Goal: Task Accomplishment & Management: Complete application form

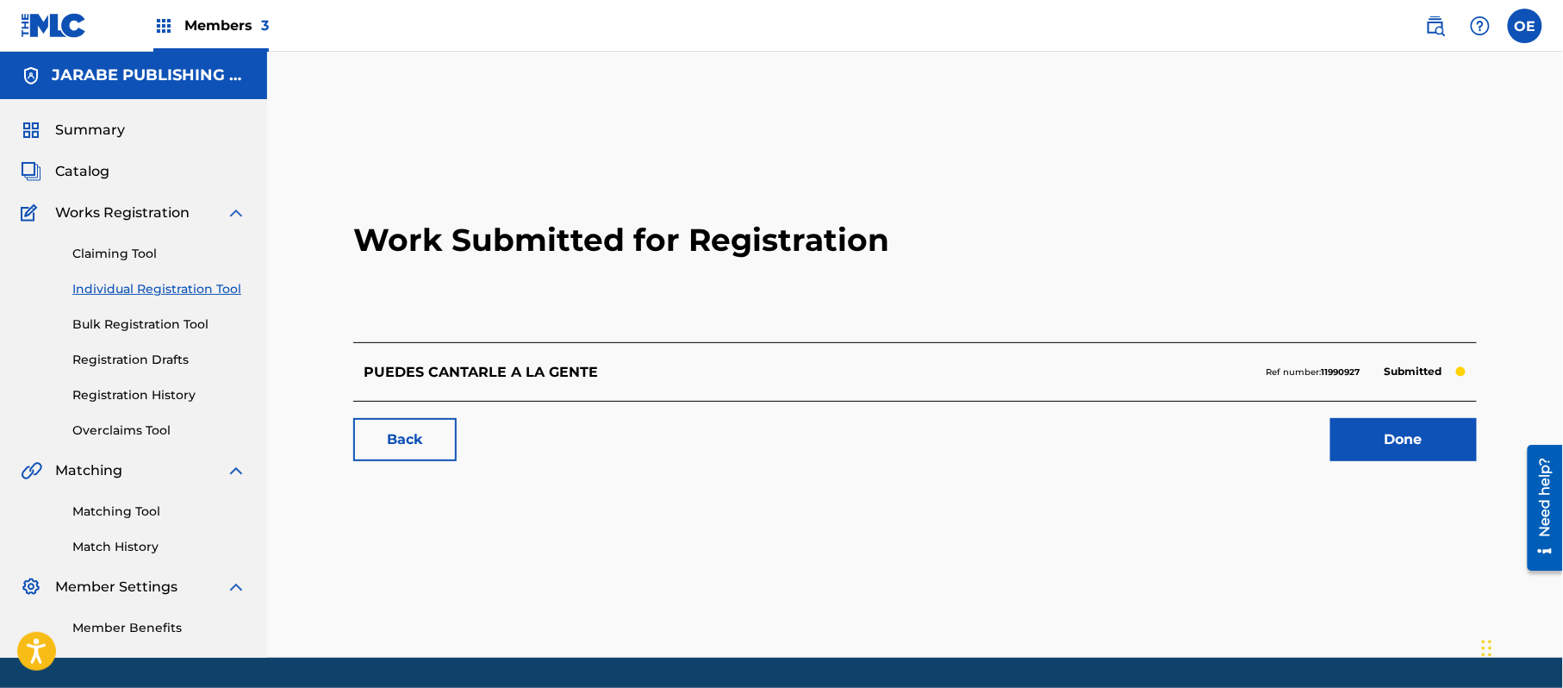
click at [183, 291] on link "Individual Registration Tool" at bounding box center [159, 289] width 174 height 18
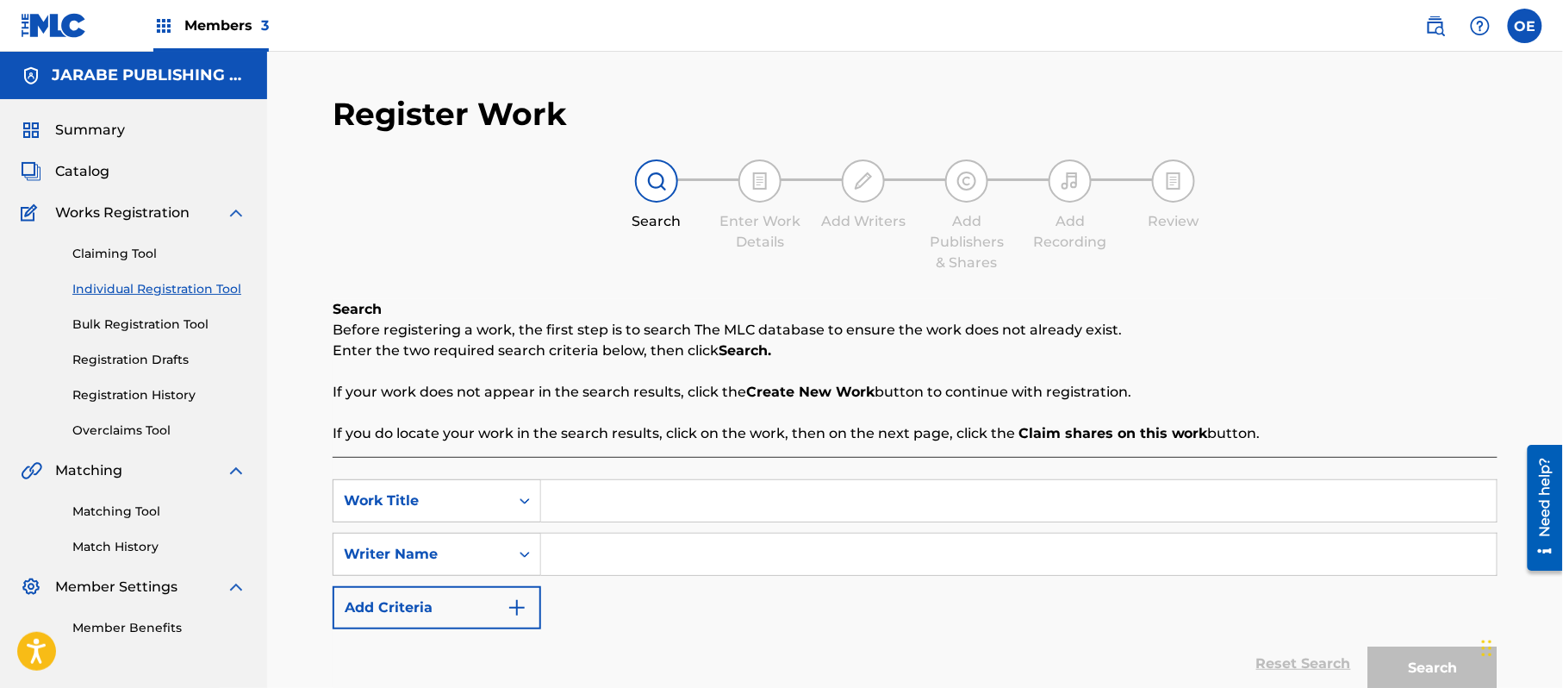
paste input "SANGRE DE UN ASESINO"
type input "SANGRE DE UN ASESINO"
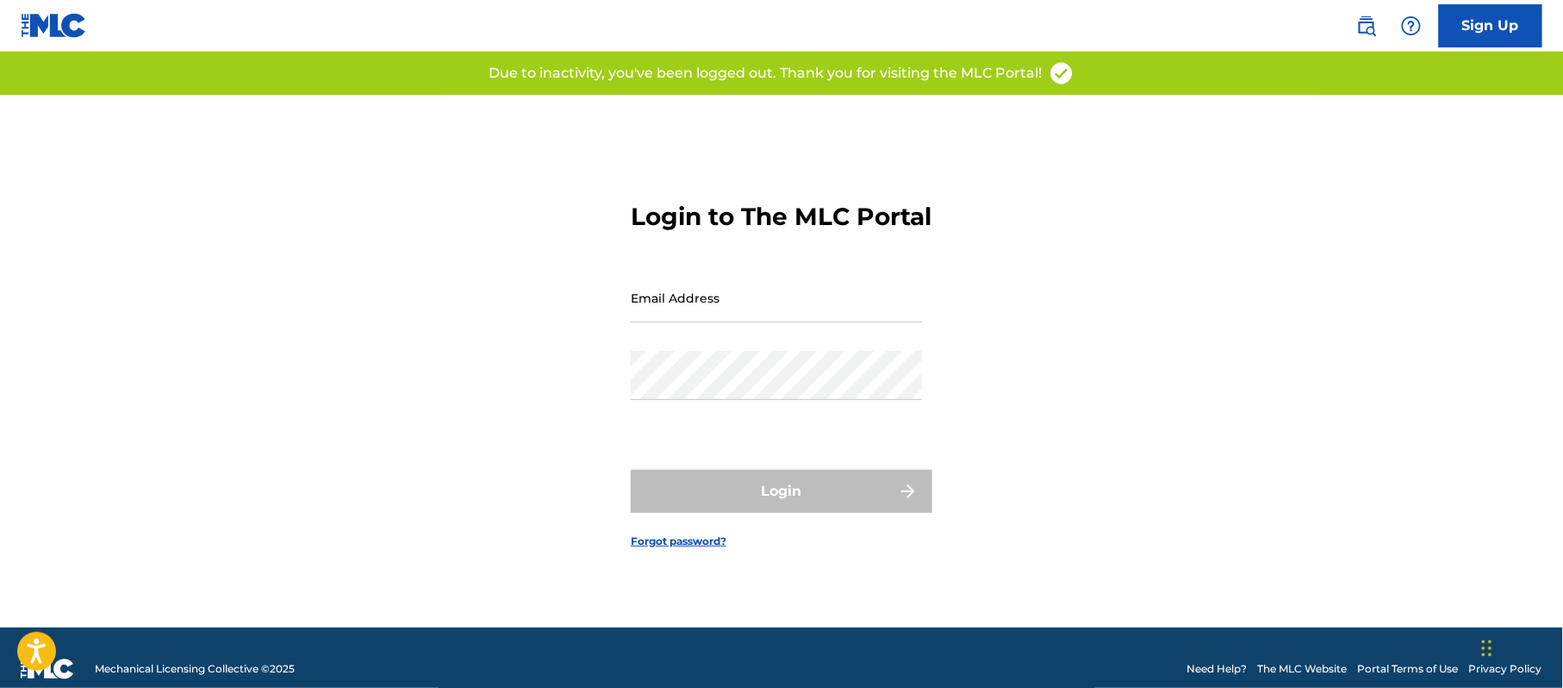
click at [842, 322] on input "Email Address" at bounding box center [776, 297] width 291 height 49
type input "[PERSON_NAME][EMAIL_ADDRESS][DOMAIN_NAME]"
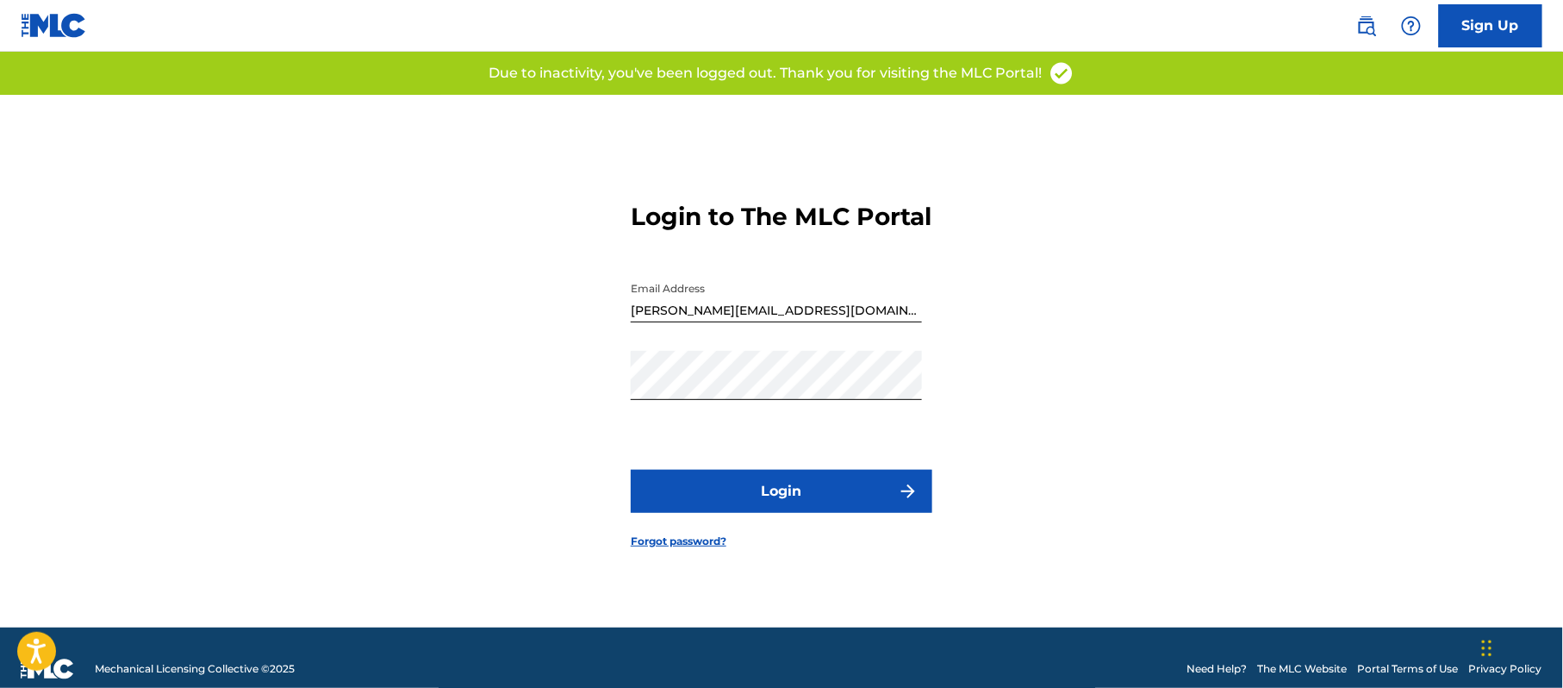
click at [790, 490] on button "Login" at bounding box center [782, 491] width 302 height 43
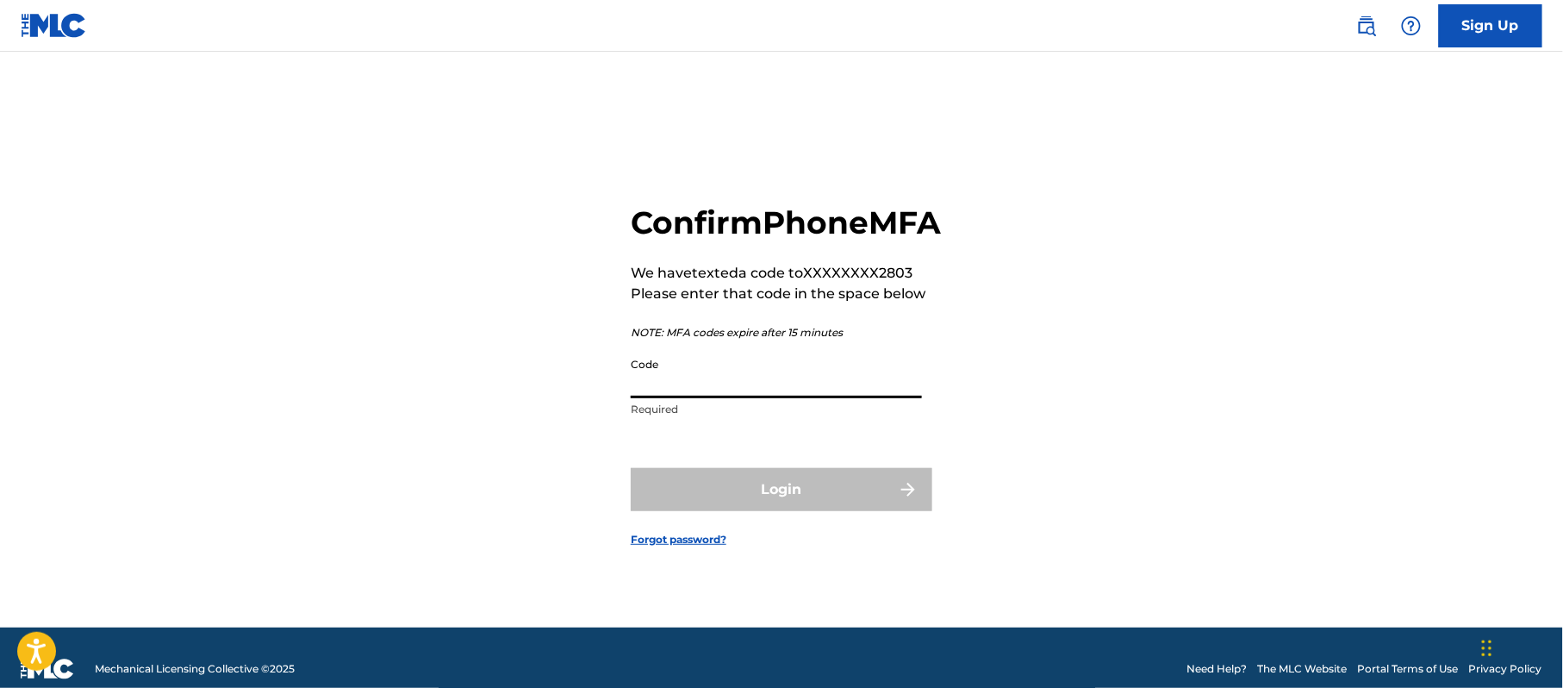
click at [808, 398] on input "Code" at bounding box center [776, 373] width 291 height 49
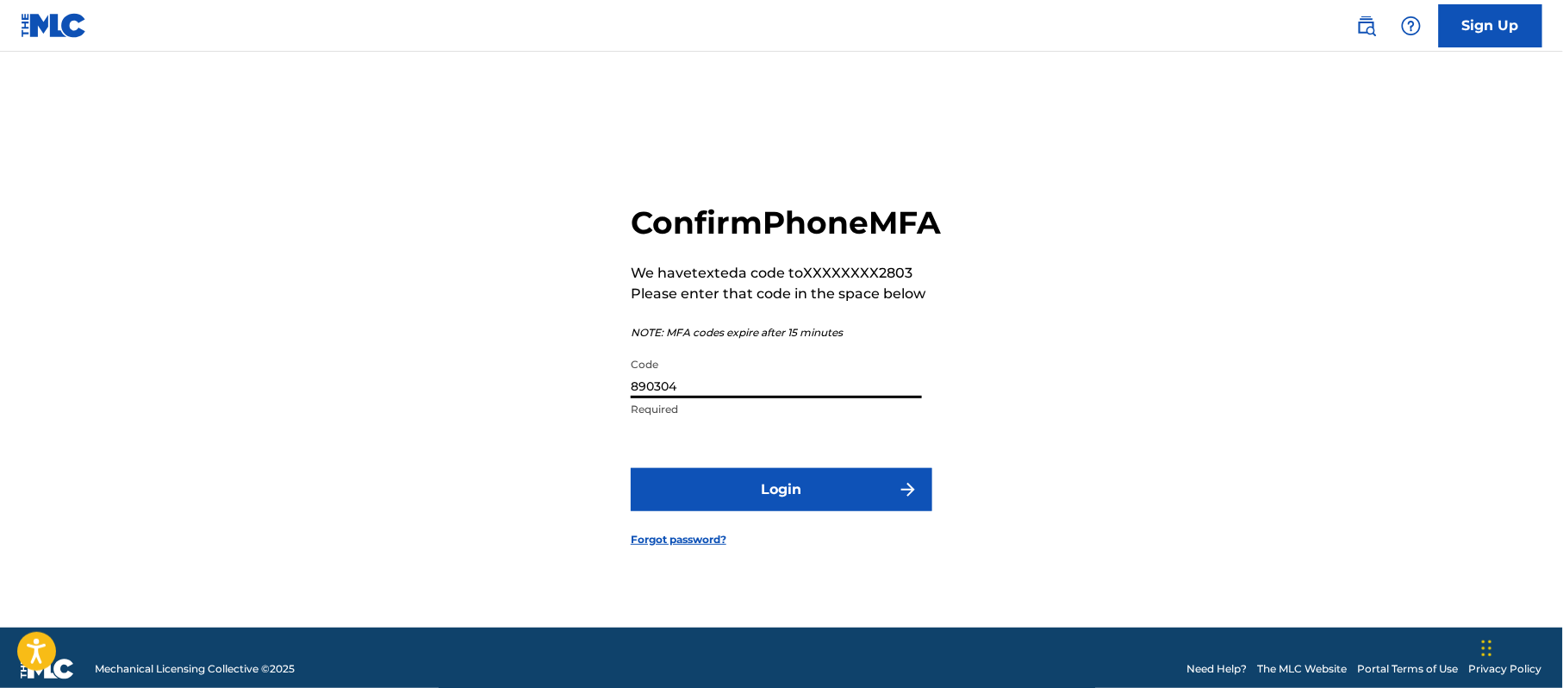
type input "890304"
click at [831, 501] on button "Login" at bounding box center [782, 489] width 302 height 43
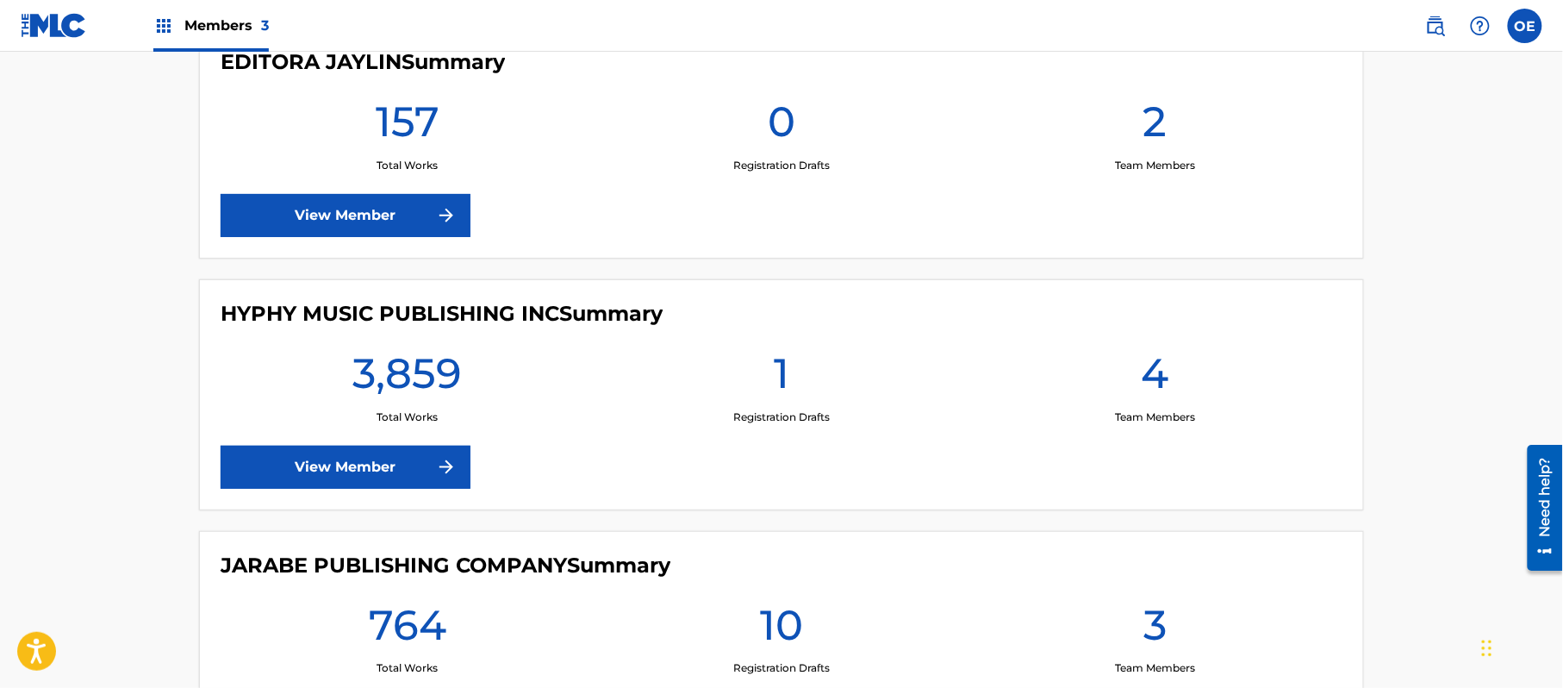
scroll to position [690, 0]
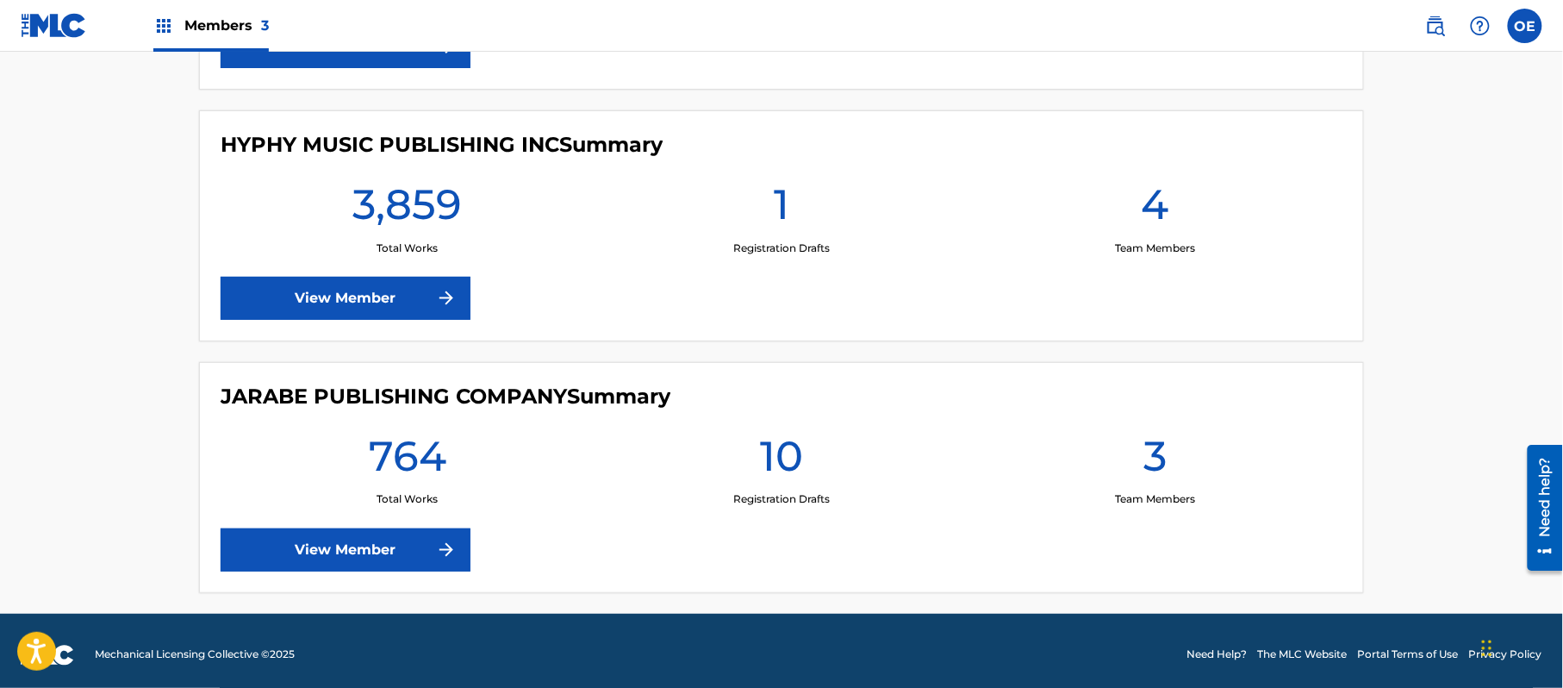
click at [390, 542] on link "View Member" at bounding box center [346, 549] width 250 height 43
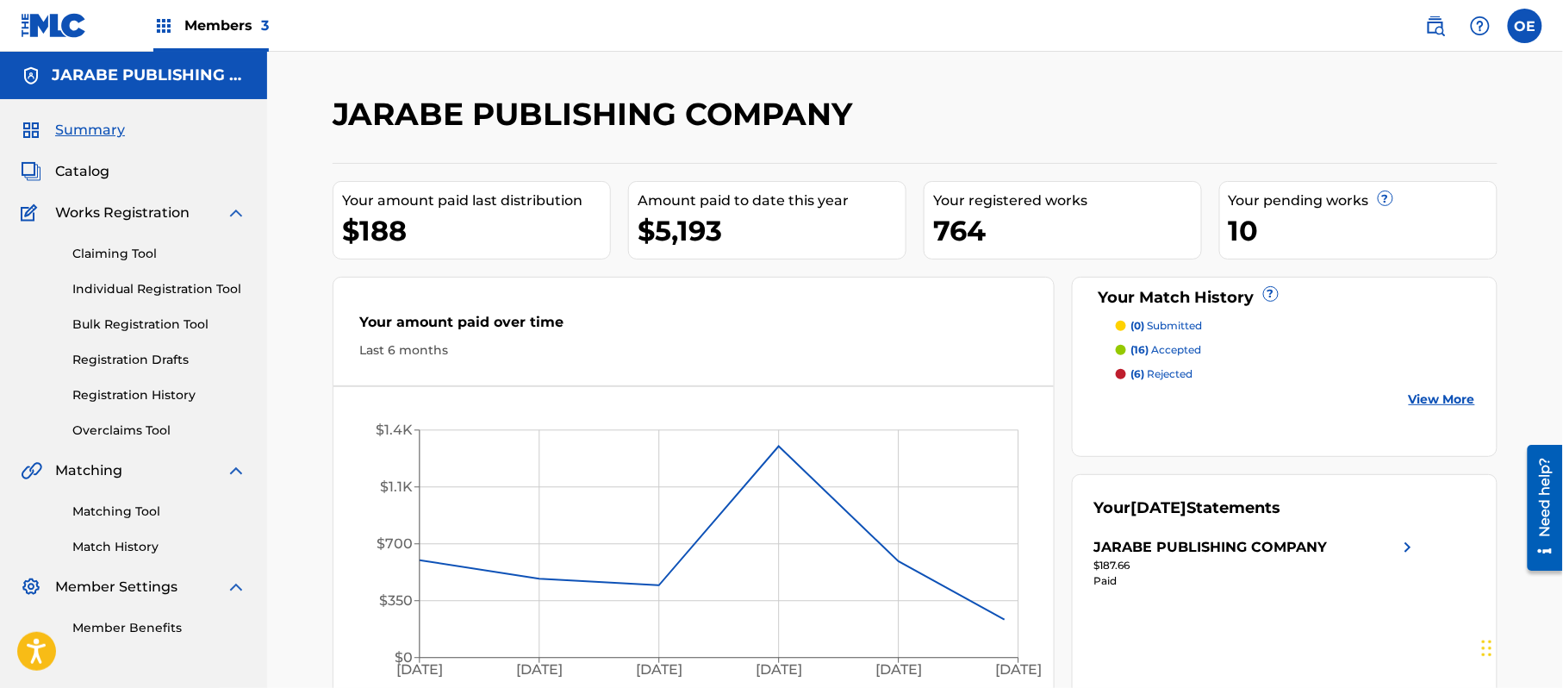
click at [163, 294] on link "Individual Registration Tool" at bounding box center [159, 289] width 174 height 18
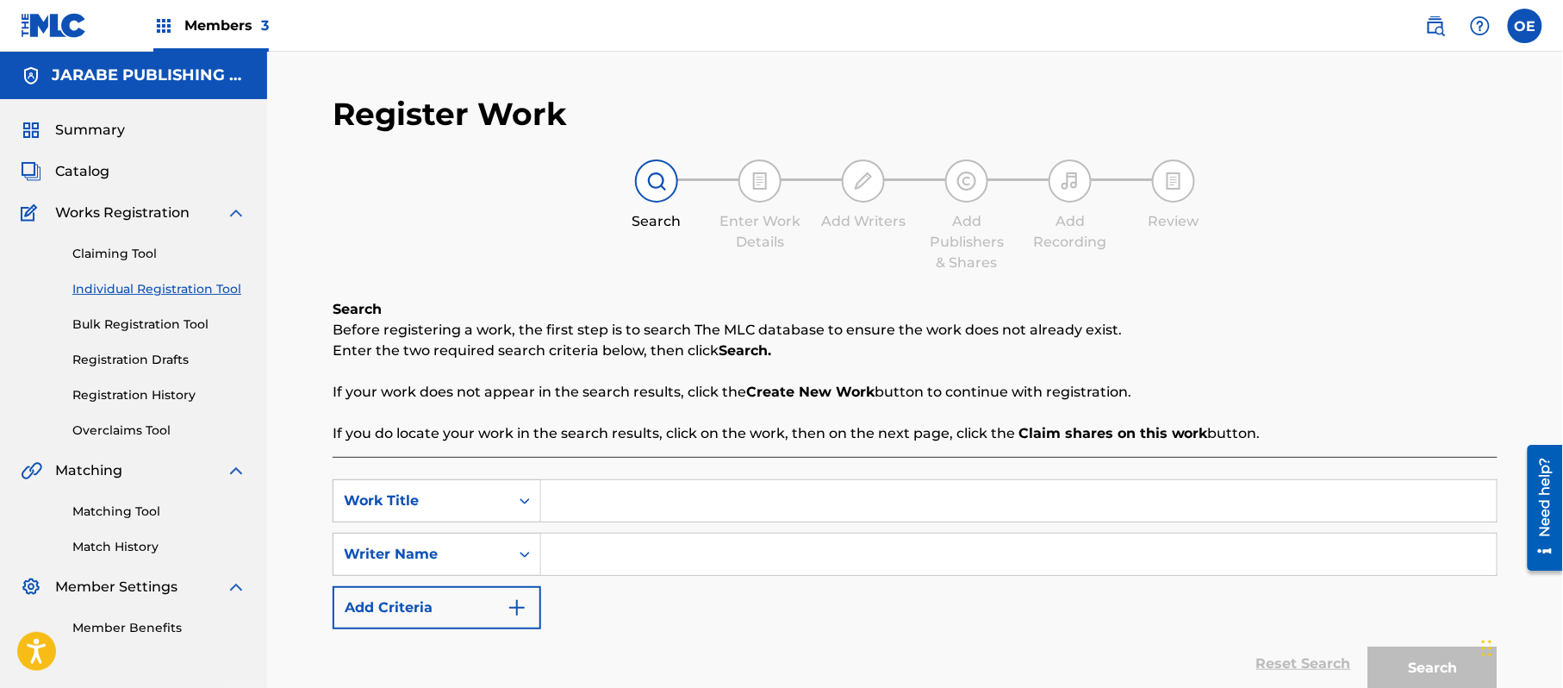
paste input "SANGRE DE UN ASESINO"
type input "SANGRE DE UN ASESINO"
paste input "[PERSON_NAME]"
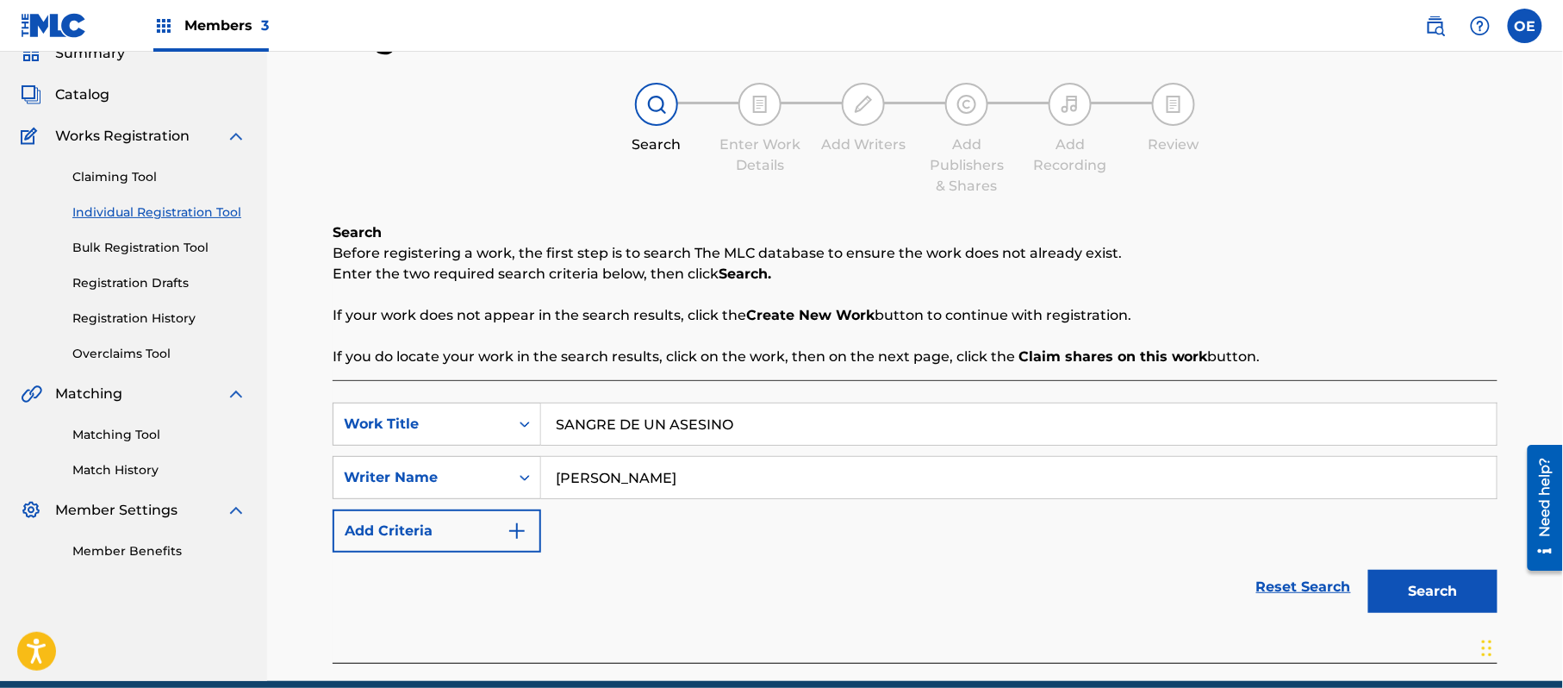
scroll to position [153, 0]
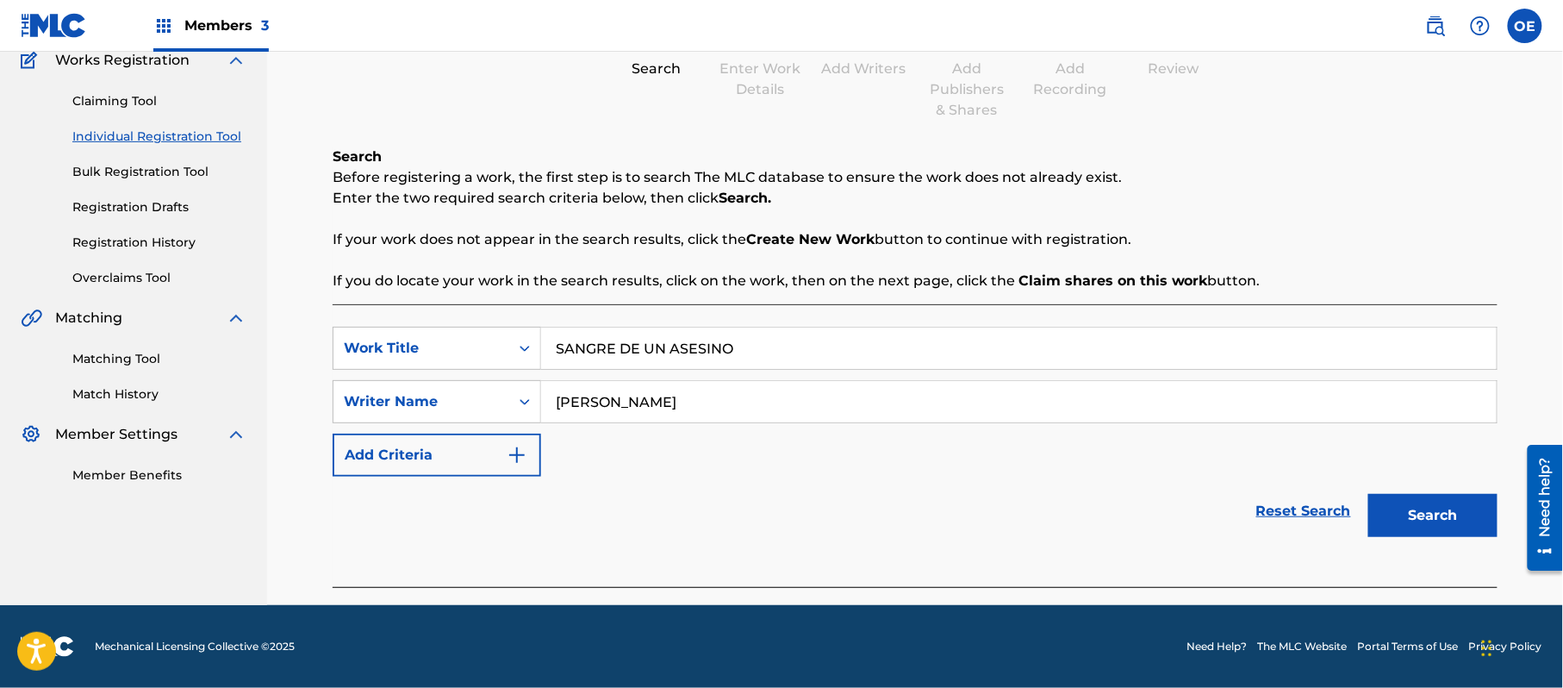
type input "[PERSON_NAME]"
drag, startPoint x: 1481, startPoint y: 528, endPoint x: 1456, endPoint y: 524, distance: 25.4
click at [1474, 528] on button "Search" at bounding box center [1433, 515] width 129 height 43
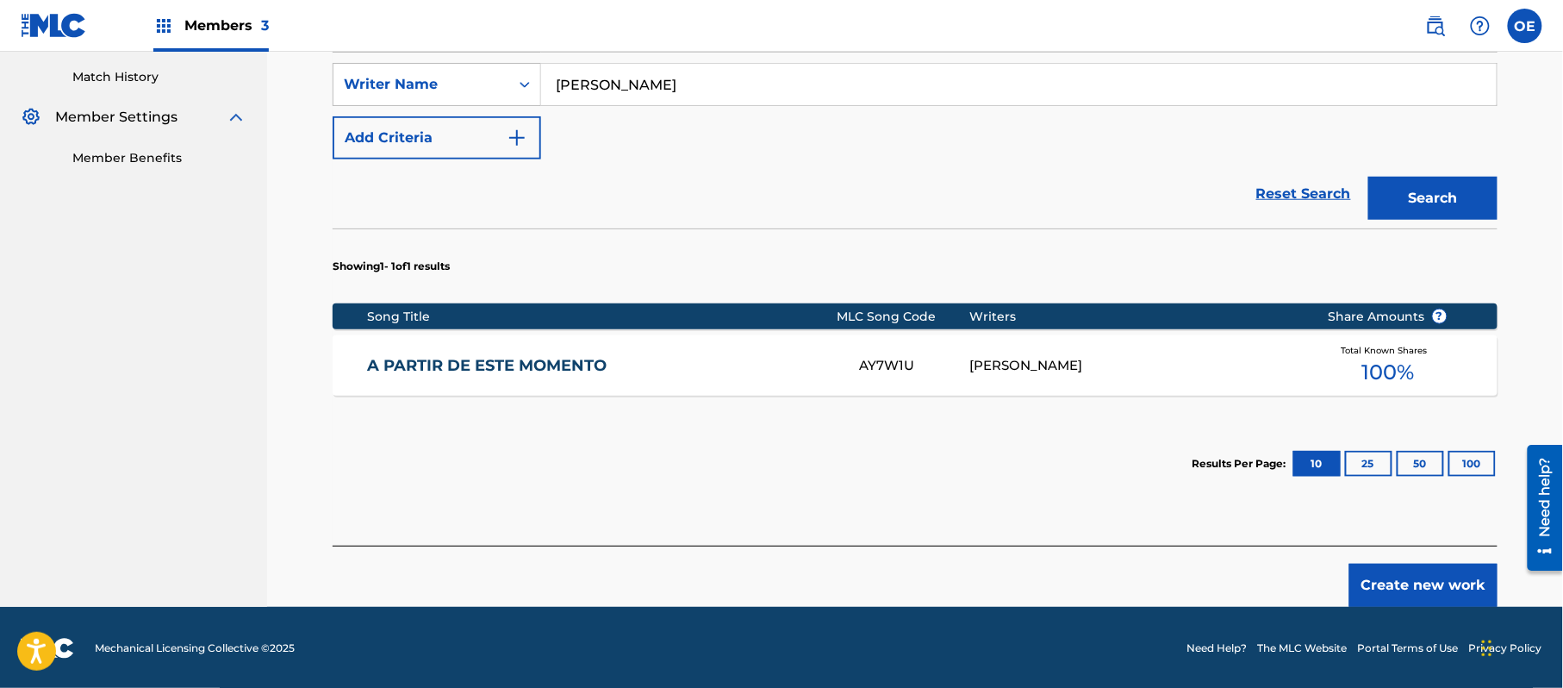
scroll to position [472, 0]
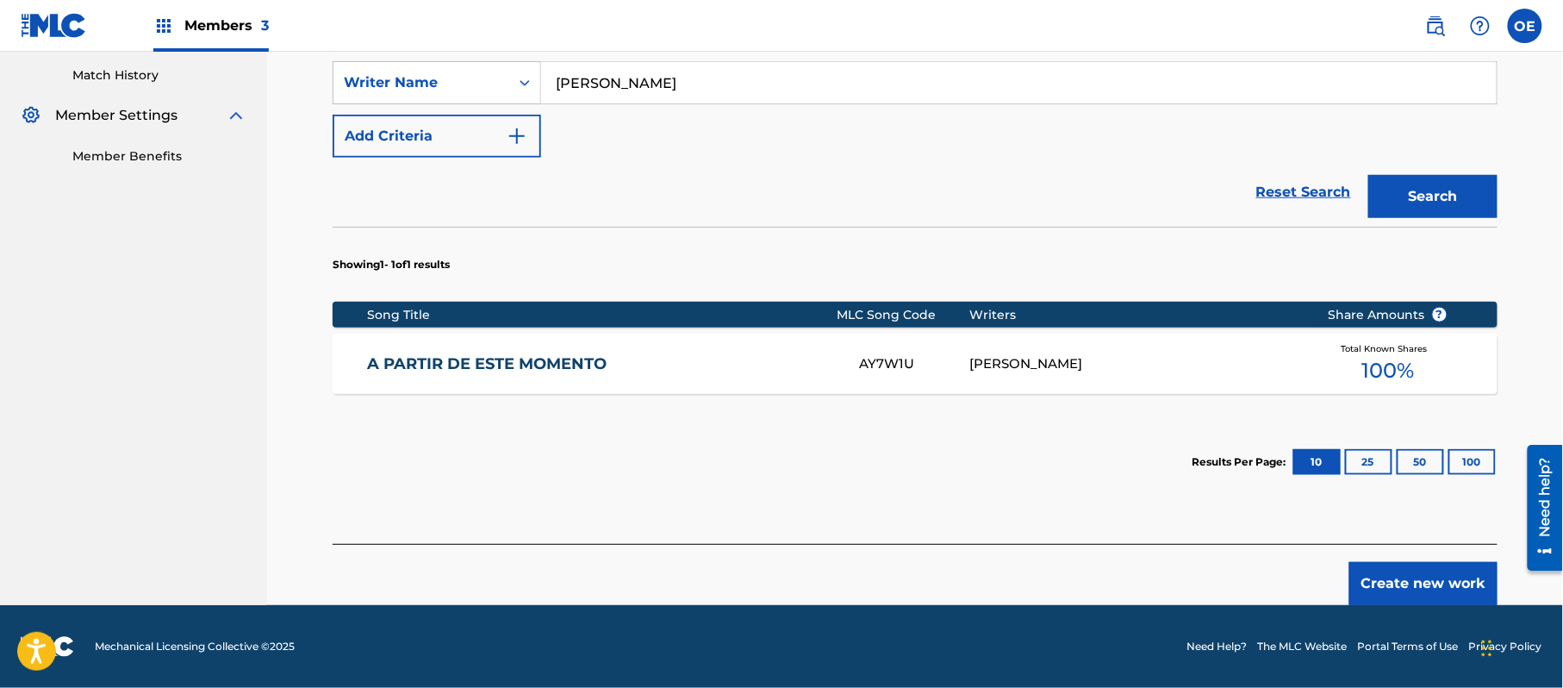
click at [1445, 572] on button "Create new work" at bounding box center [1424, 583] width 148 height 43
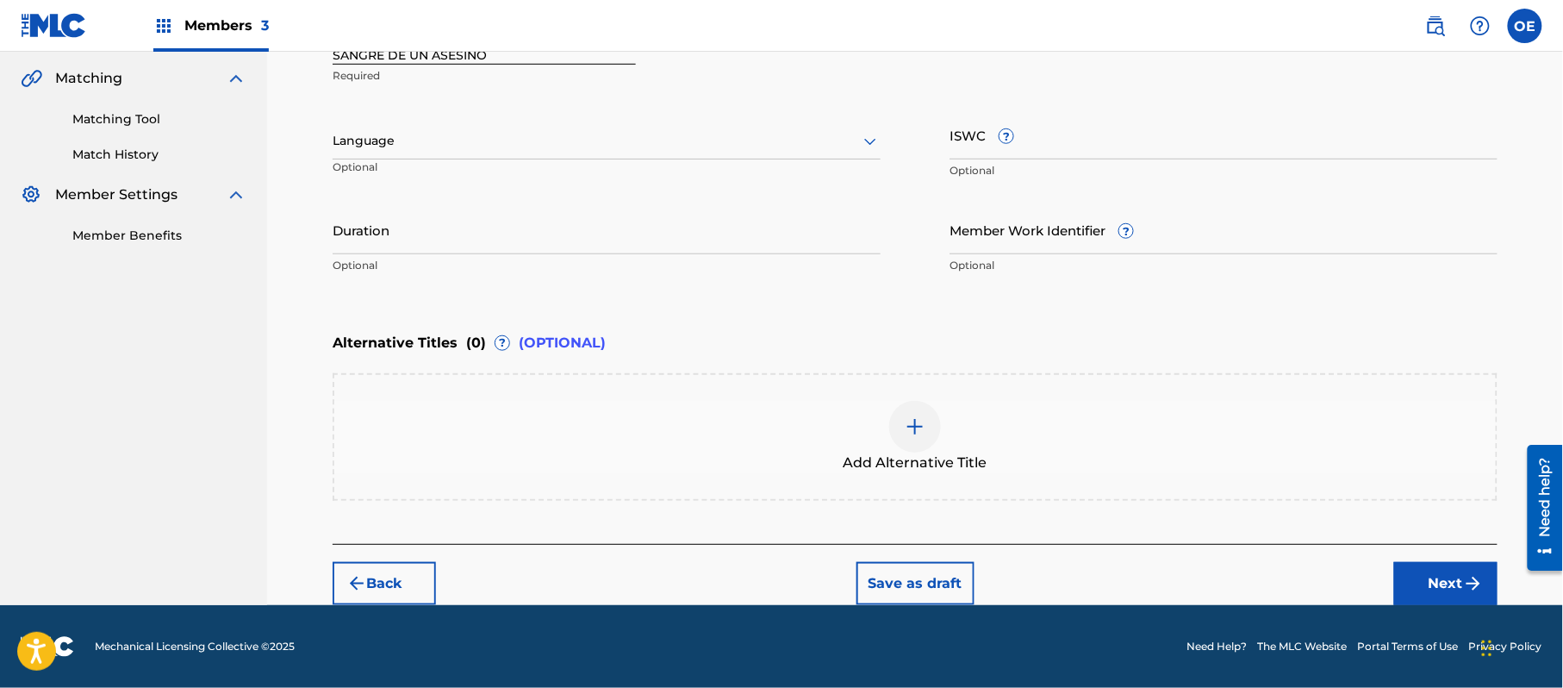
scroll to position [390, 0]
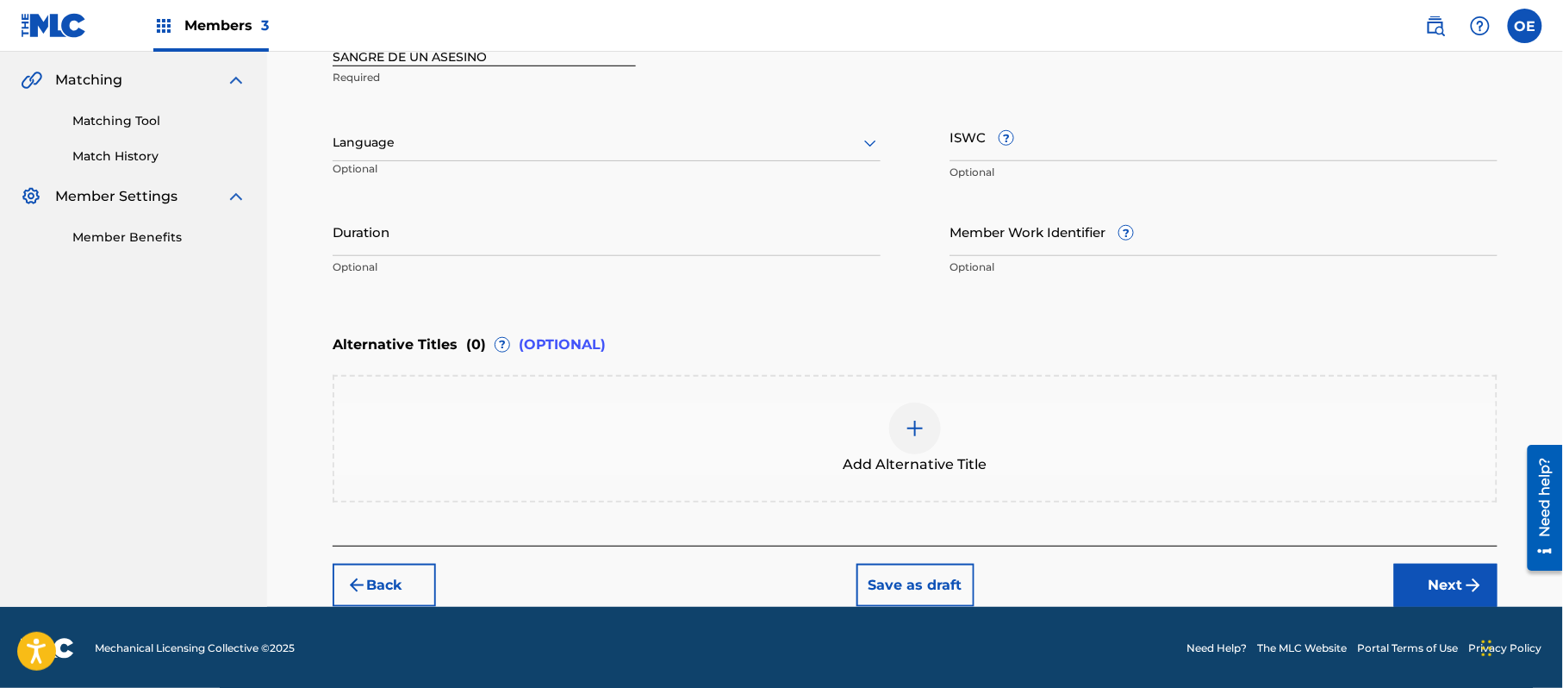
click at [470, 119] on div "Language Optional" at bounding box center [607, 151] width 548 height 78
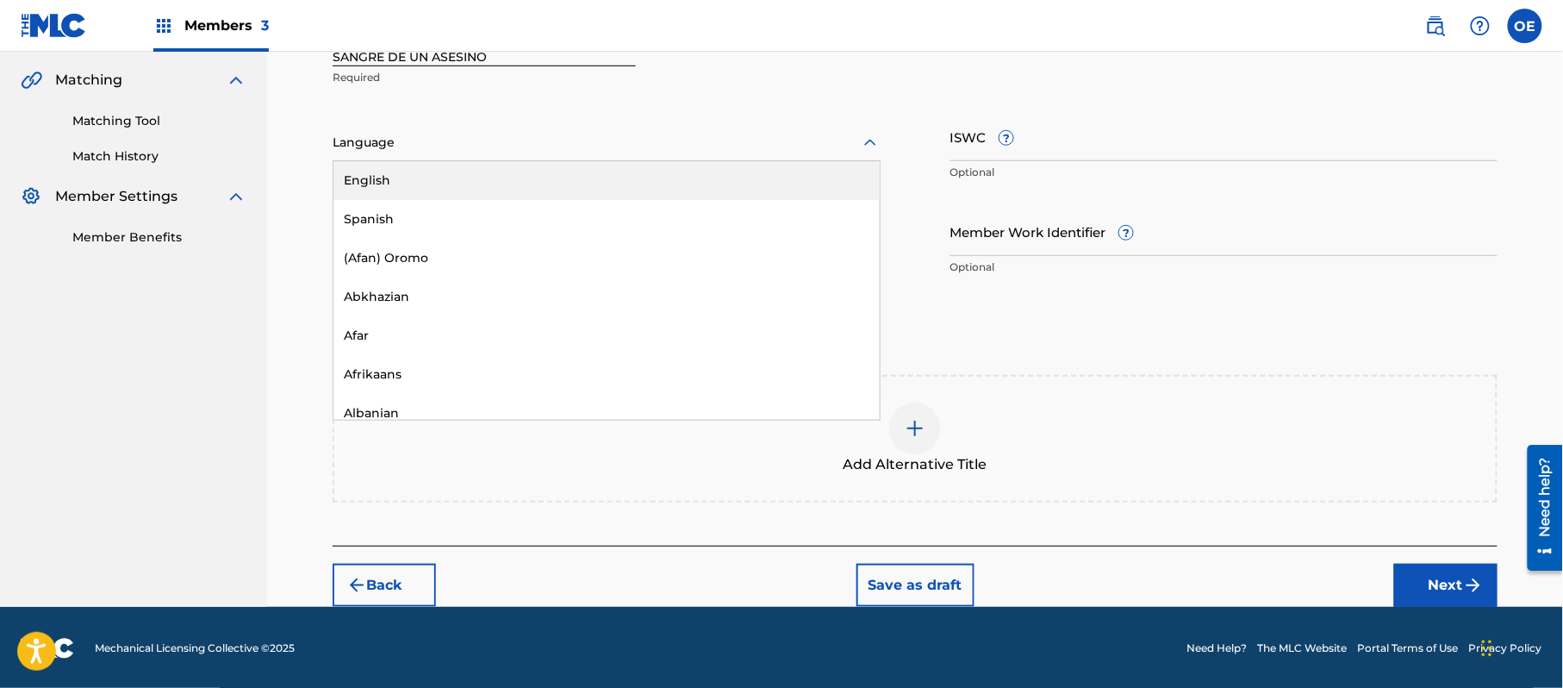
click at [473, 135] on div at bounding box center [607, 143] width 548 height 22
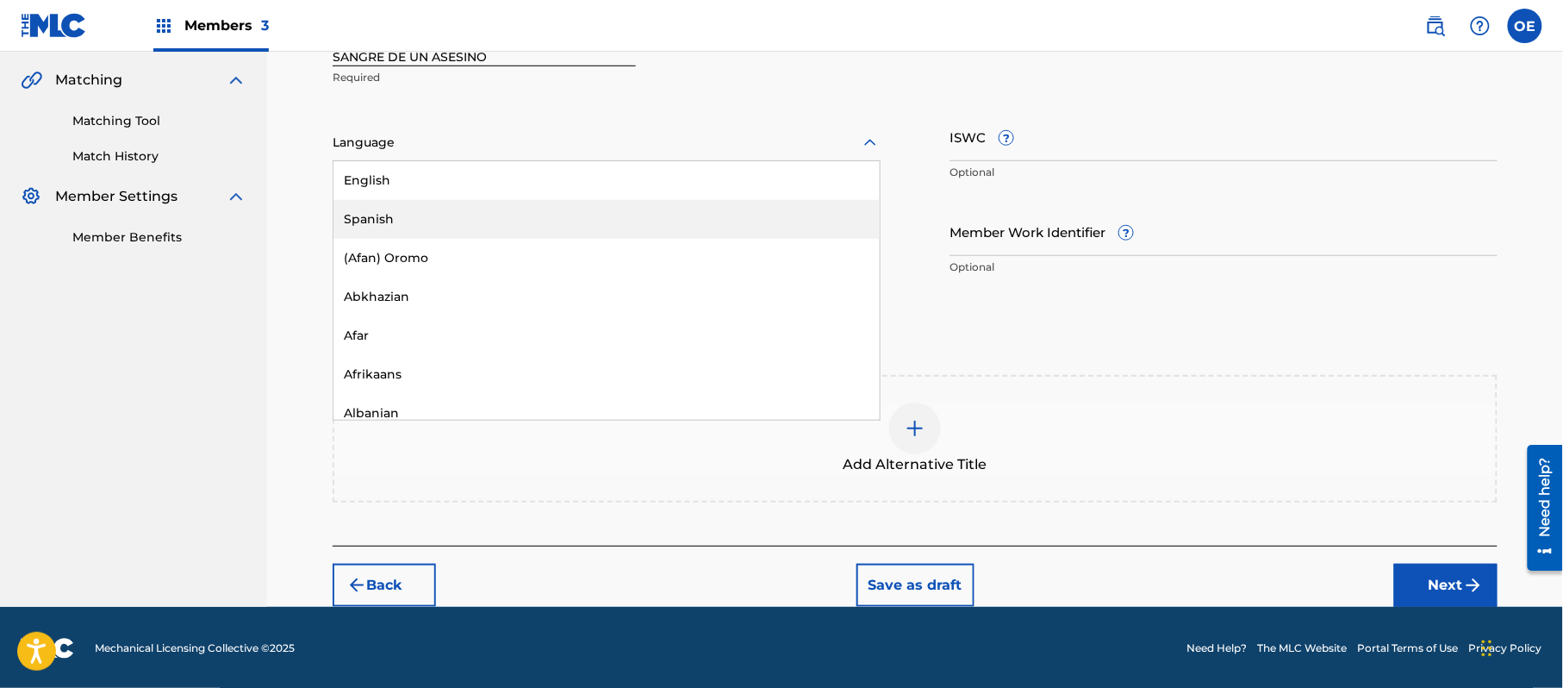
click at [469, 210] on div "Spanish" at bounding box center [607, 219] width 546 height 39
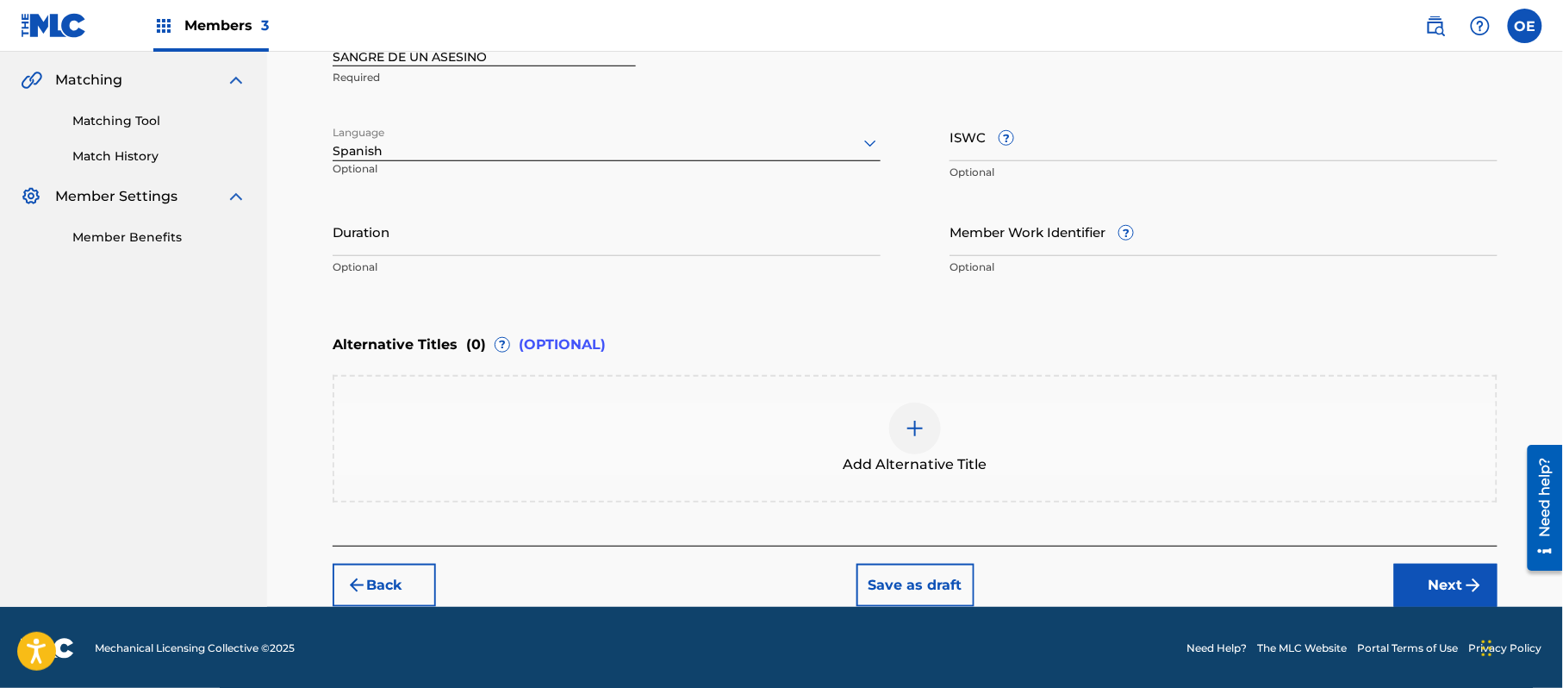
click at [1420, 593] on button "Next" at bounding box center [1446, 585] width 103 height 43
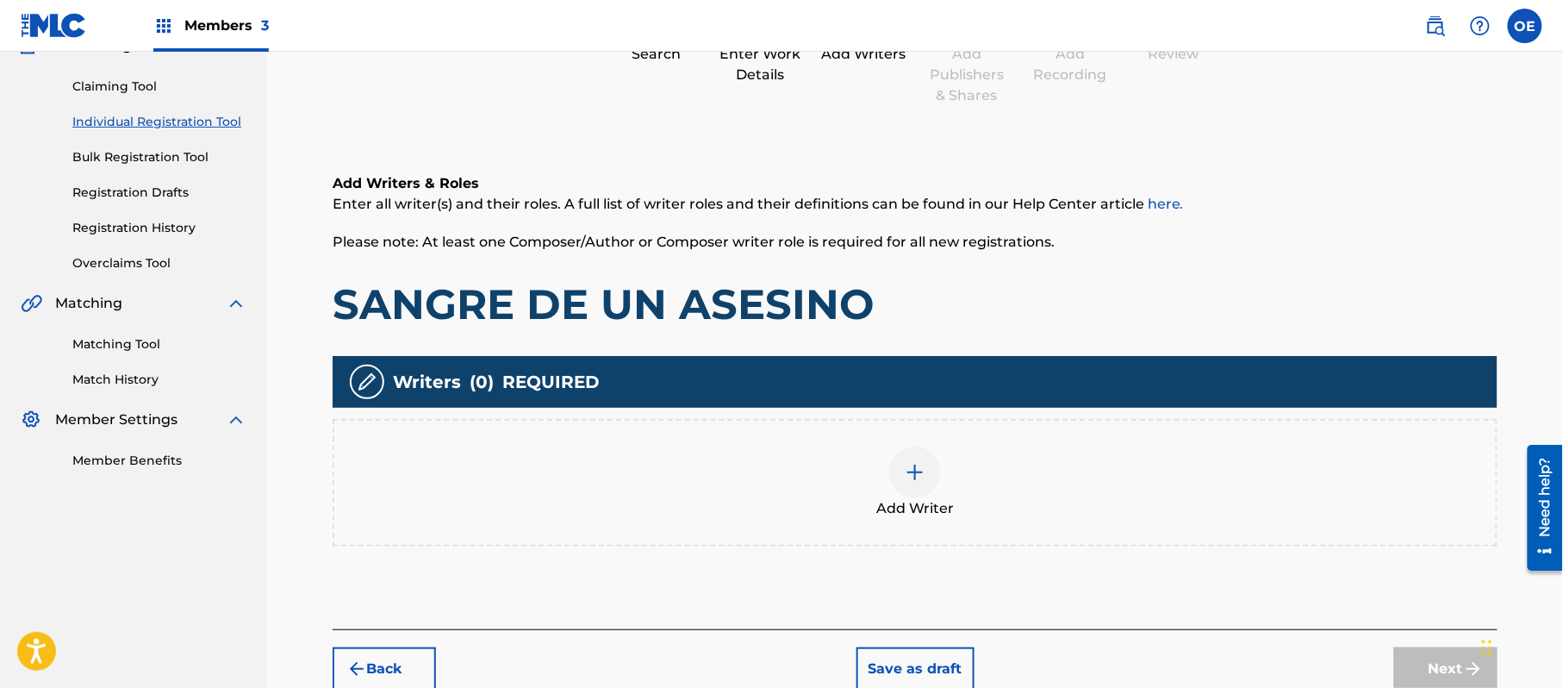
scroll to position [78, 0]
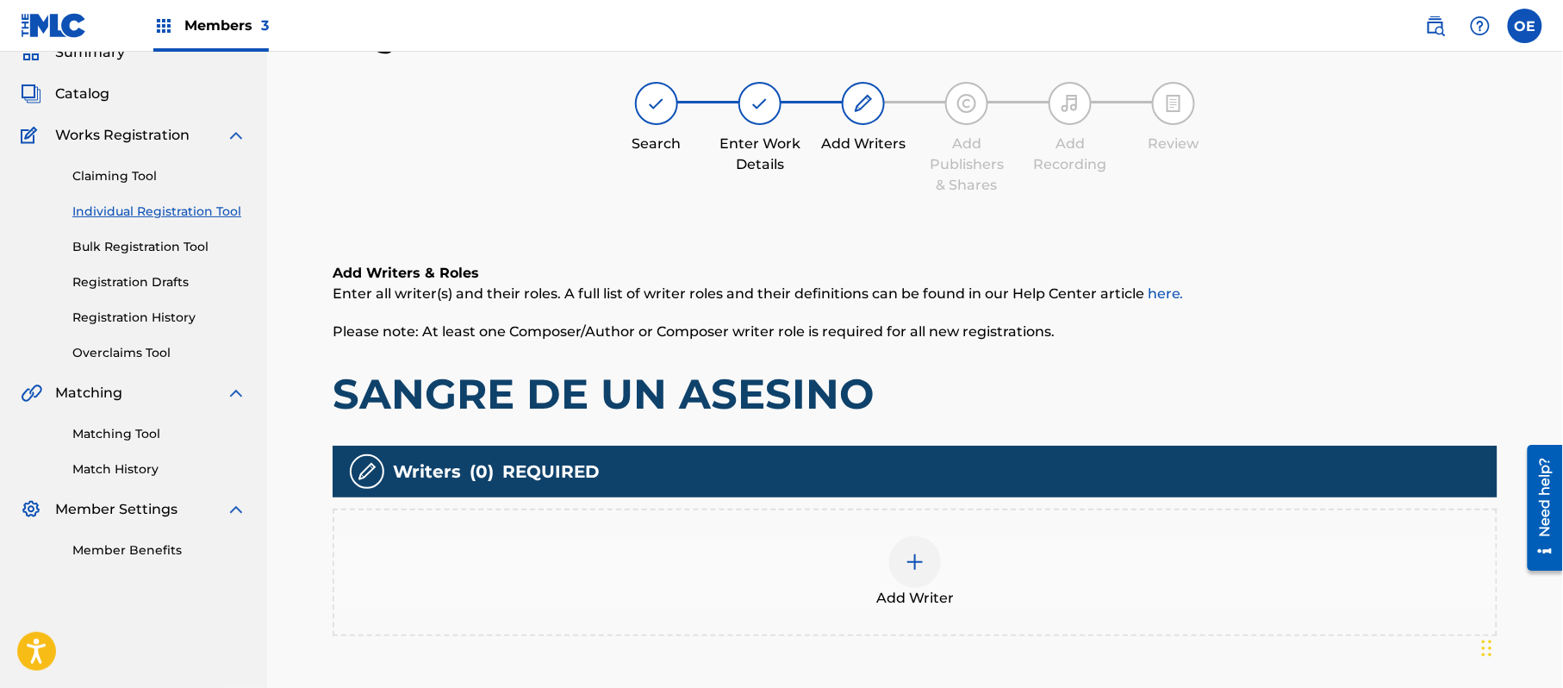
click at [836, 552] on div "Add Writer" at bounding box center [915, 572] width 1162 height 72
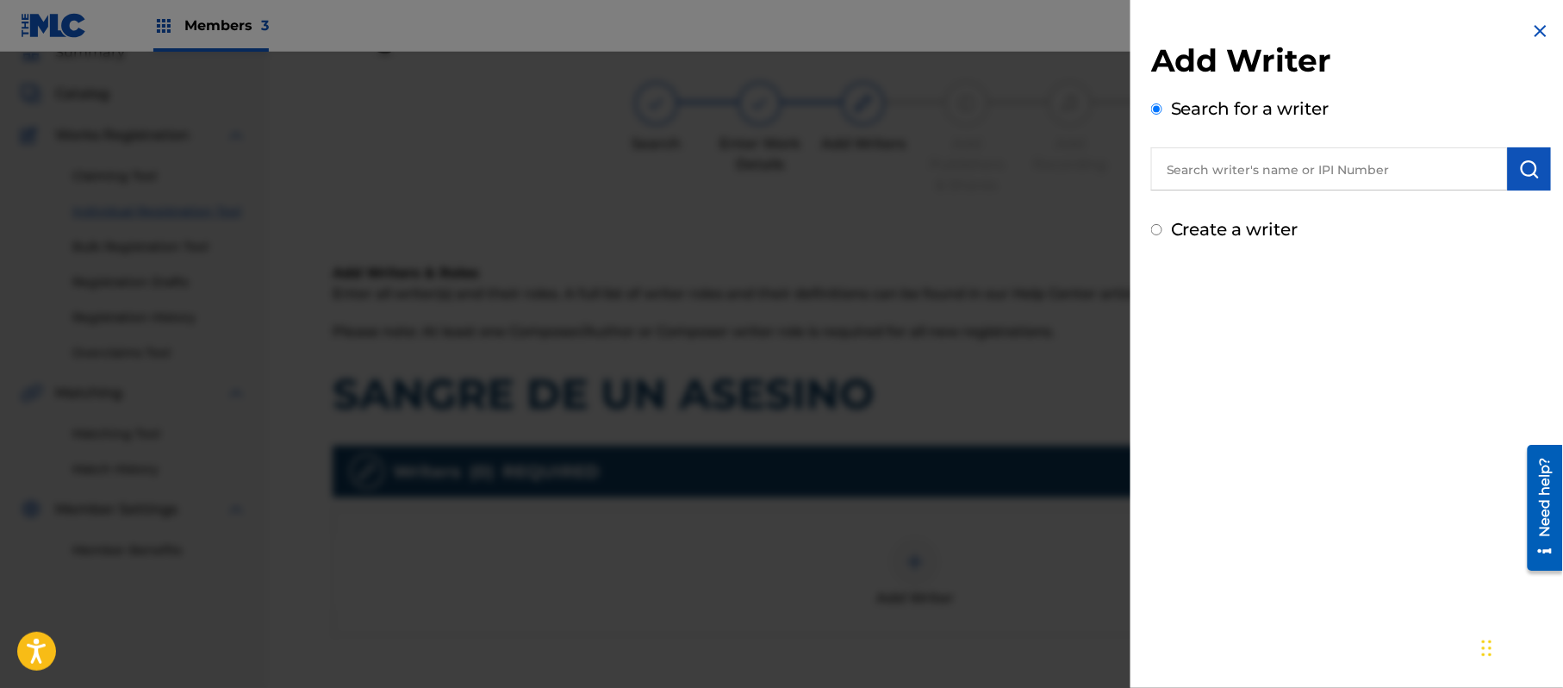
click at [1183, 228] on label "Create a writer" at bounding box center [1235, 229] width 128 height 21
radio input "true"
click at [1163, 228] on input "Create a writer" at bounding box center [1156, 229] width 11 height 11
radio input "false"
radio input "true"
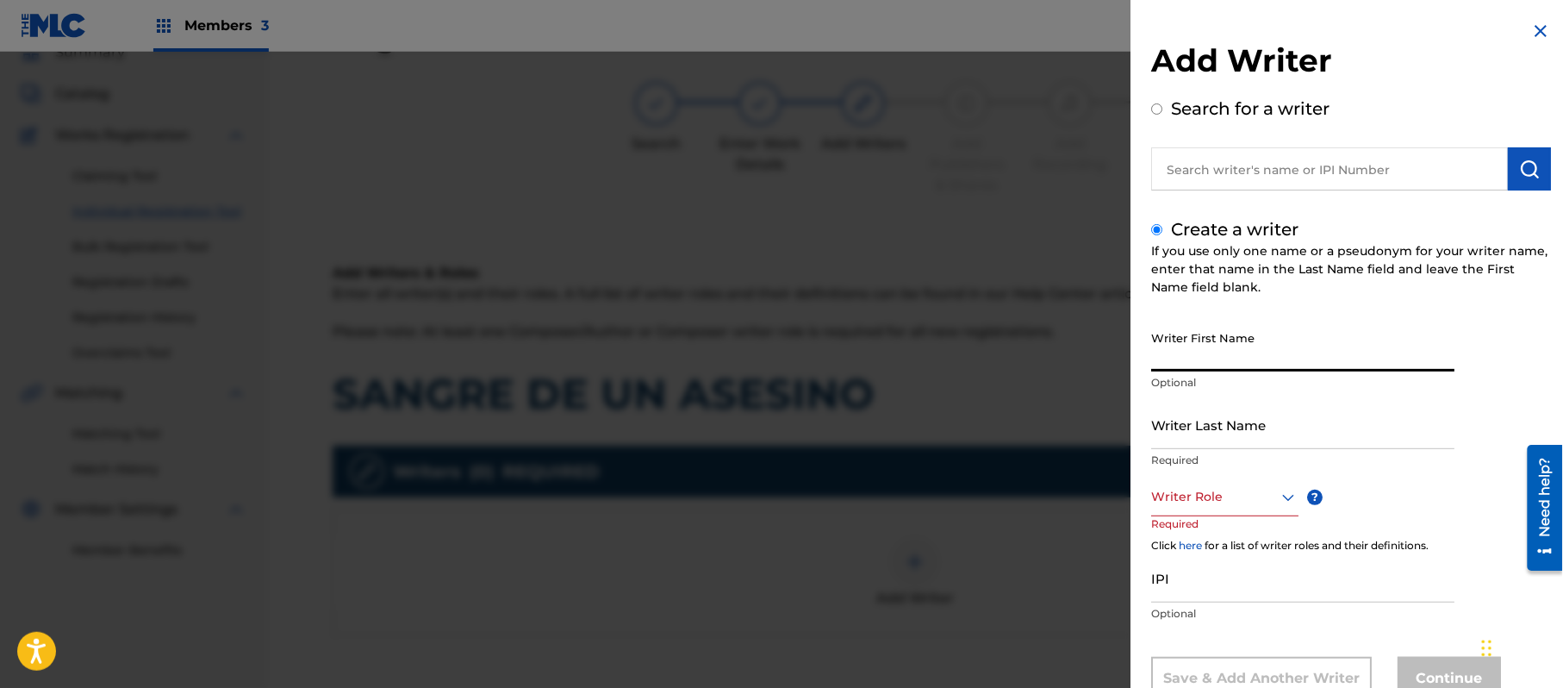
paste input "[PERSON_NAME]"
type input "[PERSON_NAME]"
paste input "[PERSON_NAME]"
type input "[PERSON_NAME]"
drag, startPoint x: 1317, startPoint y: 369, endPoint x: 1195, endPoint y: 374, distance: 122.5
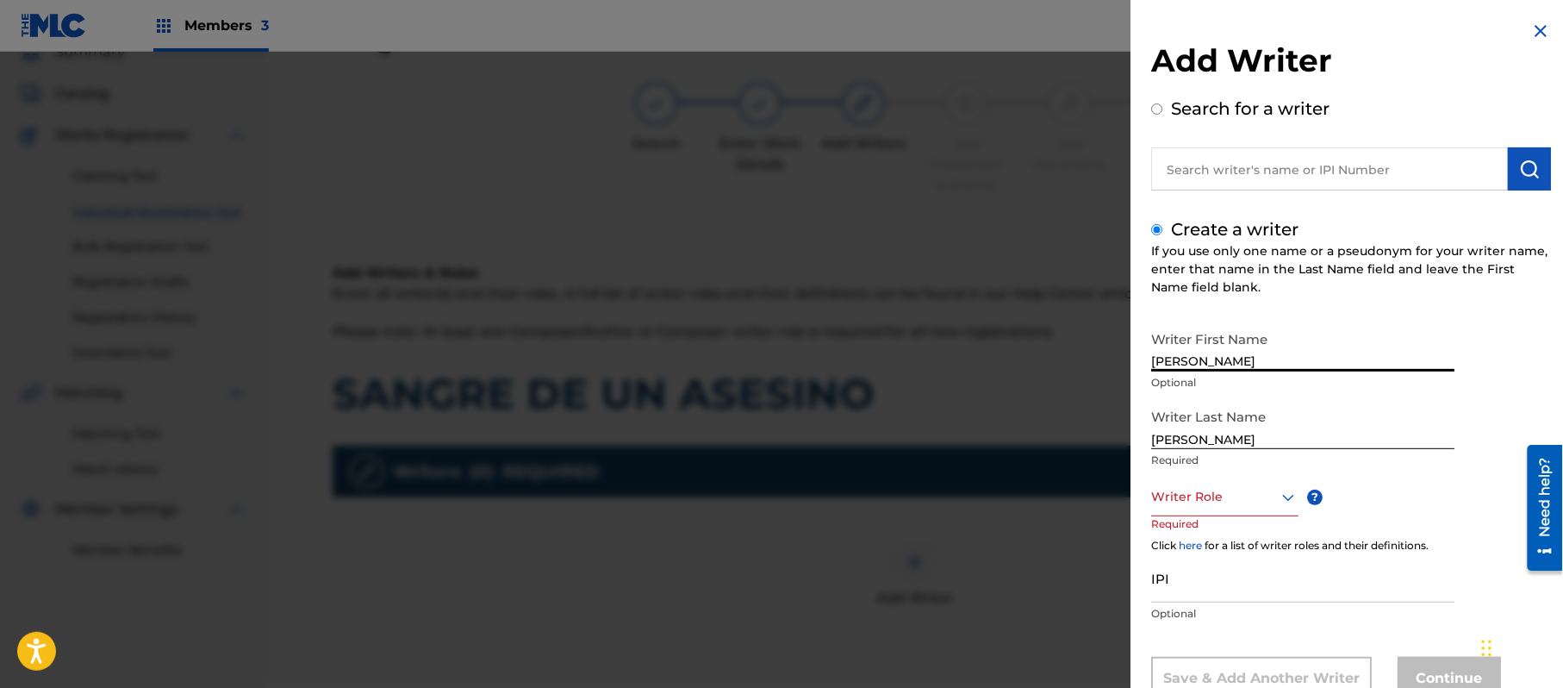
click at [1195, 374] on div "Writer First Name [PERSON_NAME] Optional" at bounding box center [1302, 361] width 303 height 78
type input "PRISCI"
drag, startPoint x: 1194, startPoint y: 441, endPoint x: 1041, endPoint y: 446, distance: 152.6
click at [1041, 446] on div "Add Writer Search for a writer Create a writer If you use only one name or a ps…" at bounding box center [781, 370] width 1563 height 636
type input "[PERSON_NAME]"
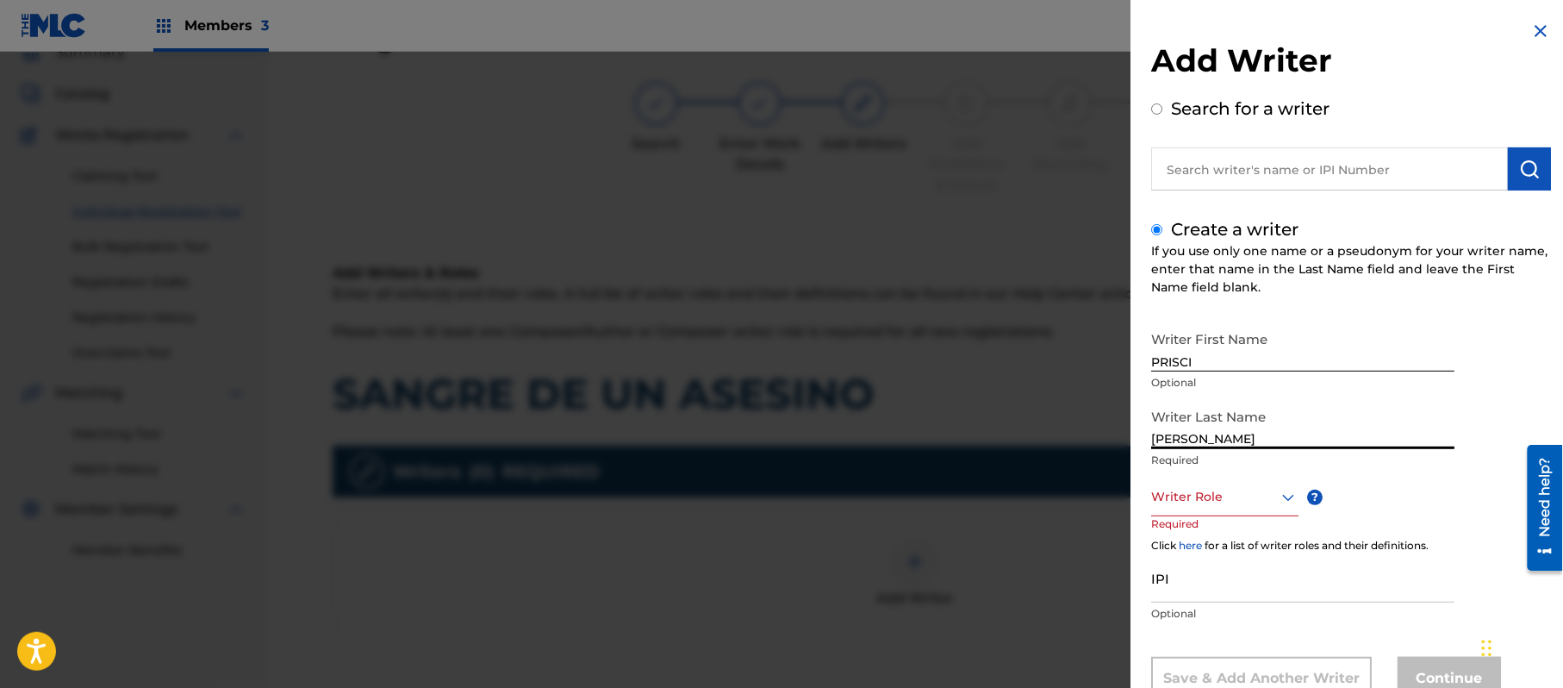
click at [1181, 481] on div "Writer Role" at bounding box center [1224, 496] width 147 height 39
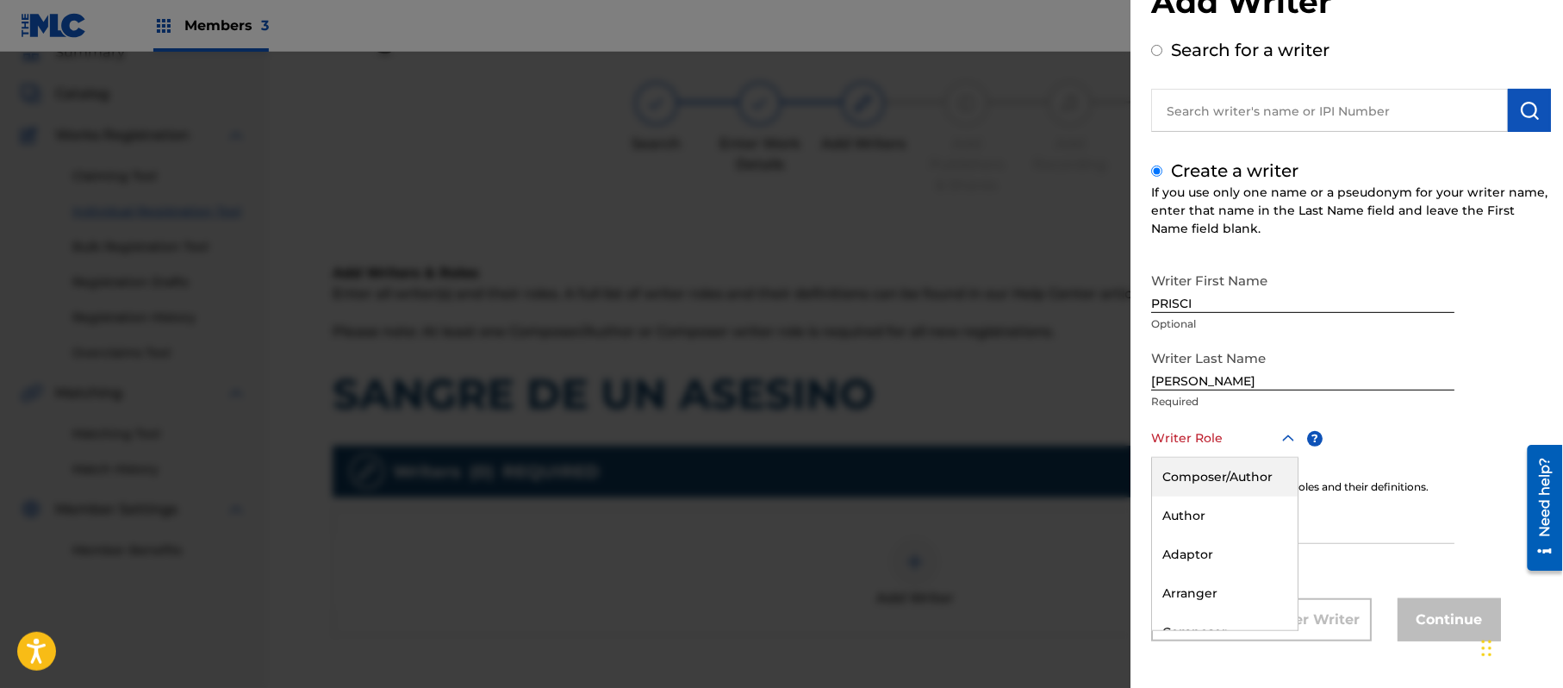
click at [1181, 470] on div "Composer/Author" at bounding box center [1225, 477] width 146 height 39
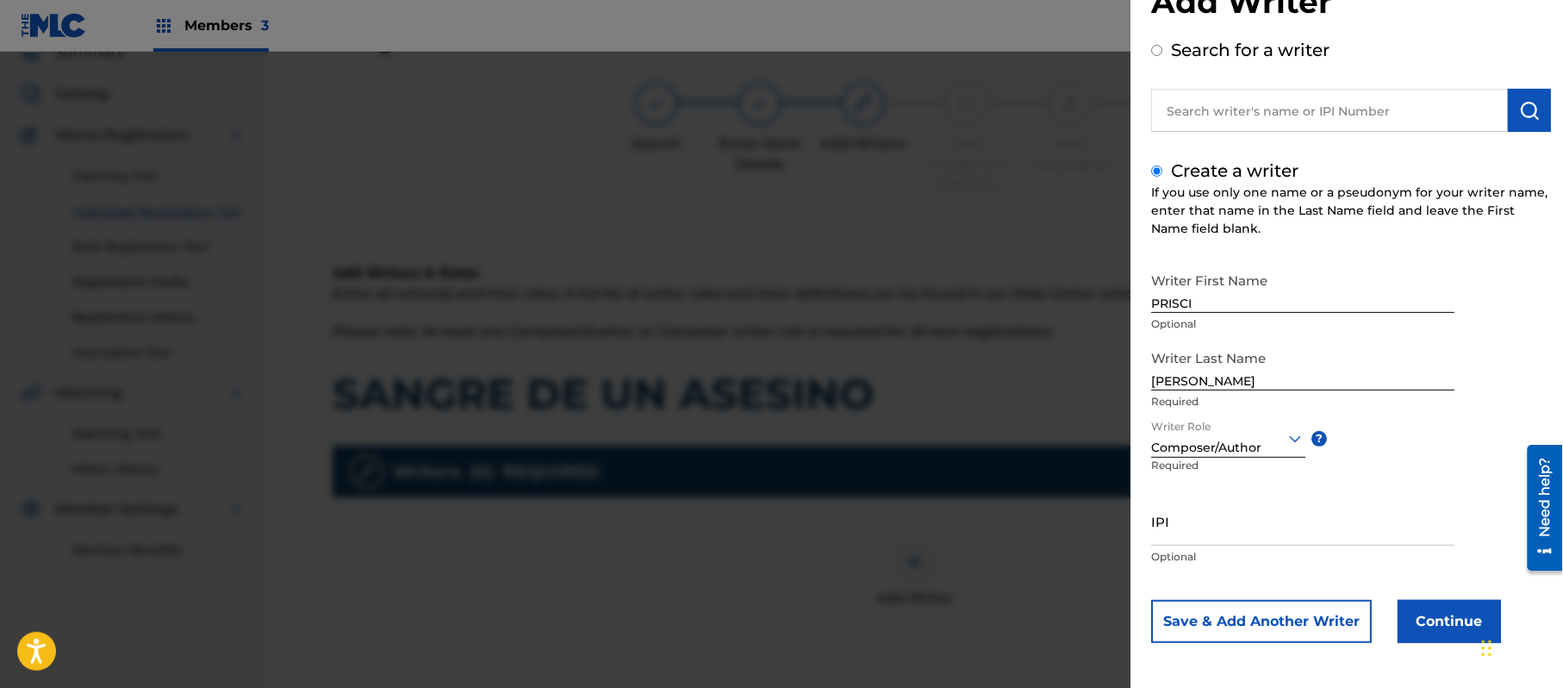
click at [1457, 615] on button "Continue" at bounding box center [1449, 621] width 103 height 43
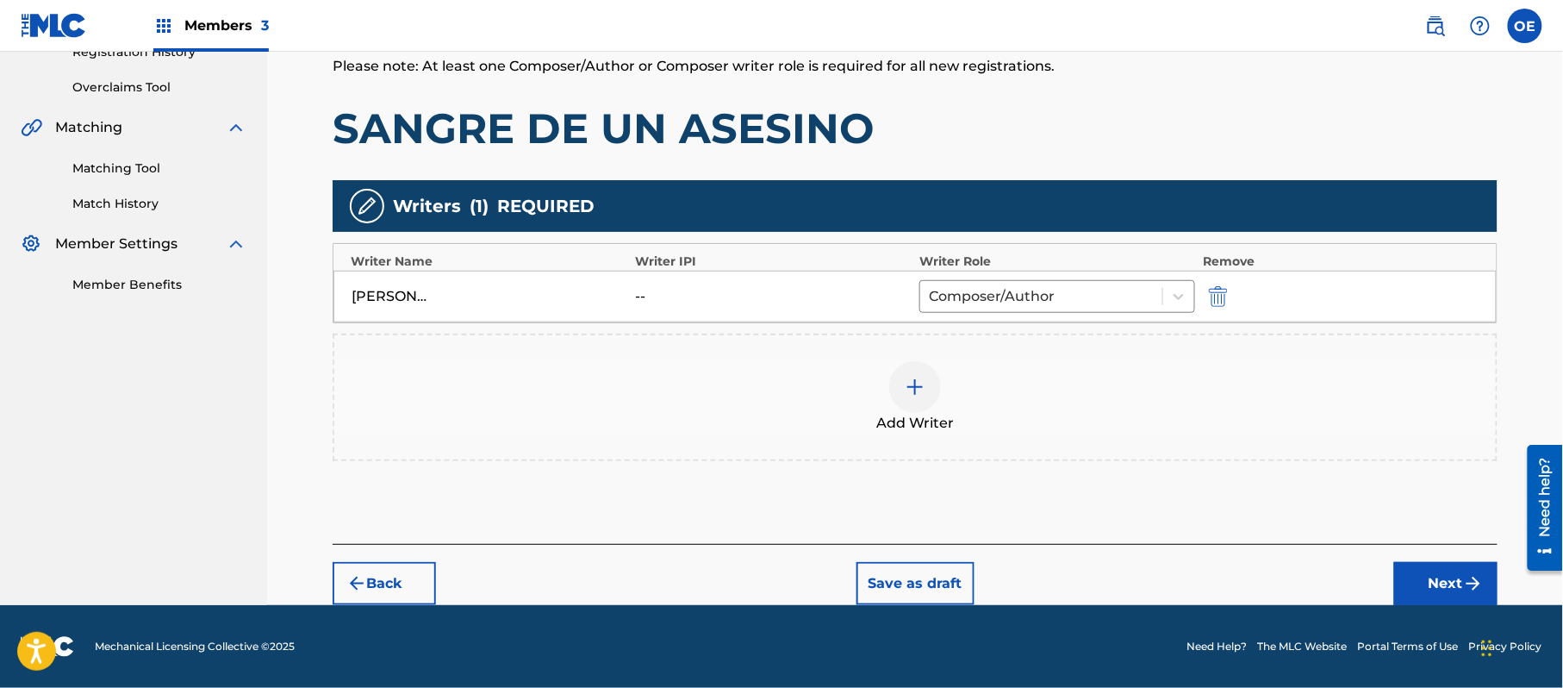
click at [1418, 569] on button "Next" at bounding box center [1446, 583] width 103 height 43
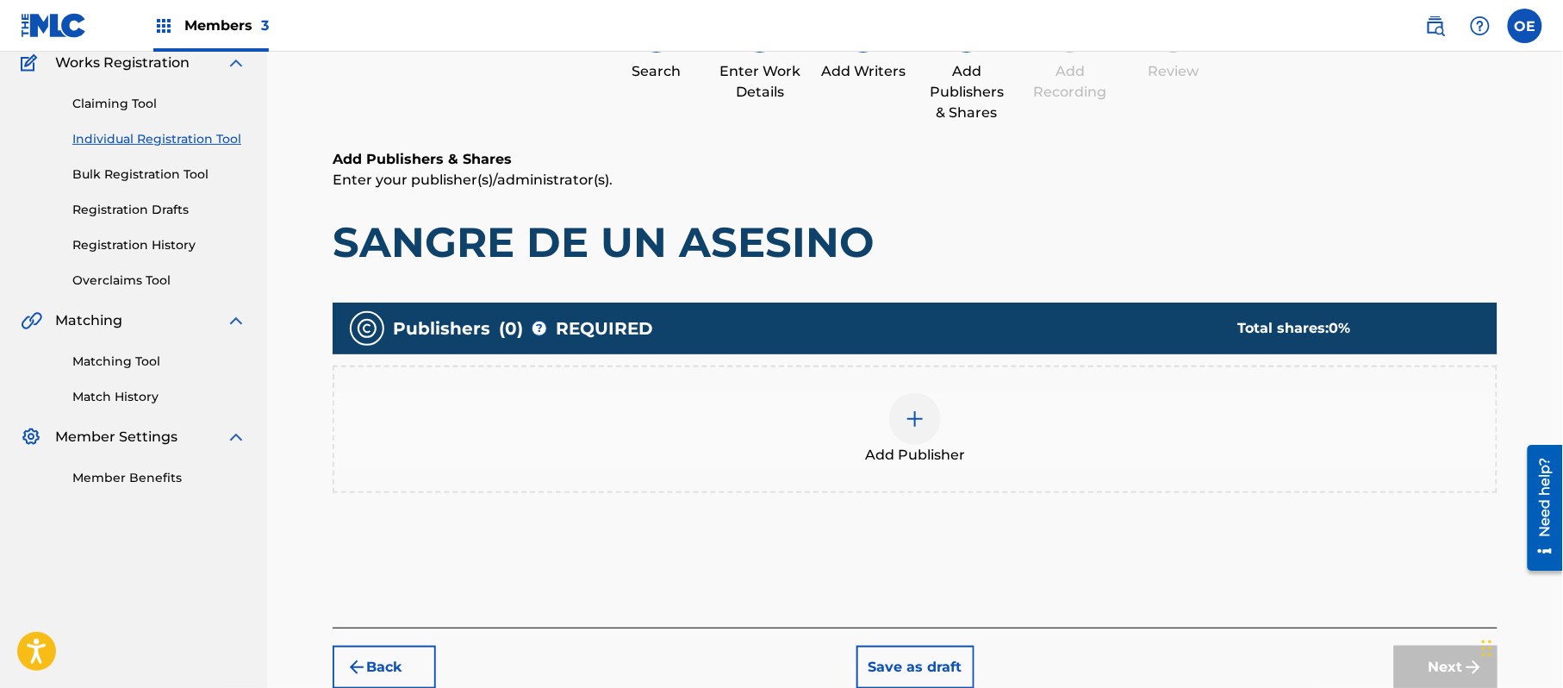
scroll to position [78, 0]
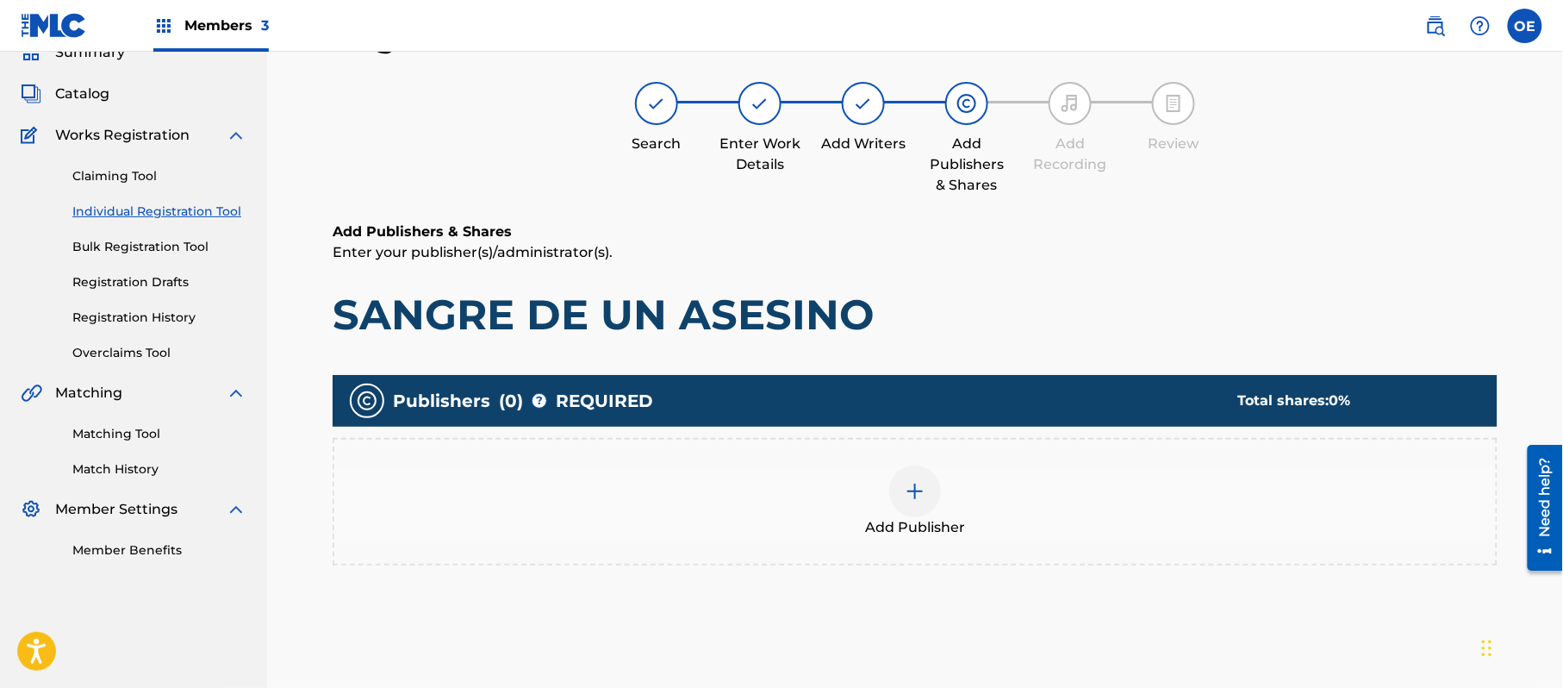
click at [960, 533] on span "Add Publisher" at bounding box center [915, 527] width 100 height 21
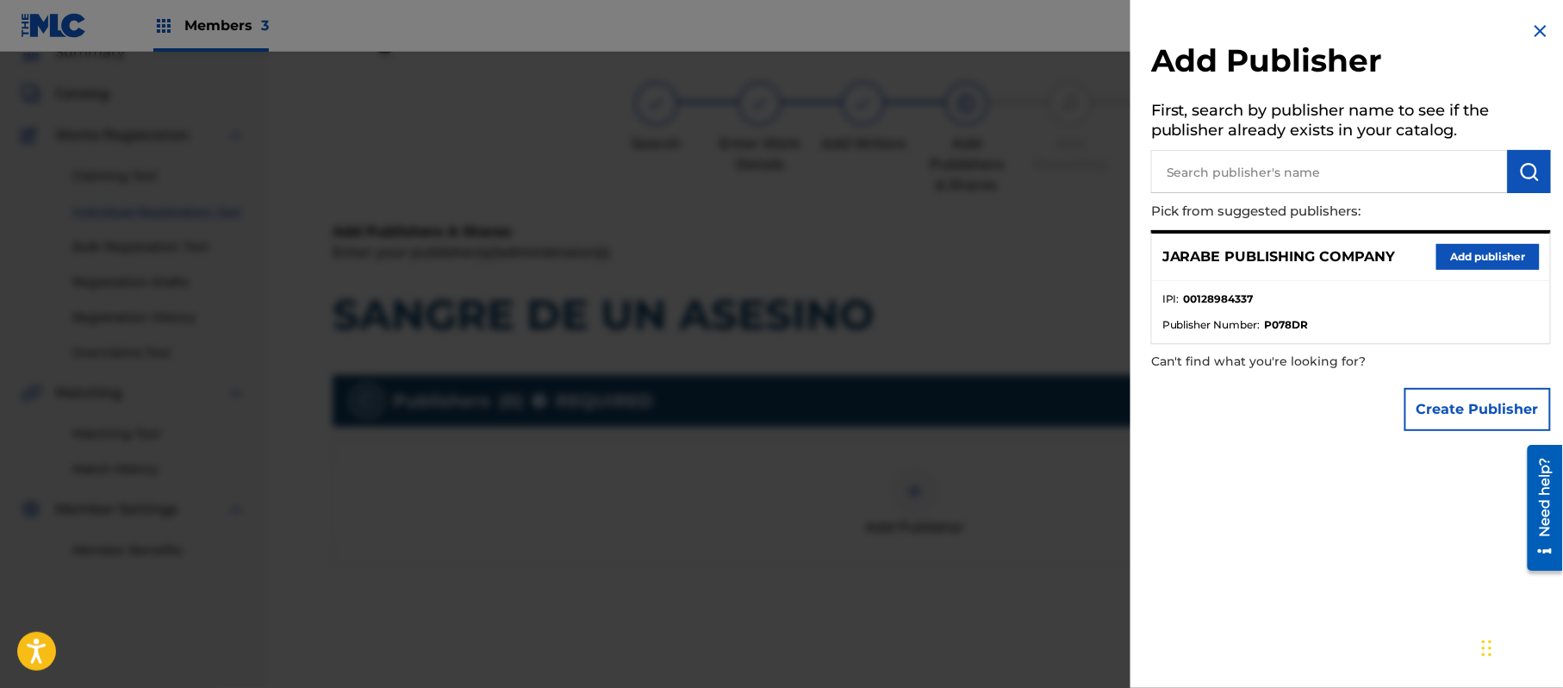
click at [1466, 253] on button "Add publisher" at bounding box center [1488, 257] width 103 height 26
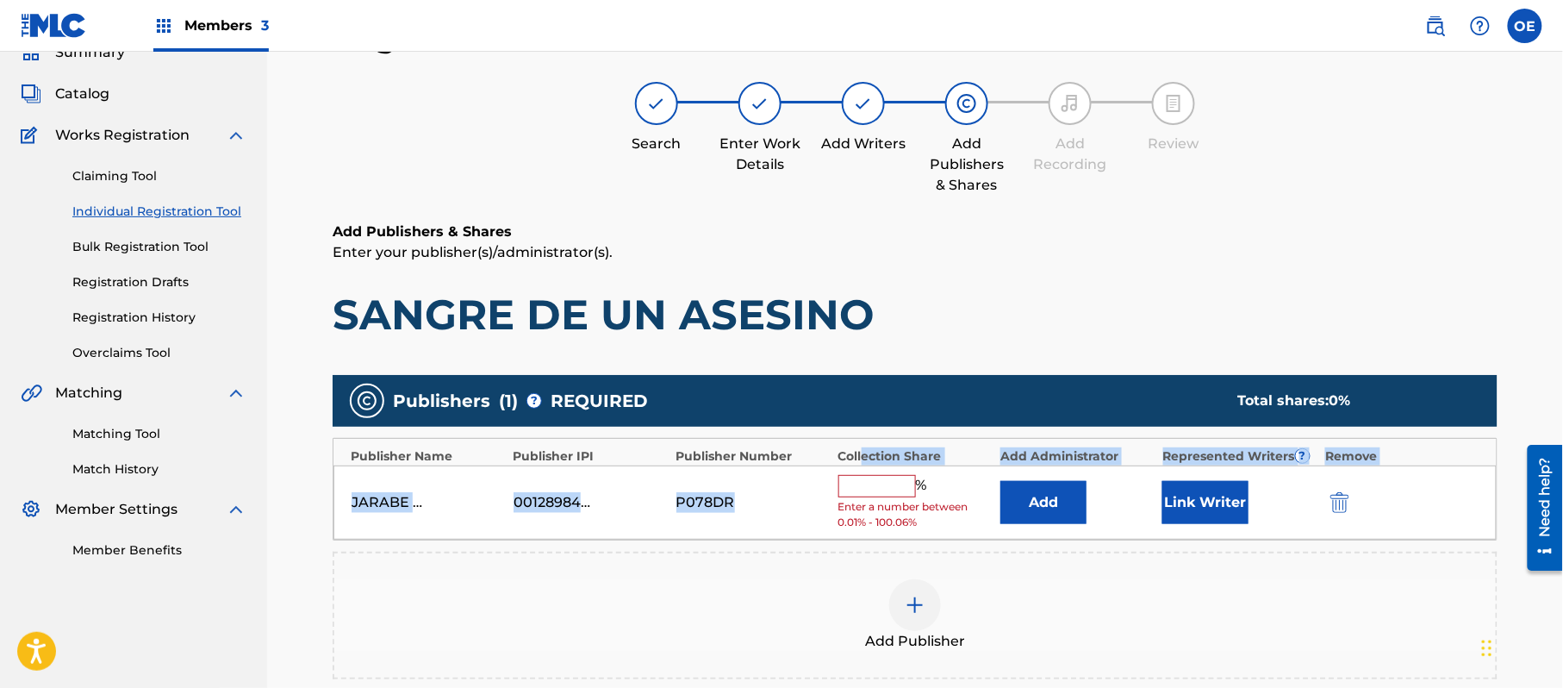
click at [864, 446] on div "Publisher Name Publisher IPI Publisher Number Collection Share Add Administrato…" at bounding box center [915, 489] width 1165 height 103
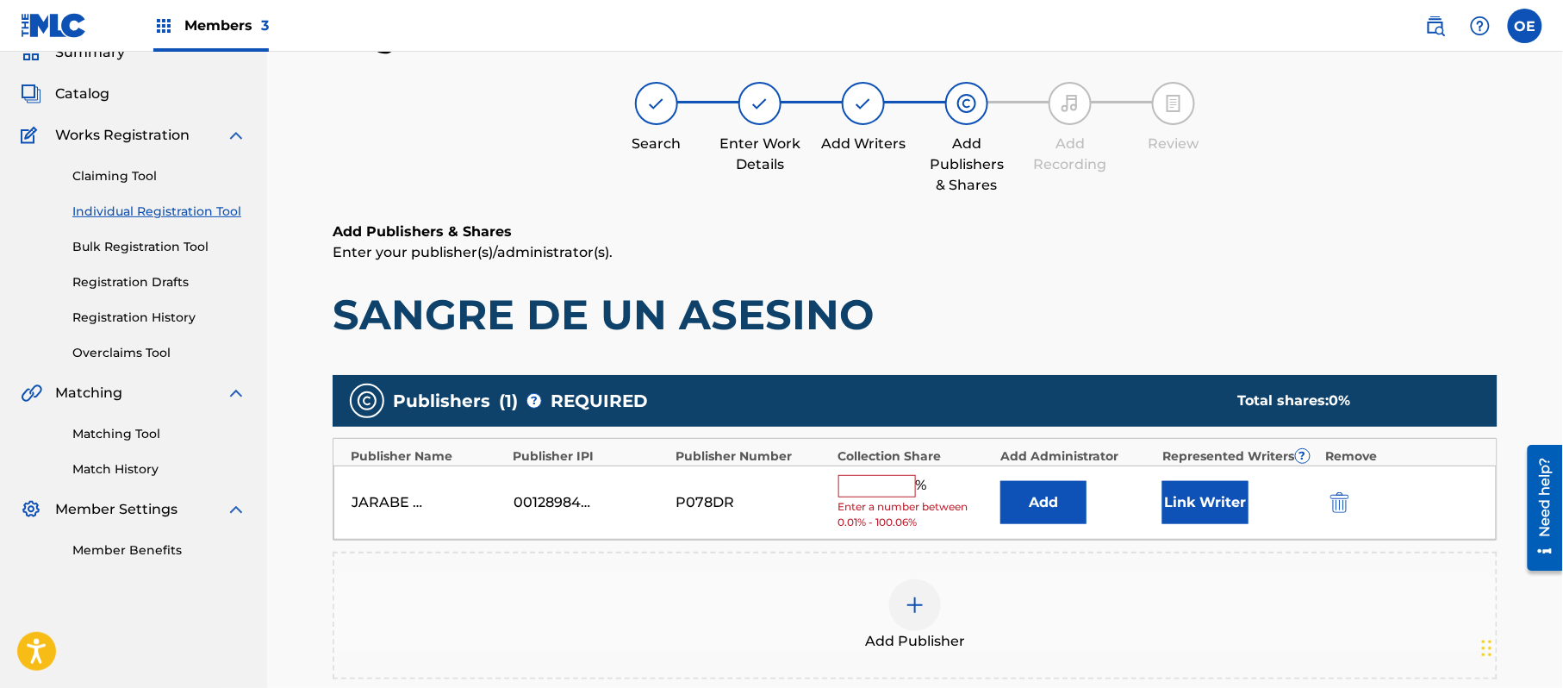
click at [855, 486] on input "text" at bounding box center [878, 486] width 78 height 22
type input "100"
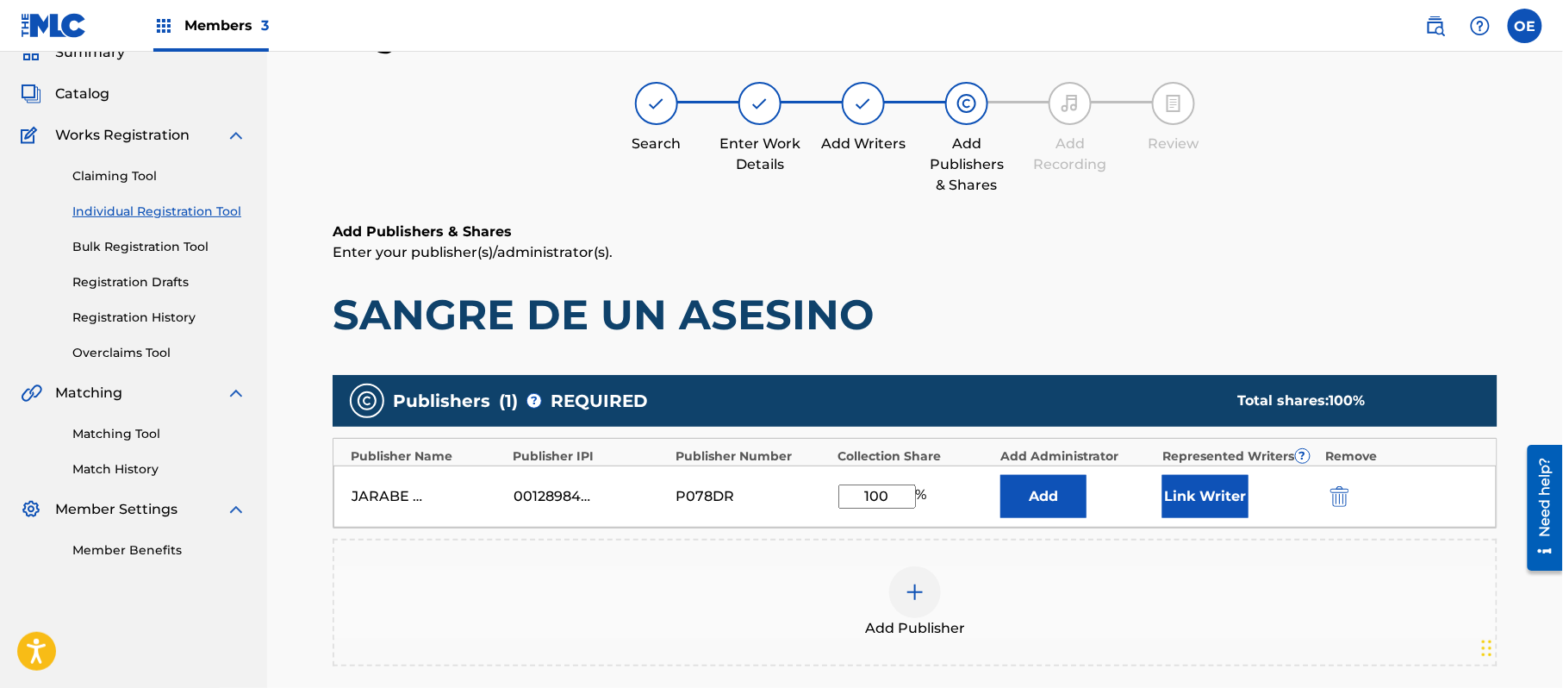
click at [1172, 500] on button "Link Writer" at bounding box center [1206, 496] width 86 height 43
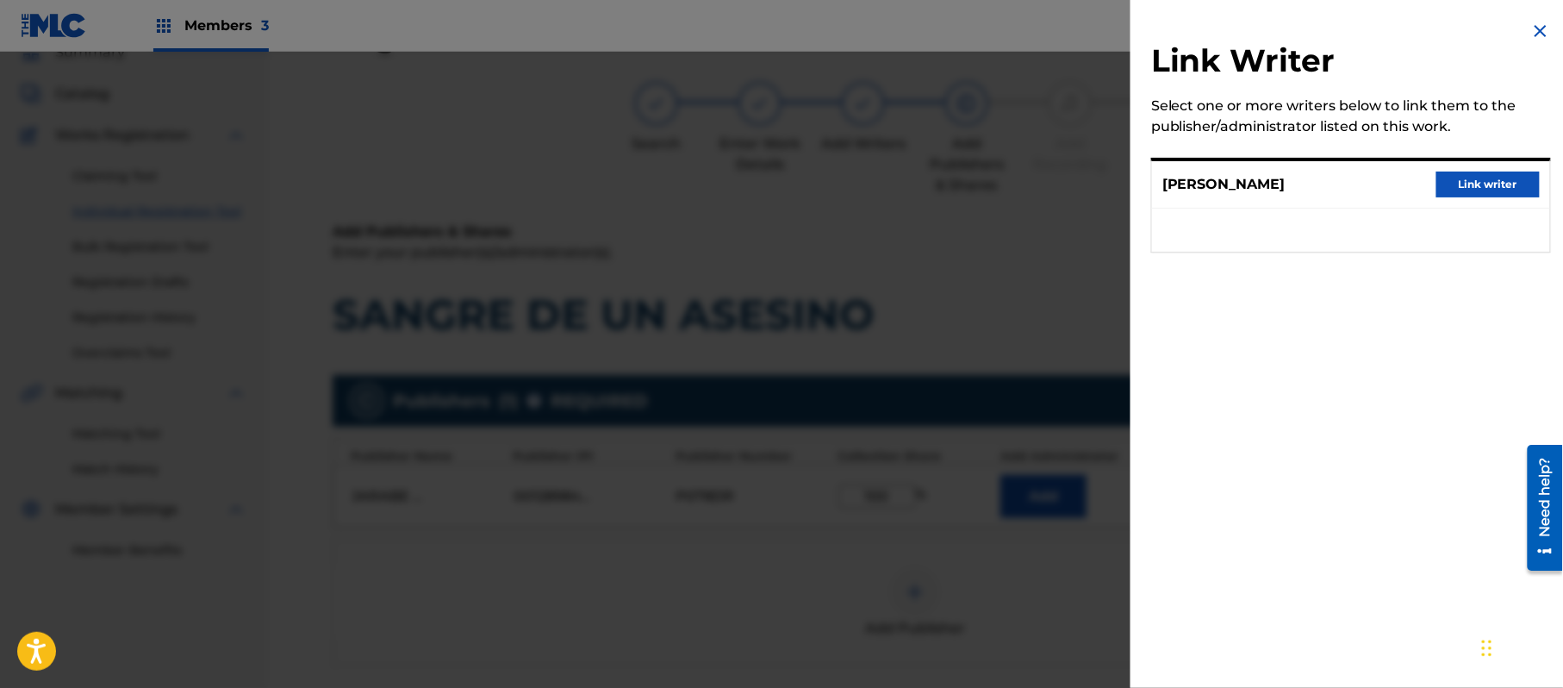
drag, startPoint x: 1510, startPoint y: 179, endPoint x: 1501, endPoint y: 180, distance: 8.7
click at [1507, 179] on button "Link writer" at bounding box center [1488, 185] width 103 height 26
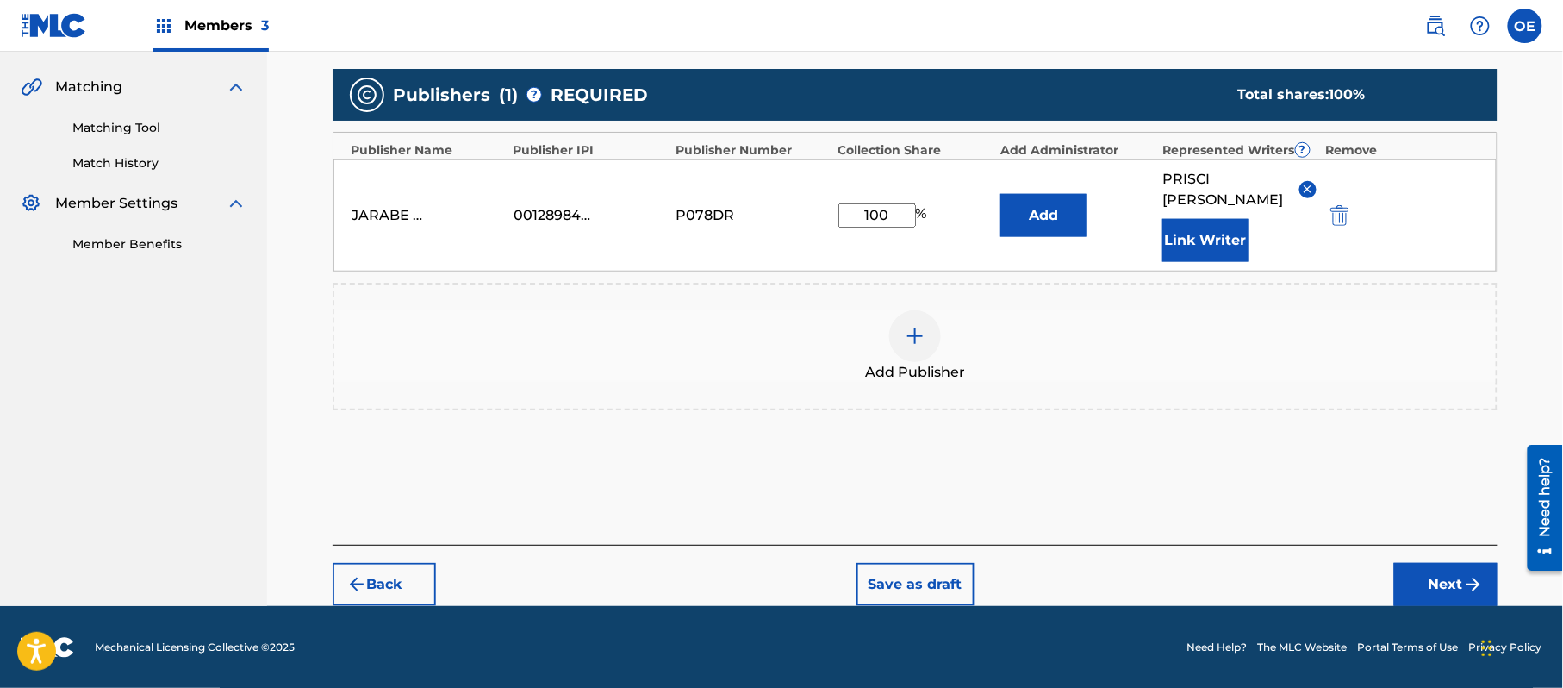
click at [1443, 576] on button "Next" at bounding box center [1446, 584] width 103 height 43
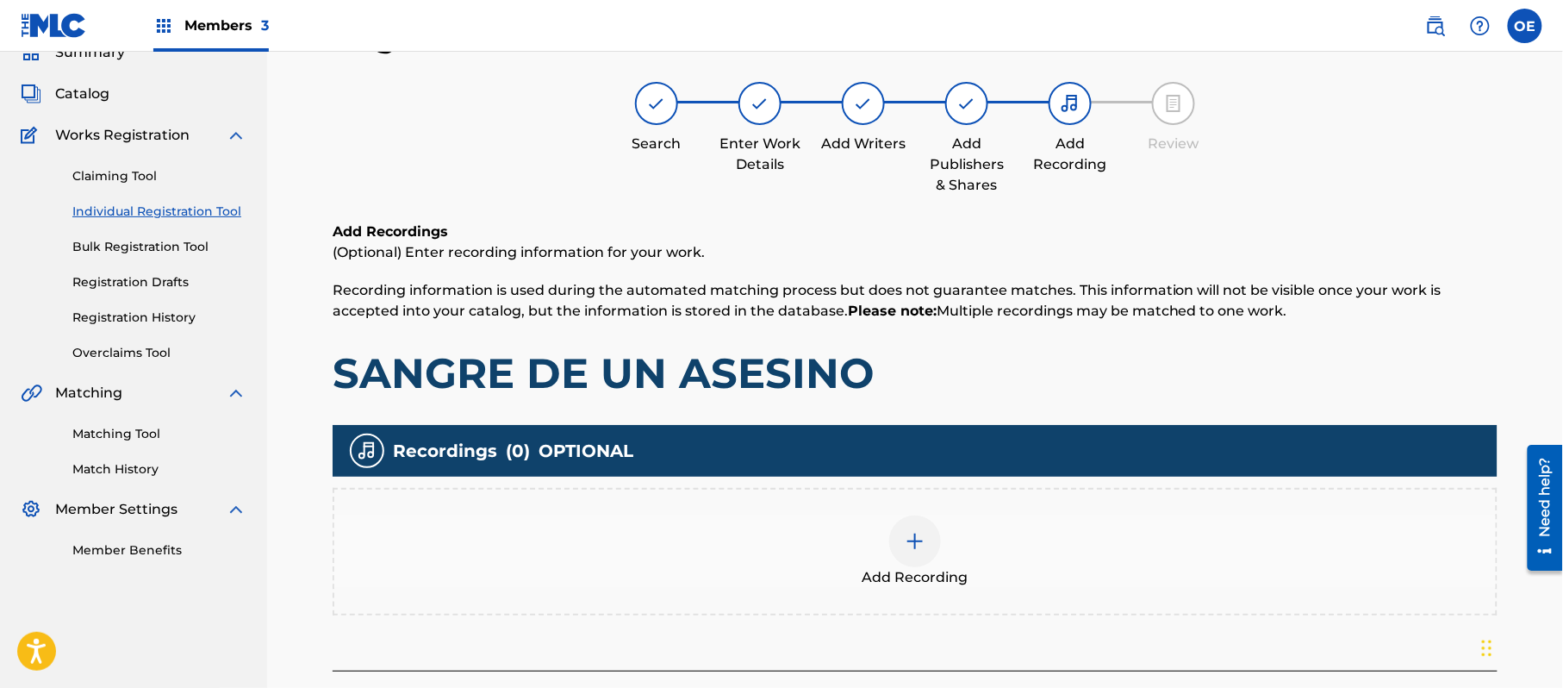
scroll to position [202, 0]
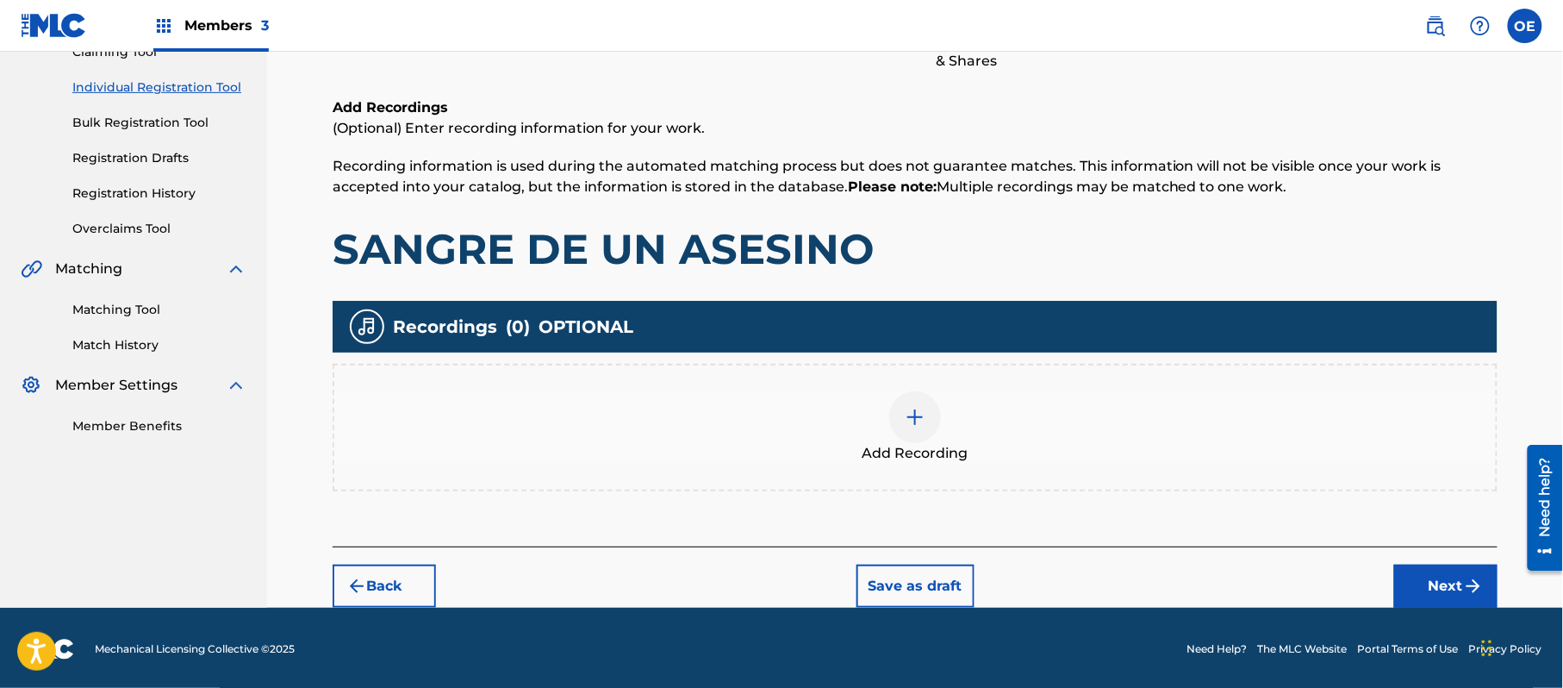
click at [1435, 581] on button "Next" at bounding box center [1446, 586] width 103 height 43
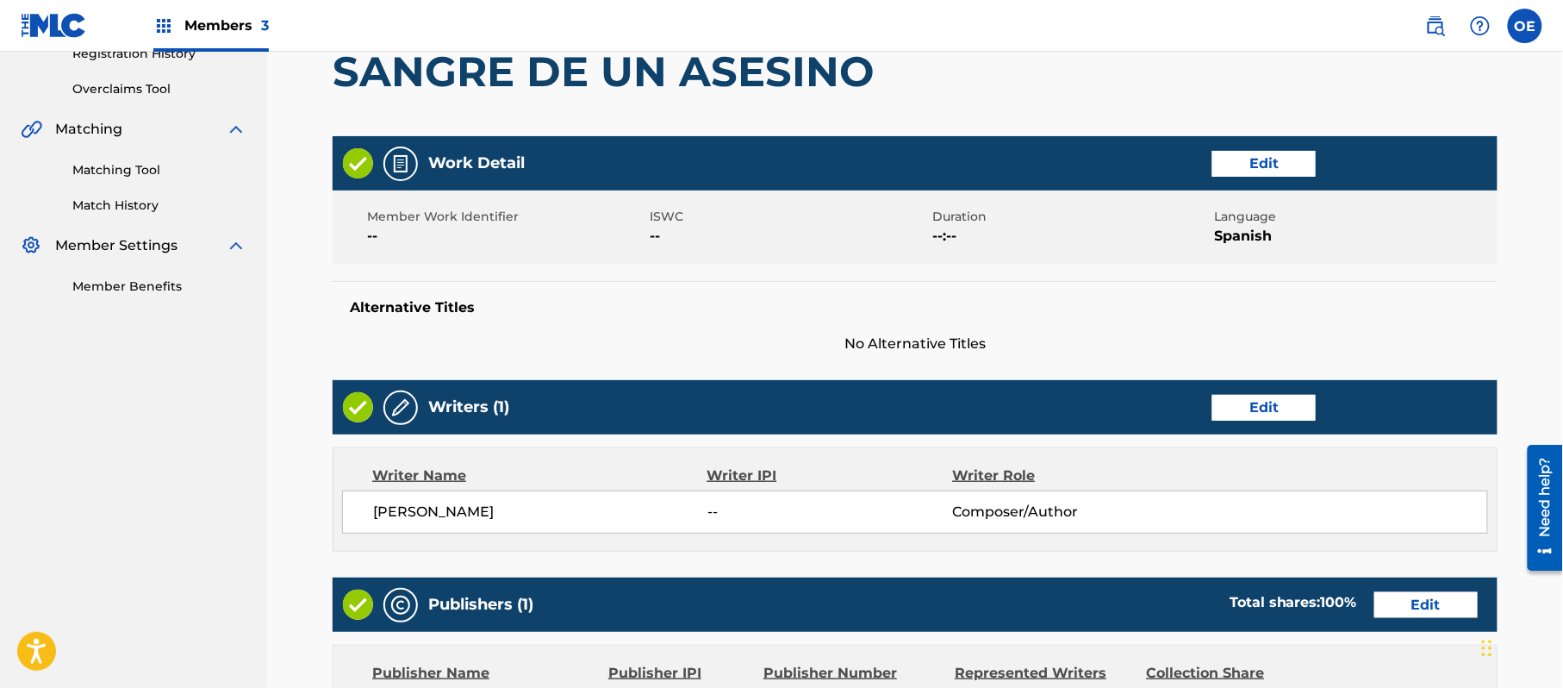
scroll to position [652, 0]
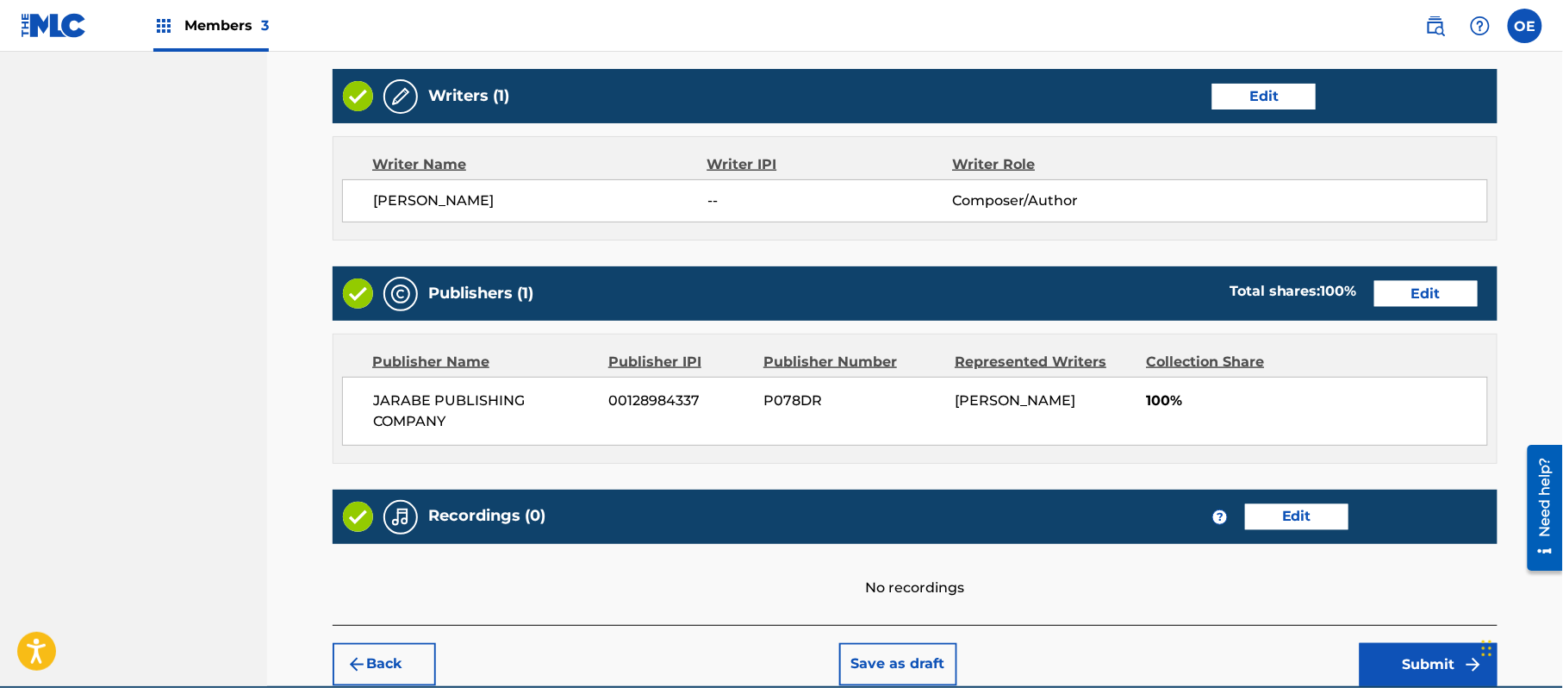
click at [1408, 643] on div "Back Save as draft Submit" at bounding box center [915, 655] width 1165 height 61
click at [1451, 671] on button "Submit" at bounding box center [1429, 664] width 138 height 43
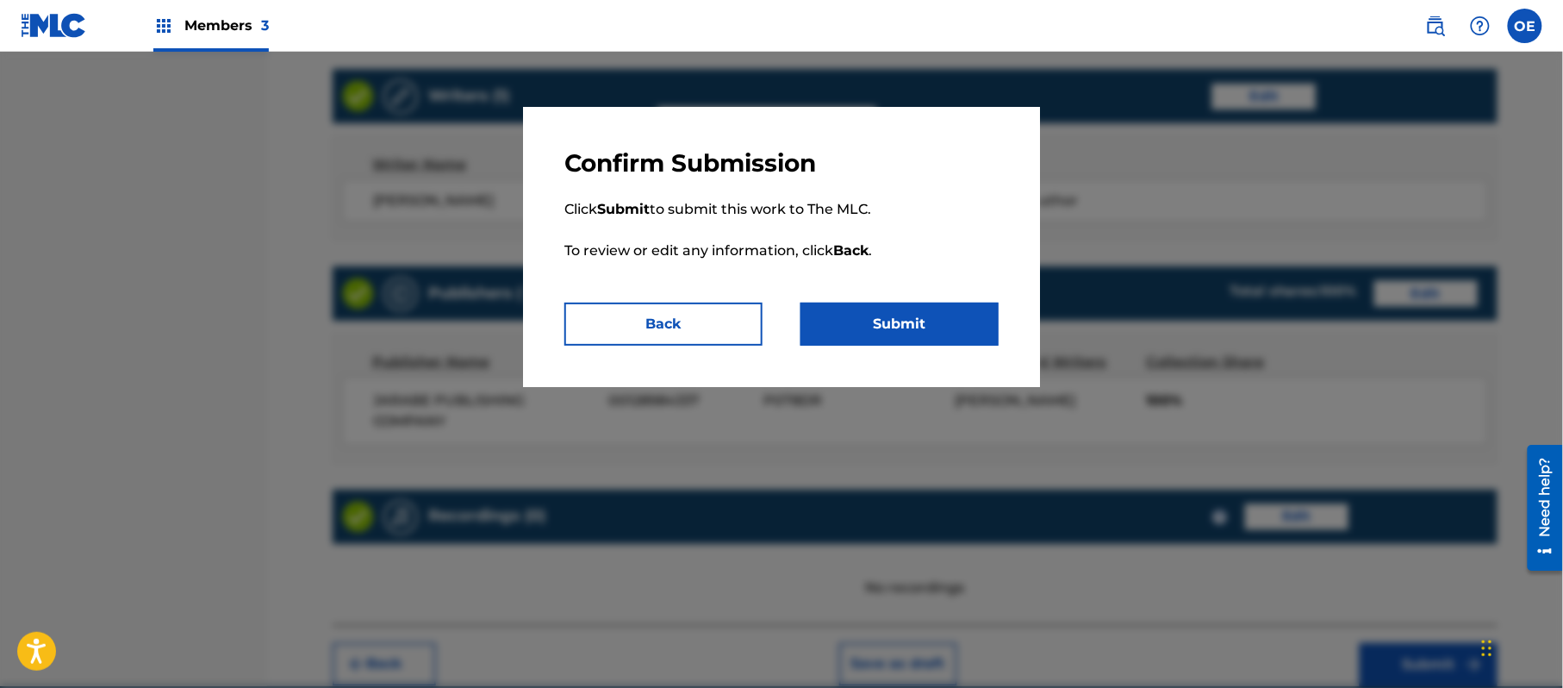
drag, startPoint x: 967, startPoint y: 303, endPoint x: 887, endPoint y: 303, distance: 80.2
click at [966, 304] on button "Submit" at bounding box center [900, 324] width 198 height 43
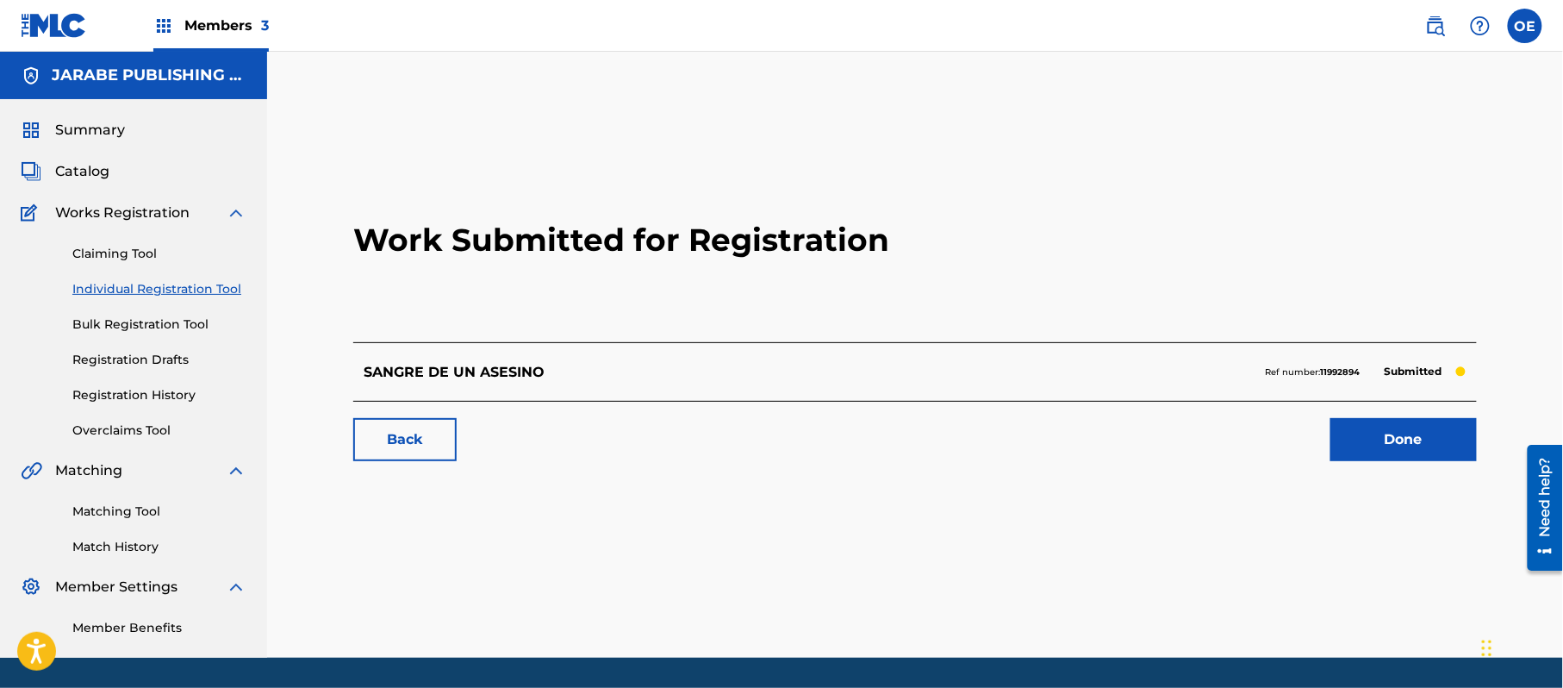
click at [217, 288] on link "Individual Registration Tool" at bounding box center [159, 289] width 174 height 18
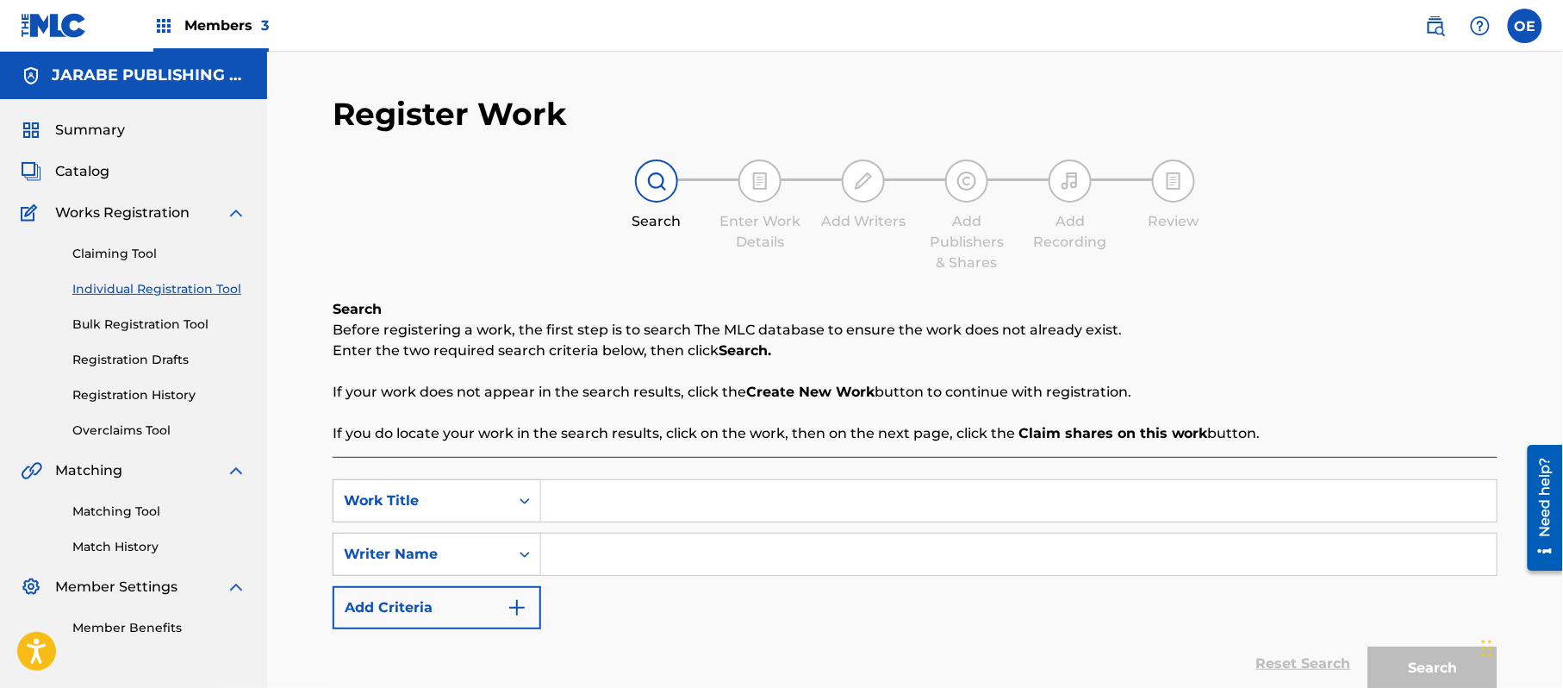
paste input "SI NO ME QUERIAS"
type input "SI NO ME QUERIAS"
paste input "[PERSON_NAME]"
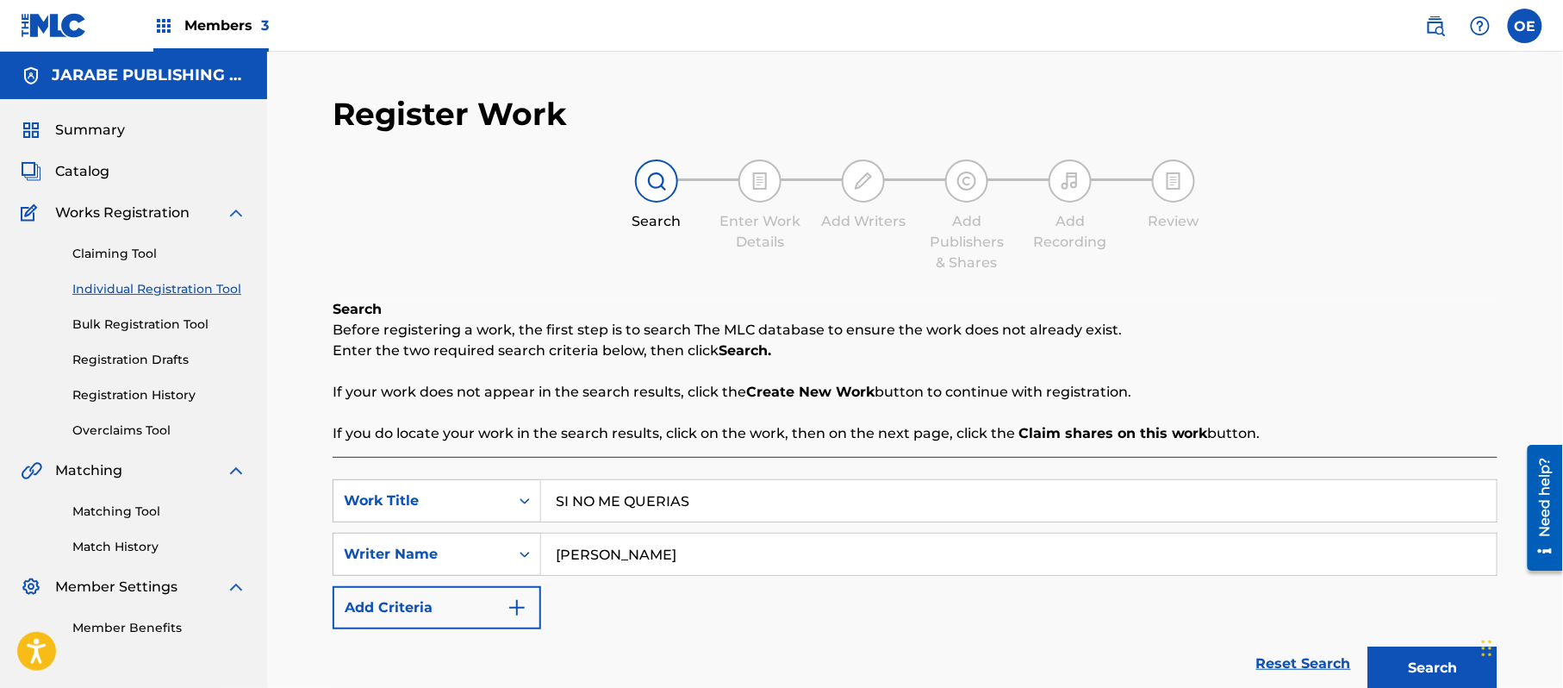
scroll to position [153, 0]
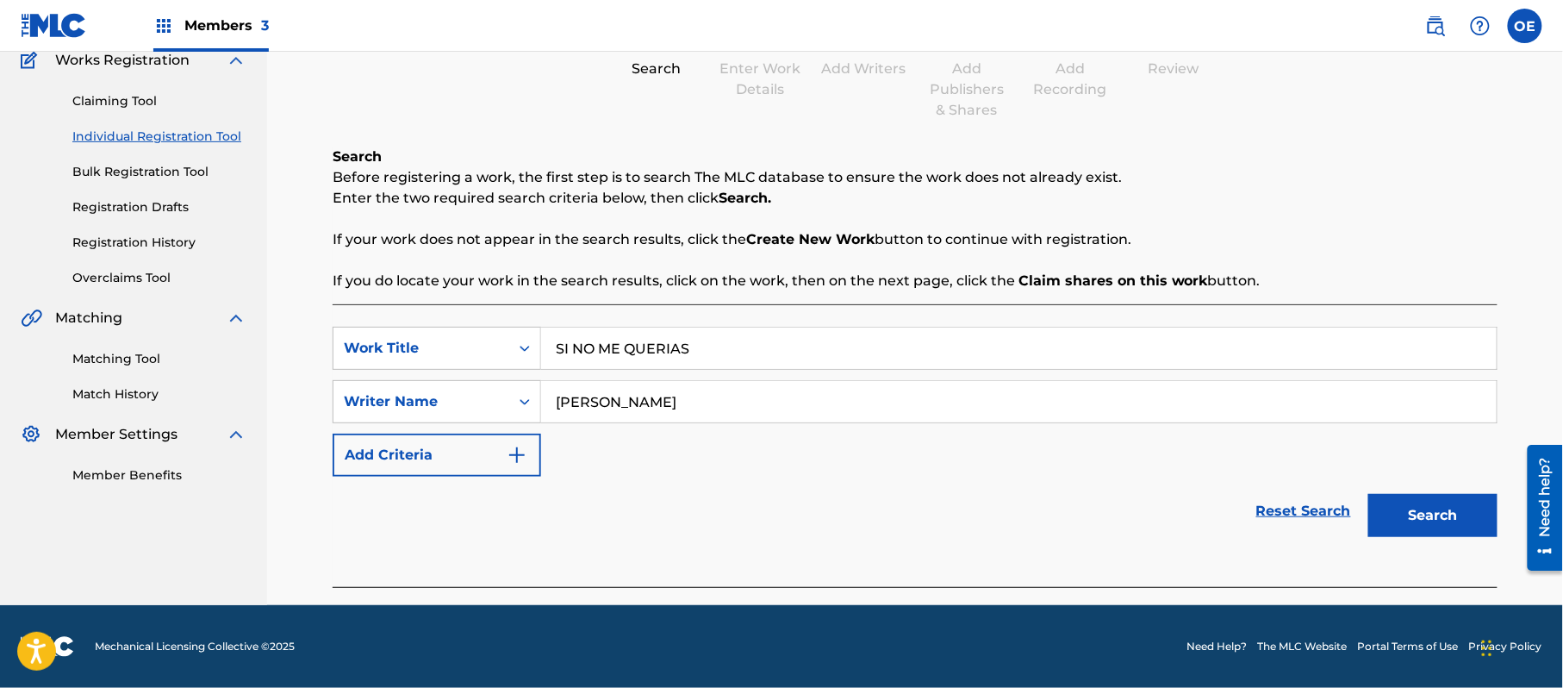
type input "[PERSON_NAME]"
click at [1424, 514] on button "Search" at bounding box center [1433, 515] width 129 height 43
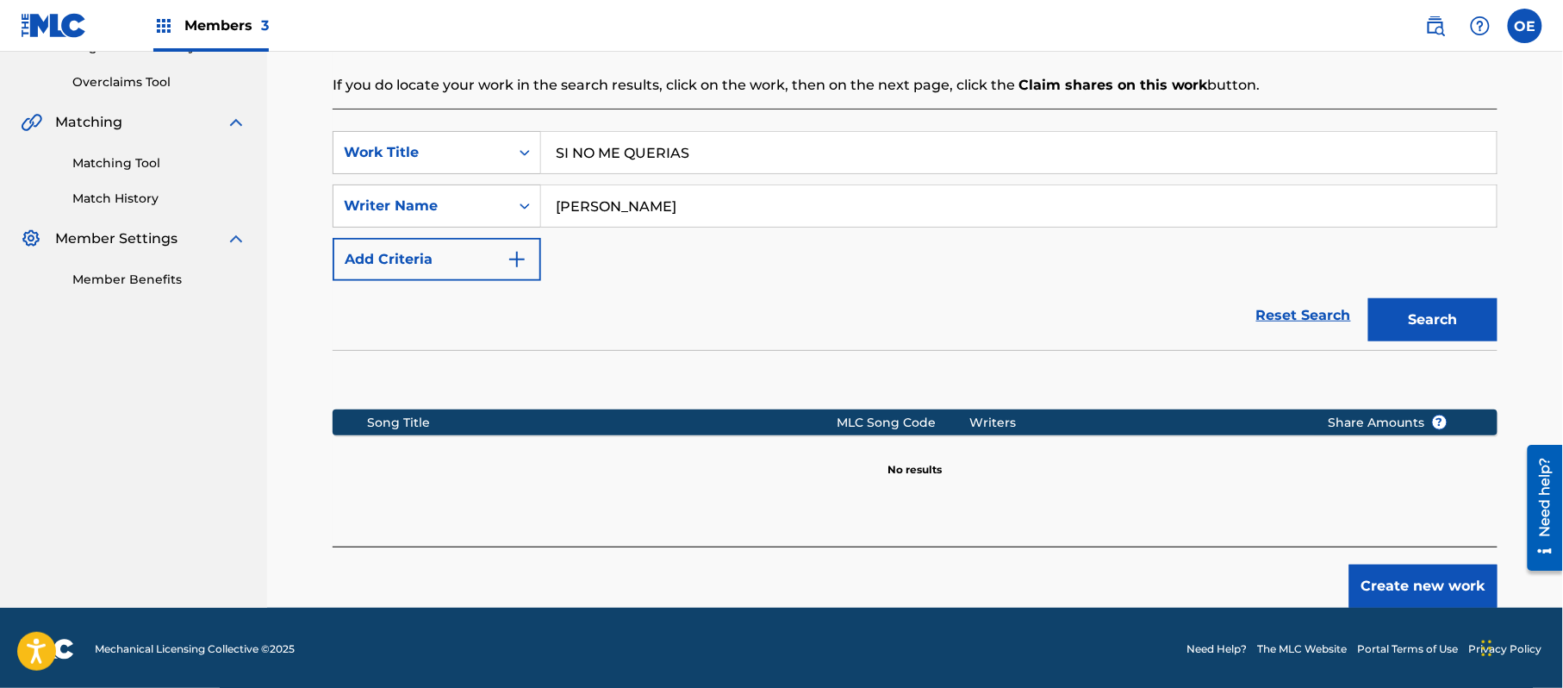
scroll to position [352, 0]
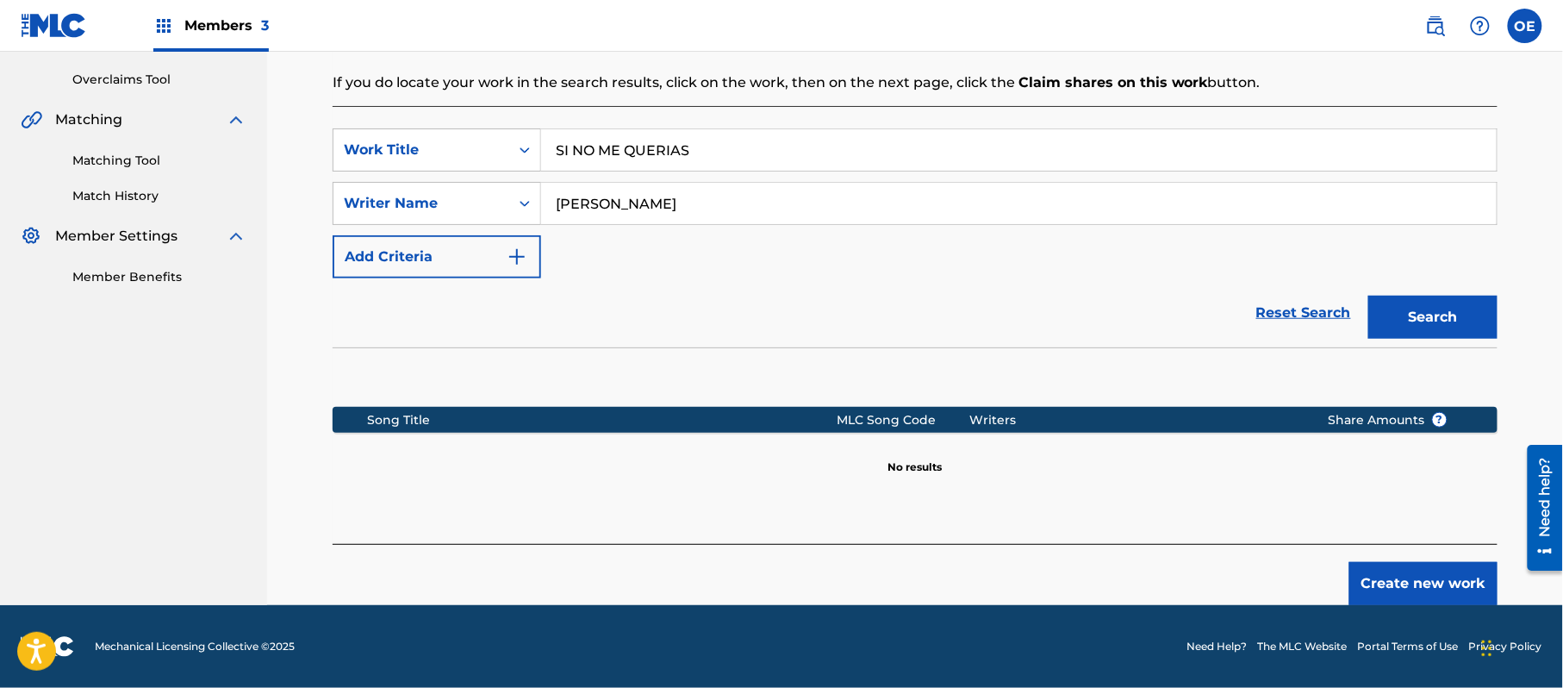
click at [1382, 584] on button "Create new work" at bounding box center [1424, 583] width 148 height 43
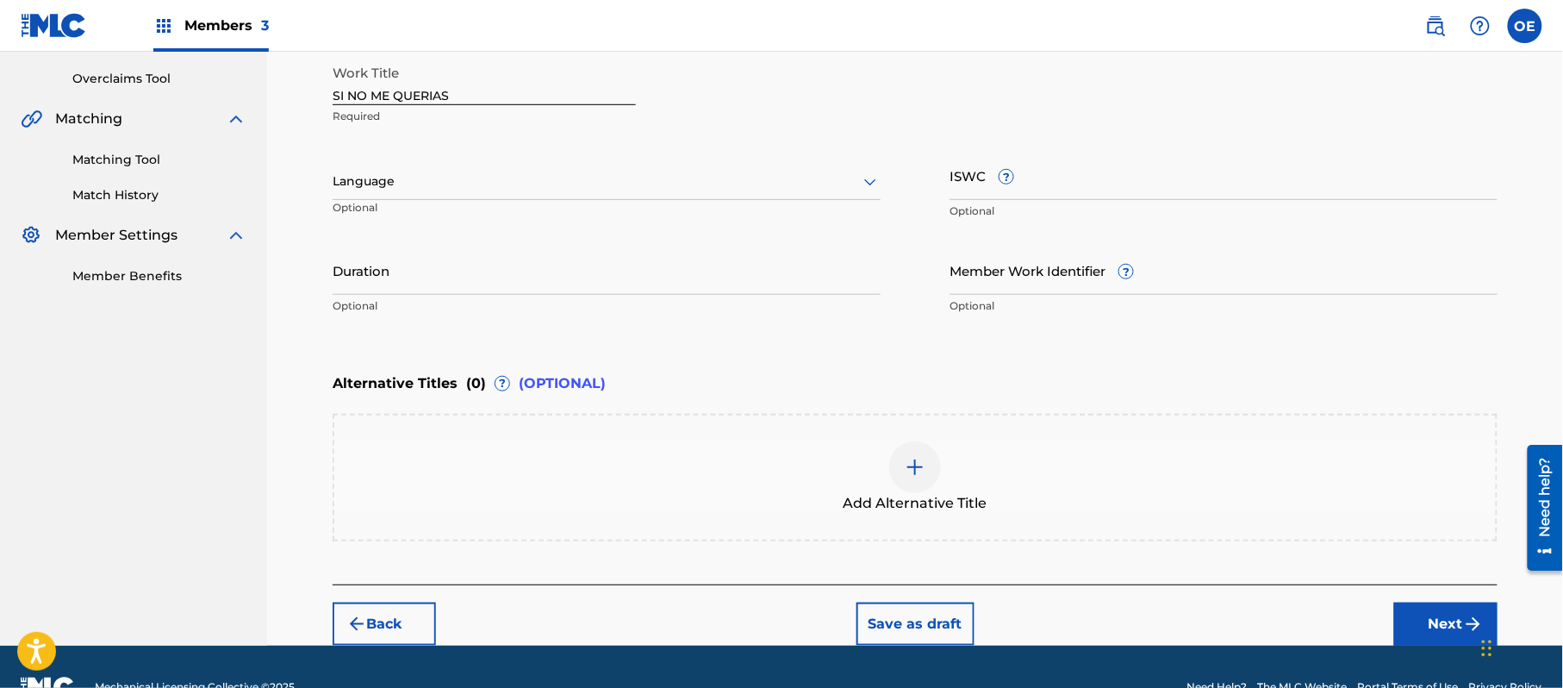
drag, startPoint x: 384, startPoint y: 160, endPoint x: 384, endPoint y: 183, distance: 22.4
click at [384, 163] on div "Language Optional" at bounding box center [607, 190] width 548 height 78
click at [386, 198] on div "Language" at bounding box center [607, 182] width 548 height 36
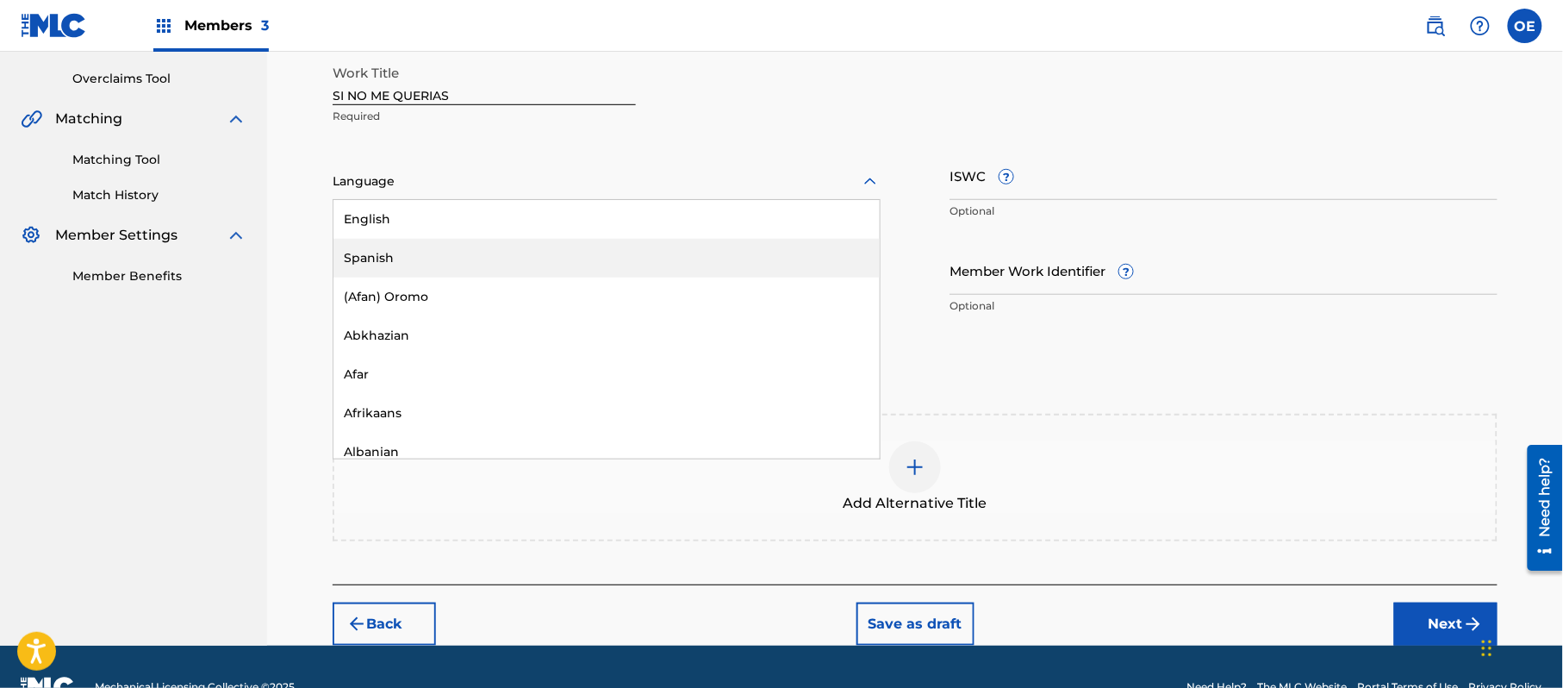
click at [386, 239] on div "Spanish" at bounding box center [607, 258] width 546 height 39
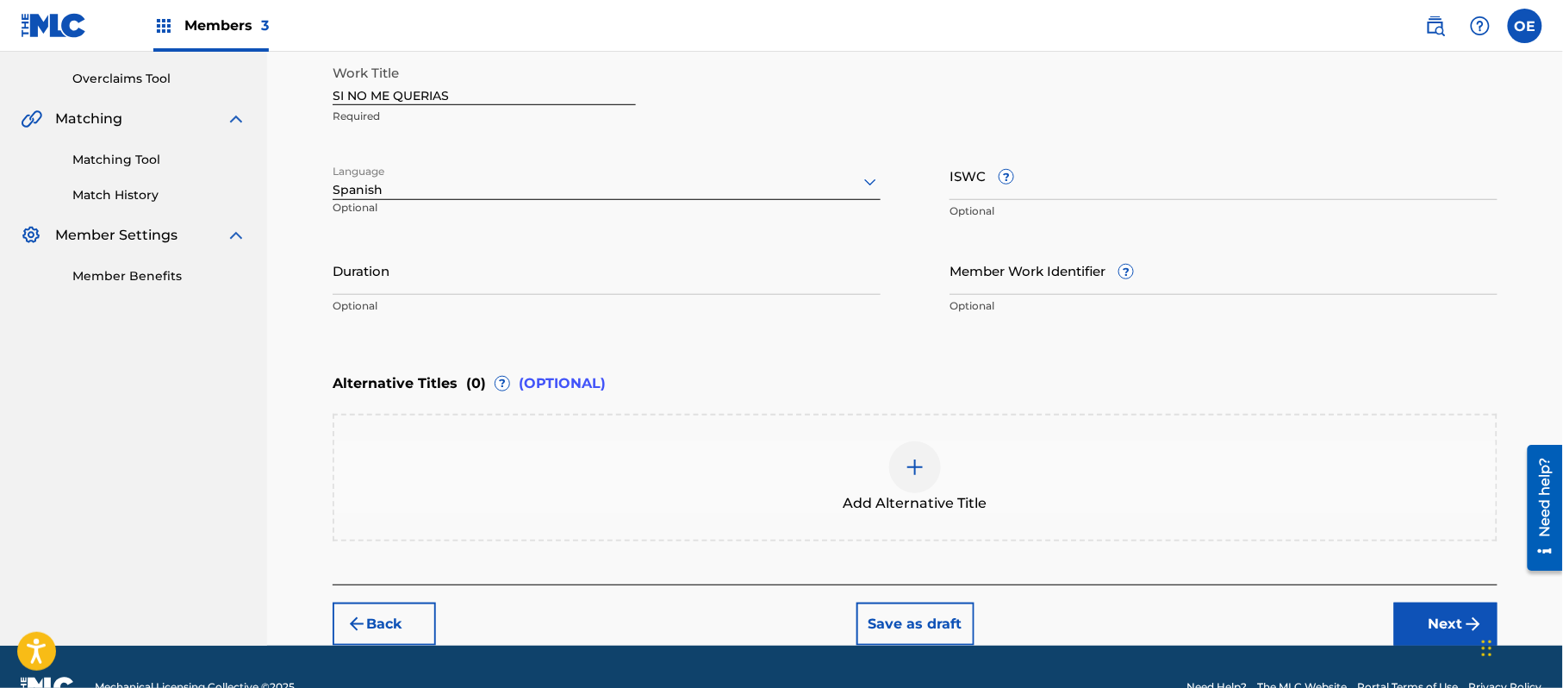
click at [1462, 610] on button "Next" at bounding box center [1446, 623] width 103 height 43
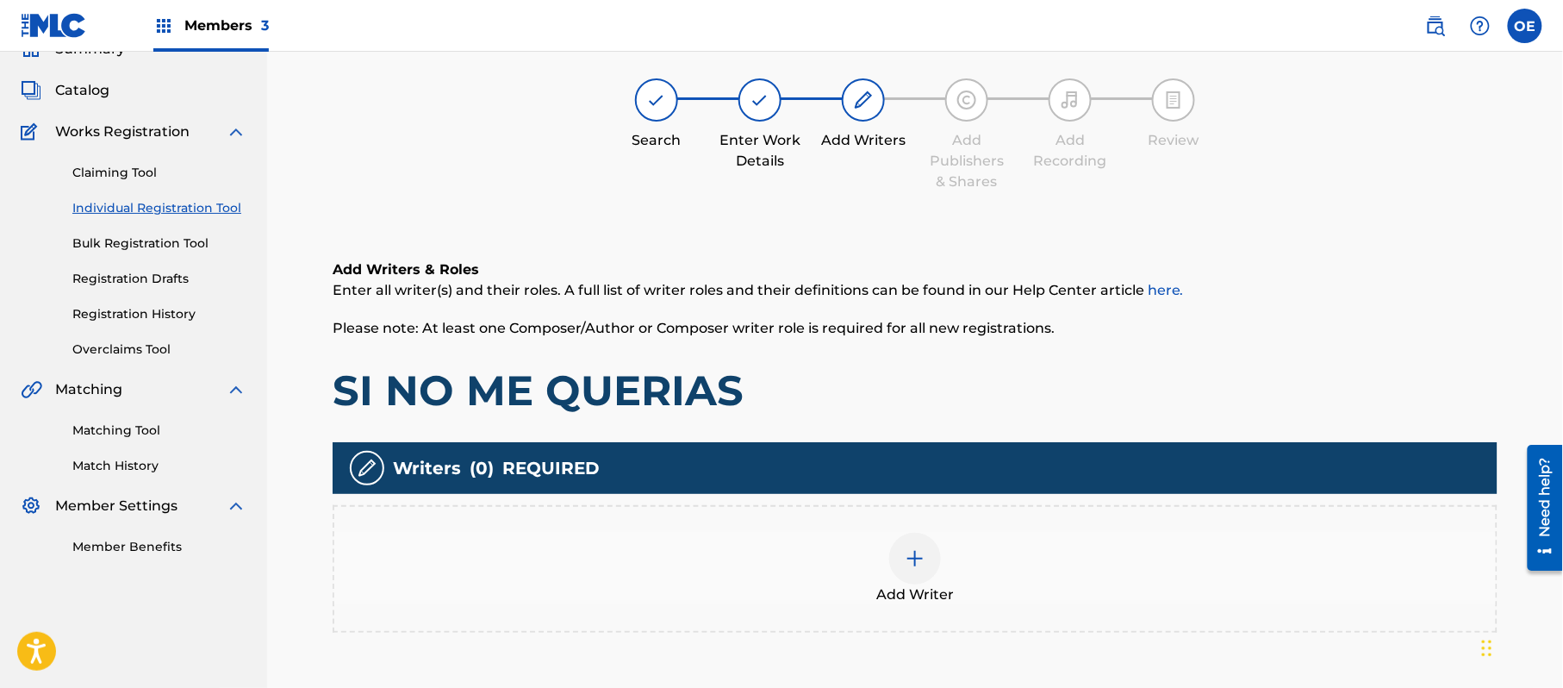
scroll to position [78, 0]
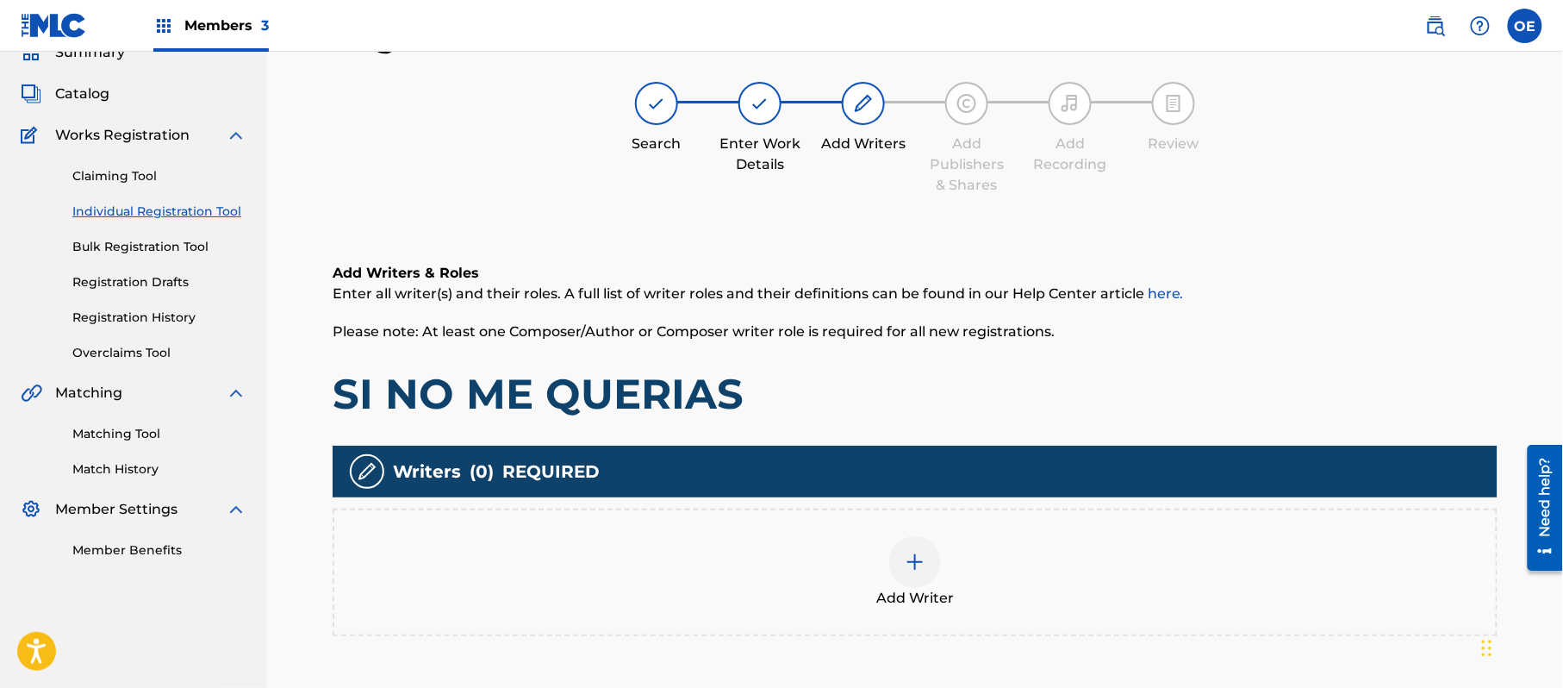
click at [834, 573] on div "Add Writer" at bounding box center [915, 572] width 1162 height 72
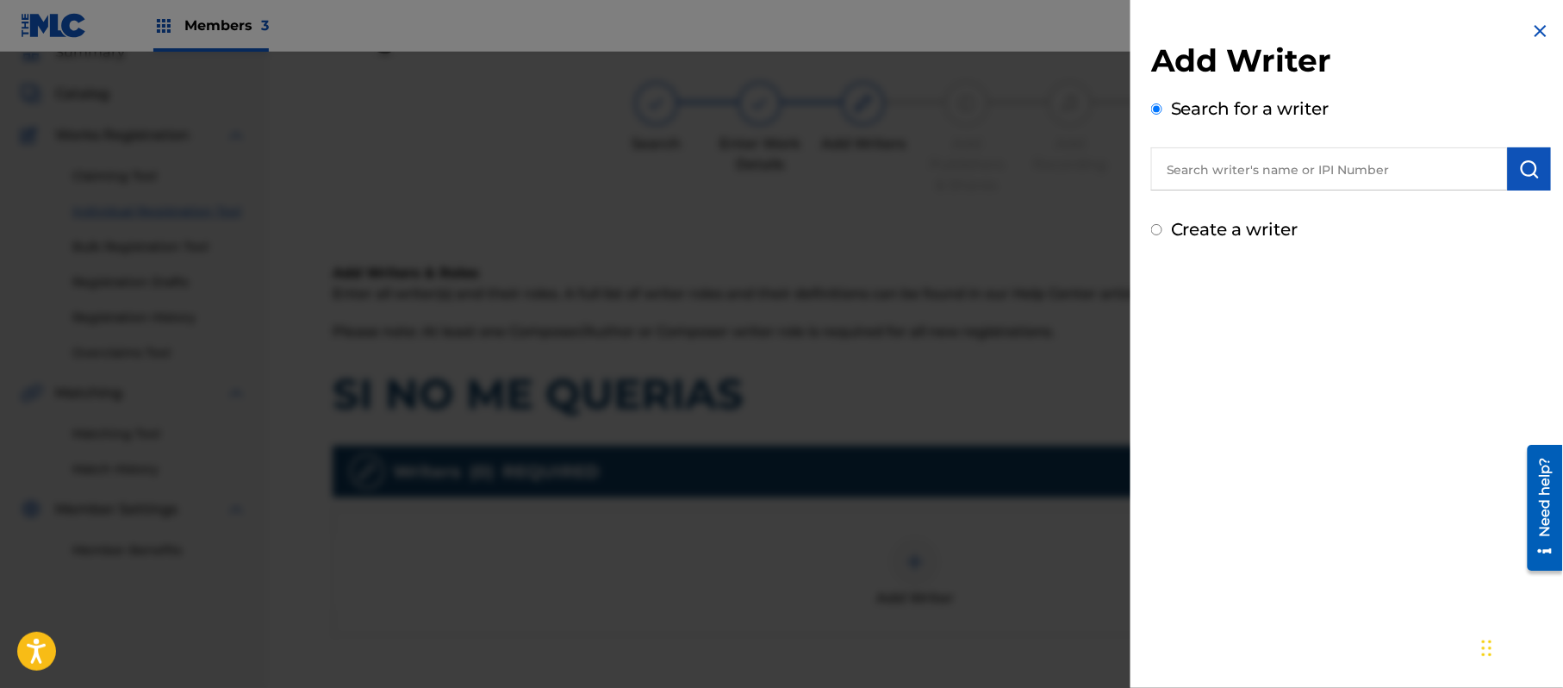
click at [1265, 219] on label "Create a writer" at bounding box center [1235, 229] width 128 height 21
radio input "true"
click at [1163, 224] on input "Create a writer" at bounding box center [1156, 229] width 11 height 11
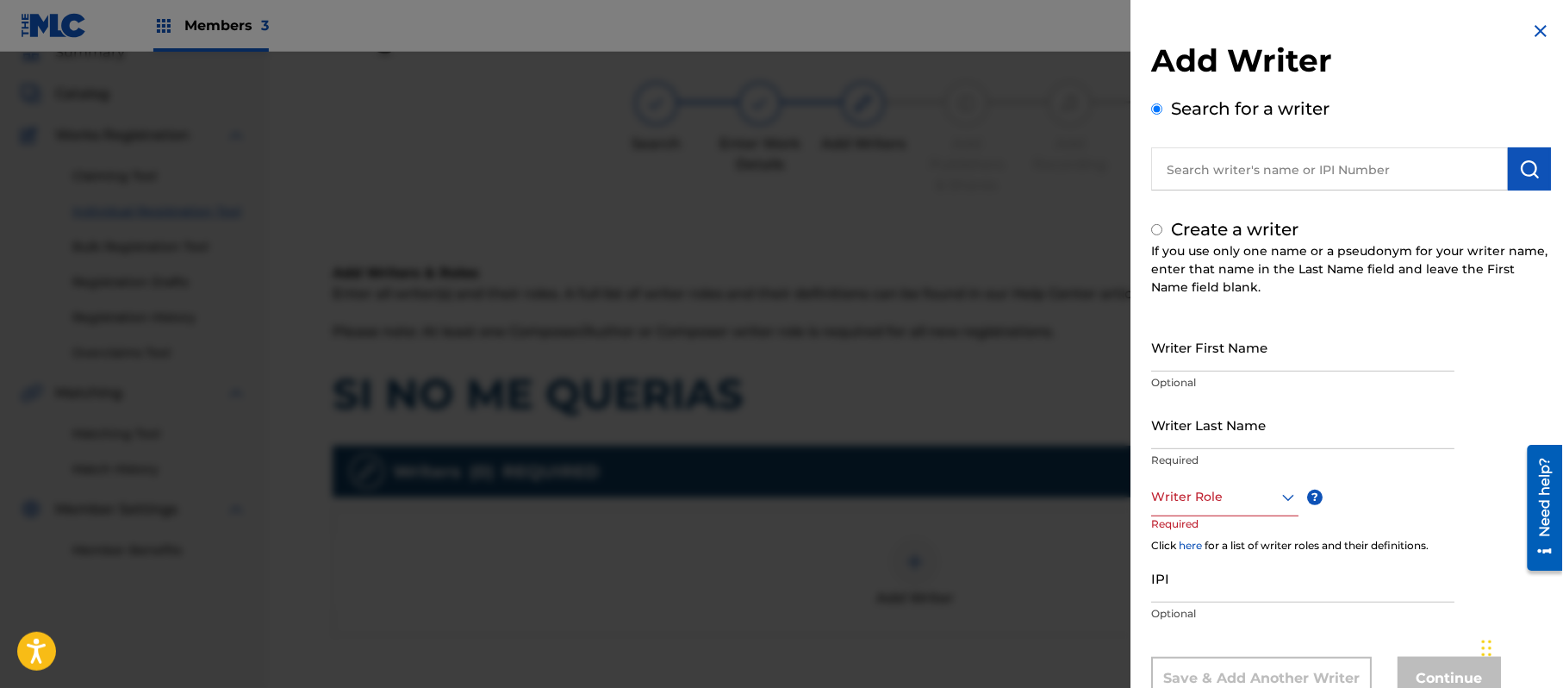
radio input "false"
radio input "true"
paste input "[PERSON_NAME]"
type input "[PERSON_NAME]"
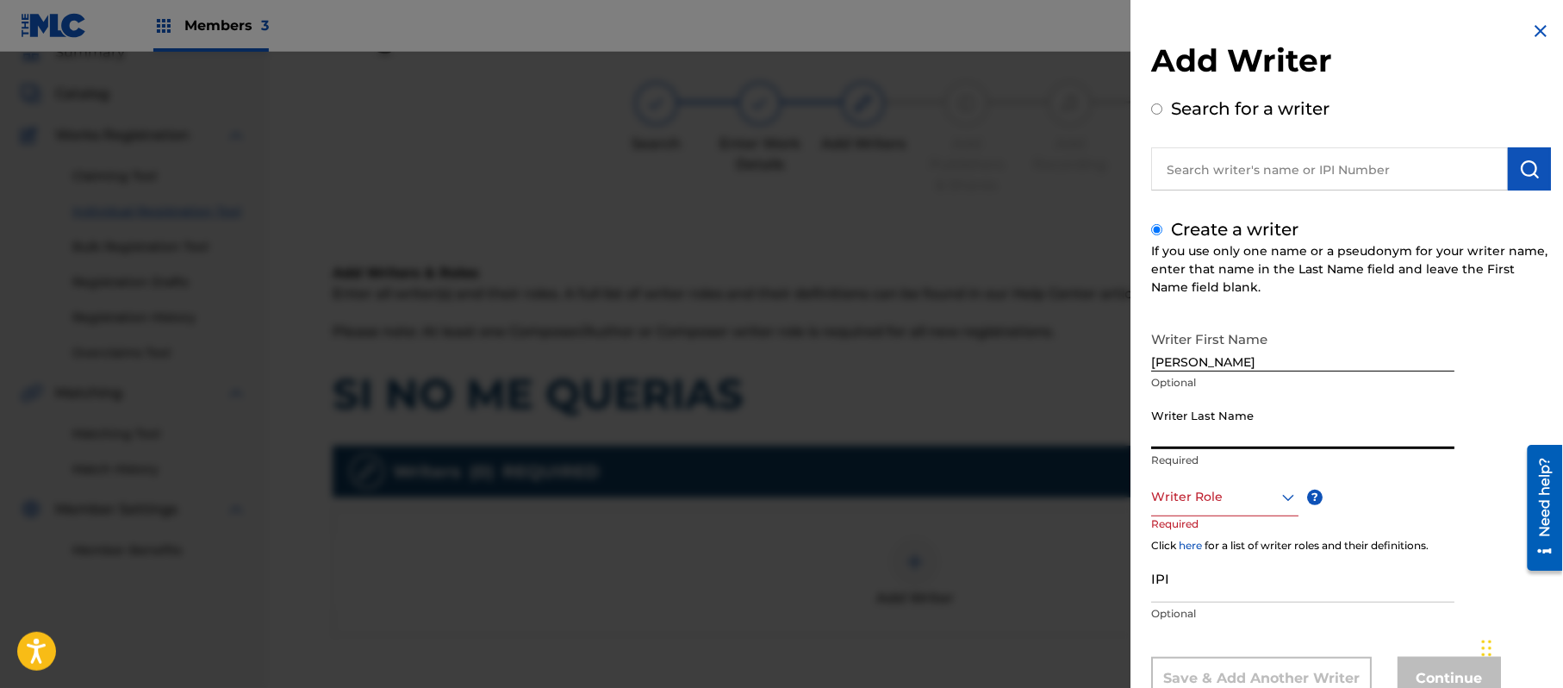
paste input "[PERSON_NAME]"
type input "[PERSON_NAME]"
drag, startPoint x: 1296, startPoint y: 348, endPoint x: 1193, endPoint y: 379, distance: 108.0
click at [1193, 379] on div "Writer First Name [PERSON_NAME] Optional" at bounding box center [1302, 361] width 303 height 78
type input "PRISCI"
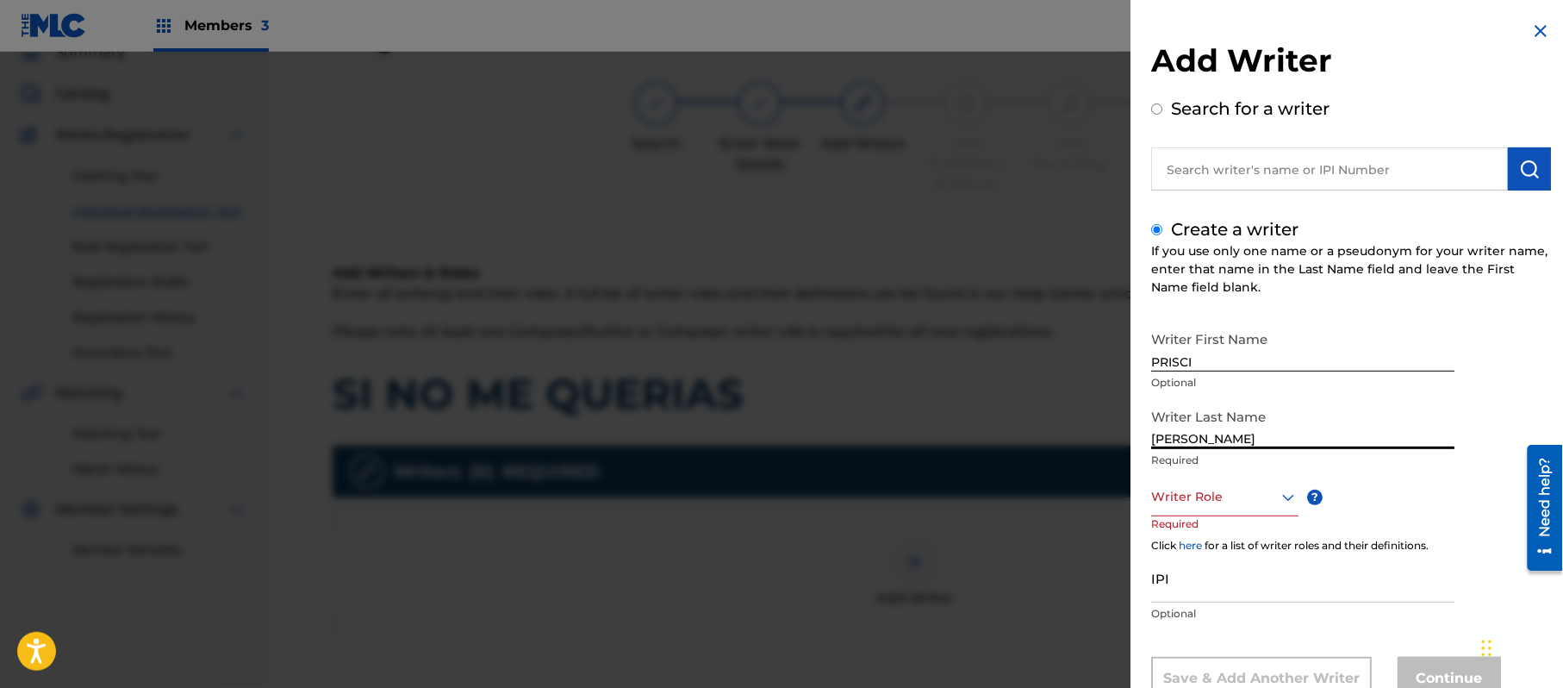
drag, startPoint x: 1196, startPoint y: 442, endPoint x: 938, endPoint y: 434, distance: 258.7
click at [1036, 439] on div "Add Writer Search for a writer Create a writer If you use only one name or a ps…" at bounding box center [781, 370] width 1563 height 636
type input "[PERSON_NAME]"
click at [1158, 502] on div "8 results available. Use Up and Down to choose options, press Enter to select t…" at bounding box center [1224, 496] width 147 height 39
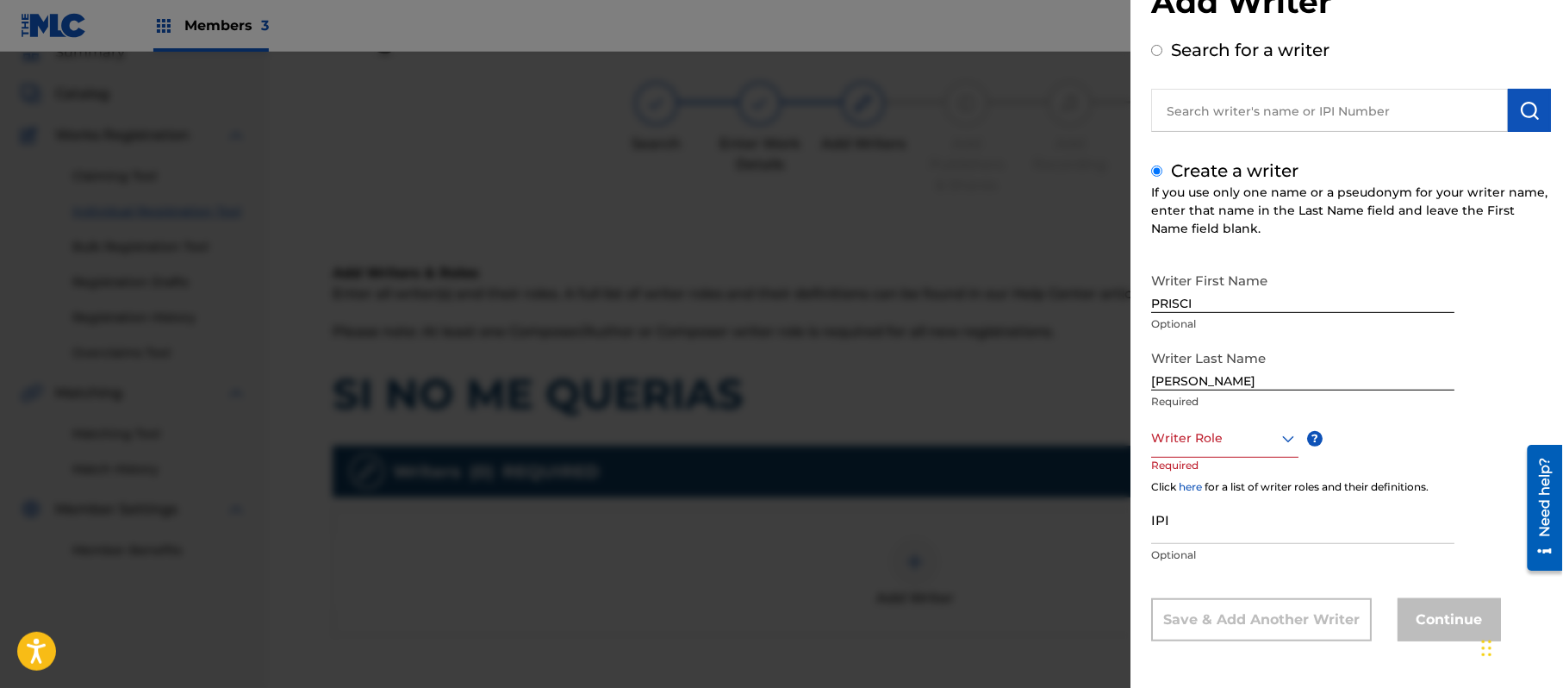
click at [1149, 480] on div "Add Writer Search for a writer Create a writer If you use only one name or a ps…" at bounding box center [1351, 314] width 441 height 746
click at [1186, 446] on div at bounding box center [1224, 439] width 147 height 22
click at [1217, 477] on div "Composer/Author" at bounding box center [1225, 477] width 146 height 39
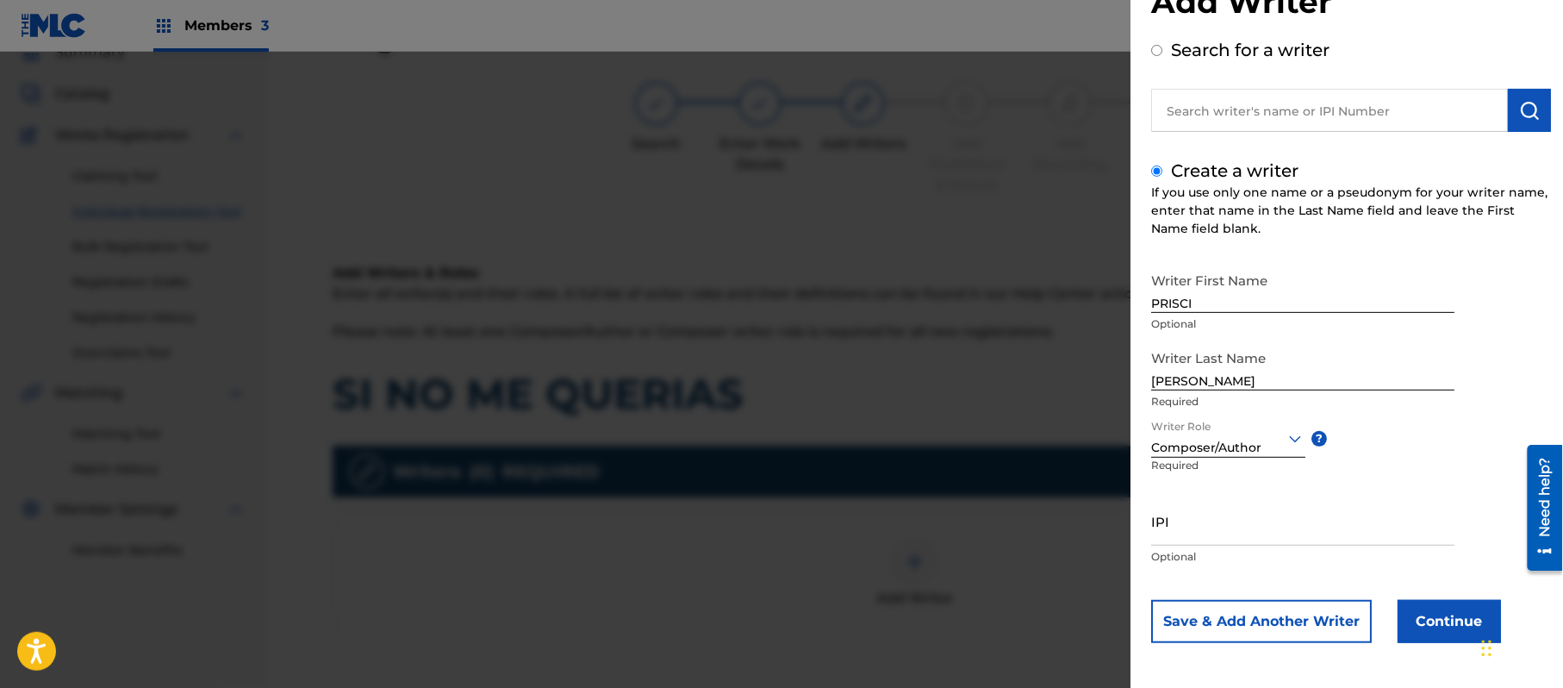
scroll to position [59, 0]
click at [1414, 612] on button "Continue" at bounding box center [1449, 620] width 103 height 43
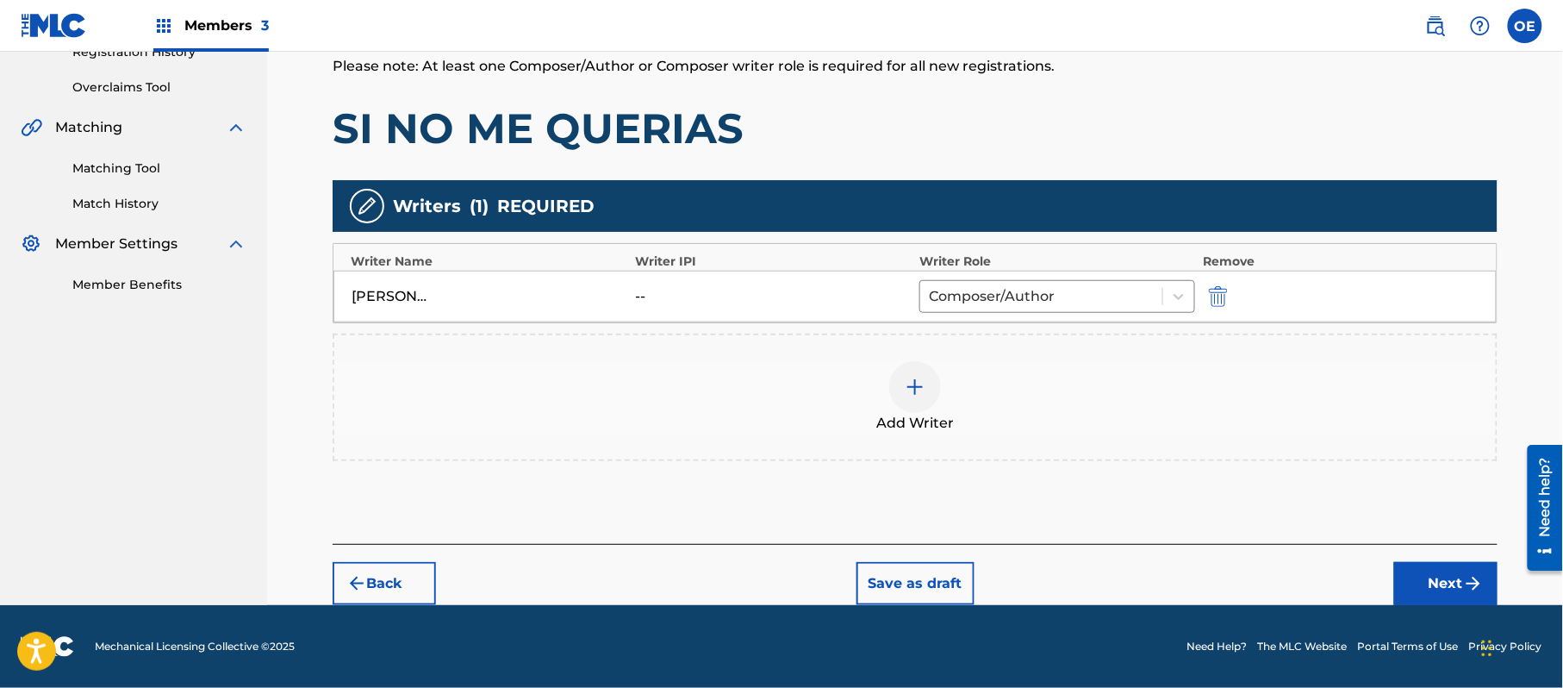
click at [1441, 577] on button "Next" at bounding box center [1446, 583] width 103 height 43
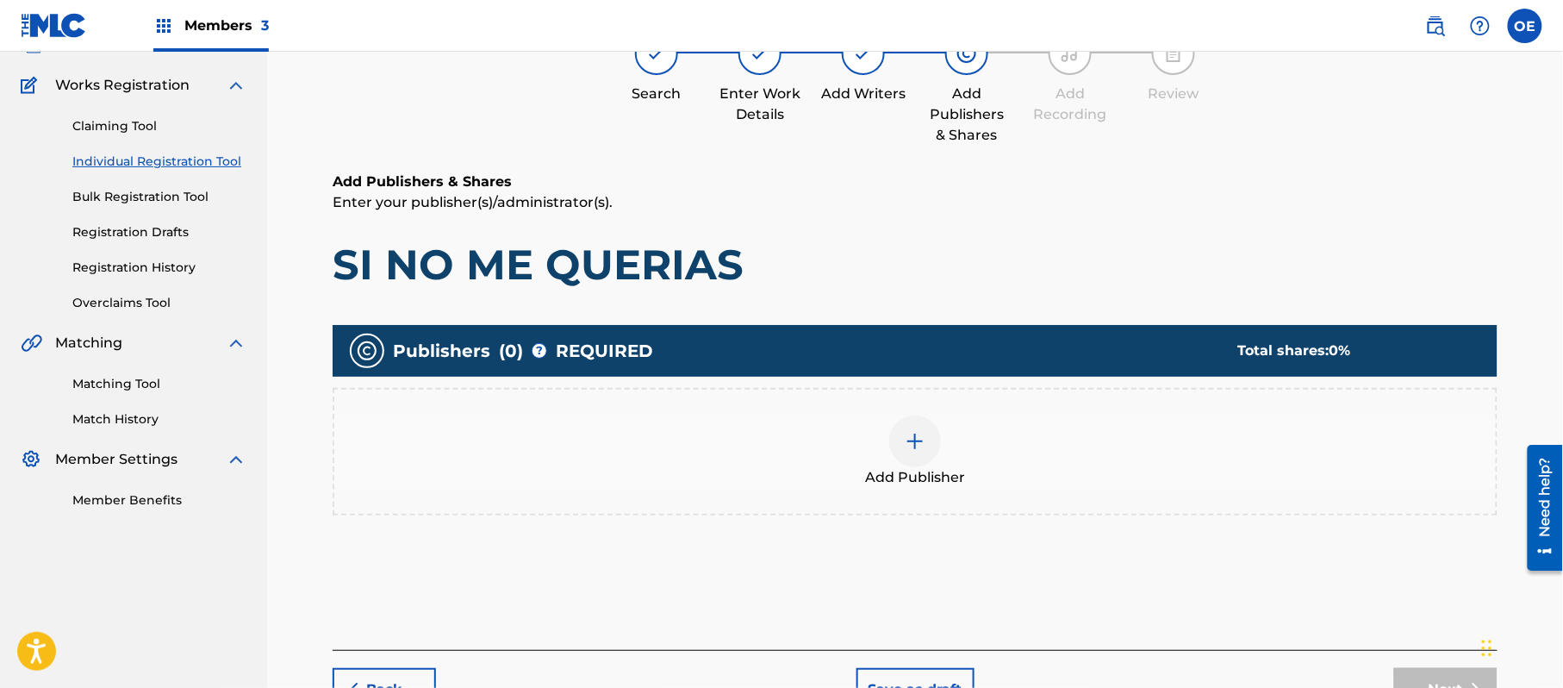
scroll to position [78, 0]
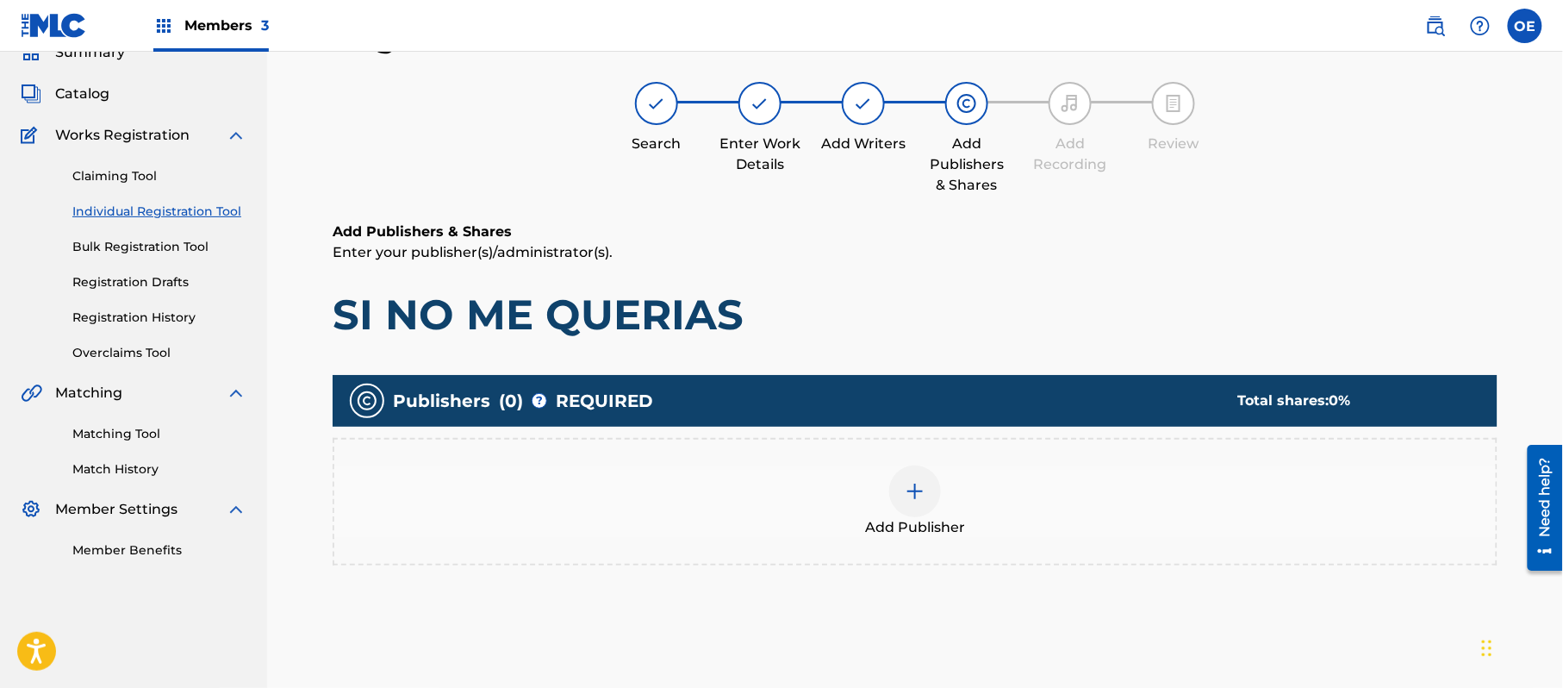
click at [883, 497] on div "Add Publisher" at bounding box center [915, 501] width 1162 height 72
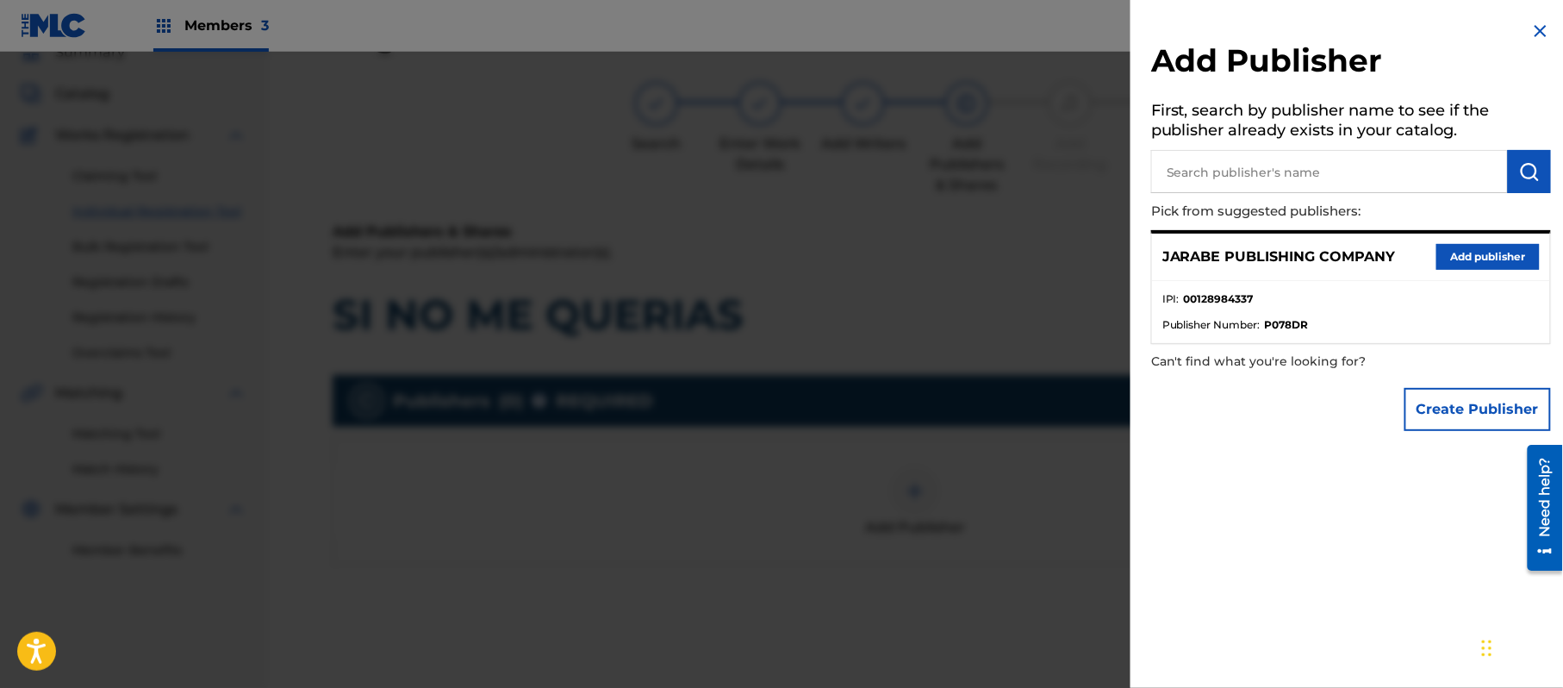
drag, startPoint x: 1501, startPoint y: 248, endPoint x: 1398, endPoint y: 262, distance: 104.3
click at [1501, 248] on button "Add publisher" at bounding box center [1488, 257] width 103 height 26
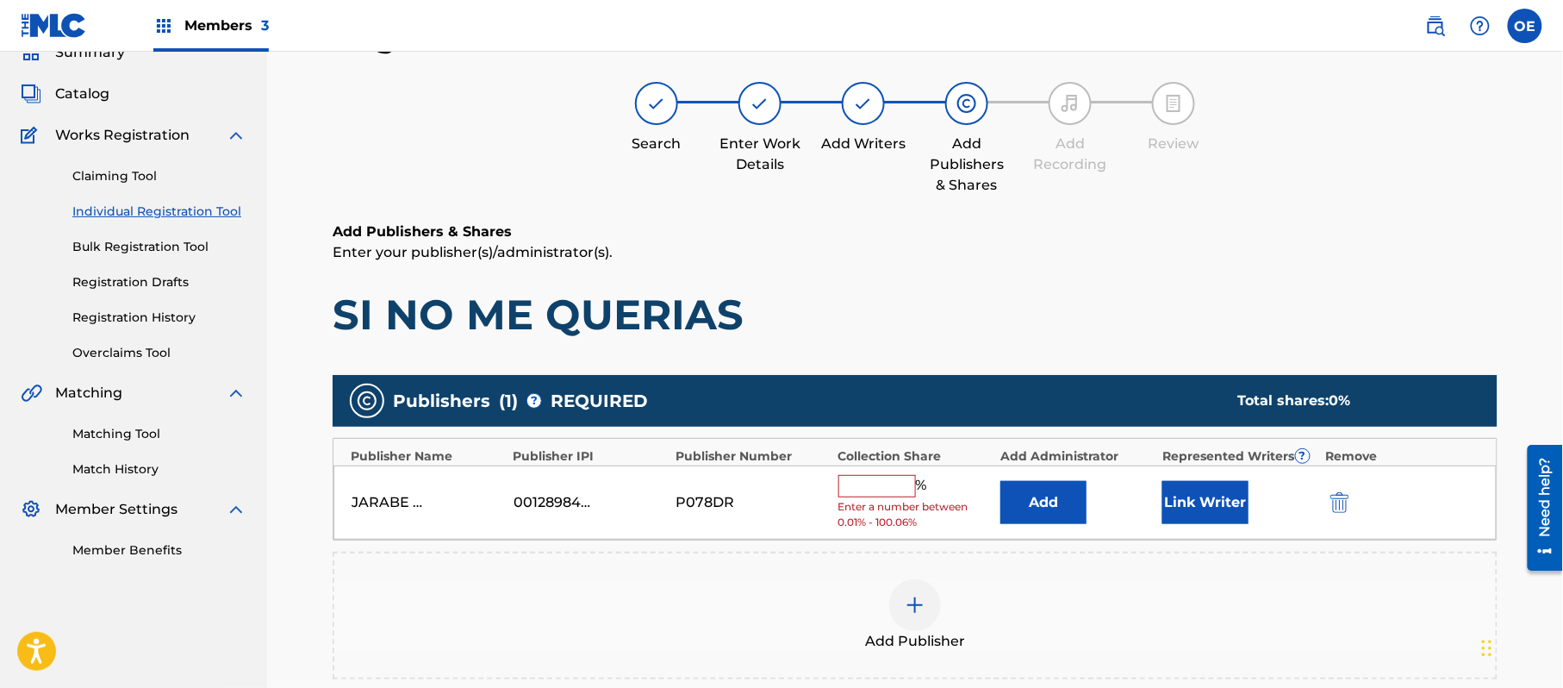
click at [895, 484] on input "text" at bounding box center [878, 486] width 78 height 22
type input "100"
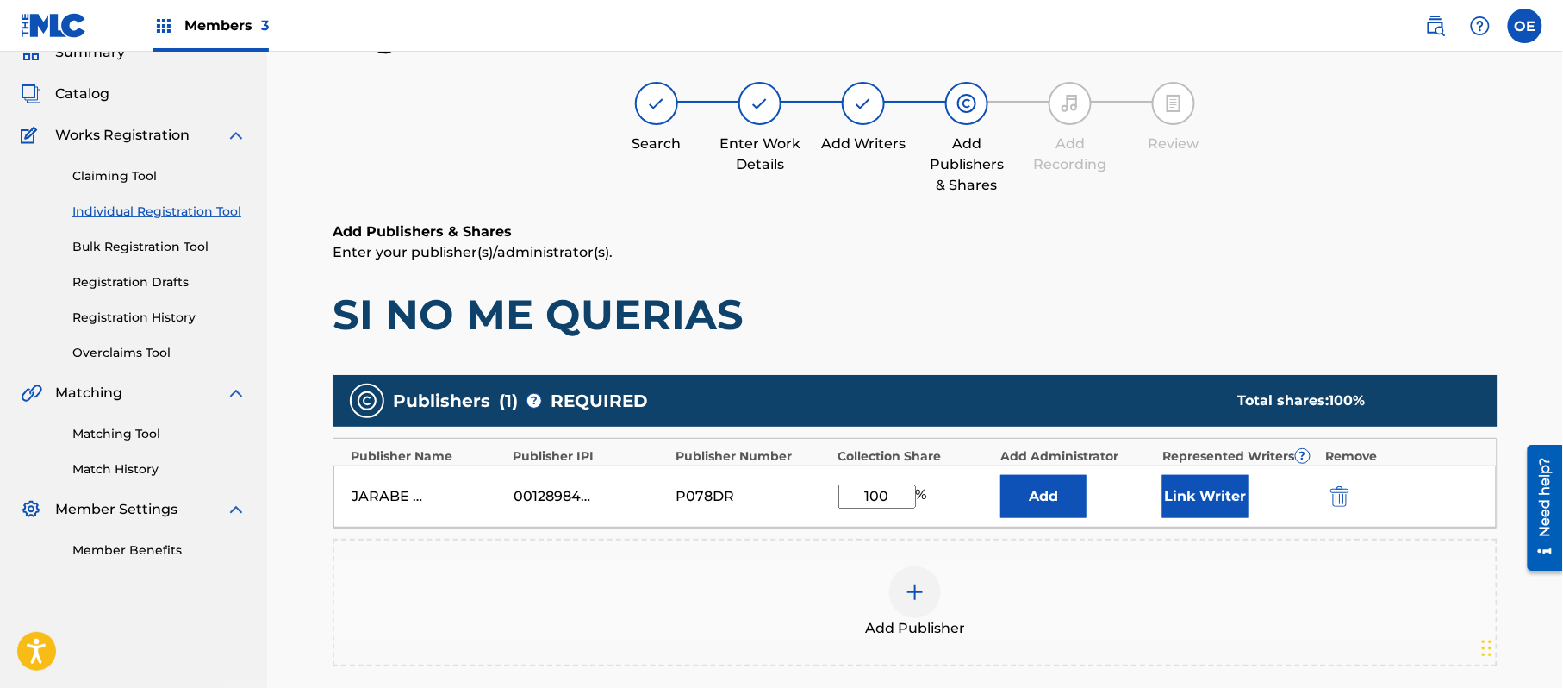
click at [1219, 490] on button "Link Writer" at bounding box center [1206, 496] width 86 height 43
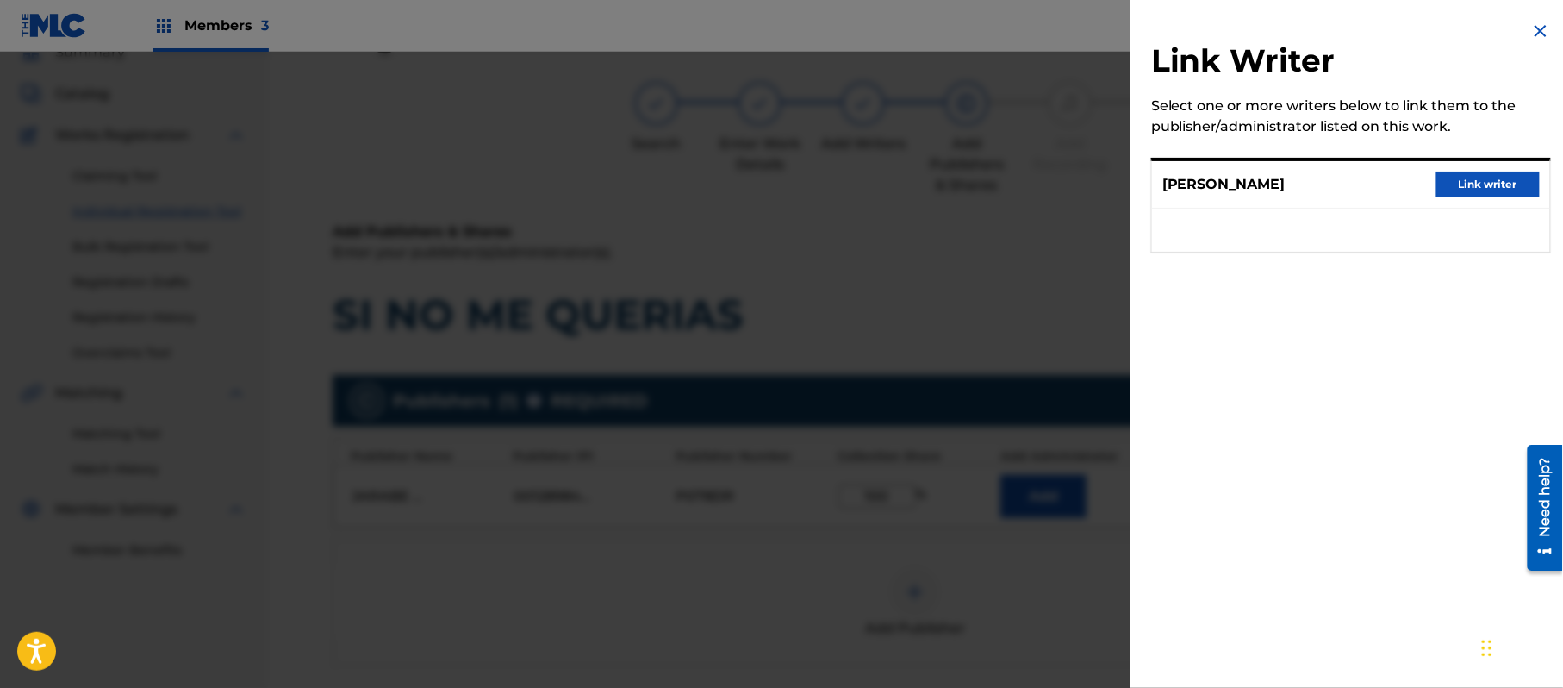
click at [1476, 188] on button "Link writer" at bounding box center [1488, 185] width 103 height 26
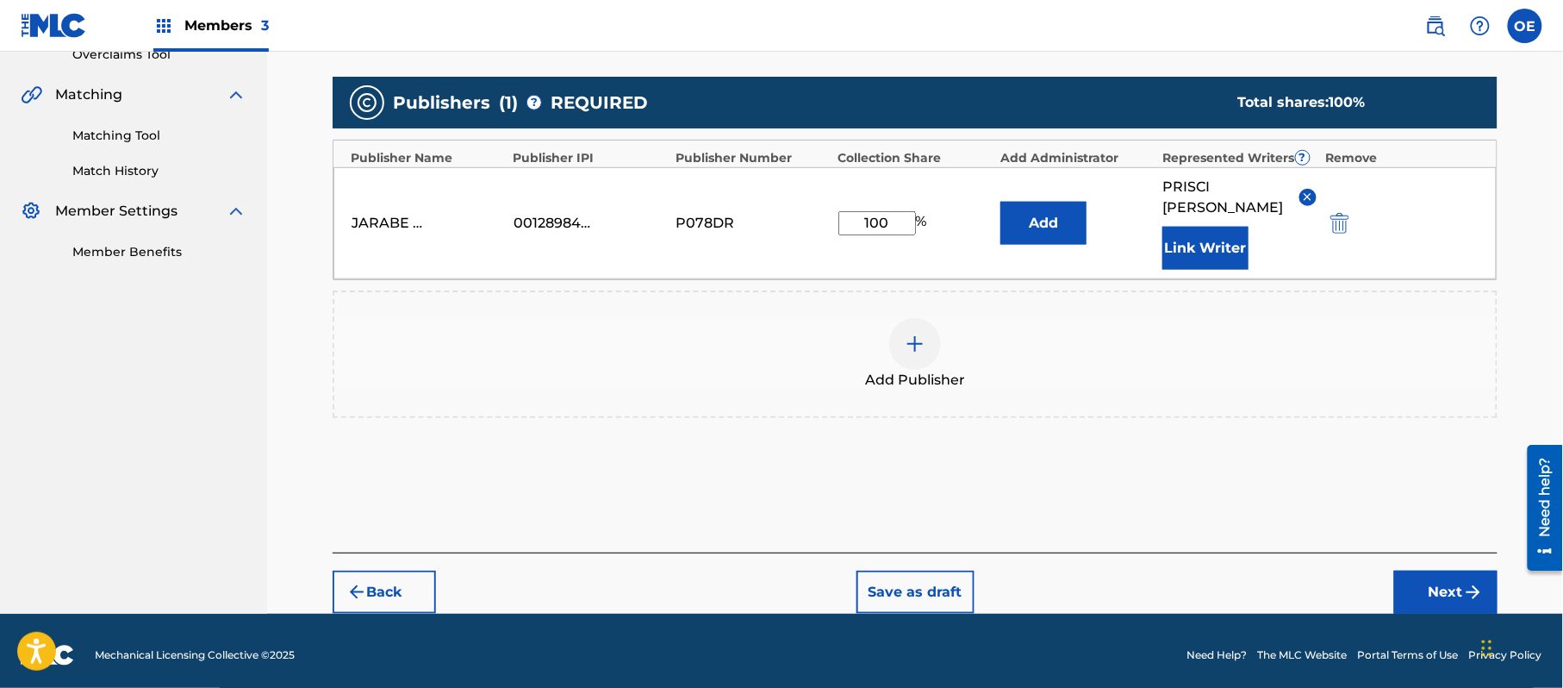
scroll to position [384, 0]
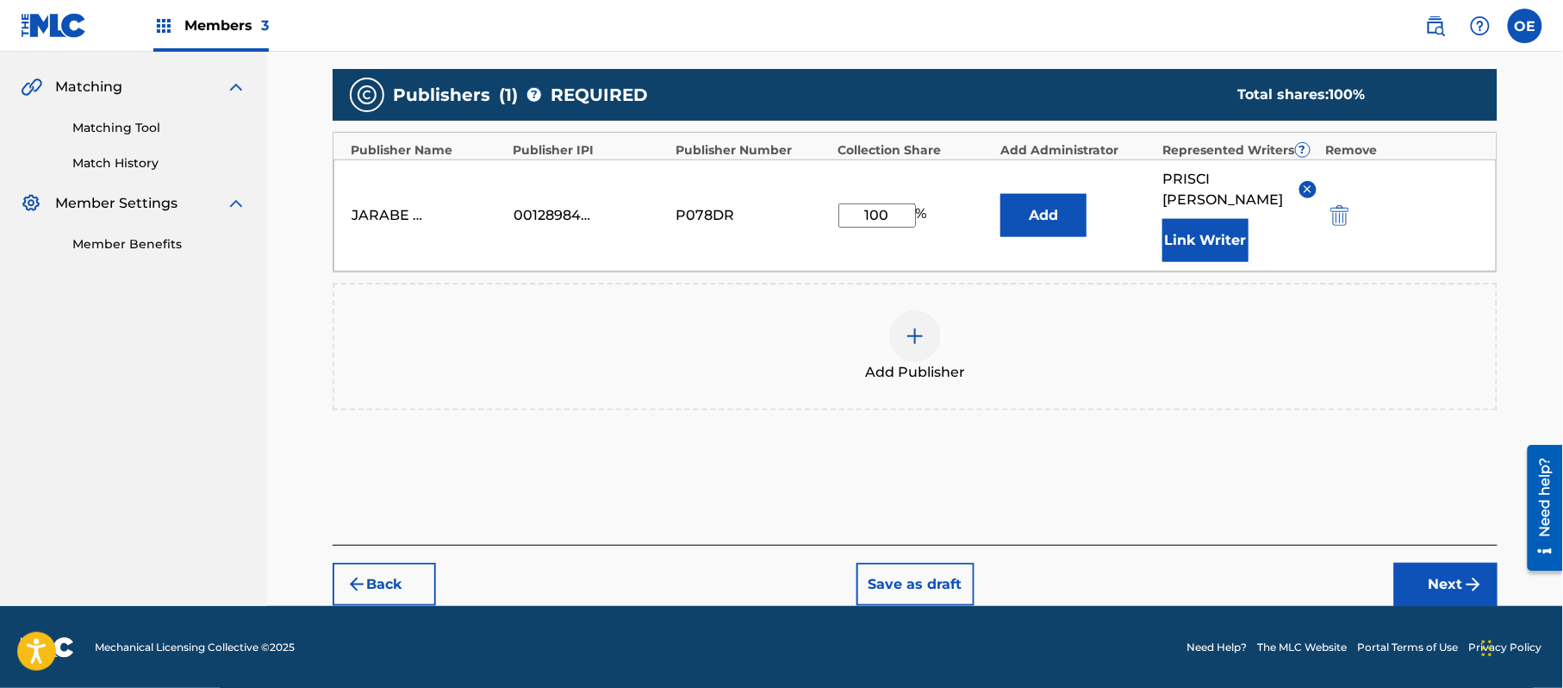
click at [1431, 565] on button "Next" at bounding box center [1446, 584] width 103 height 43
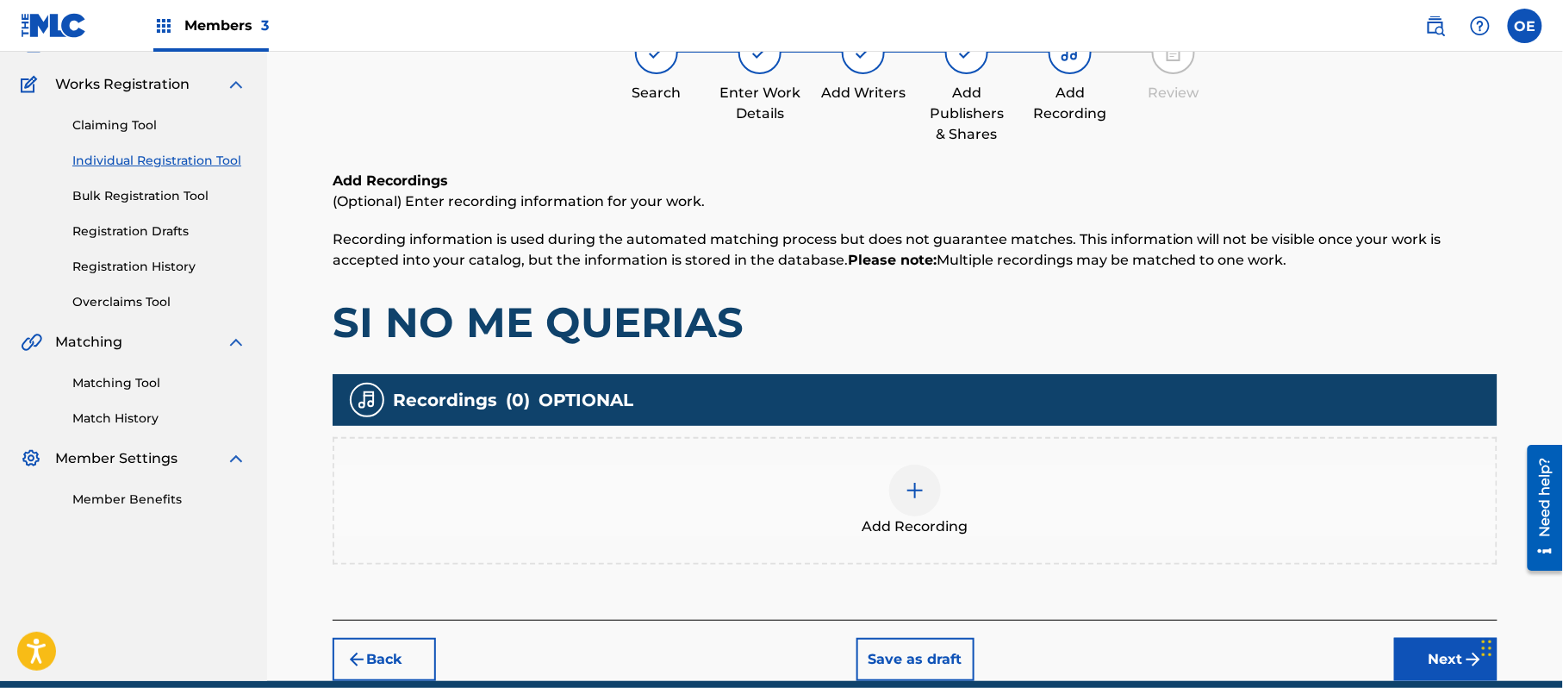
scroll to position [202, 0]
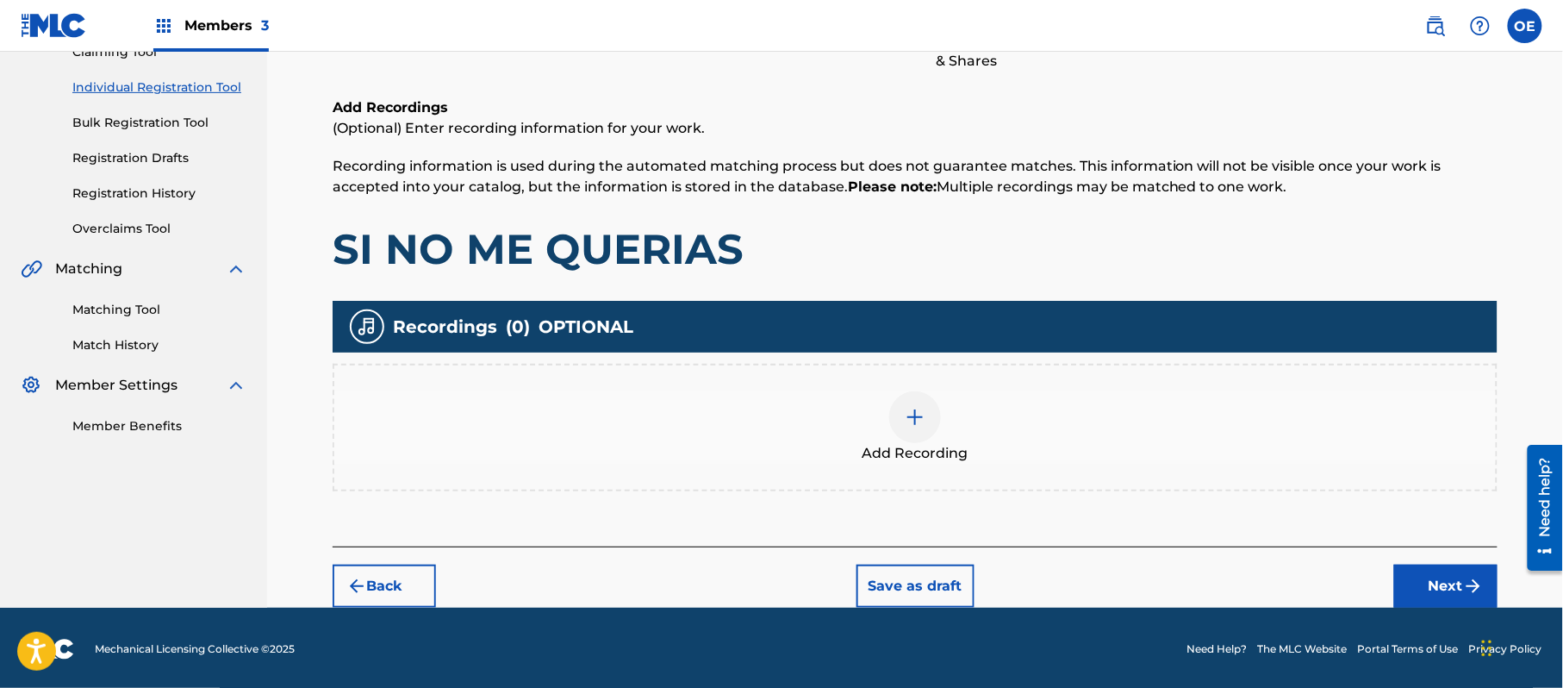
click at [1495, 579] on button "Next" at bounding box center [1446, 586] width 103 height 43
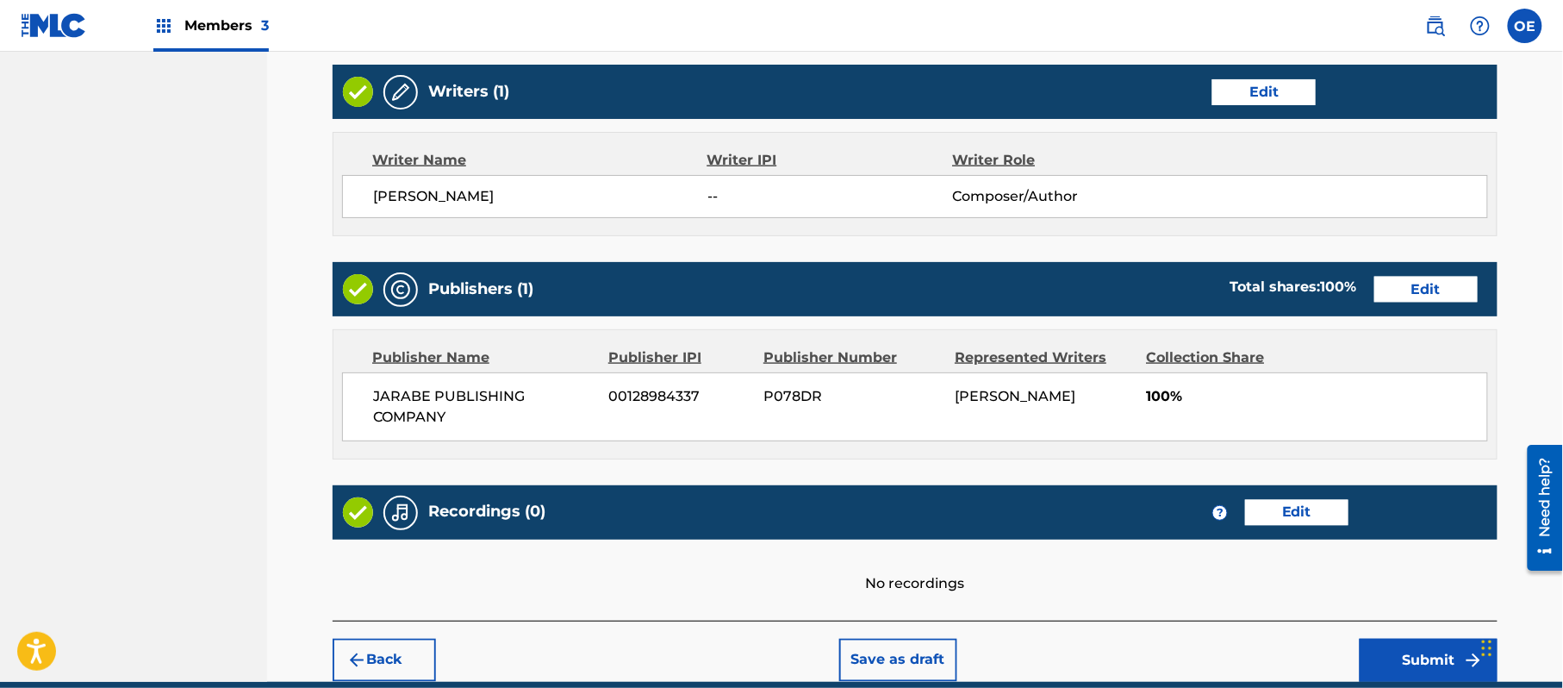
scroll to position [735, 0]
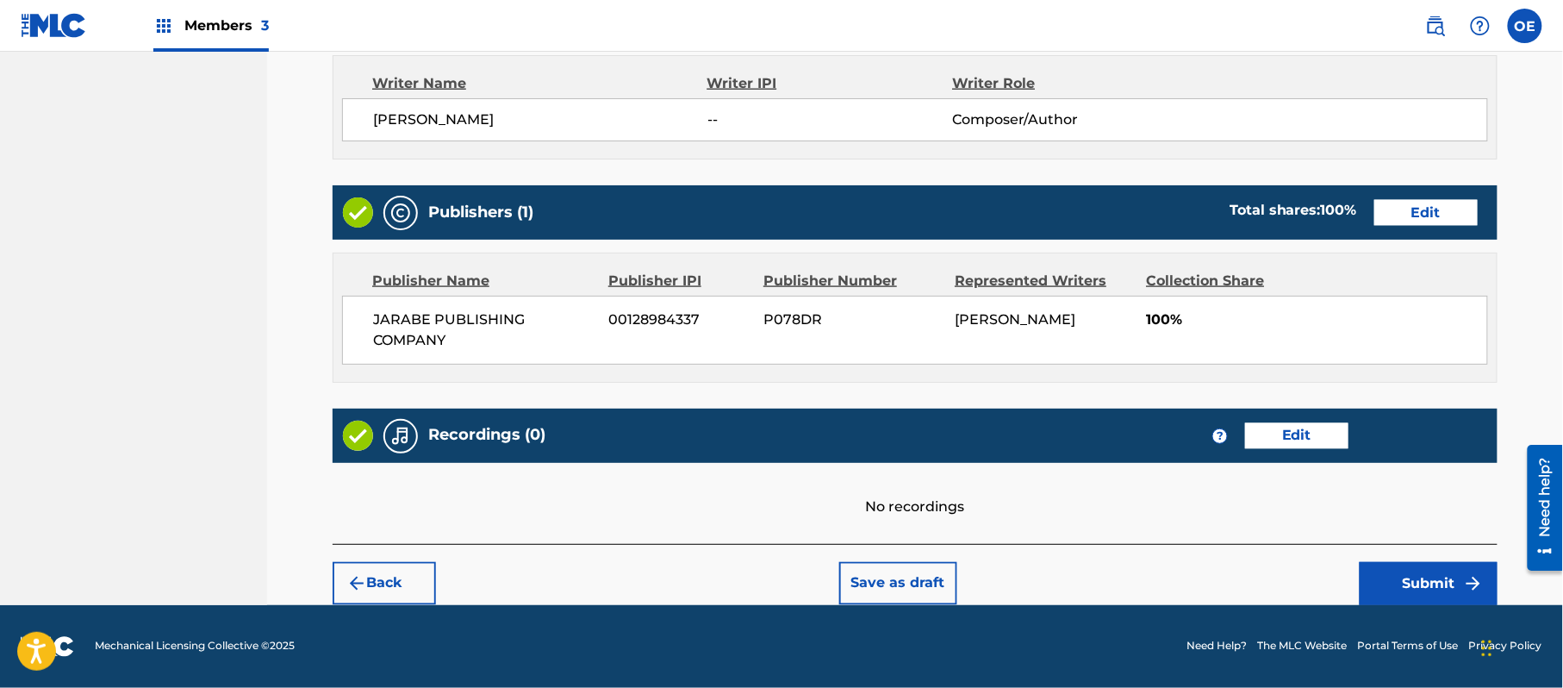
click at [1439, 595] on button "Submit" at bounding box center [1429, 583] width 138 height 43
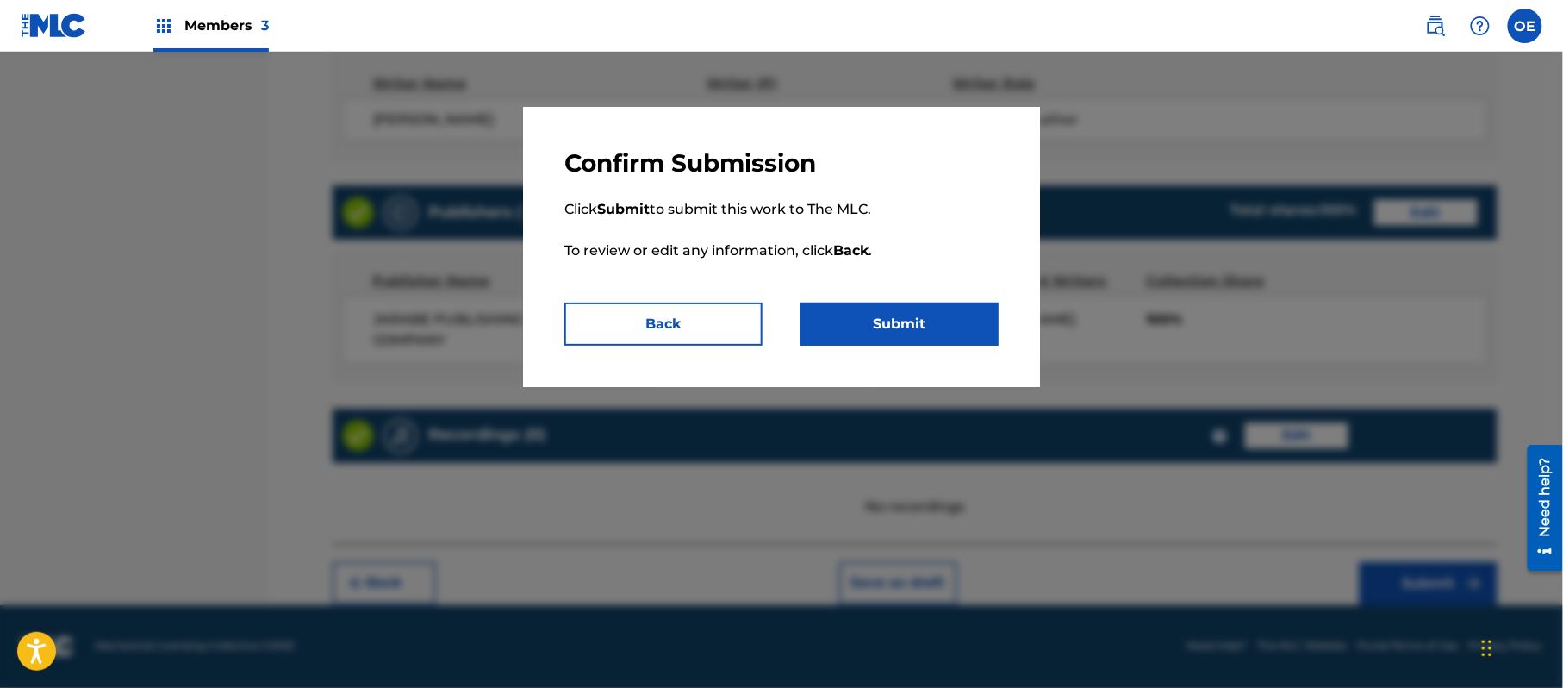
drag, startPoint x: 948, startPoint y: 334, endPoint x: 331, endPoint y: 283, distance: 619.3
click at [948, 333] on button "Submit" at bounding box center [900, 324] width 198 height 43
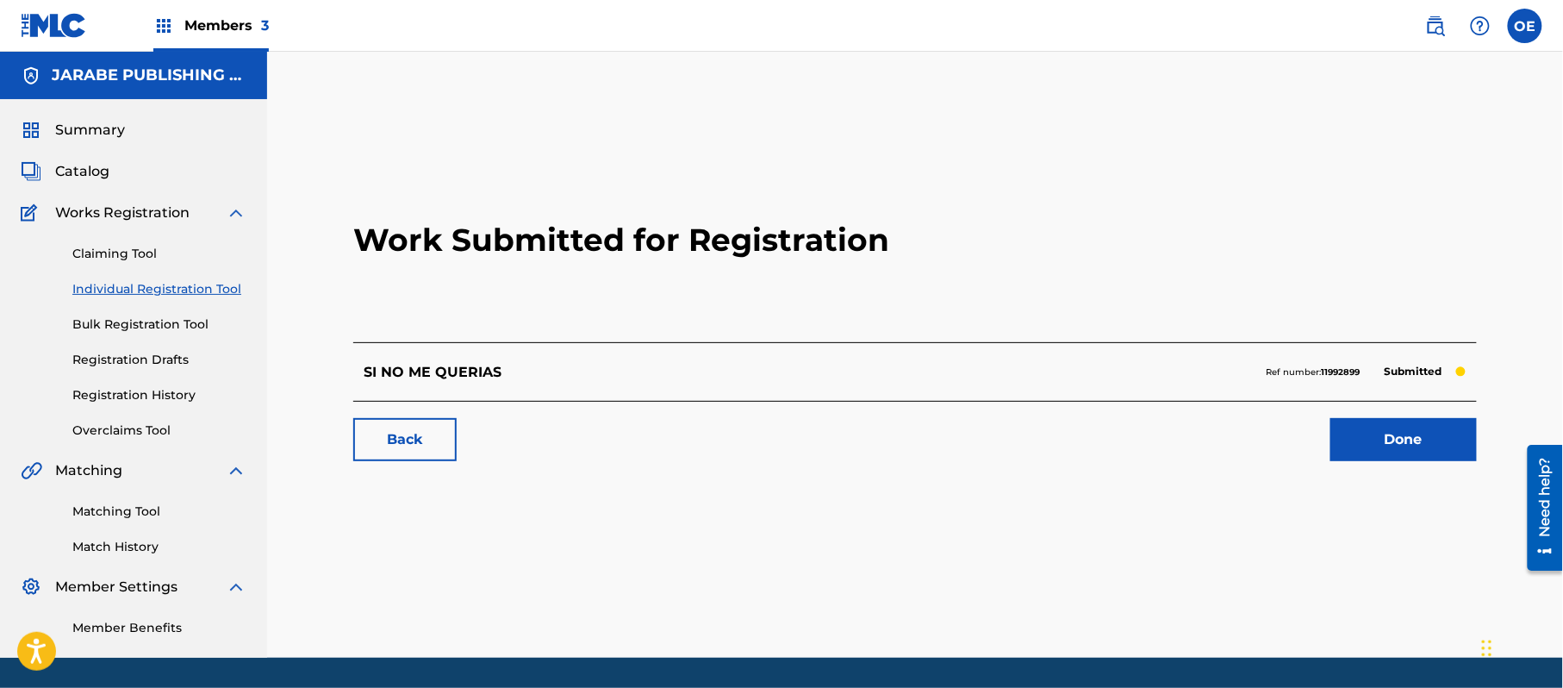
drag, startPoint x: 197, startPoint y: 286, endPoint x: 226, endPoint y: 297, distance: 31.4
click at [197, 286] on link "Individual Registration Tool" at bounding box center [159, 289] width 174 height 18
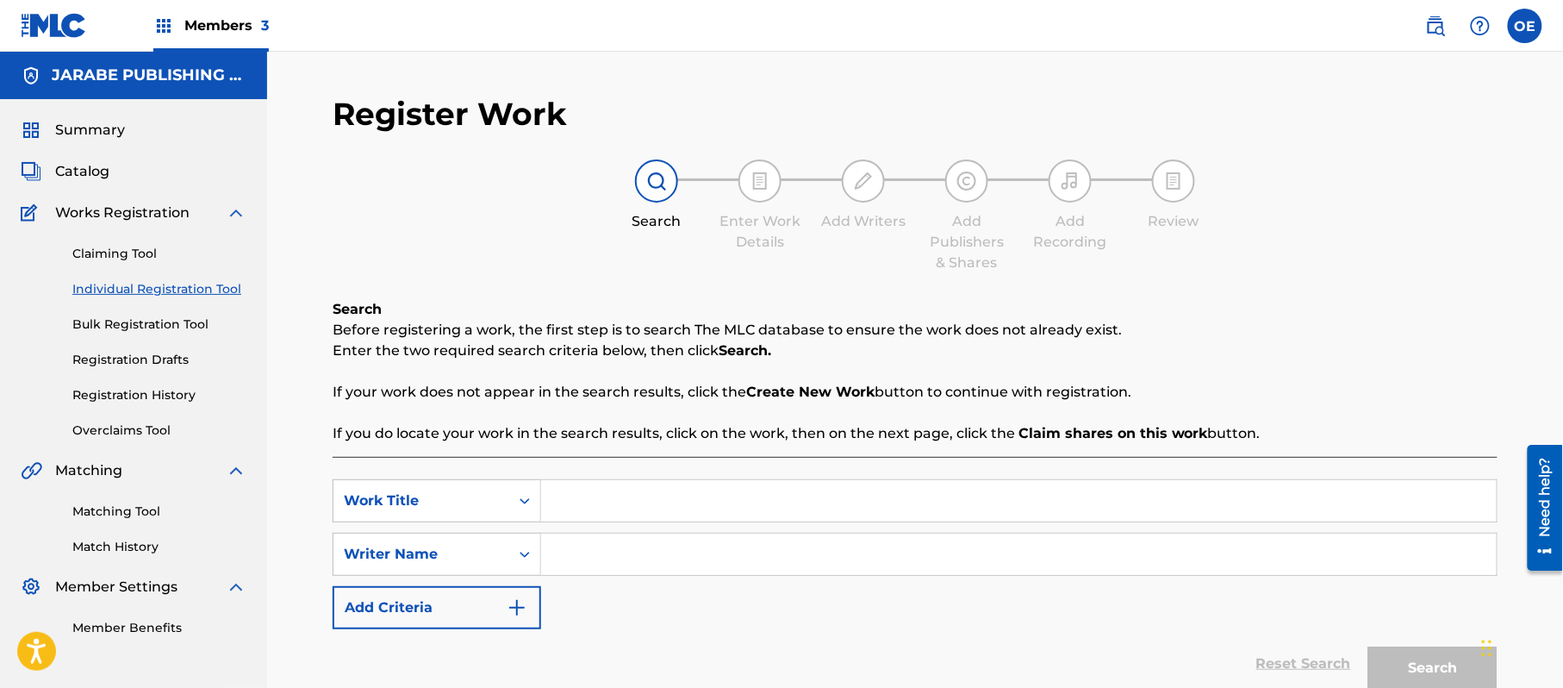
paste input "TIERRA CALIENTE"
type input "TIERRA CALIENTE"
paste input "[PERSON_NAME]"
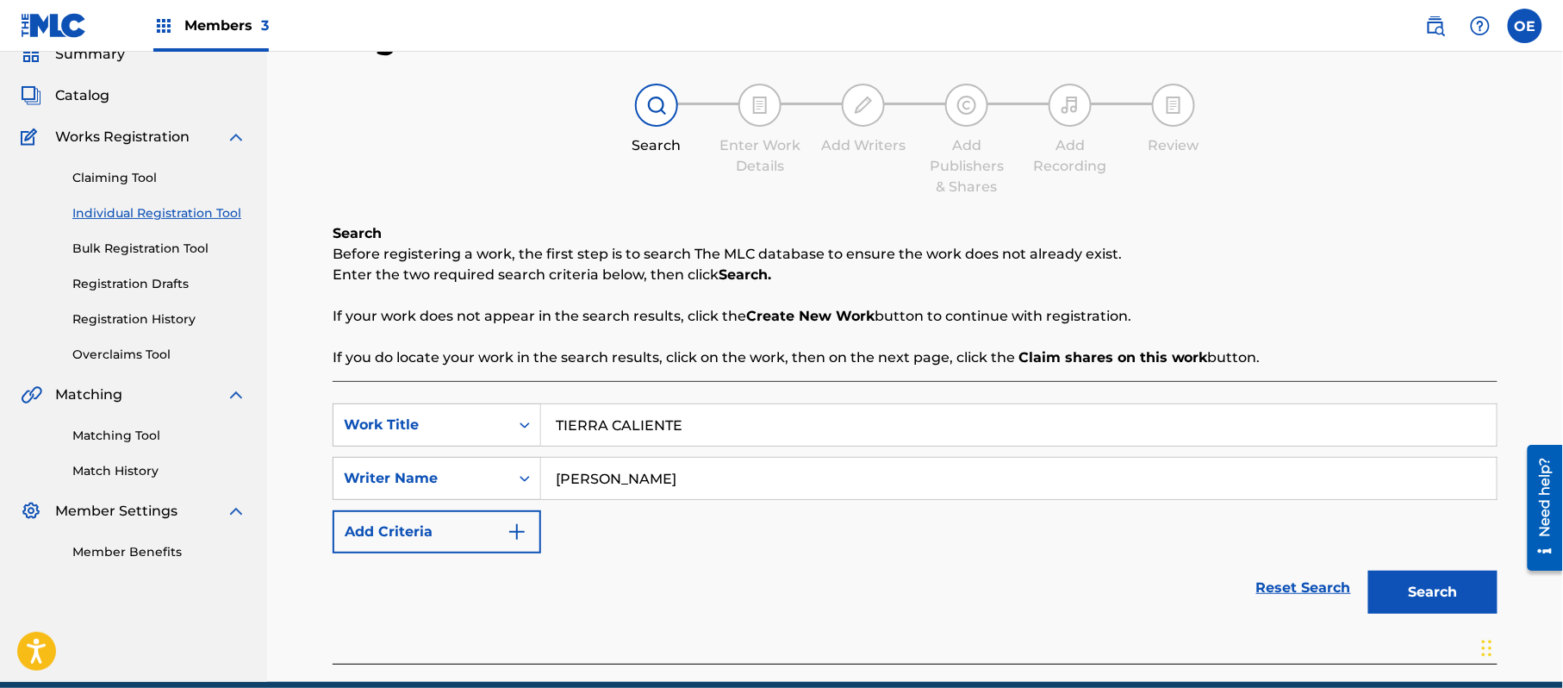
scroll to position [153, 0]
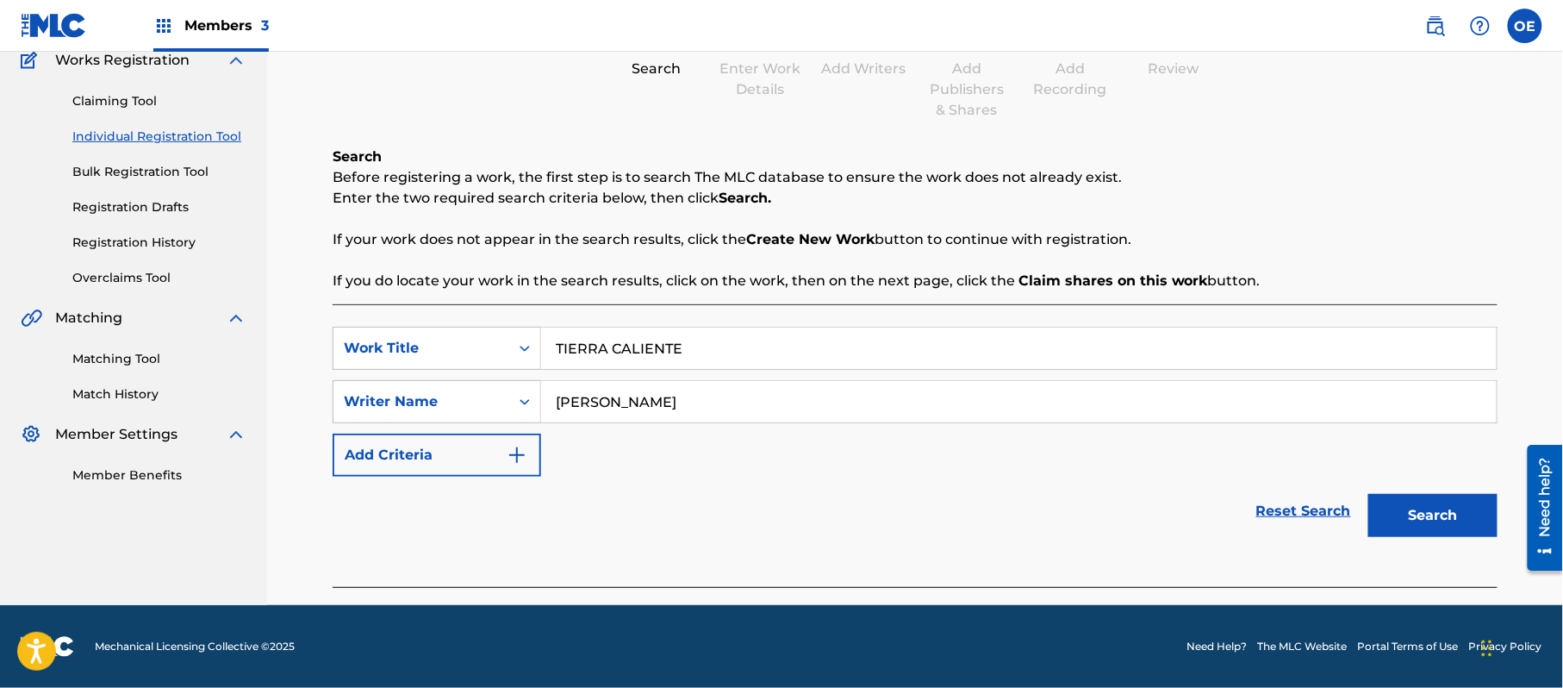
type input "[PERSON_NAME]"
click at [1401, 498] on button "Search" at bounding box center [1433, 515] width 129 height 43
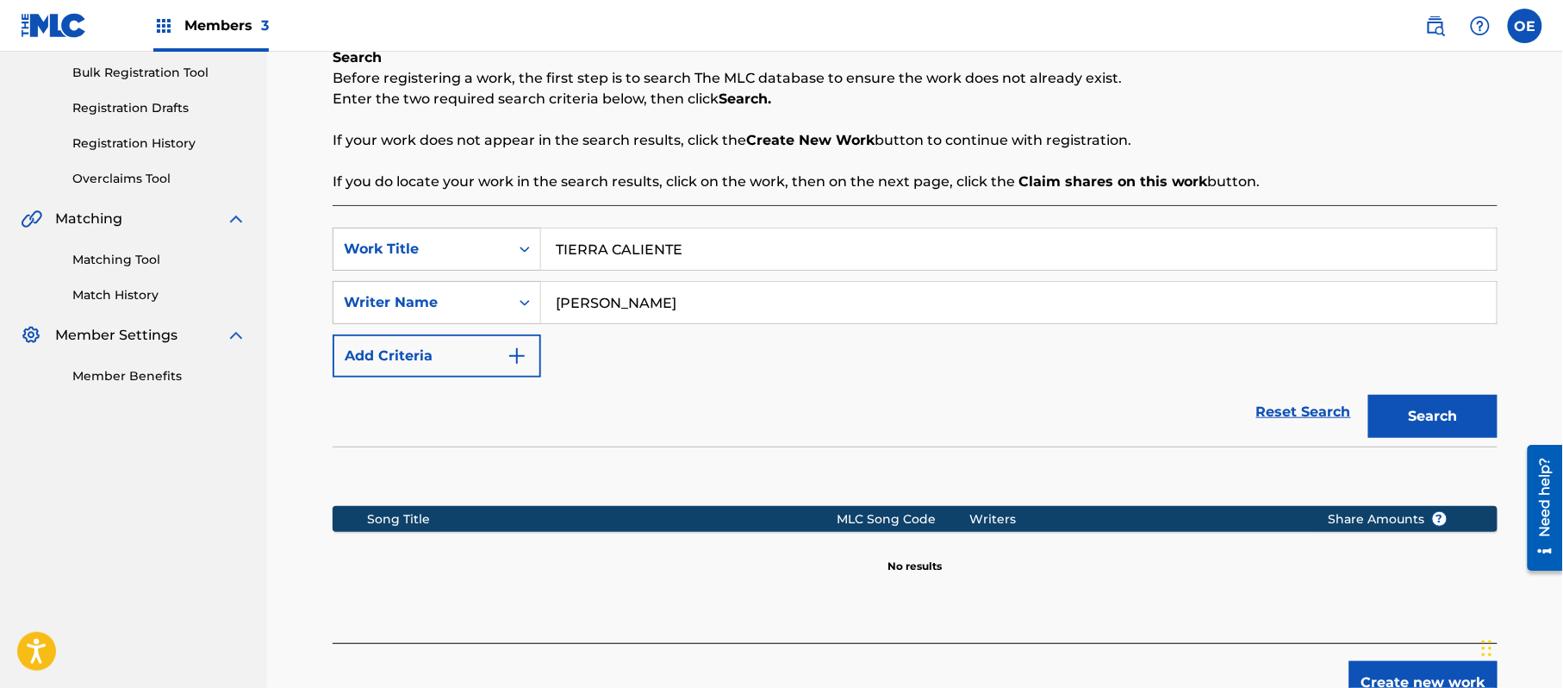
scroll to position [352, 0]
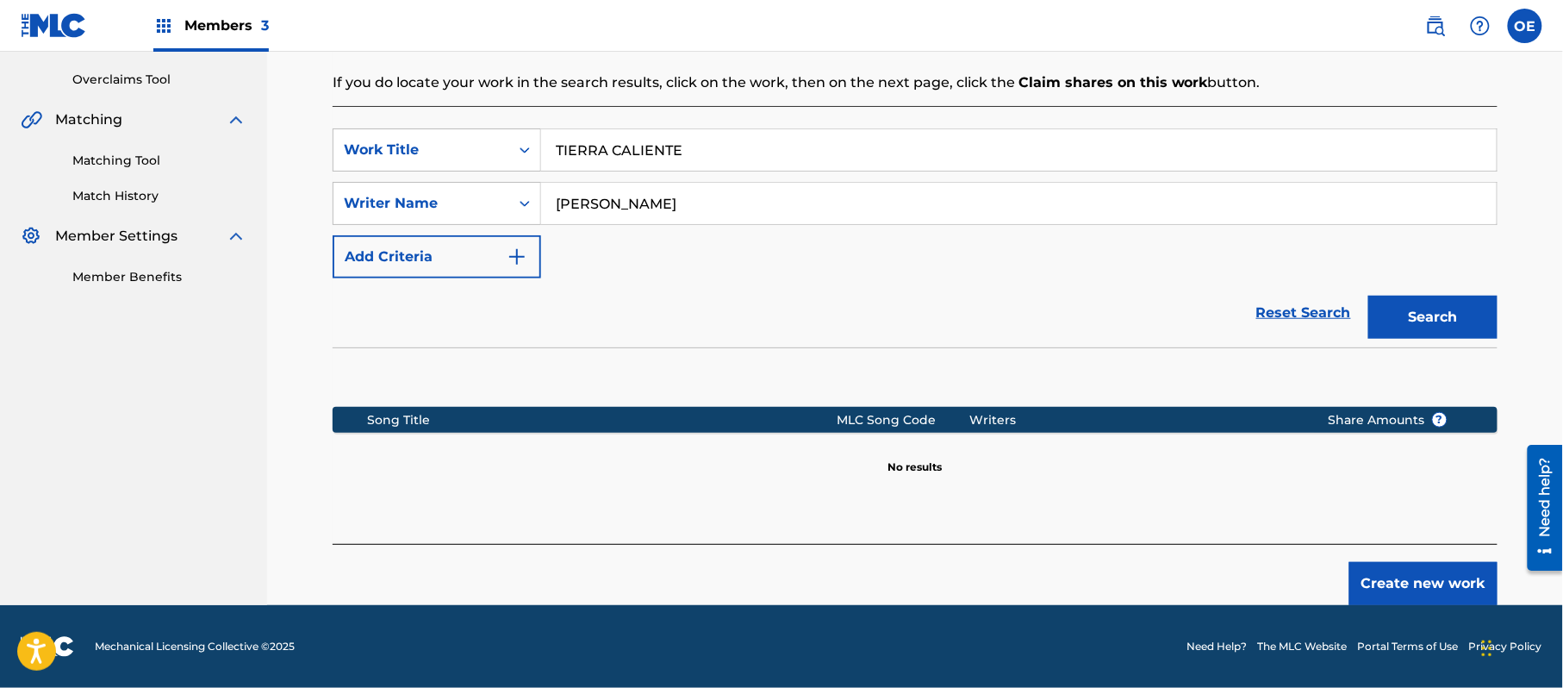
click at [1410, 581] on button "Create new work" at bounding box center [1424, 583] width 148 height 43
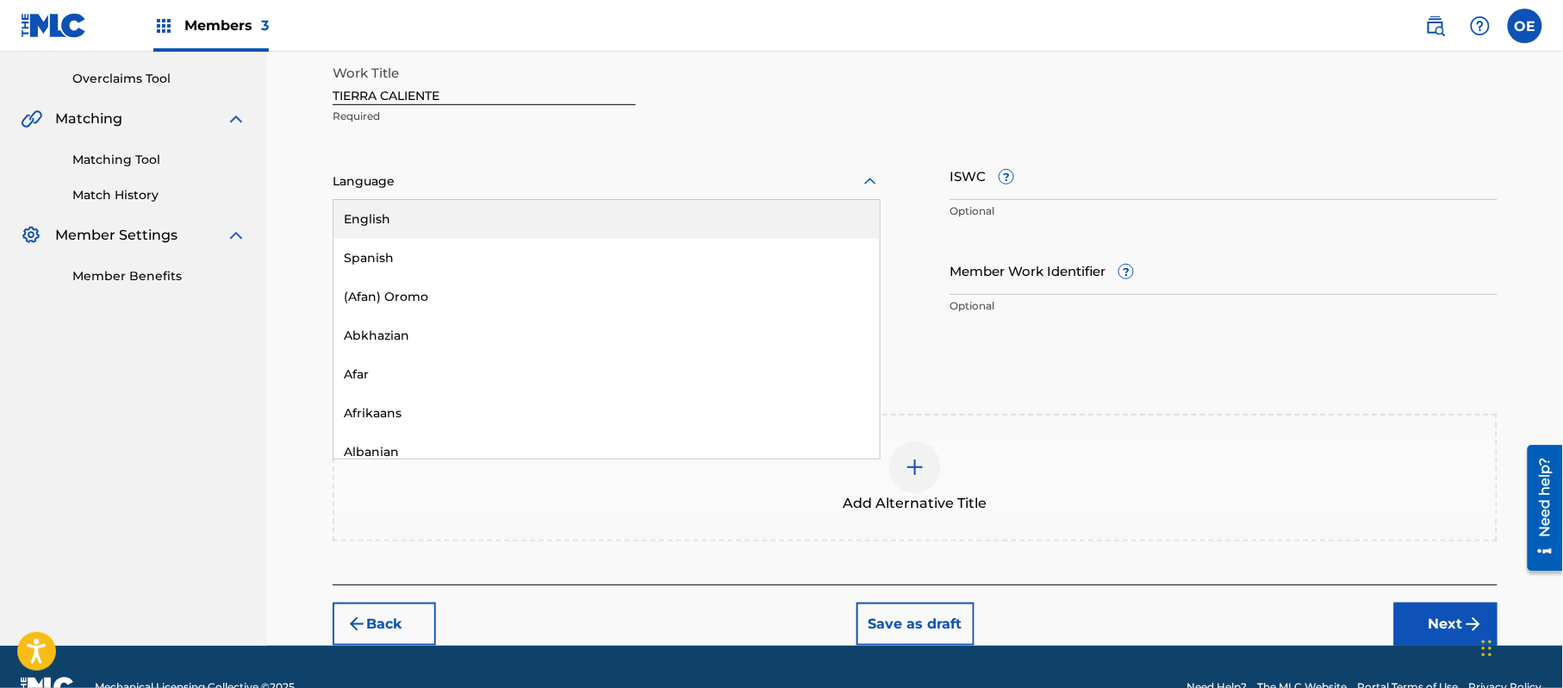
click at [486, 179] on div at bounding box center [607, 182] width 548 height 22
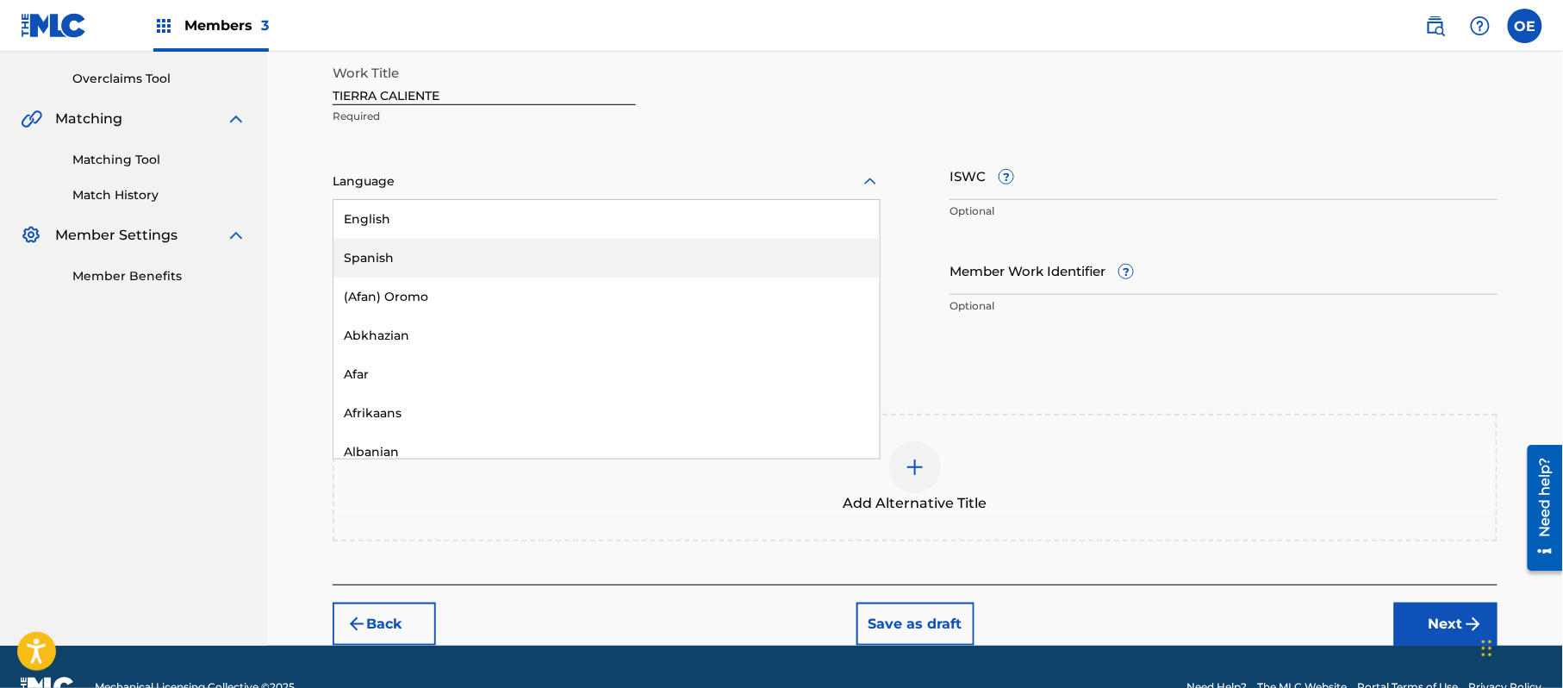
click at [474, 250] on div "Spanish" at bounding box center [607, 258] width 546 height 39
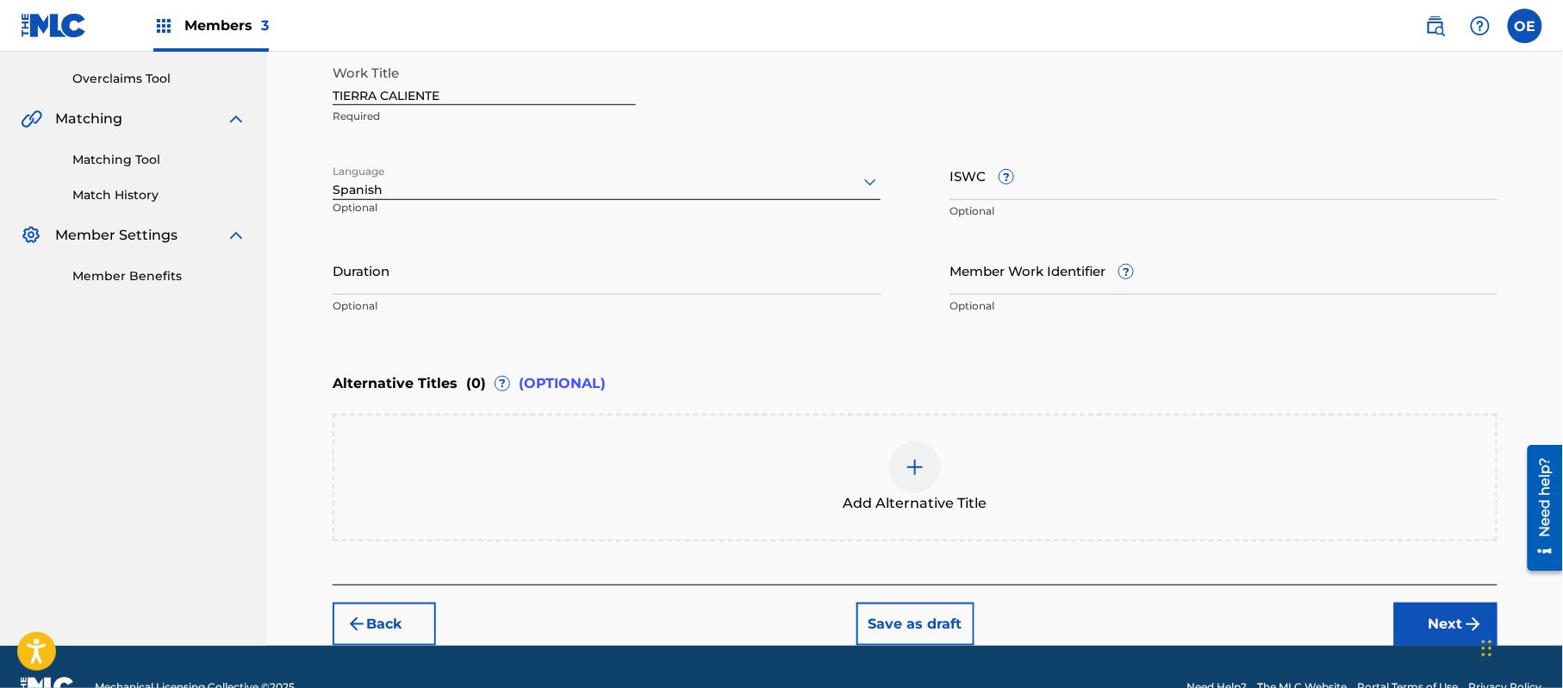
click at [1457, 626] on button "Next" at bounding box center [1446, 623] width 103 height 43
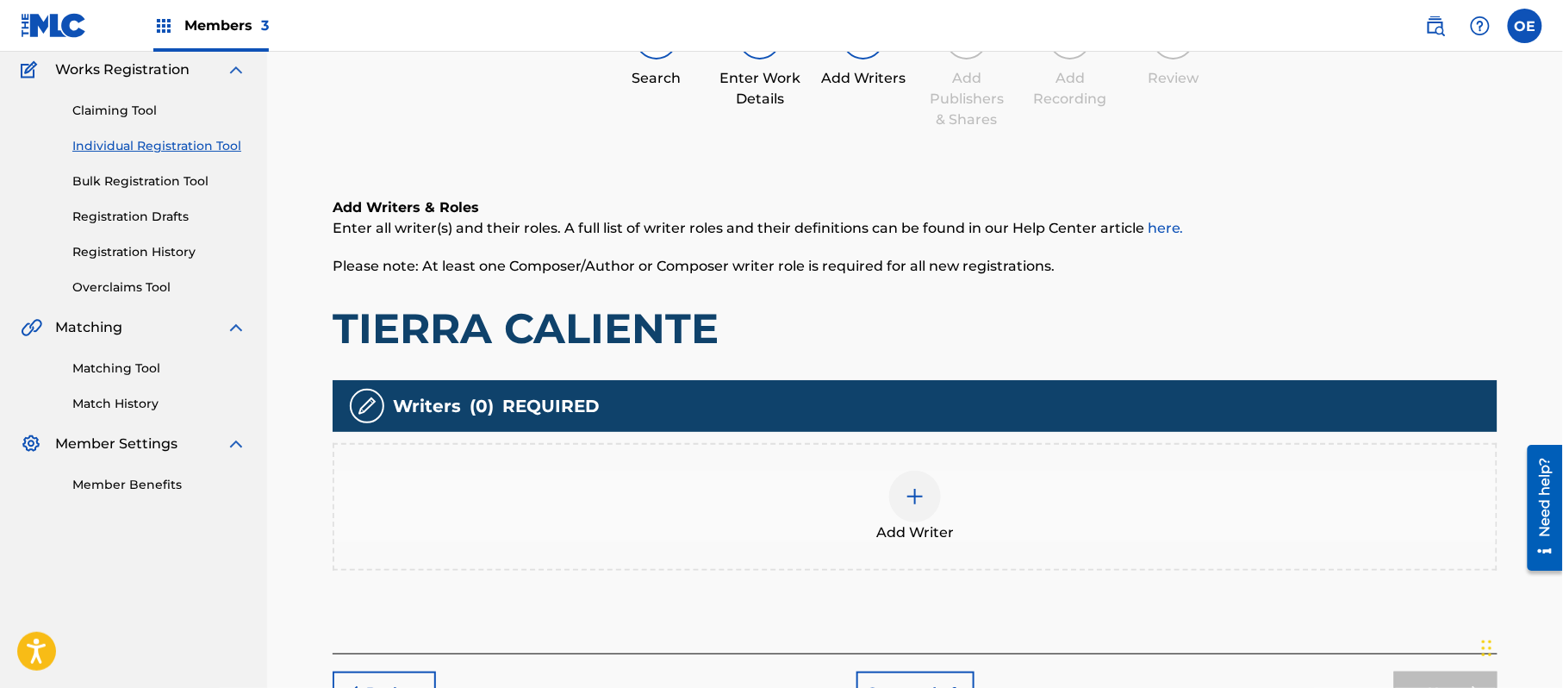
scroll to position [78, 0]
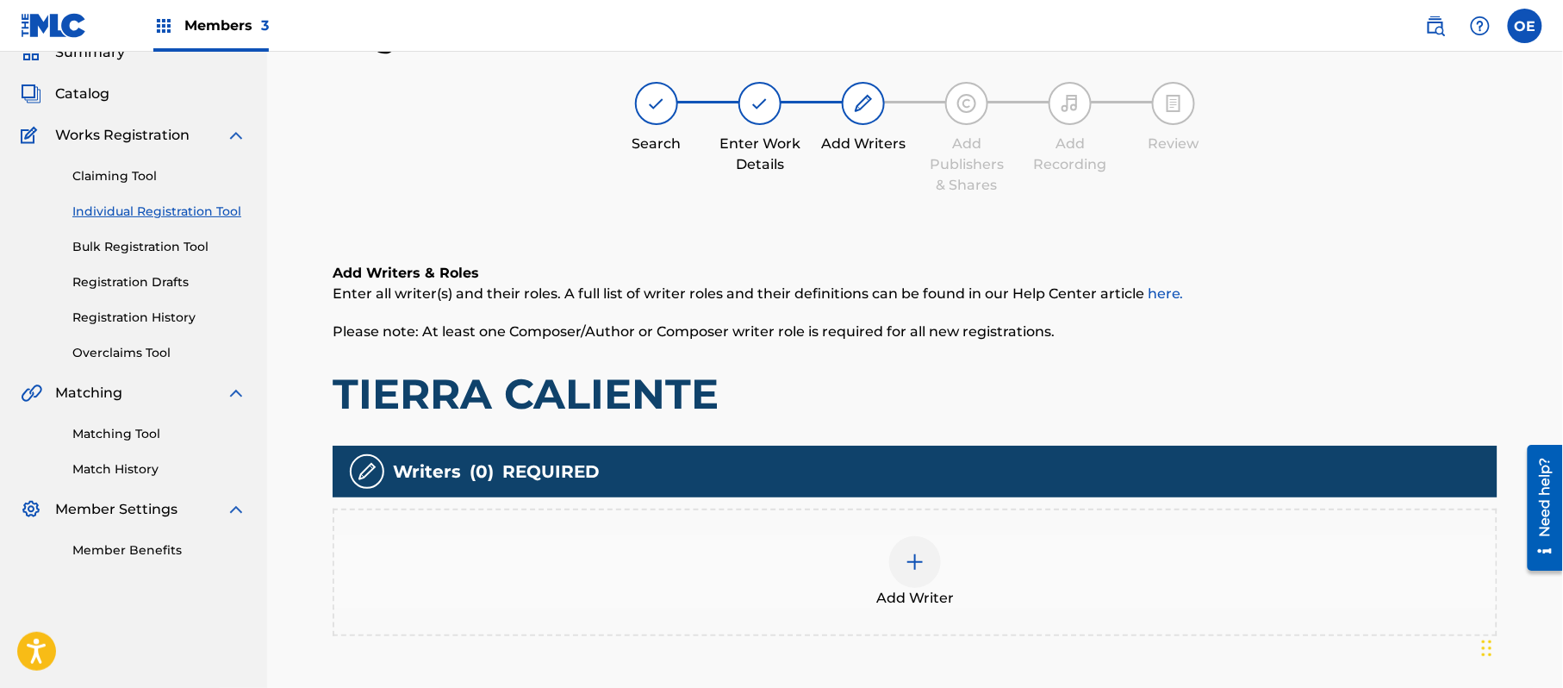
click at [914, 595] on span "Add Writer" at bounding box center [916, 598] width 78 height 21
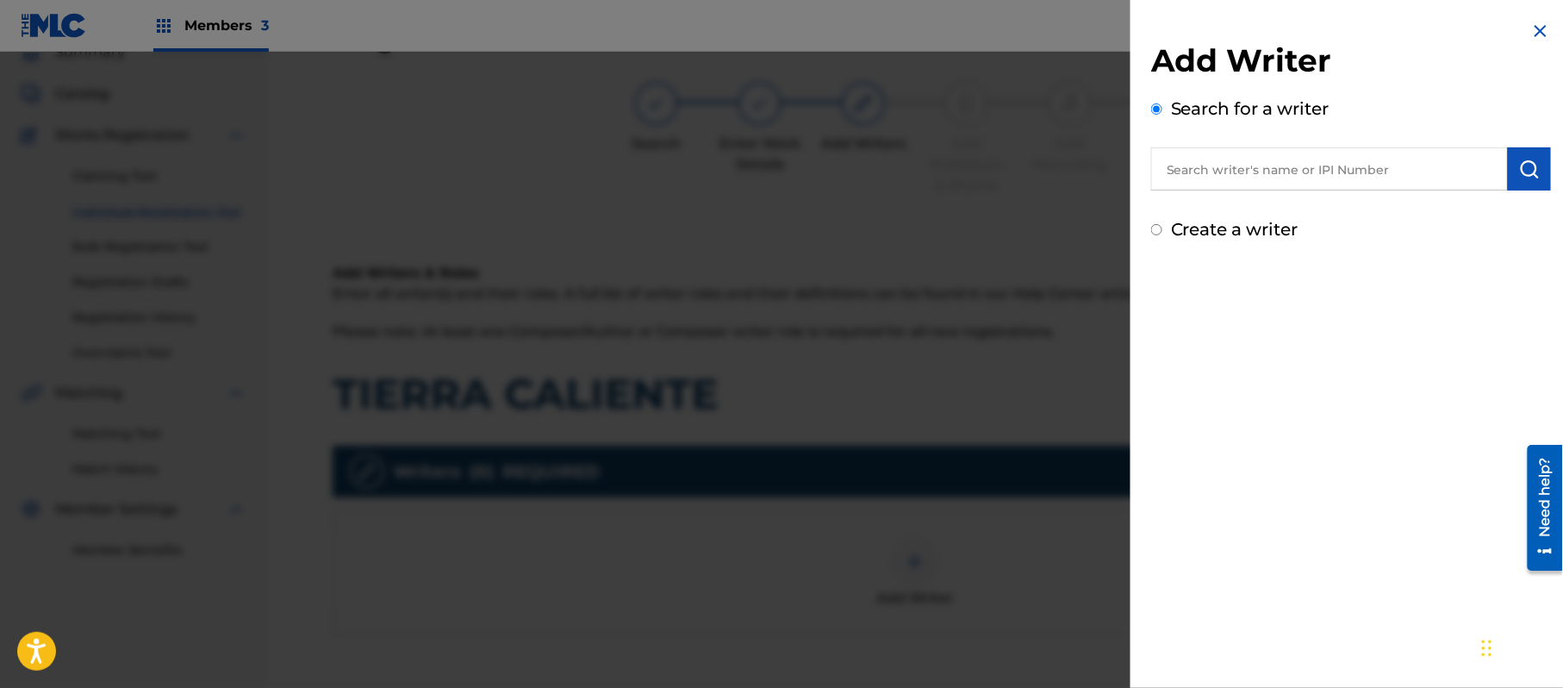
click at [1212, 232] on label "Create a writer" at bounding box center [1235, 229] width 128 height 21
radio input "true"
click at [1163, 232] on input "Create a writer" at bounding box center [1156, 229] width 11 height 11
radio input "false"
radio input "true"
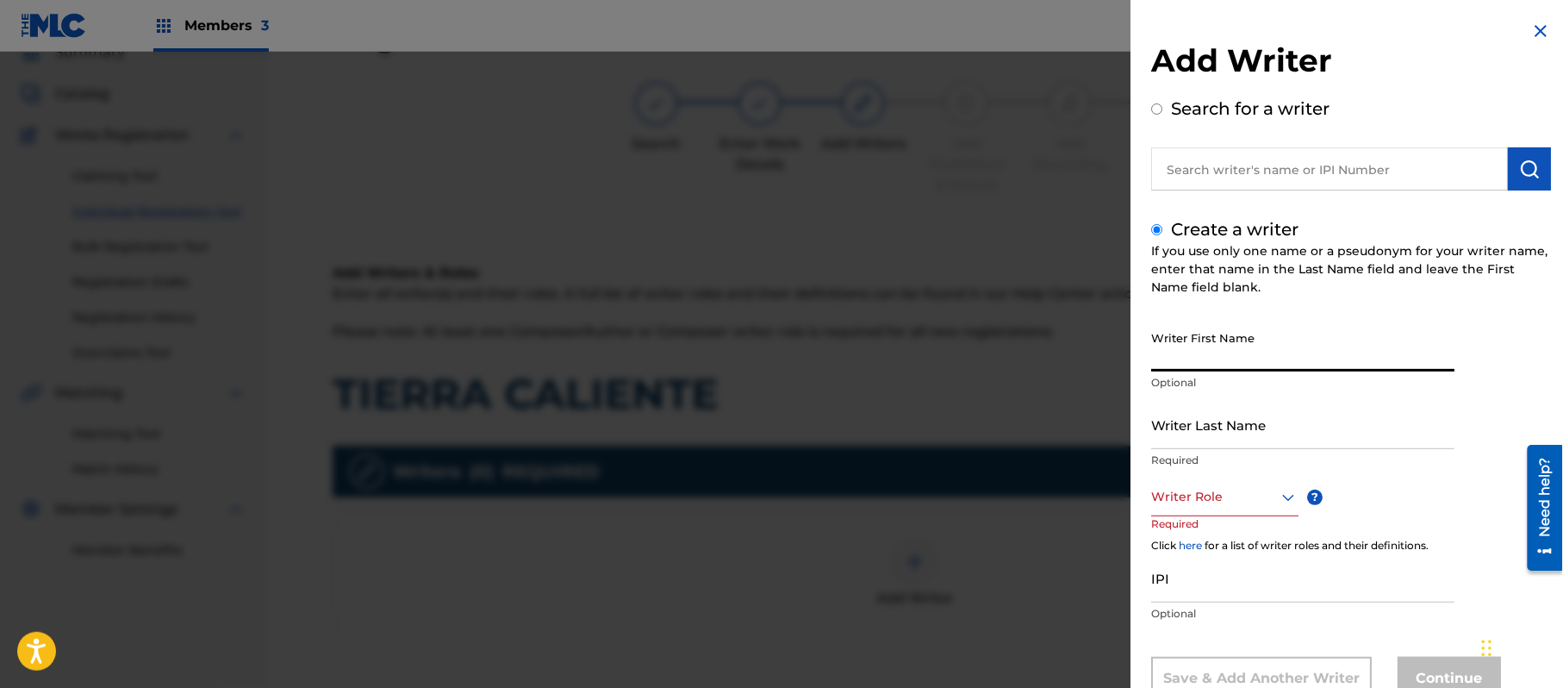
paste input "[PERSON_NAME]"
type input "[PERSON_NAME]"
paste input "[PERSON_NAME]"
type input "[PERSON_NAME]"
drag, startPoint x: 1305, startPoint y: 373, endPoint x: 1201, endPoint y: 370, distance: 104.3
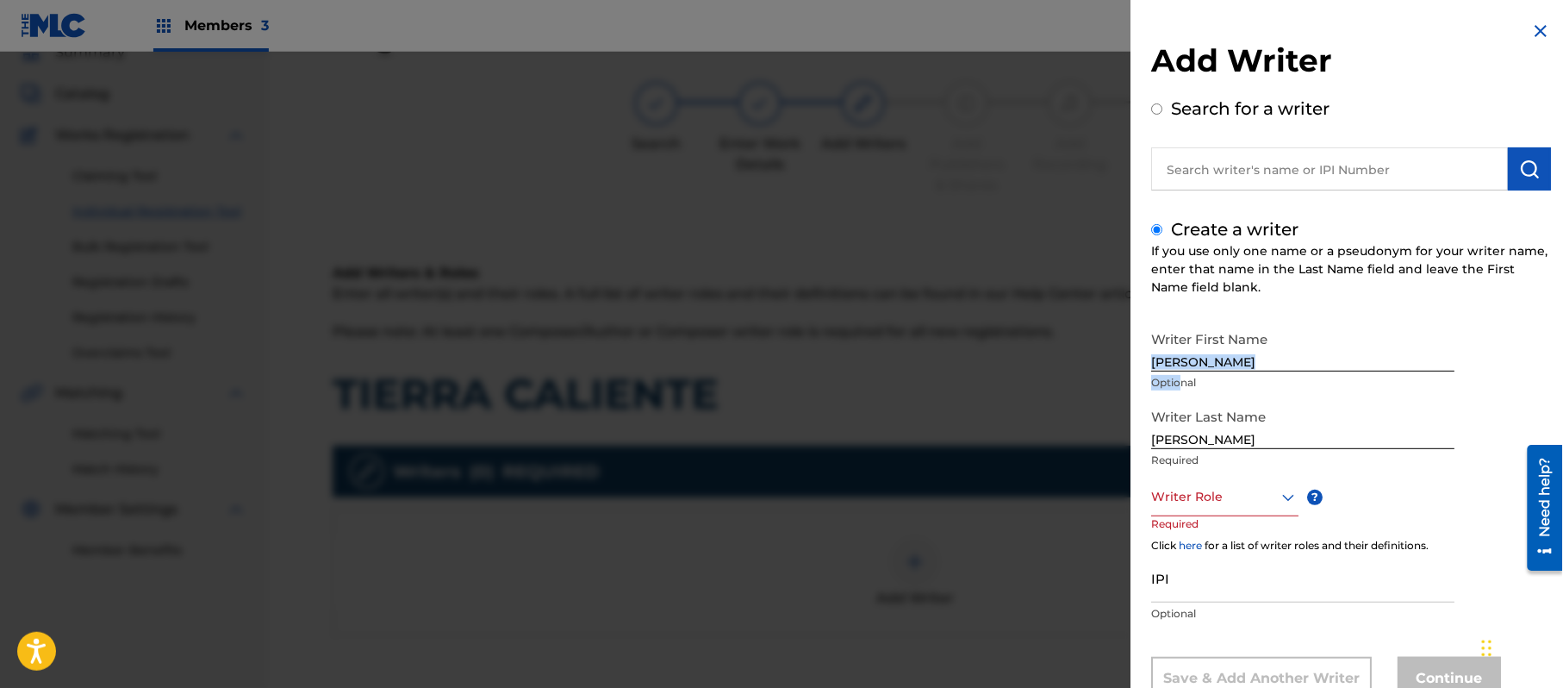
click at [1184, 377] on div "Writer First Name [PERSON_NAME] Optional" at bounding box center [1302, 361] width 303 height 78
drag, startPoint x: 1297, startPoint y: 353, endPoint x: 1194, endPoint y: 369, distance: 104.6
click at [1194, 369] on input "[PERSON_NAME]" at bounding box center [1302, 346] width 303 height 49
type input "PRISCI"
drag, startPoint x: 1198, startPoint y: 438, endPoint x: 1050, endPoint y: 445, distance: 148.4
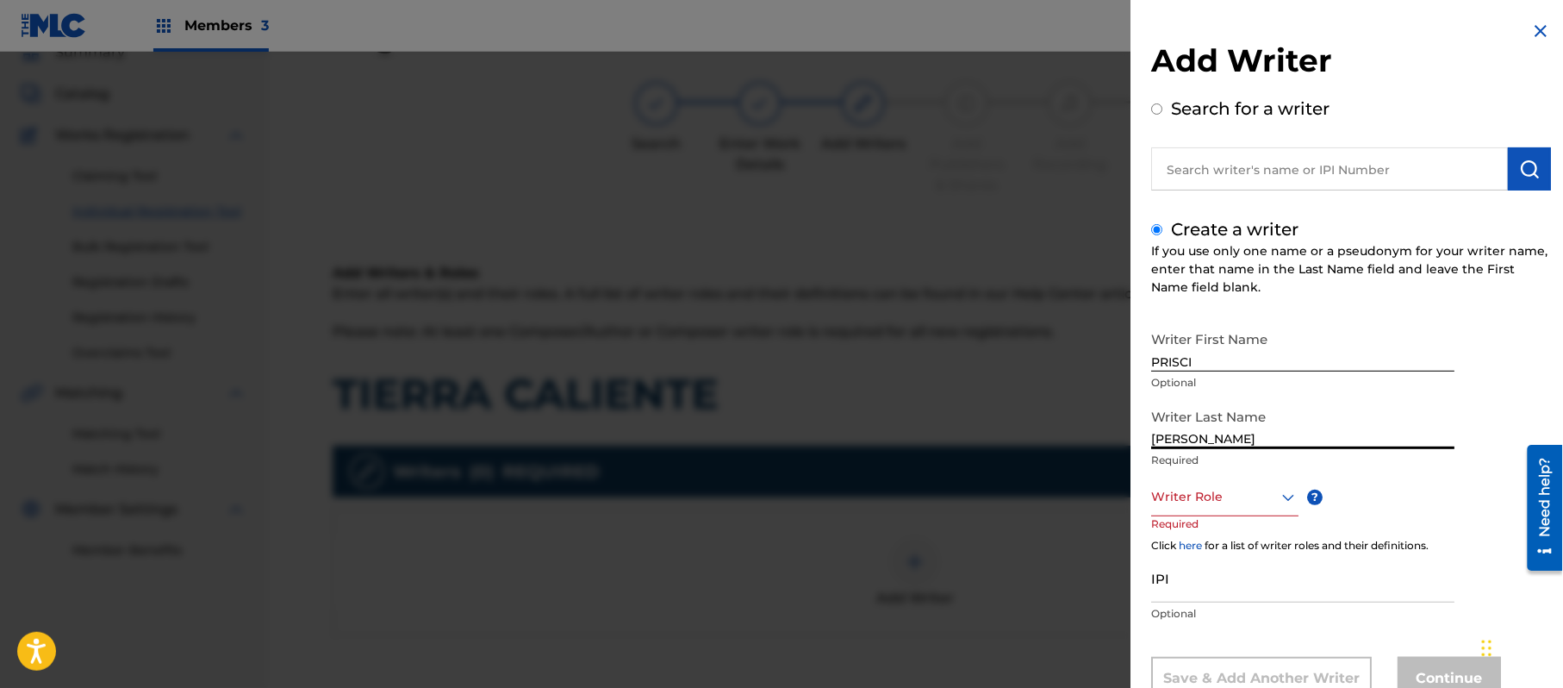
click at [1059, 445] on div "Add Writer Search for a writer Create a writer If you use only one name or a ps…" at bounding box center [781, 370] width 1563 height 636
type input "[PERSON_NAME]"
click at [1241, 480] on div "8 results available. Use Up and Down to choose options, press Enter to select t…" at bounding box center [1224, 496] width 147 height 39
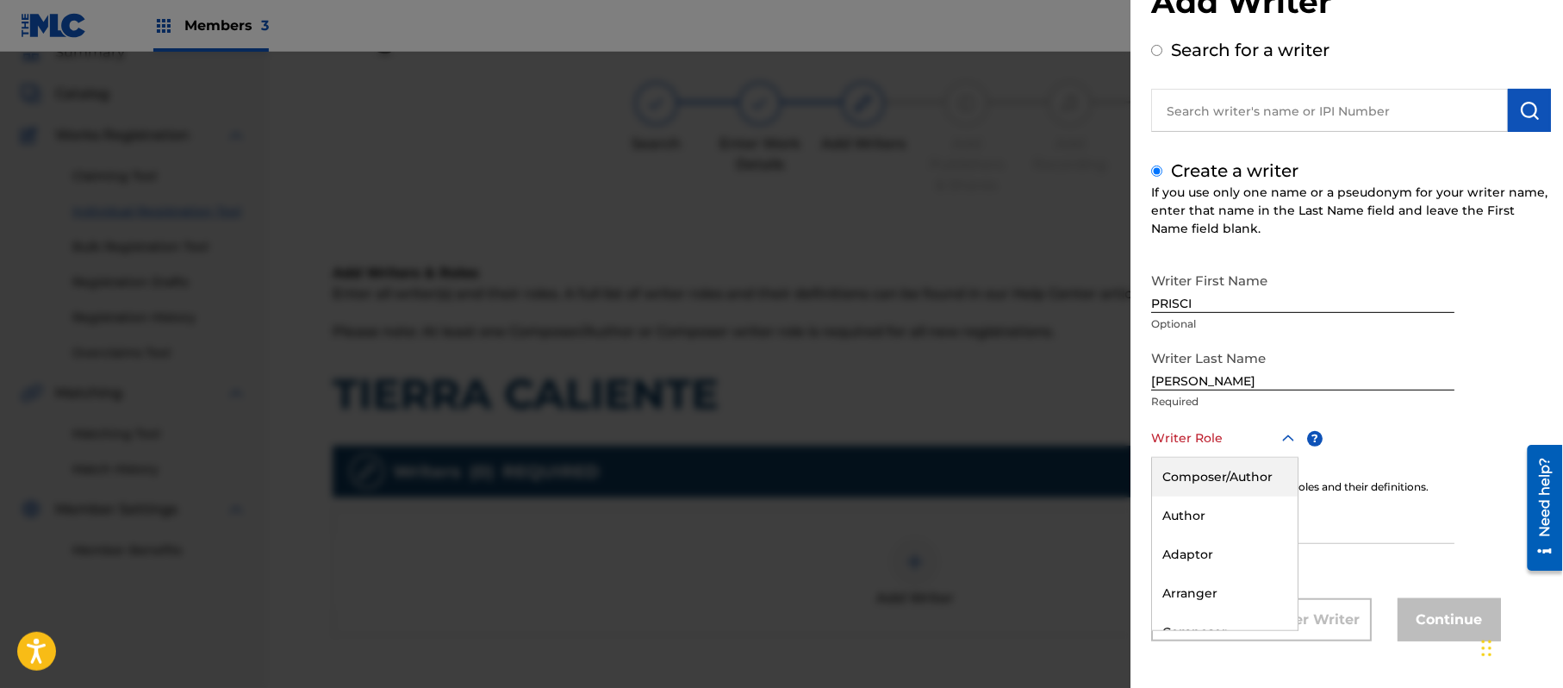
click at [1241, 480] on div "Composer/Author" at bounding box center [1225, 477] width 146 height 39
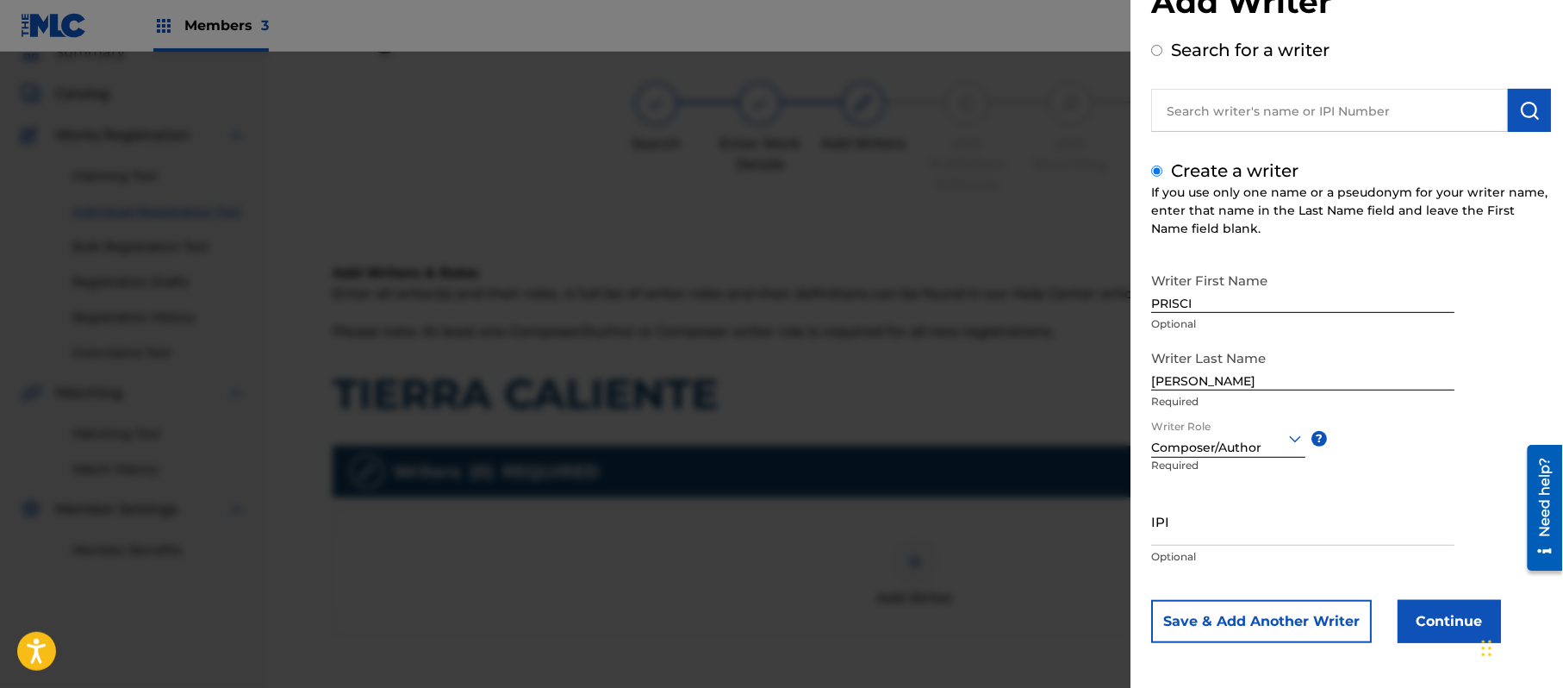
click at [1438, 619] on button "Continue" at bounding box center [1449, 621] width 103 height 43
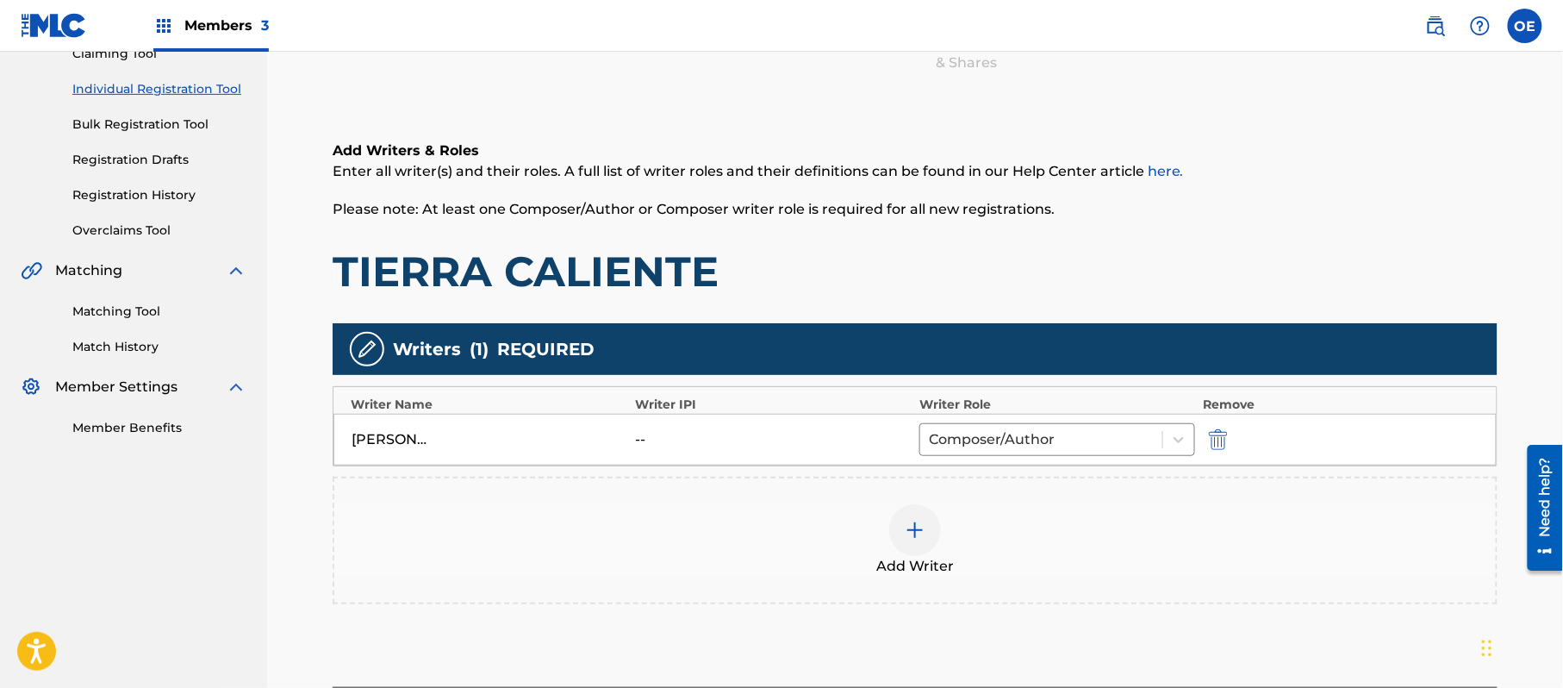
scroll to position [343, 0]
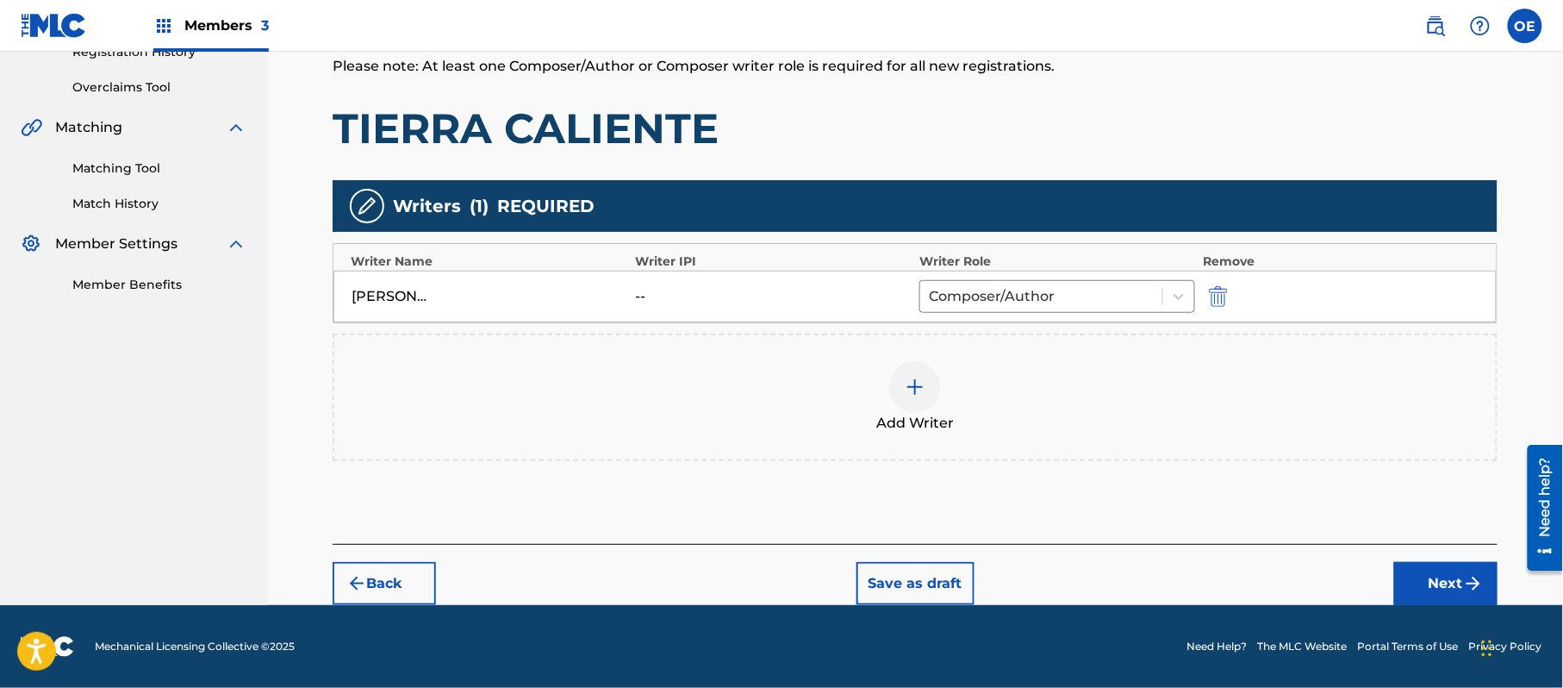
click at [1419, 570] on button "Next" at bounding box center [1446, 583] width 103 height 43
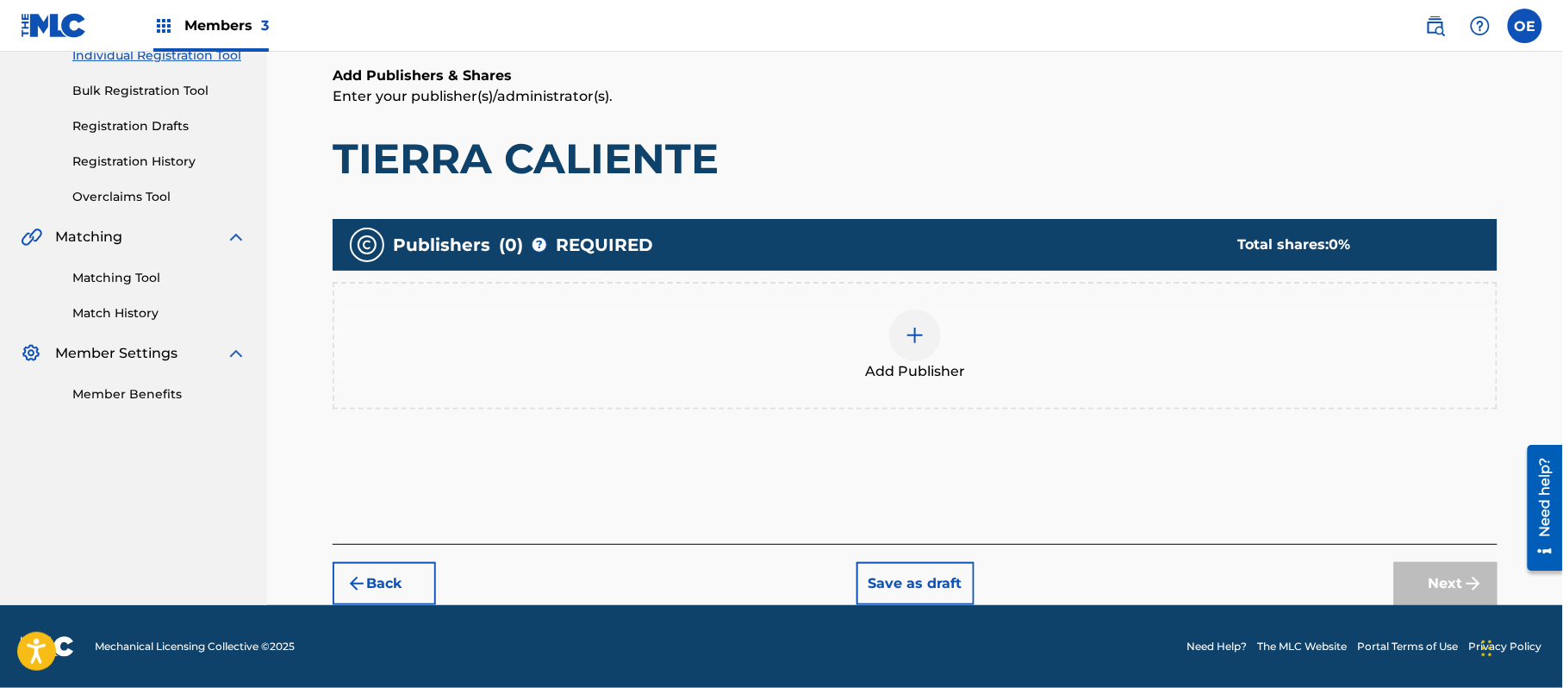
scroll to position [78, 0]
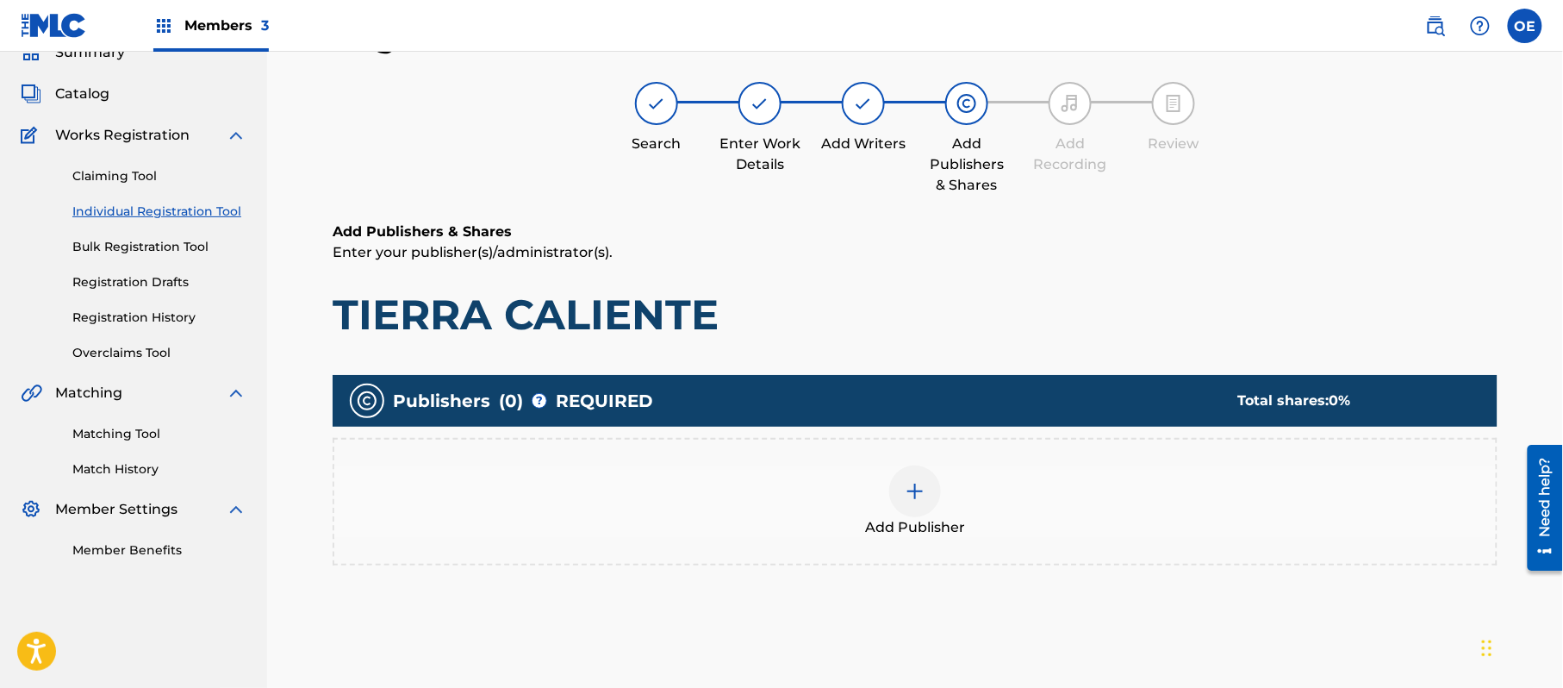
click at [918, 527] on span "Add Publisher" at bounding box center [915, 527] width 100 height 21
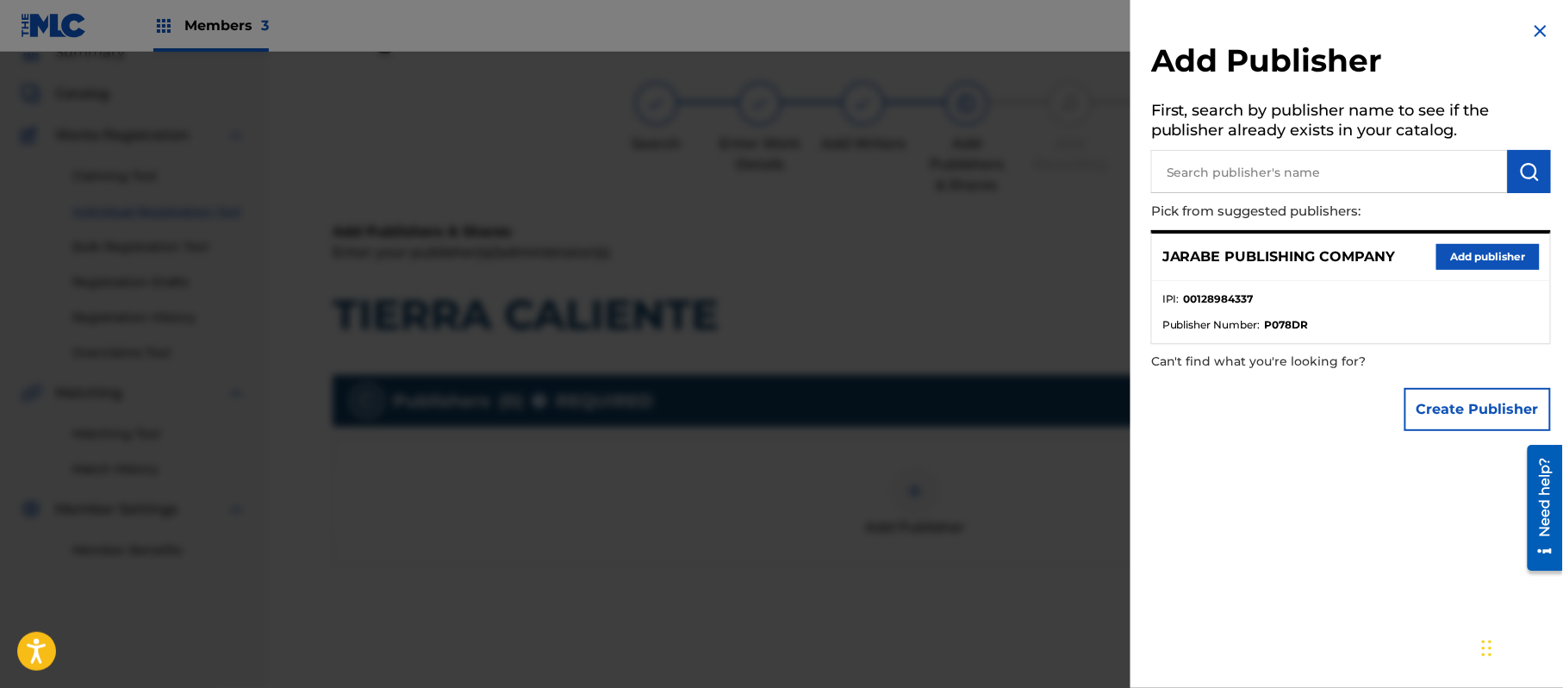
click at [1513, 262] on button "Add publisher" at bounding box center [1488, 257] width 103 height 26
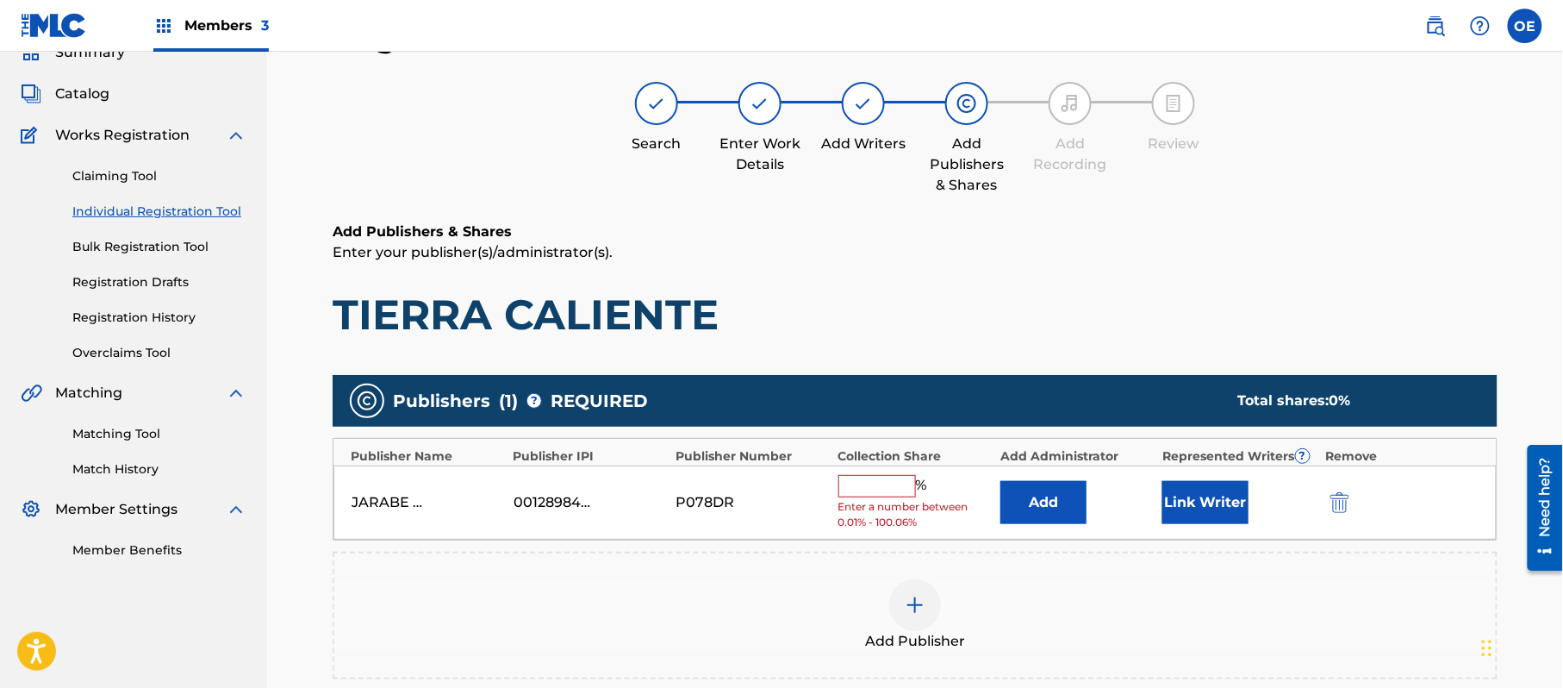
click at [872, 486] on input "text" at bounding box center [878, 486] width 78 height 22
type input "100"
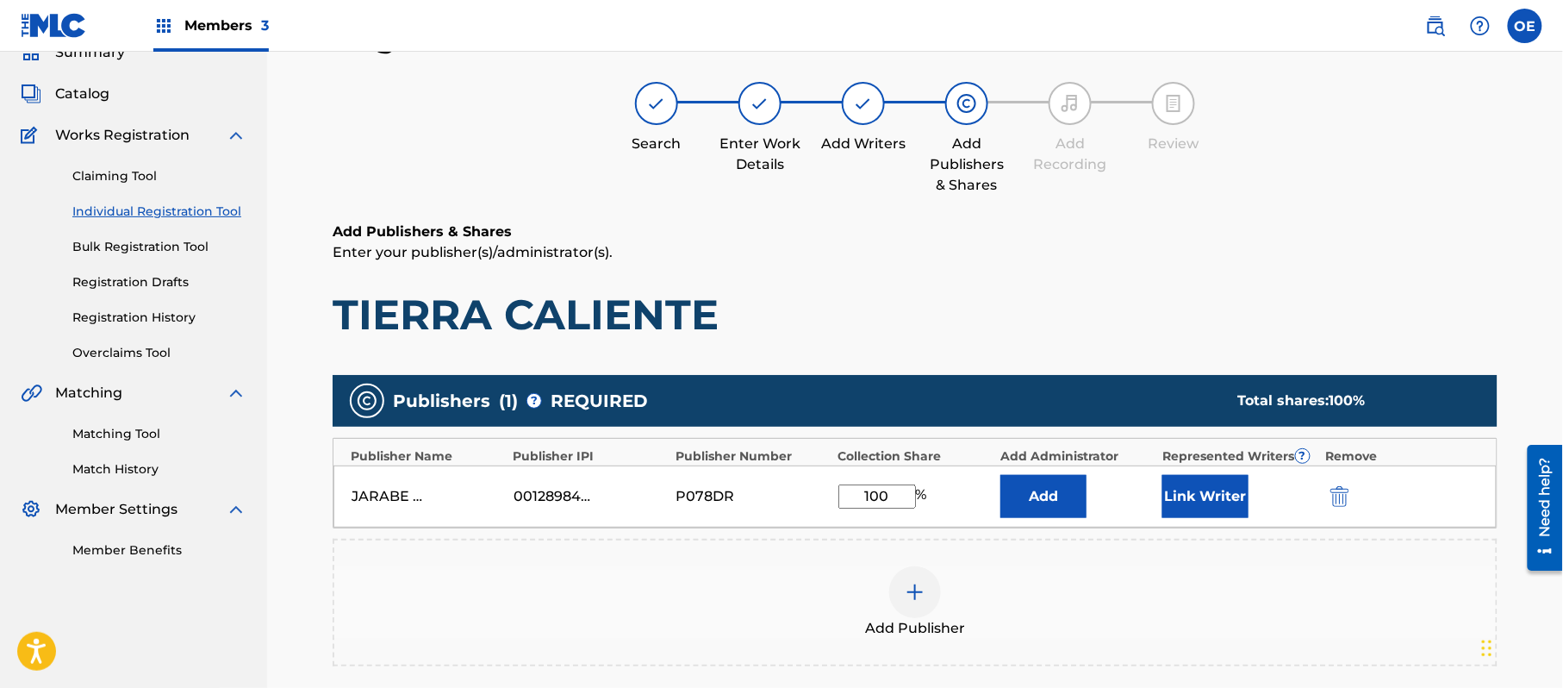
click at [1174, 477] on button "Link Writer" at bounding box center [1206, 496] width 86 height 43
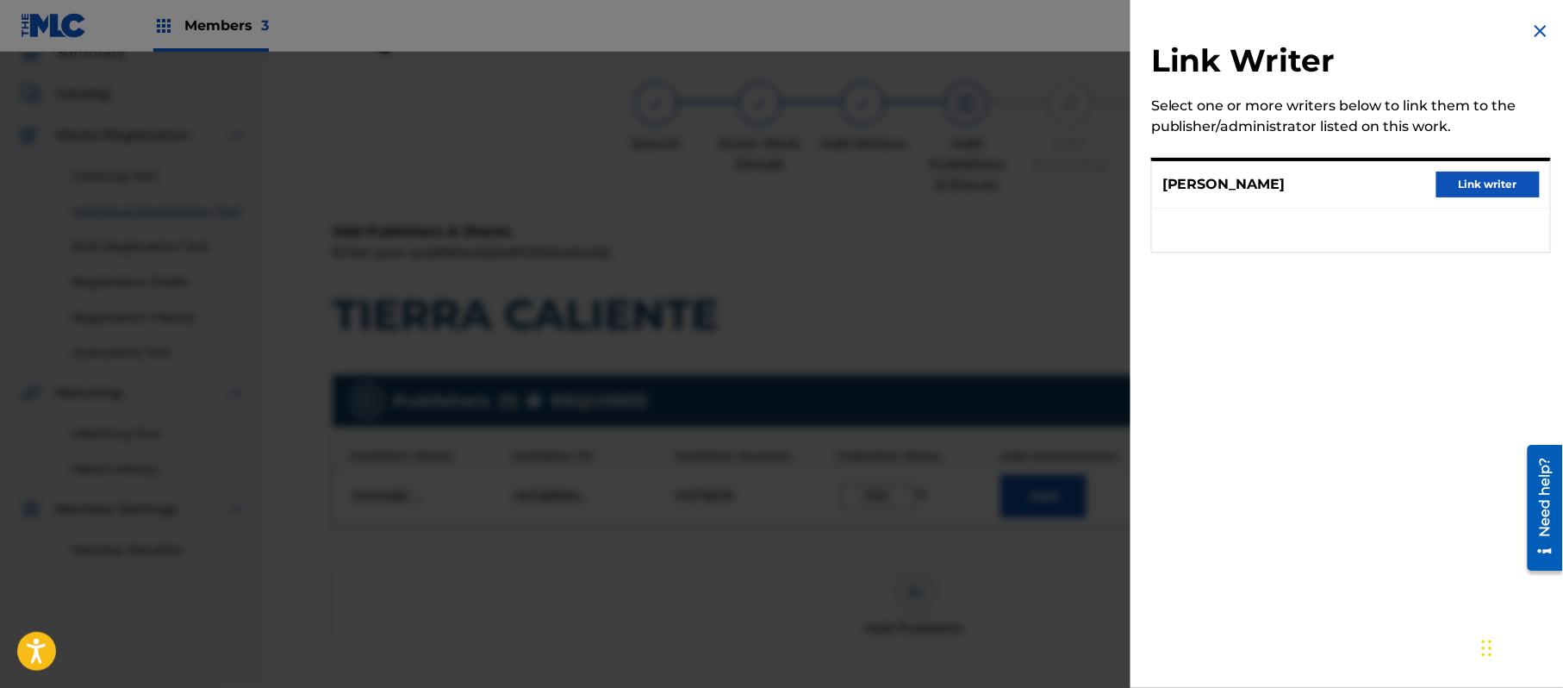
click at [1474, 197] on button "Link writer" at bounding box center [1488, 185] width 103 height 26
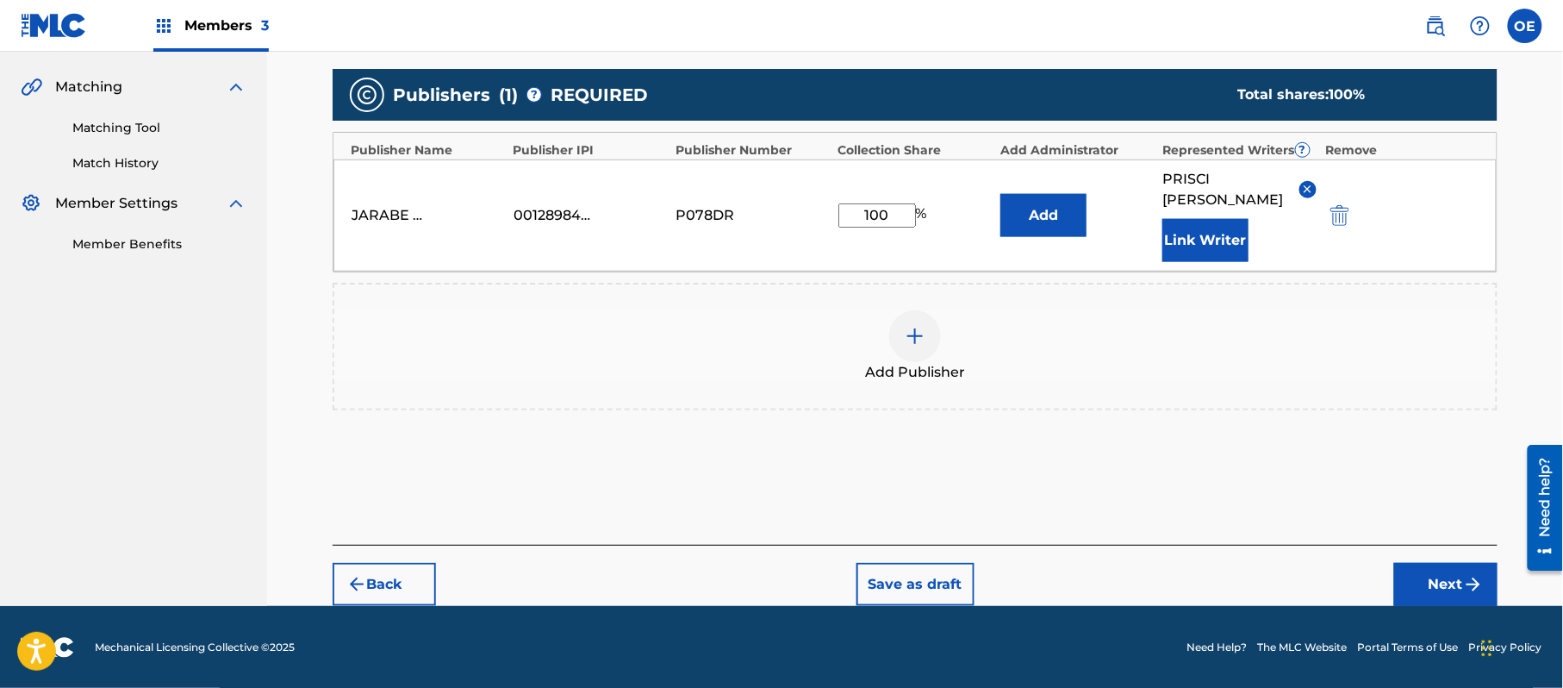
click at [1417, 590] on button "Next" at bounding box center [1446, 584] width 103 height 43
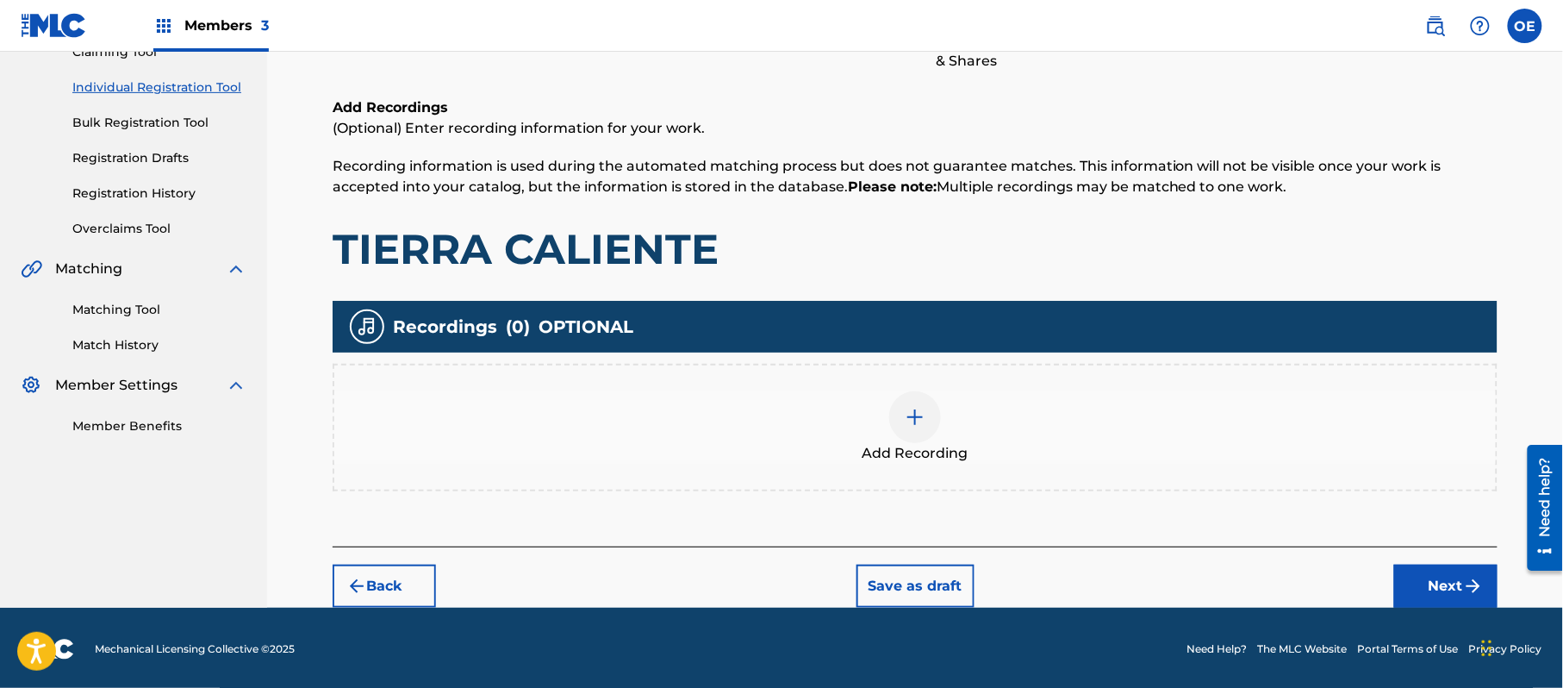
click at [1446, 588] on button "Next" at bounding box center [1446, 586] width 103 height 43
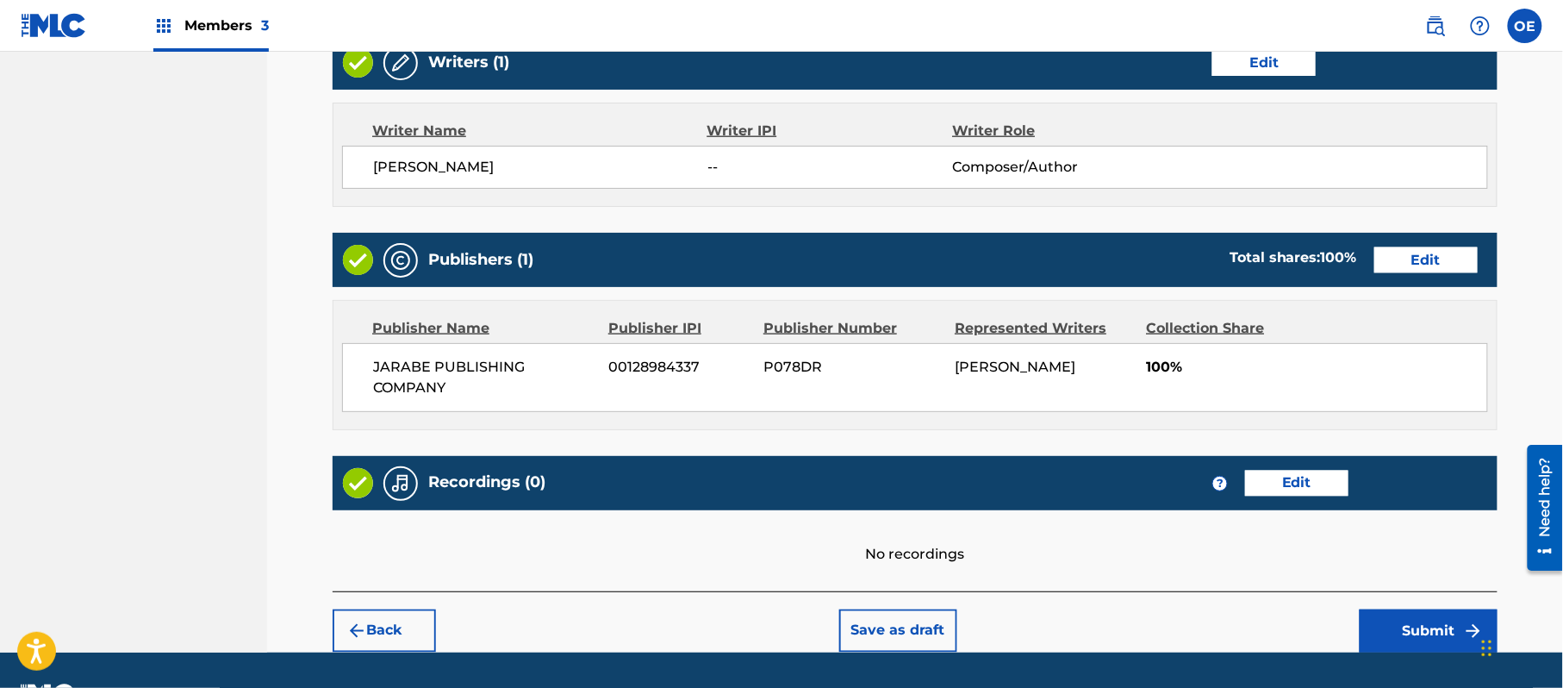
scroll to position [735, 0]
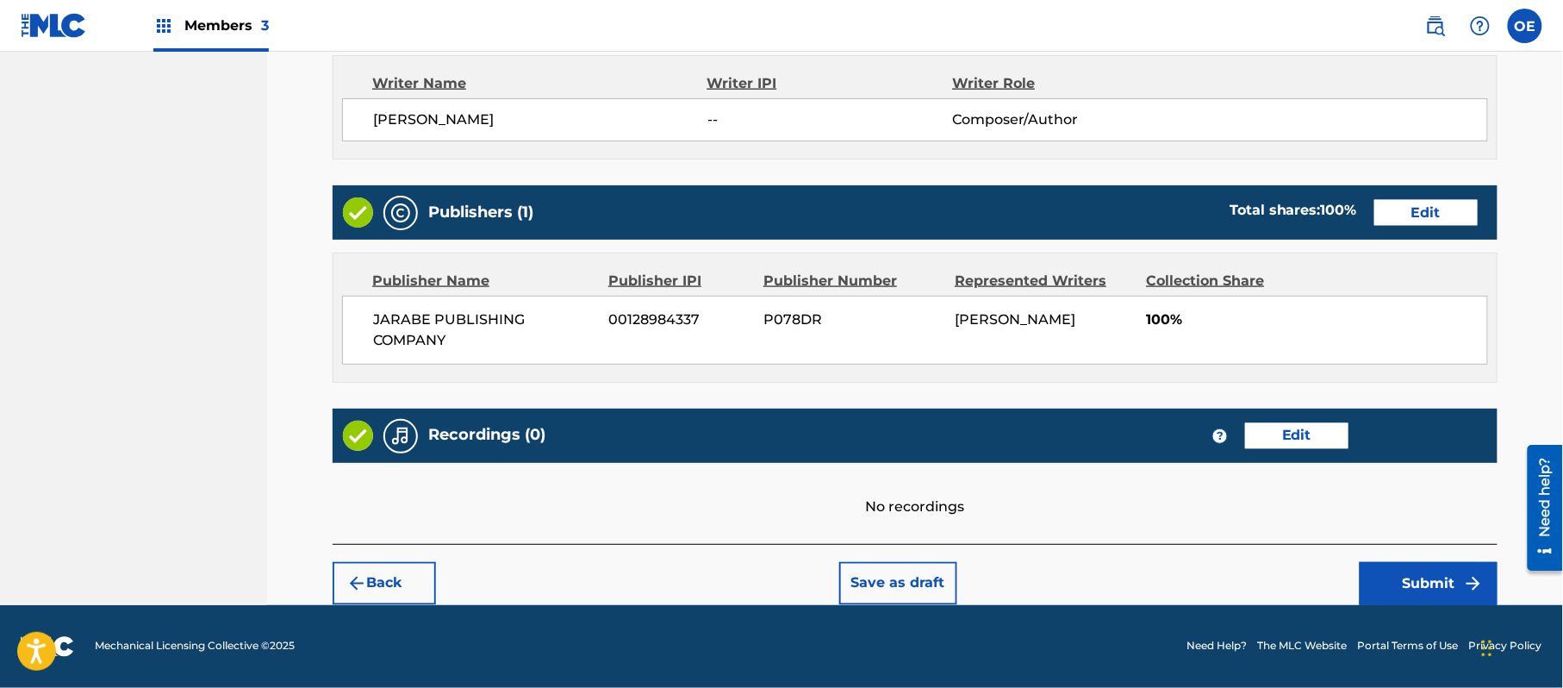
click at [1418, 569] on button "Submit" at bounding box center [1429, 583] width 138 height 43
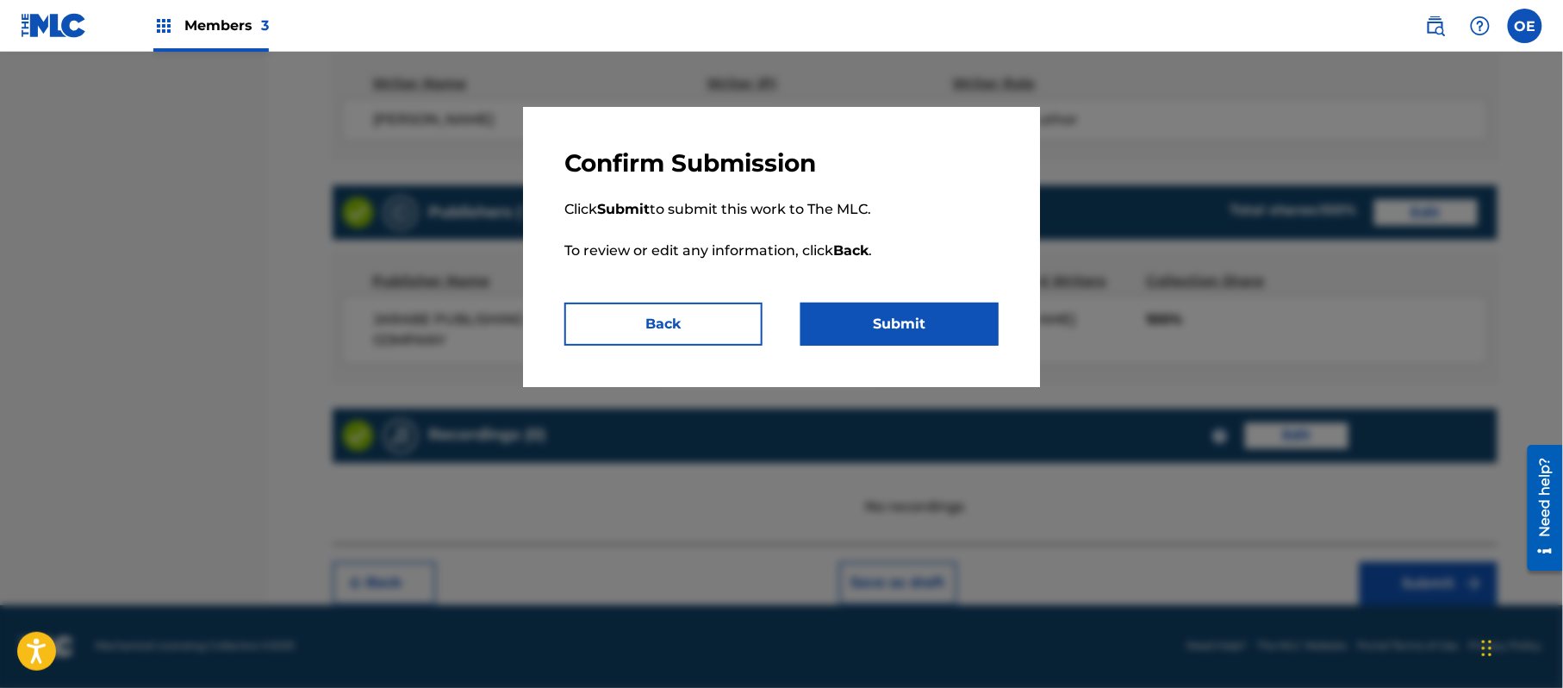
click at [886, 329] on button "Submit" at bounding box center [900, 324] width 198 height 43
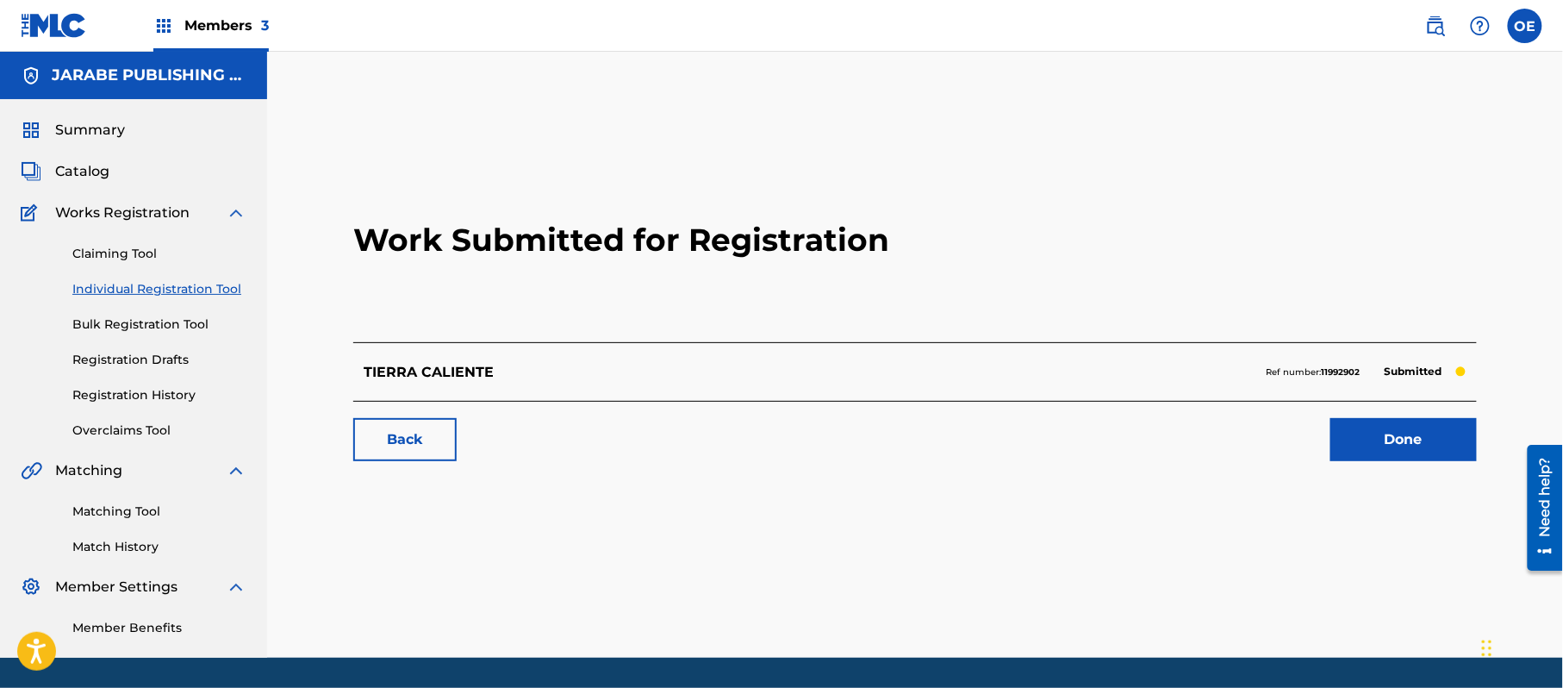
click at [170, 284] on link "Individual Registration Tool" at bounding box center [159, 289] width 174 height 18
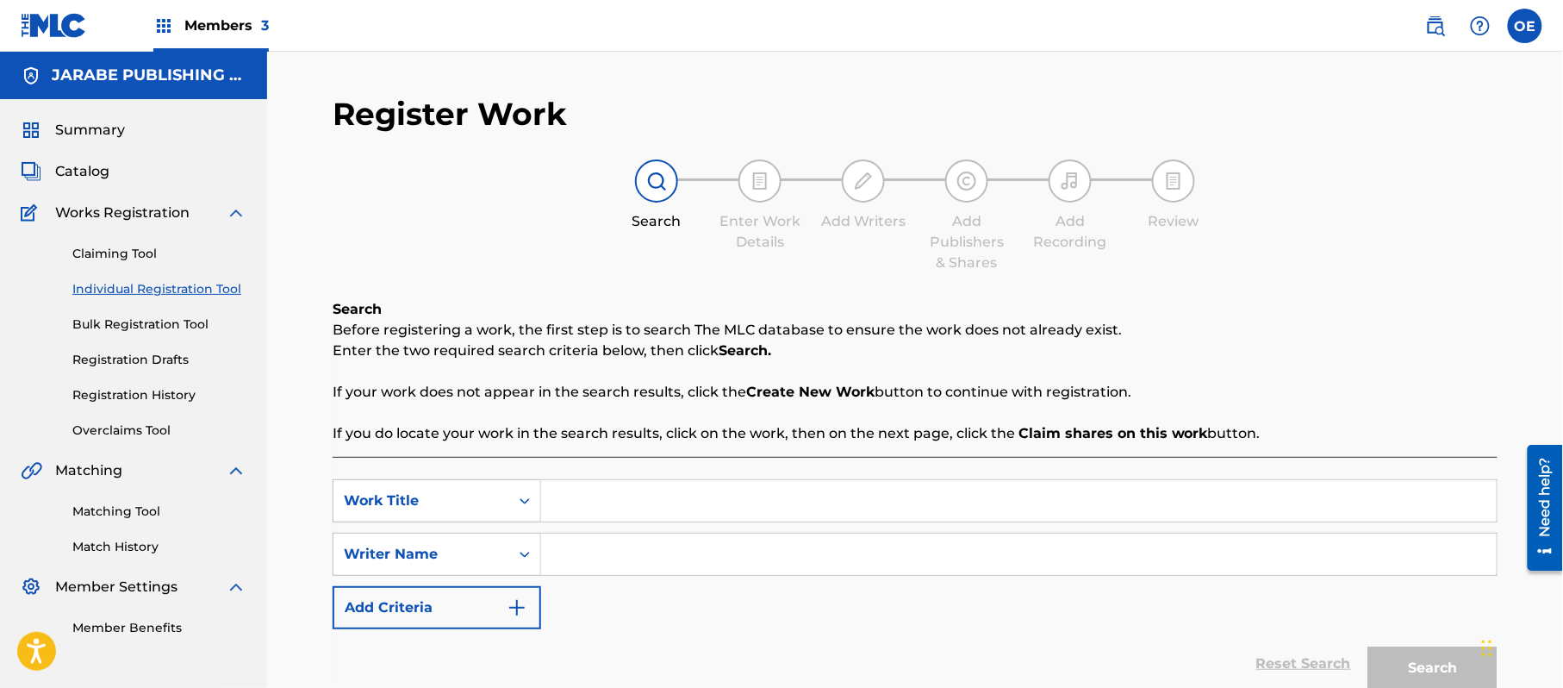
paste input "TRAJEDIA ESPANTOSA"
type input "TRAJEDIA ESPANTOSA"
paste input "[PERSON_NAME]"
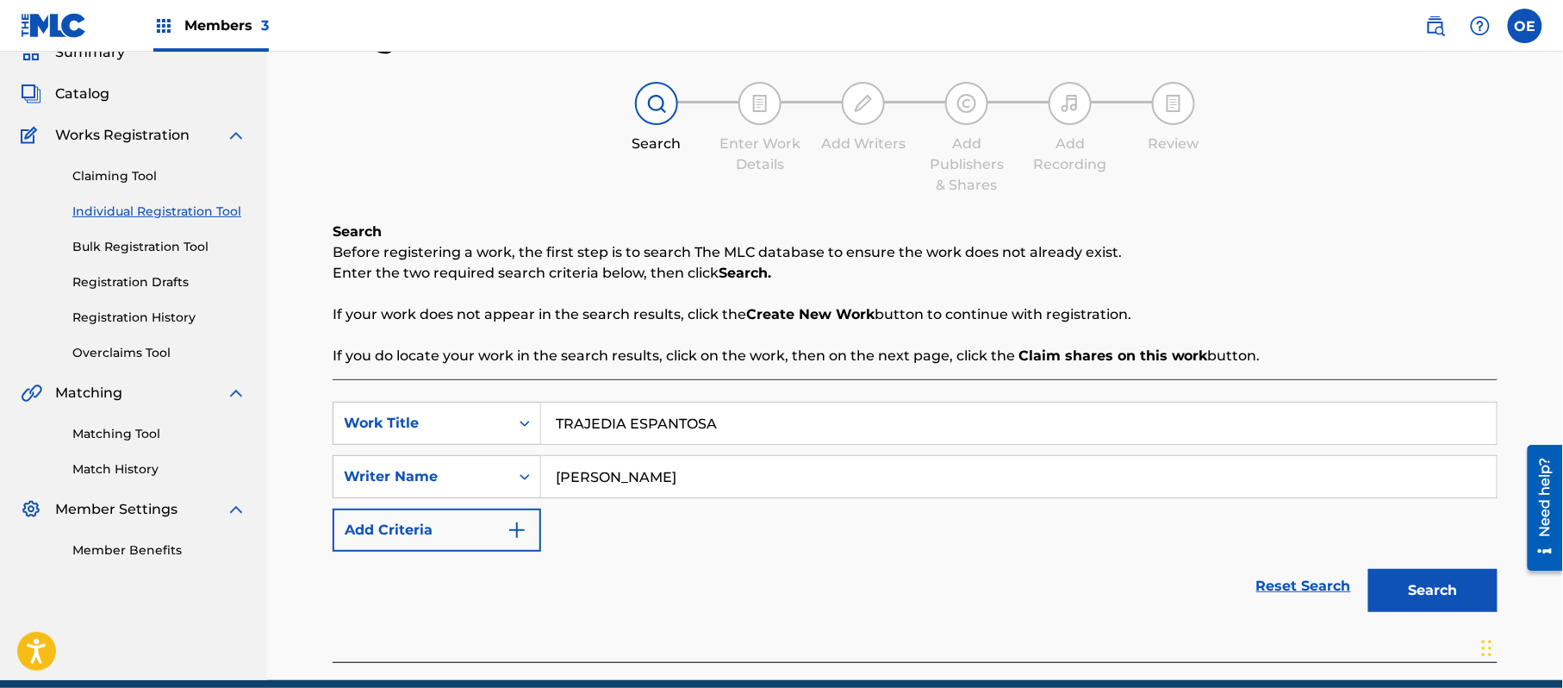
scroll to position [153, 0]
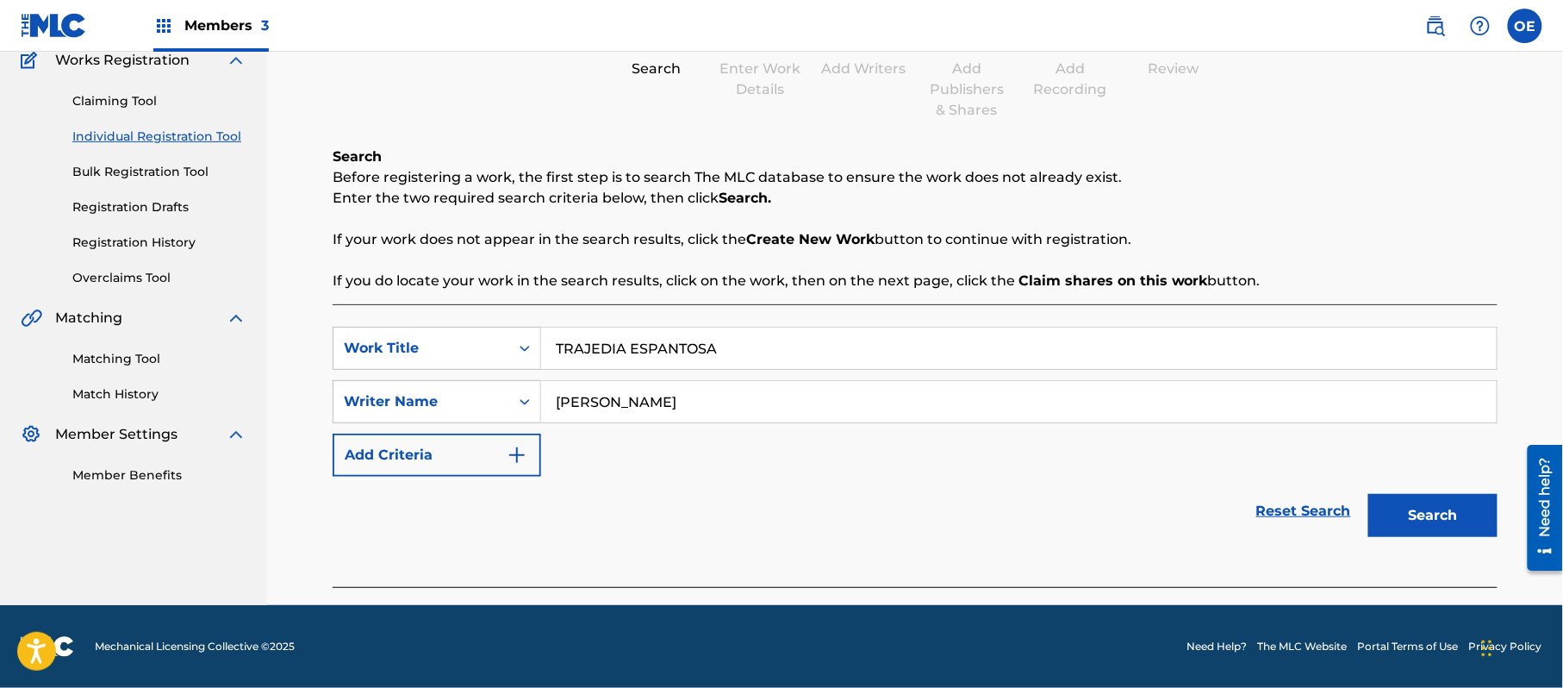
type input "[PERSON_NAME]"
click at [1445, 532] on button "Search" at bounding box center [1433, 515] width 129 height 43
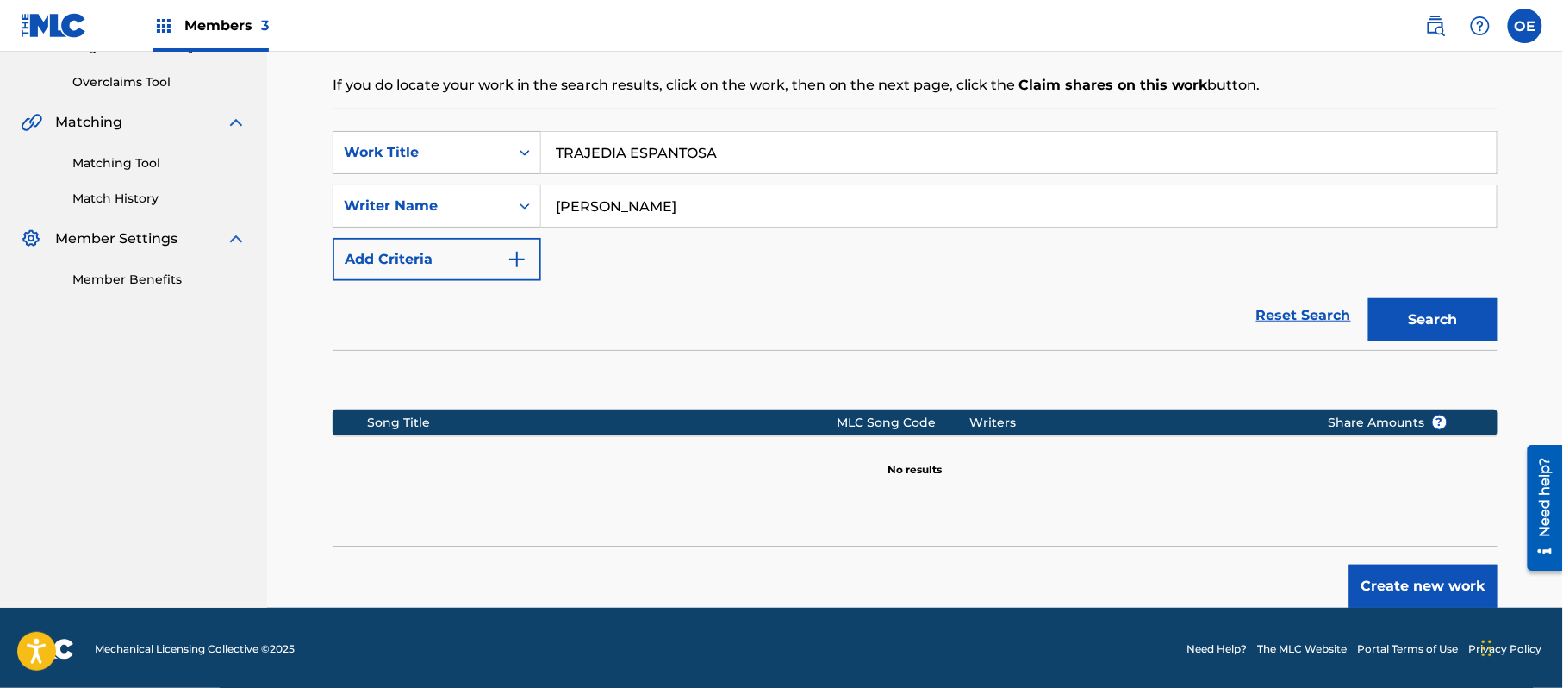
scroll to position [352, 0]
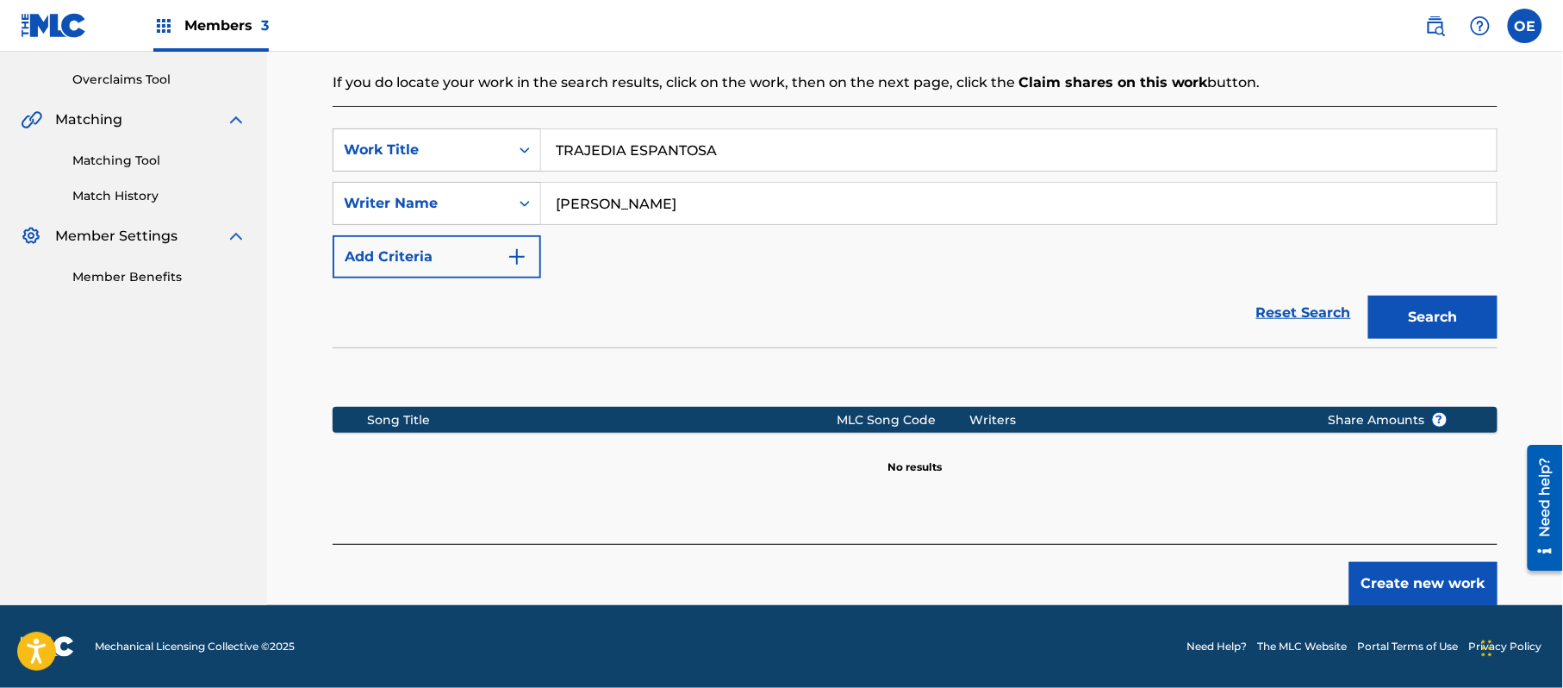
click at [1451, 594] on button "Create new work" at bounding box center [1424, 583] width 148 height 43
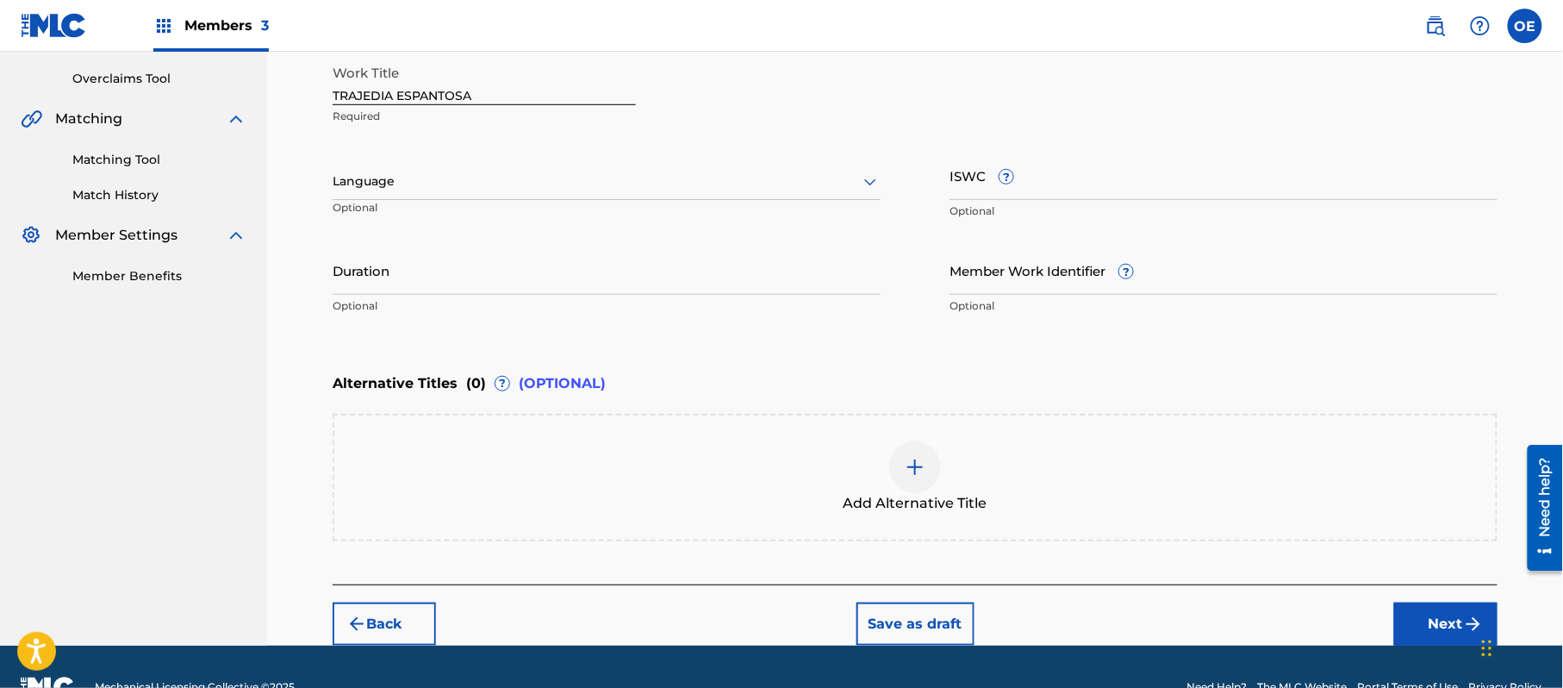
click at [484, 172] on div at bounding box center [607, 182] width 548 height 22
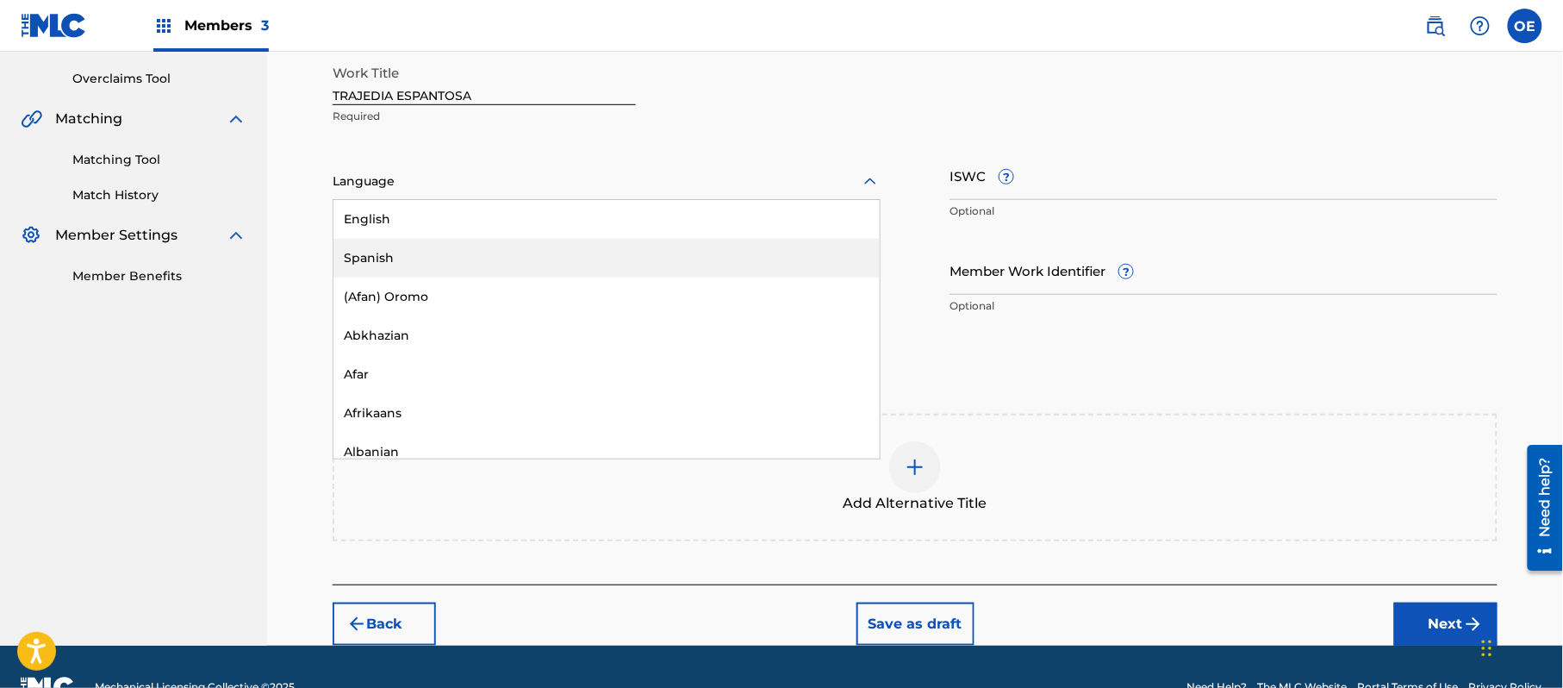
click at [459, 239] on div "Spanish" at bounding box center [607, 258] width 546 height 39
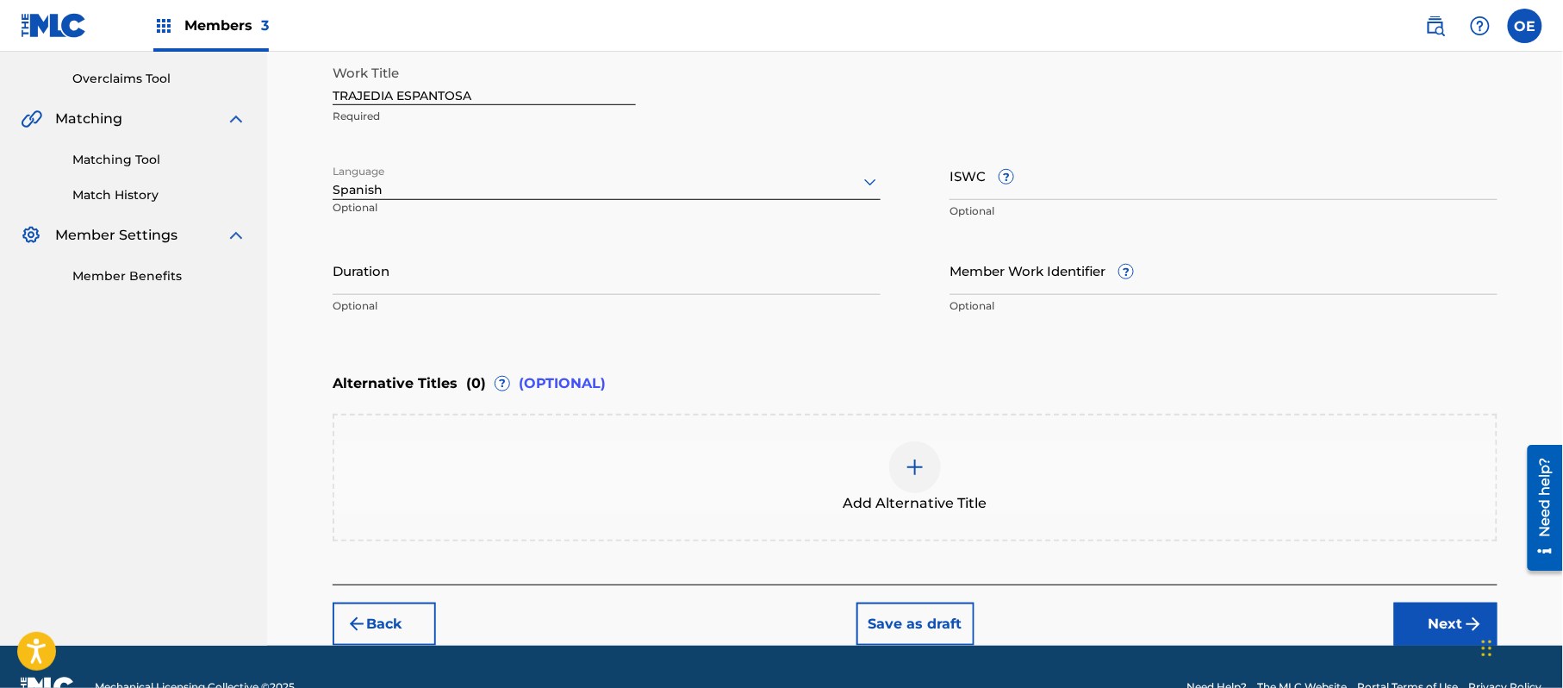
click at [1474, 615] on img "submit" at bounding box center [1474, 624] width 21 height 21
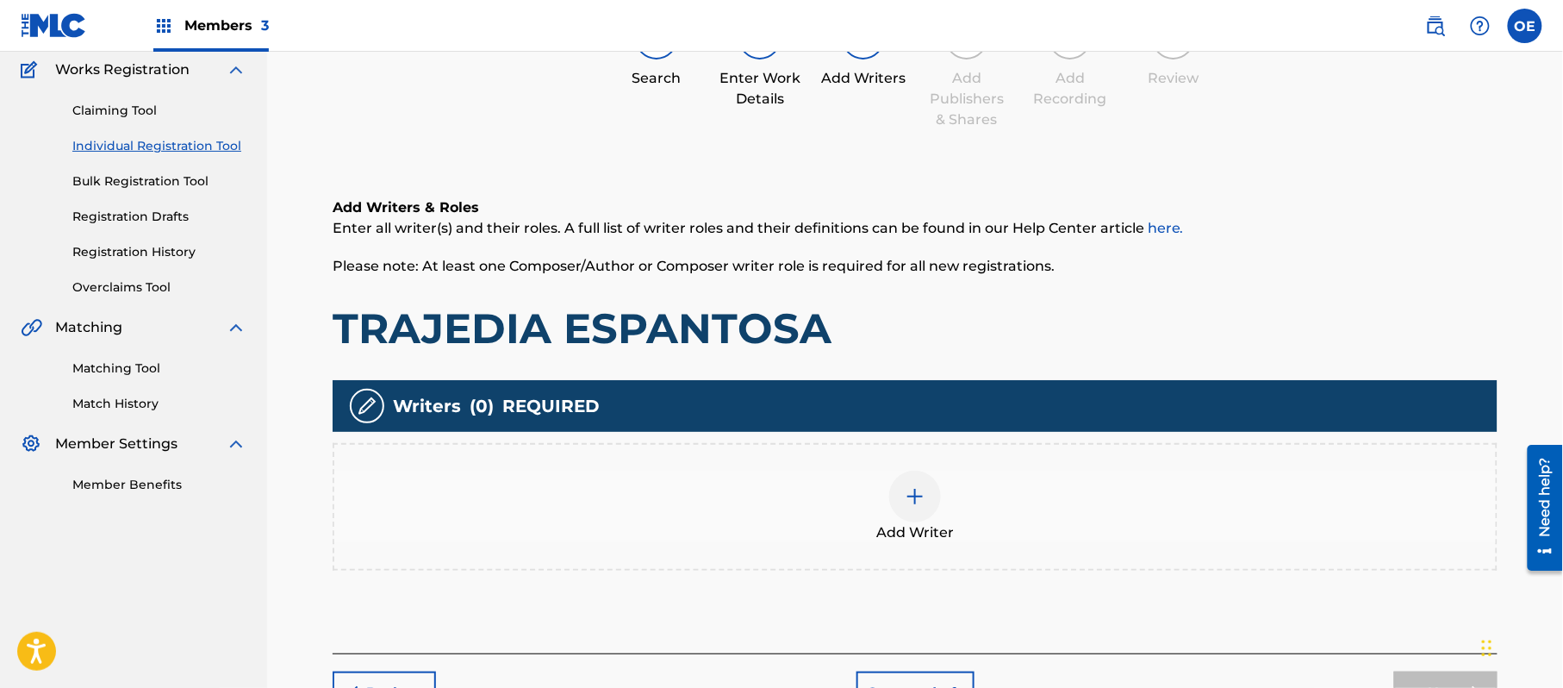
scroll to position [78, 0]
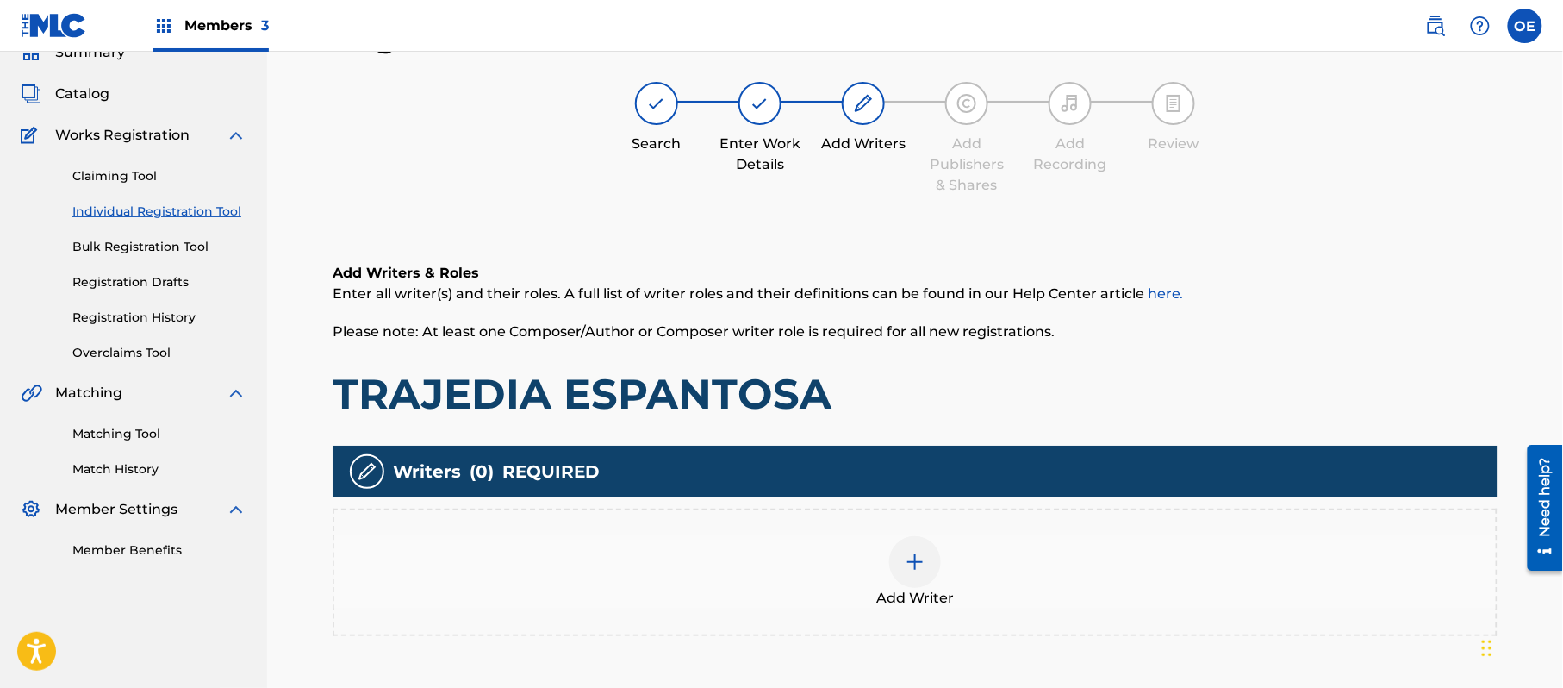
click at [1052, 563] on div "Add Writer" at bounding box center [915, 572] width 1162 height 72
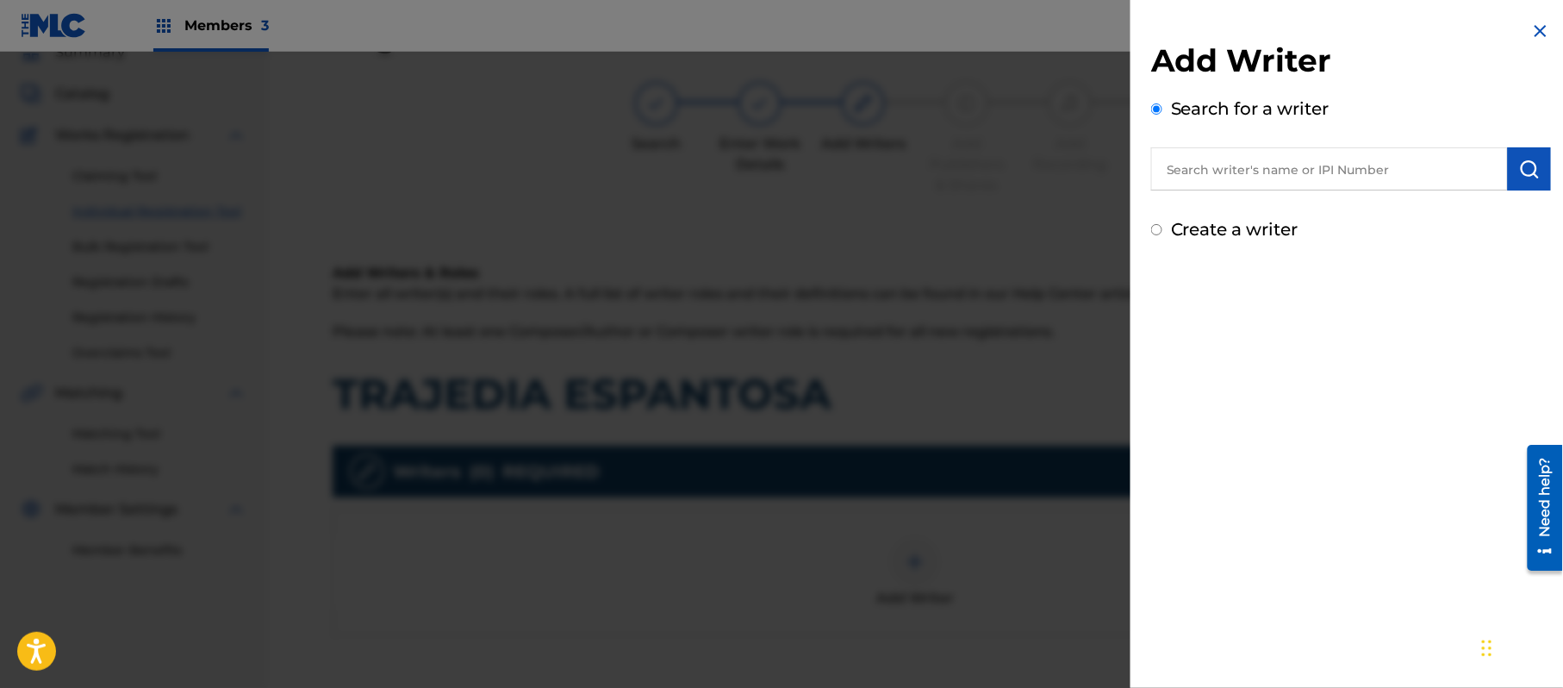
click at [1262, 222] on label "Create a writer" at bounding box center [1235, 229] width 128 height 21
radio input "true"
click at [1163, 224] on input "Create a writer" at bounding box center [1156, 229] width 11 height 11
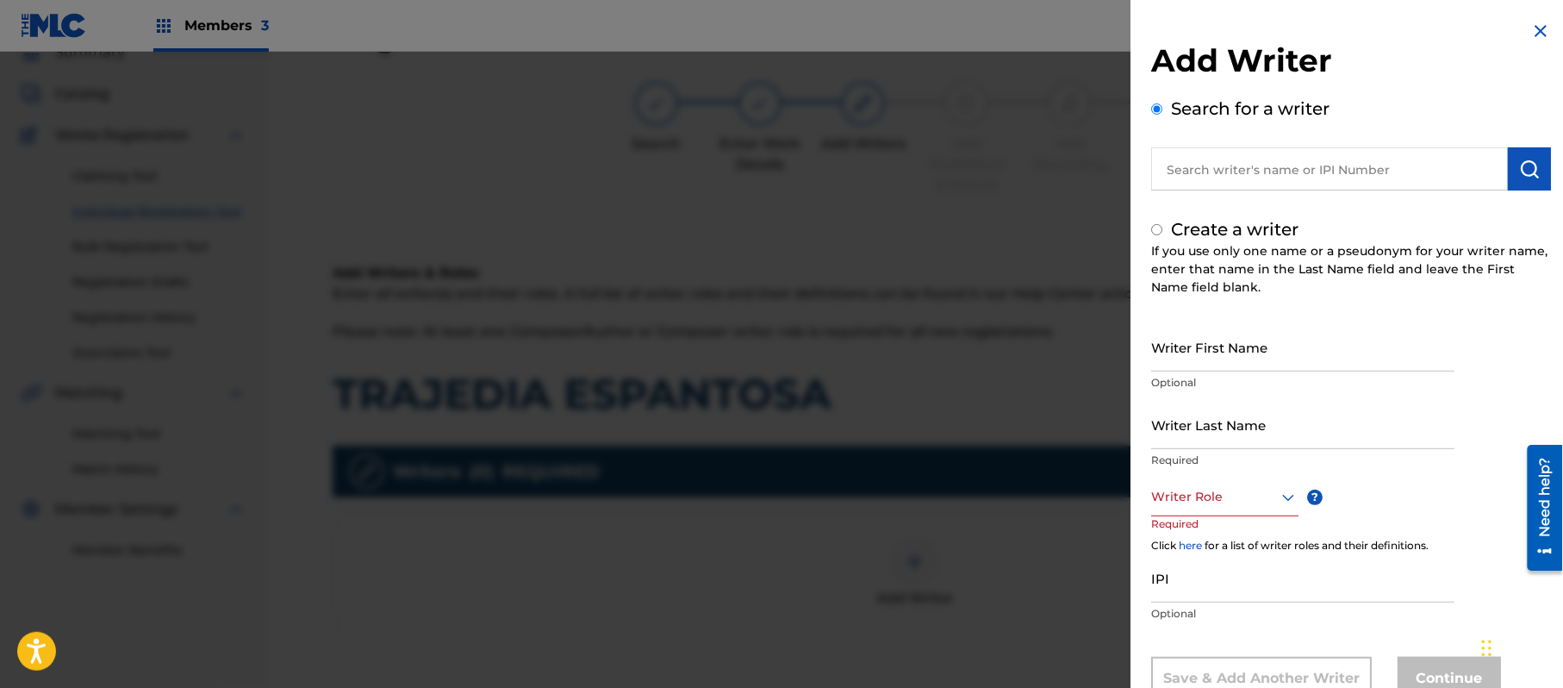
radio input "false"
radio input "true"
drag, startPoint x: 1290, startPoint y: 379, endPoint x: 1332, endPoint y: 348, distance: 52.4
paste input "[PERSON_NAME]"
type input "[PERSON_NAME]"
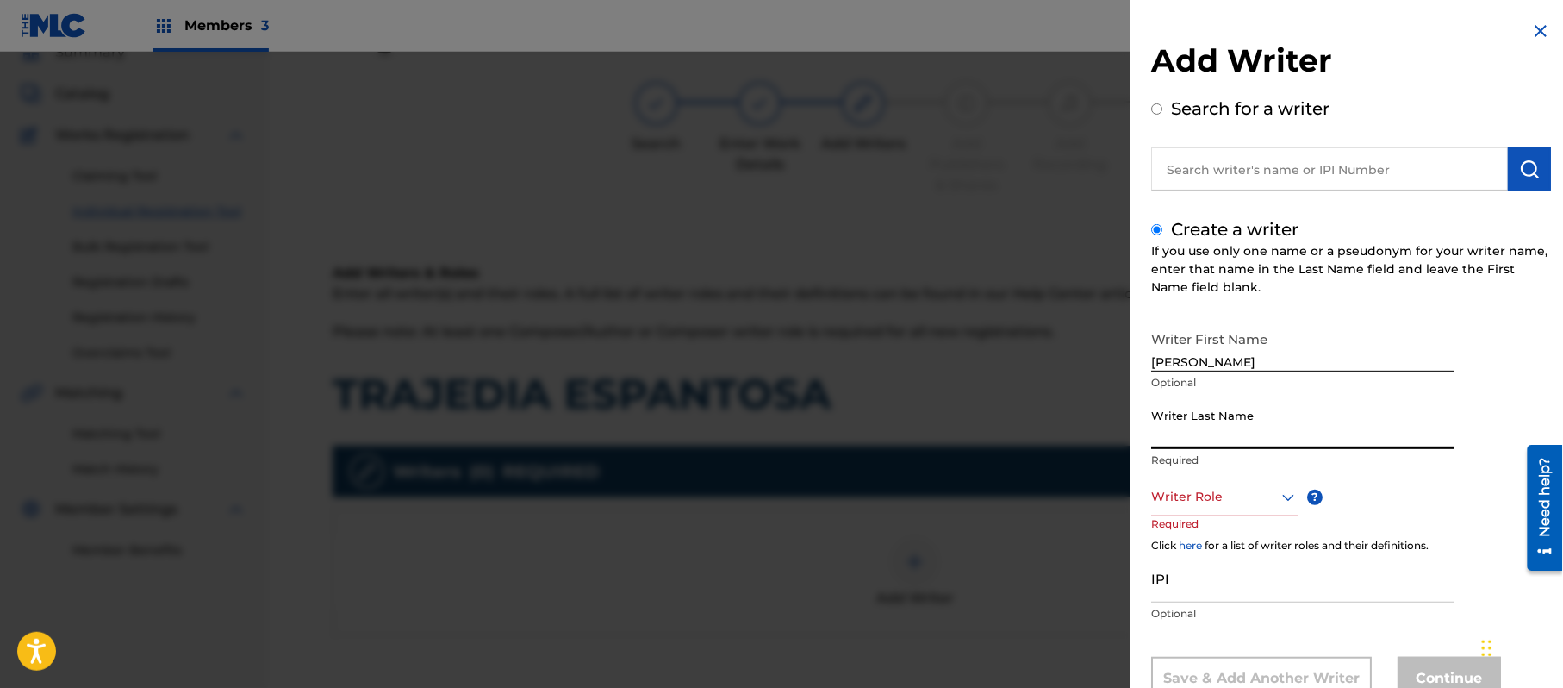
paste input "[PERSON_NAME]"
type input "[PERSON_NAME]"
drag, startPoint x: 1301, startPoint y: 341, endPoint x: 1193, endPoint y: 379, distance: 115.0
click at [1193, 379] on div "Writer First Name [PERSON_NAME] Optional" at bounding box center [1302, 361] width 303 height 78
type input "PRISCI"
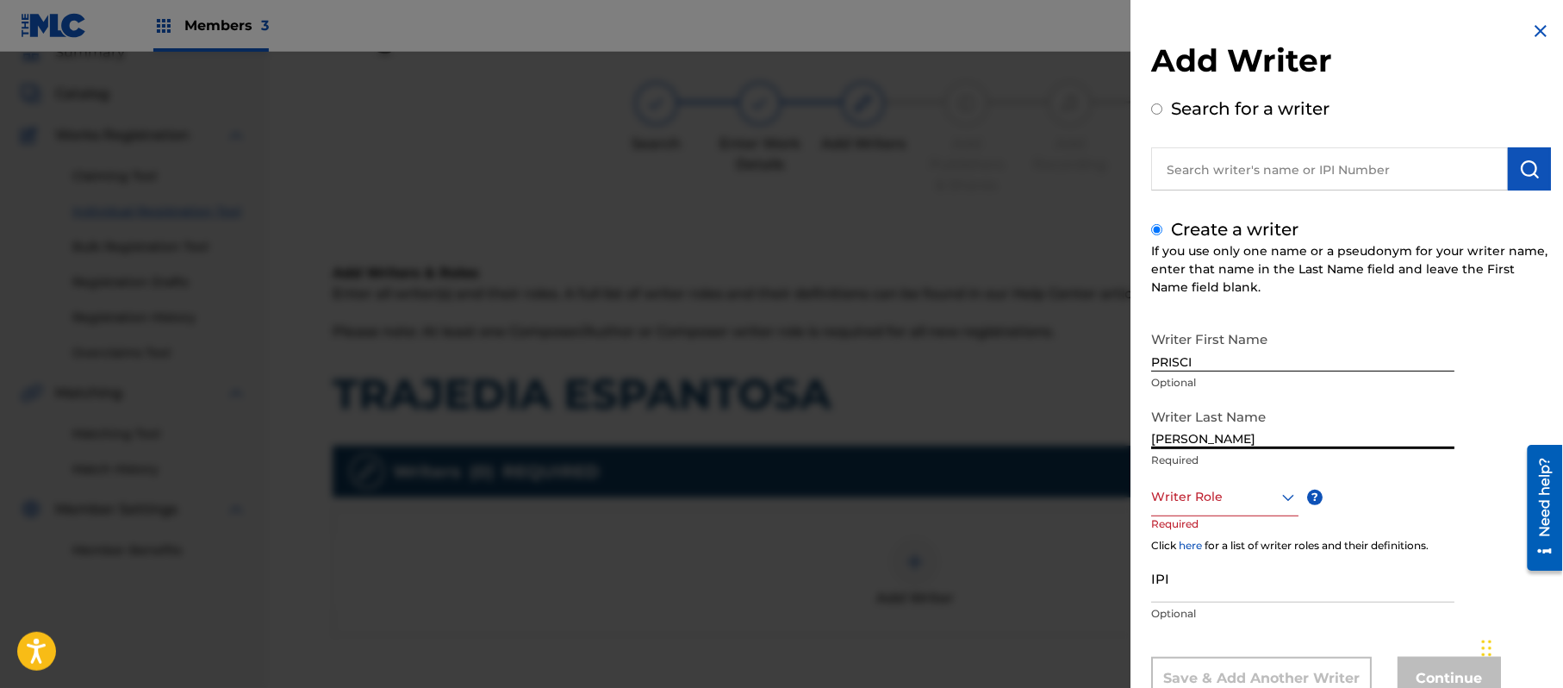
drag, startPoint x: 1196, startPoint y: 442, endPoint x: 964, endPoint y: 452, distance: 232.9
click at [1046, 463] on div "Add Writer Search for a writer Create a writer If you use only one name or a ps…" at bounding box center [781, 370] width 1563 height 636
type input "[PERSON_NAME]"
click at [1217, 494] on div "8 results available. Use Up and Down to choose options, press Enter to select t…" at bounding box center [1224, 496] width 147 height 39
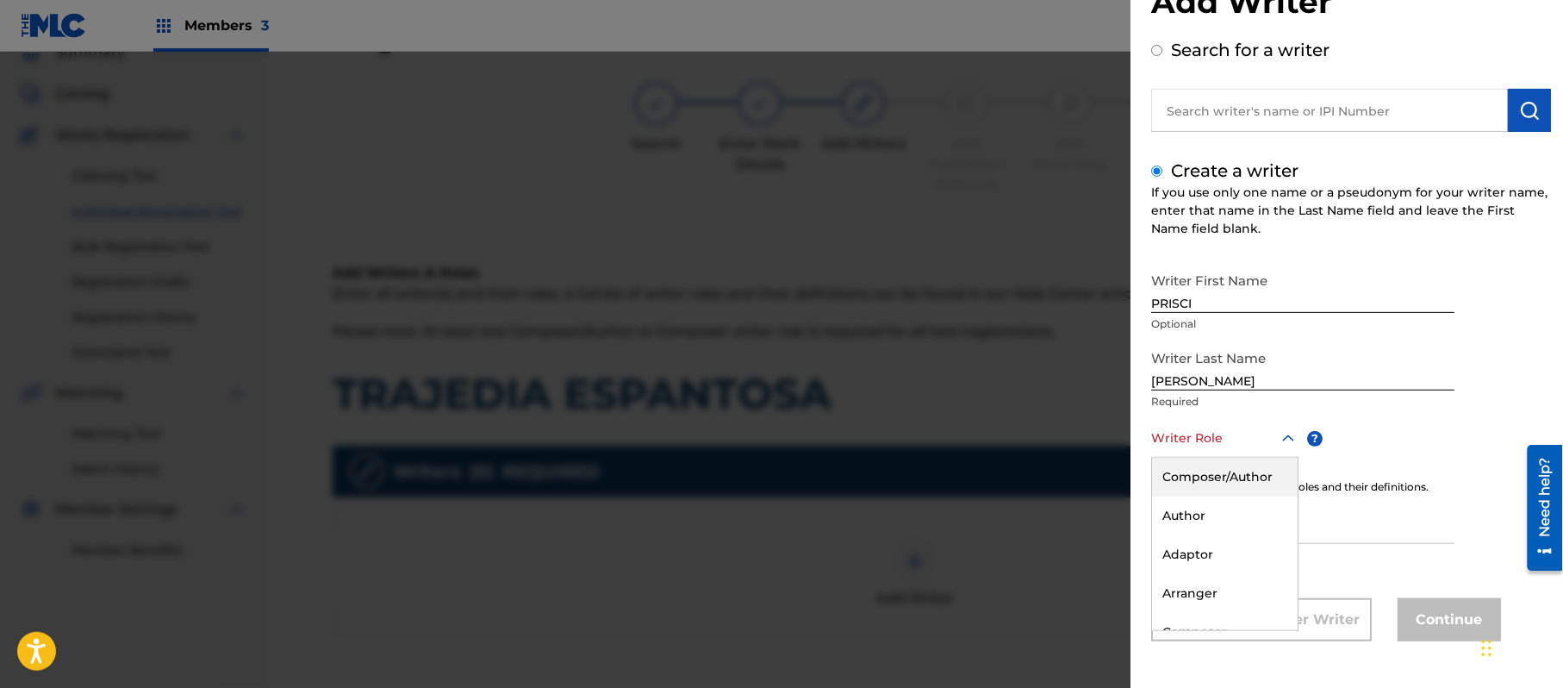
click at [1217, 484] on div "Composer/Author" at bounding box center [1225, 477] width 146 height 39
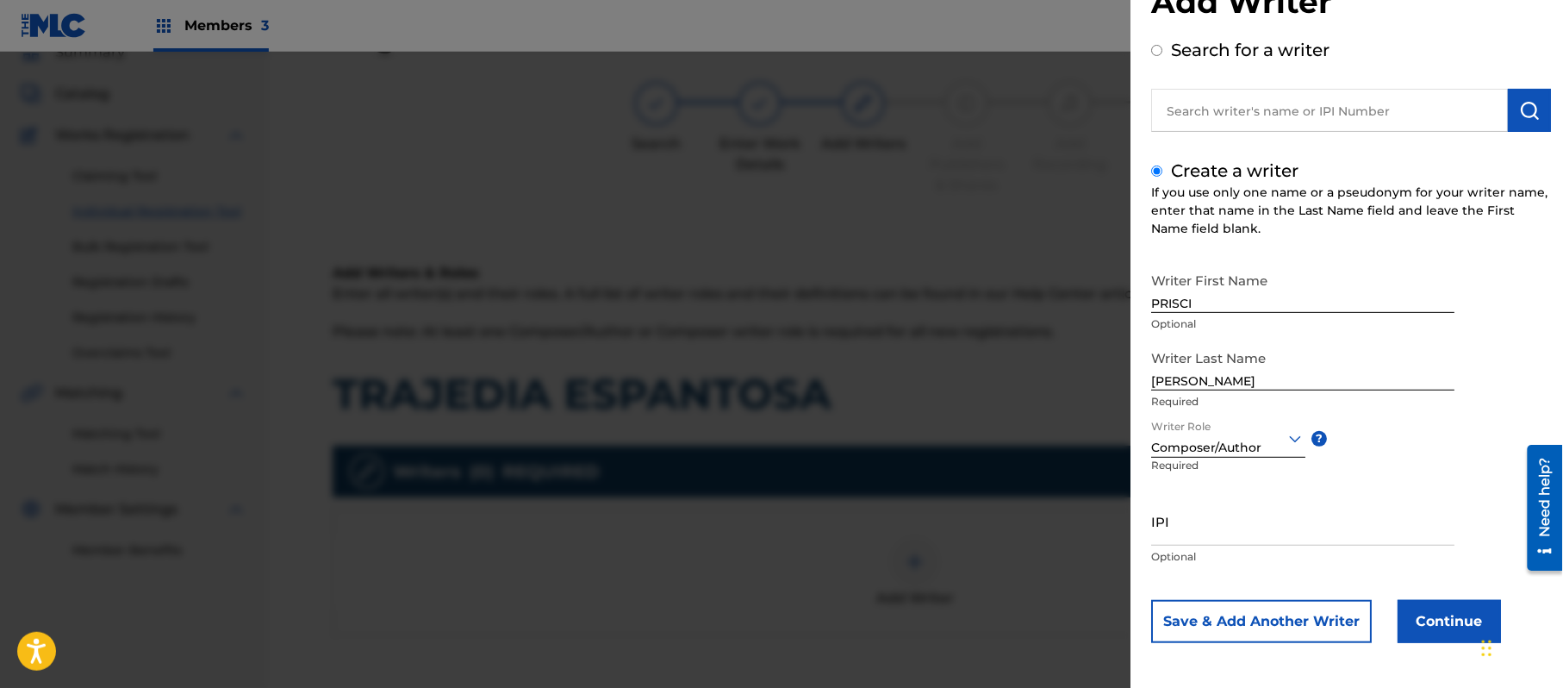
click at [1412, 639] on button "Continue" at bounding box center [1449, 621] width 103 height 43
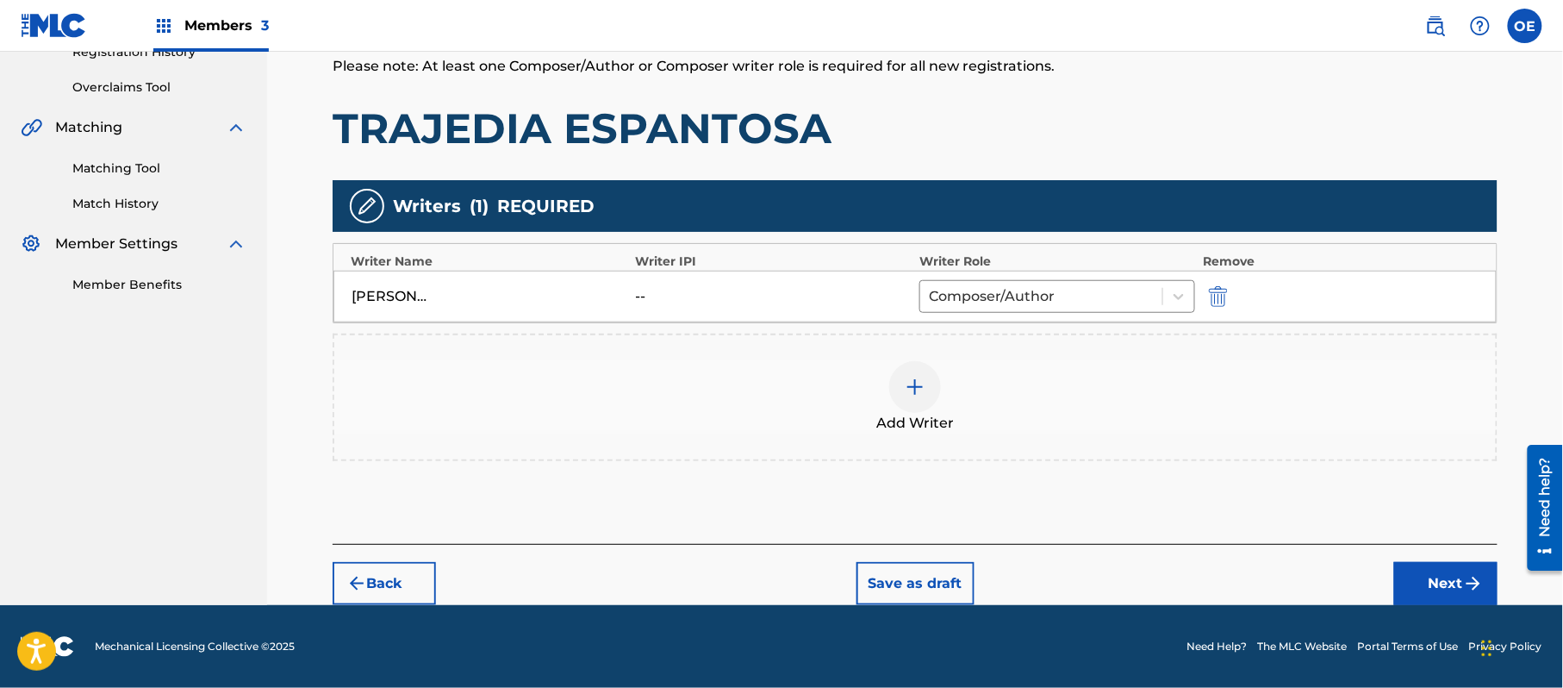
click at [1432, 595] on button "Next" at bounding box center [1446, 583] width 103 height 43
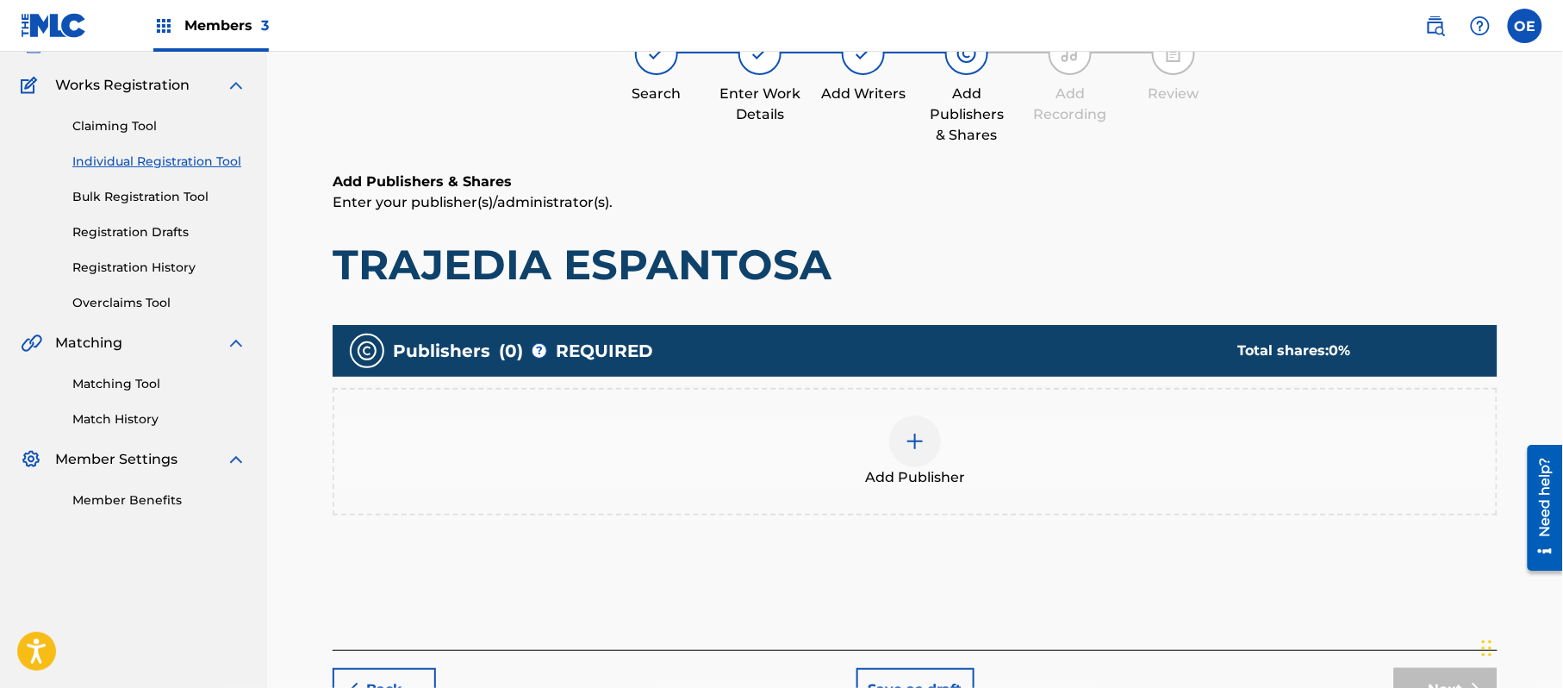
scroll to position [78, 0]
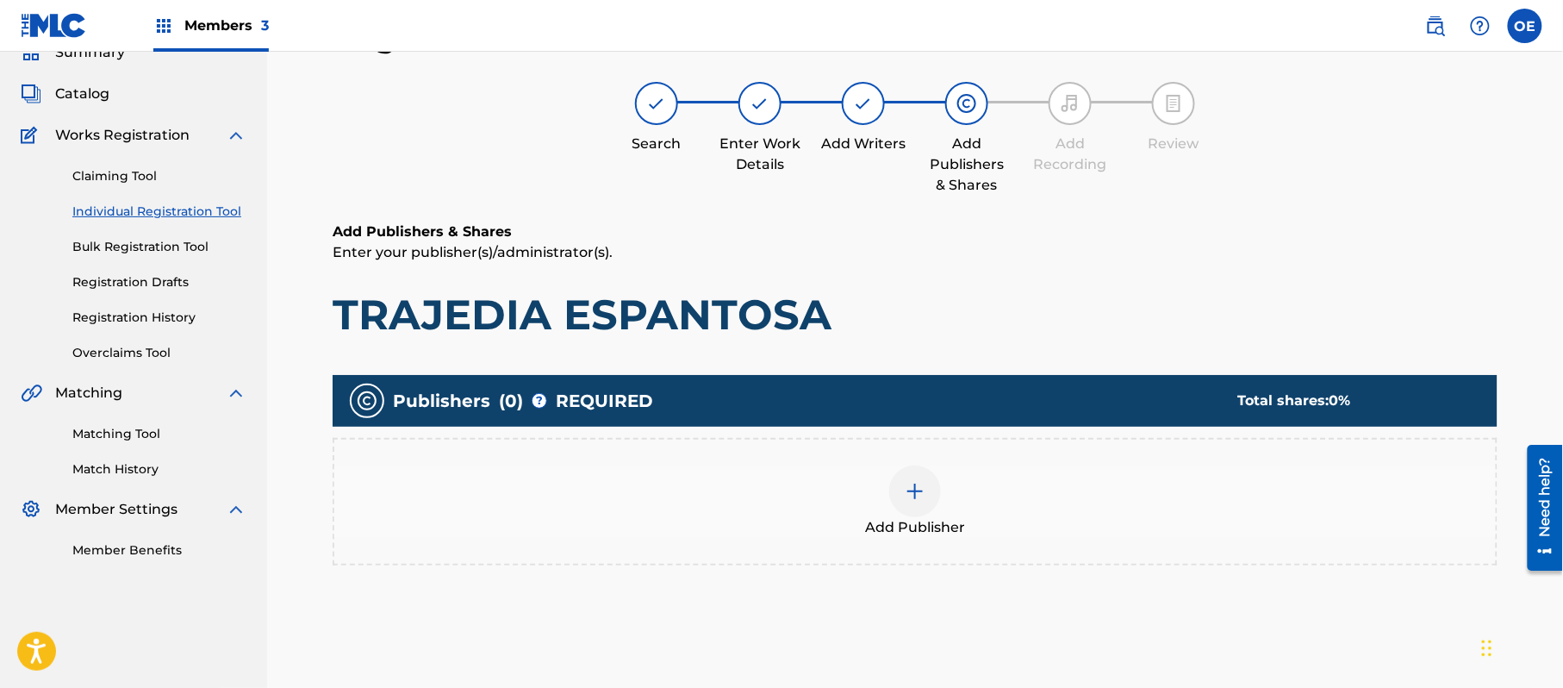
click at [953, 528] on span "Add Publisher" at bounding box center [915, 527] width 100 height 21
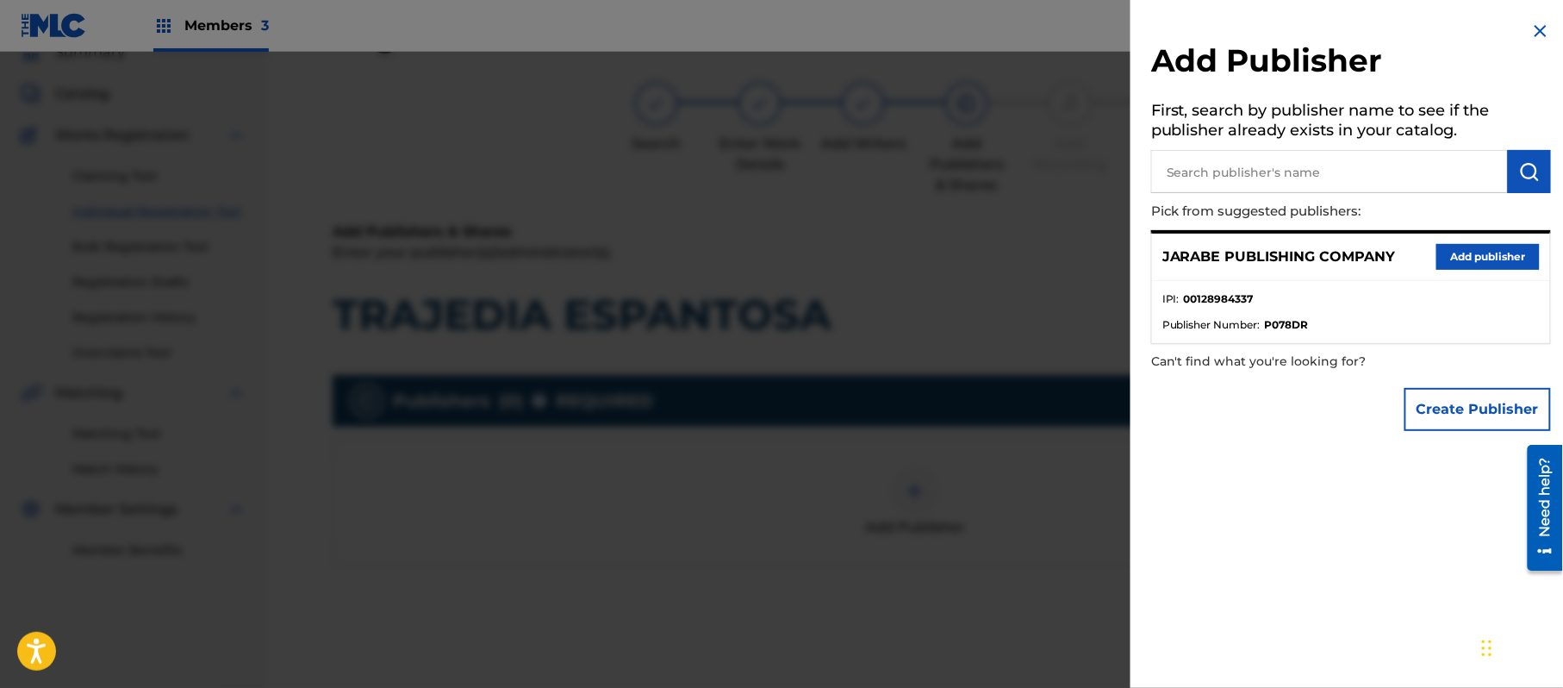
click at [1490, 247] on button "Add publisher" at bounding box center [1488, 257] width 103 height 26
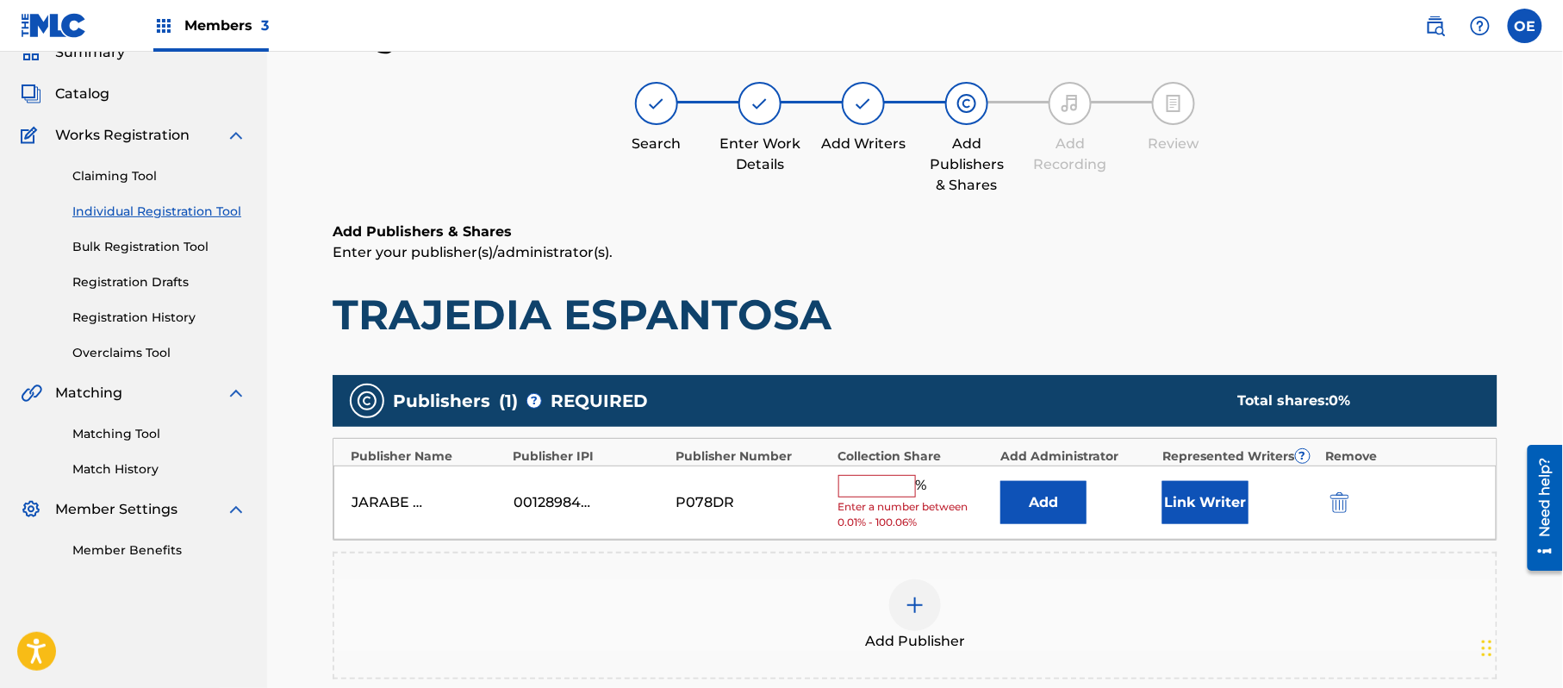
click at [893, 487] on input "text" at bounding box center [878, 486] width 78 height 22
type input "100"
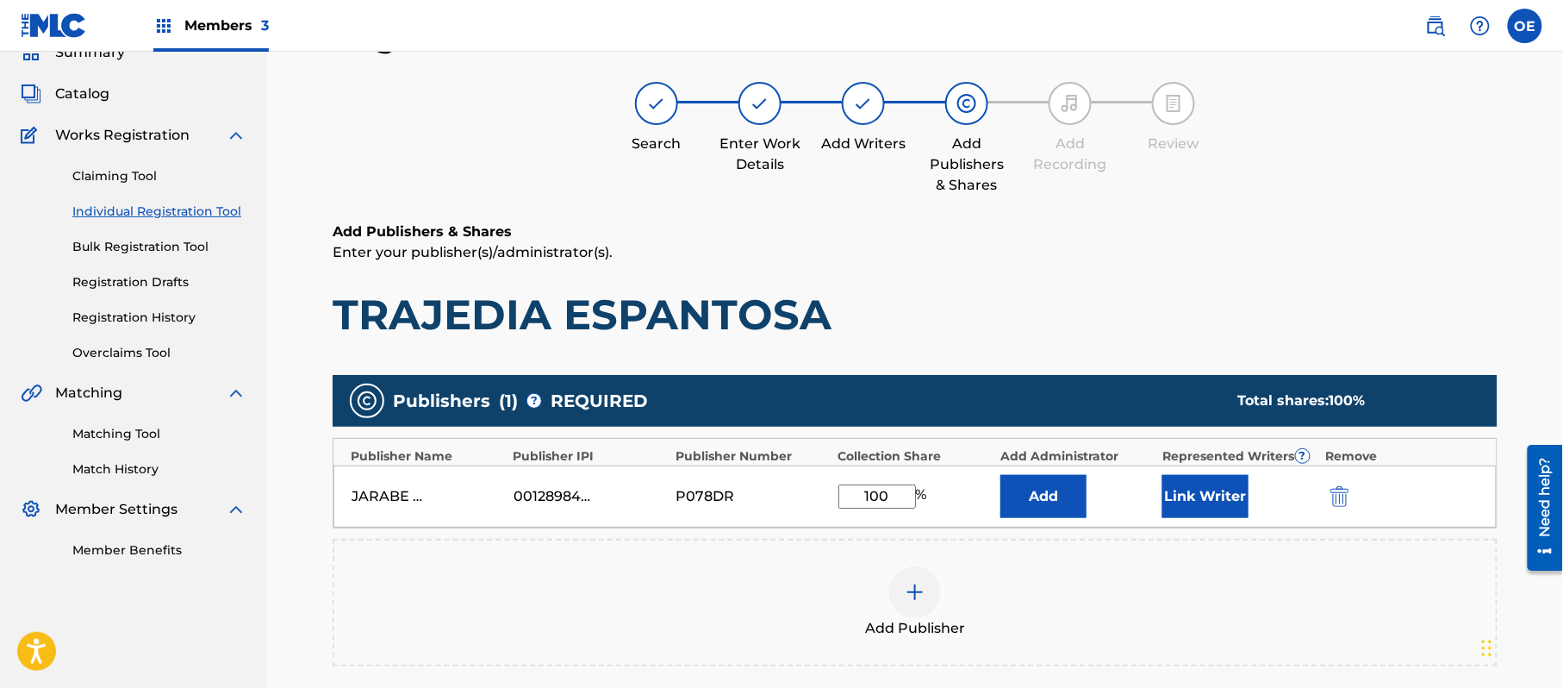
click at [1273, 484] on div "Link Writer" at bounding box center [1239, 496] width 153 height 43
click at [1243, 490] on button "Link Writer" at bounding box center [1206, 496] width 86 height 43
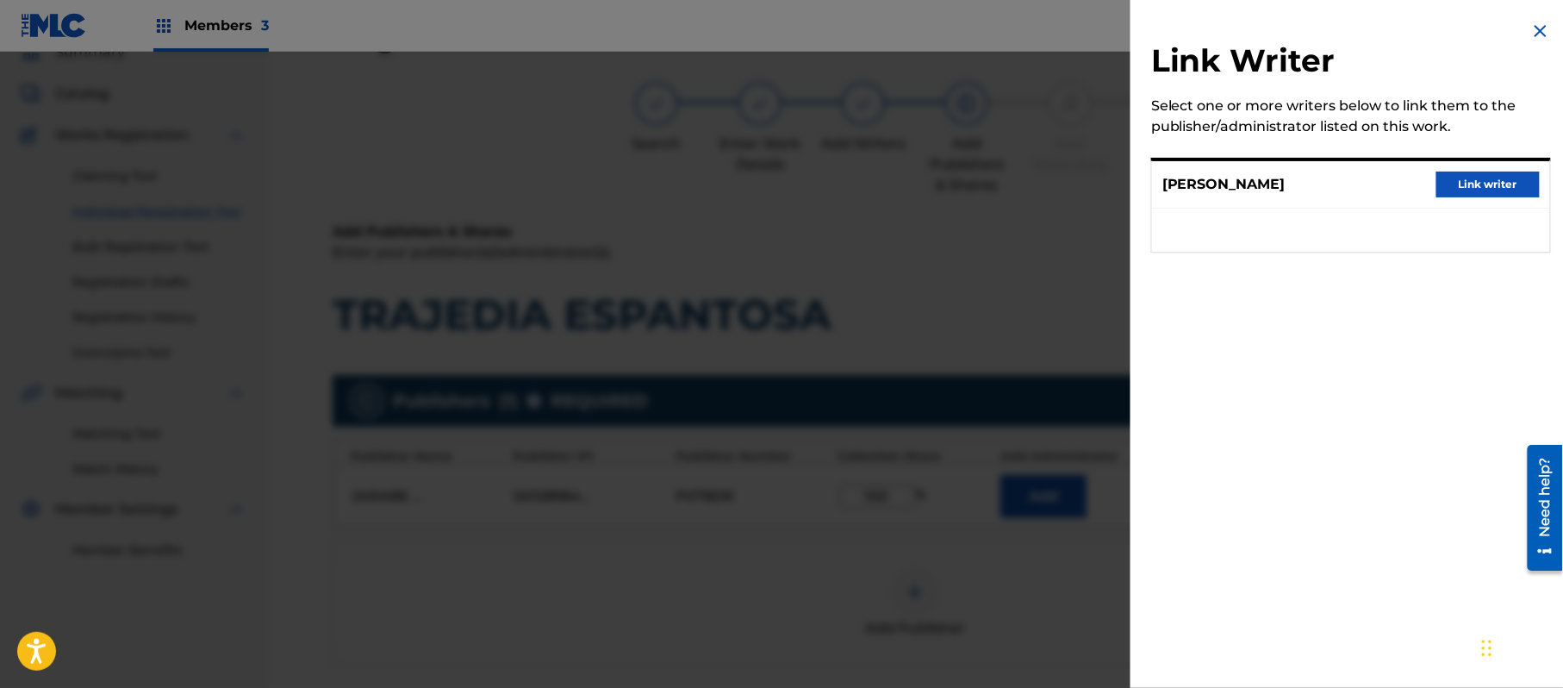
click at [1476, 184] on button "Link writer" at bounding box center [1488, 185] width 103 height 26
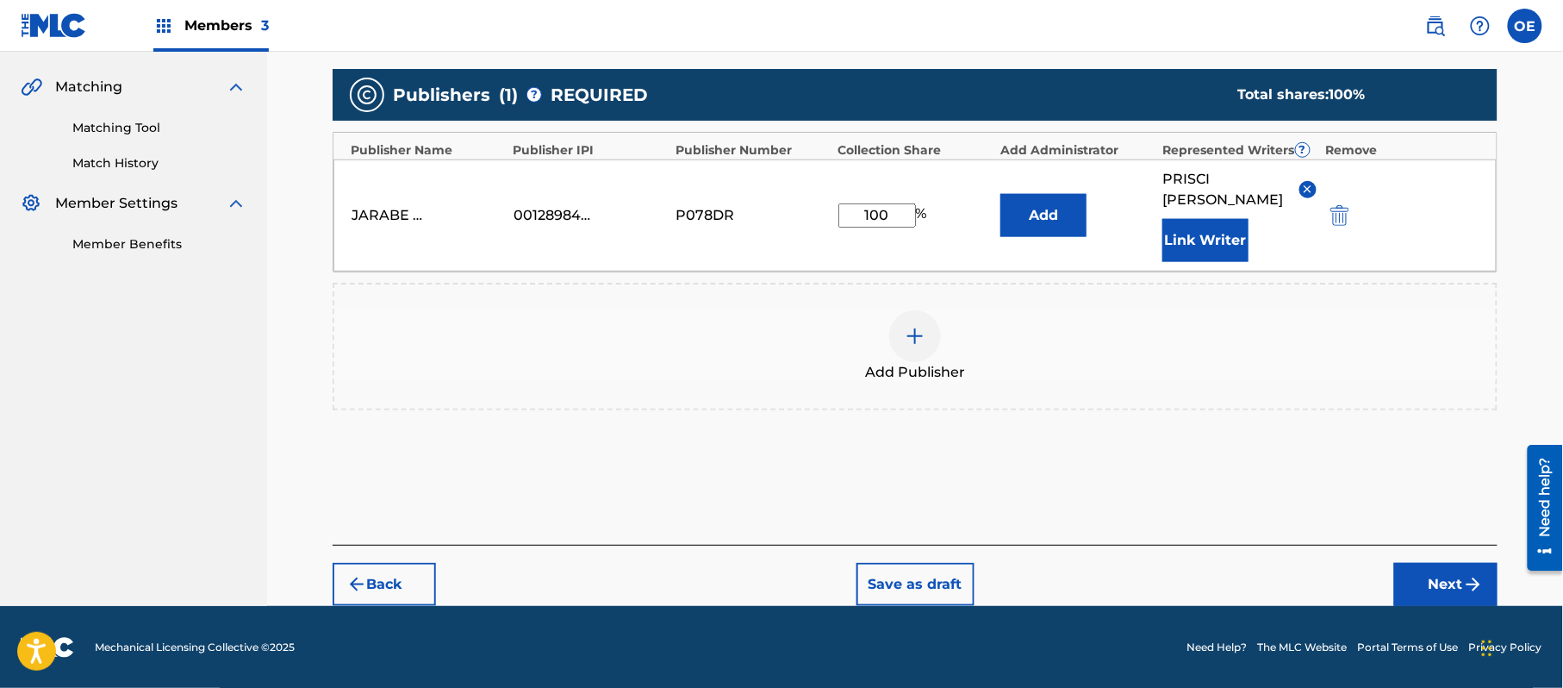
click at [1405, 577] on button "Next" at bounding box center [1446, 584] width 103 height 43
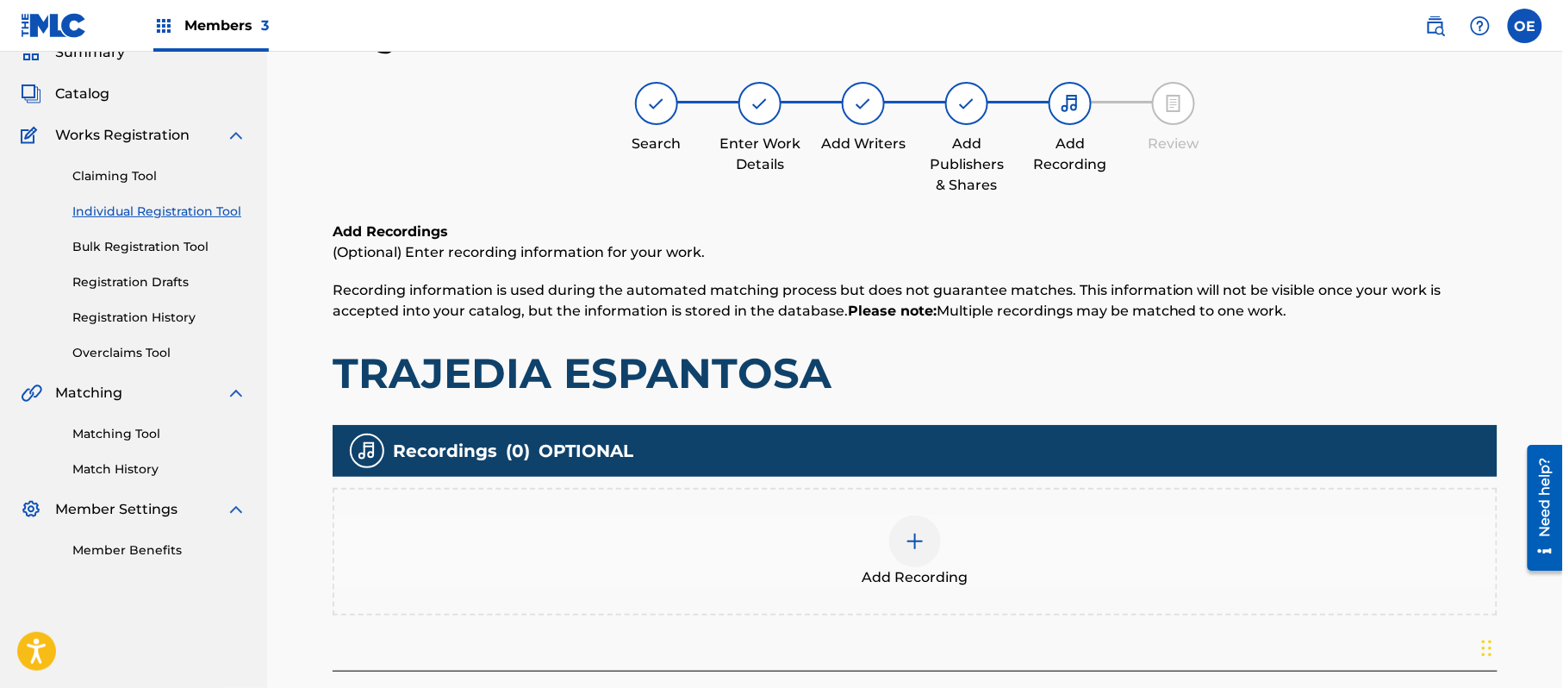
click at [929, 577] on span "Add Recording" at bounding box center [916, 577] width 106 height 21
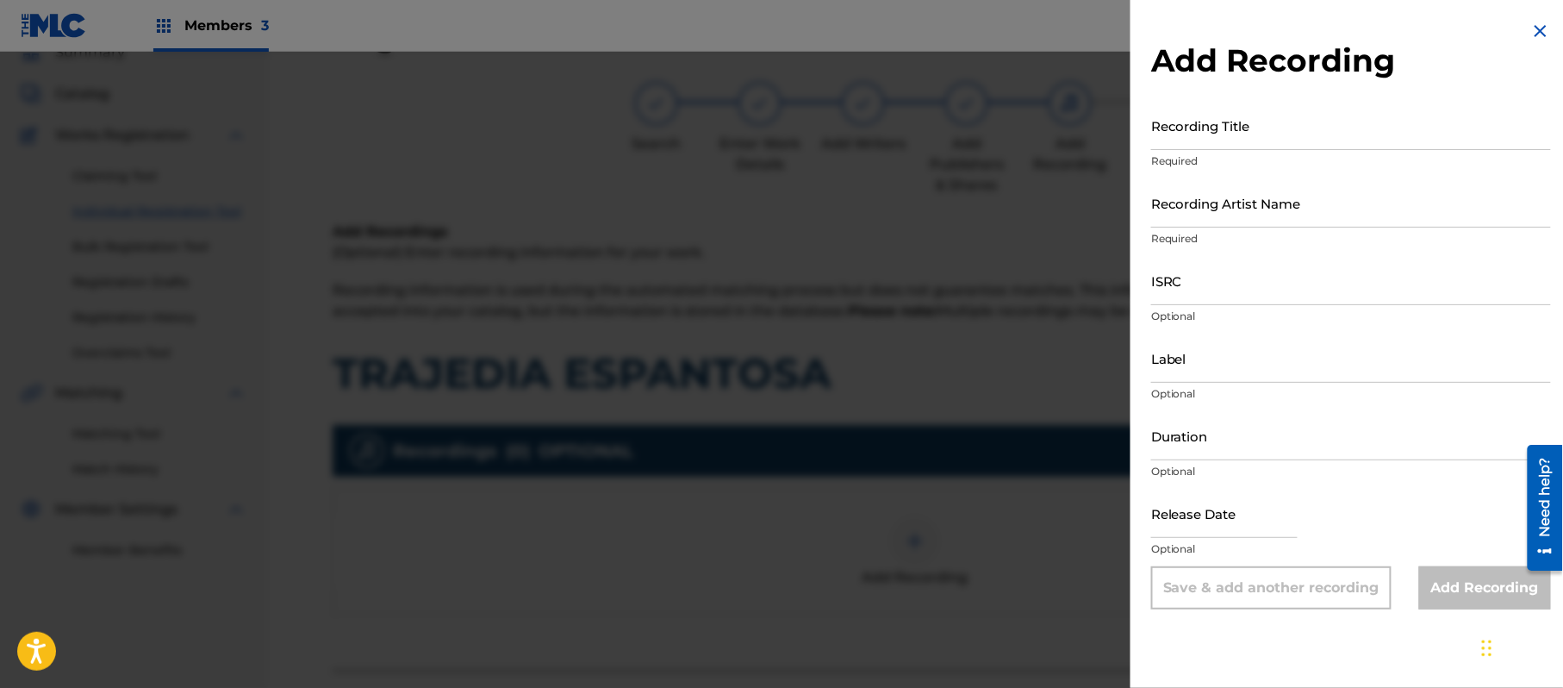
click at [1532, 29] on img at bounding box center [1541, 31] width 21 height 21
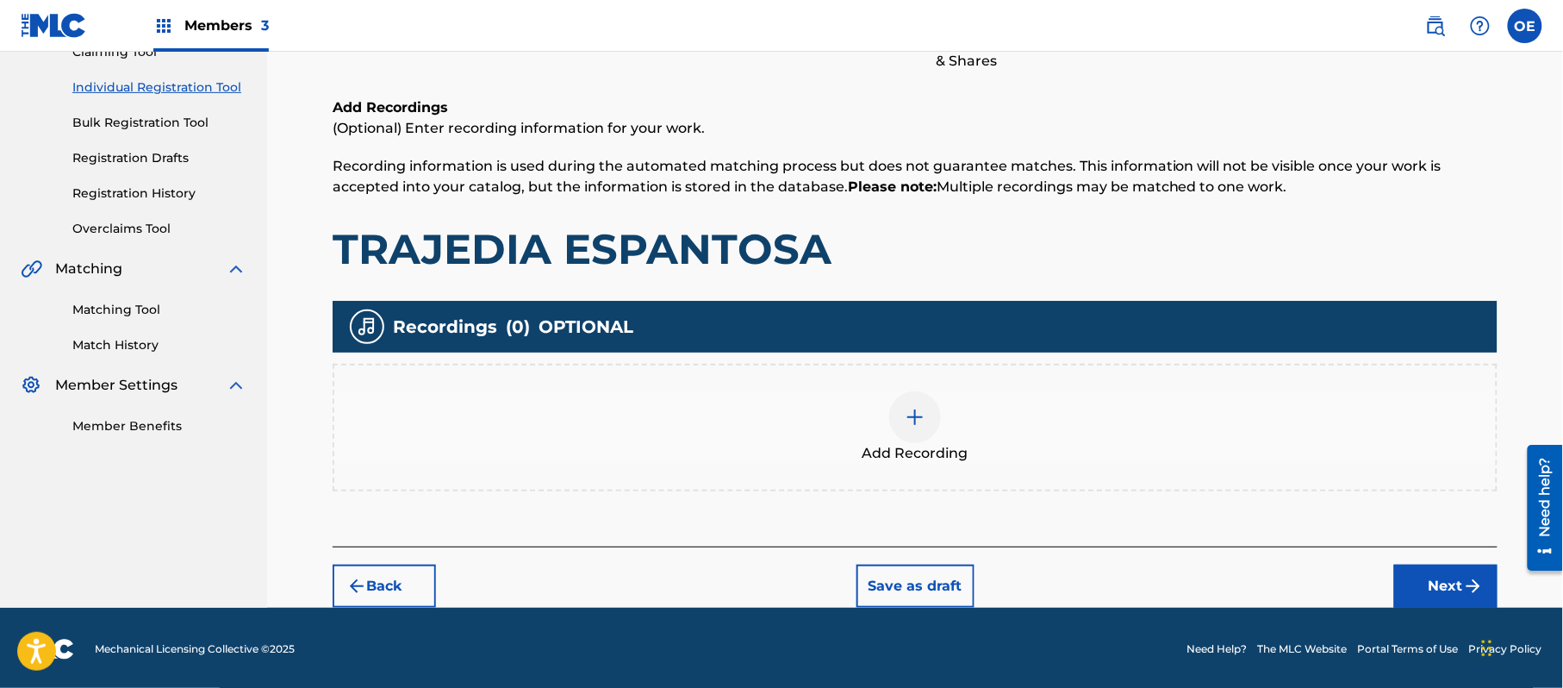
click at [1458, 567] on button "Next" at bounding box center [1446, 586] width 103 height 43
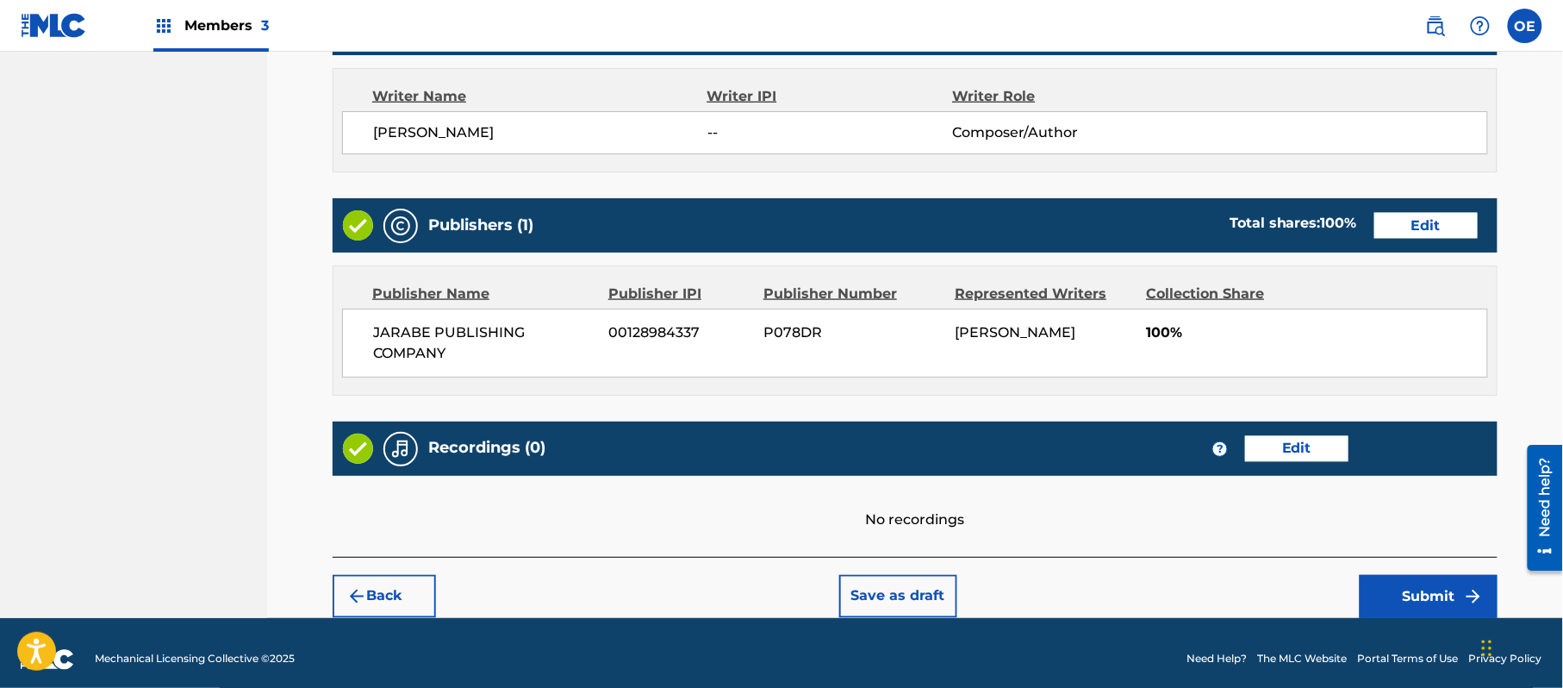
scroll to position [735, 0]
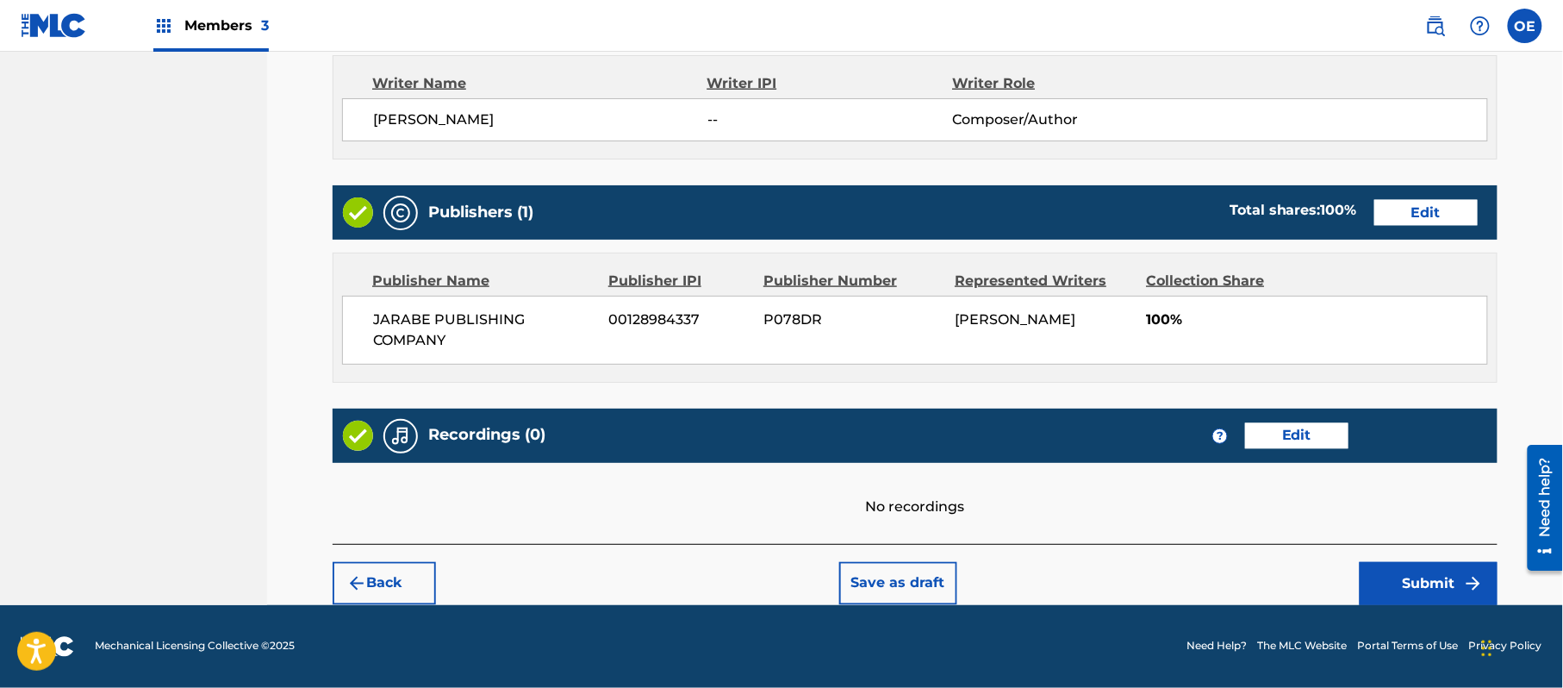
click at [1436, 564] on button "Submit" at bounding box center [1429, 583] width 138 height 43
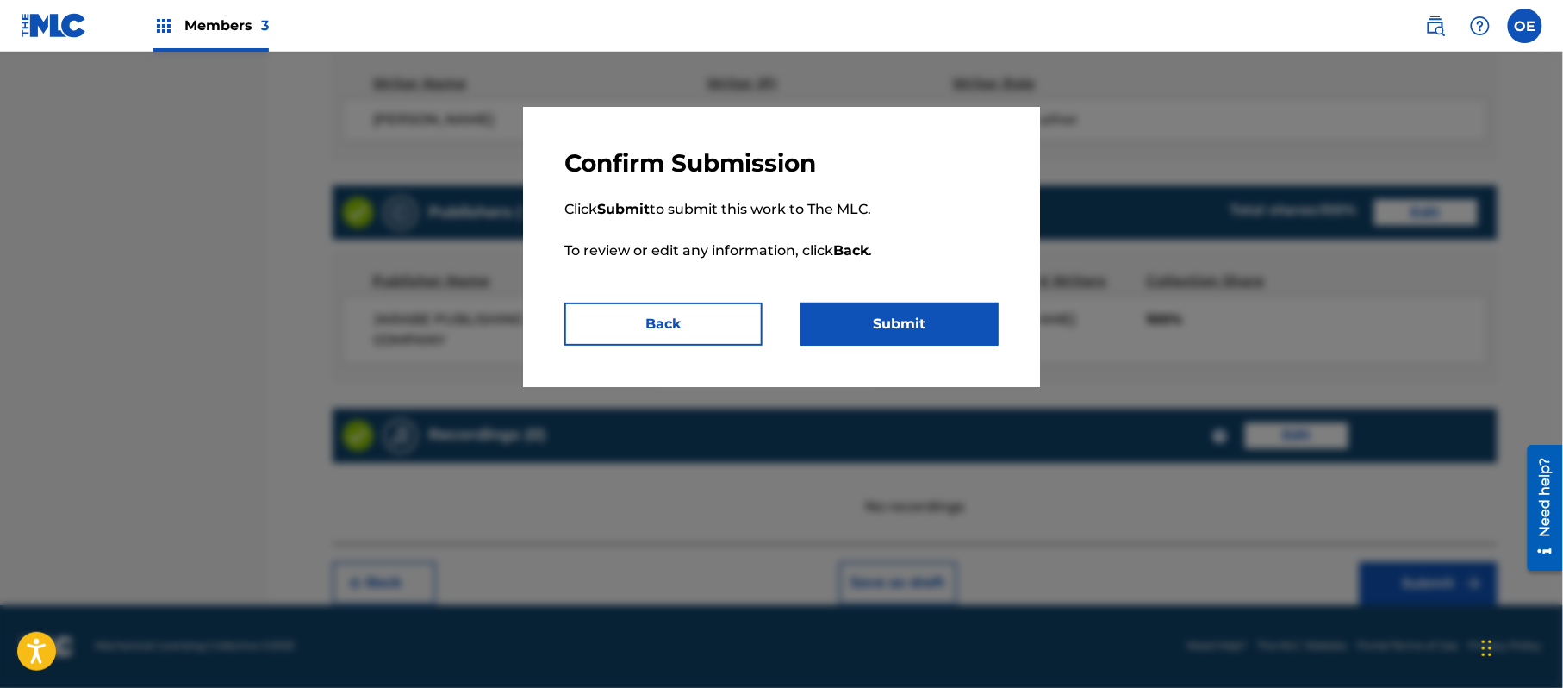
click at [948, 315] on button "Submit" at bounding box center [900, 324] width 198 height 43
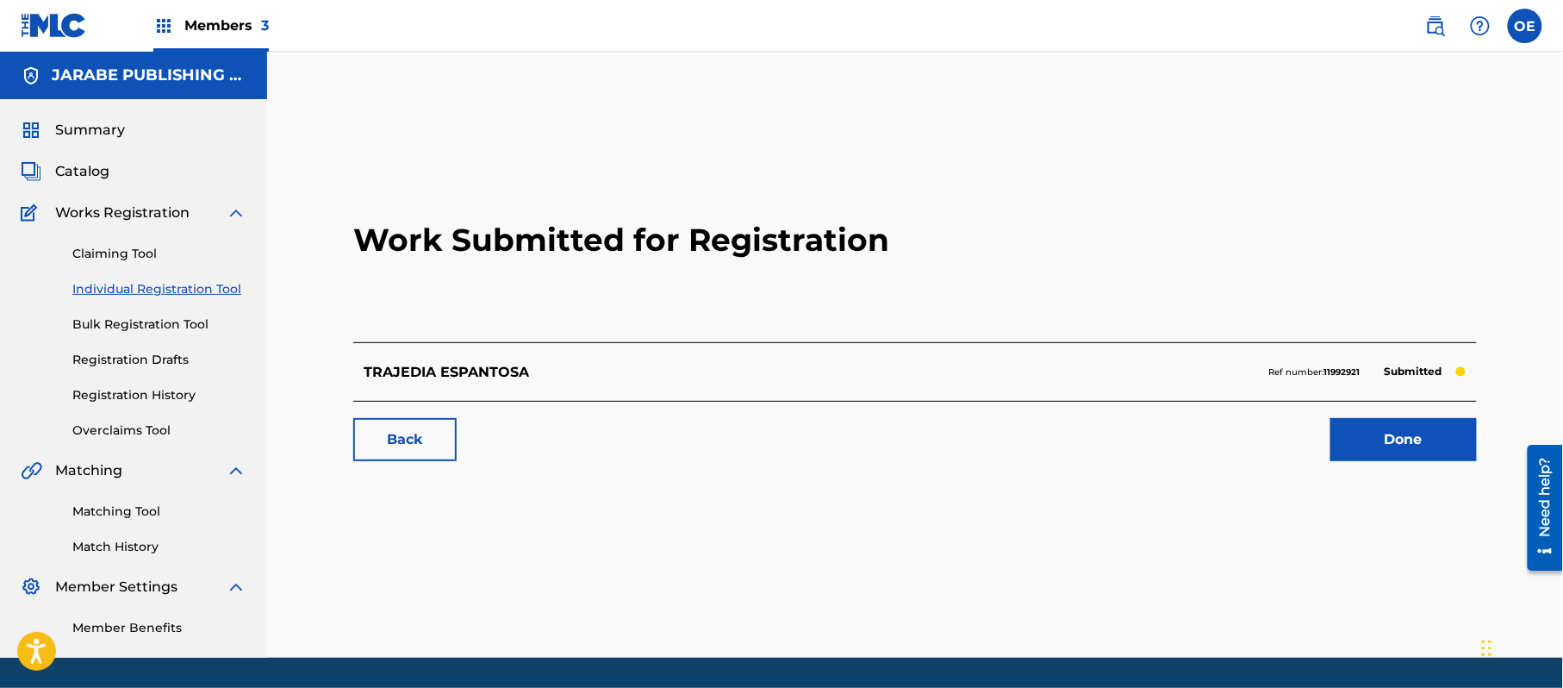
click at [205, 288] on link "Individual Registration Tool" at bounding box center [159, 289] width 174 height 18
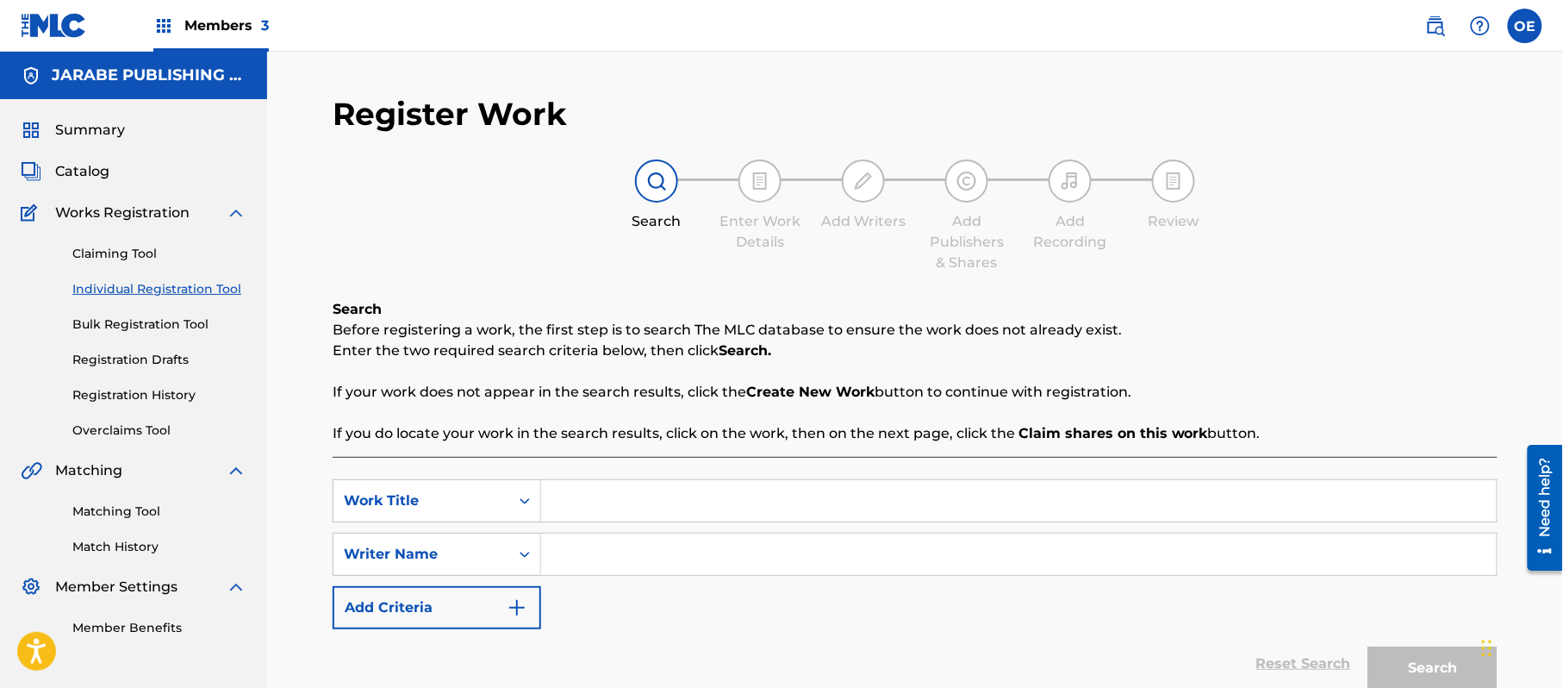
paste input "VIAJE A LA MUERTE"
type input "VIAJE A LA MUERTE"
paste input "[PERSON_NAME]"
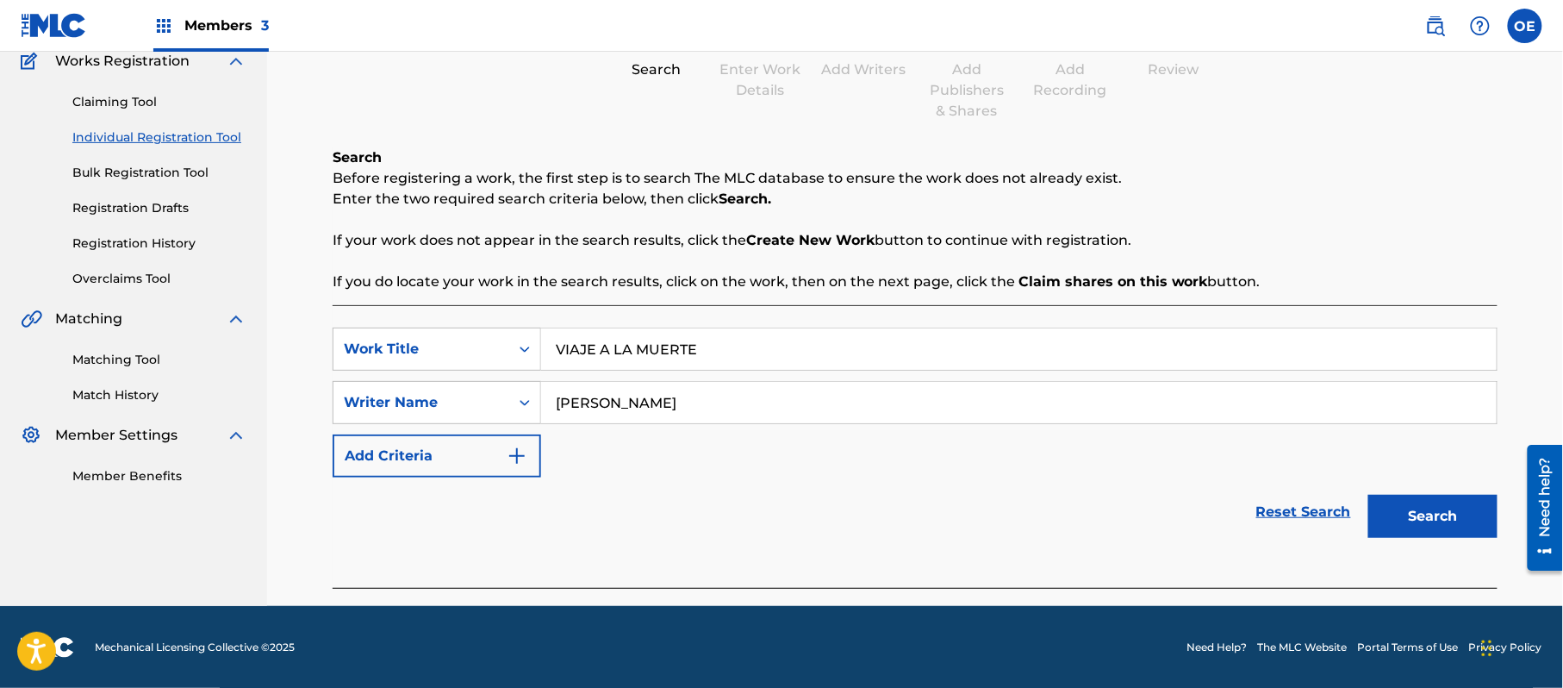
scroll to position [153, 0]
type input "[PERSON_NAME]"
click at [1420, 521] on button "Search" at bounding box center [1433, 515] width 129 height 43
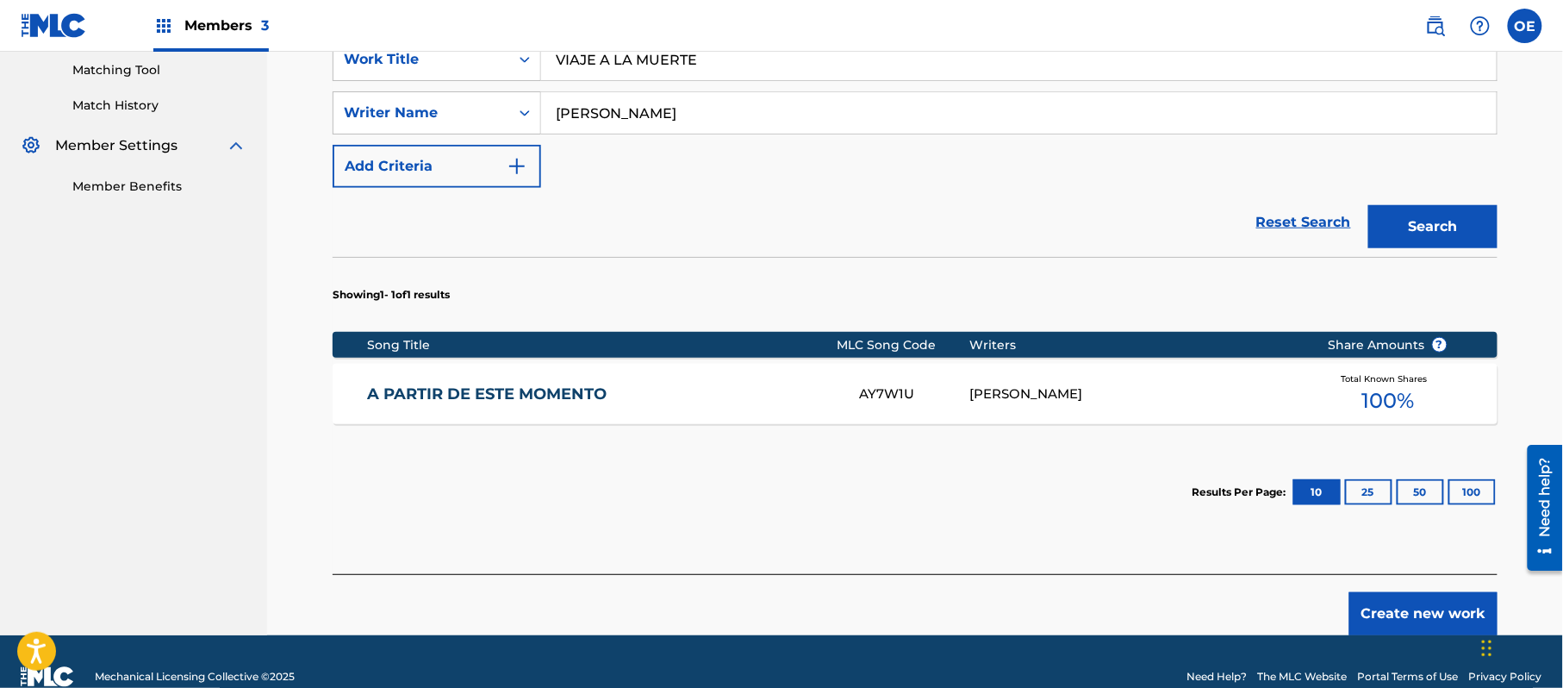
scroll to position [472, 0]
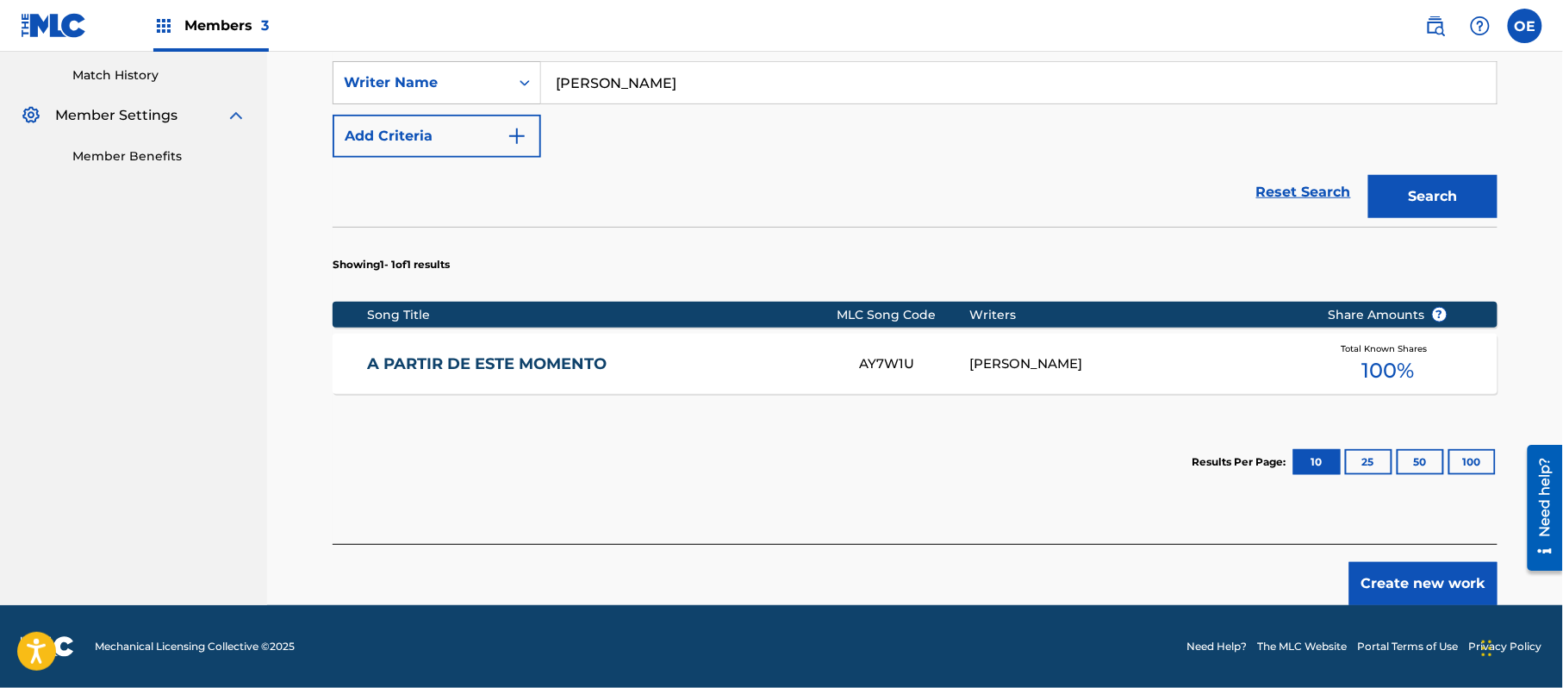
click at [1411, 577] on button "Create new work" at bounding box center [1424, 583] width 148 height 43
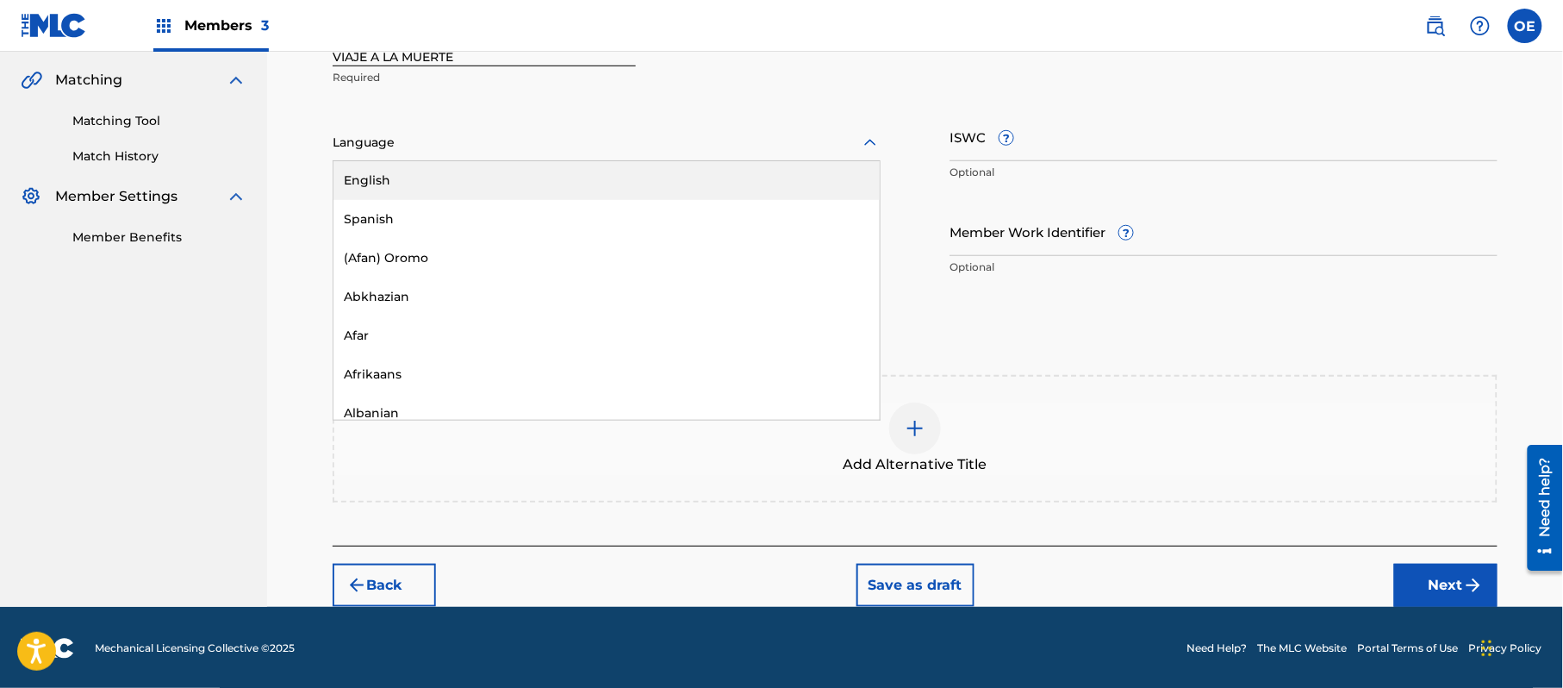
click at [471, 143] on div at bounding box center [607, 143] width 548 height 22
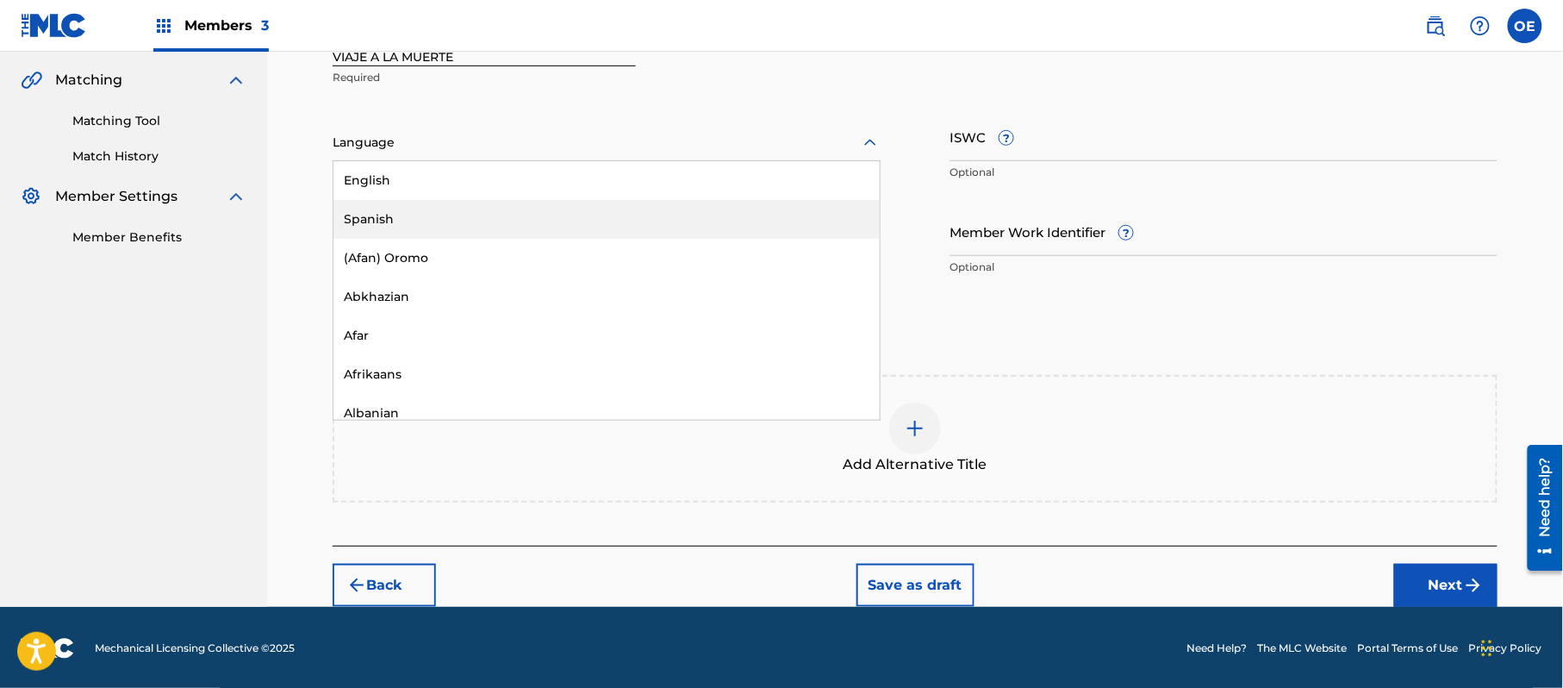
click at [446, 202] on div "Spanish" at bounding box center [607, 219] width 546 height 39
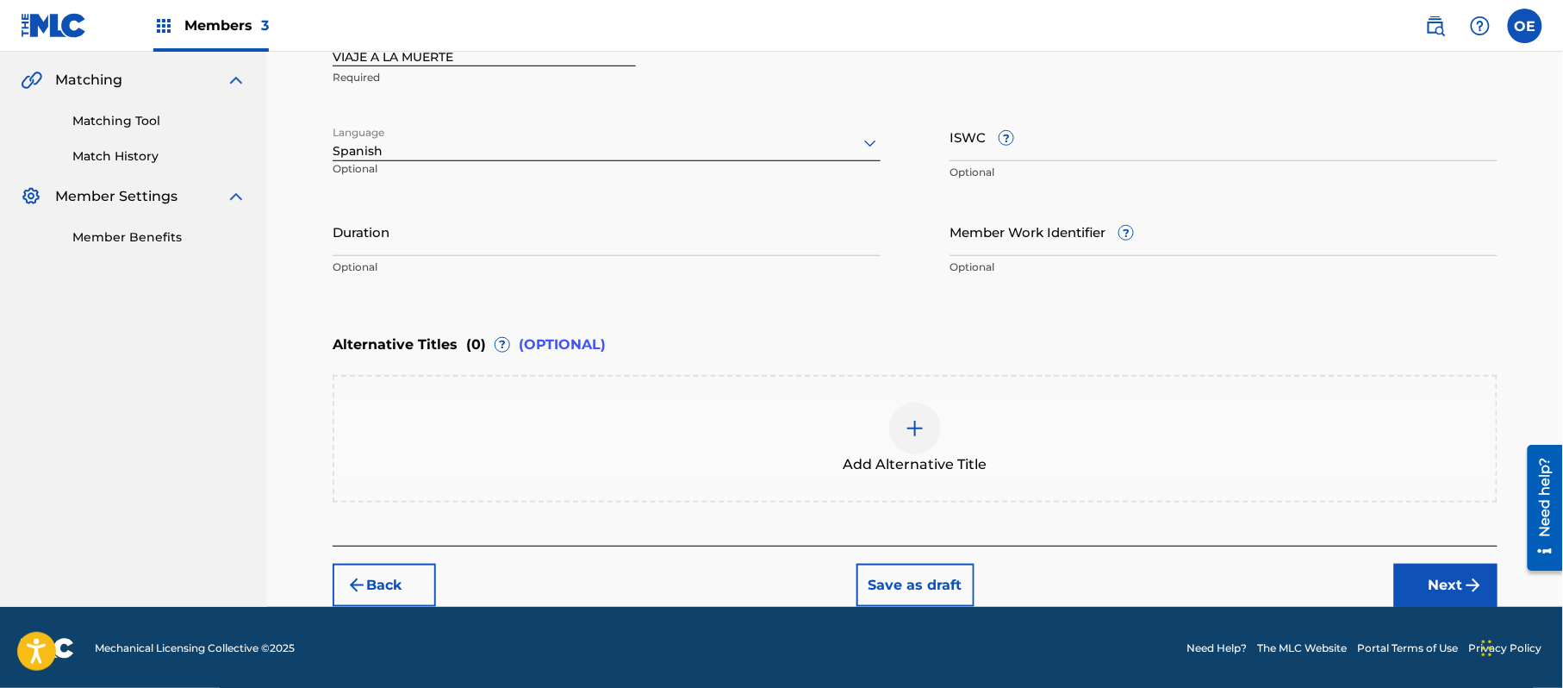
click at [1441, 580] on button "Next" at bounding box center [1446, 585] width 103 height 43
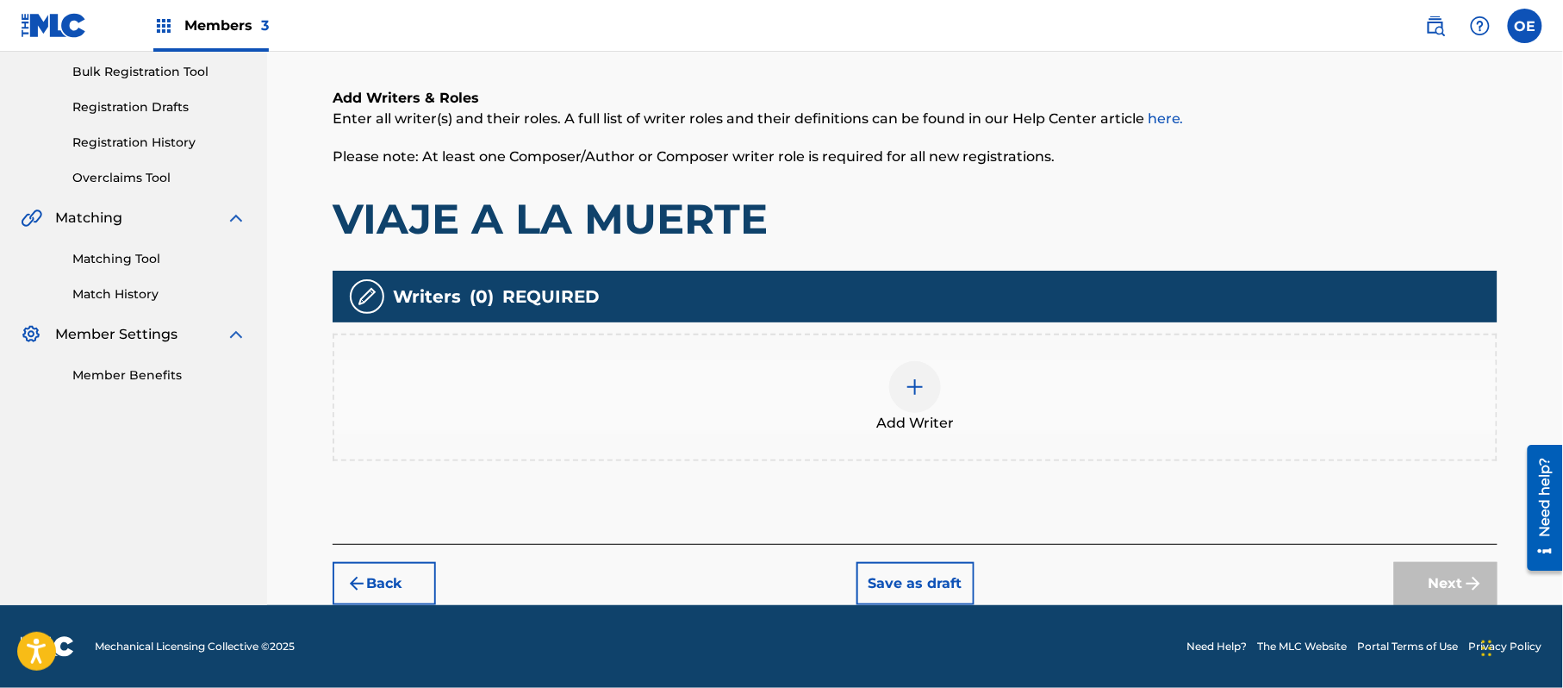
scroll to position [78, 0]
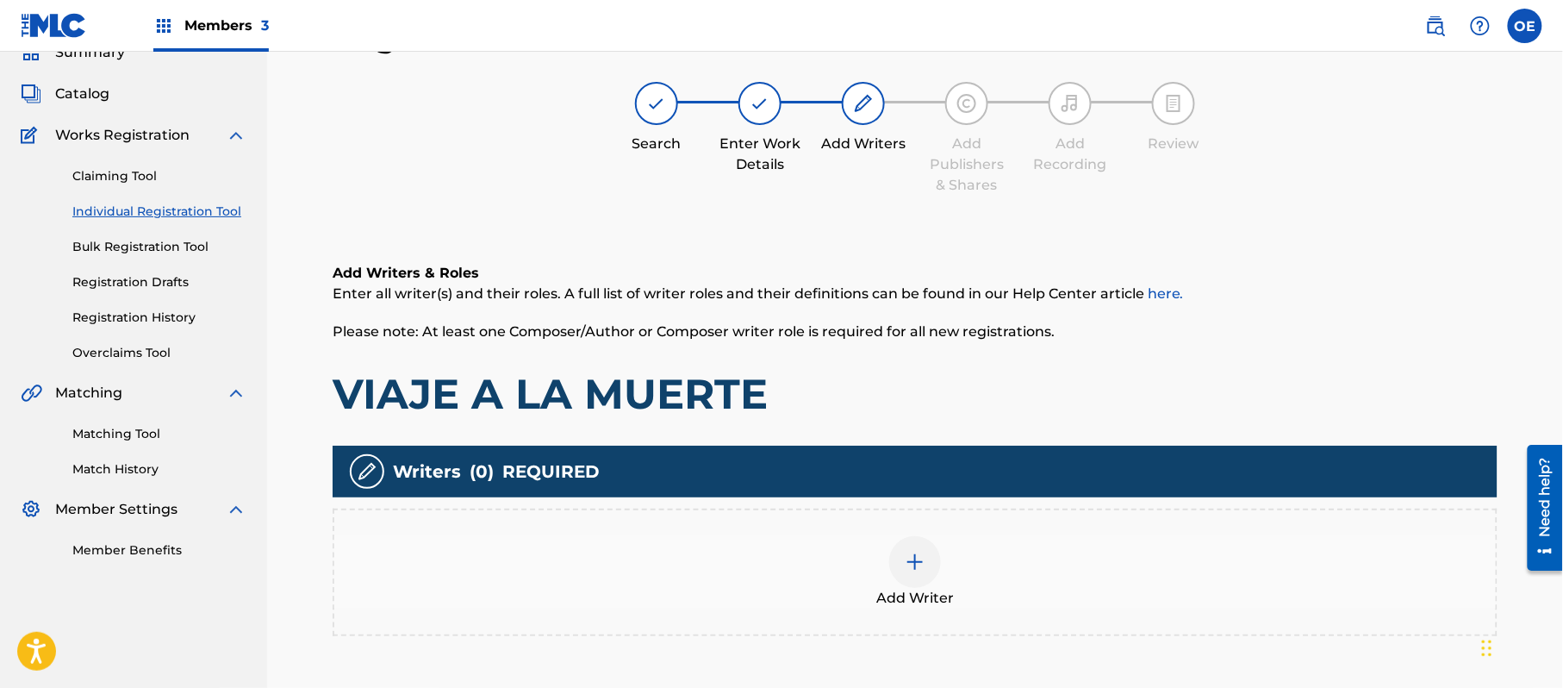
click at [997, 557] on div "Add Writer" at bounding box center [915, 572] width 1162 height 72
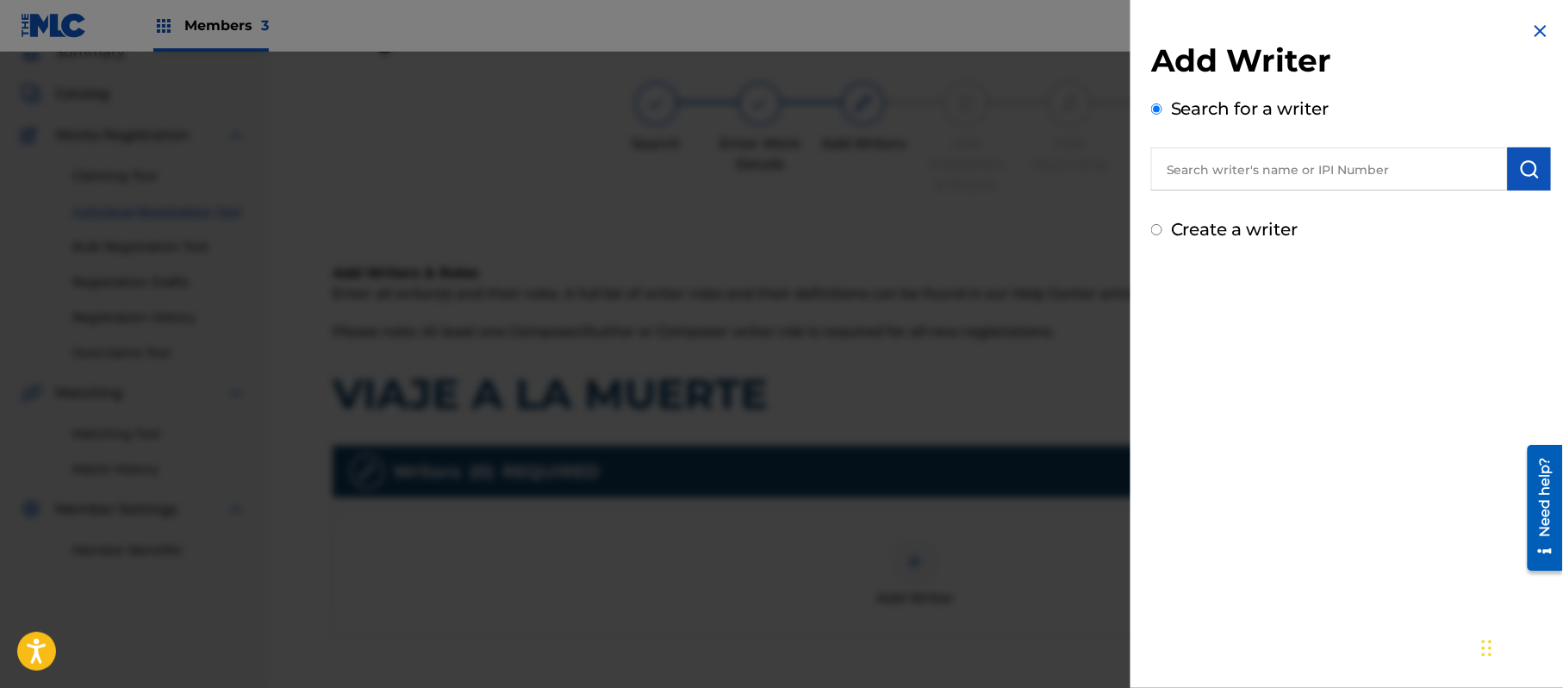
click at [1236, 231] on label "Create a writer" at bounding box center [1235, 229] width 128 height 21
radio input "true"
click at [1163, 231] on input "Create a writer" at bounding box center [1156, 229] width 11 height 11
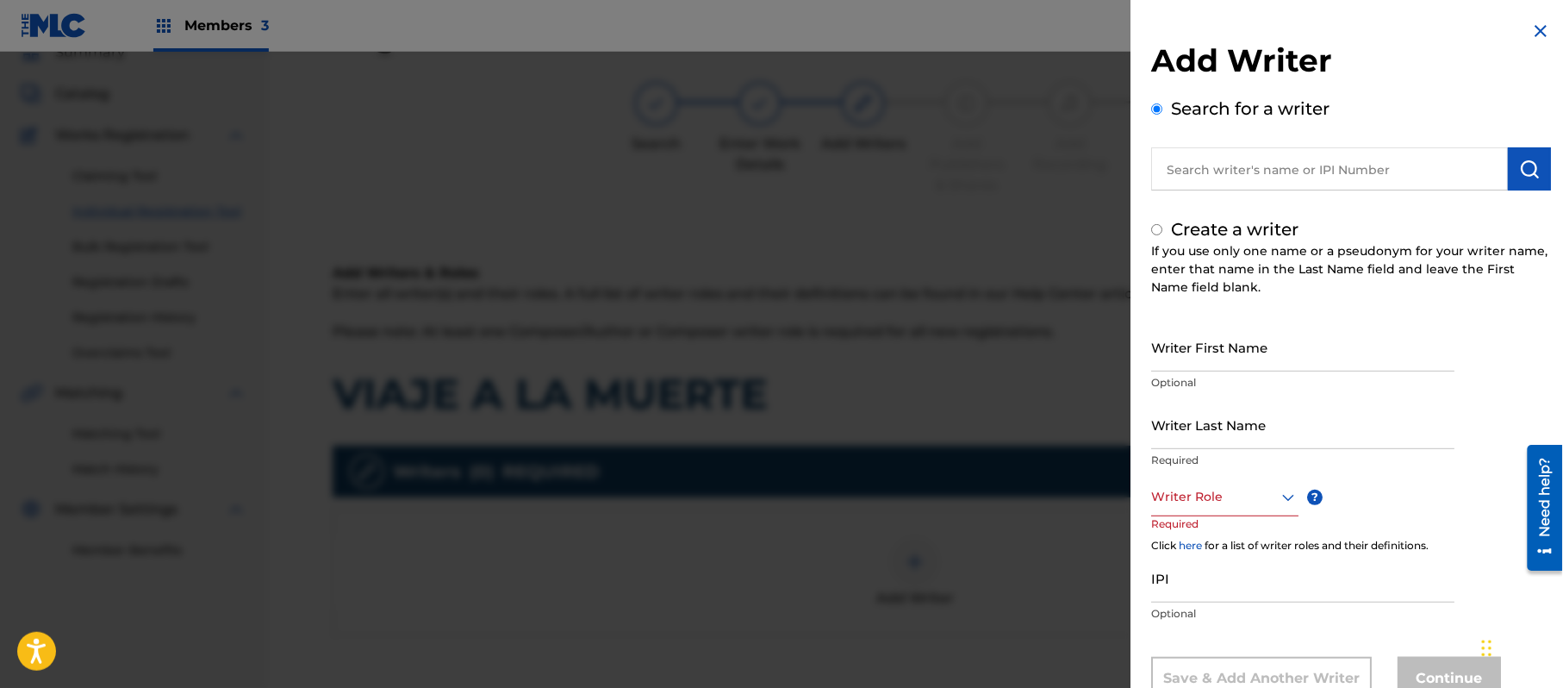
radio input "false"
radio input "true"
drag, startPoint x: 1236, startPoint y: 321, endPoint x: 1160, endPoint y: 345, distance: 79.3
paste input "[PERSON_NAME]"
type input "[PERSON_NAME]"
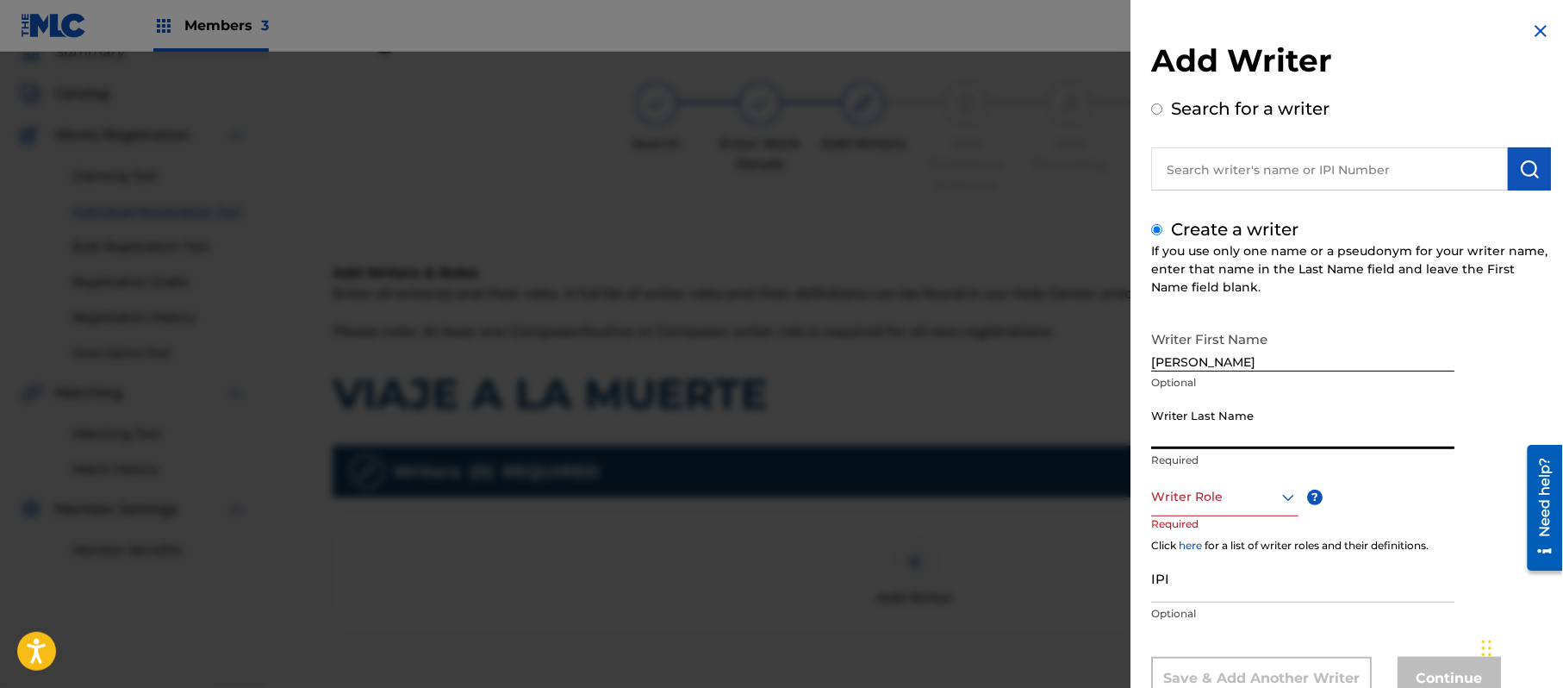
paste input "[PERSON_NAME]"
type input "[PERSON_NAME]"
drag, startPoint x: 1270, startPoint y: 353, endPoint x: 1193, endPoint y: 365, distance: 78.5
click at [1193, 365] on input "[PERSON_NAME]" at bounding box center [1302, 346] width 303 height 49
type input "PRISCI"
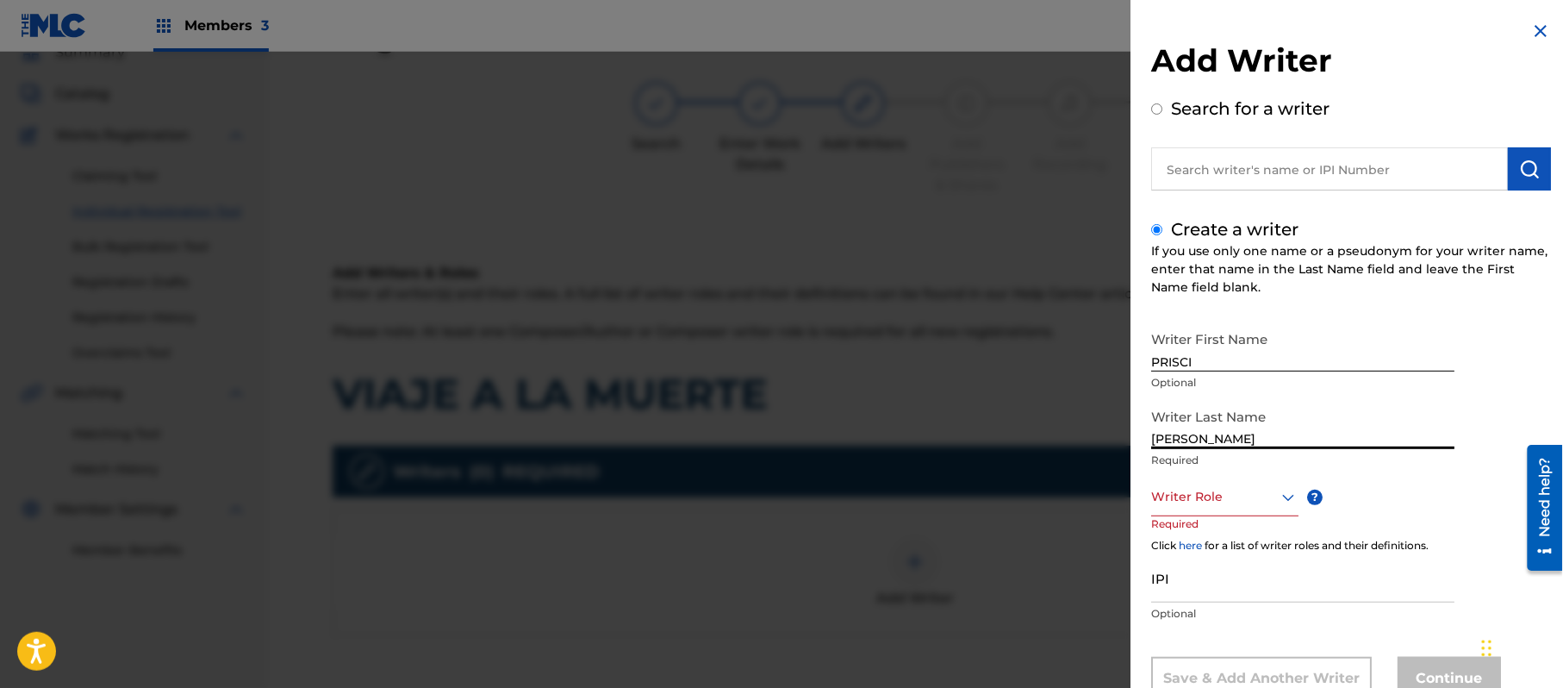
drag, startPoint x: 1196, startPoint y: 439, endPoint x: 960, endPoint y: 442, distance: 236.2
click at [962, 442] on div "Add Writer Search for a writer Create a writer If you use only one name or a ps…" at bounding box center [781, 370] width 1563 height 636
type input "[PERSON_NAME]"
click at [1172, 483] on div "Writer Role" at bounding box center [1224, 496] width 147 height 39
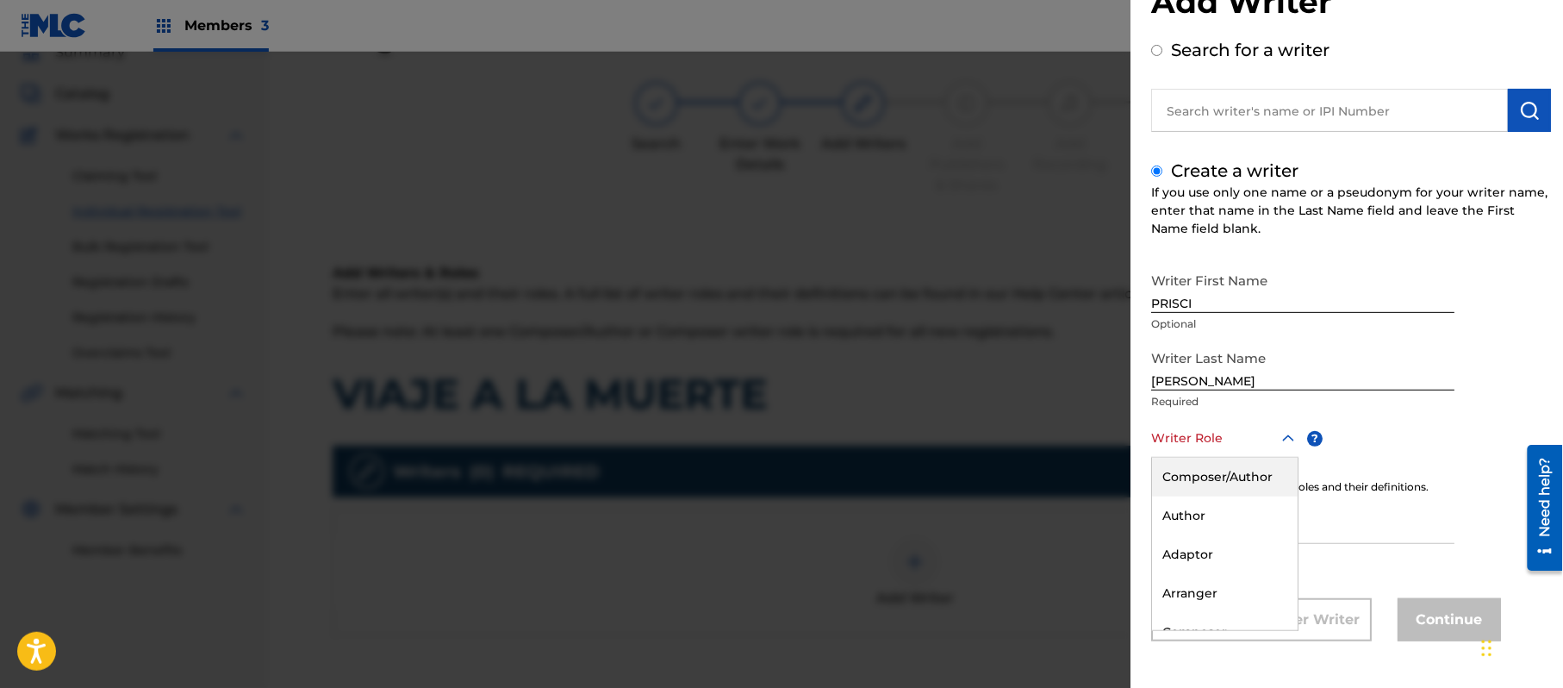
click at [1172, 483] on div "Composer/Author" at bounding box center [1225, 477] width 146 height 39
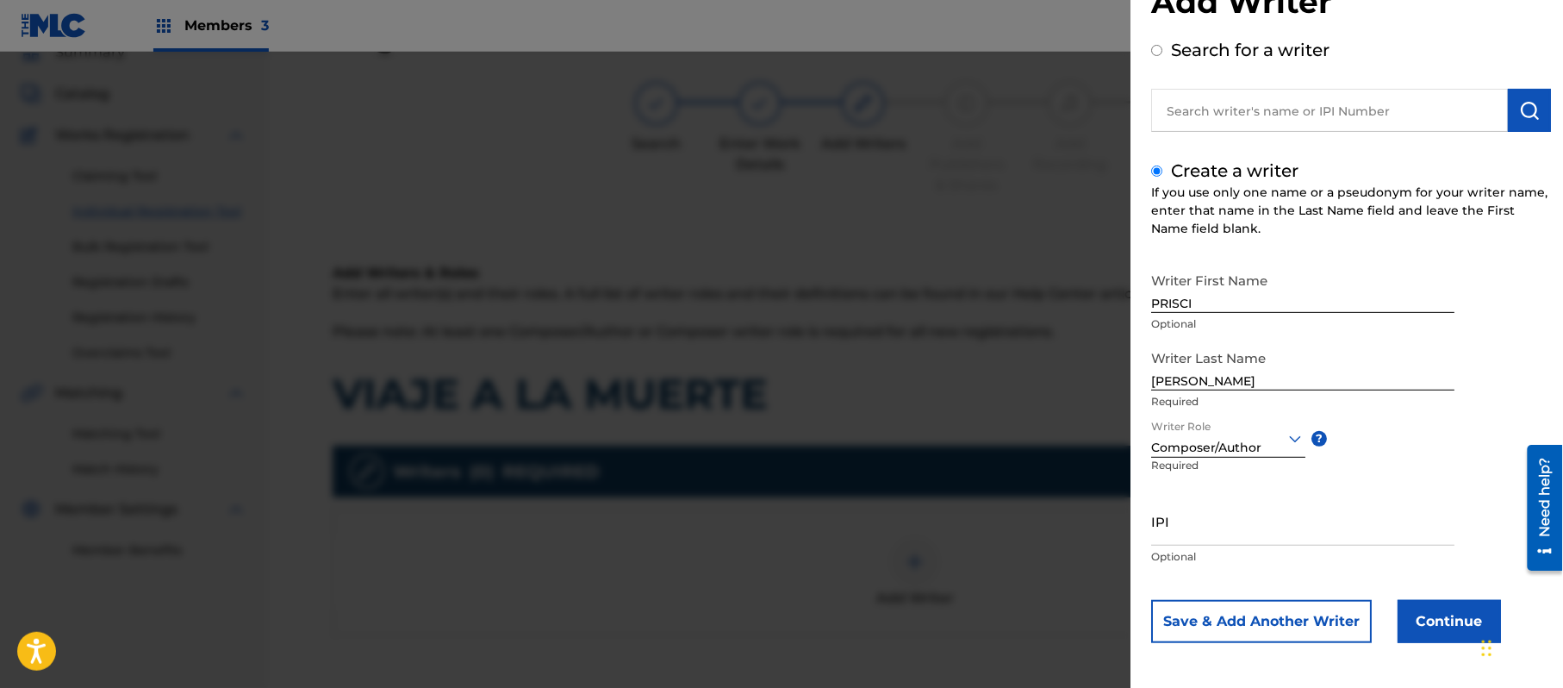
click at [1432, 628] on button "Continue" at bounding box center [1449, 621] width 103 height 43
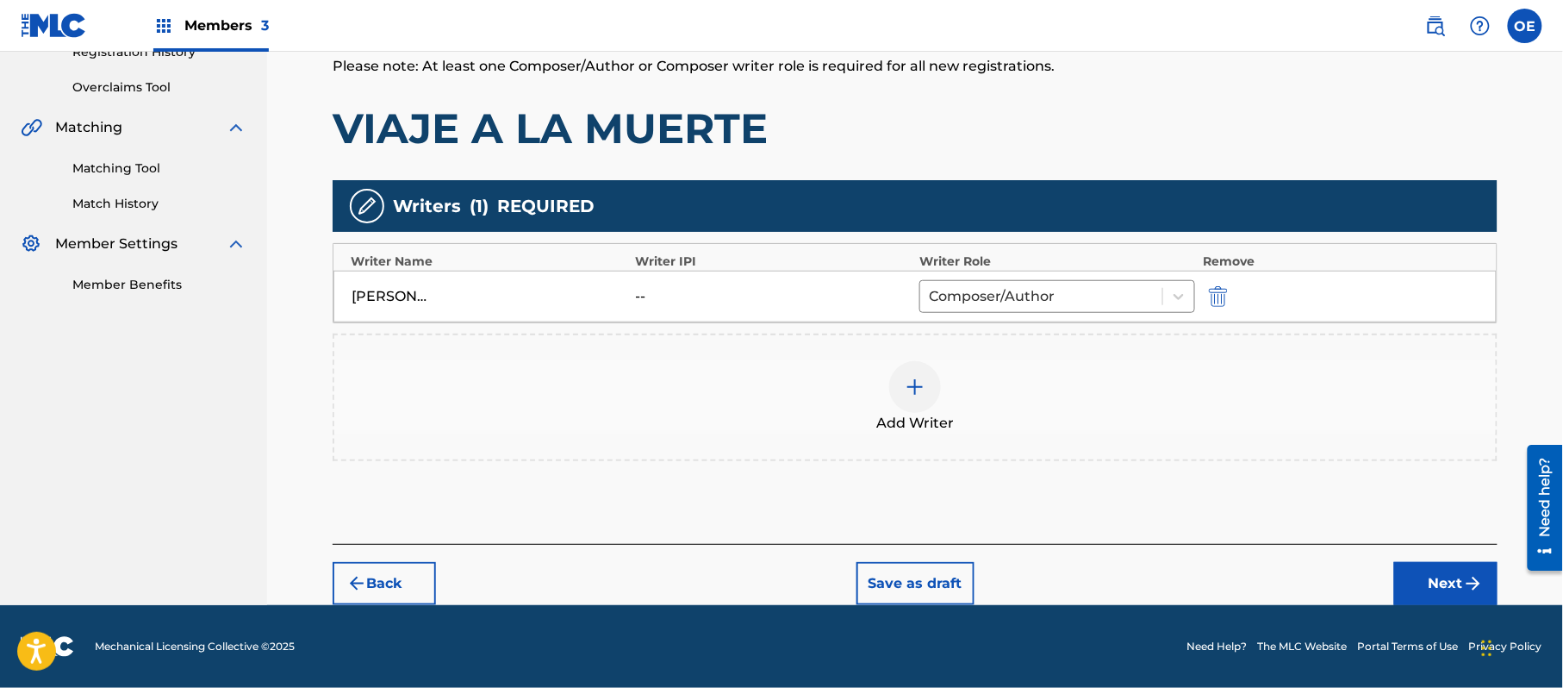
click at [1448, 581] on button "Next" at bounding box center [1446, 583] width 103 height 43
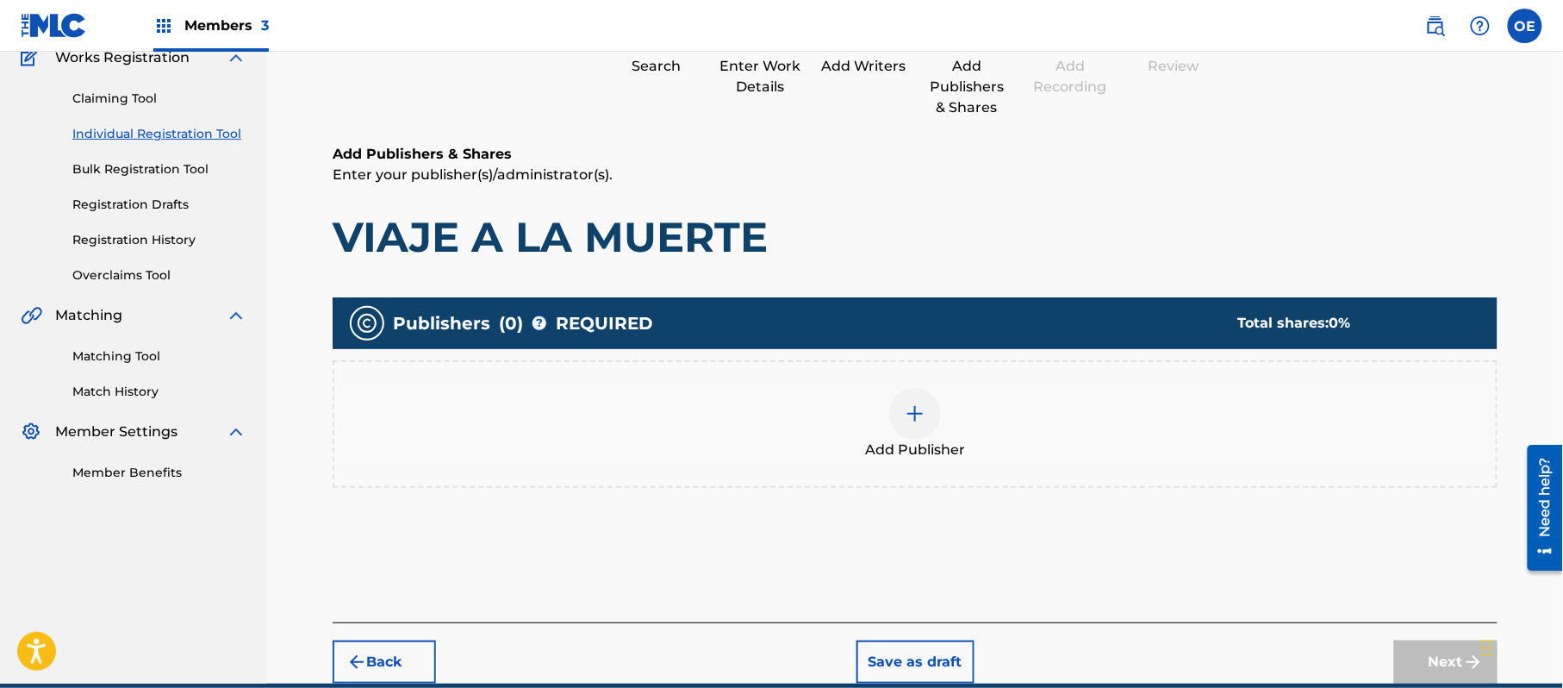
scroll to position [232, 0]
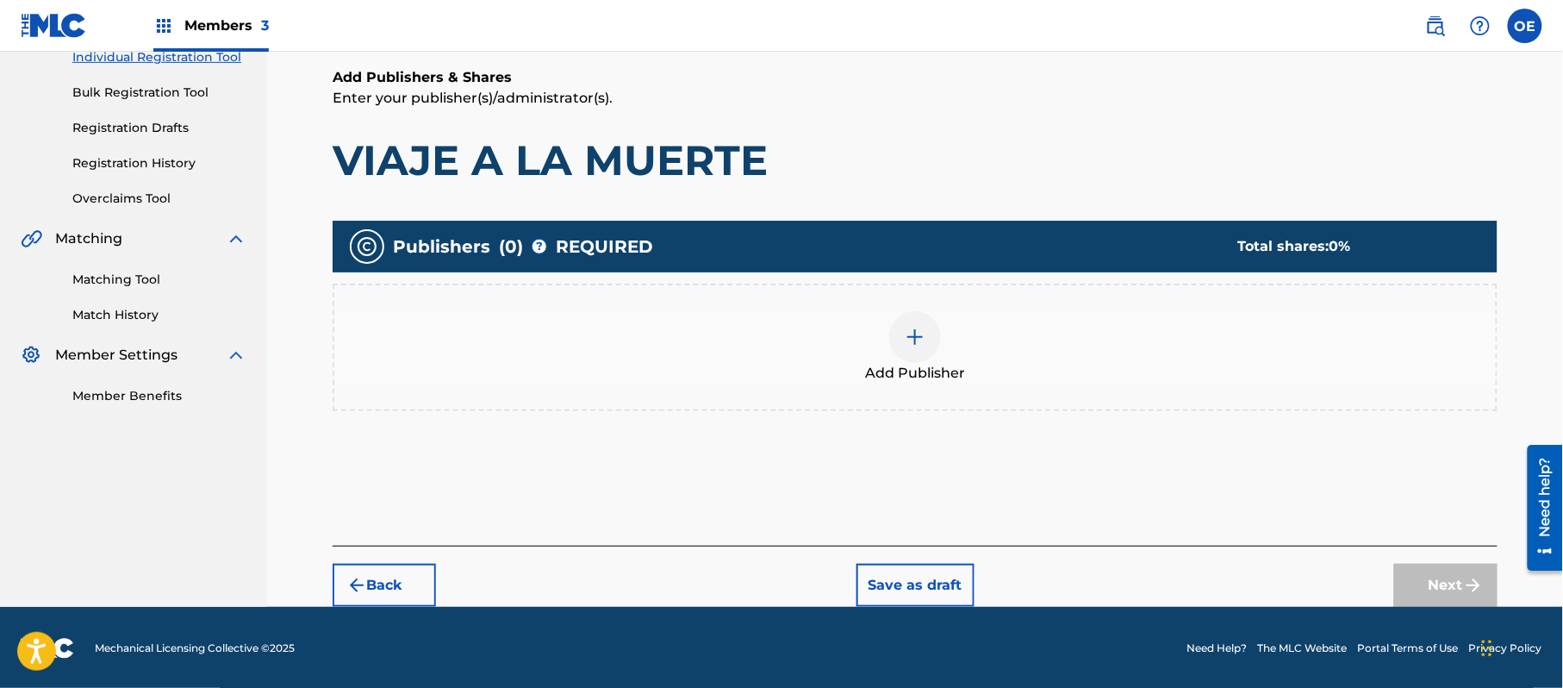
click at [817, 377] on div "Add Publisher" at bounding box center [915, 347] width 1162 height 72
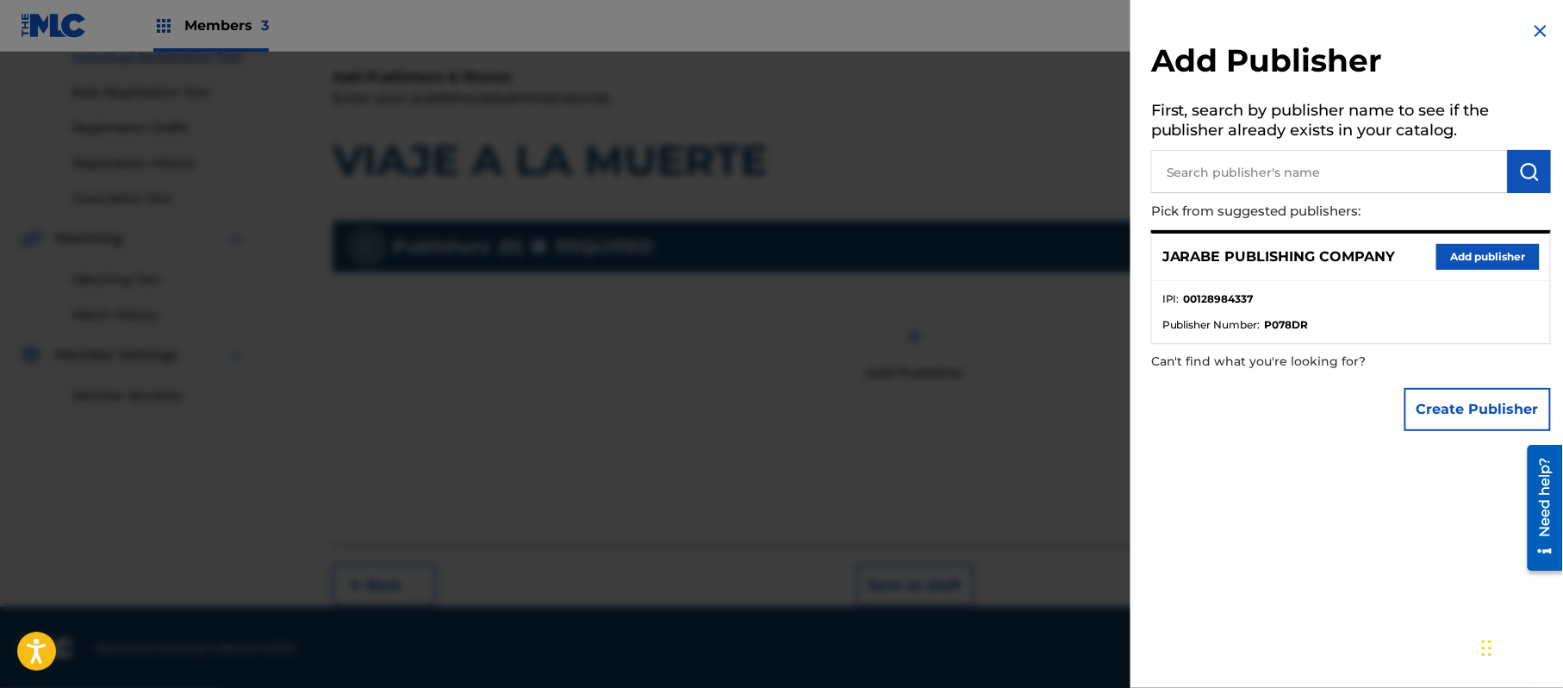
click at [1469, 252] on button "Add publisher" at bounding box center [1488, 257] width 103 height 26
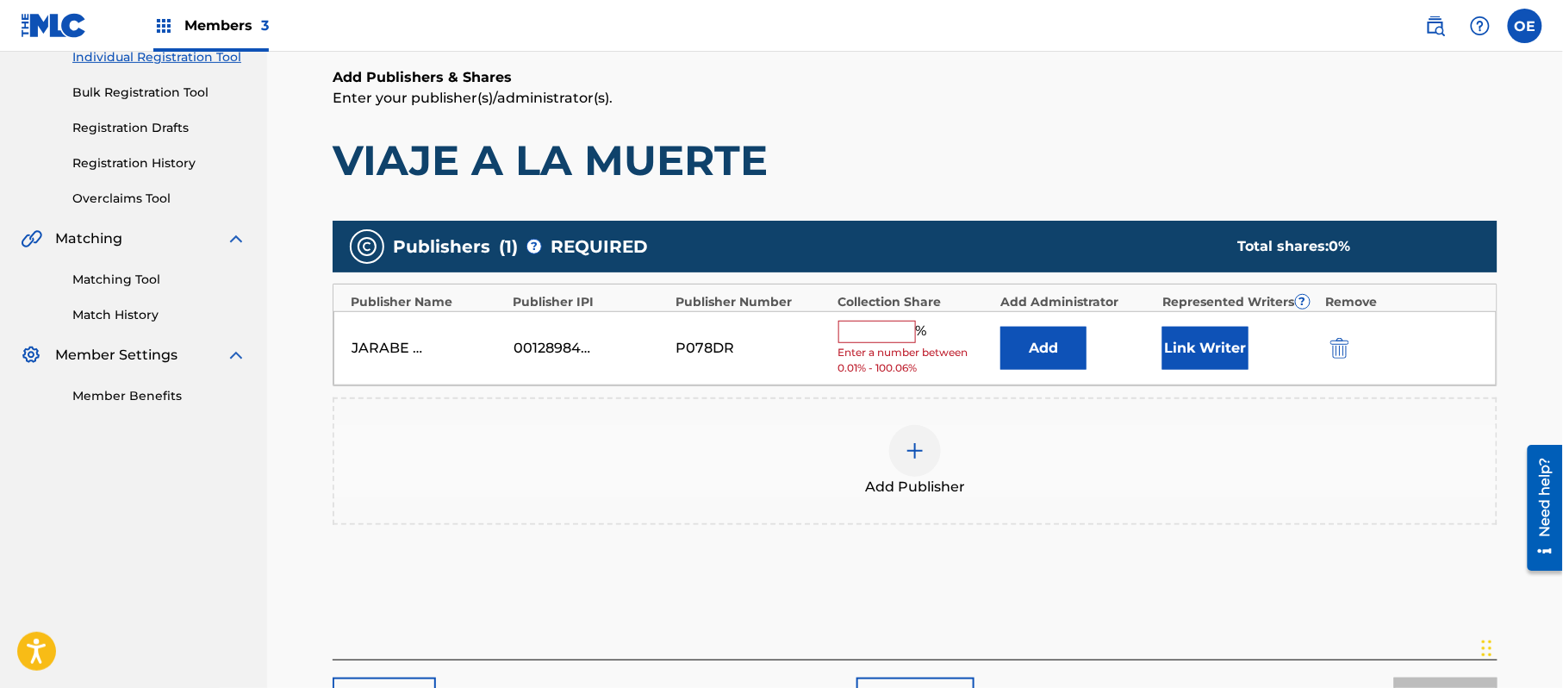
click at [877, 346] on span "Enter a number between 0.01% - 100.06%" at bounding box center [915, 360] width 153 height 31
click at [900, 332] on input "text" at bounding box center [878, 332] width 78 height 22
type input "100"
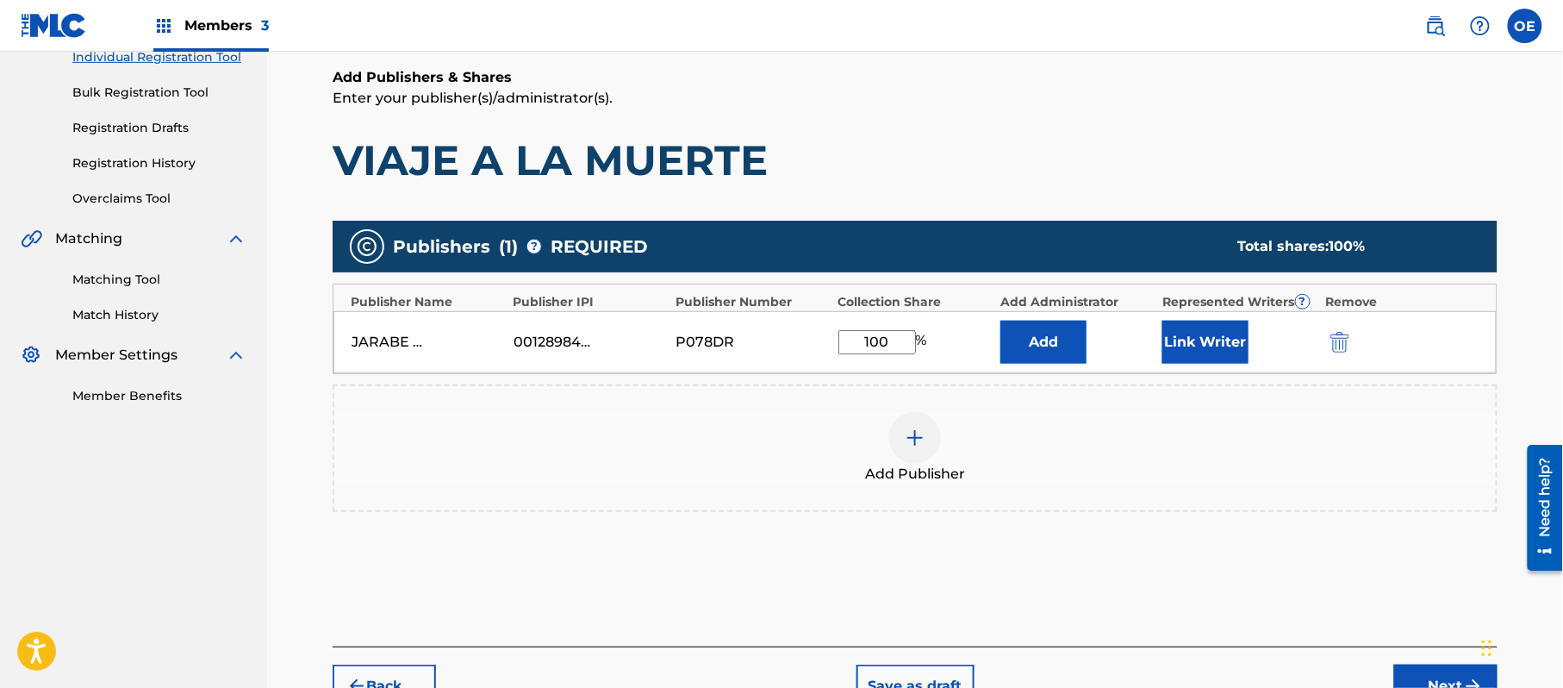
click at [1197, 339] on button "Link Writer" at bounding box center [1206, 342] width 86 height 43
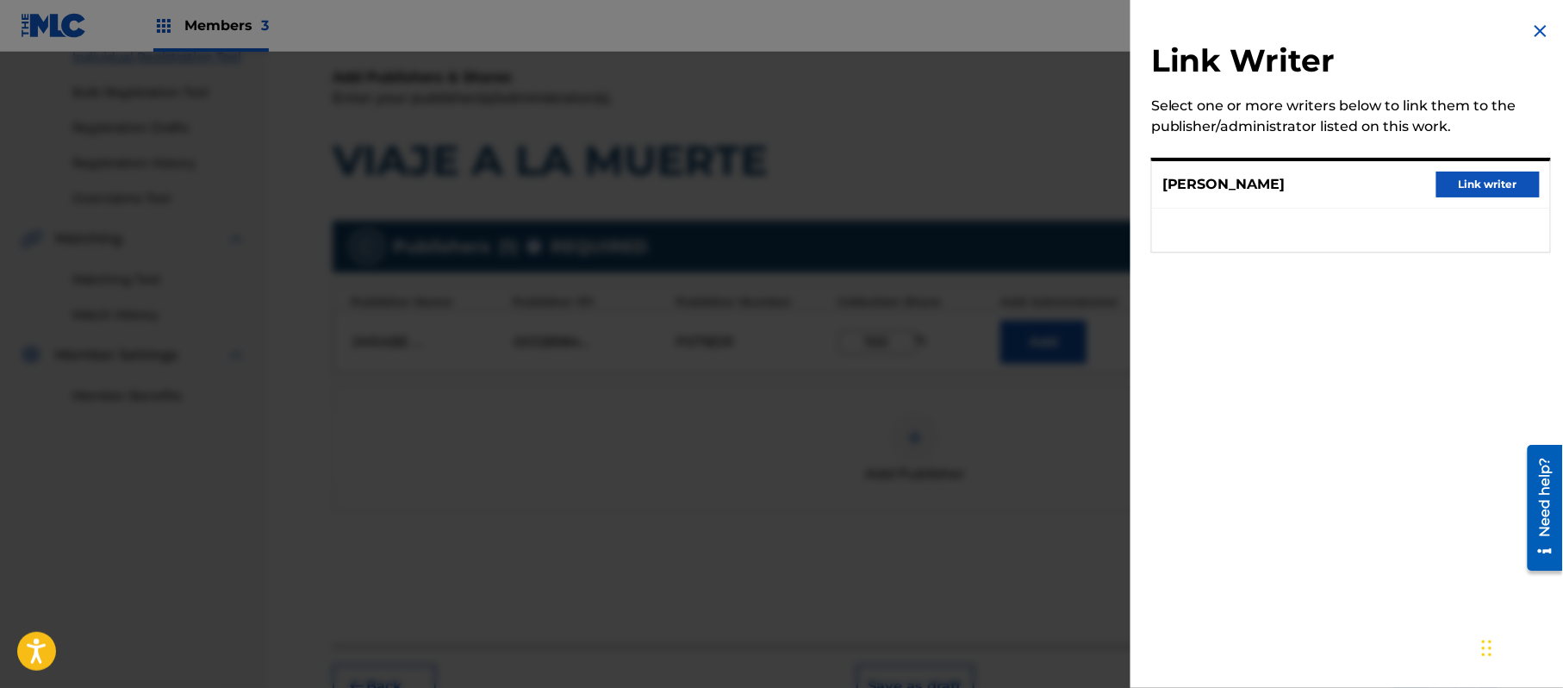
click at [1521, 172] on button "Link writer" at bounding box center [1488, 185] width 103 height 26
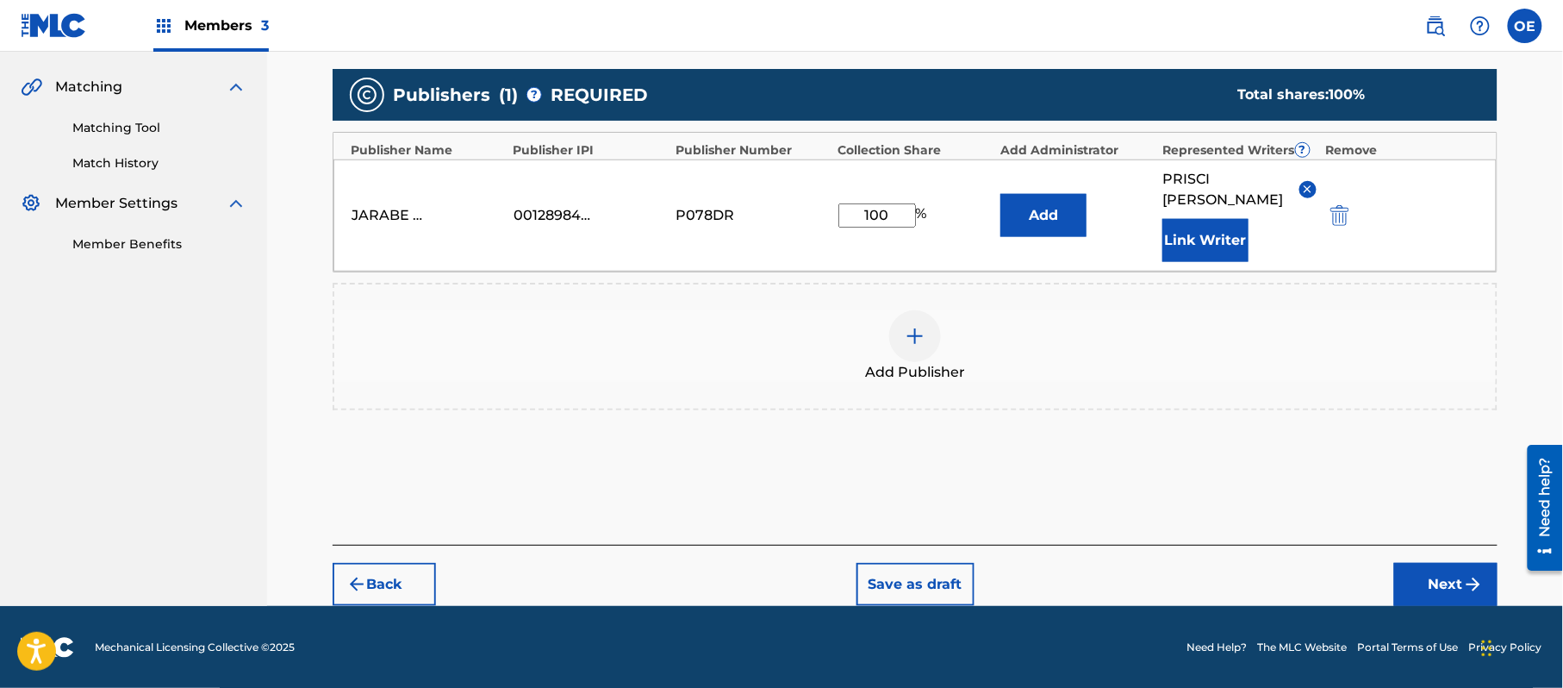
click at [1441, 576] on button "Next" at bounding box center [1446, 584] width 103 height 43
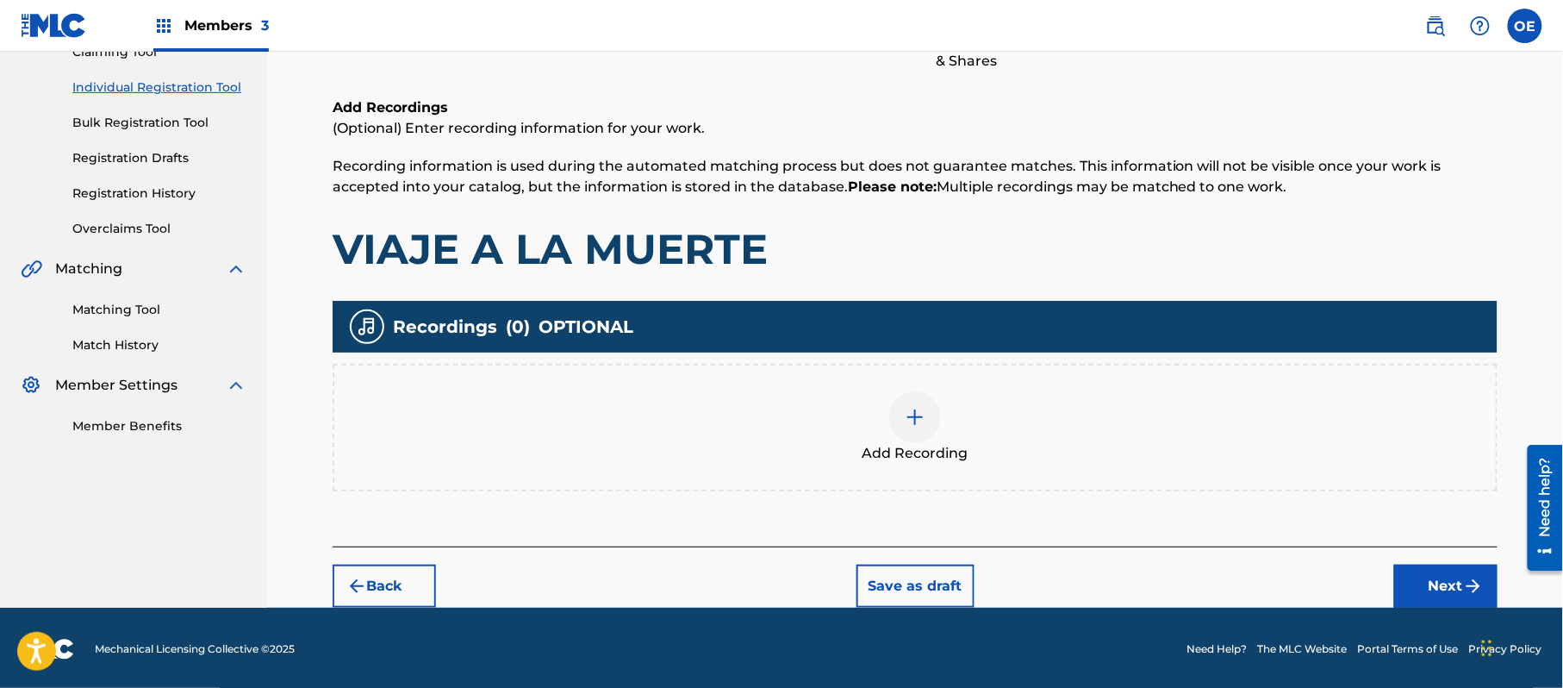
click at [1435, 567] on button "Next" at bounding box center [1446, 586] width 103 height 43
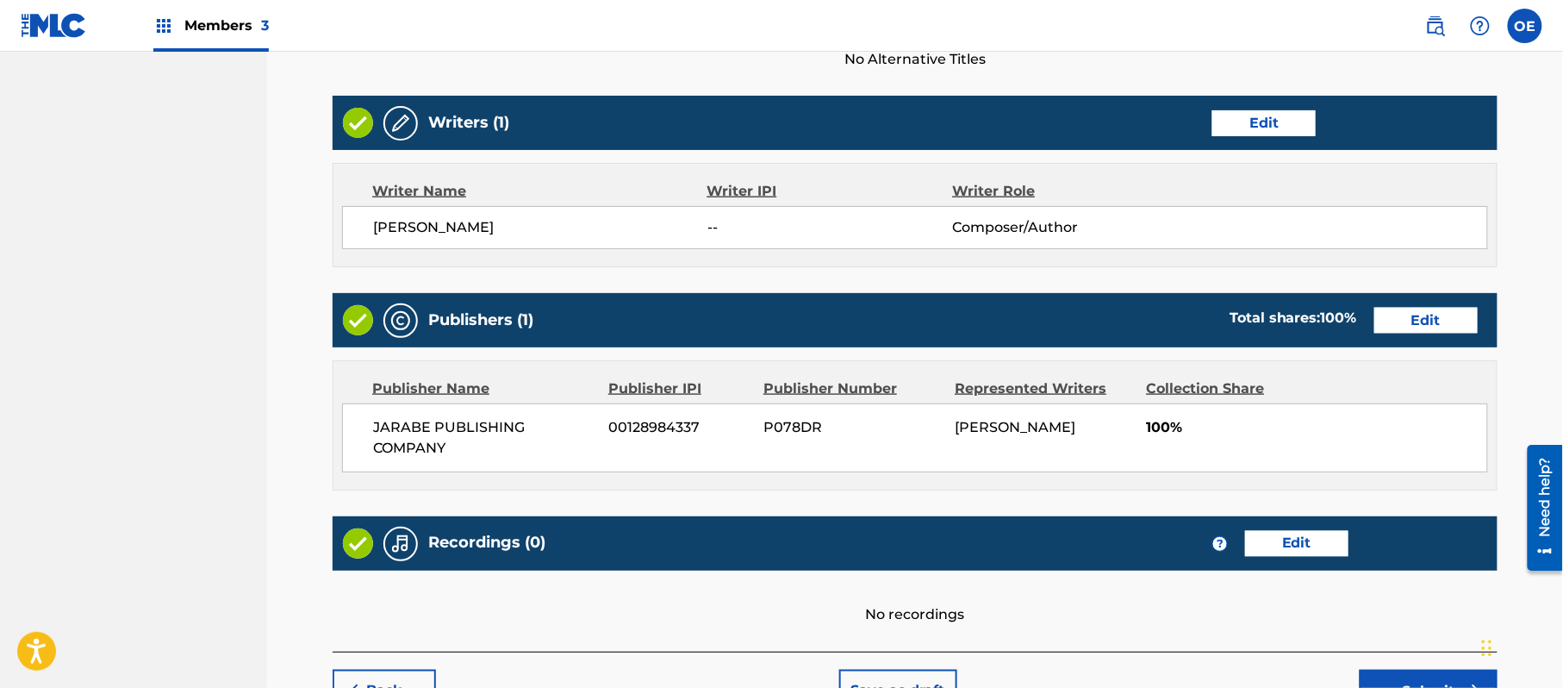
scroll to position [652, 0]
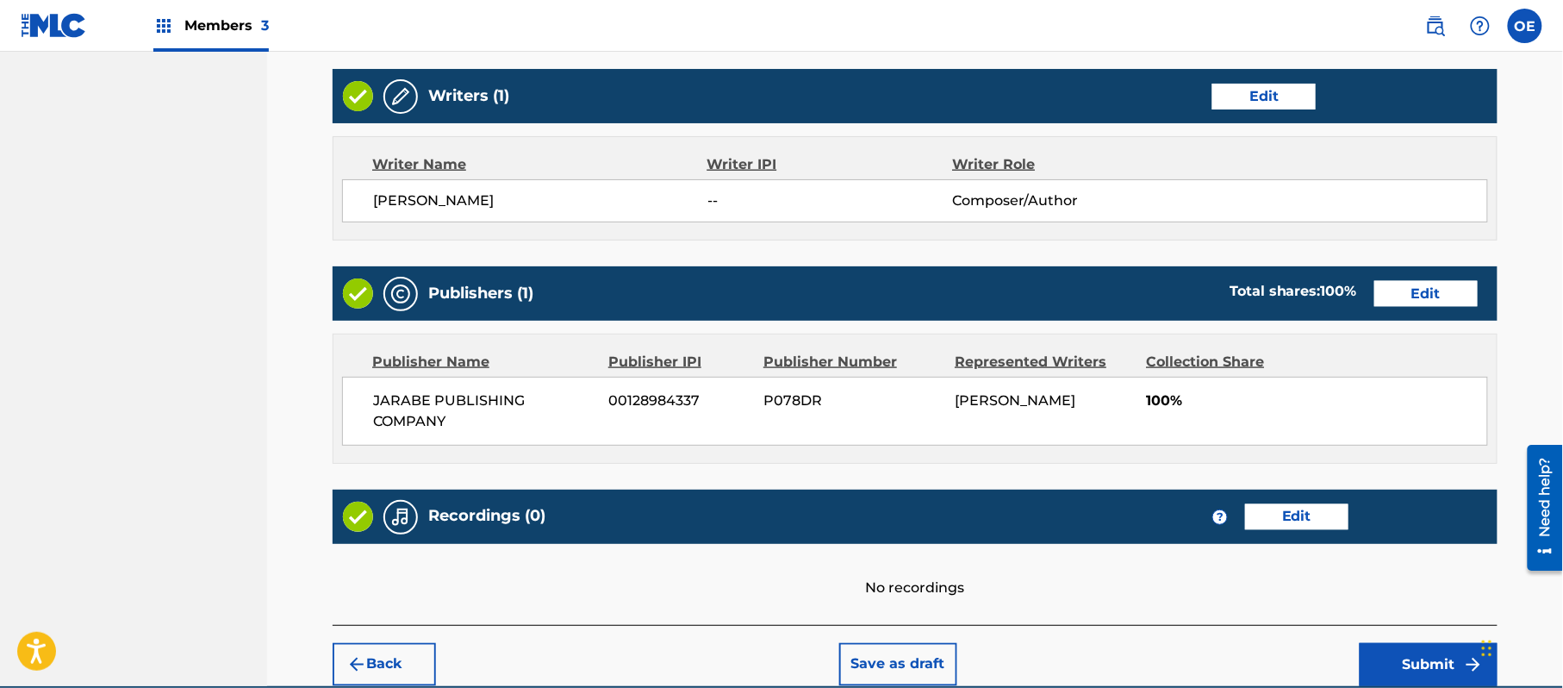
click at [1389, 658] on button "Submit" at bounding box center [1429, 664] width 138 height 43
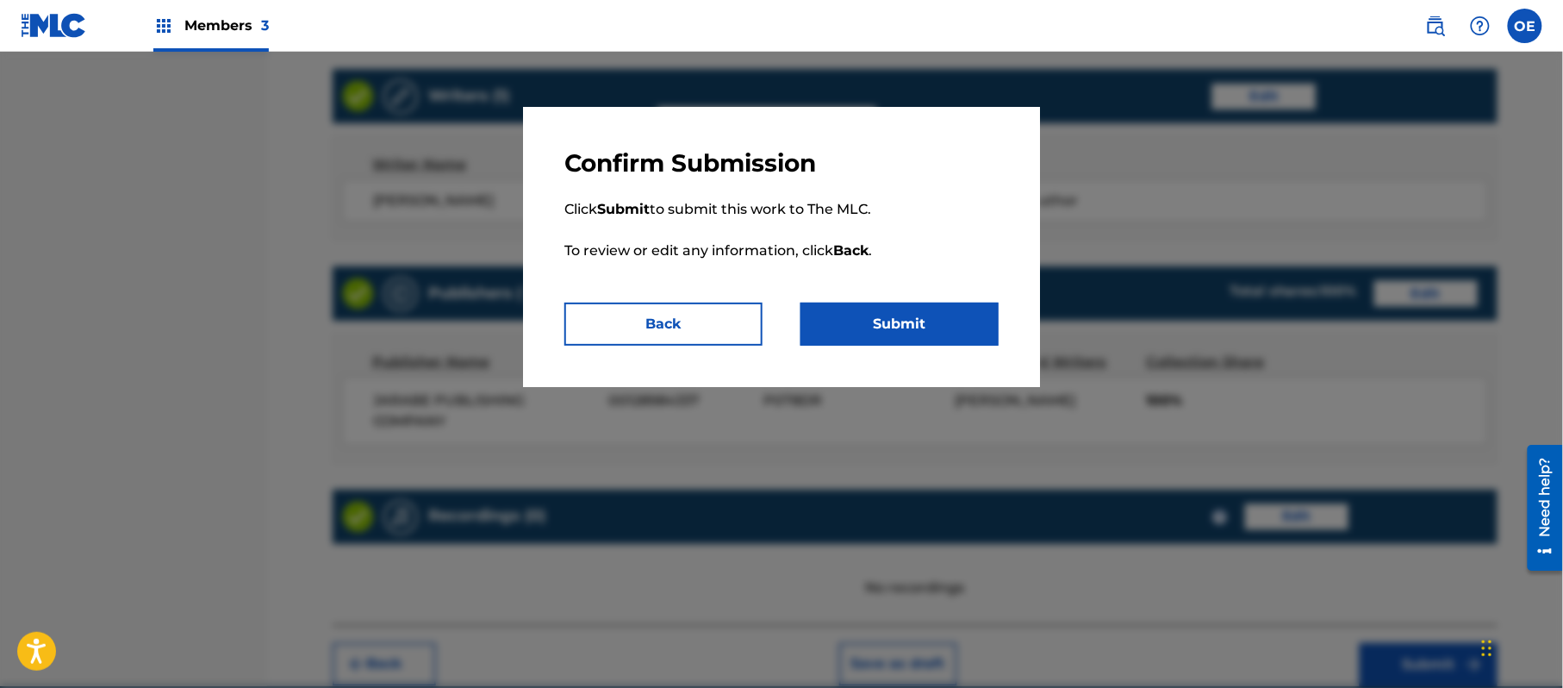
click at [907, 322] on button "Submit" at bounding box center [900, 324] width 198 height 43
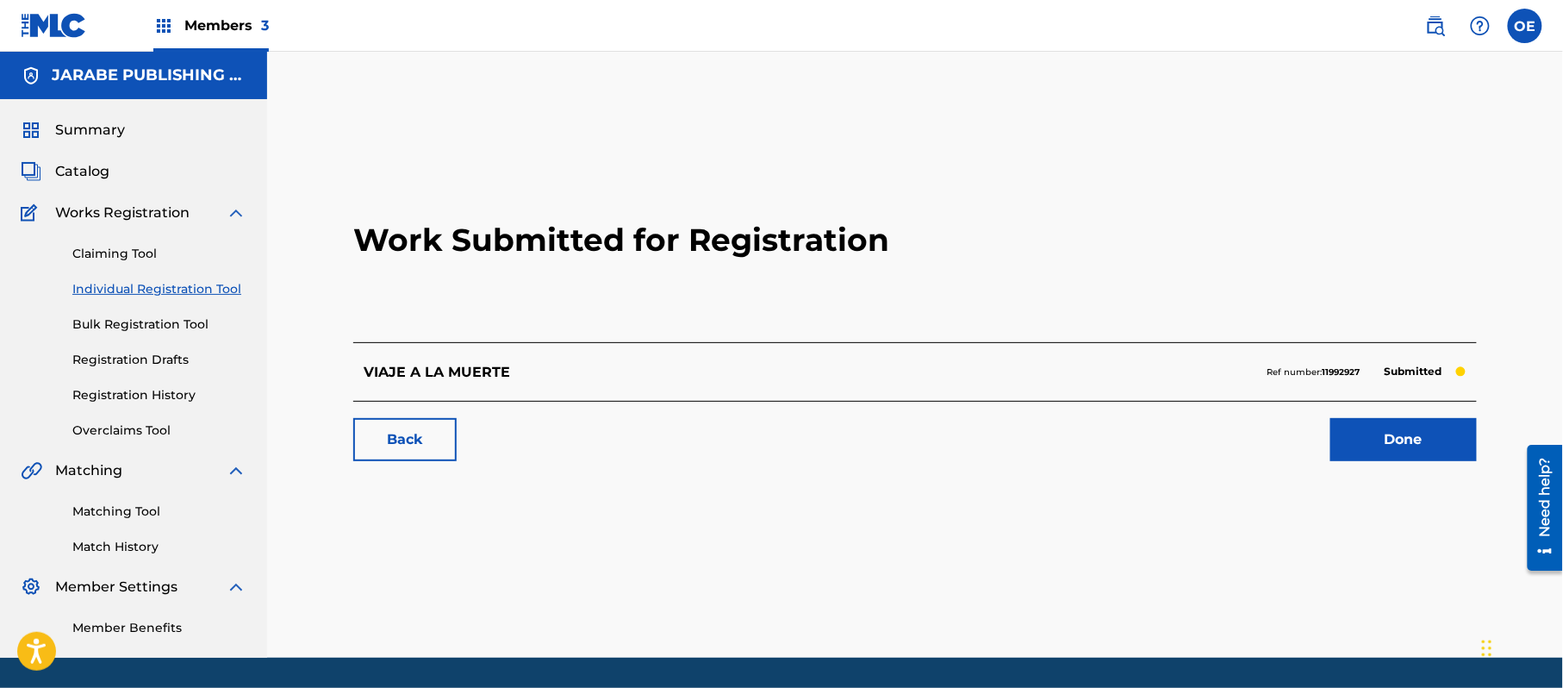
click at [198, 280] on link "Individual Registration Tool" at bounding box center [159, 289] width 174 height 18
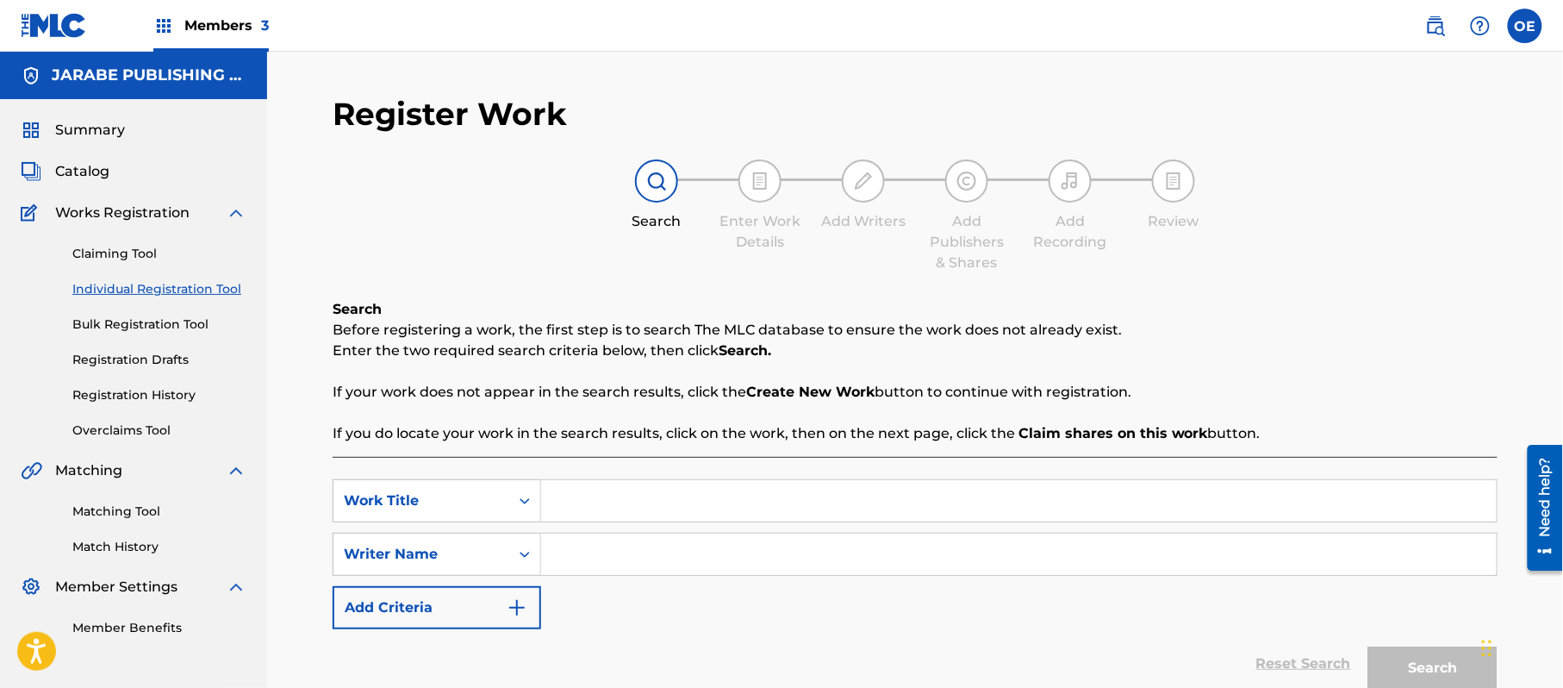
paste input "[PERSON_NAME] EMPACADA"
type input "[PERSON_NAME] EMPACADA"
paste input "[PERSON_NAME]"
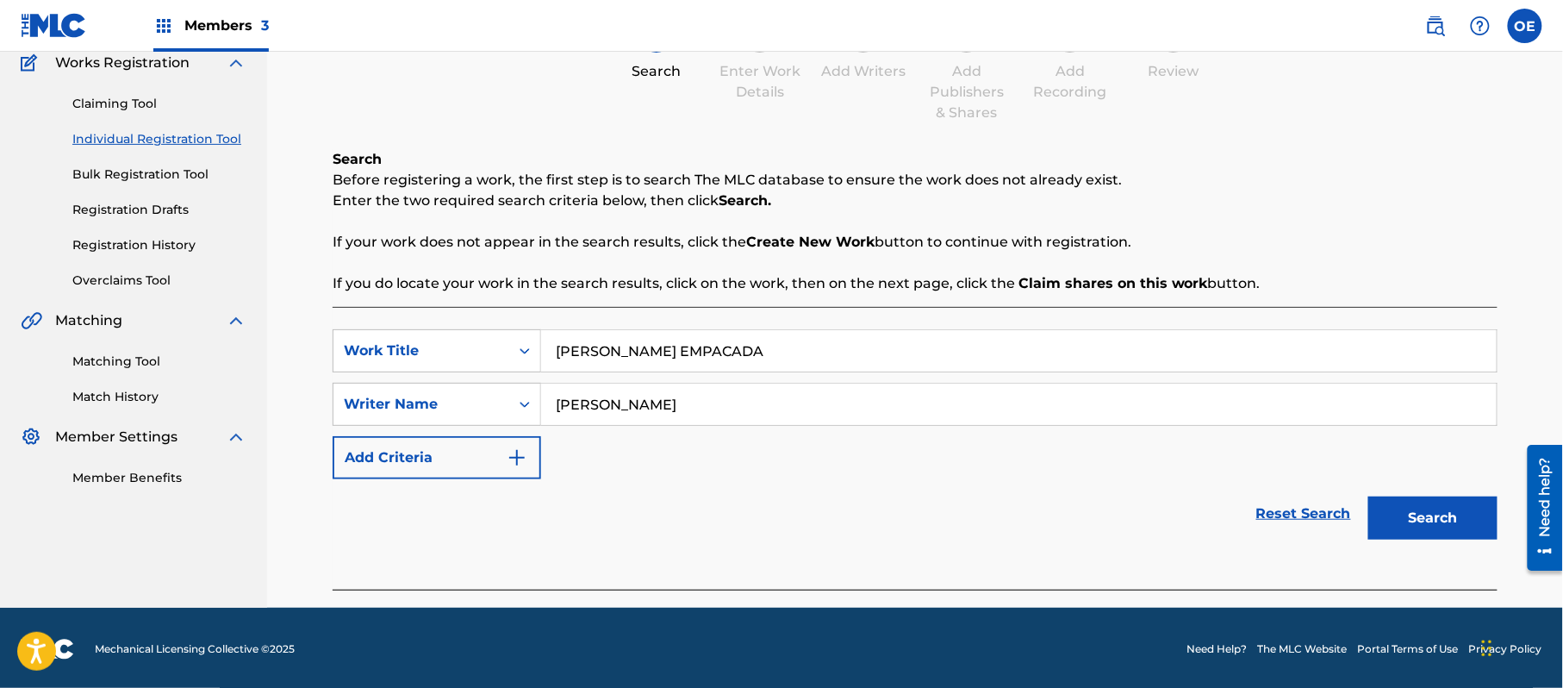
scroll to position [153, 0]
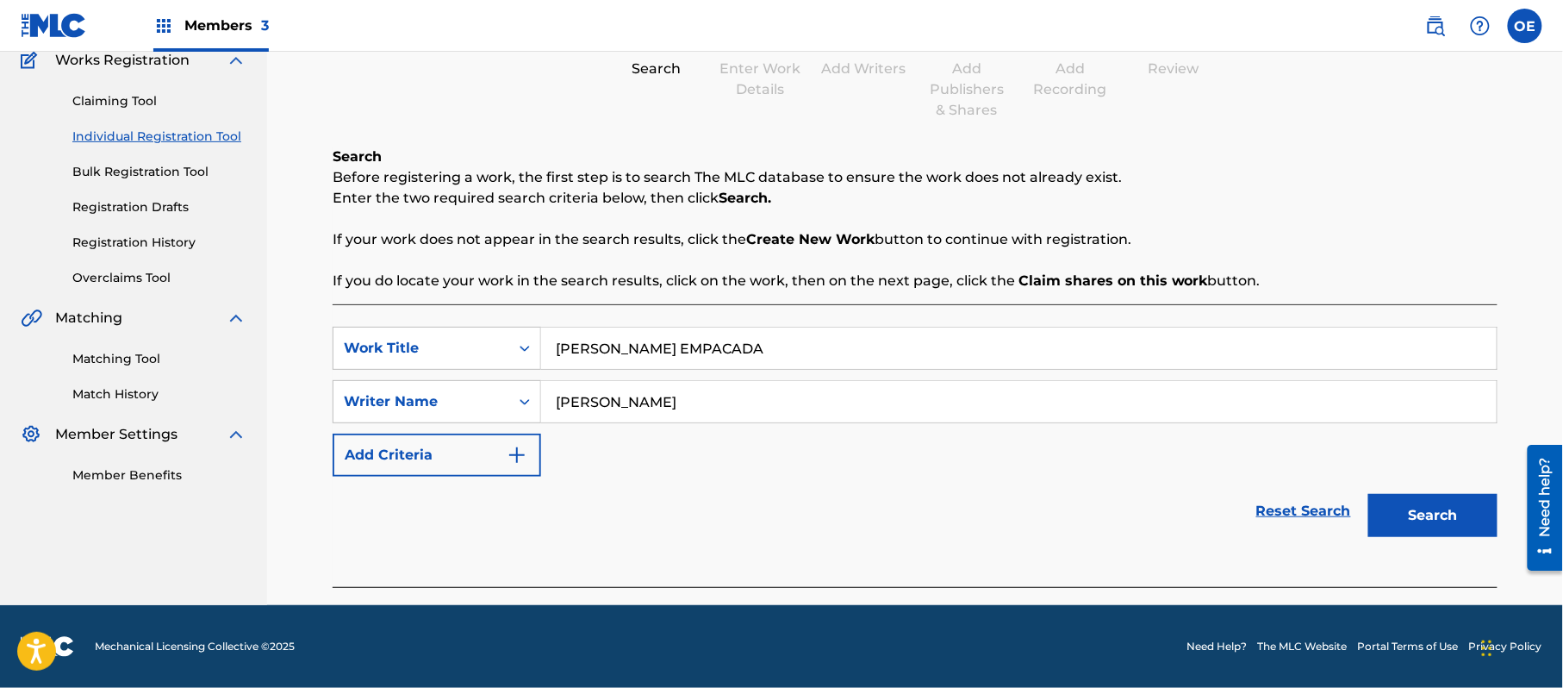
type input "[PERSON_NAME]"
click at [1398, 529] on button "Search" at bounding box center [1433, 515] width 129 height 43
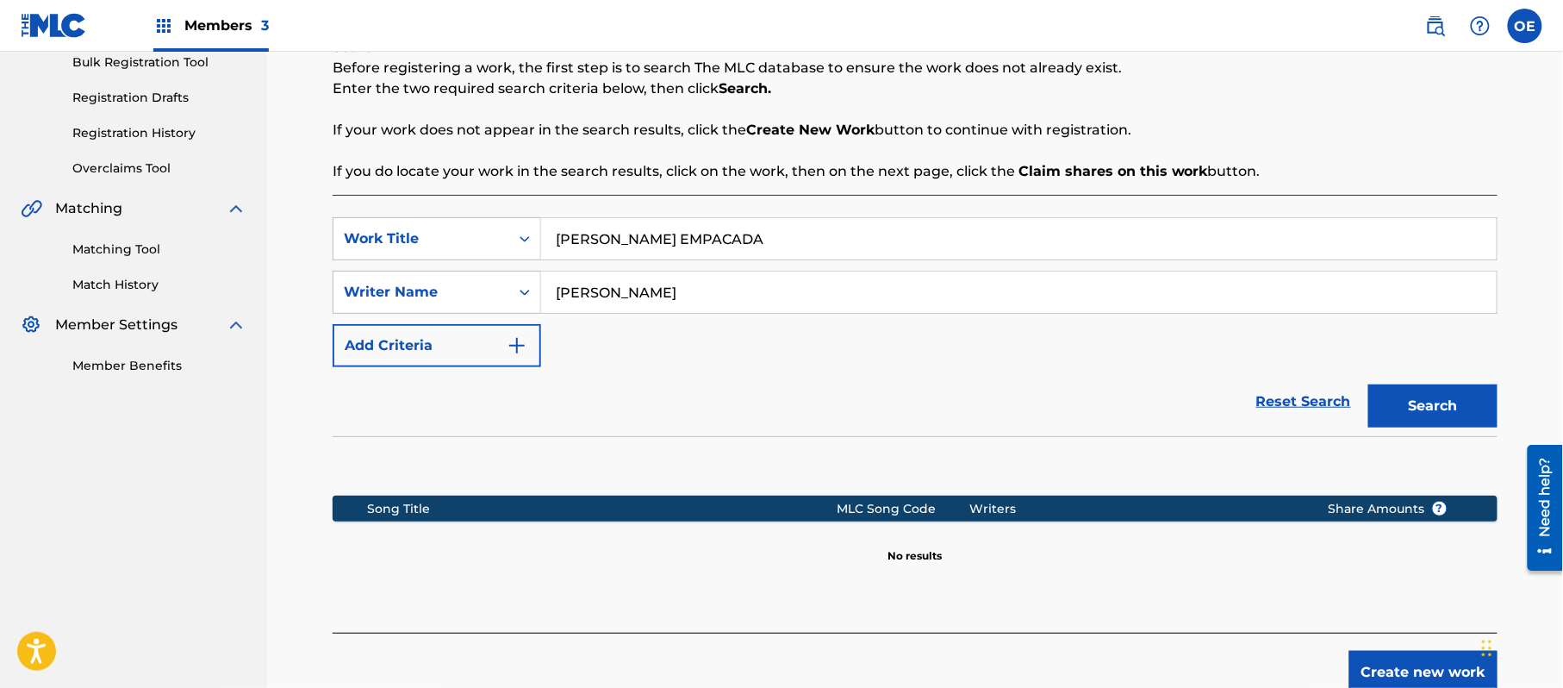
scroll to position [352, 0]
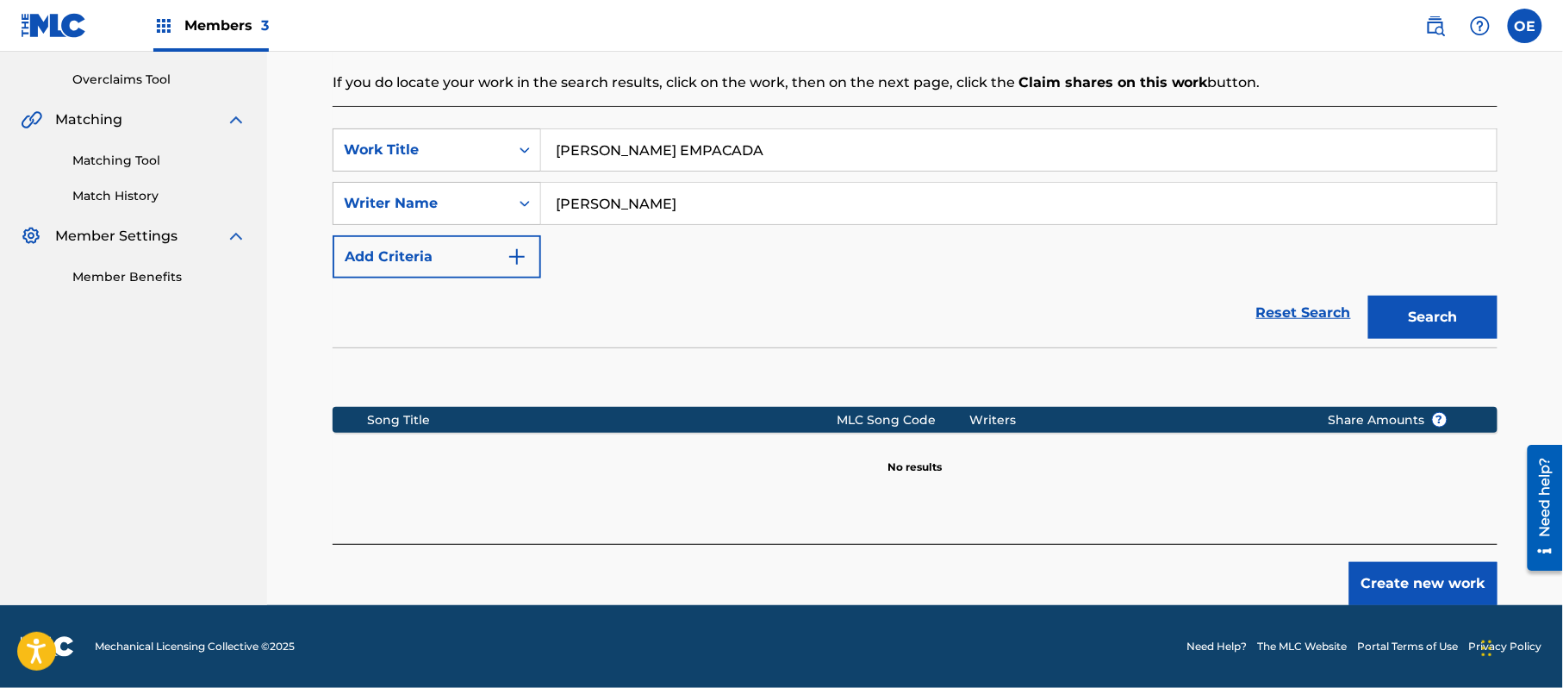
click at [1395, 567] on button "Create new work" at bounding box center [1424, 583] width 148 height 43
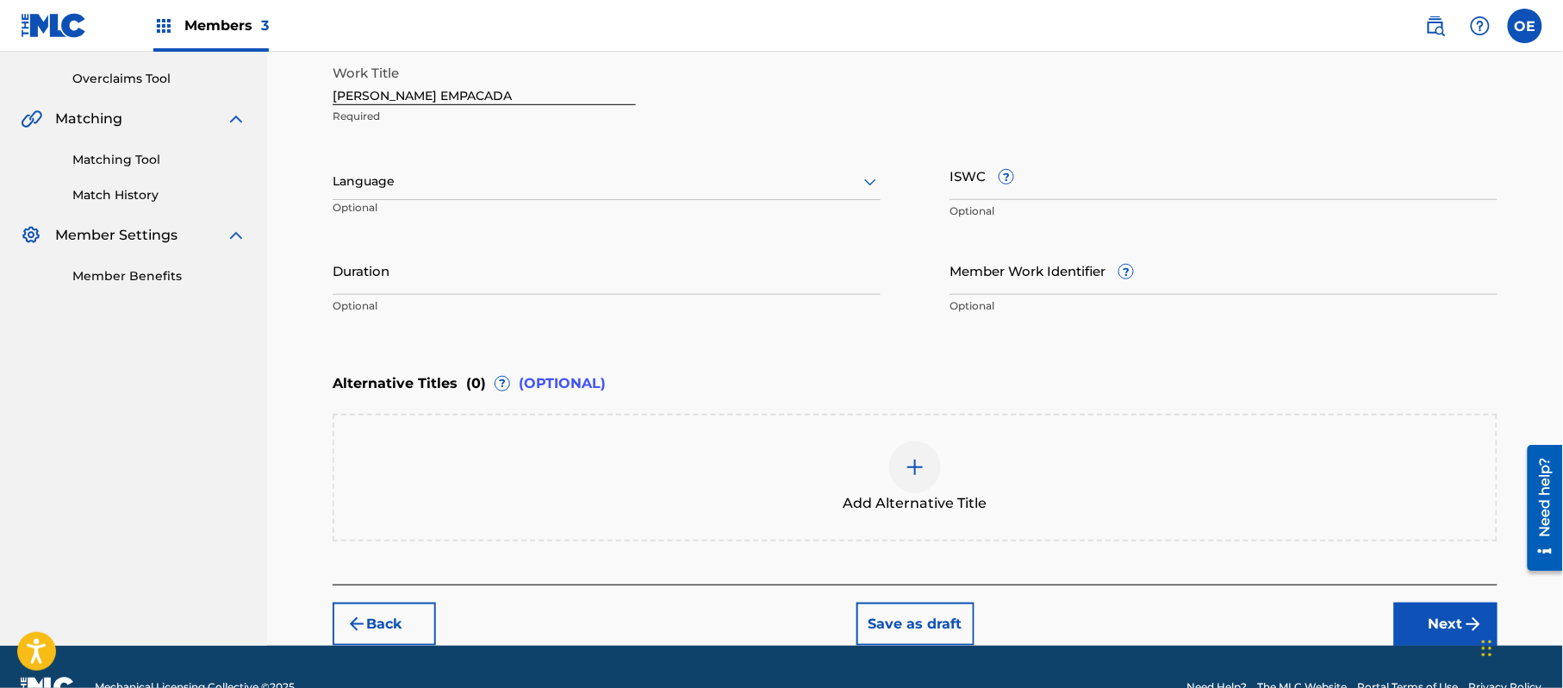
click at [397, 190] on div at bounding box center [607, 182] width 548 height 22
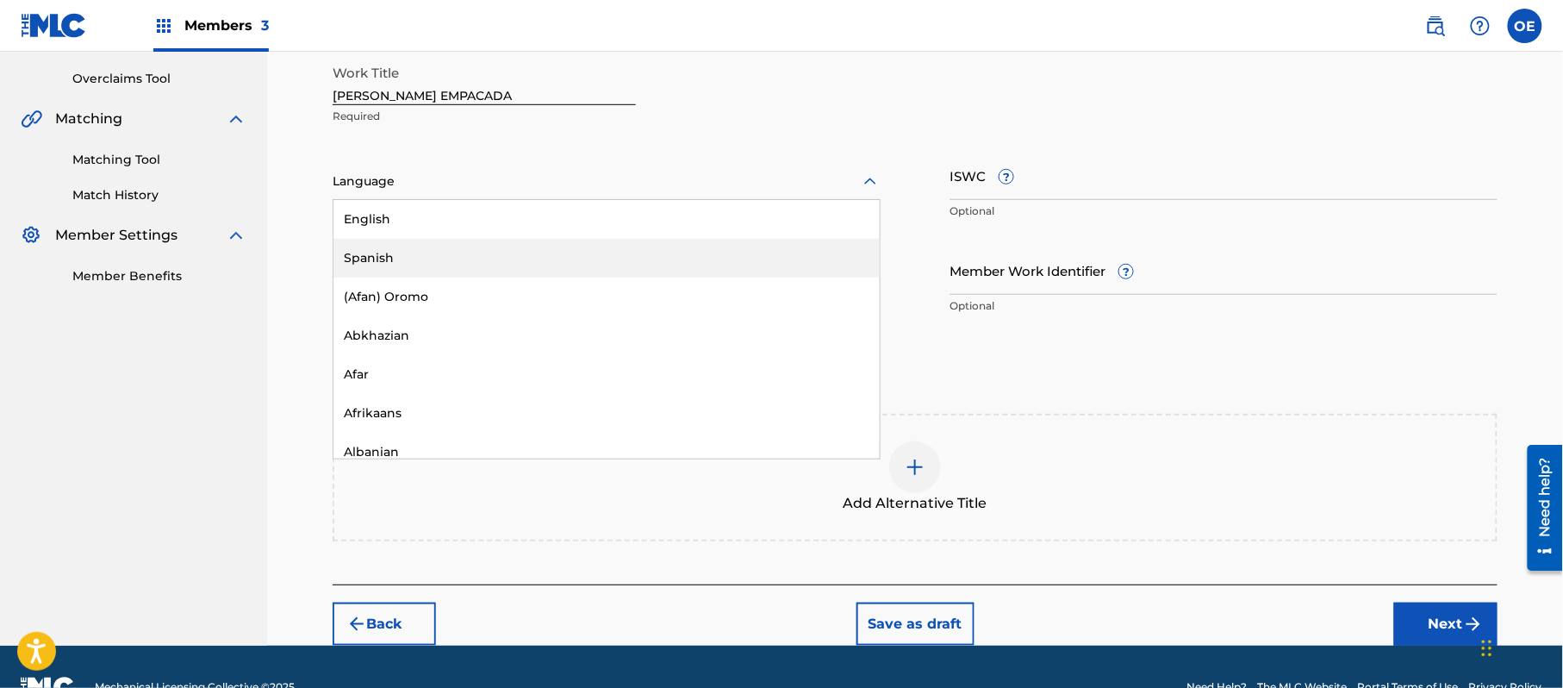
click at [395, 247] on div "Spanish" at bounding box center [607, 258] width 546 height 39
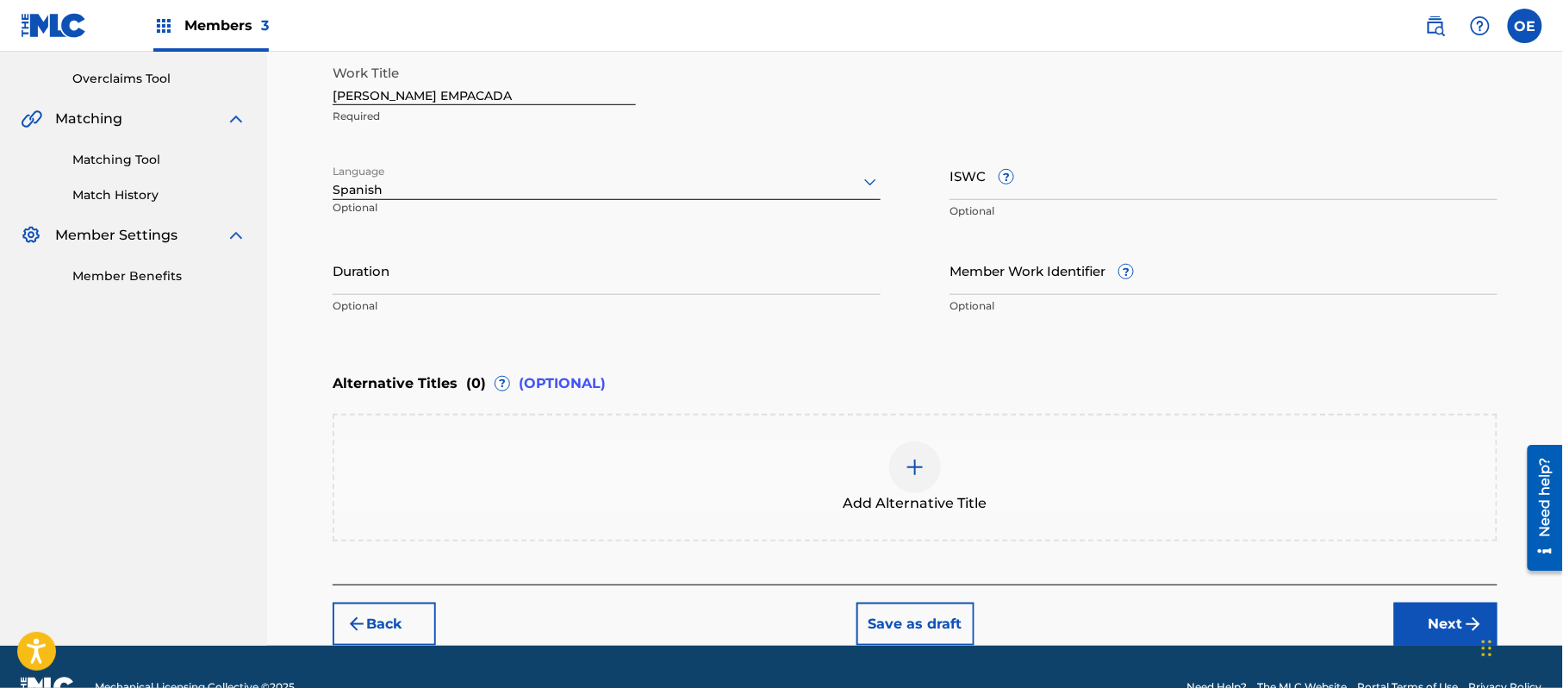
click at [1469, 614] on img "submit" at bounding box center [1474, 624] width 21 height 21
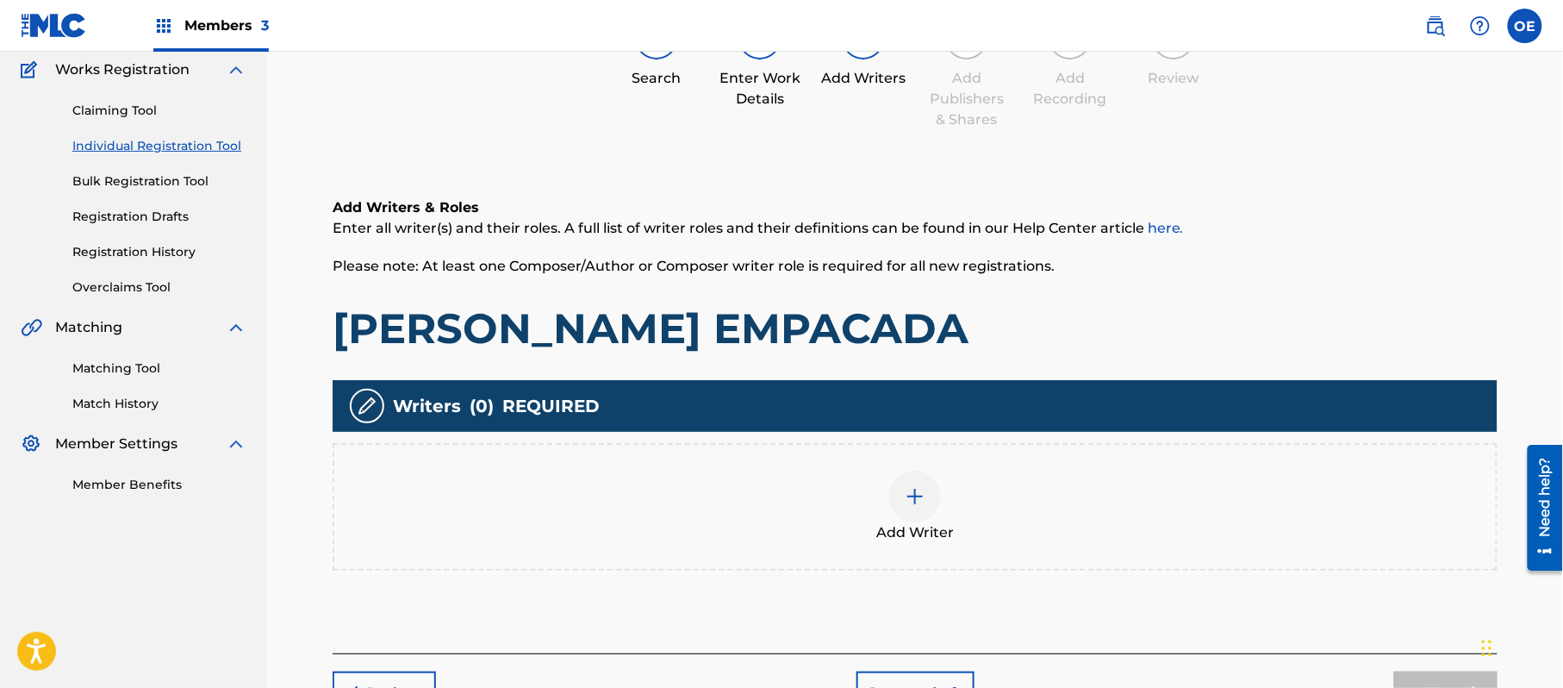
scroll to position [78, 0]
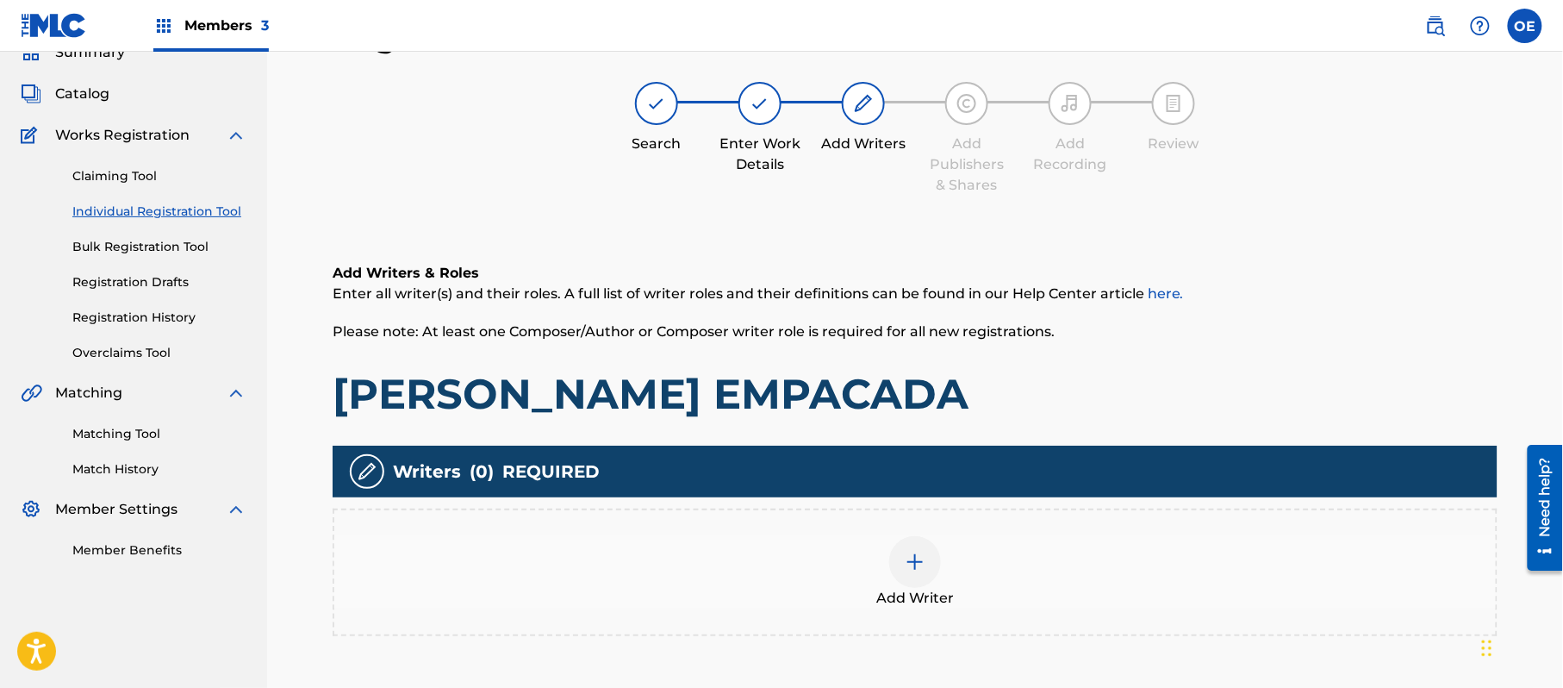
click at [1008, 586] on div "Add Writer" at bounding box center [915, 572] width 1162 height 72
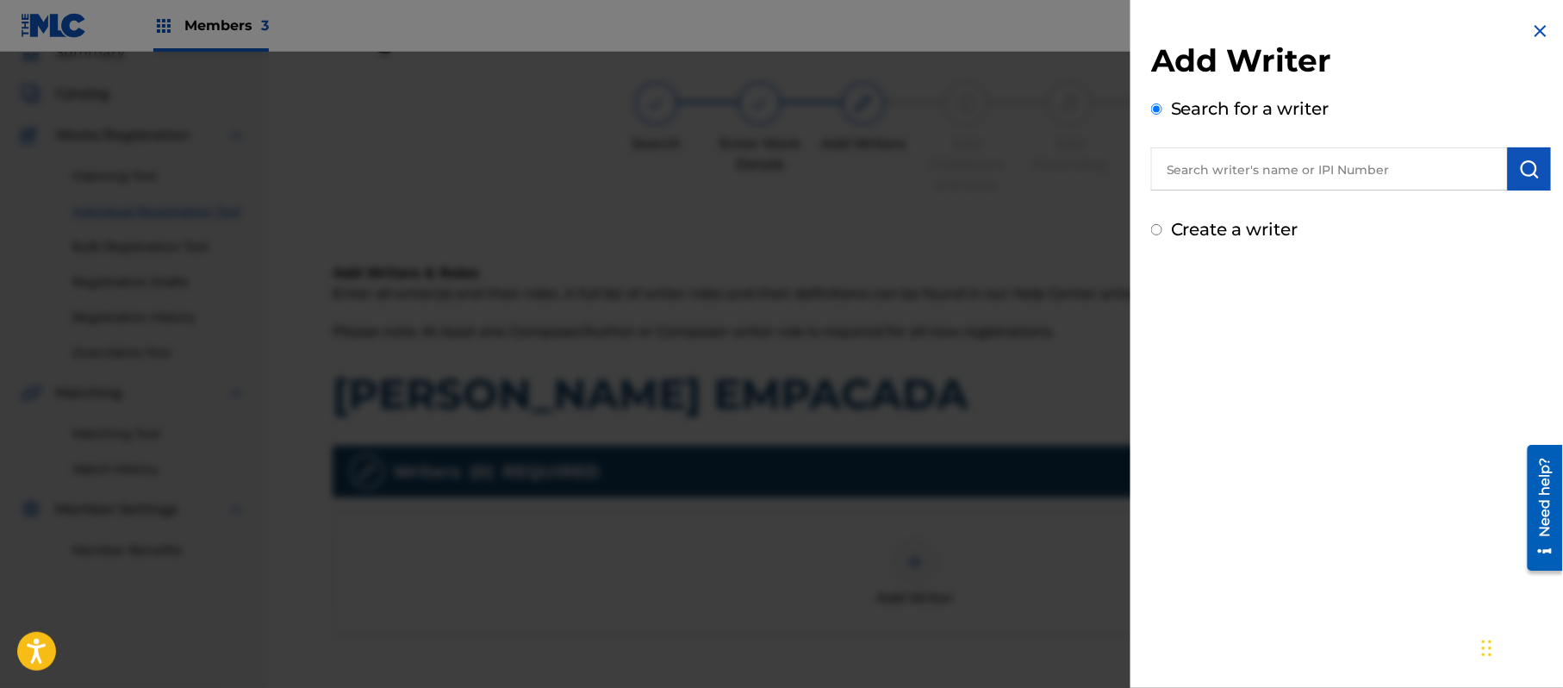
click at [1259, 240] on div "Create a writer" at bounding box center [1351, 229] width 400 height 26
click at [1257, 231] on label "Create a writer" at bounding box center [1235, 229] width 128 height 21
radio input "true"
click at [1163, 231] on input "Create a writer" at bounding box center [1156, 229] width 11 height 11
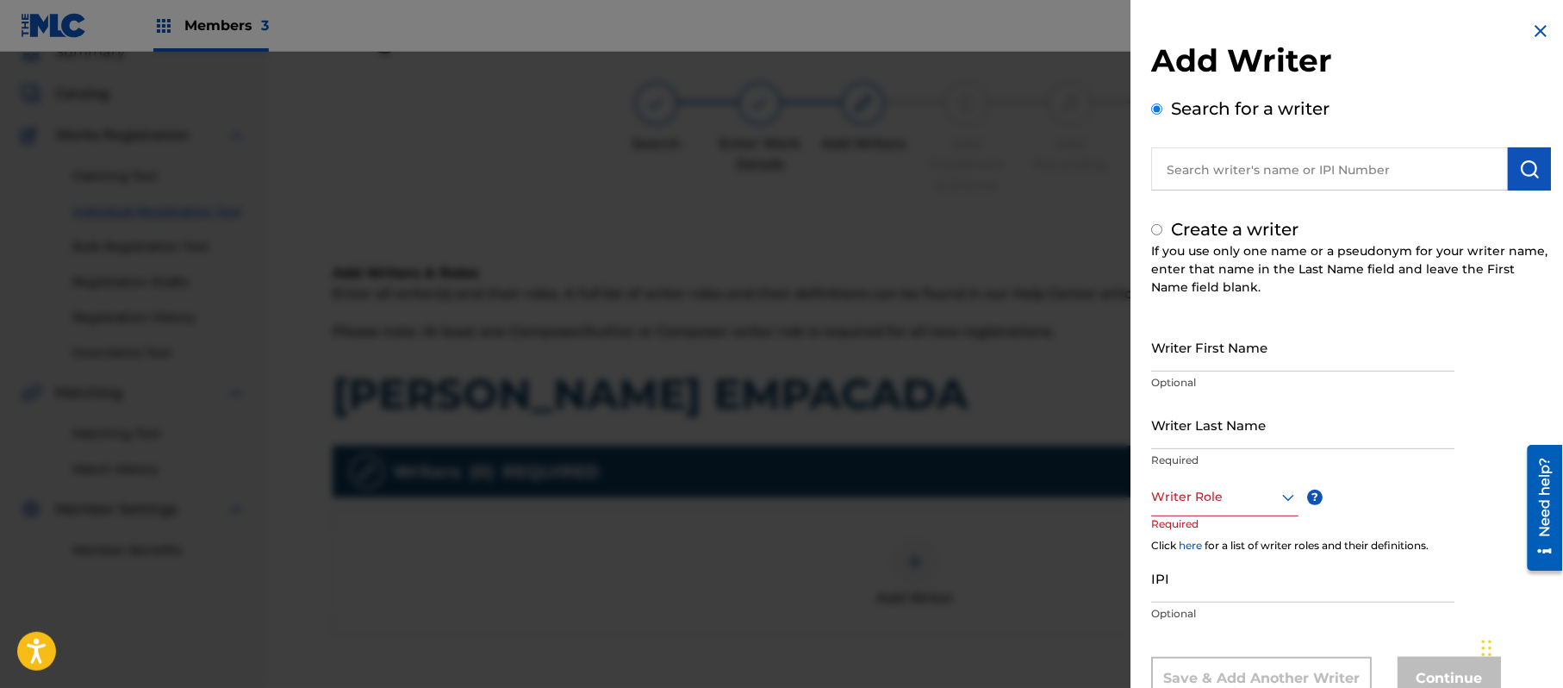
radio input "false"
radio input "true"
paste input "[PERSON_NAME]"
type input "[PERSON_NAME]"
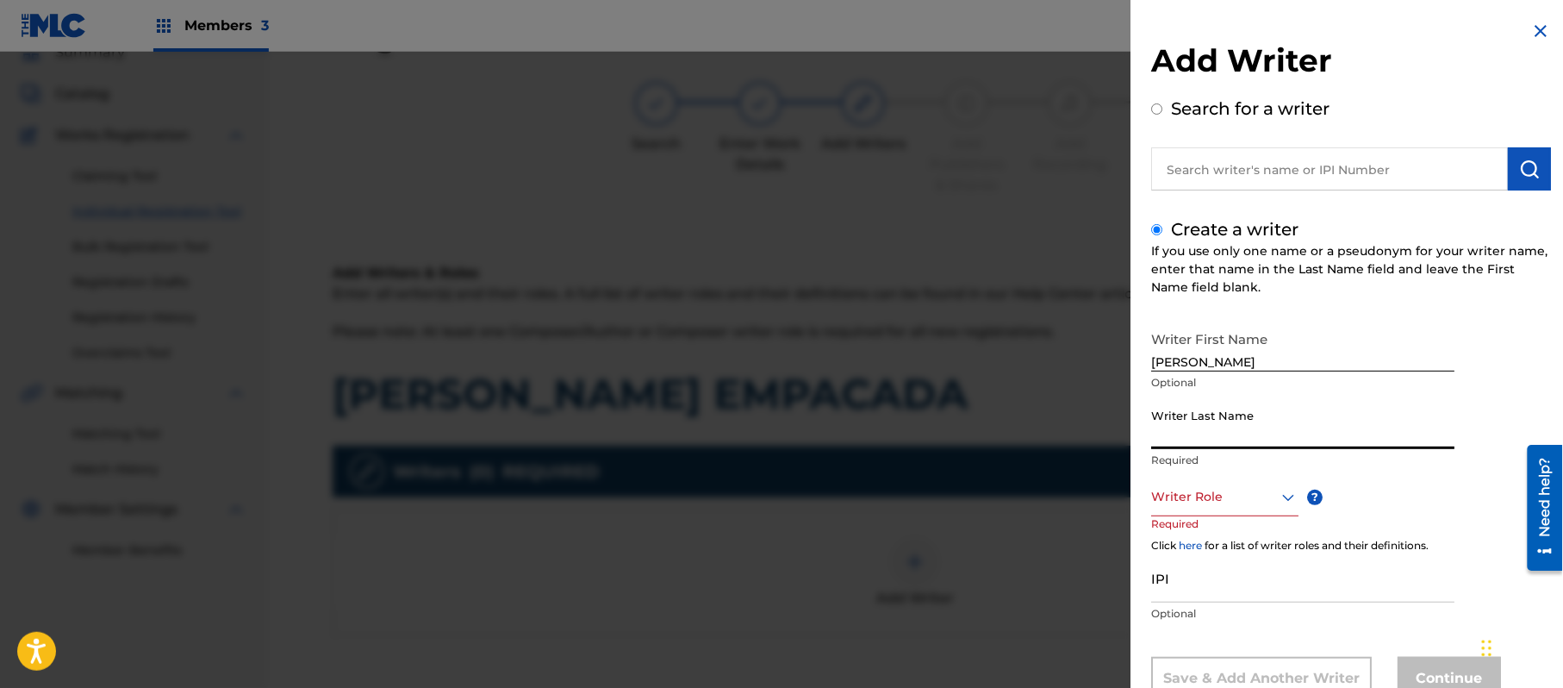
paste input "[PERSON_NAME]"
type input "[PERSON_NAME]"
drag, startPoint x: 1331, startPoint y: 345, endPoint x: 1194, endPoint y: 362, distance: 138.1
click at [1194, 362] on input "[PERSON_NAME]" at bounding box center [1302, 346] width 303 height 49
type input "PRISCI"
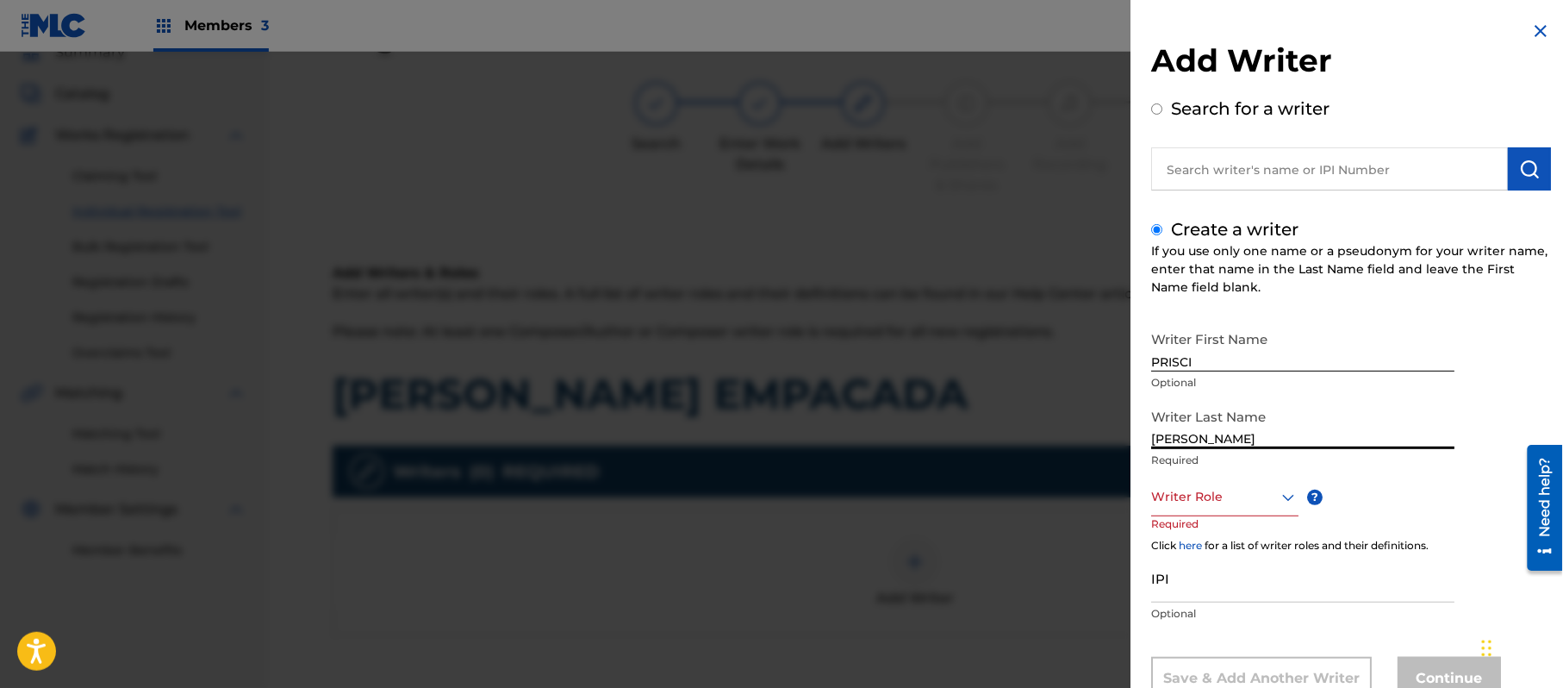
drag, startPoint x: 1200, startPoint y: 446, endPoint x: 1062, endPoint y: 457, distance: 138.4
click at [1083, 459] on div "Add Writer Search for a writer Create a writer If you use only one name or a ps…" at bounding box center [781, 370] width 1563 height 636
type input "[PERSON_NAME]"
click at [1173, 500] on div "8 results available. Use Up and Down to choose options, press Enter to select t…" at bounding box center [1224, 496] width 147 height 39
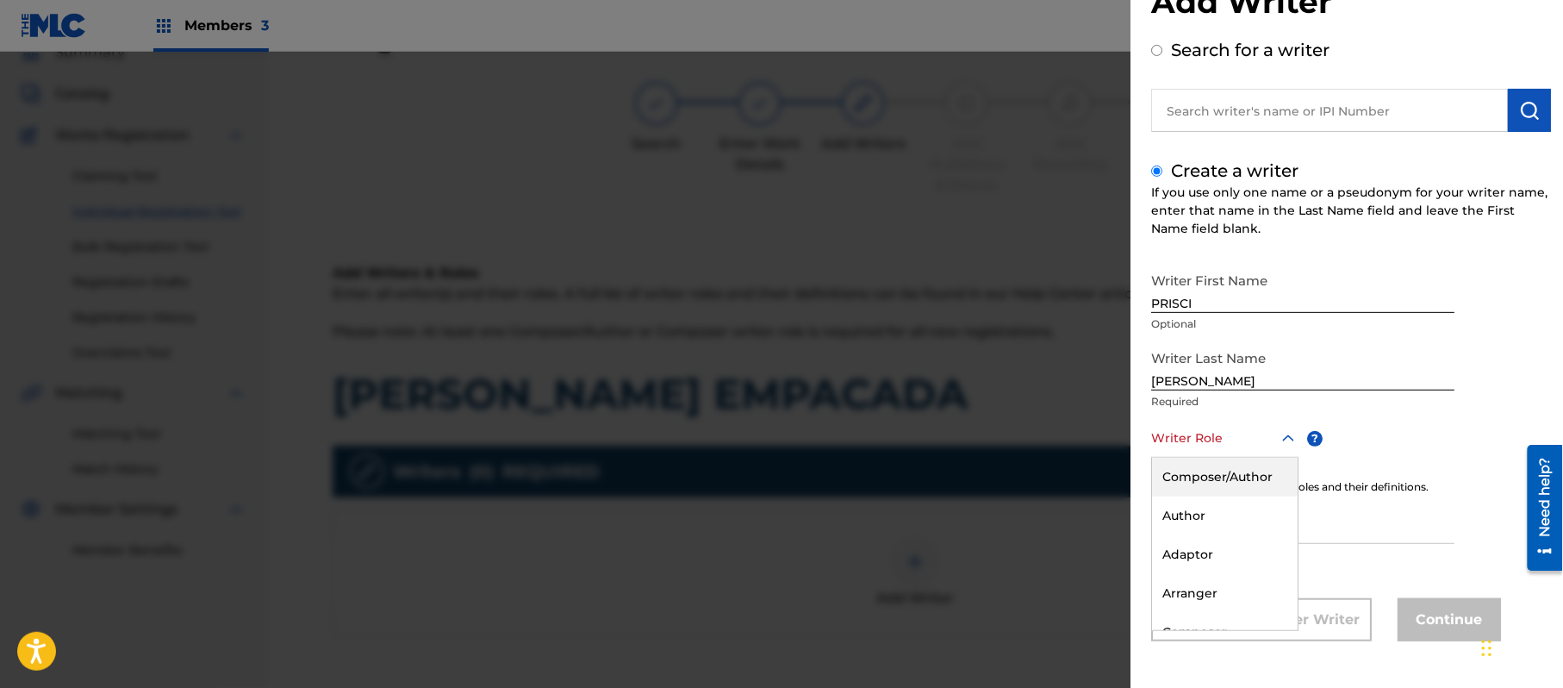
click at [1180, 487] on div "Composer/Author" at bounding box center [1225, 477] width 146 height 39
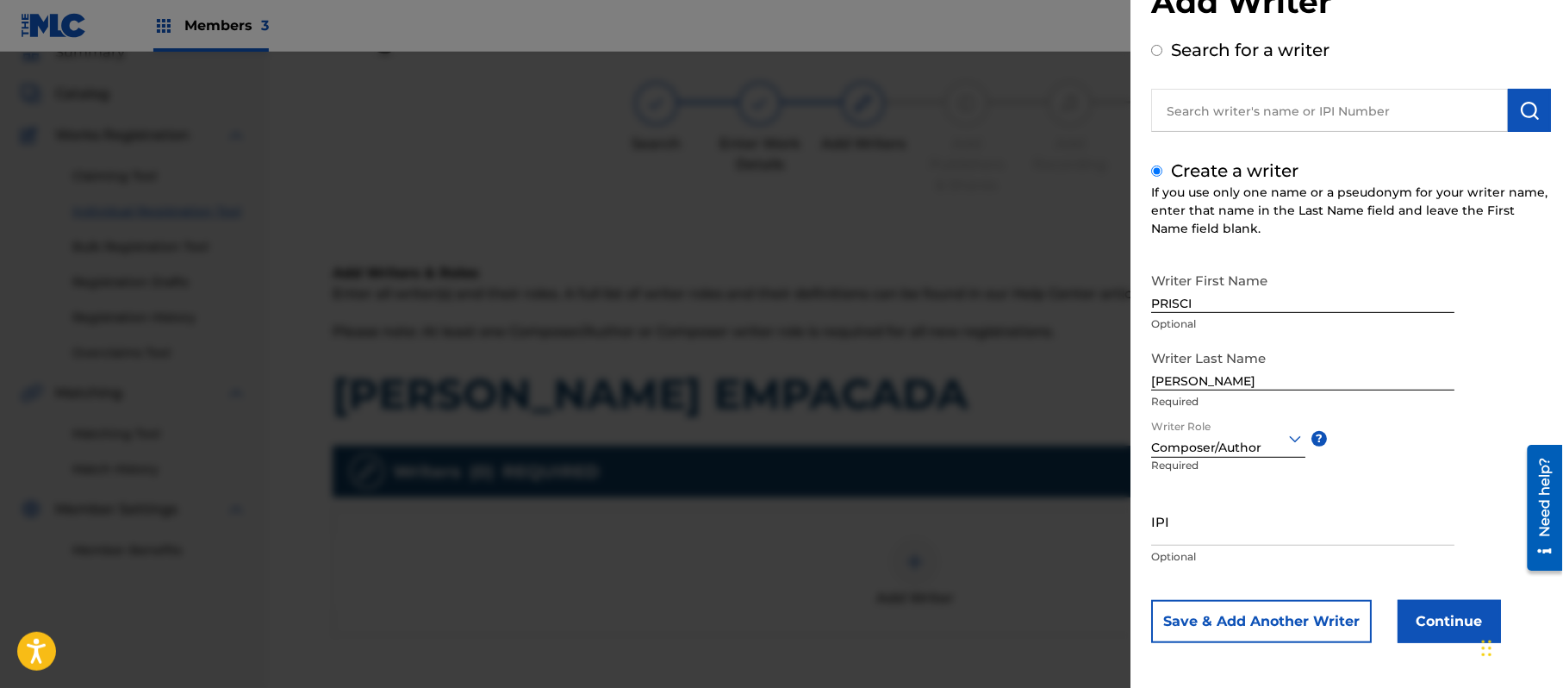
click at [1442, 618] on button "Continue" at bounding box center [1449, 621] width 103 height 43
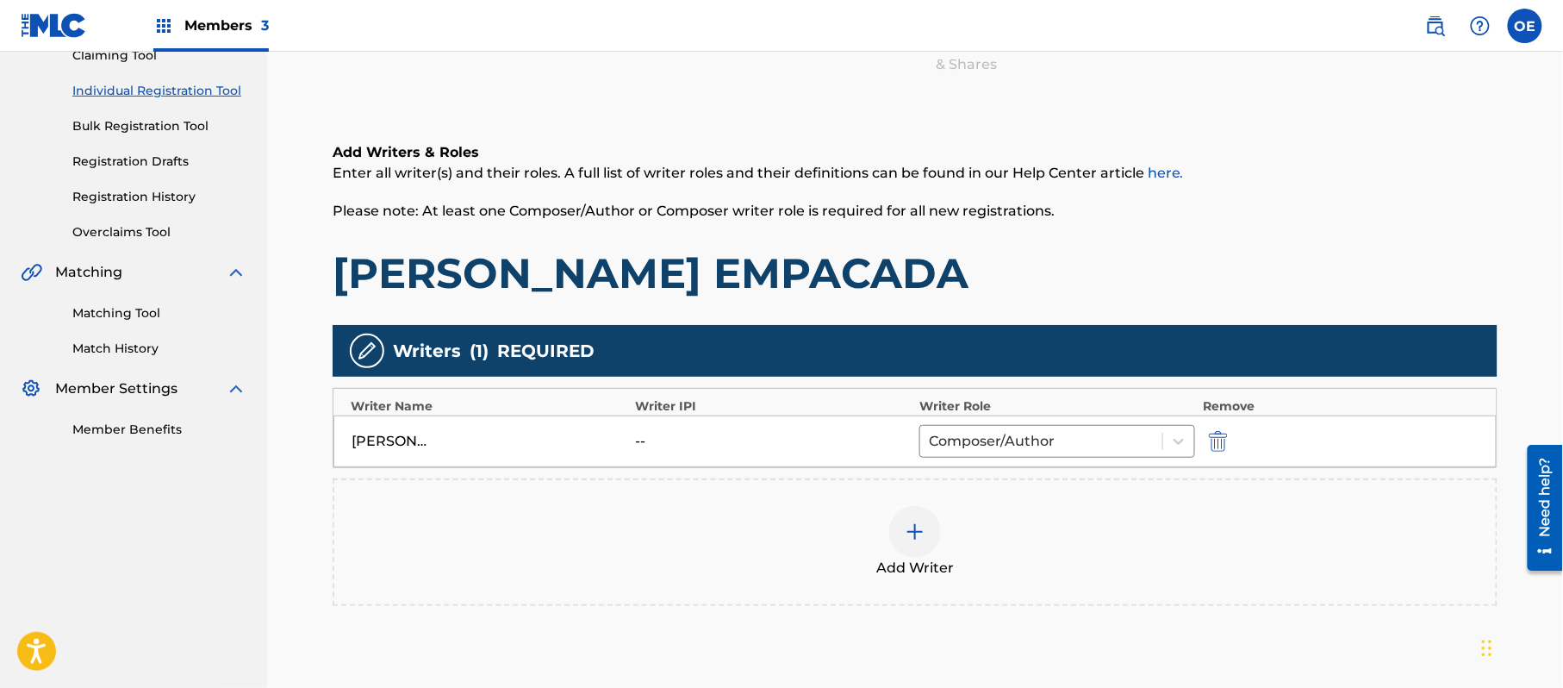
scroll to position [343, 0]
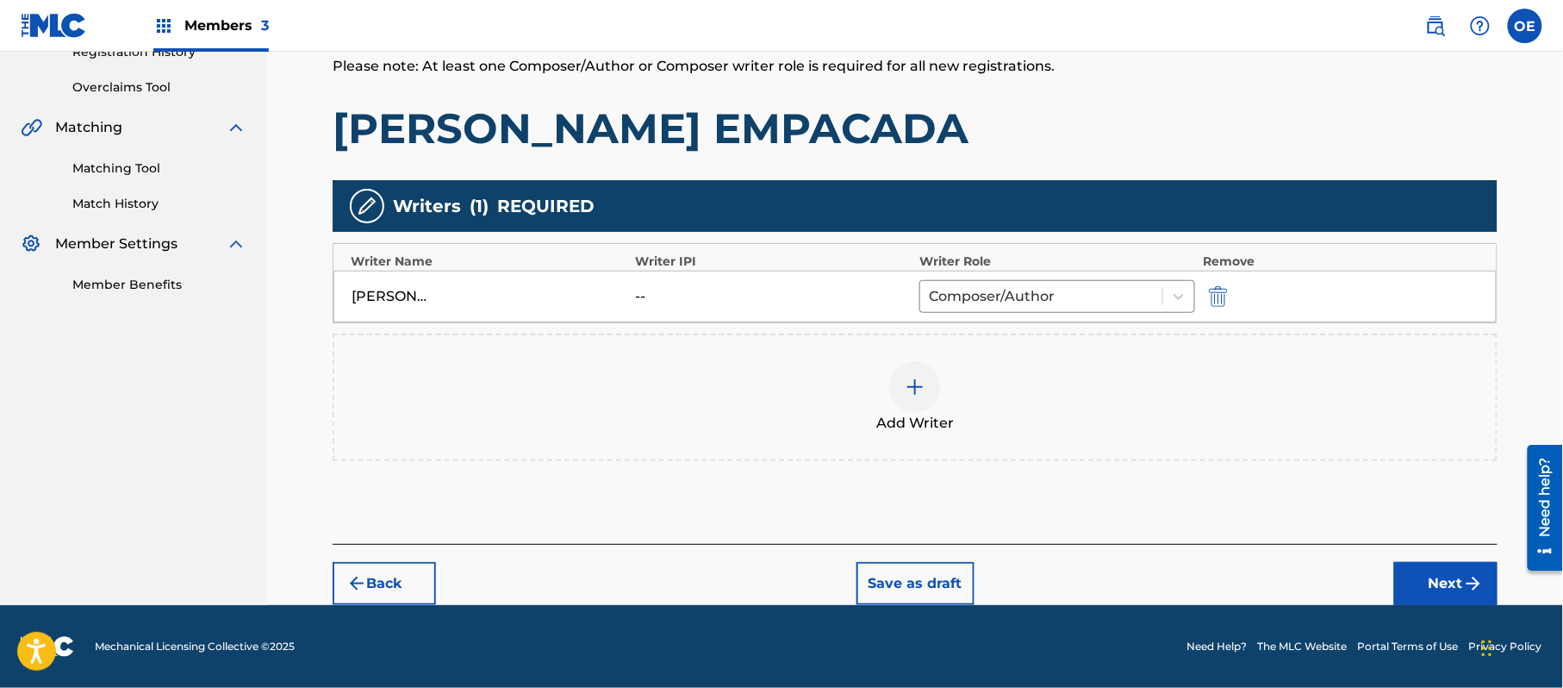
click at [1449, 611] on footer "Mechanical Licensing Collective © 2025 Need Help? The MLC Website Portal Terms …" at bounding box center [781, 646] width 1563 height 83
click at [1436, 594] on button "Next" at bounding box center [1446, 583] width 103 height 43
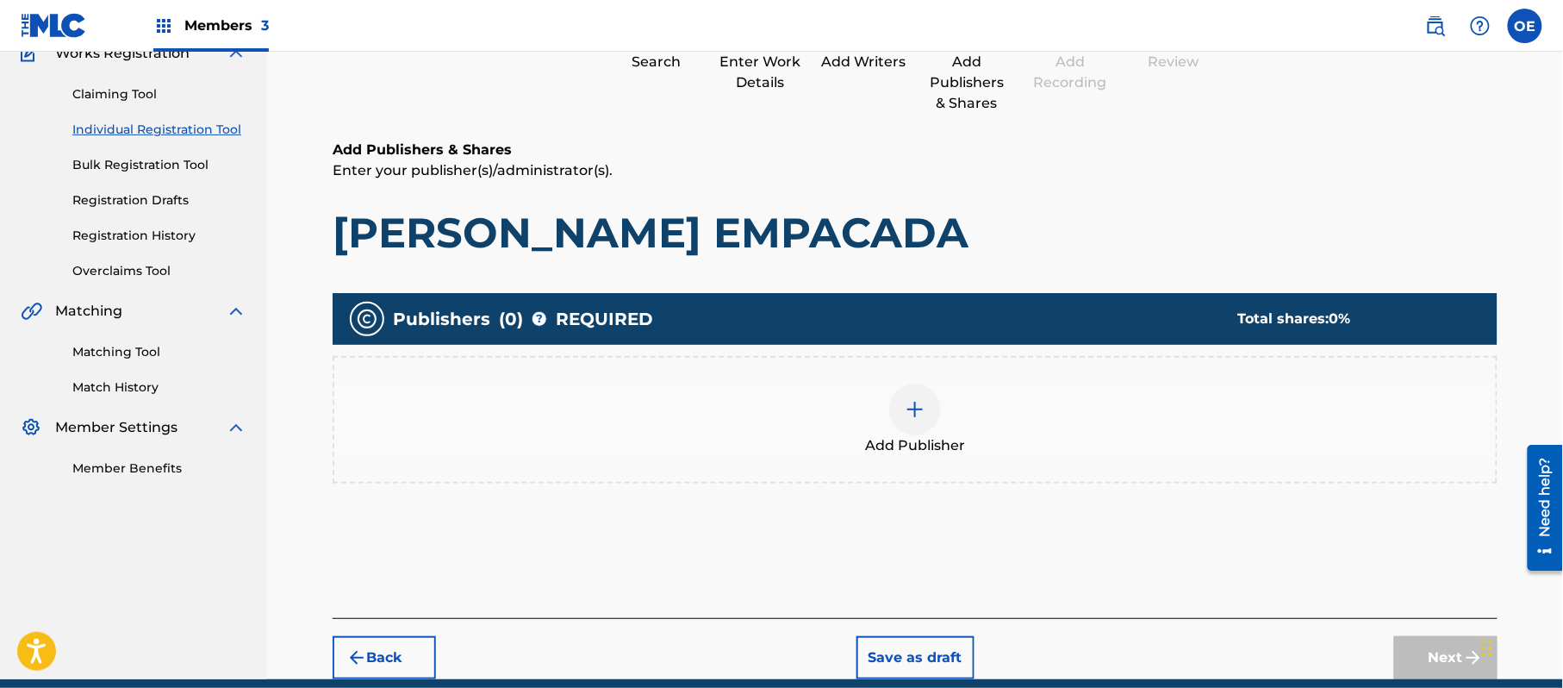
scroll to position [232, 0]
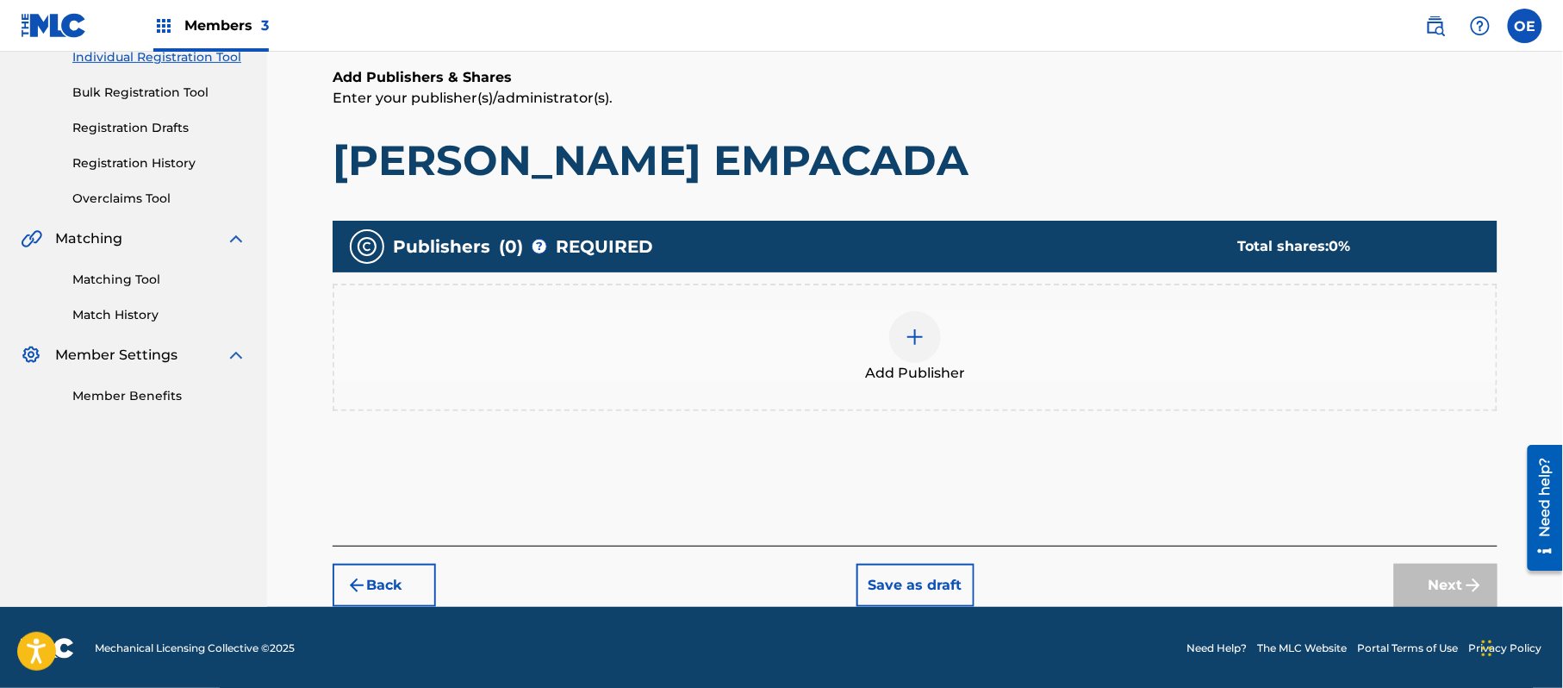
click at [767, 402] on div "Add Publisher" at bounding box center [915, 348] width 1165 height 128
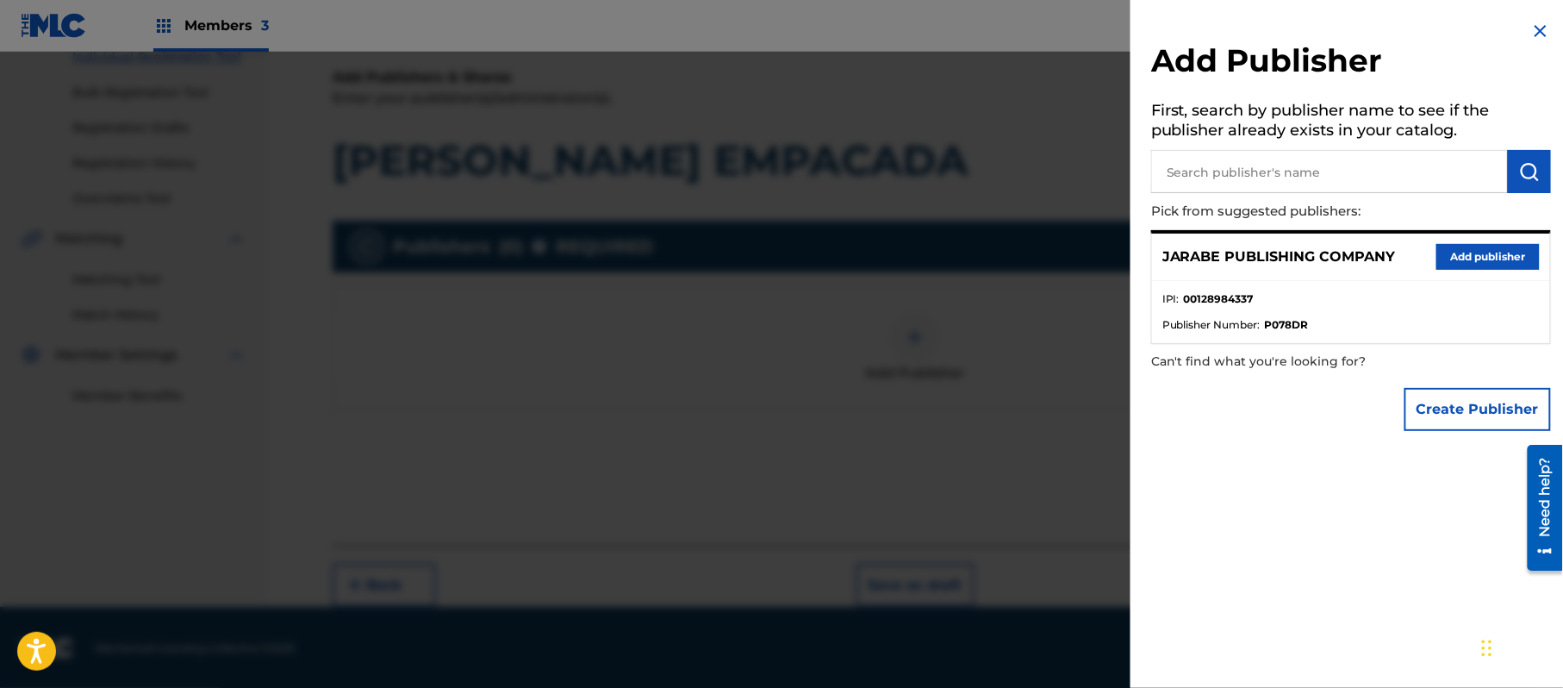
click at [1482, 253] on button "Add publisher" at bounding box center [1488, 257] width 103 height 26
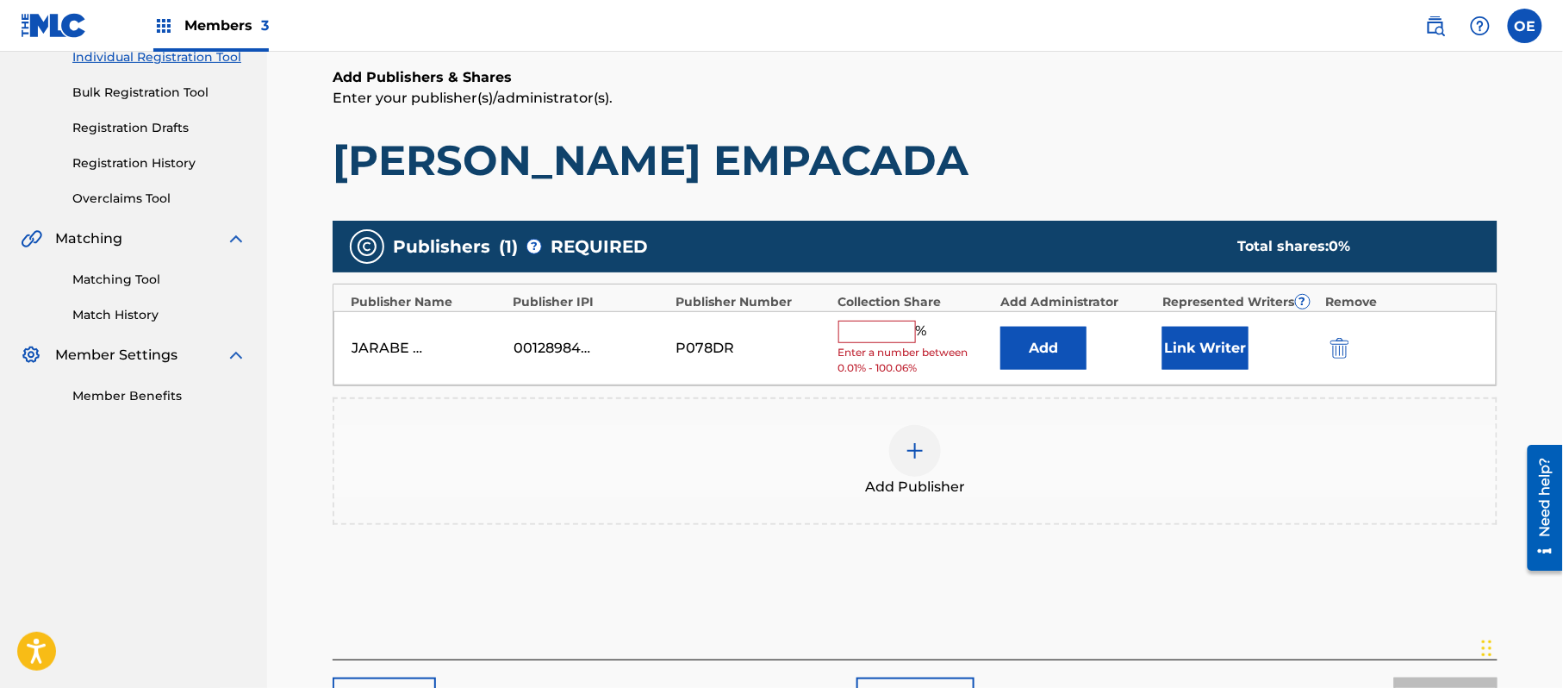
click at [887, 331] on input "text" at bounding box center [878, 332] width 78 height 22
type input "100"
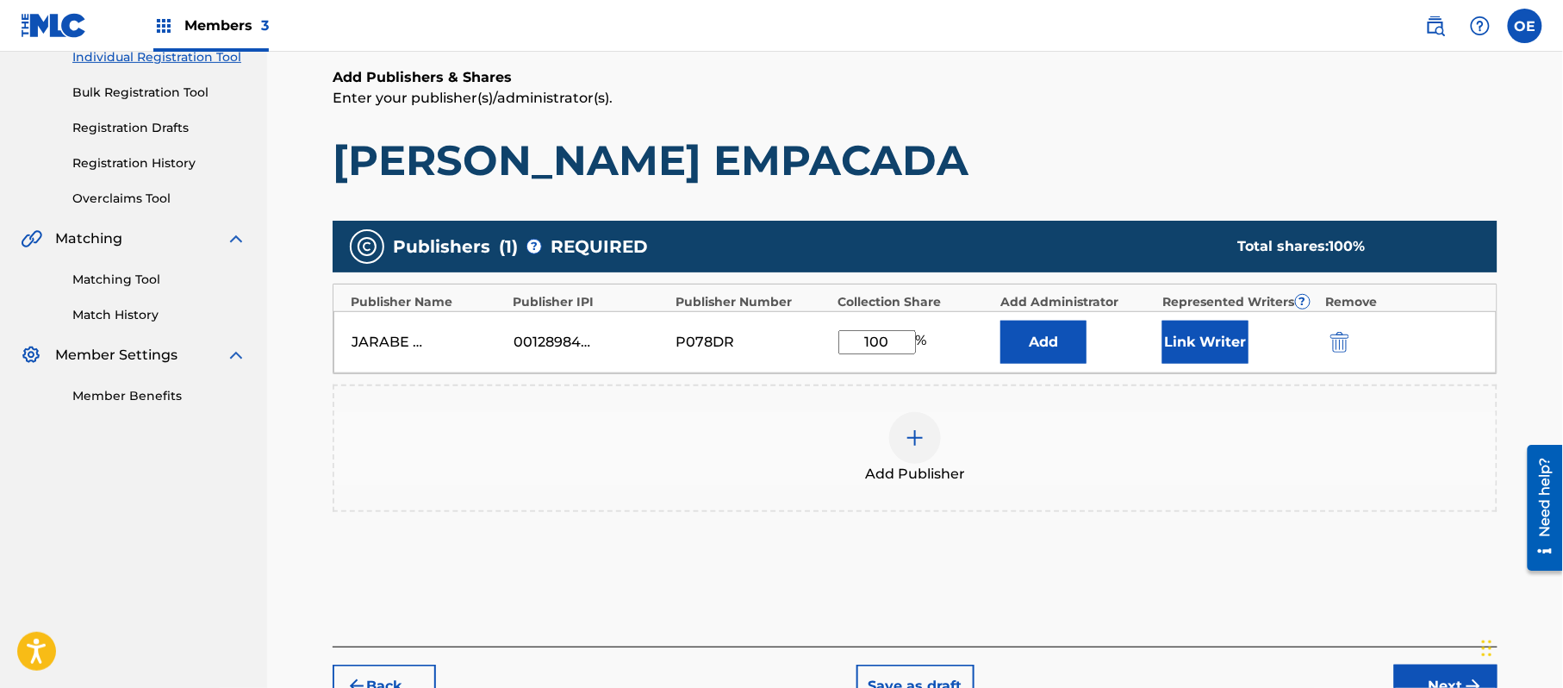
click at [1174, 346] on button "Link Writer" at bounding box center [1206, 342] width 86 height 43
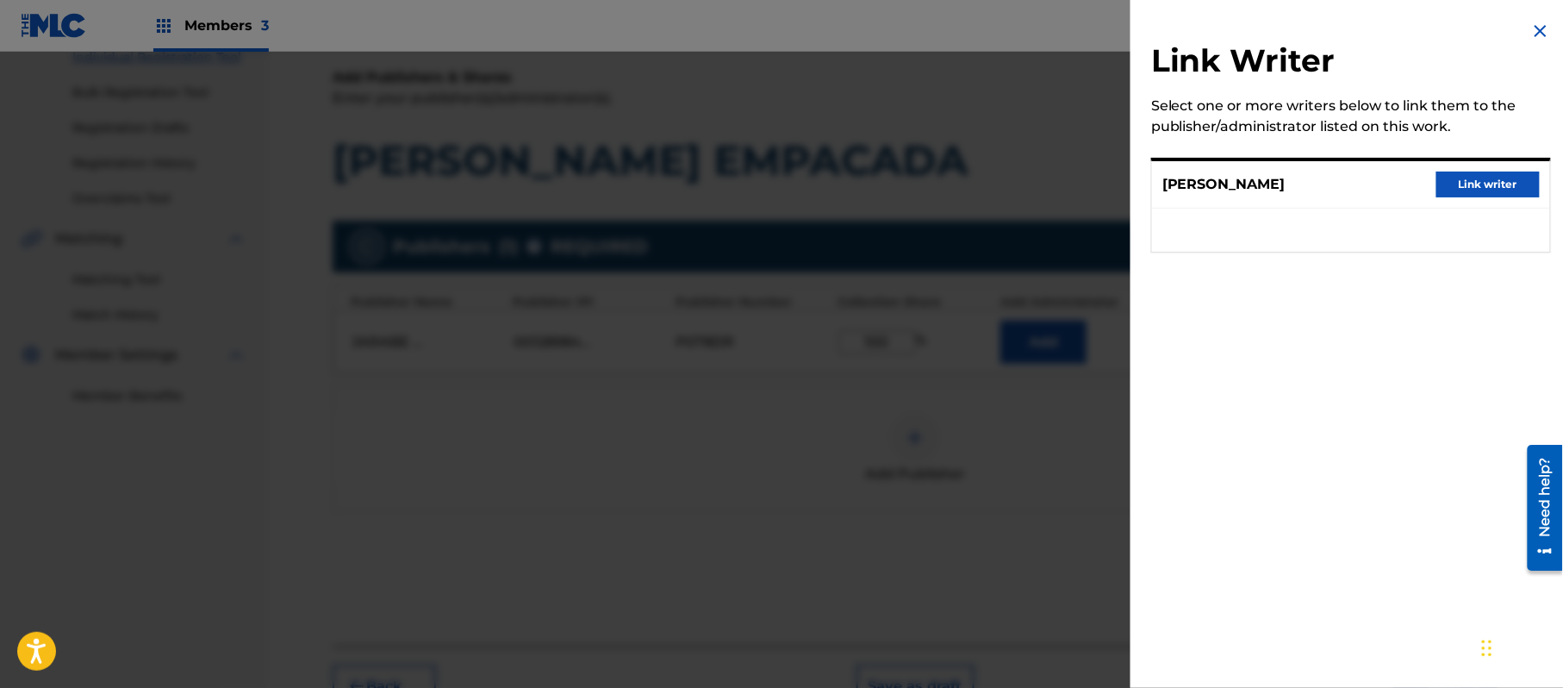
click at [1457, 186] on button "Link writer" at bounding box center [1488, 185] width 103 height 26
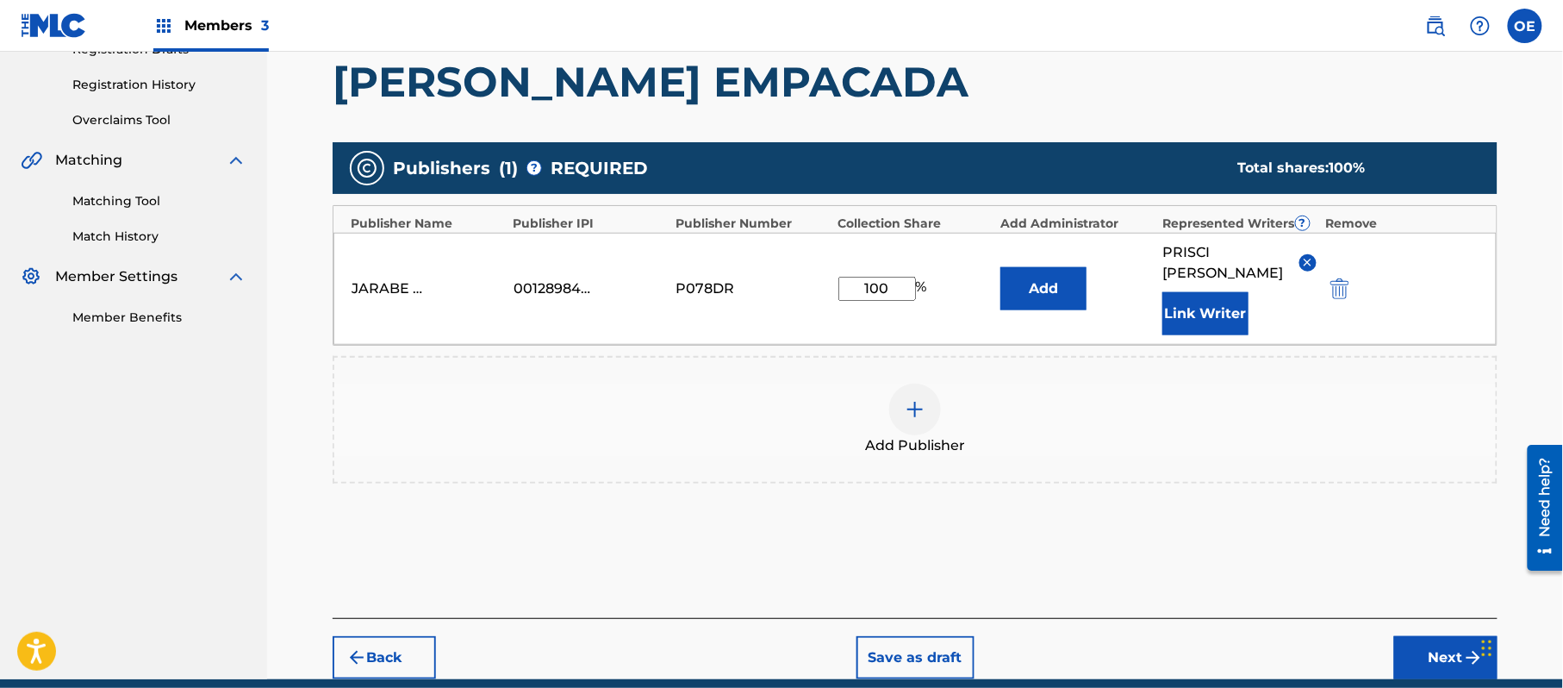
scroll to position [384, 0]
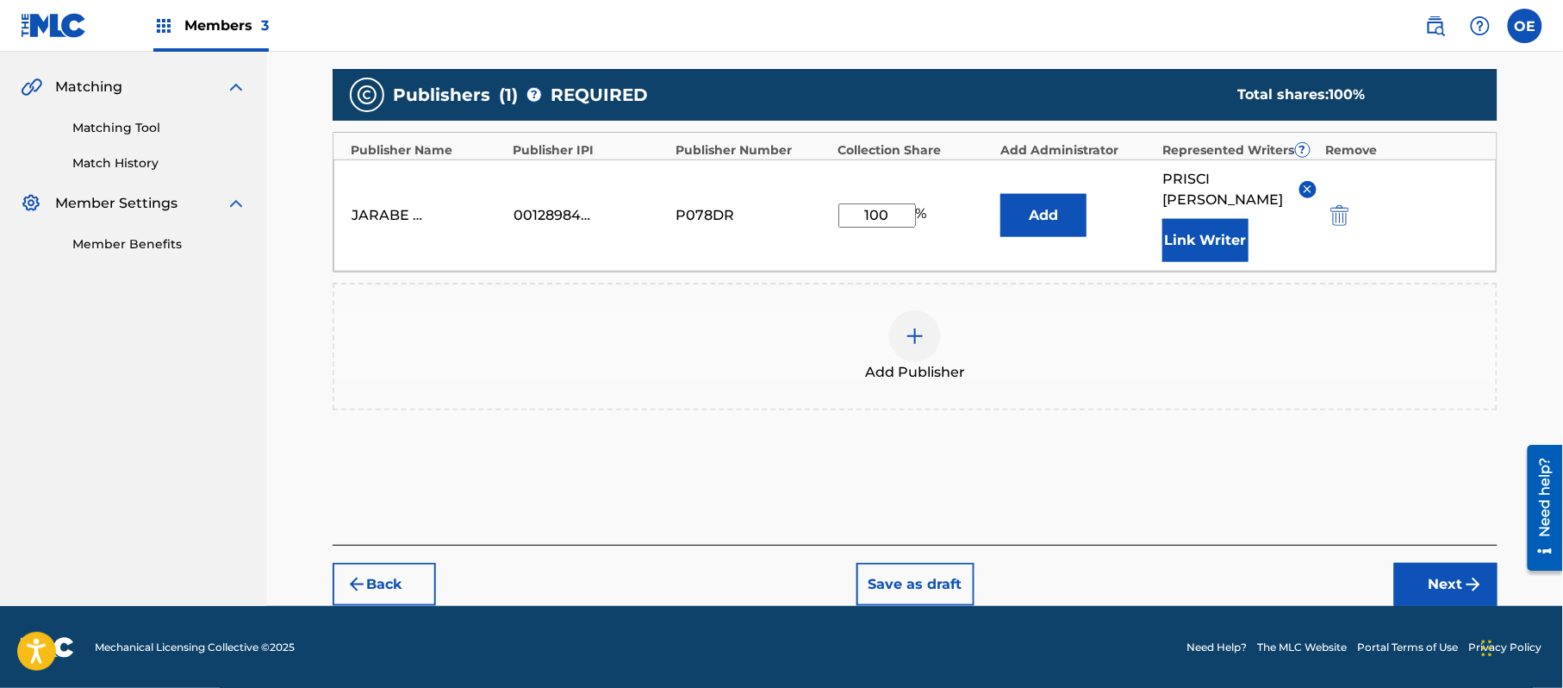
click at [1449, 573] on button "Next" at bounding box center [1446, 584] width 103 height 43
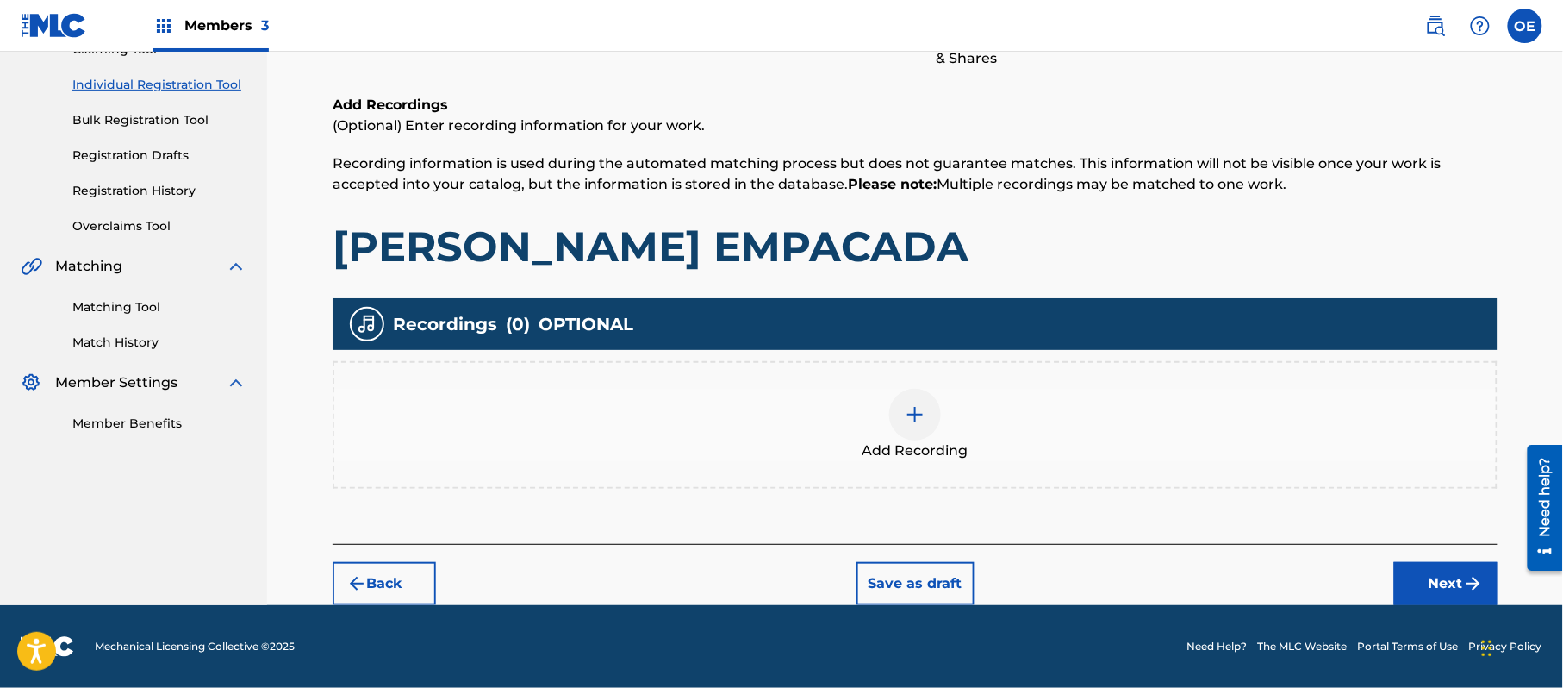
scroll to position [78, 0]
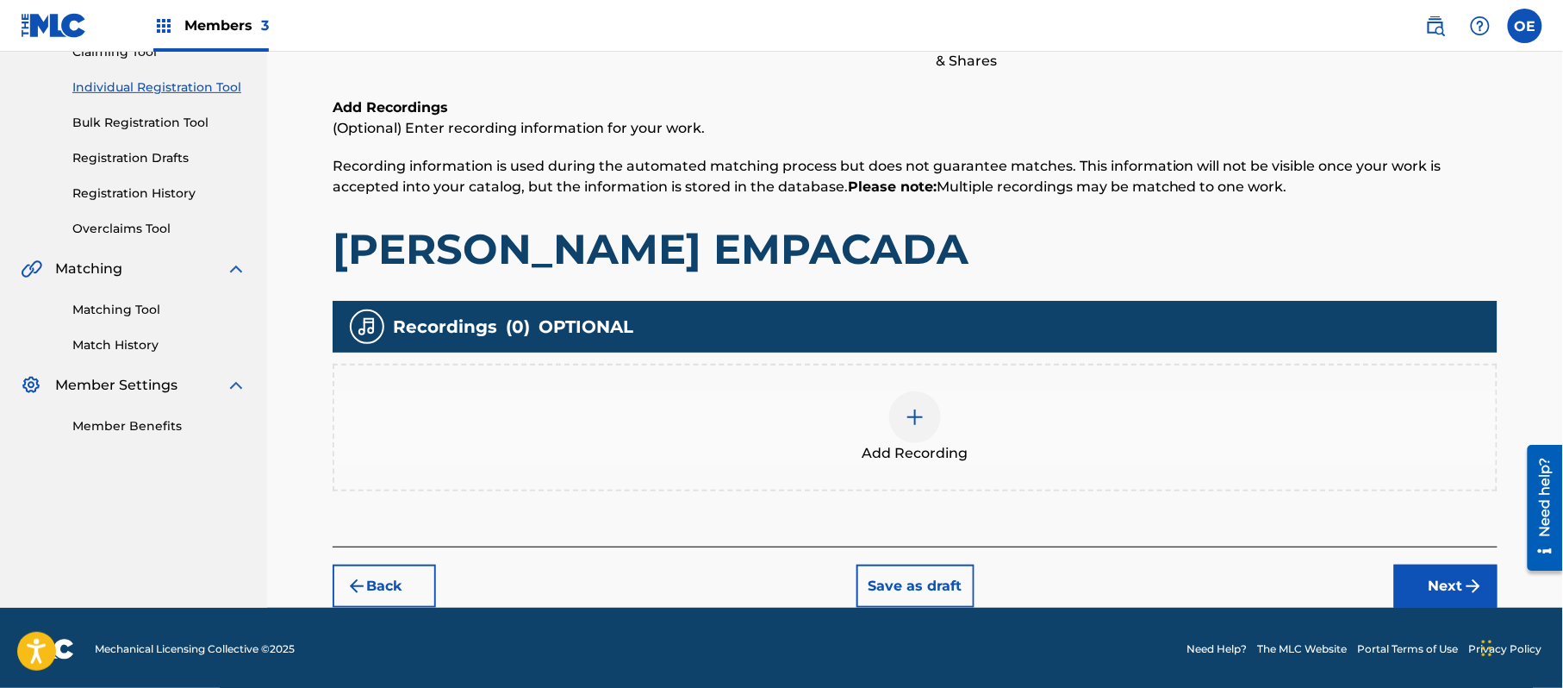
click at [1421, 572] on button "Next" at bounding box center [1446, 586] width 103 height 43
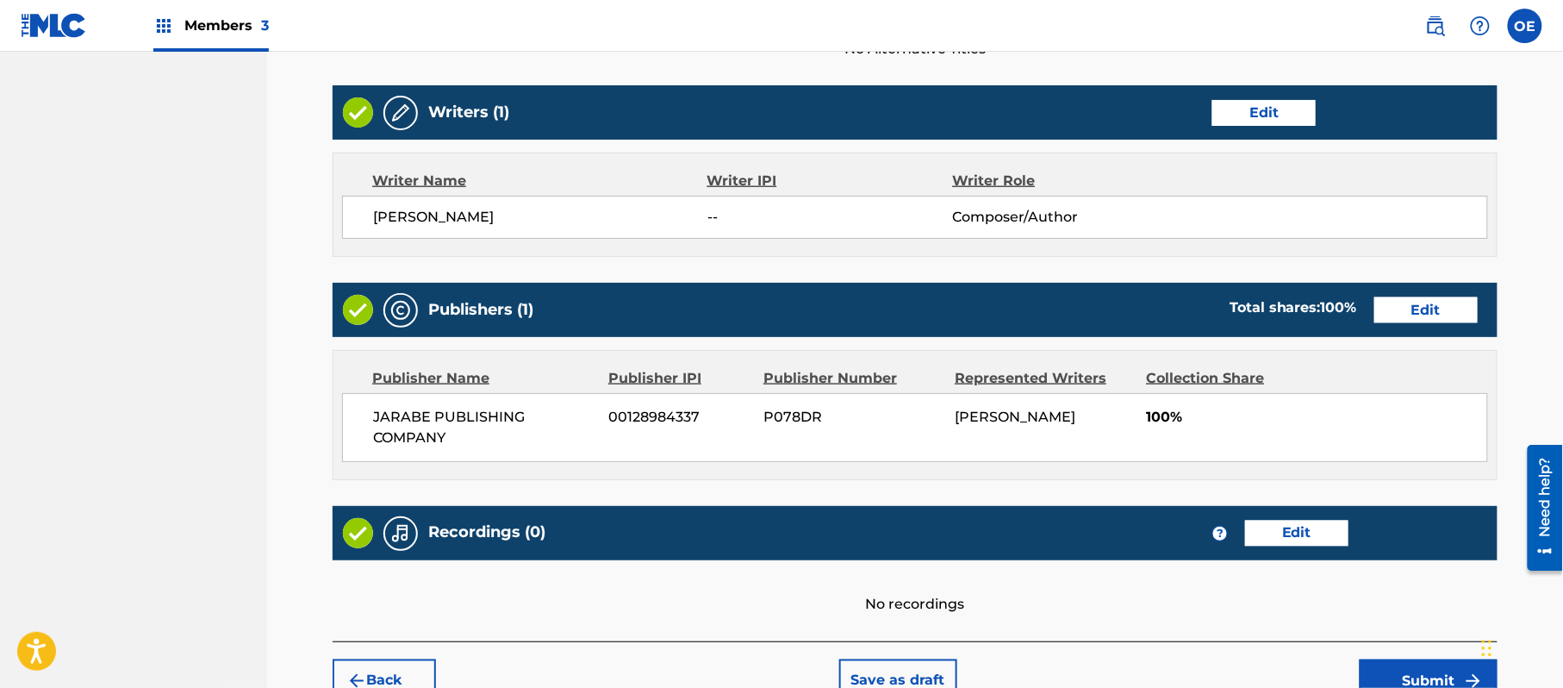
scroll to position [735, 0]
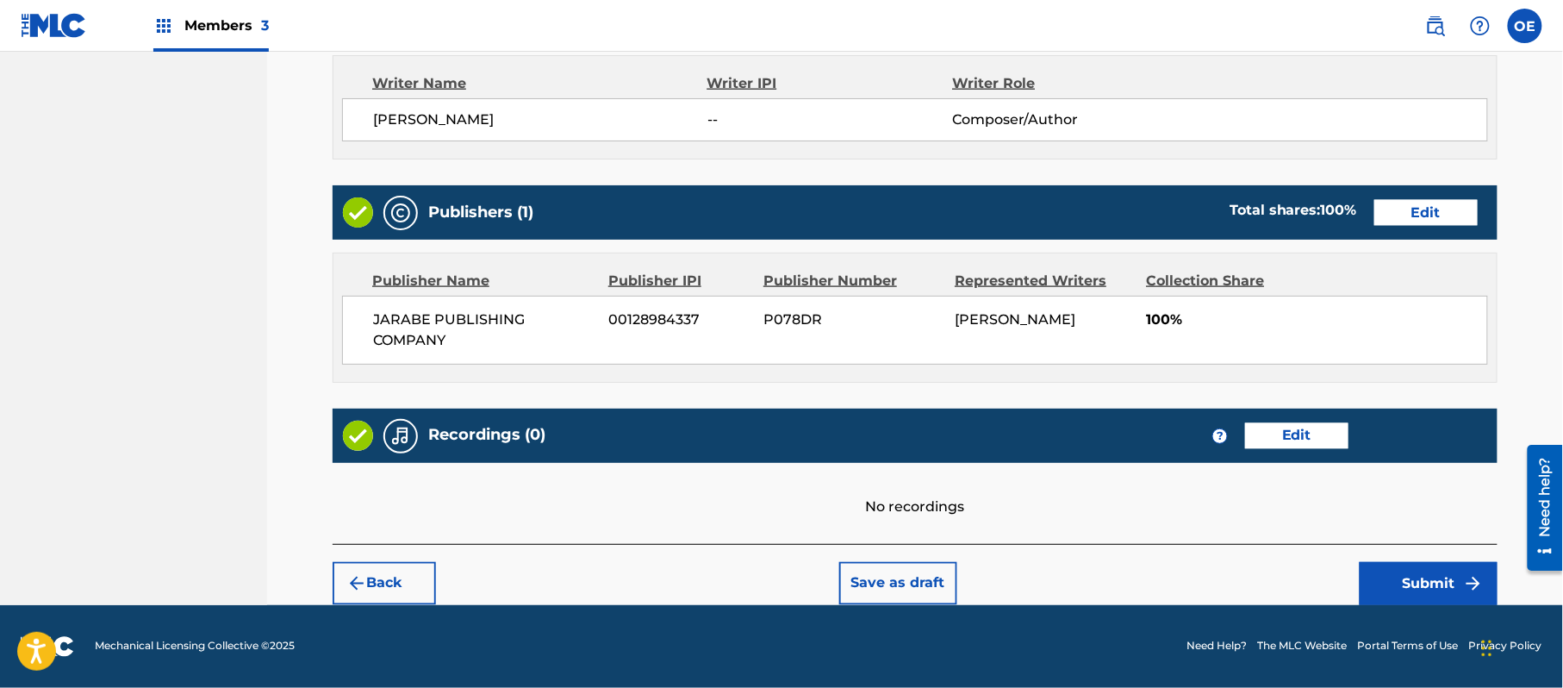
click at [1446, 580] on button "Submit" at bounding box center [1429, 583] width 138 height 43
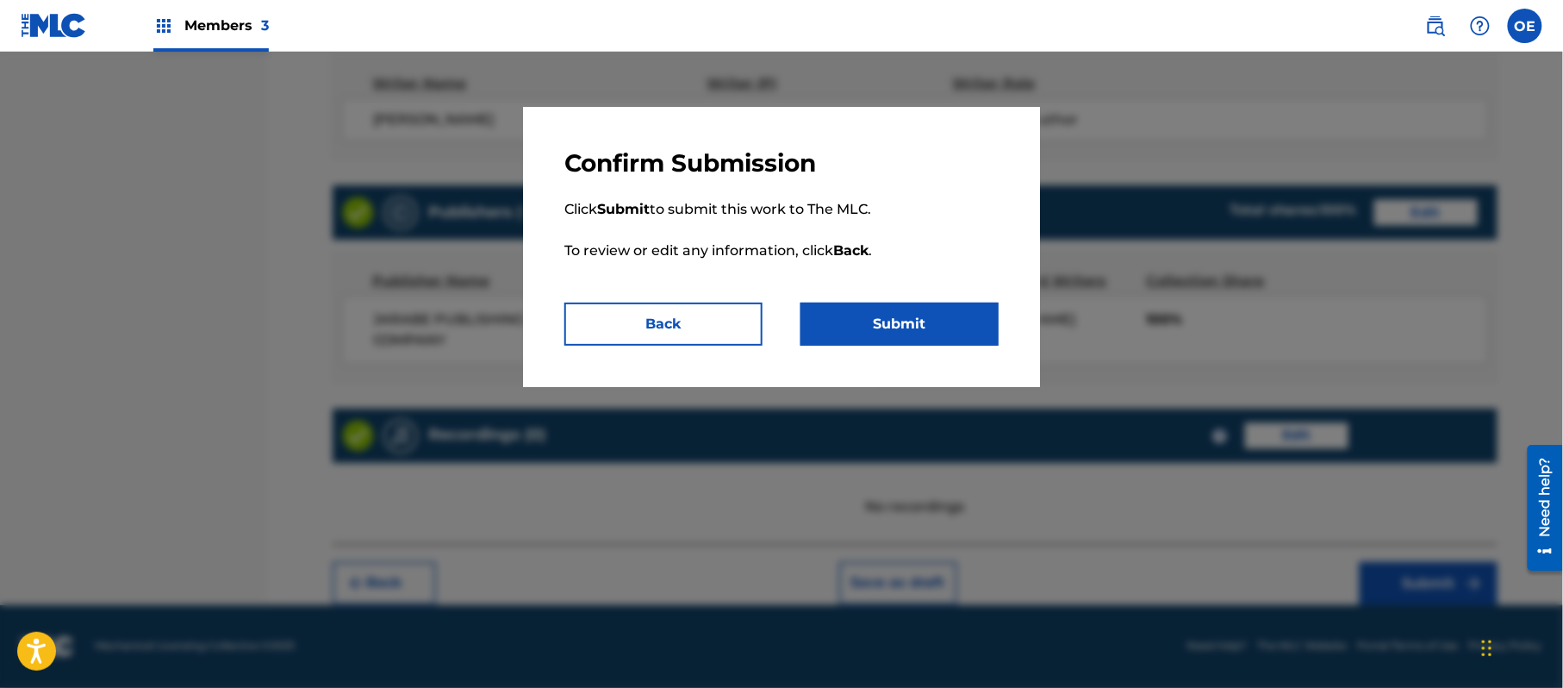
click at [879, 314] on button "Submit" at bounding box center [900, 324] width 198 height 43
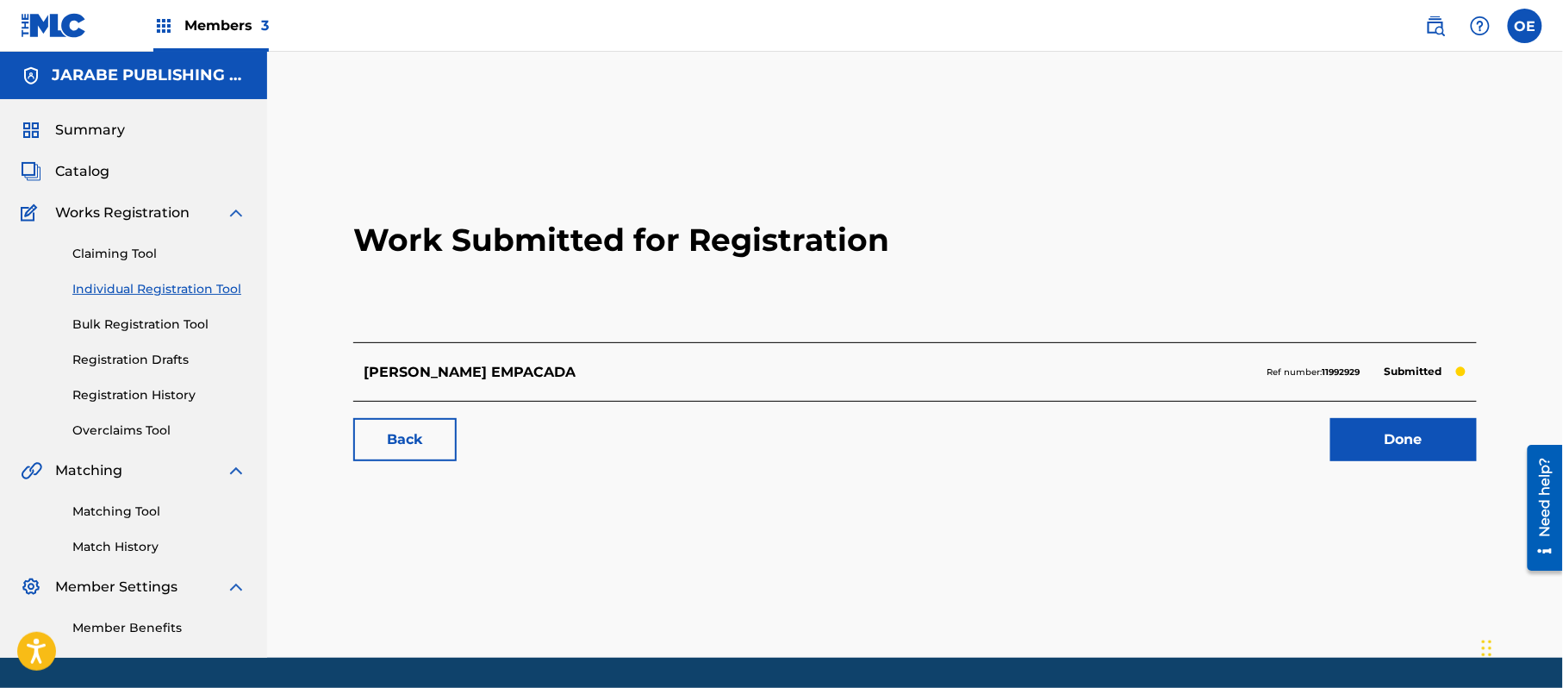
click at [1364, 459] on link "Done" at bounding box center [1404, 439] width 147 height 43
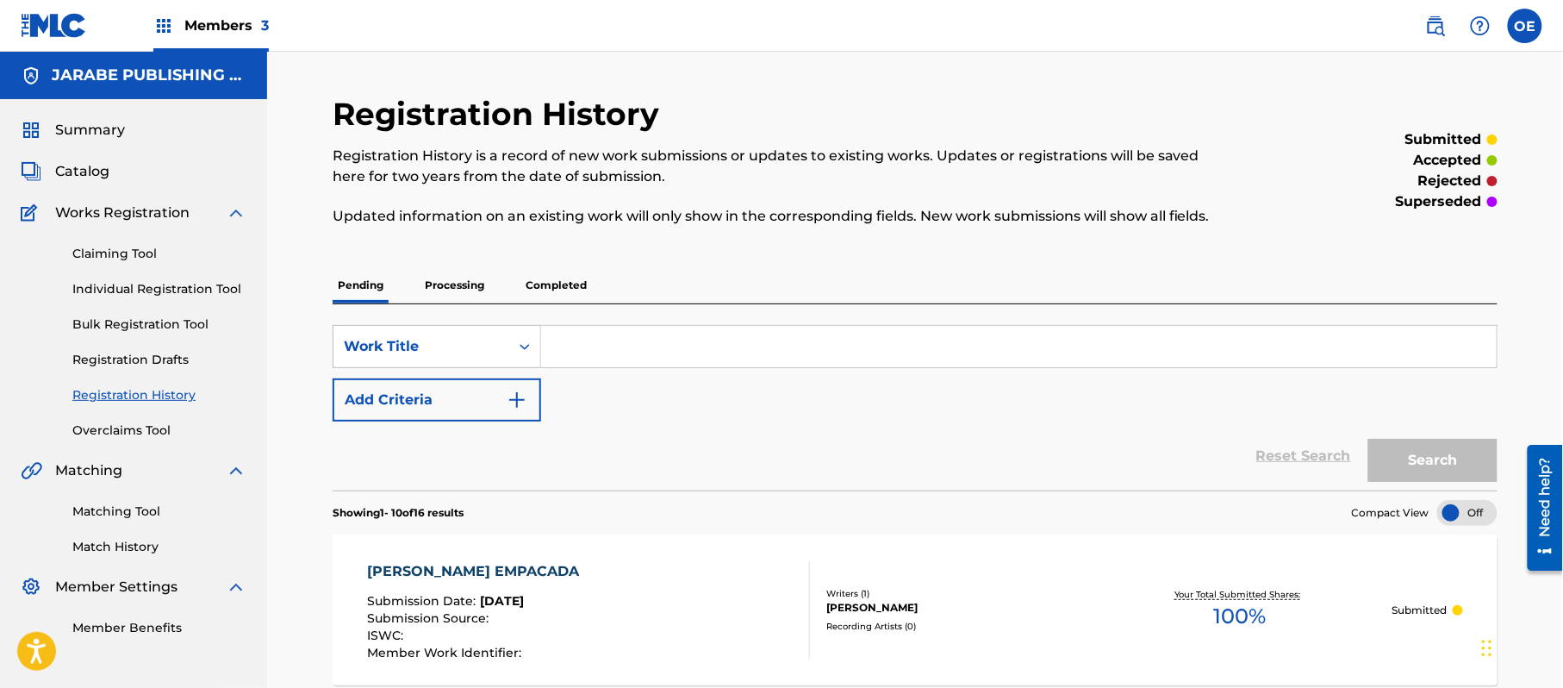
drag, startPoint x: 186, startPoint y: 283, endPoint x: 10, endPoint y: 283, distance: 175.8
click at [186, 284] on link "Individual Registration Tool" at bounding box center [159, 289] width 174 height 18
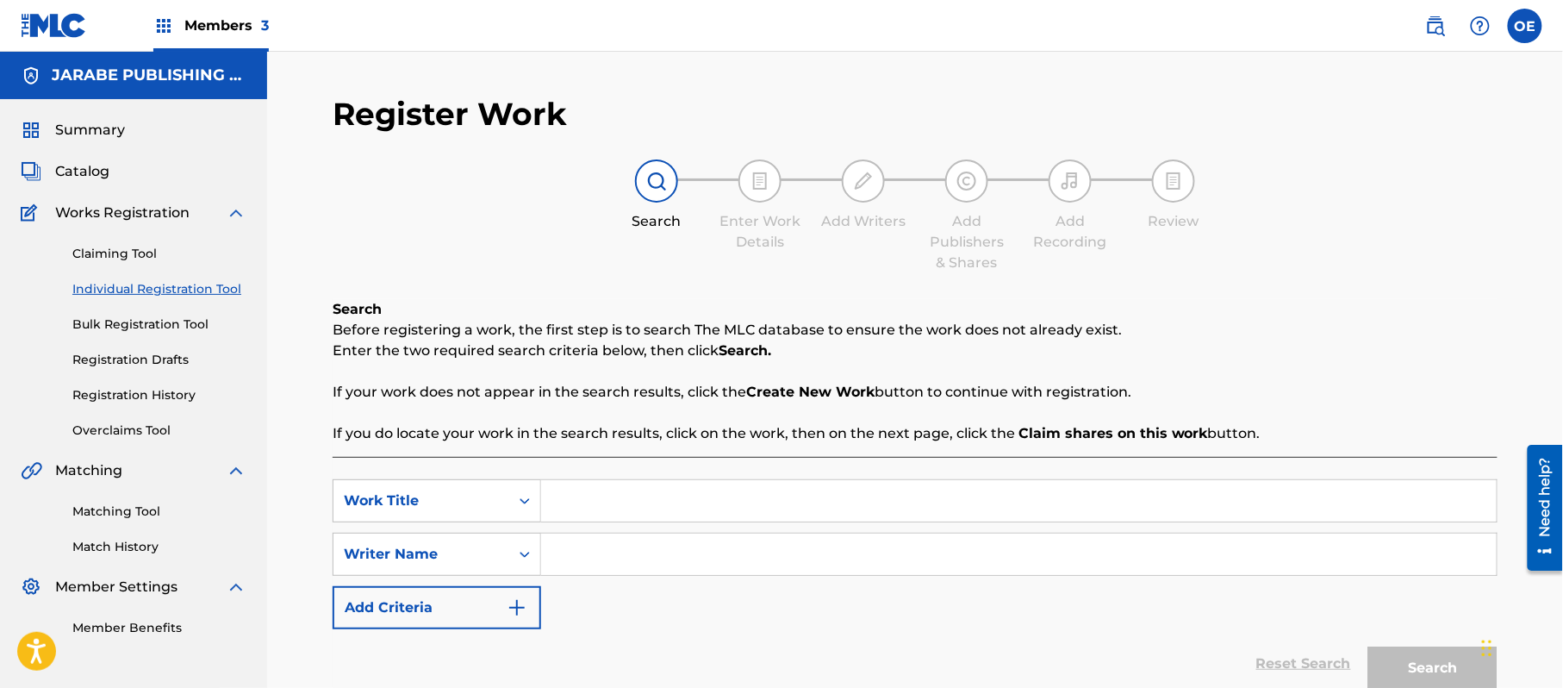
paste input "MI HERMANO MI AMIGO"
type input "MI HERMANO MI AMIGO"
paste input "[PERSON_NAME]"
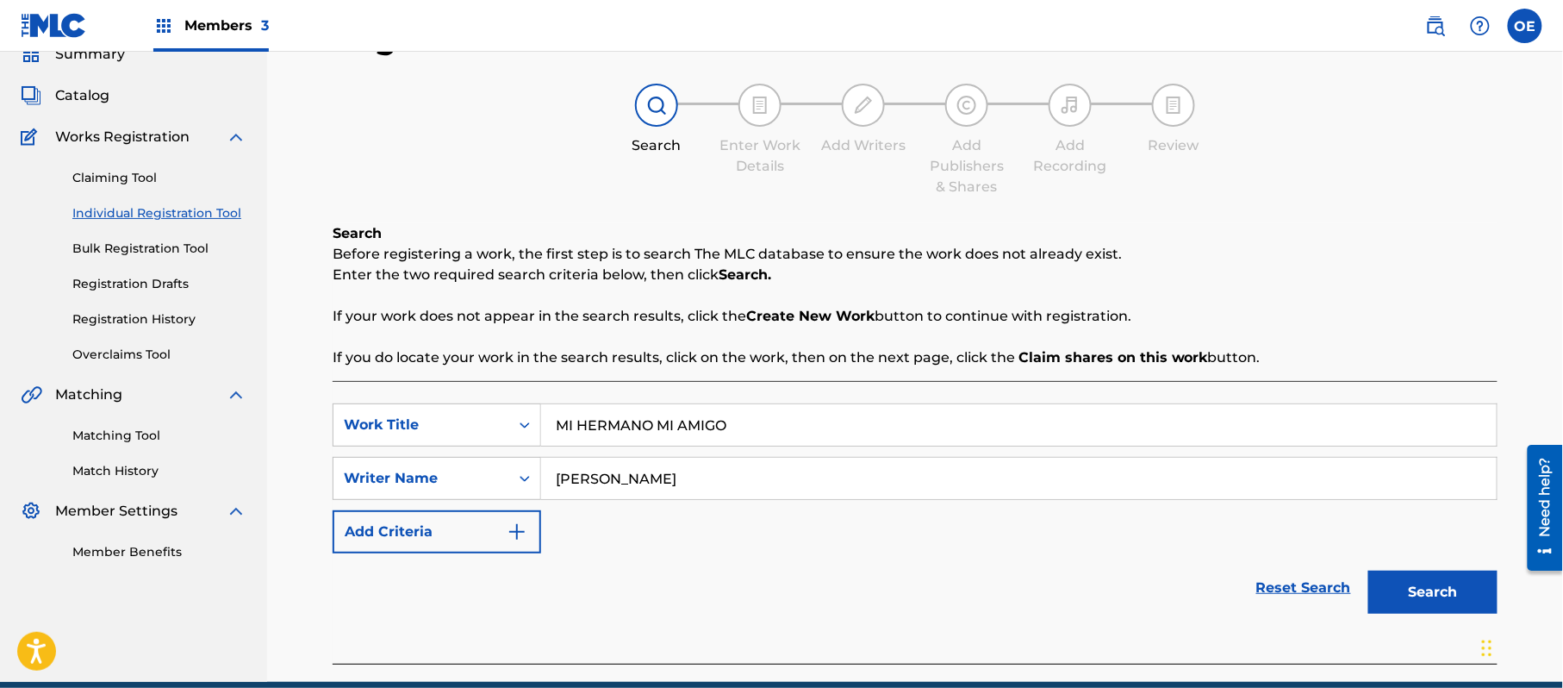
scroll to position [153, 0]
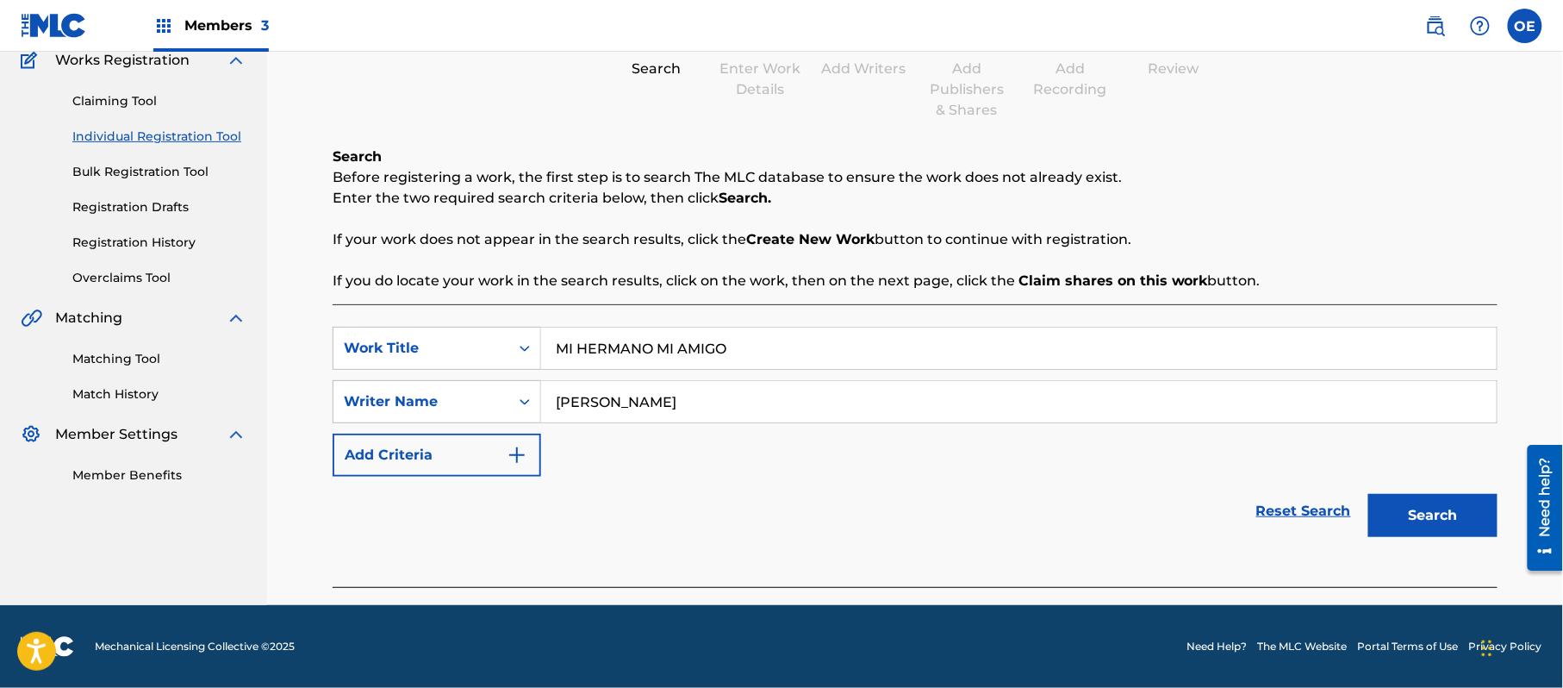
type input "[PERSON_NAME]"
click at [1457, 521] on button "Search" at bounding box center [1433, 515] width 129 height 43
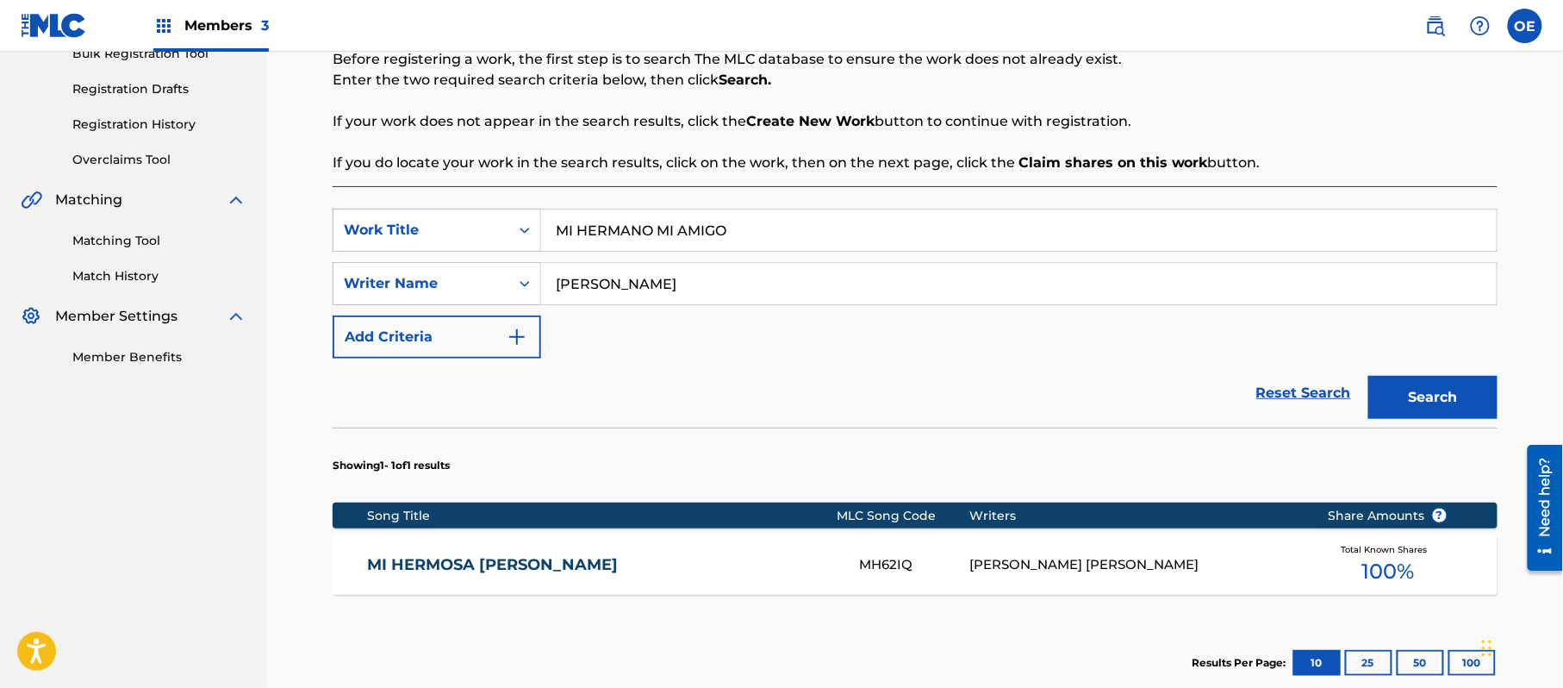
scroll to position [472, 0]
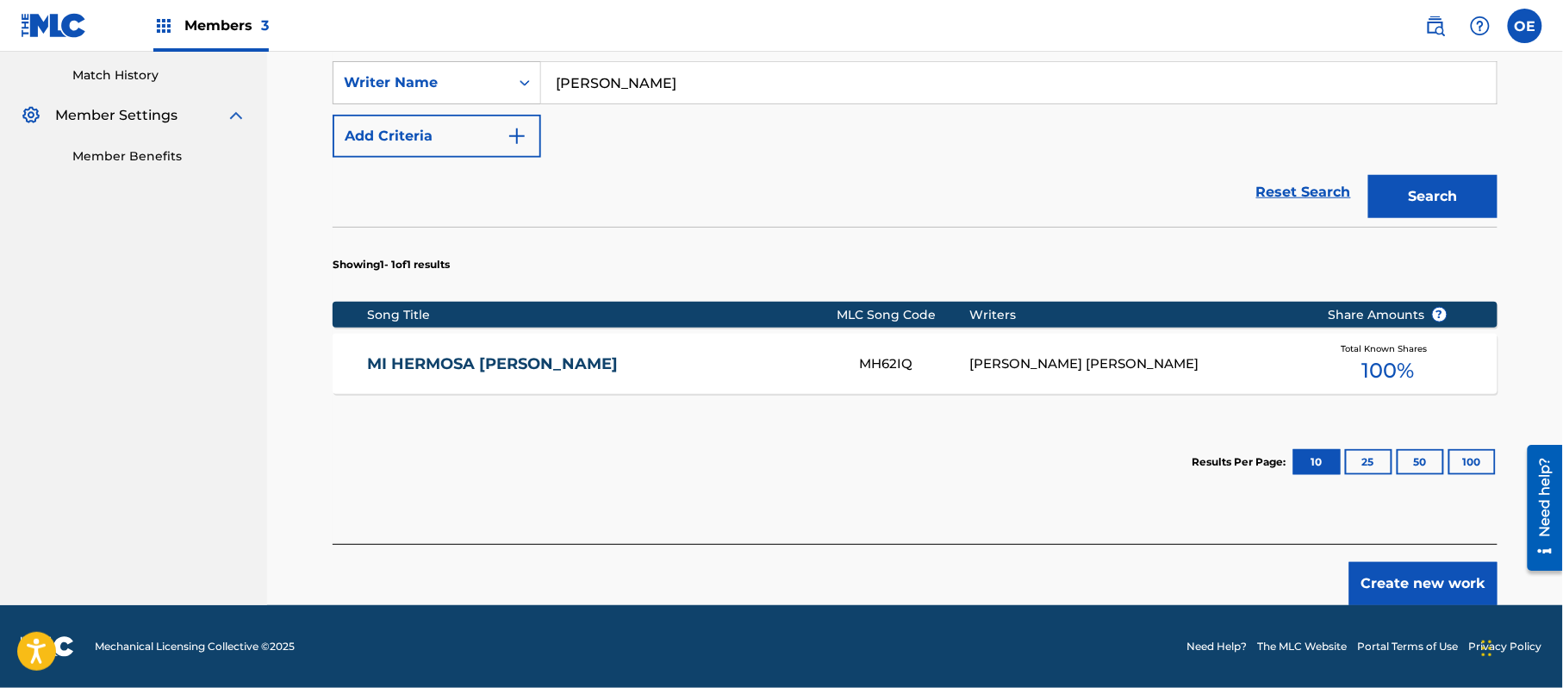
click at [519, 384] on div "MI HERMOSA [PERSON_NAME] MH62IQ [PERSON_NAME] [PERSON_NAME] Total Known Shares …" at bounding box center [915, 364] width 1165 height 60
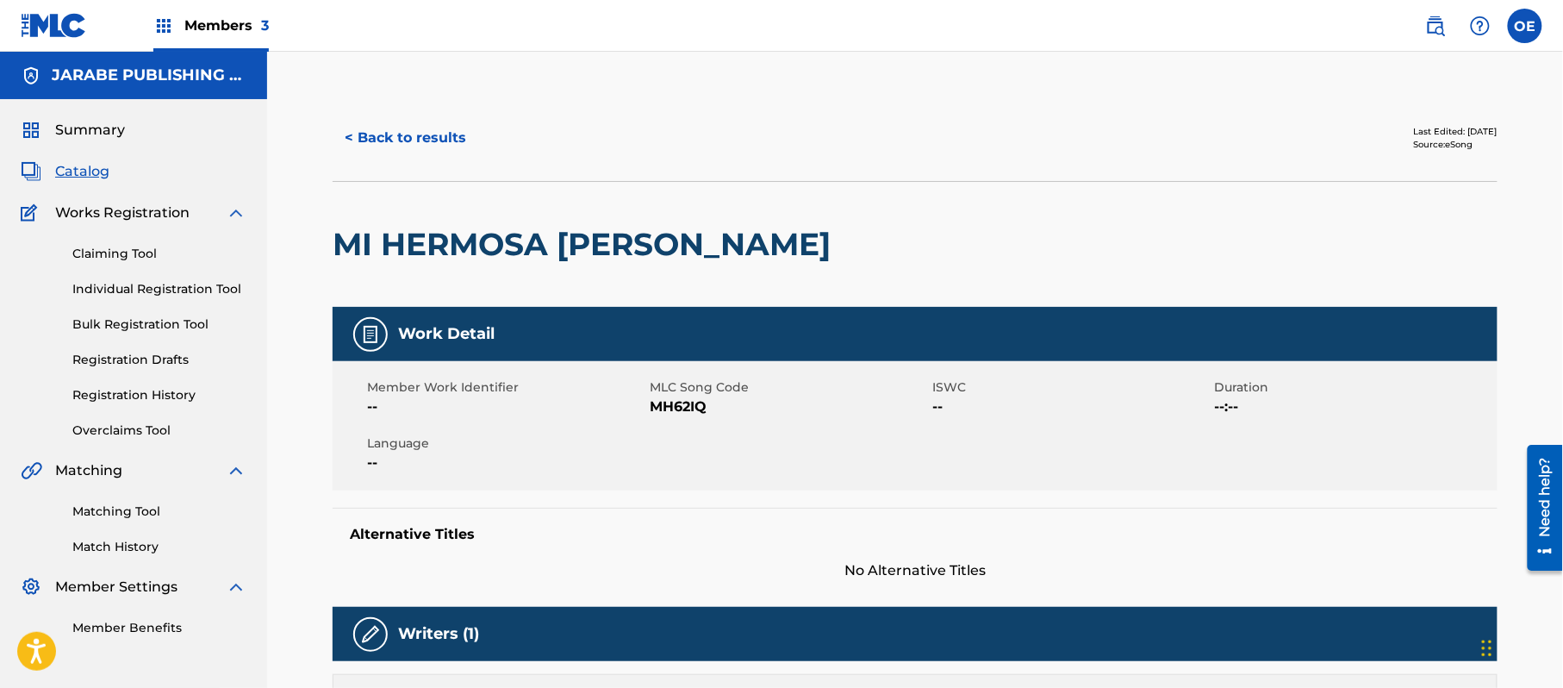
click at [453, 156] on button "< Back to results" at bounding box center [406, 137] width 146 height 43
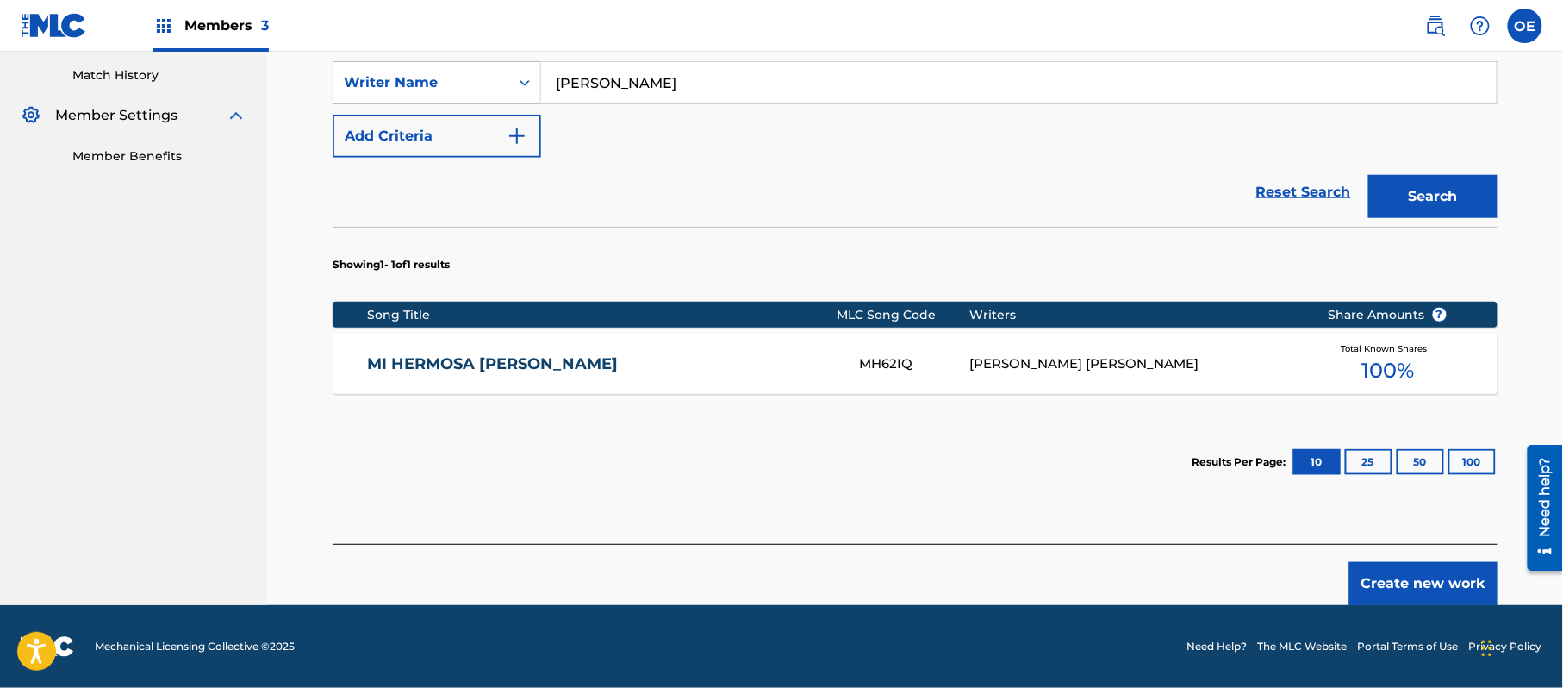
click at [1450, 577] on button "Create new work" at bounding box center [1424, 583] width 148 height 43
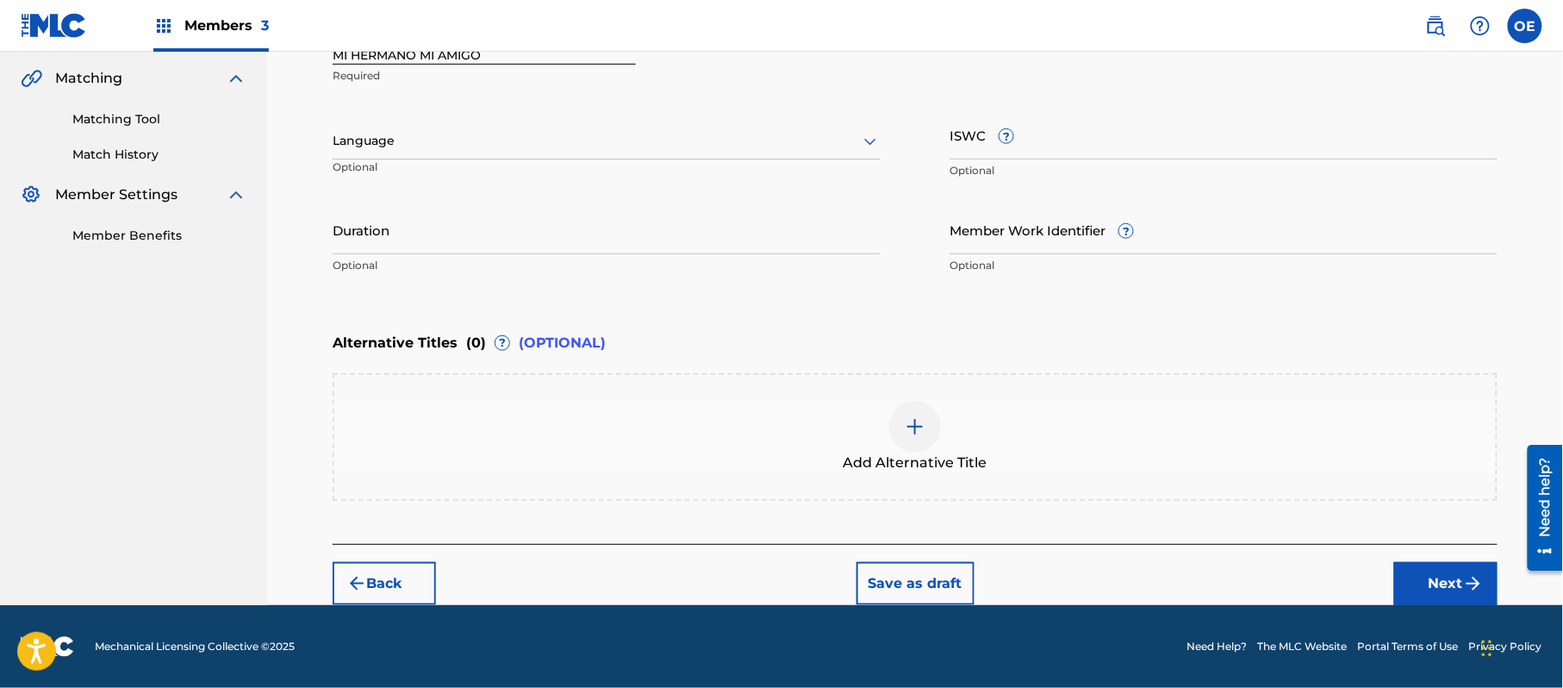
scroll to position [390, 0]
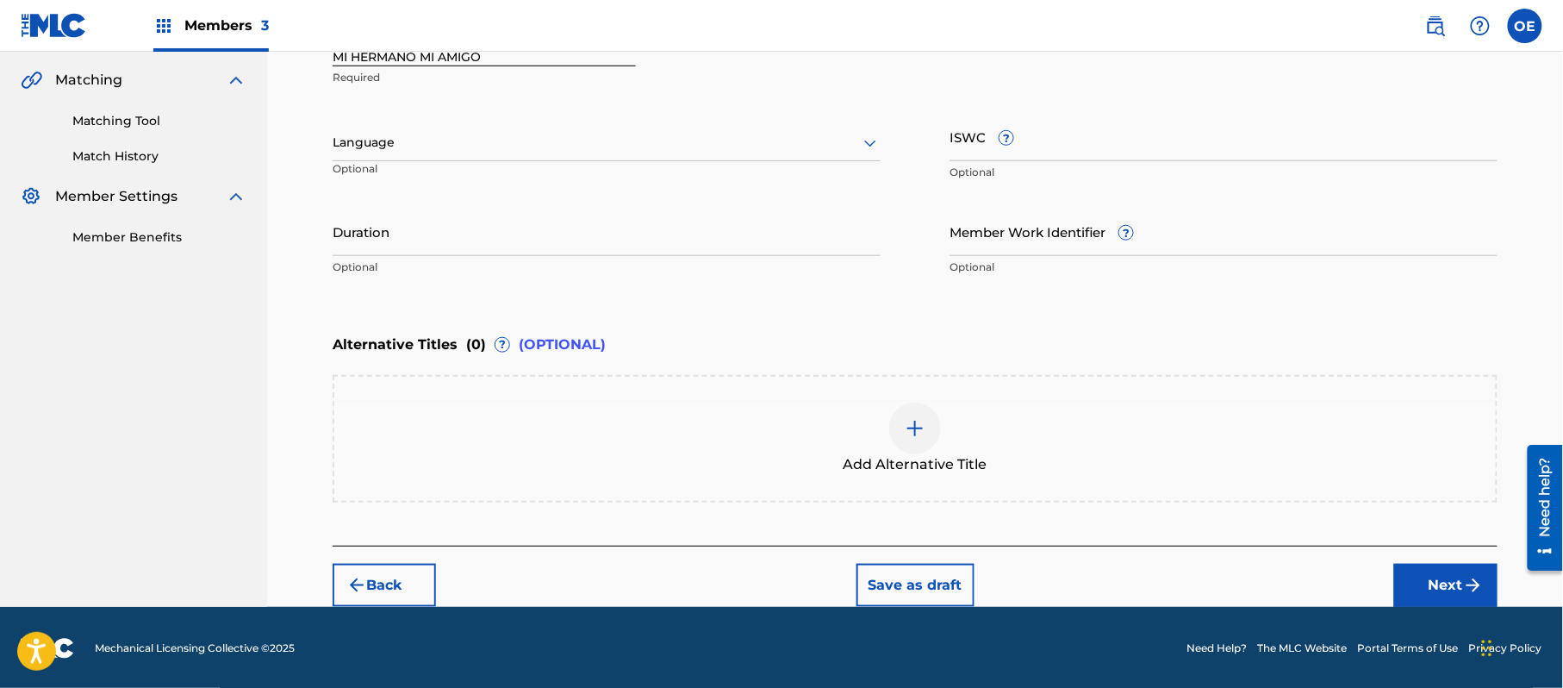
click at [384, 149] on div at bounding box center [607, 143] width 548 height 22
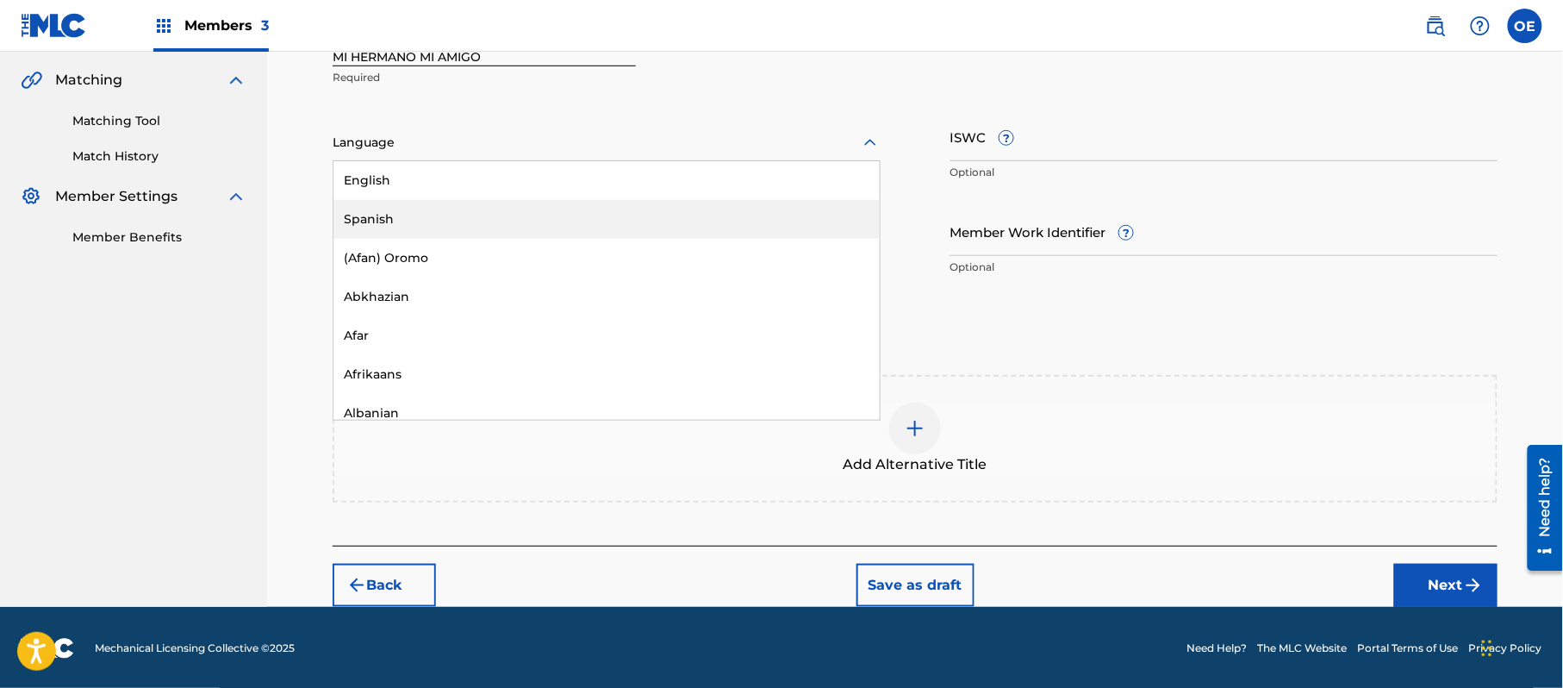
click at [424, 210] on div "Spanish" at bounding box center [607, 219] width 546 height 39
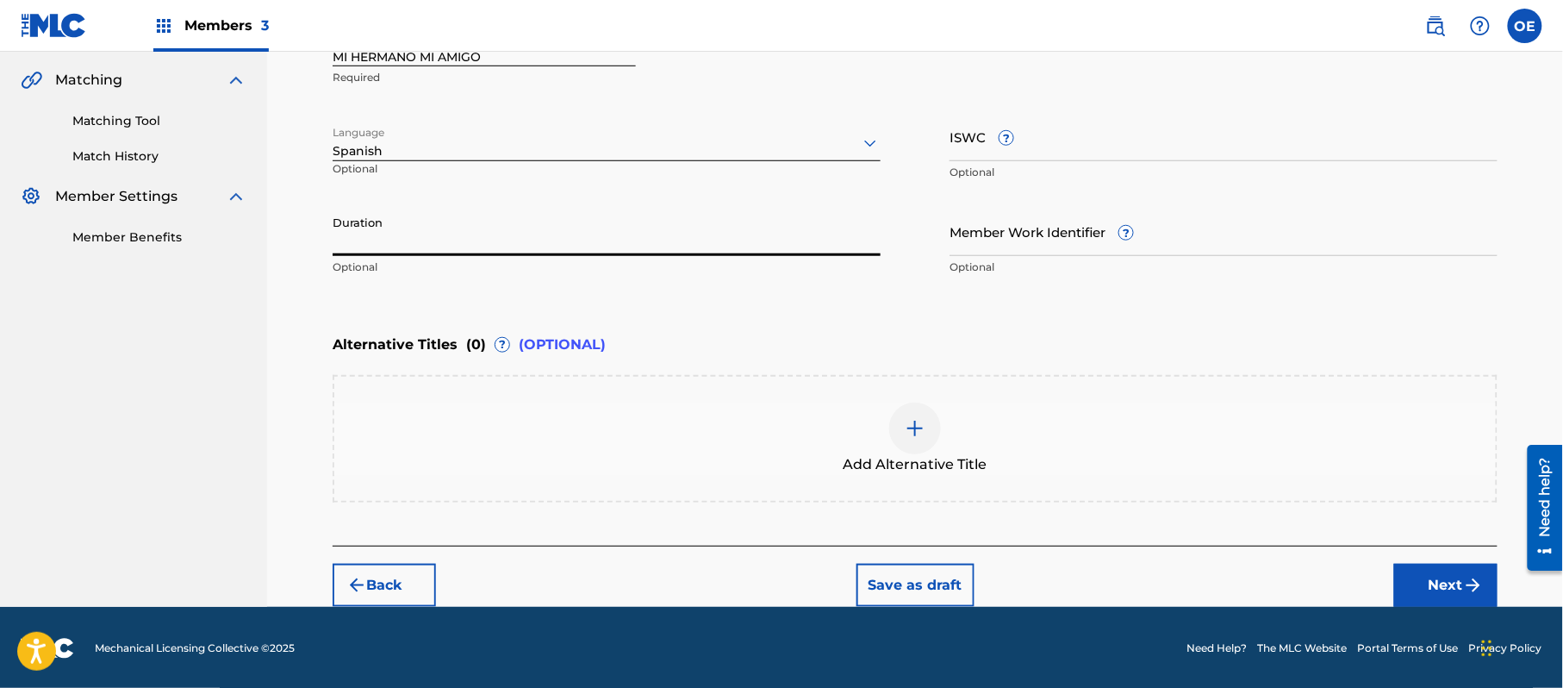
click at [465, 226] on input "Duration" at bounding box center [607, 231] width 548 height 49
type input "02:20"
click at [1410, 579] on button "Next" at bounding box center [1446, 585] width 103 height 43
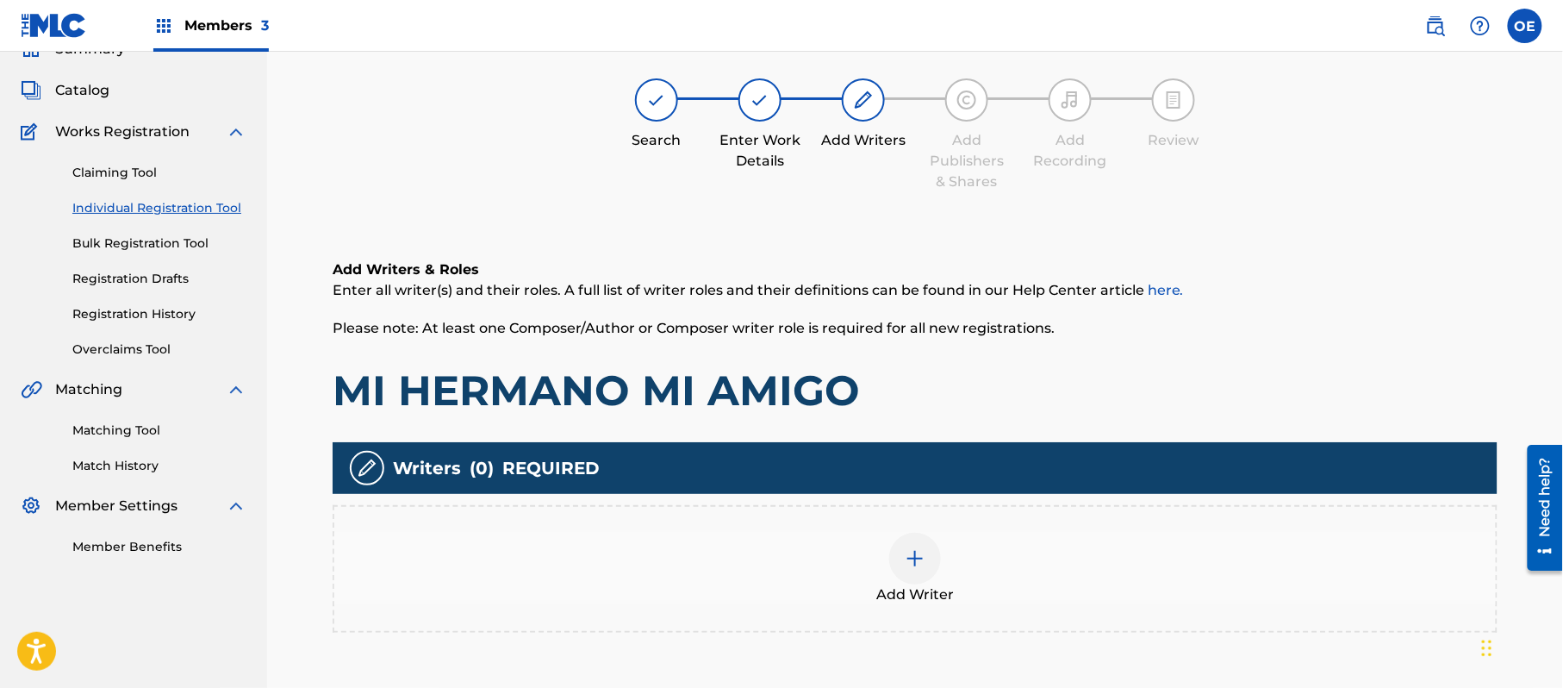
scroll to position [78, 0]
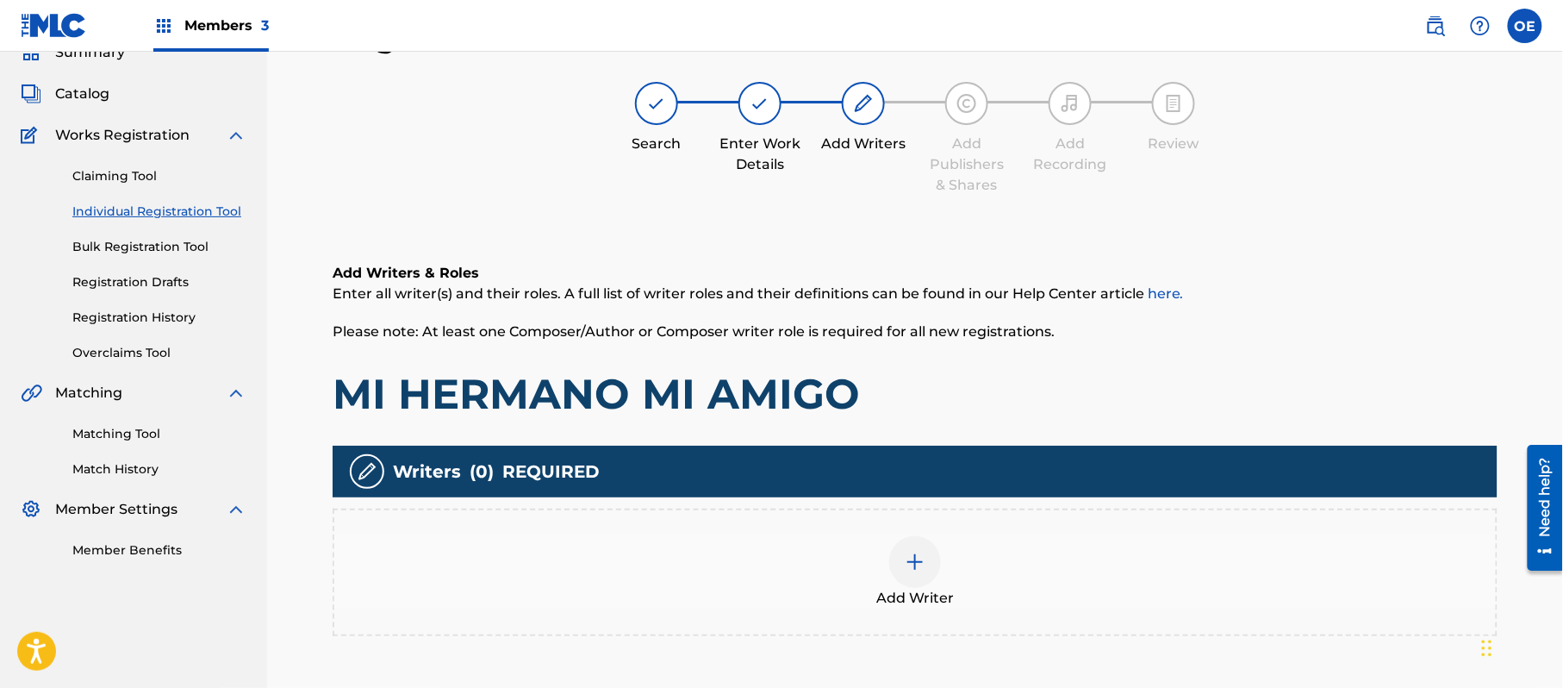
click at [897, 529] on div "Add Writer" at bounding box center [915, 573] width 1165 height 128
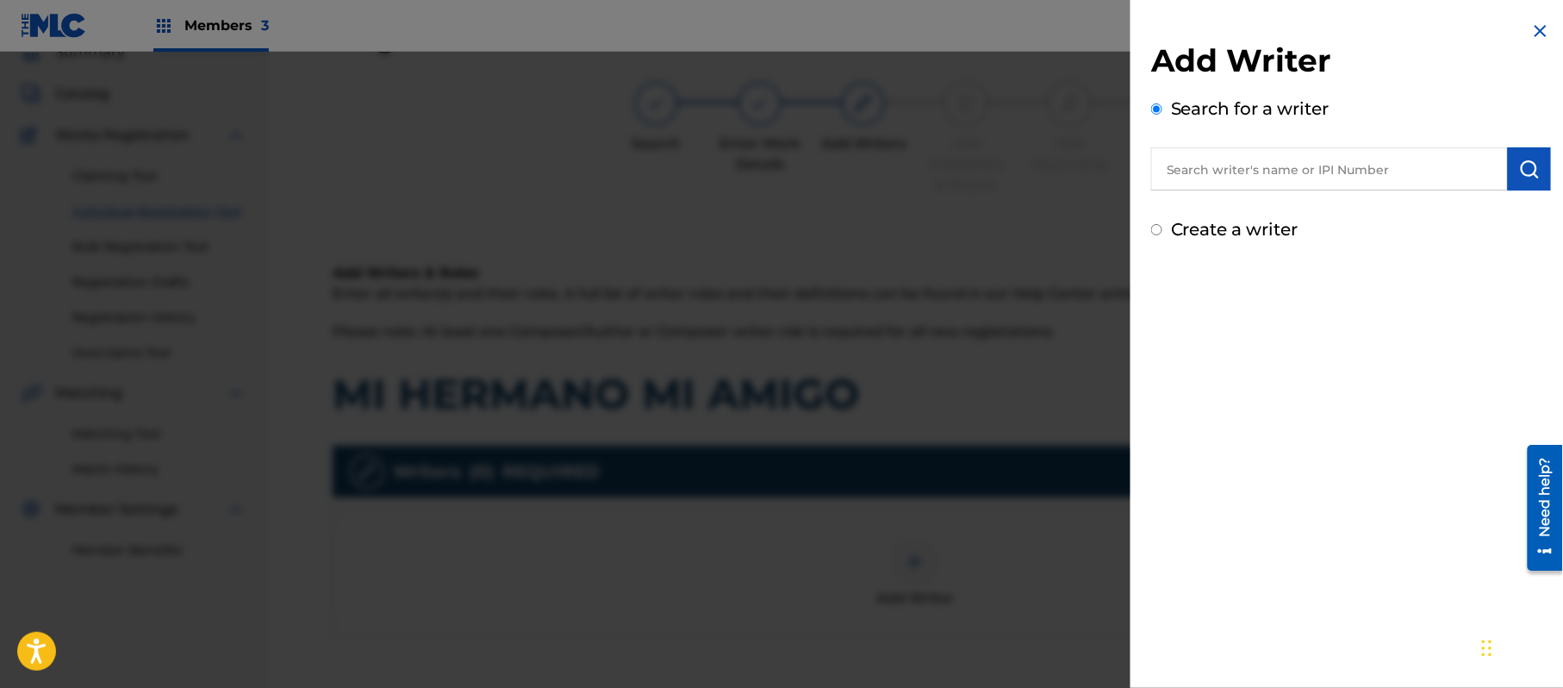
click at [1266, 228] on label "Create a writer" at bounding box center [1235, 229] width 128 height 21
radio input "true"
click at [1163, 228] on input "Create a writer" at bounding box center [1156, 229] width 11 height 11
radio input "false"
radio input "true"
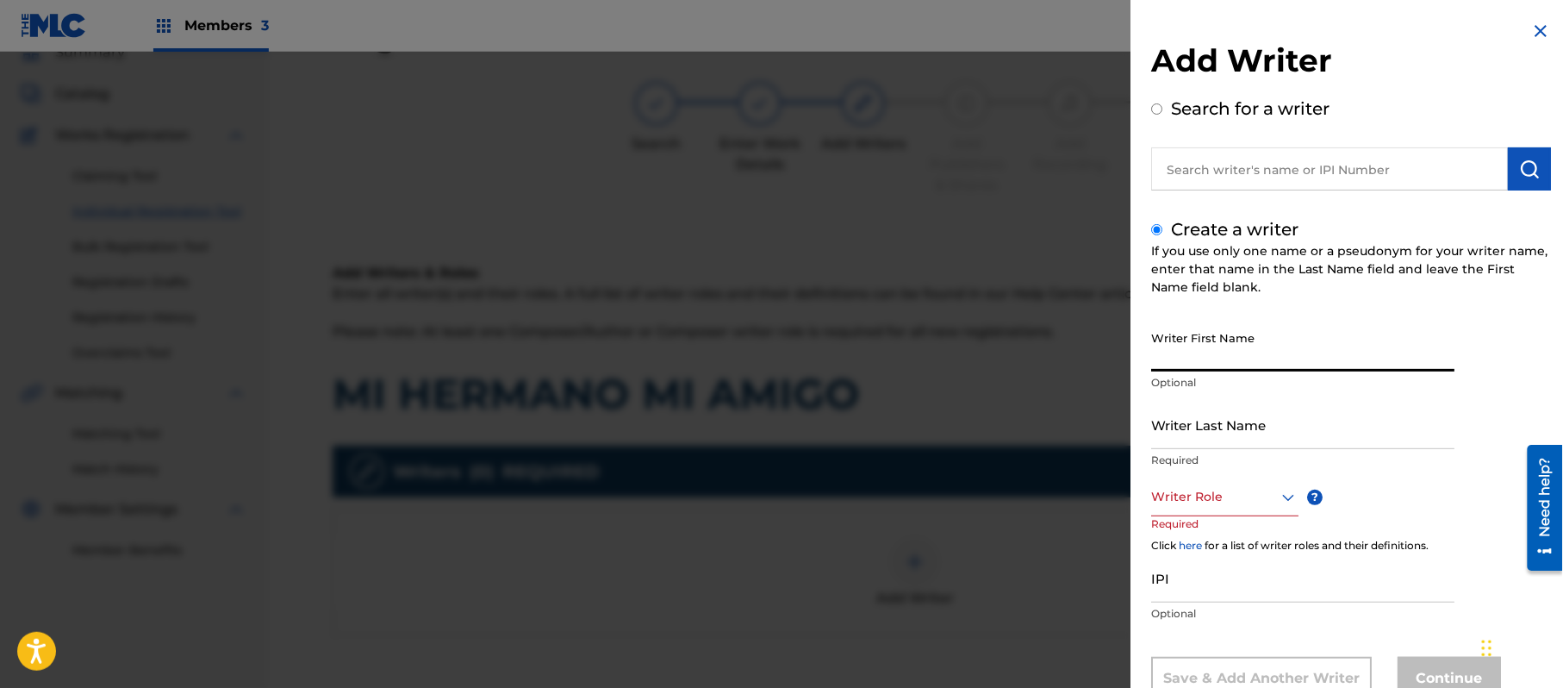
paste input "[PERSON_NAME]"
type input "[PERSON_NAME]"
click at [1288, 421] on input "Writer Last Name" at bounding box center [1302, 424] width 303 height 49
paste input "[PERSON_NAME]"
drag, startPoint x: 1307, startPoint y: 431, endPoint x: 1264, endPoint y: 435, distance: 43.3
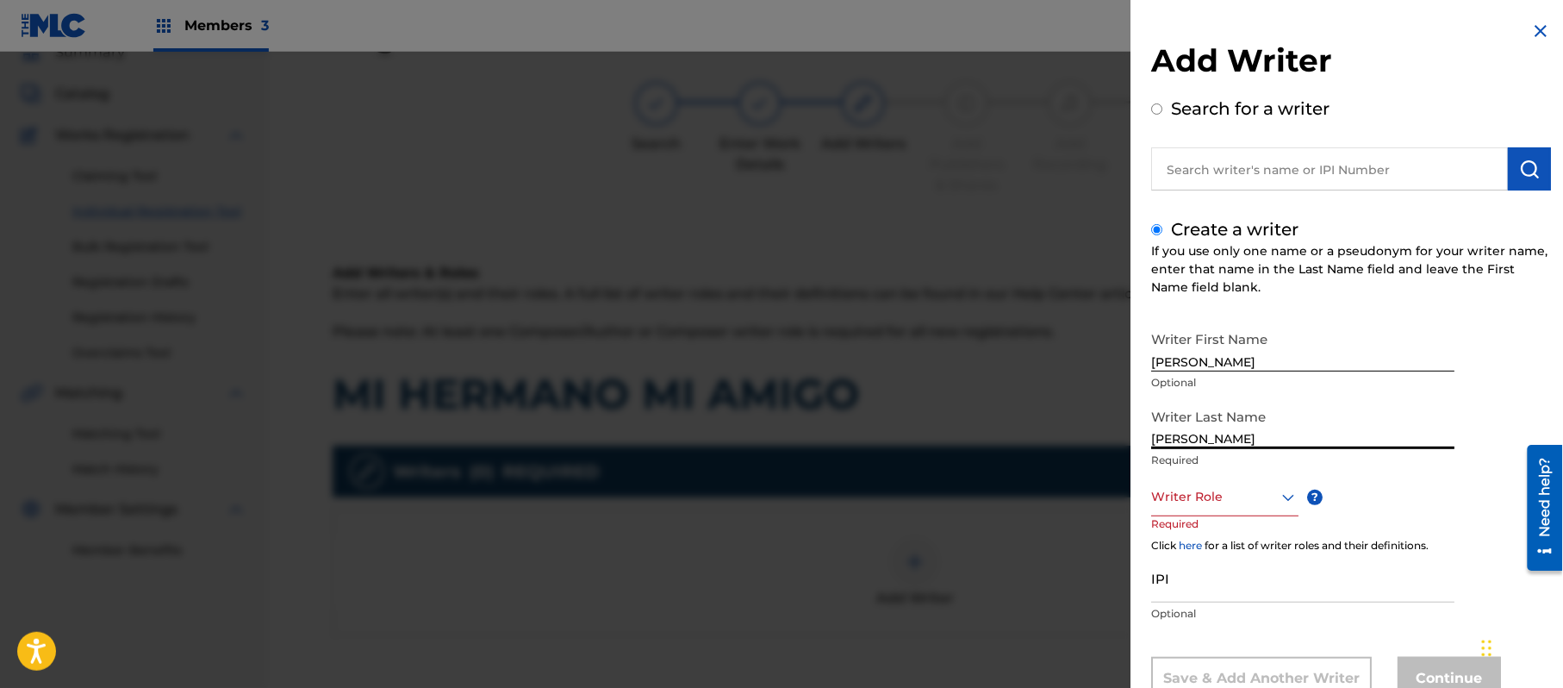
click at [1301, 434] on input "[PERSON_NAME]" at bounding box center [1302, 424] width 303 height 49
drag, startPoint x: 1236, startPoint y: 440, endPoint x: 1139, endPoint y: 448, distance: 97.8
click at [1139, 448] on div "Add Writer Search for a writer Create a writer If you use only one name or a ps…" at bounding box center [1351, 373] width 441 height 746
type input "[PERSON_NAME]"
drag, startPoint x: 1382, startPoint y: 355, endPoint x: 1234, endPoint y: 378, distance: 149.9
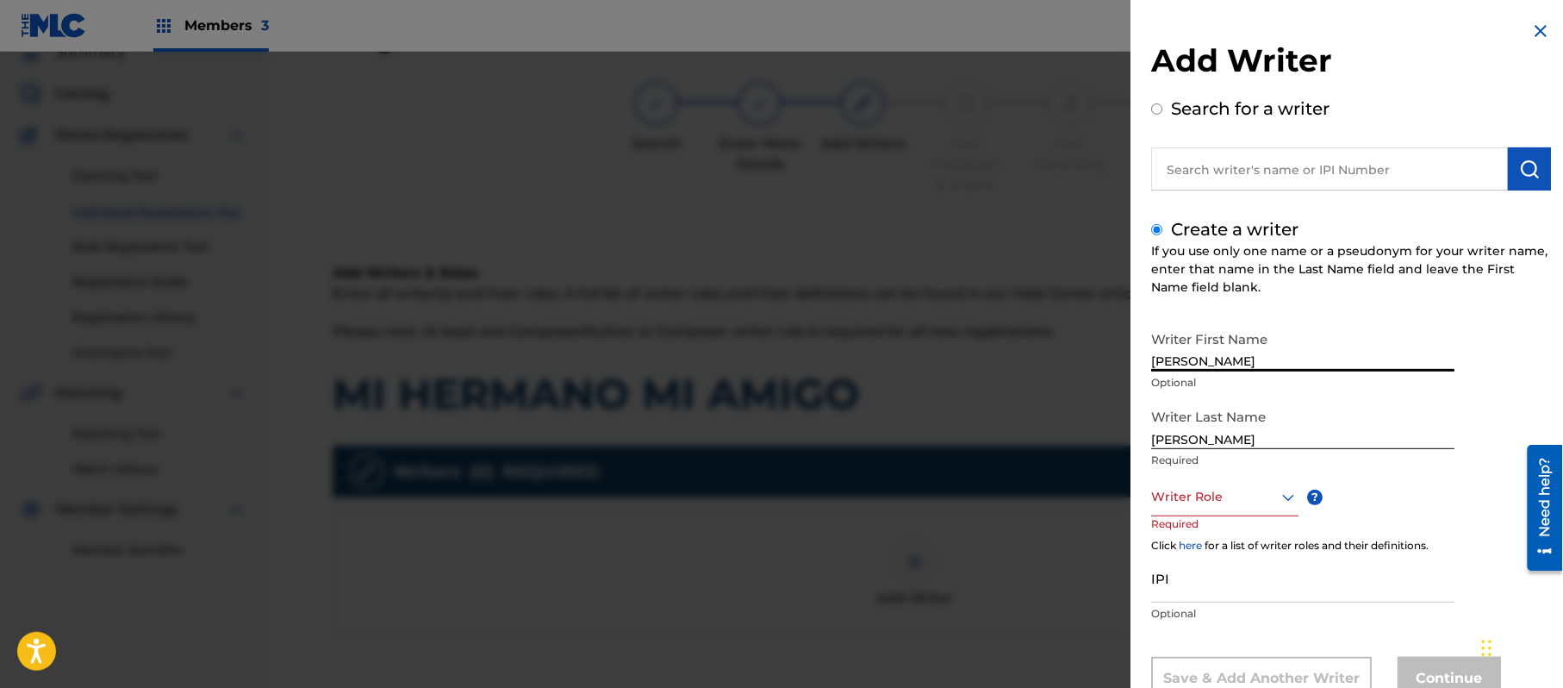
click at [1234, 378] on div "Writer First Name [PERSON_NAME] Optional" at bounding box center [1302, 361] width 303 height 78
type input "[PERSON_NAME]"
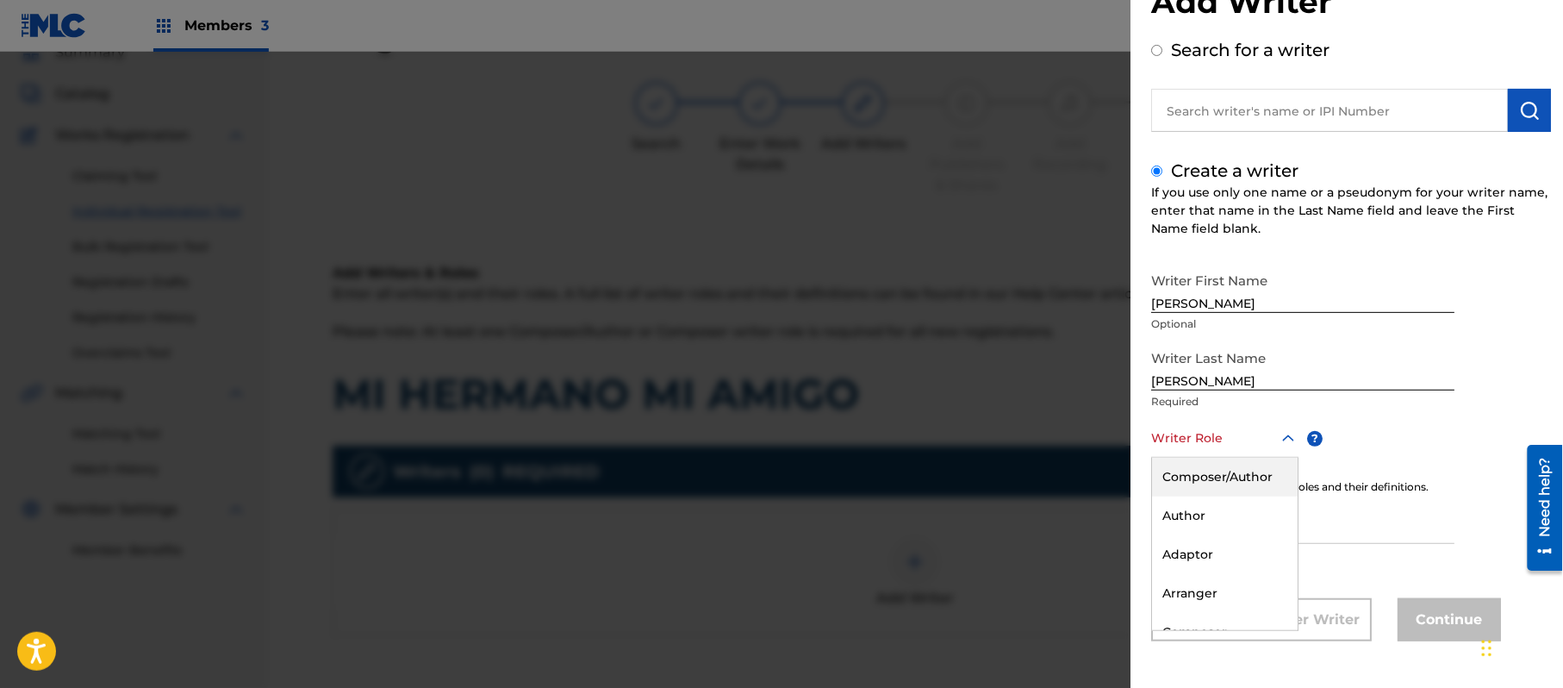
click at [1214, 458] on div "8 results available. Use Up and Down to choose options, press Enter to select t…" at bounding box center [1224, 438] width 147 height 39
click at [1214, 487] on div "Composer/Author" at bounding box center [1225, 477] width 146 height 39
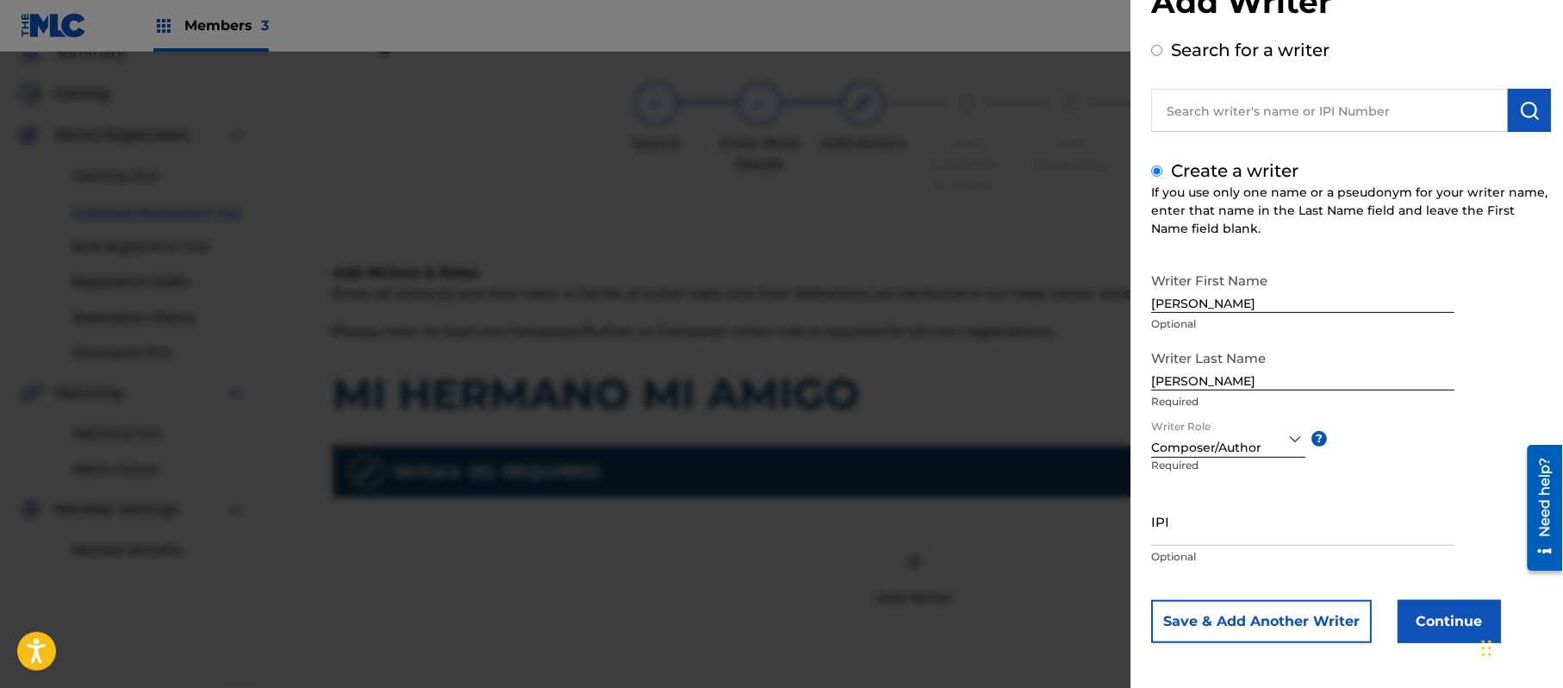
click at [1445, 628] on button "Continue" at bounding box center [1449, 621] width 103 height 43
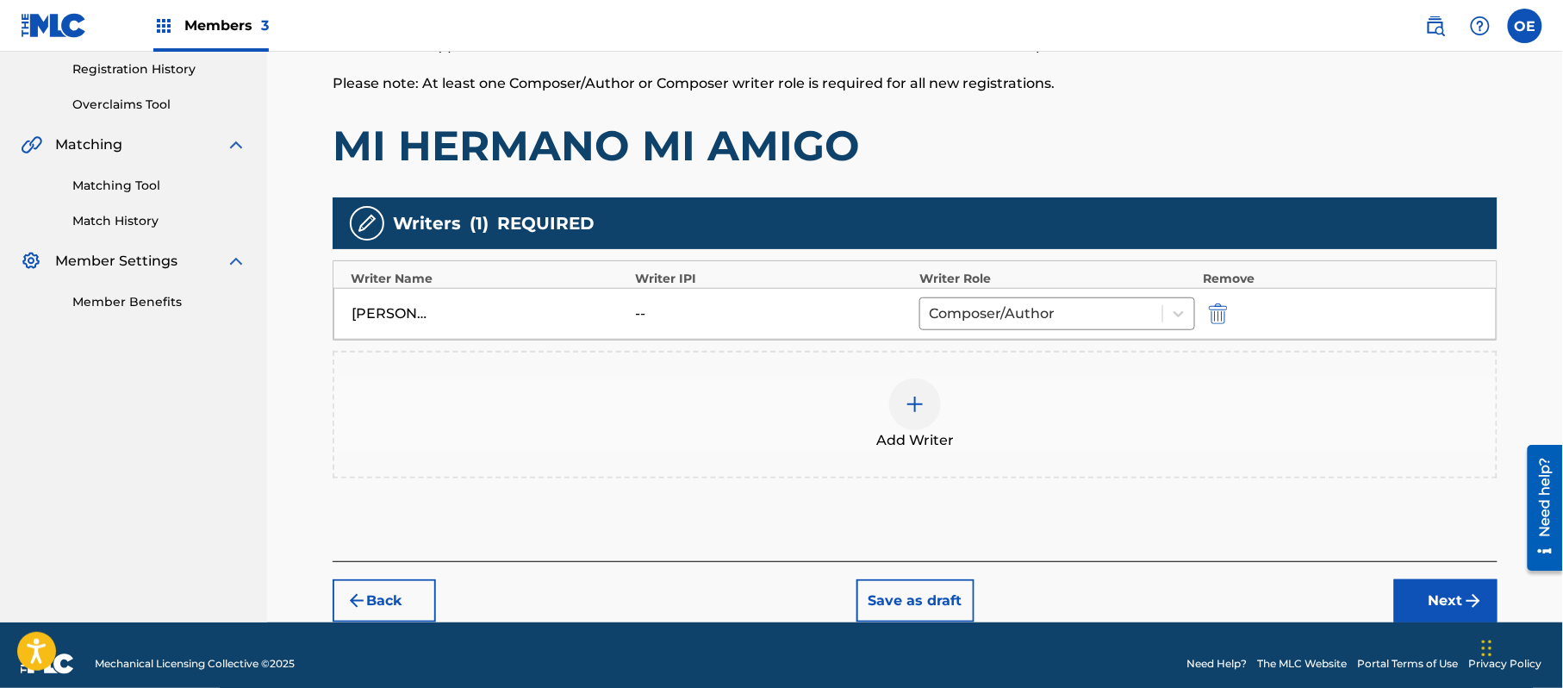
scroll to position [343, 0]
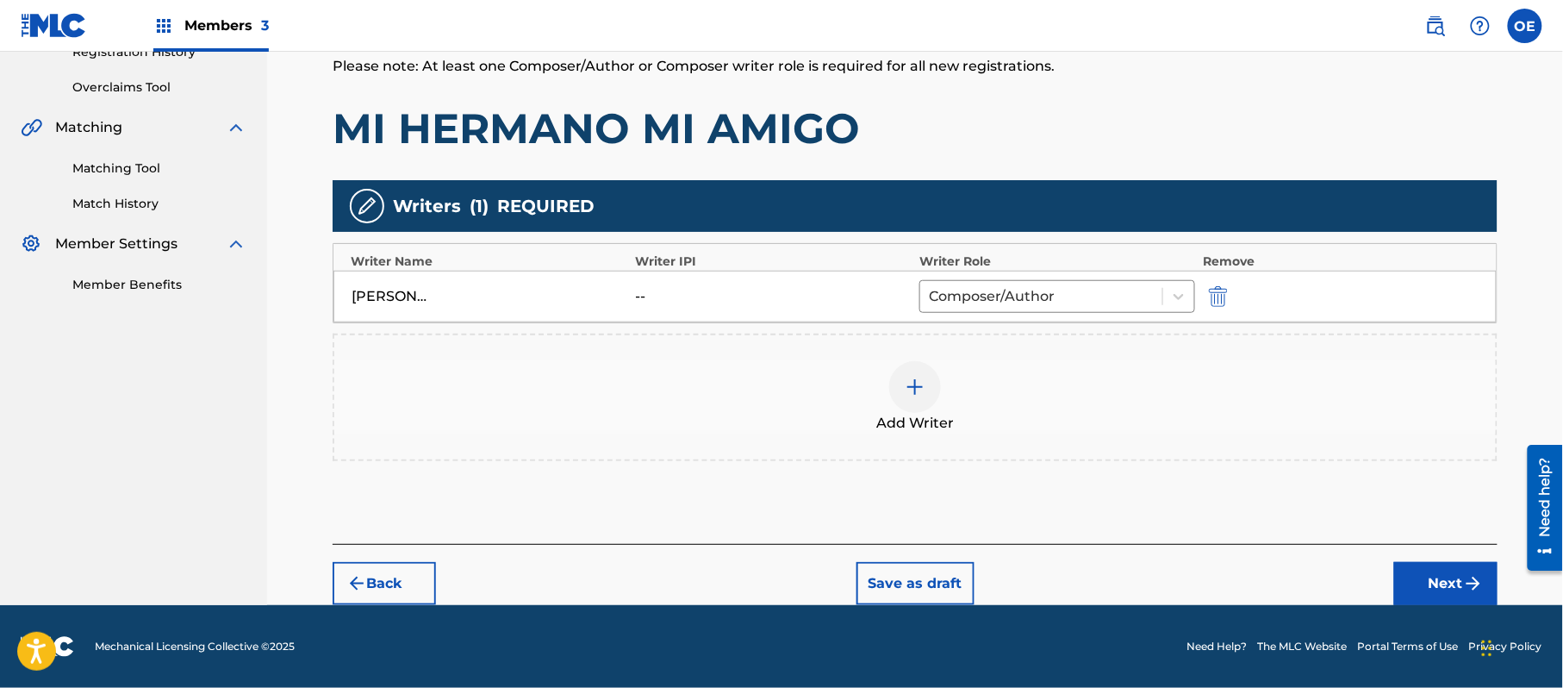
click at [1450, 566] on button "Next" at bounding box center [1446, 583] width 103 height 43
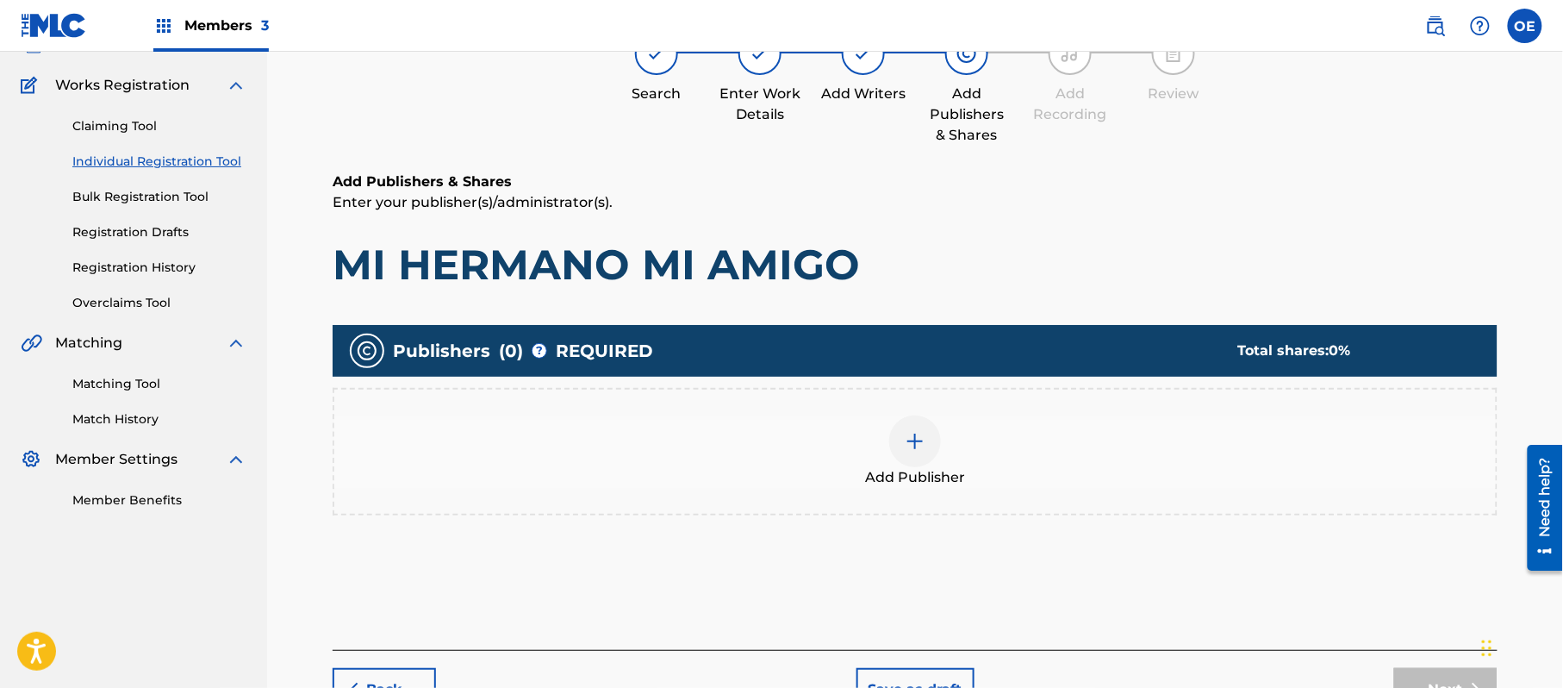
scroll to position [78, 0]
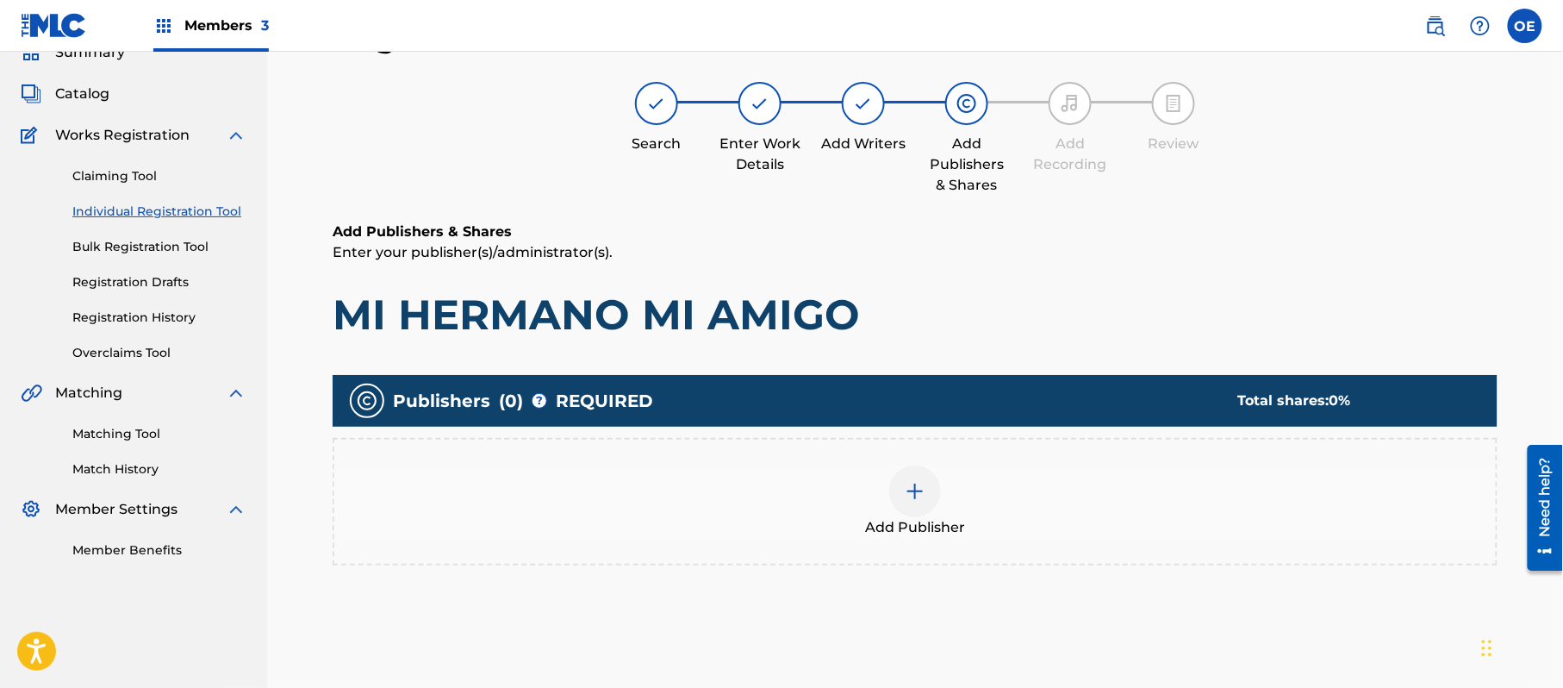
click at [957, 532] on span "Add Publisher" at bounding box center [915, 527] width 100 height 21
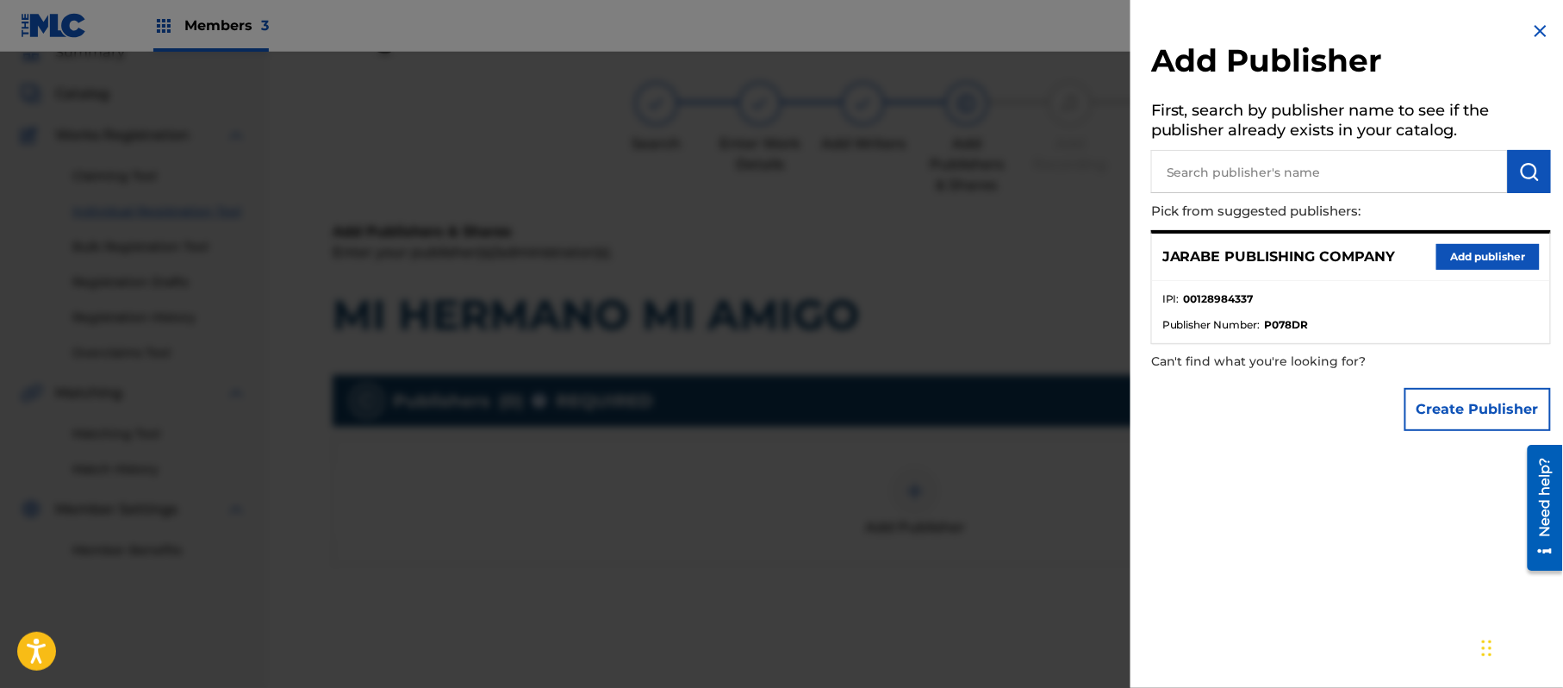
click at [1483, 249] on button "Add publisher" at bounding box center [1488, 257] width 103 height 26
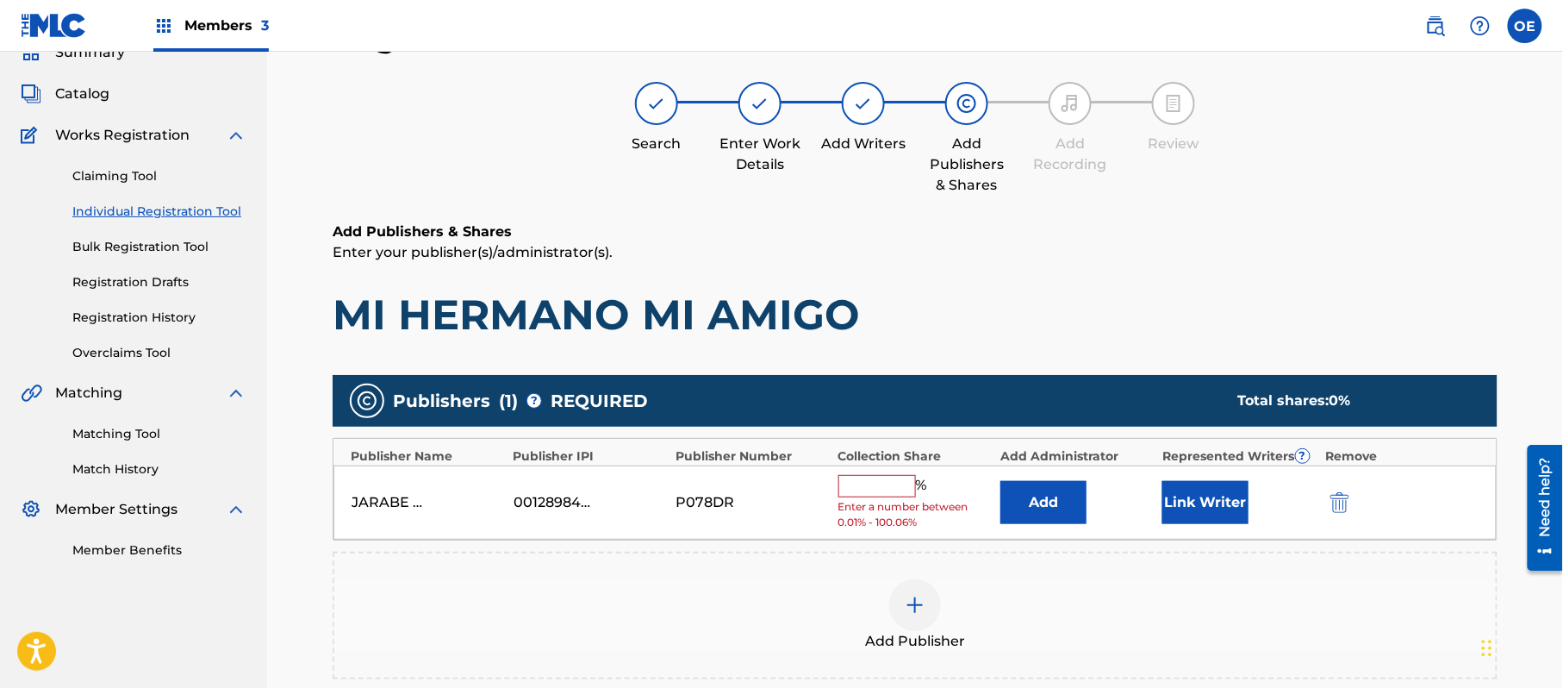
drag, startPoint x: 846, startPoint y: 488, endPoint x: 880, endPoint y: 491, distance: 34.6
click at [846, 488] on input "text" at bounding box center [878, 486] width 78 height 22
type input "100"
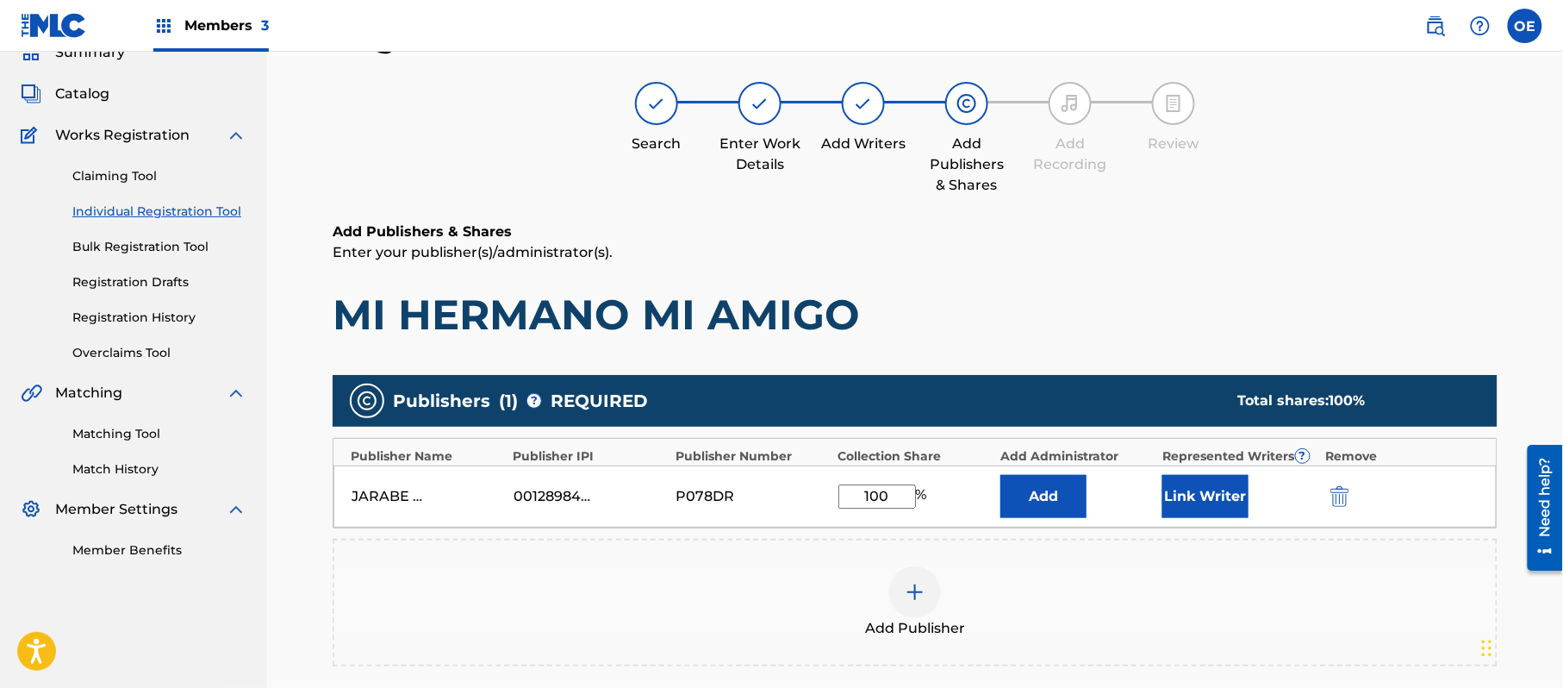
click at [1243, 481] on button "Link Writer" at bounding box center [1206, 496] width 86 height 43
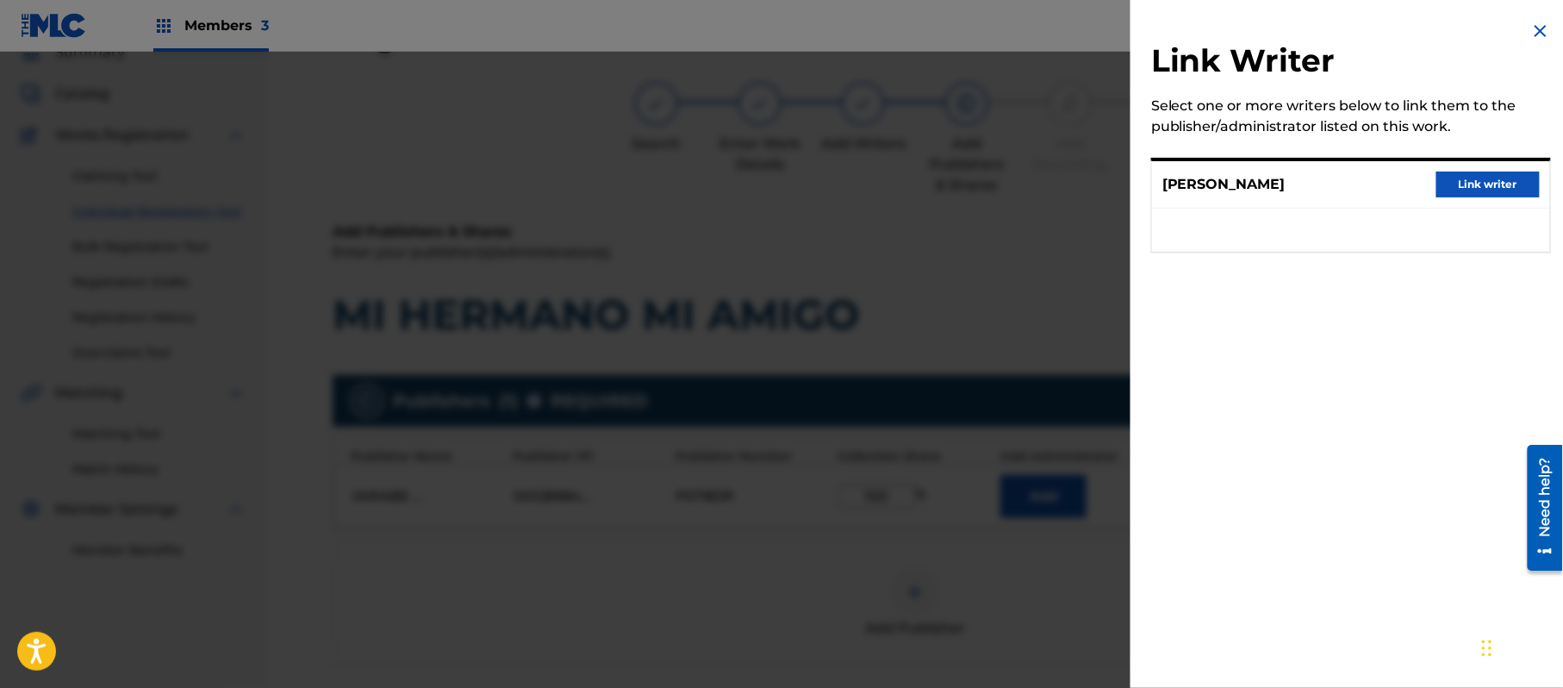
click at [1477, 184] on button "Link writer" at bounding box center [1488, 185] width 103 height 26
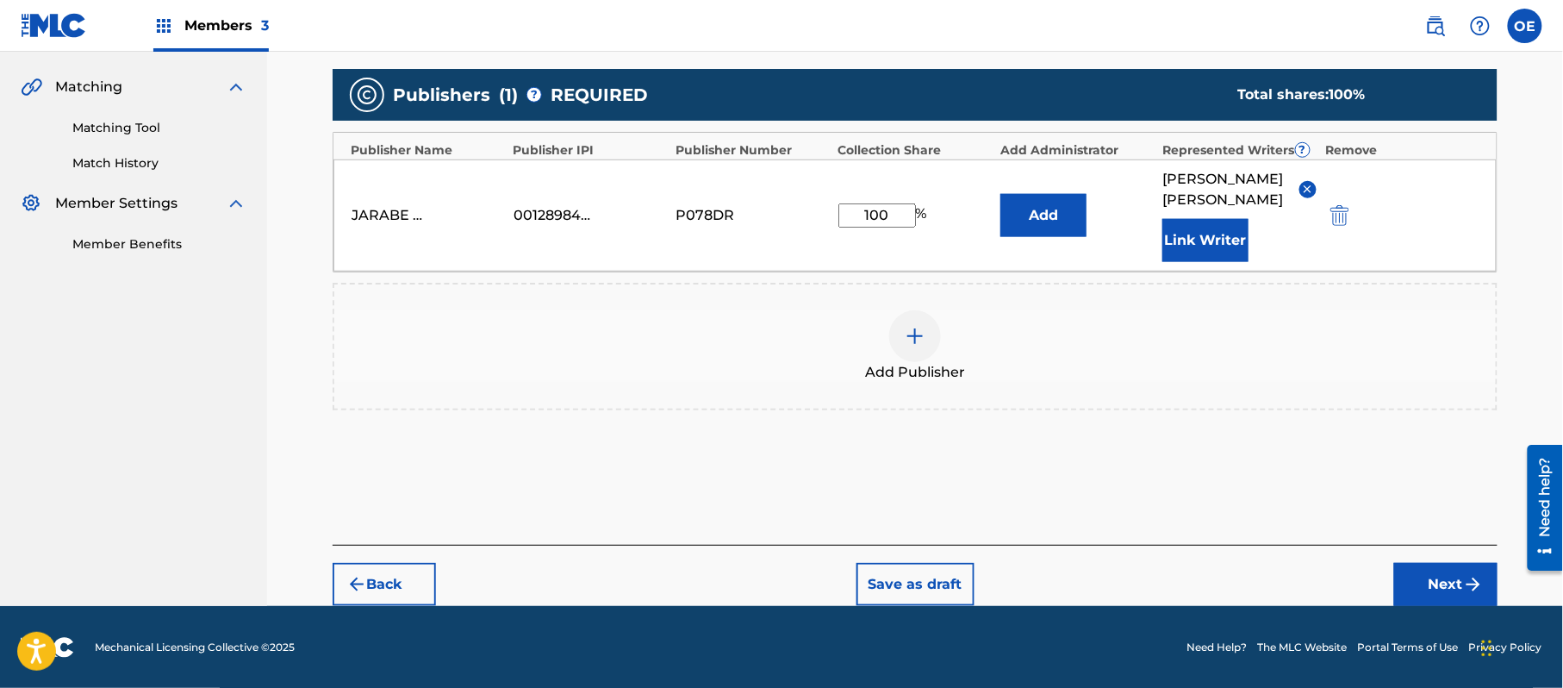
click at [1424, 584] on button "Next" at bounding box center [1446, 584] width 103 height 43
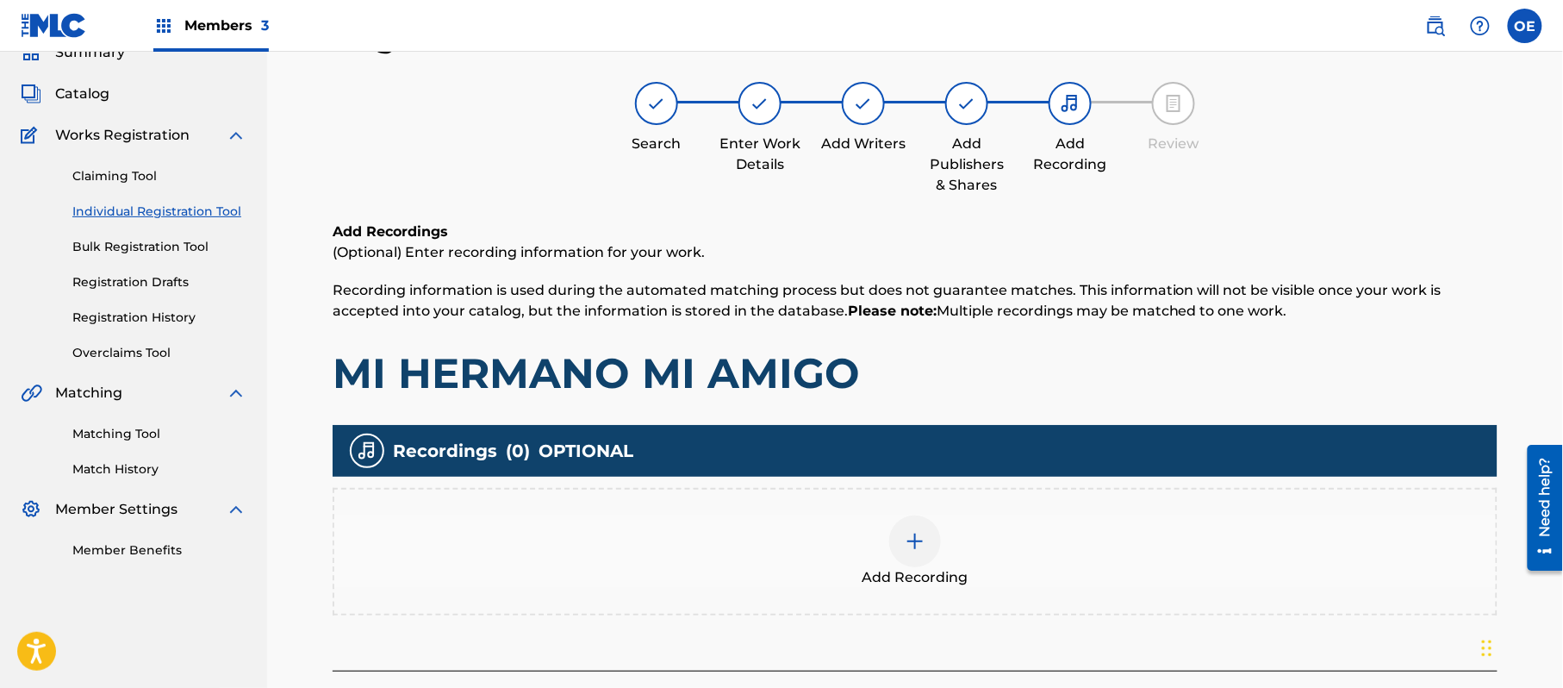
click at [914, 557] on div at bounding box center [915, 541] width 52 height 52
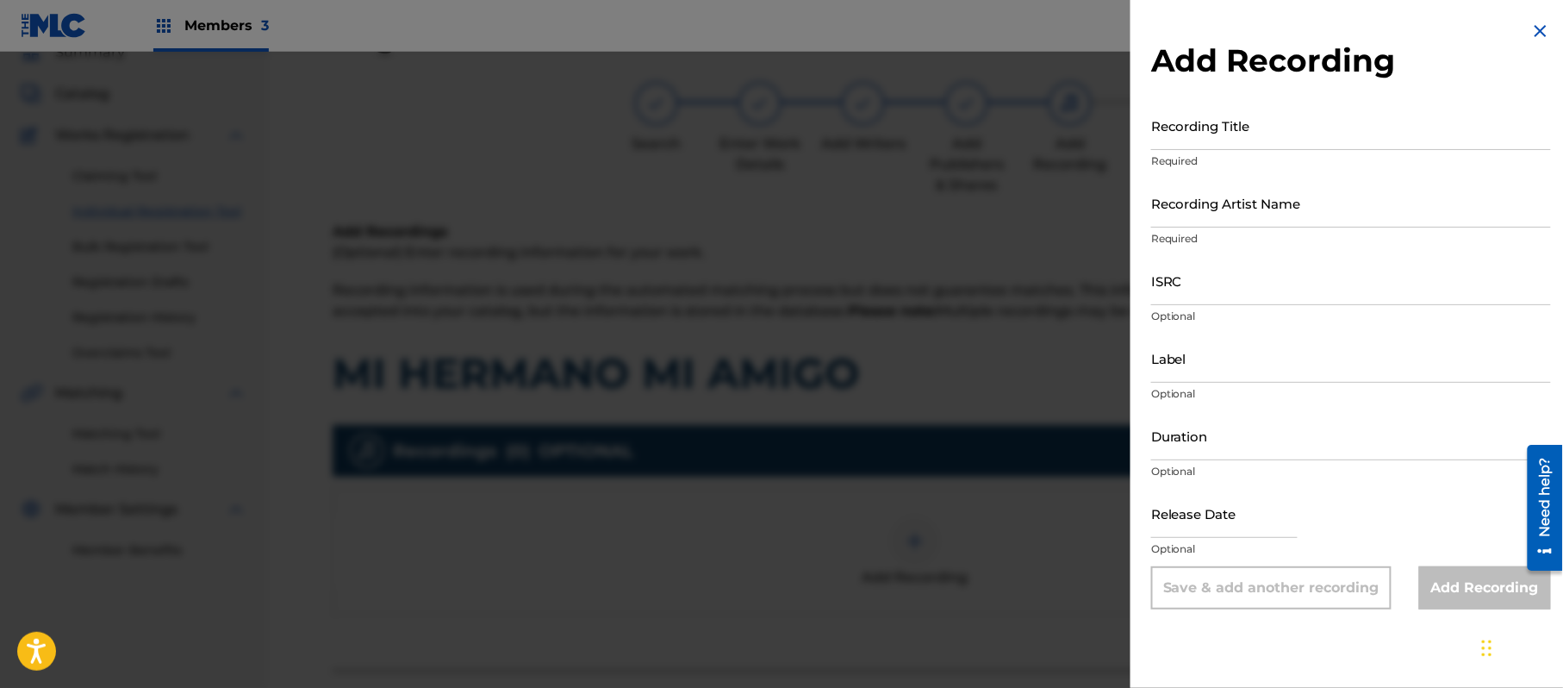
click at [1536, 25] on img at bounding box center [1541, 31] width 21 height 21
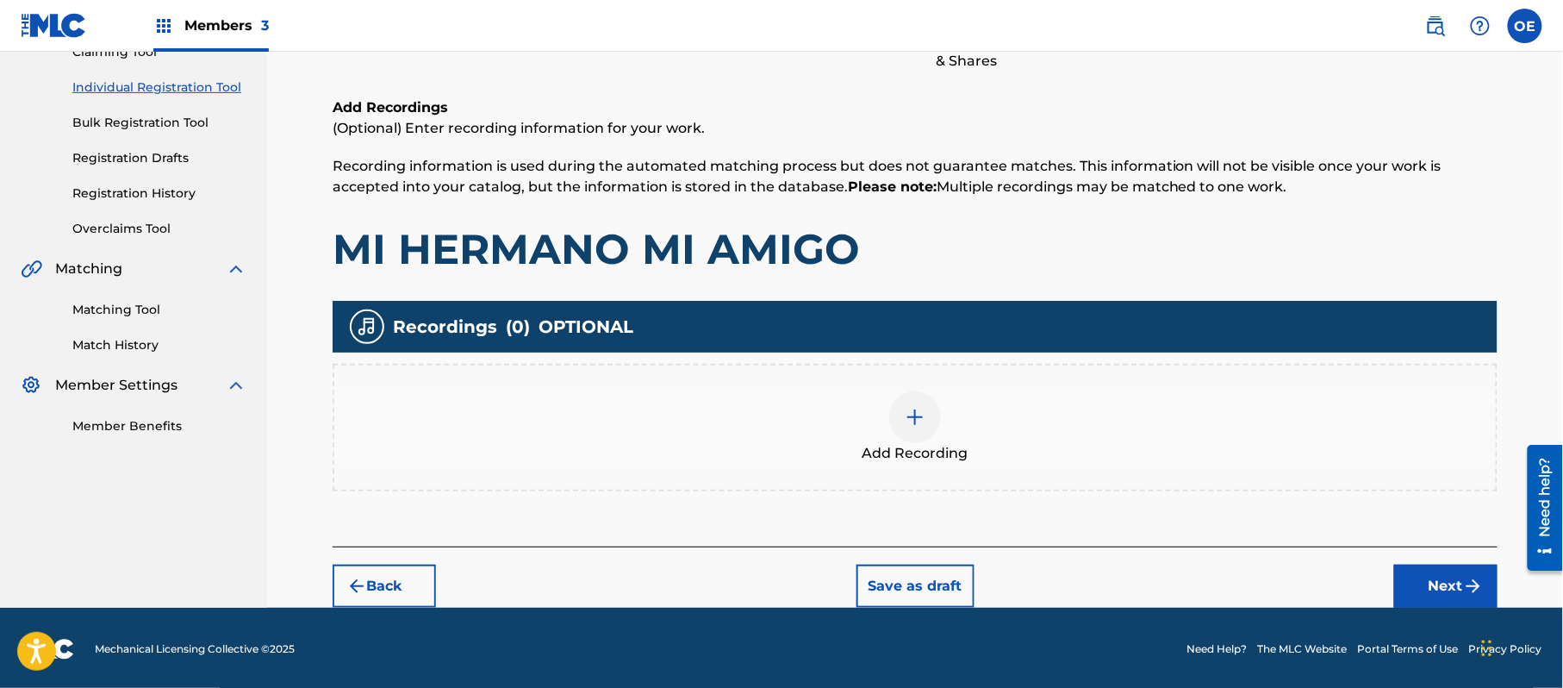
click at [1432, 590] on button "Next" at bounding box center [1446, 586] width 103 height 43
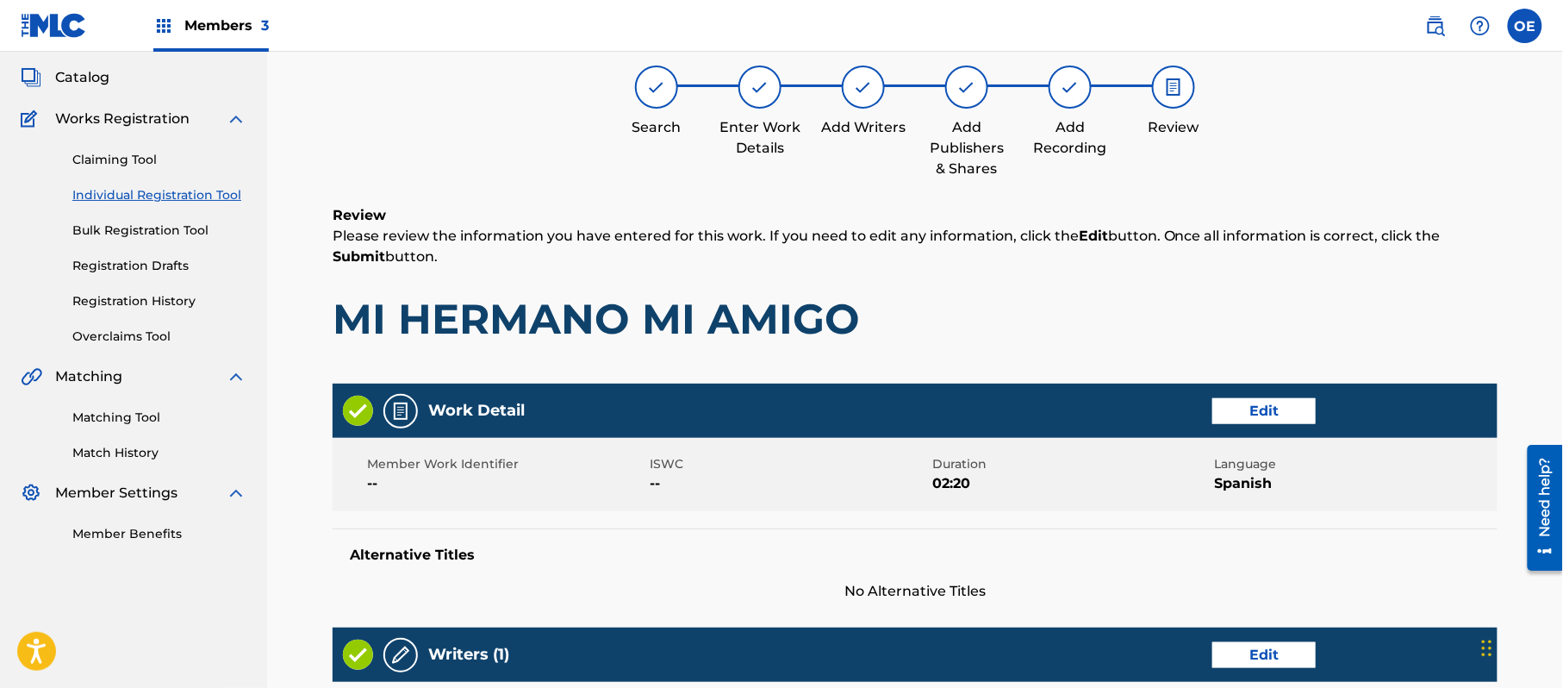
scroll to position [652, 0]
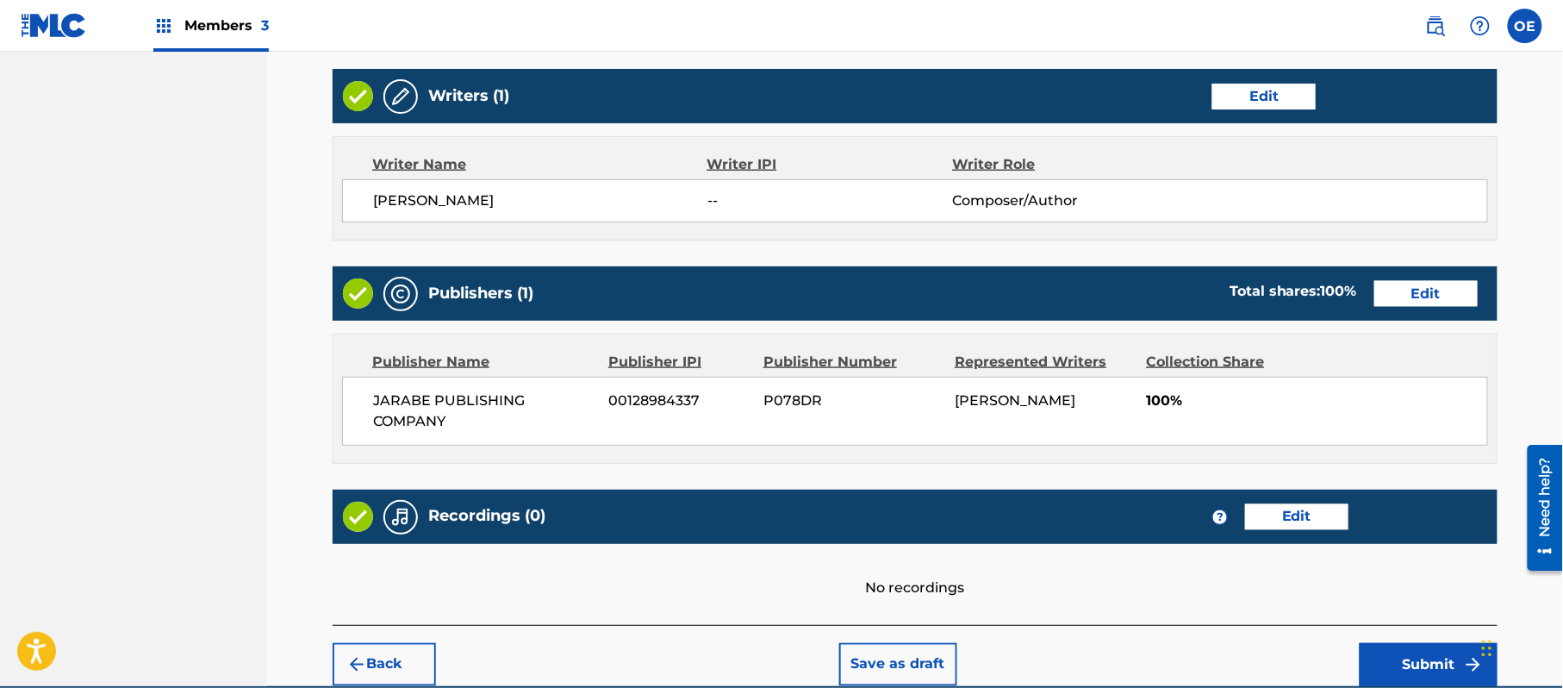
click at [1287, 512] on button "Edit" at bounding box center [1296, 517] width 103 height 26
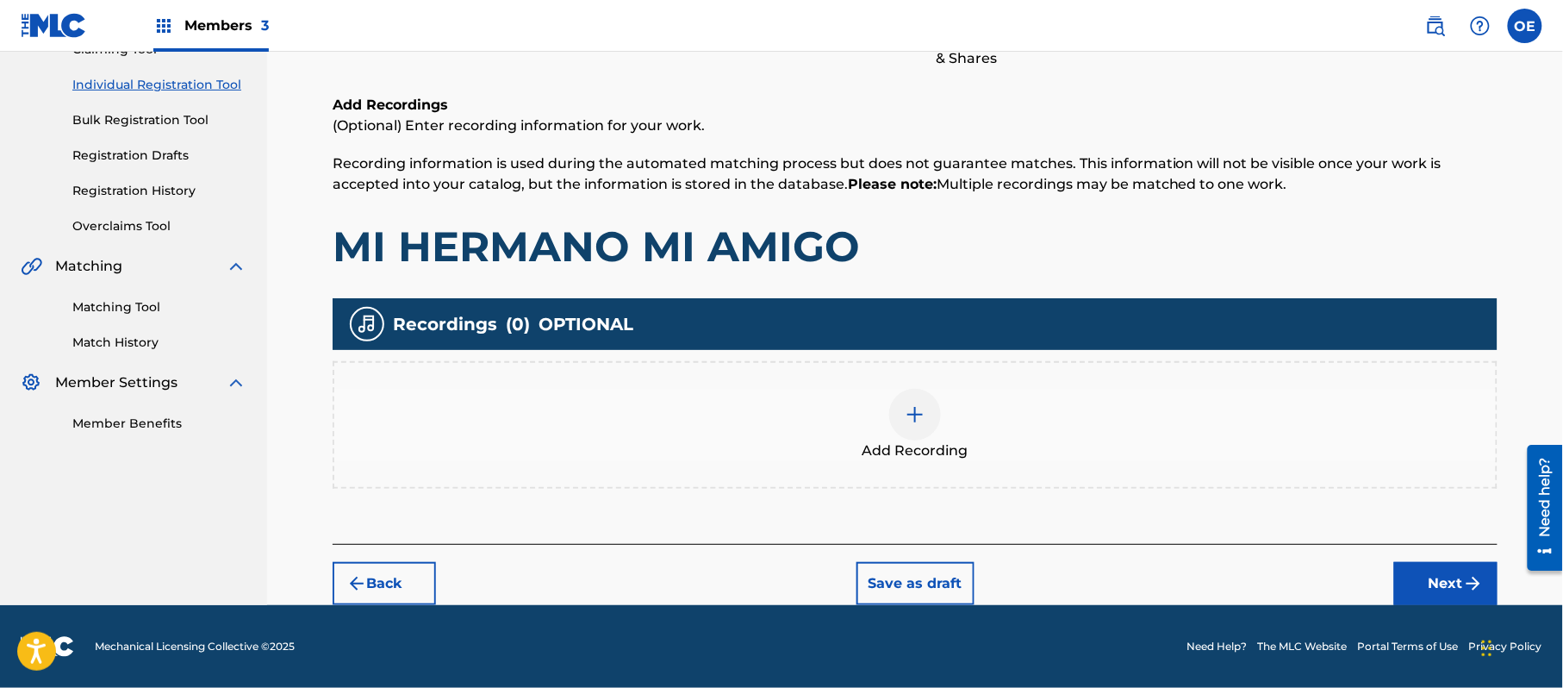
scroll to position [202, 0]
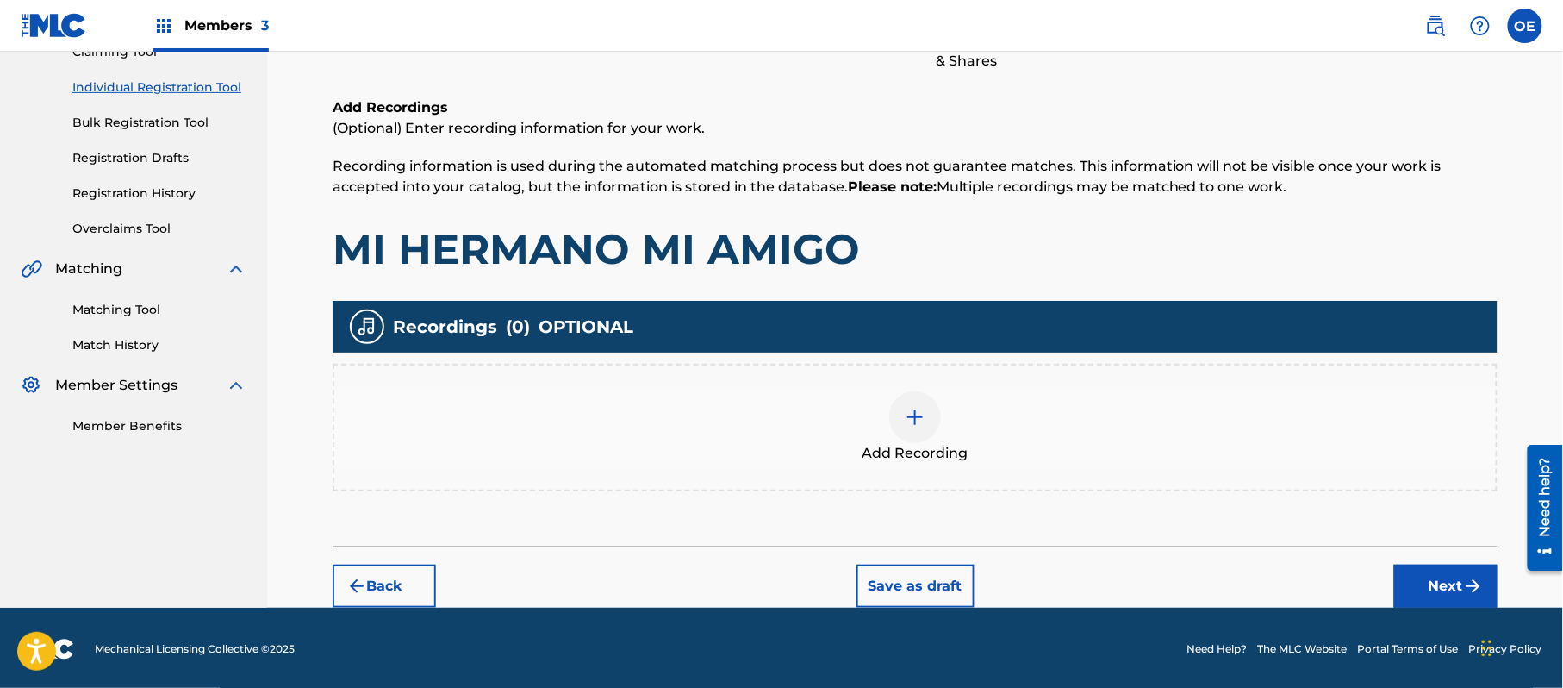
click at [881, 388] on div "Add Recording" at bounding box center [915, 428] width 1165 height 128
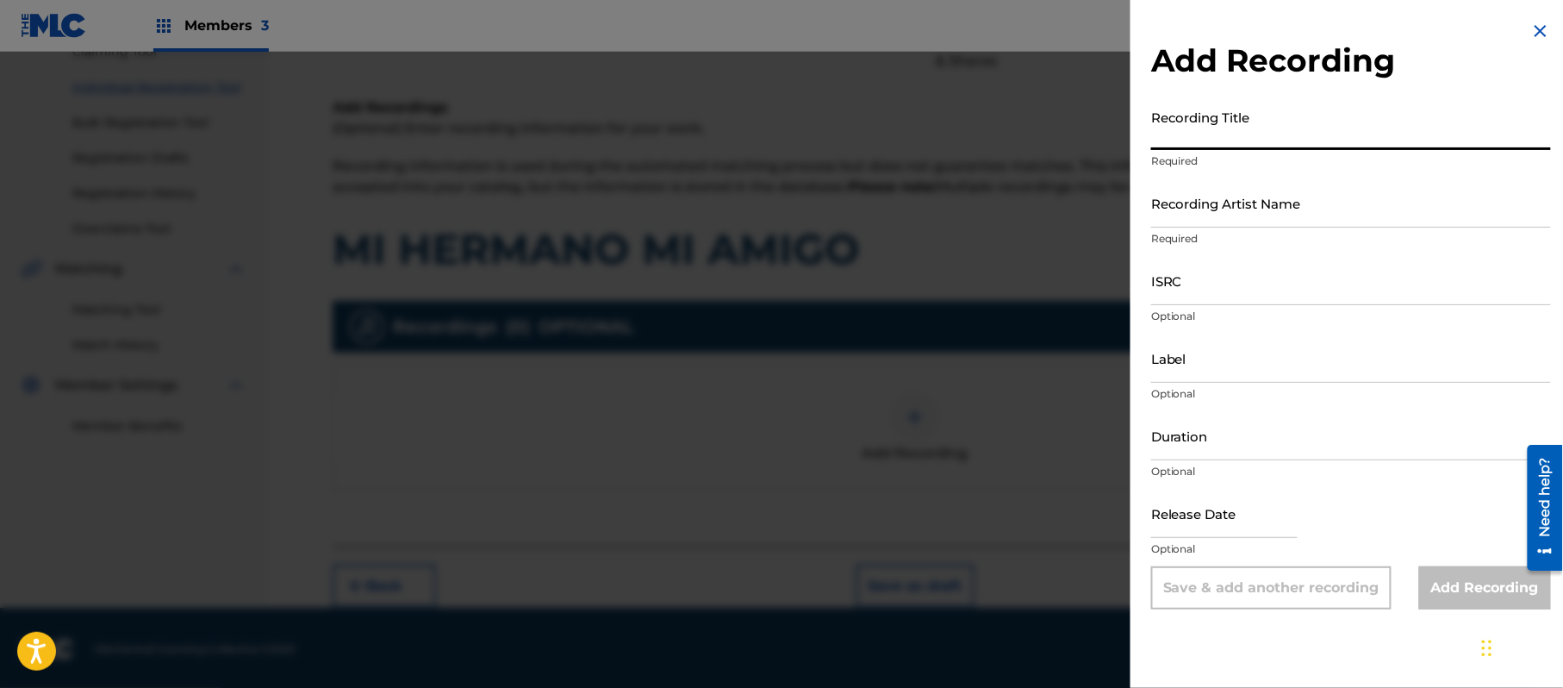
paste input "Mi Hermano Mi Amigo"
type input "Mi Hermano Mi Amigo"
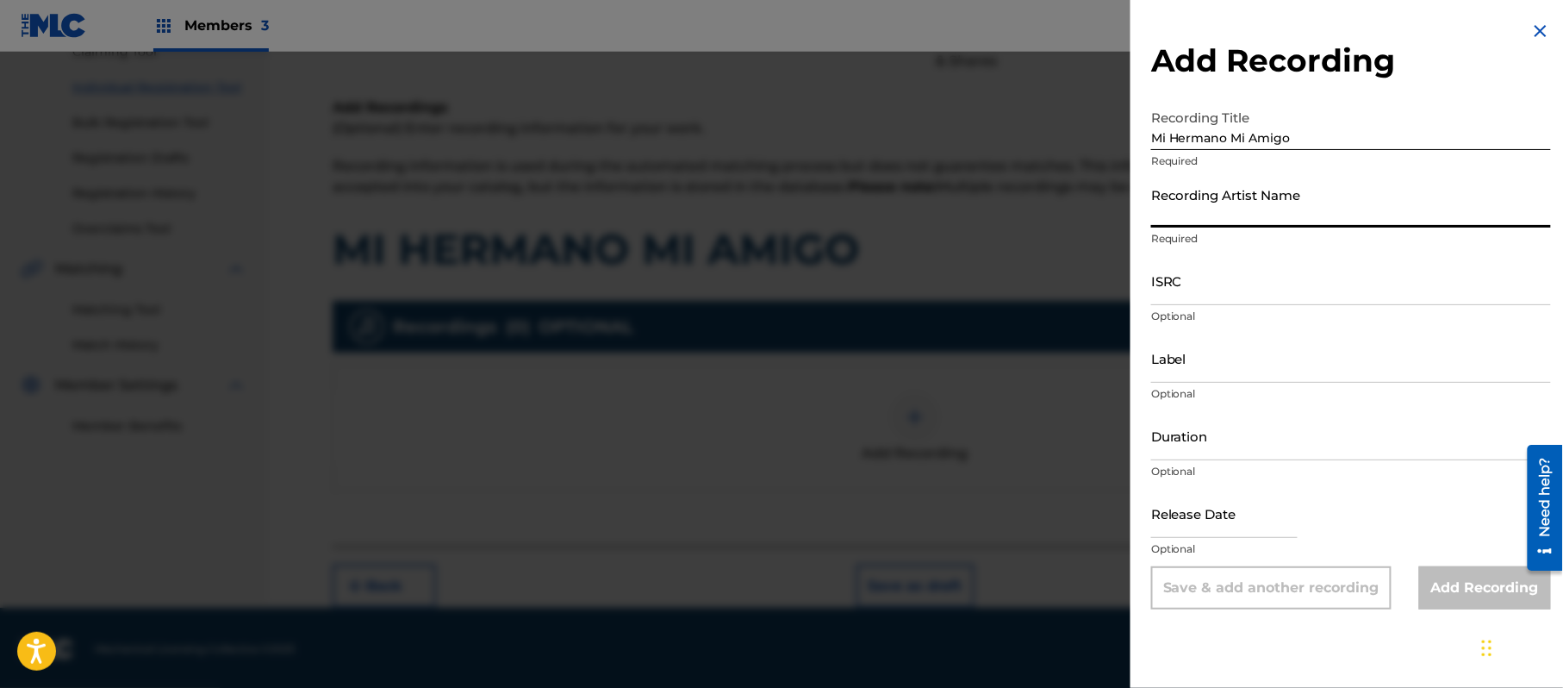
paste input "Grupo Fragil"
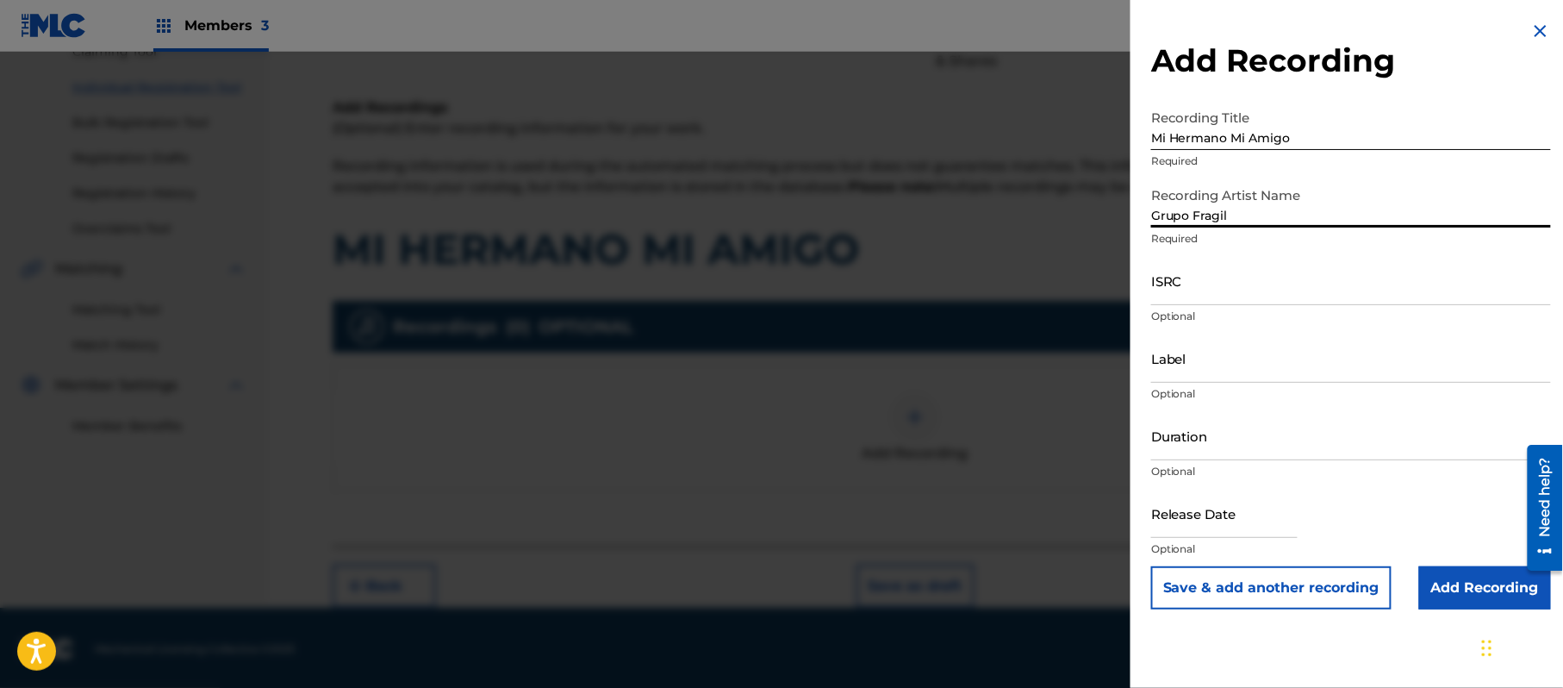
type input "Grupo Fragil"
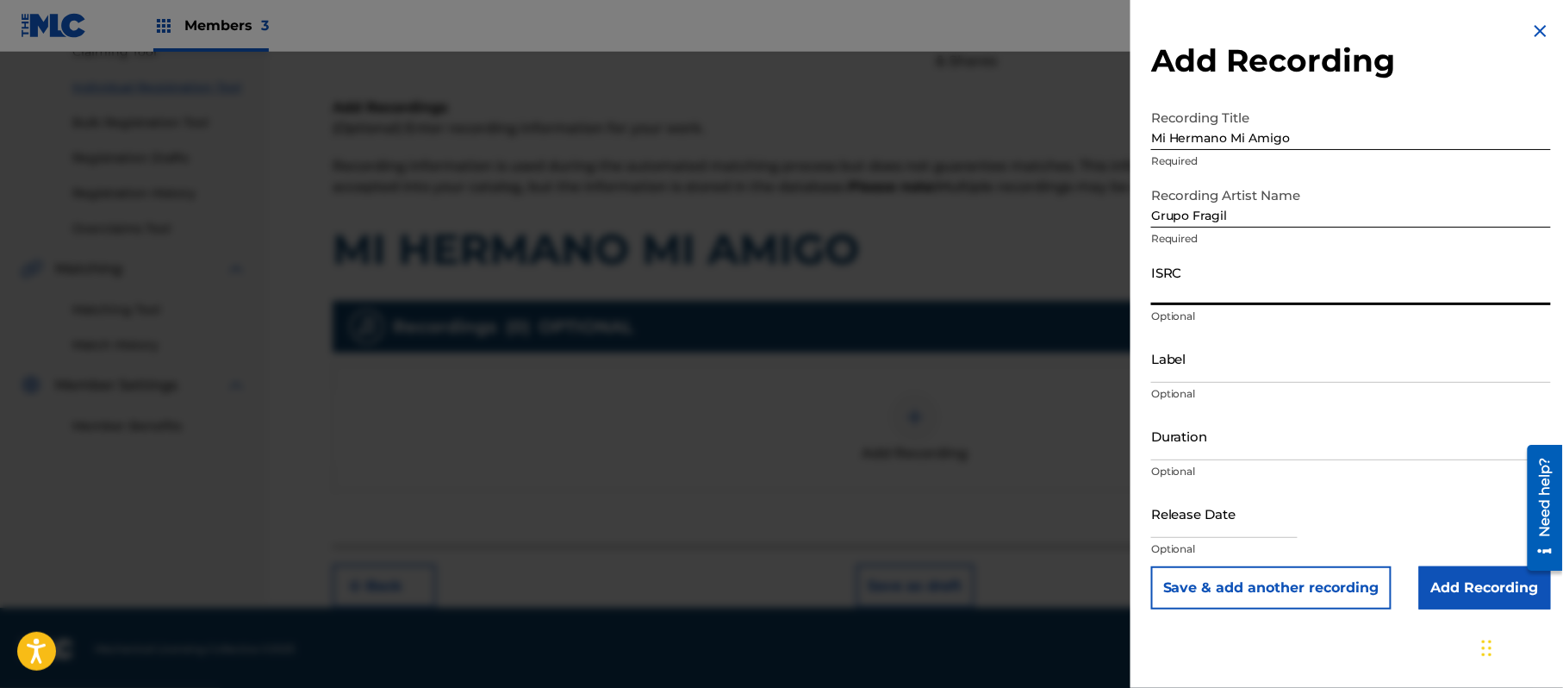
paste input "QM6DC1516093"
type input "QM6DC1516093"
paste input "Maximus International"
type input "Maximus International"
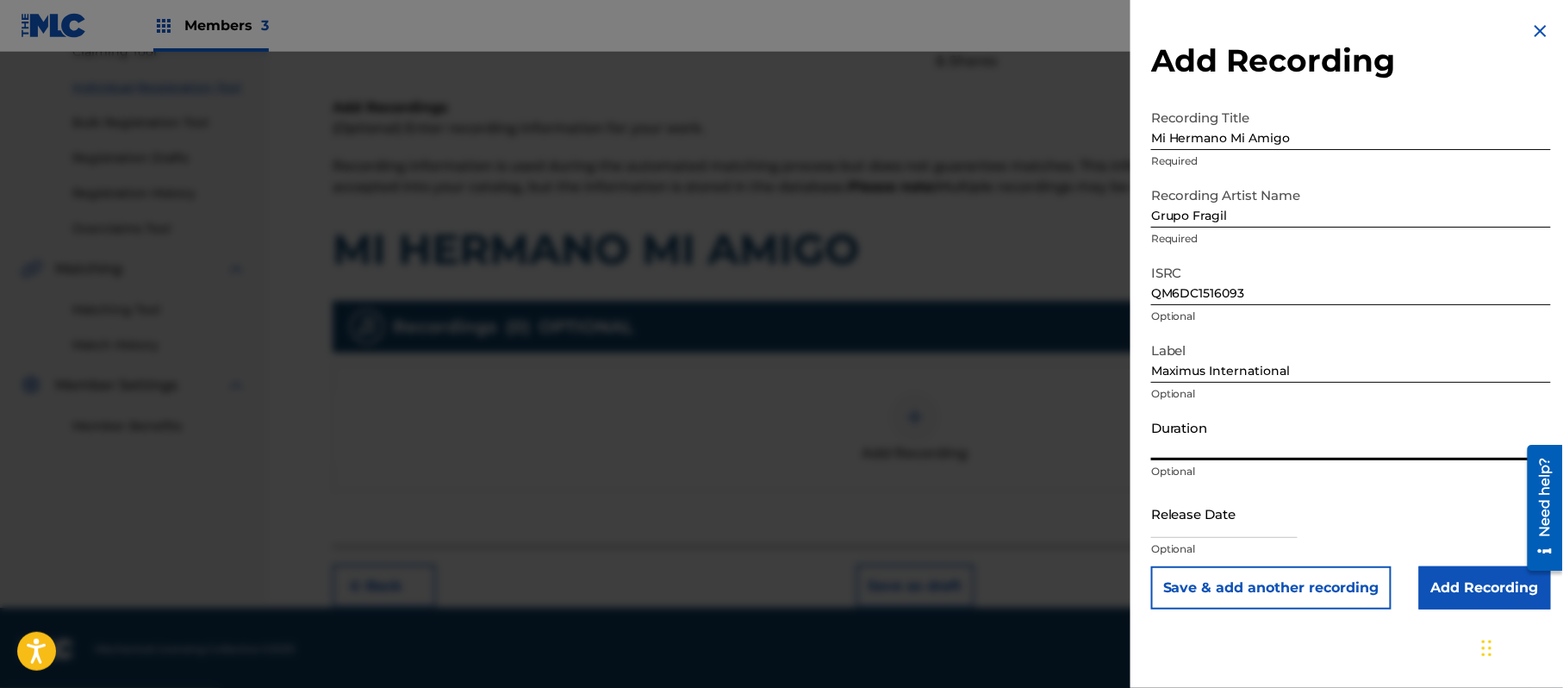
drag, startPoint x: 1279, startPoint y: 445, endPoint x: 1198, endPoint y: 404, distance: 90.6
click at [1279, 445] on input "Duration" at bounding box center [1351, 435] width 400 height 49
type input "02:20"
drag, startPoint x: 1225, startPoint y: 525, endPoint x: 1255, endPoint y: 532, distance: 30.9
click at [1225, 525] on input "text" at bounding box center [1224, 513] width 147 height 49
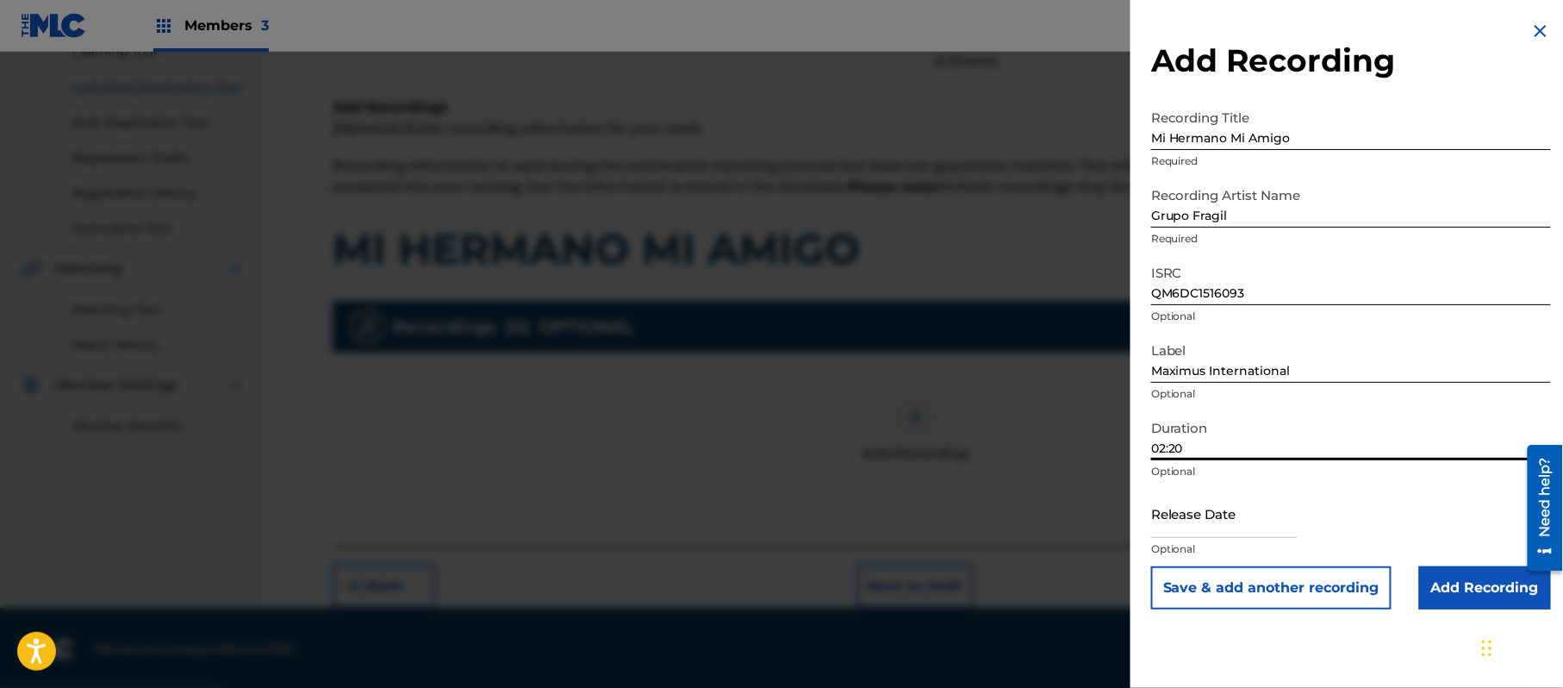
select select "7"
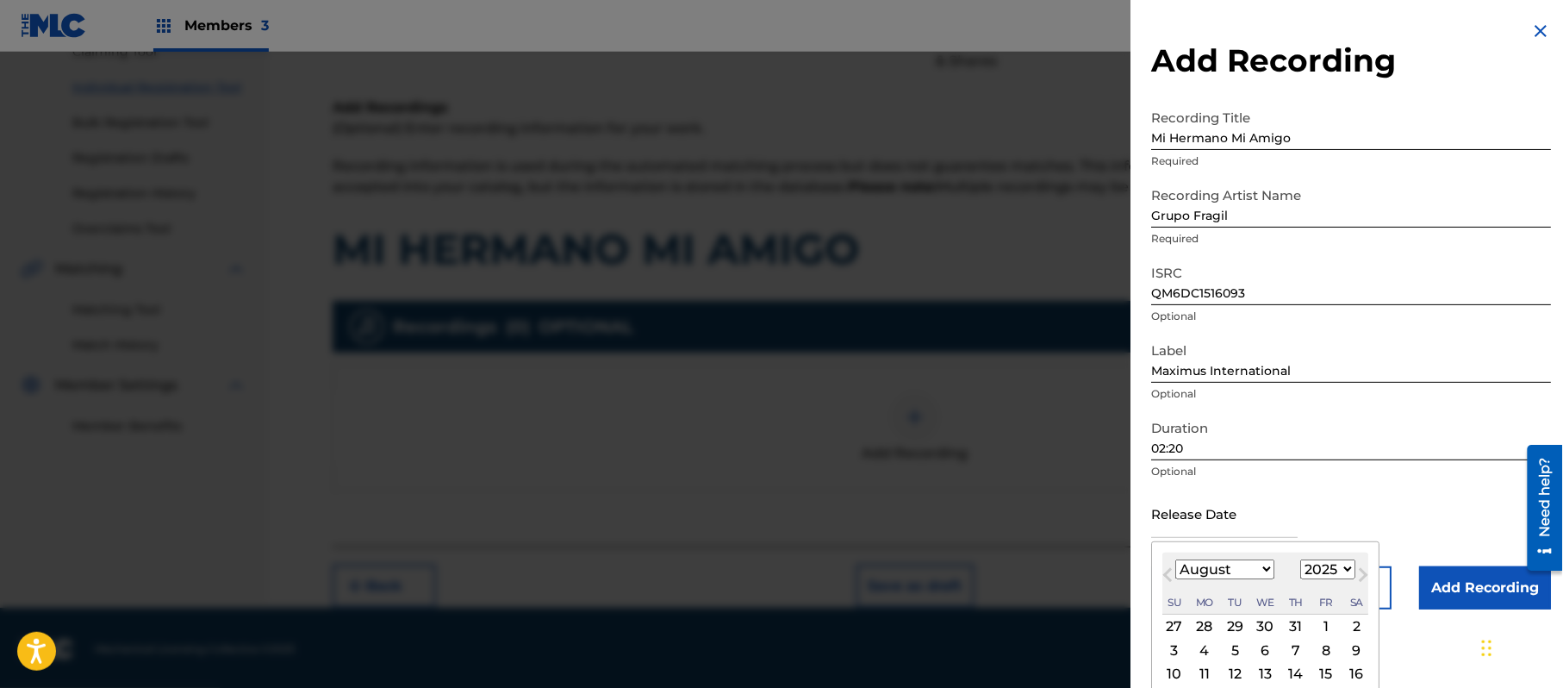
click at [1352, 567] on select "1899 1900 1901 1902 1903 1904 1905 1906 1907 1908 1909 1910 1911 1912 1913 1914…" at bounding box center [1328, 569] width 55 height 20
select select "2015"
click at [1304, 559] on select "1899 1900 1901 1902 1903 1904 1905 1906 1907 1908 1909 1910 1911 1912 1913 1914…" at bounding box center [1328, 569] width 55 height 20
click at [1228, 573] on select "January February March April May June July August September October November De…" at bounding box center [1225, 569] width 99 height 20
select select "4"
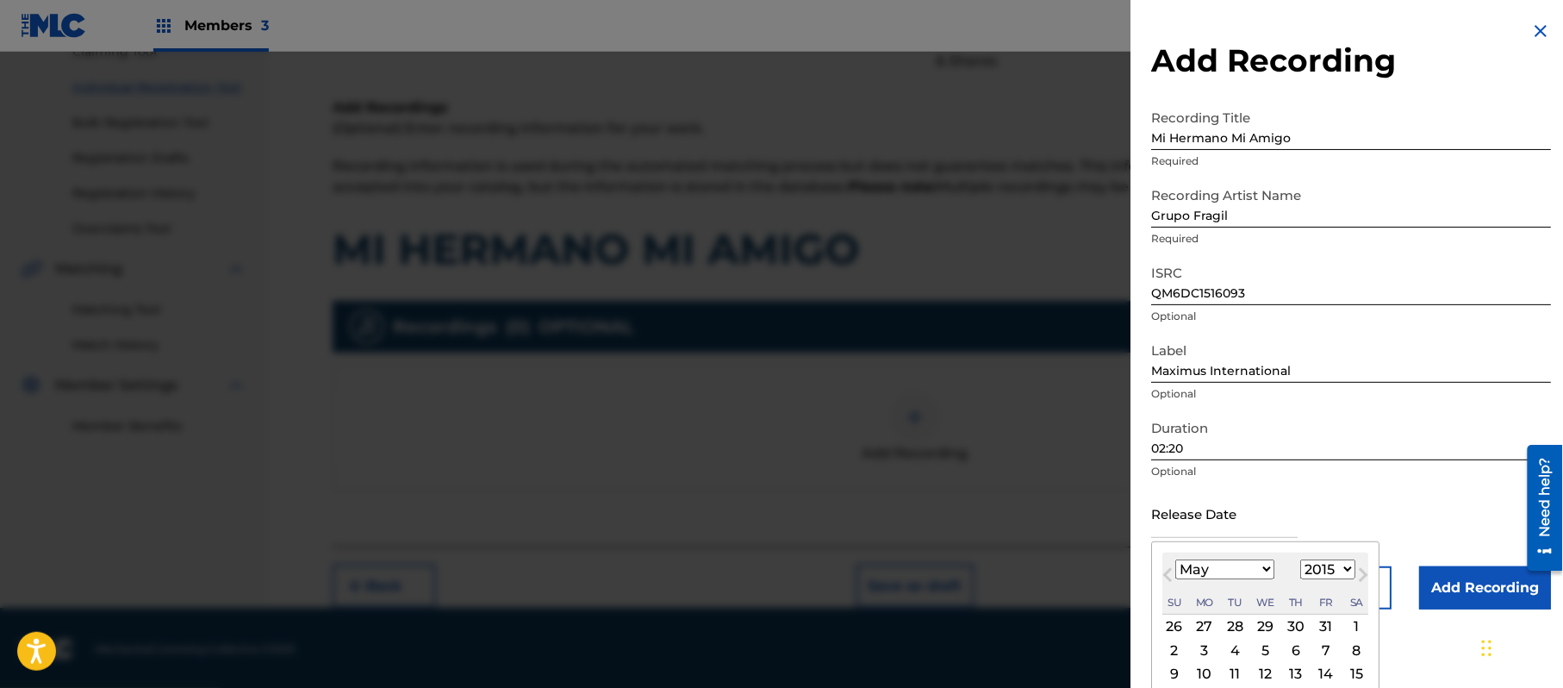
click at [1176, 559] on select "January February March April May June July August September October November De…" at bounding box center [1225, 569] width 99 height 20
click at [1325, 618] on div "1" at bounding box center [1326, 626] width 21 height 21
type input "[DATE]"
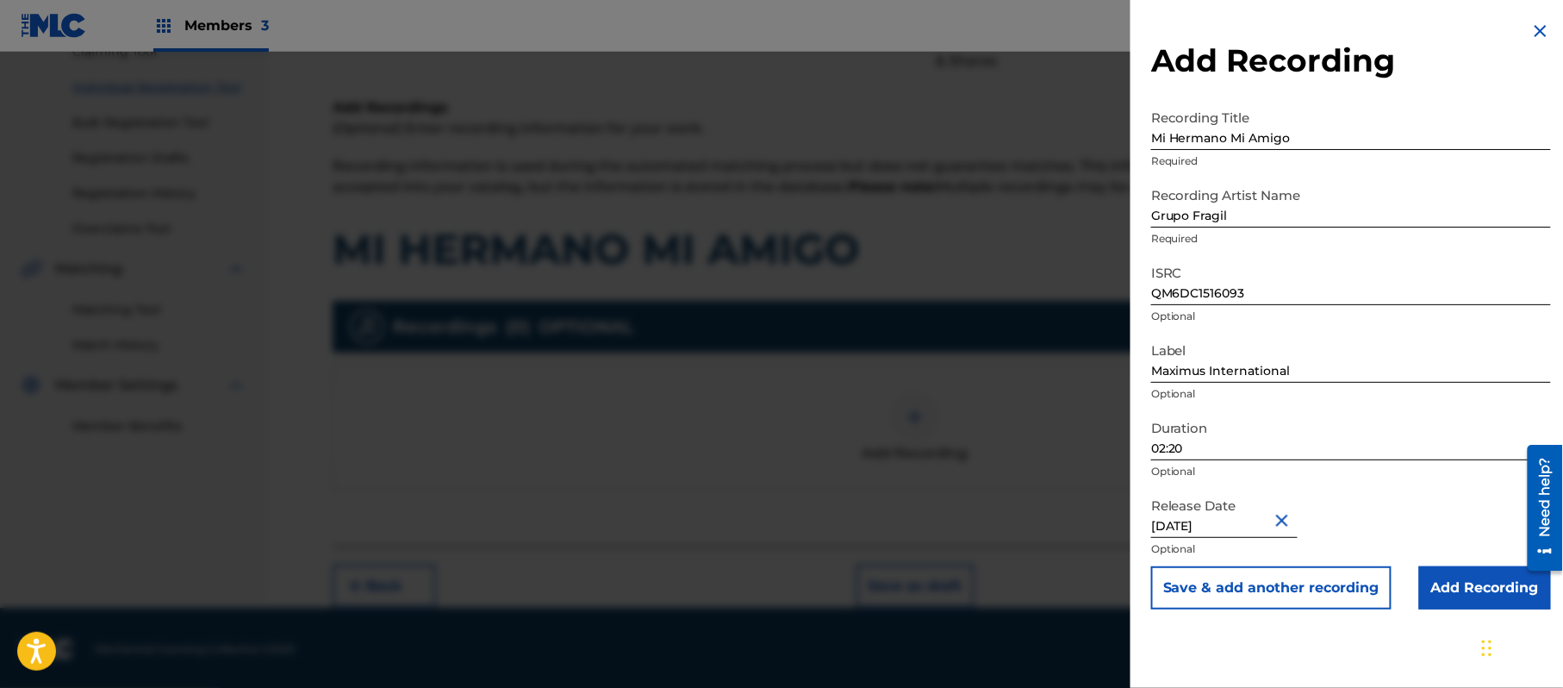
click at [1463, 570] on input "Add Recording" at bounding box center [1486, 587] width 132 height 43
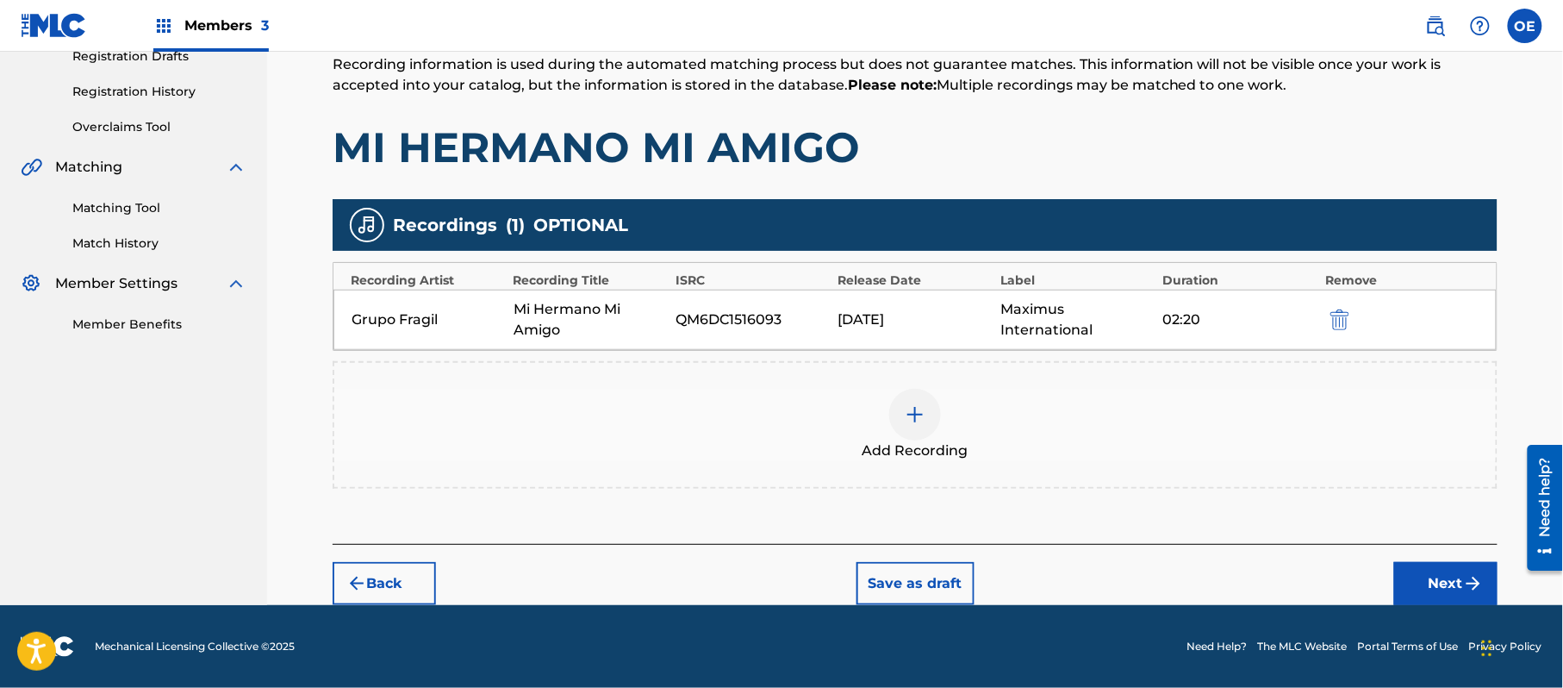
click at [1442, 588] on button "Next" at bounding box center [1446, 583] width 103 height 43
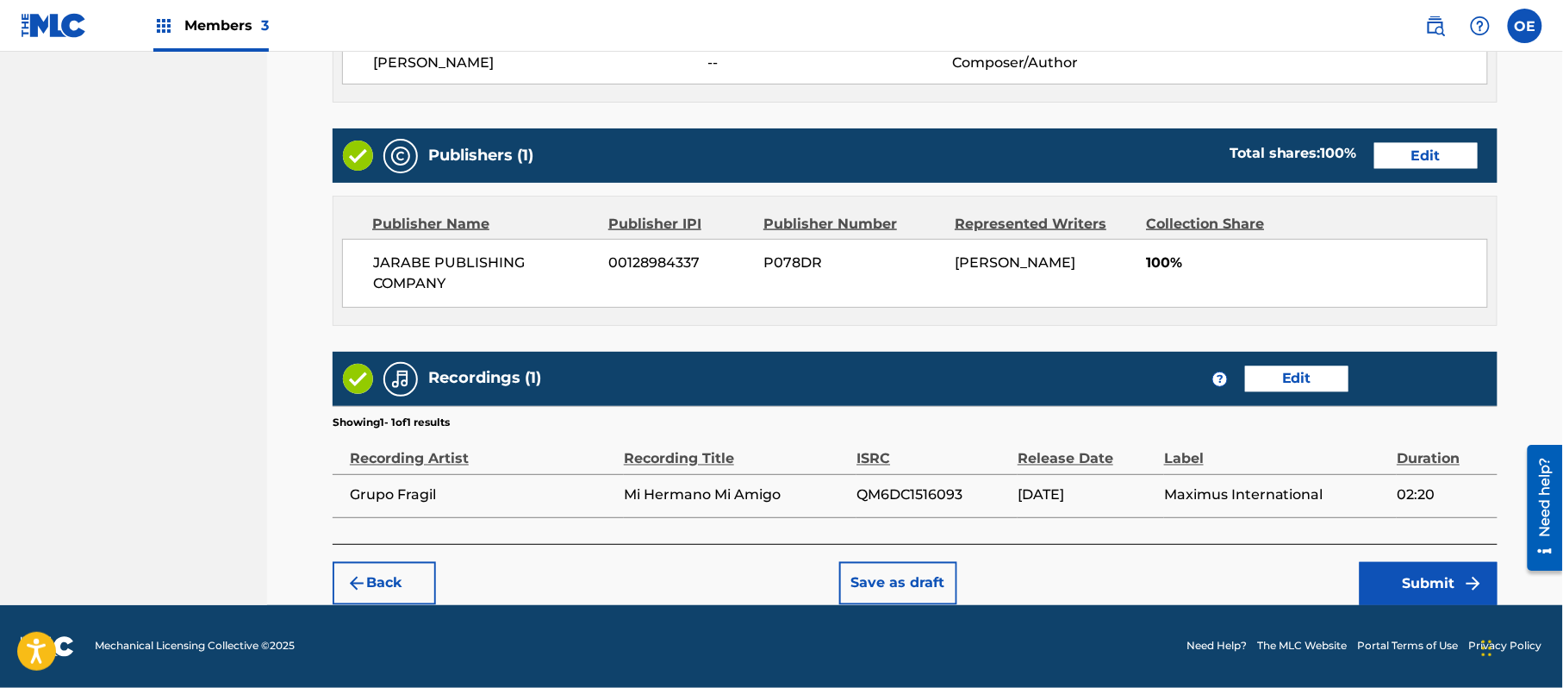
scroll to position [791, 0]
click at [1407, 586] on button "Submit" at bounding box center [1429, 583] width 138 height 43
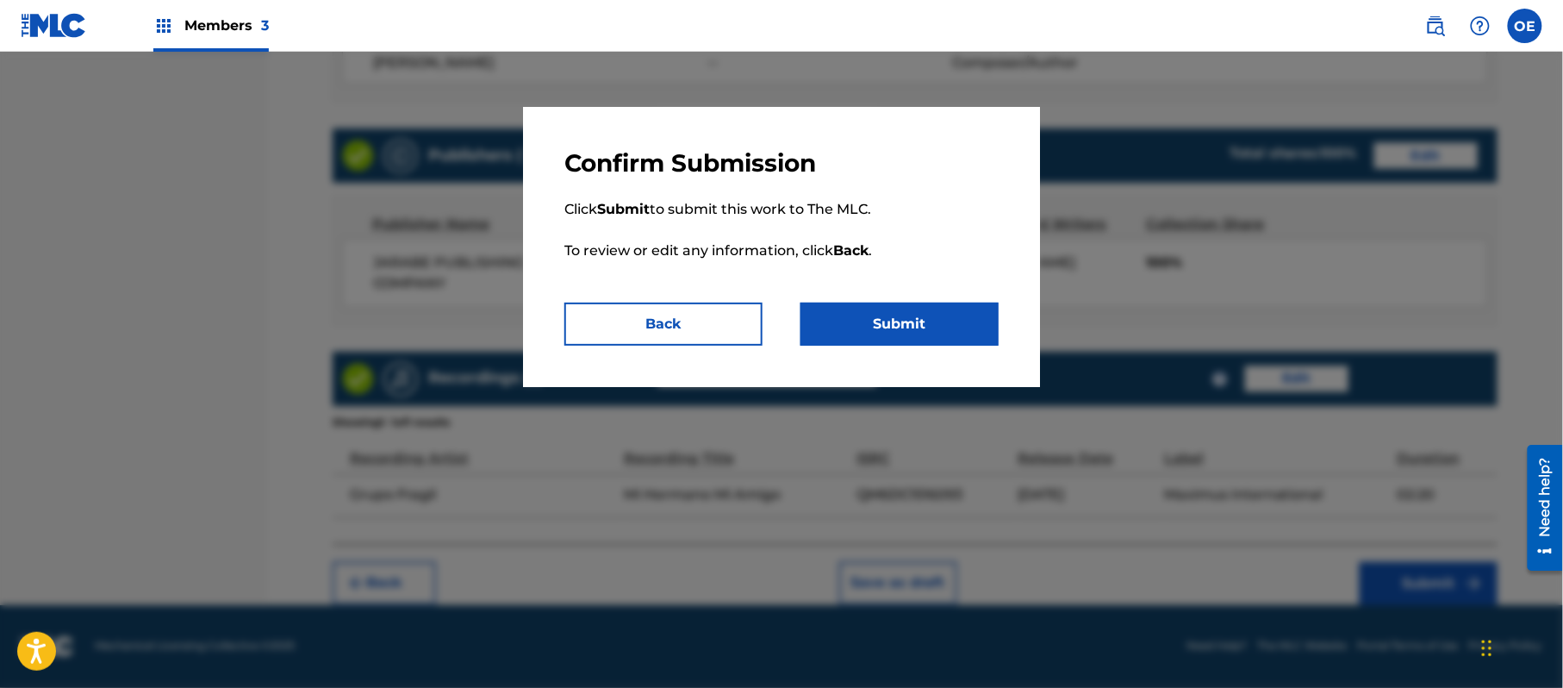
click at [898, 343] on button "Submit" at bounding box center [900, 324] width 198 height 43
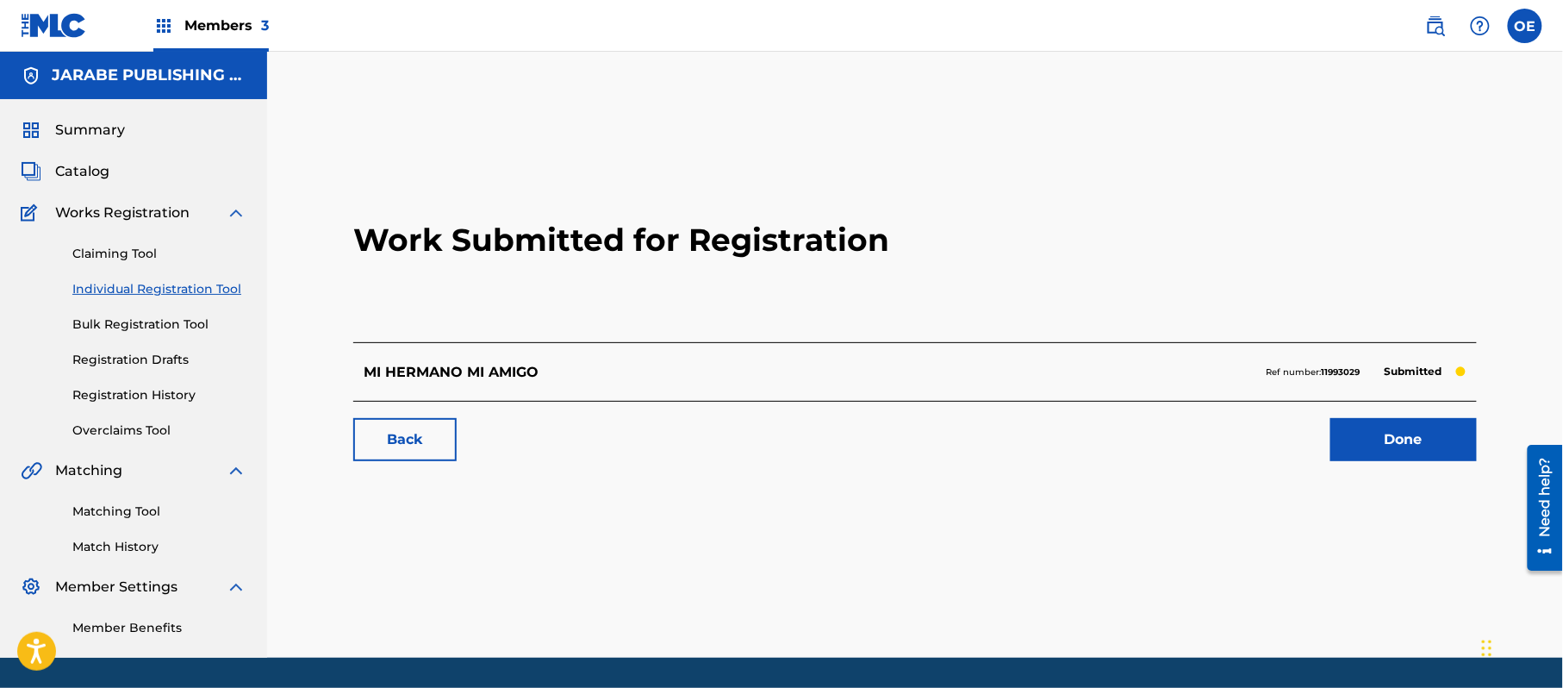
click at [212, 290] on link "Individual Registration Tool" at bounding box center [159, 289] width 174 height 18
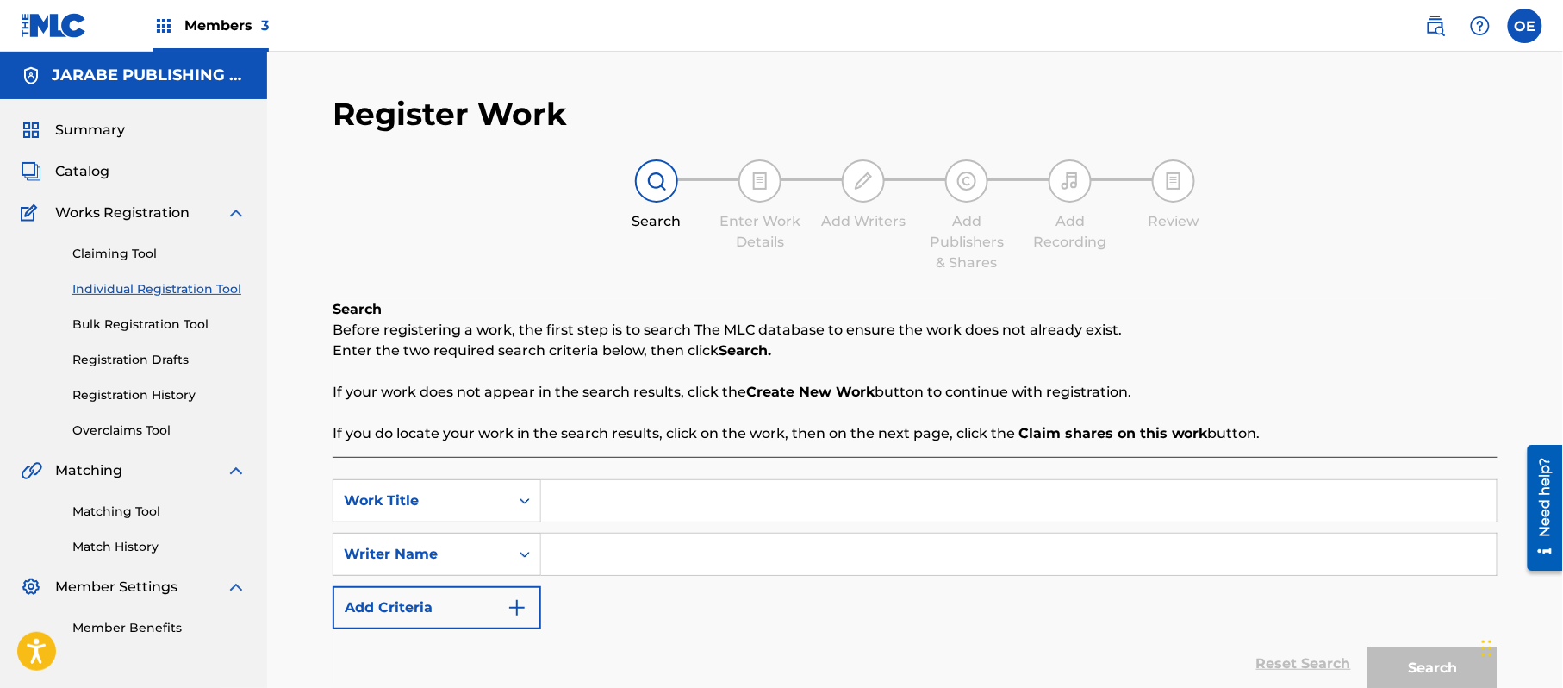
paste input "[PERSON_NAME]"
type input "[PERSON_NAME]"
paste input "DE PARTO NO MORIREMOS"
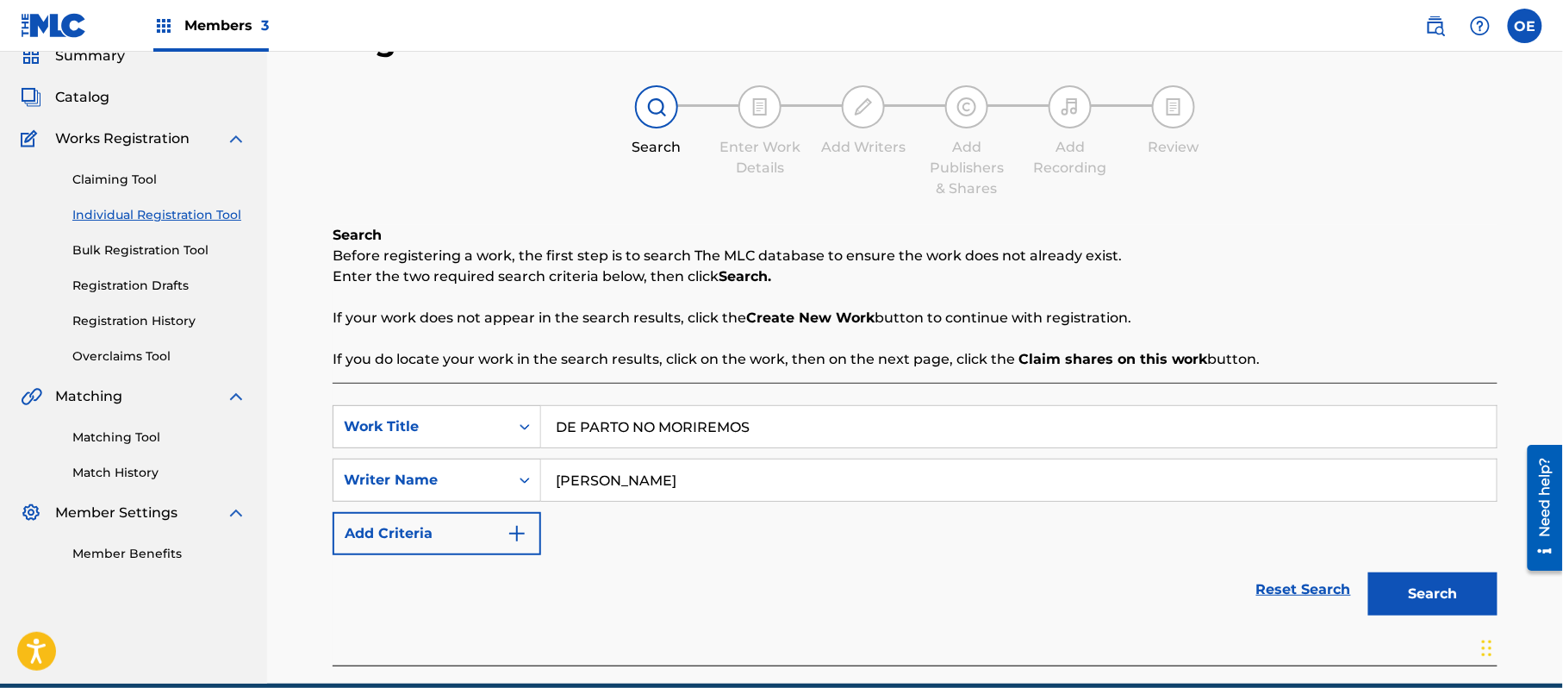
scroll to position [153, 0]
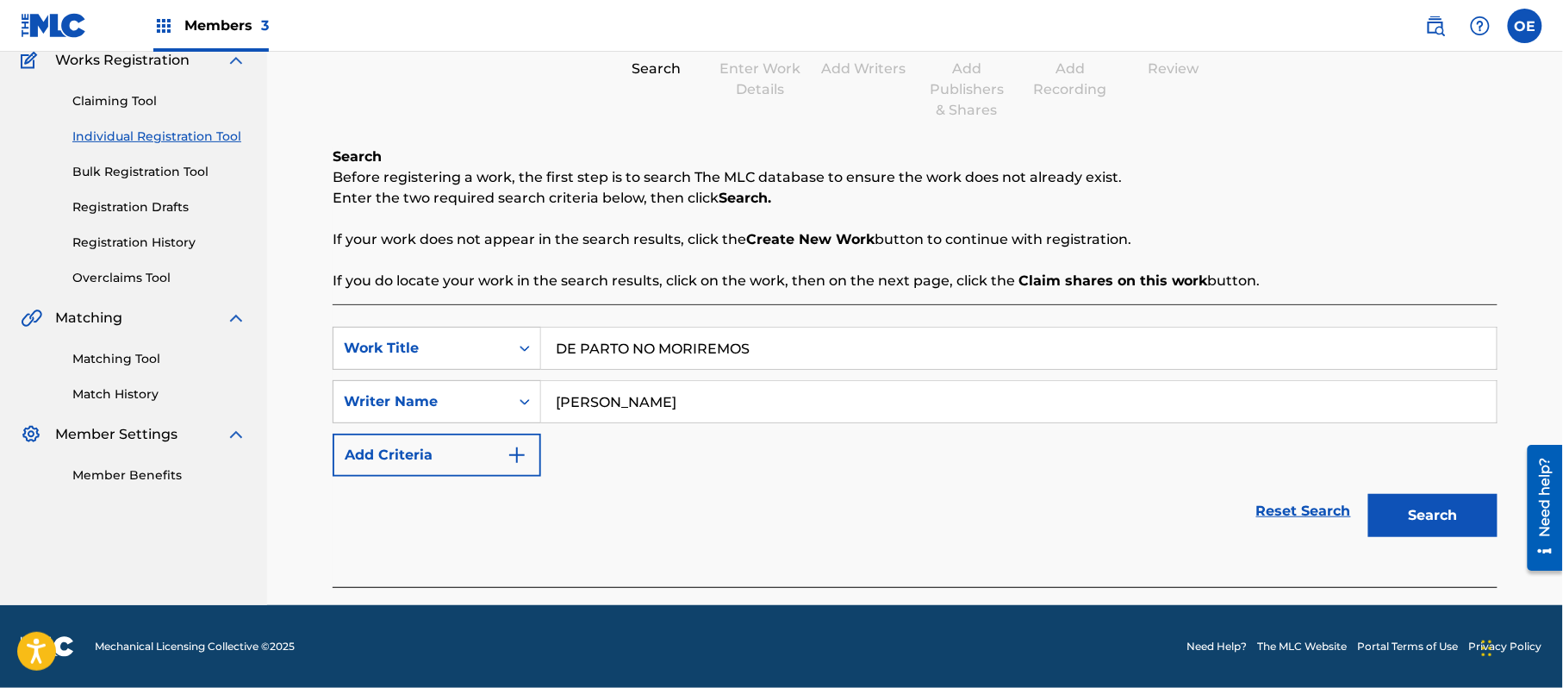
type input "DE PARTO NO MORIREMOS"
click at [1422, 502] on button "Search" at bounding box center [1433, 515] width 129 height 43
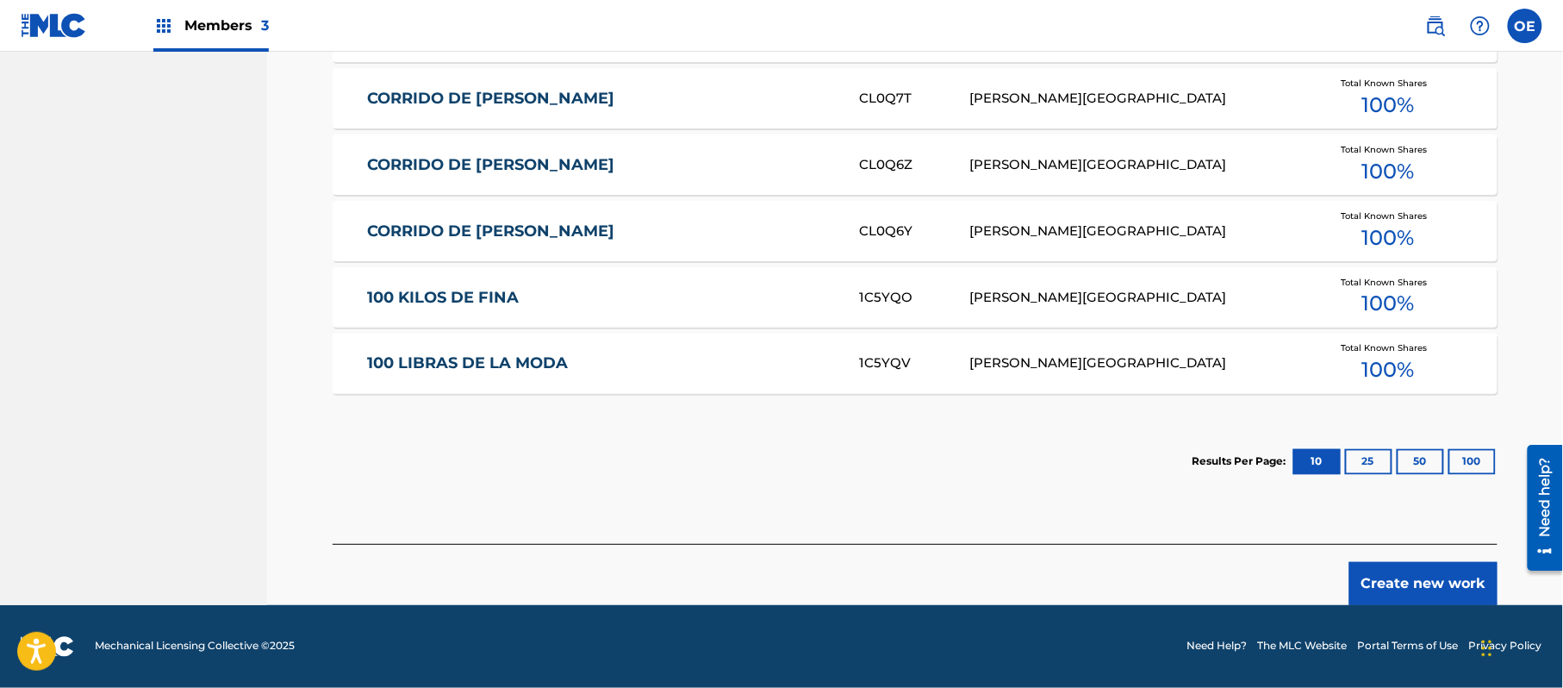
click at [1419, 584] on button "Create new work" at bounding box center [1424, 583] width 148 height 43
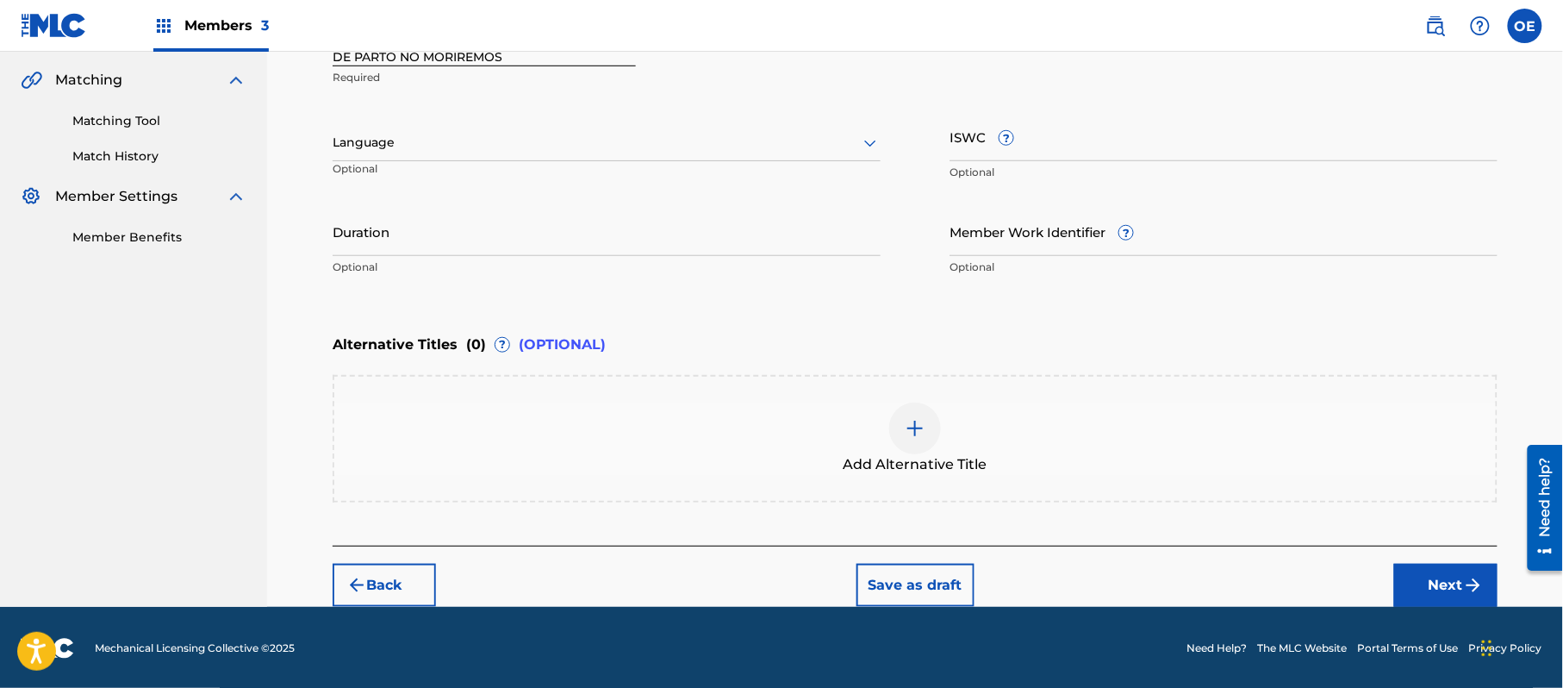
click at [443, 140] on div at bounding box center [607, 143] width 548 height 22
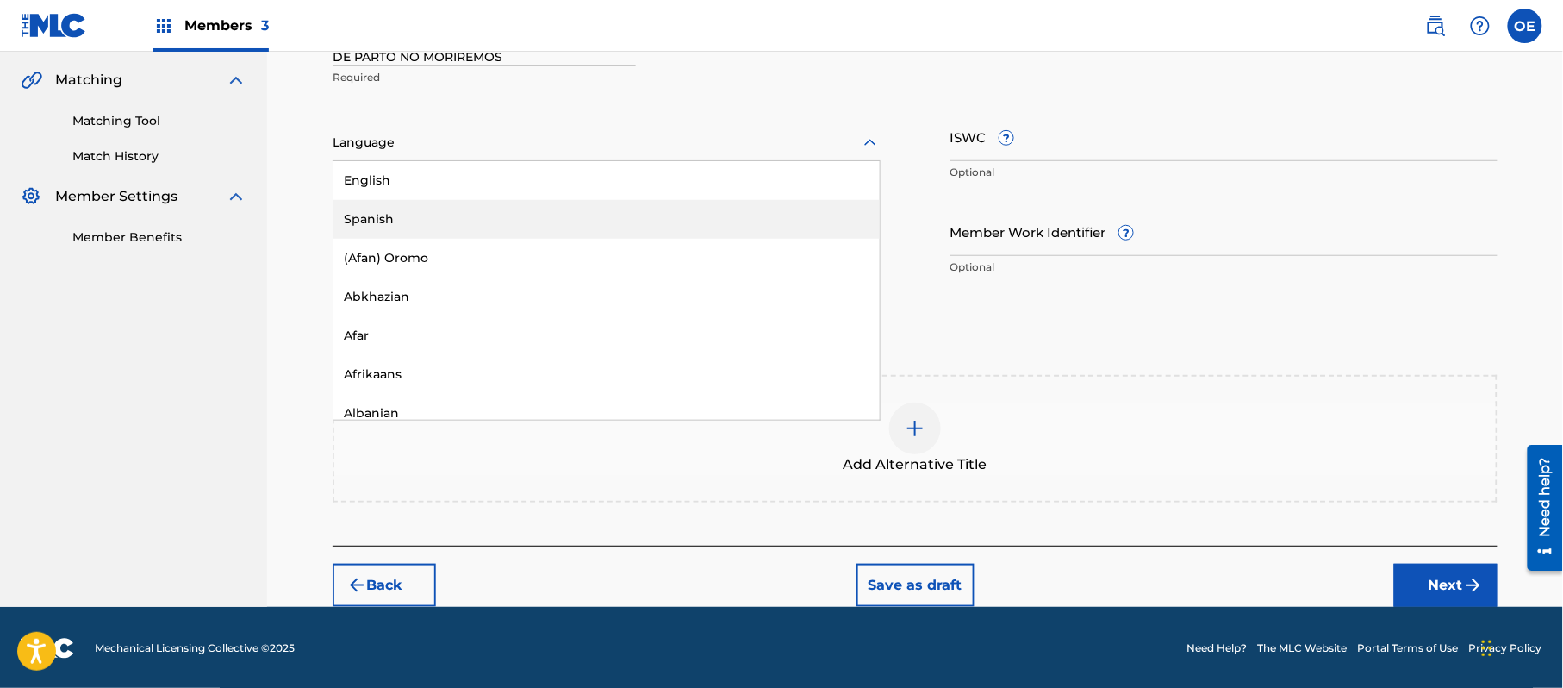
click at [438, 214] on div "Spanish" at bounding box center [607, 219] width 546 height 39
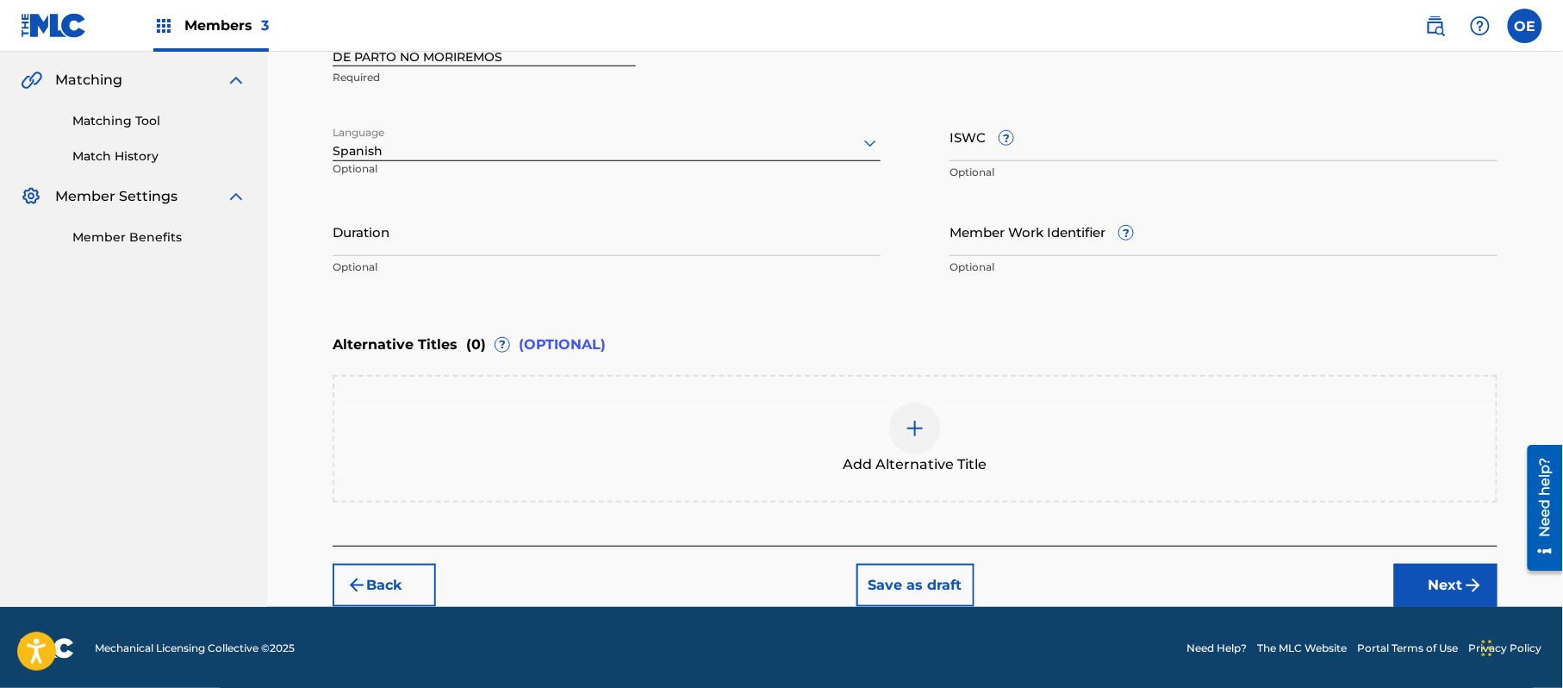
click at [652, 260] on p "Optional" at bounding box center [607, 267] width 548 height 16
click at [653, 241] on input "Duration" at bounding box center [607, 231] width 548 height 49
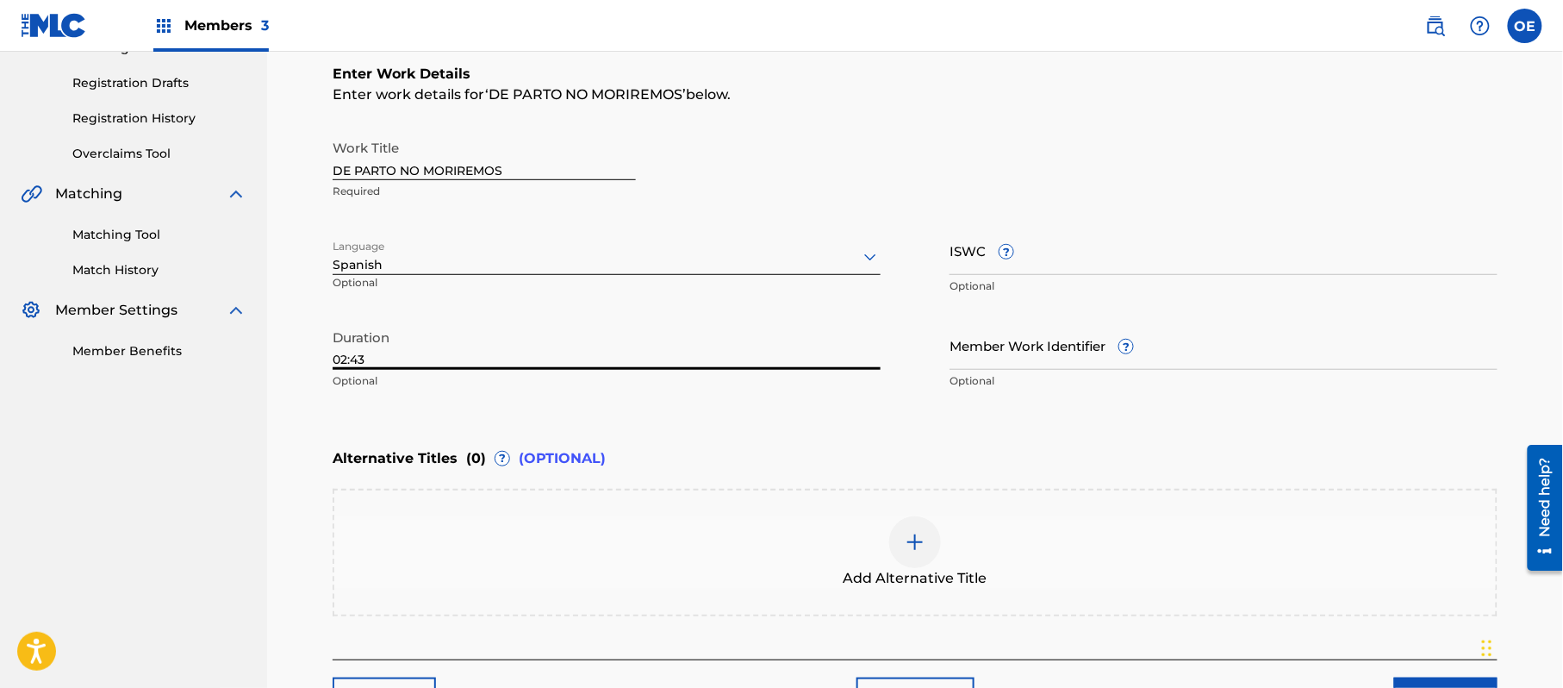
scroll to position [276, 0]
type input "02:43"
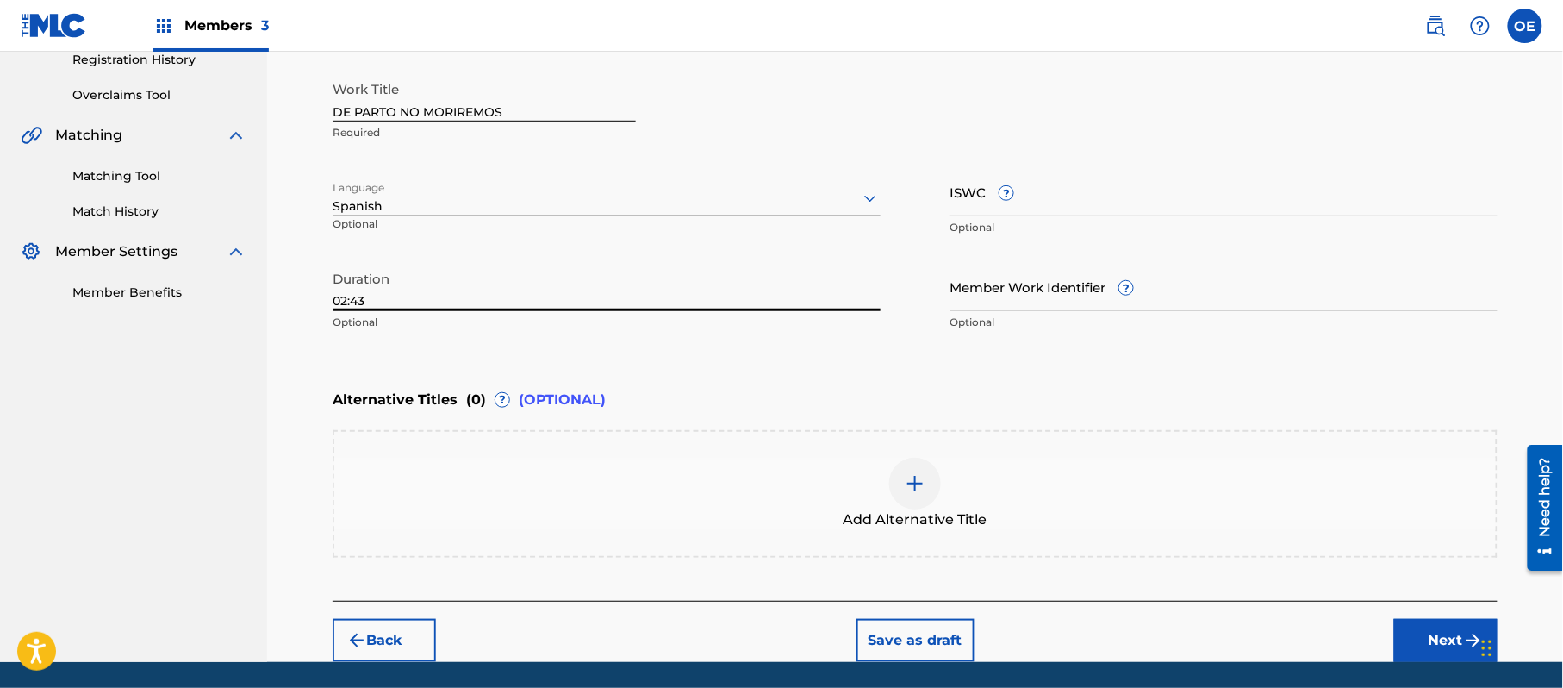
scroll to position [390, 0]
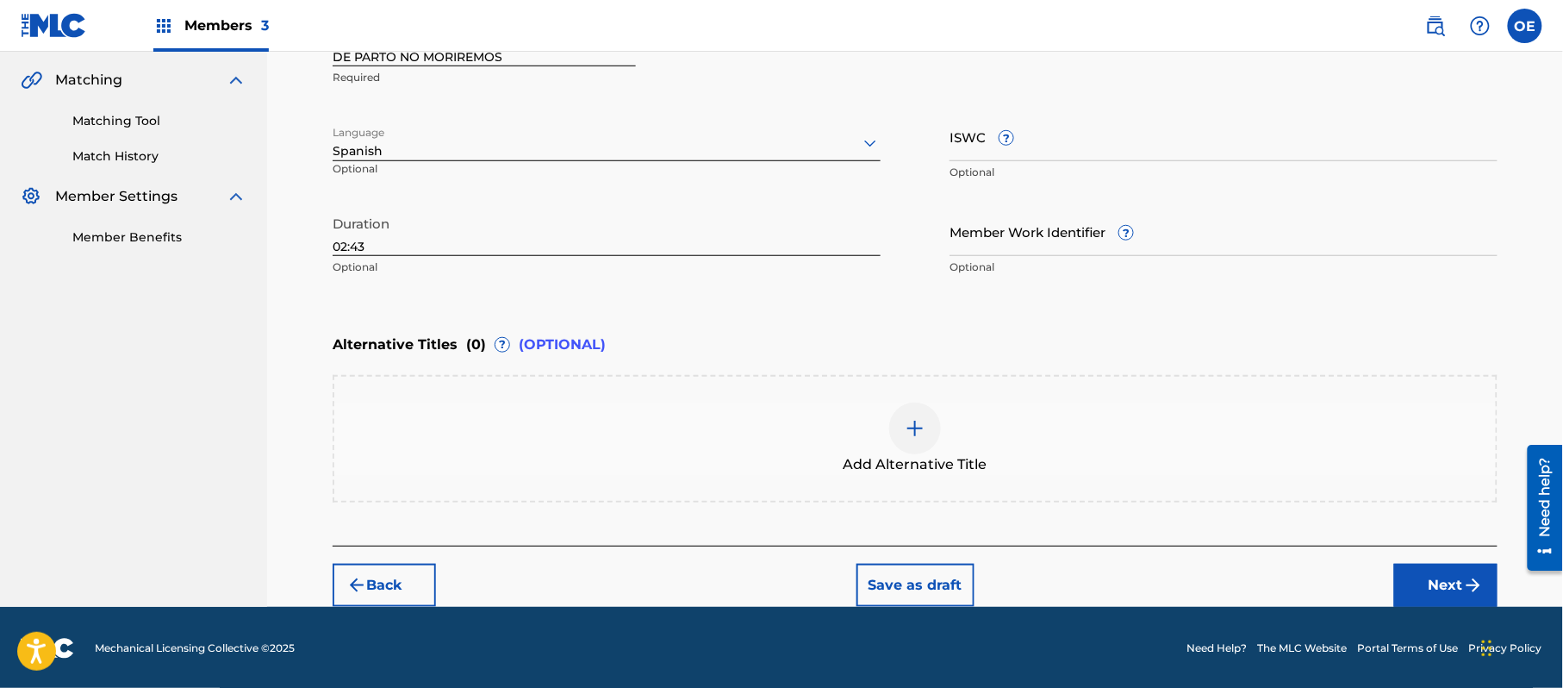
click at [1470, 586] on img "submit" at bounding box center [1474, 585] width 21 height 21
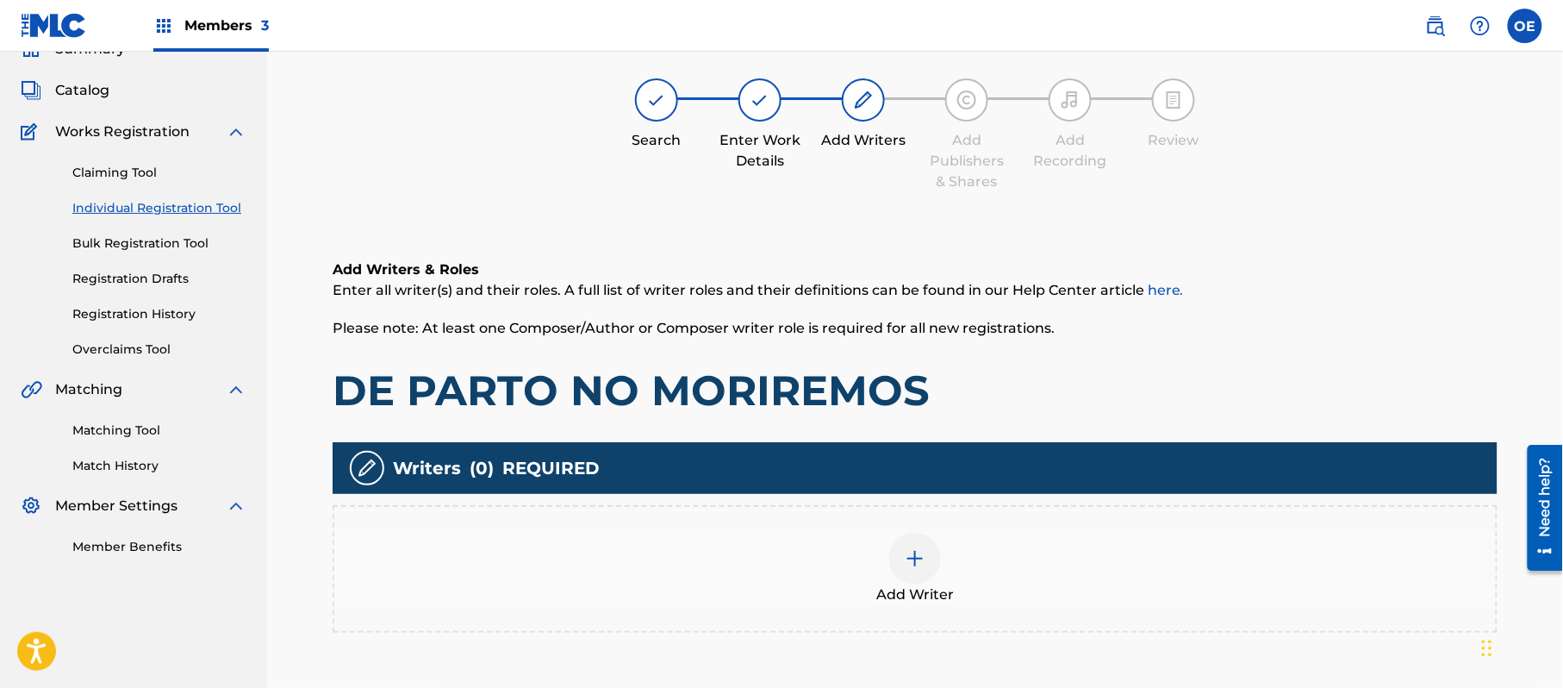
scroll to position [78, 0]
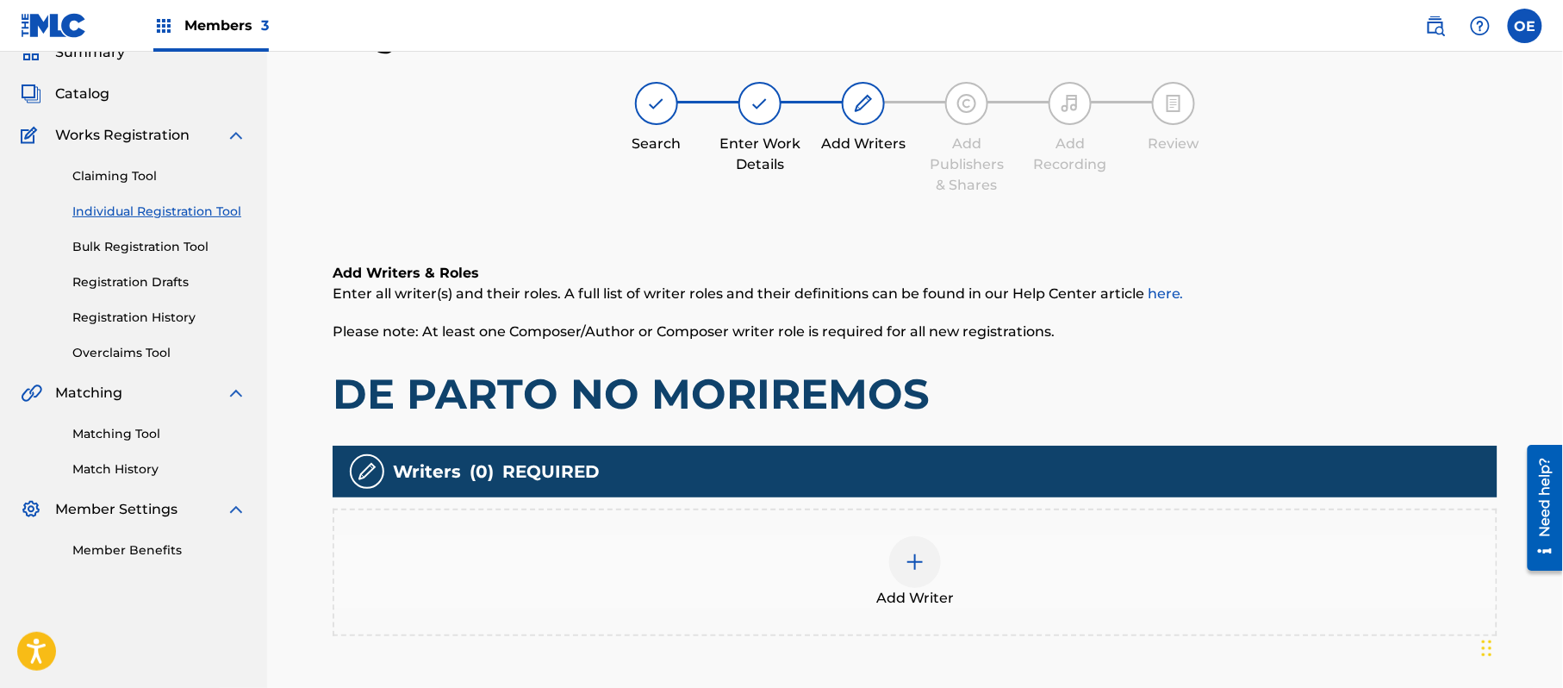
click at [966, 555] on div "Add Writer" at bounding box center [915, 572] width 1162 height 72
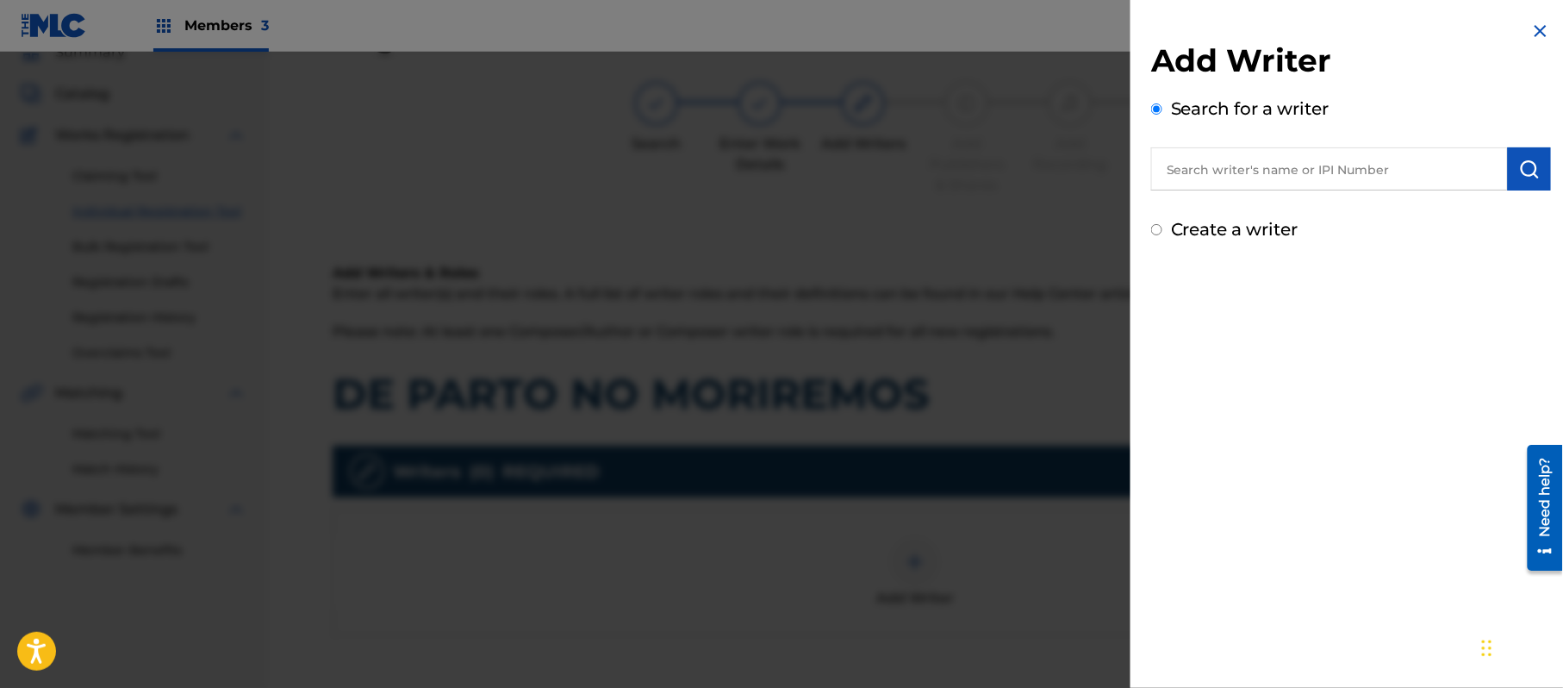
paste input "[PERSON_NAME][GEOGRAPHIC_DATA]"
type input "[PERSON_NAME][GEOGRAPHIC_DATA]"
click at [1521, 173] on img "submit" at bounding box center [1530, 169] width 21 height 21
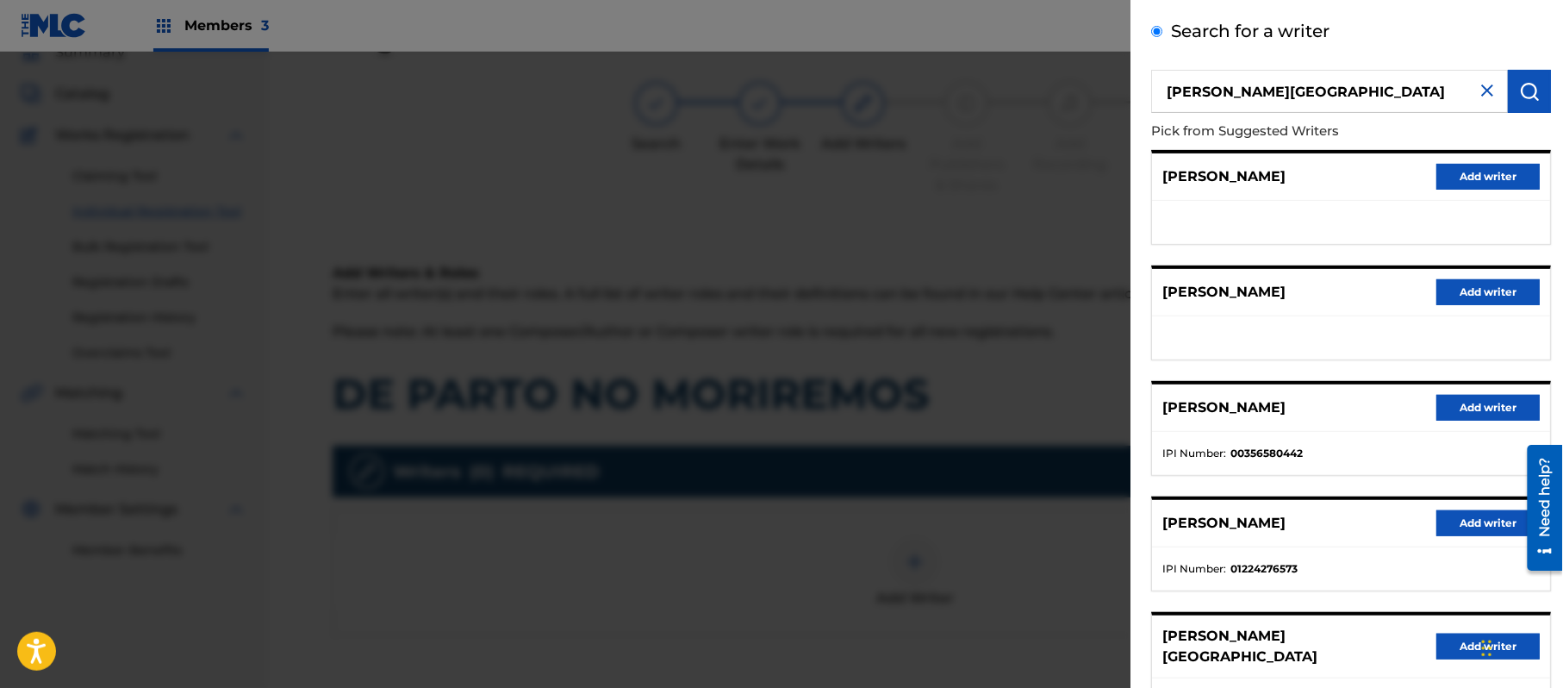
scroll to position [208, 0]
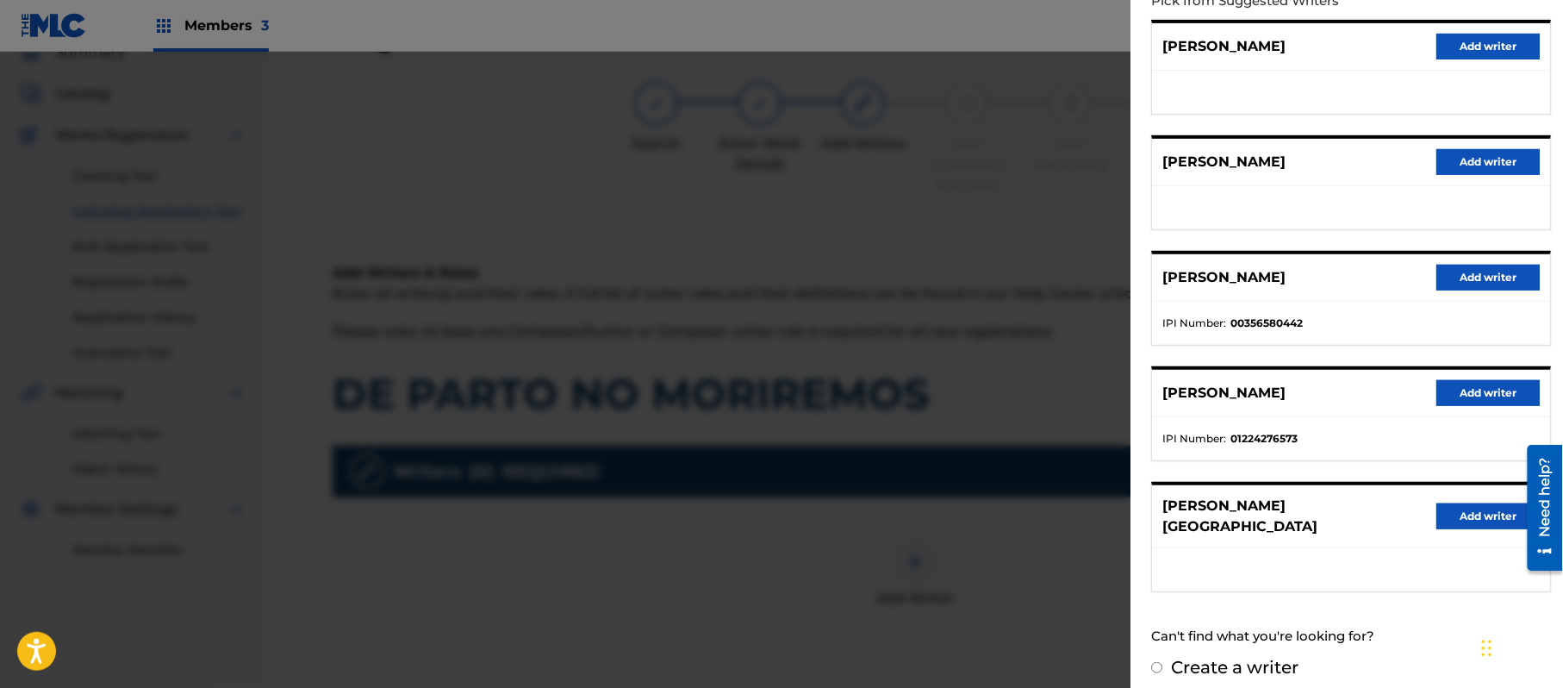
click at [1482, 518] on button "Add writer" at bounding box center [1488, 516] width 103 height 26
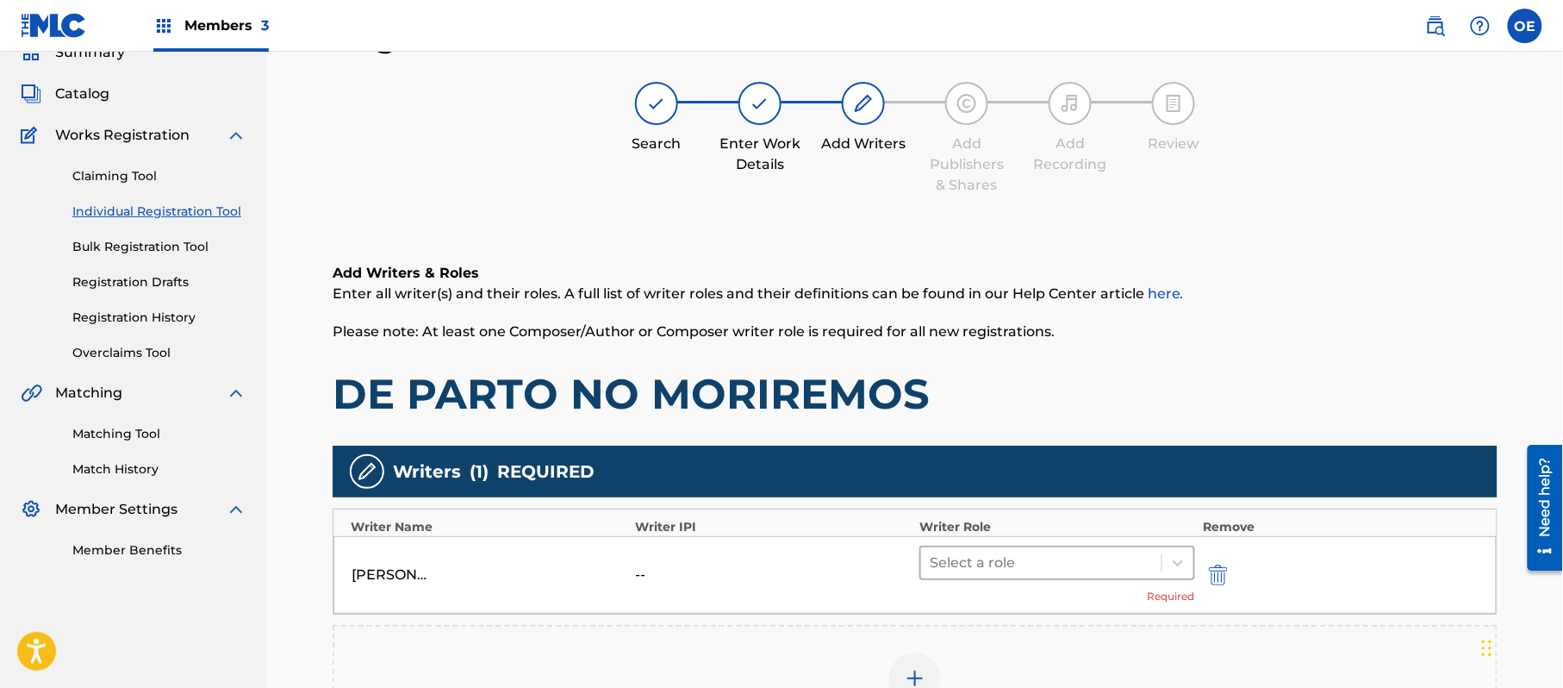
click at [1053, 563] on div at bounding box center [1041, 563] width 223 height 24
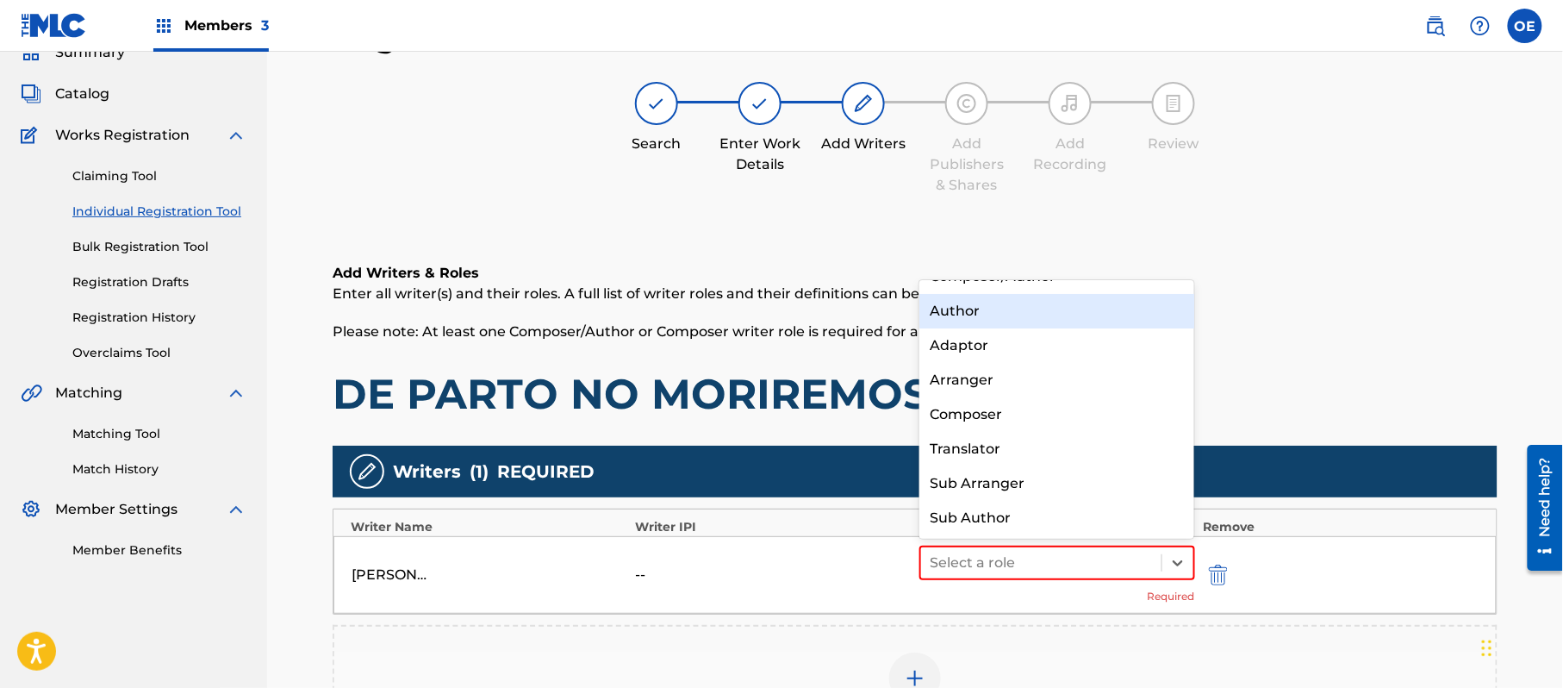
scroll to position [0, 0]
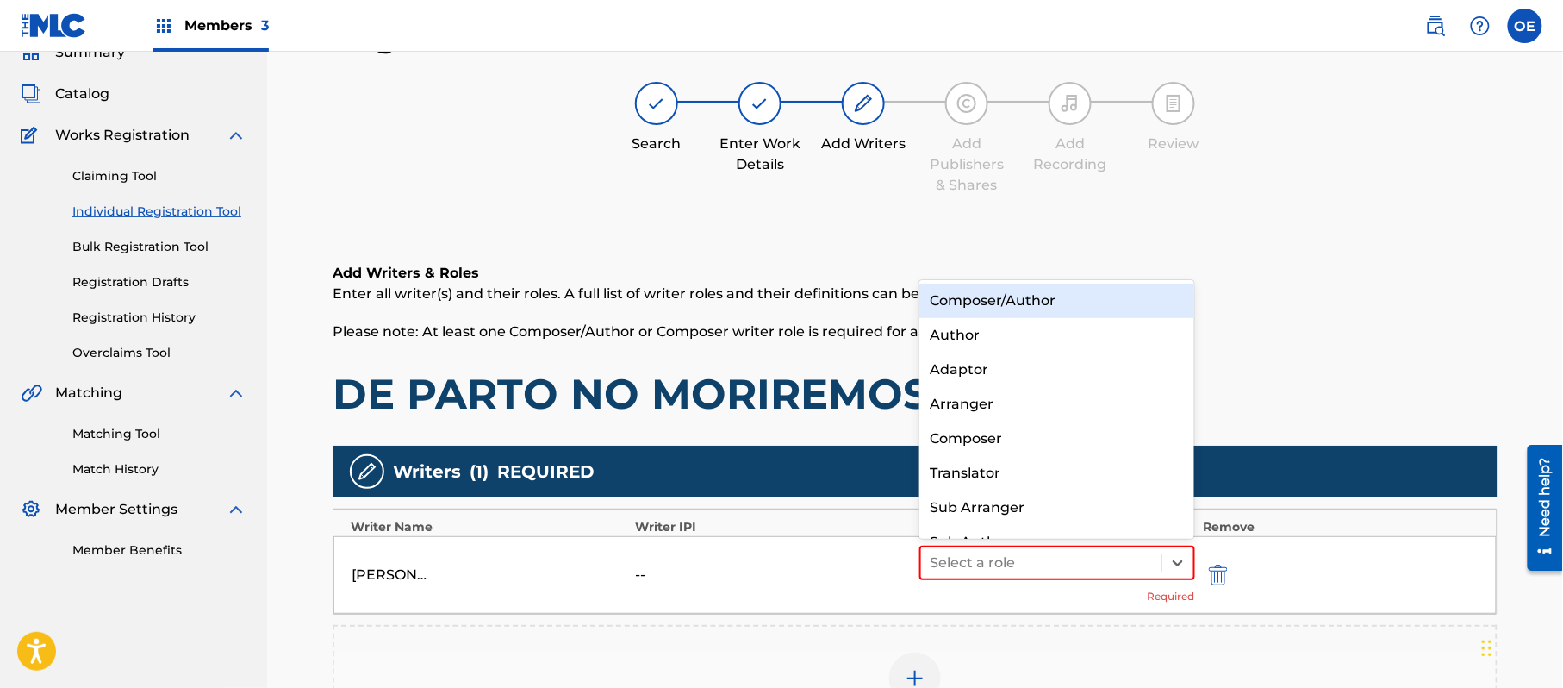
drag, startPoint x: 1034, startPoint y: 295, endPoint x: 1039, endPoint y: 311, distance: 17.2
click at [1035, 296] on div "Composer/Author" at bounding box center [1057, 301] width 275 height 34
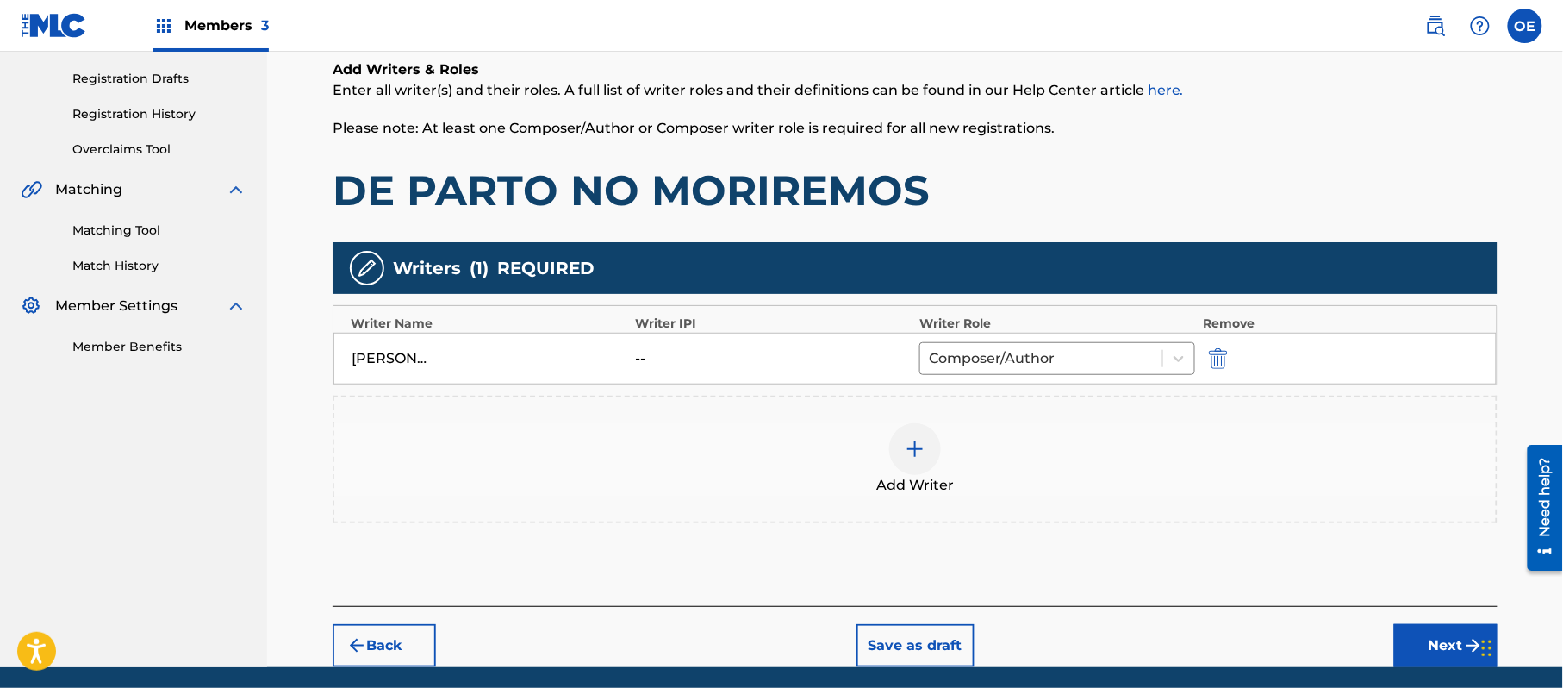
scroll to position [343, 0]
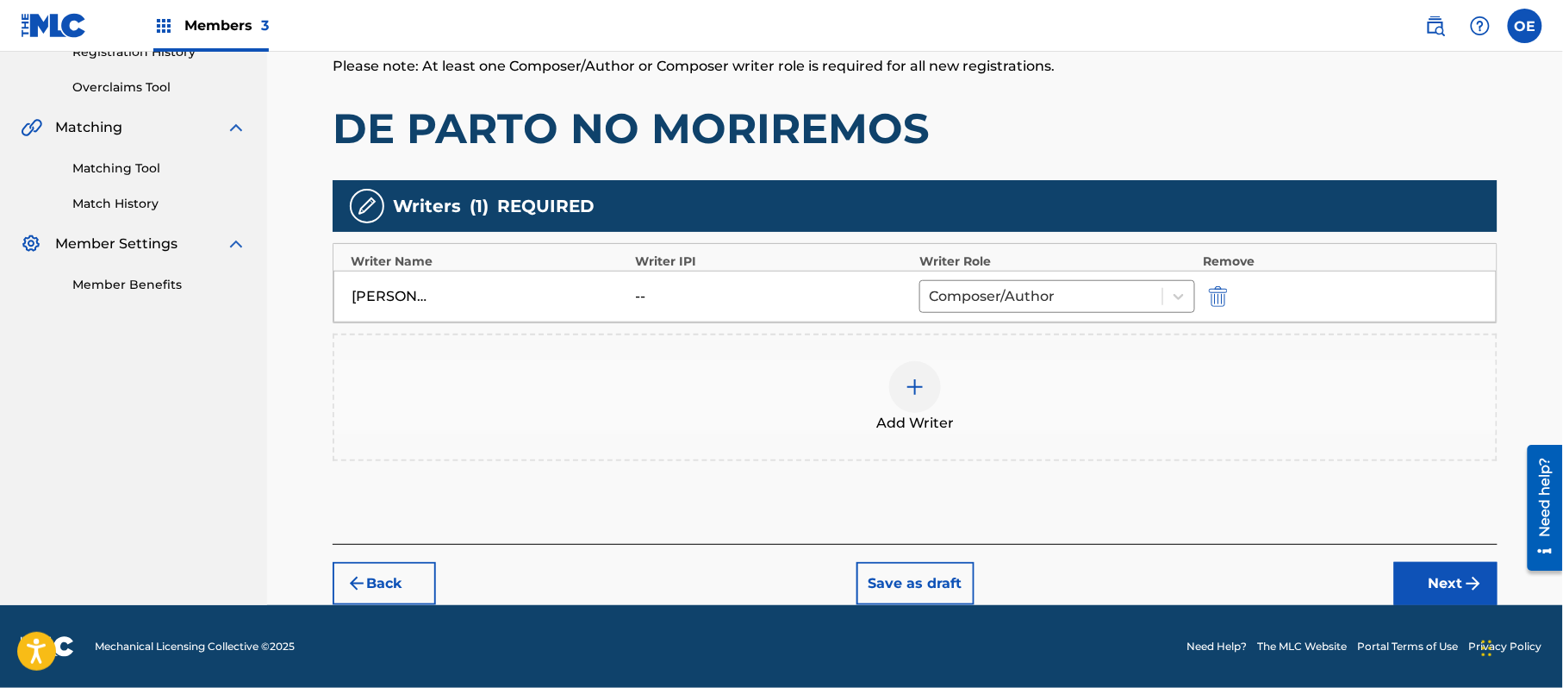
click at [1417, 587] on button "Next" at bounding box center [1446, 583] width 103 height 43
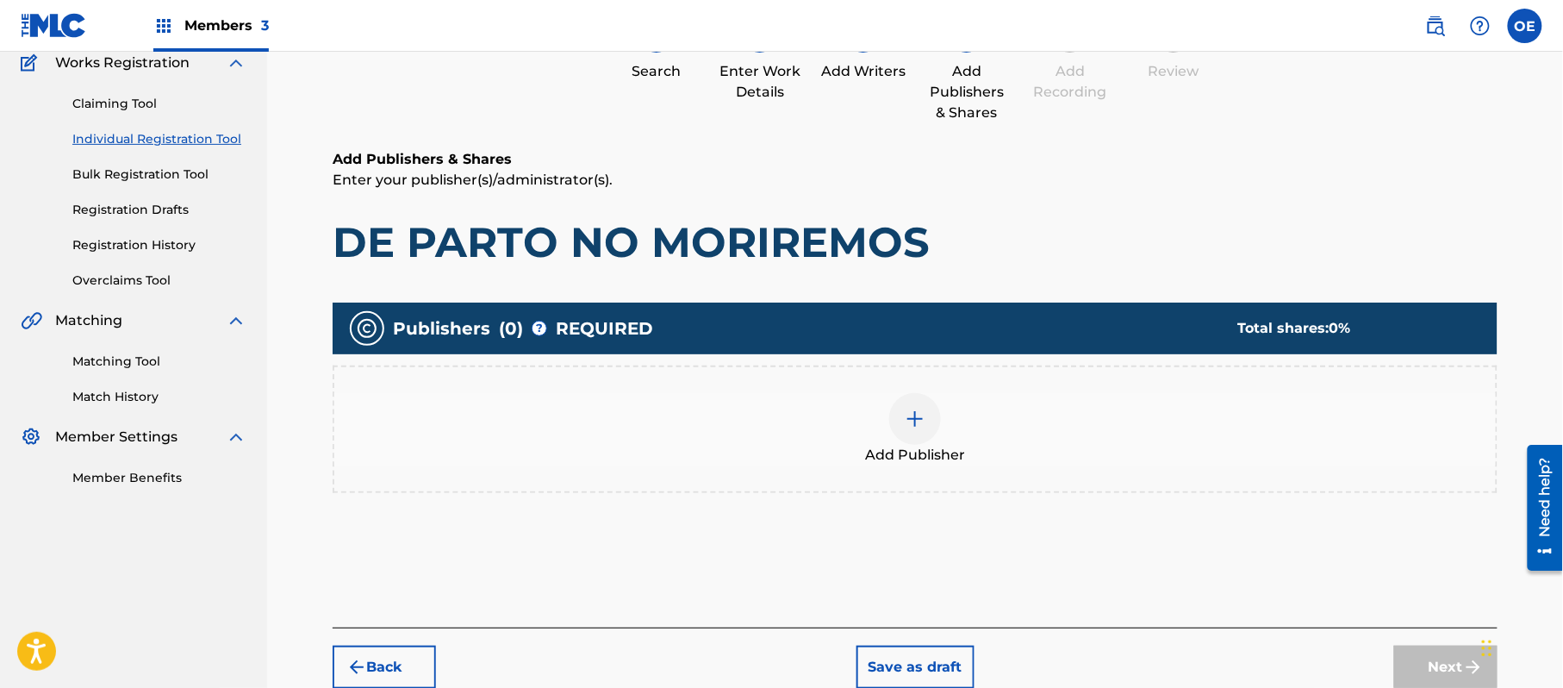
scroll to position [78, 0]
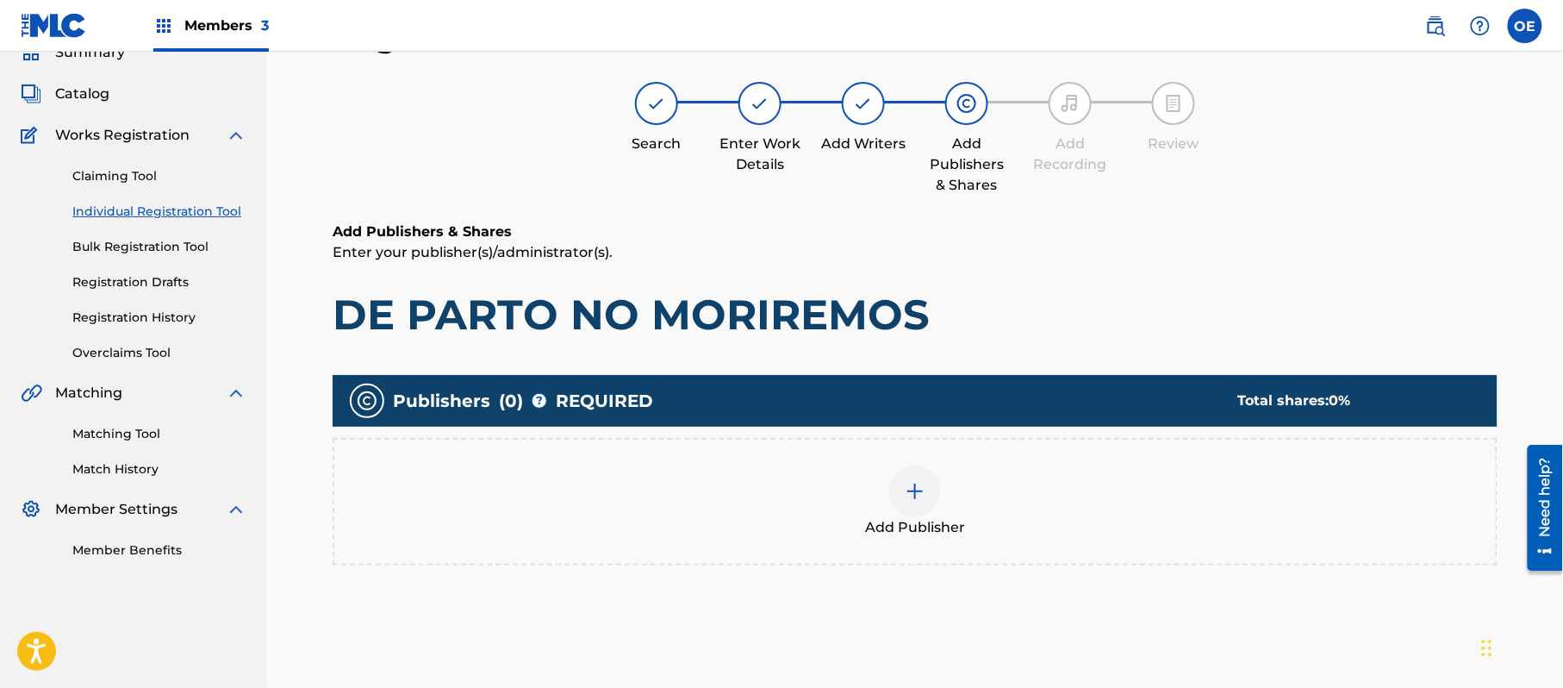
click at [963, 517] on span "Add Publisher" at bounding box center [915, 527] width 100 height 21
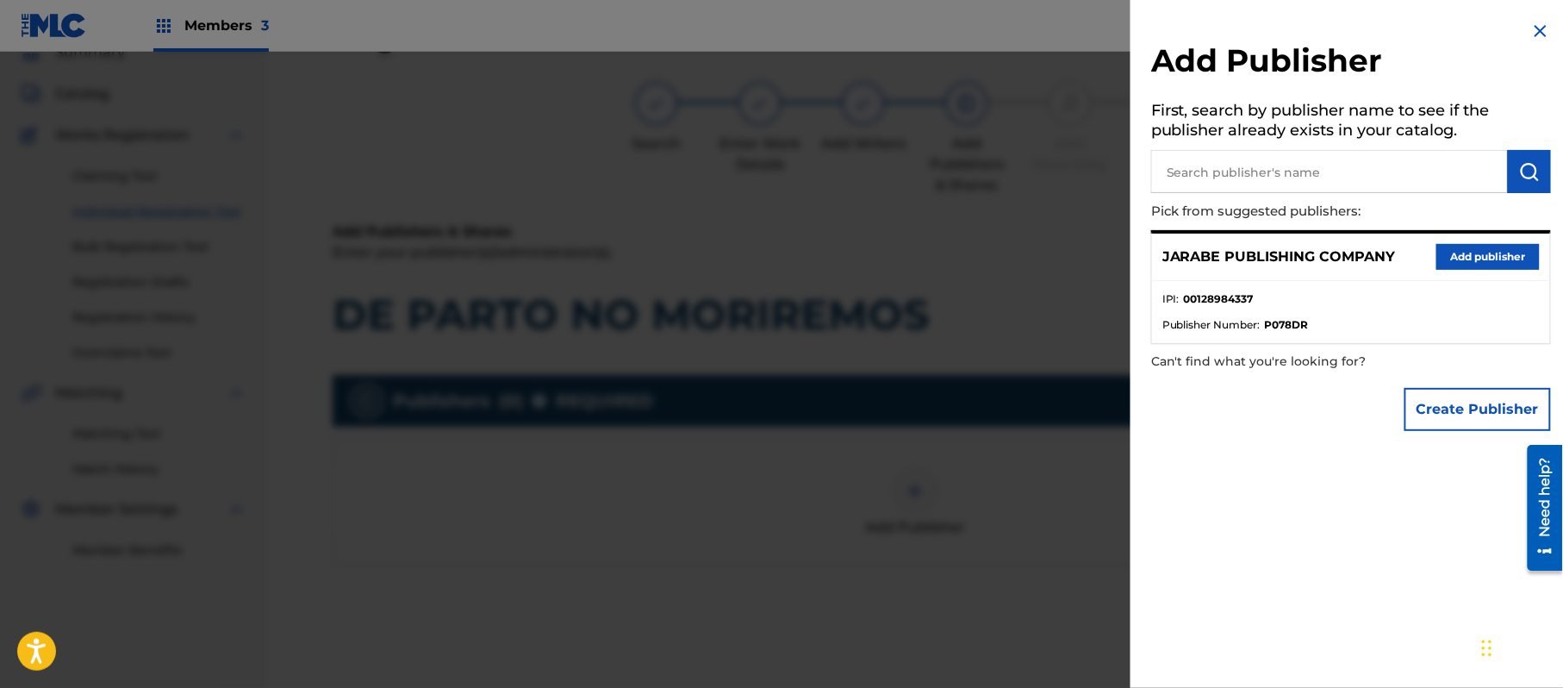
drag, startPoint x: 1501, startPoint y: 262, endPoint x: 1489, endPoint y: 263, distance: 12.1
click at [1501, 262] on button "Add publisher" at bounding box center [1488, 257] width 103 height 26
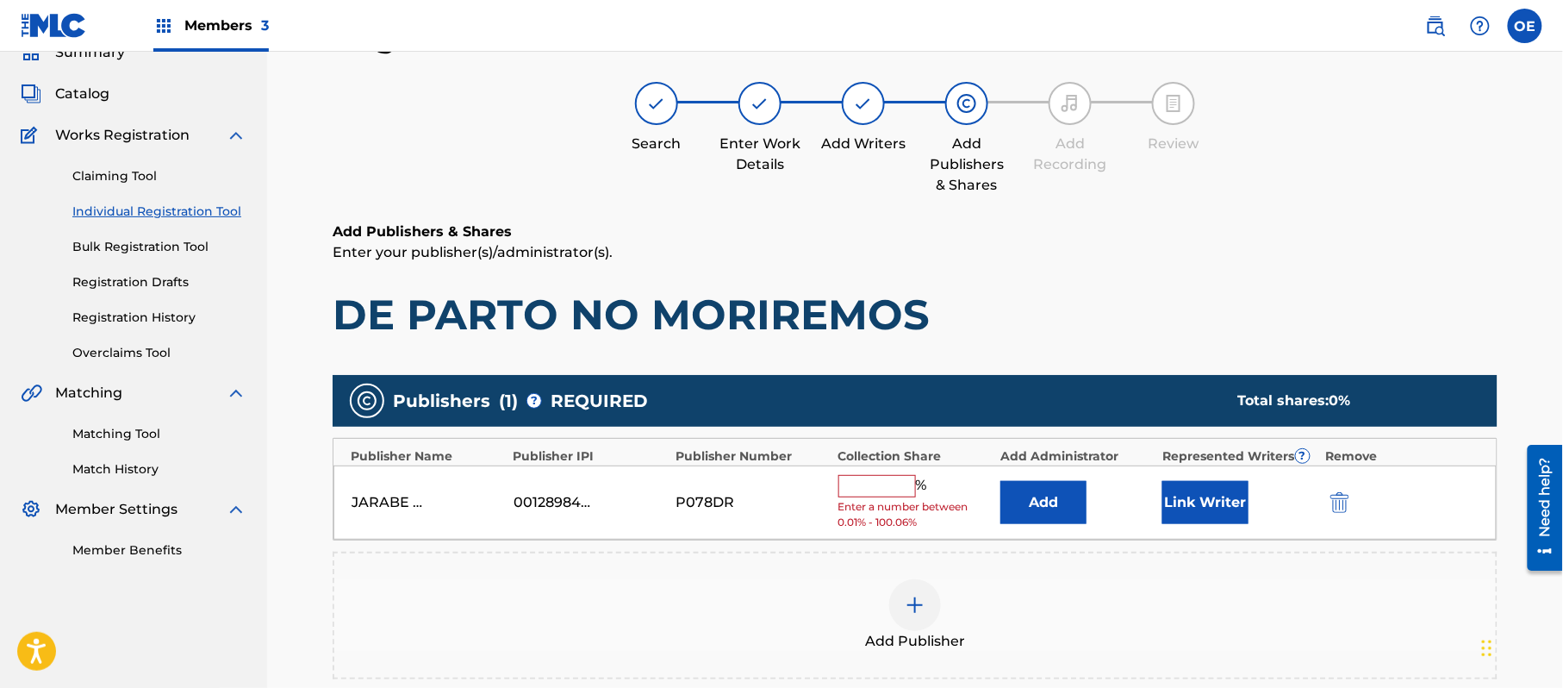
click at [910, 484] on input "text" at bounding box center [878, 486] width 78 height 22
type input "100"
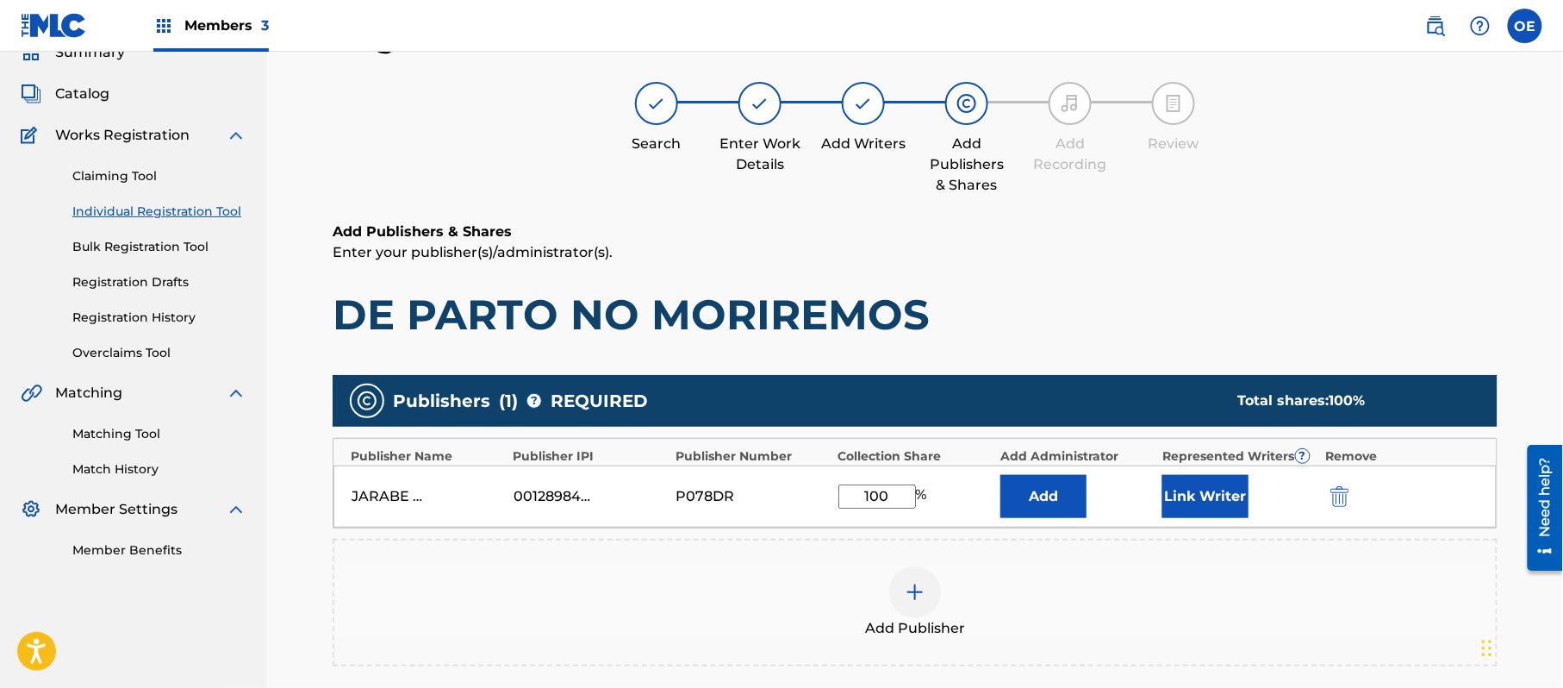
click at [1184, 517] on button "Link Writer" at bounding box center [1206, 496] width 86 height 43
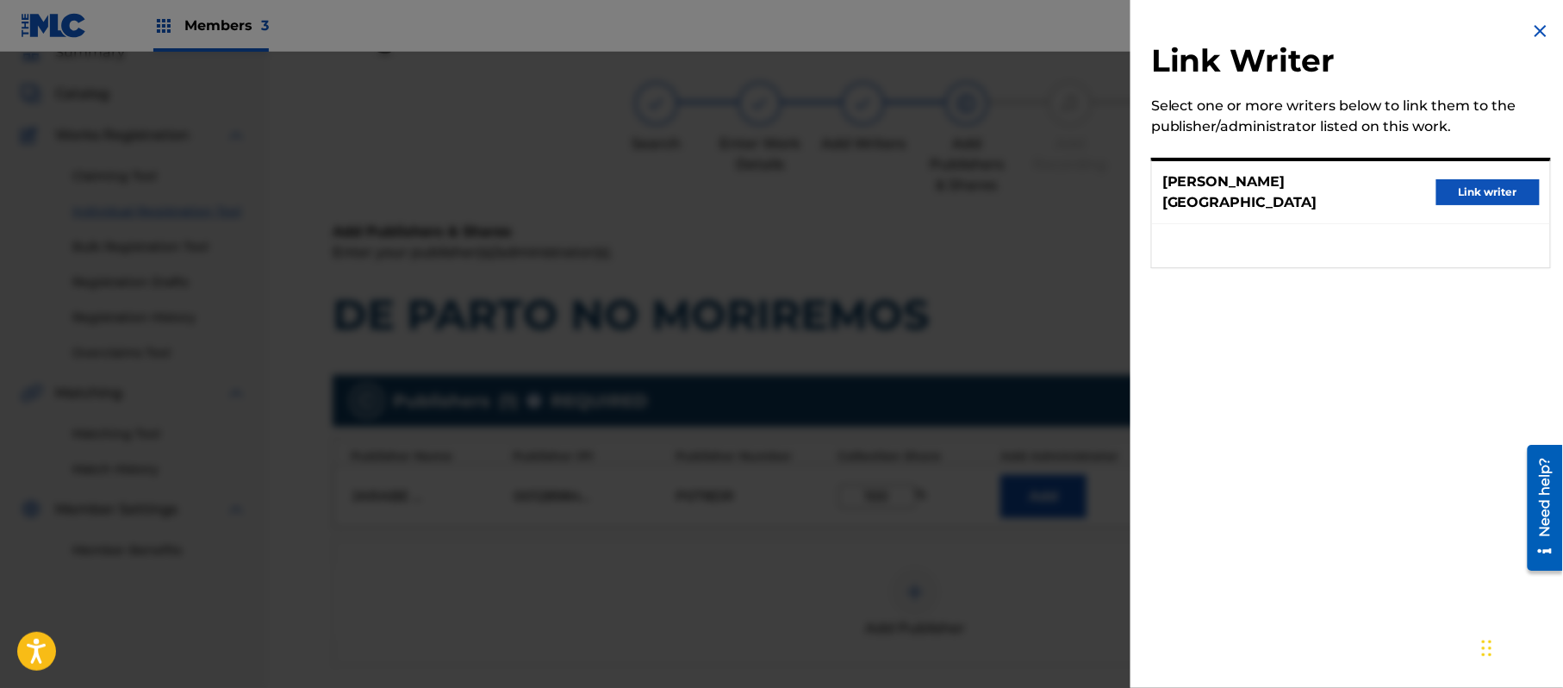
click at [1482, 179] on button "Link writer" at bounding box center [1488, 192] width 103 height 26
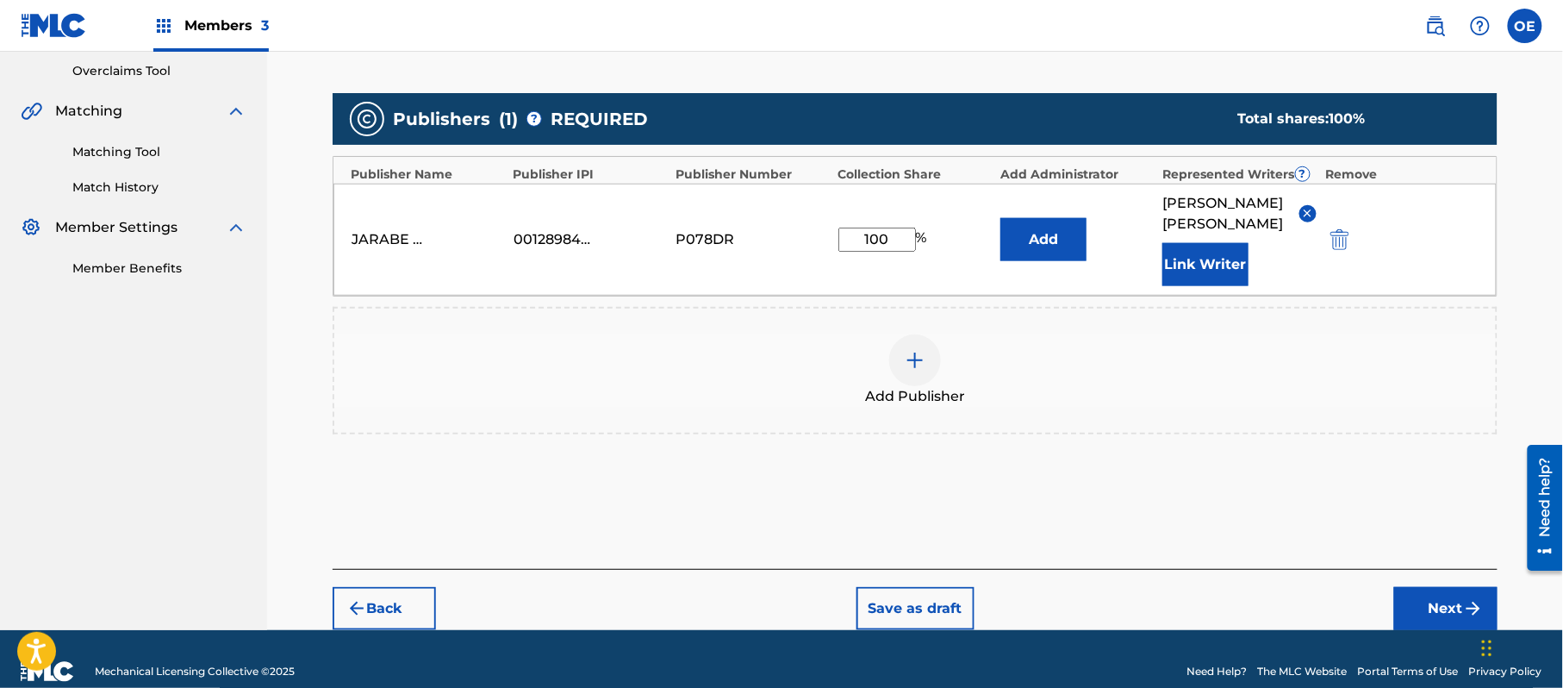
scroll to position [363, 0]
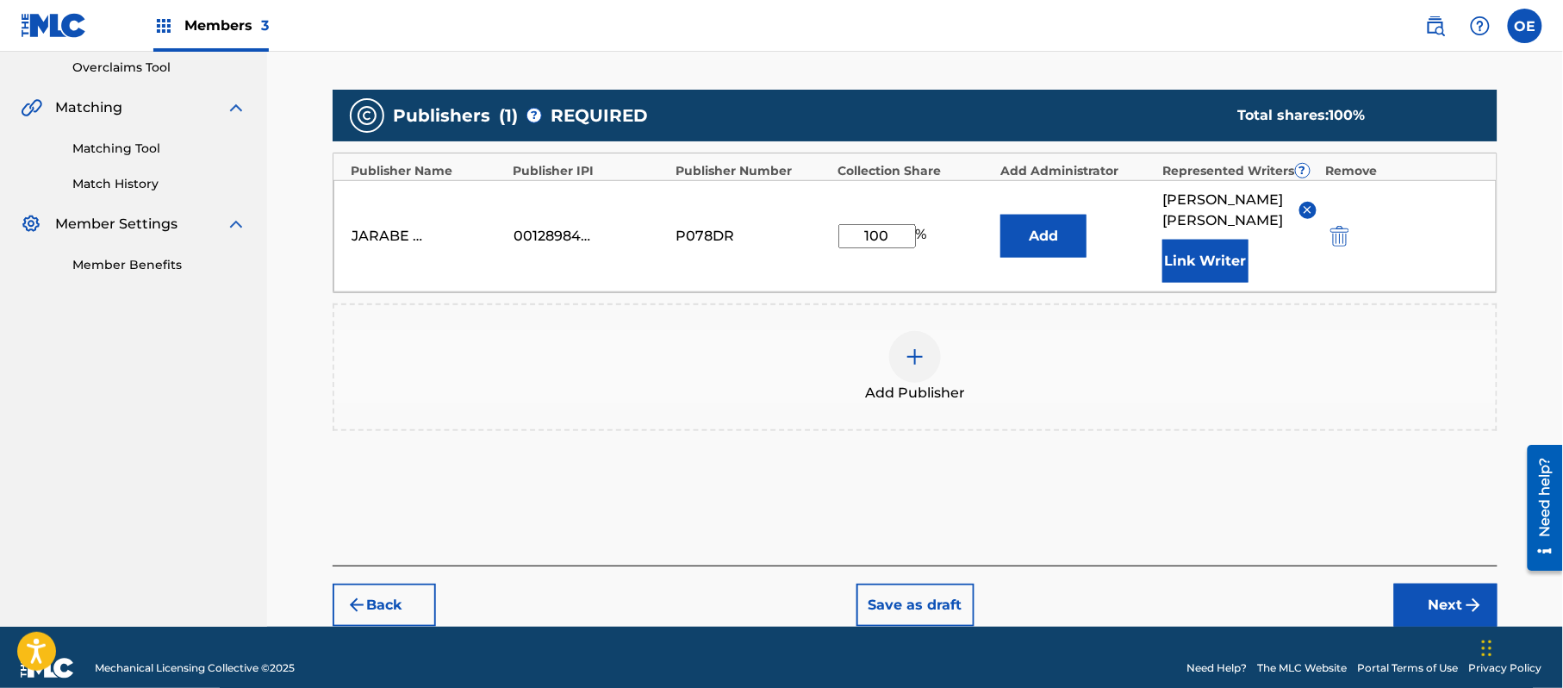
click at [1455, 586] on button "Next" at bounding box center [1446, 605] width 103 height 43
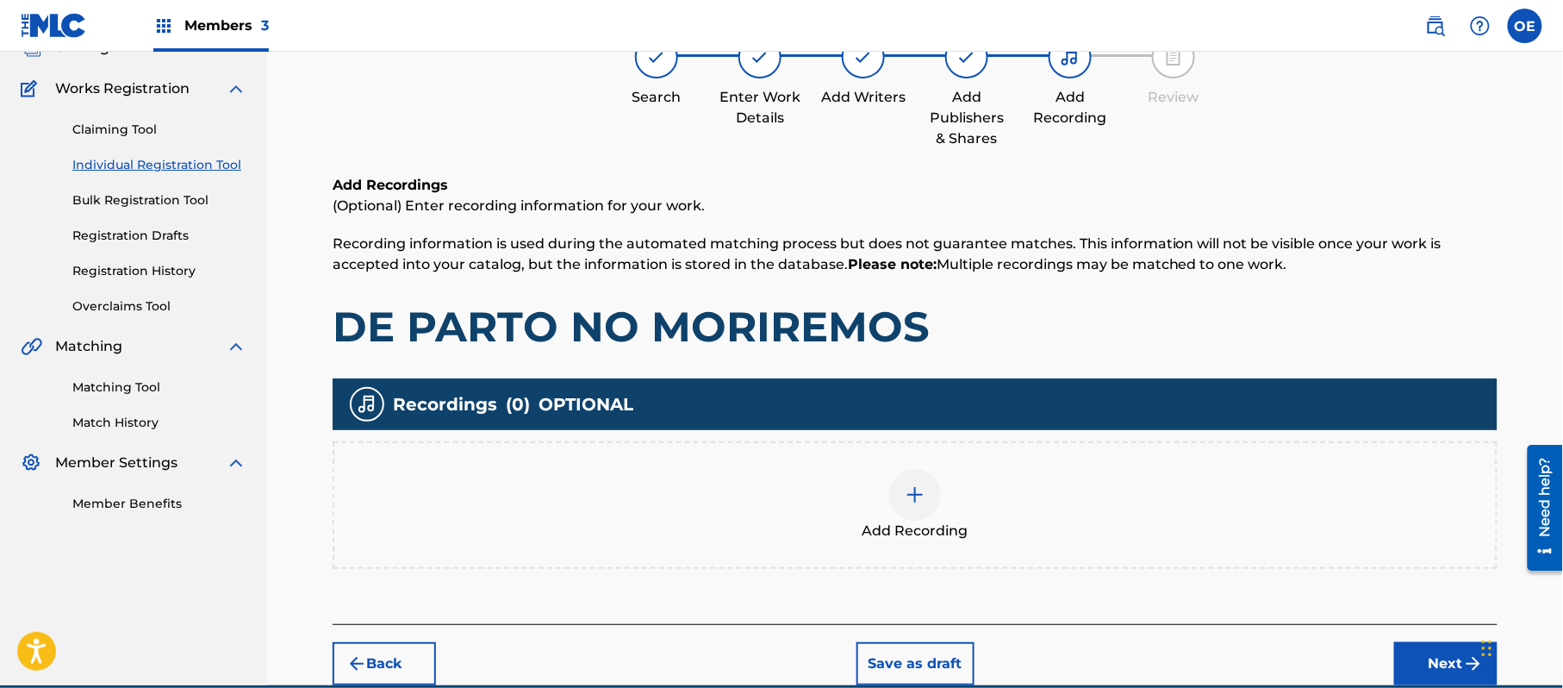
scroll to position [78, 0]
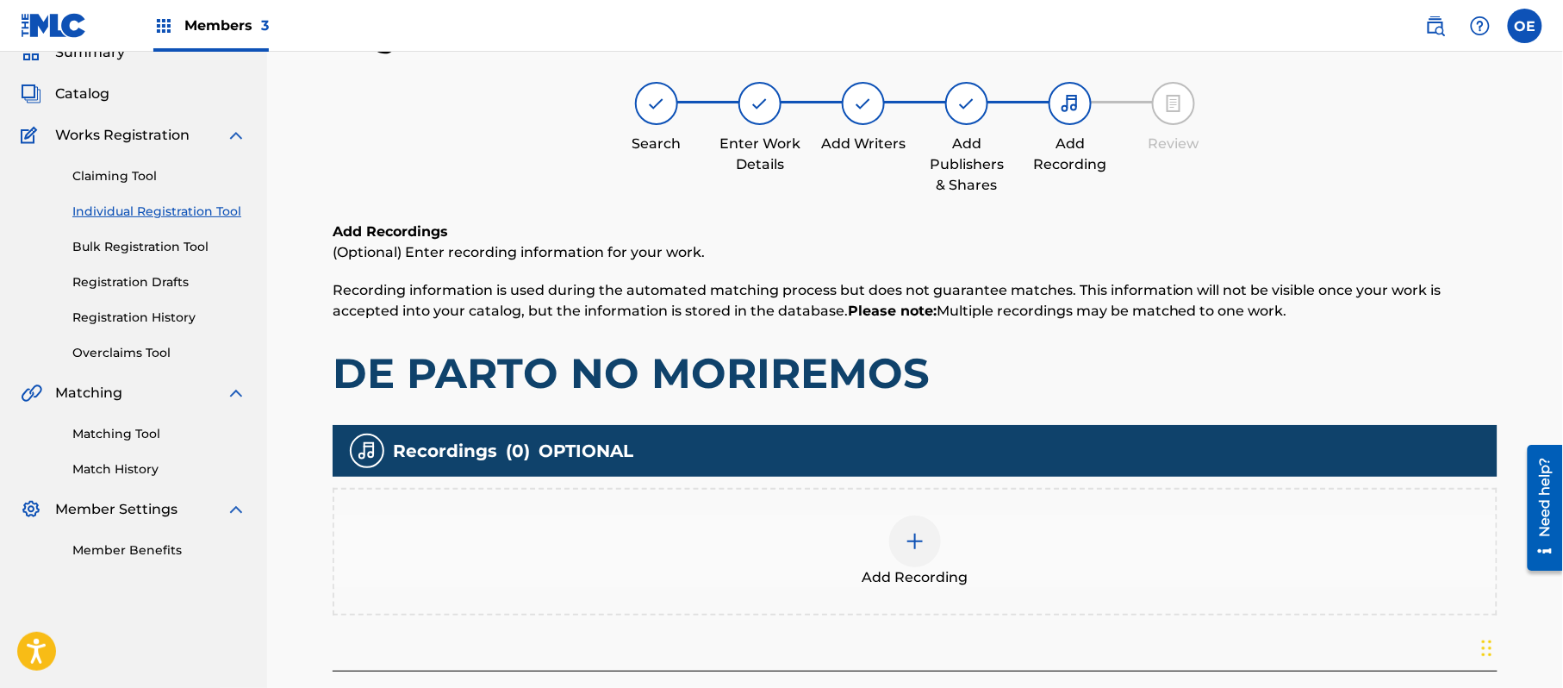
click at [977, 548] on div "Add Recording" at bounding box center [915, 551] width 1162 height 72
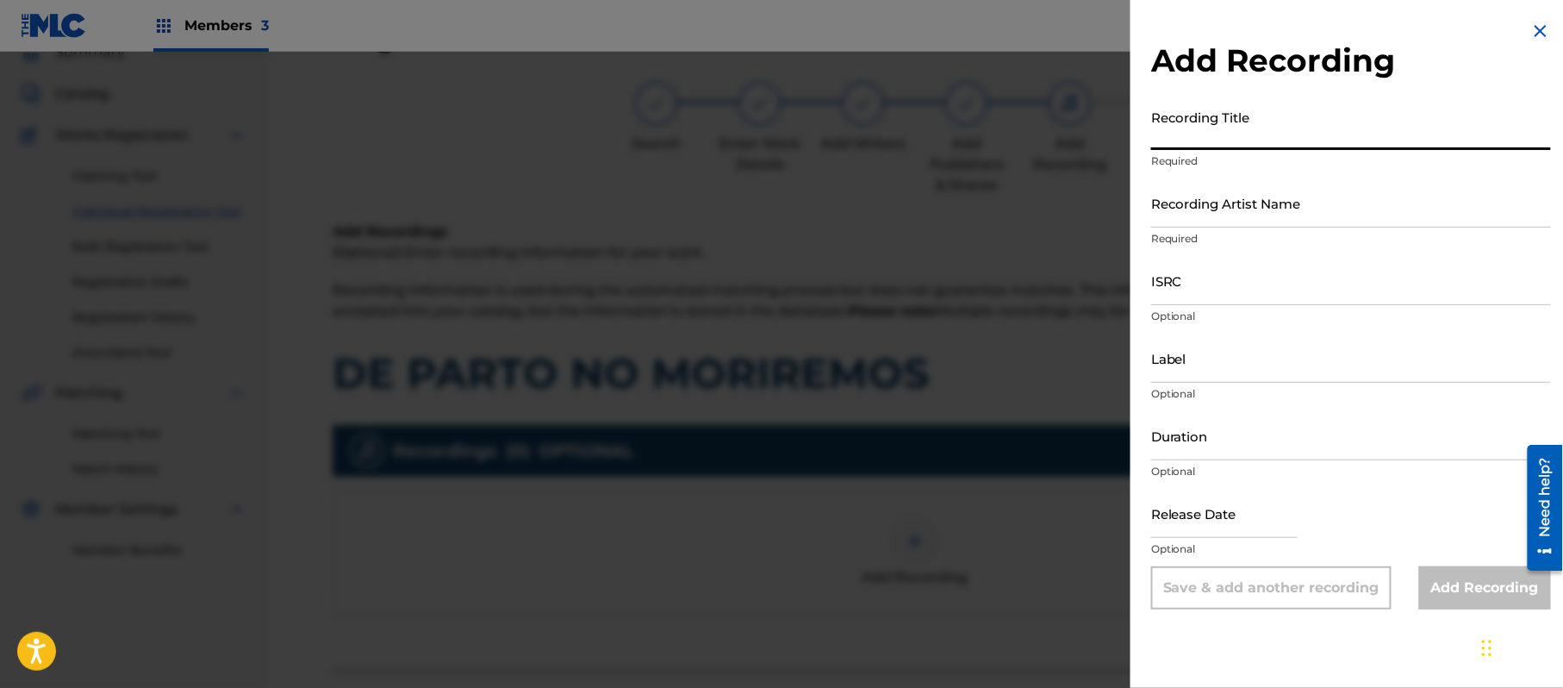
paste input "De Parto No Moriremos"
type input "De Parto No Moriremos"
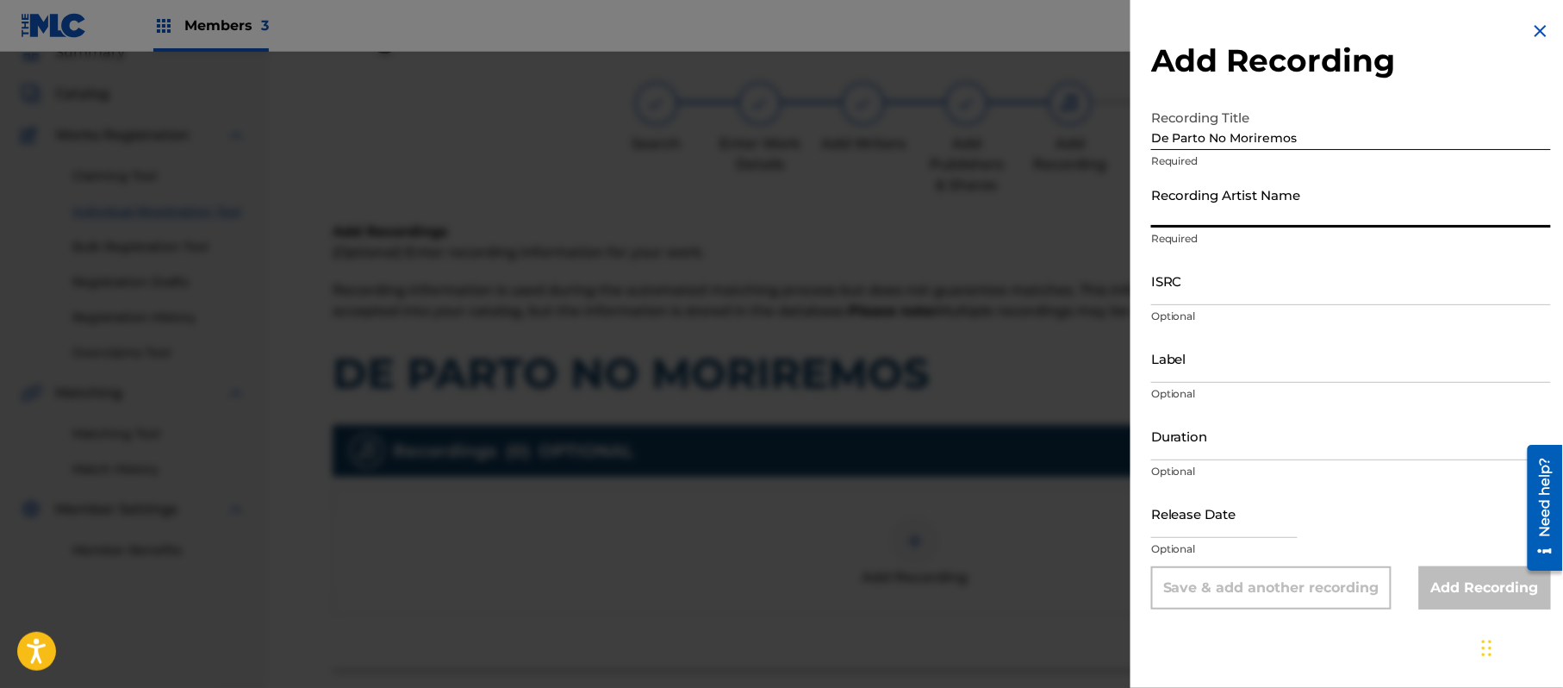
paste input "[PERSON_NAME]"
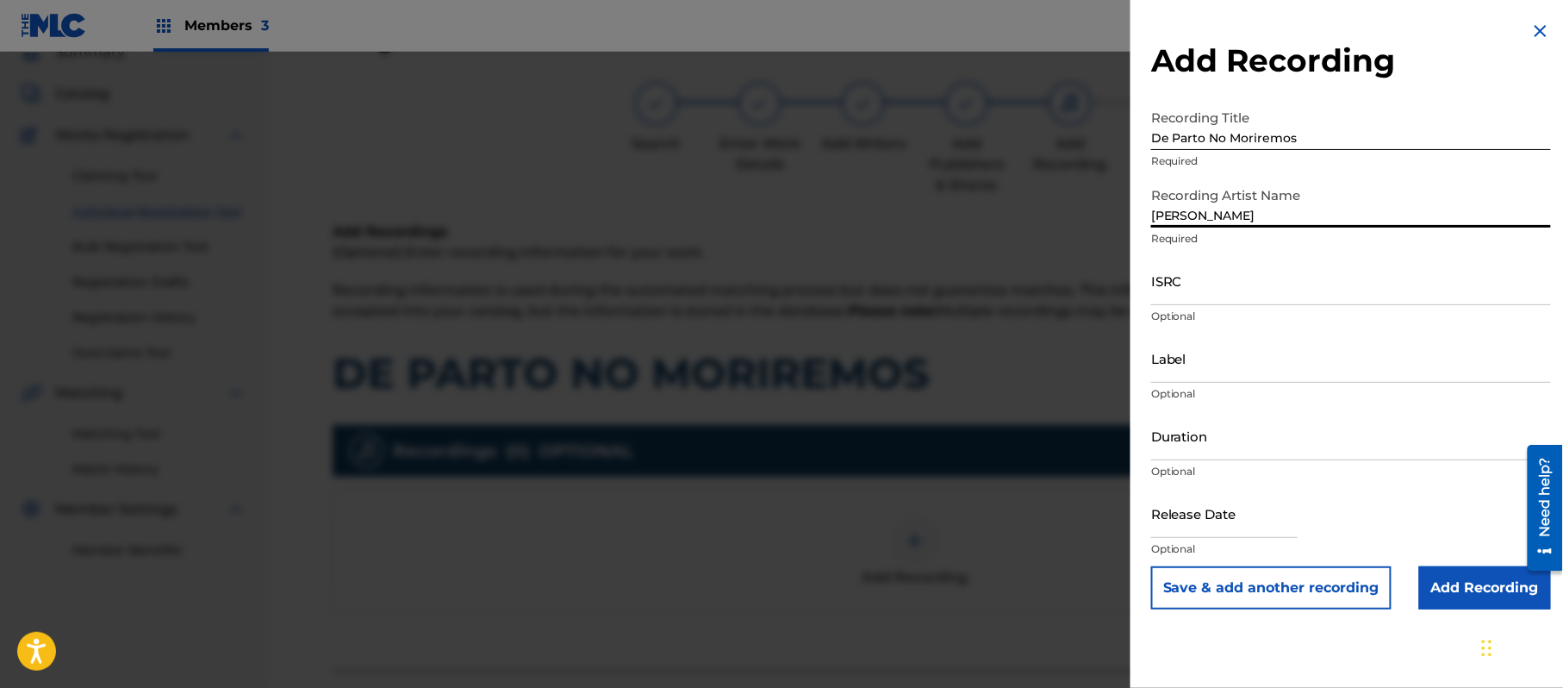
type input "[PERSON_NAME]"
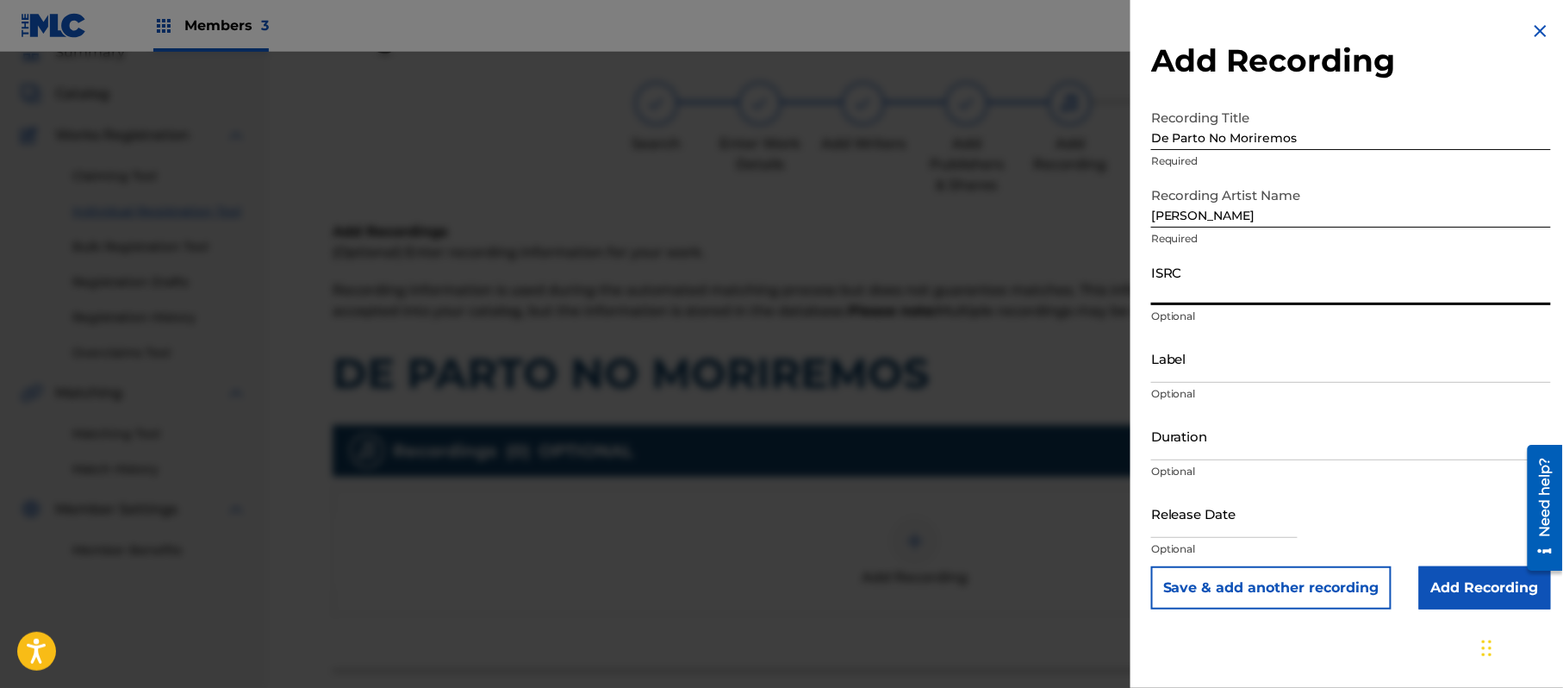
paste input "US3DF1118267"
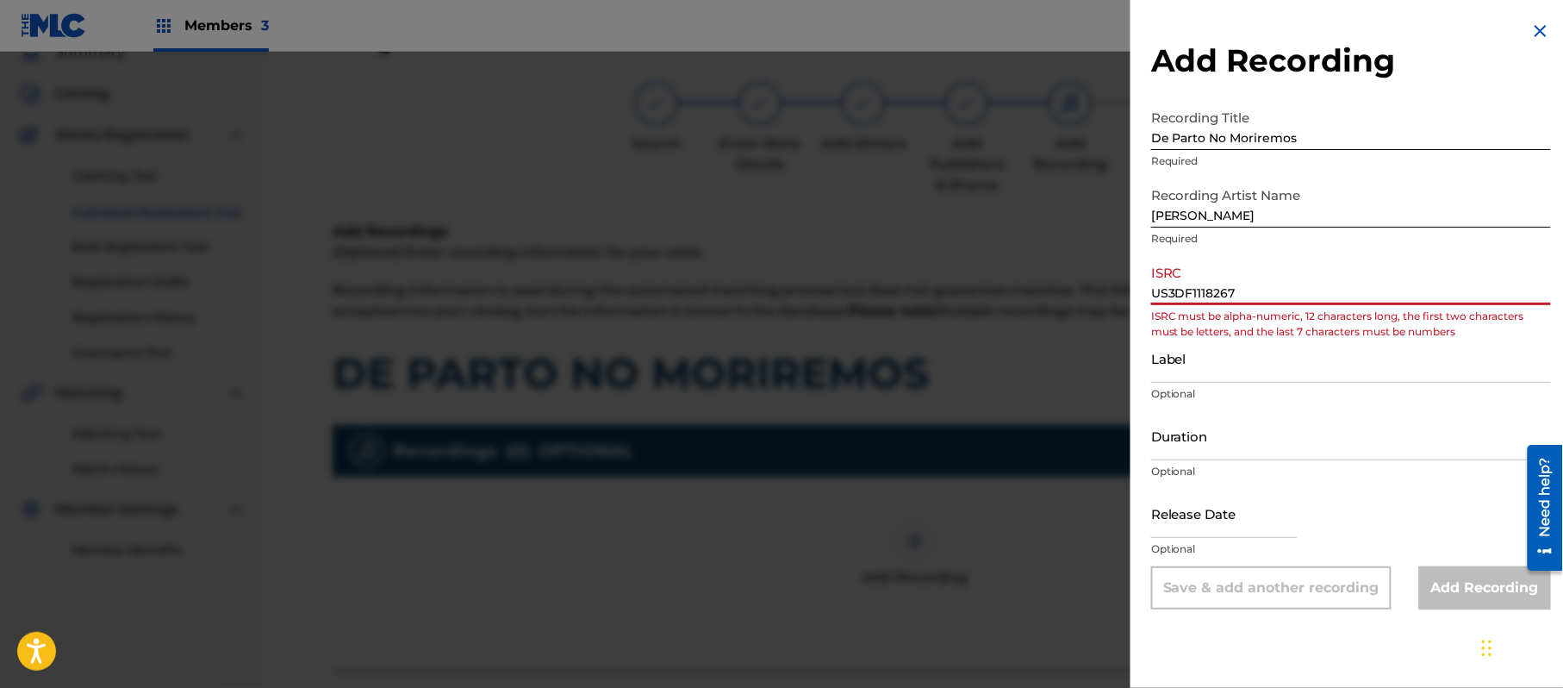
drag, startPoint x: 1176, startPoint y: 284, endPoint x: 1066, endPoint y: 296, distance: 110.1
click at [1070, 296] on div "Add Recording Recording Title De Parto No Moriremos Required Recording Artist N…" at bounding box center [781, 370] width 1563 height 636
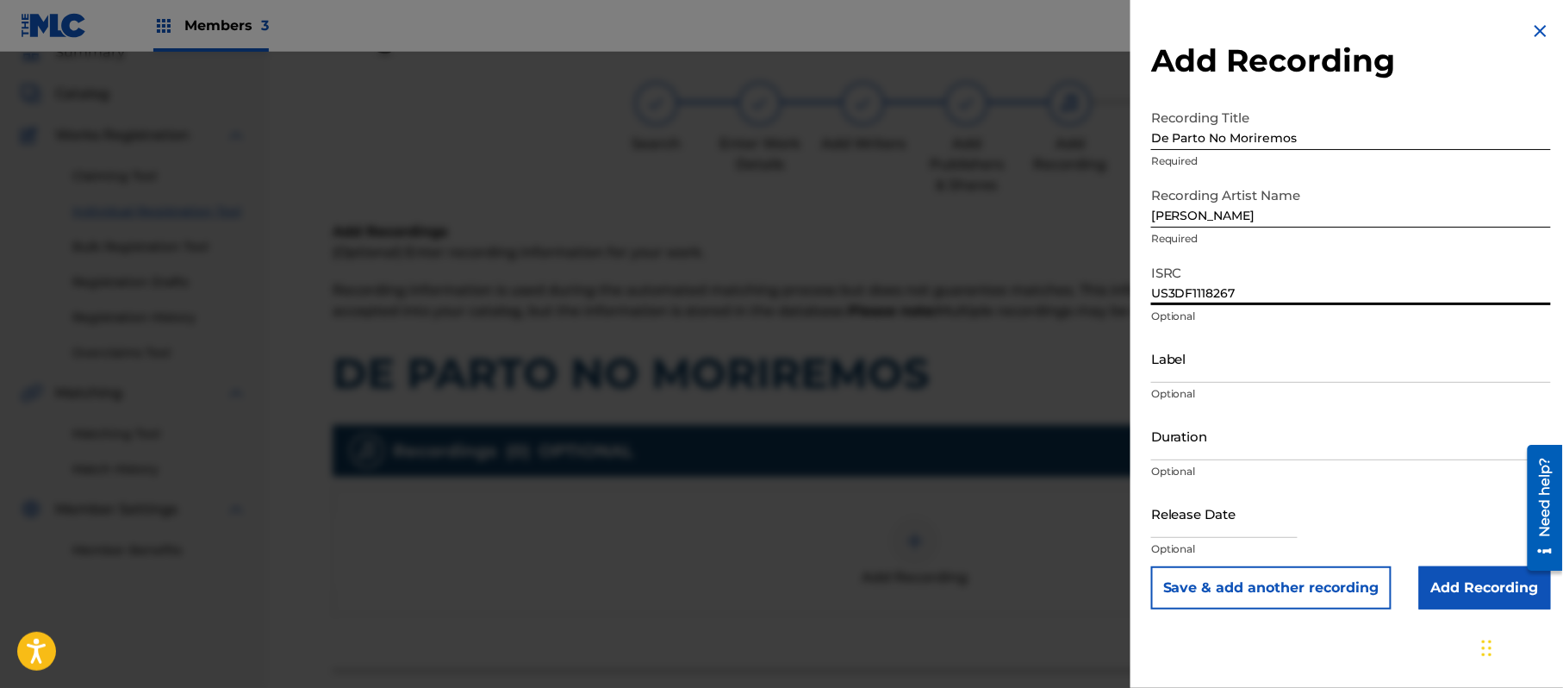
type input "US3DF1118267"
paste input "Mar International Records"
type input "Mar International Records"
click at [1332, 424] on input "Duration" at bounding box center [1351, 435] width 400 height 49
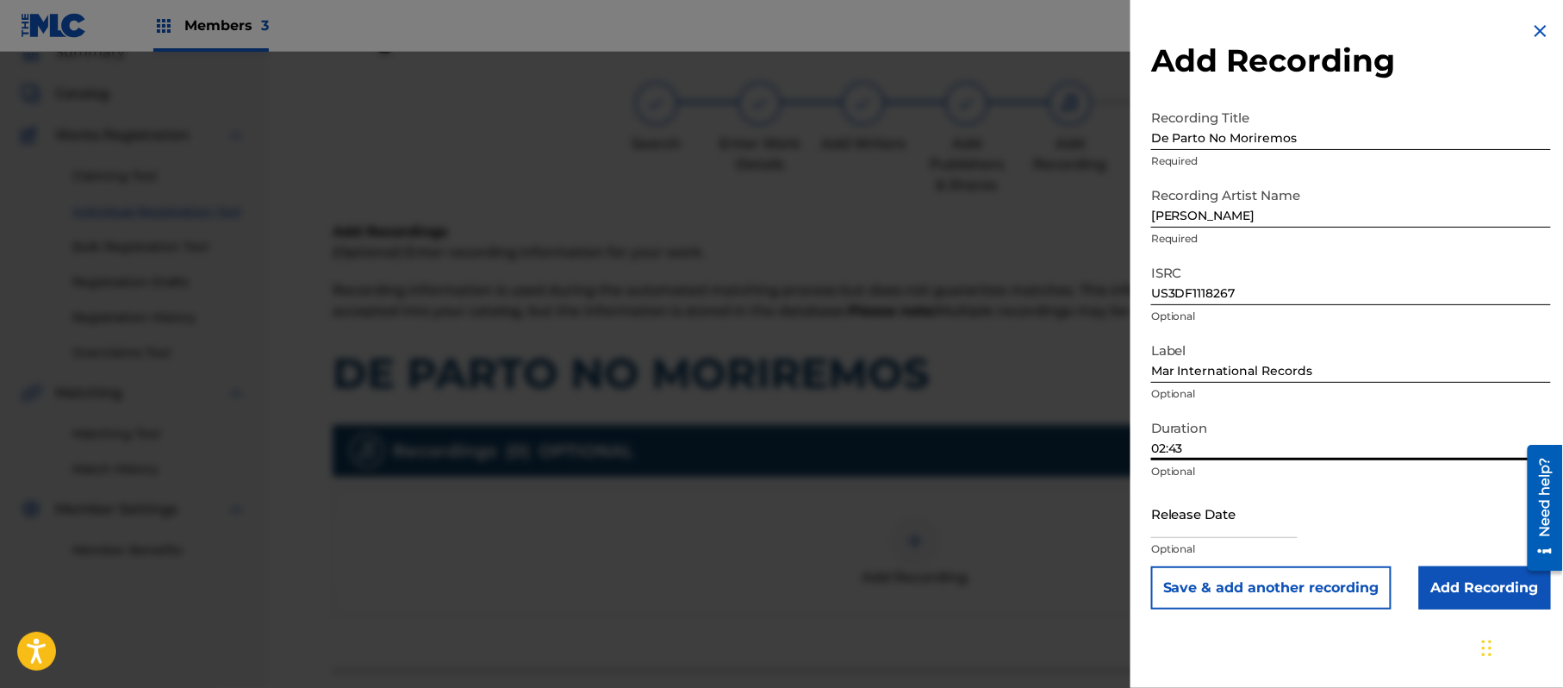
type input "02:43"
click at [1208, 517] on input "text" at bounding box center [1224, 513] width 147 height 49
select select "7"
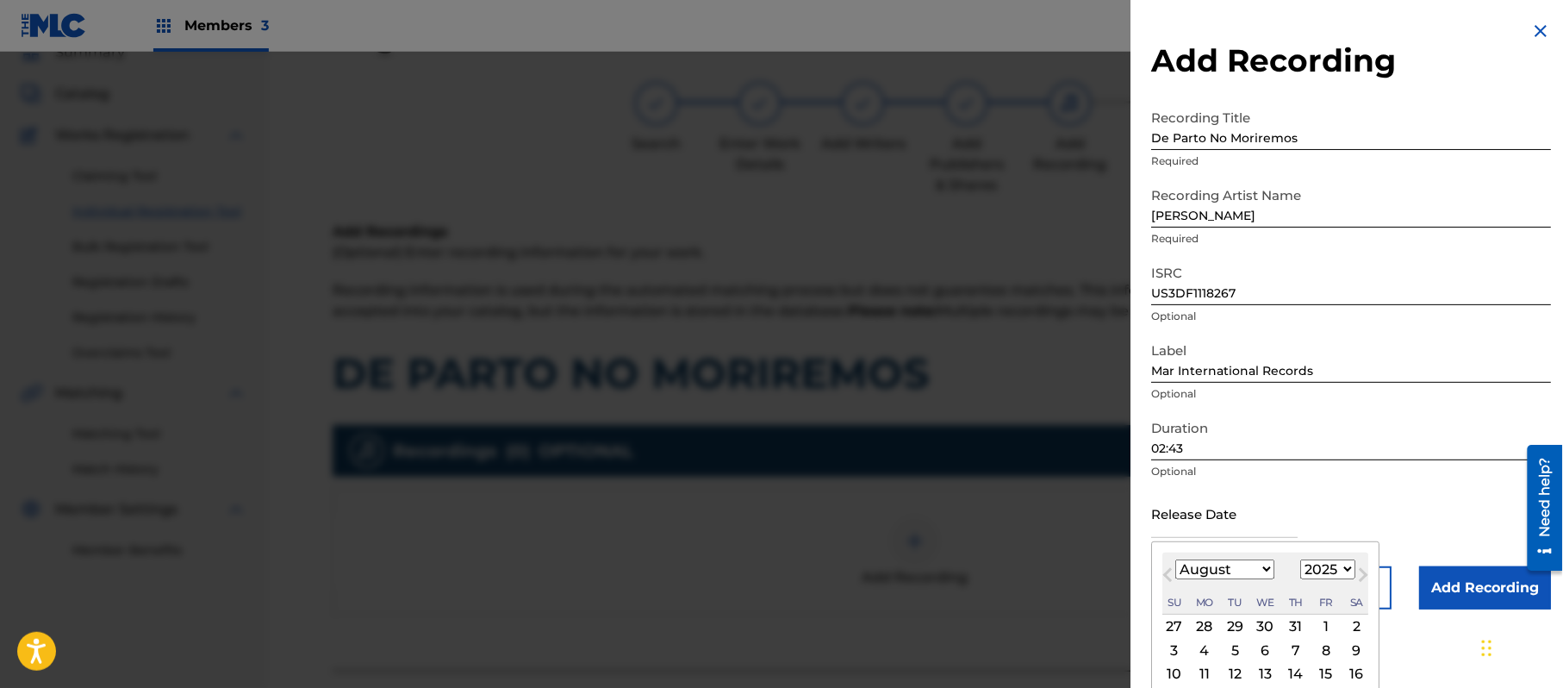
drag, startPoint x: 1329, startPoint y: 567, endPoint x: 1325, endPoint y: 559, distance: 8.9
click at [1329, 566] on select "1899 1900 1901 1902 1903 1904 1905 1906 1907 1908 1909 1910 1911 1912 1913 1914…" at bounding box center [1328, 569] width 55 height 20
select select "2007"
click at [1304, 559] on select "1899 1900 1901 1902 1903 1904 1905 1906 1907 1908 1909 1910 1911 1912 1913 1914…" at bounding box center [1328, 569] width 55 height 20
click at [1190, 567] on select "January February March April May June July August September October November De…" at bounding box center [1225, 569] width 99 height 20
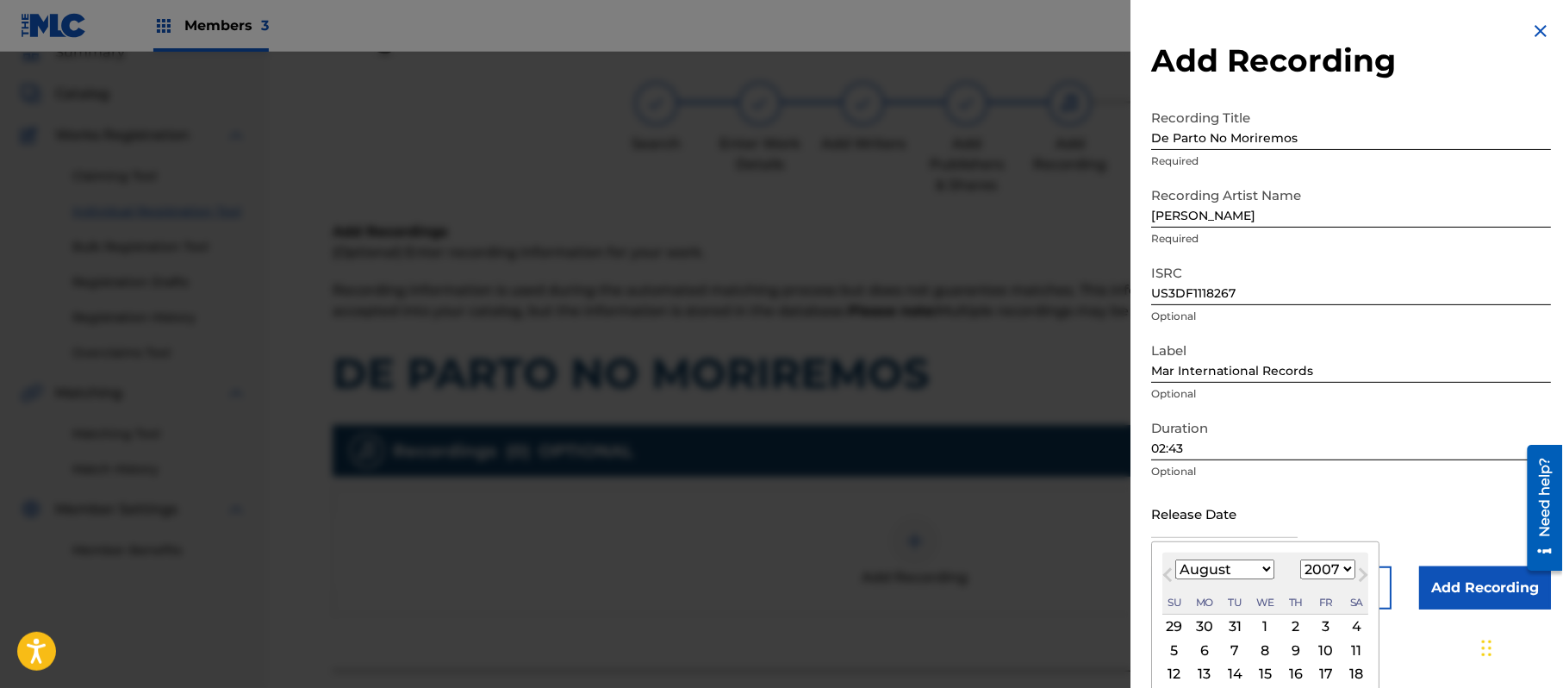
select select "8"
click at [1176, 559] on select "January February March April May June July August September October November De…" at bounding box center [1225, 569] width 99 height 20
click at [1235, 676] on div "11" at bounding box center [1235, 674] width 21 height 21
type input "[DATE]"
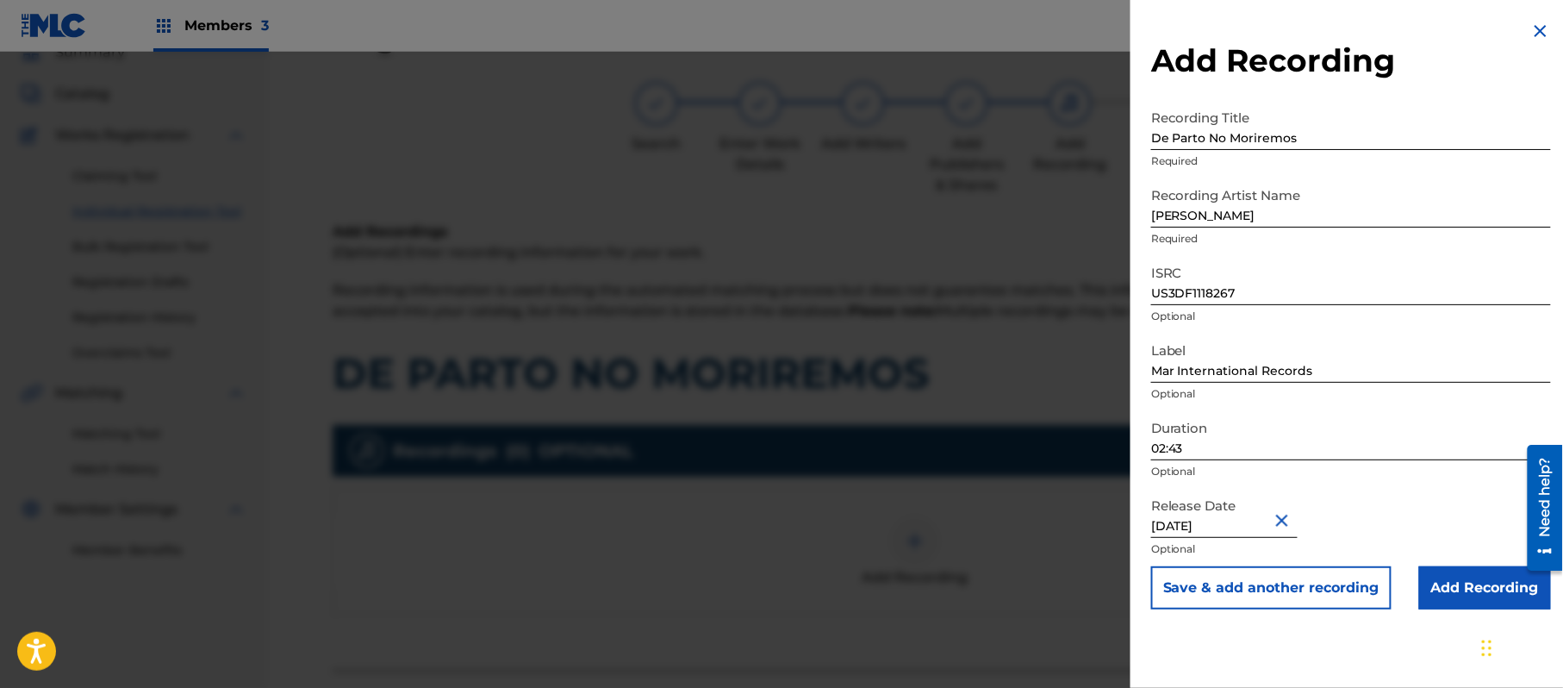
click at [1420, 584] on input "Add Recording" at bounding box center [1486, 587] width 132 height 43
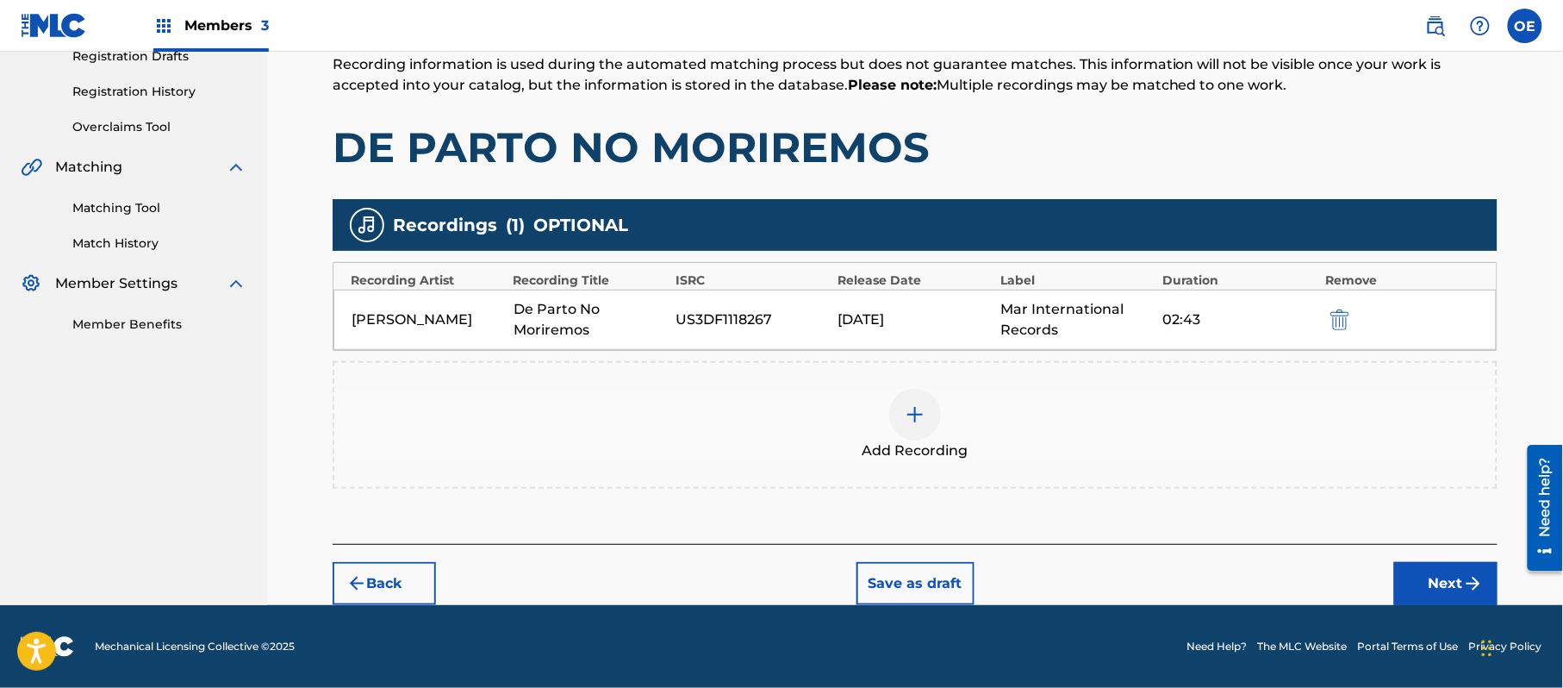
click at [1457, 572] on button "Next" at bounding box center [1446, 583] width 103 height 43
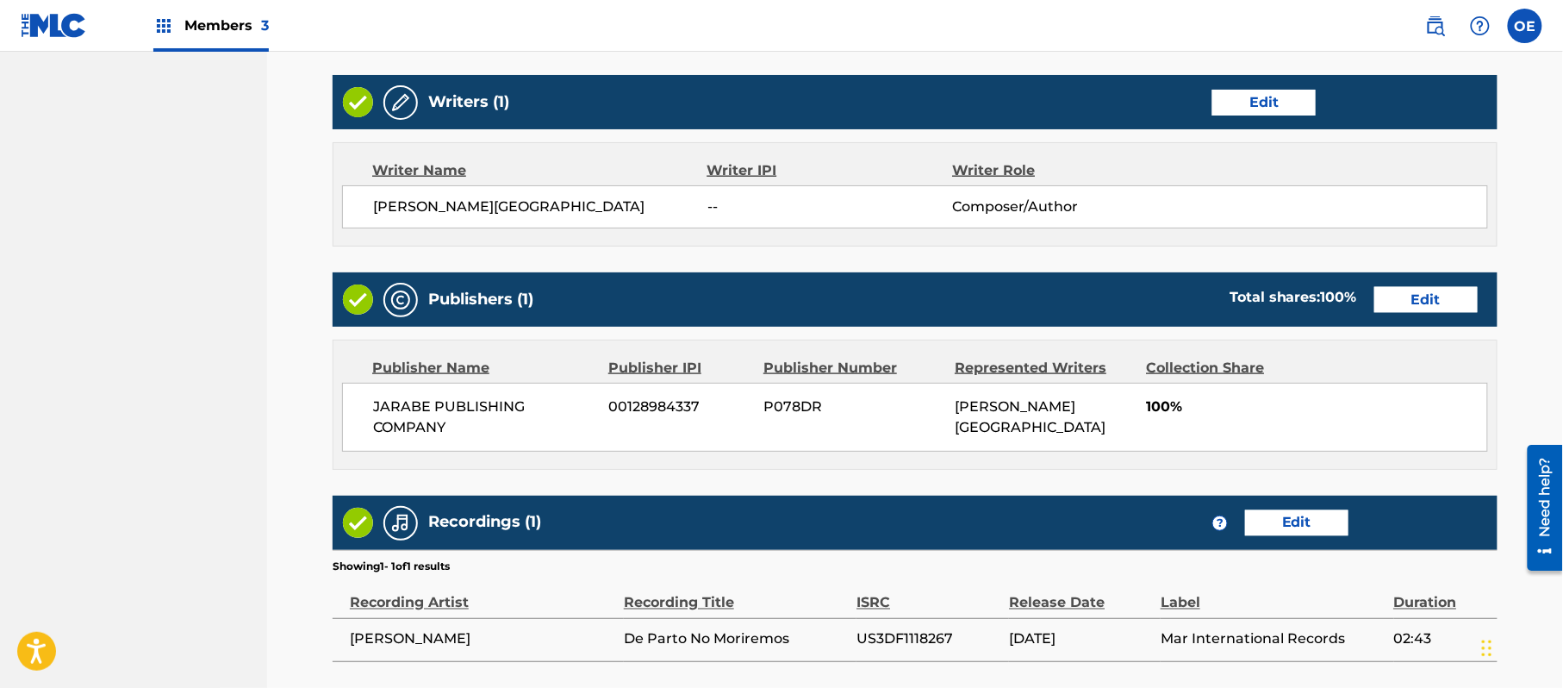
scroll to position [791, 0]
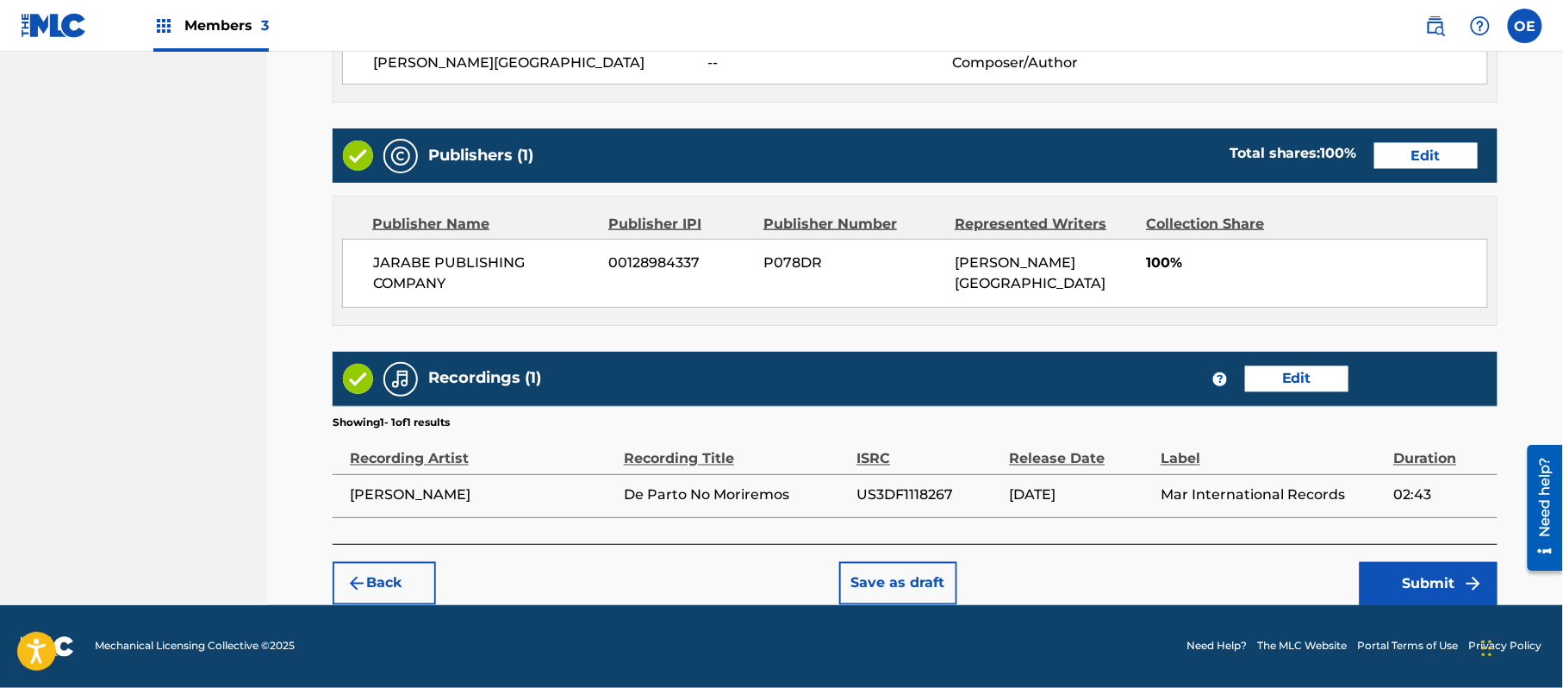
click at [1415, 570] on button "Submit" at bounding box center [1429, 583] width 138 height 43
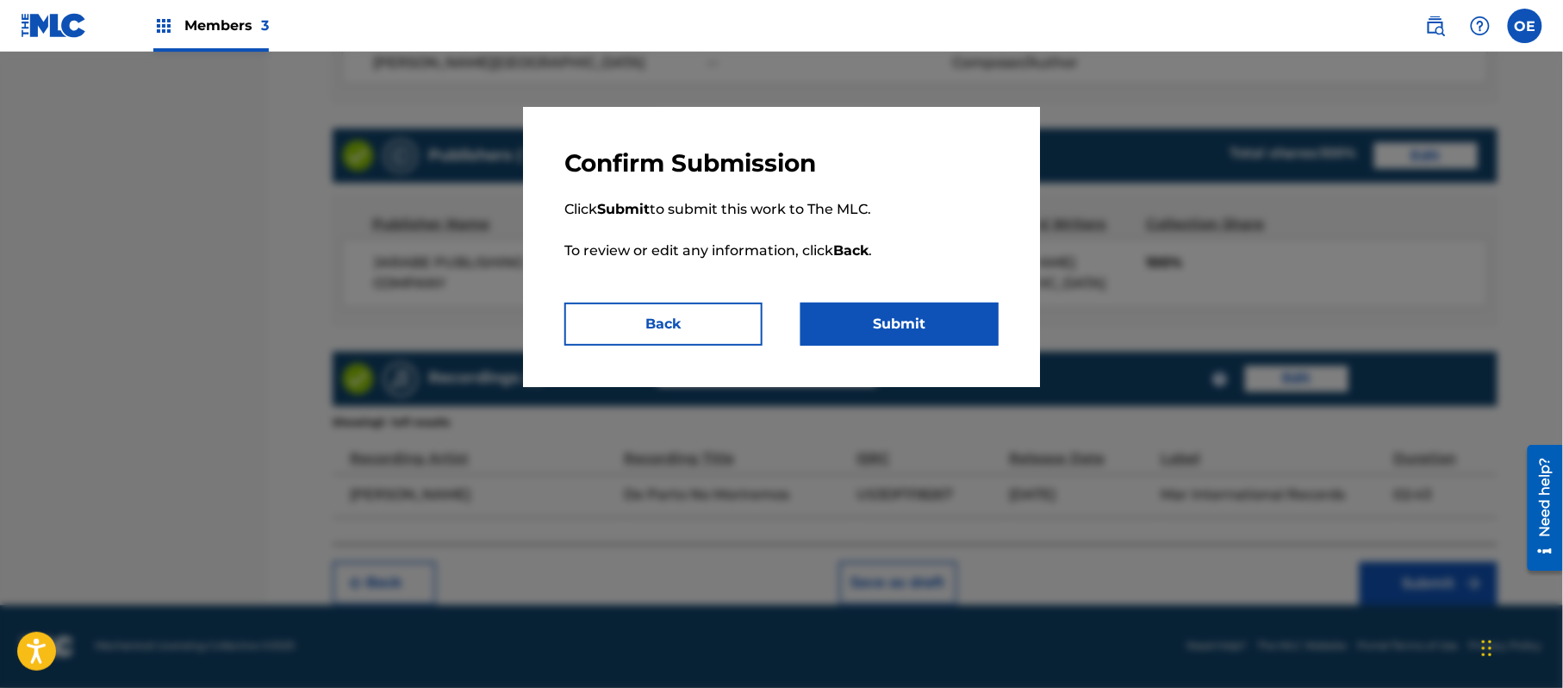
click at [905, 326] on button "Submit" at bounding box center [900, 324] width 198 height 43
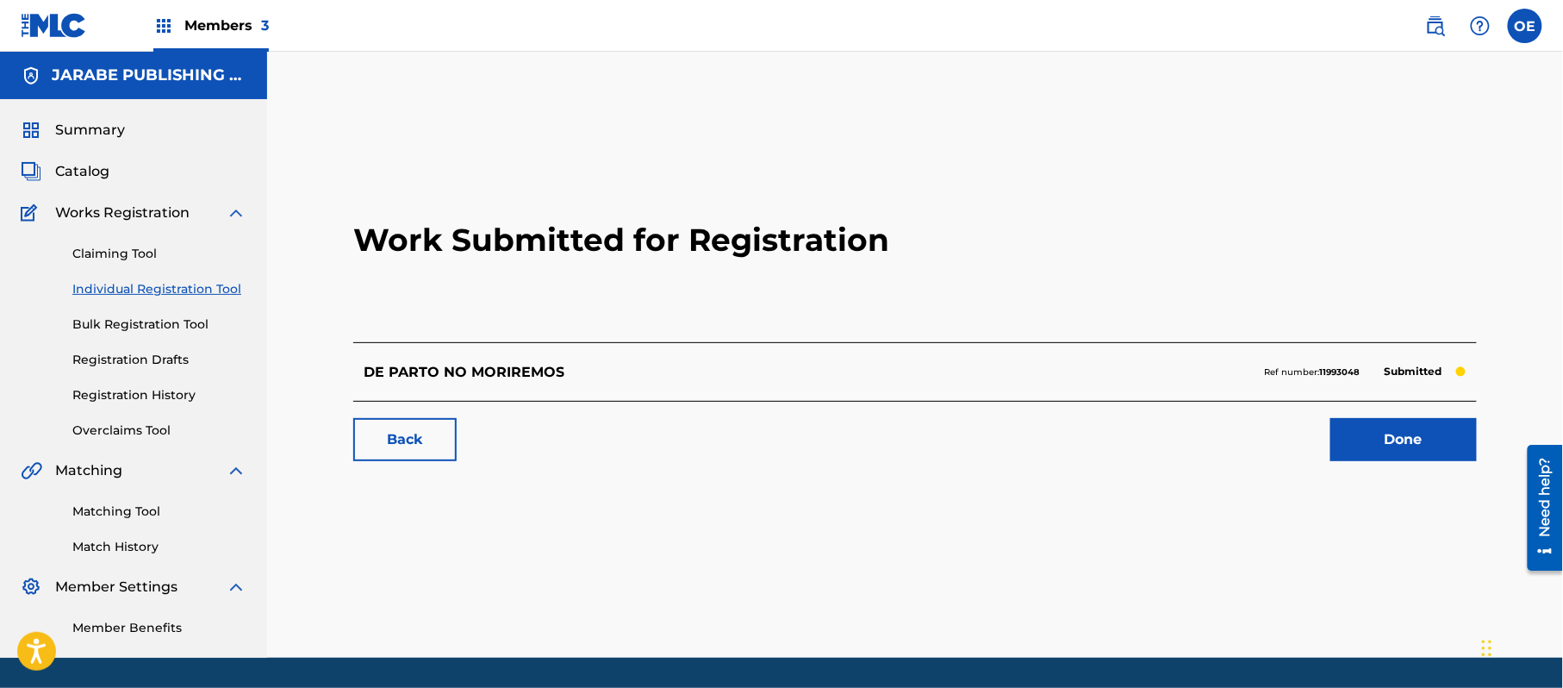
drag, startPoint x: 181, startPoint y: 287, endPoint x: 169, endPoint y: 287, distance: 12.1
click at [181, 287] on link "Individual Registration Tool" at bounding box center [159, 289] width 174 height 18
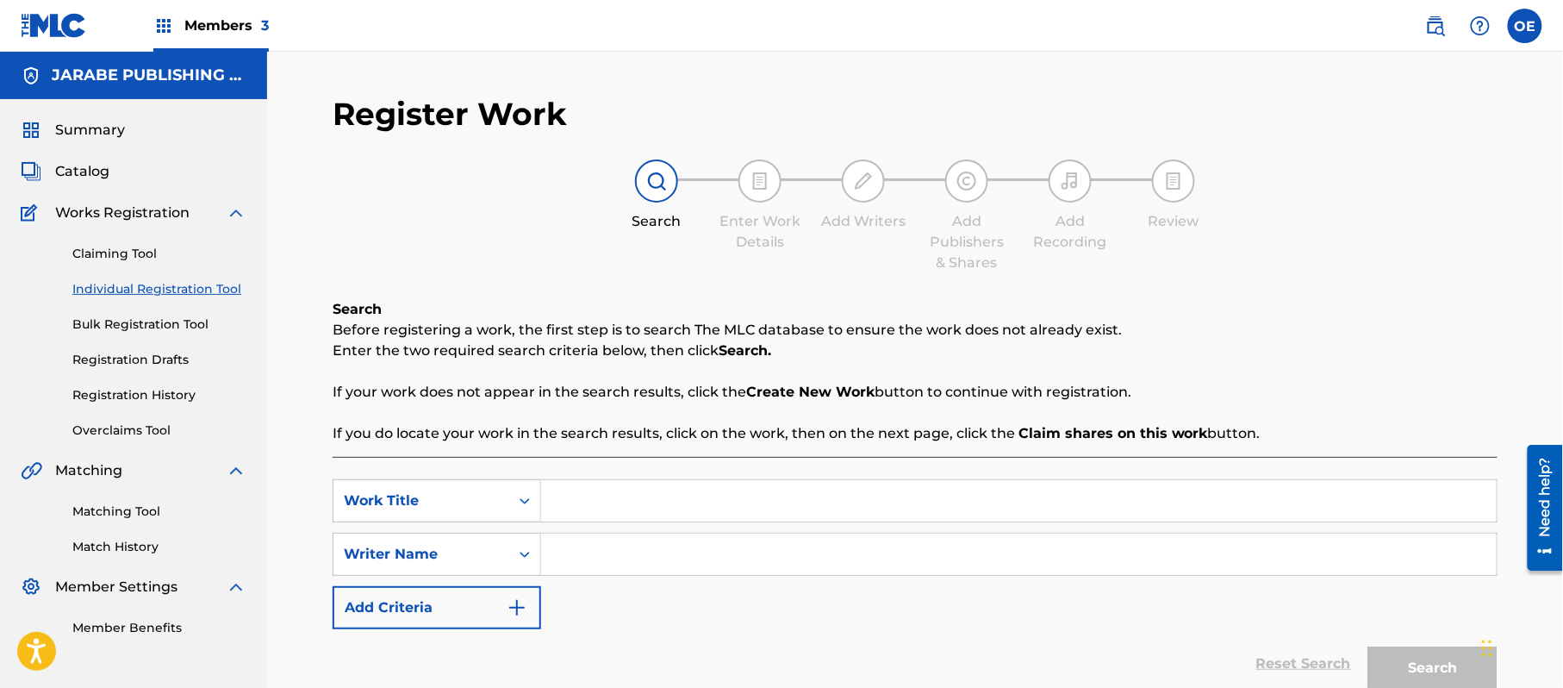
paste input "YA TE OLVIDE"
type input "YA TE OLVIDE"
paste input "[PERSON_NAME] [PERSON_NAME]"
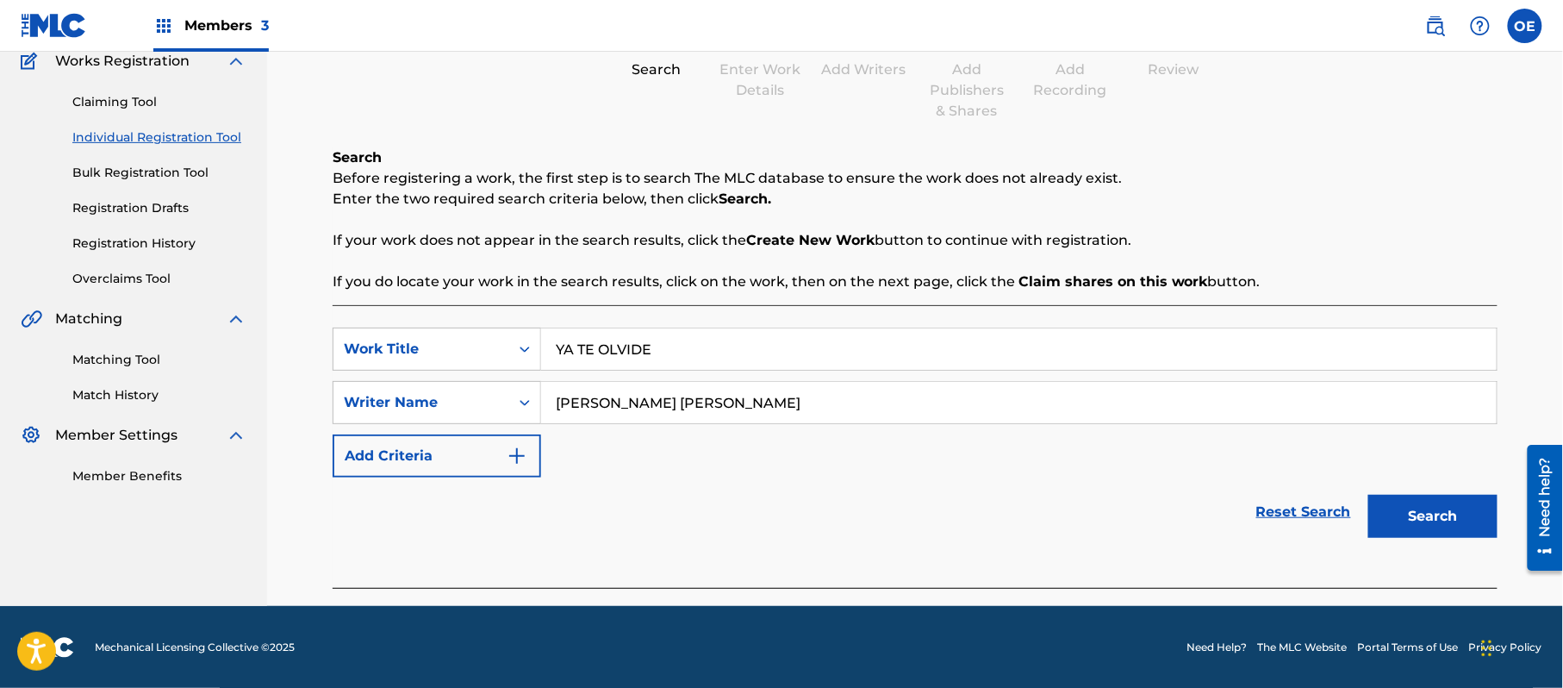
scroll to position [153, 0]
type input "[PERSON_NAME] [PERSON_NAME]"
drag, startPoint x: 1427, startPoint y: 510, endPoint x: 1325, endPoint y: 517, distance: 102.8
click at [1427, 511] on button "Search" at bounding box center [1433, 515] width 129 height 43
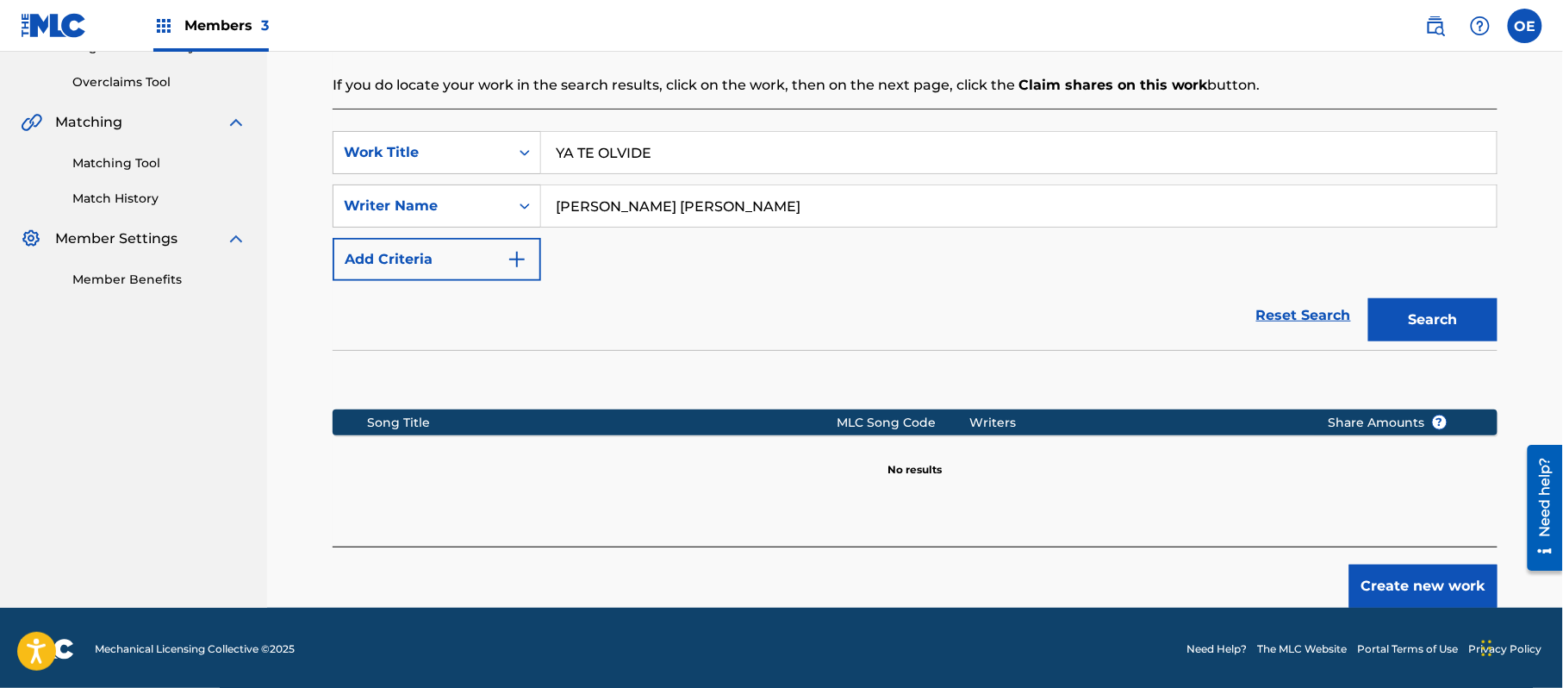
scroll to position [352, 0]
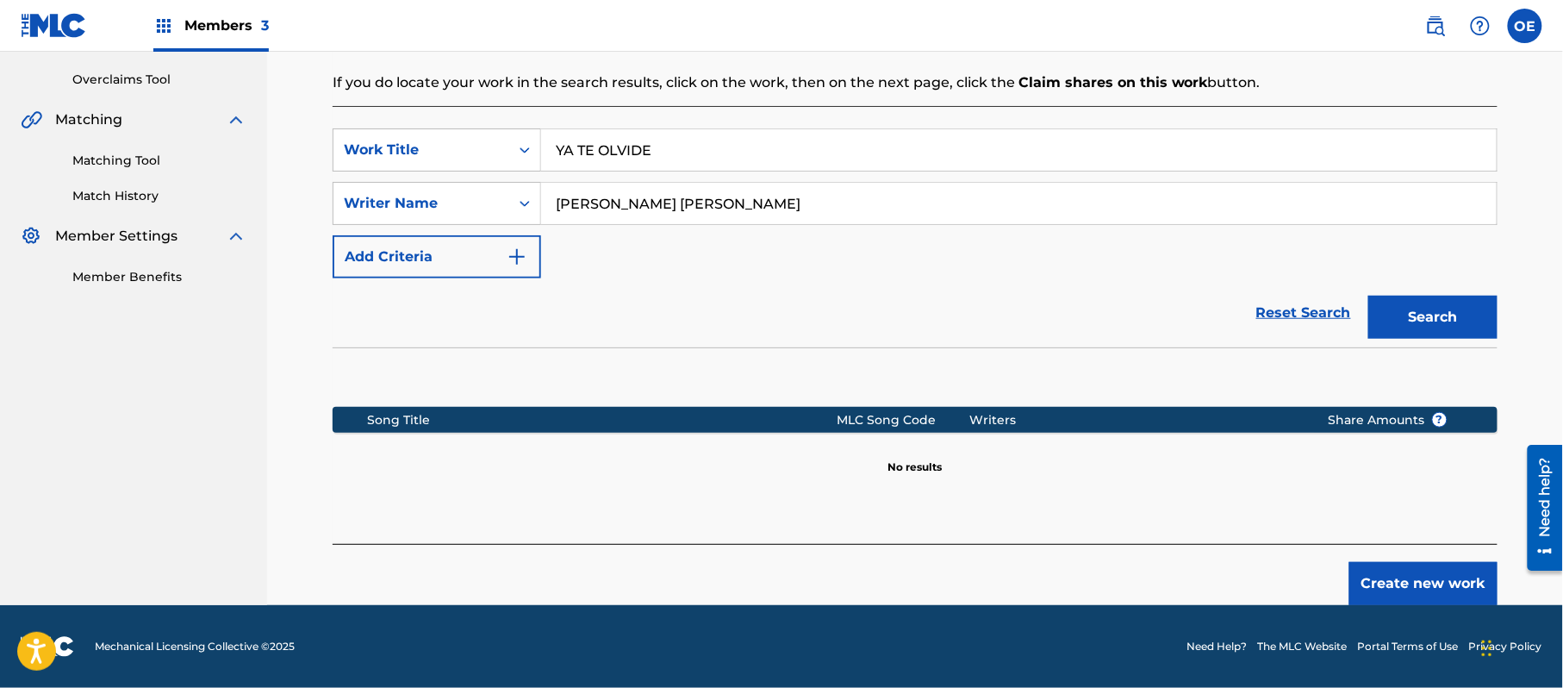
click at [1372, 574] on button "Create new work" at bounding box center [1424, 583] width 148 height 43
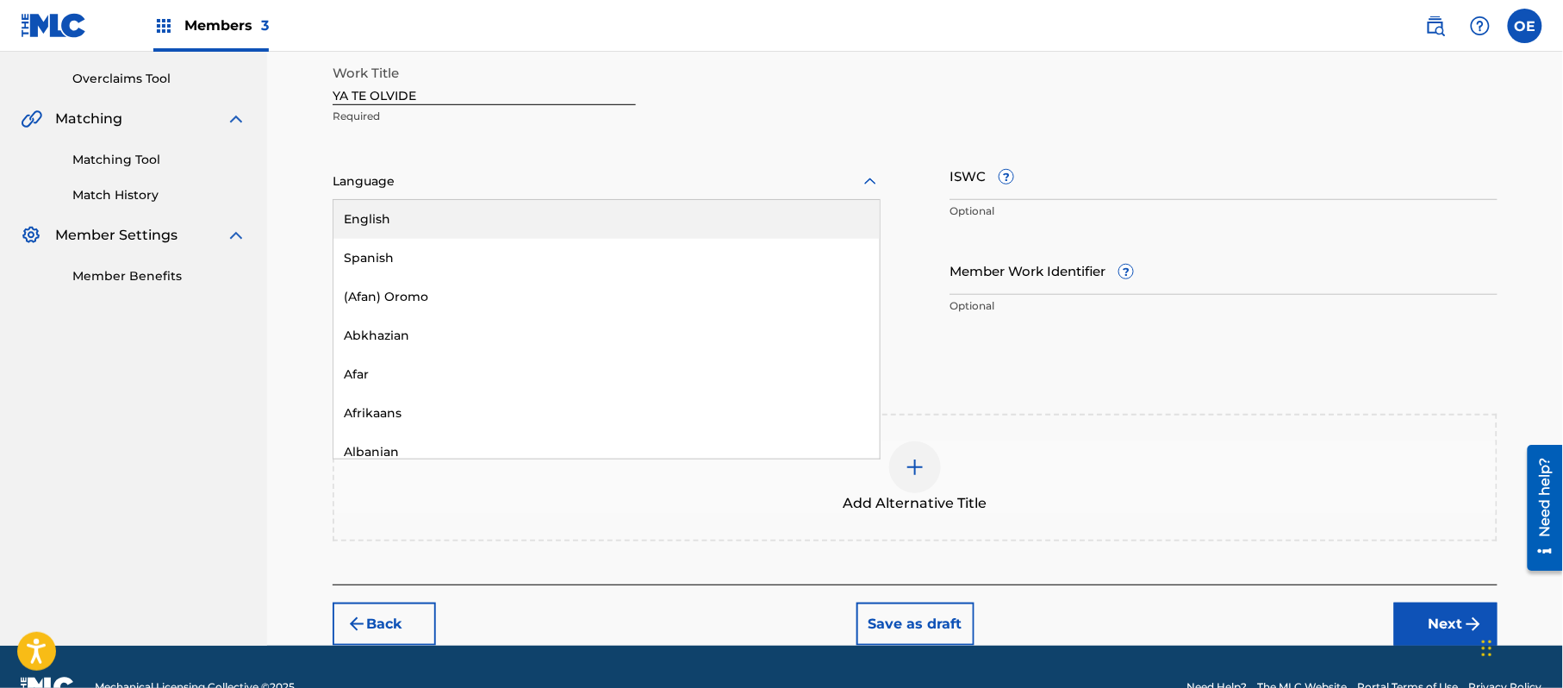
click at [393, 177] on div at bounding box center [607, 182] width 548 height 22
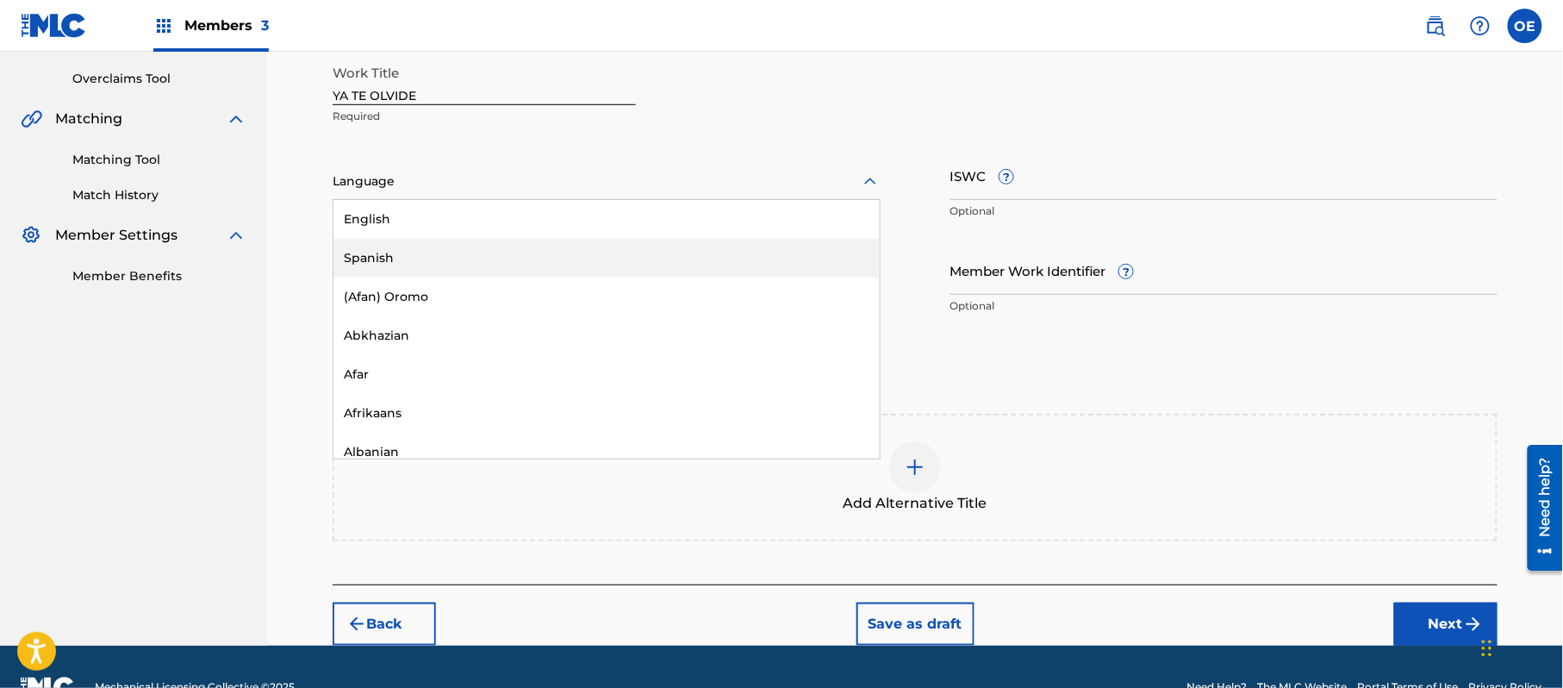
drag, startPoint x: 395, startPoint y: 253, endPoint x: 380, endPoint y: 138, distance: 115.6
click at [395, 252] on div "Spanish" at bounding box center [607, 258] width 546 height 39
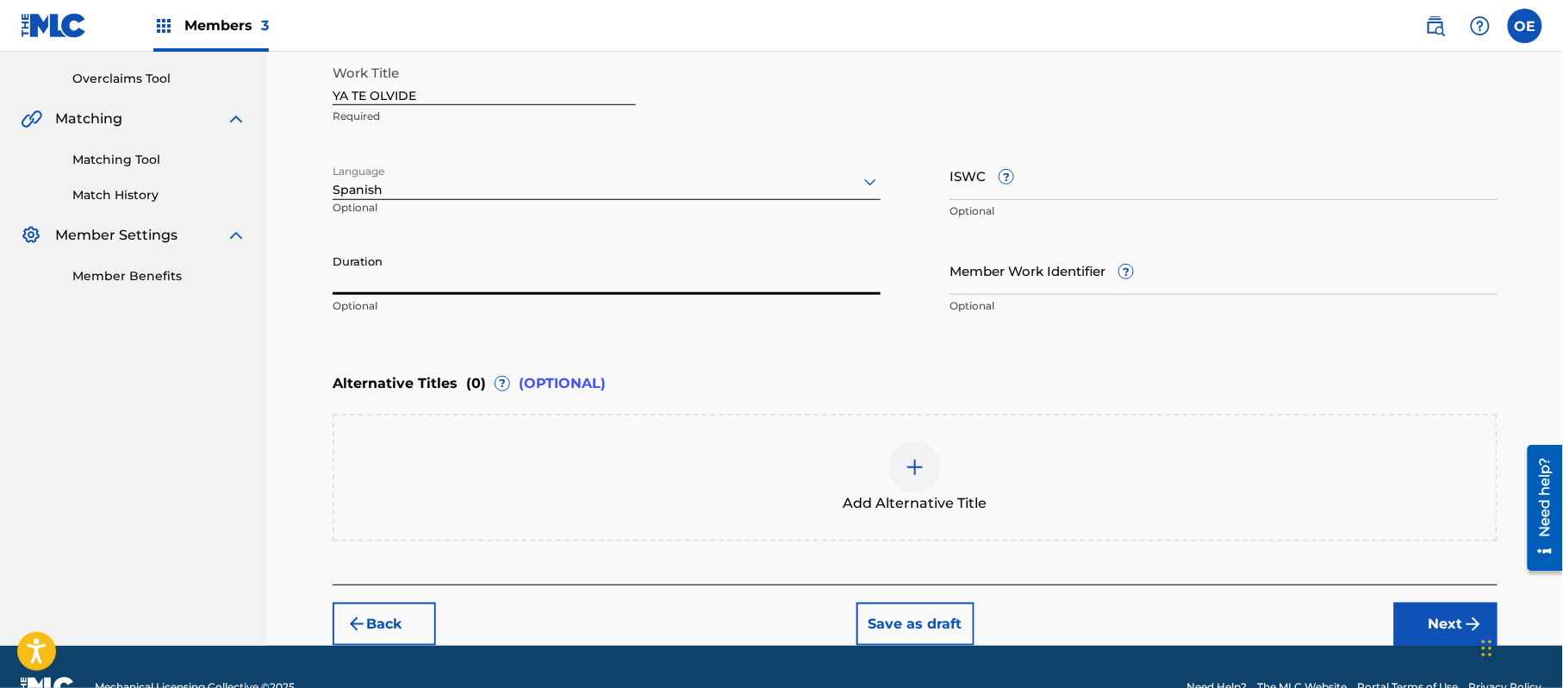
click at [374, 284] on input "Duration" at bounding box center [607, 270] width 548 height 49
type input "02:42"
click at [1431, 607] on button "Next" at bounding box center [1446, 623] width 103 height 43
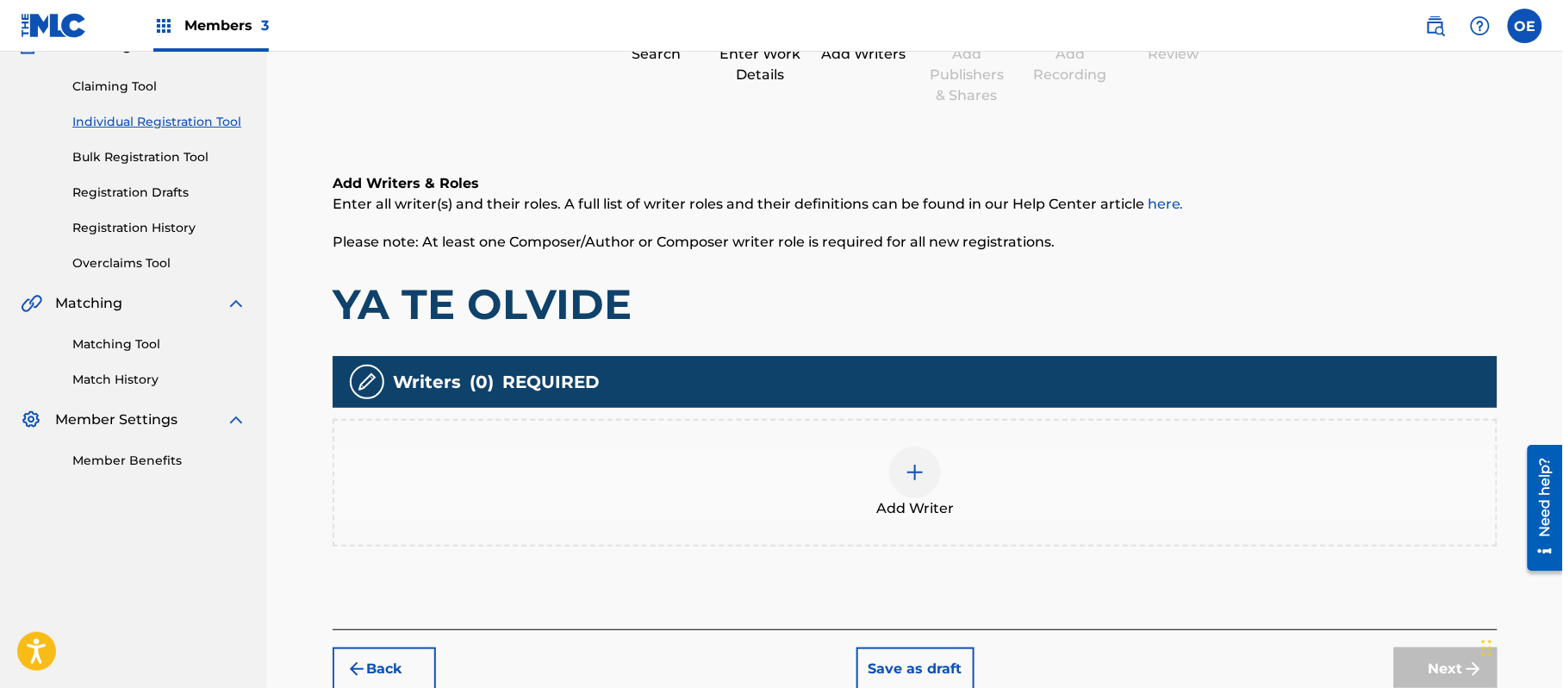
scroll to position [78, 0]
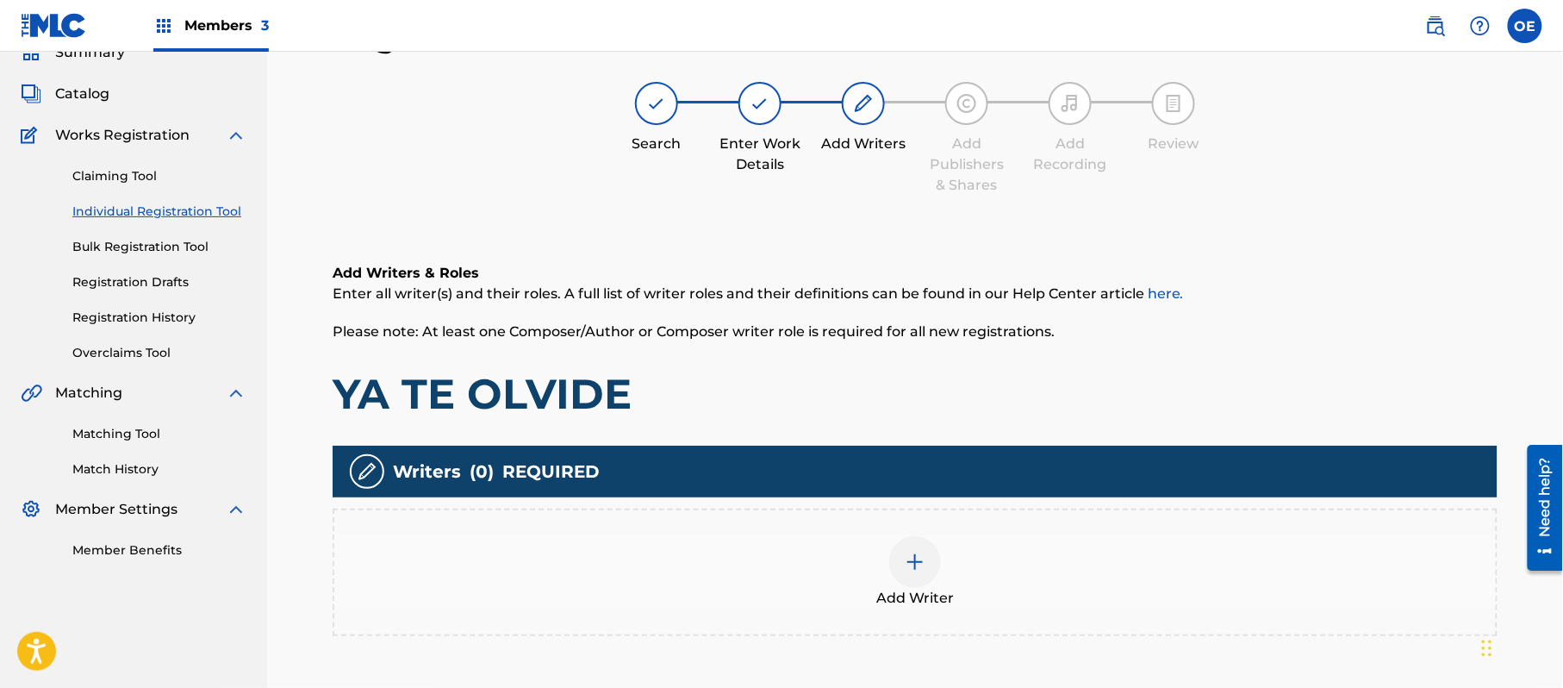
click at [880, 545] on div "Add Writer" at bounding box center [915, 572] width 1162 height 72
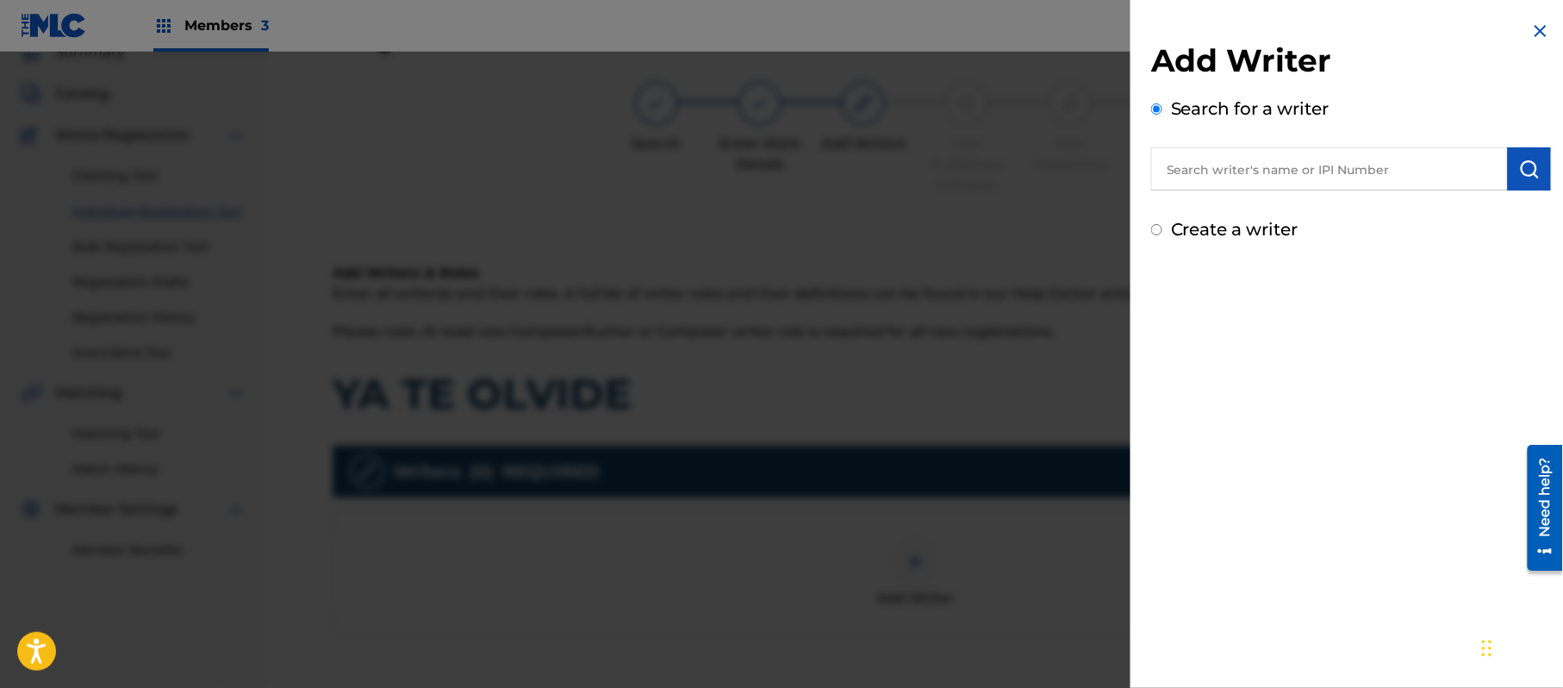
paste input "[PERSON_NAME] [PERSON_NAME]"
type input "[PERSON_NAME] [PERSON_NAME]"
click at [1517, 179] on button "submit" at bounding box center [1529, 168] width 43 height 43
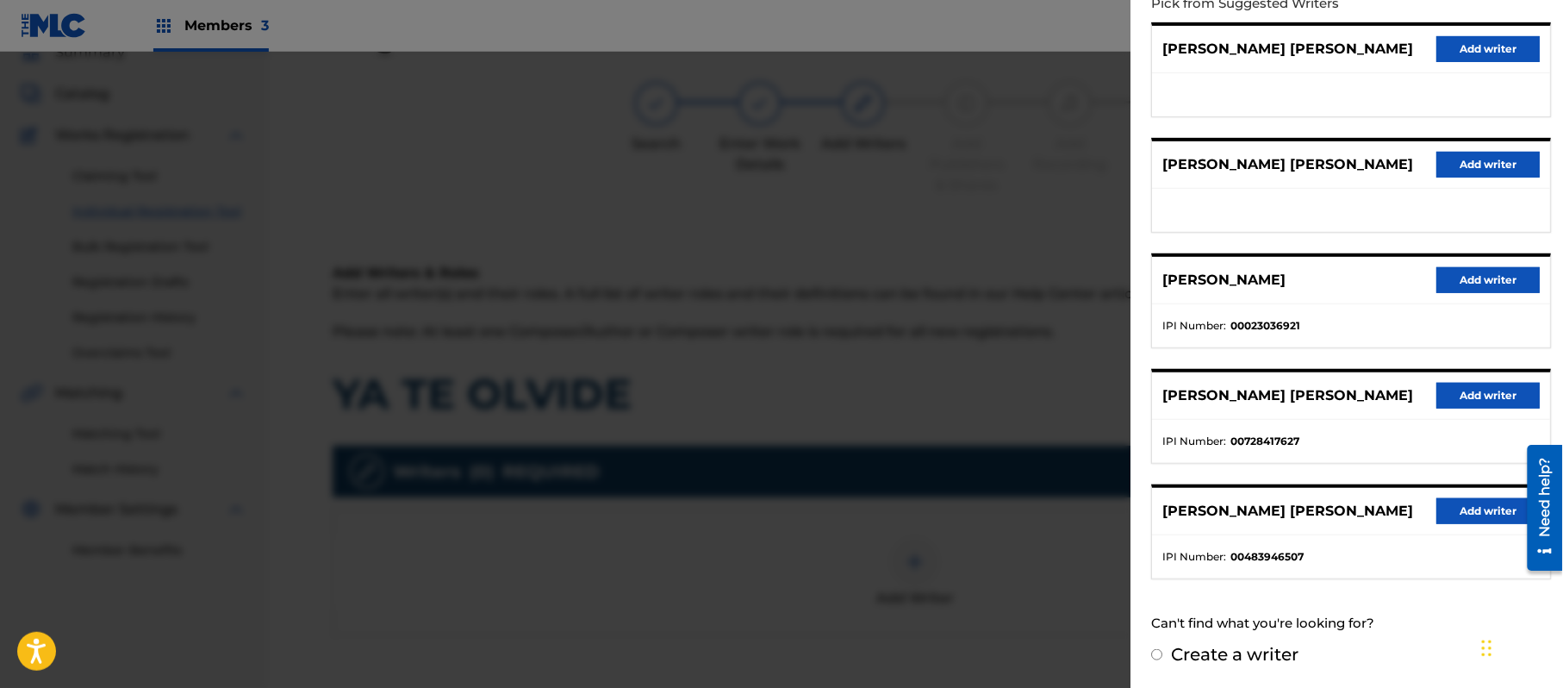
scroll to position [250, 0]
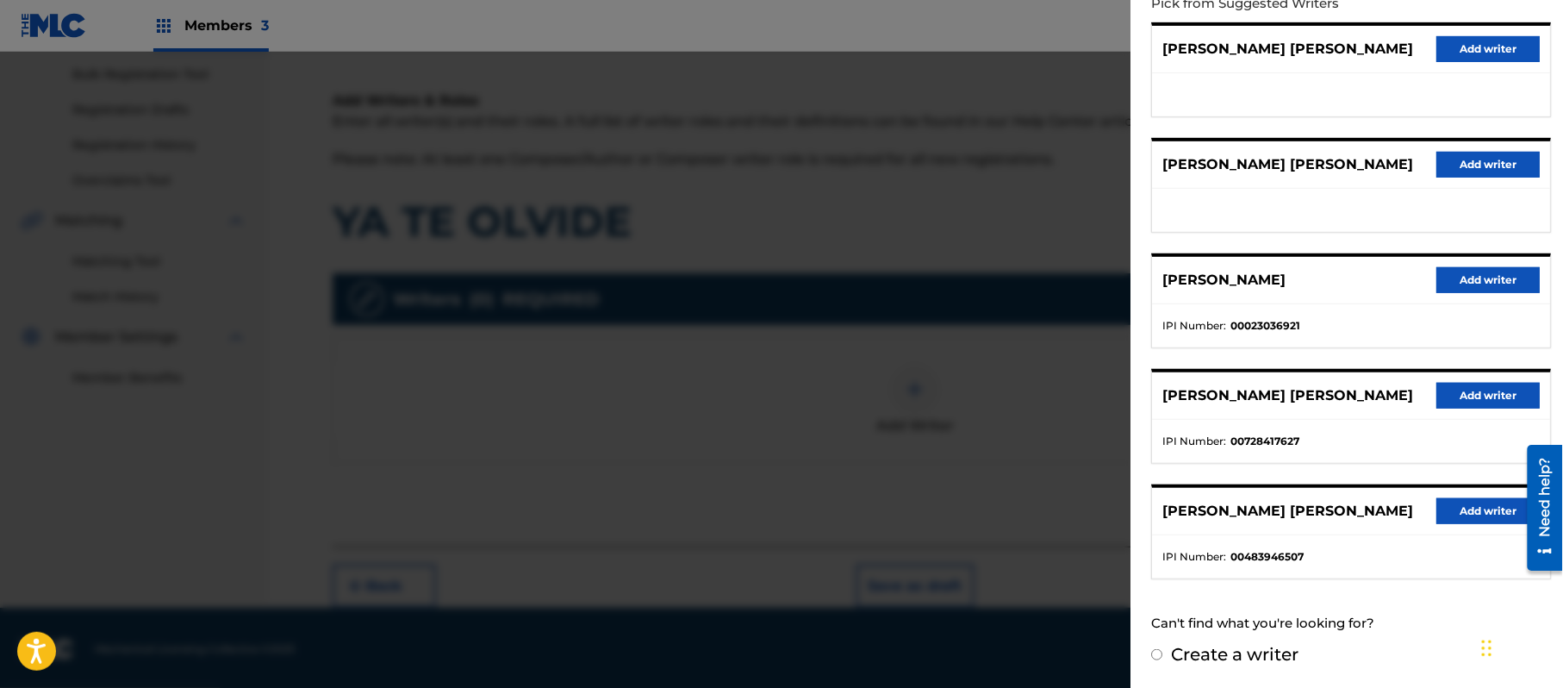
click at [1236, 650] on label "Create a writer" at bounding box center [1235, 654] width 128 height 21
radio input "true"
click at [1163, 650] on input "Create a writer" at bounding box center [1156, 654] width 11 height 11
radio input "false"
radio input "true"
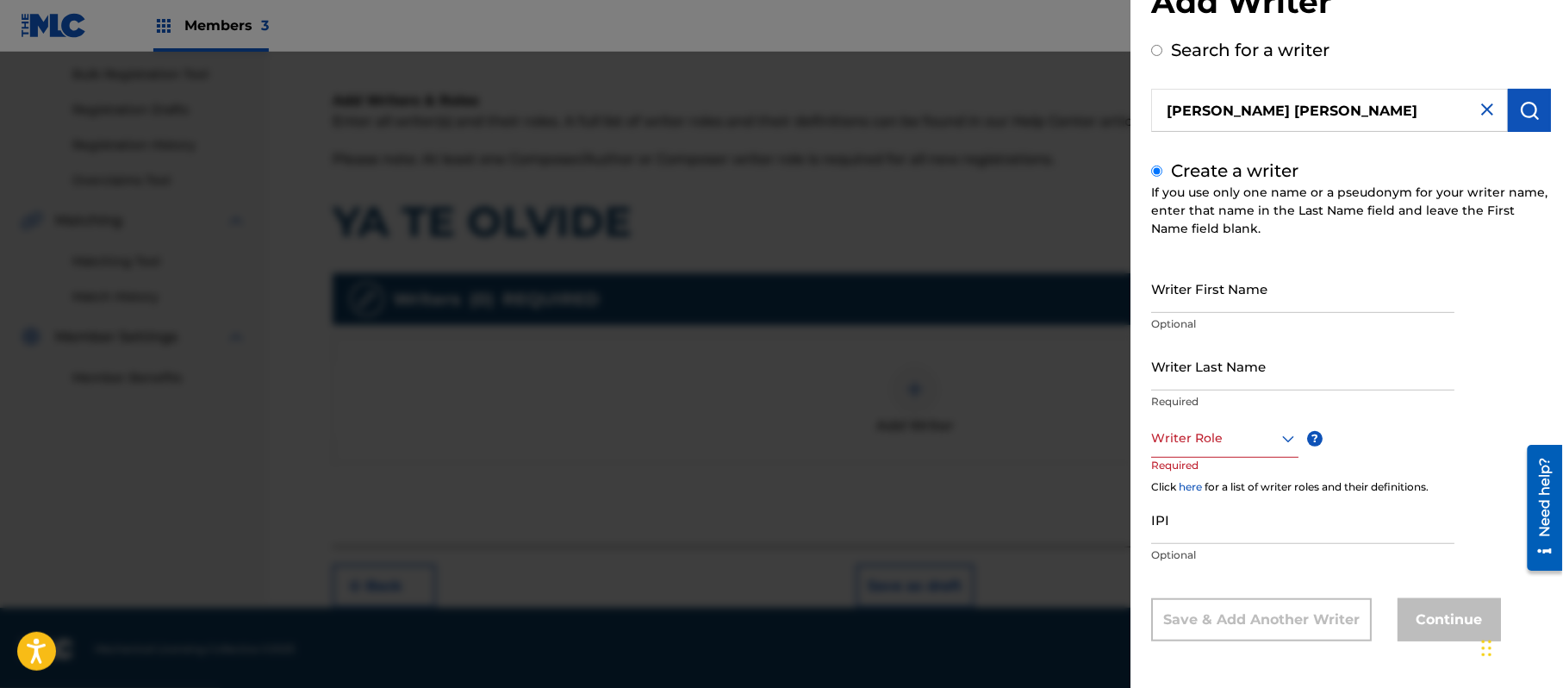
scroll to position [3, 0]
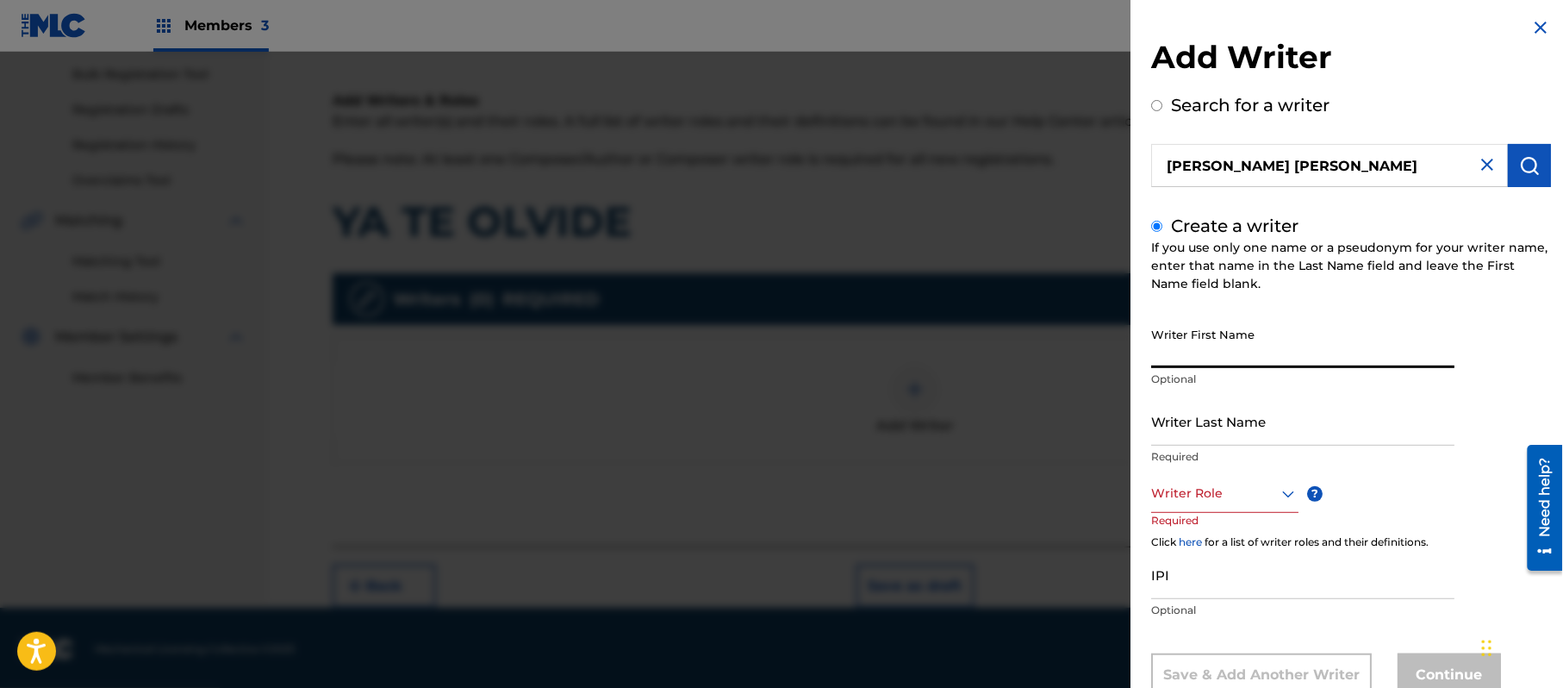
paste input "[PERSON_NAME] [PERSON_NAME]"
type input "[PERSON_NAME] [PERSON_NAME]"
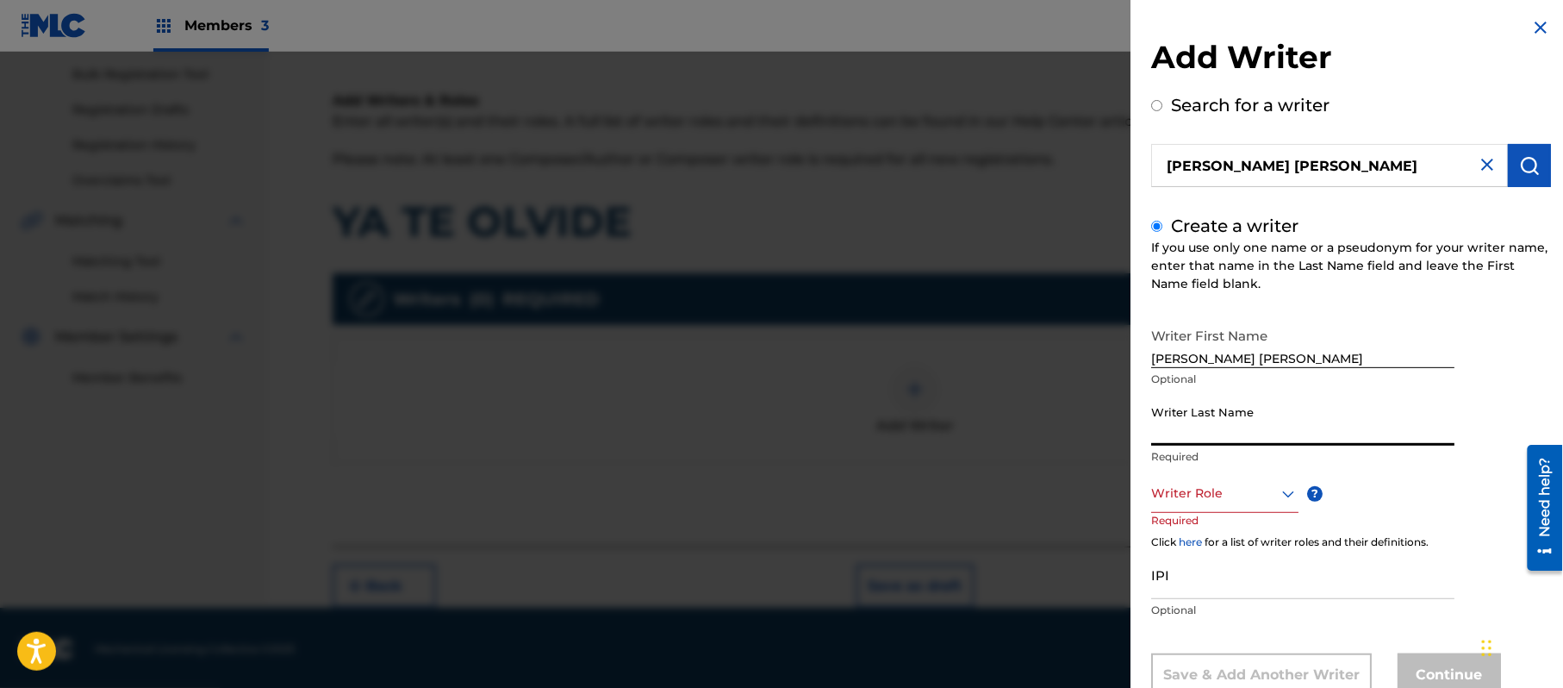
paste input "[PERSON_NAME] [PERSON_NAME]"
type input "[PERSON_NAME] [PERSON_NAME]"
drag, startPoint x: 1339, startPoint y: 360, endPoint x: 1257, endPoint y: 364, distance: 82.0
click at [1257, 364] on input "[PERSON_NAME] [PERSON_NAME]" at bounding box center [1302, 343] width 303 height 49
type input "[PERSON_NAME]"
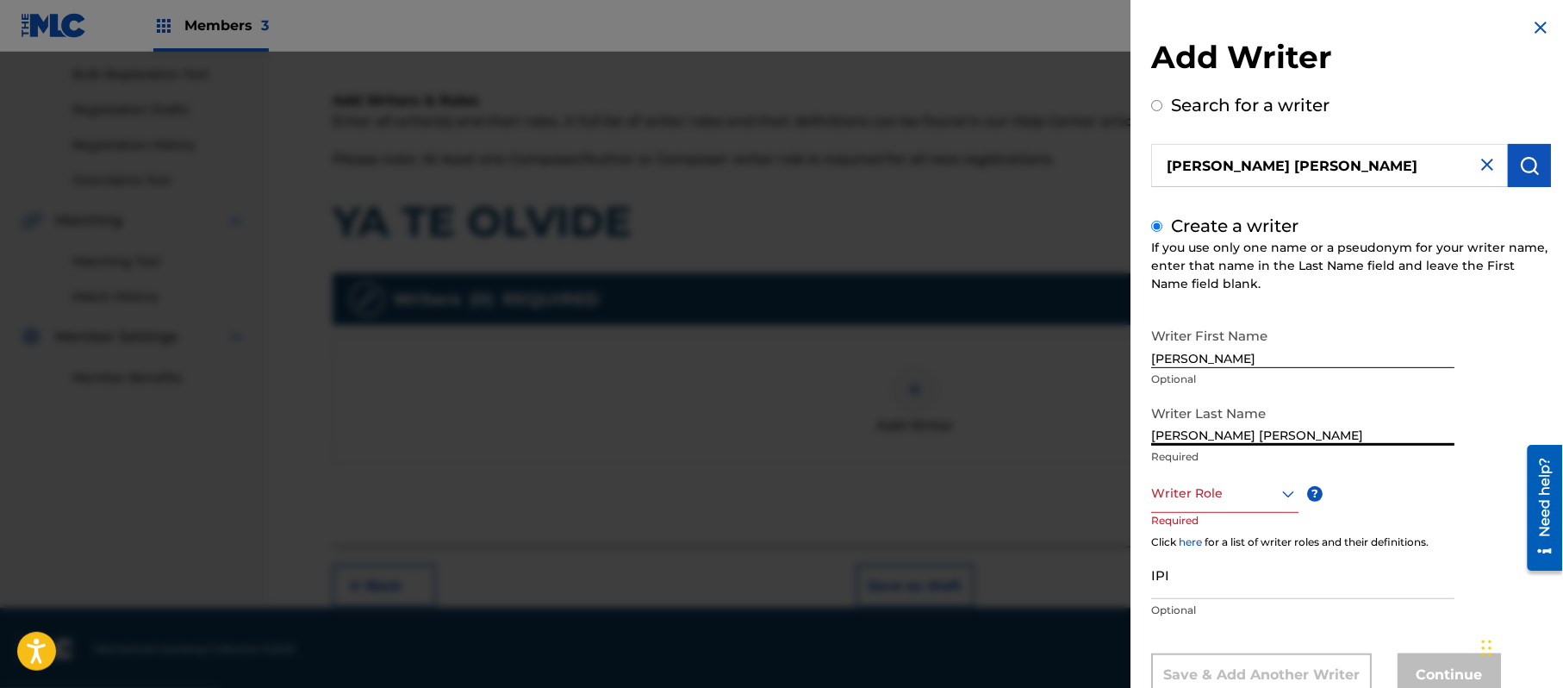
drag, startPoint x: 1258, startPoint y: 434, endPoint x: 976, endPoint y: 433, distance: 282.7
click at [1049, 445] on div "Add Writer Search for a writer [PERSON_NAME] [PERSON_NAME] Create a writer If y…" at bounding box center [781, 370] width 1563 height 636
type input "[PERSON_NAME]"
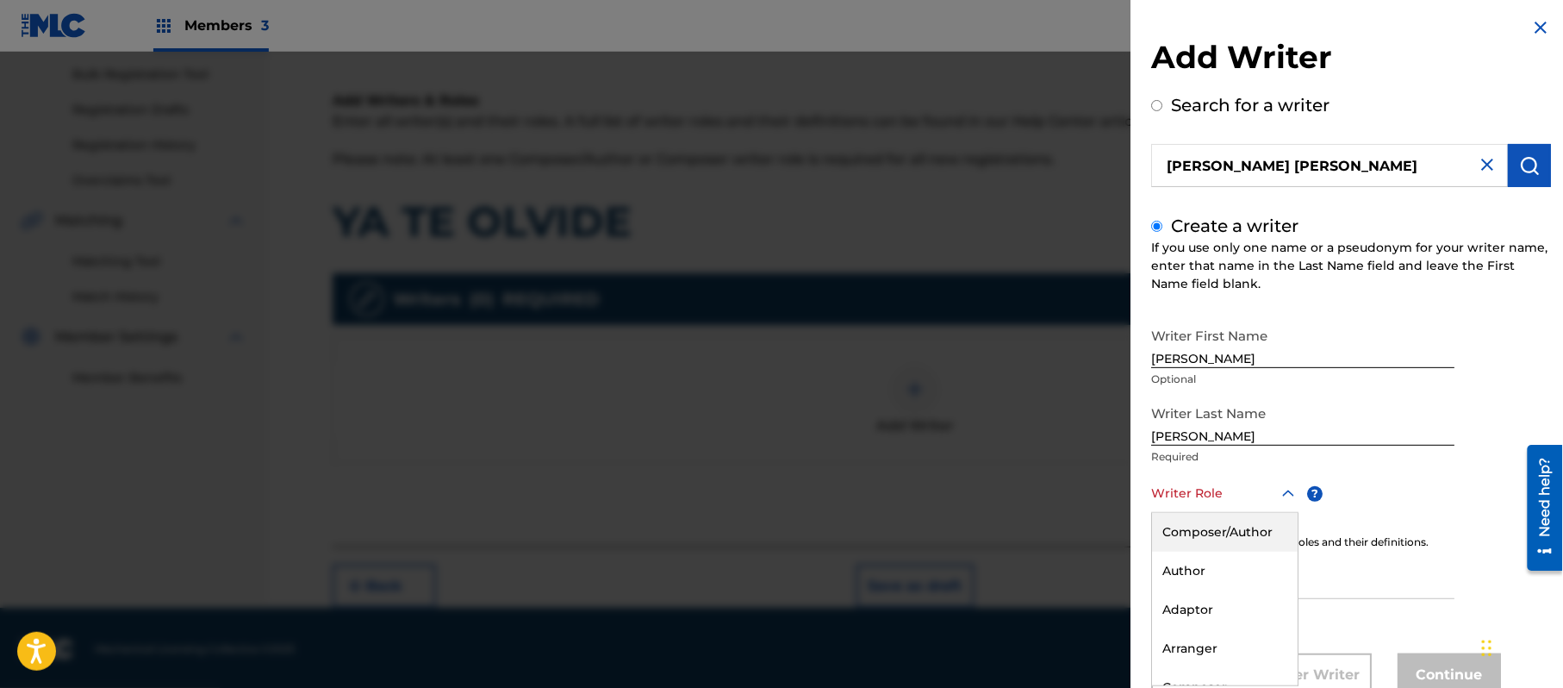
click at [1214, 481] on div "8 results available. Use Up and Down to choose options, press Enter to select t…" at bounding box center [1224, 493] width 147 height 39
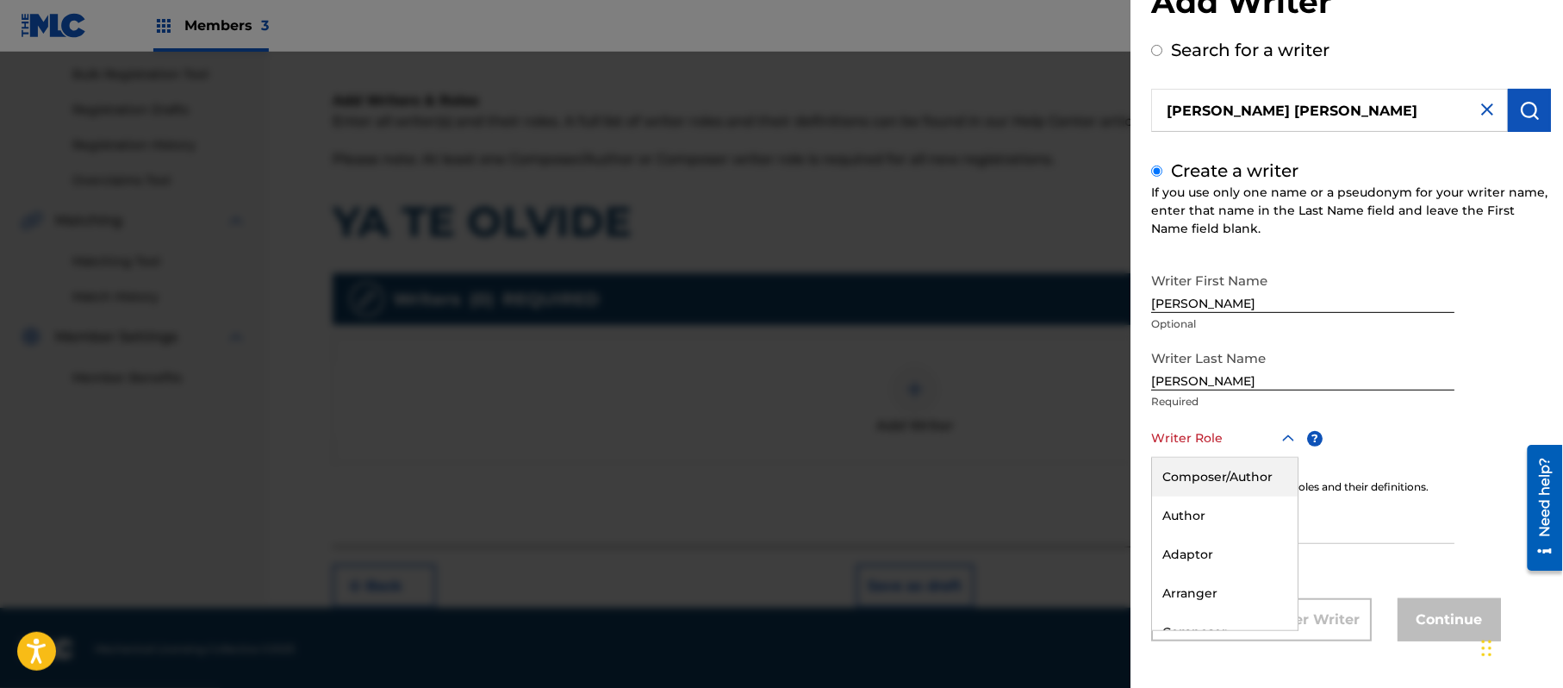
click at [1214, 481] on div "Composer/Author" at bounding box center [1225, 477] width 146 height 39
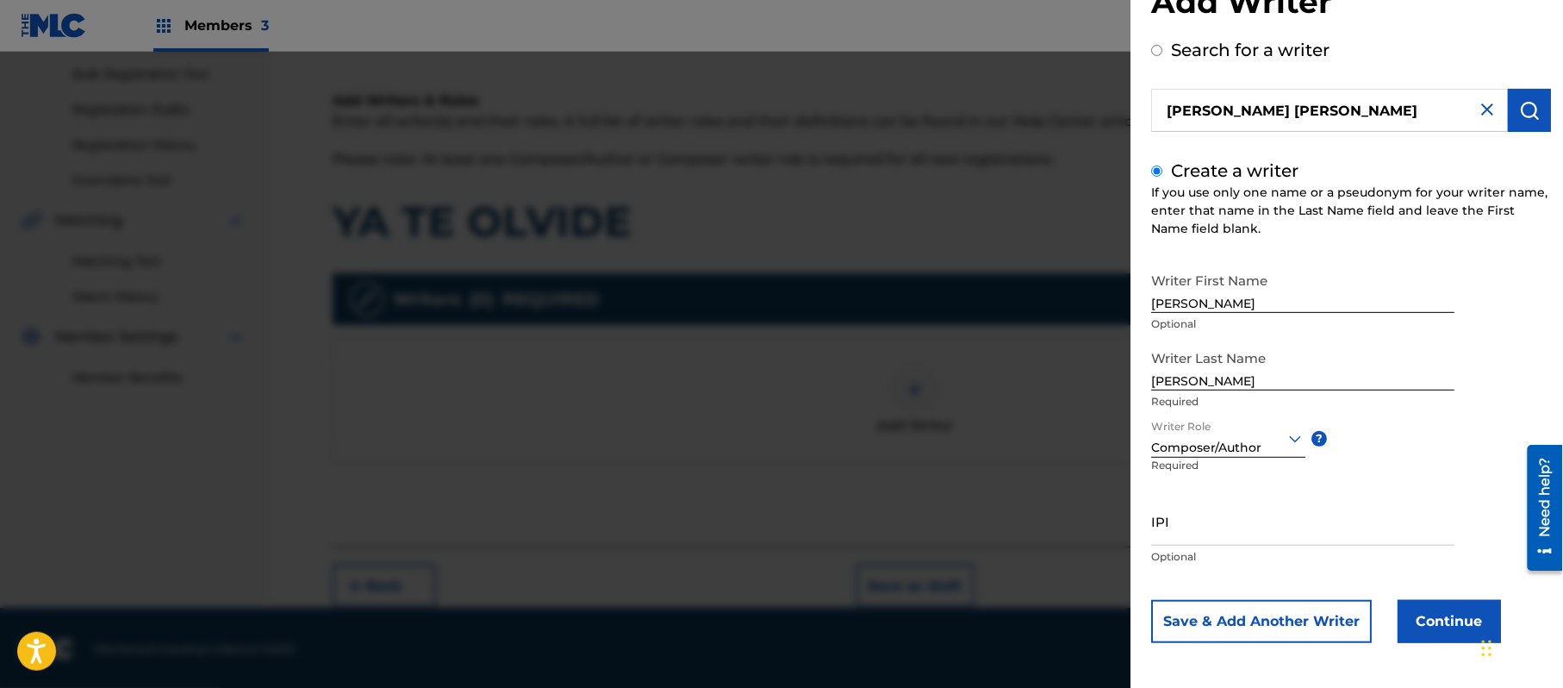
click at [1400, 607] on button "Continue" at bounding box center [1449, 621] width 103 height 43
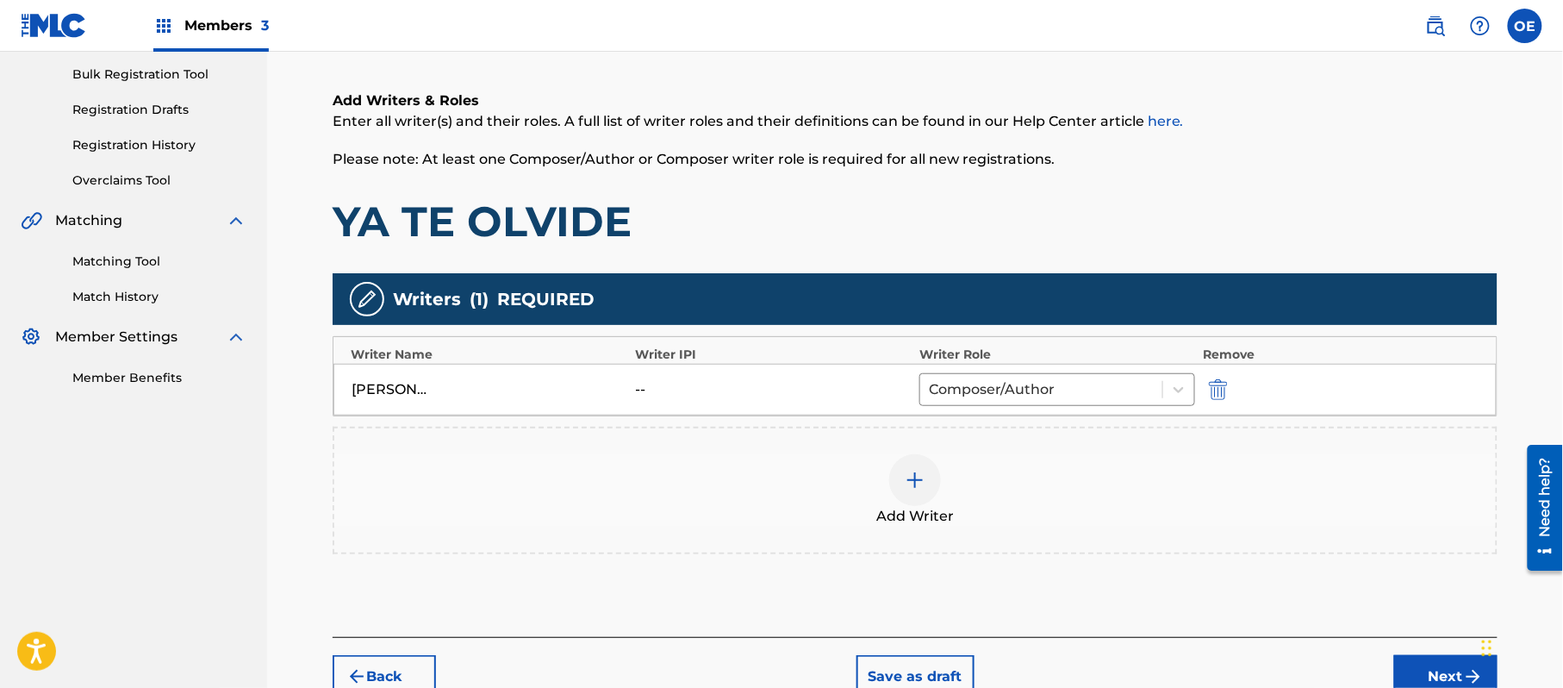
scroll to position [343, 0]
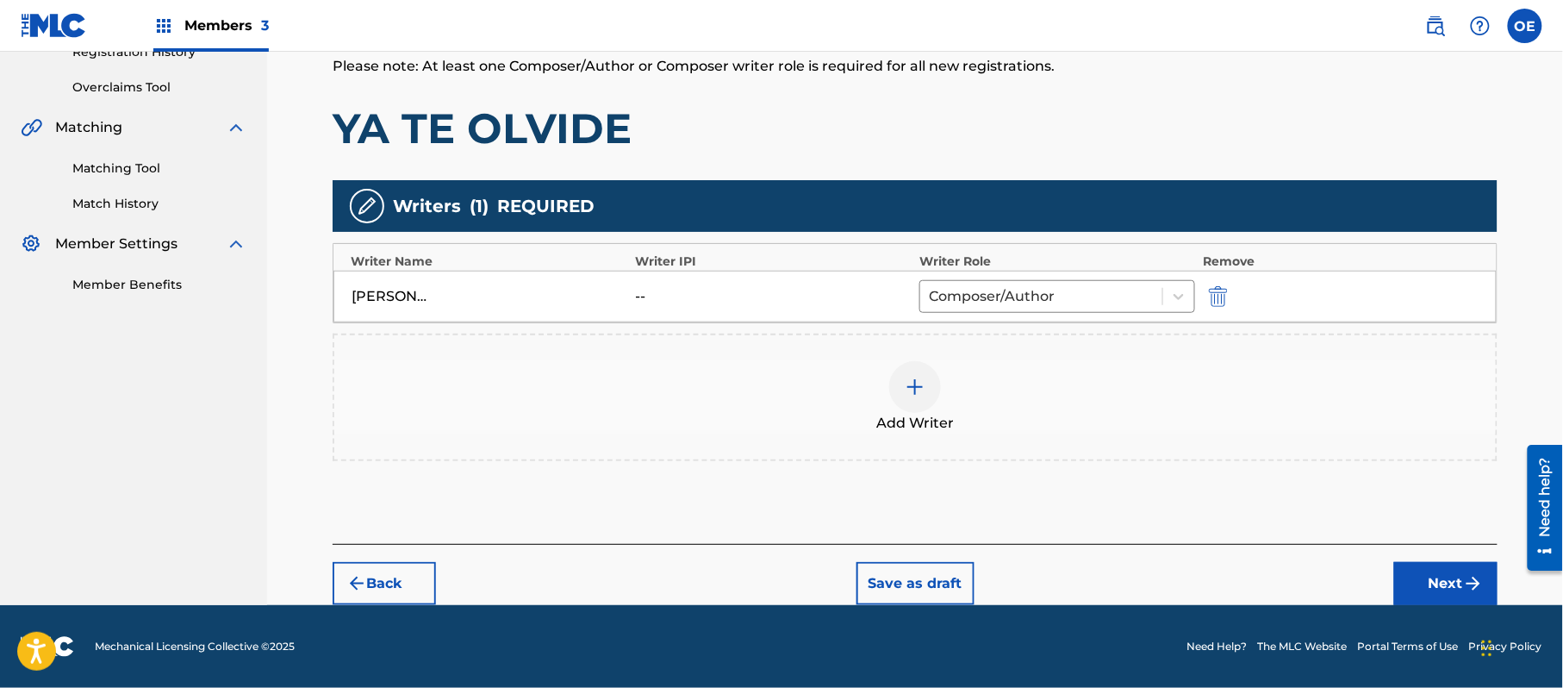
drag, startPoint x: 1388, startPoint y: 590, endPoint x: 1432, endPoint y: 583, distance: 45.3
click at [1393, 588] on div "Back Save as draft Next" at bounding box center [915, 574] width 1165 height 61
click at [1432, 583] on button "Next" at bounding box center [1446, 583] width 103 height 43
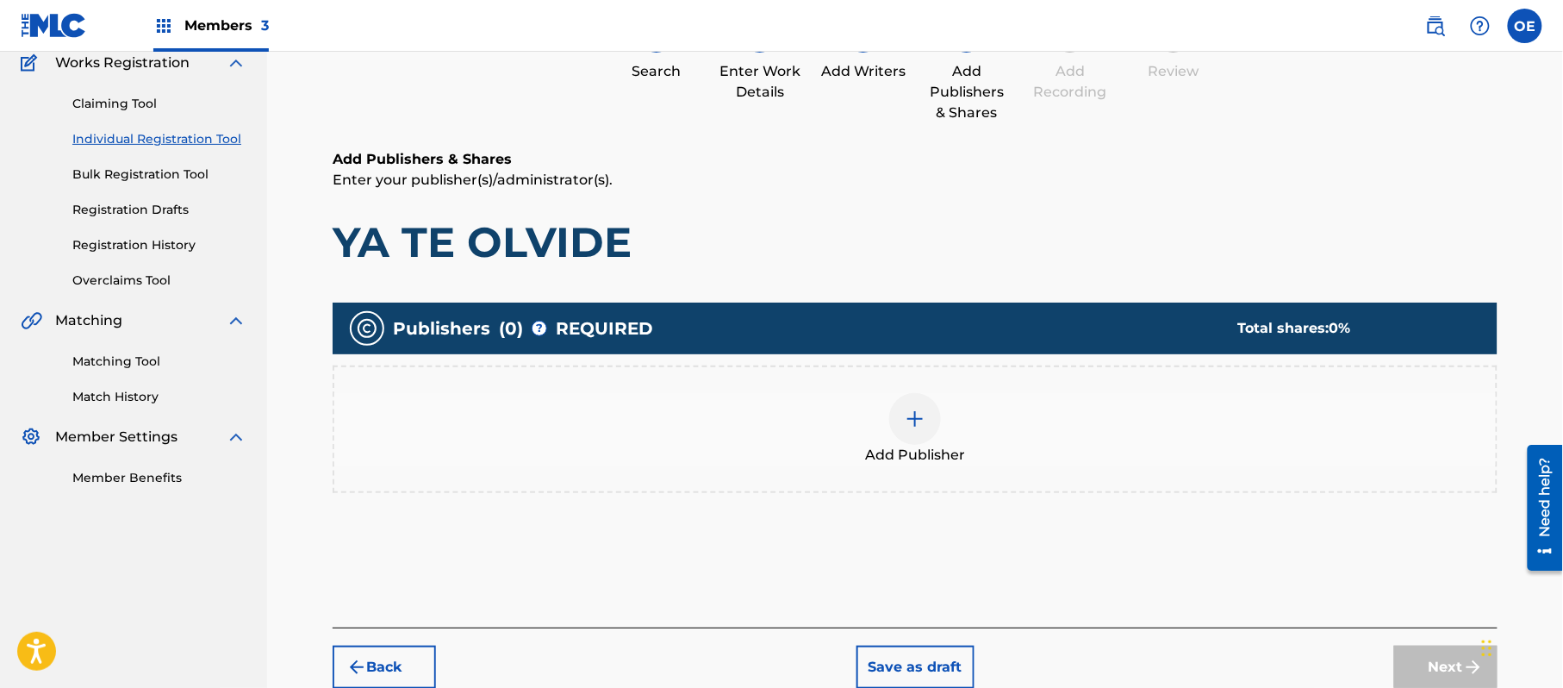
scroll to position [78, 0]
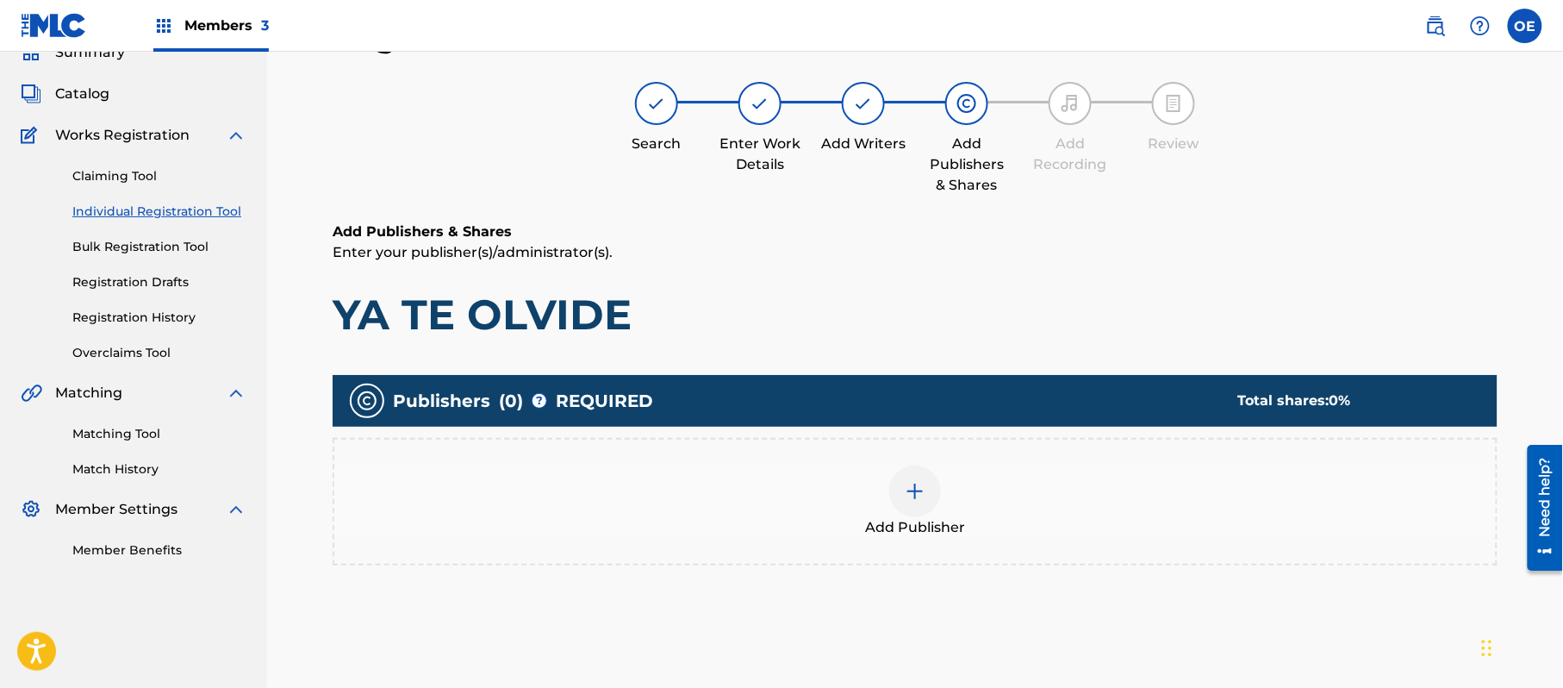
click at [956, 526] on span "Add Publisher" at bounding box center [915, 527] width 100 height 21
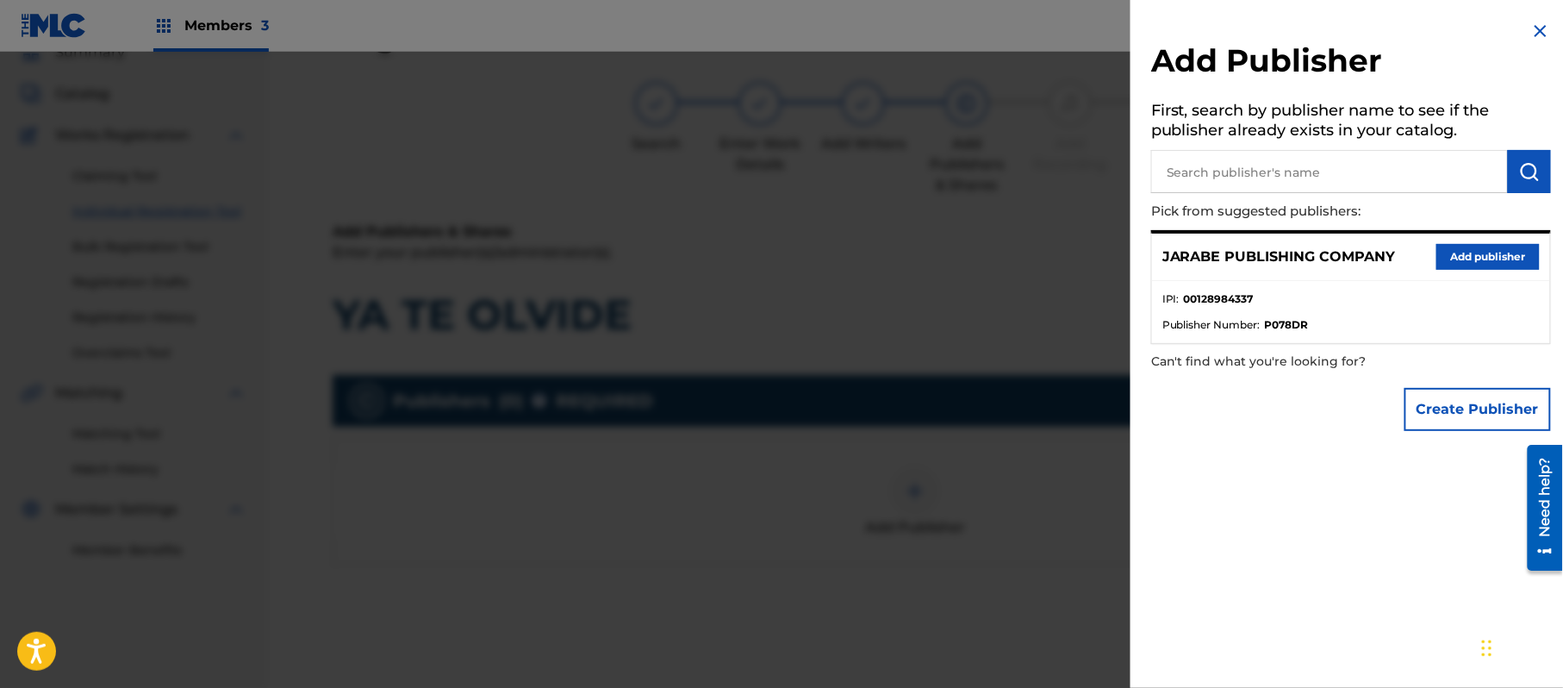
click at [1453, 260] on button "Add publisher" at bounding box center [1488, 257] width 103 height 26
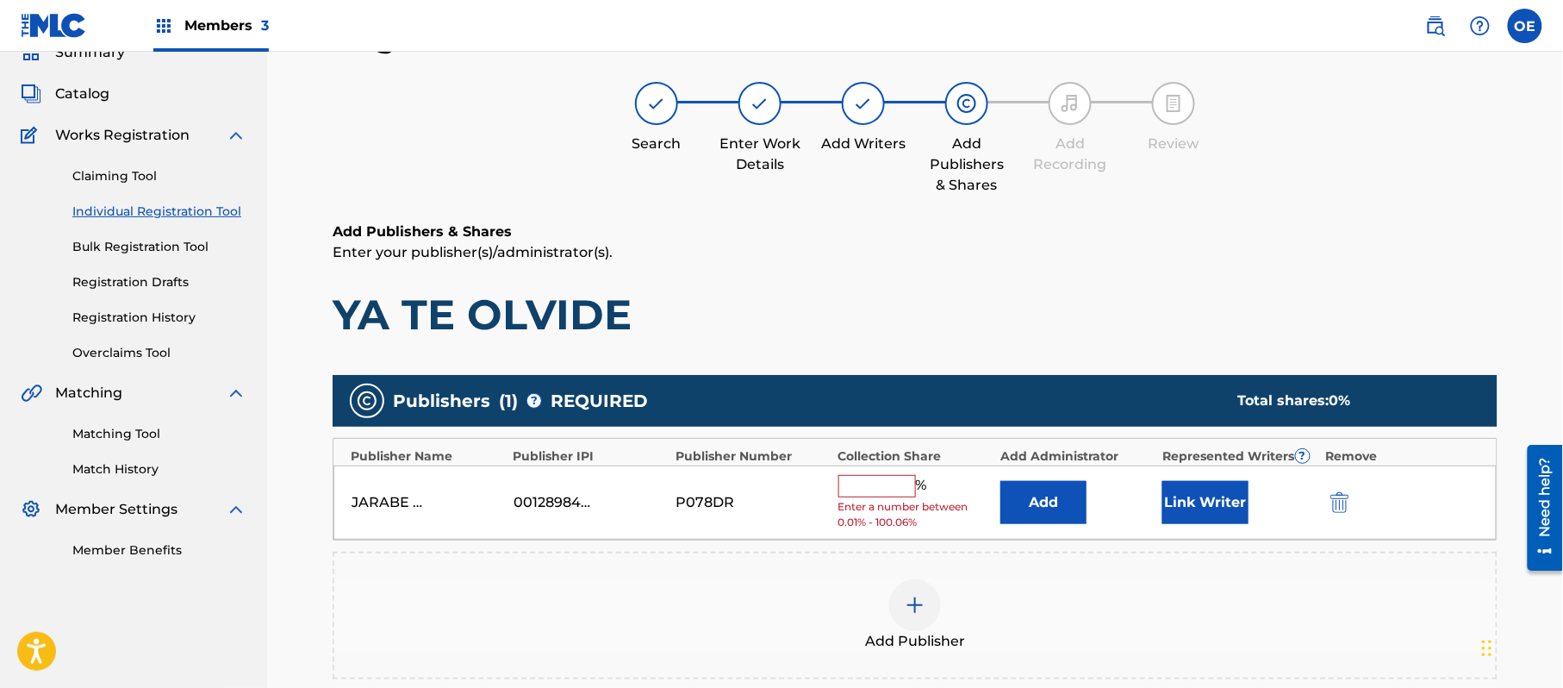
click at [874, 483] on input "text" at bounding box center [878, 486] width 78 height 22
type input "100"
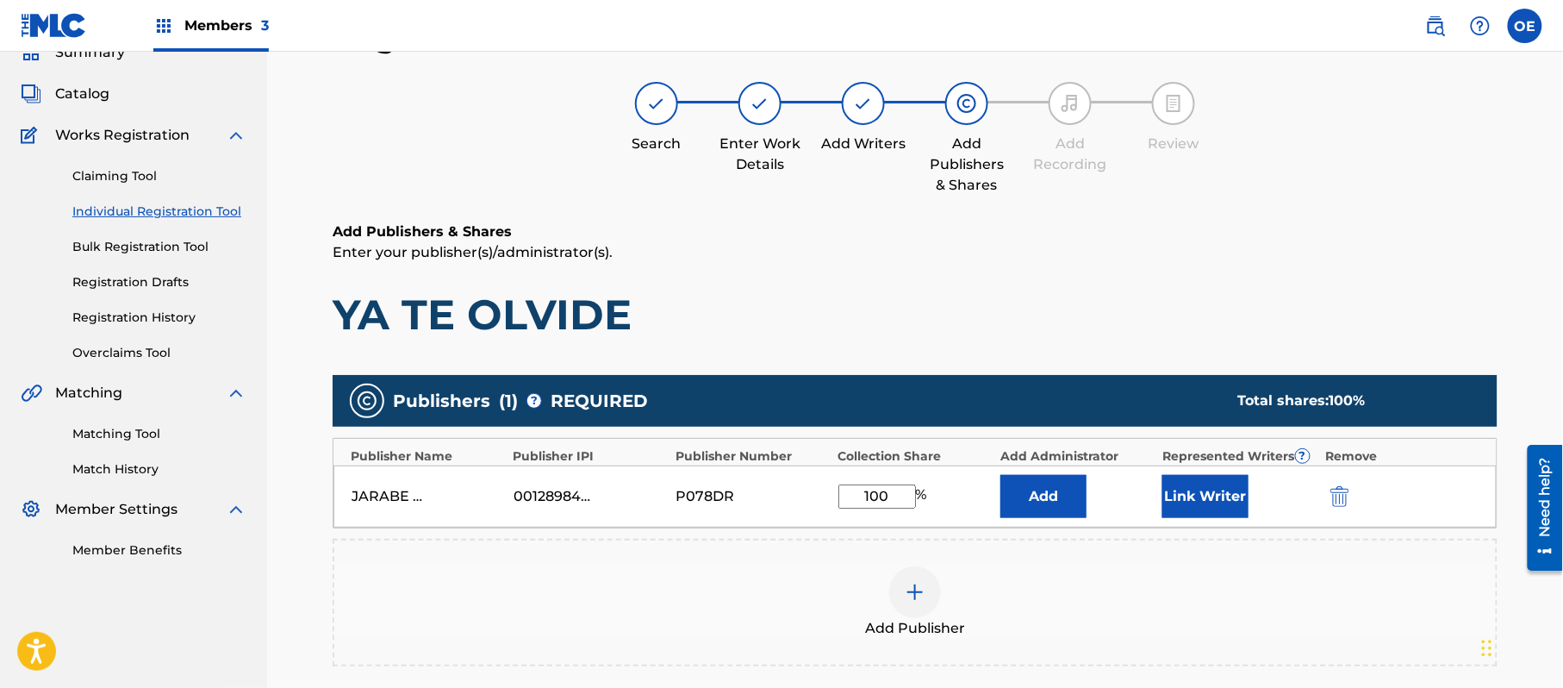
click at [1181, 502] on button "Link Writer" at bounding box center [1206, 496] width 86 height 43
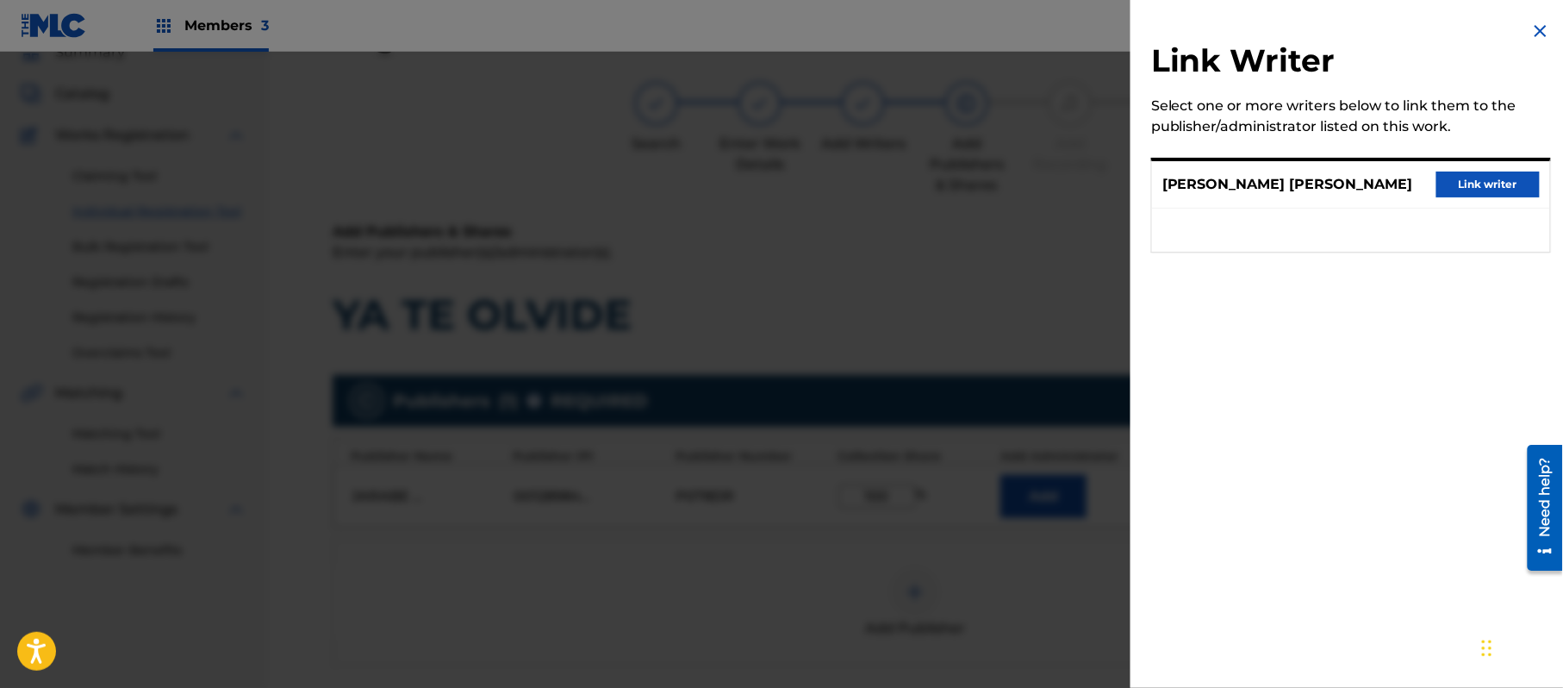
click at [1470, 181] on button "Link writer" at bounding box center [1488, 185] width 103 height 26
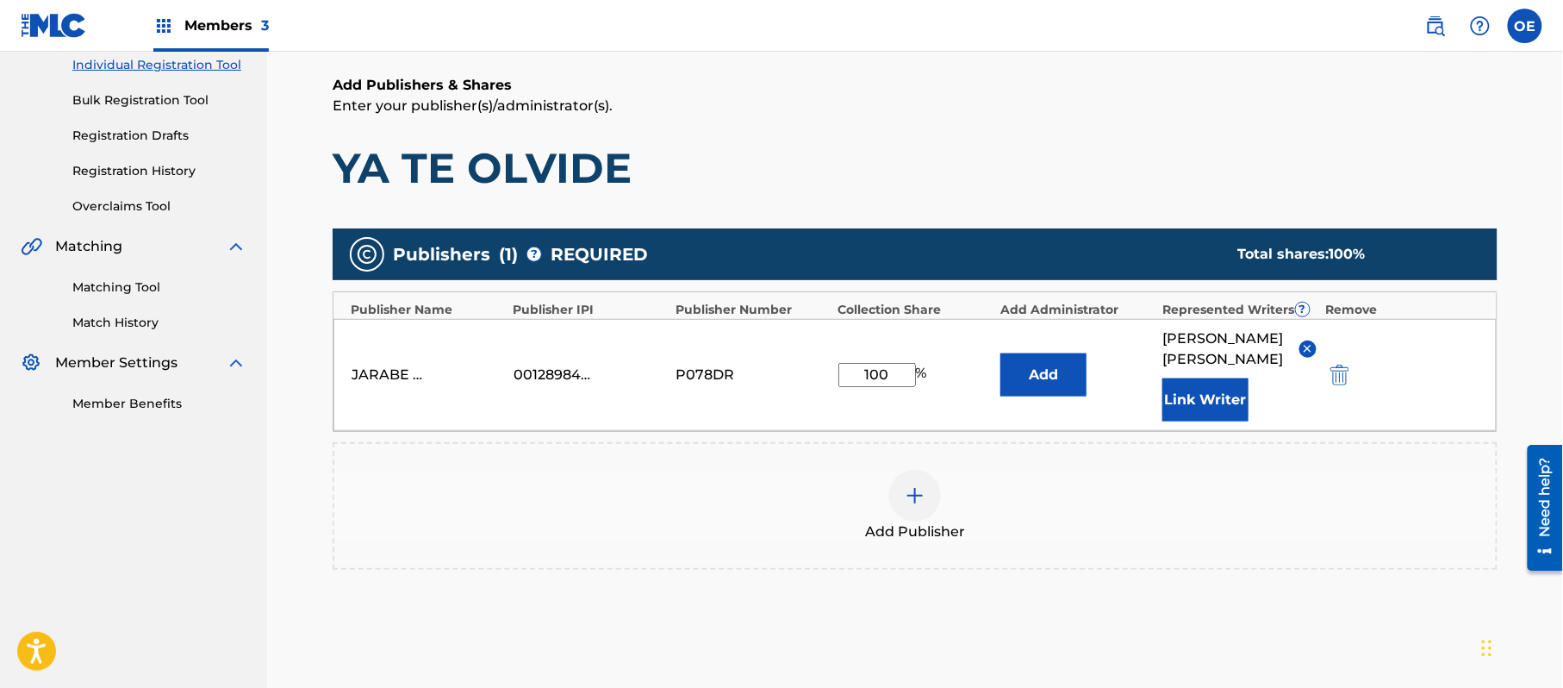
scroll to position [384, 0]
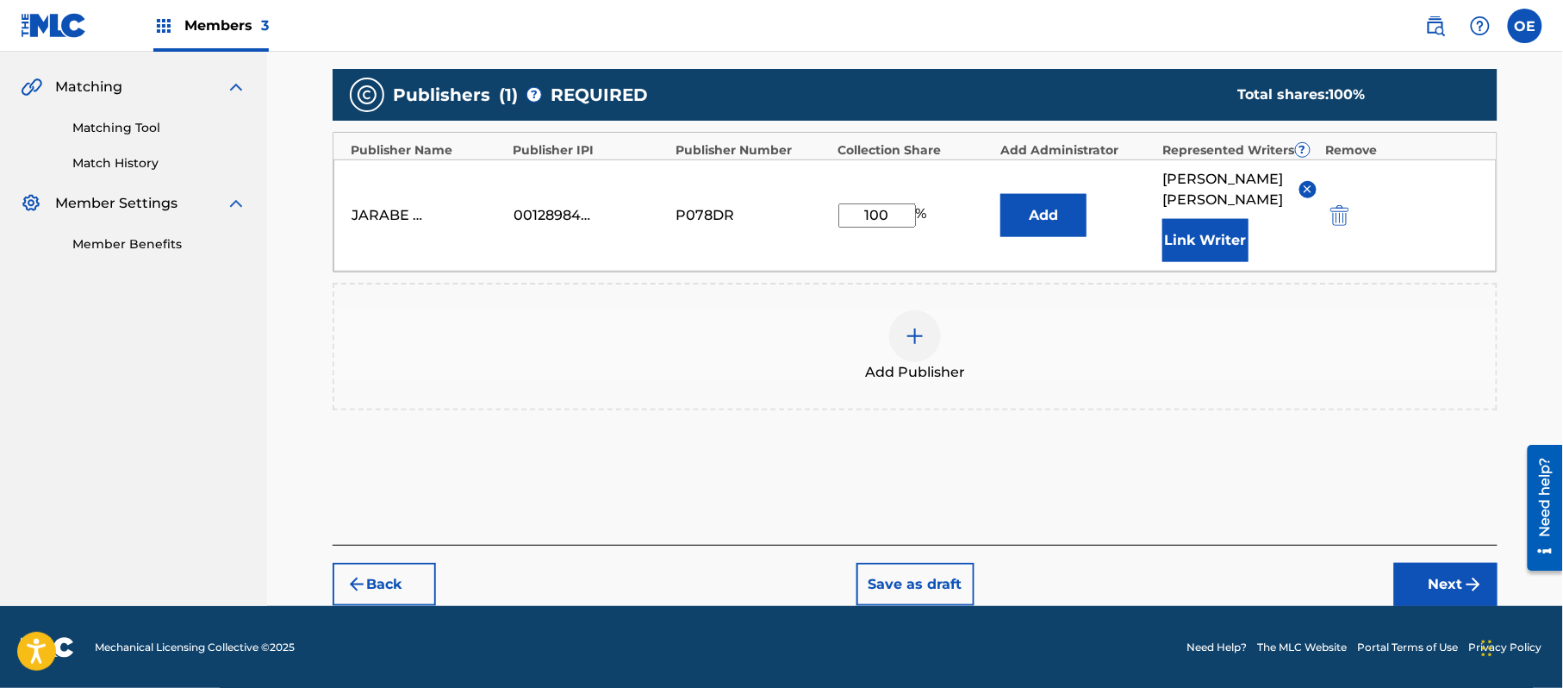
click at [1450, 563] on button "Next" at bounding box center [1446, 584] width 103 height 43
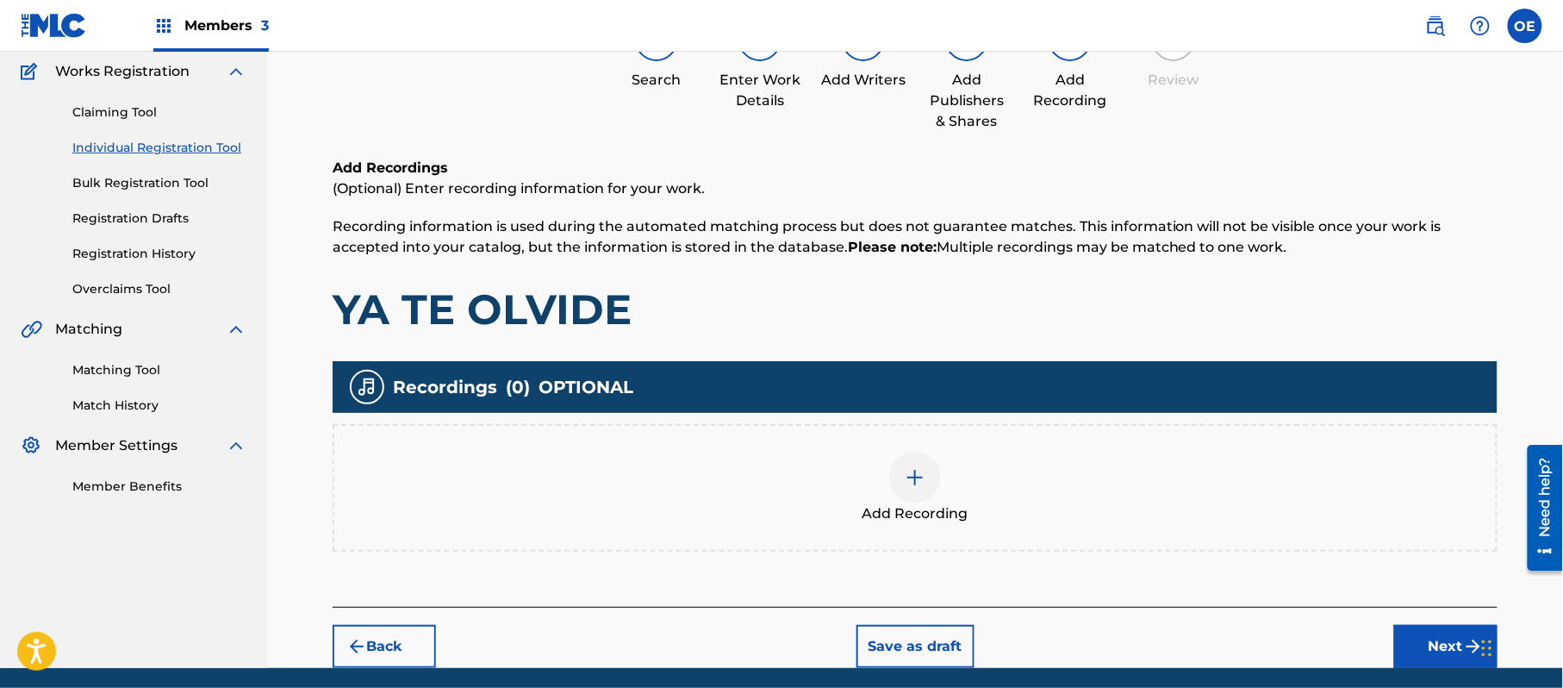
scroll to position [202, 0]
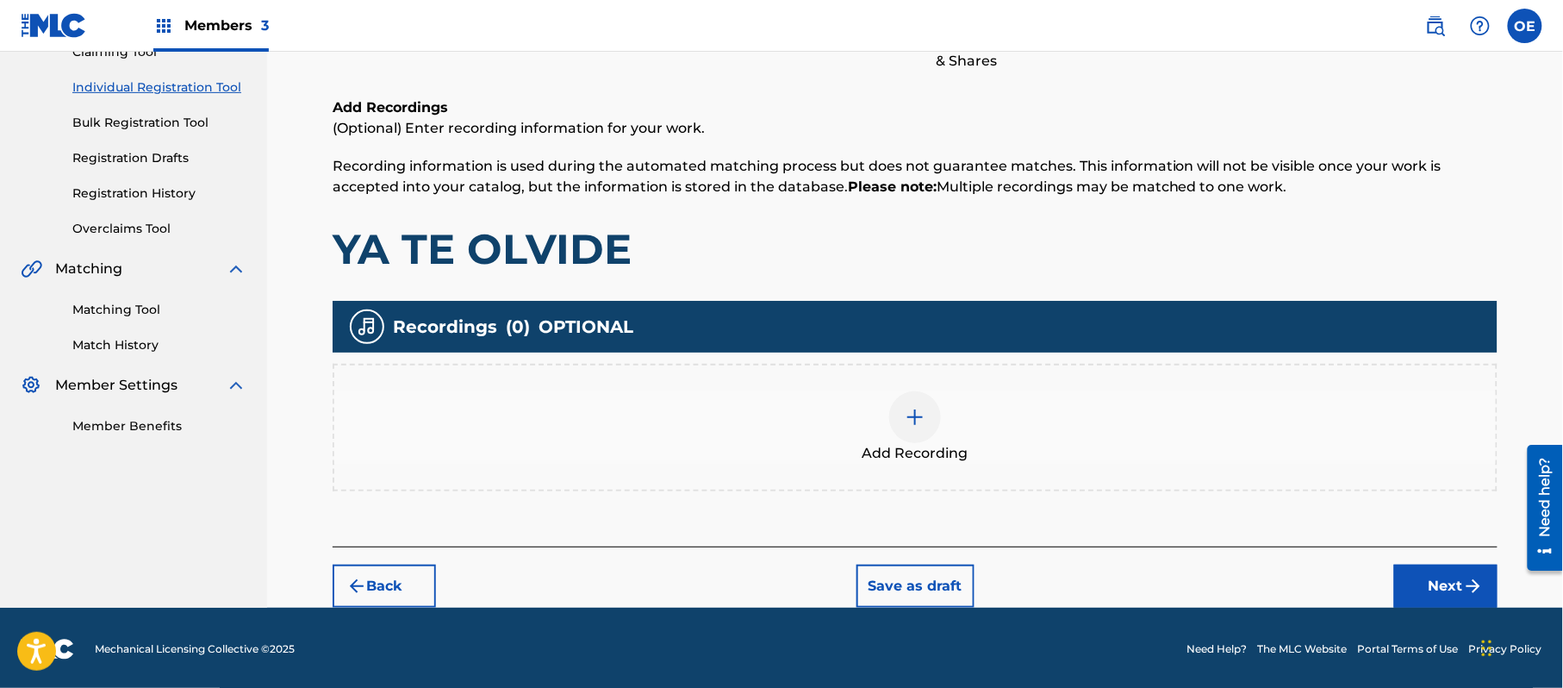
click at [919, 443] on span "Add Recording" at bounding box center [916, 453] width 106 height 21
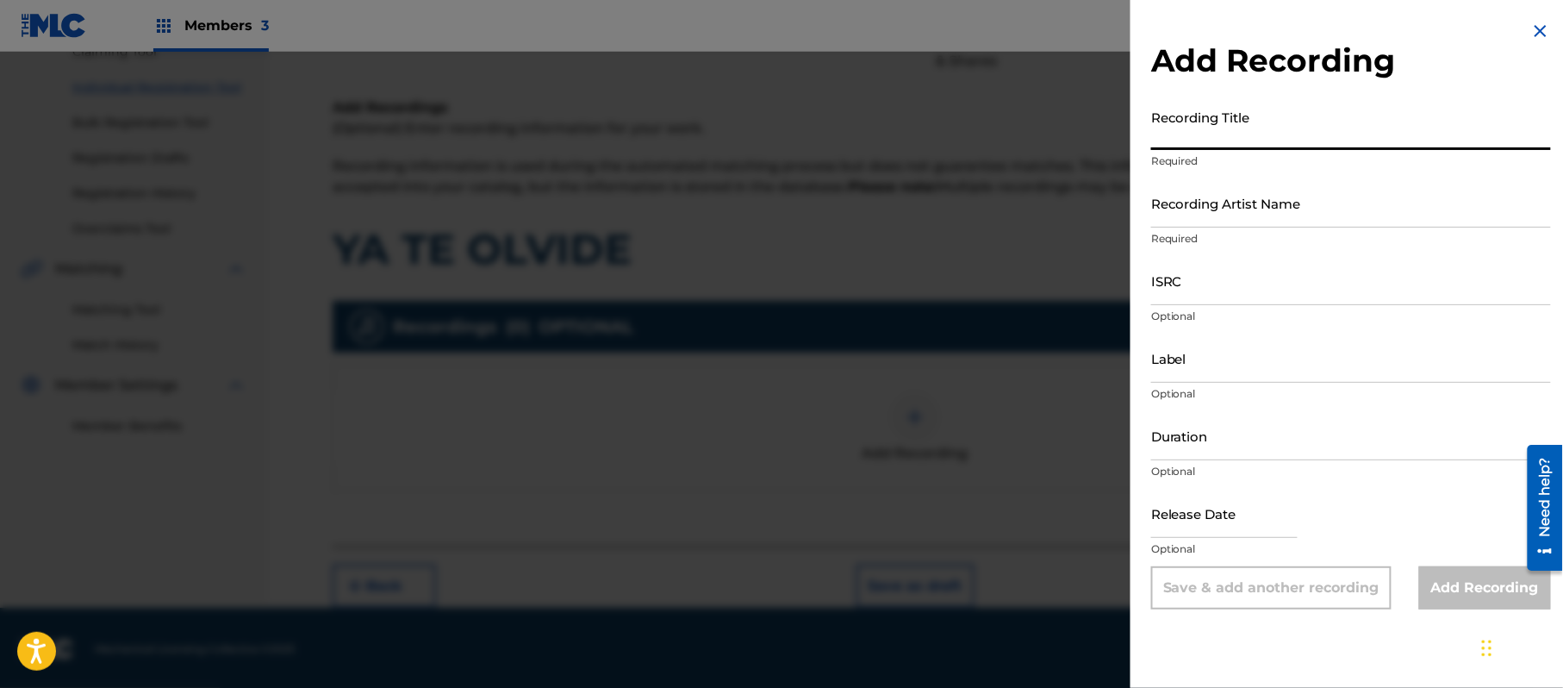
paste input "Ya Te Olvide"
type input "Ya Te Olvide"
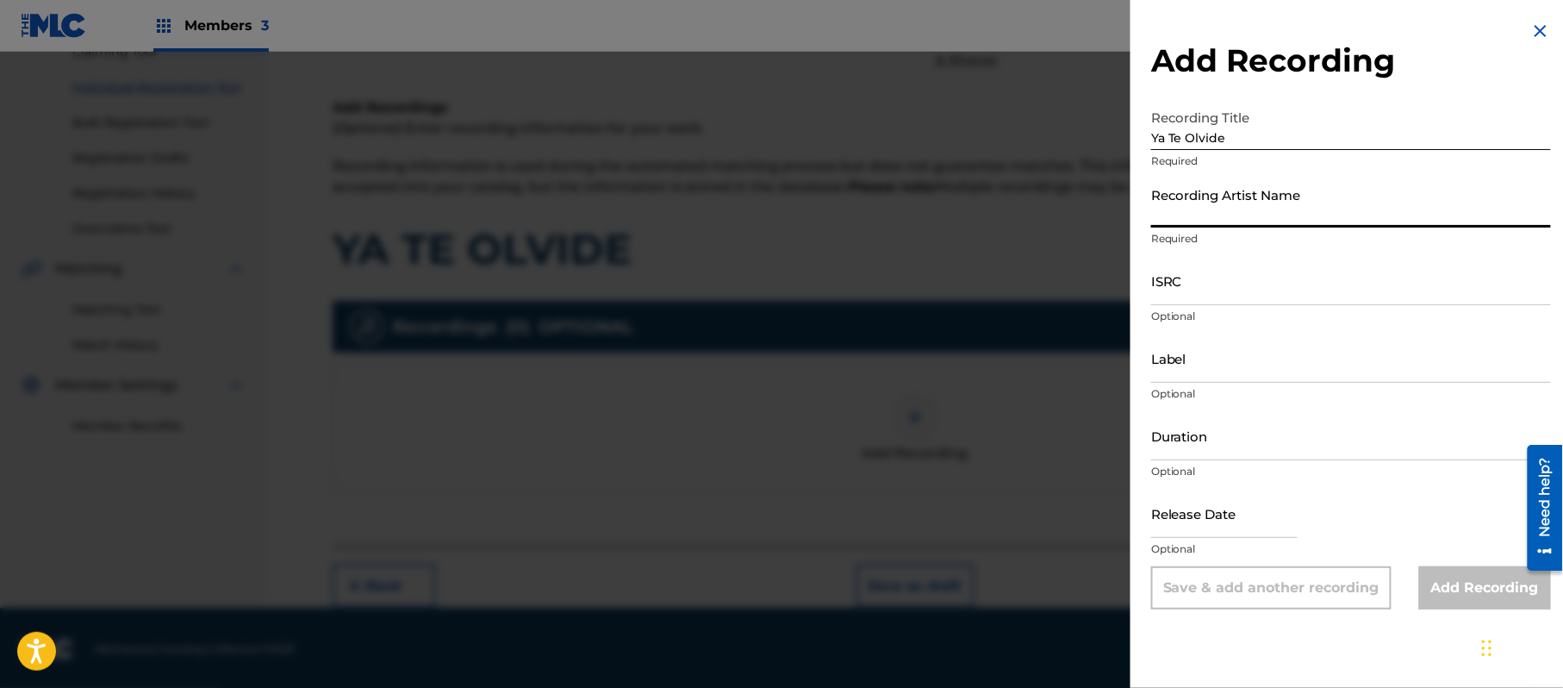
paste input "Grupo Fragil"
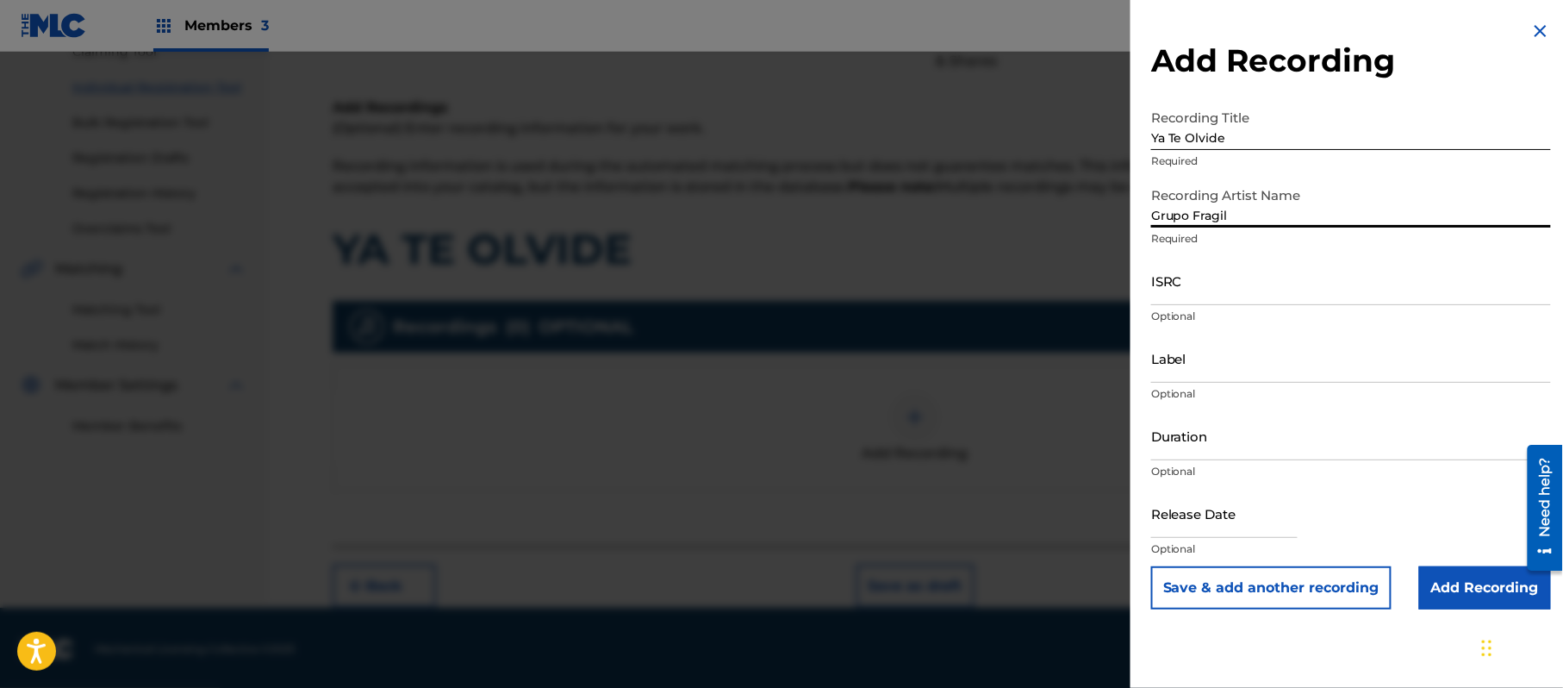
type input "Grupo Fragil"
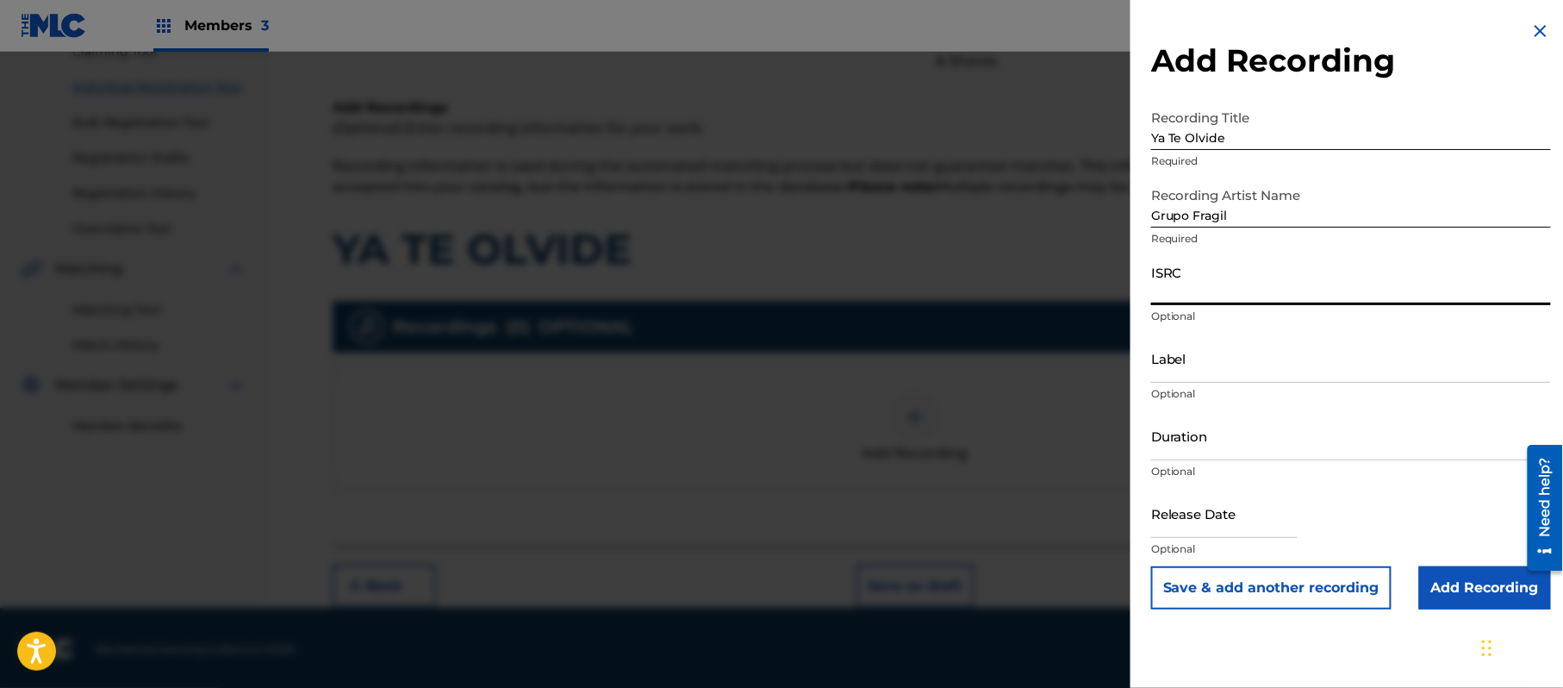
paste input "QM6DC1516097"
type input "QM6DC1516097"
paste input "Maximus International"
type input "Maximus International"
click at [1217, 433] on input "Duration" at bounding box center [1351, 435] width 400 height 49
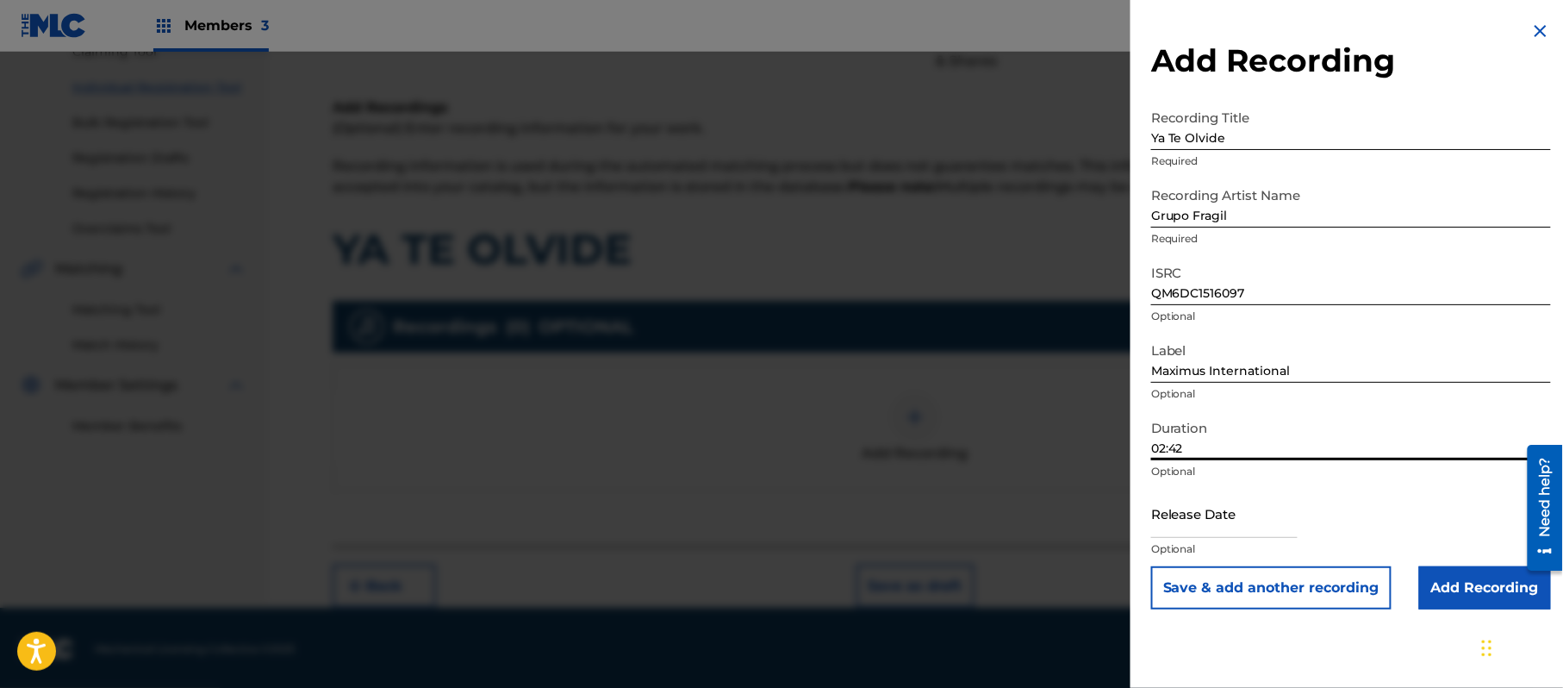
type input "02:42"
click at [1173, 539] on div at bounding box center [1224, 515] width 147 height 53
drag, startPoint x: 1186, startPoint y: 528, endPoint x: 1207, endPoint y: 533, distance: 21.1
click at [1186, 528] on input "text" at bounding box center [1224, 513] width 147 height 49
select select "7"
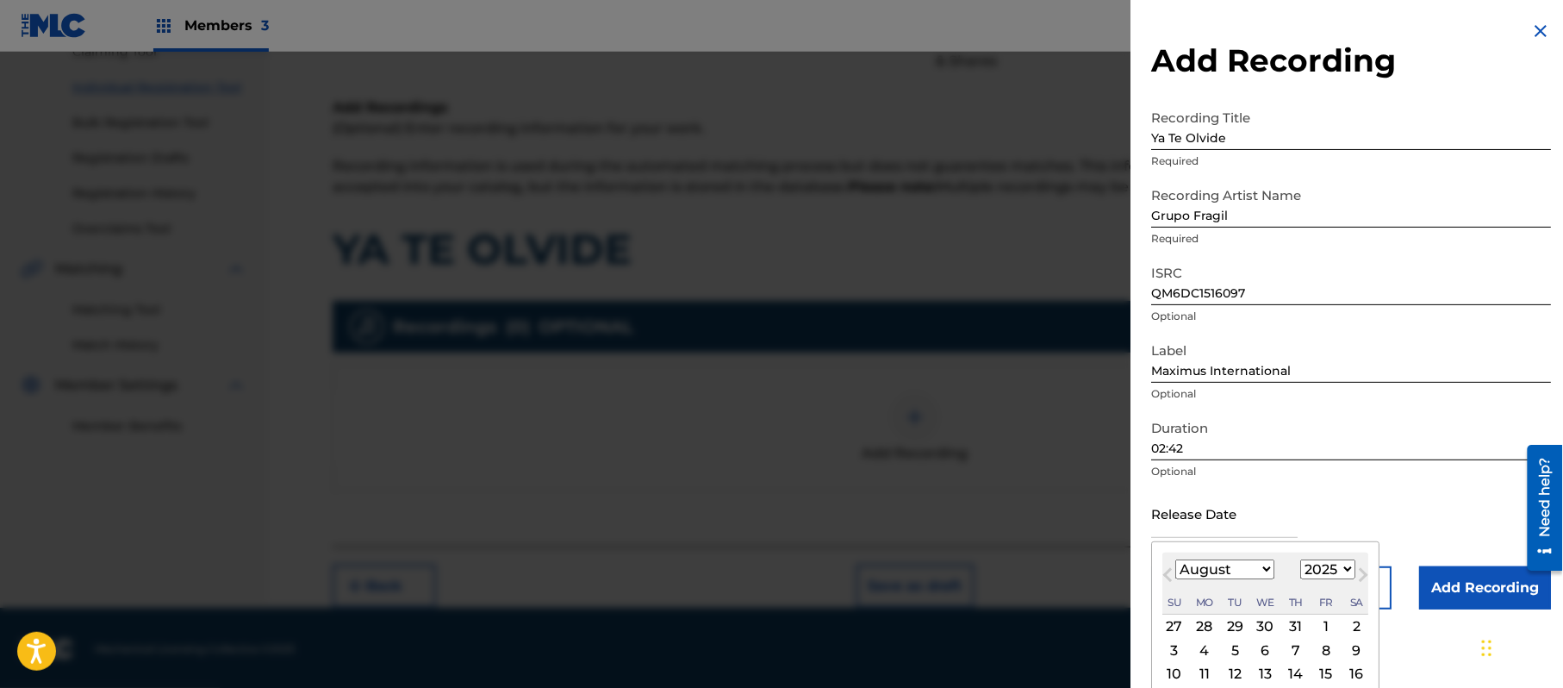
click at [1341, 565] on select "1899 1900 1901 1902 1903 1904 1905 1906 1907 1908 1909 1910 1911 1912 1913 1914…" at bounding box center [1328, 569] width 55 height 20
select select "2015"
click at [1304, 559] on select "1899 1900 1901 1902 1903 1904 1905 1906 1907 1908 1909 1910 1911 1912 1913 1914…" at bounding box center [1328, 569] width 55 height 20
click at [1249, 570] on select "January February March April May June July August September October November De…" at bounding box center [1225, 569] width 99 height 20
select select "4"
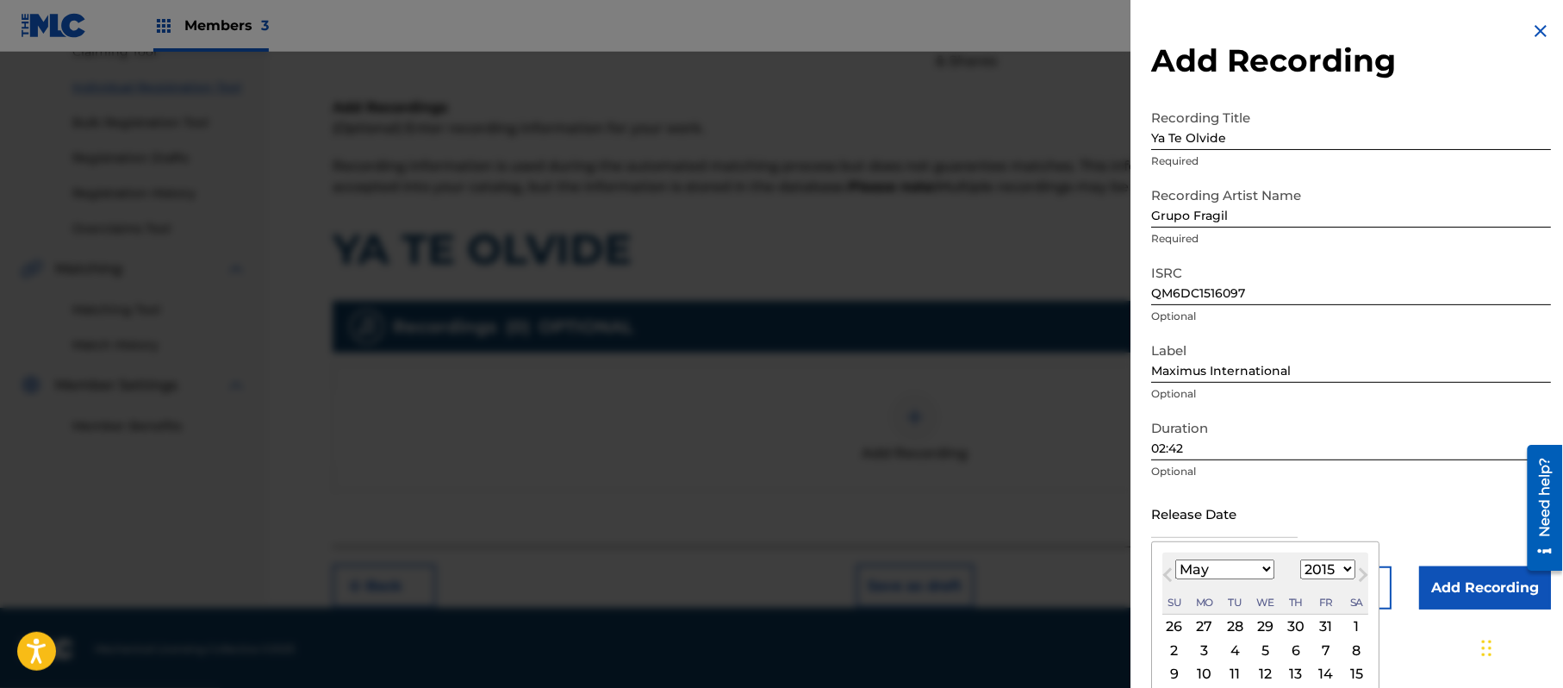
click at [1176, 559] on select "January February March April May June July August September October November De…" at bounding box center [1225, 569] width 99 height 20
click at [1332, 619] on div "1" at bounding box center [1326, 626] width 21 height 21
type input "[DATE]"
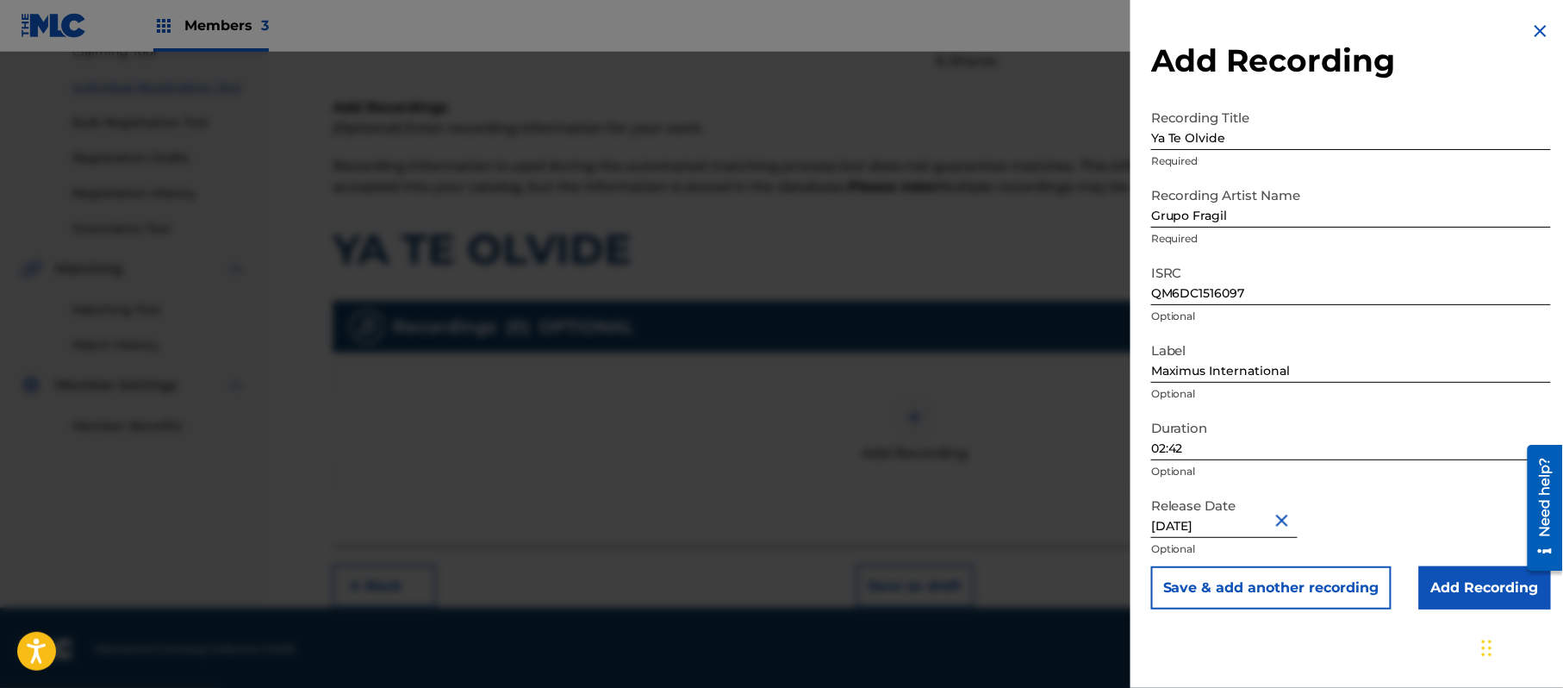
click at [1464, 595] on input "Add Recording" at bounding box center [1486, 587] width 132 height 43
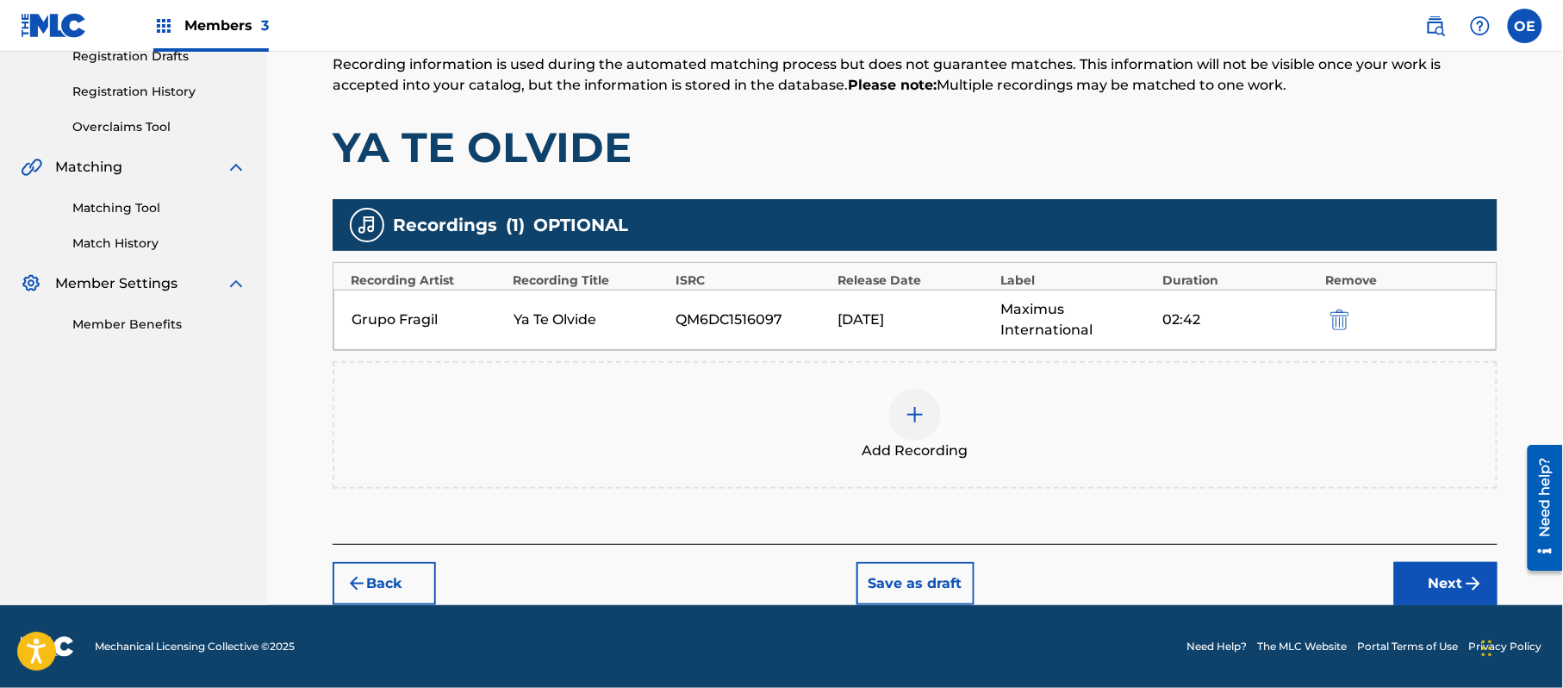
click at [1448, 591] on button "Next" at bounding box center [1446, 583] width 103 height 43
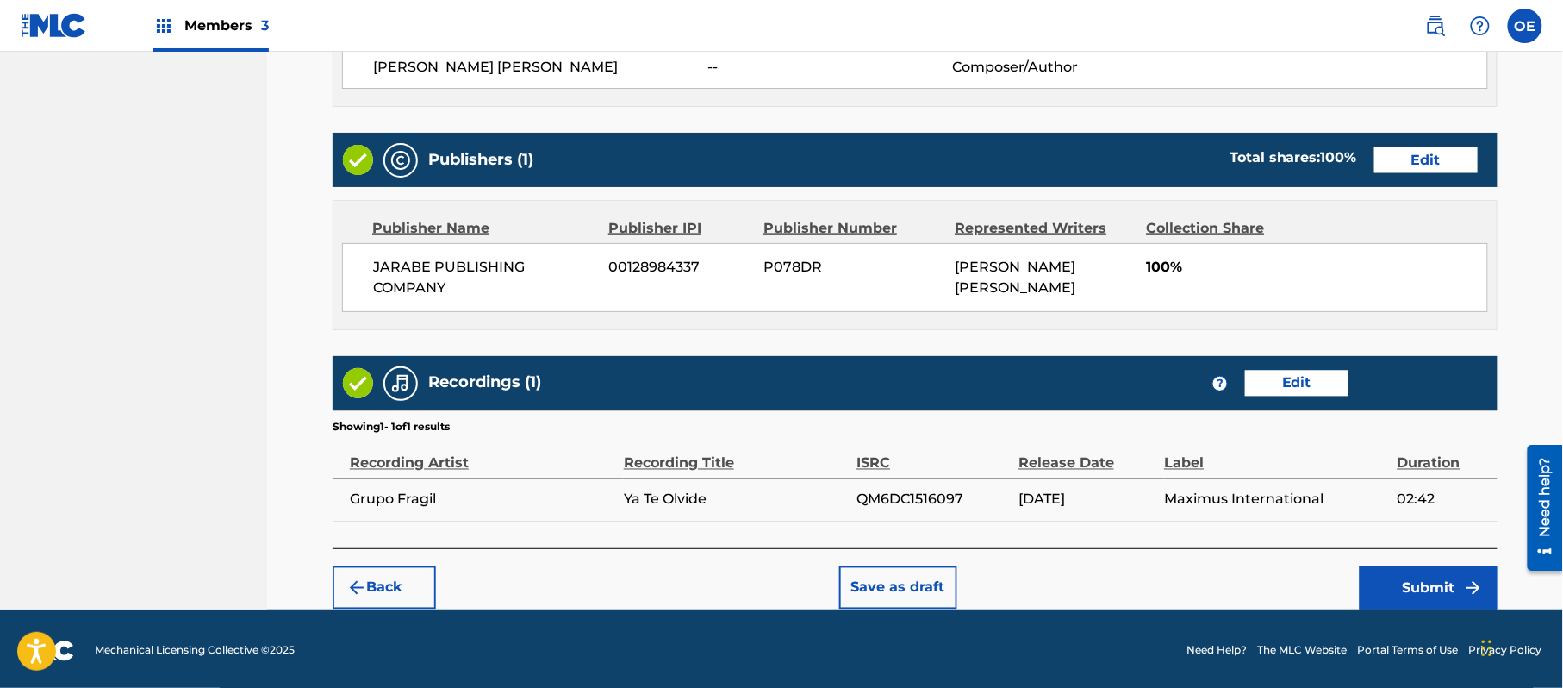
scroll to position [791, 0]
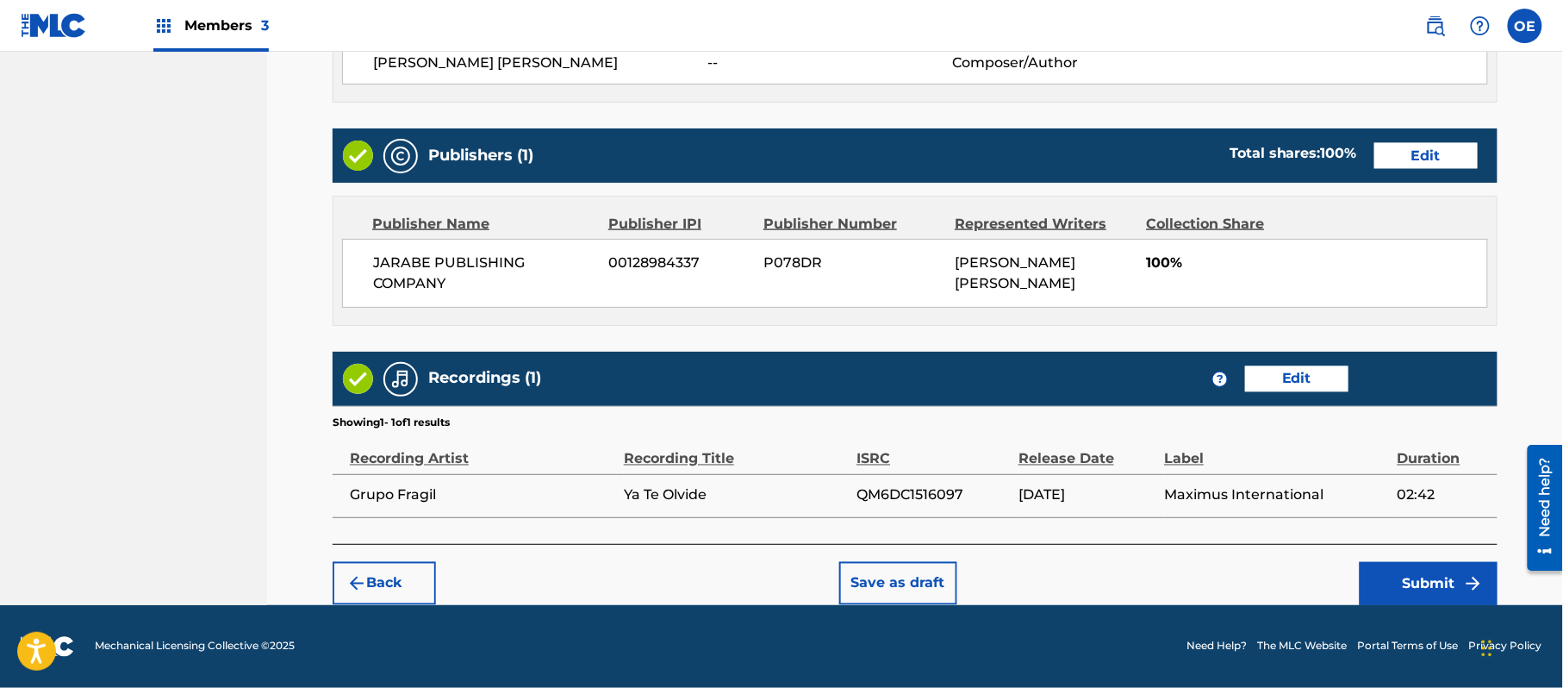
click at [1411, 594] on button "Submit" at bounding box center [1429, 583] width 138 height 43
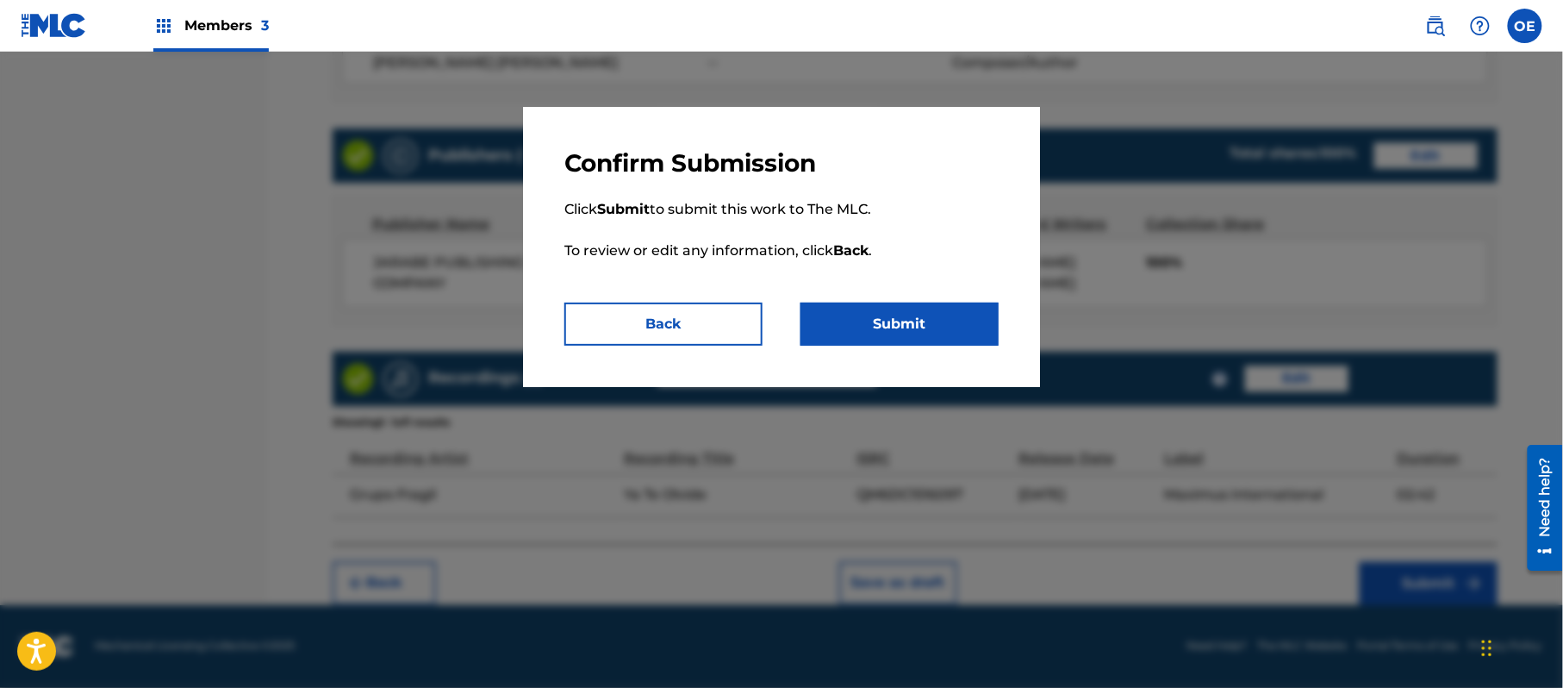
click at [879, 326] on button "Submit" at bounding box center [900, 324] width 198 height 43
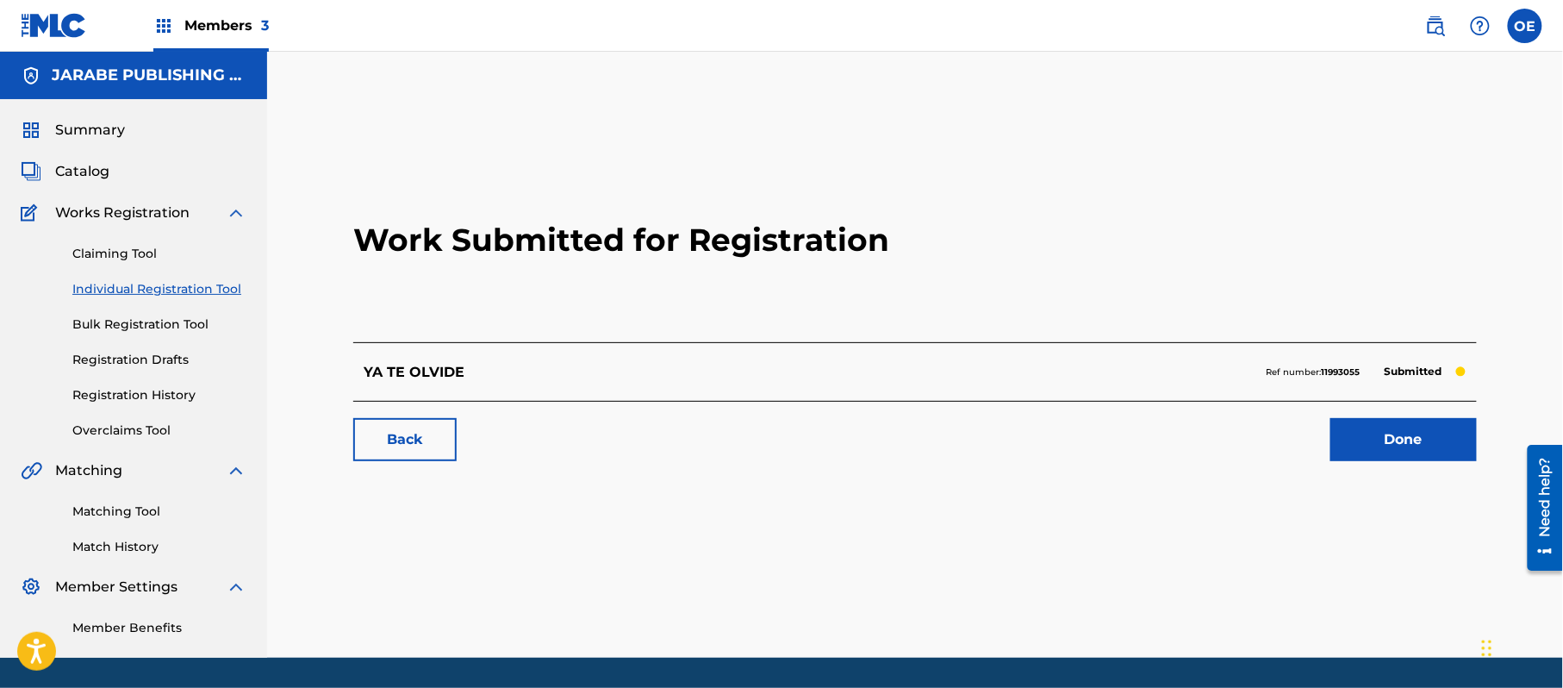
click at [228, 293] on link "Individual Registration Tool" at bounding box center [159, 289] width 174 height 18
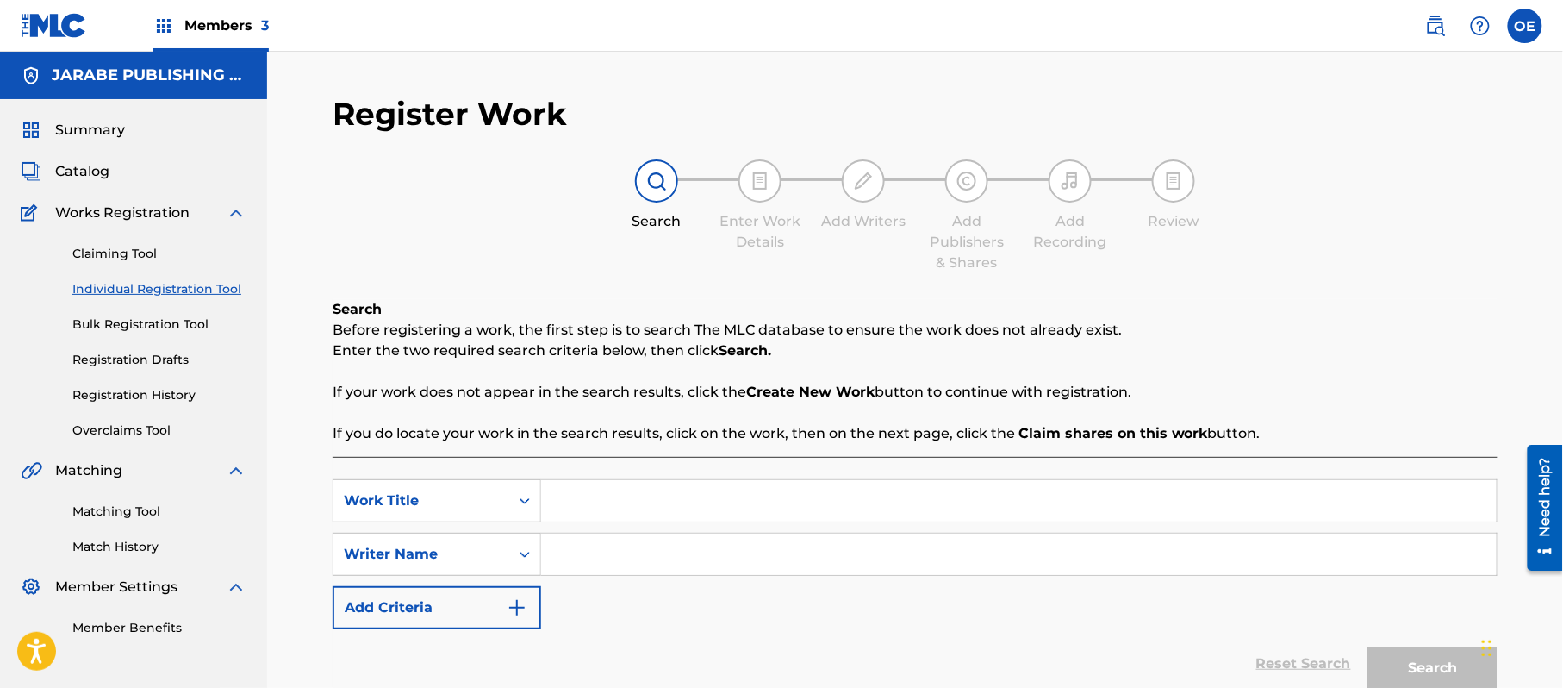
paste input "HASE SEIS MESES"
type input "HASE SEIS MESES"
paste input "[PERSON_NAME]"
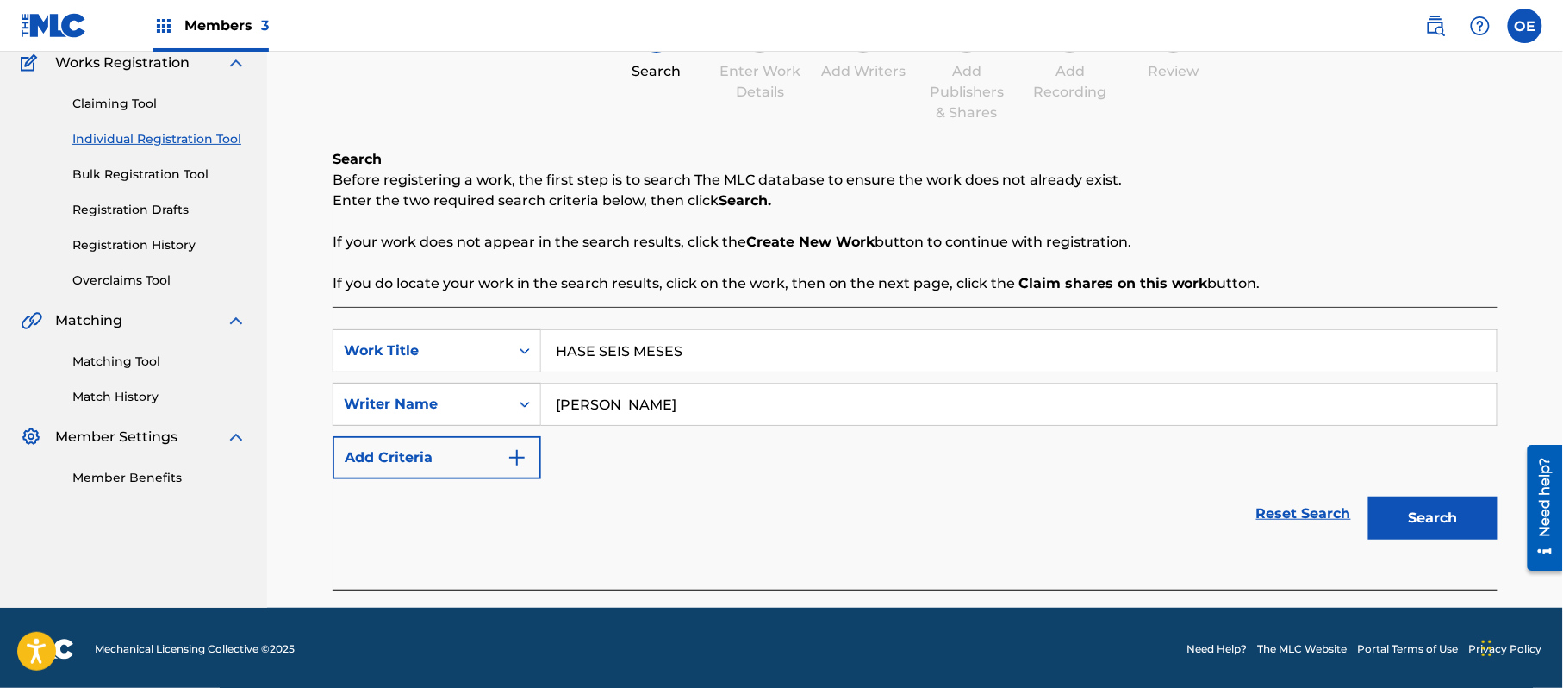
scroll to position [153, 0]
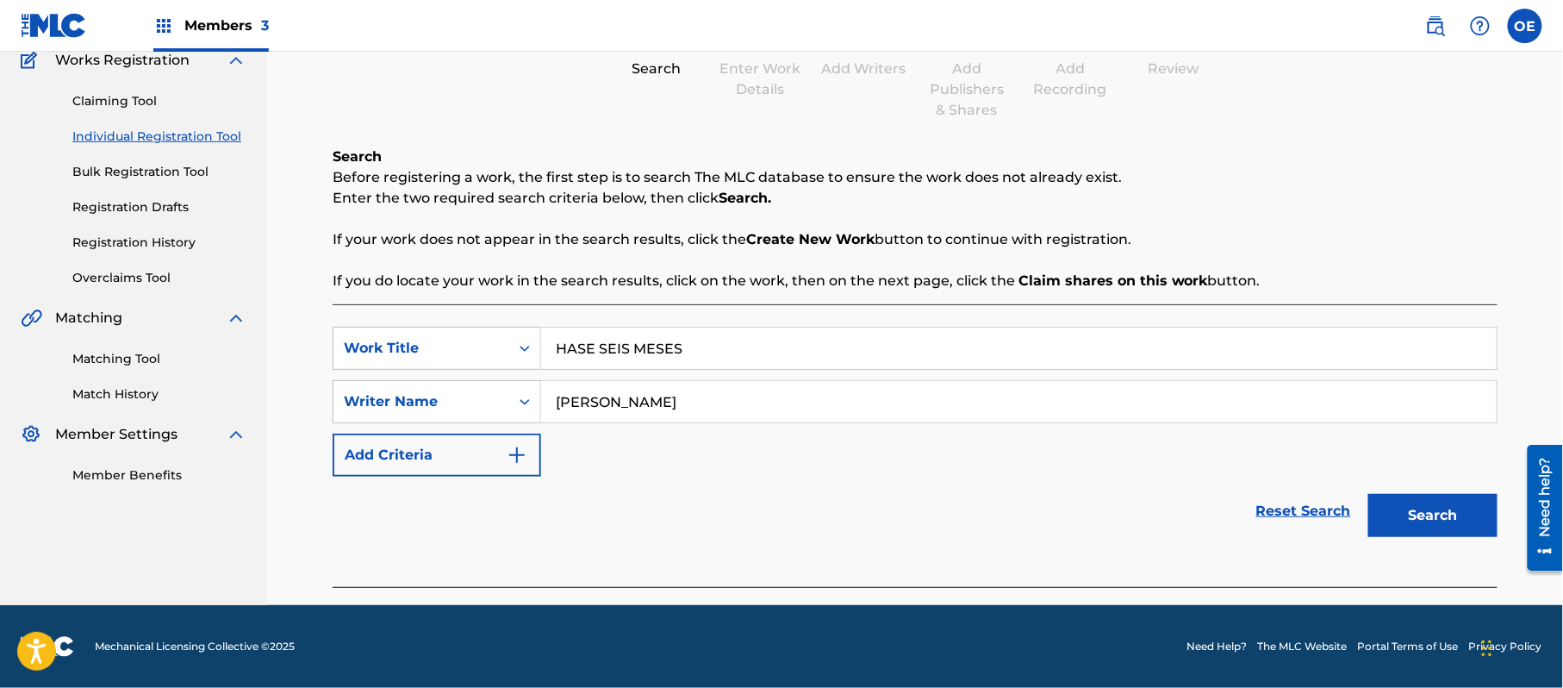
type input "[PERSON_NAME]"
click at [1466, 531] on button "Search" at bounding box center [1433, 515] width 129 height 43
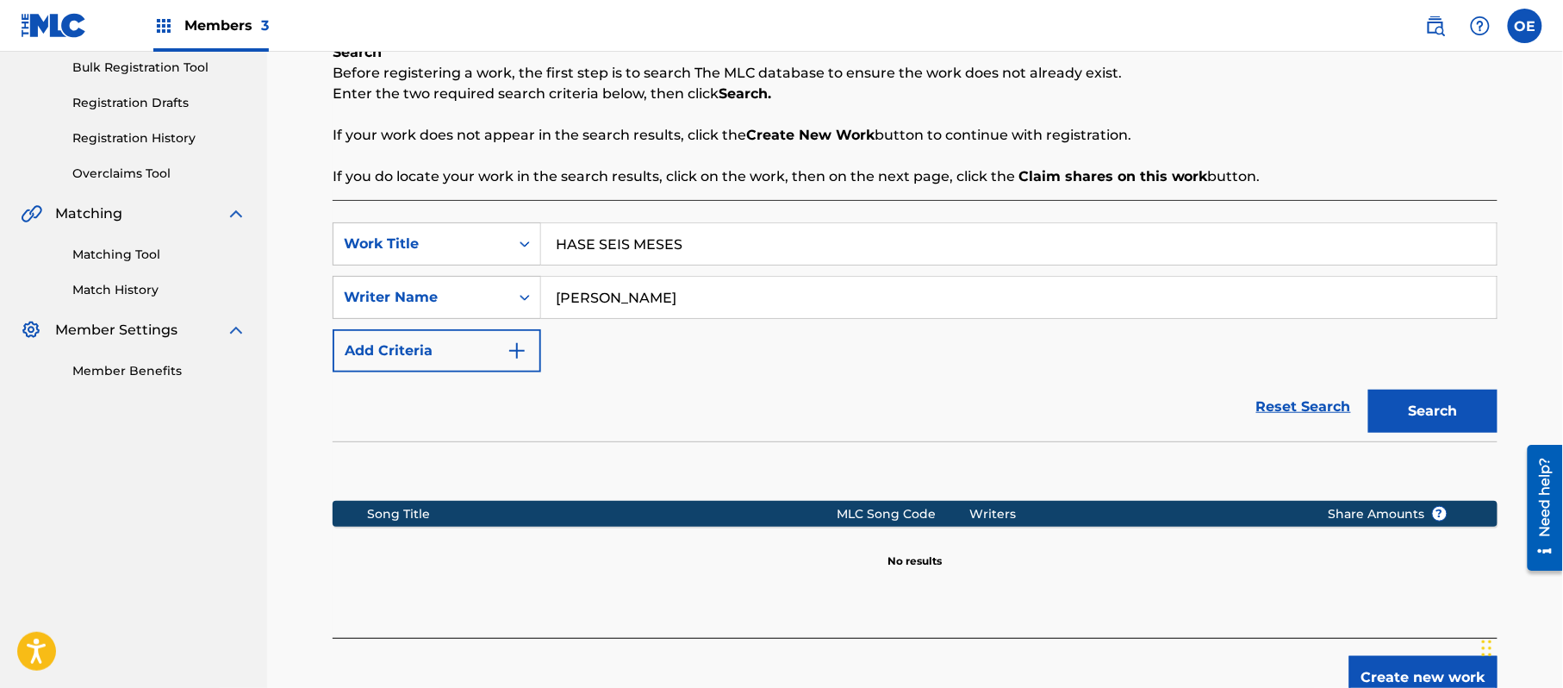
scroll to position [352, 0]
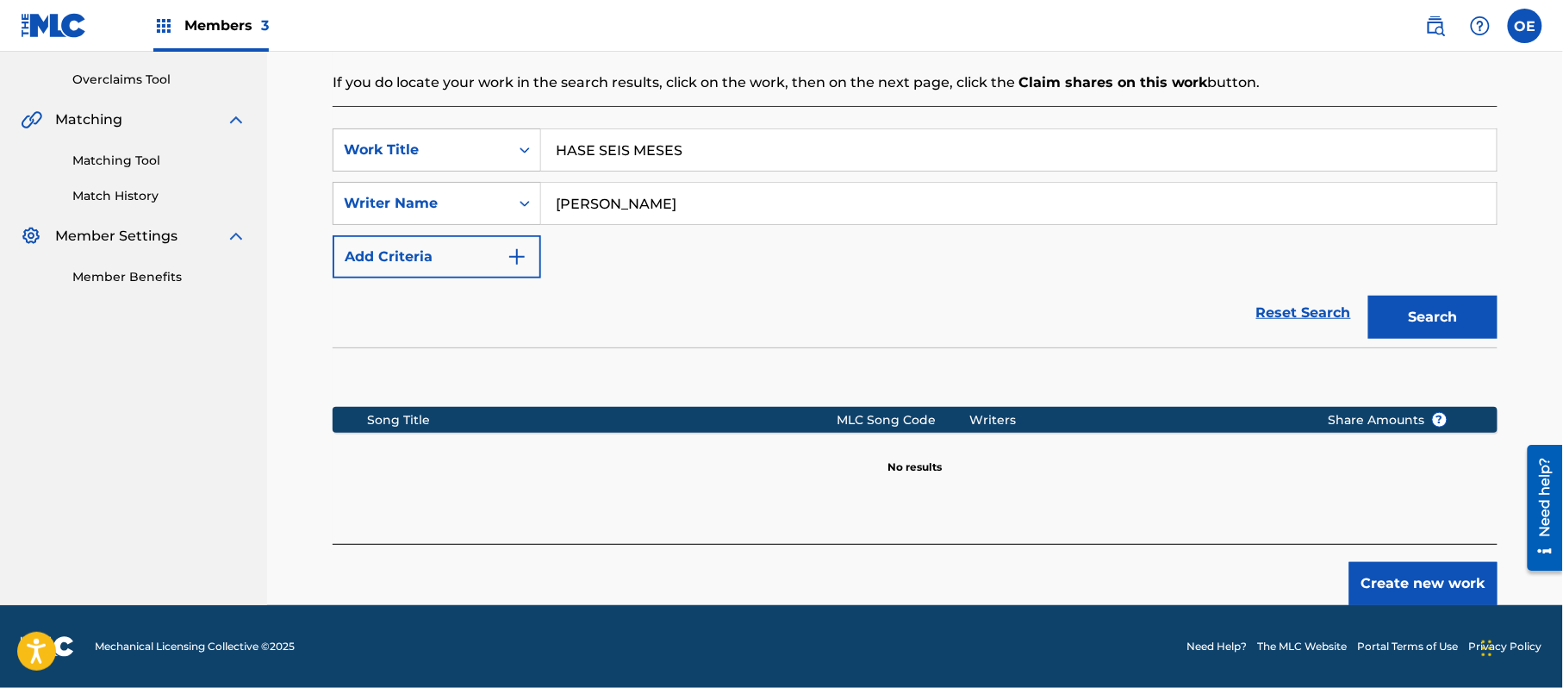
click at [1410, 579] on button "Create new work" at bounding box center [1424, 583] width 148 height 43
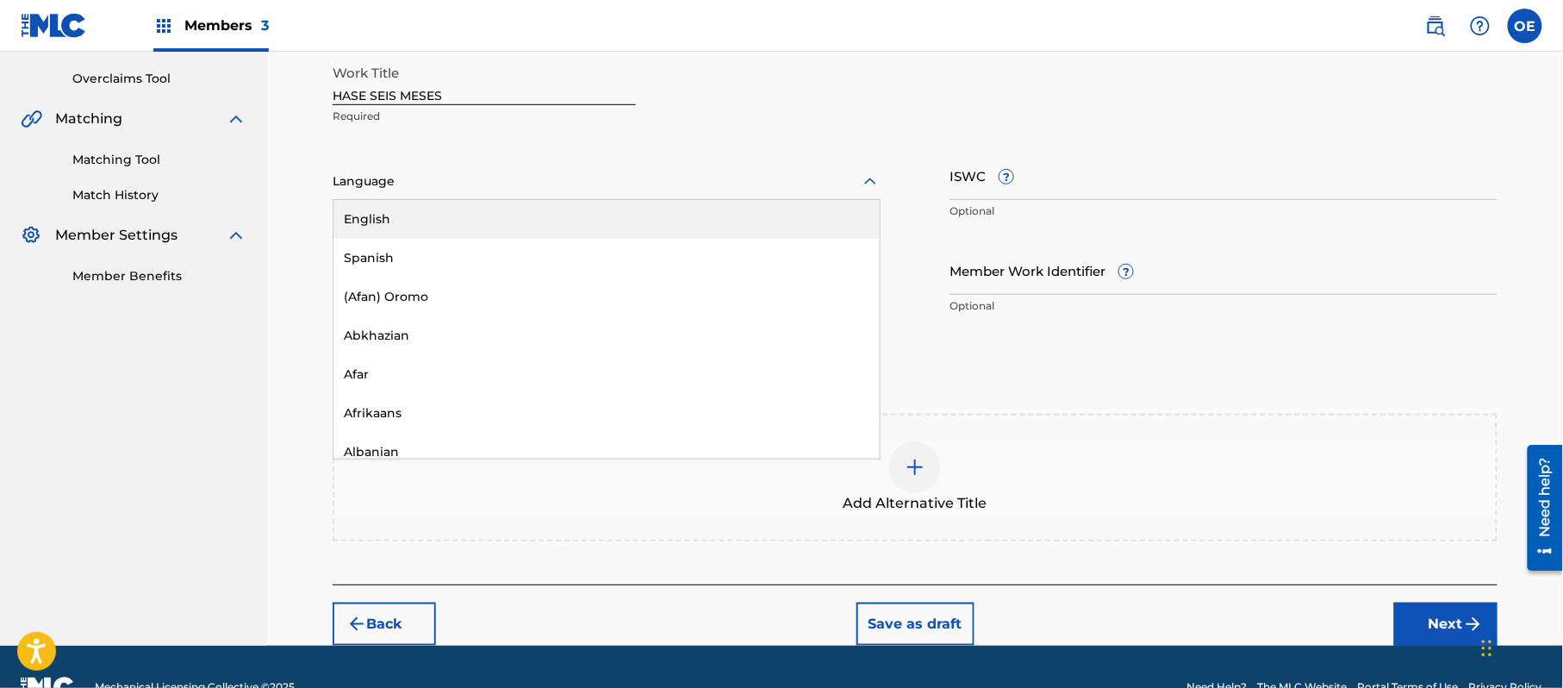
click at [403, 186] on div at bounding box center [607, 182] width 548 height 22
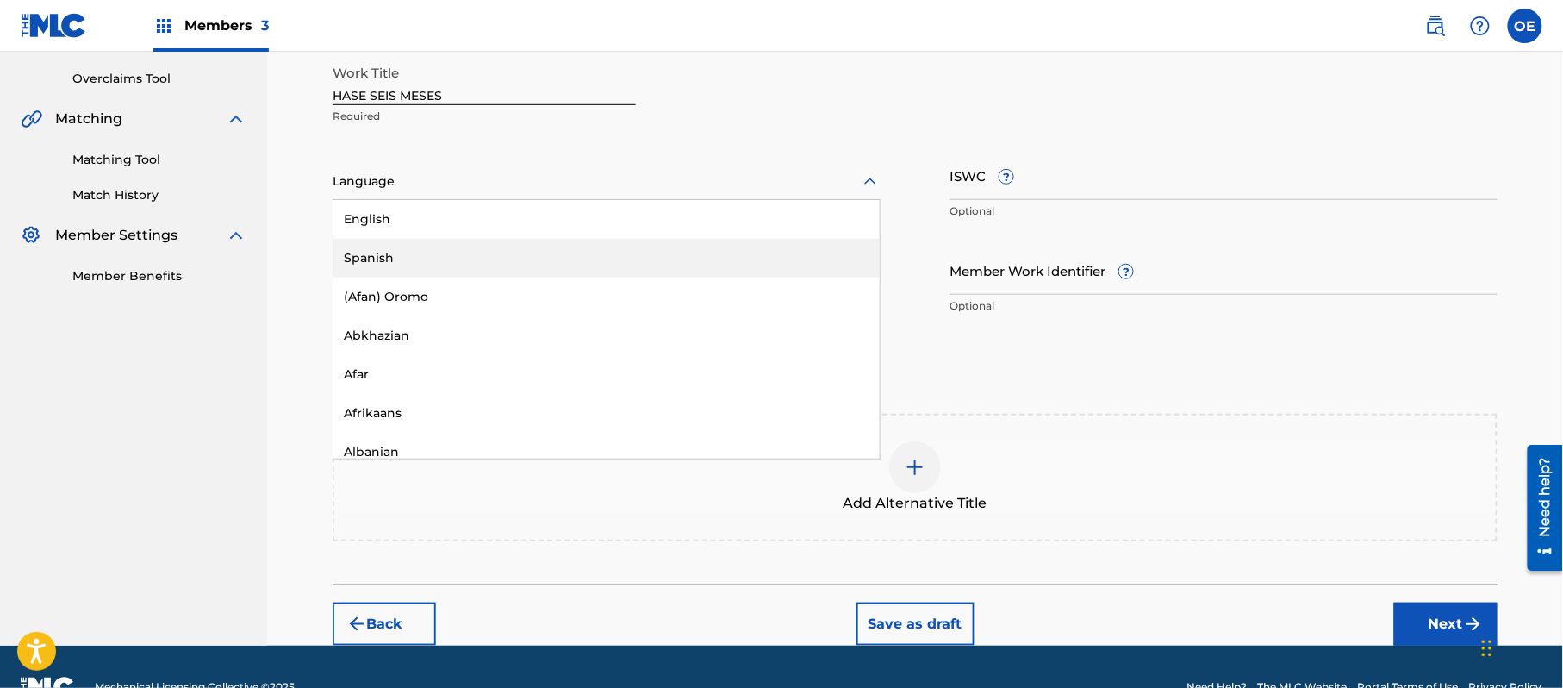
click at [421, 242] on div "Spanish" at bounding box center [607, 258] width 546 height 39
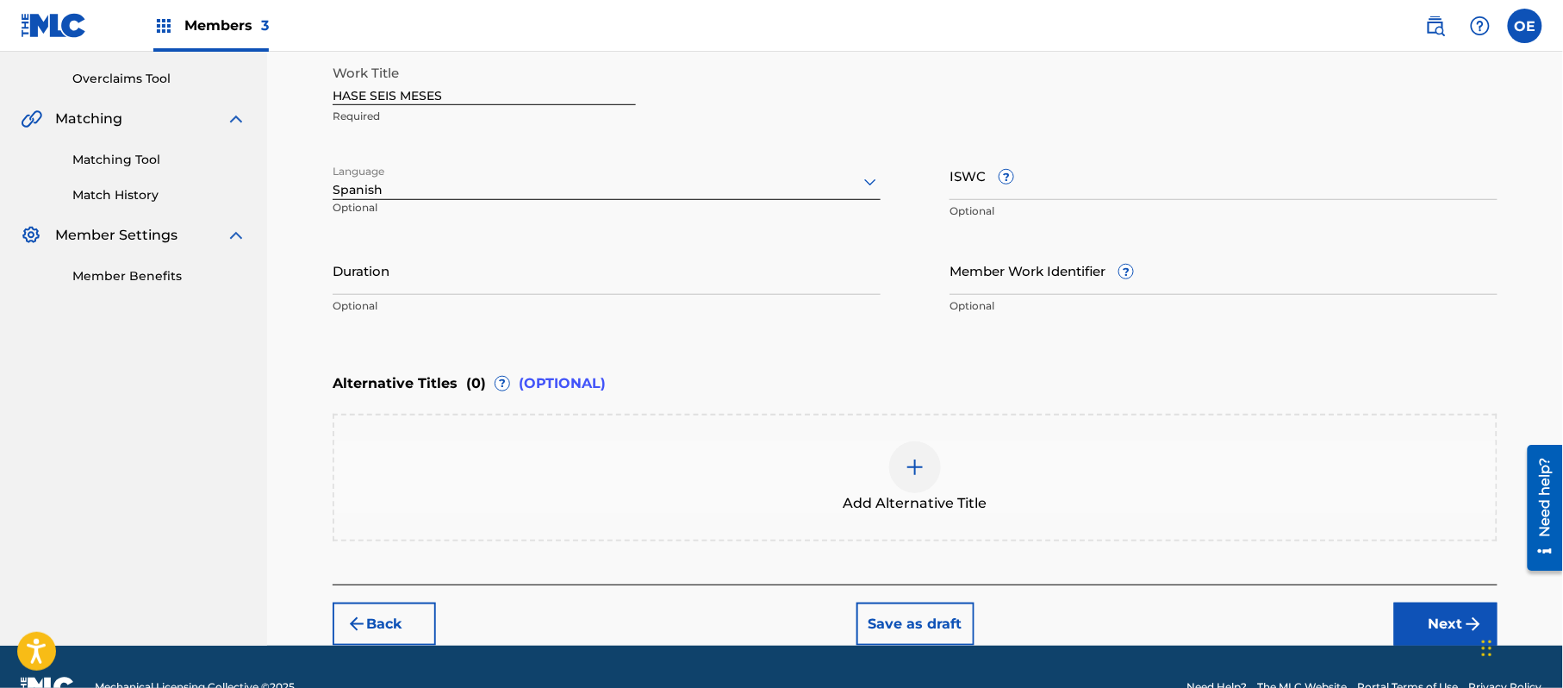
click at [1445, 608] on button "Next" at bounding box center [1446, 623] width 103 height 43
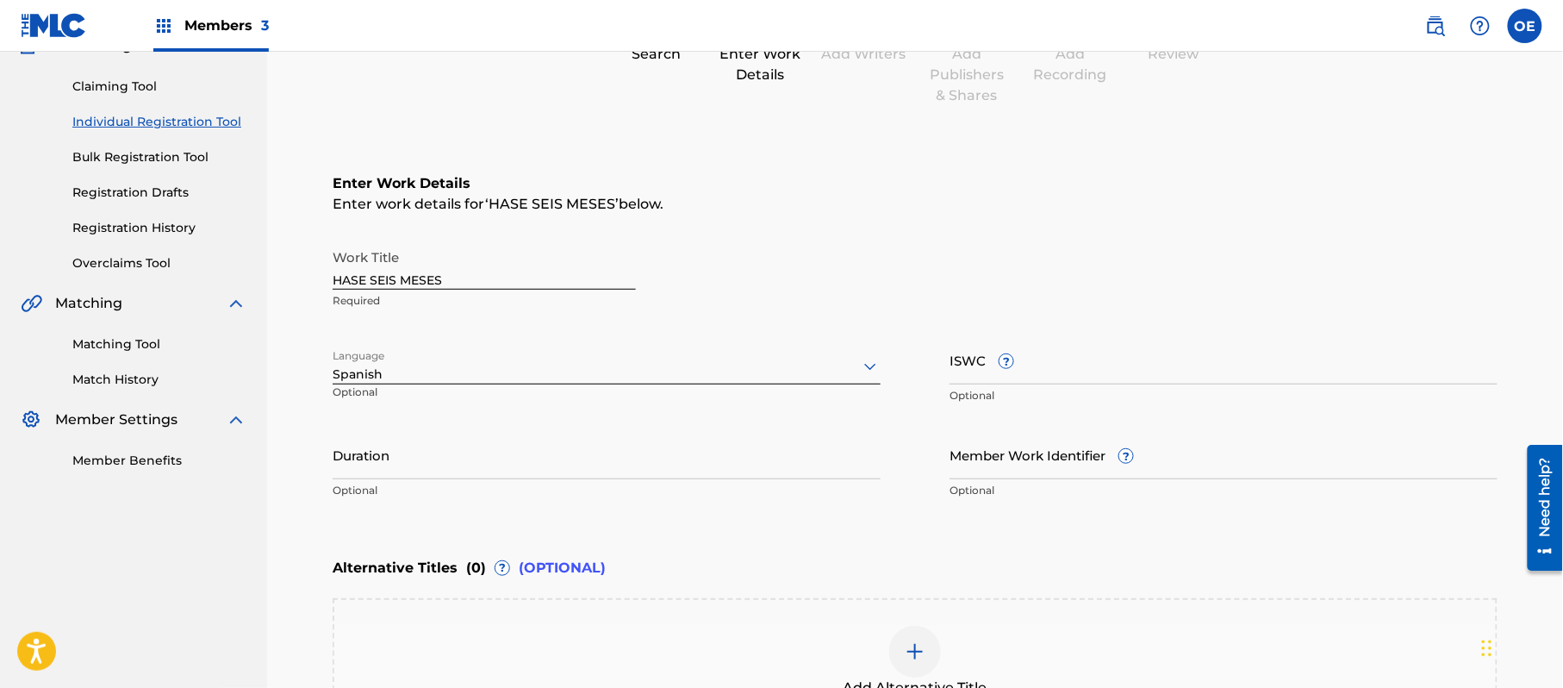
scroll to position [78, 0]
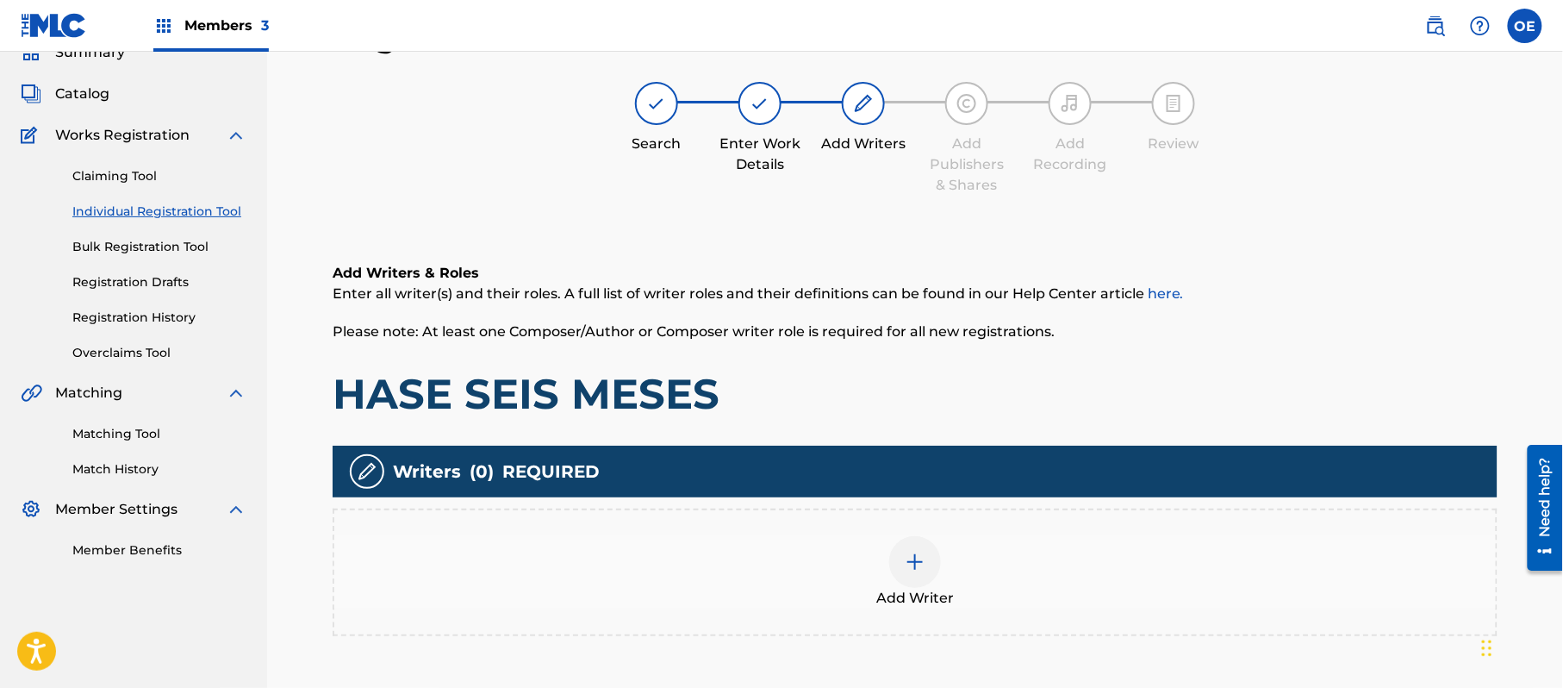
drag, startPoint x: 895, startPoint y: 615, endPoint x: 884, endPoint y: 615, distance: 10.3
click at [884, 615] on div "Add Writer" at bounding box center [915, 573] width 1165 height 128
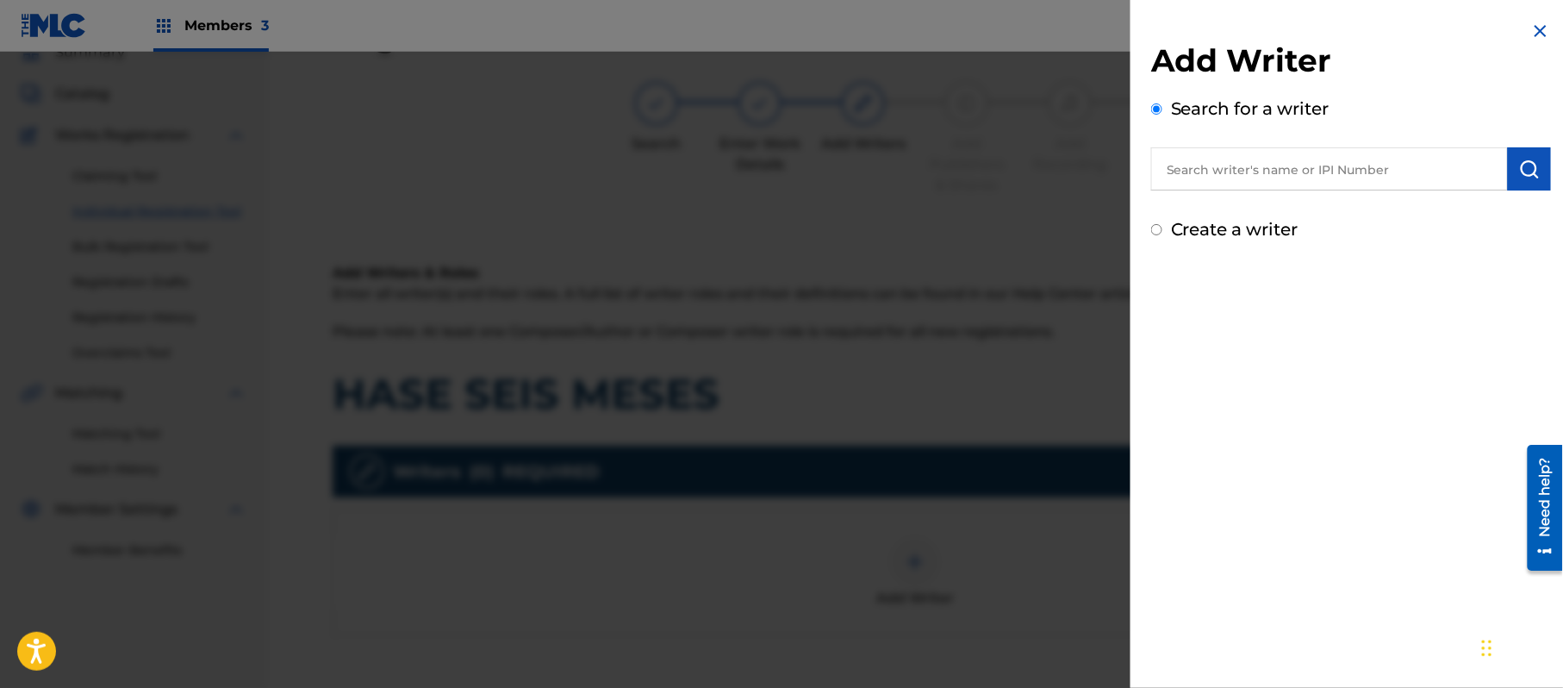
paste input "[PERSON_NAME]"
type input "[PERSON_NAME]"
click at [1525, 157] on button "submit" at bounding box center [1529, 168] width 43 height 43
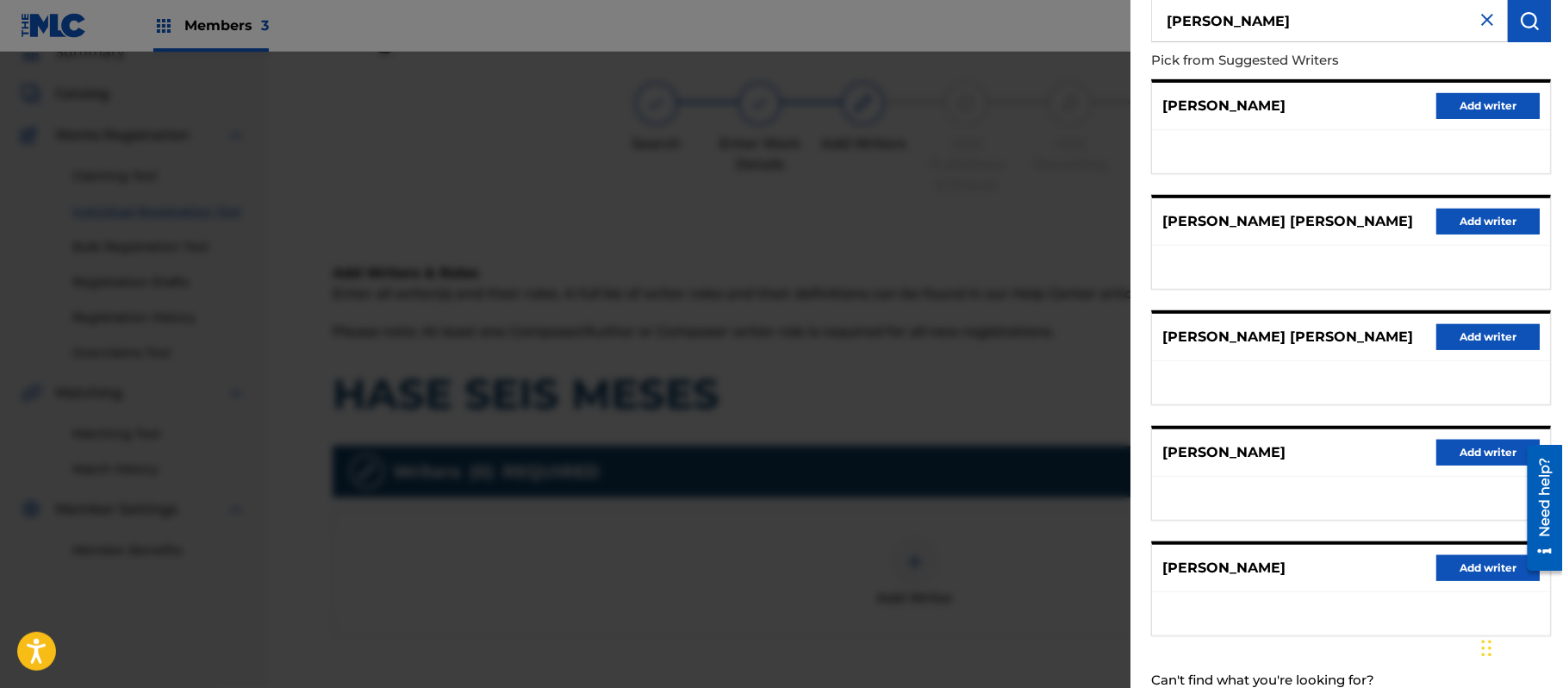
scroll to position [208, 0]
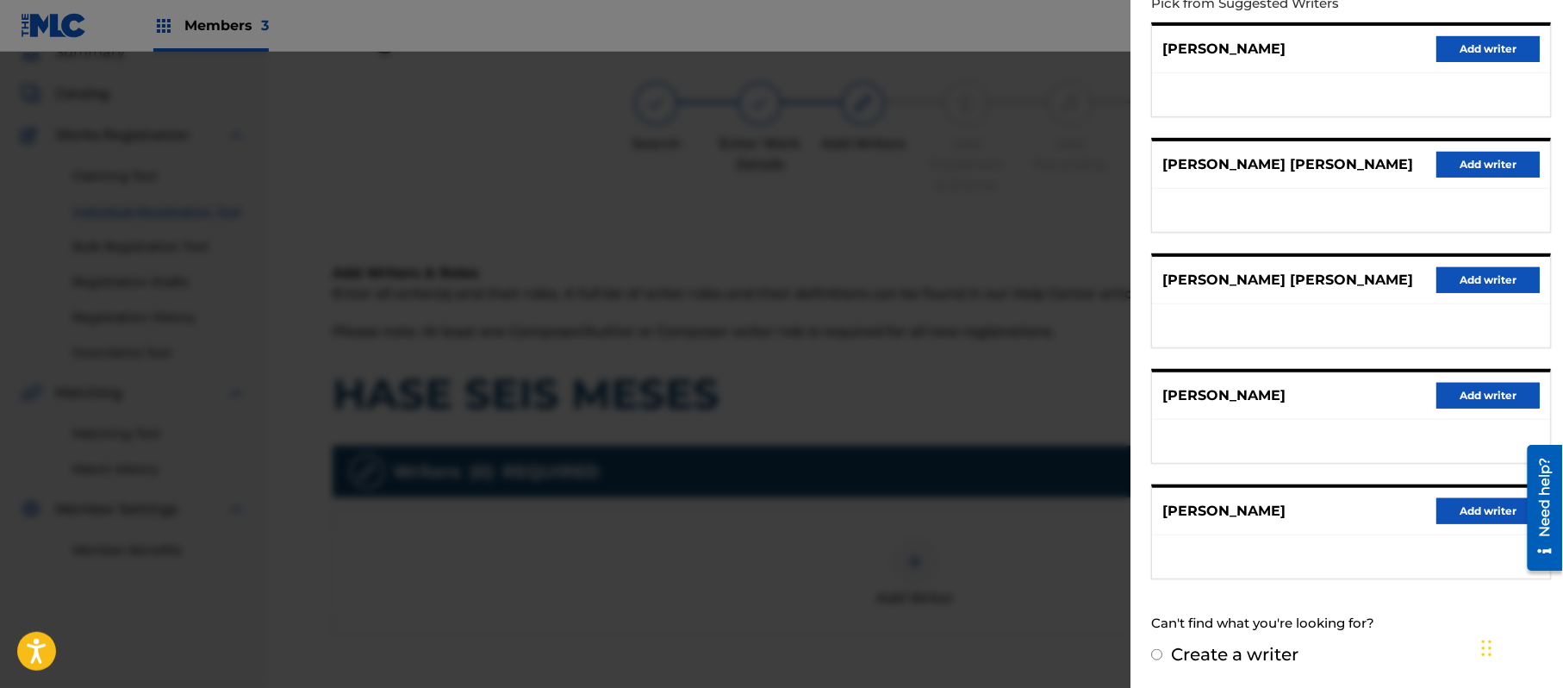
click at [1264, 662] on label "Create a writer" at bounding box center [1235, 654] width 128 height 21
radio input "true"
click at [1163, 660] on input "Create a writer" at bounding box center [1156, 654] width 11 height 11
radio input "false"
radio input "true"
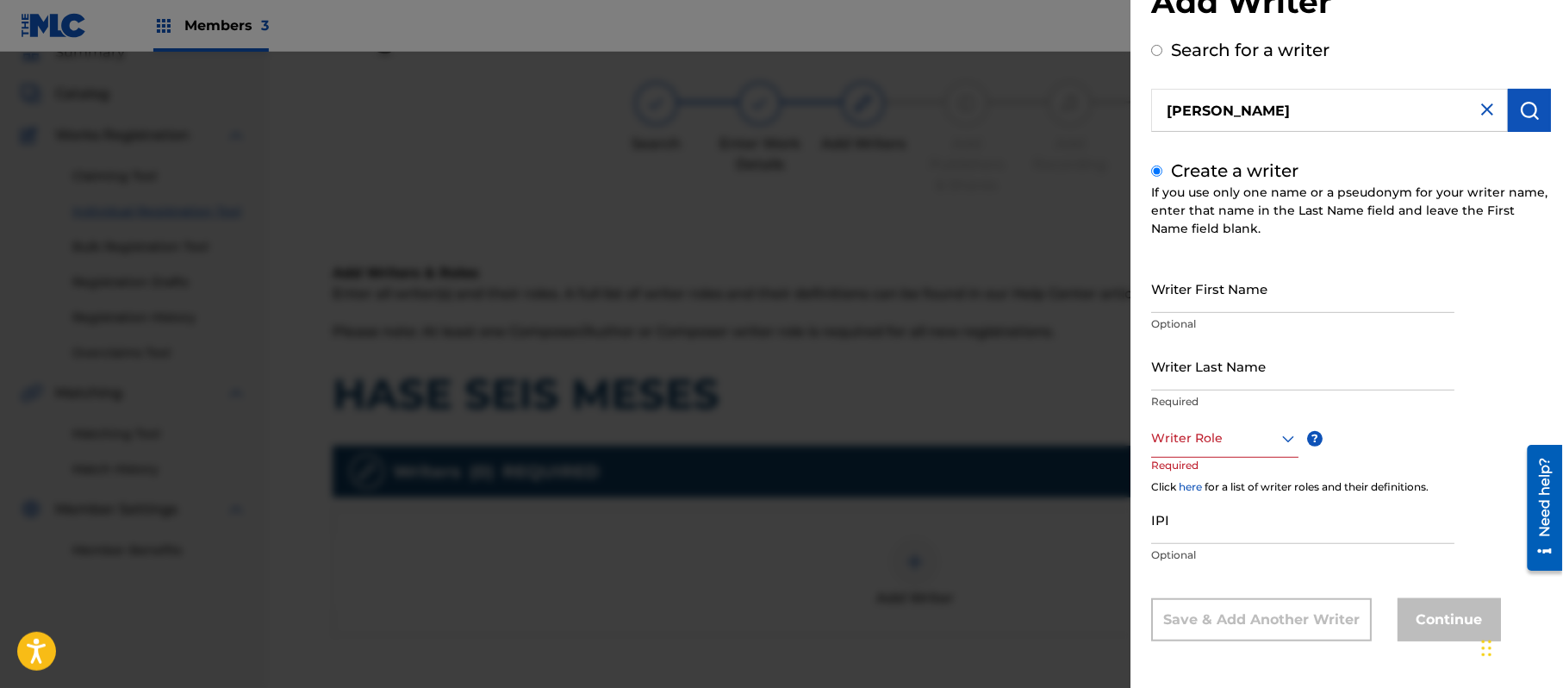
scroll to position [3, 0]
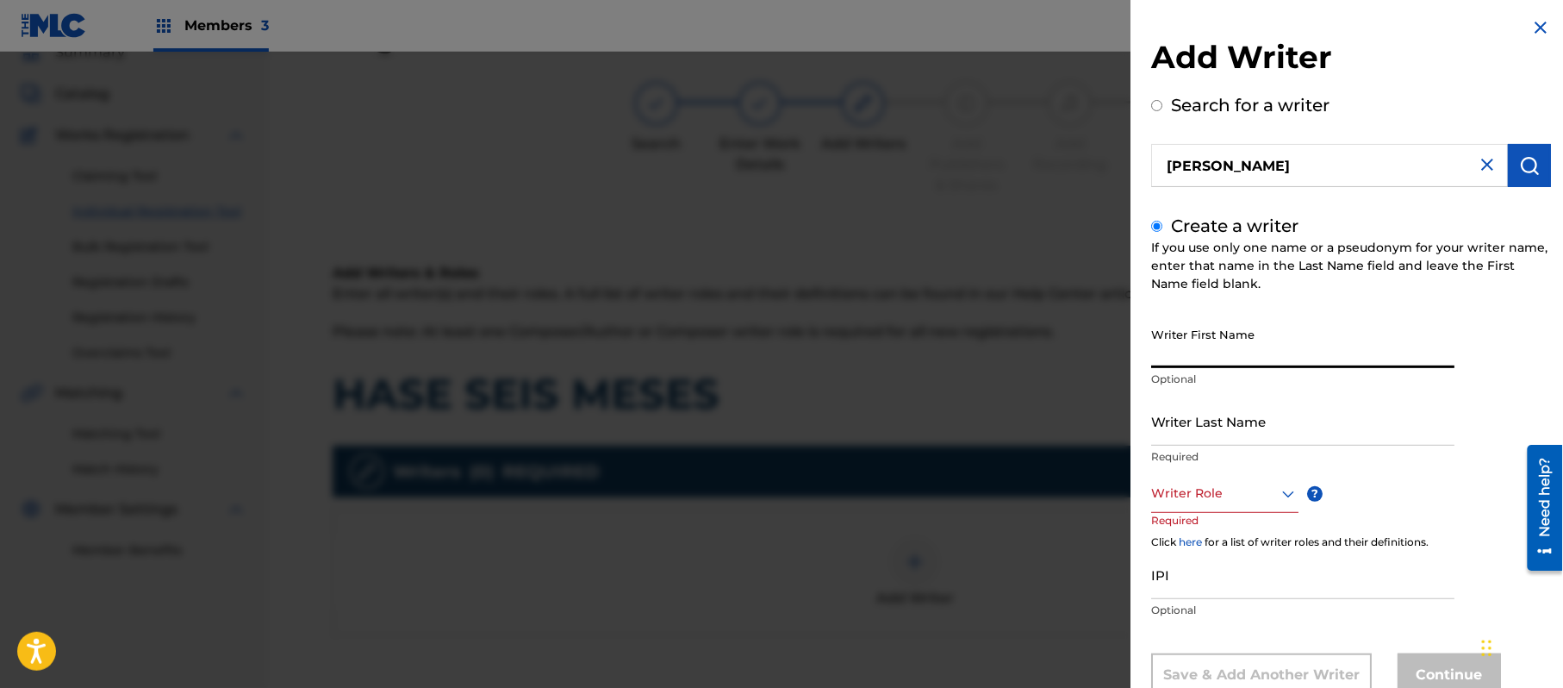
paste input "[PERSON_NAME]"
type input "[PERSON_NAME]"
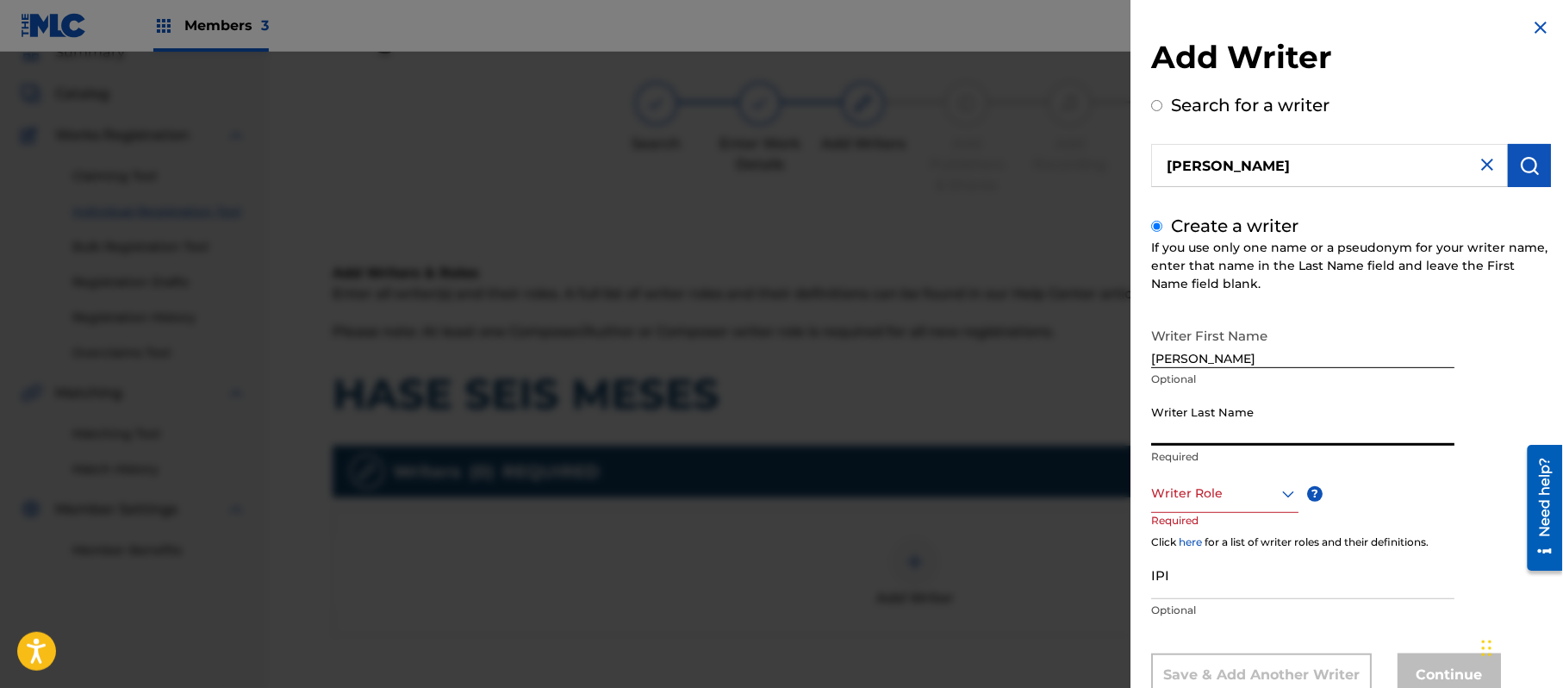
paste input "[PERSON_NAME]"
type input "[PERSON_NAME]"
drag, startPoint x: 1346, startPoint y: 342, endPoint x: 1258, endPoint y: 353, distance: 88.6
click at [1258, 353] on input "[PERSON_NAME]" at bounding box center [1302, 343] width 303 height 49
type input "[PERSON_NAME]"
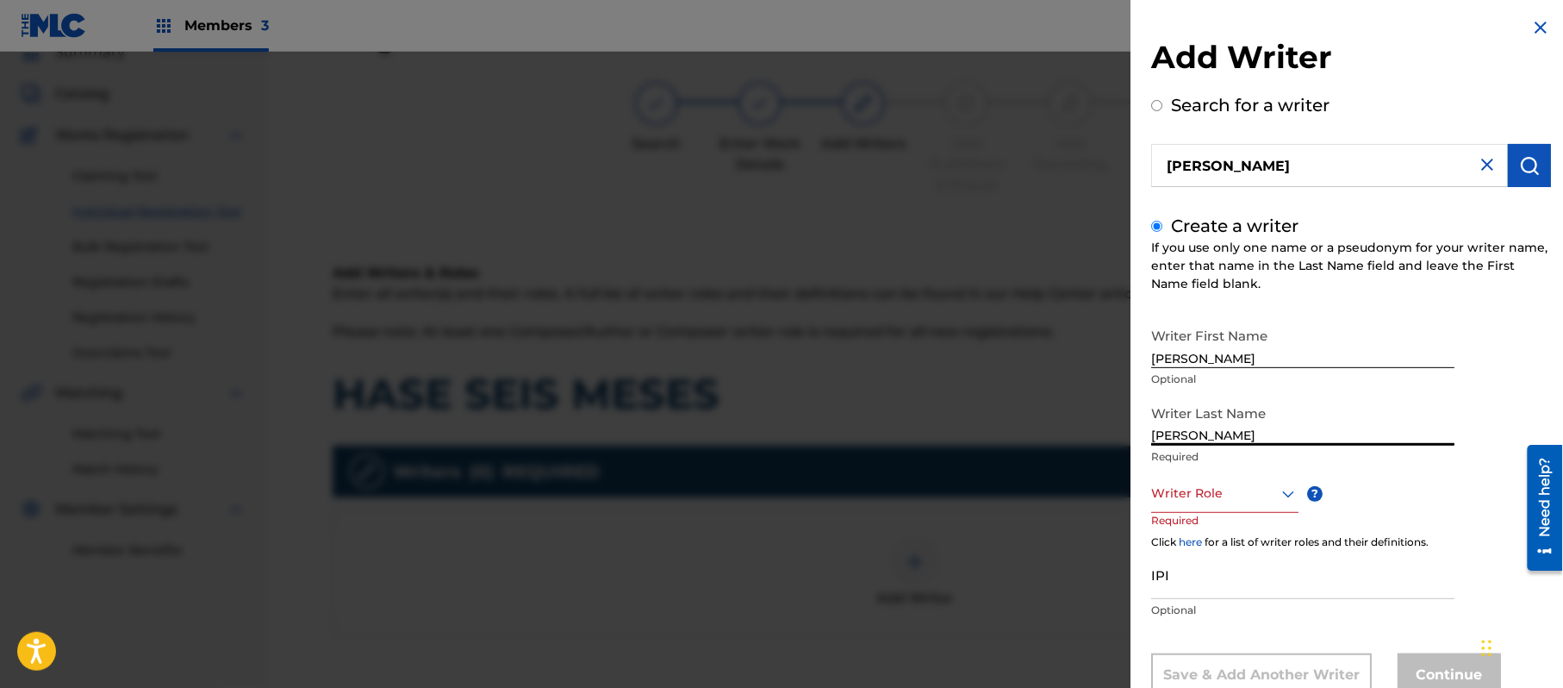
drag, startPoint x: 1259, startPoint y: 438, endPoint x: 983, endPoint y: 436, distance: 275.8
click at [996, 436] on div "Add Writer Search for a writer [PERSON_NAME] Create a writer If you use only on…" at bounding box center [781, 370] width 1563 height 636
type input "[PERSON_NAME]"
click at [1190, 490] on div "Writer Role" at bounding box center [1224, 493] width 147 height 39
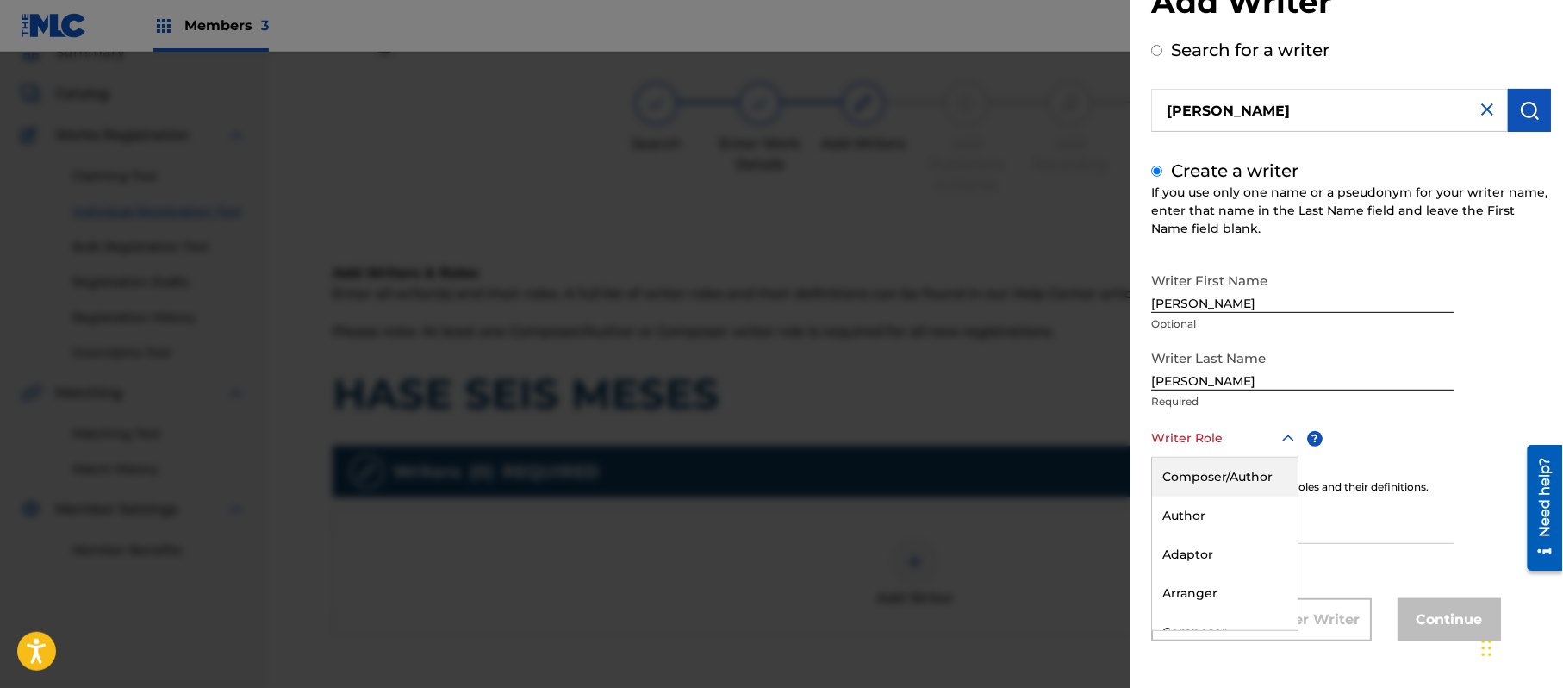
click at [1190, 490] on div "Composer/Author" at bounding box center [1225, 477] width 146 height 39
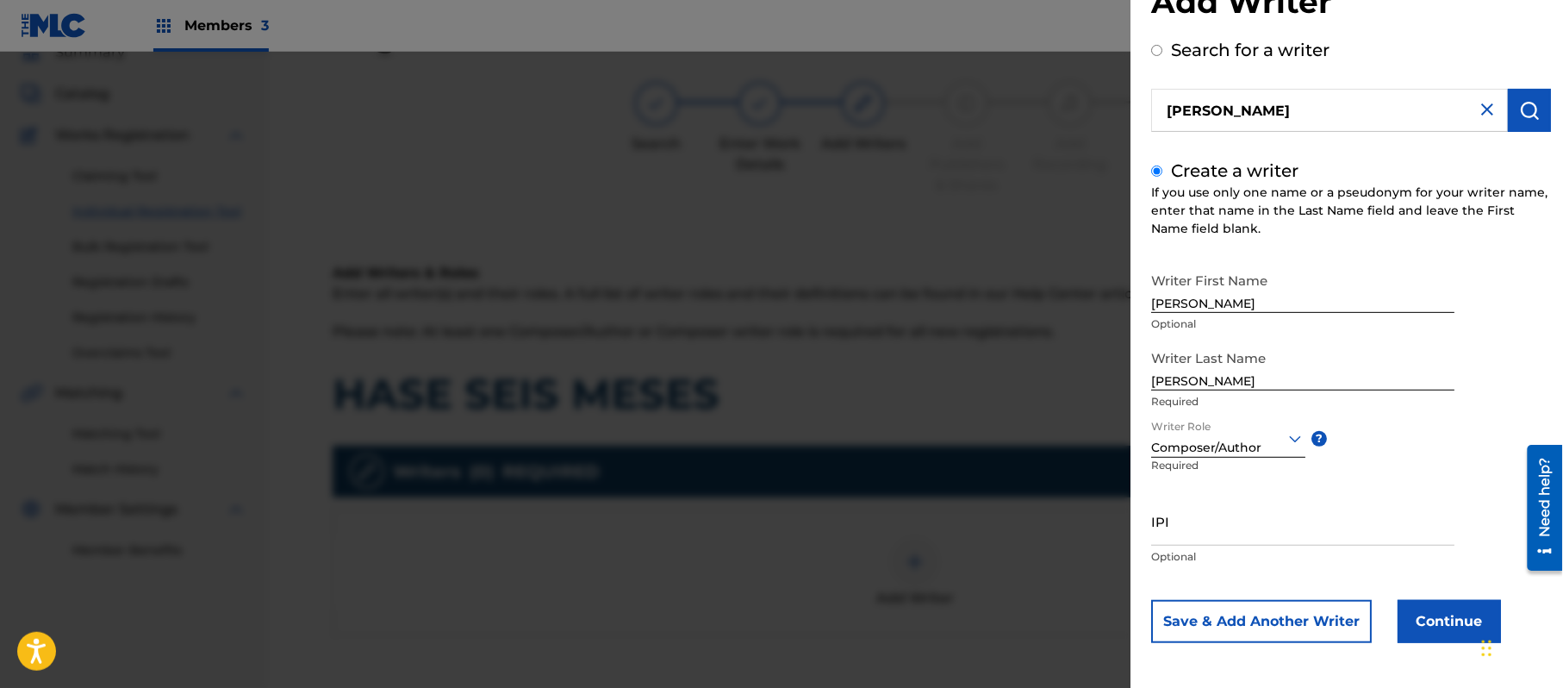
click at [1429, 611] on button "Continue" at bounding box center [1449, 621] width 103 height 43
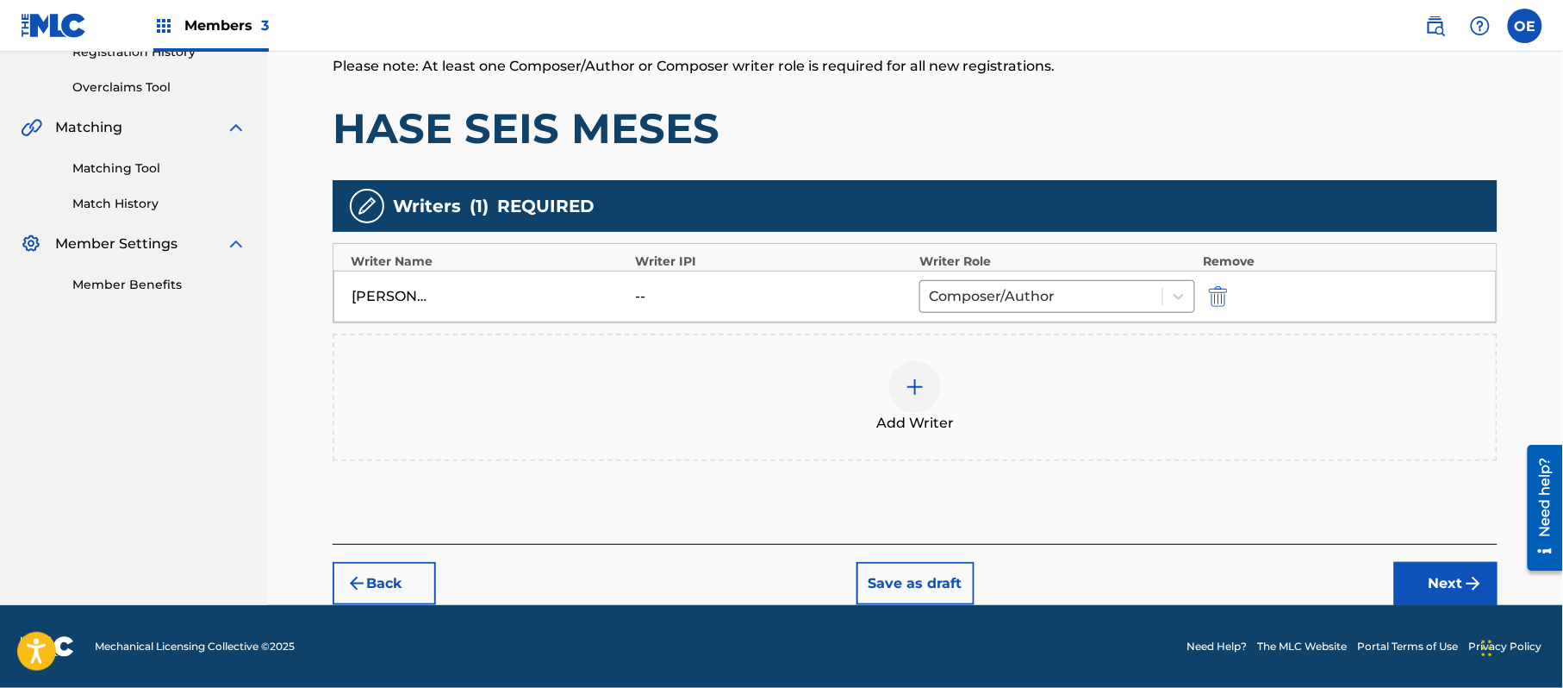
click at [1469, 566] on button "Next" at bounding box center [1446, 583] width 103 height 43
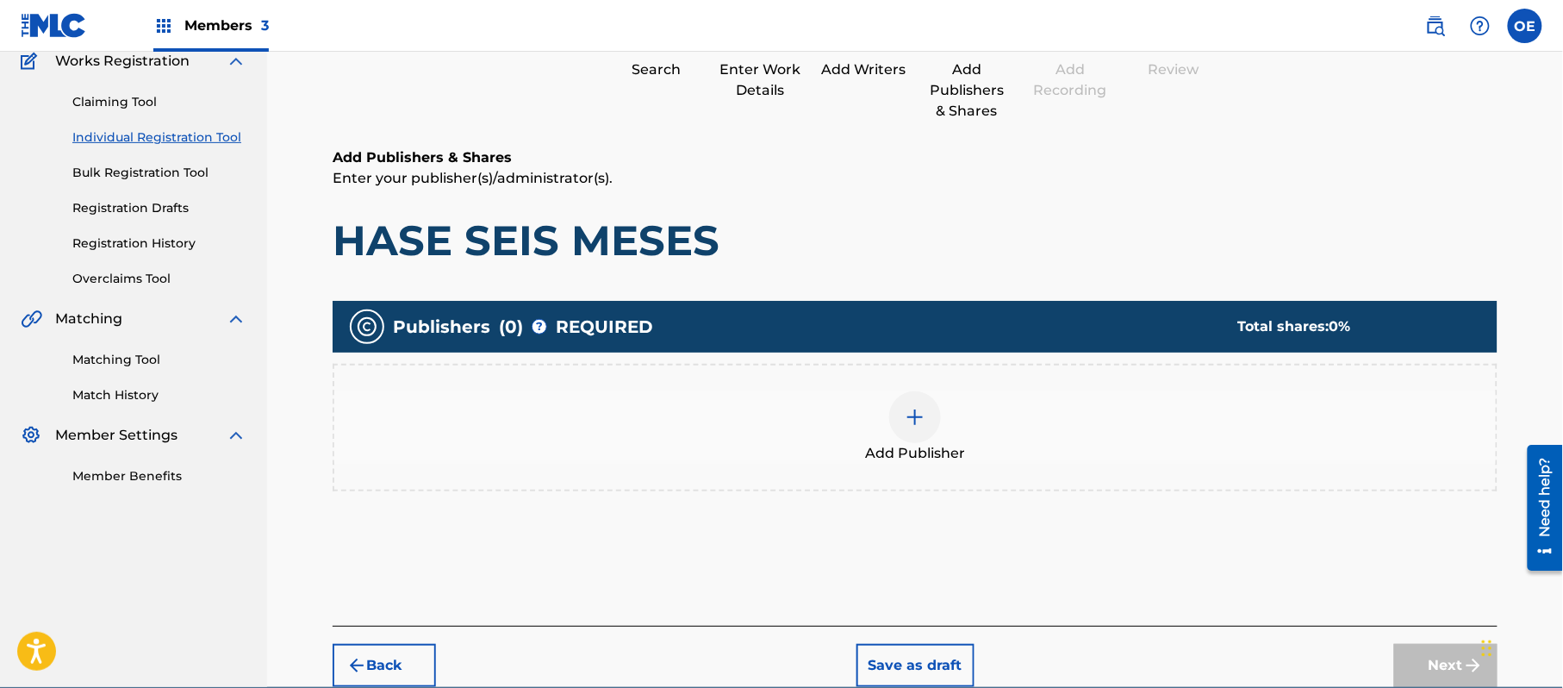
scroll to position [78, 0]
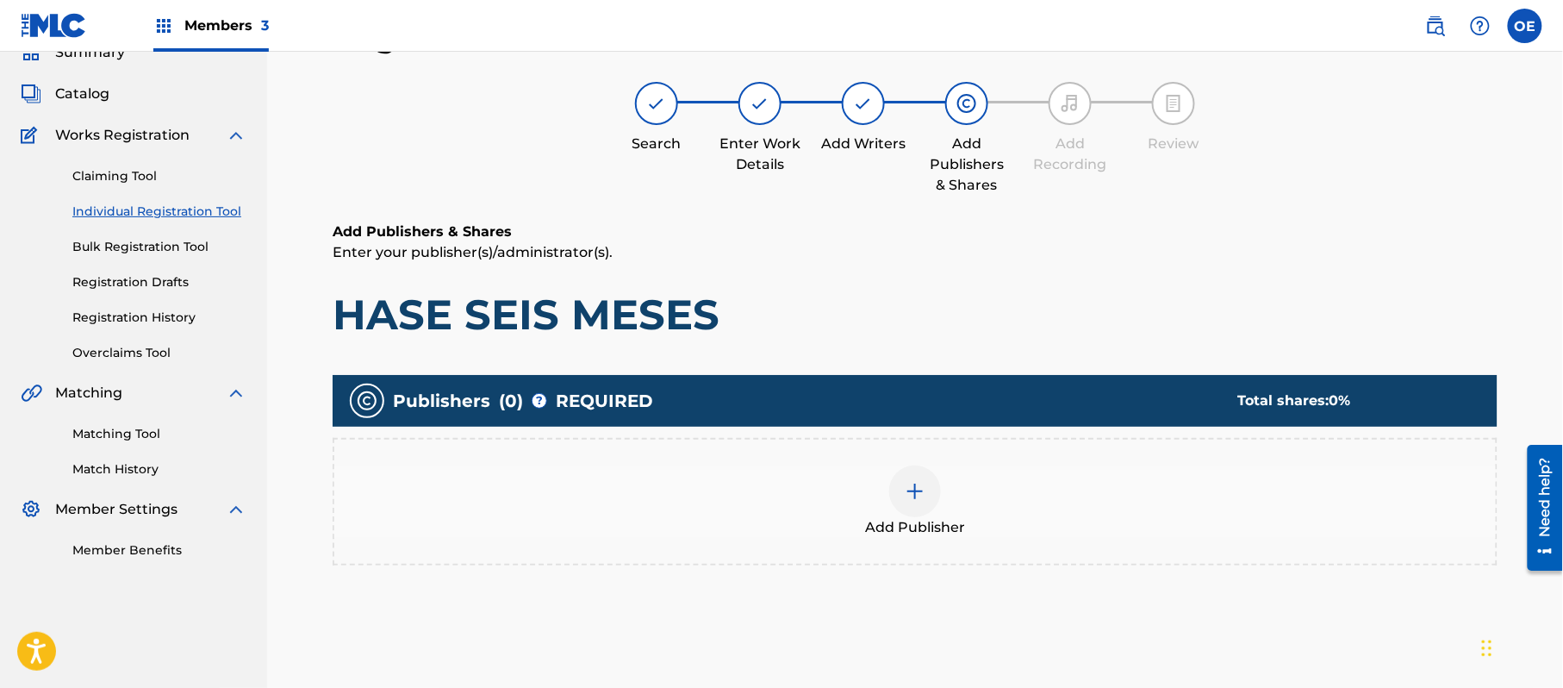
click at [976, 526] on div "Add Publisher" at bounding box center [915, 501] width 1162 height 72
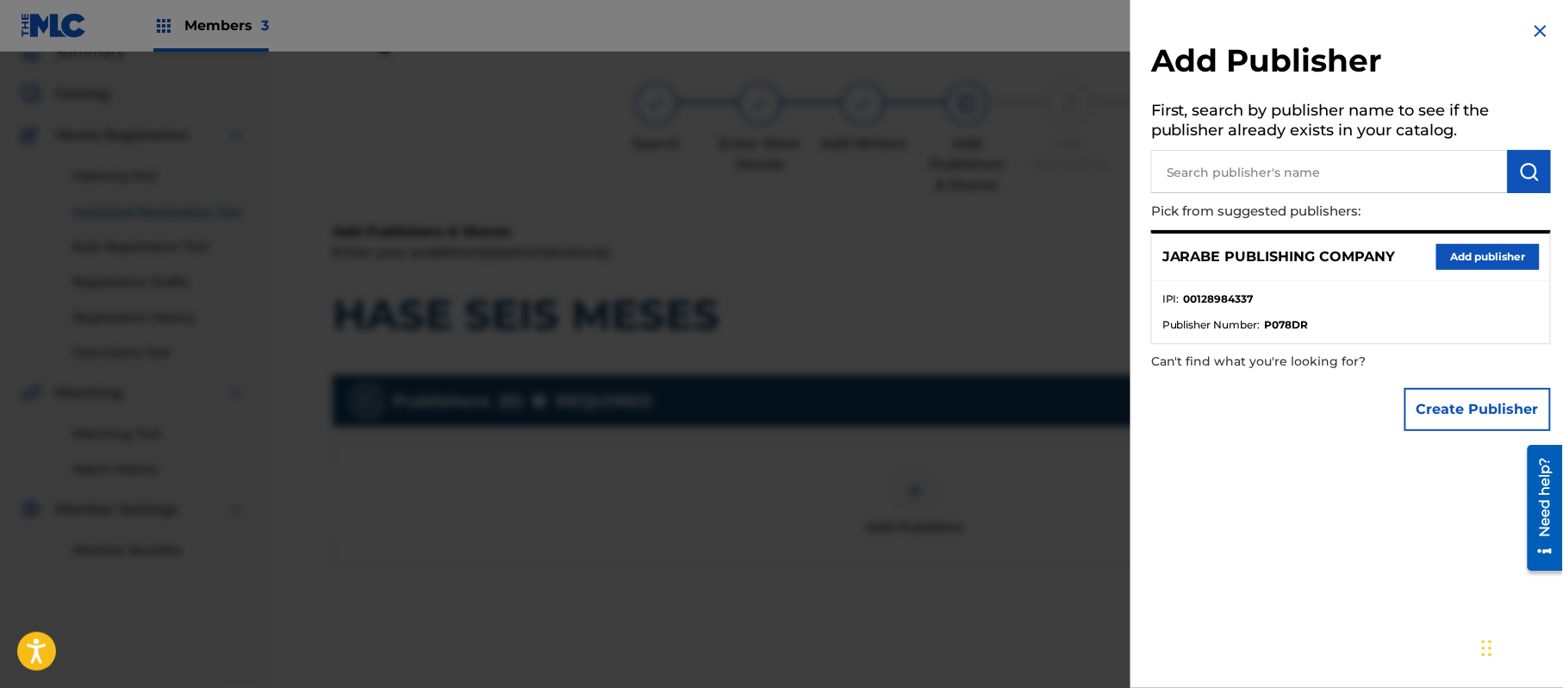
drag, startPoint x: 1460, startPoint y: 250, endPoint x: 1145, endPoint y: 319, distance: 322.9
click at [1457, 253] on button "Add publisher" at bounding box center [1488, 257] width 103 height 26
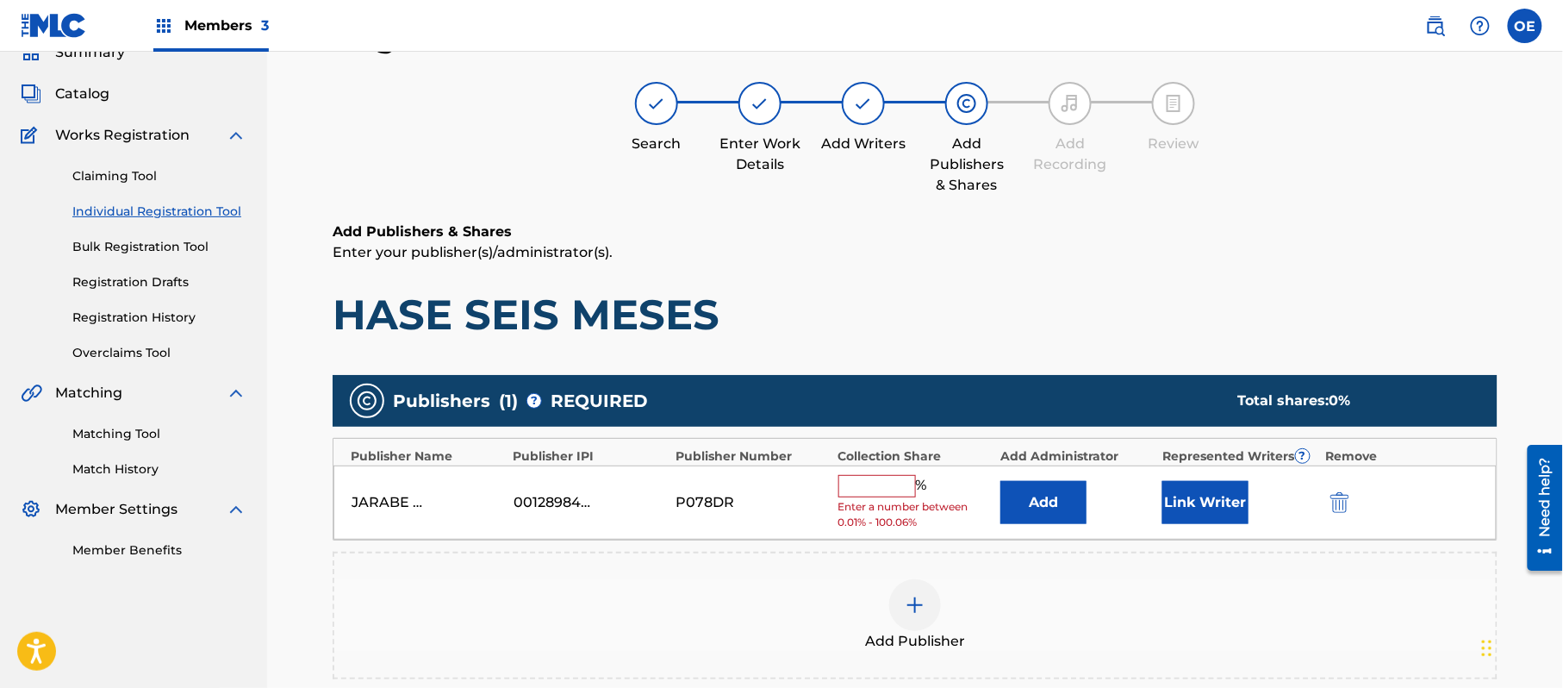
click at [904, 475] on input "text" at bounding box center [878, 486] width 78 height 22
type input "100"
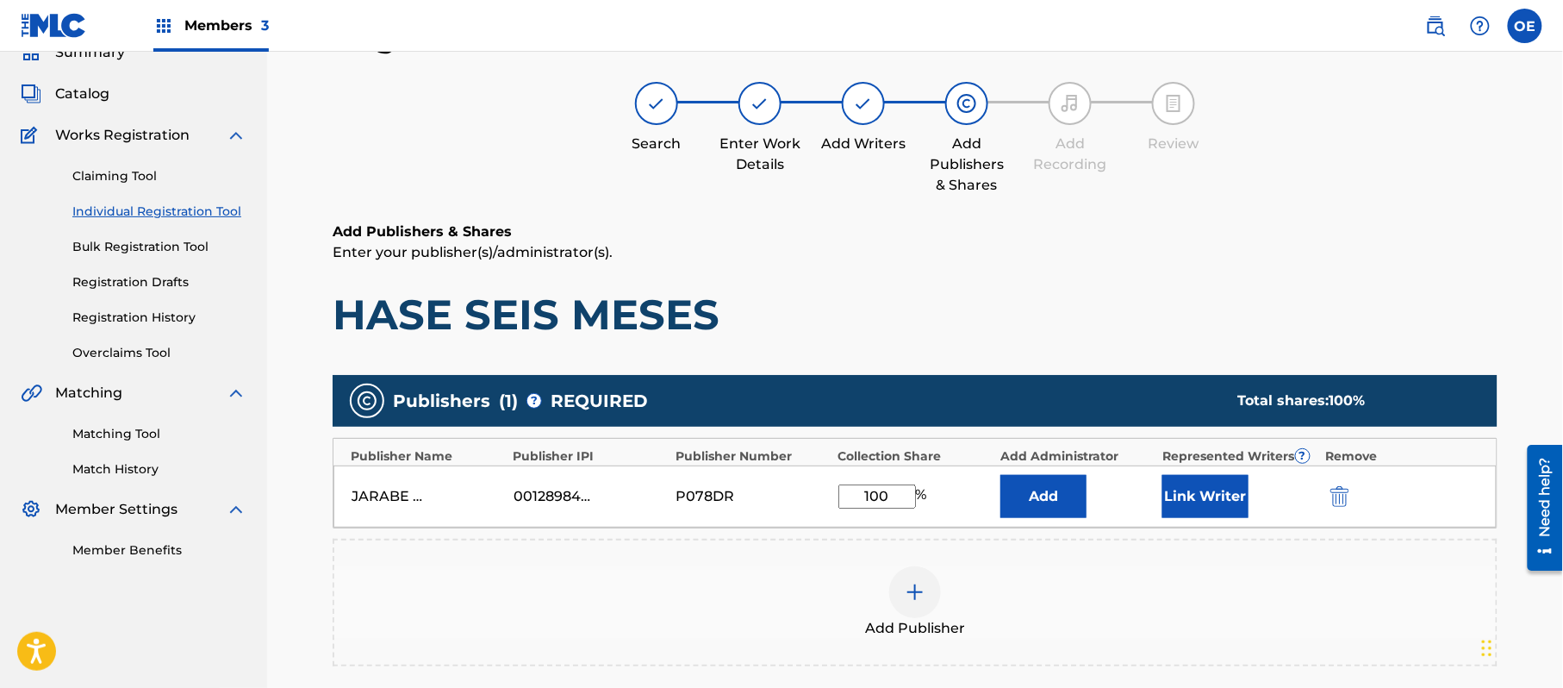
click at [1214, 501] on button "Link Writer" at bounding box center [1206, 496] width 86 height 43
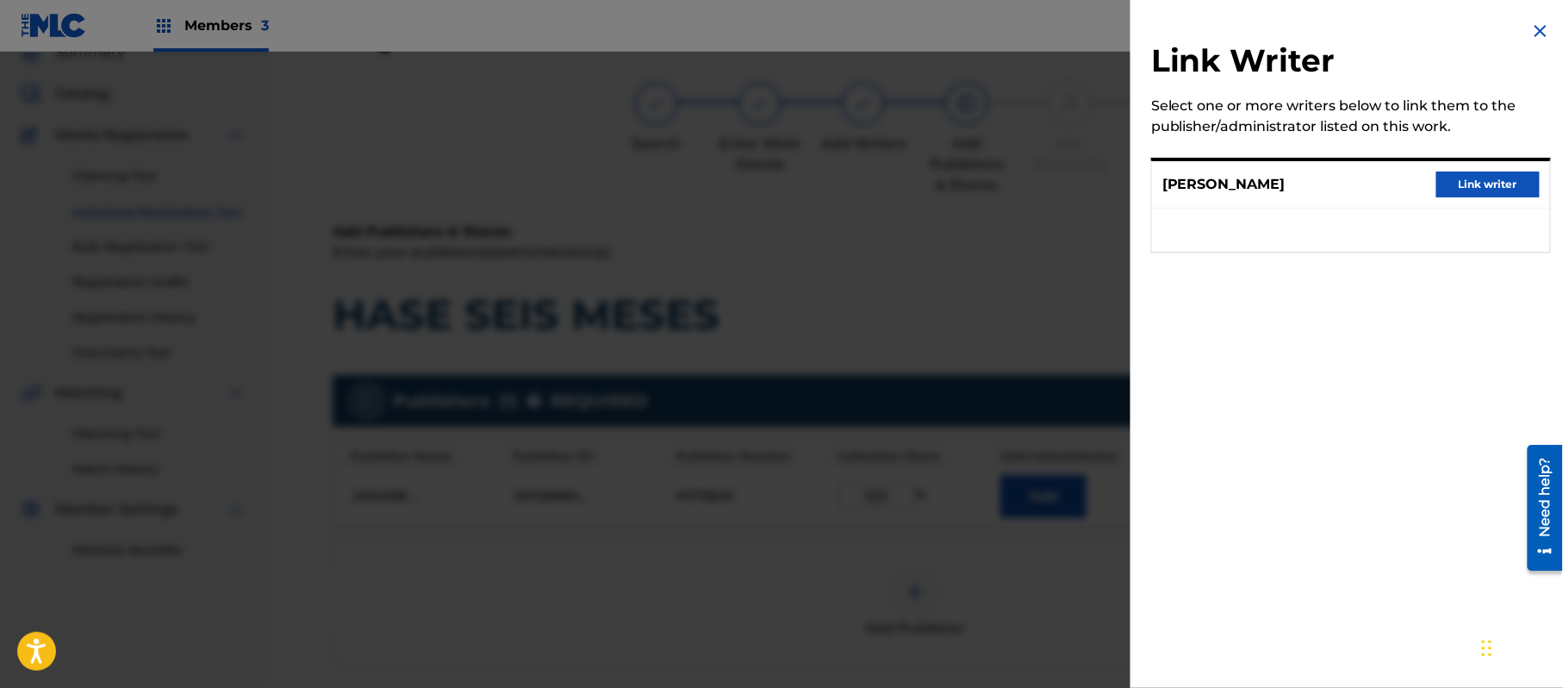
click at [1466, 193] on button "Link writer" at bounding box center [1488, 185] width 103 height 26
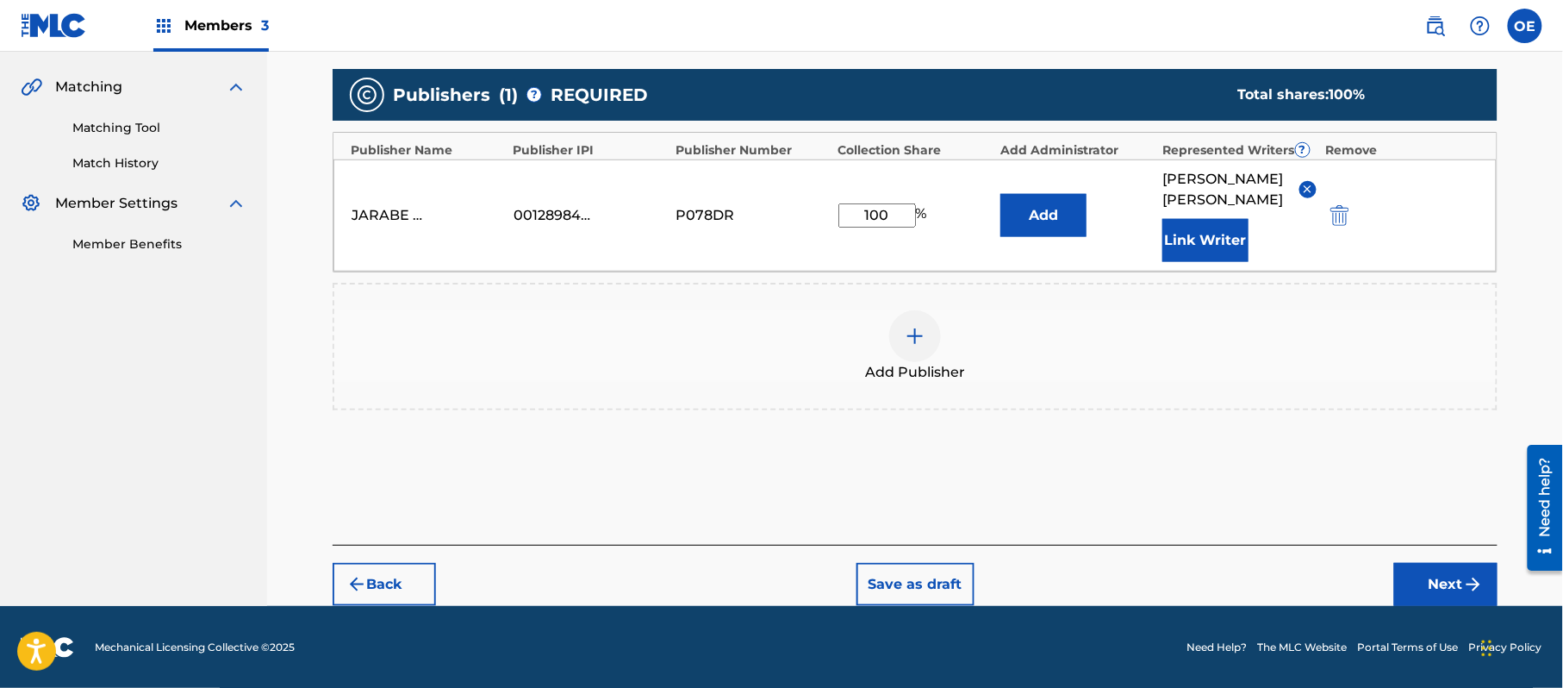
click at [1427, 571] on button "Next" at bounding box center [1446, 584] width 103 height 43
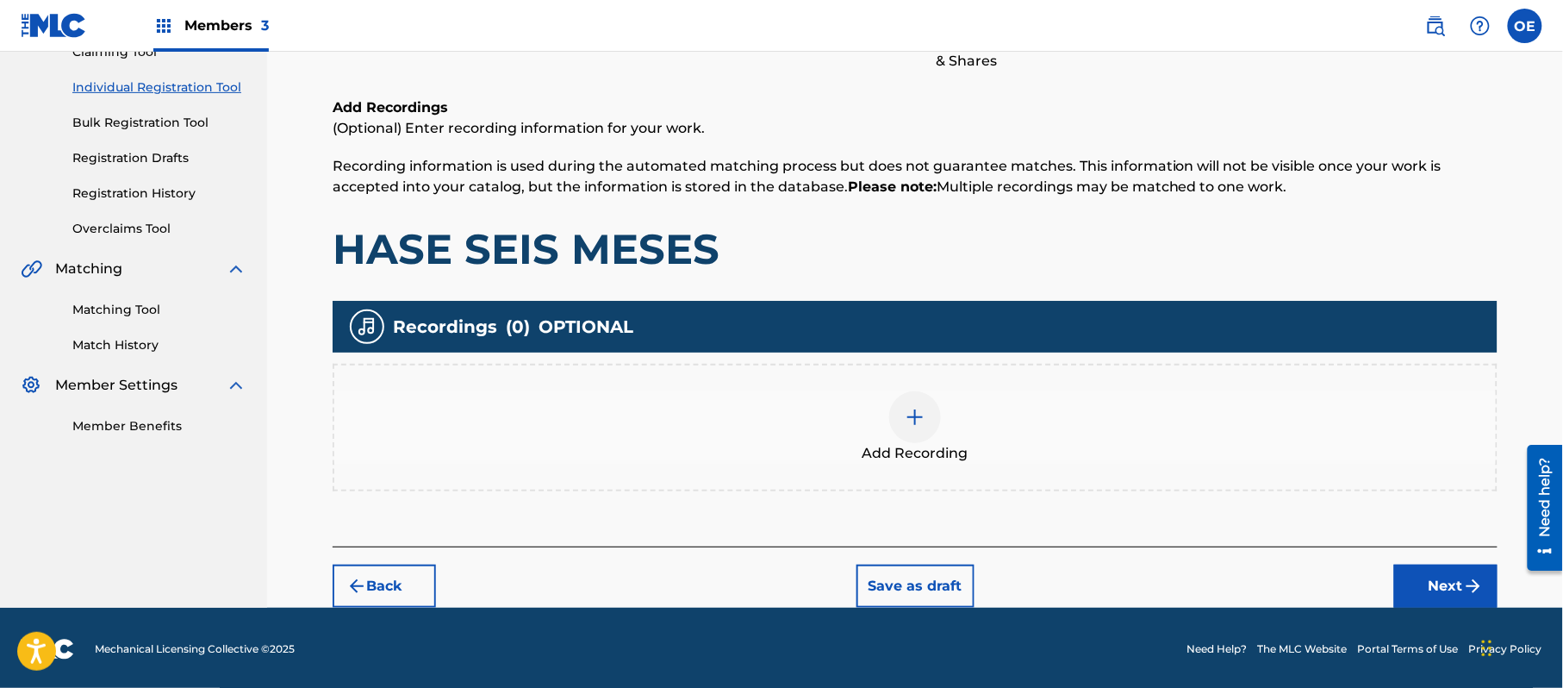
click at [1453, 577] on button "Next" at bounding box center [1446, 586] width 103 height 43
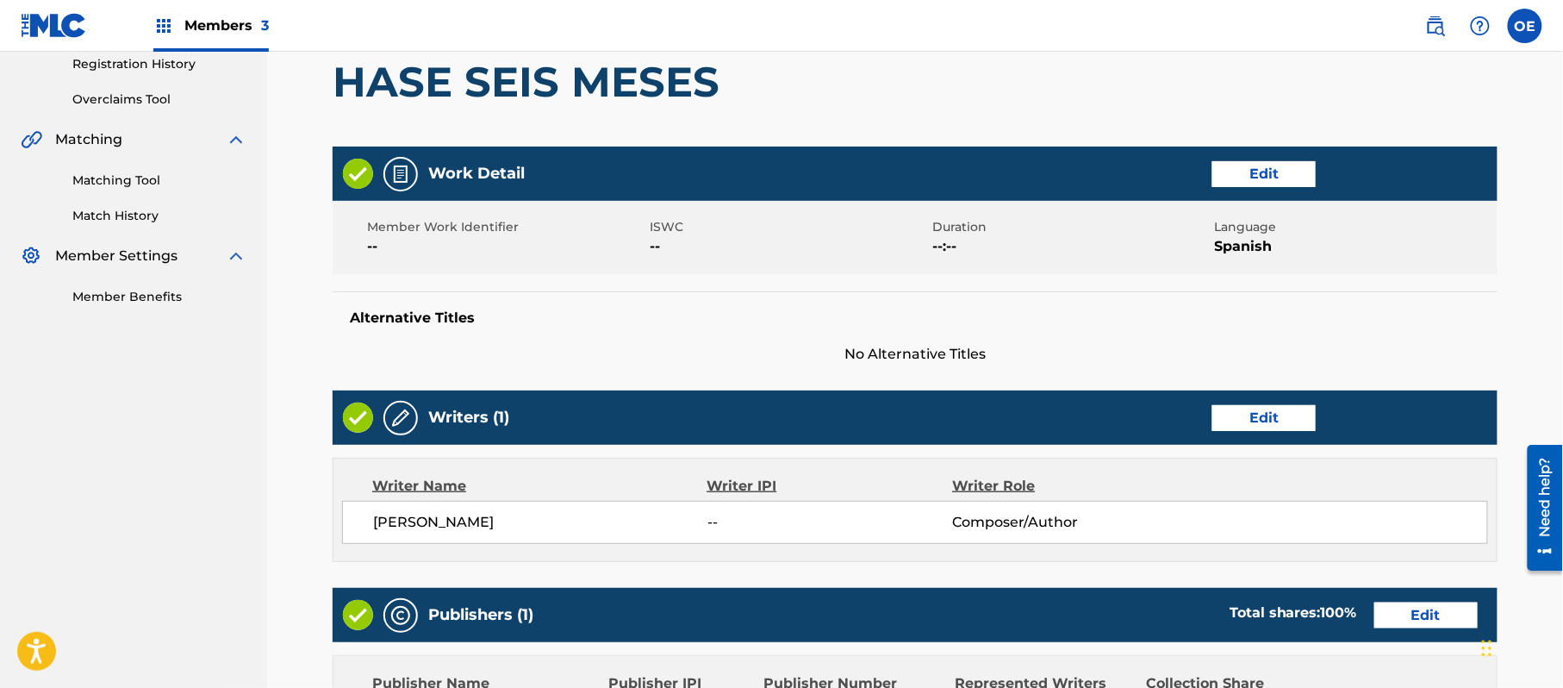
scroll to position [652, 0]
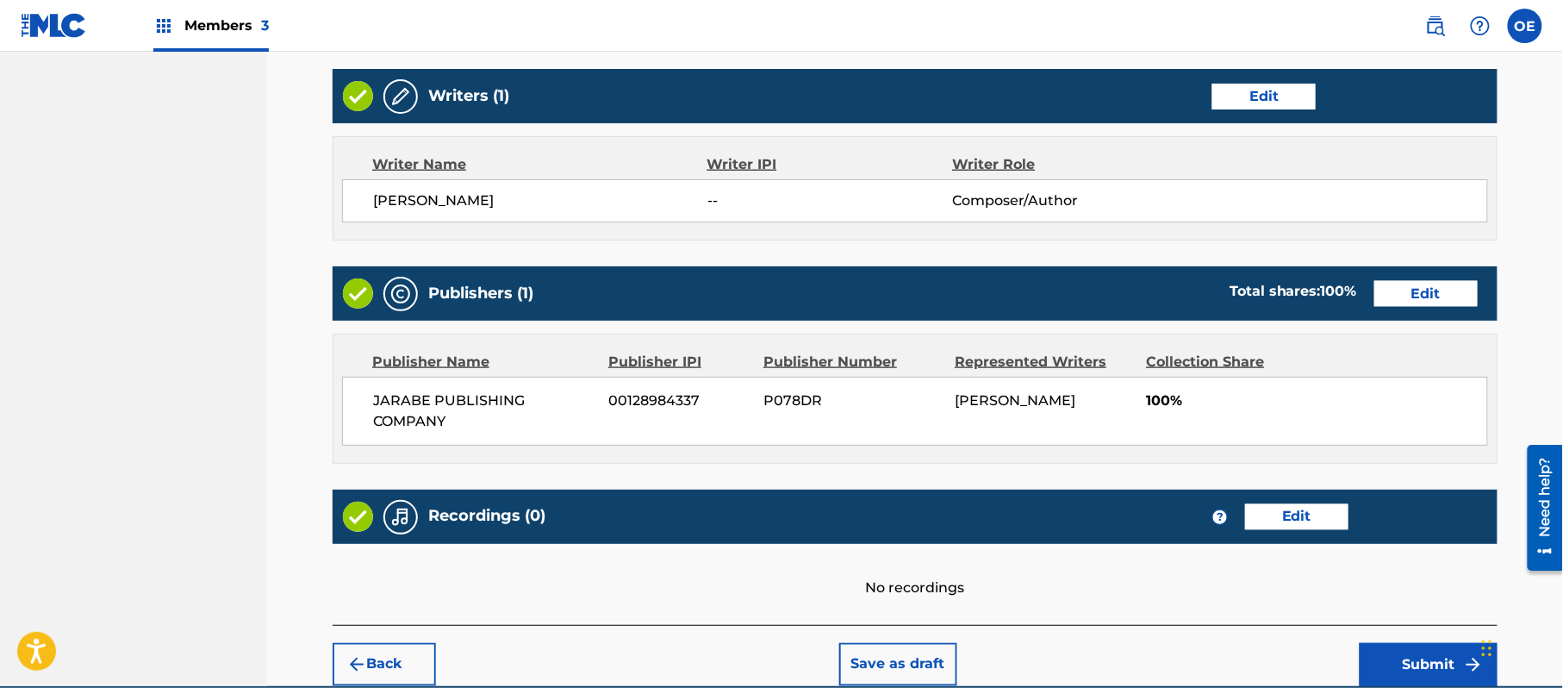
click at [1410, 656] on button "Submit" at bounding box center [1429, 664] width 138 height 43
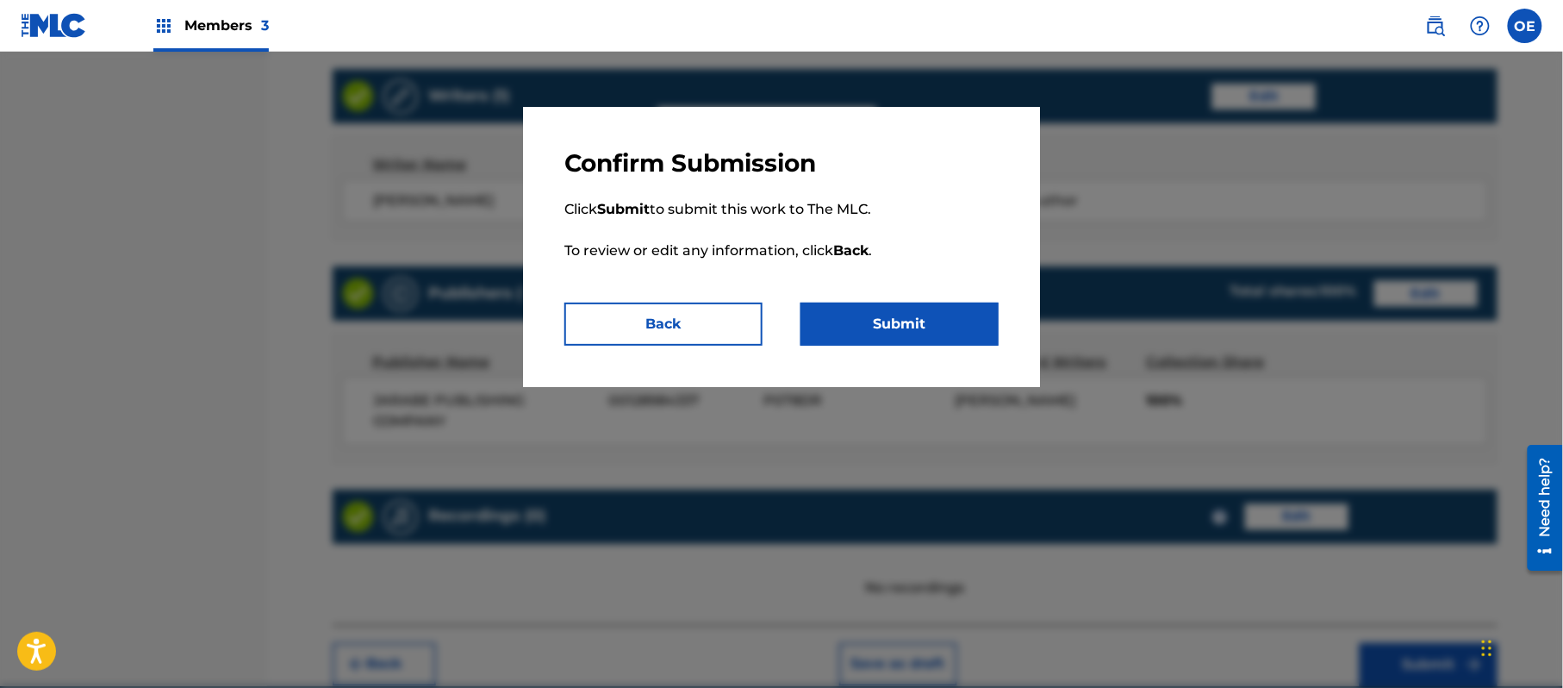
click at [903, 304] on button "Submit" at bounding box center [900, 324] width 198 height 43
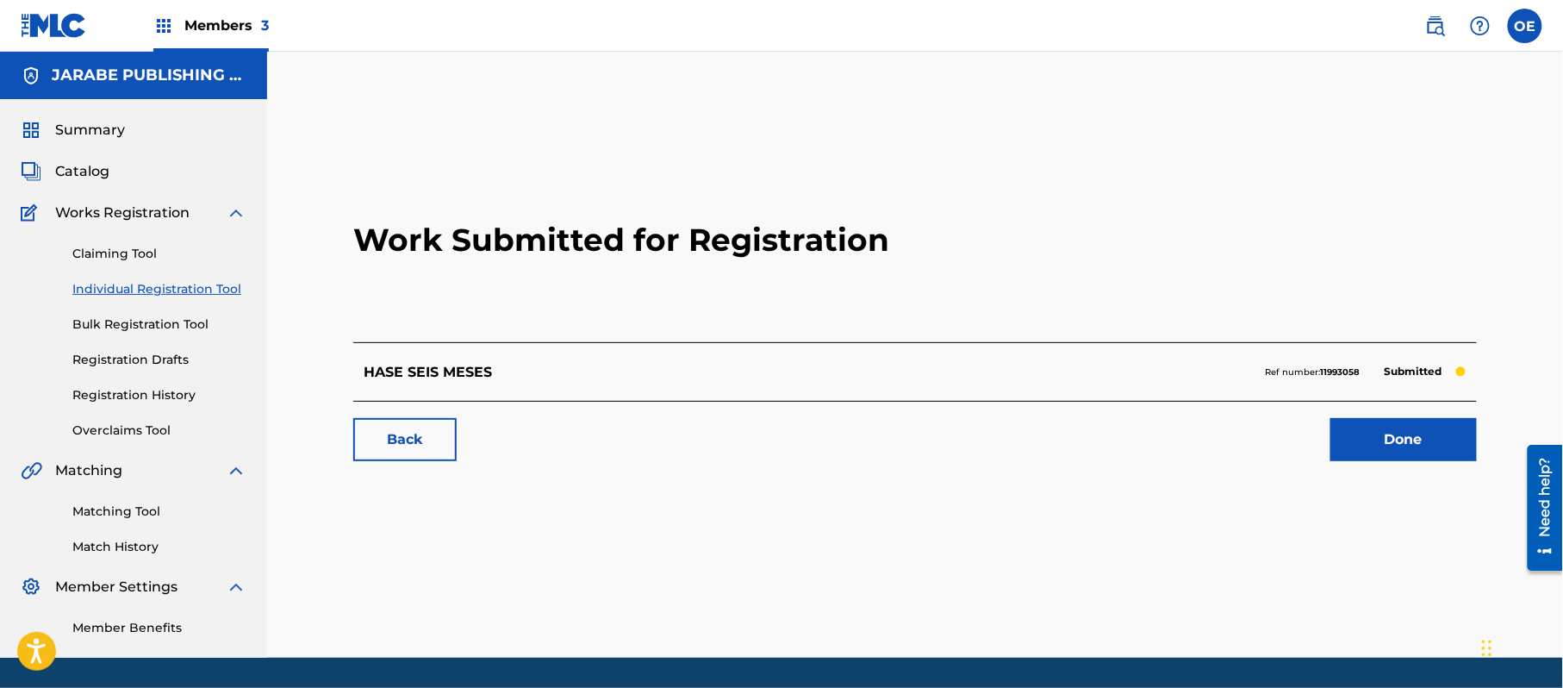
click at [128, 391] on link "Registration History" at bounding box center [159, 395] width 174 height 18
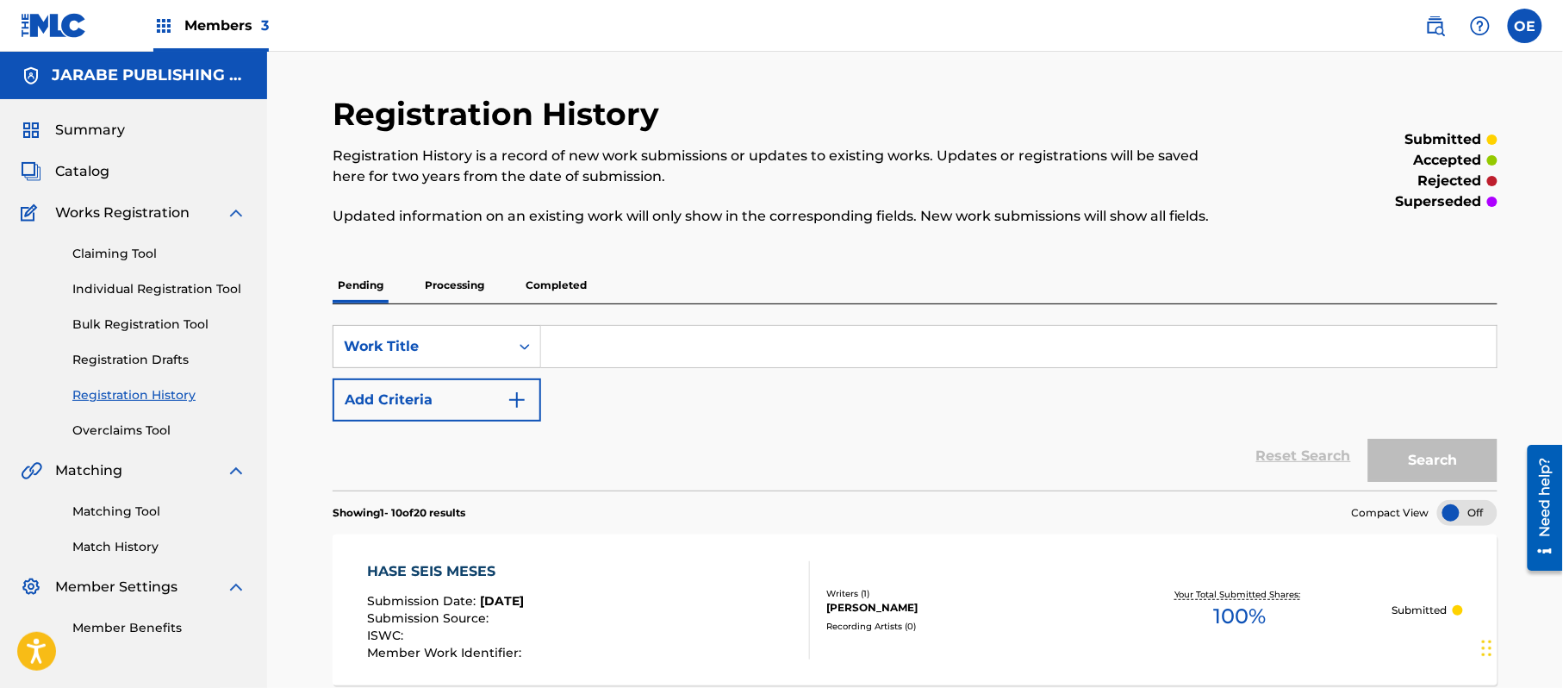
click at [163, 297] on link "Individual Registration Tool" at bounding box center [159, 289] width 174 height 18
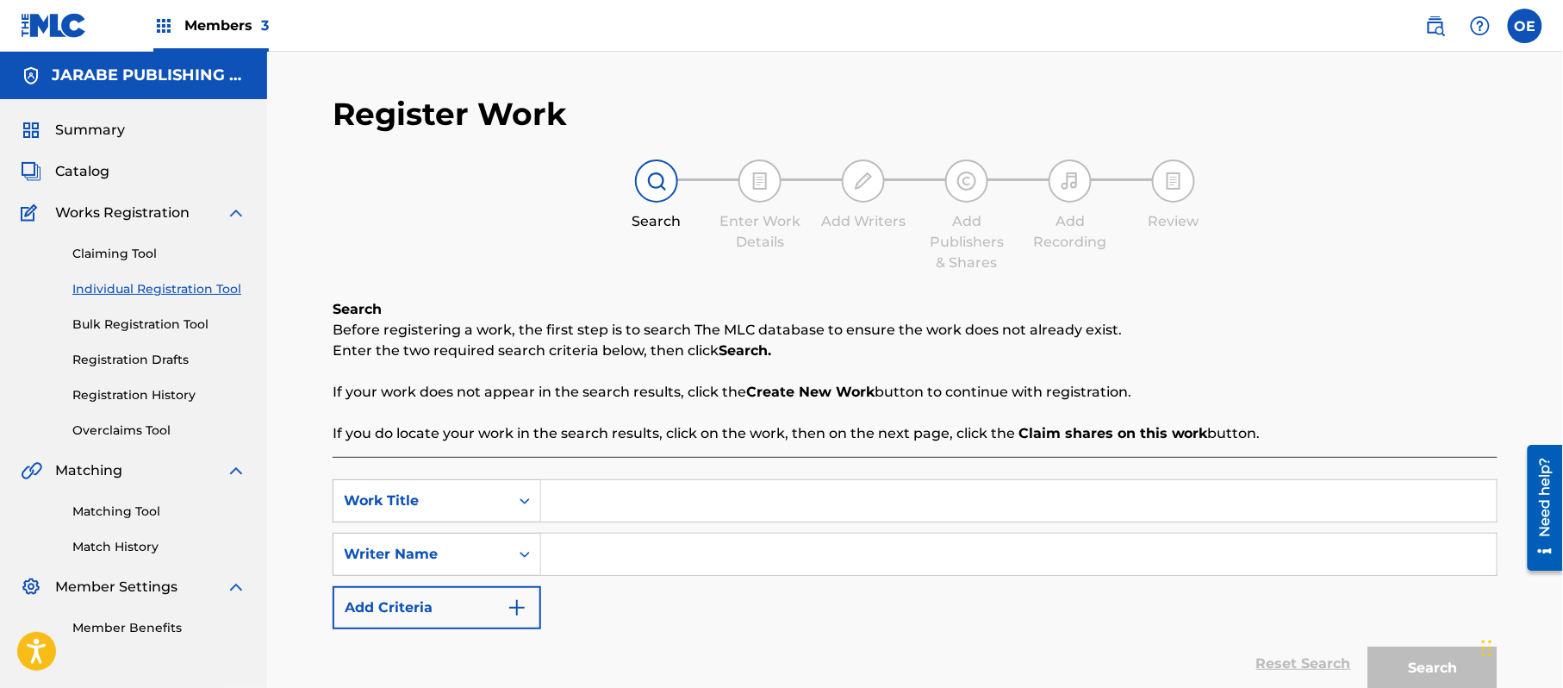
paste input "DE SANGRE MICHOACANA"
type input "DE SANGRE MICHOACANA"
paste input "[PERSON_NAME]"
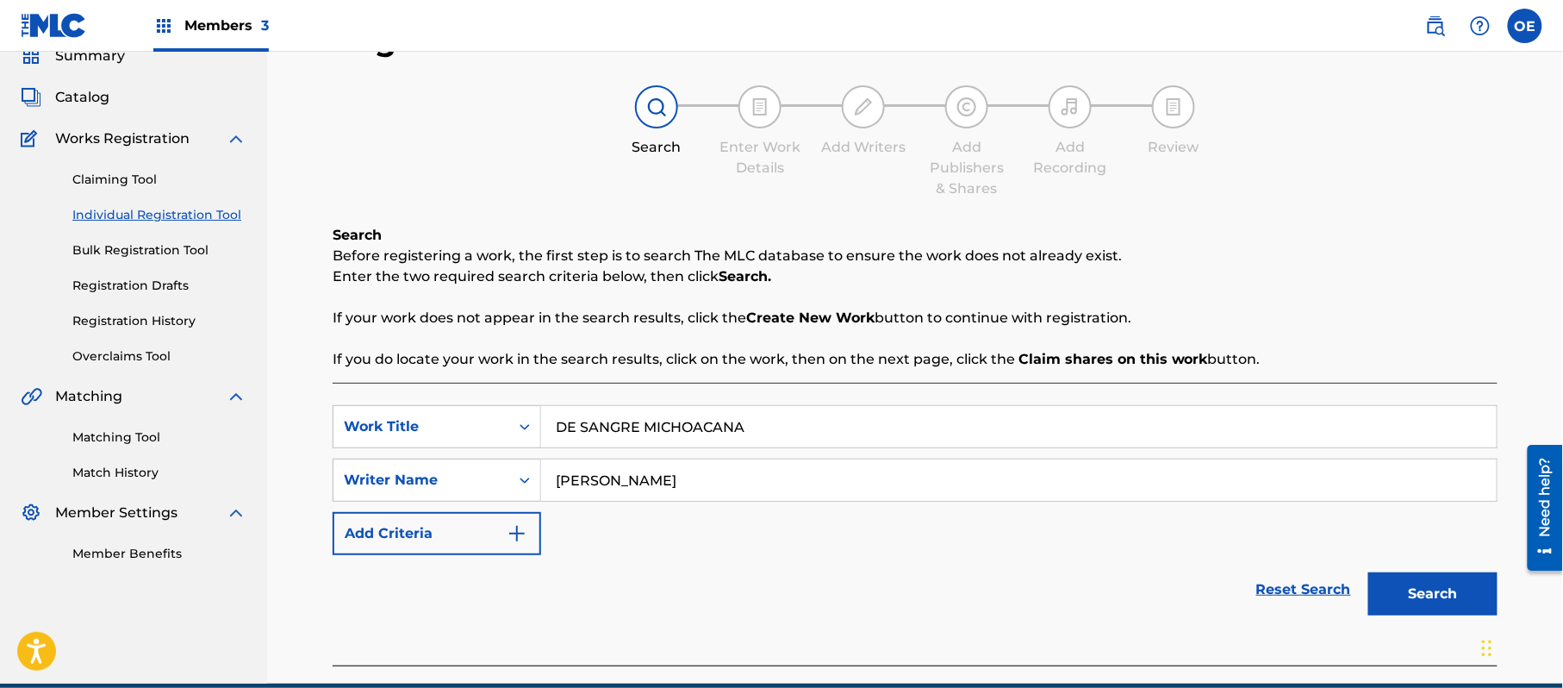
scroll to position [153, 0]
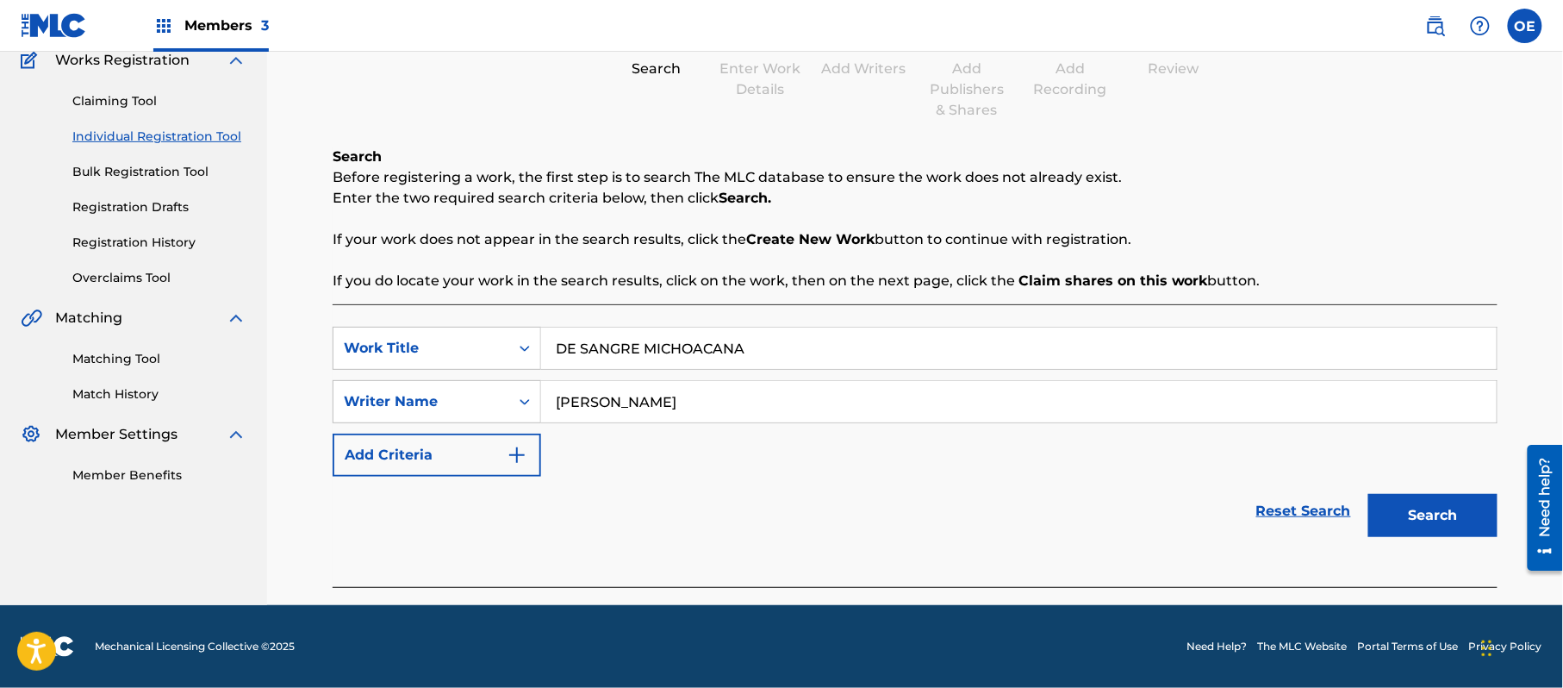
type input "[PERSON_NAME]"
click at [1422, 505] on button "Search" at bounding box center [1433, 515] width 129 height 43
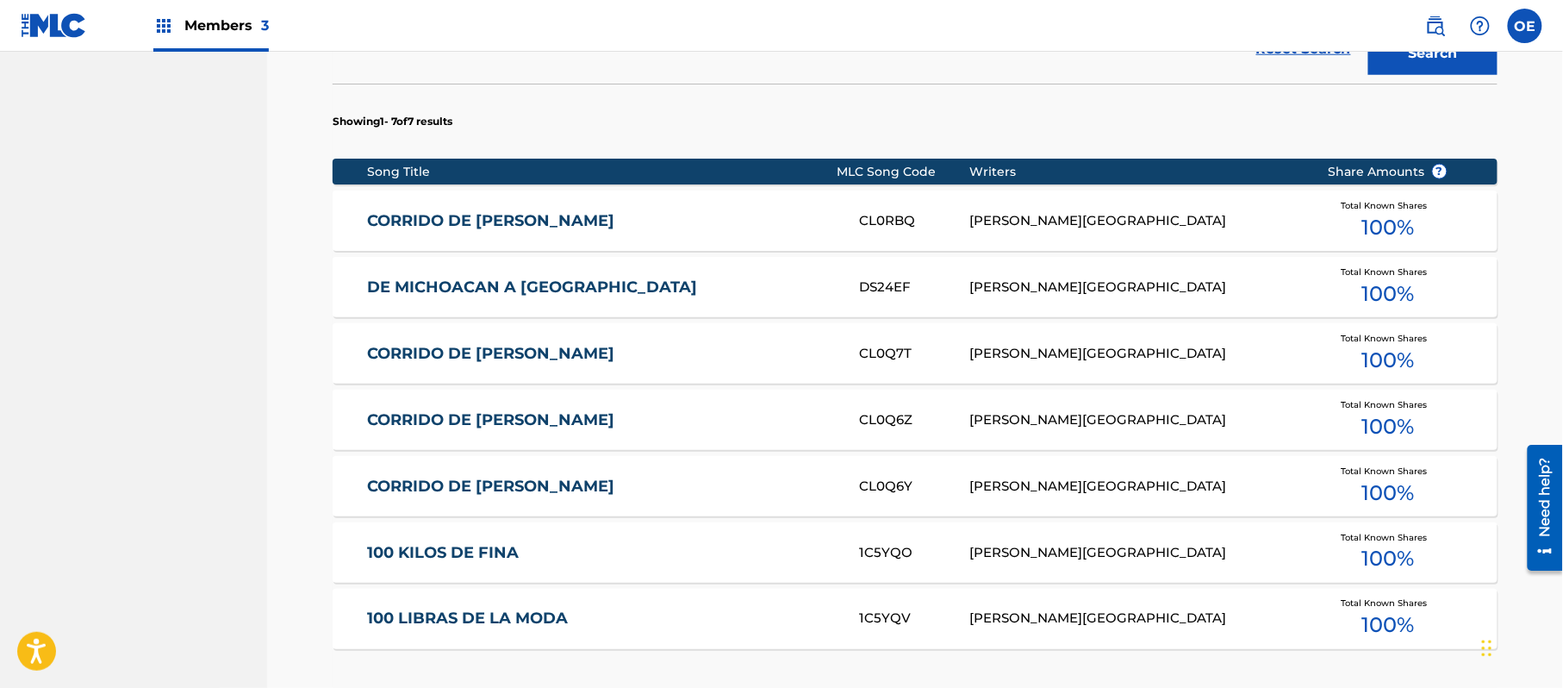
scroll to position [842, 0]
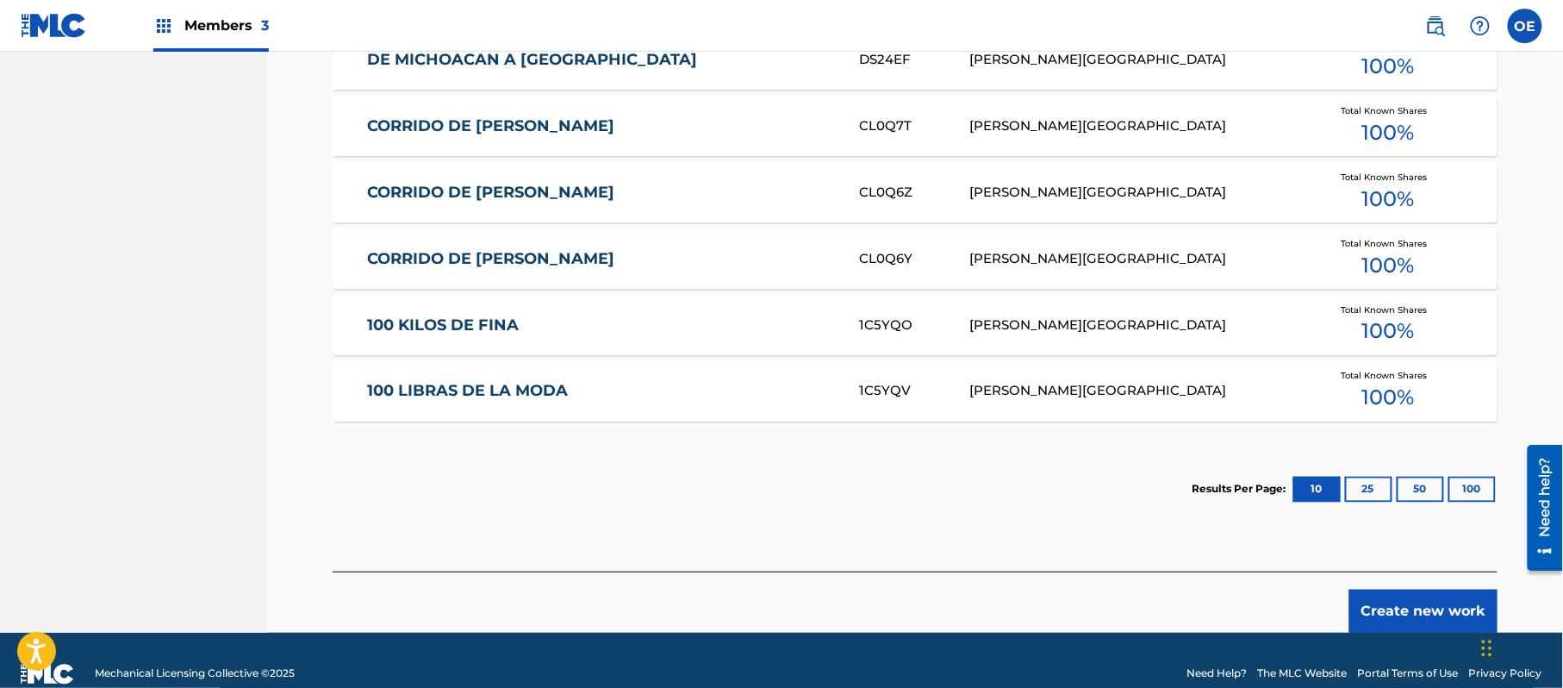
click at [1451, 596] on button "Create new work" at bounding box center [1424, 611] width 148 height 43
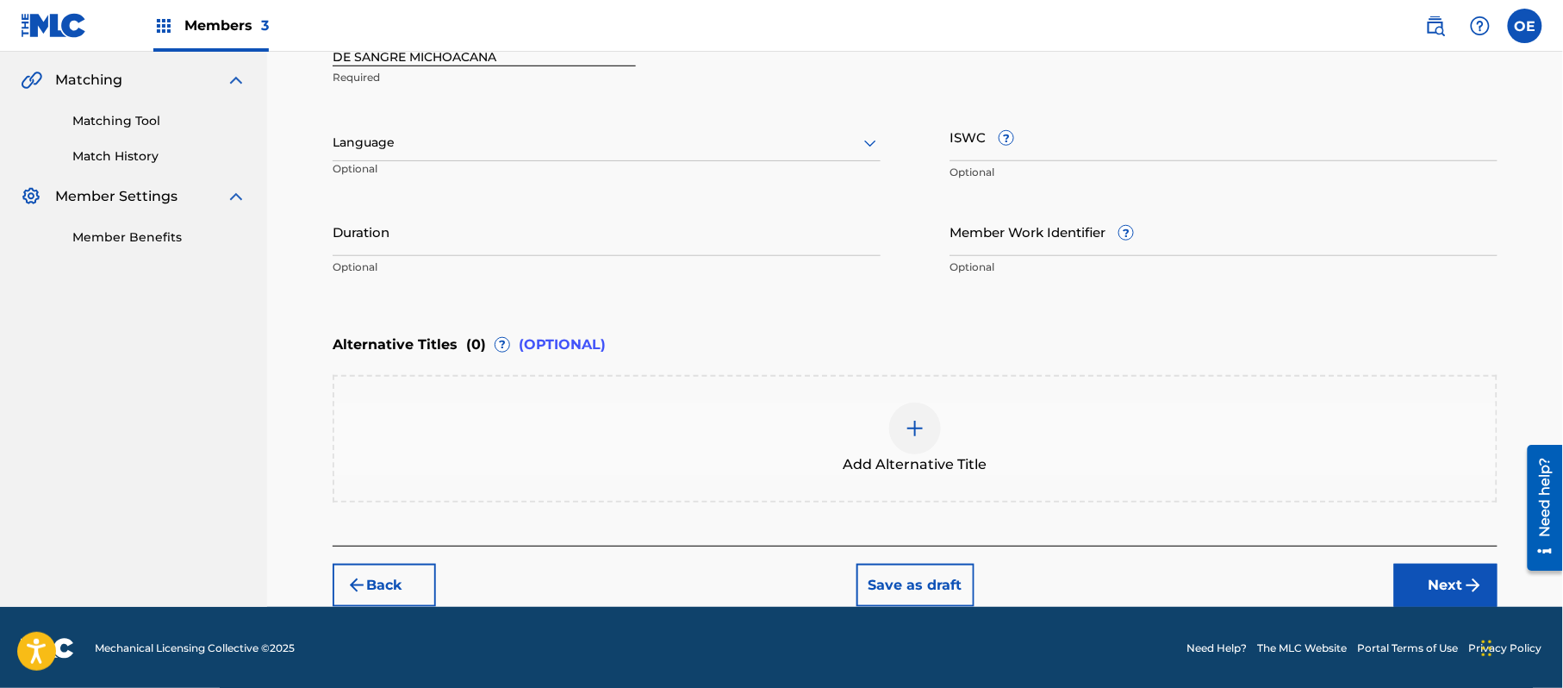
click at [465, 161] on p "Optional" at bounding box center [416, 175] width 166 height 28
drag, startPoint x: 452, startPoint y: 148, endPoint x: 446, endPoint y: 156, distance: 9.3
click at [449, 153] on div at bounding box center [607, 143] width 548 height 22
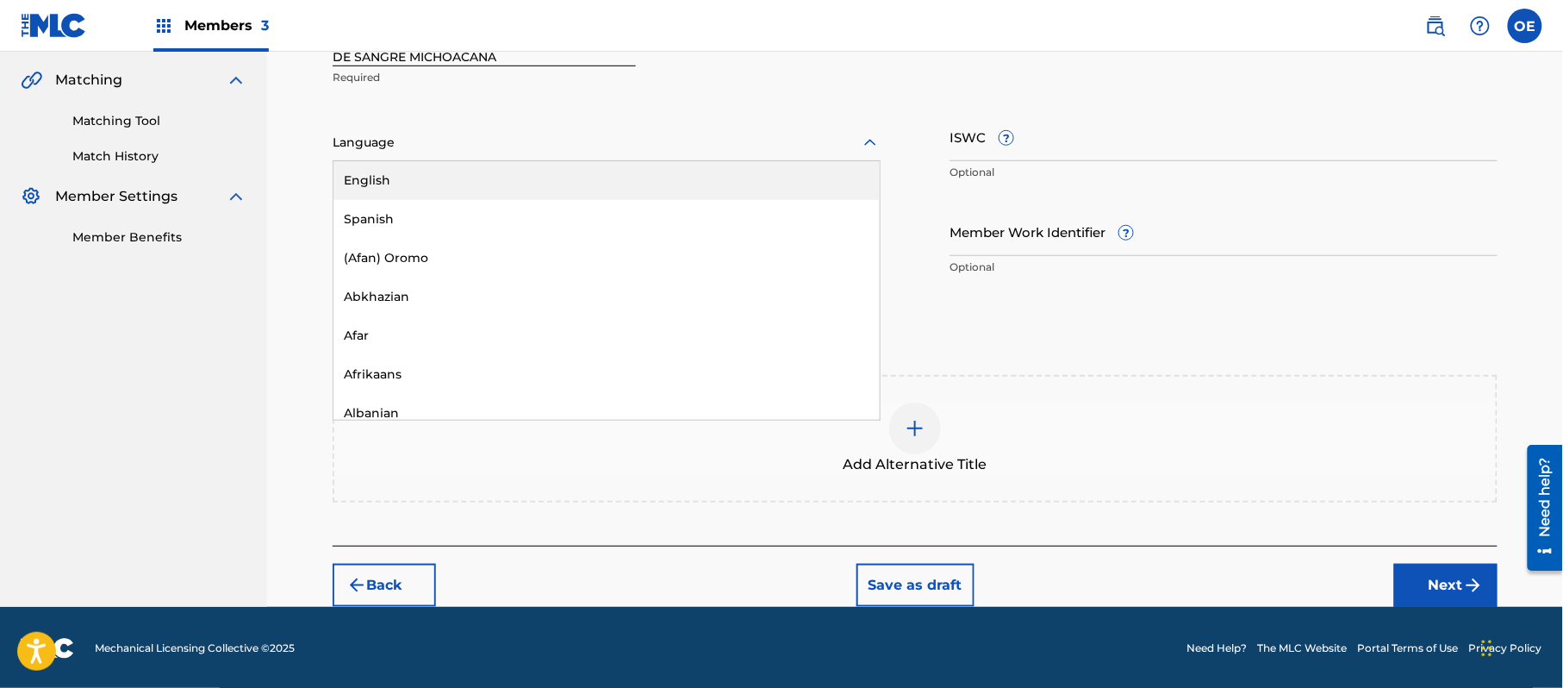
drag, startPoint x: 410, startPoint y: 202, endPoint x: 402, endPoint y: 167, distance: 35.5
click at [409, 201] on div "Spanish" at bounding box center [607, 219] width 546 height 39
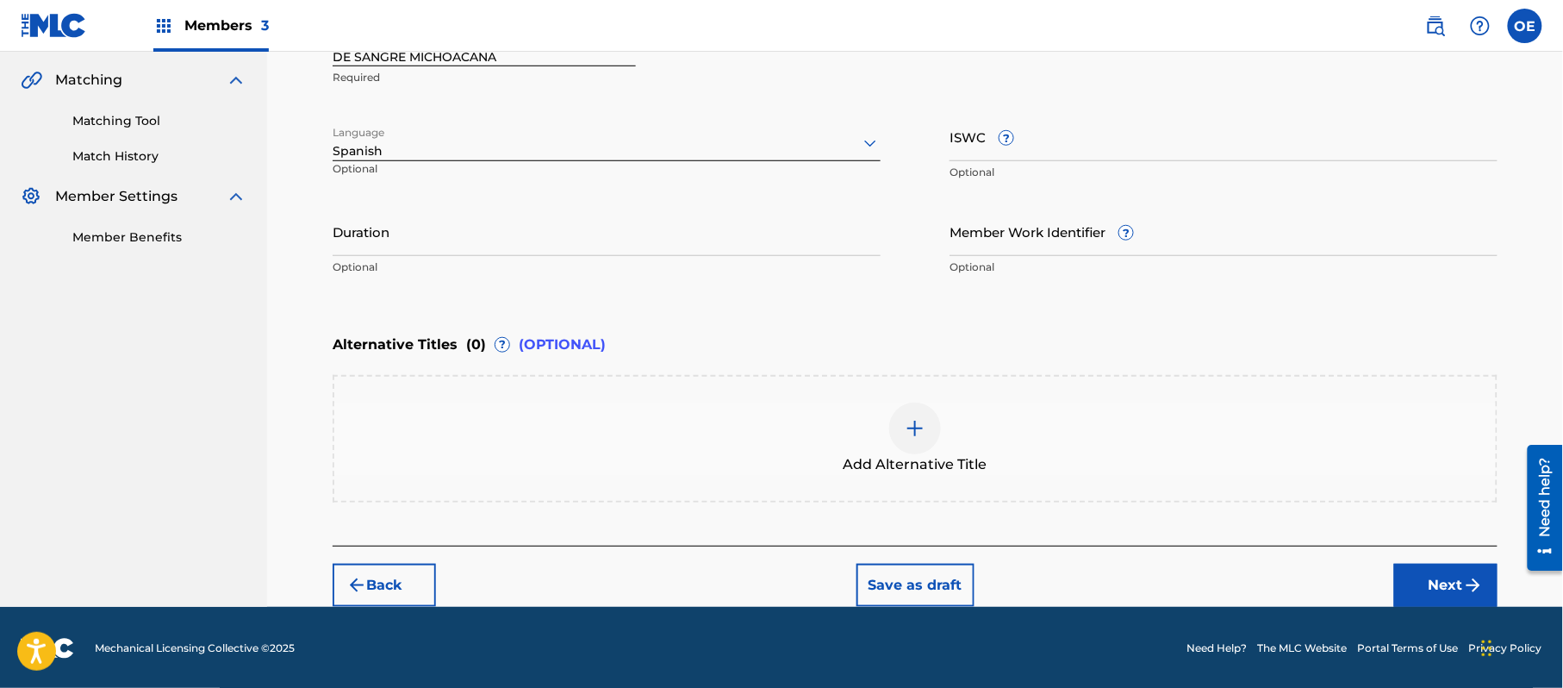
click at [546, 253] on input "Duration" at bounding box center [607, 231] width 548 height 49
type input "02:38"
click at [1462, 576] on button "Next" at bounding box center [1446, 585] width 103 height 43
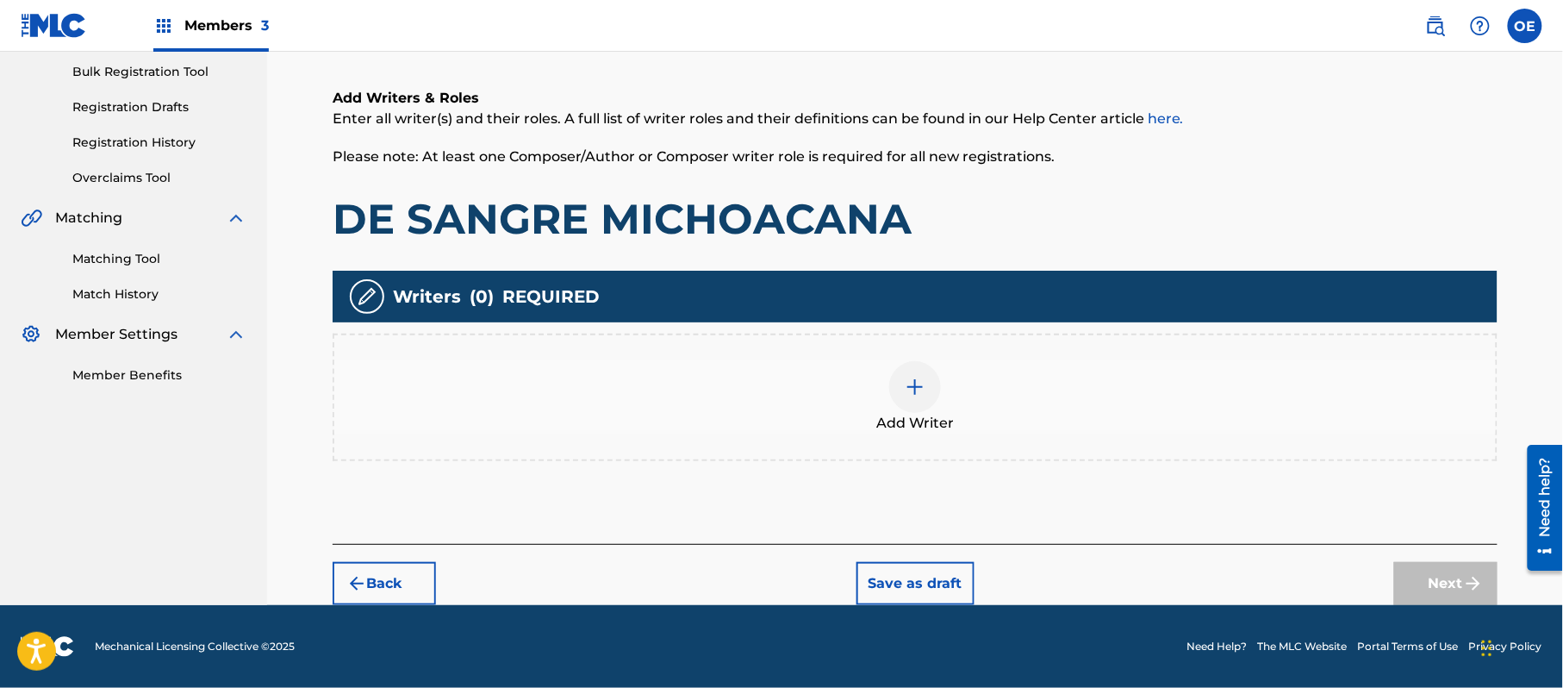
scroll to position [78, 0]
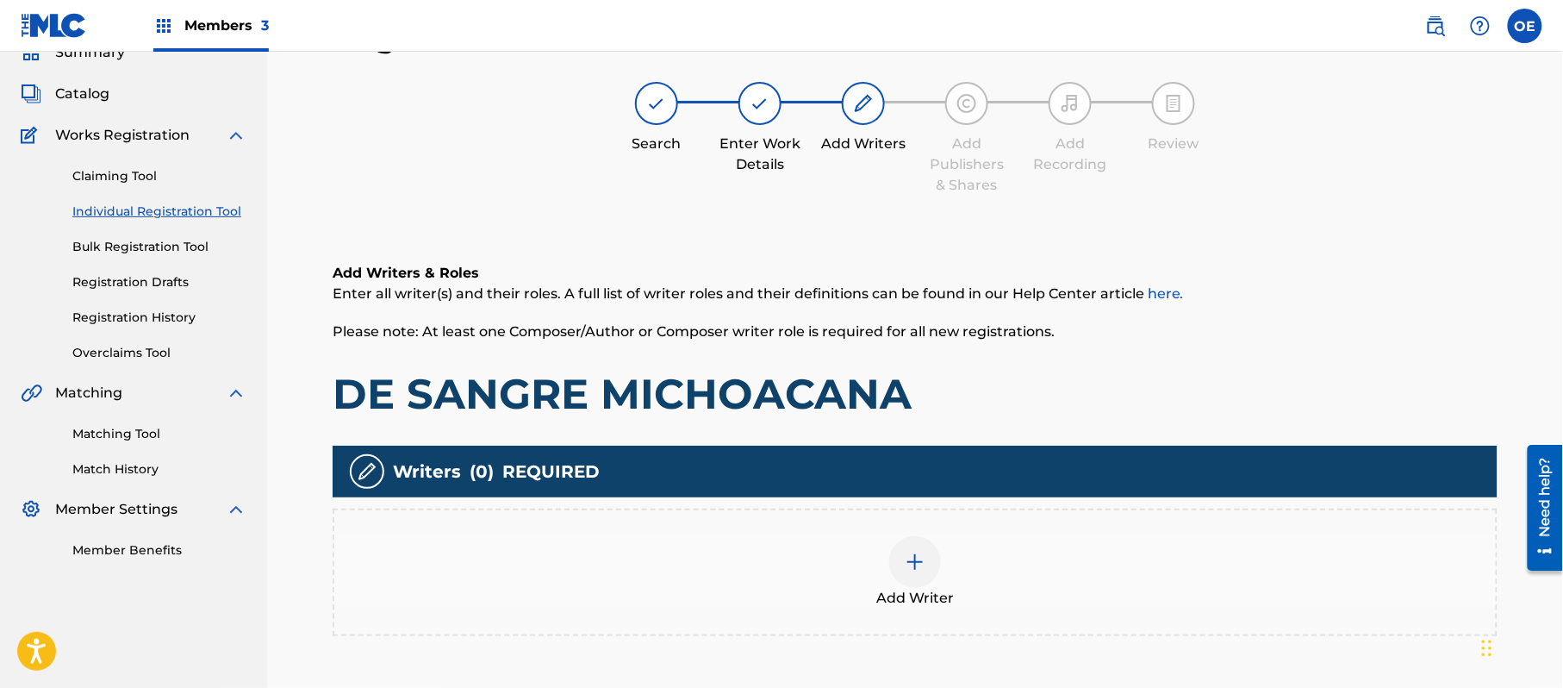
click at [856, 608] on div "Add Writer" at bounding box center [915, 573] width 1165 height 128
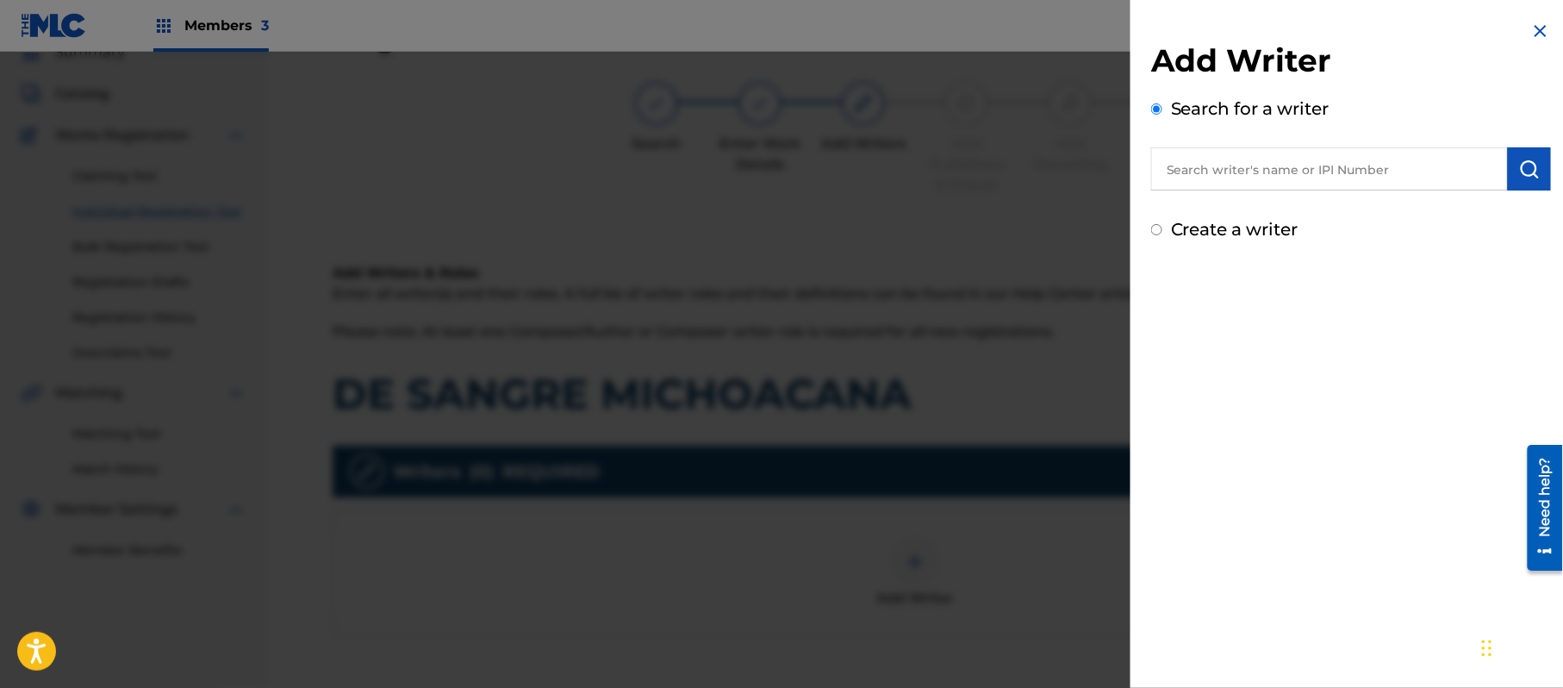
paste input "[PERSON_NAME][GEOGRAPHIC_DATA]"
type input "[PERSON_NAME][GEOGRAPHIC_DATA]"
drag, startPoint x: 1545, startPoint y: 163, endPoint x: 1532, endPoint y: 166, distance: 13.4
click at [1538, 165] on button "submit" at bounding box center [1529, 168] width 43 height 43
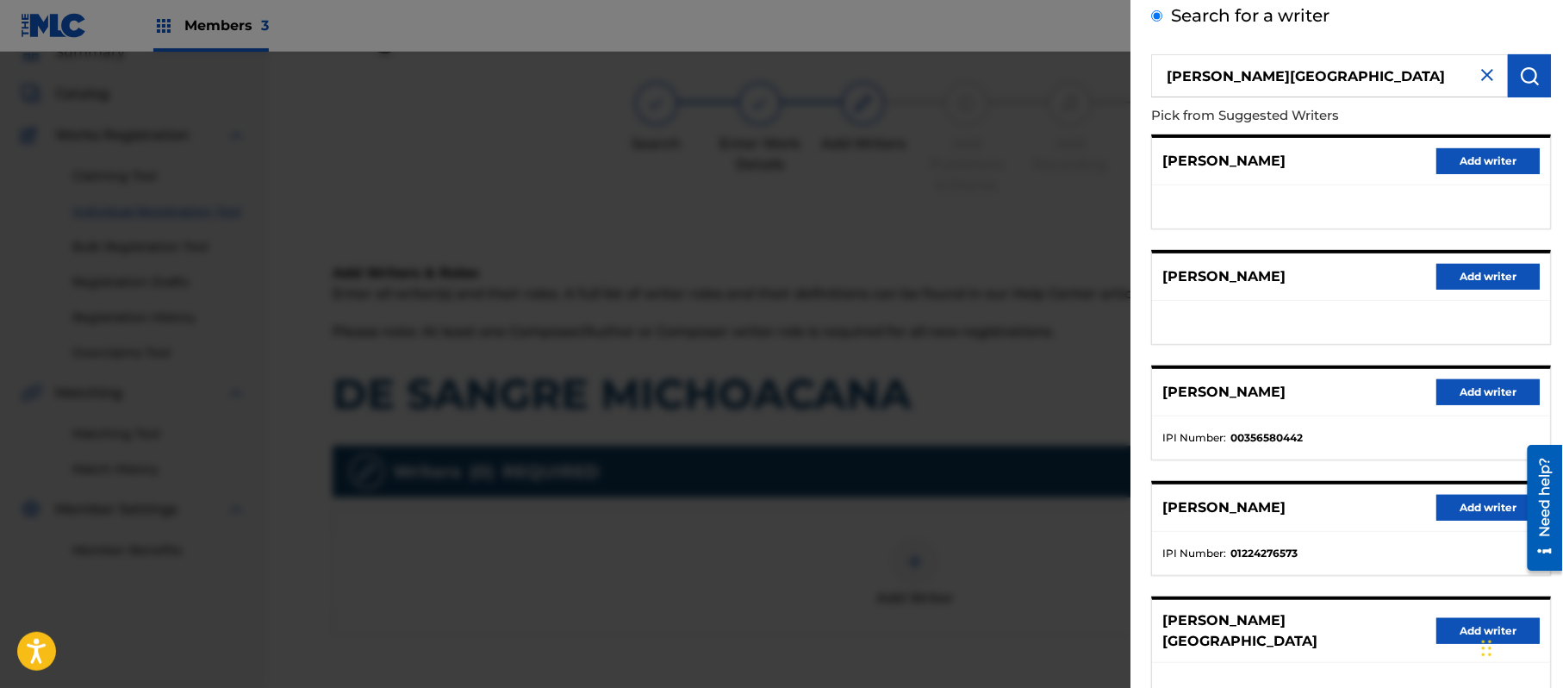
scroll to position [208, 0]
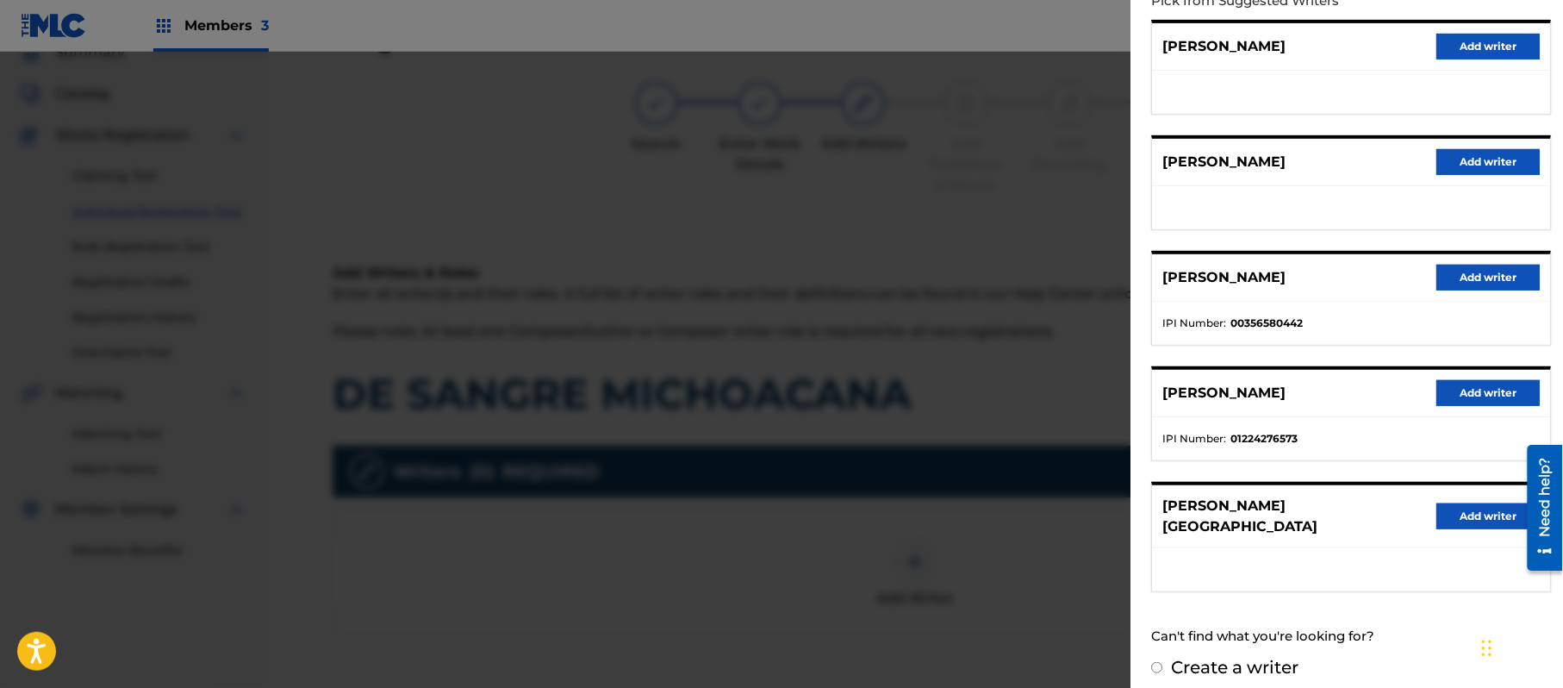
click at [1474, 515] on button "Add writer" at bounding box center [1488, 516] width 103 height 26
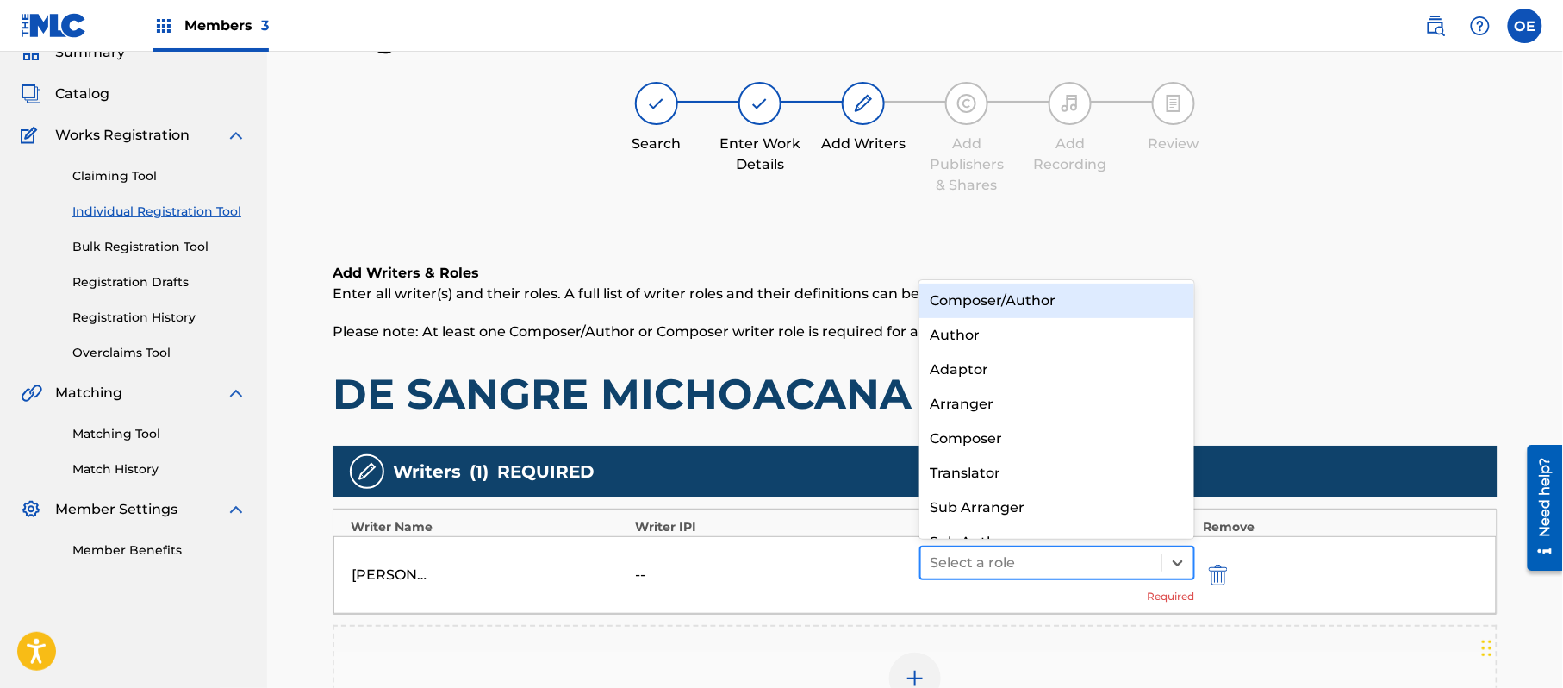
click at [1091, 577] on div "Select a role" at bounding box center [1041, 562] width 240 height 31
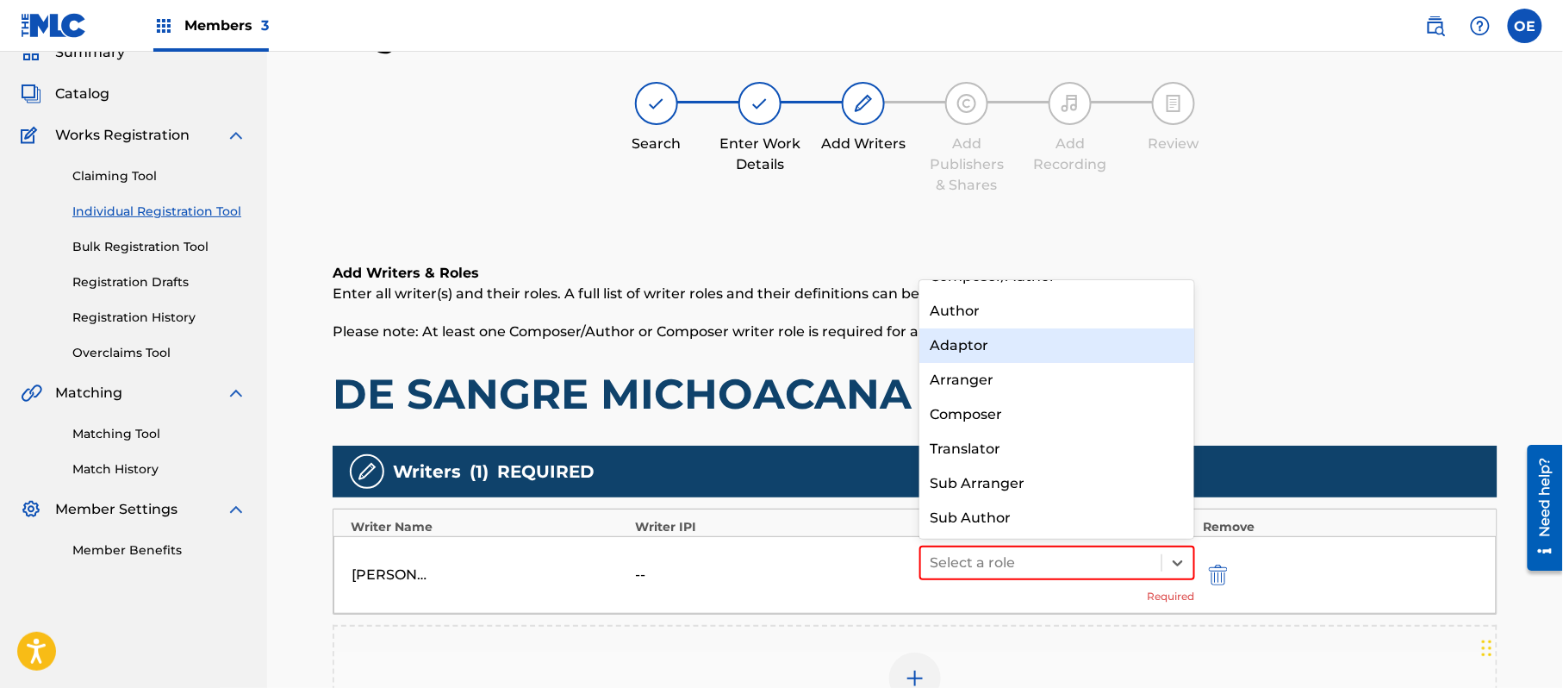
scroll to position [0, 0]
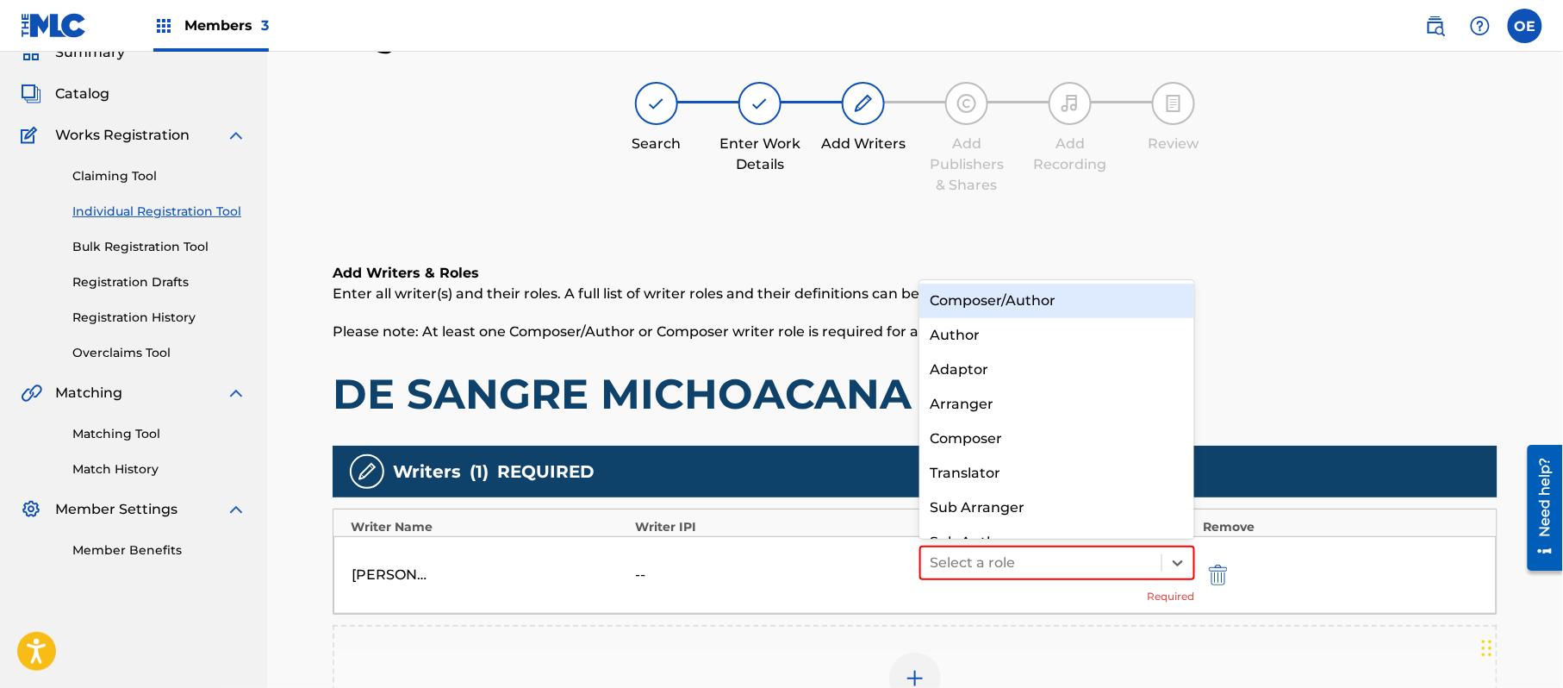
click at [1024, 309] on div "Composer/Author" at bounding box center [1057, 301] width 275 height 34
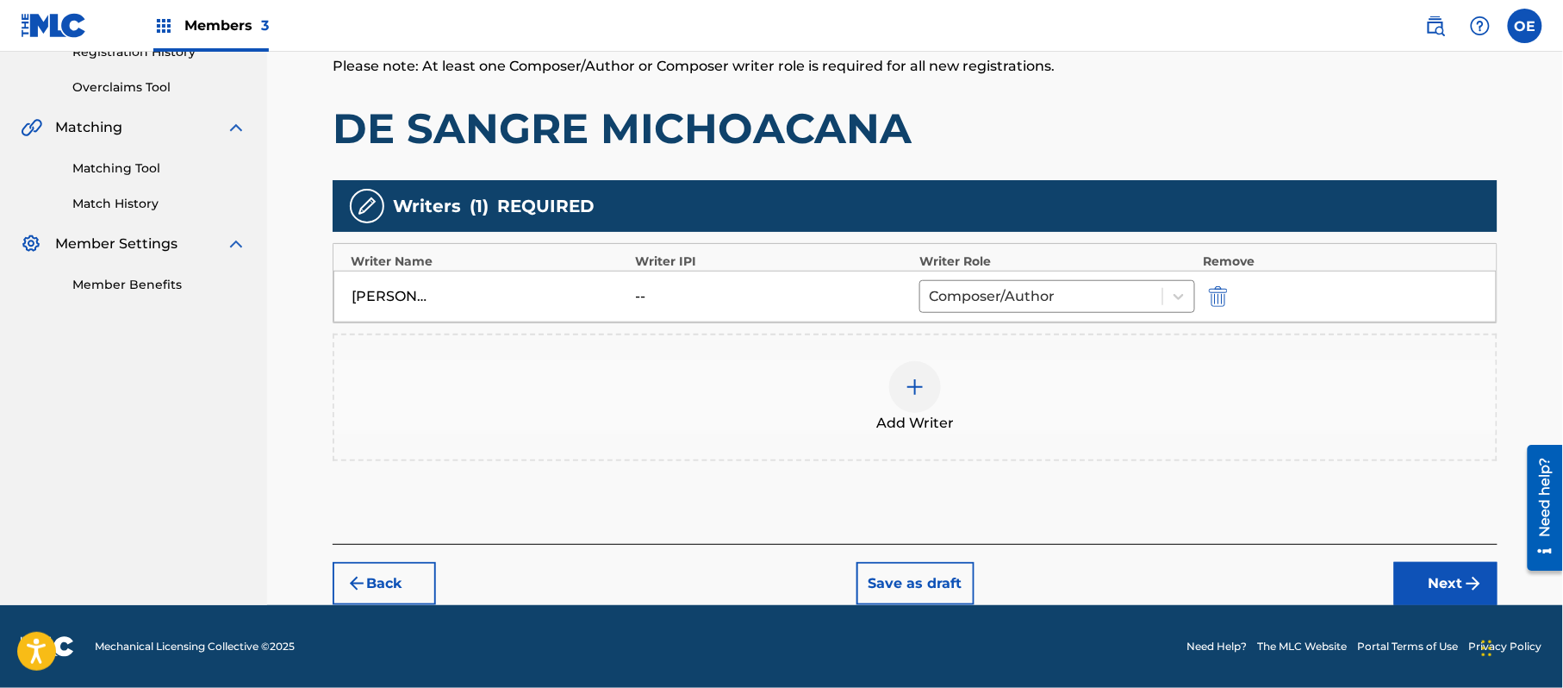
click at [1455, 577] on button "Next" at bounding box center [1446, 583] width 103 height 43
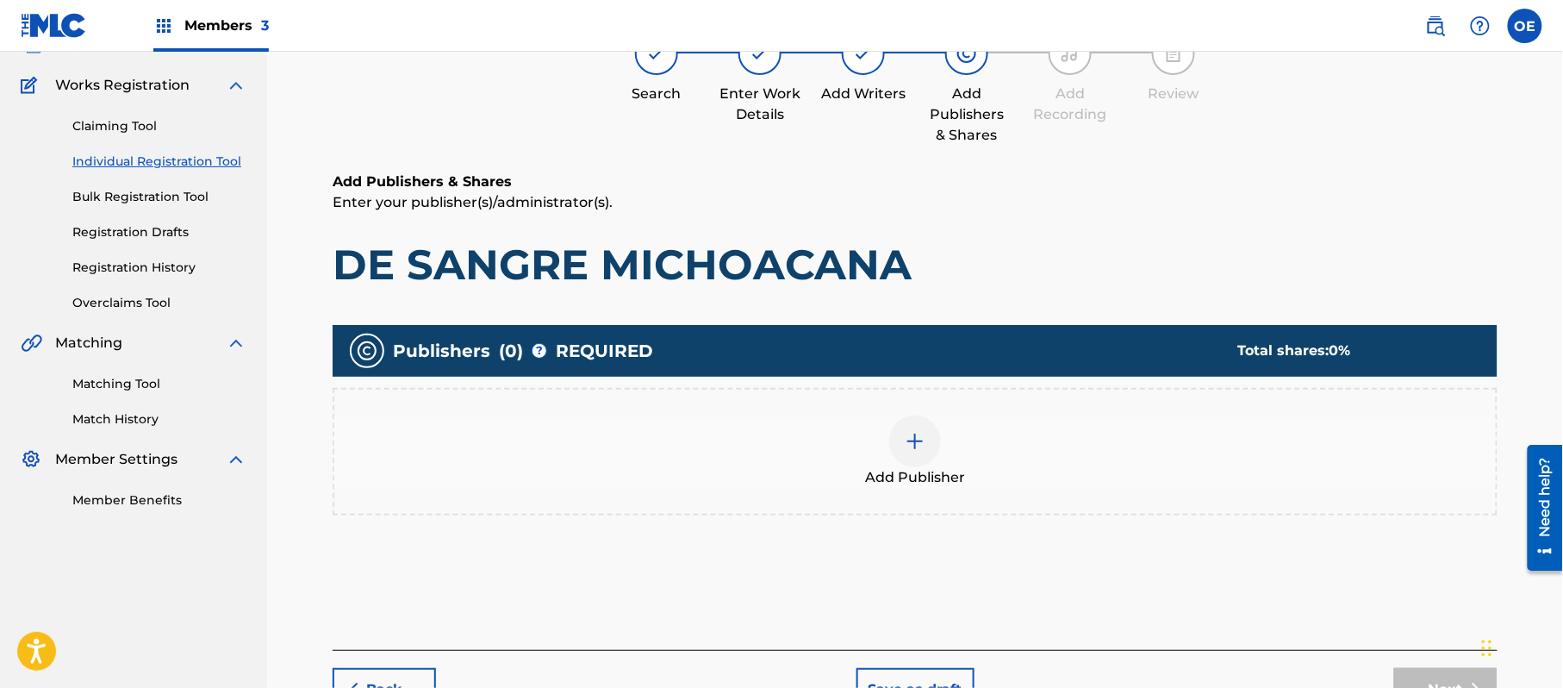
scroll to position [78, 0]
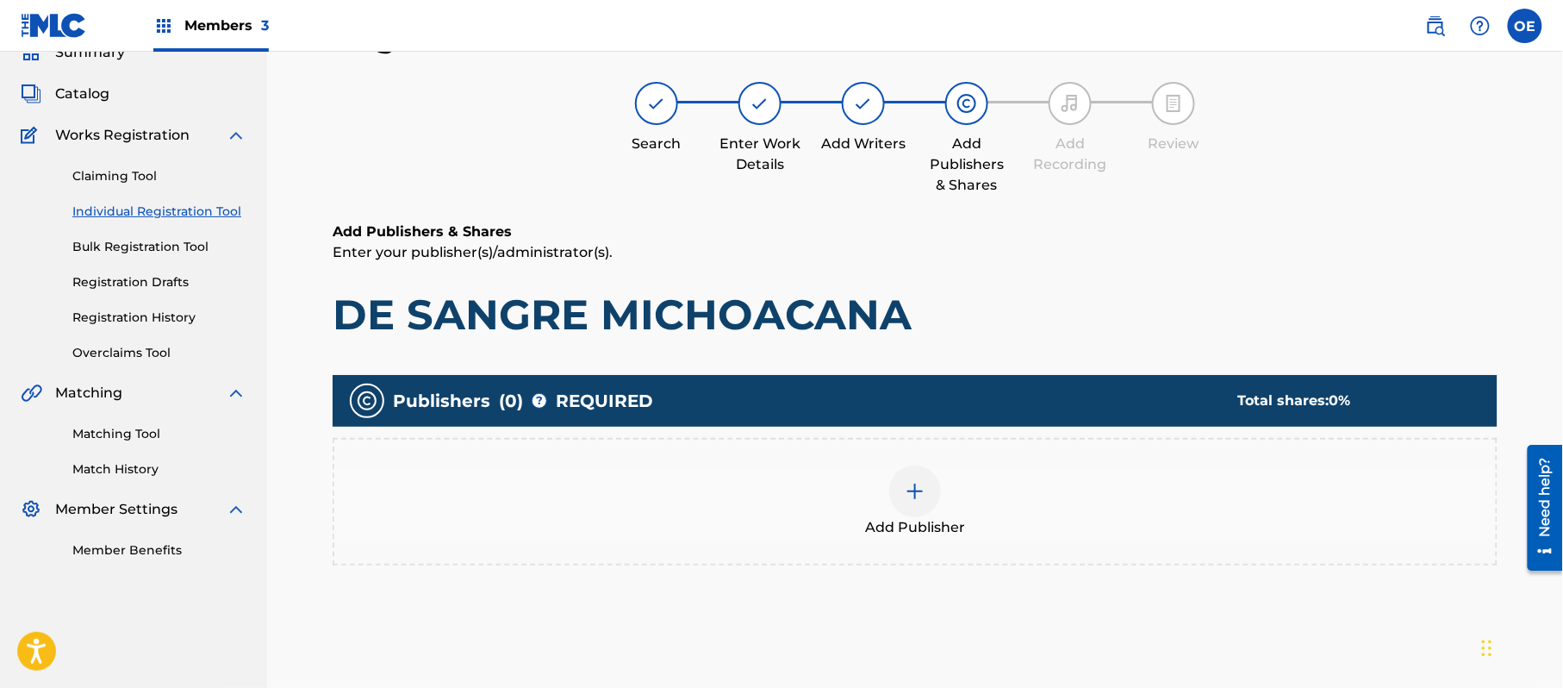
click at [1001, 486] on div "Add Publisher" at bounding box center [915, 501] width 1162 height 72
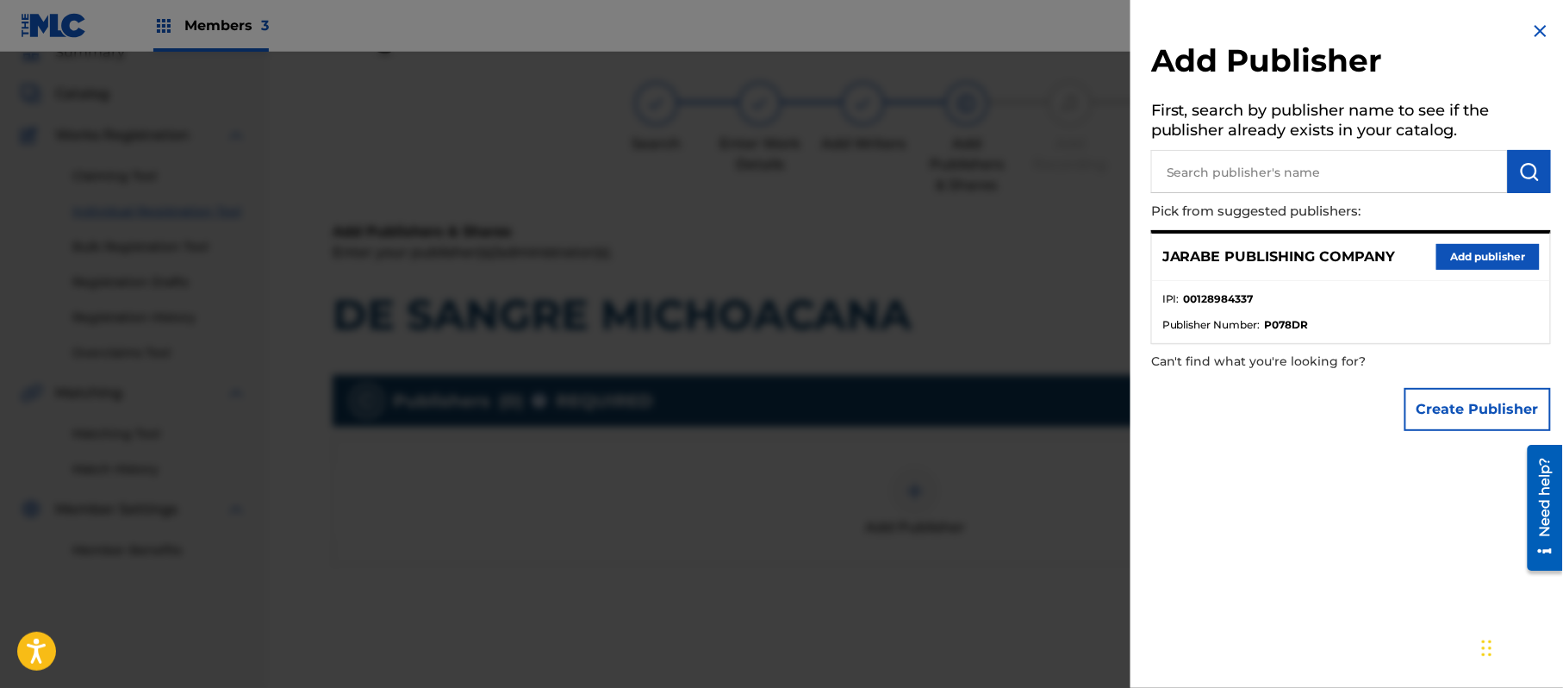
click at [1462, 248] on button "Add publisher" at bounding box center [1488, 257] width 103 height 26
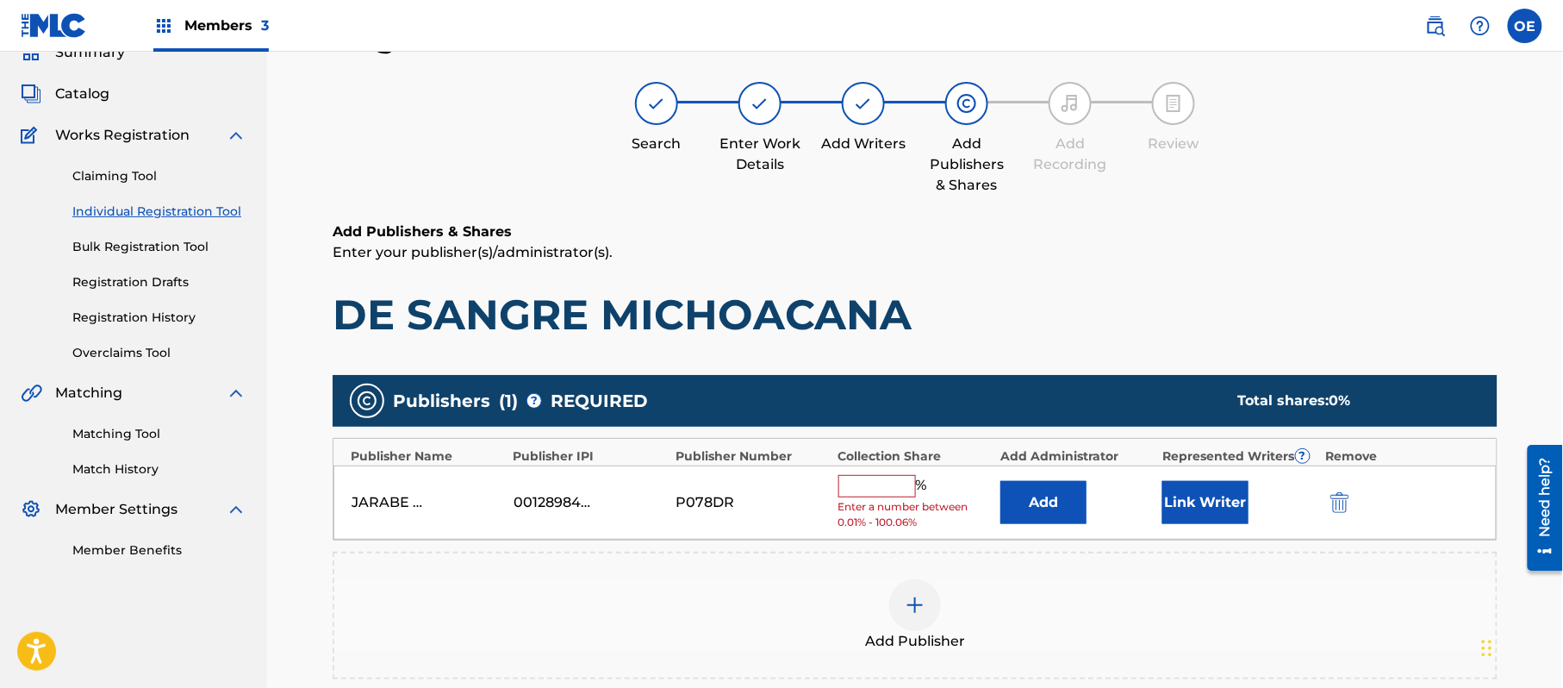
click at [874, 490] on input "text" at bounding box center [878, 486] width 78 height 22
type input "100"
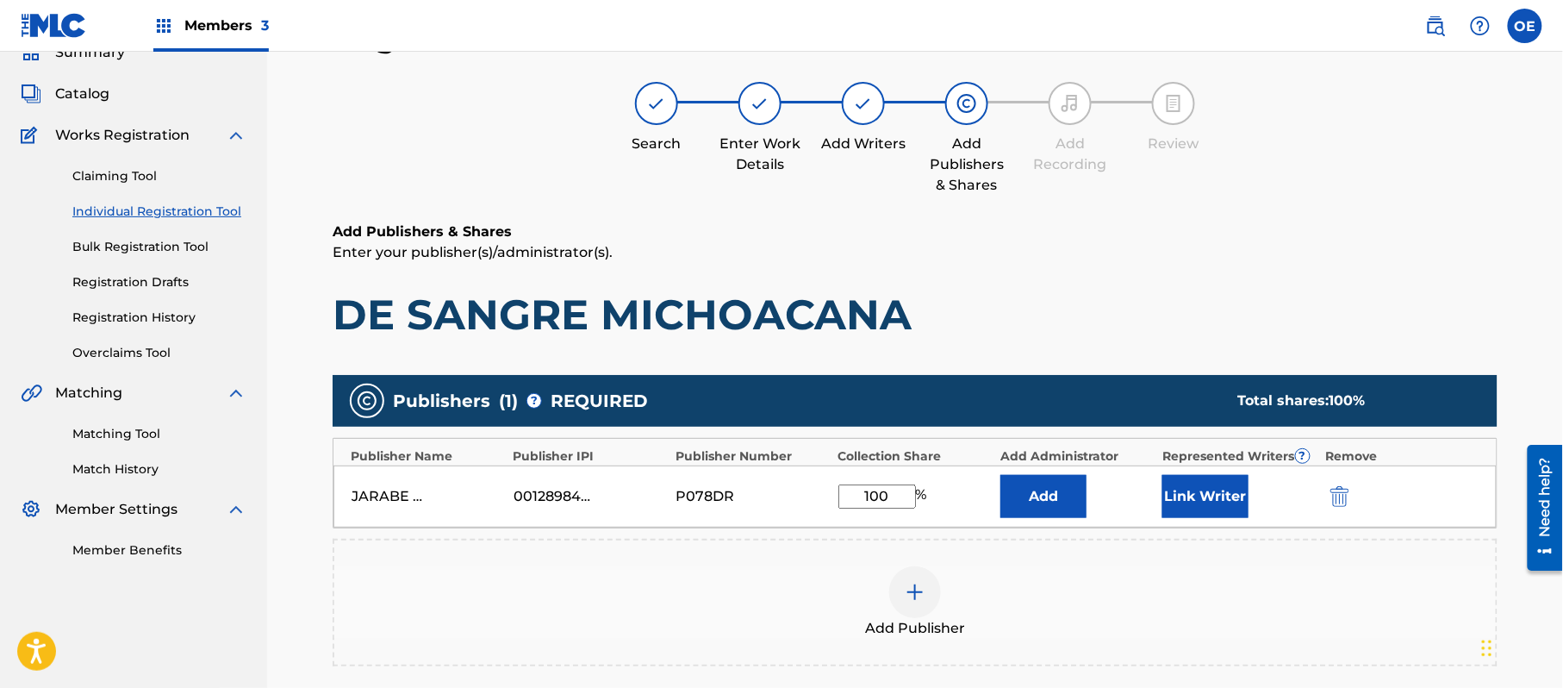
click at [1263, 490] on div "Link Writer" at bounding box center [1239, 496] width 153 height 43
click at [1220, 495] on button "Link Writer" at bounding box center [1206, 496] width 86 height 43
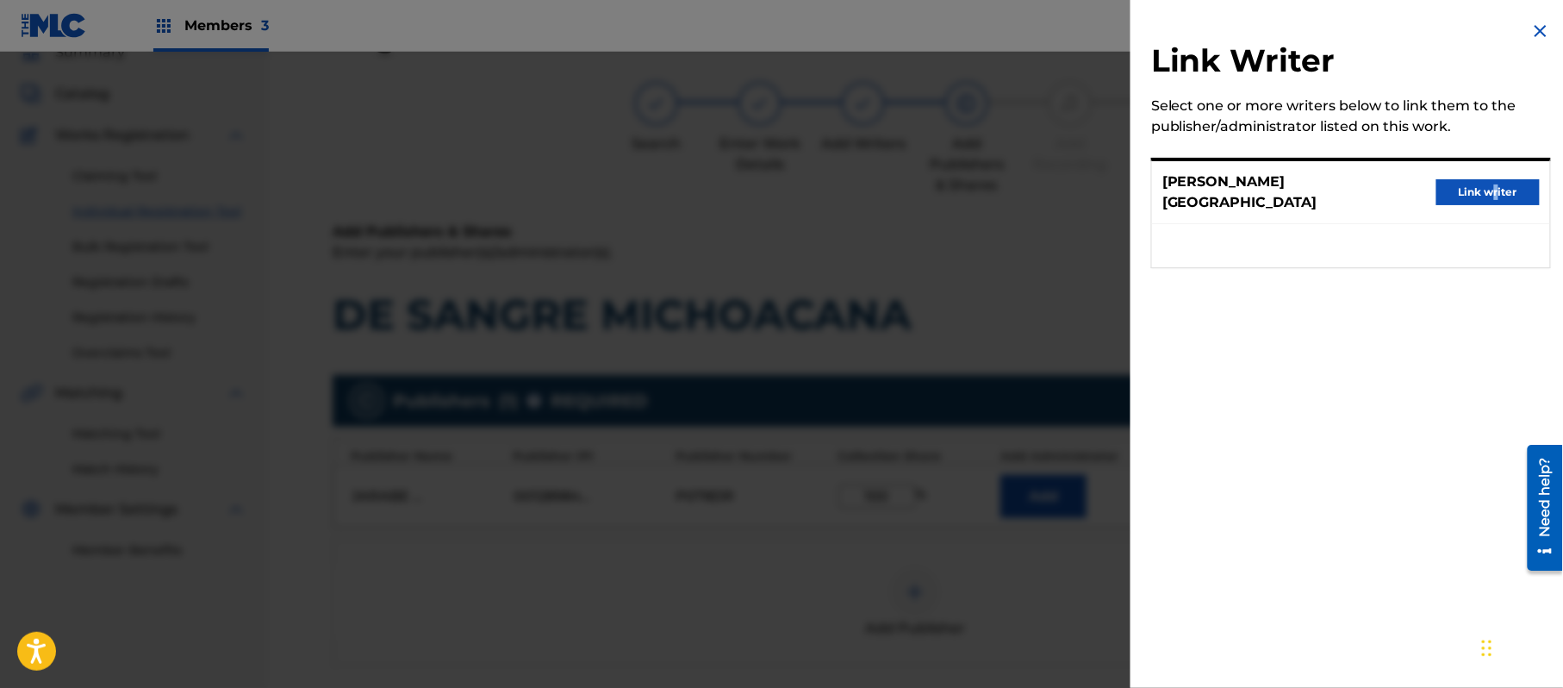
click at [1490, 173] on div "[PERSON_NAME] Link writer" at bounding box center [1351, 192] width 398 height 63
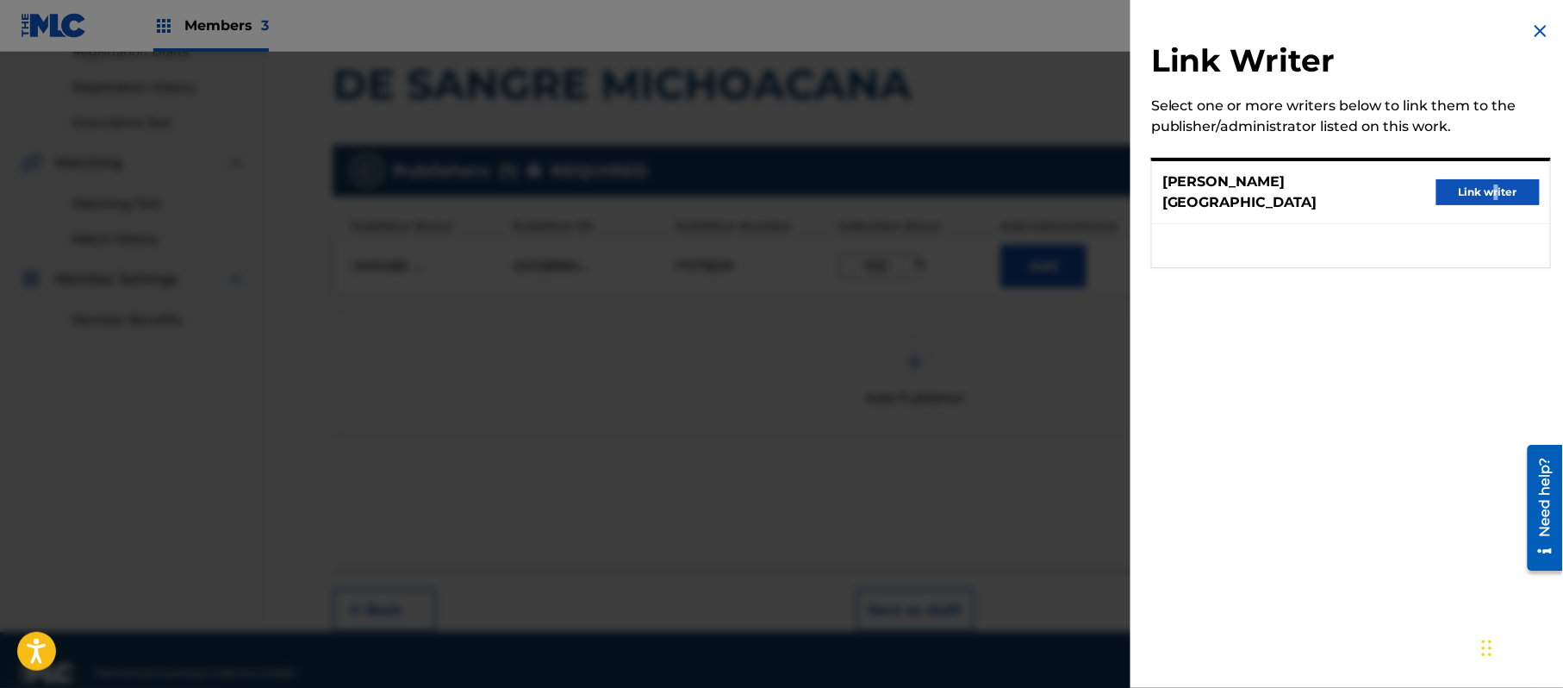
click at [1519, 186] on button "Link writer" at bounding box center [1488, 192] width 103 height 26
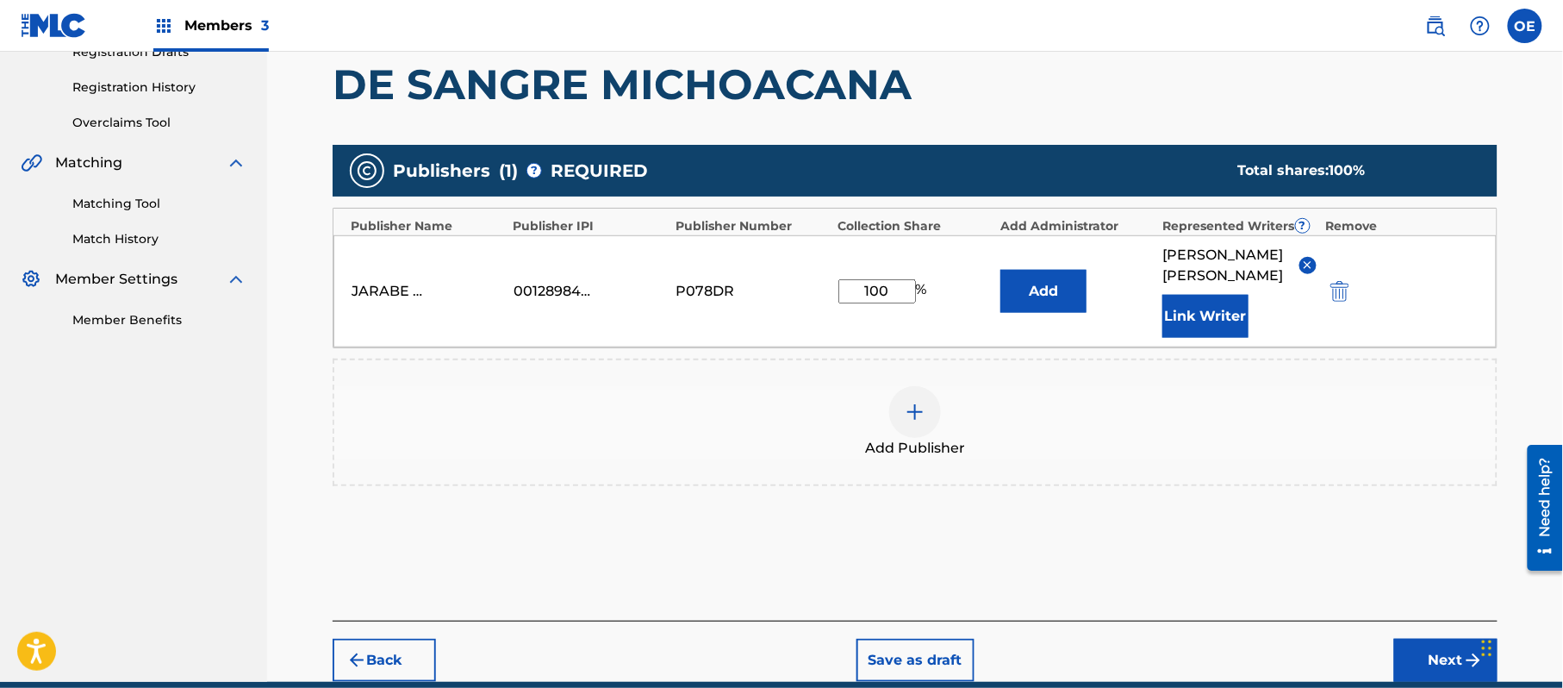
click at [1438, 639] on button "Next" at bounding box center [1446, 660] width 103 height 43
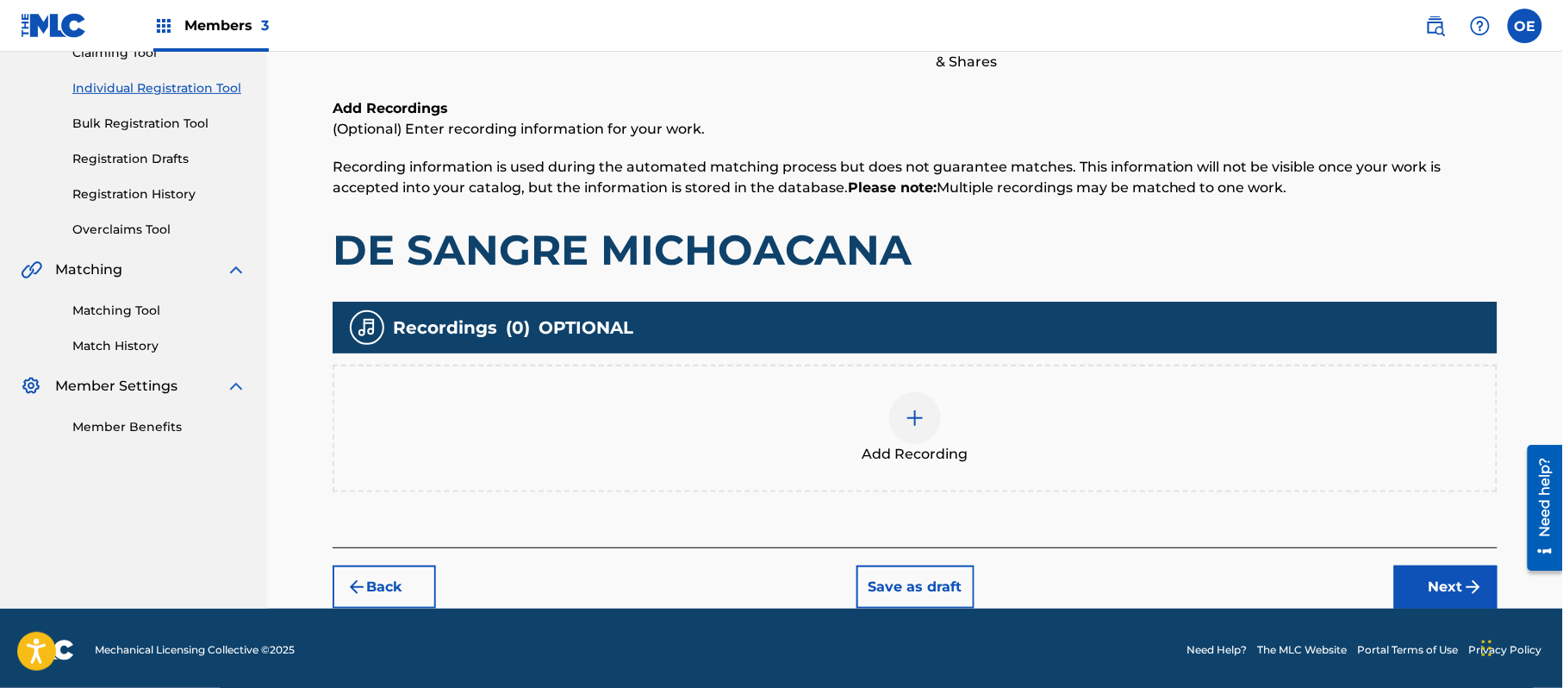
scroll to position [202, 0]
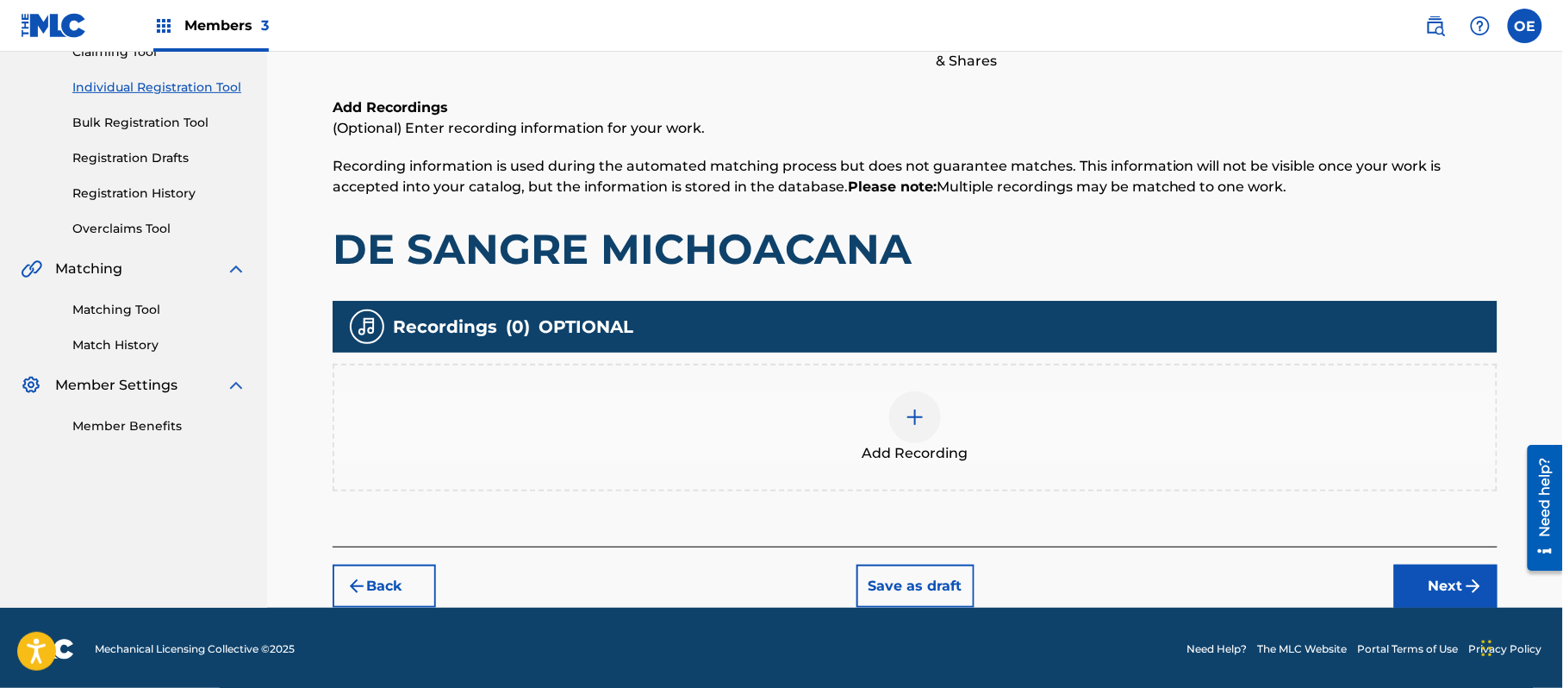
click at [939, 453] on span "Add Recording" at bounding box center [916, 453] width 106 height 21
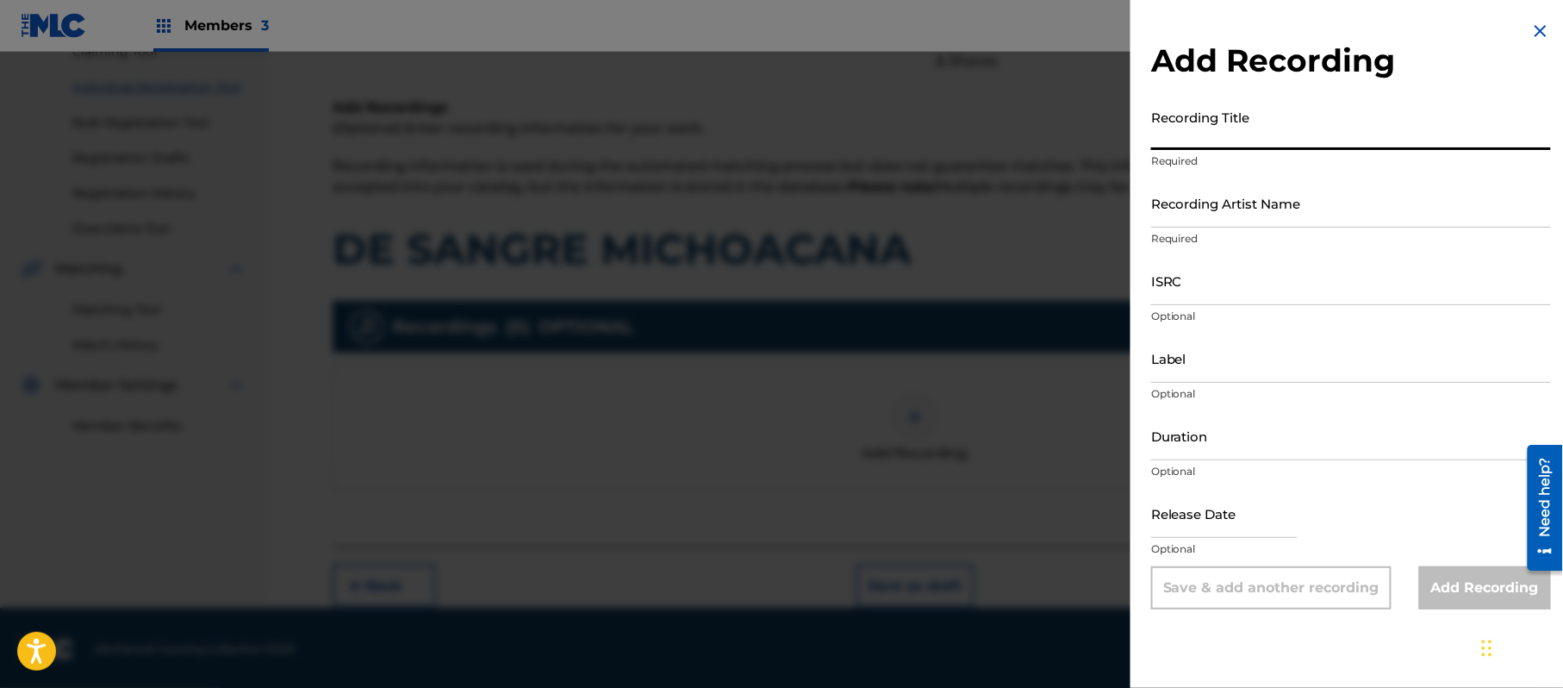
paste input "De Sangre Michoacana"
type input "De Sangre Michoacana"
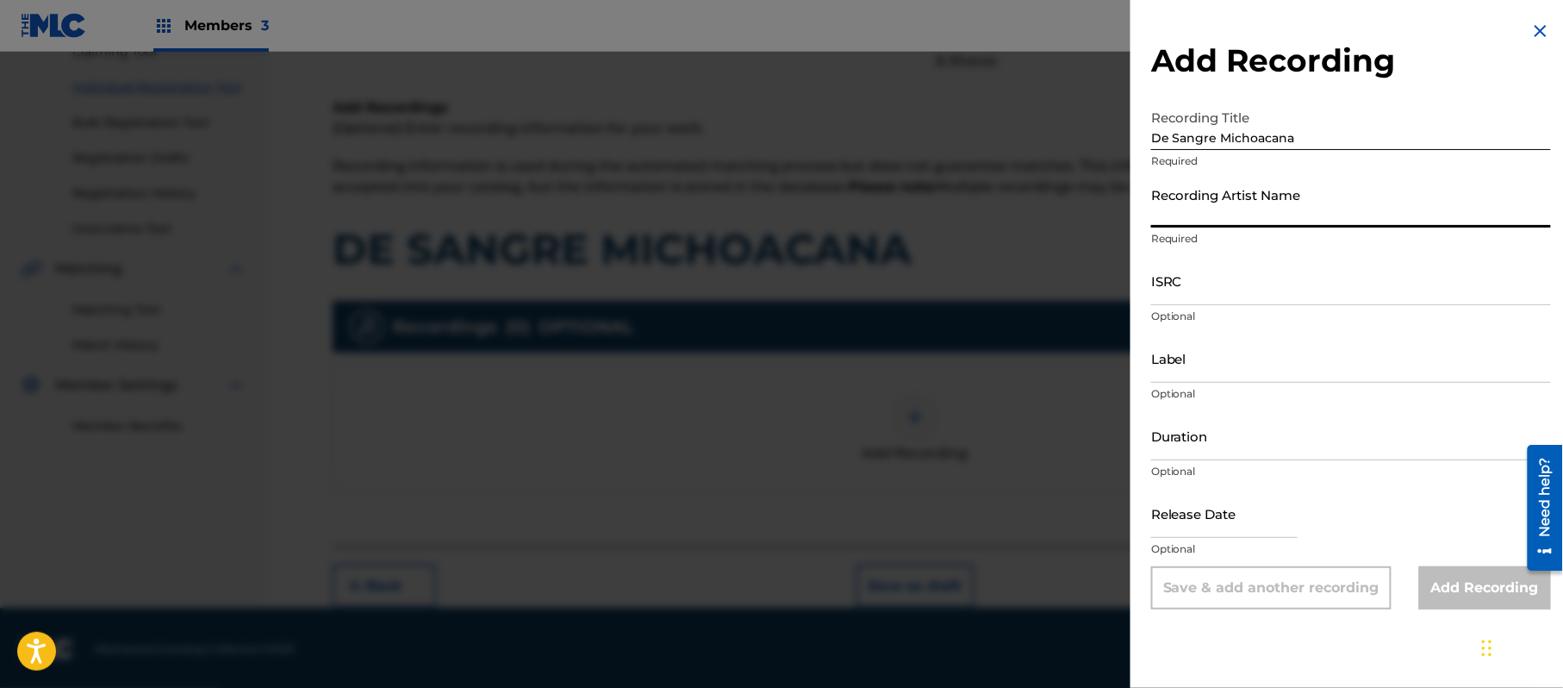
paste input "[PERSON_NAME]"
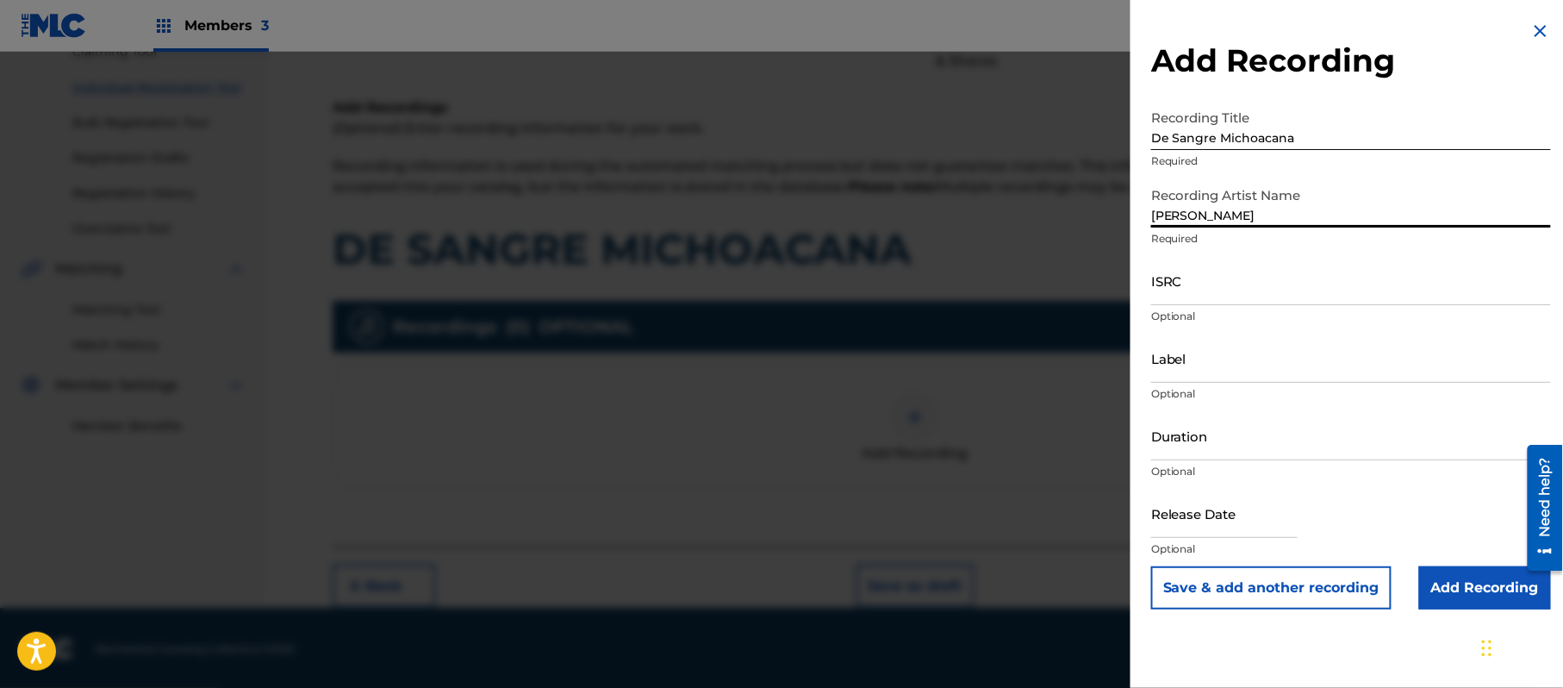
type input "[PERSON_NAME]"
drag, startPoint x: 1180, startPoint y: 253, endPoint x: 1177, endPoint y: 296, distance: 43.2
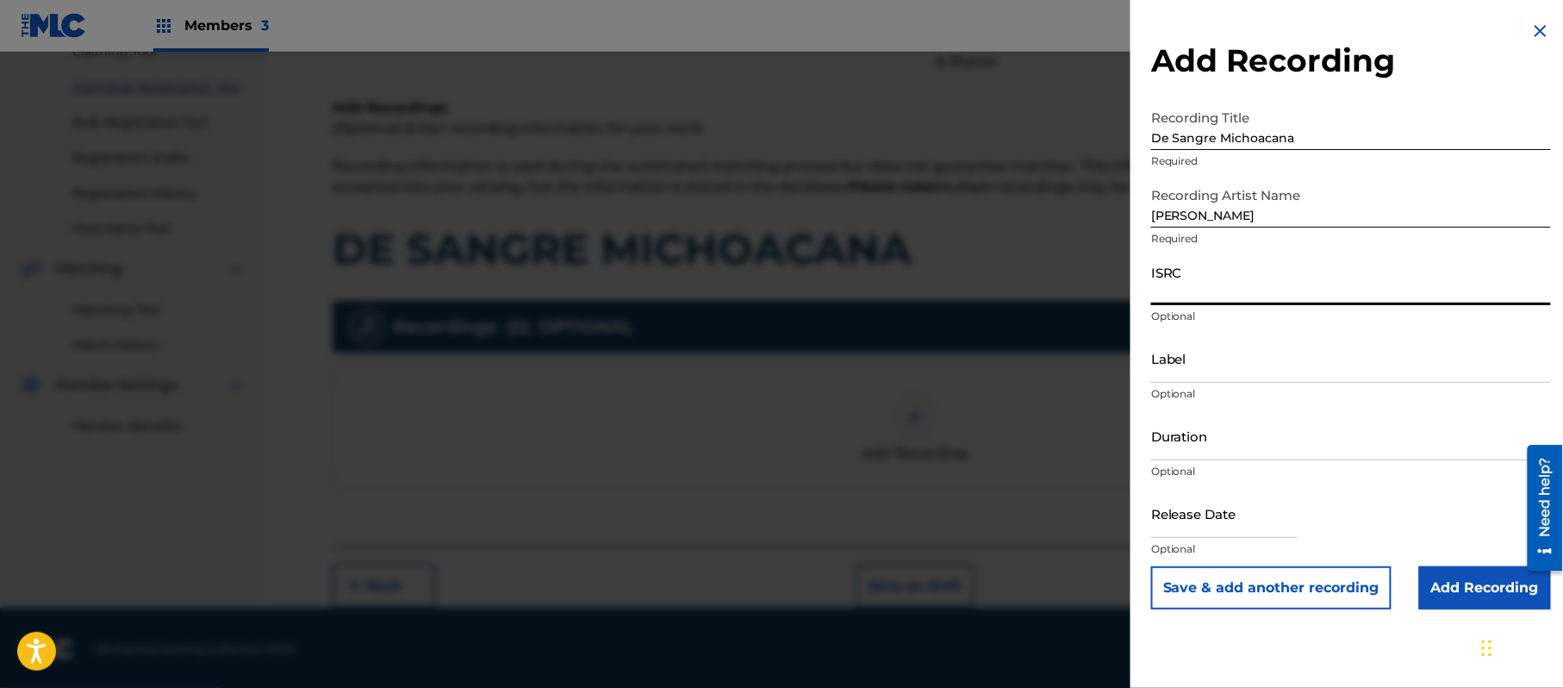
paste input "US3DF1118276"
type input "US3DF1118276"
paste input "Mar International Records"
type input "Mar International Records"
click at [1310, 443] on input "Duration" at bounding box center [1351, 435] width 400 height 49
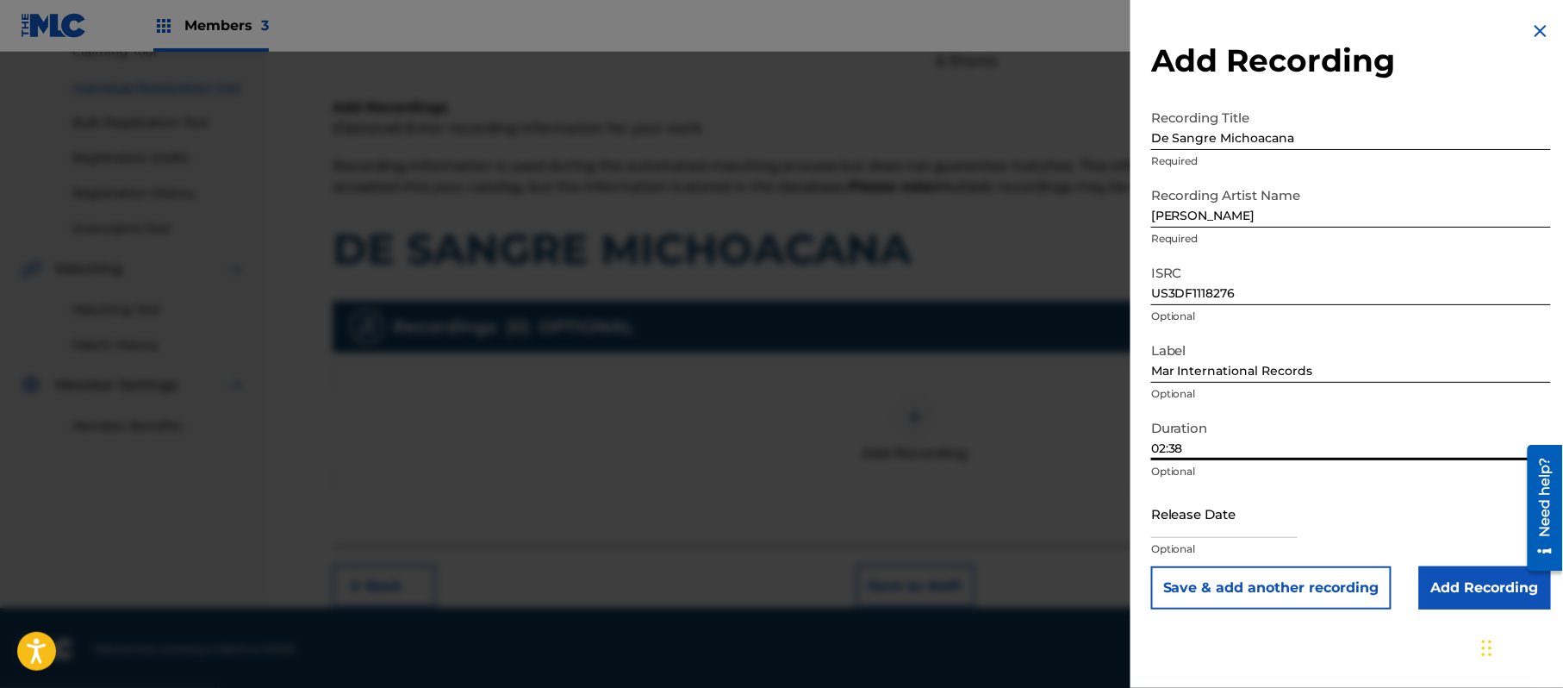
type input "02:38"
drag, startPoint x: 1201, startPoint y: 496, endPoint x: 1242, endPoint y: 521, distance: 47.2
click at [1201, 496] on input "text" at bounding box center [1224, 513] width 147 height 49
select select "7"
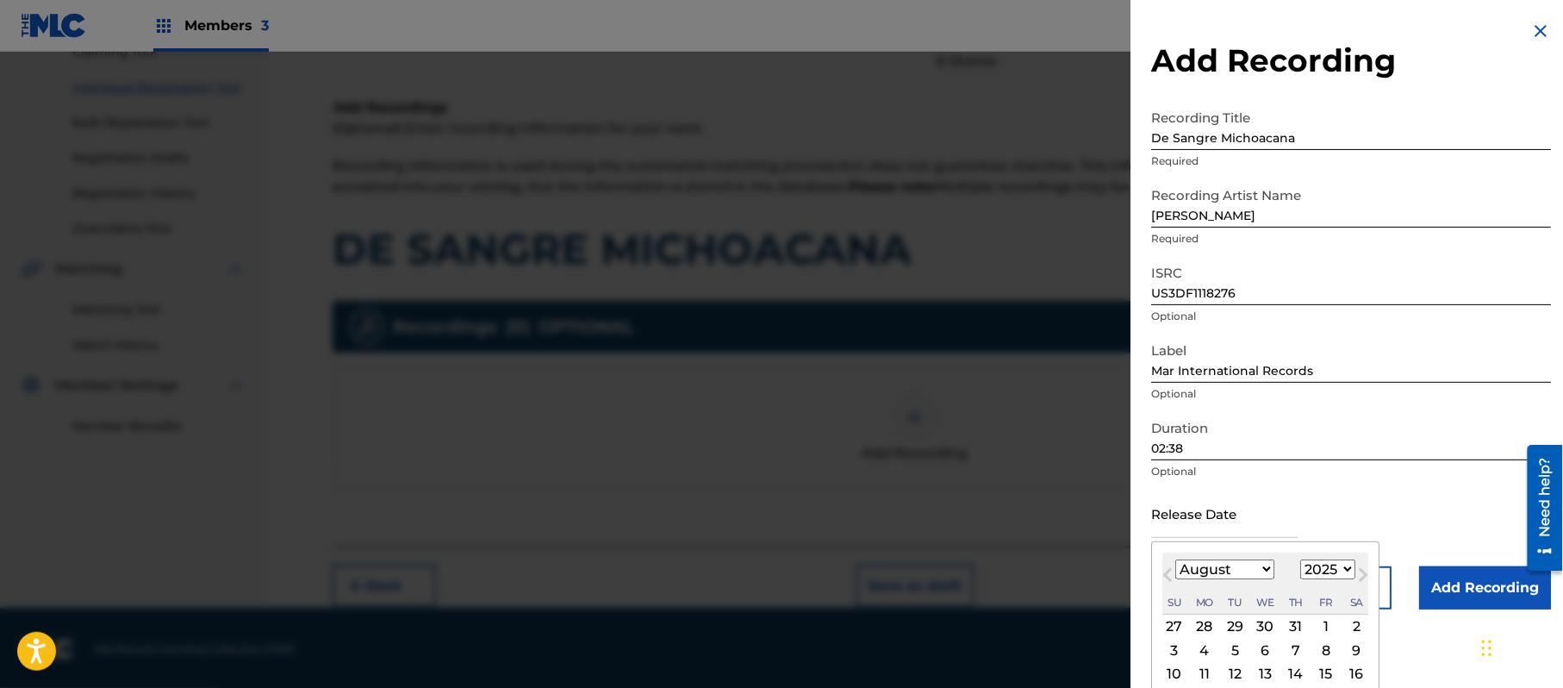
click at [1331, 566] on select "1899 1900 1901 1902 1903 1904 1905 1906 1907 1908 1909 1910 1911 1912 1913 1914…" at bounding box center [1328, 569] width 55 height 20
select select "2007"
click at [1304, 559] on select "1899 1900 1901 1902 1903 1904 1905 1906 1907 1908 1909 1910 1911 1912 1913 1914…" at bounding box center [1328, 569] width 55 height 20
click at [1208, 573] on select "January February March April May June July August September October November De…" at bounding box center [1225, 569] width 99 height 20
select select "8"
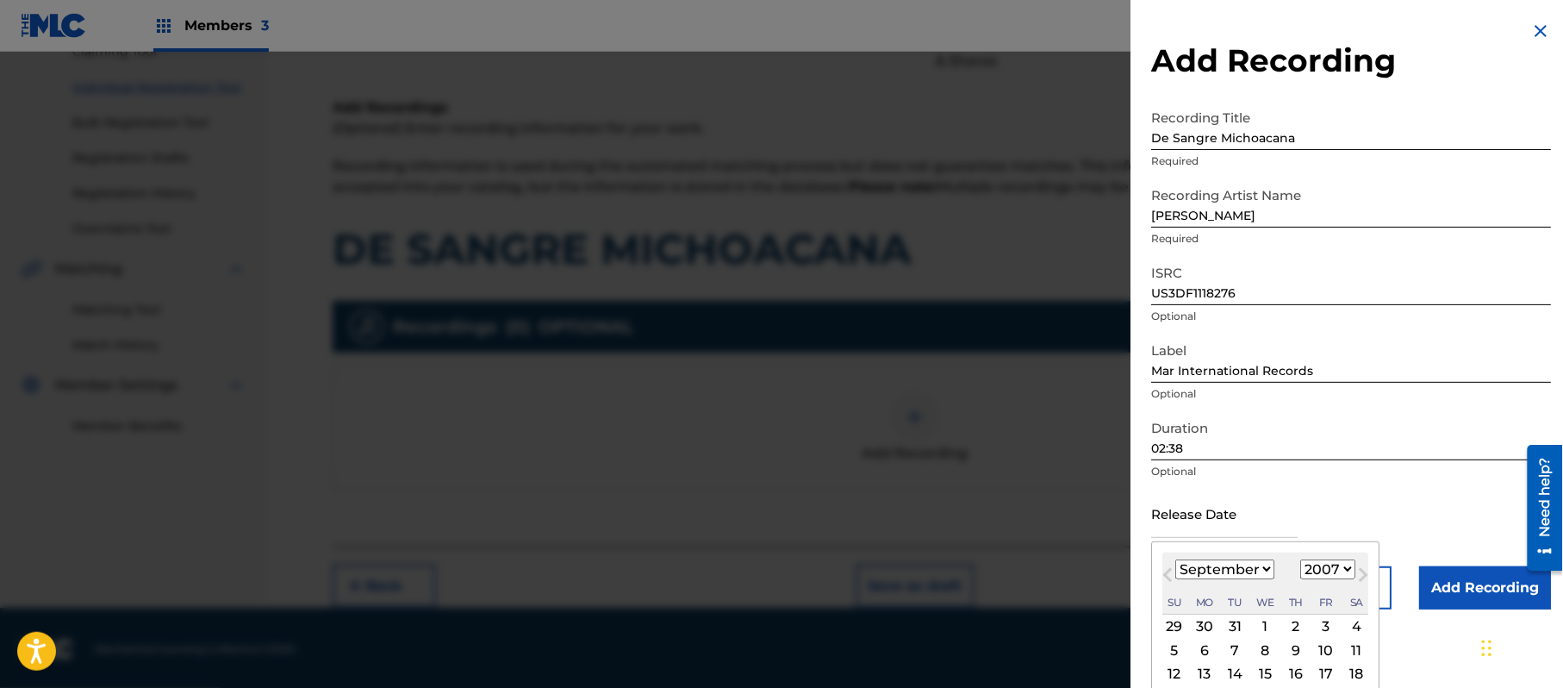
click at [1176, 559] on select "January February March April May June July August September October November De…" at bounding box center [1225, 569] width 99 height 20
click at [1238, 669] on div "11" at bounding box center [1235, 674] width 21 height 21
type input "[DATE]"
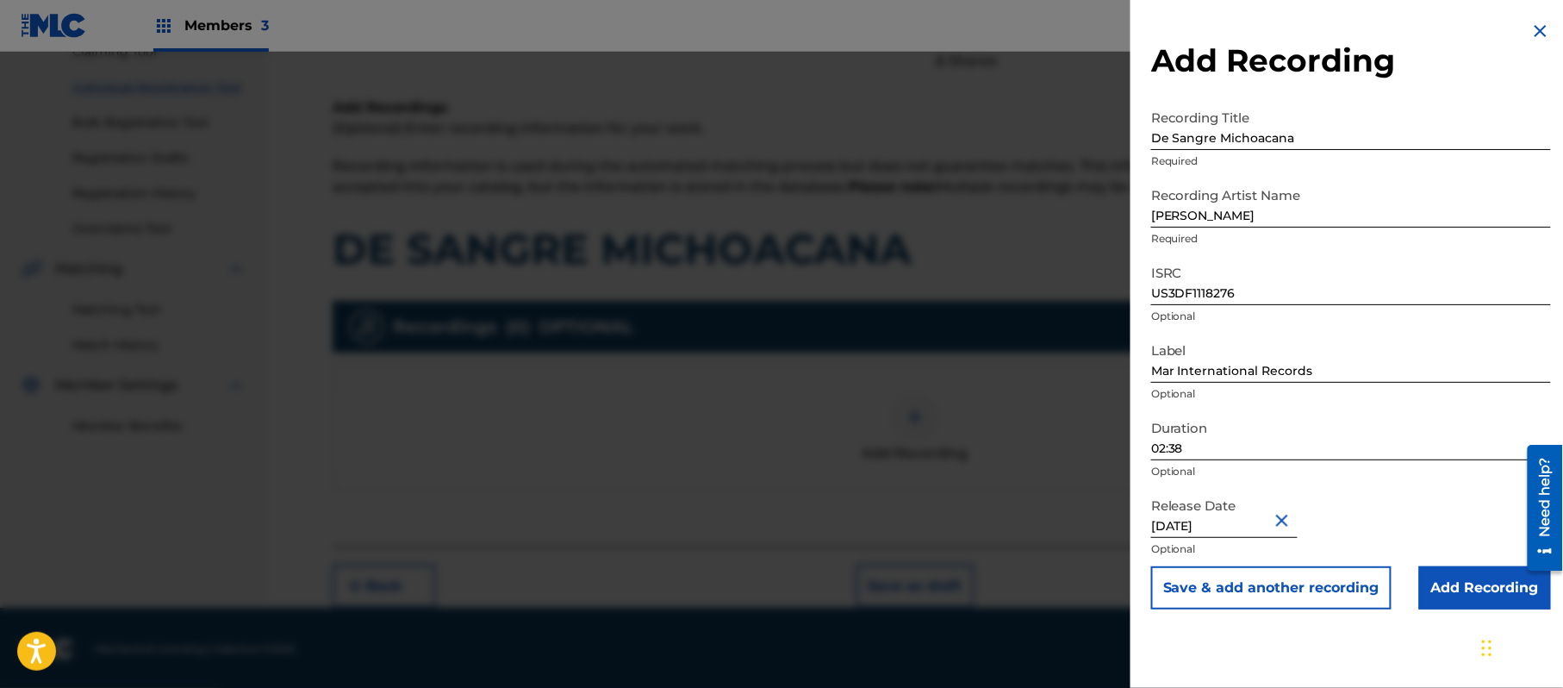
click at [1458, 583] on input "Add Recording" at bounding box center [1486, 587] width 132 height 43
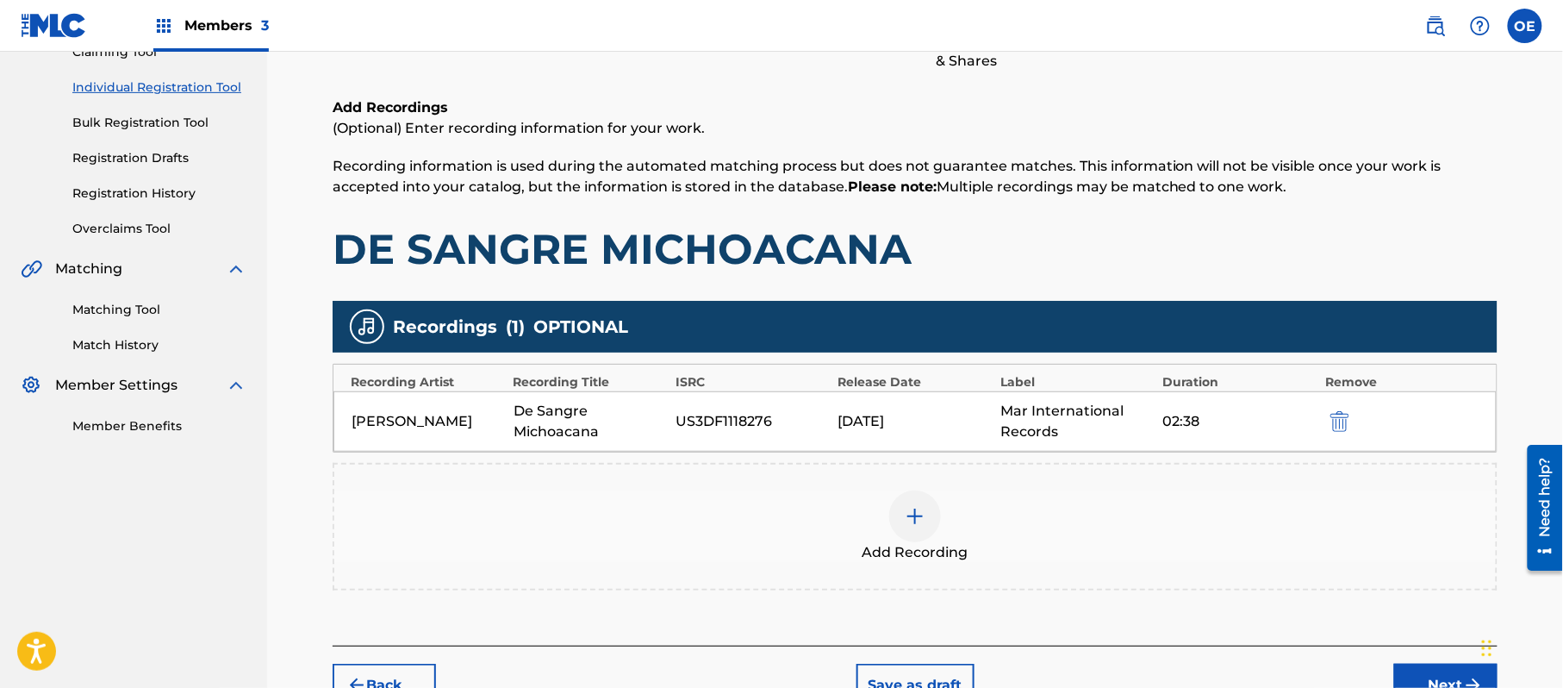
scroll to position [303, 0]
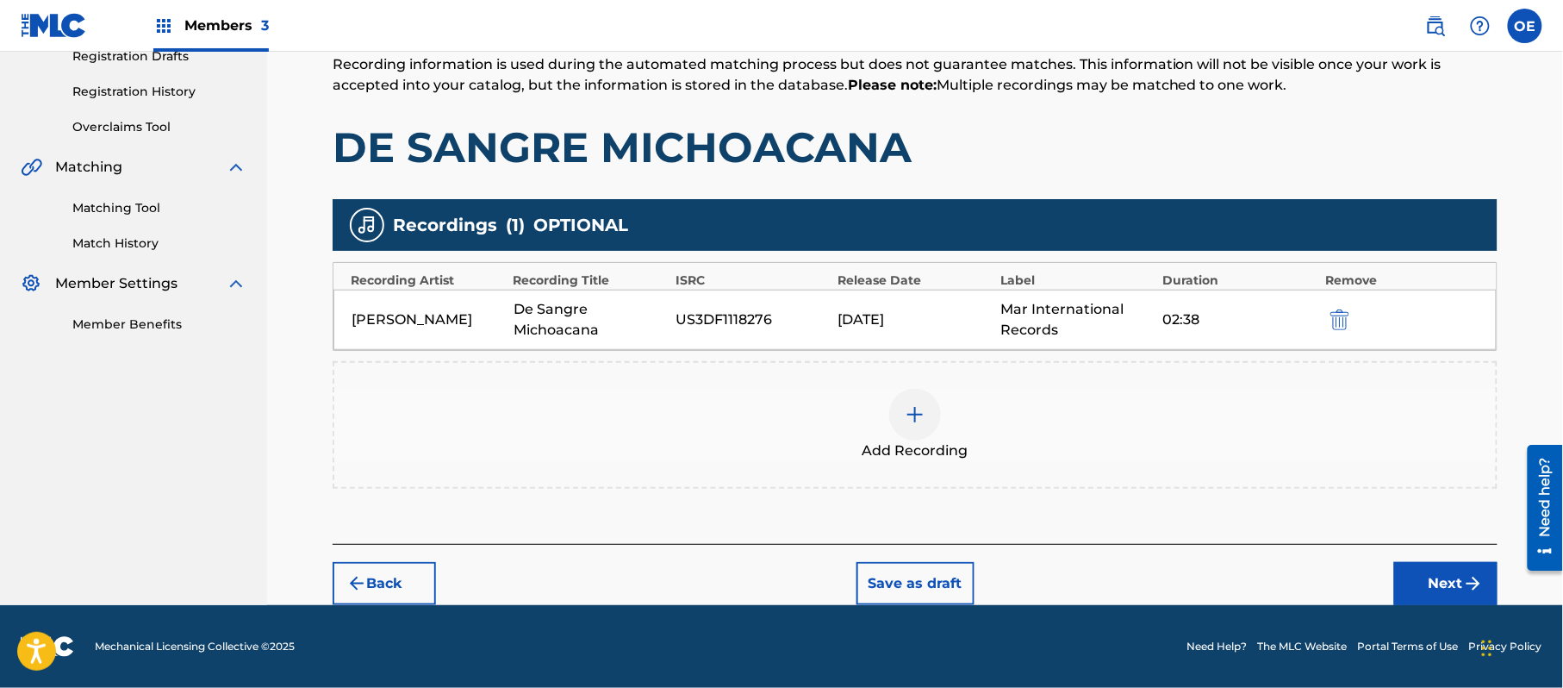
click at [1446, 560] on div "Back Save as draft Next" at bounding box center [915, 574] width 1165 height 61
click at [1479, 574] on img "submit" at bounding box center [1474, 583] width 21 height 21
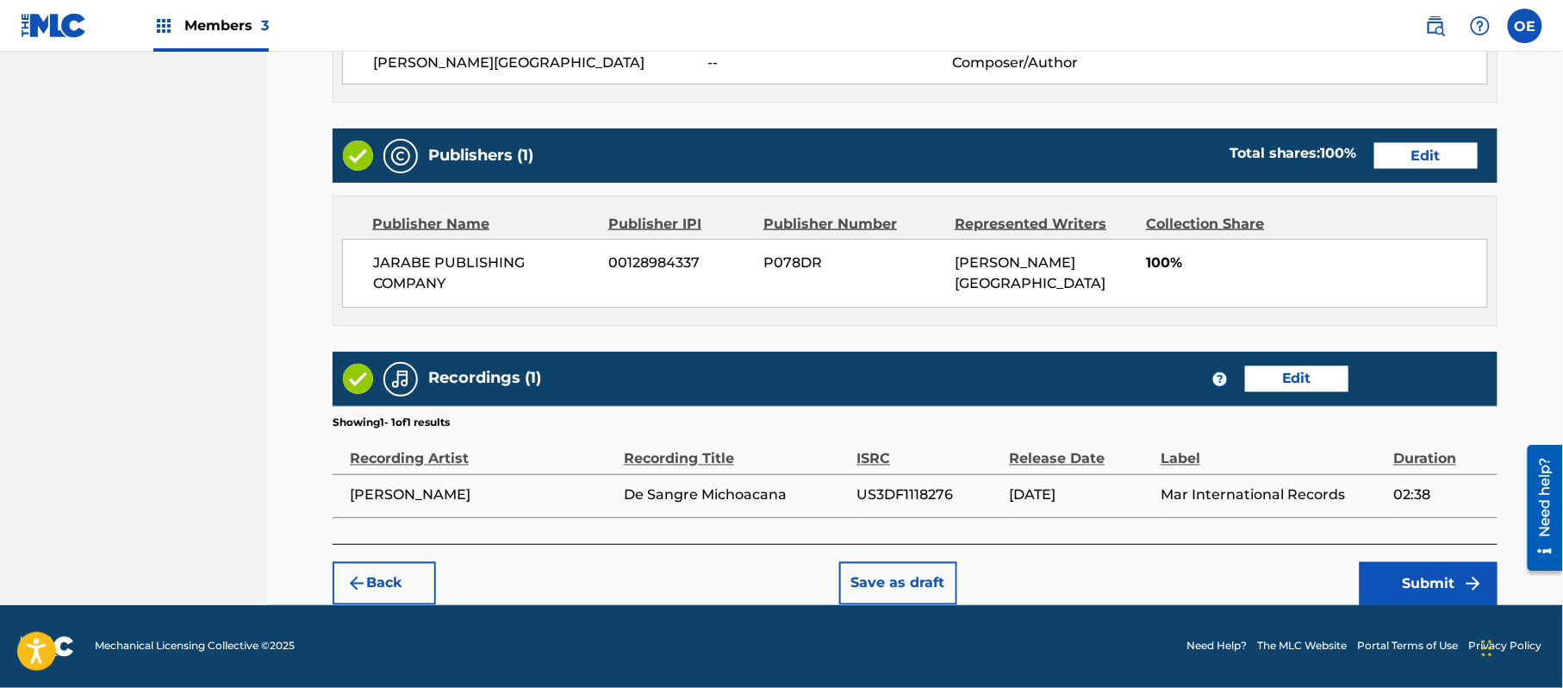
scroll to position [791, 0]
click at [1404, 577] on button "Submit" at bounding box center [1429, 583] width 138 height 43
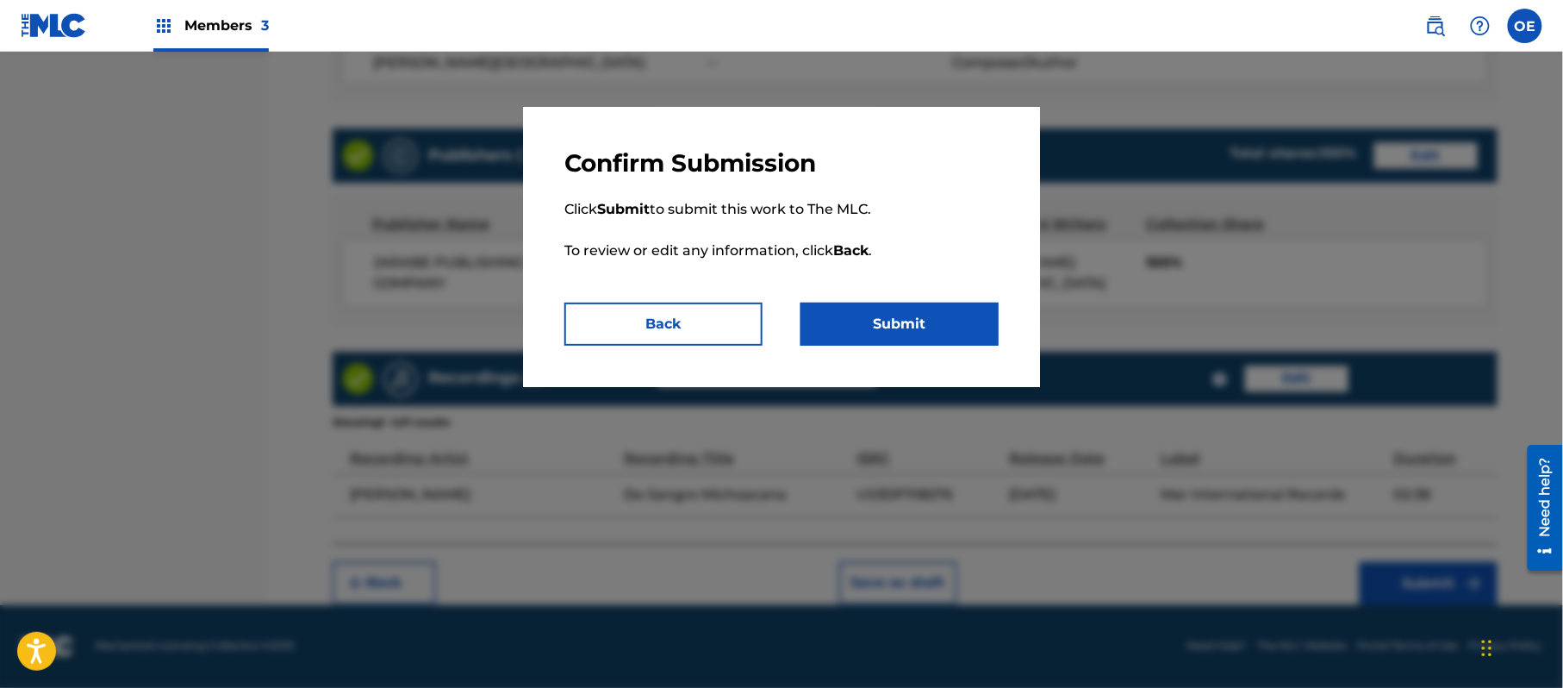
click at [924, 305] on button "Submit" at bounding box center [900, 324] width 198 height 43
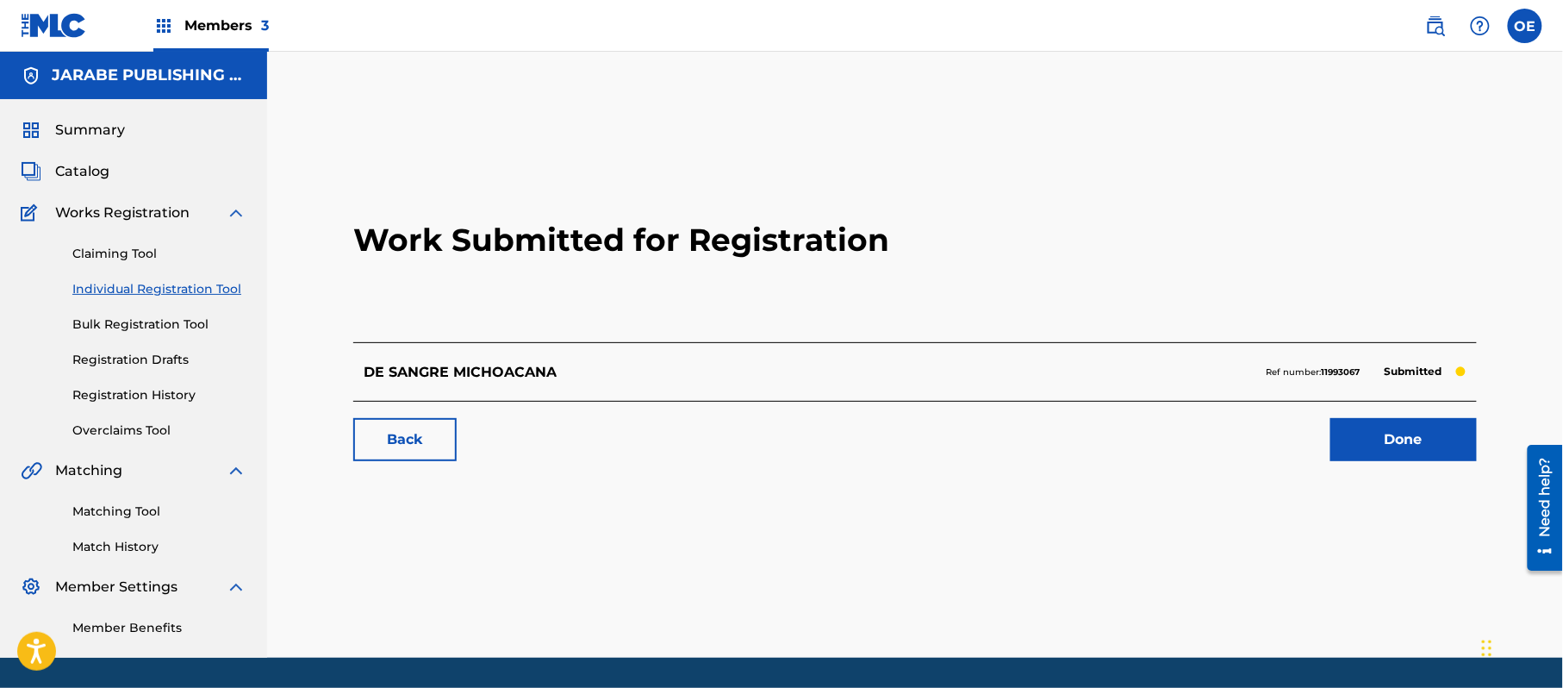
click at [222, 296] on link "Individual Registration Tool" at bounding box center [159, 289] width 174 height 18
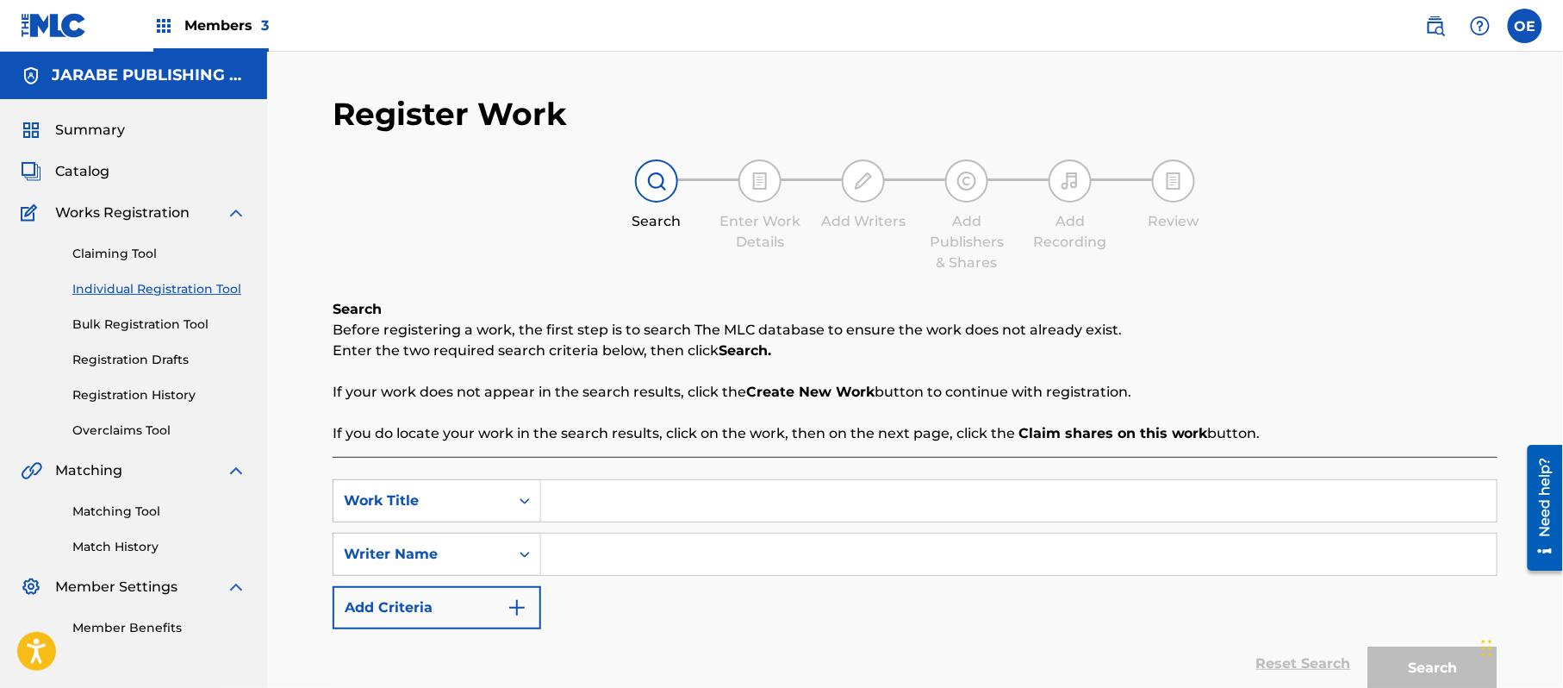
paste input "DESDE QUE TE CONOCI"
type input "DESDE QUE TE CONOCI"
paste input "[PERSON_NAME][GEOGRAPHIC_DATA]"
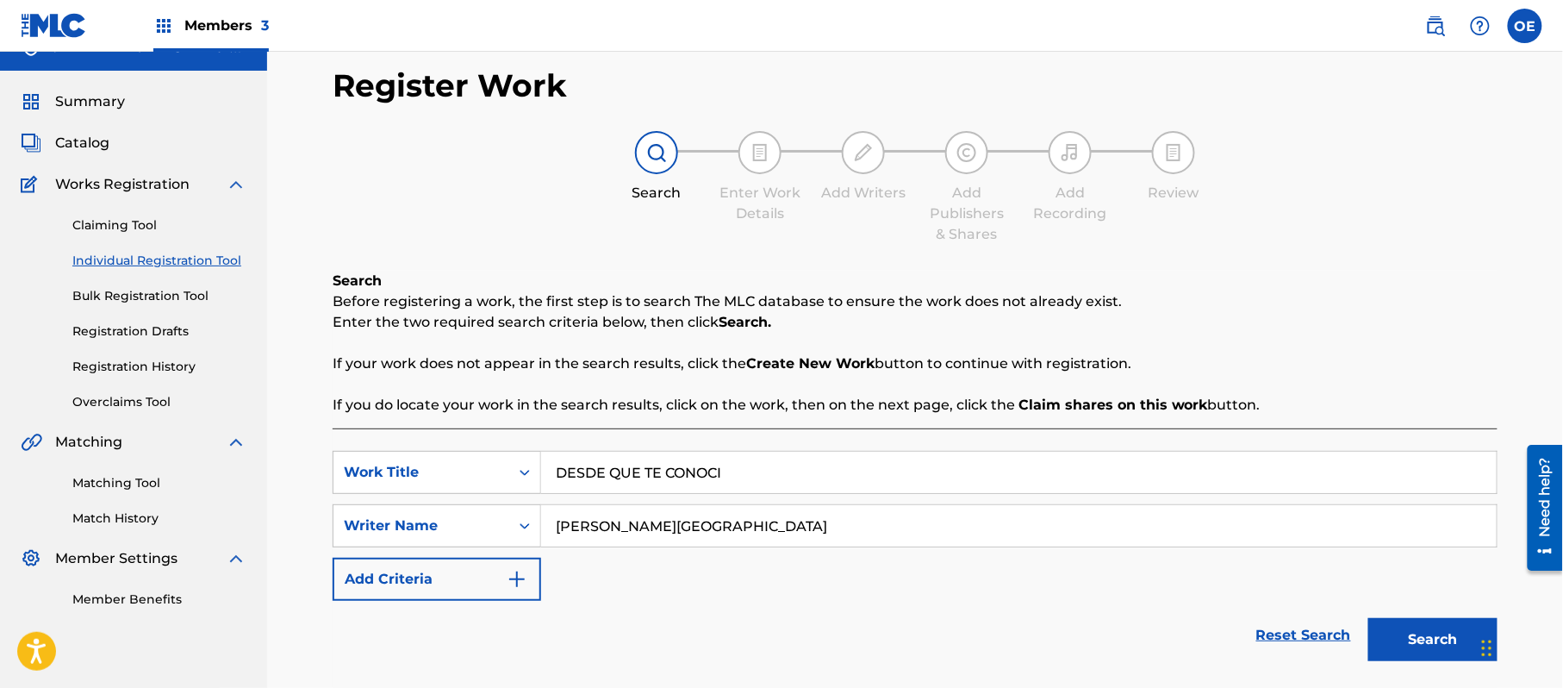
scroll to position [115, 0]
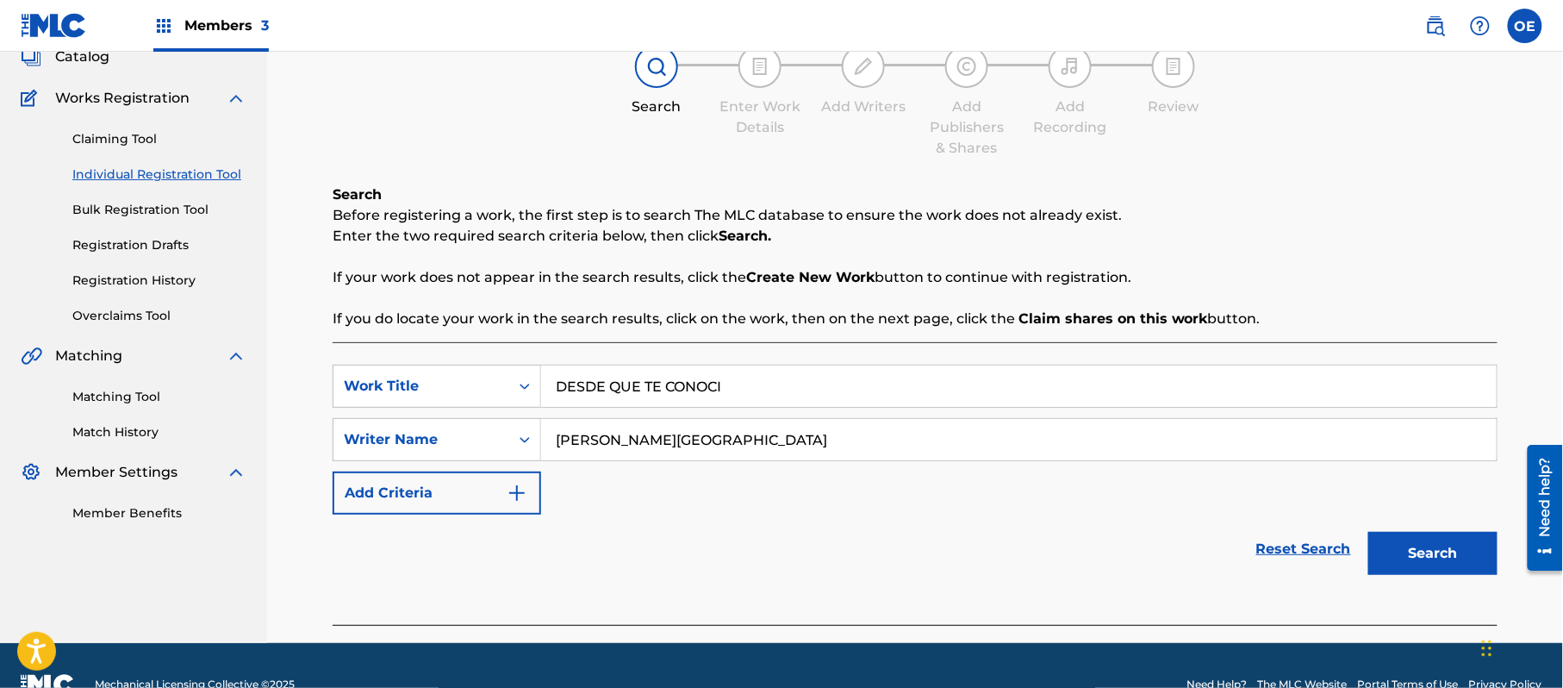
type input "[PERSON_NAME][GEOGRAPHIC_DATA]"
click at [1405, 539] on button "Search" at bounding box center [1433, 553] width 129 height 43
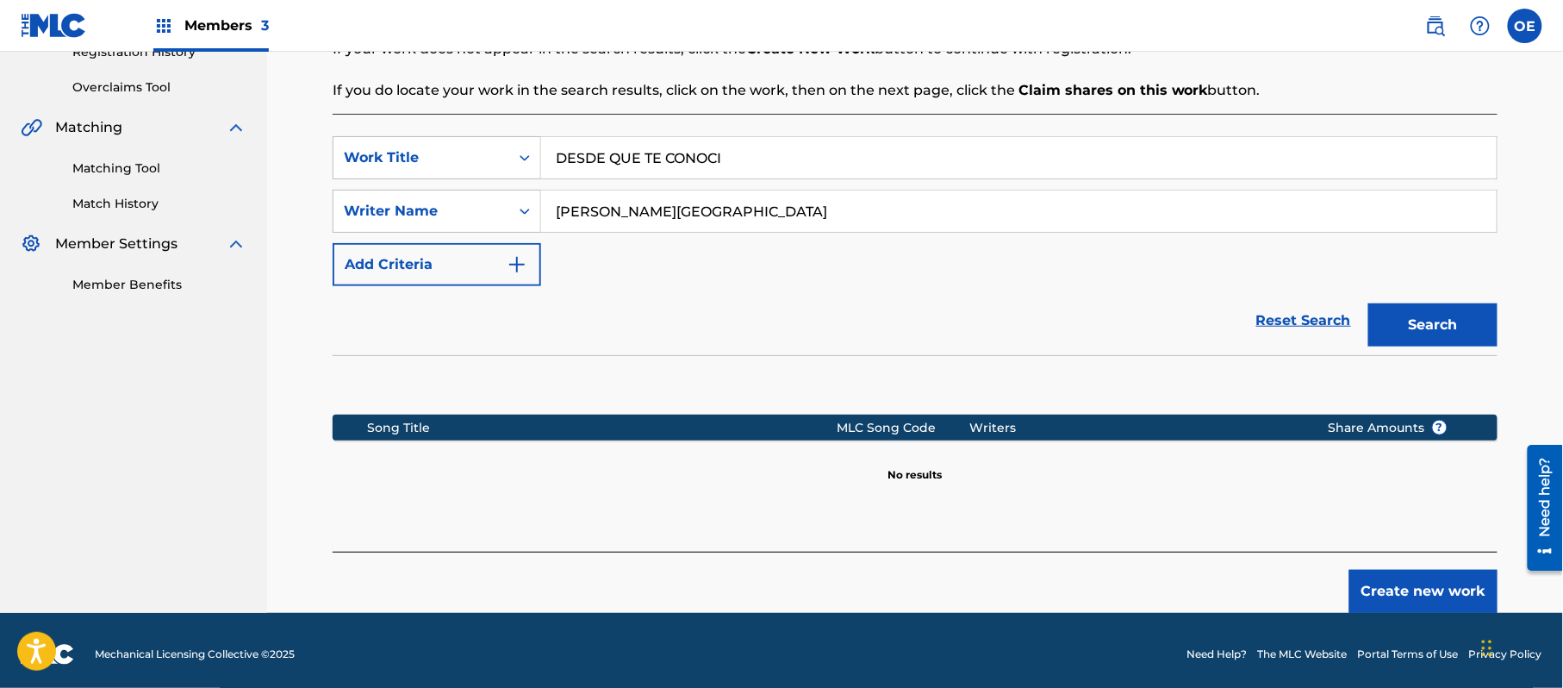
scroll to position [352, 0]
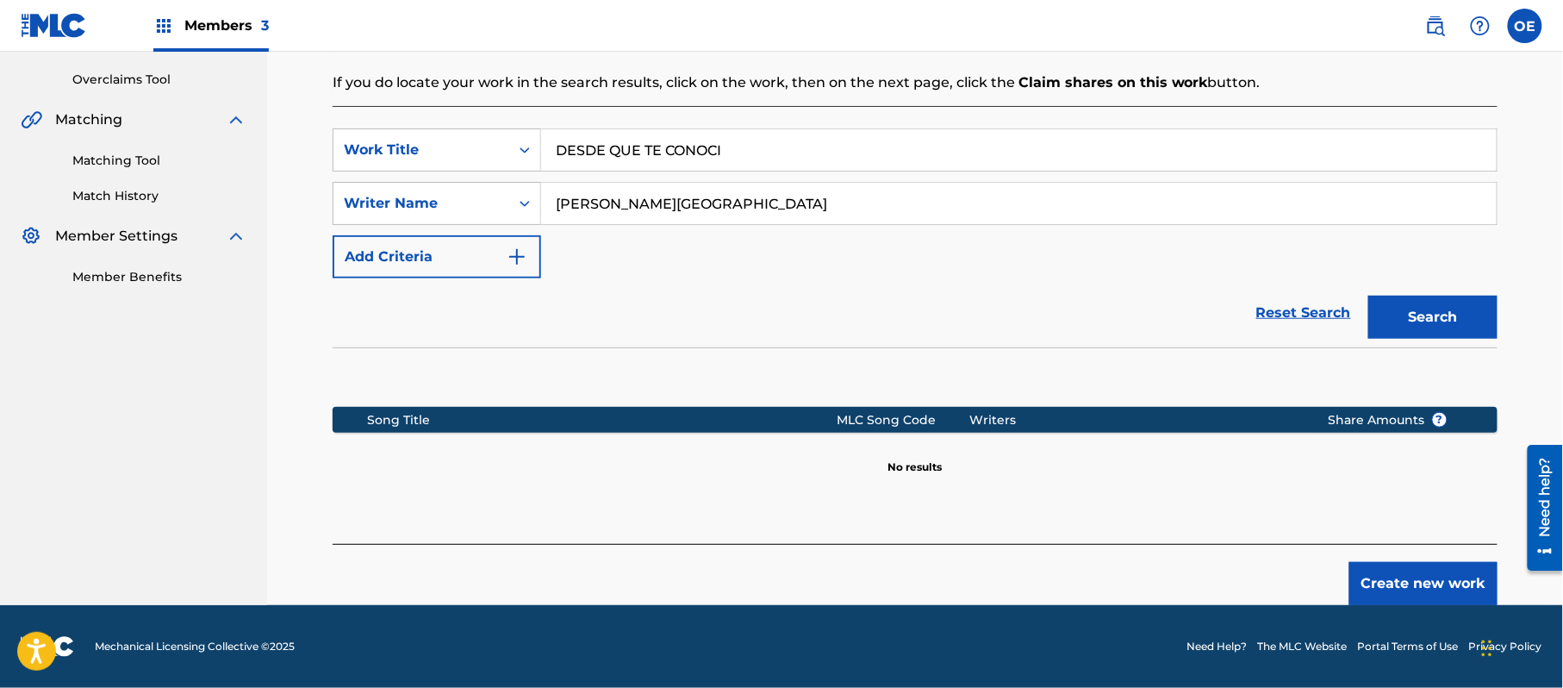
click at [1473, 573] on button "Create new work" at bounding box center [1424, 583] width 148 height 43
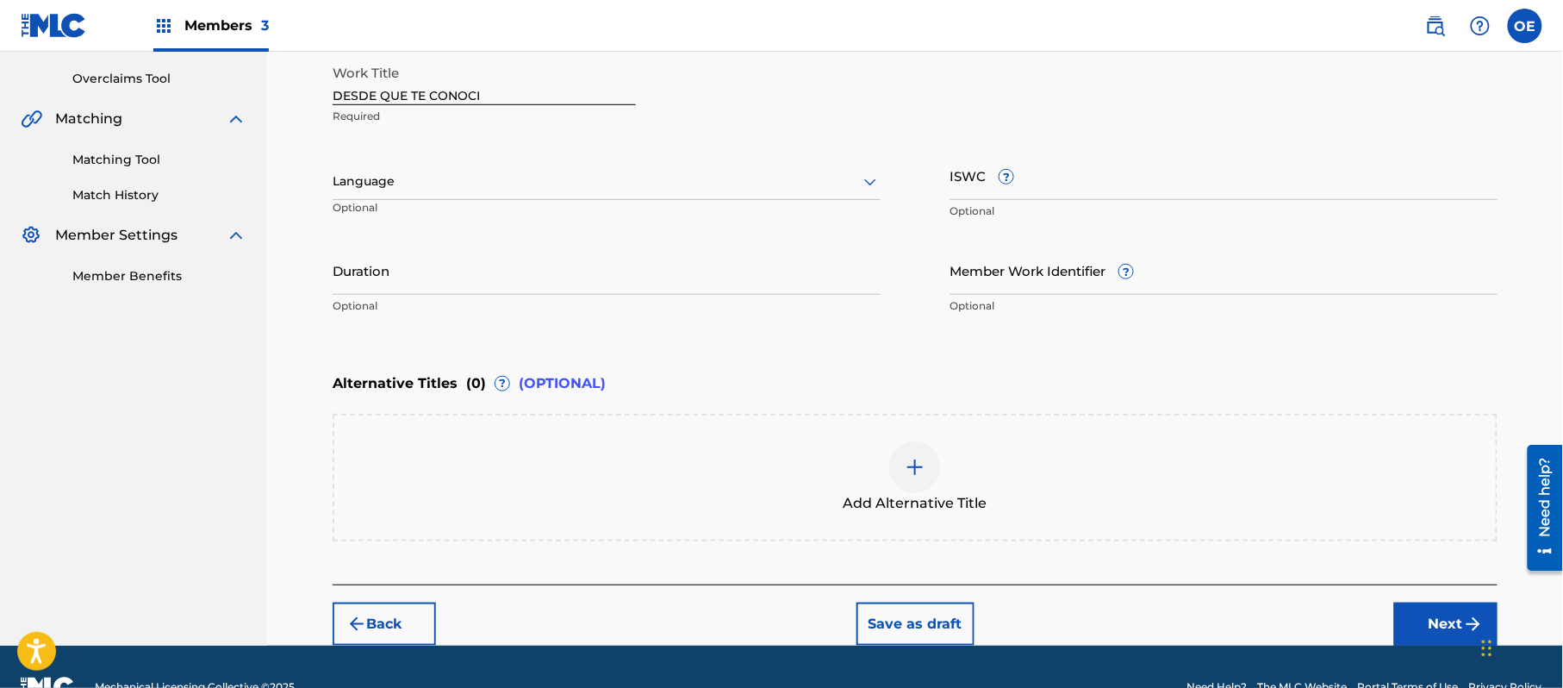
click at [378, 178] on div at bounding box center [607, 182] width 548 height 22
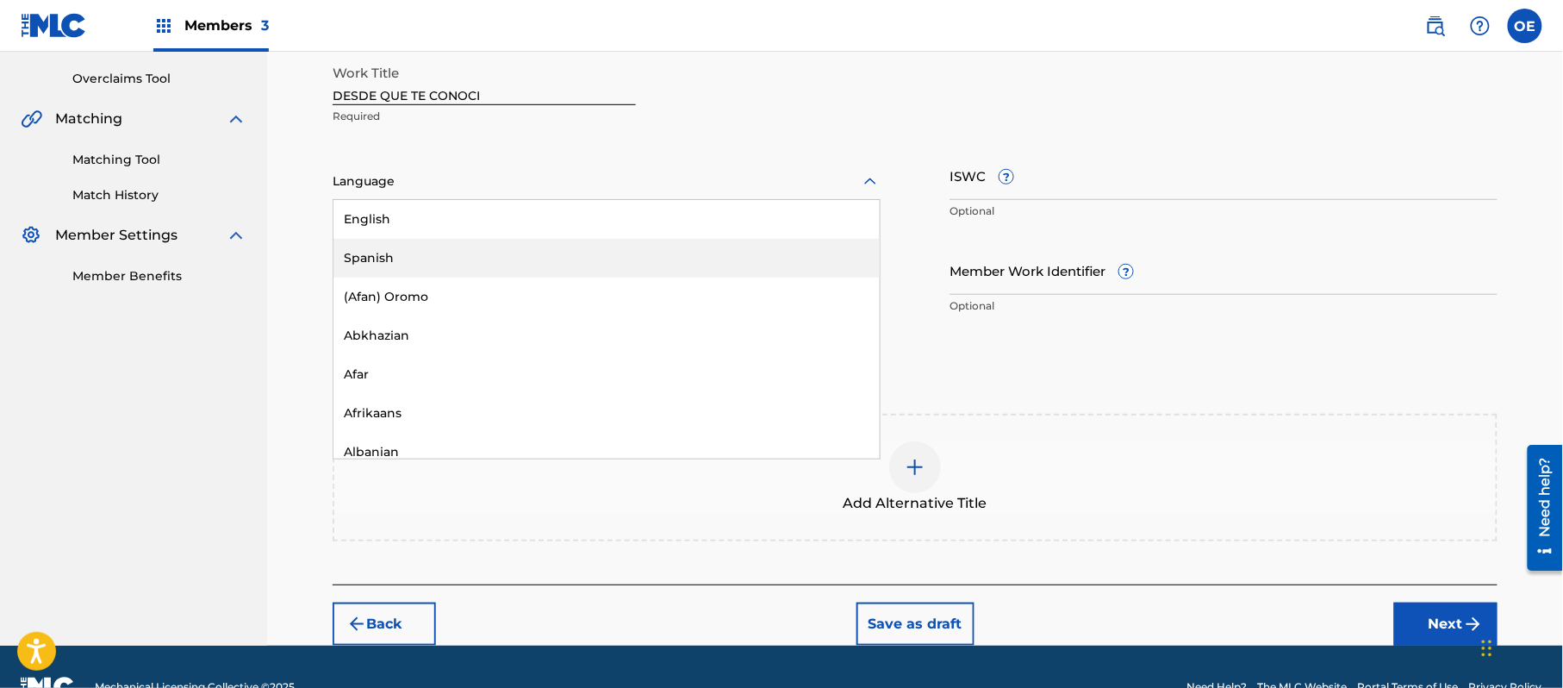
click at [367, 241] on div "Spanish" at bounding box center [607, 258] width 546 height 39
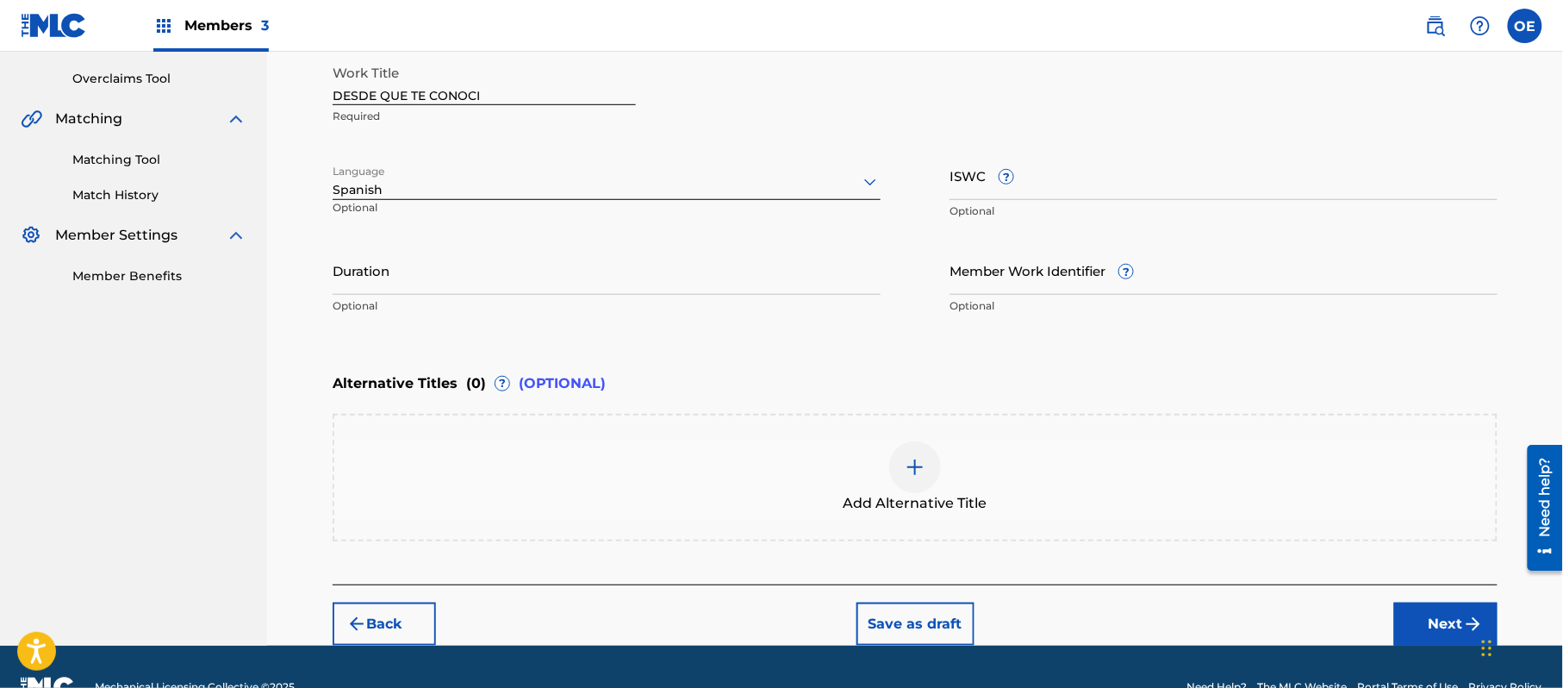
click at [1425, 612] on button "Next" at bounding box center [1446, 623] width 103 height 43
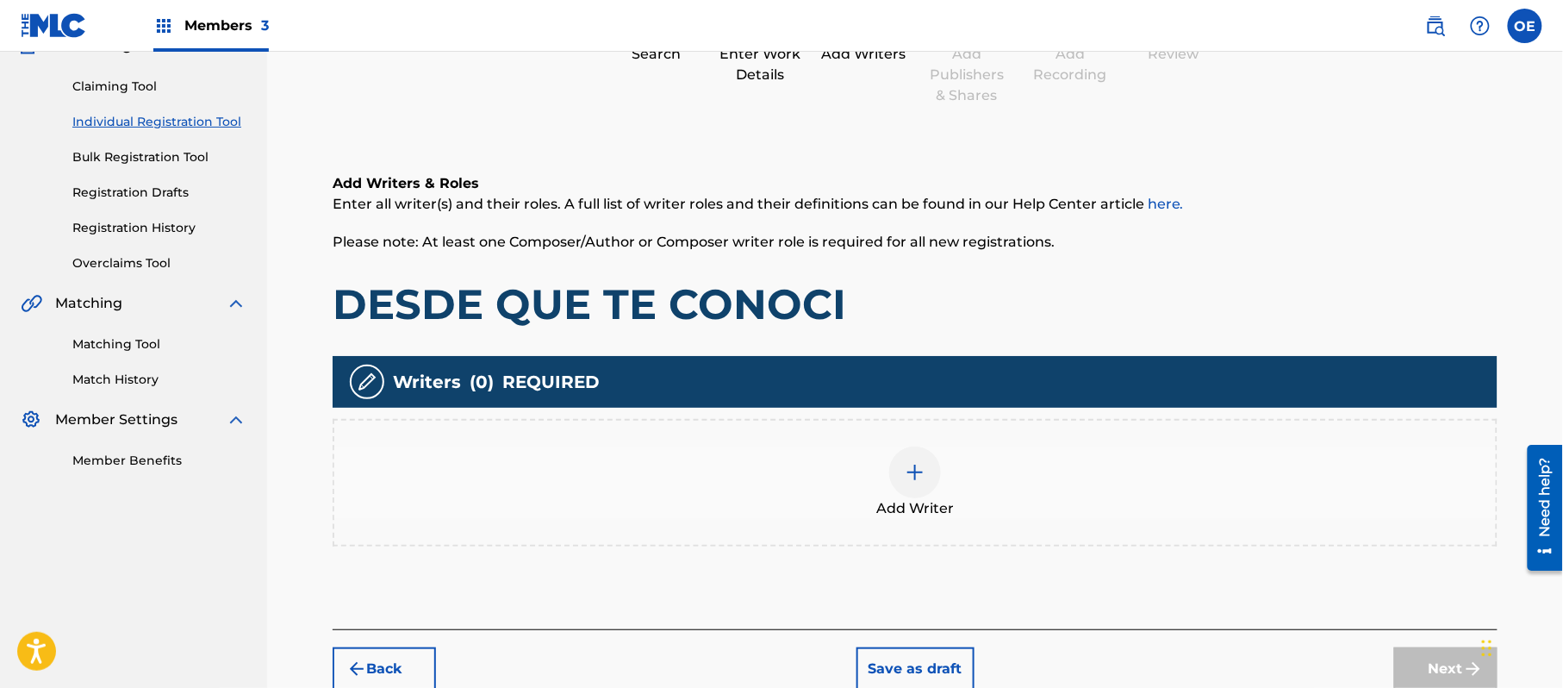
scroll to position [78, 0]
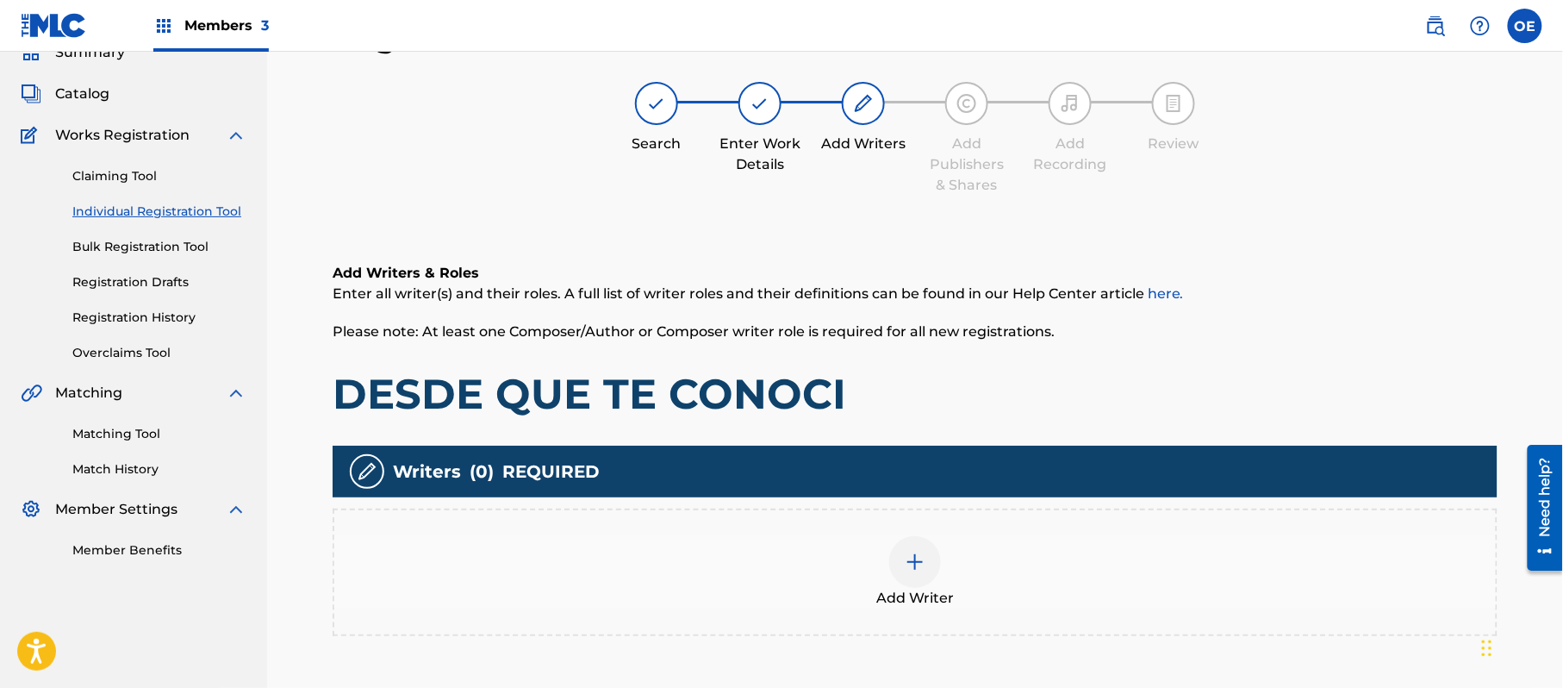
click at [997, 596] on div "Add Writer" at bounding box center [915, 572] width 1162 height 72
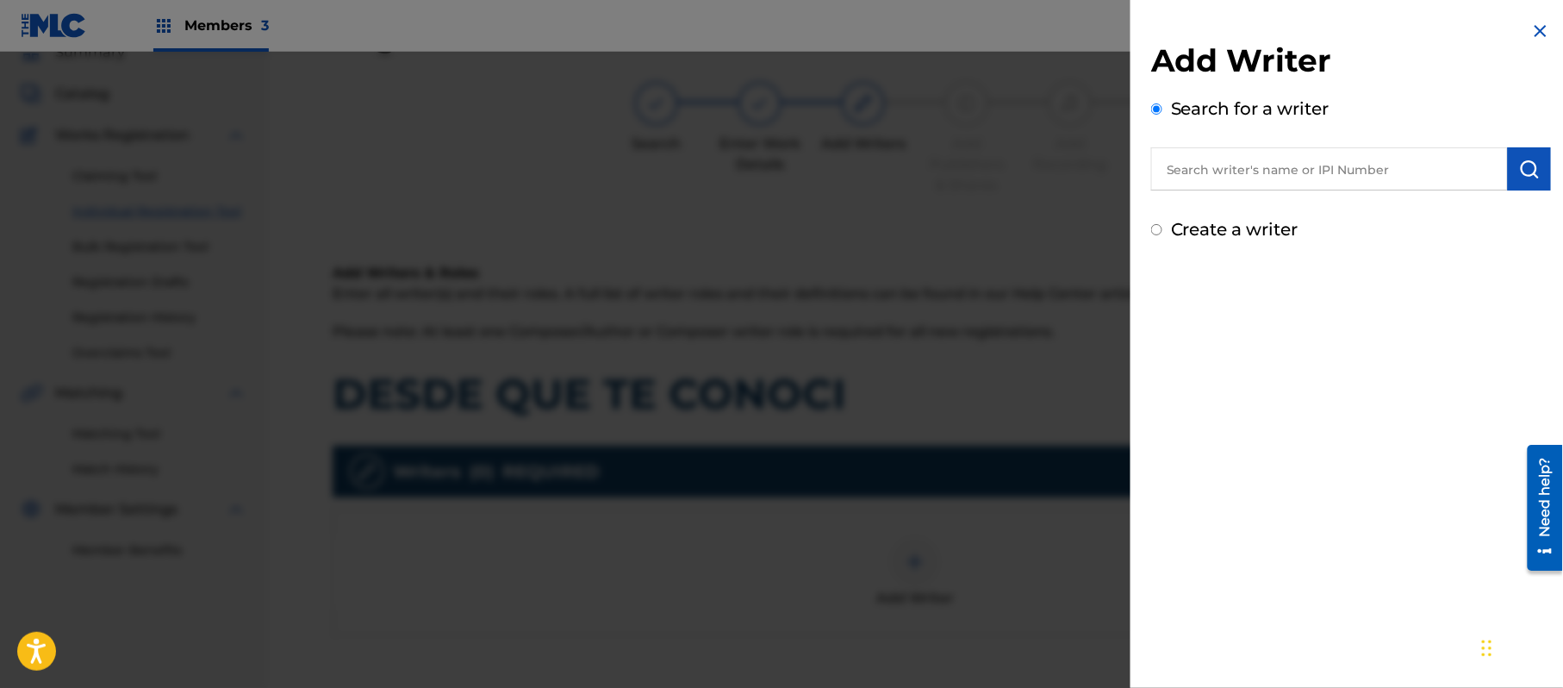
paste input "[PERSON_NAME][GEOGRAPHIC_DATA]"
type input "[PERSON_NAME][GEOGRAPHIC_DATA]"
click at [1335, 419] on div "Add Writer Search for a writer [PERSON_NAME] Create a writer" at bounding box center [1351, 344] width 441 height 688
click at [1521, 163] on img "submit" at bounding box center [1530, 169] width 21 height 21
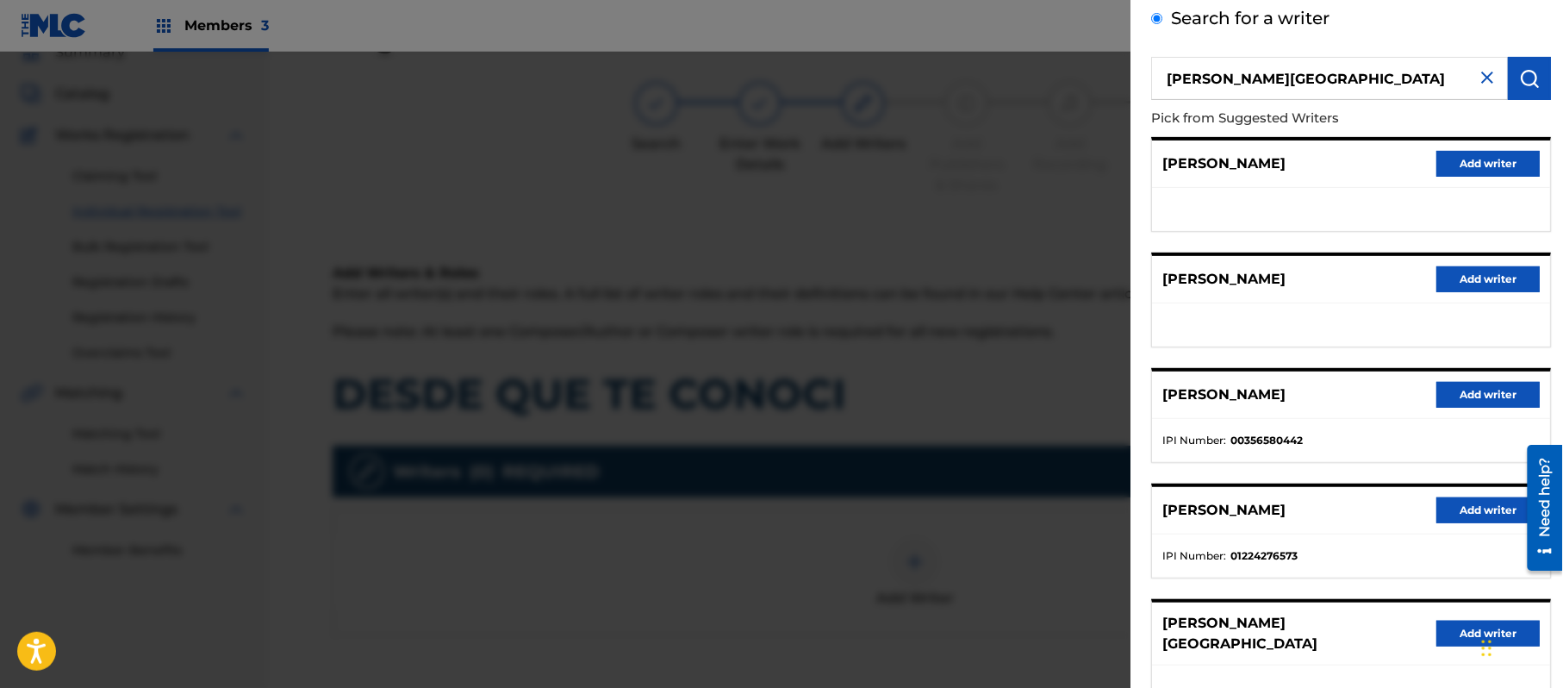
scroll to position [208, 0]
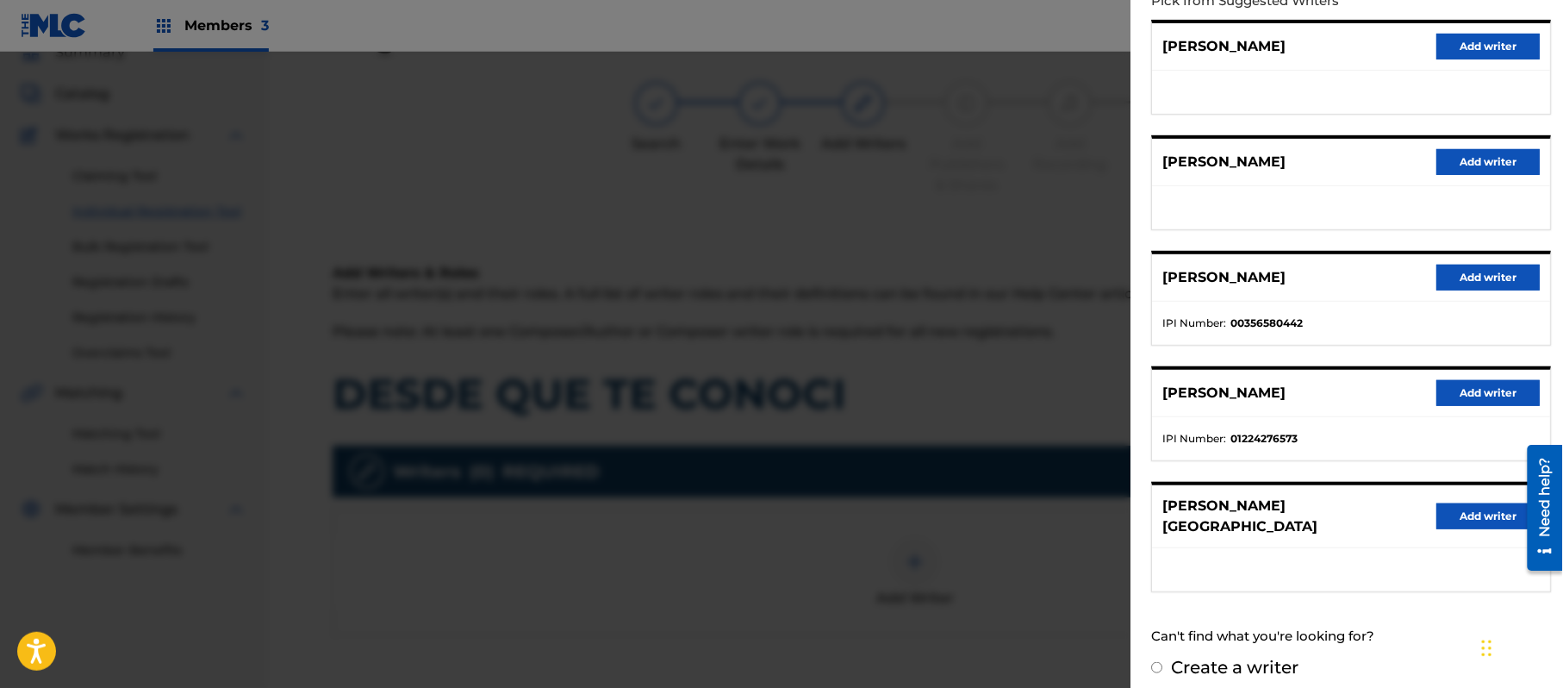
click at [1460, 518] on button "Add writer" at bounding box center [1488, 516] width 103 height 26
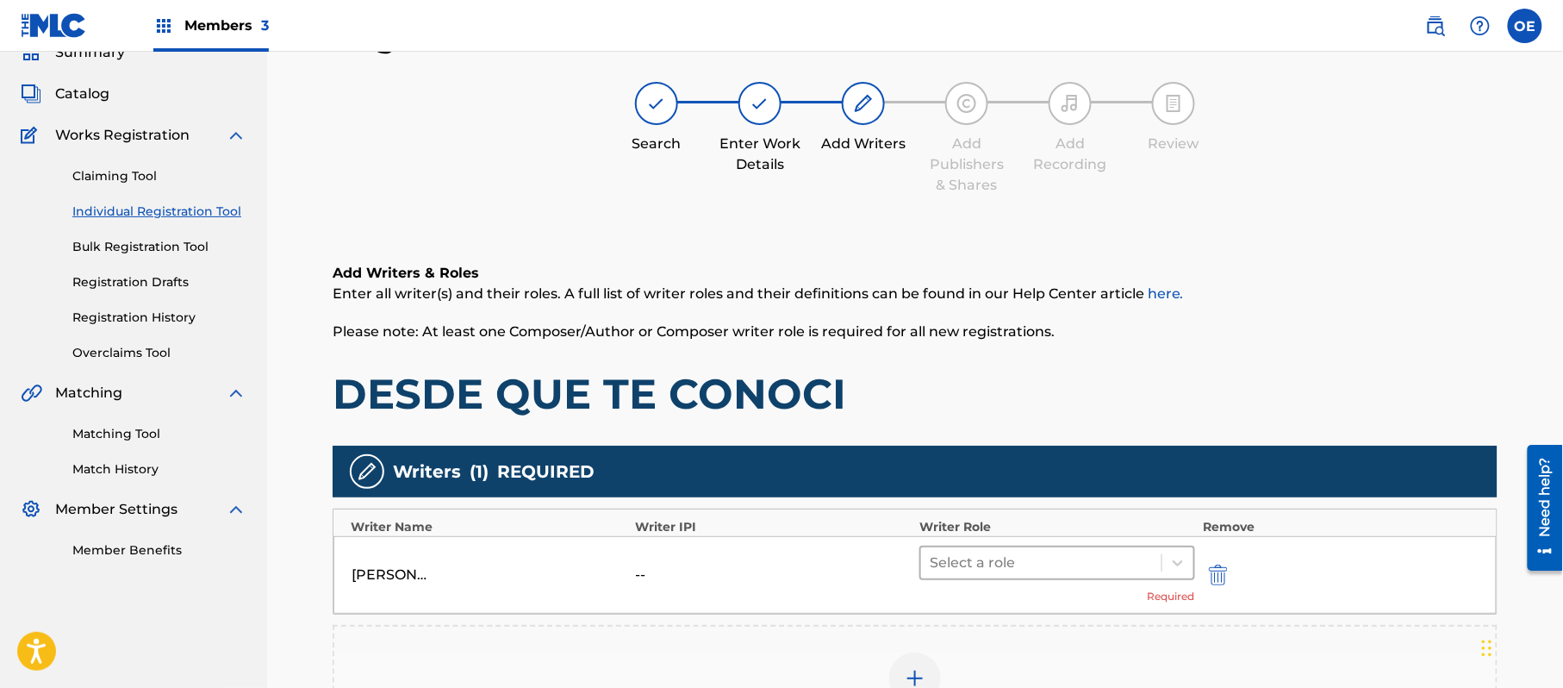
click at [949, 566] on div at bounding box center [1041, 563] width 223 height 24
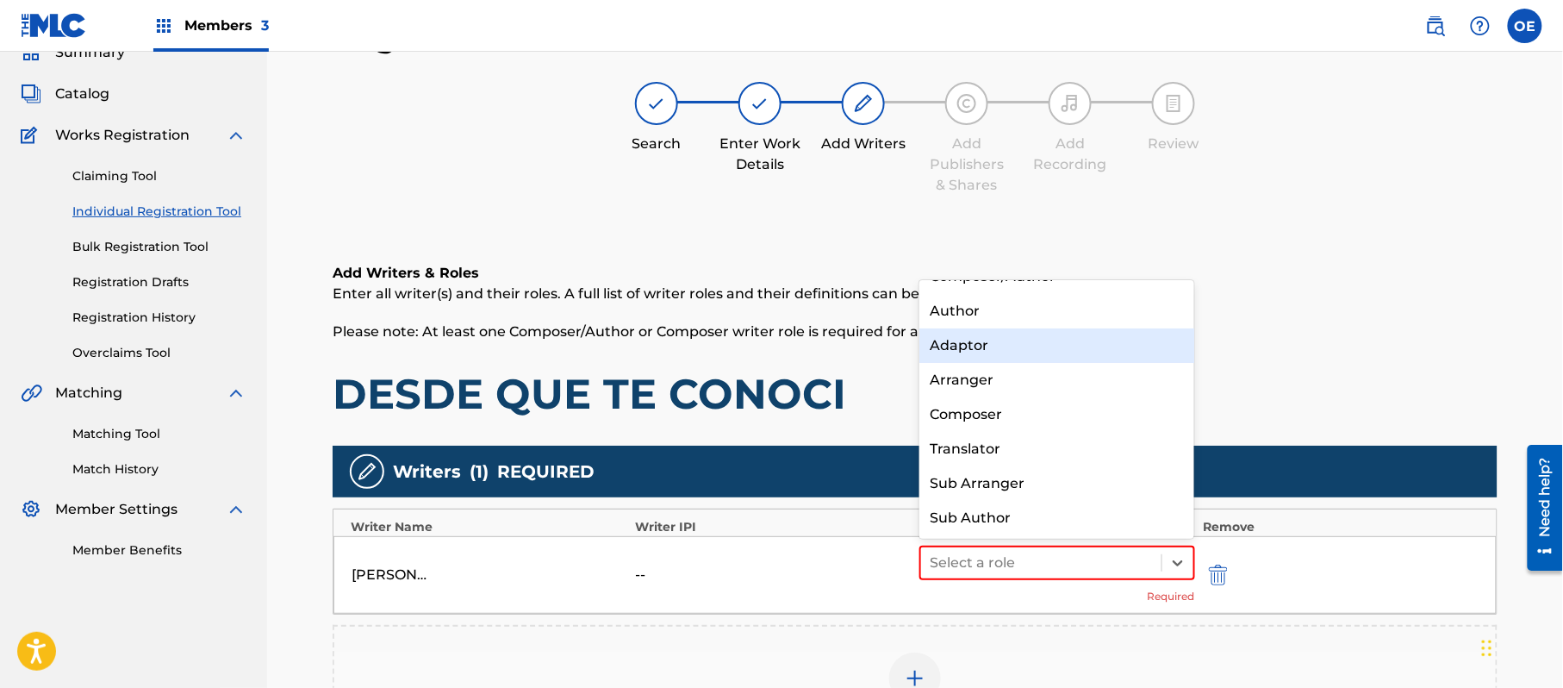
scroll to position [0, 0]
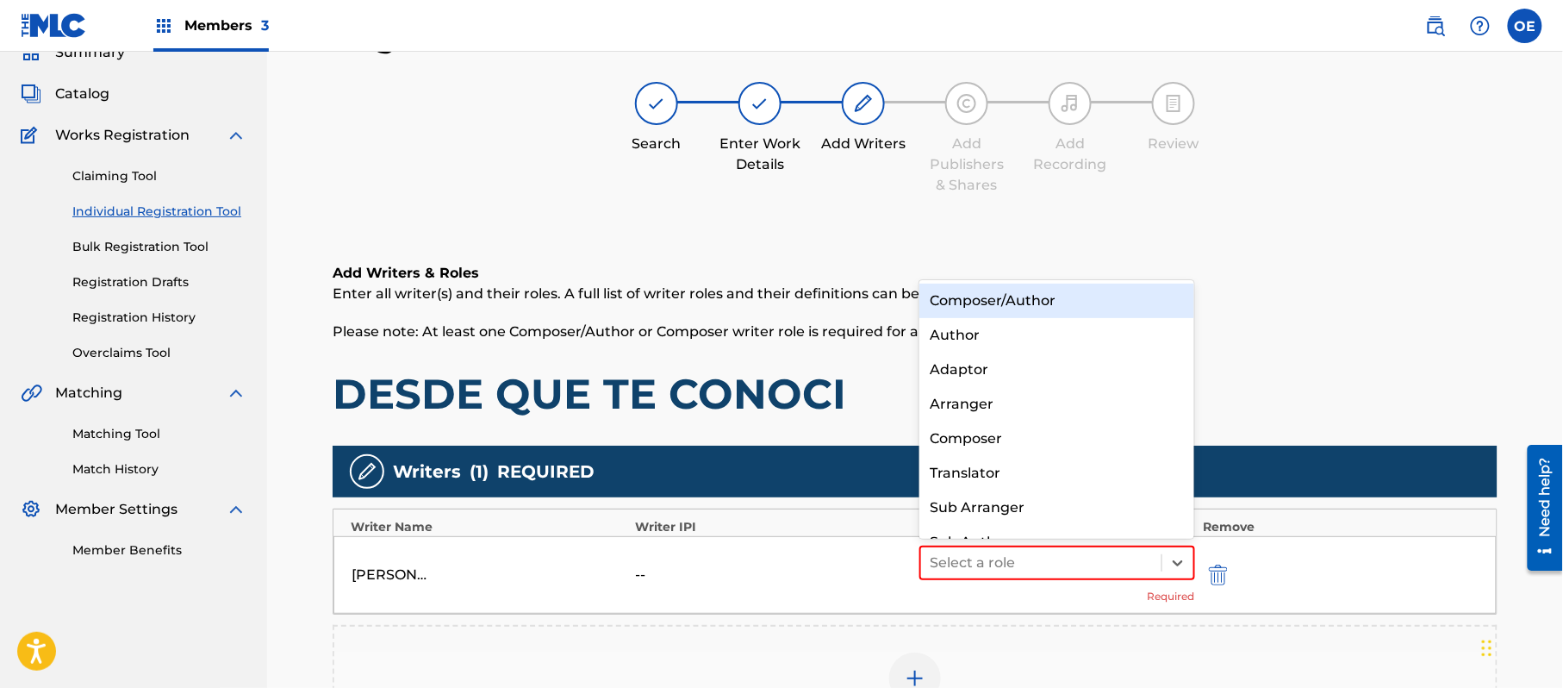
drag, startPoint x: 1017, startPoint y: 321, endPoint x: 1018, endPoint y: 303, distance: 17.3
click at [1018, 303] on div "Composer/Author Author Adaptor Arranger Composer Translator Sub Arranger Sub Au…" at bounding box center [1057, 409] width 275 height 259
click at [1018, 303] on div "Composer/Author" at bounding box center [1057, 301] width 275 height 34
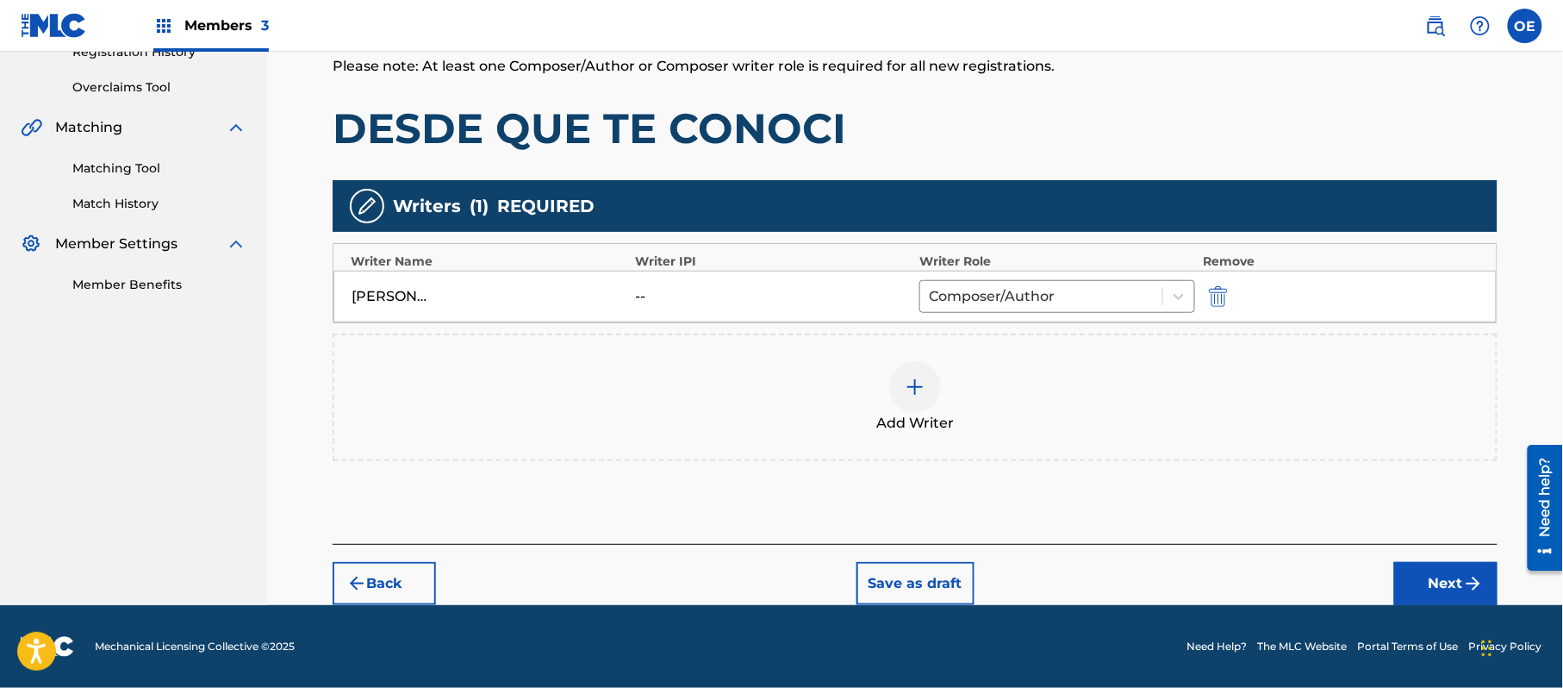
click at [1462, 584] on button "Next" at bounding box center [1446, 583] width 103 height 43
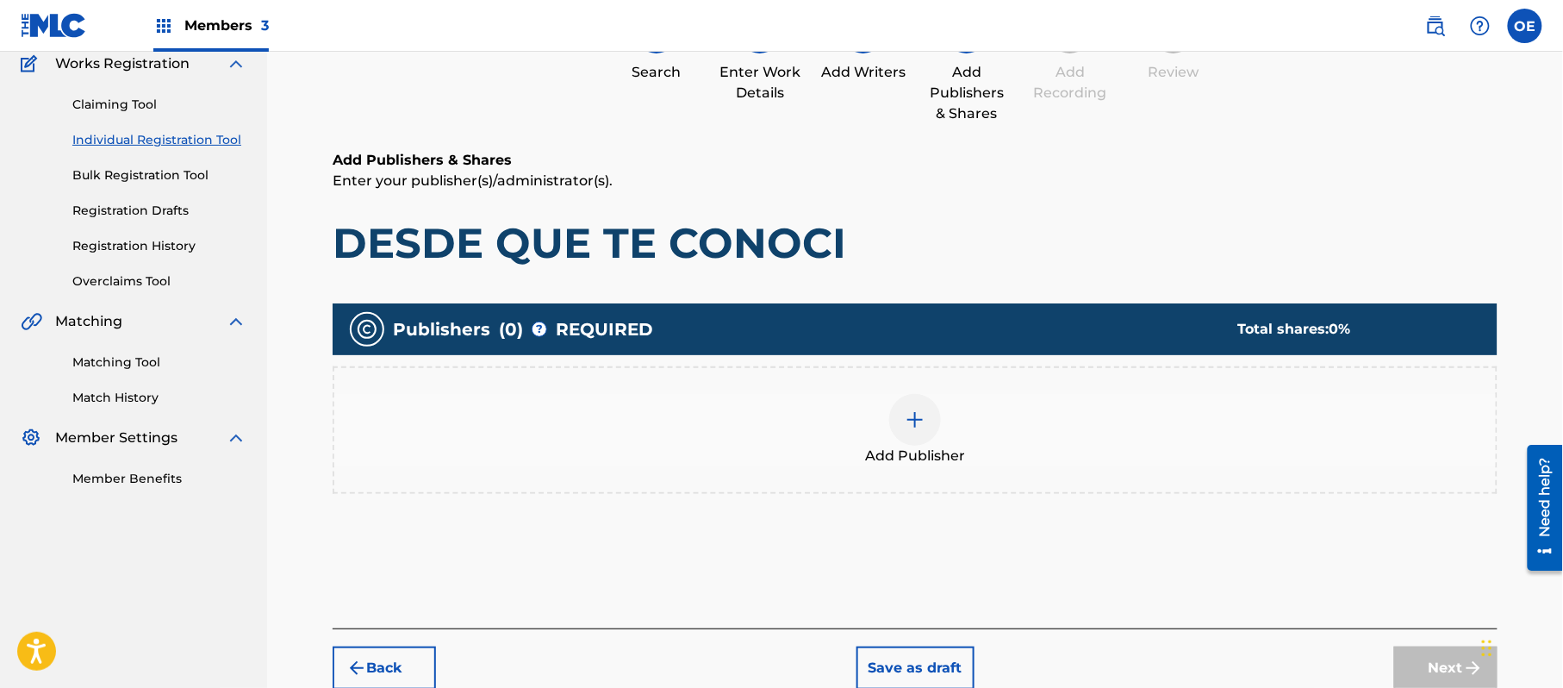
scroll to position [78, 0]
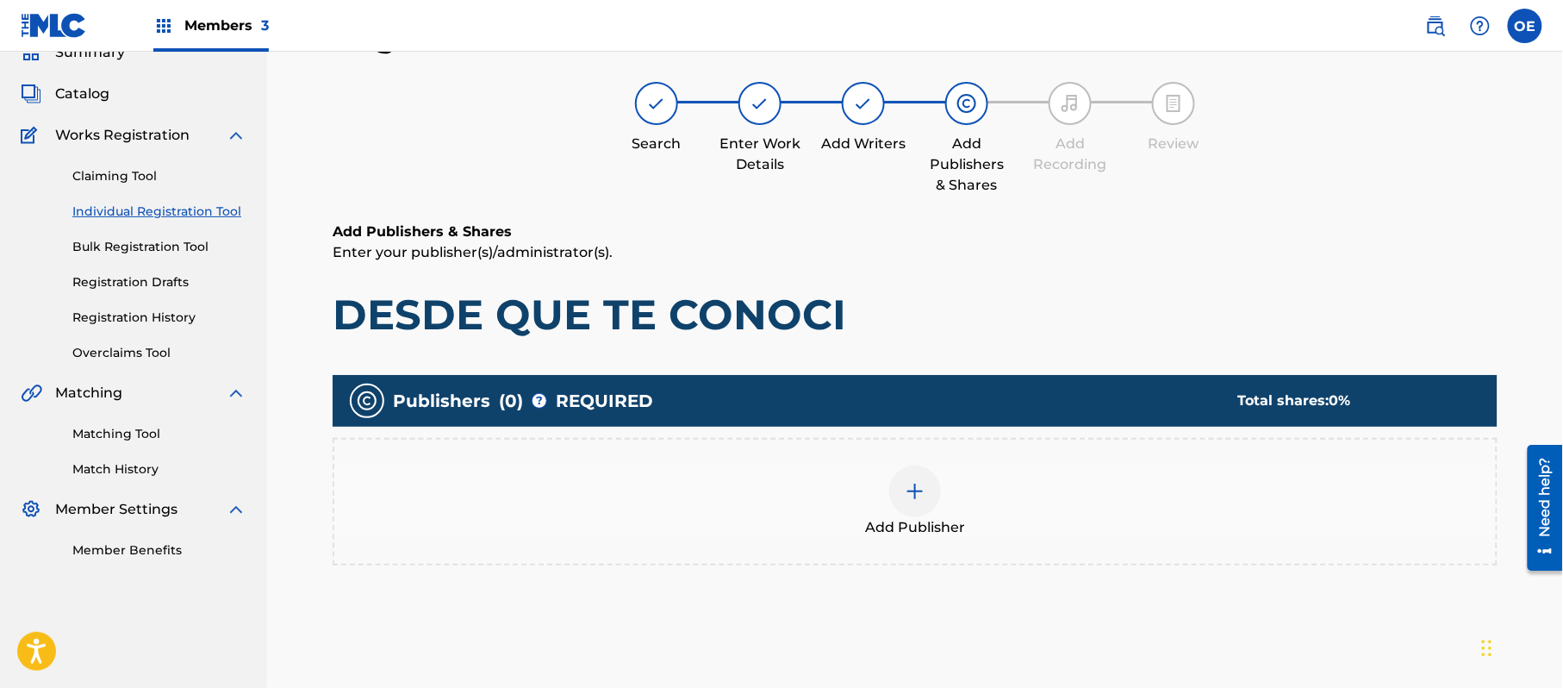
click at [933, 543] on div "Add Publisher" at bounding box center [915, 502] width 1165 height 128
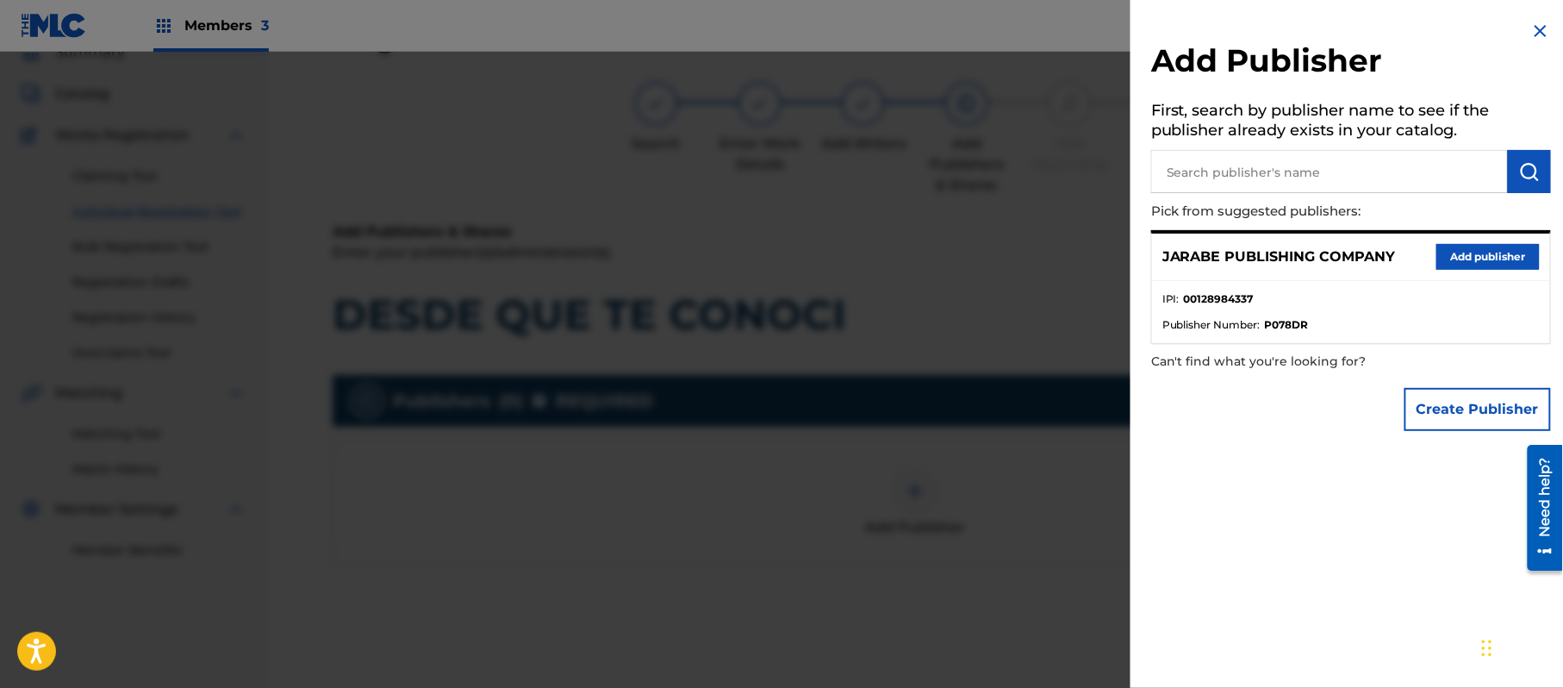
click at [1464, 255] on button "Add publisher" at bounding box center [1488, 257] width 103 height 26
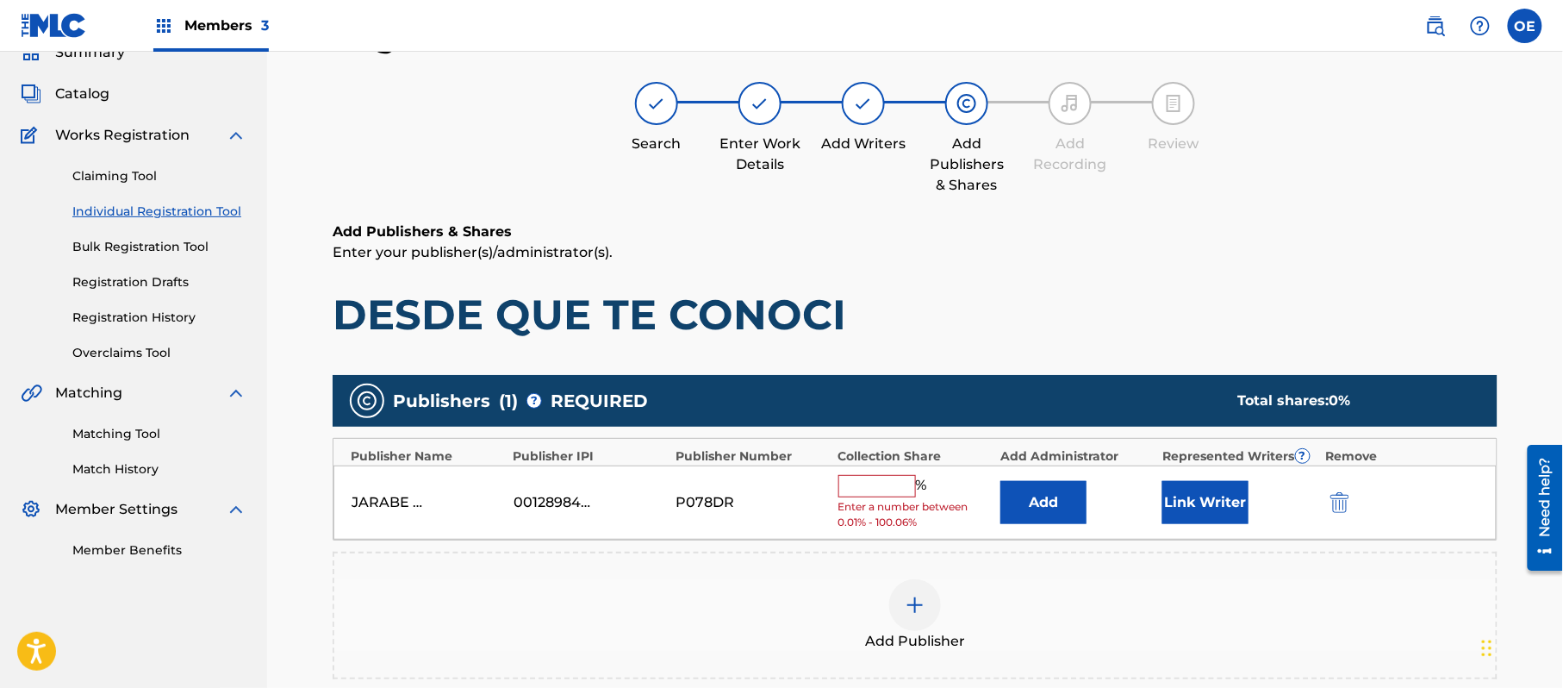
click at [889, 484] on input "text" at bounding box center [878, 486] width 78 height 22
type input "100"
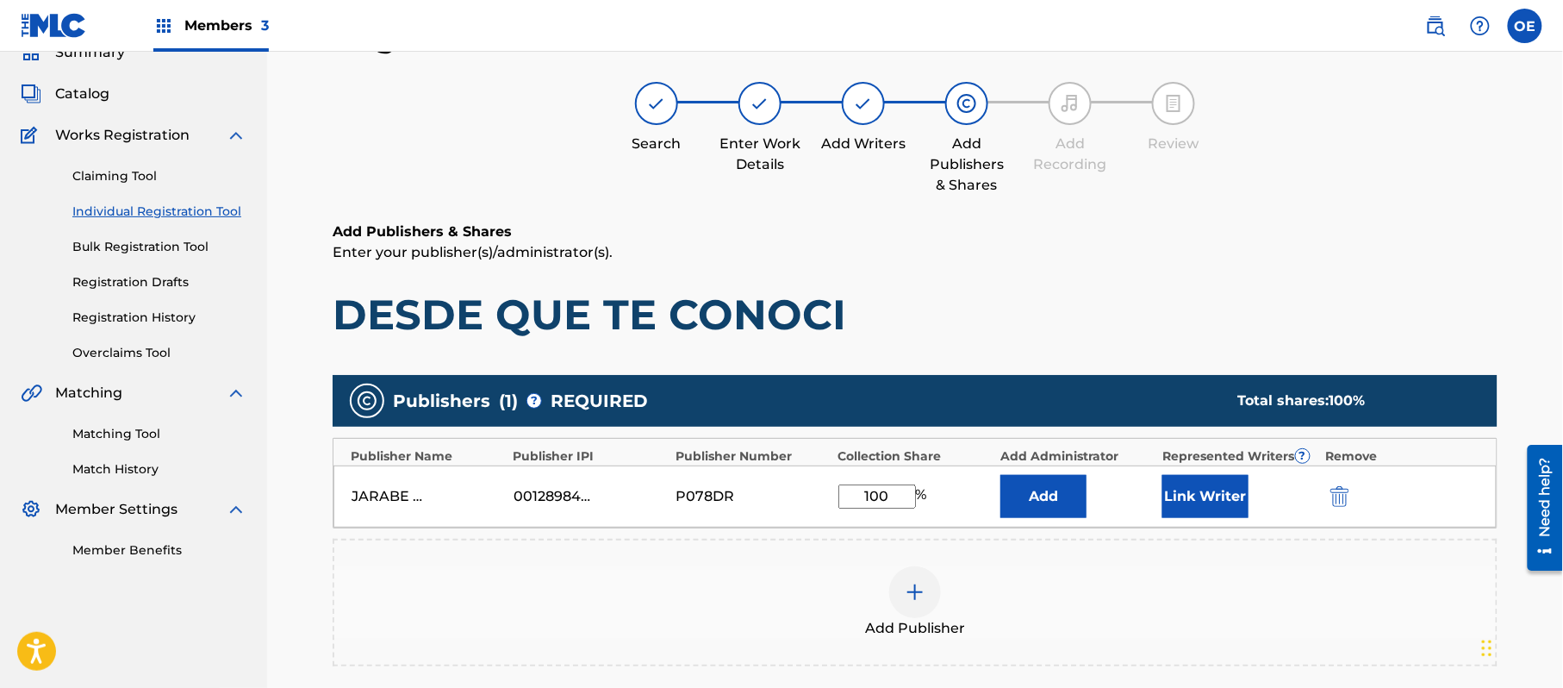
click at [1200, 484] on button "Link Writer" at bounding box center [1206, 496] width 86 height 43
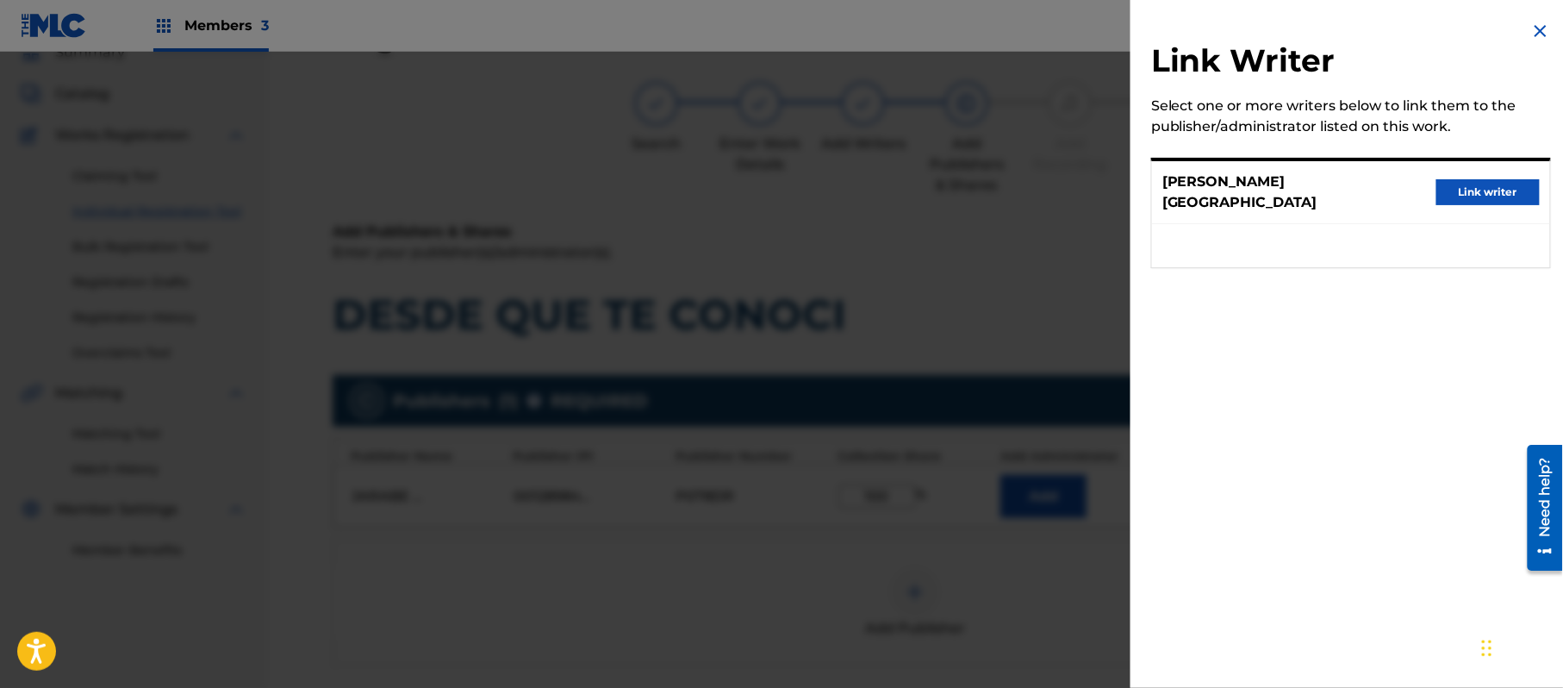
click at [1508, 181] on button "Link writer" at bounding box center [1488, 192] width 103 height 26
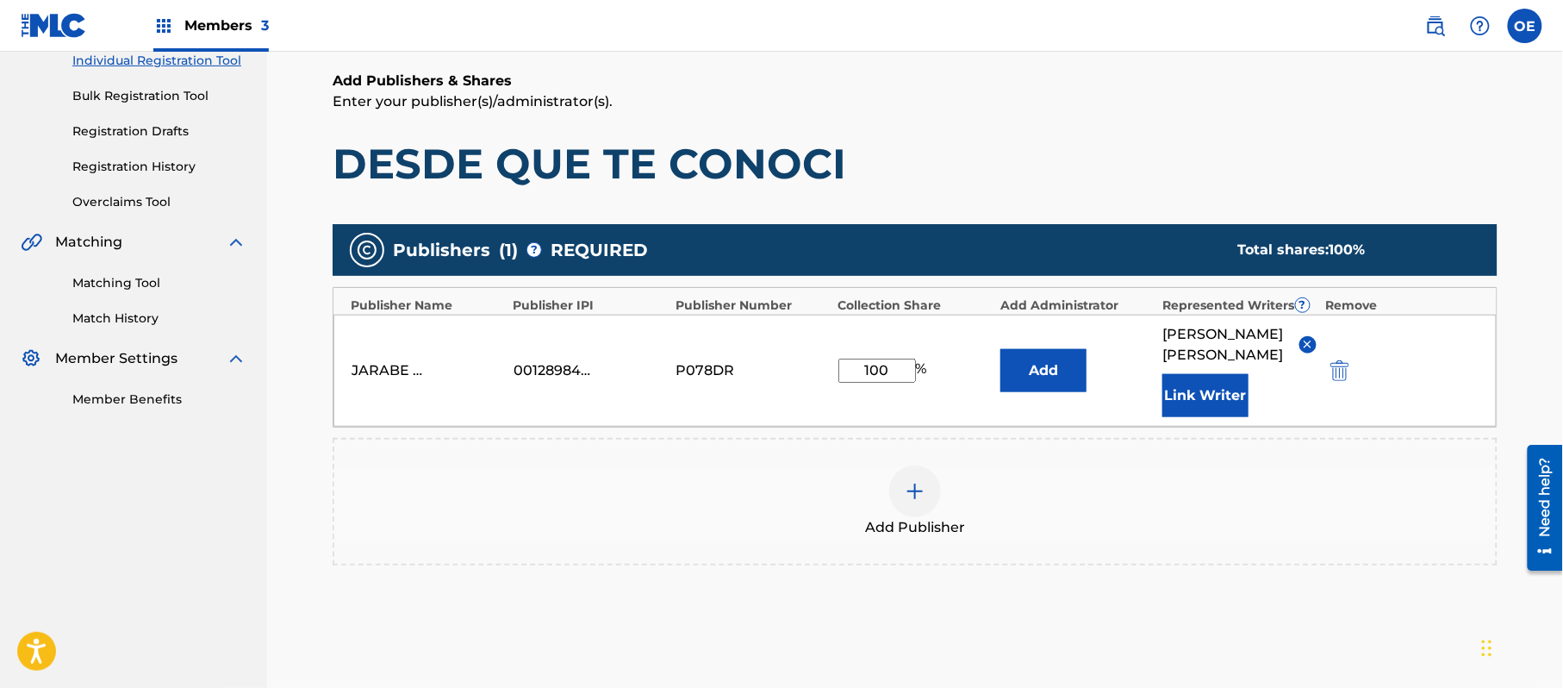
scroll to position [363, 0]
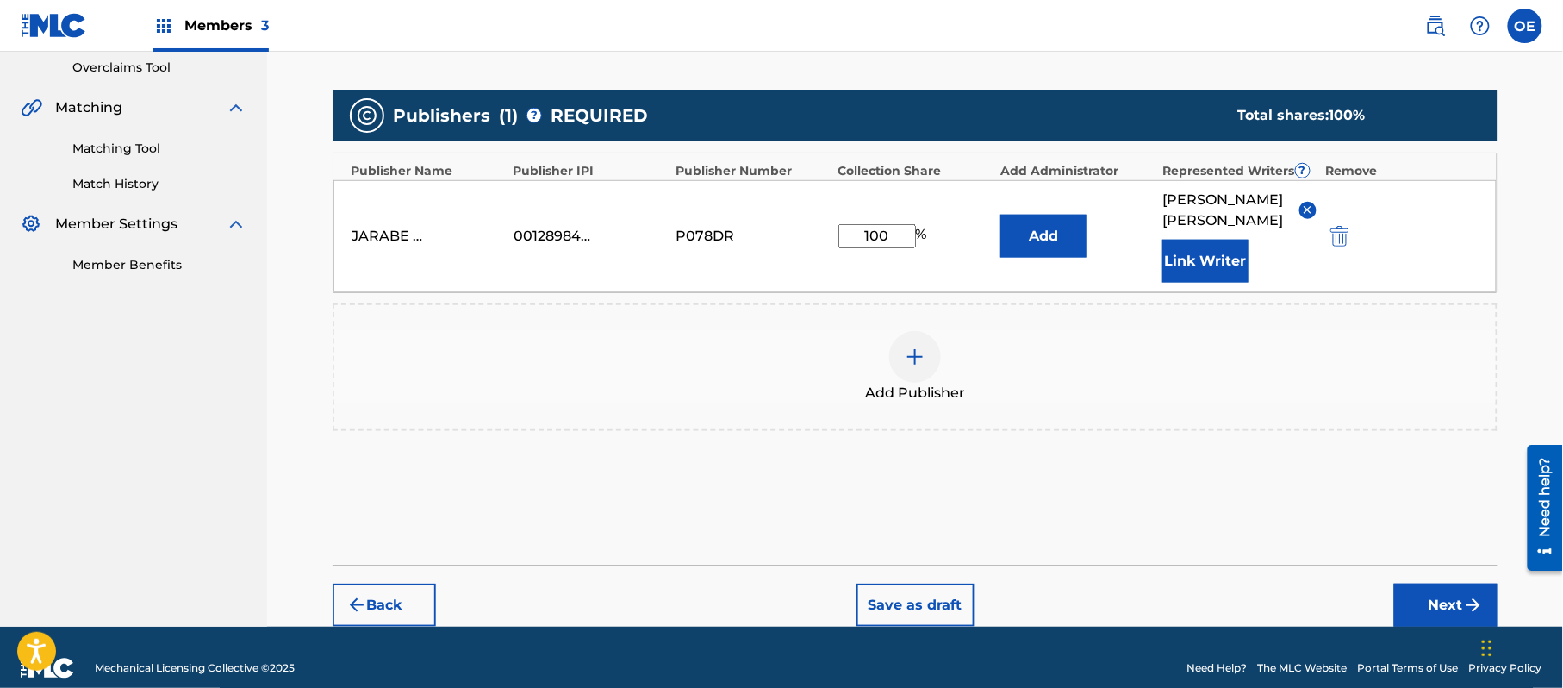
click at [1458, 584] on button "Next" at bounding box center [1446, 605] width 103 height 43
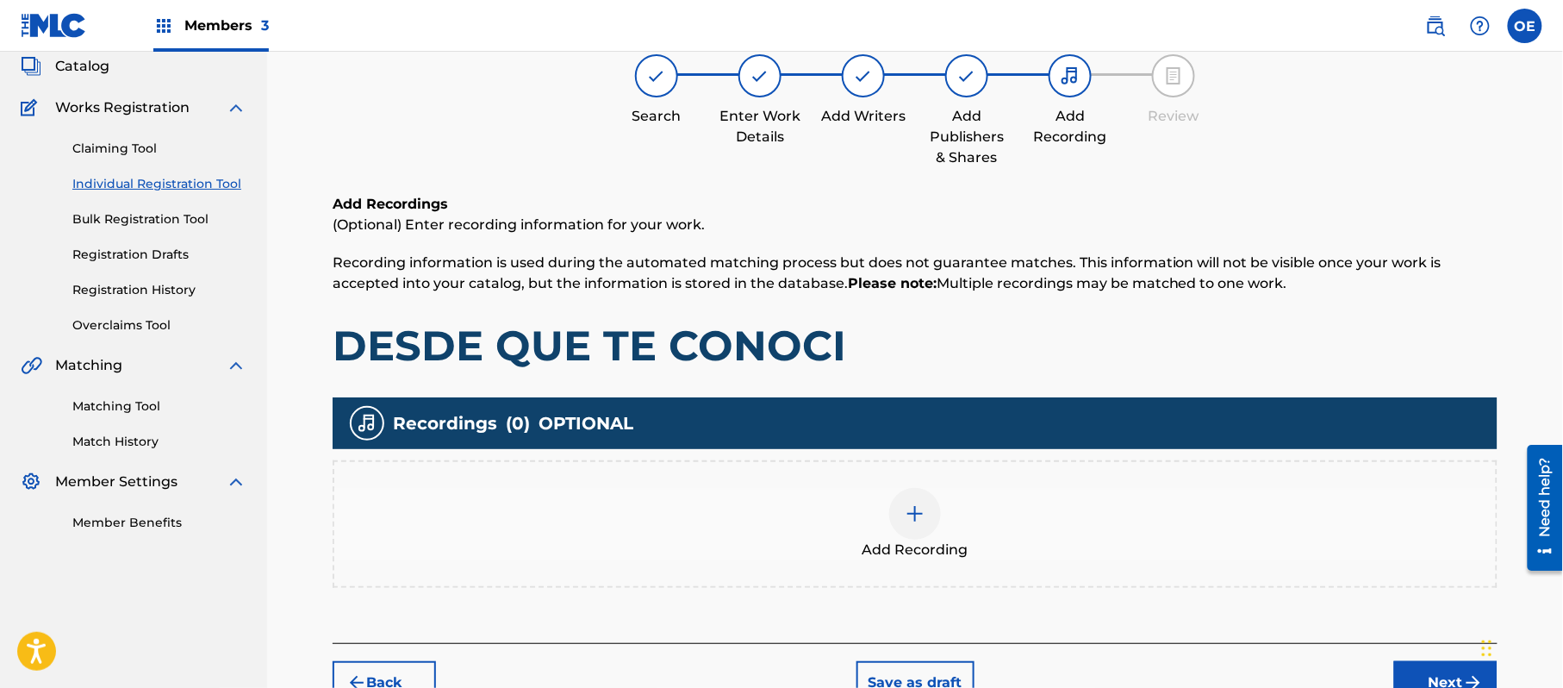
scroll to position [78, 0]
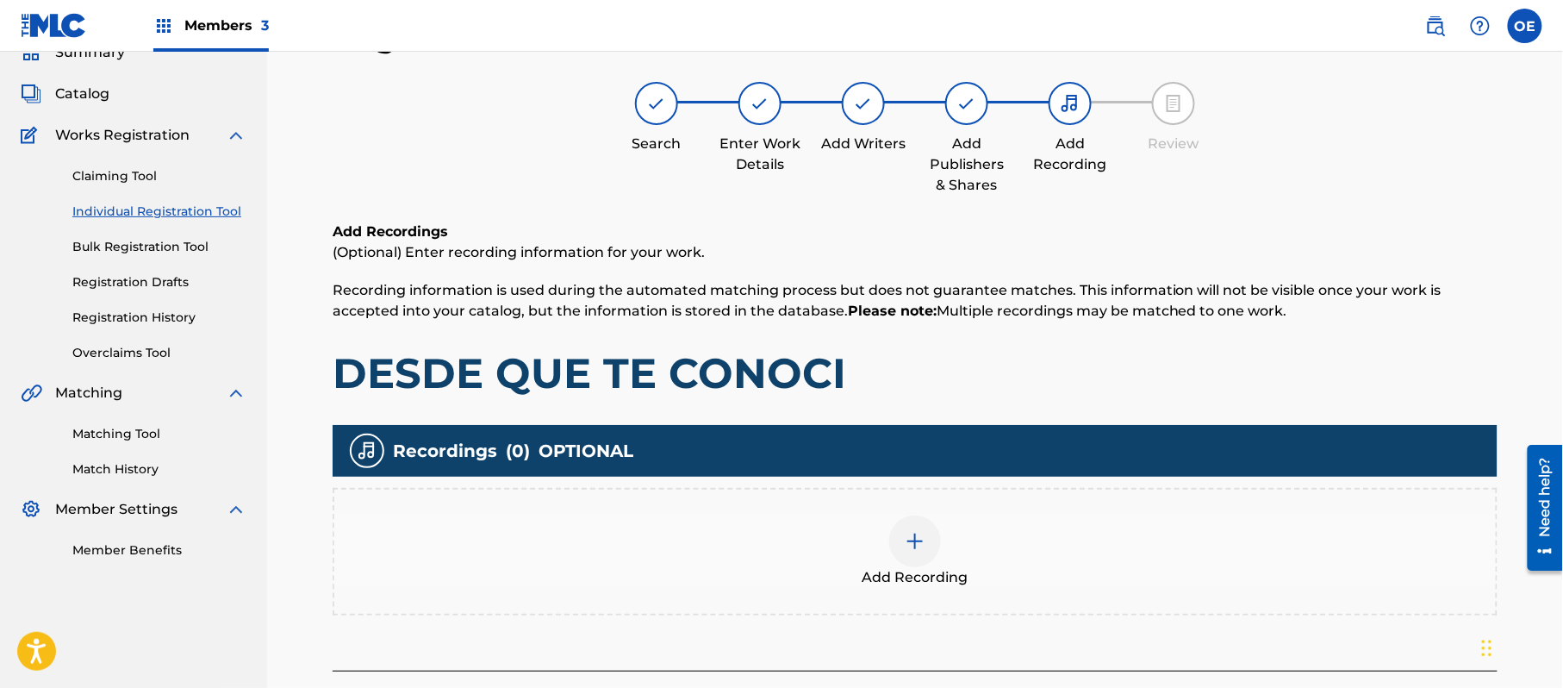
click at [987, 566] on div "Add Recording" at bounding box center [915, 551] width 1162 height 72
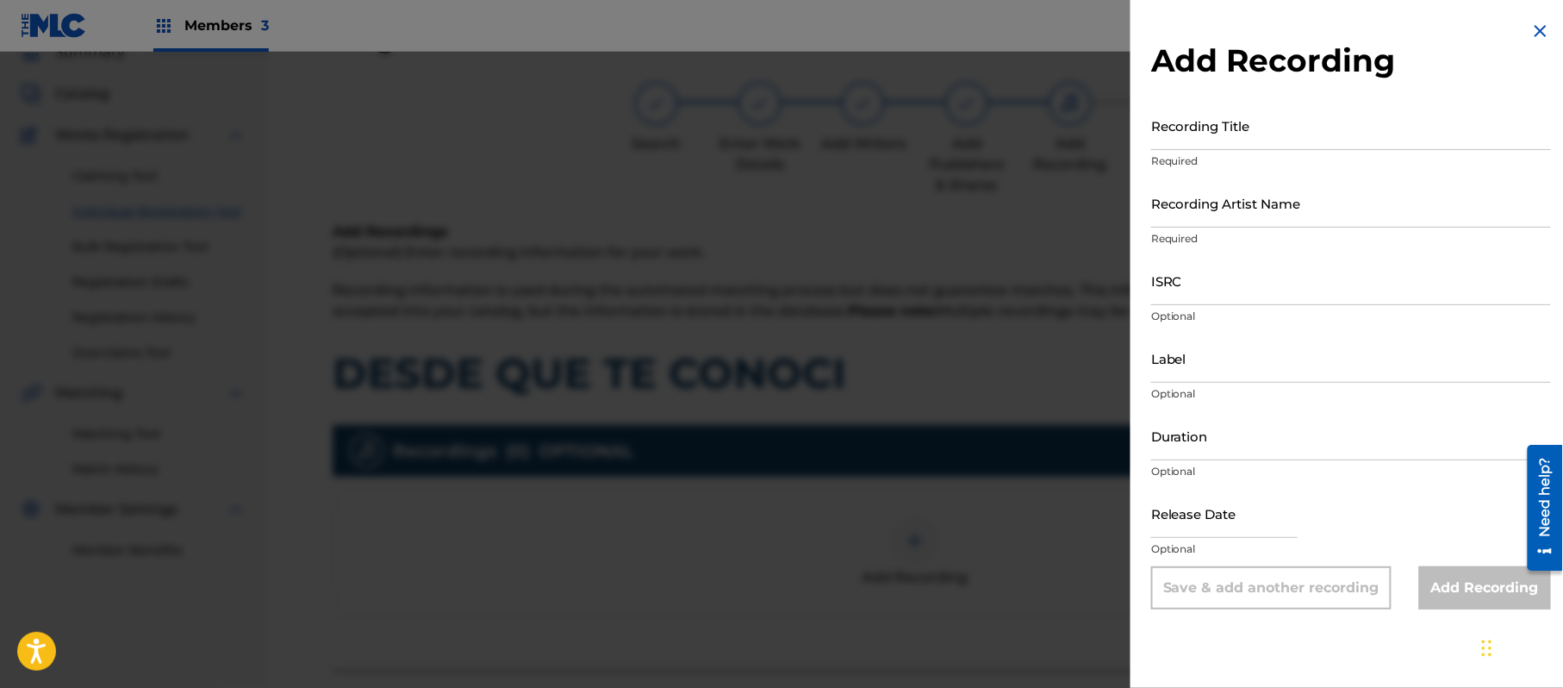
click at [1535, 35] on img at bounding box center [1541, 31] width 21 height 21
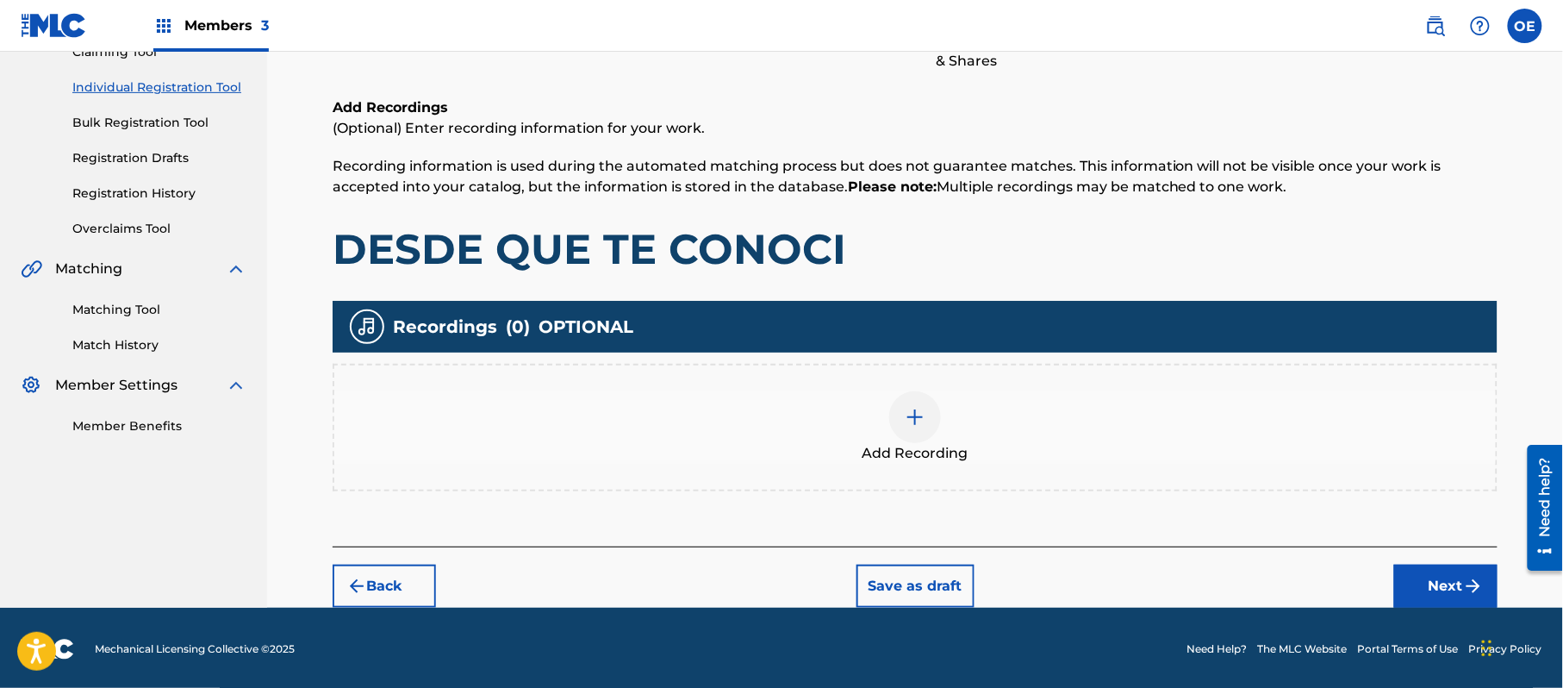
click at [1422, 584] on button "Next" at bounding box center [1446, 586] width 103 height 43
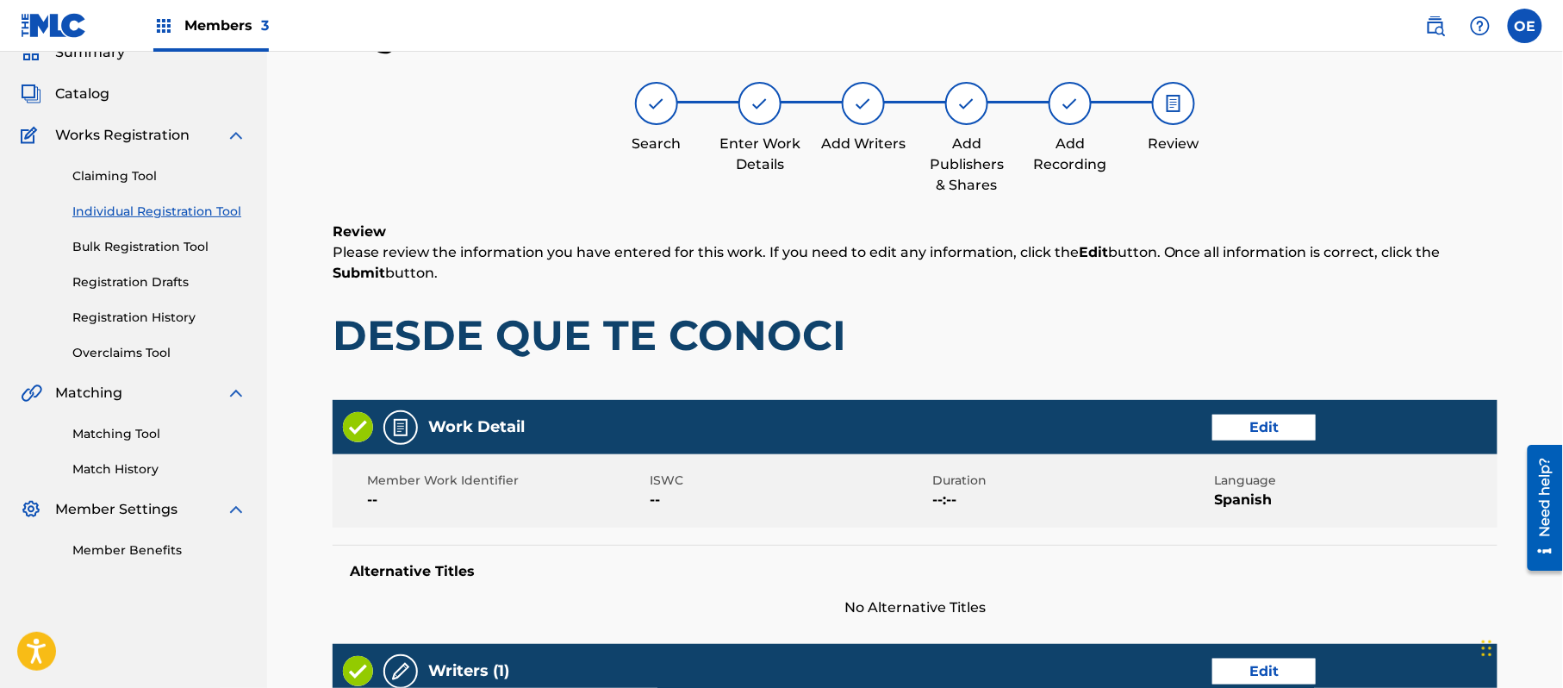
scroll to position [652, 0]
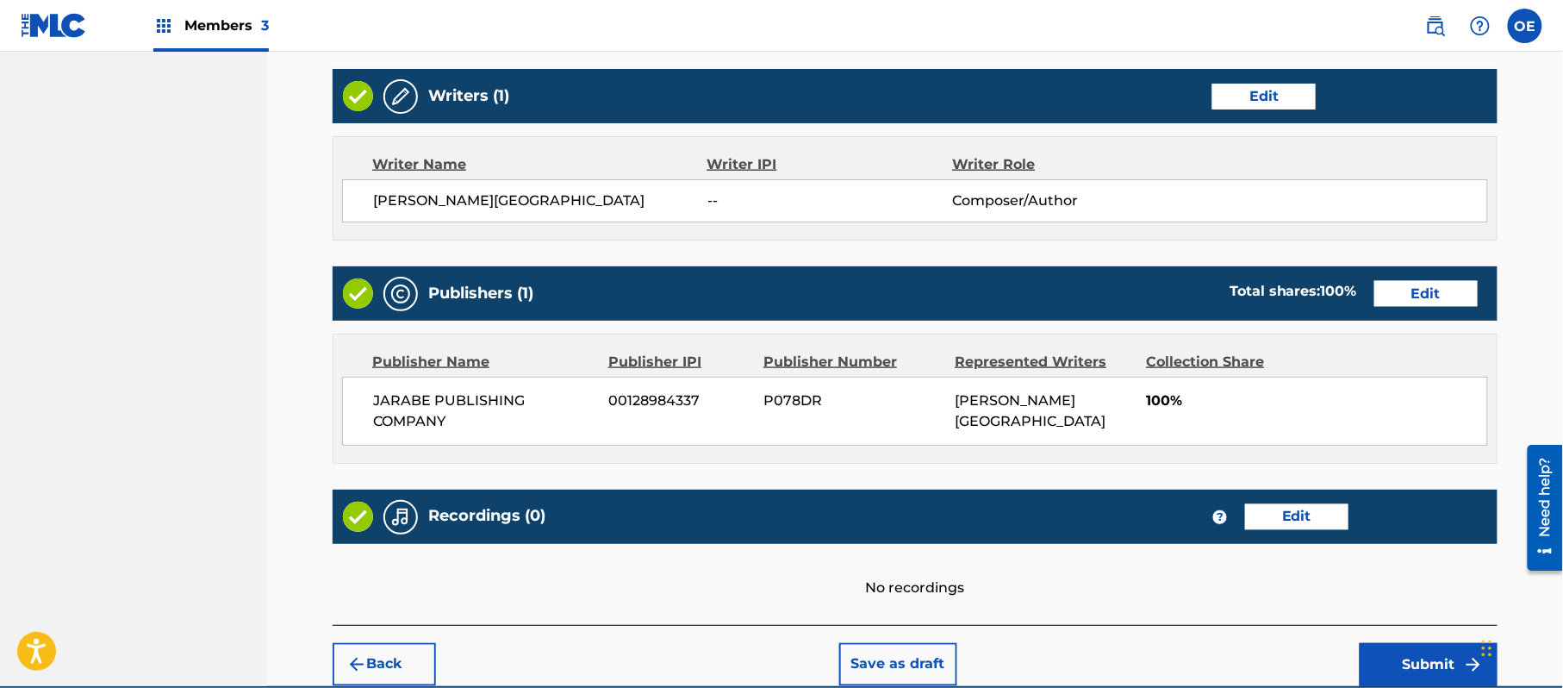
click at [1425, 674] on button "Submit" at bounding box center [1429, 664] width 138 height 43
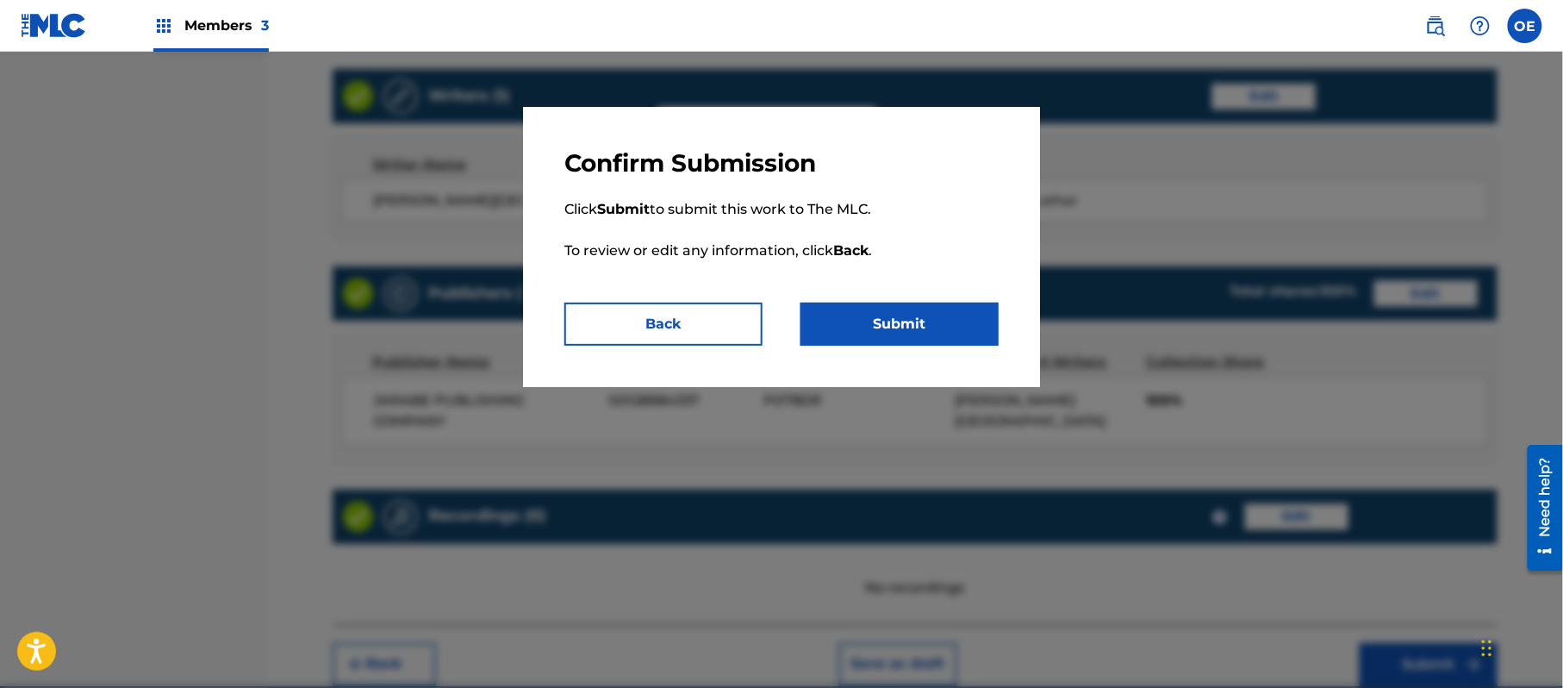
click at [903, 308] on button "Submit" at bounding box center [900, 324] width 198 height 43
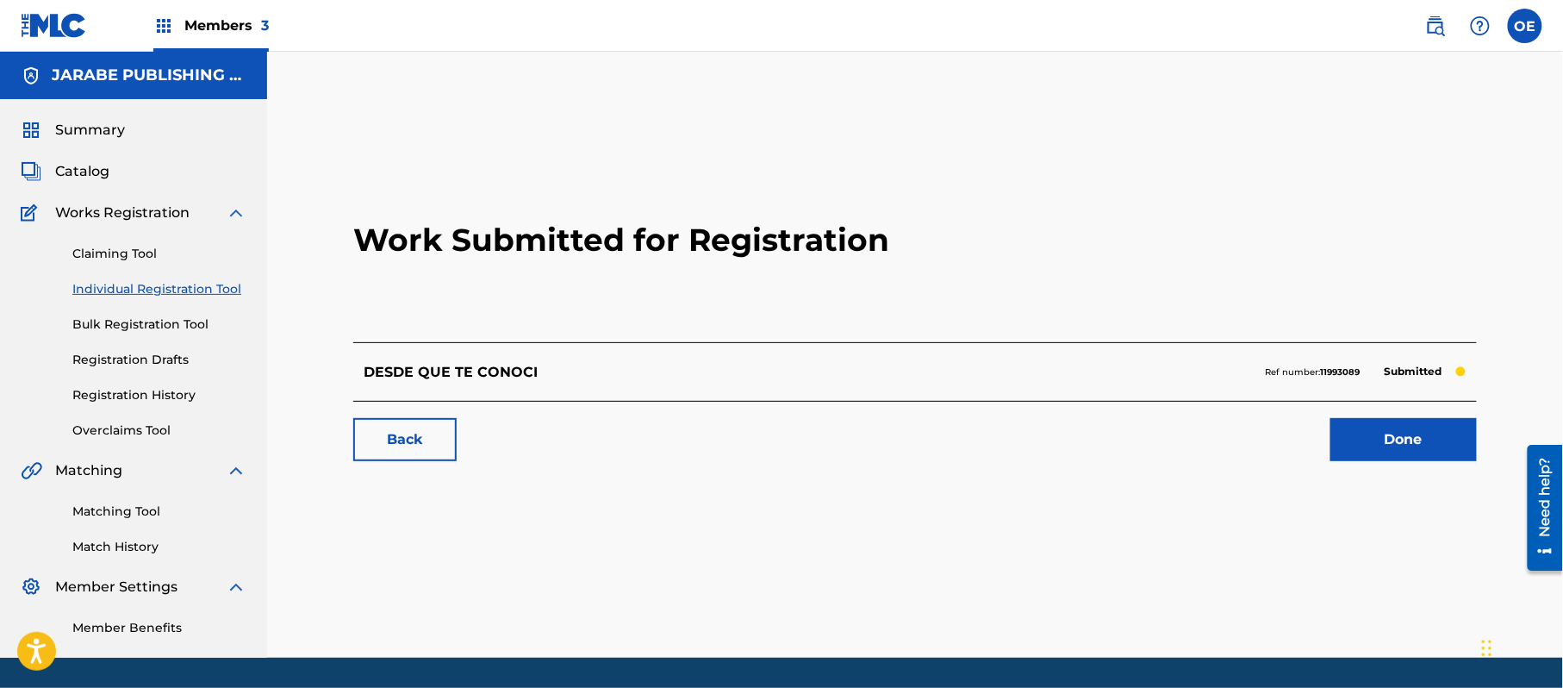
click at [164, 291] on link "Individual Registration Tool" at bounding box center [159, 289] width 174 height 18
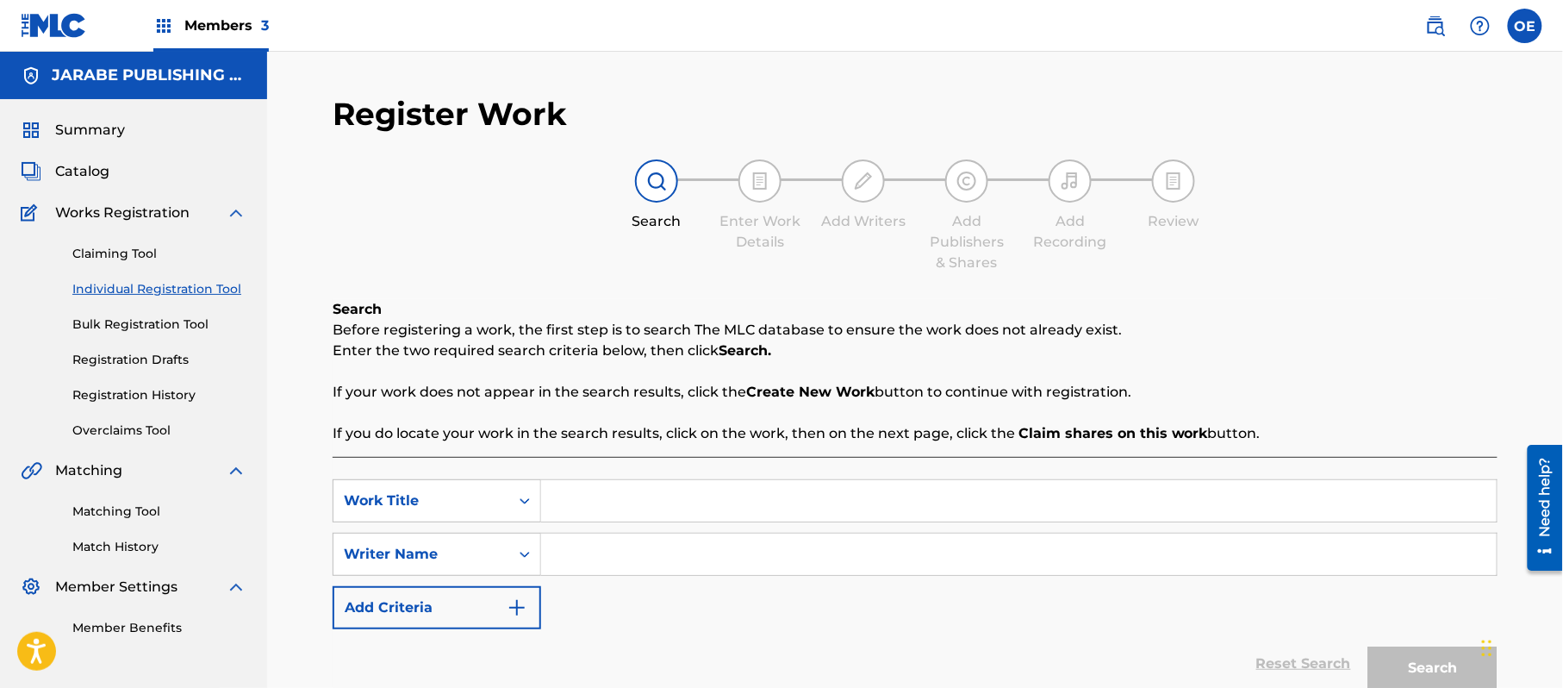
paste input "DESTINO DE DOS MUCHACHOS"
type input "DESTINO DE DOS MUCHACHOS"
paste input "[PERSON_NAME][GEOGRAPHIC_DATA]"
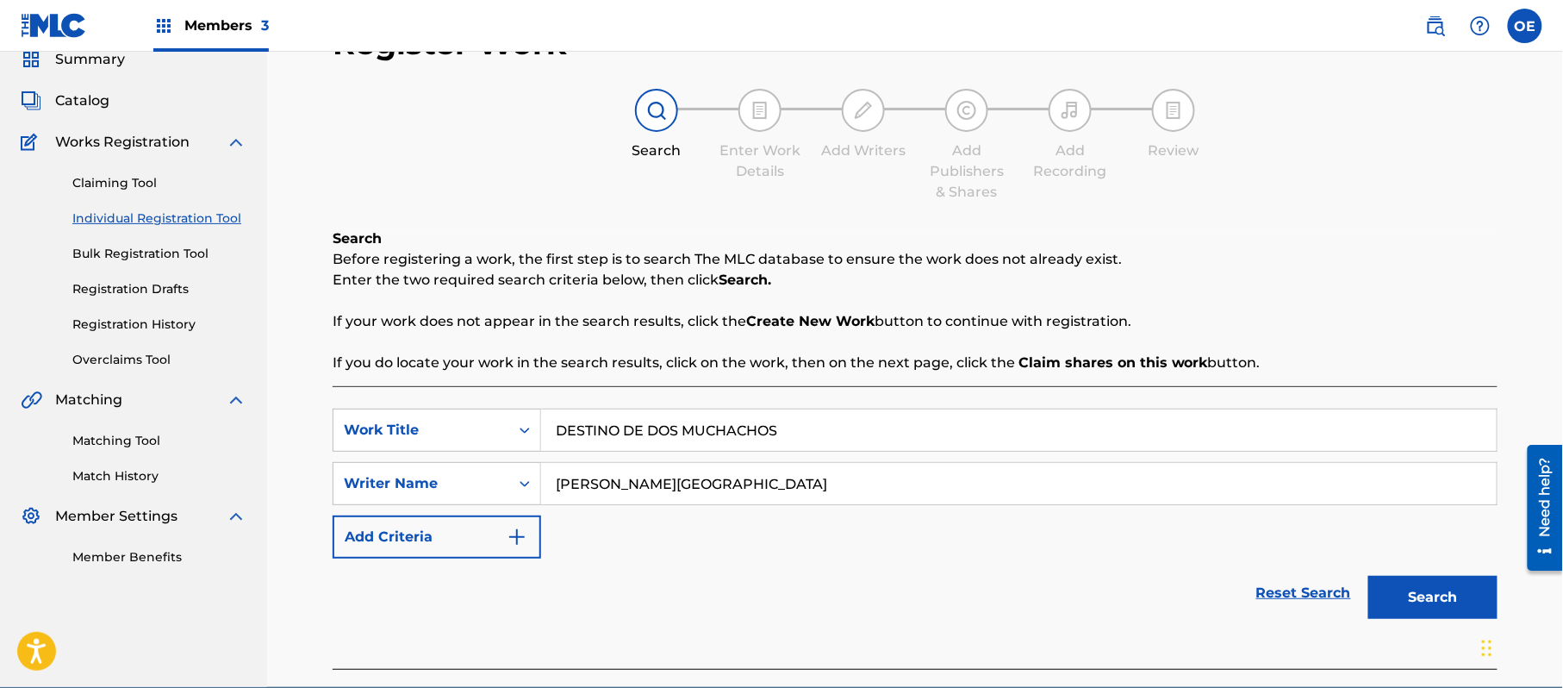
scroll to position [153, 0]
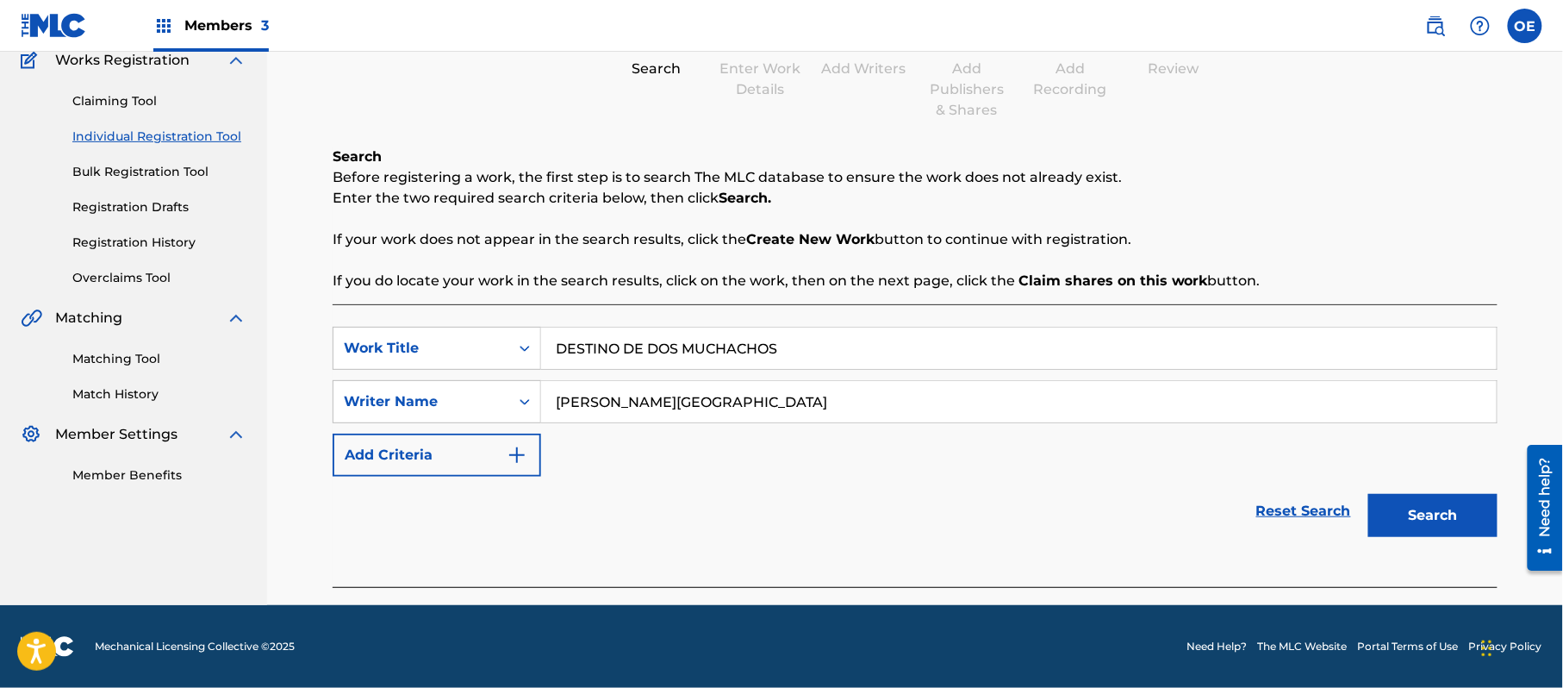
type input "[PERSON_NAME][GEOGRAPHIC_DATA]"
click at [1417, 512] on button "Search" at bounding box center [1433, 515] width 129 height 43
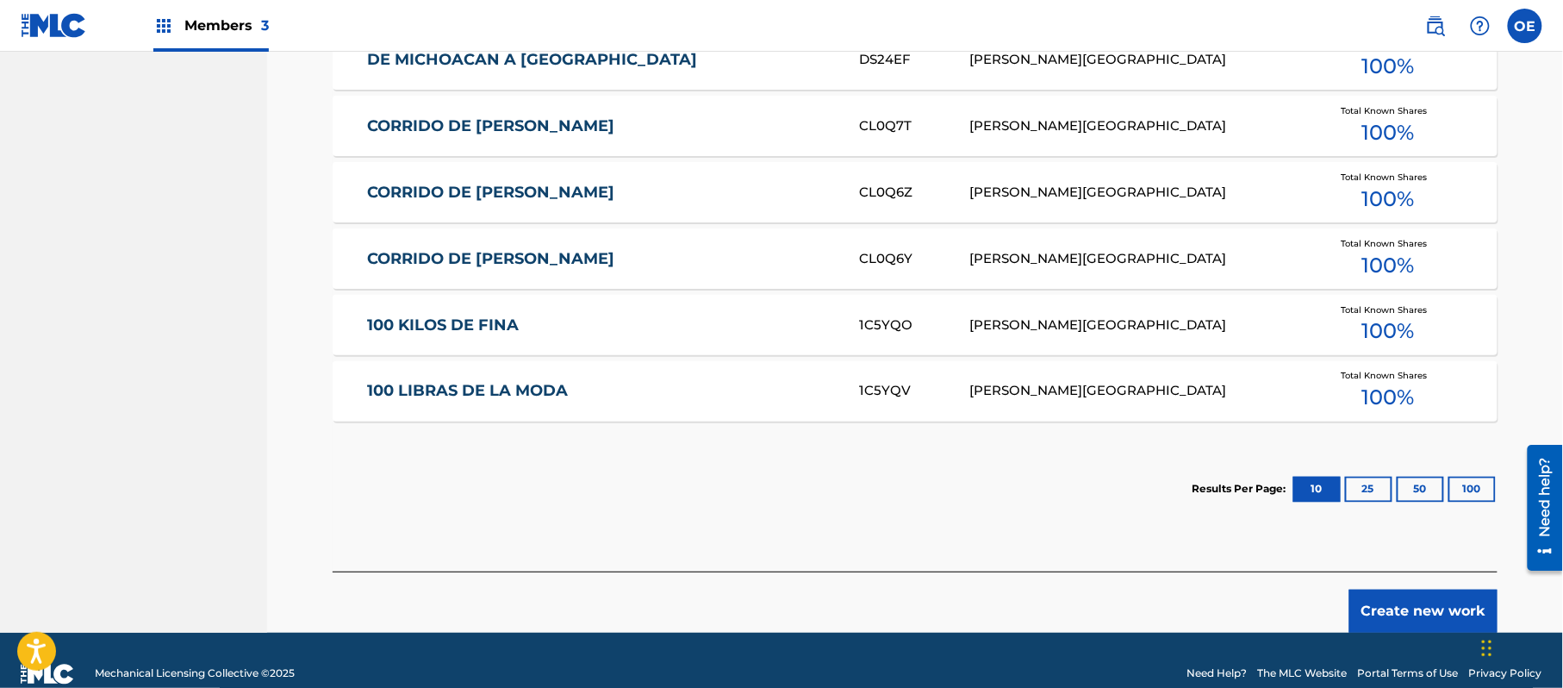
click at [1395, 612] on button "Create new work" at bounding box center [1424, 611] width 148 height 43
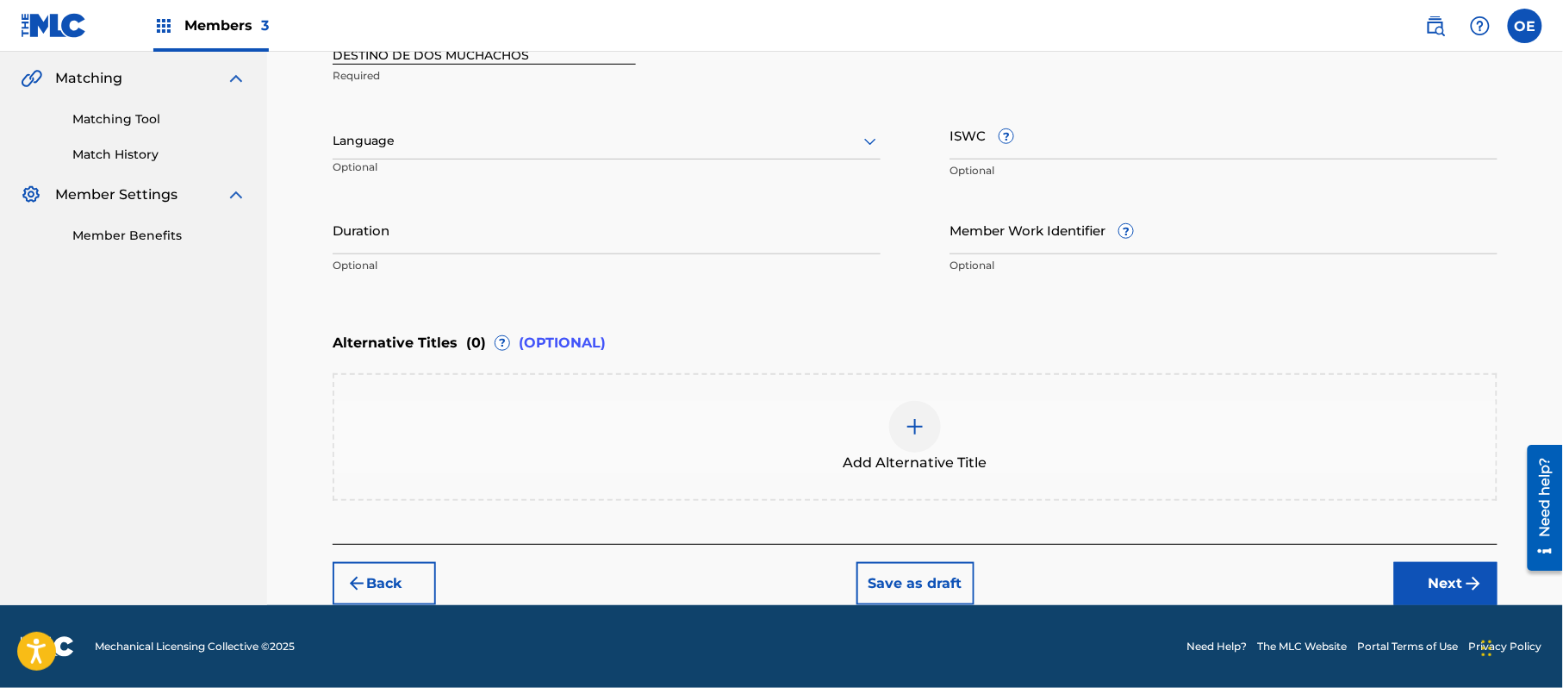
scroll to position [390, 0]
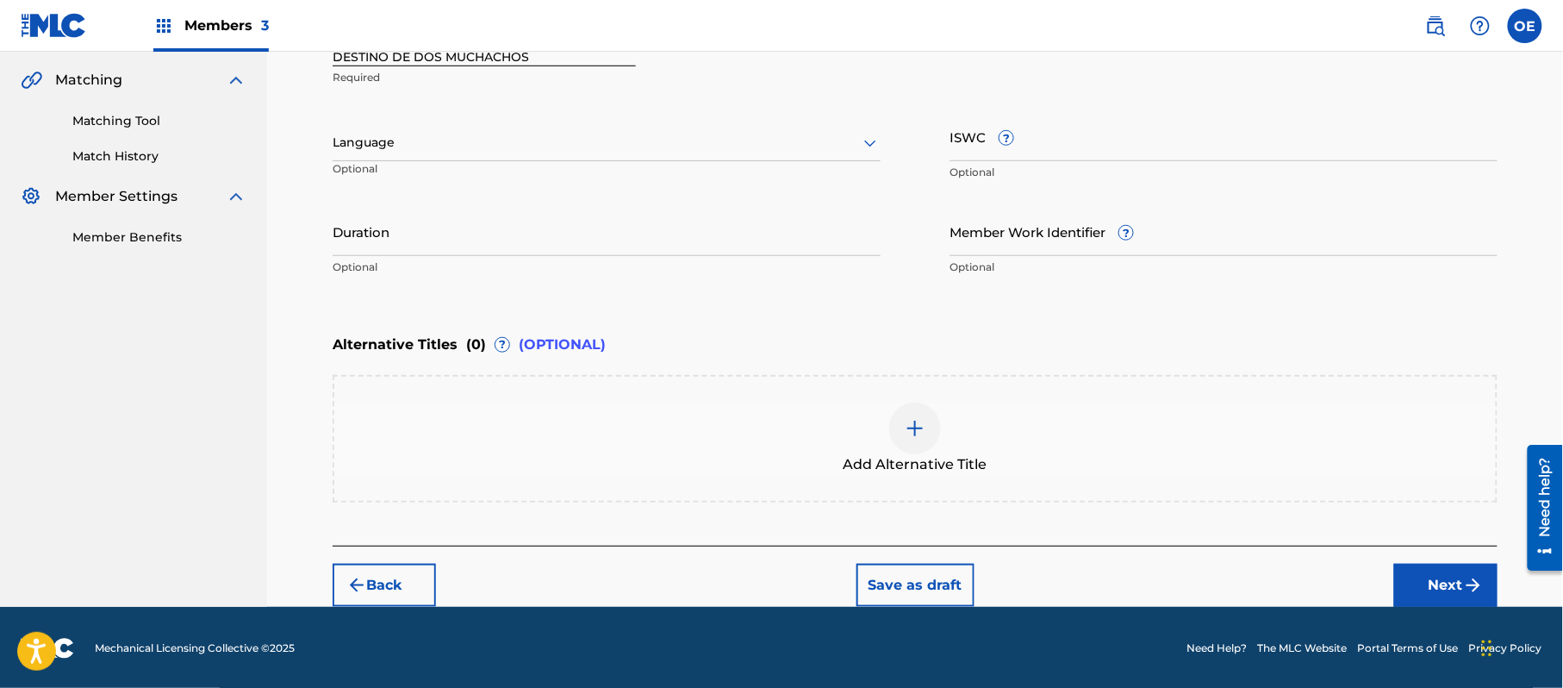
click at [494, 136] on div at bounding box center [607, 143] width 548 height 22
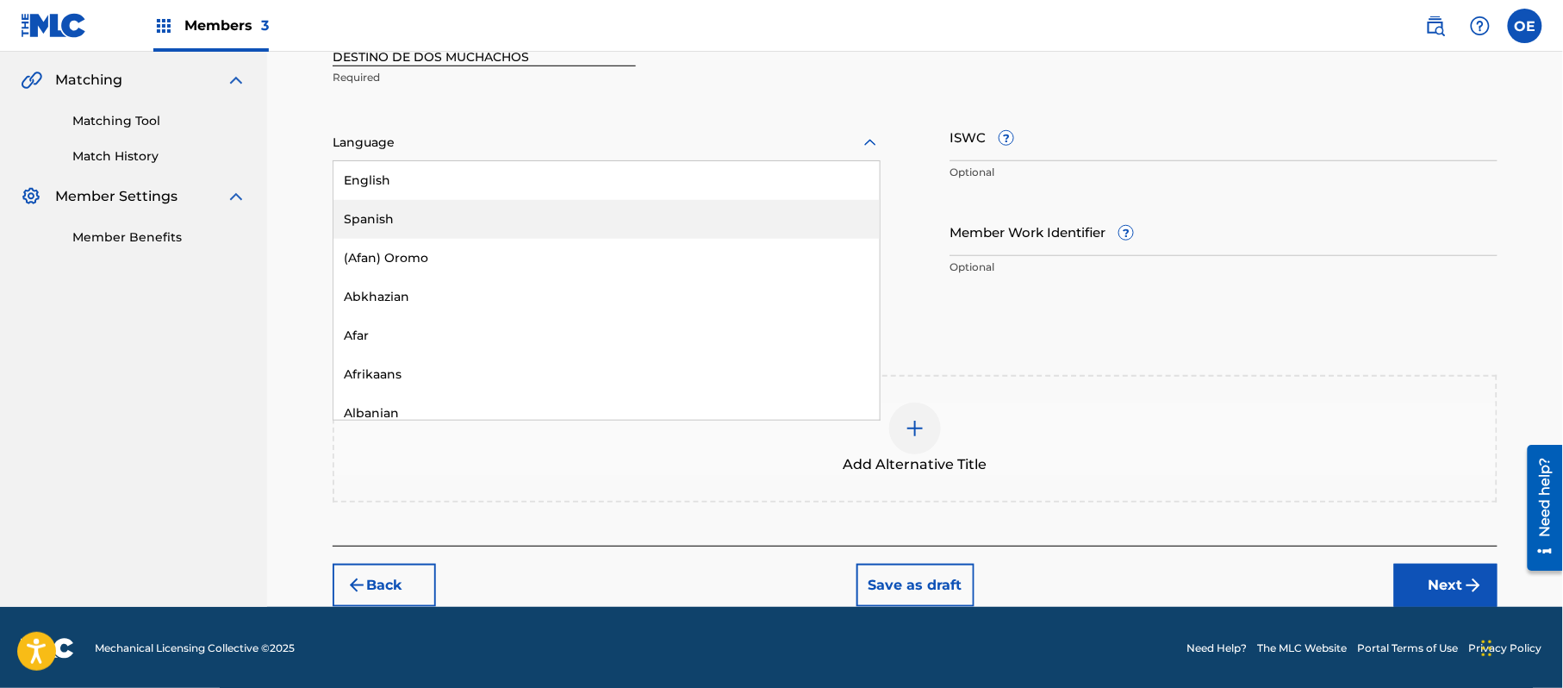
click at [480, 214] on div "Spanish" at bounding box center [607, 219] width 546 height 39
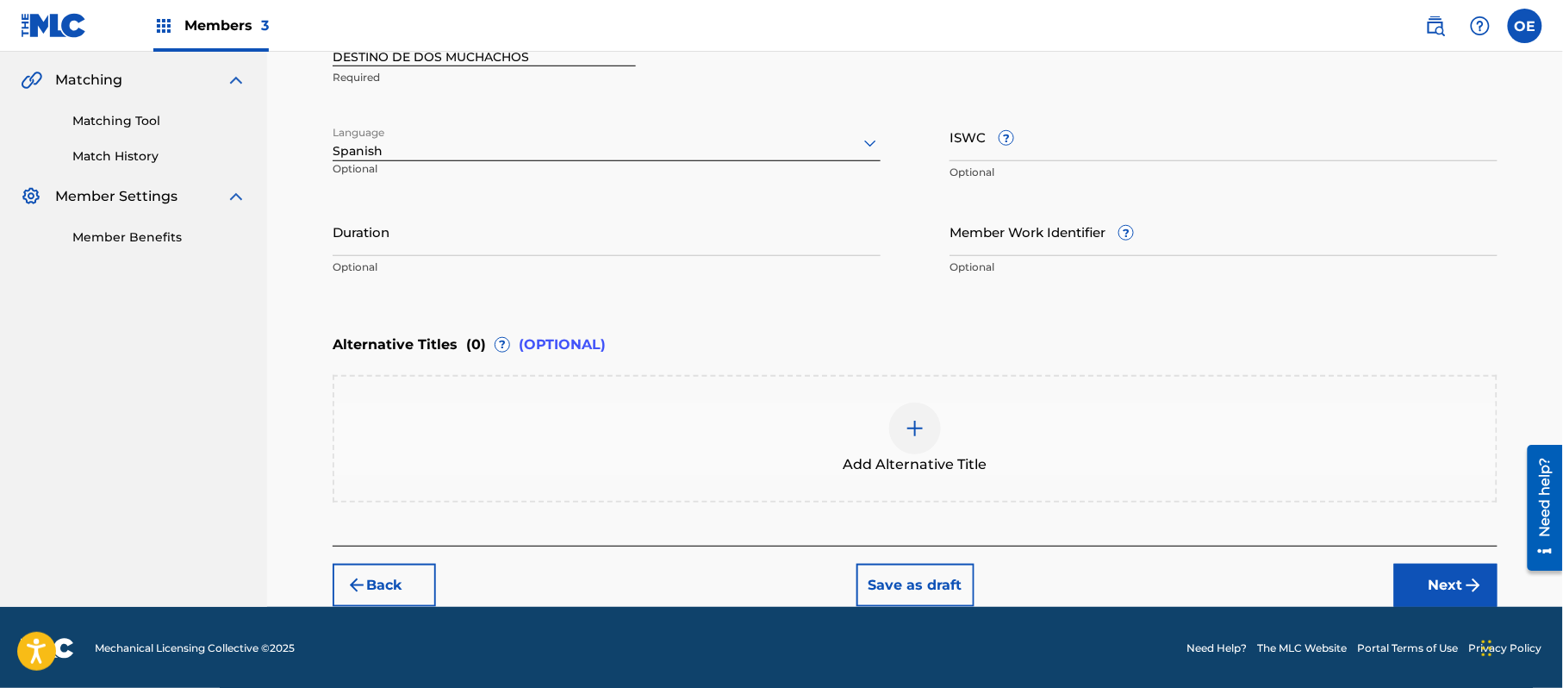
click at [1449, 581] on button "Next" at bounding box center [1446, 585] width 103 height 43
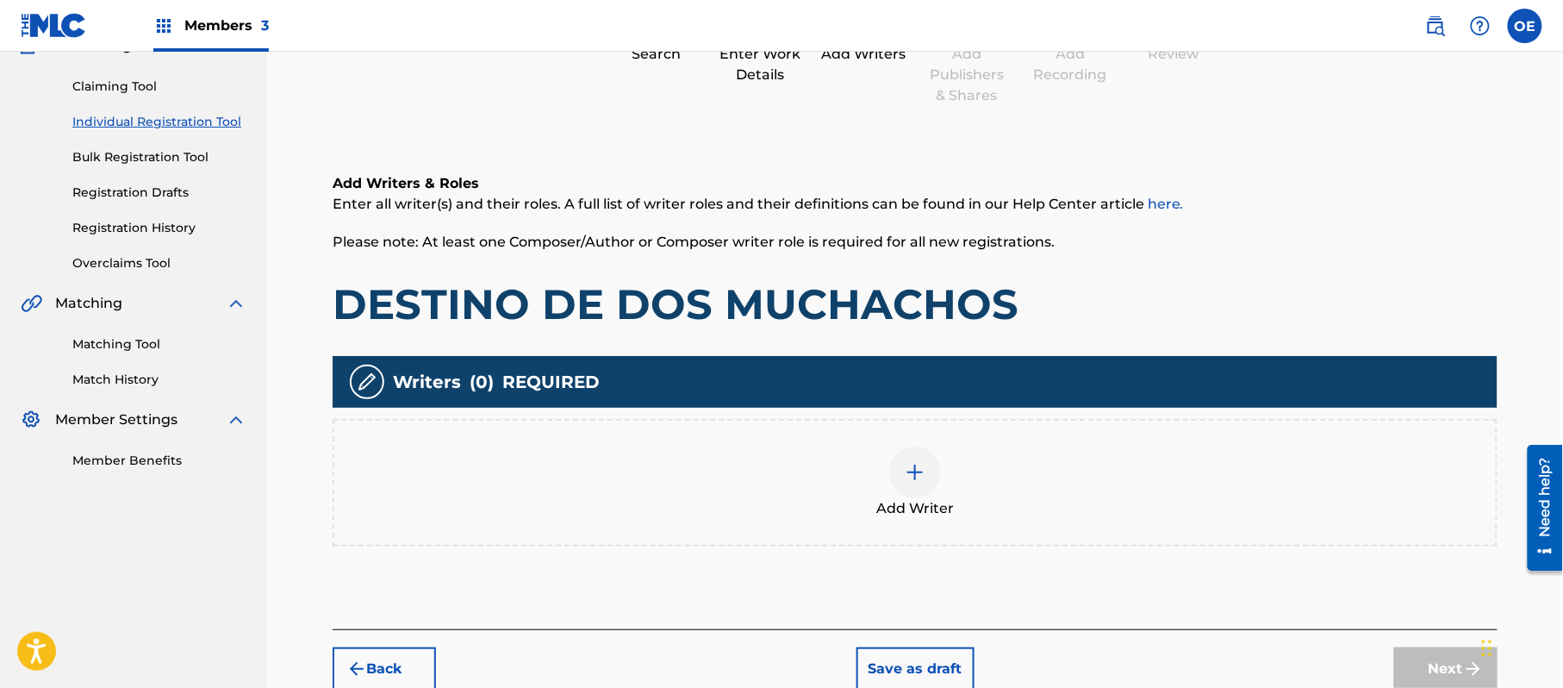
scroll to position [78, 0]
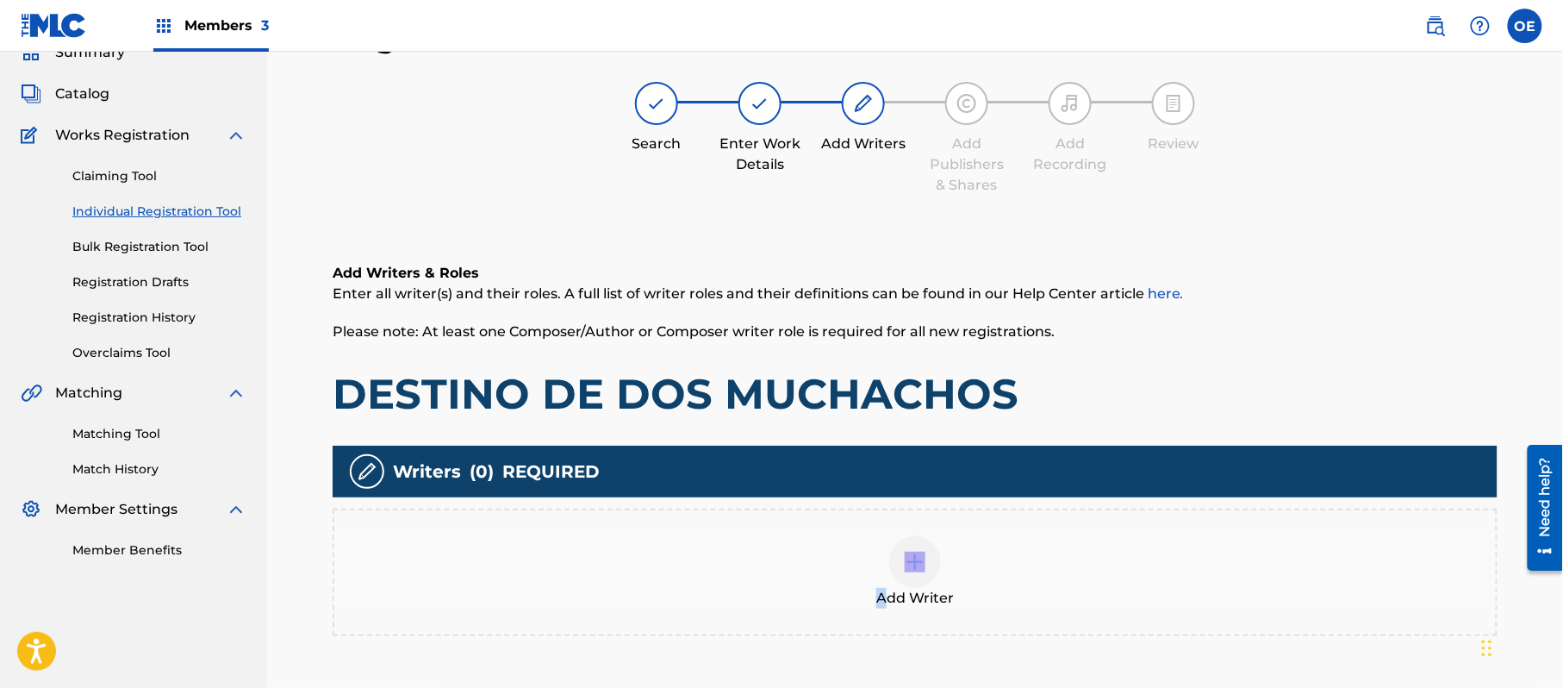
click at [884, 583] on div "Add Writer" at bounding box center [915, 572] width 1162 height 72
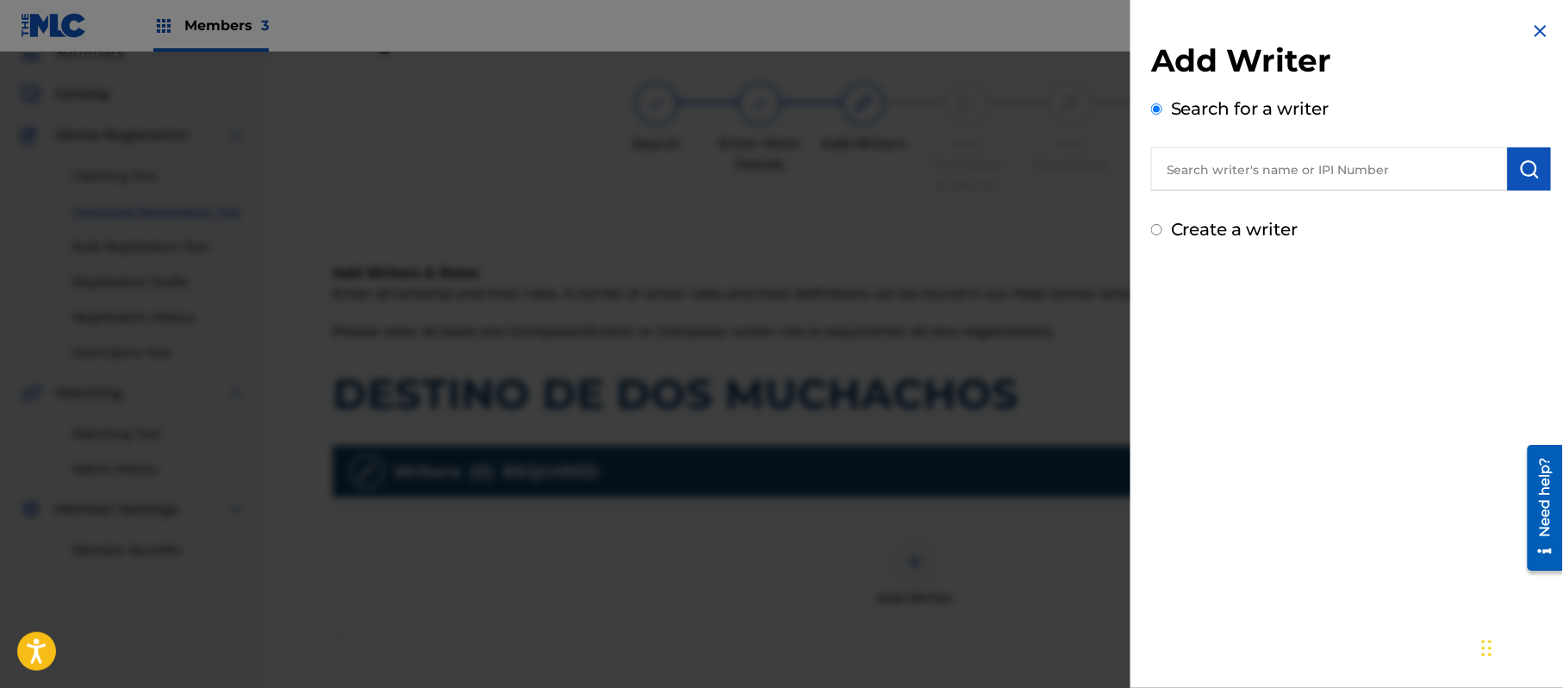
paste input "[PERSON_NAME][GEOGRAPHIC_DATA]"
type input "[PERSON_NAME][GEOGRAPHIC_DATA]"
drag, startPoint x: 1528, startPoint y: 162, endPoint x: 1457, endPoint y: 208, distance: 84.9
click at [1528, 163] on img "submit" at bounding box center [1530, 169] width 21 height 21
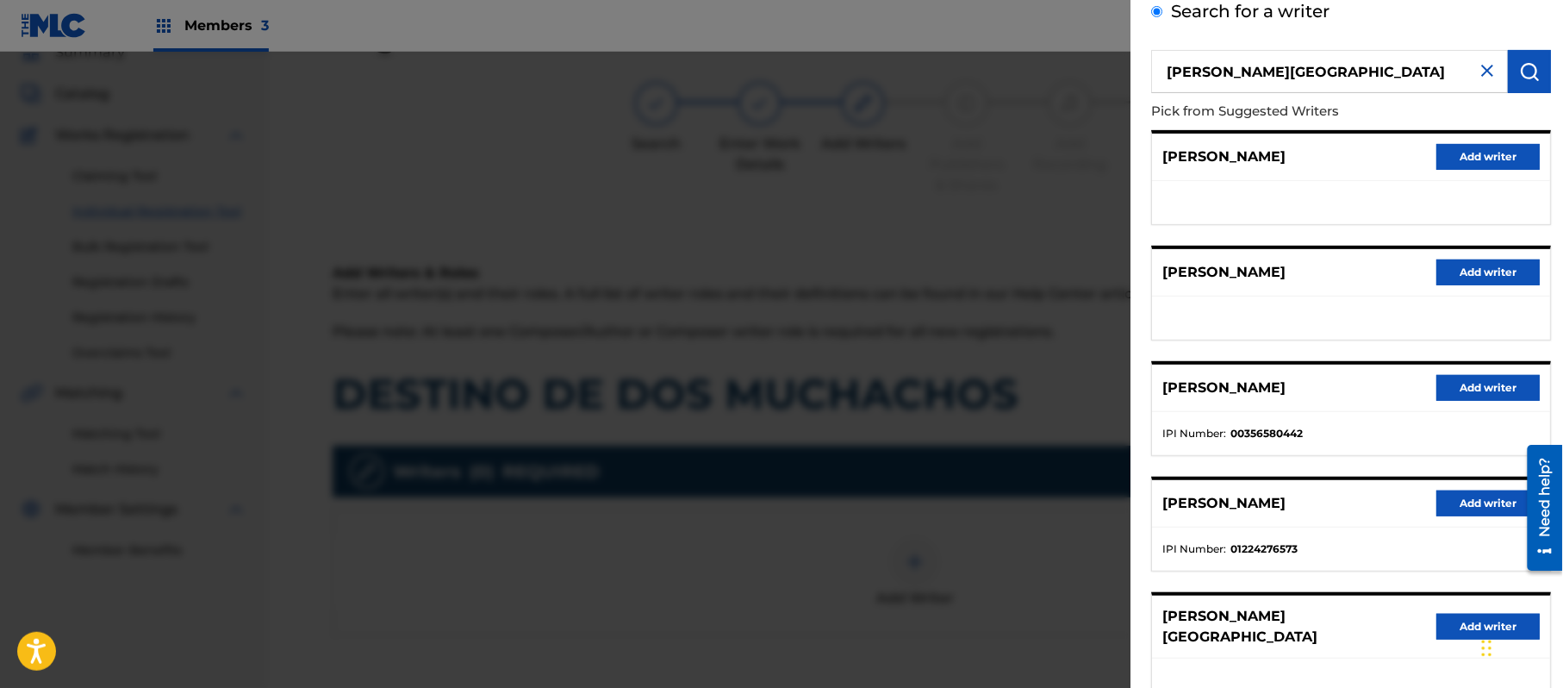
scroll to position [208, 0]
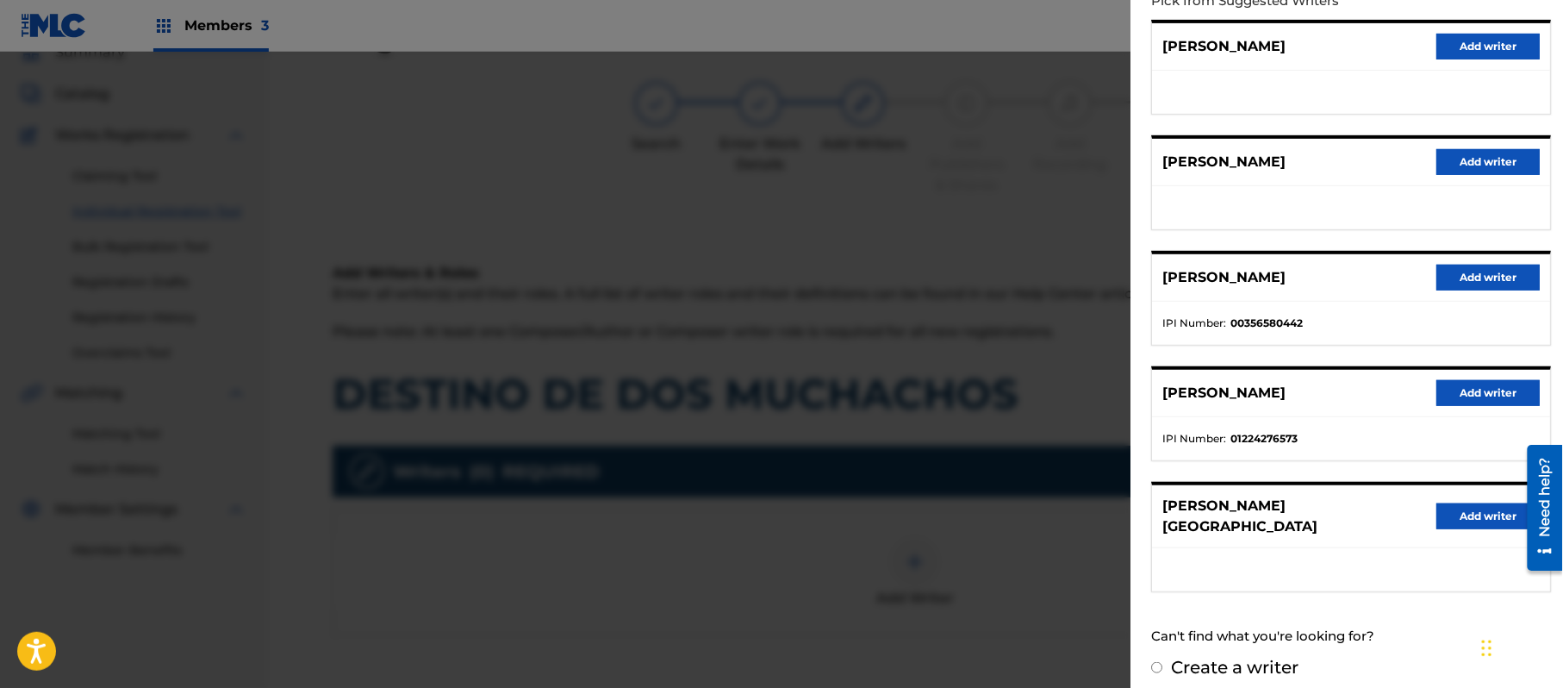
click at [1476, 512] on button "Add writer" at bounding box center [1488, 516] width 103 height 26
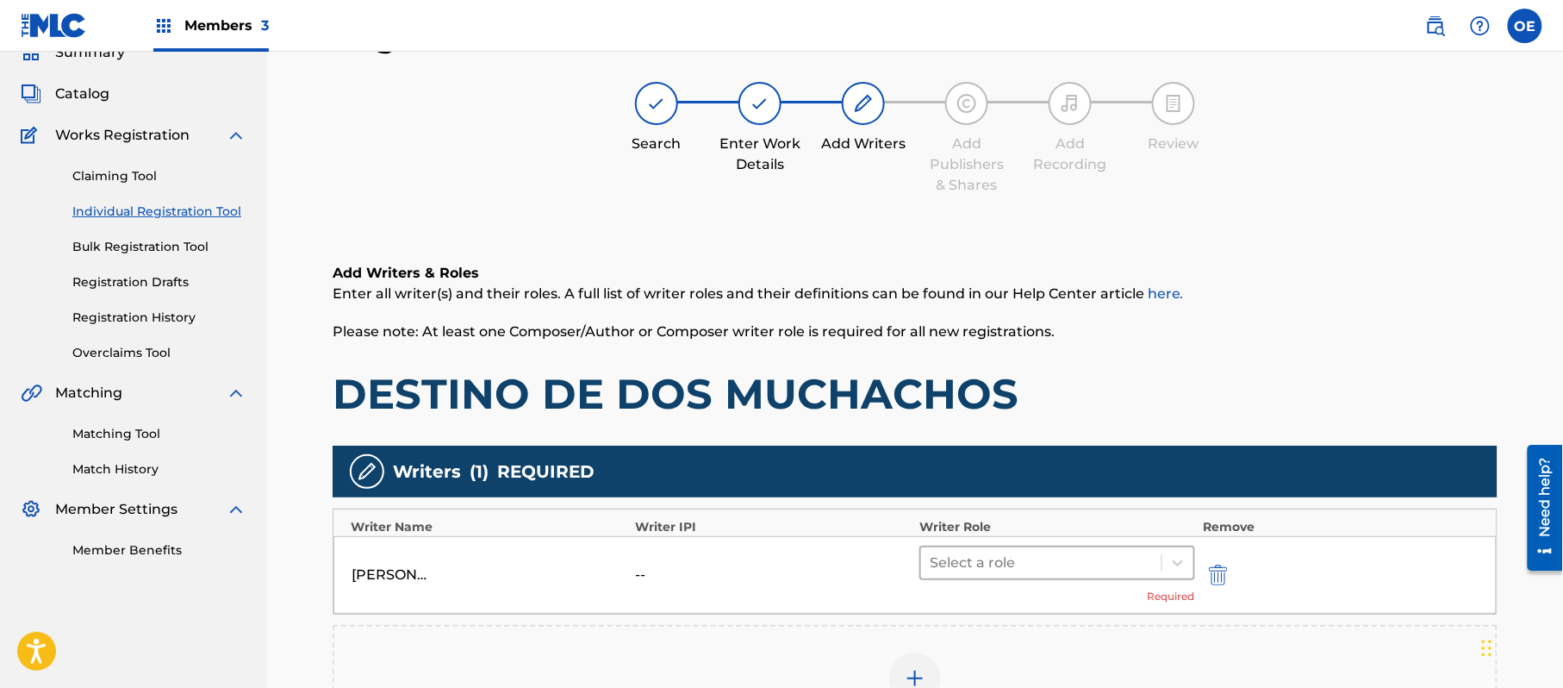
drag, startPoint x: 973, startPoint y: 535, endPoint x: 970, endPoint y: 562, distance: 26.9
click at [973, 556] on div "[PERSON_NAME] -- Select a role Required" at bounding box center [916, 575] width 1164 height 78
click at [969, 563] on div at bounding box center [1041, 563] width 223 height 24
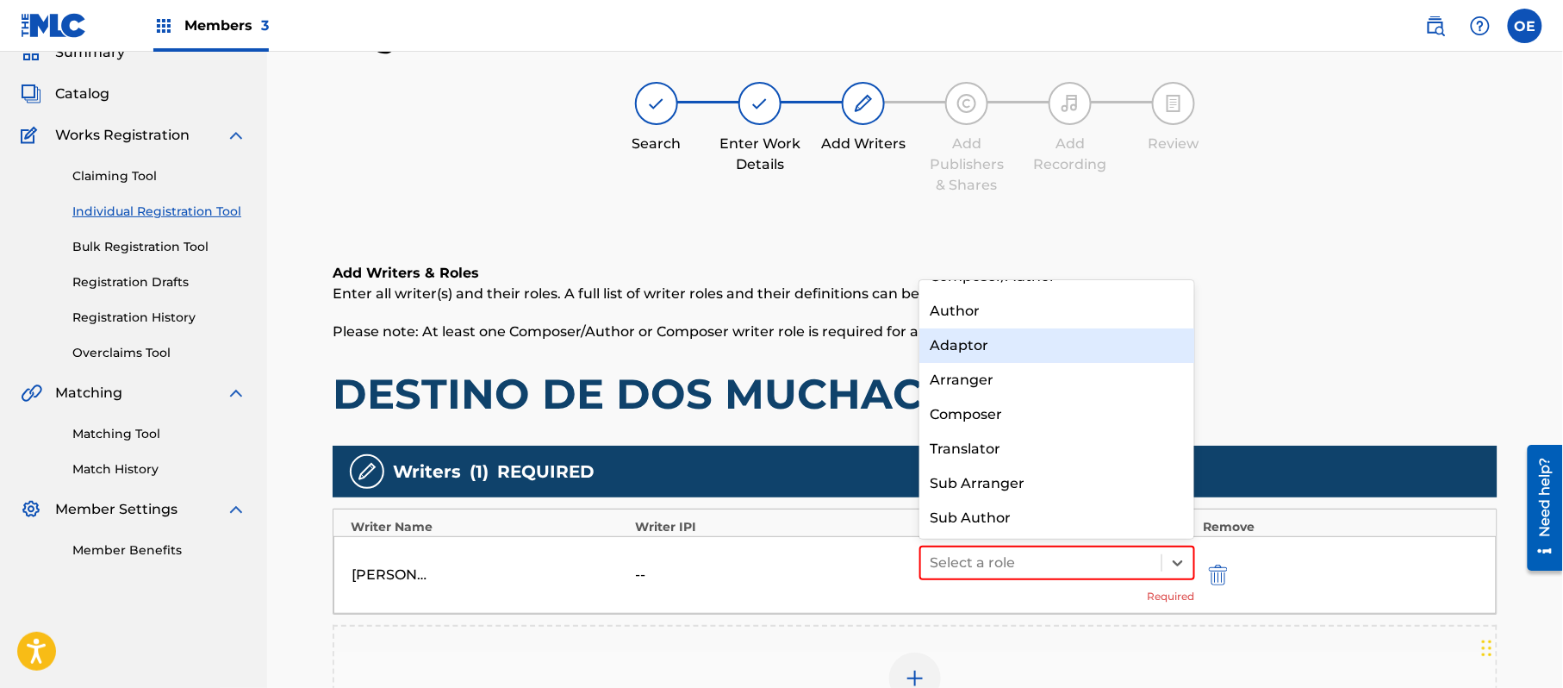
scroll to position [0, 0]
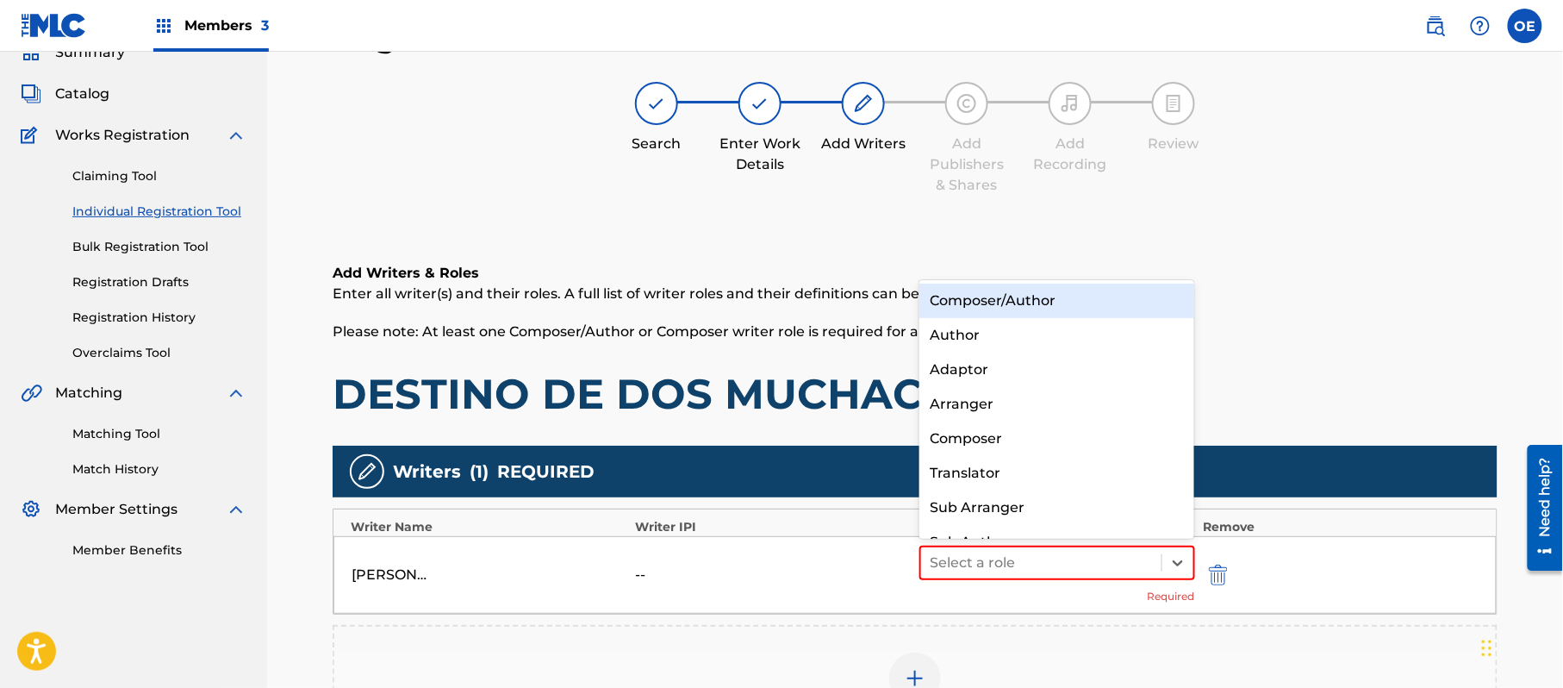
click at [981, 303] on div "Composer/Author" at bounding box center [1057, 301] width 275 height 34
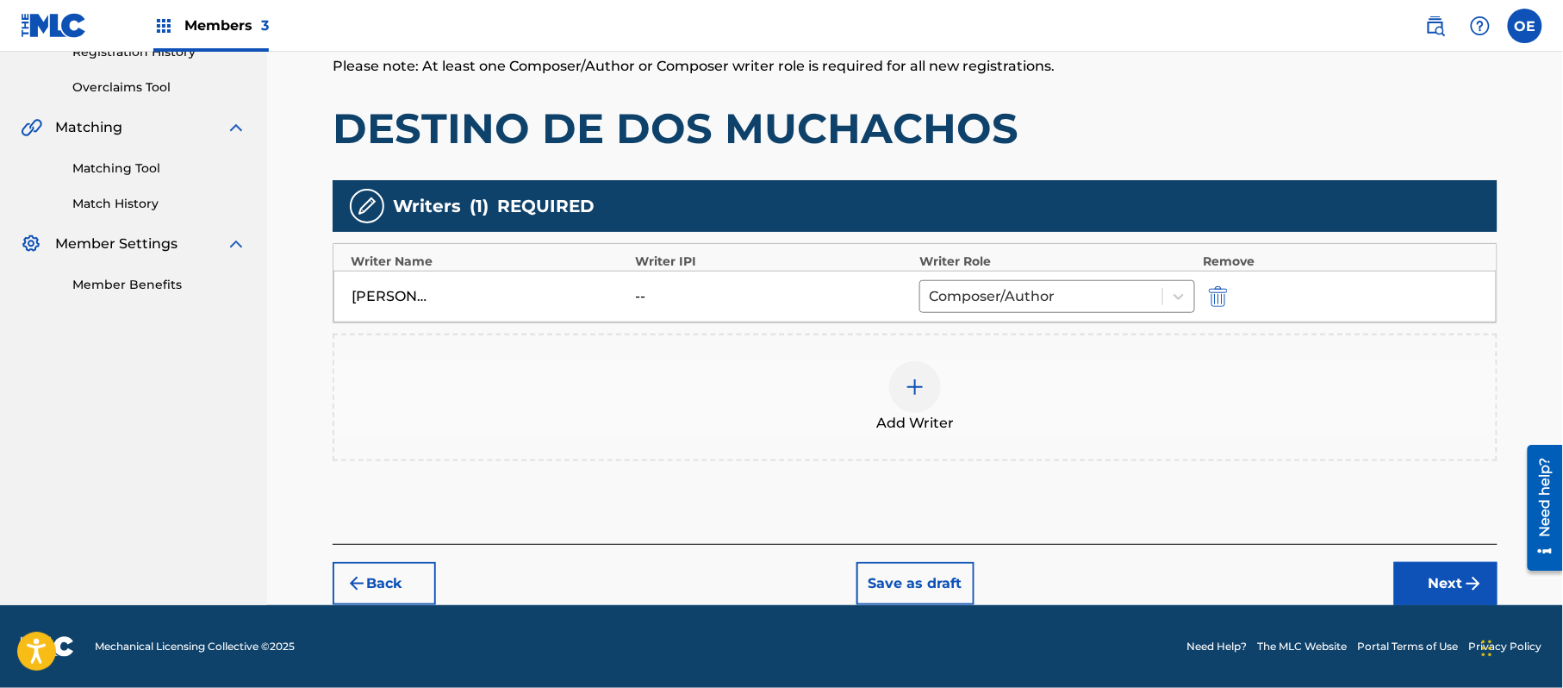
click at [1429, 584] on button "Next" at bounding box center [1446, 583] width 103 height 43
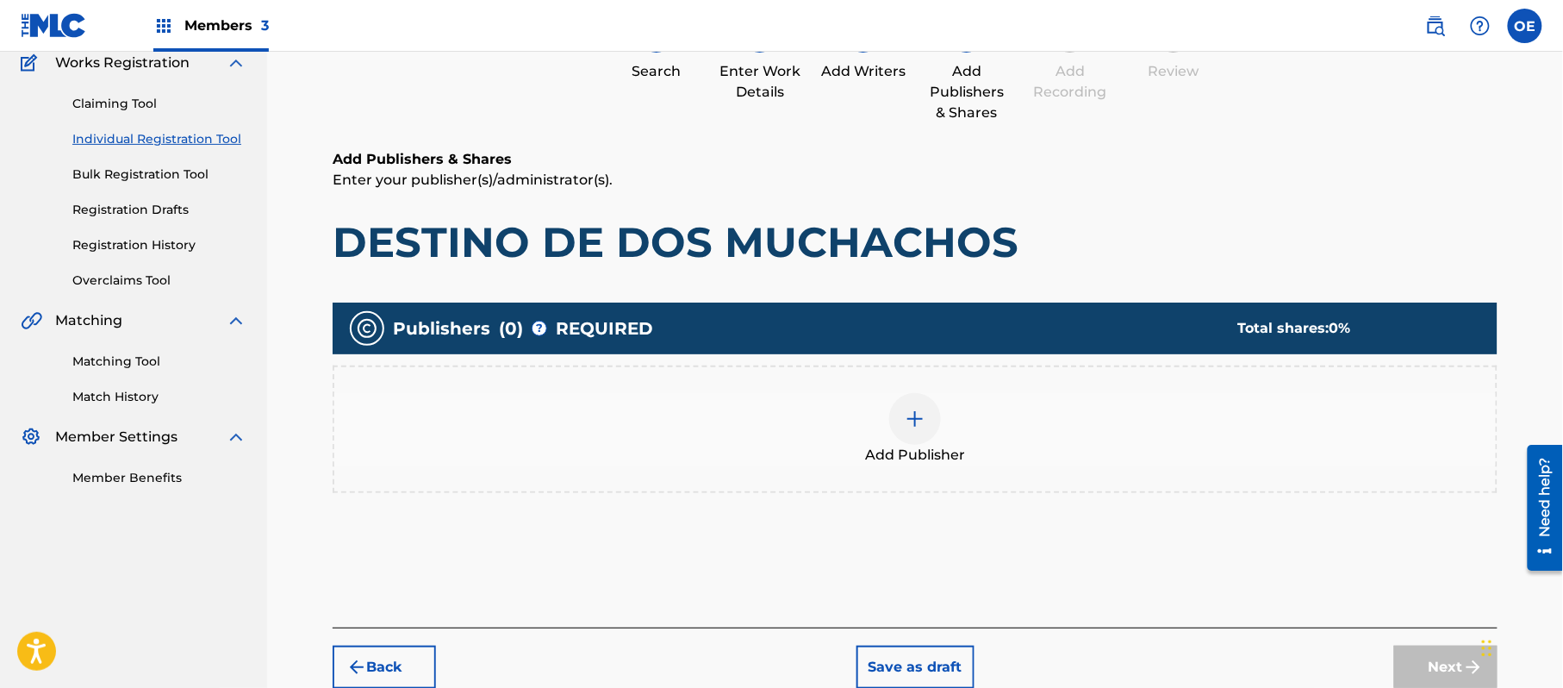
scroll to position [78, 0]
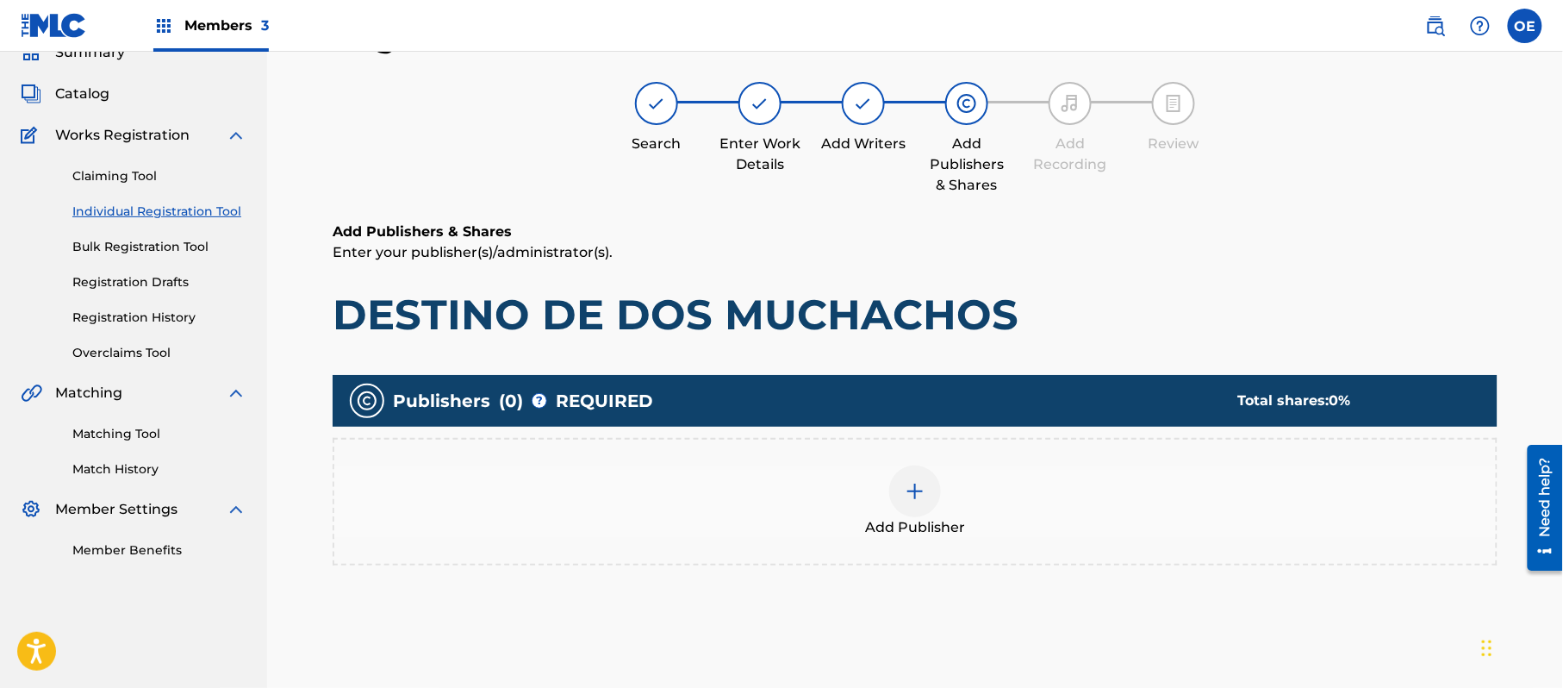
click at [876, 509] on div "Add Publisher" at bounding box center [915, 501] width 1162 height 72
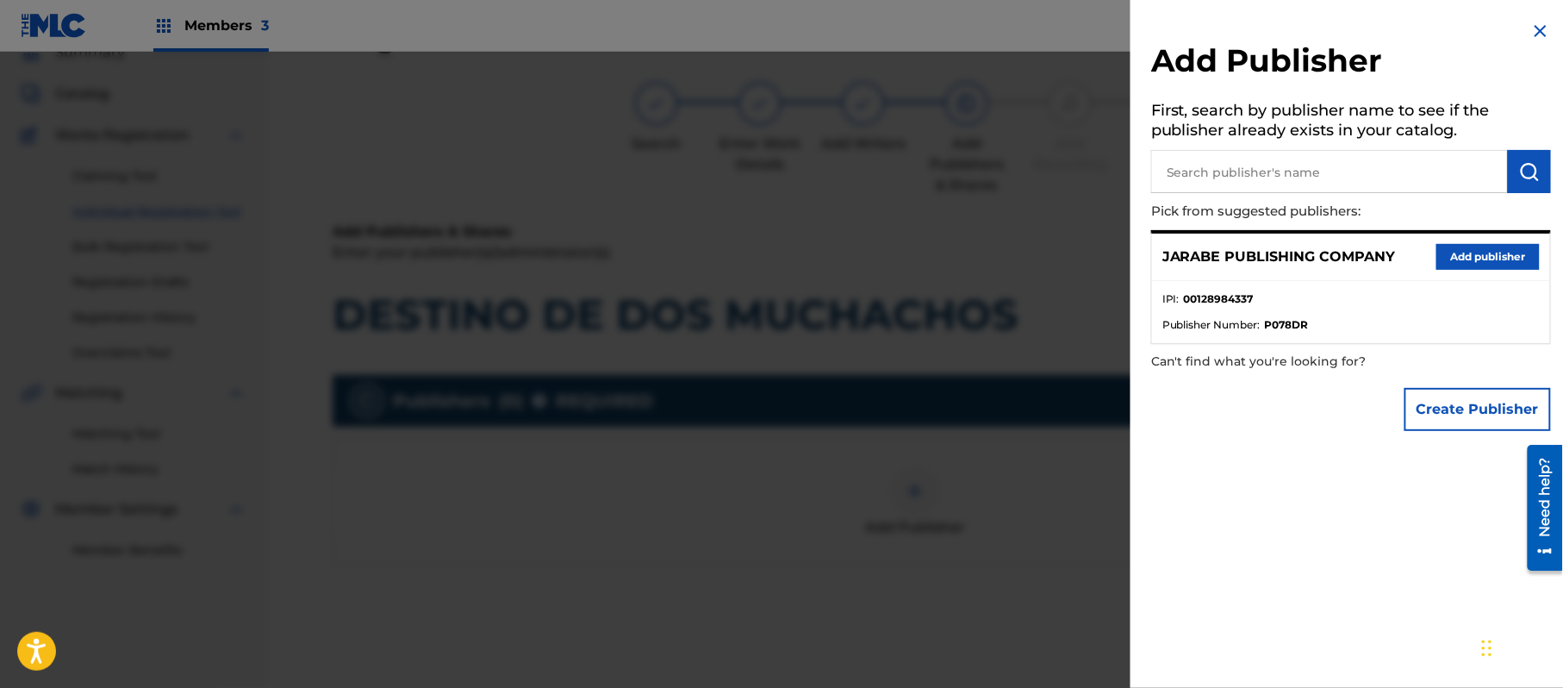
click at [1469, 264] on button "Add publisher" at bounding box center [1488, 257] width 103 height 26
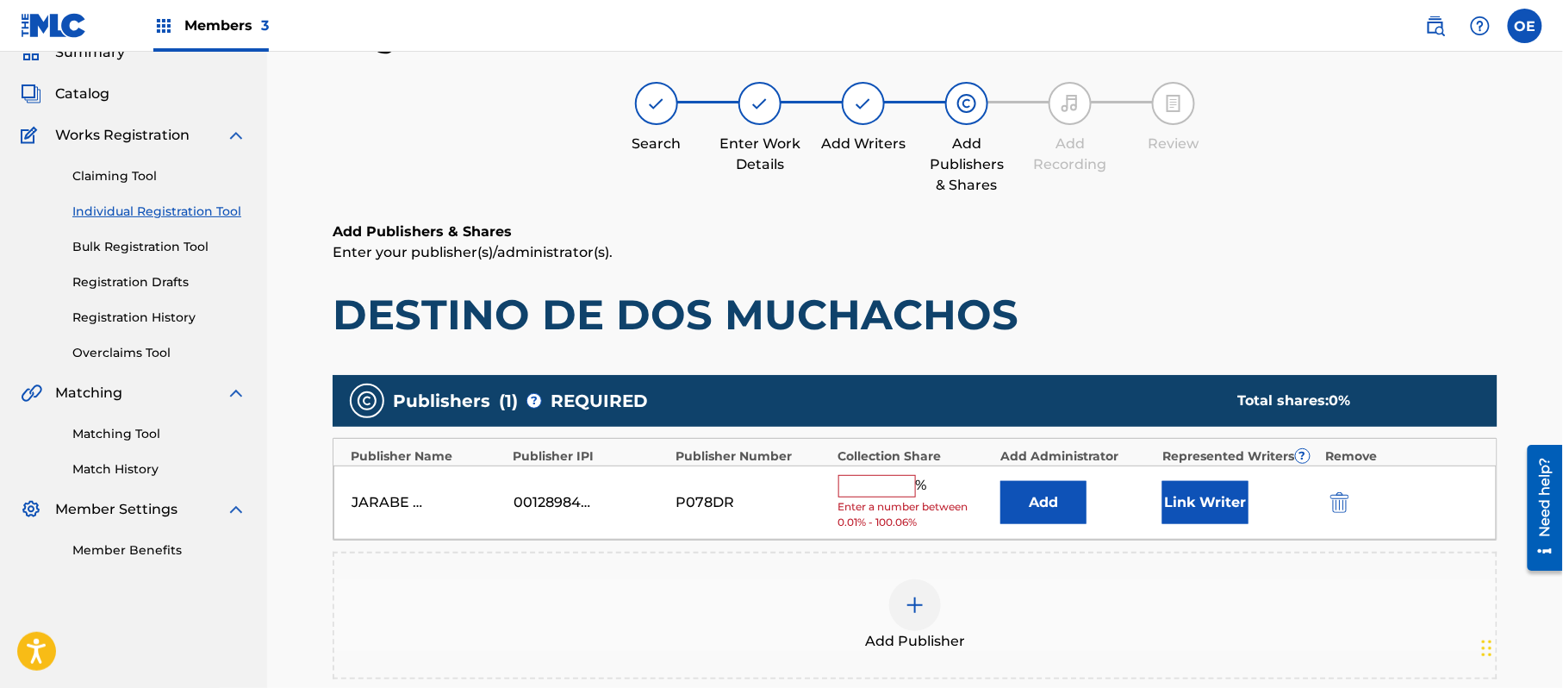
click at [876, 494] on input "text" at bounding box center [878, 486] width 78 height 22
type input "100"
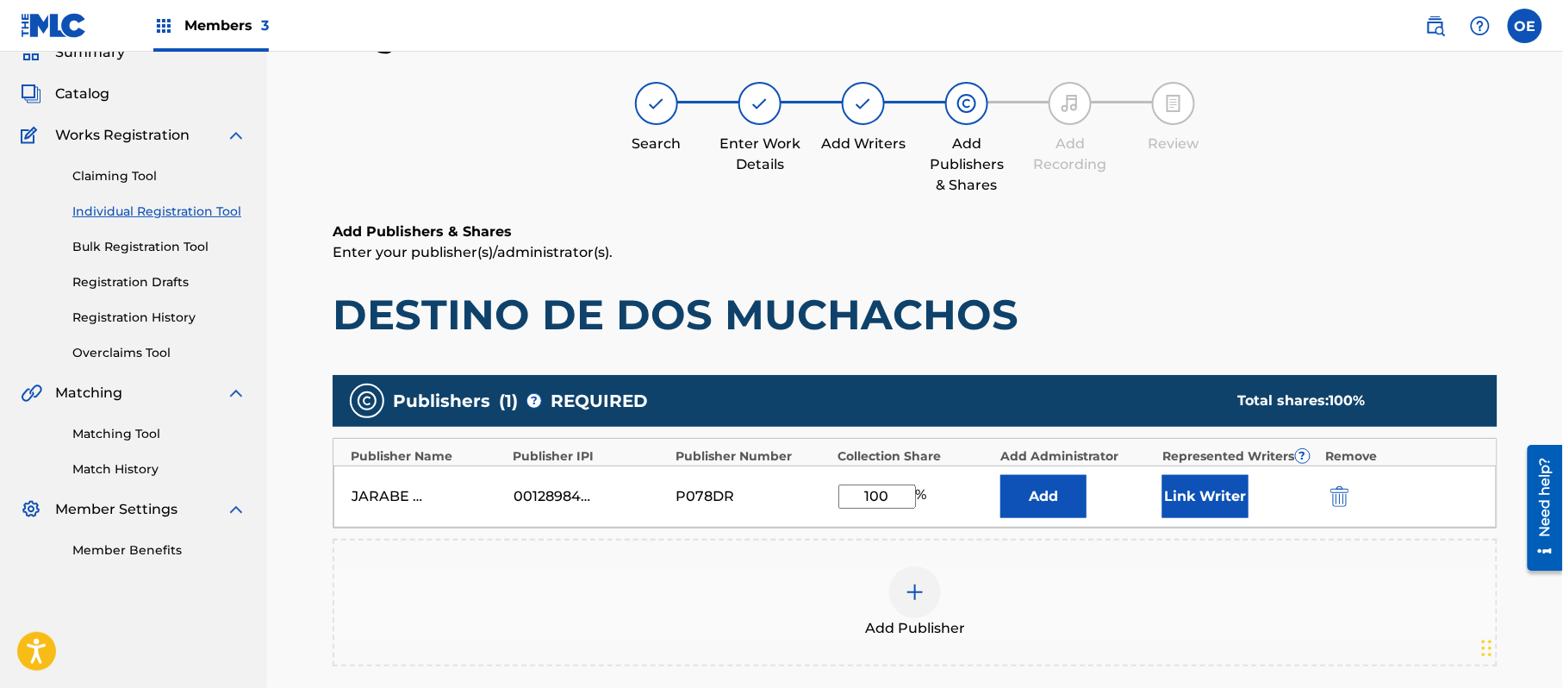
click at [1194, 495] on button "Link Writer" at bounding box center [1206, 496] width 86 height 43
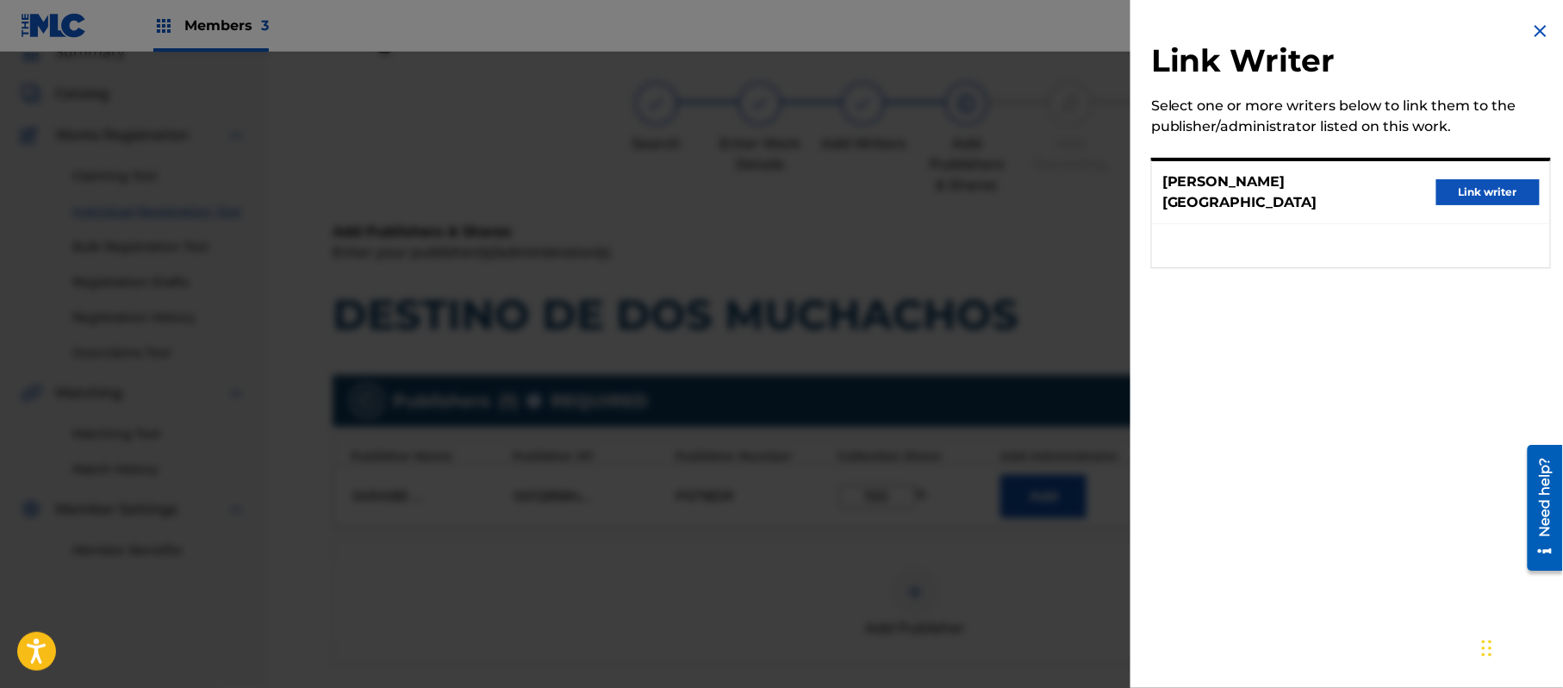
click at [1483, 188] on button "Link writer" at bounding box center [1488, 192] width 103 height 26
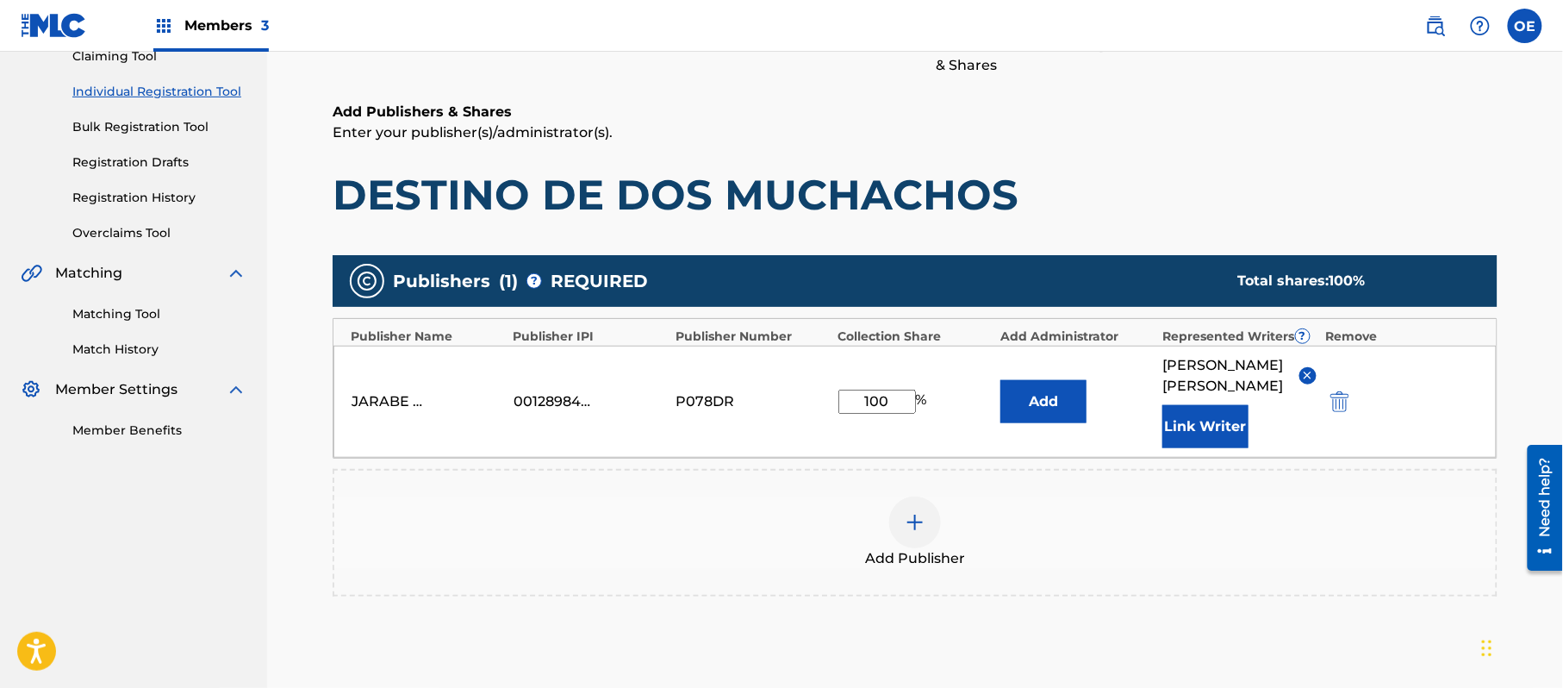
scroll to position [363, 0]
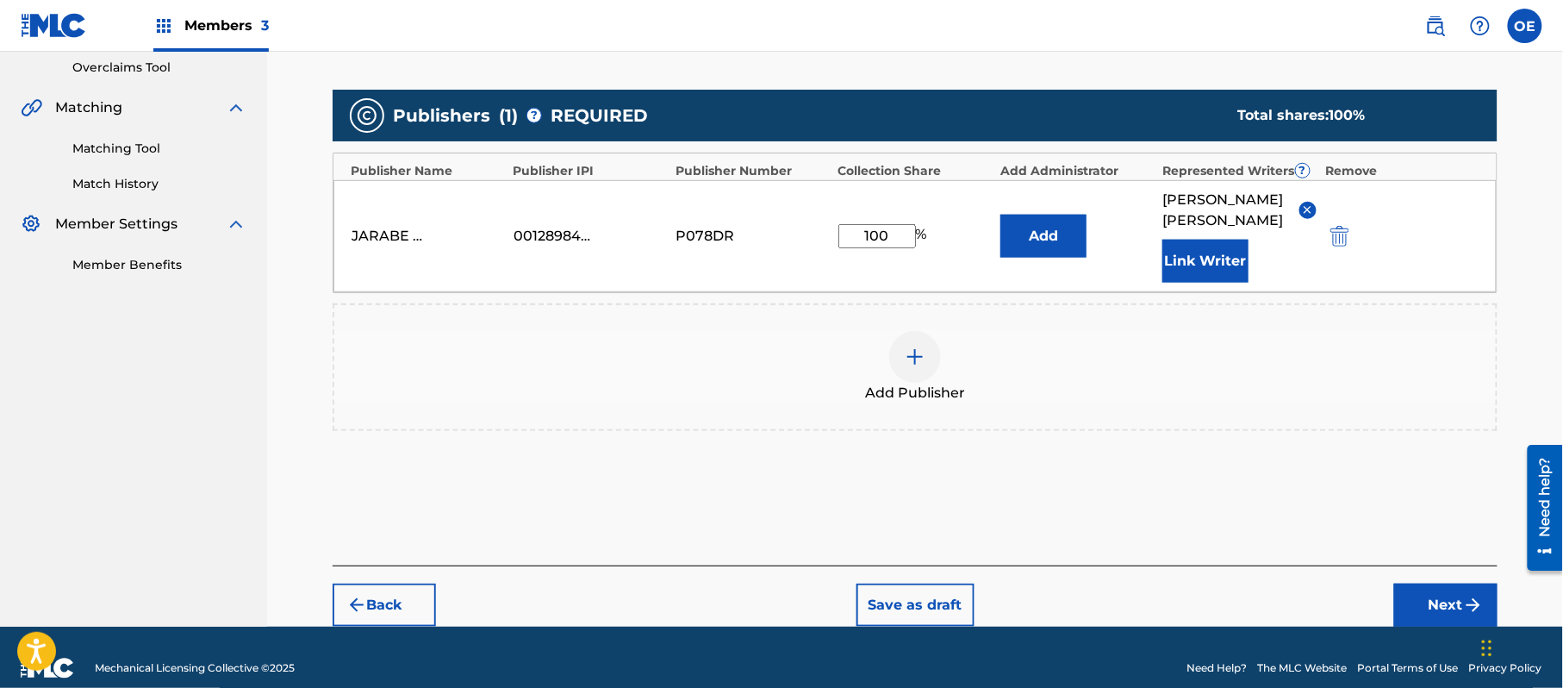
click at [1466, 584] on button "Next" at bounding box center [1446, 605] width 103 height 43
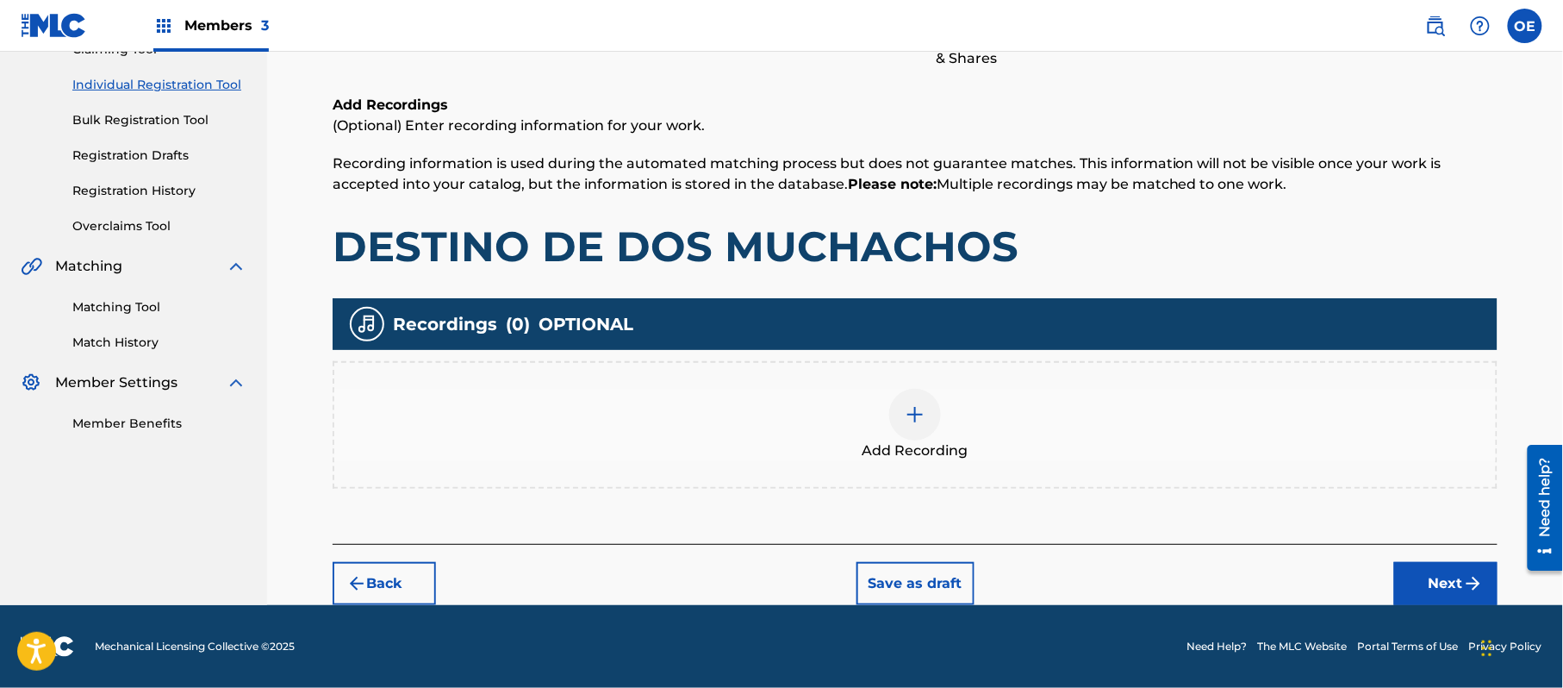
scroll to position [78, 0]
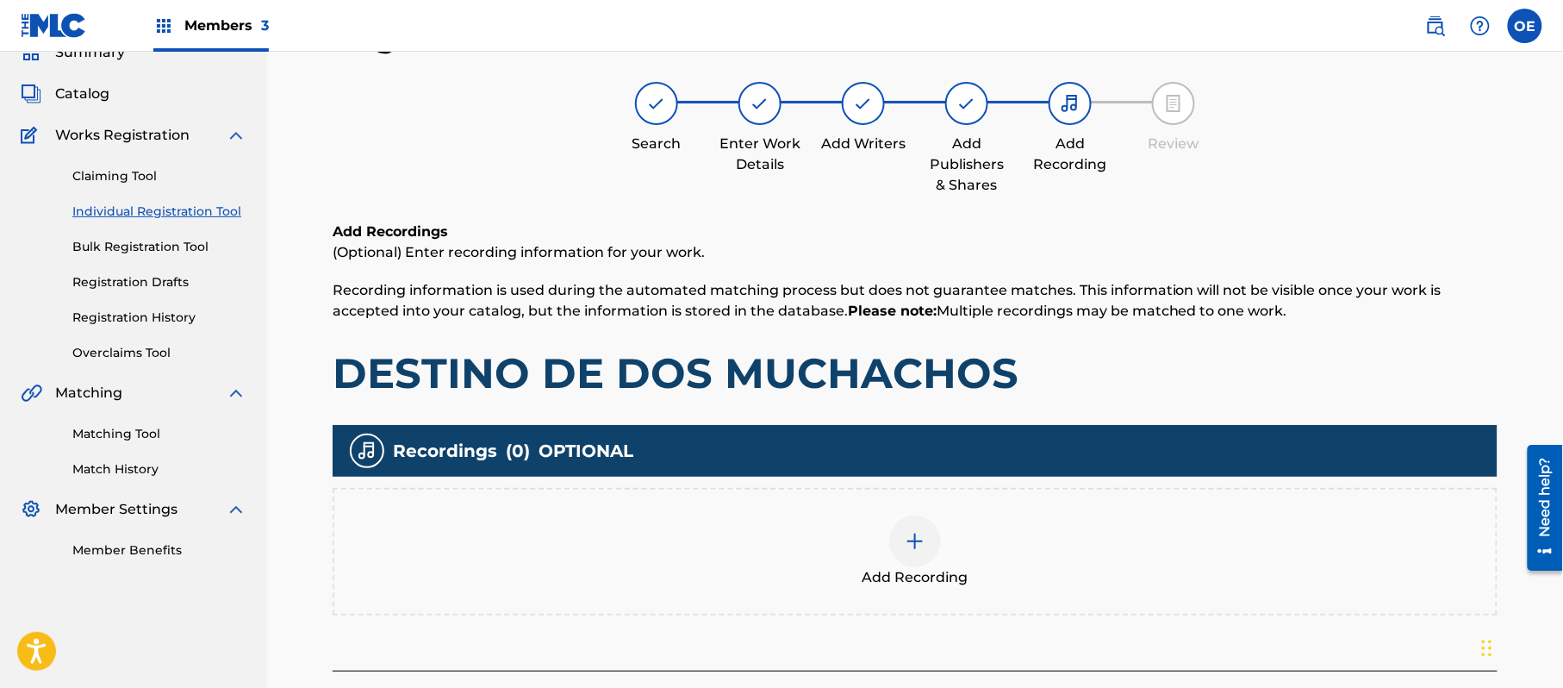
click at [1029, 552] on div "Add Recording" at bounding box center [915, 551] width 1162 height 72
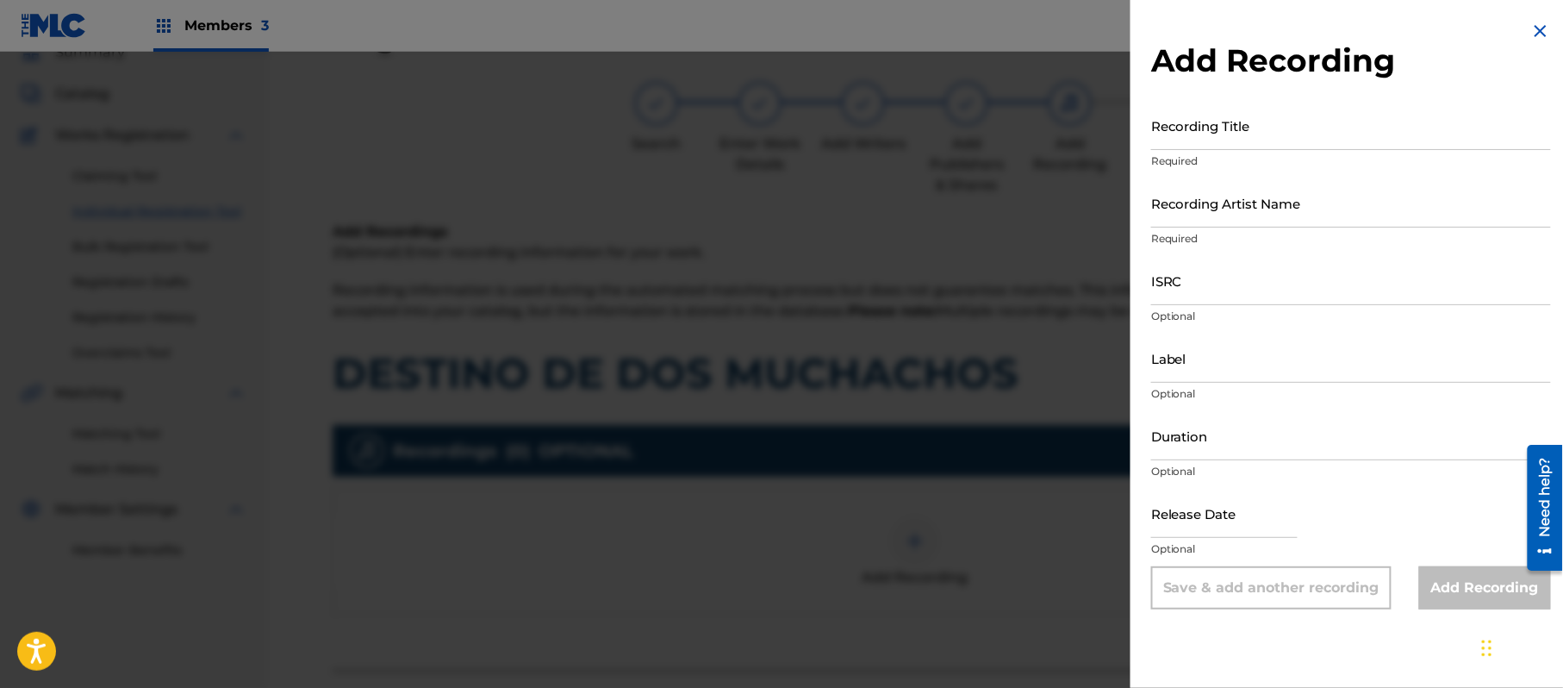
click at [1531, 33] on img at bounding box center [1541, 31] width 21 height 21
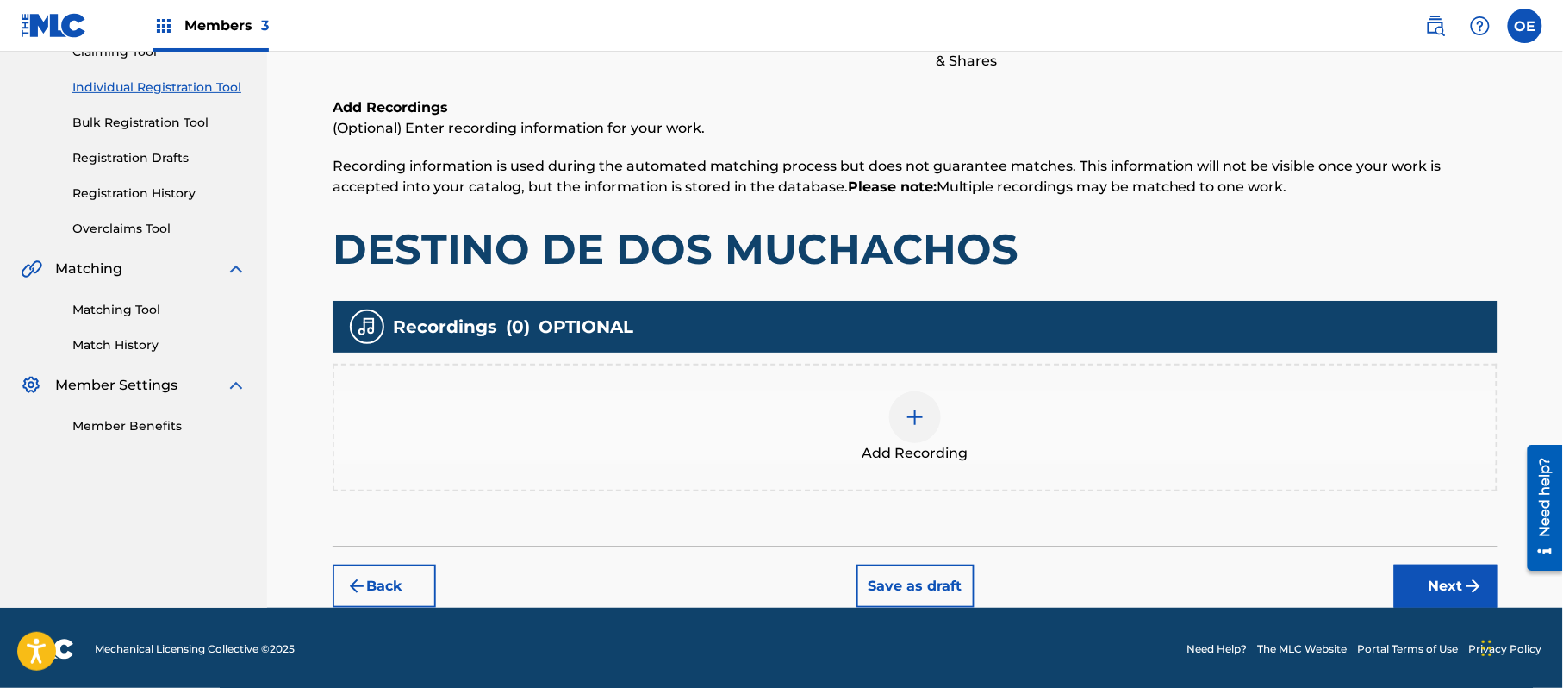
click at [1443, 569] on button "Next" at bounding box center [1446, 586] width 103 height 43
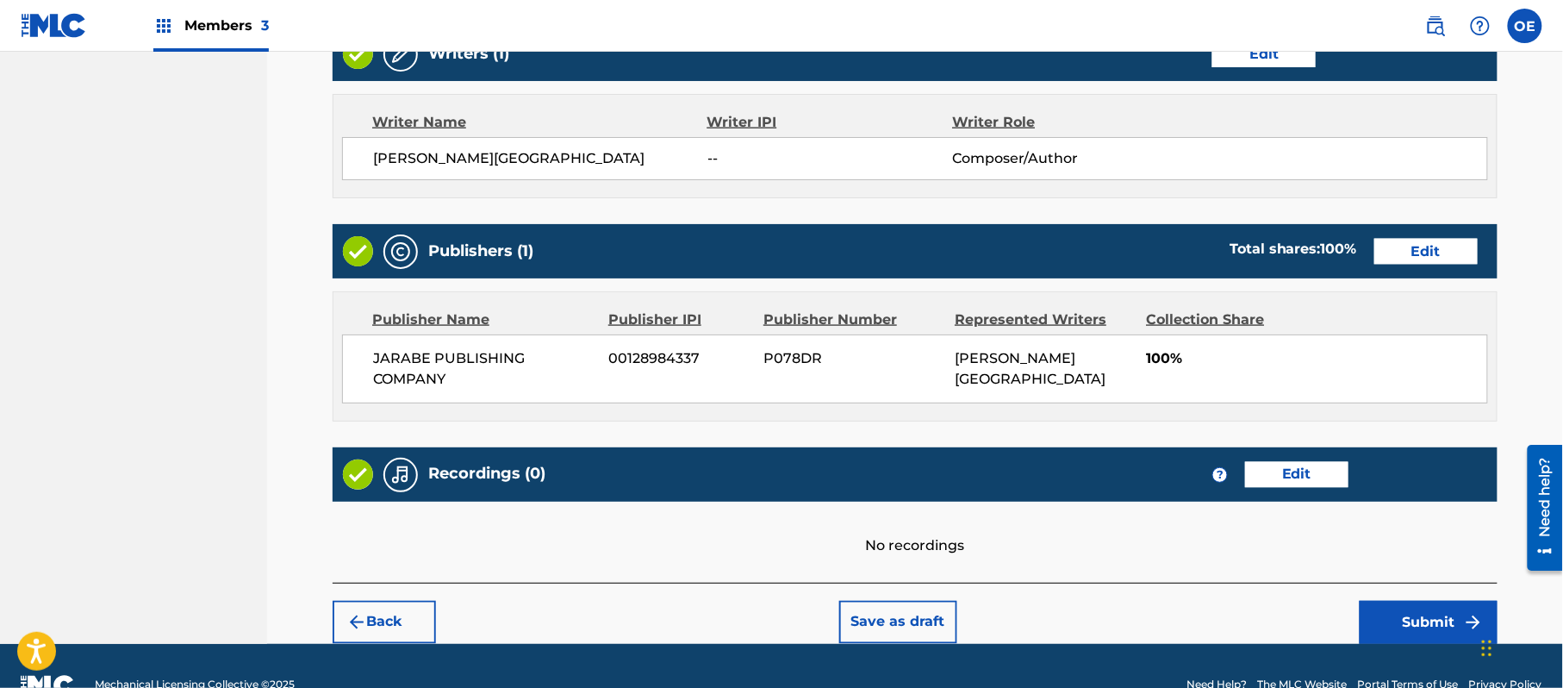
scroll to position [735, 0]
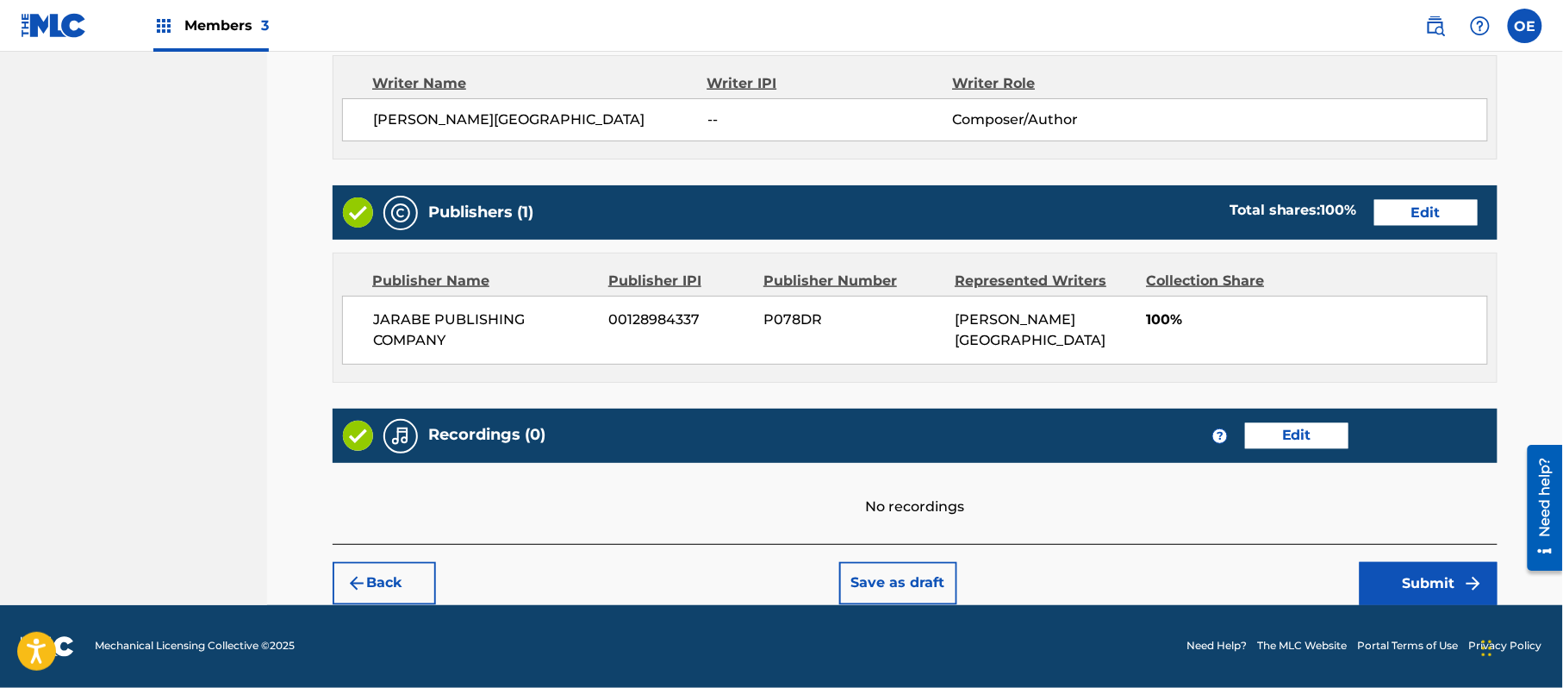
click at [1400, 595] on button "Submit" at bounding box center [1429, 583] width 138 height 43
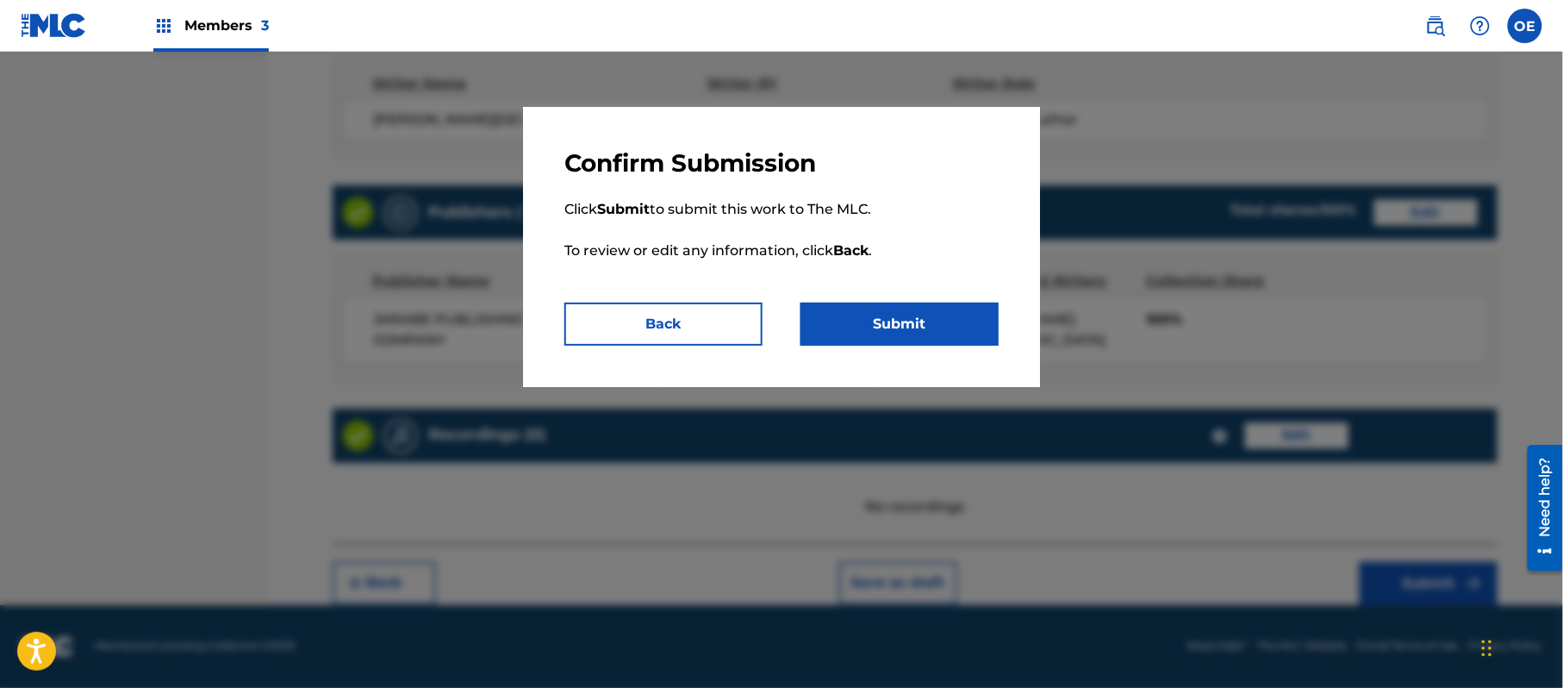
click at [911, 339] on button "Submit" at bounding box center [900, 324] width 198 height 43
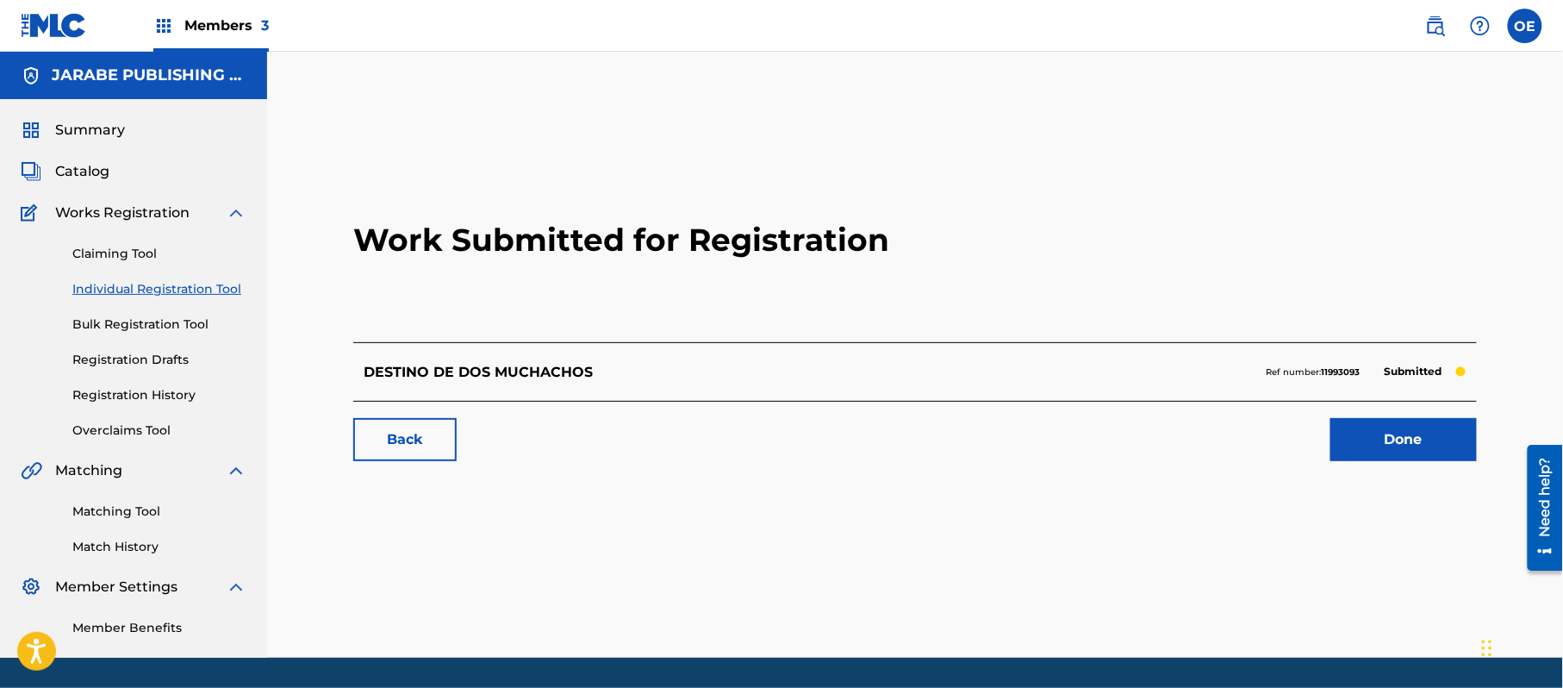
drag, startPoint x: 156, startPoint y: 290, endPoint x: 315, endPoint y: 309, distance: 159.7
click at [156, 290] on link "Individual Registration Tool" at bounding box center [159, 289] width 174 height 18
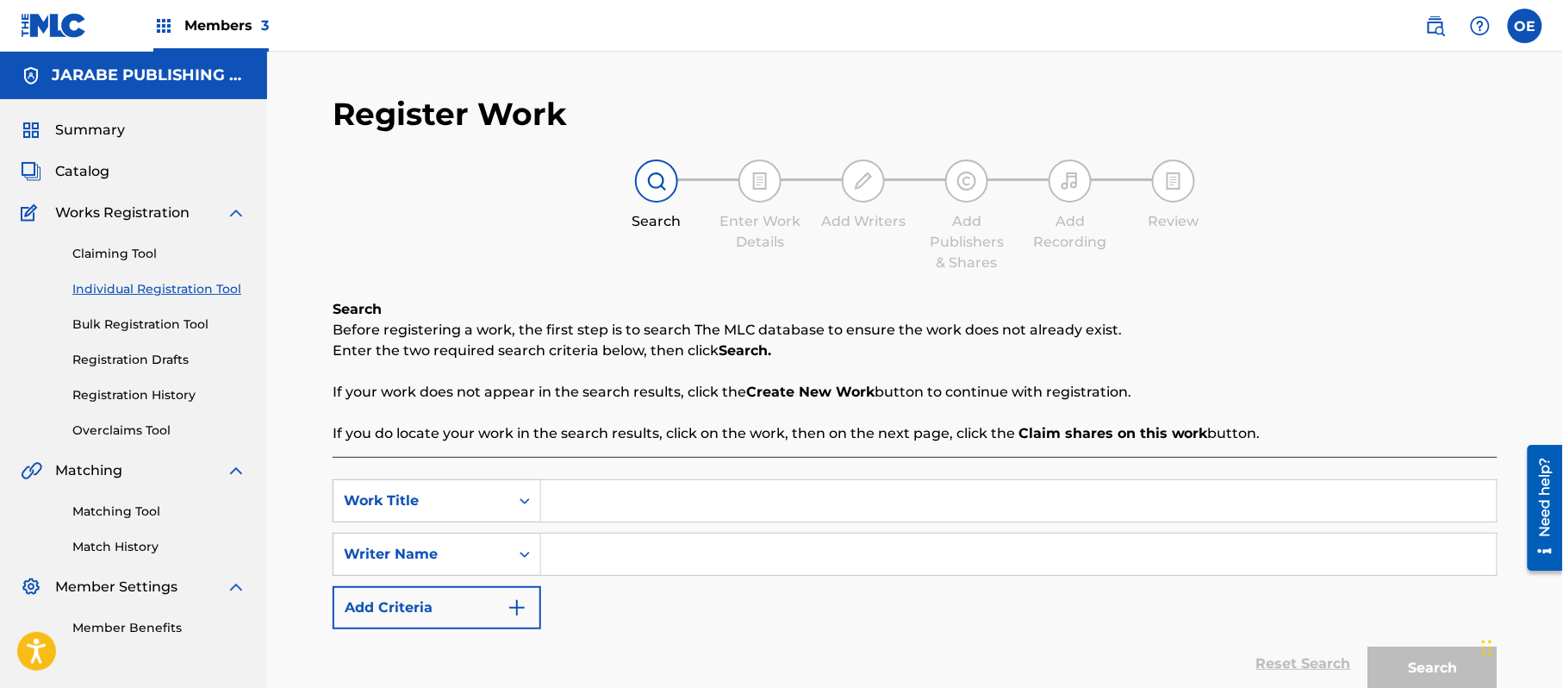
paste input "DOS COMPAS DECIDIDOS"
type input "DOS COMPAS DECIDIDOS"
paste input "[PERSON_NAME][GEOGRAPHIC_DATA]"
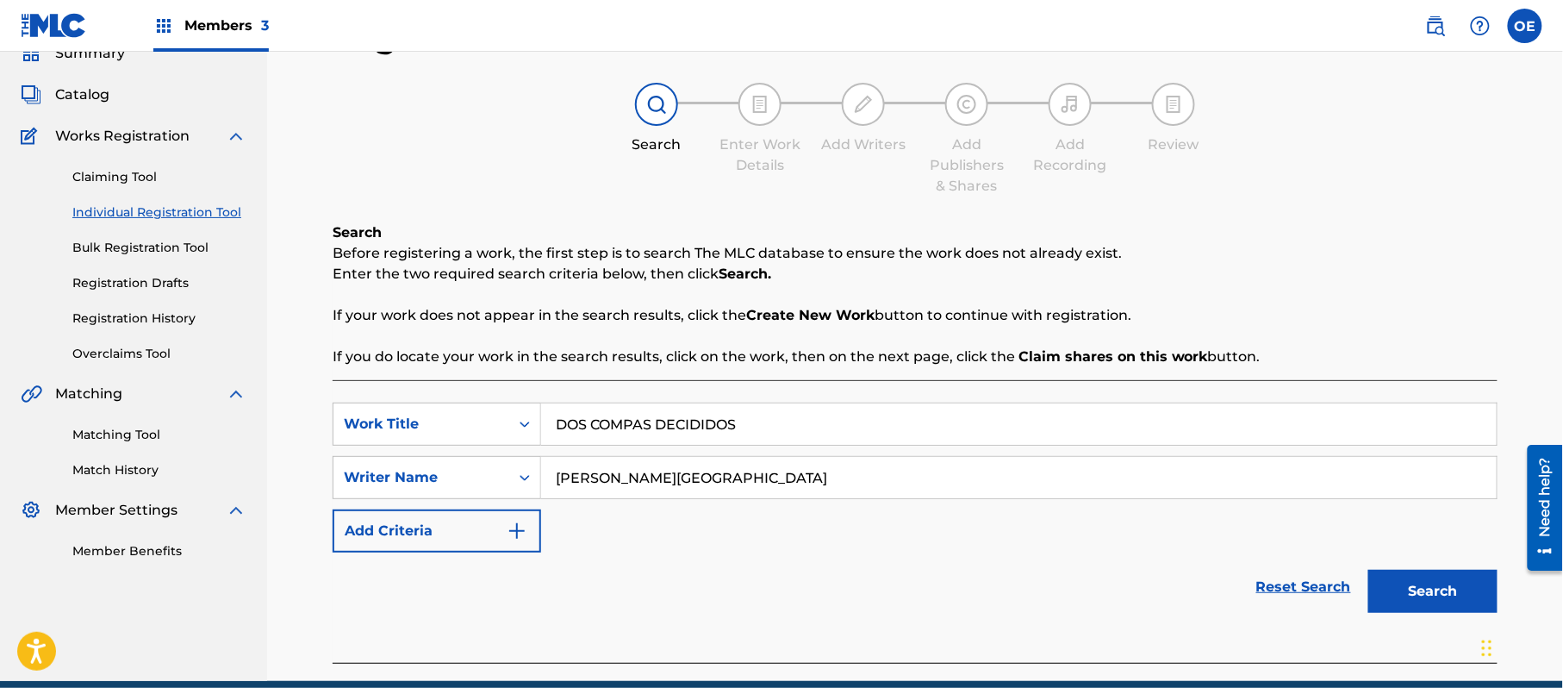
scroll to position [153, 0]
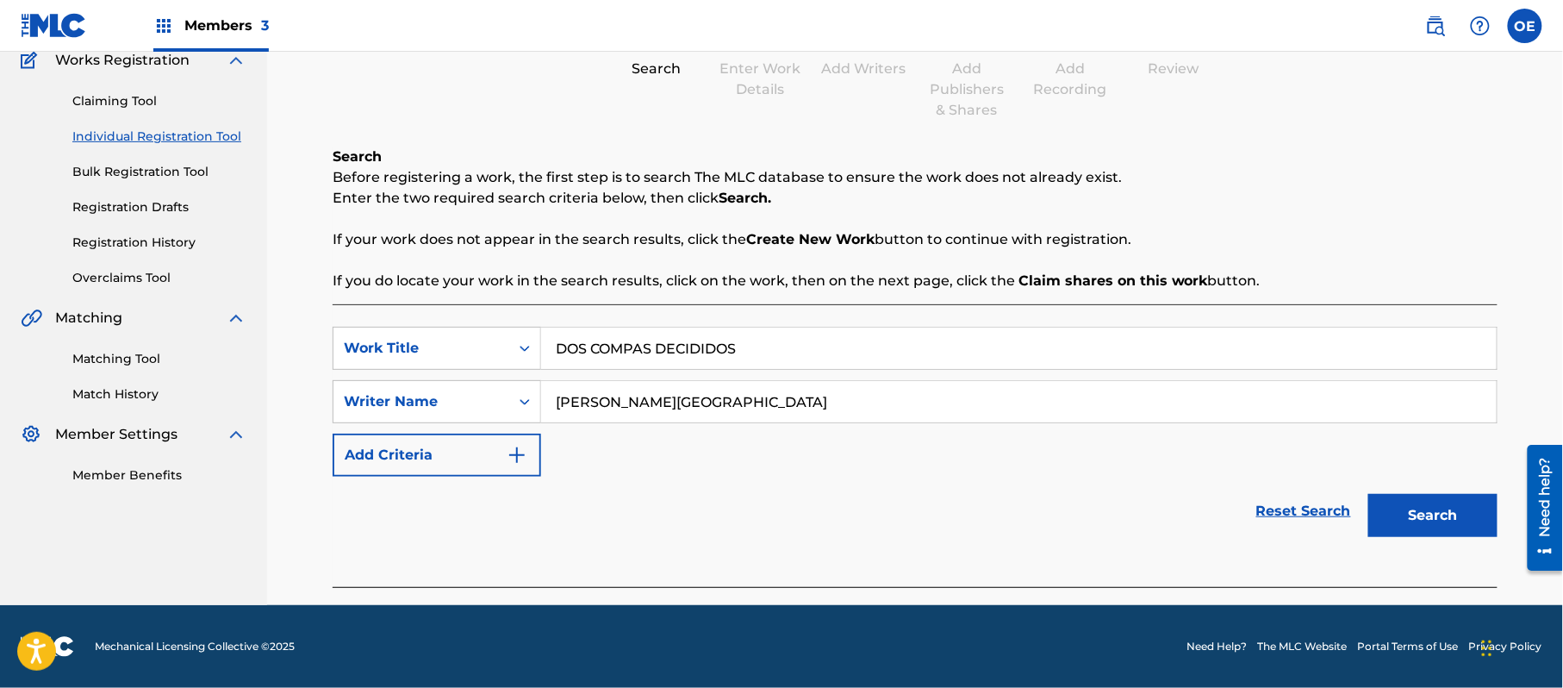
type input "[PERSON_NAME][GEOGRAPHIC_DATA]"
click at [1429, 526] on button "Search" at bounding box center [1433, 515] width 129 height 43
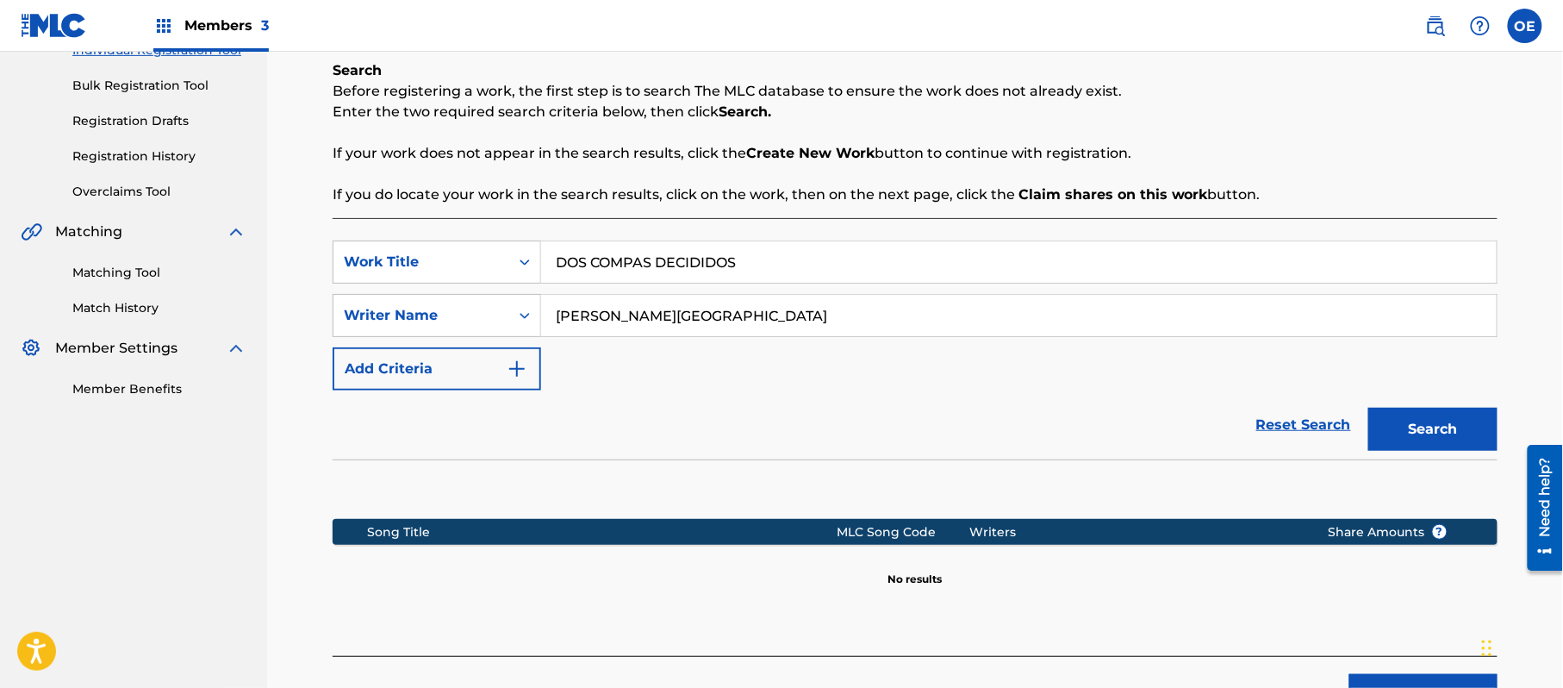
scroll to position [352, 0]
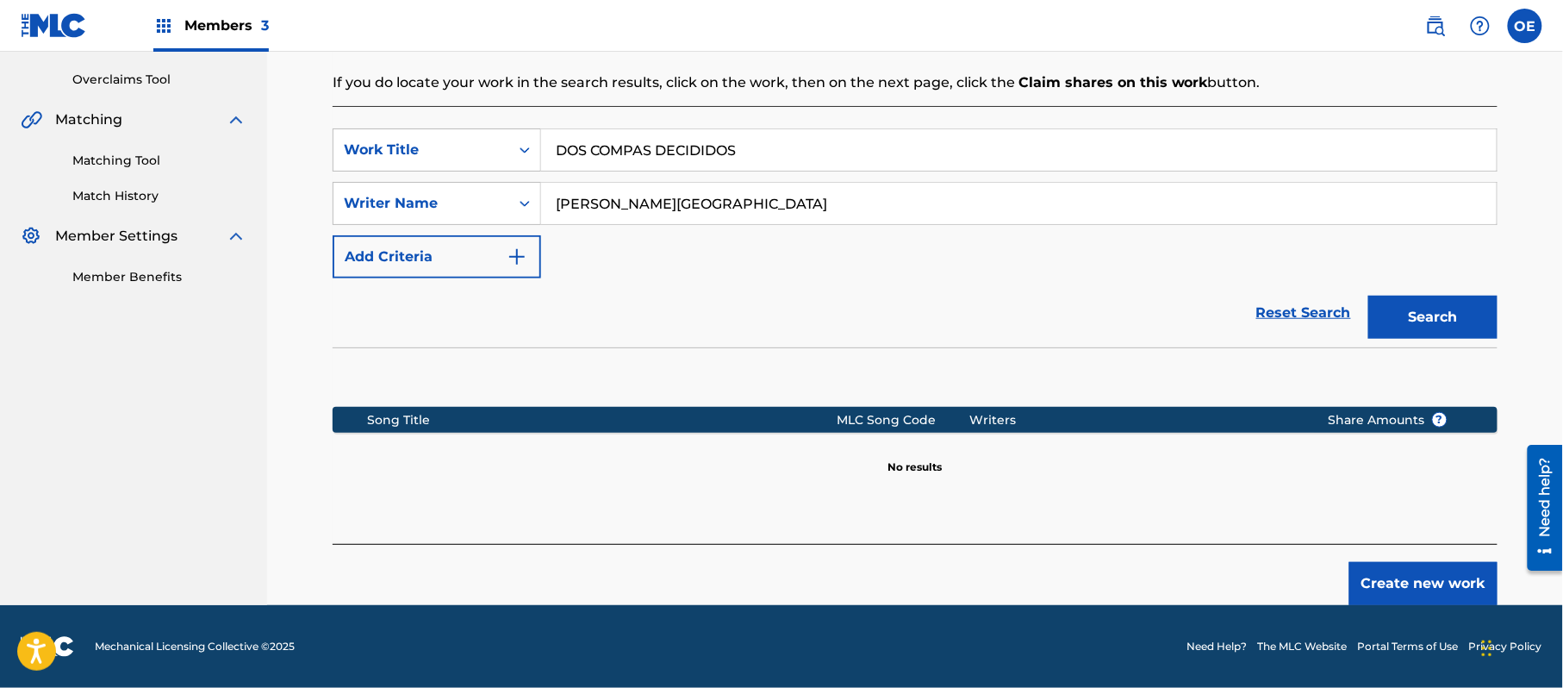
click at [1432, 577] on button "Create new work" at bounding box center [1424, 583] width 148 height 43
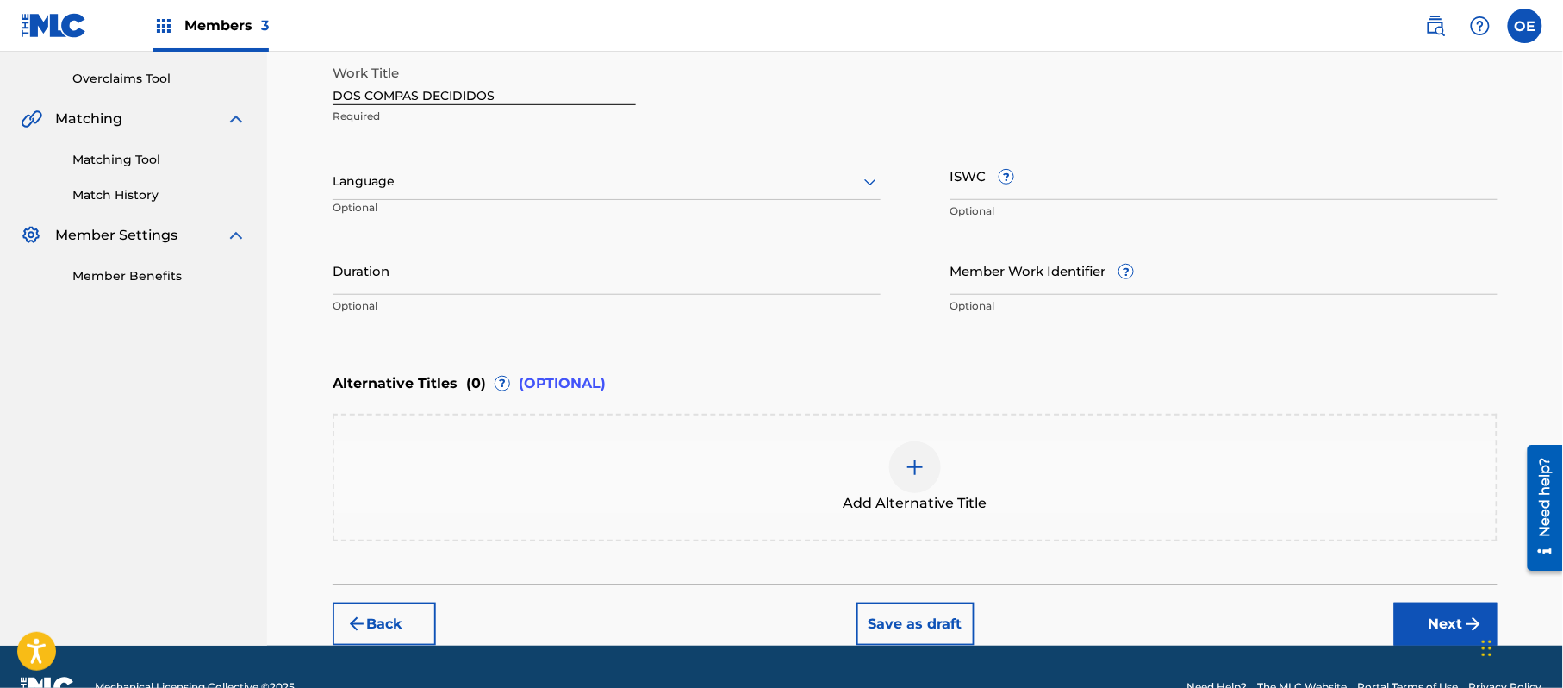
drag, startPoint x: 366, startPoint y: 179, endPoint x: 364, endPoint y: 197, distance: 17.4
click at [365, 179] on div at bounding box center [607, 182] width 548 height 22
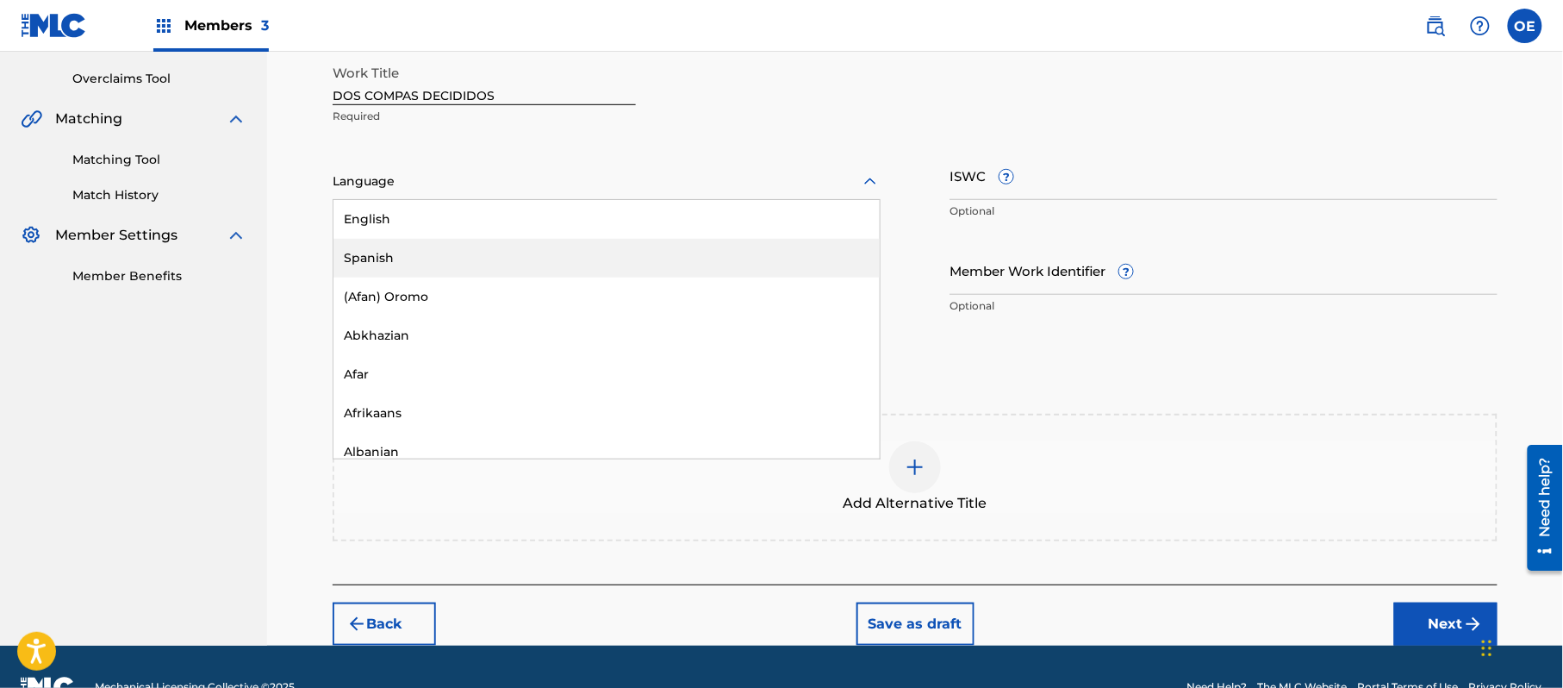
click at [370, 249] on div "Spanish" at bounding box center [607, 258] width 546 height 39
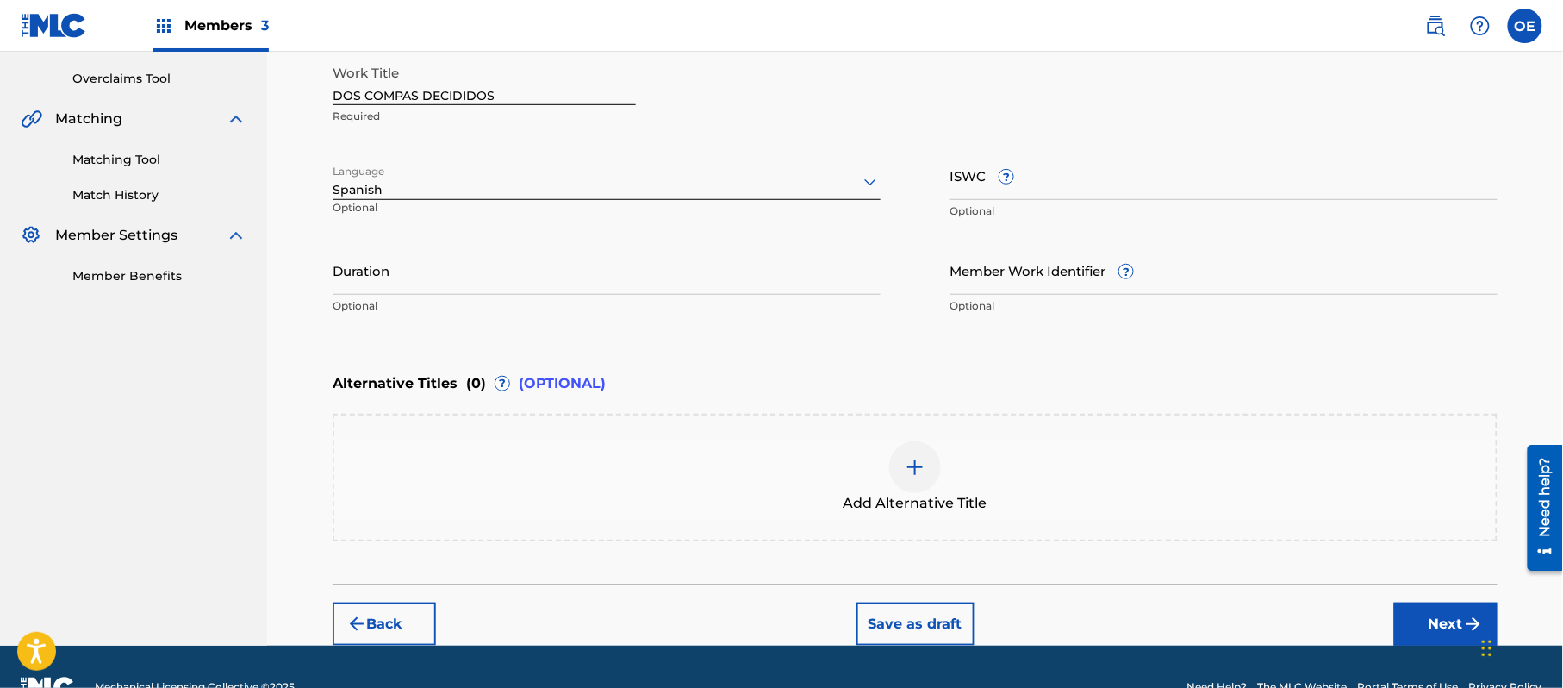
click at [414, 267] on input "Duration" at bounding box center [607, 270] width 548 height 49
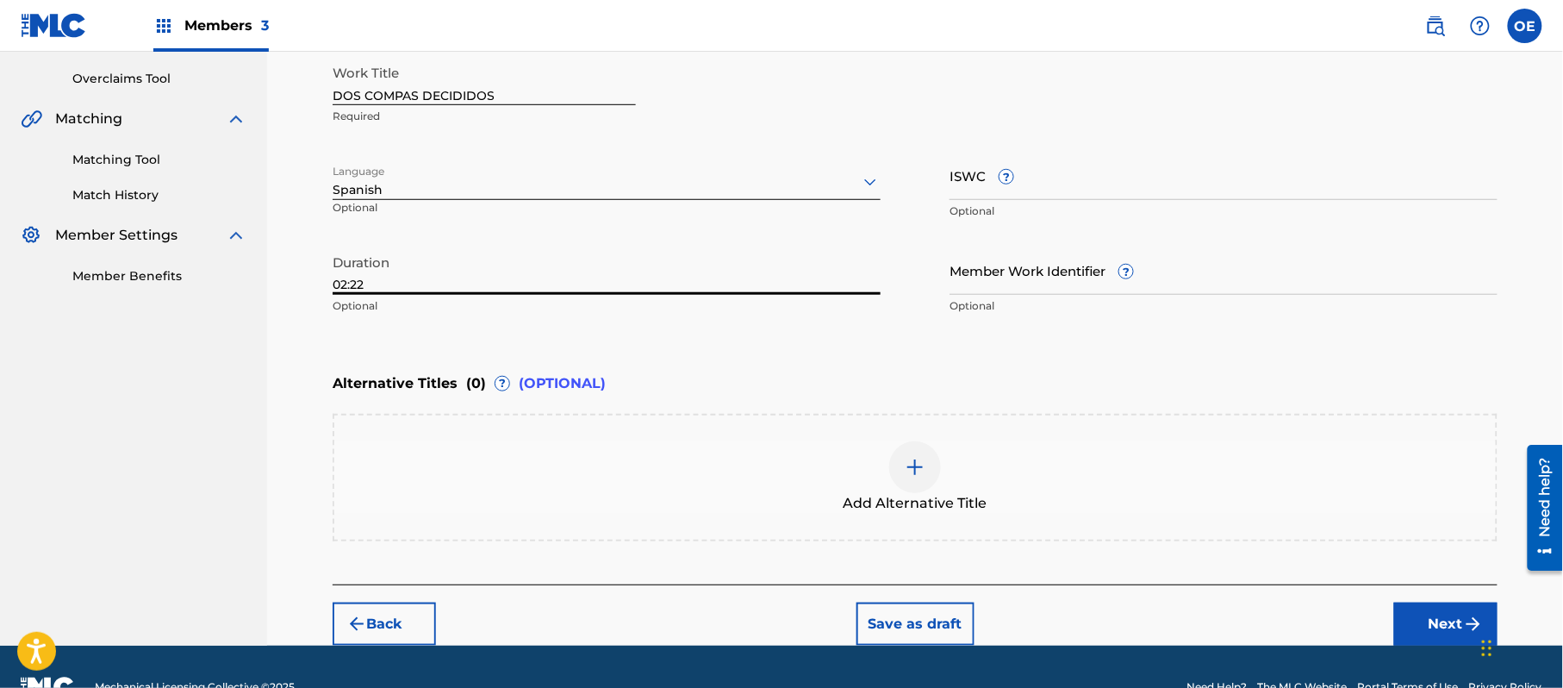
type input "02:22"
drag, startPoint x: 1427, startPoint y: 614, endPoint x: 1389, endPoint y: 615, distance: 37.9
click at [1426, 615] on button "Next" at bounding box center [1446, 623] width 103 height 43
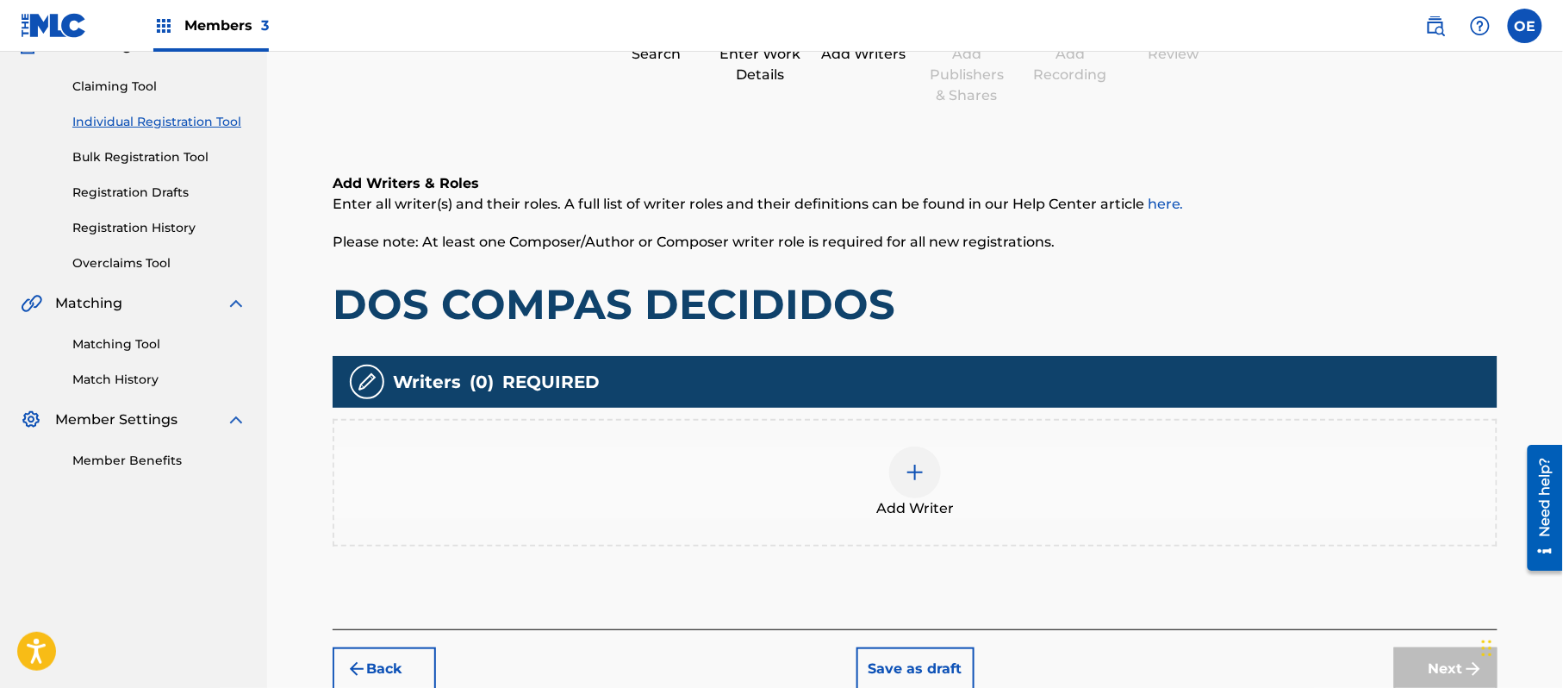
scroll to position [78, 0]
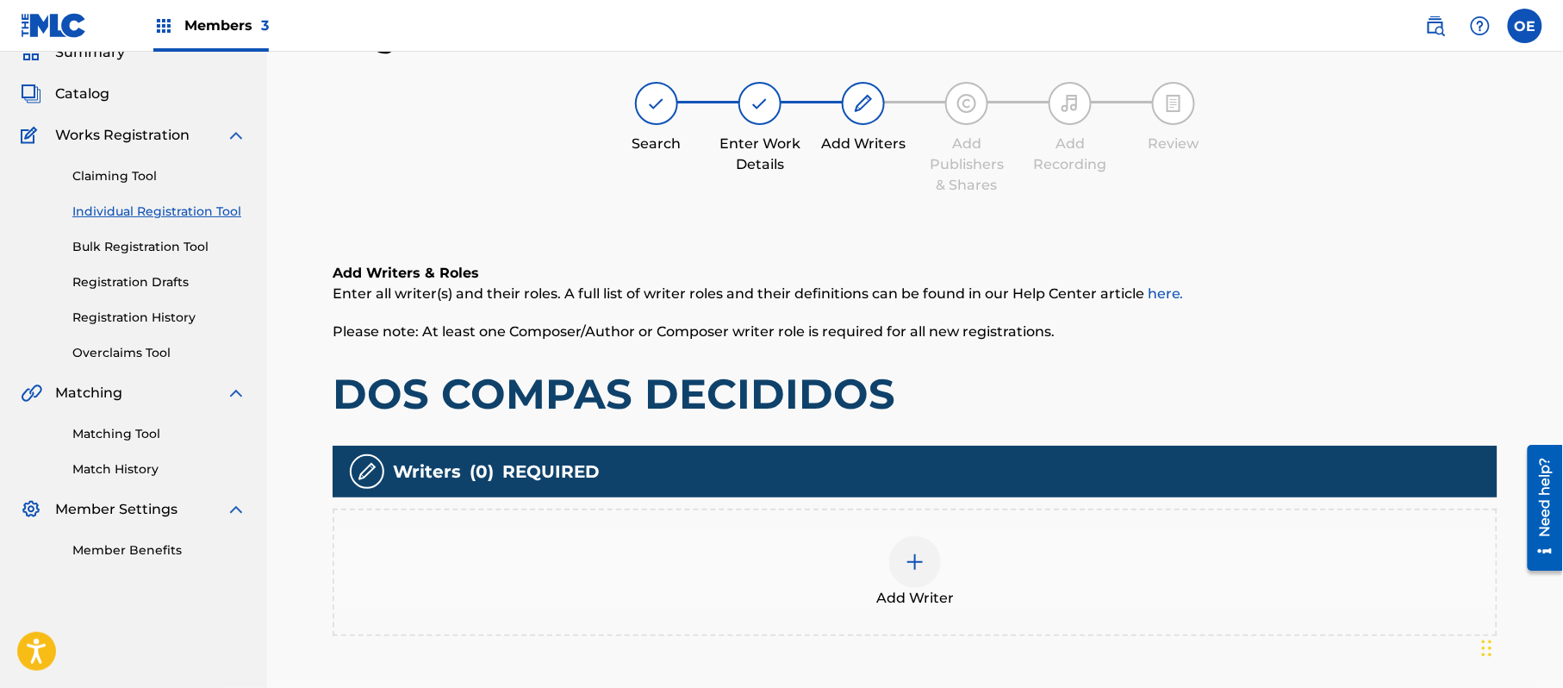
click at [921, 577] on div at bounding box center [915, 562] width 52 height 52
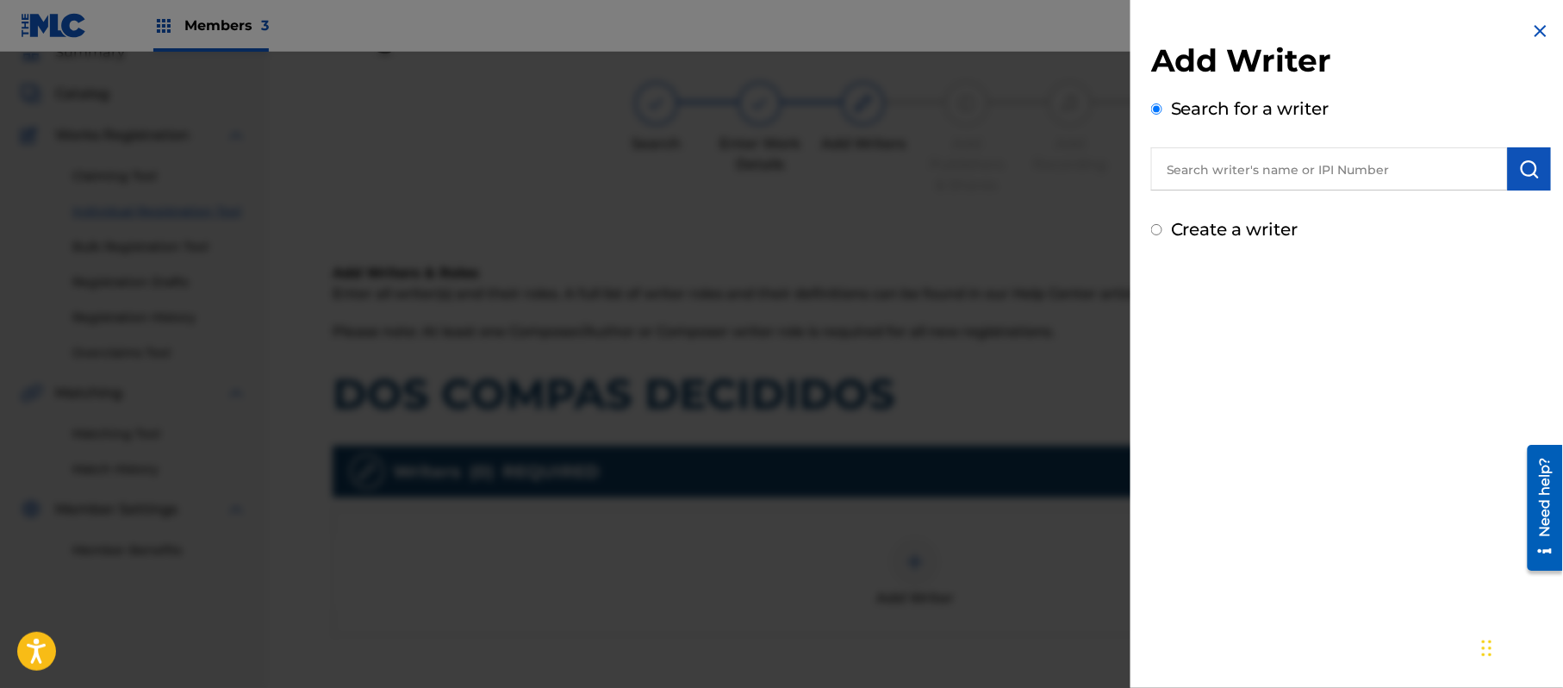
paste input "DOS COMPAS DECIDIDOS"
type input "DOS COMPAS DECIDIDOS"
click at [1477, 159] on img at bounding box center [1487, 168] width 21 height 21
paste input "[PERSON_NAME][GEOGRAPHIC_DATA]"
type input "[PERSON_NAME][GEOGRAPHIC_DATA]"
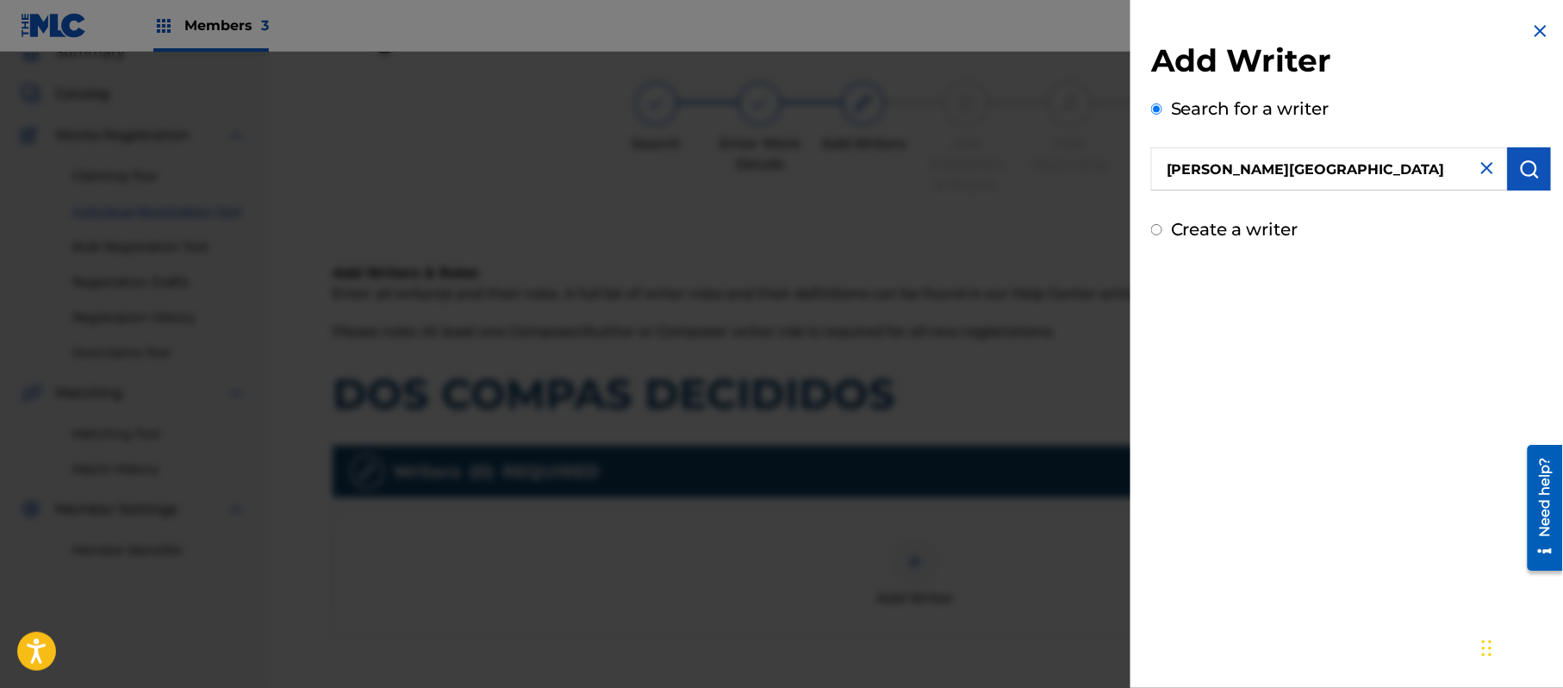
click at [1528, 163] on img "submit" at bounding box center [1530, 169] width 21 height 21
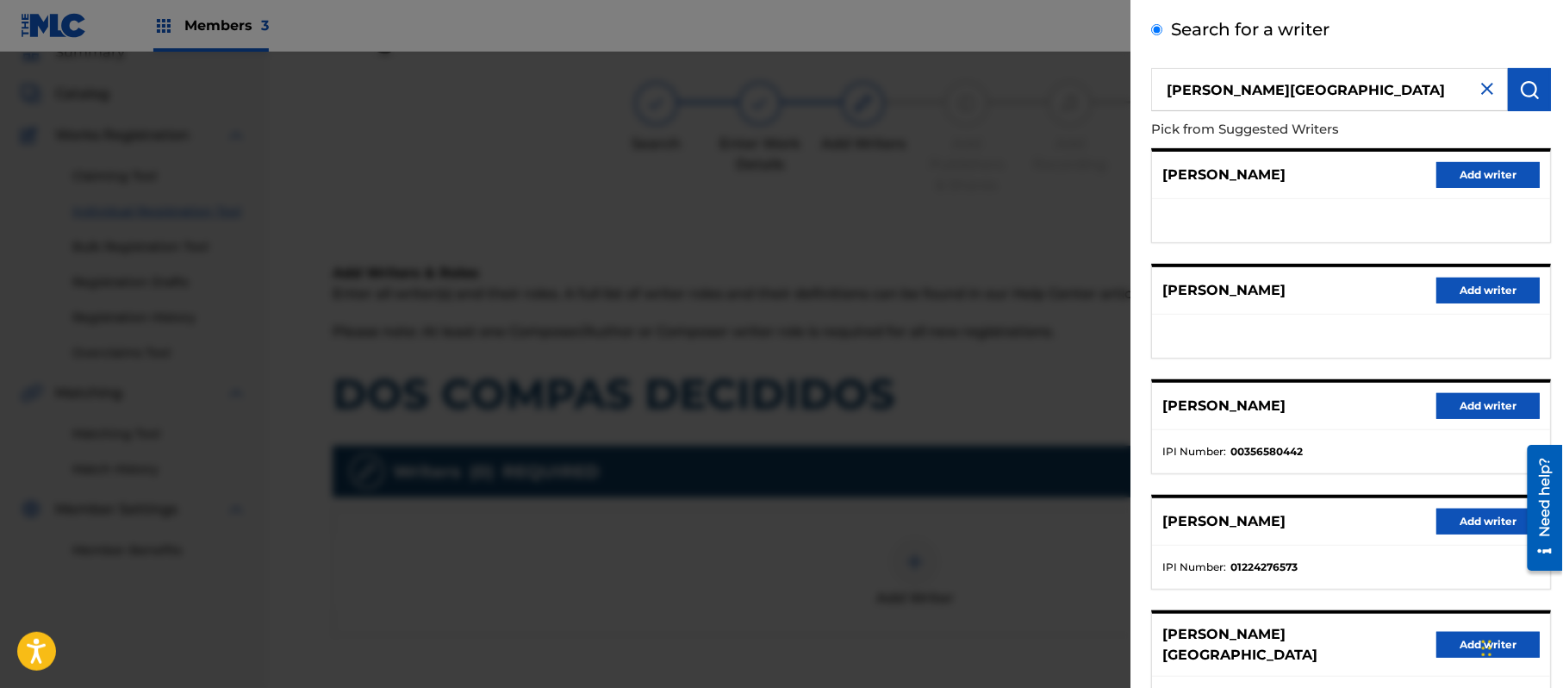
scroll to position [208, 0]
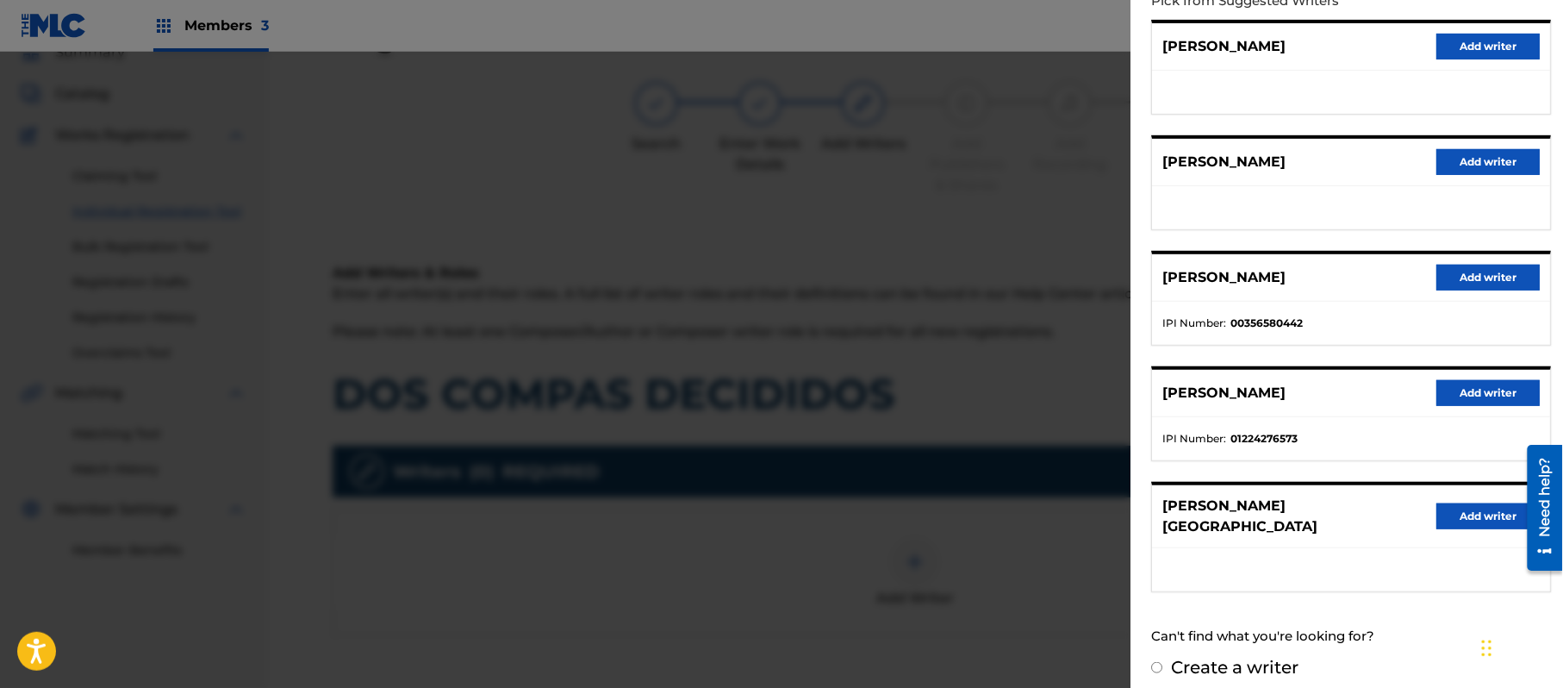
drag, startPoint x: 1503, startPoint y: 514, endPoint x: 1493, endPoint y: 514, distance: 10.3
click at [1493, 514] on button "Add writer" at bounding box center [1488, 516] width 103 height 26
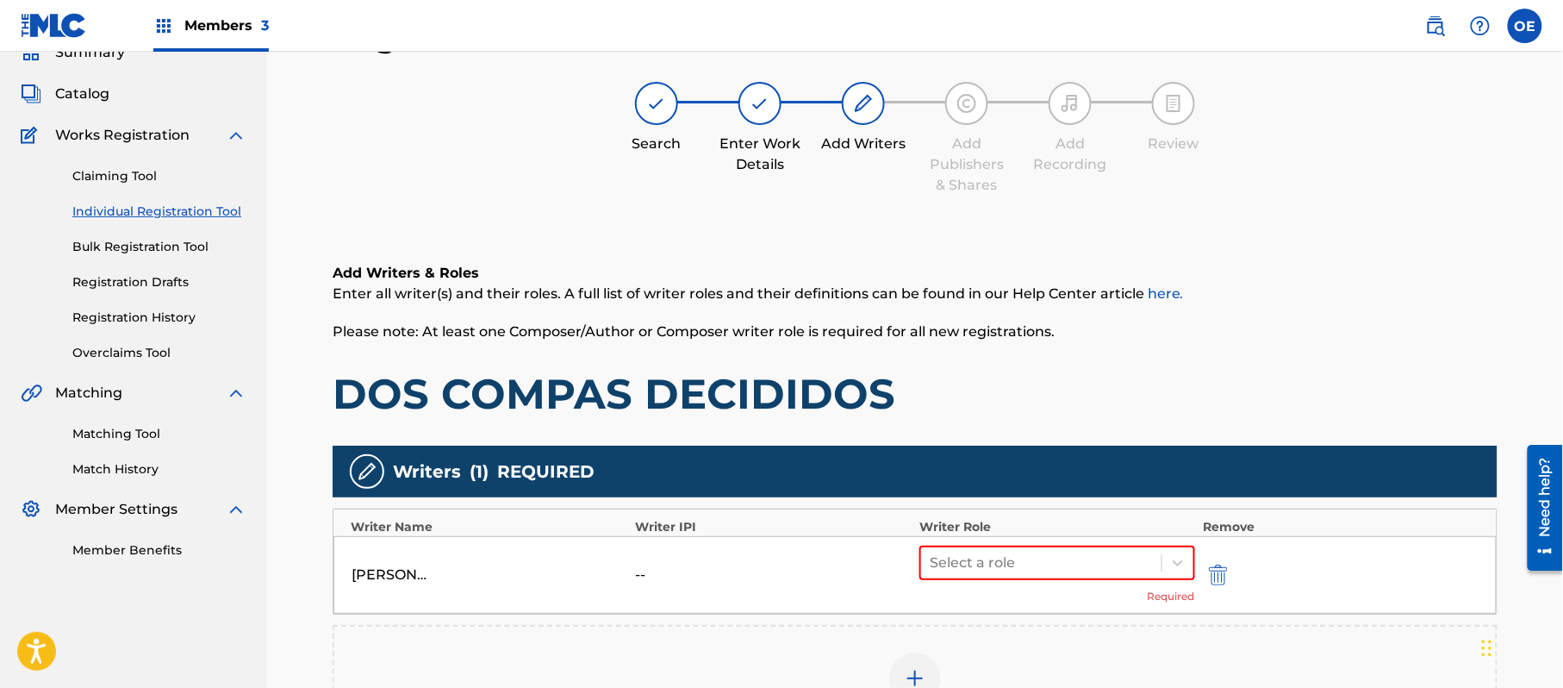
click at [1008, 541] on div "[PERSON_NAME] -- Select a role Required" at bounding box center [916, 575] width 1164 height 78
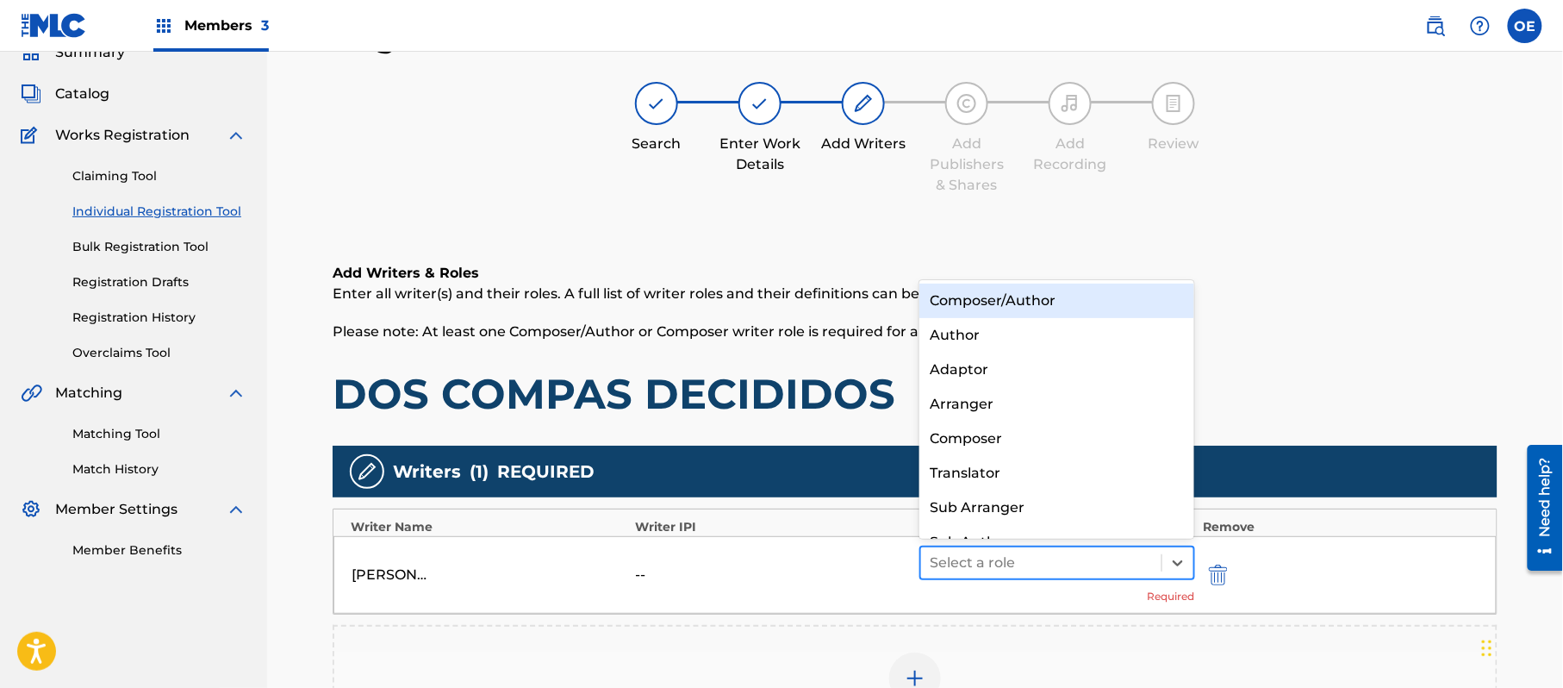
click at [1005, 559] on div at bounding box center [1041, 563] width 223 height 24
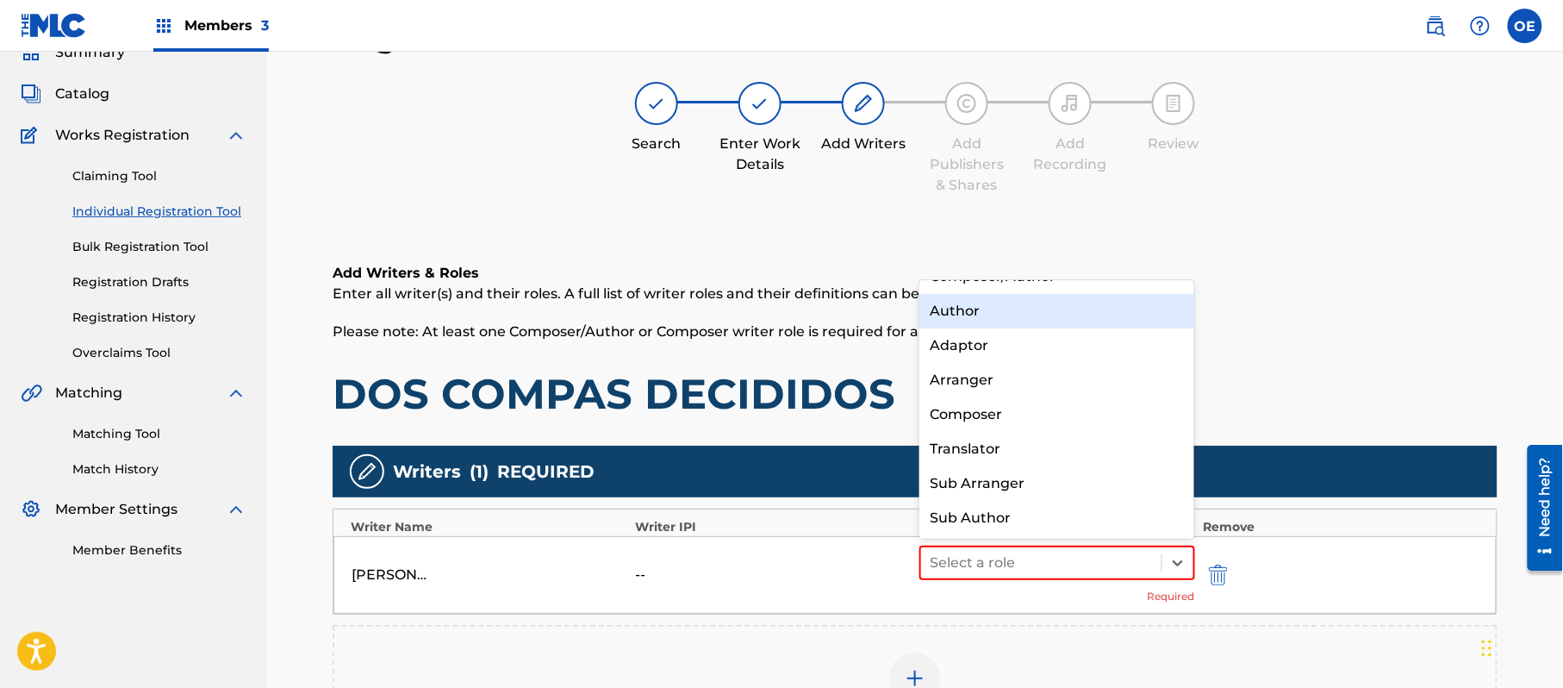
scroll to position [0, 0]
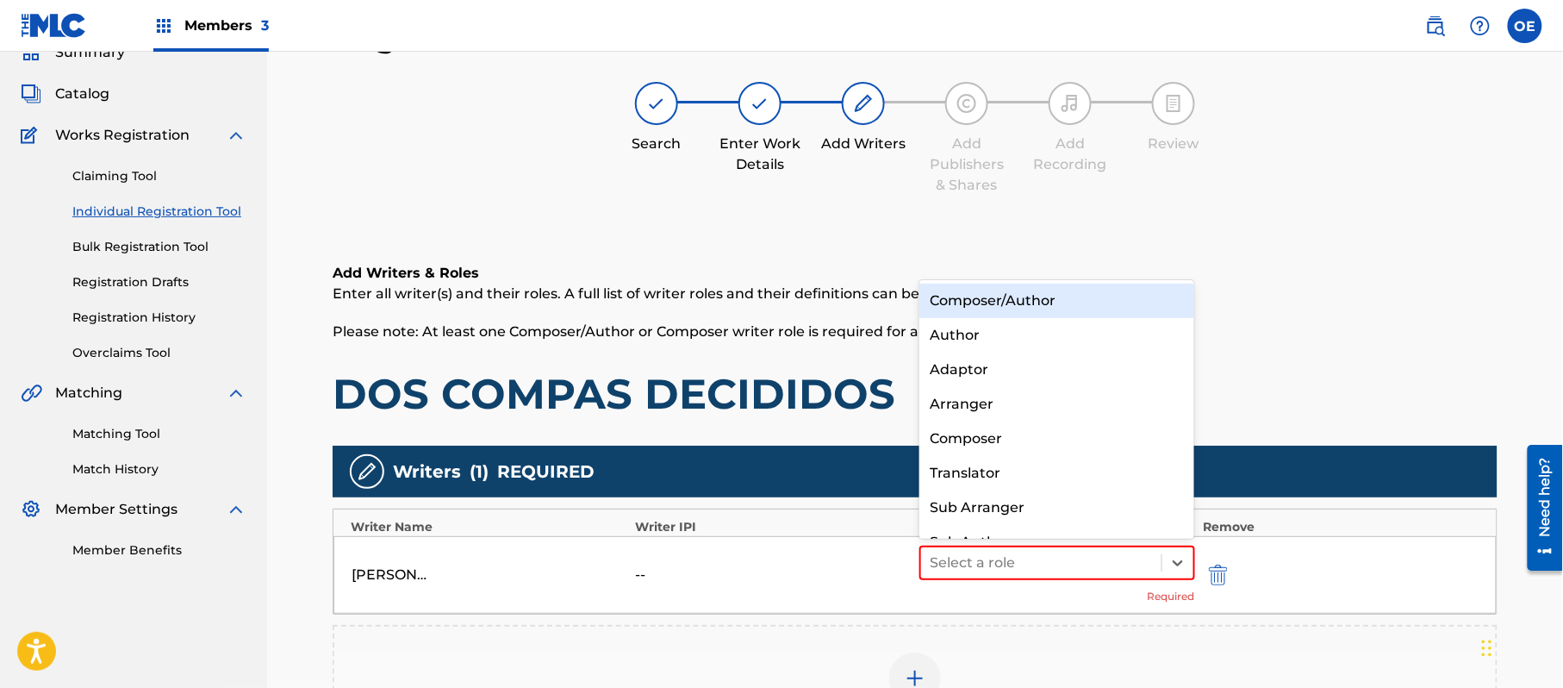
click at [990, 312] on div "Composer/Author" at bounding box center [1057, 301] width 275 height 34
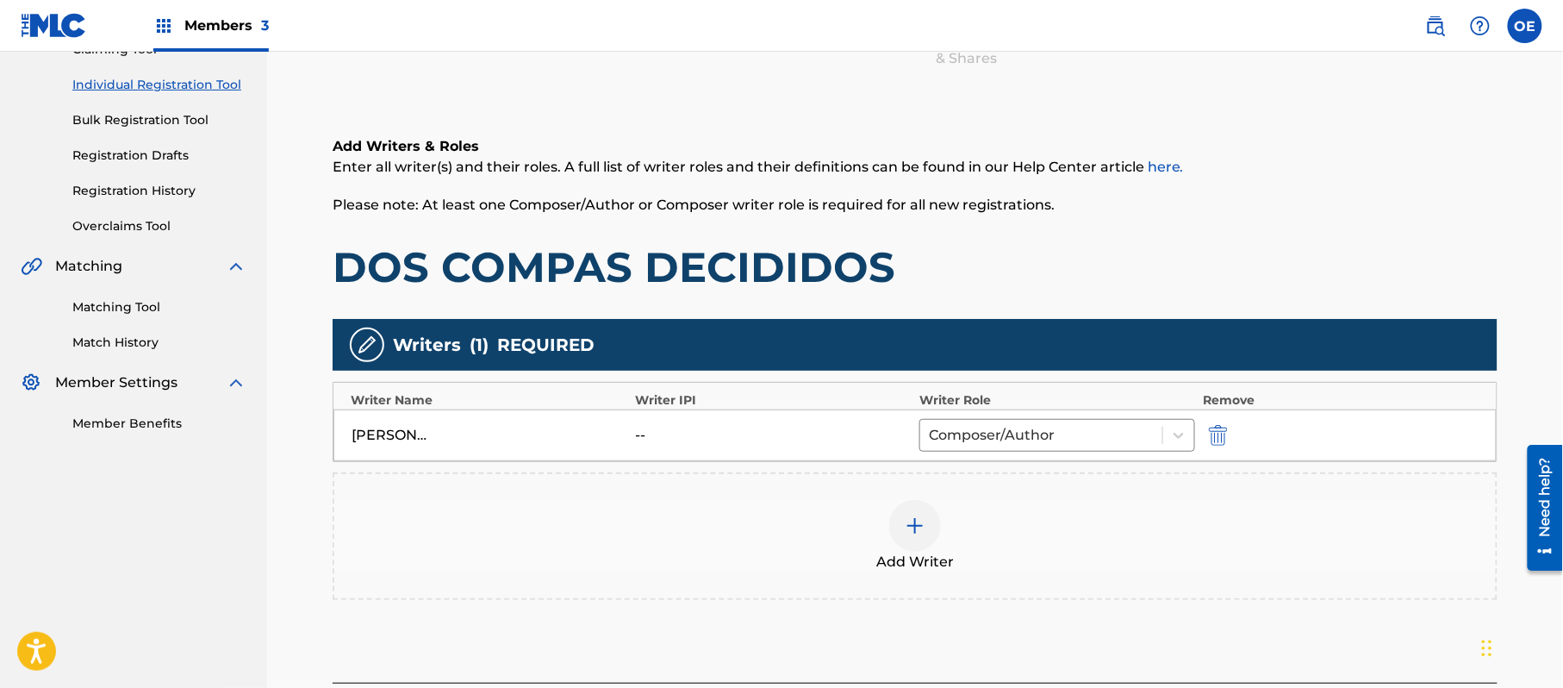
scroll to position [343, 0]
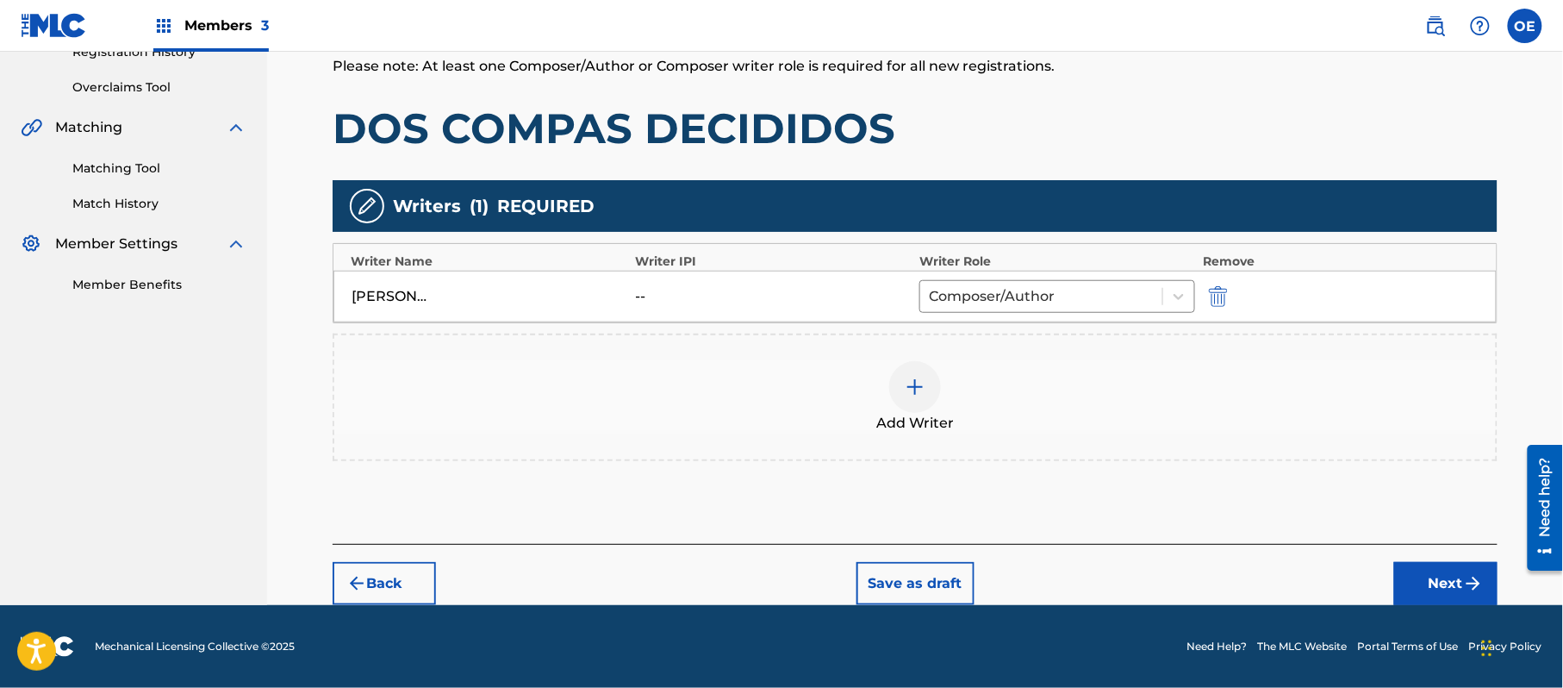
click at [1449, 563] on div "Back Save as draft Next" at bounding box center [915, 574] width 1165 height 61
click at [1432, 577] on button "Next" at bounding box center [1446, 583] width 103 height 43
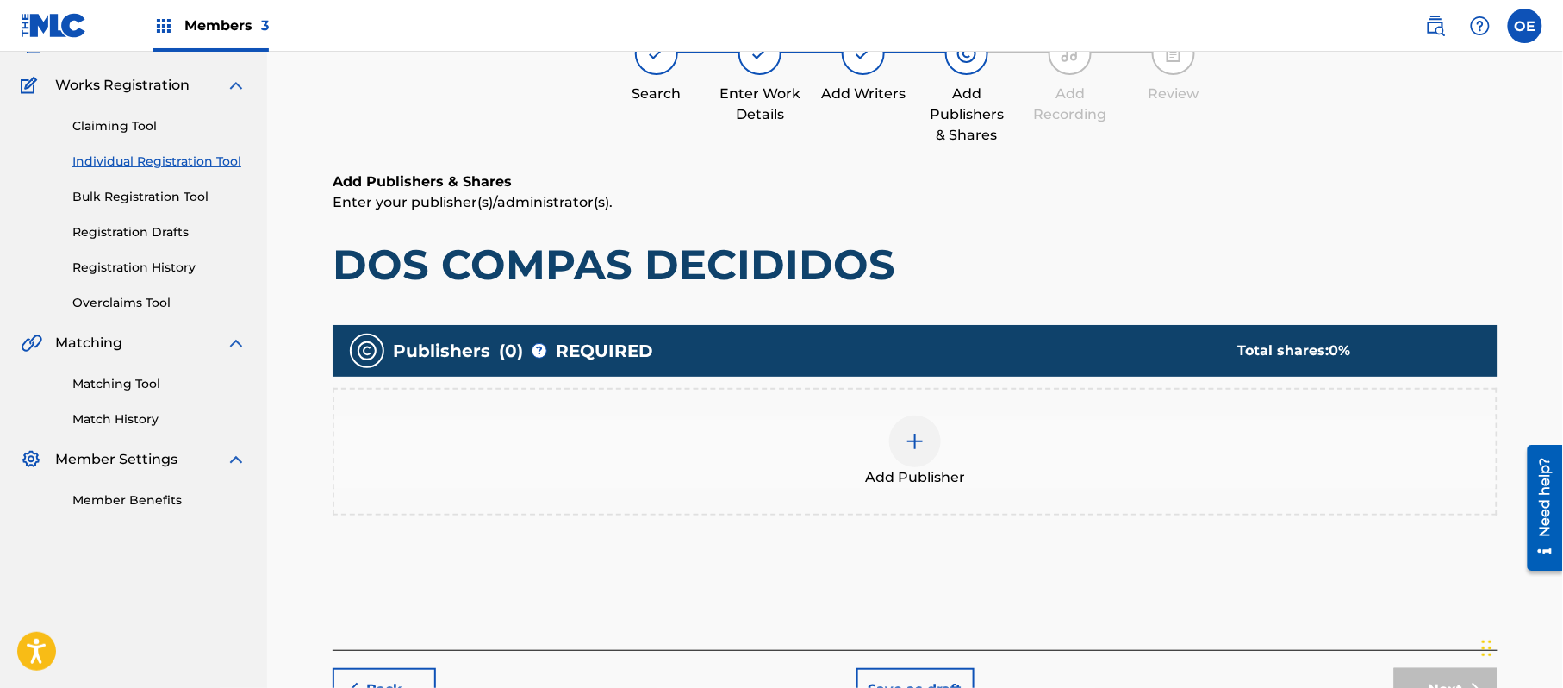
scroll to position [78, 0]
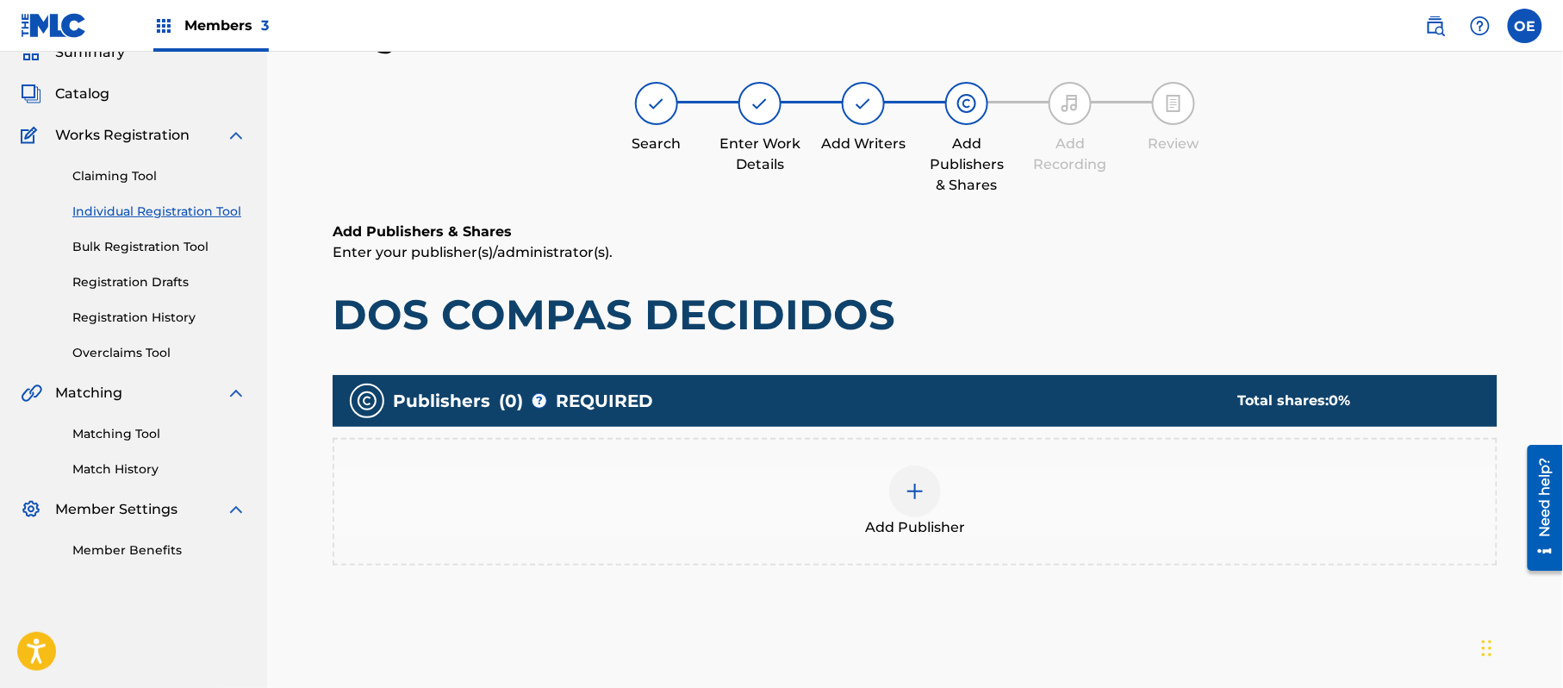
click at [962, 504] on div "Add Publisher" at bounding box center [915, 501] width 1162 height 72
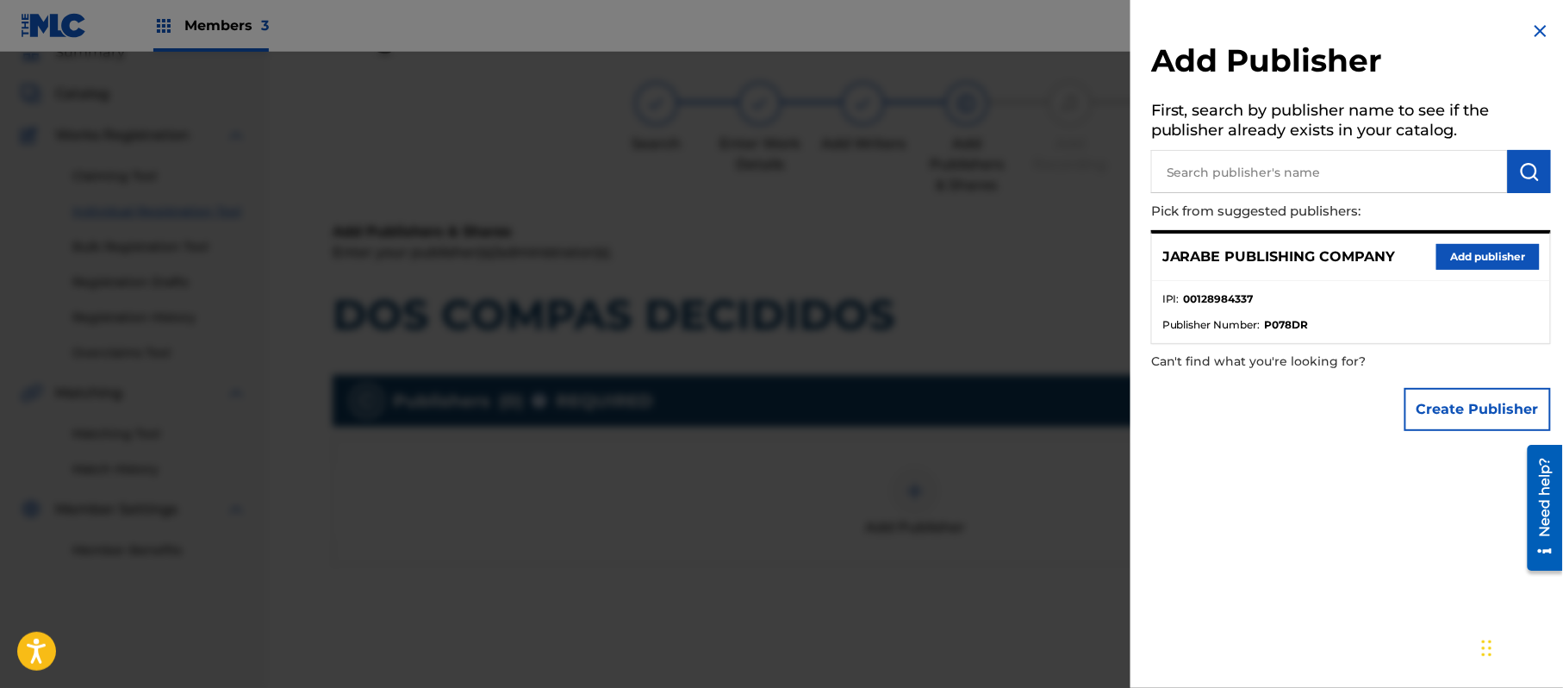
click at [1470, 238] on div "JARABE PUBLISHING COMPANY Add publisher" at bounding box center [1351, 257] width 398 height 47
click at [1495, 265] on button "Add publisher" at bounding box center [1488, 257] width 103 height 26
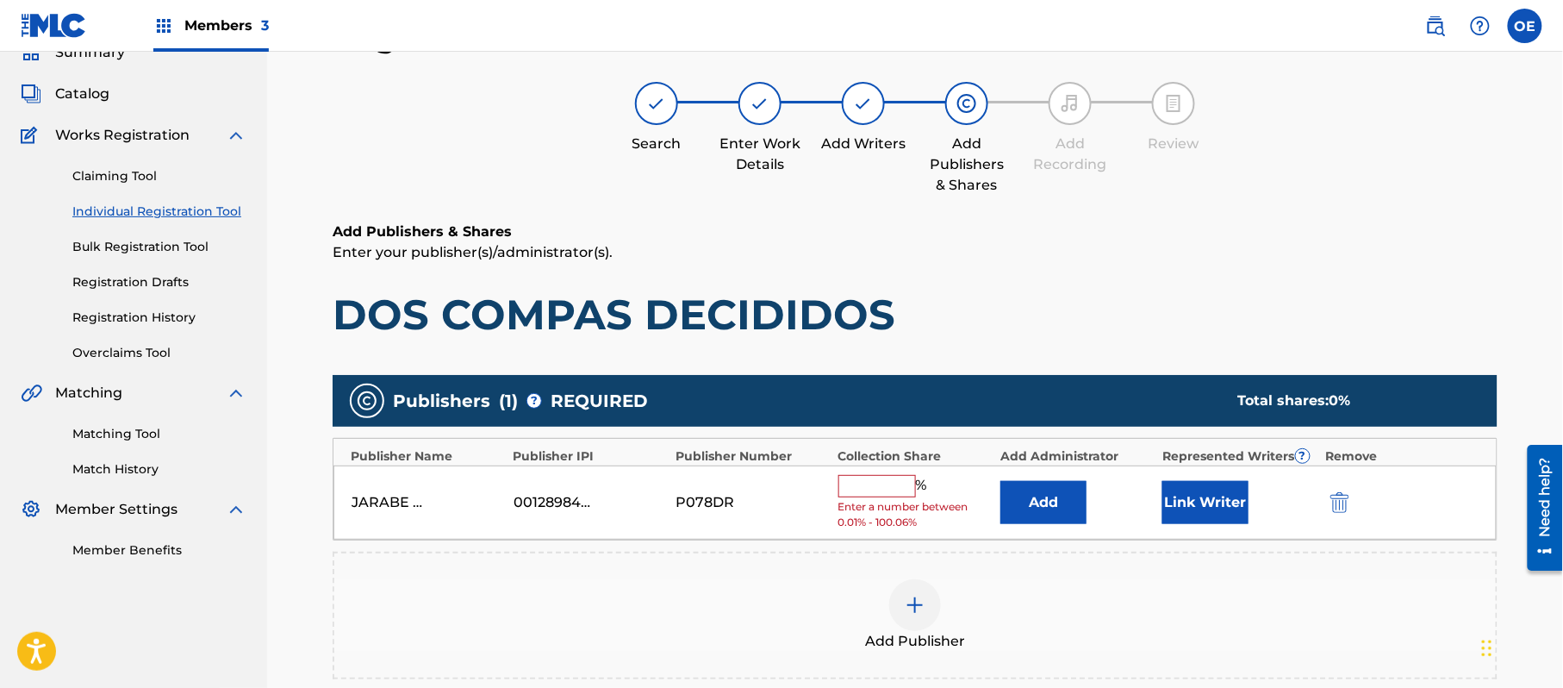
click at [872, 487] on input "text" at bounding box center [878, 486] width 78 height 22
type input "100"
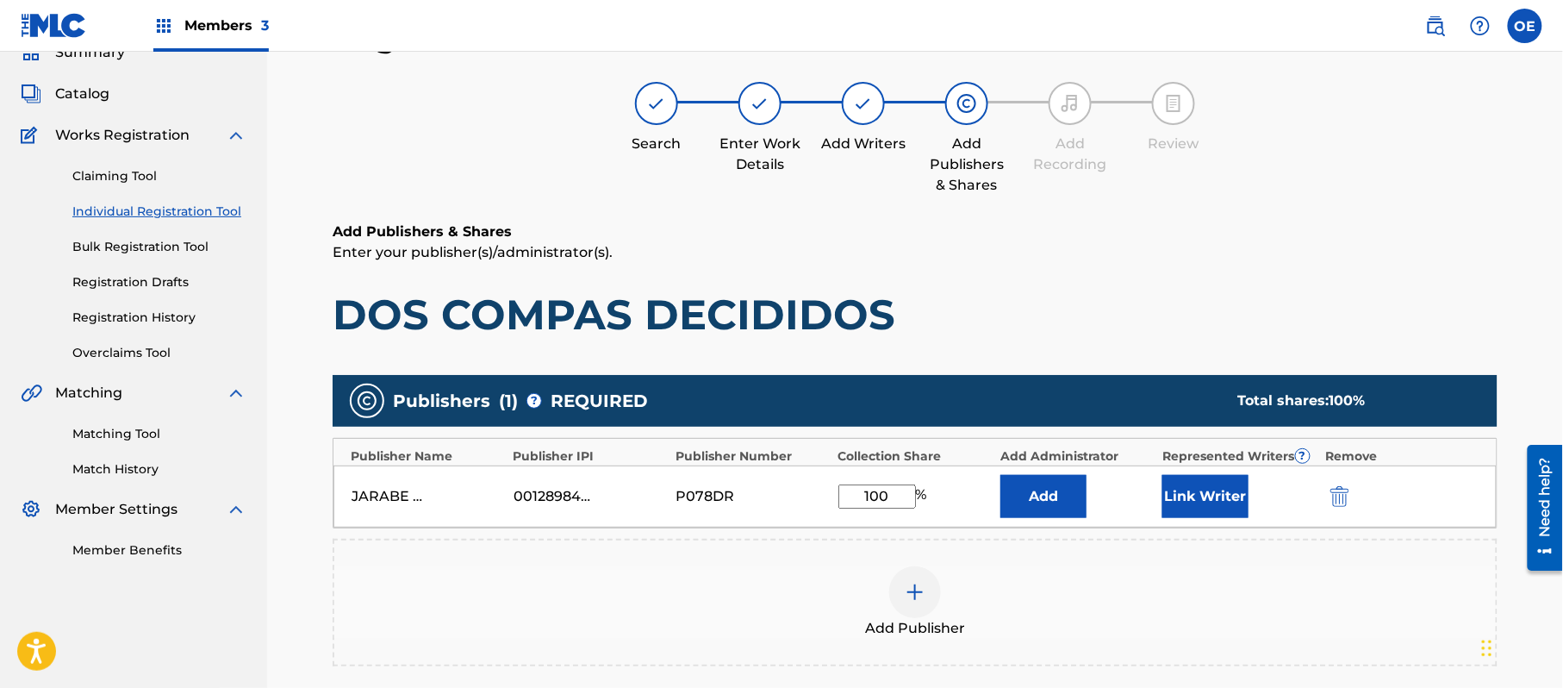
click at [1221, 495] on button "Link Writer" at bounding box center [1206, 496] width 86 height 43
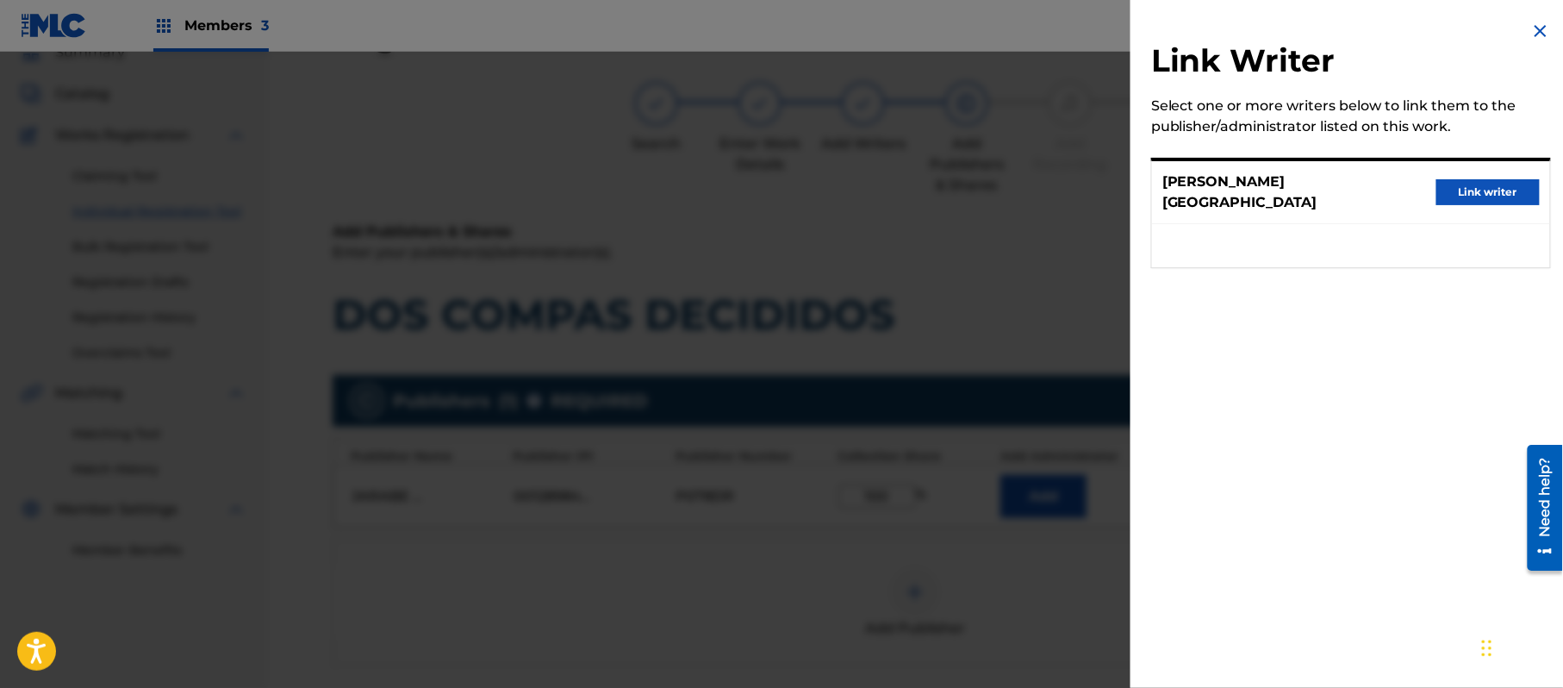
click at [1450, 179] on button "Link writer" at bounding box center [1488, 192] width 103 height 26
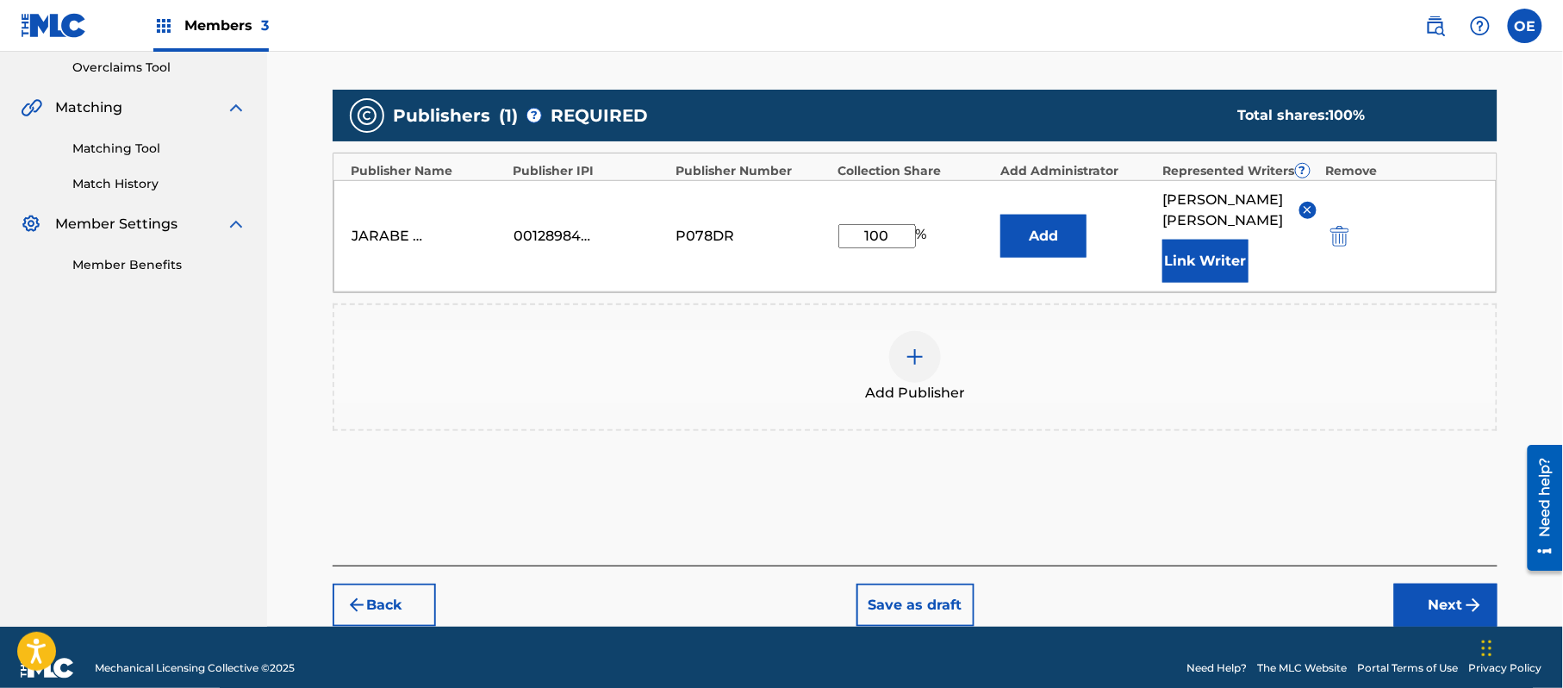
click at [1422, 586] on button "Next" at bounding box center [1446, 605] width 103 height 43
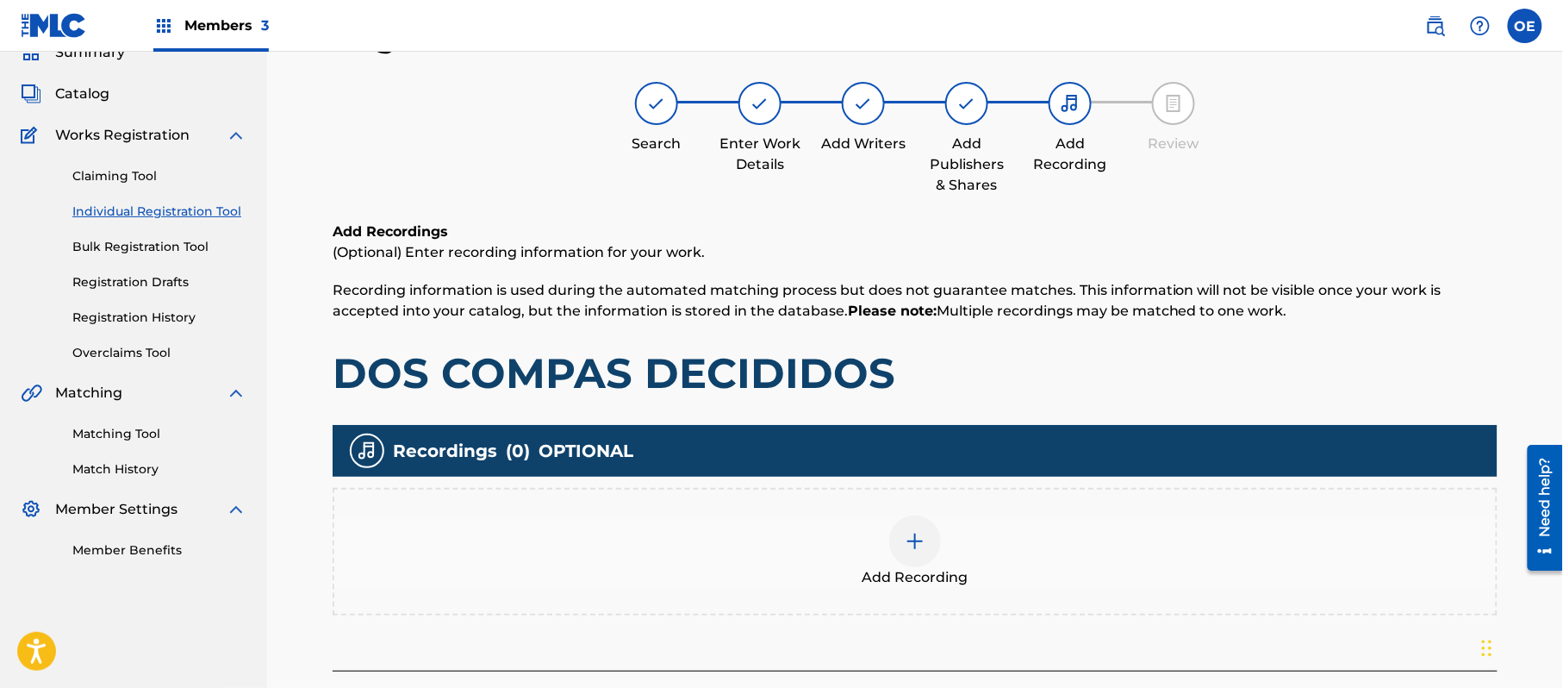
click at [924, 535] on img at bounding box center [915, 541] width 21 height 21
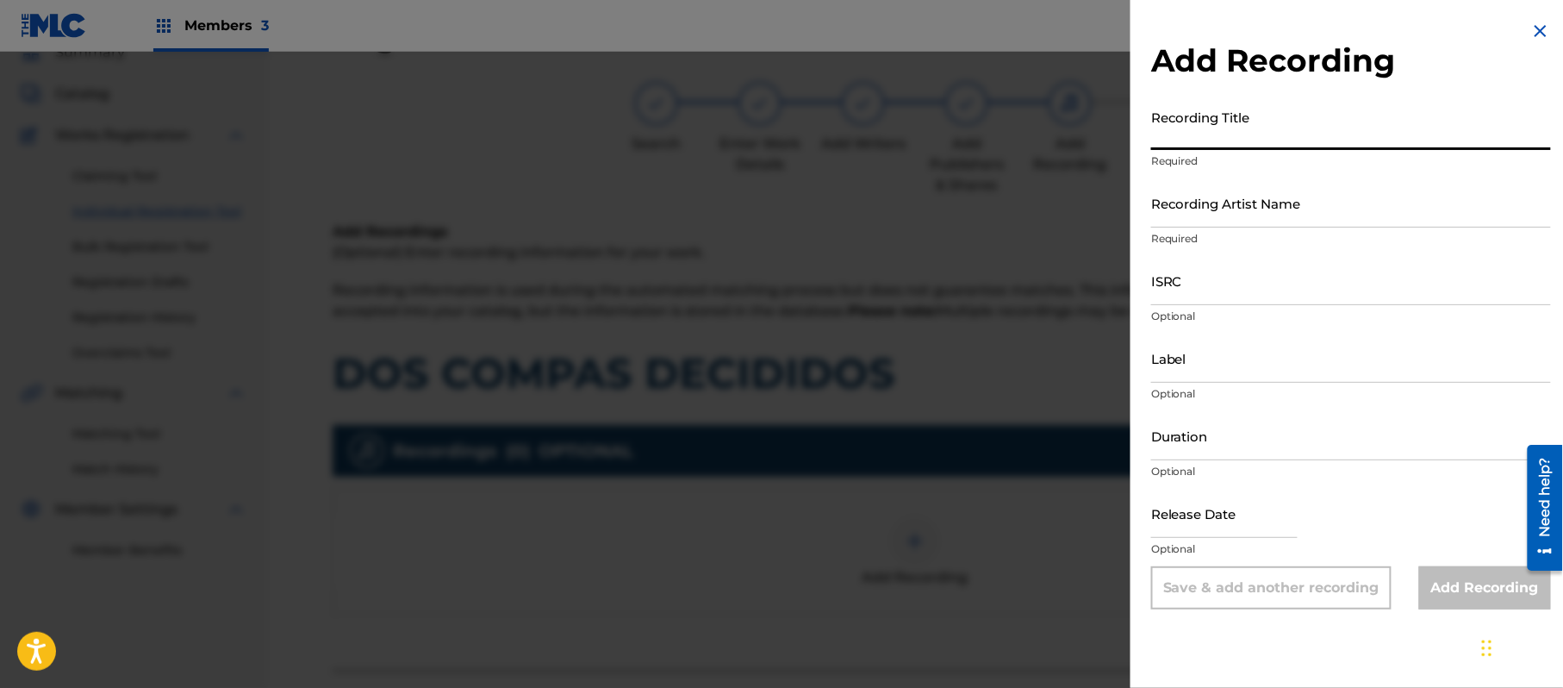
paste input "Los Dos Compas Decididos"
type input "Los Dos Compas Decididos"
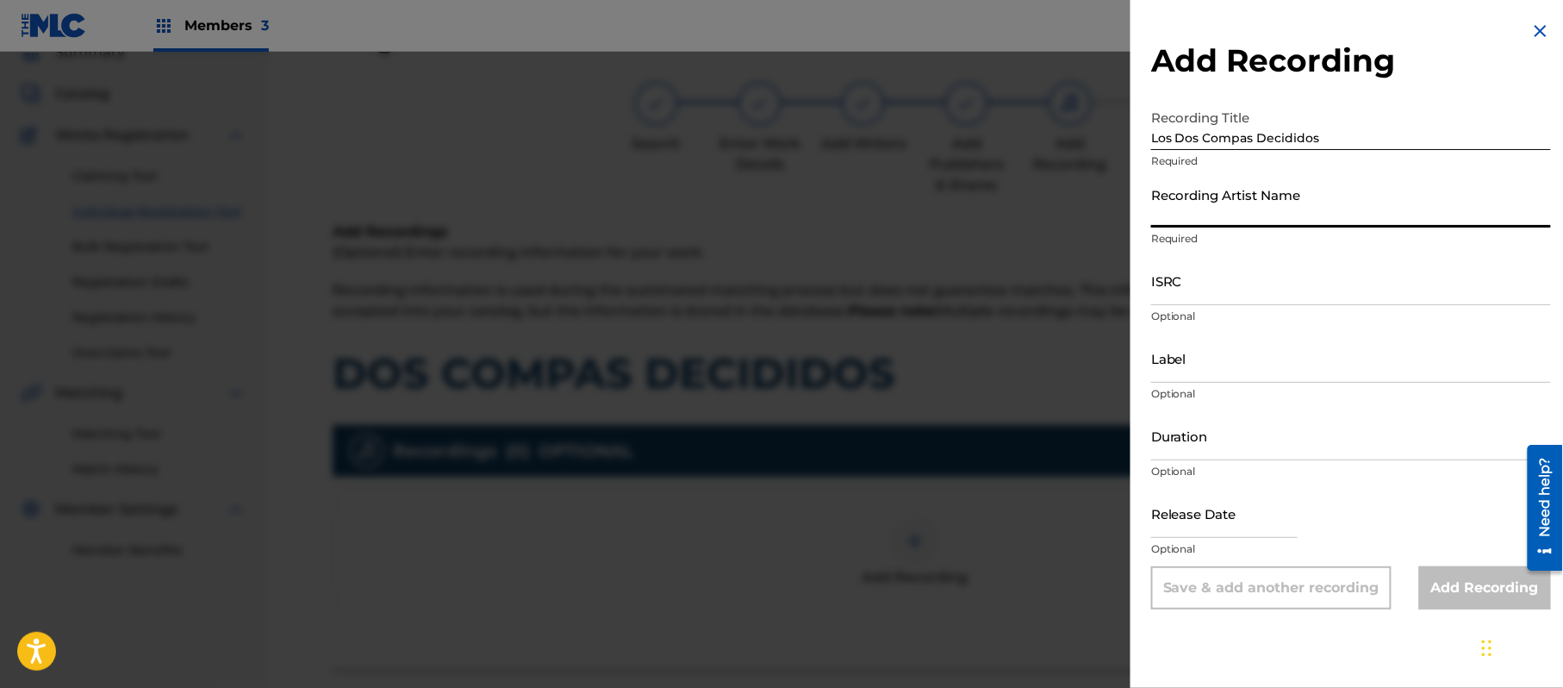
paste input "[PERSON_NAME]"
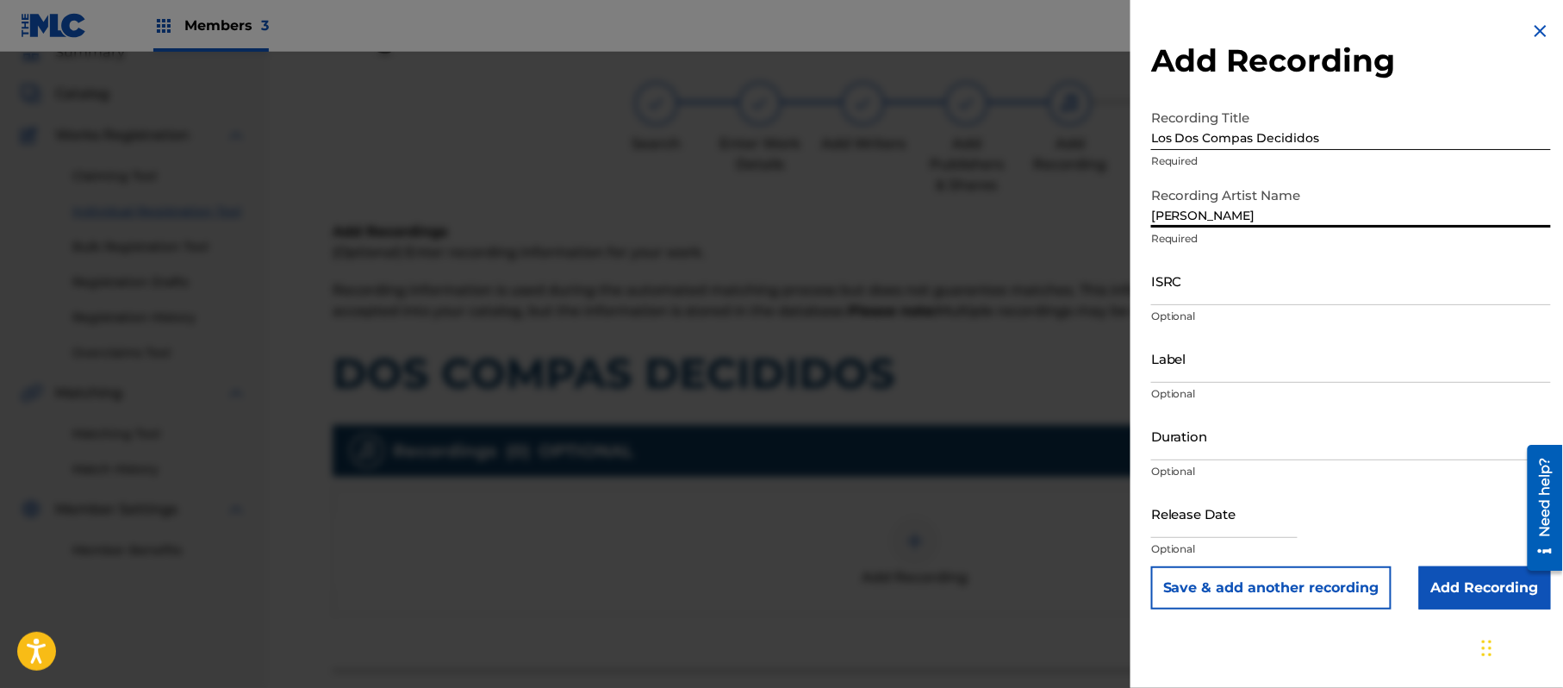
type input "[PERSON_NAME]"
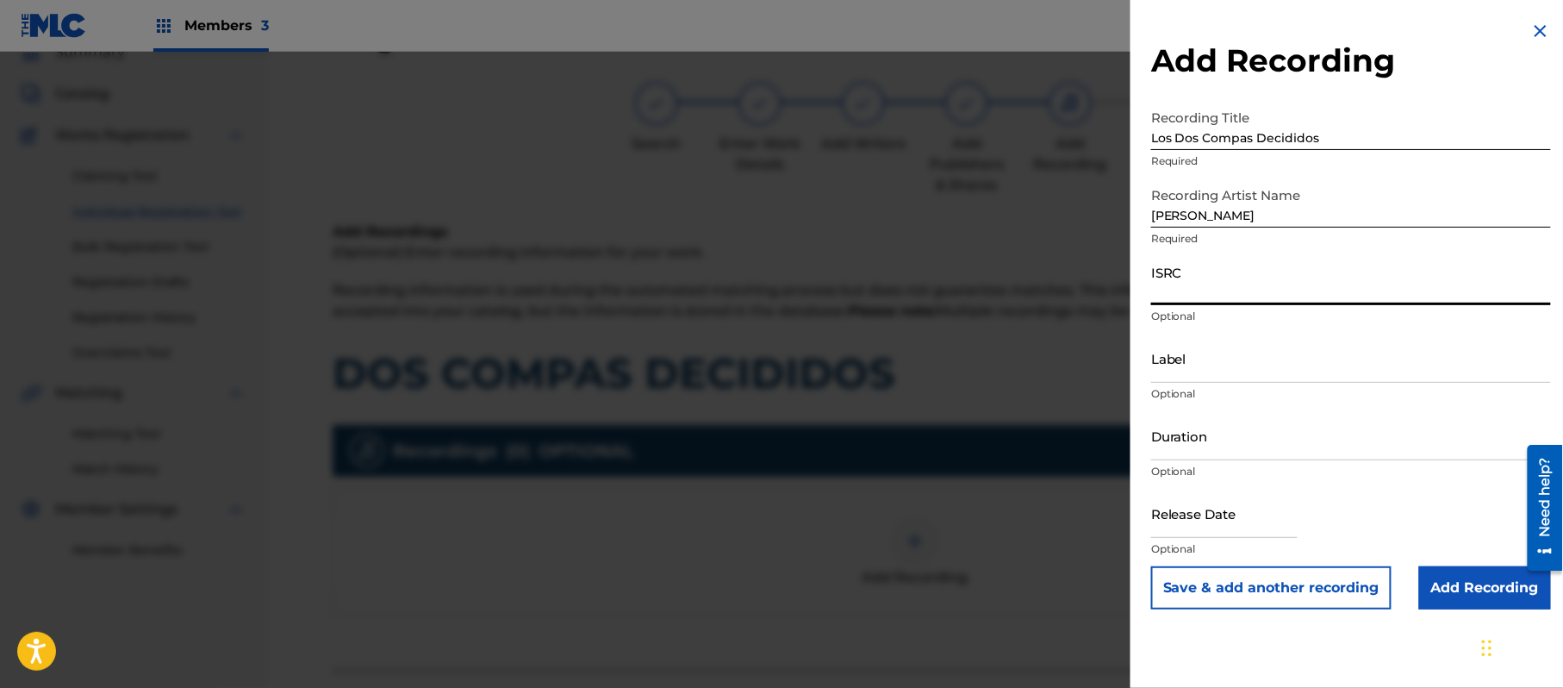
paste input "QM6MZ1470321"
type input "QM6MZ1470321"
paste input "Mar Internacional"
type input "Mar Internacional"
click at [1225, 429] on input "Duration" at bounding box center [1351, 435] width 400 height 49
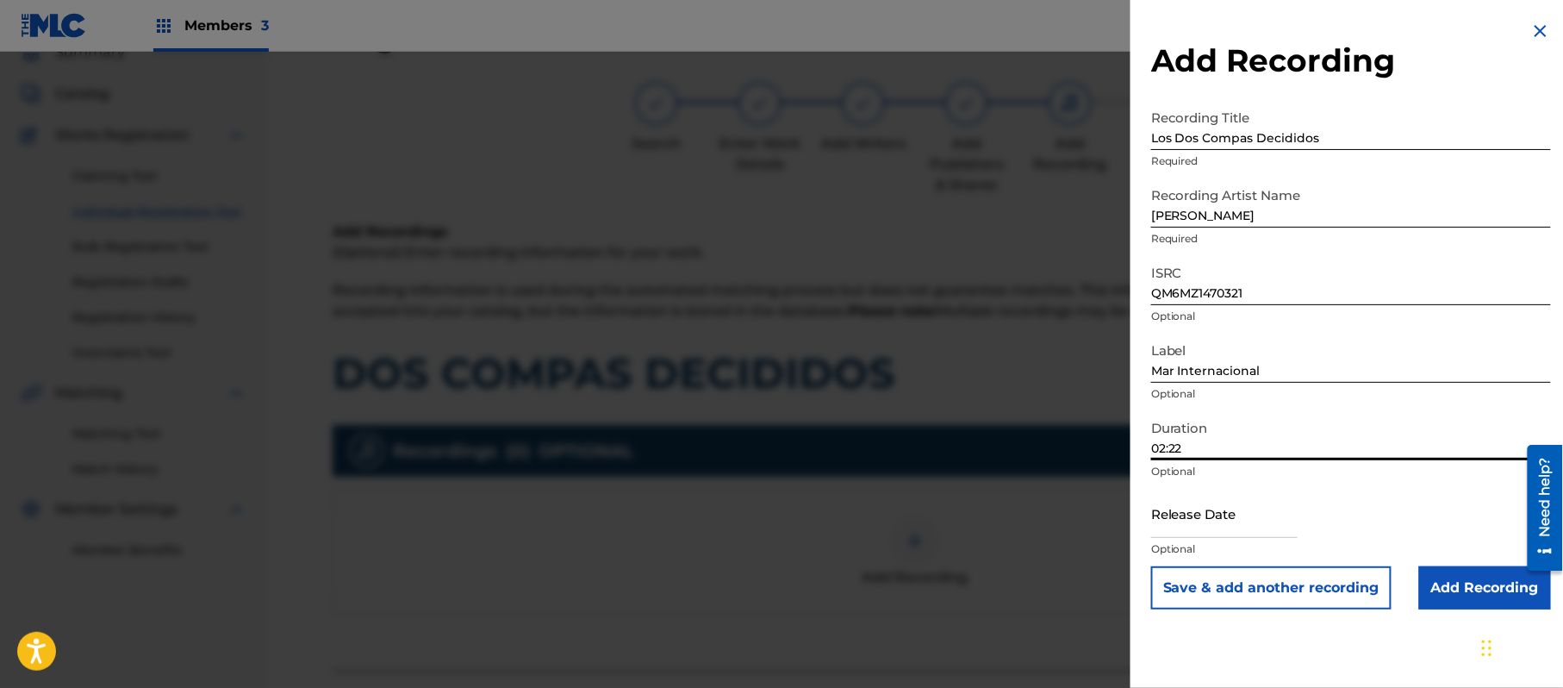
type input "02:22"
drag, startPoint x: 1204, startPoint y: 529, endPoint x: 1225, endPoint y: 540, distance: 23.1
click at [1204, 529] on input "text" at bounding box center [1224, 513] width 147 height 49
select select "7"
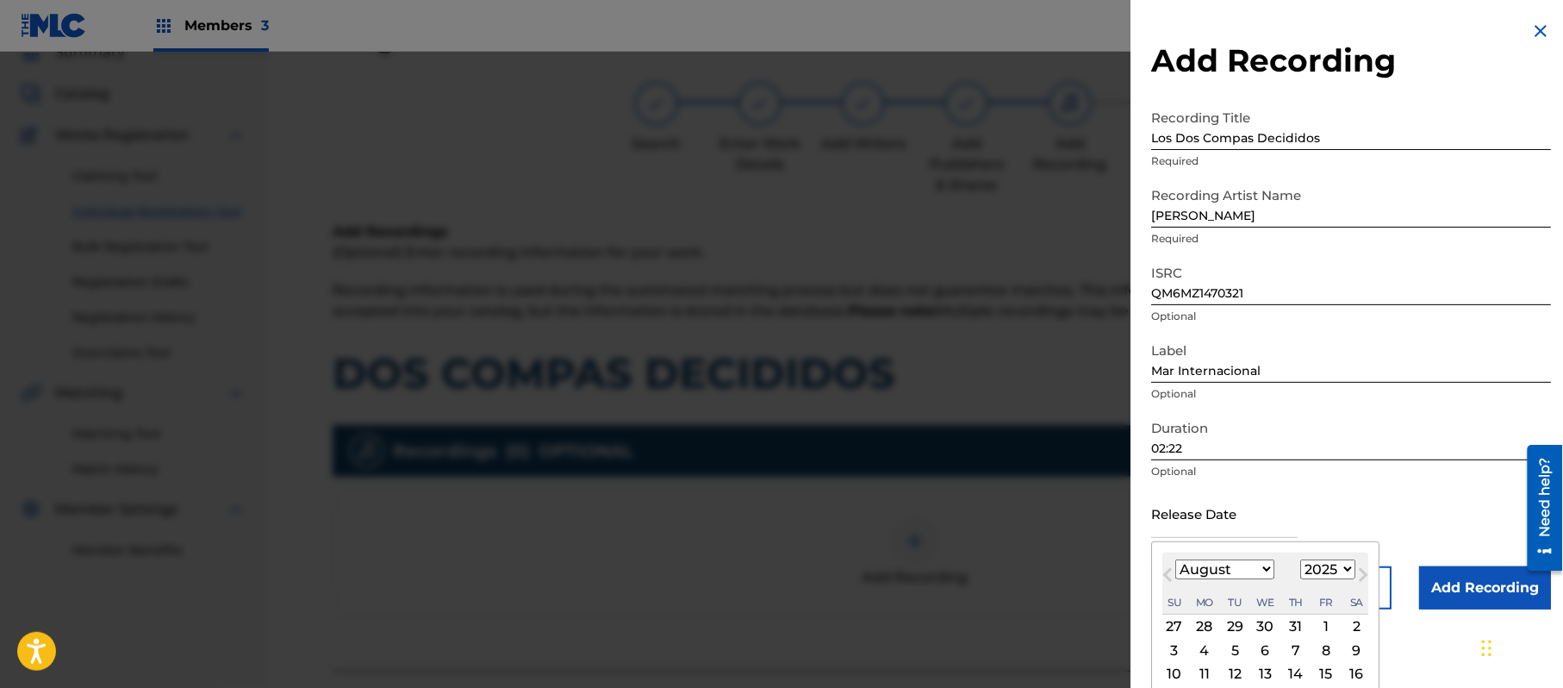
click at [1327, 567] on select "1899 1900 1901 1902 1903 1904 1905 1906 1907 1908 1909 1910 1911 1912 1913 1914…" at bounding box center [1328, 569] width 55 height 20
select select "2014"
click at [1304, 559] on select "1899 1900 1901 1902 1903 1904 1905 1906 1907 1908 1909 1910 1911 1912 1913 1914…" at bounding box center [1328, 569] width 55 height 20
click at [1201, 559] on div "August [DATE] February March April May June July August September October Novem…" at bounding box center [1266, 583] width 206 height 62
drag, startPoint x: 1208, startPoint y: 565, endPoint x: 1221, endPoint y: 565, distance: 13.8
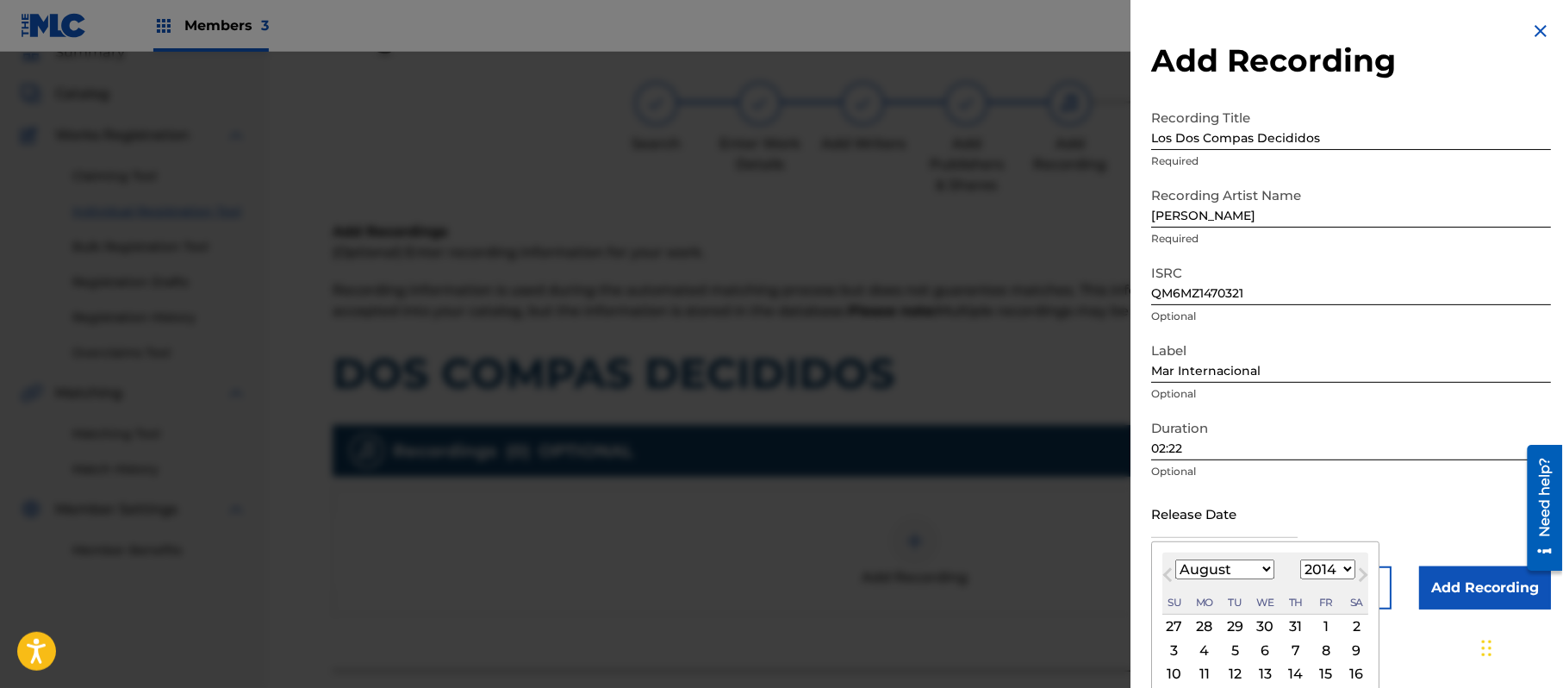
click at [1208, 565] on select "January February March April May June July August September October November De…" at bounding box center [1225, 569] width 99 height 20
select select "11"
click at [1176, 559] on select "January February March April May June July August September October November De…" at bounding box center [1225, 569] width 99 height 20
click at [1210, 650] on div "8" at bounding box center [1205, 650] width 21 height 21
type input "[DATE]"
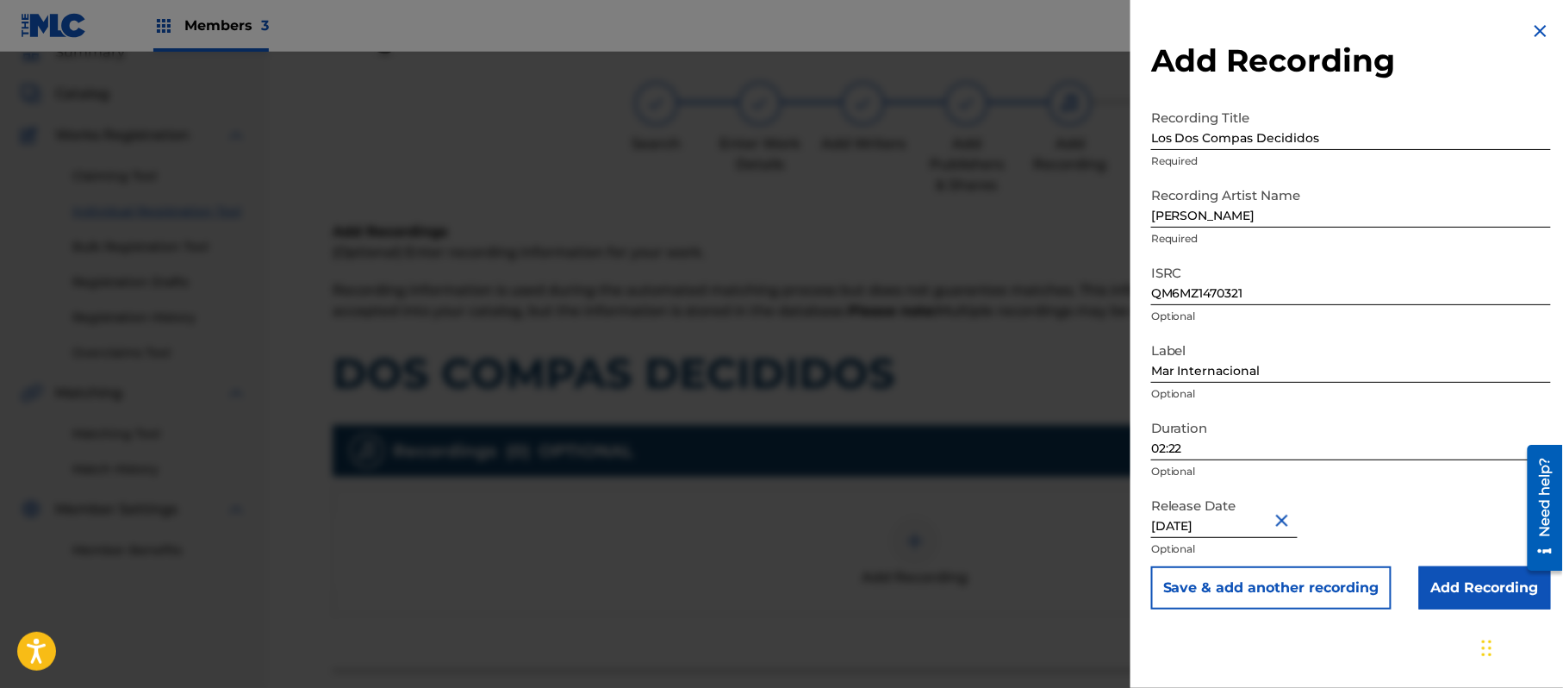
click at [1263, 600] on button "Save & add another recording" at bounding box center [1271, 587] width 240 height 43
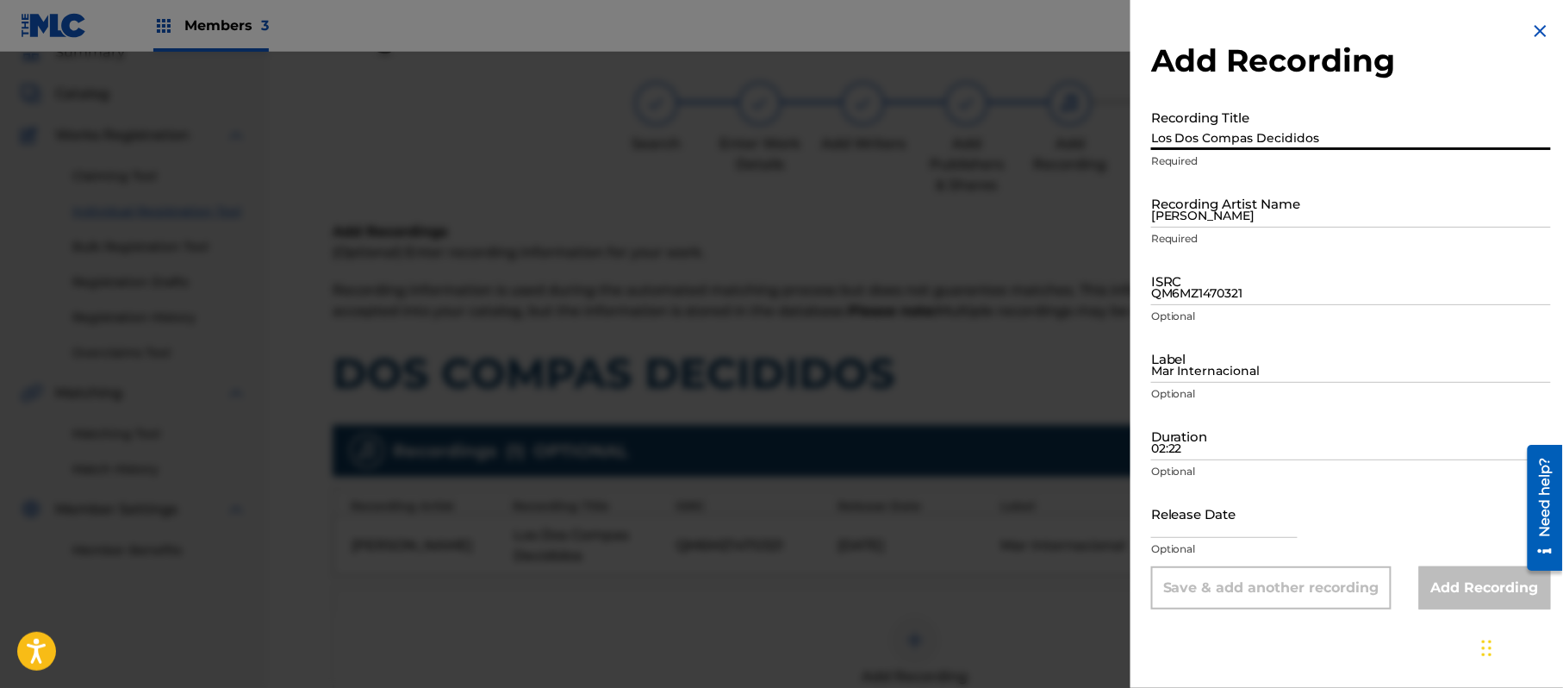
paste input
type input "Los Dos Compas Decididos"
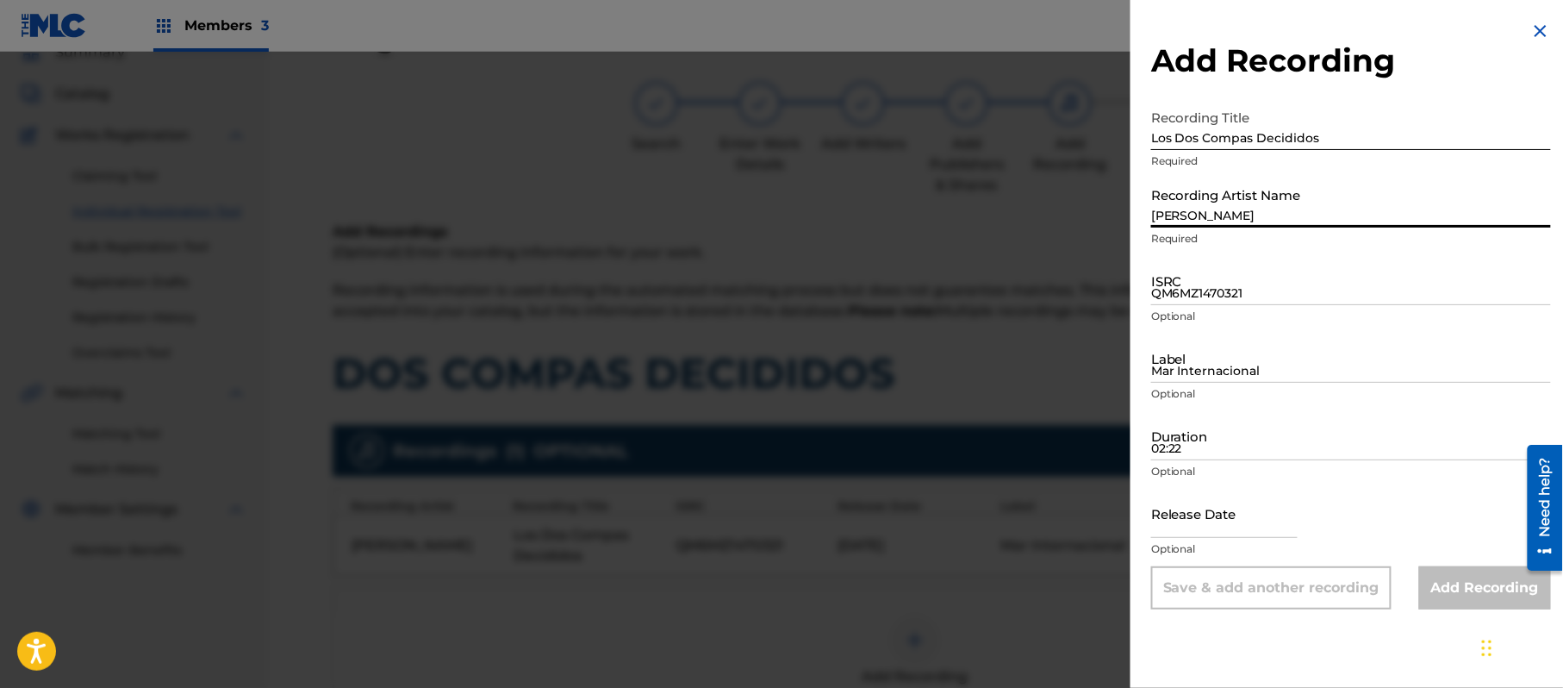
paste input
type input "[PERSON_NAME]"
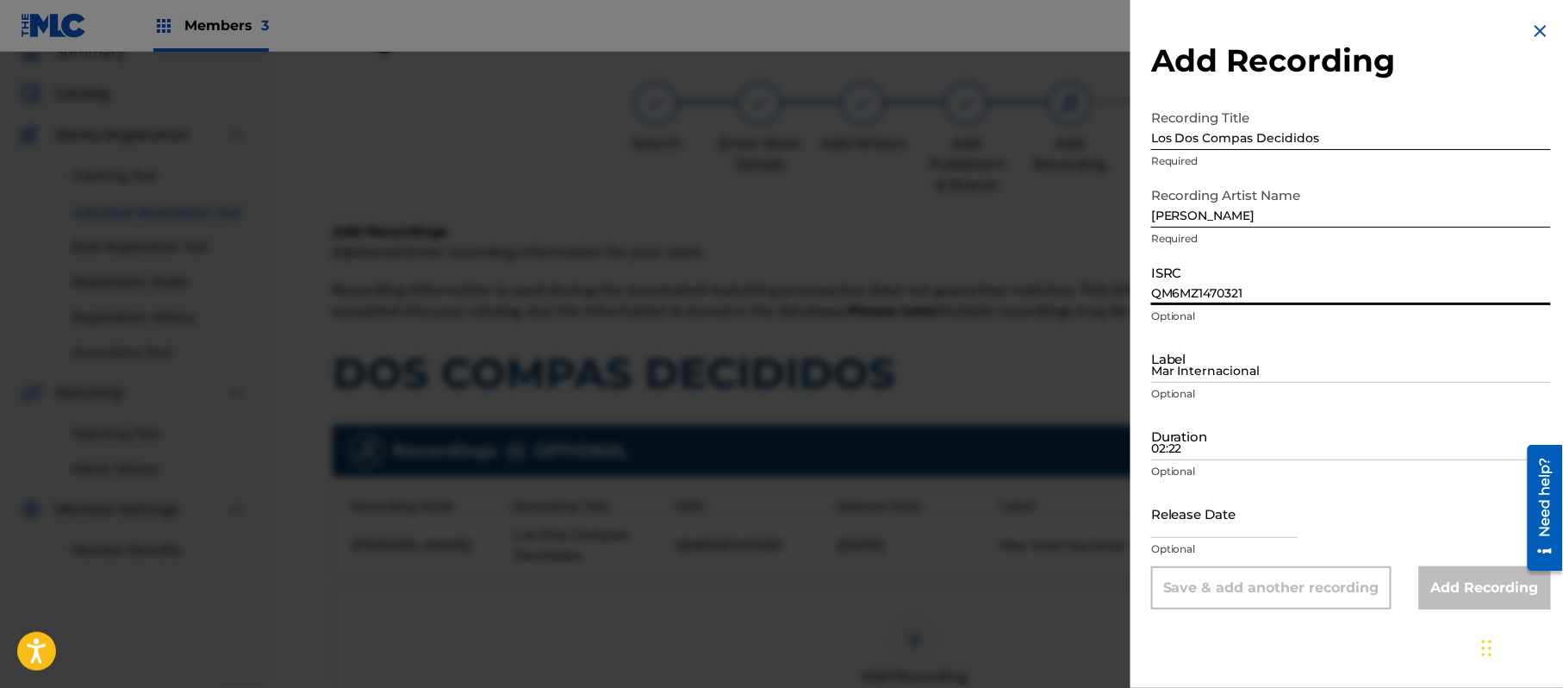
paste input "US3DF1118223"
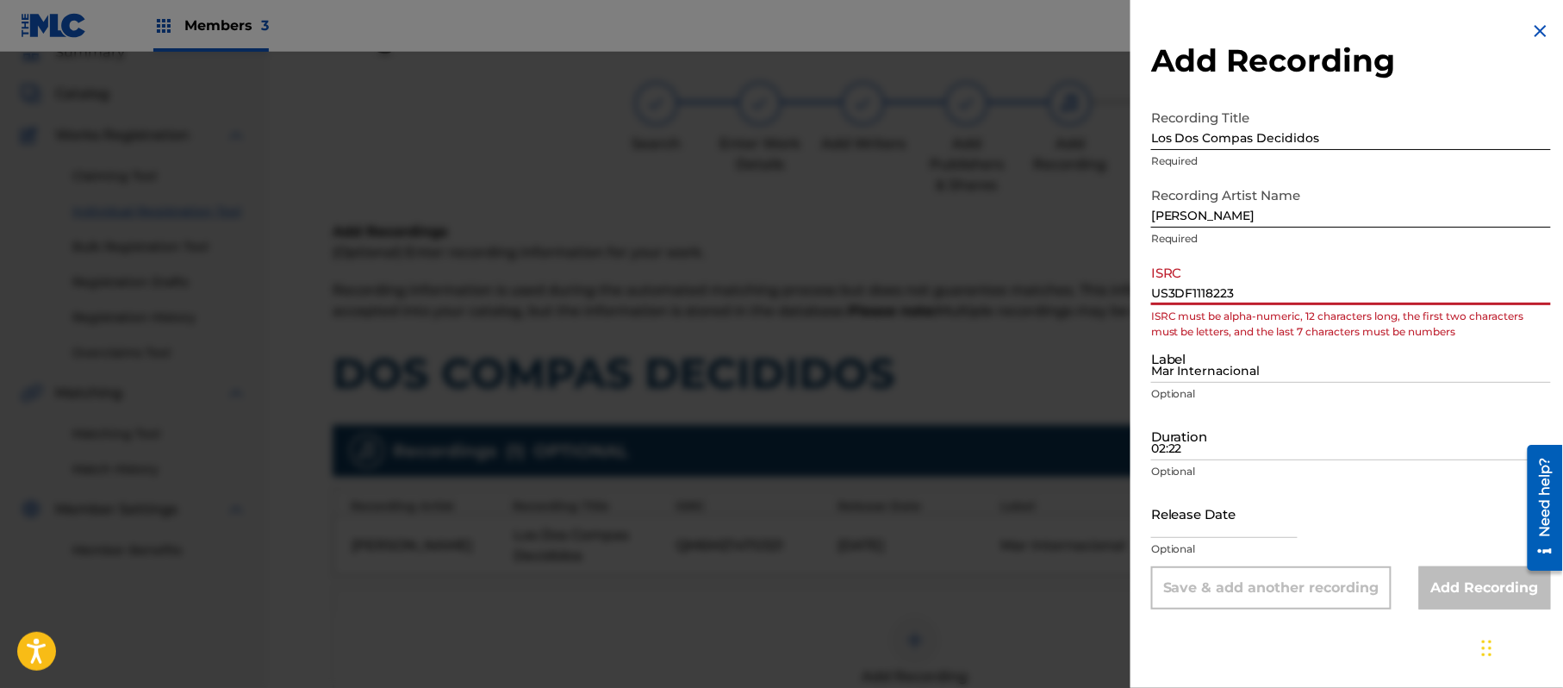
drag, startPoint x: 1170, startPoint y: 290, endPoint x: 1132, endPoint y: 304, distance: 41.2
click at [1136, 302] on div "Add Recording Recording Title Los Dos Compas Decididos Required Recording Artis…" at bounding box center [1351, 315] width 441 height 630
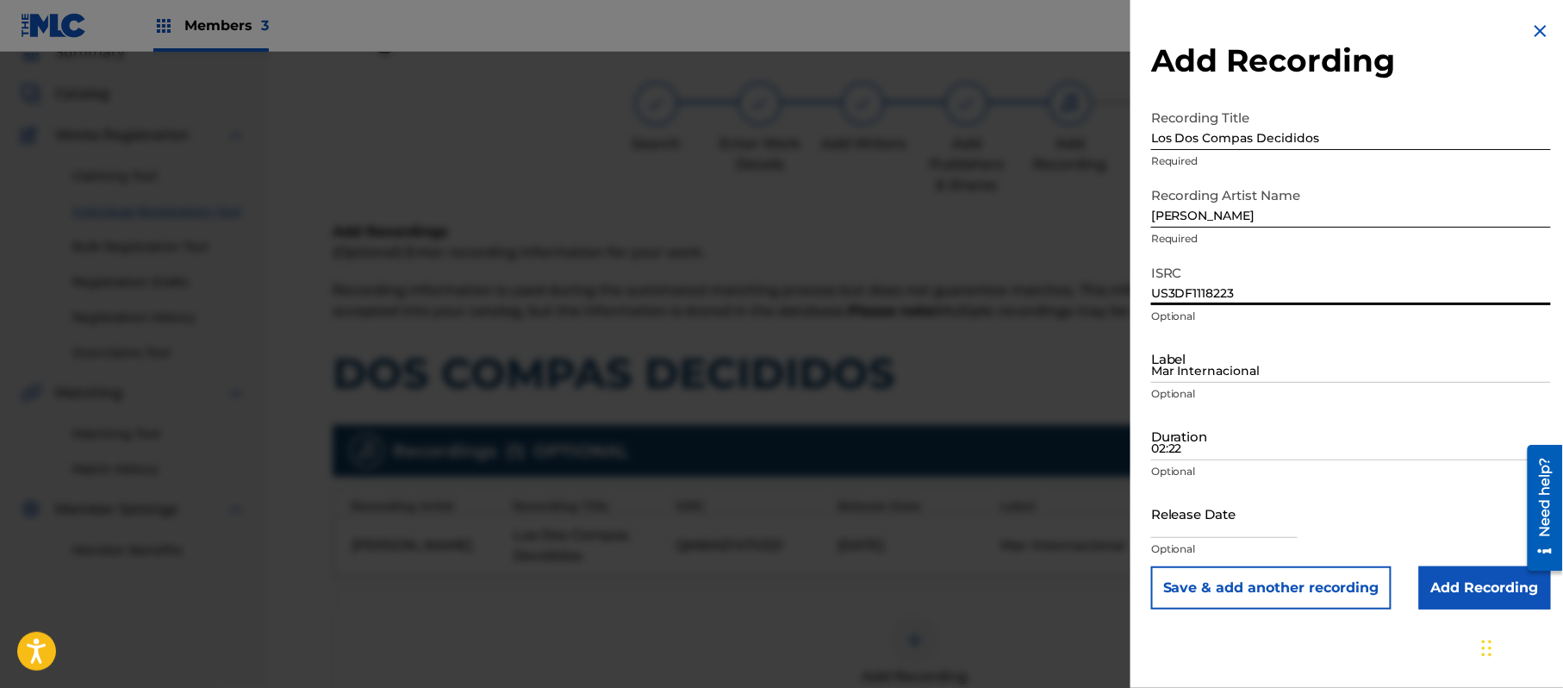
type input "US3DF1118223"
paste input "tional Records"
type input "Mar International Records"
click at [1232, 440] on input "02:22" at bounding box center [1351, 435] width 400 height 49
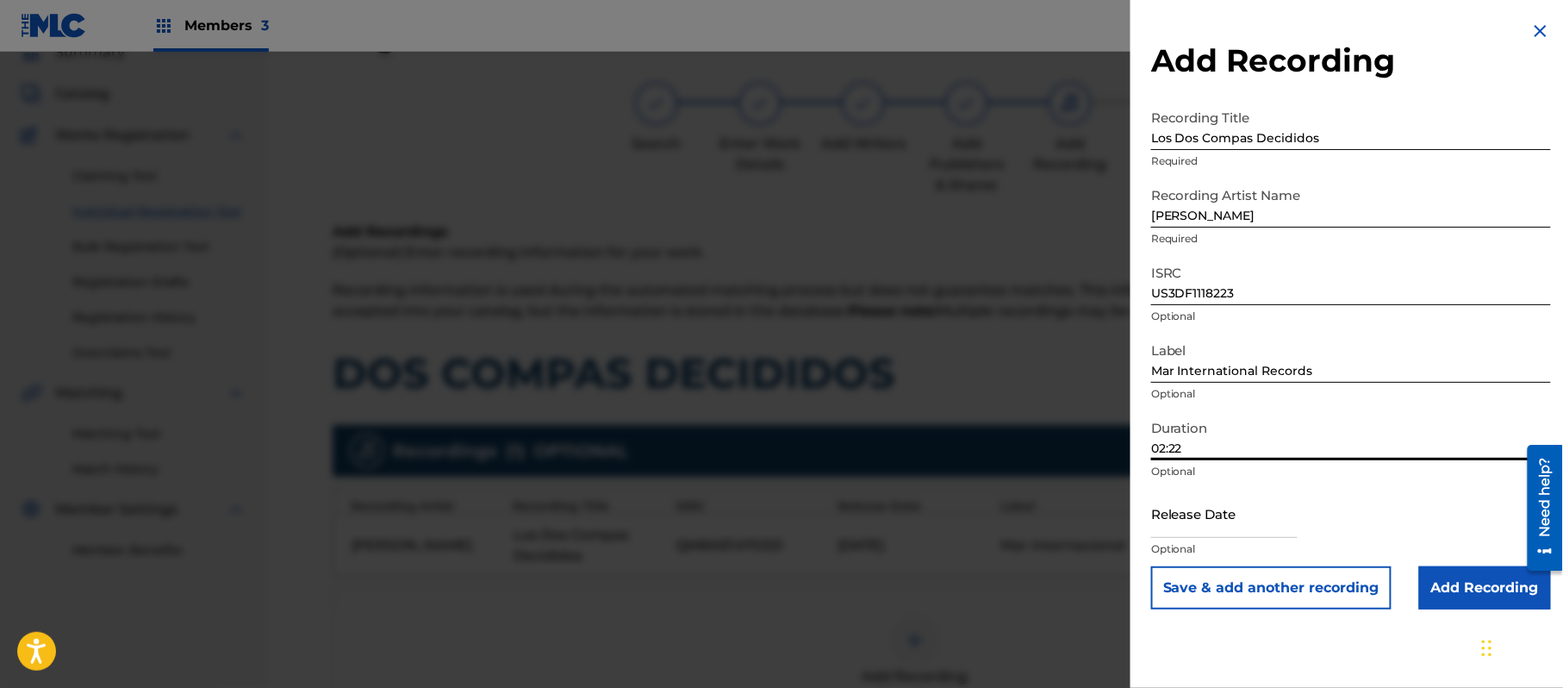
type input "02:22"
drag, startPoint x: 1245, startPoint y: 510, endPoint x: 1284, endPoint y: 522, distance: 41.4
click at [1245, 510] on input "text" at bounding box center [1224, 513] width 147 height 49
select select "7"
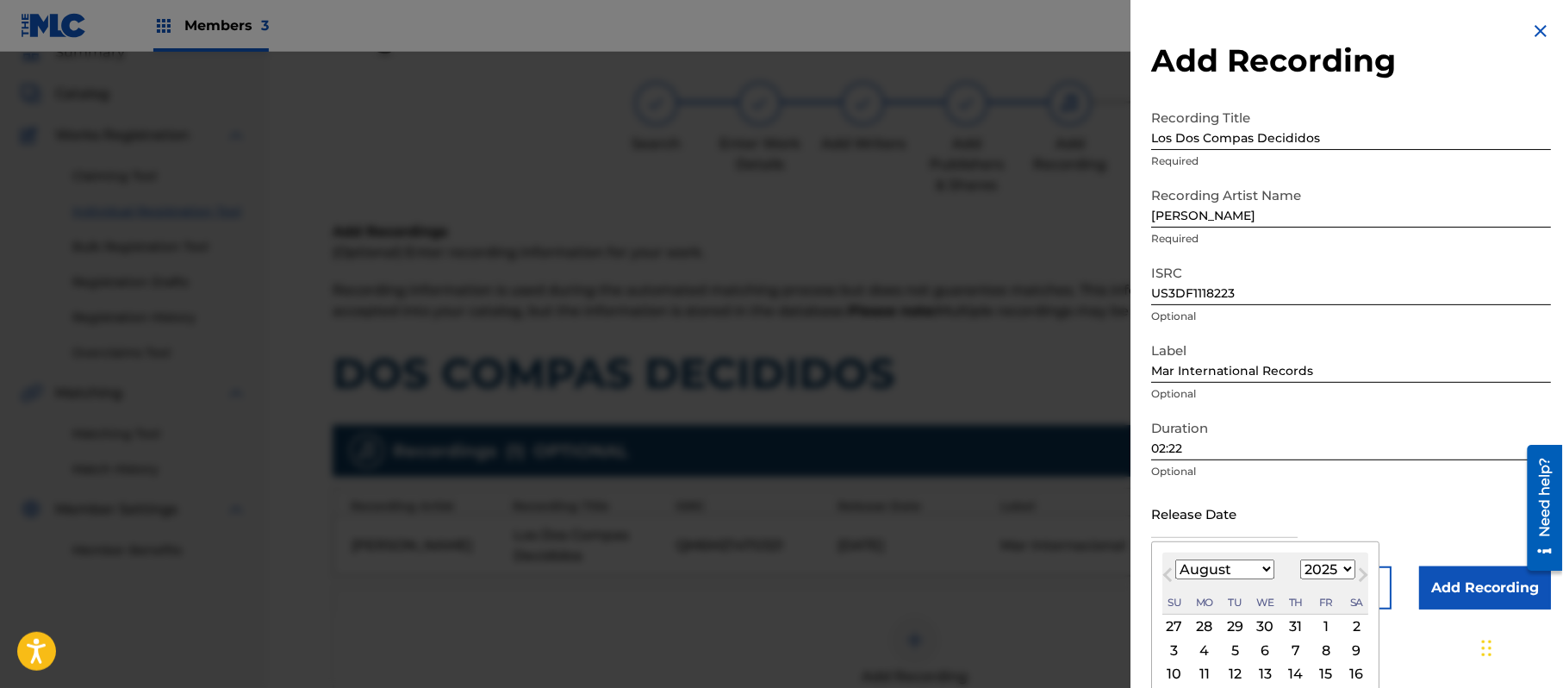
click at [1319, 564] on select "1899 1900 1901 1902 1903 1904 1905 1906 1907 1908 1909 1910 1911 1912 1913 1914…" at bounding box center [1328, 569] width 55 height 20
select select "2003"
click at [1304, 559] on select "1899 1900 1901 1902 1903 1904 1905 1906 1907 1908 1909 1910 1911 1912 1913 1914…" at bounding box center [1328, 569] width 55 height 20
click at [1234, 567] on select "January February March April May June July August September October November De…" at bounding box center [1225, 569] width 99 height 20
select select "9"
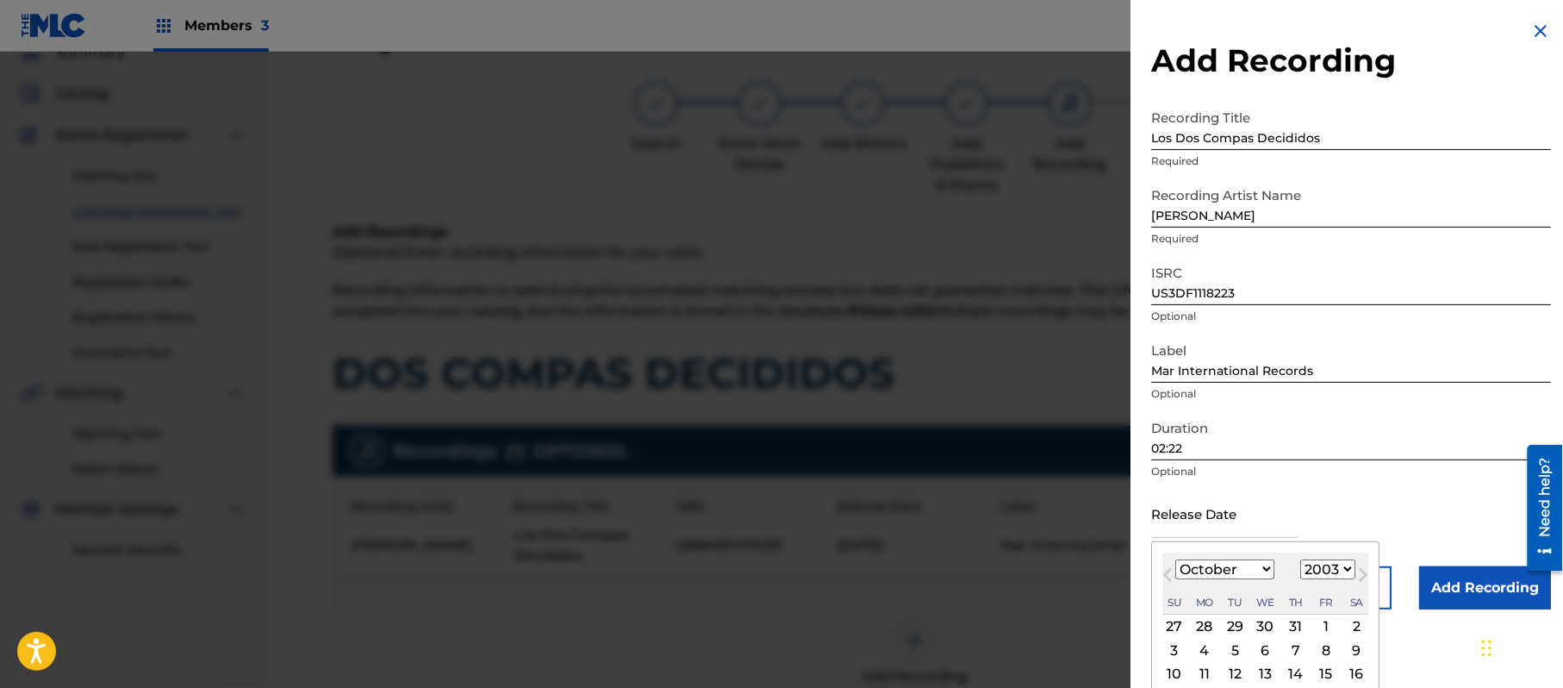
click at [1176, 559] on select "January February March April May June July August September October November De…" at bounding box center [1225, 569] width 99 height 20
click at [1266, 664] on div "15" at bounding box center [1266, 674] width 21 height 21
type input "[DATE]"
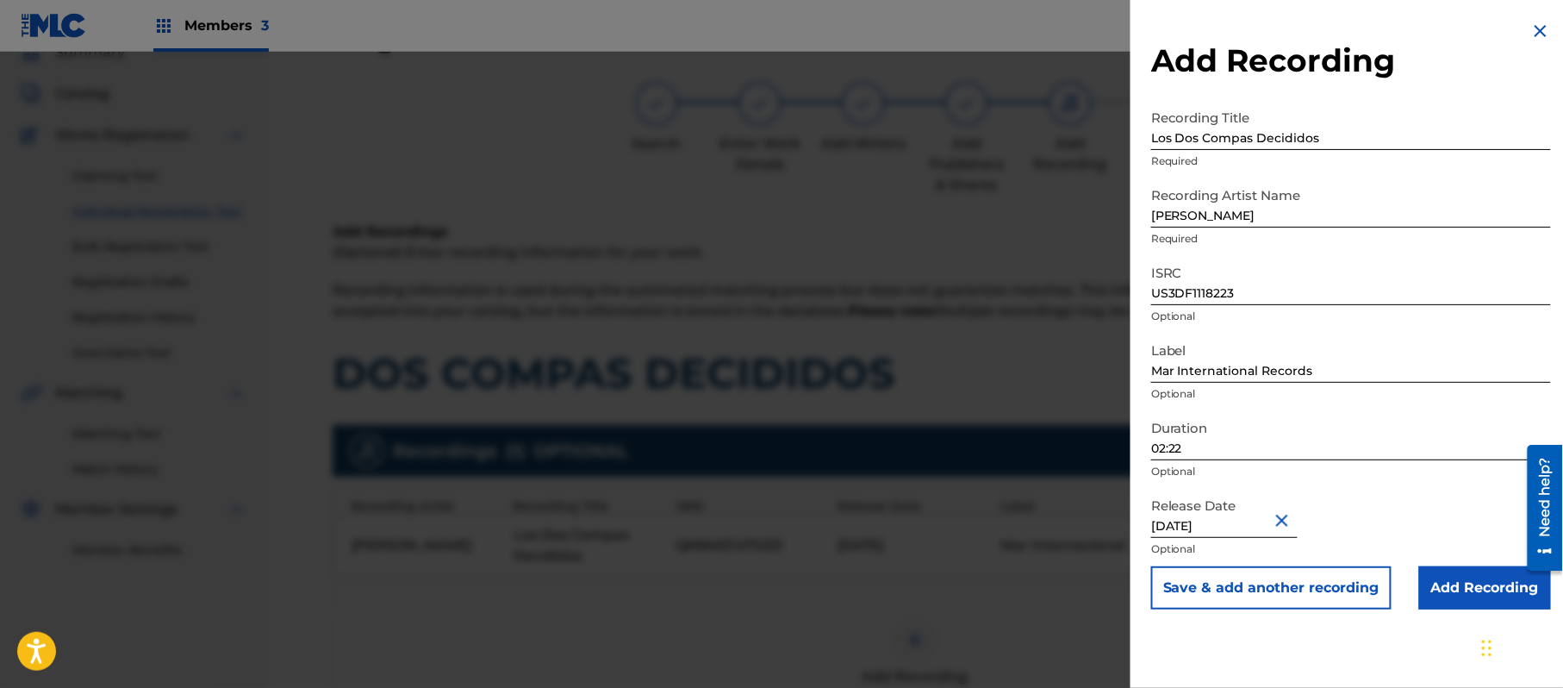
click at [1465, 584] on input "Add Recording" at bounding box center [1486, 587] width 132 height 43
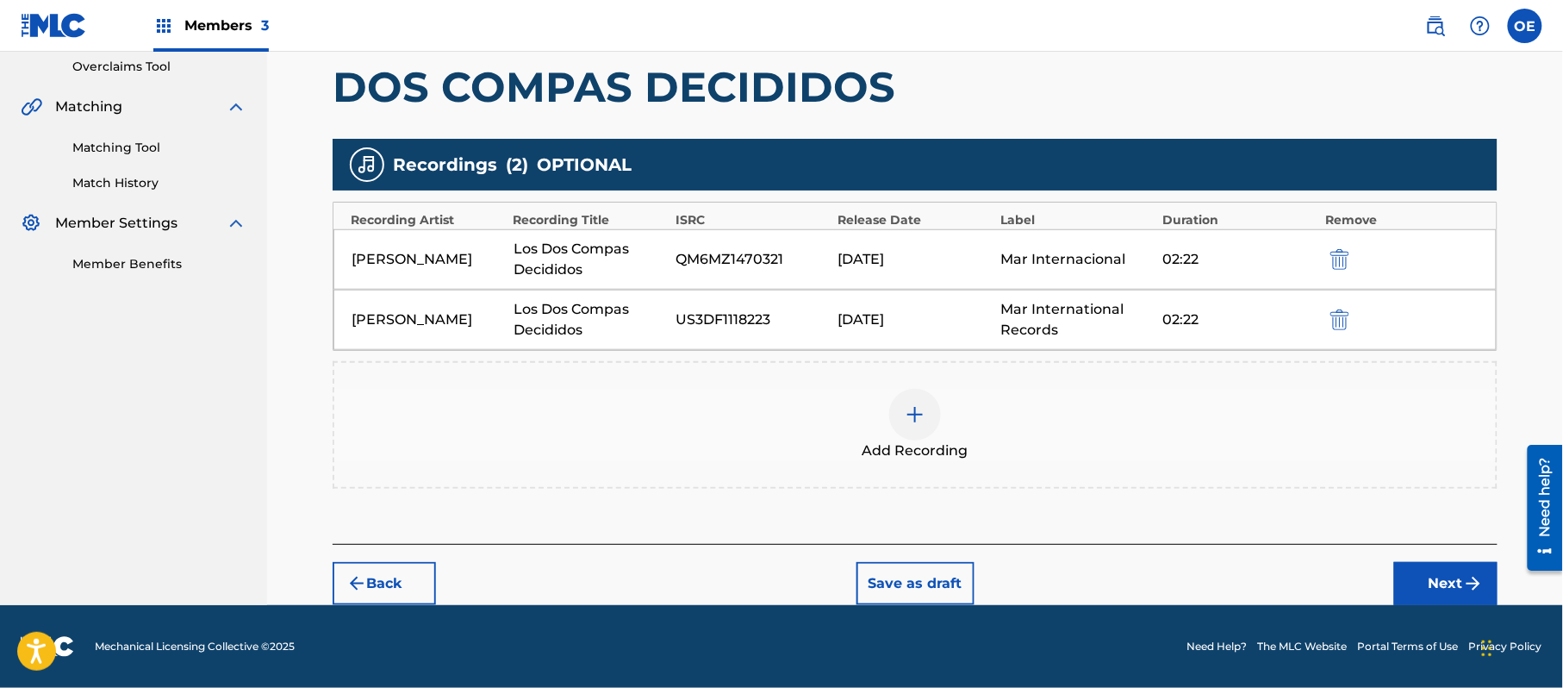
click at [1441, 577] on button "Next" at bounding box center [1446, 583] width 103 height 43
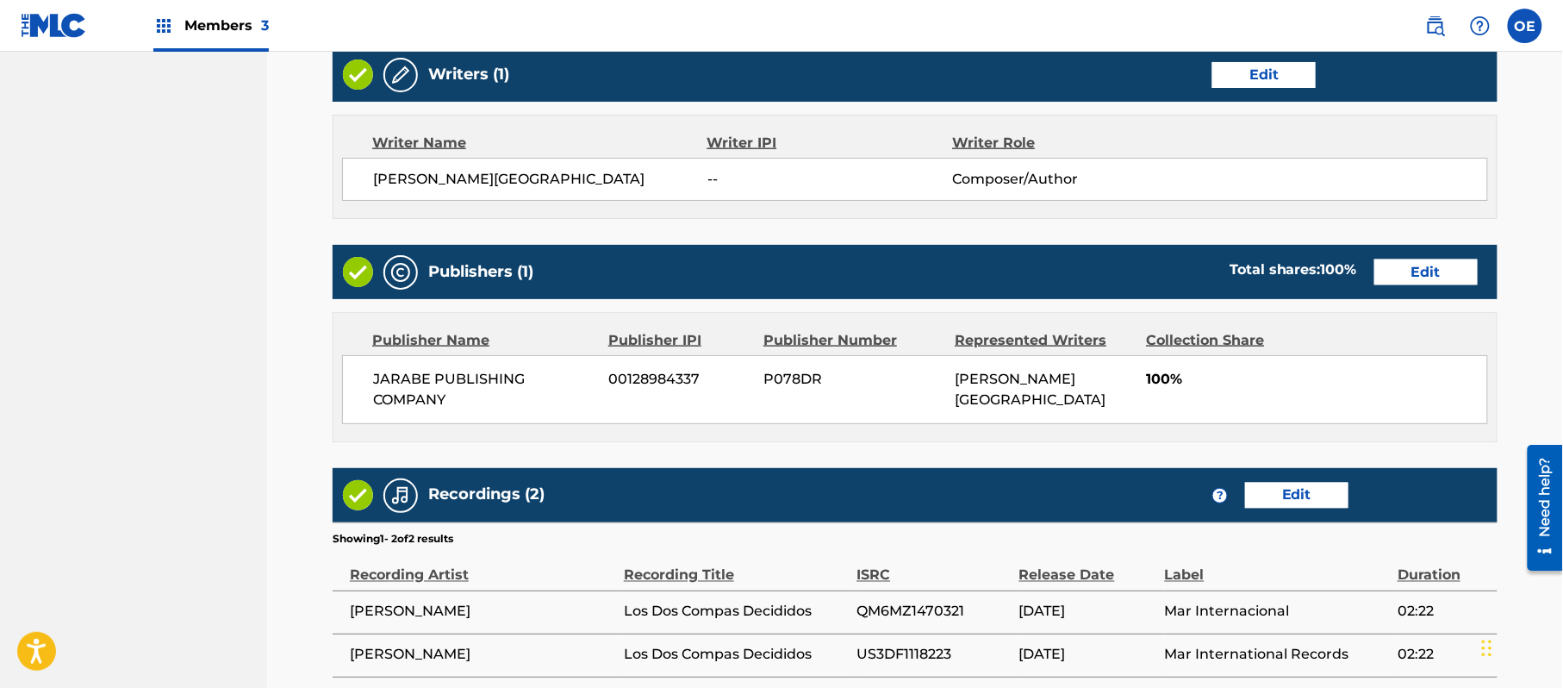
scroll to position [835, 0]
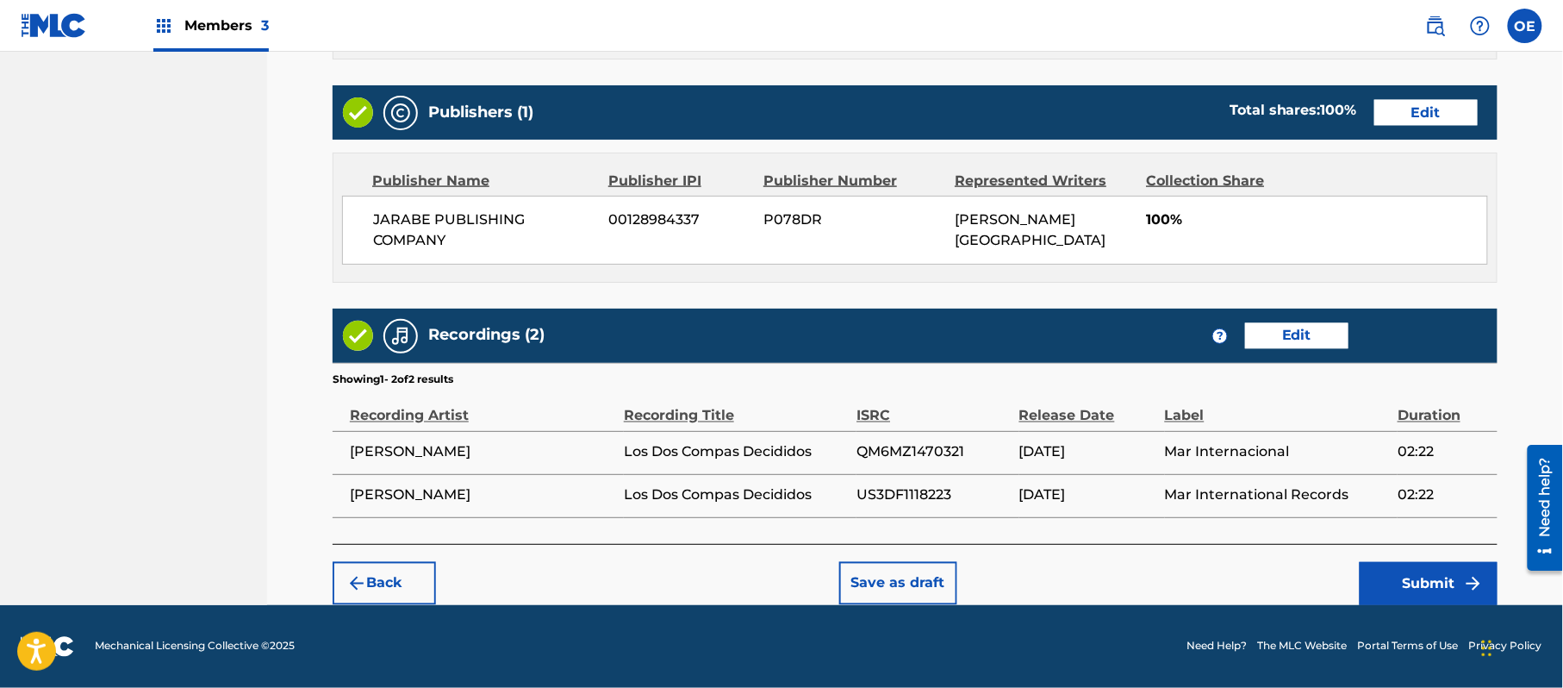
click at [1372, 565] on button "Submit" at bounding box center [1429, 583] width 138 height 43
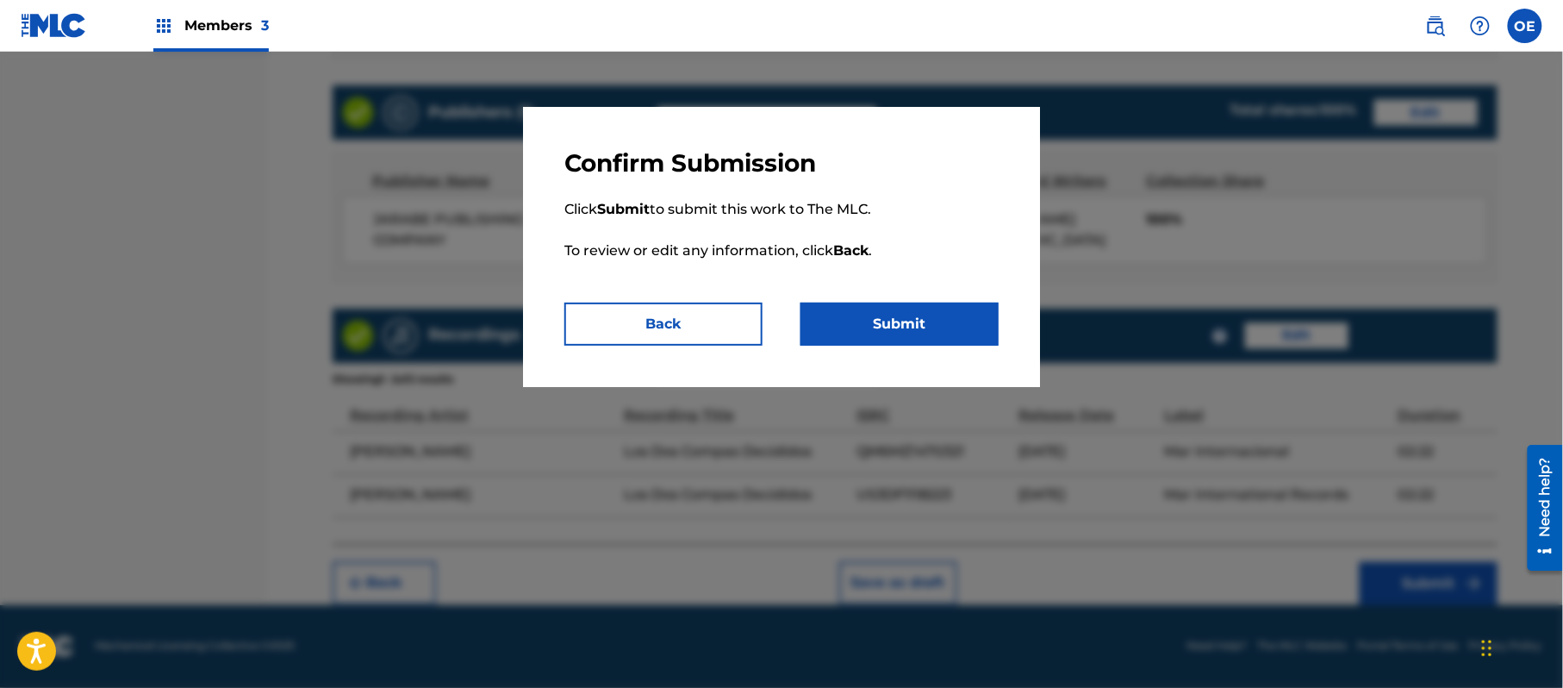
click at [842, 334] on button "Submit" at bounding box center [900, 324] width 198 height 43
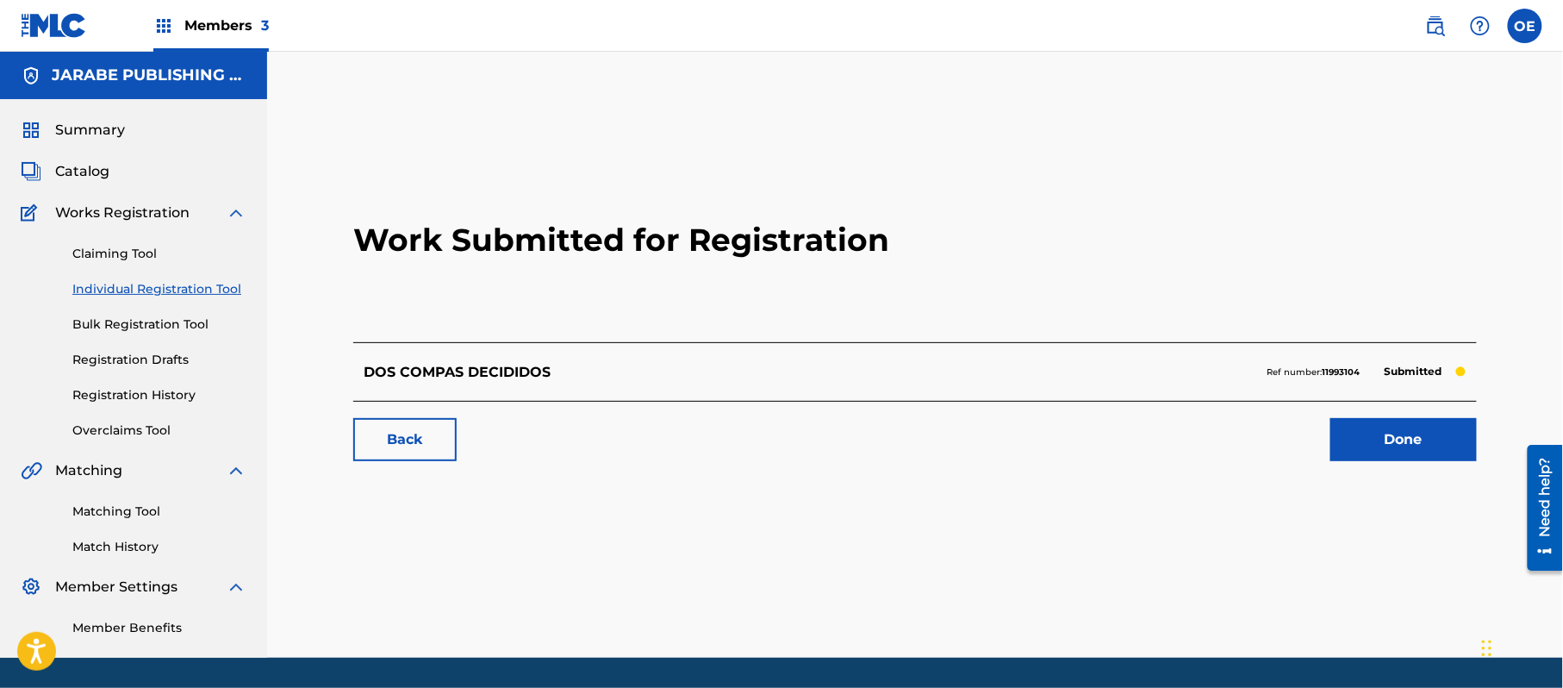
click at [174, 288] on link "Individual Registration Tool" at bounding box center [159, 289] width 174 height 18
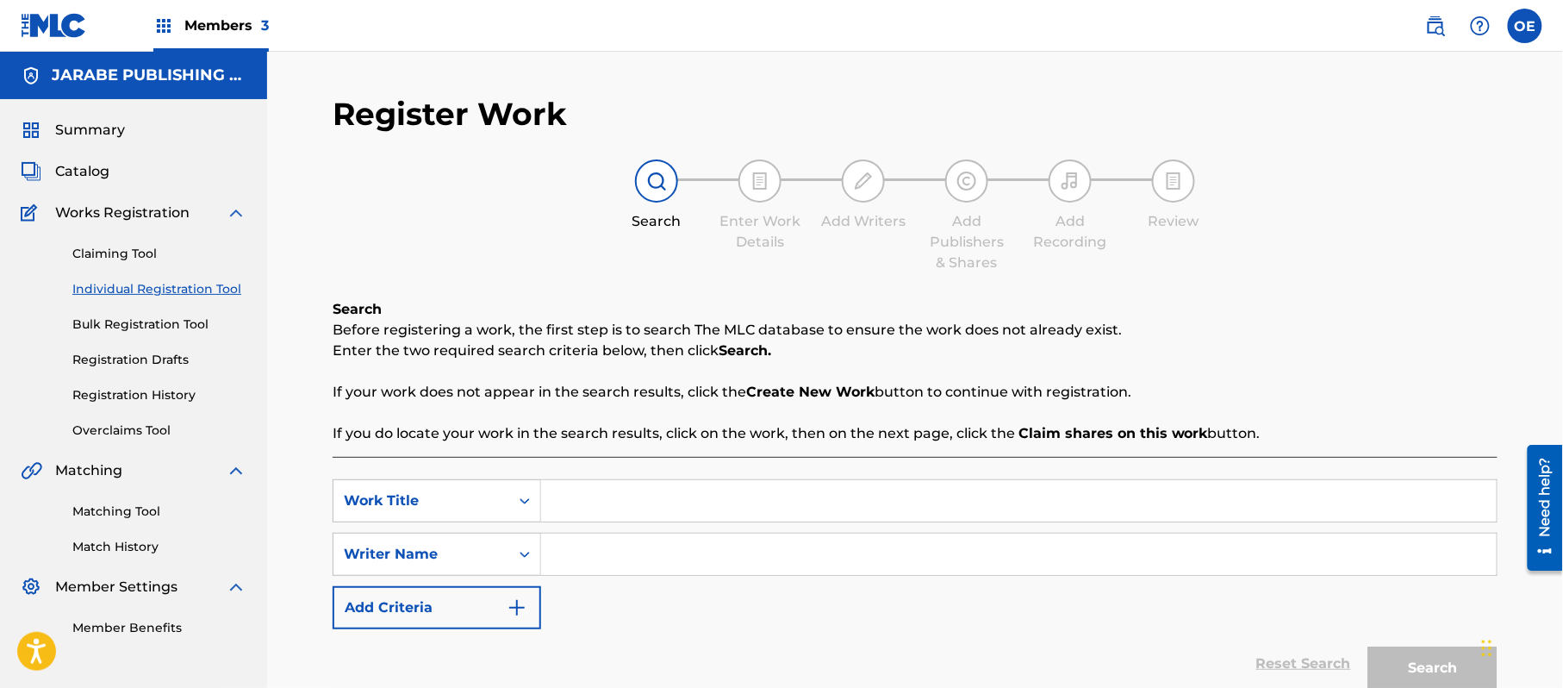
paste input "EL ATAUD"
type input "EL ATAUD"
paste input "[PERSON_NAME][GEOGRAPHIC_DATA]"
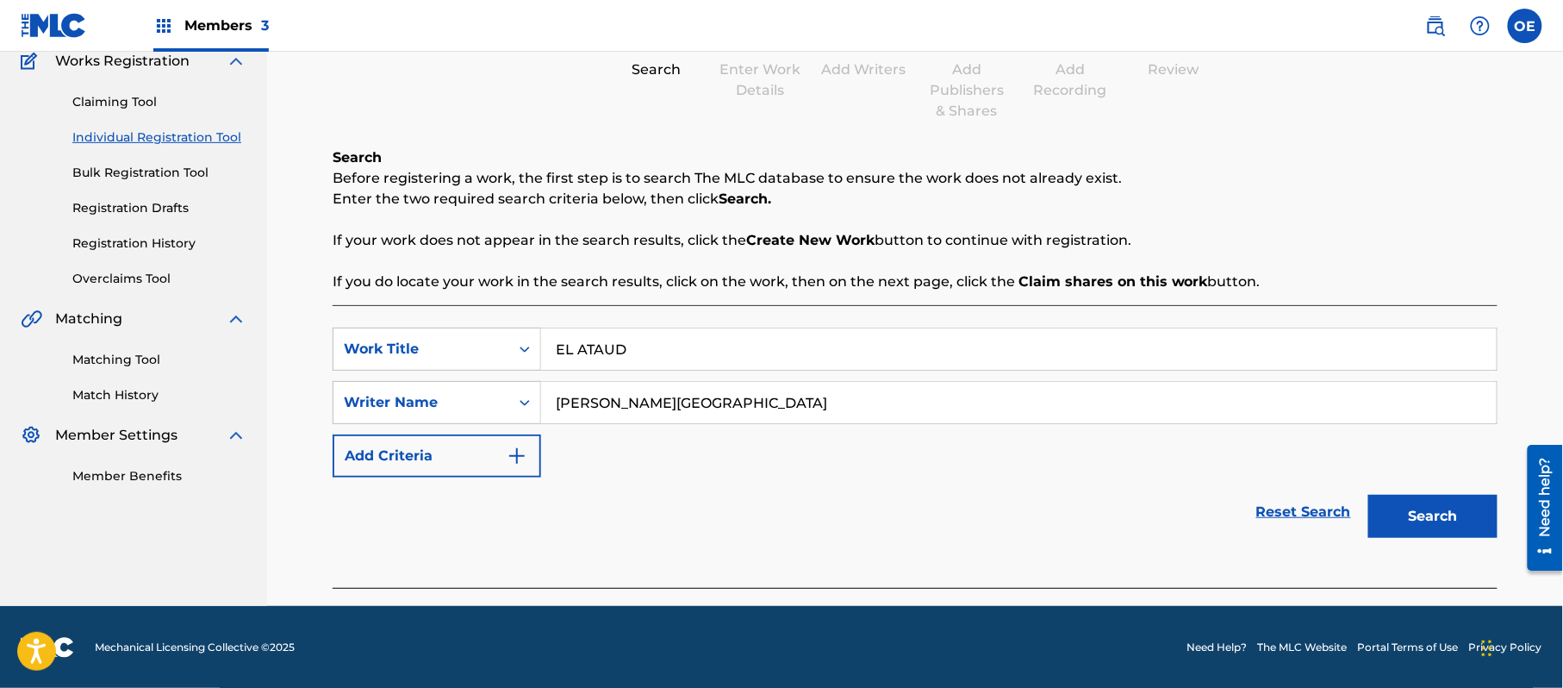
scroll to position [153, 0]
type input "[PERSON_NAME][GEOGRAPHIC_DATA]"
click at [1428, 500] on button "Search" at bounding box center [1433, 515] width 129 height 43
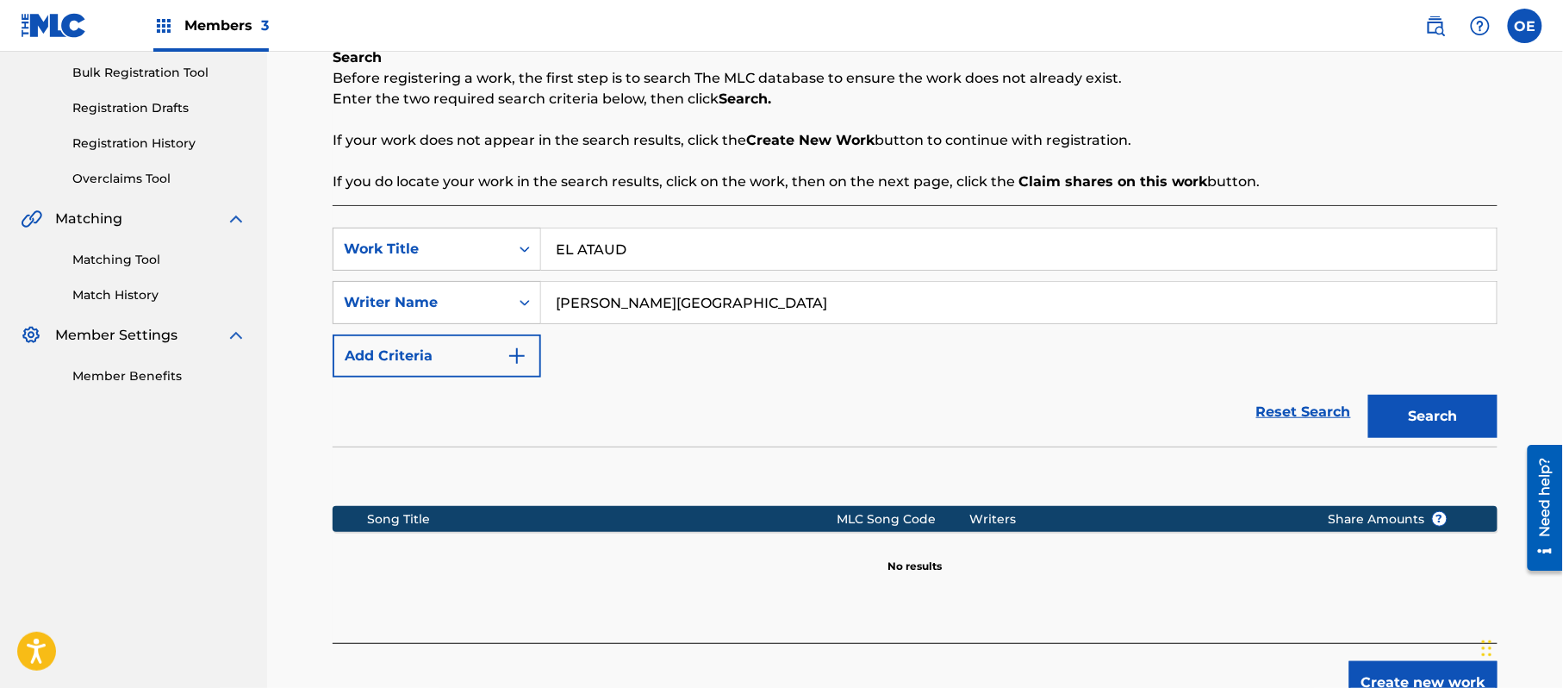
scroll to position [352, 0]
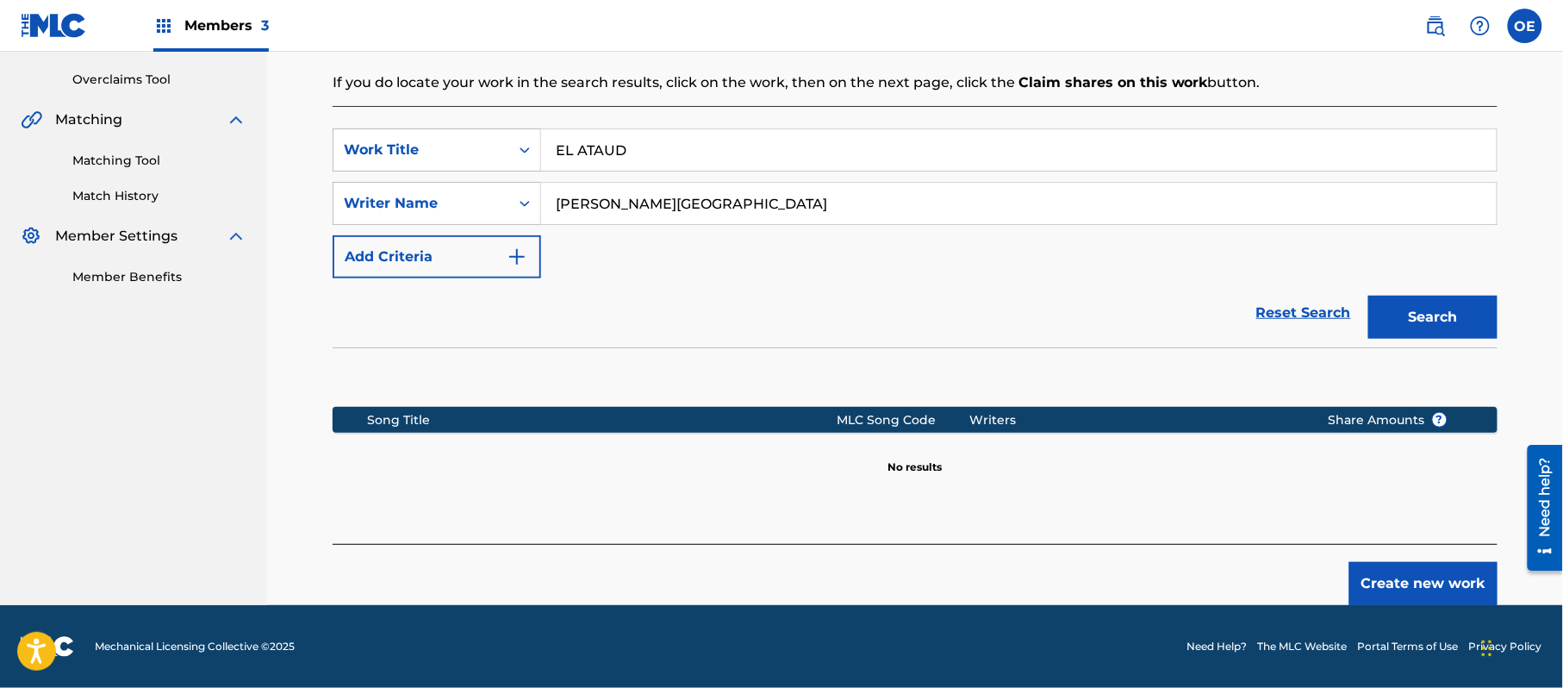
click at [1394, 570] on button "Create new work" at bounding box center [1424, 583] width 148 height 43
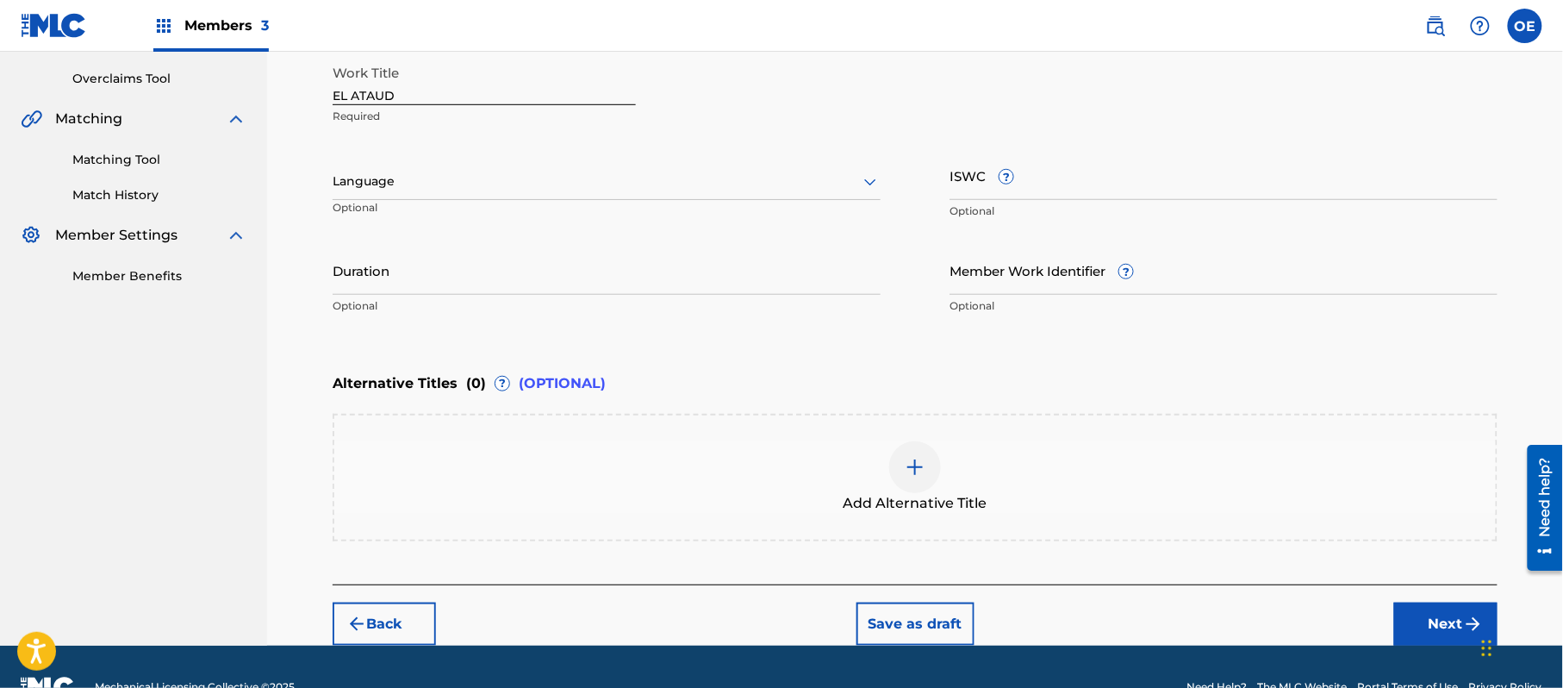
click at [384, 186] on div at bounding box center [607, 182] width 548 height 22
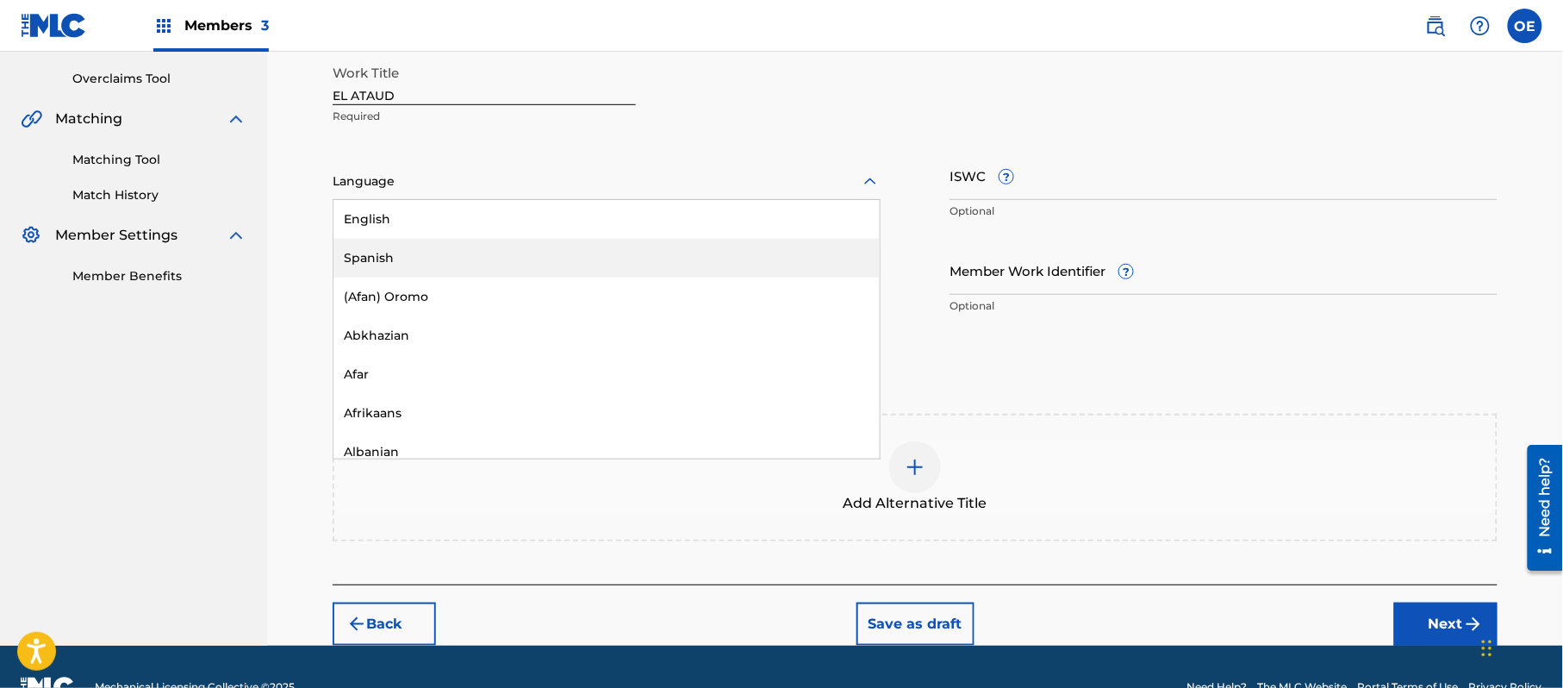
click at [405, 252] on div "Spanish" at bounding box center [607, 258] width 546 height 39
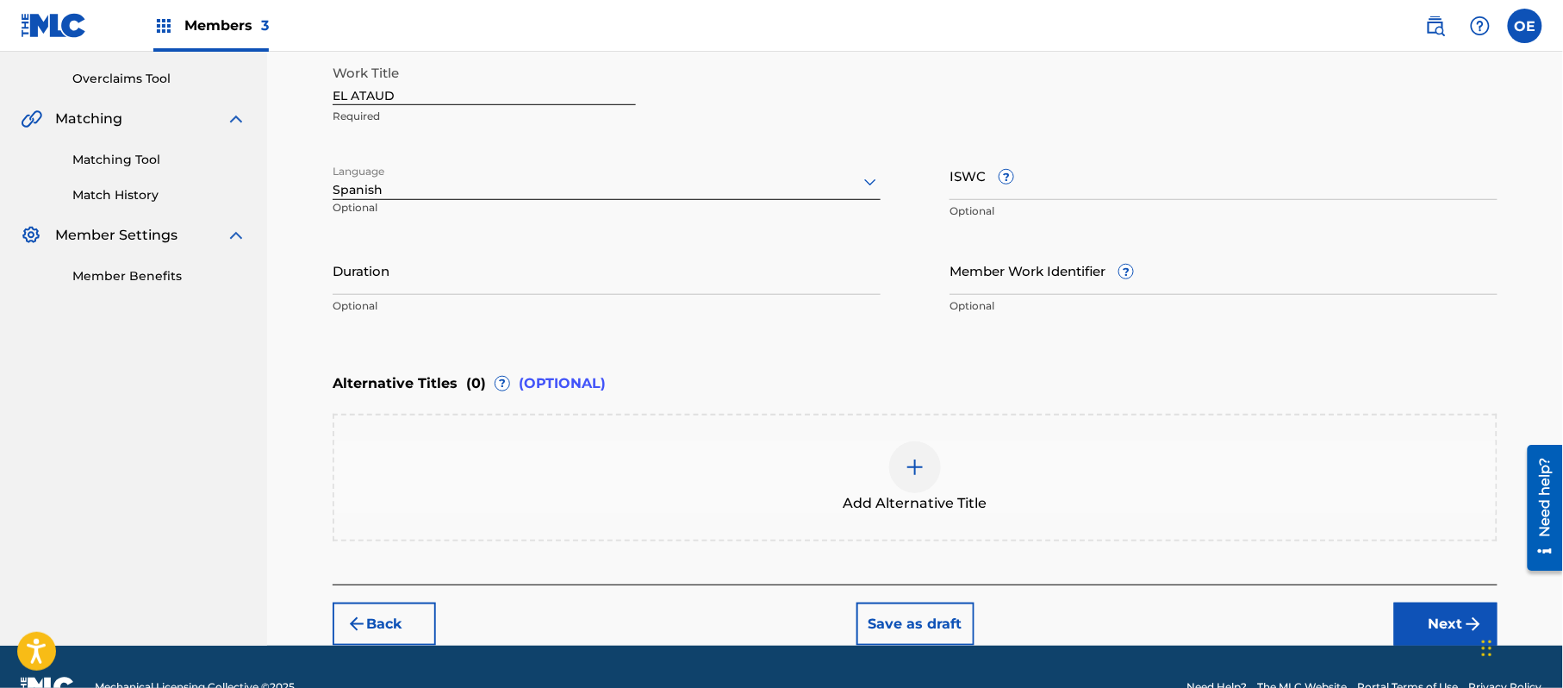
drag, startPoint x: 1420, startPoint y: 602, endPoint x: 1386, endPoint y: 607, distance: 34.9
click at [1418, 604] on button "Next" at bounding box center [1446, 623] width 103 height 43
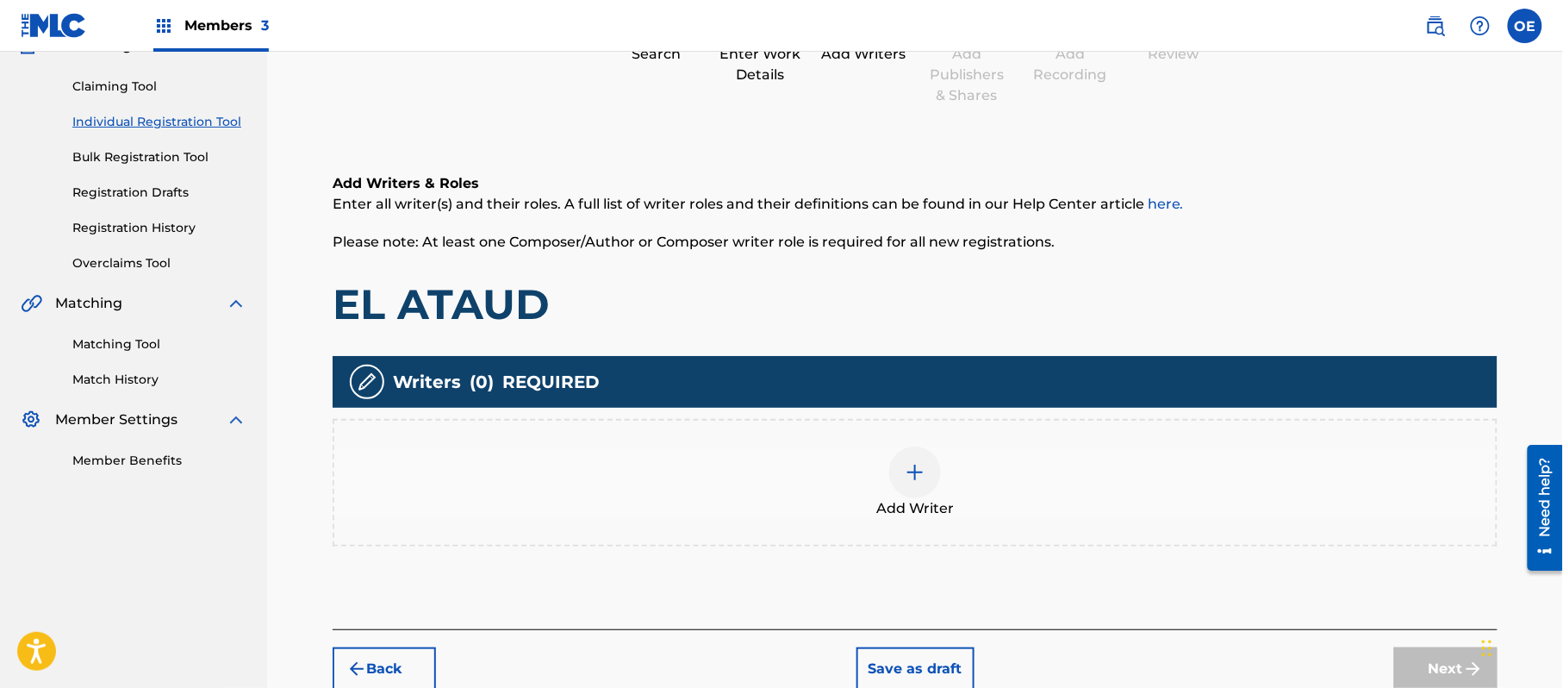
scroll to position [78, 0]
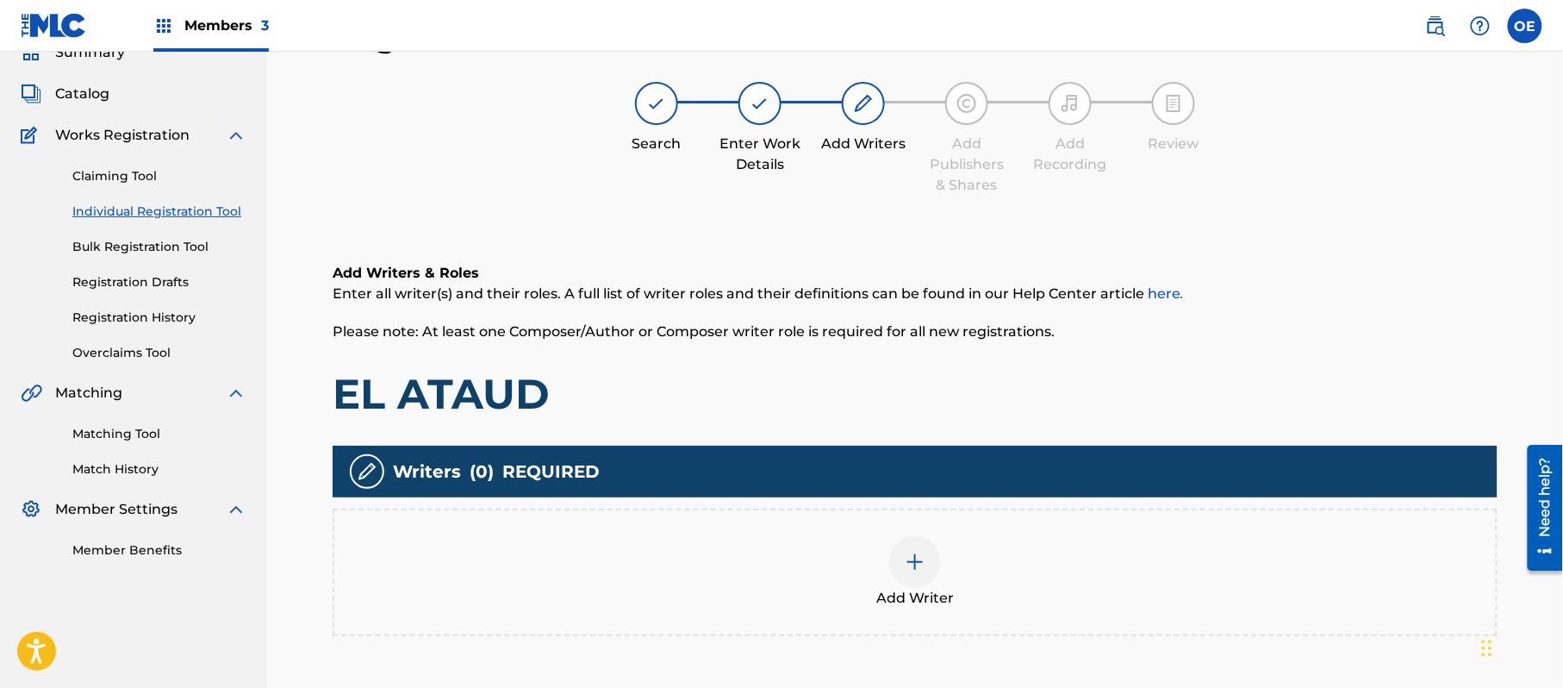
click at [929, 600] on span "Add Writer" at bounding box center [916, 598] width 78 height 21
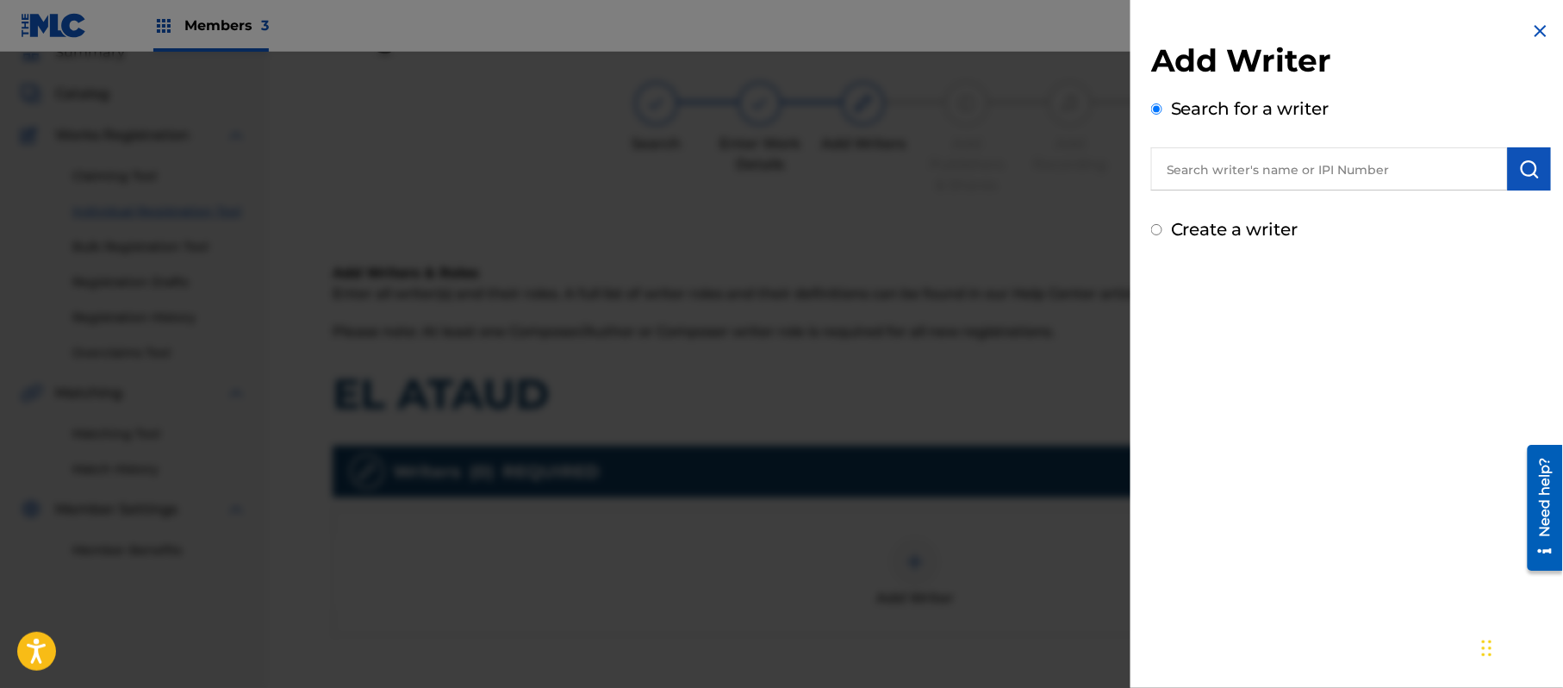
click at [1249, 228] on label "Create a writer" at bounding box center [1235, 229] width 128 height 21
radio input "true"
click at [1163, 228] on input "Create a writer" at bounding box center [1156, 229] width 11 height 11
radio input "false"
radio input "true"
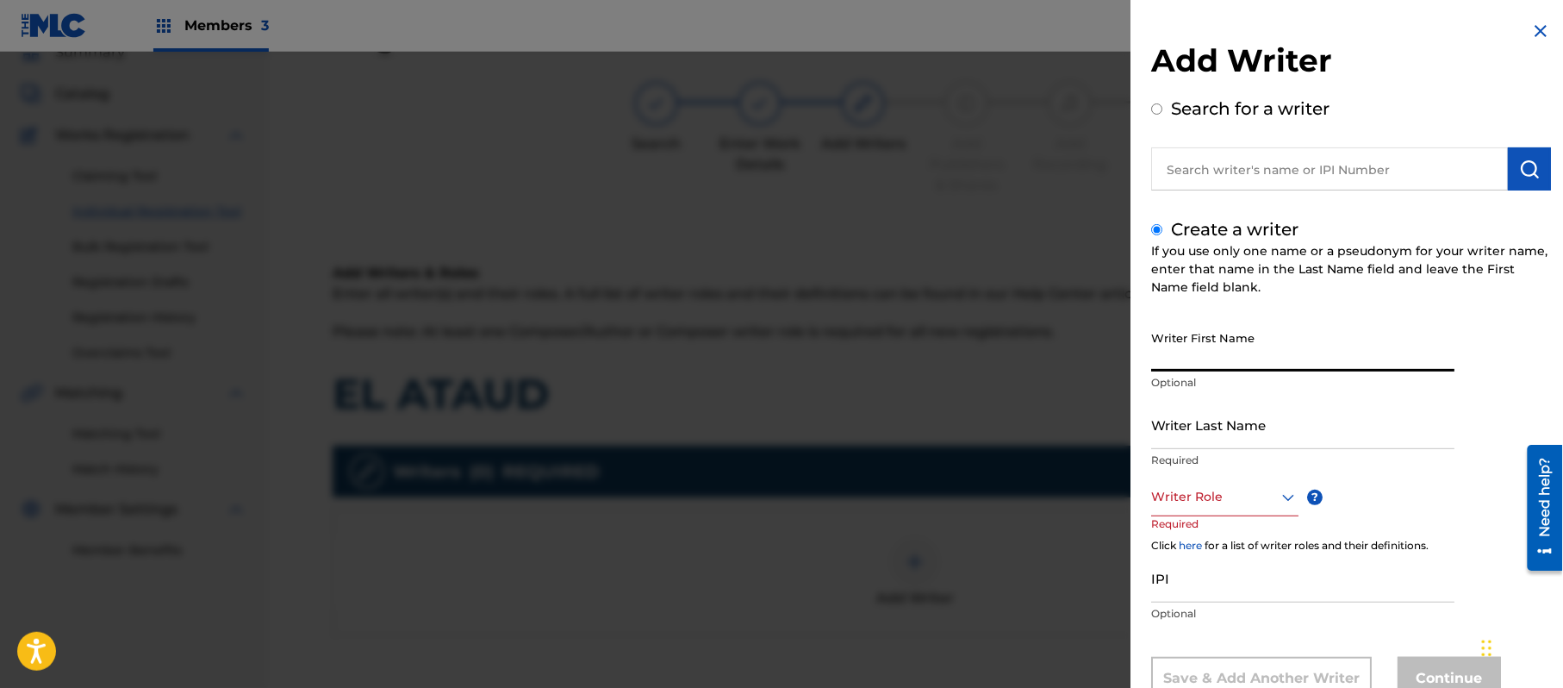
paste input "[PERSON_NAME][GEOGRAPHIC_DATA]"
type input "[PERSON_NAME][GEOGRAPHIC_DATA]"
paste input "[PERSON_NAME][GEOGRAPHIC_DATA]"
type input "[PERSON_NAME][GEOGRAPHIC_DATA]"
click at [1510, 174] on button "submit" at bounding box center [1529, 168] width 43 height 43
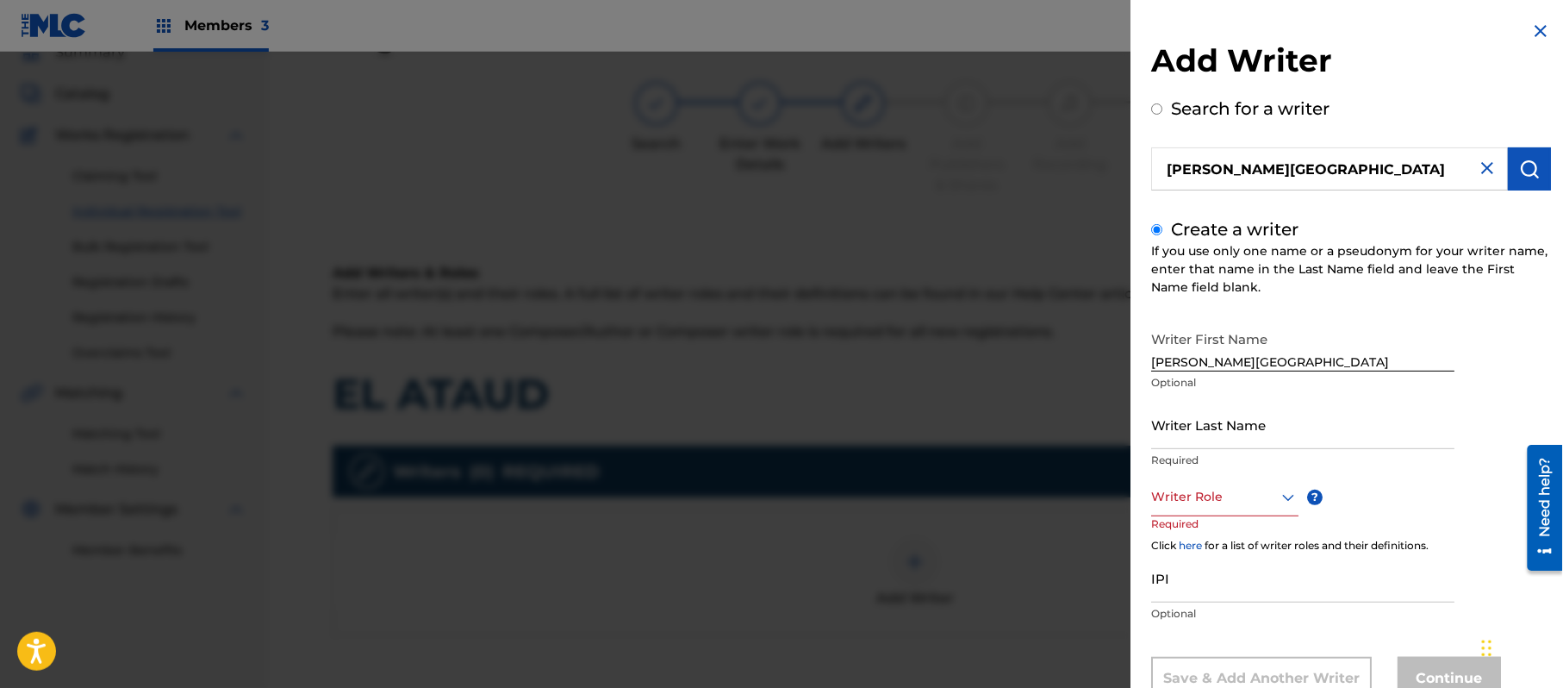
radio input "true"
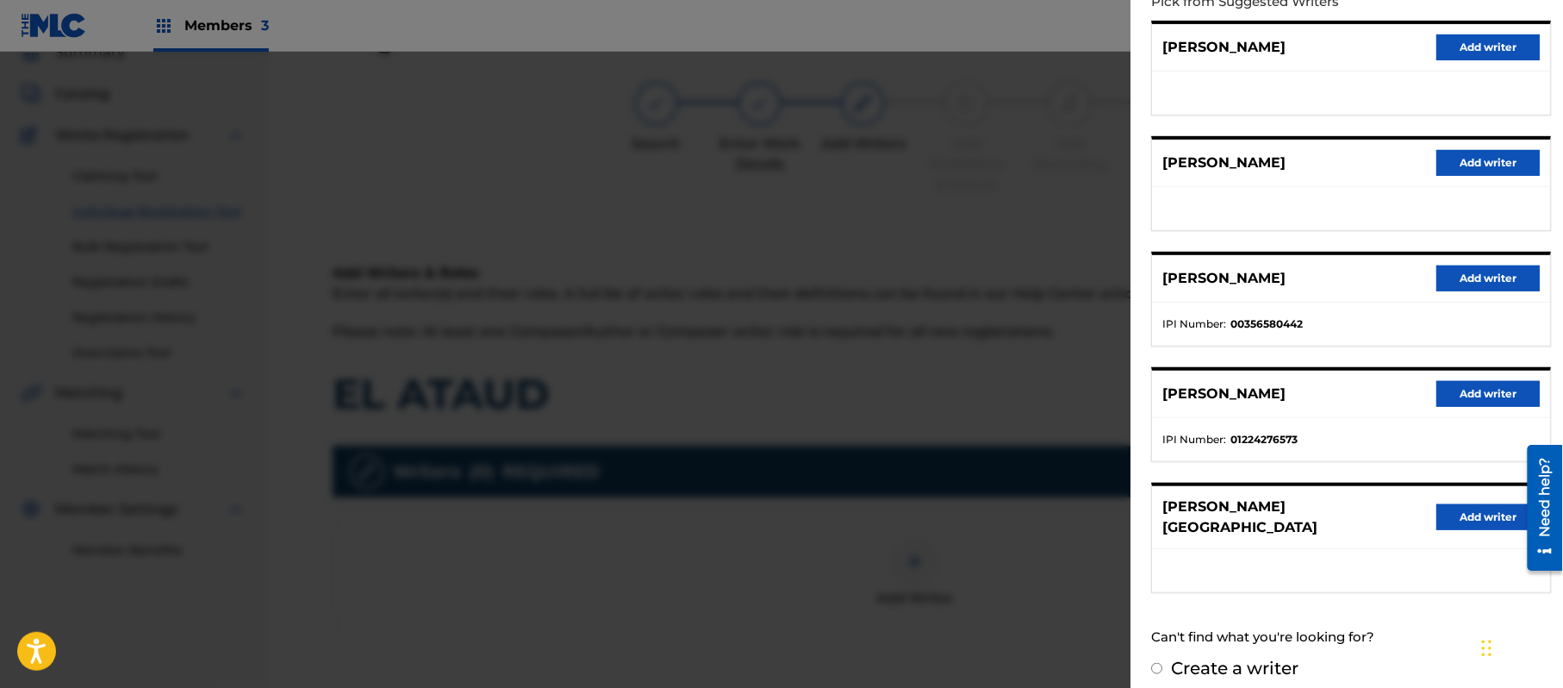
scroll to position [208, 0]
click at [1486, 503] on button "Add writer" at bounding box center [1488, 516] width 103 height 26
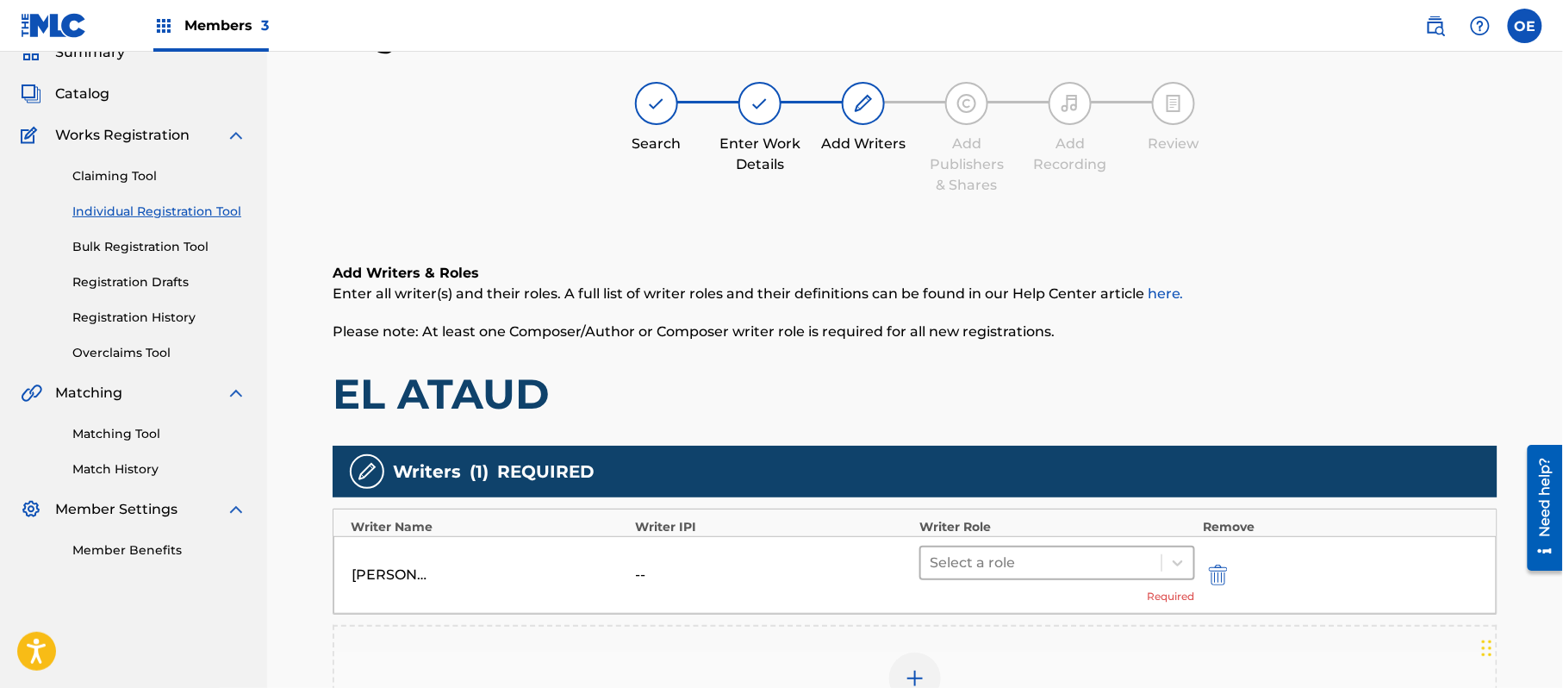
click at [952, 559] on div at bounding box center [1041, 563] width 223 height 24
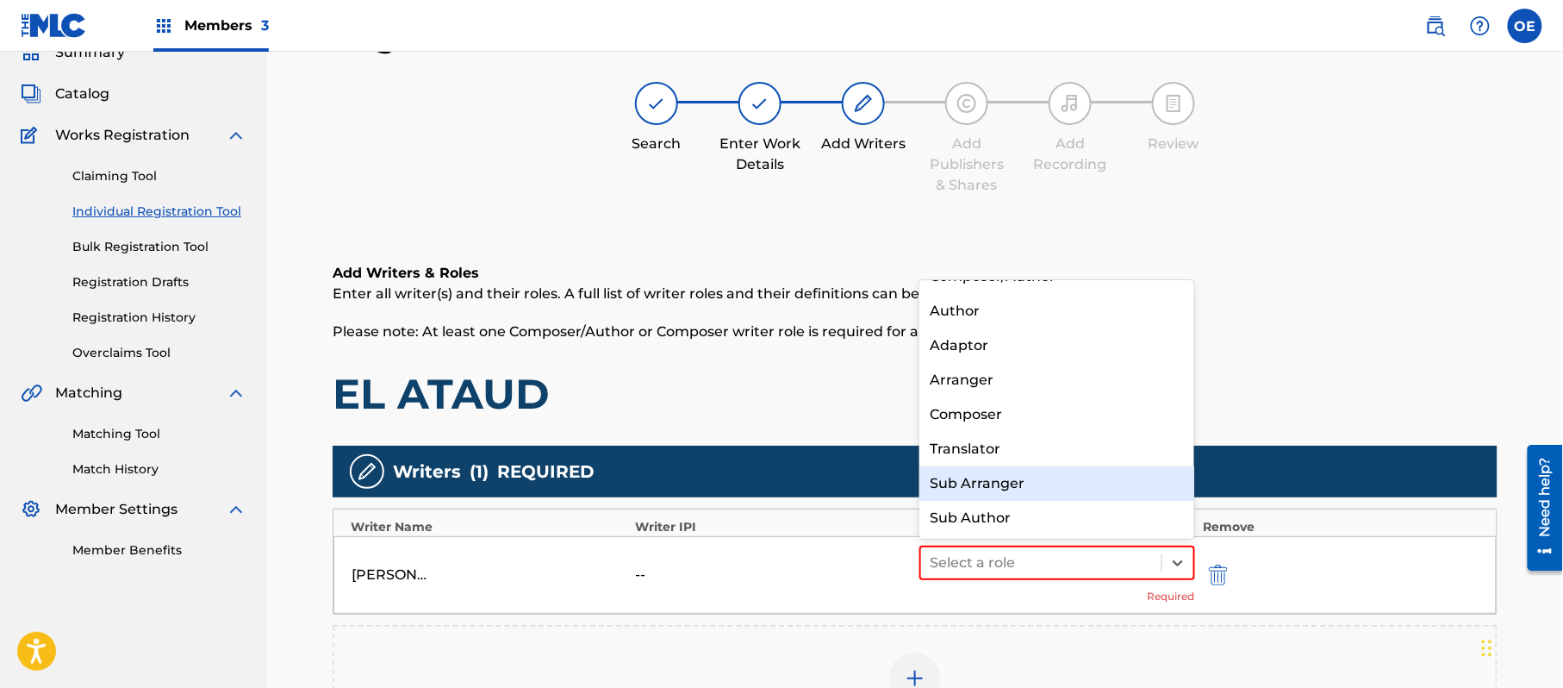
scroll to position [0, 0]
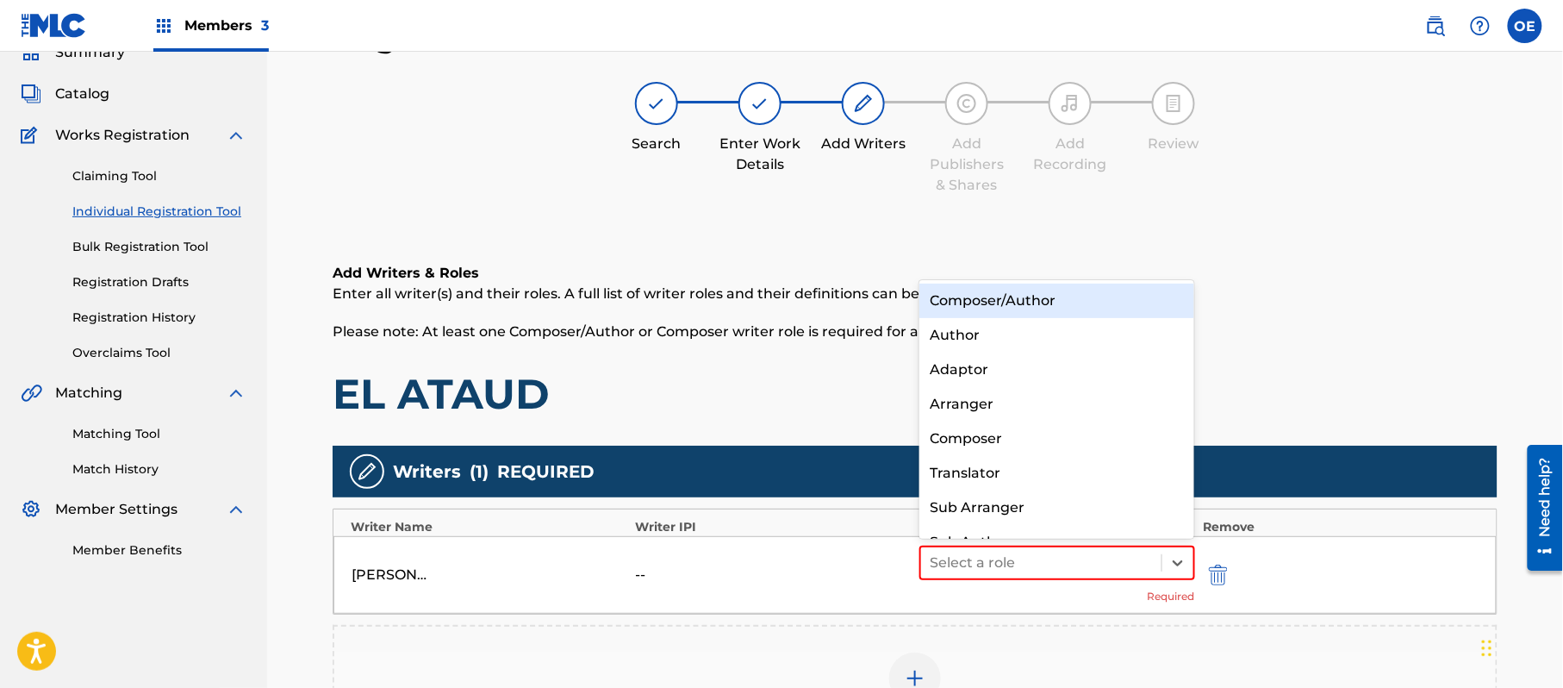
click at [983, 296] on div "Composer/Author" at bounding box center [1057, 301] width 275 height 34
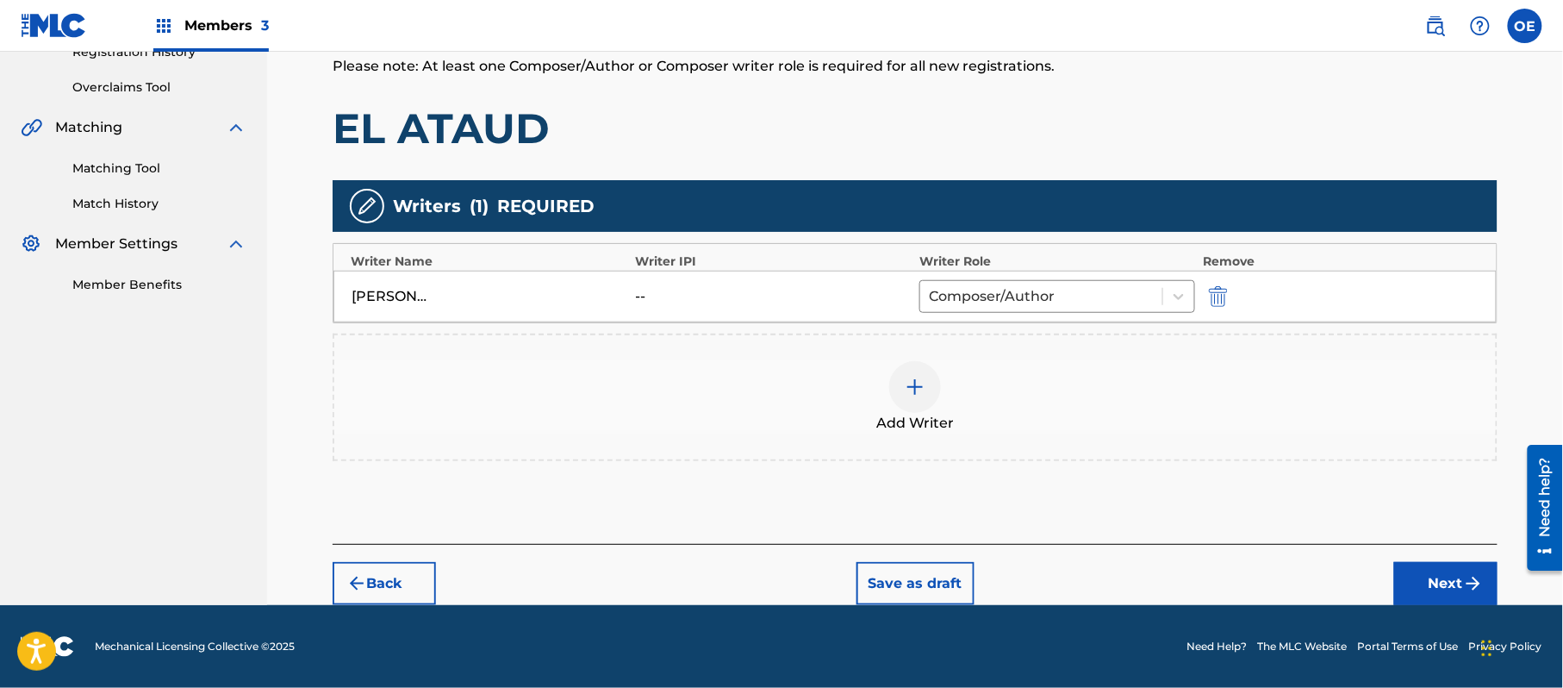
click at [1457, 581] on button "Next" at bounding box center [1446, 583] width 103 height 43
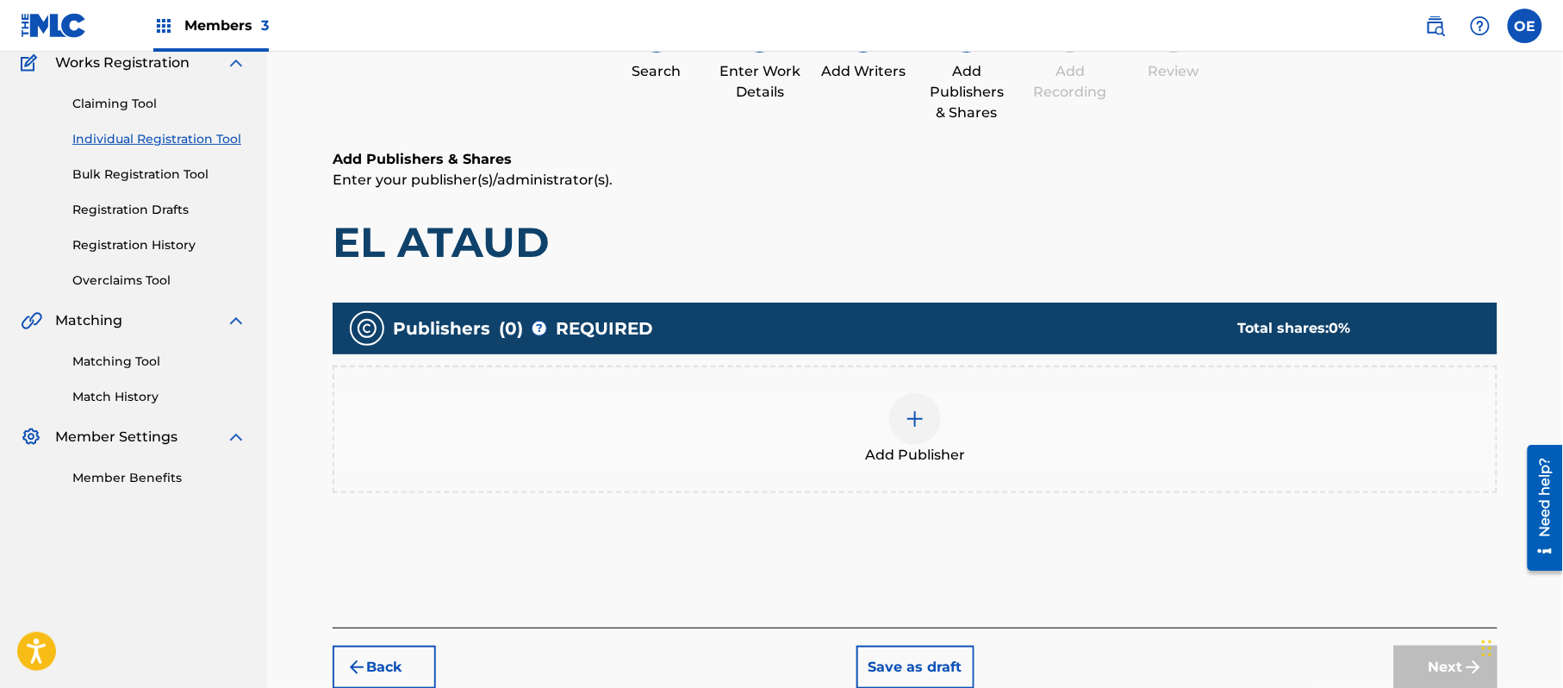
scroll to position [78, 0]
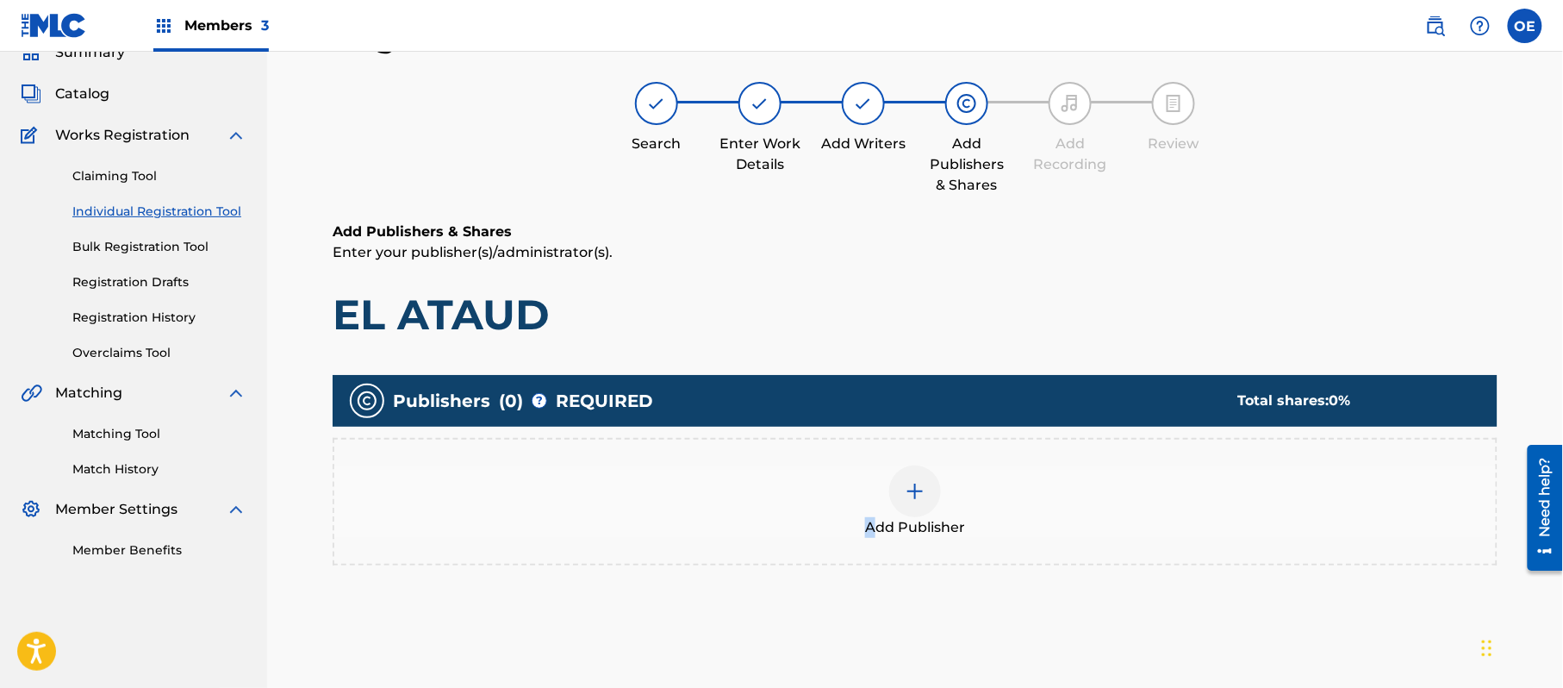
click at [869, 548] on div "Add Publisher" at bounding box center [915, 502] width 1165 height 128
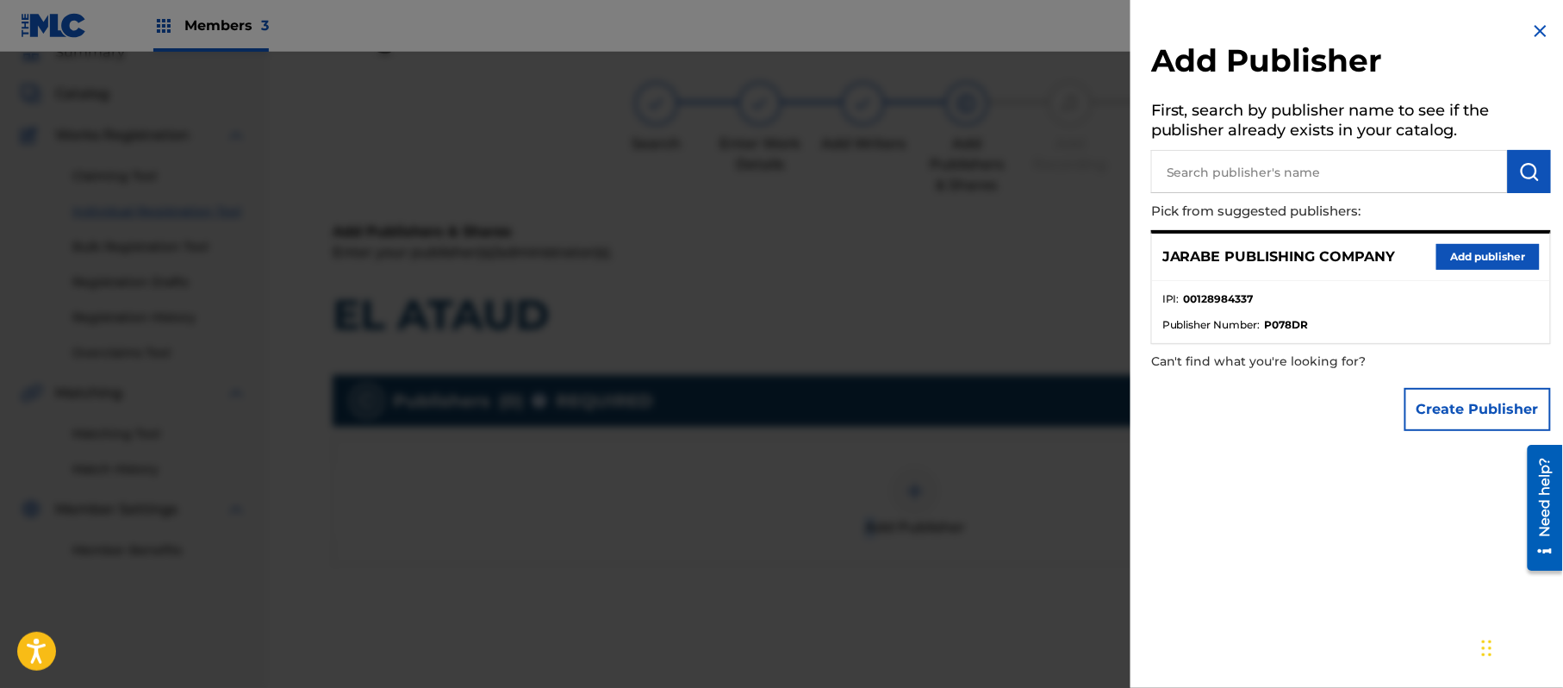
click at [1465, 269] on button "Add publisher" at bounding box center [1488, 257] width 103 height 26
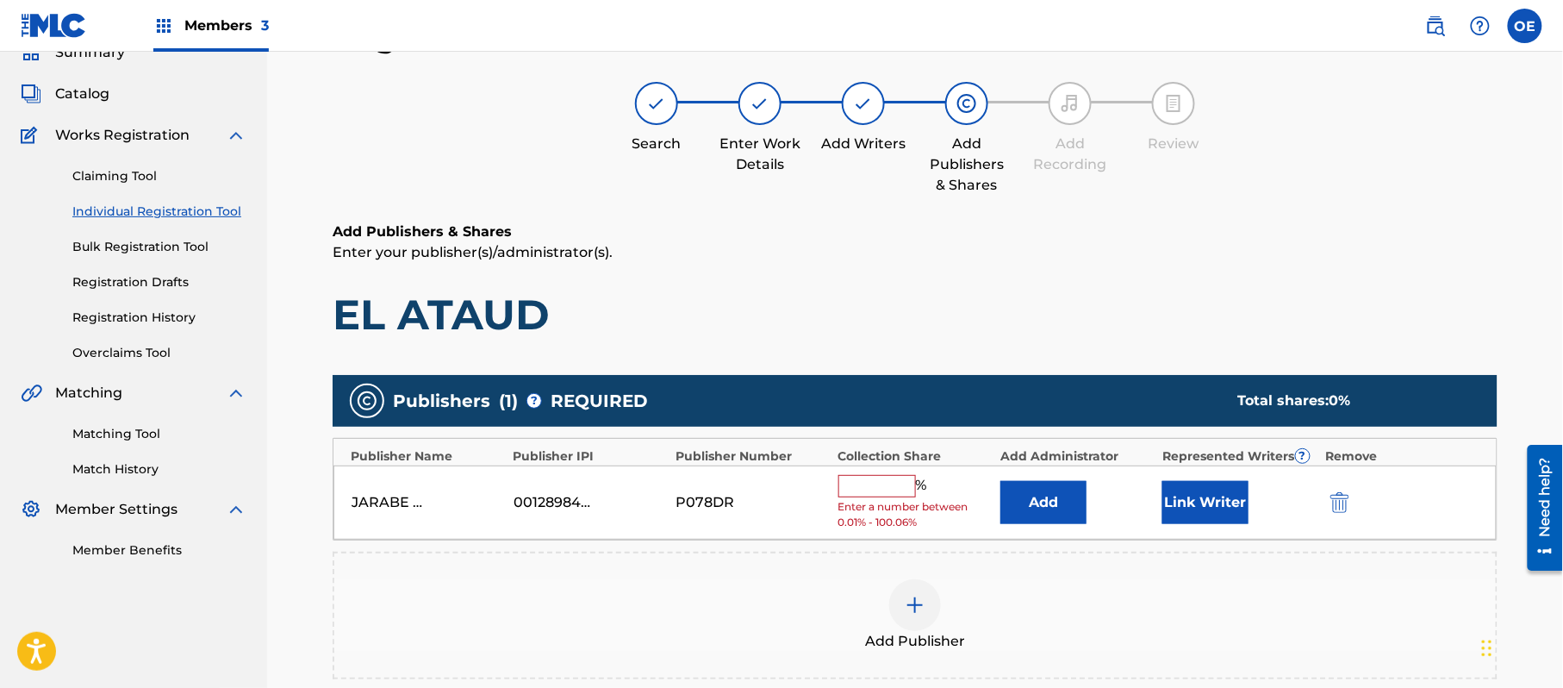
click at [886, 487] on input "text" at bounding box center [878, 486] width 78 height 22
type input "100"
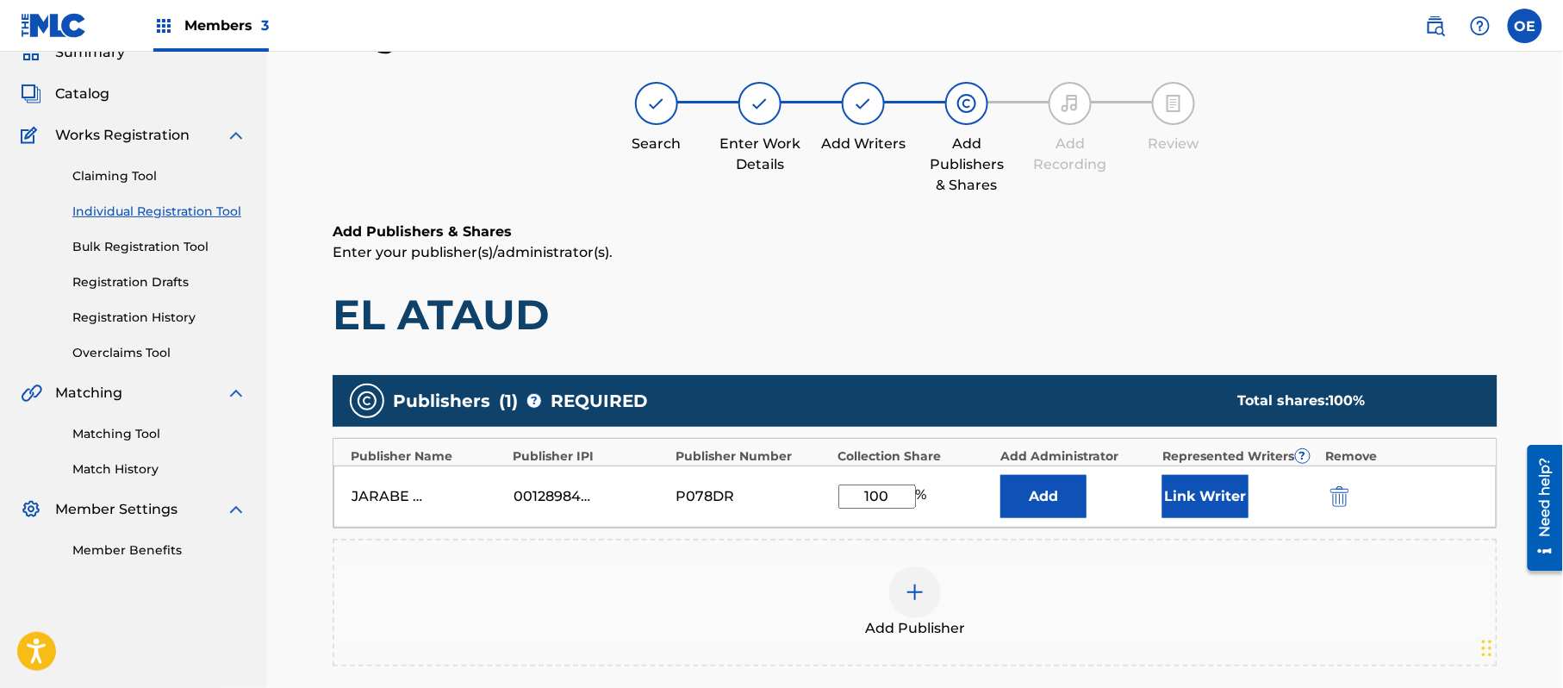
click at [1210, 496] on button "Link Writer" at bounding box center [1206, 496] width 86 height 43
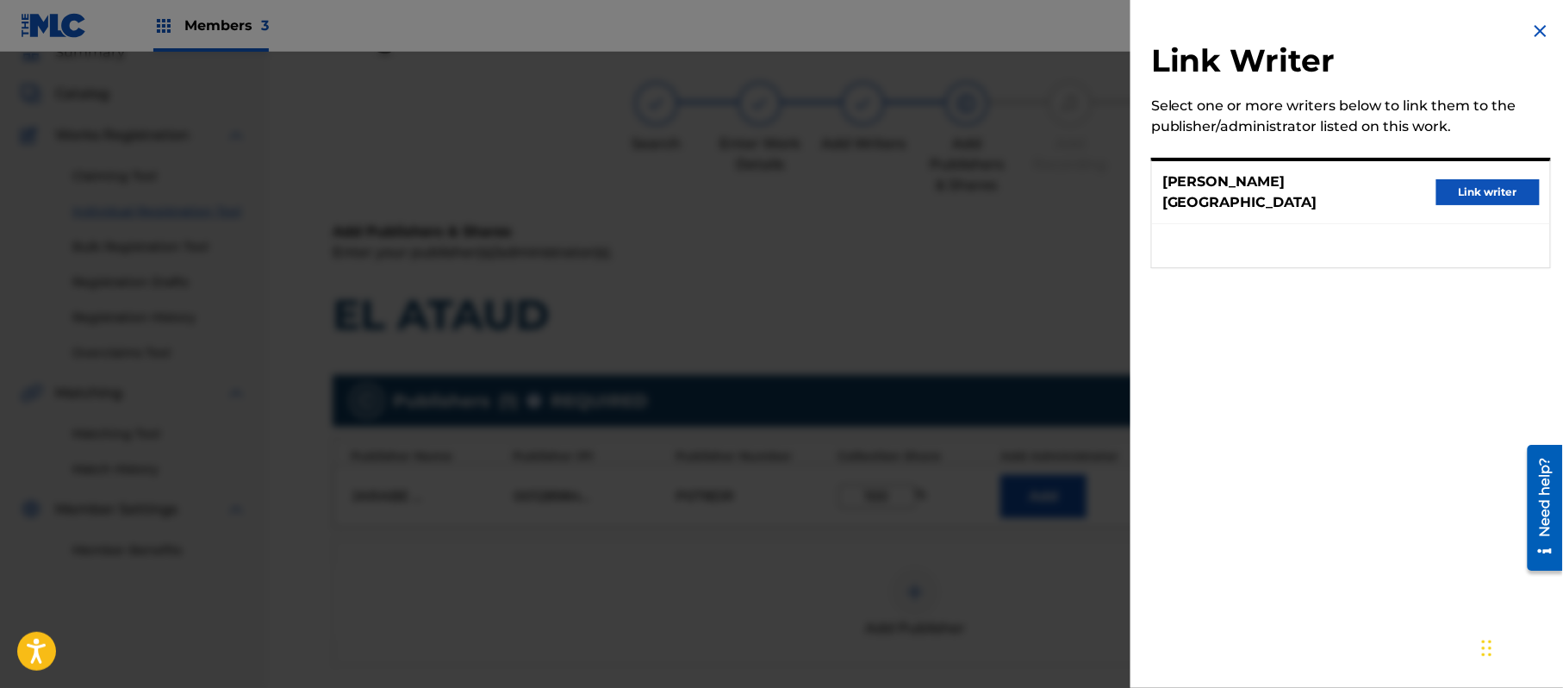
click at [1464, 187] on button "Link writer" at bounding box center [1488, 192] width 103 height 26
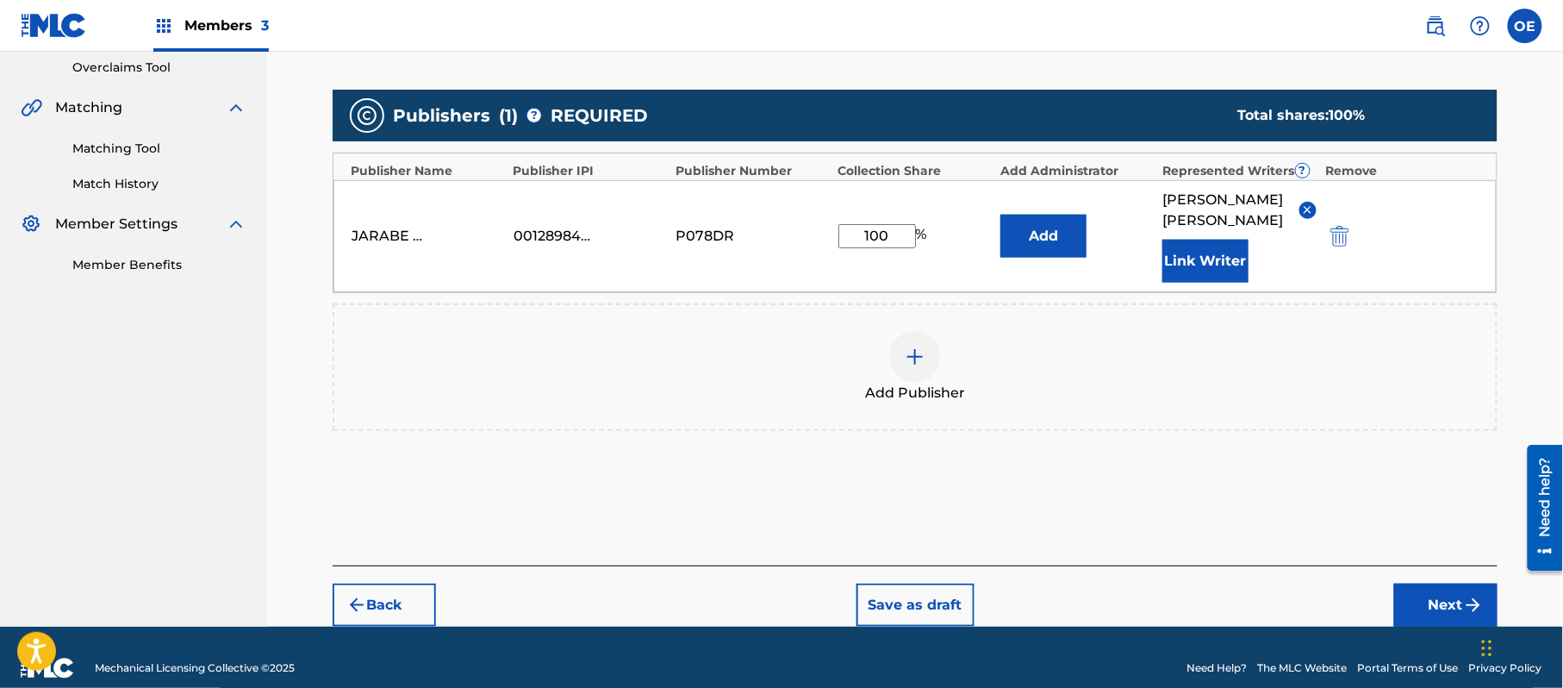
click at [1439, 584] on button "Next" at bounding box center [1446, 605] width 103 height 43
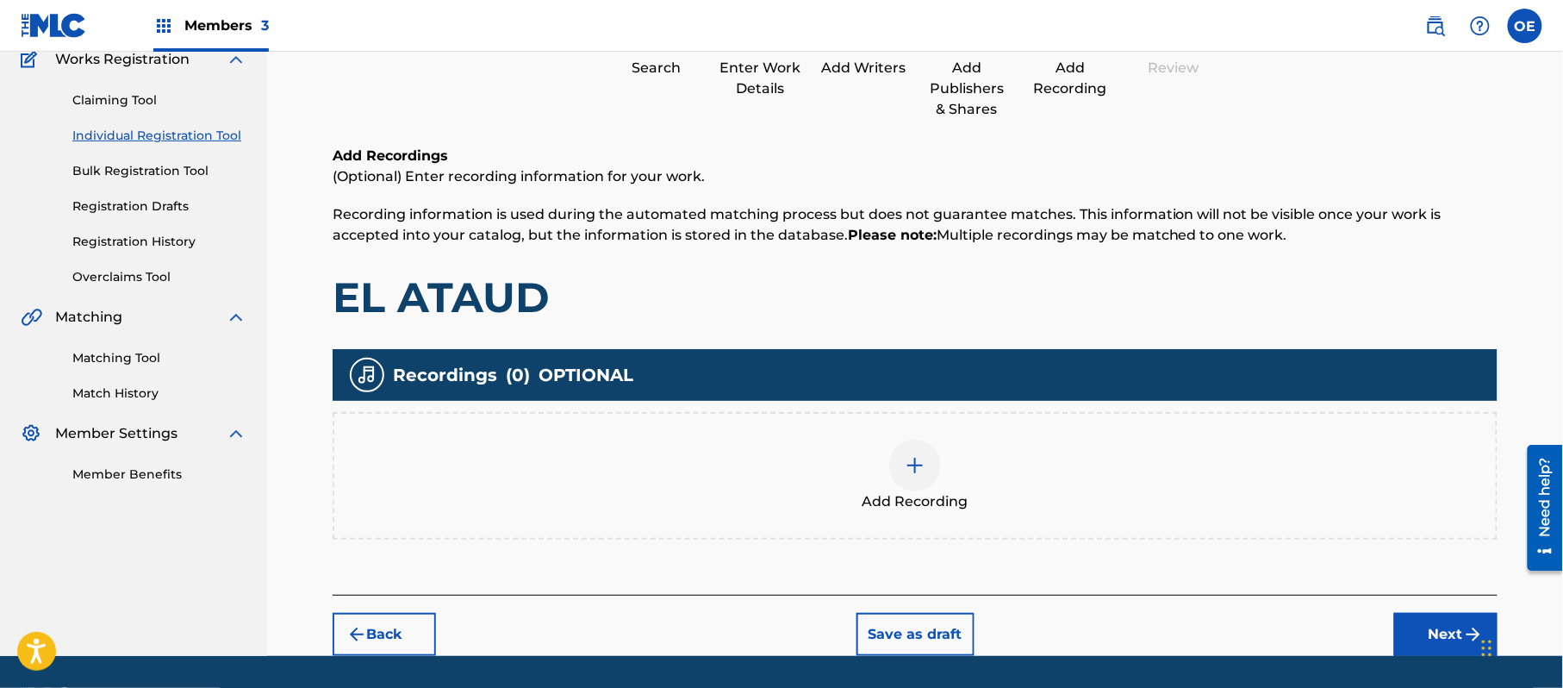
scroll to position [202, 0]
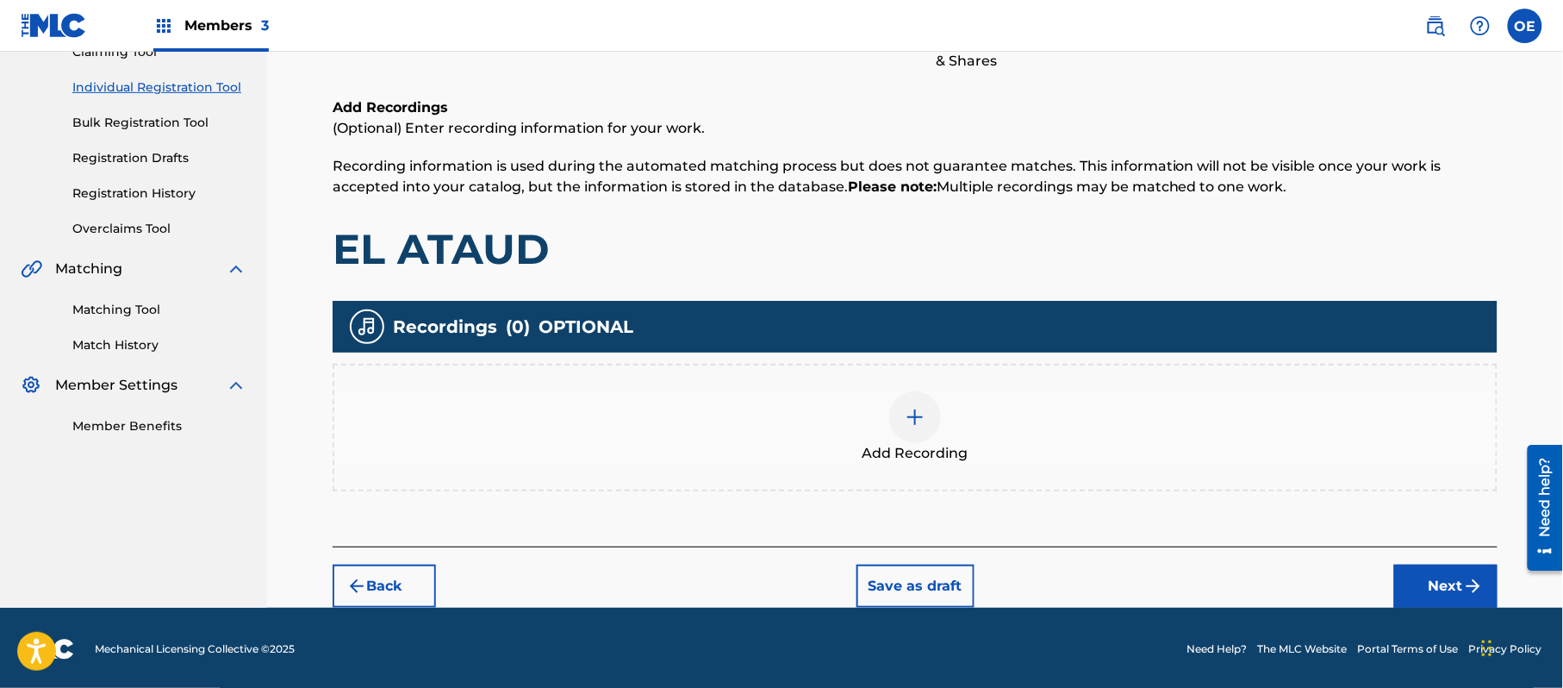
click at [1419, 569] on button "Next" at bounding box center [1446, 586] width 103 height 43
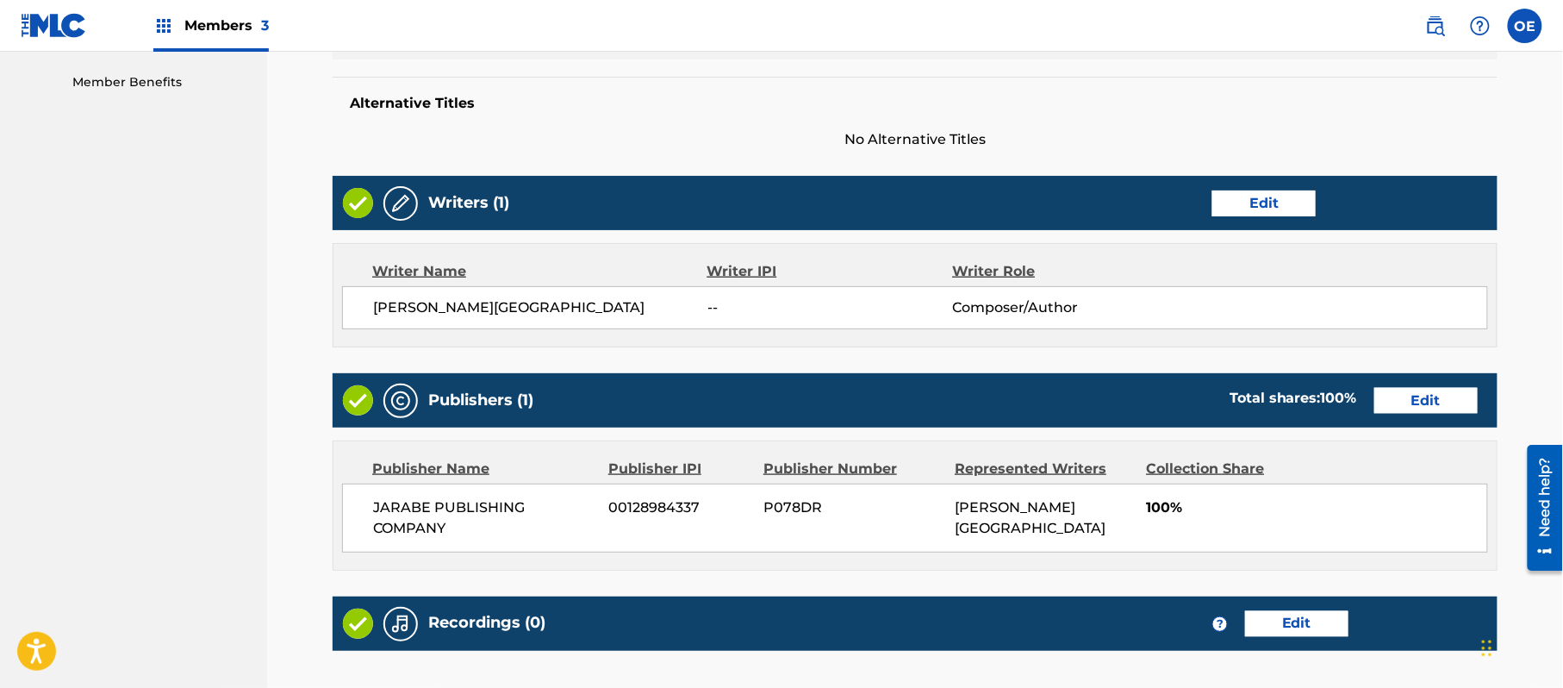
scroll to position [735, 0]
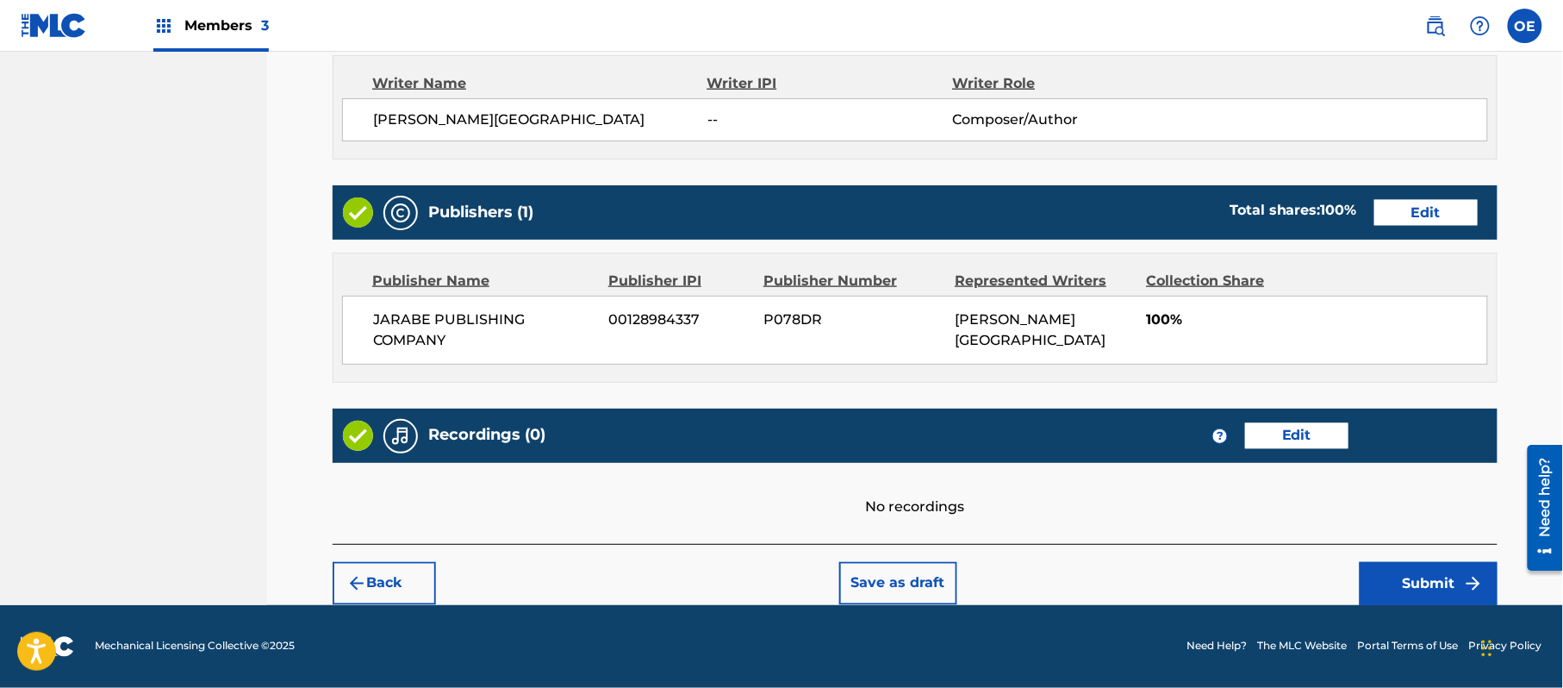
click at [1445, 573] on button "Submit" at bounding box center [1429, 583] width 138 height 43
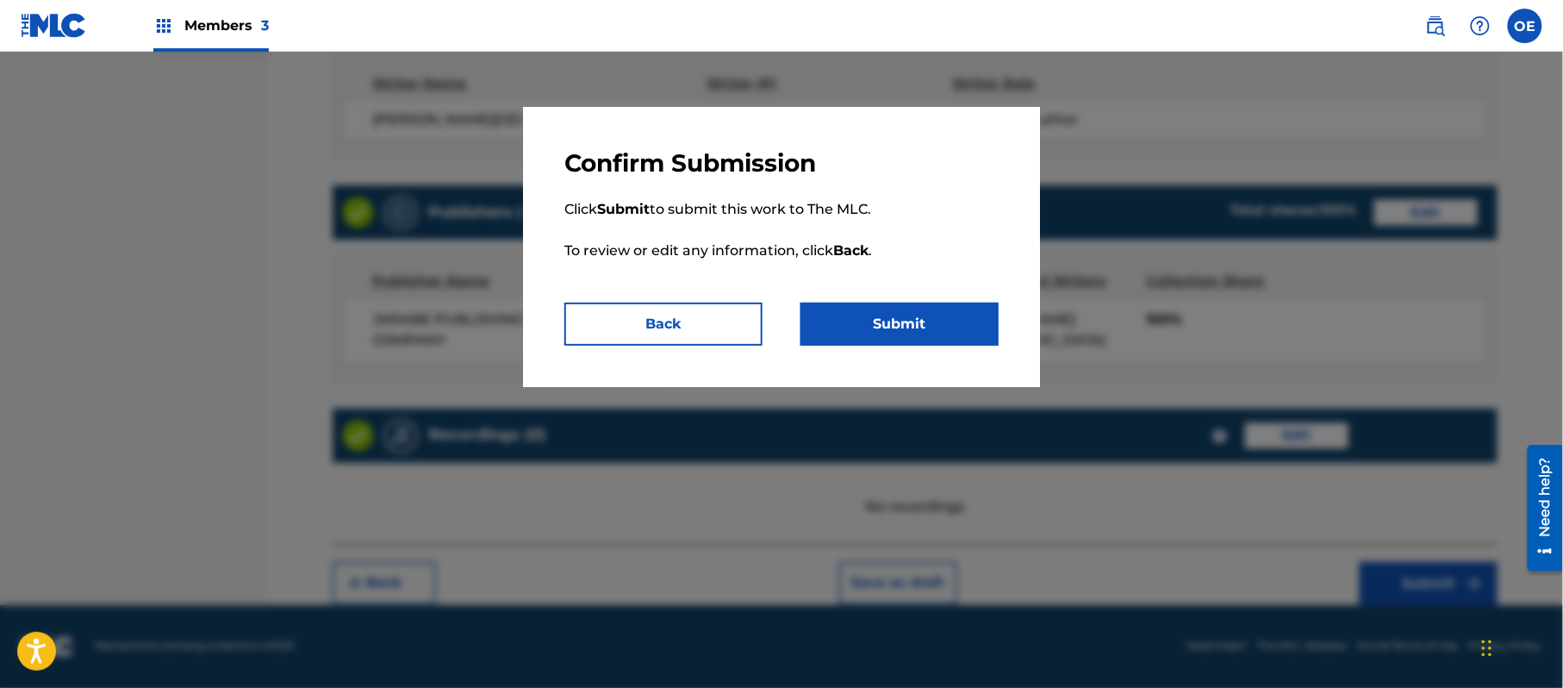
click at [969, 318] on button "Submit" at bounding box center [900, 324] width 198 height 43
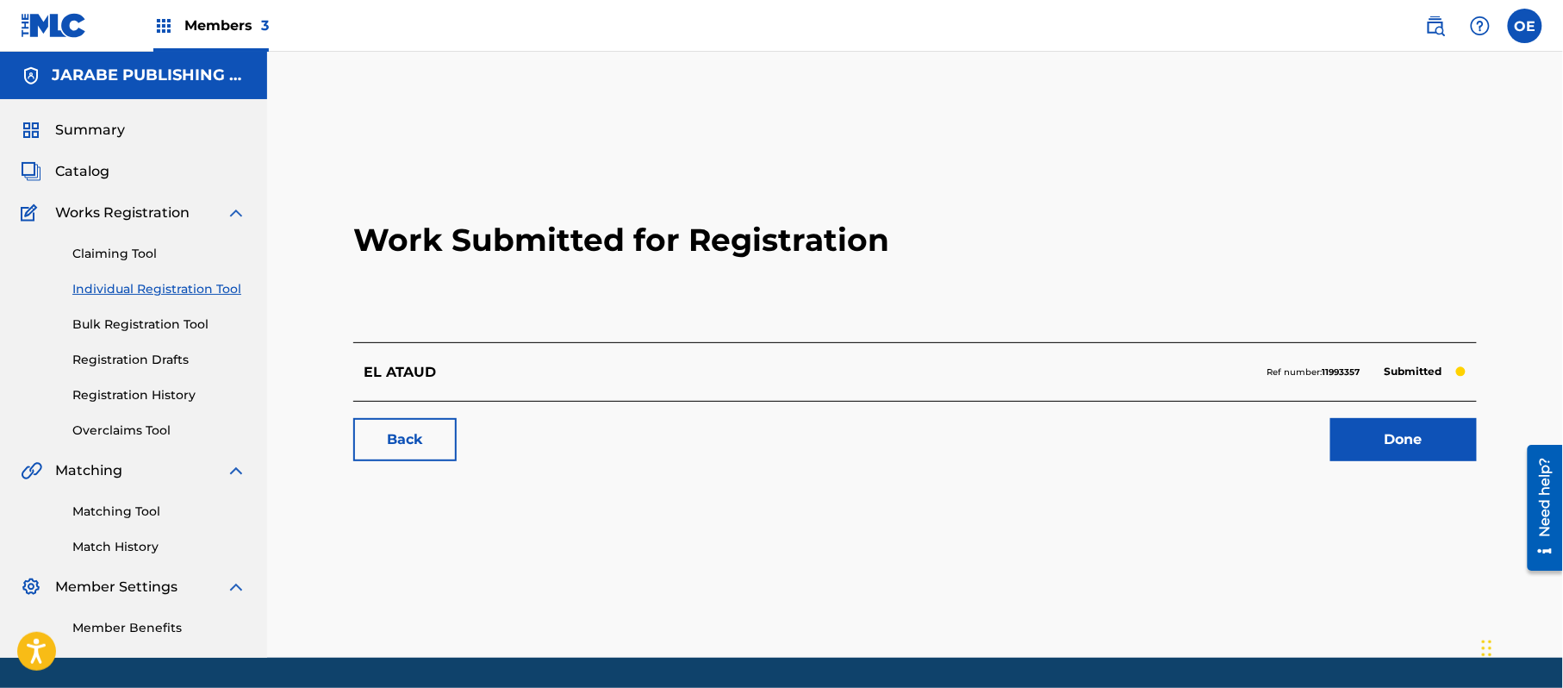
click at [165, 284] on link "Individual Registration Tool" at bounding box center [159, 289] width 174 height 18
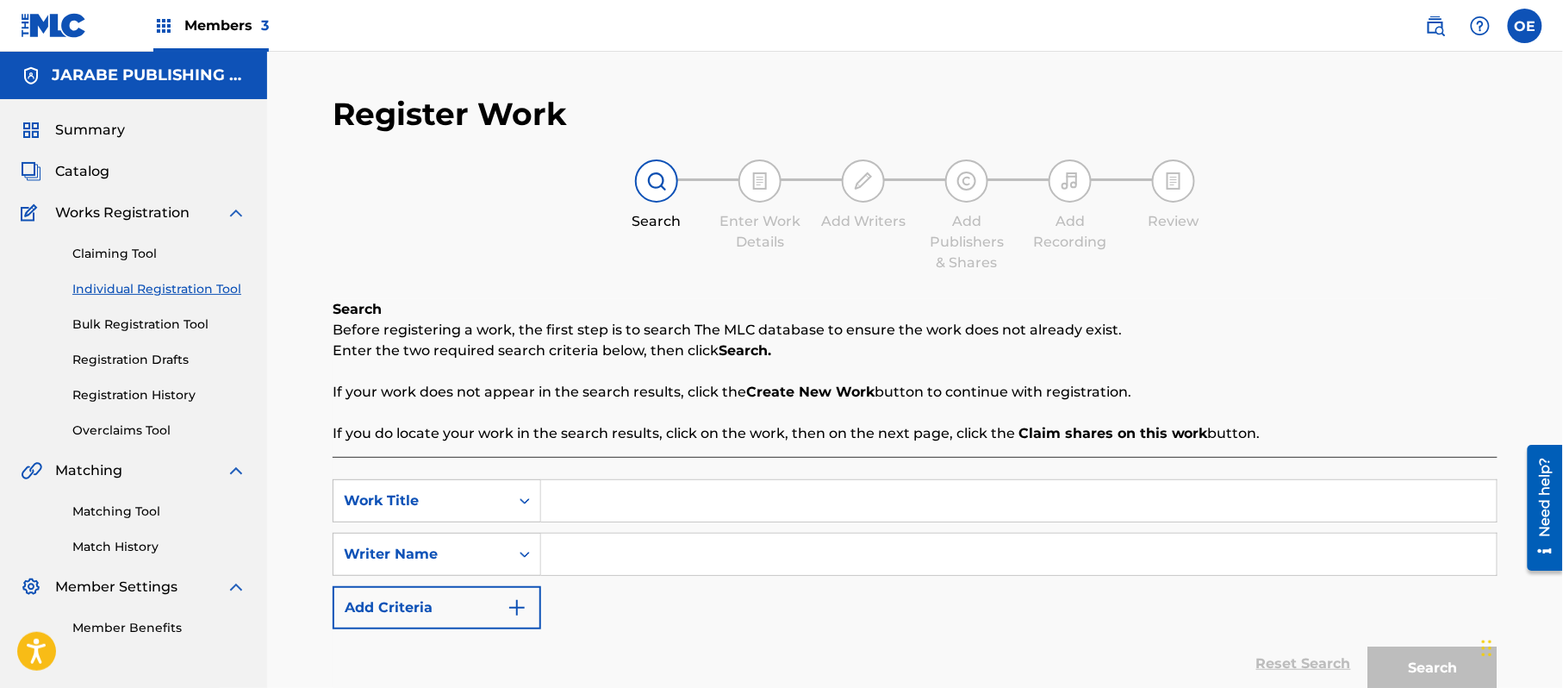
paste input "EL BEISBOLISTA"
type input "EL BEISBOLISTA"
paste input "[PERSON_NAME][GEOGRAPHIC_DATA]"
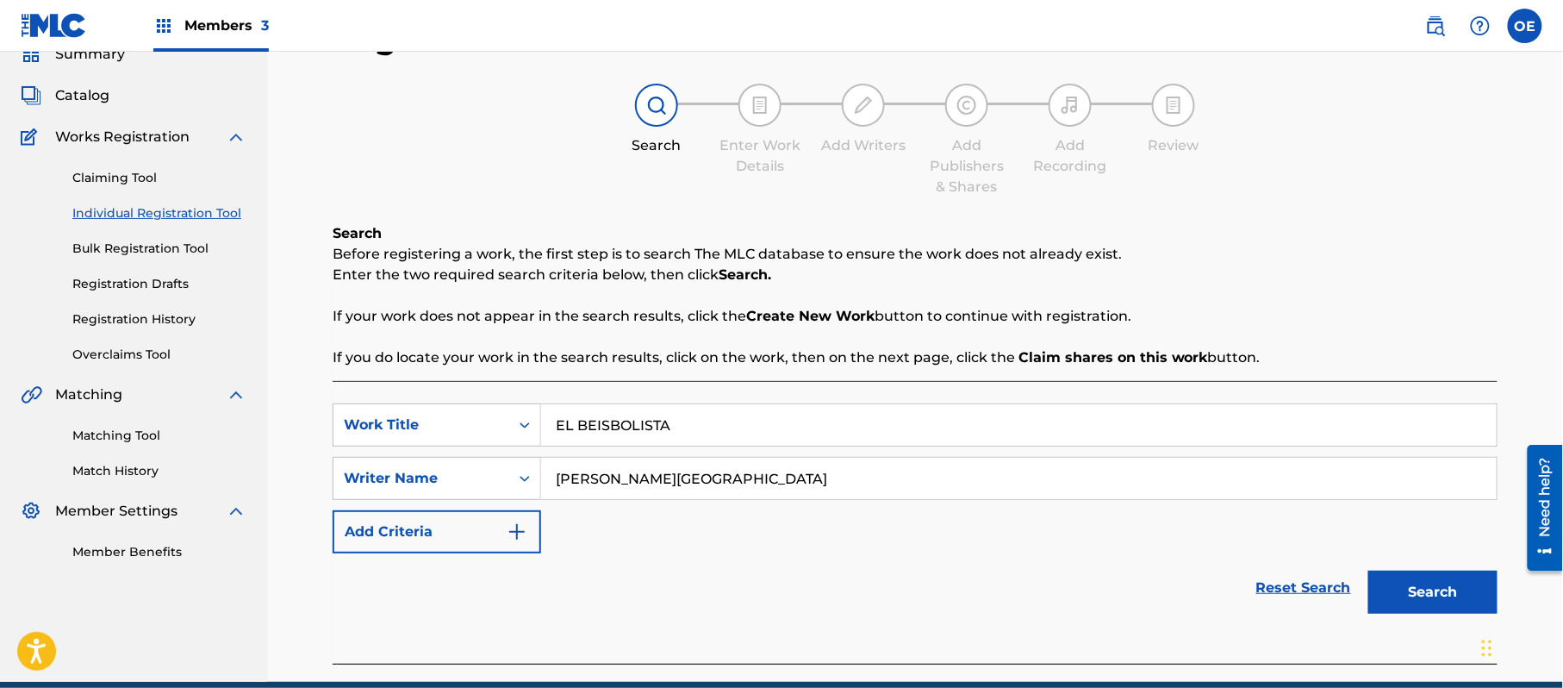
scroll to position [153, 0]
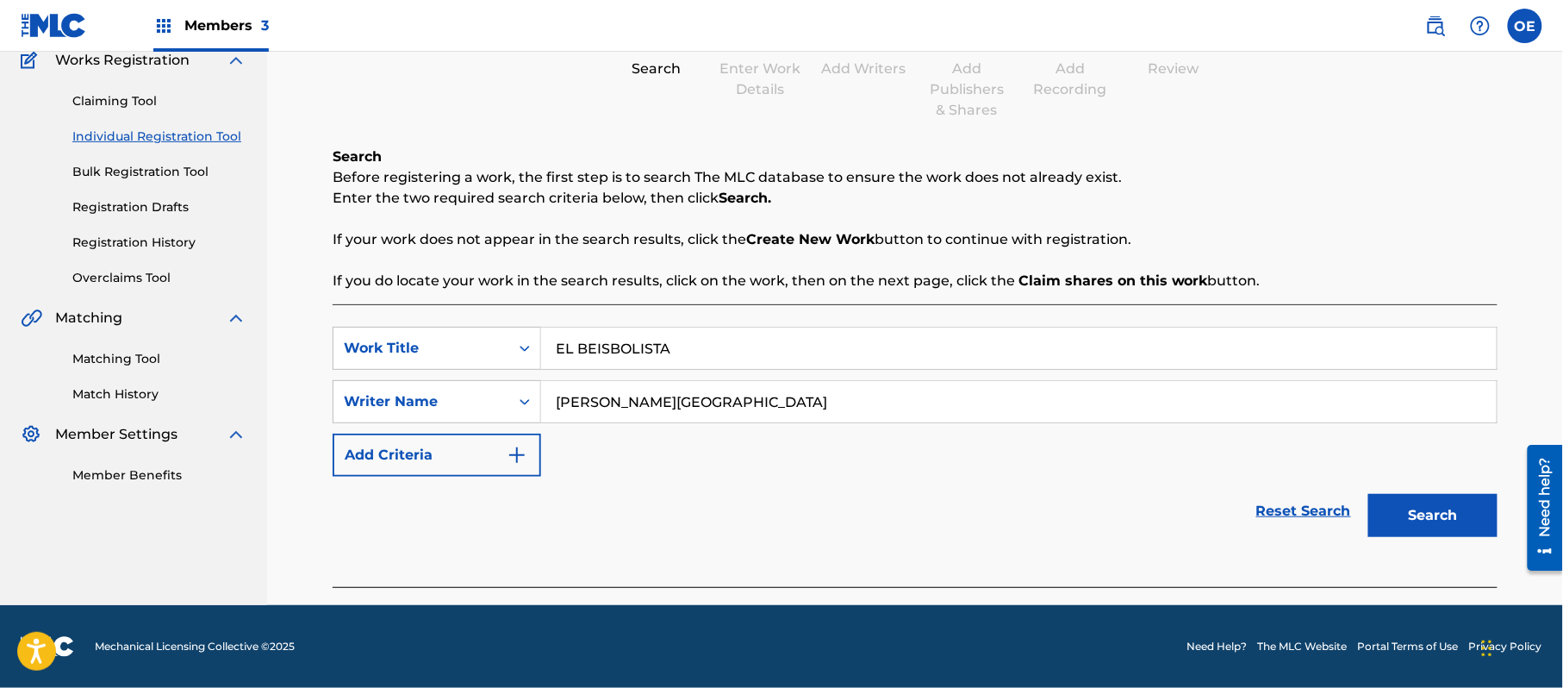
type input "[PERSON_NAME][GEOGRAPHIC_DATA]"
drag, startPoint x: 1414, startPoint y: 501, endPoint x: 1110, endPoint y: 457, distance: 307.4
click at [1412, 501] on button "Search" at bounding box center [1433, 515] width 129 height 43
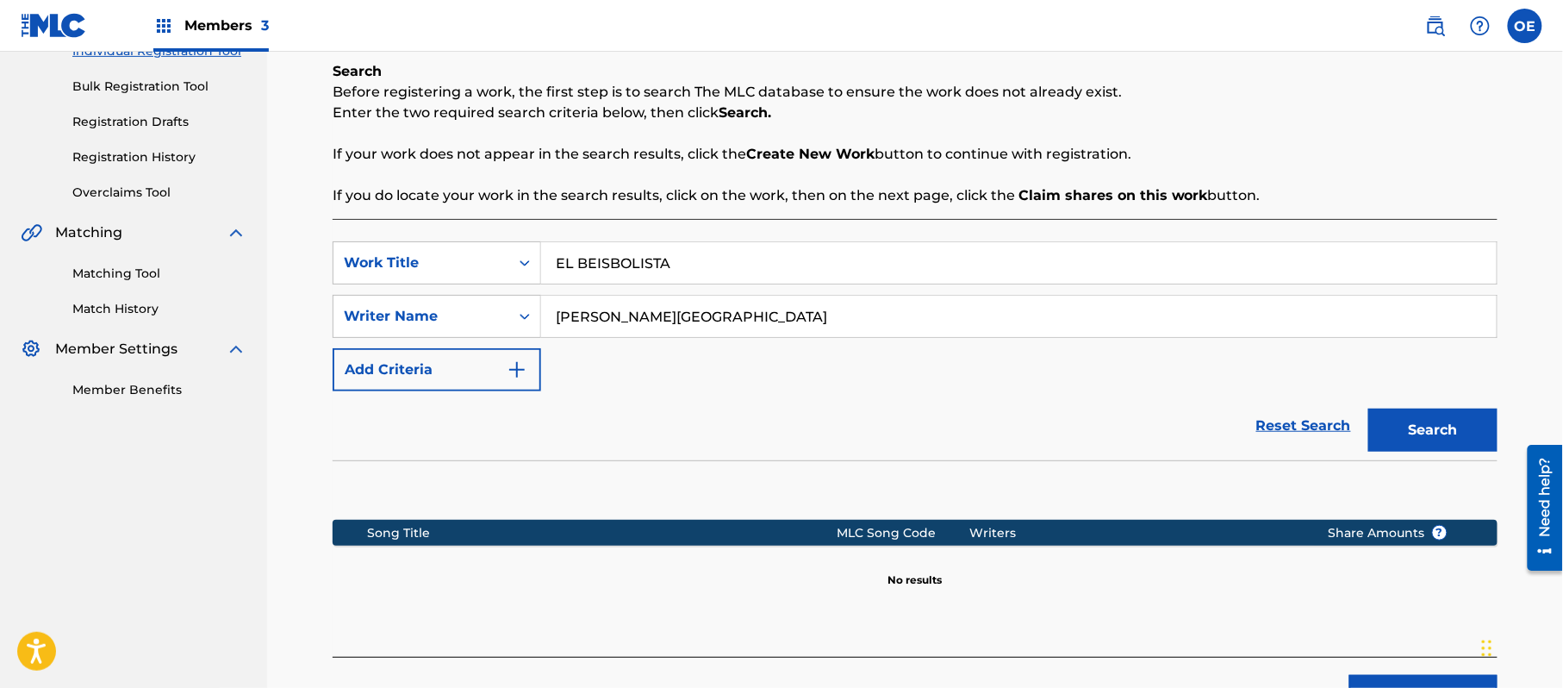
scroll to position [352, 0]
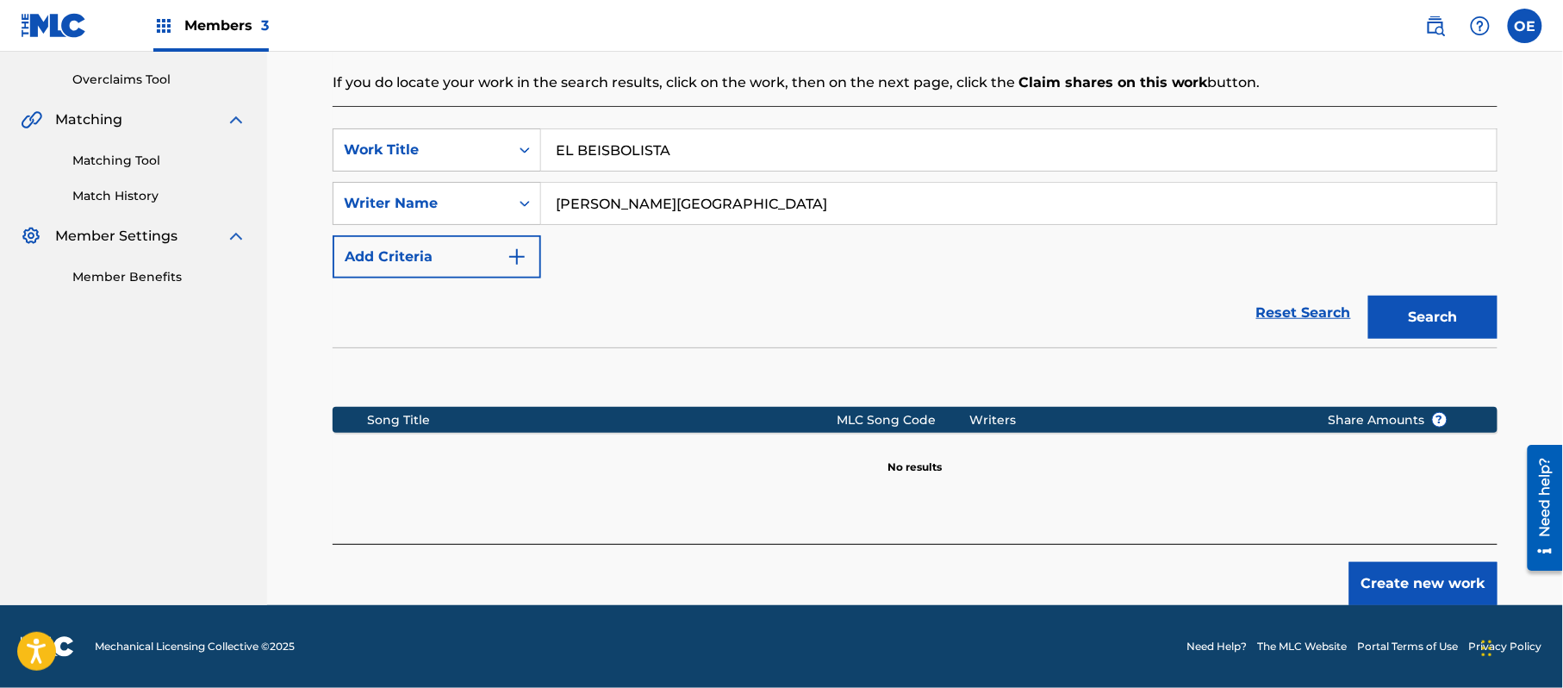
click at [1405, 590] on button "Create new work" at bounding box center [1424, 583] width 148 height 43
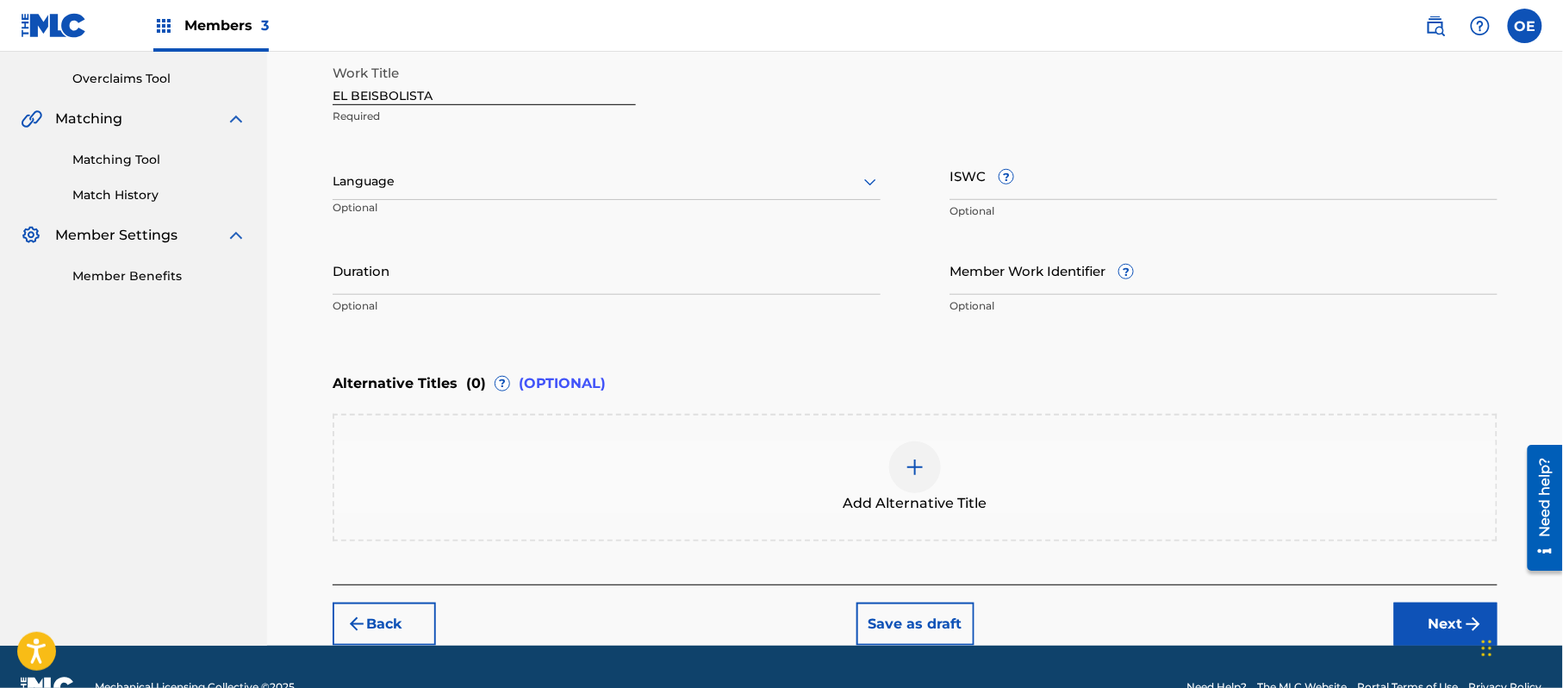
click at [441, 174] on div at bounding box center [607, 182] width 548 height 22
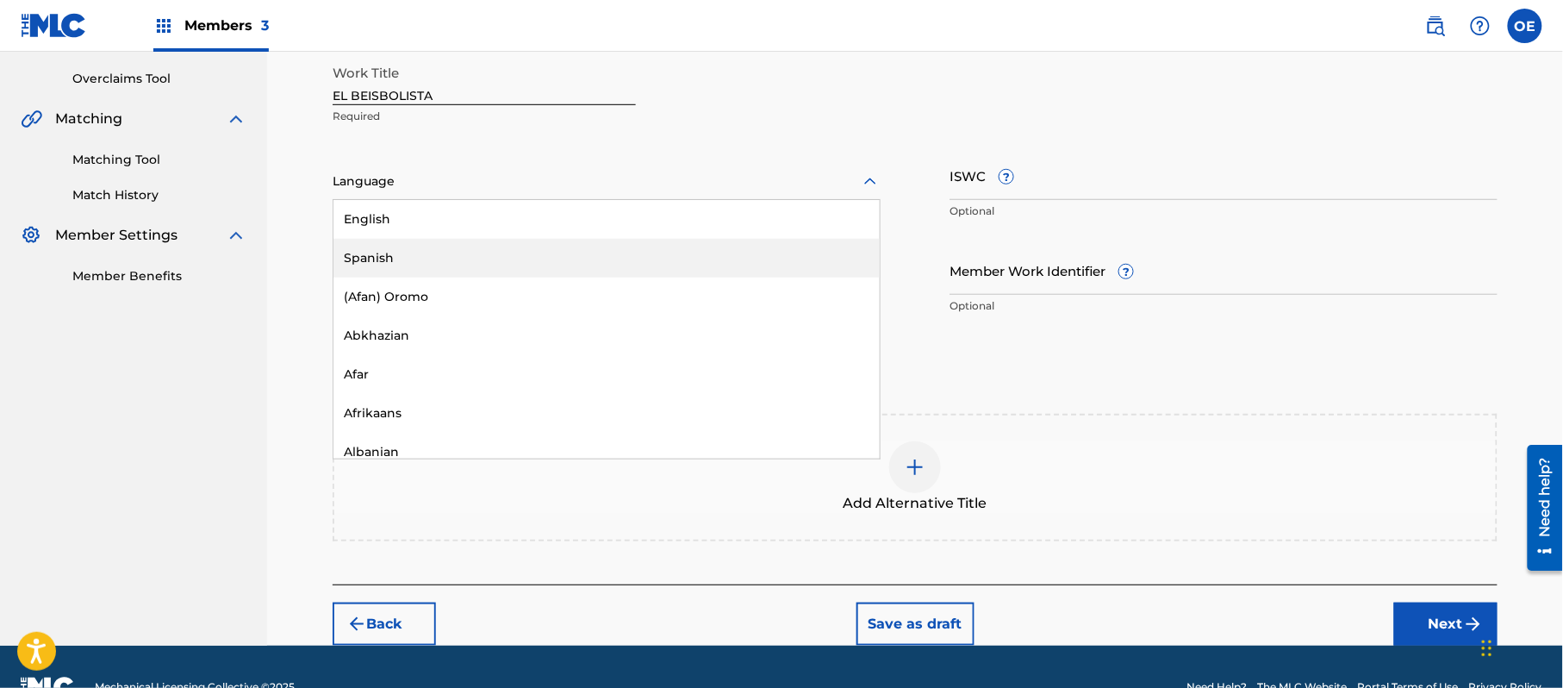
click at [438, 250] on div "Spanish" at bounding box center [607, 258] width 546 height 39
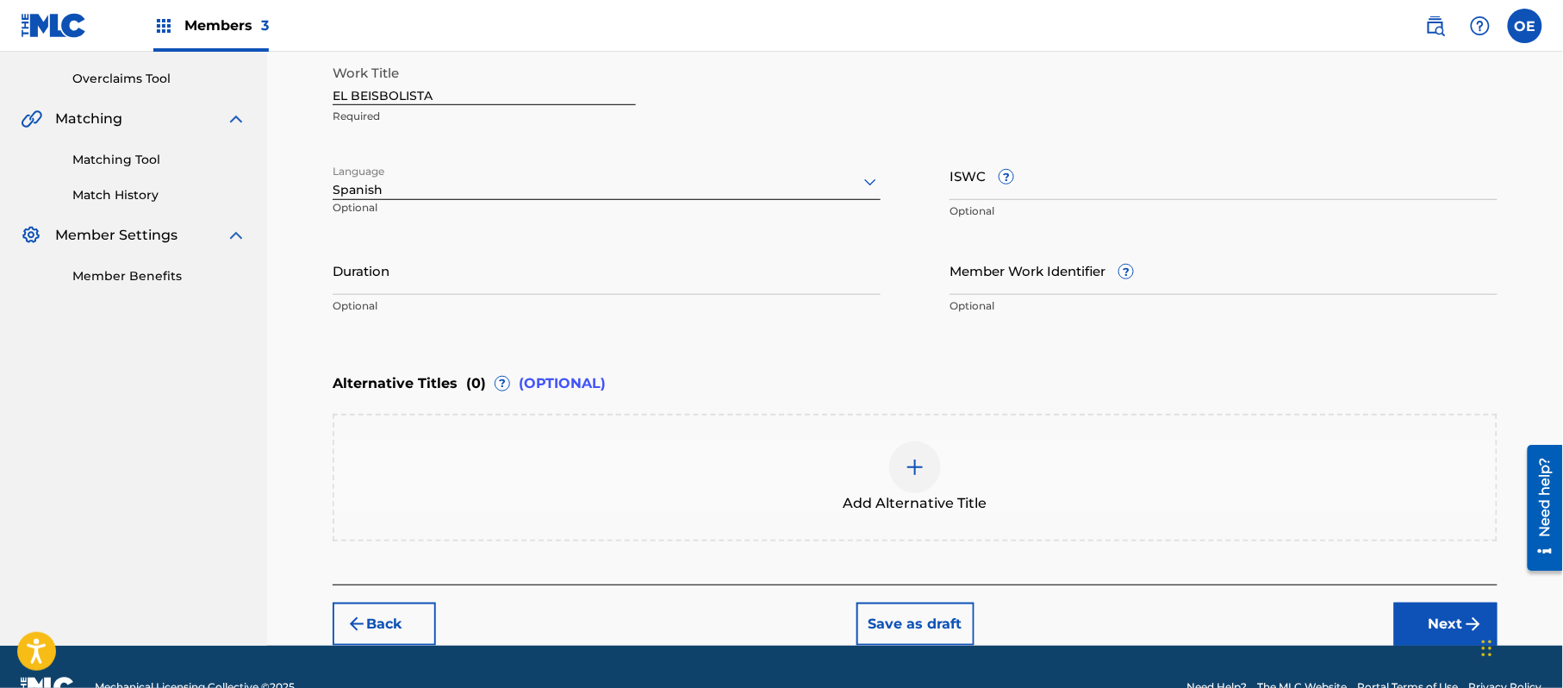
click at [1474, 605] on button "Next" at bounding box center [1446, 623] width 103 height 43
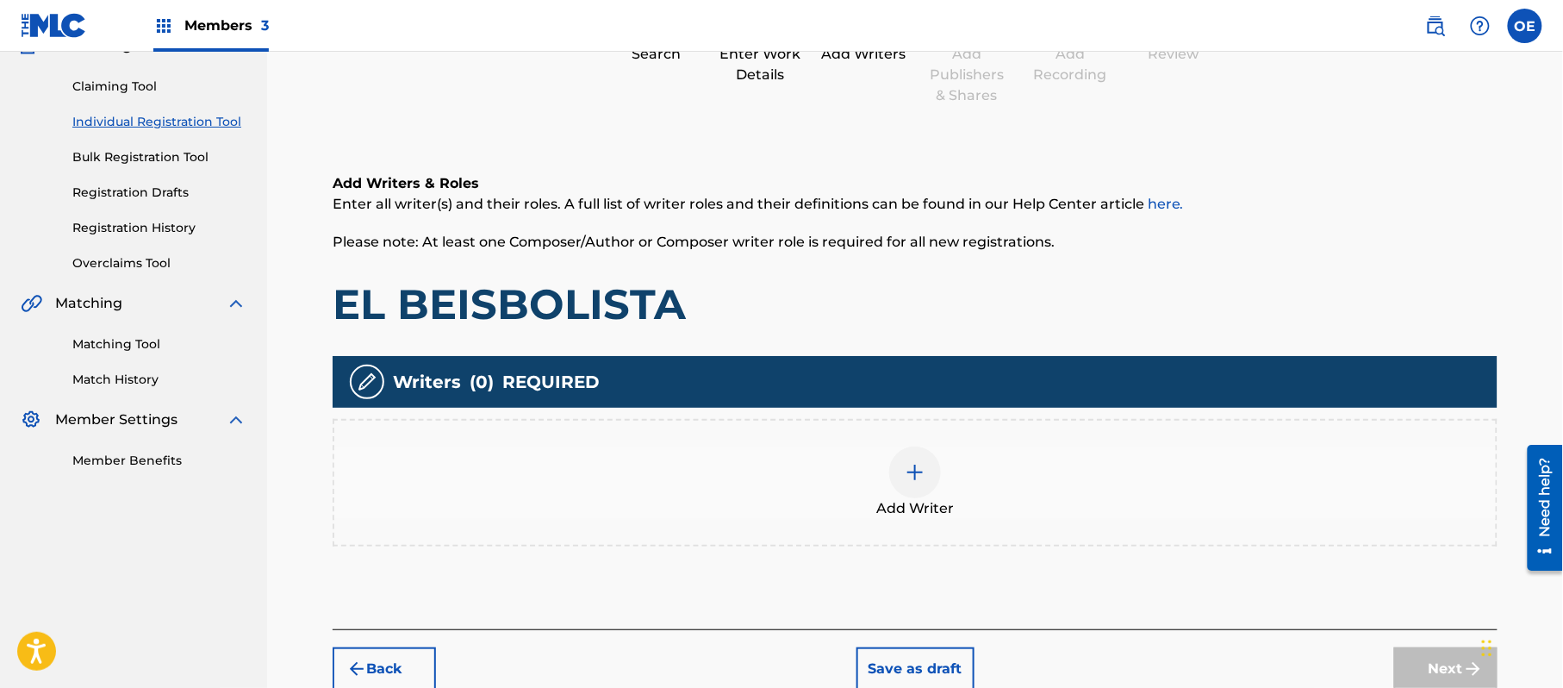
scroll to position [78, 0]
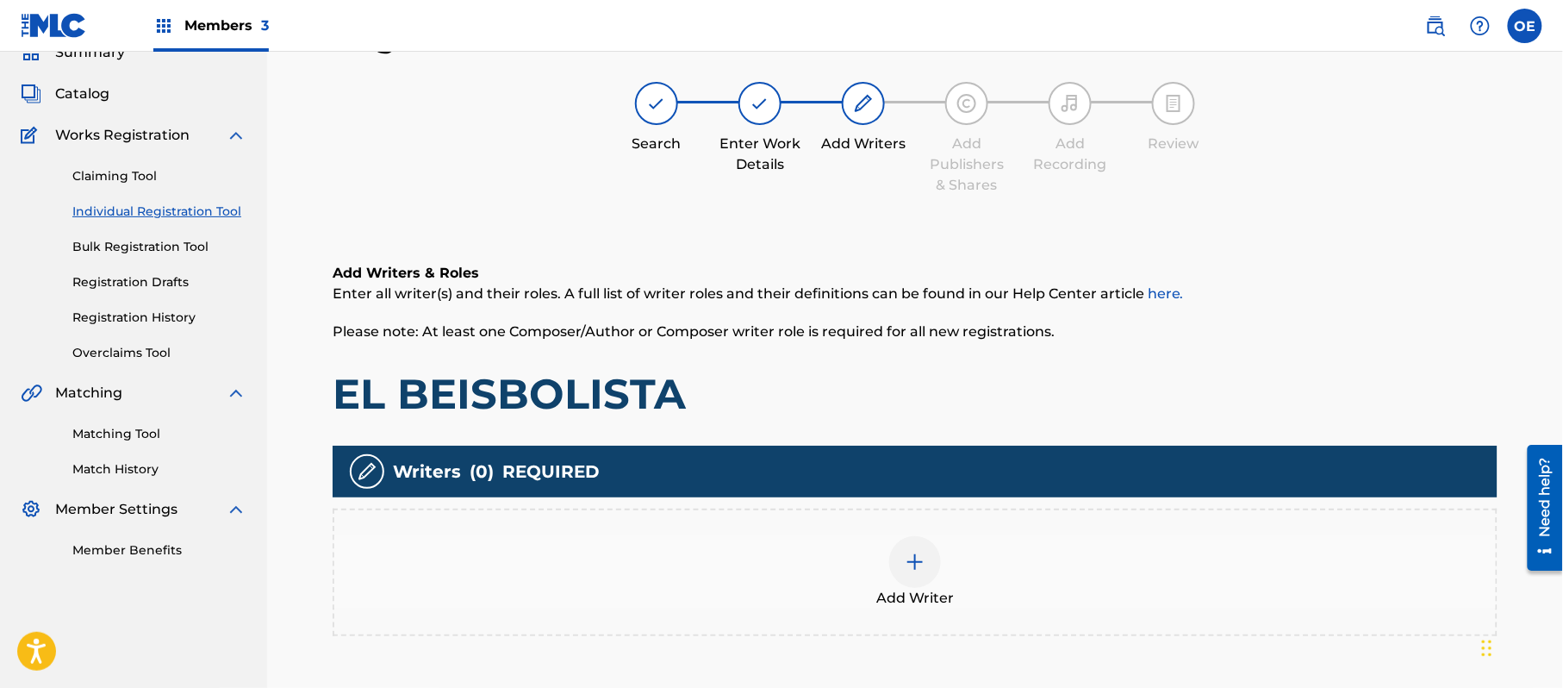
click at [936, 564] on div at bounding box center [915, 562] width 52 height 52
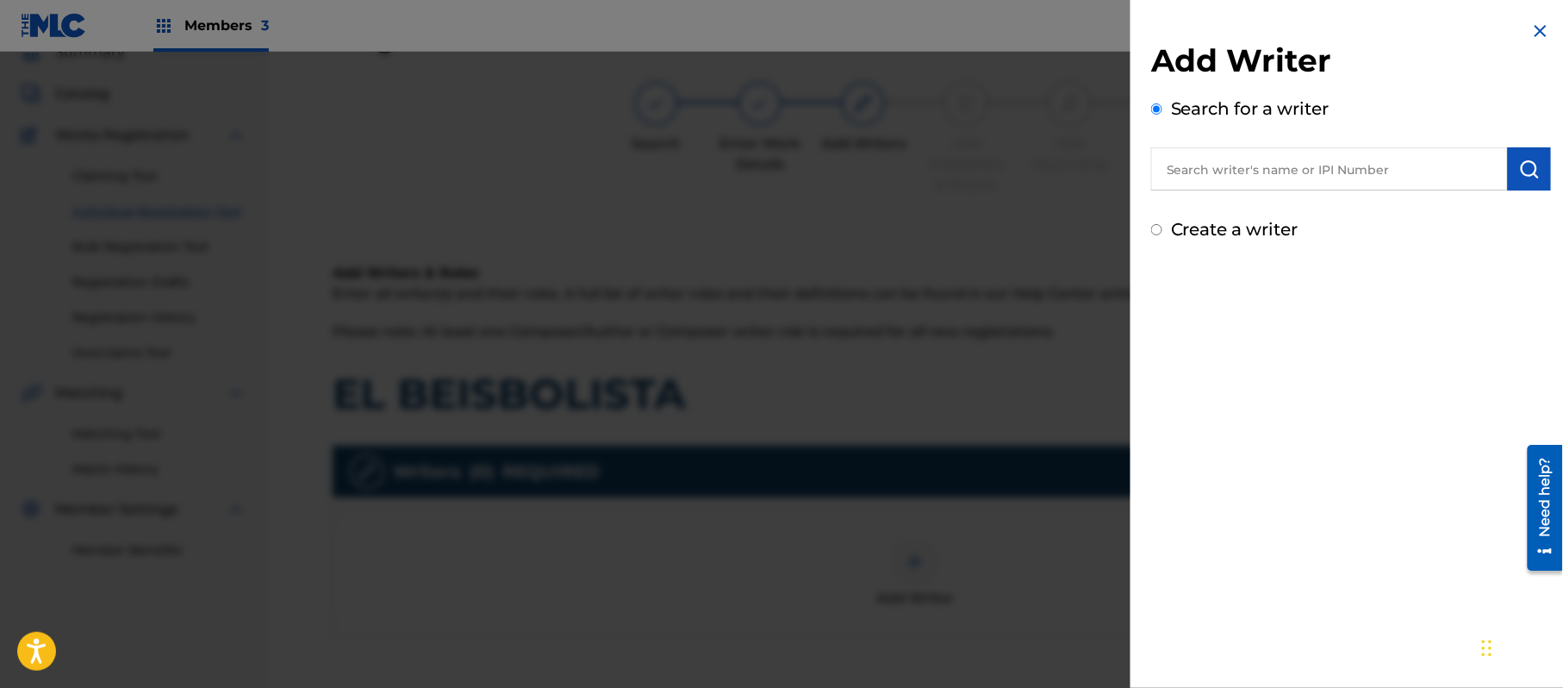
paste input "[PERSON_NAME][GEOGRAPHIC_DATA]"
type input "[PERSON_NAME][GEOGRAPHIC_DATA]"
click at [1532, 169] on img "submit" at bounding box center [1530, 169] width 21 height 21
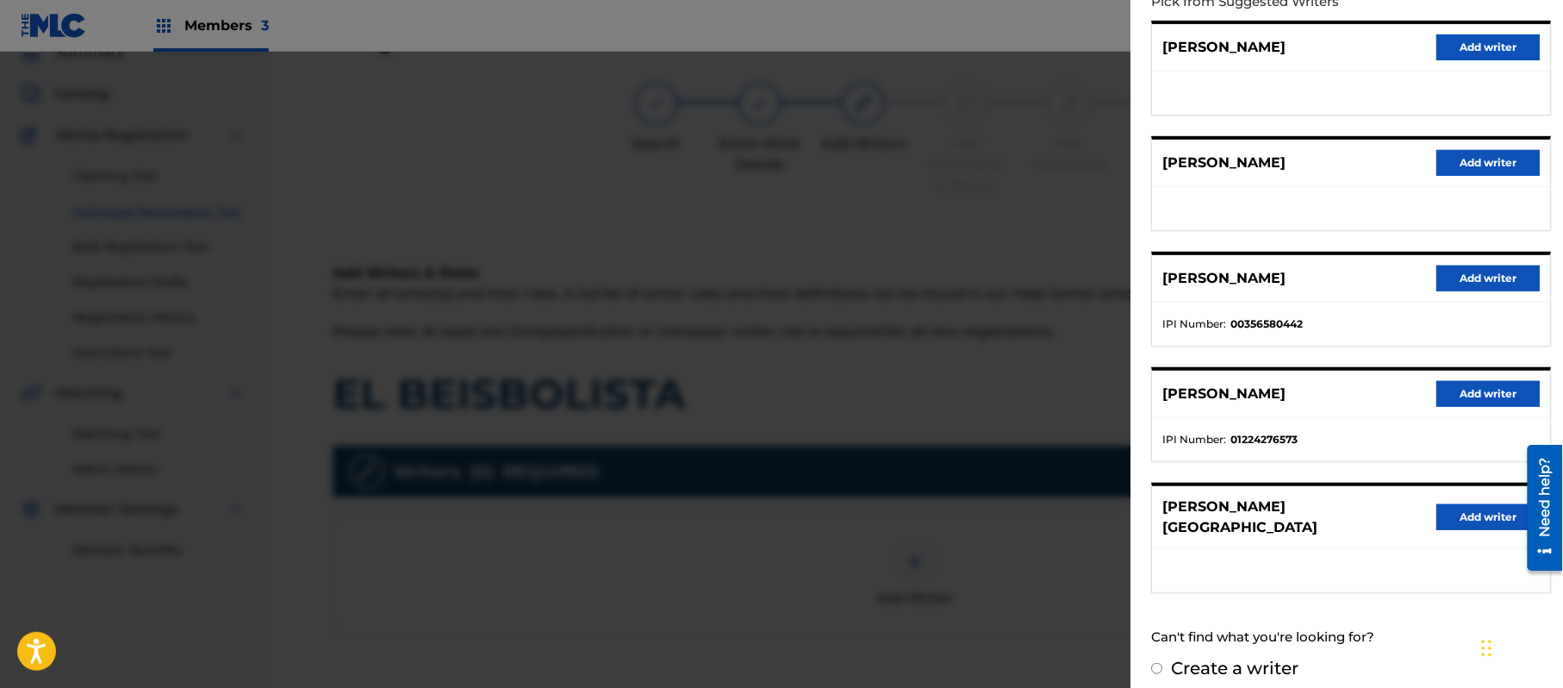
scroll to position [208, 0]
click at [1455, 508] on button "Add writer" at bounding box center [1488, 516] width 103 height 26
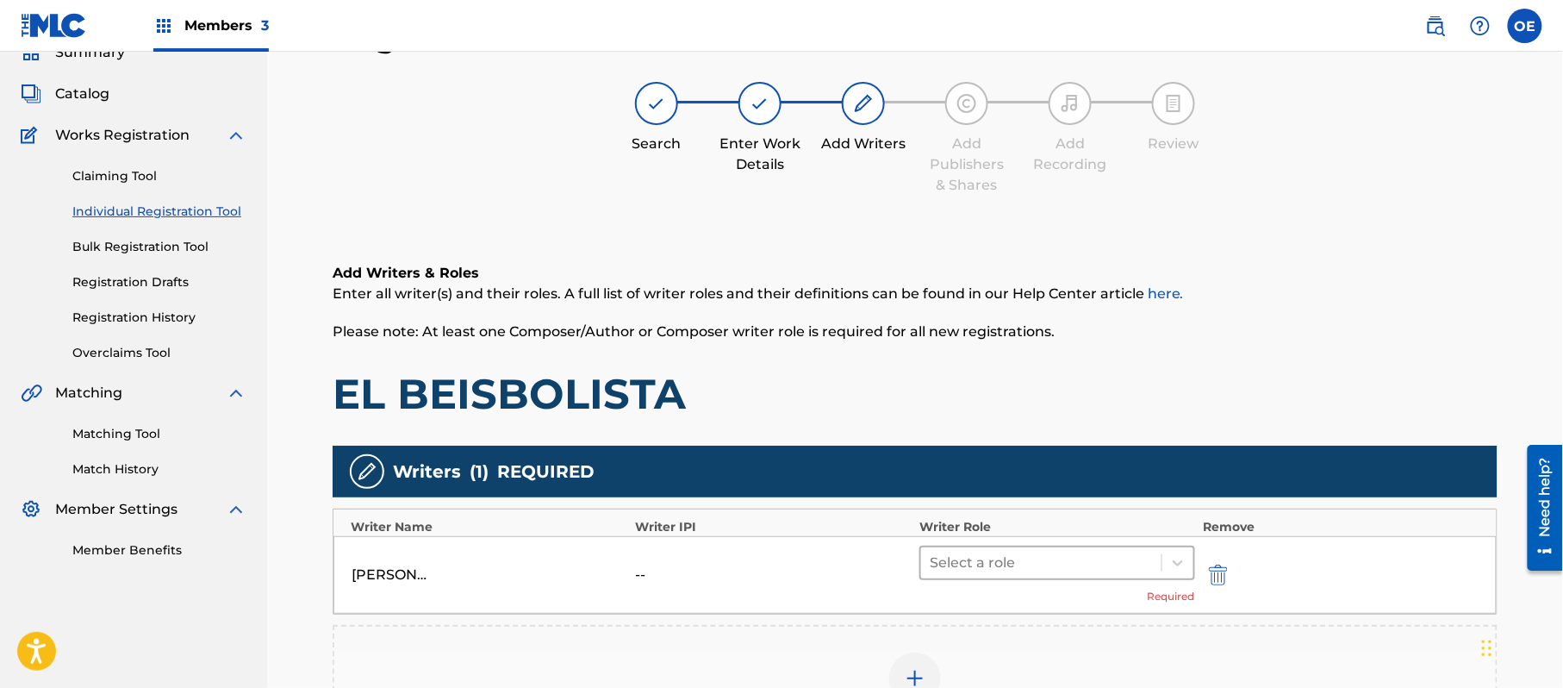
click at [953, 564] on div at bounding box center [1041, 563] width 223 height 24
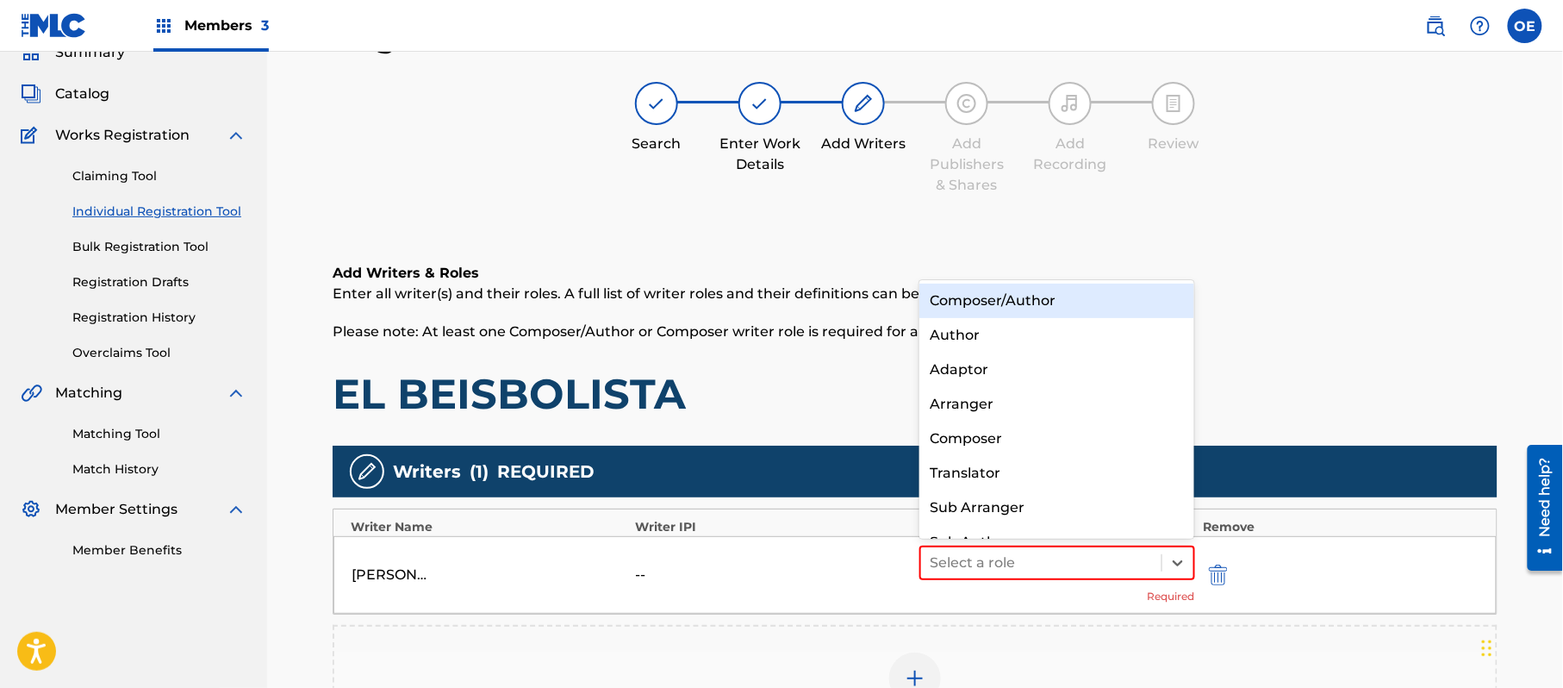
click at [991, 287] on div "Composer/Author" at bounding box center [1057, 301] width 275 height 34
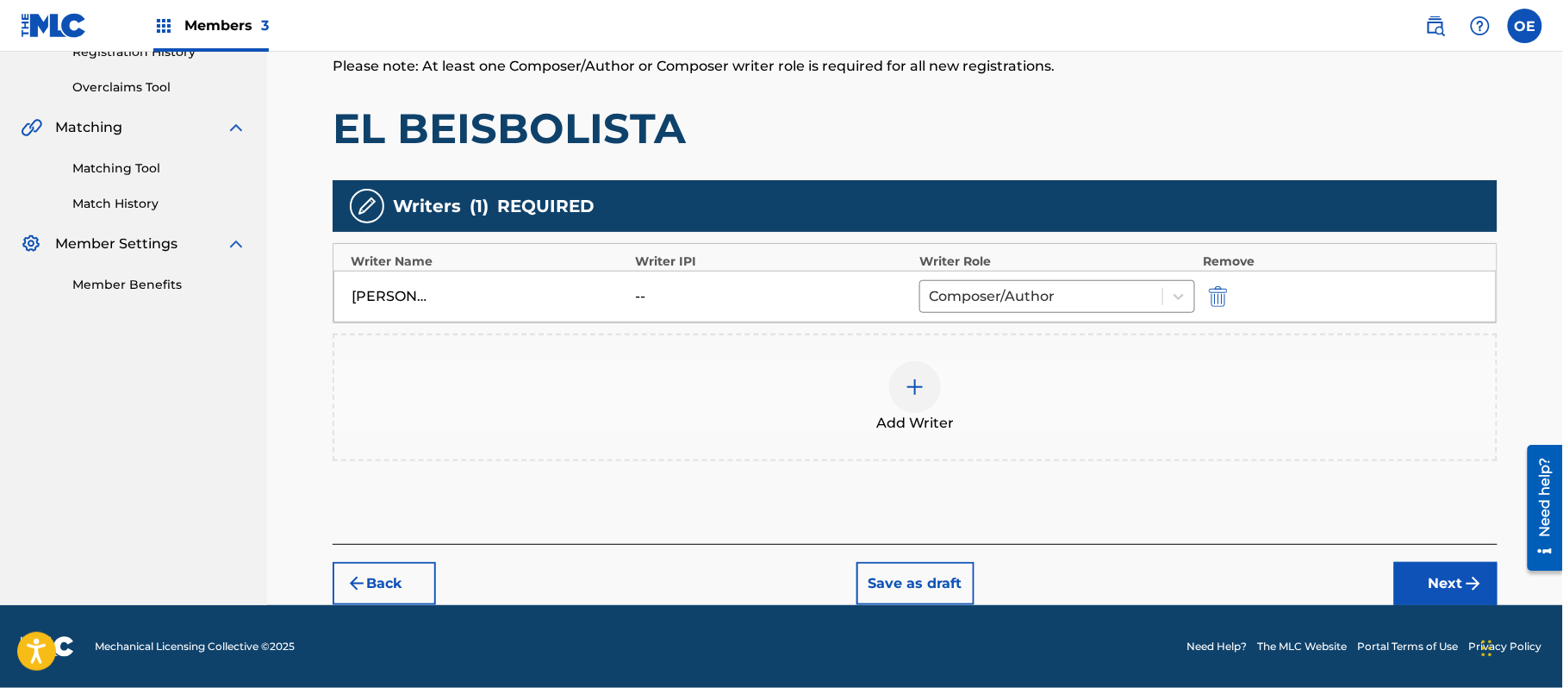
click at [1438, 563] on button "Next" at bounding box center [1446, 583] width 103 height 43
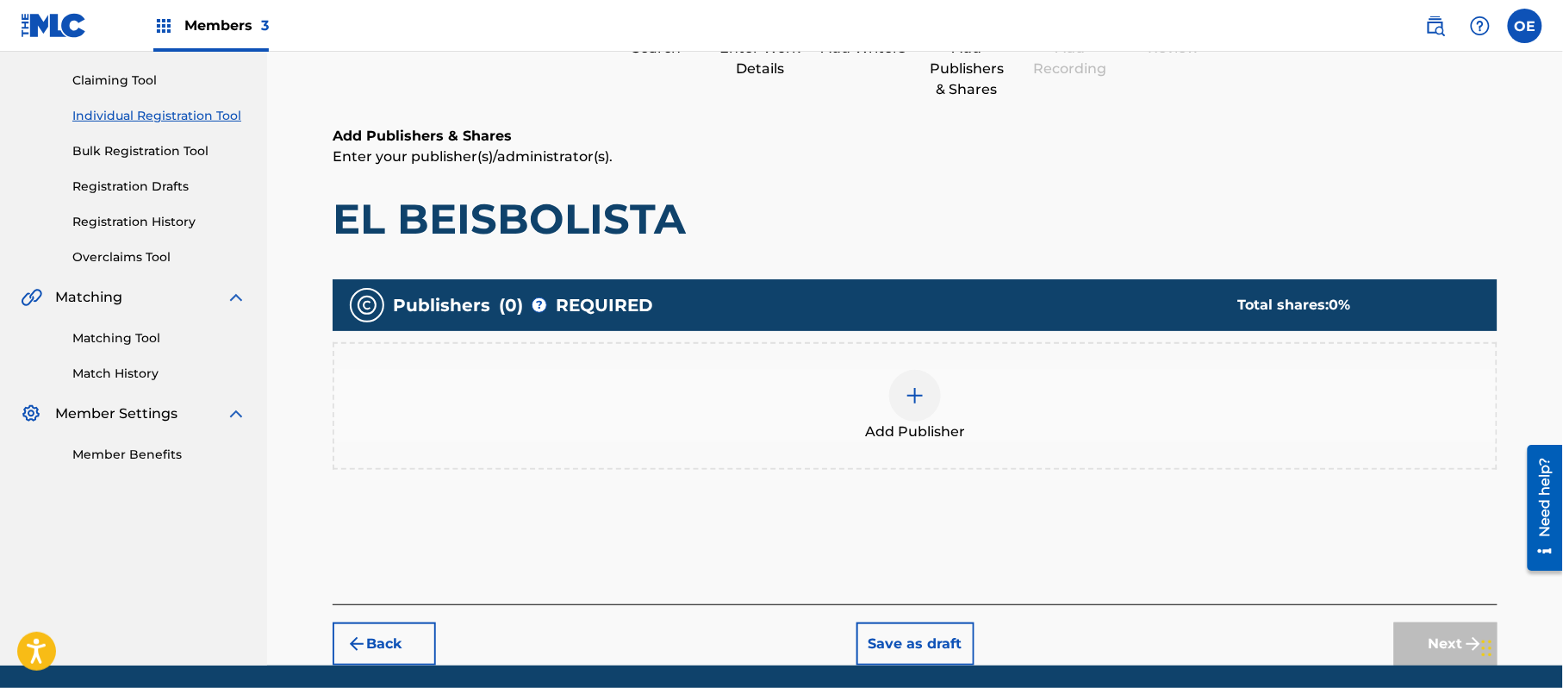
scroll to position [78, 0]
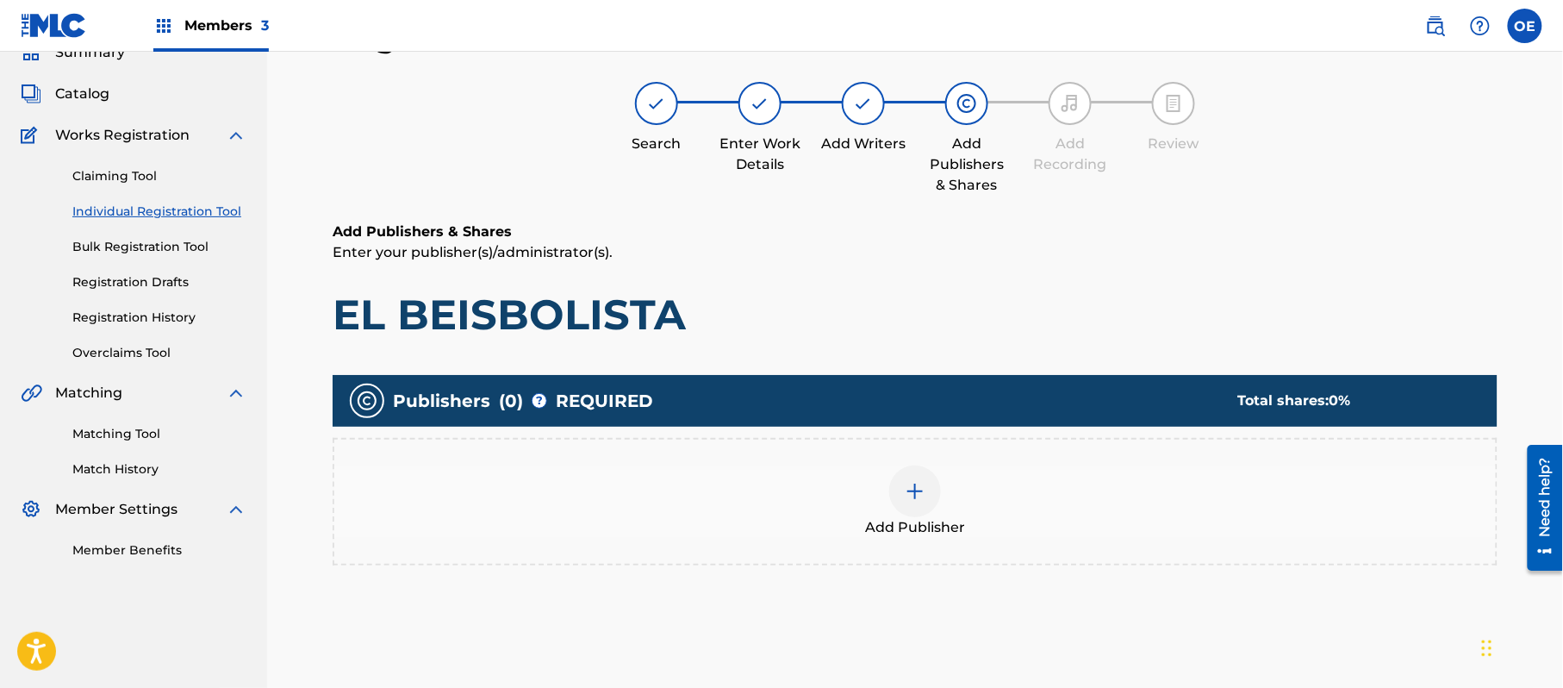
click at [934, 529] on span "Add Publisher" at bounding box center [915, 527] width 100 height 21
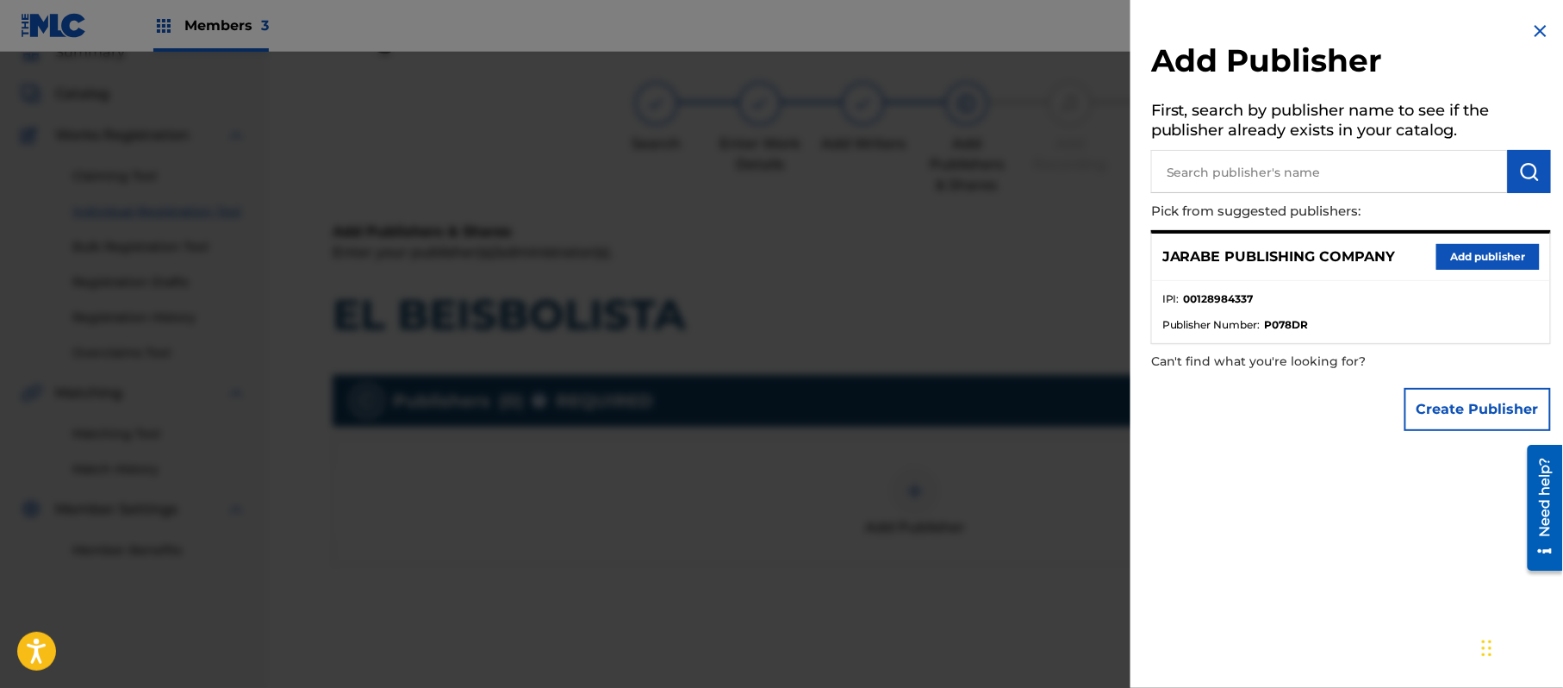
click at [1496, 255] on button "Add publisher" at bounding box center [1488, 257] width 103 height 26
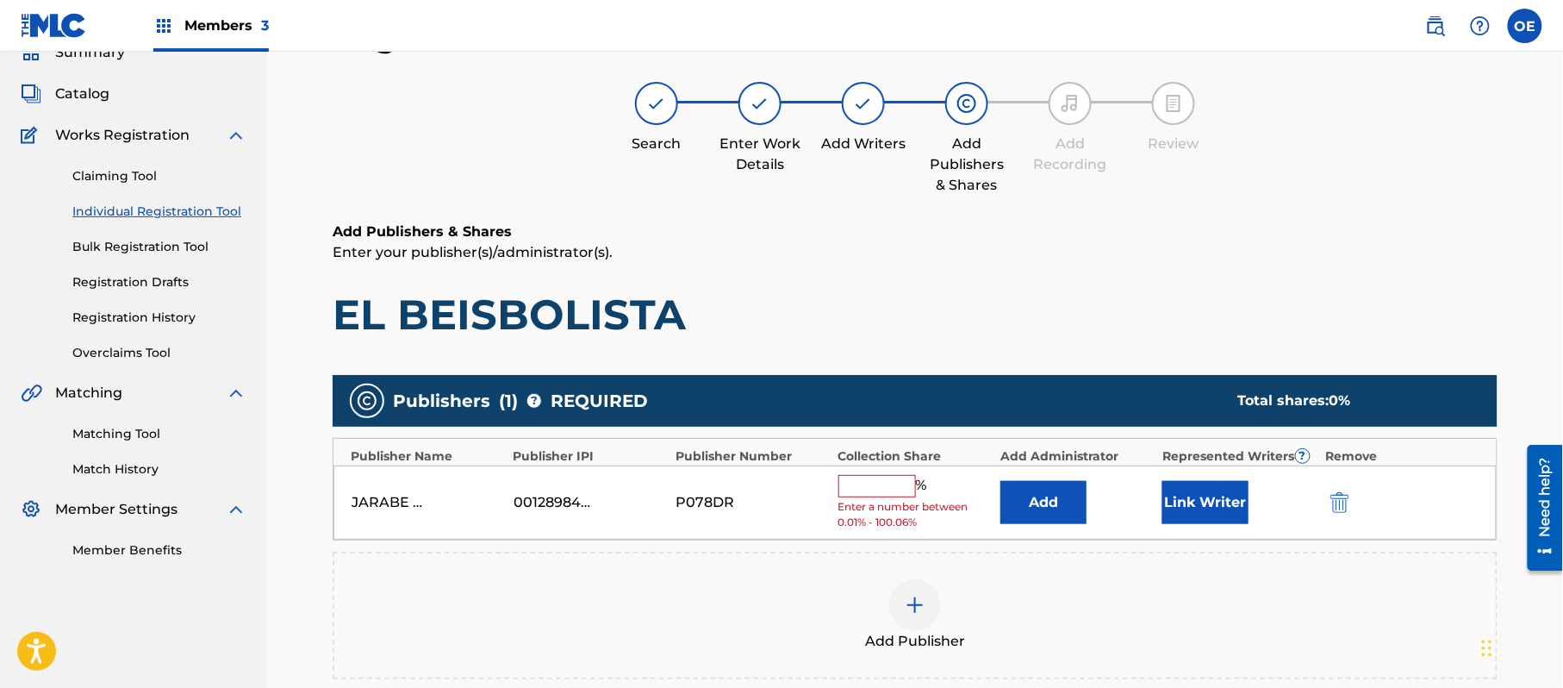
click at [848, 491] on input "text" at bounding box center [878, 486] width 78 height 22
type input "100"
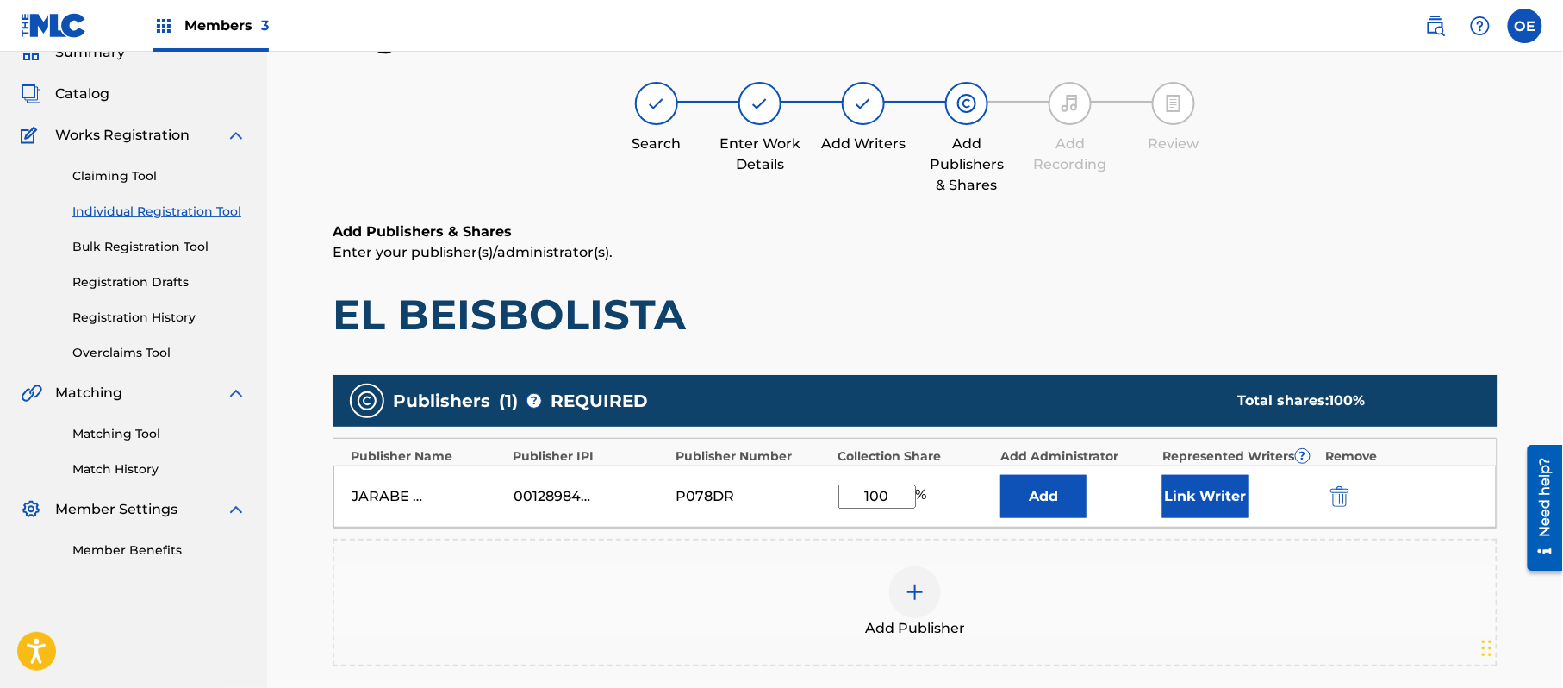
click at [1189, 479] on button "Link Writer" at bounding box center [1206, 496] width 86 height 43
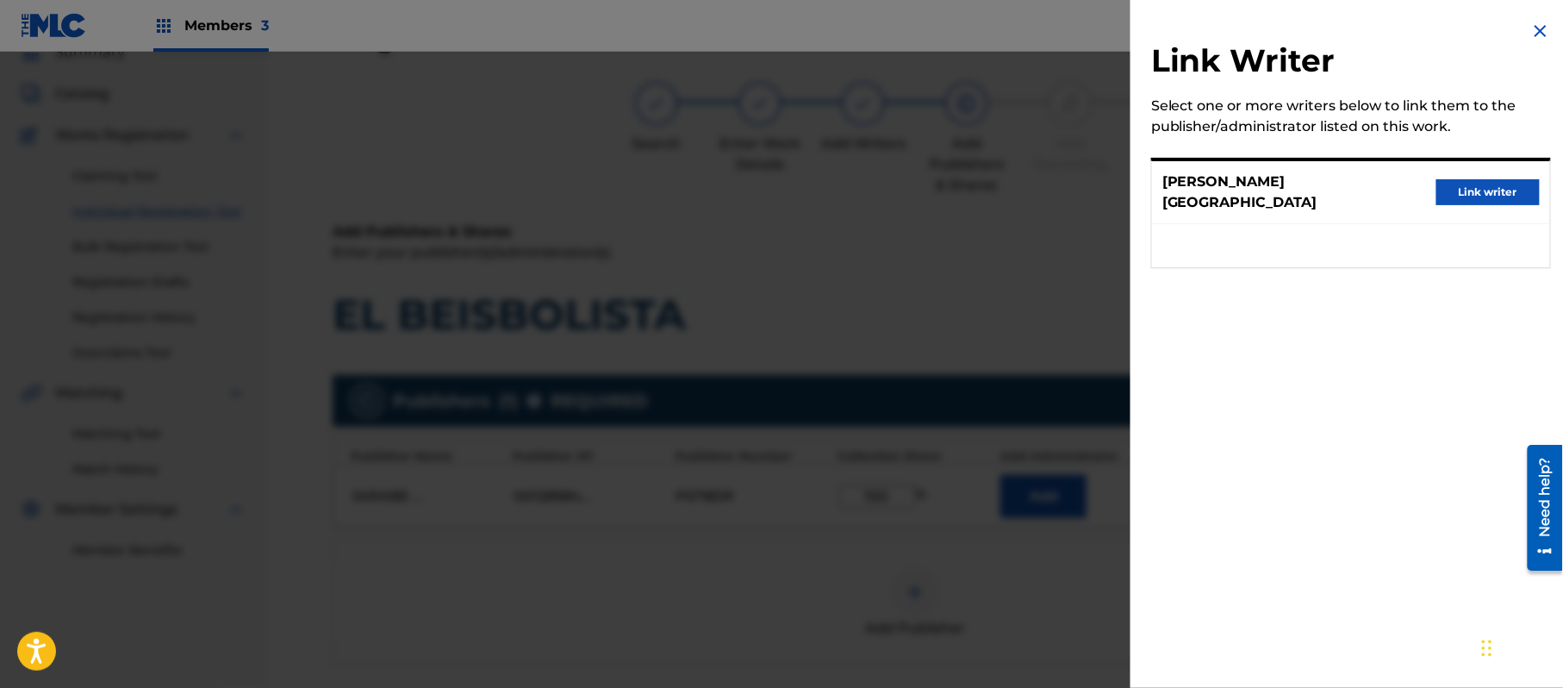
click at [1473, 179] on button "Link writer" at bounding box center [1488, 192] width 103 height 26
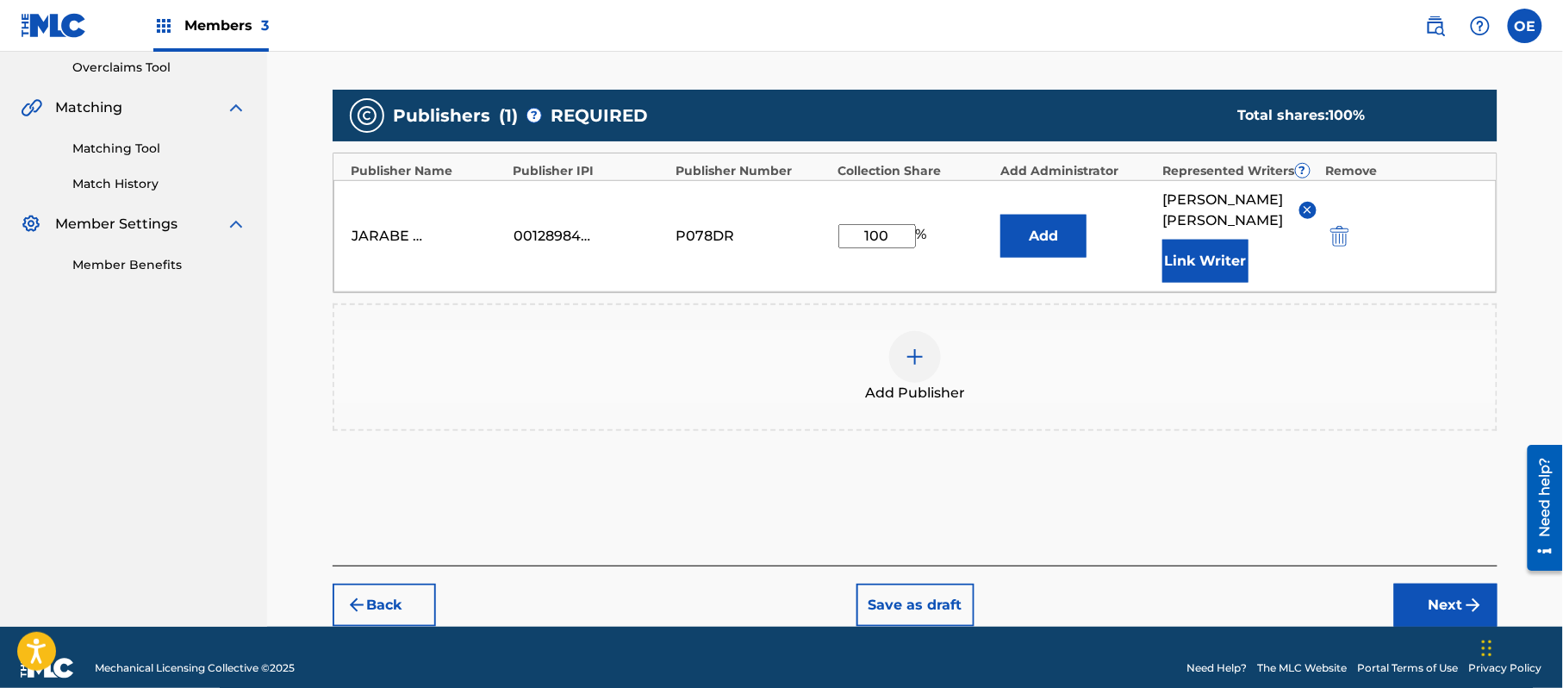
click at [1435, 584] on button "Next" at bounding box center [1446, 605] width 103 height 43
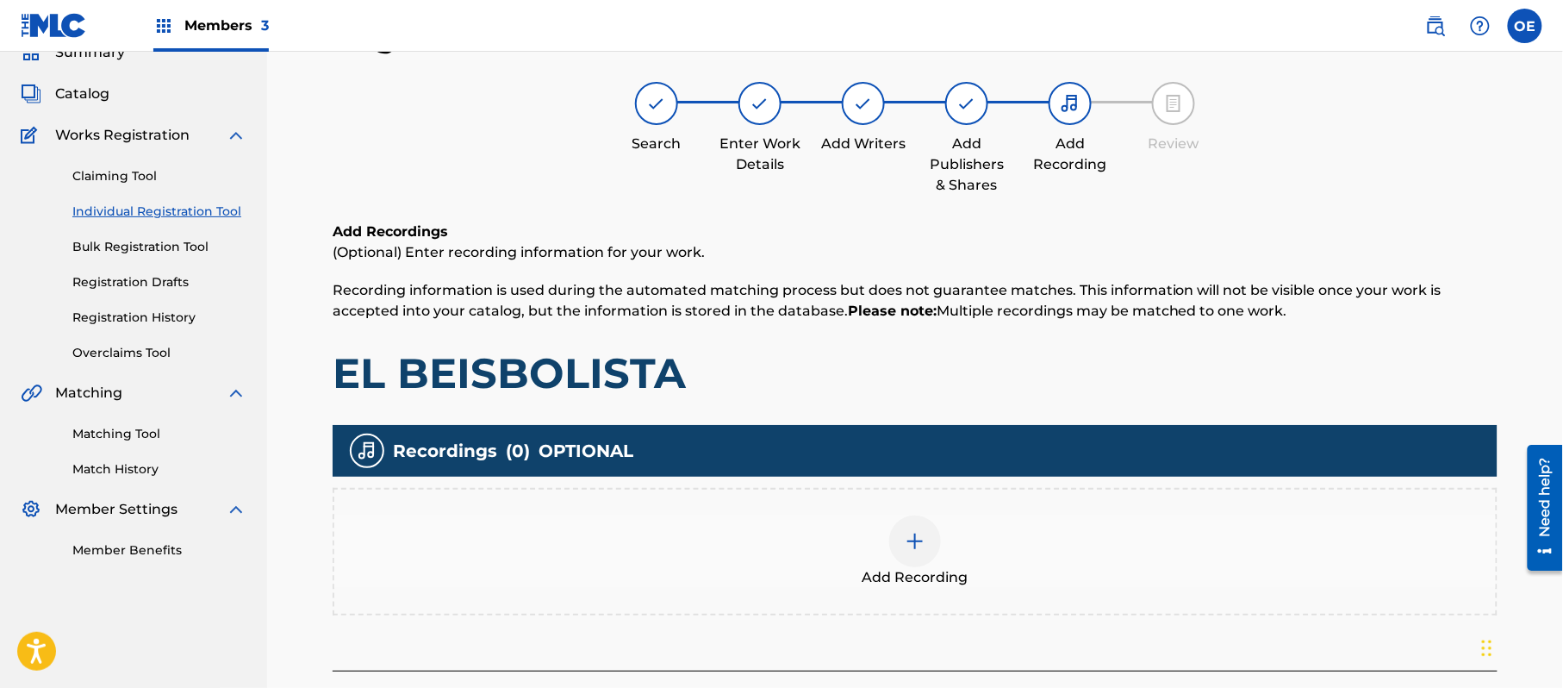
click at [900, 545] on div at bounding box center [915, 541] width 52 height 52
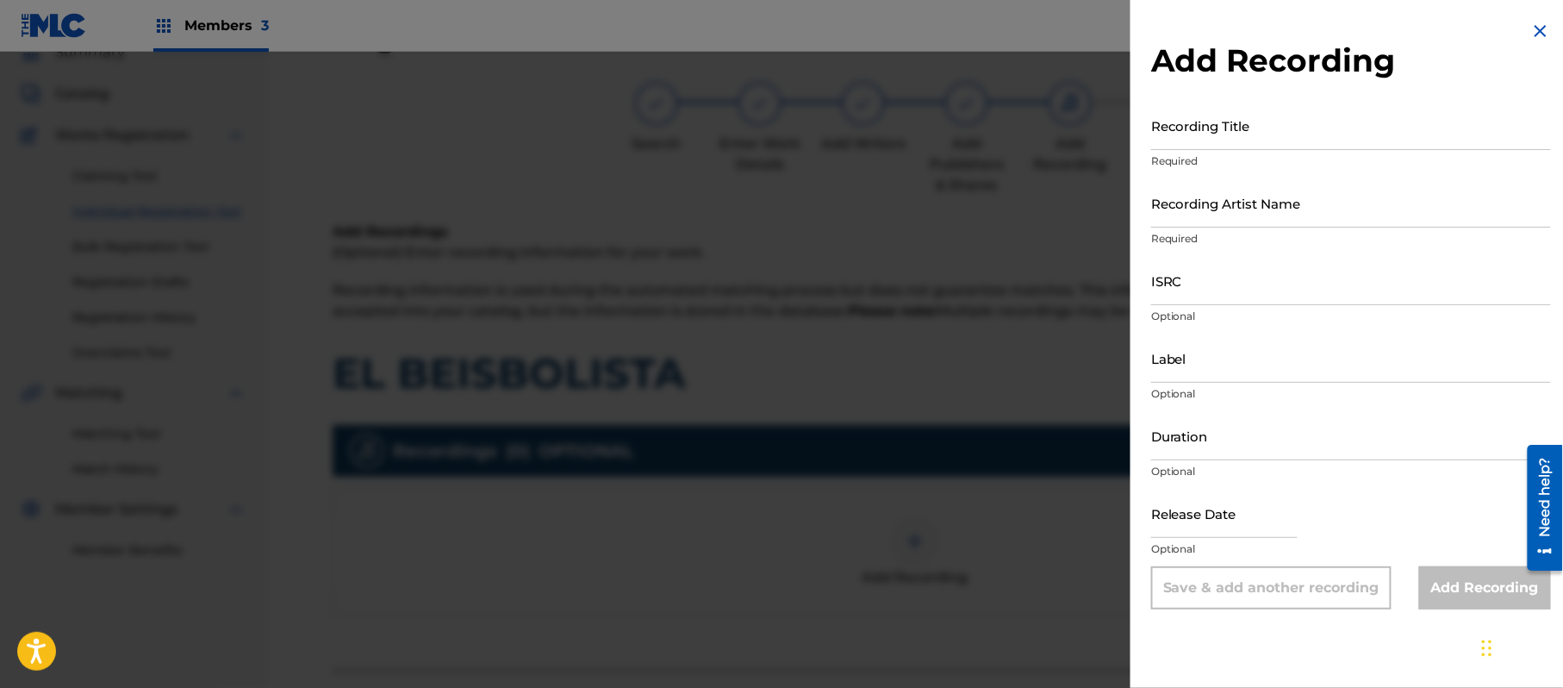
click at [1531, 29] on img at bounding box center [1541, 31] width 21 height 21
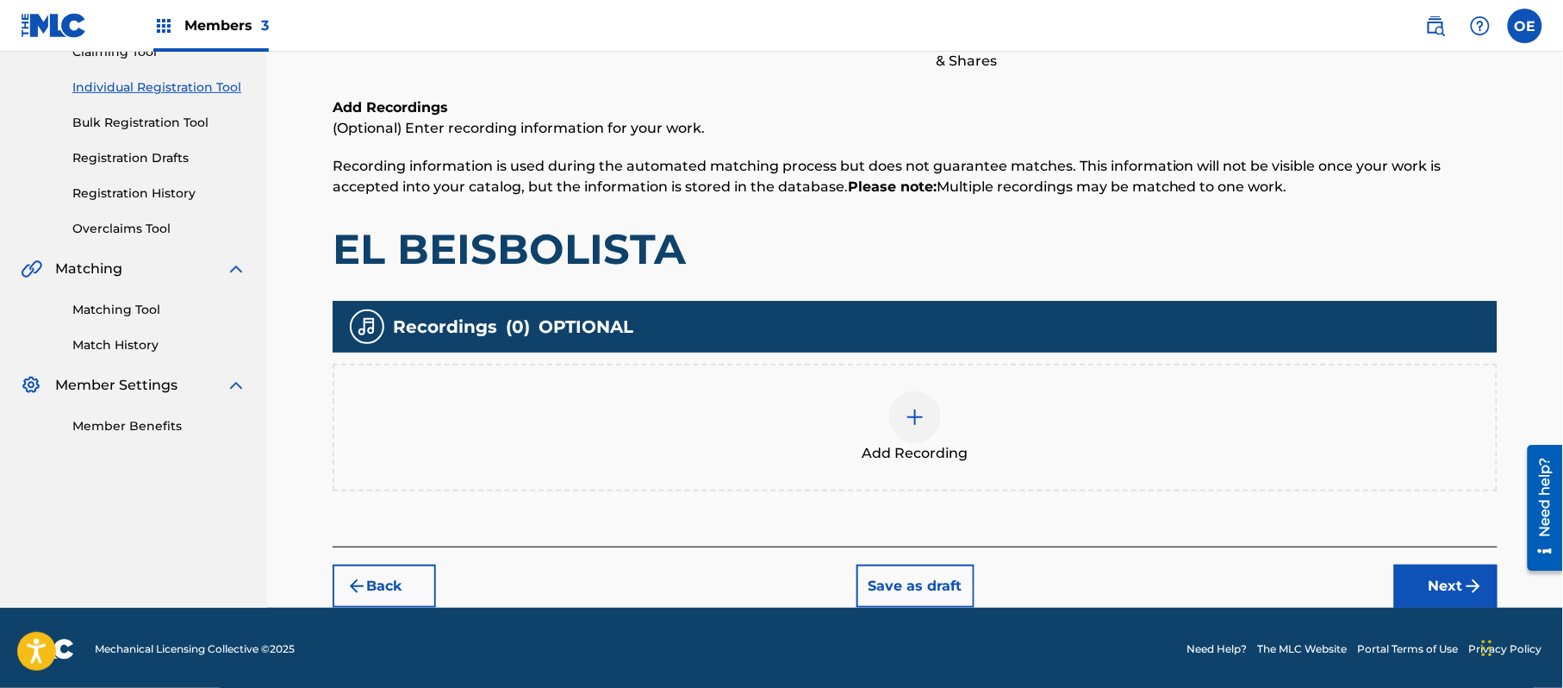
click at [1459, 573] on button "Next" at bounding box center [1446, 586] width 103 height 43
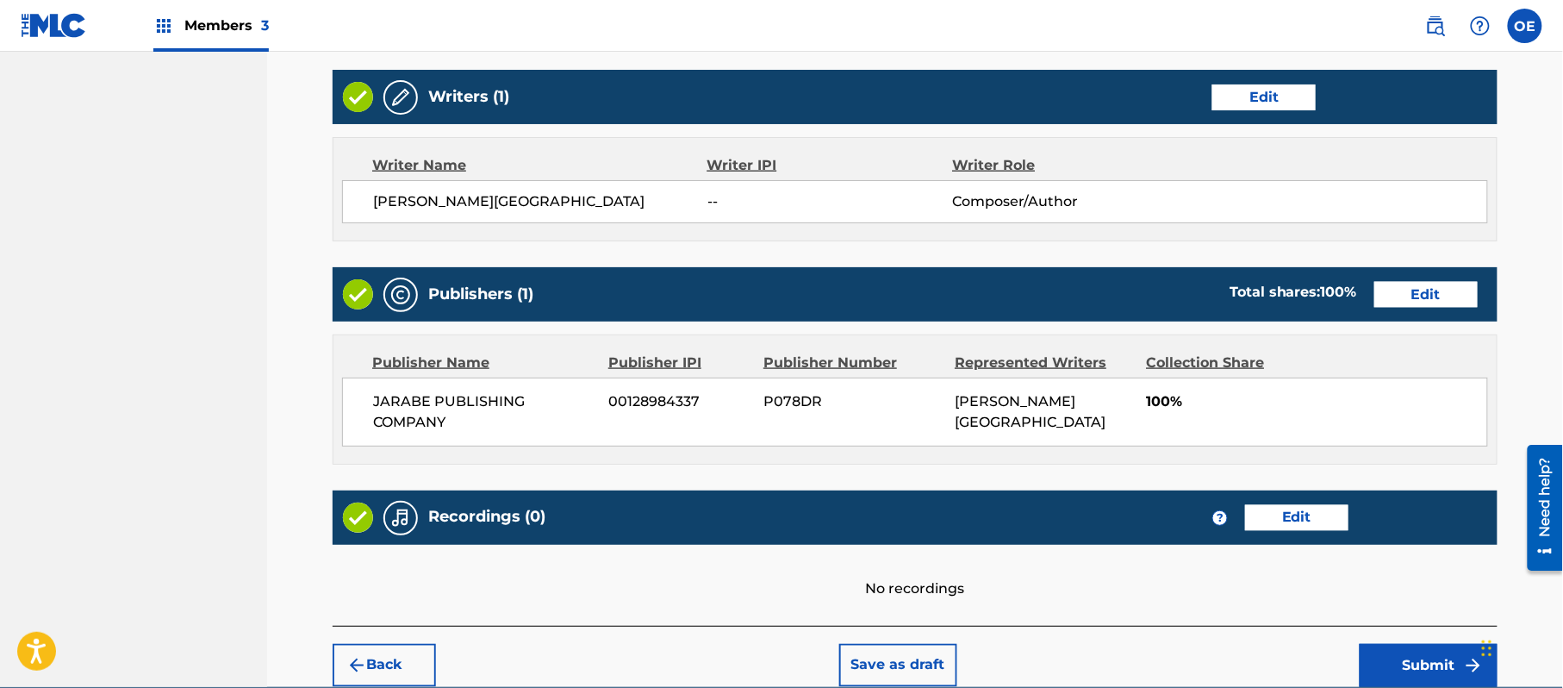
scroll to position [735, 0]
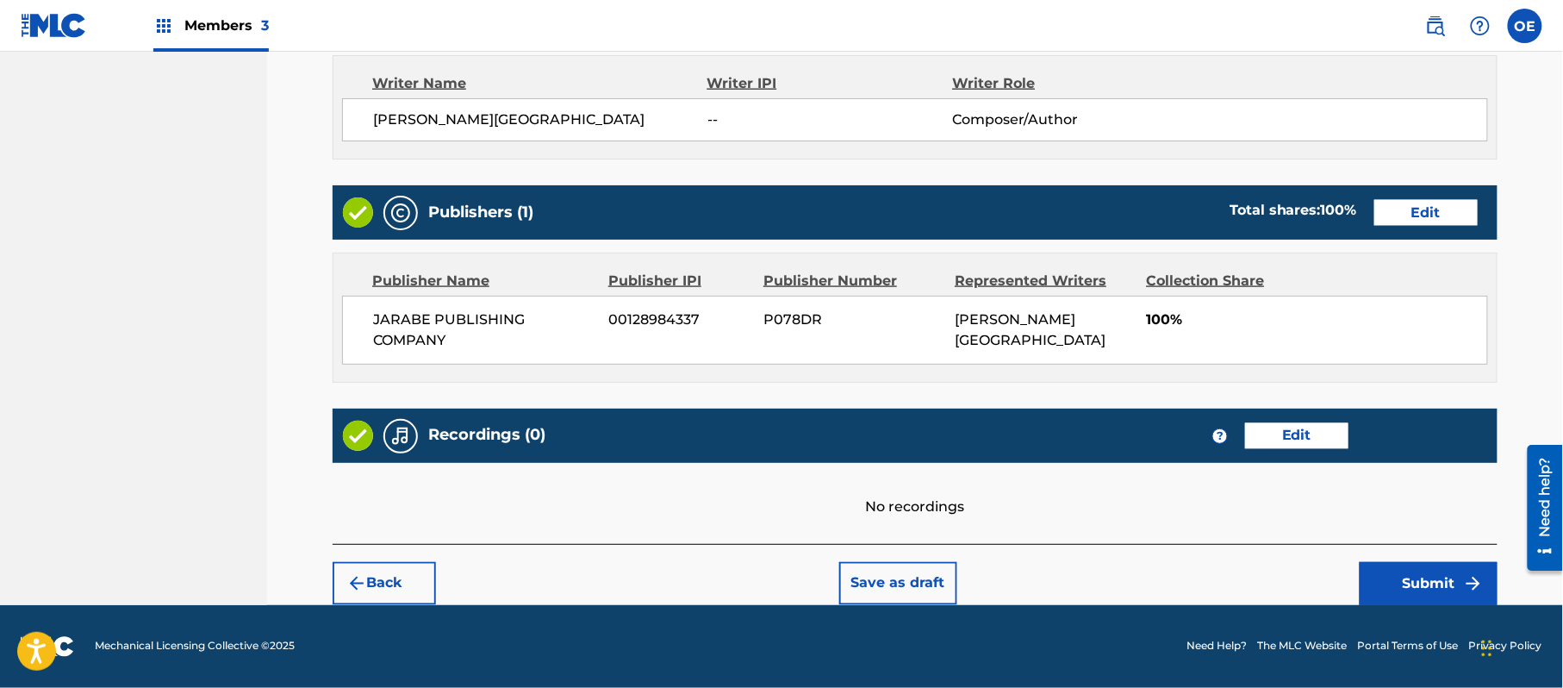
click at [1384, 574] on button "Submit" at bounding box center [1429, 583] width 138 height 43
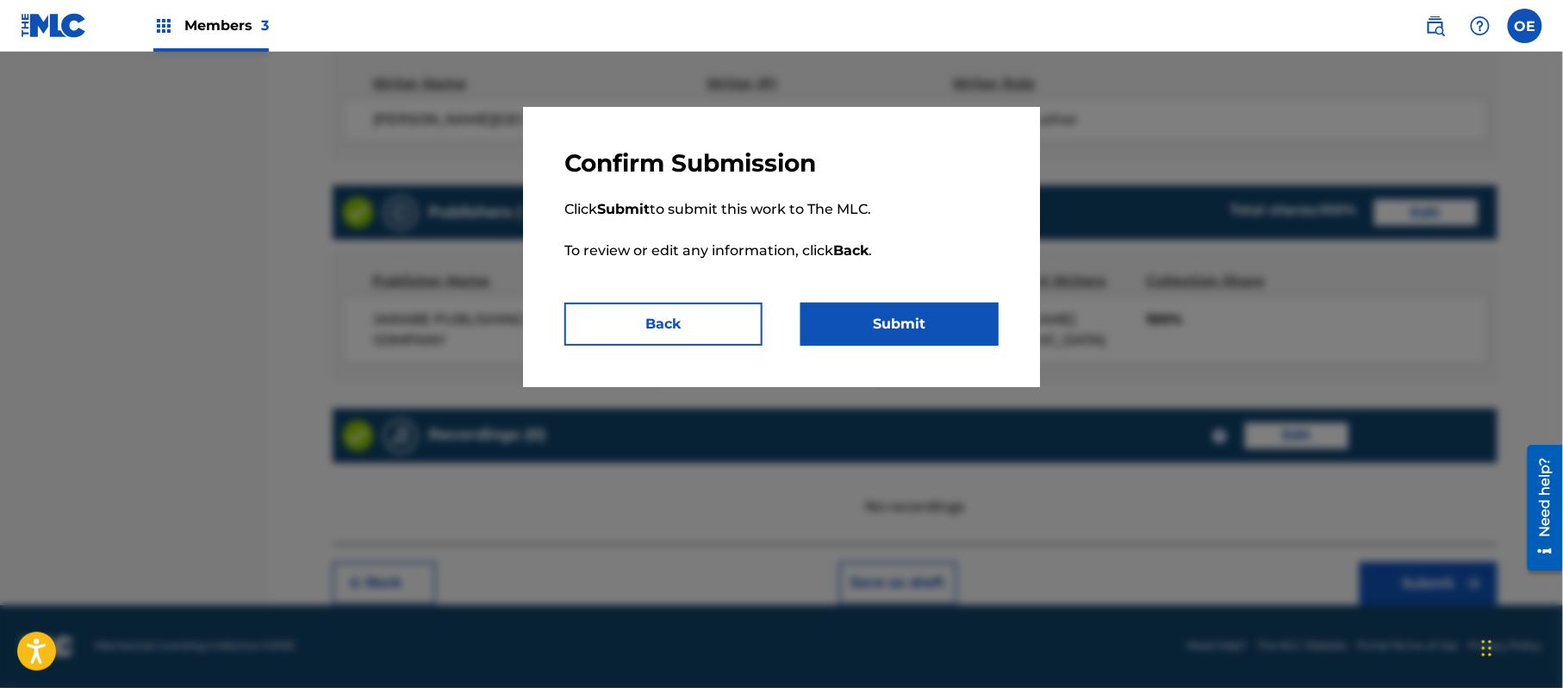
click at [871, 318] on button "Submit" at bounding box center [900, 324] width 198 height 43
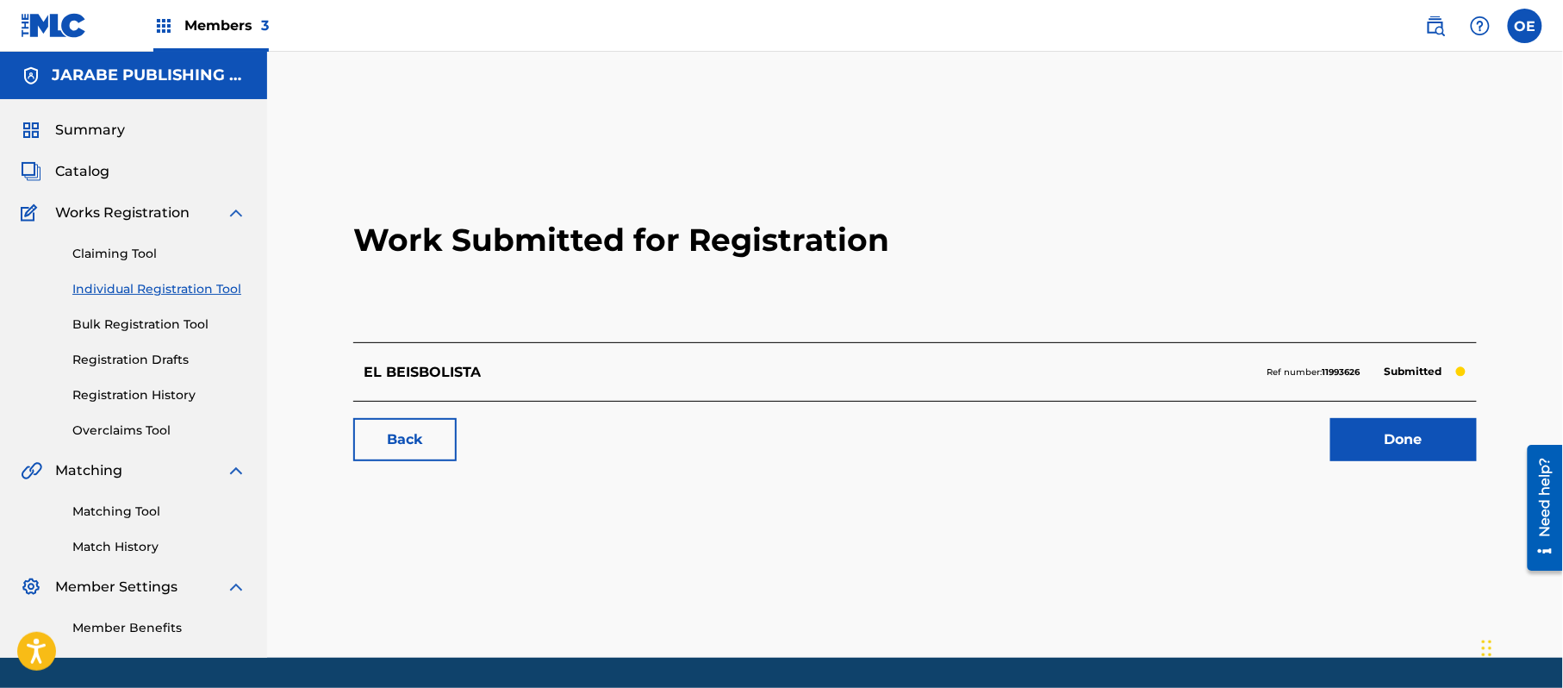
drag, startPoint x: 171, startPoint y: 295, endPoint x: 191, endPoint y: 300, distance: 21.3
click at [171, 295] on link "Individual Registration Tool" at bounding box center [159, 289] width 174 height 18
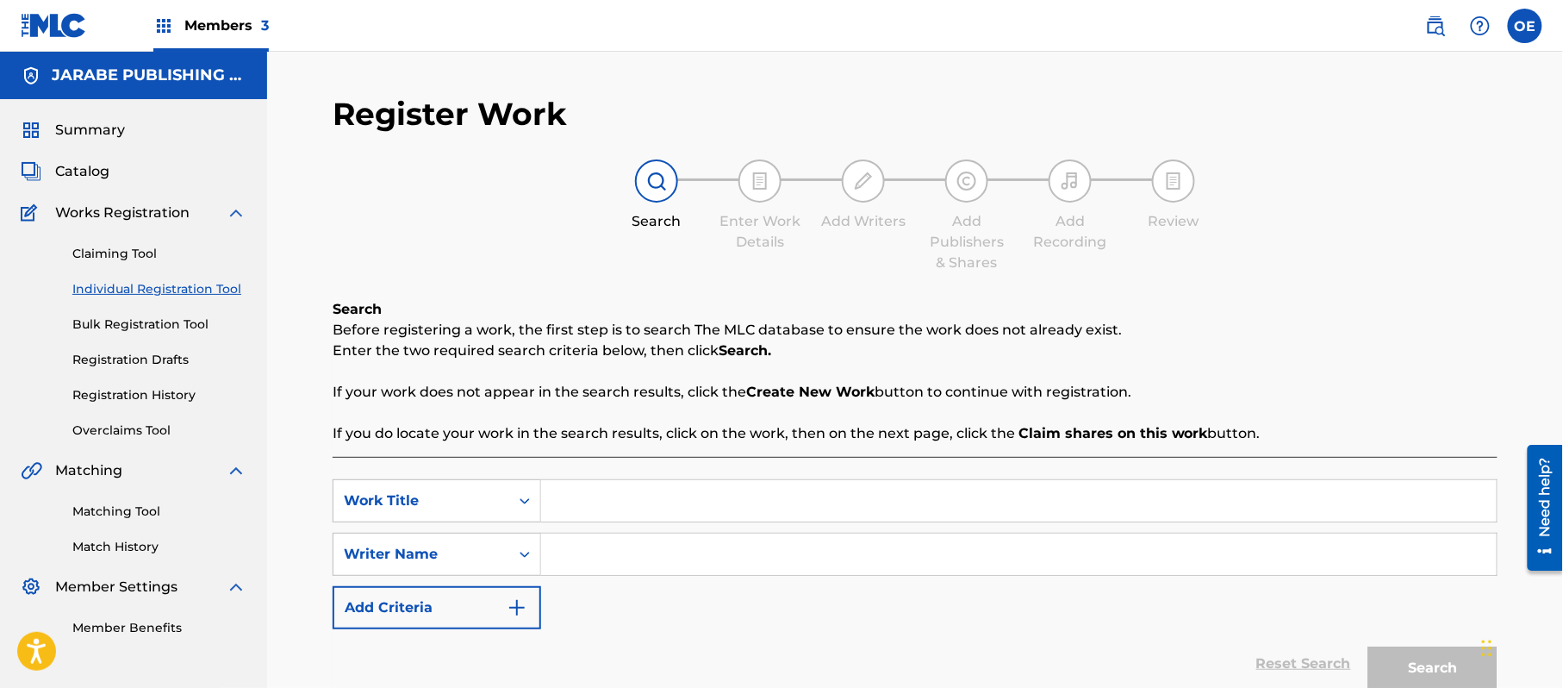
paste input "EL COMPA [PERSON_NAME]"
type input "EL COMPA [PERSON_NAME]"
paste input "[PERSON_NAME][GEOGRAPHIC_DATA]"
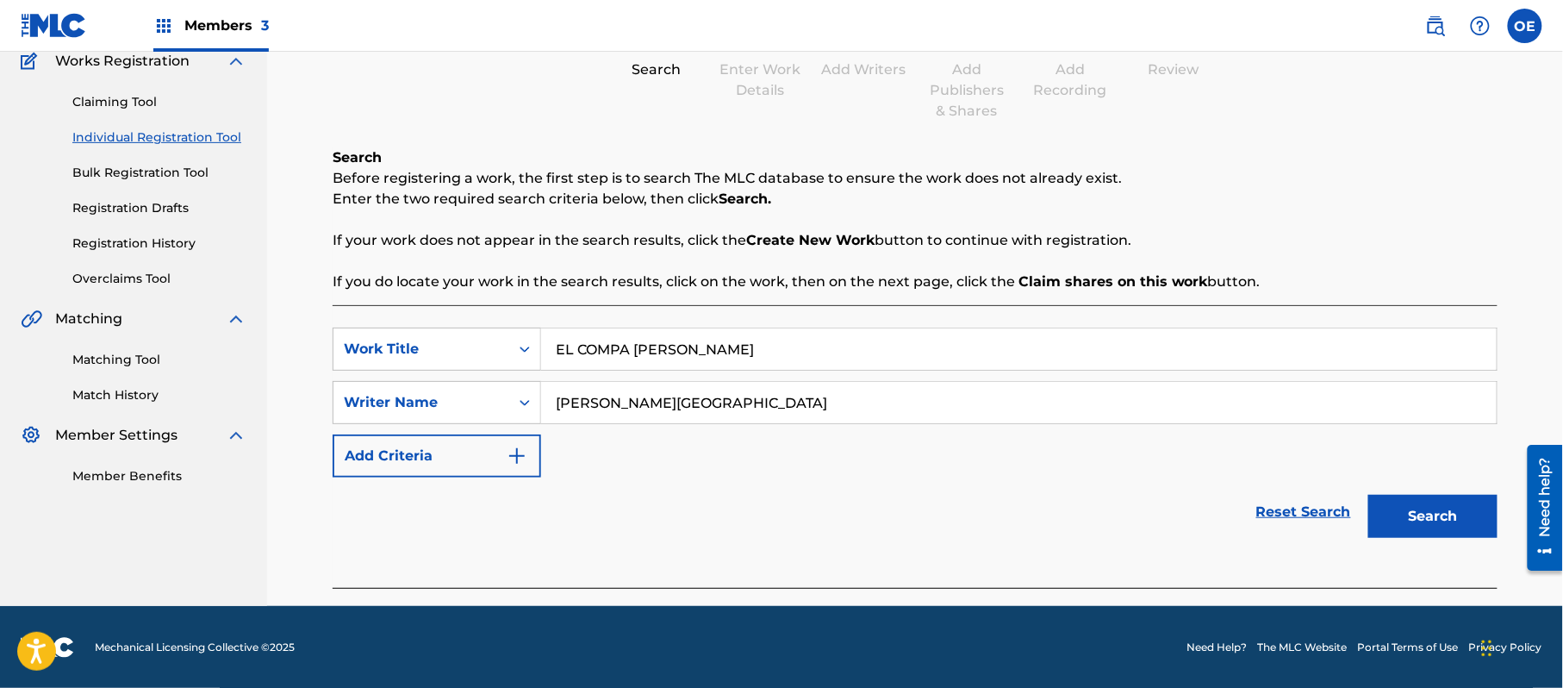
scroll to position [153, 0]
type input "[PERSON_NAME][GEOGRAPHIC_DATA]"
click at [1424, 500] on button "Search" at bounding box center [1433, 515] width 129 height 43
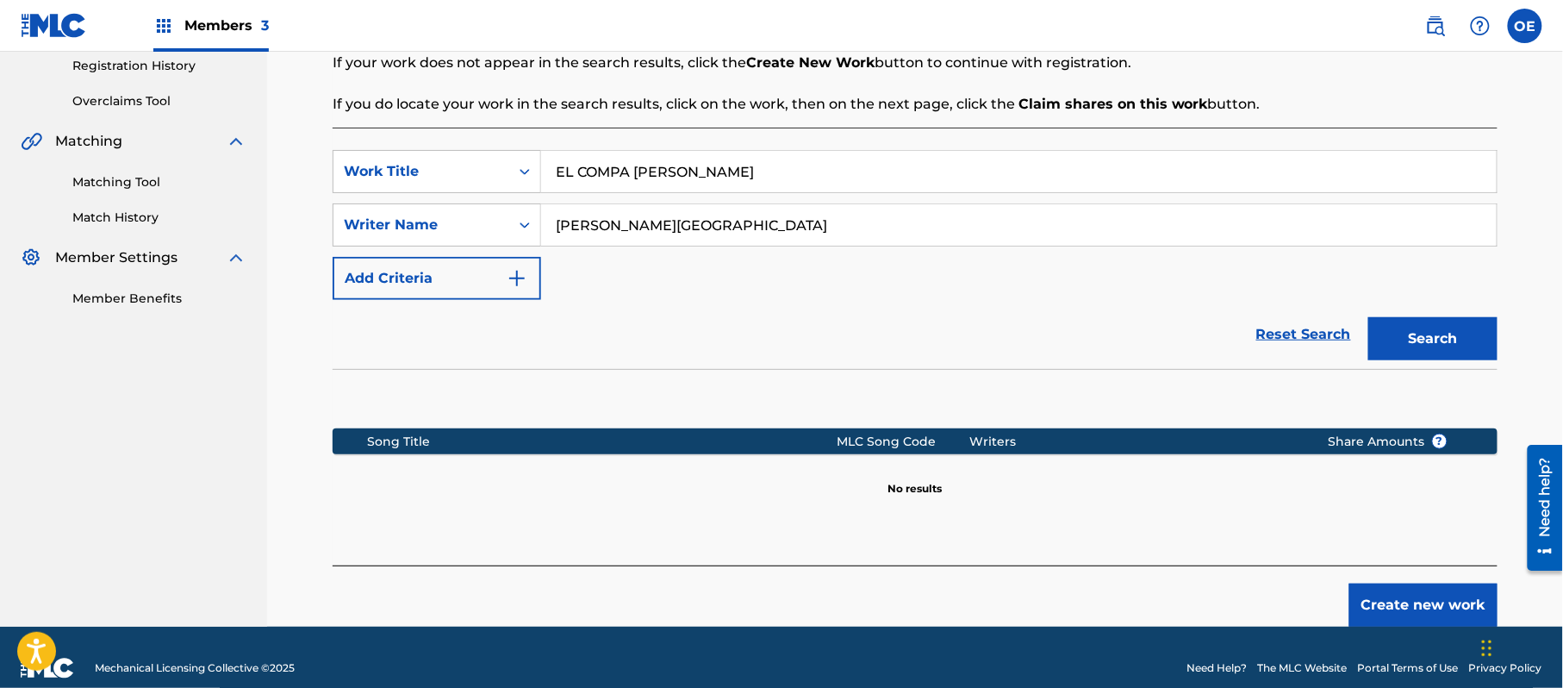
scroll to position [352, 0]
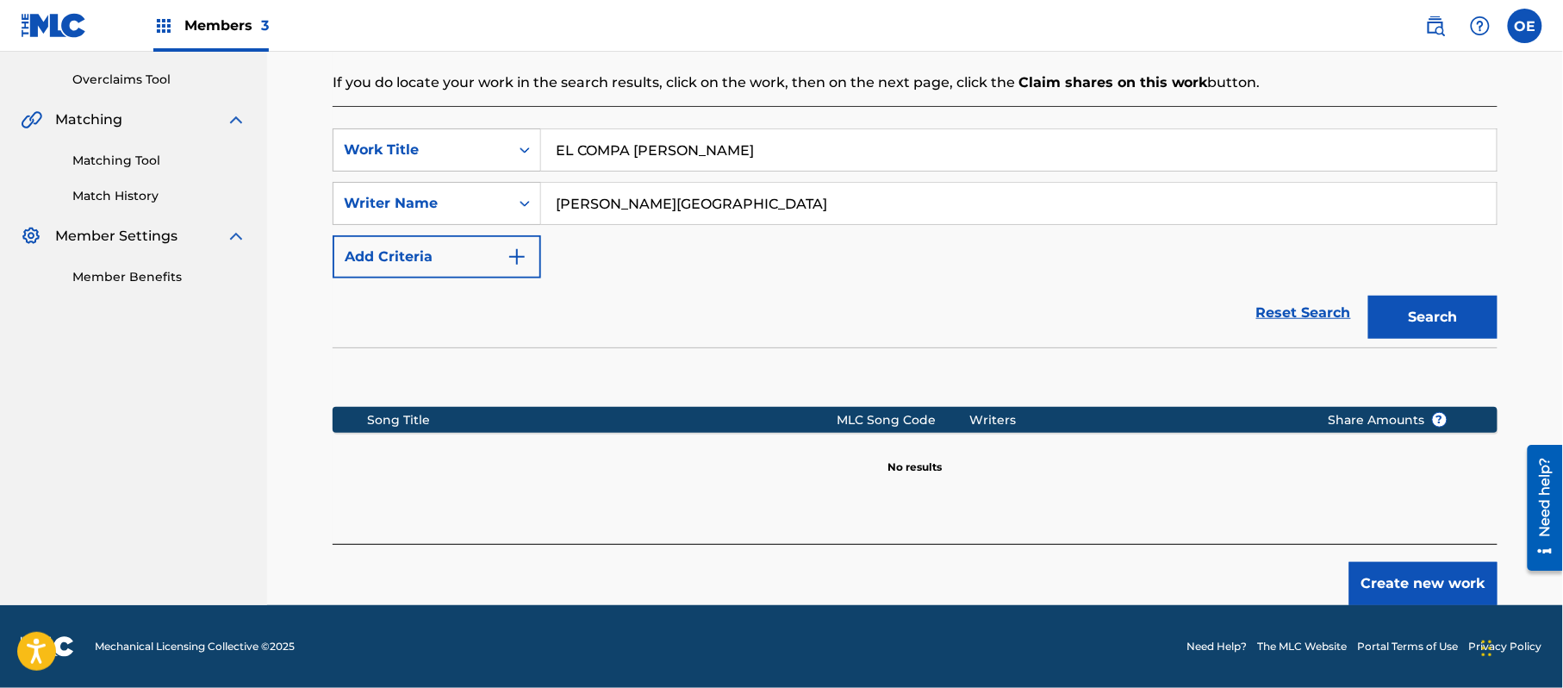
click at [1380, 579] on button "Create new work" at bounding box center [1424, 583] width 148 height 43
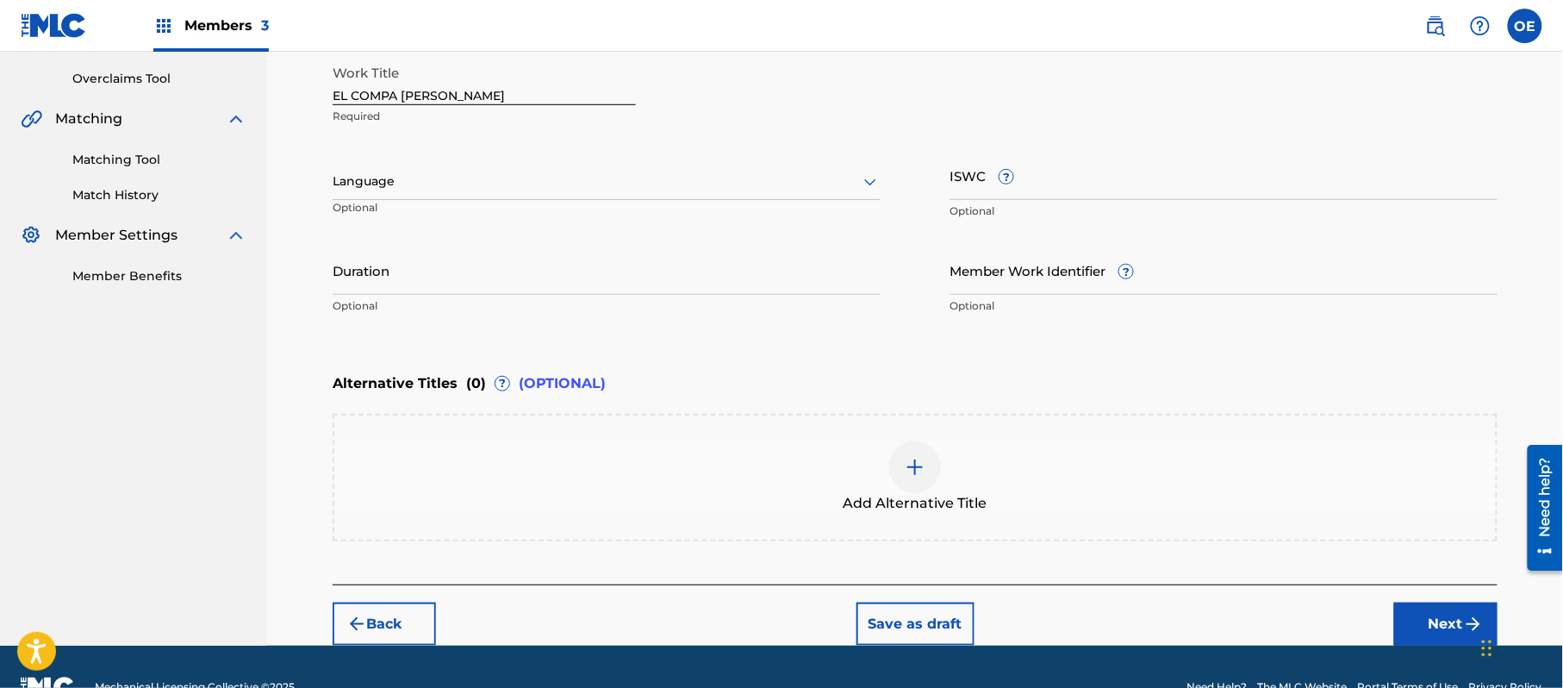
click at [441, 181] on div at bounding box center [607, 182] width 548 height 22
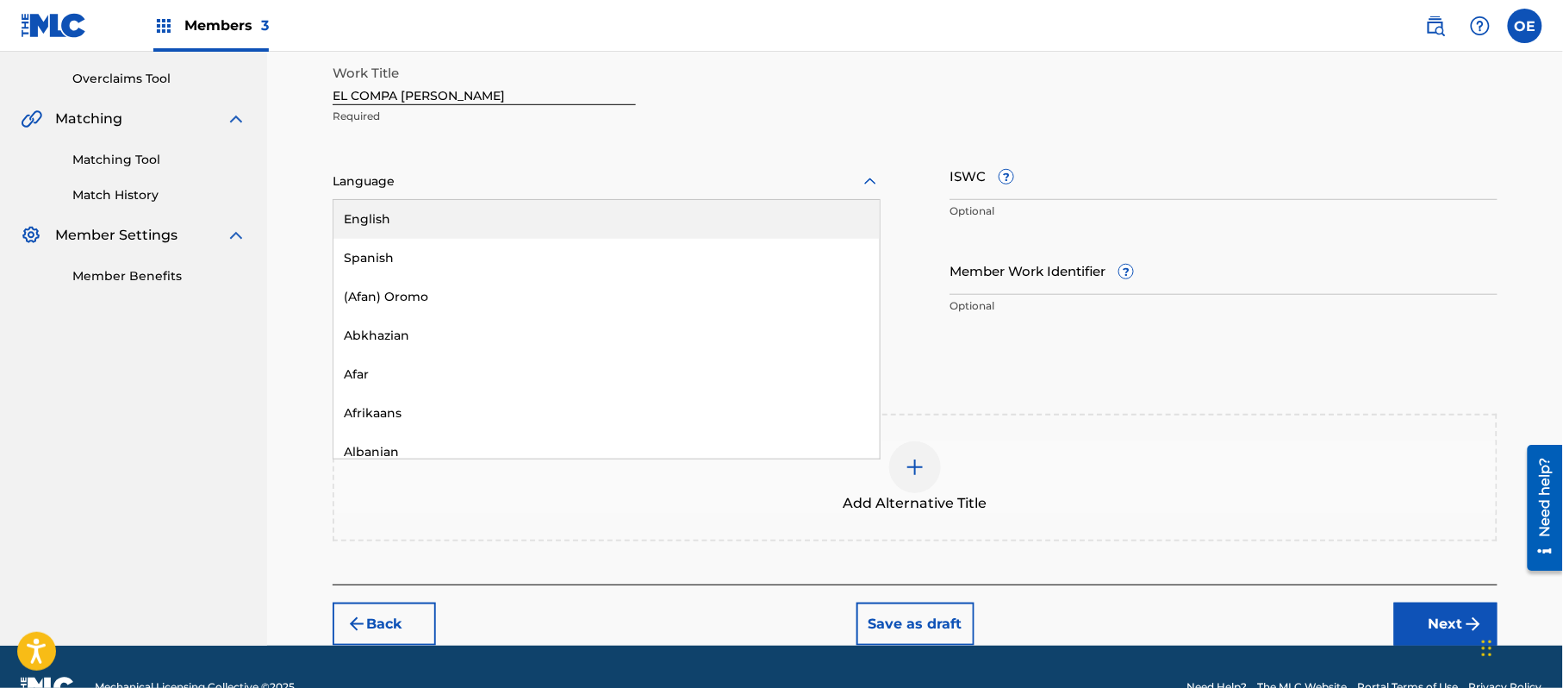
click at [419, 236] on div "English" at bounding box center [607, 219] width 546 height 39
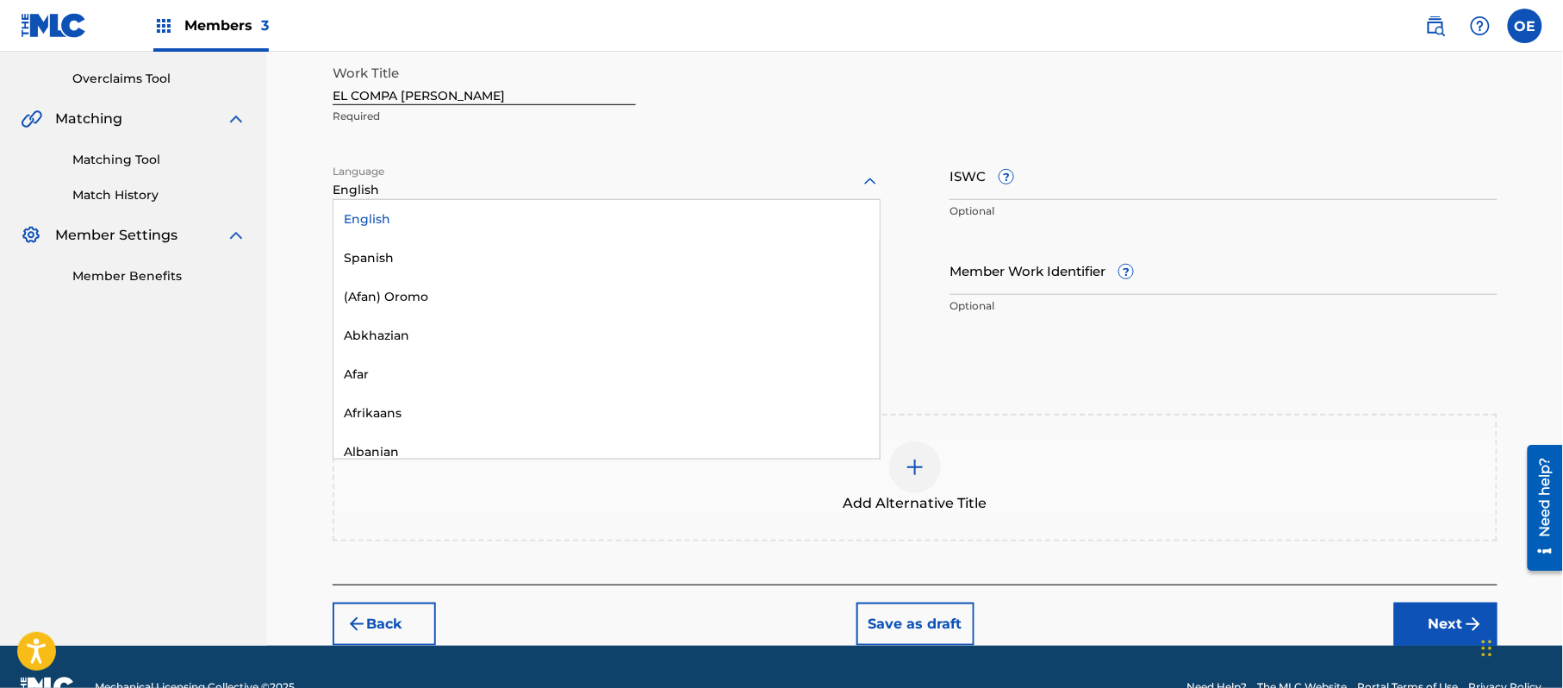
click at [398, 184] on div at bounding box center [607, 182] width 548 height 22
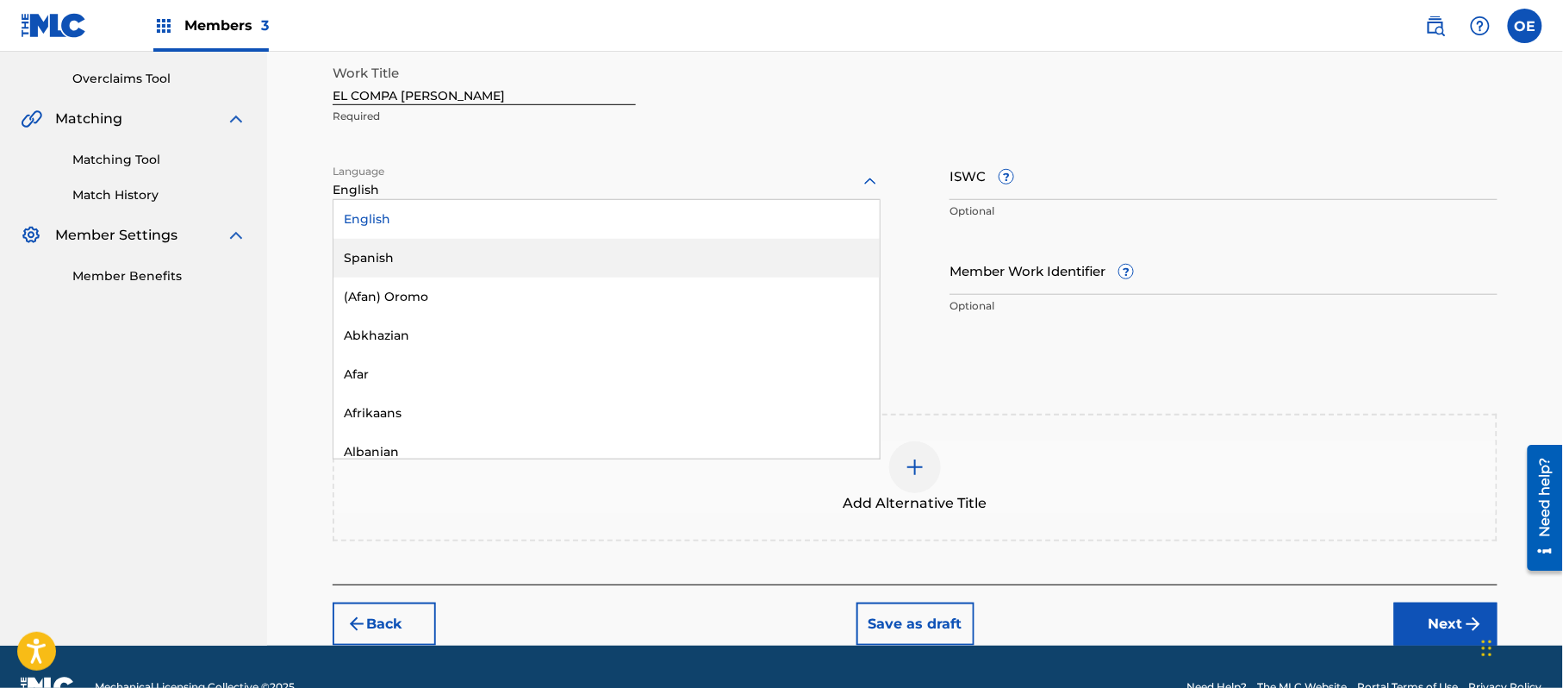
click at [410, 242] on div "Spanish" at bounding box center [607, 258] width 546 height 39
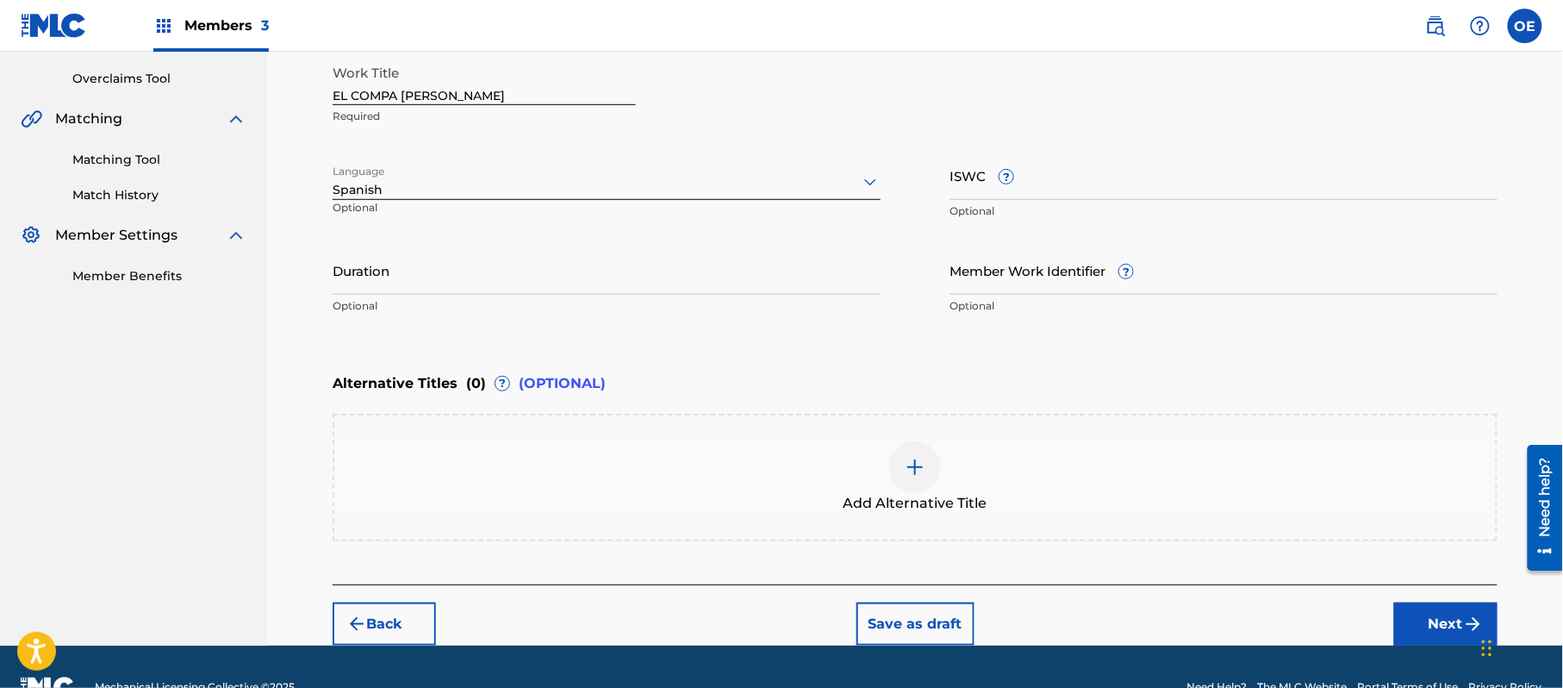
click at [473, 291] on input "Duration" at bounding box center [607, 270] width 548 height 49
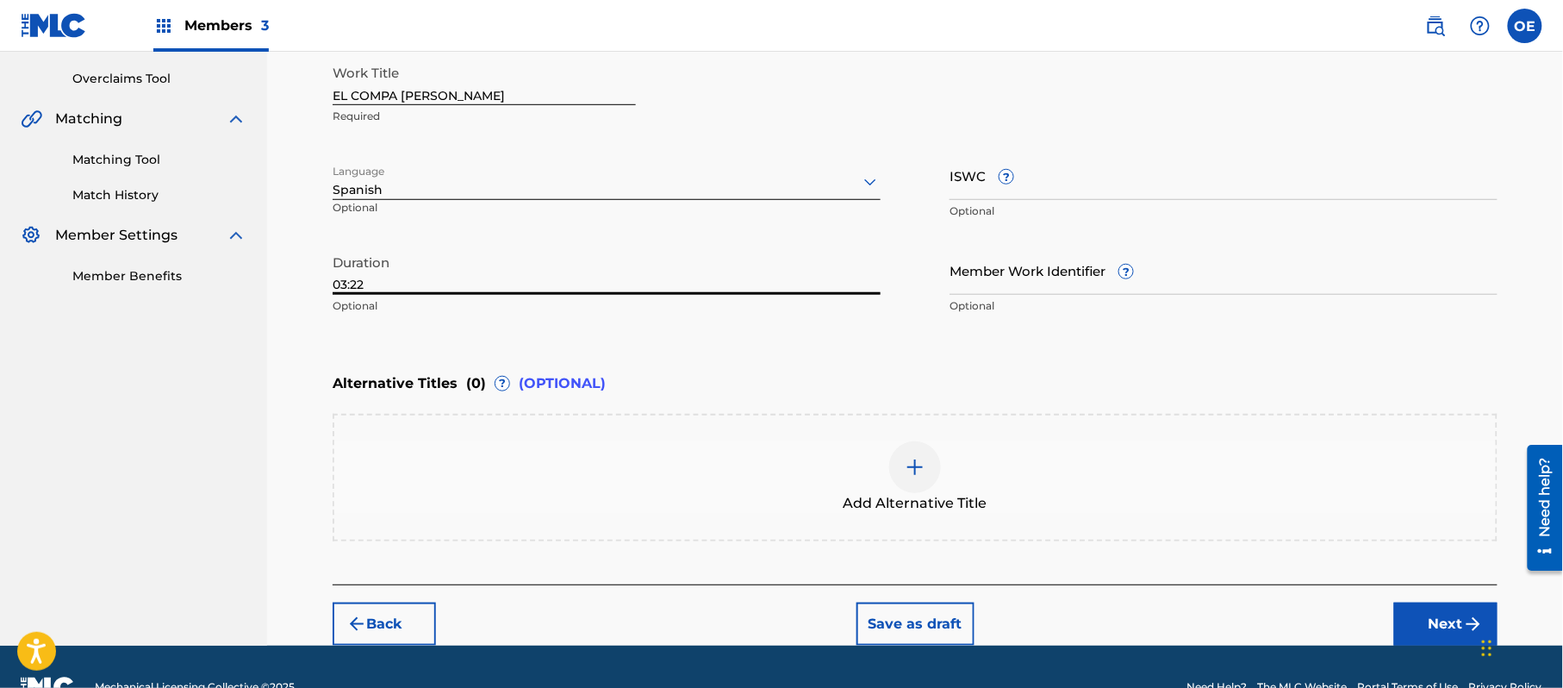
type input "03:22"
click at [1443, 618] on button "Next" at bounding box center [1446, 623] width 103 height 43
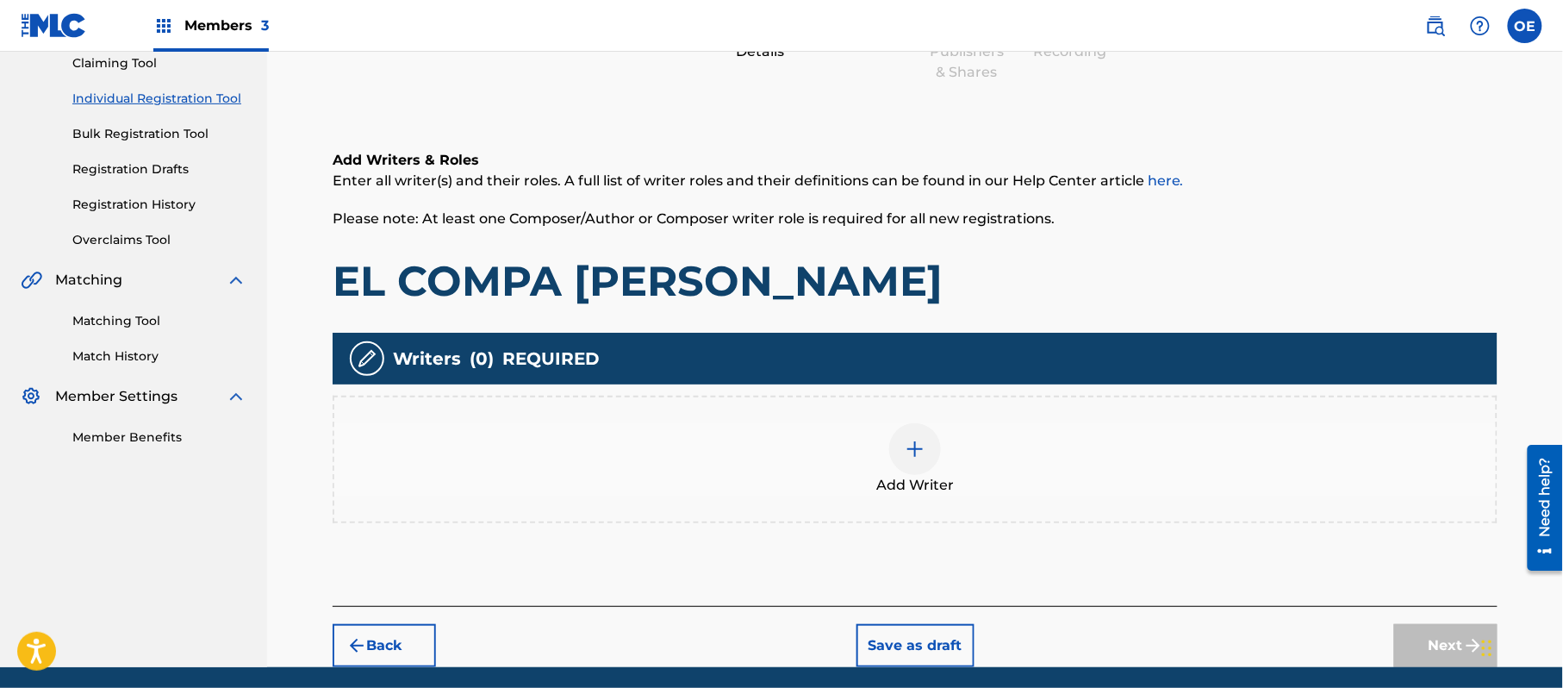
scroll to position [78, 0]
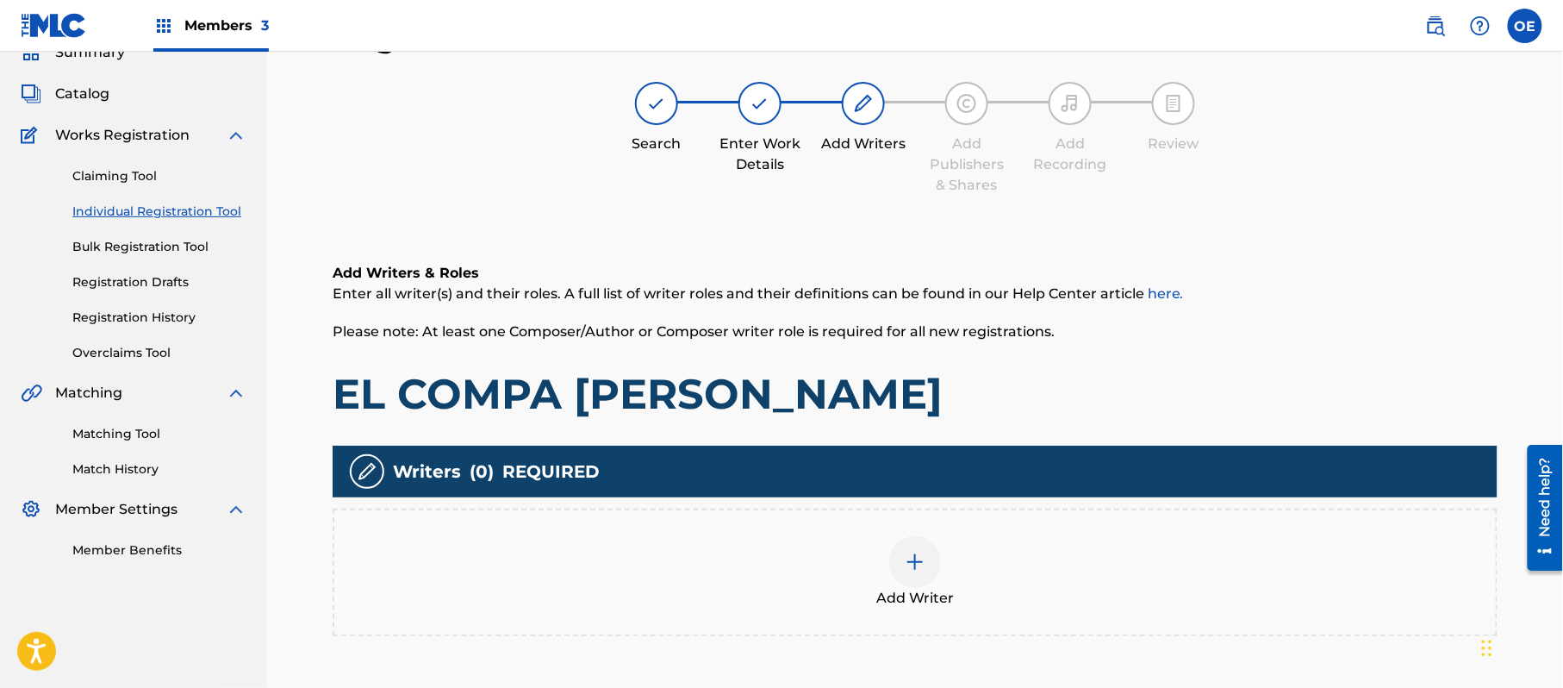
click at [993, 581] on div "Add Writer" at bounding box center [915, 572] width 1162 height 72
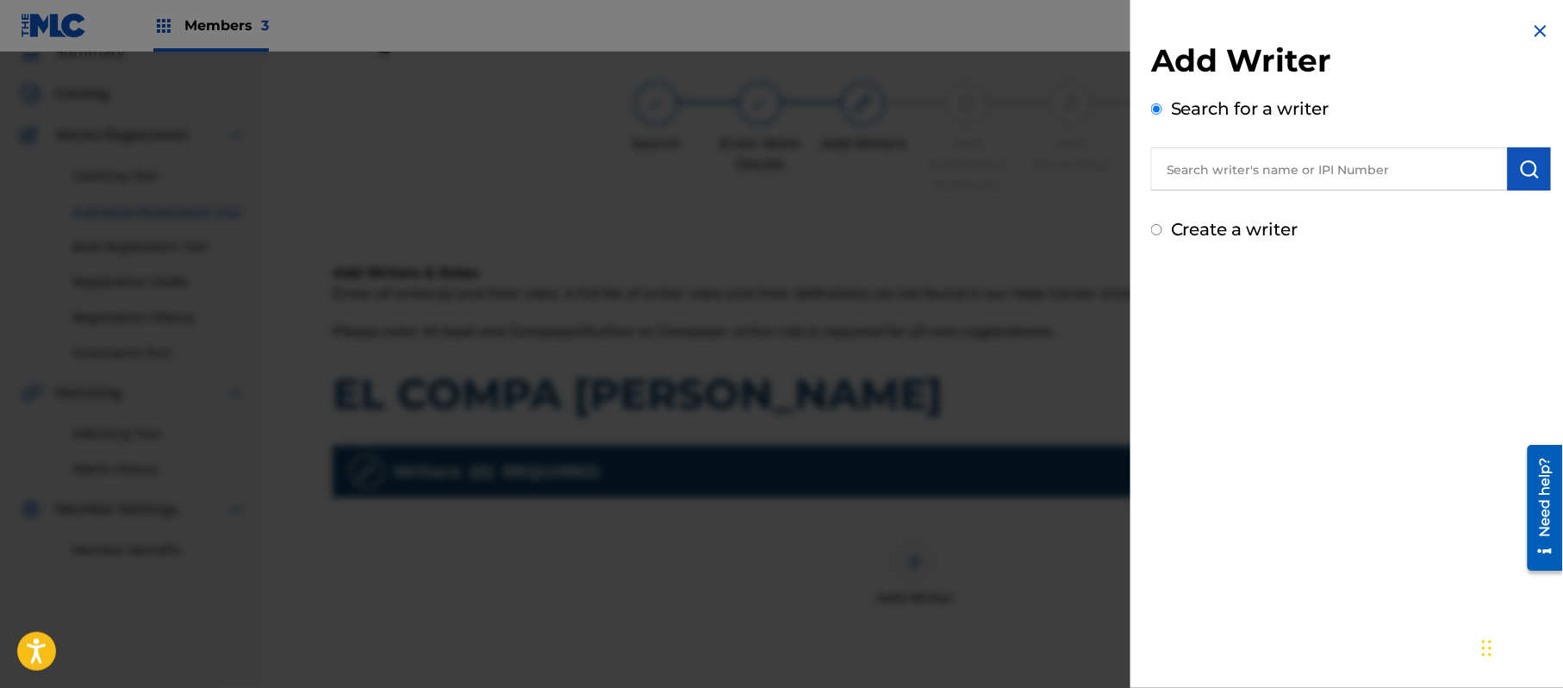
paste input "[PERSON_NAME][GEOGRAPHIC_DATA]"
type input "[PERSON_NAME][GEOGRAPHIC_DATA]"
click at [1520, 170] on img "submit" at bounding box center [1530, 169] width 21 height 21
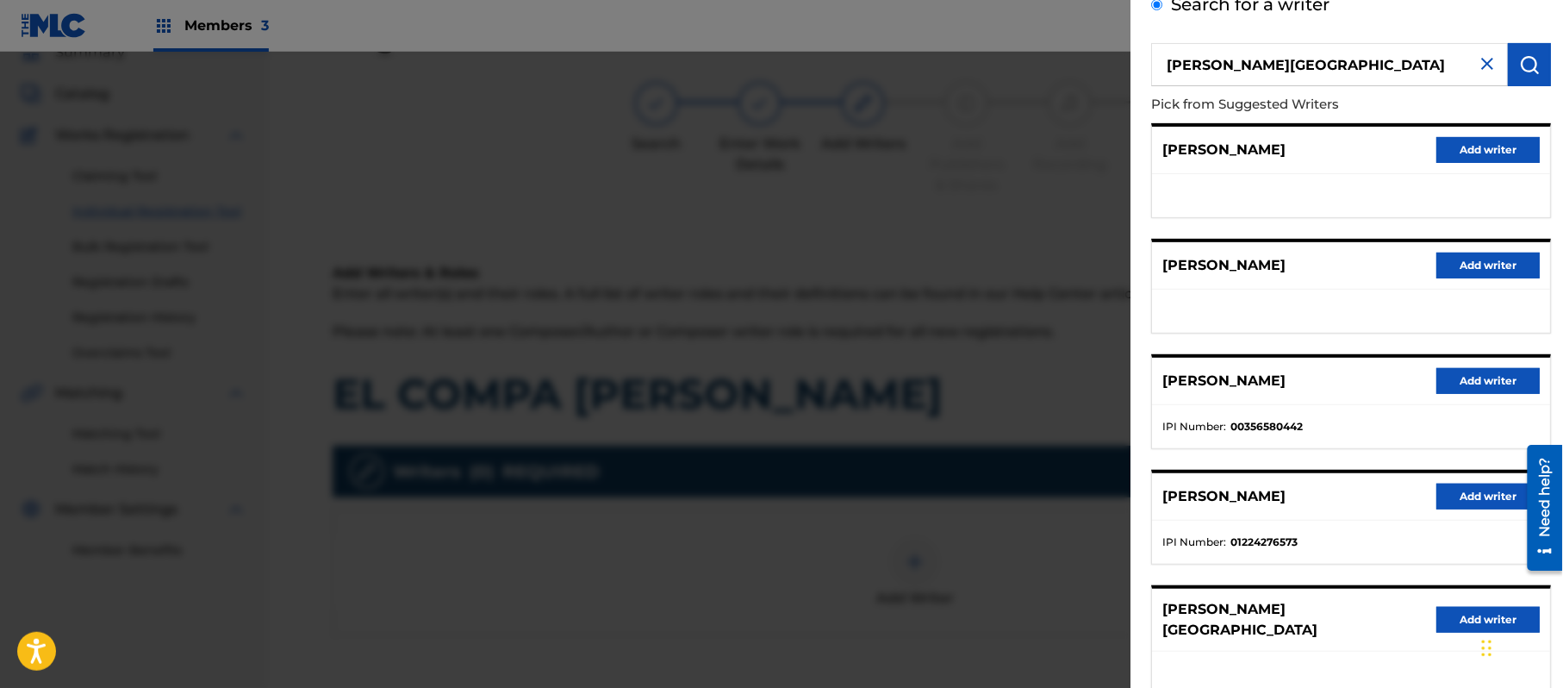
scroll to position [208, 0]
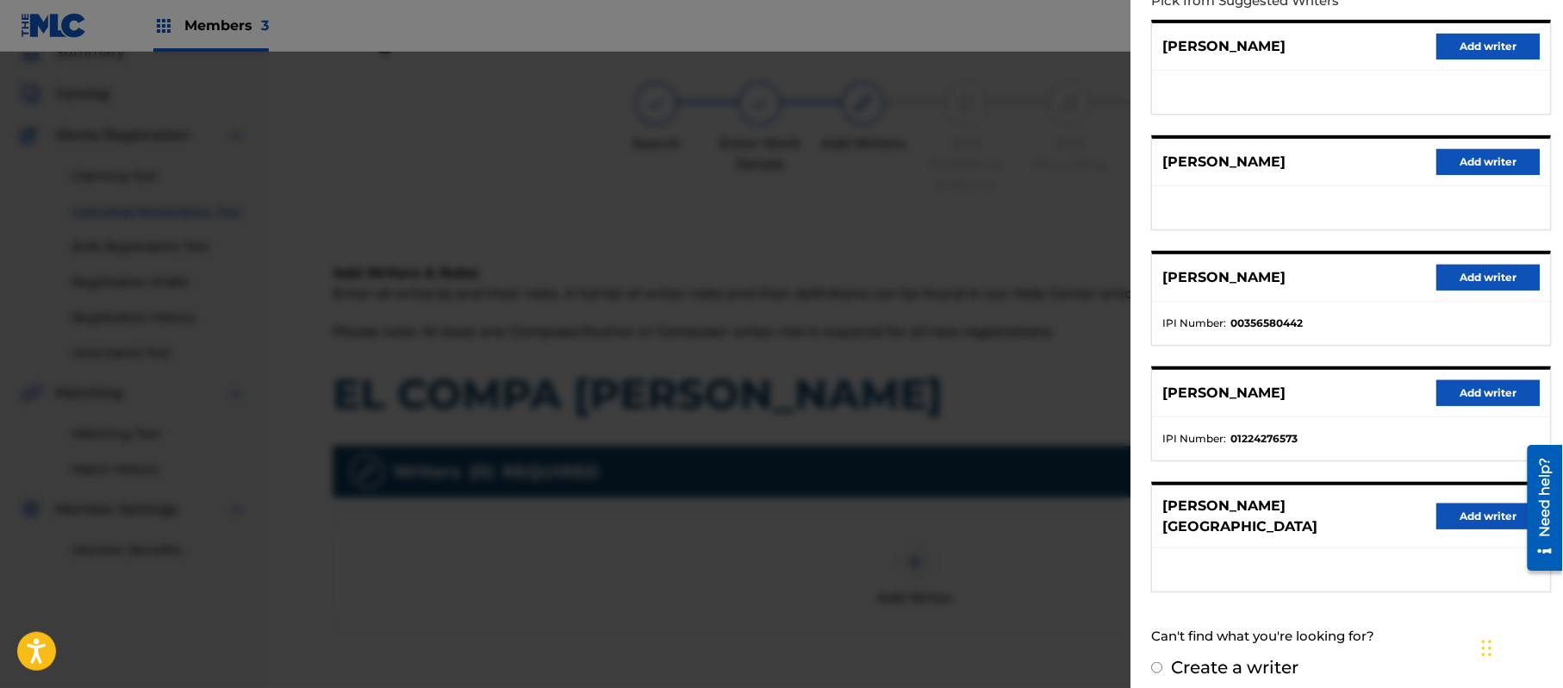
click at [1459, 509] on button "Add writer" at bounding box center [1488, 516] width 103 height 26
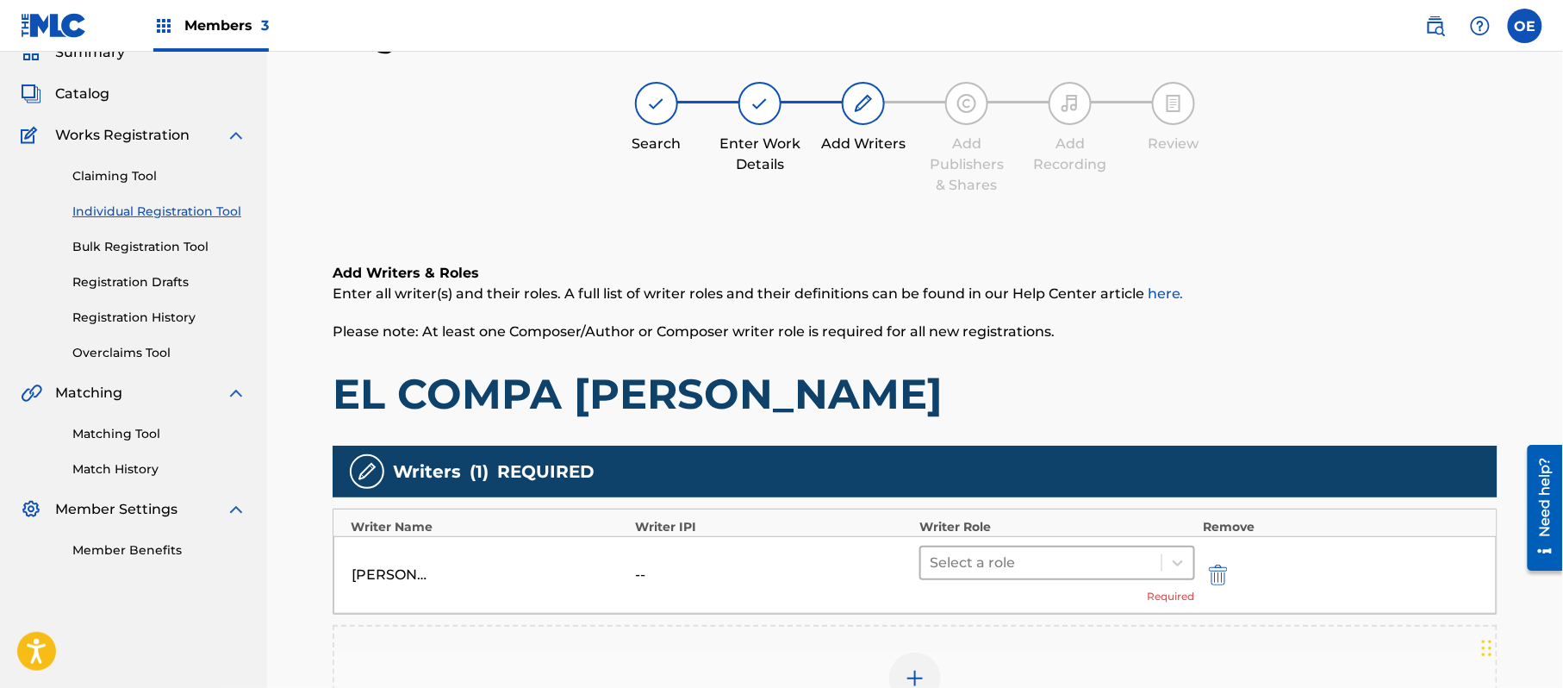
click at [994, 569] on div at bounding box center [1041, 563] width 223 height 24
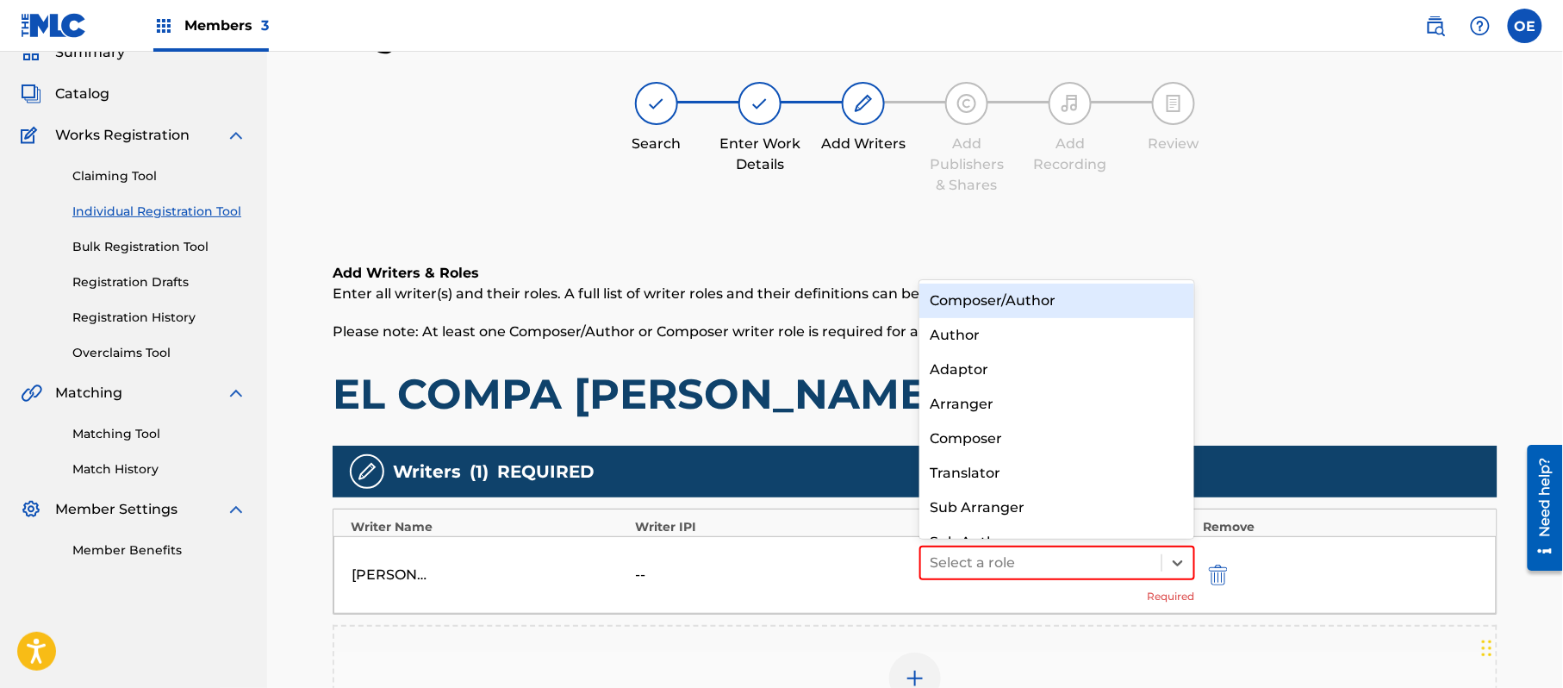
click at [1029, 284] on div "Composer/Author" at bounding box center [1057, 301] width 275 height 34
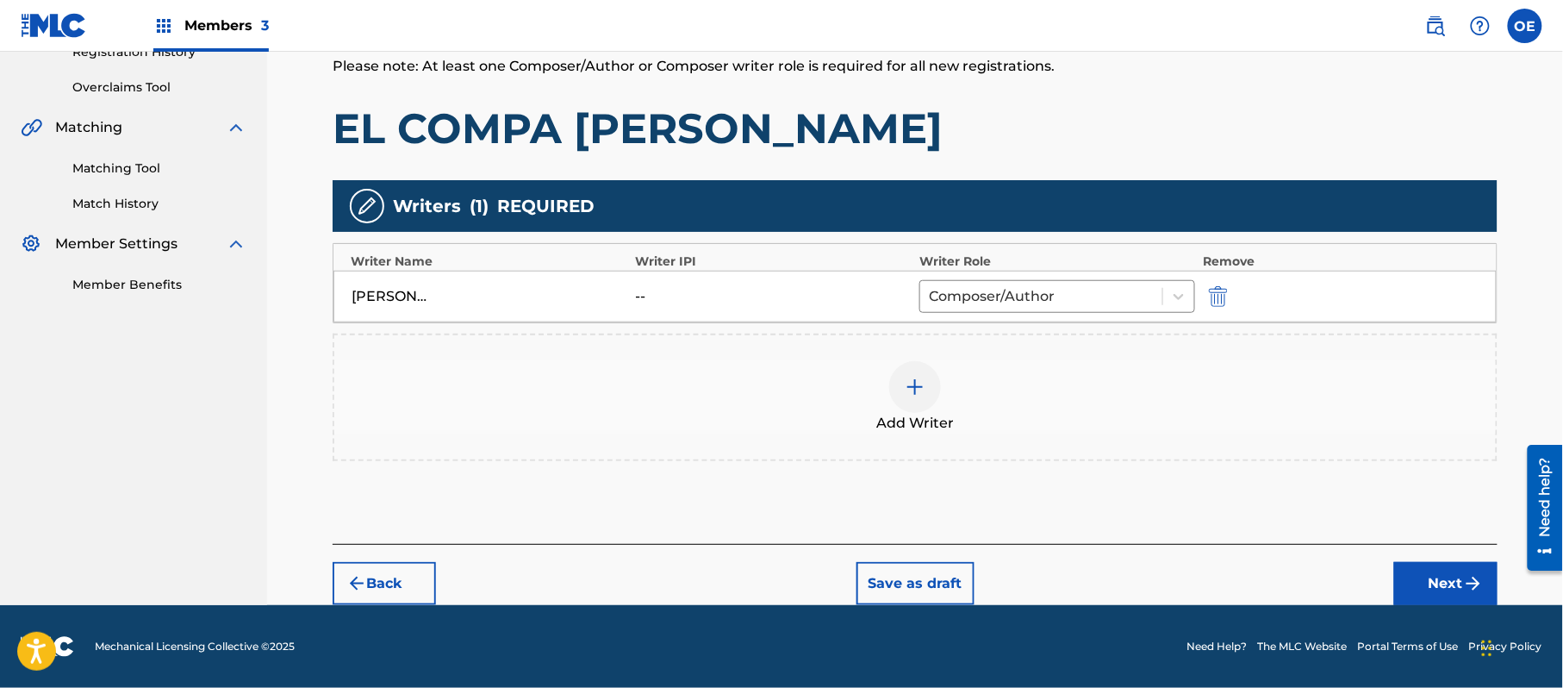
click at [1450, 591] on button "Next" at bounding box center [1446, 583] width 103 height 43
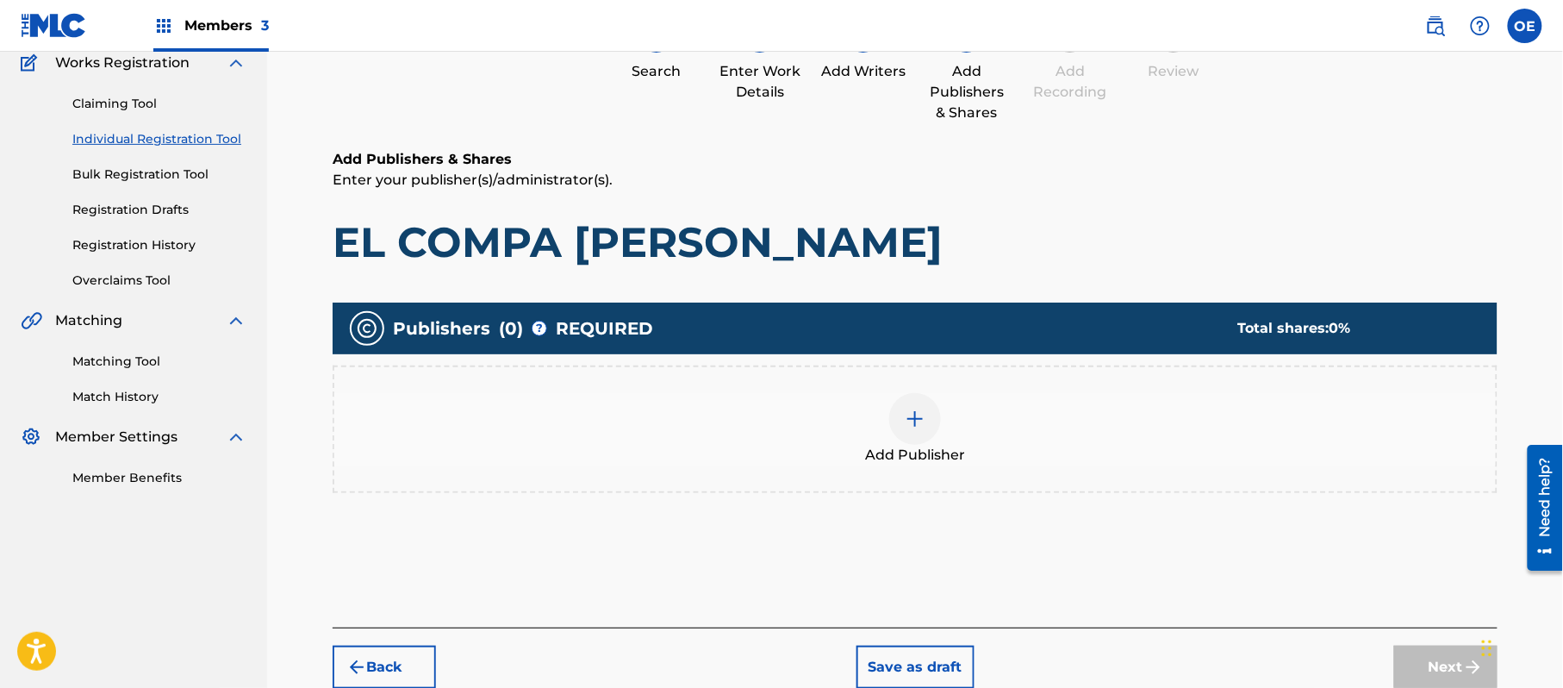
scroll to position [78, 0]
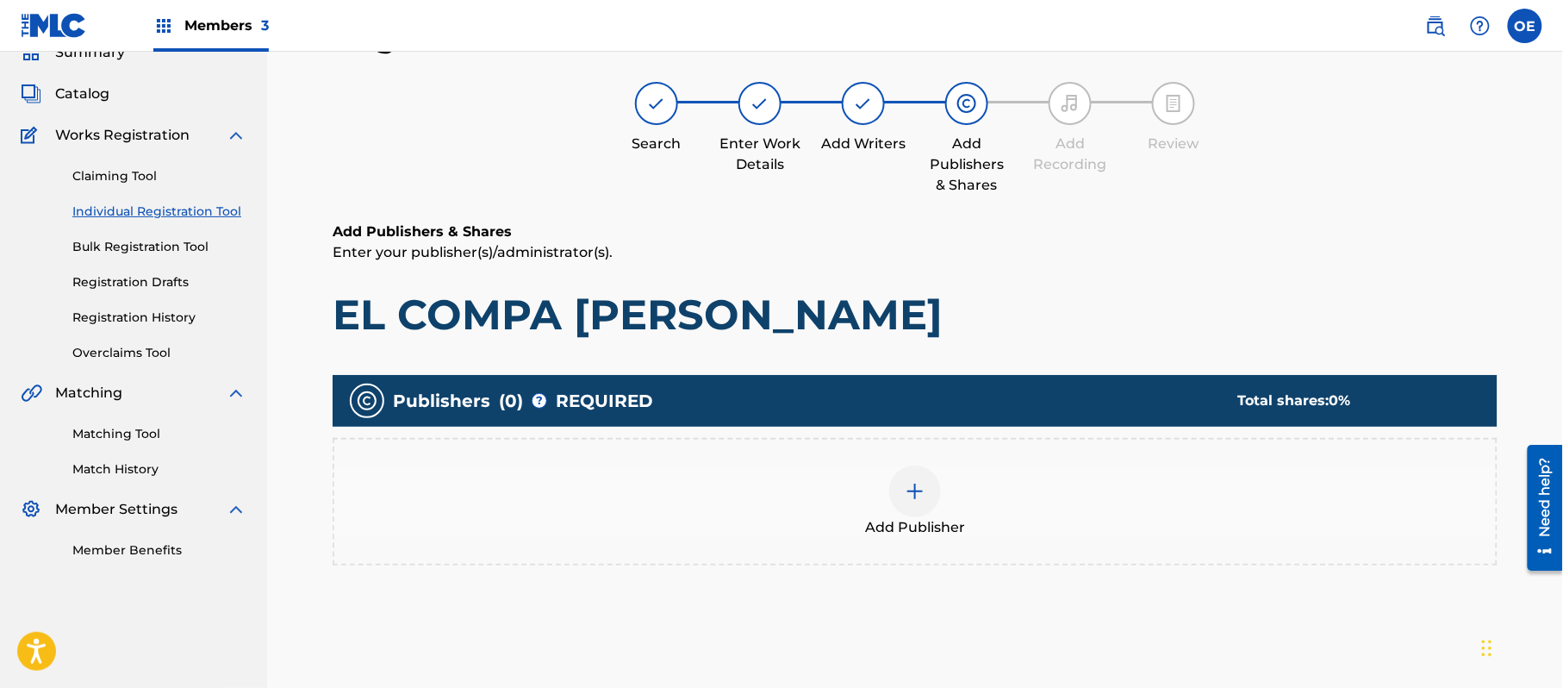
click at [877, 510] on div "Add Publisher" at bounding box center [915, 501] width 1162 height 72
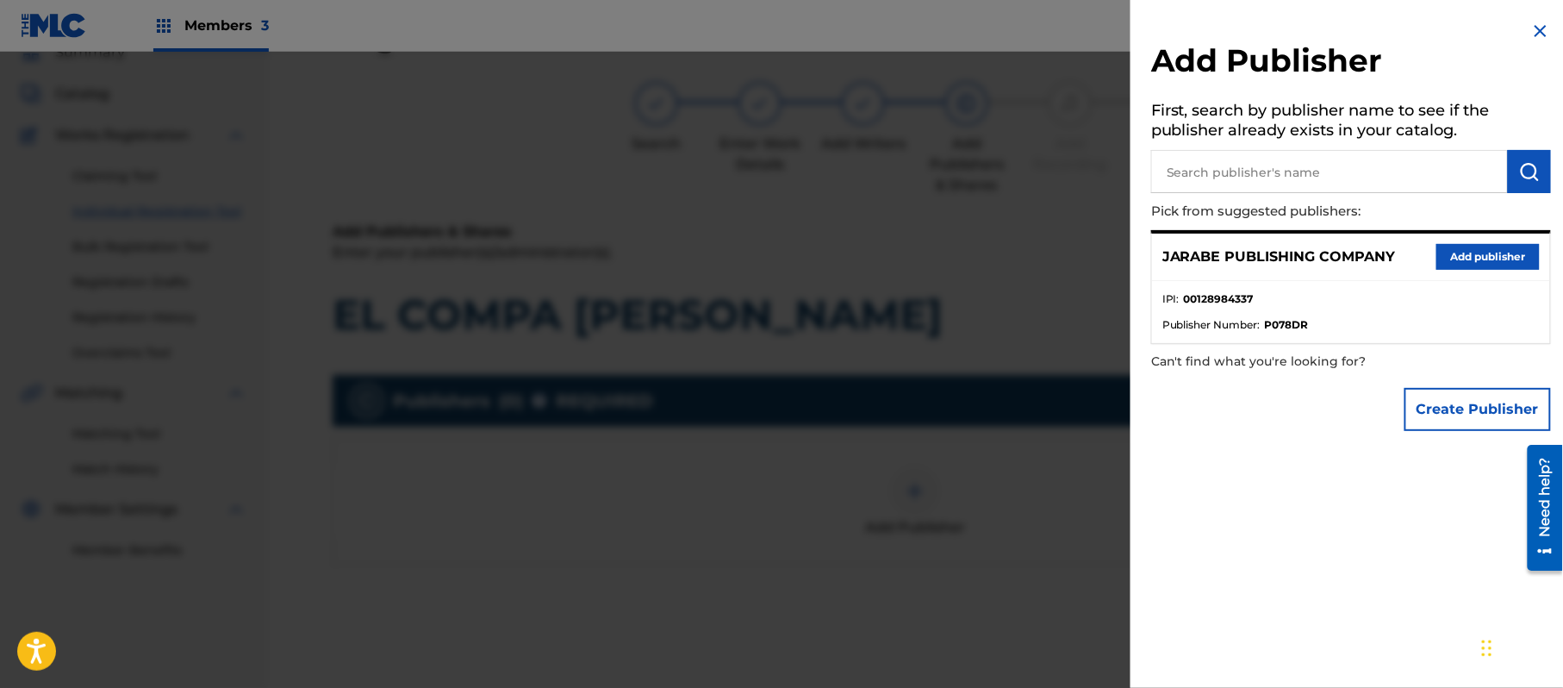
click at [1511, 257] on button "Add publisher" at bounding box center [1488, 257] width 103 height 26
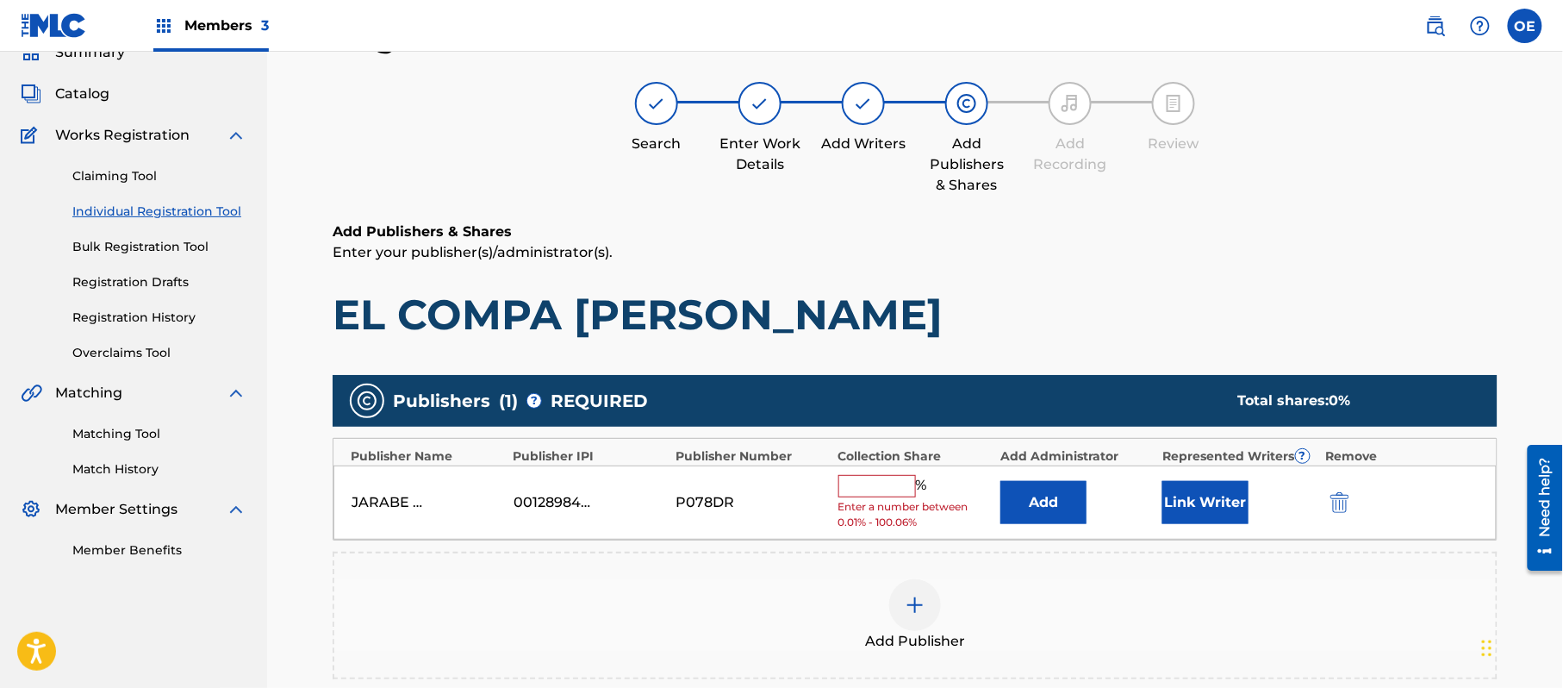
click at [894, 487] on input "text" at bounding box center [878, 486] width 78 height 22
type input "100"
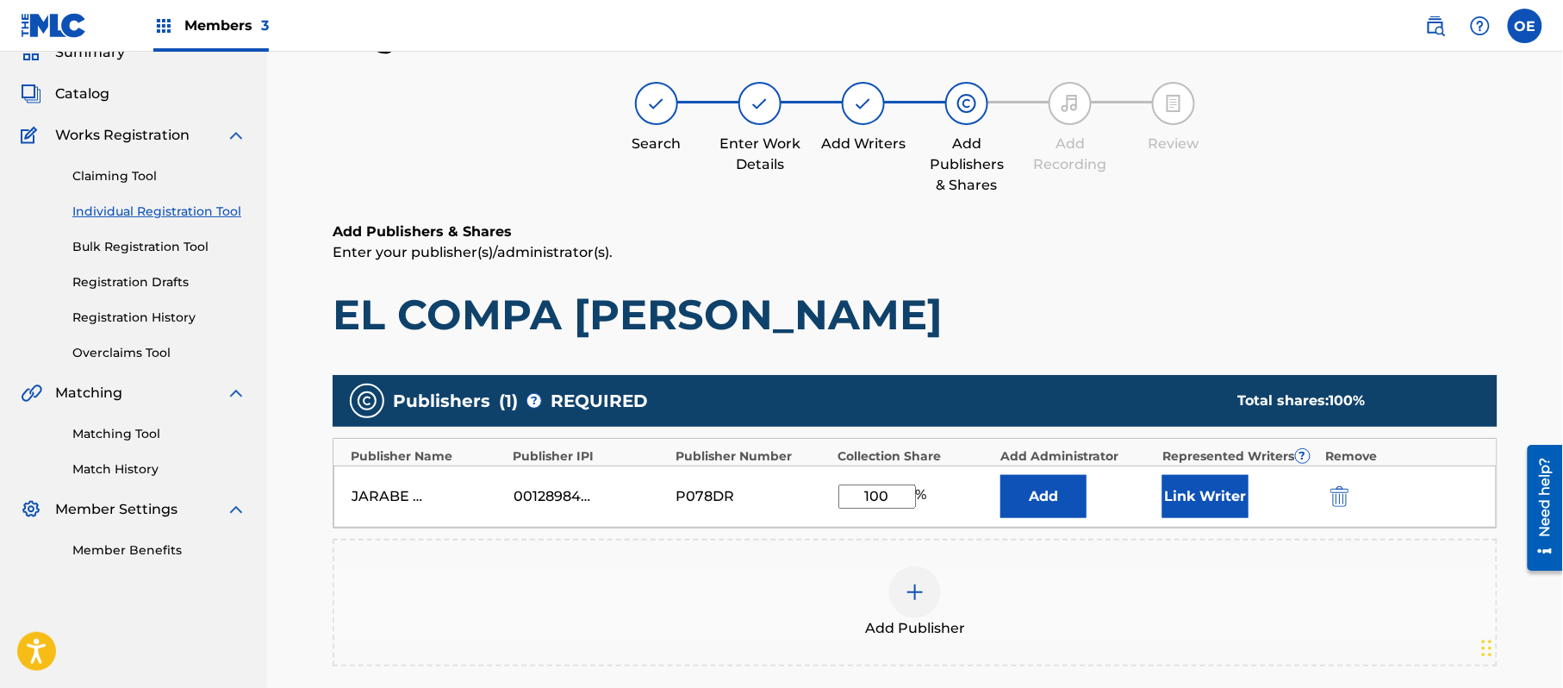
click at [1220, 508] on button "Link Writer" at bounding box center [1206, 496] width 86 height 43
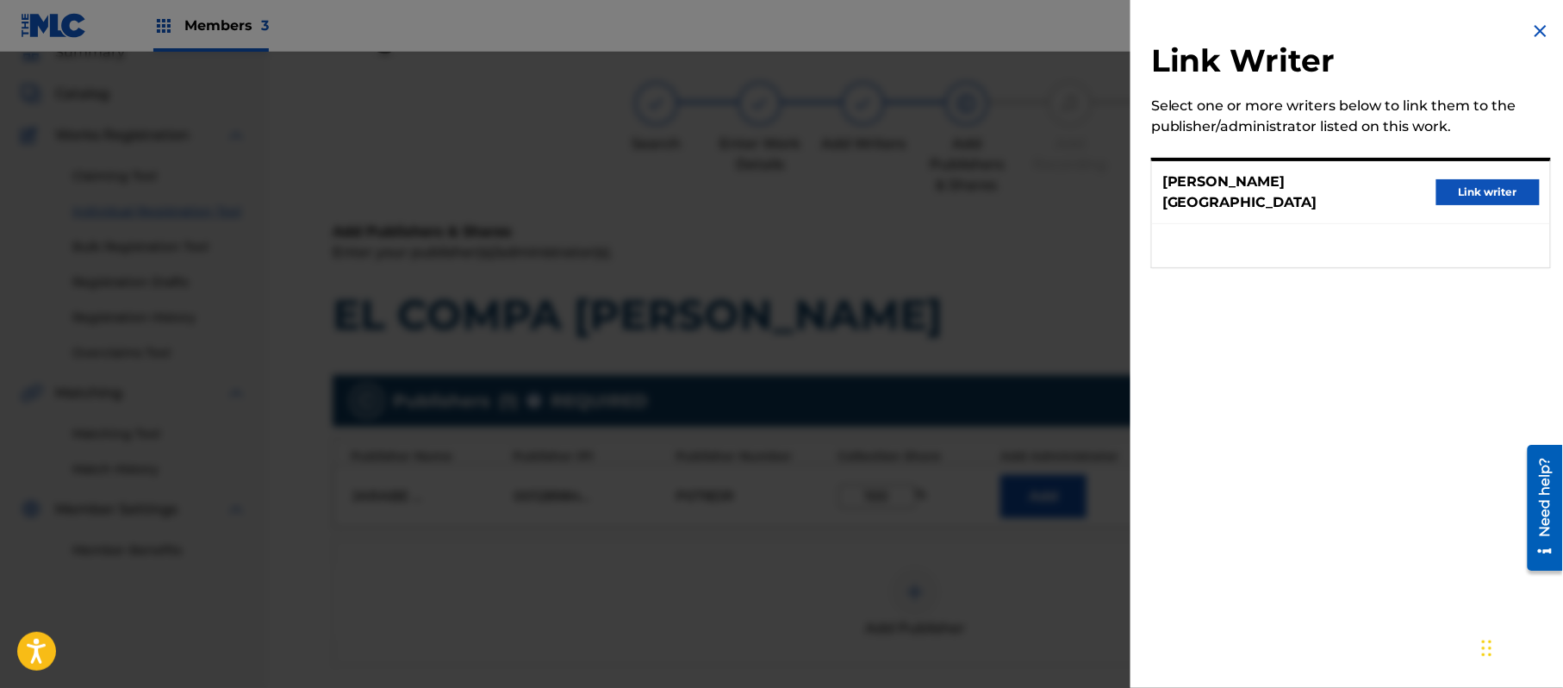
click at [1463, 195] on button "Link writer" at bounding box center [1488, 192] width 103 height 26
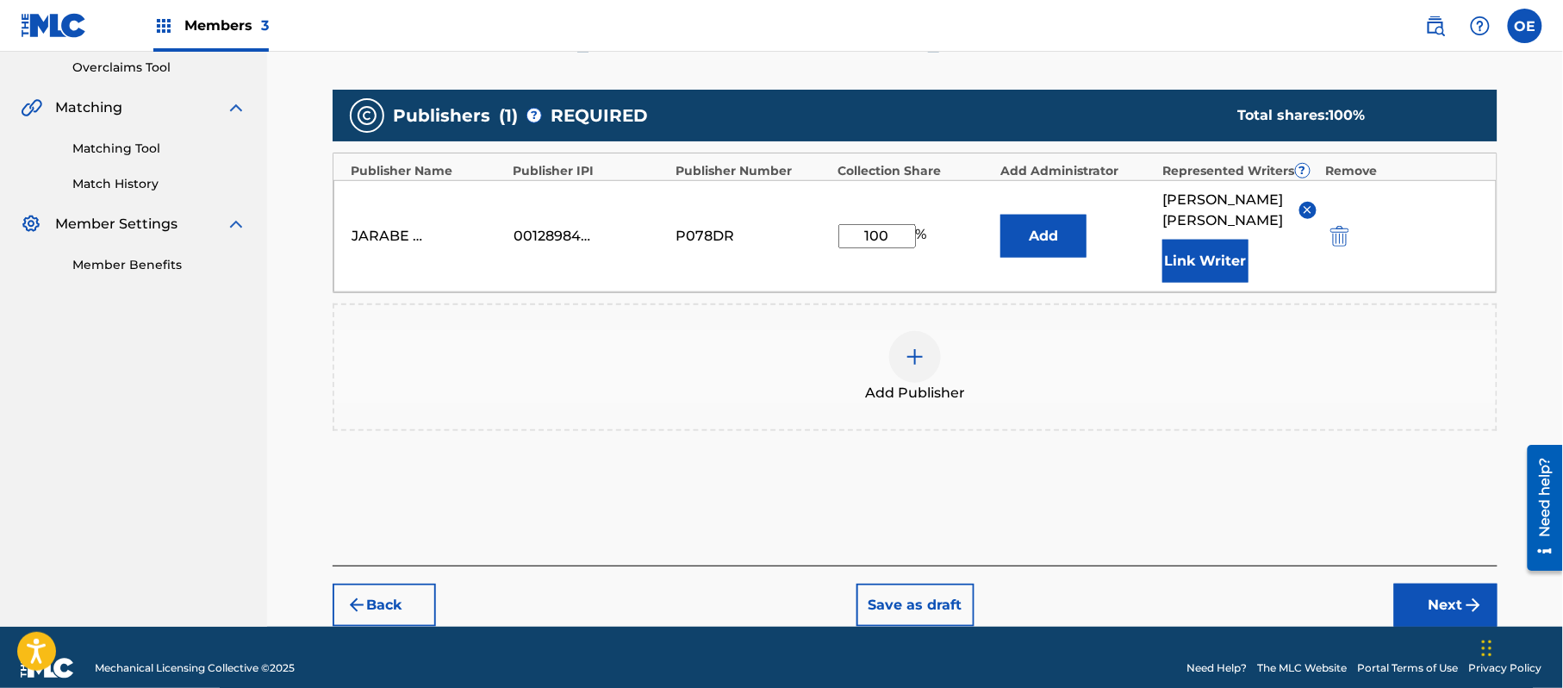
click at [1477, 595] on img "submit" at bounding box center [1474, 605] width 21 height 21
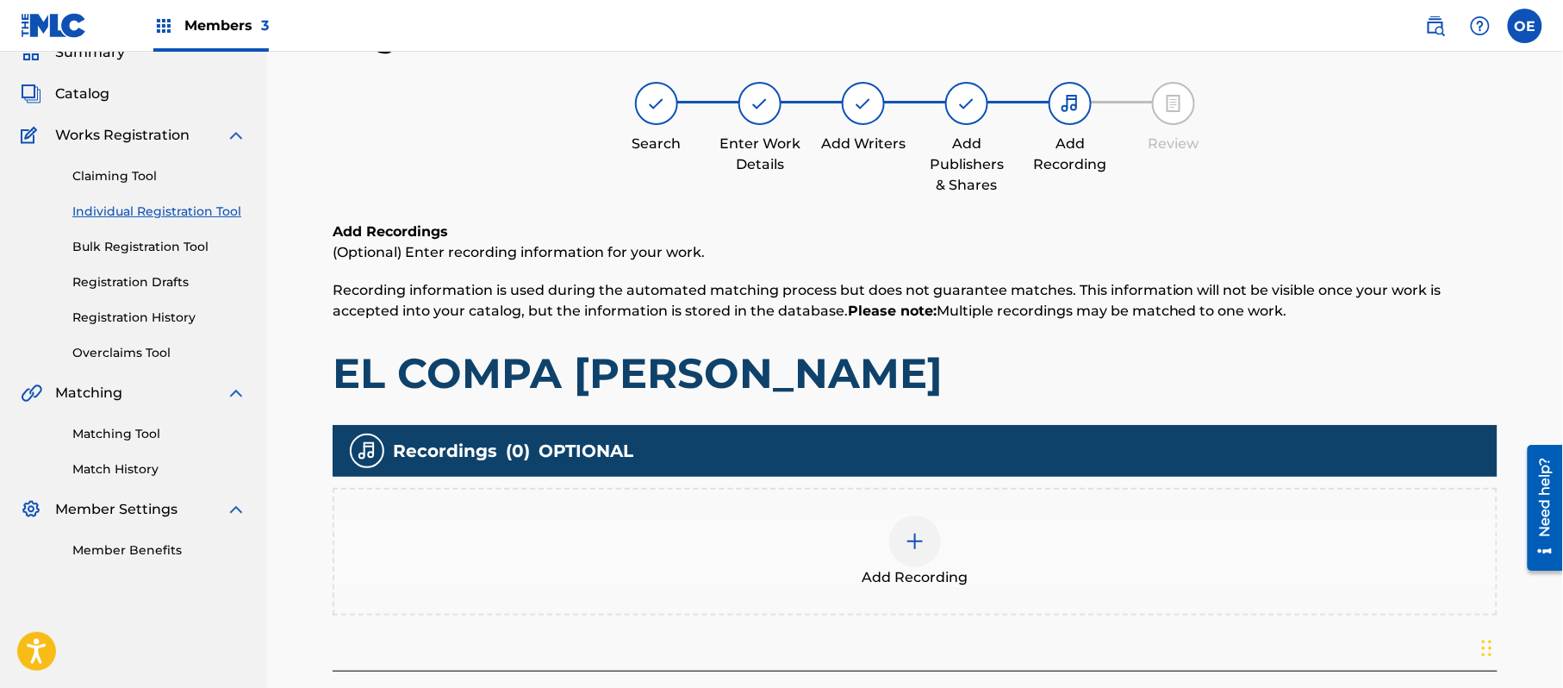
click at [969, 539] on div "Add Recording" at bounding box center [915, 551] width 1162 height 72
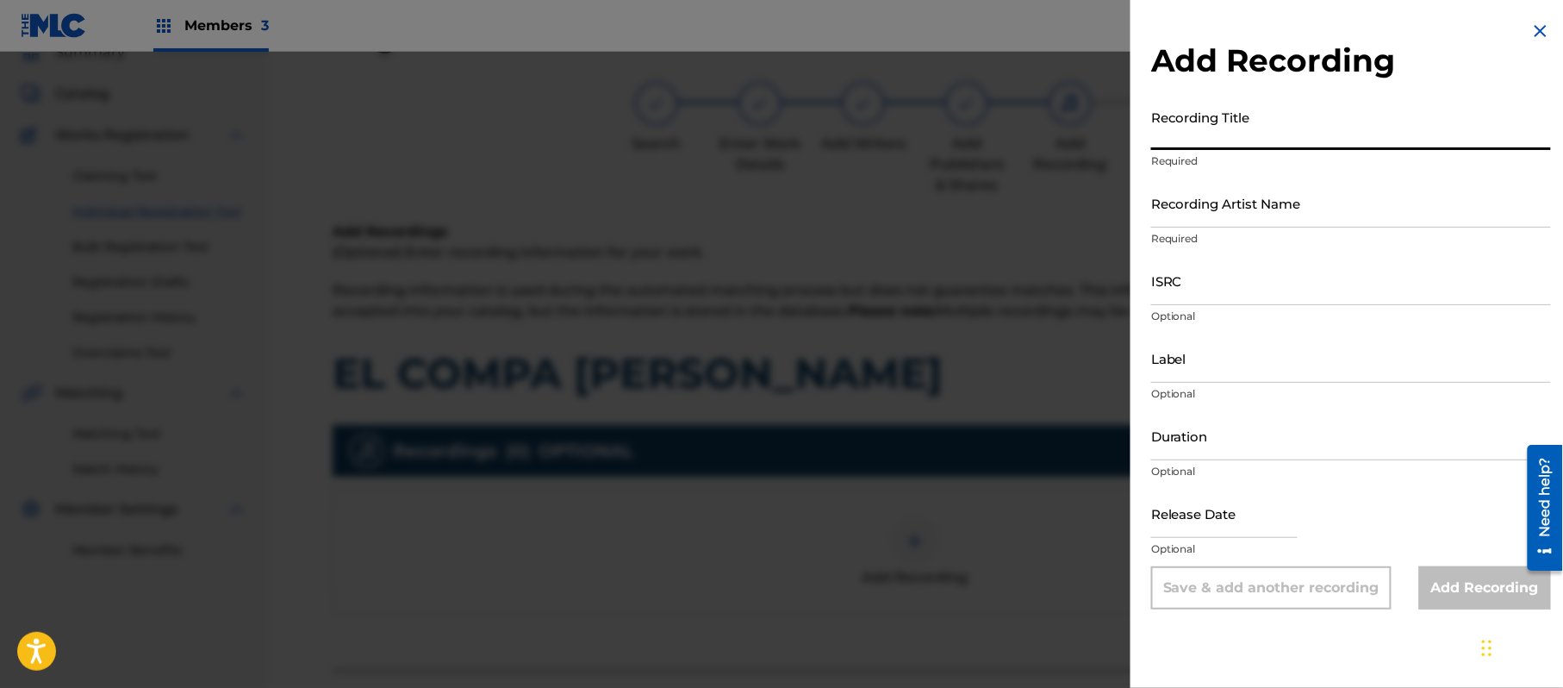
paste input "El Compa [PERSON_NAME]"
type input "El Compa [PERSON_NAME]"
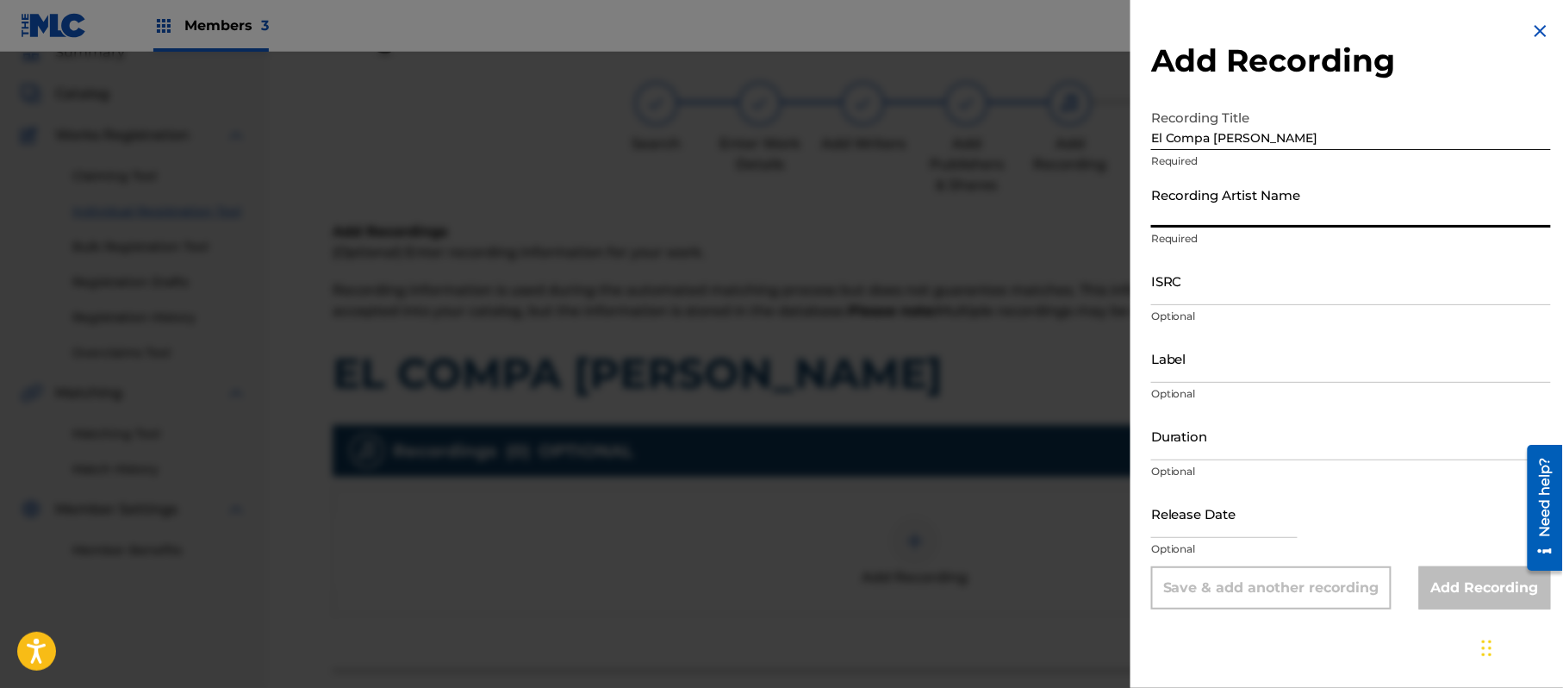
paste input "[PERSON_NAME]"
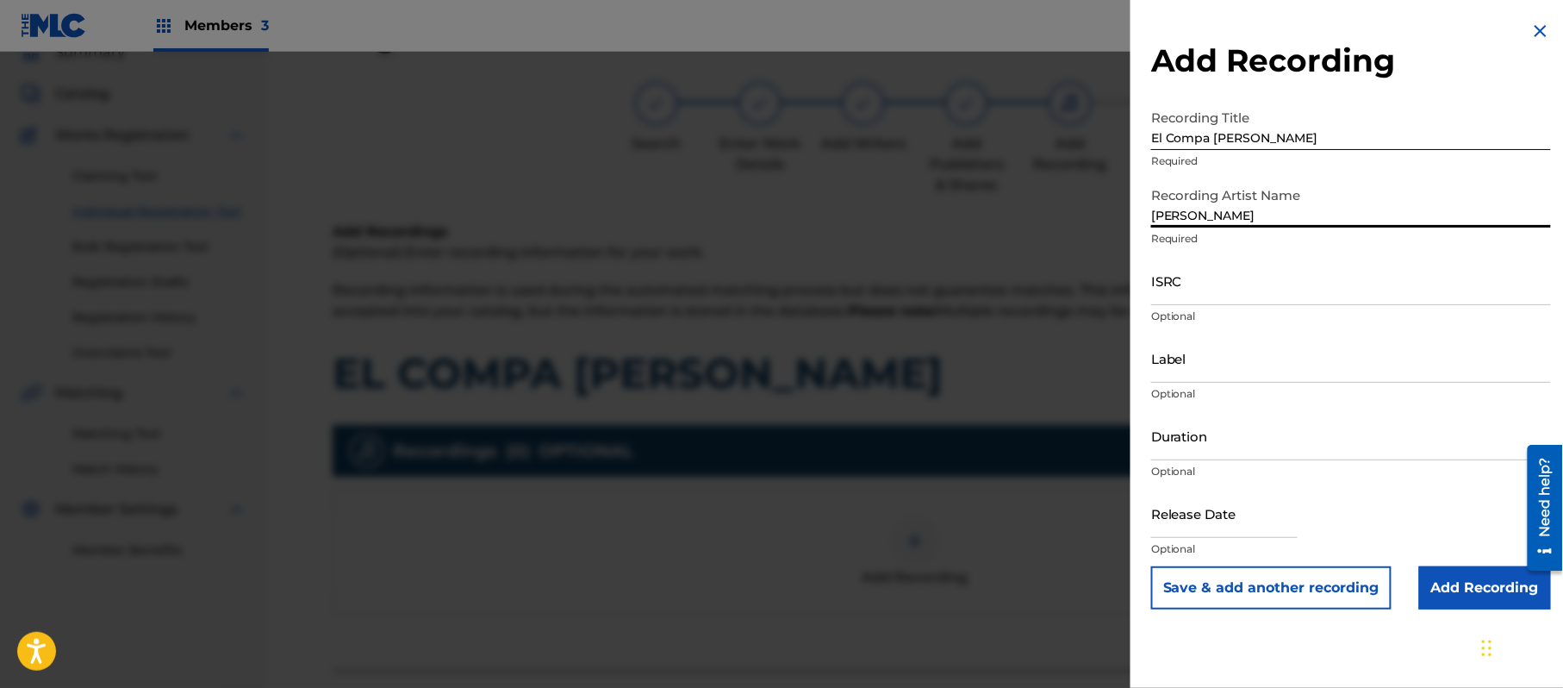
type input "[PERSON_NAME]"
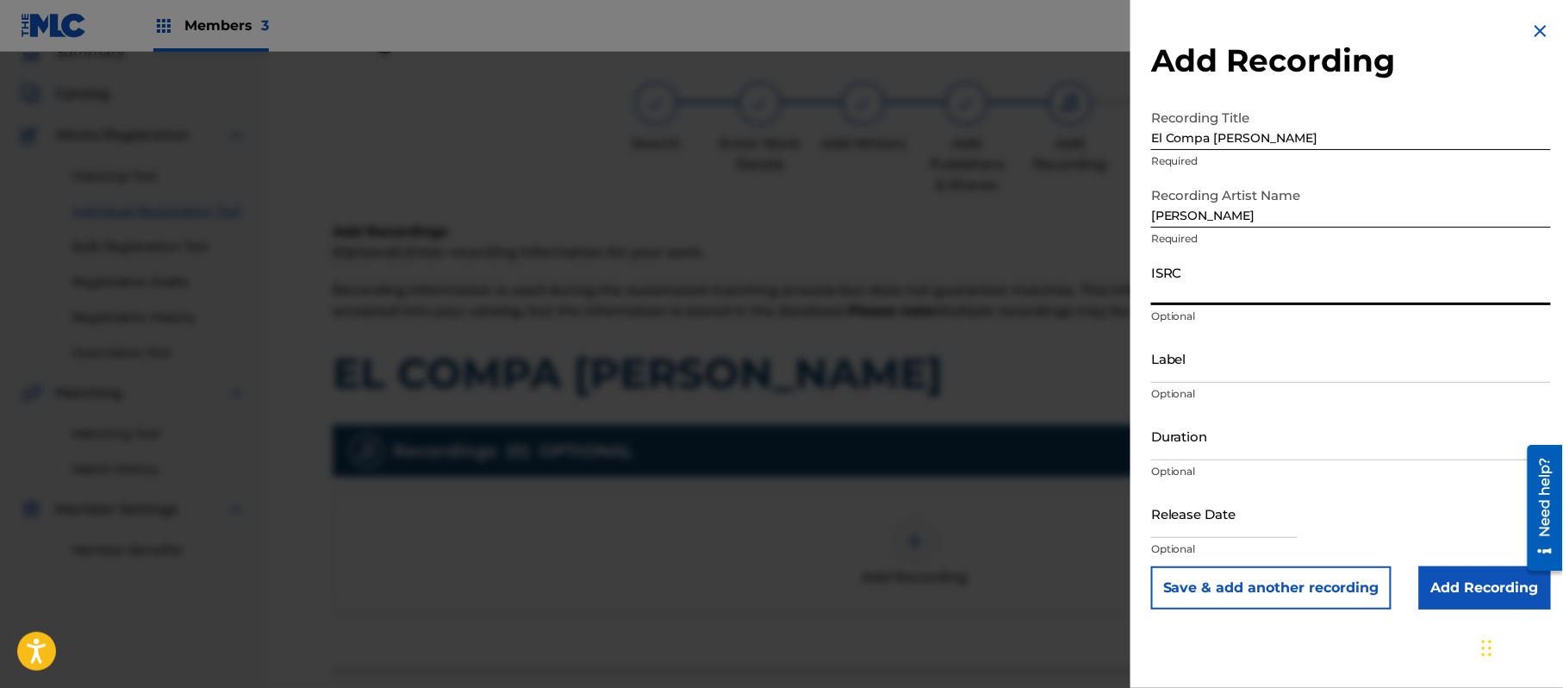
paste input "US3DF1118273"
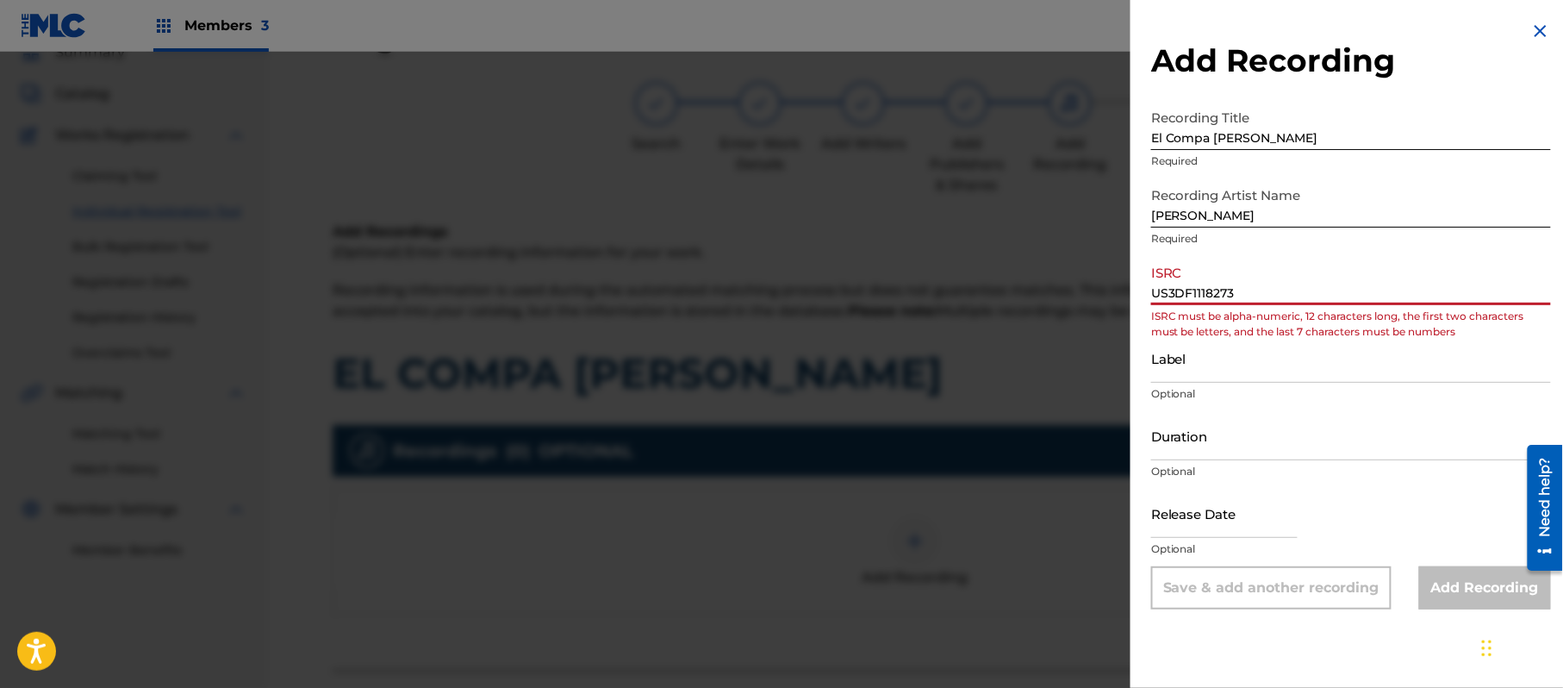
drag, startPoint x: 1177, startPoint y: 297, endPoint x: 1081, endPoint y: 294, distance: 96.6
click at [1079, 301] on div "Add Recording Recording Title El Compa [PERSON_NAME] Required Recording Artist …" at bounding box center [781, 370] width 1563 height 636
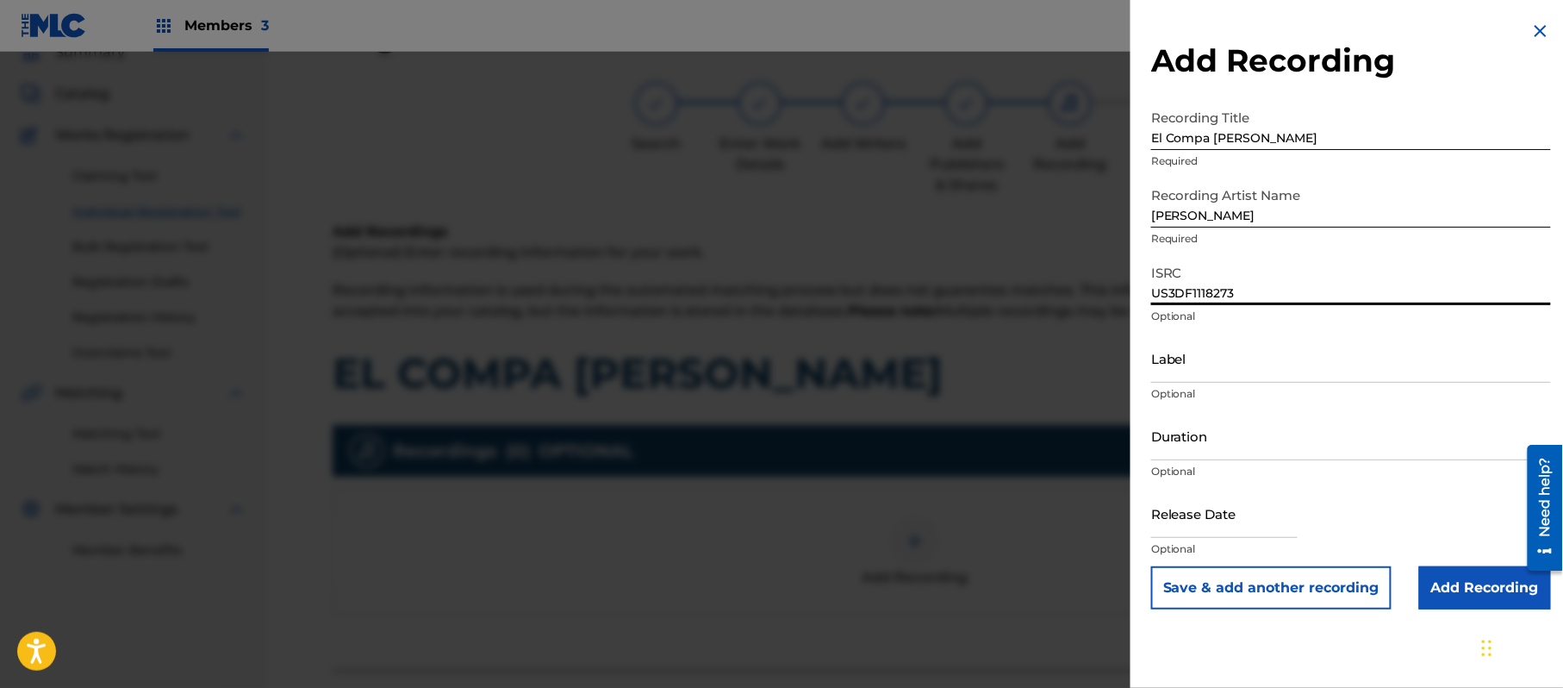
type input "US3DF1118273"
paste input "Mar International Records"
type input "Mar International Records"
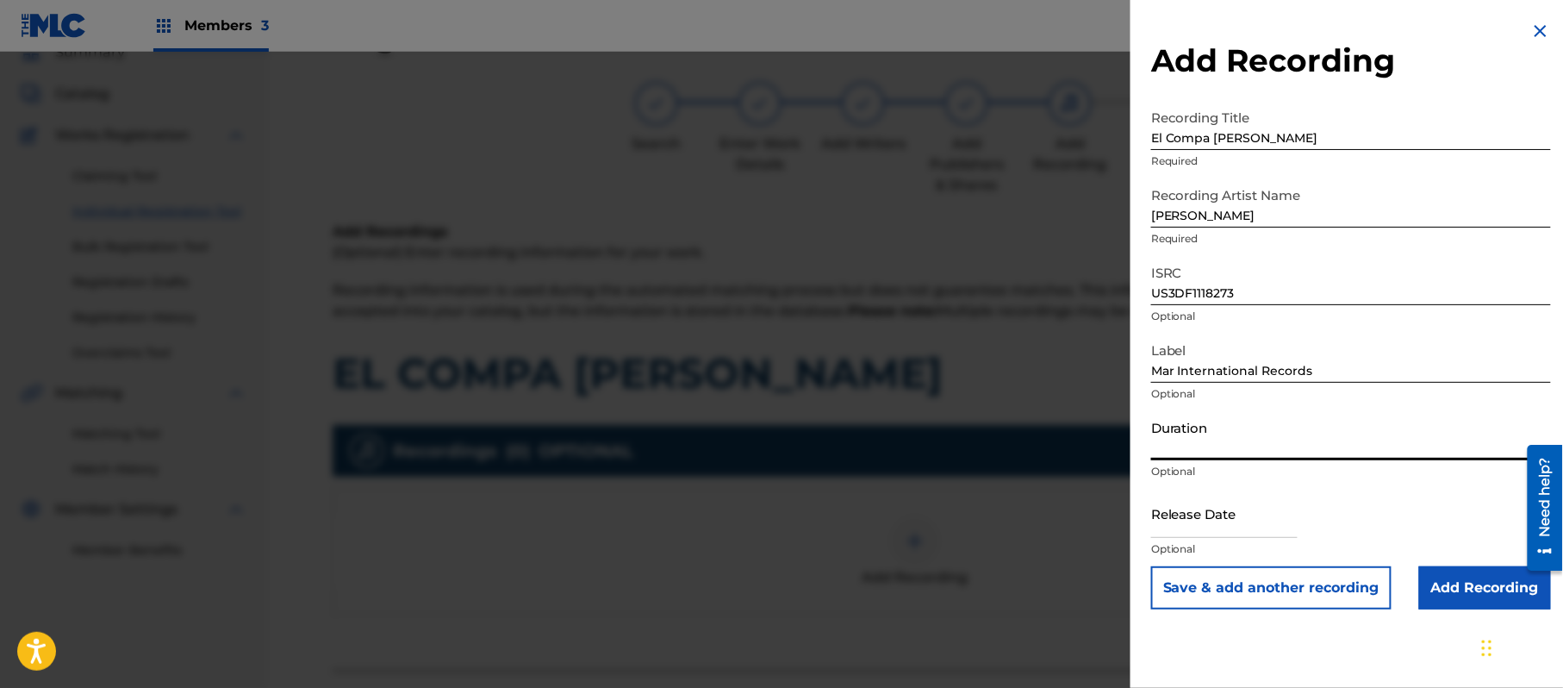
click at [1183, 440] on input "Duration" at bounding box center [1351, 435] width 400 height 49
type input "03:22"
drag, startPoint x: 1164, startPoint y: 522, endPoint x: 1207, endPoint y: 528, distance: 43.5
click at [1164, 522] on input "text" at bounding box center [1224, 513] width 147 height 49
select select "7"
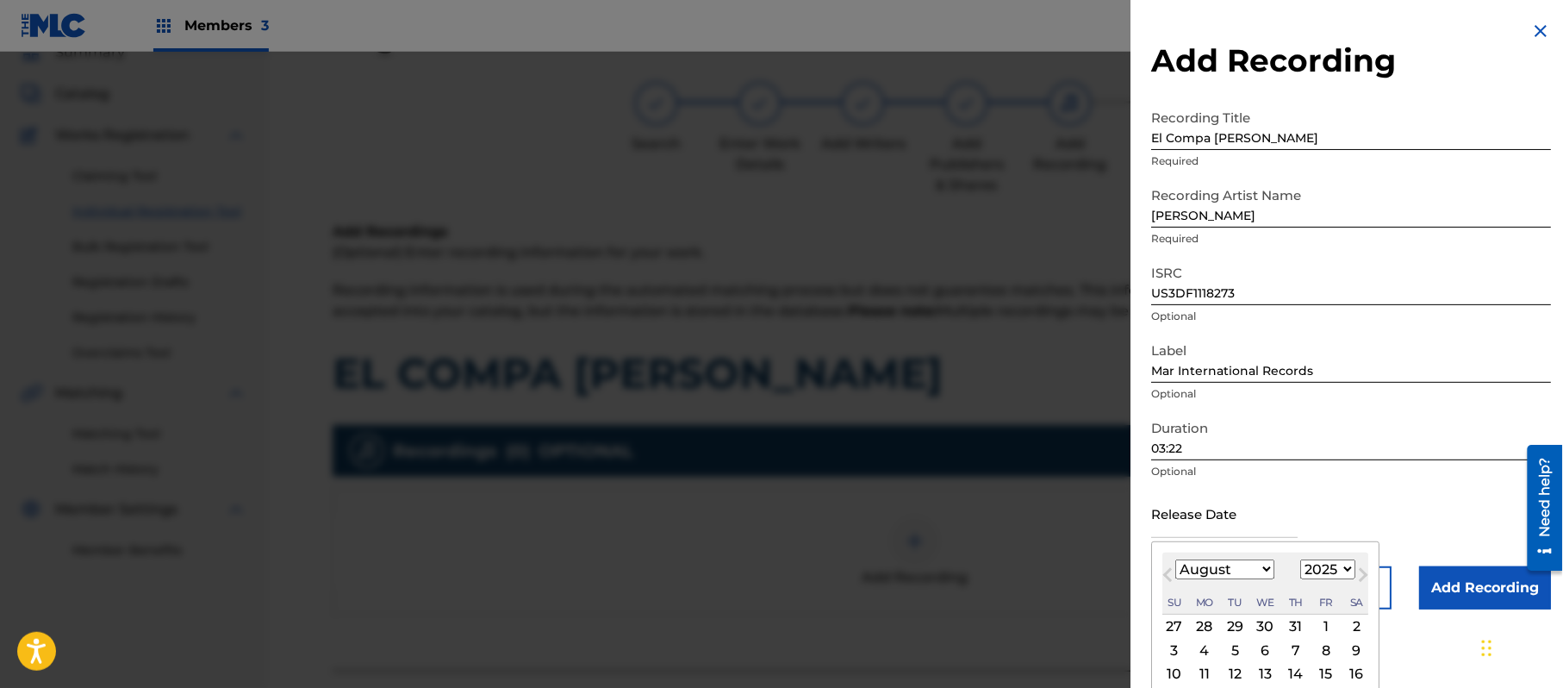
drag, startPoint x: 1335, startPoint y: 570, endPoint x: 1336, endPoint y: 560, distance: 9.5
click at [1335, 570] on select "1899 1900 1901 1902 1903 1904 1905 1906 1907 1908 1909 1910 1911 1912 1913 1914…" at bounding box center [1328, 569] width 55 height 20
select select "2007"
click at [1304, 559] on select "1899 1900 1901 1902 1903 1904 1905 1906 1907 1908 1909 1910 1911 1912 1913 1914…" at bounding box center [1328, 569] width 55 height 20
click at [1239, 569] on select "January February March April May June July August September October November De…" at bounding box center [1225, 569] width 99 height 20
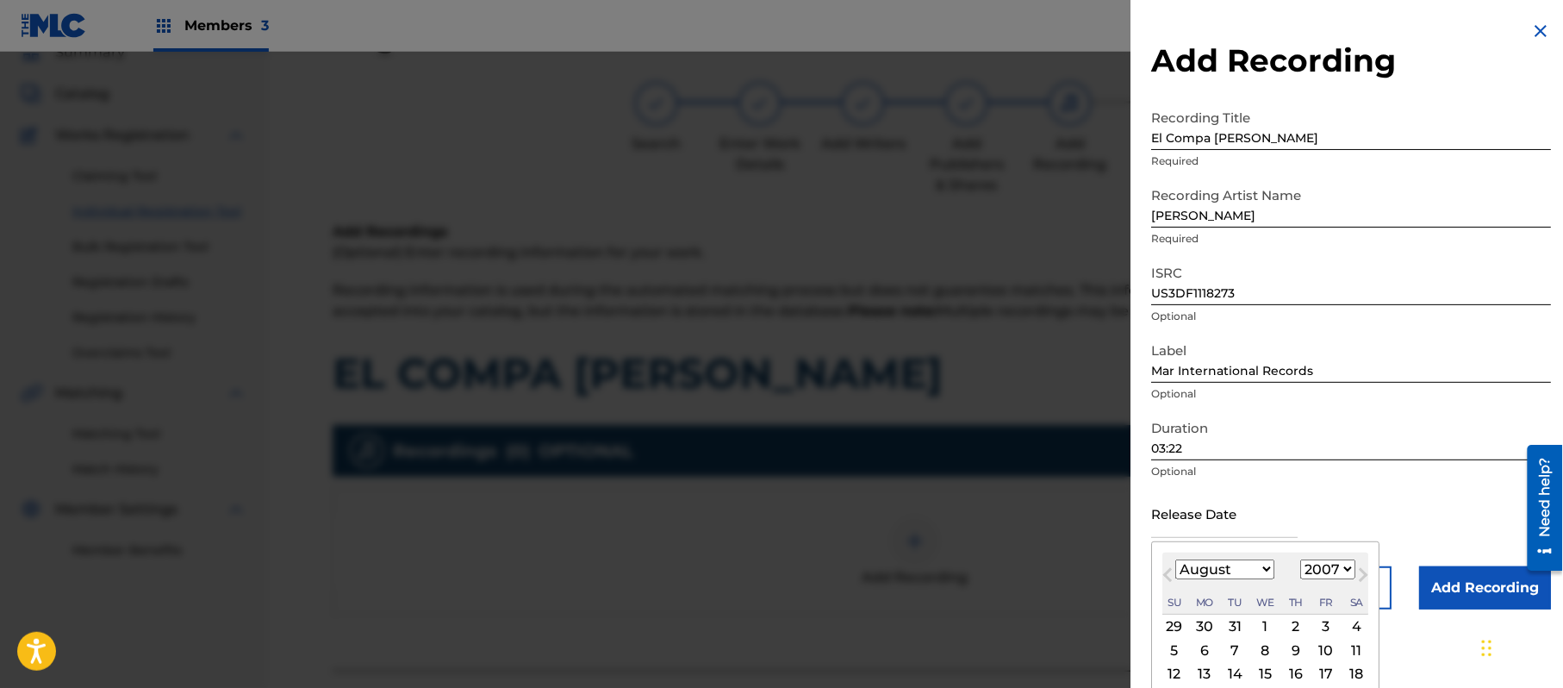
select select "8"
click at [1176, 559] on select "January February March April May June July August September October November De…" at bounding box center [1225, 569] width 99 height 20
click at [1243, 671] on div "11" at bounding box center [1235, 674] width 21 height 21
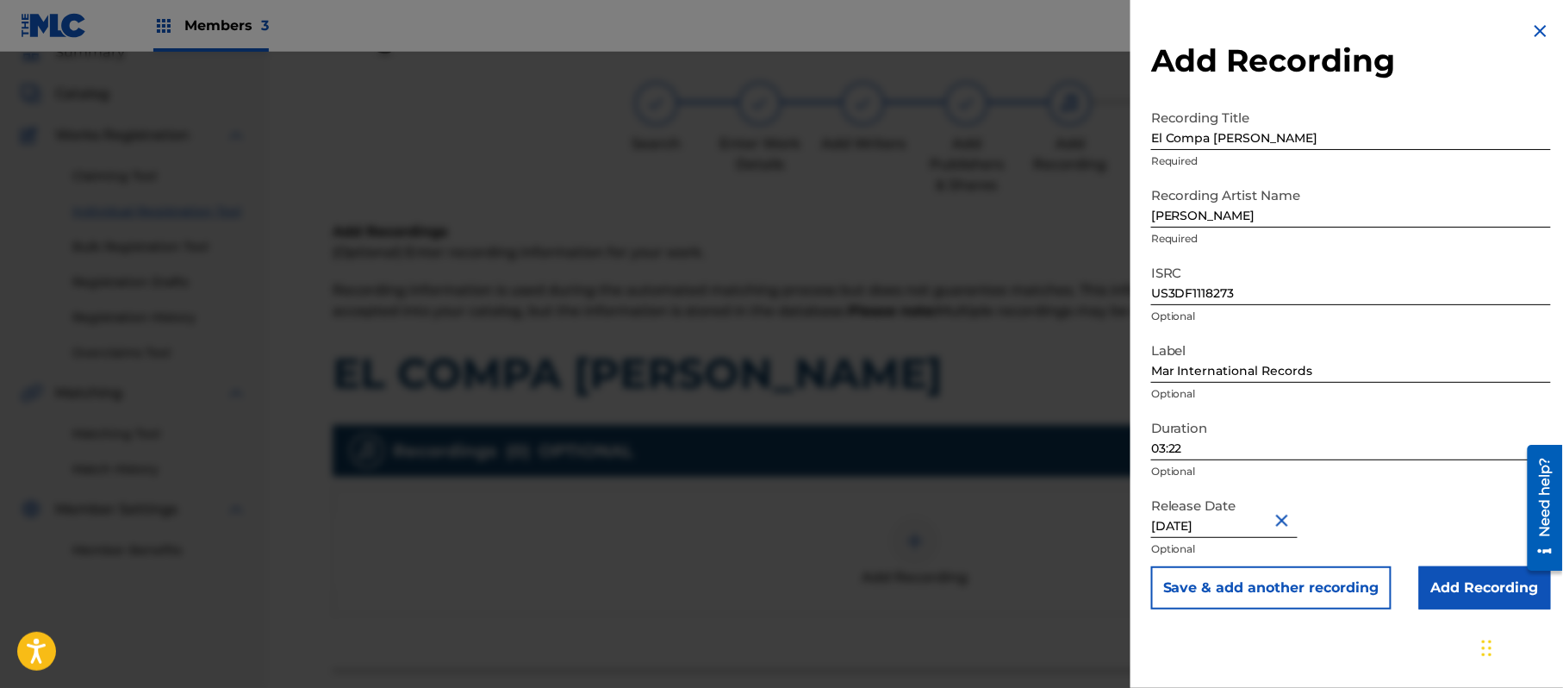
click at [1450, 579] on input "Add Recording" at bounding box center [1486, 587] width 132 height 43
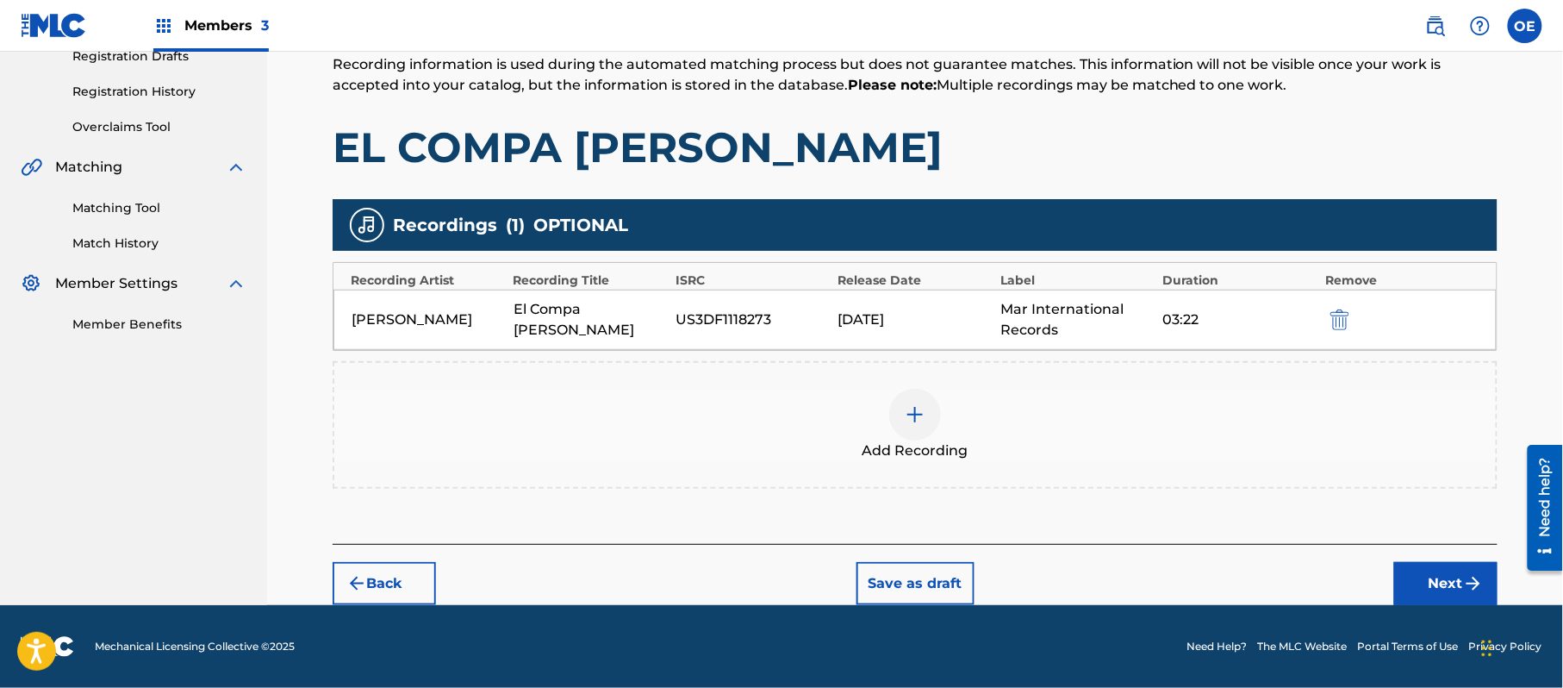
click at [1421, 587] on button "Next" at bounding box center [1446, 583] width 103 height 43
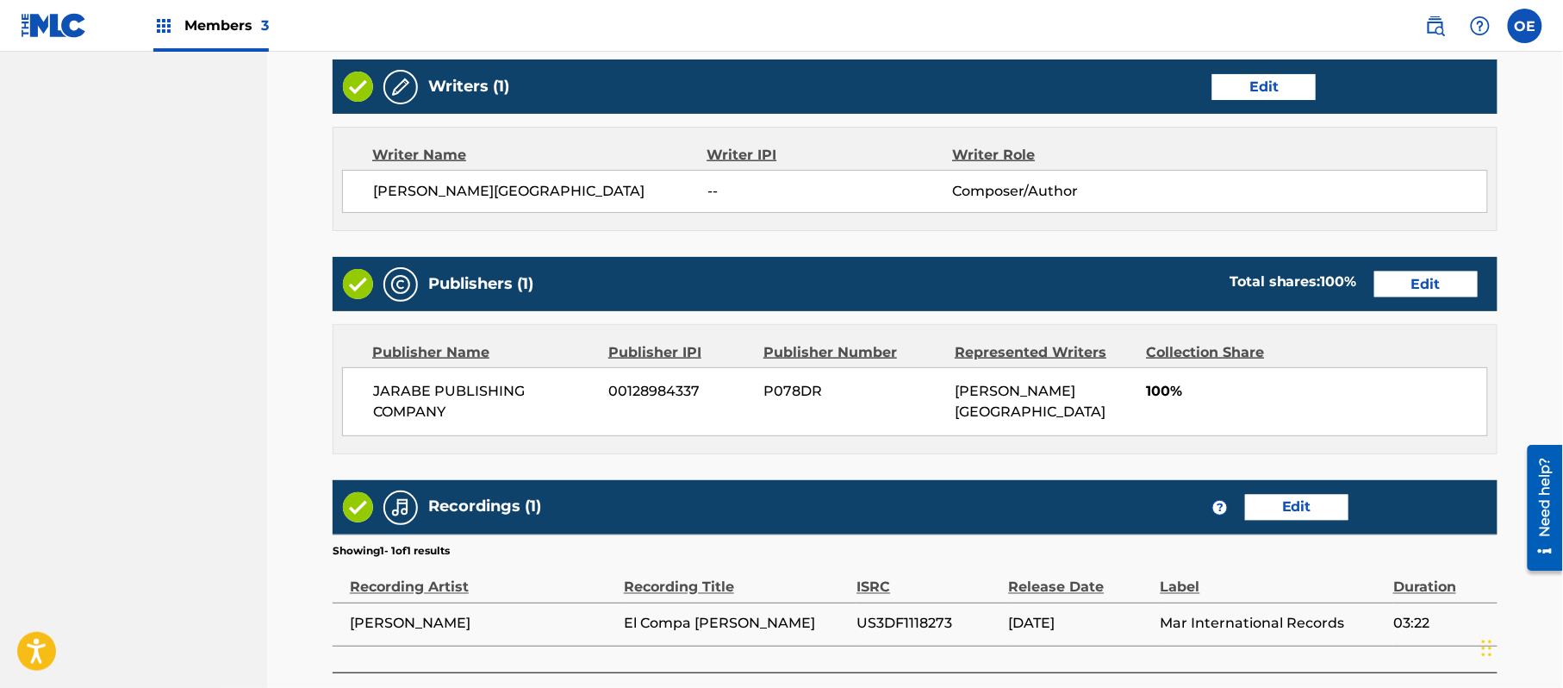
scroll to position [791, 0]
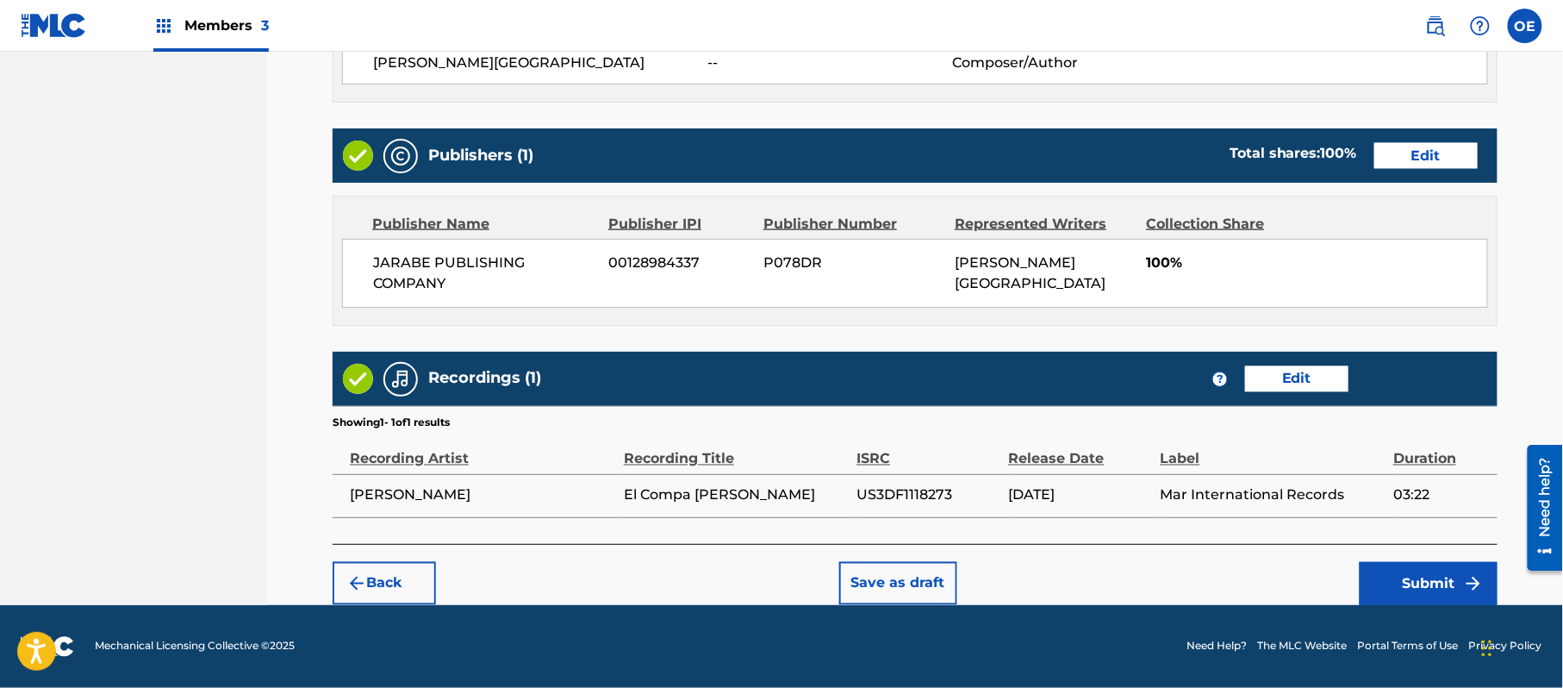
click at [1366, 572] on button "Submit" at bounding box center [1429, 583] width 138 height 43
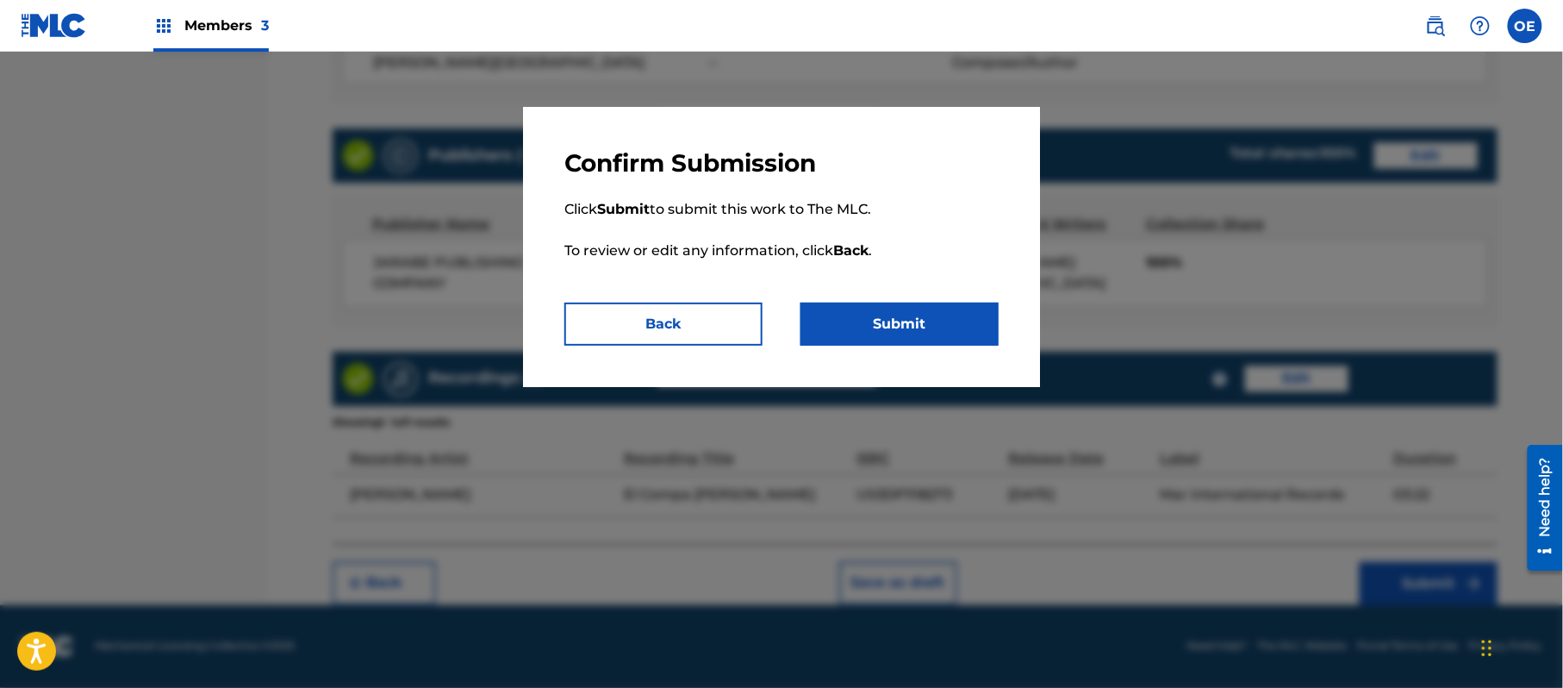
drag, startPoint x: 908, startPoint y: 324, endPoint x: 62, endPoint y: 321, distance: 845.5
click at [907, 324] on button "Submit" at bounding box center [900, 324] width 198 height 43
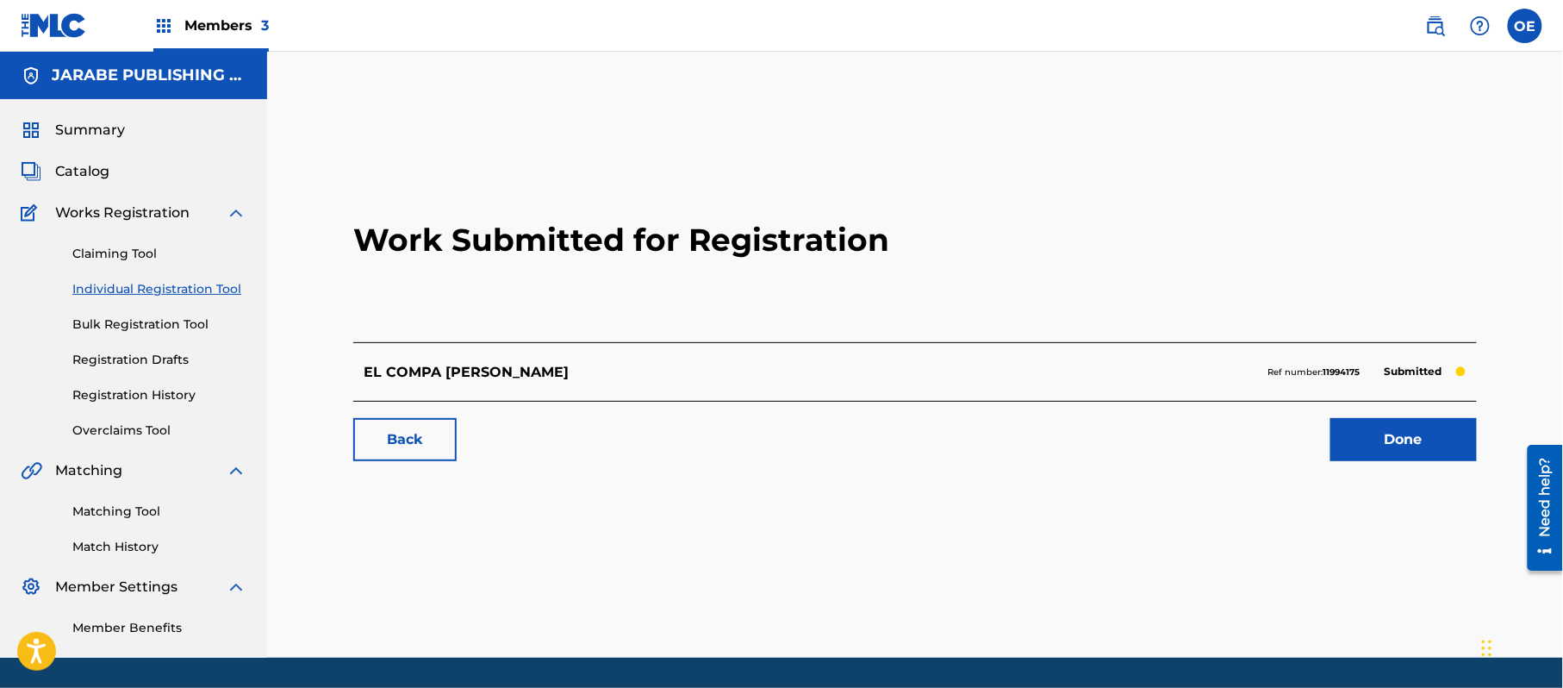
click at [178, 286] on link "Individual Registration Tool" at bounding box center [159, 289] width 174 height 18
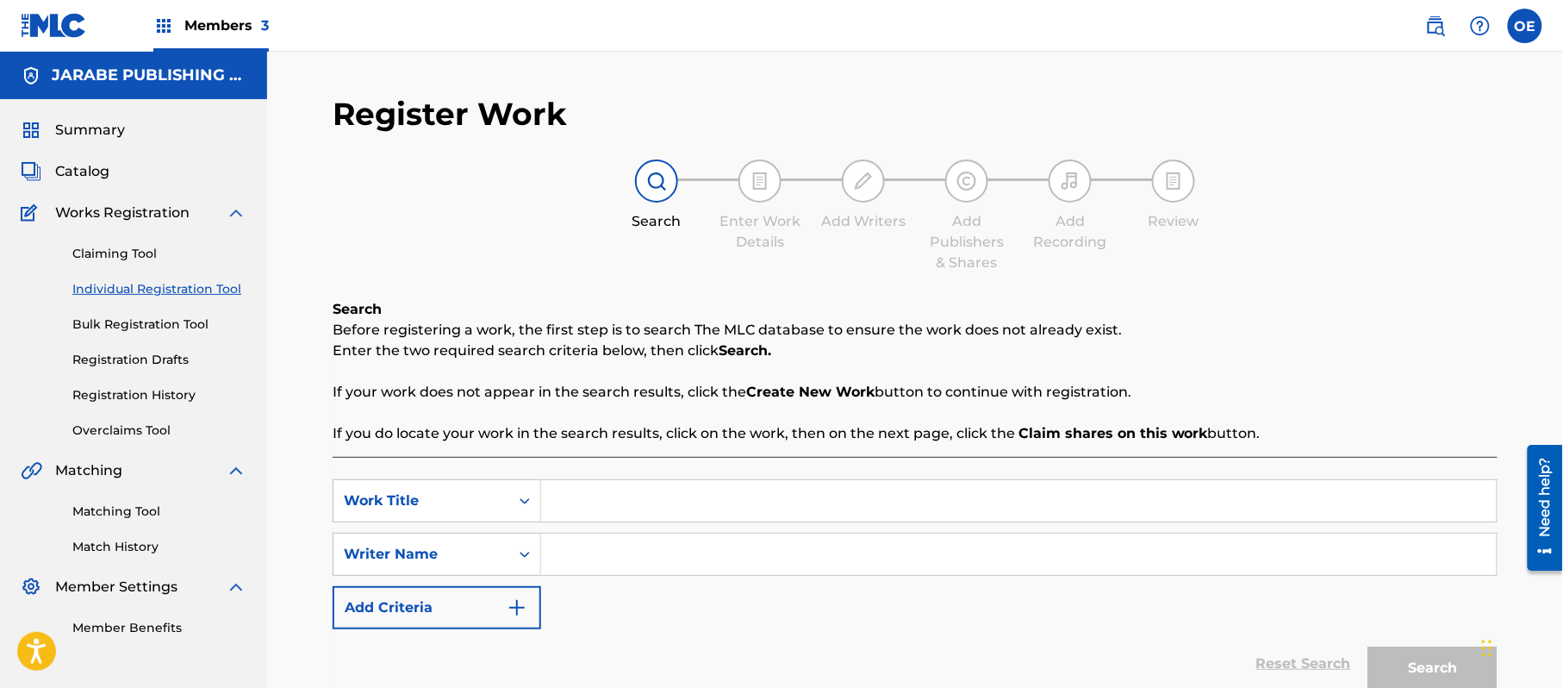
paste input "EL CORRIDO DE MENIN"
paste input "[PERSON_NAME][GEOGRAPHIC_DATA]"
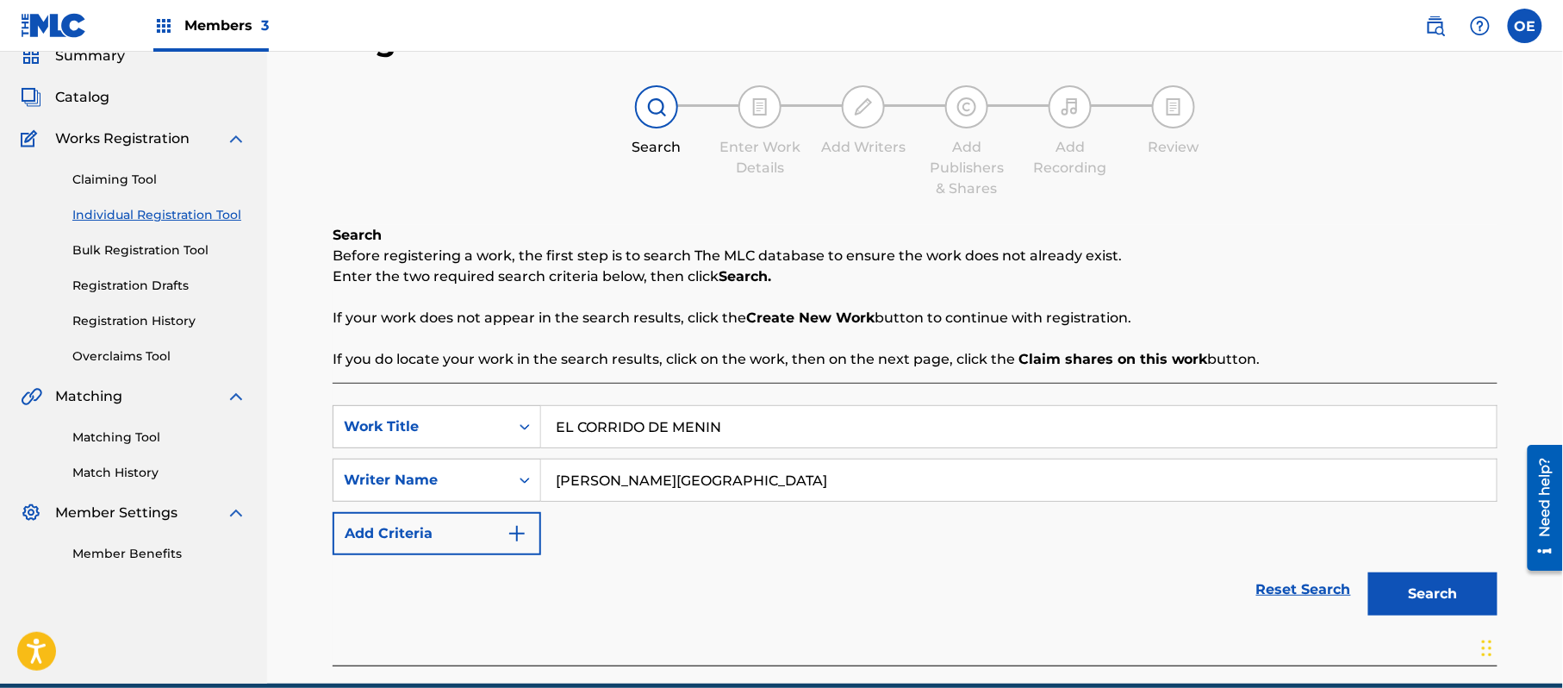
scroll to position [153, 0]
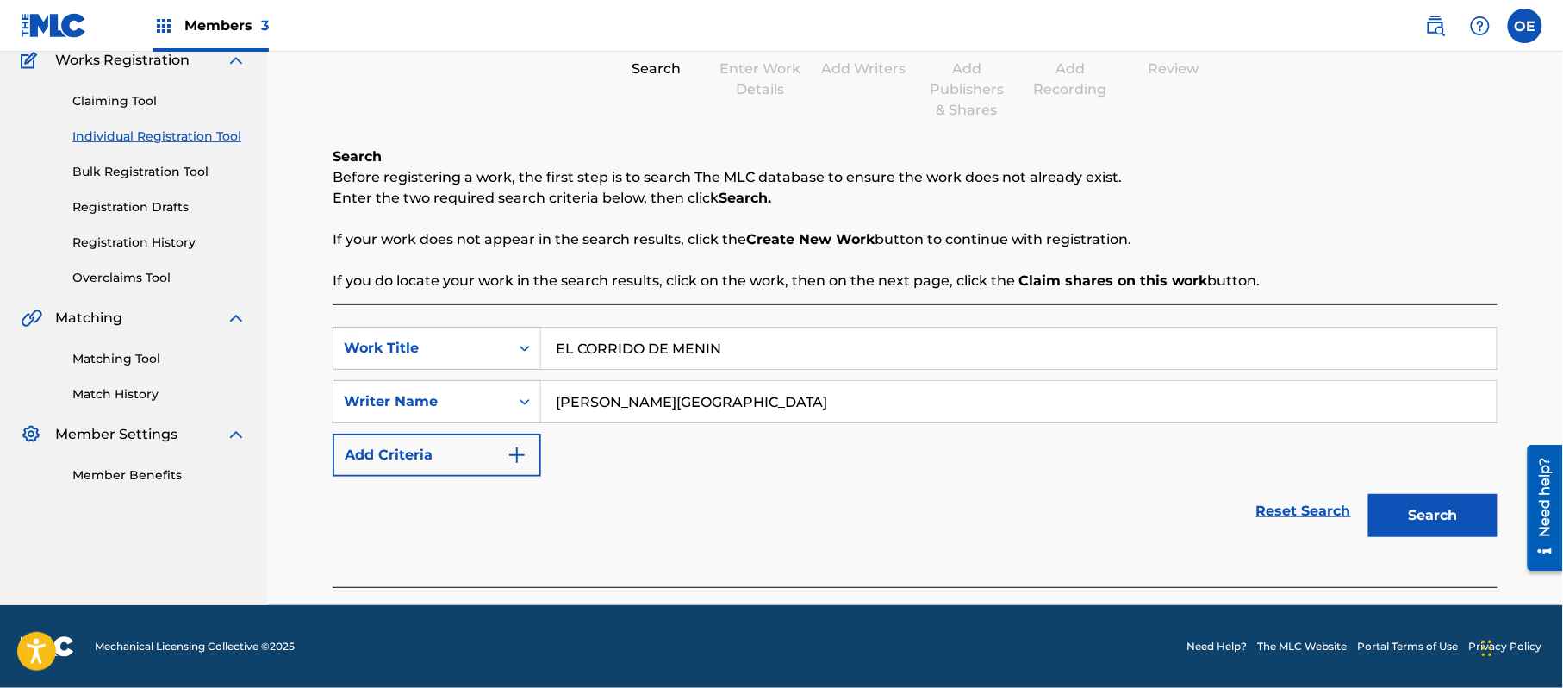
click at [1415, 515] on button "Search" at bounding box center [1433, 515] width 129 height 43
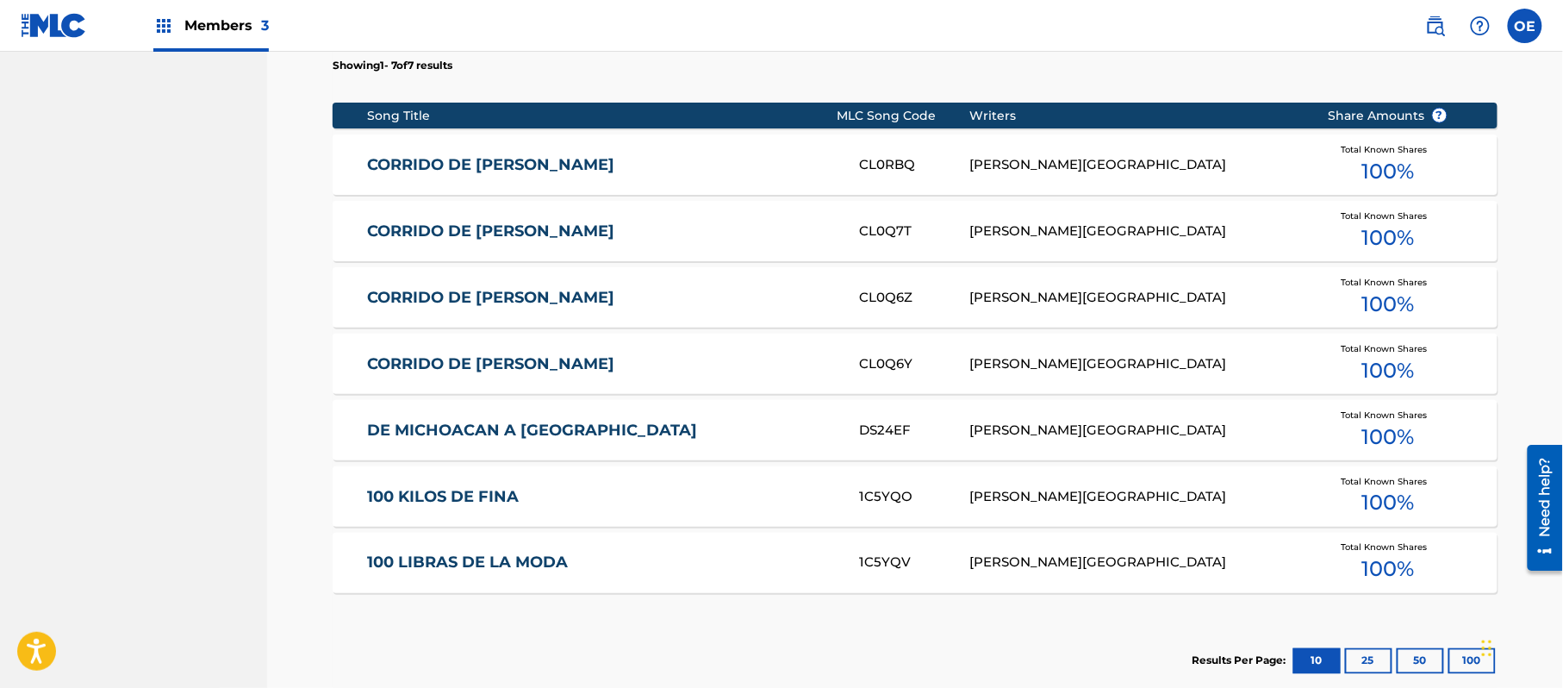
scroll to position [870, 0]
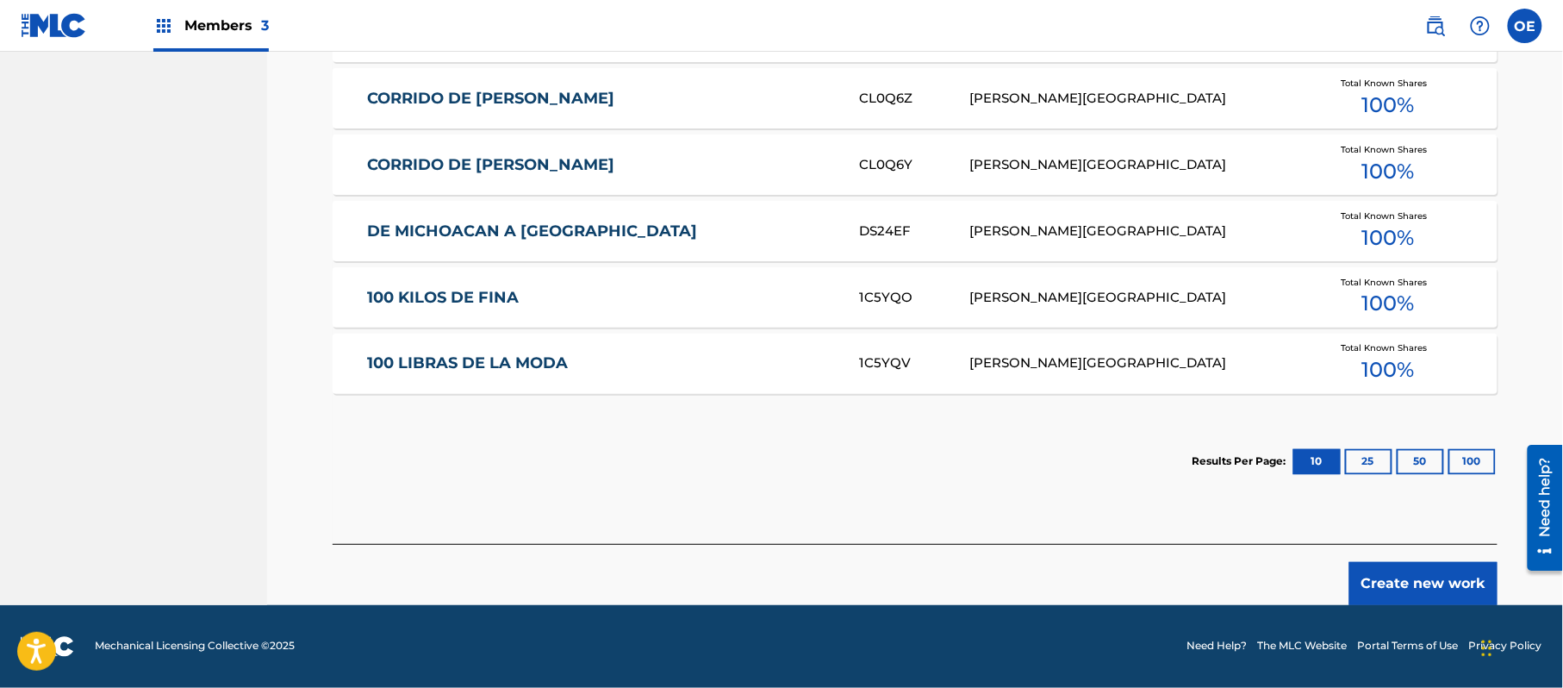
click at [1398, 567] on div "Create new work" at bounding box center [915, 574] width 1165 height 61
click at [1398, 569] on button "Create new work" at bounding box center [1424, 583] width 148 height 43
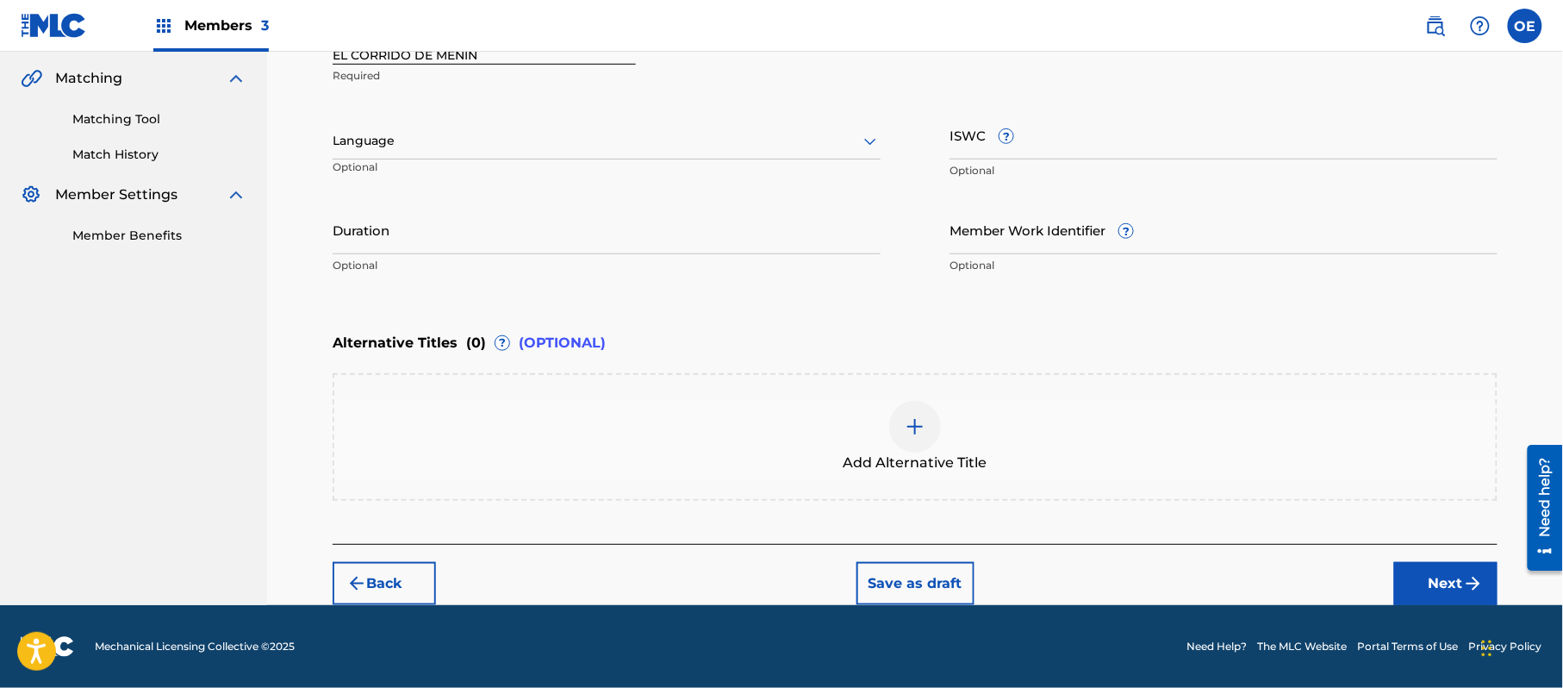
scroll to position [390, 0]
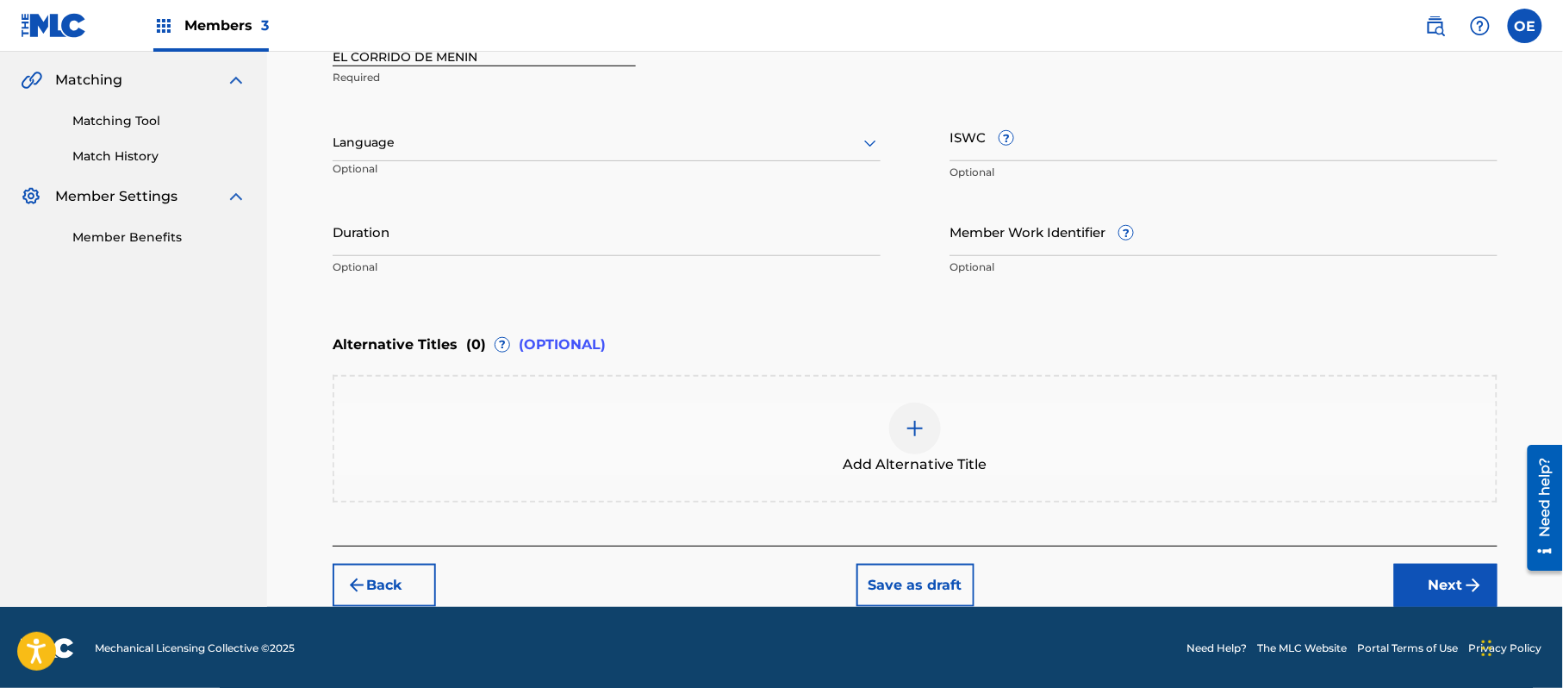
click at [501, 164] on div "Language Optional" at bounding box center [607, 151] width 548 height 78
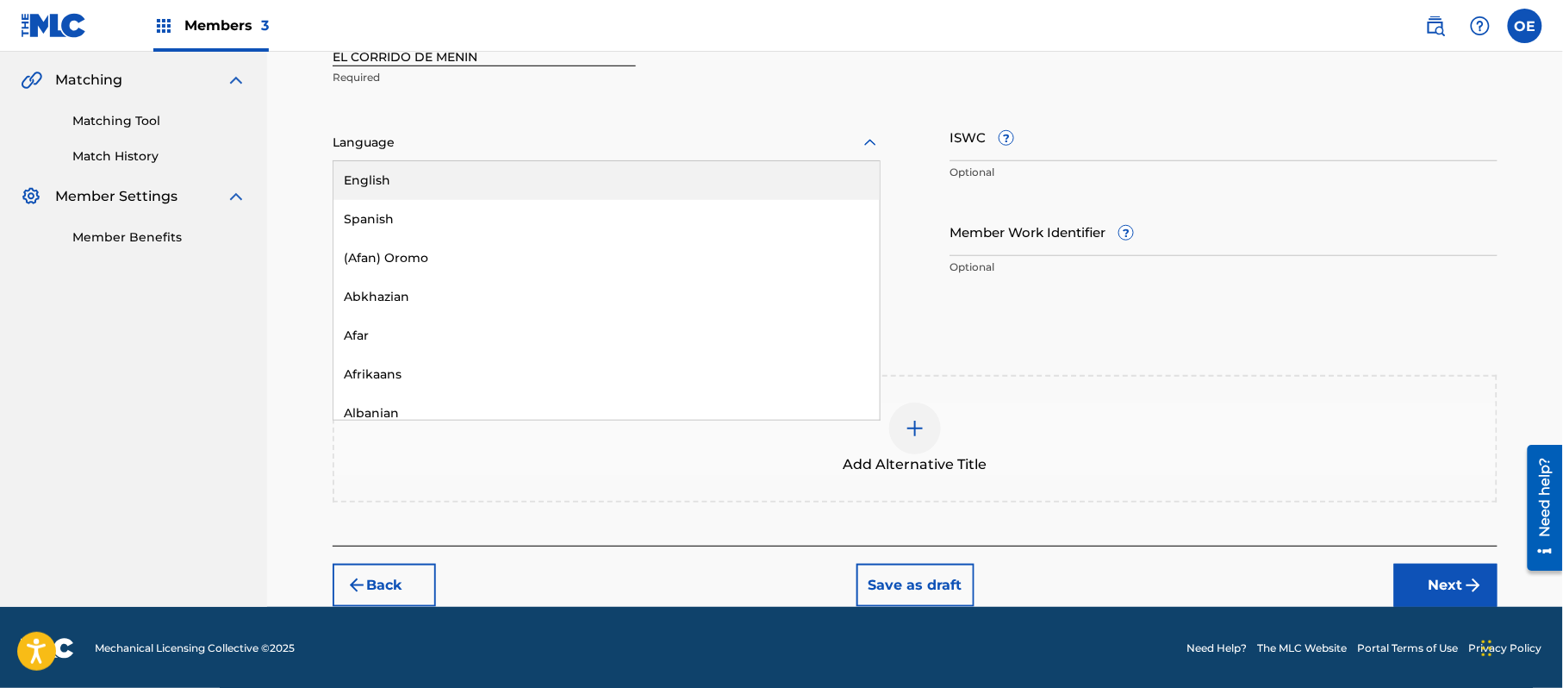
click at [487, 150] on div at bounding box center [607, 143] width 548 height 22
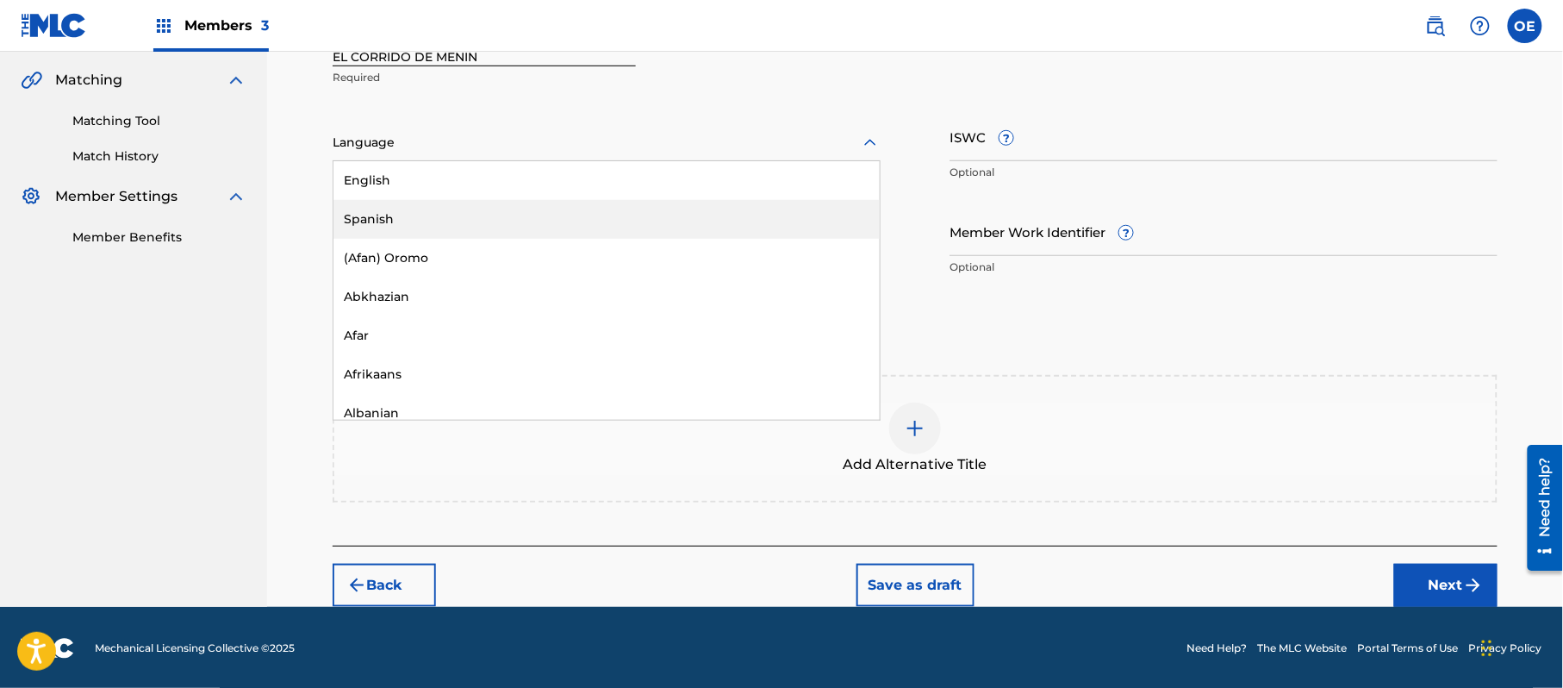
click at [448, 209] on div "Spanish" at bounding box center [607, 219] width 546 height 39
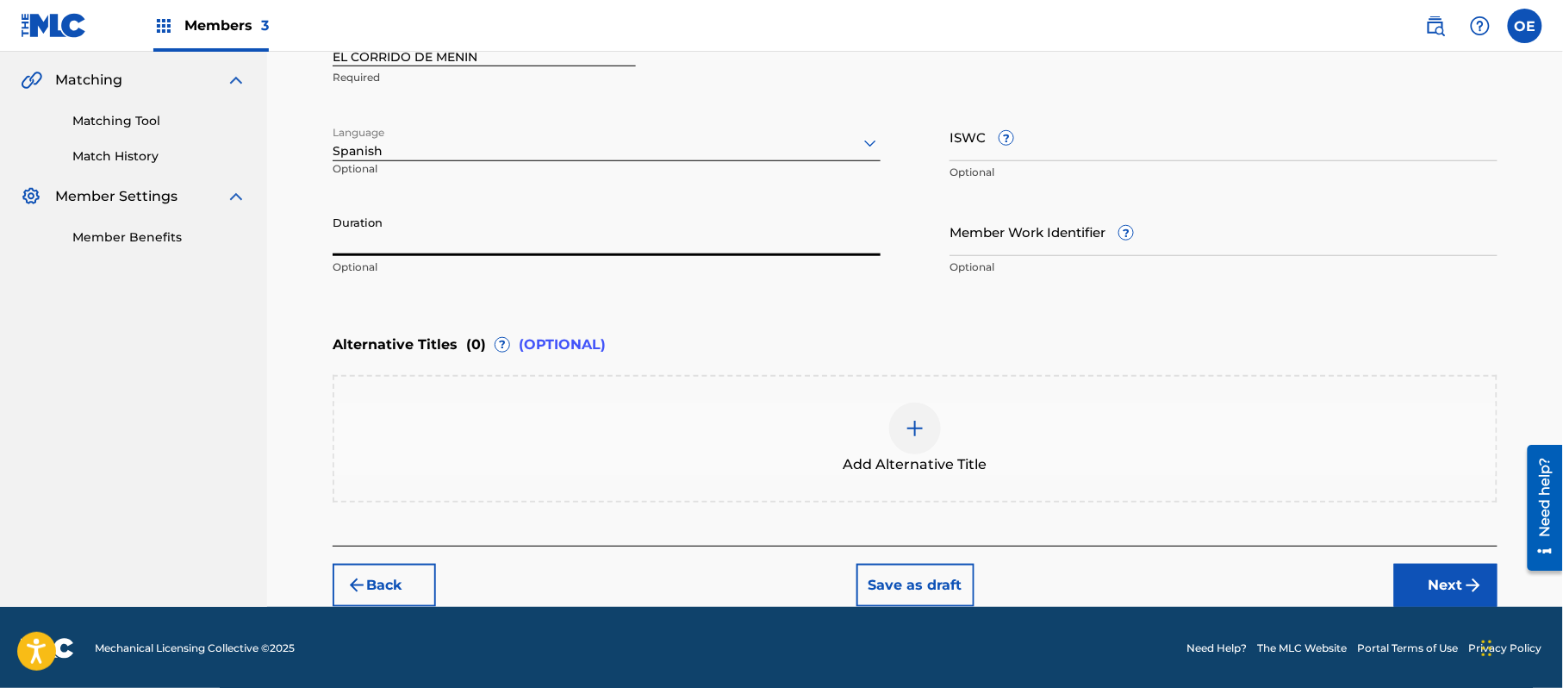
click at [560, 238] on input "Duration" at bounding box center [607, 231] width 548 height 49
click at [1421, 581] on button "Next" at bounding box center [1446, 585] width 103 height 43
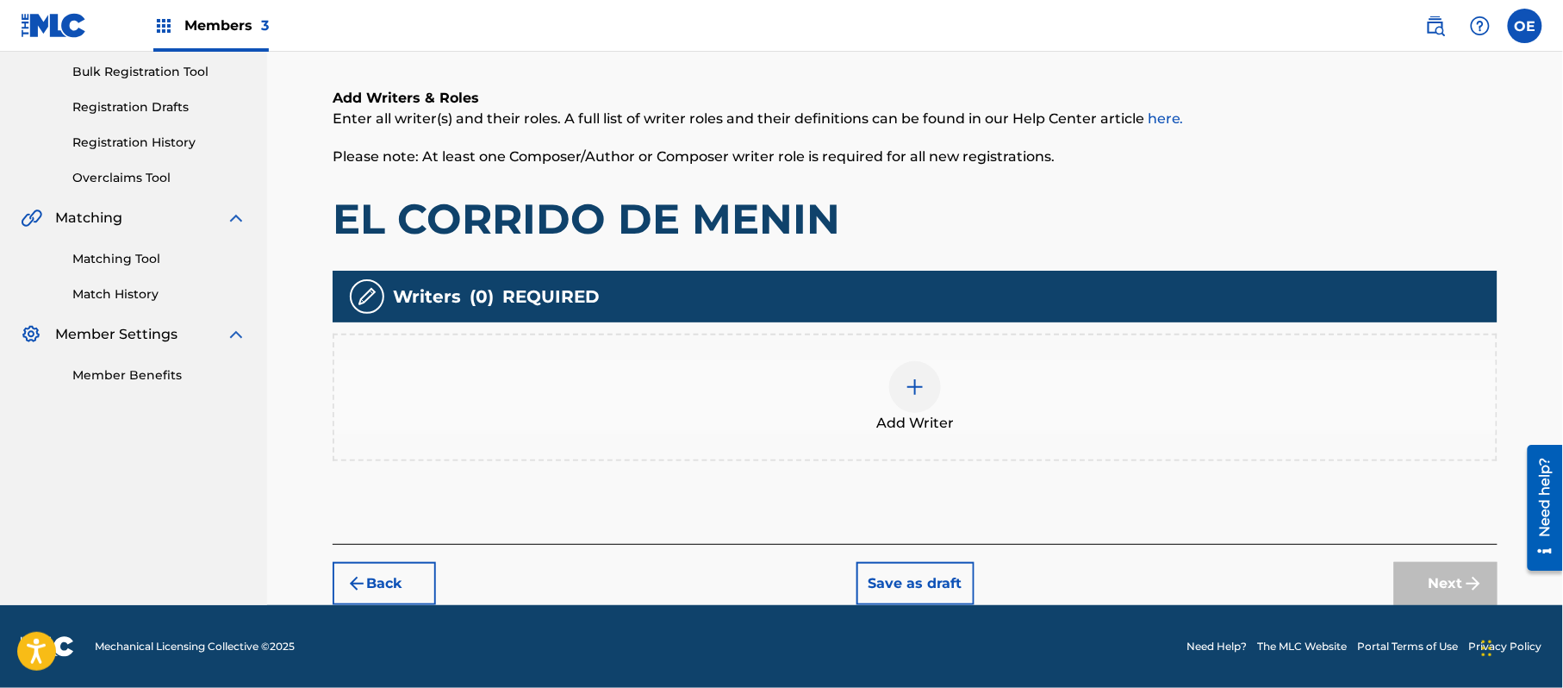
scroll to position [78, 0]
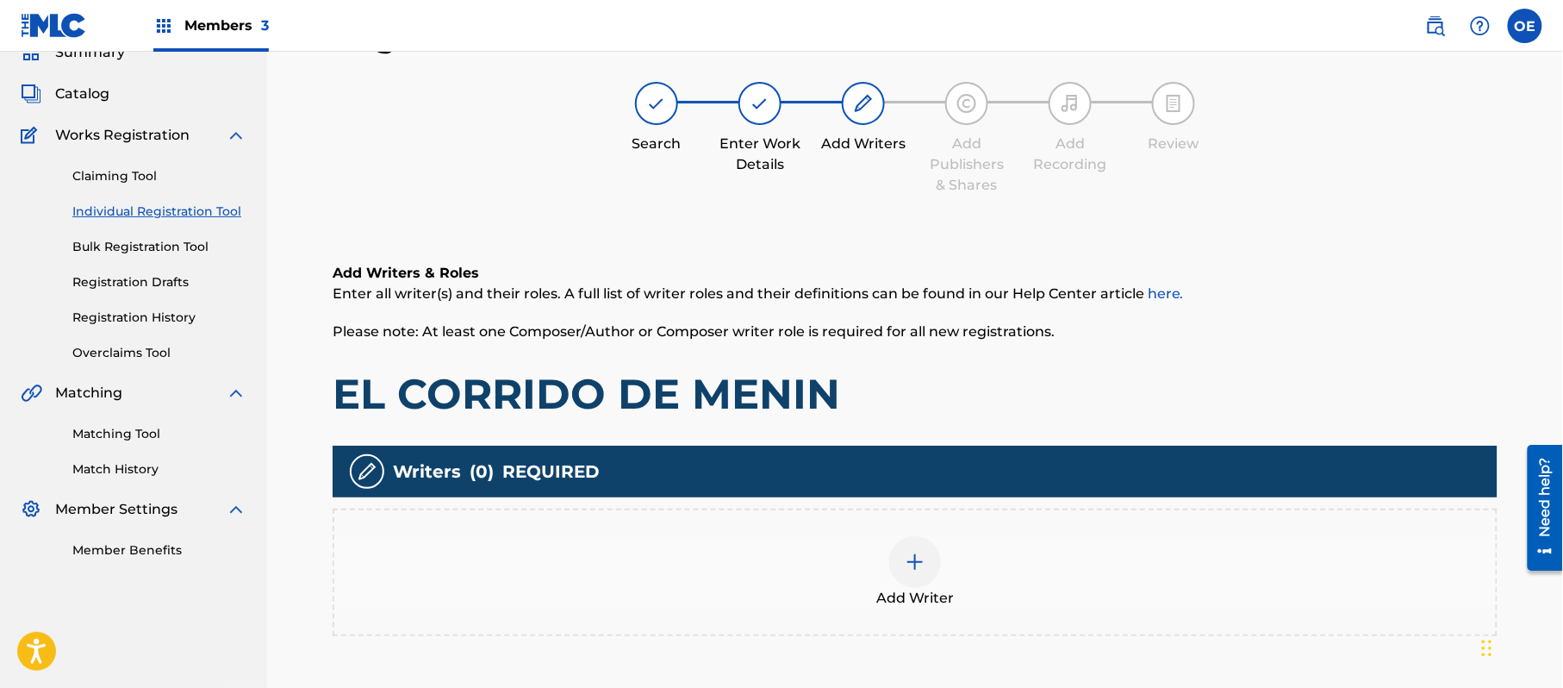
click at [924, 548] on div at bounding box center [915, 562] width 52 height 52
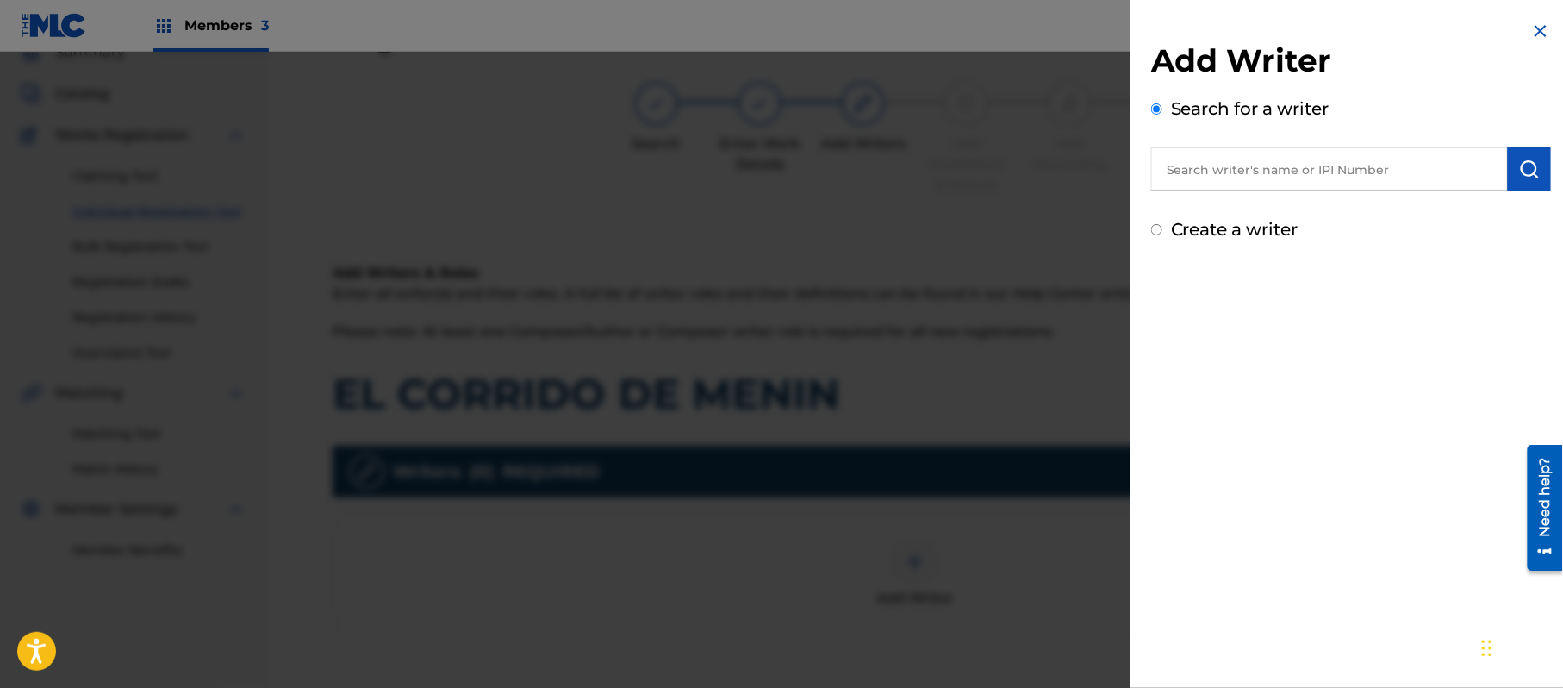
paste input "[PERSON_NAME][GEOGRAPHIC_DATA]"
click at [1542, 167] on button "submit" at bounding box center [1529, 168] width 43 height 43
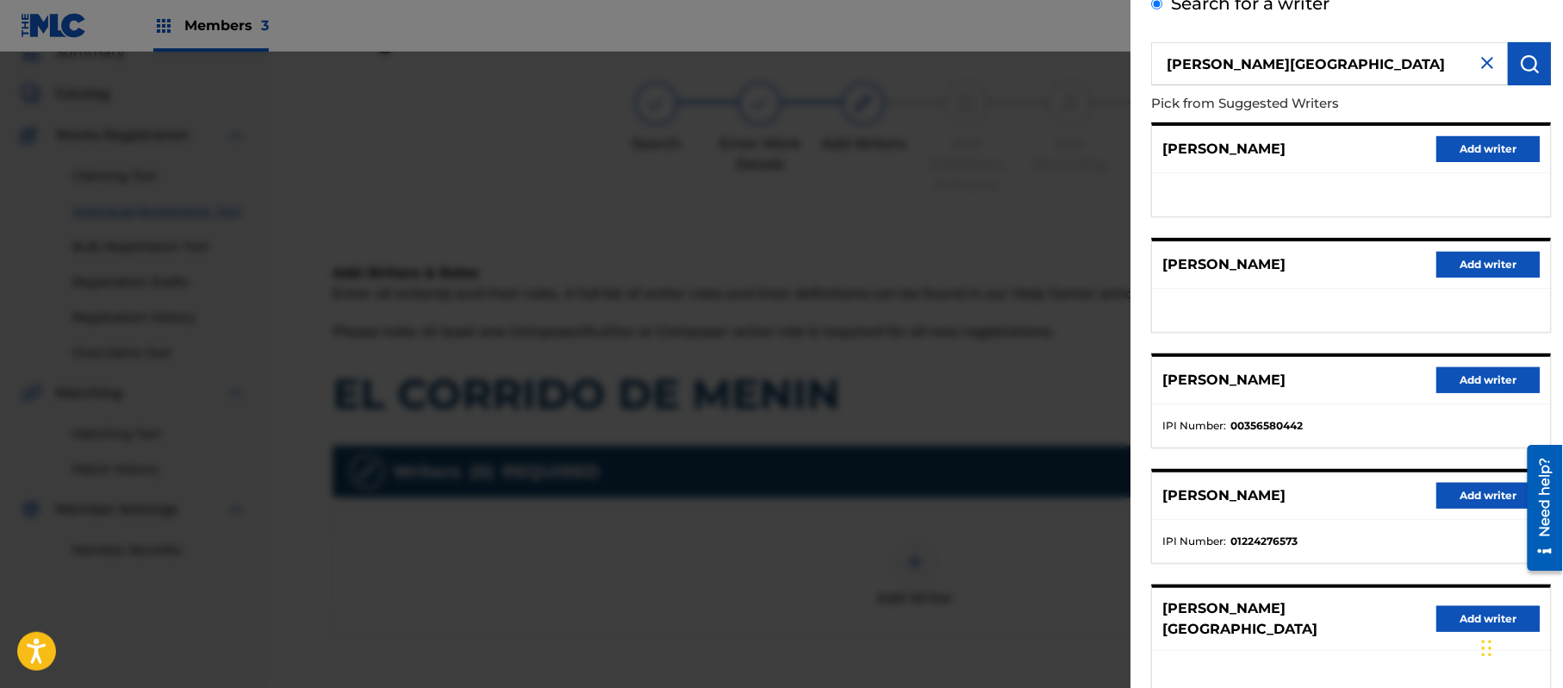
scroll to position [208, 0]
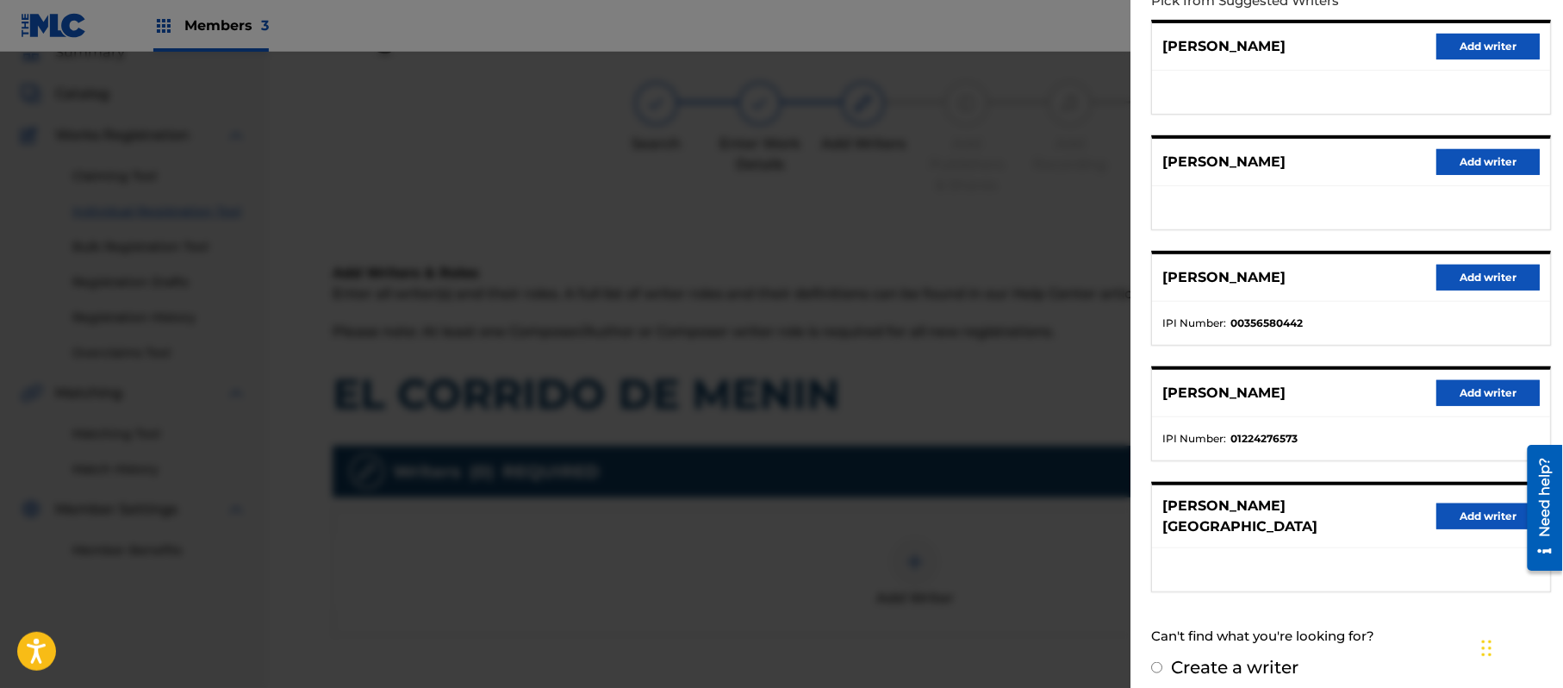
click at [1476, 507] on button "Add writer" at bounding box center [1488, 516] width 103 height 26
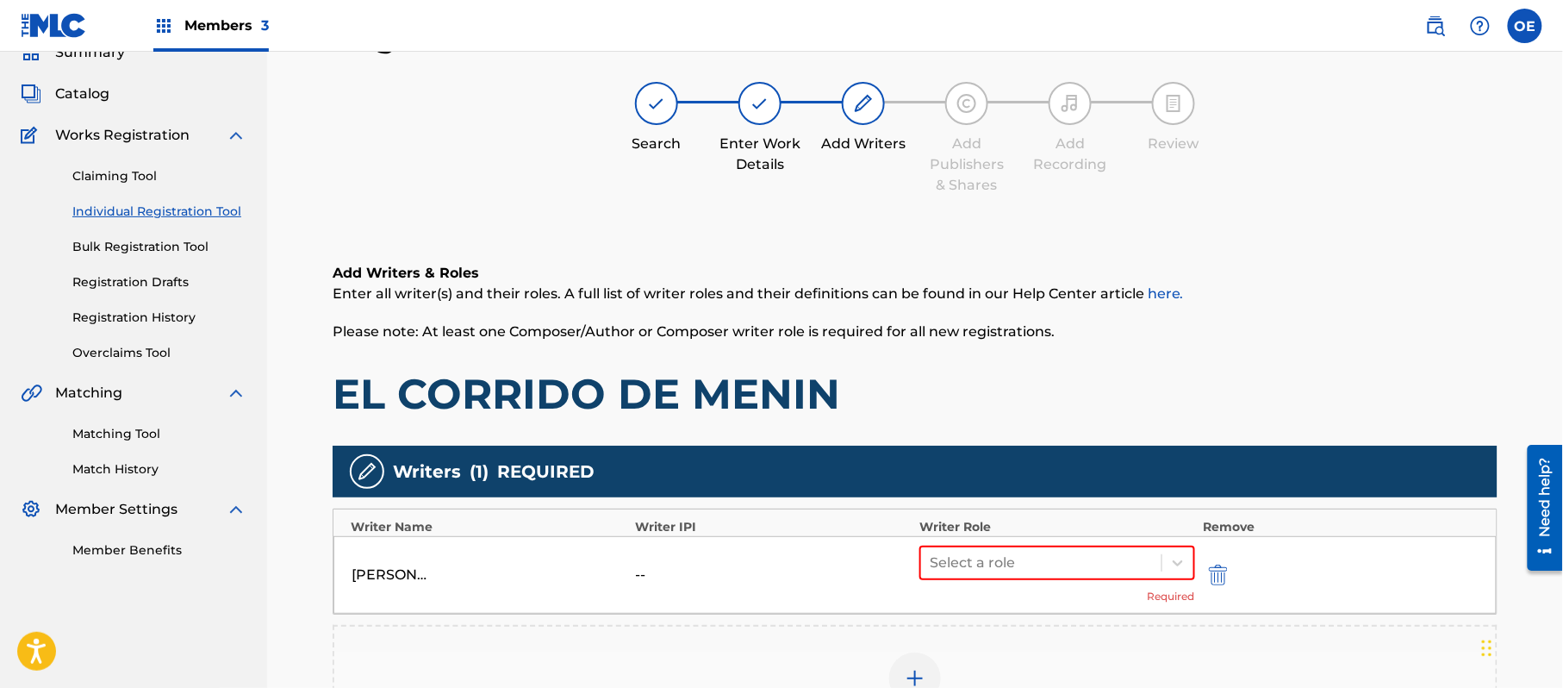
click at [932, 543] on div "[PERSON_NAME] -- Select a role Required" at bounding box center [916, 575] width 1164 height 78
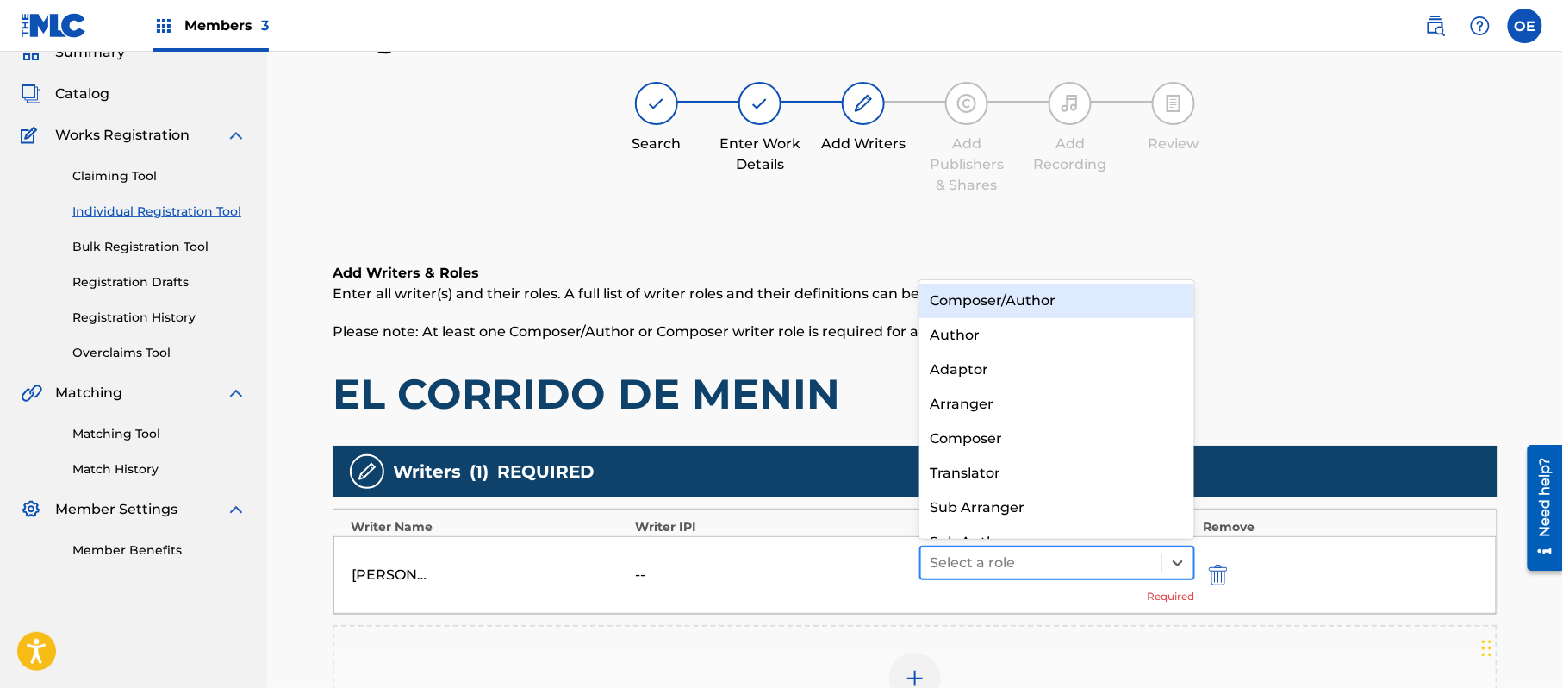
click at [939, 564] on div at bounding box center [1041, 563] width 223 height 24
click at [1015, 297] on div "Composer/Author" at bounding box center [1057, 301] width 275 height 34
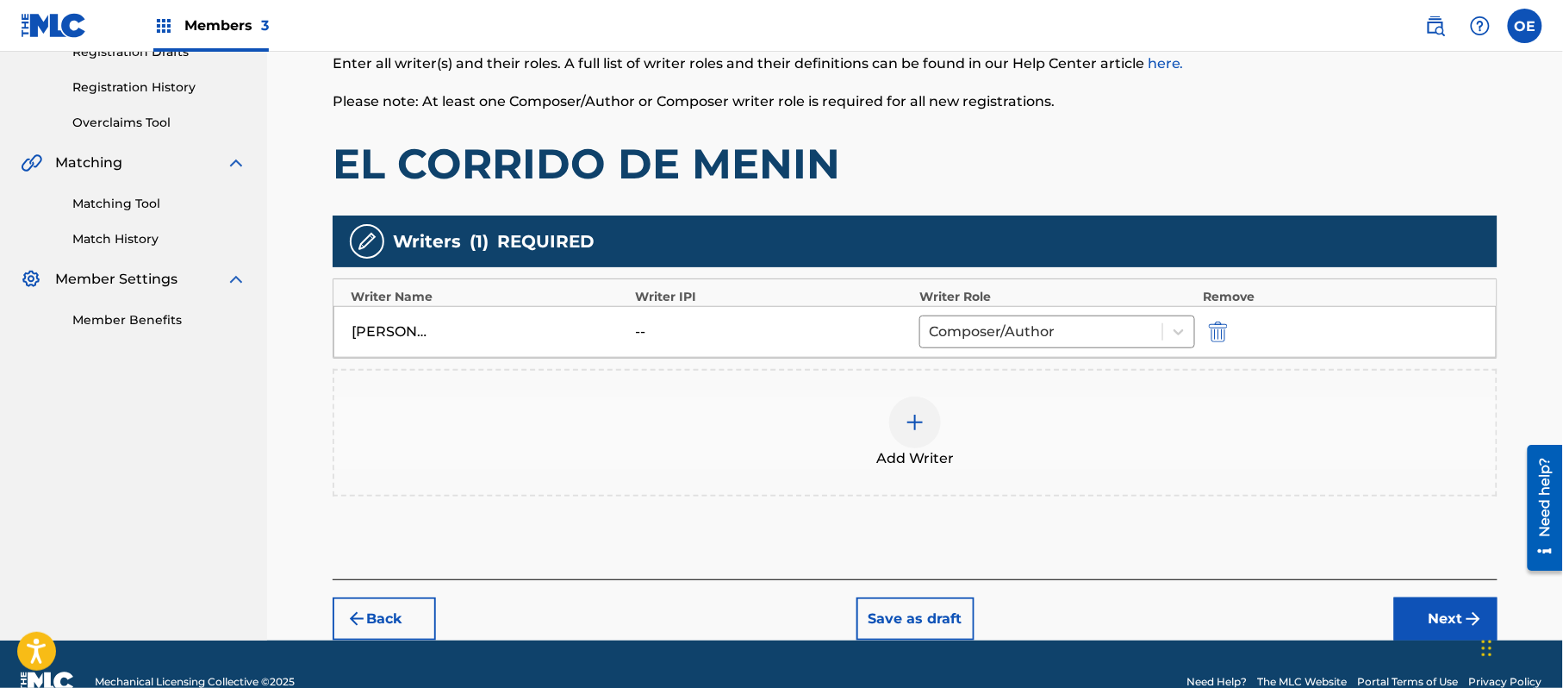
click at [1442, 591] on div "Back Save as draft Next" at bounding box center [915, 609] width 1165 height 61
click at [1439, 598] on button "Next" at bounding box center [1446, 618] width 103 height 43
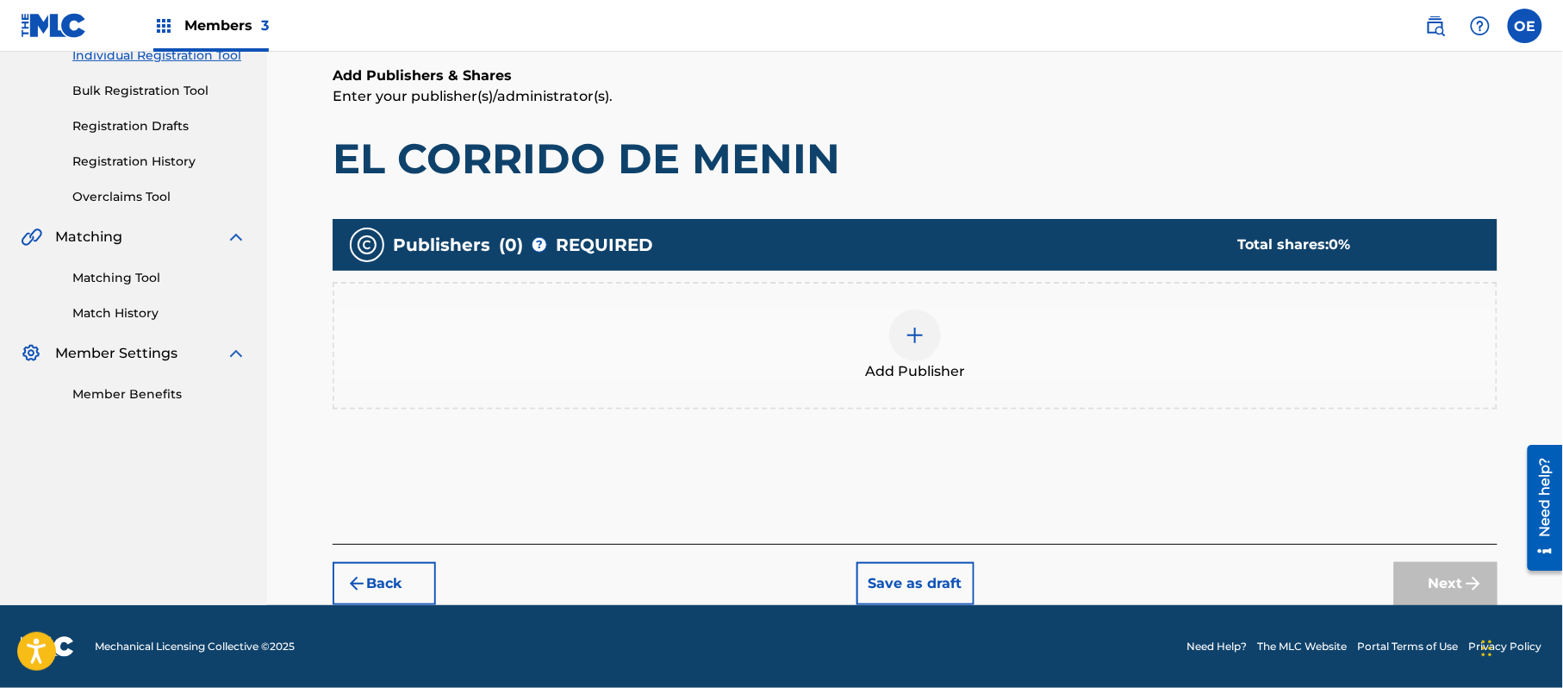
scroll to position [78, 0]
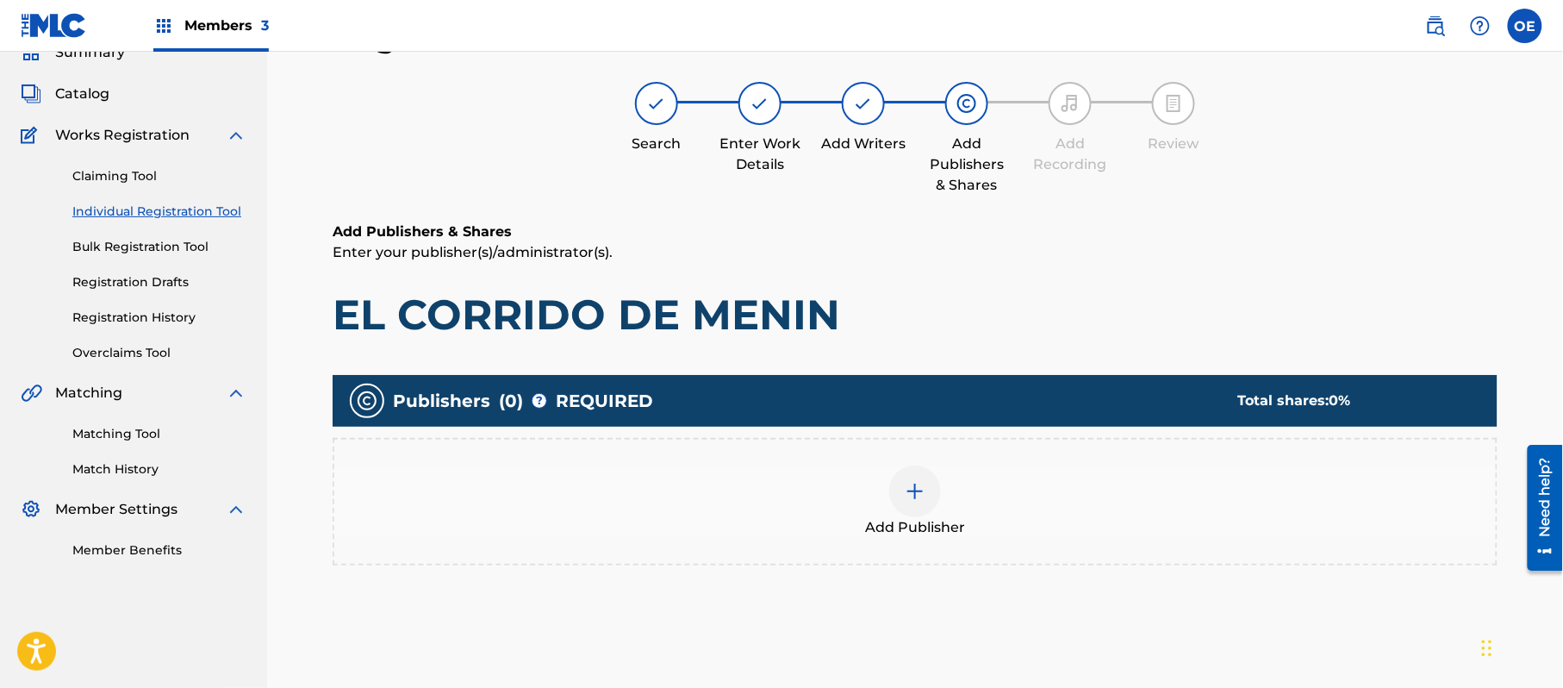
click at [1001, 541] on div "Add Publisher" at bounding box center [915, 502] width 1165 height 128
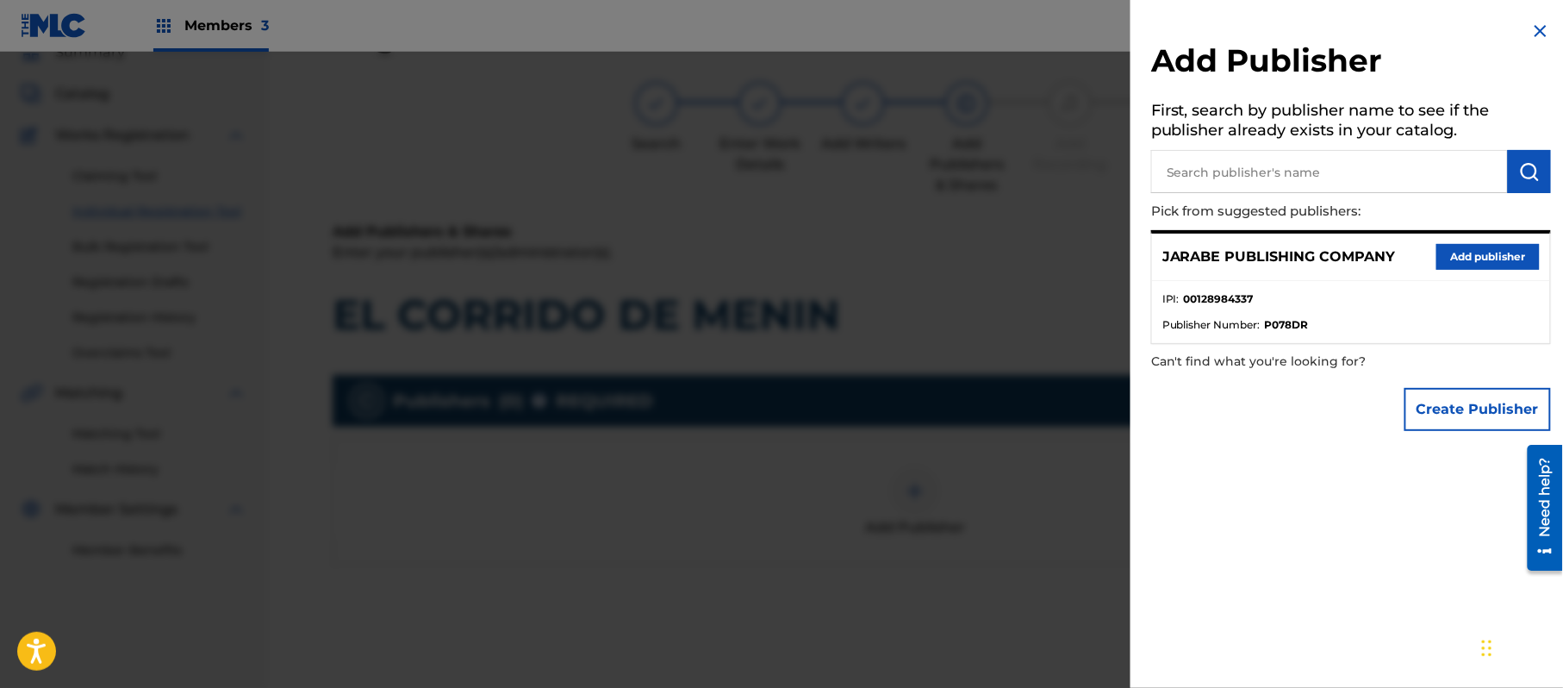
click at [1479, 270] on div "JARABE PUBLISHING COMPANY Add publisher" at bounding box center [1351, 257] width 398 height 47
click at [1480, 253] on button "Add publisher" at bounding box center [1488, 257] width 103 height 26
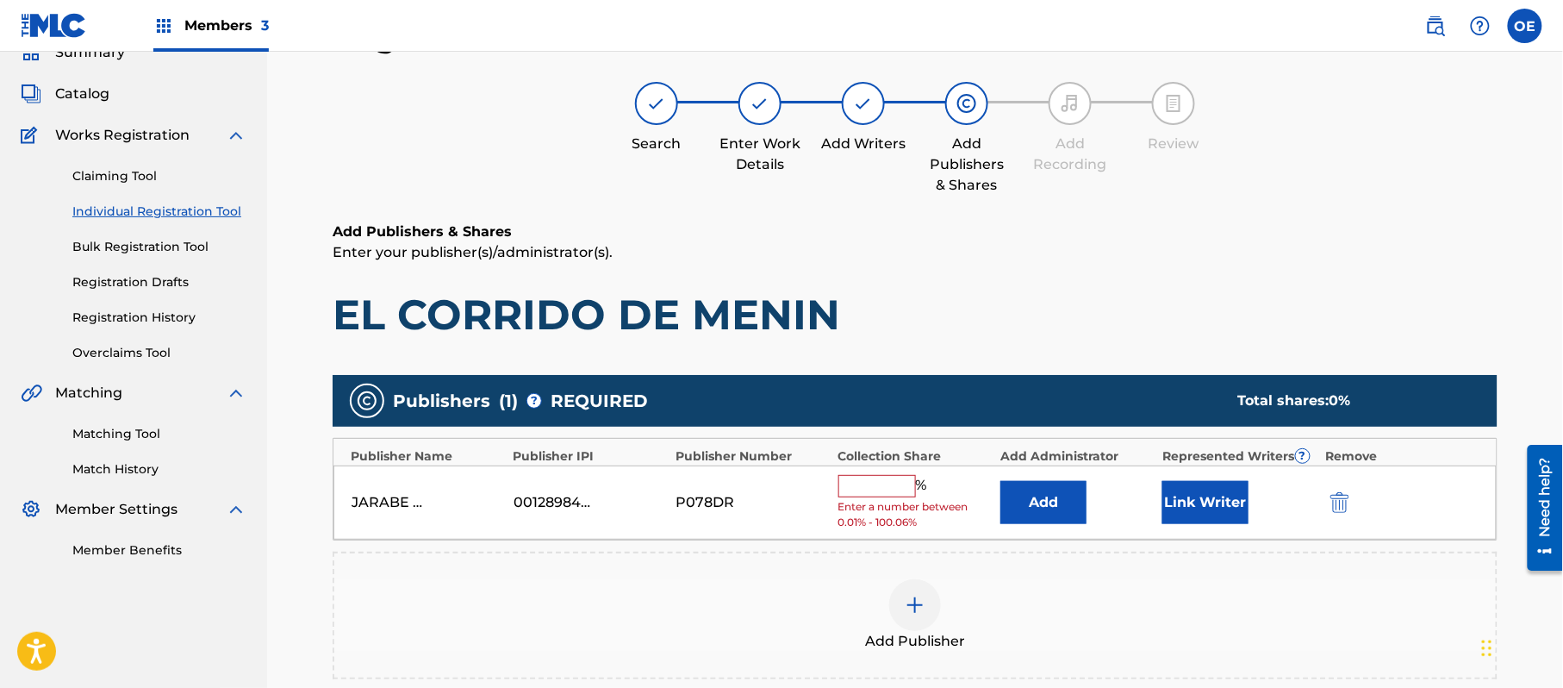
click at [877, 480] on input "text" at bounding box center [878, 486] width 78 height 22
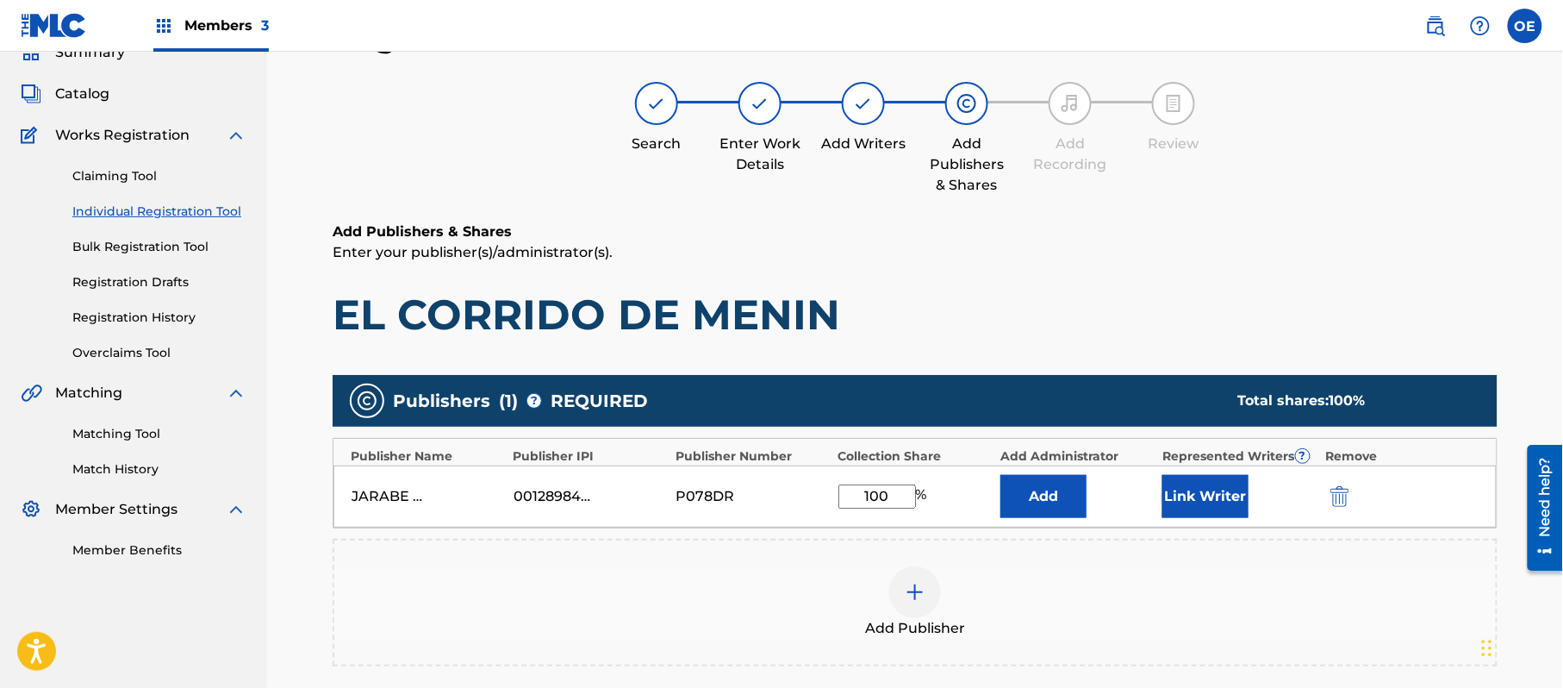
click at [1218, 491] on button "Link Writer" at bounding box center [1206, 496] width 86 height 43
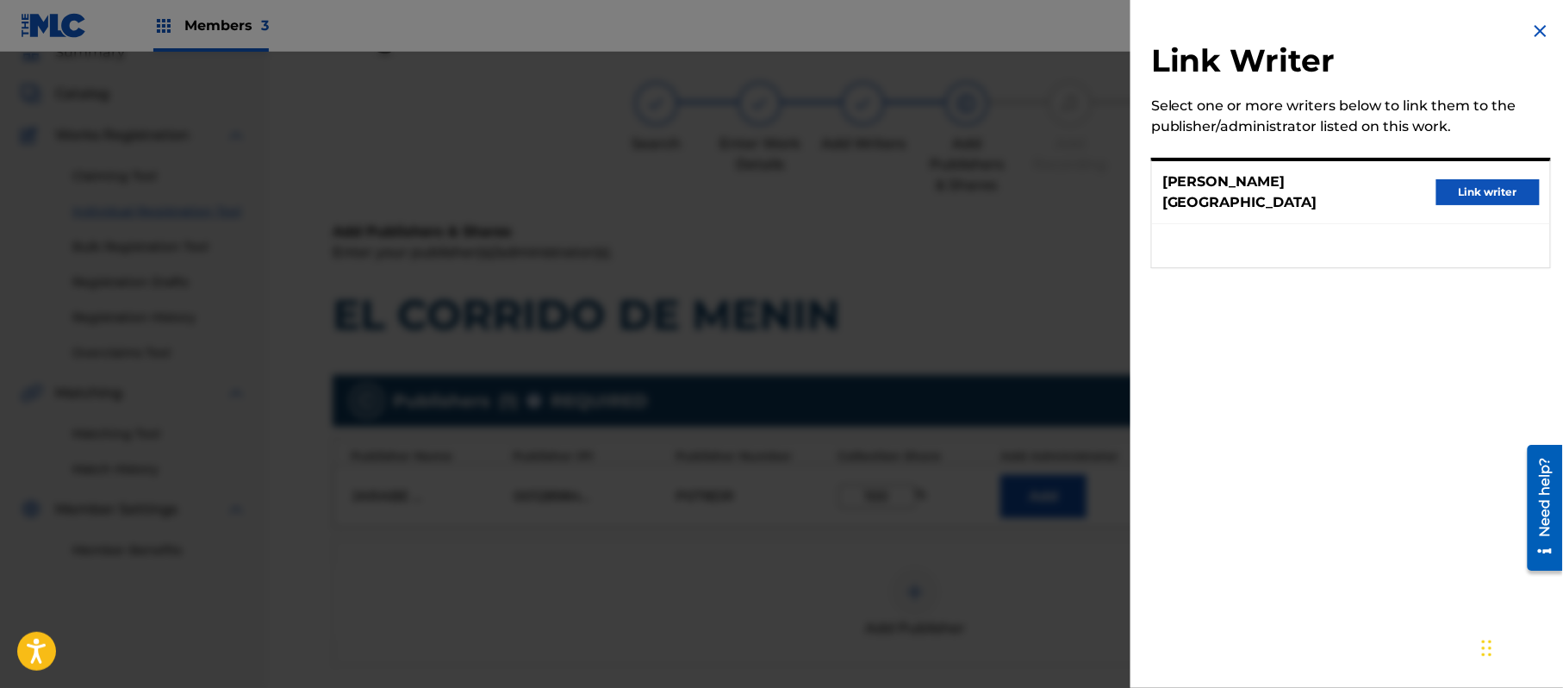
click at [1470, 183] on button "Link writer" at bounding box center [1488, 192] width 103 height 26
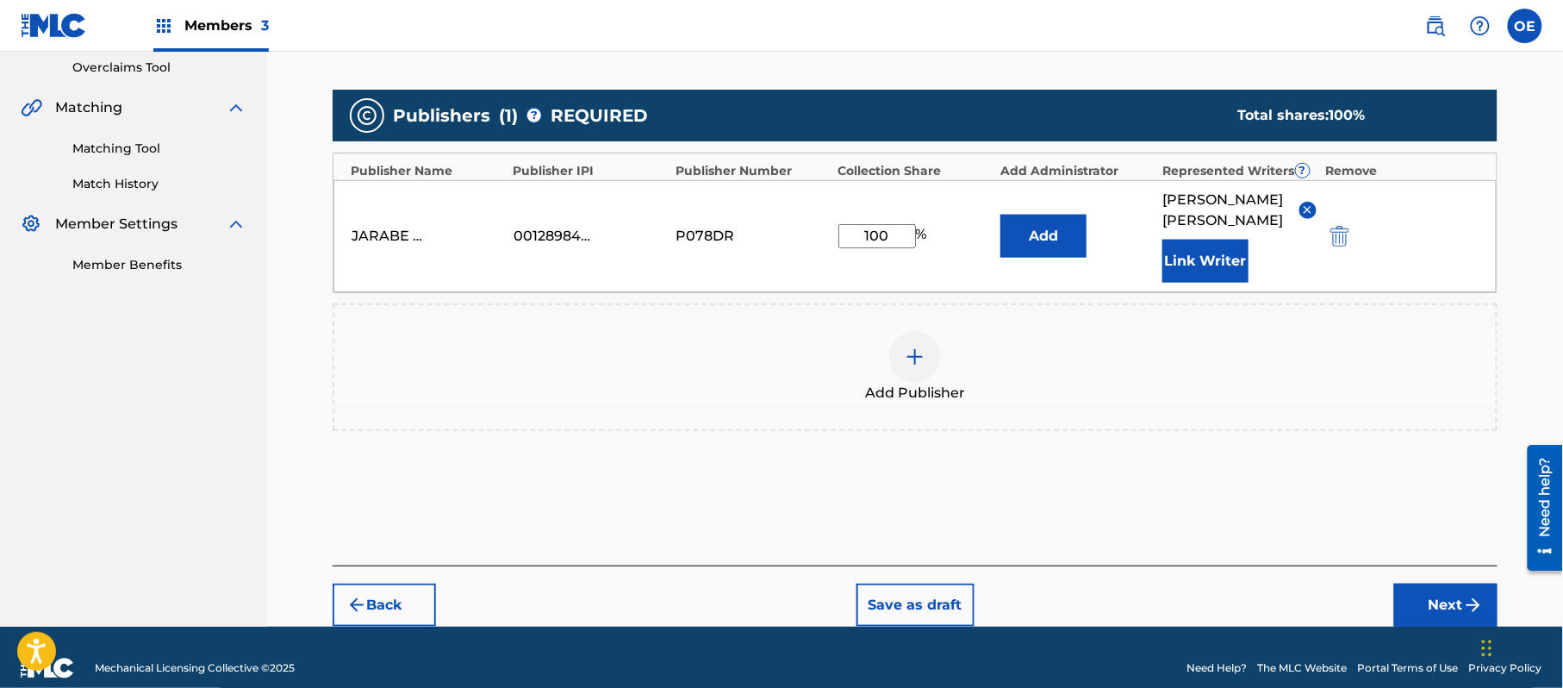
click at [1411, 591] on button "Next" at bounding box center [1446, 605] width 103 height 43
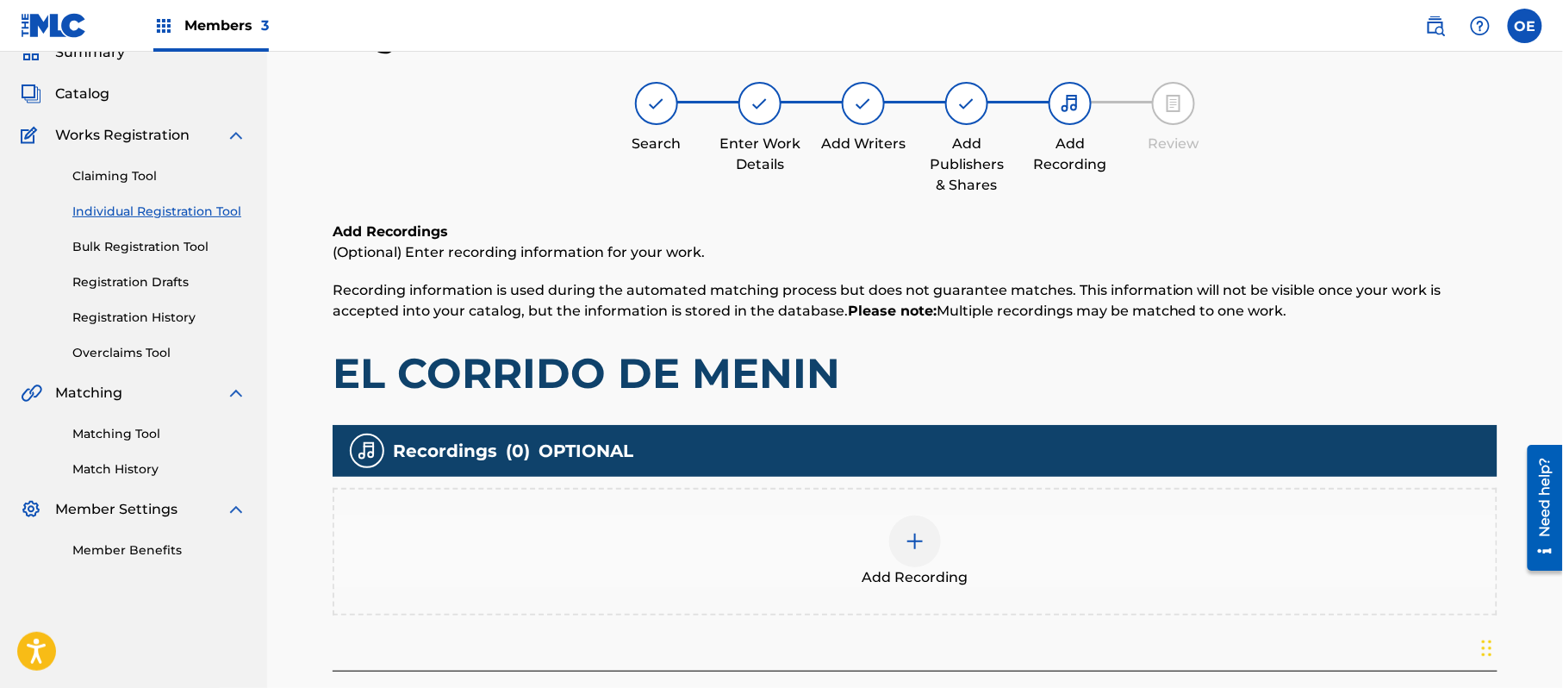
click at [901, 521] on div at bounding box center [915, 541] width 52 height 52
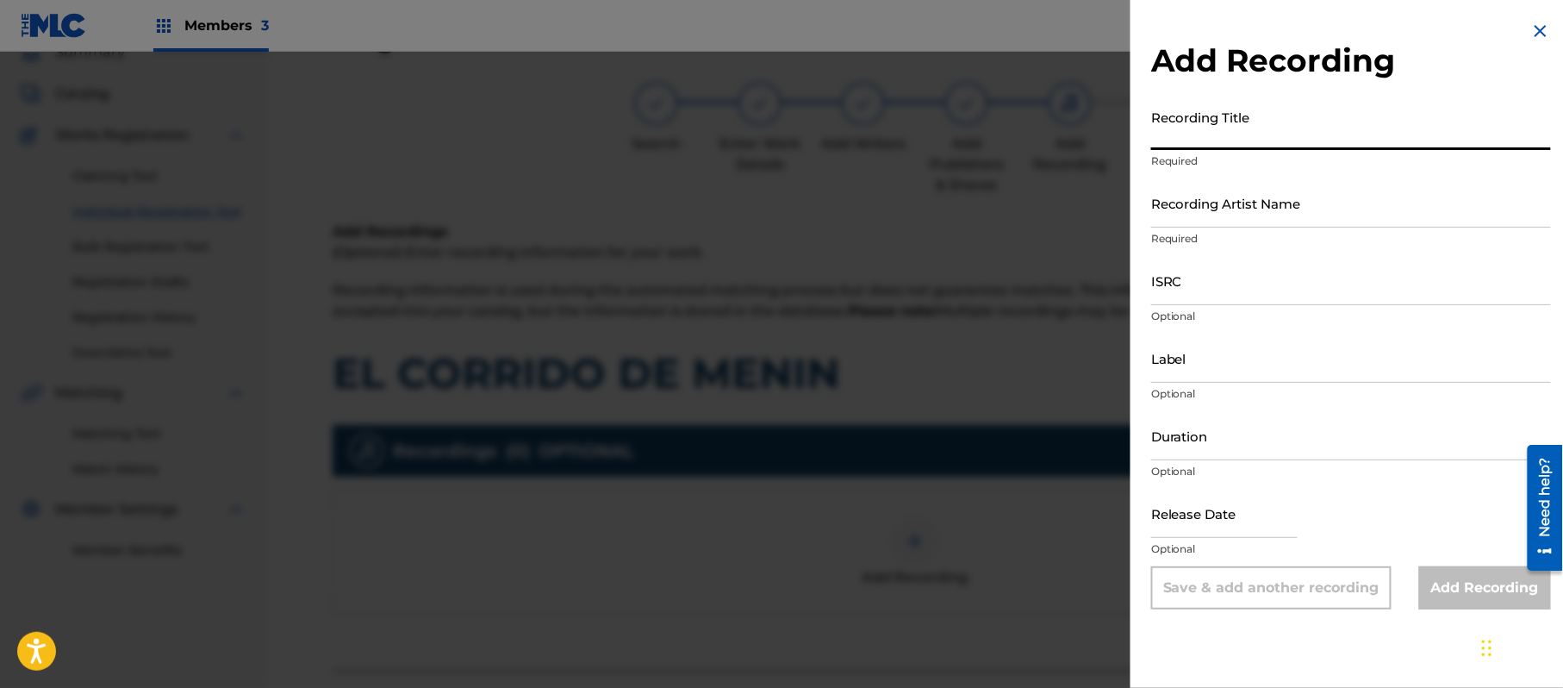
paste input "El Corrido De Memin"
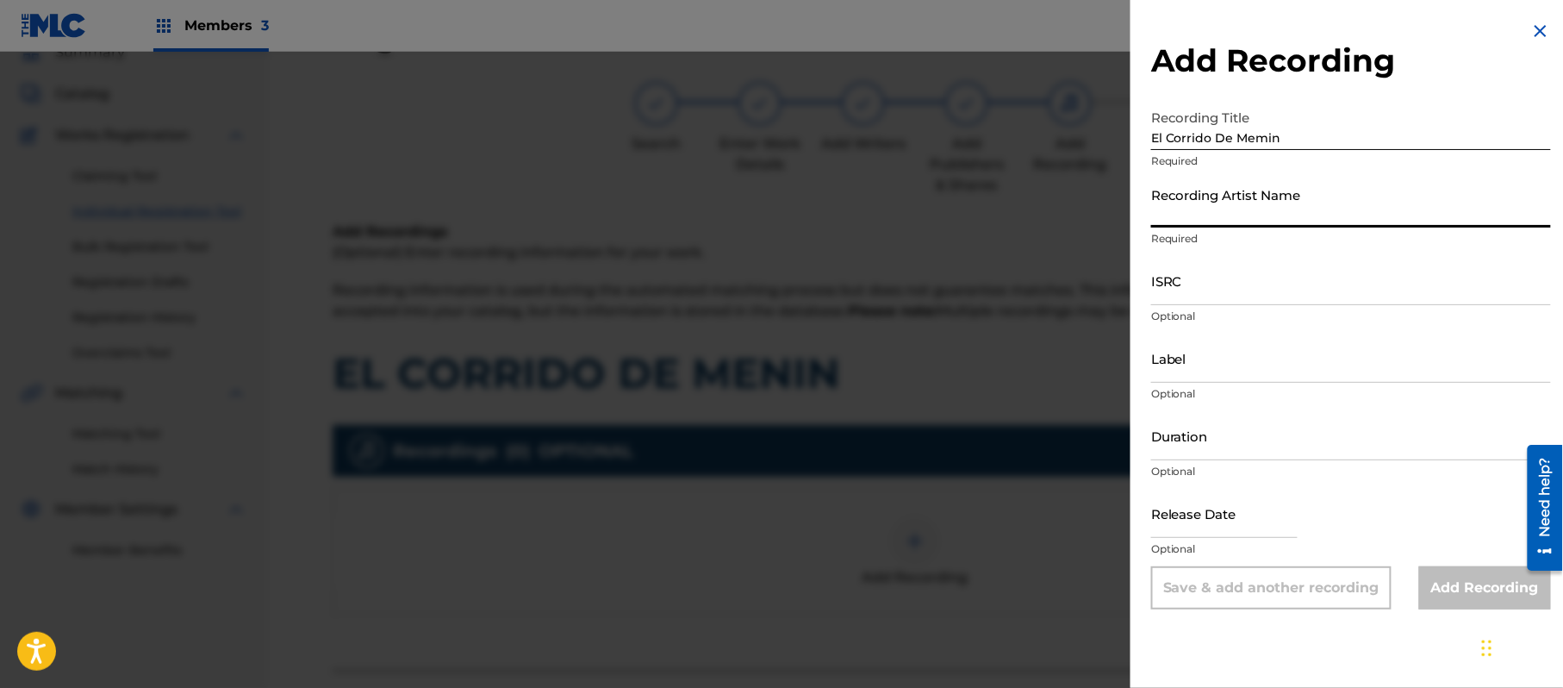
paste input "[PERSON_NAME]"
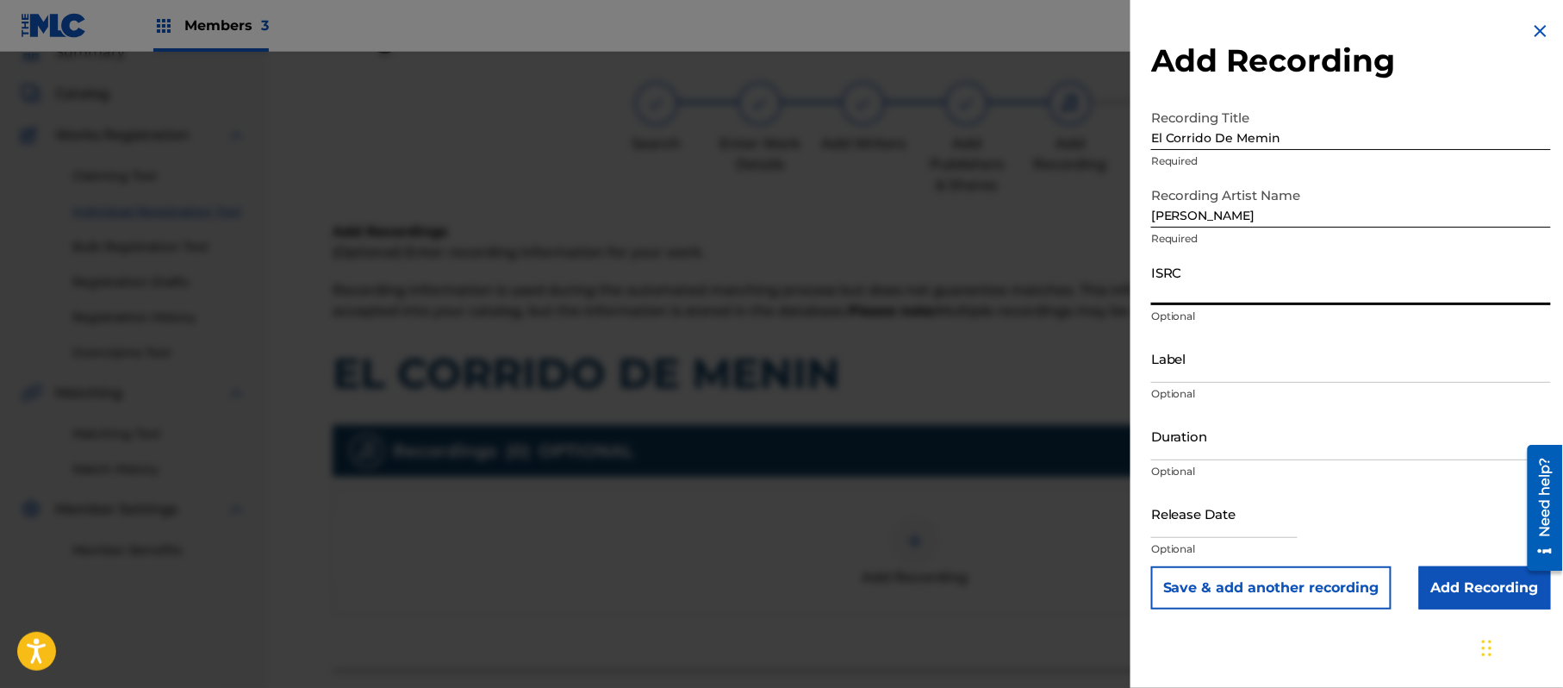
paste input "QM6DC1878909"
paste input "Mar International Records"
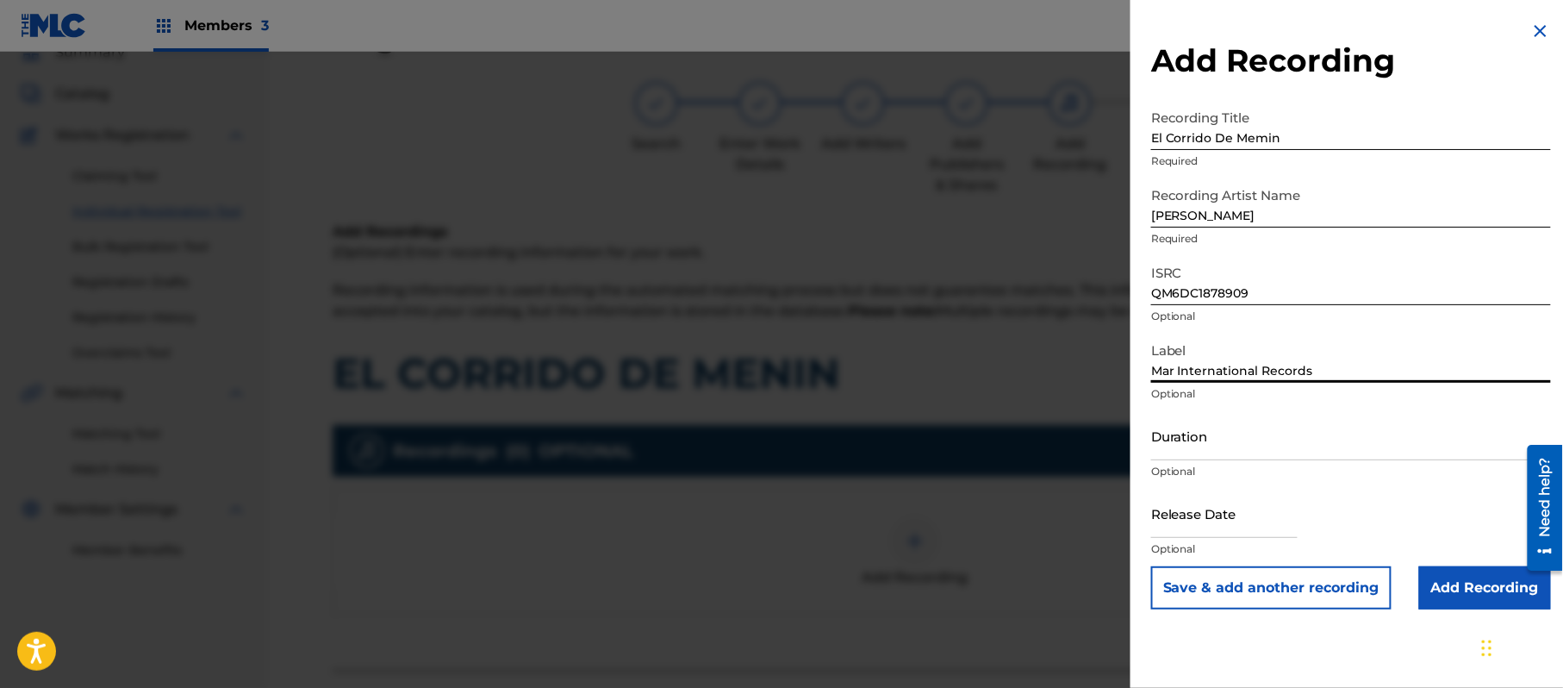
click at [1183, 435] on input "Duration" at bounding box center [1351, 435] width 400 height 49
click at [1252, 526] on input "text" at bounding box center [1224, 513] width 147 height 49
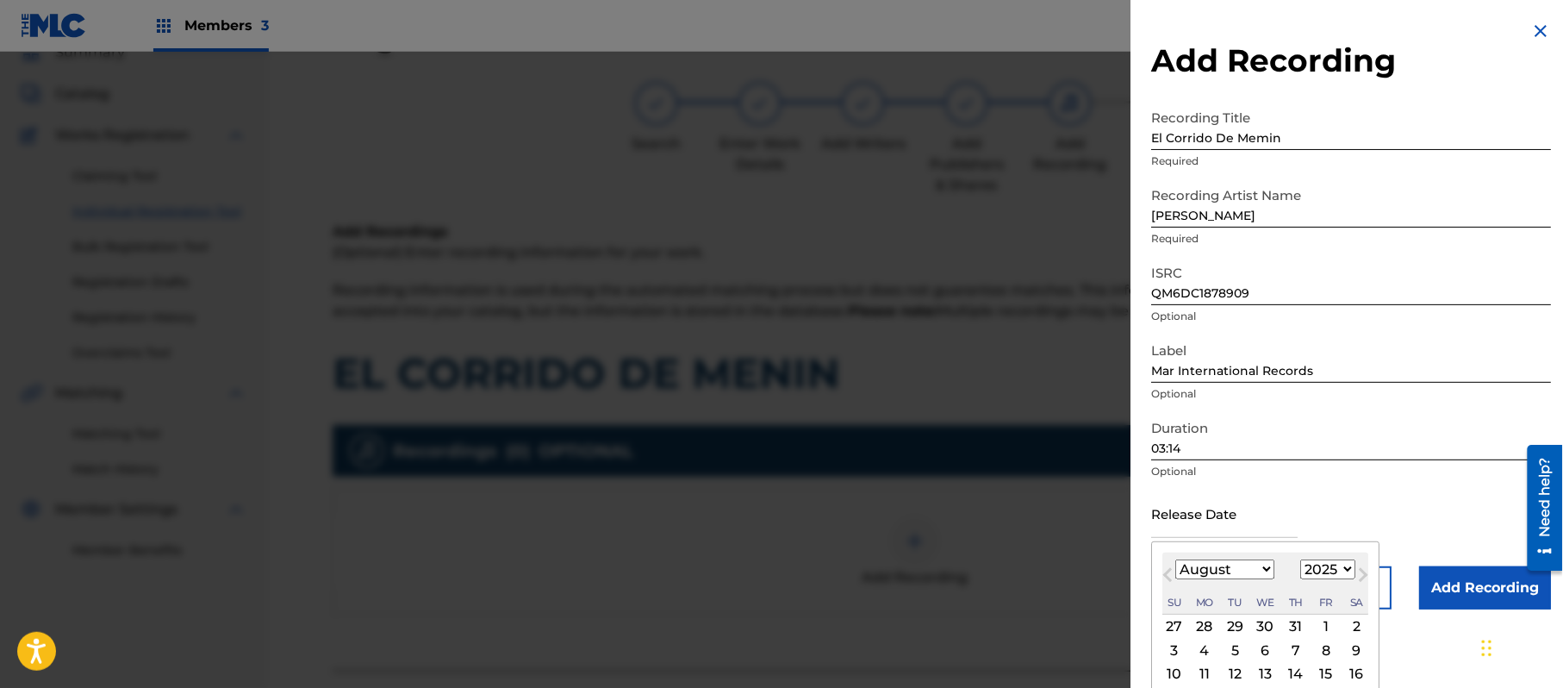
drag, startPoint x: 1336, startPoint y: 574, endPoint x: 1326, endPoint y: 559, distance: 17.9
click at [1336, 574] on select "1899 1900 1901 1902 1903 1904 1905 1906 1907 1908 1909 1910 1911 1912 1913 1914…" at bounding box center [1328, 569] width 55 height 20
click at [1304, 559] on select "1899 1900 1901 1902 1903 1904 1905 1906 1907 1908 1909 1910 1911 1912 1913 1914…" at bounding box center [1328, 569] width 55 height 20
drag, startPoint x: 1249, startPoint y: 577, endPoint x: 1245, endPoint y: 560, distance: 16.9
click at [1249, 577] on select "January February March April May June July August September October November De…" at bounding box center [1225, 569] width 99 height 20
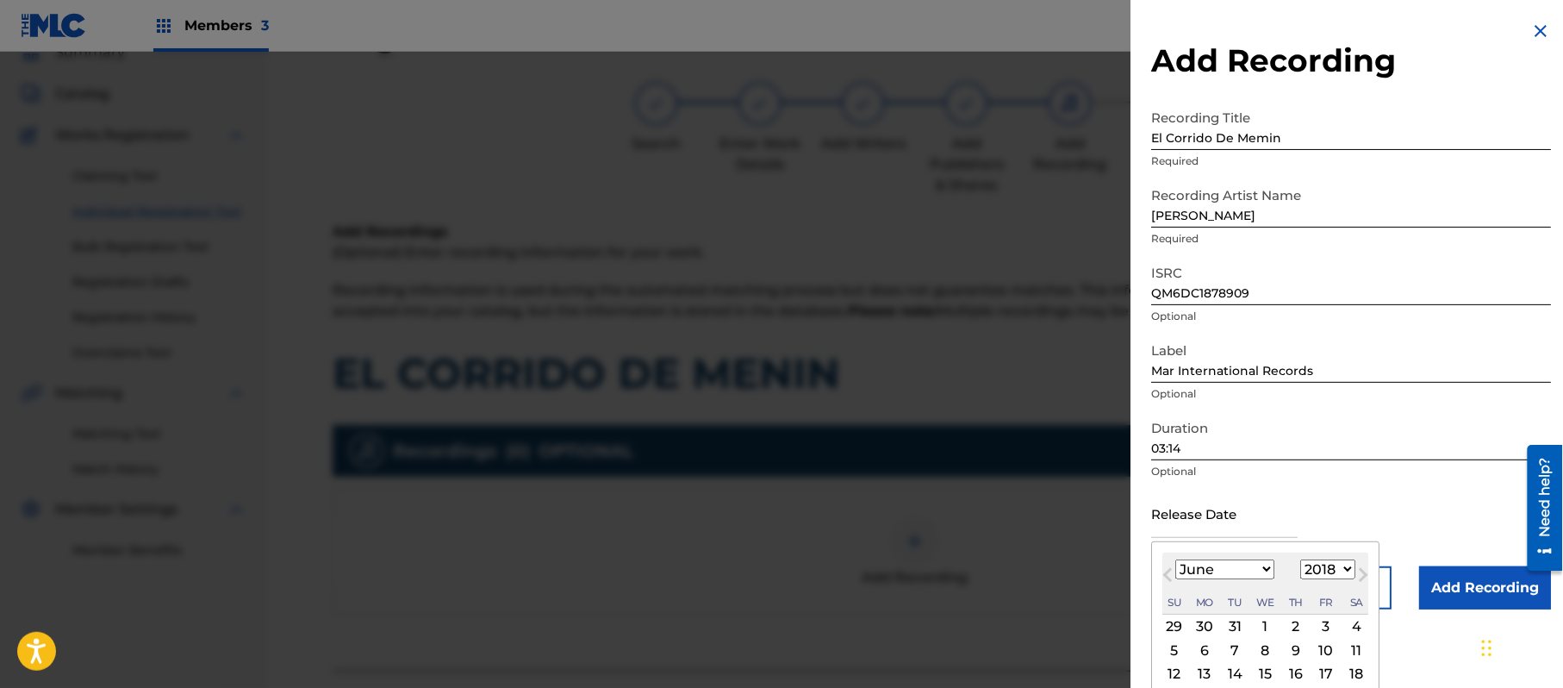
click at [1176, 559] on select "January February March April May June July August September October November De…" at bounding box center [1225, 569] width 99 height 20
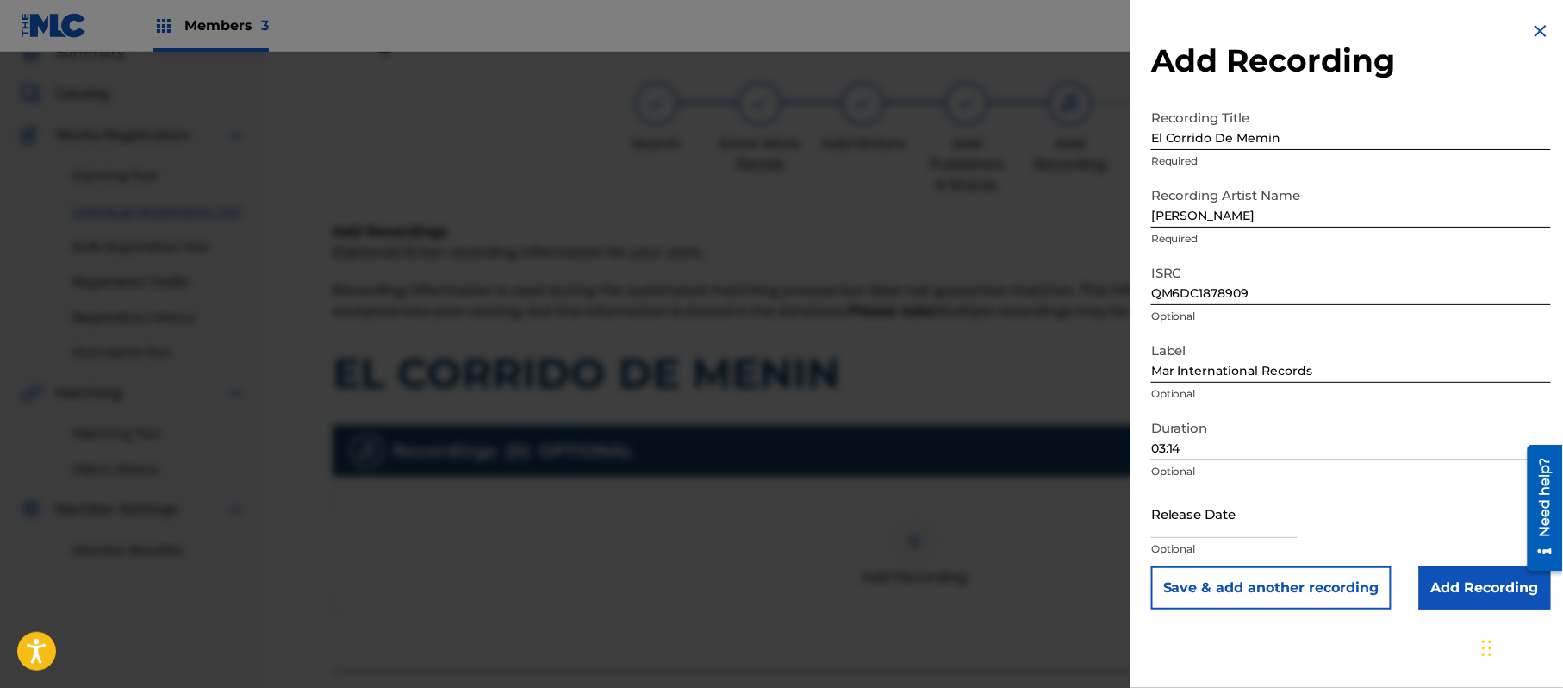
click at [1214, 384] on div "Label Mar International Records Optional" at bounding box center [1351, 373] width 400 height 78
drag, startPoint x: 1242, startPoint y: 518, endPoint x: 1243, endPoint y: 528, distance: 10.4
click at [1242, 518] on input "text" at bounding box center [1224, 513] width 147 height 49
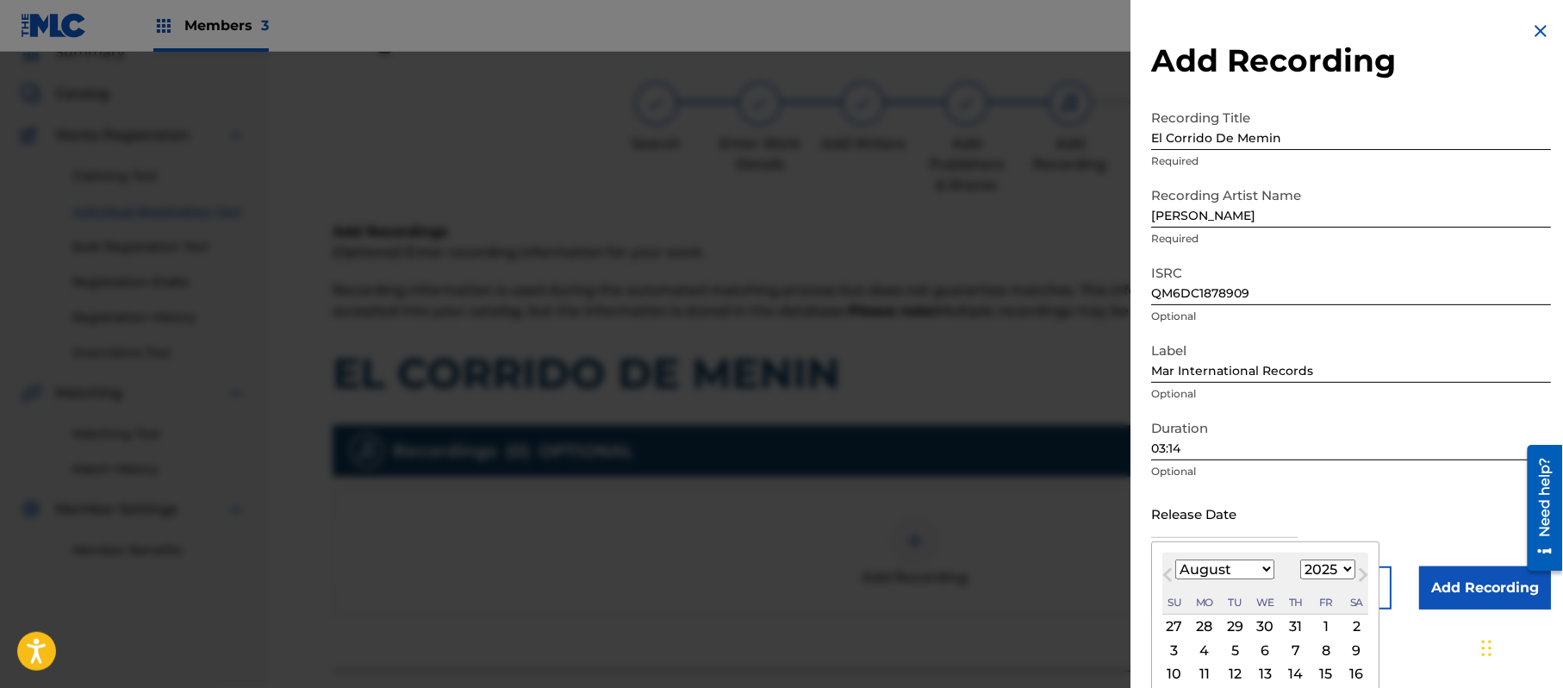
click at [1324, 569] on select "1899 1900 1901 1902 1903 1904 1905 1906 1907 1908 1909 1910 1911 1912 1913 1914…" at bounding box center [1328, 569] width 55 height 20
click at [1304, 559] on select "1899 1900 1901 1902 1903 1904 1905 1906 1907 1908 1909 1910 1911 1912 1913 1914…" at bounding box center [1328, 569] width 55 height 20
click at [1218, 579] on div "January February March April May June July August September October November De…" at bounding box center [1225, 569] width 99 height 21
click at [1219, 560] on select "January February March April May June July August September October November De…" at bounding box center [1225, 569] width 99 height 20
click at [1176, 559] on select "January February March April May June July August September October November De…" at bounding box center [1225, 569] width 99 height 20
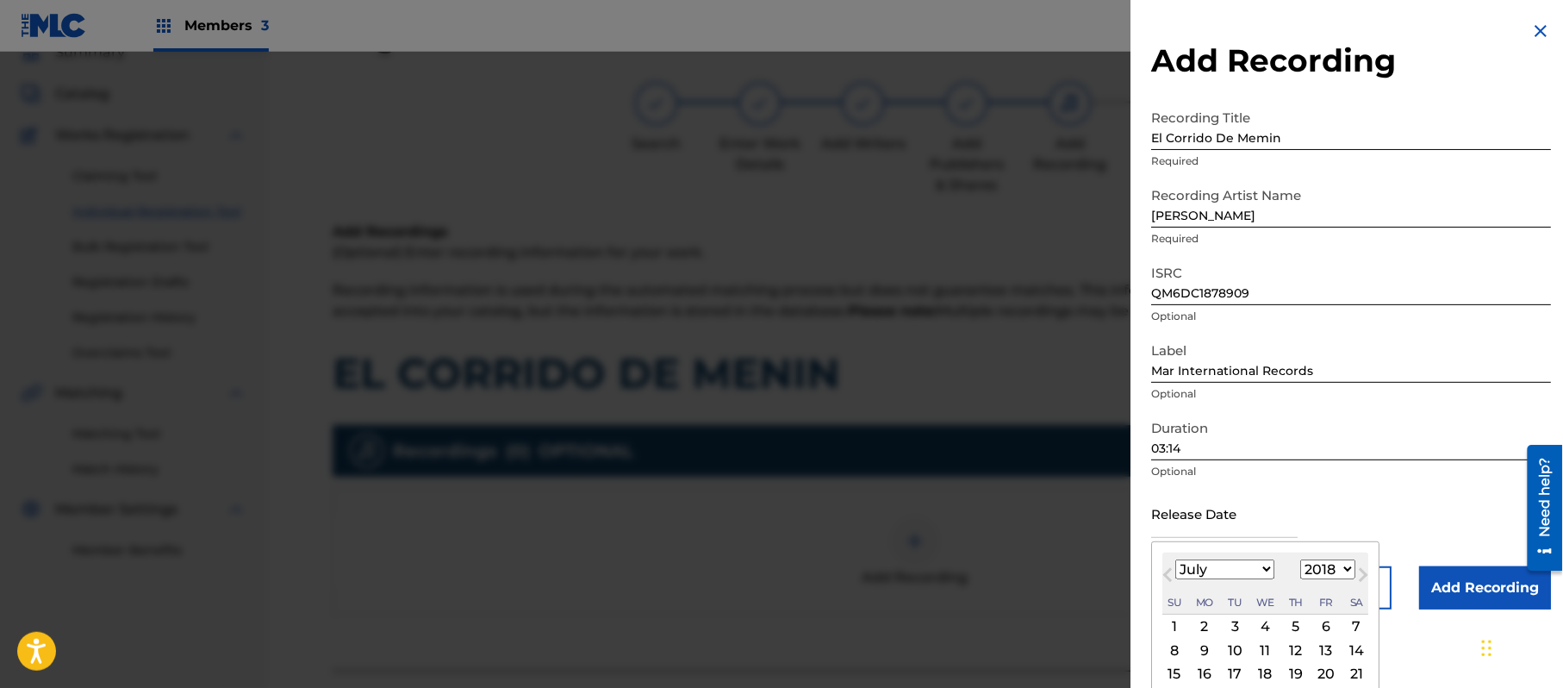
click at [1301, 652] on div "12" at bounding box center [1296, 650] width 21 height 21
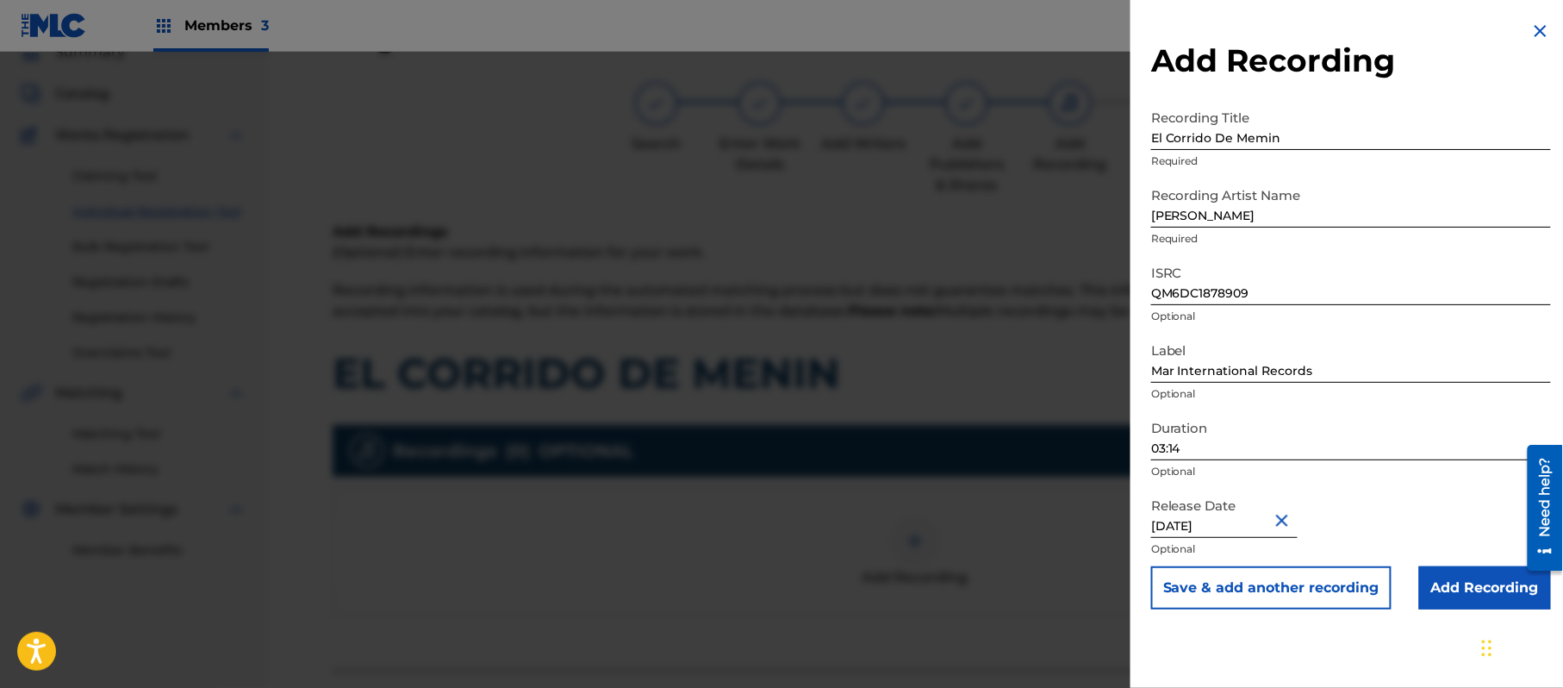
click at [1450, 600] on input "Add Recording" at bounding box center [1486, 587] width 132 height 43
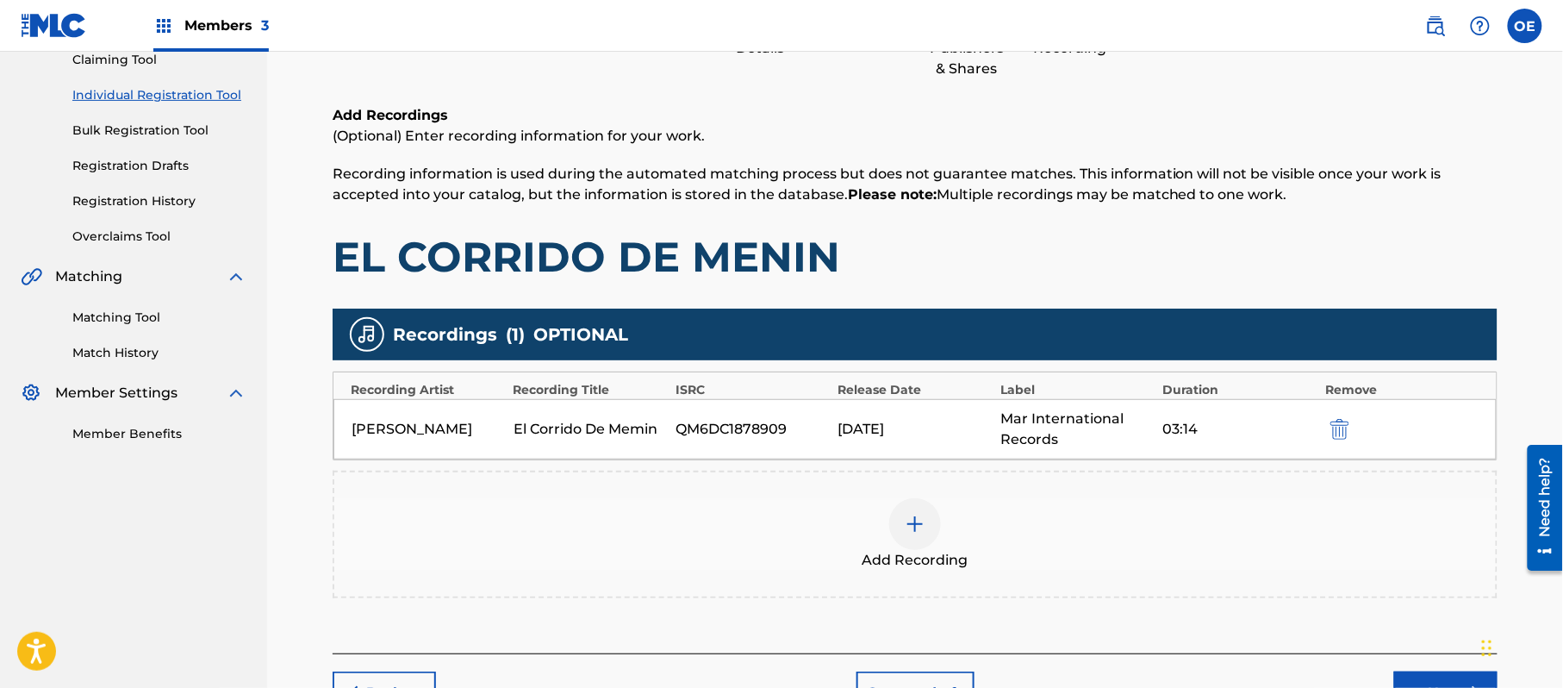
scroll to position [303, 0]
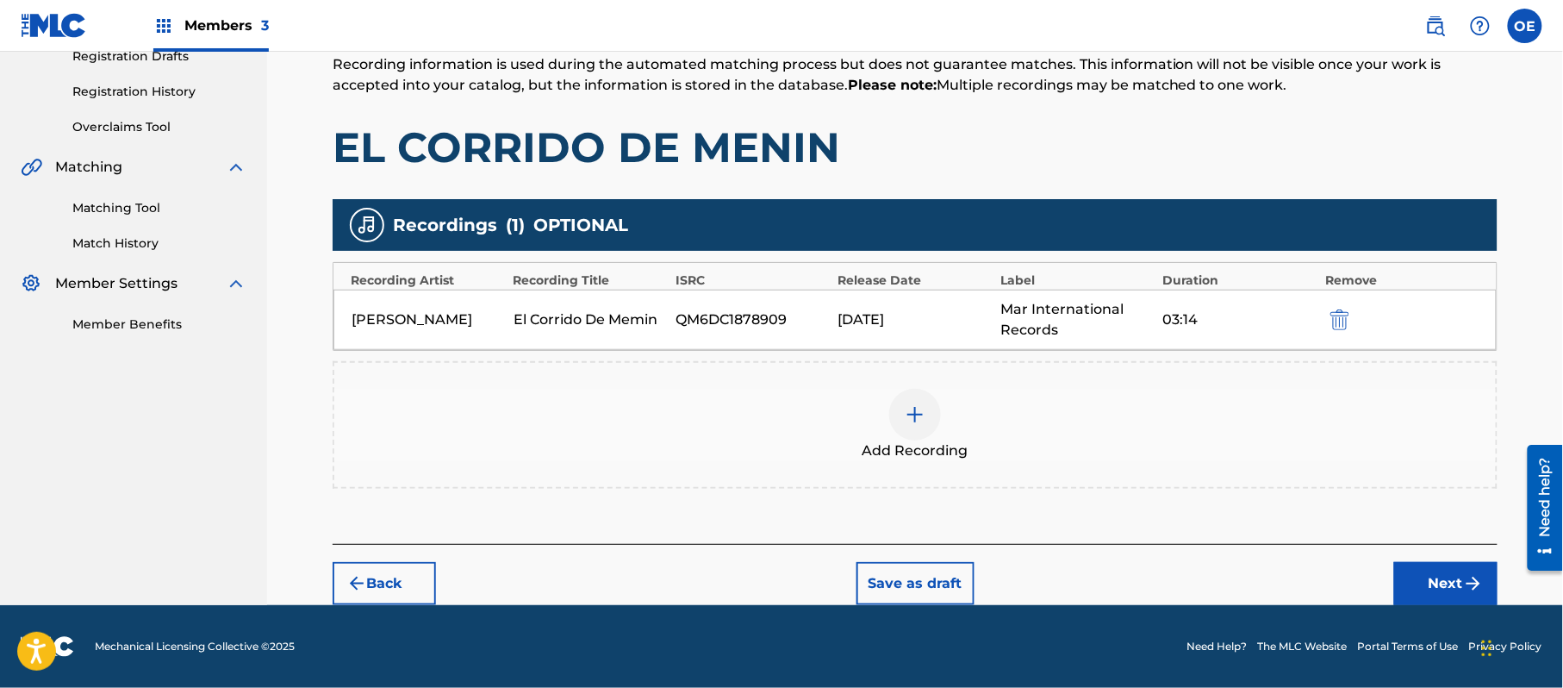
click at [1428, 607] on footer "Mechanical Licensing Collective © 2025 Need Help? The MLC Website Portal Terms …" at bounding box center [781, 646] width 1563 height 83
click at [1432, 602] on button "Next" at bounding box center [1446, 583] width 103 height 43
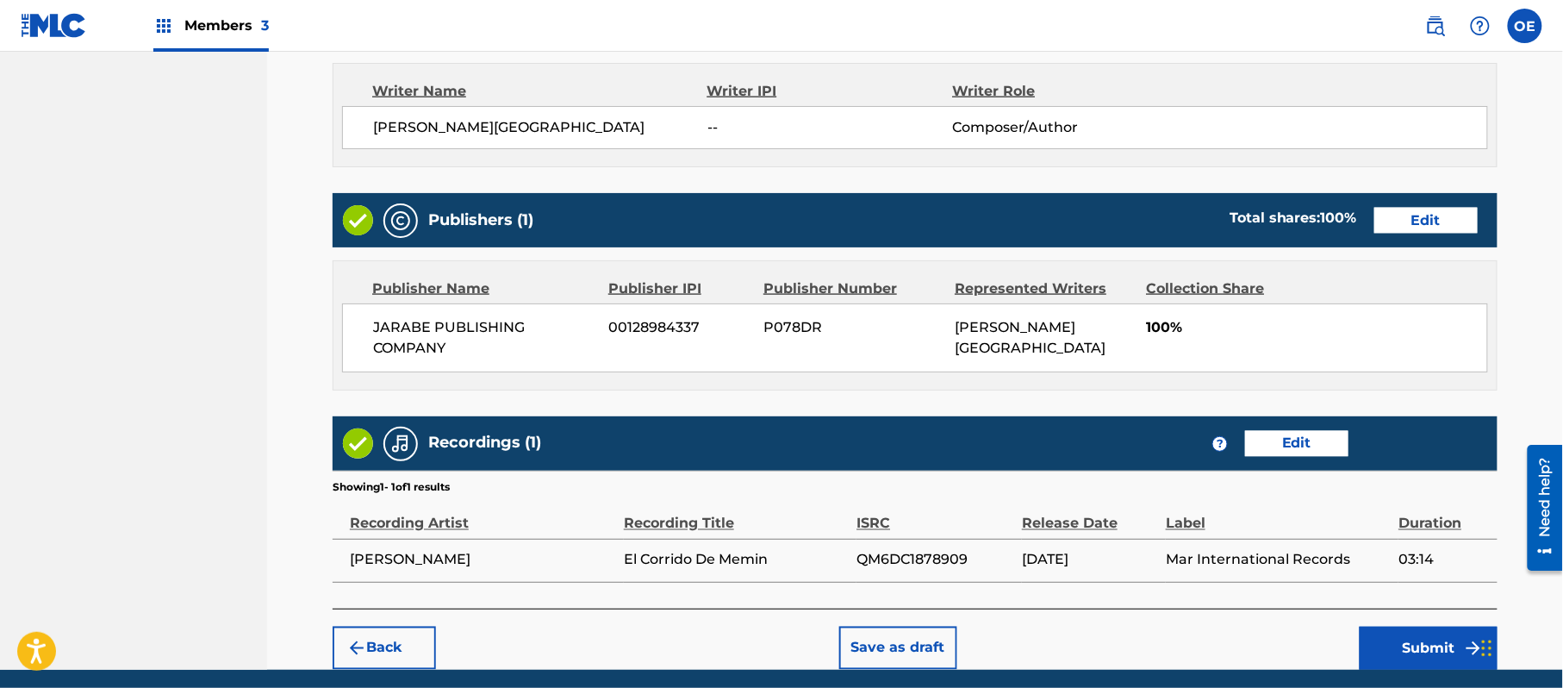
scroll to position [767, 0]
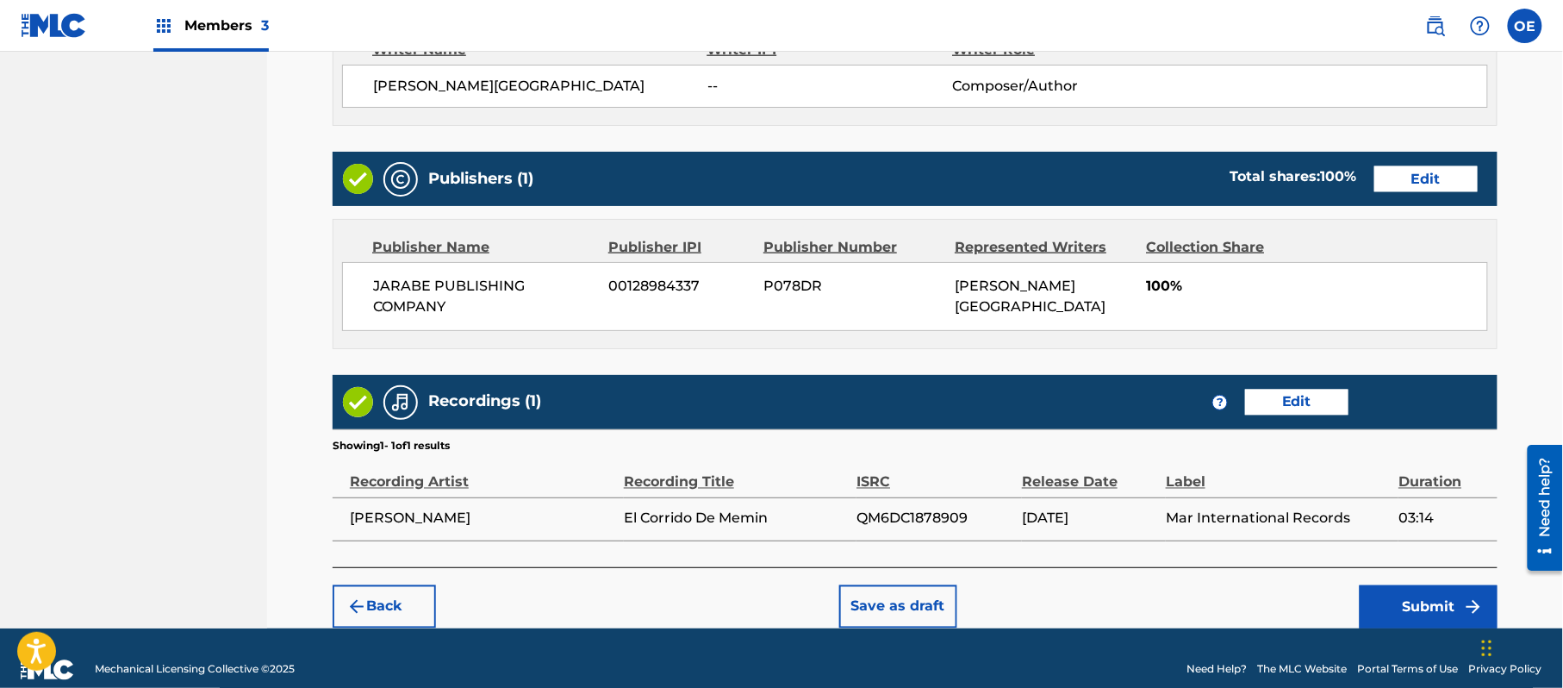
click at [1455, 591] on button "Submit" at bounding box center [1429, 606] width 138 height 43
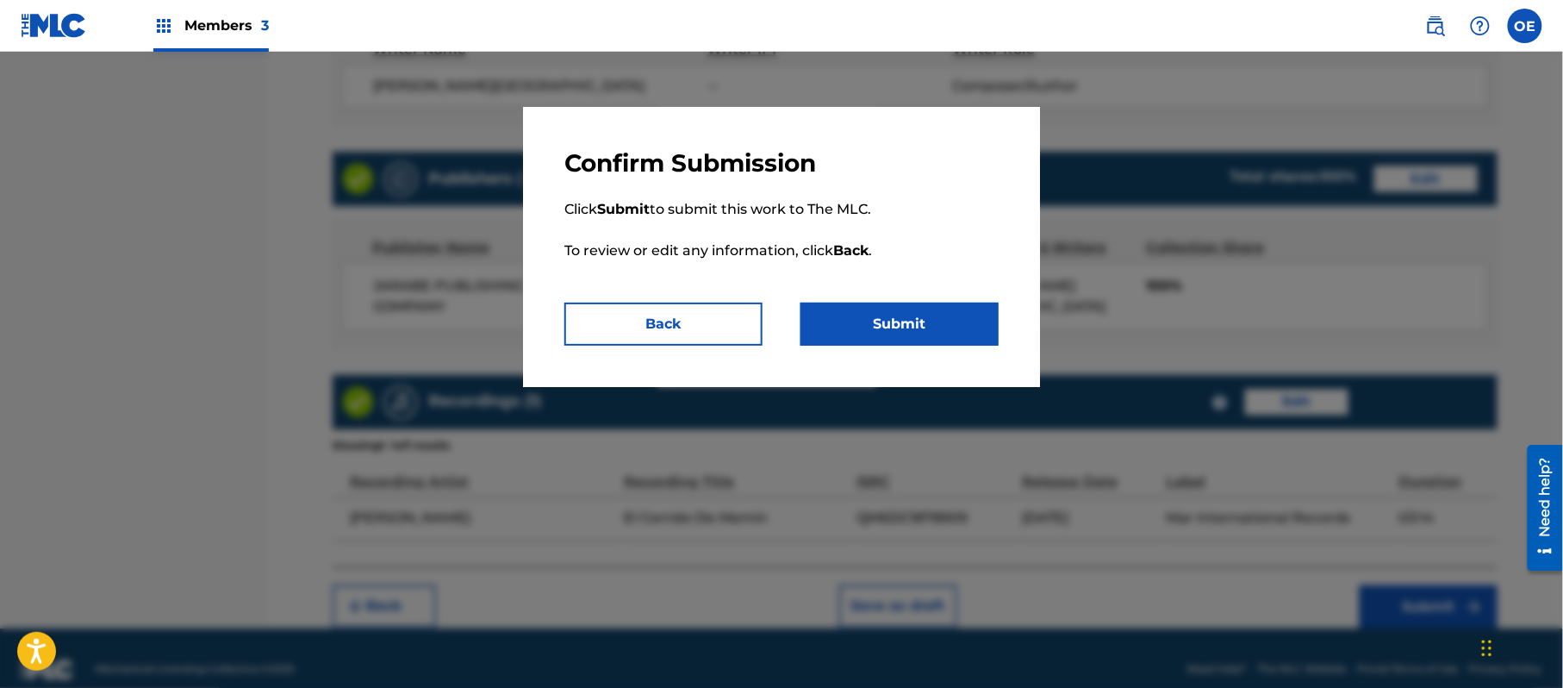
click at [896, 325] on button "Submit" at bounding box center [900, 324] width 198 height 43
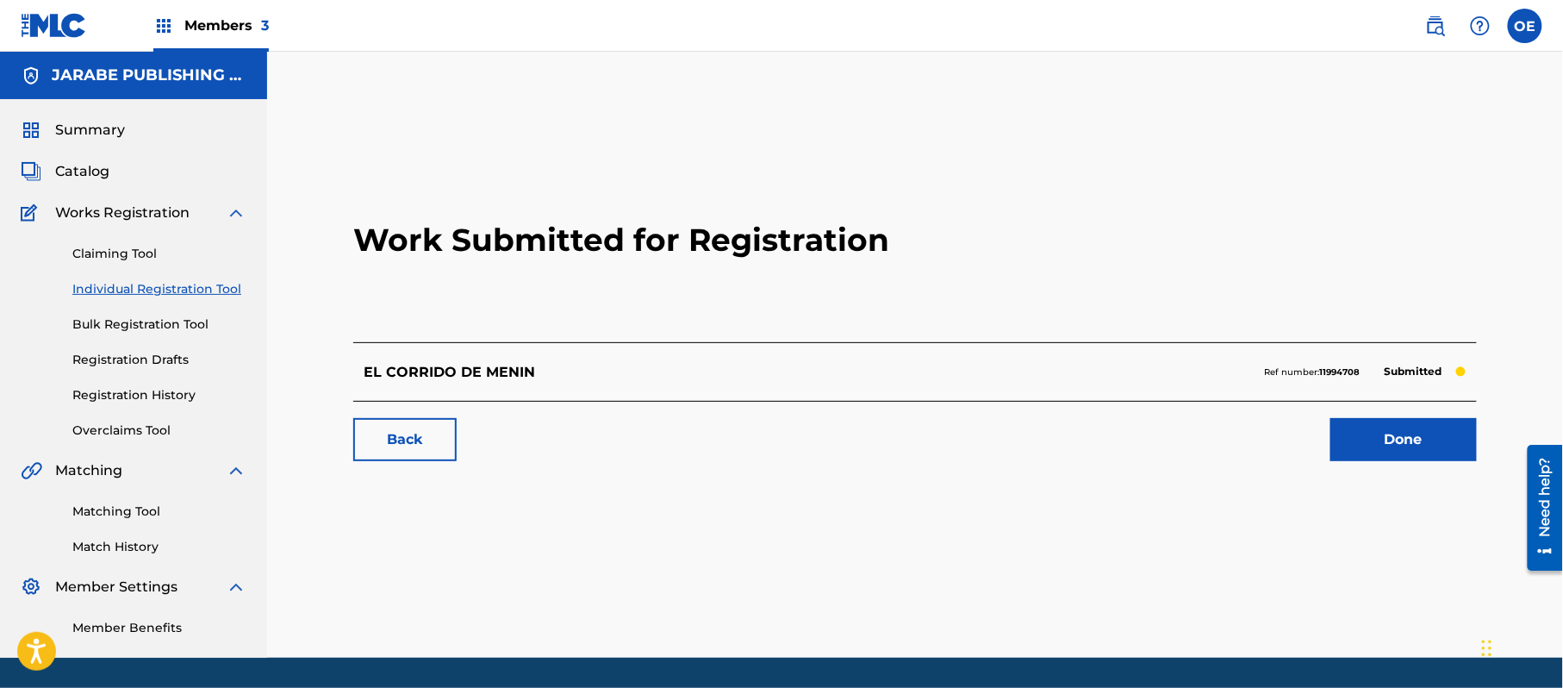
drag, startPoint x: 172, startPoint y: 294, endPoint x: 212, endPoint y: 310, distance: 42.9
click at [172, 294] on link "Individual Registration Tool" at bounding box center [159, 289] width 174 height 18
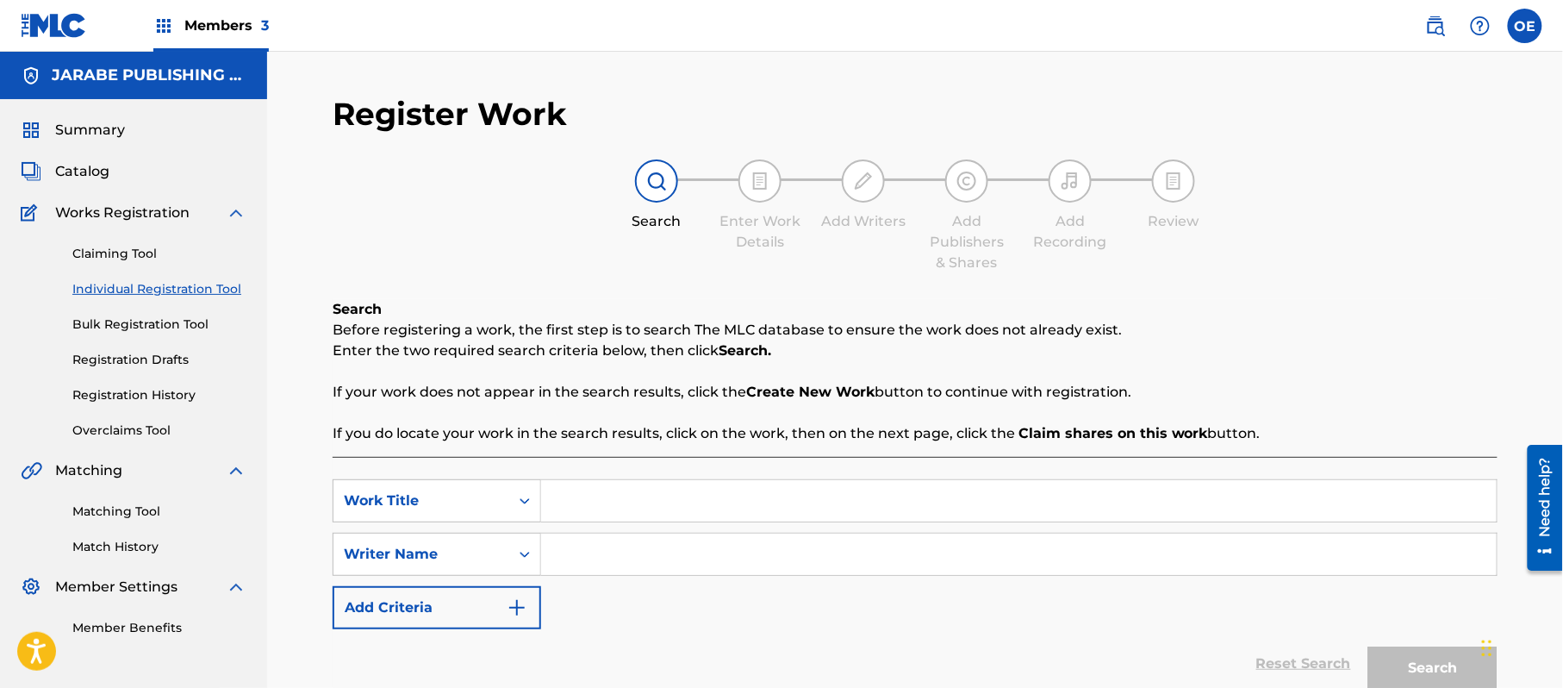
paste input "EL CURITA COCINERO"
paste
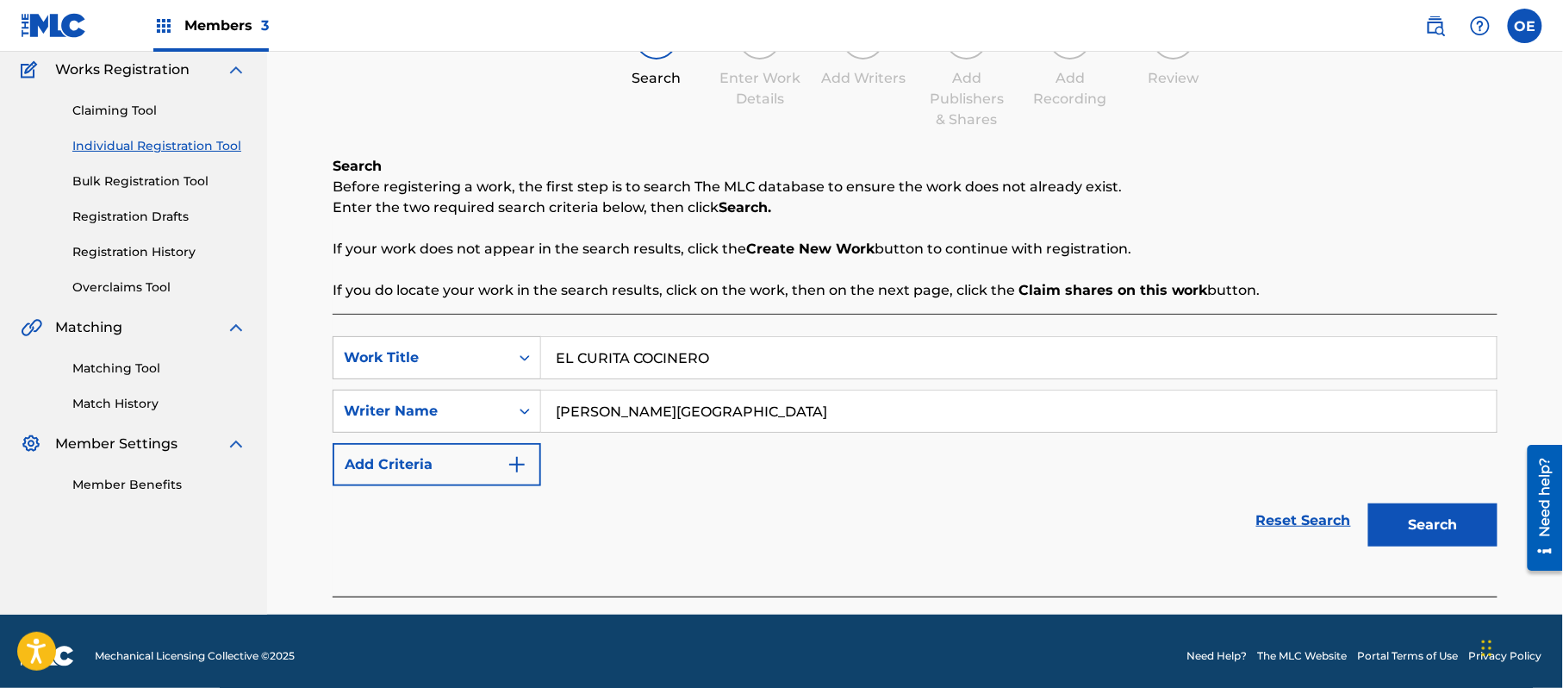
scroll to position [153, 0]
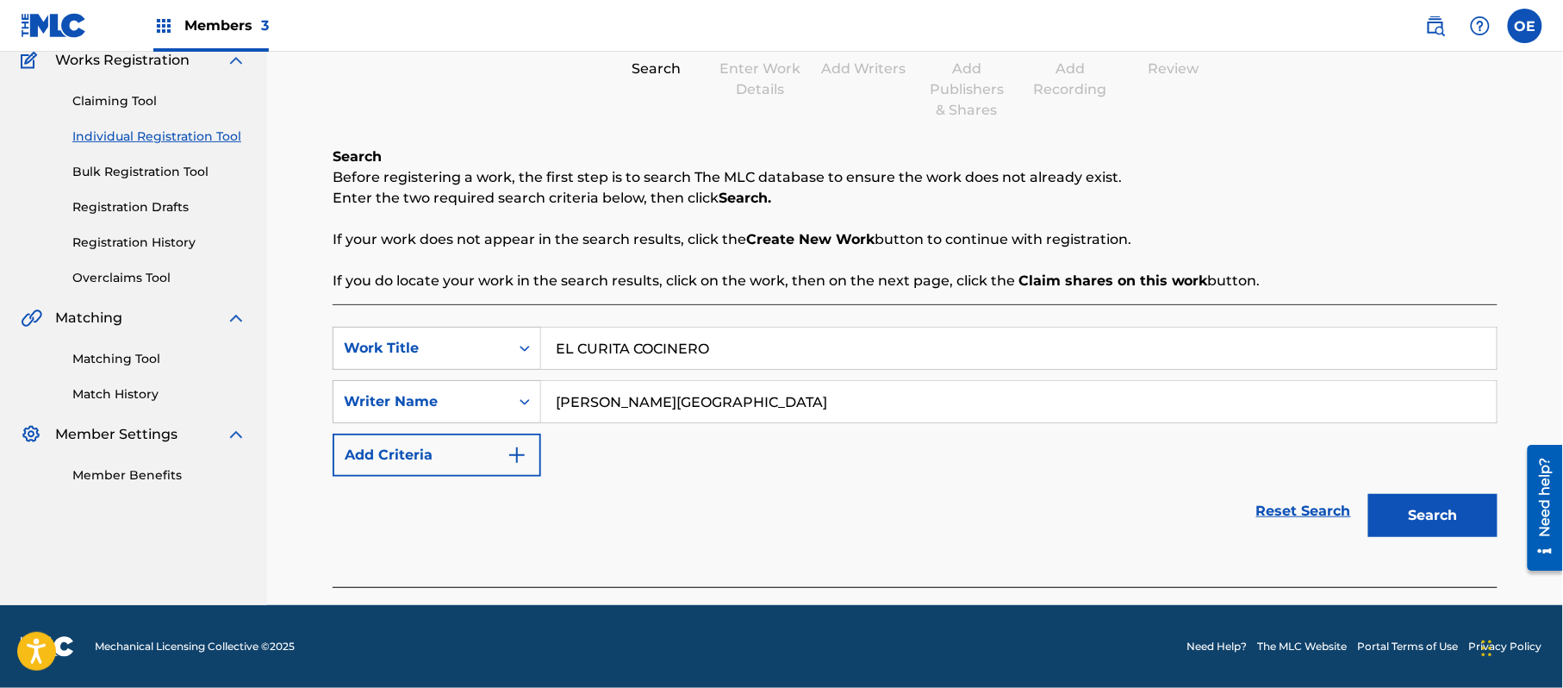
drag, startPoint x: 1407, startPoint y: 521, endPoint x: 883, endPoint y: 419, distance: 533.8
click at [1405, 521] on button "Search" at bounding box center [1433, 515] width 129 height 43
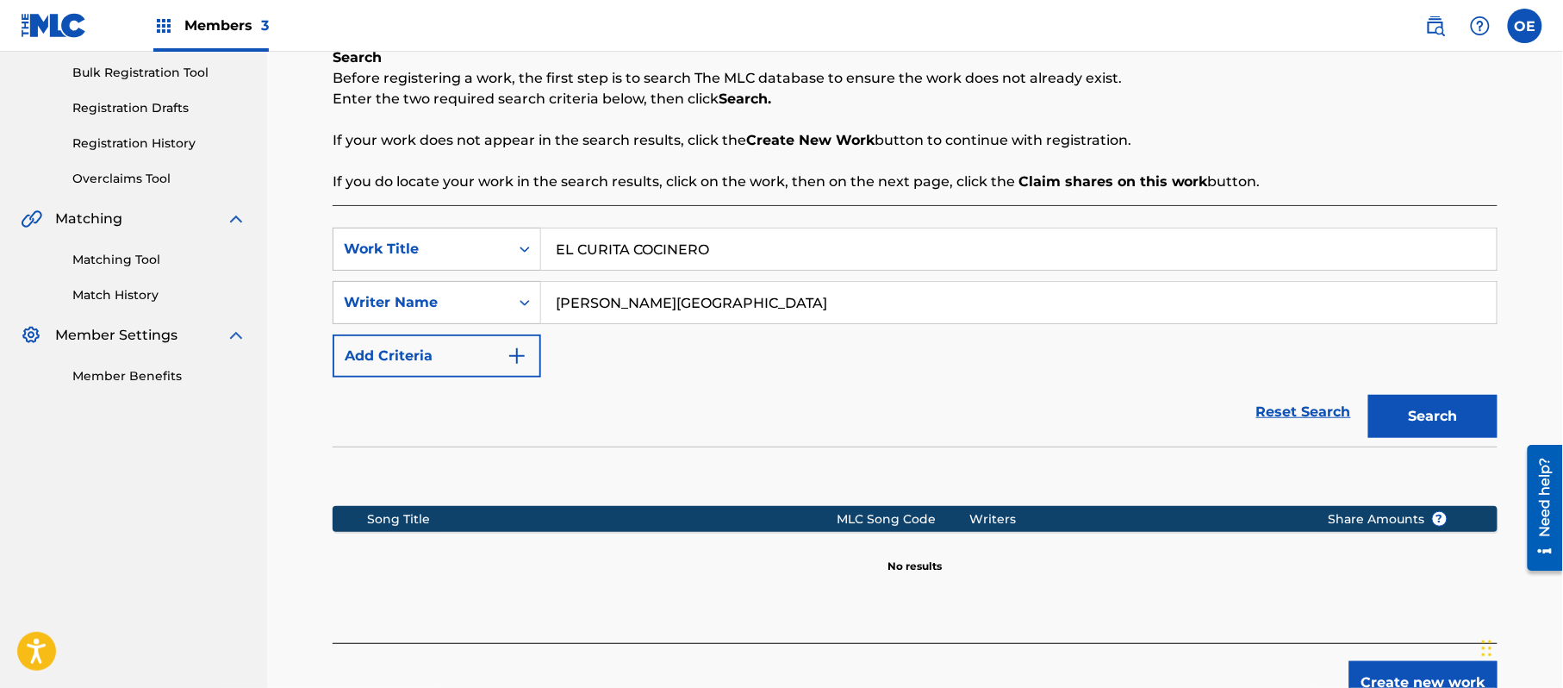
scroll to position [352, 0]
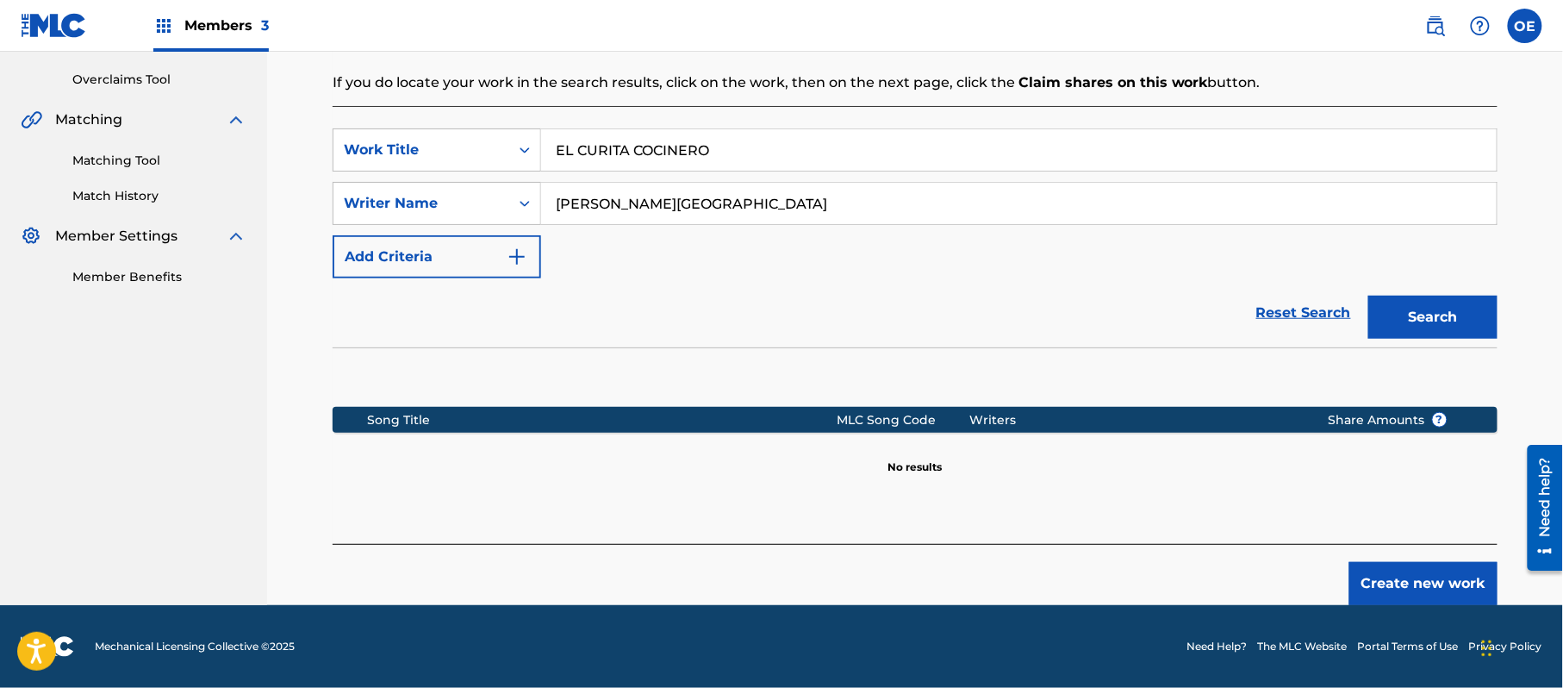
click at [1380, 577] on button "Create new work" at bounding box center [1424, 583] width 148 height 43
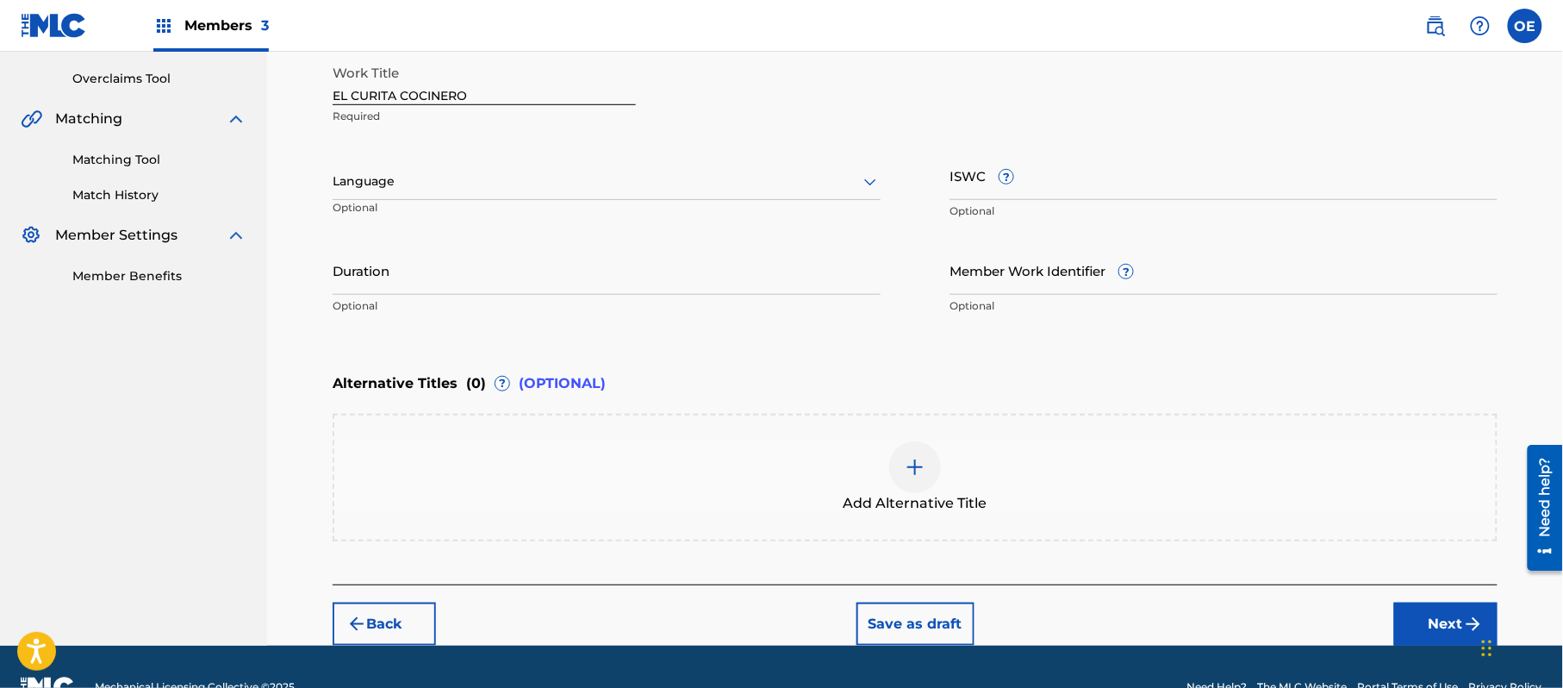
click at [380, 173] on div at bounding box center [607, 182] width 548 height 22
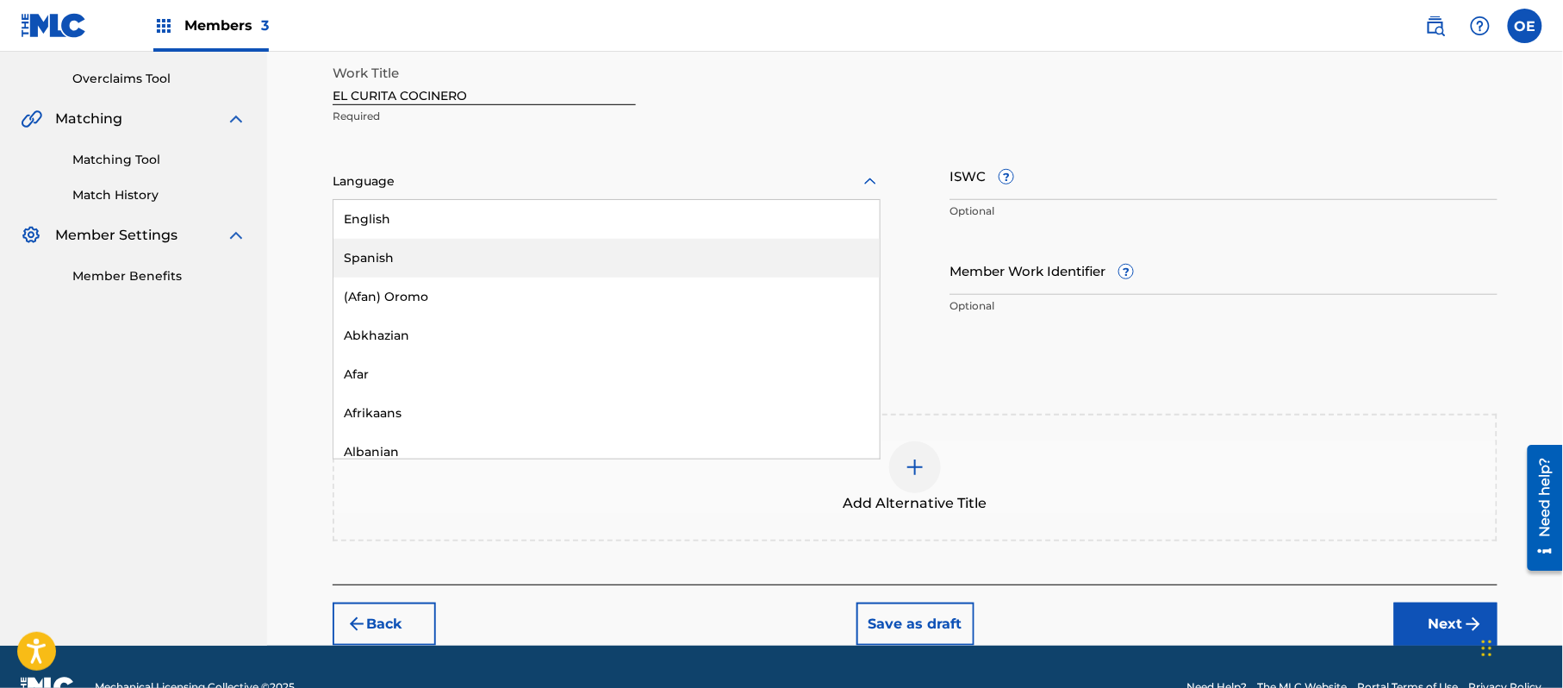
click at [391, 260] on div "Spanish" at bounding box center [607, 258] width 546 height 39
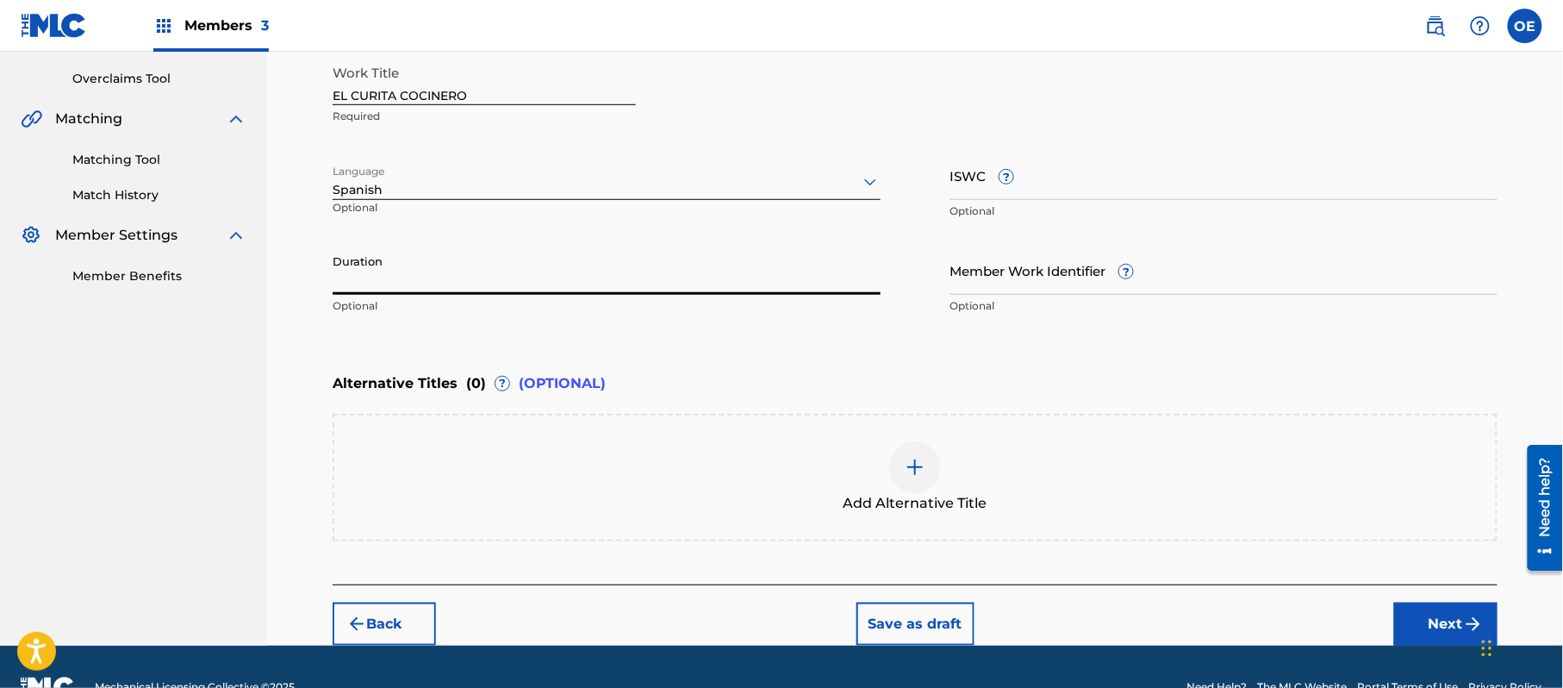
click at [390, 253] on input "Duration" at bounding box center [607, 270] width 548 height 49
click at [1455, 603] on button "Next" at bounding box center [1446, 623] width 103 height 43
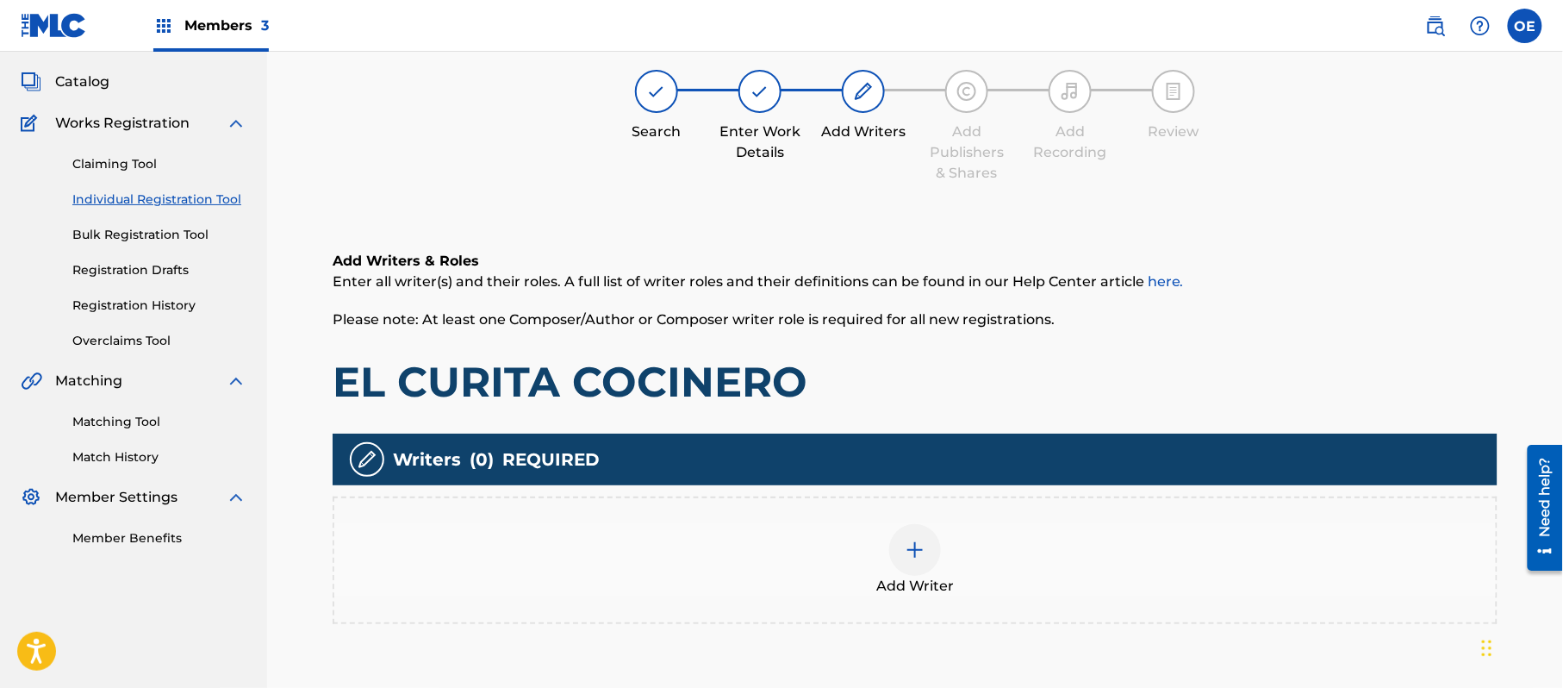
scroll to position [78, 0]
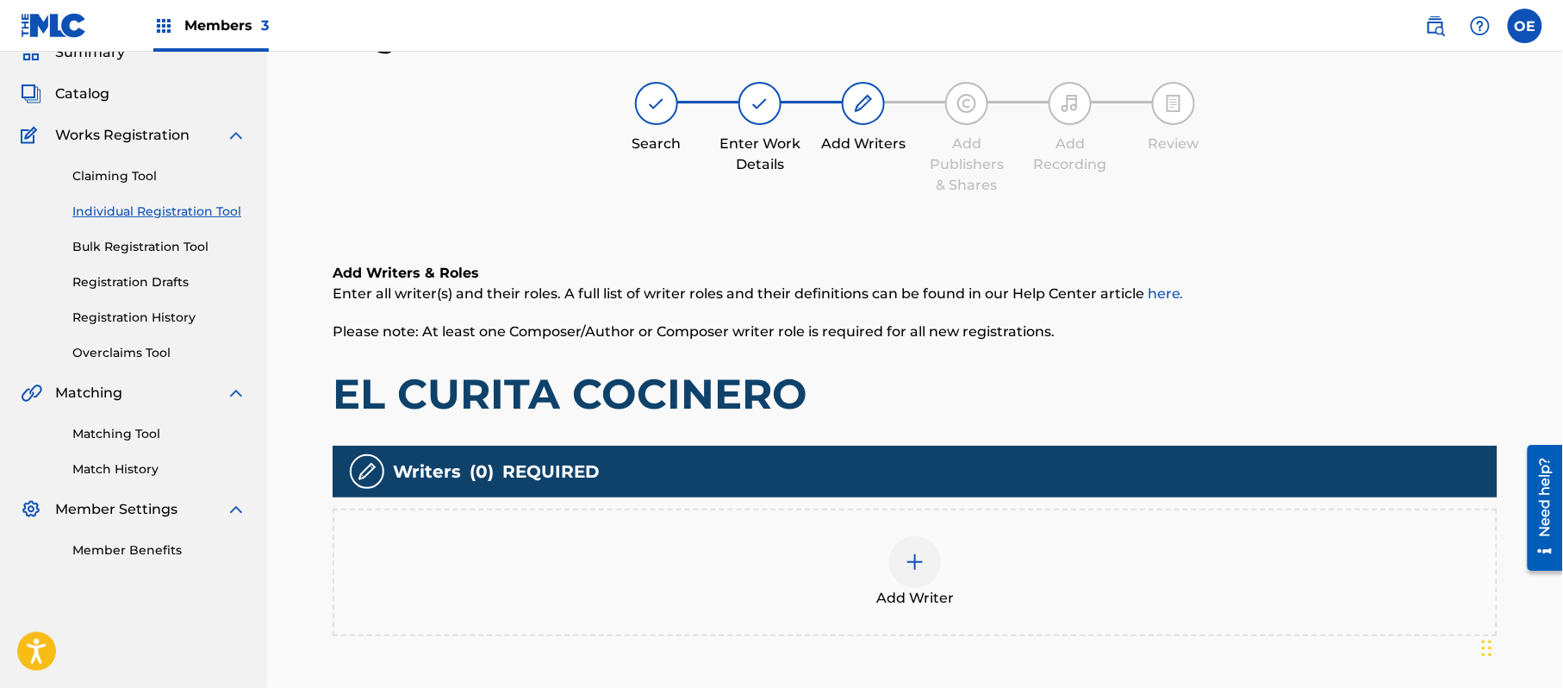
click at [838, 614] on div "Add Writer" at bounding box center [915, 573] width 1165 height 128
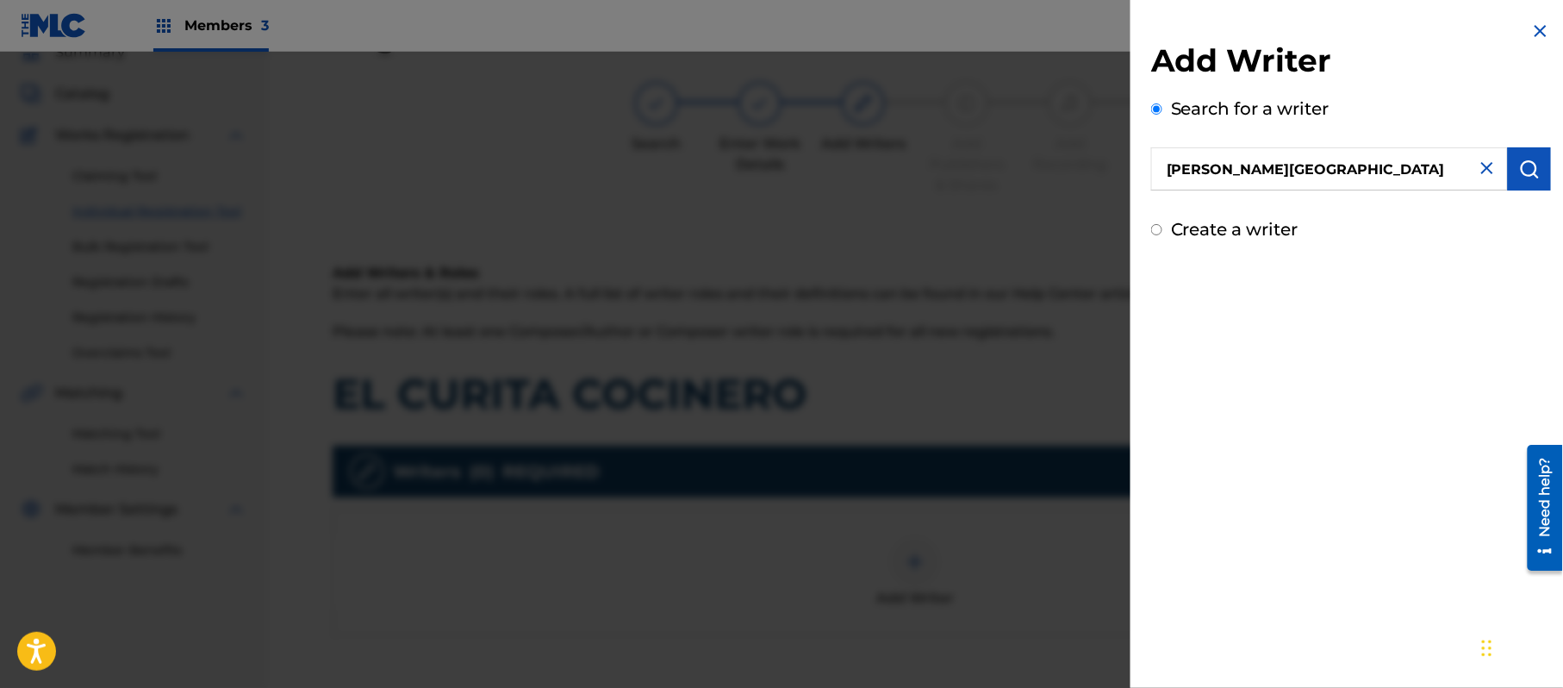
click at [1524, 170] on img "submit" at bounding box center [1530, 169] width 21 height 21
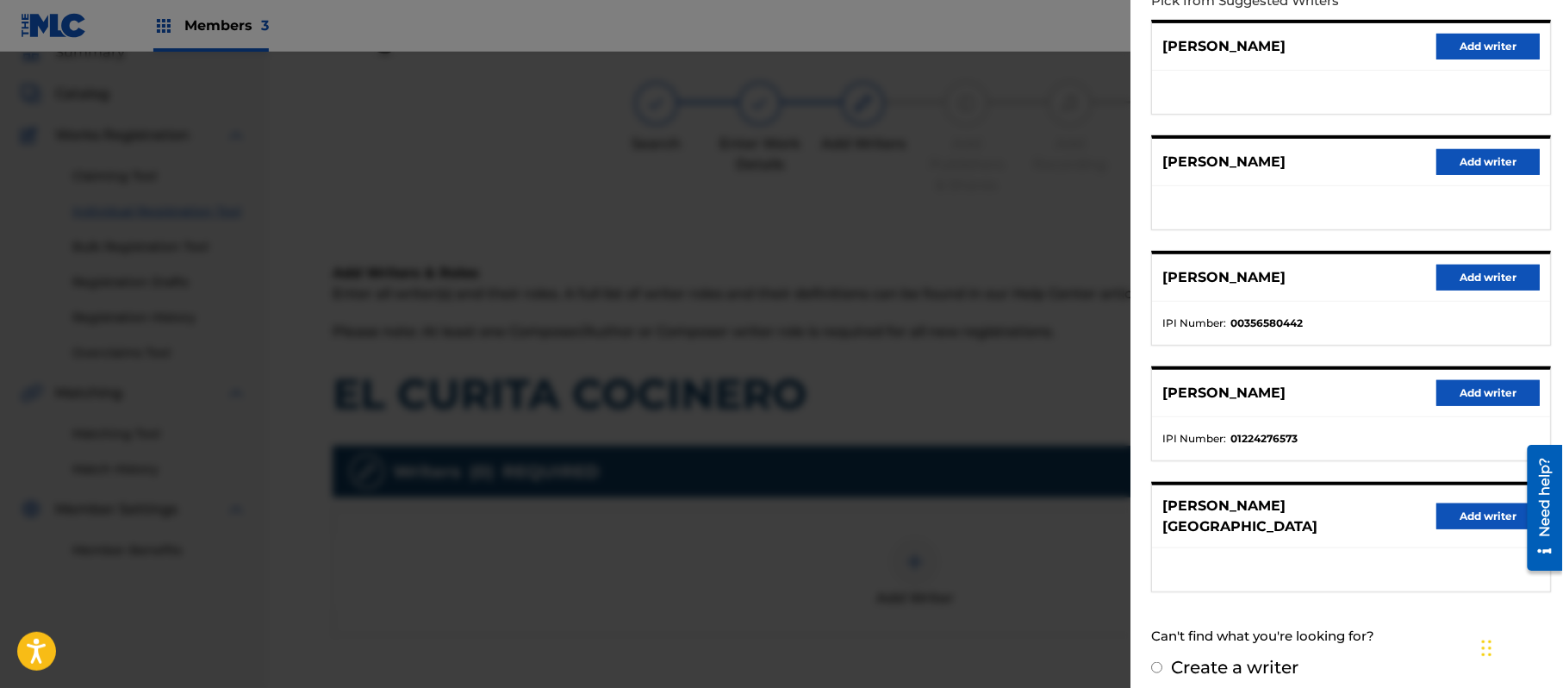
scroll to position [250, 0]
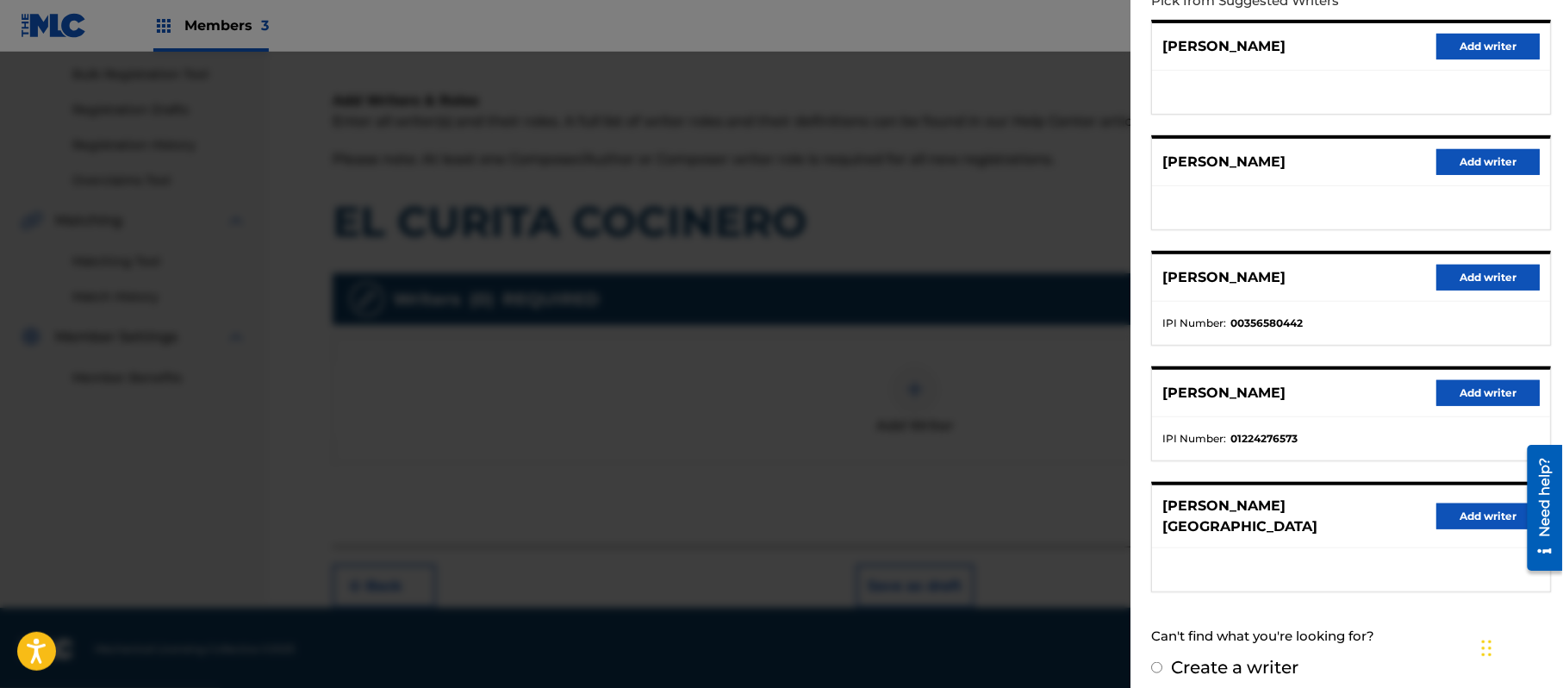
click at [1455, 510] on button "Add writer" at bounding box center [1488, 516] width 103 height 26
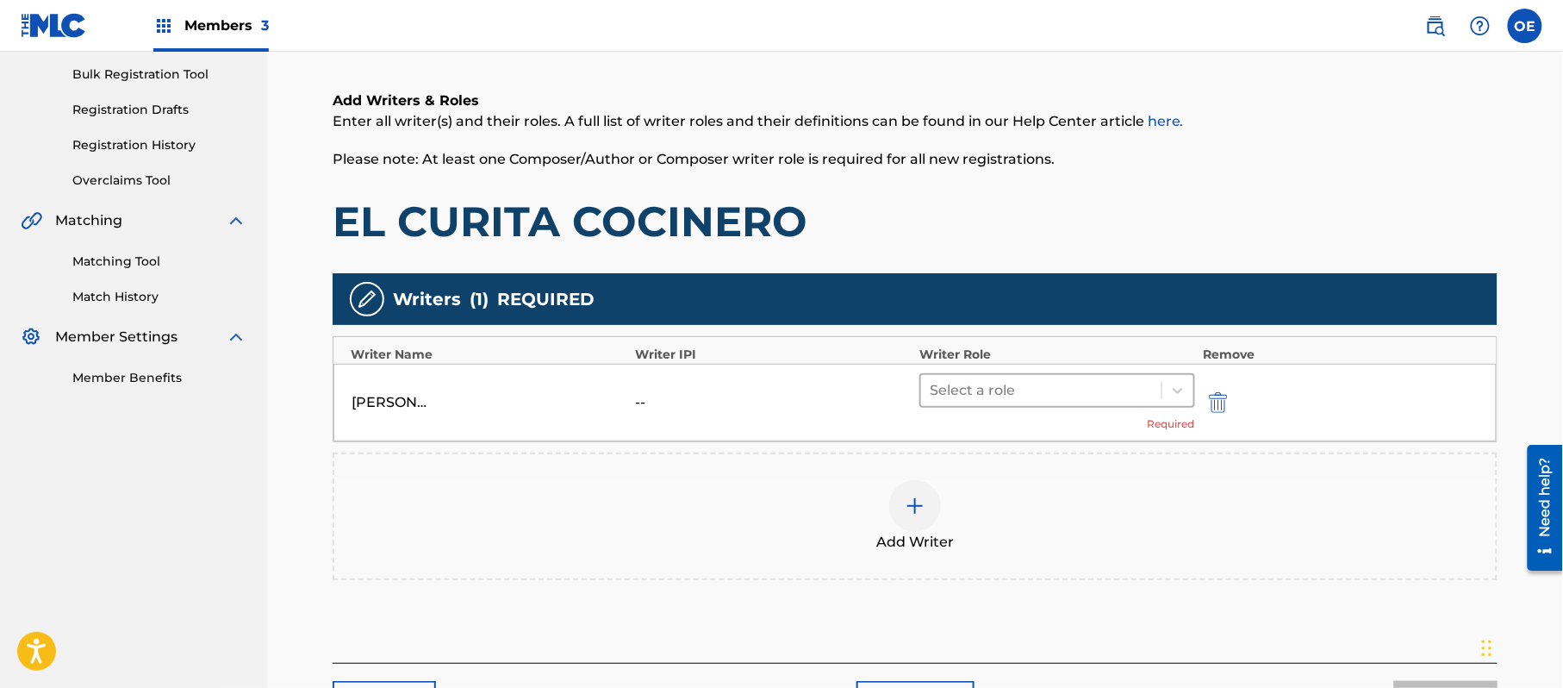
click at [1027, 394] on div at bounding box center [1041, 390] width 223 height 24
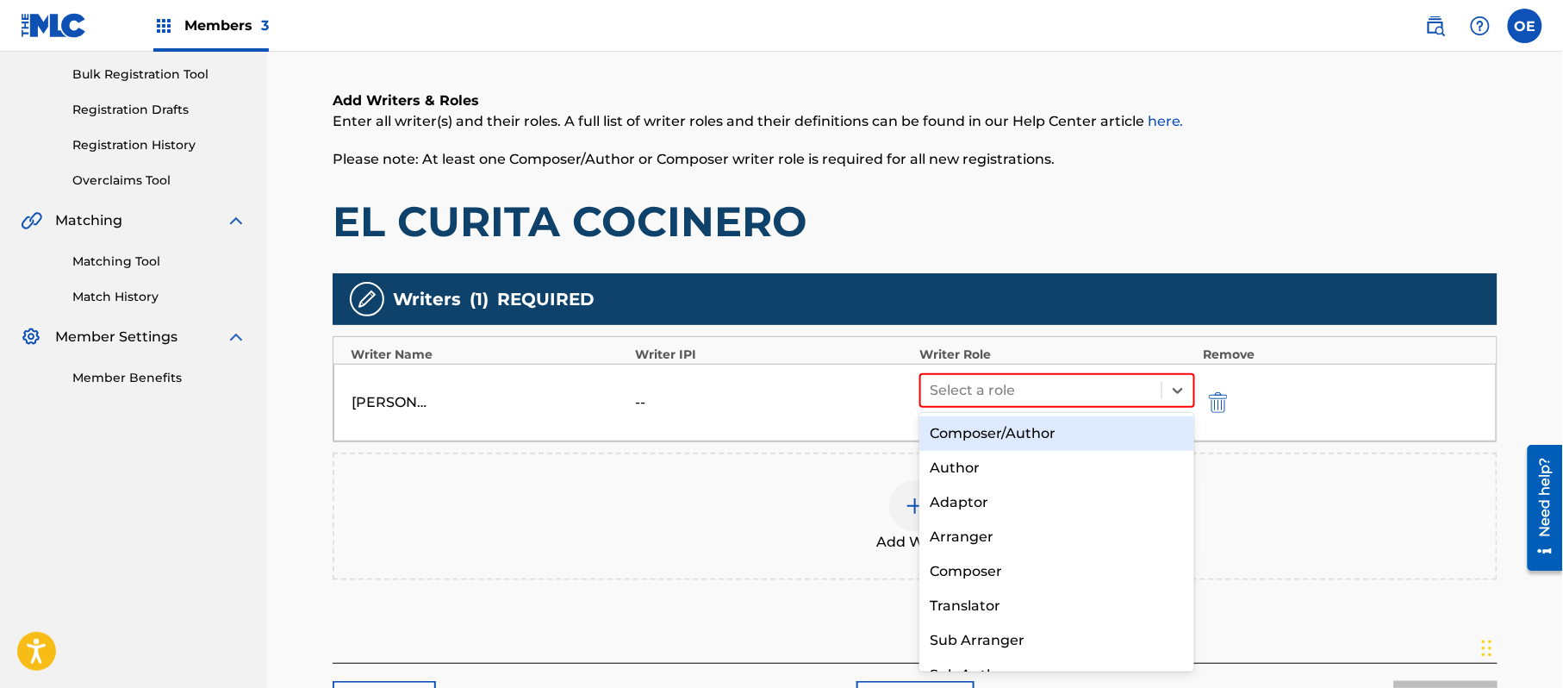
click at [1015, 426] on div "Composer/Author" at bounding box center [1057, 433] width 275 height 34
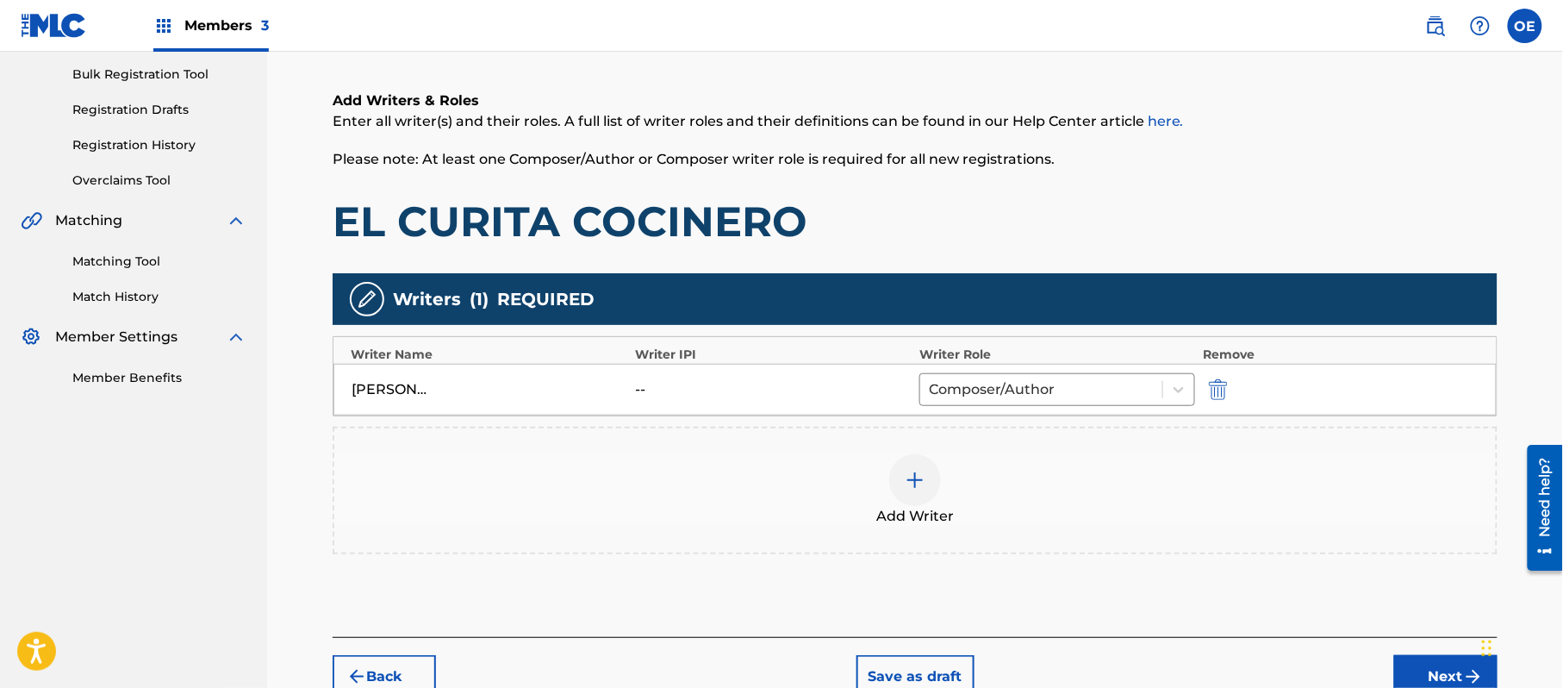
scroll to position [343, 0]
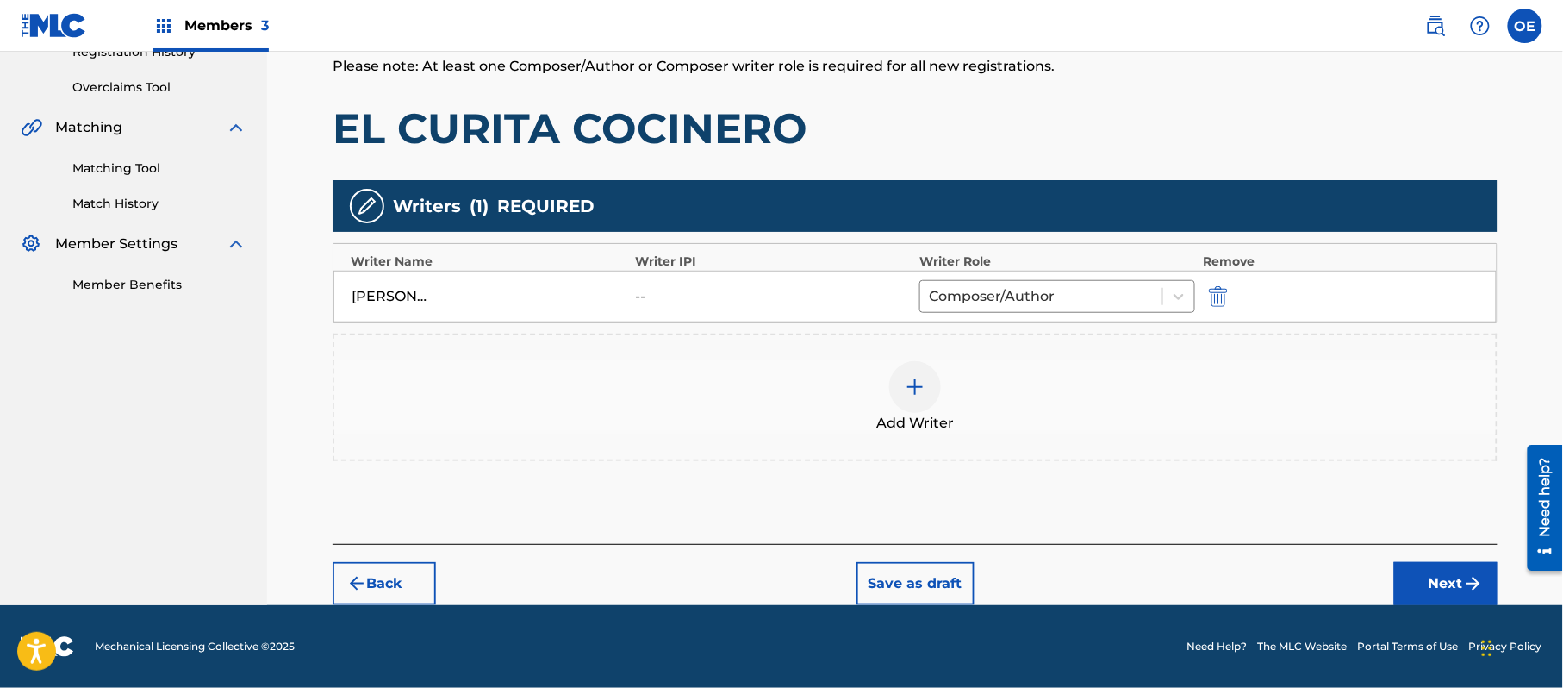
click at [1451, 583] on button "Next" at bounding box center [1446, 583] width 103 height 43
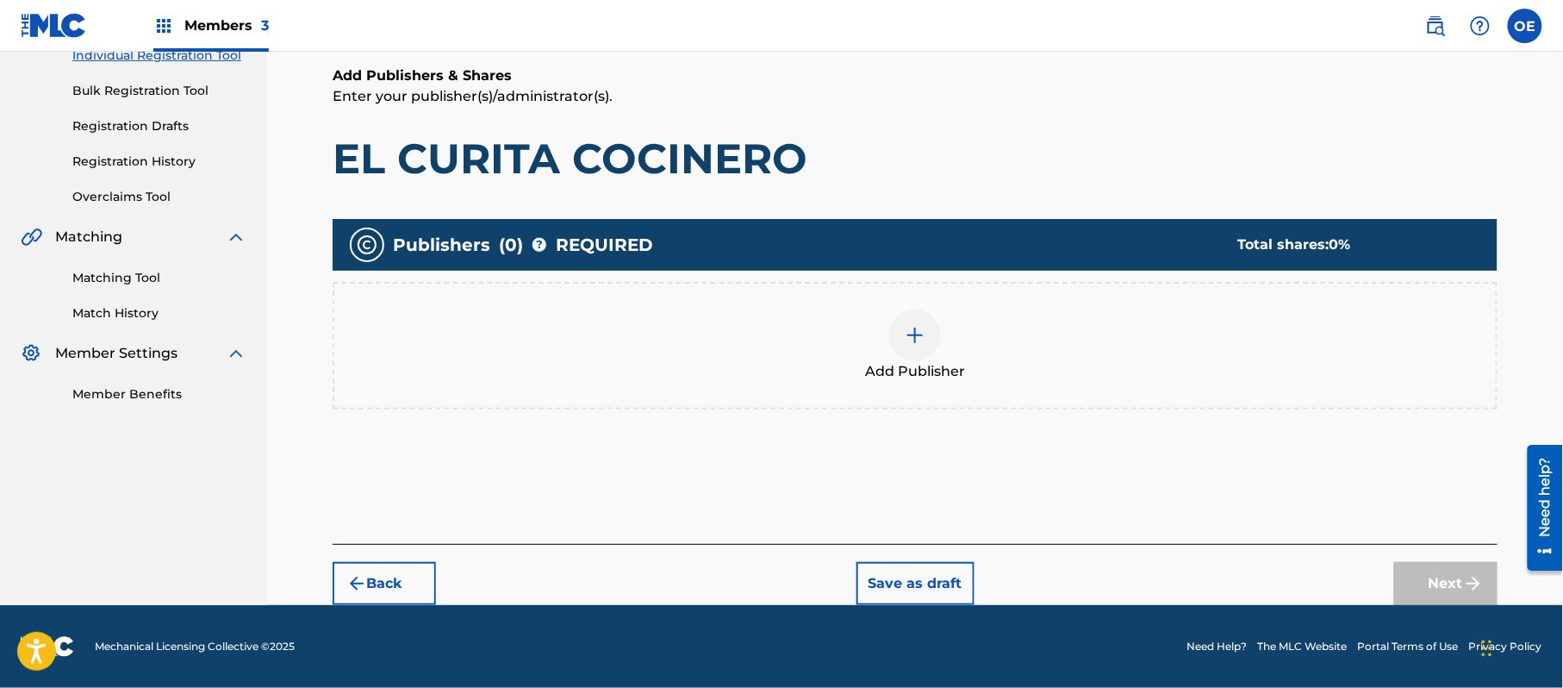
scroll to position [78, 0]
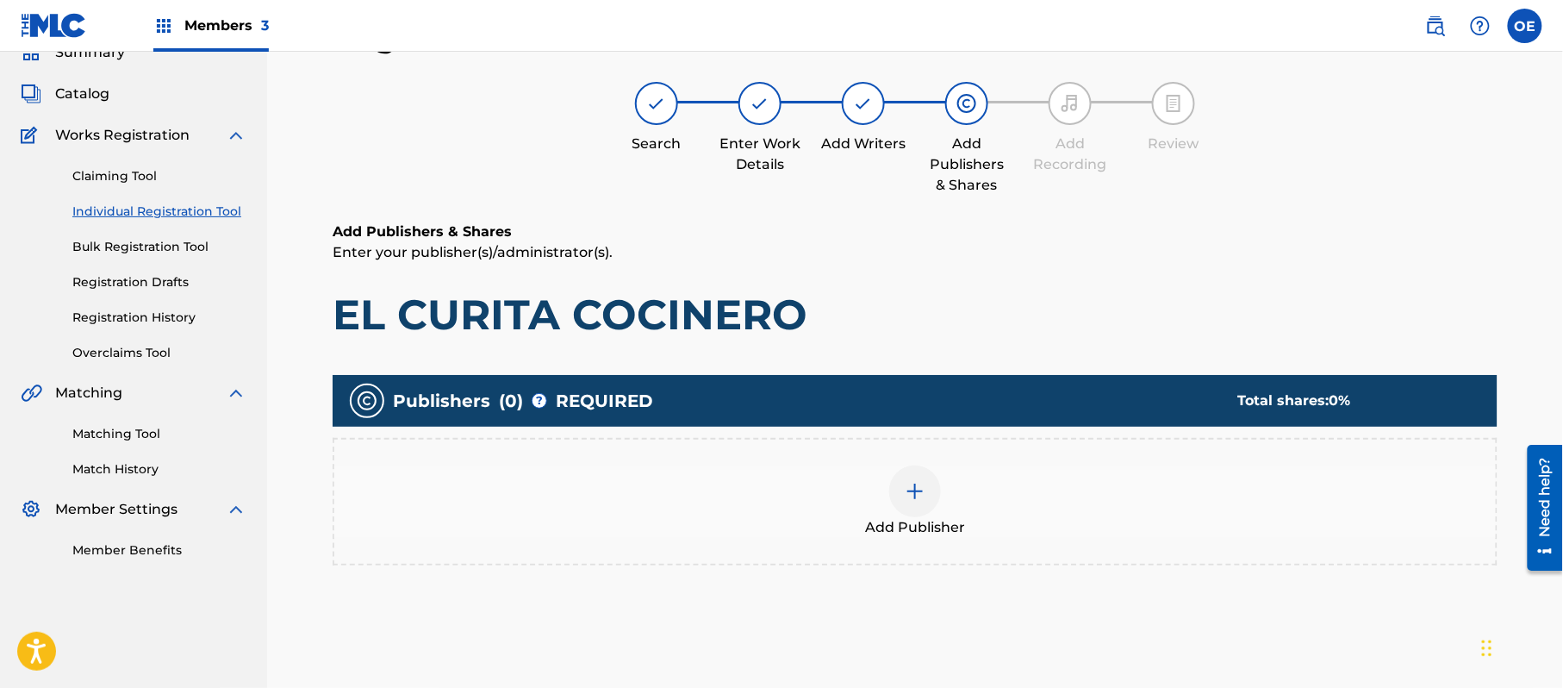
click at [987, 488] on div "Add Publisher" at bounding box center [915, 501] width 1162 height 72
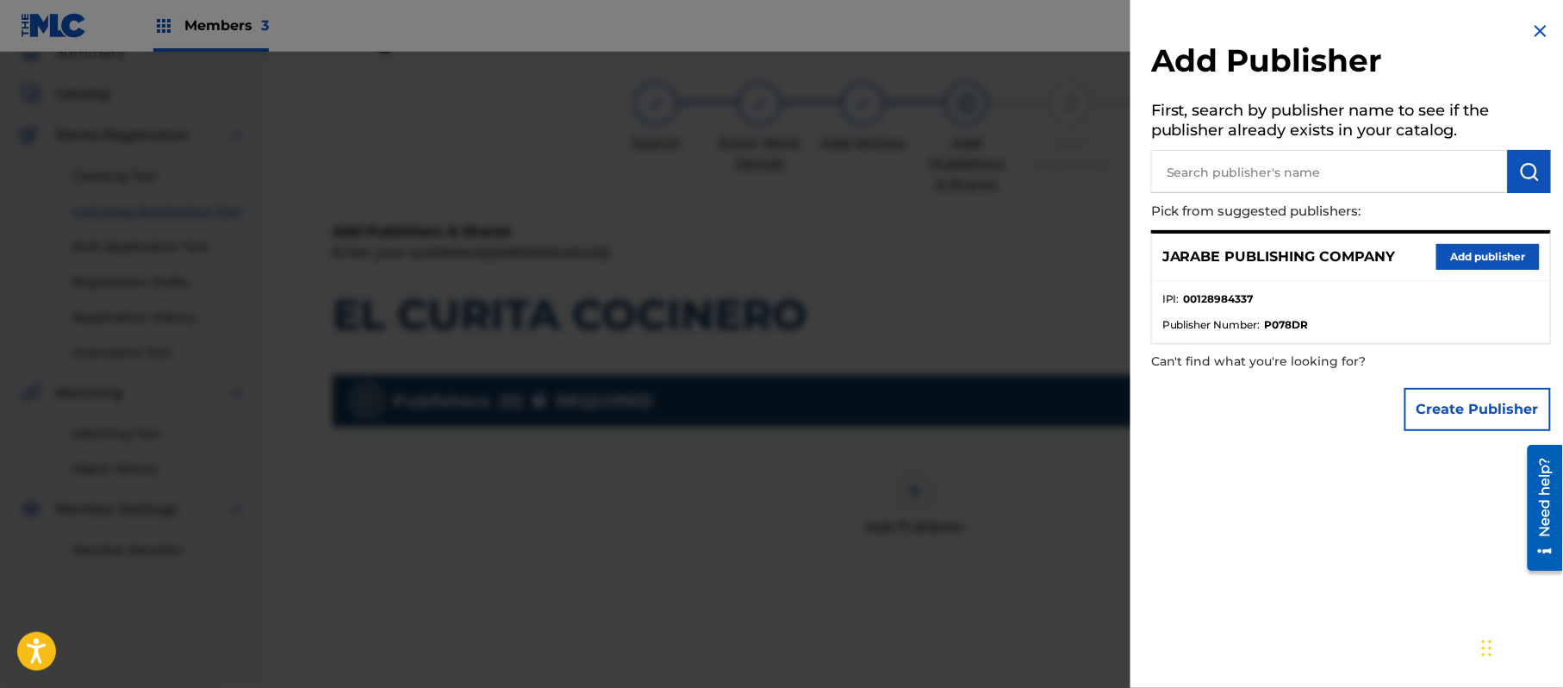
click at [1484, 253] on button "Add publisher" at bounding box center [1488, 257] width 103 height 26
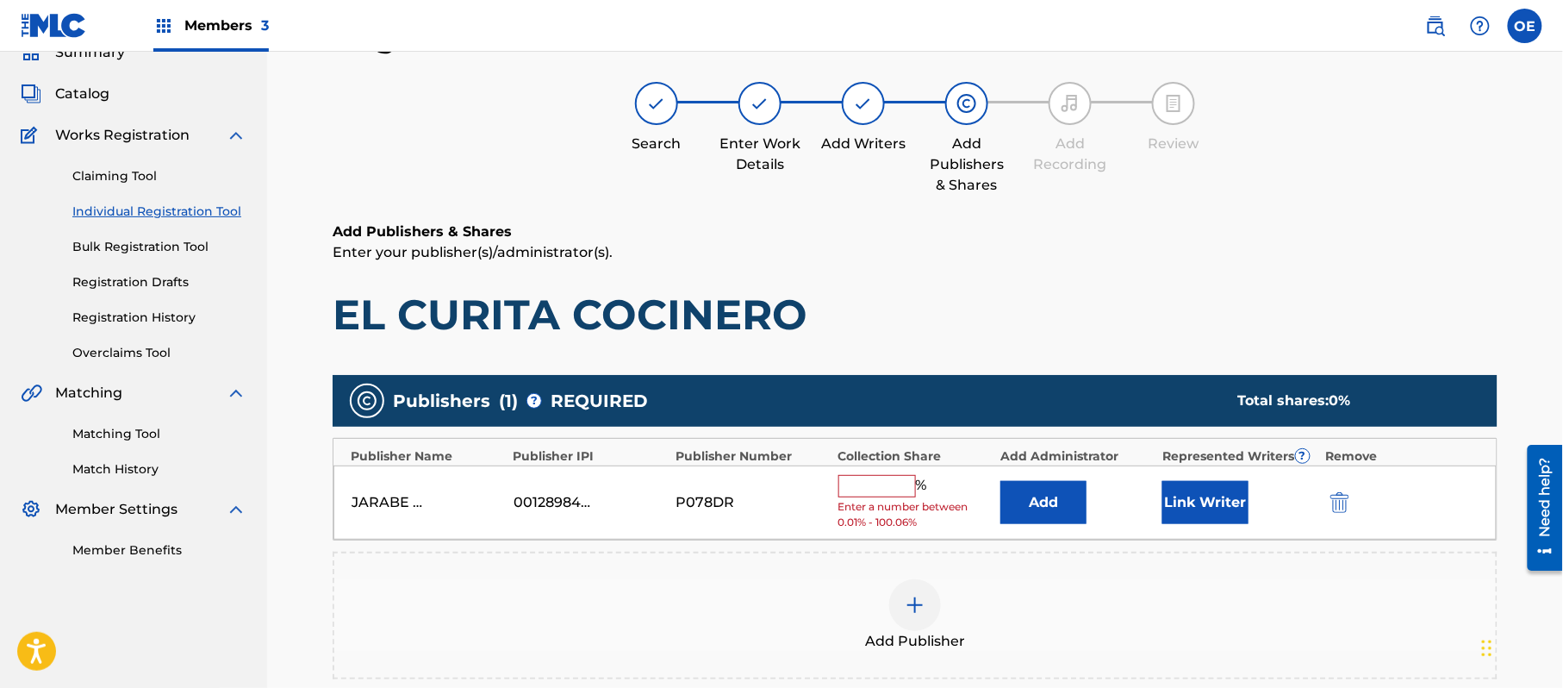
click at [890, 484] on input "text" at bounding box center [878, 486] width 78 height 22
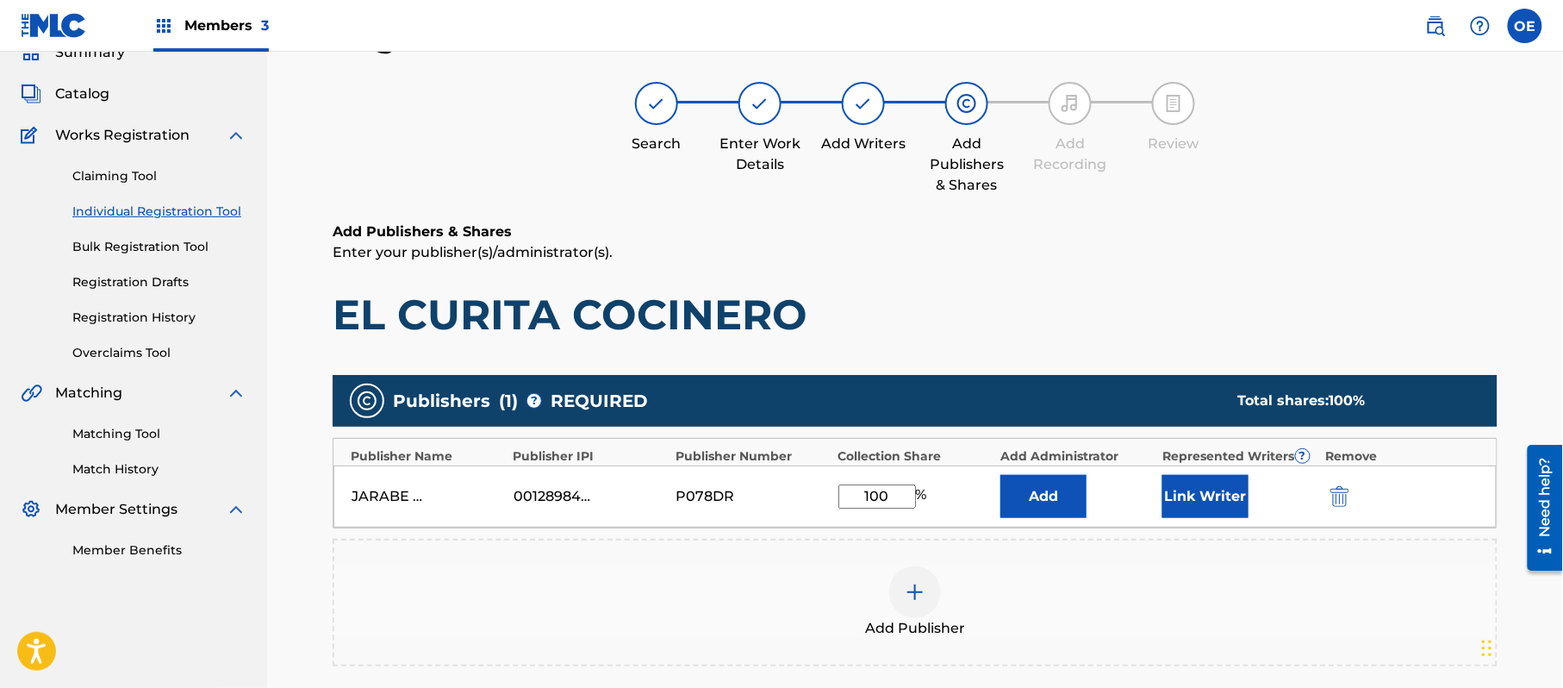
drag, startPoint x: 1219, startPoint y: 497, endPoint x: 1224, endPoint y: 488, distance: 10.8
click at [1224, 488] on button "Link Writer" at bounding box center [1206, 496] width 86 height 43
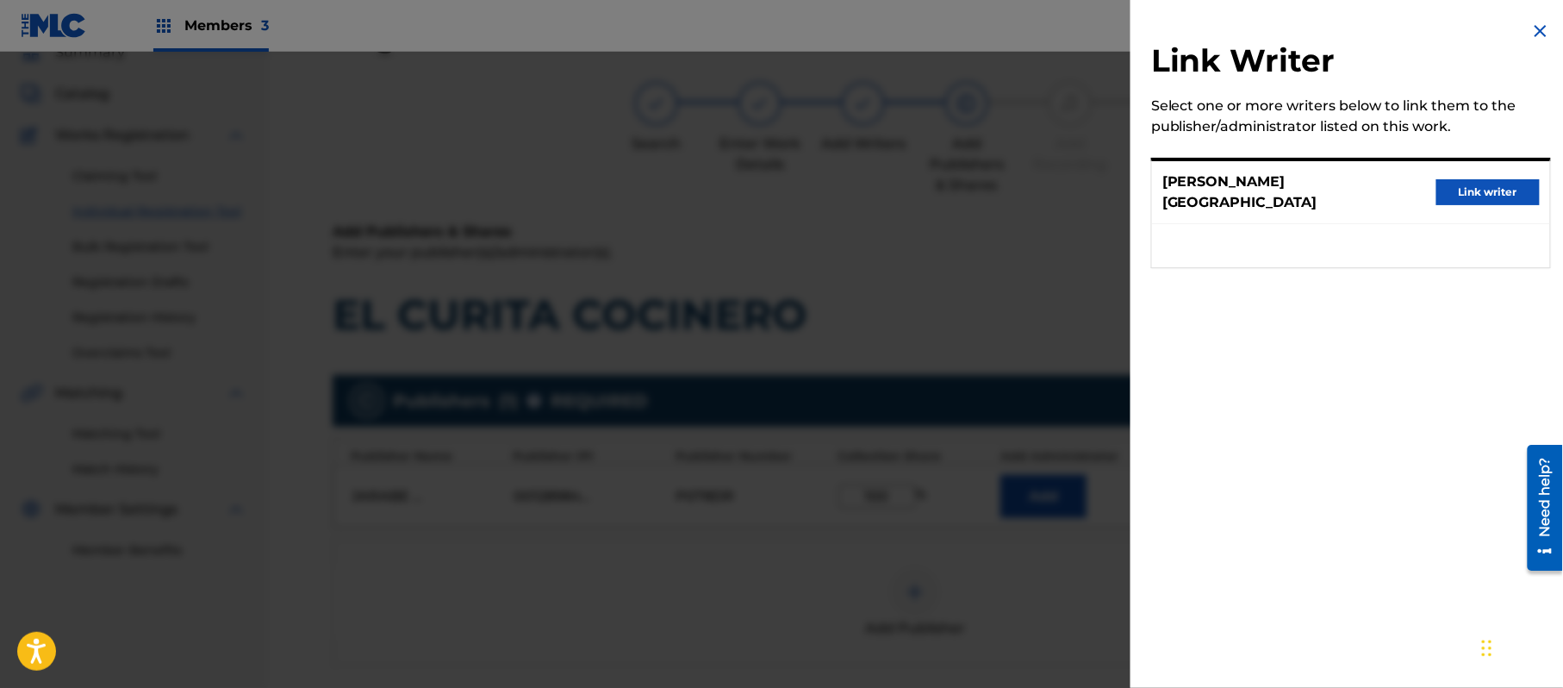
click at [1486, 181] on button "Link writer" at bounding box center [1488, 192] width 103 height 26
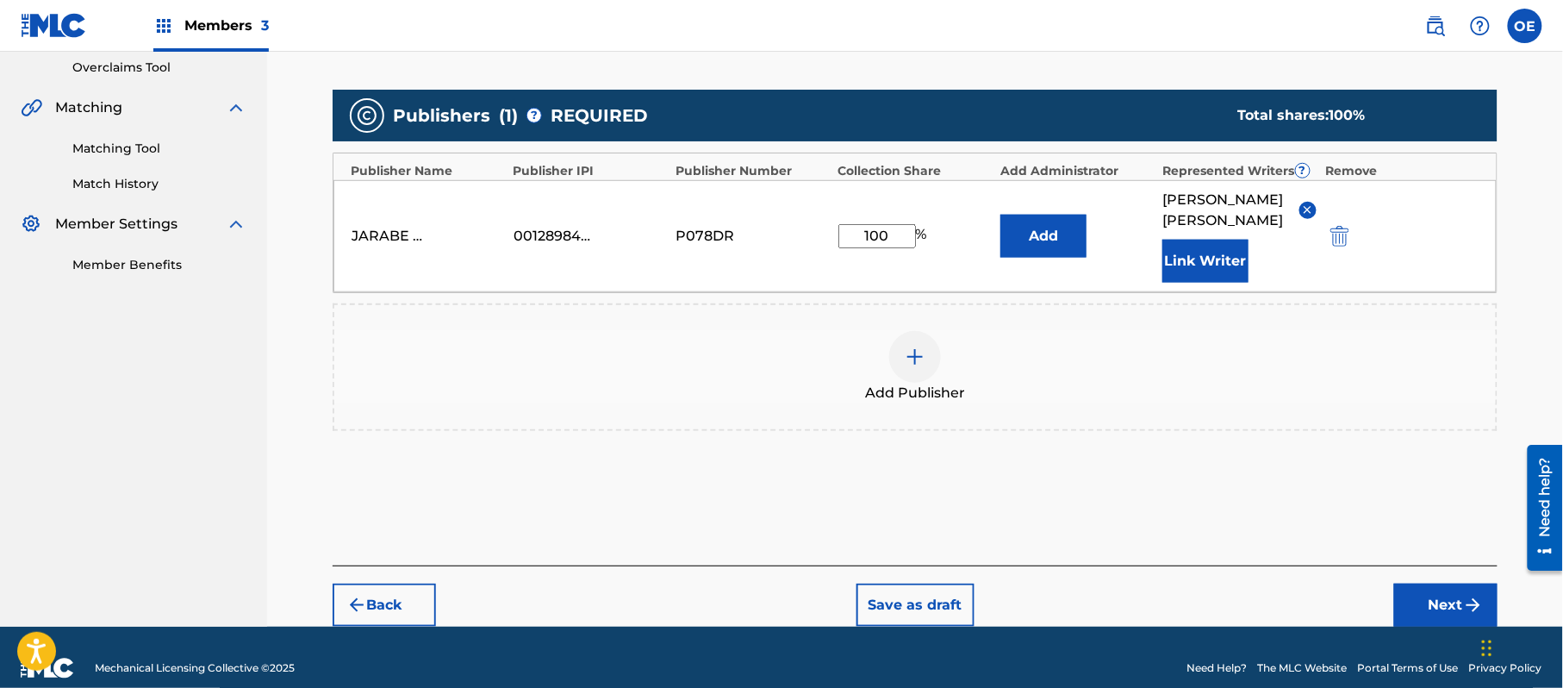
drag, startPoint x: 1445, startPoint y: 587, endPoint x: 1436, endPoint y: 581, distance: 11.2
click at [1436, 584] on button "Next" at bounding box center [1446, 605] width 103 height 43
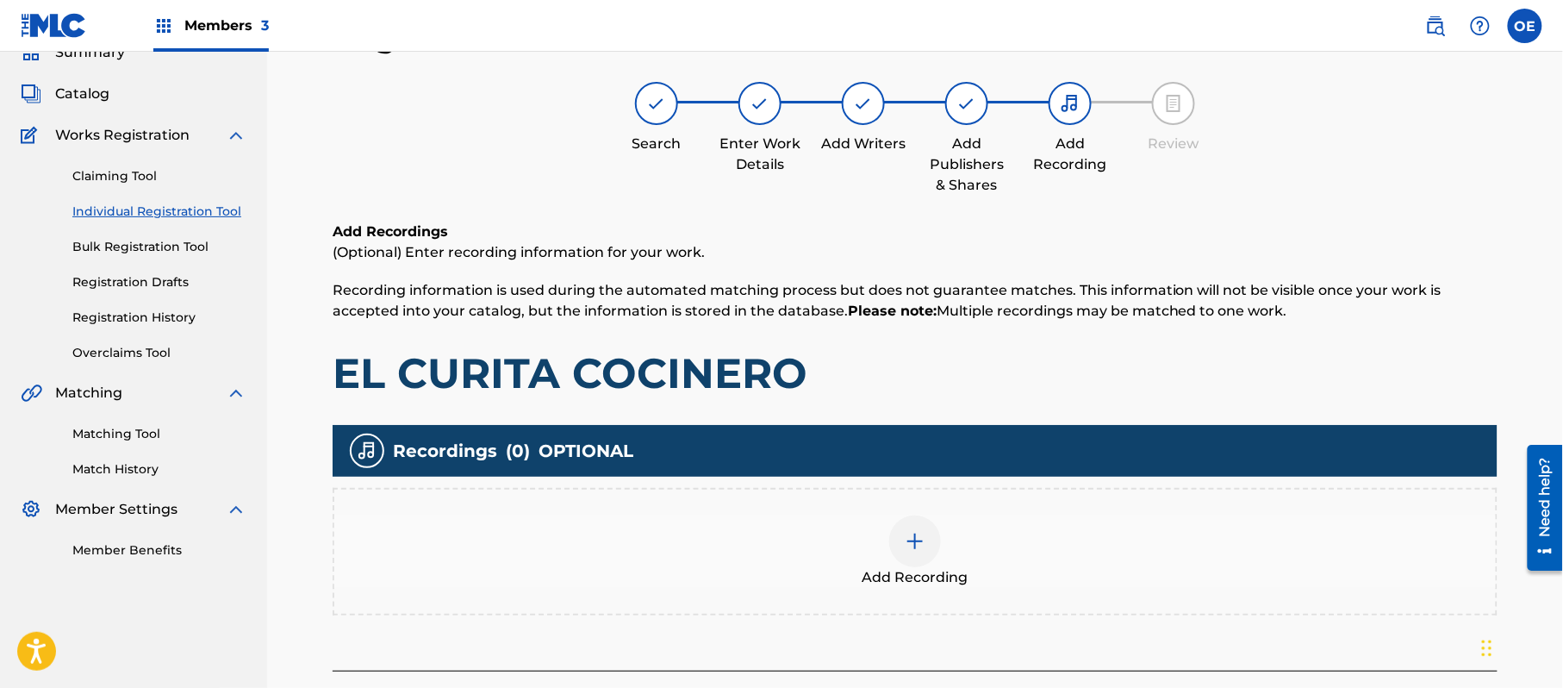
click at [964, 527] on div "Add Recording" at bounding box center [915, 551] width 1162 height 72
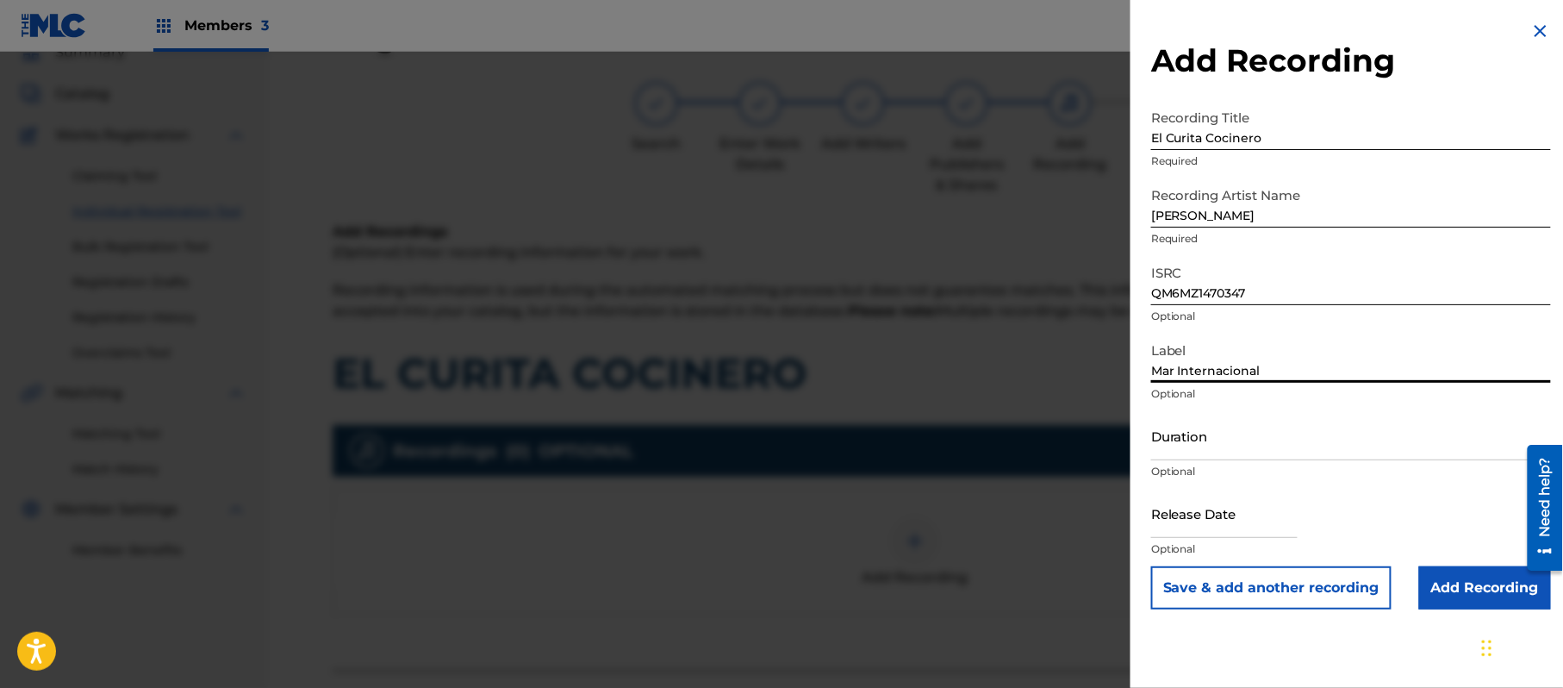
click at [1227, 428] on input "Duration" at bounding box center [1351, 435] width 400 height 49
drag, startPoint x: 1214, startPoint y: 527, endPoint x: 1224, endPoint y: 526, distance: 10.5
click at [1214, 527] on input "text" at bounding box center [1224, 513] width 147 height 49
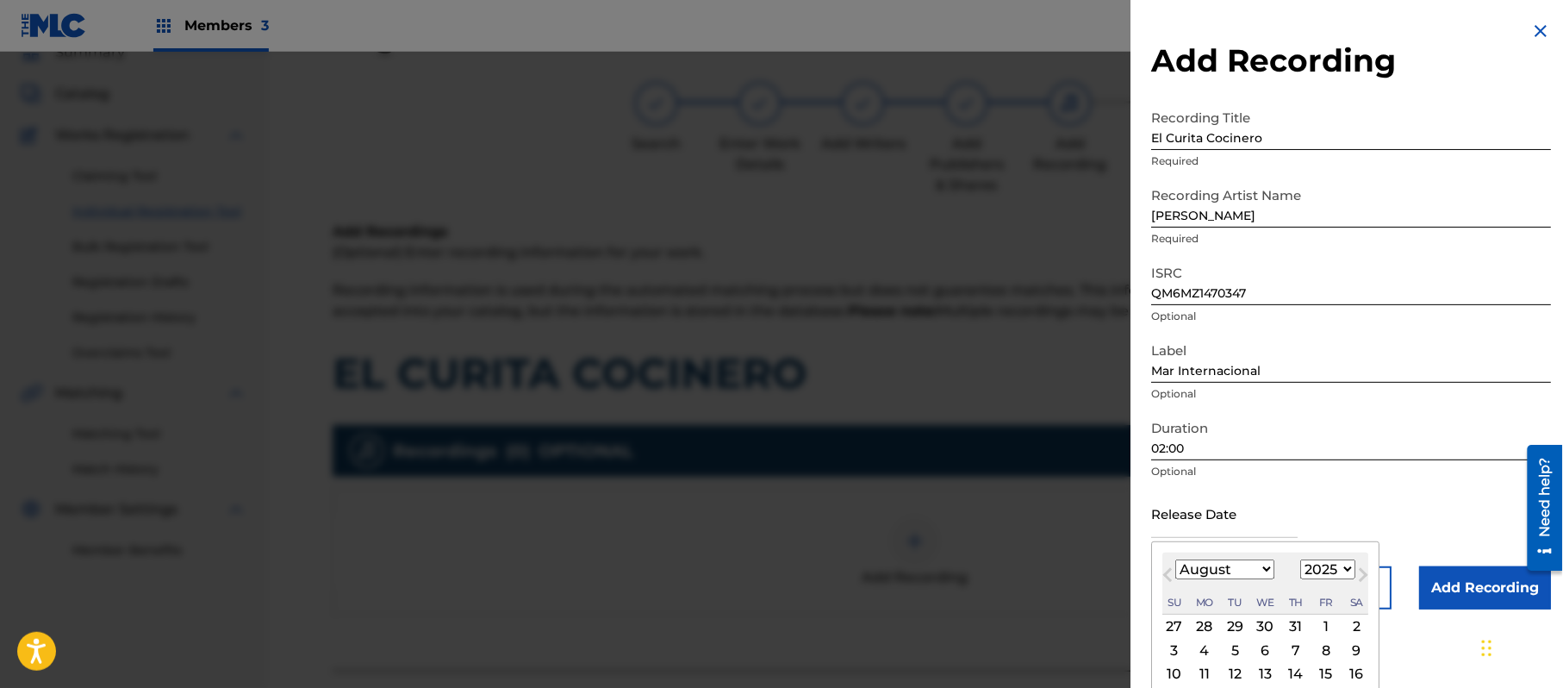
drag, startPoint x: 1318, startPoint y: 566, endPoint x: 1289, endPoint y: 381, distance: 187.5
click at [1318, 566] on select "1899 1900 1901 1902 1903 1904 1905 1906 1907 1908 1909 1910 1911 1912 1913 1914…" at bounding box center [1328, 569] width 55 height 20
click at [1304, 559] on select "1899 1900 1901 1902 1903 1904 1905 1906 1907 1908 1909 1910 1911 1912 1913 1914…" at bounding box center [1328, 569] width 55 height 20
click at [1208, 567] on select "January February March April May June July August September October November De…" at bounding box center [1225, 569] width 99 height 20
click at [1176, 559] on select "January February March April May June July August September October November De…" at bounding box center [1225, 569] width 99 height 20
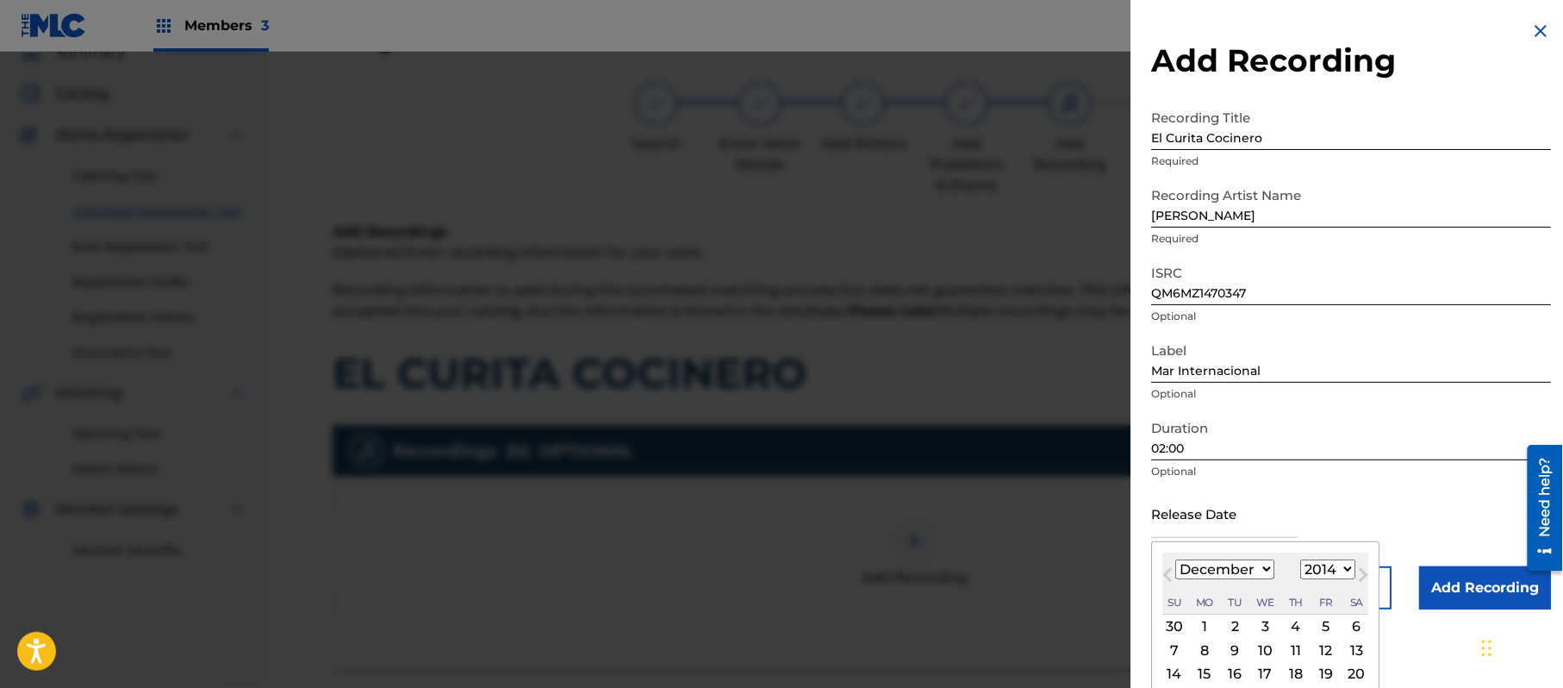
click at [1210, 652] on div "8" at bounding box center [1205, 650] width 21 height 21
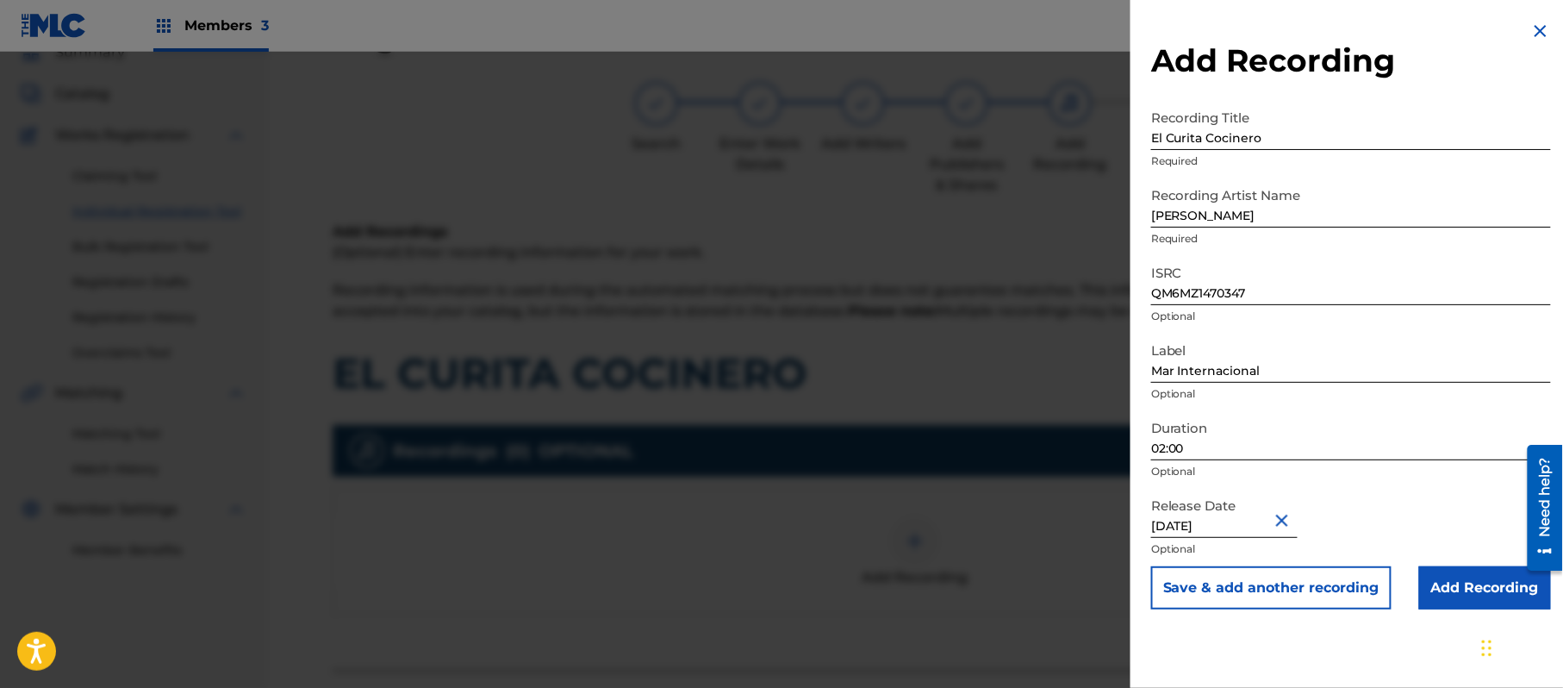
click at [1364, 590] on button "Save & add another recording" at bounding box center [1271, 587] width 240 height 43
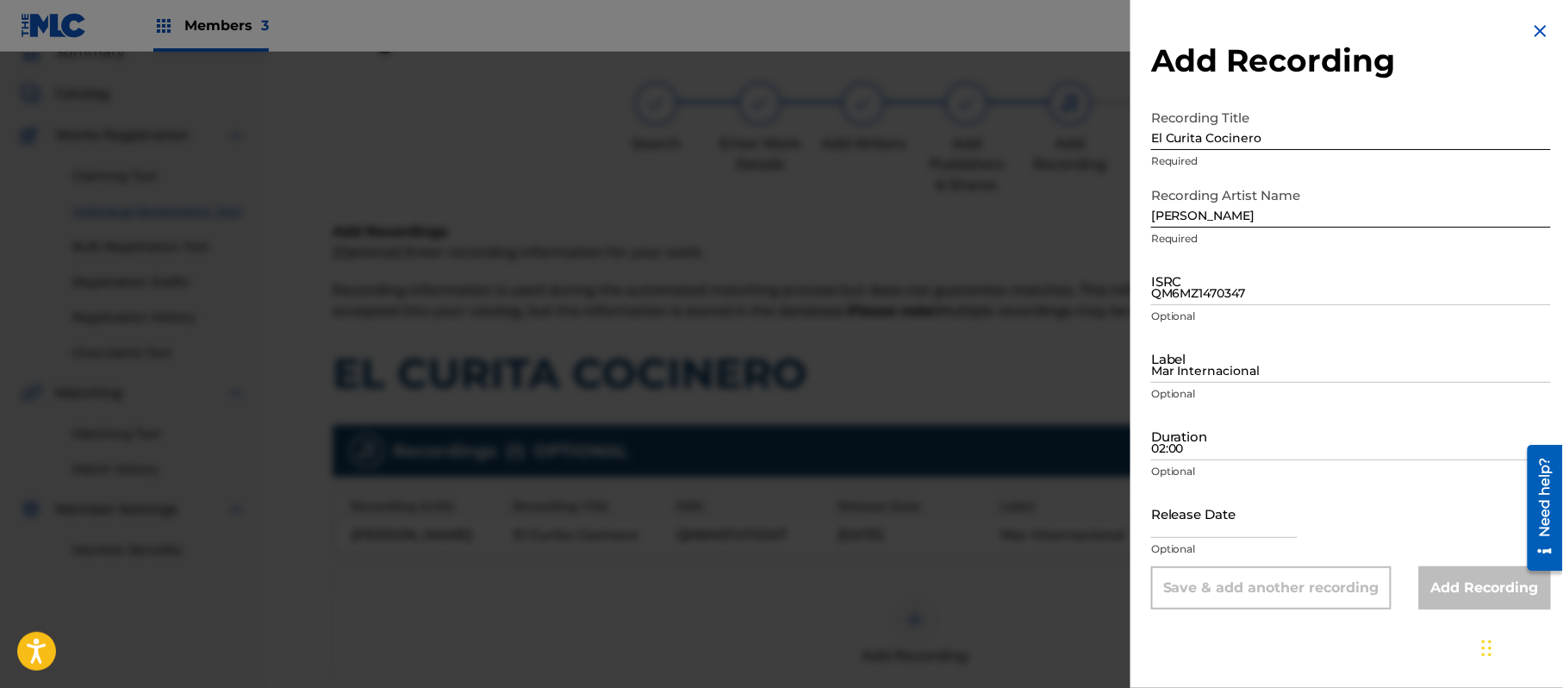
drag, startPoint x: 1132, startPoint y: 279, endPoint x: 1317, endPoint y: 115, distance: 247.9
click at [1317, 115] on input "El Curita Cocinero" at bounding box center [1351, 125] width 400 height 49
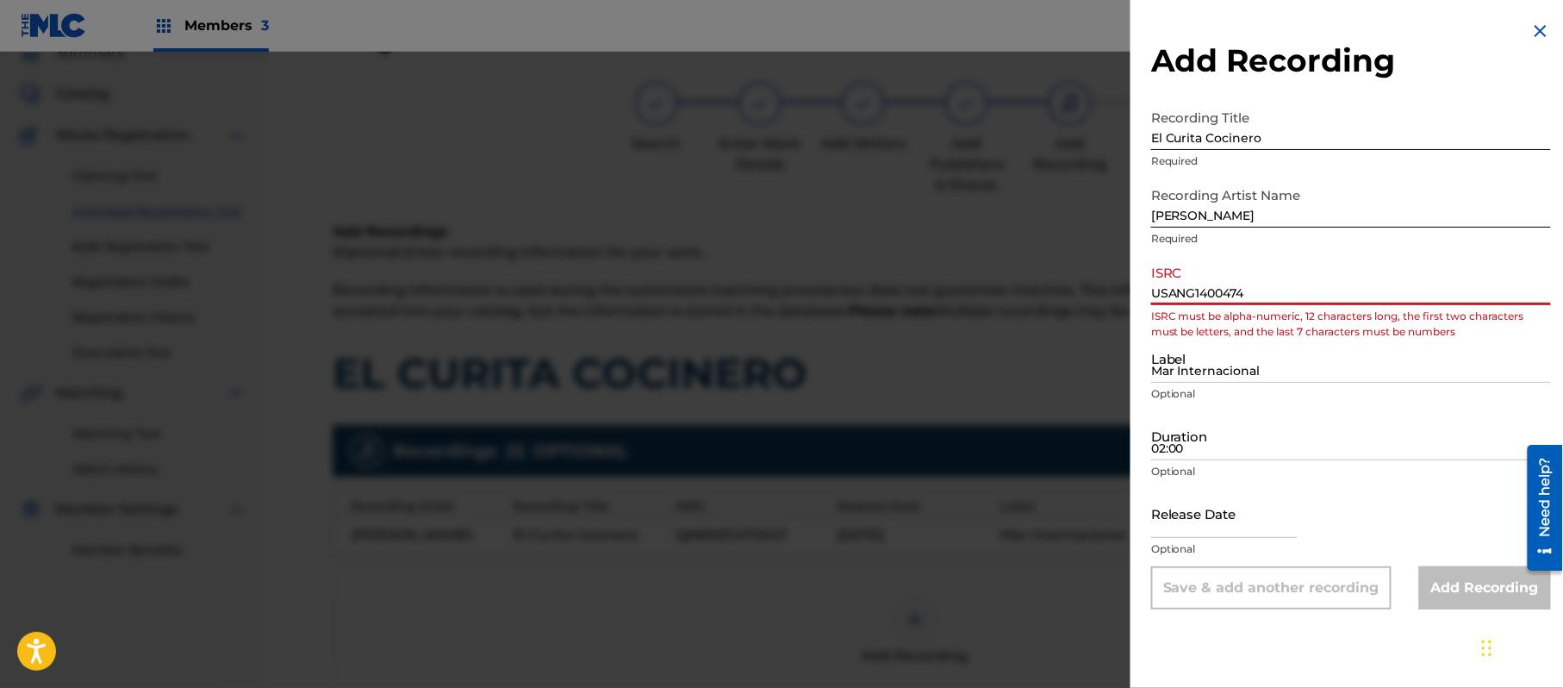
drag, startPoint x: 1164, startPoint y: 297, endPoint x: 1142, endPoint y: 297, distance: 21.5
click at [1142, 297] on div "Add Recording Recording Title El Curita Cocinero Required Recording Artist Name…" at bounding box center [1351, 315] width 441 height 630
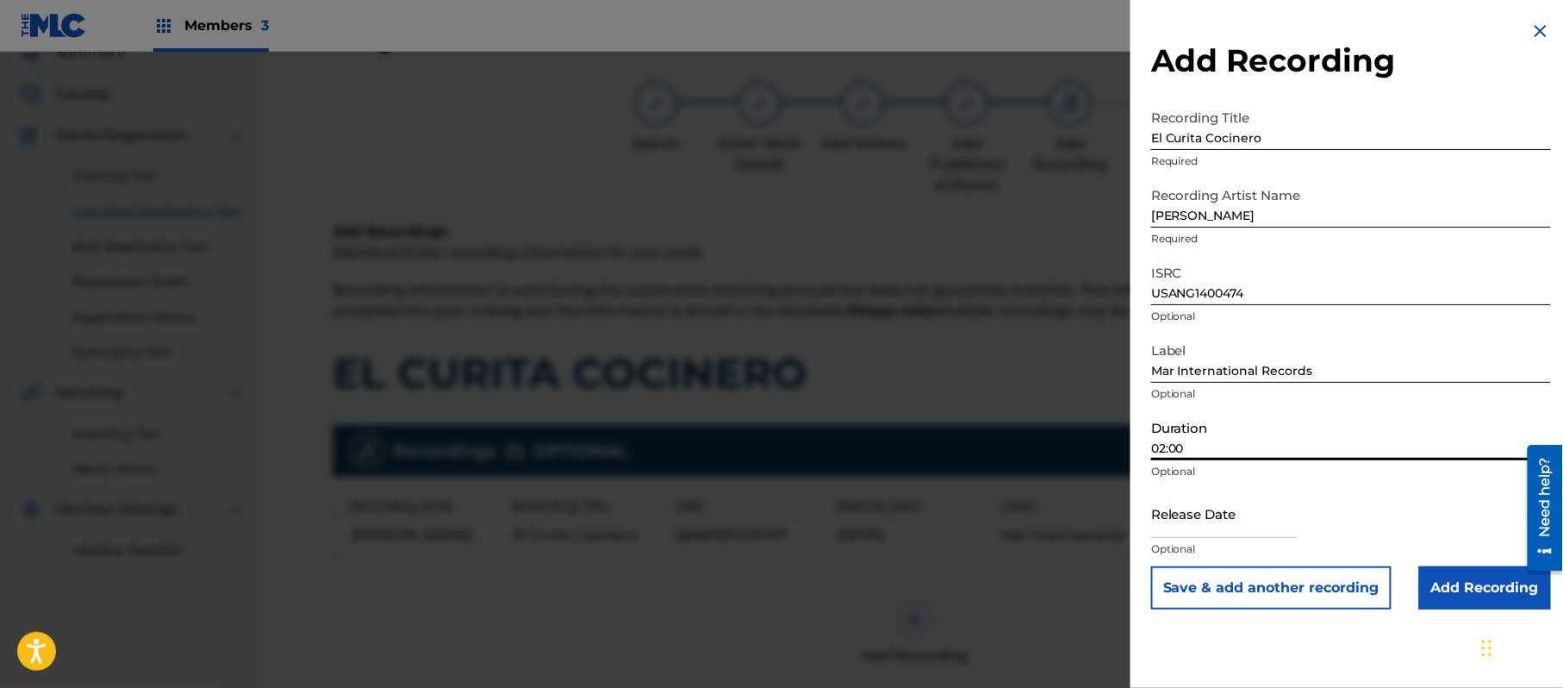
click at [1201, 433] on input "02:00" at bounding box center [1351, 435] width 400 height 49
drag, startPoint x: 1190, startPoint y: 515, endPoint x: 1219, endPoint y: 514, distance: 28.5
click at [1190, 515] on input "text" at bounding box center [1224, 513] width 147 height 49
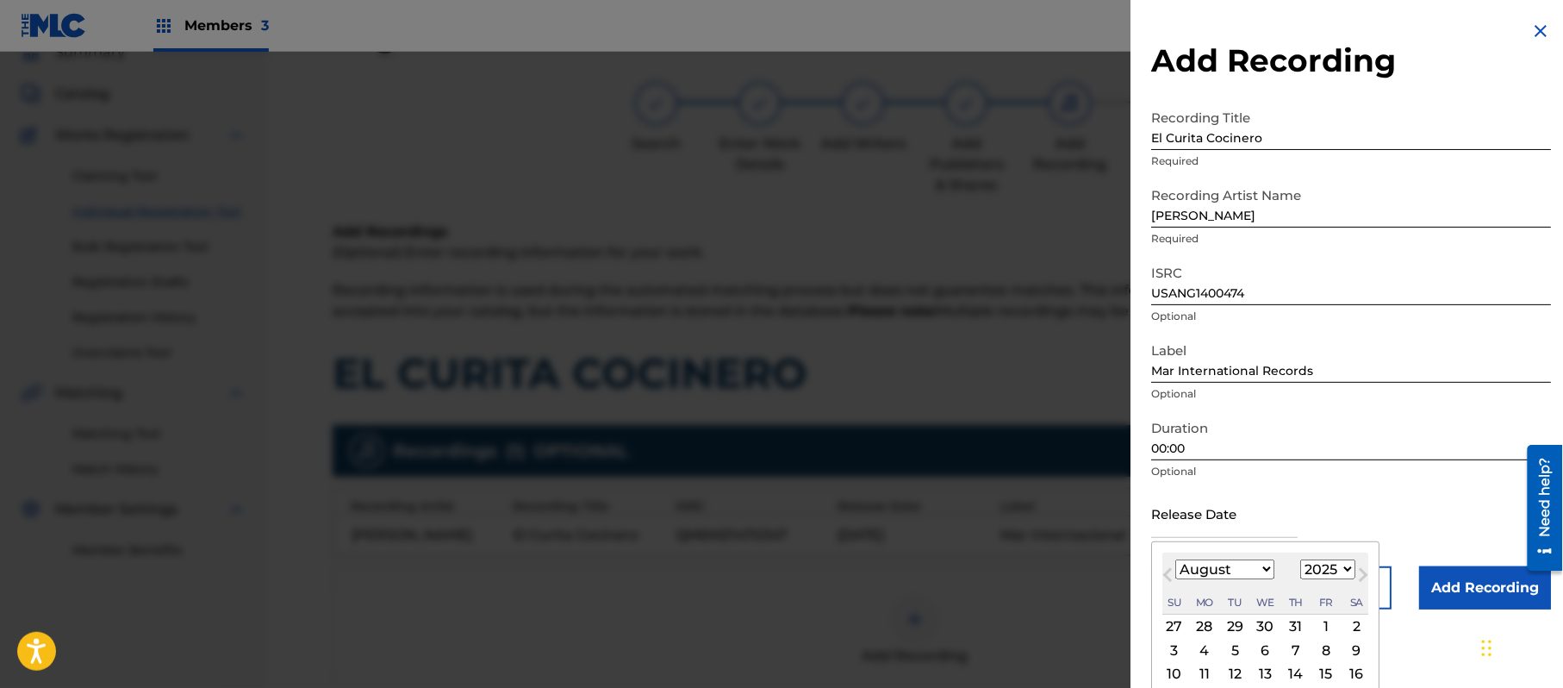
click at [1328, 576] on select "1899 1900 1901 1902 1903 1904 1905 1906 1907 1908 1909 1910 1911 1912 1913 1914…" at bounding box center [1328, 569] width 55 height 20
click at [1304, 559] on select "1899 1900 1901 1902 1903 1904 1905 1906 1907 1908 1909 1910 1911 1912 1913 1914…" at bounding box center [1328, 569] width 55 height 20
click at [1222, 571] on select "January February March April May June July August September October November De…" at bounding box center [1225, 569] width 99 height 20
click at [1176, 559] on select "January February March April May June July August September October November De…" at bounding box center [1225, 569] width 99 height 20
click at [1239, 645] on div "4" at bounding box center [1235, 650] width 21 height 21
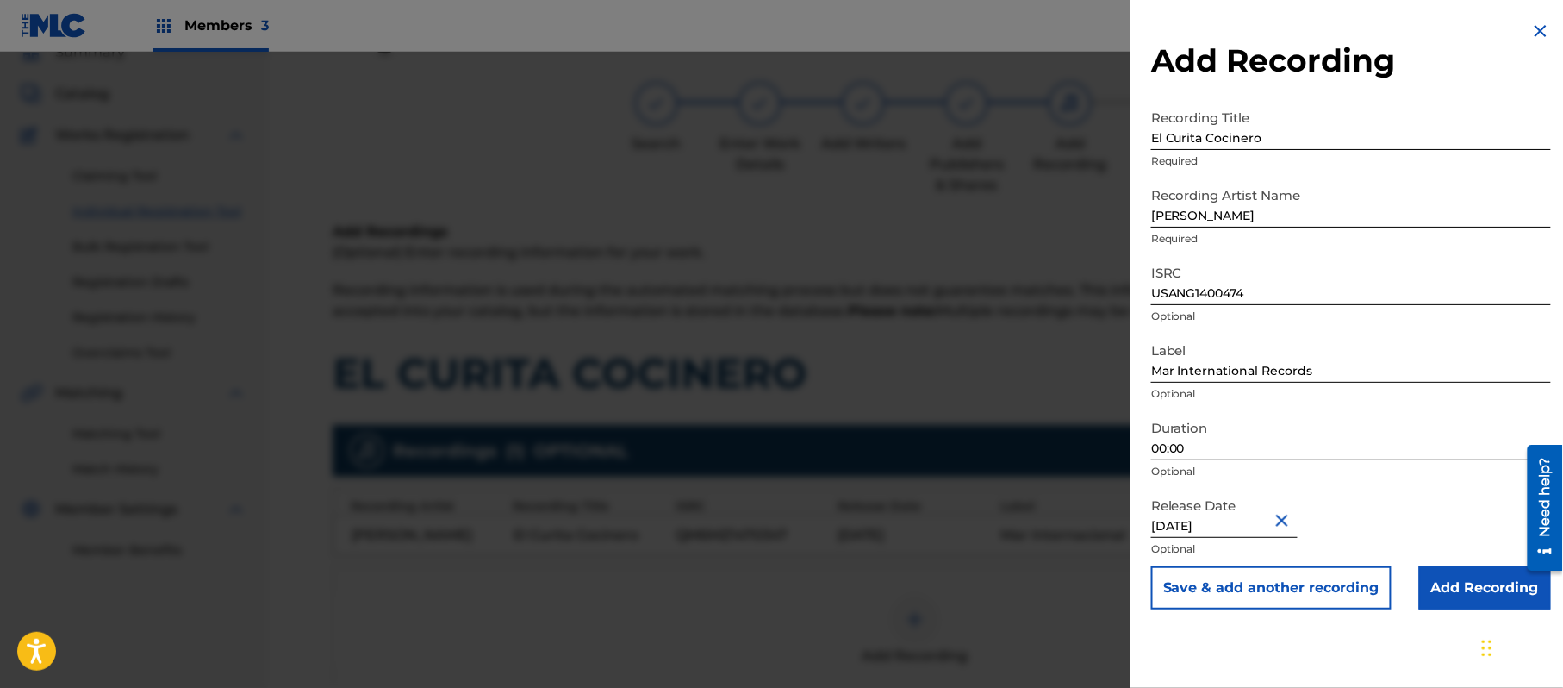
click at [1520, 575] on div at bounding box center [1538, 507] width 48 height 139
click at [1494, 576] on input "Add Recording" at bounding box center [1486, 587] width 132 height 43
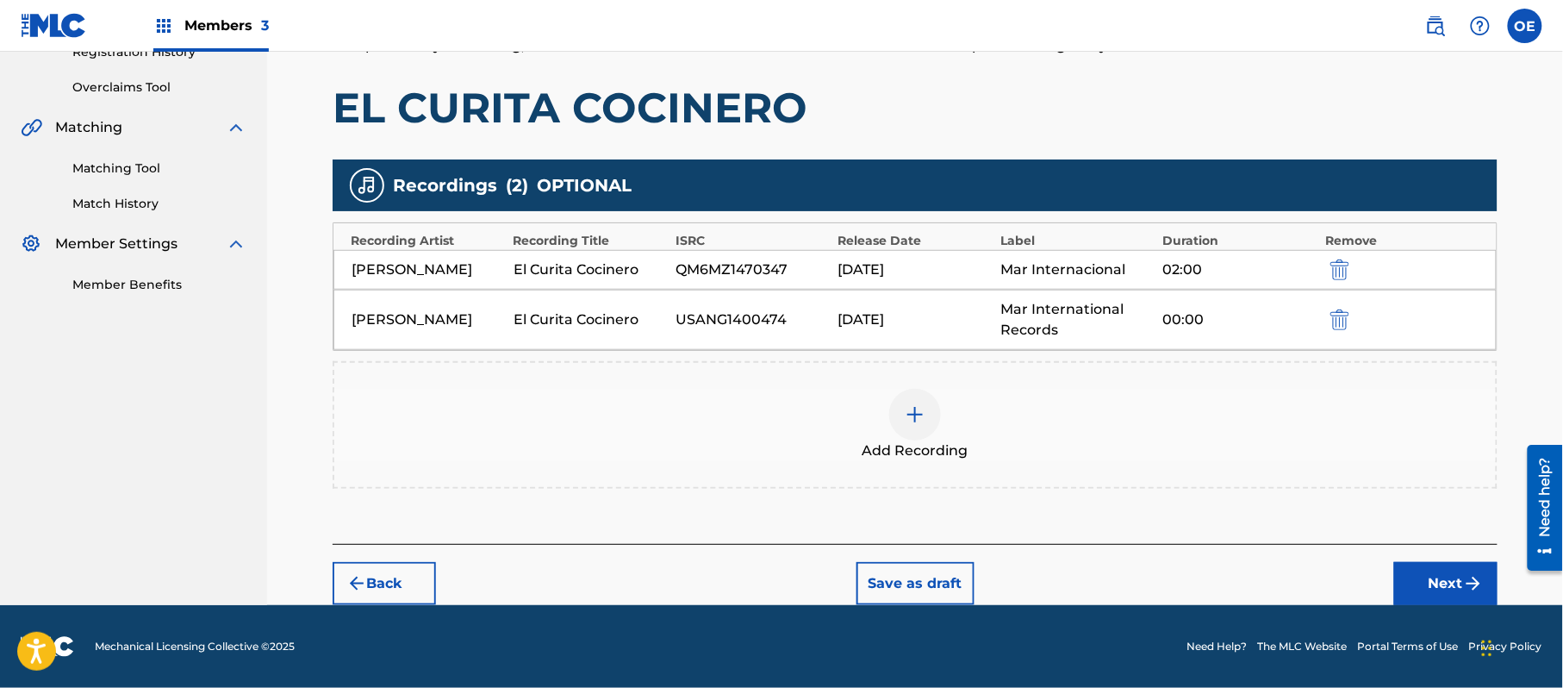
click at [1401, 567] on button "Next" at bounding box center [1446, 583] width 103 height 43
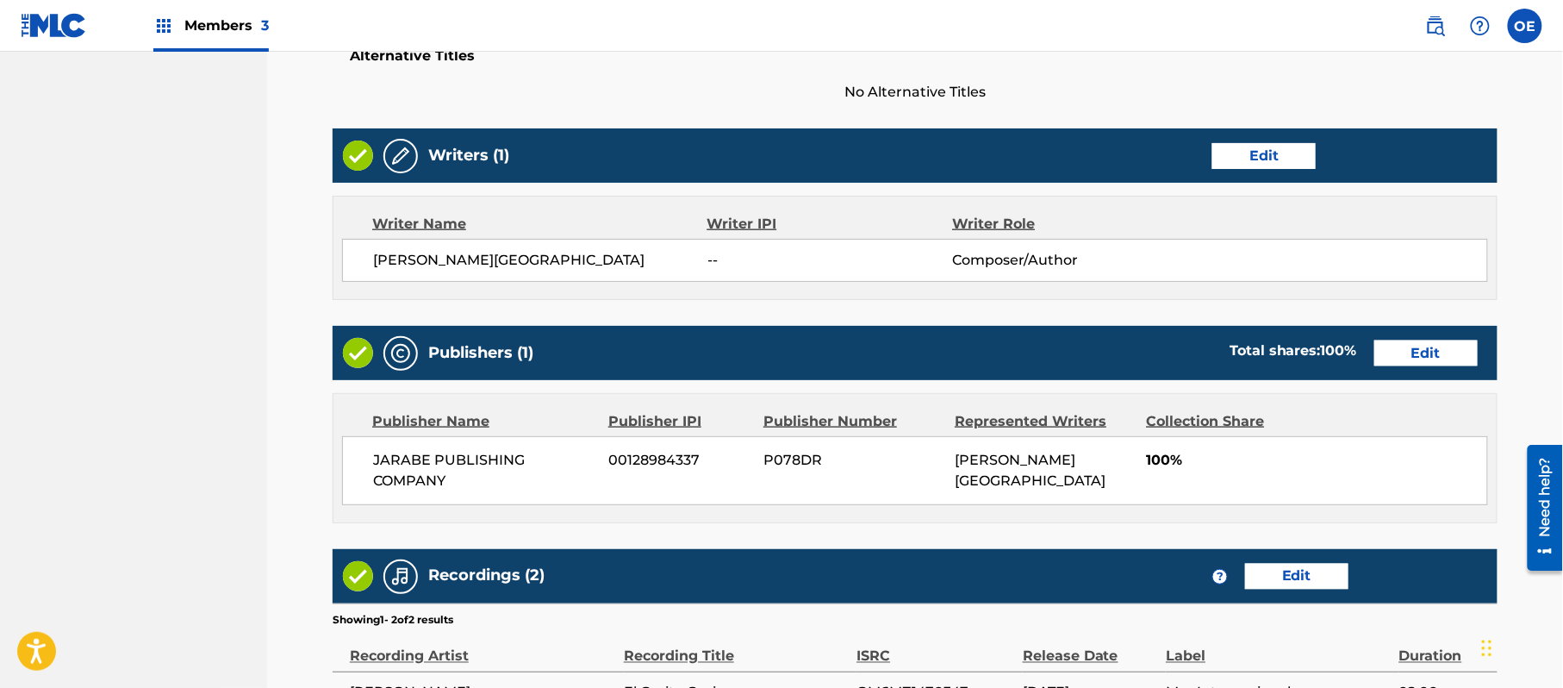
scroll to position [835, 0]
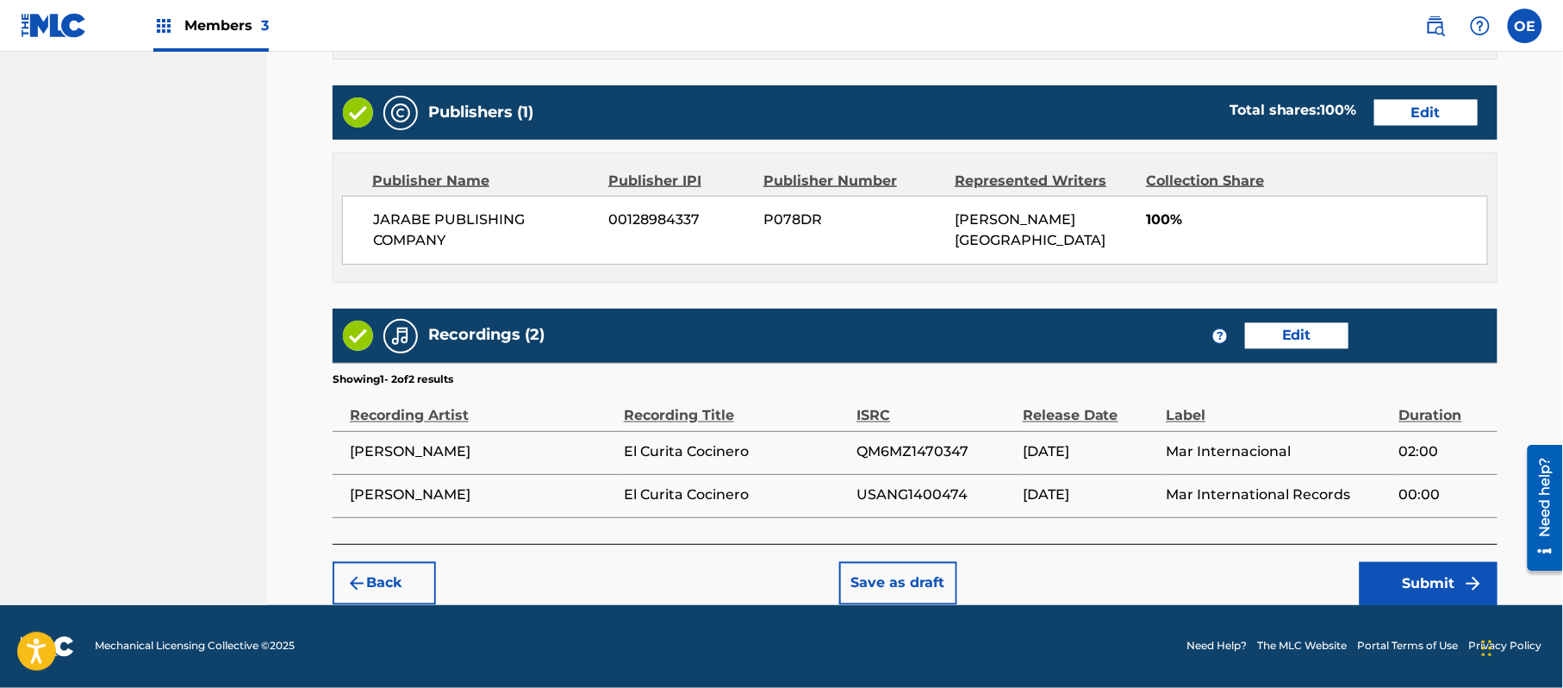
click at [1404, 586] on button "Submit" at bounding box center [1429, 583] width 138 height 43
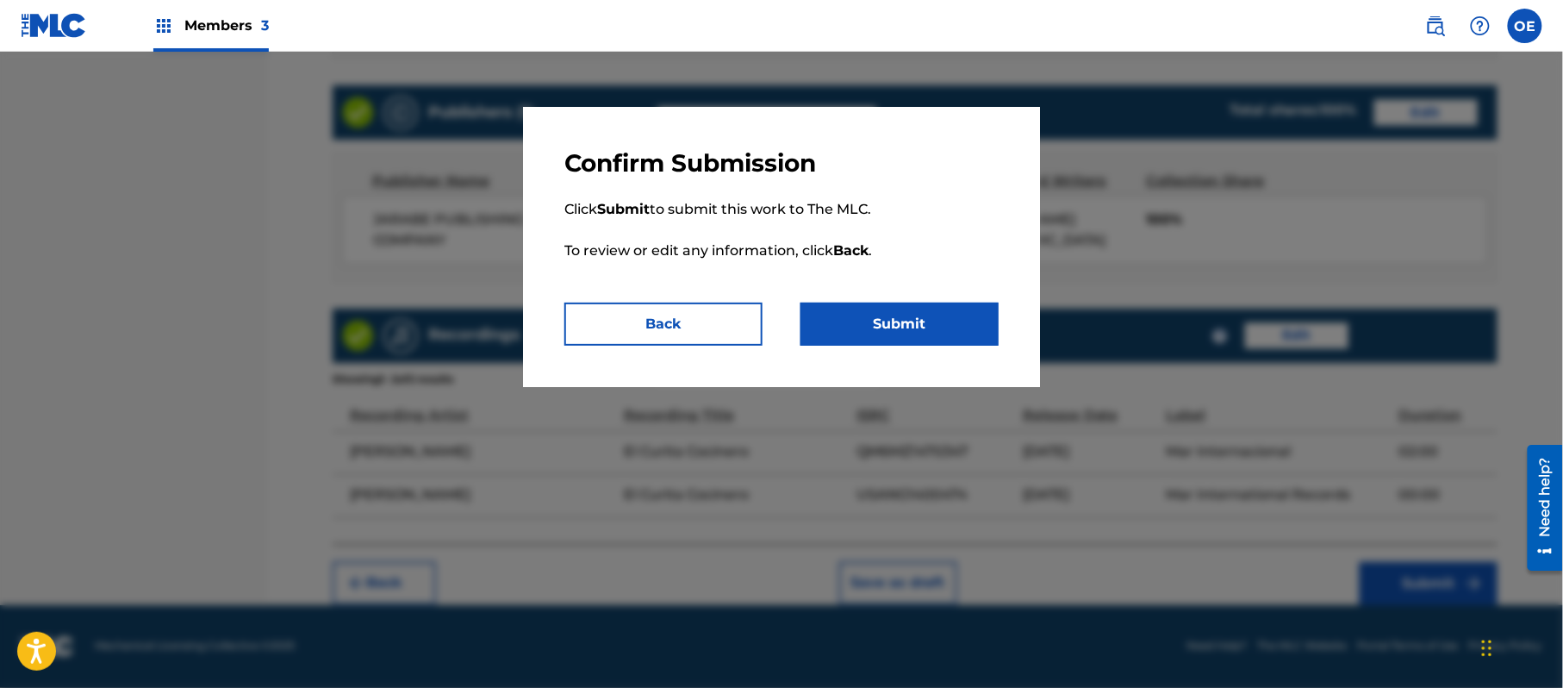
click at [933, 321] on button "Submit" at bounding box center [900, 324] width 198 height 43
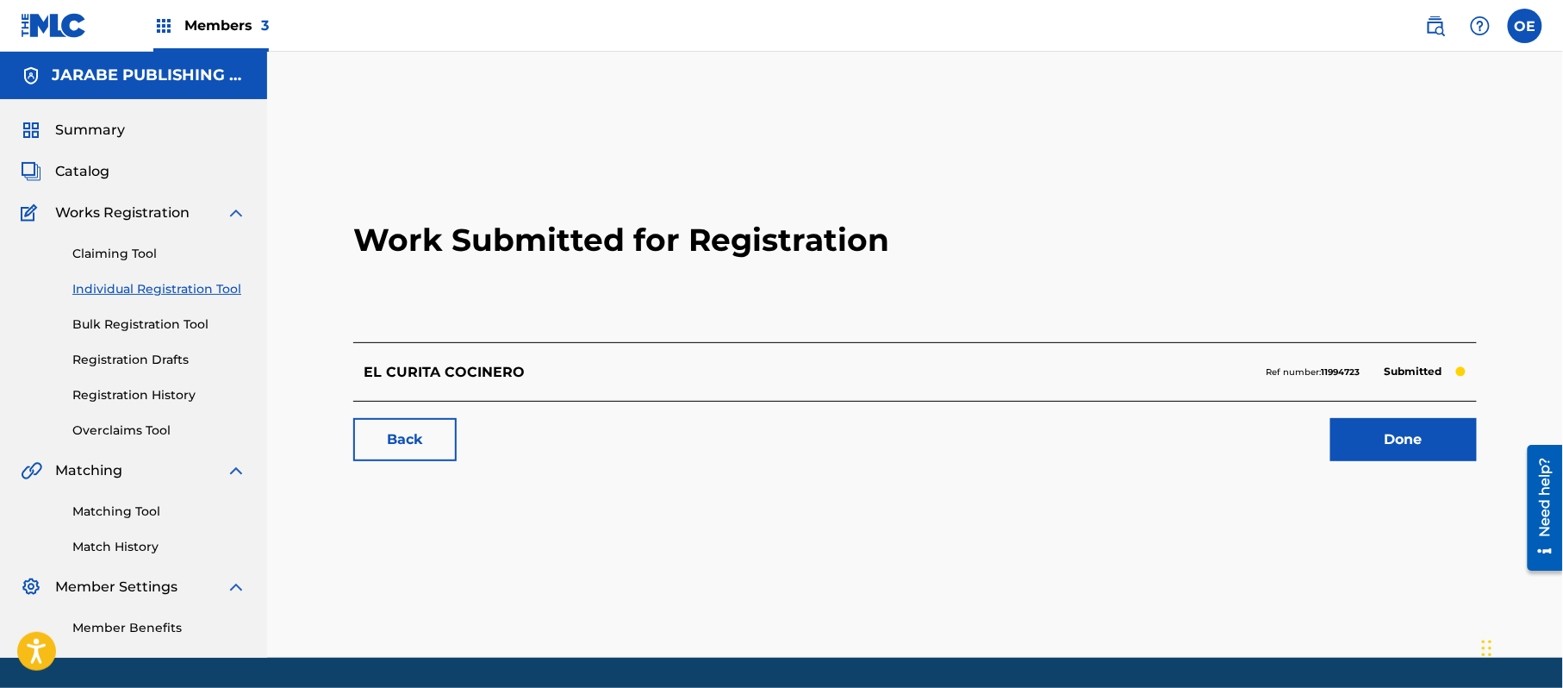
click at [207, 288] on link "Individual Registration Tool" at bounding box center [159, 289] width 174 height 18
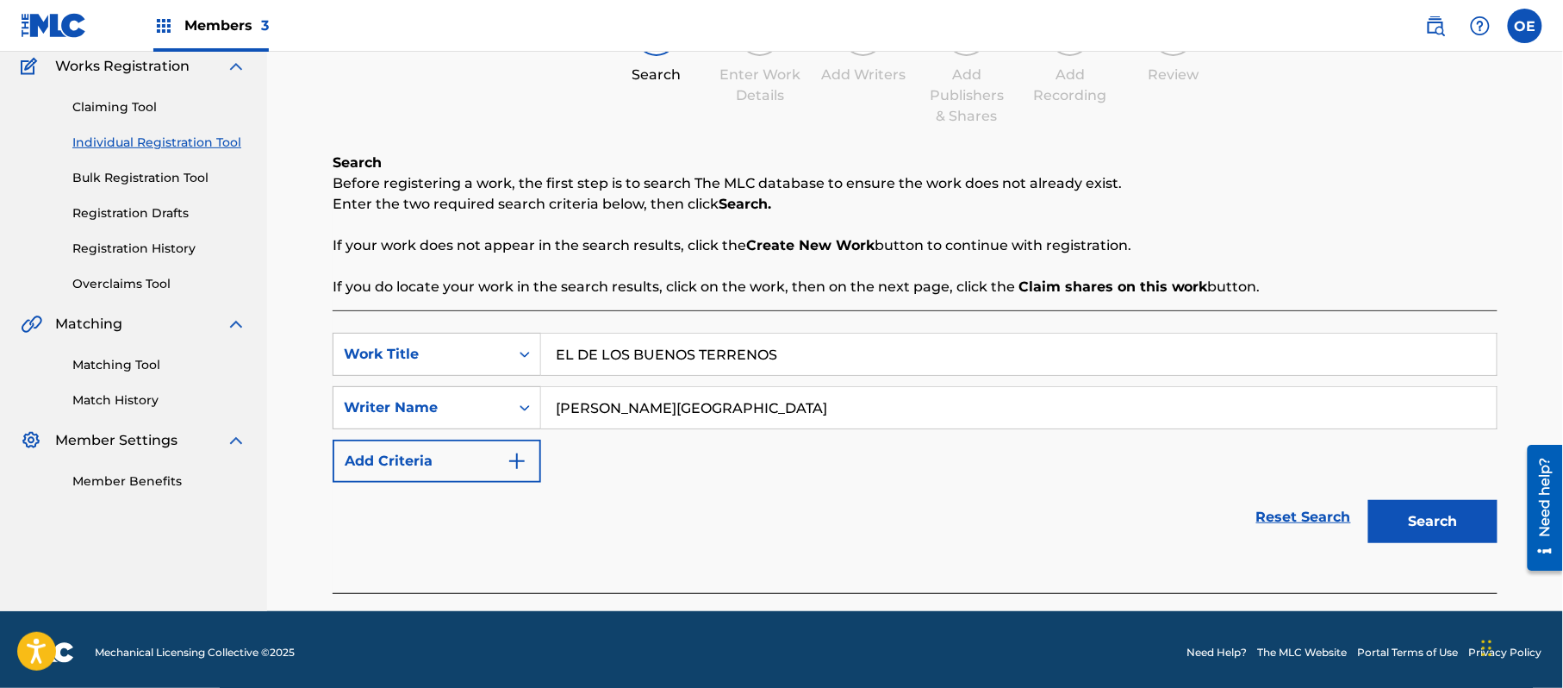
scroll to position [153, 0]
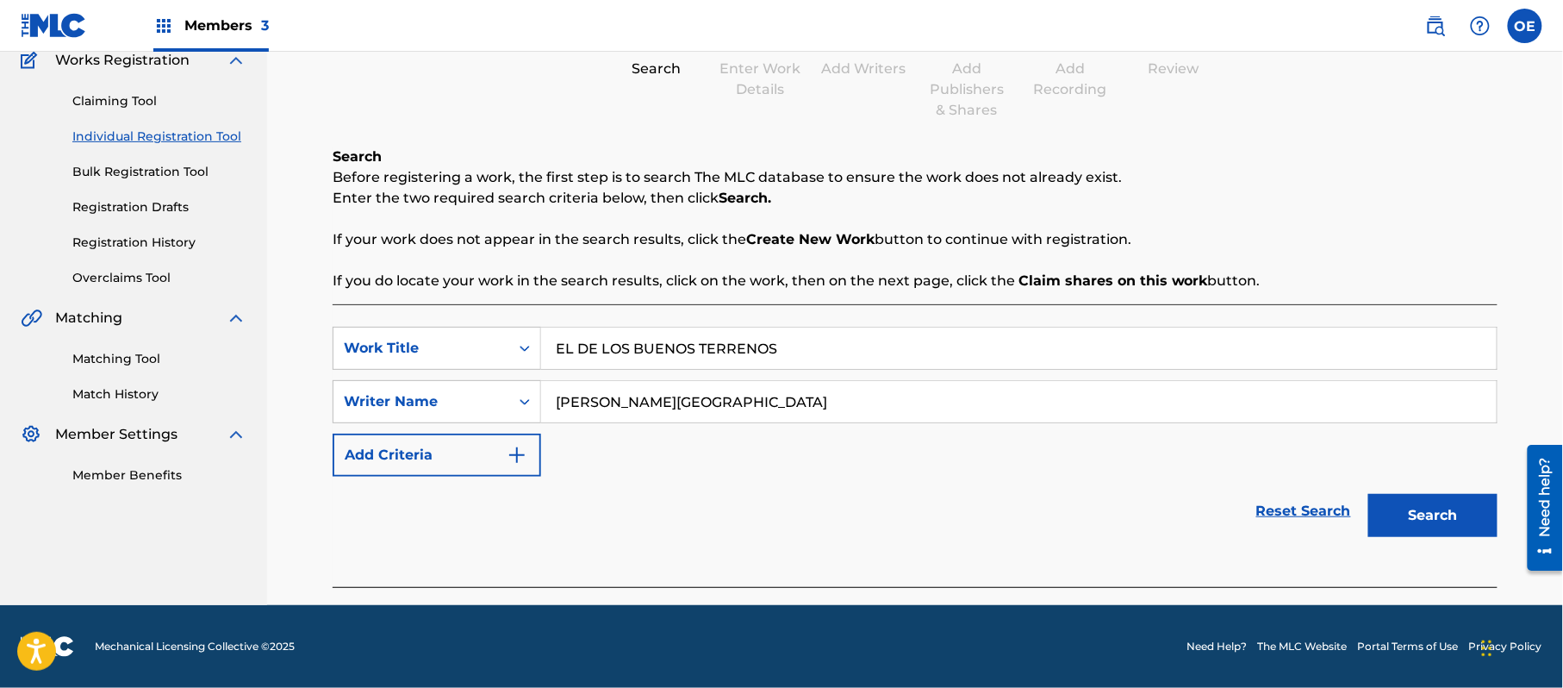
click at [1443, 529] on button "Search" at bounding box center [1433, 515] width 129 height 43
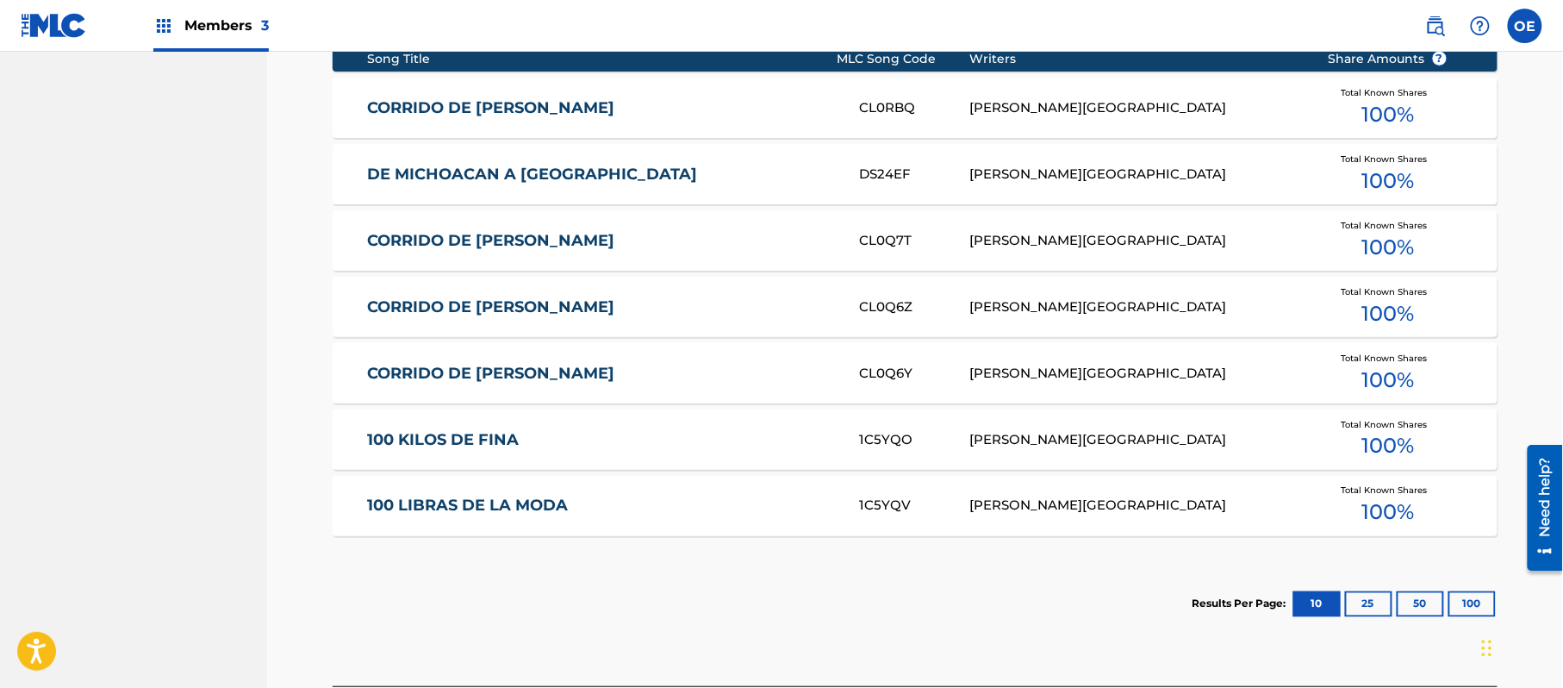
scroll to position [870, 0]
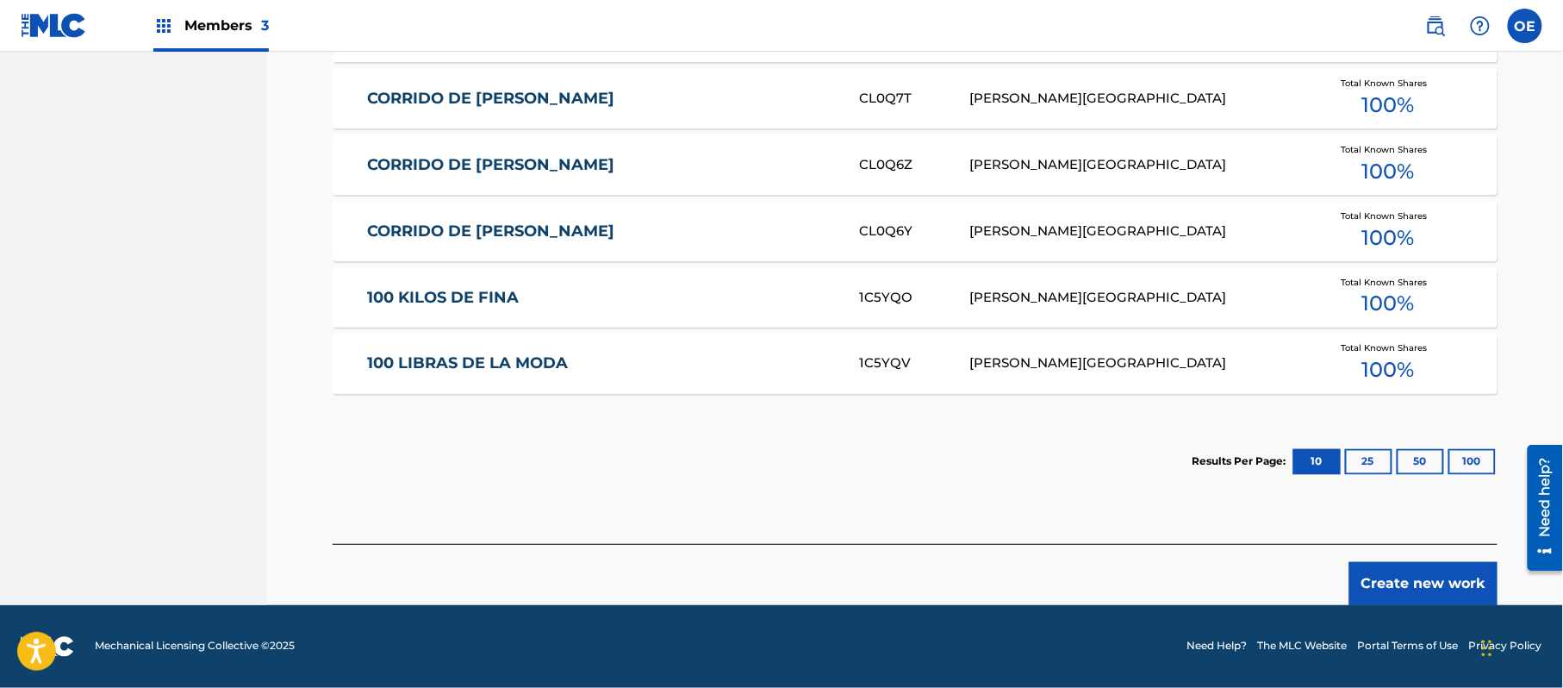
click at [1394, 590] on button "Create new work" at bounding box center [1424, 583] width 148 height 43
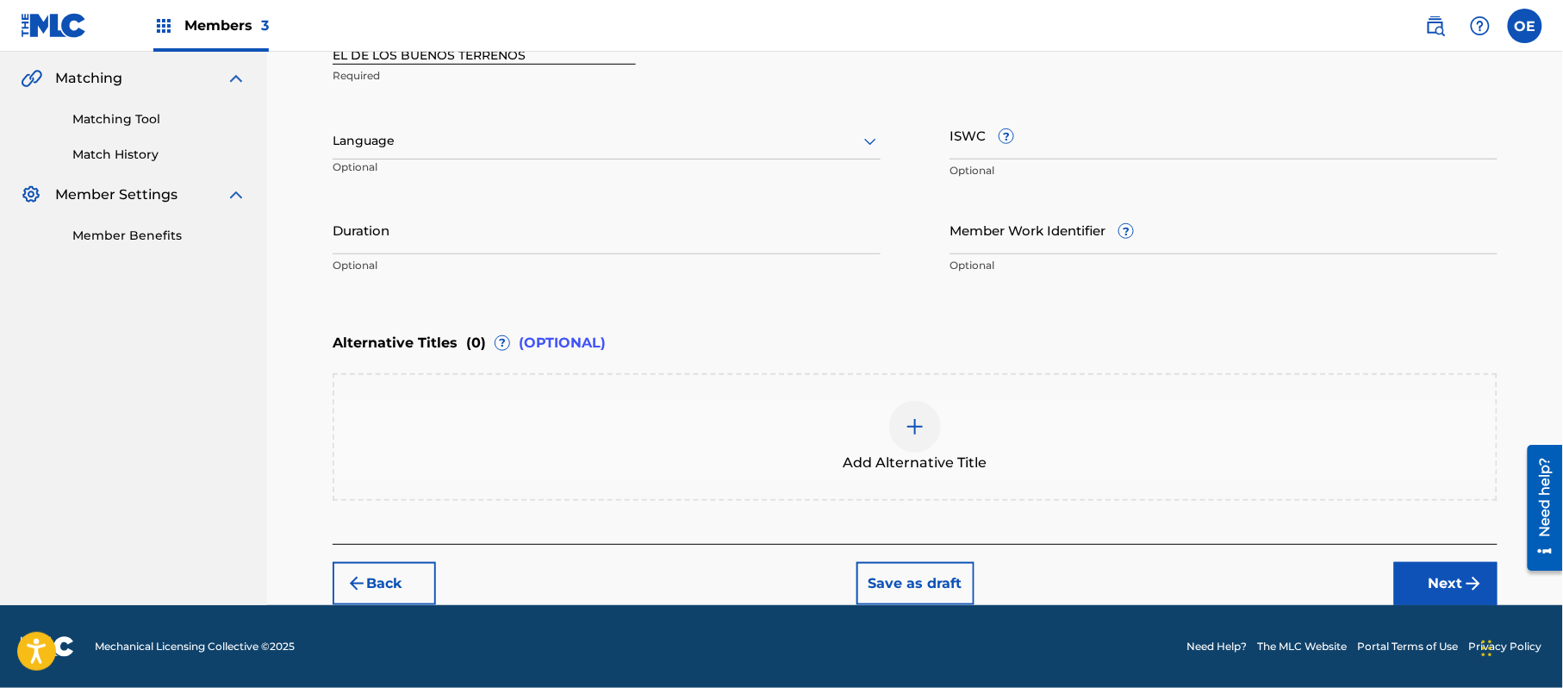
scroll to position [390, 0]
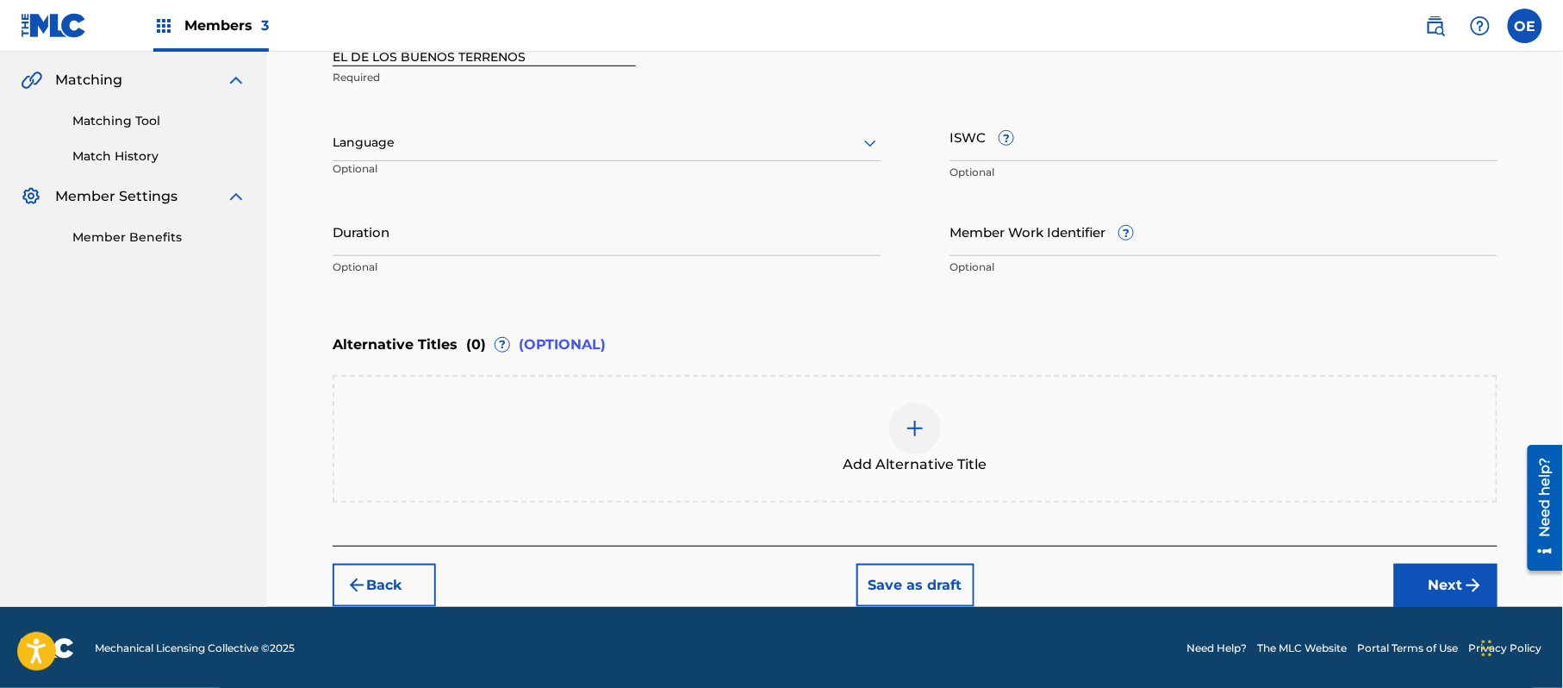
click at [466, 132] on div at bounding box center [607, 143] width 548 height 22
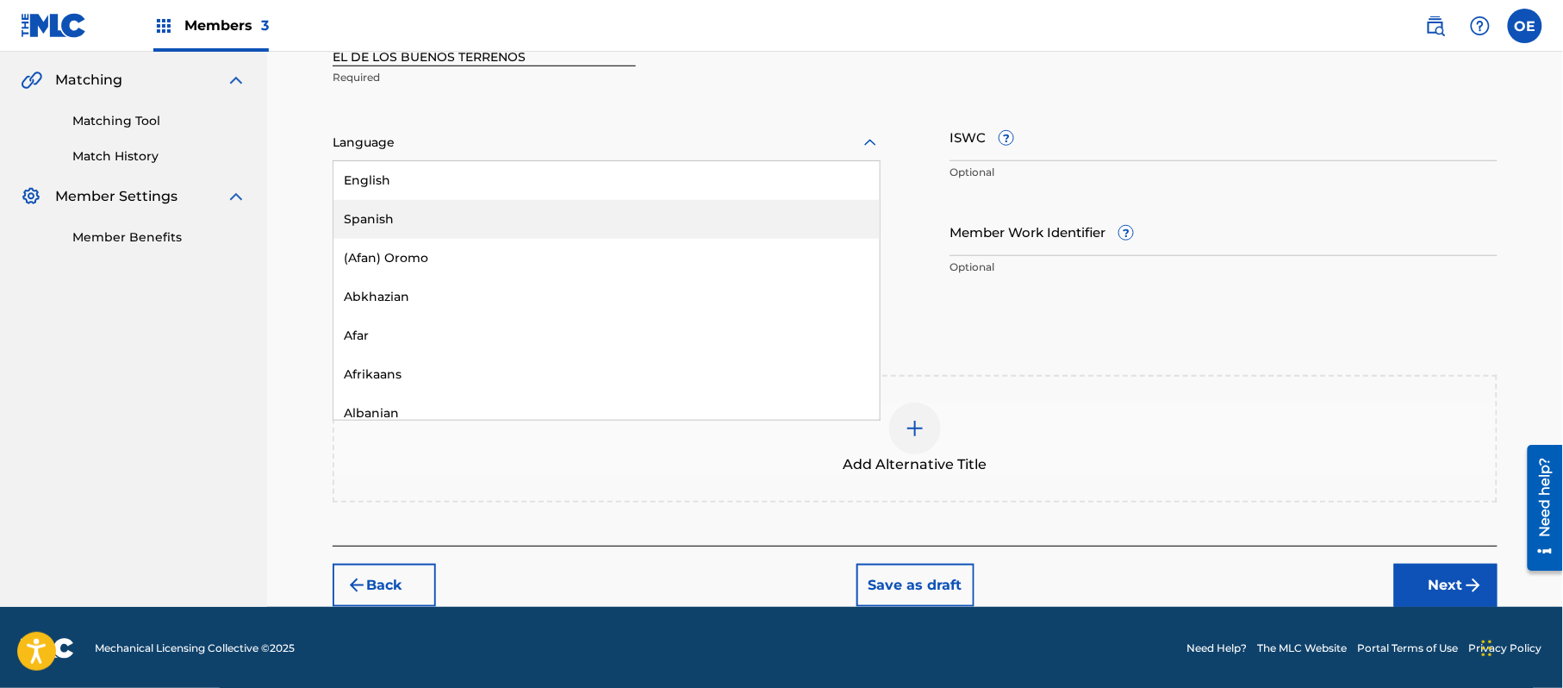
click at [446, 201] on div "Spanish" at bounding box center [607, 219] width 546 height 39
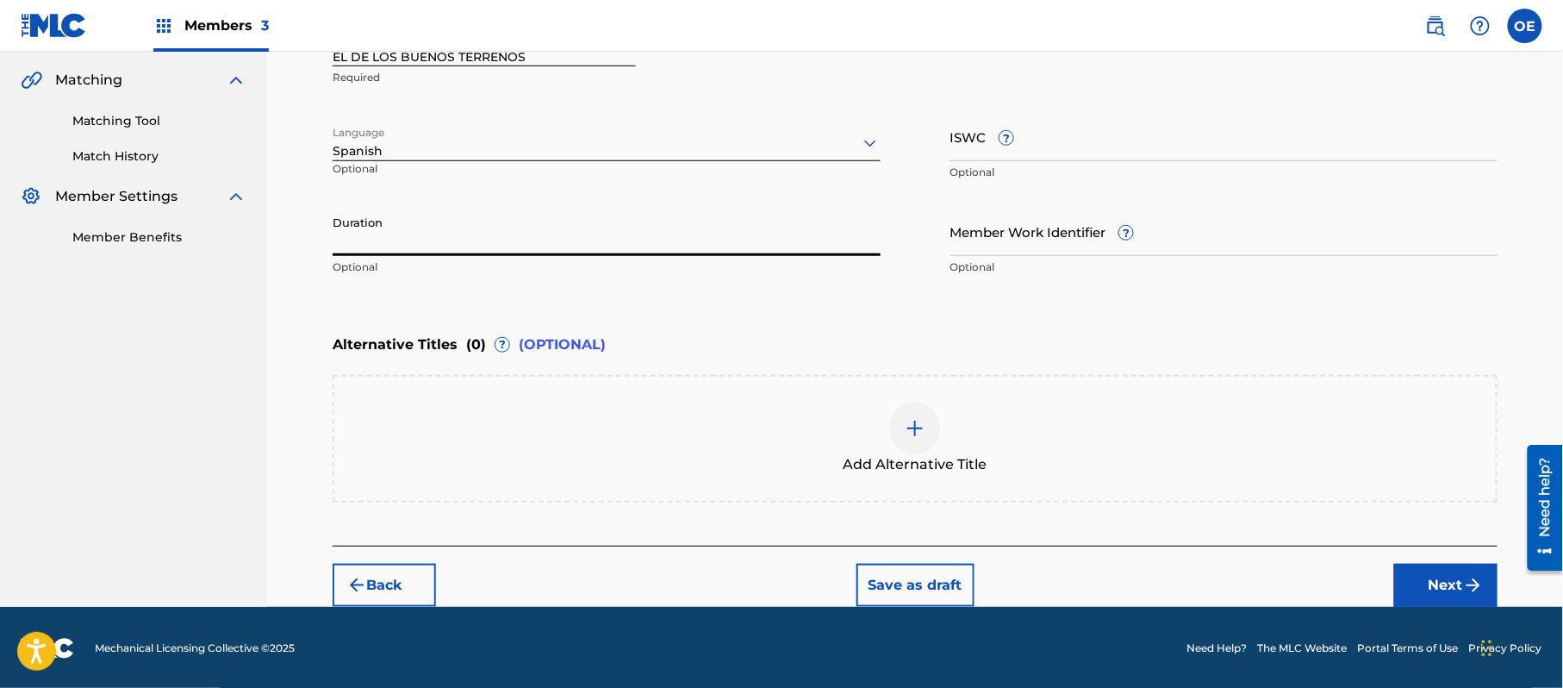
click at [535, 215] on input "Duration" at bounding box center [607, 231] width 548 height 49
click at [1426, 579] on button "Next" at bounding box center [1446, 585] width 103 height 43
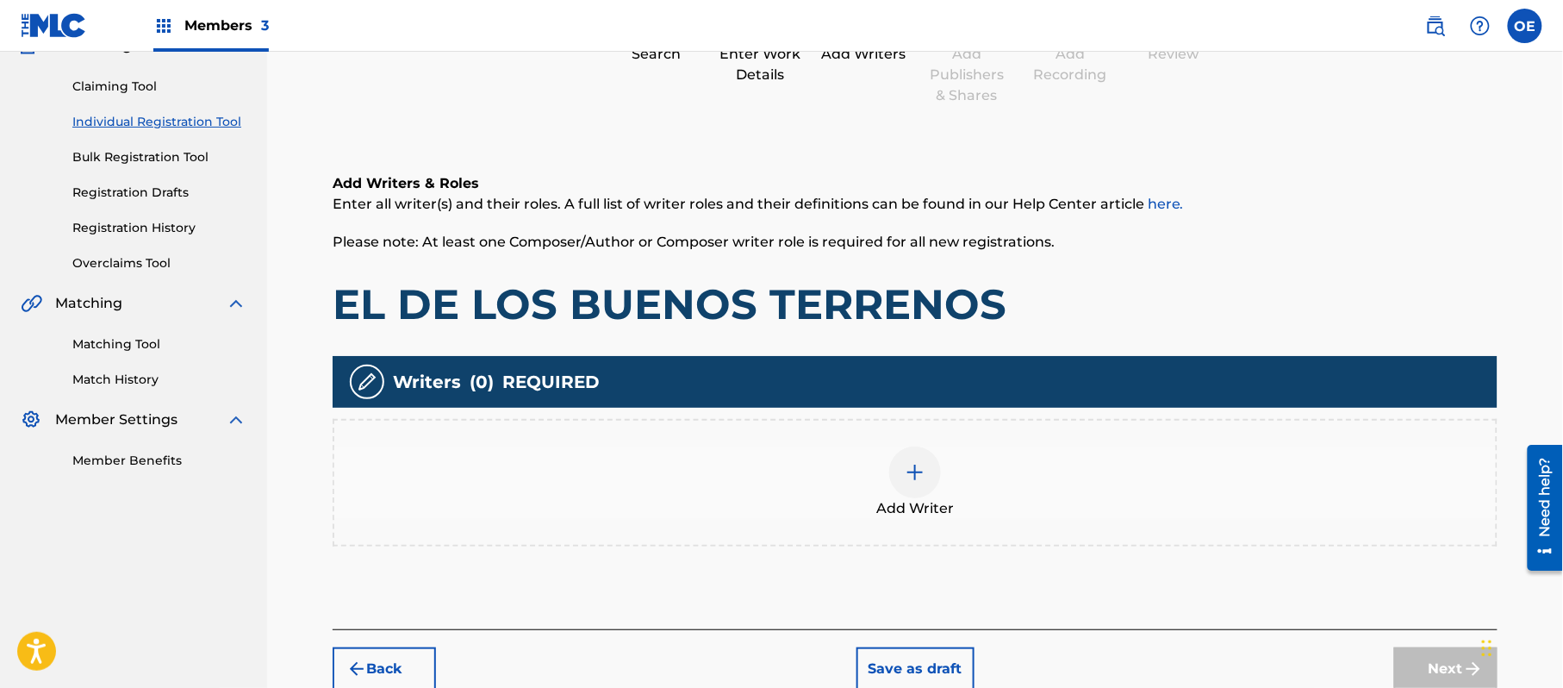
scroll to position [78, 0]
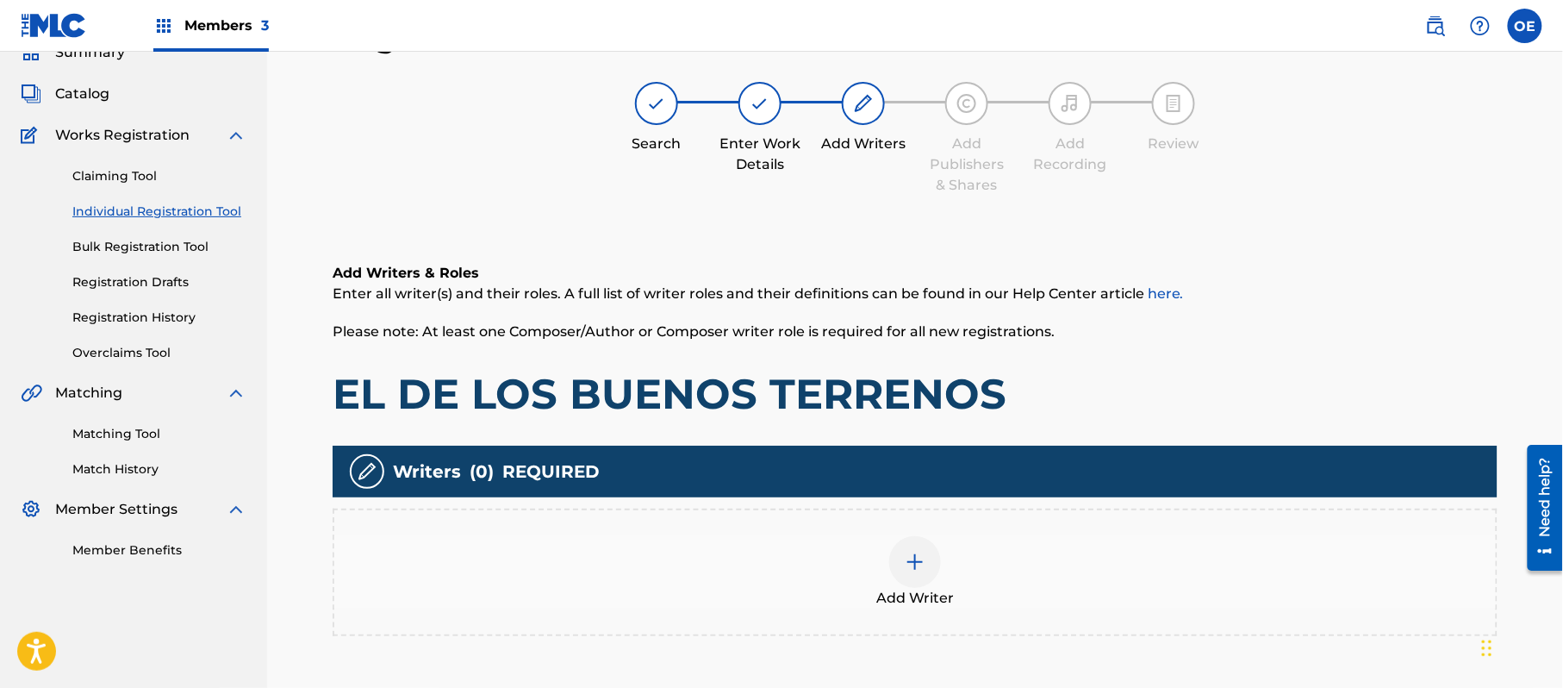
click at [880, 559] on div "Add Writer" at bounding box center [915, 572] width 1162 height 72
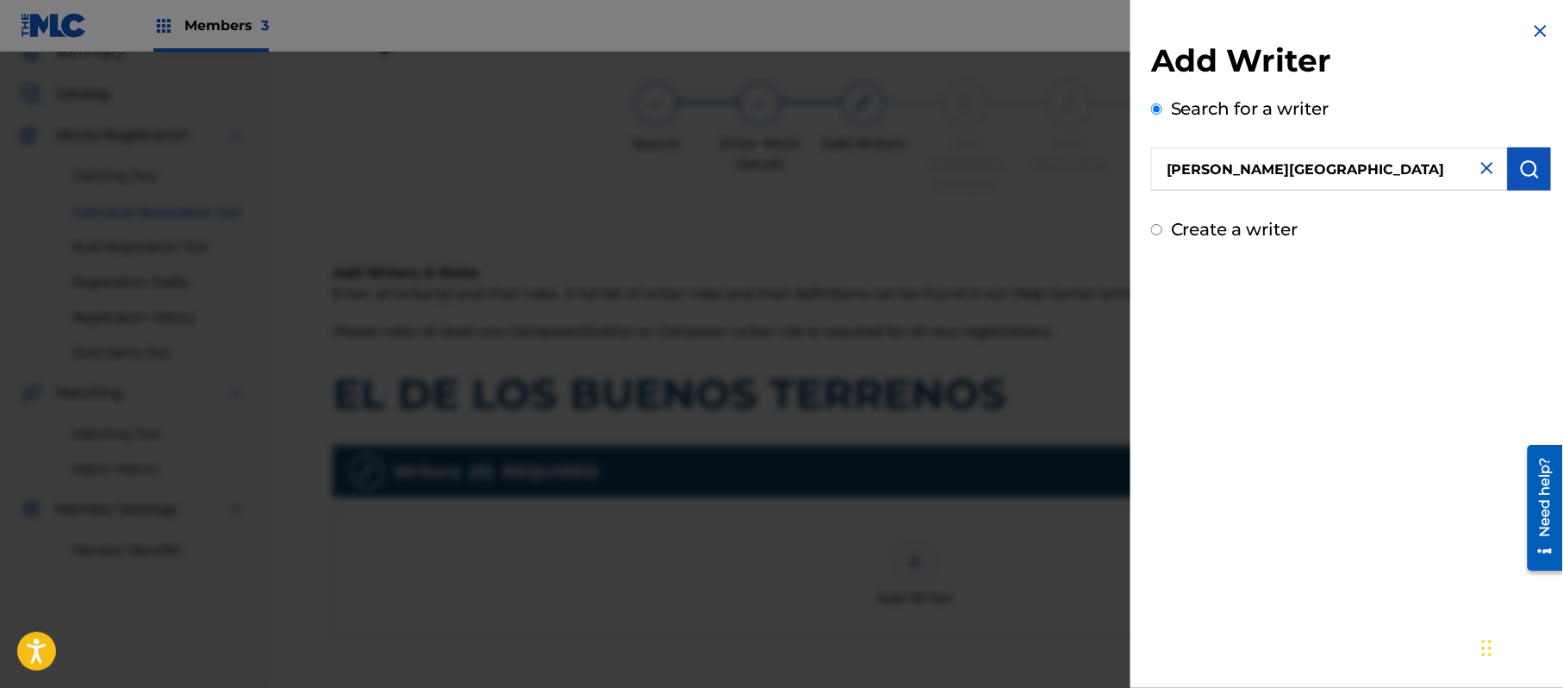
click at [1522, 172] on img "submit" at bounding box center [1530, 169] width 21 height 21
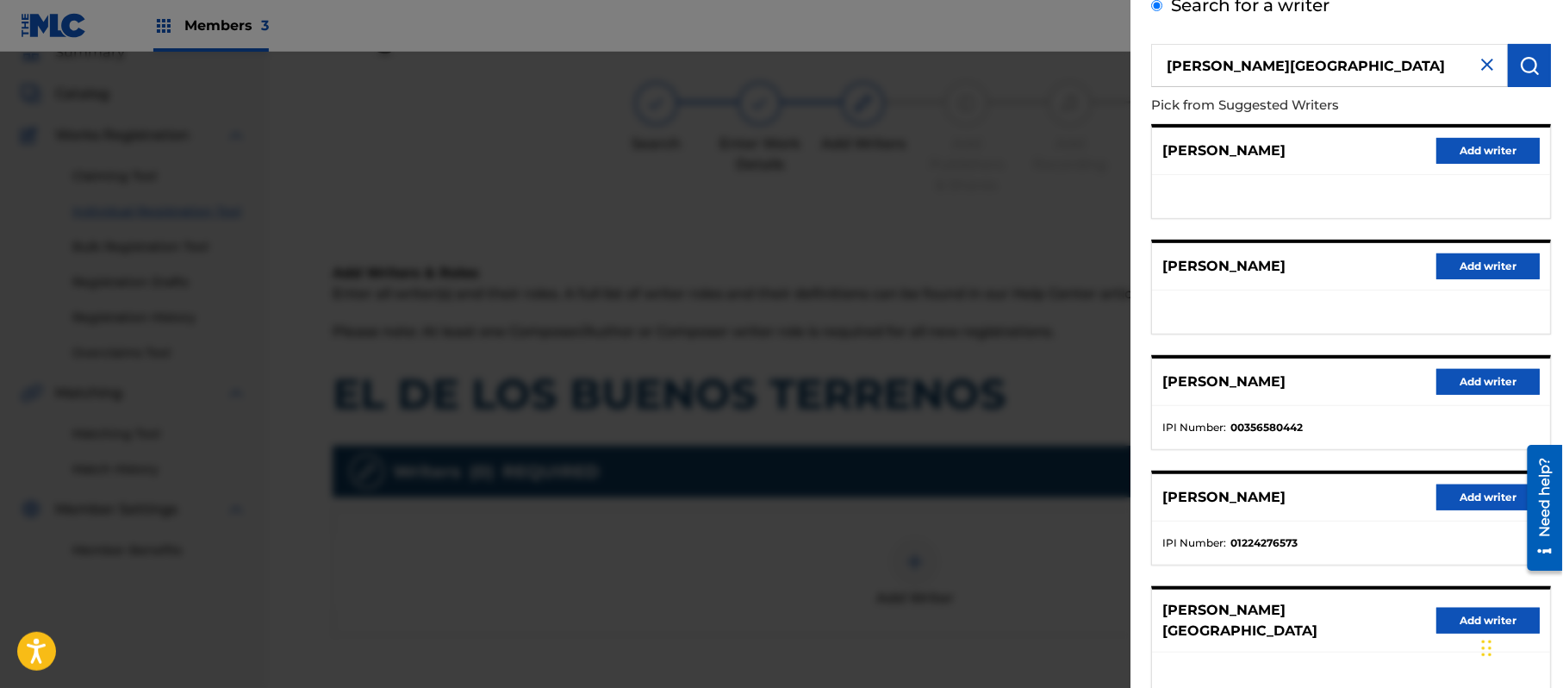
scroll to position [208, 0]
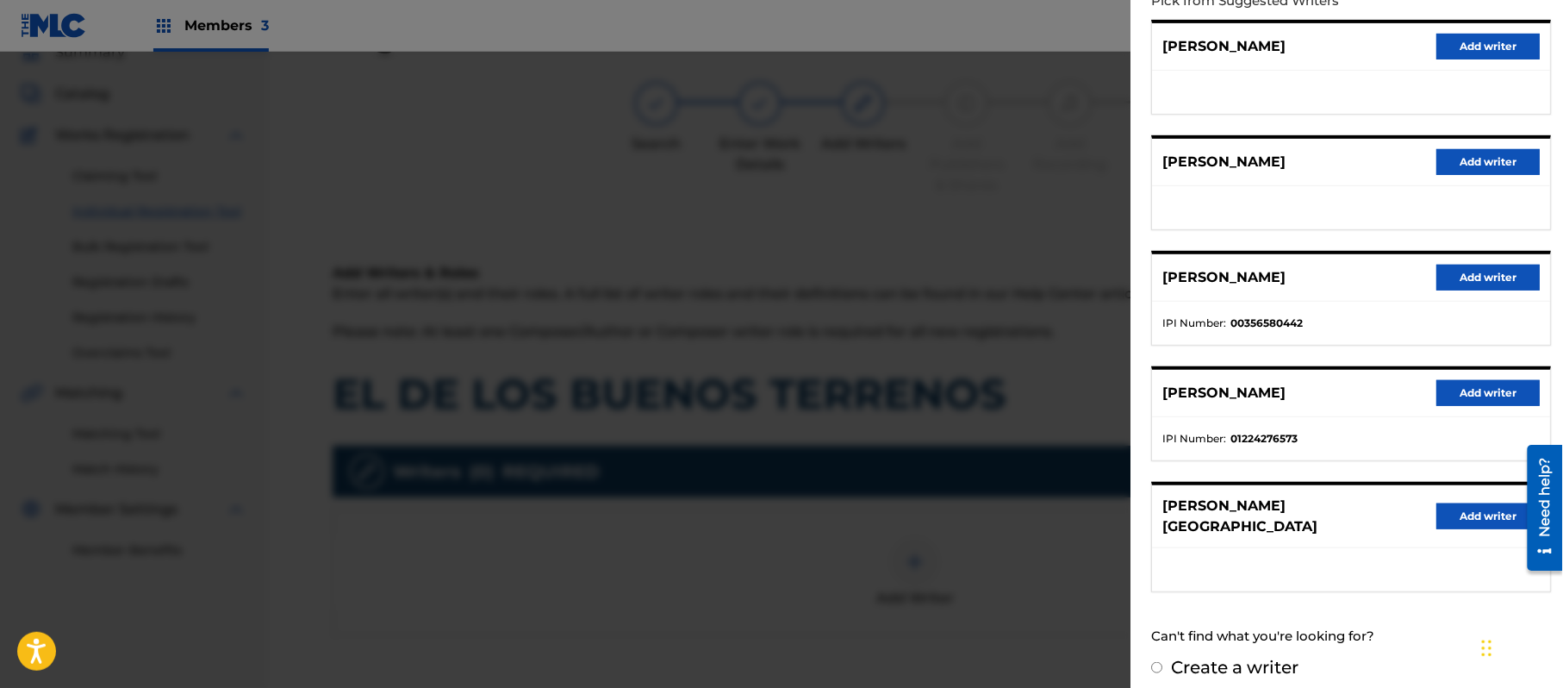
click at [1470, 510] on button "Add writer" at bounding box center [1488, 516] width 103 height 26
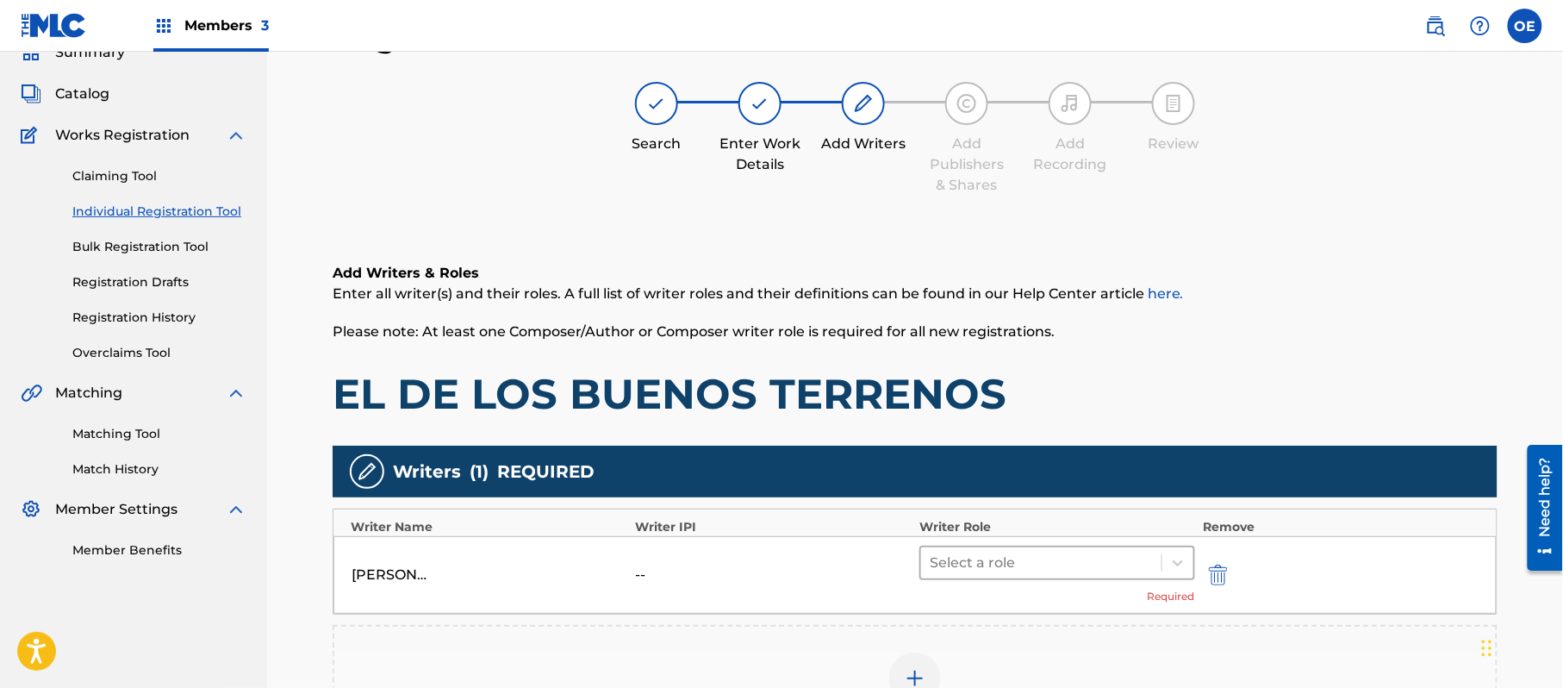
click at [970, 571] on div at bounding box center [1041, 563] width 223 height 24
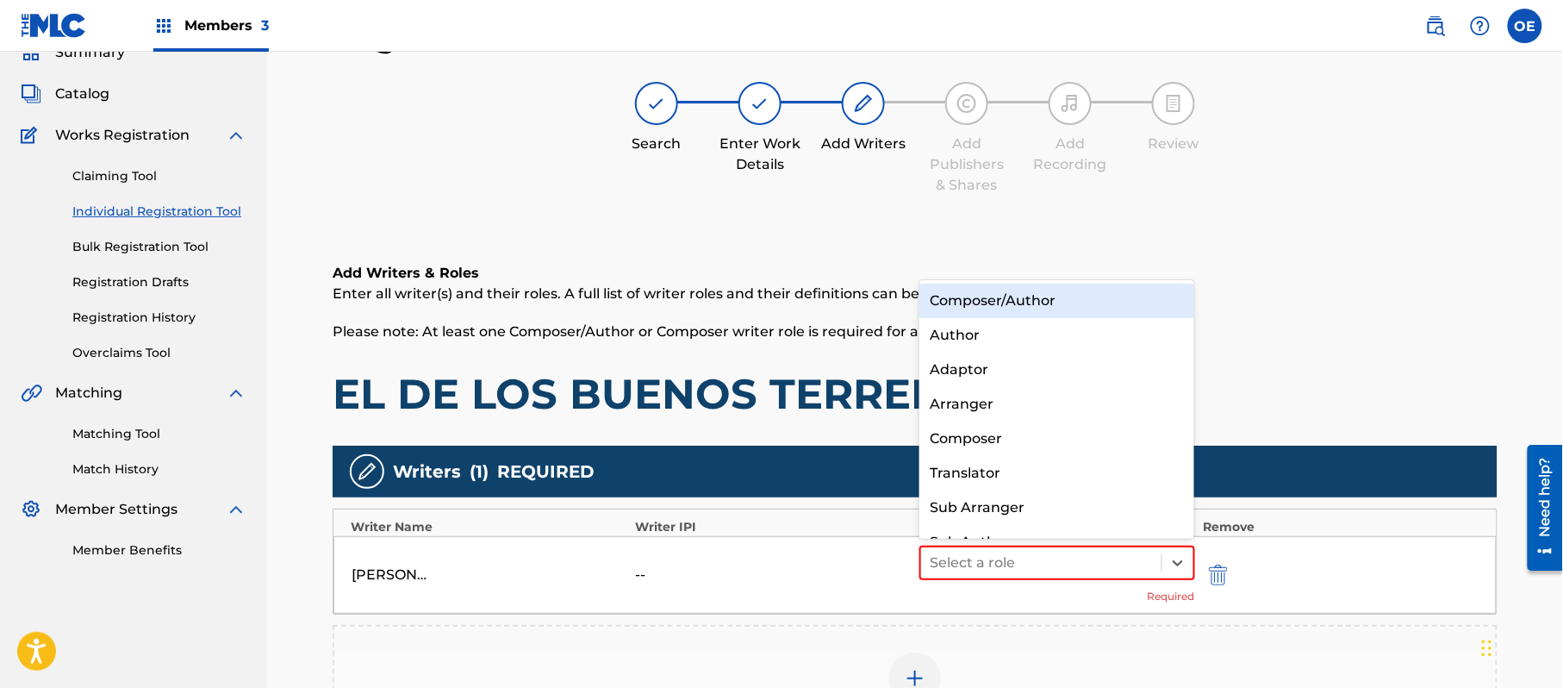
click at [988, 293] on div "Composer/Author" at bounding box center [1057, 301] width 275 height 34
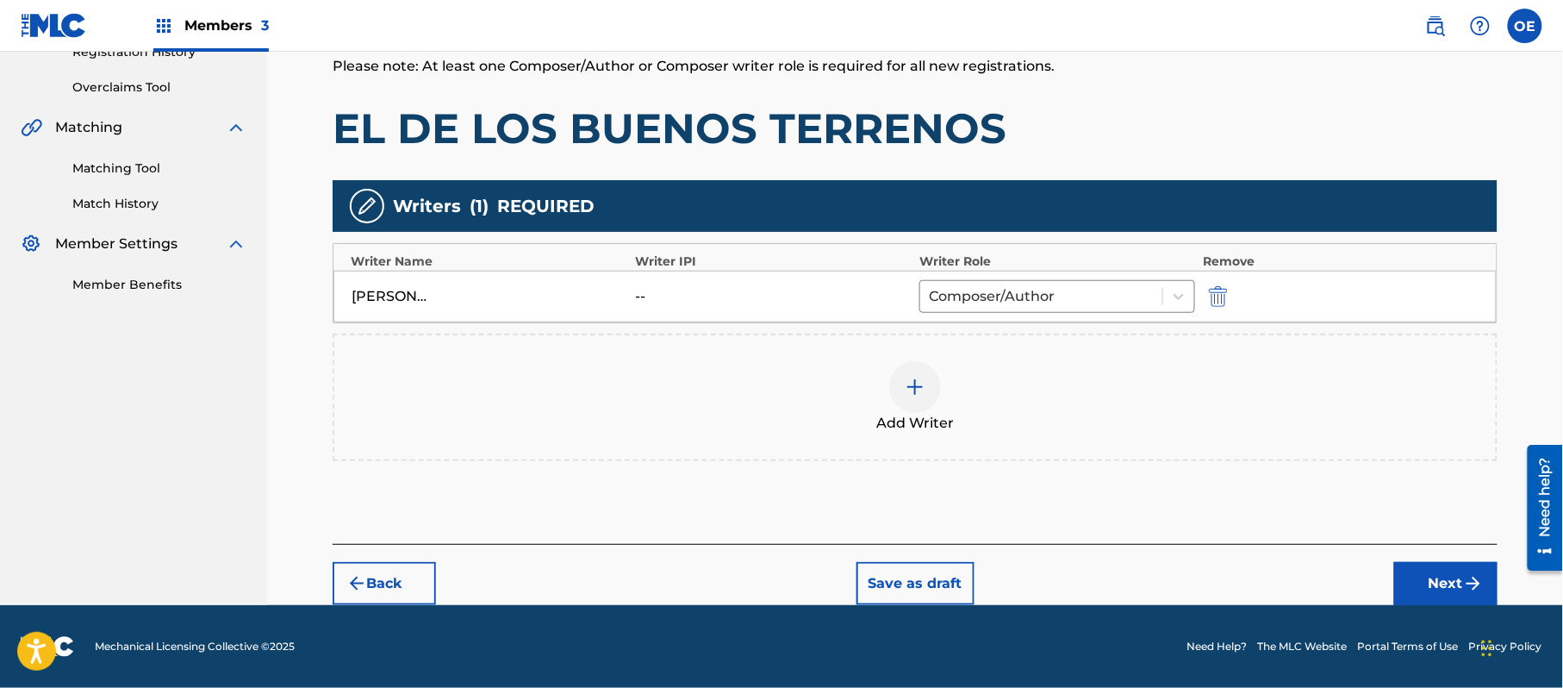
click at [1457, 566] on button "Next" at bounding box center [1446, 583] width 103 height 43
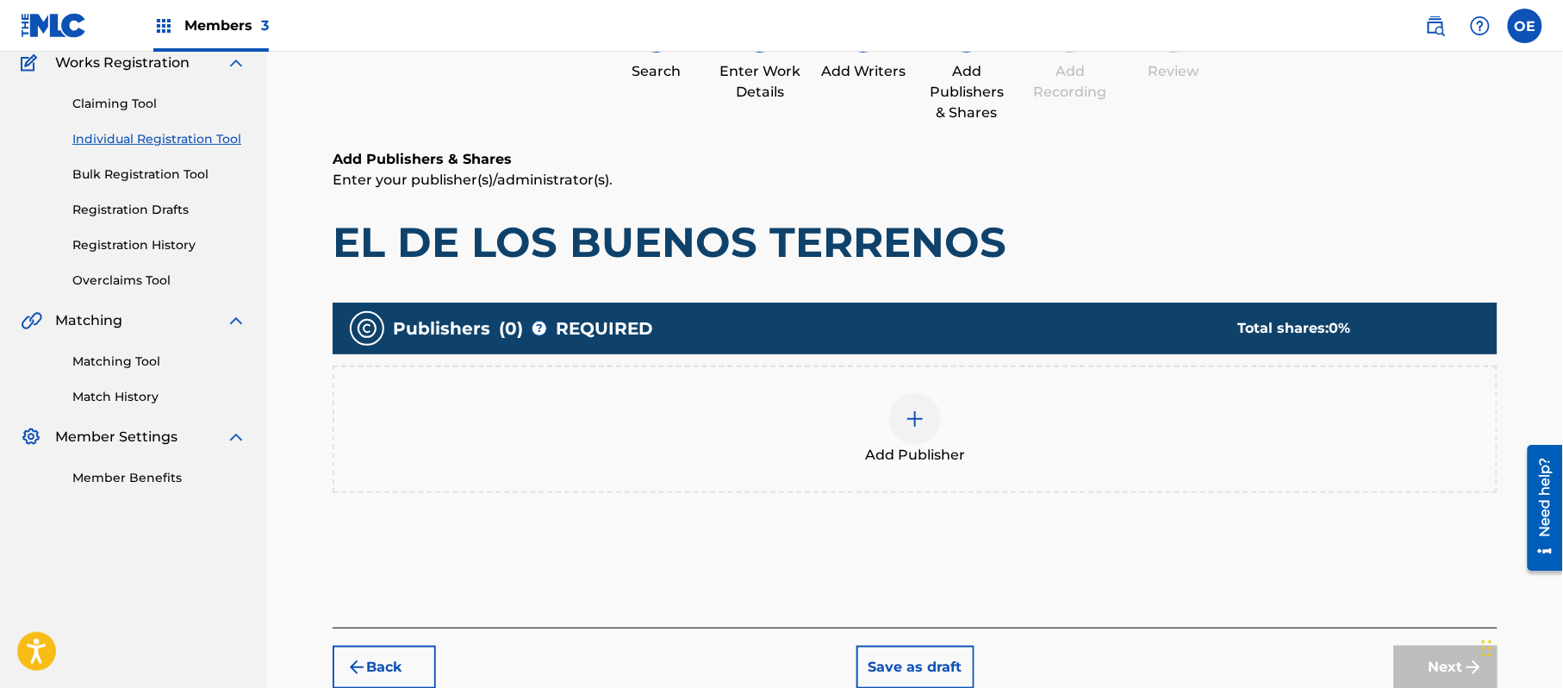
scroll to position [78, 0]
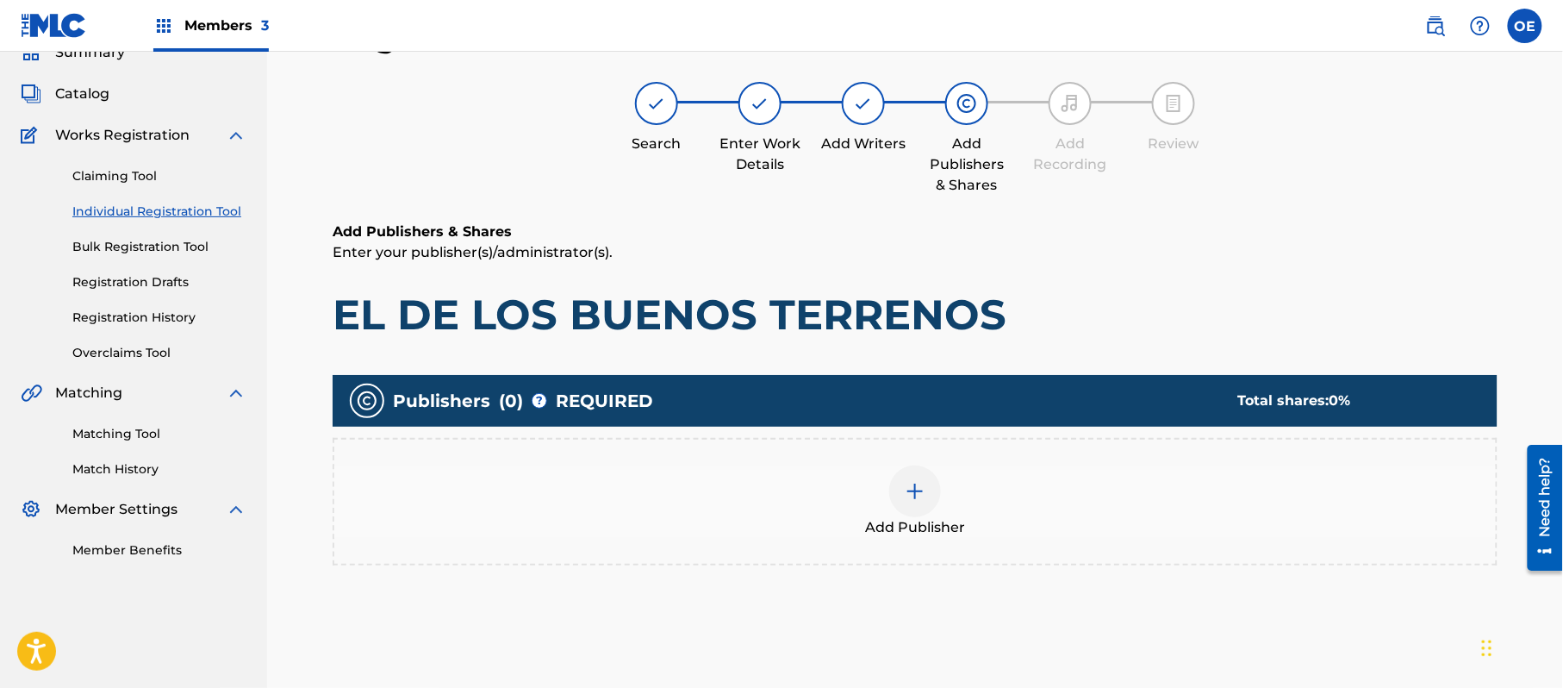
click at [883, 524] on span "Add Publisher" at bounding box center [915, 527] width 100 height 21
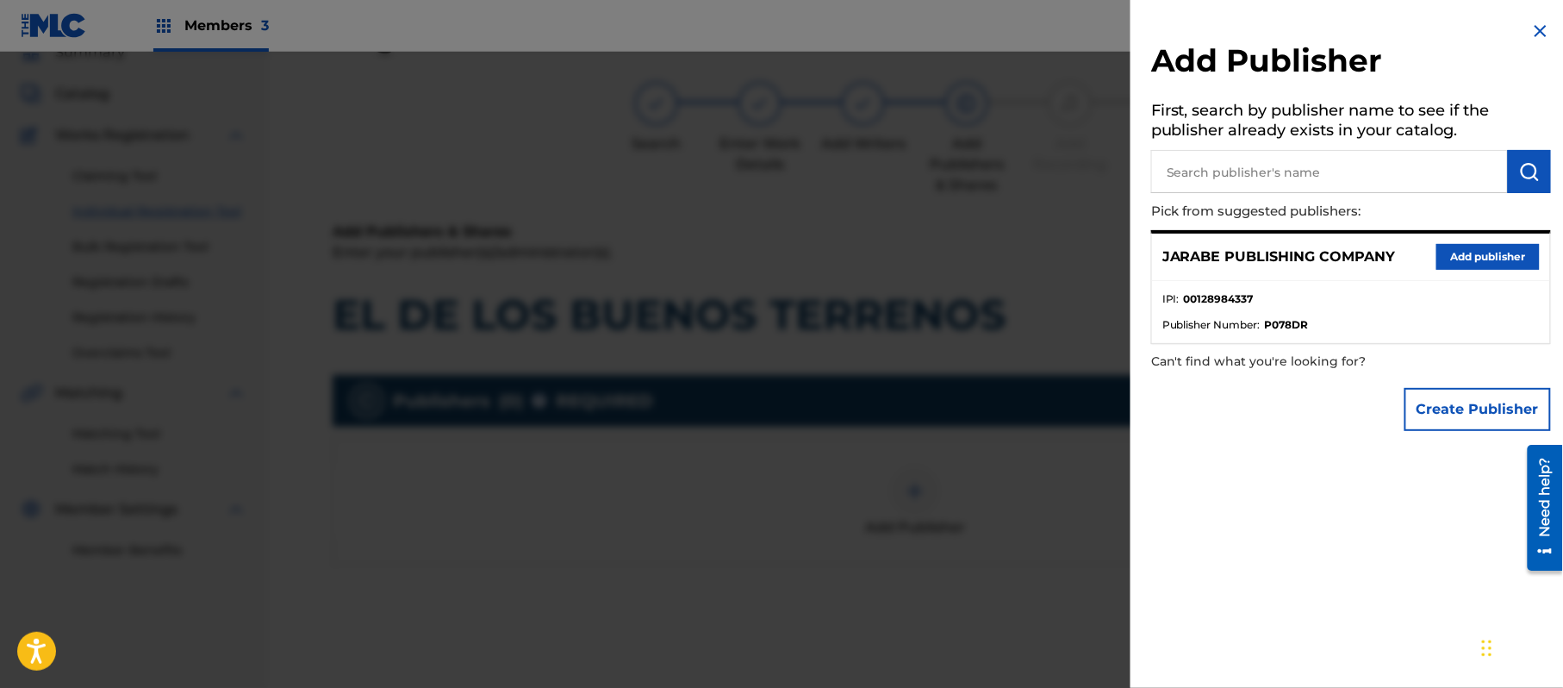
click at [1486, 248] on button "Add publisher" at bounding box center [1488, 257] width 103 height 26
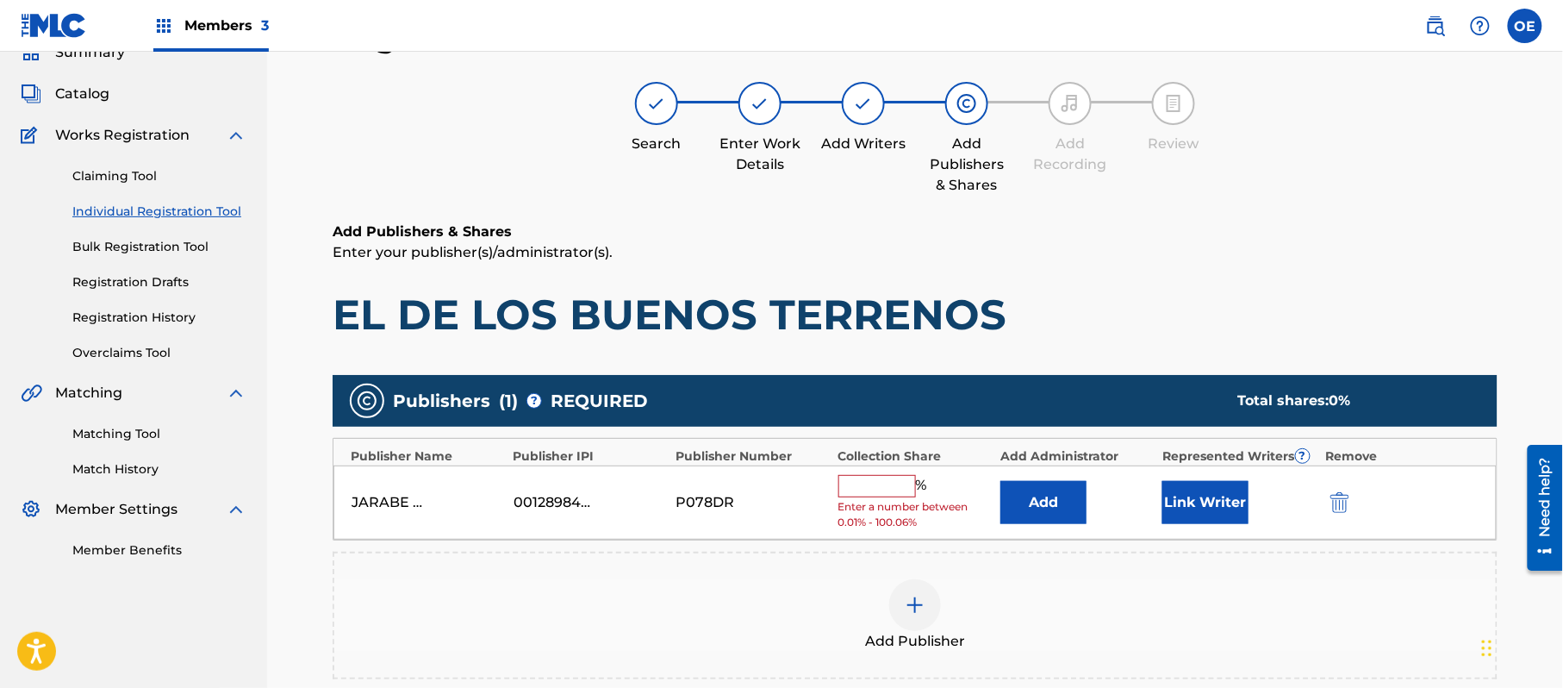
click at [873, 483] on input "text" at bounding box center [878, 486] width 78 height 22
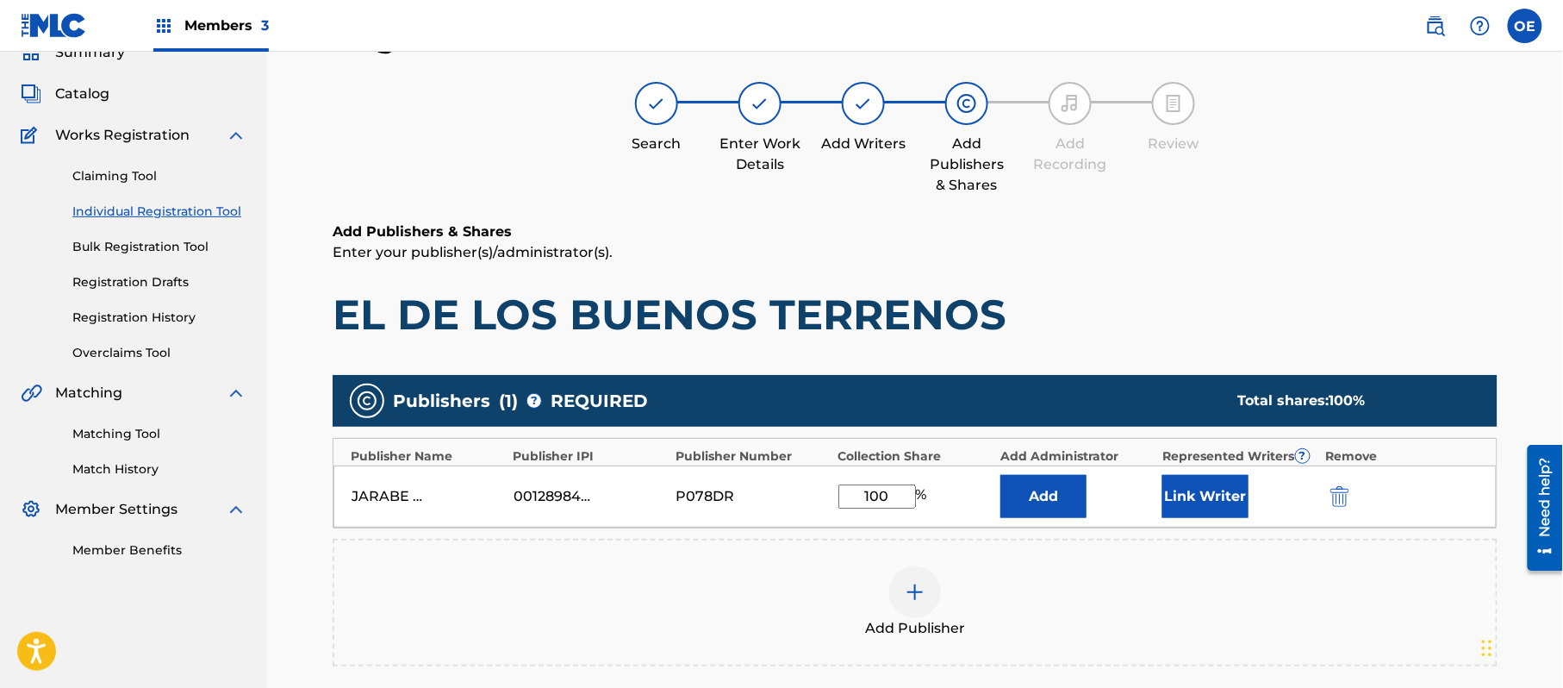
click at [1220, 483] on button "Link Writer" at bounding box center [1206, 496] width 86 height 43
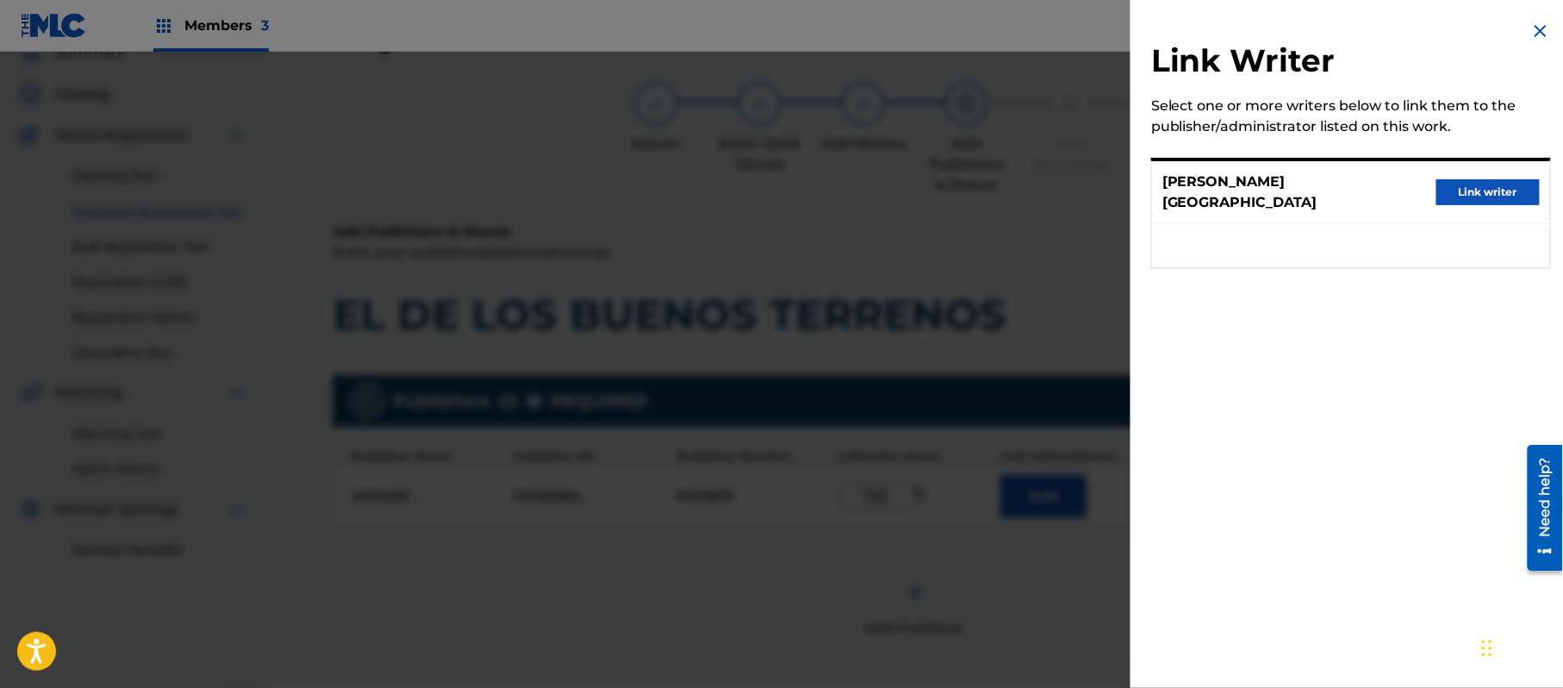
click at [1458, 179] on button "Link writer" at bounding box center [1488, 192] width 103 height 26
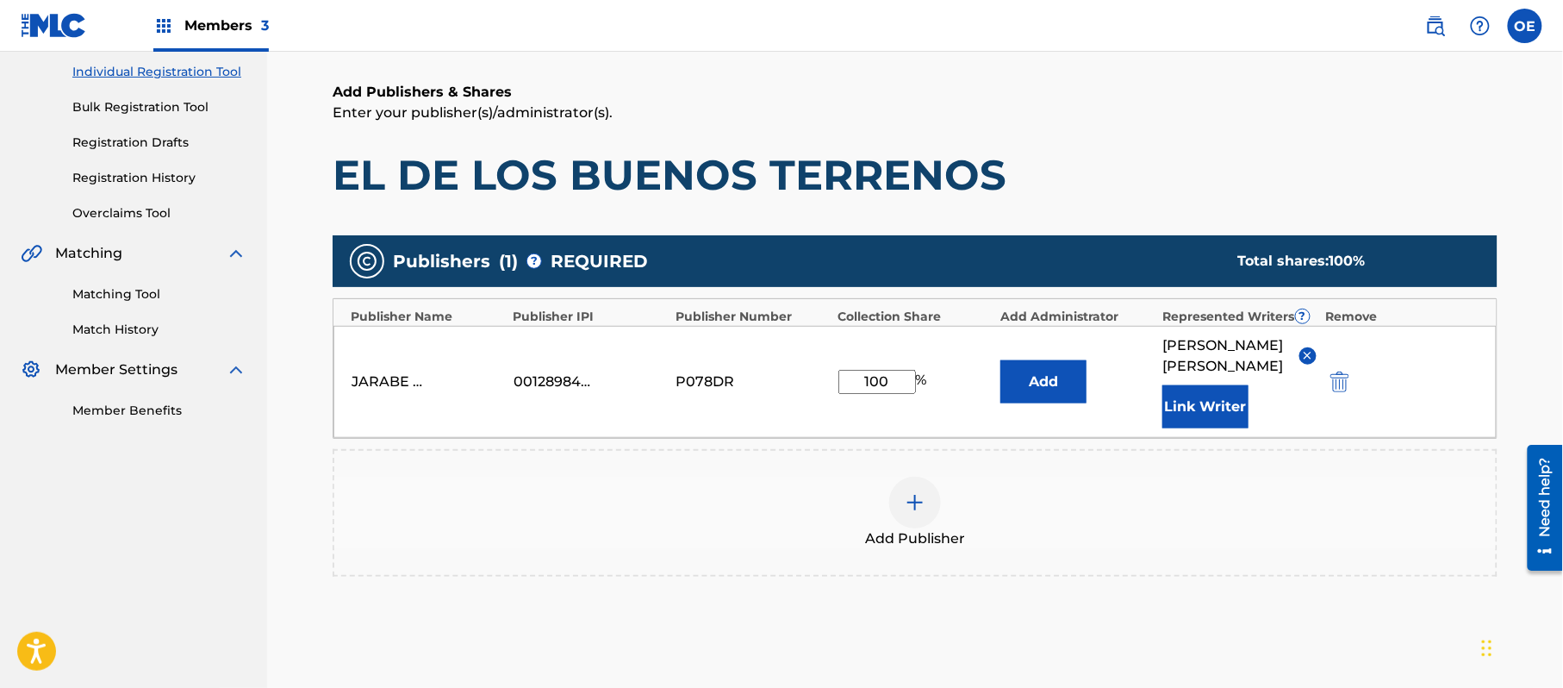
scroll to position [363, 0]
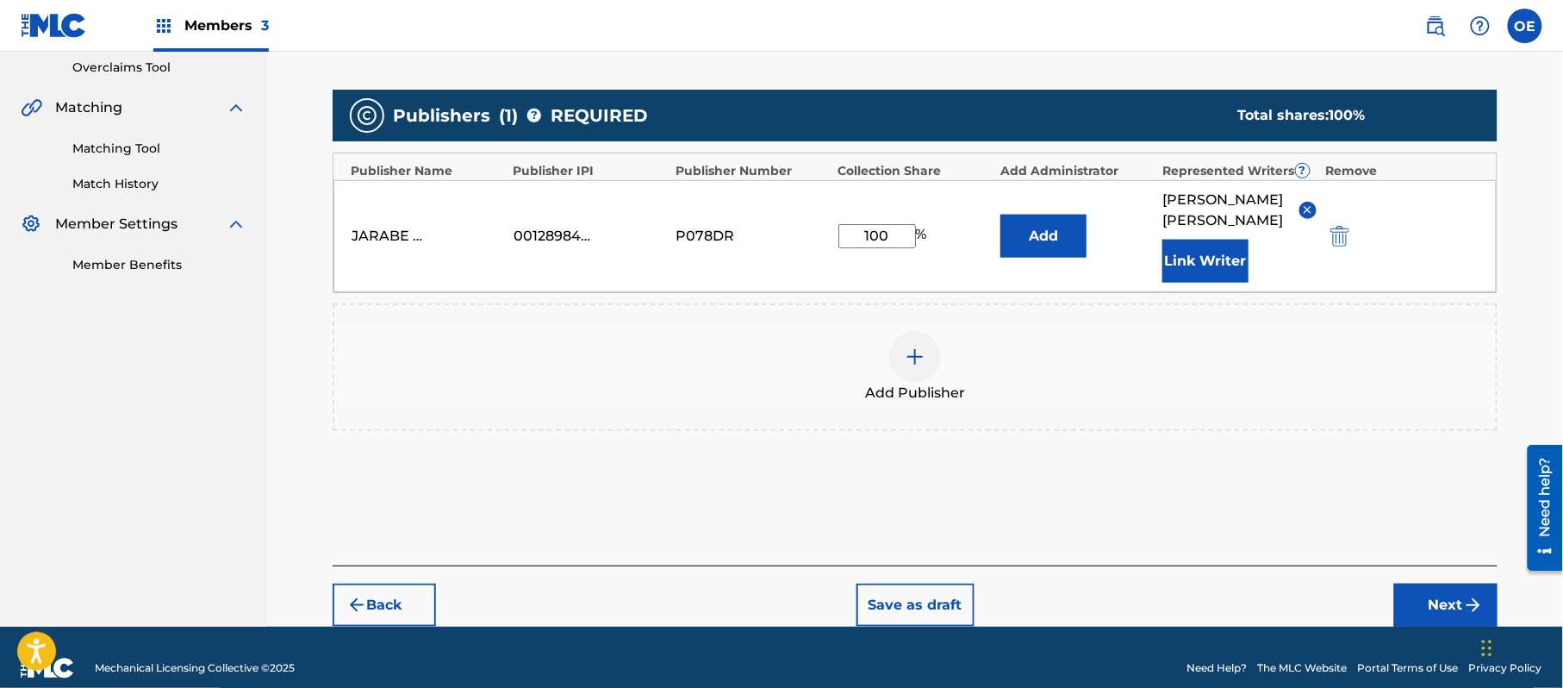
click at [1445, 584] on button "Next" at bounding box center [1446, 605] width 103 height 43
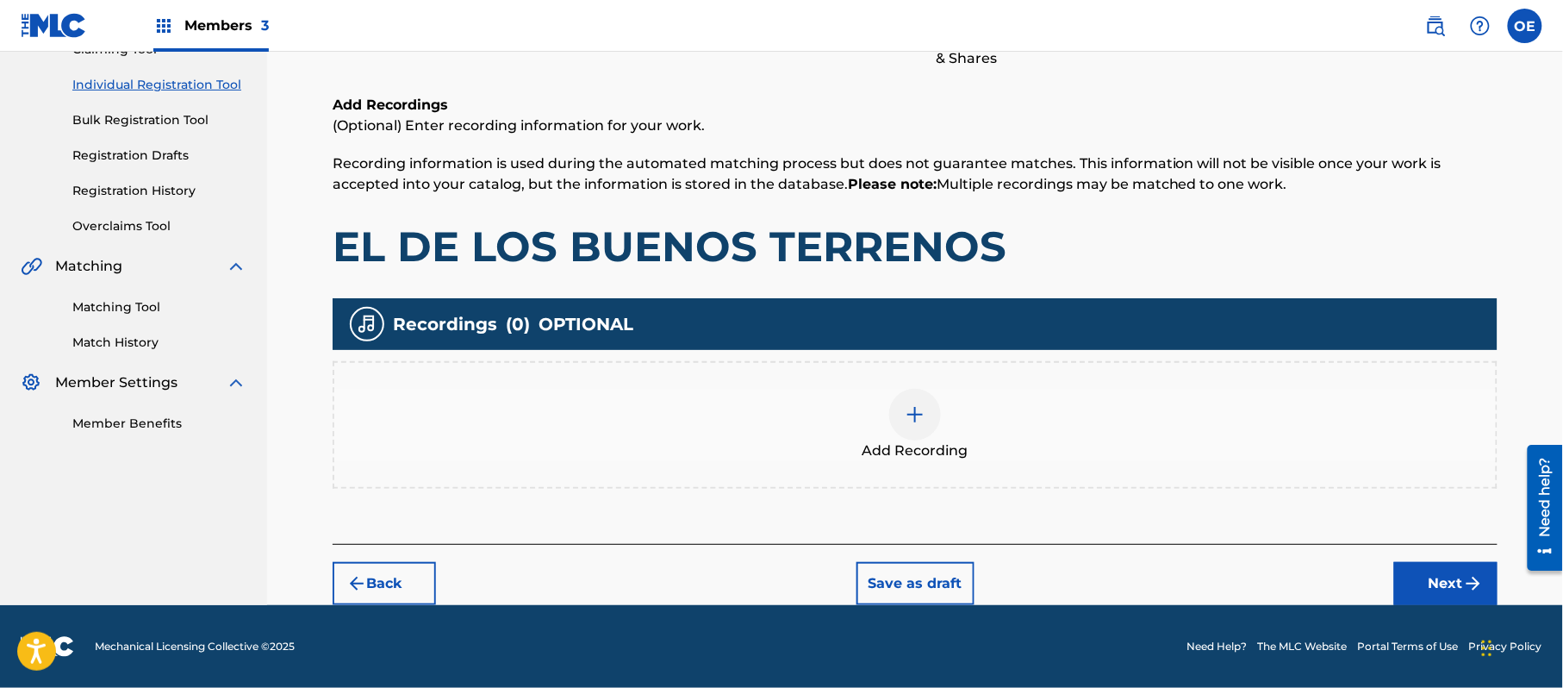
scroll to position [78, 0]
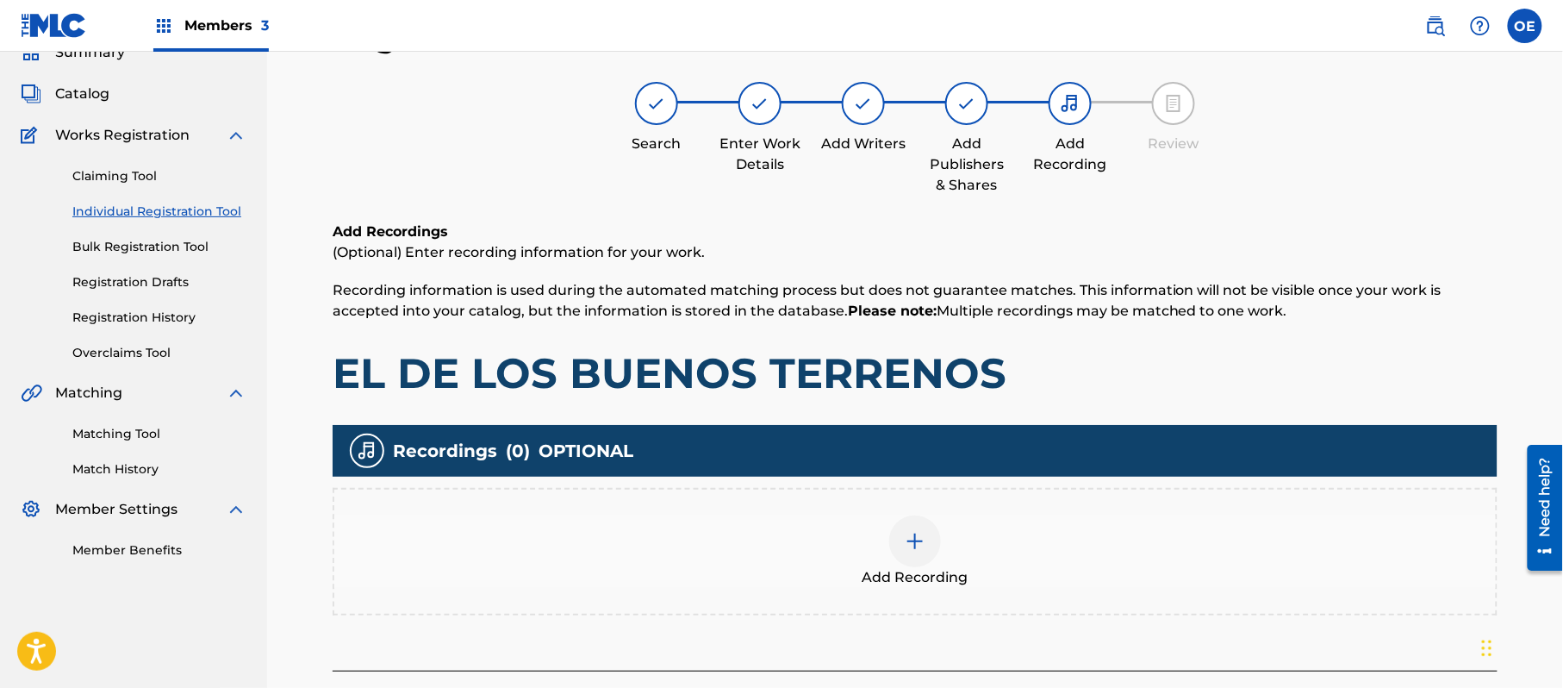
click at [900, 522] on div at bounding box center [915, 541] width 52 height 52
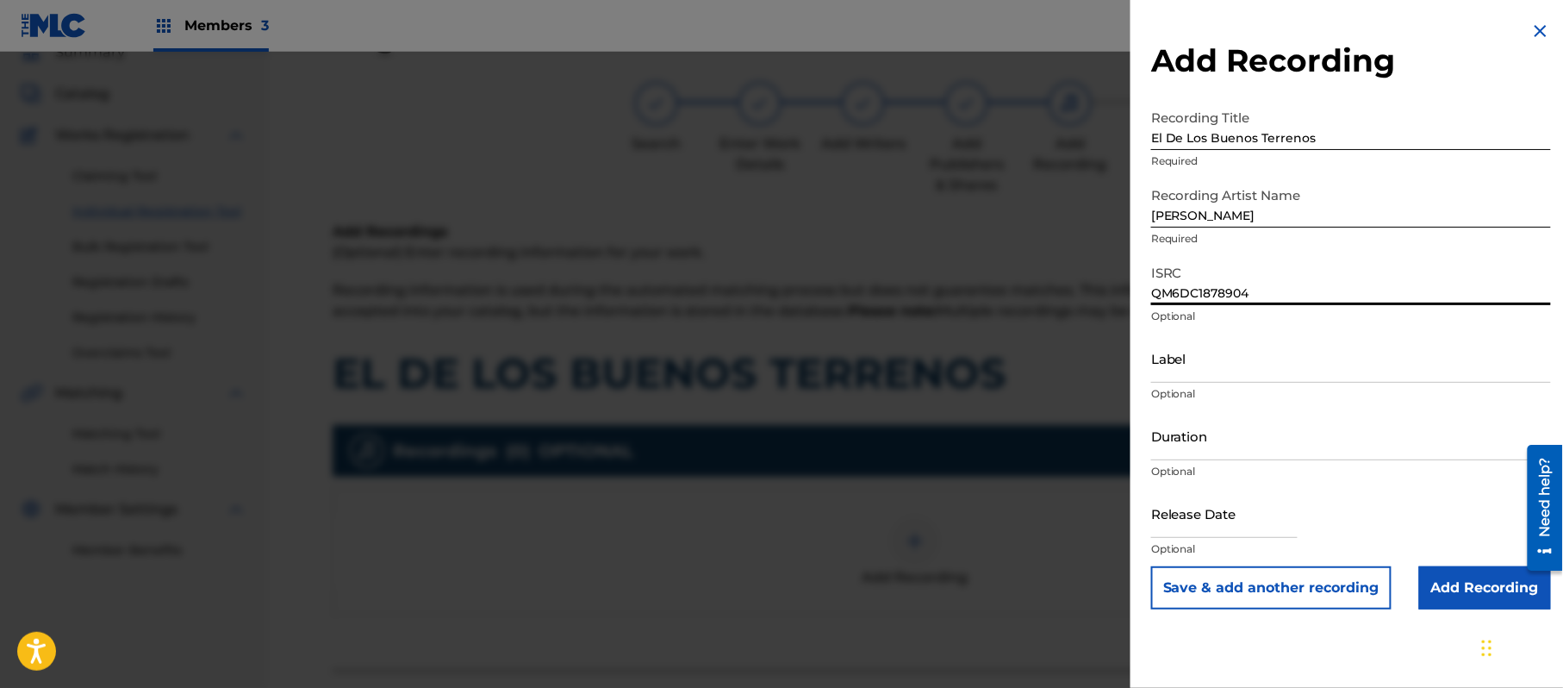
click at [1228, 369] on input "Label" at bounding box center [1351, 358] width 400 height 49
click at [1180, 443] on input "Duration" at bounding box center [1351, 435] width 400 height 49
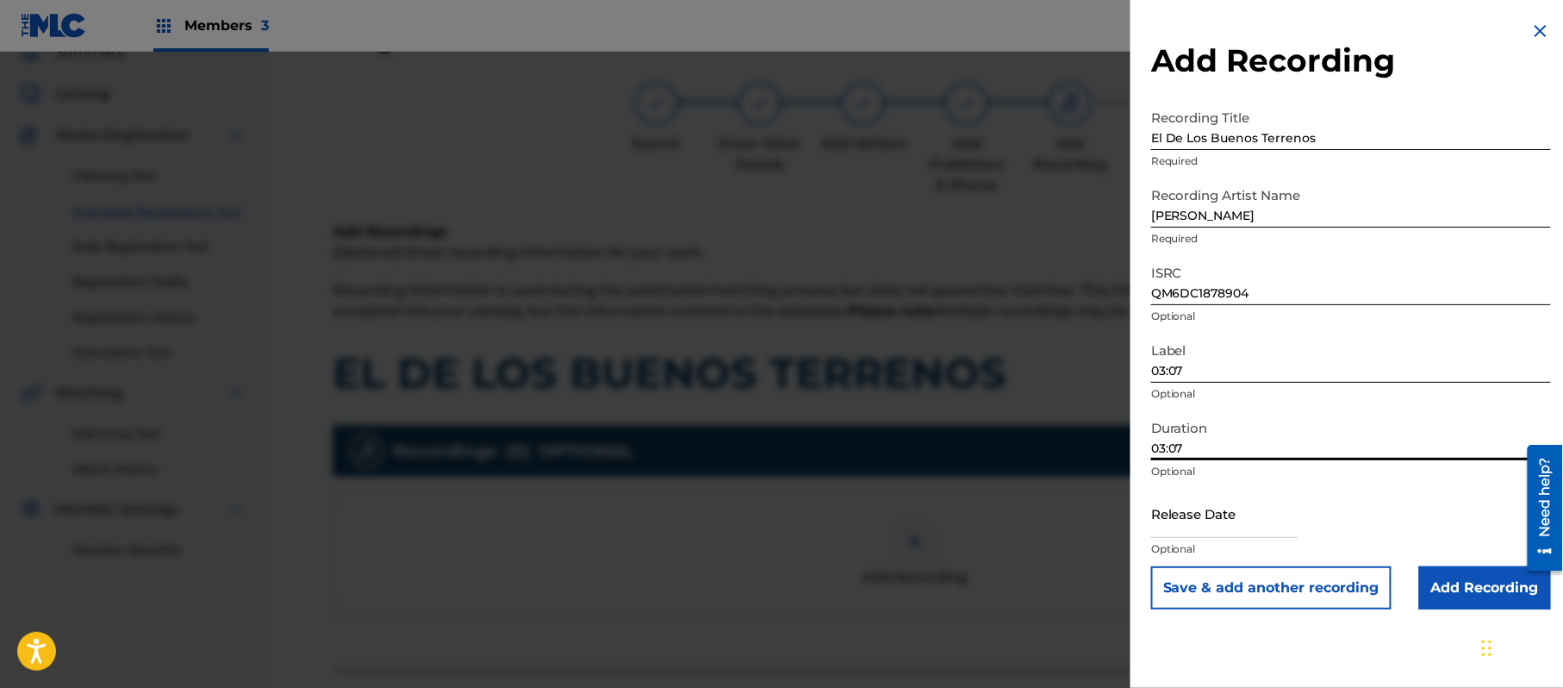
click at [1239, 518] on input "text" at bounding box center [1224, 513] width 147 height 49
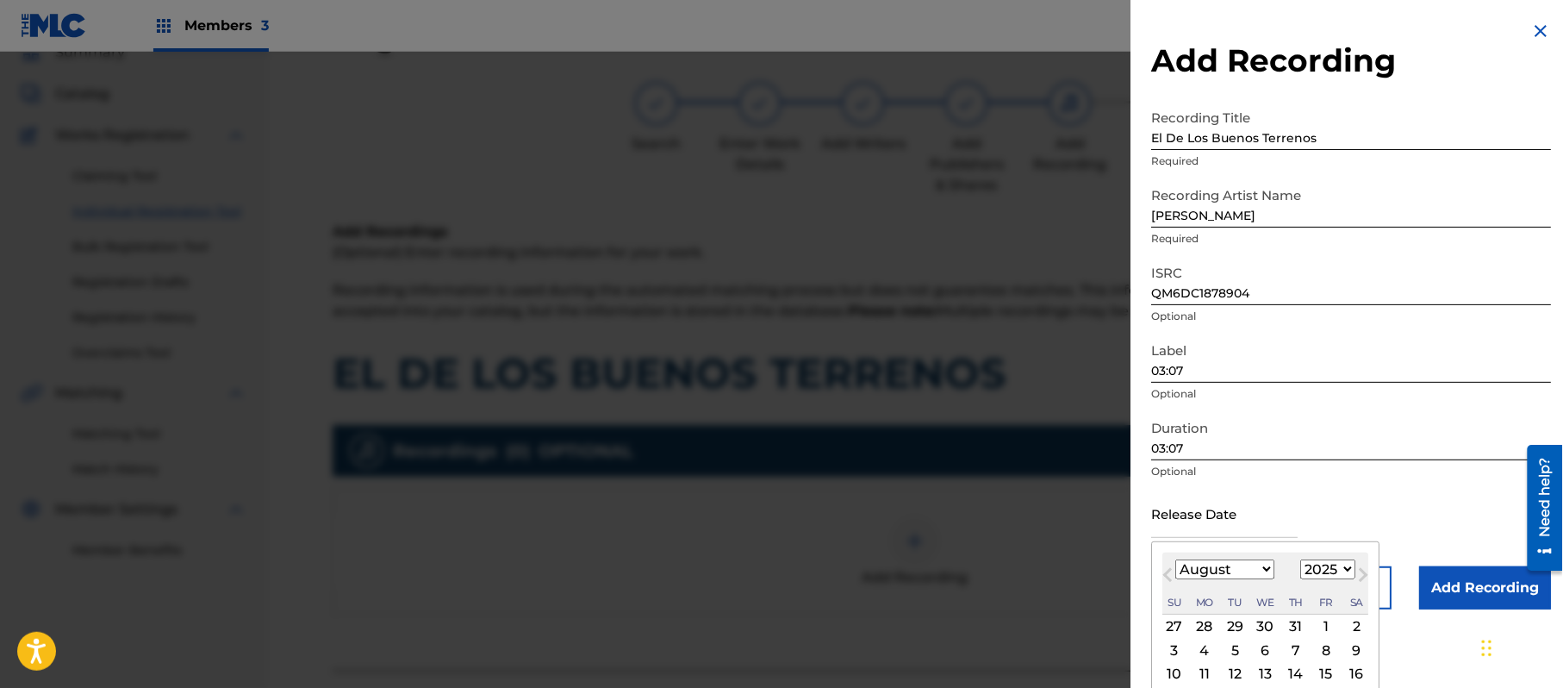
click at [1351, 574] on select "1899 1900 1901 1902 1903 1904 1905 1906 1907 1908 1909 1910 1911 1912 1913 1914…" at bounding box center [1328, 569] width 55 height 20
click at [1304, 559] on select "1899 1900 1901 1902 1903 1904 1905 1906 1907 1908 1909 1910 1911 1912 1913 1914…" at bounding box center [1328, 569] width 55 height 20
click at [1235, 560] on select "January February March April May June July August September October November De…" at bounding box center [1225, 569] width 99 height 20
click at [1176, 559] on select "January February March April May June July August September October November De…" at bounding box center [1225, 569] width 99 height 20
click at [1307, 652] on div "12" at bounding box center [1296, 650] width 21 height 21
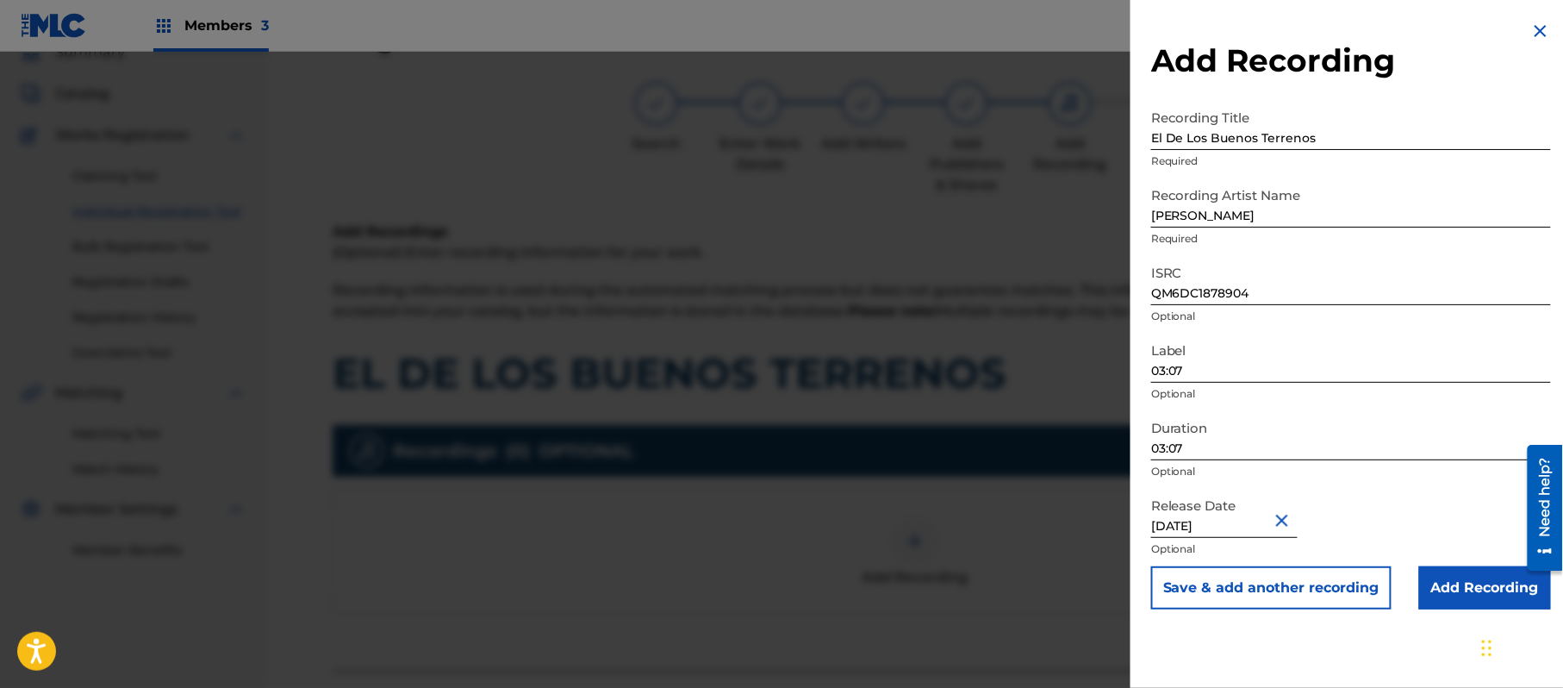
click at [1434, 574] on input "Add Recording" at bounding box center [1486, 587] width 132 height 43
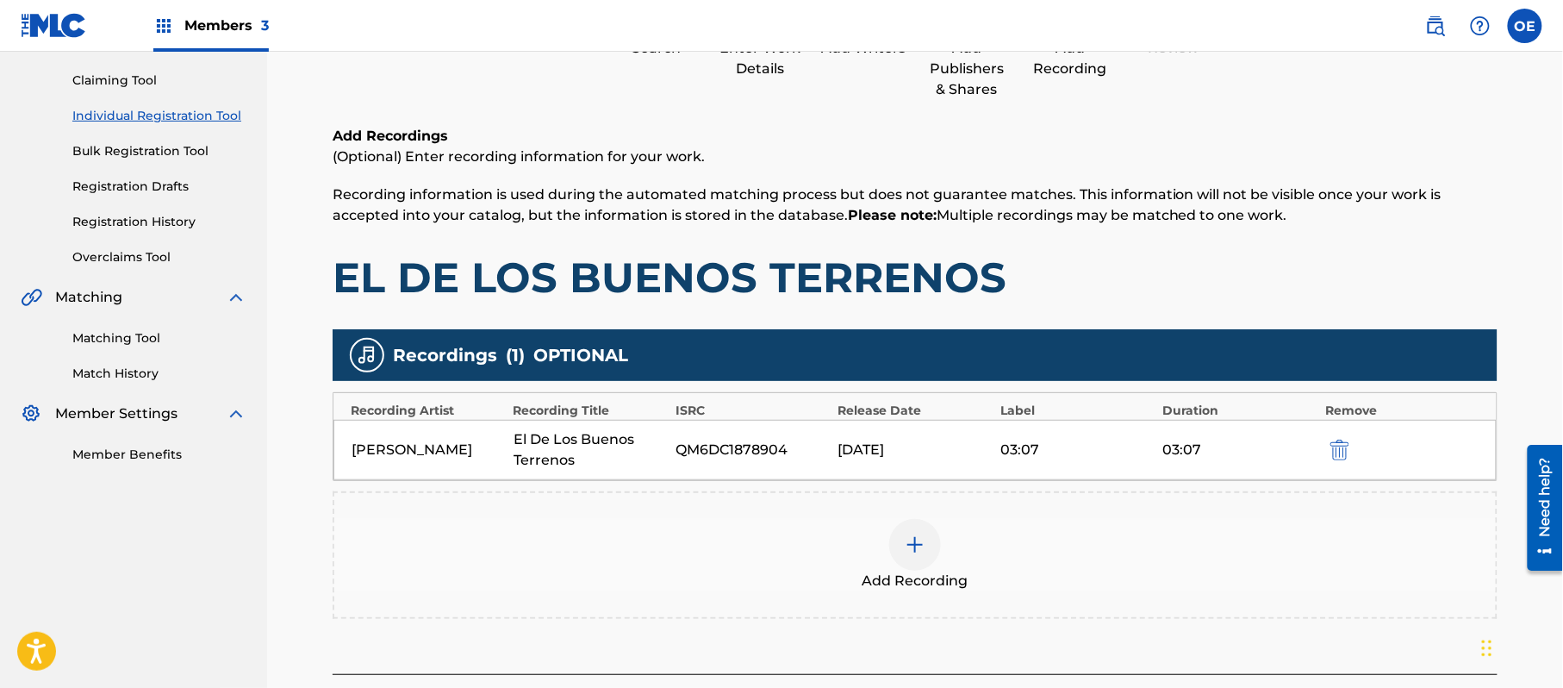
scroll to position [303, 0]
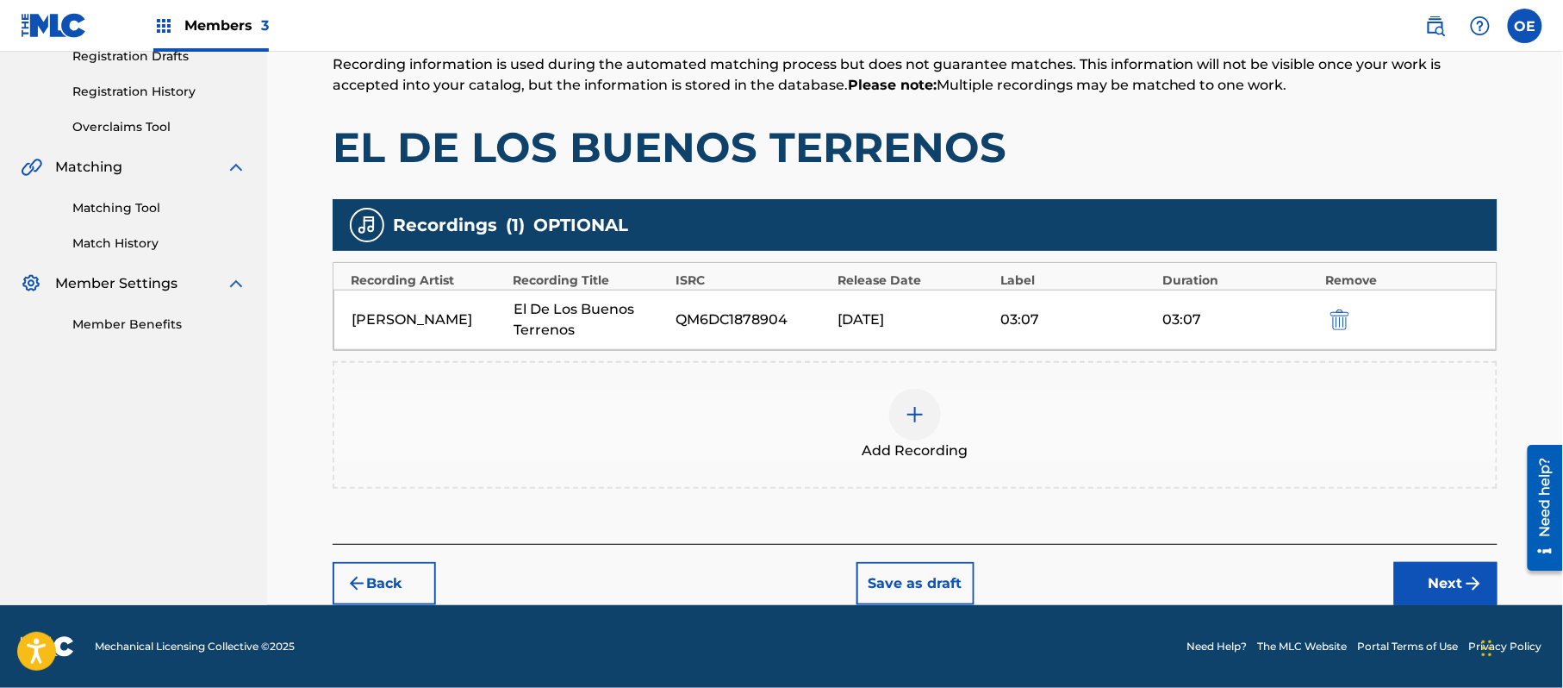
click at [1442, 590] on button "Next" at bounding box center [1446, 583] width 103 height 43
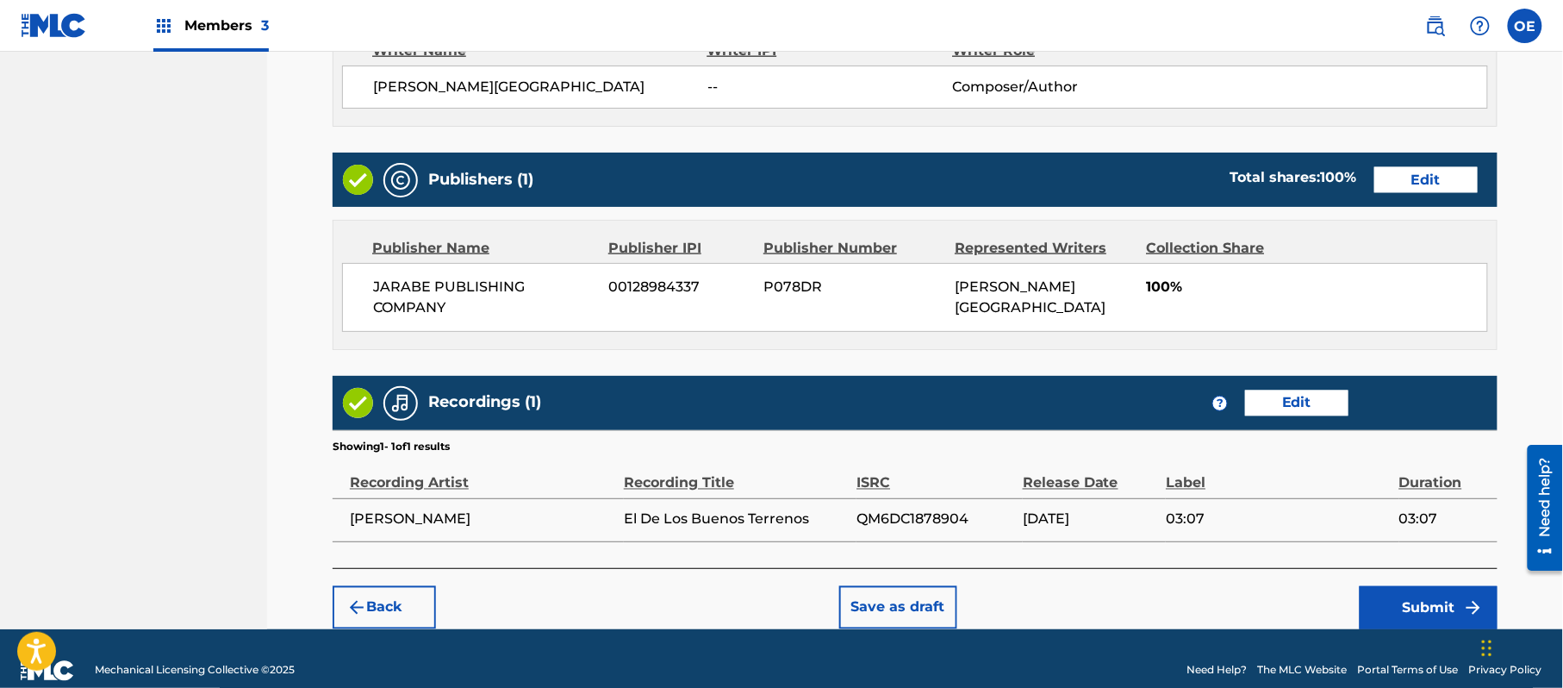
scroll to position [767, 0]
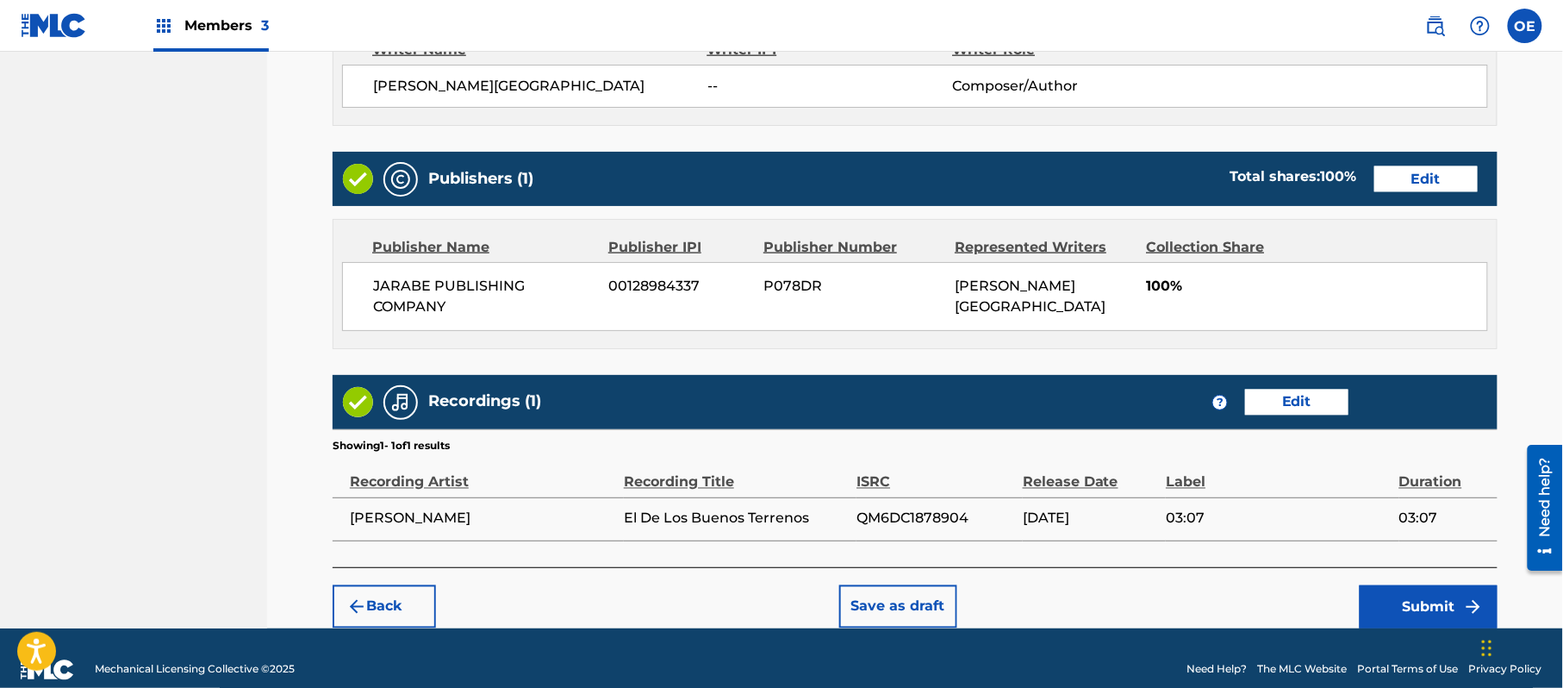
click at [1453, 588] on button "Submit" at bounding box center [1429, 606] width 138 height 43
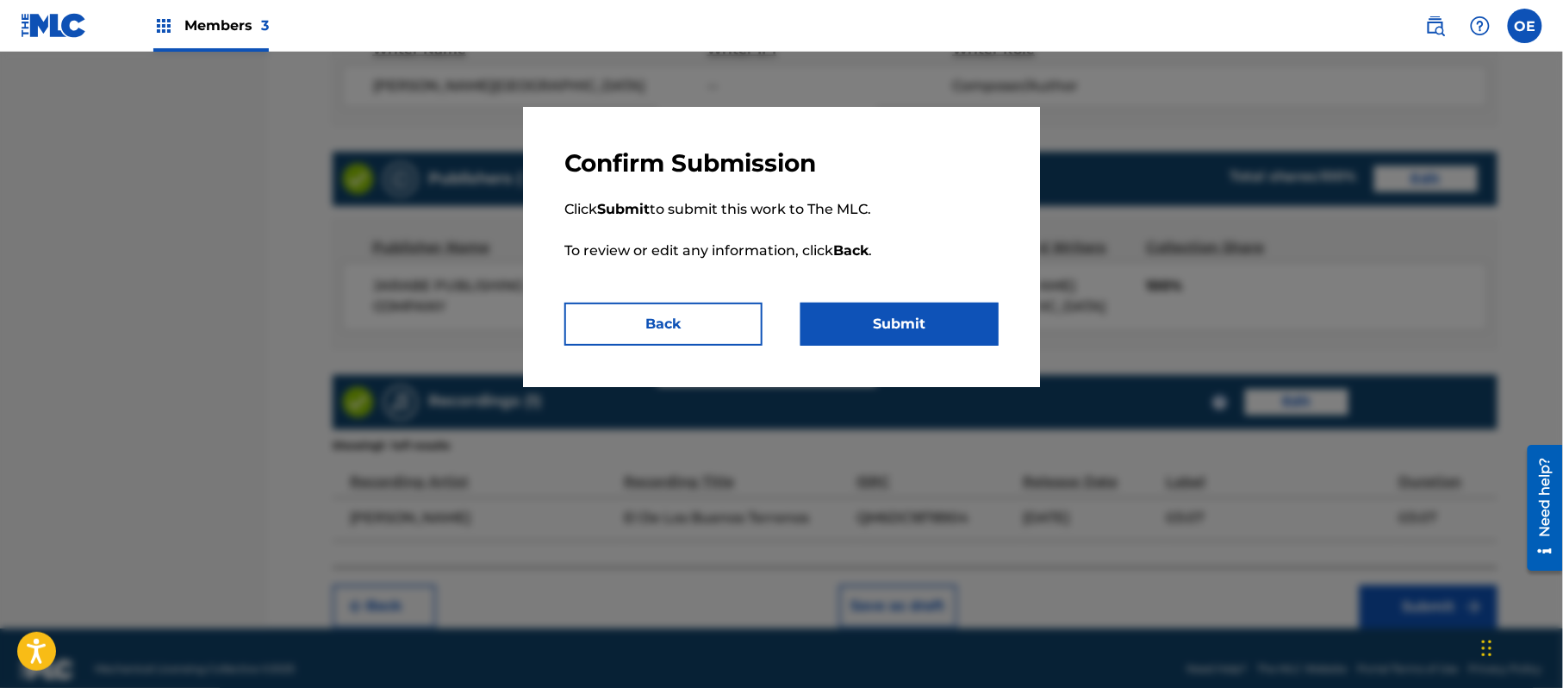
click at [894, 319] on button "Submit" at bounding box center [900, 324] width 198 height 43
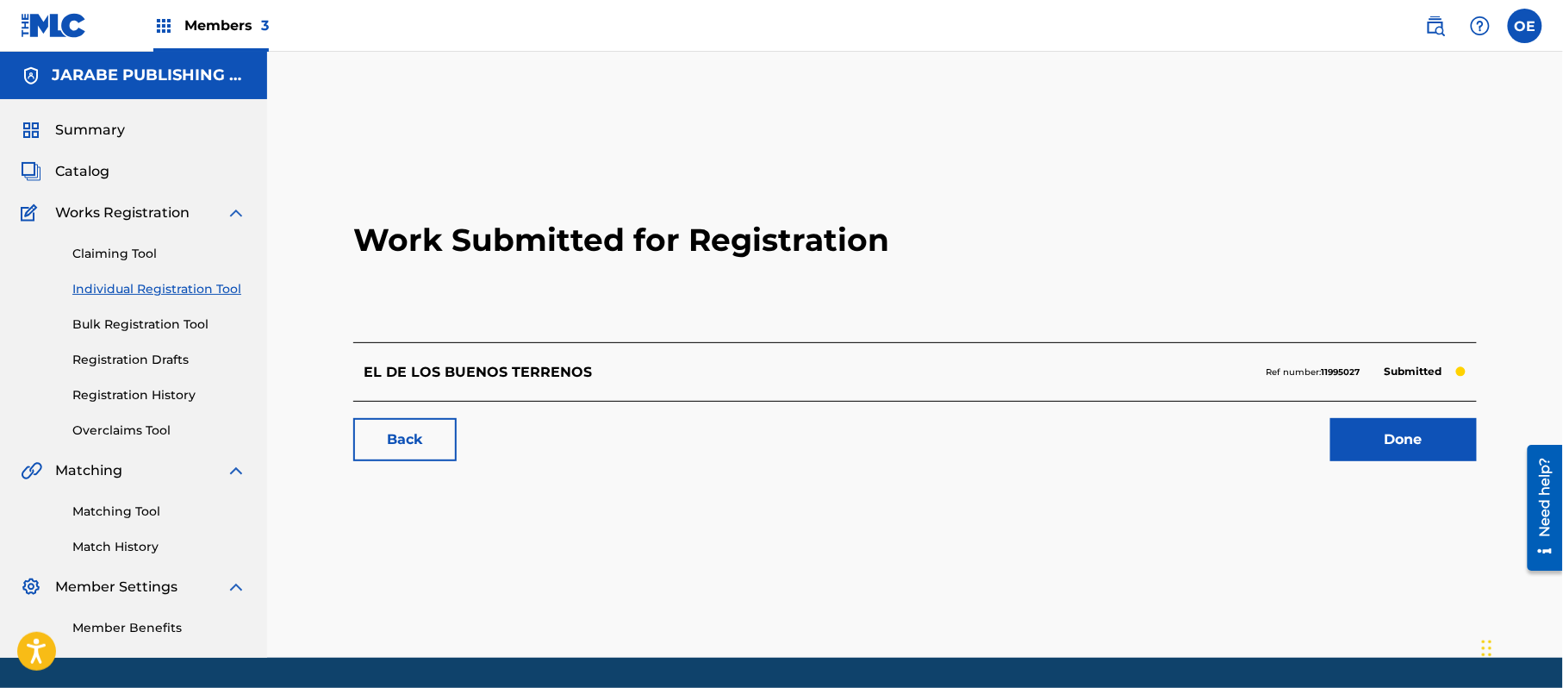
click at [149, 387] on link "Registration History" at bounding box center [159, 395] width 174 height 18
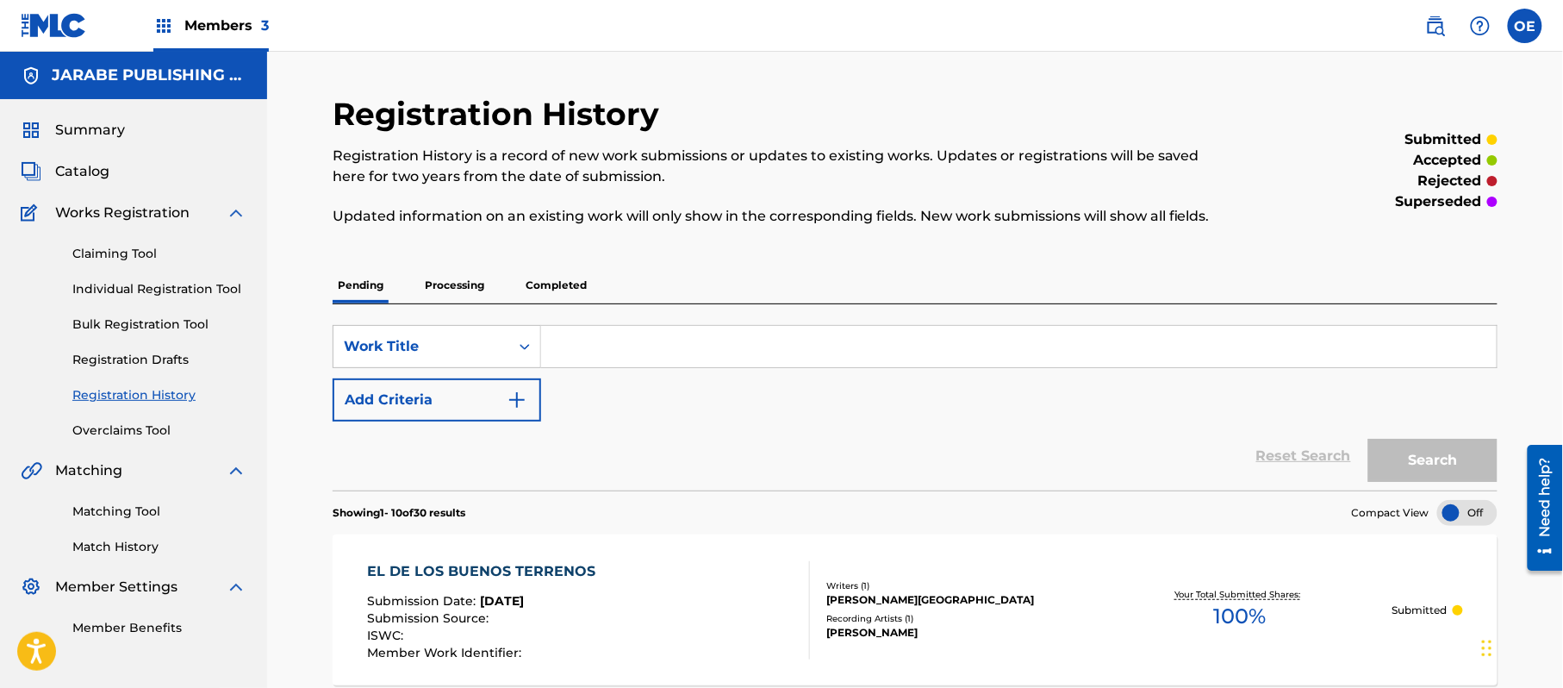
click at [162, 297] on link "Individual Registration Tool" at bounding box center [159, 289] width 174 height 18
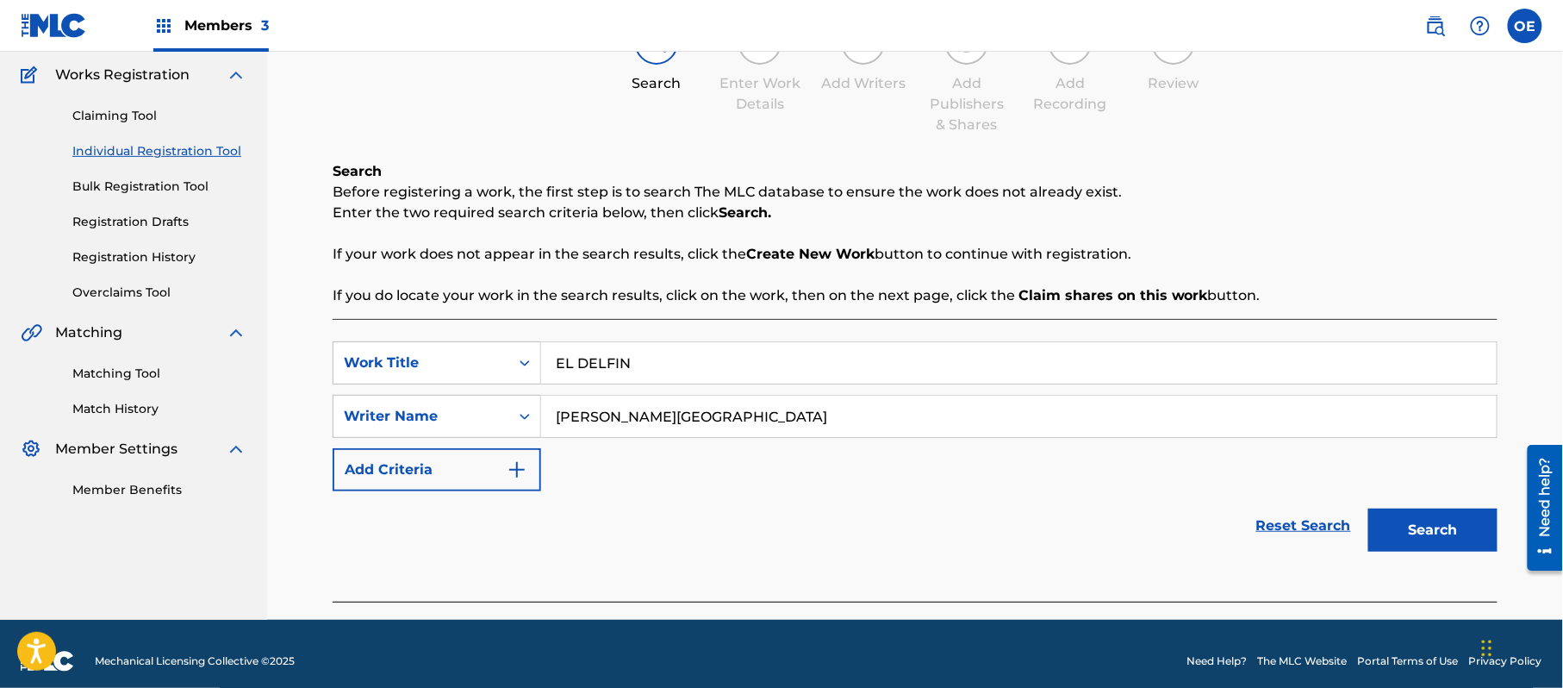
scroll to position [153, 0]
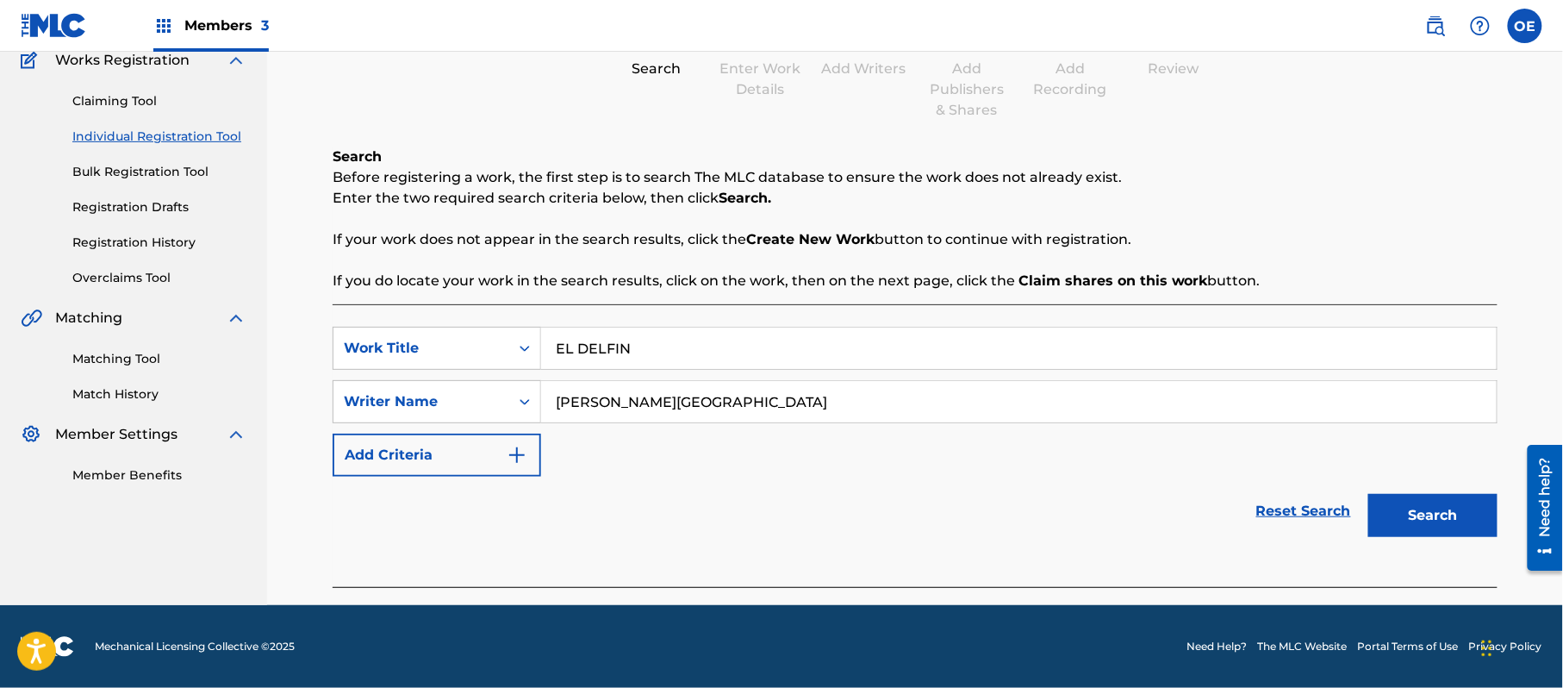
click at [1419, 515] on button "Search" at bounding box center [1433, 515] width 129 height 43
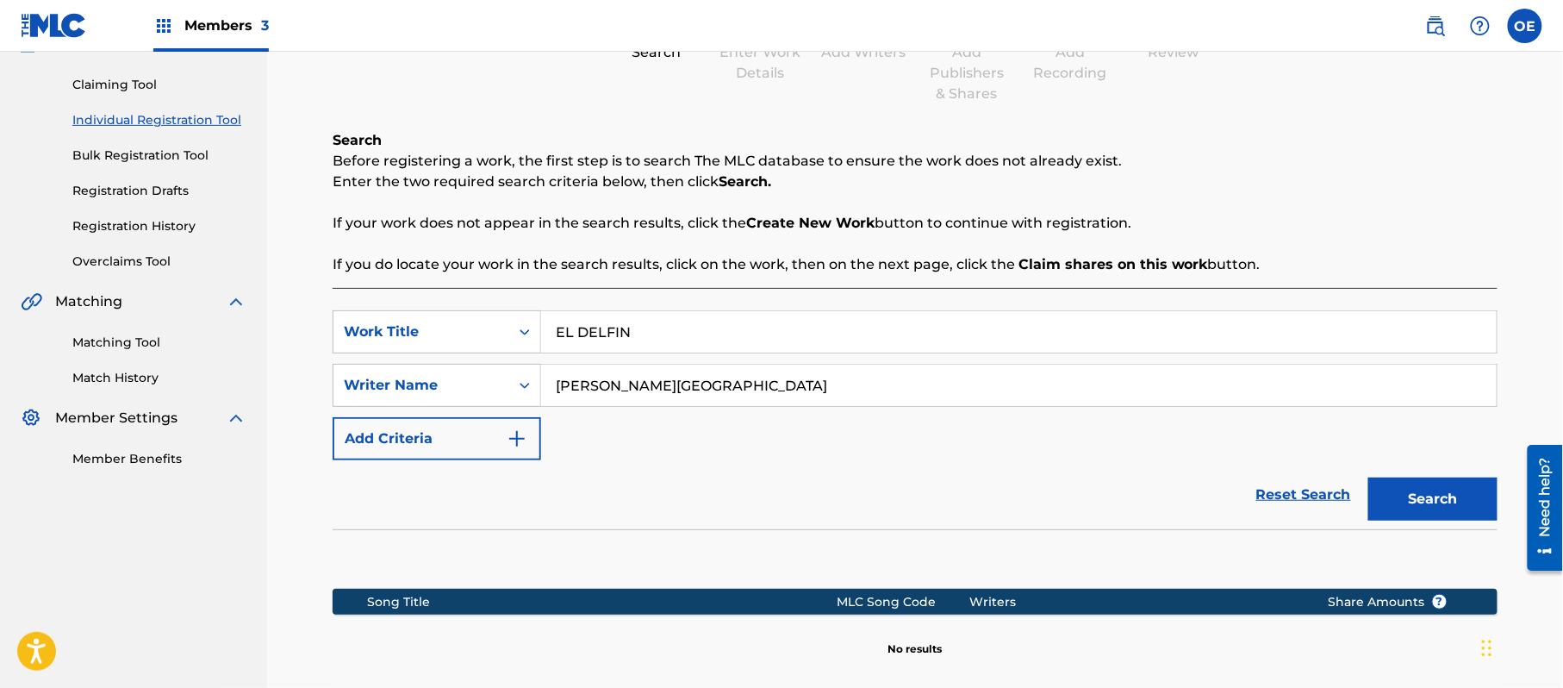
scroll to position [352, 0]
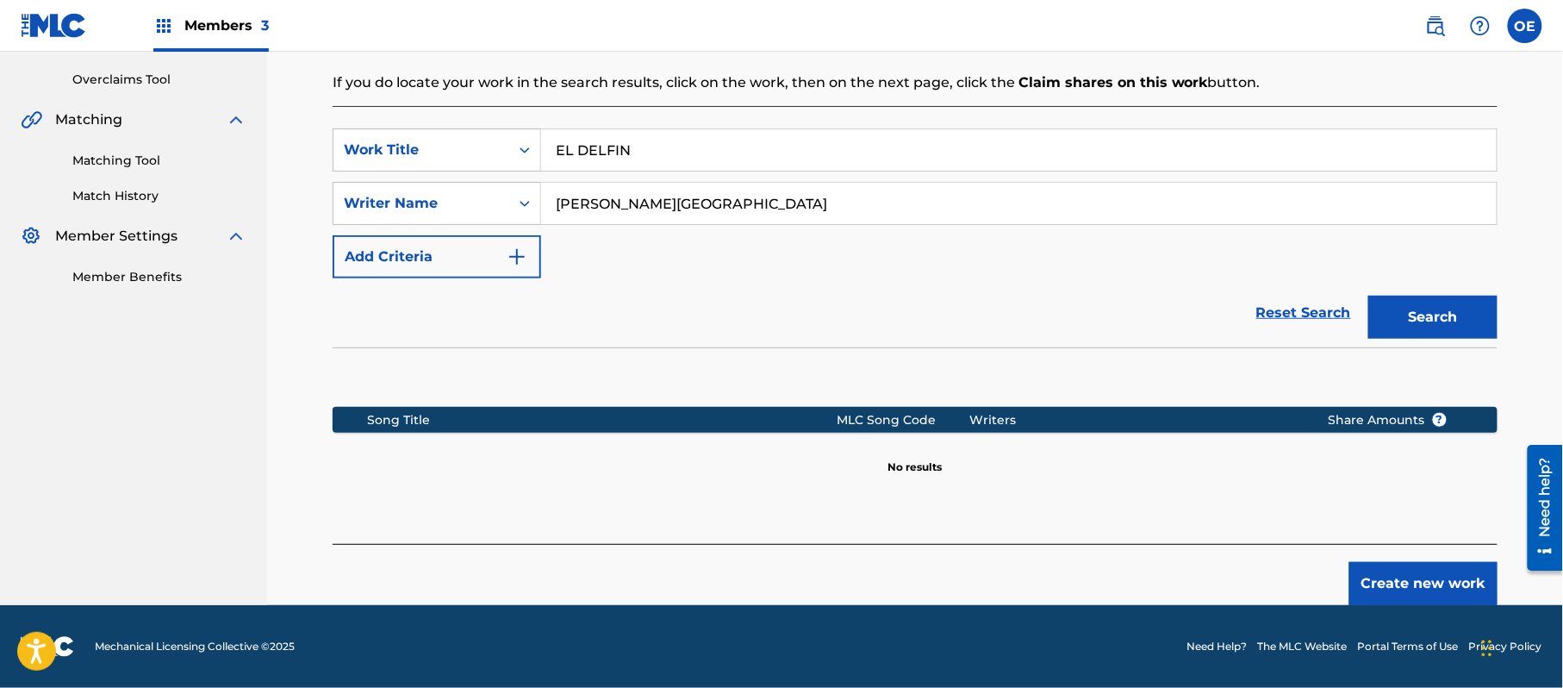
click at [1369, 581] on button "Create new work" at bounding box center [1424, 583] width 148 height 43
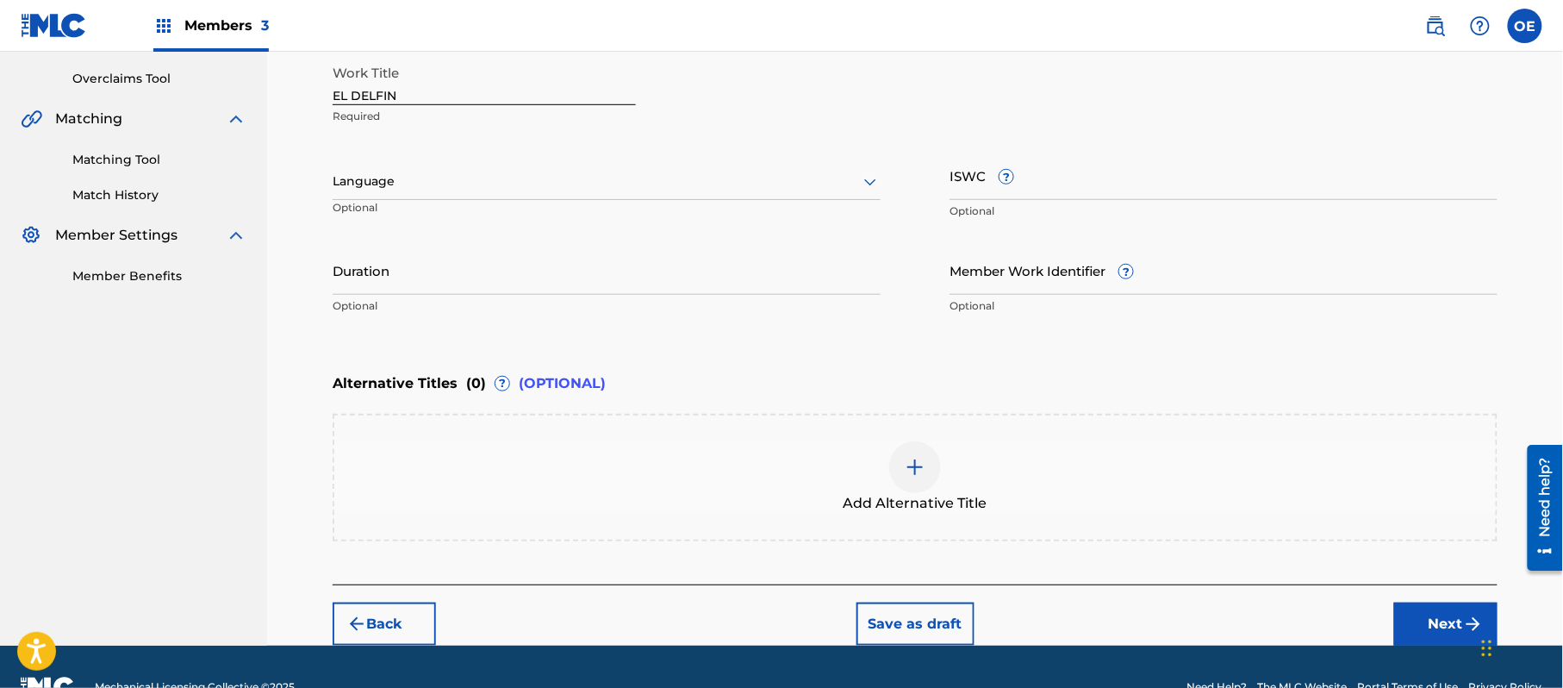
click at [401, 181] on div at bounding box center [607, 182] width 548 height 22
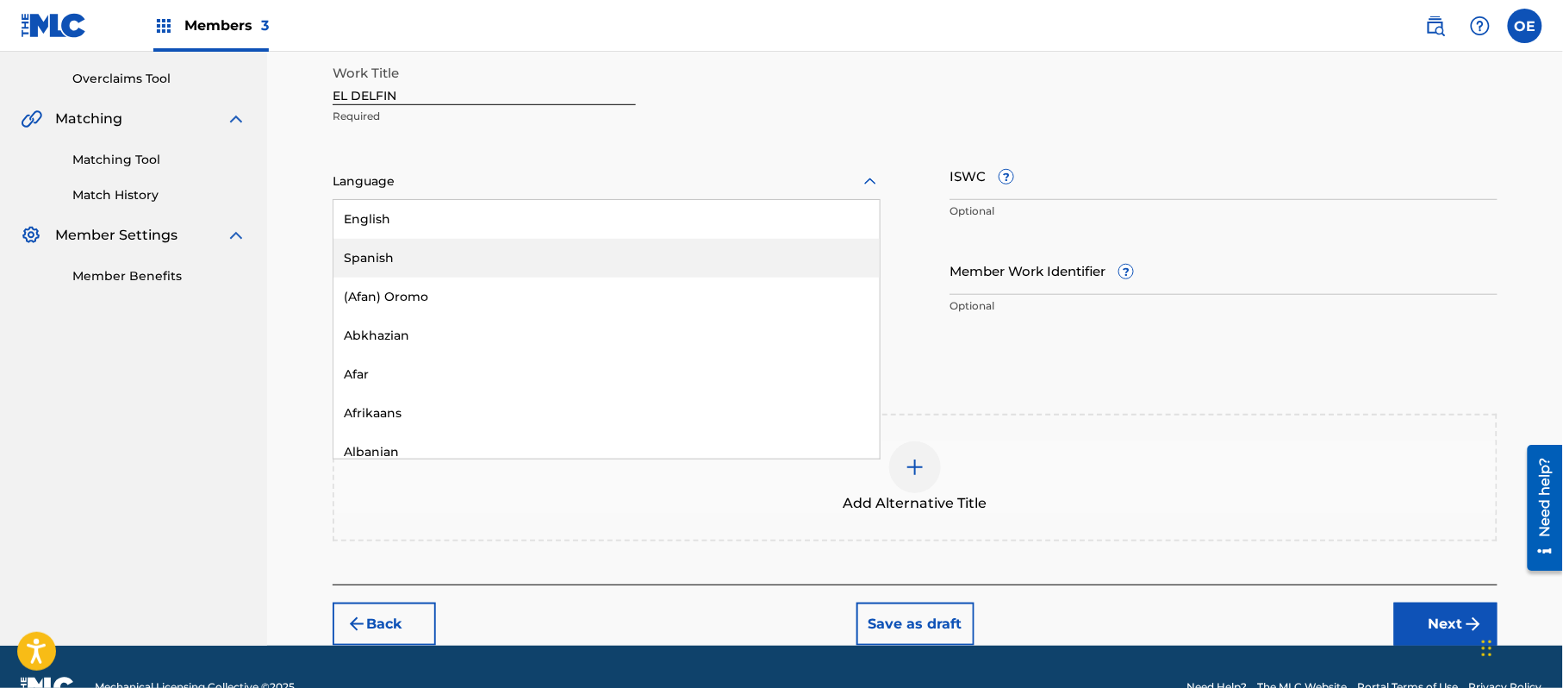
click at [370, 248] on div "Spanish" at bounding box center [607, 258] width 546 height 39
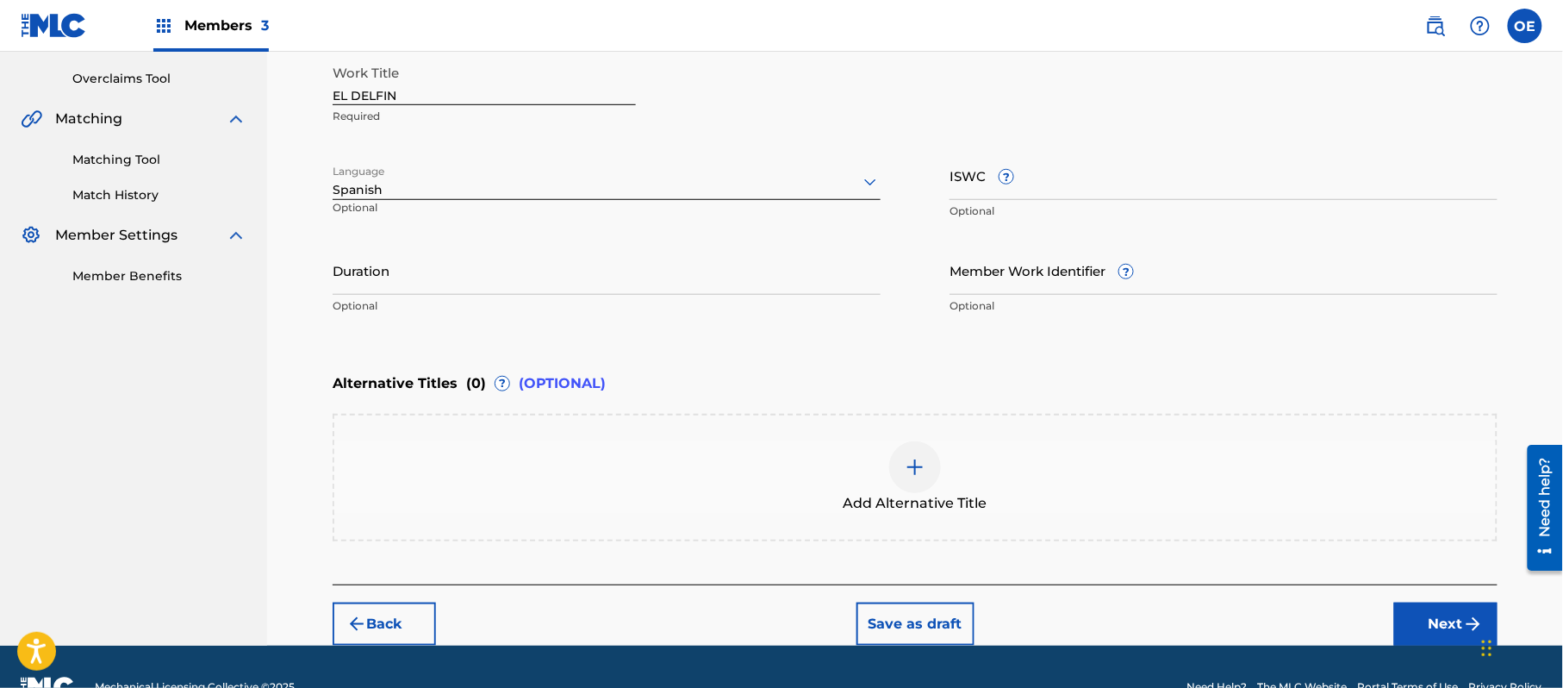
click at [1429, 624] on button "Next" at bounding box center [1446, 623] width 103 height 43
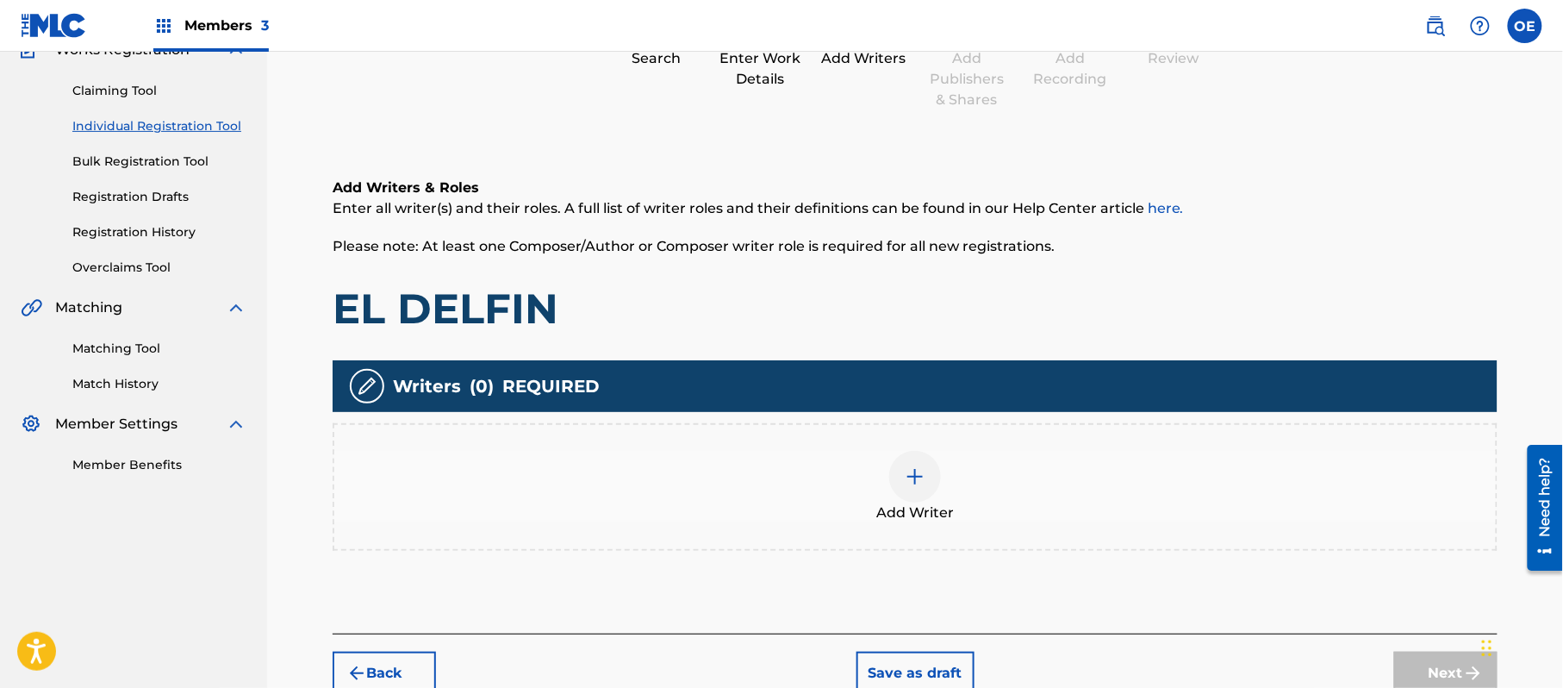
scroll to position [250, 0]
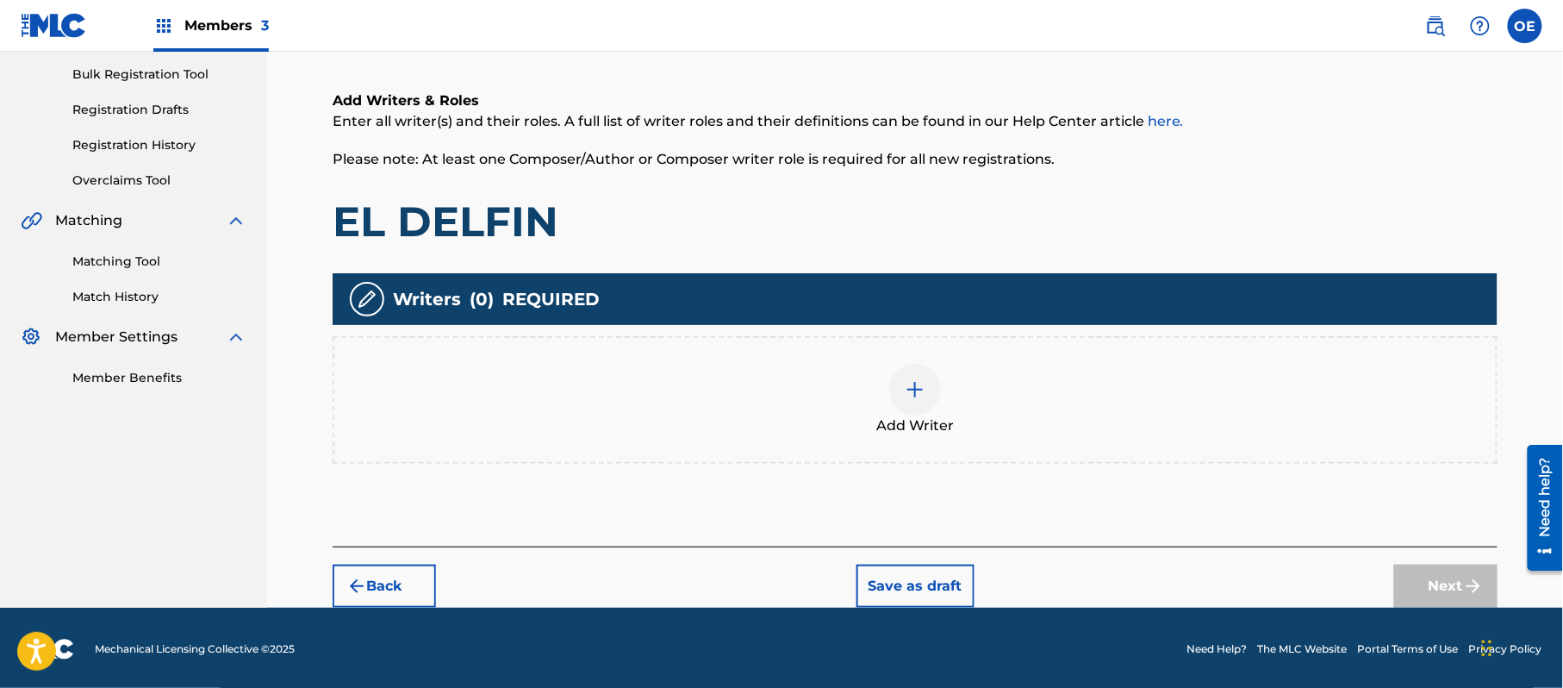
click at [1029, 470] on div "Add Writers & Roles Enter all writer(s) and their roles. A full list of writer …" at bounding box center [915, 297] width 1165 height 497
click at [911, 439] on div "Add Writer" at bounding box center [915, 400] width 1165 height 128
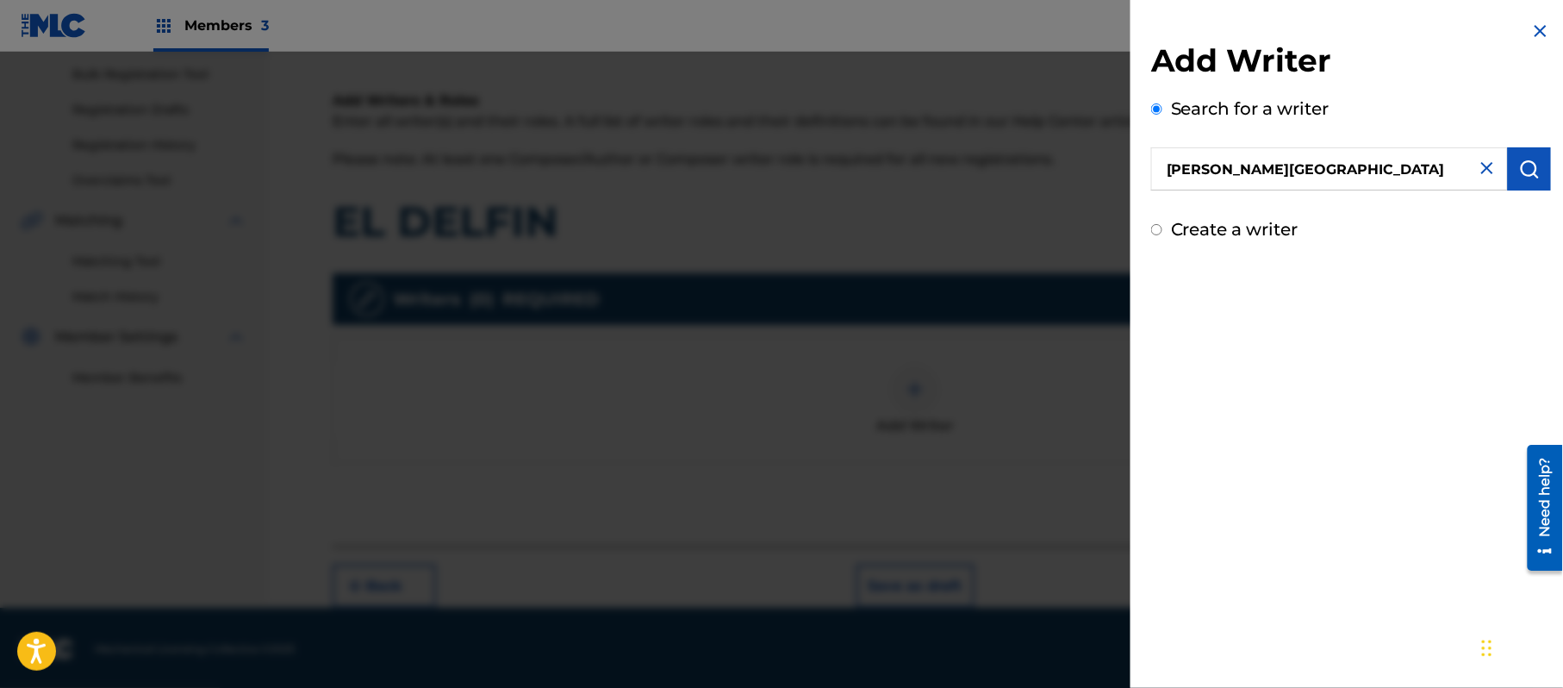
click at [1520, 159] on img "submit" at bounding box center [1530, 169] width 21 height 21
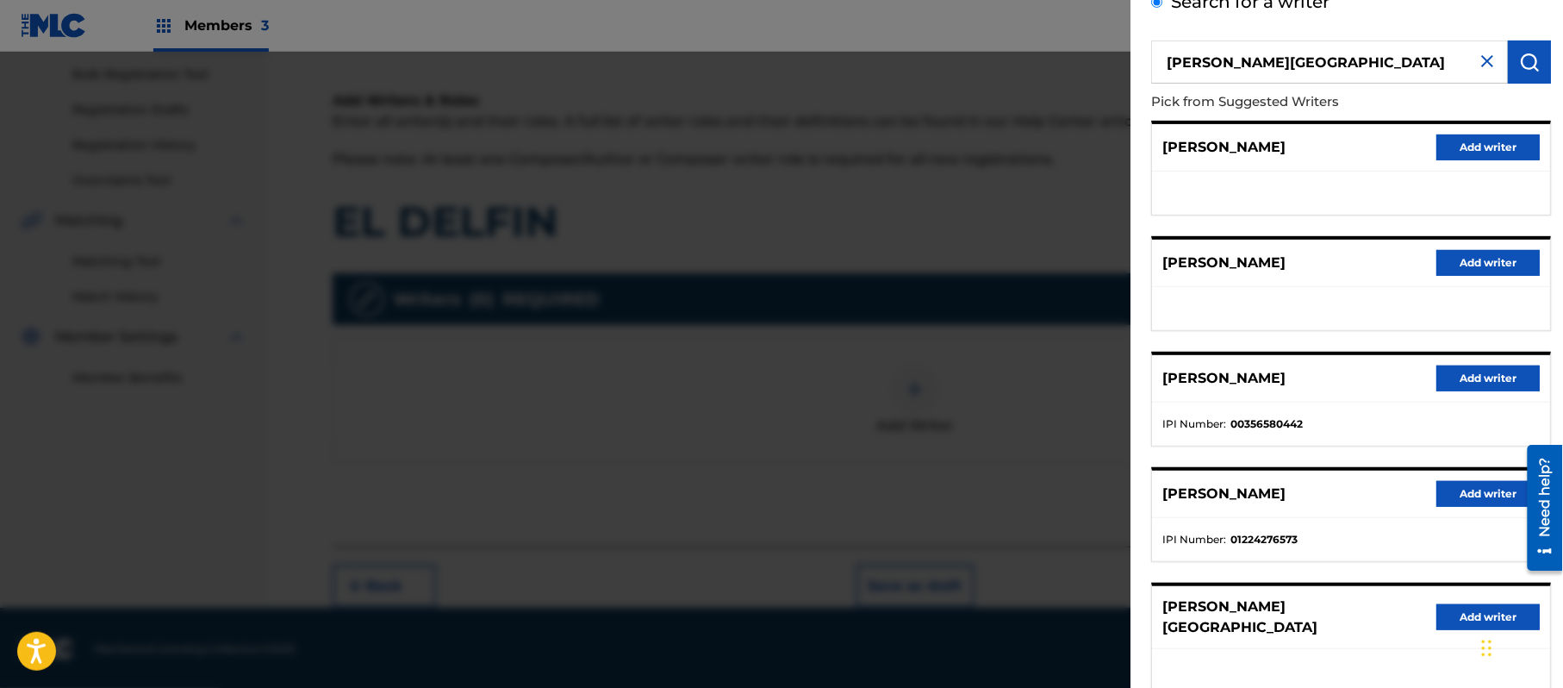
scroll to position [208, 0]
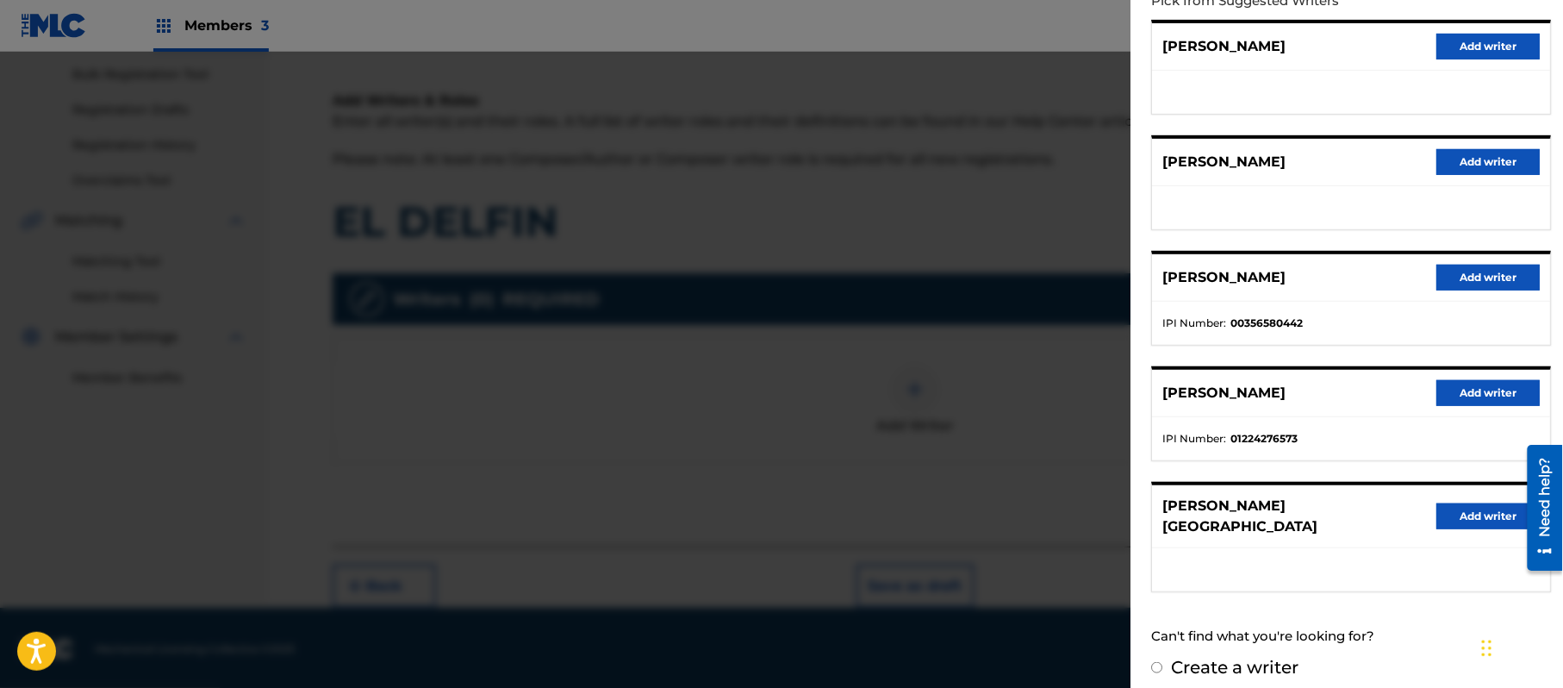
click at [1501, 503] on button "Add writer" at bounding box center [1488, 516] width 103 height 26
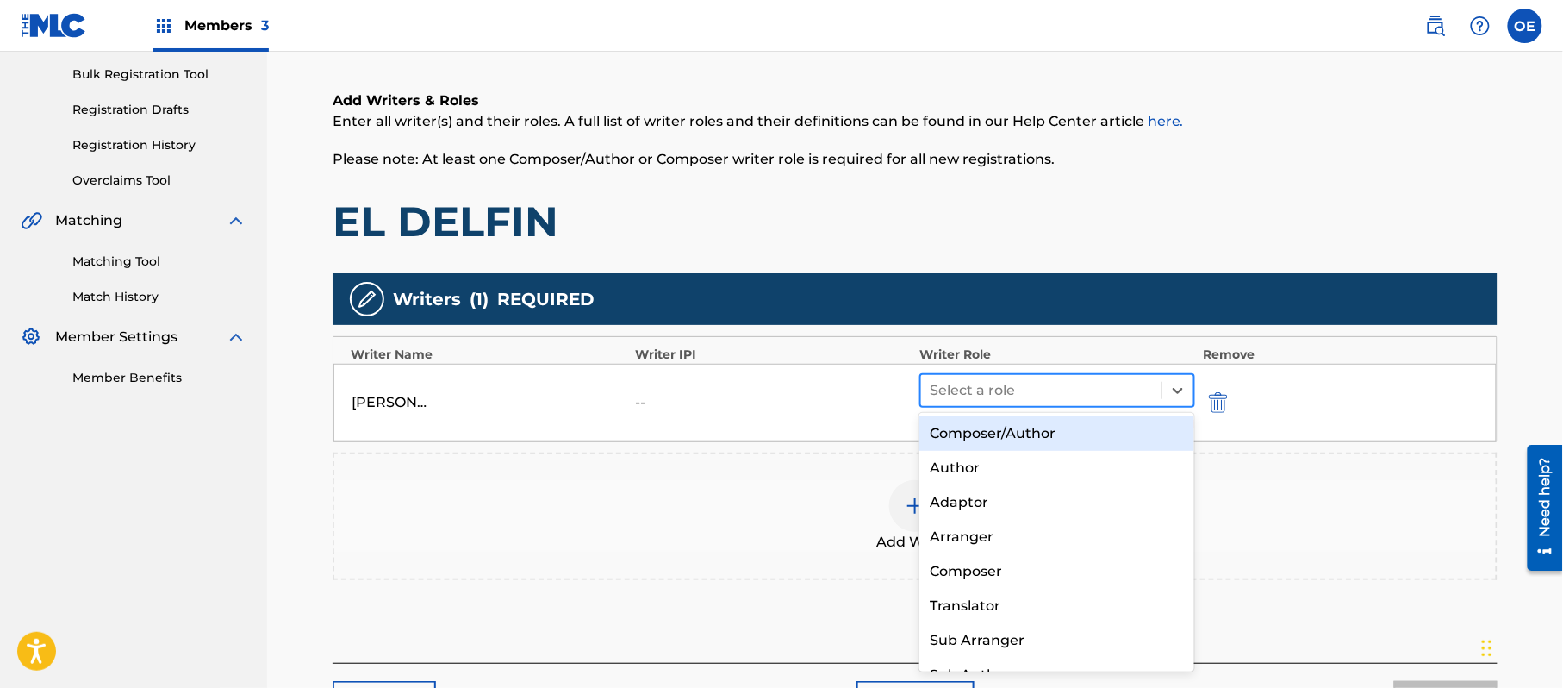
click at [1057, 375] on div "Select a role" at bounding box center [1041, 390] width 240 height 31
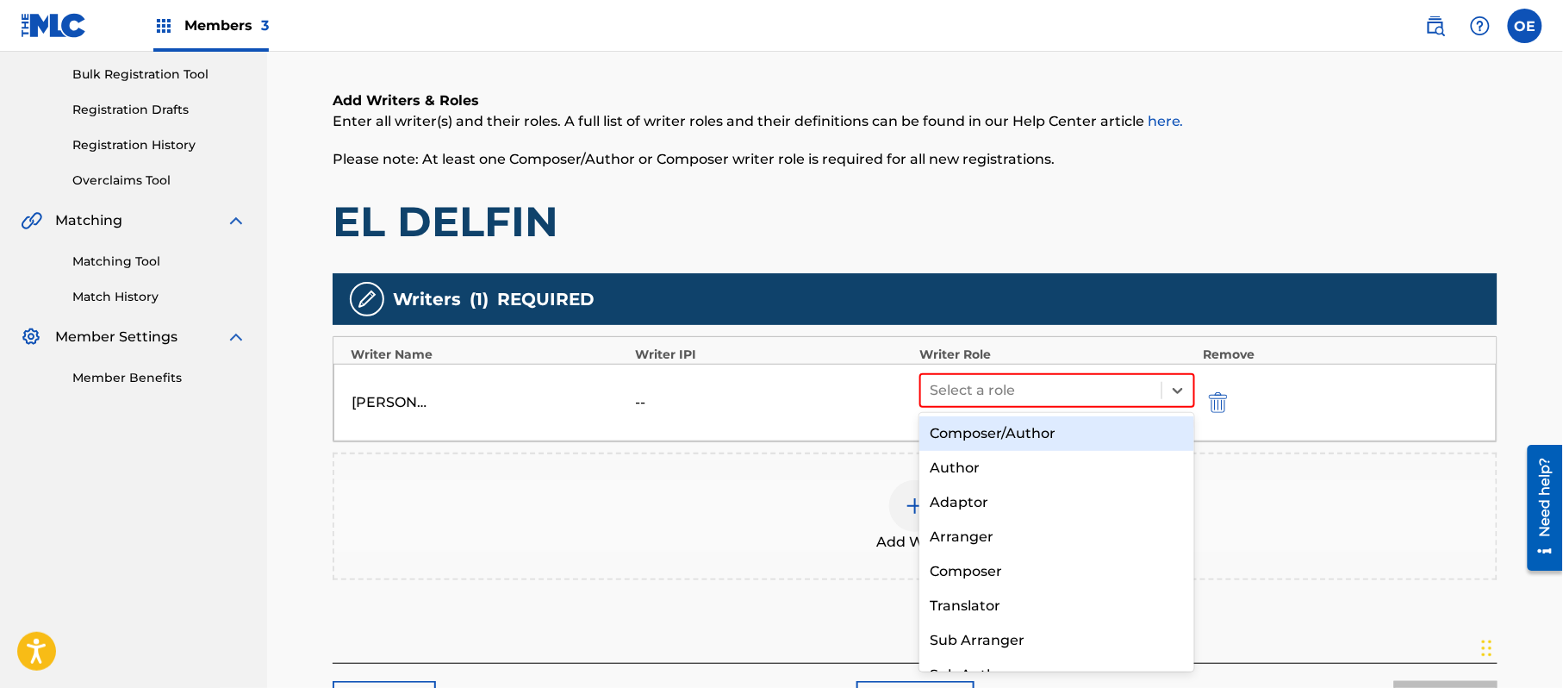
click at [1033, 431] on div "Composer/Author" at bounding box center [1057, 433] width 275 height 34
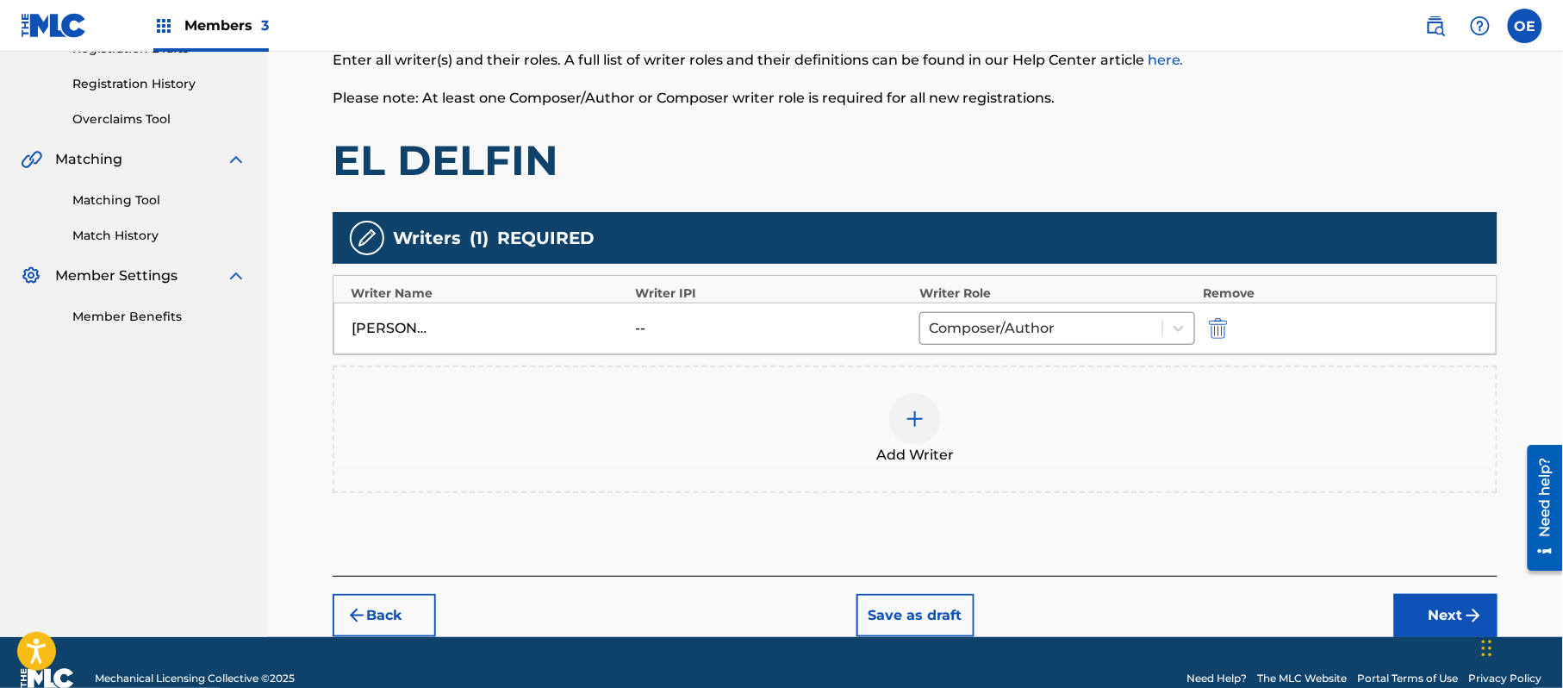
scroll to position [343, 0]
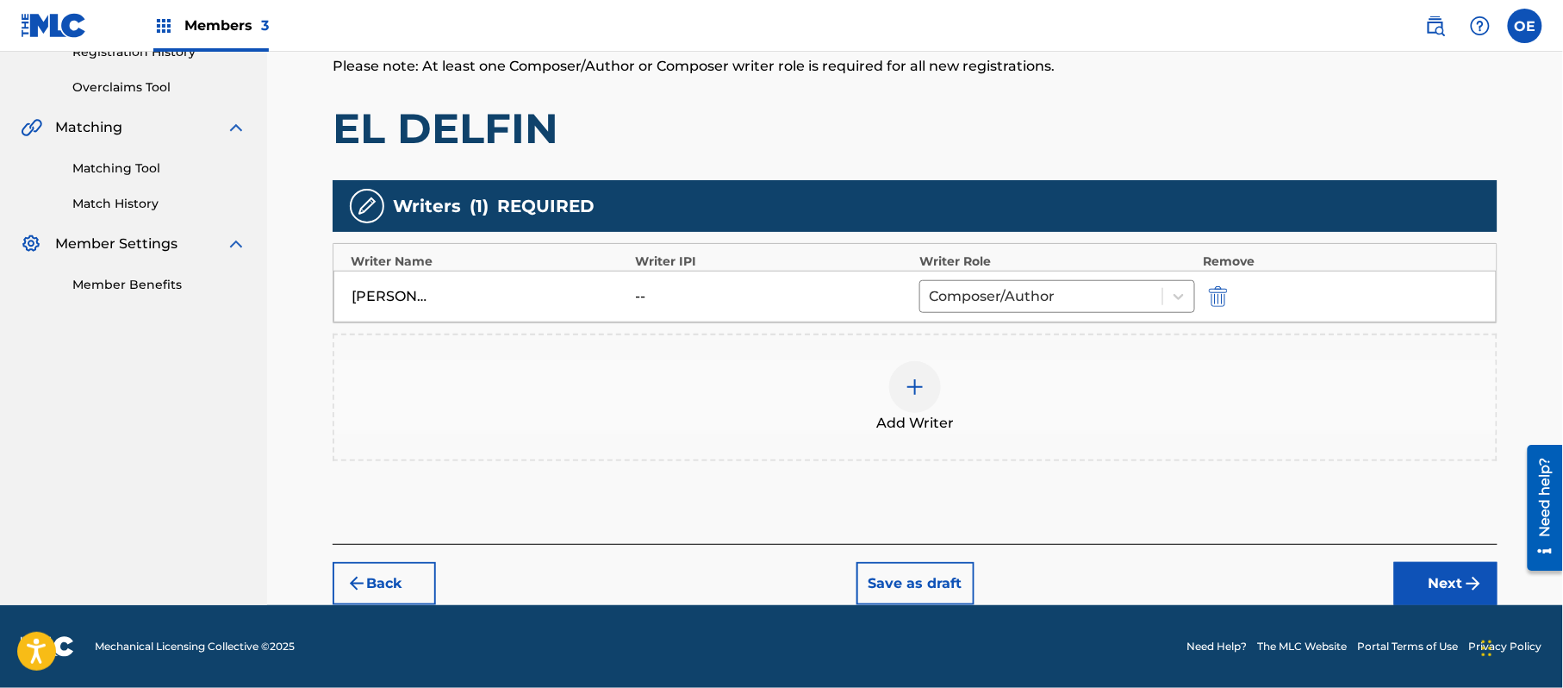
click at [1419, 569] on button "Next" at bounding box center [1446, 583] width 103 height 43
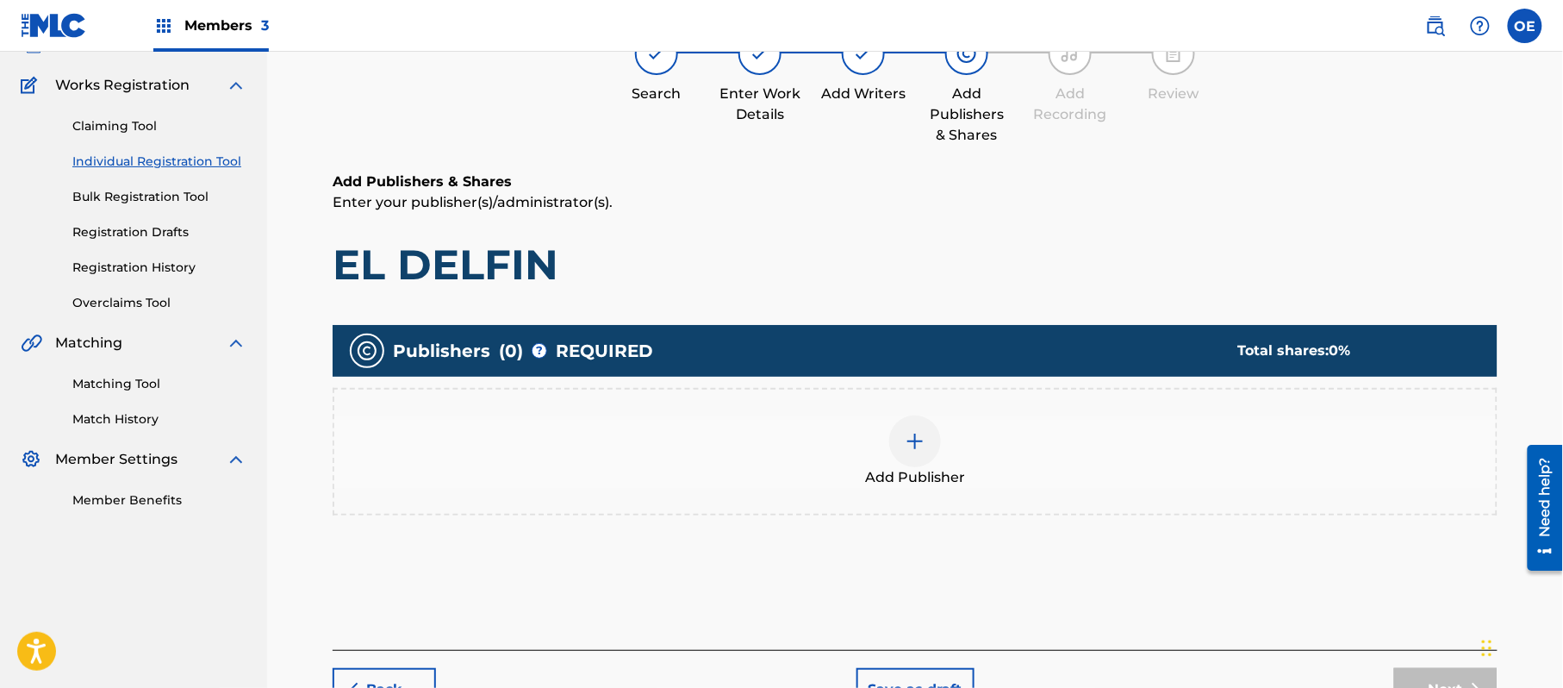
scroll to position [78, 0]
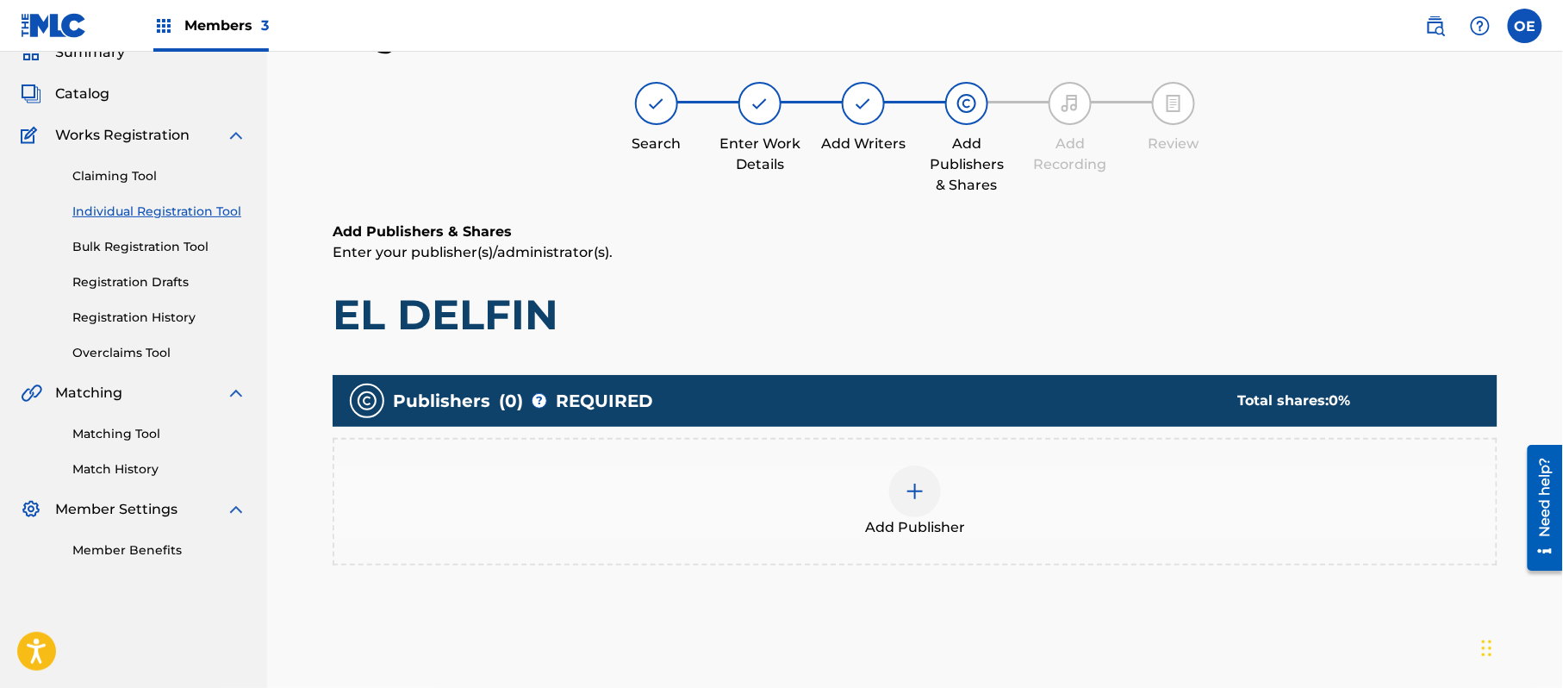
click at [977, 525] on div "Add Publisher" at bounding box center [915, 501] width 1162 height 72
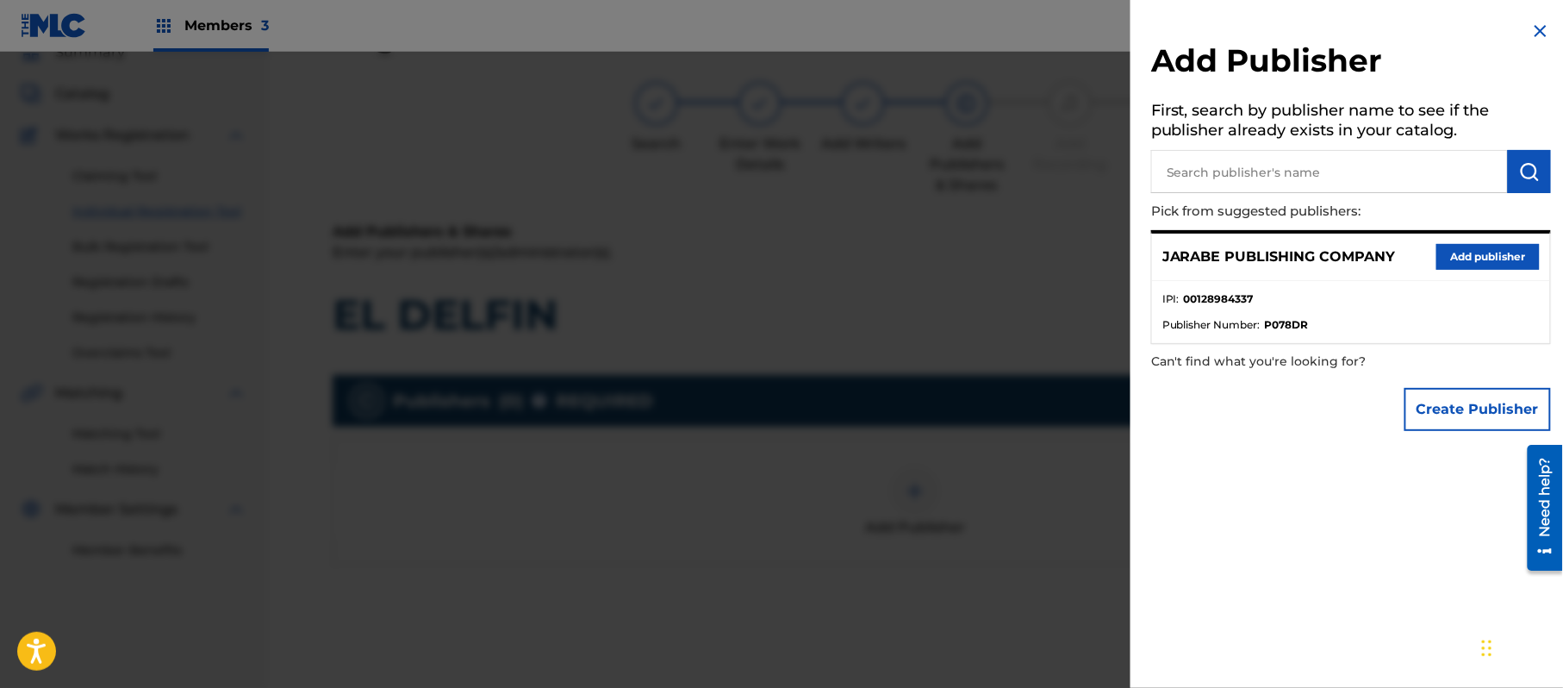
drag, startPoint x: 1477, startPoint y: 259, endPoint x: 1463, endPoint y: 267, distance: 17.0
click at [1477, 259] on button "Add publisher" at bounding box center [1488, 257] width 103 height 26
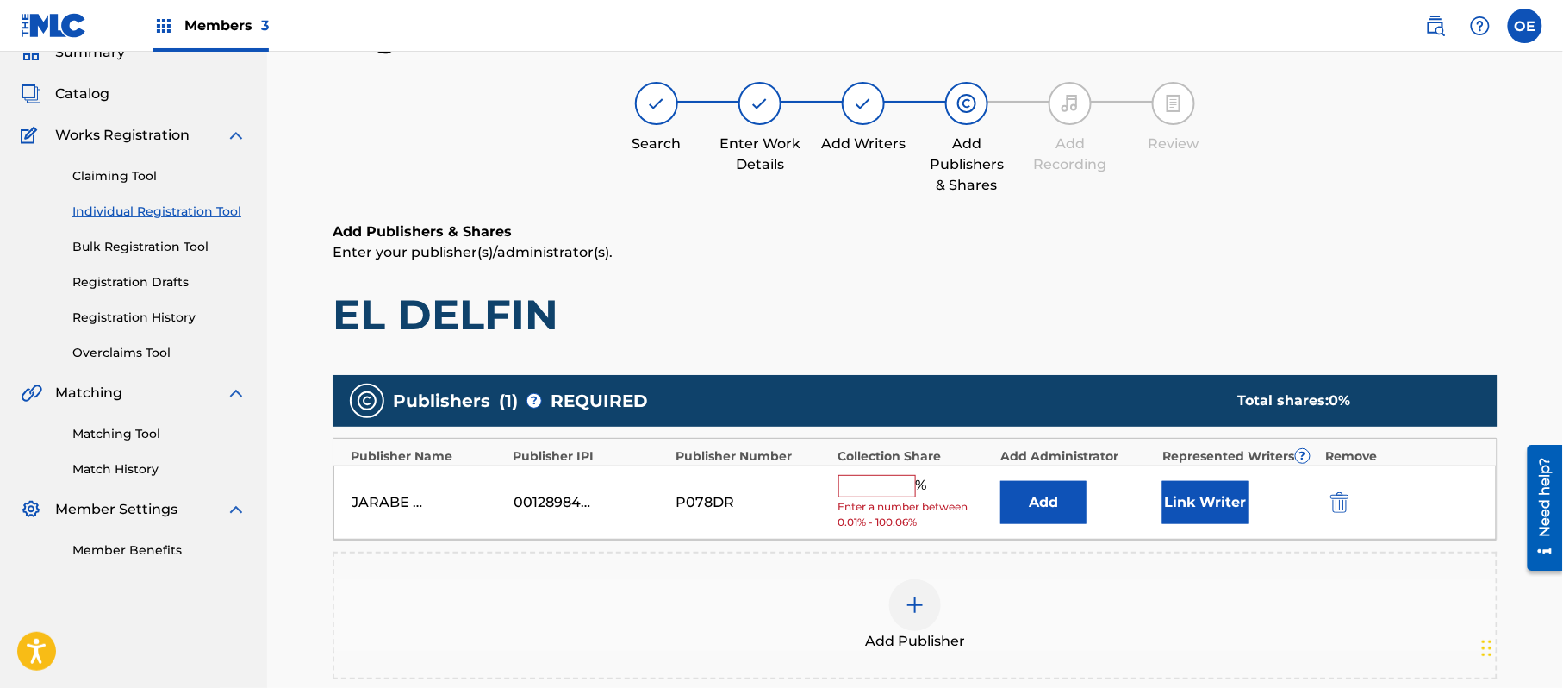
click at [848, 487] on input "text" at bounding box center [878, 486] width 78 height 22
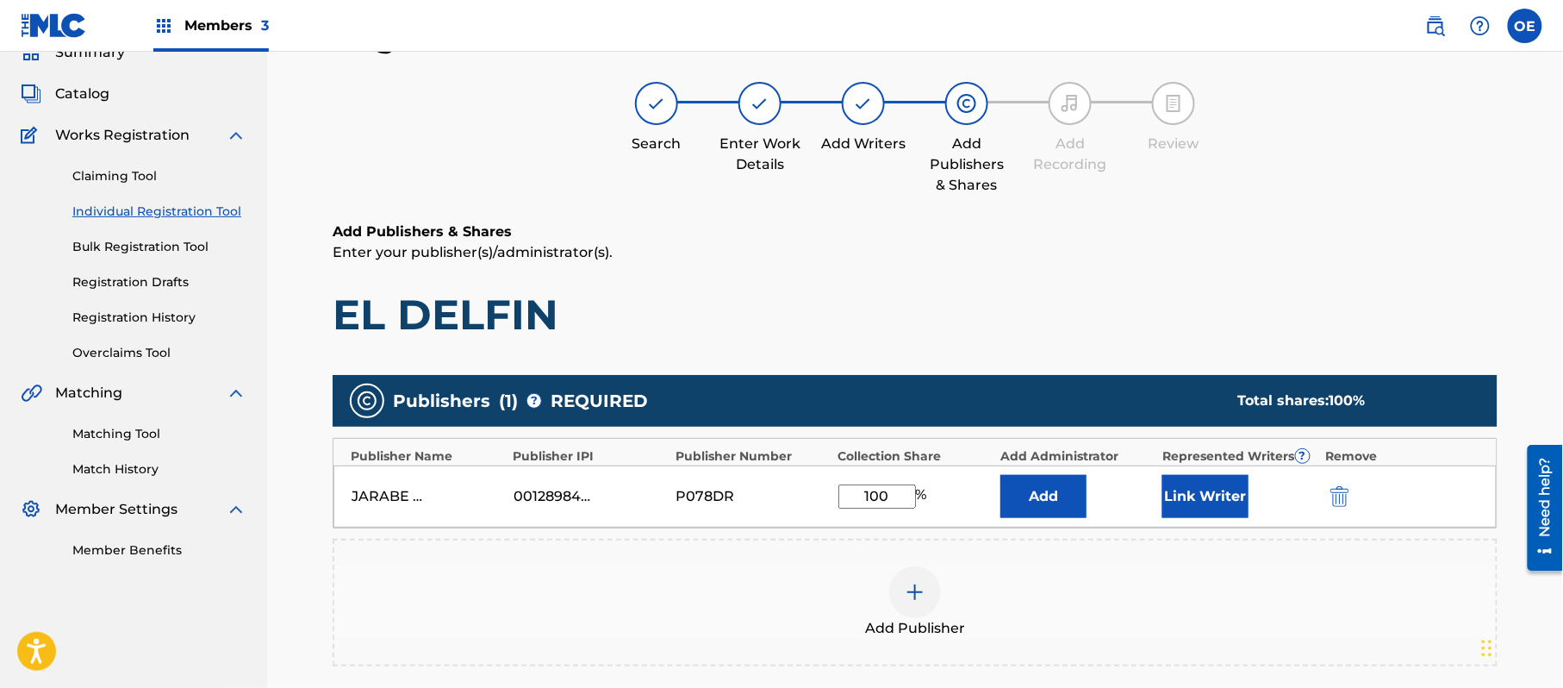
click at [1169, 503] on button "Link Writer" at bounding box center [1206, 496] width 86 height 43
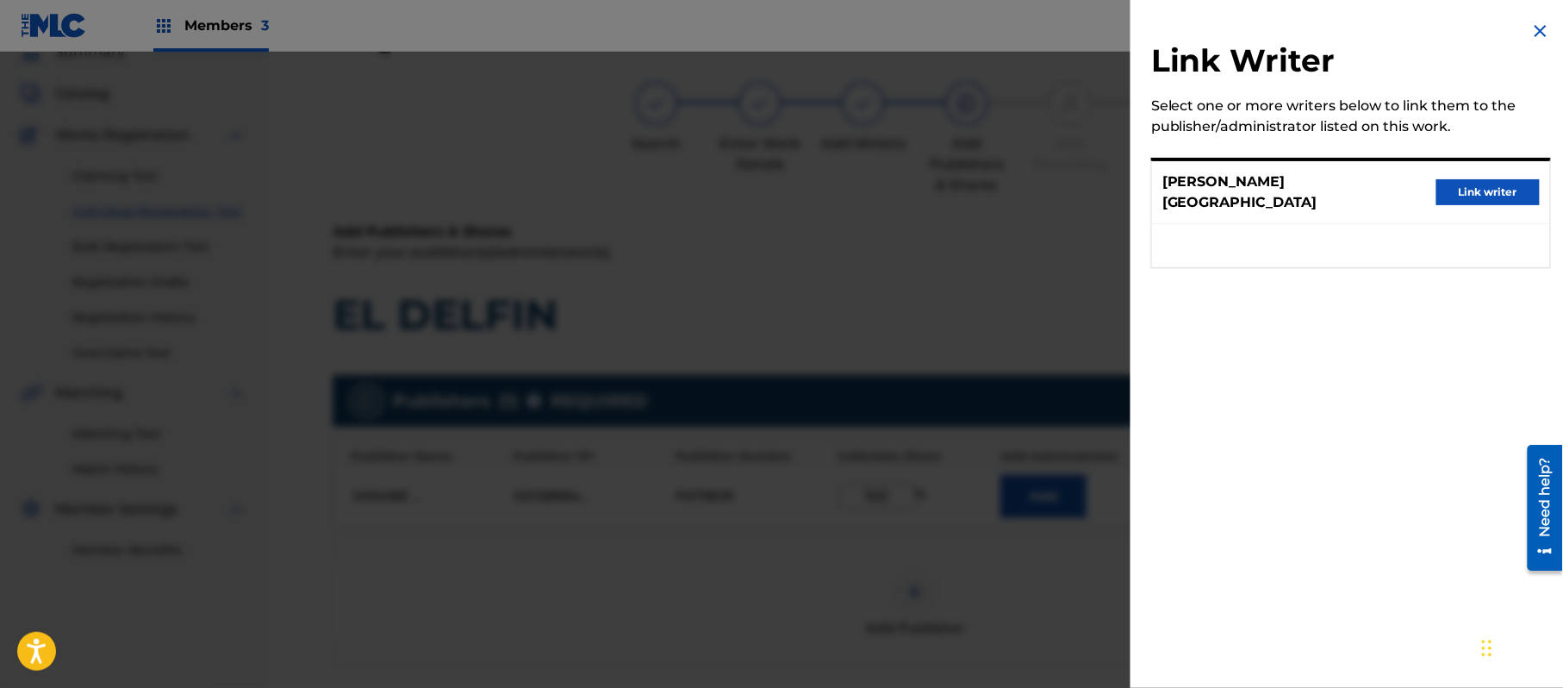
click at [1480, 179] on button "Link writer" at bounding box center [1488, 192] width 103 height 26
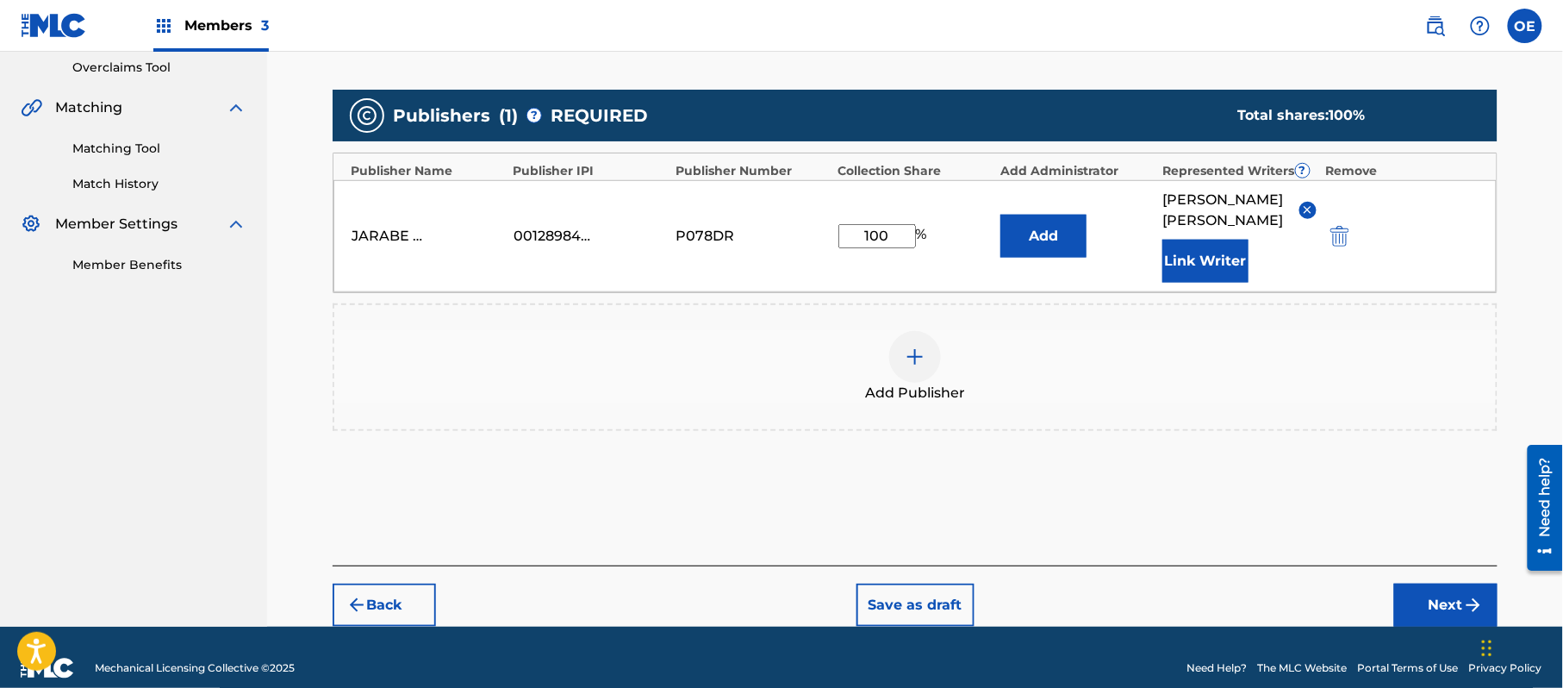
click at [1431, 584] on button "Next" at bounding box center [1446, 605] width 103 height 43
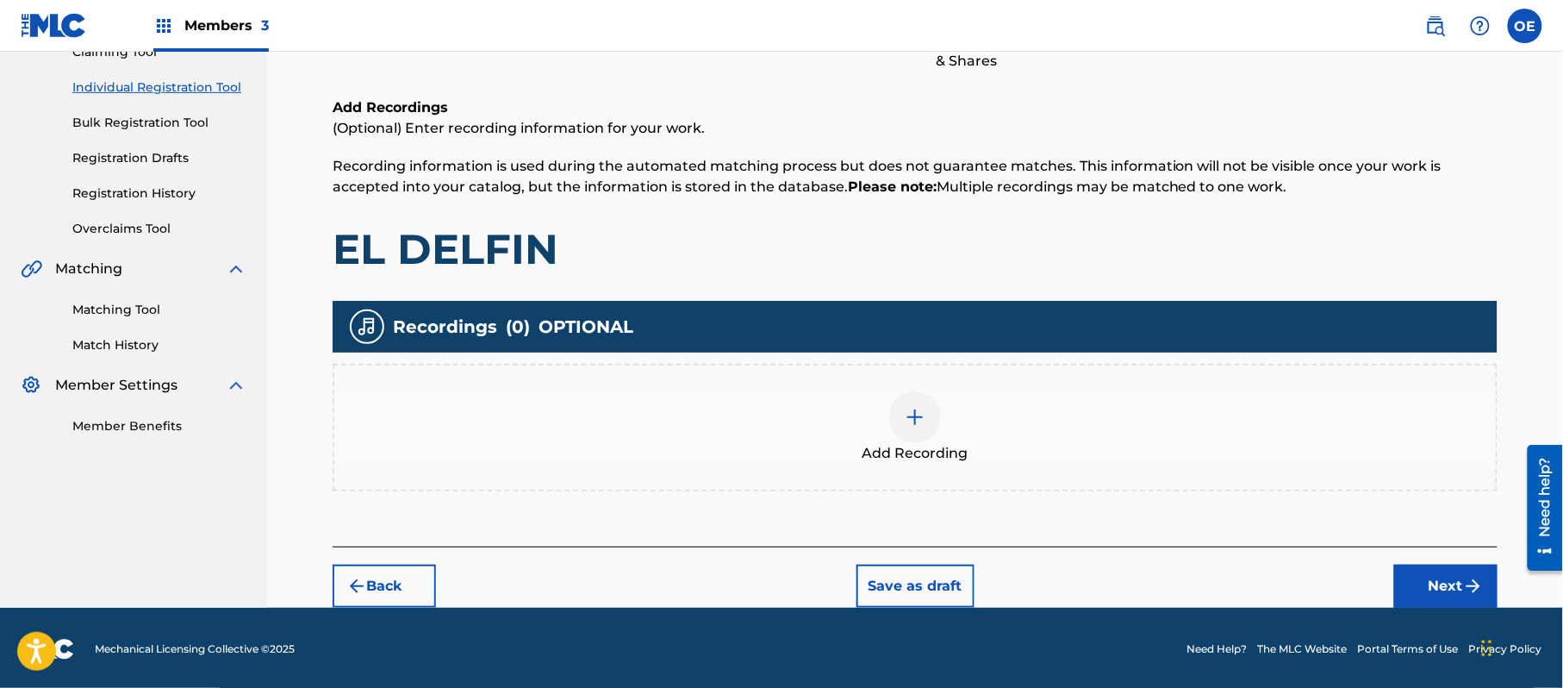
click at [1466, 579] on img "submit" at bounding box center [1474, 586] width 21 height 21
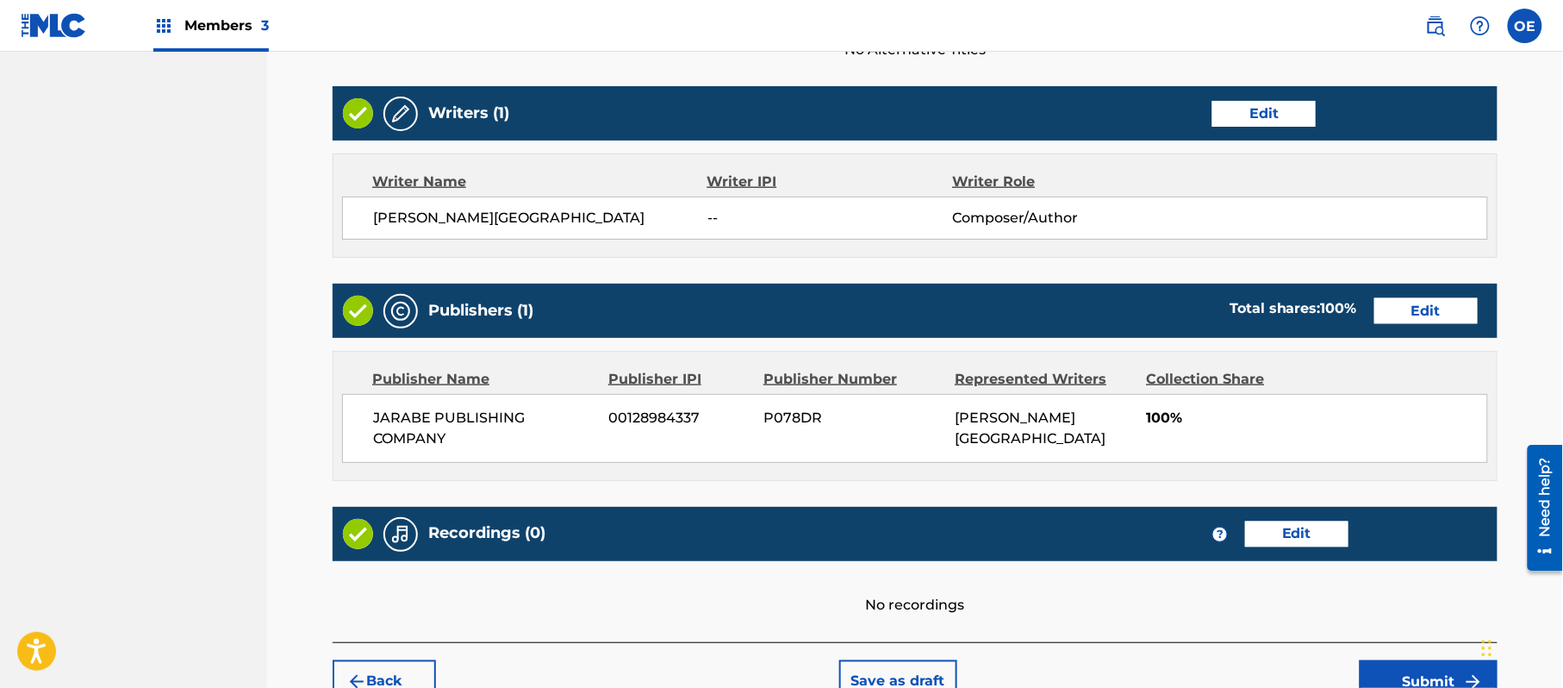
scroll to position [735, 0]
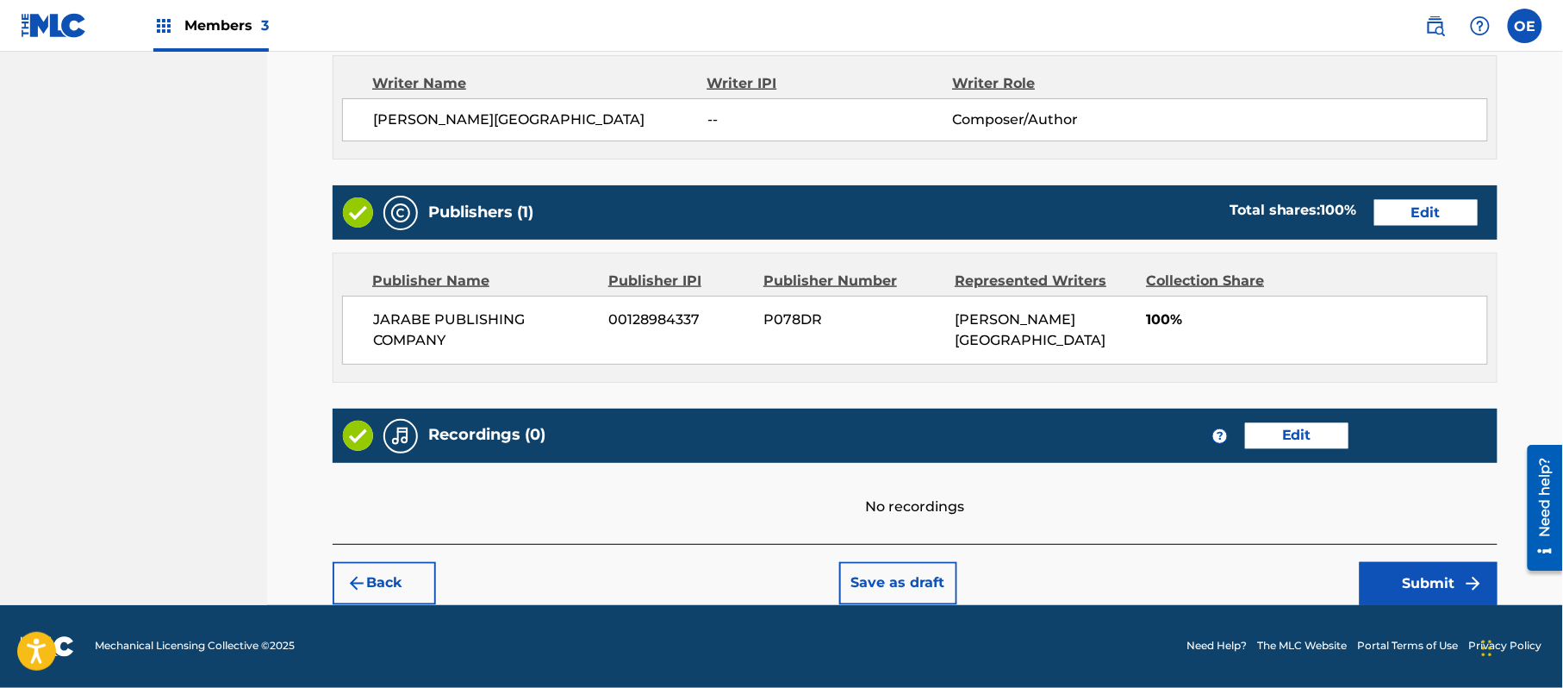
click at [1441, 560] on div "Back Save as draft Submit" at bounding box center [915, 574] width 1165 height 61
click at [1411, 574] on button "Submit" at bounding box center [1429, 583] width 138 height 43
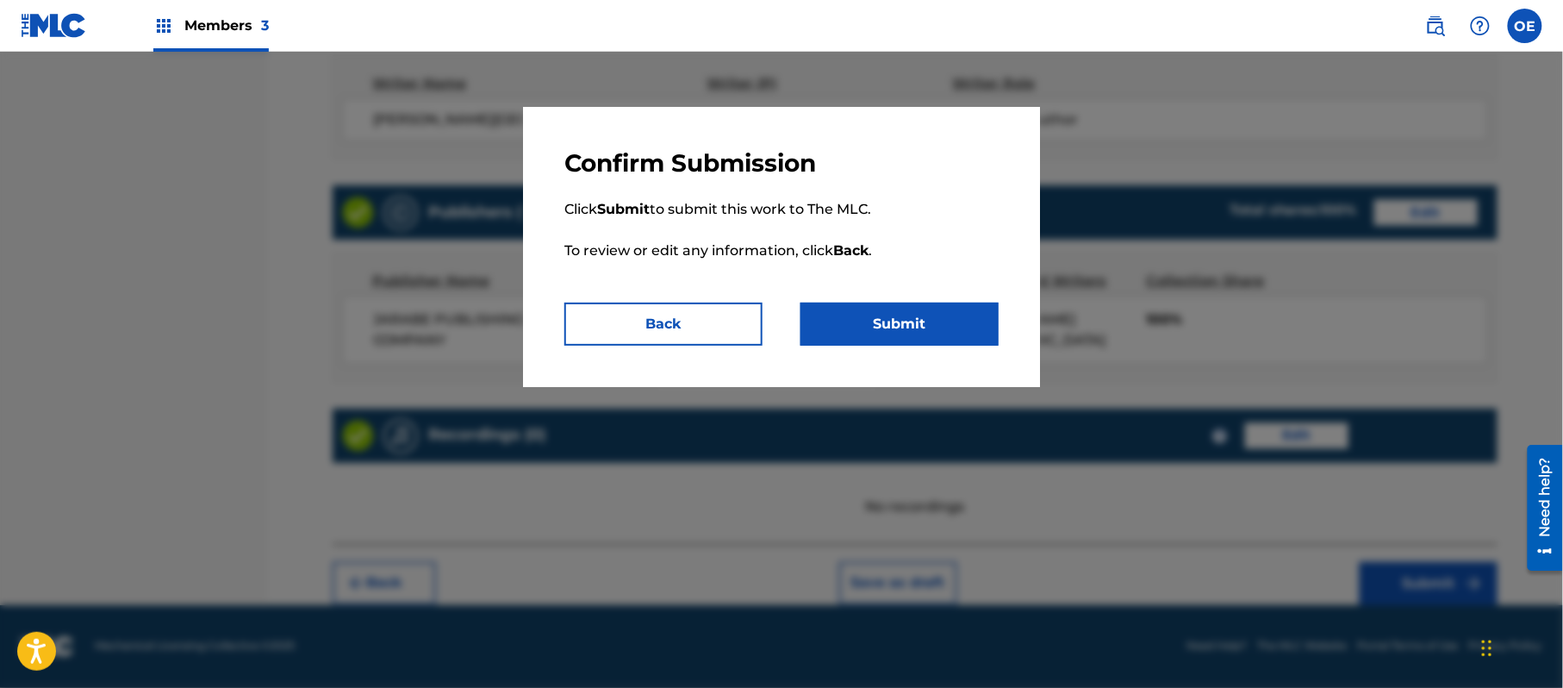
click at [919, 339] on button "Submit" at bounding box center [900, 324] width 198 height 43
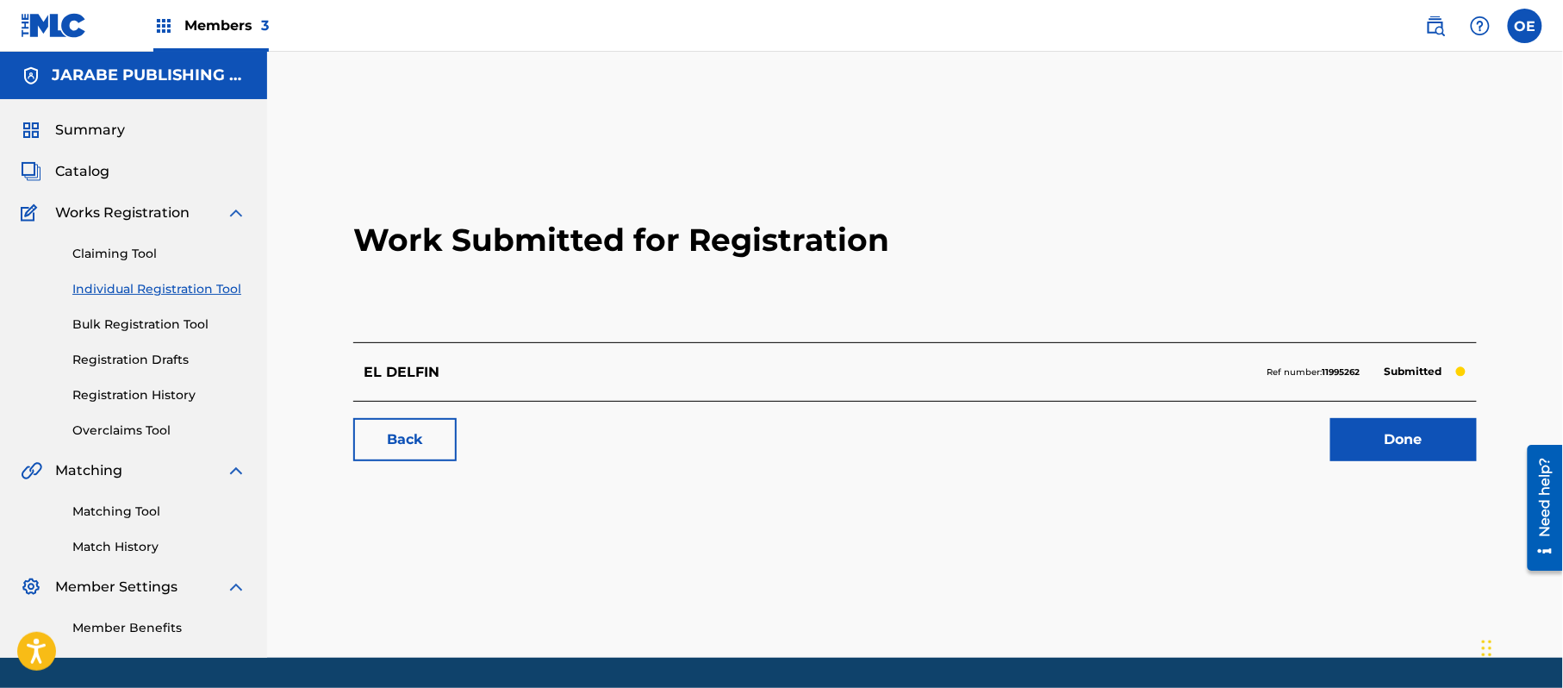
click at [203, 273] on div "Claiming Tool Individual Registration Tool Bulk Registration Tool Registration …" at bounding box center [134, 331] width 226 height 216
click at [164, 297] on link "Individual Registration Tool" at bounding box center [159, 289] width 174 height 18
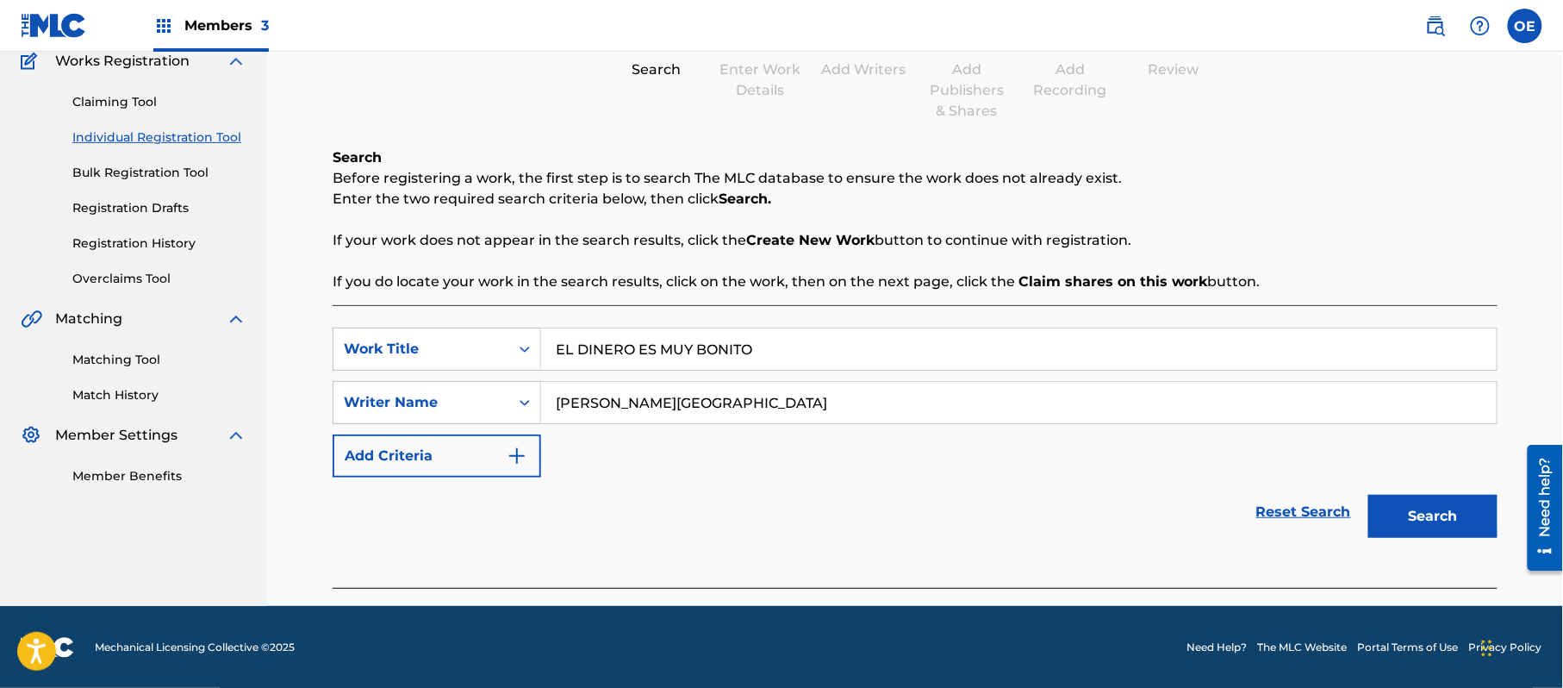
scroll to position [153, 0]
drag, startPoint x: 1435, startPoint y: 511, endPoint x: 1219, endPoint y: 483, distance: 218.2
click at [1434, 511] on button "Search" at bounding box center [1433, 515] width 129 height 43
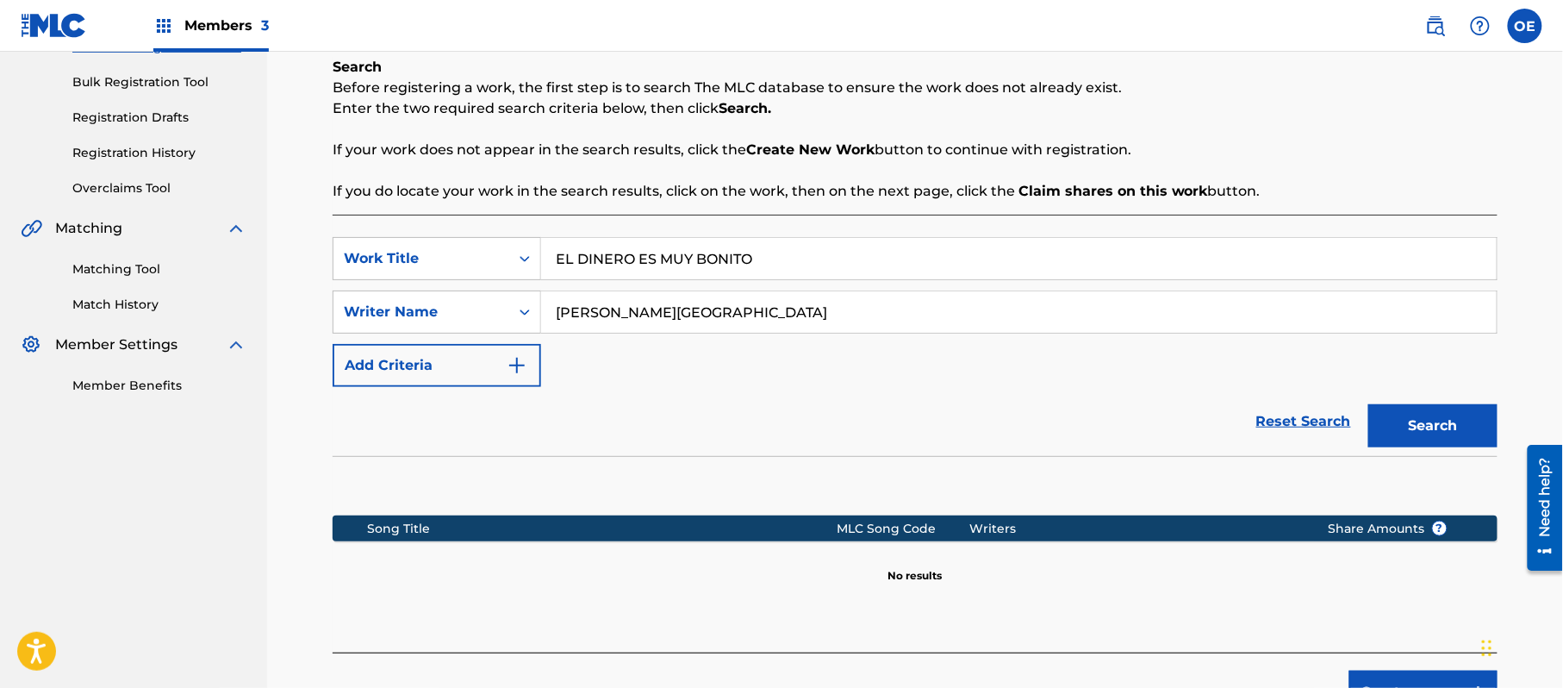
scroll to position [352, 0]
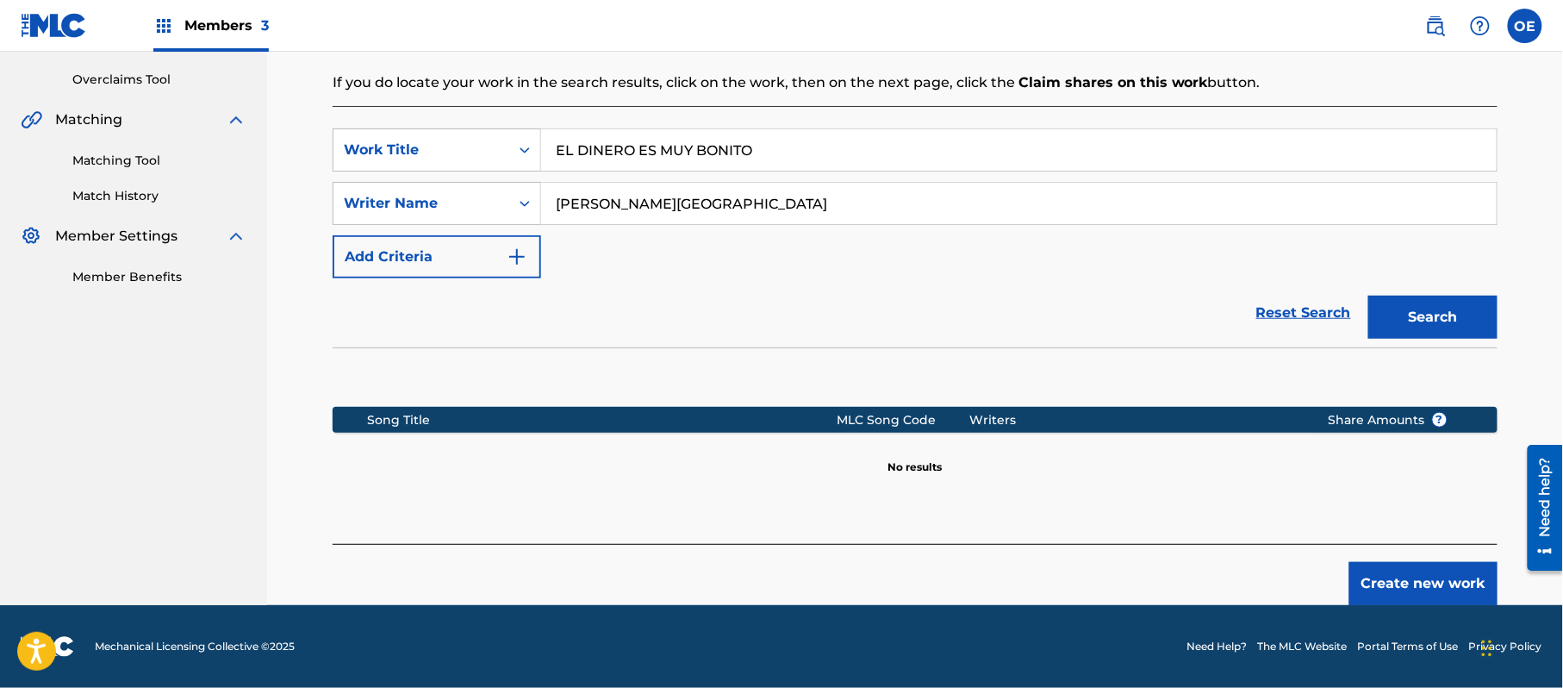
click at [1350, 555] on div "Create new work" at bounding box center [915, 574] width 1165 height 61
click at [1429, 580] on button "Create new work" at bounding box center [1424, 583] width 148 height 43
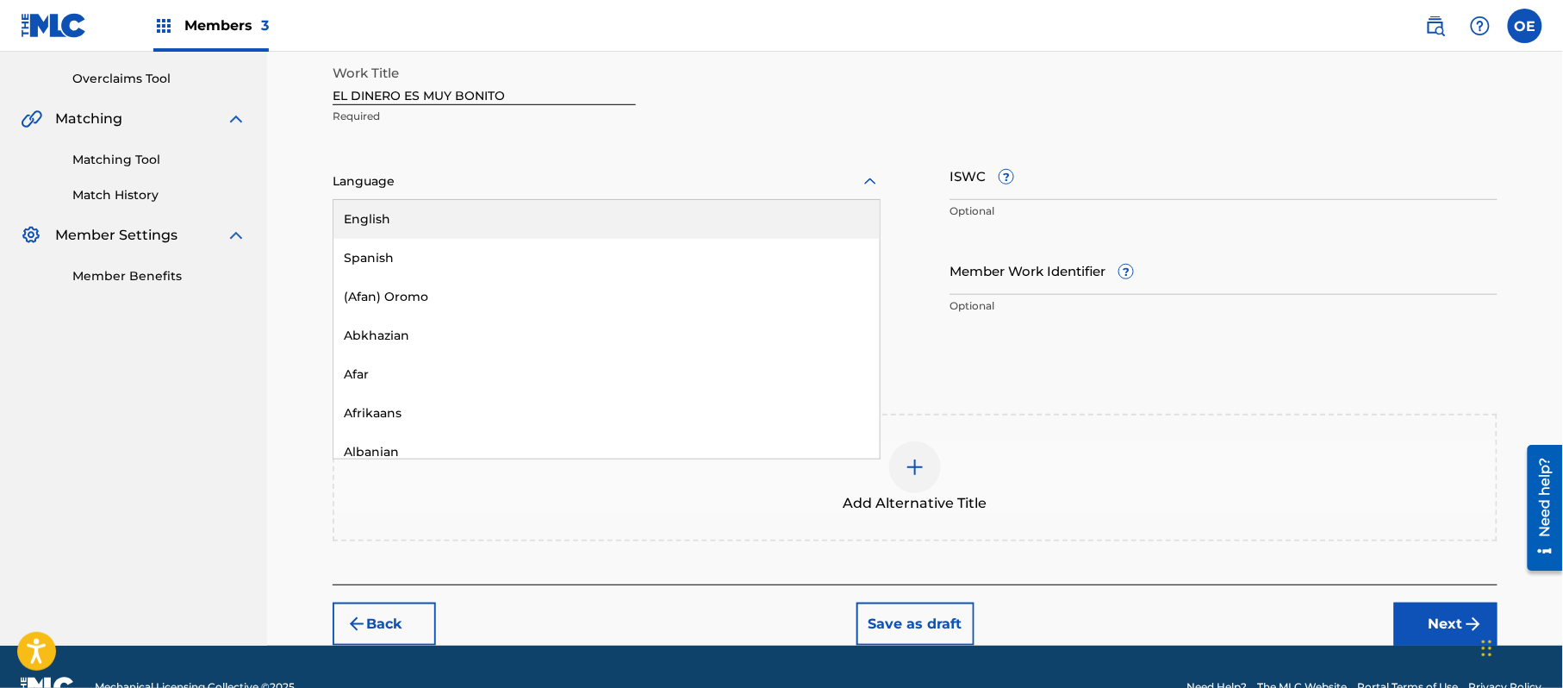
click at [396, 187] on div at bounding box center [607, 182] width 548 height 22
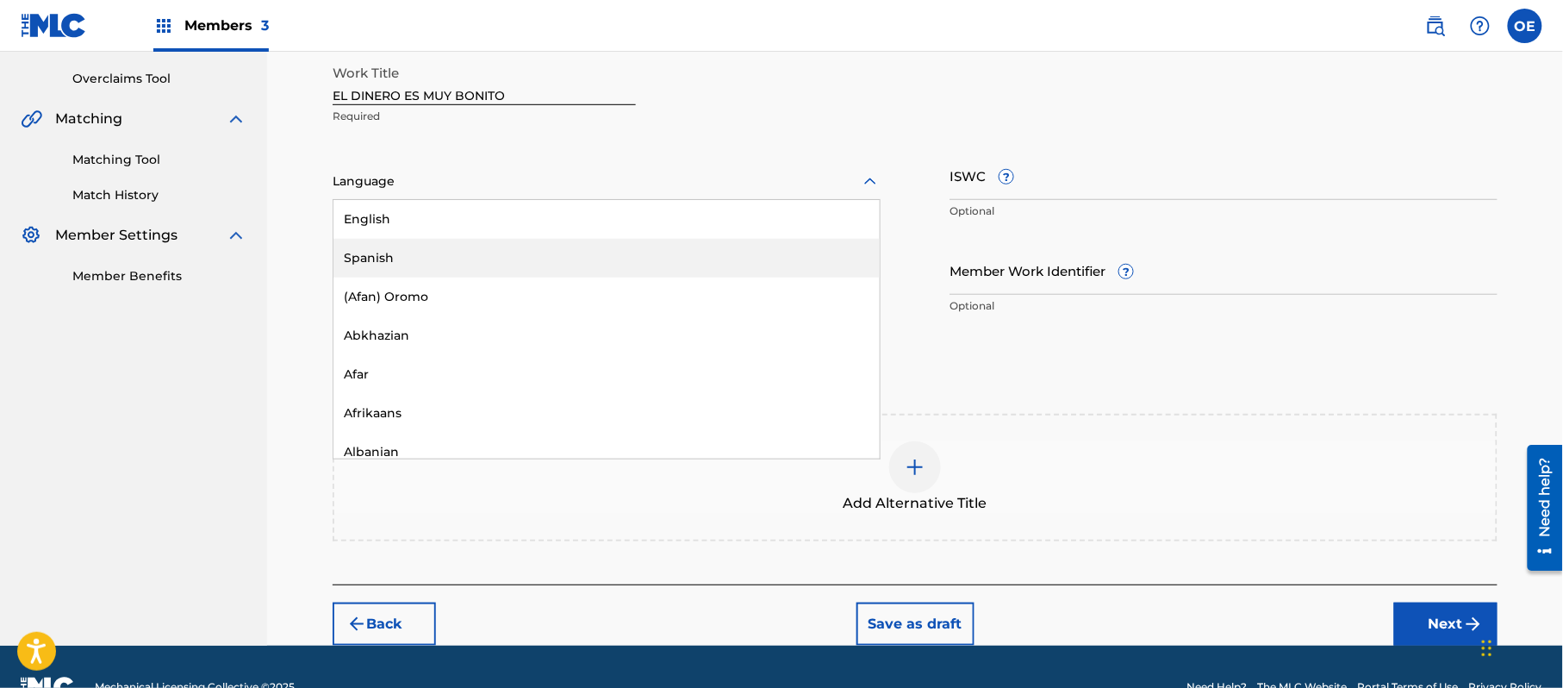
click at [400, 257] on div "Spanish" at bounding box center [607, 258] width 546 height 39
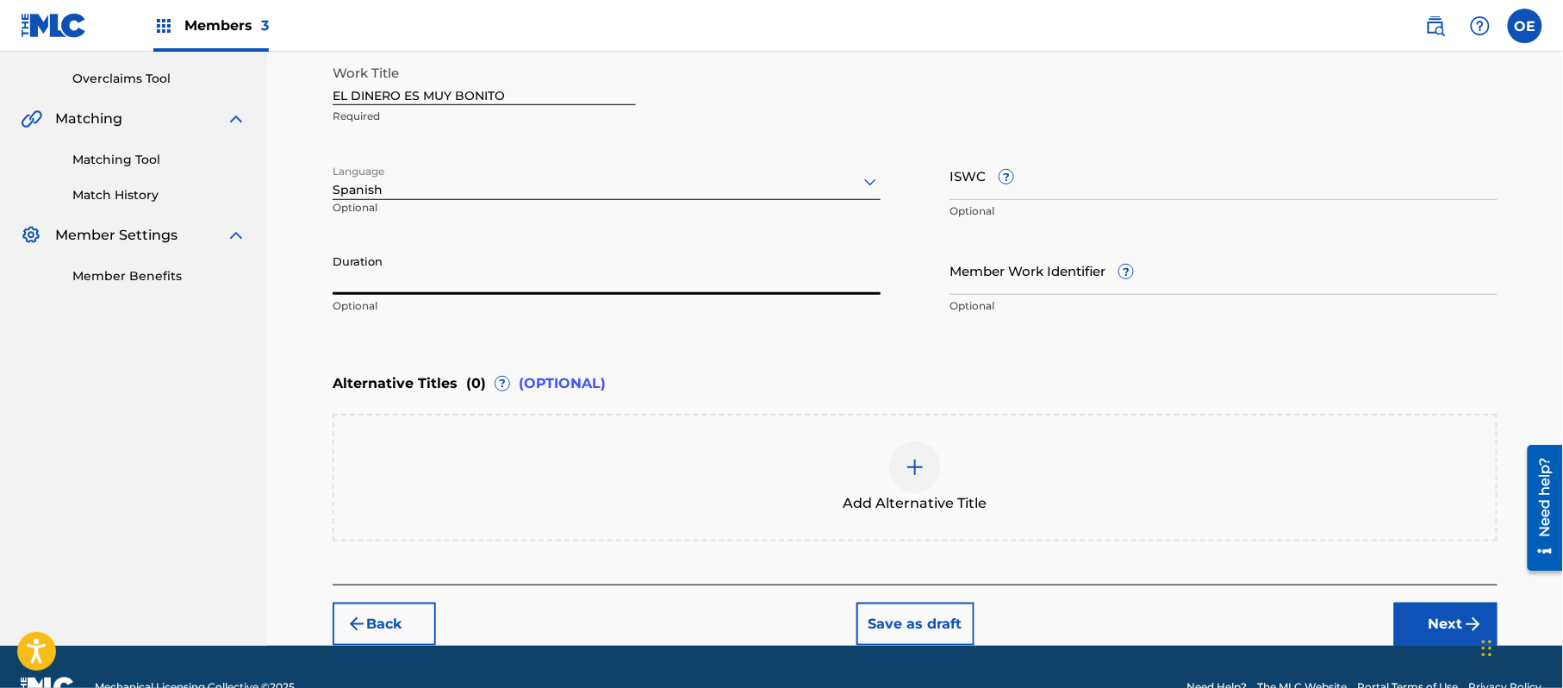
click at [404, 253] on input "Duration" at bounding box center [607, 270] width 548 height 49
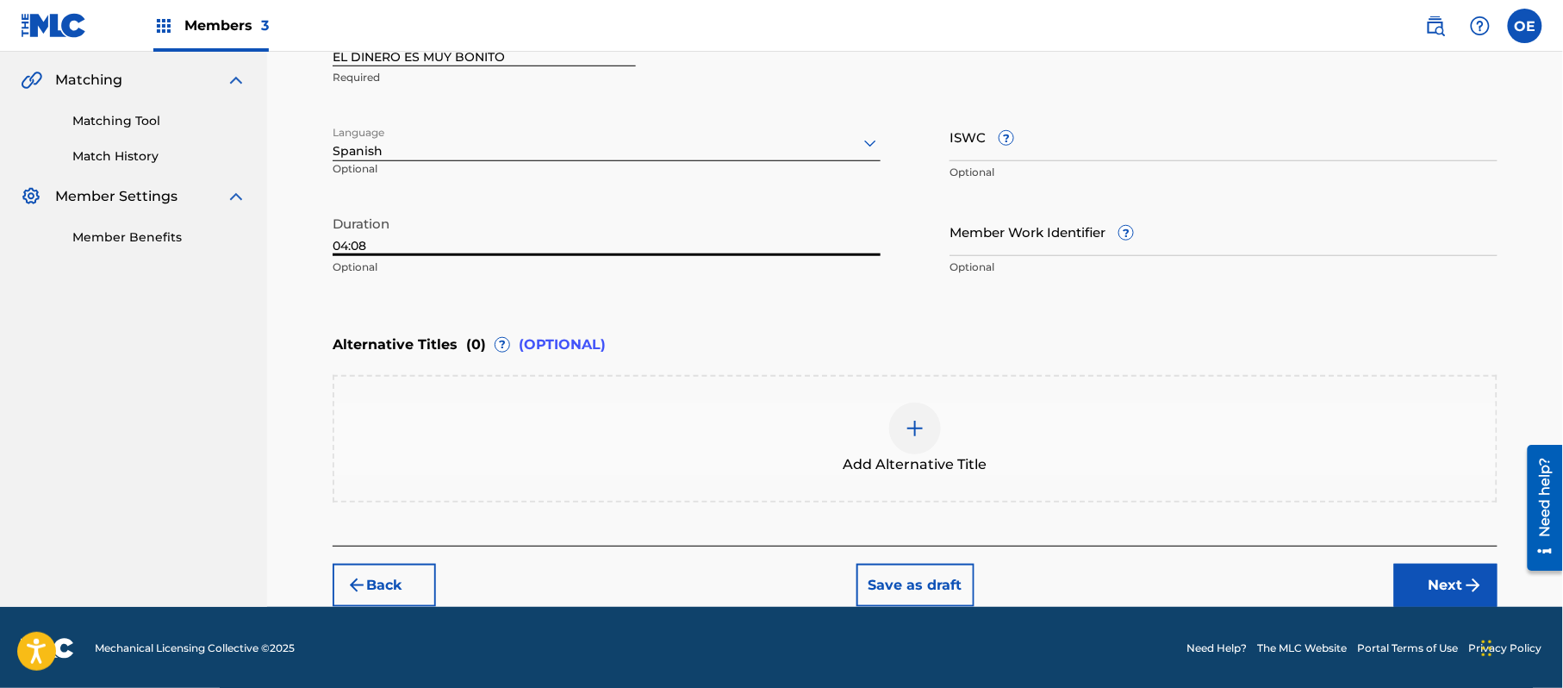
click at [1466, 580] on img "submit" at bounding box center [1474, 585] width 21 height 21
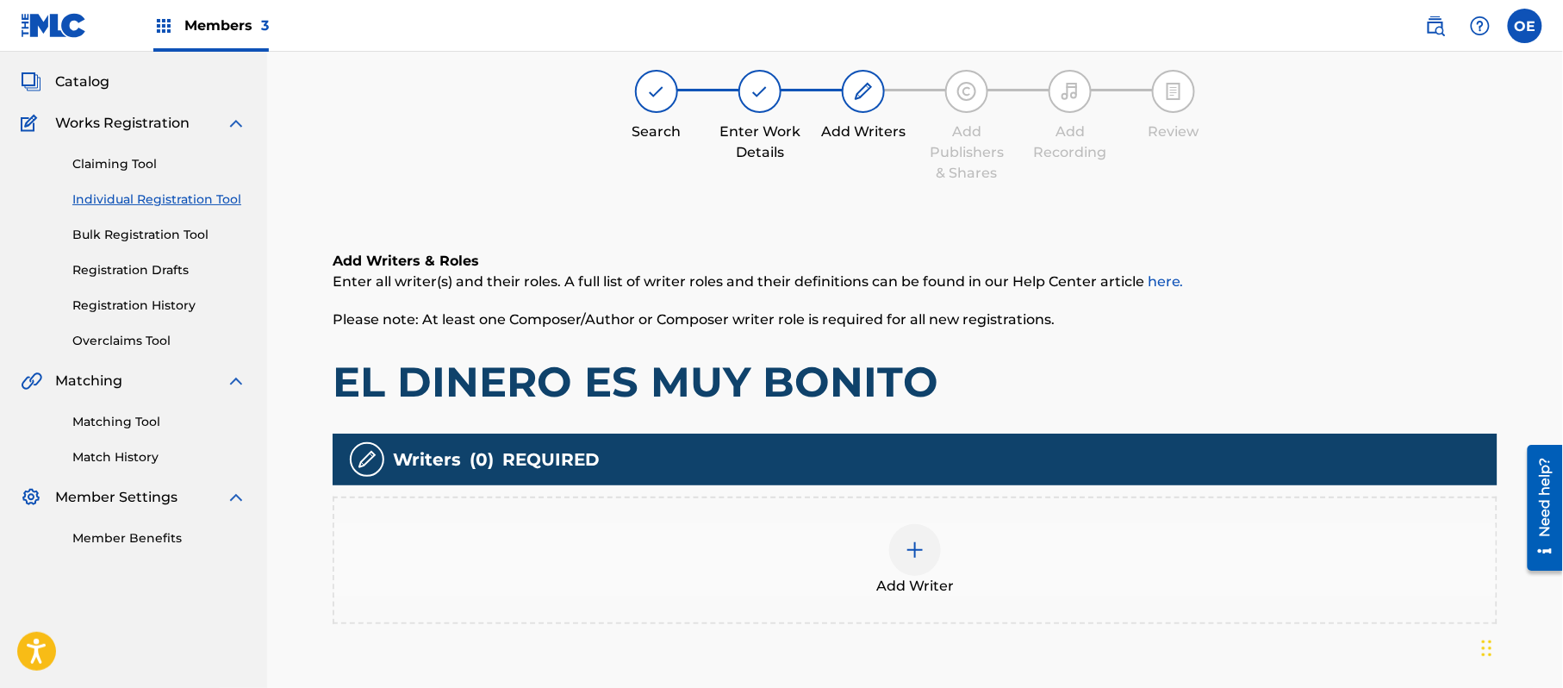
scroll to position [78, 0]
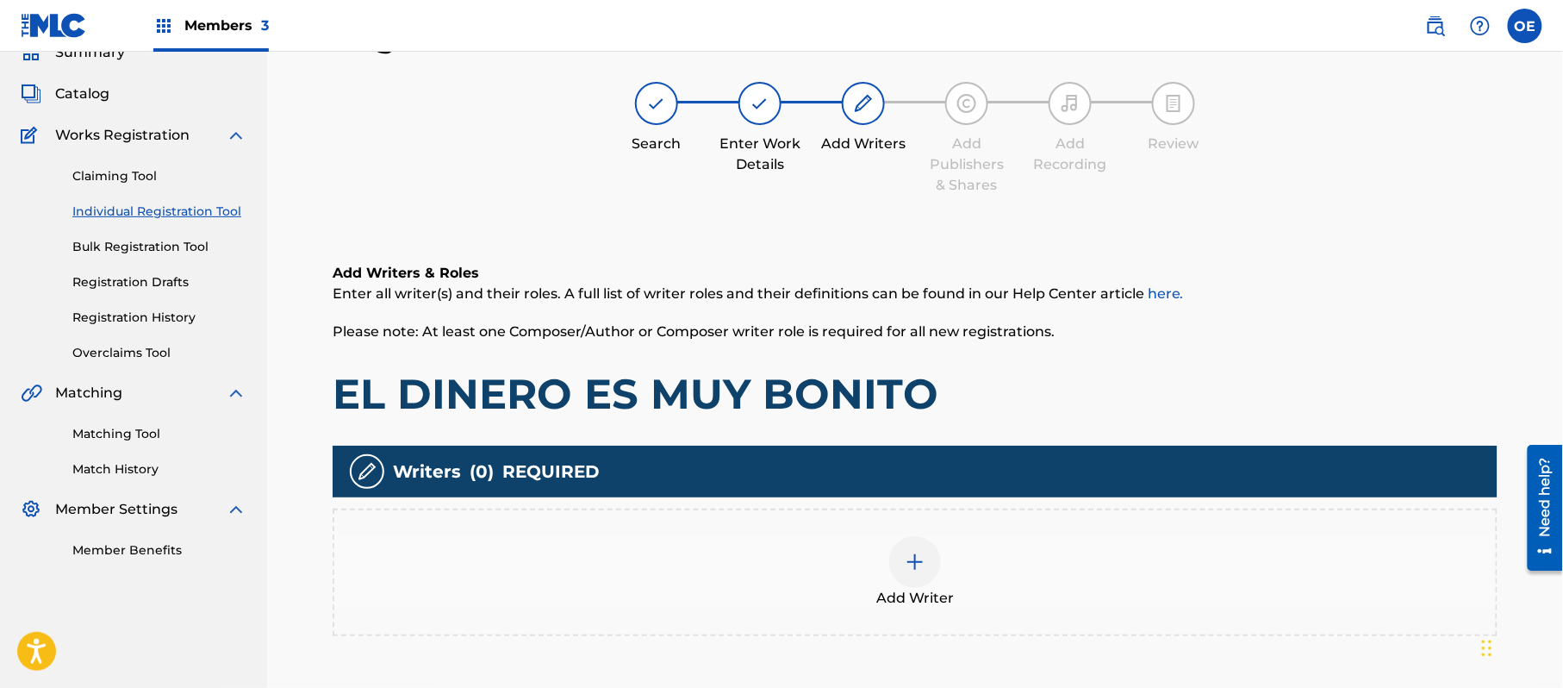
click at [841, 579] on div "Add Writer" at bounding box center [915, 572] width 1162 height 72
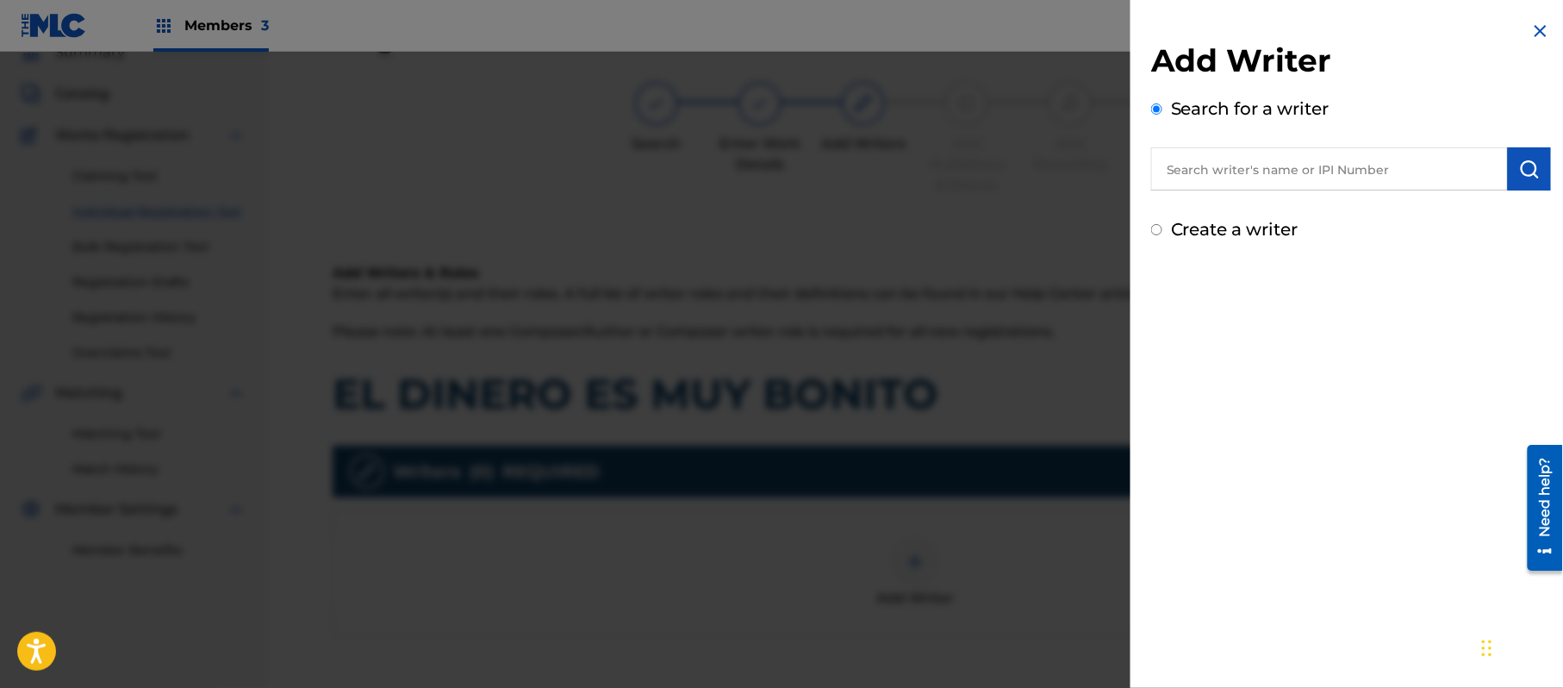
drag, startPoint x: 1259, startPoint y: 143, endPoint x: 1289, endPoint y: 176, distance: 44.5
click at [1531, 159] on img "submit" at bounding box center [1530, 169] width 21 height 21
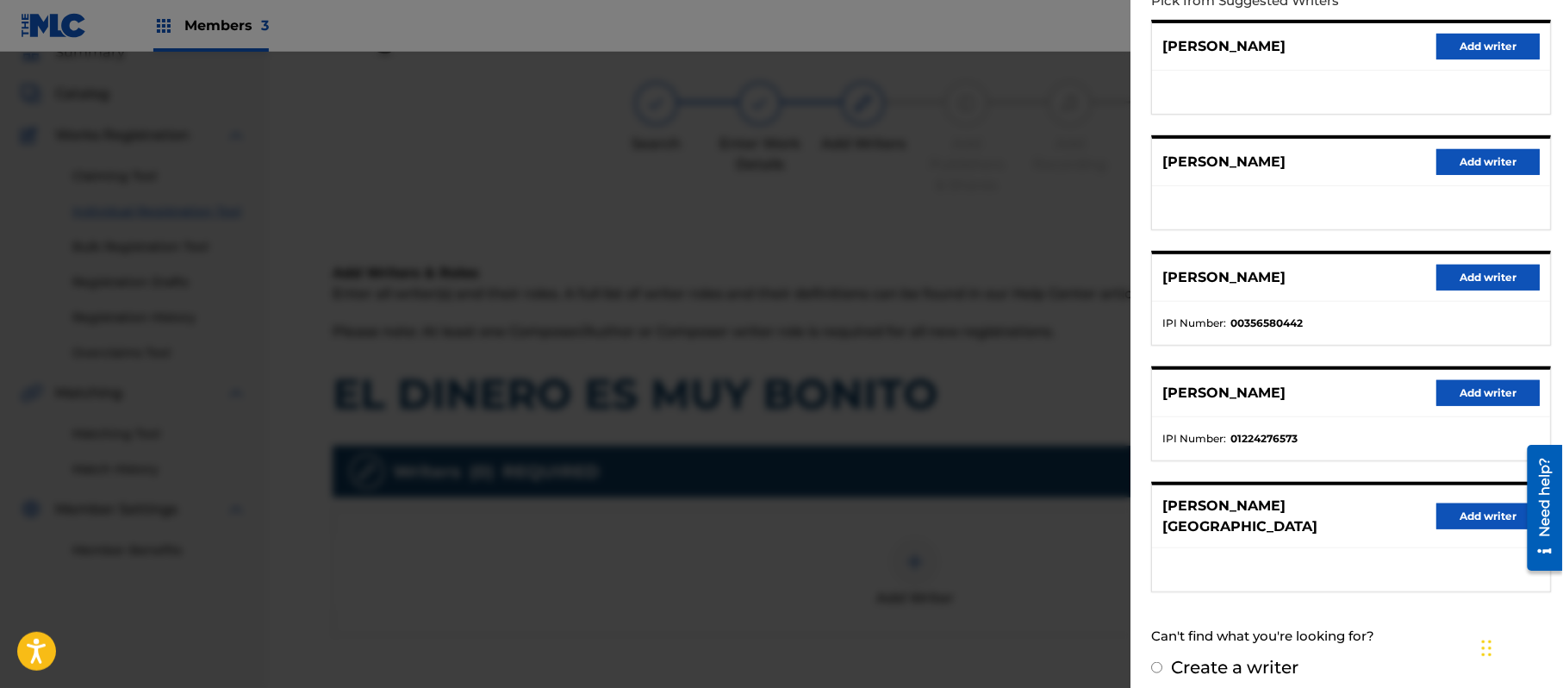
scroll to position [193, 0]
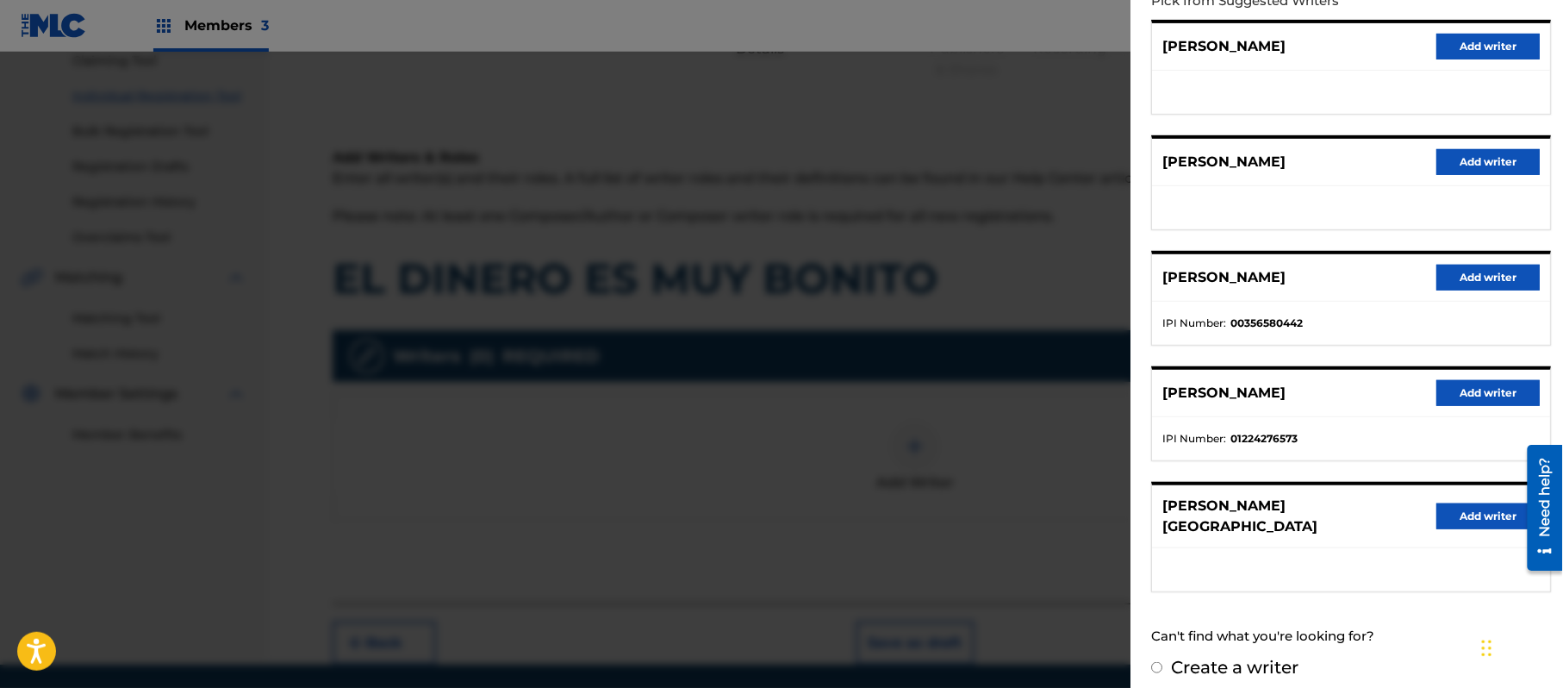
click at [1458, 504] on button "Add writer" at bounding box center [1488, 516] width 103 height 26
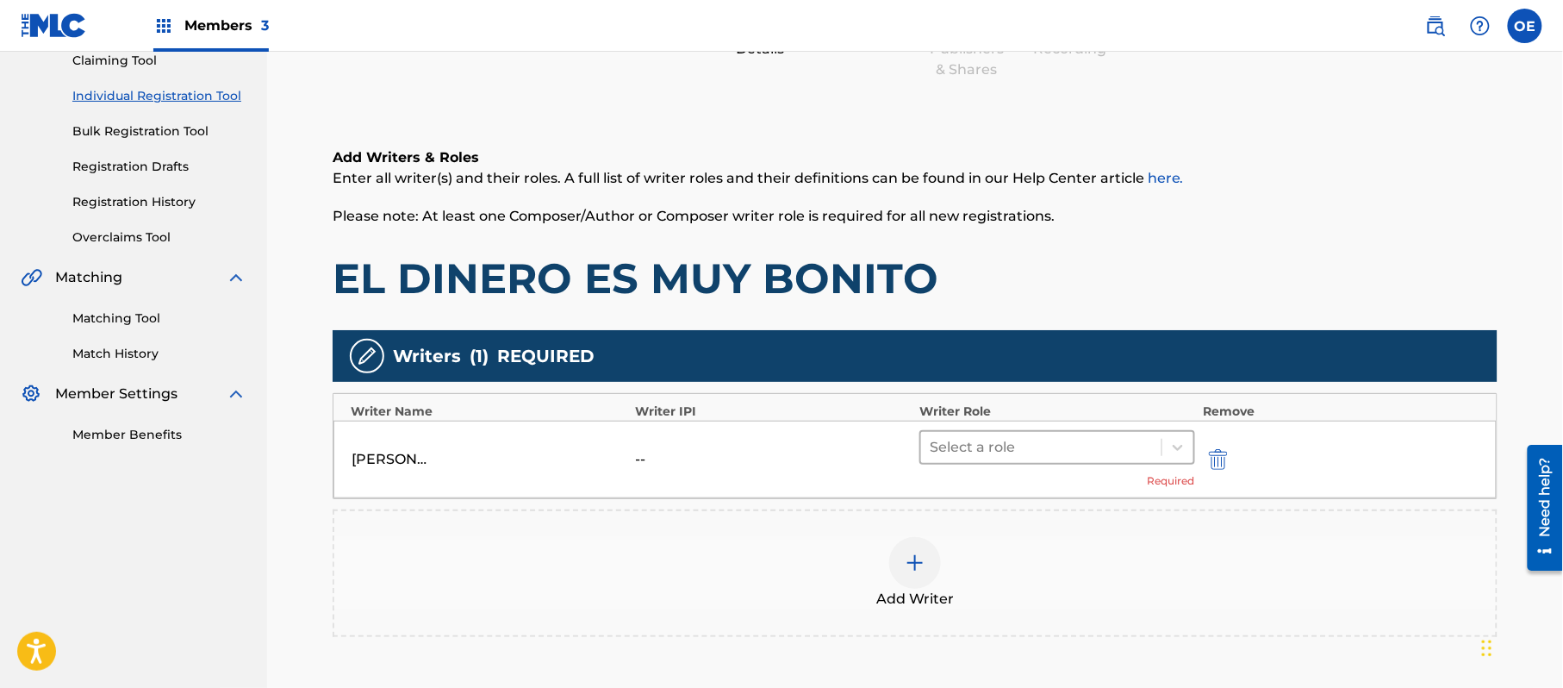
click at [1031, 450] on div at bounding box center [1041, 447] width 223 height 24
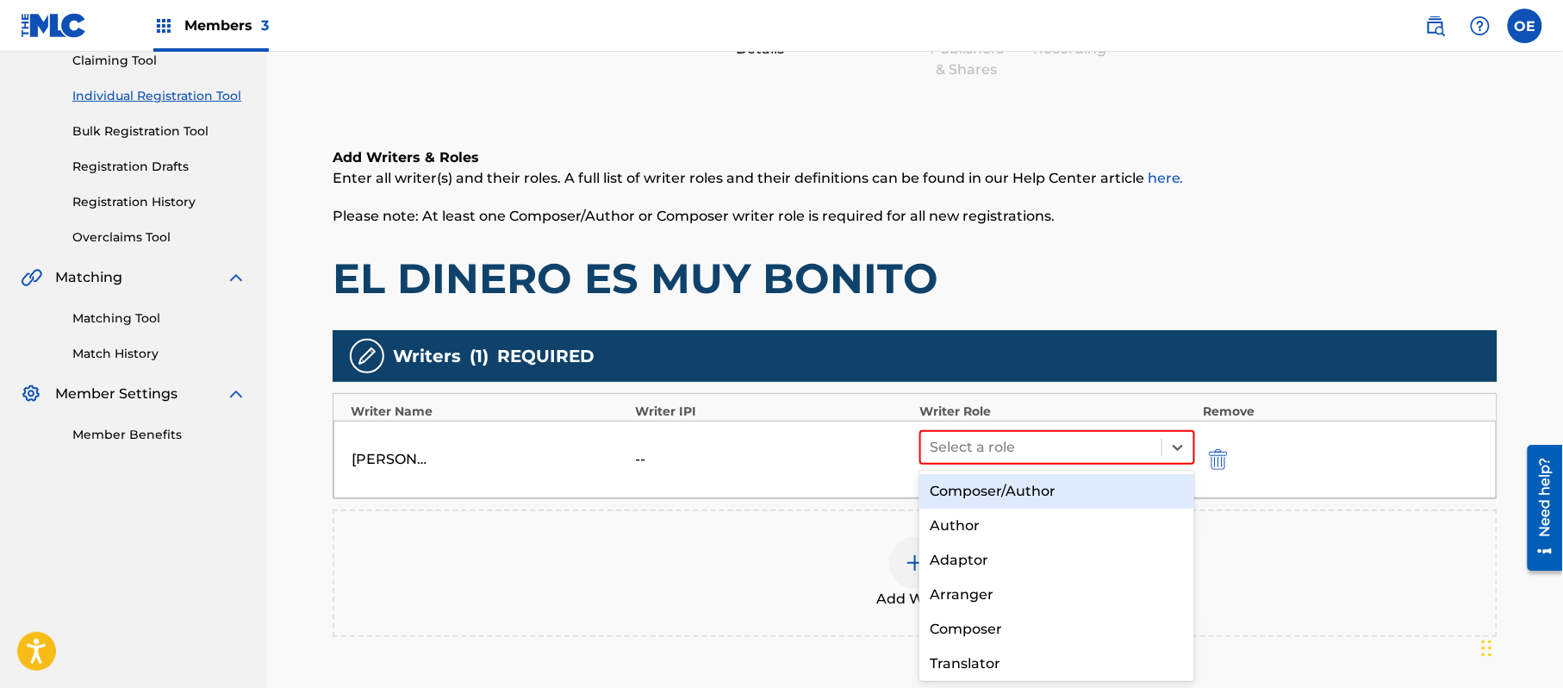
click at [1033, 483] on div "Composer/Author" at bounding box center [1057, 491] width 275 height 34
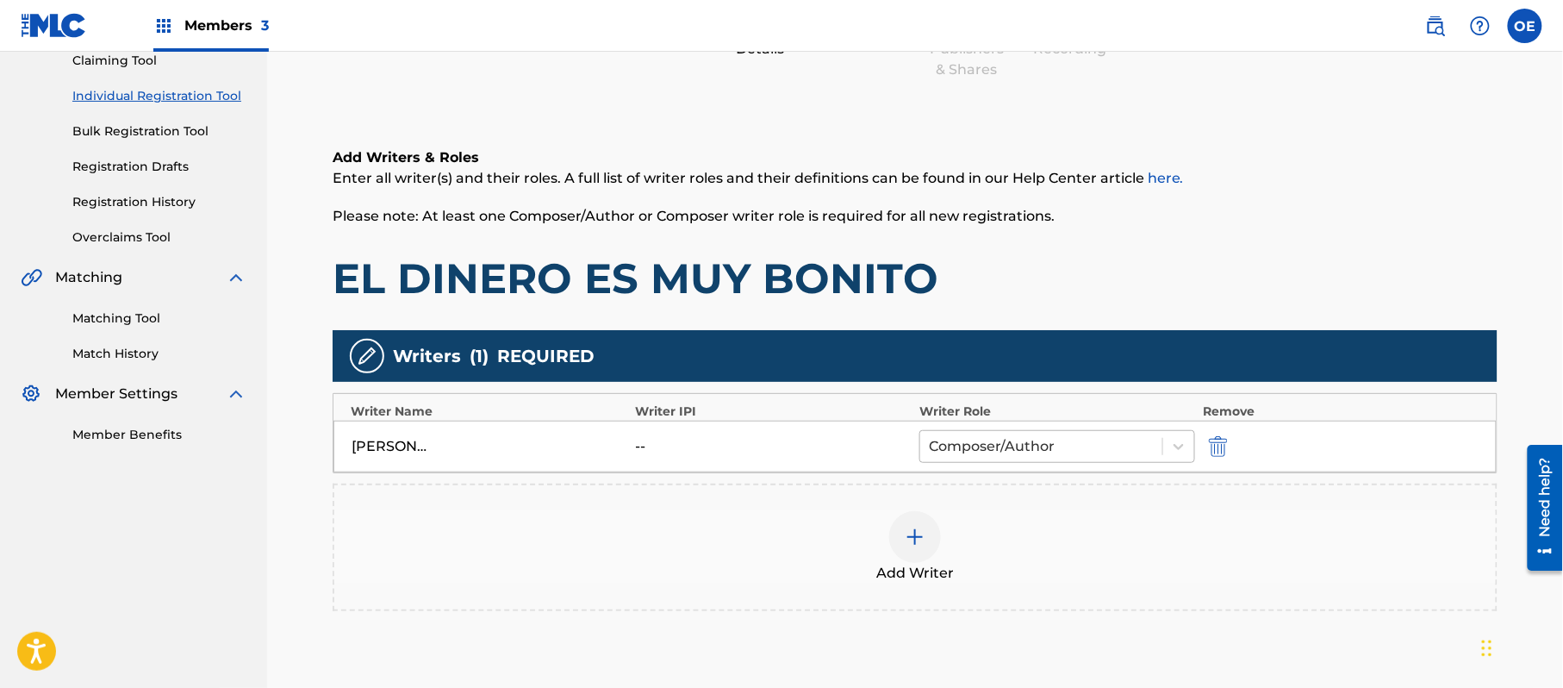
click at [994, 452] on div at bounding box center [1041, 446] width 225 height 24
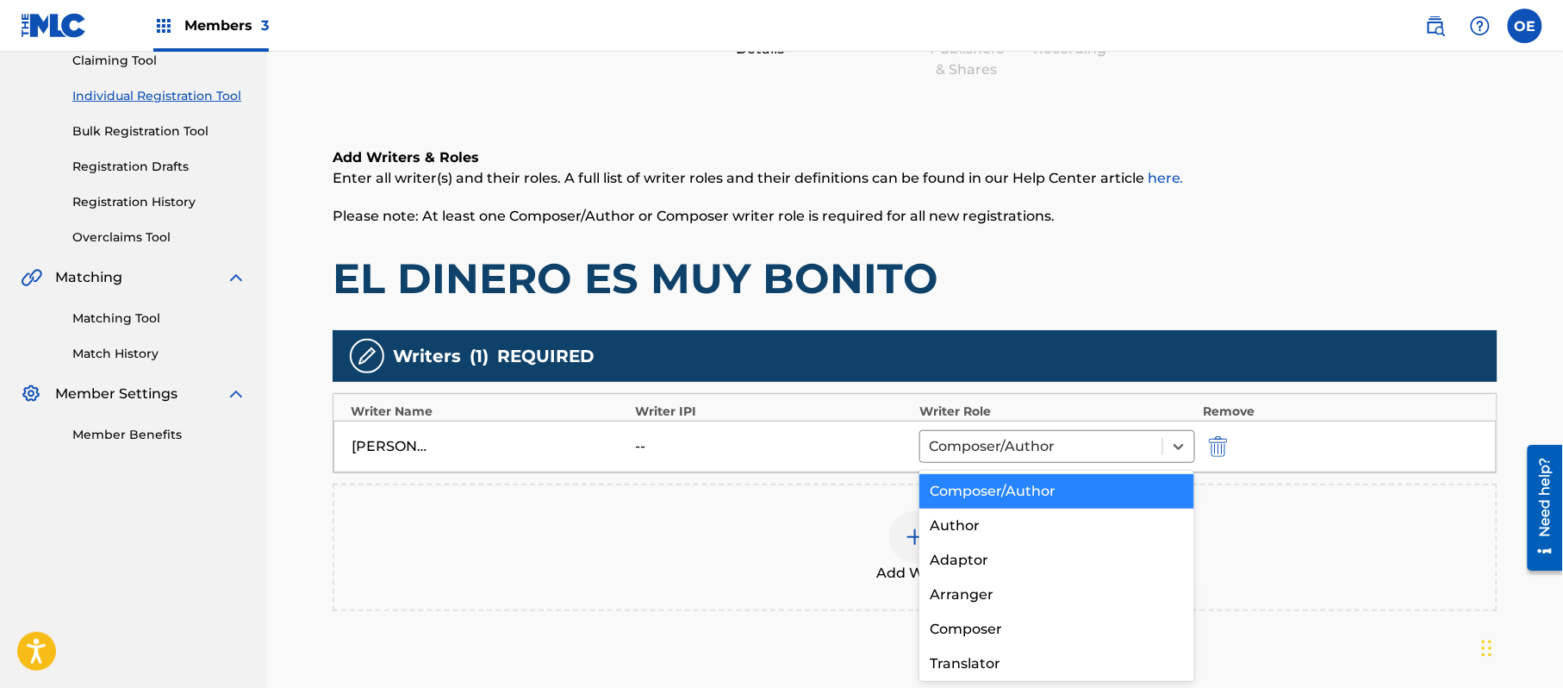
click at [1007, 495] on div "Composer/Author" at bounding box center [1057, 491] width 275 height 34
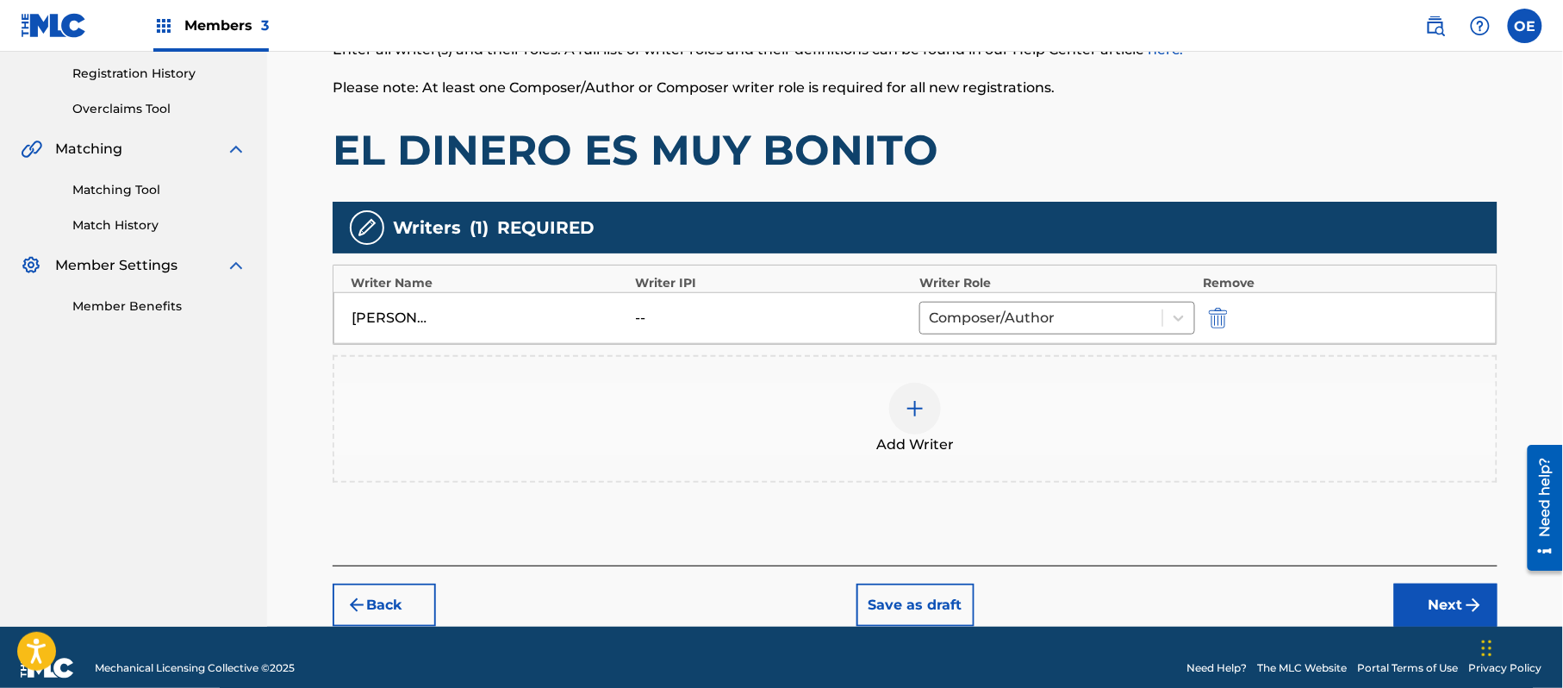
scroll to position [343, 0]
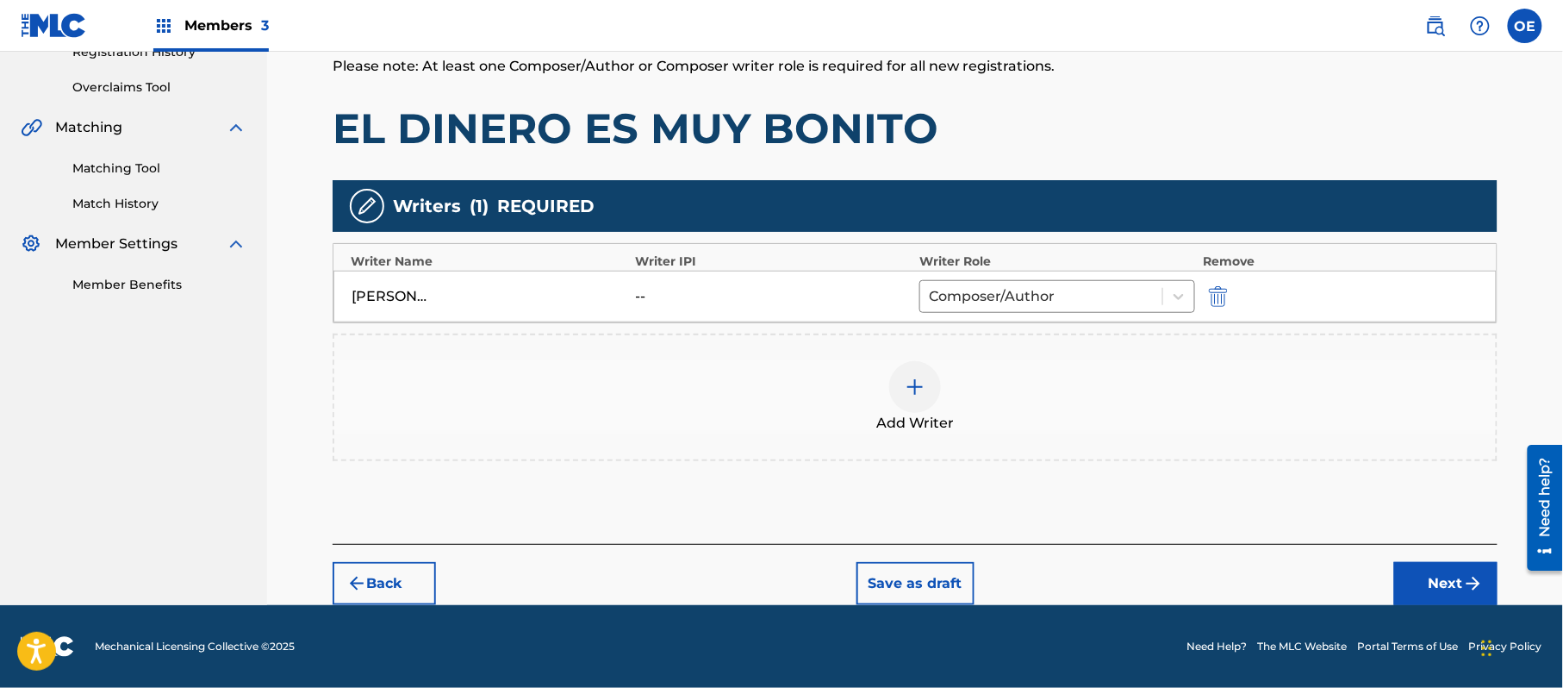
click at [1425, 593] on button "Next" at bounding box center [1446, 583] width 103 height 43
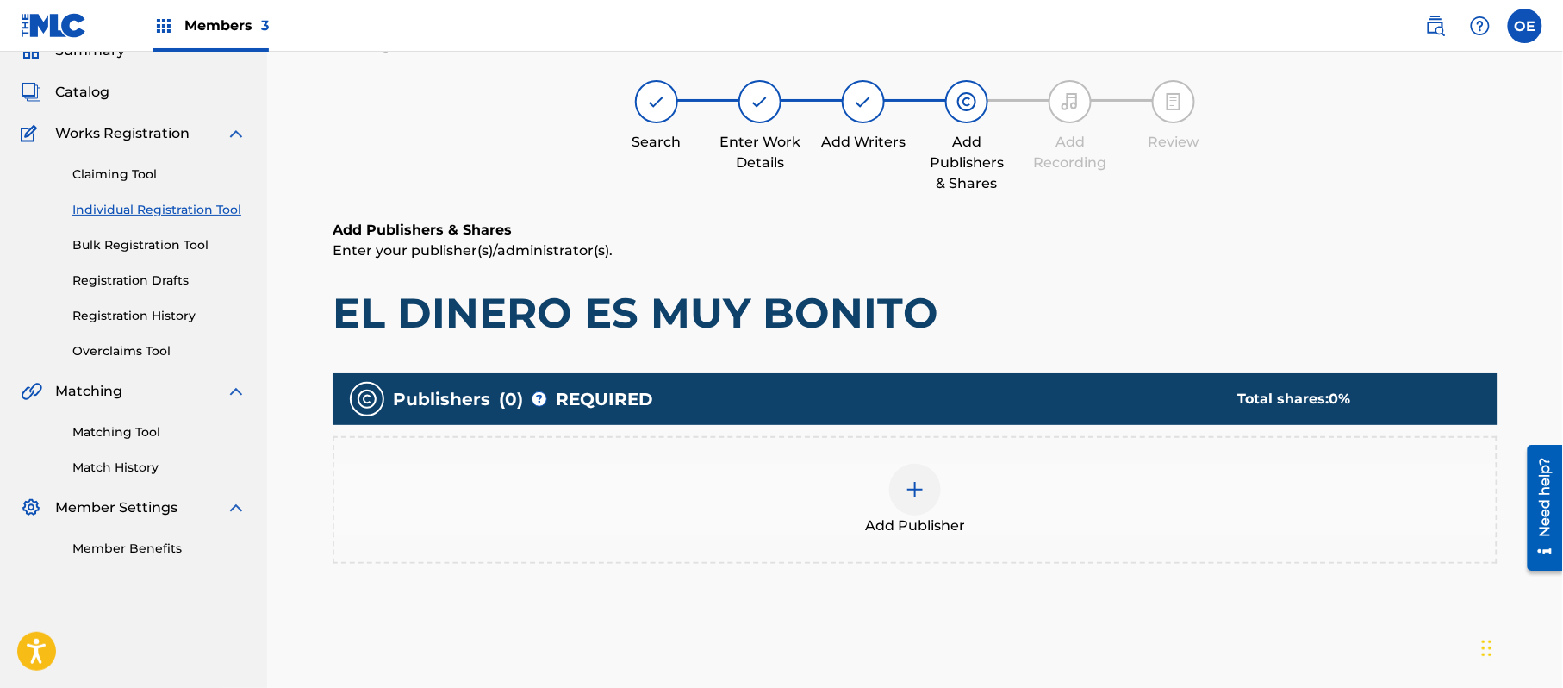
scroll to position [78, 0]
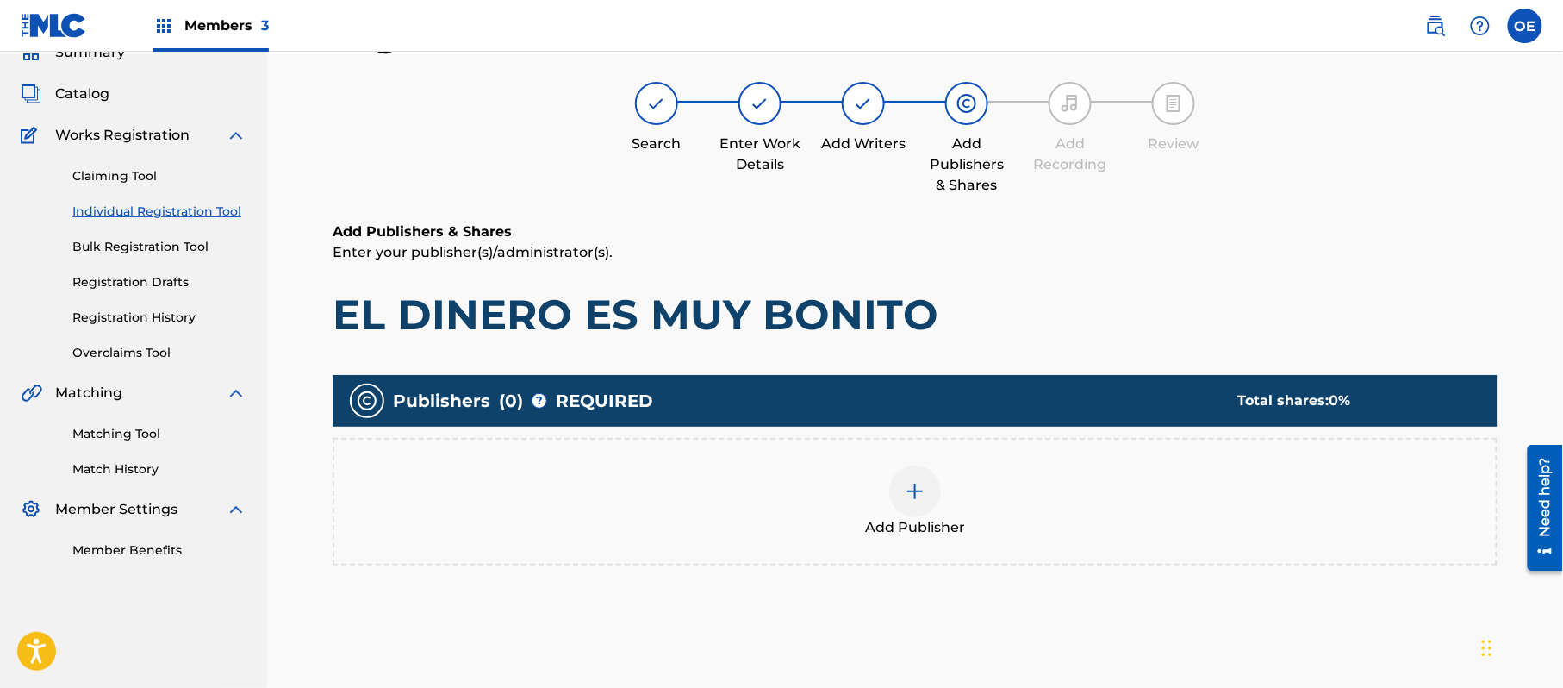
click at [974, 527] on div "Add Publisher" at bounding box center [915, 501] width 1162 height 72
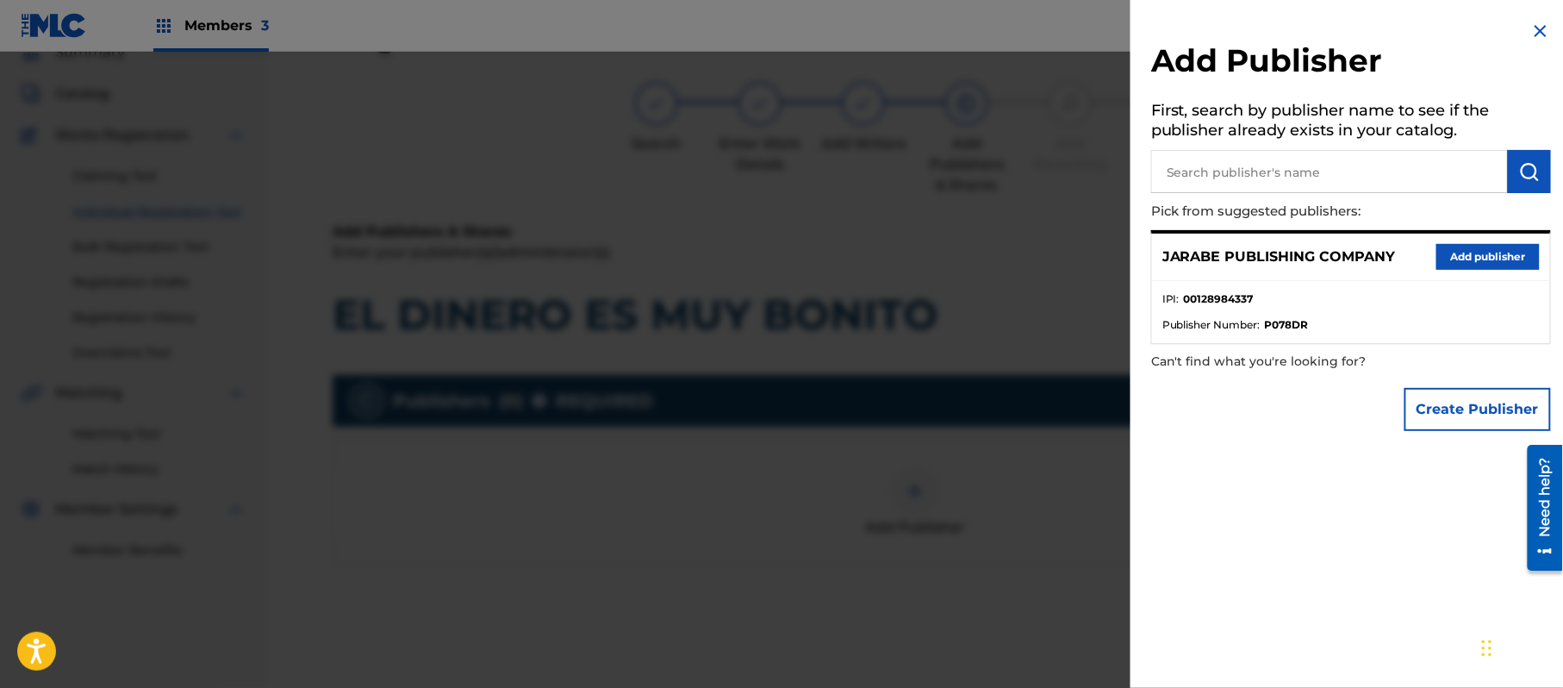
click at [1514, 247] on button "Add publisher" at bounding box center [1488, 257] width 103 height 26
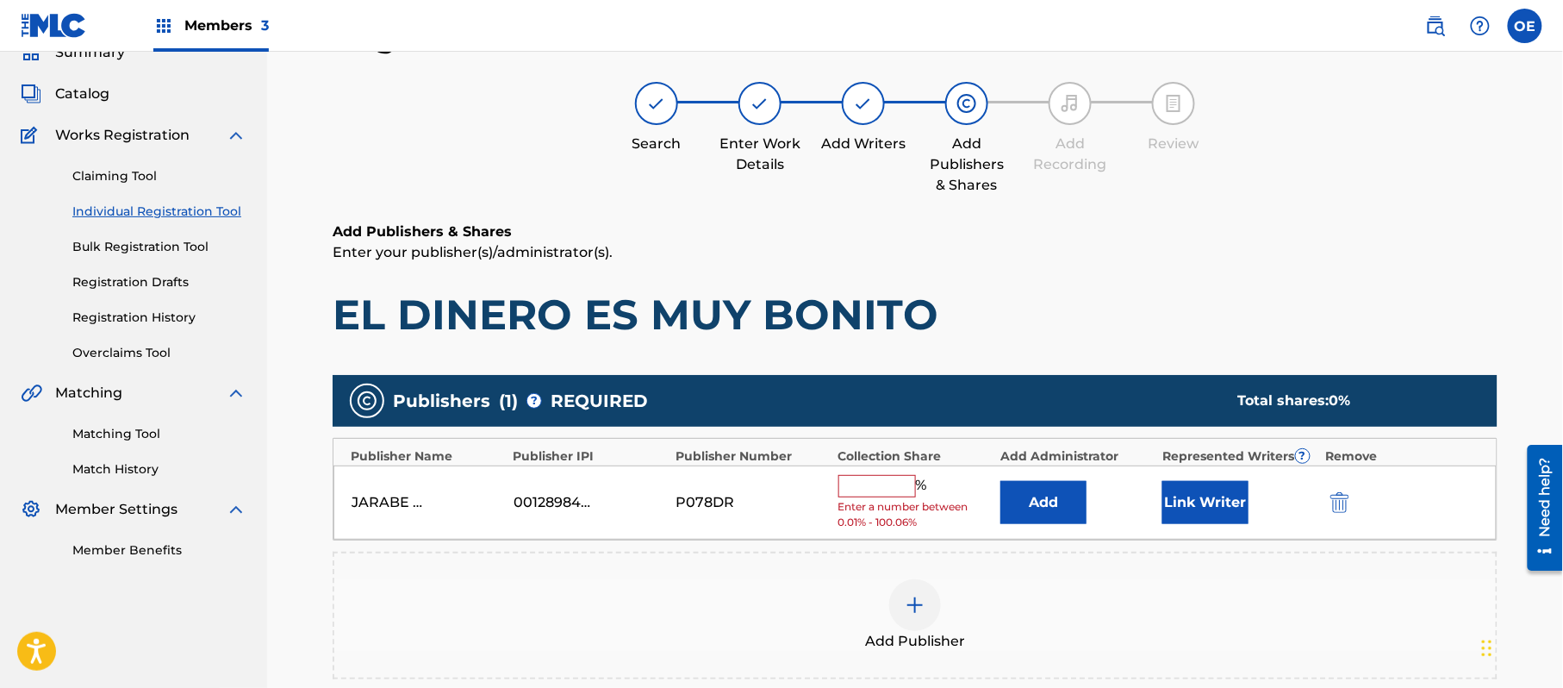
click at [896, 479] on input "text" at bounding box center [878, 486] width 78 height 22
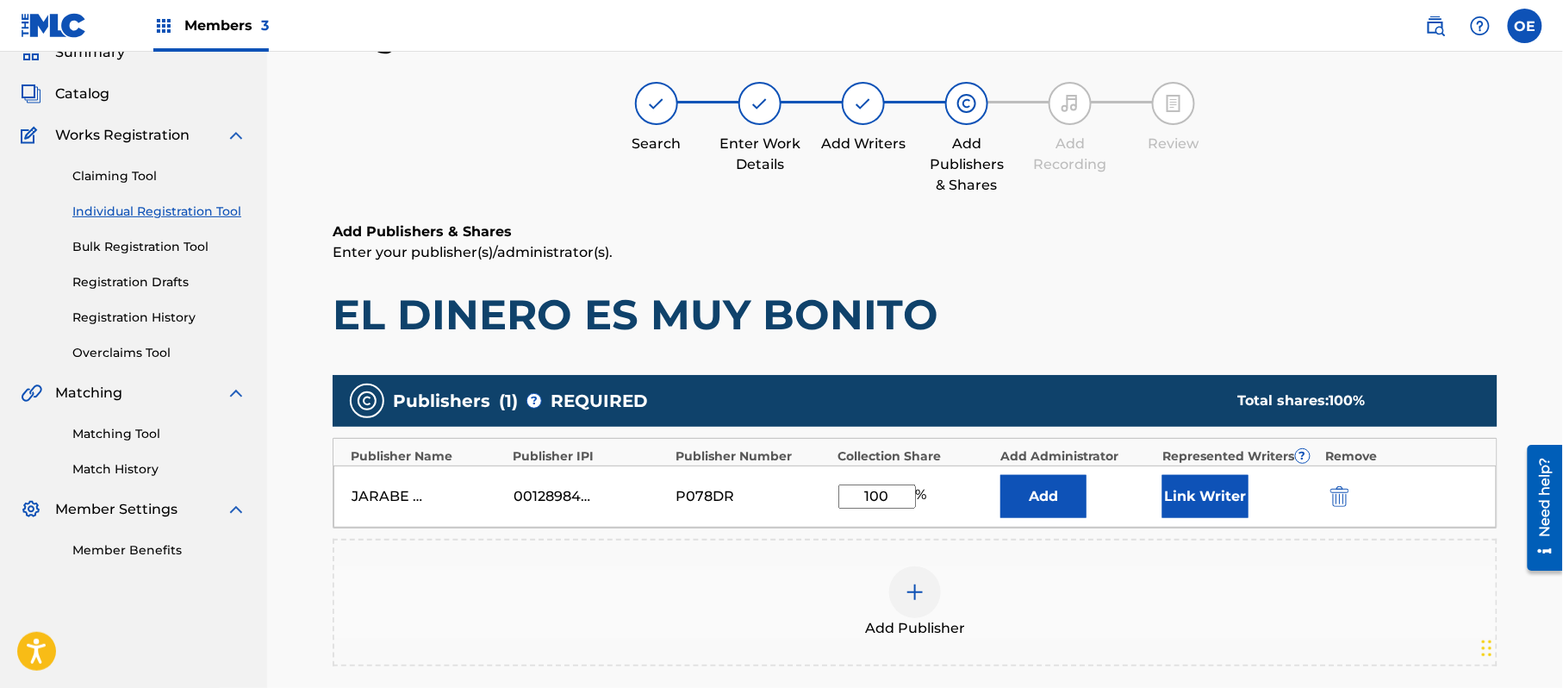
click at [1165, 512] on button "Link Writer" at bounding box center [1206, 496] width 86 height 43
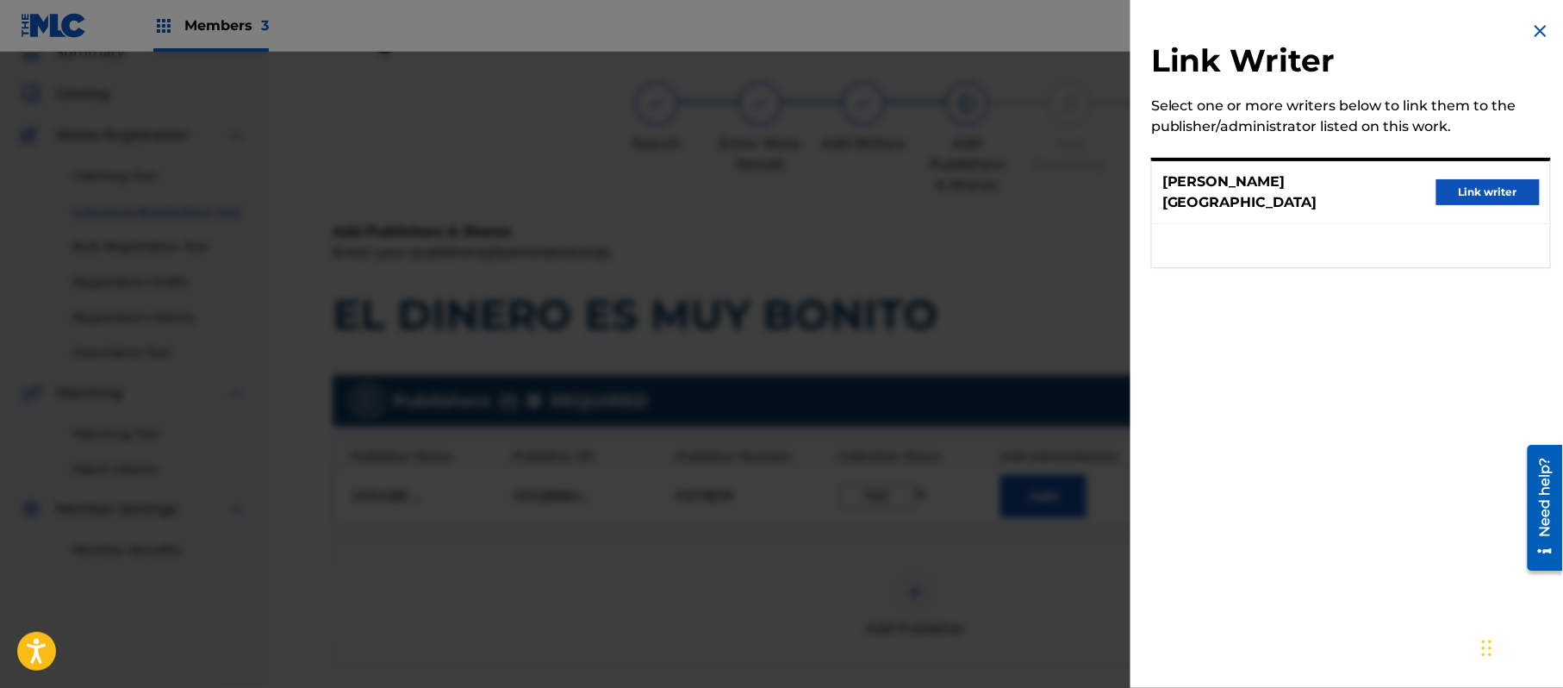
click at [1500, 186] on button "Link writer" at bounding box center [1488, 192] width 103 height 26
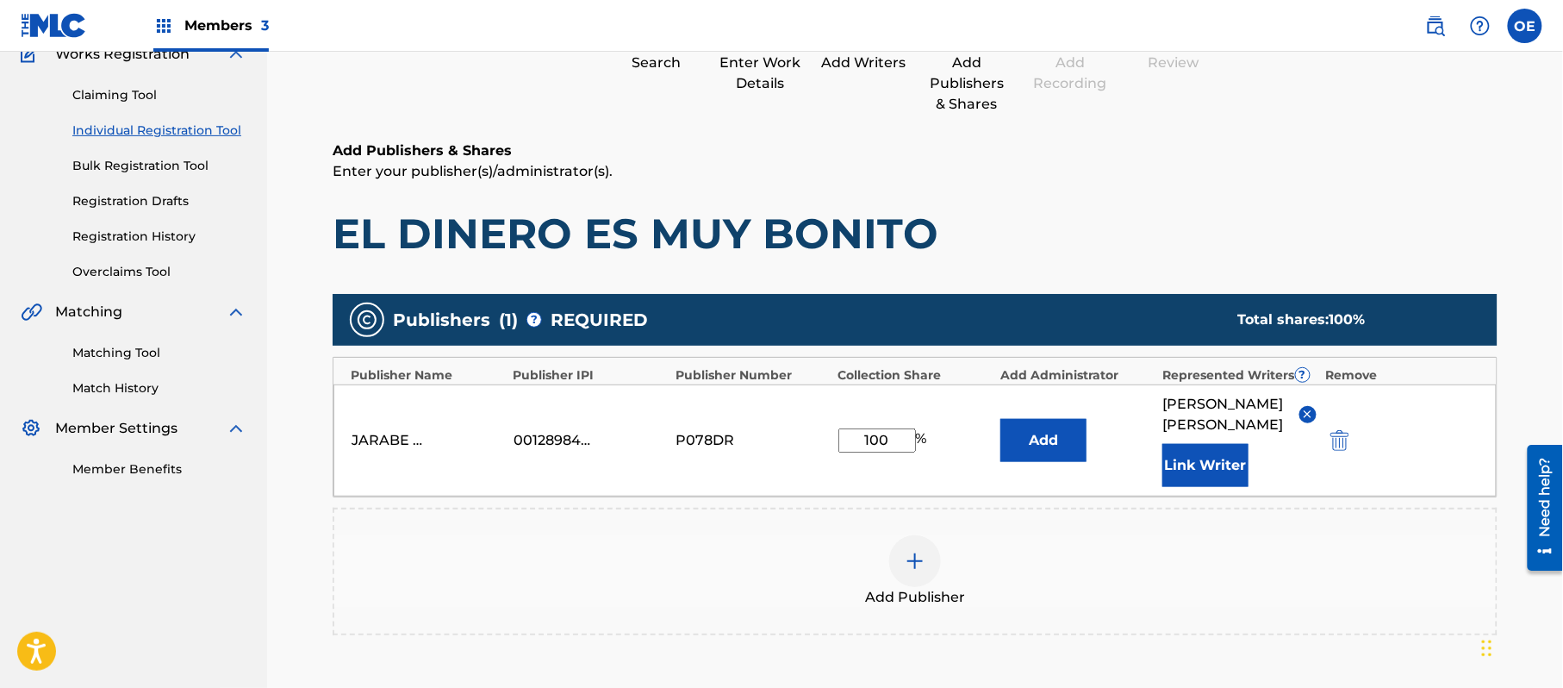
scroll to position [363, 0]
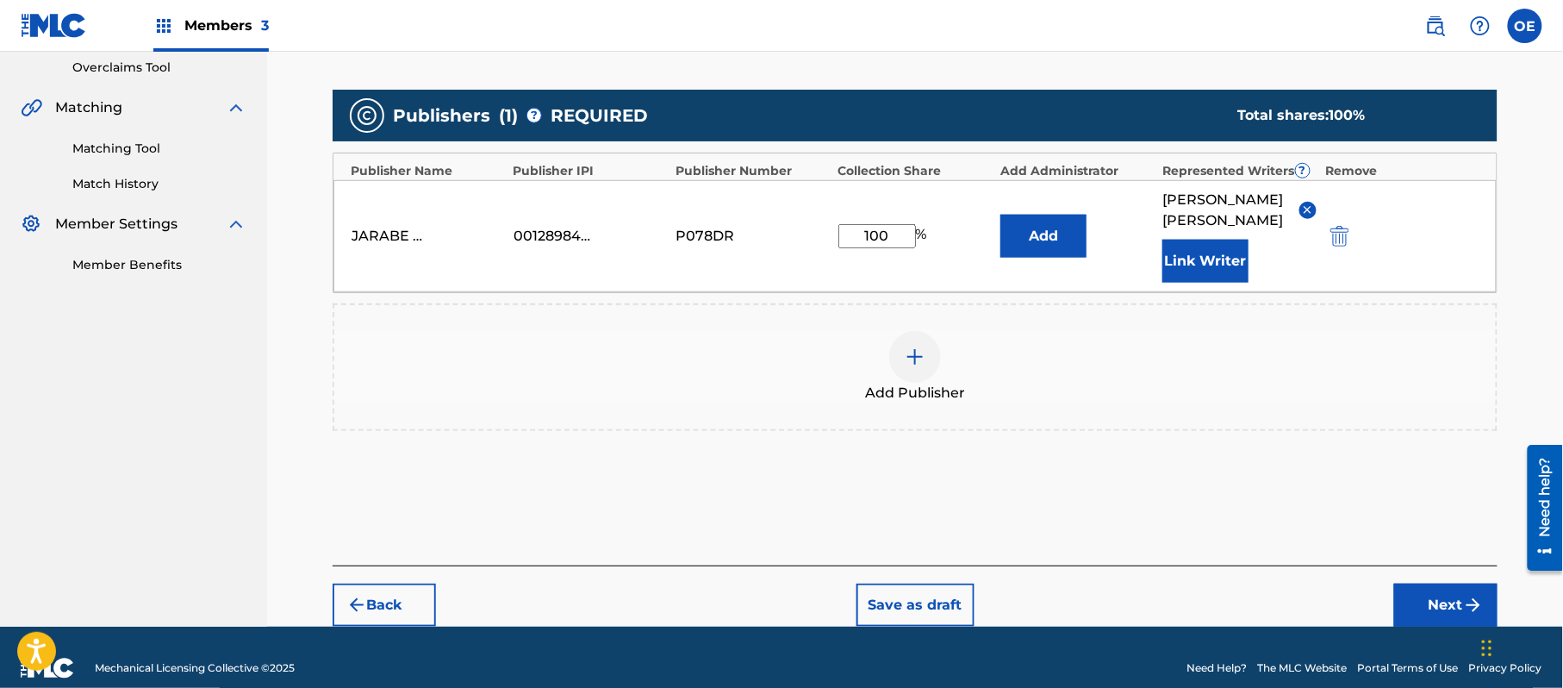
click at [1424, 565] on div "Back Save as draft Next" at bounding box center [915, 595] width 1165 height 61
click at [1424, 584] on button "Next" at bounding box center [1446, 605] width 103 height 43
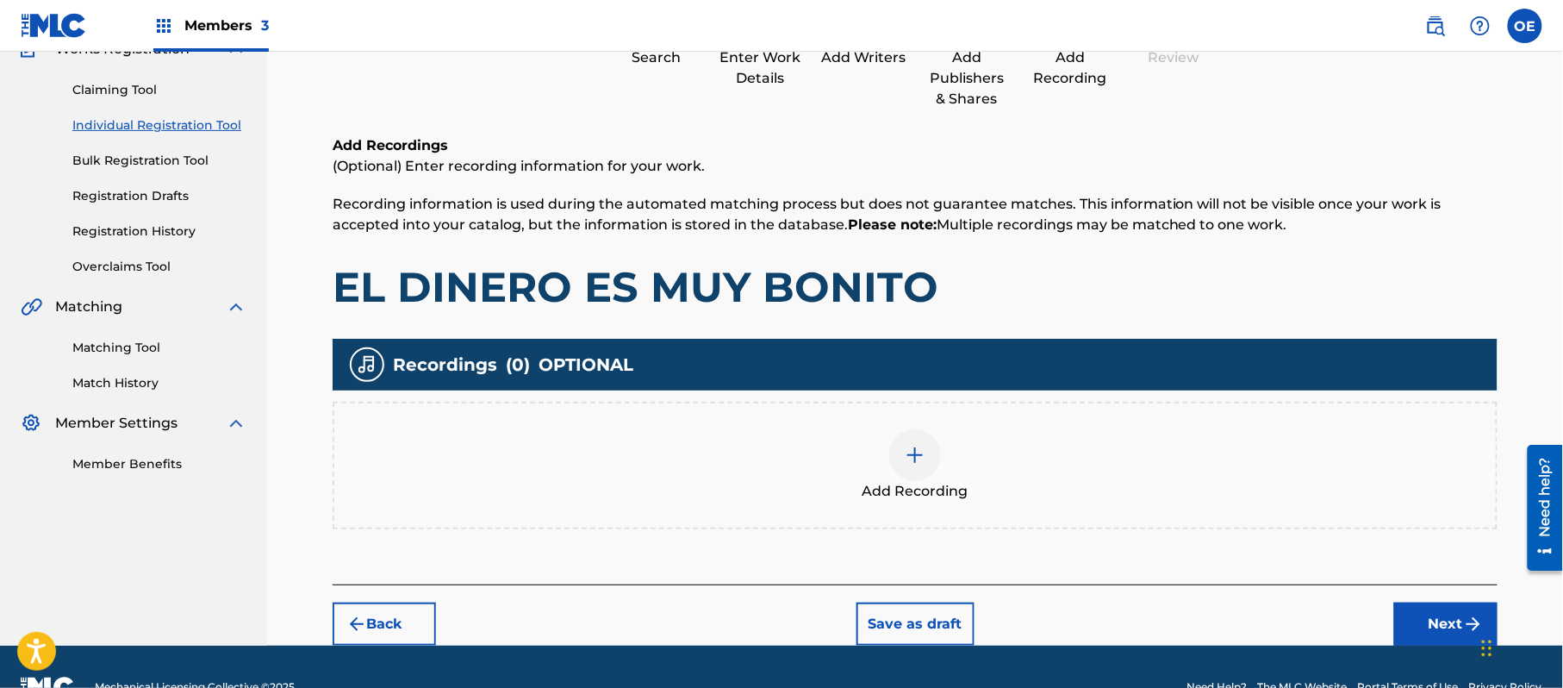
scroll to position [78, 0]
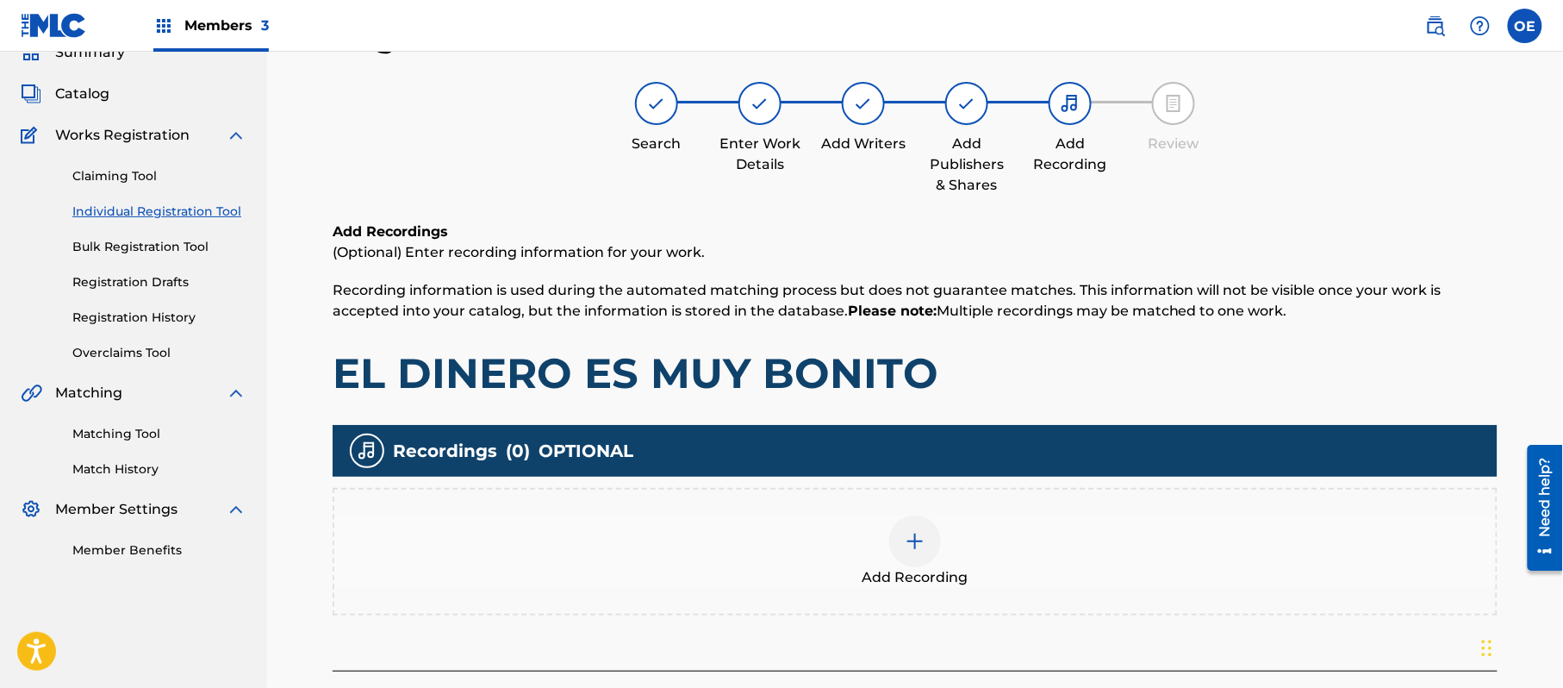
click at [1007, 545] on div "Add Recording" at bounding box center [915, 551] width 1162 height 72
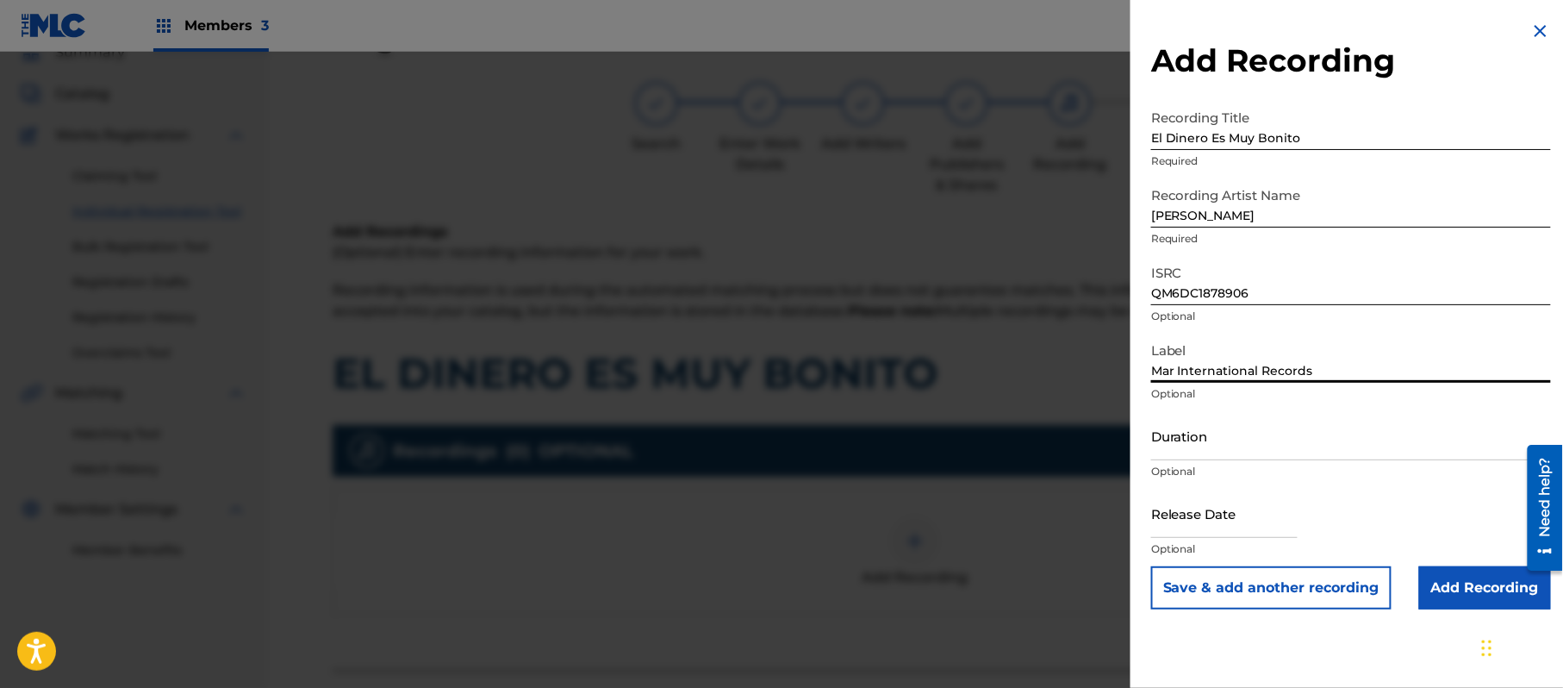
click at [1229, 456] on input "Duration" at bounding box center [1351, 435] width 400 height 49
drag, startPoint x: 1183, startPoint y: 521, endPoint x: 1205, endPoint y: 526, distance: 22.2
click at [1183, 521] on input "text" at bounding box center [1224, 513] width 147 height 49
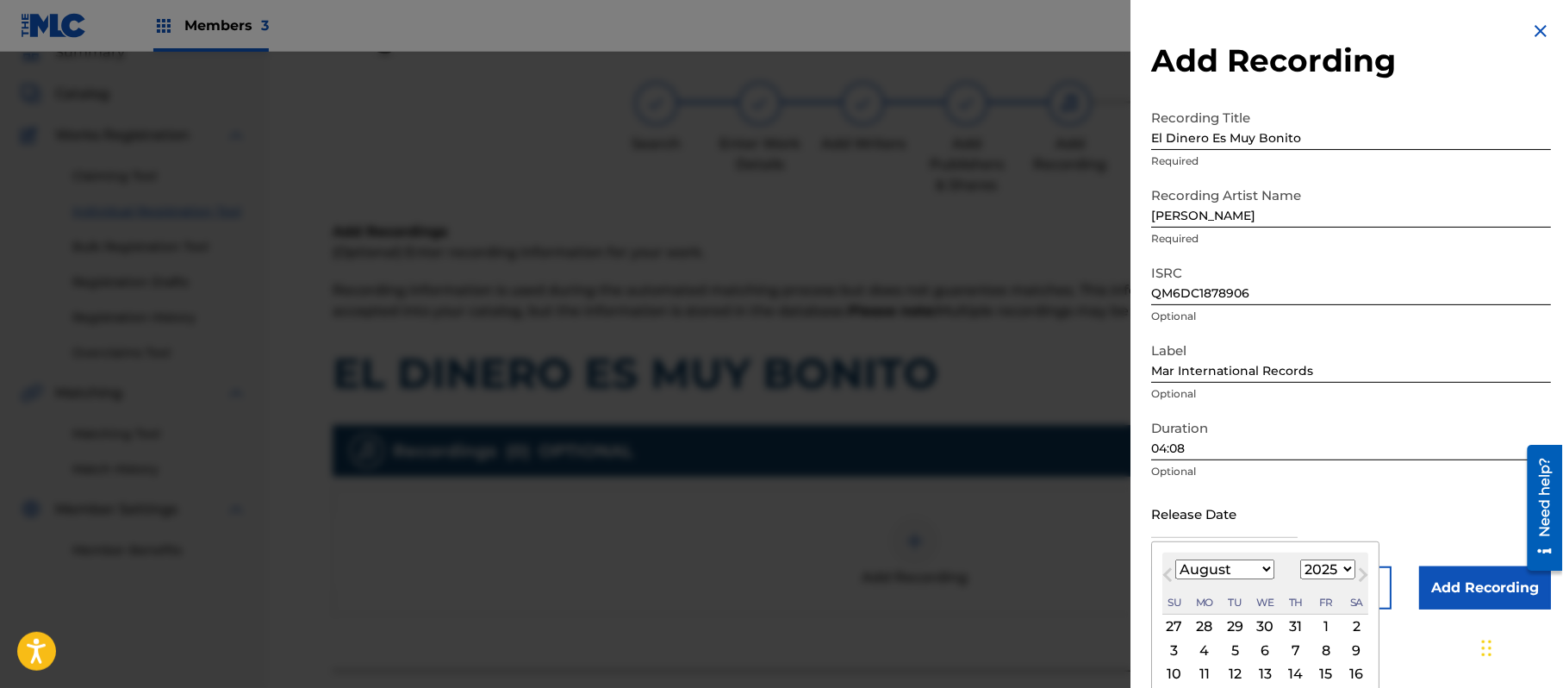
click at [1312, 565] on select "1899 1900 1901 1902 1903 1904 1905 1906 1907 1908 1909 1910 1911 1912 1913 1914…" at bounding box center [1328, 569] width 55 height 20
click at [1304, 559] on select "1899 1900 1901 1902 1903 1904 1905 1906 1907 1908 1909 1910 1911 1912 1913 1914…" at bounding box center [1328, 569] width 55 height 20
click at [1233, 570] on select "January February March April May June July August September October November De…" at bounding box center [1225, 569] width 99 height 20
click at [1176, 559] on select "January February March April May June July August September October November De…" at bounding box center [1225, 569] width 99 height 20
click at [1301, 646] on div "12" at bounding box center [1296, 650] width 21 height 21
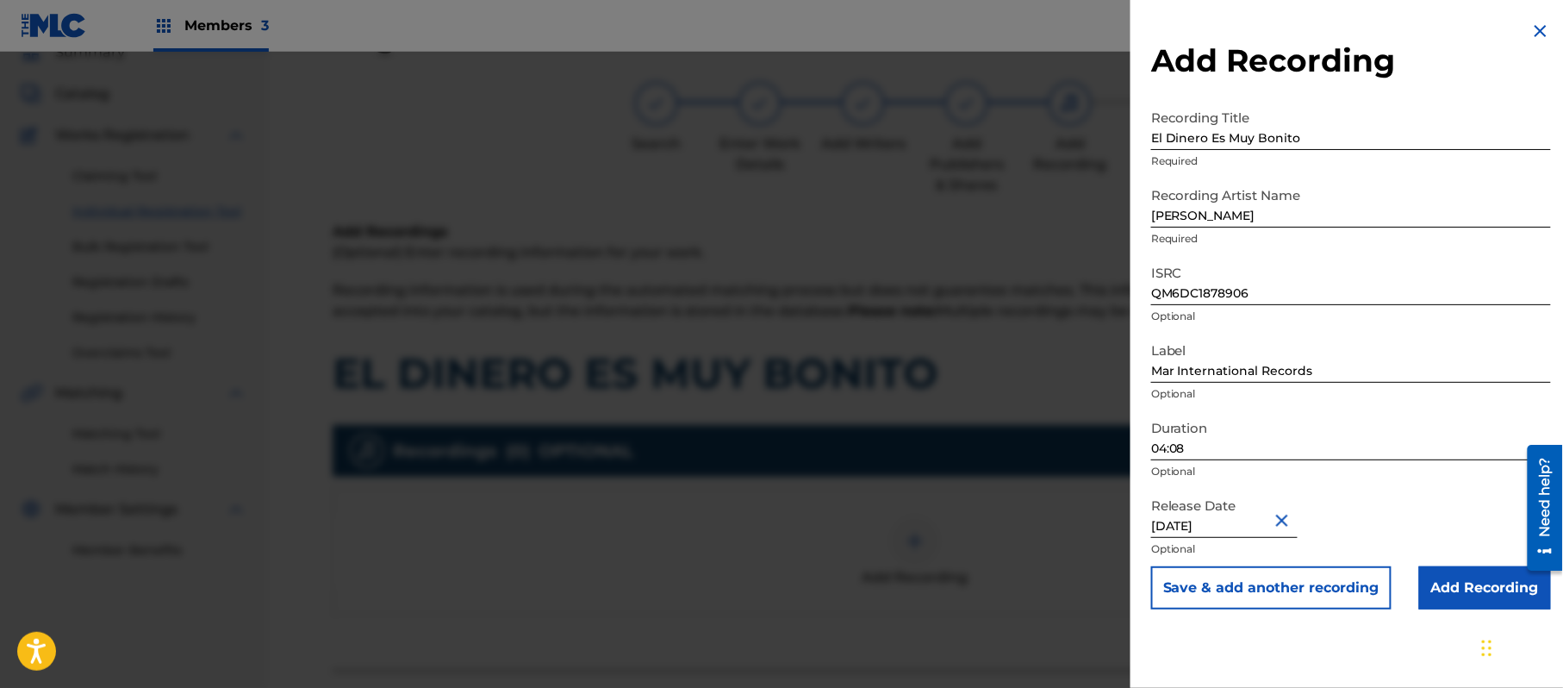
click at [463, 505] on div at bounding box center [781, 396] width 1563 height 688
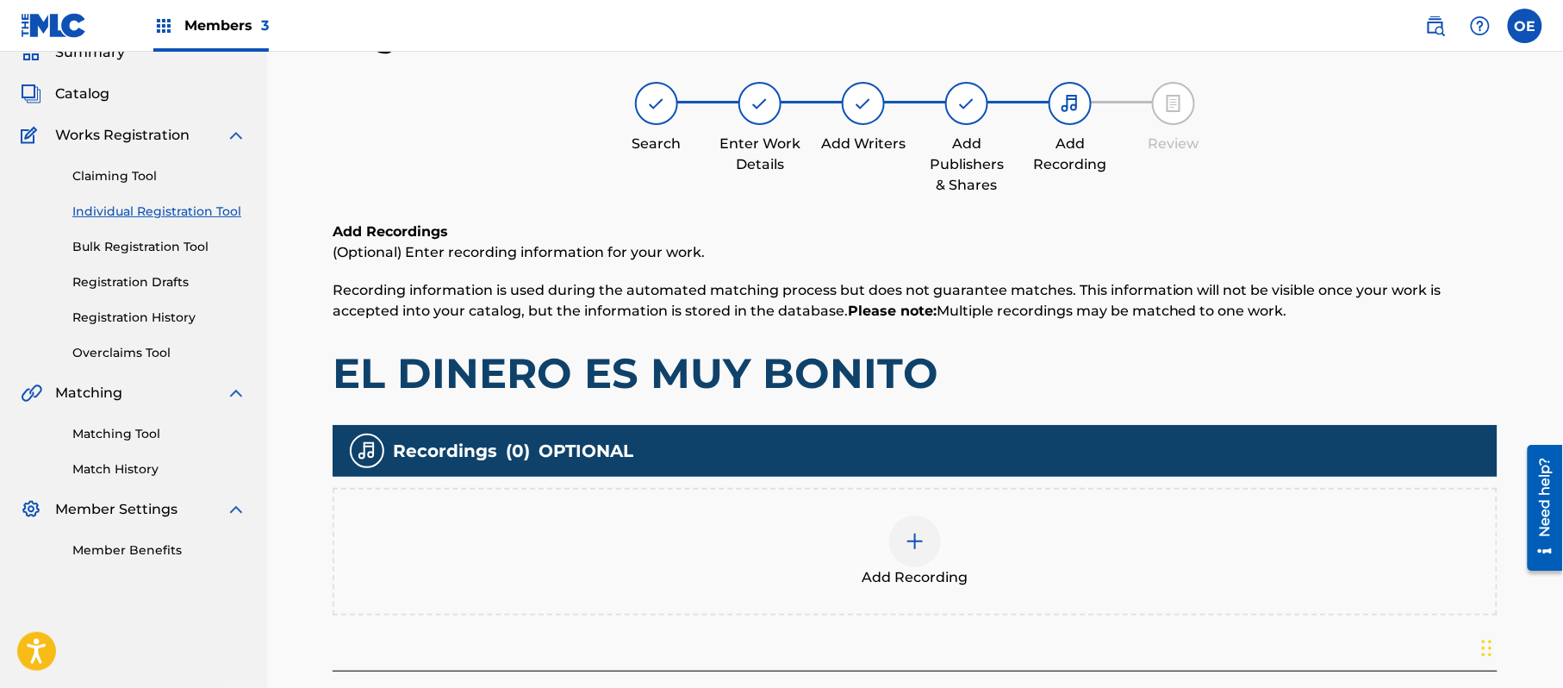
click at [952, 518] on div "Add Recording" at bounding box center [915, 551] width 1162 height 72
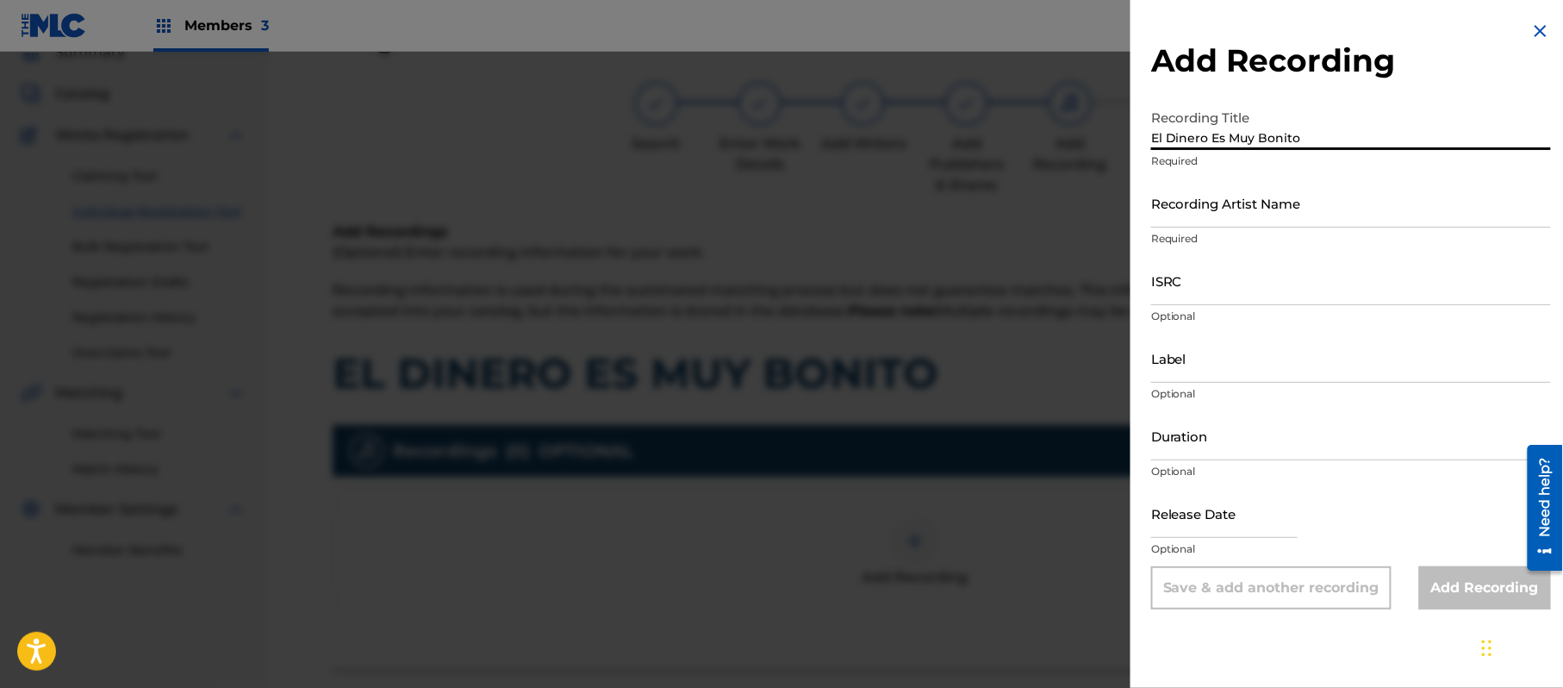
click at [1311, 446] on input "Duration" at bounding box center [1351, 435] width 400 height 49
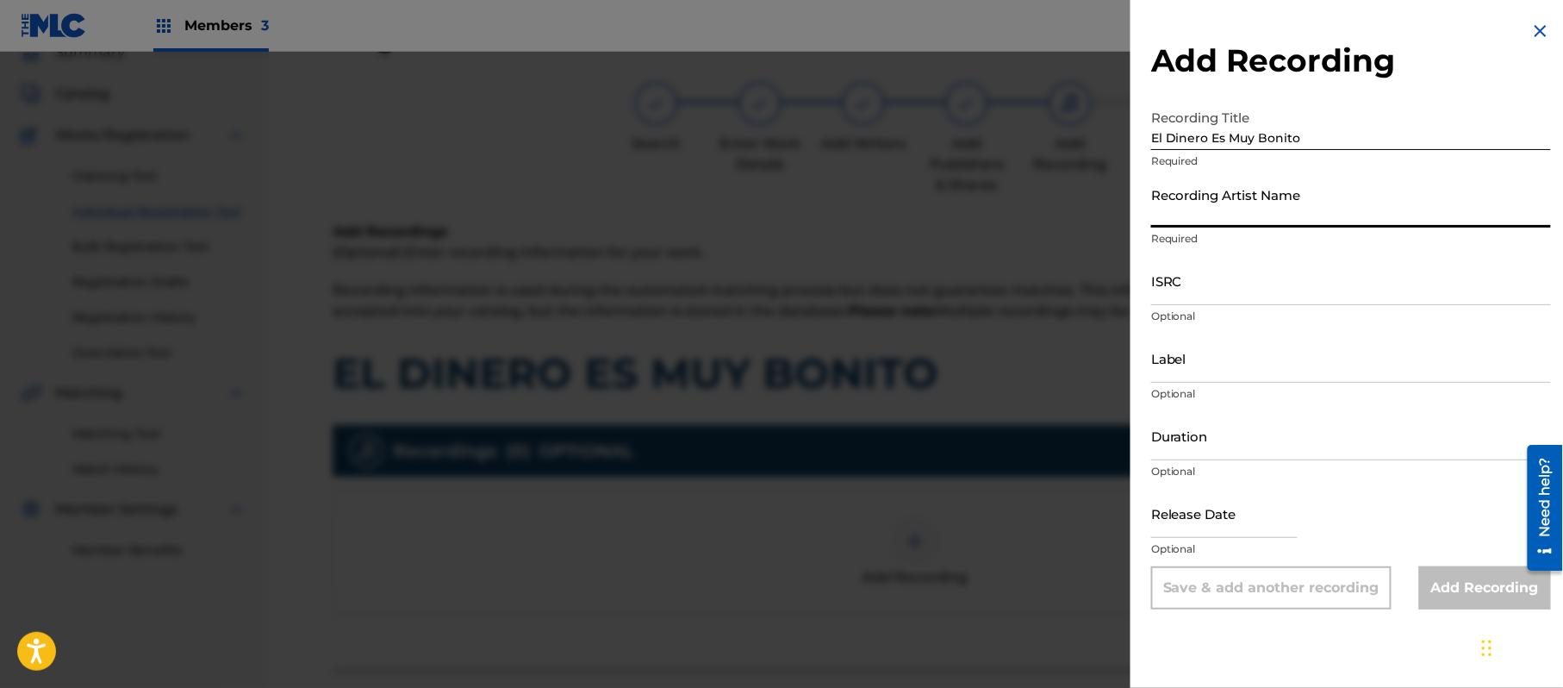
click at [1198, 214] on input "Recording Artist Name" at bounding box center [1351, 202] width 400 height 49
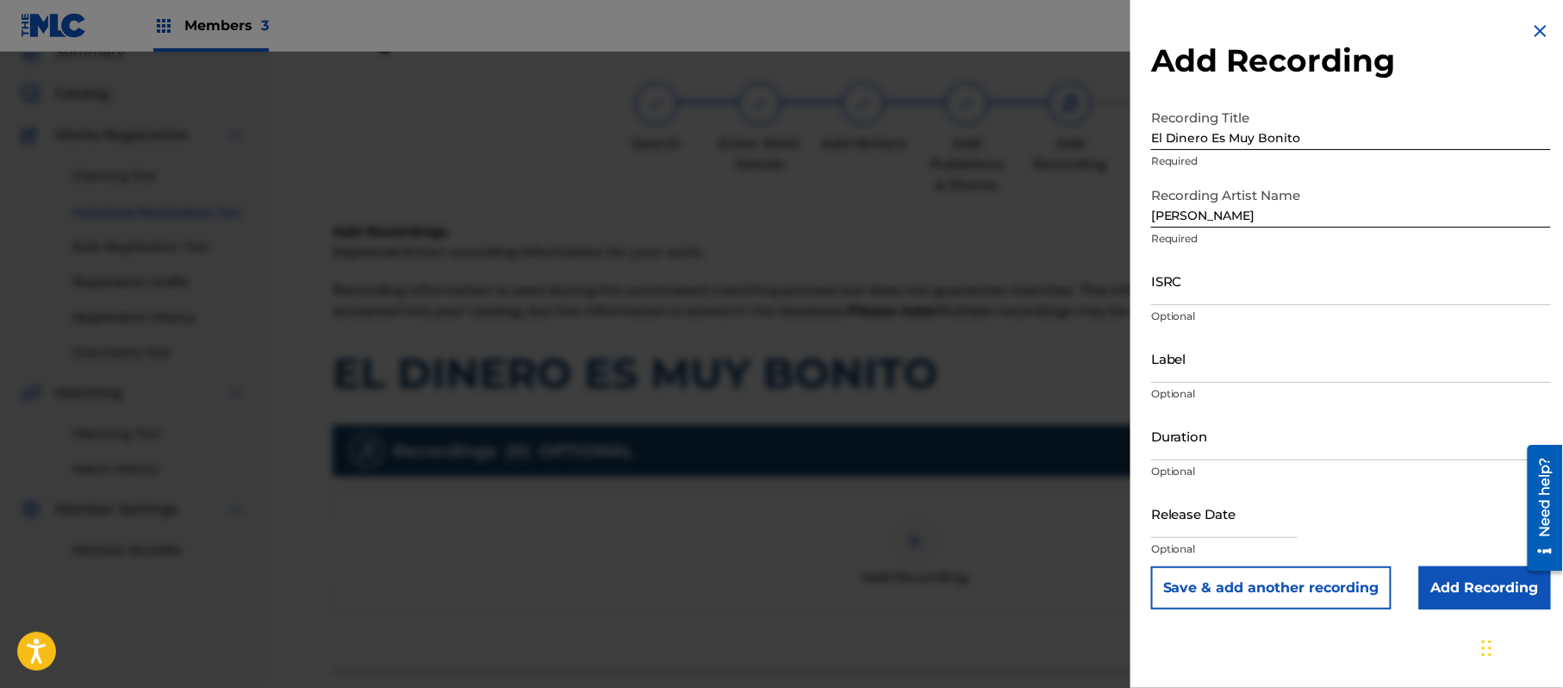
drag, startPoint x: 1149, startPoint y: 286, endPoint x: 1358, endPoint y: 118, distance: 268.5
click at [1358, 118] on input "El Dinero Es Muy Bonito" at bounding box center [1351, 125] width 400 height 49
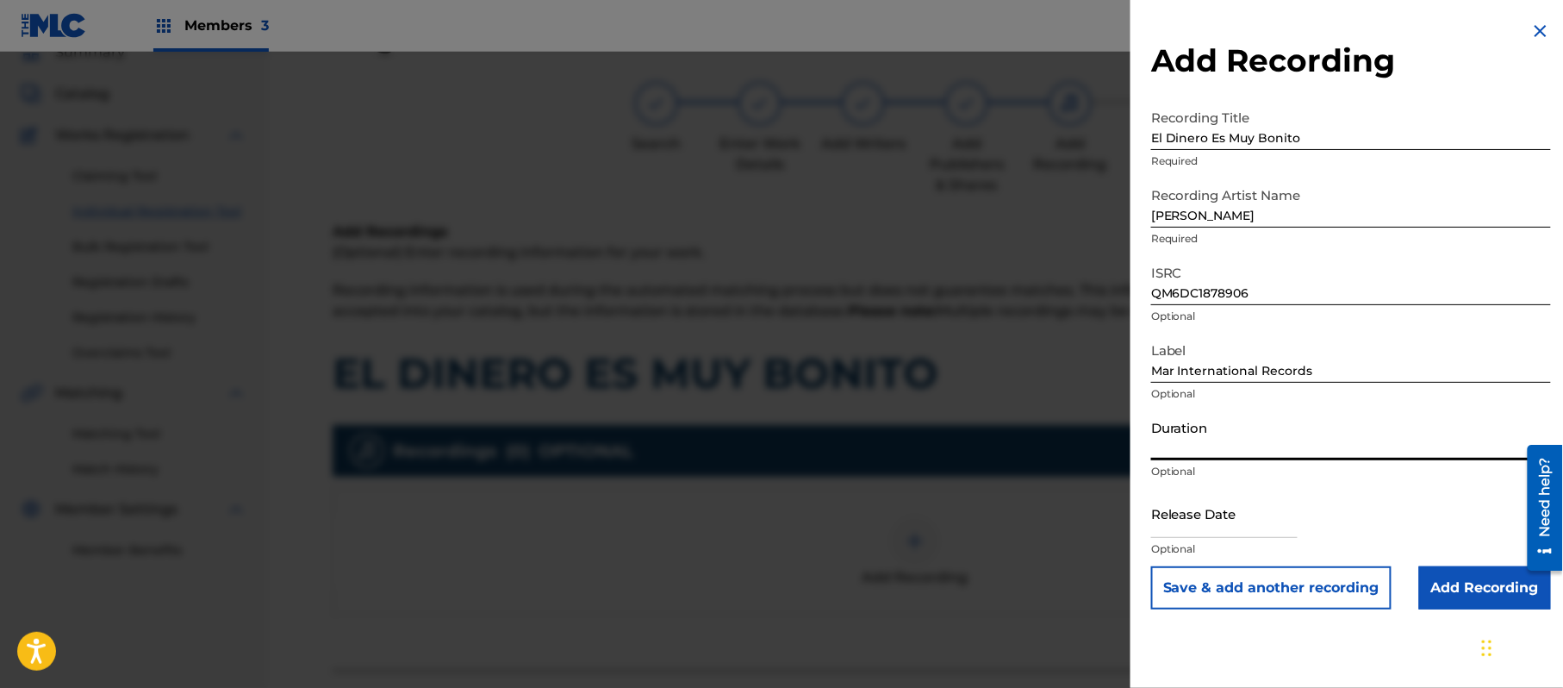
click at [1220, 428] on input "Duration" at bounding box center [1351, 435] width 400 height 49
click at [1270, 517] on input "text" at bounding box center [1224, 513] width 147 height 49
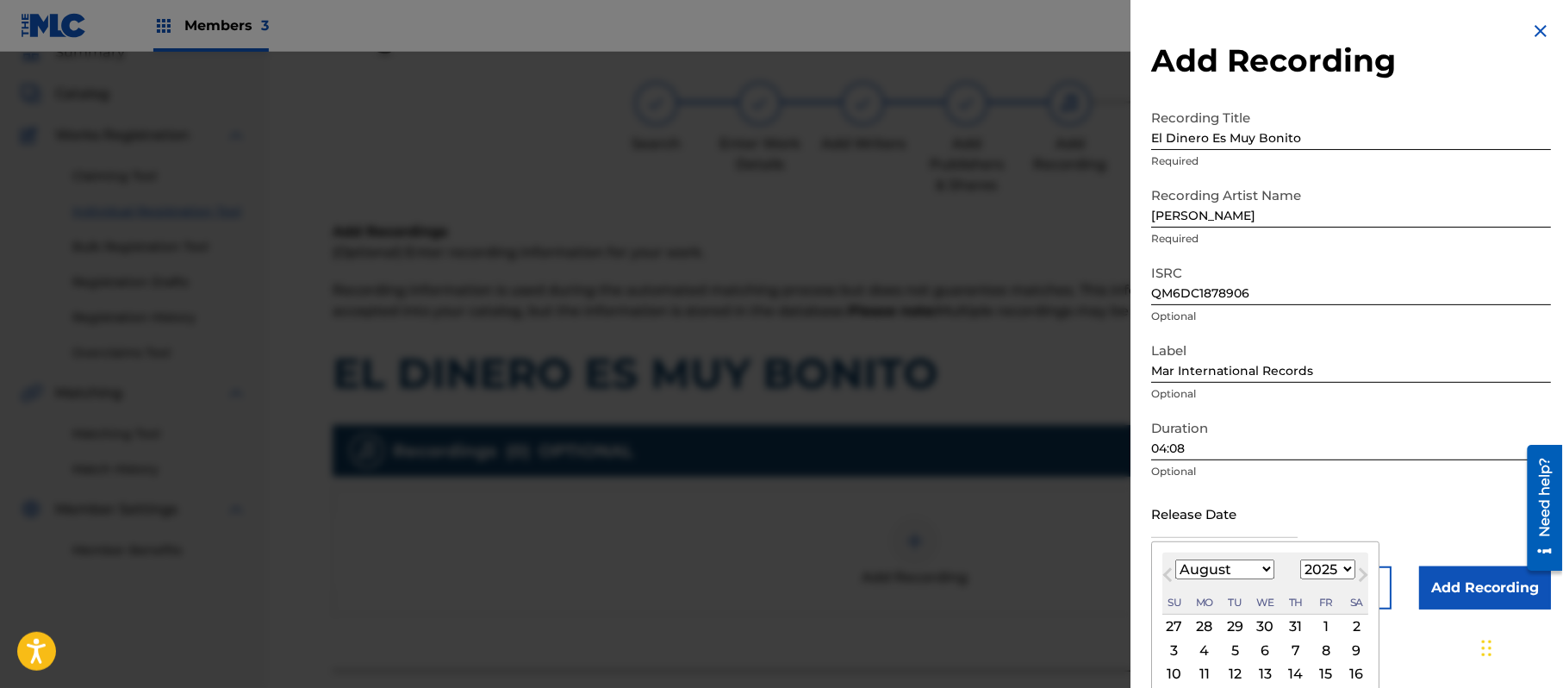
click at [1336, 576] on select "1899 1900 1901 1902 1903 1904 1905 1906 1907 1908 1909 1910 1911 1912 1913 1914…" at bounding box center [1328, 569] width 55 height 20
click at [1304, 559] on select "1899 1900 1901 1902 1903 1904 1905 1906 1907 1908 1909 1910 1911 1912 1913 1914…" at bounding box center [1328, 569] width 55 height 20
drag, startPoint x: 1222, startPoint y: 570, endPoint x: 1221, endPoint y: 559, distance: 10.4
click at [1222, 570] on select "January February March April May June July August September October November De…" at bounding box center [1225, 569] width 99 height 20
click at [1176, 559] on select "January February March April May June July August September October November De…" at bounding box center [1225, 569] width 99 height 20
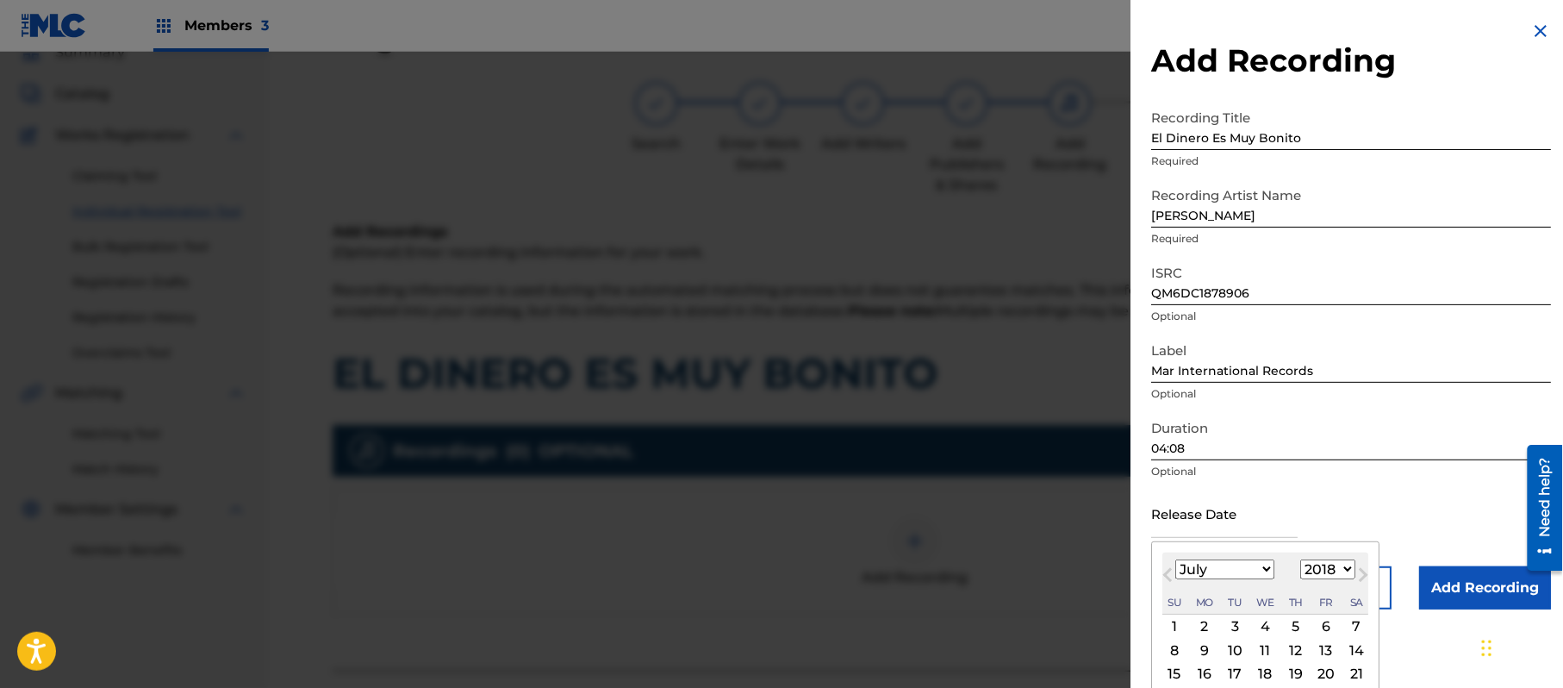
click at [1301, 655] on div "12" at bounding box center [1296, 650] width 21 height 21
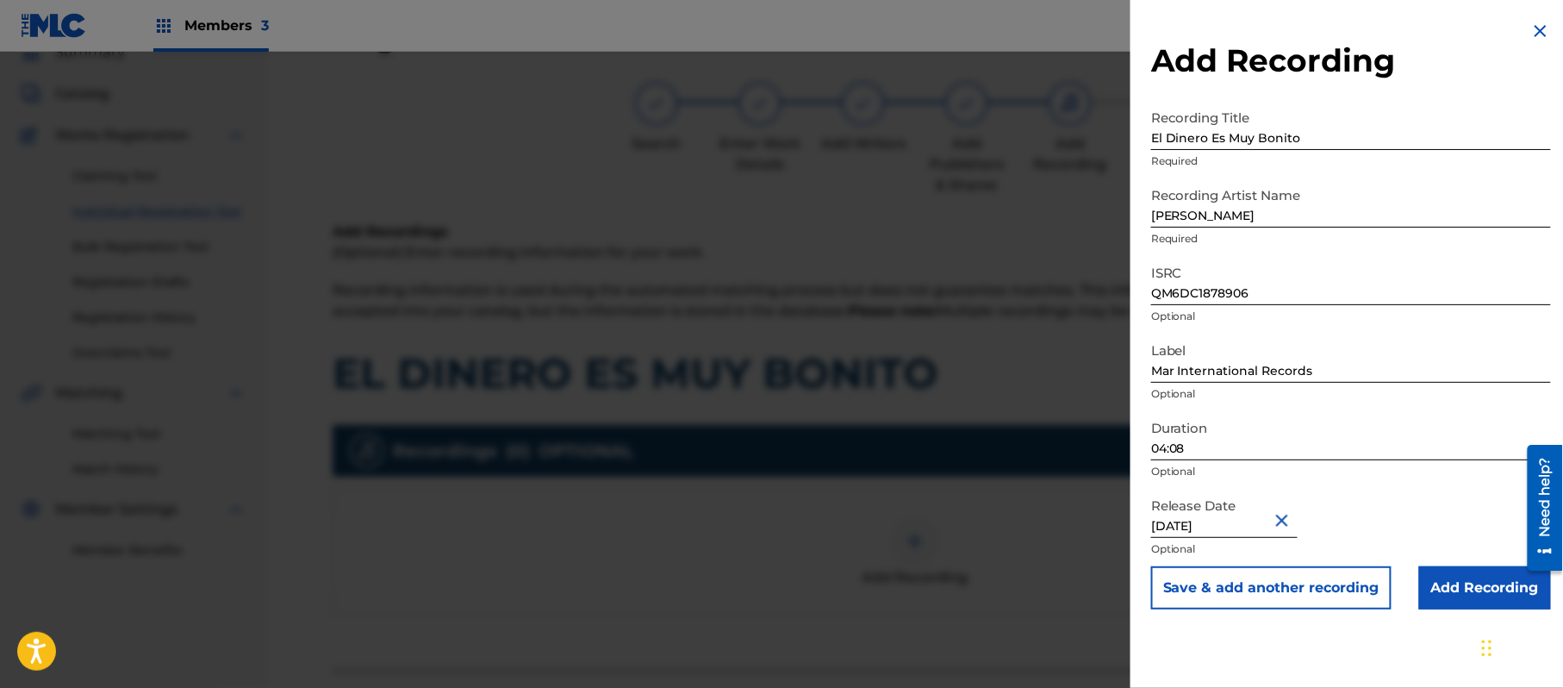
click at [1474, 597] on input "Add Recording" at bounding box center [1486, 587] width 132 height 43
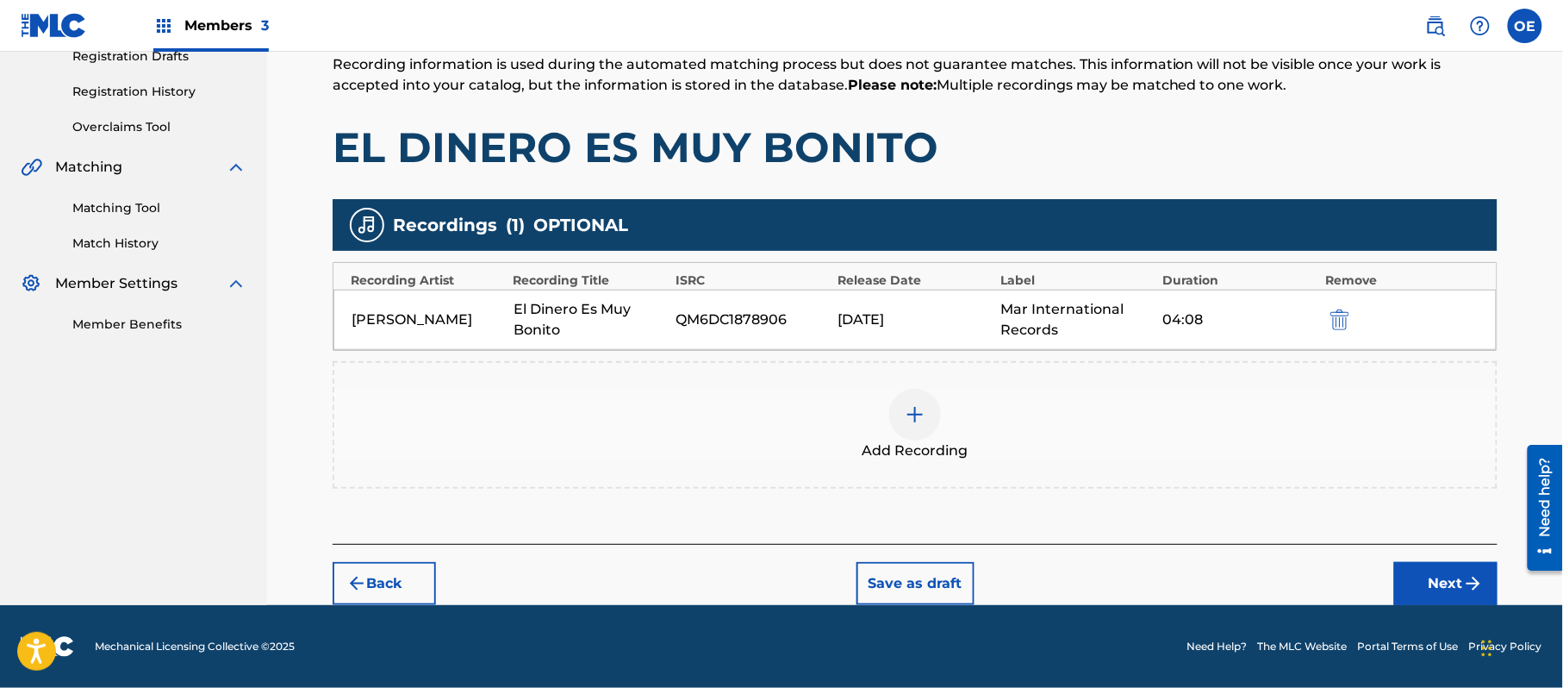
click at [1466, 590] on img "submit" at bounding box center [1474, 583] width 21 height 21
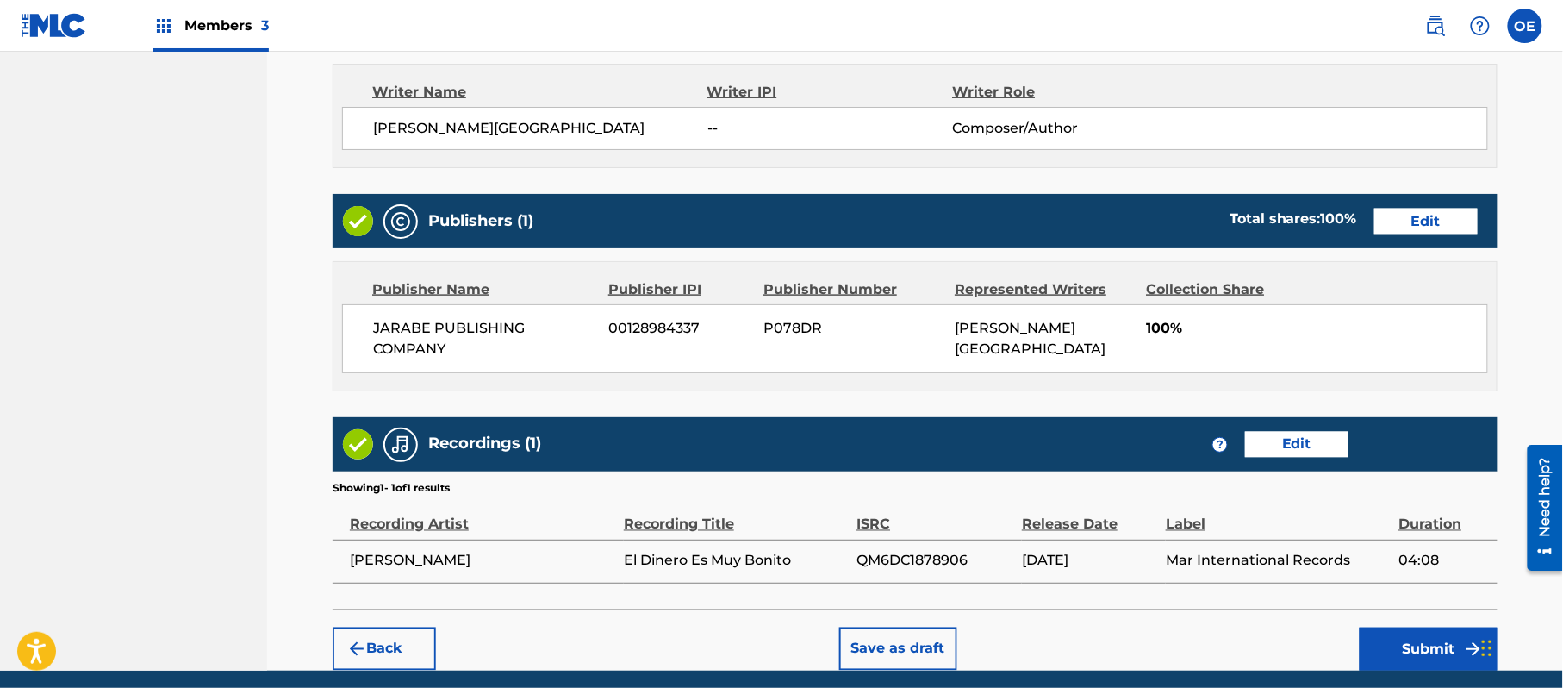
scroll to position [791, 0]
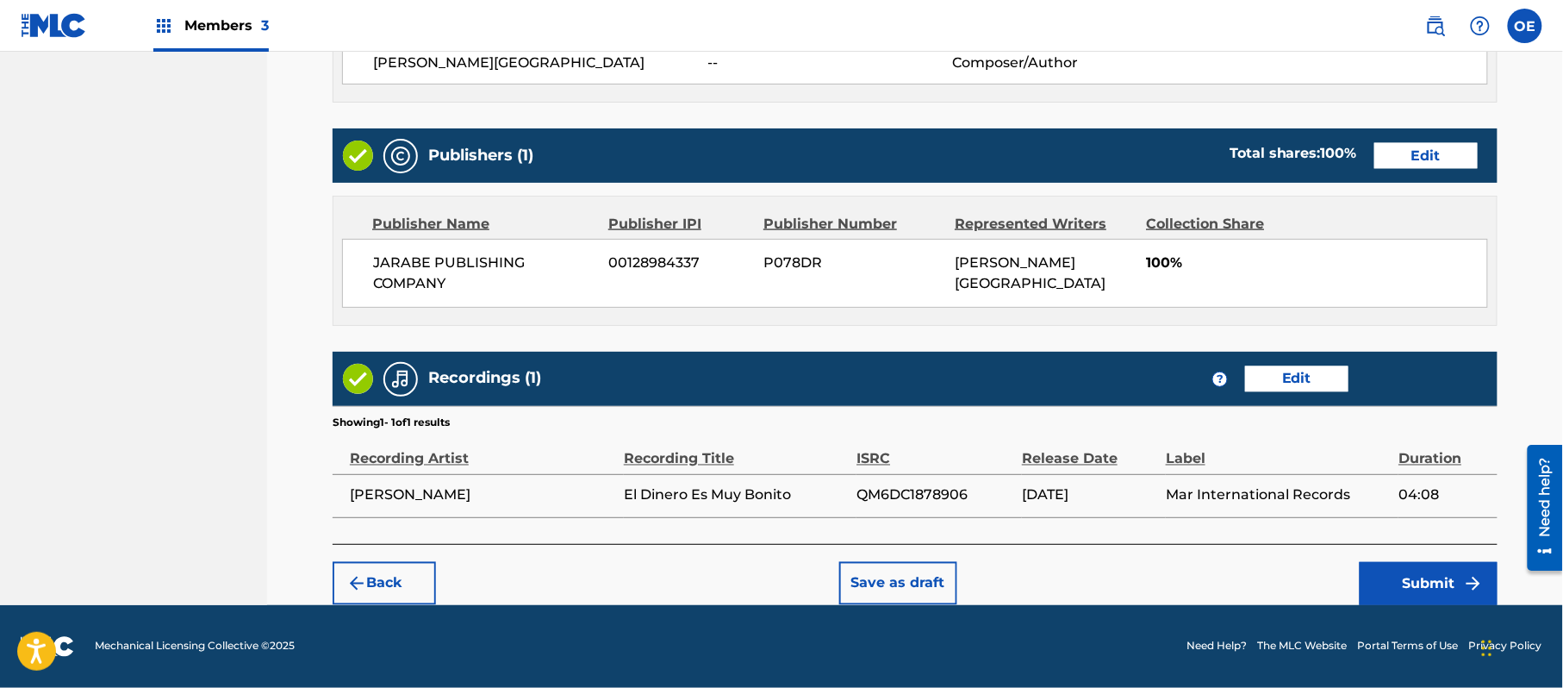
click at [1390, 576] on button "Submit" at bounding box center [1429, 583] width 138 height 43
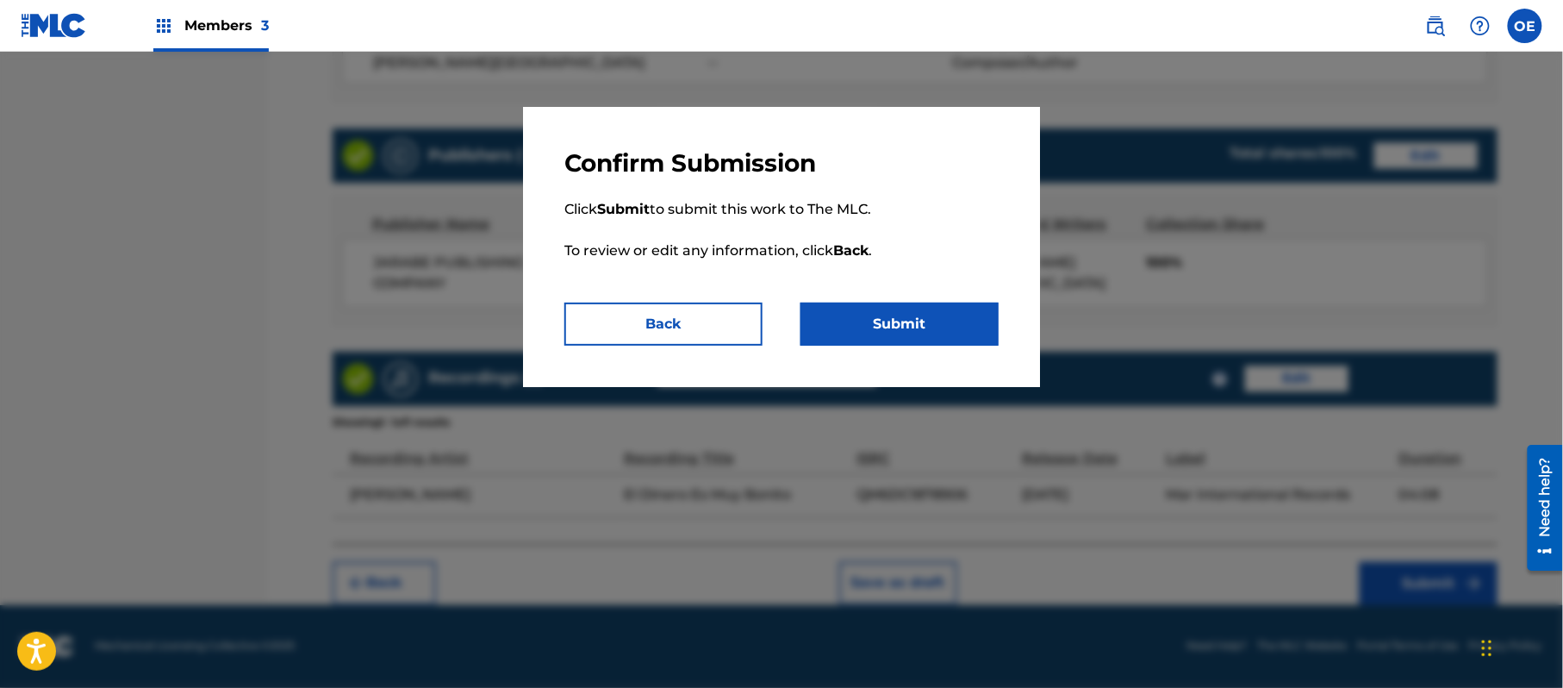
click at [908, 336] on button "Submit" at bounding box center [900, 324] width 198 height 43
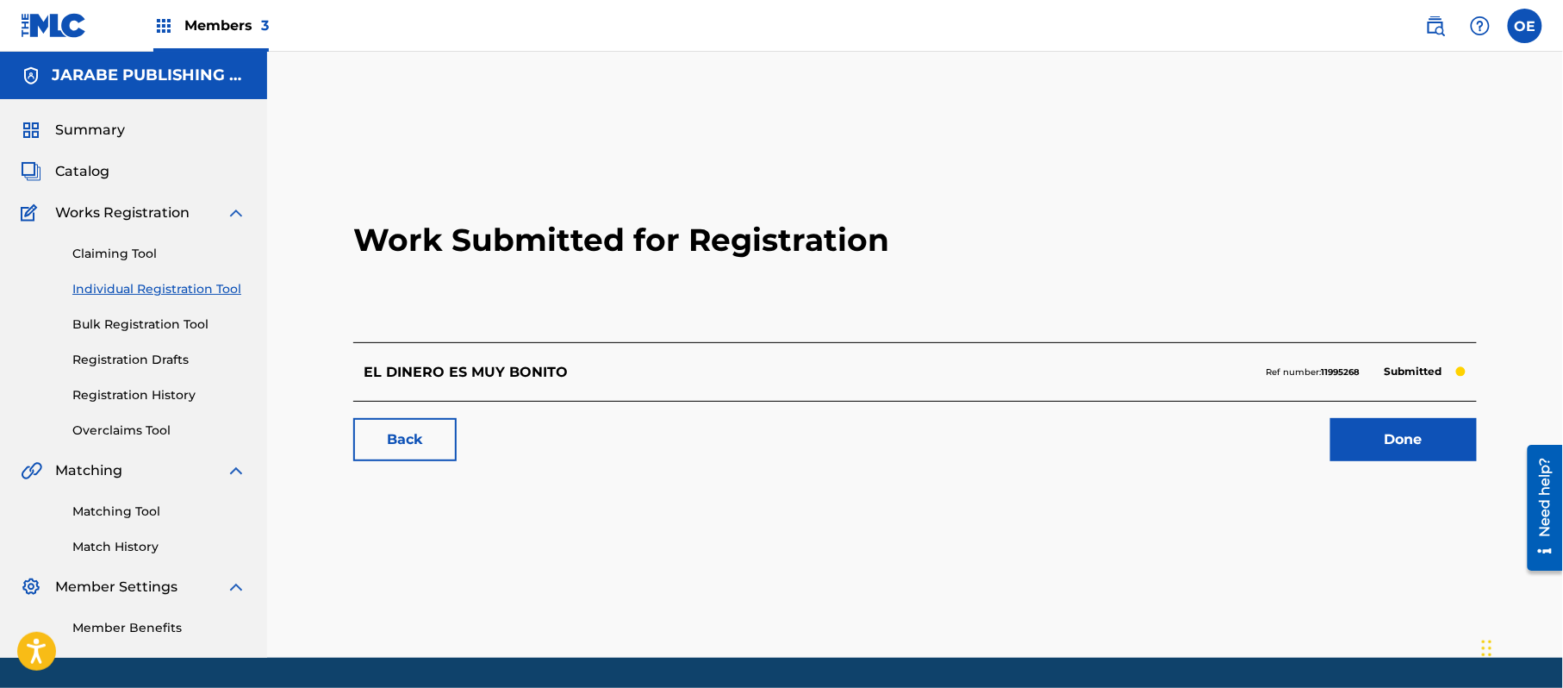
drag, startPoint x: 115, startPoint y: 278, endPoint x: 159, endPoint y: 296, distance: 47.9
click at [115, 278] on div "Claiming Tool Individual Registration Tool Bulk Registration Tool Registration …" at bounding box center [134, 331] width 226 height 216
click at [180, 295] on link "Individual Registration Tool" at bounding box center [159, 289] width 174 height 18
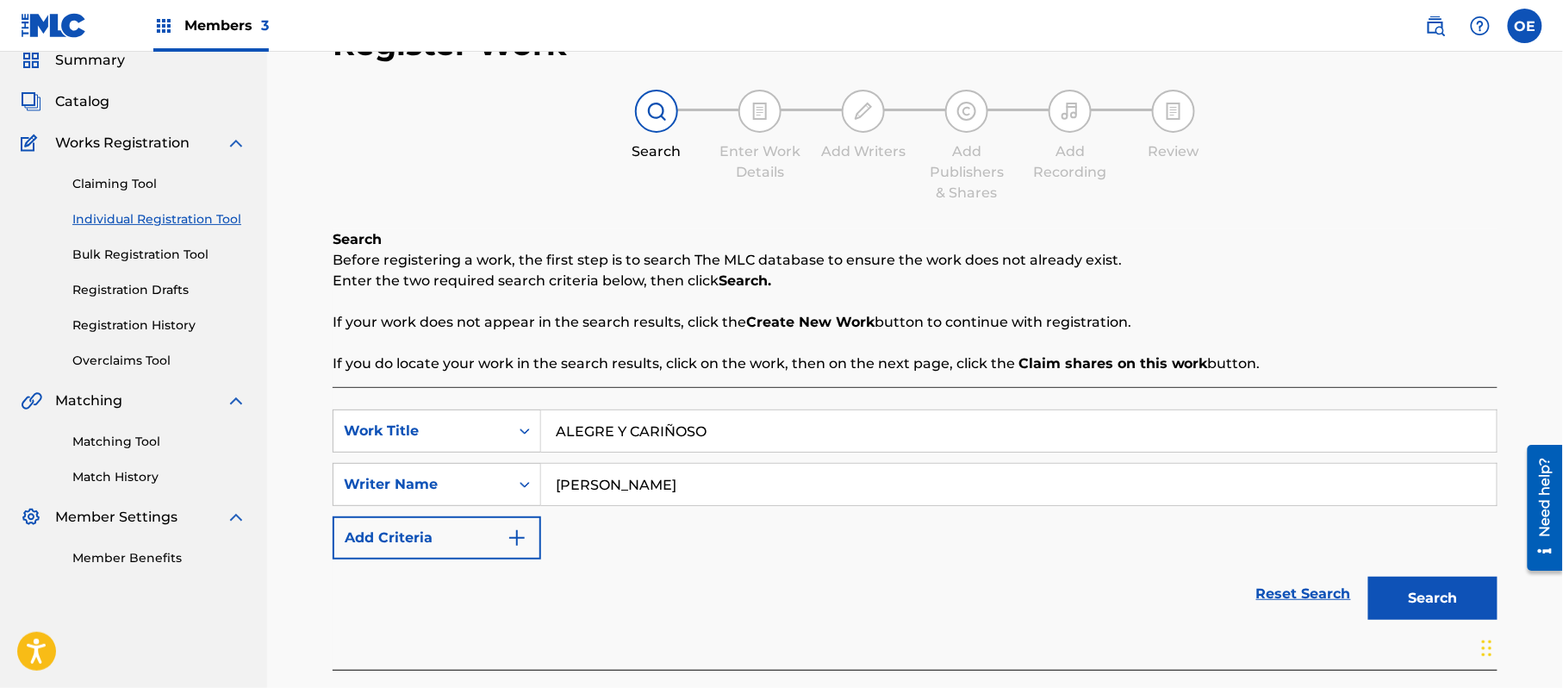
scroll to position [153, 0]
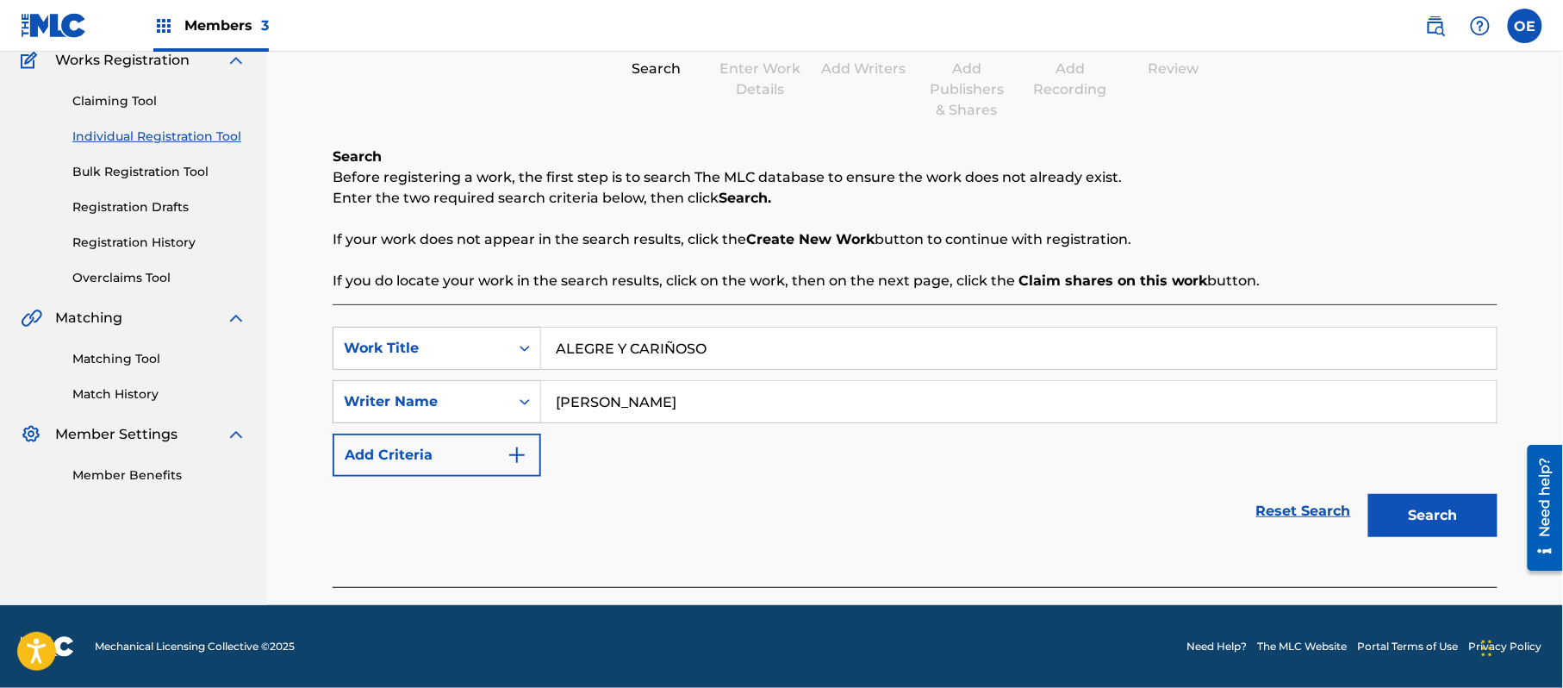
click at [1415, 519] on button "Search" at bounding box center [1433, 515] width 129 height 43
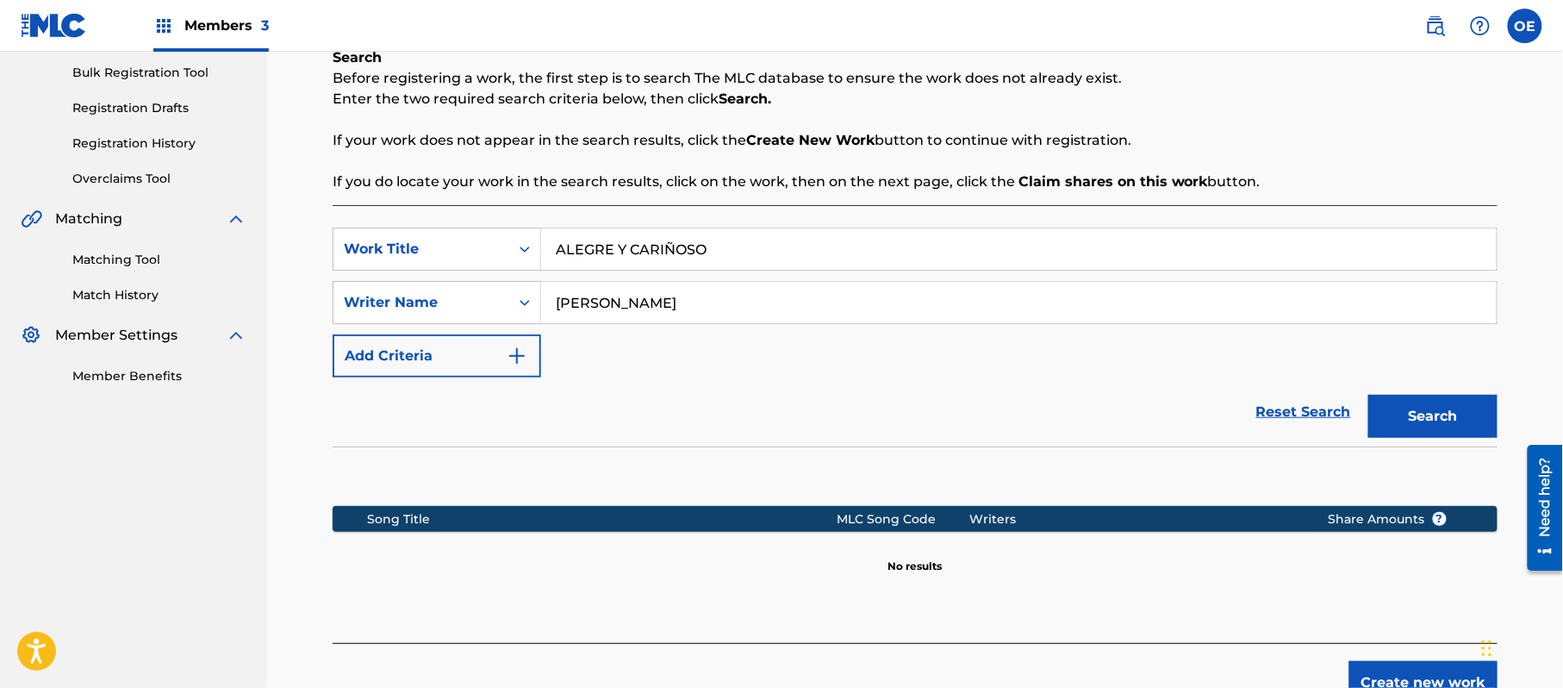
scroll to position [352, 0]
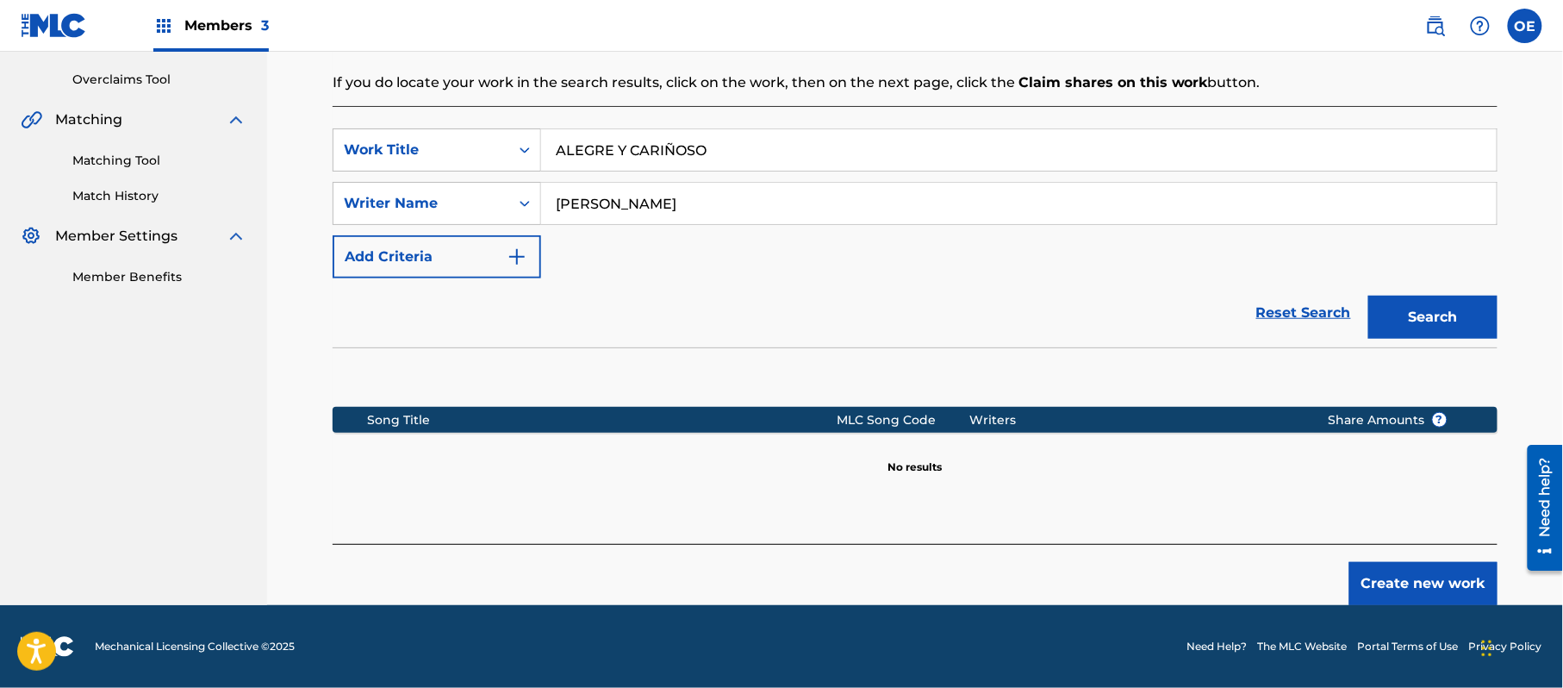
click at [1377, 577] on button "Create new work" at bounding box center [1424, 583] width 148 height 43
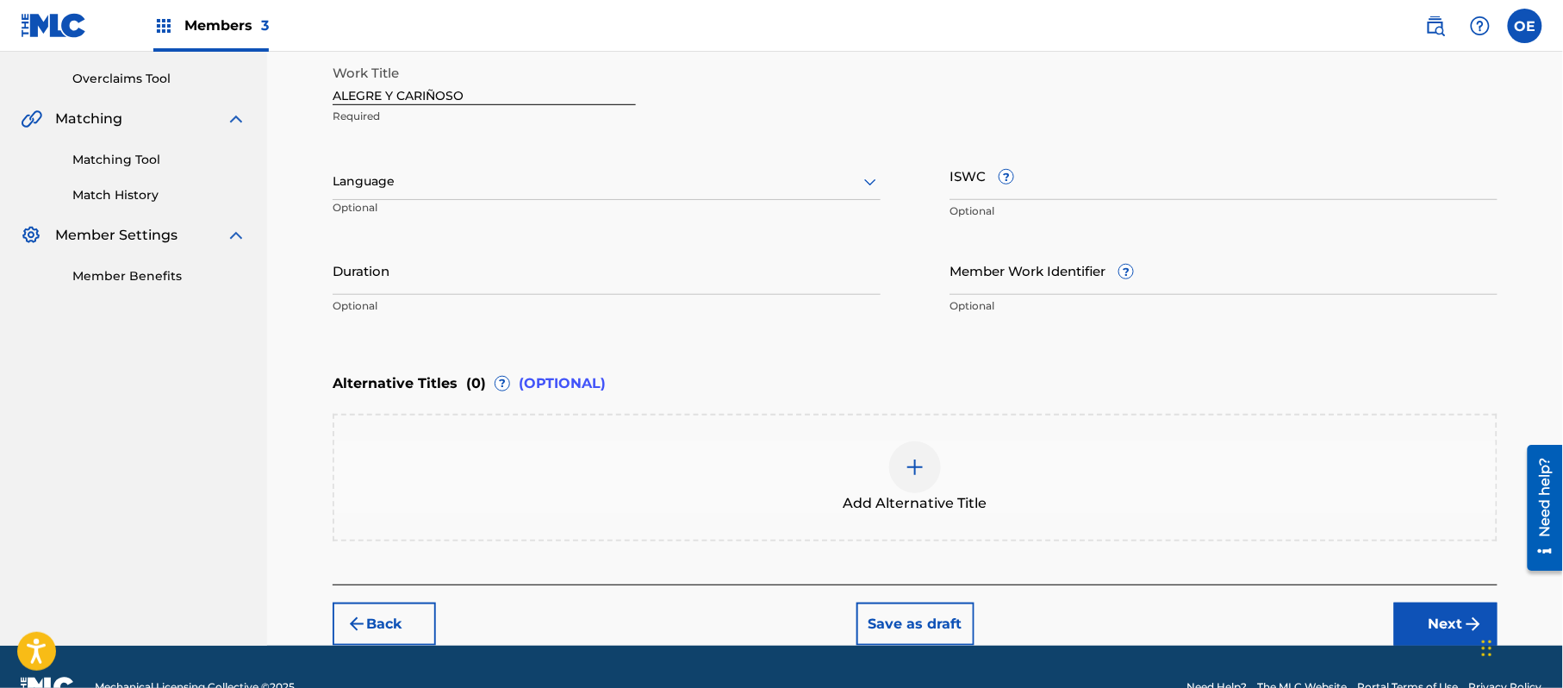
click at [321, 178] on div "Register Work Search Enter Work Details Add Writers Add Publishers & Shares Add…" at bounding box center [915, 194] width 1207 height 902
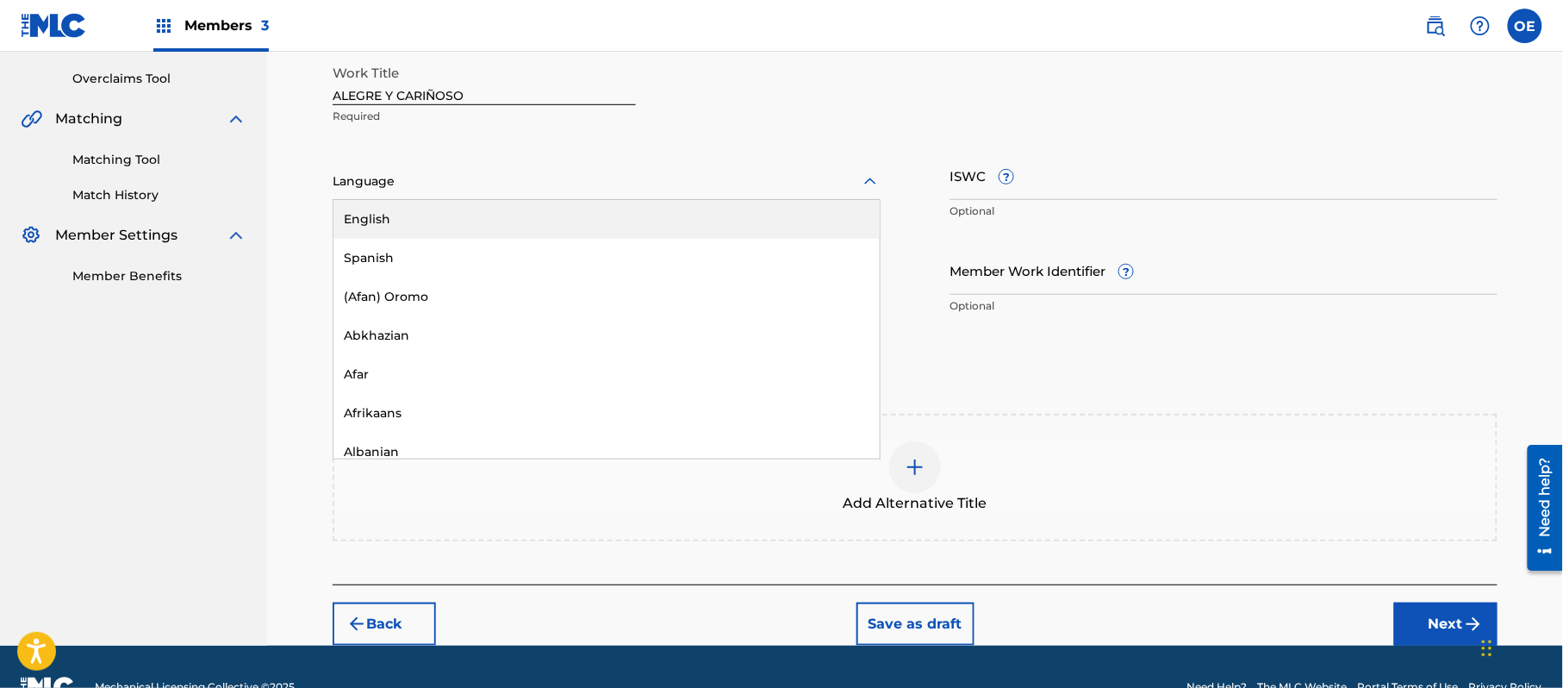
click at [398, 198] on div "Language" at bounding box center [607, 182] width 548 height 36
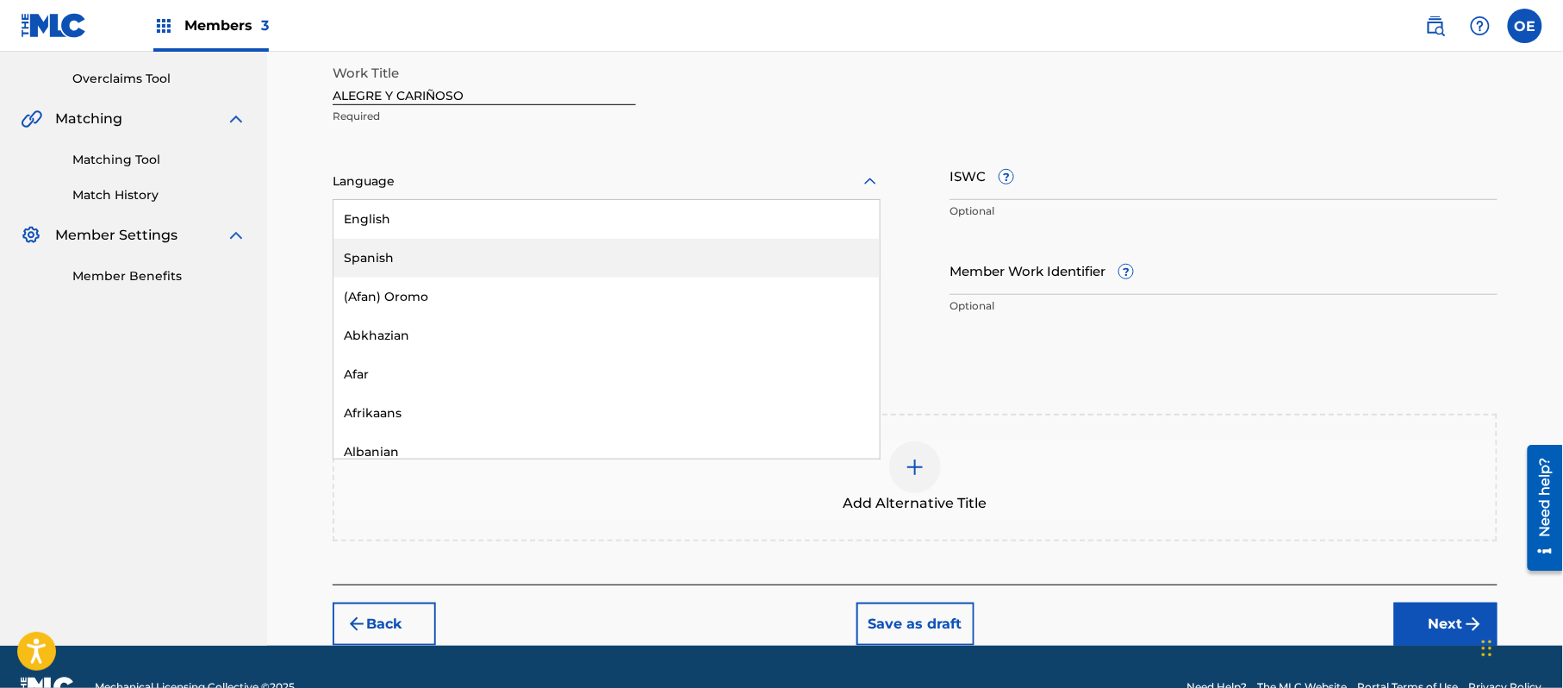
click at [410, 253] on div "Spanish" at bounding box center [607, 258] width 546 height 39
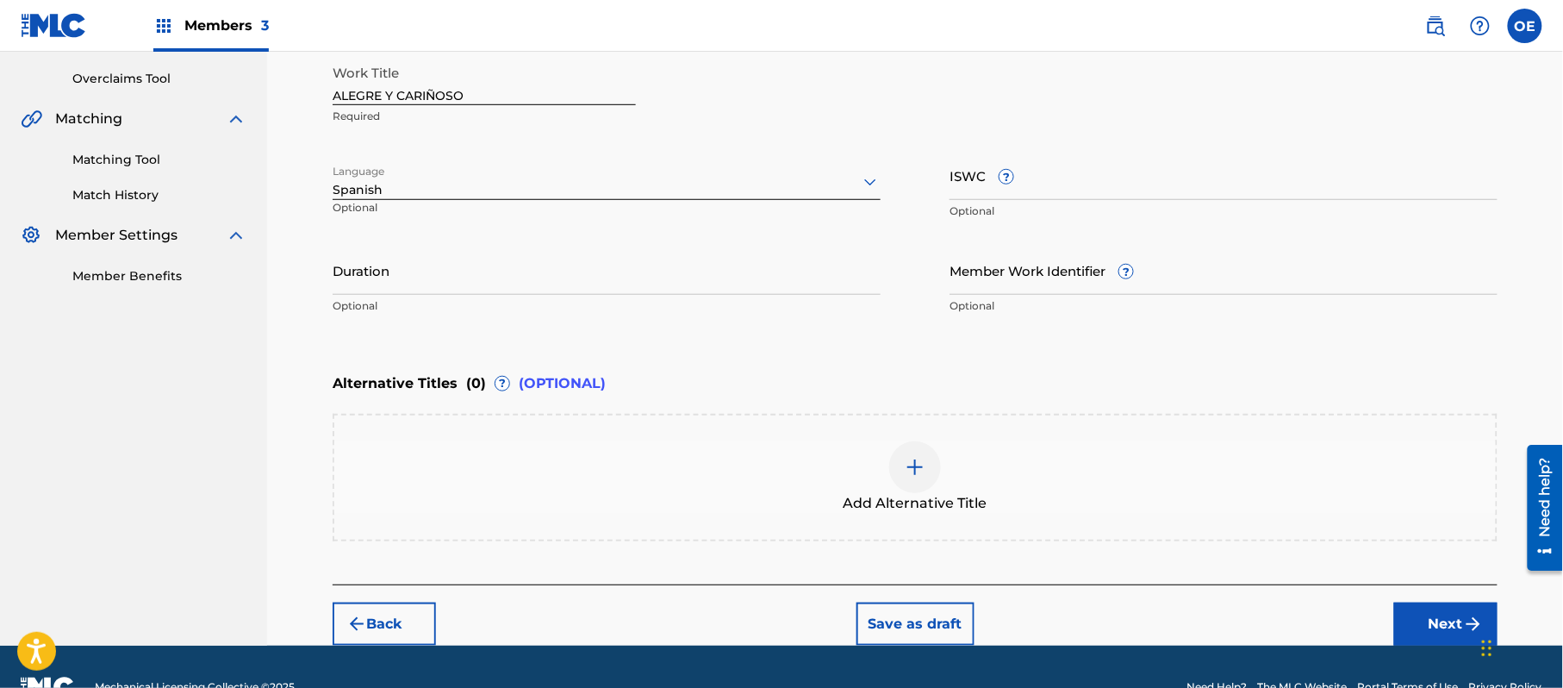
click at [1407, 618] on button "Next" at bounding box center [1446, 623] width 103 height 43
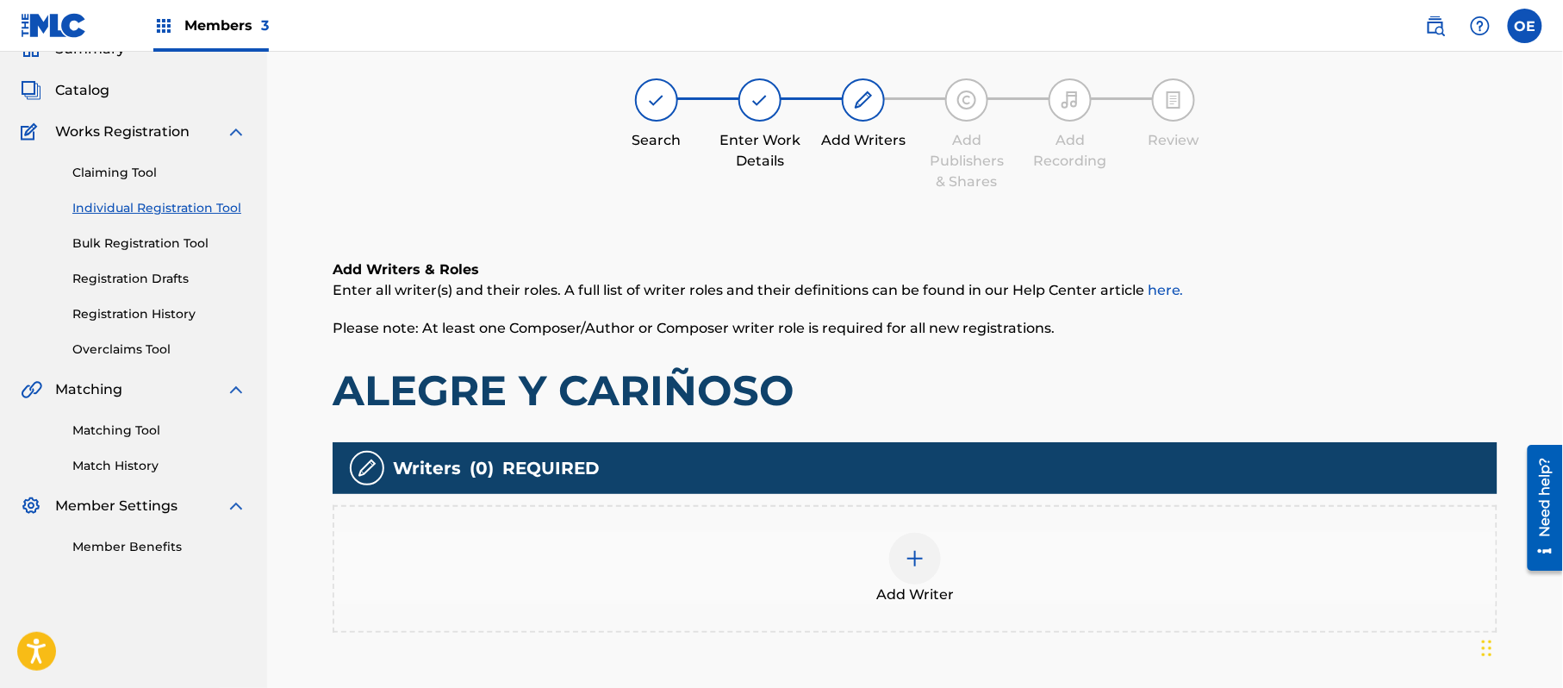
scroll to position [78, 0]
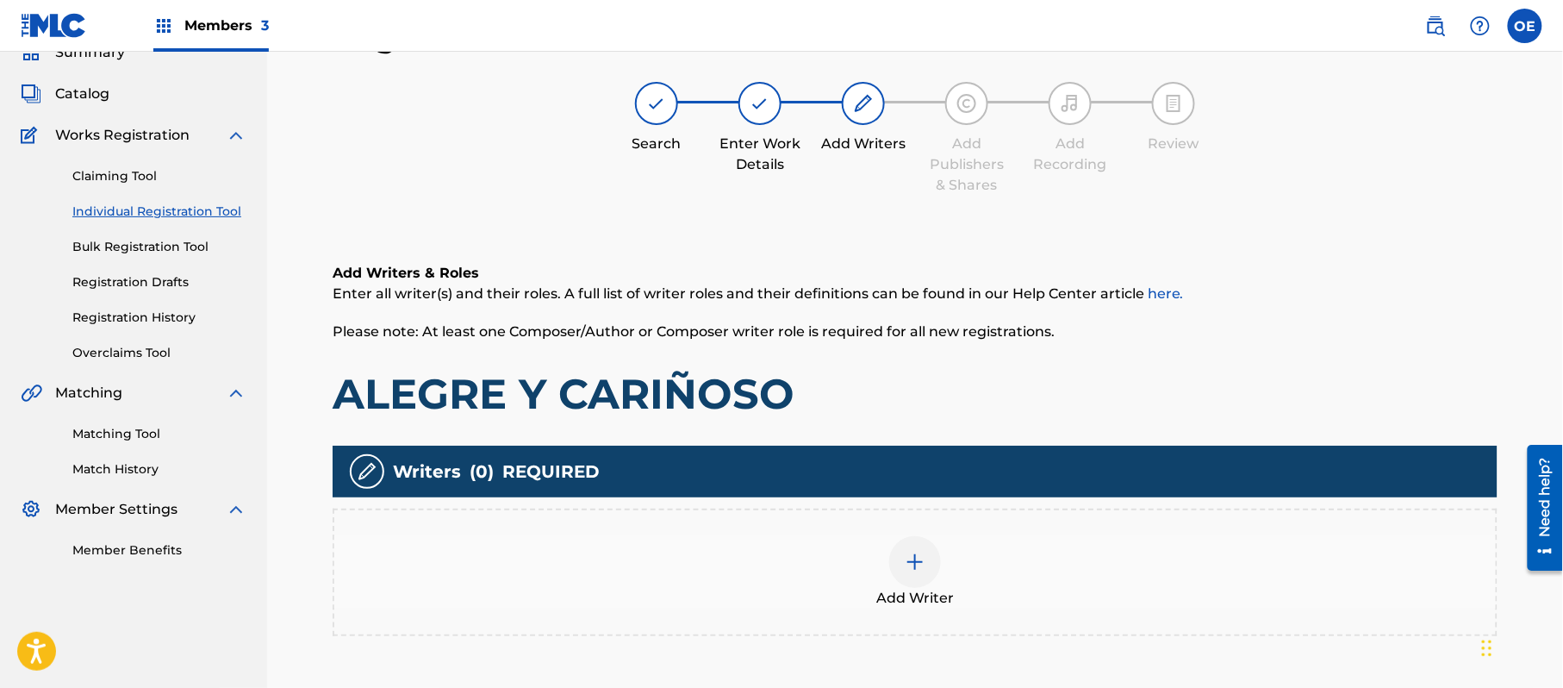
click at [776, 562] on div "Add Writer" at bounding box center [915, 572] width 1162 height 72
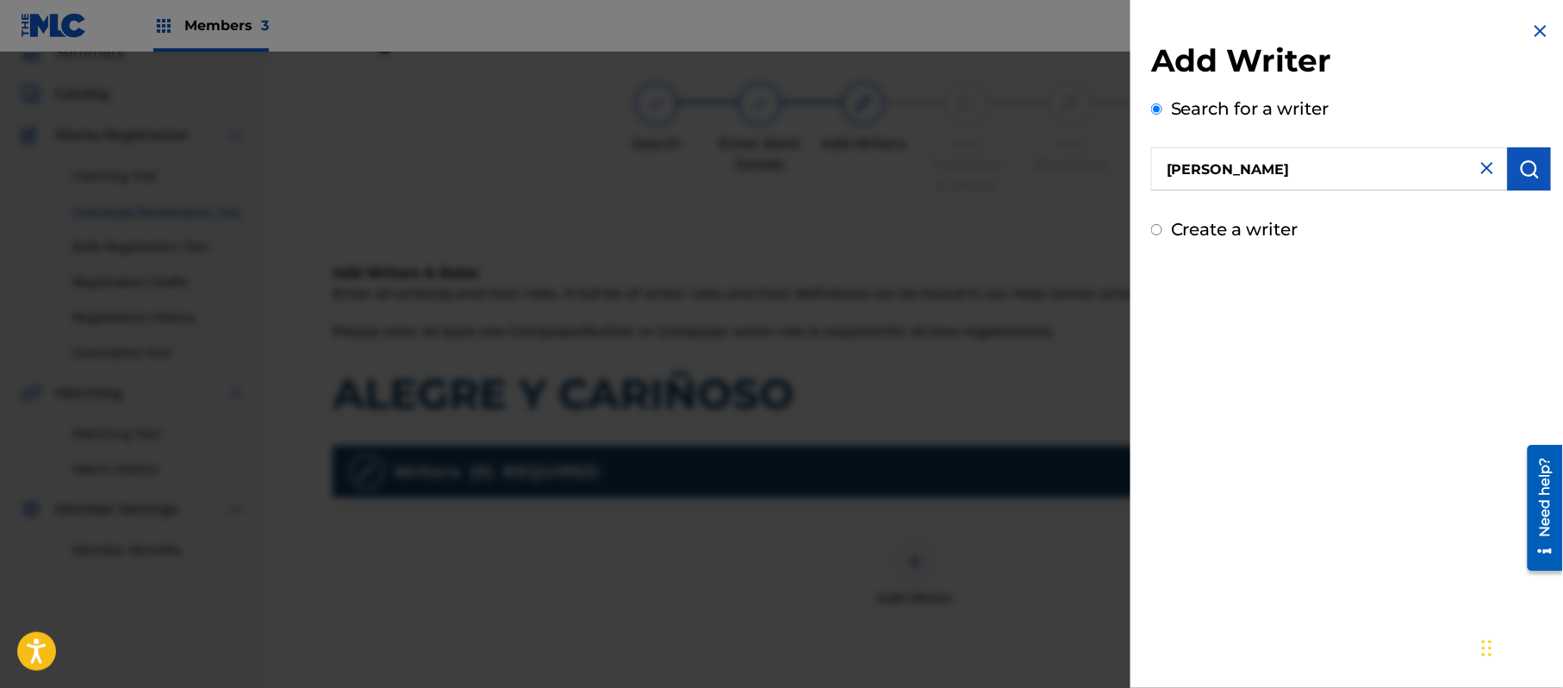
click at [1539, 156] on button "submit" at bounding box center [1529, 168] width 43 height 43
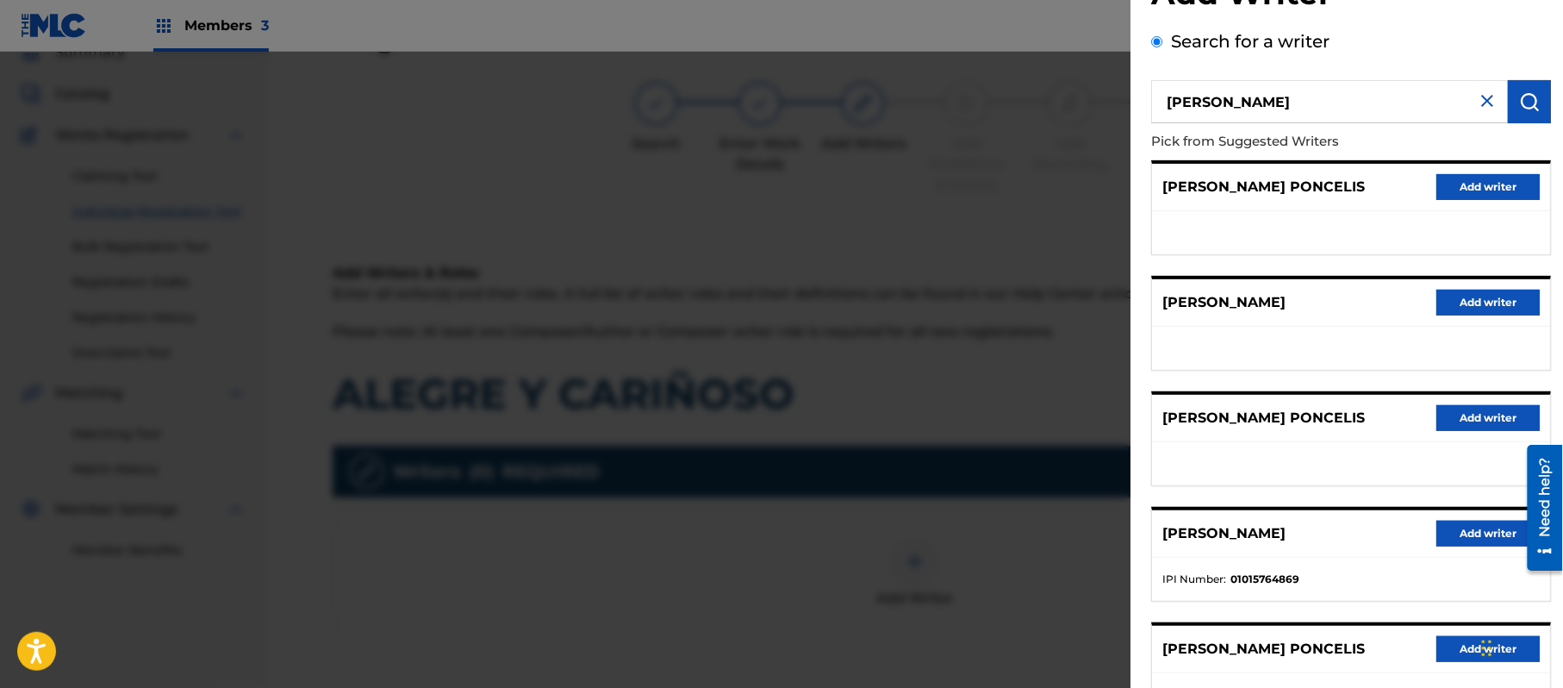
scroll to position [208, 0]
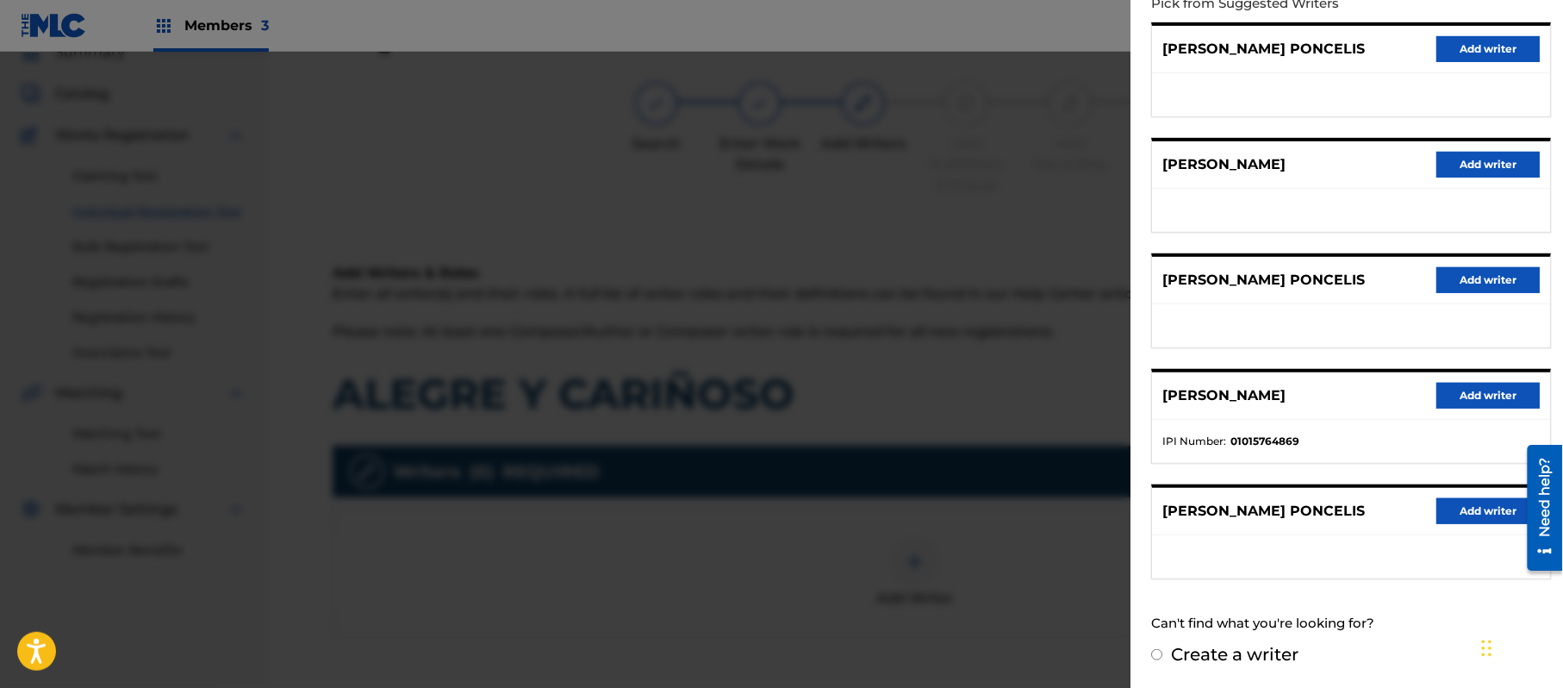
click at [1265, 653] on label "Create a writer" at bounding box center [1235, 654] width 128 height 21
click at [1163, 653] on input "Create a writer" at bounding box center [1156, 654] width 11 height 11
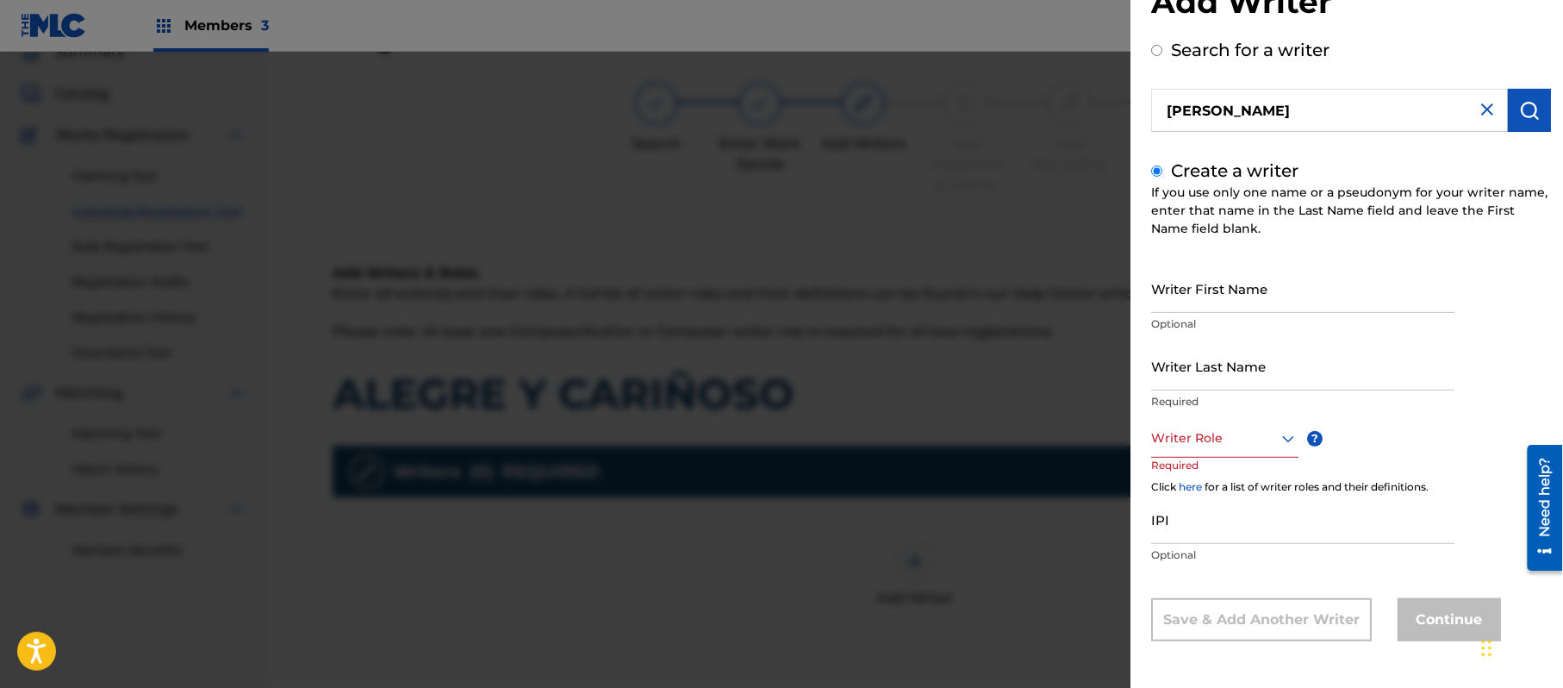
scroll to position [3, 0]
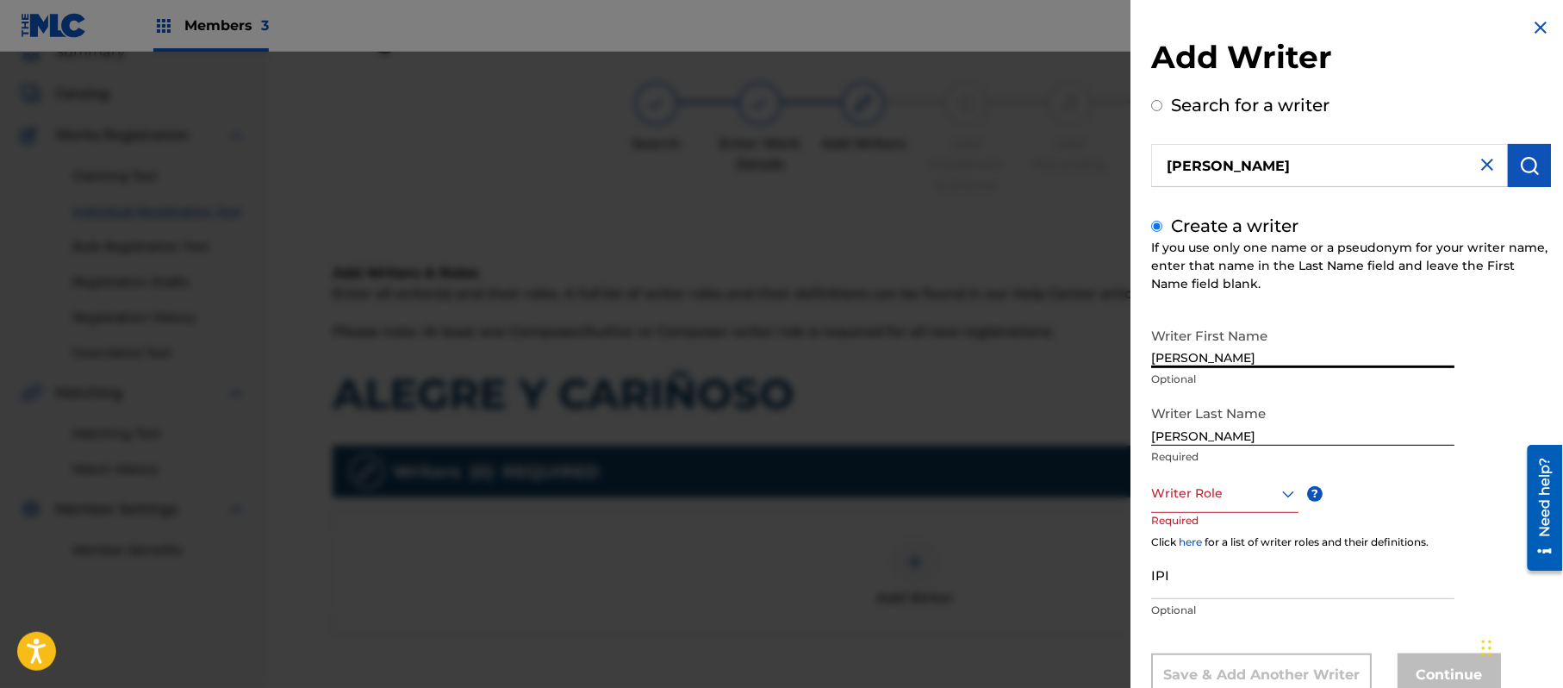
drag, startPoint x: 1317, startPoint y: 353, endPoint x: 1208, endPoint y: 378, distance: 111.4
click at [1208, 378] on div "Writer First Name [PERSON_NAME] Optional" at bounding box center [1302, 358] width 303 height 78
drag, startPoint x: 1219, startPoint y: 431, endPoint x: 1069, endPoint y: 459, distance: 152.5
click at [1083, 457] on div "Add Writer Search for a writer [PERSON_NAME] Create a writer If you use only on…" at bounding box center [781, 370] width 1563 height 636
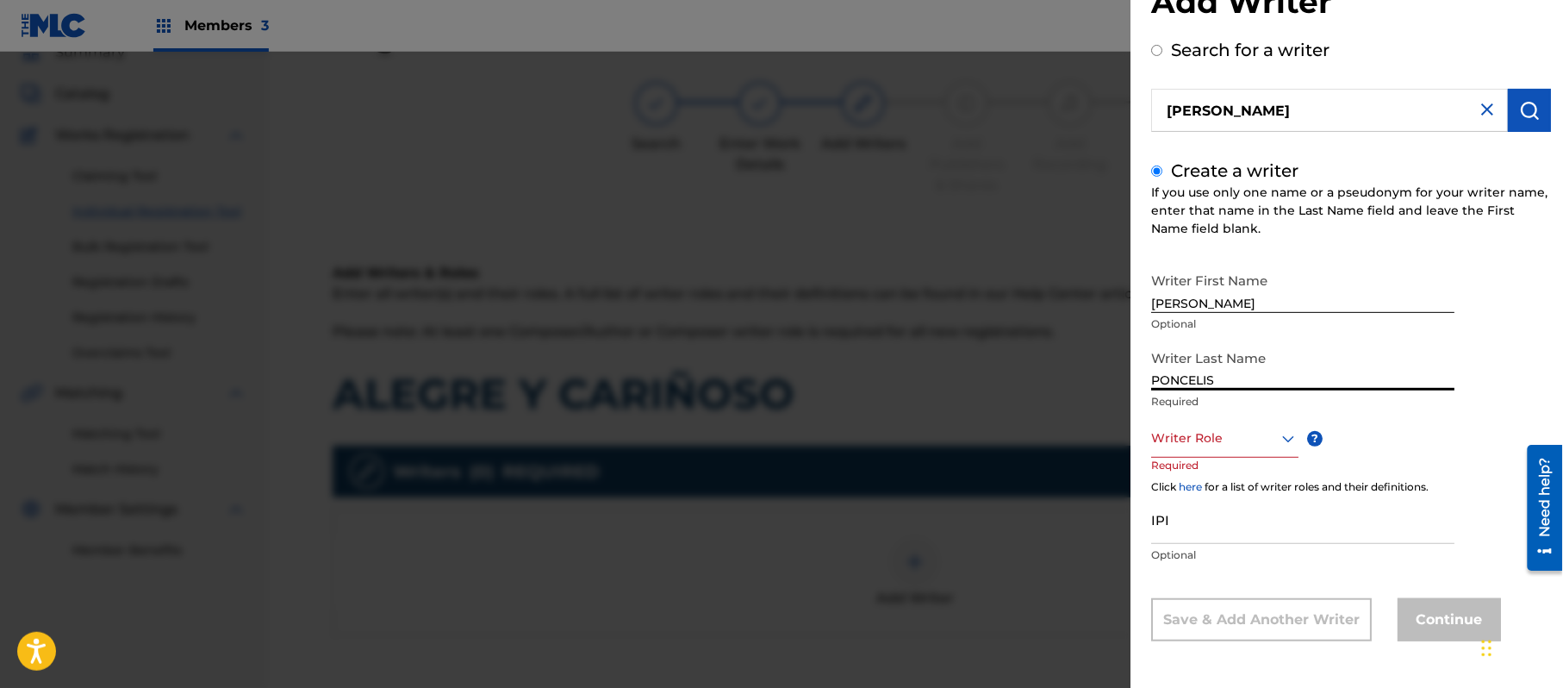
click at [1165, 458] on div "Writer Role" at bounding box center [1224, 438] width 147 height 39
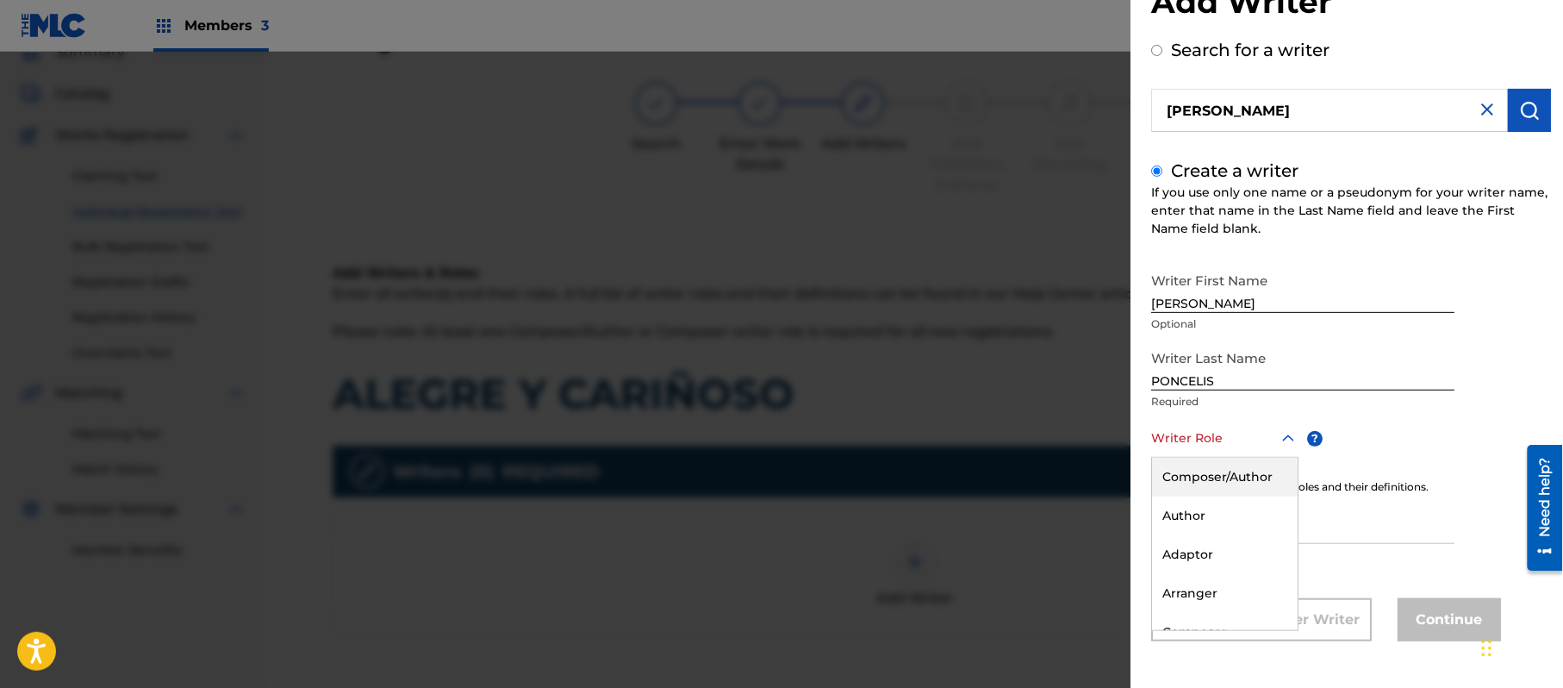
click at [1190, 469] on div "Composer/Author" at bounding box center [1225, 477] width 146 height 39
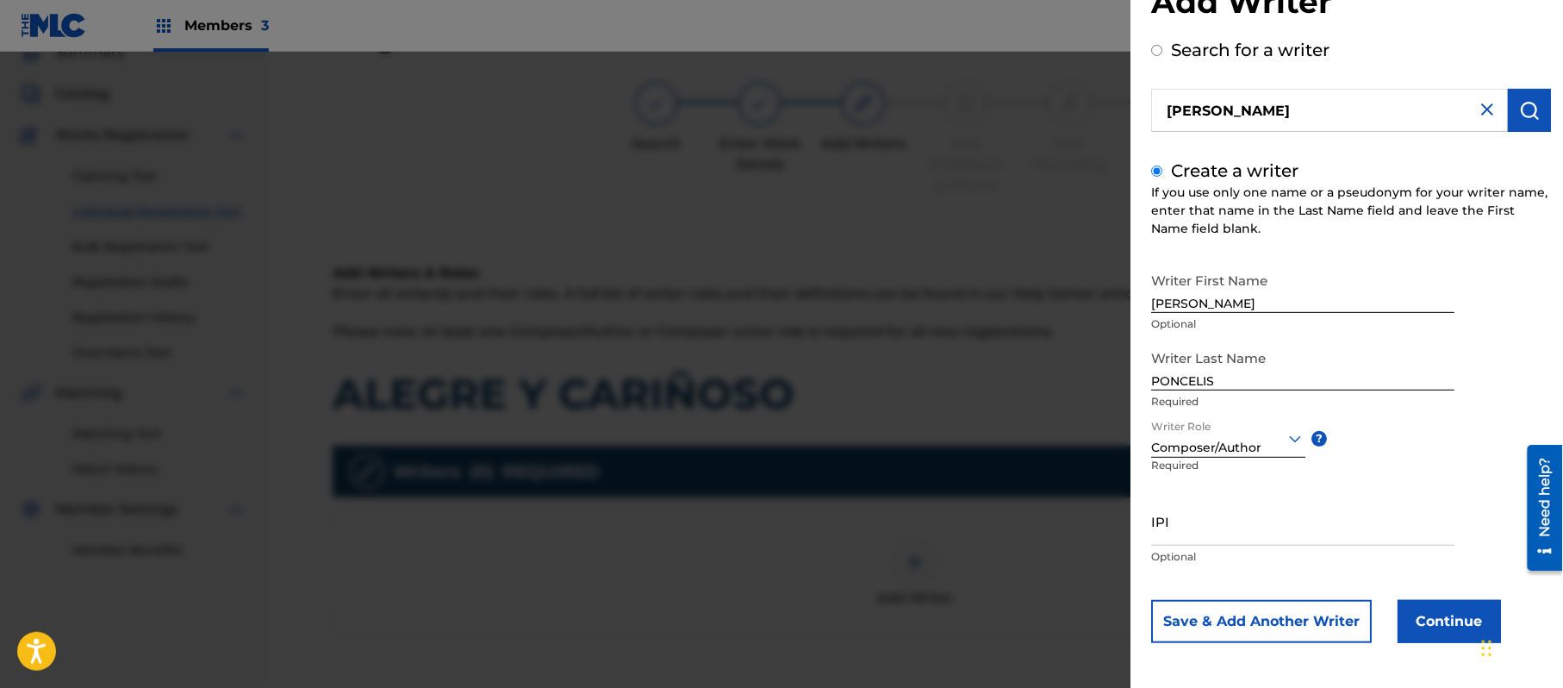
click at [1411, 602] on button "Continue" at bounding box center [1449, 621] width 103 height 43
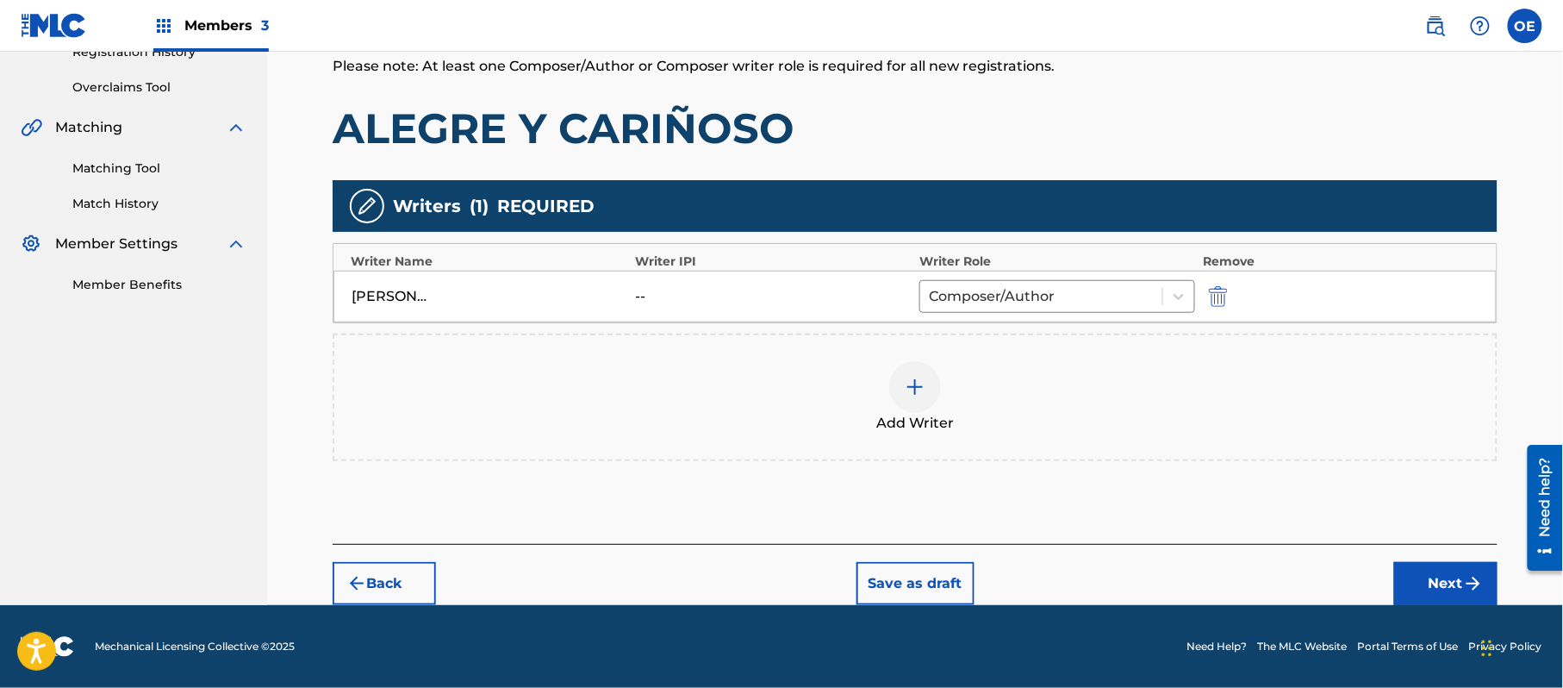
click at [1435, 584] on button "Next" at bounding box center [1446, 583] width 103 height 43
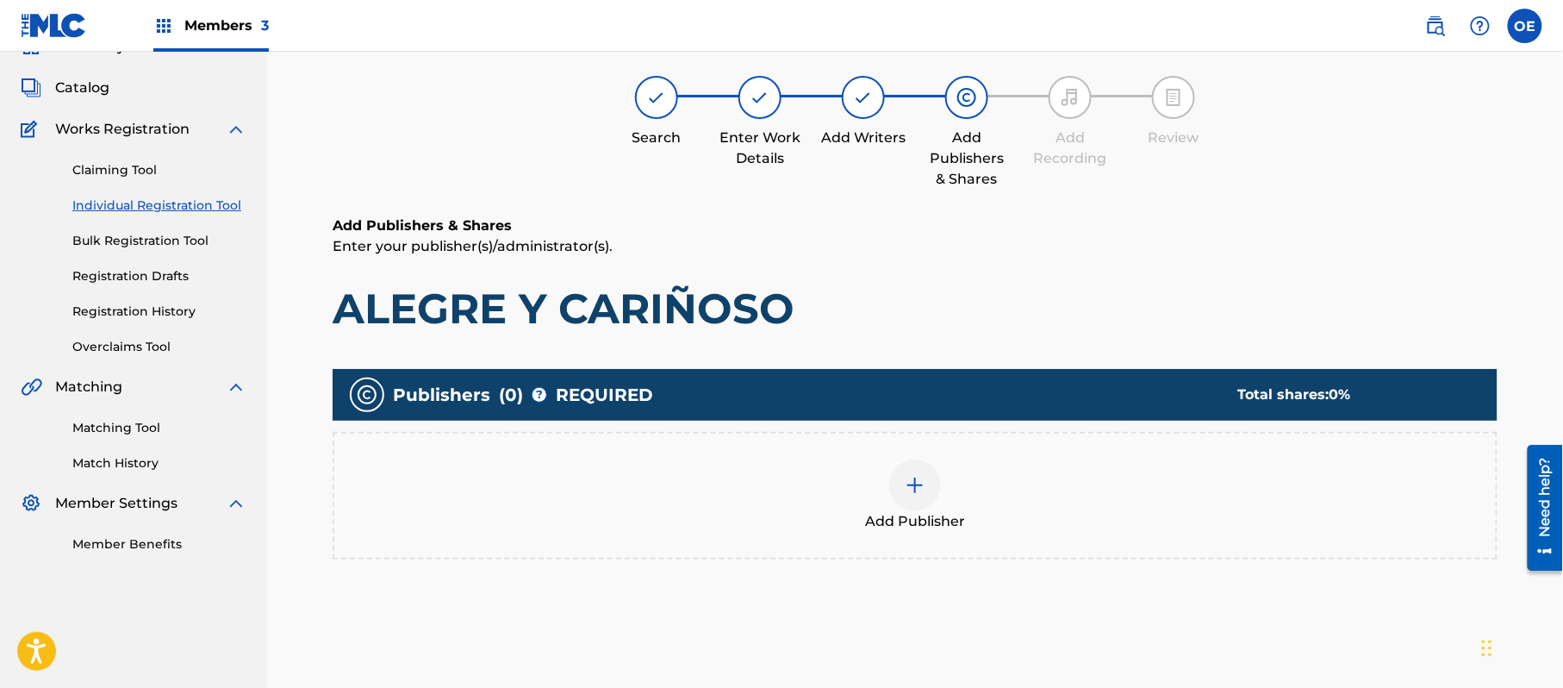
scroll to position [78, 0]
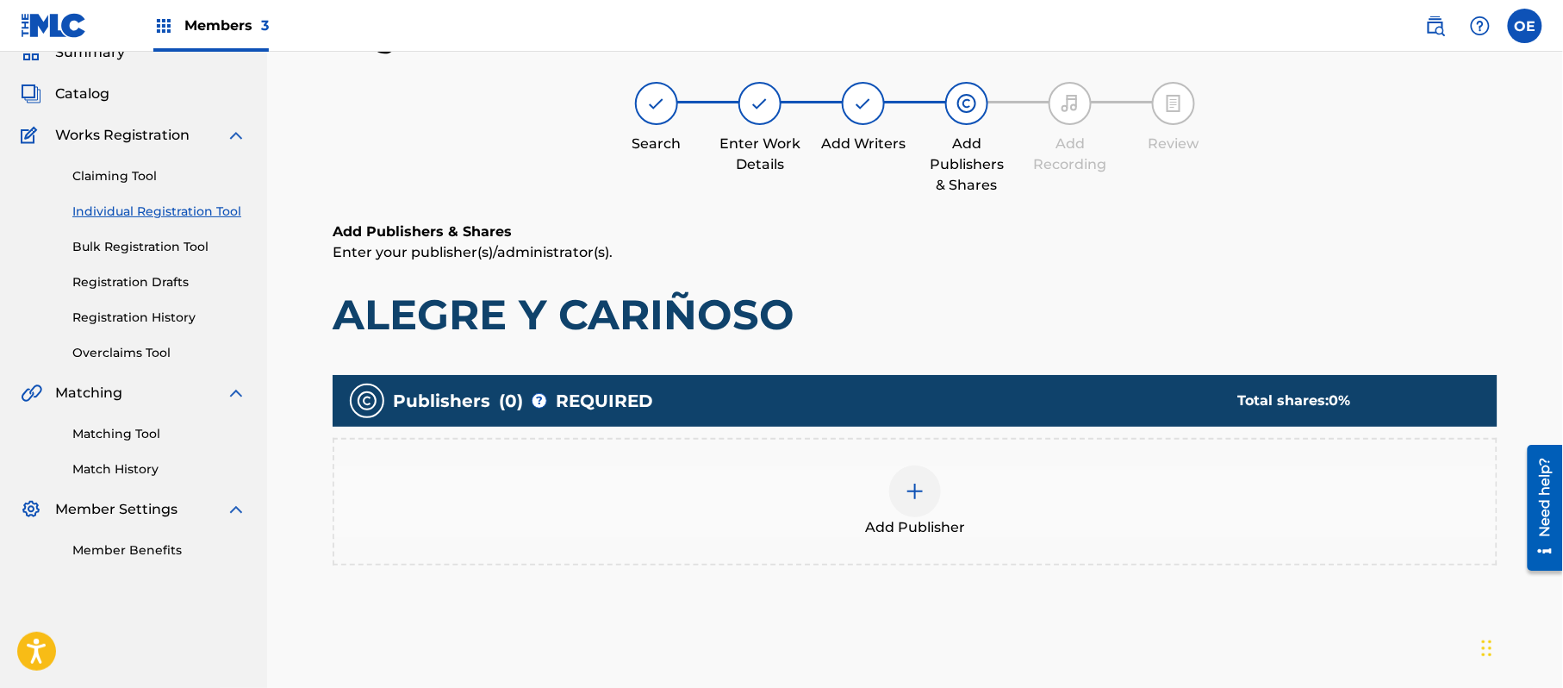
click at [979, 521] on div "Add Publisher" at bounding box center [915, 501] width 1162 height 72
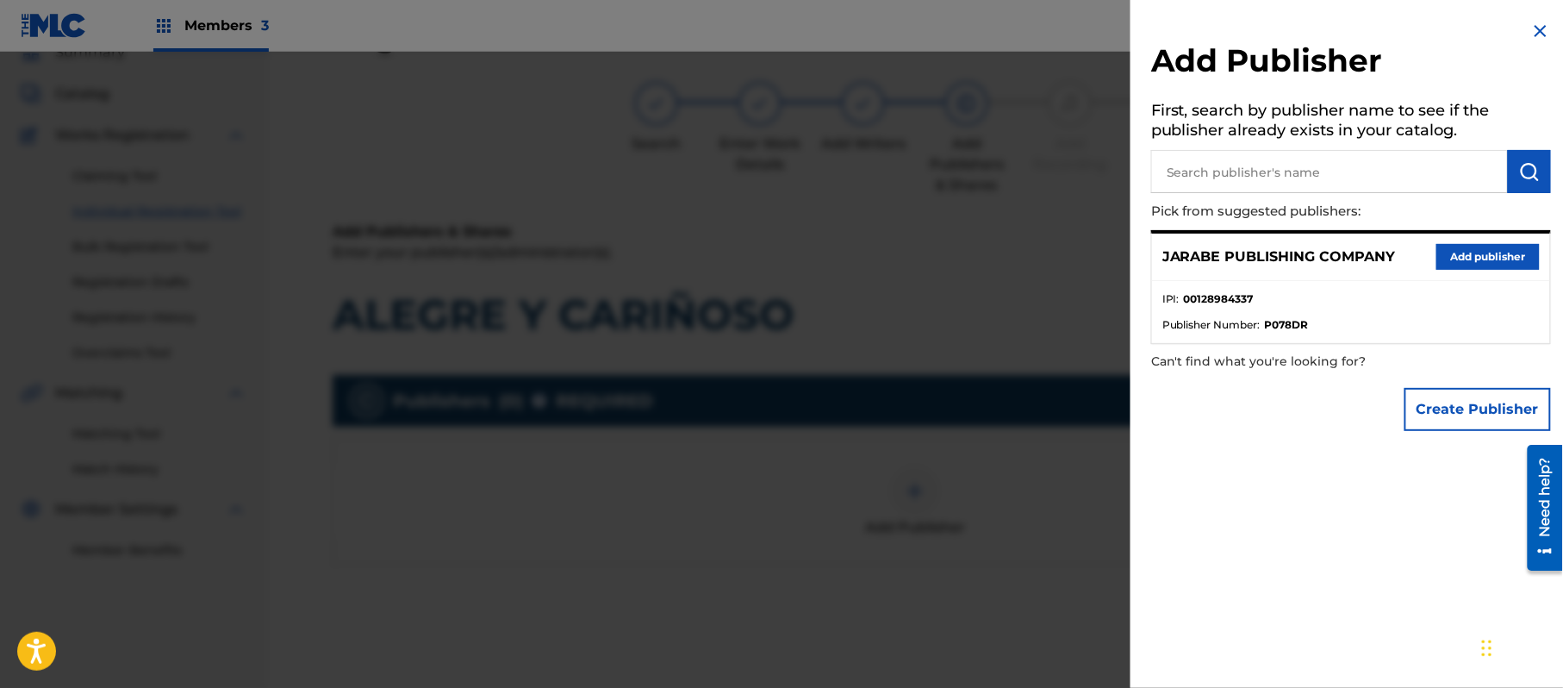
click at [1451, 255] on button "Add publisher" at bounding box center [1488, 257] width 103 height 26
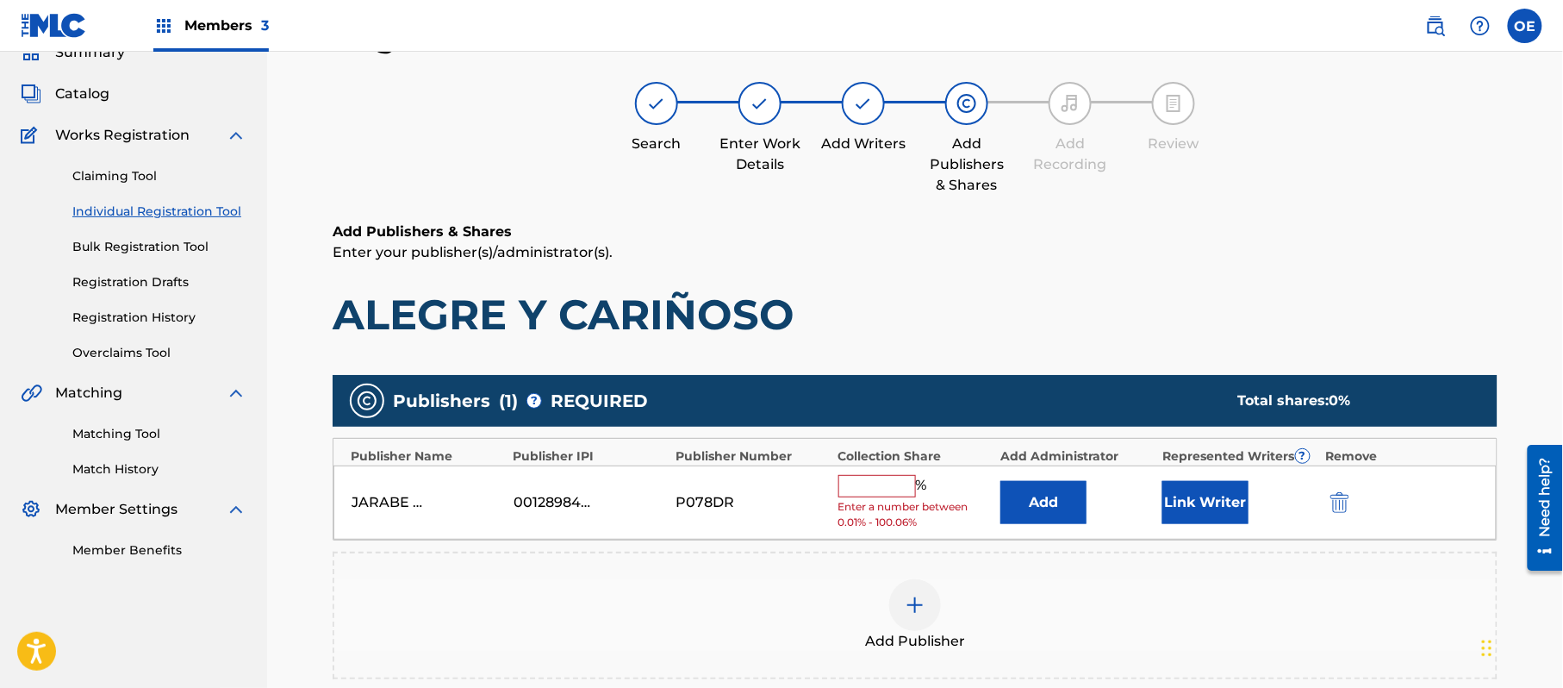
click at [880, 481] on input "text" at bounding box center [878, 486] width 78 height 22
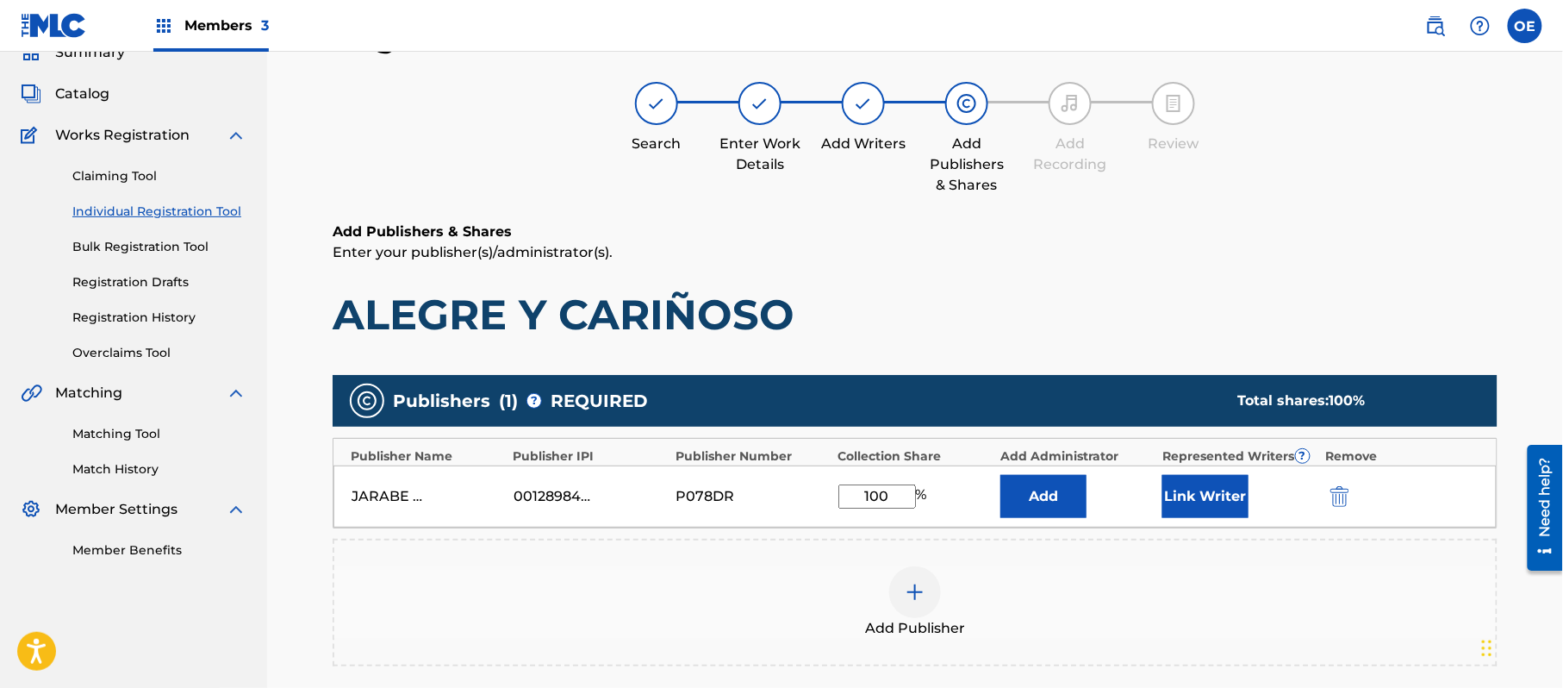
click at [1184, 490] on button "Link Writer" at bounding box center [1206, 496] width 86 height 43
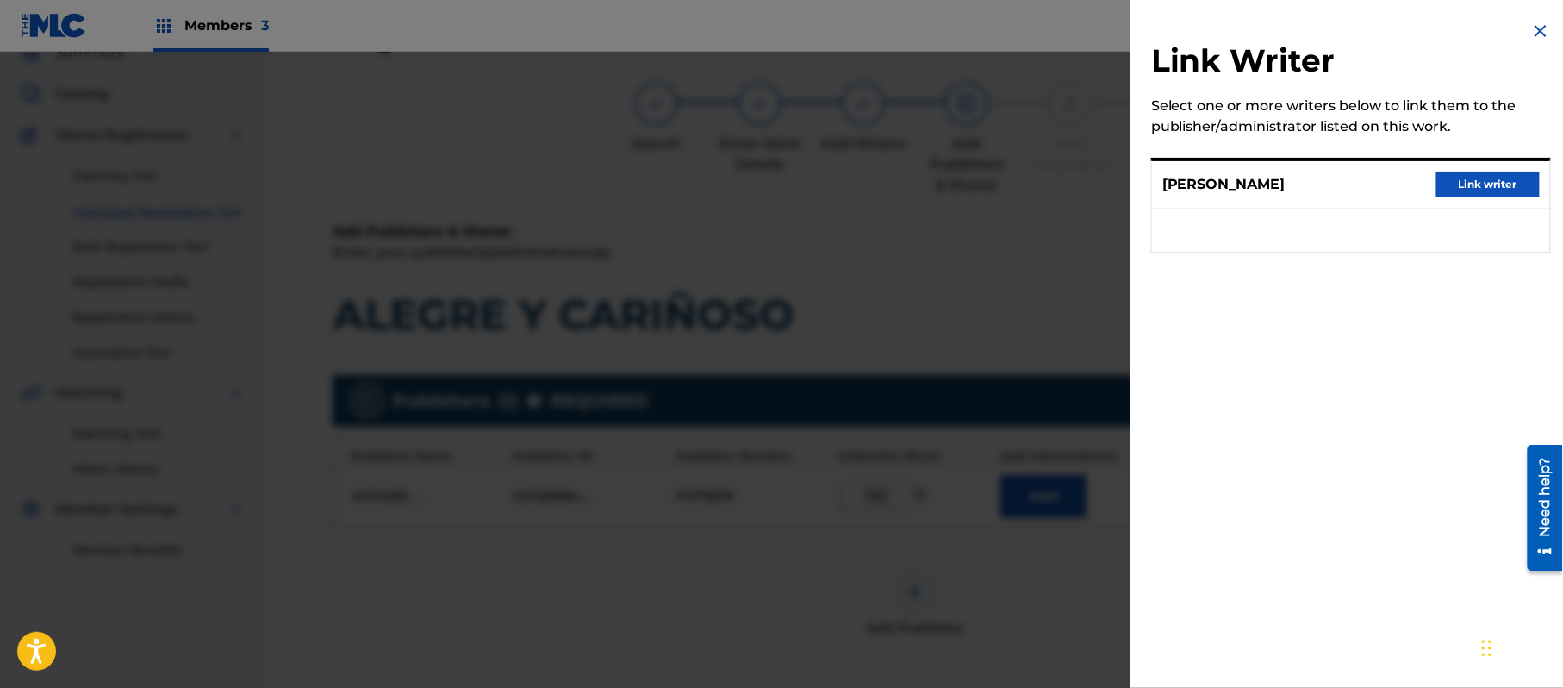
click at [1472, 191] on button "Link writer" at bounding box center [1488, 185] width 103 height 26
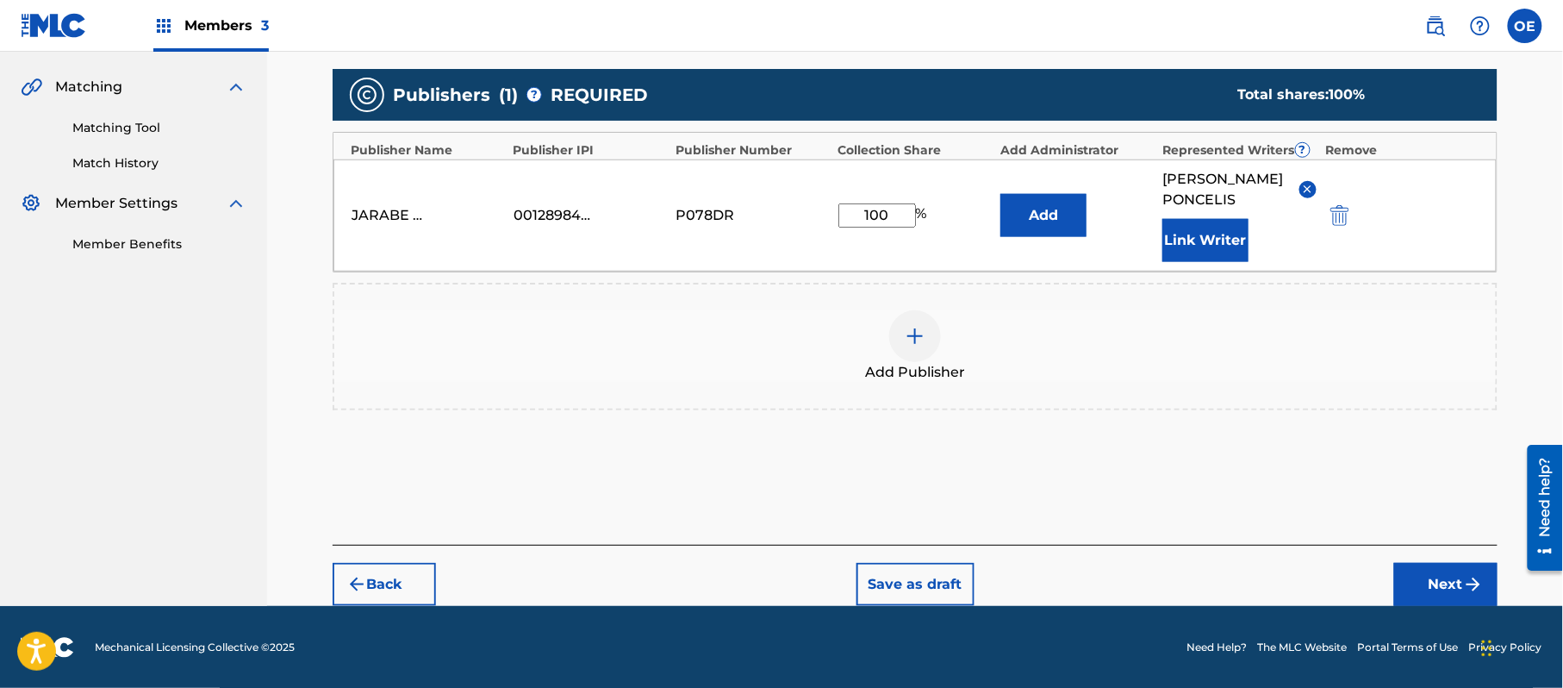
click at [1417, 581] on button "Next" at bounding box center [1446, 584] width 103 height 43
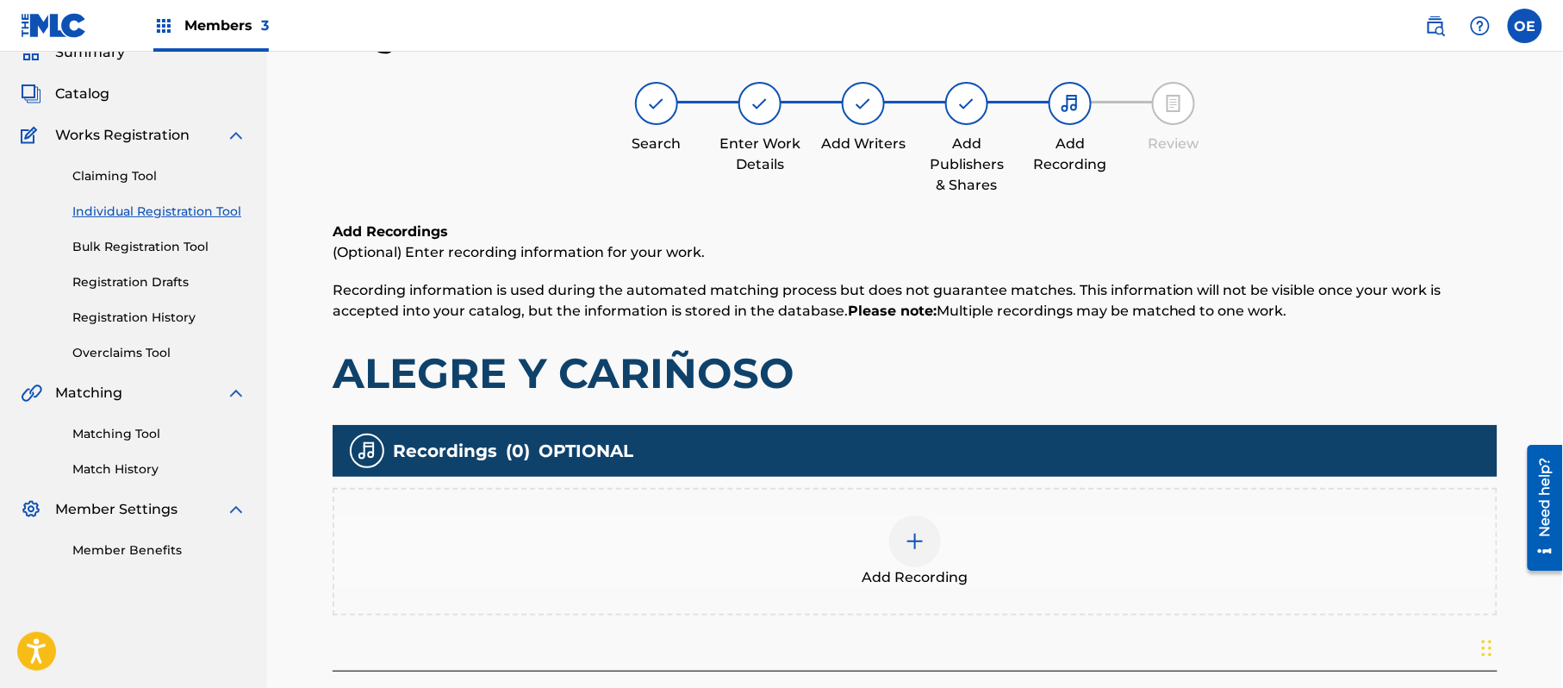
click at [936, 522] on div "Add Recording" at bounding box center [915, 551] width 1162 height 72
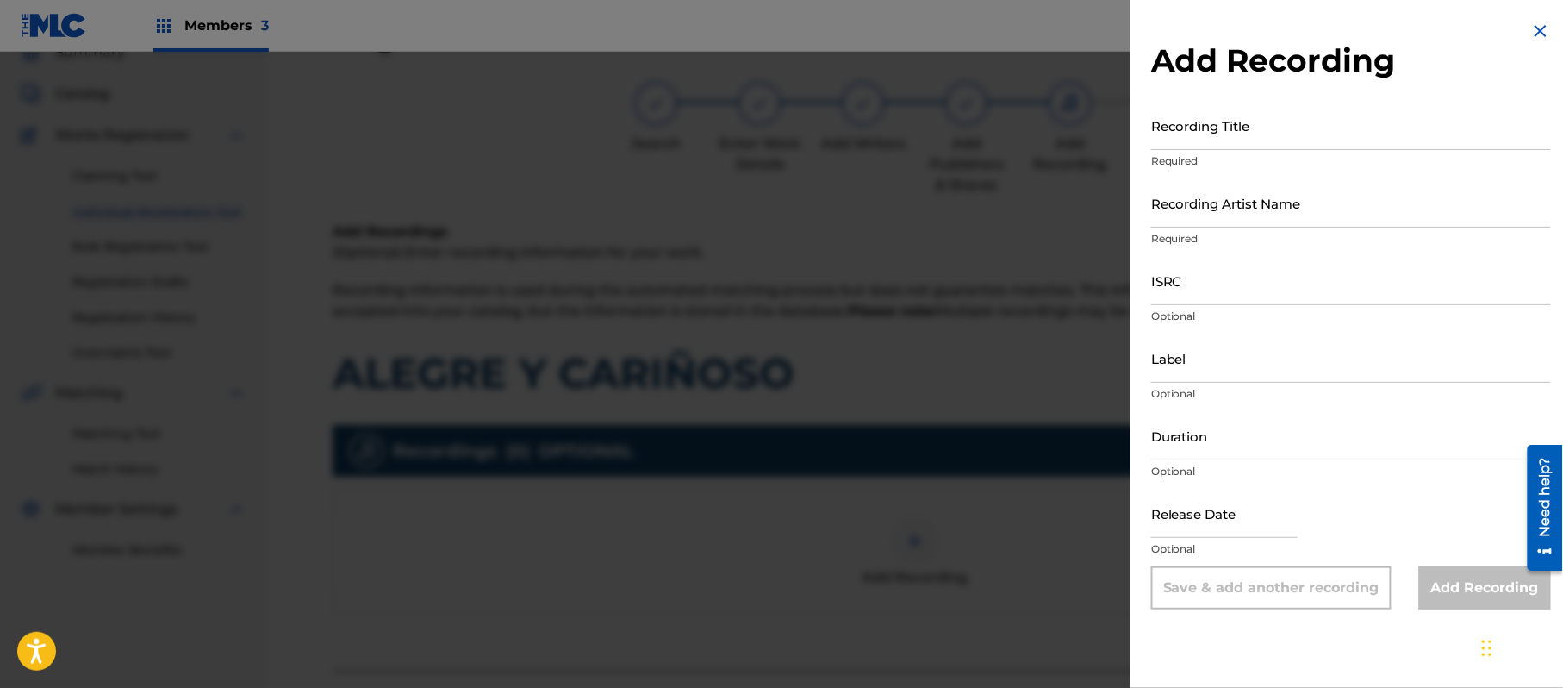
click at [1543, 22] on img at bounding box center [1541, 31] width 21 height 21
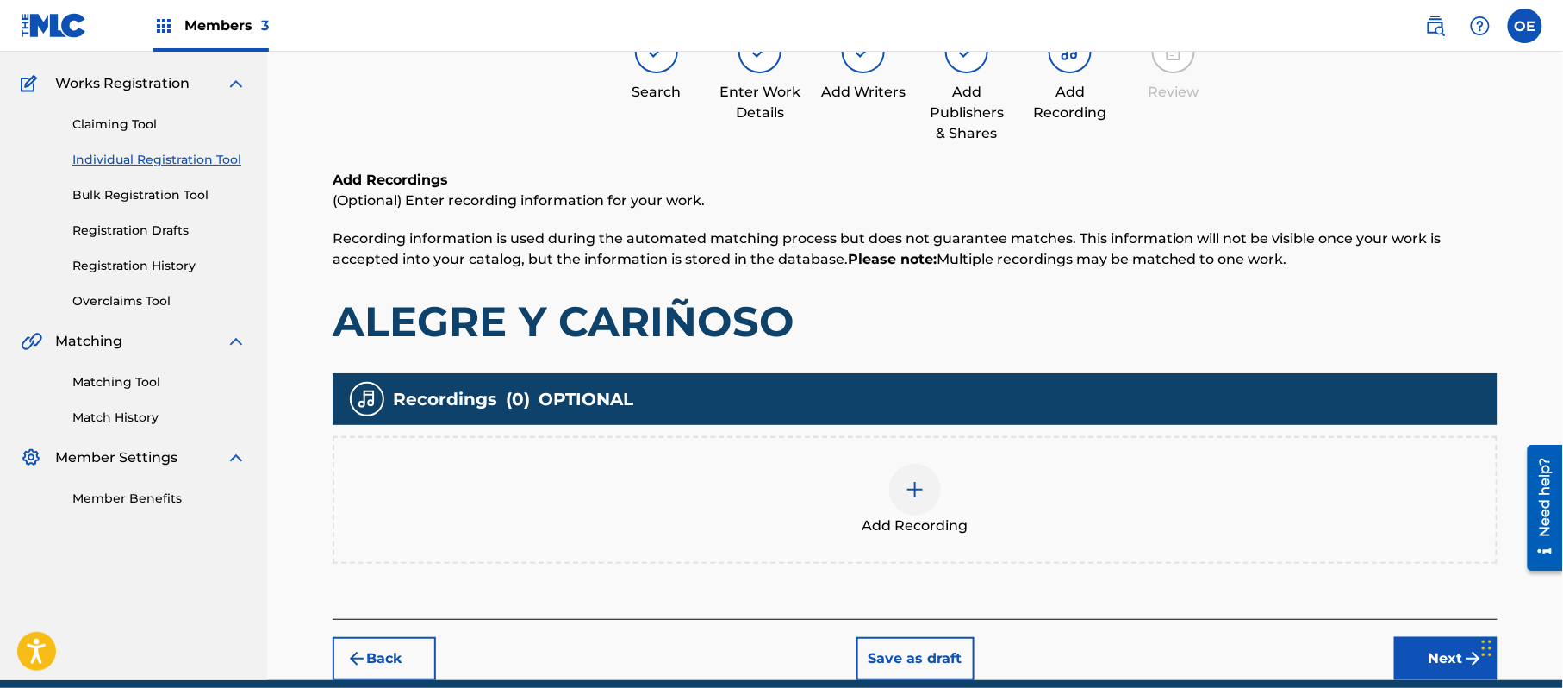
scroll to position [202, 0]
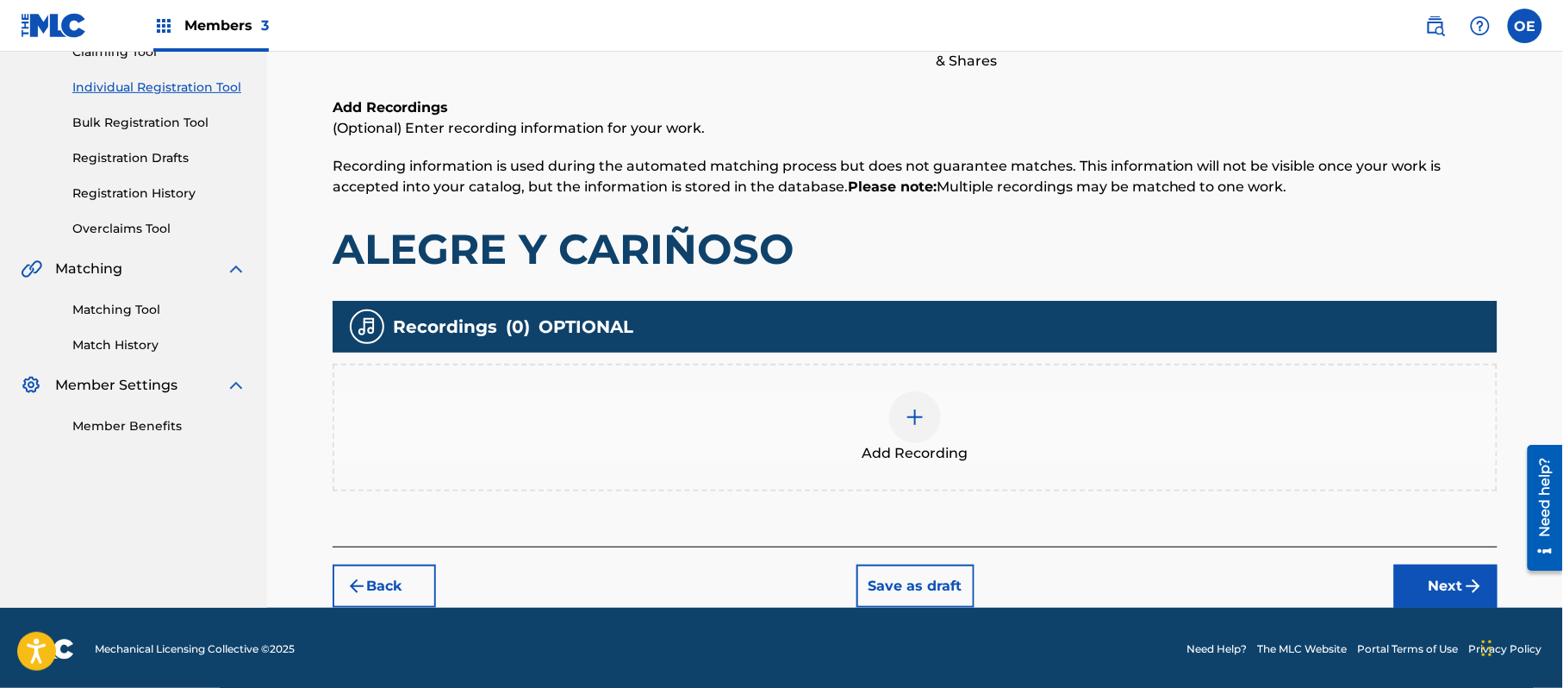
click at [1428, 581] on button "Next" at bounding box center [1446, 586] width 103 height 43
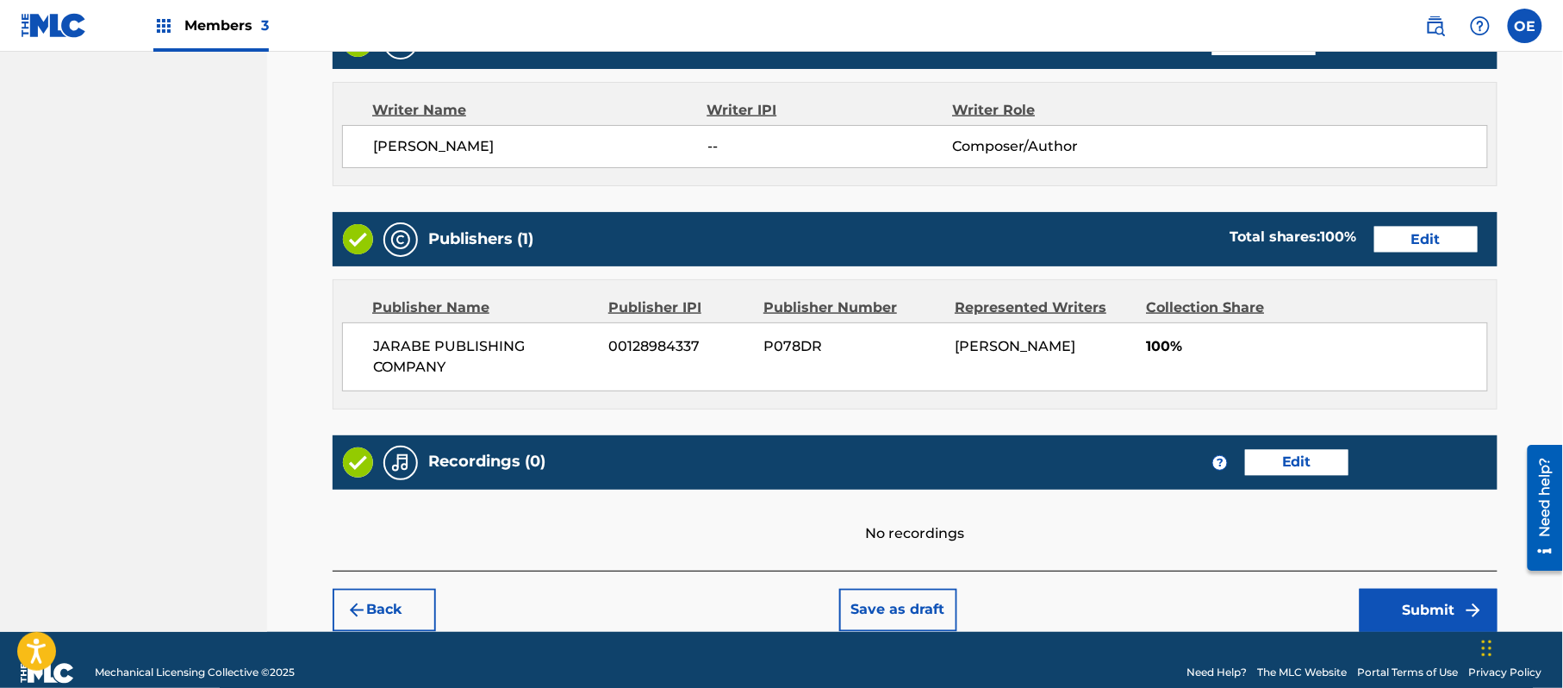
scroll to position [735, 0]
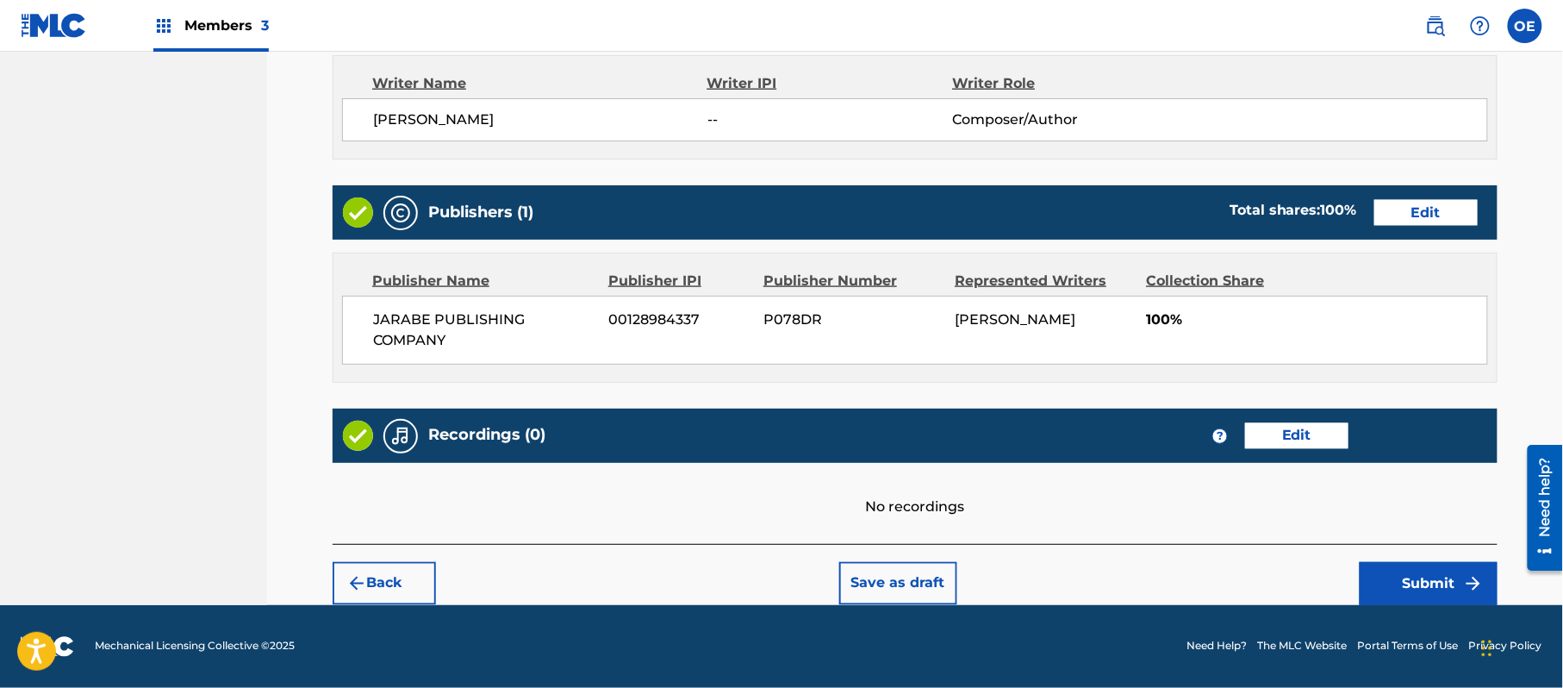
drag, startPoint x: 1507, startPoint y: 594, endPoint x: 1495, endPoint y: 590, distance: 13.4
click at [1477, 588] on img "submit" at bounding box center [1474, 583] width 21 height 21
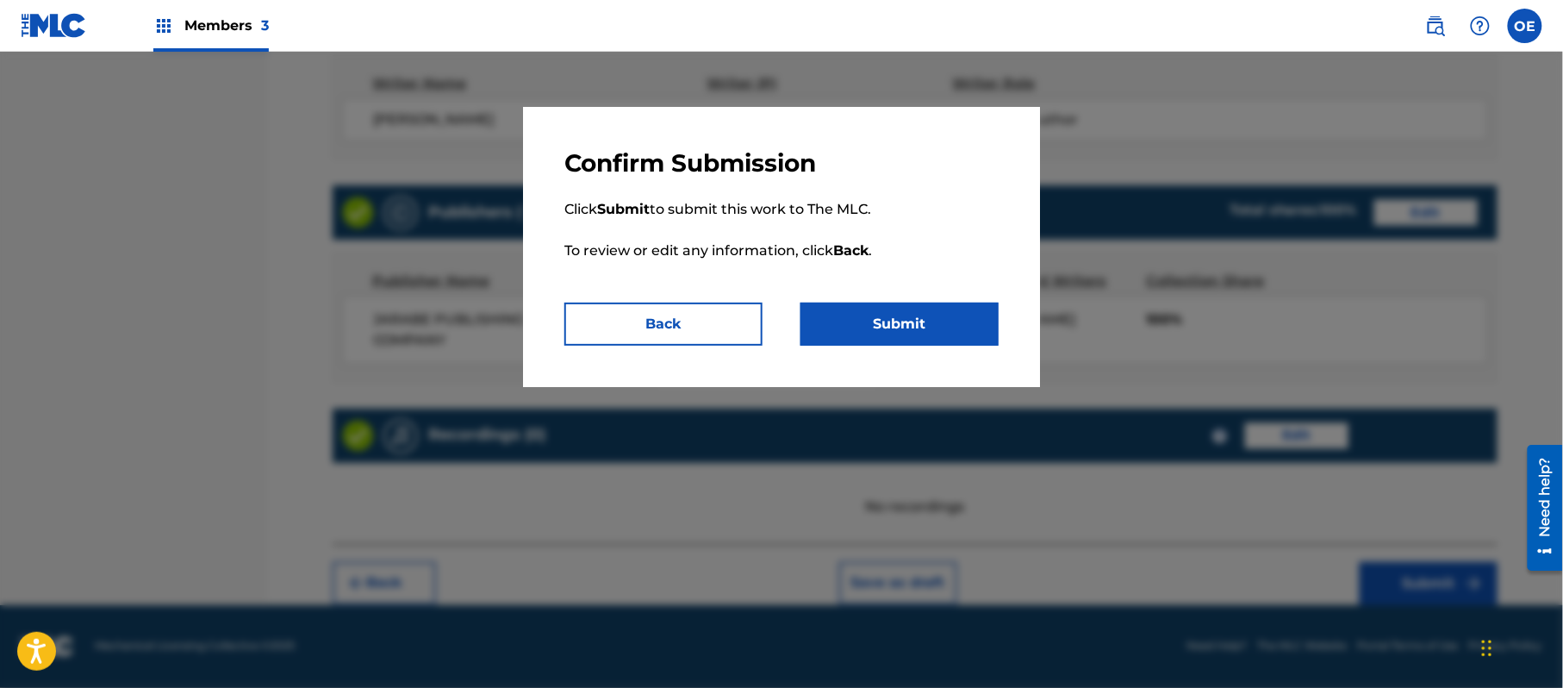
click at [863, 310] on button "Submit" at bounding box center [900, 324] width 198 height 43
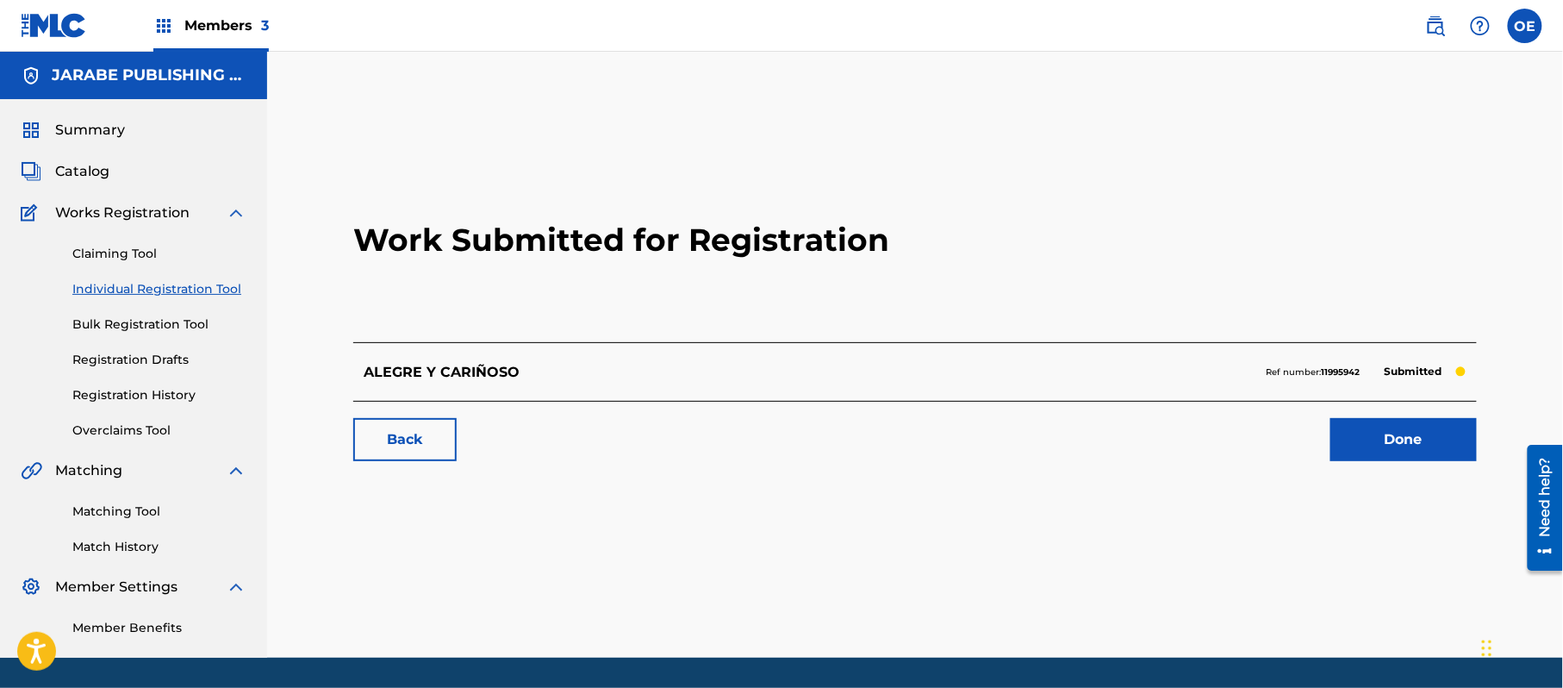
drag, startPoint x: 197, startPoint y: 293, endPoint x: 328, endPoint y: 348, distance: 141.4
click at [197, 293] on link "Individual Registration Tool" at bounding box center [159, 289] width 174 height 18
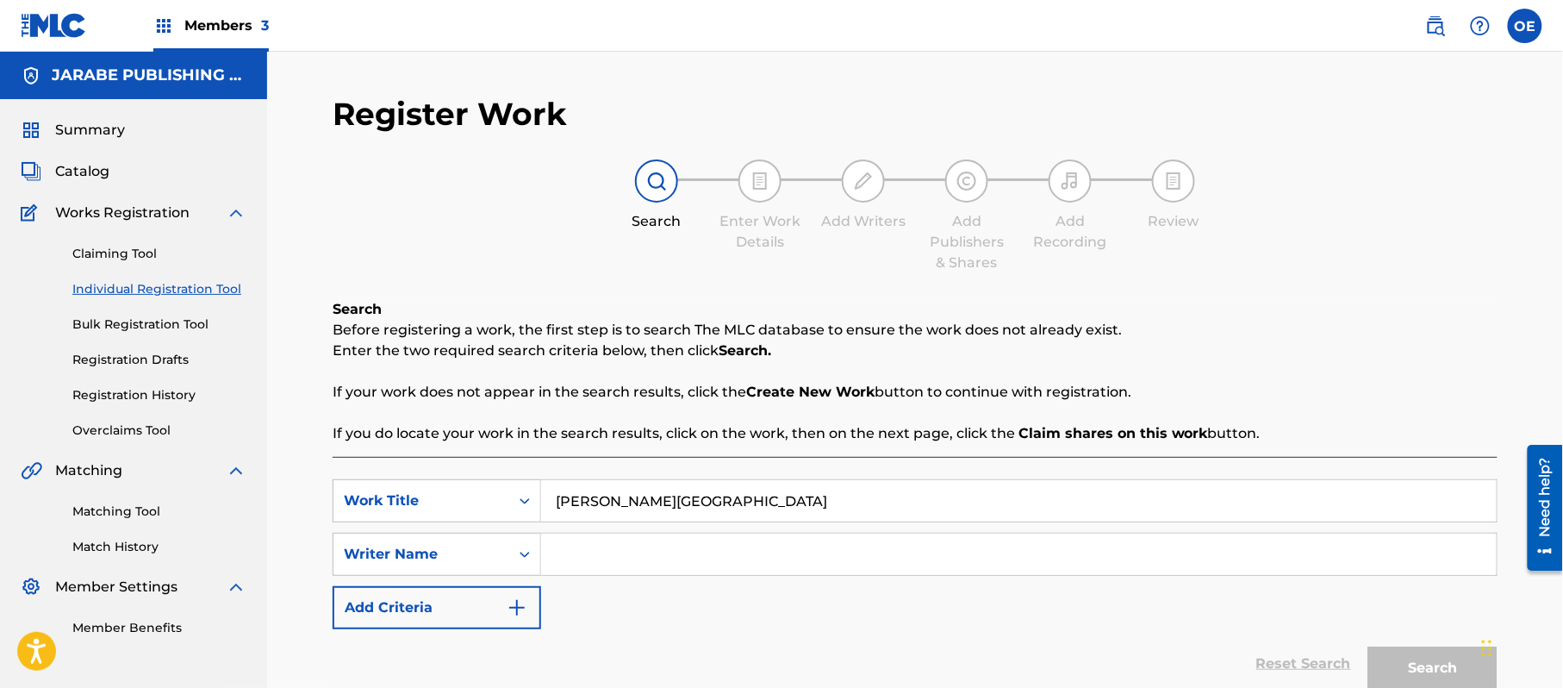
drag, startPoint x: 812, startPoint y: 493, endPoint x: 271, endPoint y: 452, distance: 542.8
click at [298, 472] on div "Register Work Search Enter Work Details Add Writers Add Publishers & Shares Add…" at bounding box center [915, 405] width 1296 height 706
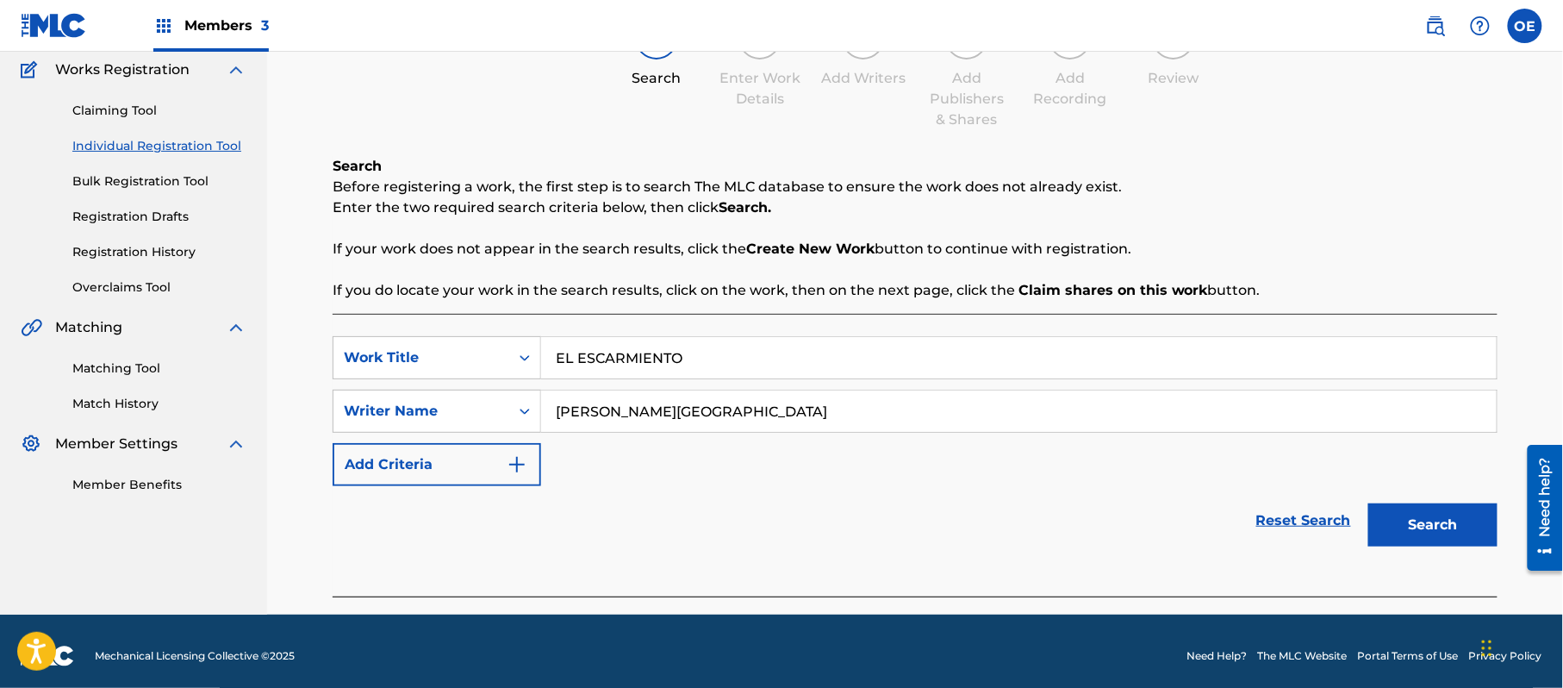
scroll to position [153, 0]
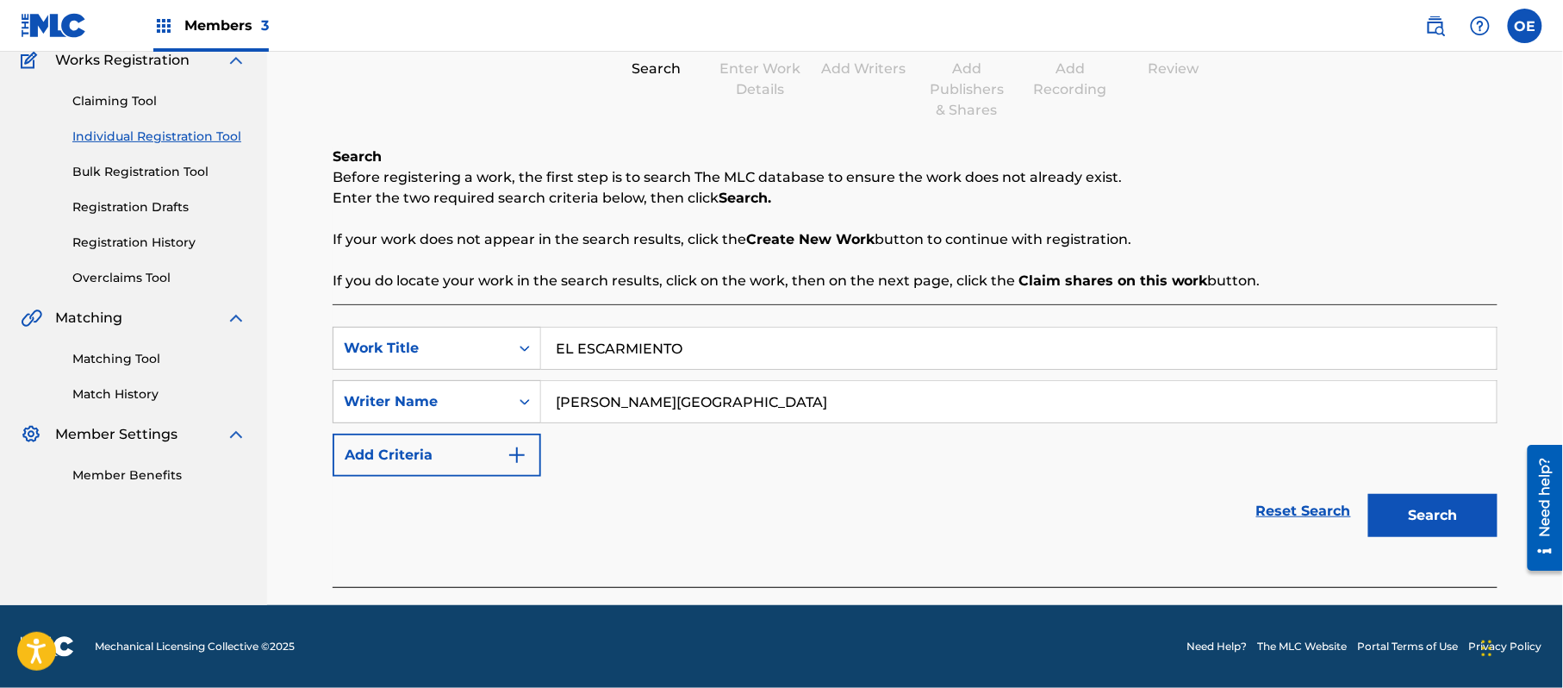
drag, startPoint x: 1404, startPoint y: 508, endPoint x: 1403, endPoint y: 490, distance: 18.1
click at [1404, 501] on button "Search" at bounding box center [1433, 515] width 129 height 43
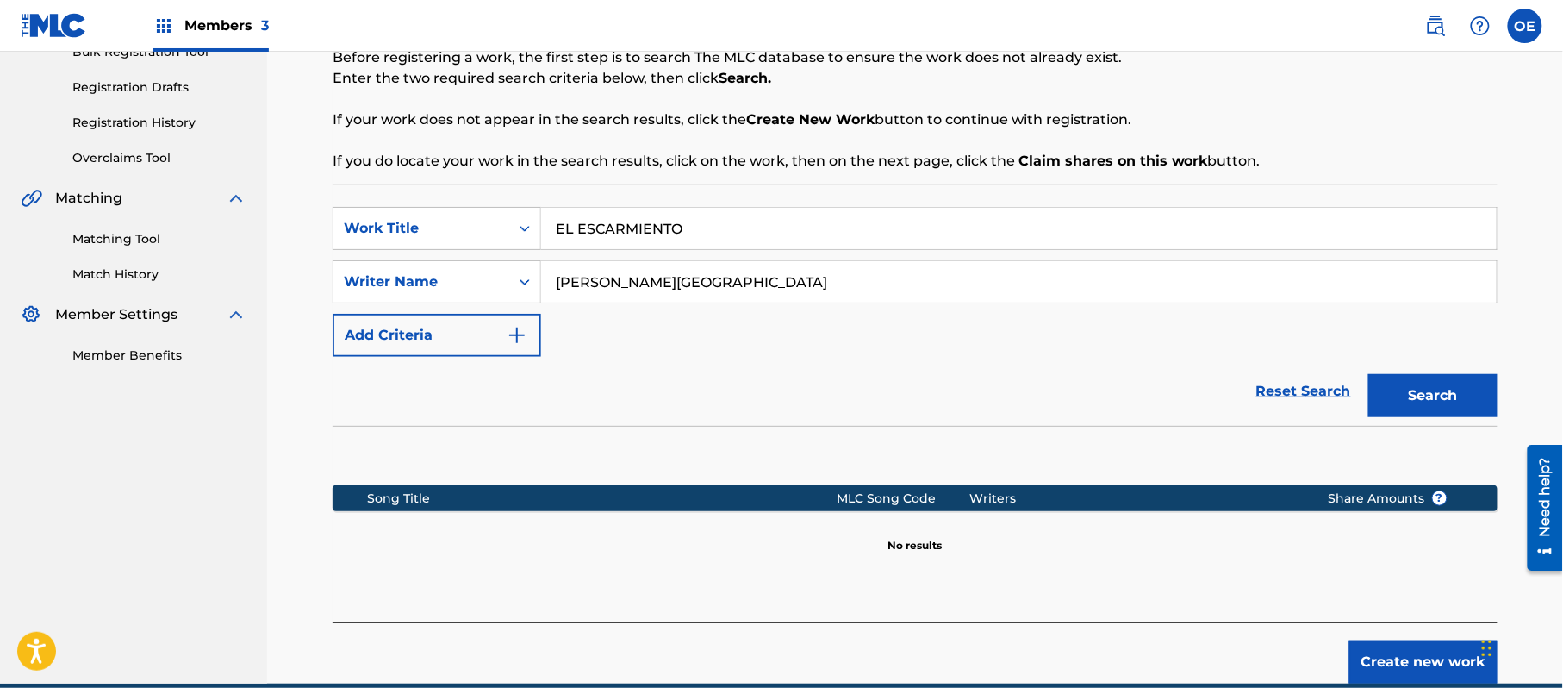
scroll to position [352, 0]
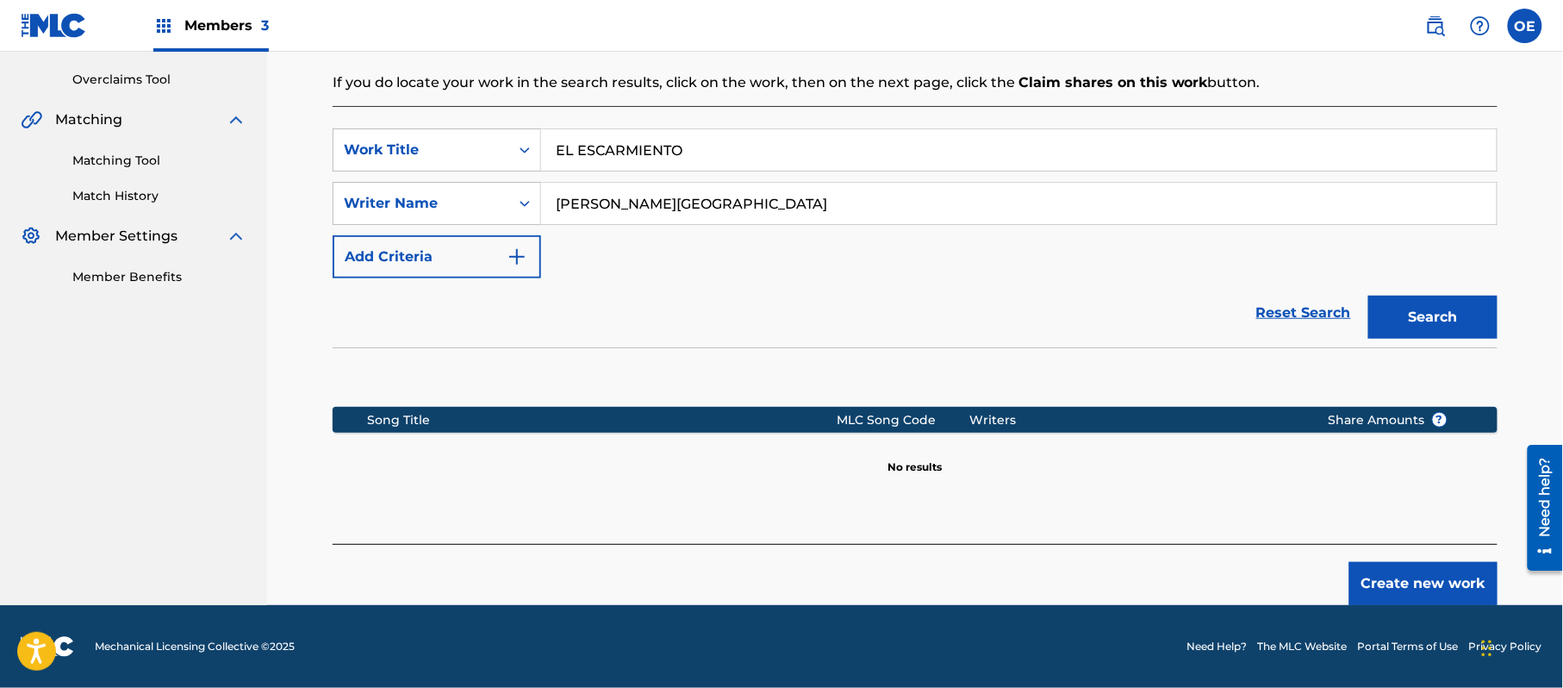
click at [1415, 576] on button "Create new work" at bounding box center [1424, 583] width 148 height 43
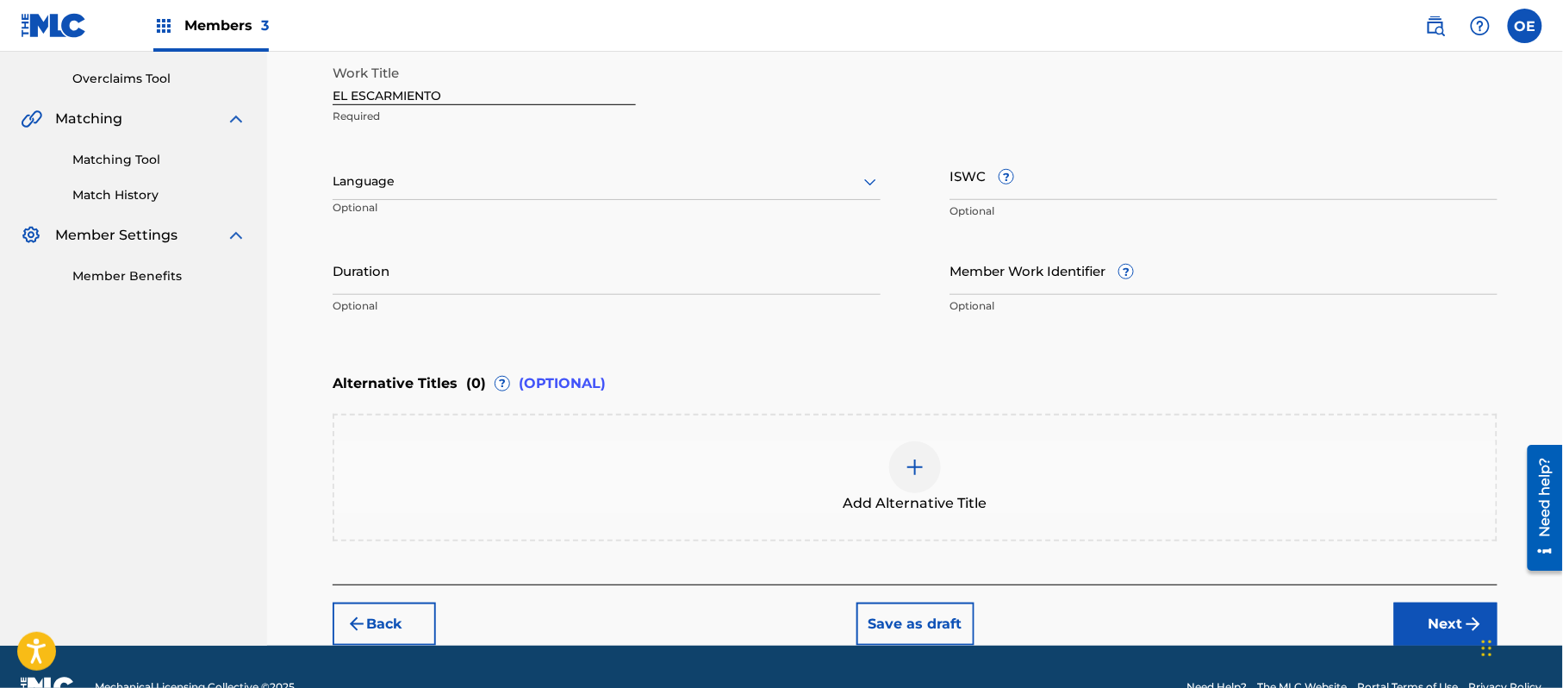
click at [421, 194] on div "Language" at bounding box center [607, 182] width 548 height 36
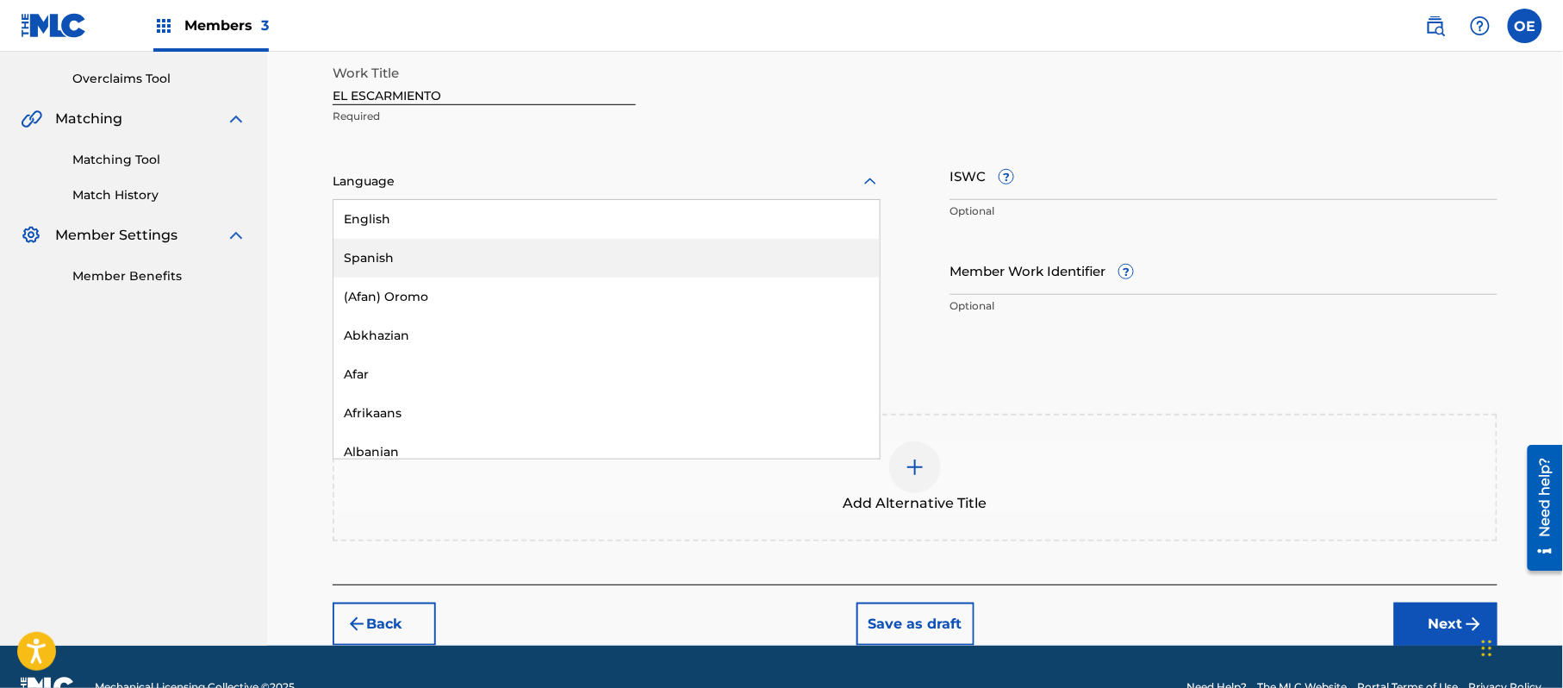
click at [404, 241] on div "Spanish" at bounding box center [607, 258] width 546 height 39
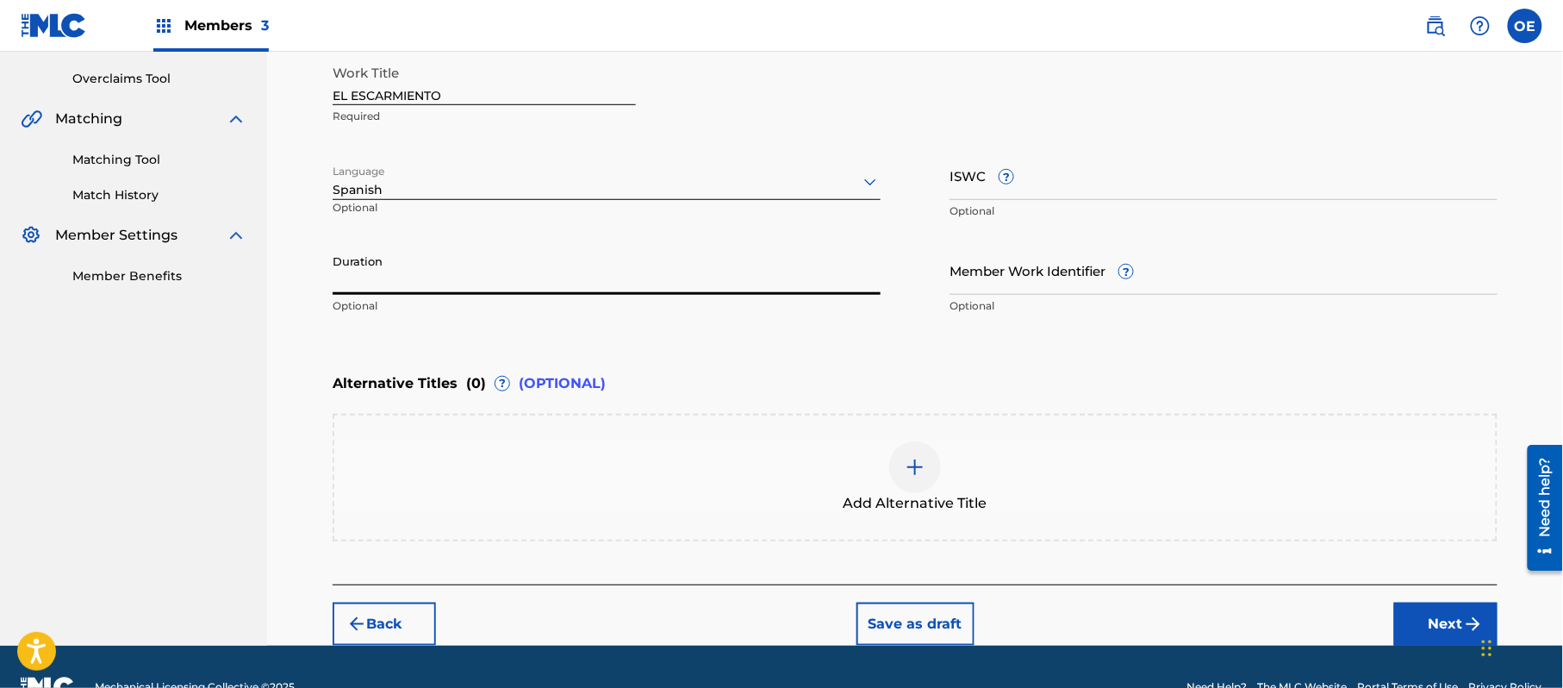
click at [371, 259] on input "Duration" at bounding box center [607, 270] width 548 height 49
click at [1467, 608] on button "Next" at bounding box center [1446, 623] width 103 height 43
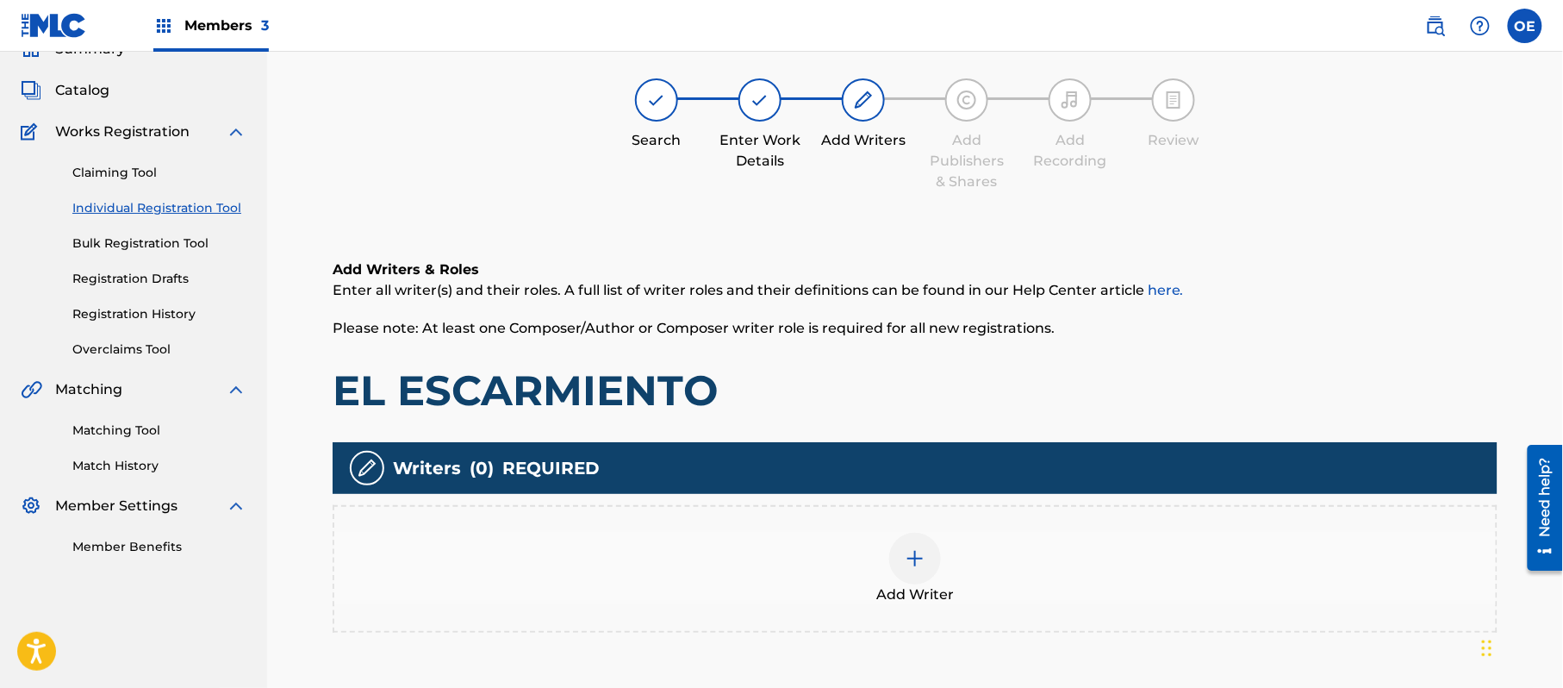
scroll to position [78, 0]
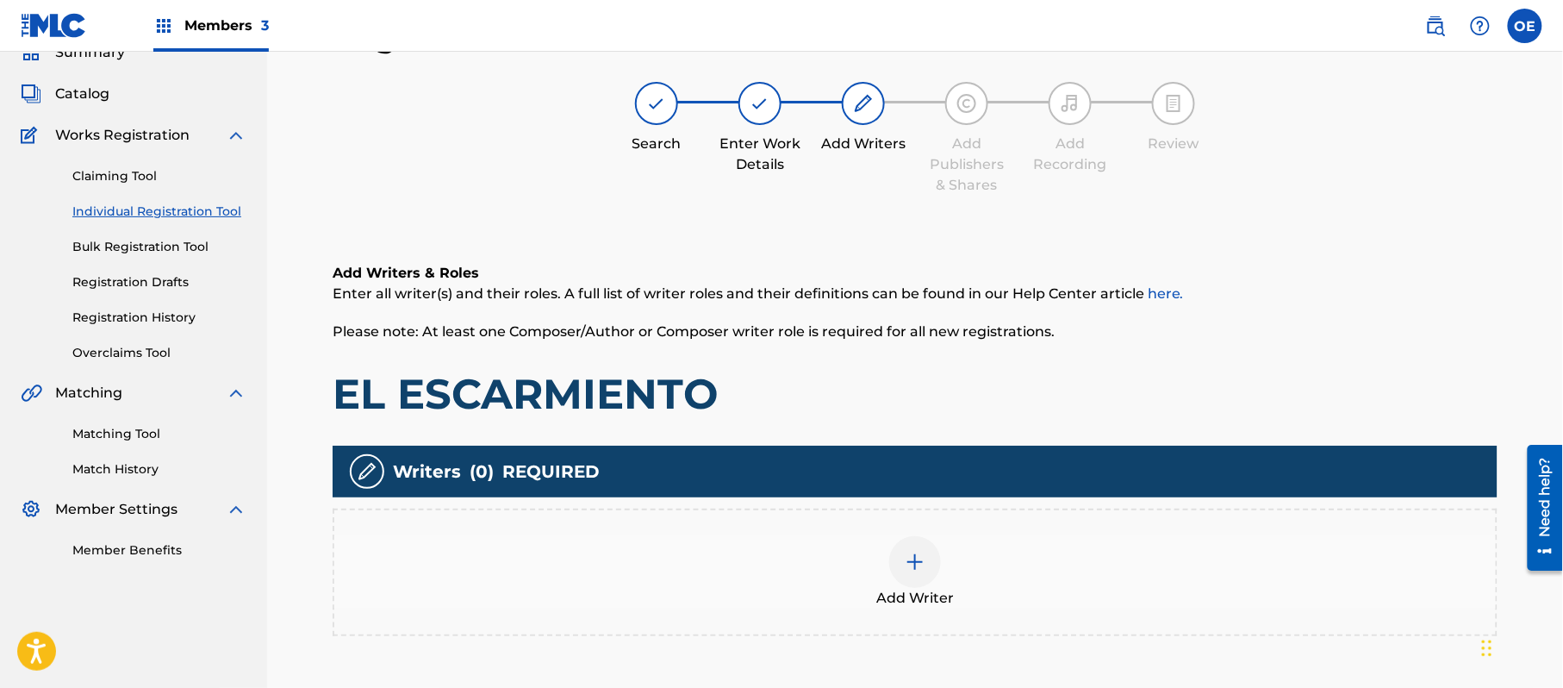
click at [1039, 571] on div "Add Writer" at bounding box center [915, 572] width 1162 height 72
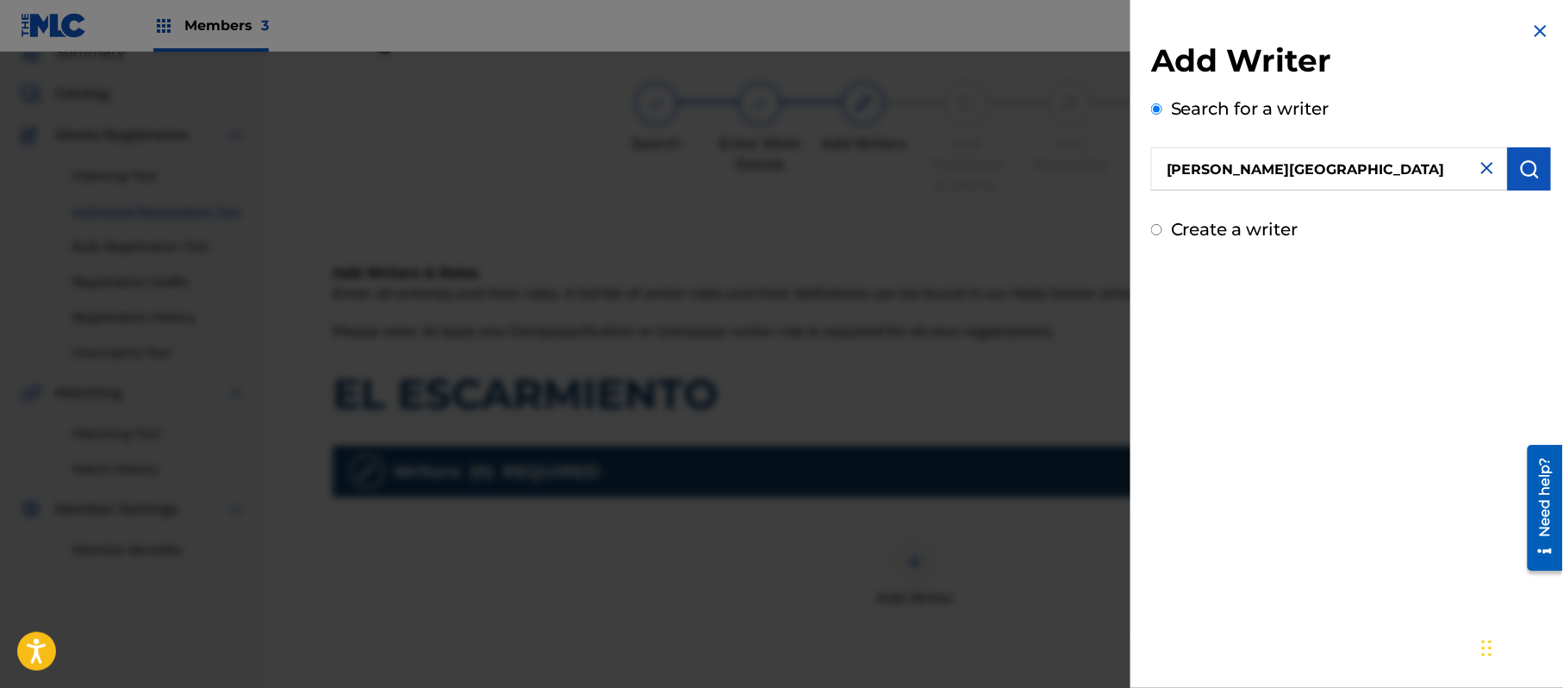
click at [1538, 178] on button "submit" at bounding box center [1529, 168] width 43 height 43
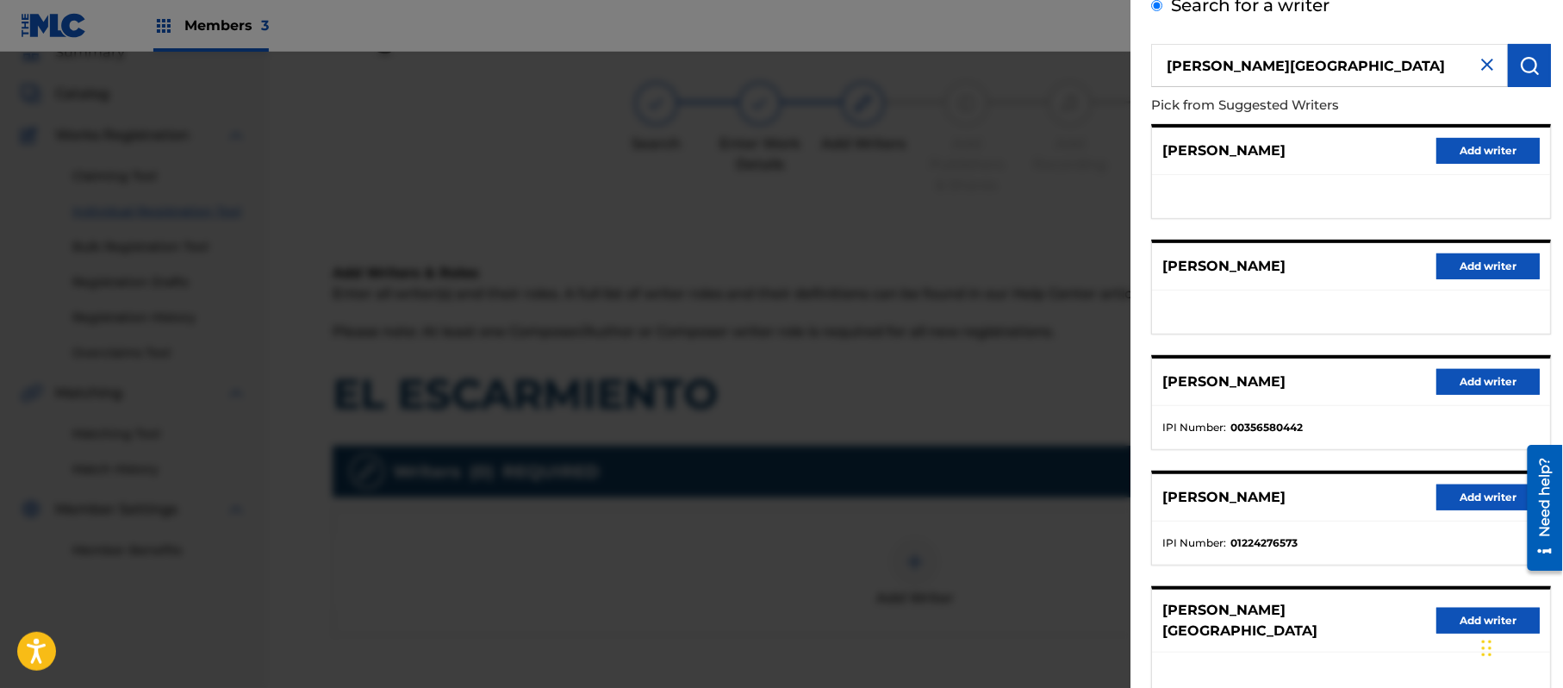
scroll to position [208, 0]
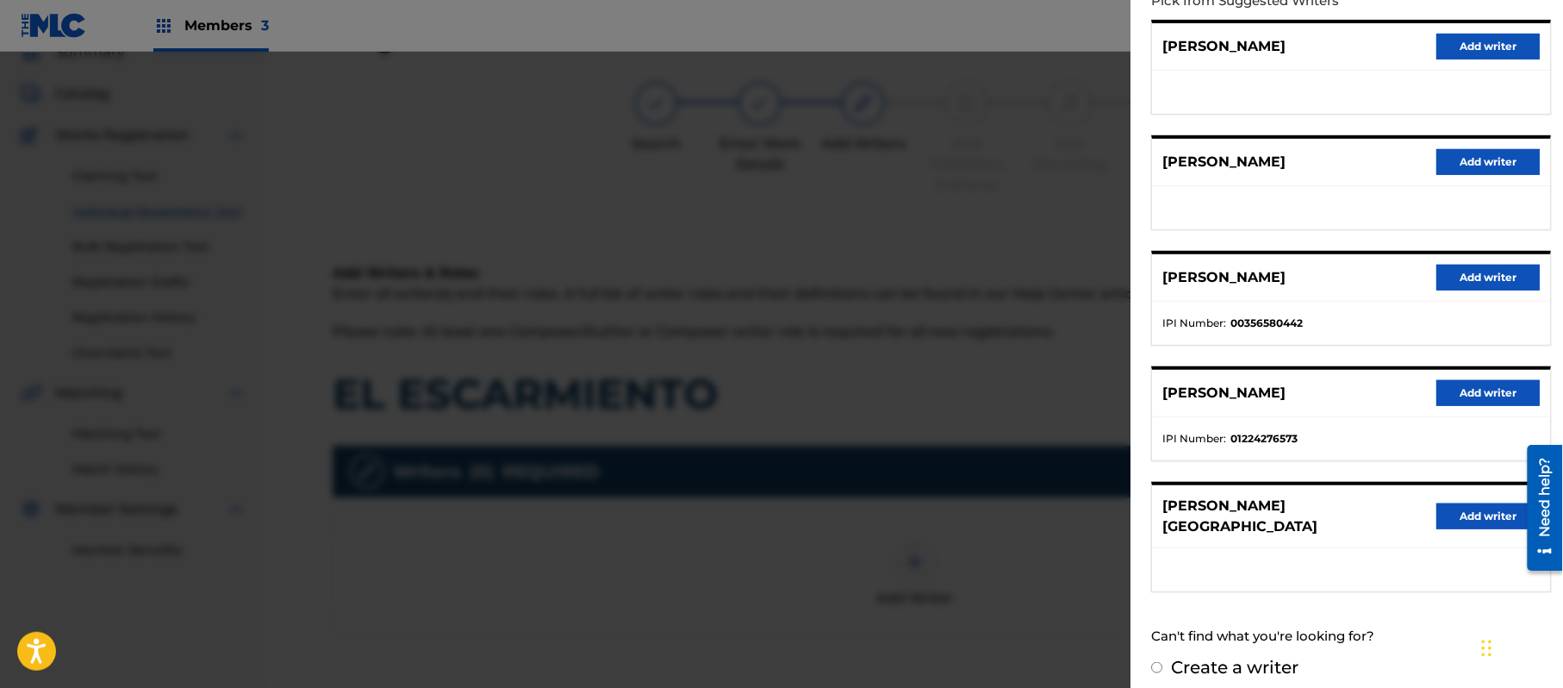
click at [1445, 510] on button "Add writer" at bounding box center [1488, 516] width 103 height 26
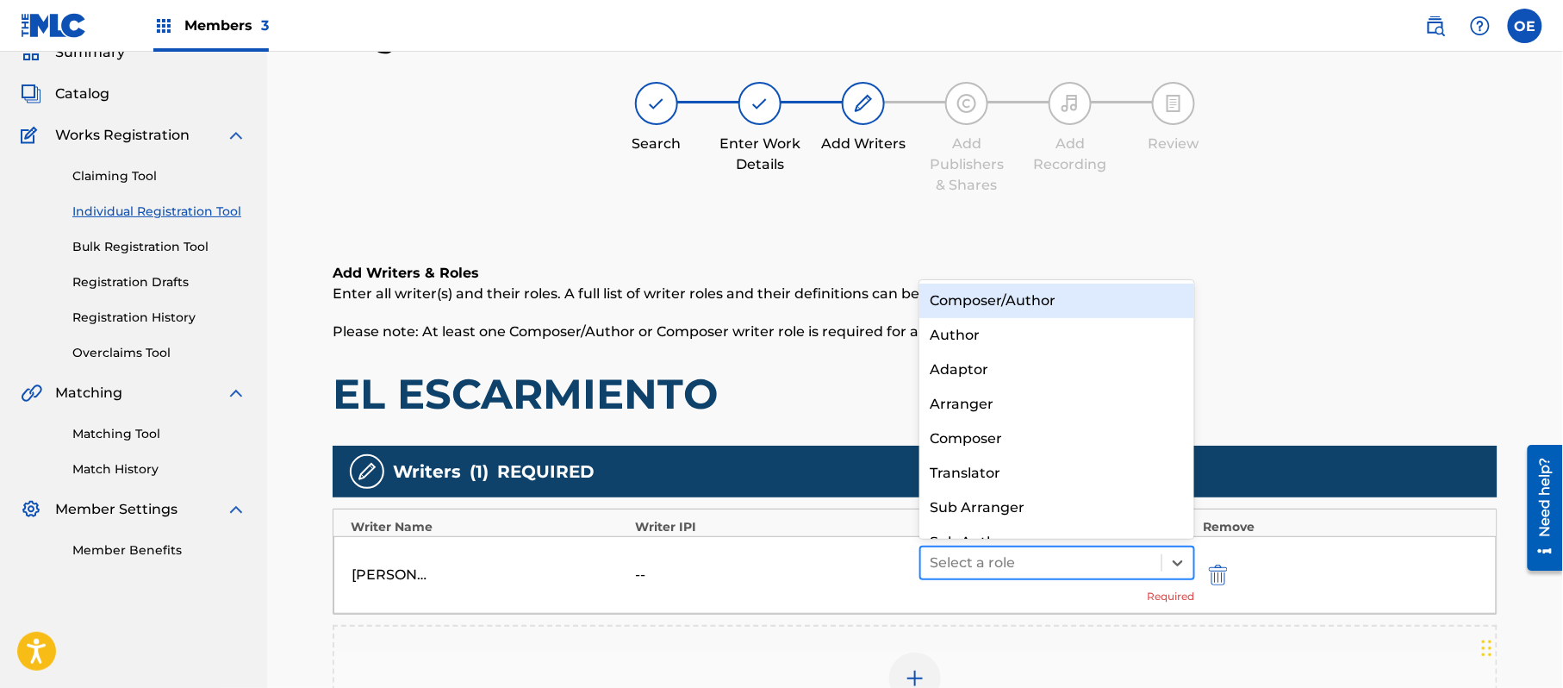
click at [956, 573] on div at bounding box center [1041, 563] width 223 height 24
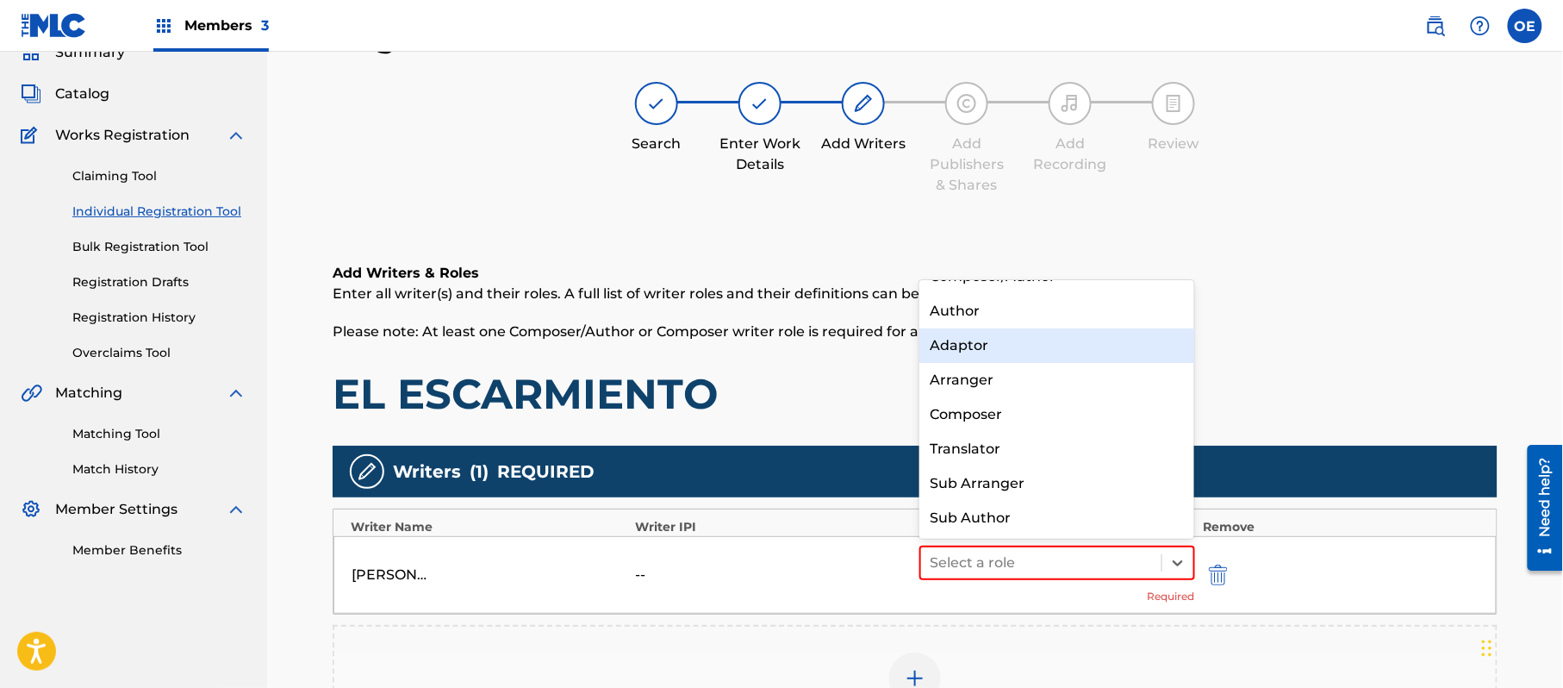
scroll to position [0, 0]
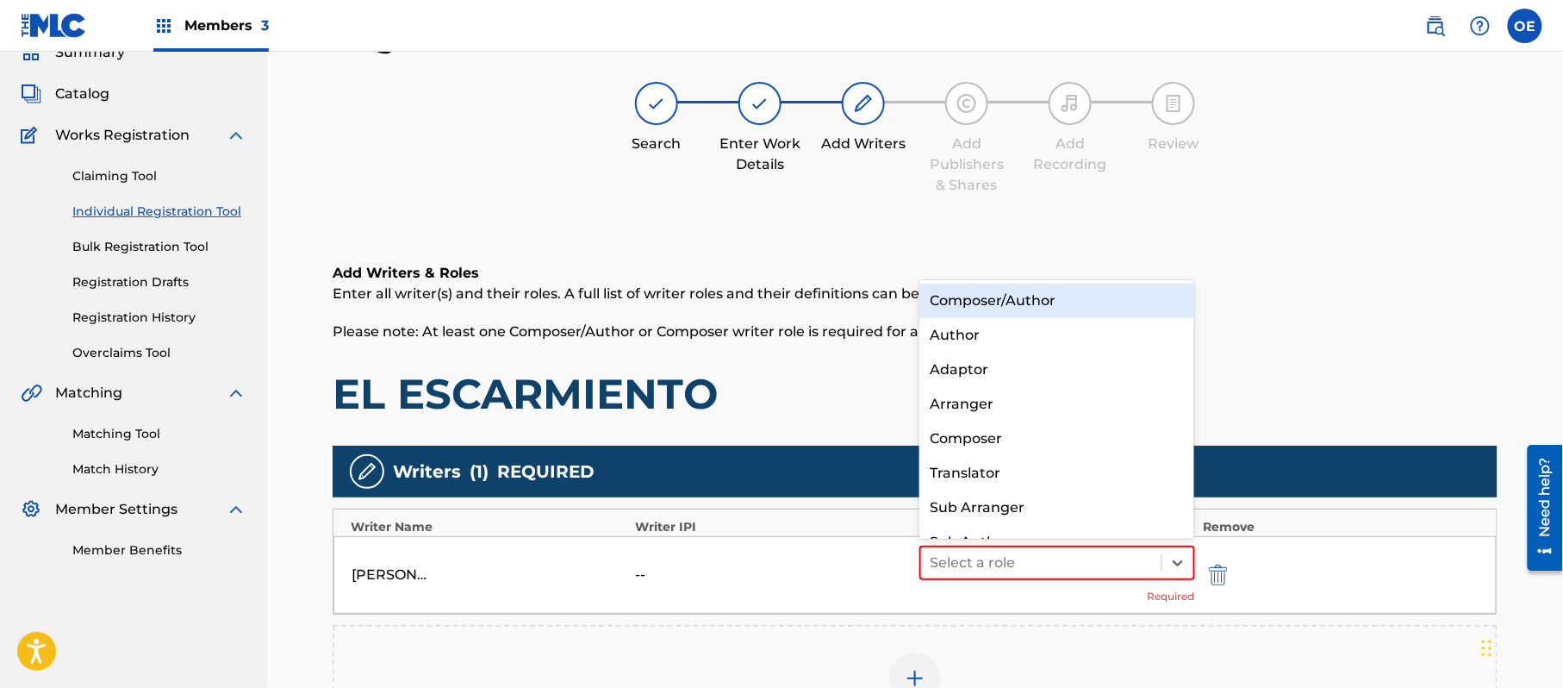
click at [979, 309] on div "Composer/Author" at bounding box center [1057, 301] width 275 height 34
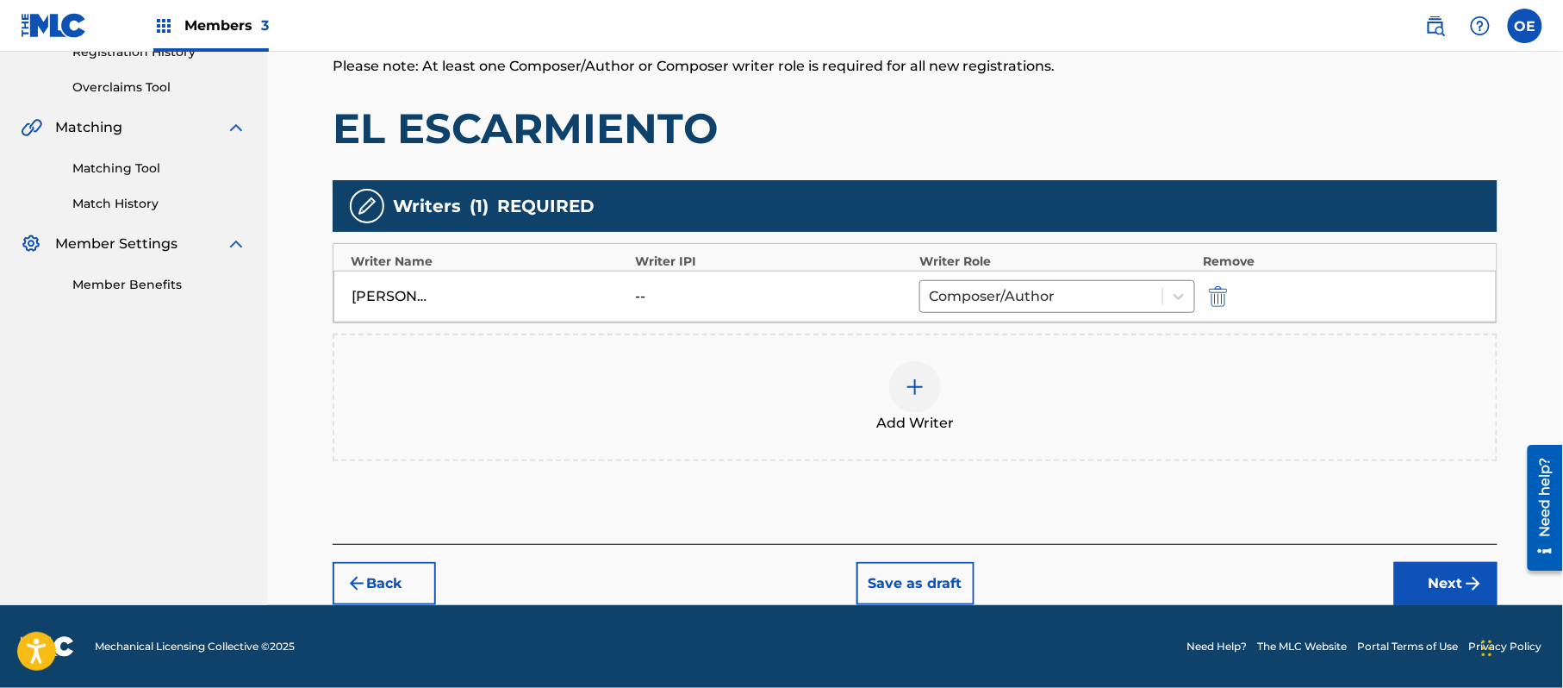
click at [1419, 570] on button "Next" at bounding box center [1446, 583] width 103 height 43
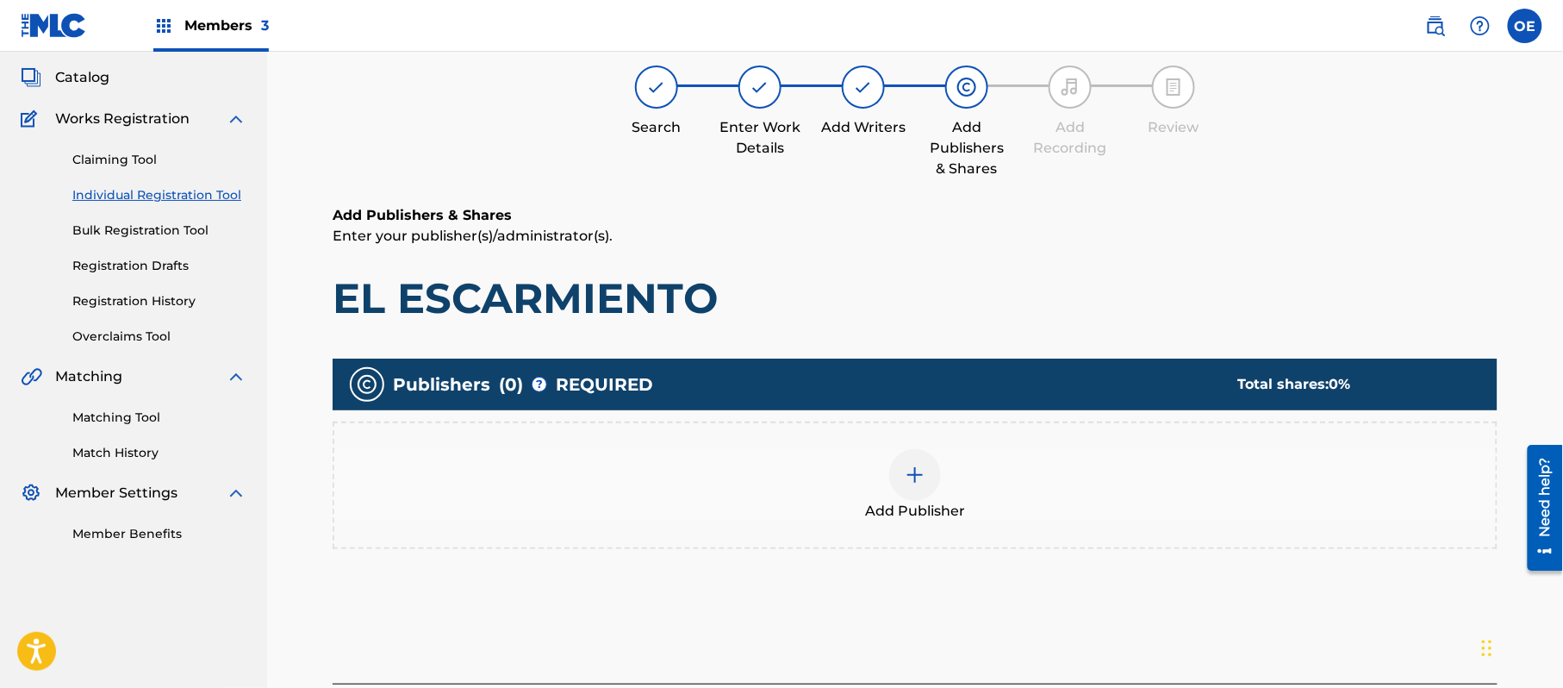
scroll to position [78, 0]
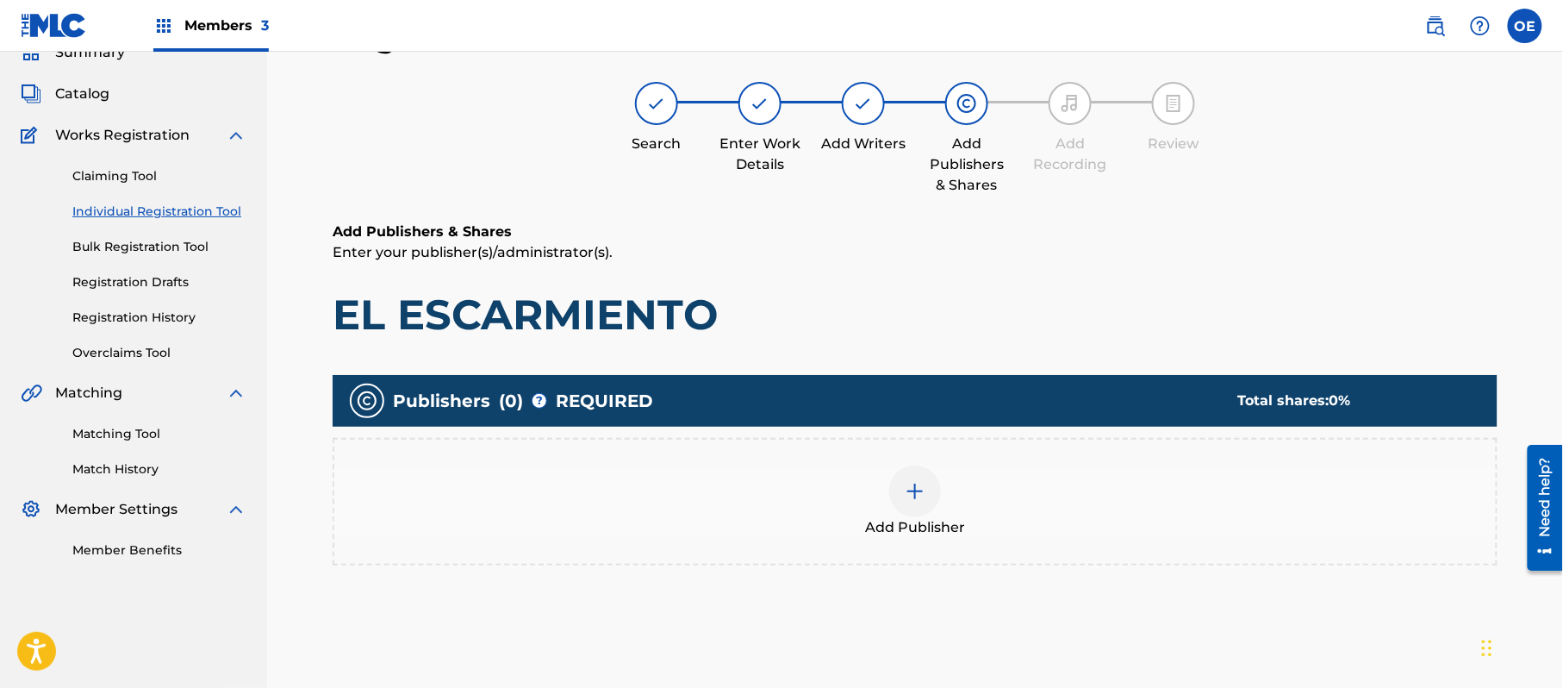
click at [1008, 553] on div "Add Publisher" at bounding box center [915, 502] width 1165 height 128
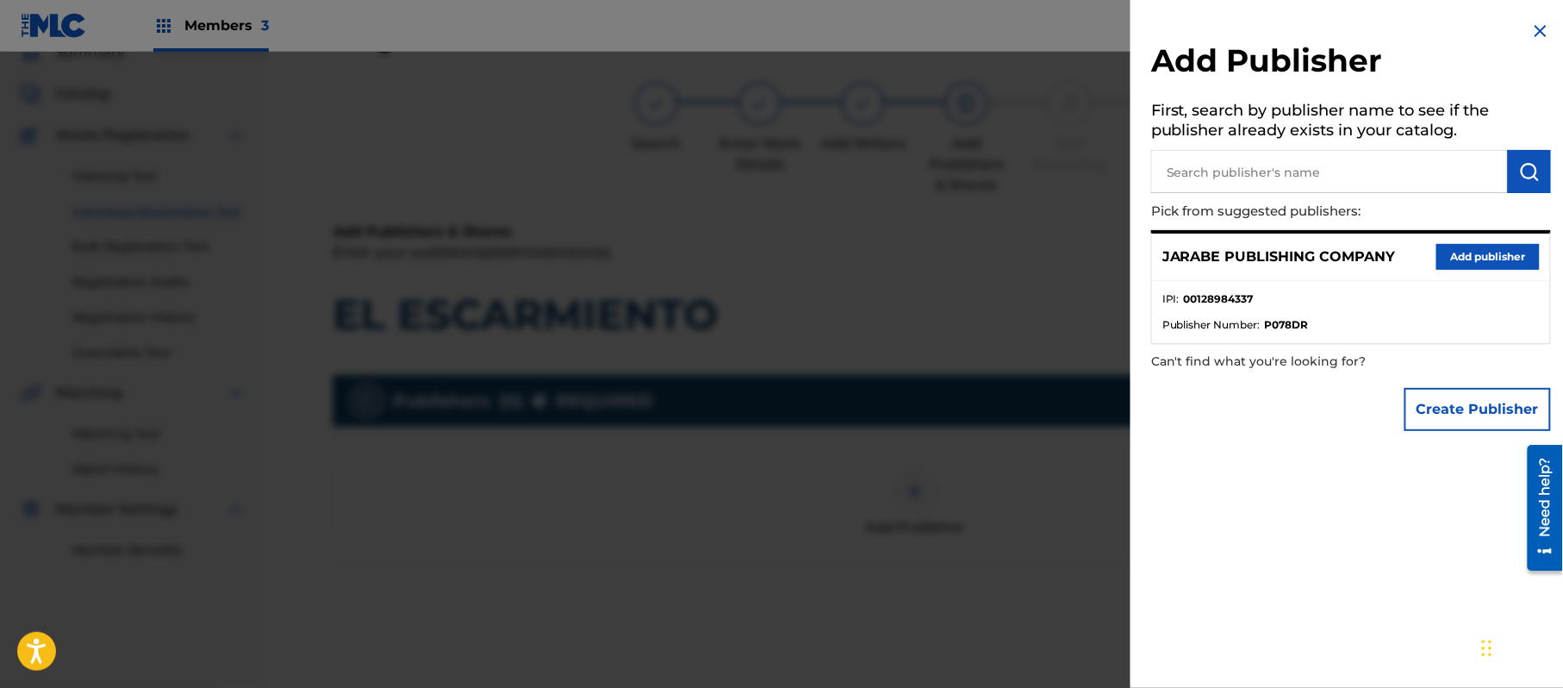
click at [1495, 246] on button "Add publisher" at bounding box center [1488, 257] width 103 height 26
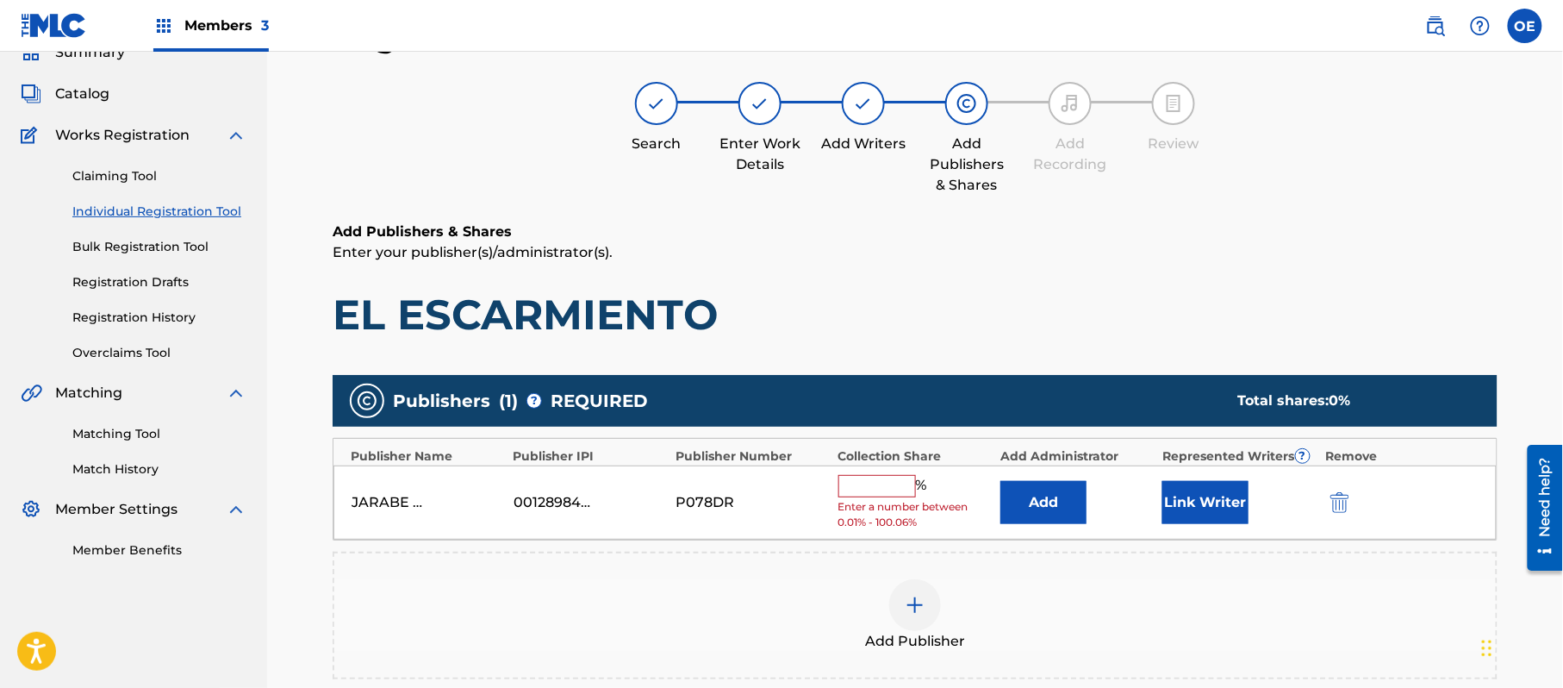
click at [870, 484] on input "text" at bounding box center [878, 486] width 78 height 22
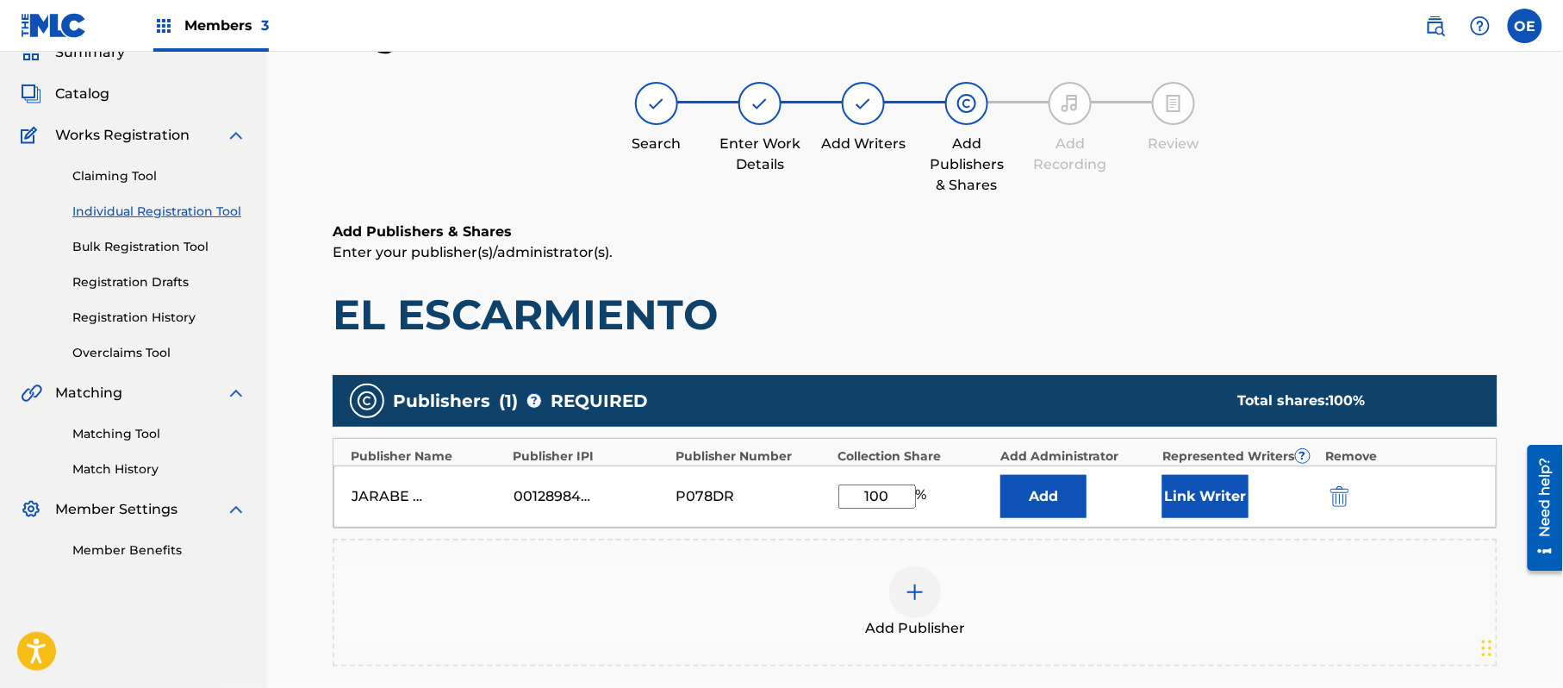
click at [1189, 498] on button "Link Writer" at bounding box center [1206, 496] width 86 height 43
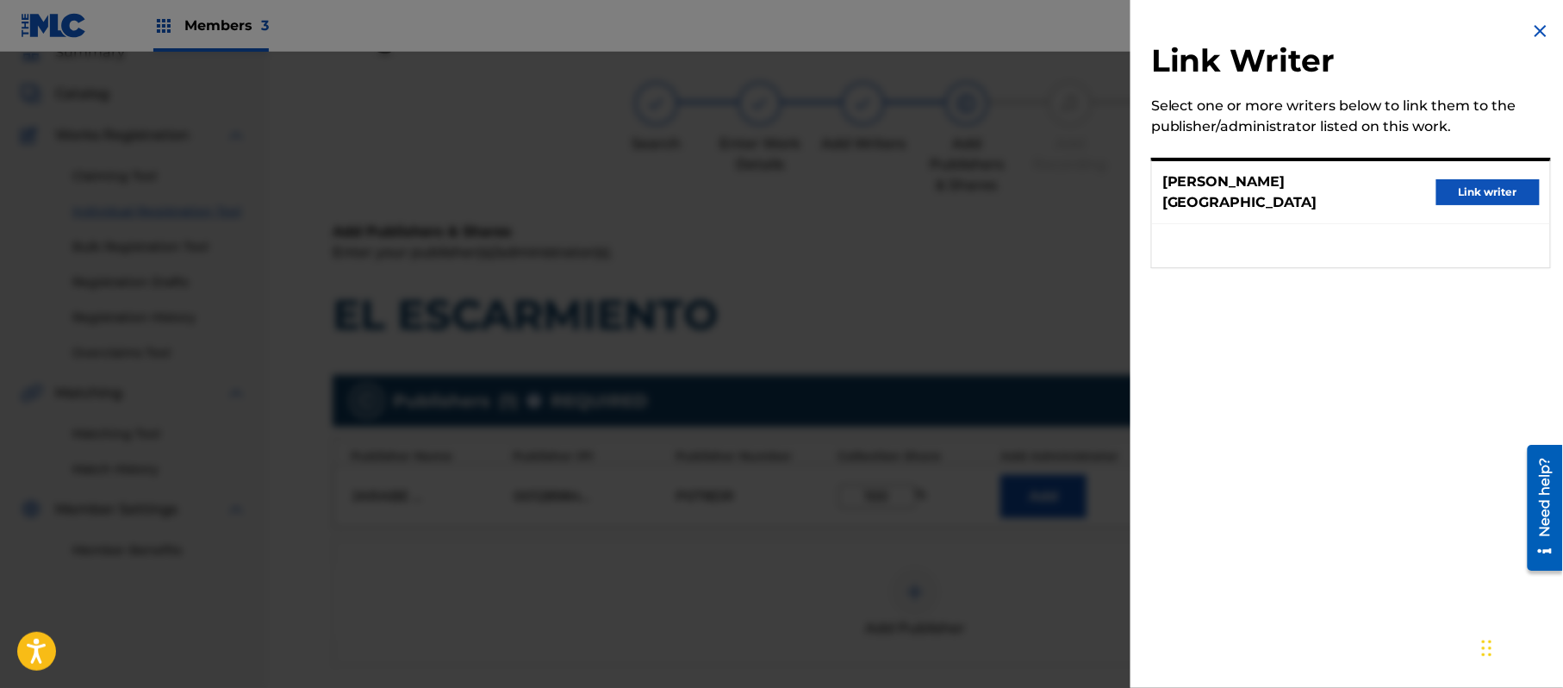
click at [1473, 188] on button "Link writer" at bounding box center [1488, 192] width 103 height 26
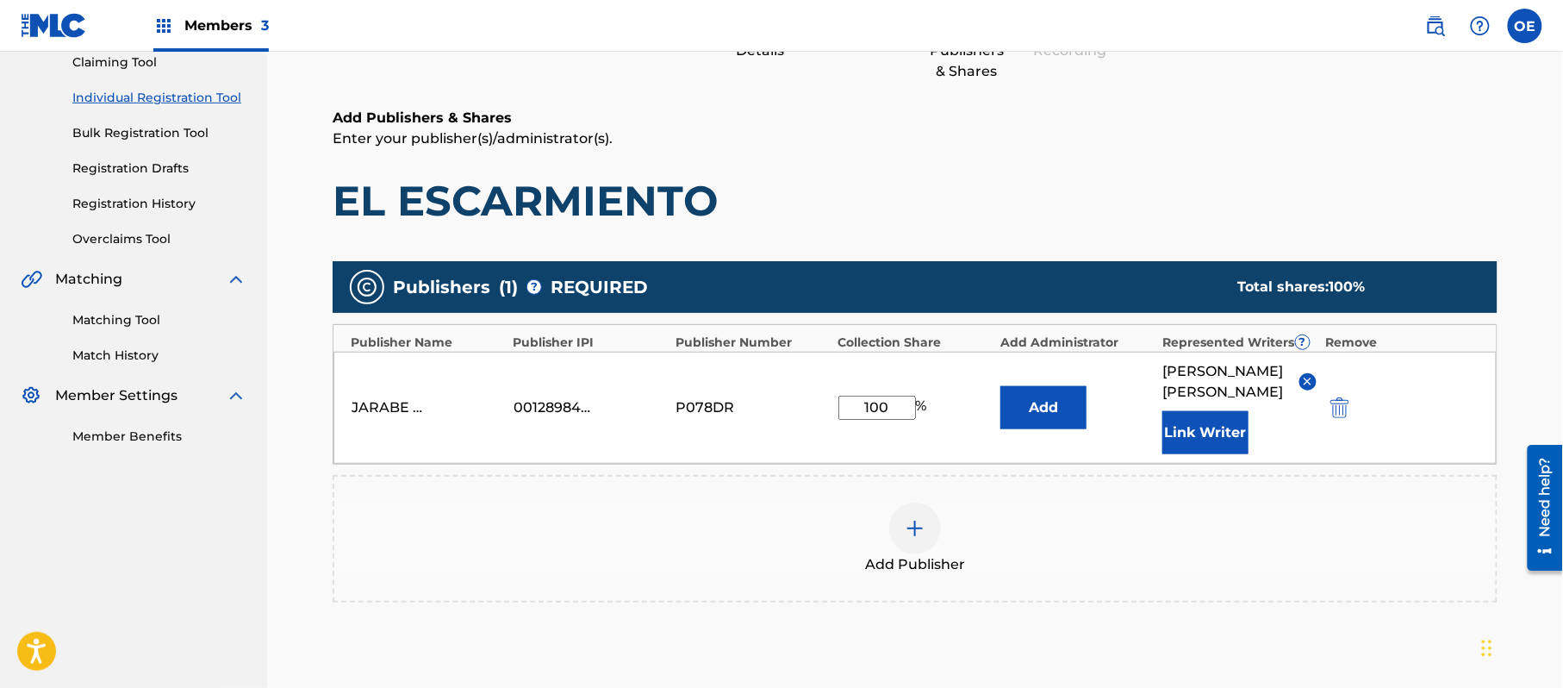
scroll to position [363, 0]
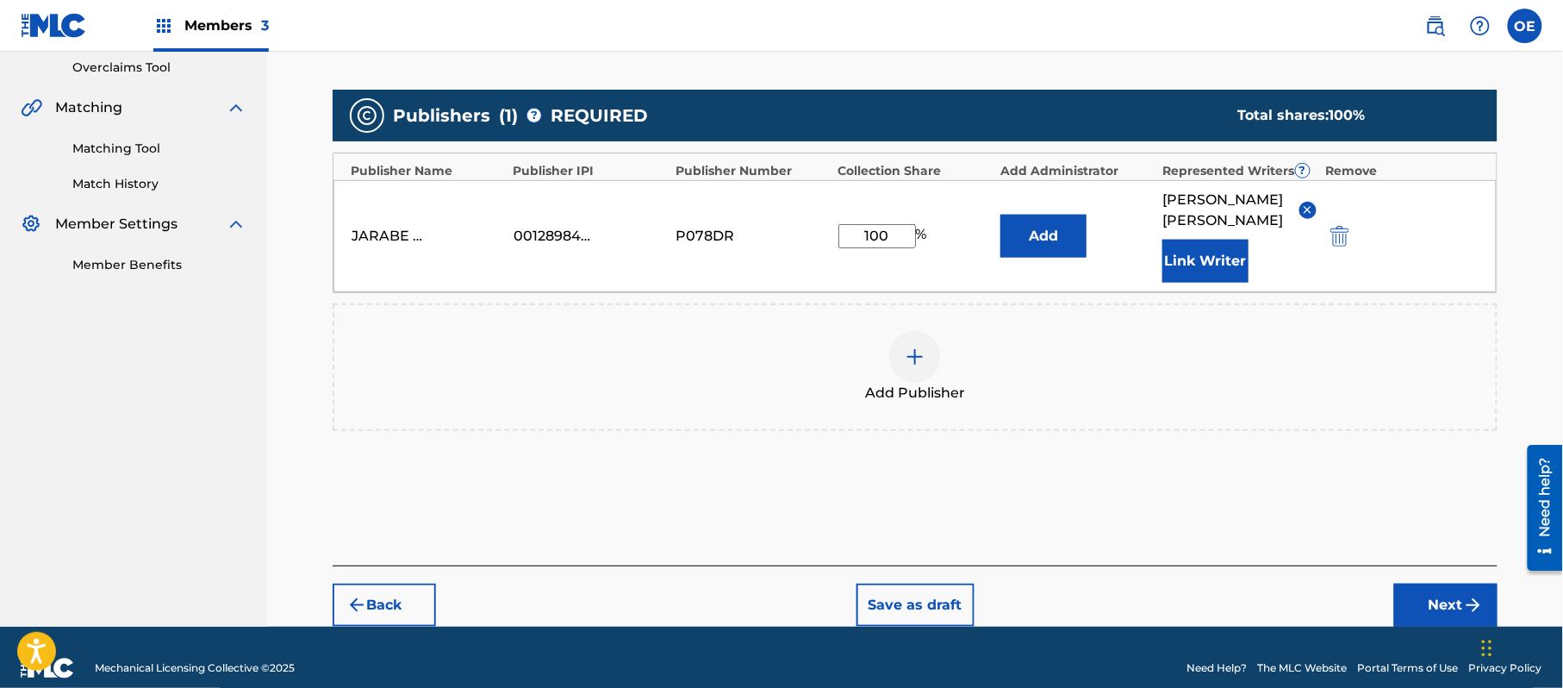
click at [1429, 584] on button "Next" at bounding box center [1446, 605] width 103 height 43
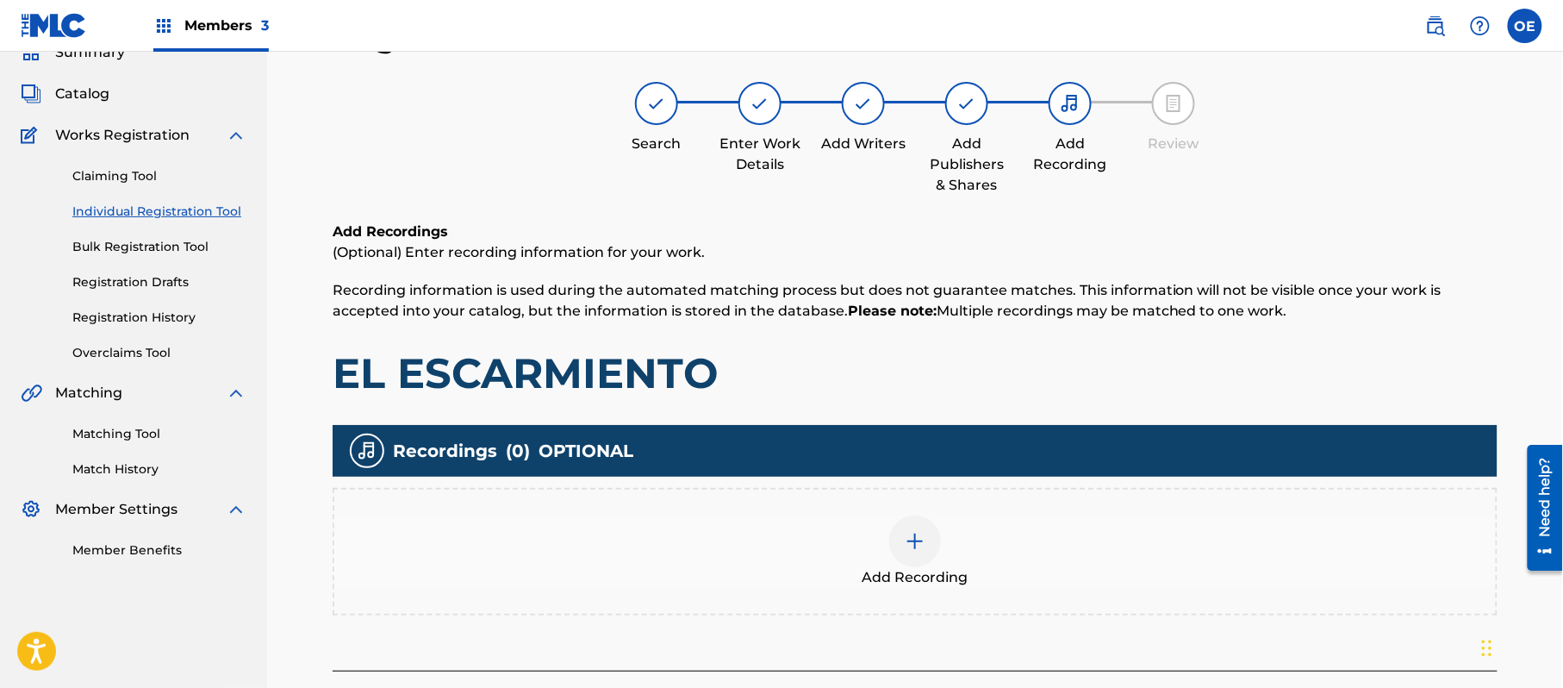
click at [1027, 559] on div "Add Recording" at bounding box center [915, 551] width 1162 height 72
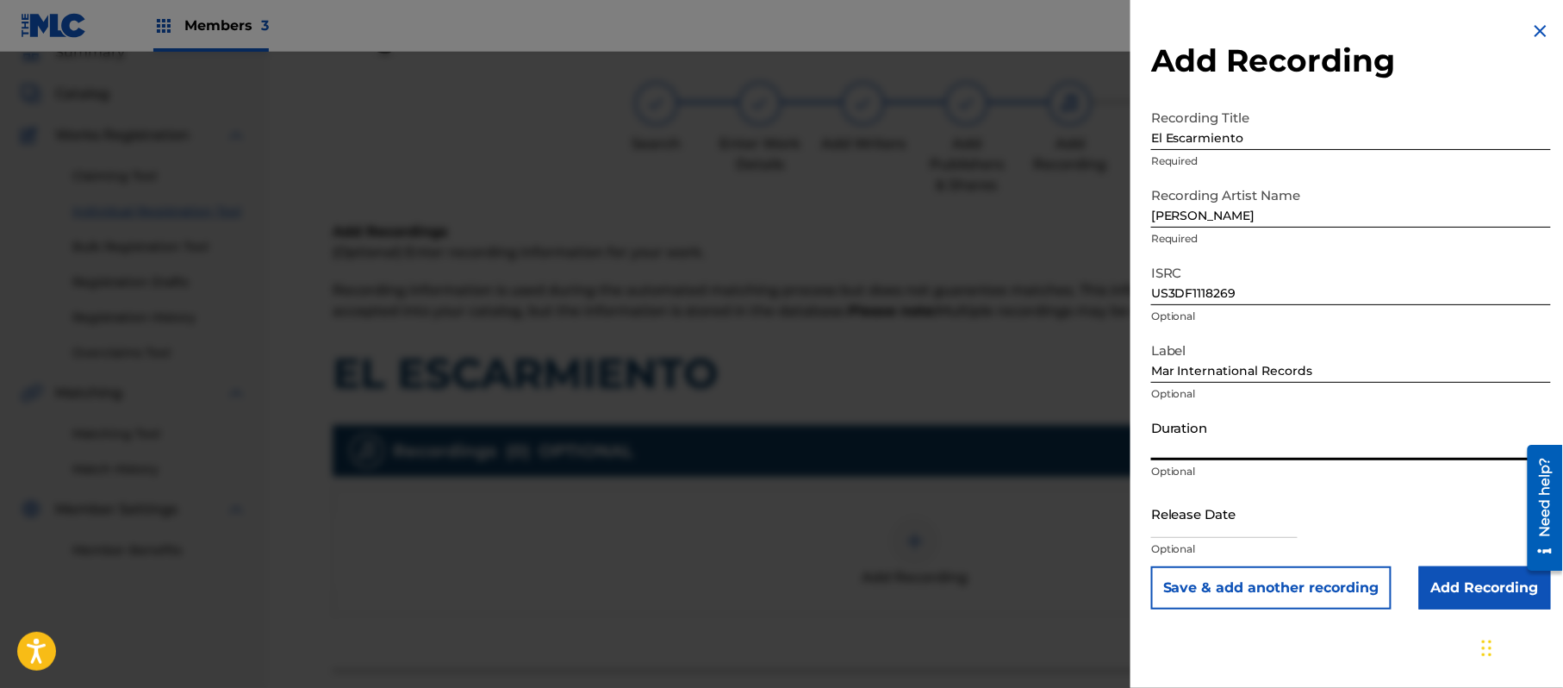
click at [1207, 428] on input "Duration" at bounding box center [1351, 435] width 400 height 49
drag, startPoint x: 1233, startPoint y: 519, endPoint x: 1245, endPoint y: 528, distance: 16.0
click at [1233, 519] on input "text" at bounding box center [1224, 513] width 147 height 49
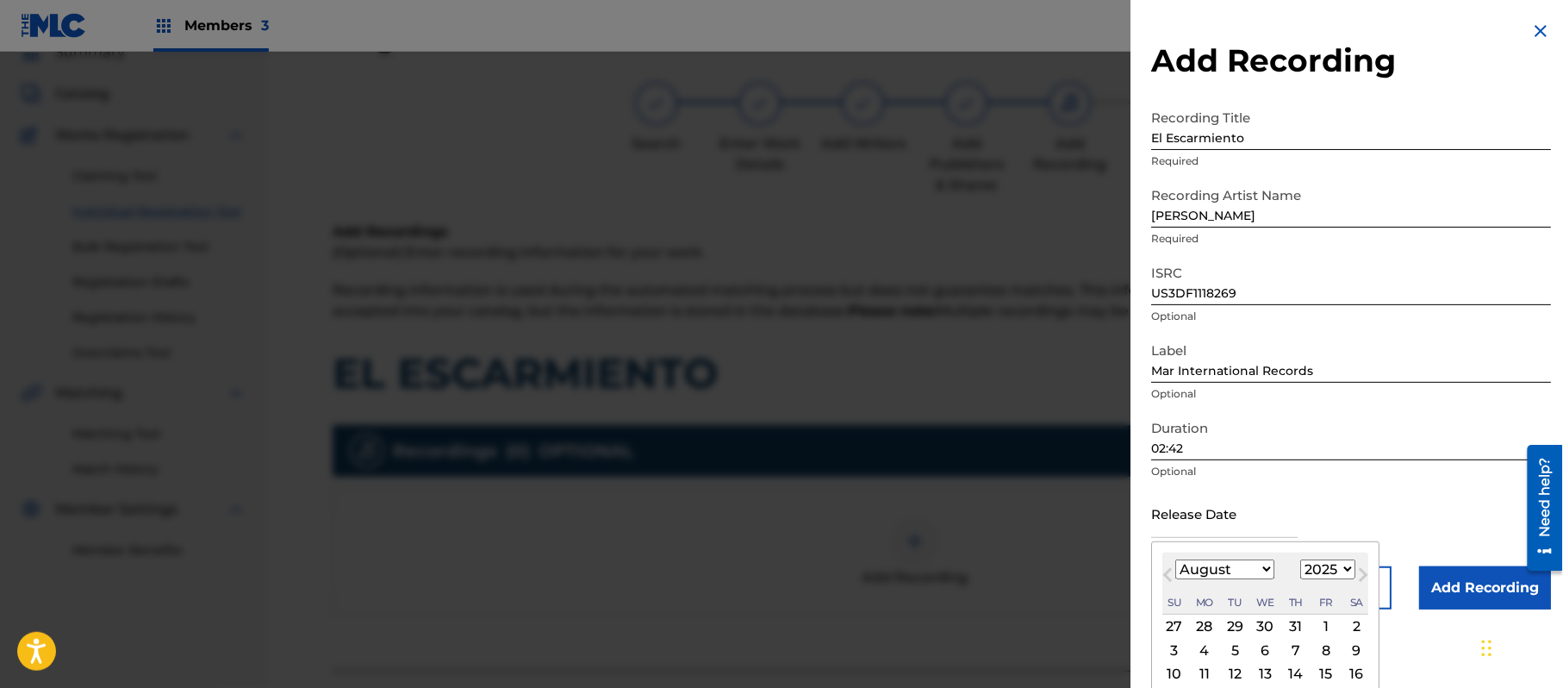
drag, startPoint x: 1336, startPoint y: 566, endPoint x: 1326, endPoint y: 560, distance: 12.0
click at [1336, 569] on select "1899 1900 1901 1902 1903 1904 1905 1906 1907 1908 1909 1910 1911 1912 1913 1914…" at bounding box center [1328, 569] width 55 height 20
click at [1304, 559] on select "1899 1900 1901 1902 1903 1904 1905 1906 1907 1908 1909 1910 1911 1912 1913 1914…" at bounding box center [1328, 569] width 55 height 20
click at [1226, 567] on select "January February March April May June July August September October November De…" at bounding box center [1225, 569] width 99 height 20
click at [1176, 559] on select "January February March April May June July August September October November De…" at bounding box center [1225, 569] width 99 height 20
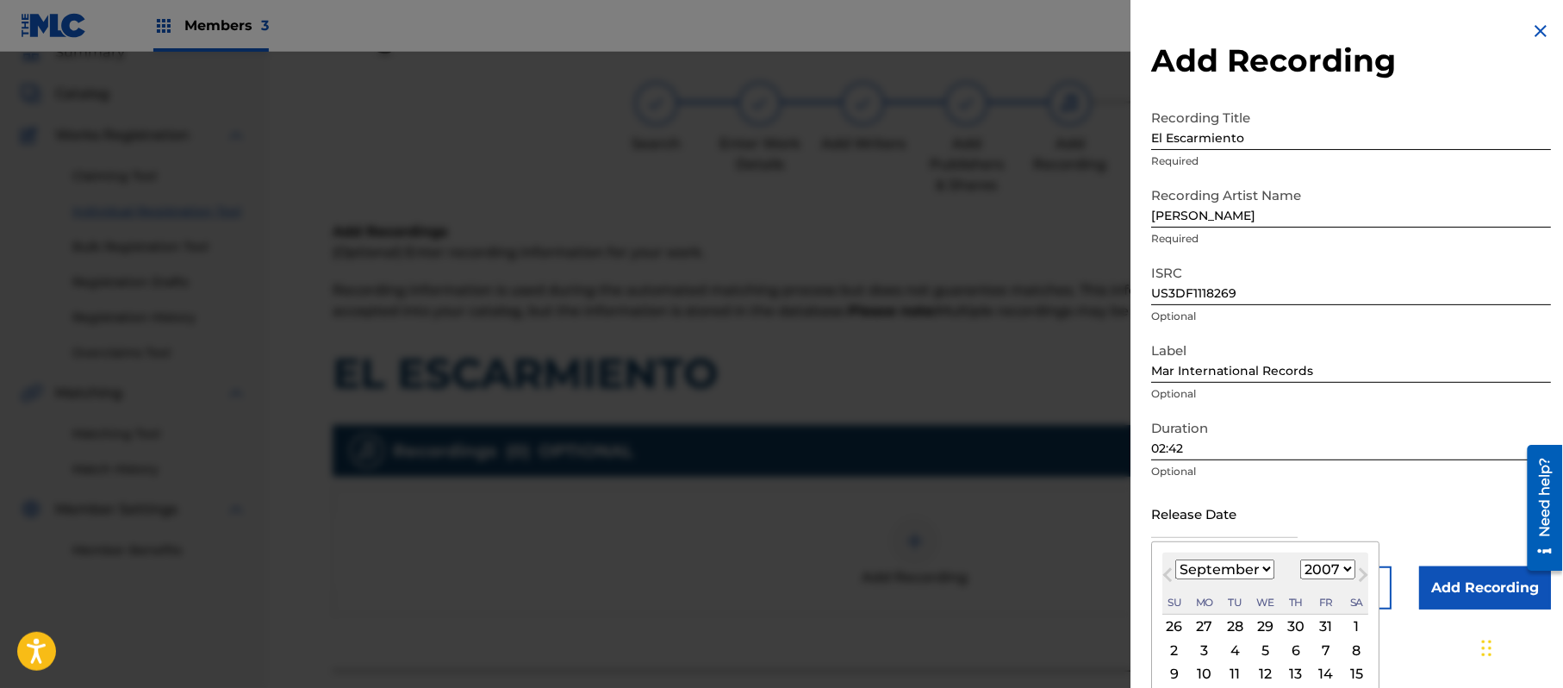
click at [1233, 671] on div "11" at bounding box center [1235, 674] width 21 height 21
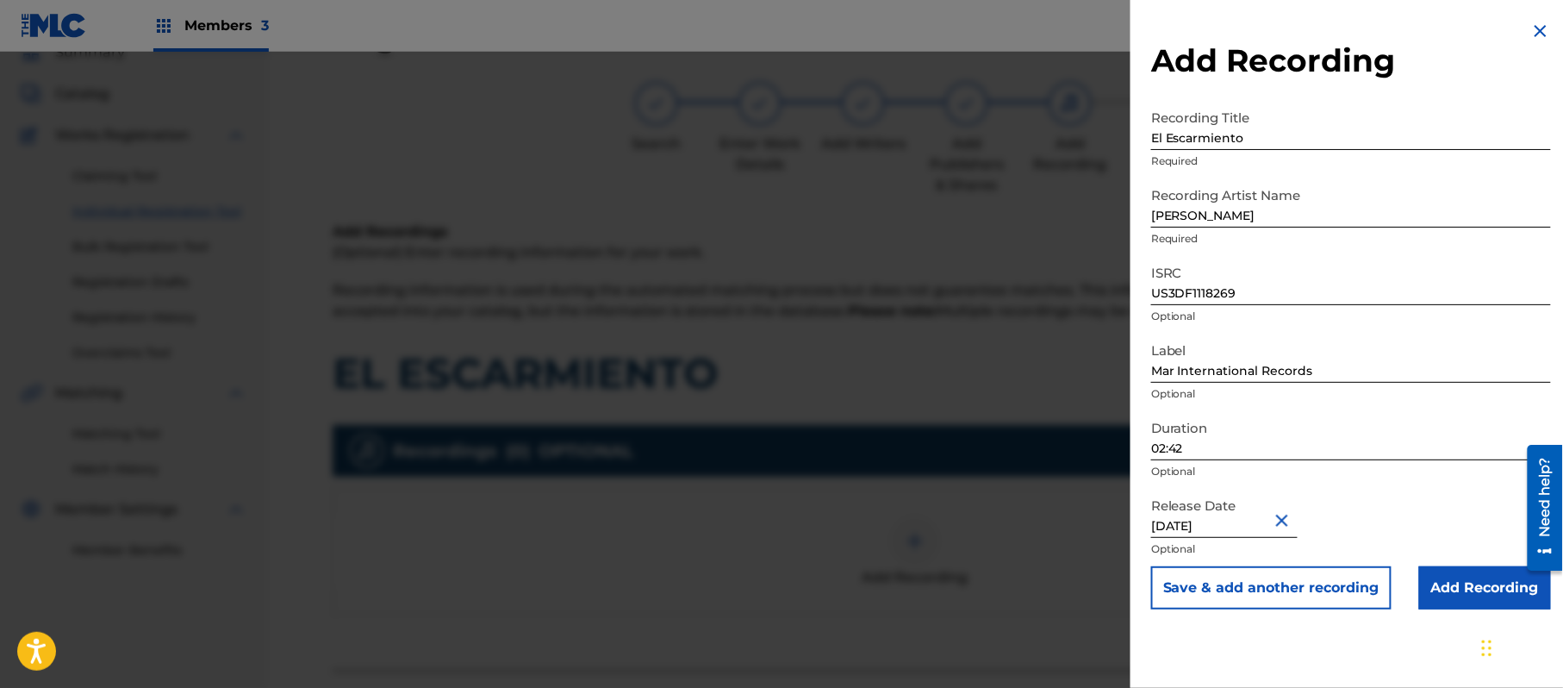
click at [1476, 567] on input "Add Recording" at bounding box center [1486, 587] width 132 height 43
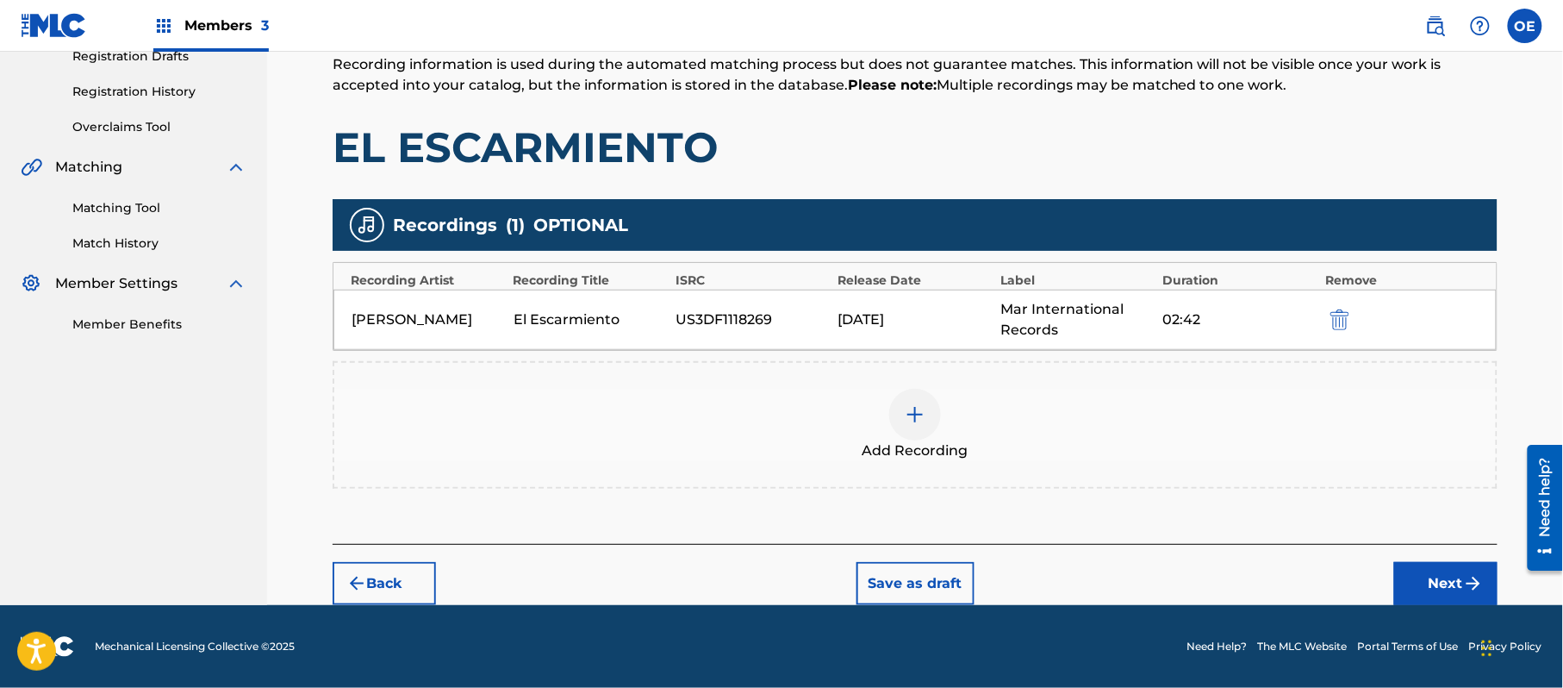
click at [1457, 602] on button "Next" at bounding box center [1446, 583] width 103 height 43
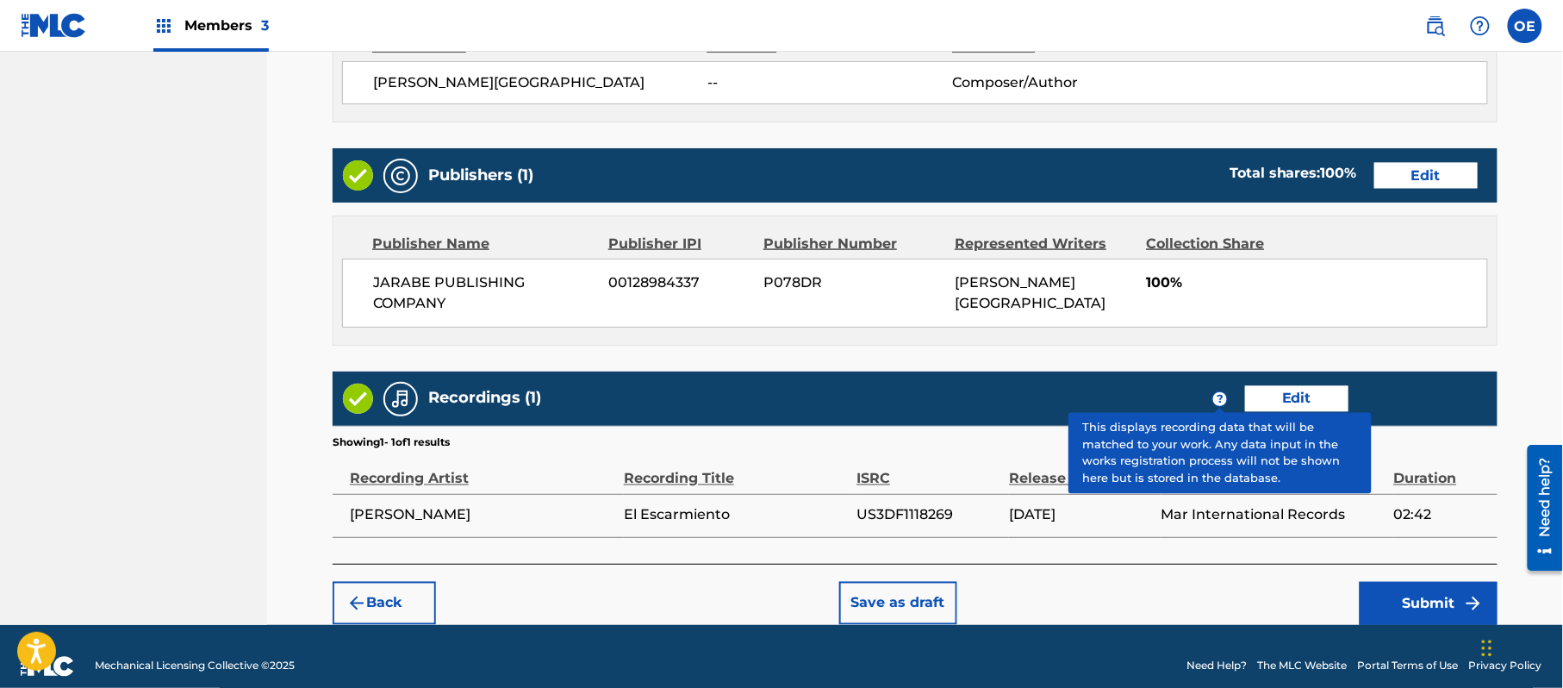
scroll to position [791, 0]
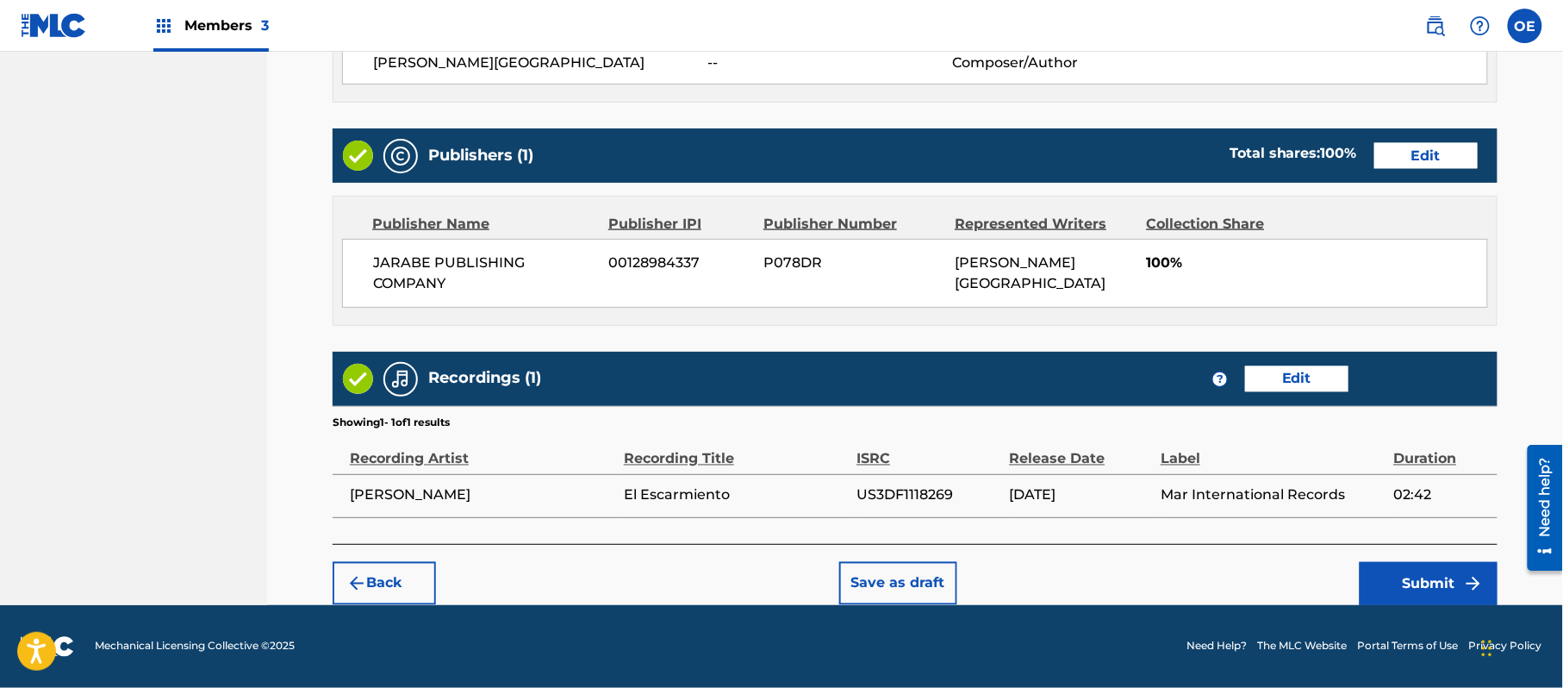
click at [1441, 588] on button "Submit" at bounding box center [1429, 583] width 138 height 43
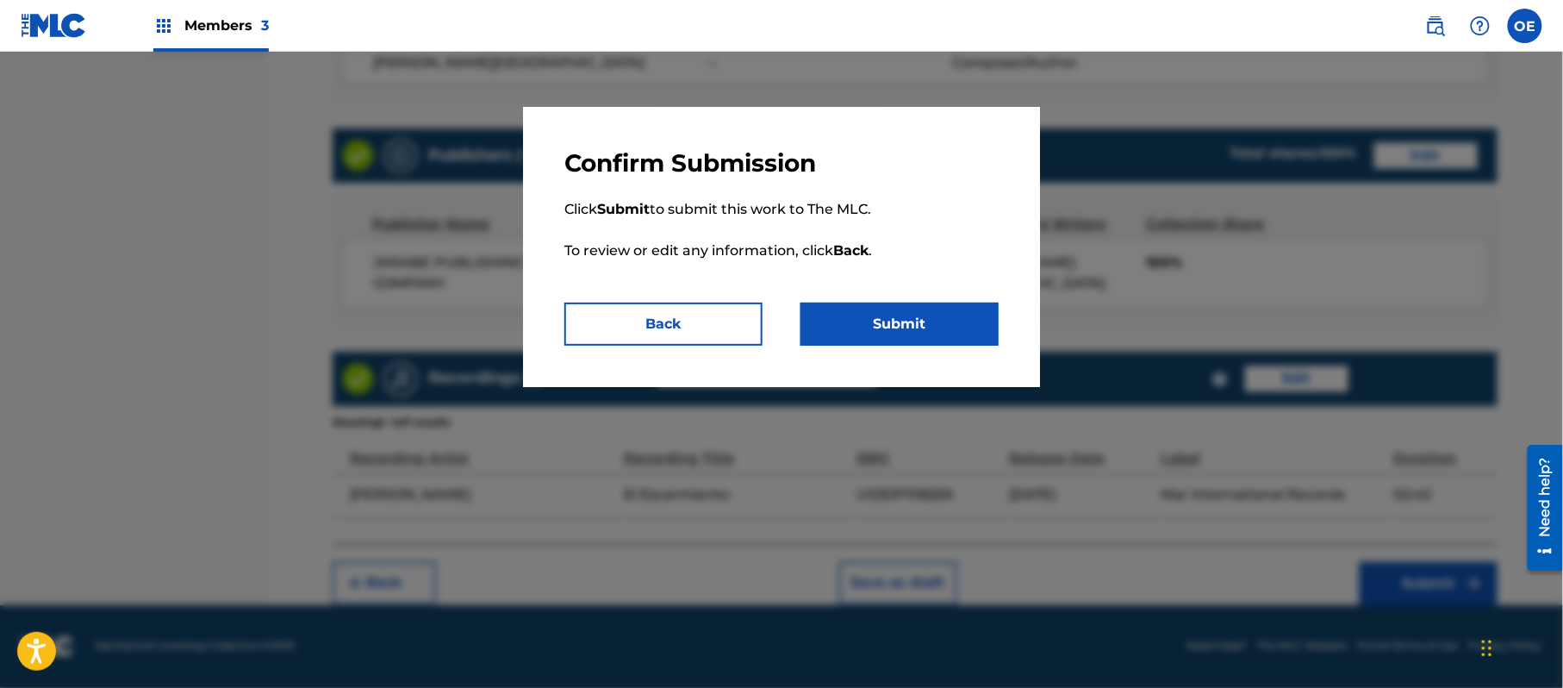
click at [907, 315] on button "Submit" at bounding box center [900, 324] width 198 height 43
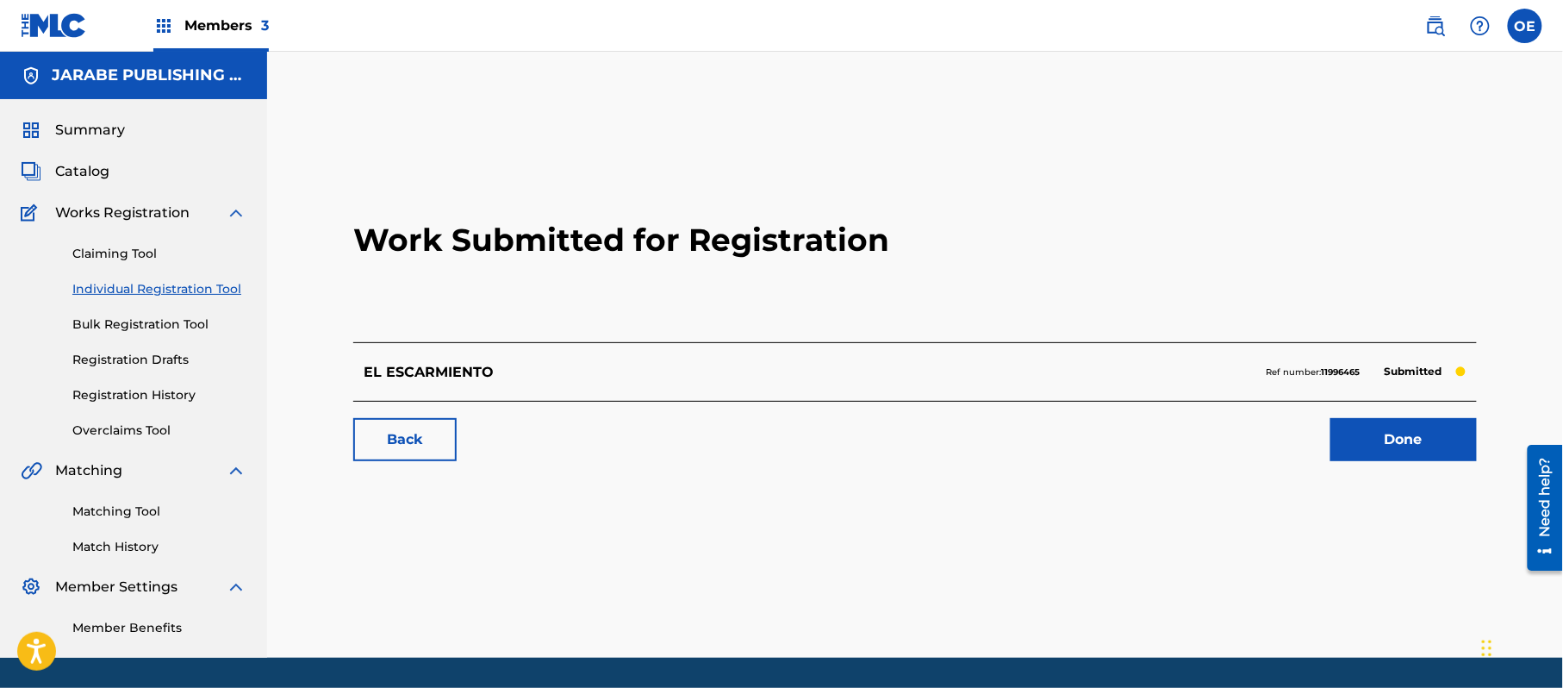
click at [165, 290] on link "Individual Registration Tool" at bounding box center [159, 289] width 174 height 18
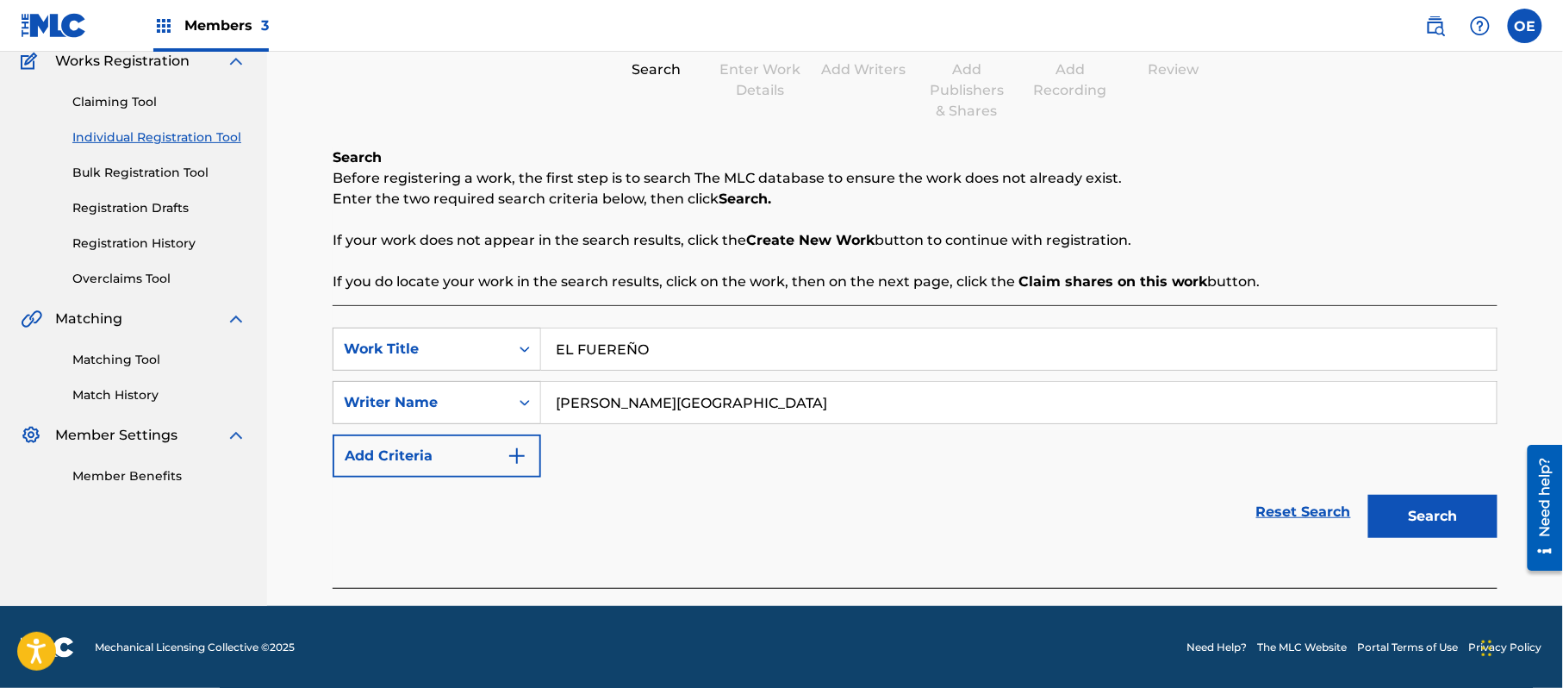
scroll to position [153, 0]
drag, startPoint x: 1446, startPoint y: 521, endPoint x: 1360, endPoint y: 505, distance: 87.7
click at [1445, 521] on button "Search" at bounding box center [1433, 515] width 129 height 43
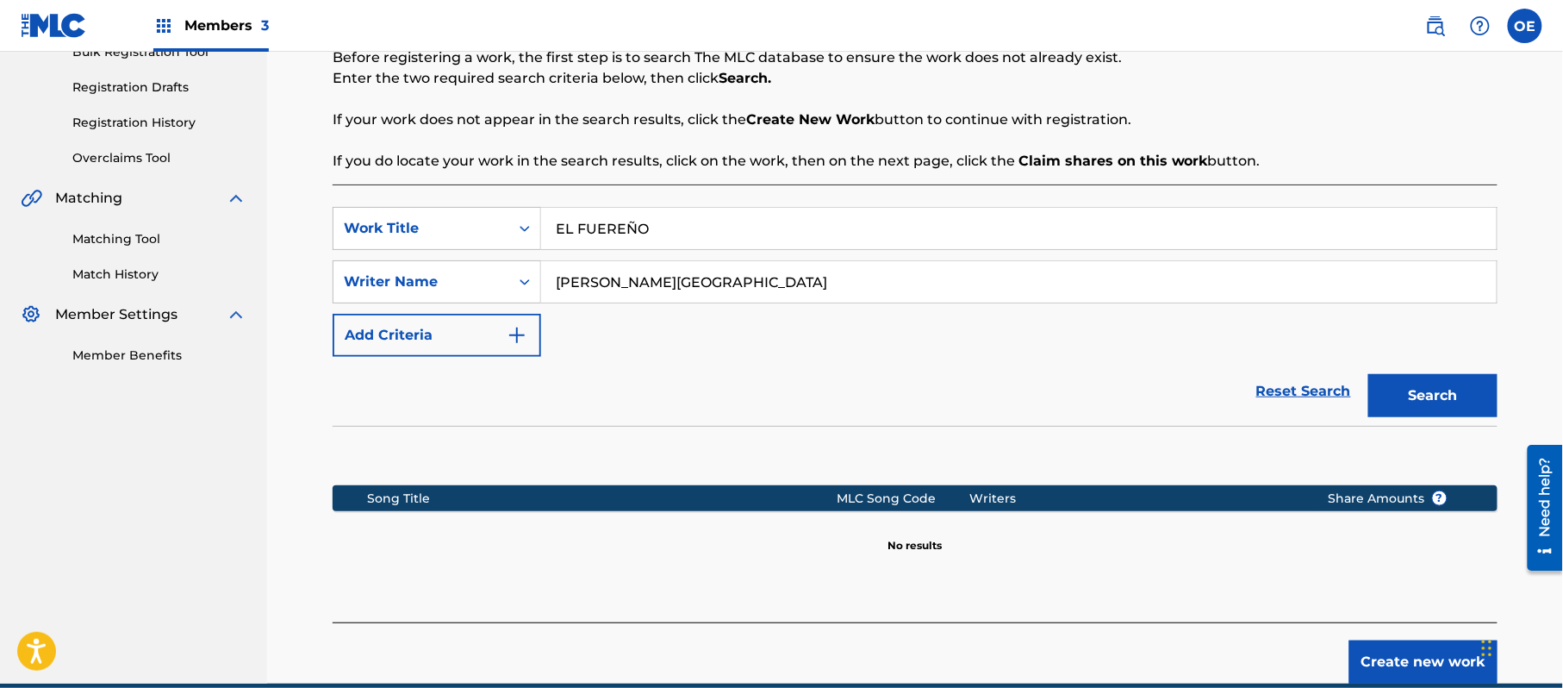
scroll to position [352, 0]
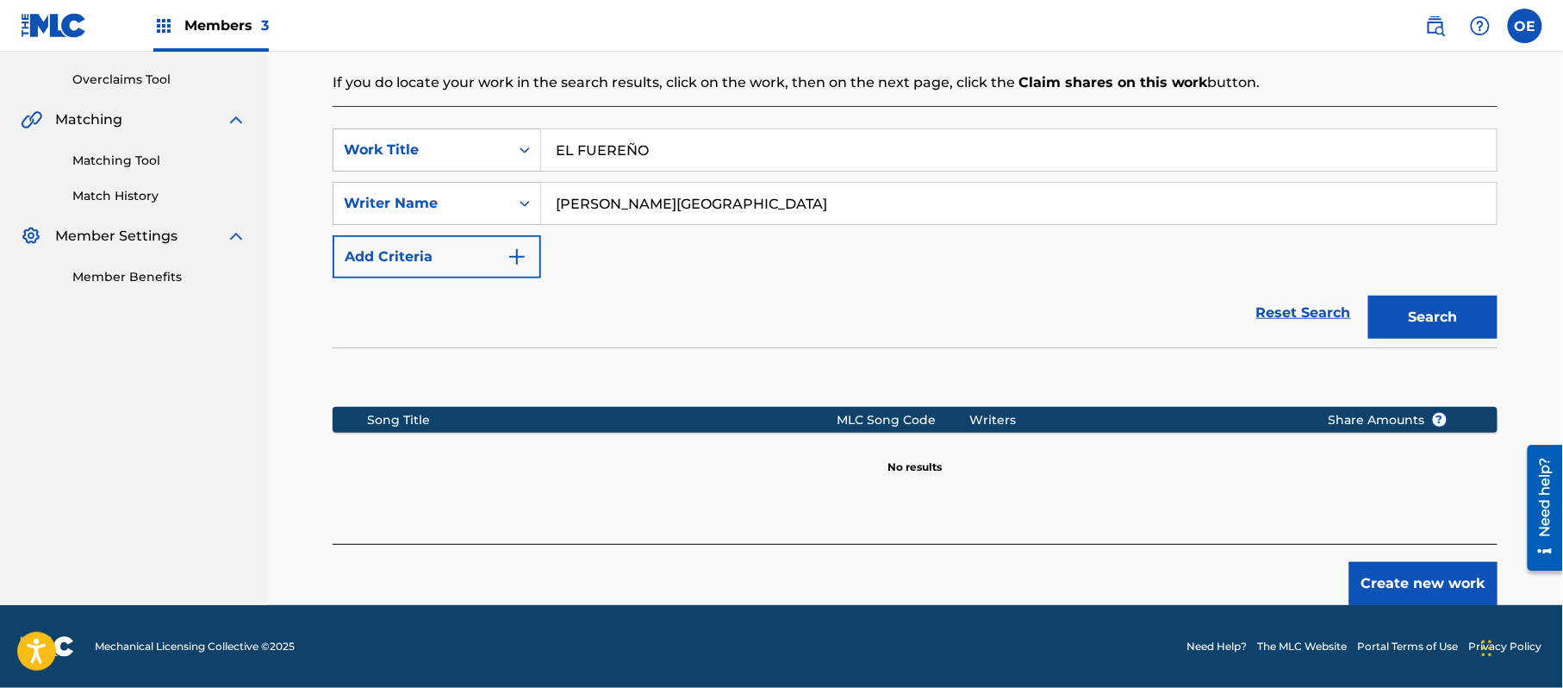
click at [1453, 576] on button "Create new work" at bounding box center [1424, 583] width 148 height 43
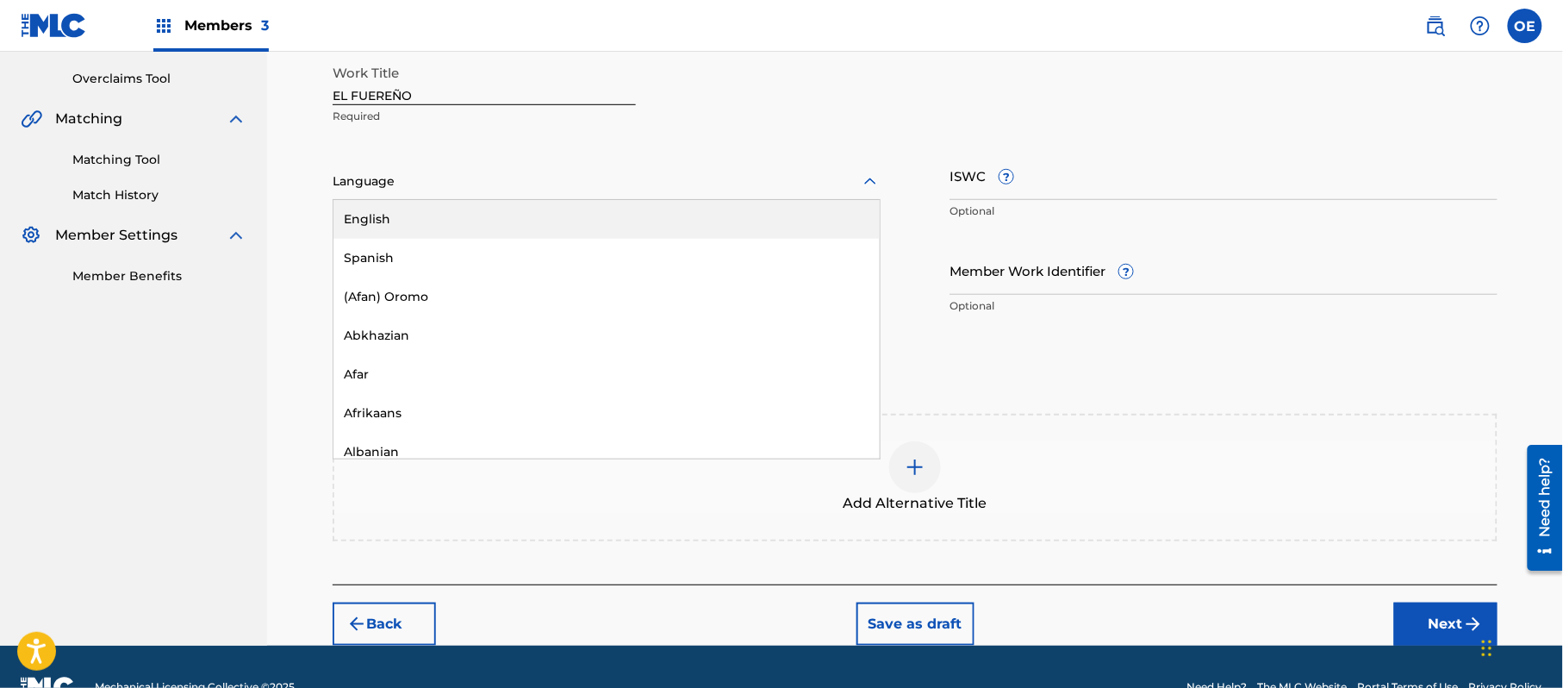
drag, startPoint x: 426, startPoint y: 188, endPoint x: 424, endPoint y: 208, distance: 19.9
click at [426, 190] on div at bounding box center [607, 182] width 548 height 22
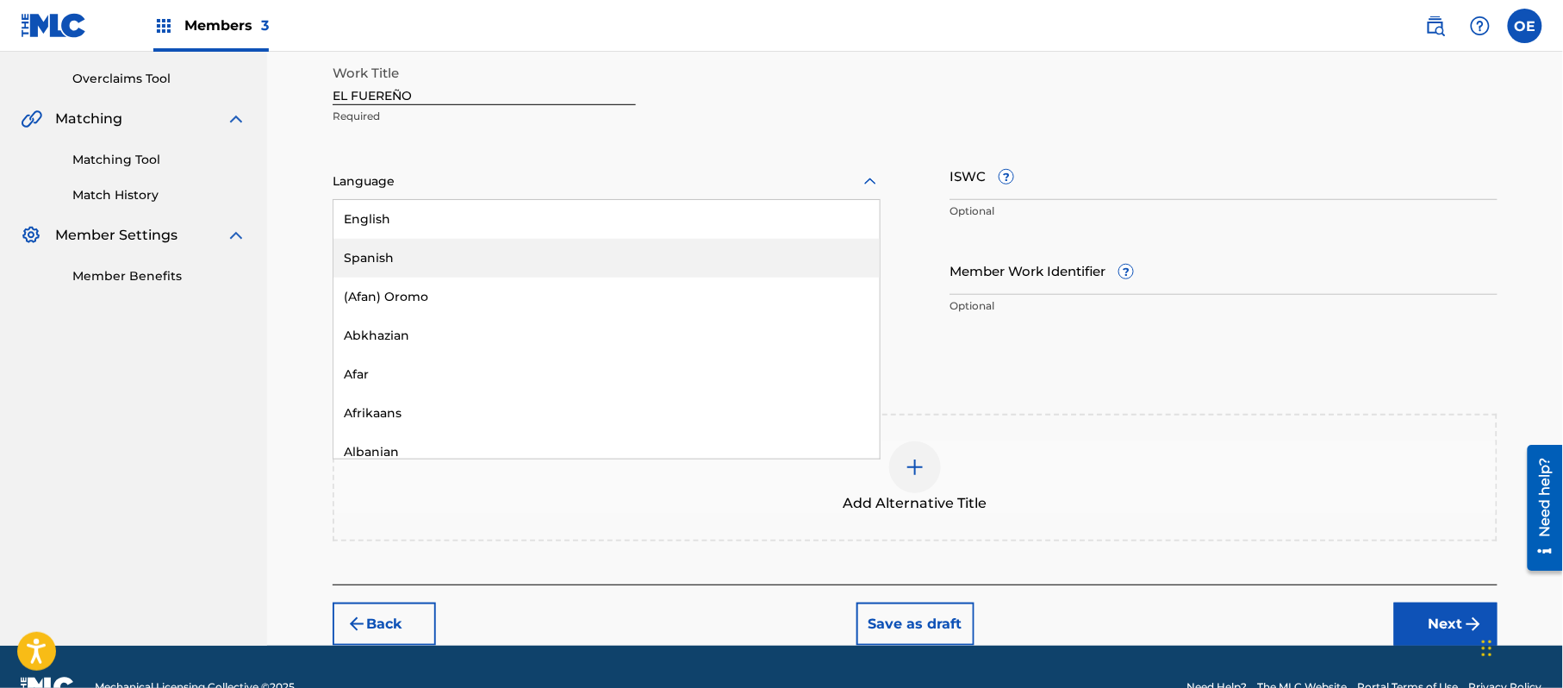
click at [419, 253] on div "Spanish" at bounding box center [607, 258] width 546 height 39
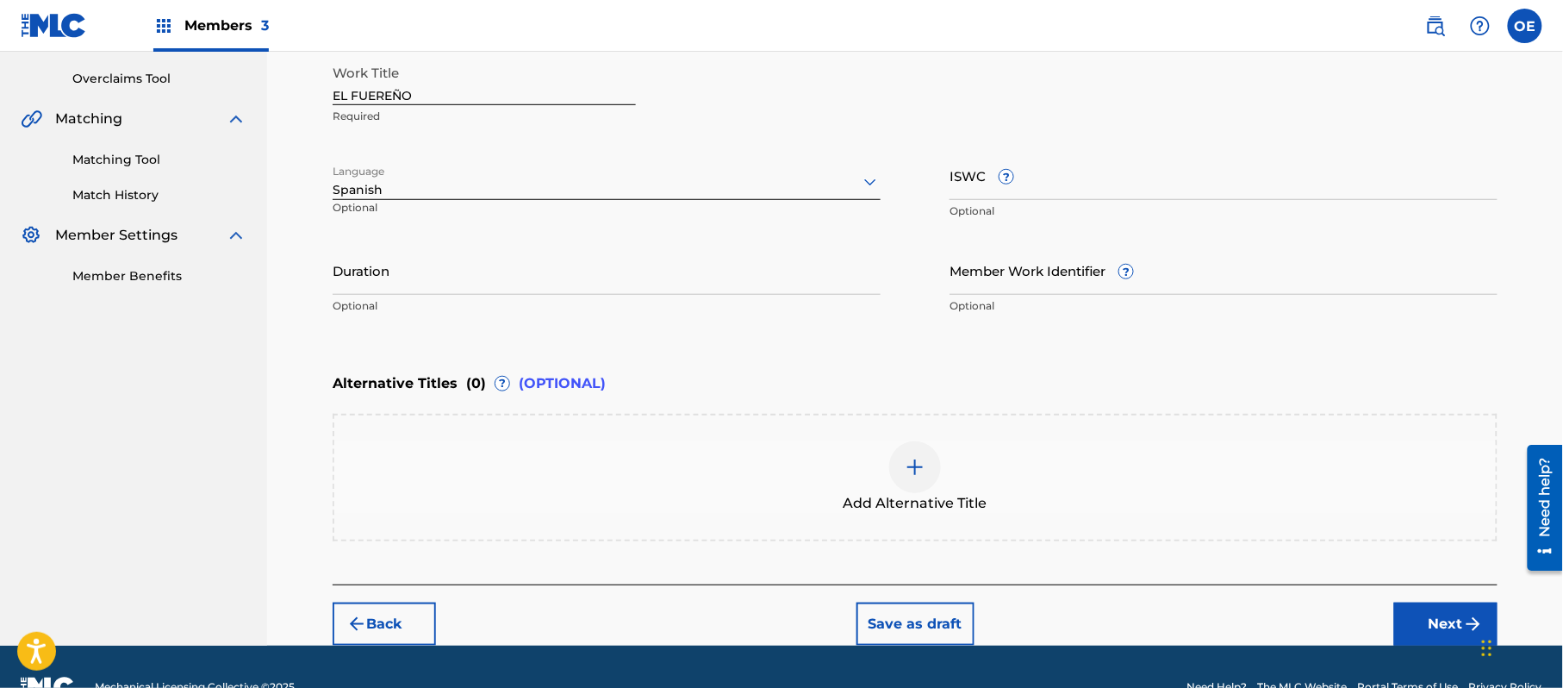
click at [1431, 615] on button "Next" at bounding box center [1446, 623] width 103 height 43
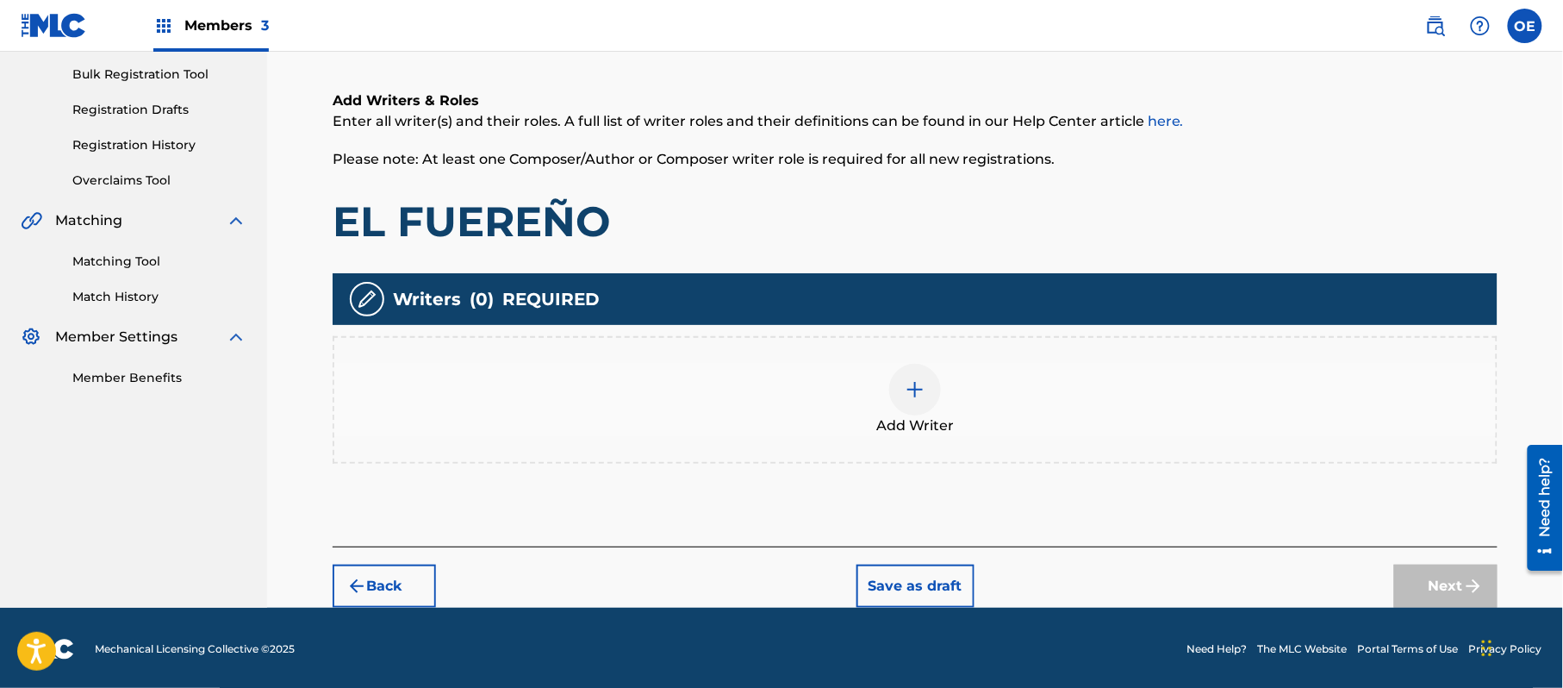
scroll to position [78, 0]
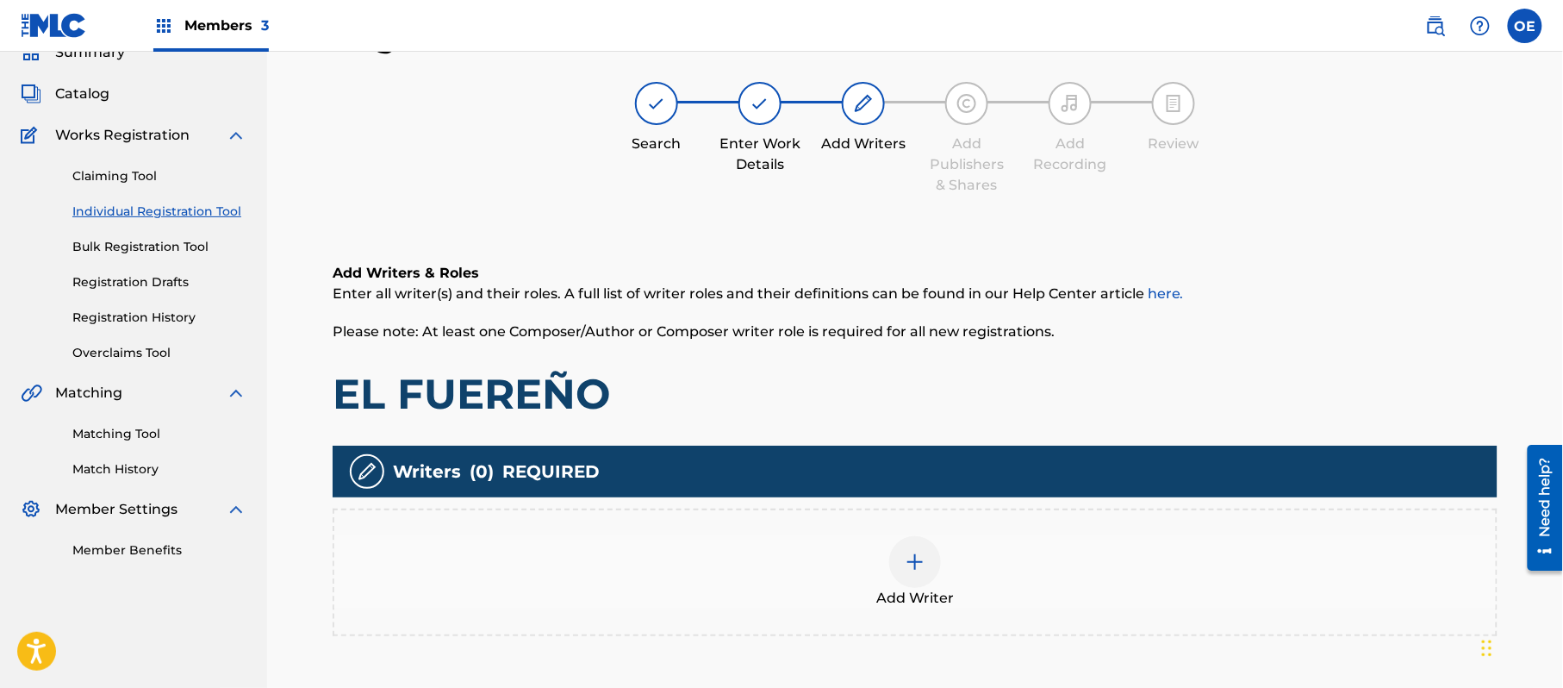
click at [910, 624] on div "Add Writer" at bounding box center [915, 573] width 1165 height 128
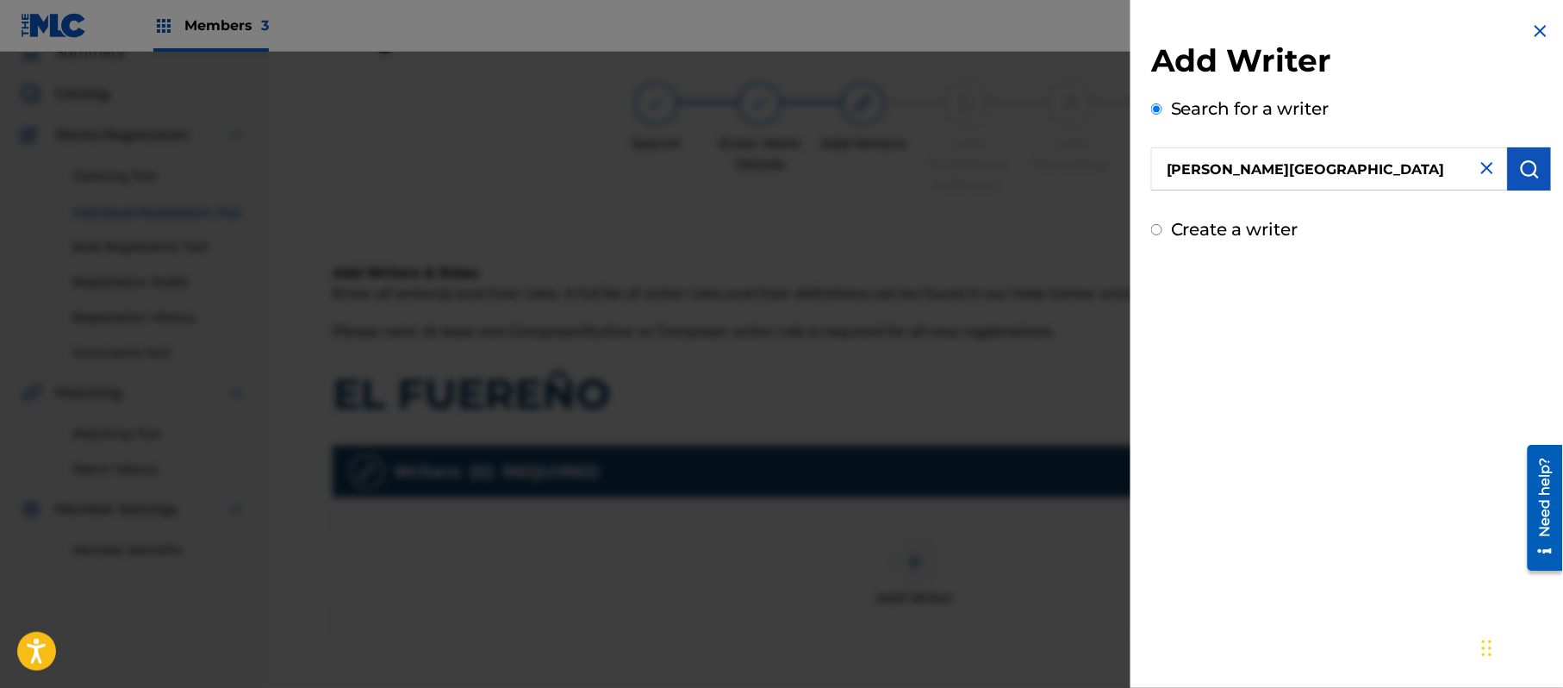
click at [1538, 160] on button "submit" at bounding box center [1529, 168] width 43 height 43
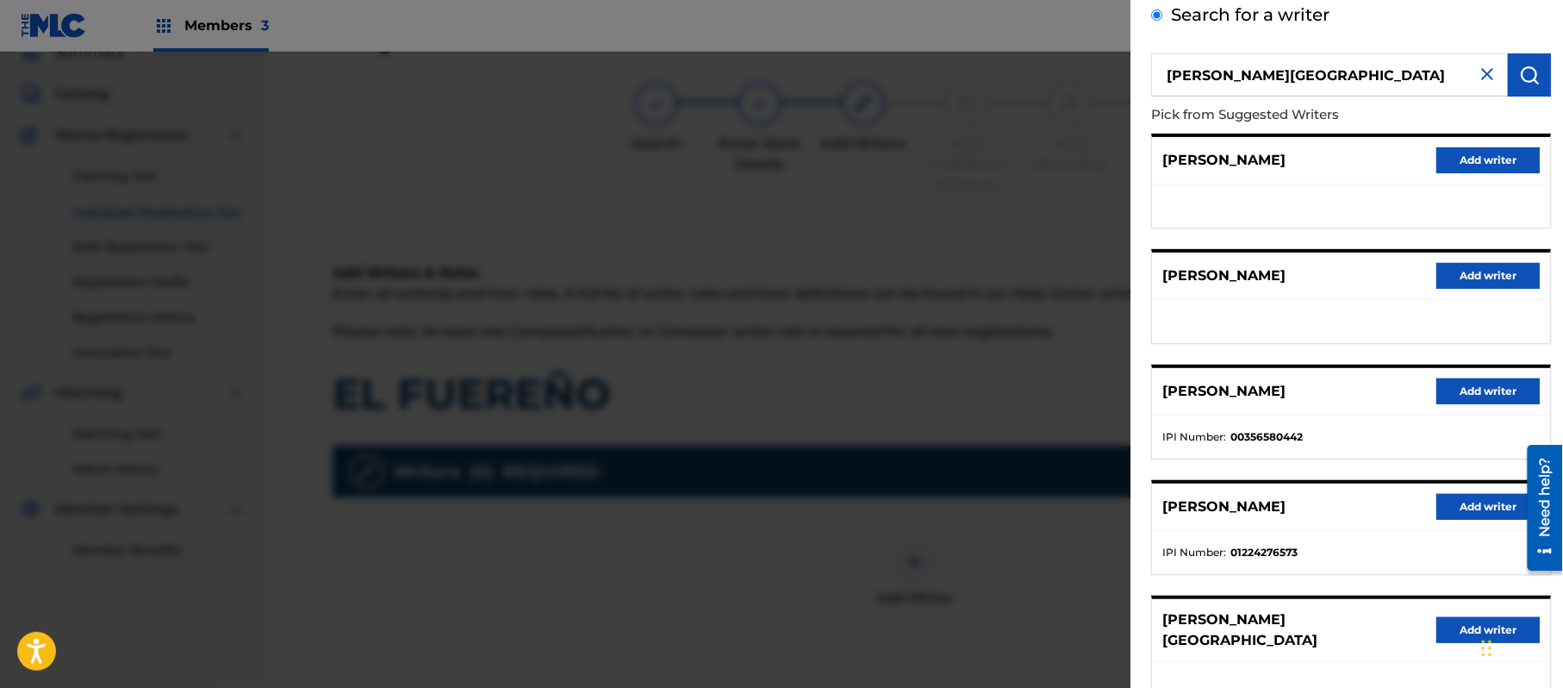
scroll to position [208, 0]
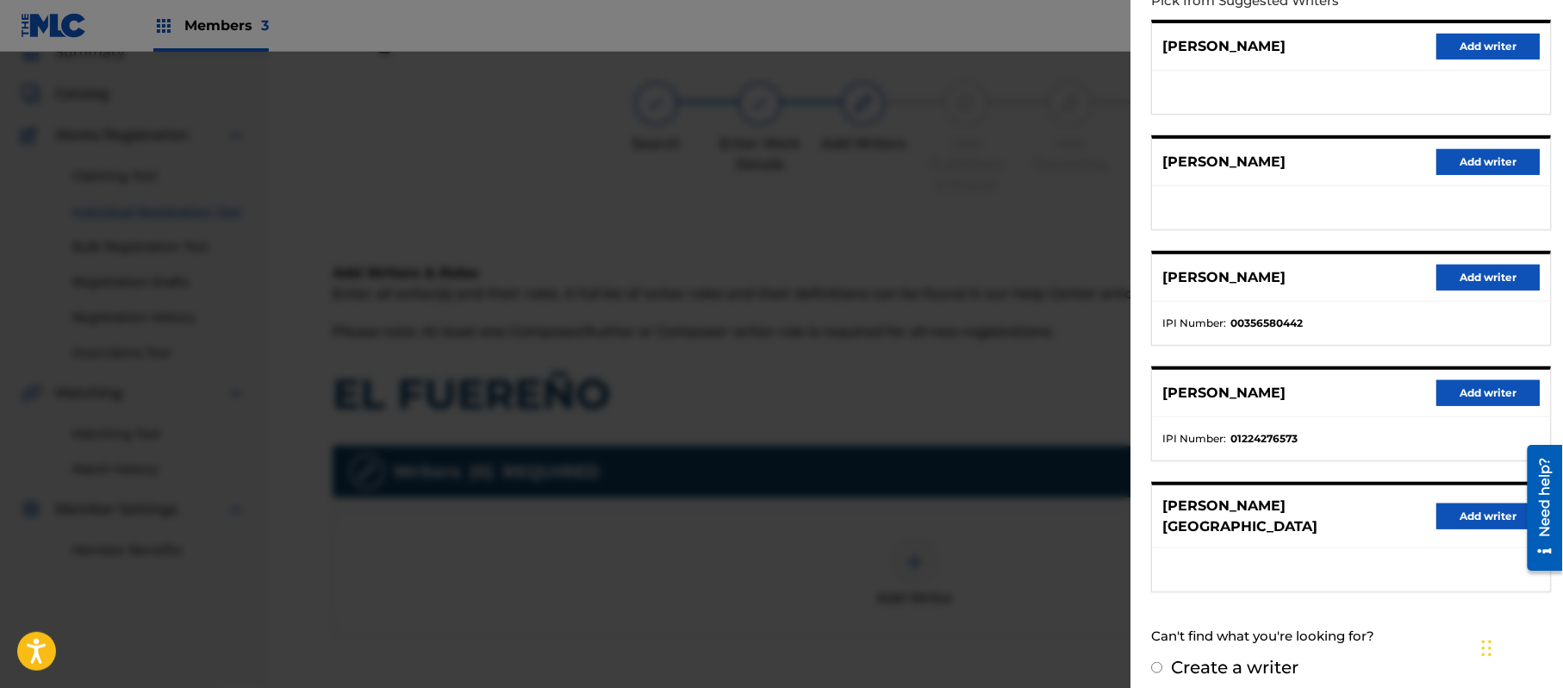
click at [1456, 503] on button "Add writer" at bounding box center [1488, 516] width 103 height 26
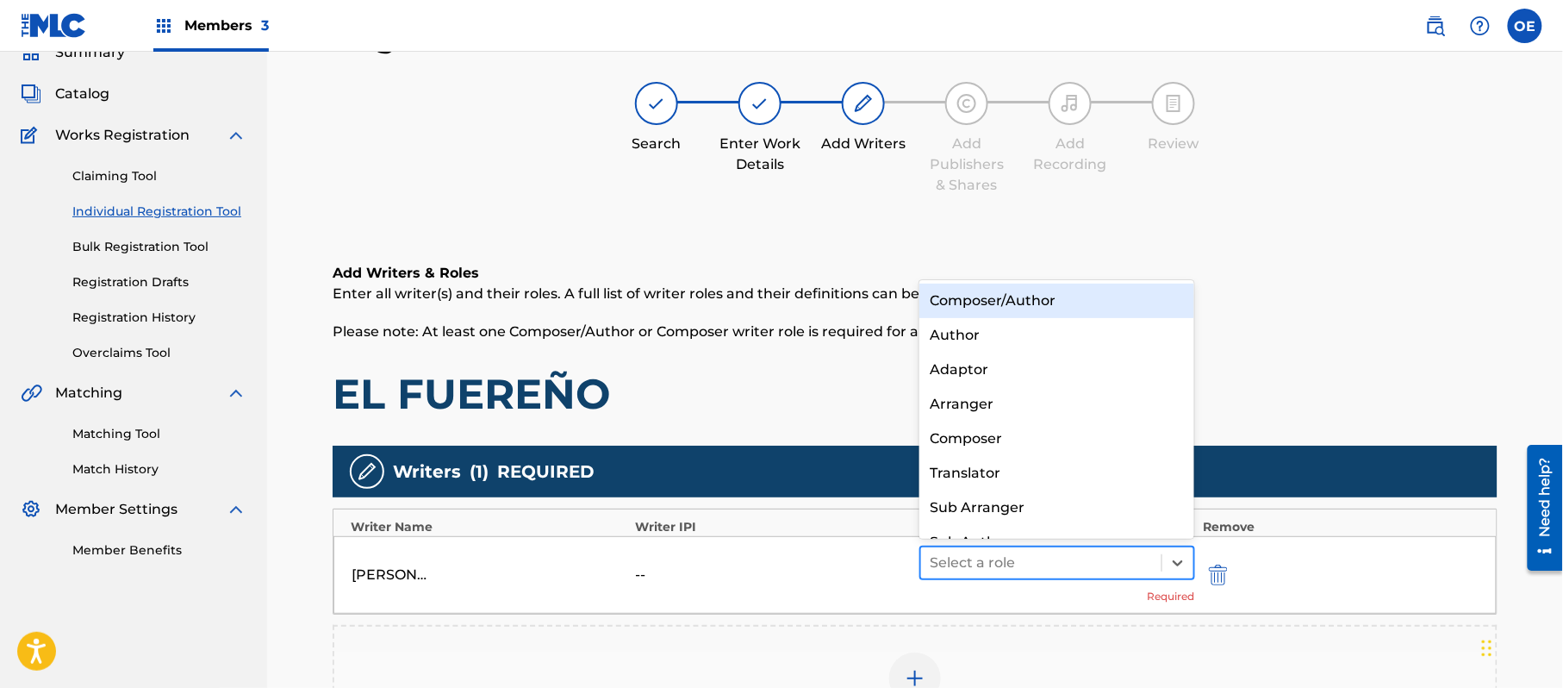
click at [959, 552] on div at bounding box center [1041, 563] width 223 height 24
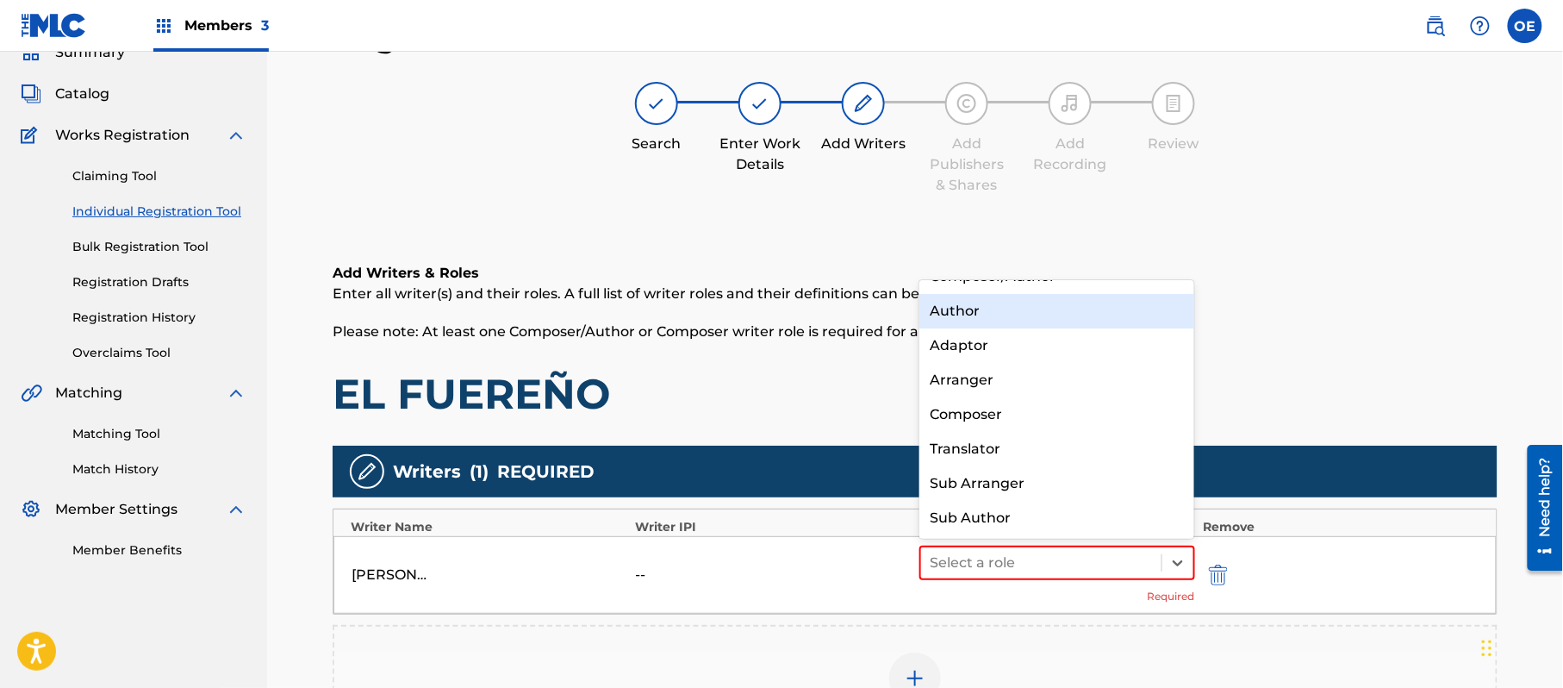
scroll to position [0, 0]
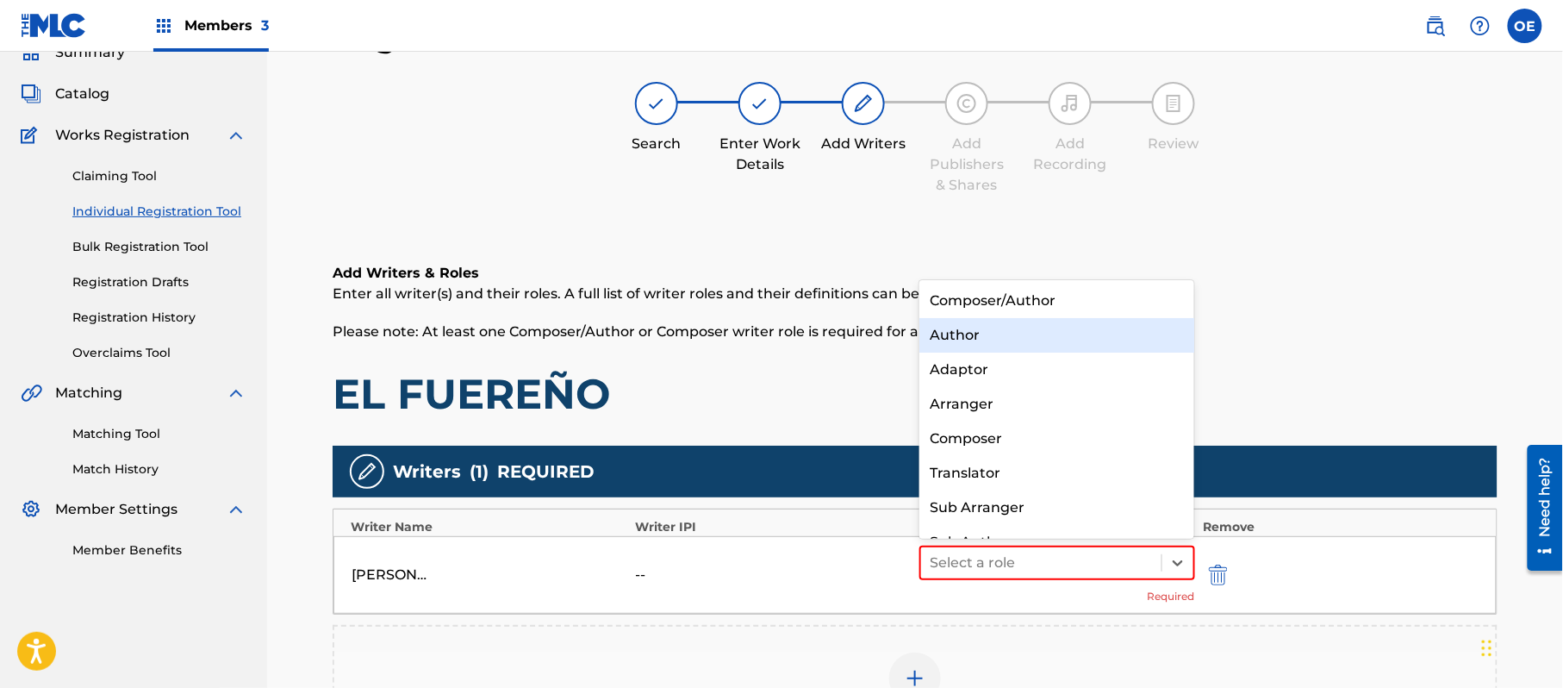
click at [973, 305] on div "Composer/Author" at bounding box center [1057, 301] width 275 height 34
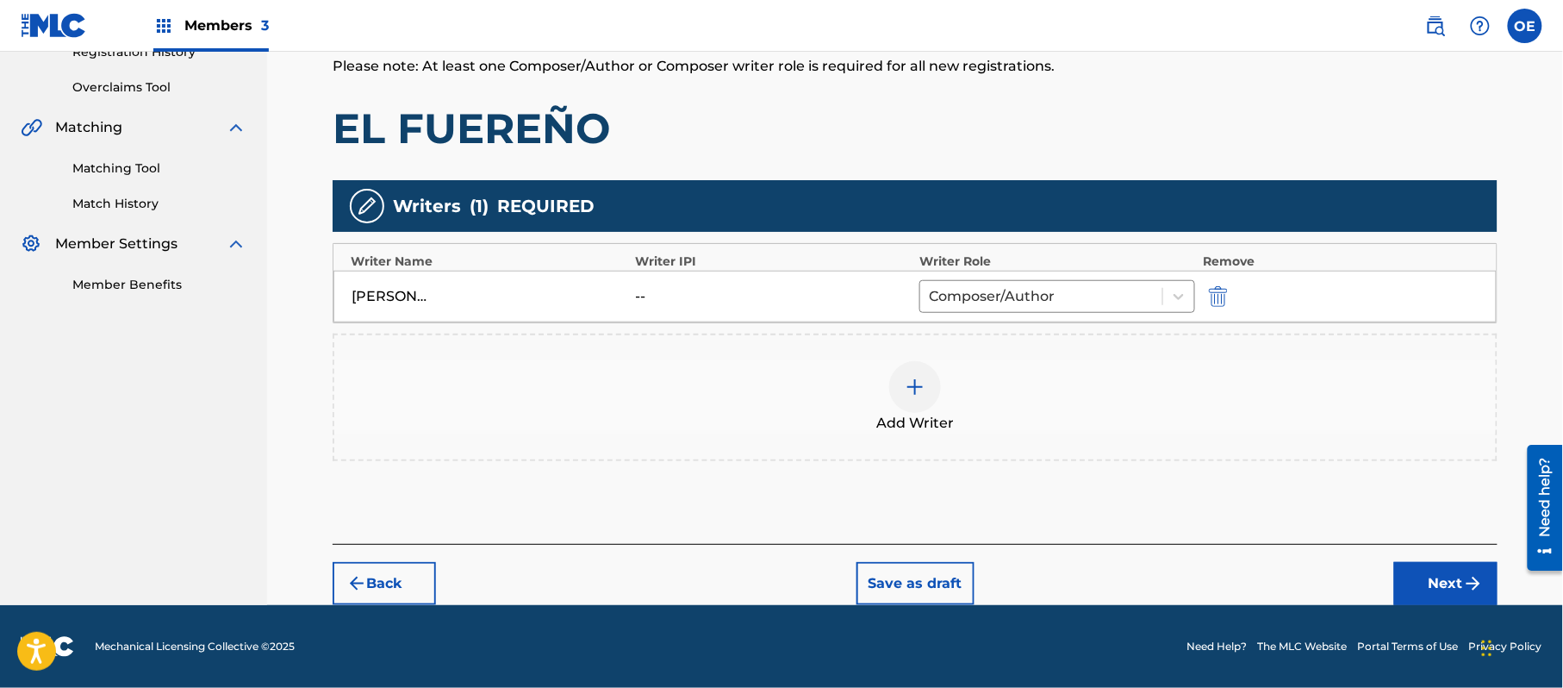
click at [1458, 564] on div "Back Save as draft Next" at bounding box center [915, 574] width 1165 height 61
click at [1453, 570] on button "Next" at bounding box center [1446, 583] width 103 height 43
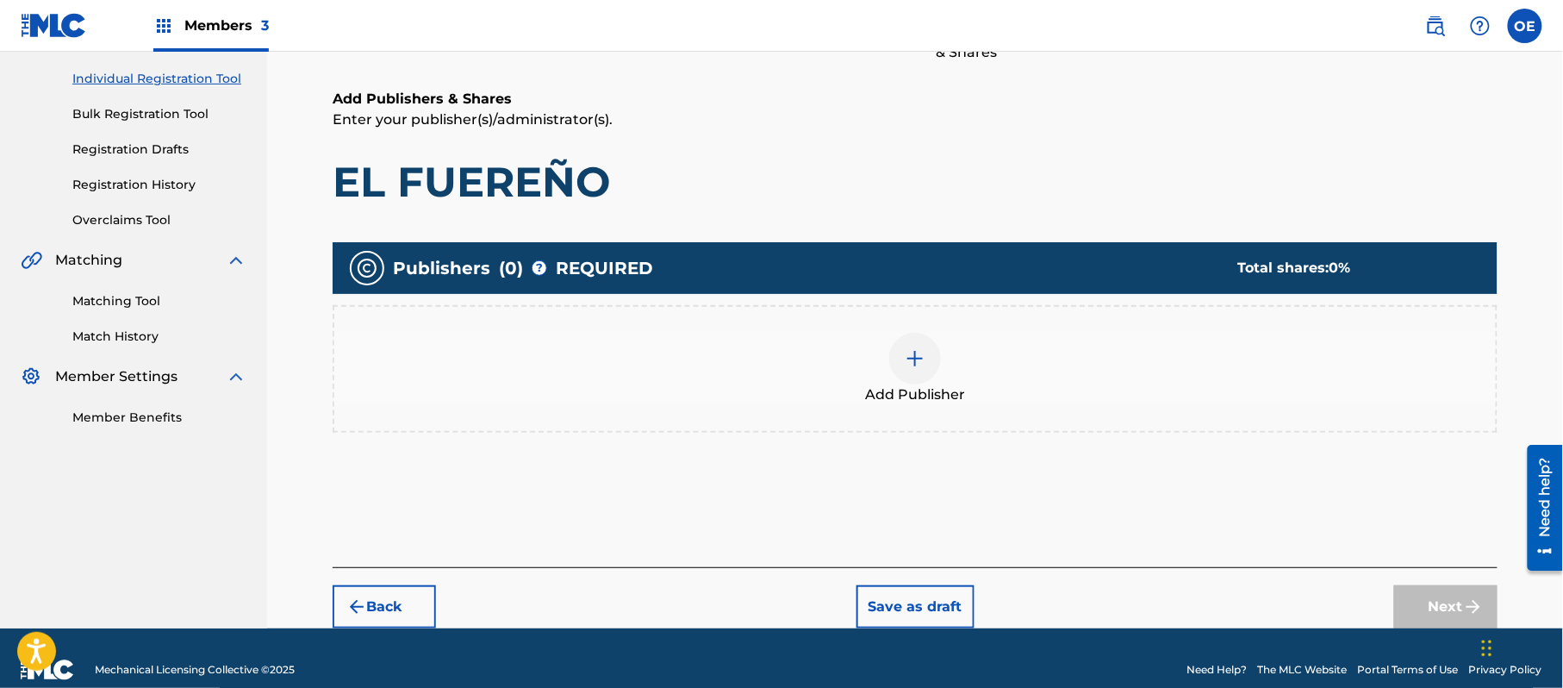
scroll to position [78, 0]
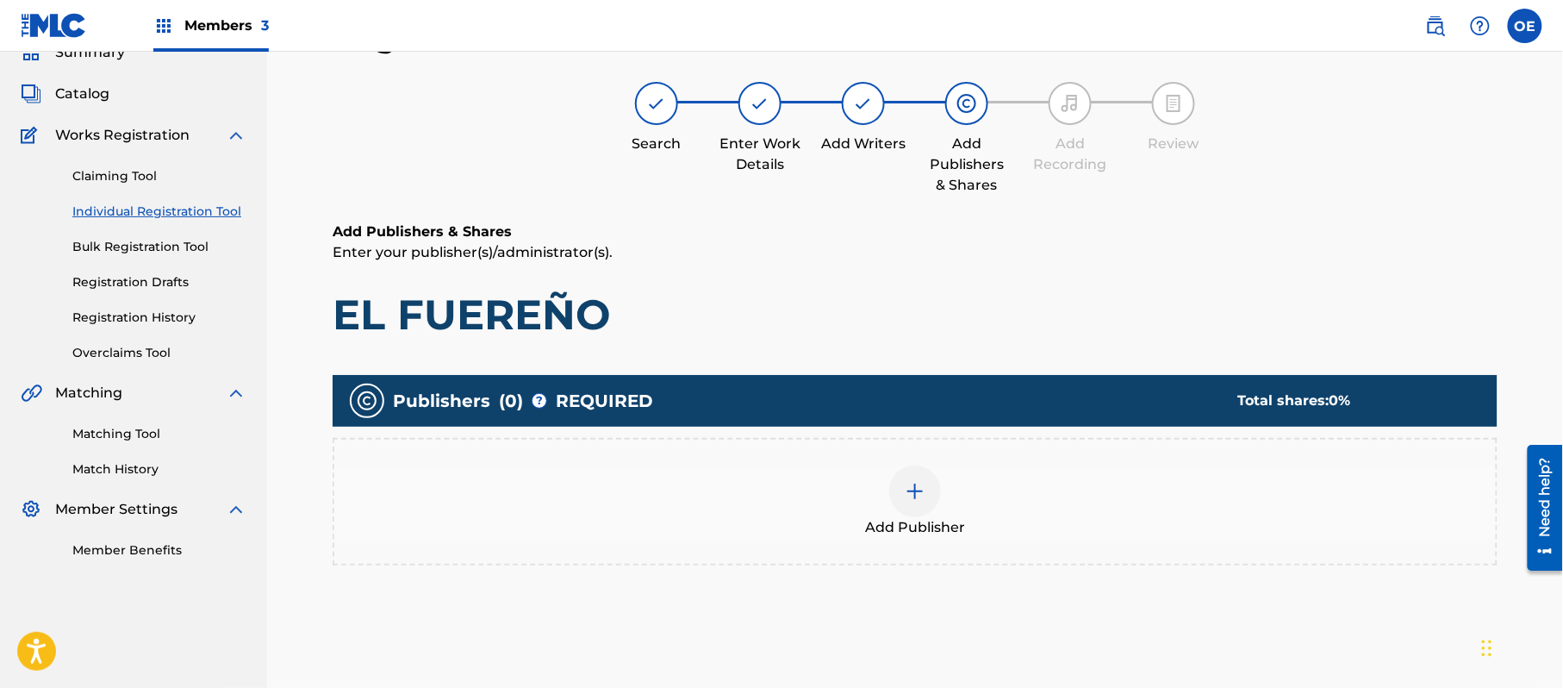
click at [970, 546] on div "Add Publisher" at bounding box center [915, 502] width 1165 height 128
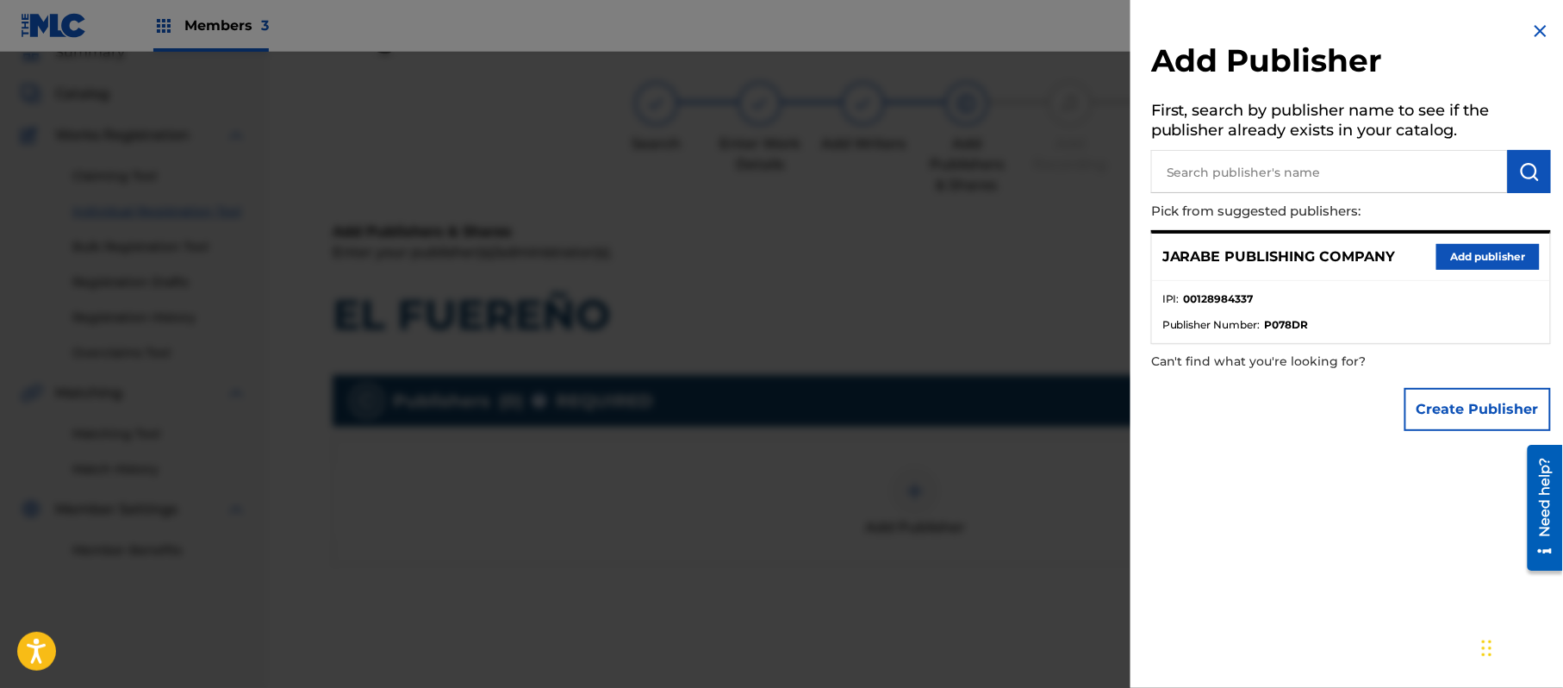
click at [1496, 255] on button "Add publisher" at bounding box center [1488, 257] width 103 height 26
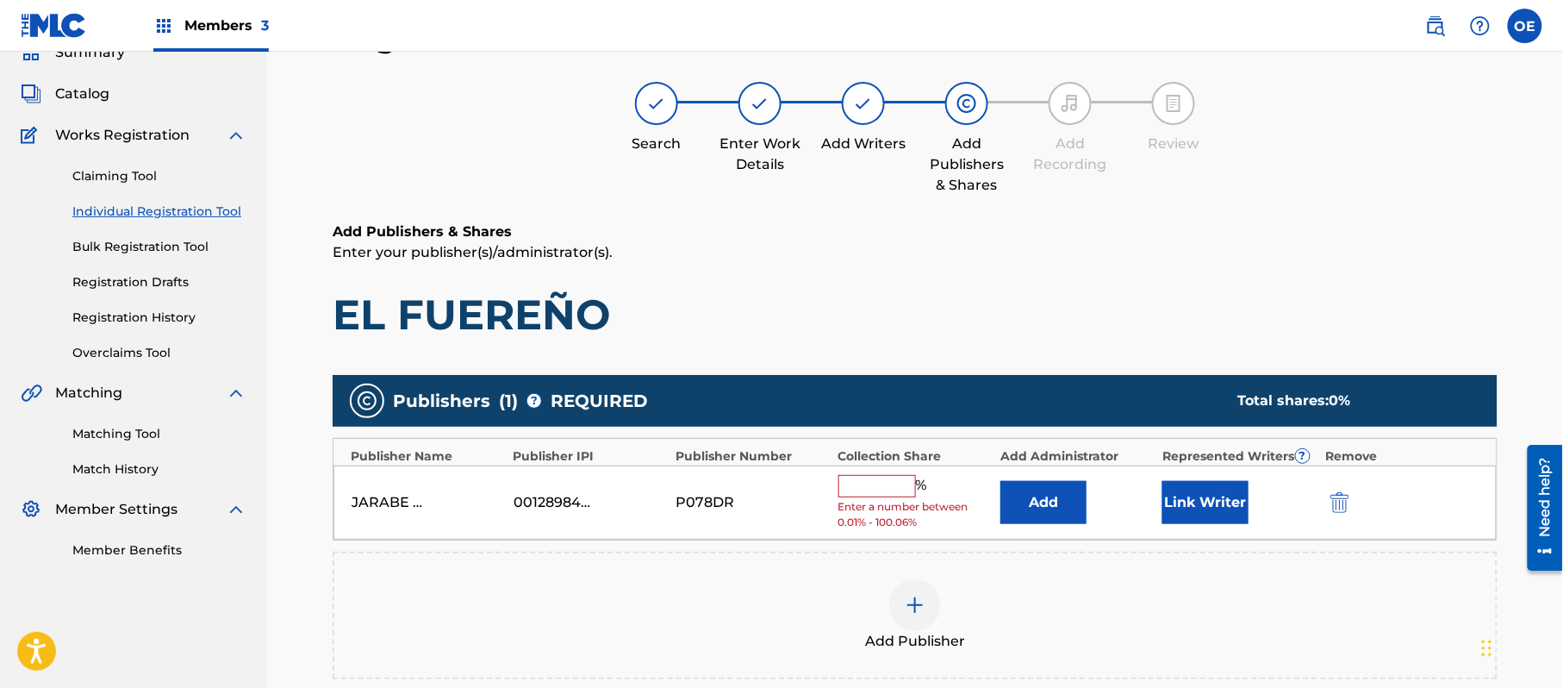
click at [893, 476] on input "text" at bounding box center [878, 486] width 78 height 22
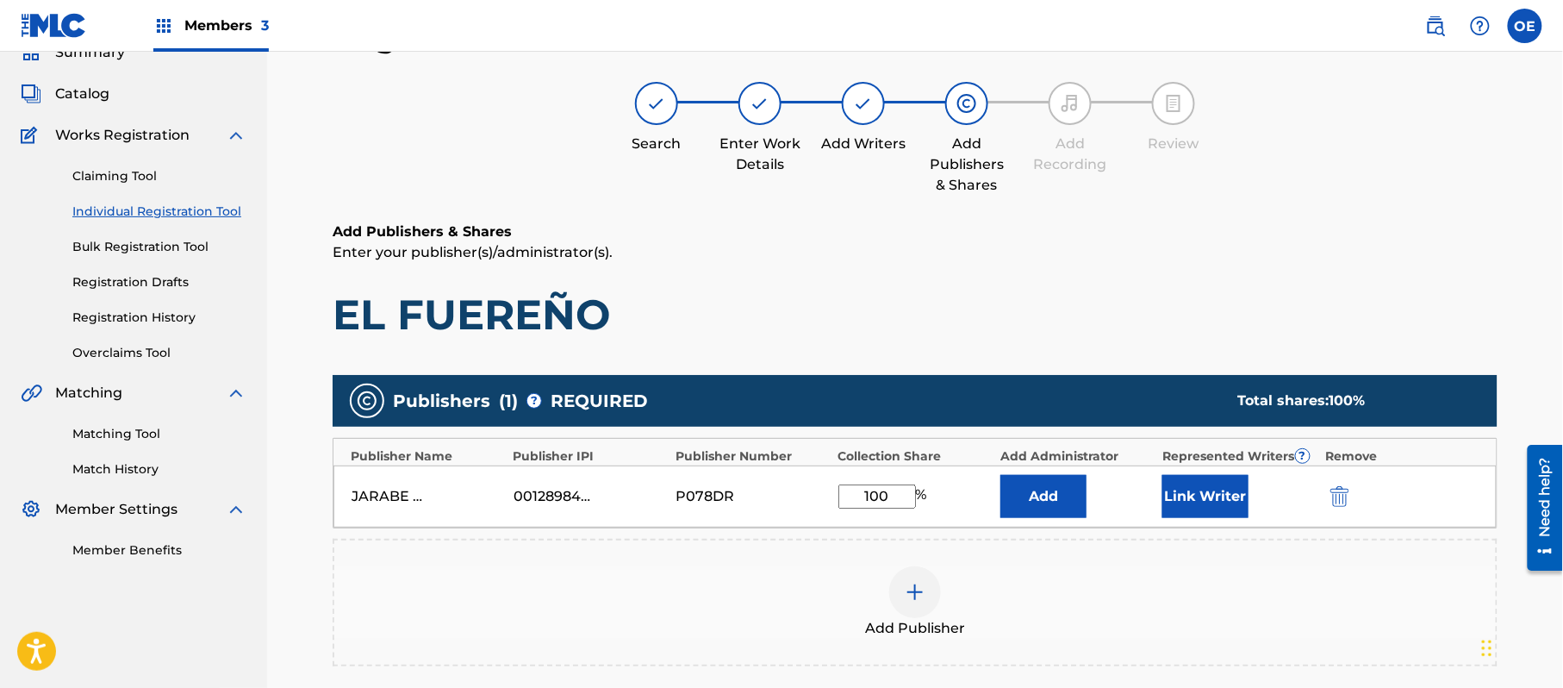
click at [1176, 490] on button "Link Writer" at bounding box center [1206, 496] width 86 height 43
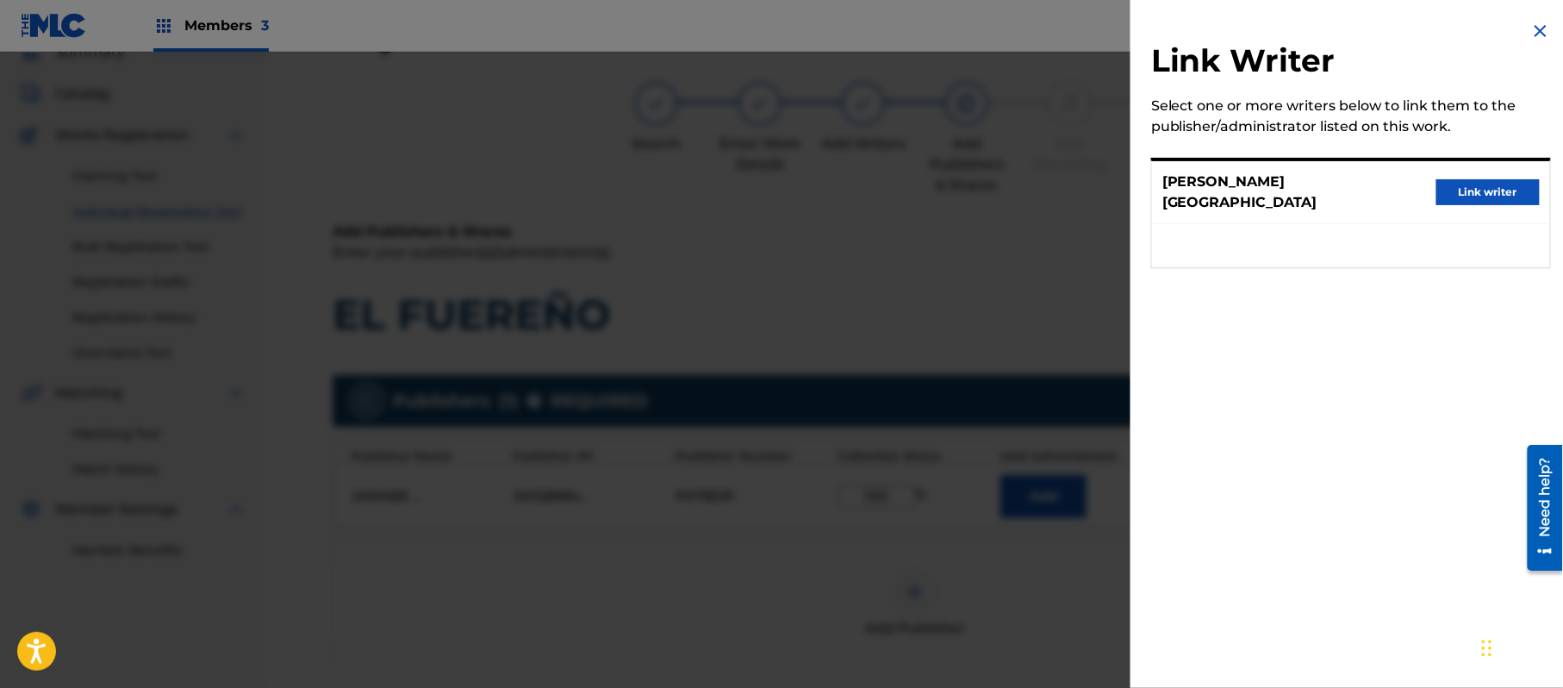
click at [1491, 179] on button "Link writer" at bounding box center [1488, 192] width 103 height 26
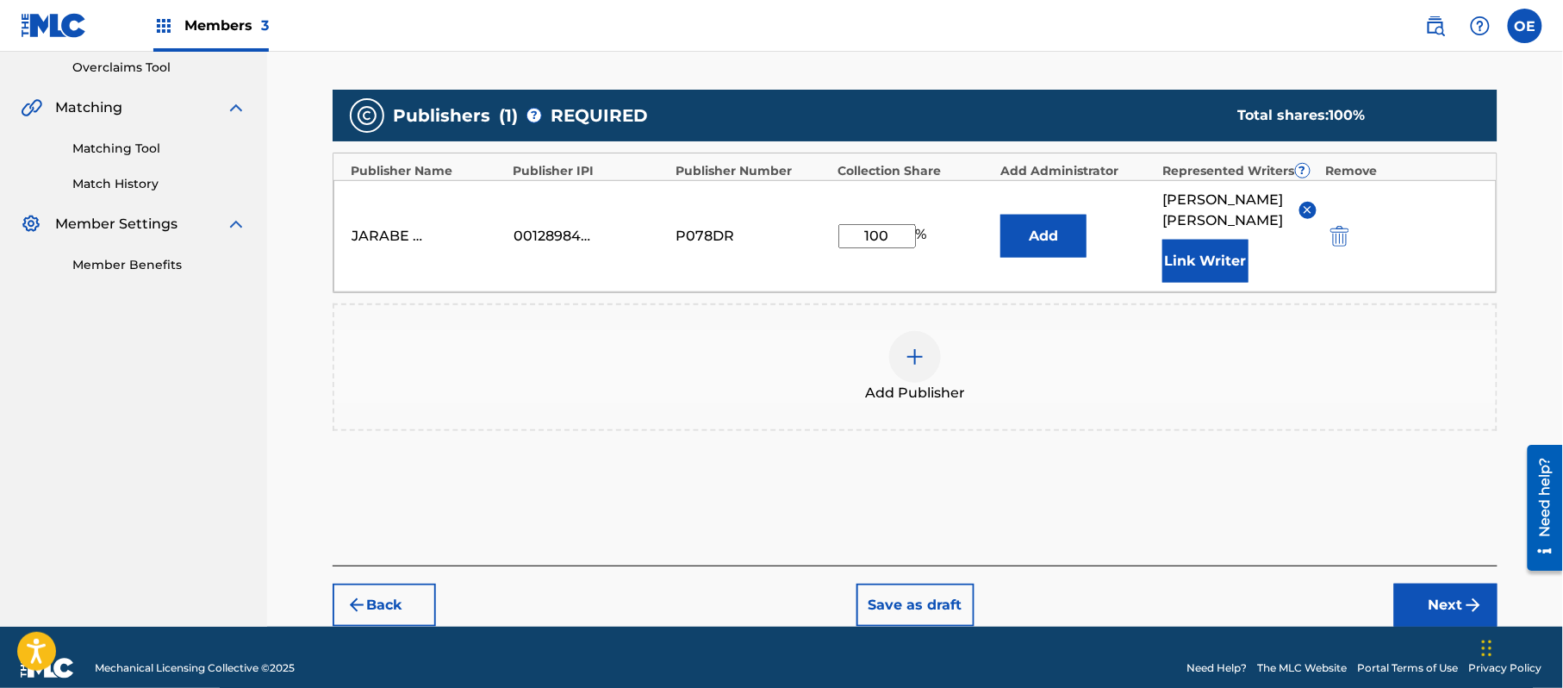
click at [1445, 565] on div "Back Save as draft Next" at bounding box center [915, 595] width 1165 height 61
click at [1422, 590] on button "Next" at bounding box center [1446, 605] width 103 height 43
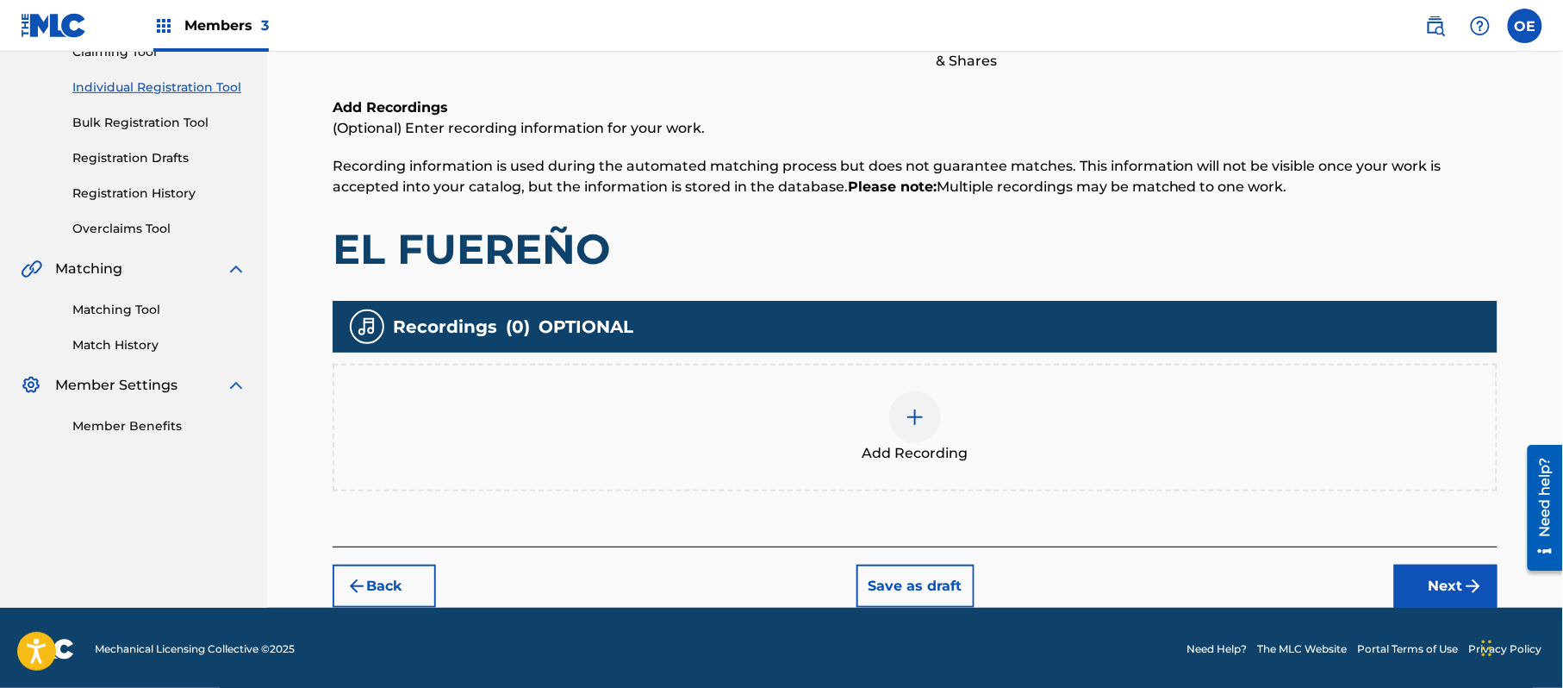
click at [1418, 587] on button "Next" at bounding box center [1446, 586] width 103 height 43
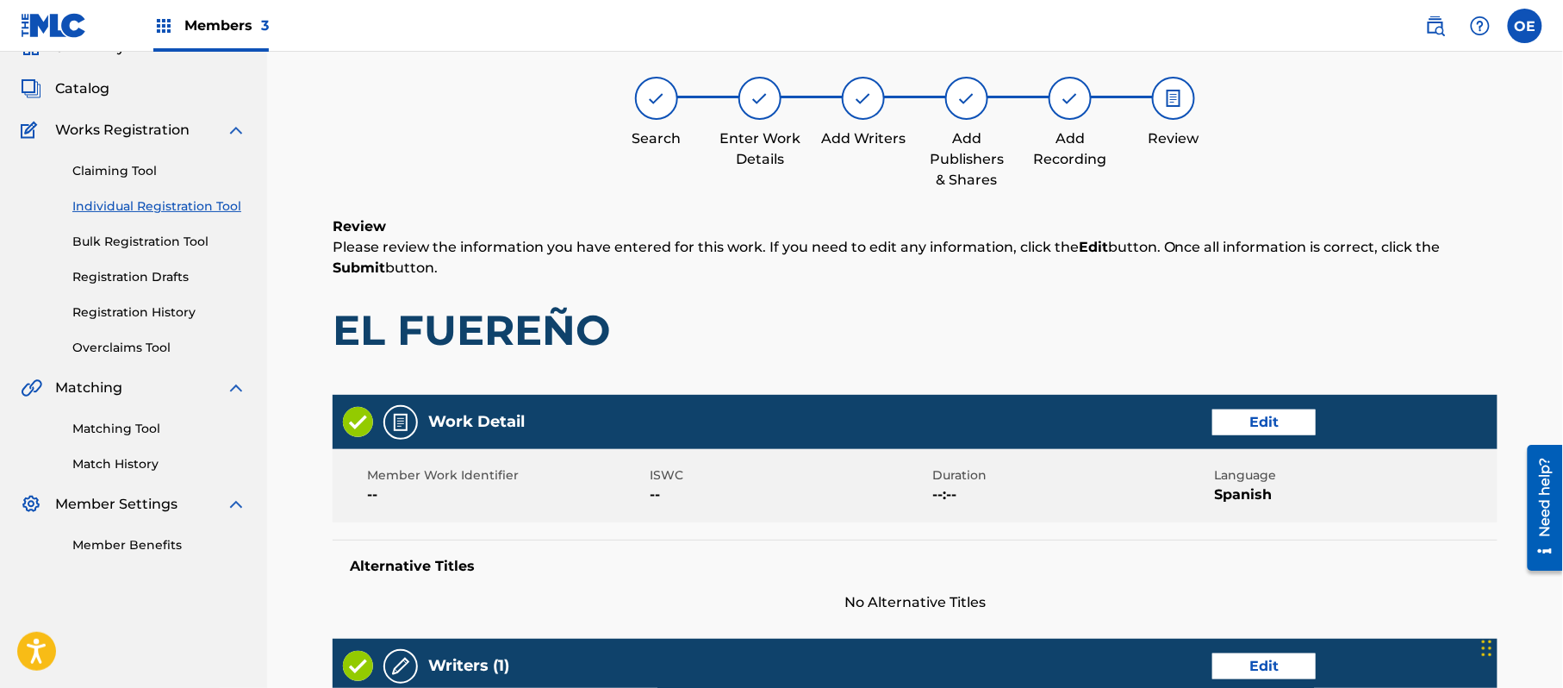
scroll to position [652, 0]
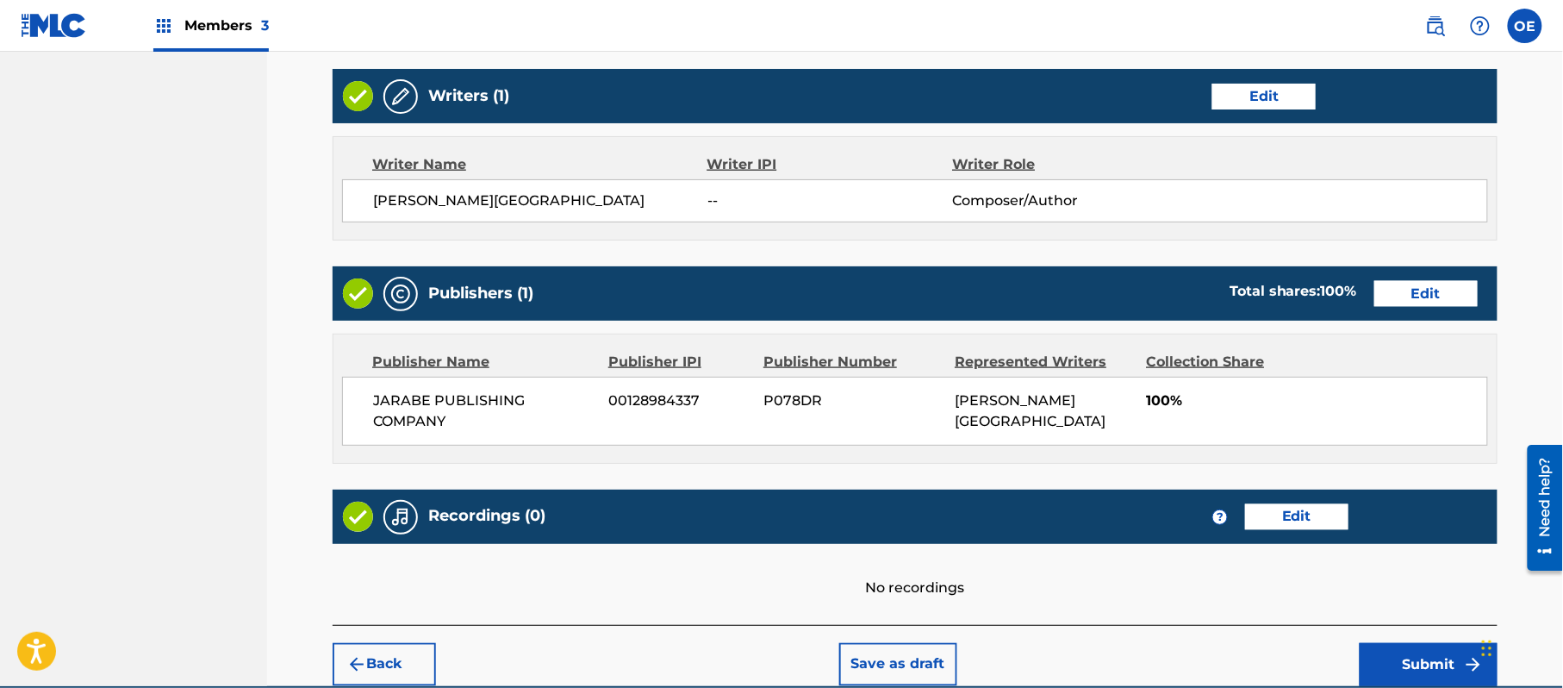
click at [1411, 646] on button "Submit" at bounding box center [1429, 664] width 138 height 43
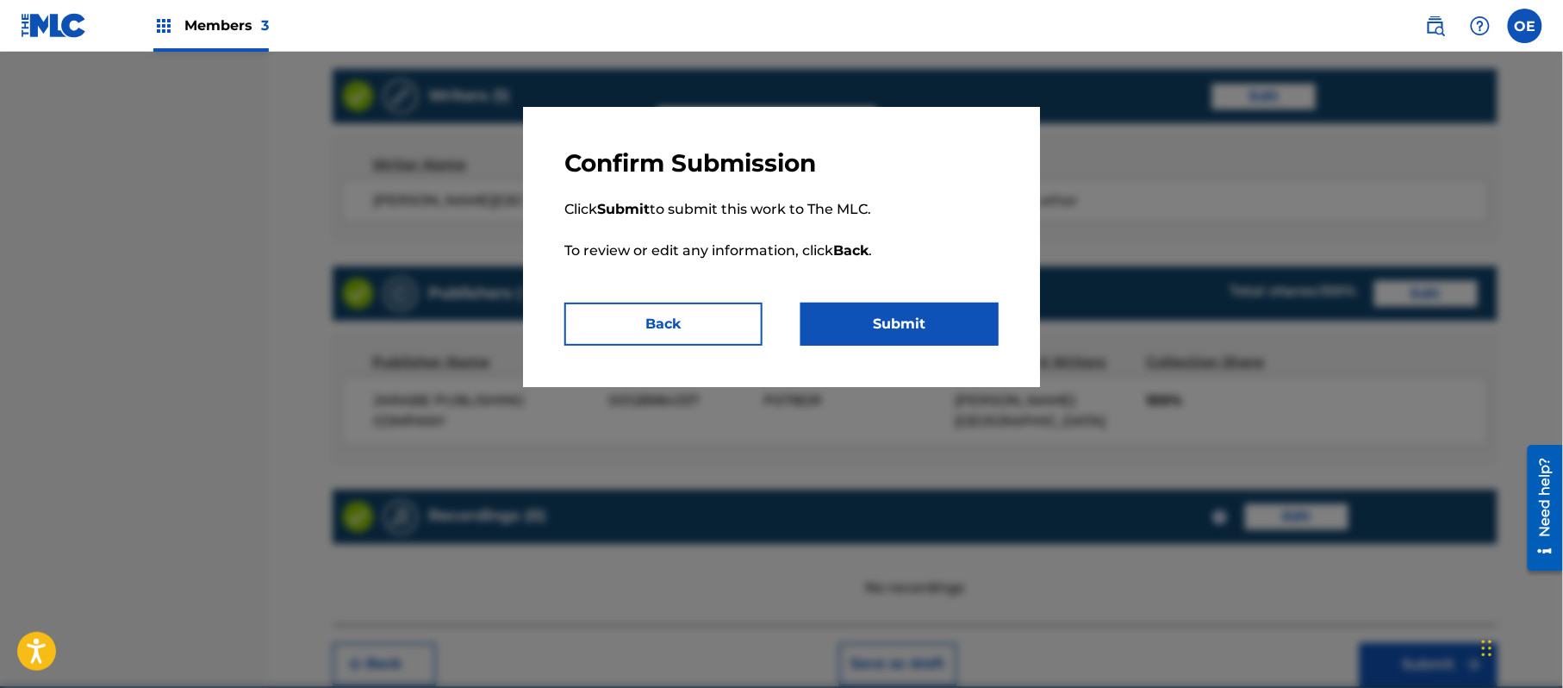
click at [866, 322] on button "Submit" at bounding box center [900, 324] width 198 height 43
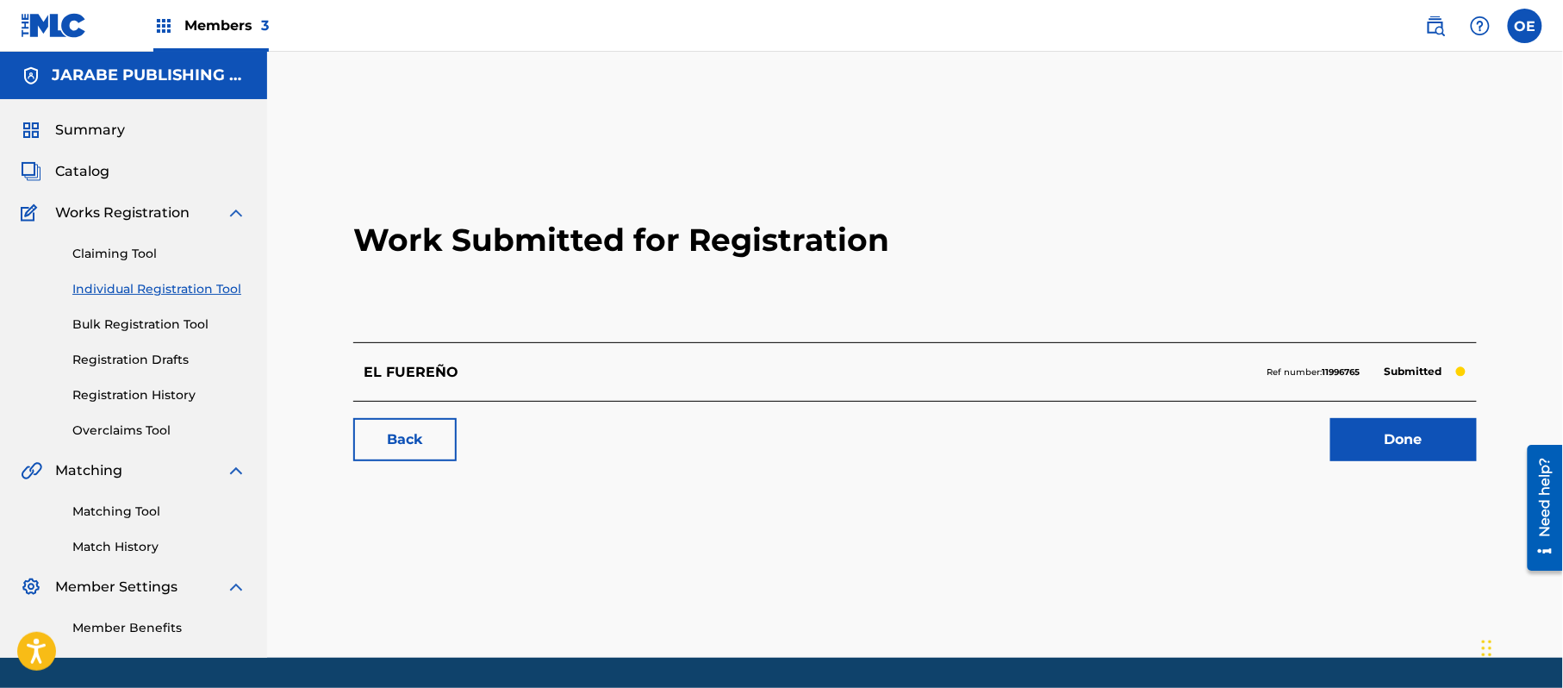
click at [201, 277] on div "Claiming Tool Individual Registration Tool Bulk Registration Tool Registration …" at bounding box center [134, 331] width 226 height 216
click at [204, 294] on link "Individual Registration Tool" at bounding box center [159, 289] width 174 height 18
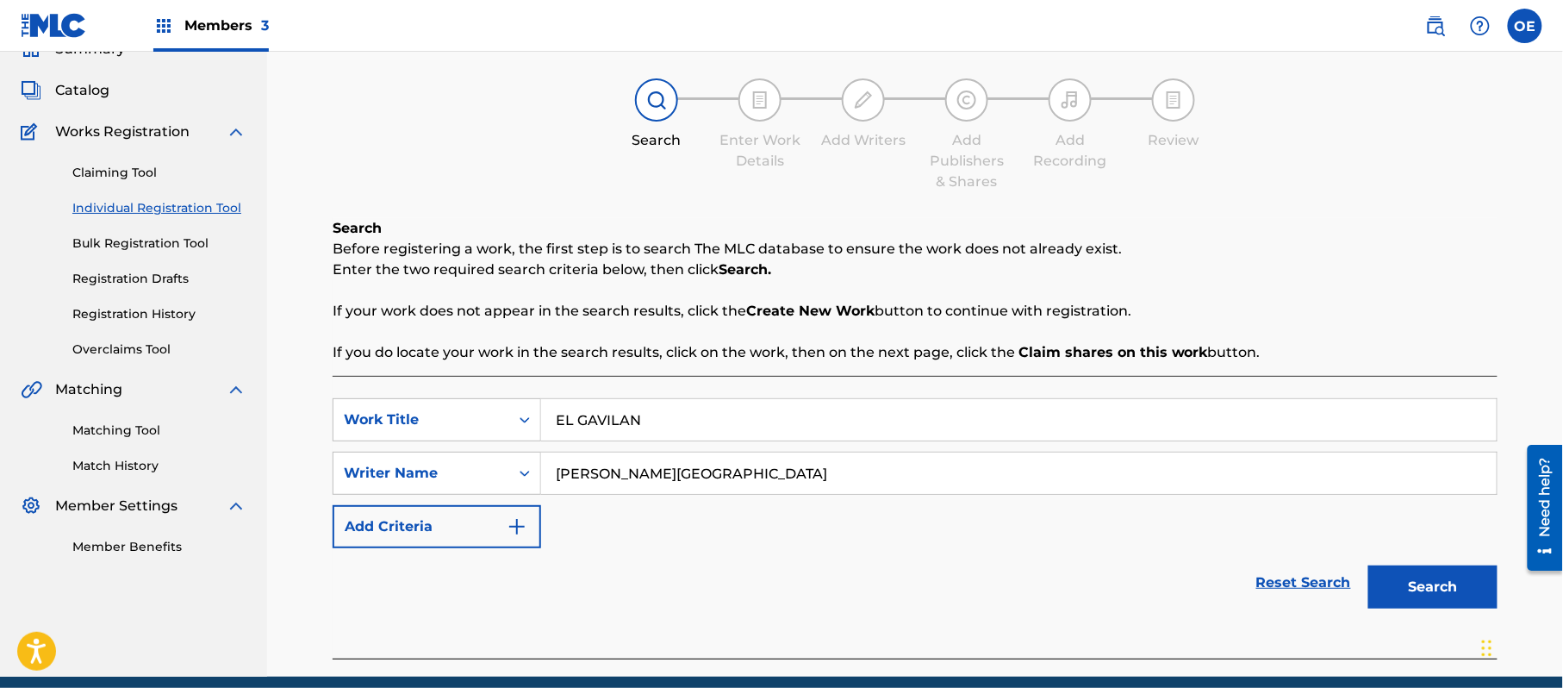
scroll to position [153, 0]
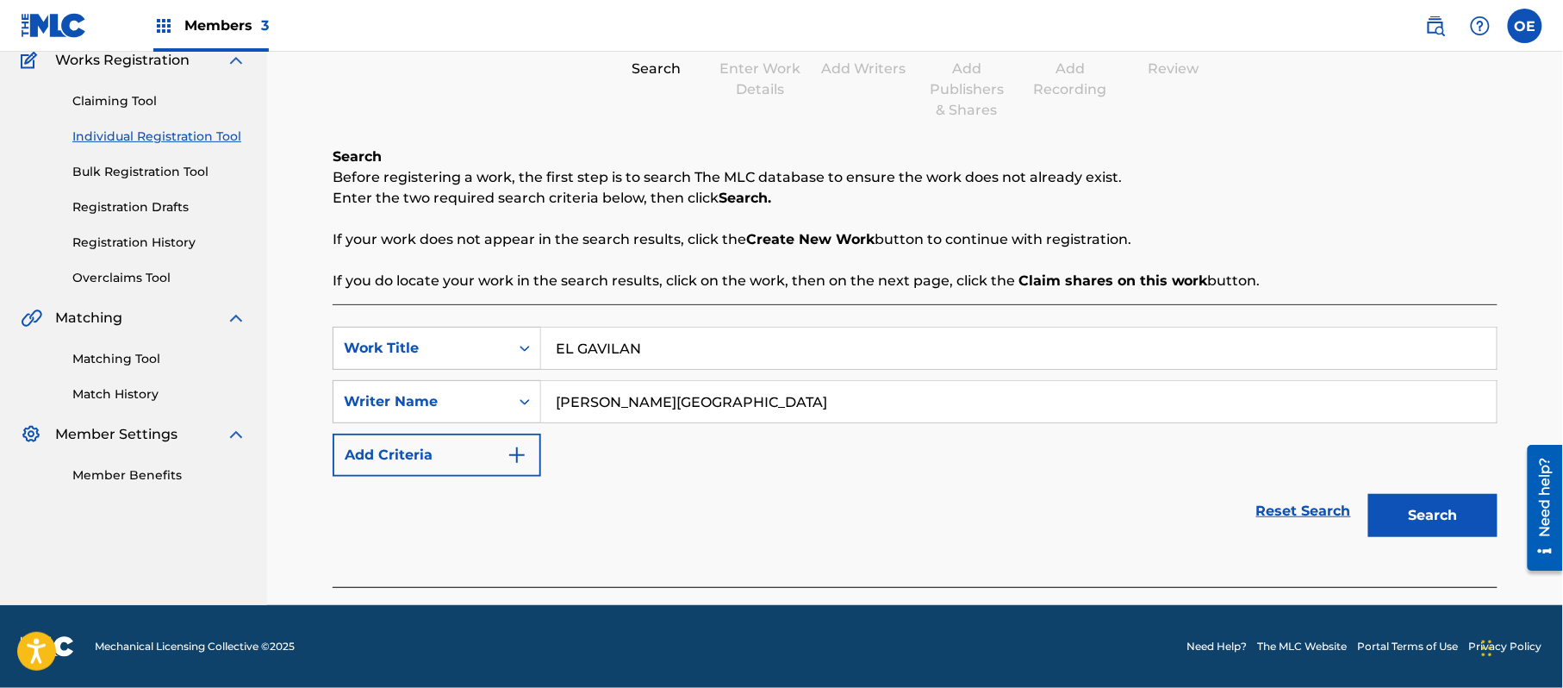
click at [1411, 528] on button "Search" at bounding box center [1433, 515] width 129 height 43
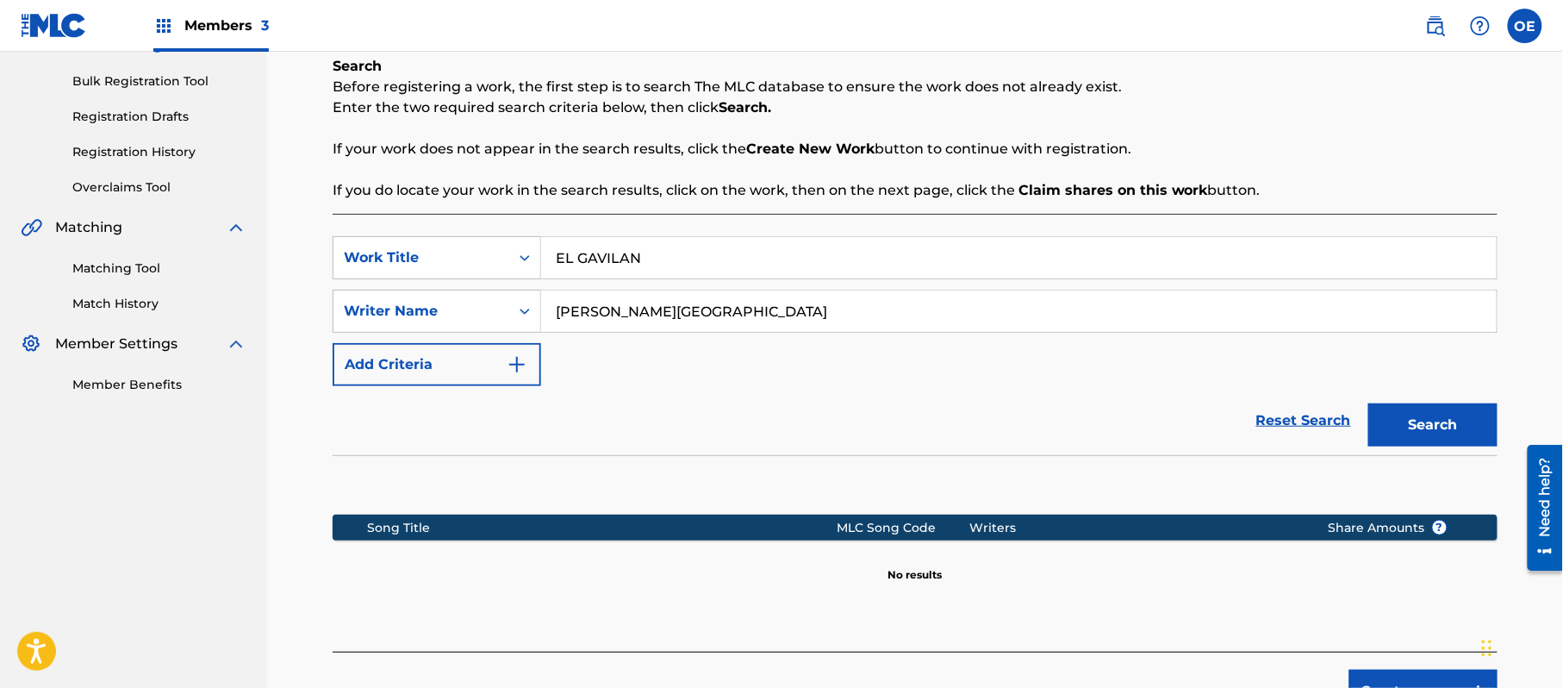
scroll to position [352, 0]
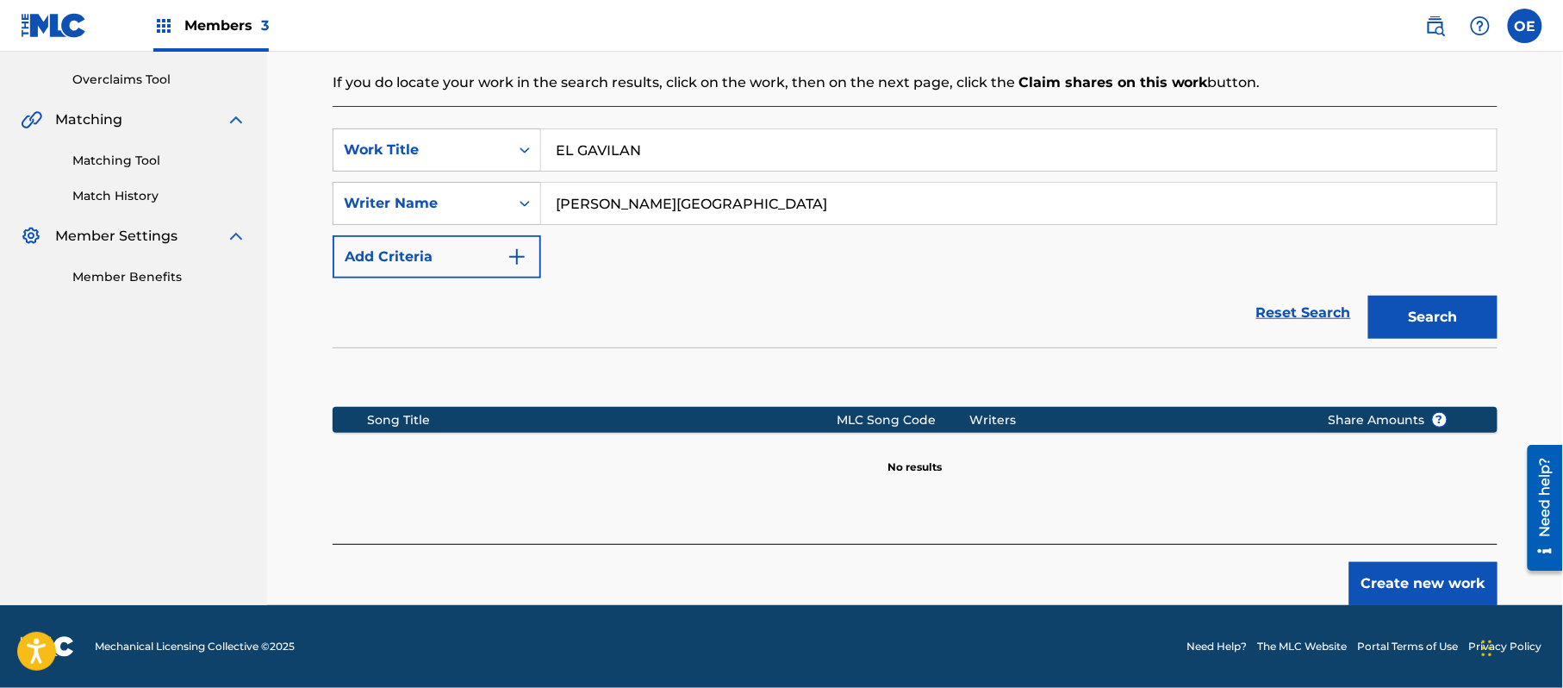
click at [1376, 576] on button "Create new work" at bounding box center [1424, 583] width 148 height 43
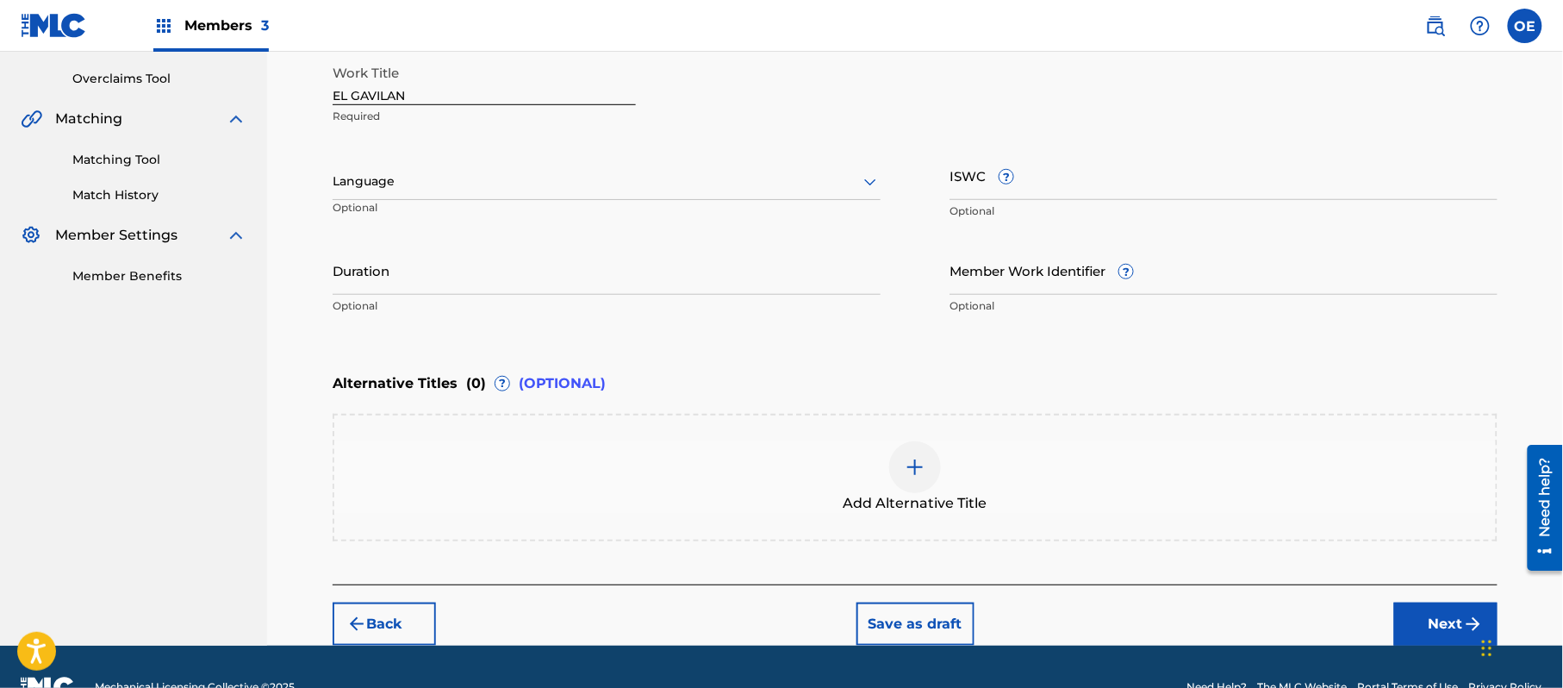
click at [428, 191] on div at bounding box center [607, 182] width 548 height 22
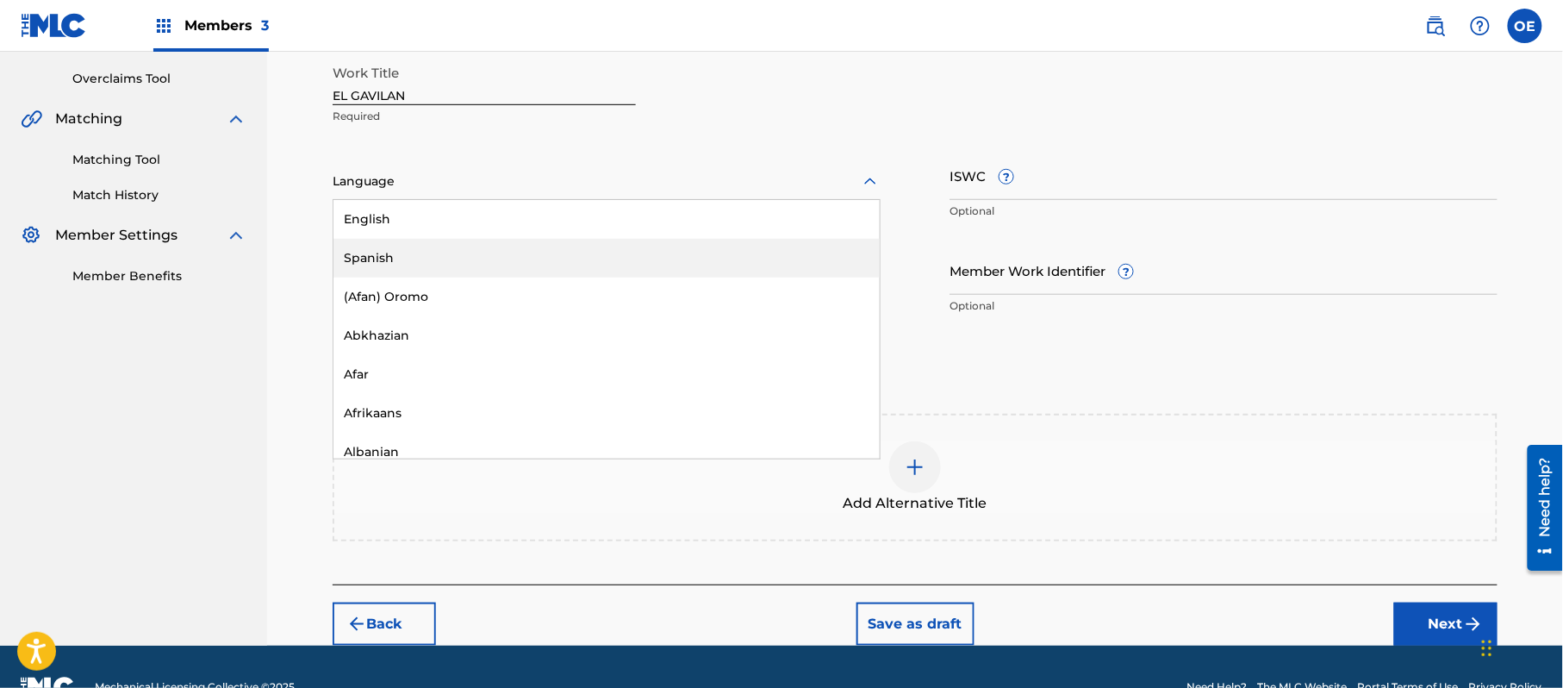
drag, startPoint x: 411, startPoint y: 249, endPoint x: 374, endPoint y: 86, distance: 167.1
click at [410, 249] on div "Spanish" at bounding box center [607, 258] width 546 height 39
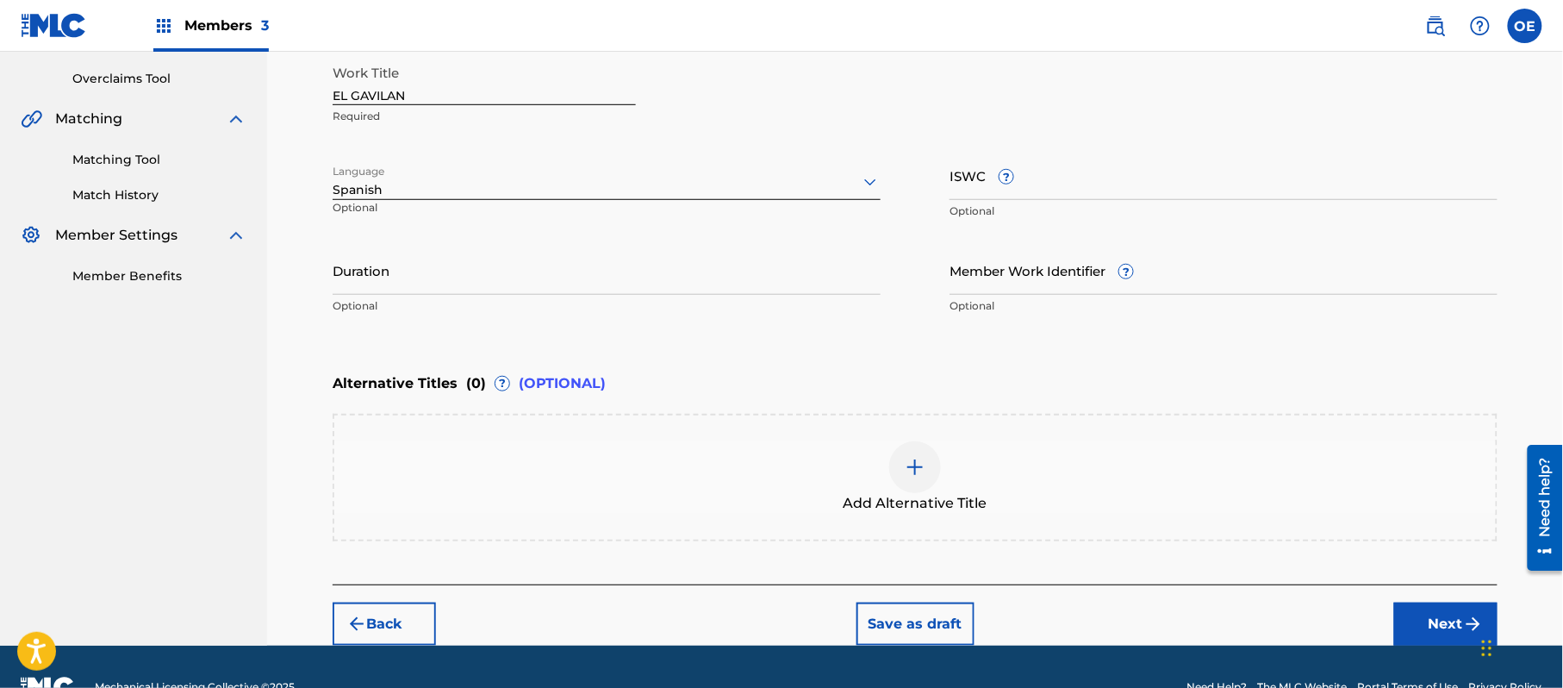
click at [524, 259] on input "Duration" at bounding box center [607, 270] width 548 height 49
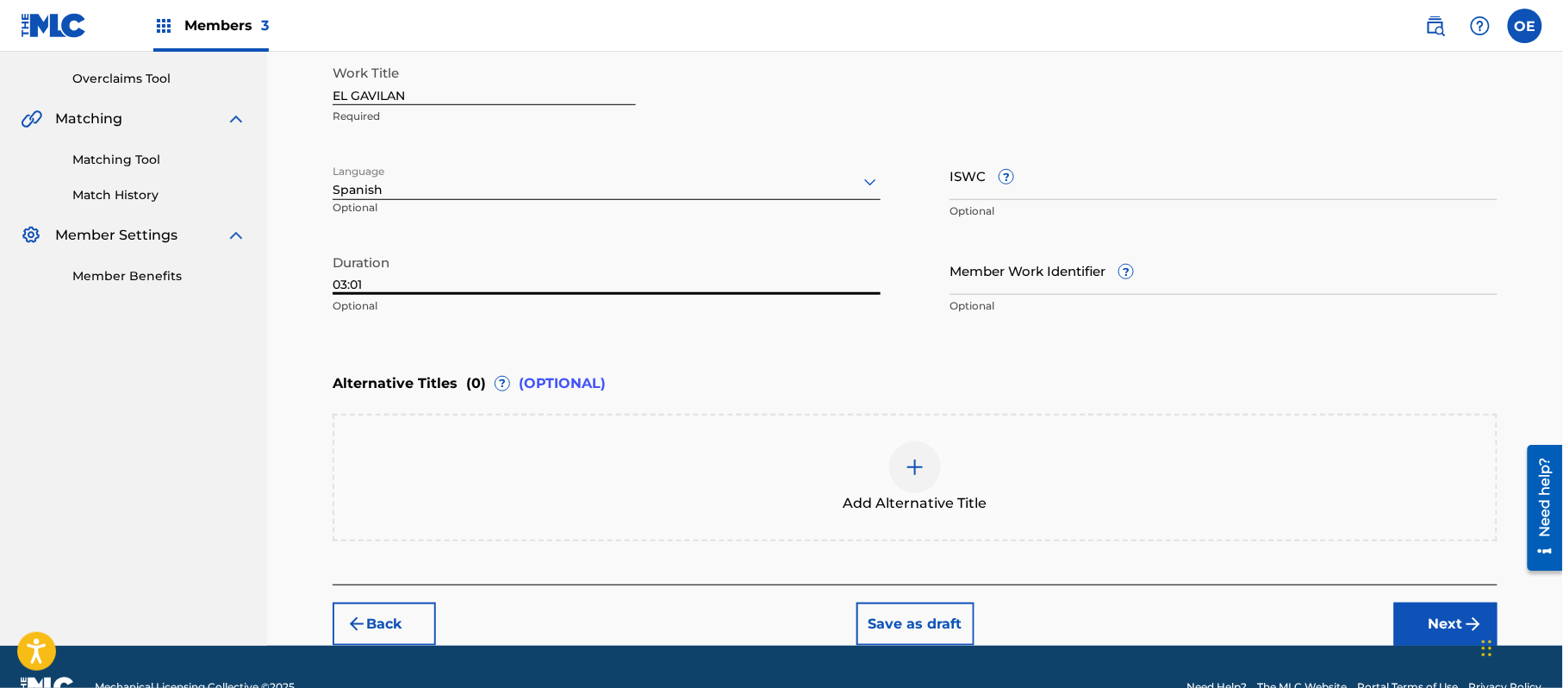
click at [1414, 625] on button "Next" at bounding box center [1446, 623] width 103 height 43
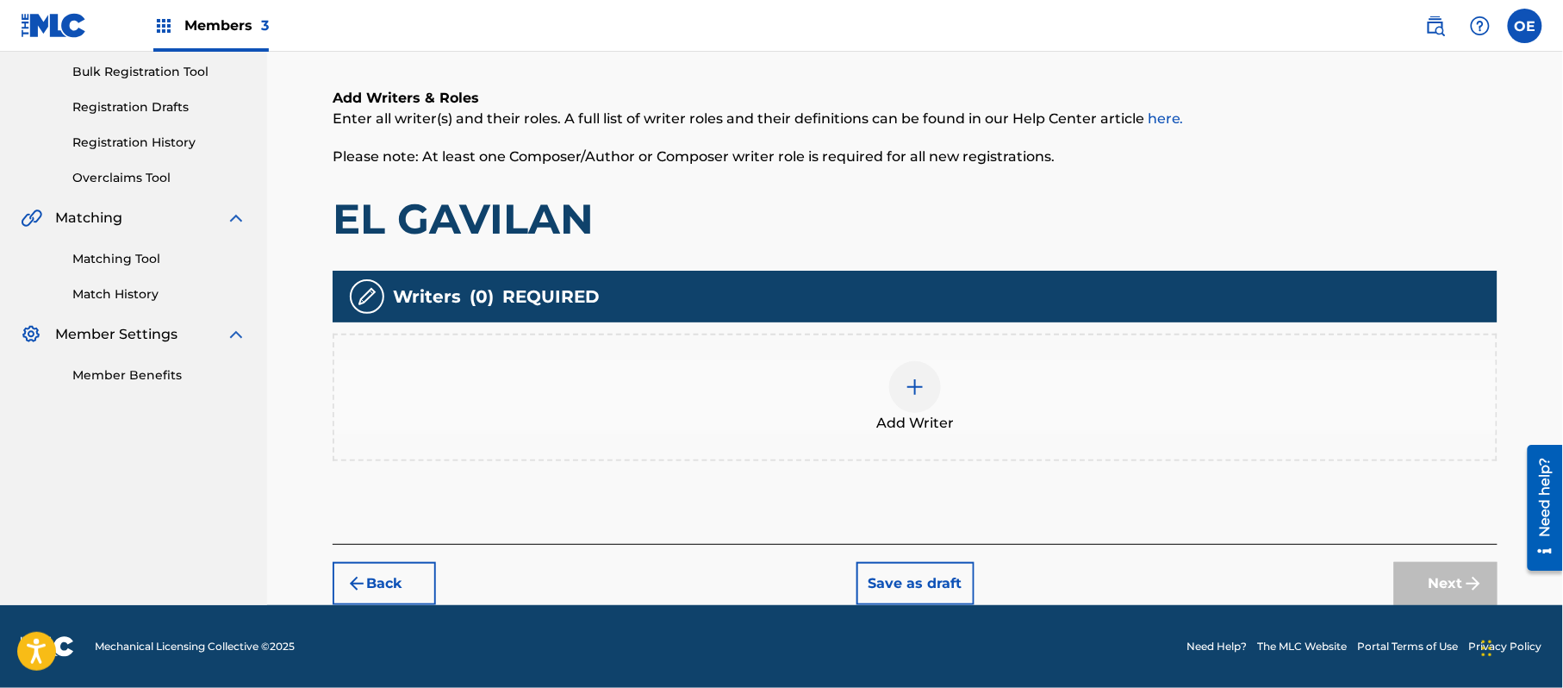
scroll to position [78, 0]
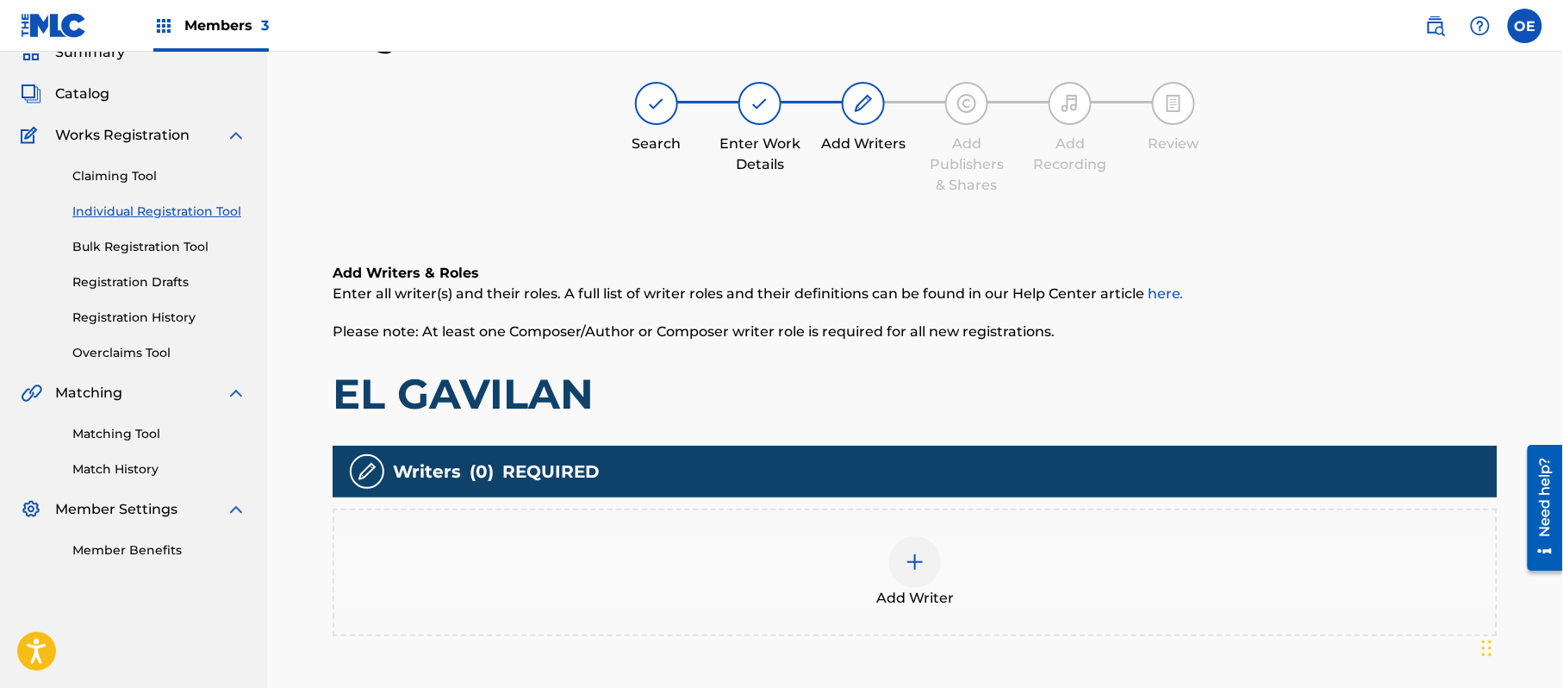
click at [1017, 615] on div "Add Writer" at bounding box center [915, 573] width 1165 height 128
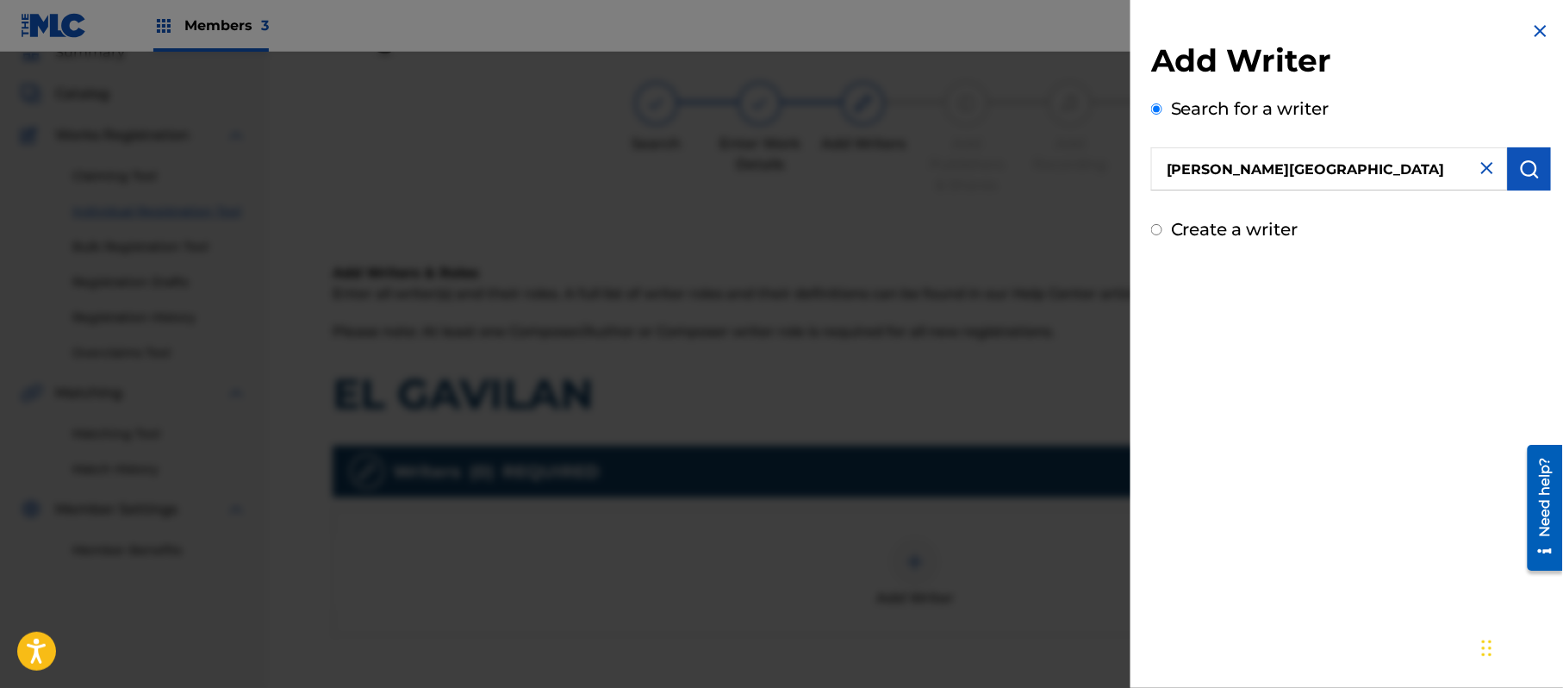
click at [1520, 176] on img "submit" at bounding box center [1530, 169] width 21 height 21
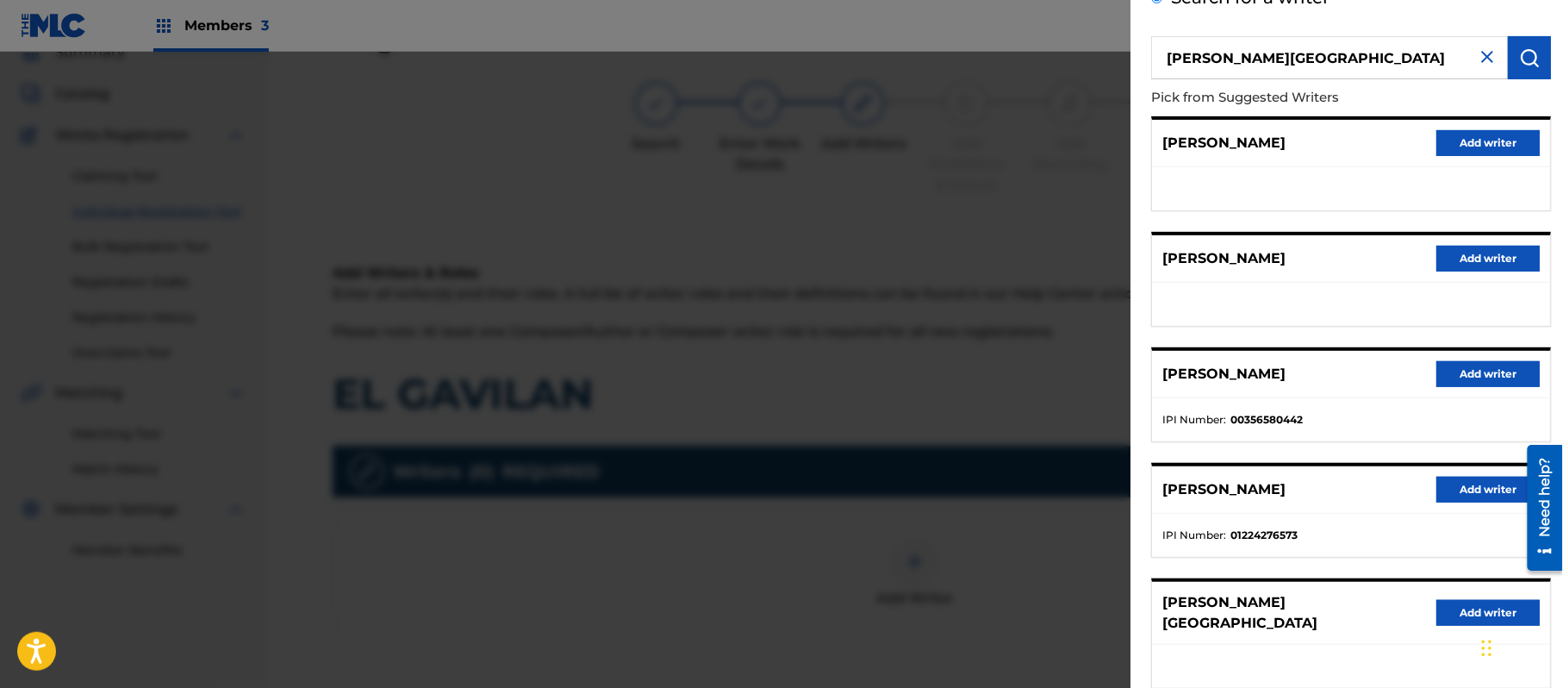
scroll to position [208, 0]
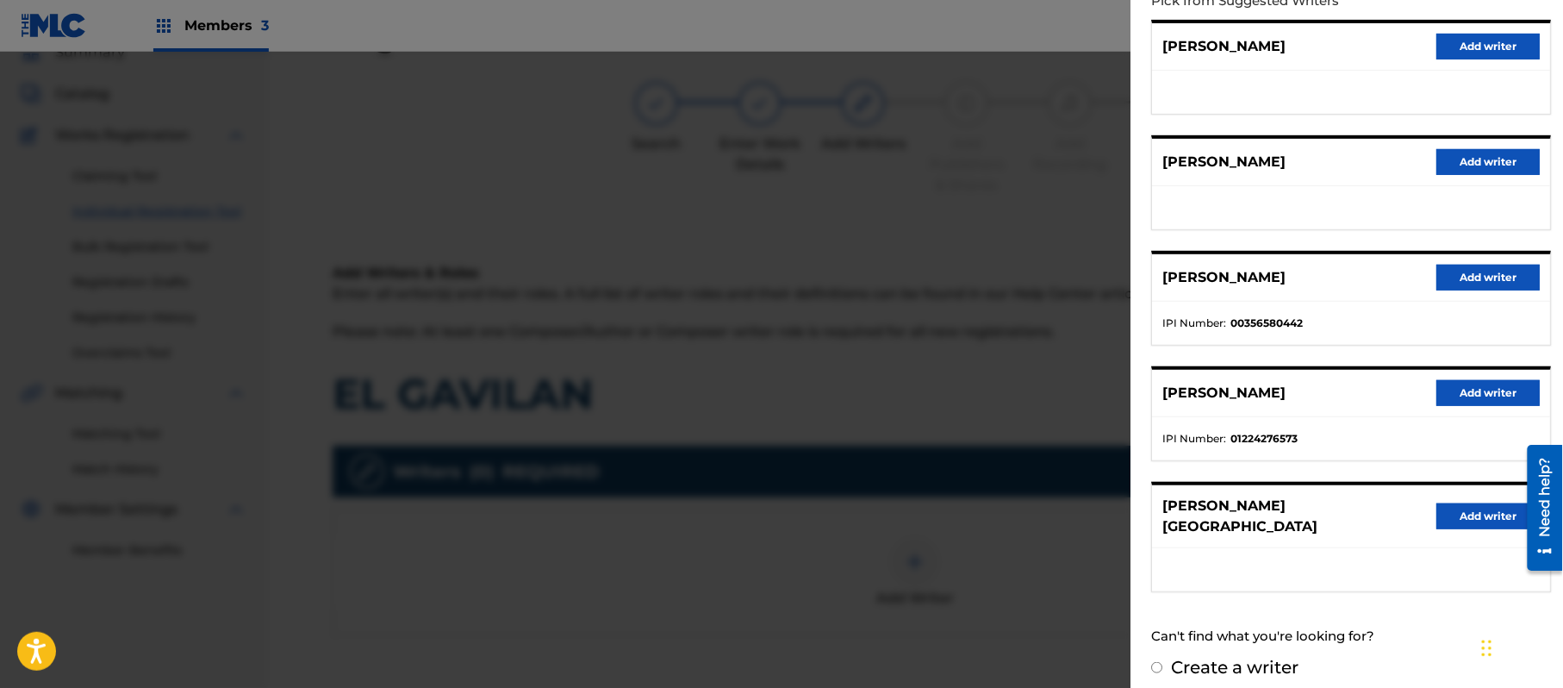
click at [1463, 522] on button "Add writer" at bounding box center [1488, 516] width 103 height 26
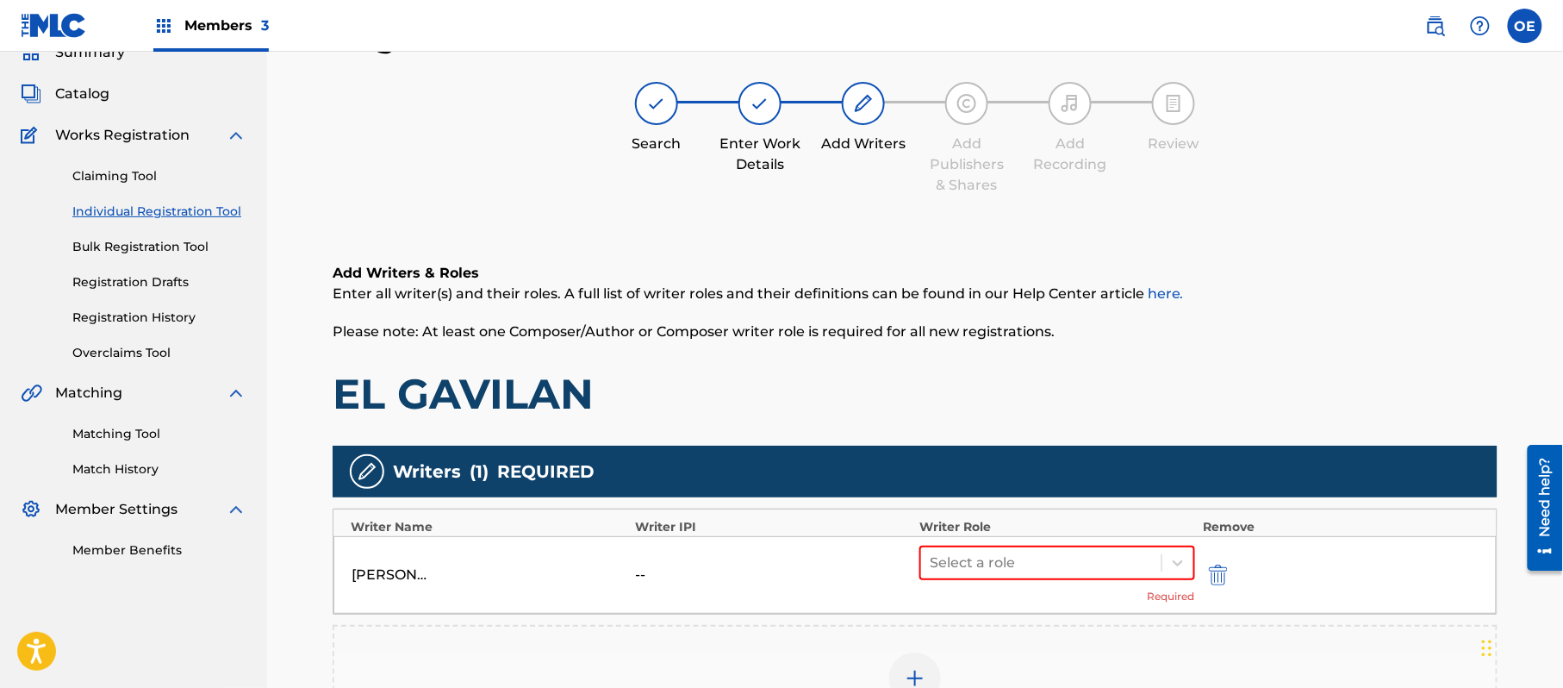
click at [1459, 514] on div "Writer Name Writer IPI Writer Role Remove" at bounding box center [916, 522] width 1164 height 27
click at [991, 553] on div at bounding box center [1041, 563] width 223 height 24
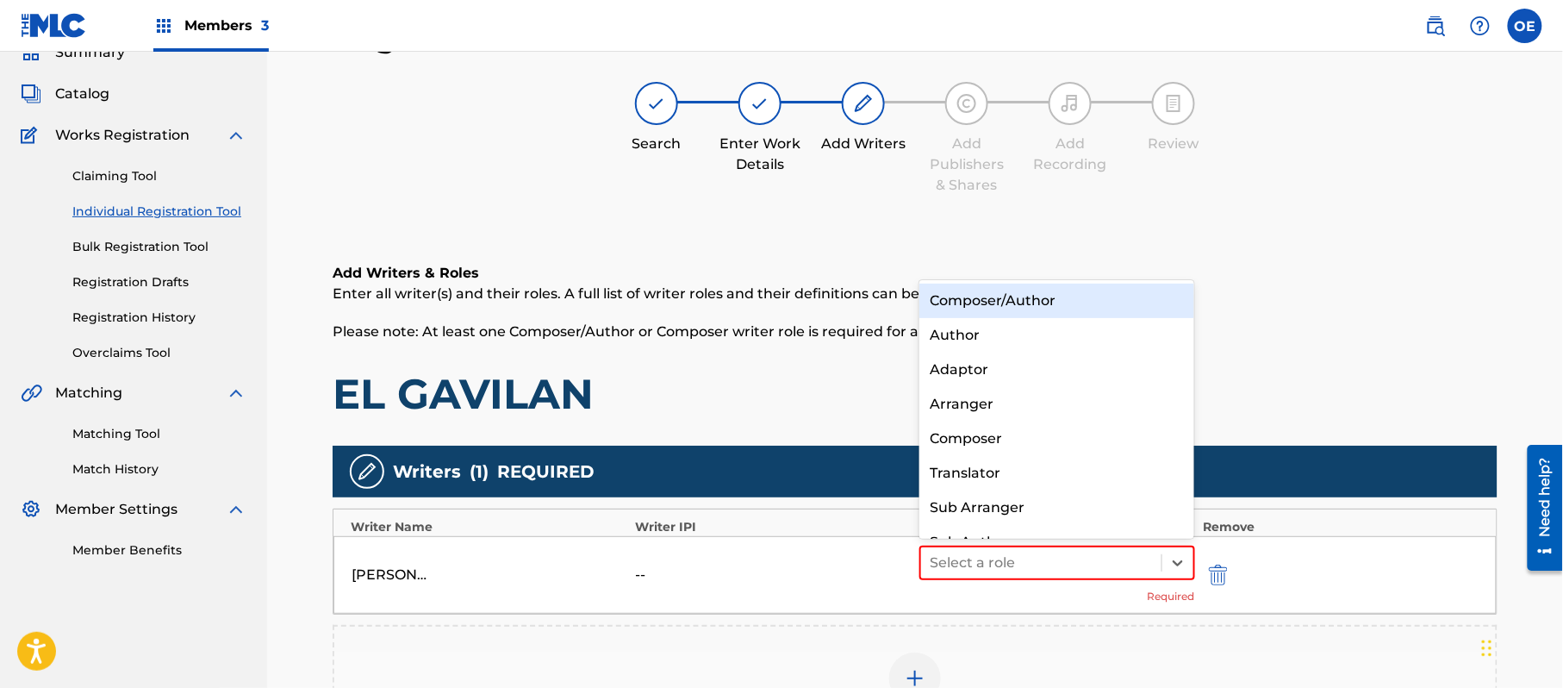
click at [1024, 304] on div "Composer/Author" at bounding box center [1057, 301] width 275 height 34
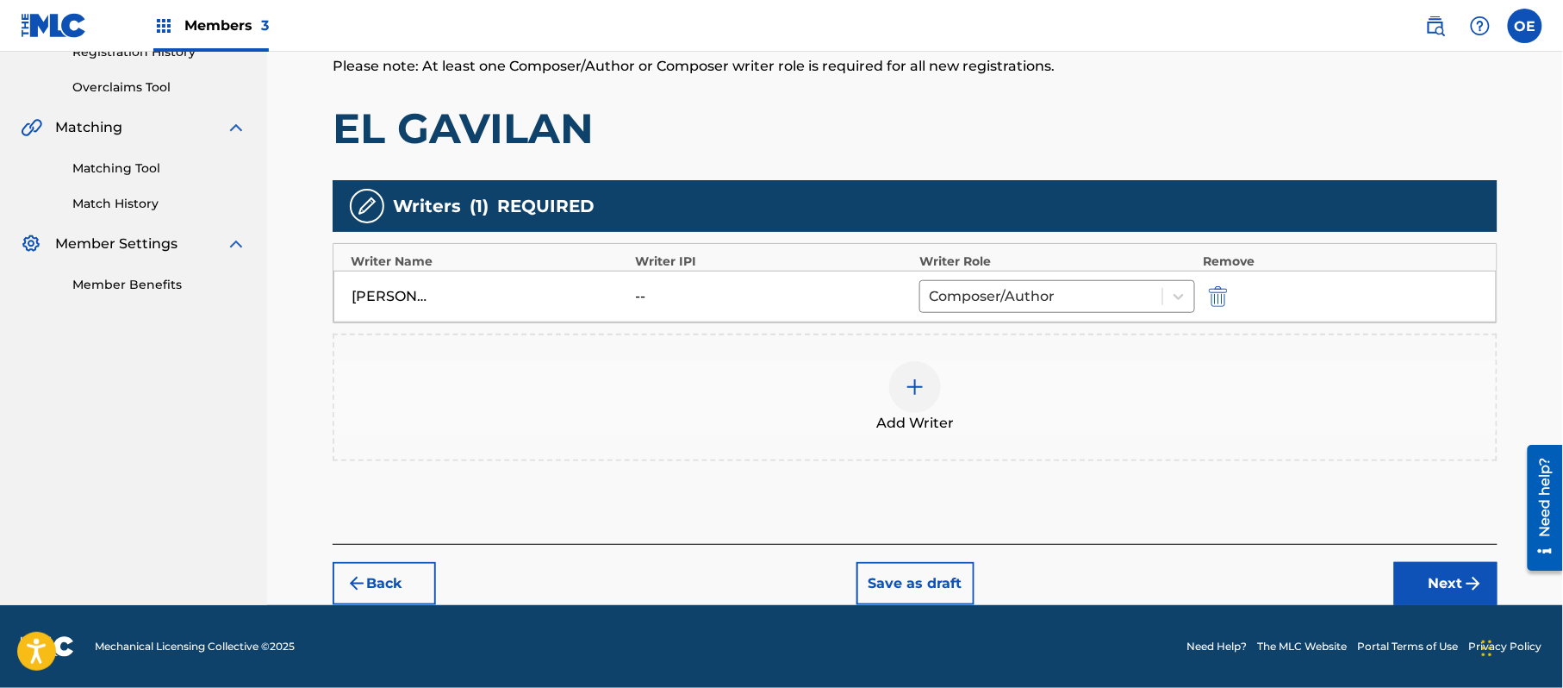
click at [1414, 581] on button "Next" at bounding box center [1446, 583] width 103 height 43
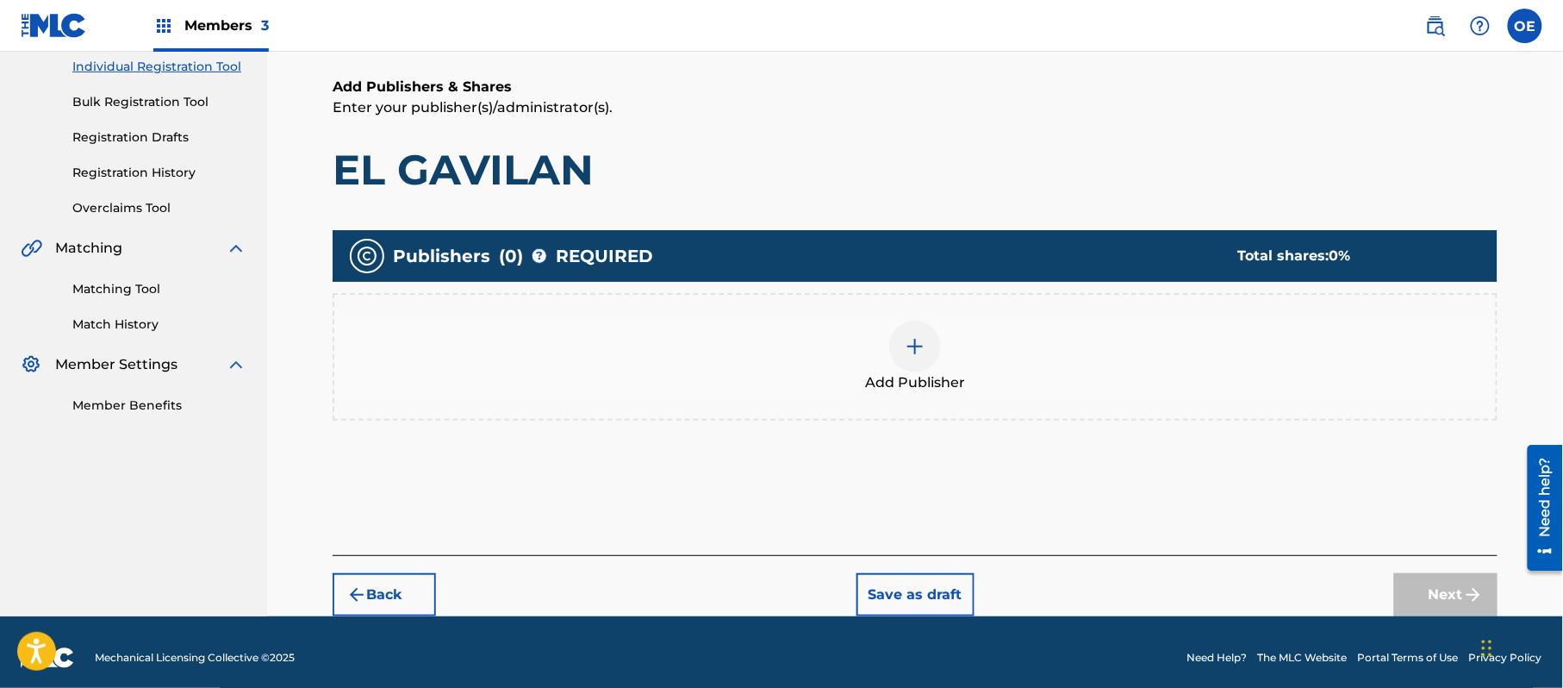
scroll to position [78, 0]
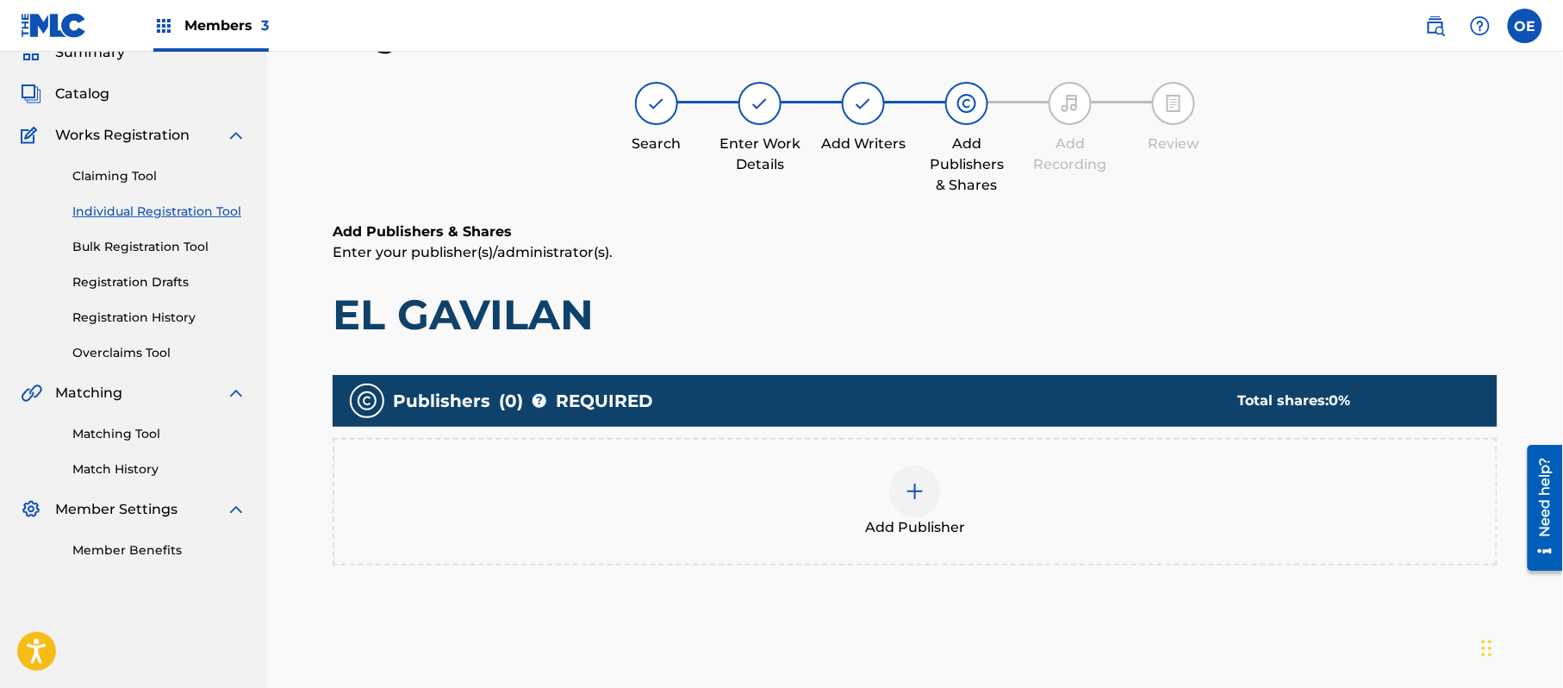
click at [908, 497] on img at bounding box center [915, 491] width 21 height 21
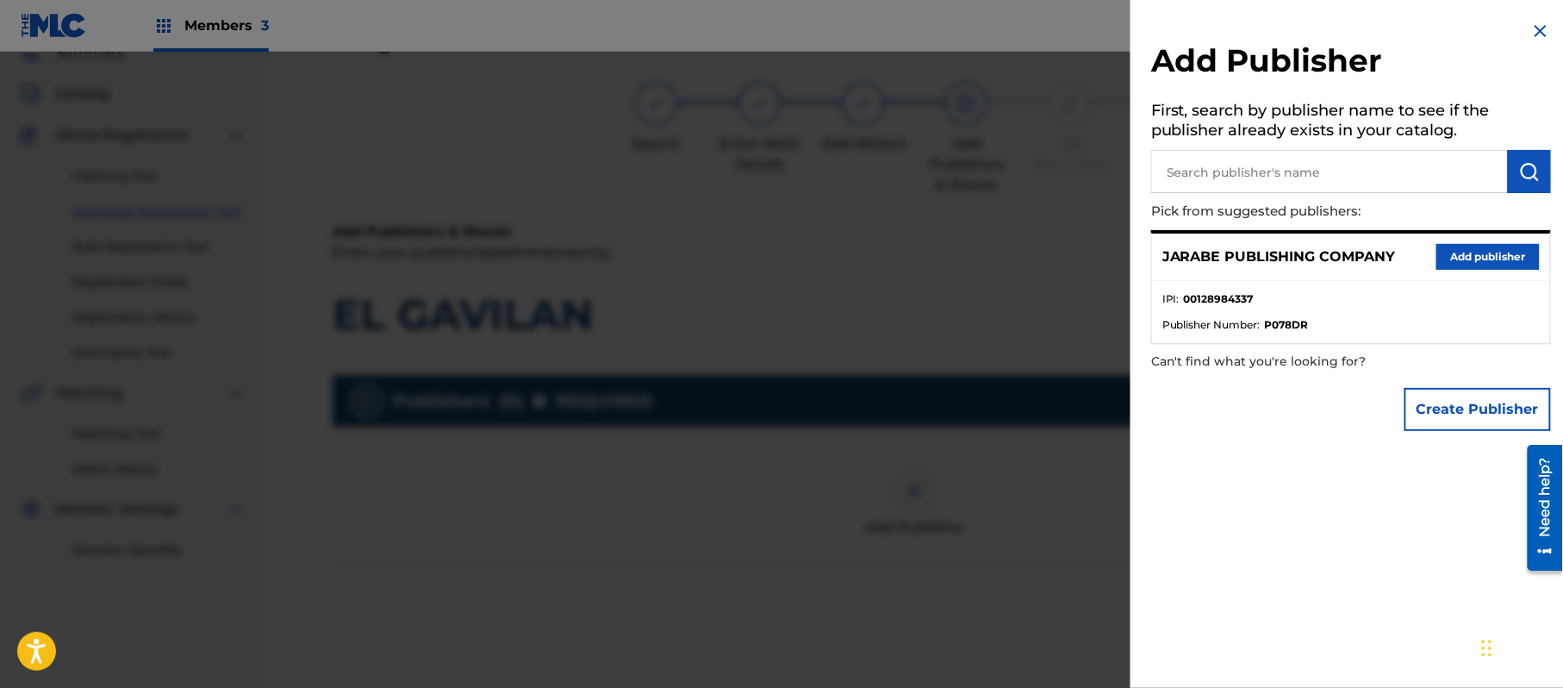
click at [1439, 257] on button "Add publisher" at bounding box center [1488, 257] width 103 height 26
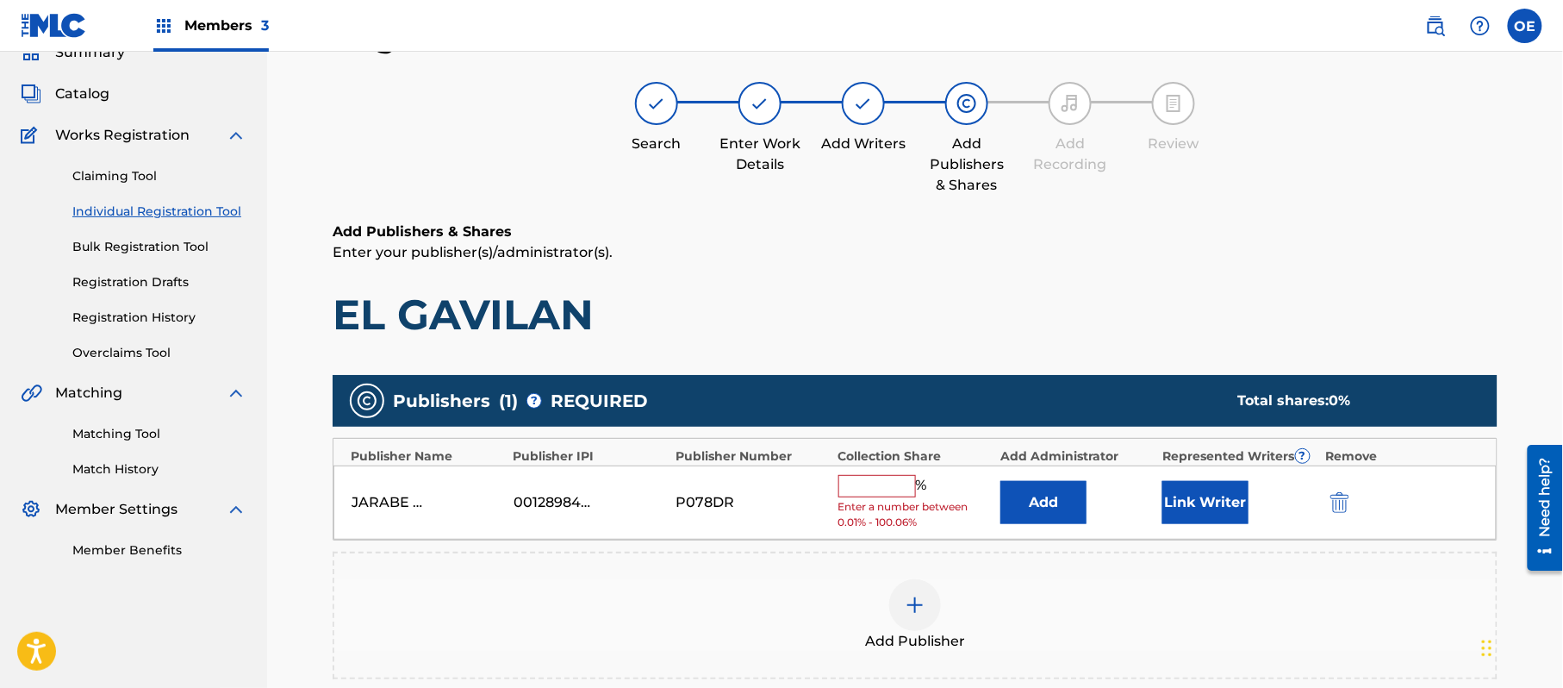
click at [889, 490] on input "text" at bounding box center [878, 486] width 78 height 22
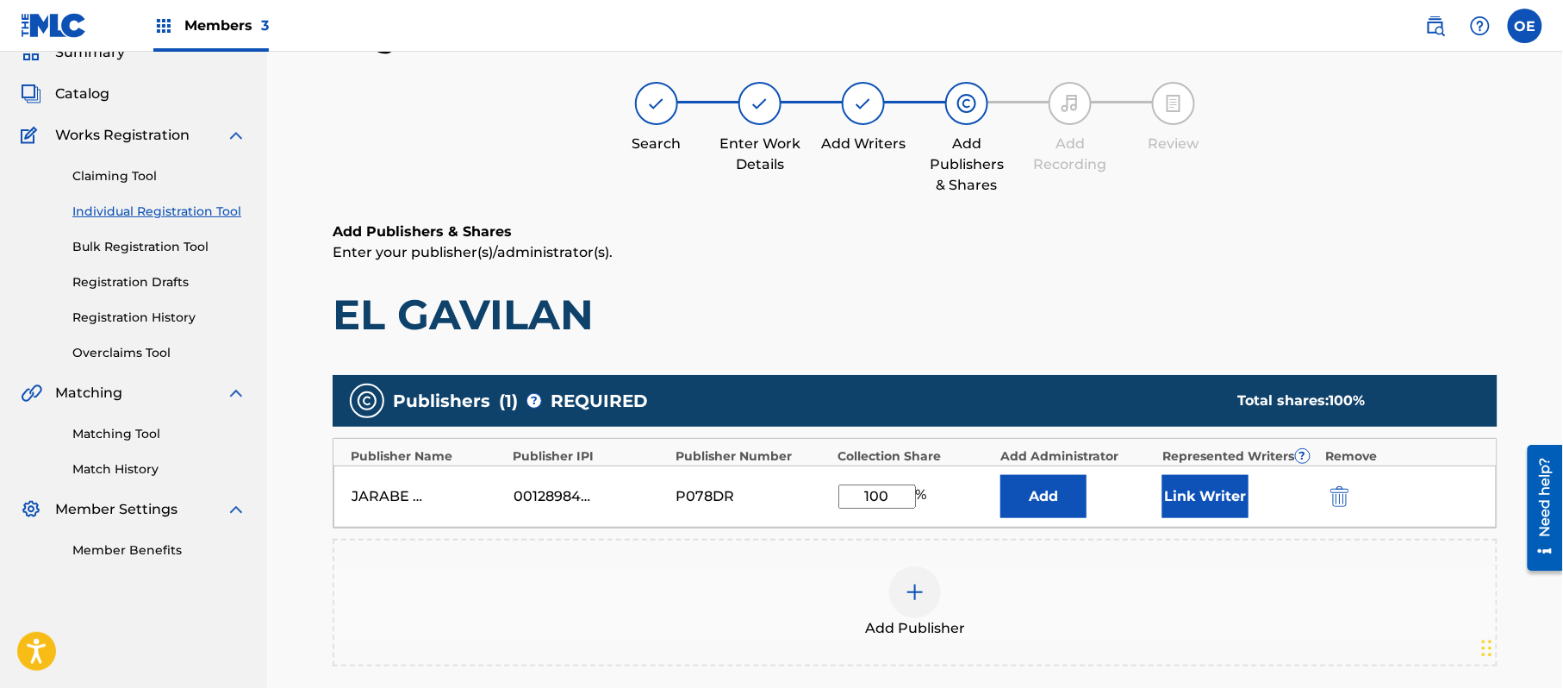
click at [1191, 484] on button "Link Writer" at bounding box center [1206, 496] width 86 height 43
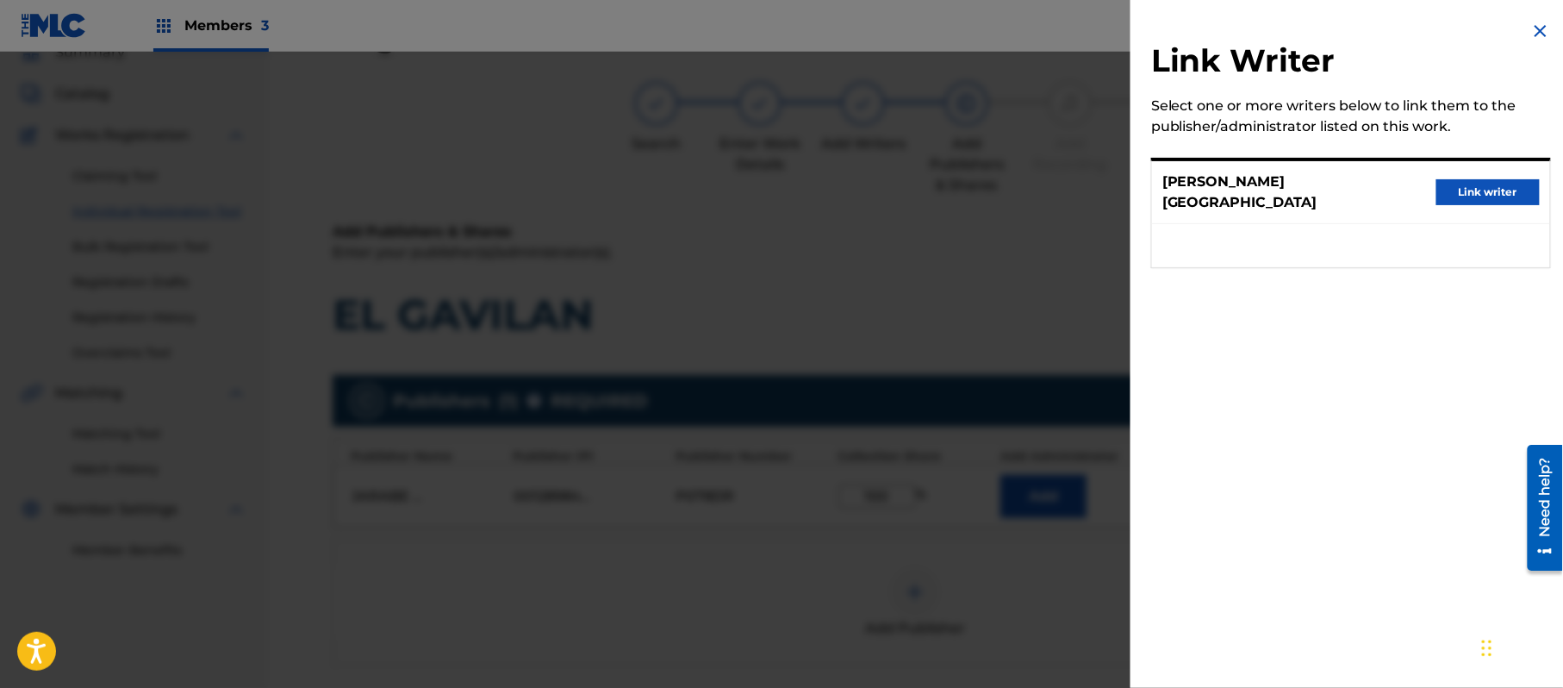
click at [1467, 166] on div "[PERSON_NAME] Link writer" at bounding box center [1351, 192] width 398 height 63
click at [1469, 179] on button "Link writer" at bounding box center [1488, 192] width 103 height 26
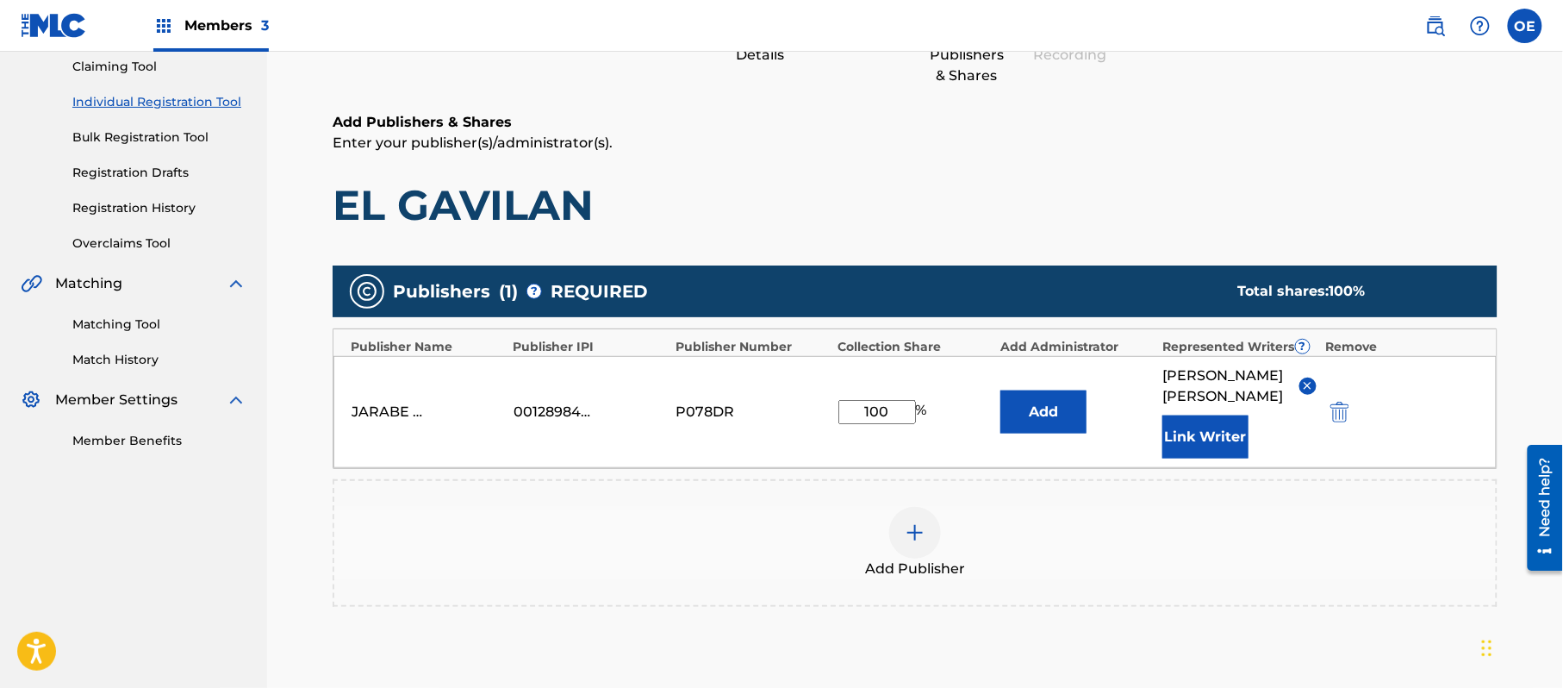
scroll to position [363, 0]
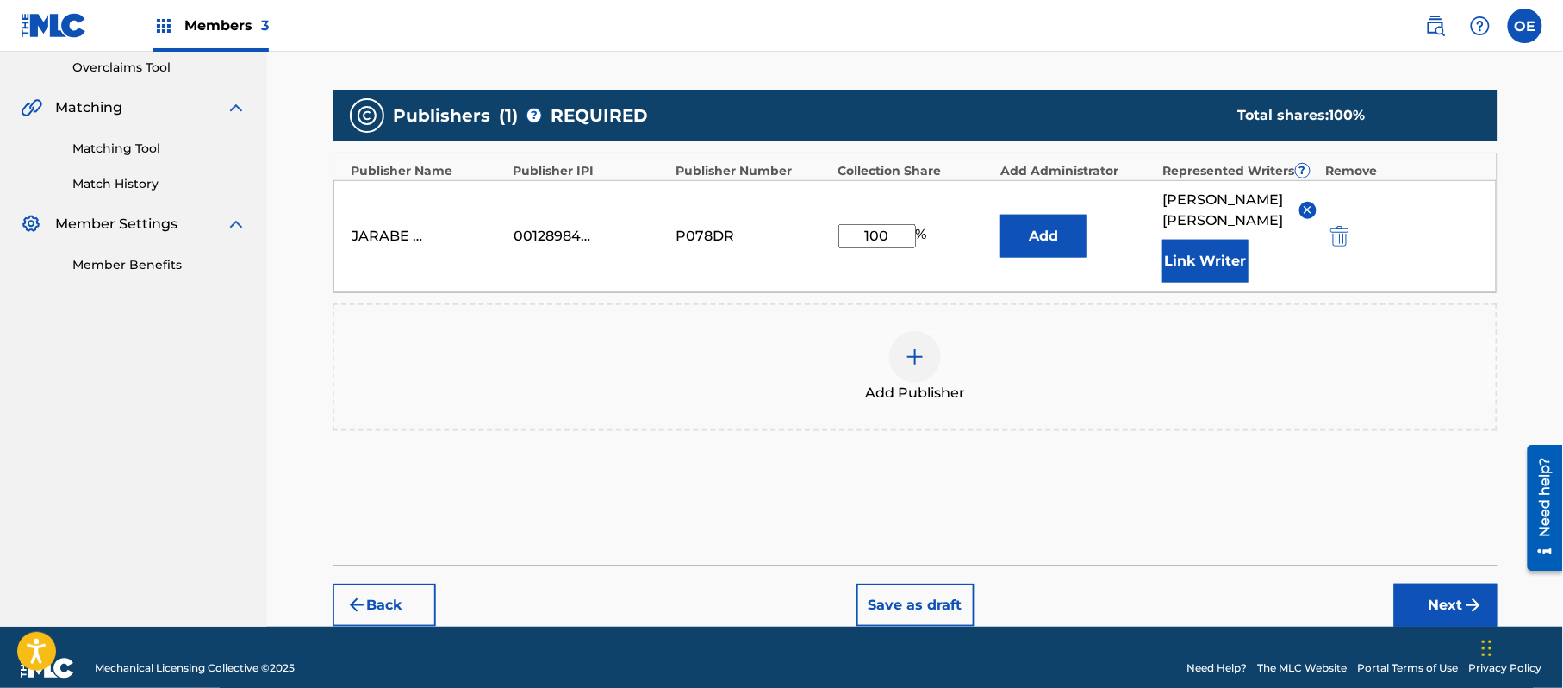
click at [1417, 584] on button "Next" at bounding box center [1446, 605] width 103 height 43
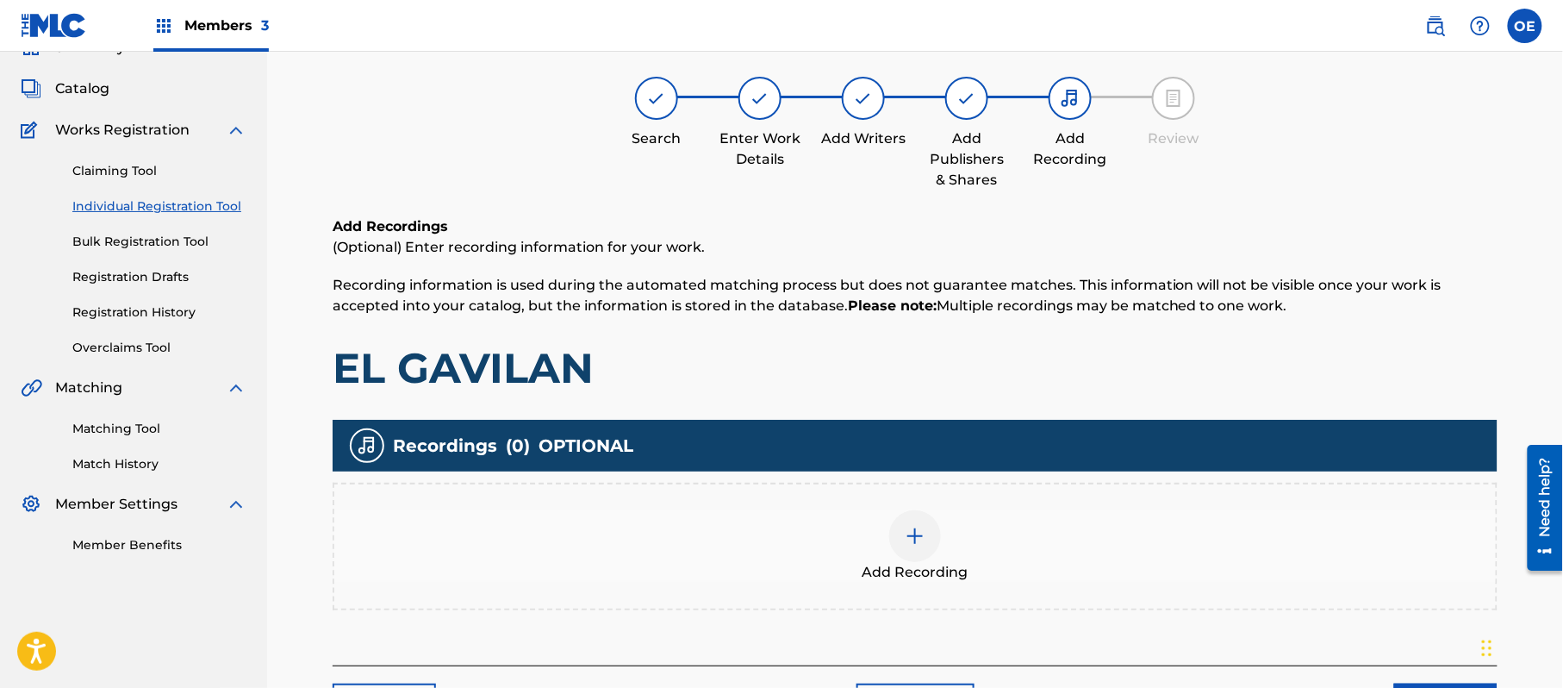
scroll to position [78, 0]
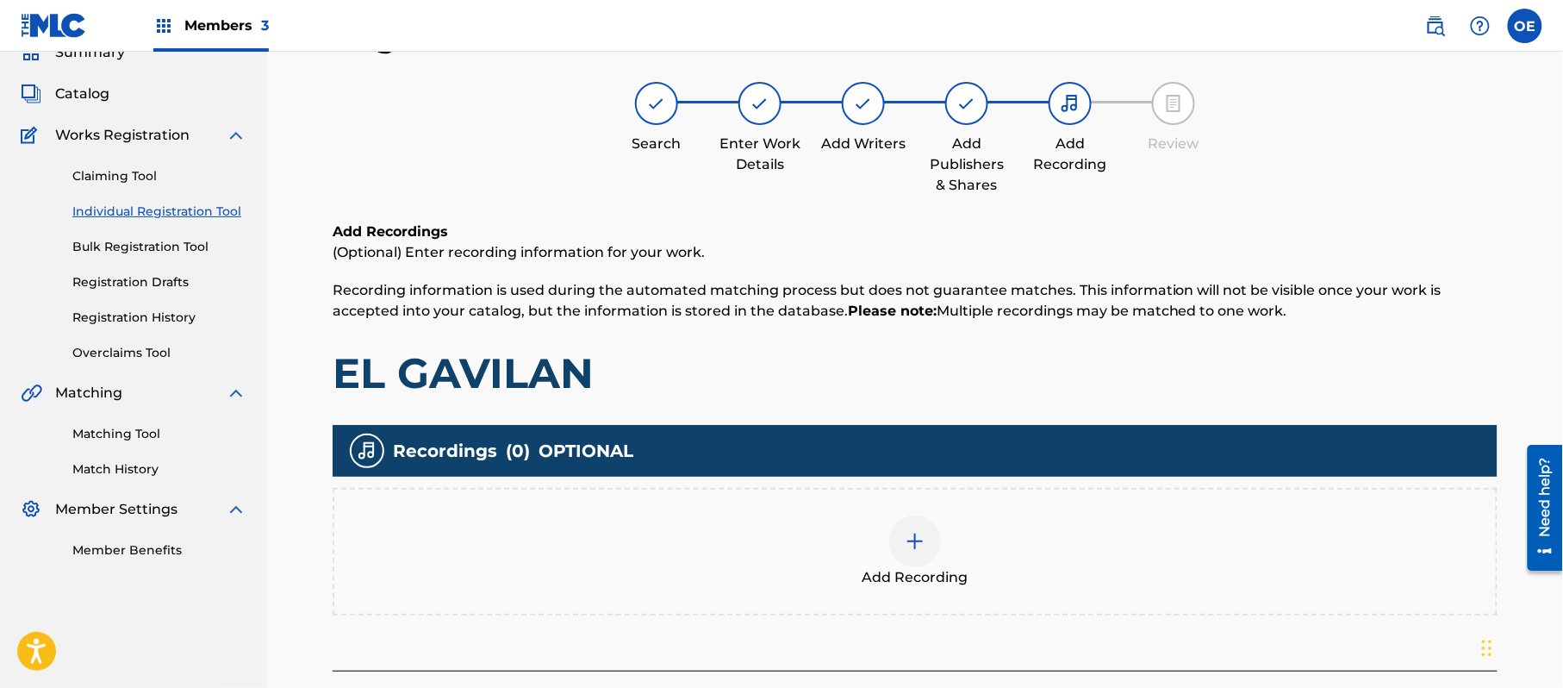
click at [1045, 570] on div "Add Recording" at bounding box center [915, 551] width 1162 height 72
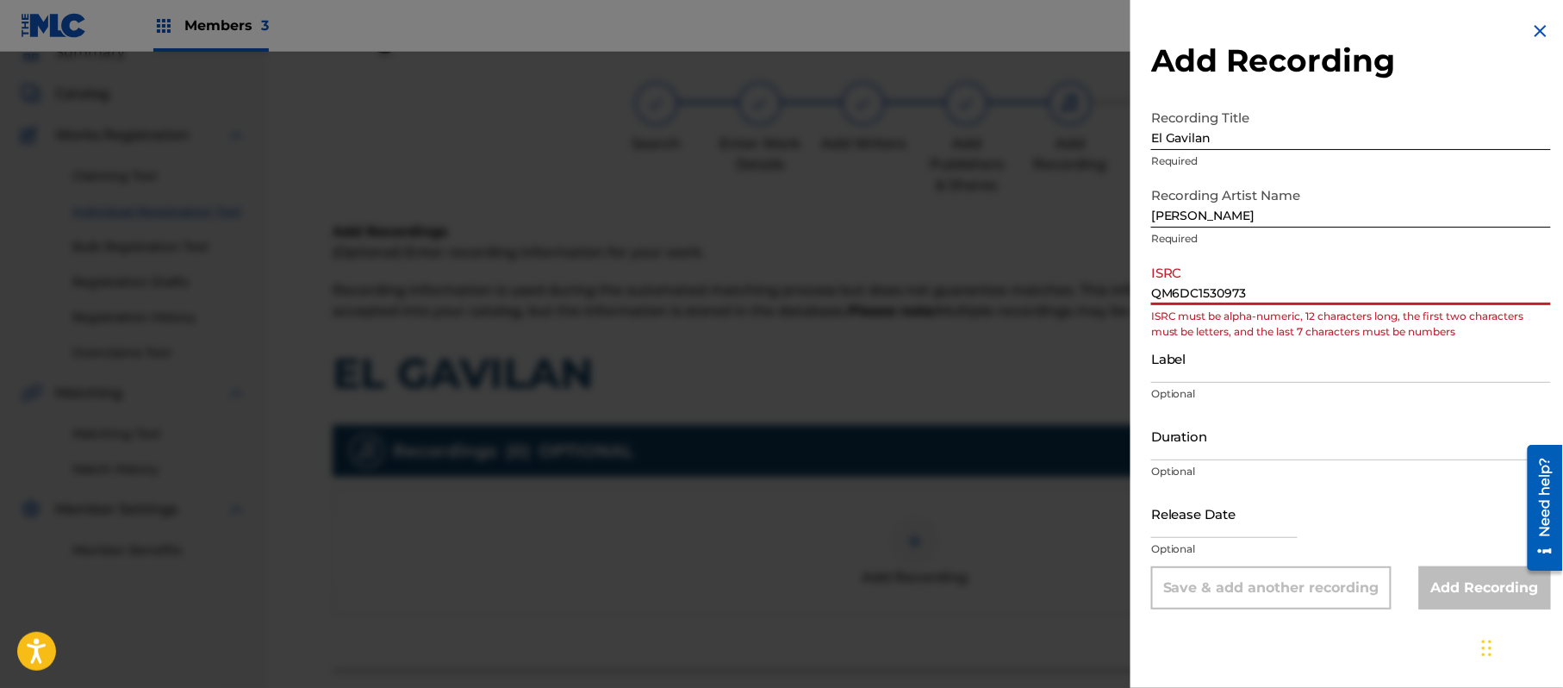
drag, startPoint x: 1187, startPoint y: 293, endPoint x: 1114, endPoint y: 310, distance: 75.3
click at [1118, 310] on div "Add Recording Recording Title El Gavilan Required Recording Artist Name [PERSON…" at bounding box center [781, 370] width 1563 height 636
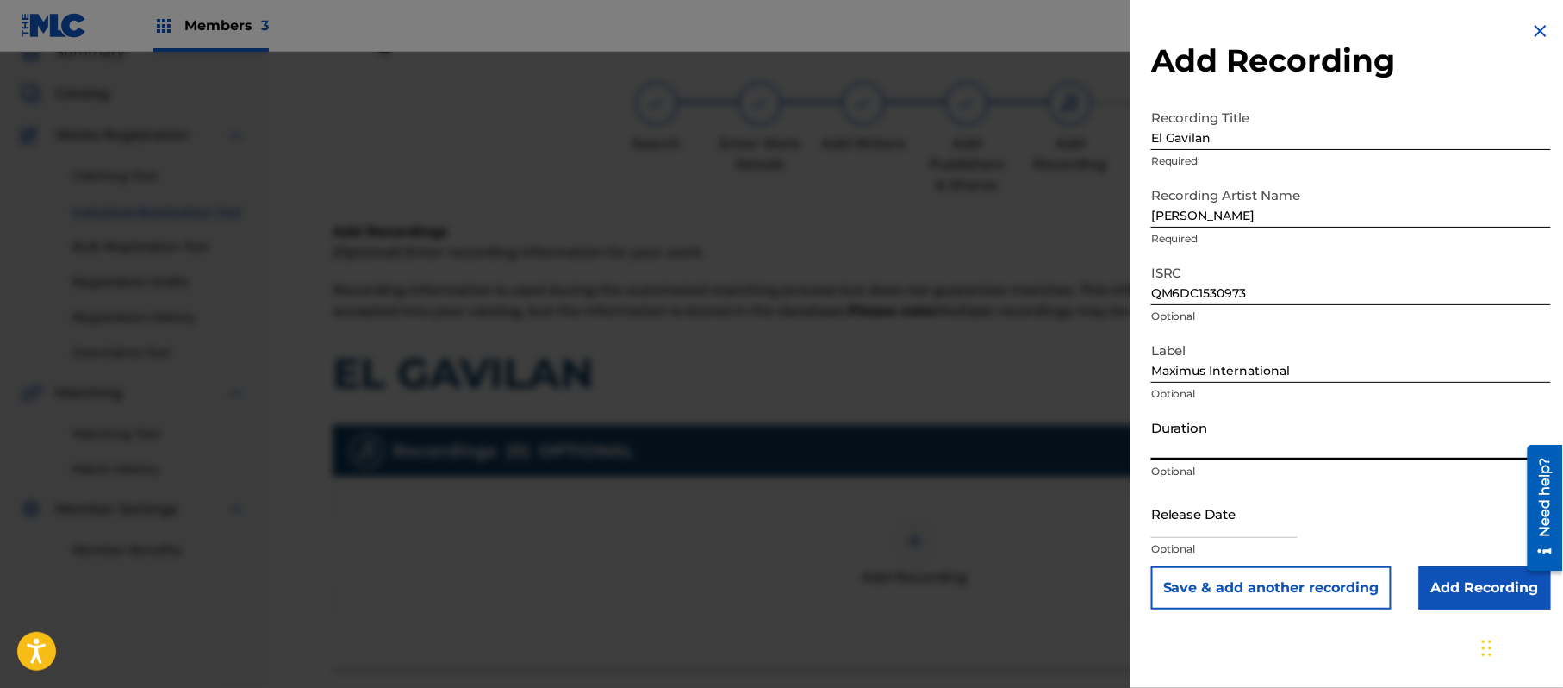
click at [1196, 428] on input "Duration" at bounding box center [1351, 435] width 400 height 49
drag, startPoint x: 1245, startPoint y: 508, endPoint x: 1262, endPoint y: 512, distance: 16.9
click at [1245, 508] on input "text" at bounding box center [1224, 513] width 147 height 49
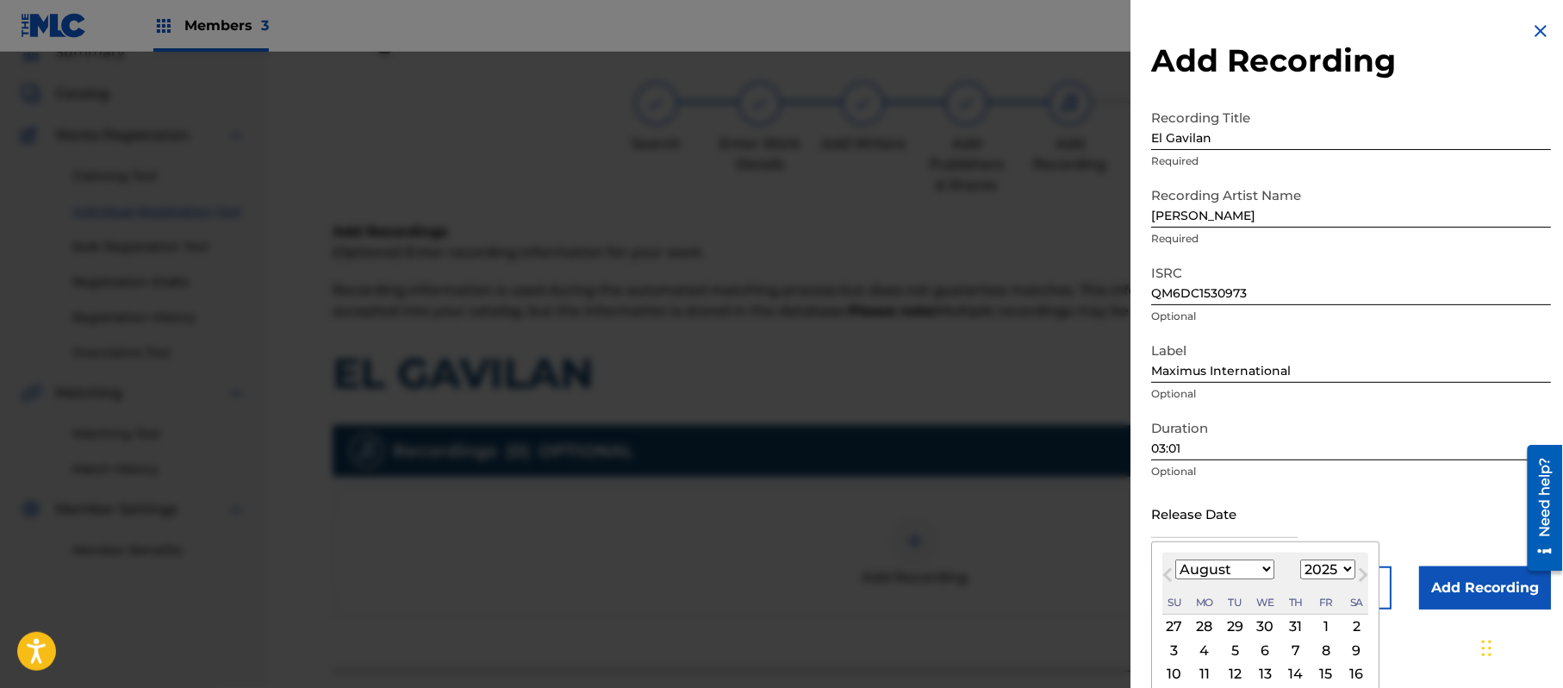
click at [1322, 563] on select "1899 1900 1901 1902 1903 1904 1905 1906 1907 1908 1909 1910 1911 1912 1913 1914…" at bounding box center [1328, 569] width 55 height 20
click at [1304, 559] on select "1899 1900 1901 1902 1903 1904 1905 1906 1907 1908 1909 1910 1911 1912 1913 1914…" at bounding box center [1328, 569] width 55 height 20
click at [1242, 572] on select "January February March April May June July August September October November De…" at bounding box center [1225, 569] width 99 height 20
click at [1176, 559] on select "January February March April May June July August September October November De…" at bounding box center [1225, 569] width 99 height 20
click at [1331, 652] on div "10" at bounding box center [1326, 650] width 21 height 21
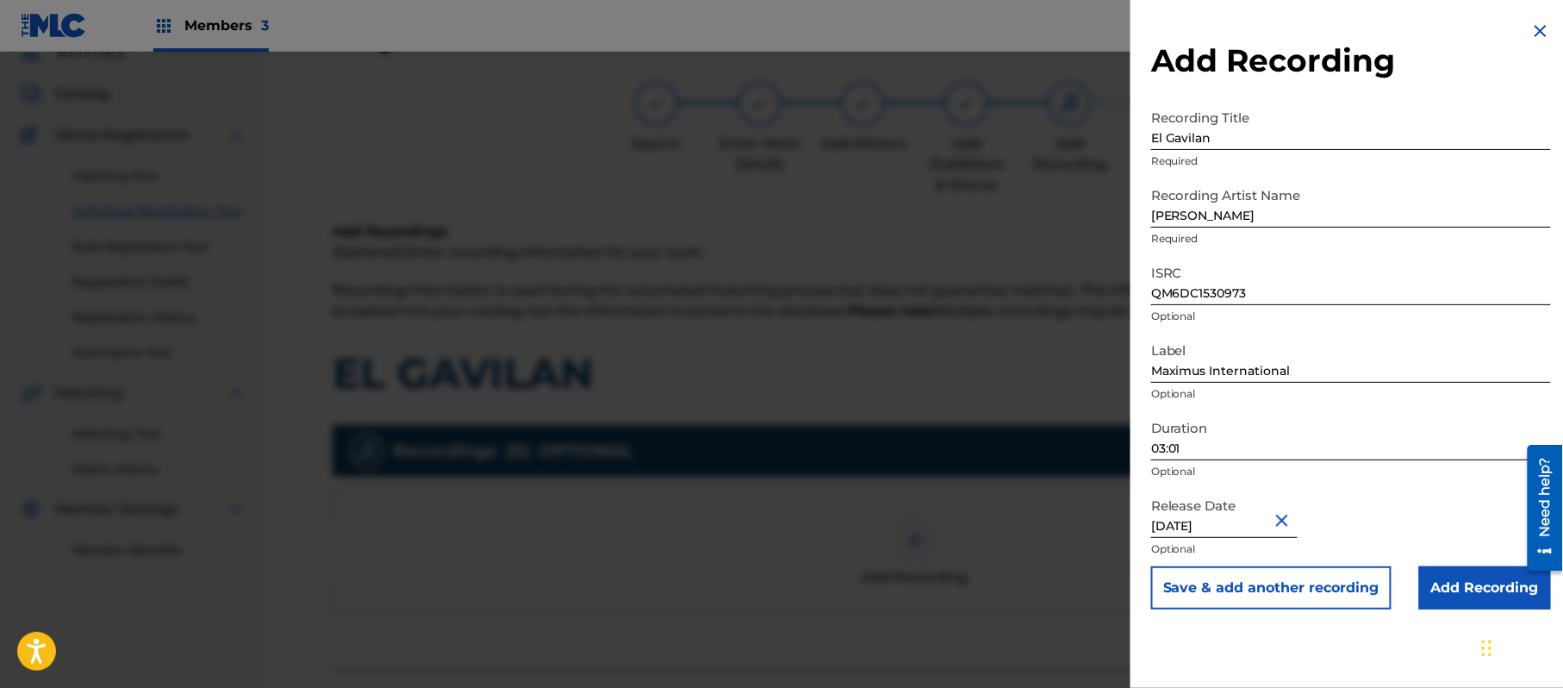
click at [1293, 610] on div "Add Recording Recording Title El Gavilan Required Recording Artist Name [PERSON…" at bounding box center [1351, 315] width 441 height 630
click at [1276, 601] on button "Save & add another recording" at bounding box center [1271, 587] width 240 height 43
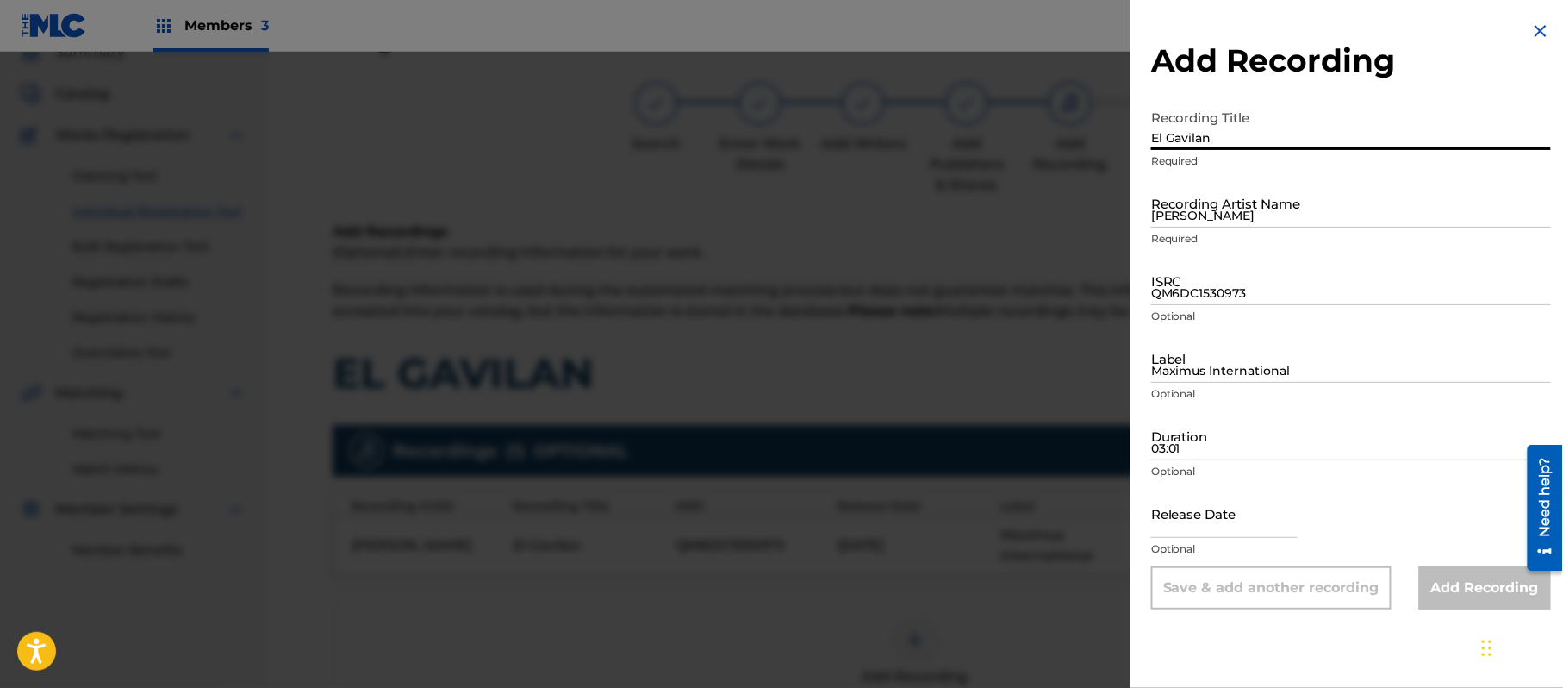
drag, startPoint x: 1176, startPoint y: 142, endPoint x: 1112, endPoint y: 145, distance: 63.8
click at [1118, 145] on div "Add Recording Recording Title El Gavilan Required Recording Artist Name [PERSON…" at bounding box center [781, 370] width 1563 height 636
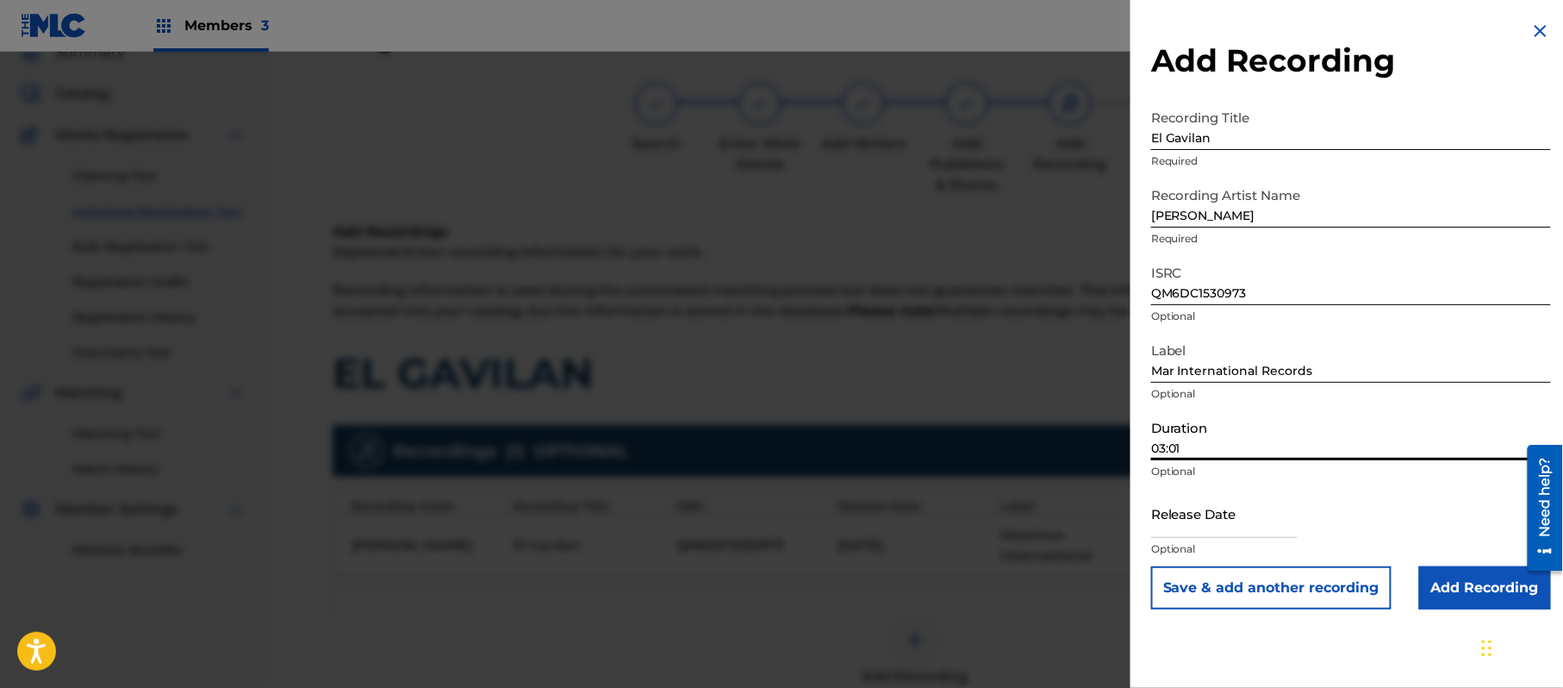
click at [1245, 435] on input "03:01" at bounding box center [1351, 435] width 400 height 49
click at [1179, 514] on input "text" at bounding box center [1224, 513] width 147 height 49
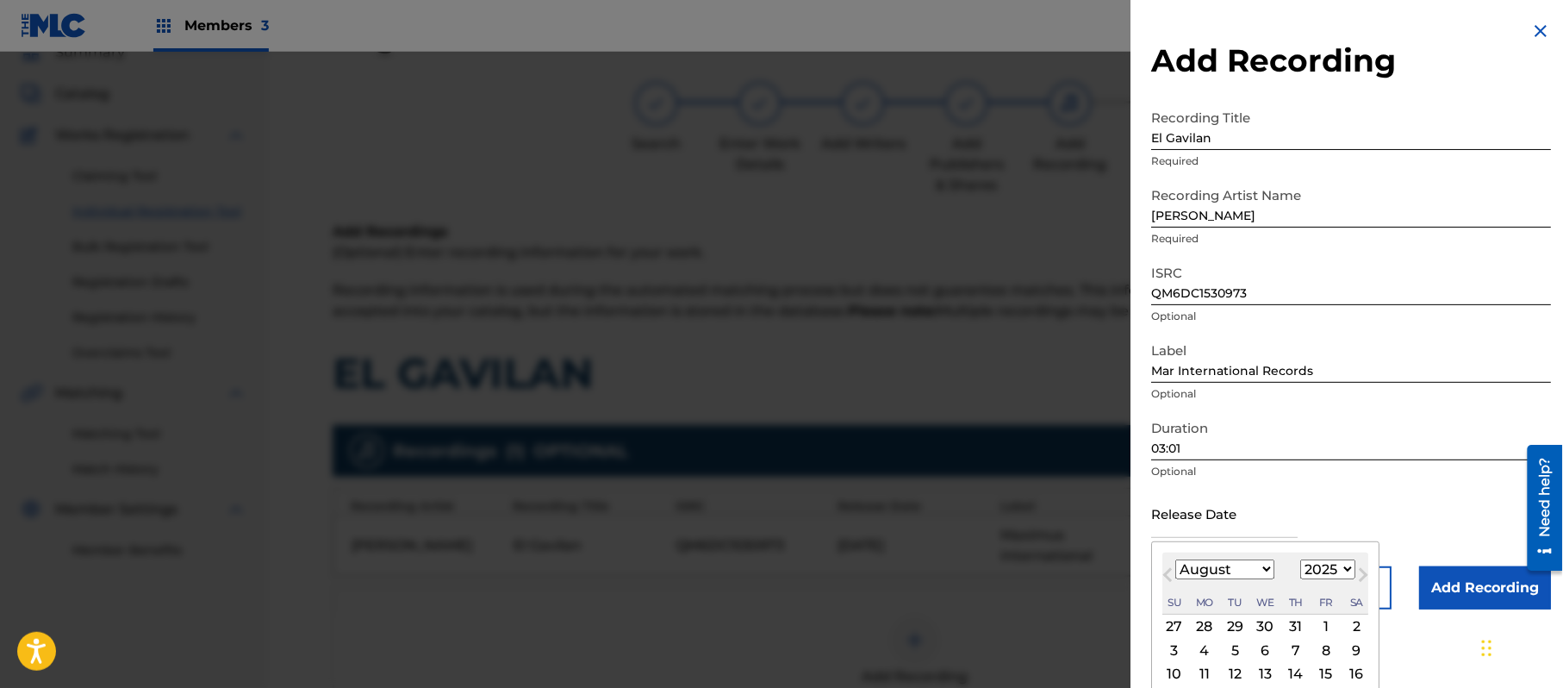
click at [1329, 566] on select "1899 1900 1901 1902 1903 1904 1905 1906 1907 1908 1909 1910 1911 1912 1913 1914…" at bounding box center [1328, 569] width 55 height 20
click at [1304, 559] on select "1899 1900 1901 1902 1903 1904 1905 1906 1907 1908 1909 1910 1911 1912 1913 1914…" at bounding box center [1328, 569] width 55 height 20
click at [1233, 571] on select "January February March April May June July August September October November De…" at bounding box center [1225, 569] width 99 height 20
click at [1176, 559] on select "January February March April May June July August September October November De…" at bounding box center [1225, 569] width 99 height 20
click at [1298, 626] on div "1" at bounding box center [1296, 626] width 21 height 21
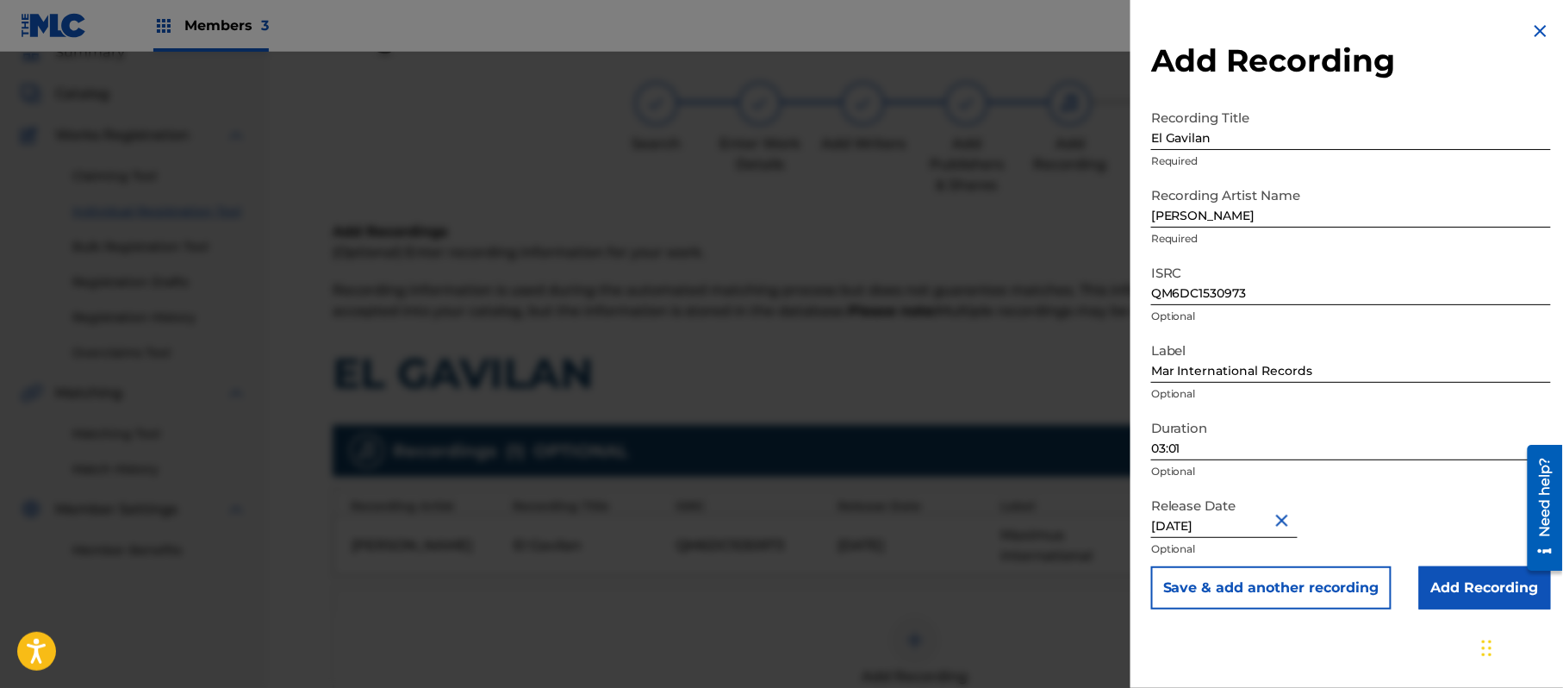
click at [1321, 584] on button "Save & add another recording" at bounding box center [1271, 587] width 240 height 43
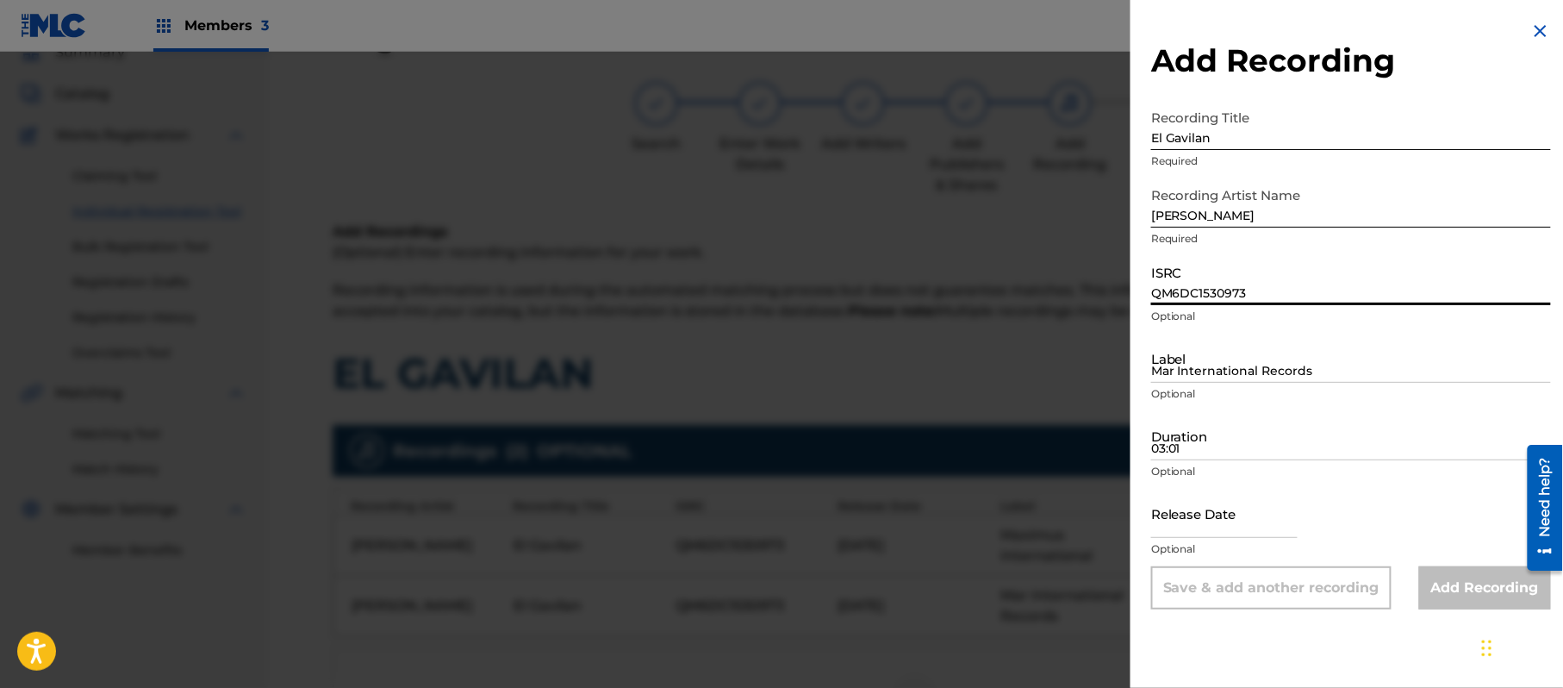
drag, startPoint x: 1197, startPoint y: 305, endPoint x: 1169, endPoint y: 270, distance: 45.4
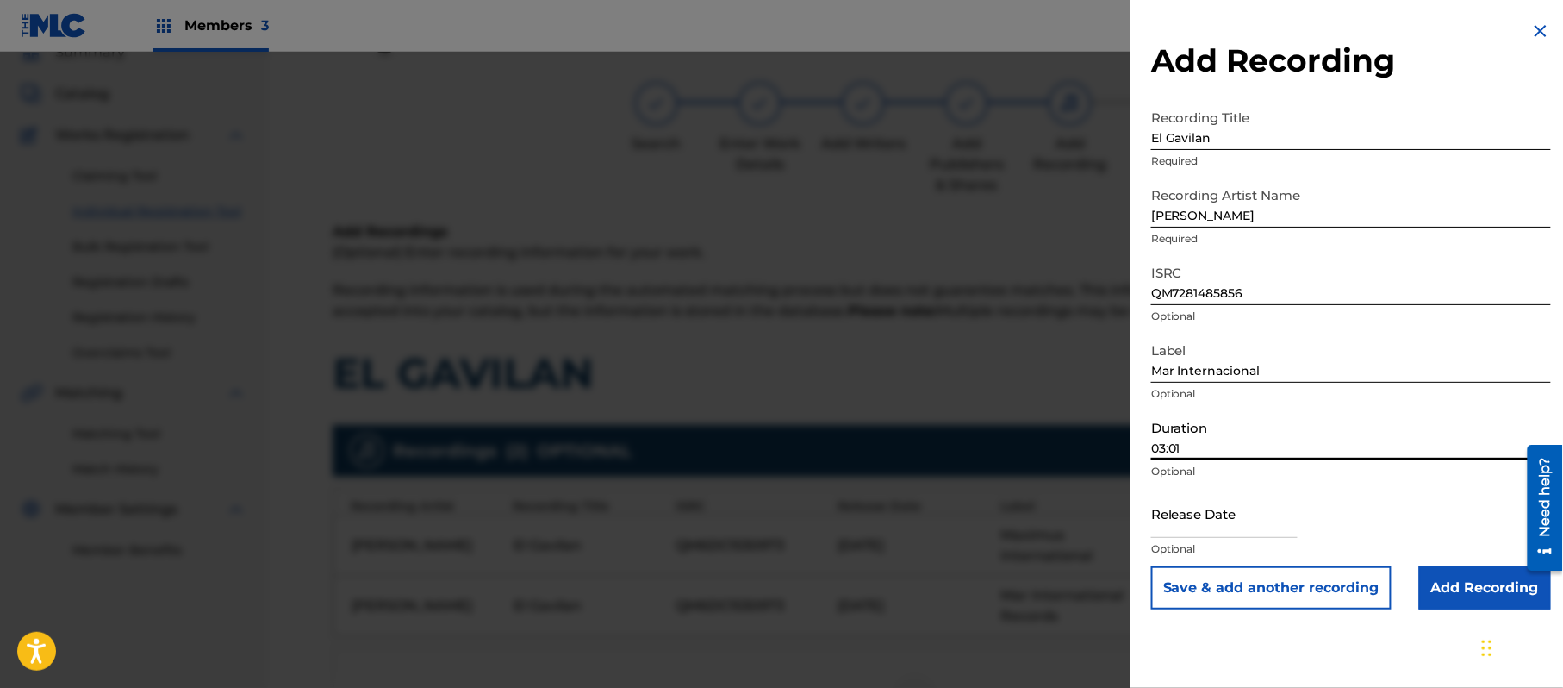
click at [1176, 440] on input "03:01" at bounding box center [1351, 435] width 400 height 49
click at [1249, 510] on input "text" at bounding box center [1224, 513] width 147 height 49
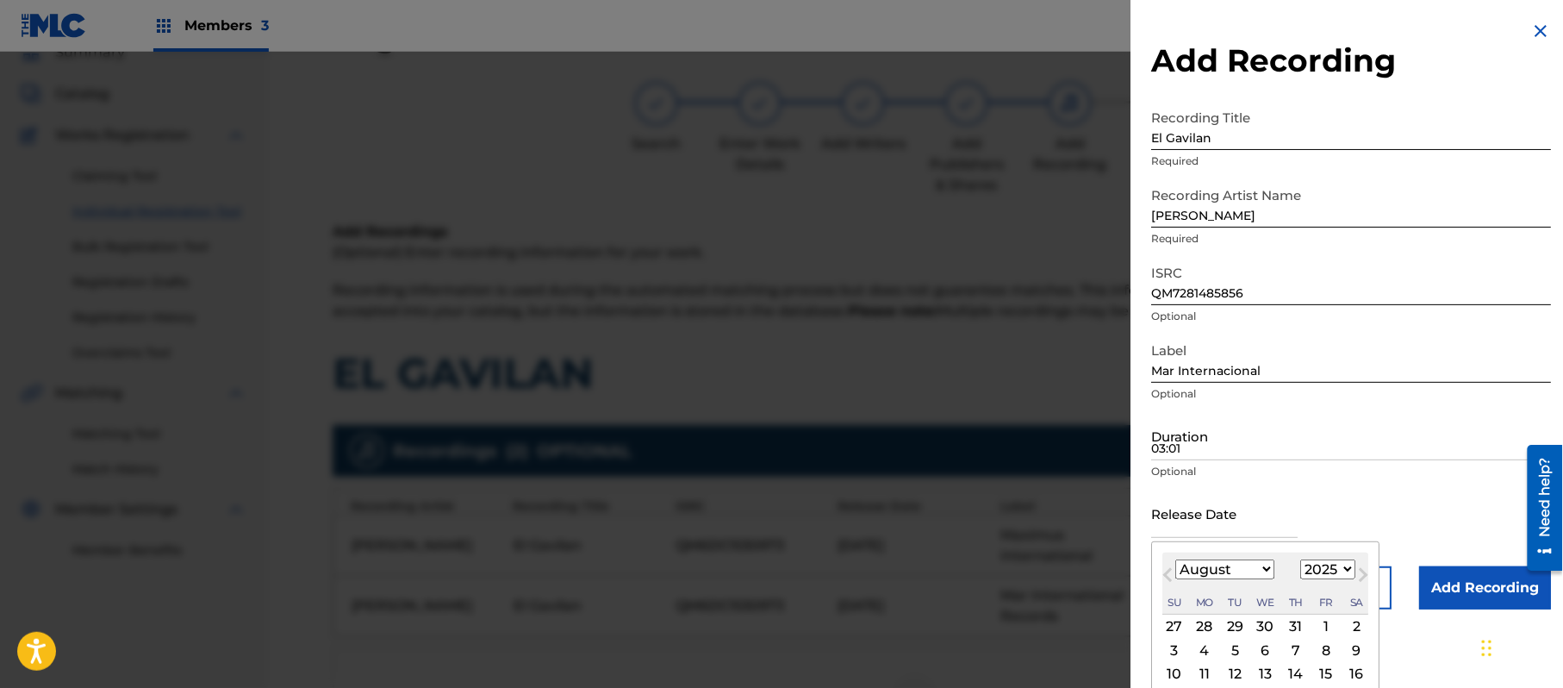
click at [1331, 563] on select "1899 1900 1901 1902 1903 1904 1905 1906 1907 1908 1909 1910 1911 1912 1913 1914…" at bounding box center [1328, 569] width 55 height 20
click at [1304, 559] on select "1899 1900 1901 1902 1903 1904 1905 1906 1907 1908 1909 1910 1911 1912 1913 1914…" at bounding box center [1328, 569] width 55 height 20
click at [1218, 569] on select "January February March April May June July August September October November De…" at bounding box center [1225, 569] width 99 height 20
click at [1176, 559] on select "January February March April May June July August September October November De…" at bounding box center [1225, 569] width 99 height 20
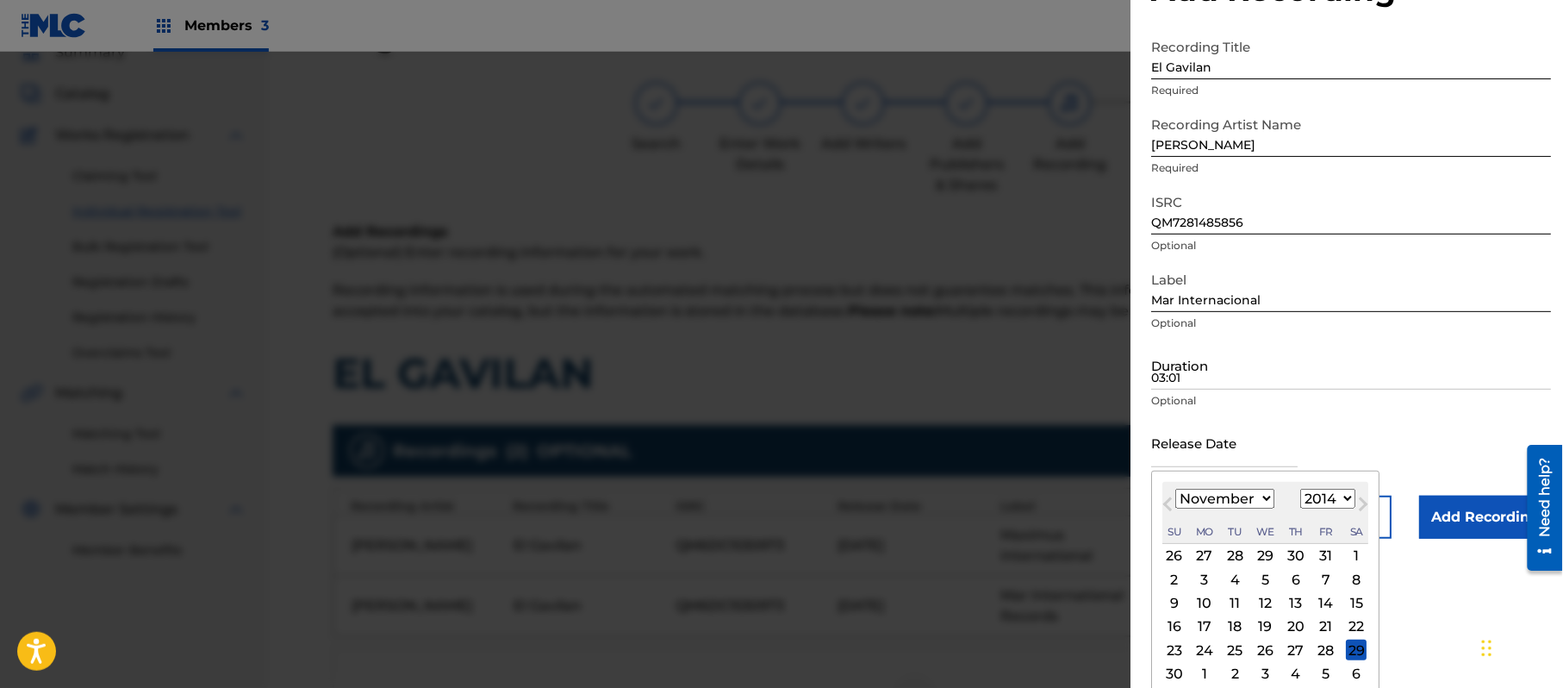
scroll to position [103, 0]
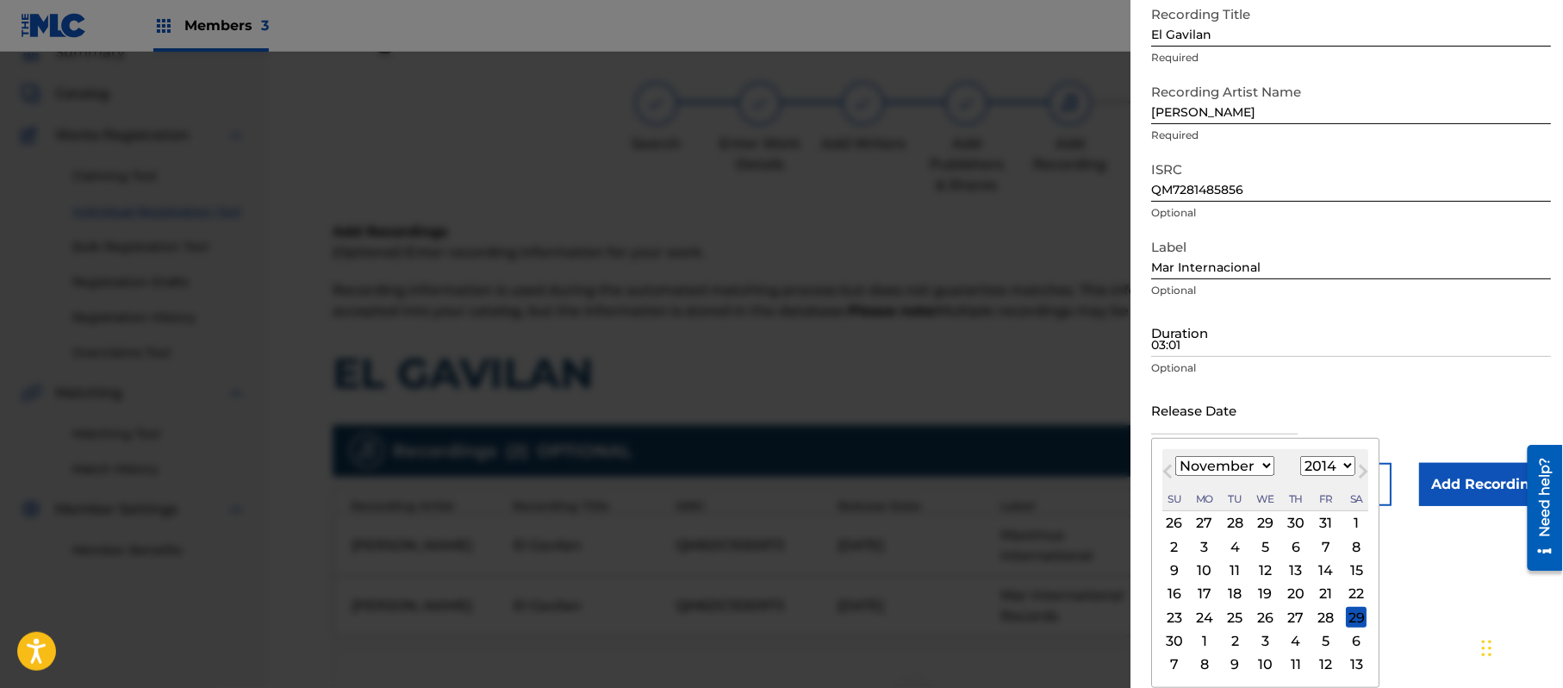
click at [1177, 596] on div "16" at bounding box center [1174, 594] width 21 height 21
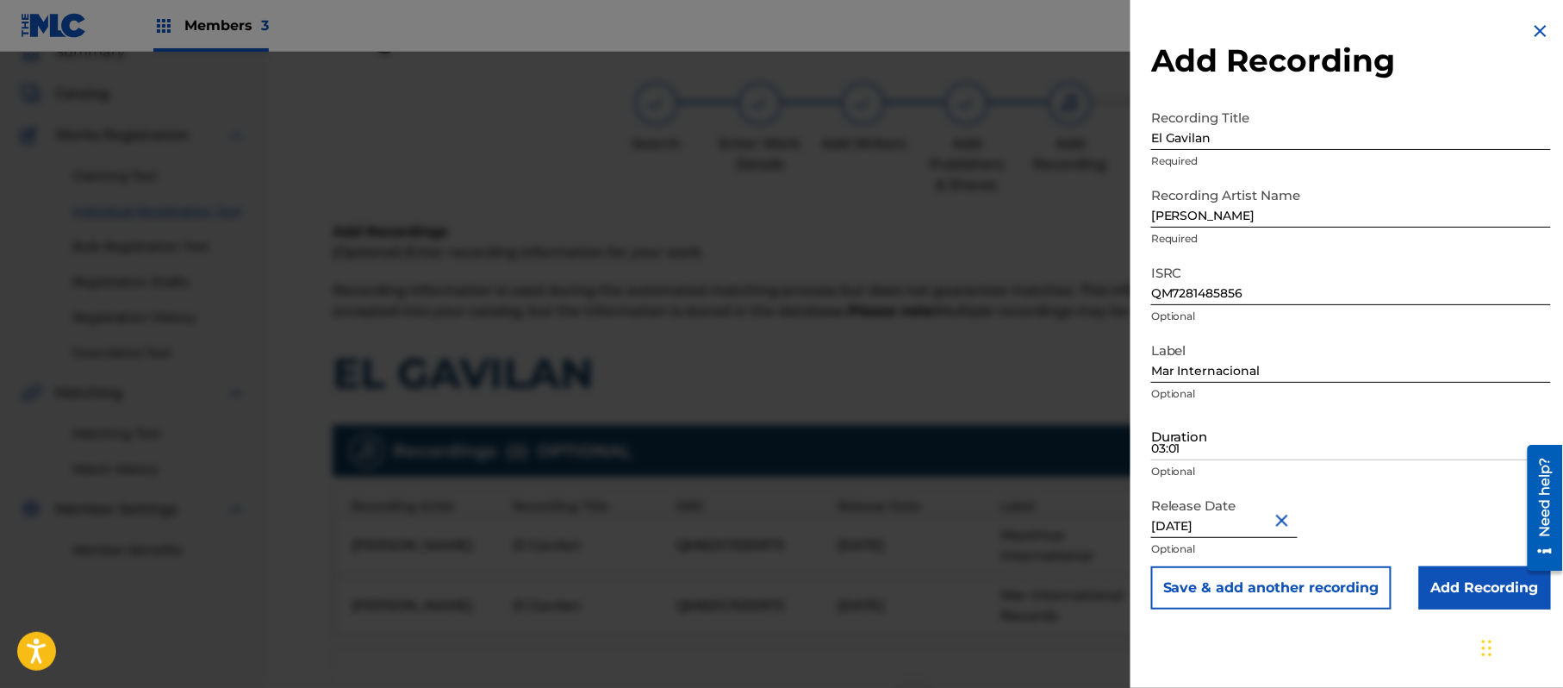
scroll to position [0, 0]
click at [1262, 428] on input "03:01" at bounding box center [1351, 435] width 400 height 49
drag, startPoint x: 1217, startPoint y: 607, endPoint x: 1238, endPoint y: 481, distance: 127.5
click at [1217, 603] on button "Save & add another recording" at bounding box center [1271, 587] width 240 height 43
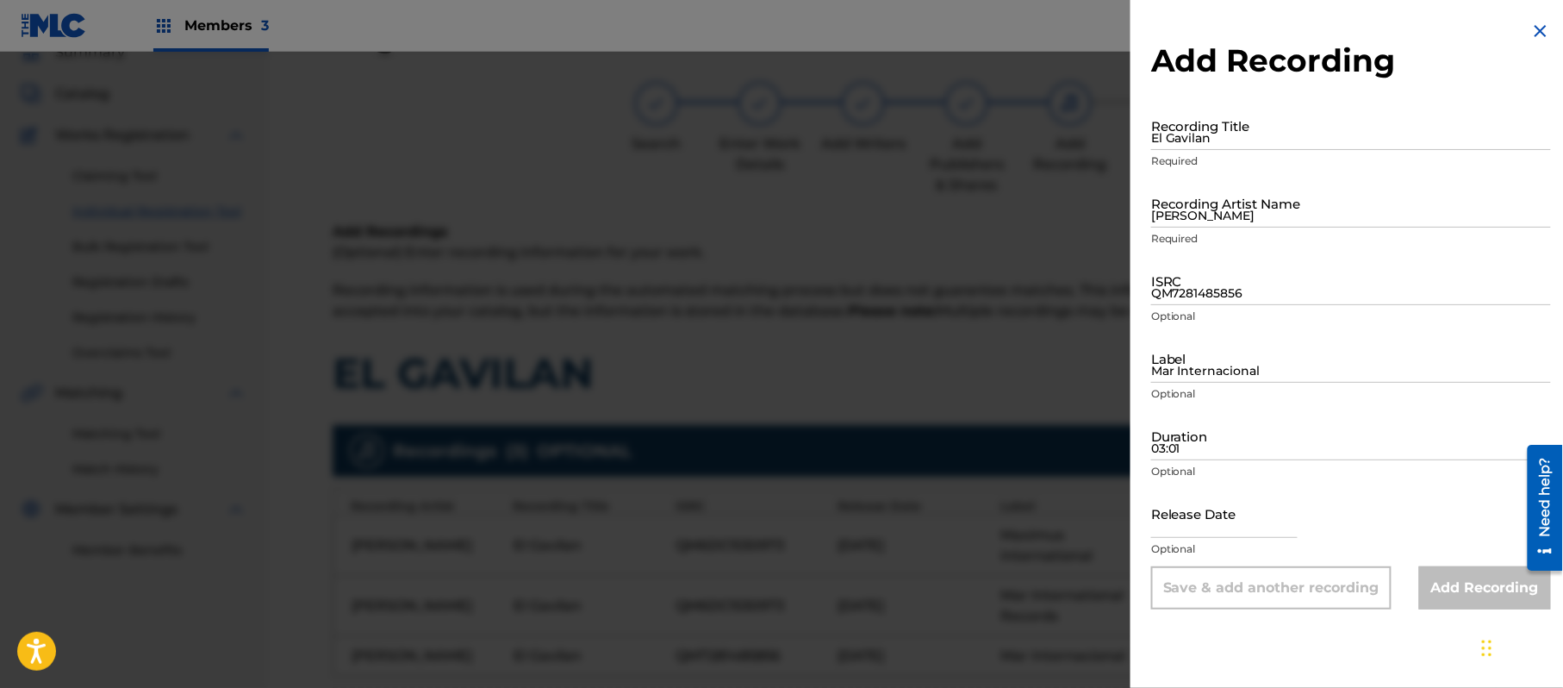
click at [1241, 439] on input "03:01" at bounding box center [1351, 435] width 400 height 49
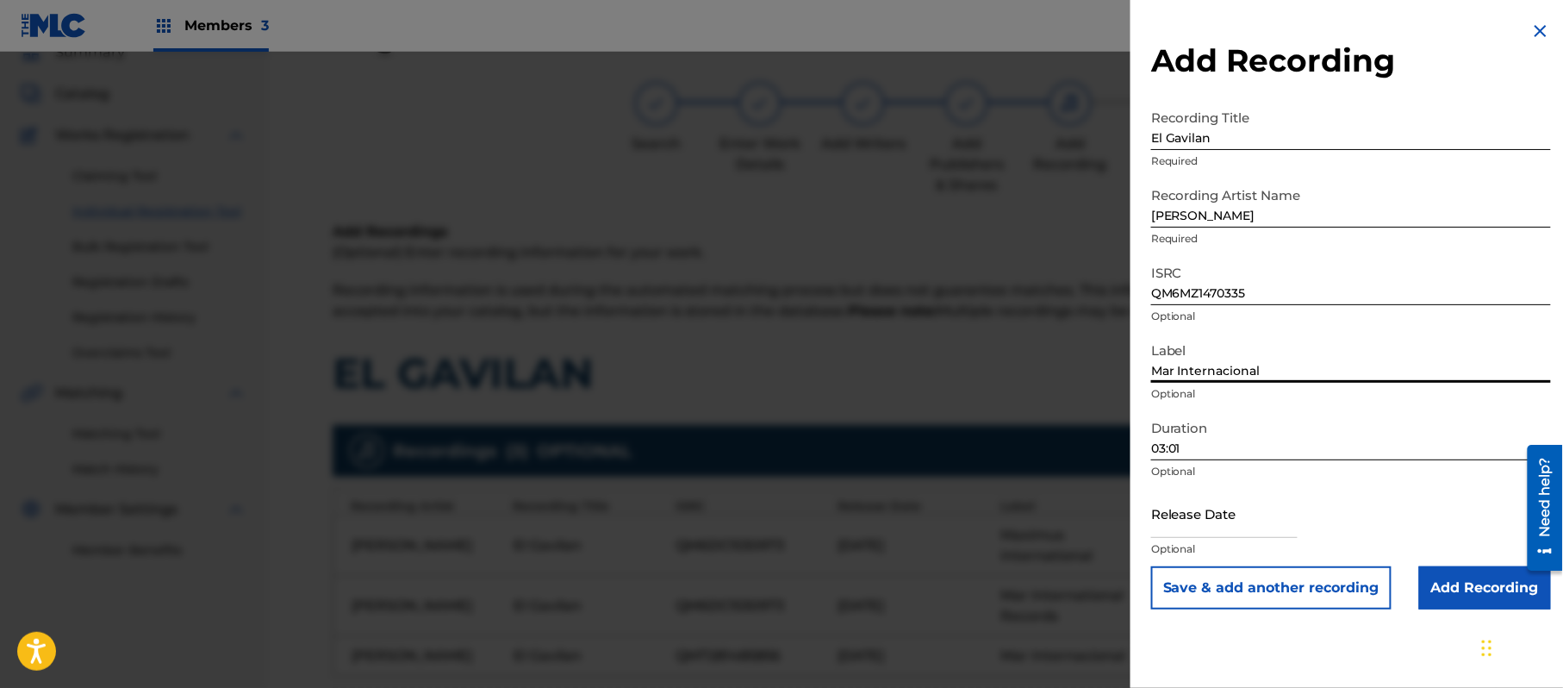
drag, startPoint x: 1231, startPoint y: 521, endPoint x: 1296, endPoint y: 532, distance: 66.3
click at [1231, 521] on input "text" at bounding box center [1224, 513] width 147 height 49
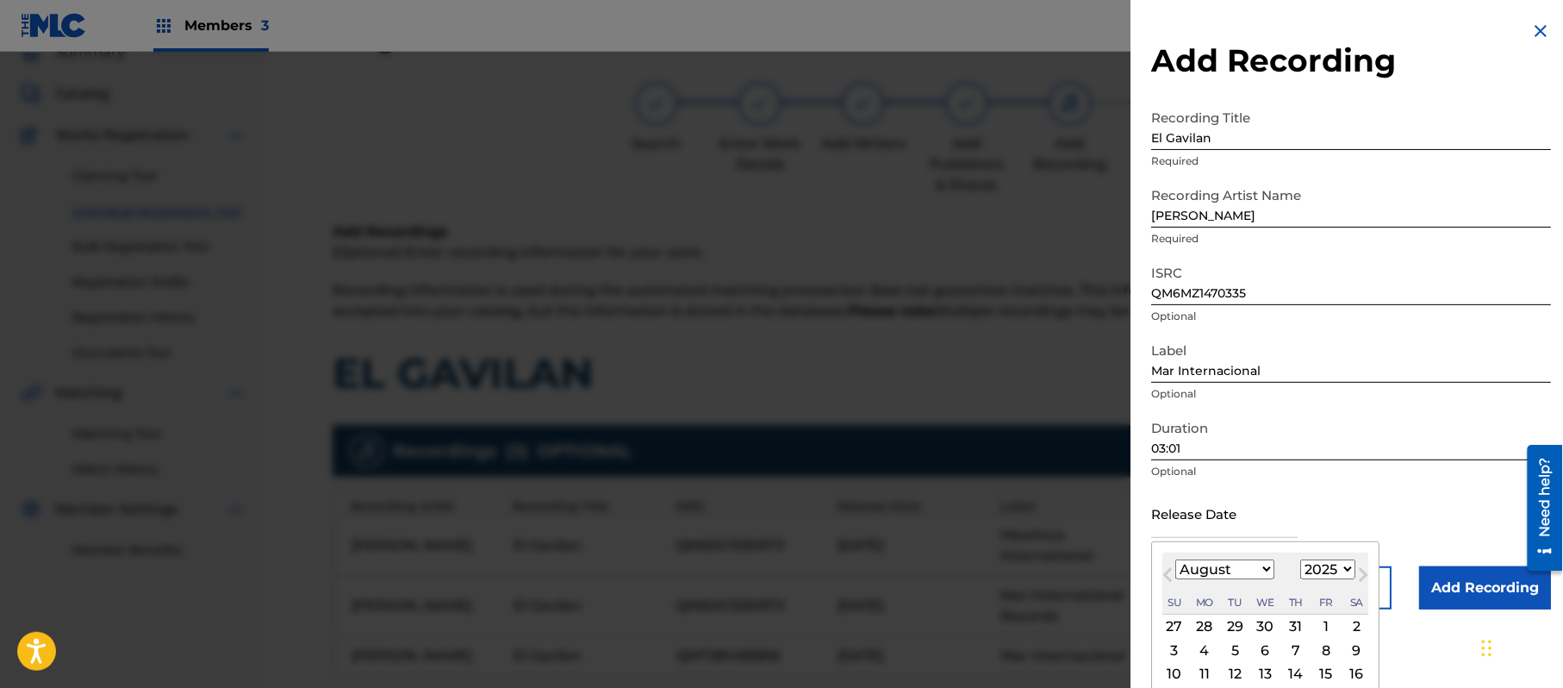
click at [1349, 566] on select "1899 1900 1901 1902 1903 1904 1905 1906 1907 1908 1909 1910 1911 1912 1913 1914…" at bounding box center [1328, 569] width 55 height 20
click at [1304, 559] on select "1899 1900 1901 1902 1903 1904 1905 1906 1907 1908 1909 1910 1911 1912 1913 1914…" at bounding box center [1328, 569] width 55 height 20
click at [1232, 556] on div "August [DATE] February March April May June July August September October Novem…" at bounding box center [1266, 583] width 206 height 62
click at [1231, 563] on select "January February March April May June July August September October November De…" at bounding box center [1225, 569] width 99 height 20
click at [1176, 559] on select "January February March April May June July August September October November De…" at bounding box center [1225, 569] width 99 height 20
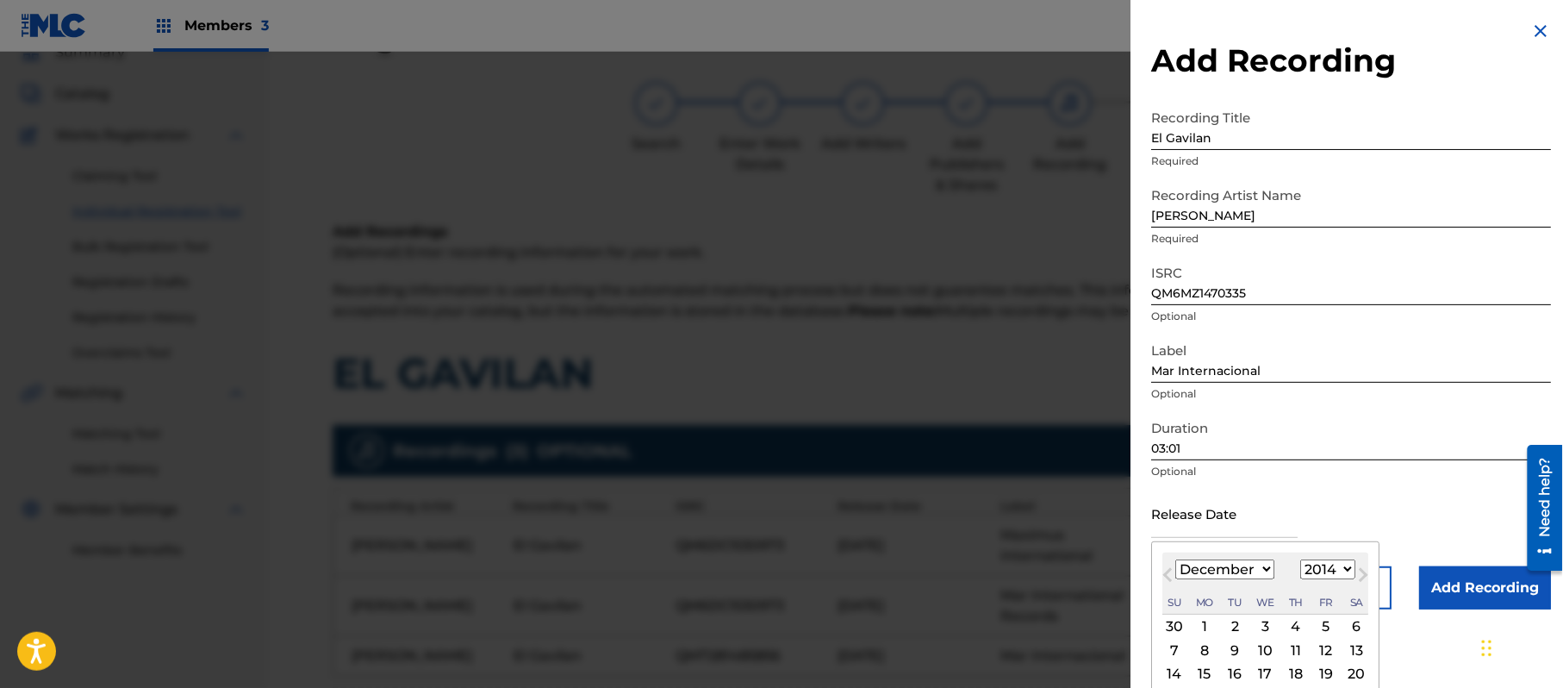
click at [1205, 648] on div "8" at bounding box center [1205, 650] width 21 height 21
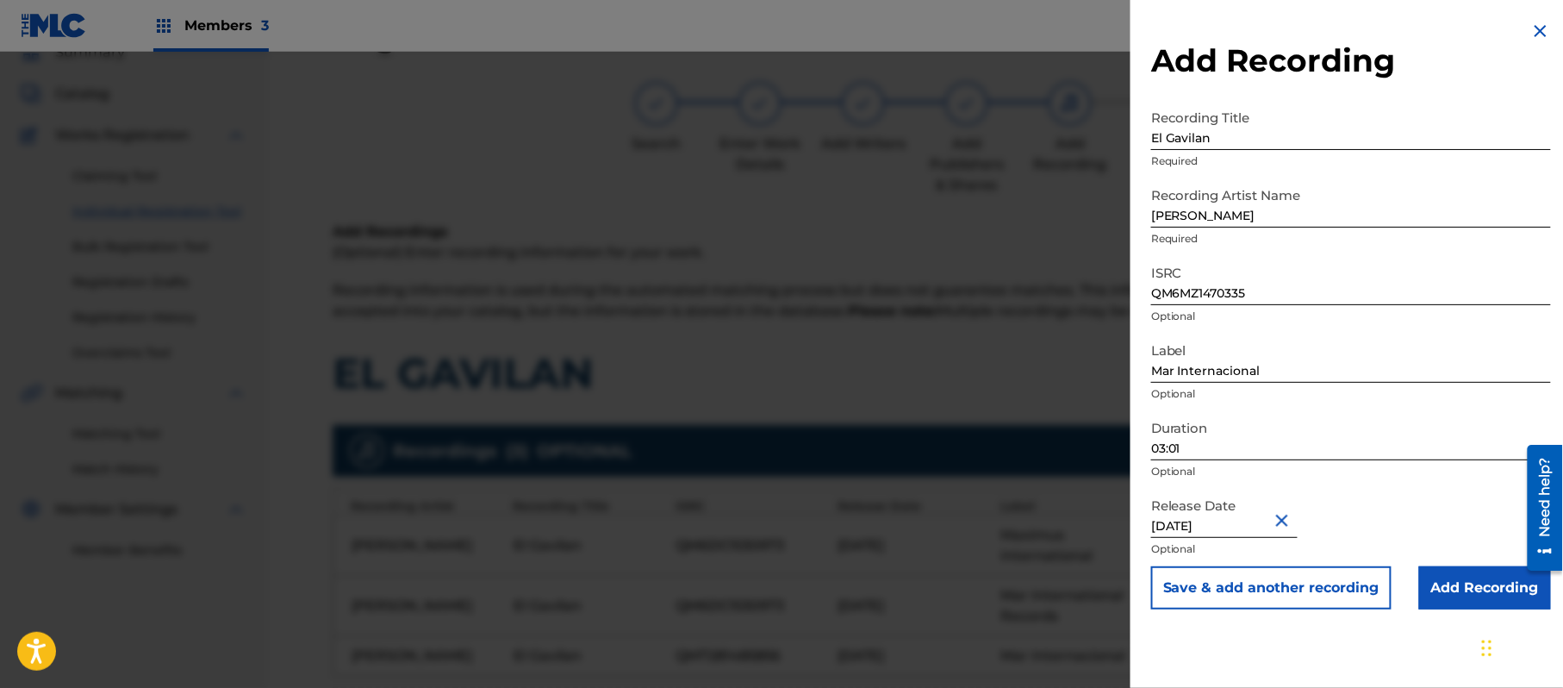
drag, startPoint x: 1420, startPoint y: 577, endPoint x: 1356, endPoint y: 566, distance: 65.5
click at [1421, 577] on input "Add Recording" at bounding box center [1486, 587] width 132 height 43
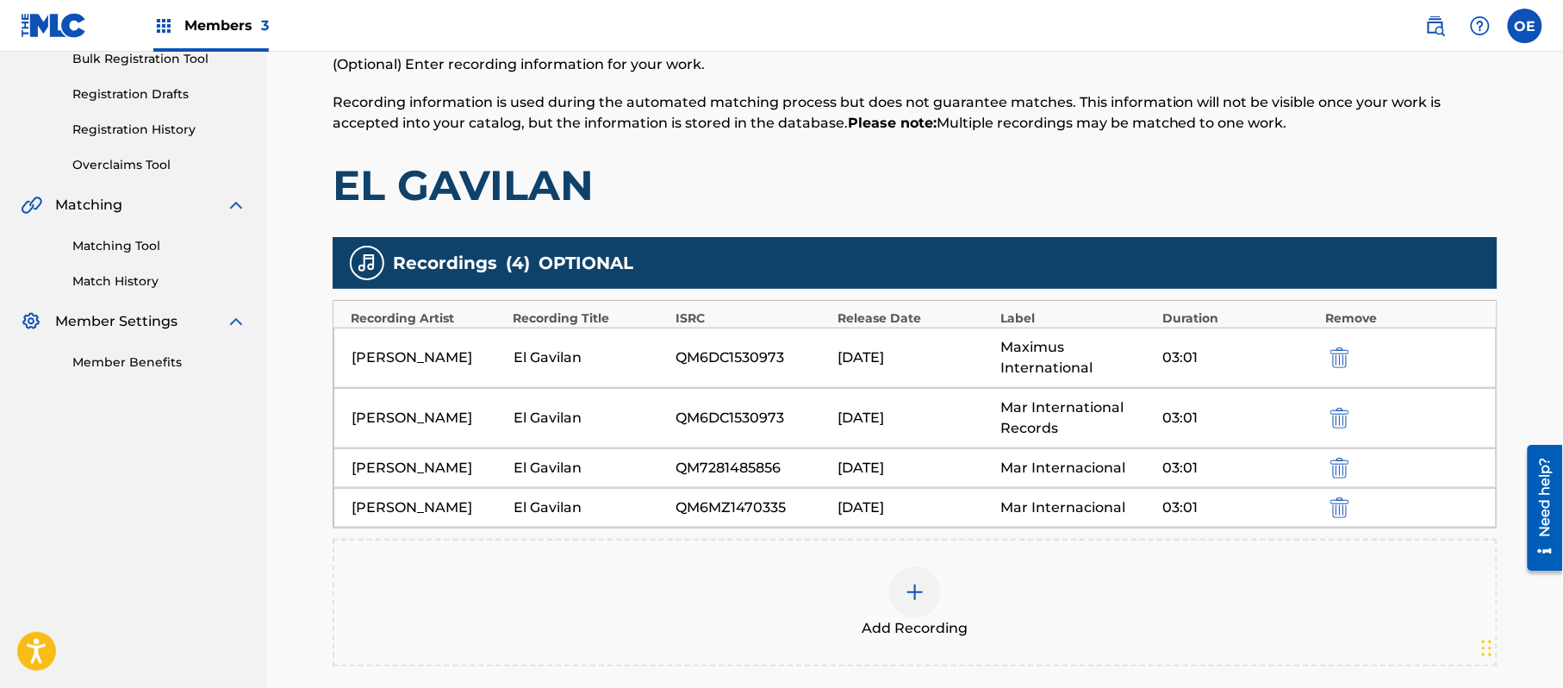
scroll to position [445, 0]
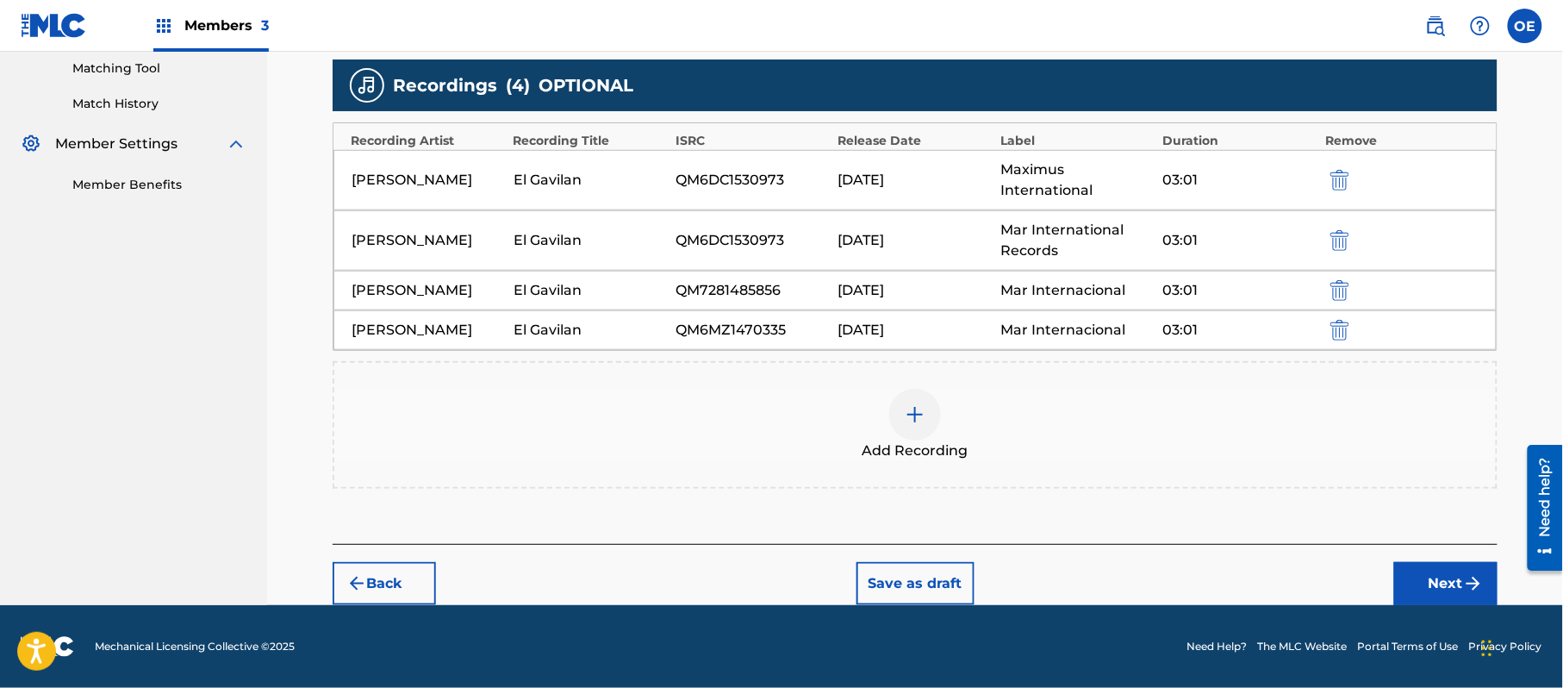
click at [1403, 571] on button "Next" at bounding box center [1446, 583] width 103 height 43
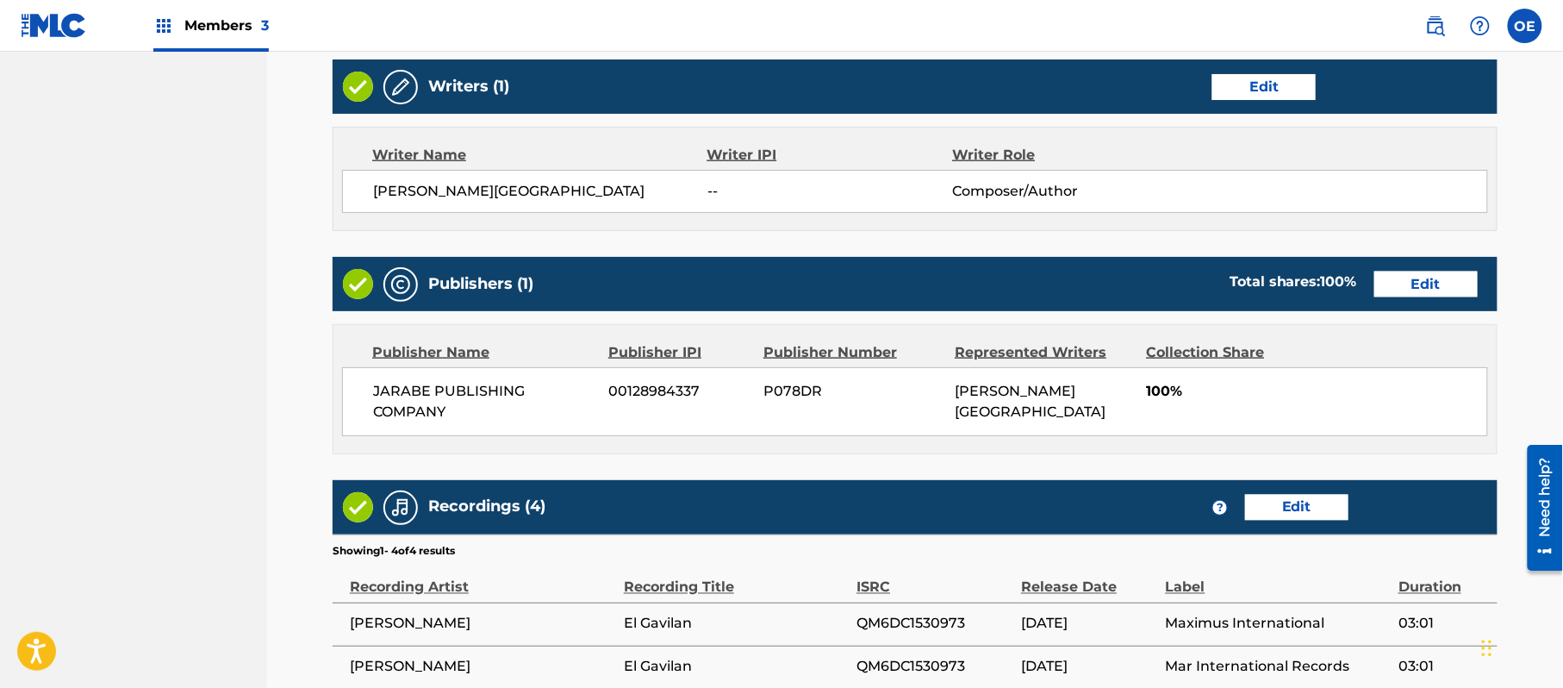
scroll to position [921, 0]
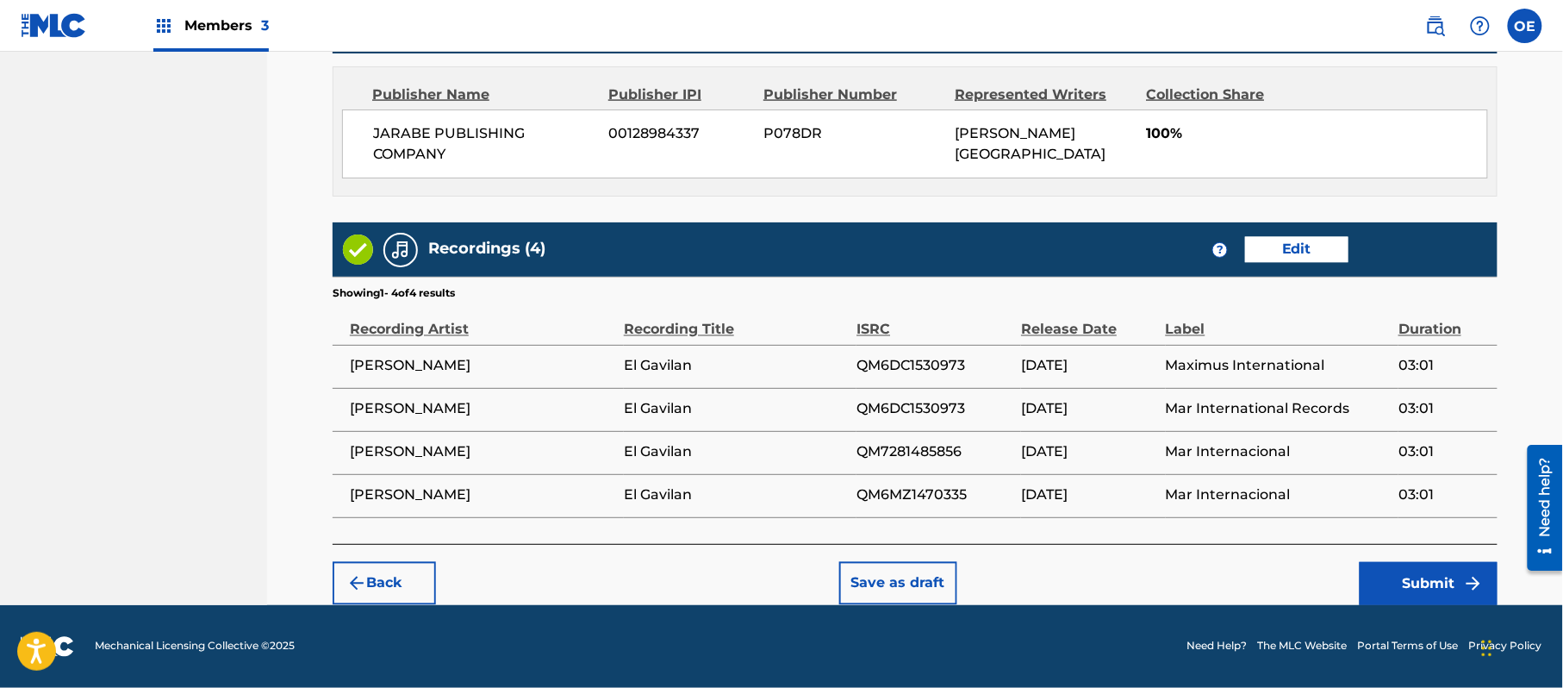
drag, startPoint x: 1420, startPoint y: 560, endPoint x: 1389, endPoint y: 548, distance: 33.3
click at [1419, 560] on div "Back Save as draft Submit" at bounding box center [915, 574] width 1165 height 61
click at [1417, 588] on button "Submit" at bounding box center [1429, 583] width 138 height 43
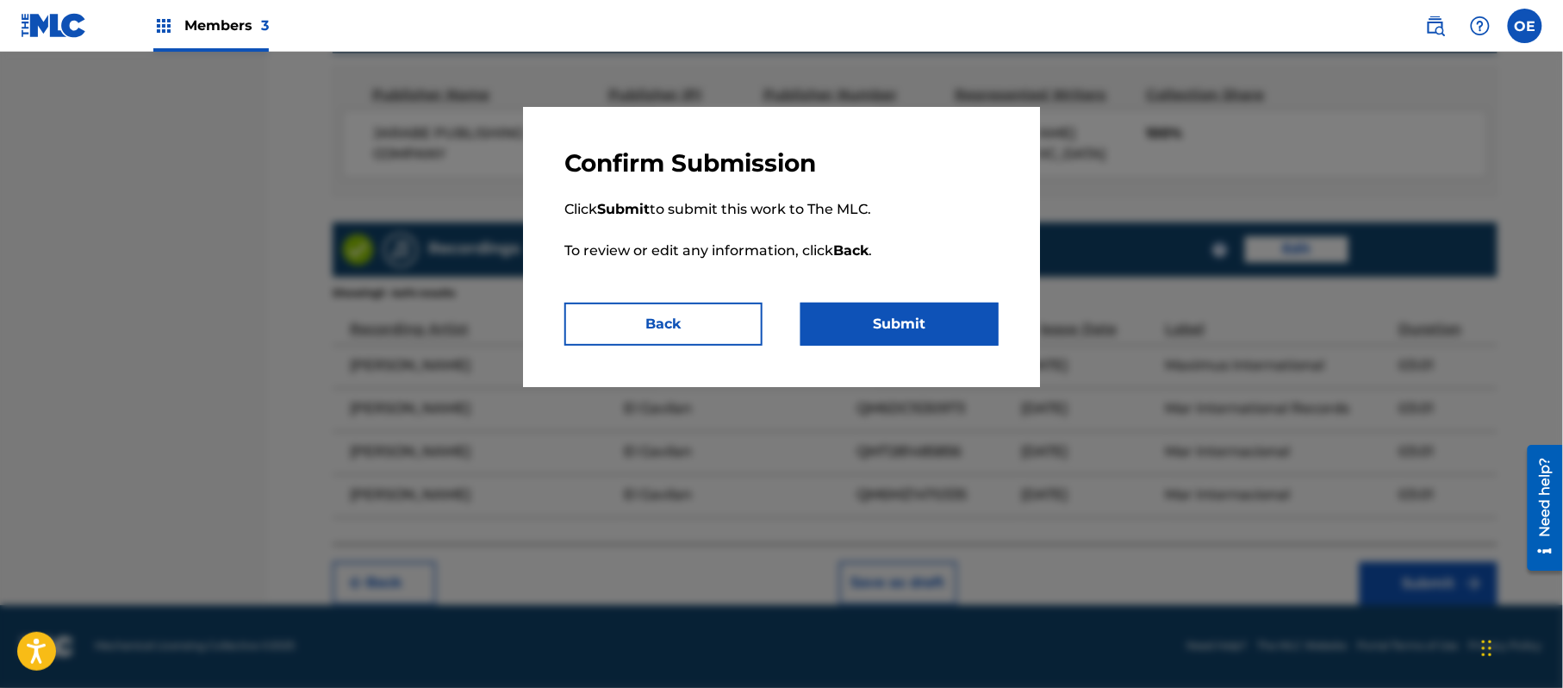
drag, startPoint x: 911, startPoint y: 310, endPoint x: 894, endPoint y: 310, distance: 17.2
click at [908, 309] on button "Submit" at bounding box center [900, 324] width 198 height 43
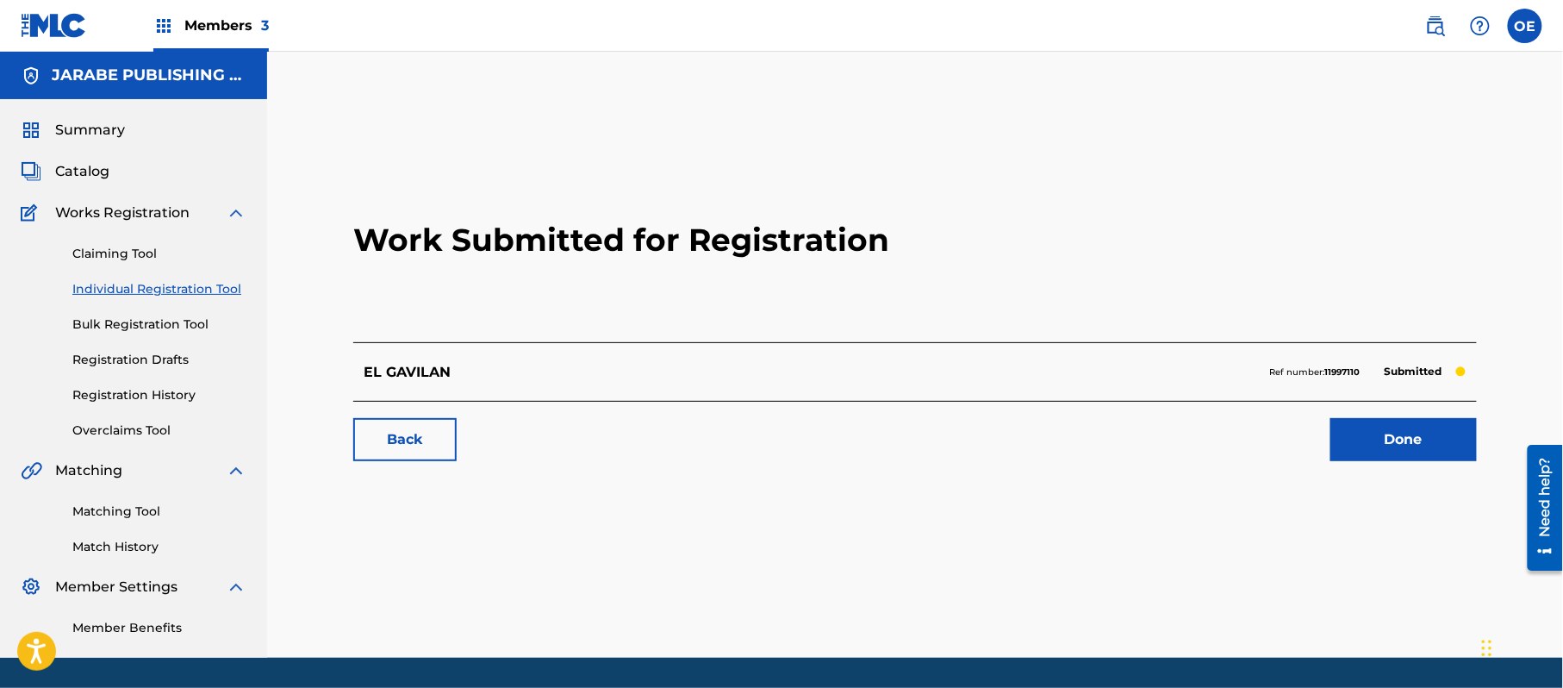
click at [124, 286] on link "Individual Registration Tool" at bounding box center [159, 289] width 174 height 18
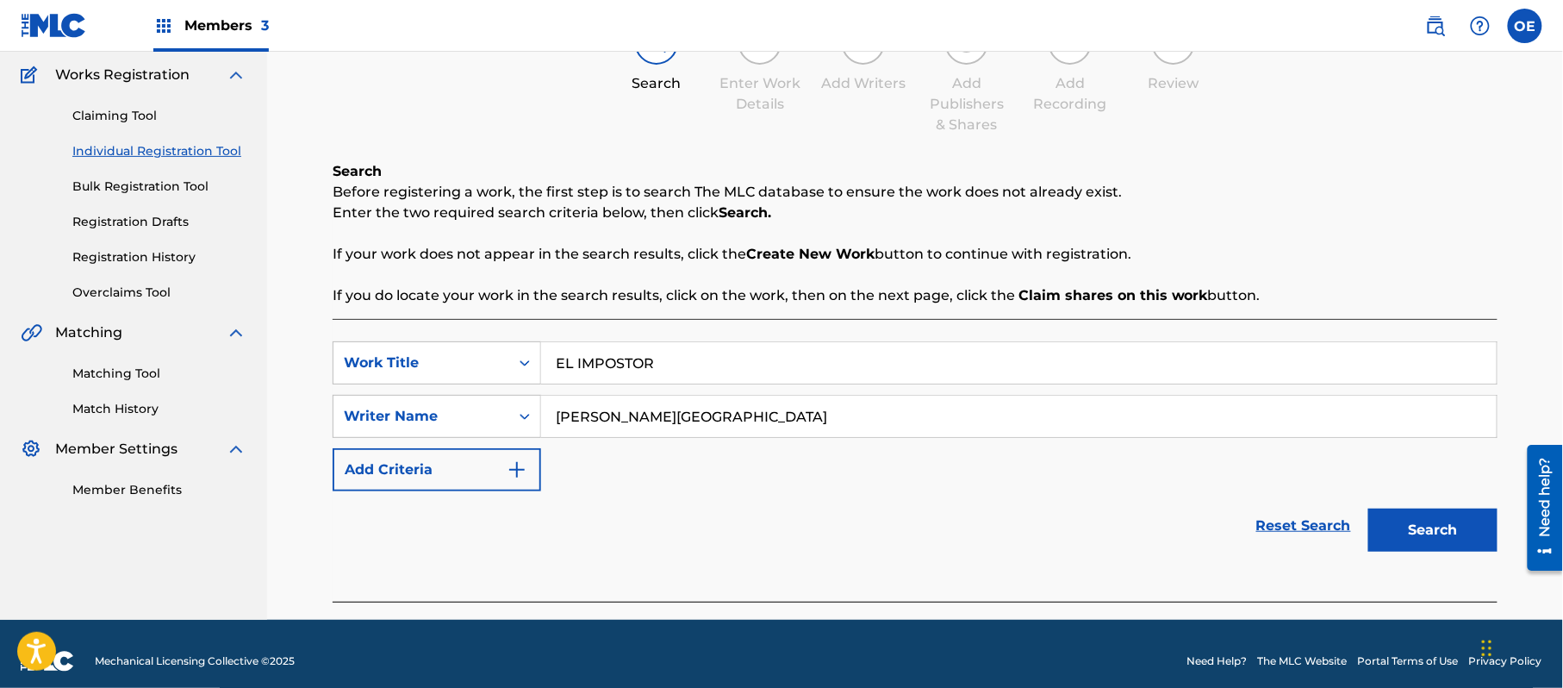
scroll to position [153, 0]
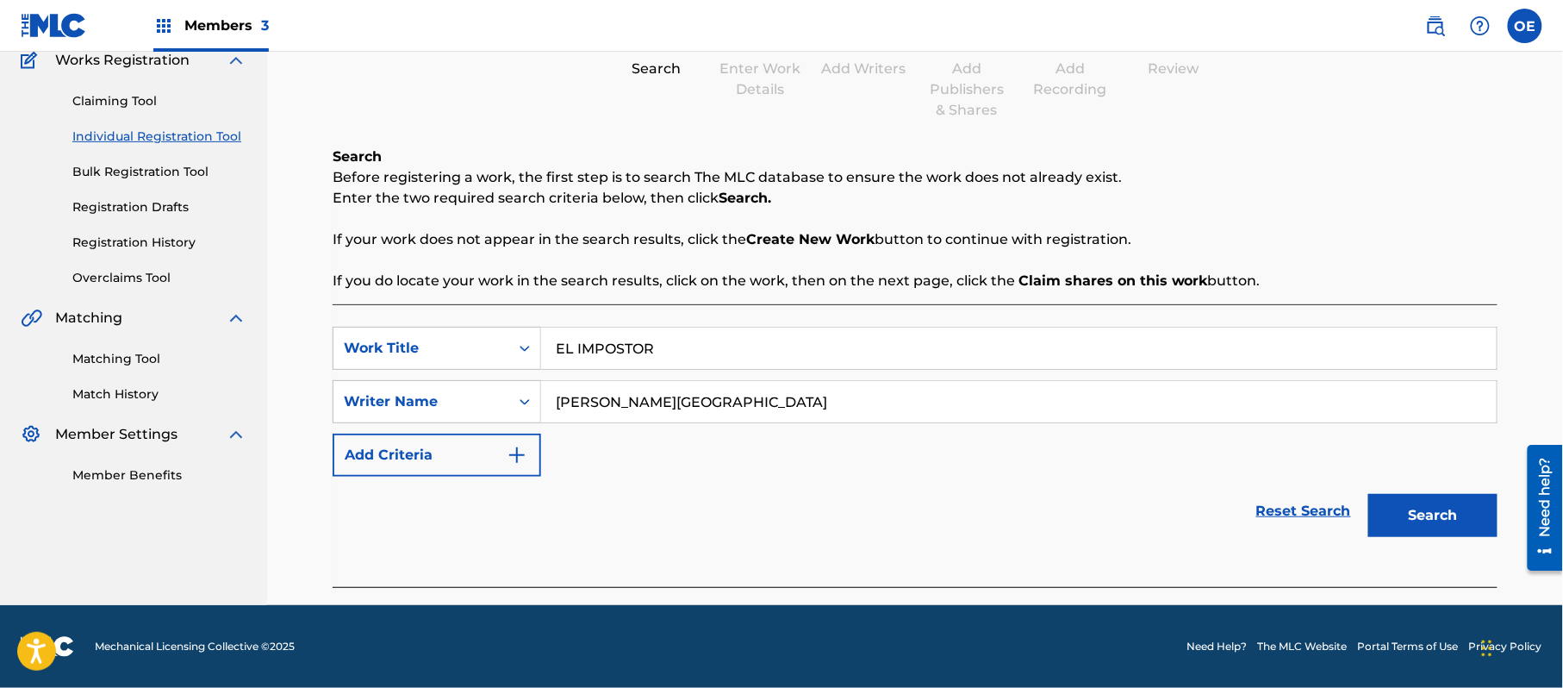
click at [1390, 509] on button "Search" at bounding box center [1433, 515] width 129 height 43
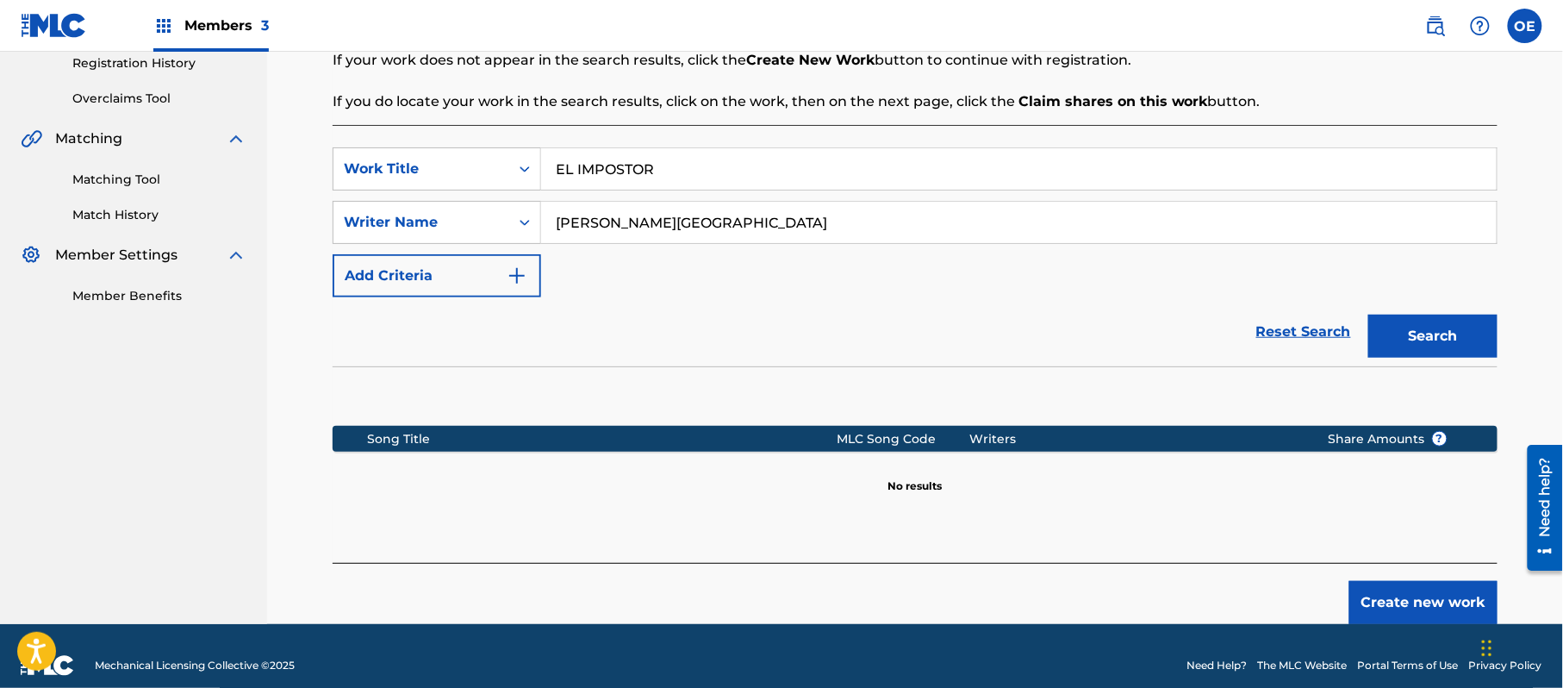
scroll to position [352, 0]
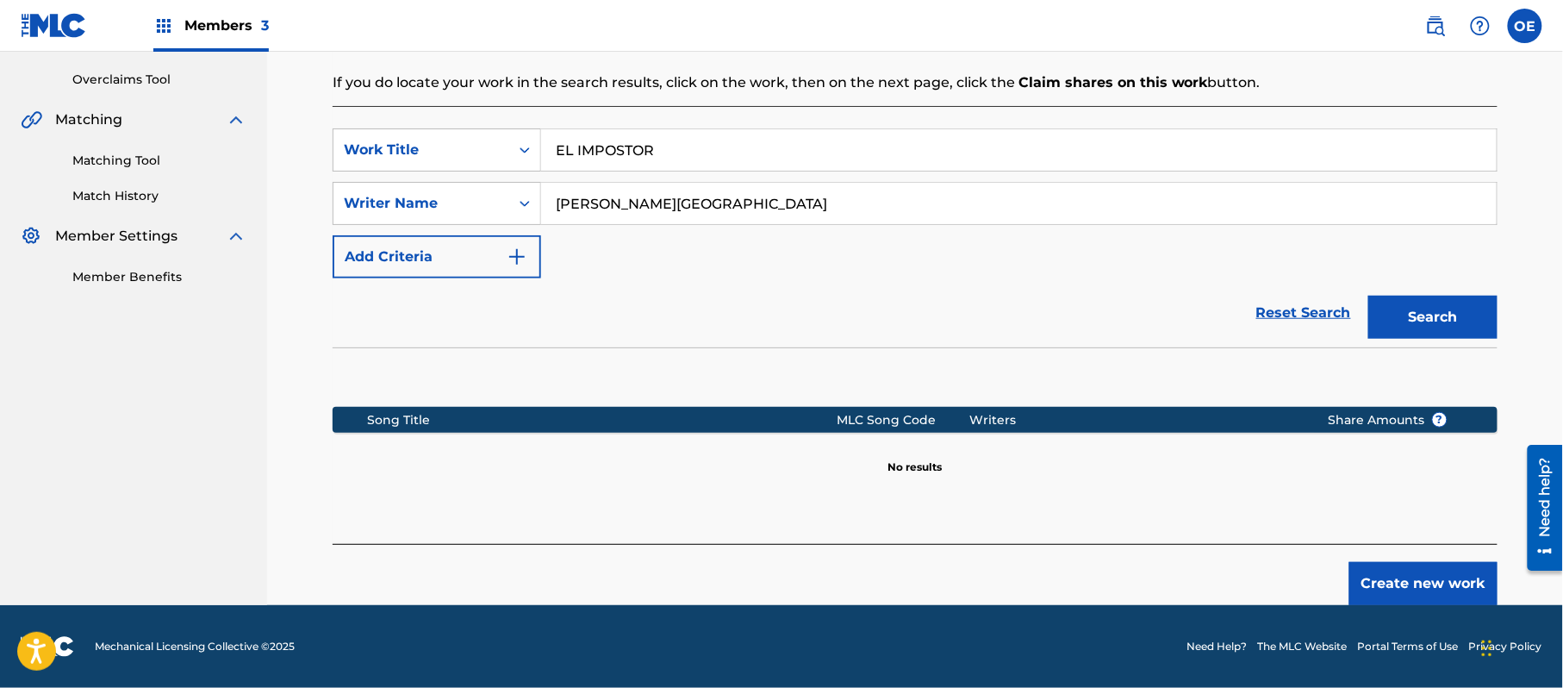
click at [1381, 566] on button "Create new work" at bounding box center [1424, 583] width 148 height 43
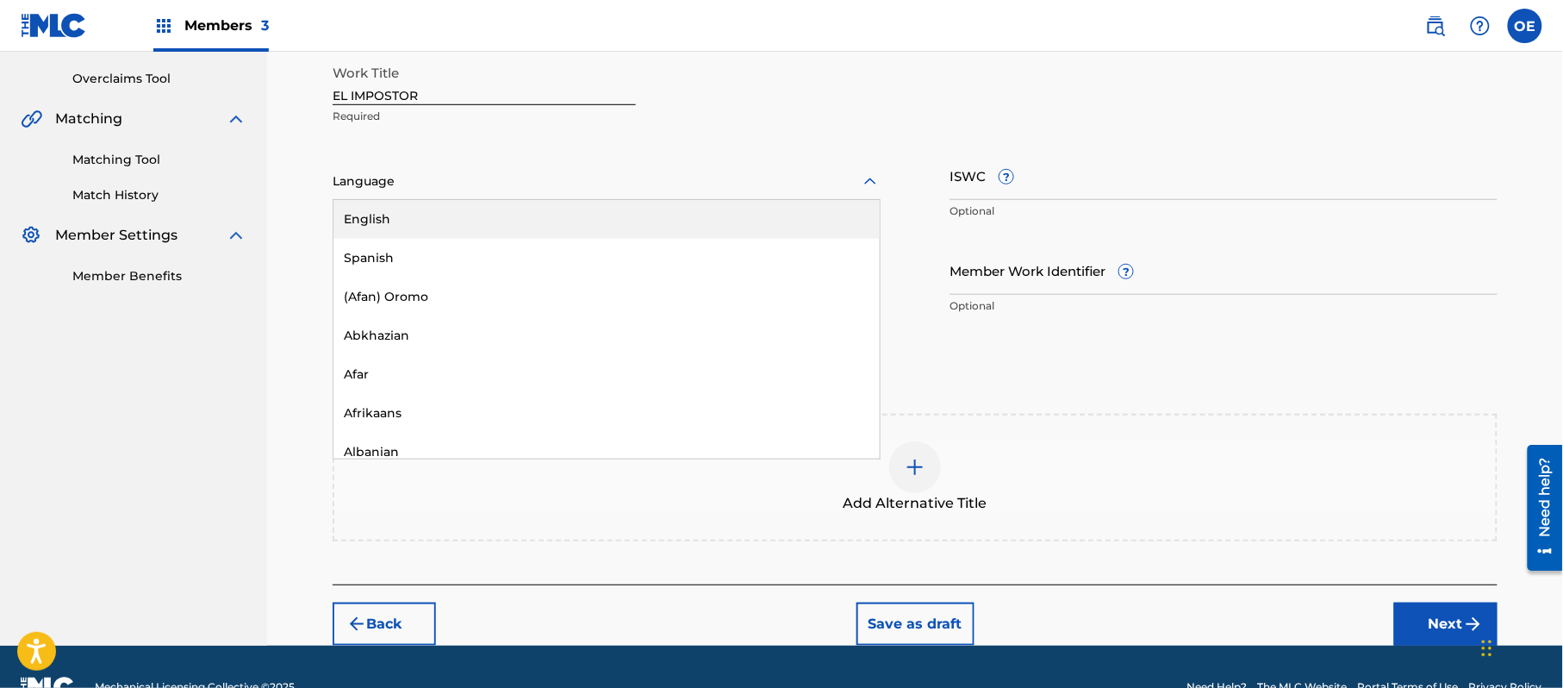
click at [546, 191] on div at bounding box center [607, 182] width 548 height 22
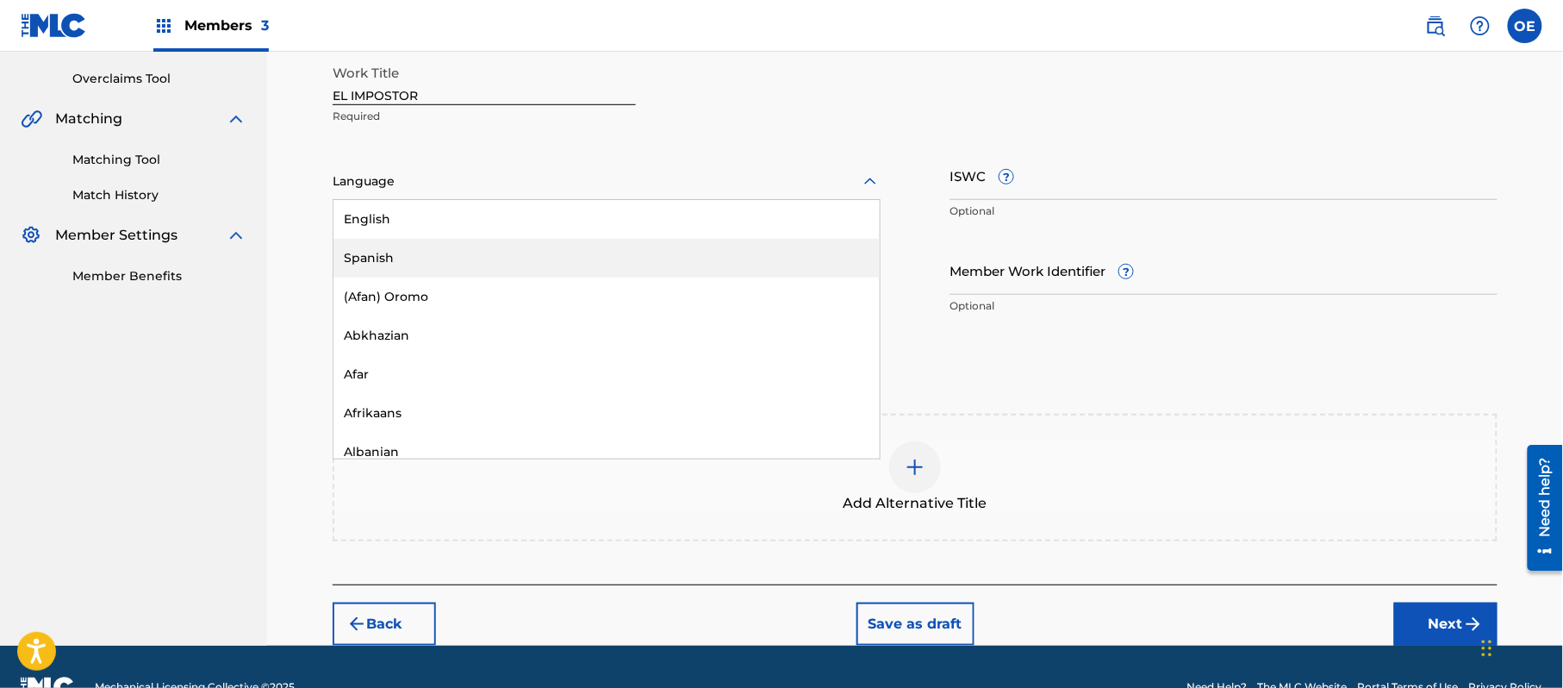
click at [526, 262] on div "Spanish" at bounding box center [607, 258] width 546 height 39
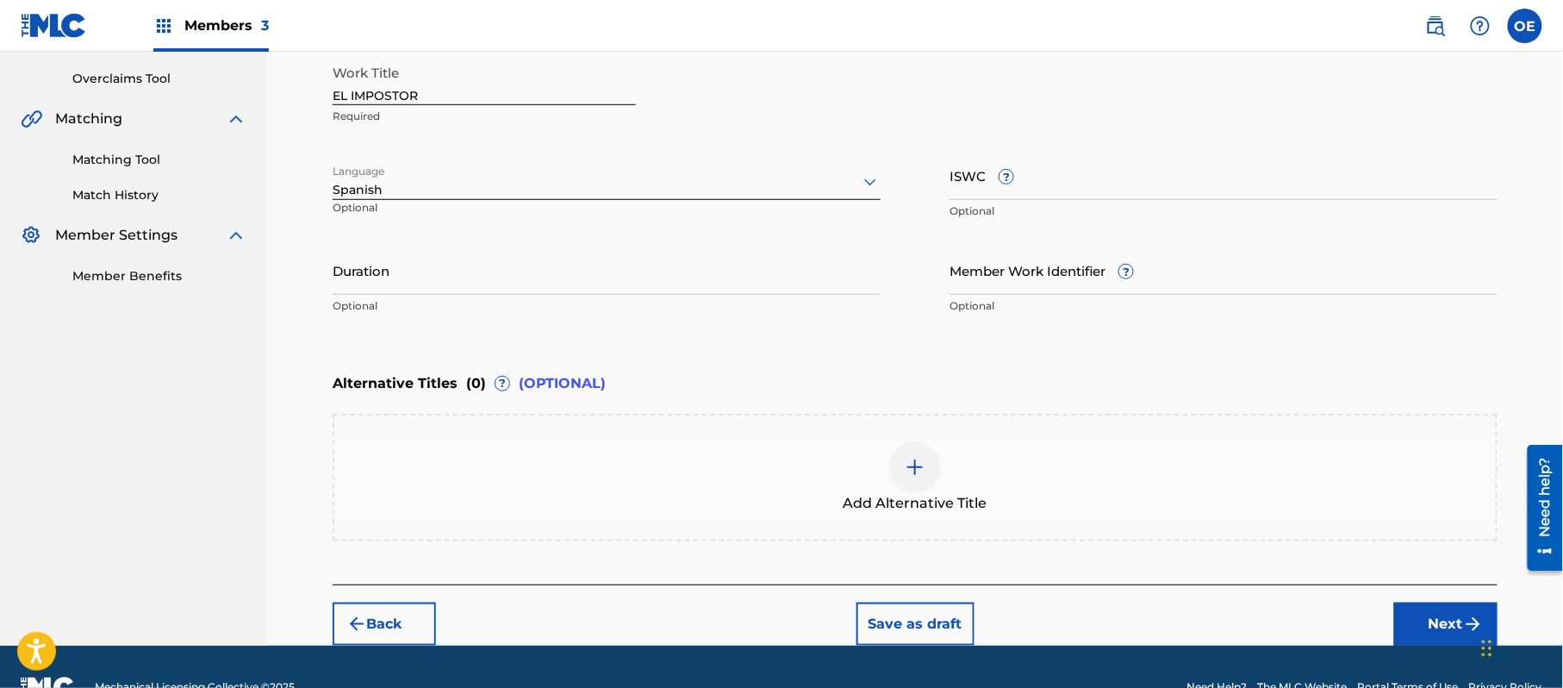
click at [521, 280] on input "Duration" at bounding box center [607, 270] width 548 height 49
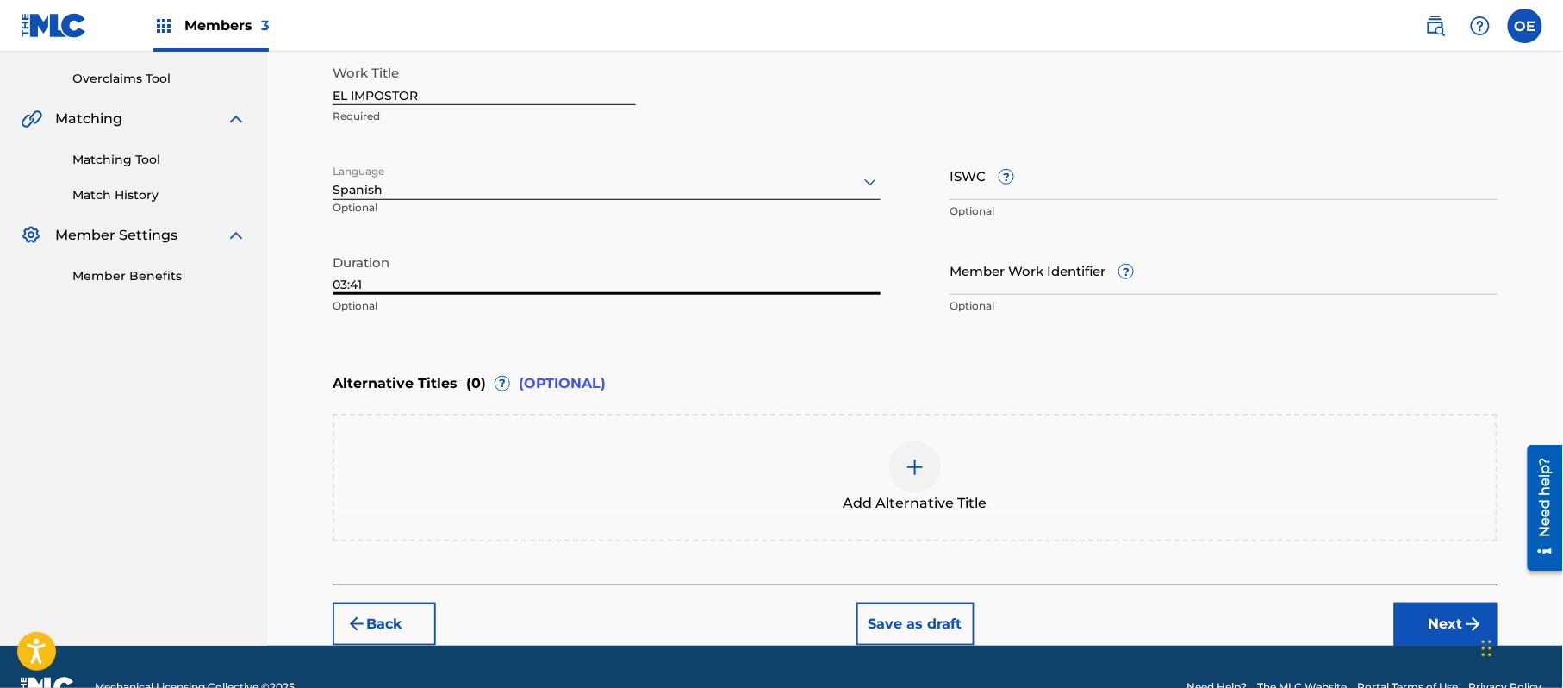
click at [1420, 605] on button "Next" at bounding box center [1446, 623] width 103 height 43
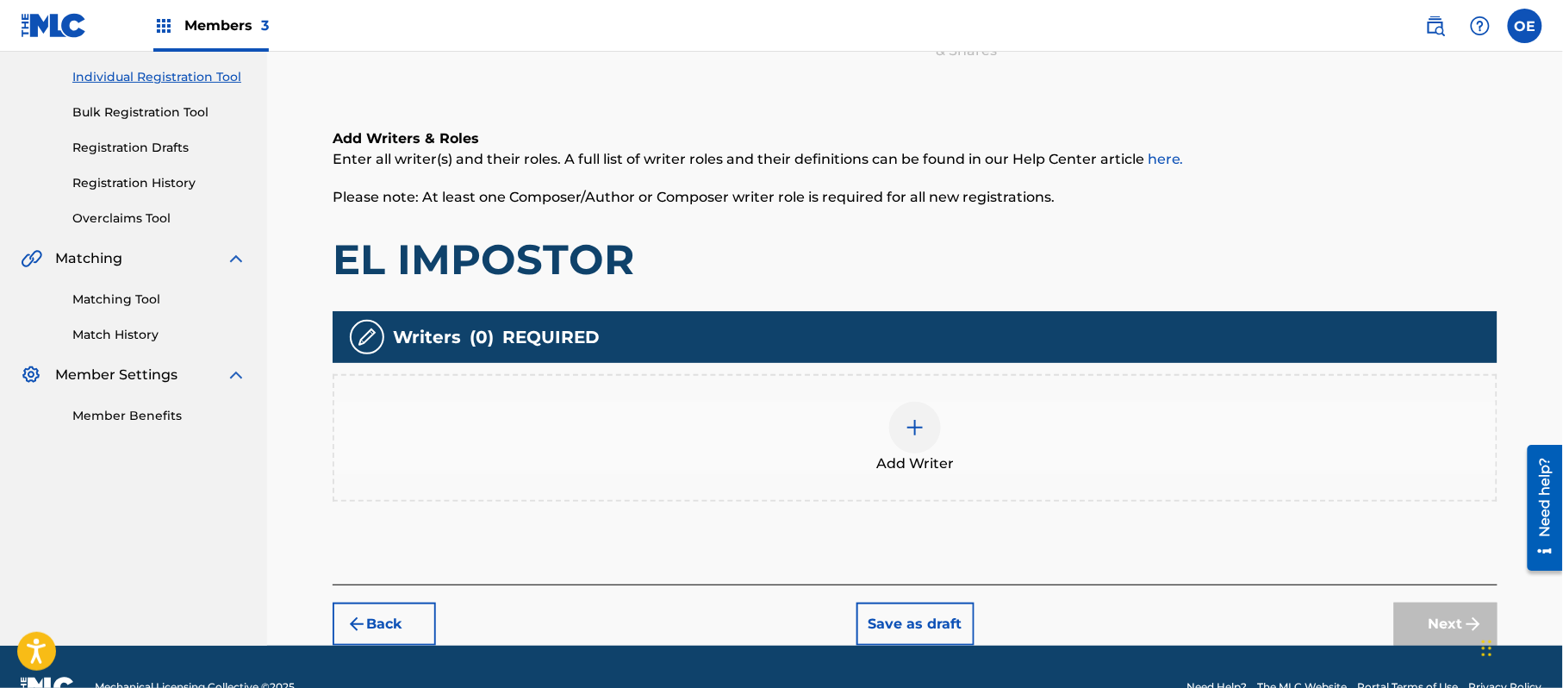
scroll to position [78, 0]
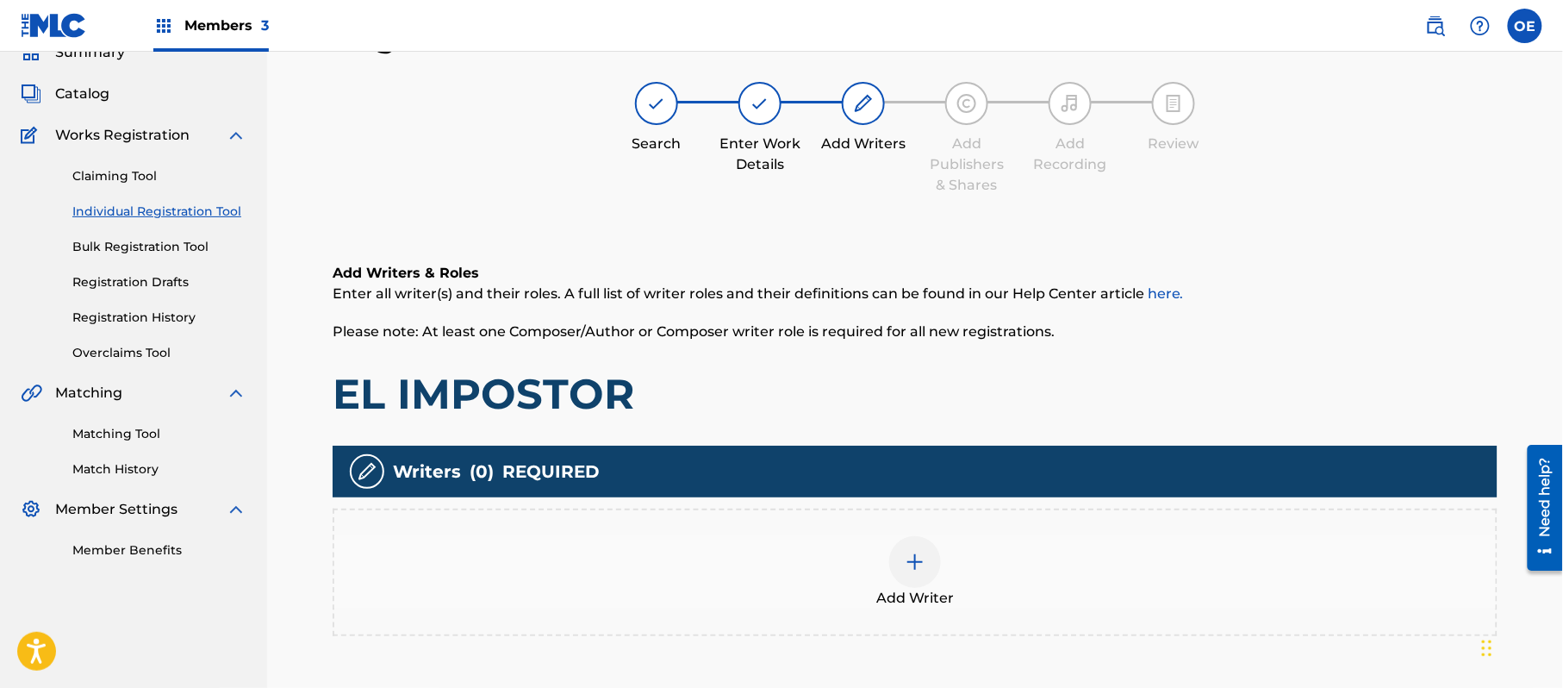
click at [834, 596] on div "Add Writer" at bounding box center [915, 572] width 1162 height 72
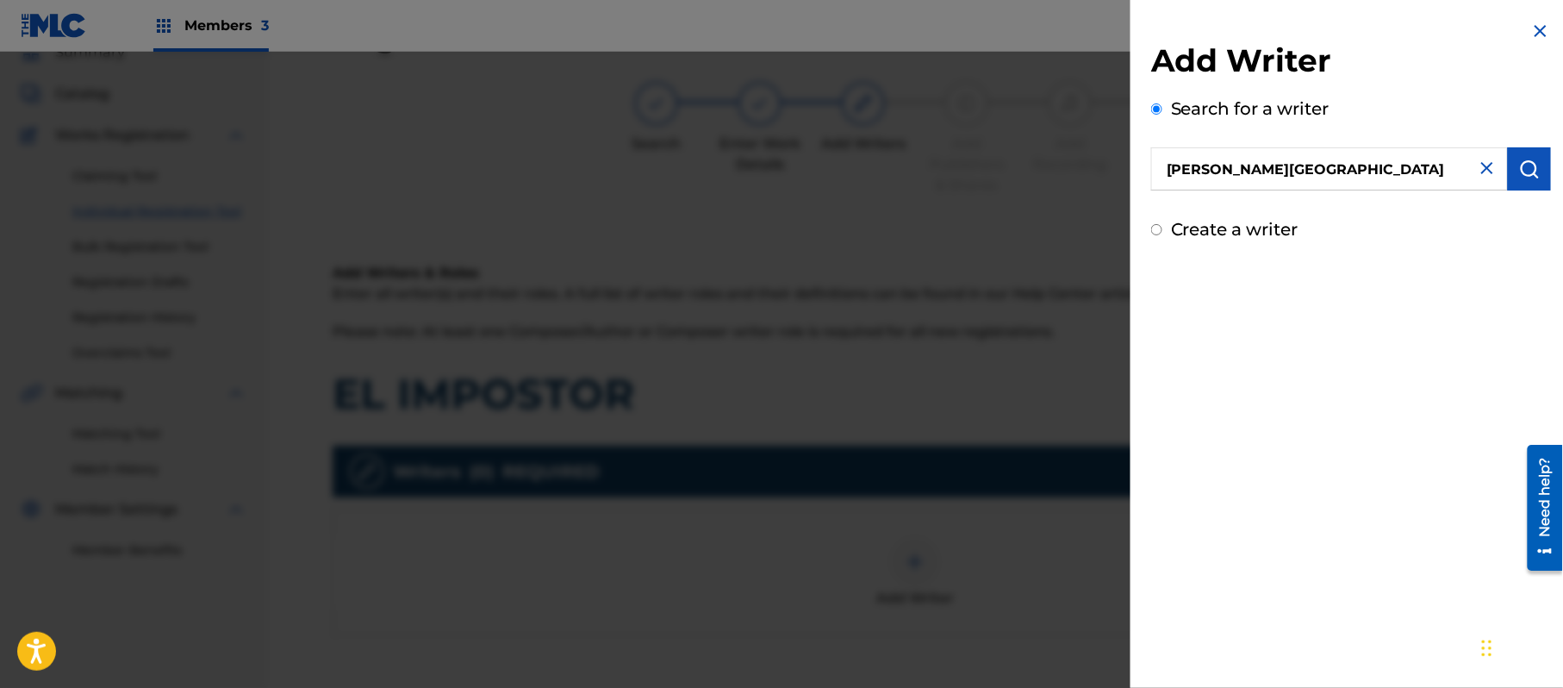
click at [1548, 177] on div "Add Writer Search for a writer [PERSON_NAME] Create a writer" at bounding box center [1351, 131] width 441 height 263
click at [1508, 170] on button "submit" at bounding box center [1529, 168] width 43 height 43
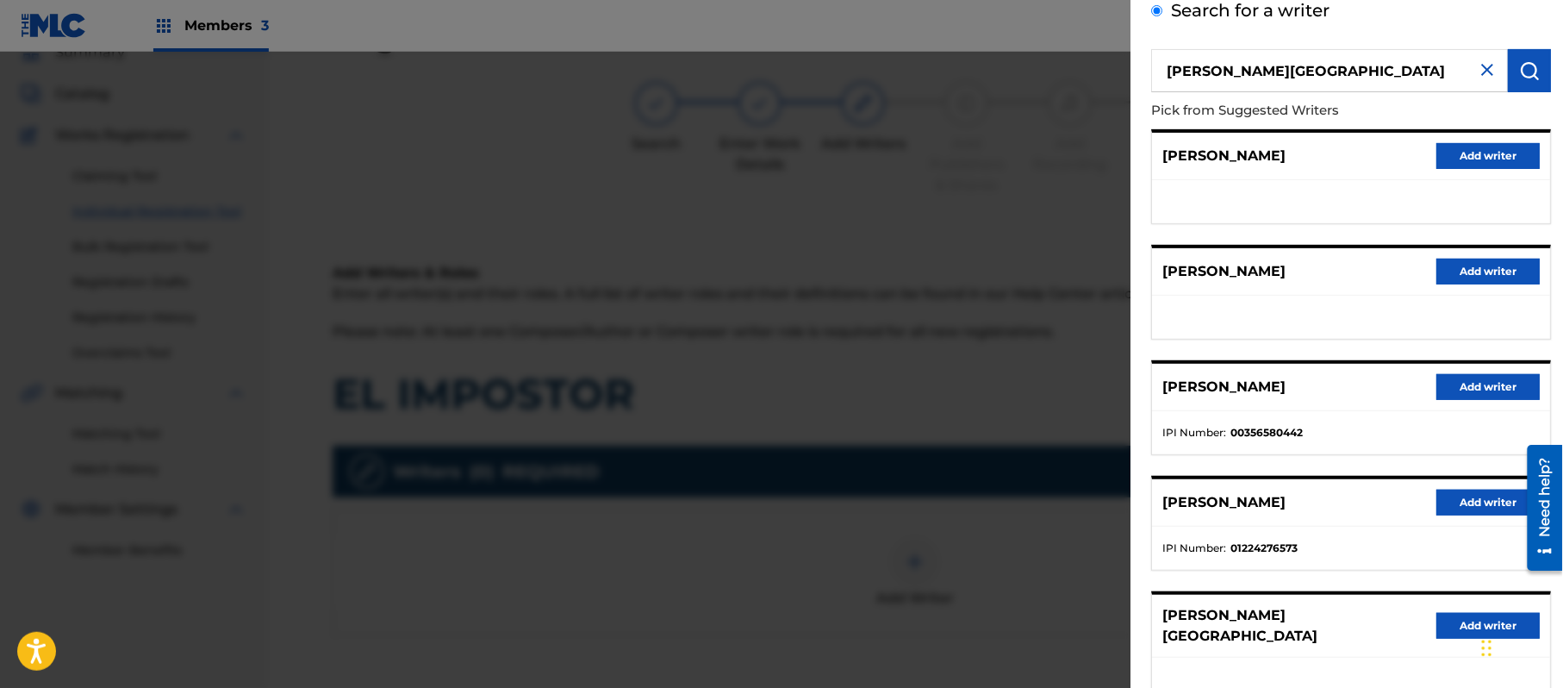
scroll to position [208, 0]
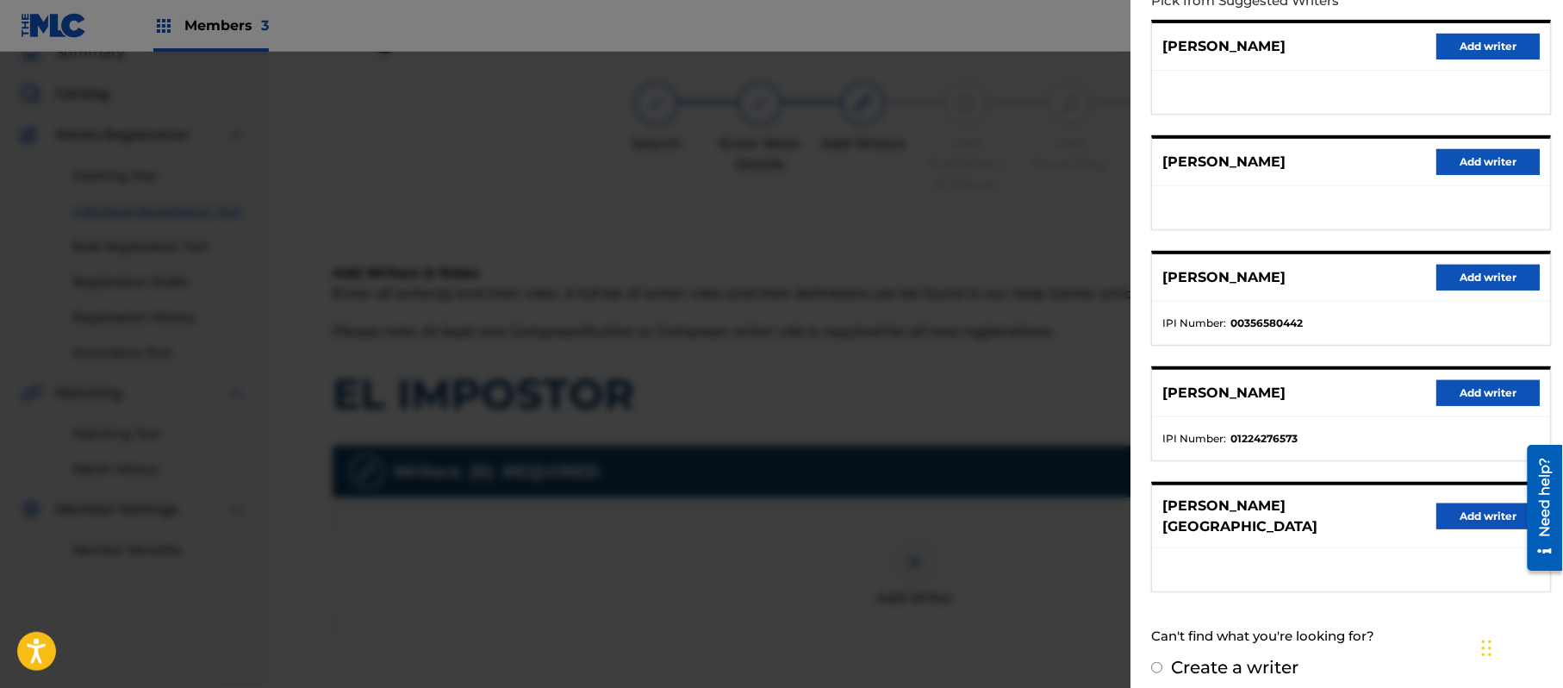
click at [1452, 503] on button "Add writer" at bounding box center [1488, 516] width 103 height 26
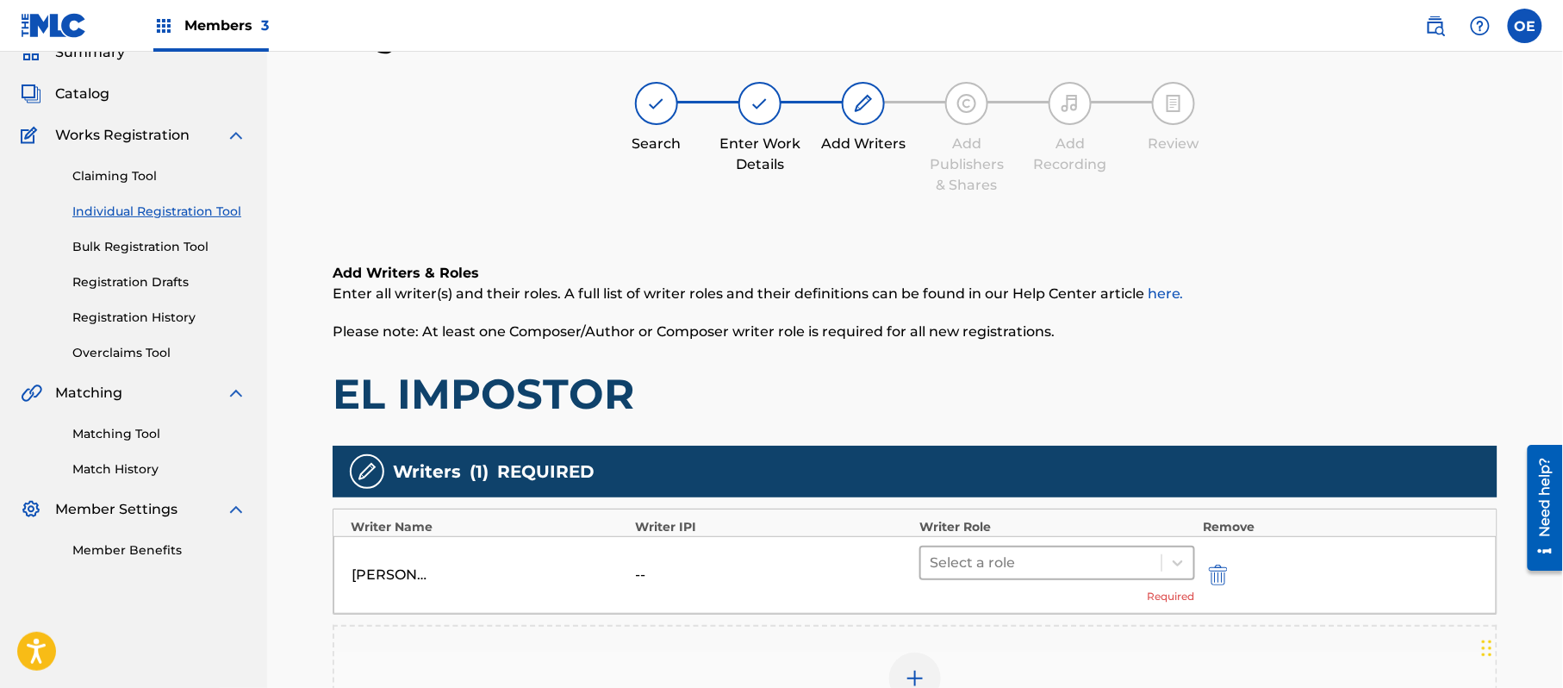
click at [1003, 548] on div "Select a role" at bounding box center [1041, 562] width 240 height 31
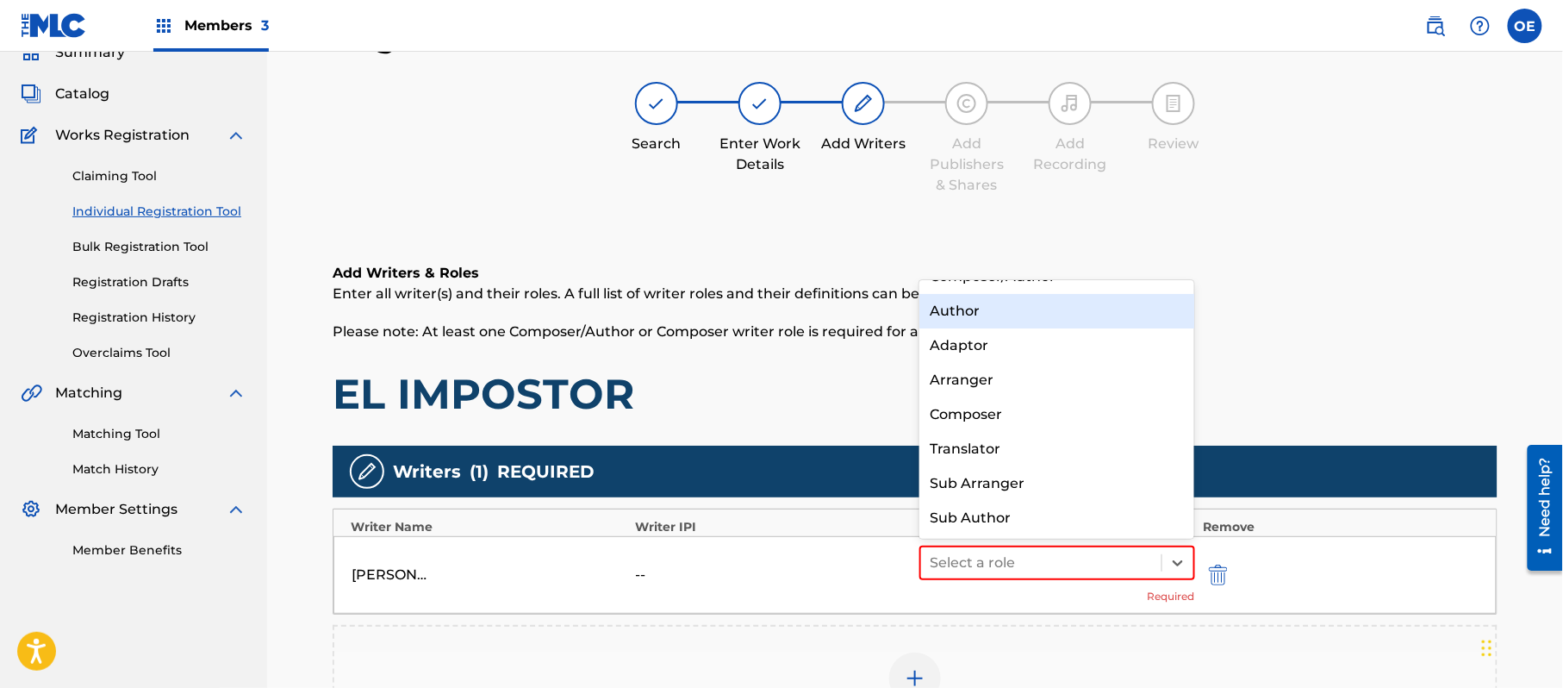
scroll to position [0, 0]
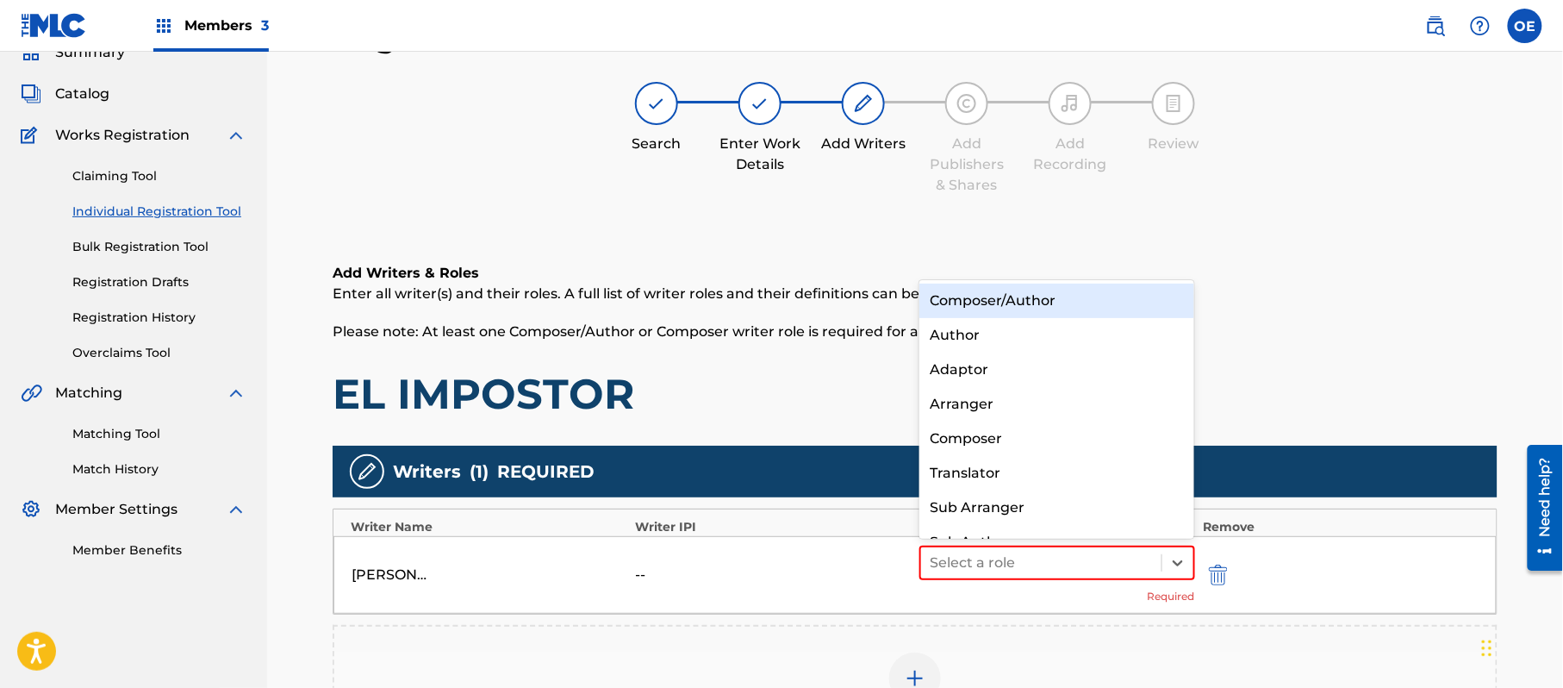
click at [996, 307] on div "Composer/Author" at bounding box center [1057, 301] width 275 height 34
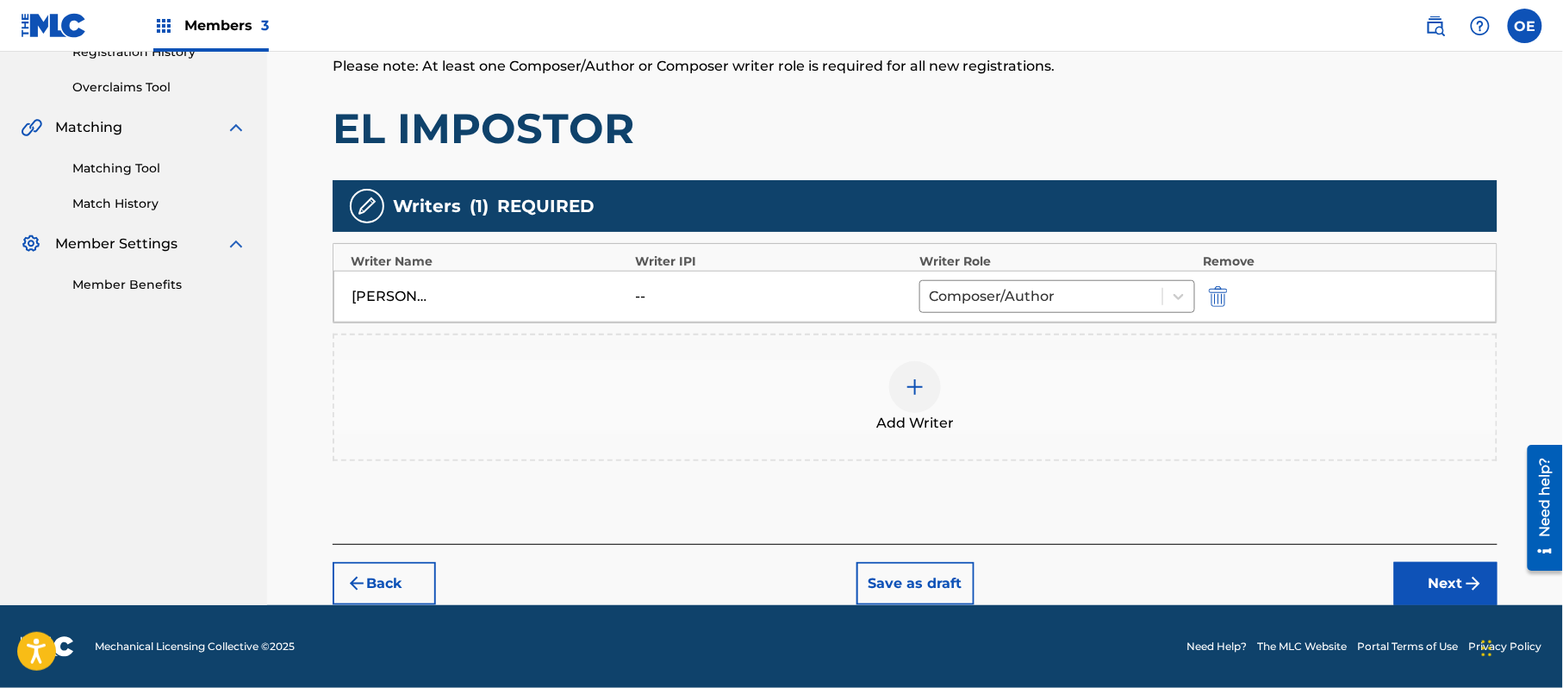
click at [1460, 566] on button "Next" at bounding box center [1446, 583] width 103 height 43
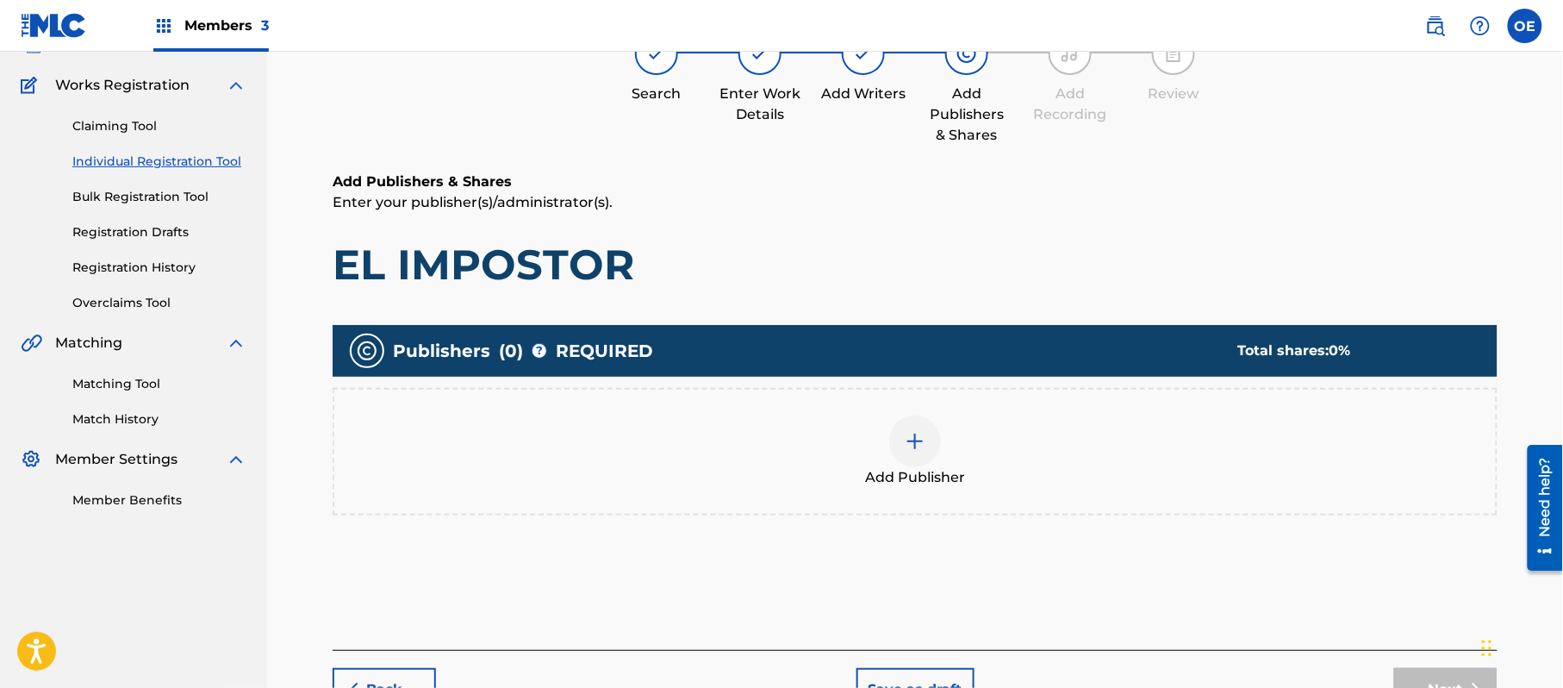
scroll to position [78, 0]
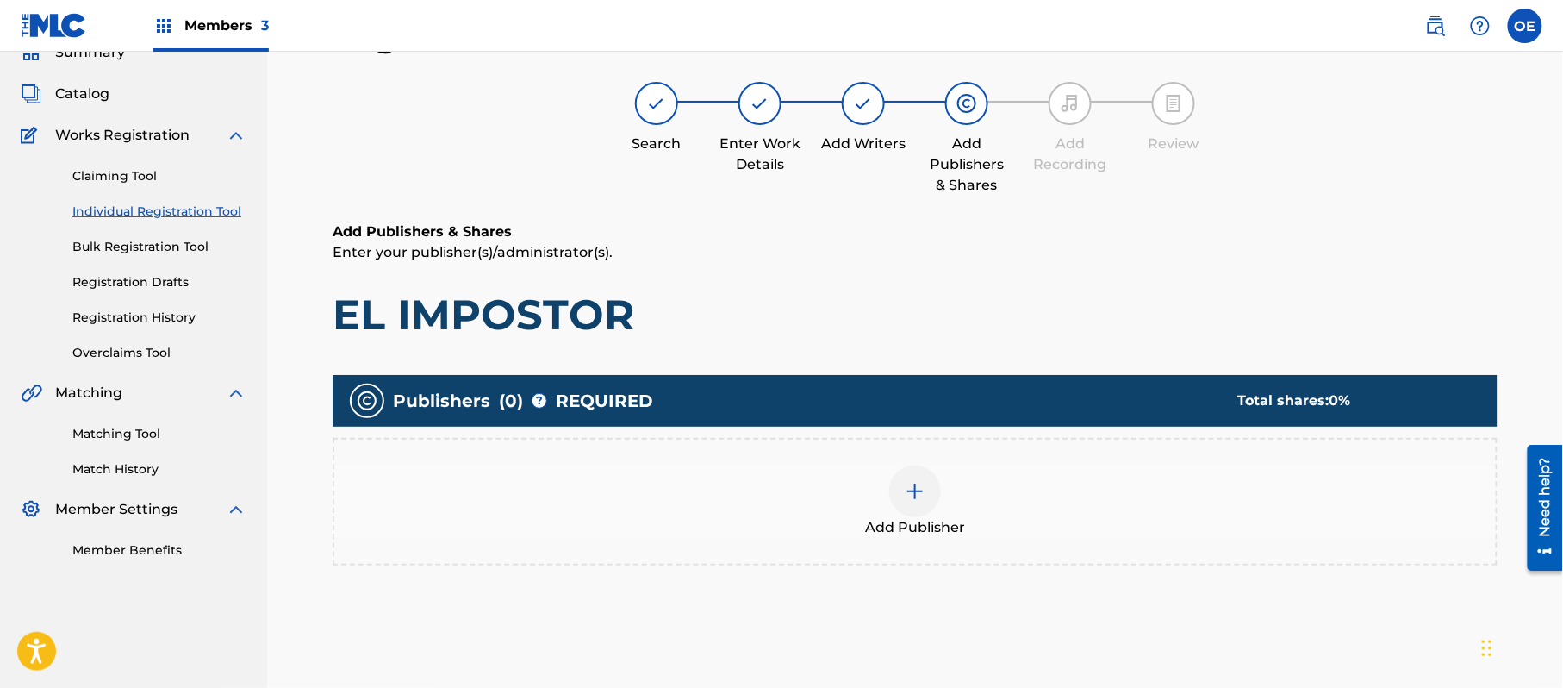
click at [886, 525] on span "Add Publisher" at bounding box center [915, 527] width 100 height 21
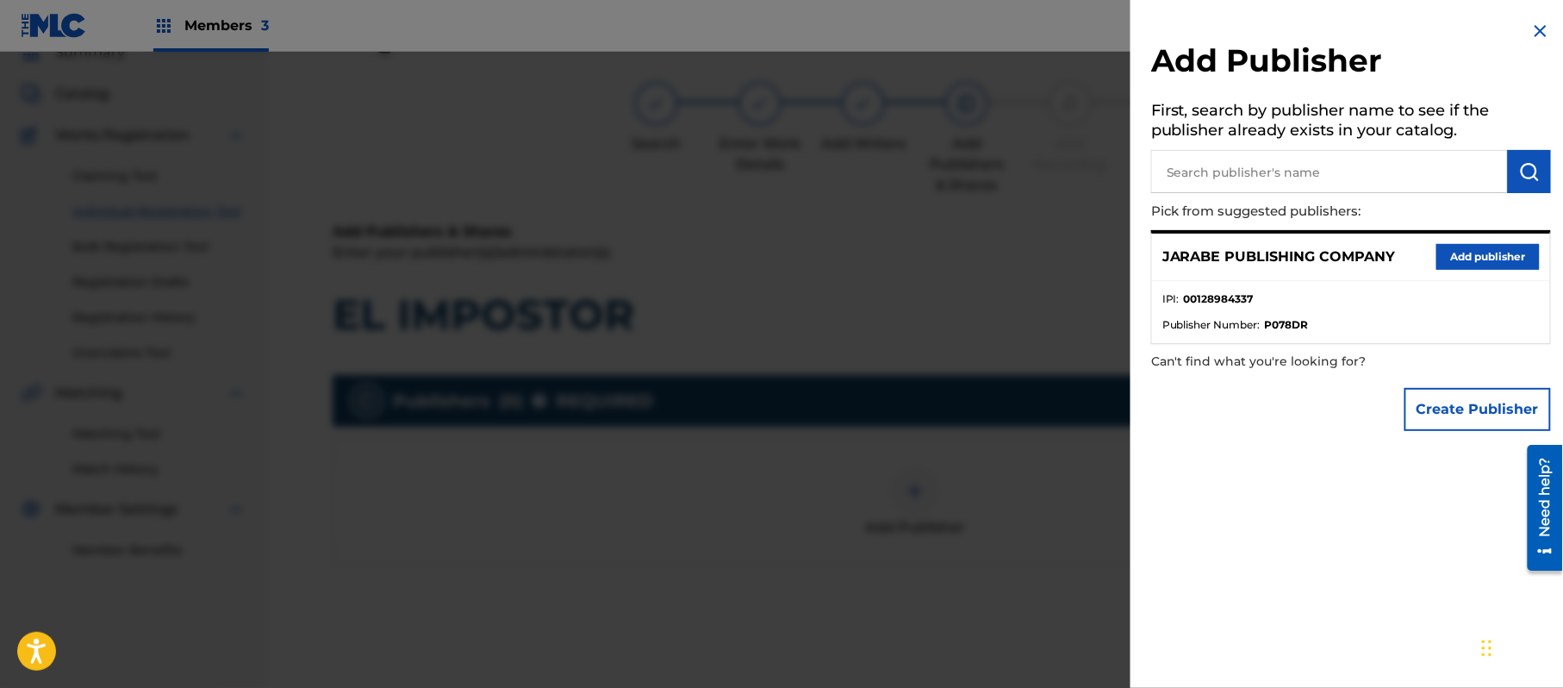
click at [1510, 255] on button "Add publisher" at bounding box center [1488, 257] width 103 height 26
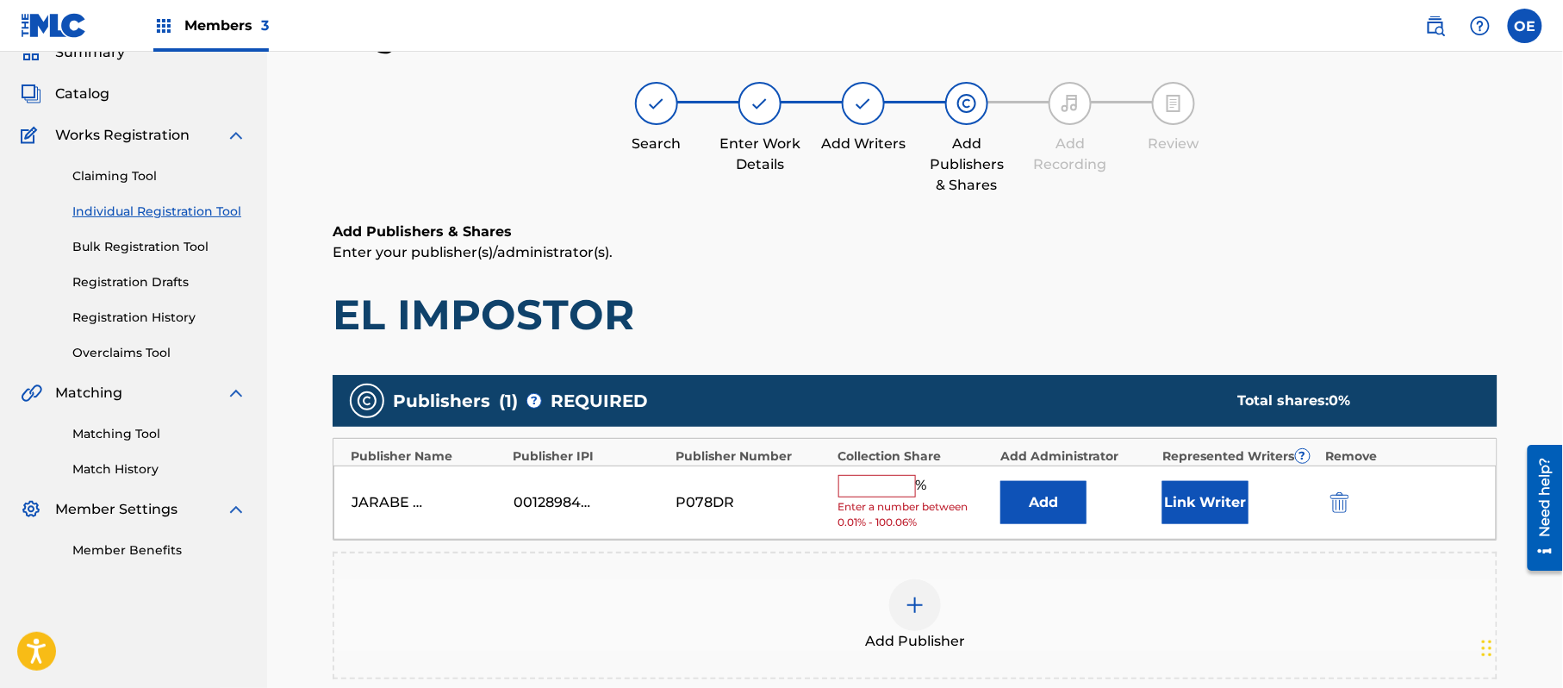
drag, startPoint x: 874, startPoint y: 484, endPoint x: 883, endPoint y: 497, distance: 15.5
click at [874, 484] on input "text" at bounding box center [878, 486] width 78 height 22
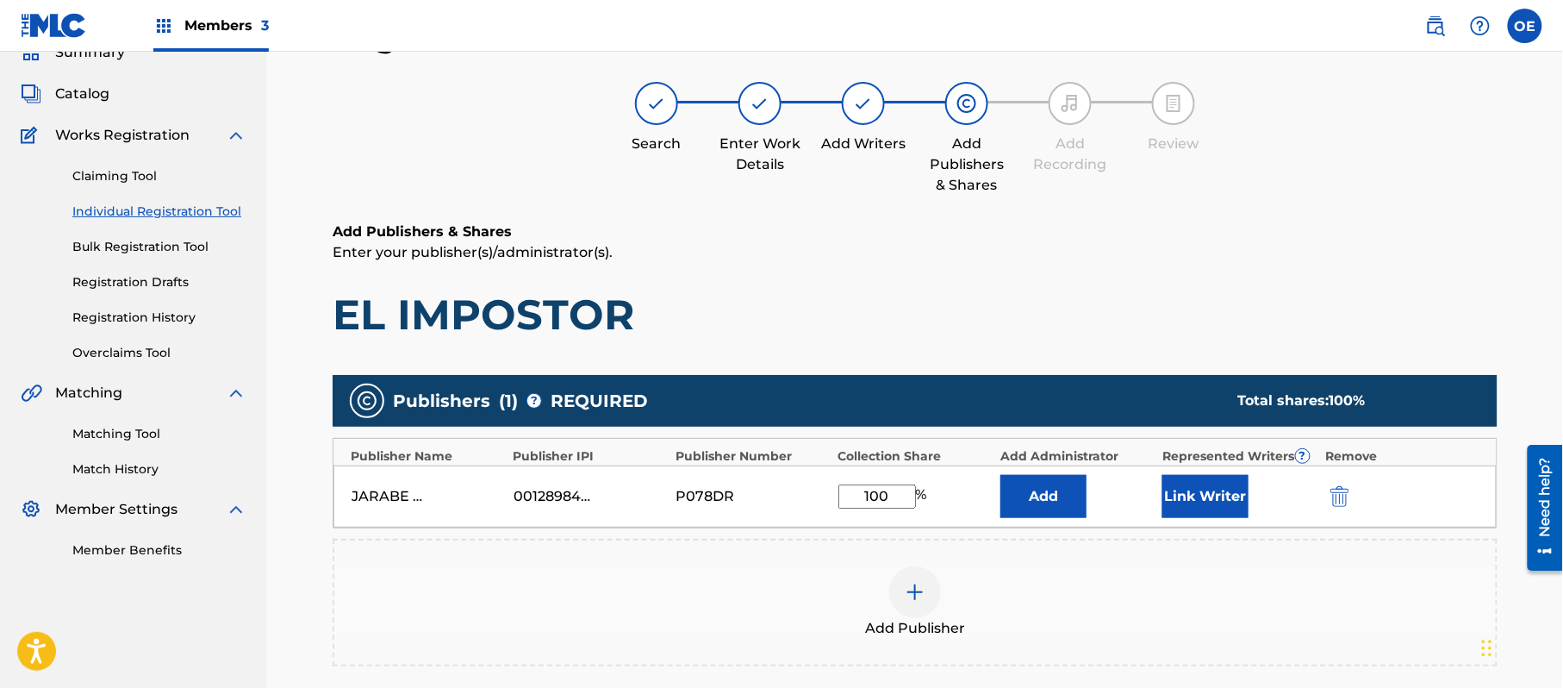
click at [1227, 497] on button "Link Writer" at bounding box center [1206, 496] width 86 height 43
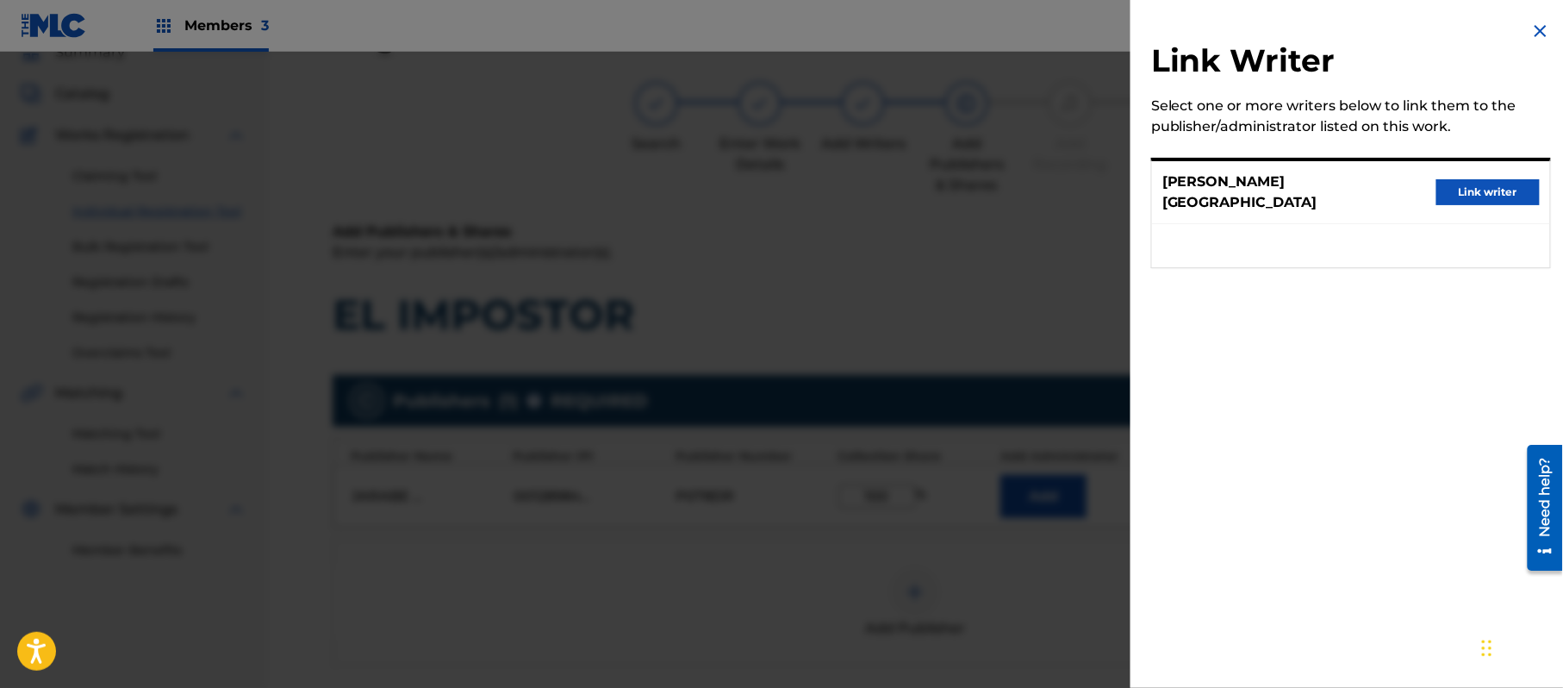
click at [1512, 180] on button "Link writer" at bounding box center [1488, 192] width 103 height 26
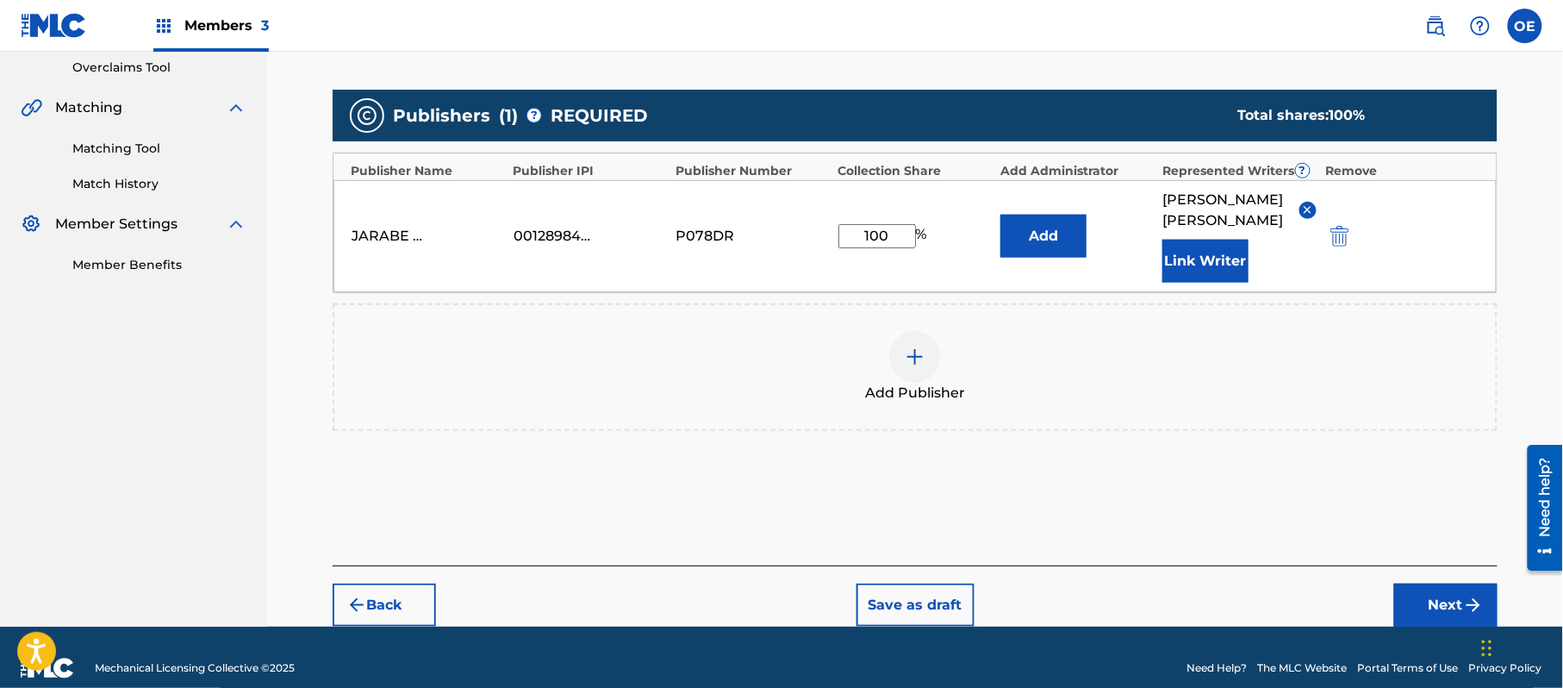
click at [1407, 584] on button "Next" at bounding box center [1446, 605] width 103 height 43
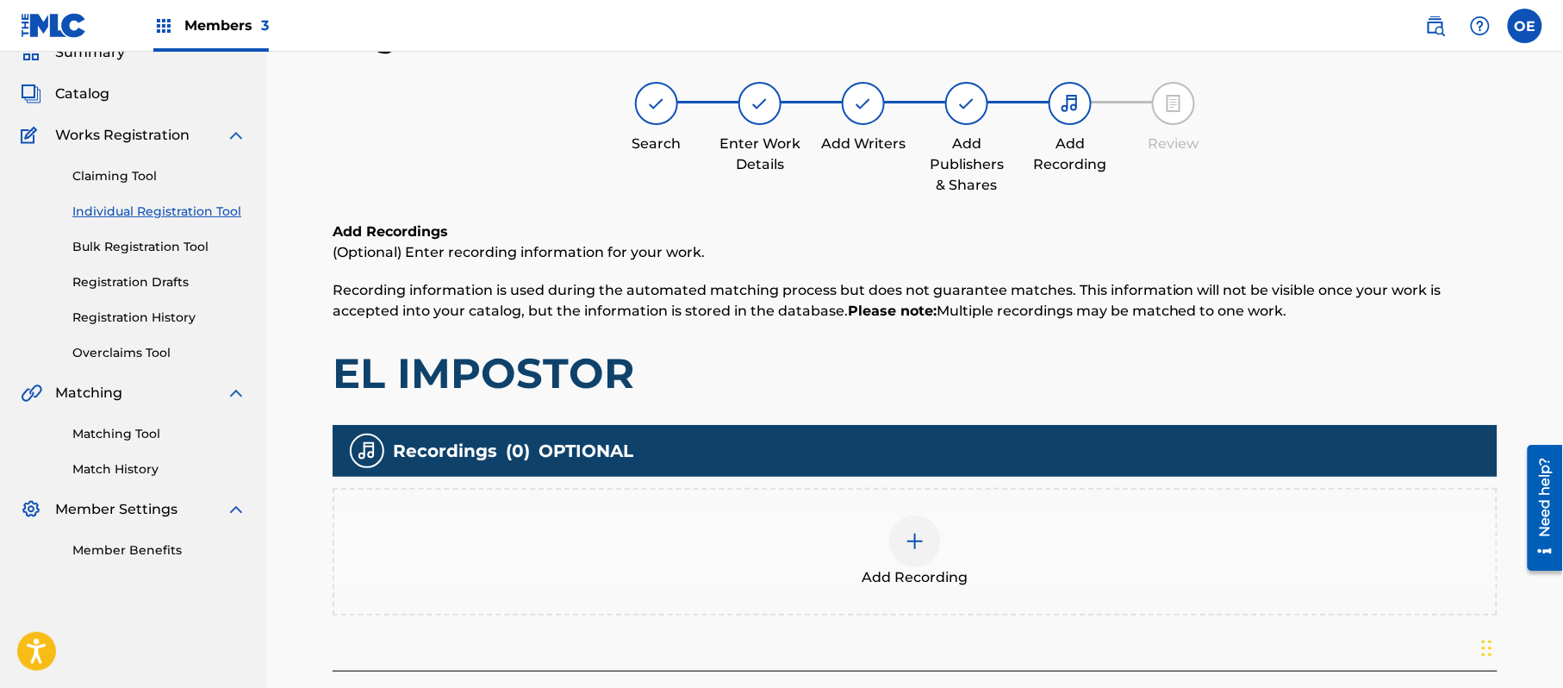
click at [922, 536] on img at bounding box center [915, 541] width 21 height 21
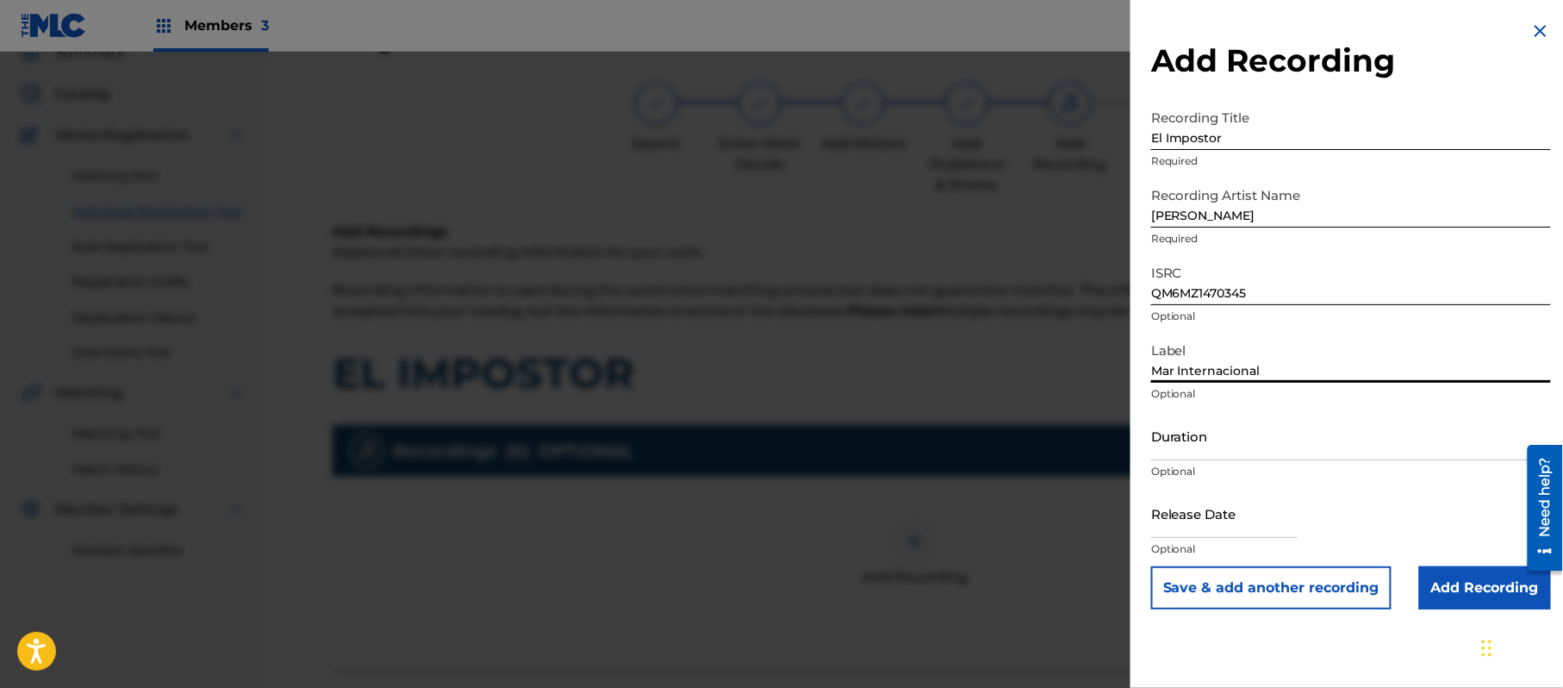
click at [1270, 459] on input "Duration" at bounding box center [1351, 435] width 400 height 49
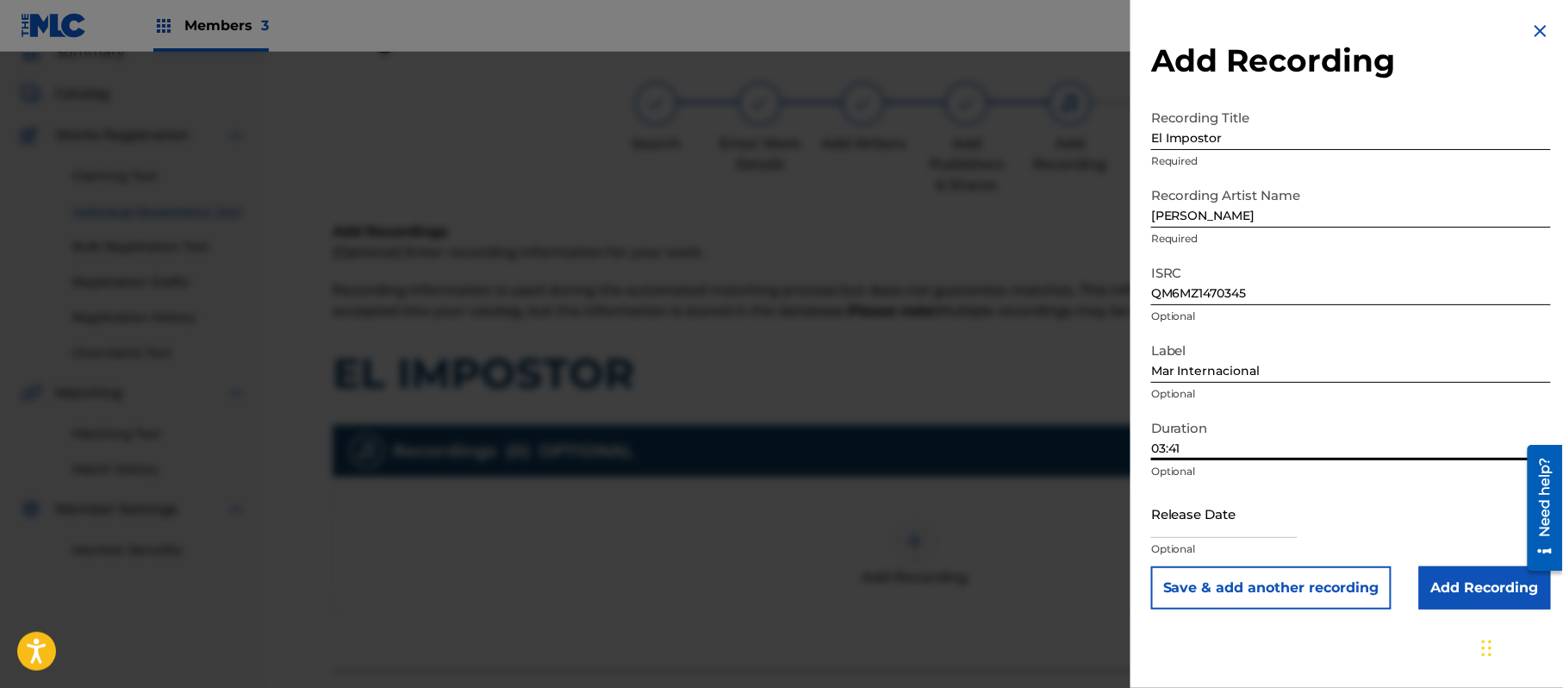
drag, startPoint x: 1155, startPoint y: 508, endPoint x: 1196, endPoint y: 521, distance: 43.6
click at [1155, 508] on input "text" at bounding box center [1224, 513] width 147 height 49
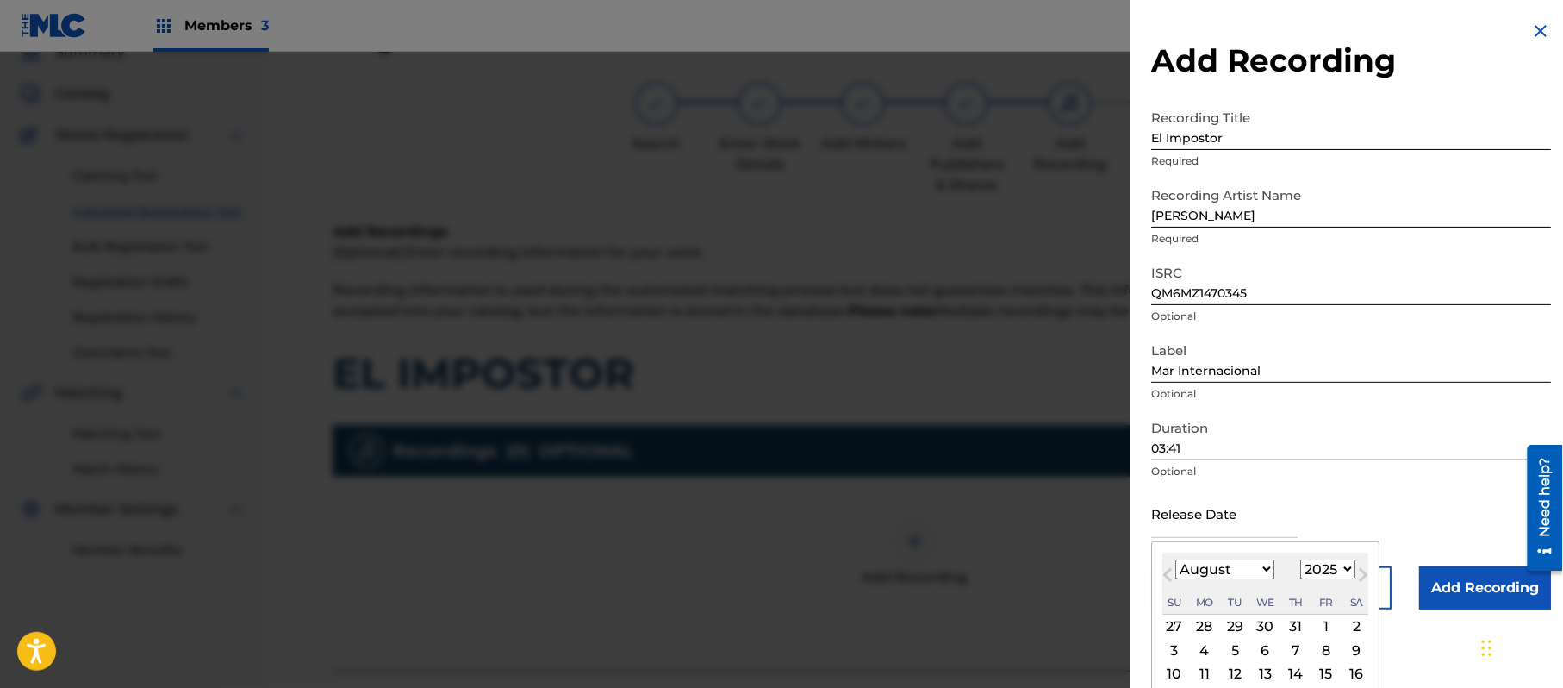
click at [1327, 564] on select "1899 1900 1901 1902 1903 1904 1905 1906 1907 1908 1909 1910 1911 1912 1913 1914…" at bounding box center [1328, 569] width 55 height 20
click at [1304, 559] on select "1899 1900 1901 1902 1903 1904 1905 1906 1907 1908 1909 1910 1911 1912 1913 1914…" at bounding box center [1328, 569] width 55 height 20
click at [1187, 559] on select "January February March April May June July August September October November De…" at bounding box center [1225, 569] width 99 height 20
click at [1176, 559] on select "January February March April May June July August September October November De…" at bounding box center [1225, 569] width 99 height 20
click at [1208, 649] on div "8" at bounding box center [1205, 650] width 21 height 21
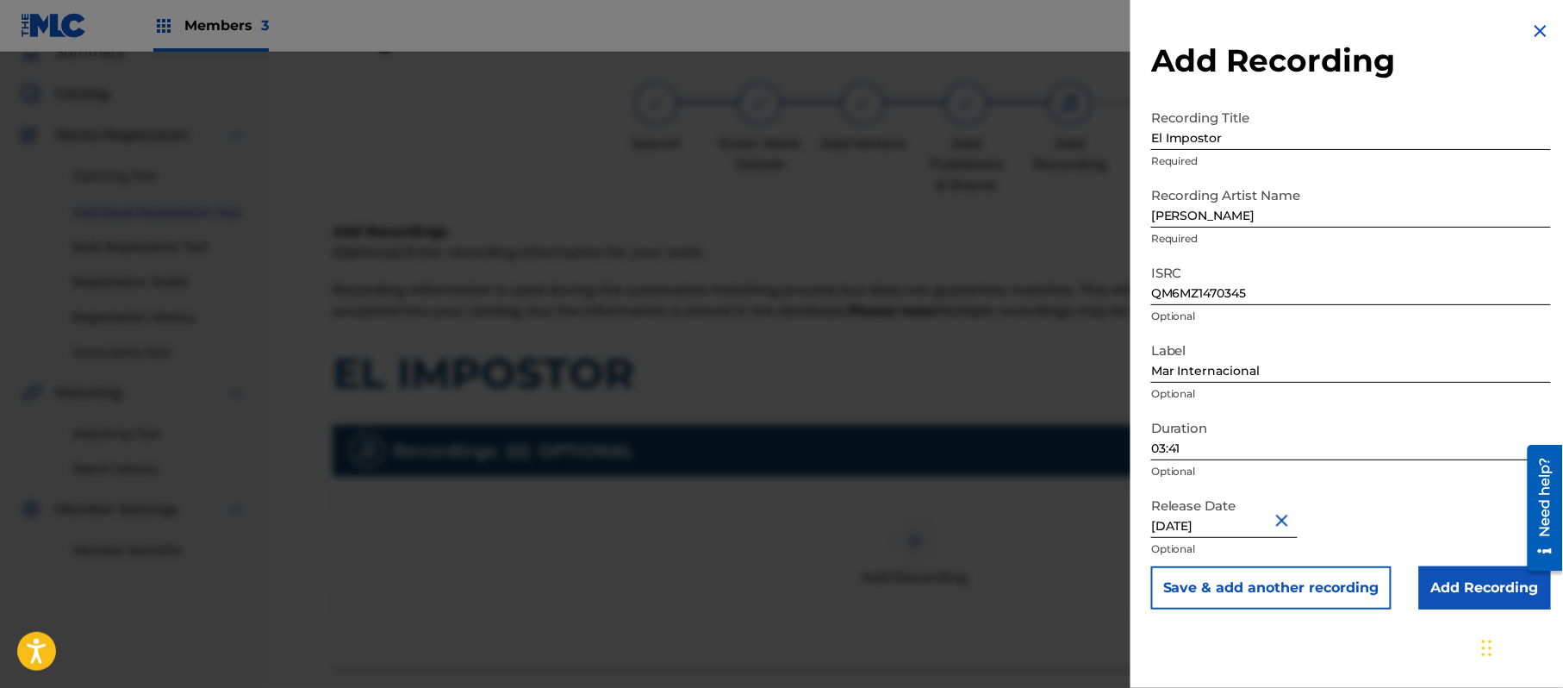
click at [1253, 600] on button "Save & add another recording" at bounding box center [1271, 587] width 240 height 43
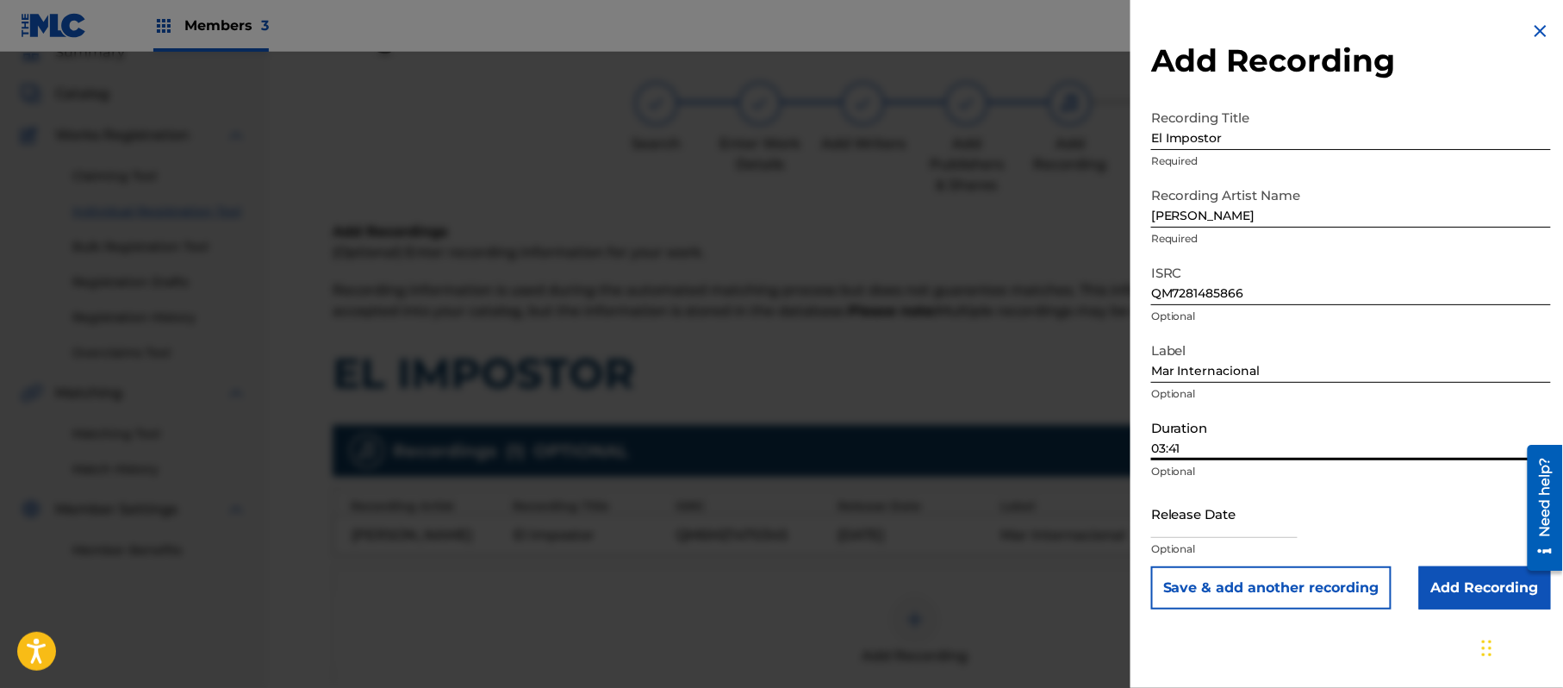
click at [1204, 438] on input "03:41" at bounding box center [1351, 435] width 400 height 49
click at [1214, 527] on input "text" at bounding box center [1224, 513] width 147 height 49
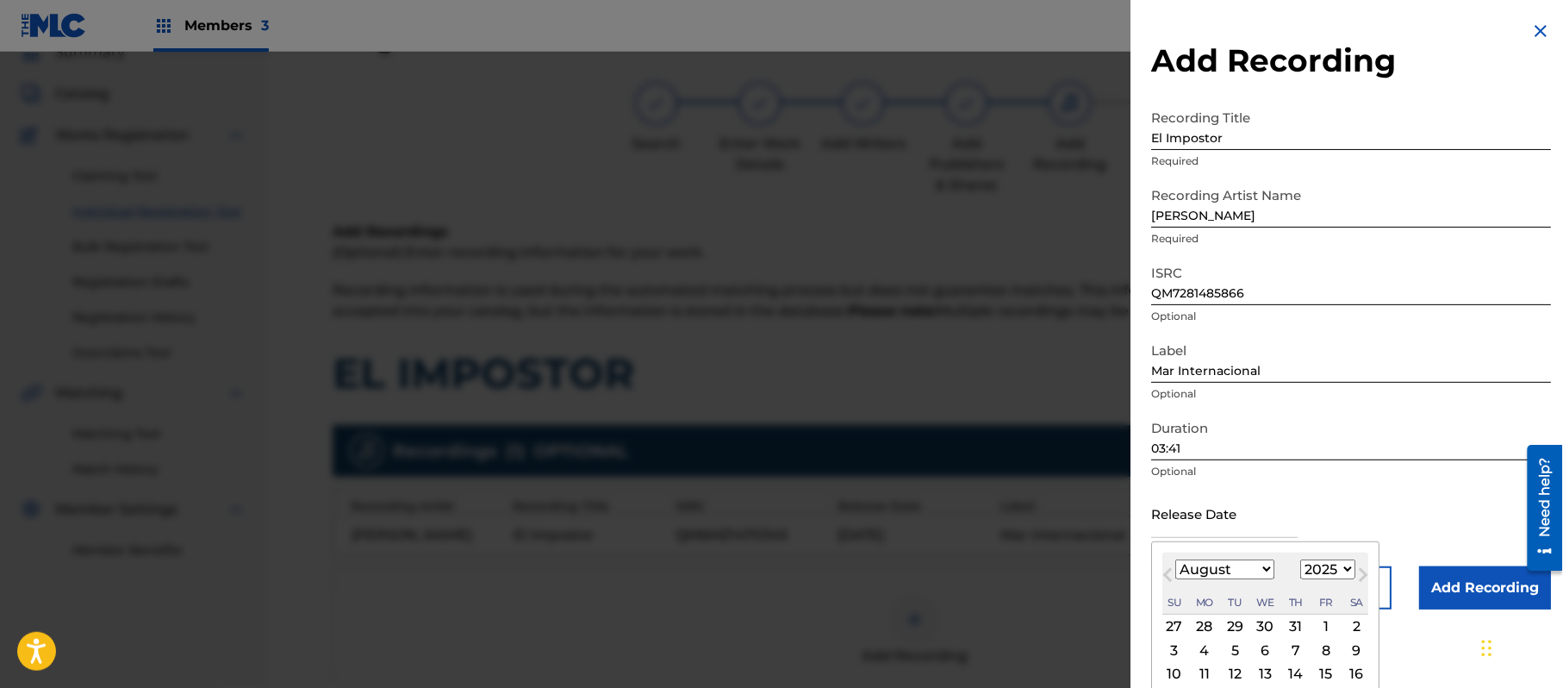
click at [1322, 580] on div "August [DATE] February March April May June July August September October Novem…" at bounding box center [1266, 583] width 206 height 62
click at [1332, 569] on select "1899 1900 1901 1902 1903 1904 1905 1906 1907 1908 1909 1910 1911 1912 1913 1914…" at bounding box center [1328, 569] width 55 height 20
click at [1304, 559] on select "1899 1900 1901 1902 1903 1904 1905 1906 1907 1908 1909 1910 1911 1912 1913 1914…" at bounding box center [1328, 569] width 55 height 20
click at [1203, 574] on select "January February March April May June July August September October November De…" at bounding box center [1225, 569] width 99 height 20
click at [1176, 559] on select "January February March April May June July August September October November De…" at bounding box center [1225, 569] width 99 height 20
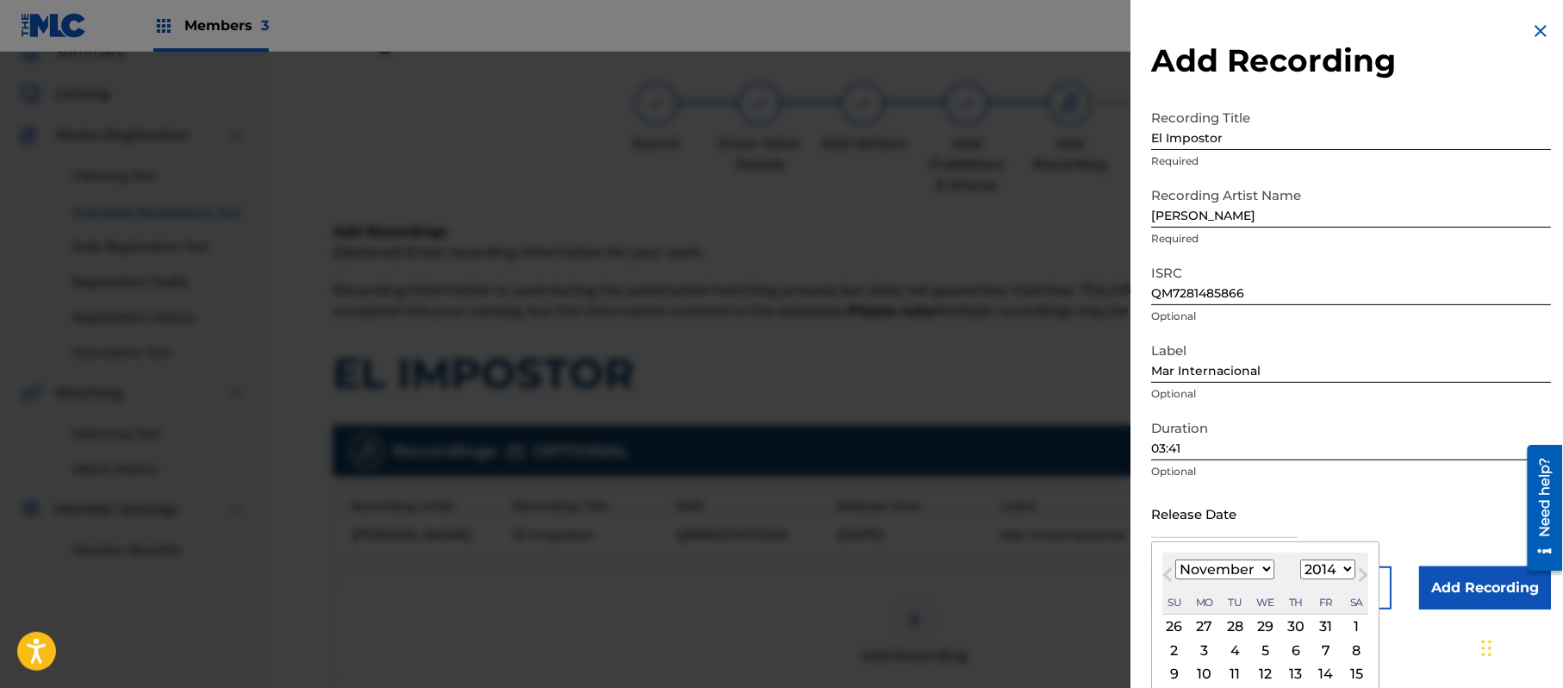
scroll to position [103, 0]
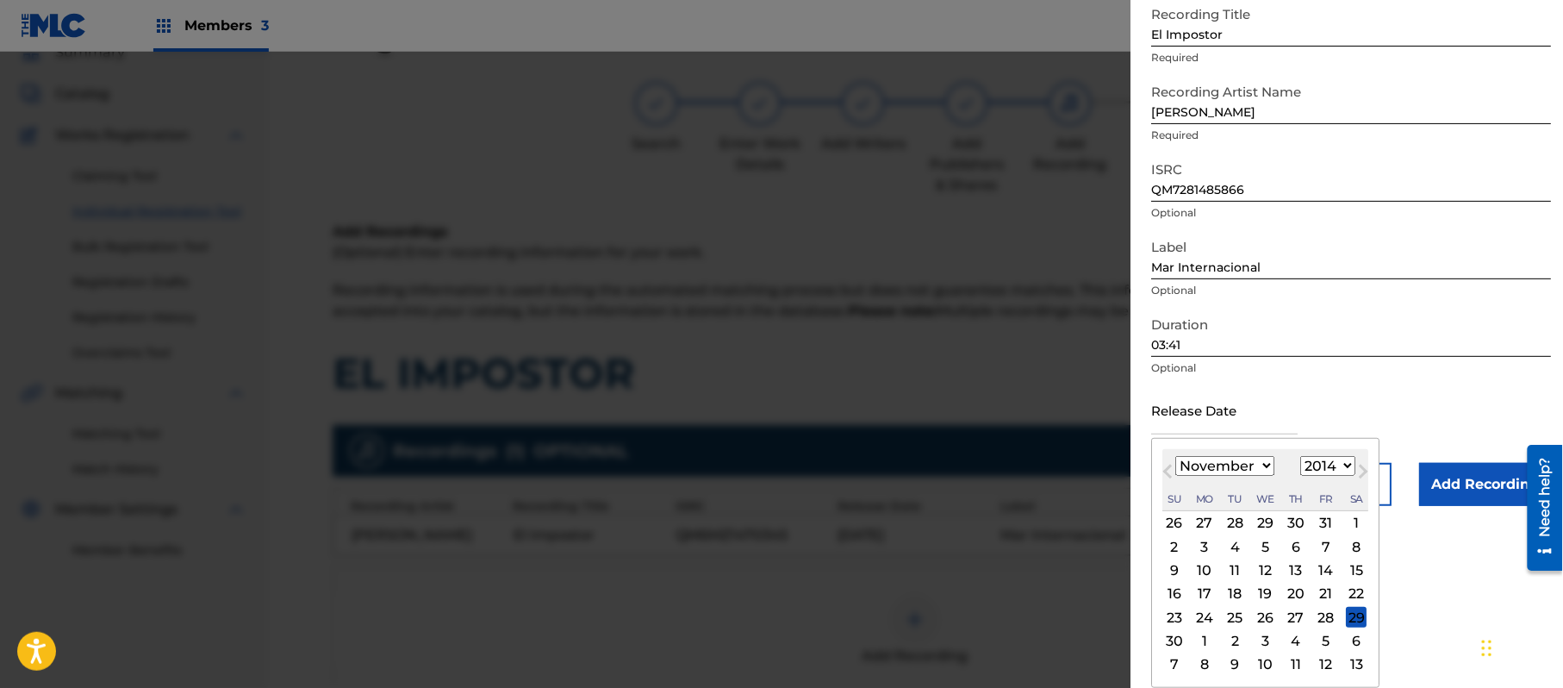
click at [1177, 594] on div "16" at bounding box center [1174, 594] width 21 height 21
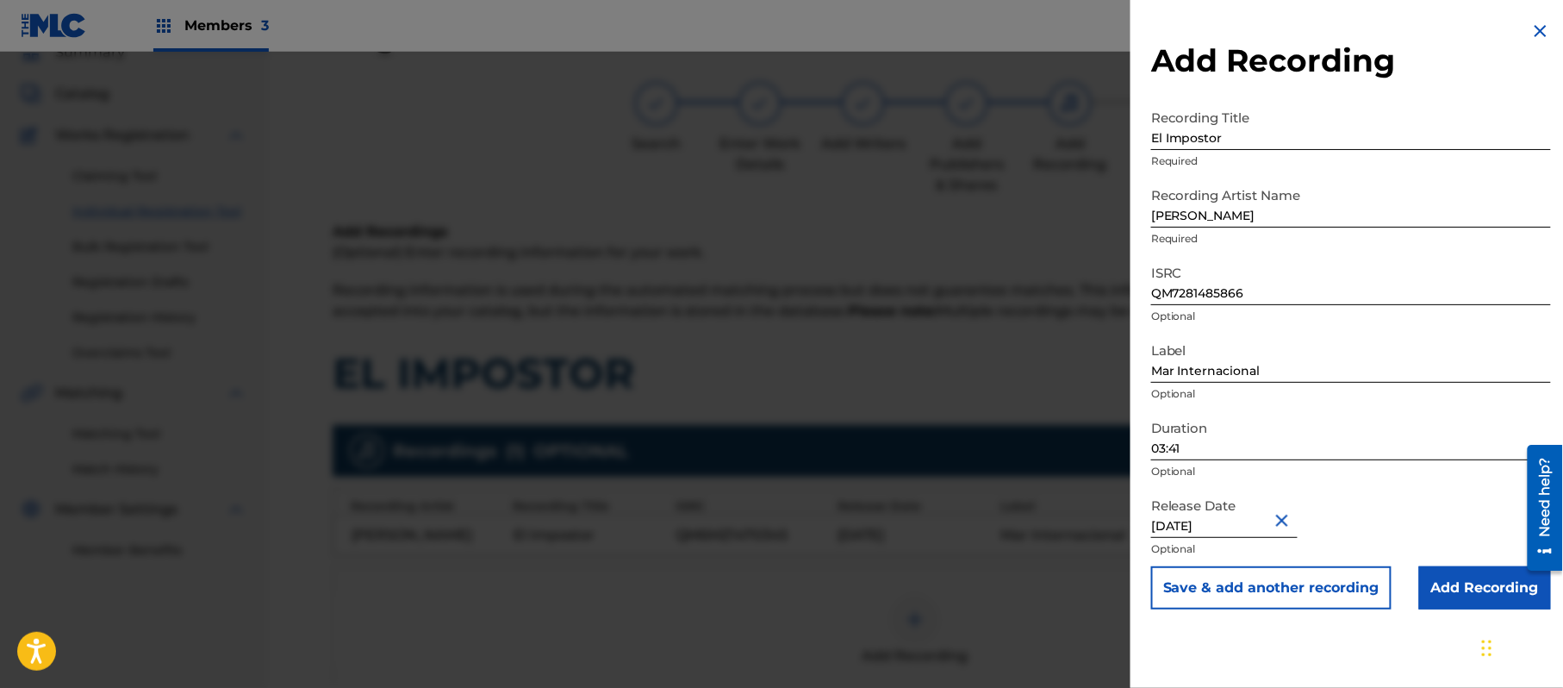
click at [1231, 587] on button "Save & add another recording" at bounding box center [1271, 587] width 240 height 43
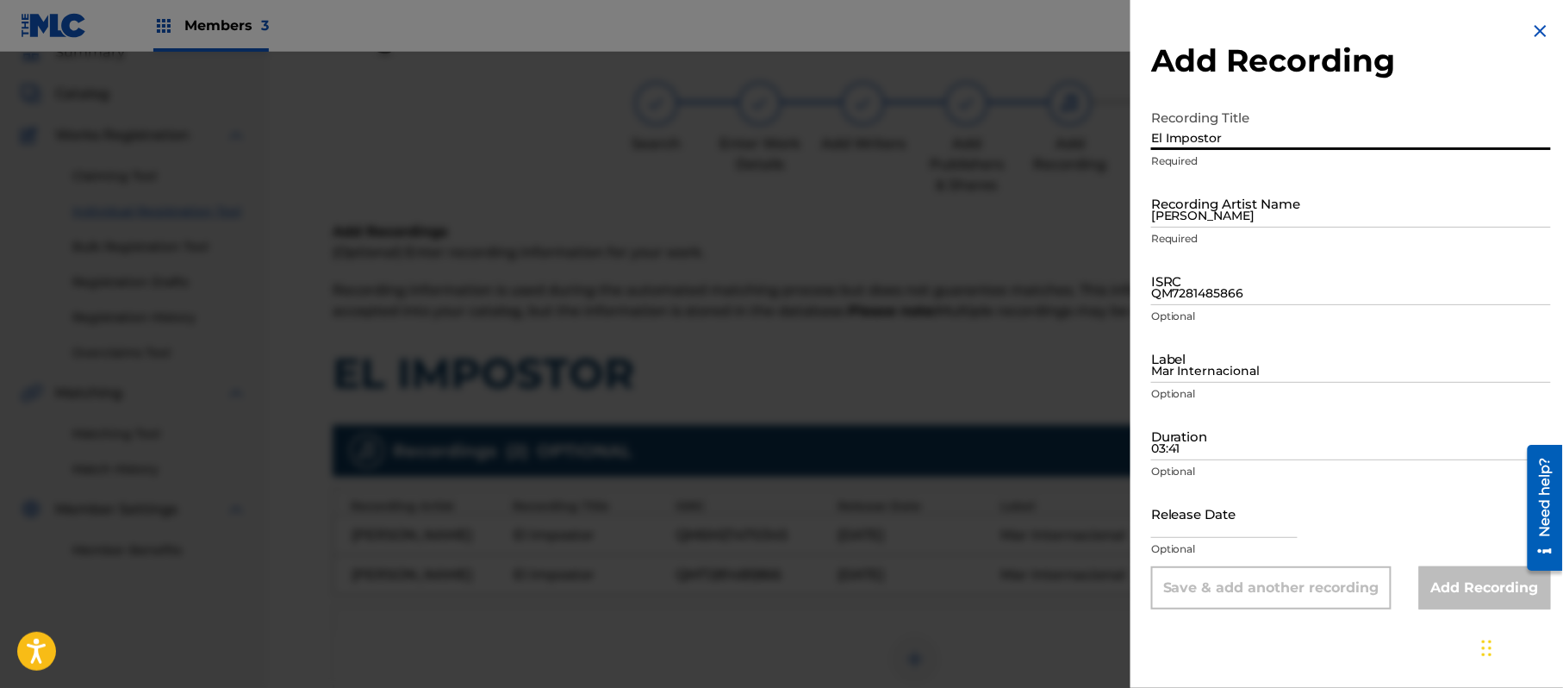
drag, startPoint x: 1180, startPoint y: 134, endPoint x: 1014, endPoint y: 145, distance: 166.7
click at [1031, 148] on div "Add Recording Recording Title El Impostor Required Recording Artist Name [PERSO…" at bounding box center [781, 370] width 1563 height 636
click at [1226, 204] on input "[PERSON_NAME]" at bounding box center [1351, 202] width 400 height 49
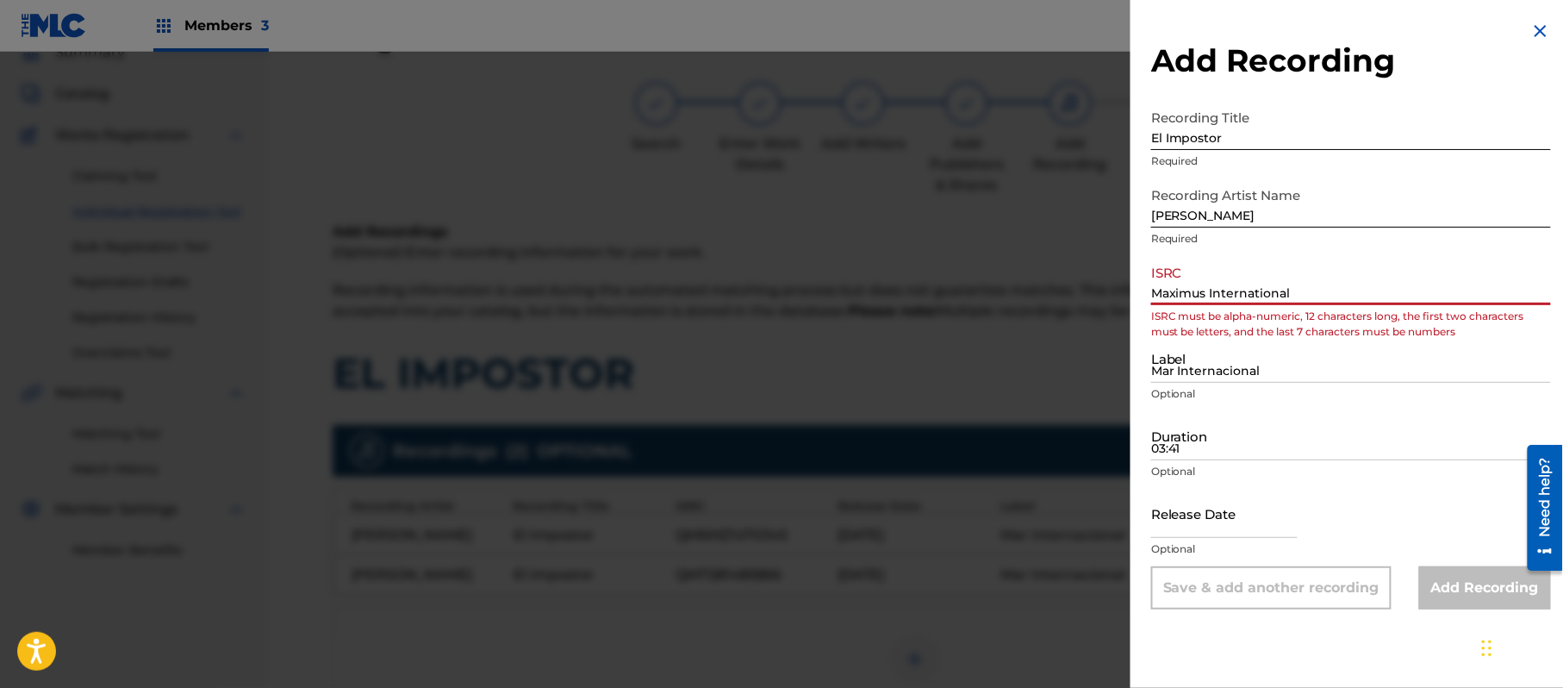
drag, startPoint x: 1317, startPoint y: 300, endPoint x: 1038, endPoint y: 290, distance: 279.4
click at [1038, 290] on div "Add Recording Recording Title El Impostor Required Recording Artist Name [PERSO…" at bounding box center [781, 370] width 1563 height 636
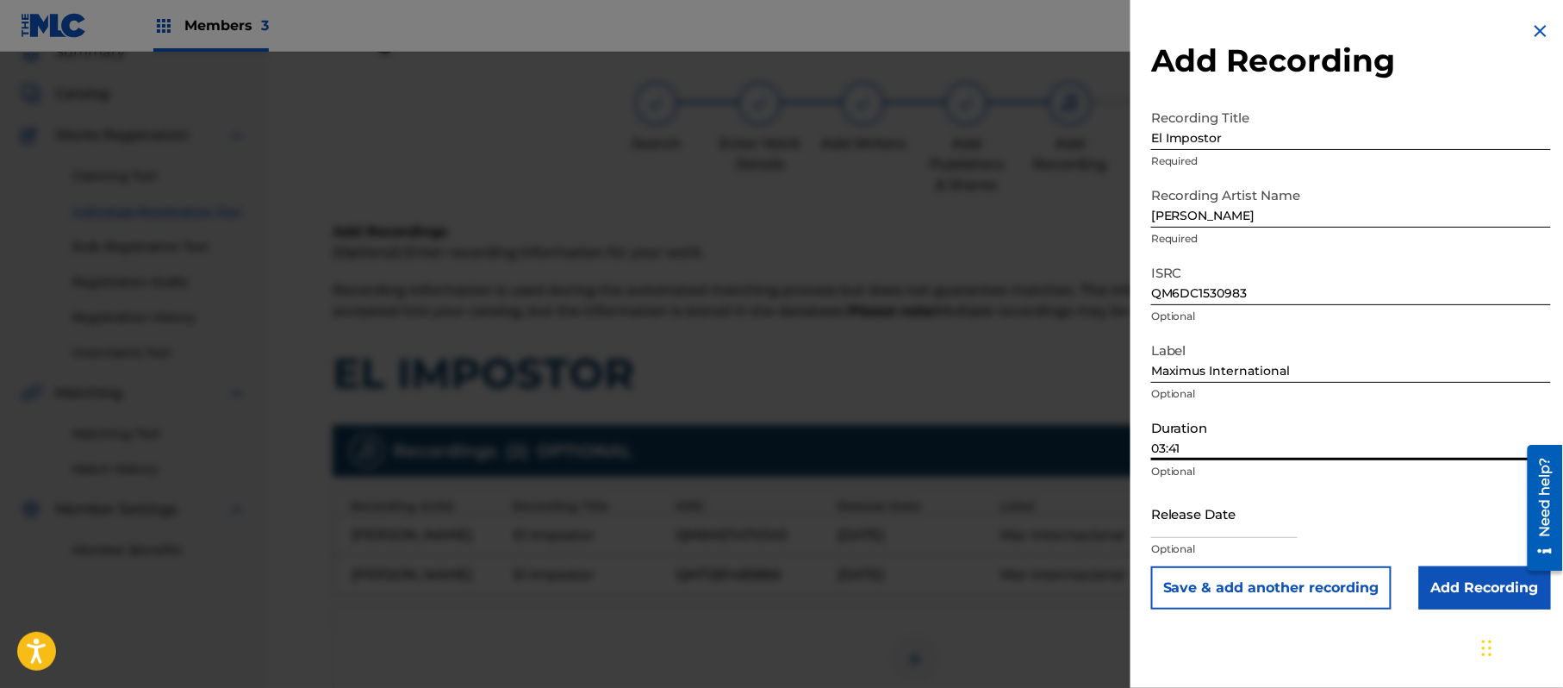
click at [1176, 431] on input "03:41" at bounding box center [1351, 435] width 400 height 49
click at [1238, 526] on input "text" at bounding box center [1224, 513] width 147 height 49
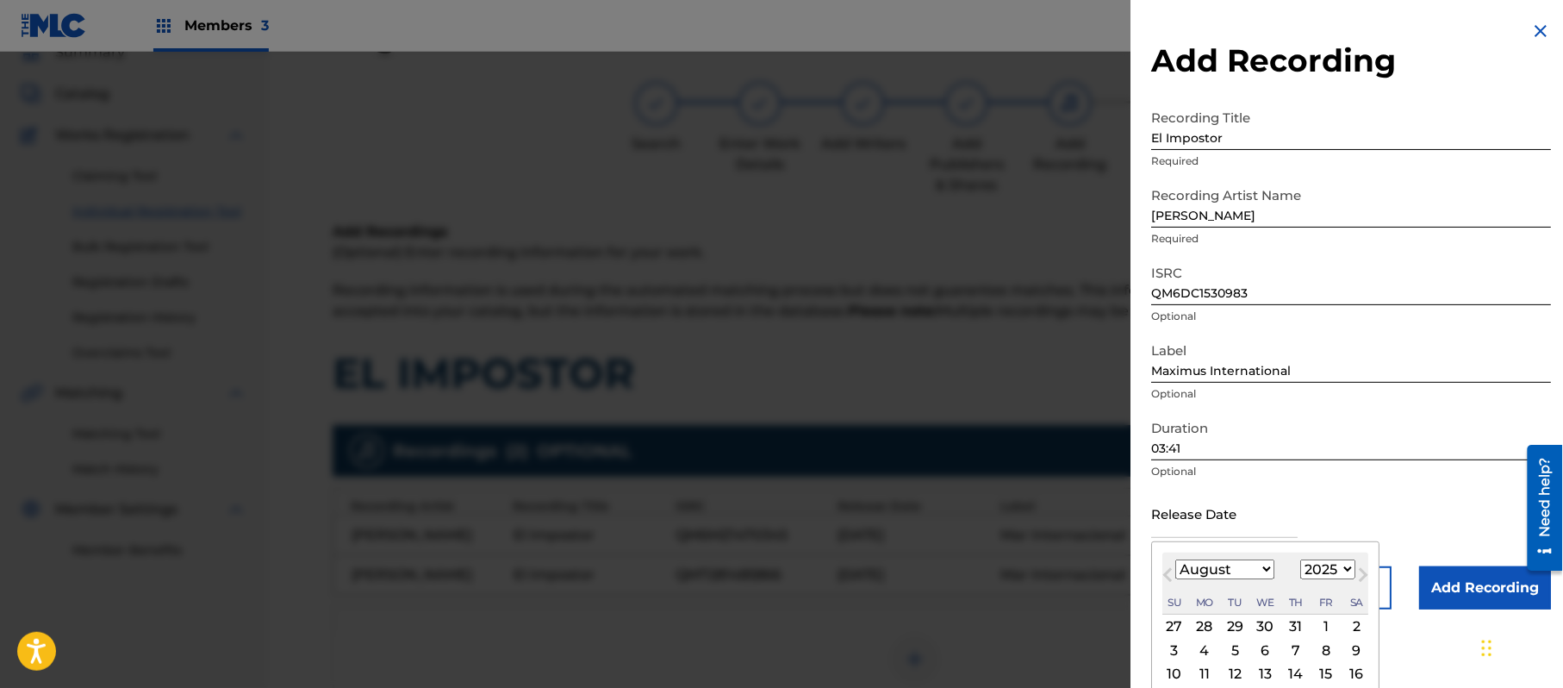
click at [1332, 566] on select "1899 1900 1901 1902 1903 1904 1905 1906 1907 1908 1909 1910 1911 1912 1913 1914…" at bounding box center [1328, 569] width 55 height 20
click at [1304, 559] on select "1899 1900 1901 1902 1903 1904 1905 1906 1907 1908 1909 1910 1911 1912 1913 1914…" at bounding box center [1328, 569] width 55 height 20
click at [1232, 562] on select "January February March April May June July August September October November De…" at bounding box center [1225, 569] width 99 height 20
click at [1176, 559] on select "January February March April May June July August September October November De…" at bounding box center [1225, 569] width 99 height 20
click at [1328, 646] on div "10" at bounding box center [1326, 650] width 21 height 21
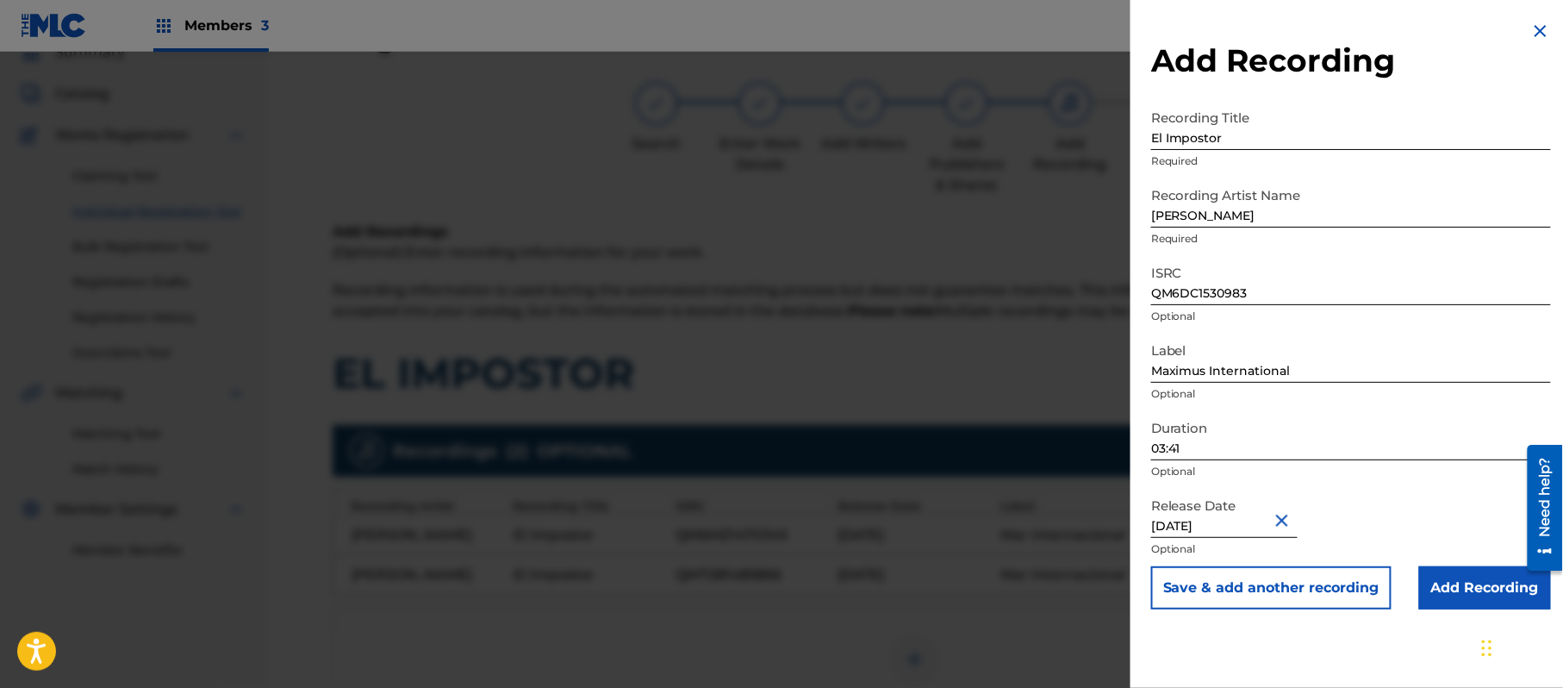
click at [1445, 590] on input "Add Recording" at bounding box center [1486, 587] width 132 height 43
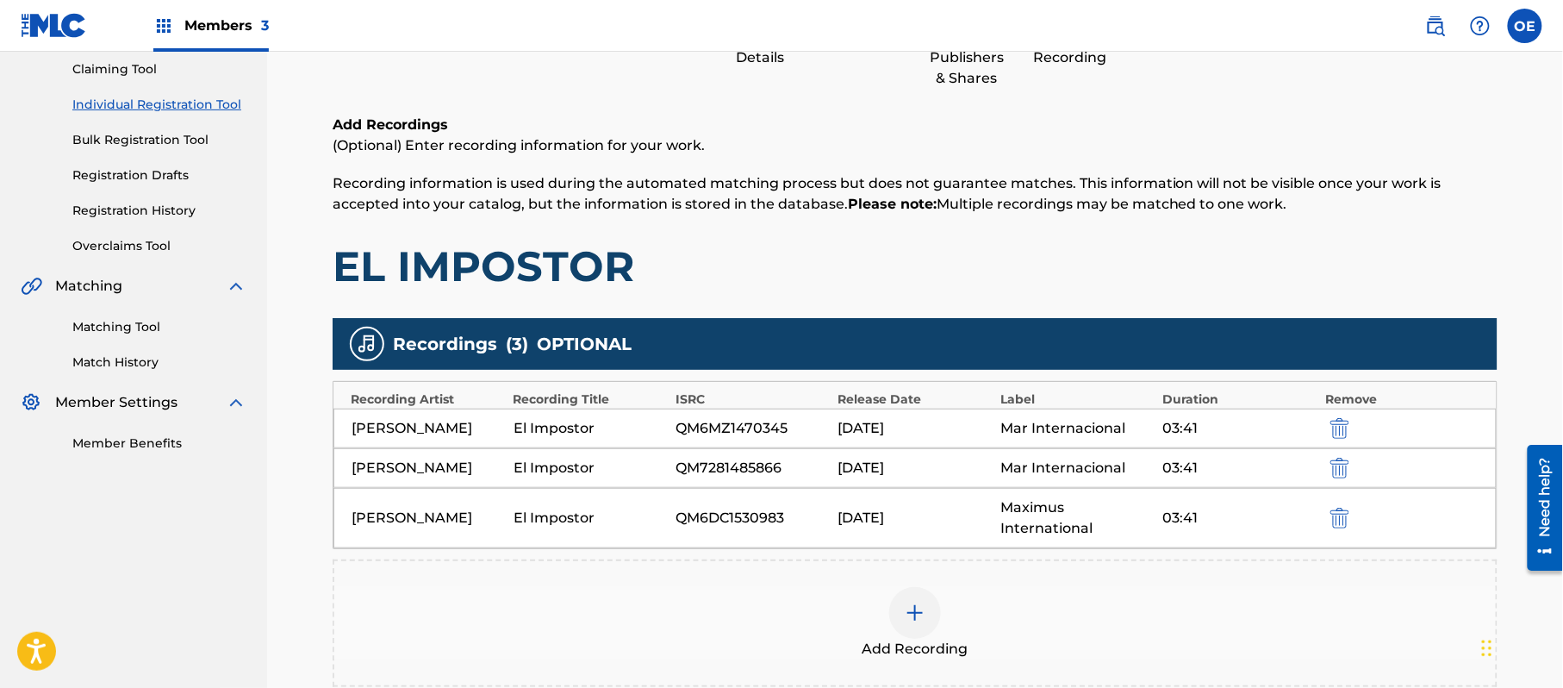
scroll to position [308, 0]
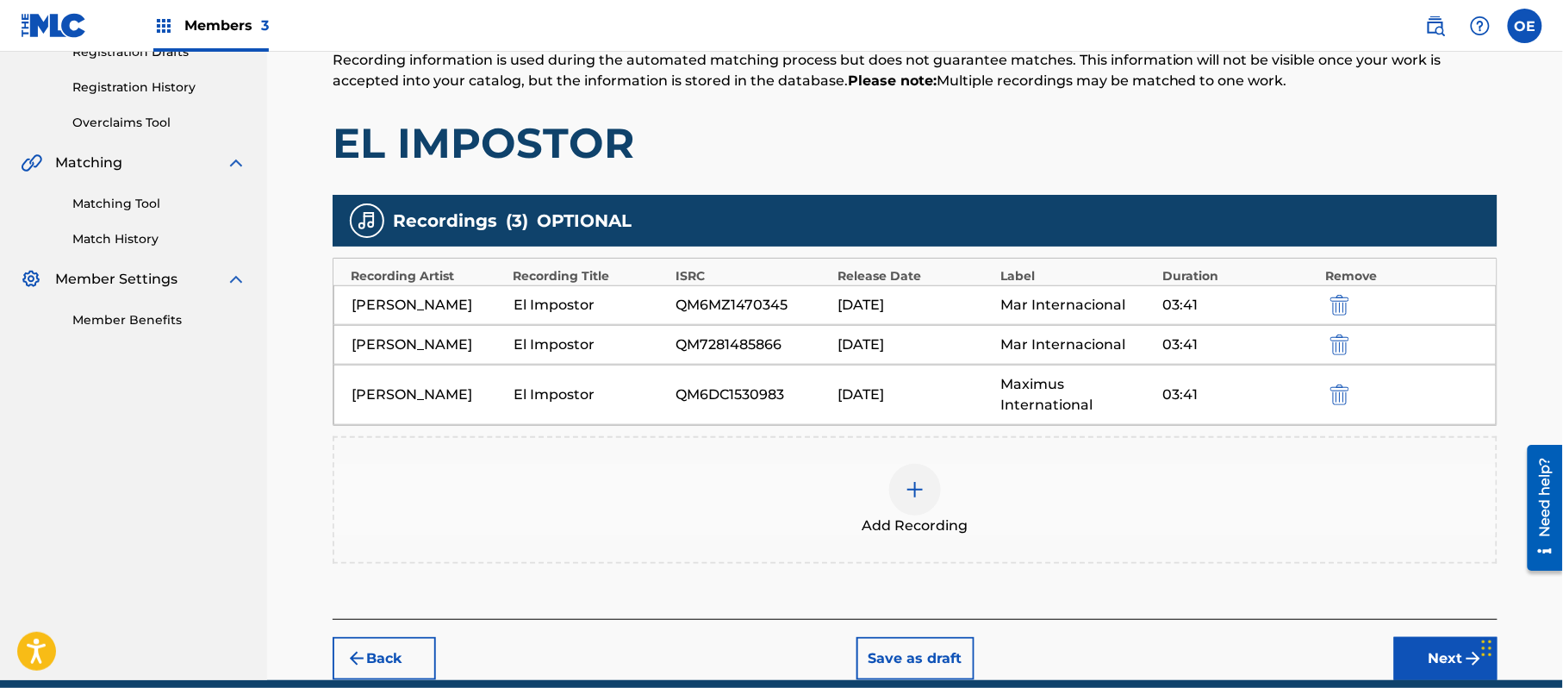
click at [983, 496] on div "Add Recording" at bounding box center [915, 500] width 1162 height 72
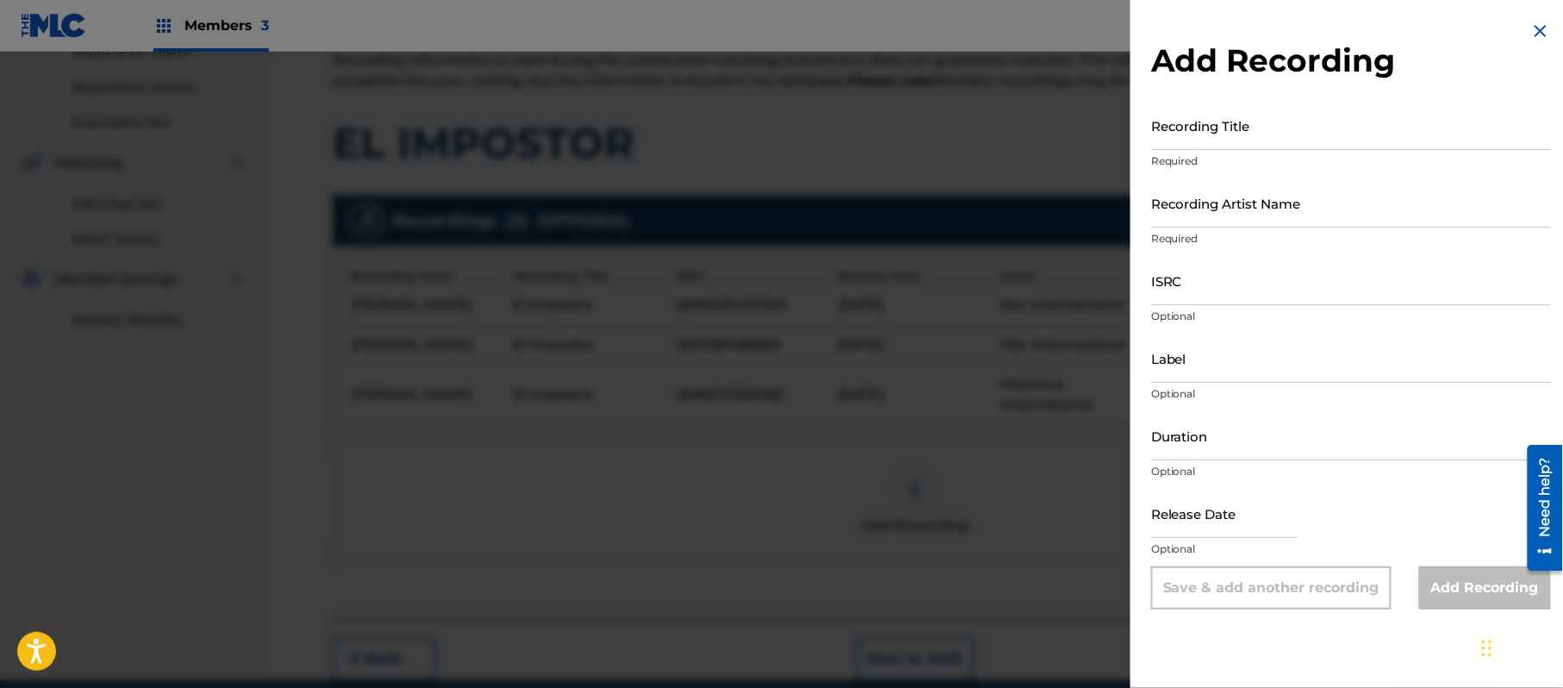
click at [1176, 133] on input "Recording Title" at bounding box center [1351, 125] width 400 height 49
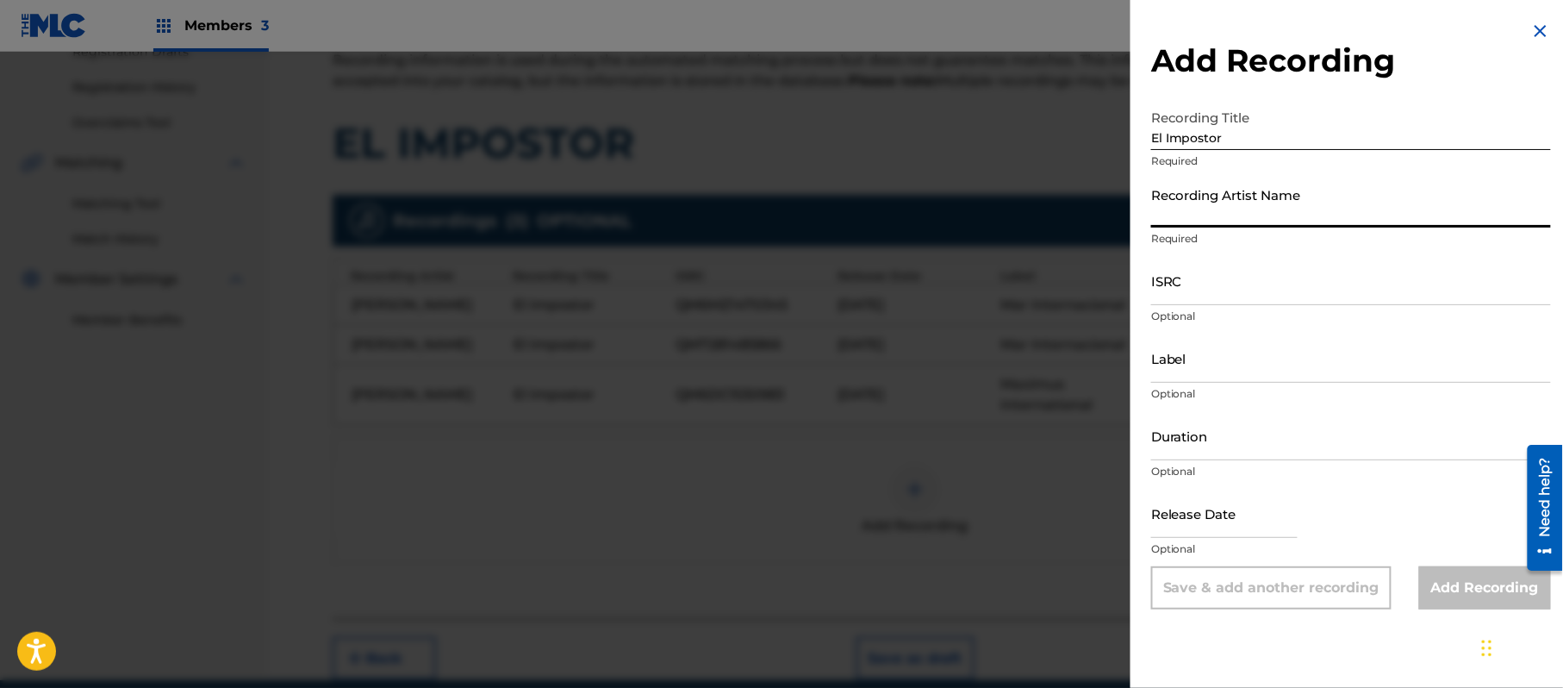
drag, startPoint x: 1212, startPoint y: 173, endPoint x: 1256, endPoint y: 212, distance: 58.6
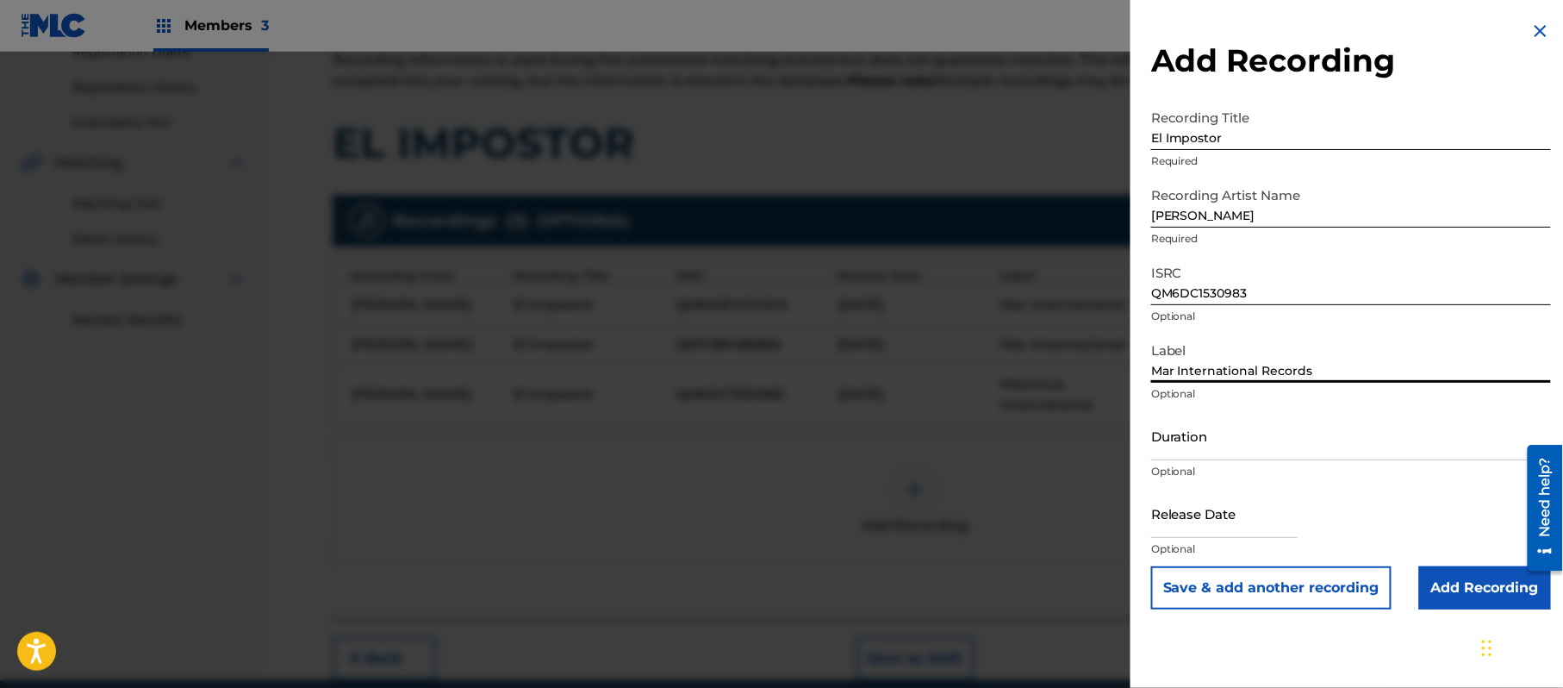
click at [1211, 434] on input "Duration" at bounding box center [1351, 435] width 400 height 49
click at [1205, 525] on input "text" at bounding box center [1224, 513] width 147 height 49
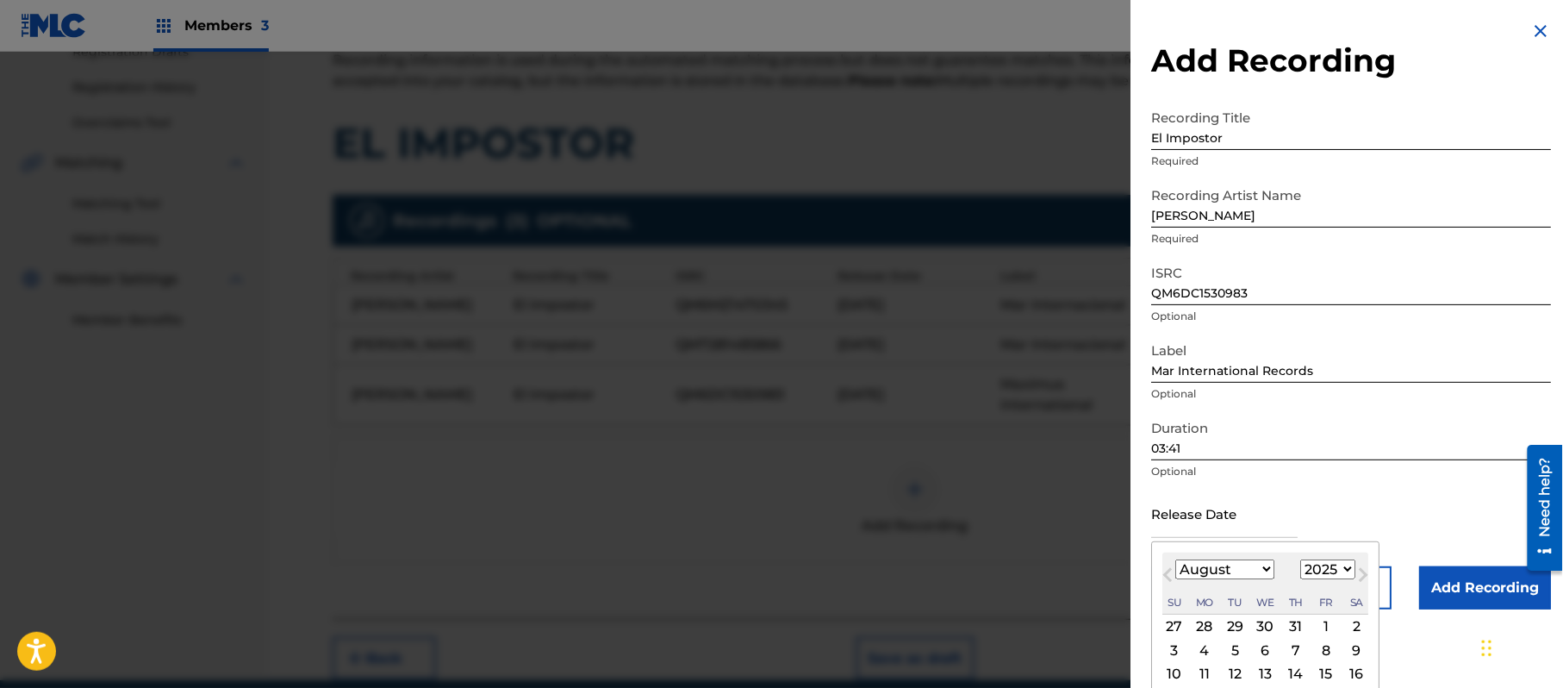
drag, startPoint x: 1334, startPoint y: 562, endPoint x: 1298, endPoint y: 521, distance: 54.3
click at [1334, 562] on select "1899 1900 1901 1902 1903 1904 1905 1906 1907 1908 1909 1910 1911 1912 1913 1914…" at bounding box center [1328, 569] width 55 height 20
click at [1304, 559] on select "1899 1900 1901 1902 1903 1904 1905 1906 1907 1908 1909 1910 1911 1912 1913 1914…" at bounding box center [1328, 569] width 55 height 20
click at [1215, 566] on select "January February March April May June July August September October November De…" at bounding box center [1225, 569] width 99 height 20
click at [1176, 559] on select "January February March April May June July August September October November De…" at bounding box center [1225, 569] width 99 height 20
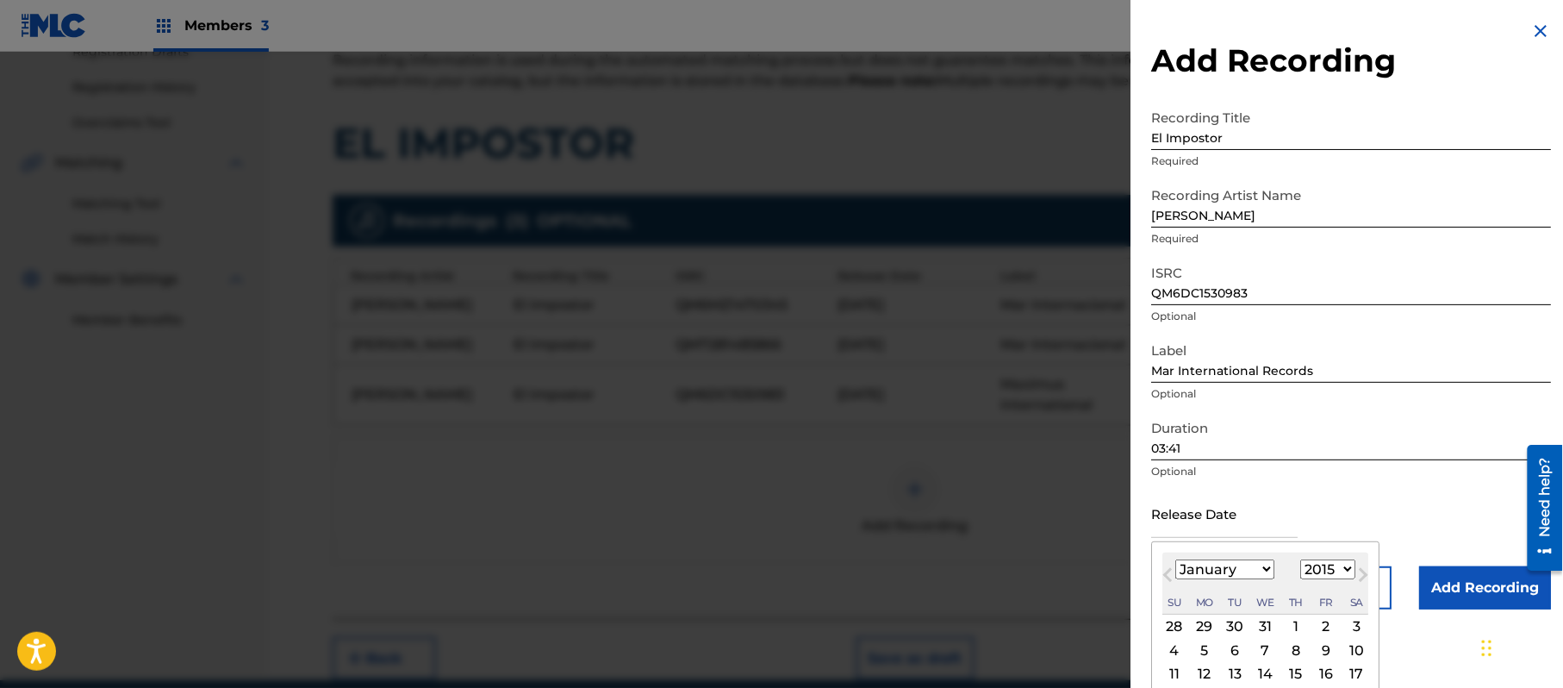
click at [1304, 617] on div "1" at bounding box center [1296, 626] width 21 height 21
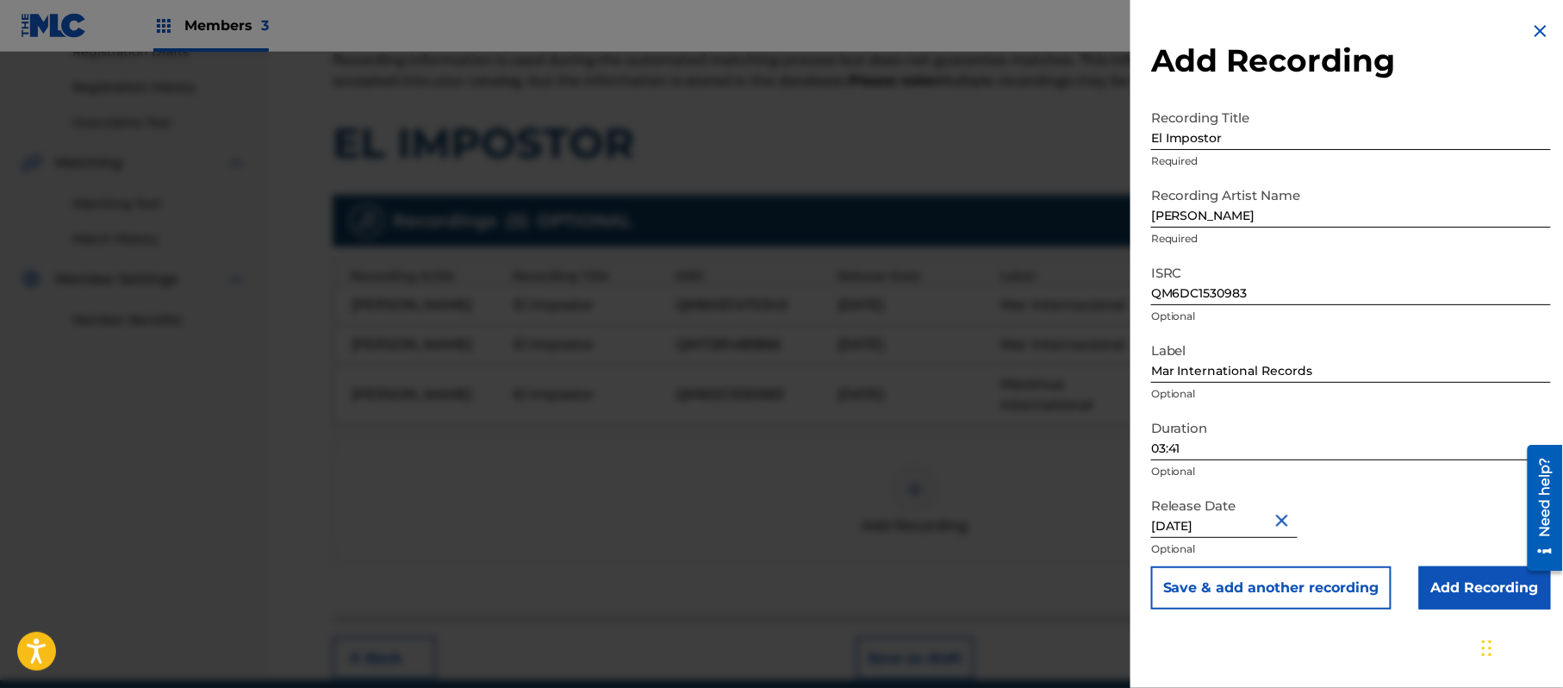
click at [1451, 583] on input "Add Recording" at bounding box center [1486, 587] width 132 height 43
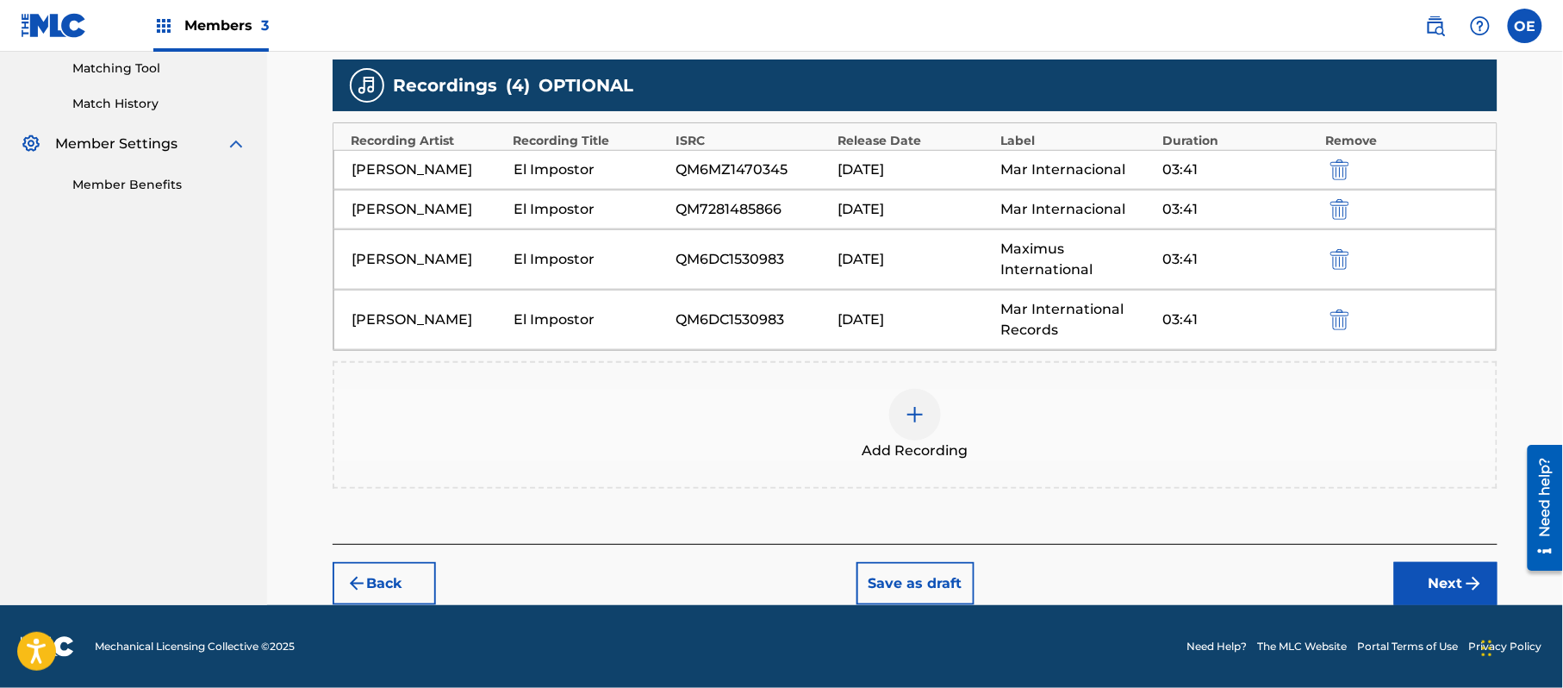
click at [1445, 584] on button "Next" at bounding box center [1446, 583] width 103 height 43
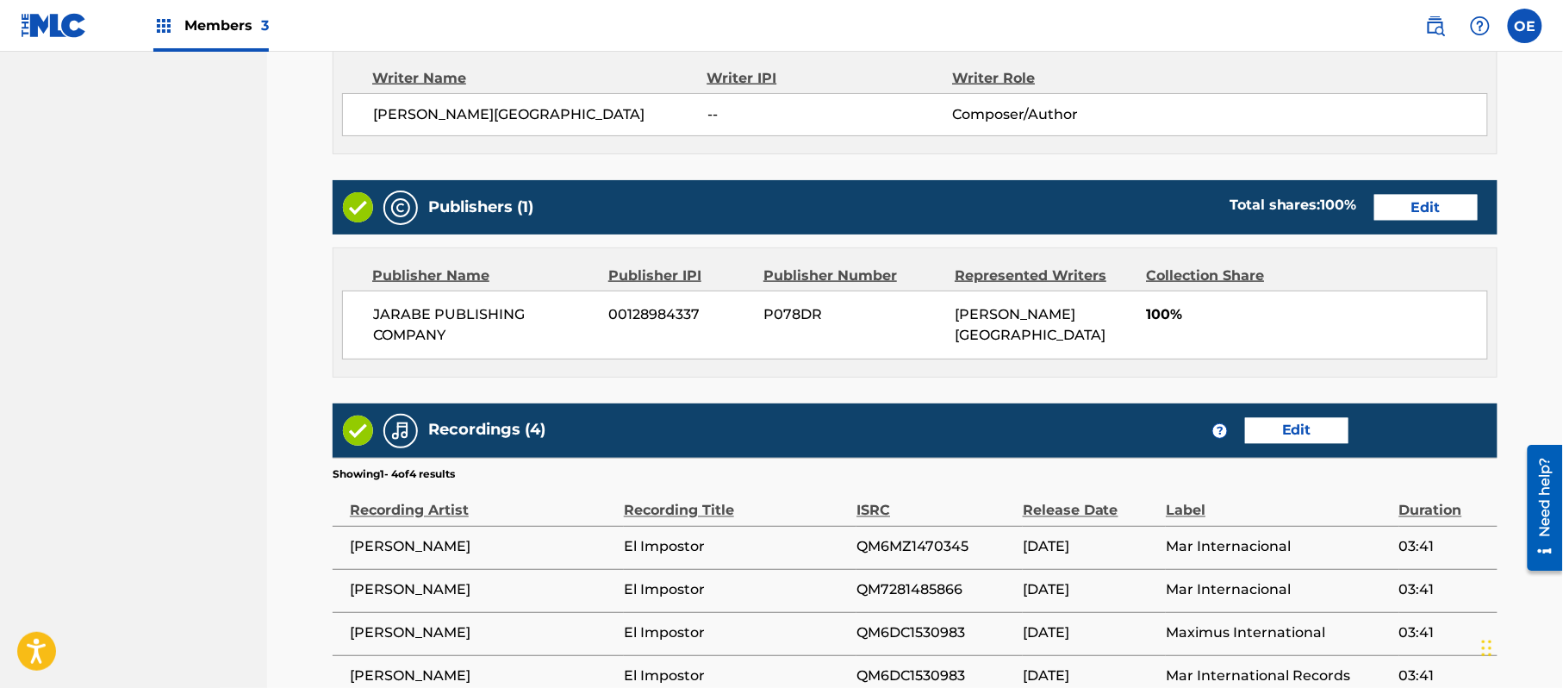
scroll to position [921, 0]
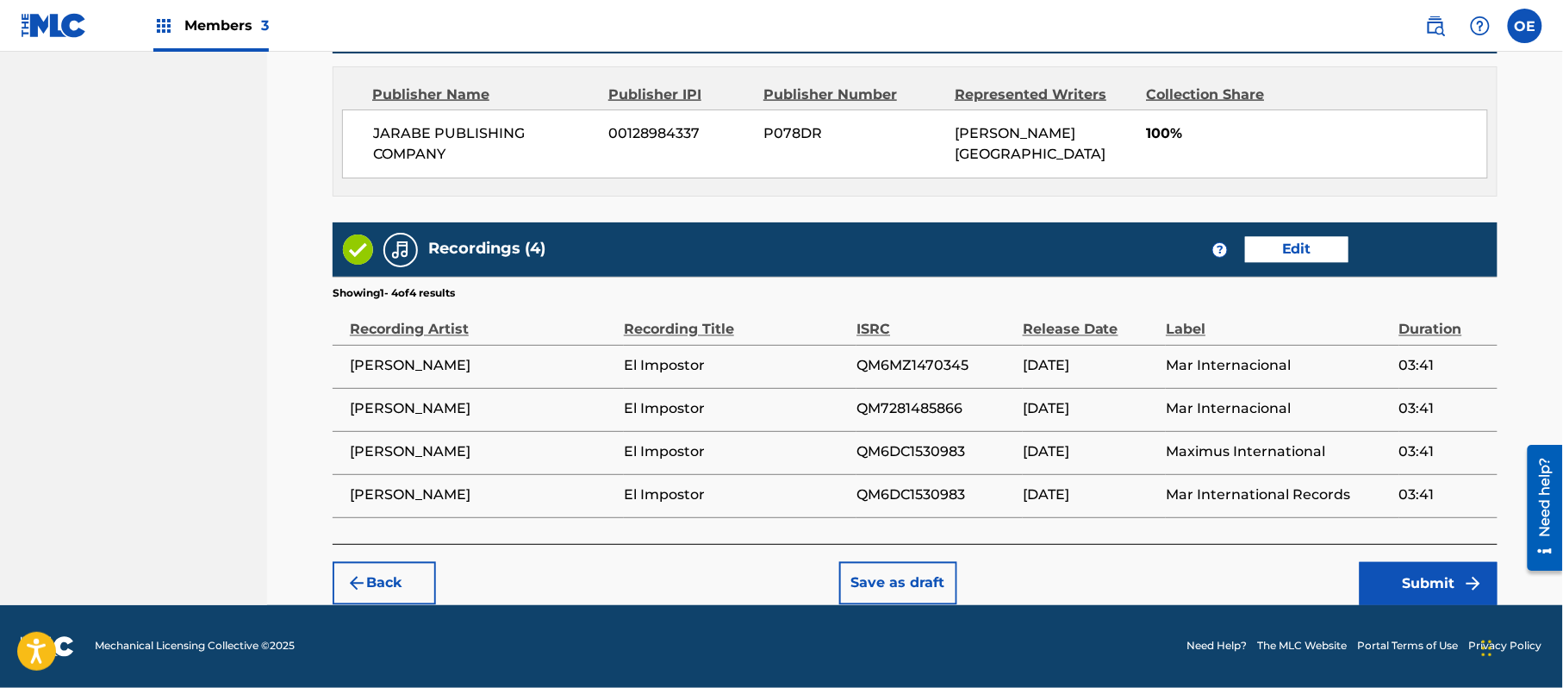
click at [1431, 576] on button "Submit" at bounding box center [1429, 583] width 138 height 43
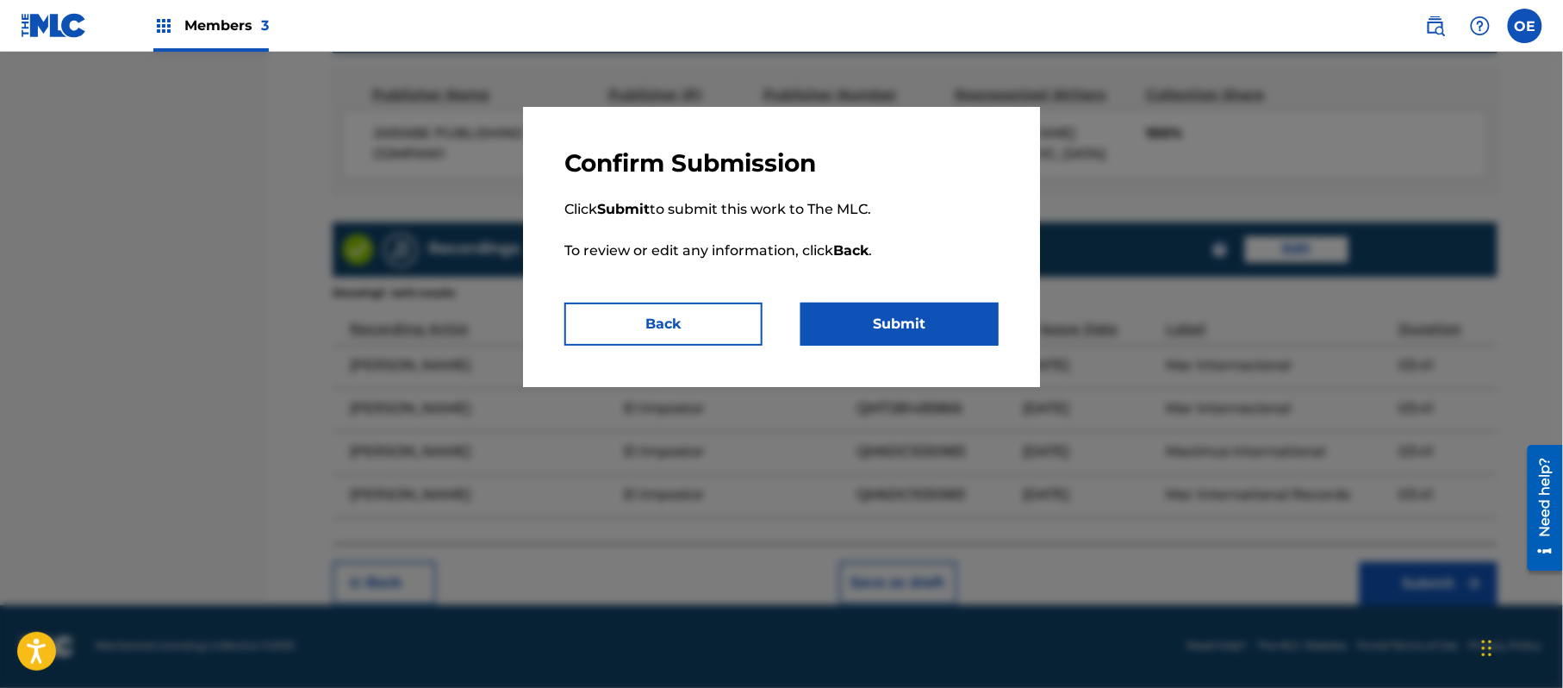
click at [898, 297] on p "Click Submit to submit this work to The MLC. To review or edit any information,…" at bounding box center [782, 240] width 434 height 124
drag, startPoint x: 897, startPoint y: 317, endPoint x: 505, endPoint y: 284, distance: 393.5
click at [897, 318] on button "Submit" at bounding box center [900, 324] width 198 height 43
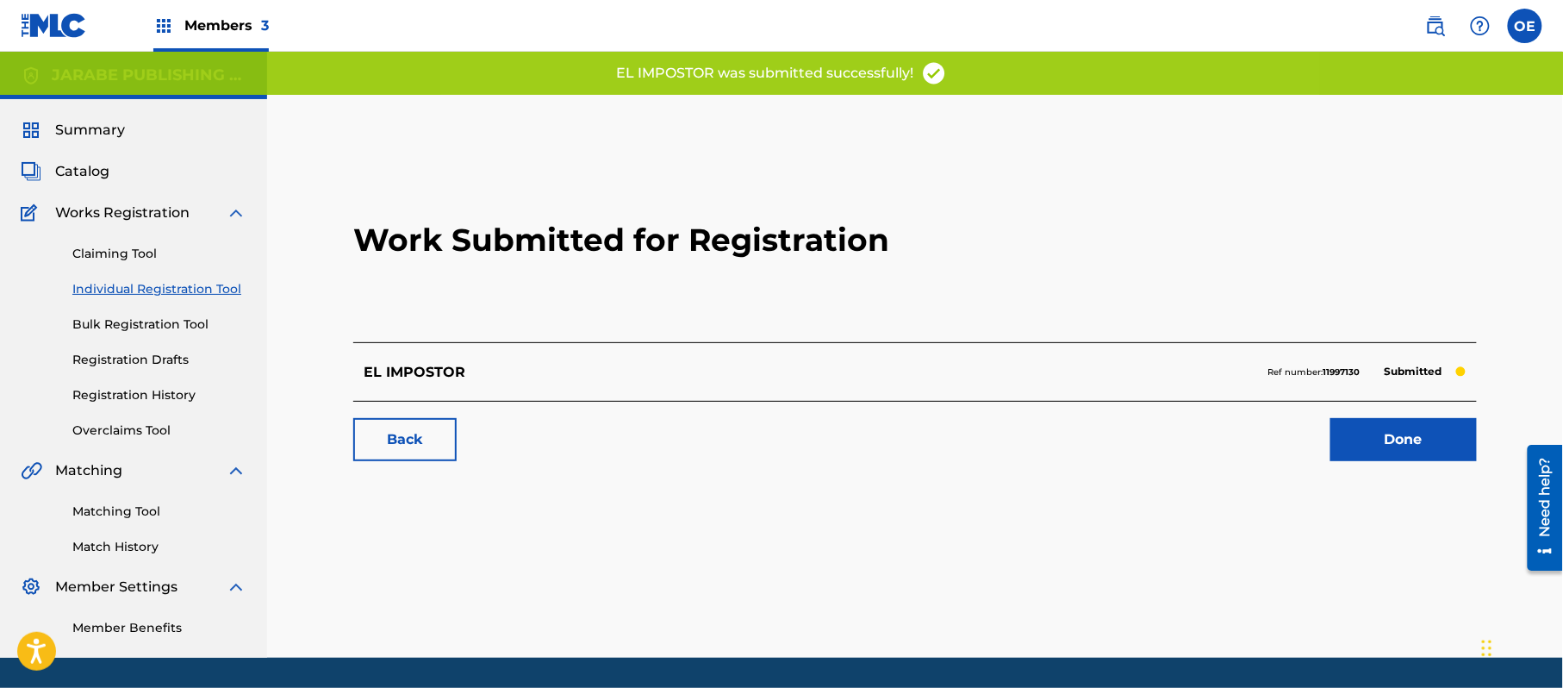
drag, startPoint x: 164, startPoint y: 400, endPoint x: 209, endPoint y: 398, distance: 44.9
click at [164, 400] on link "Registration History" at bounding box center [159, 395] width 174 height 18
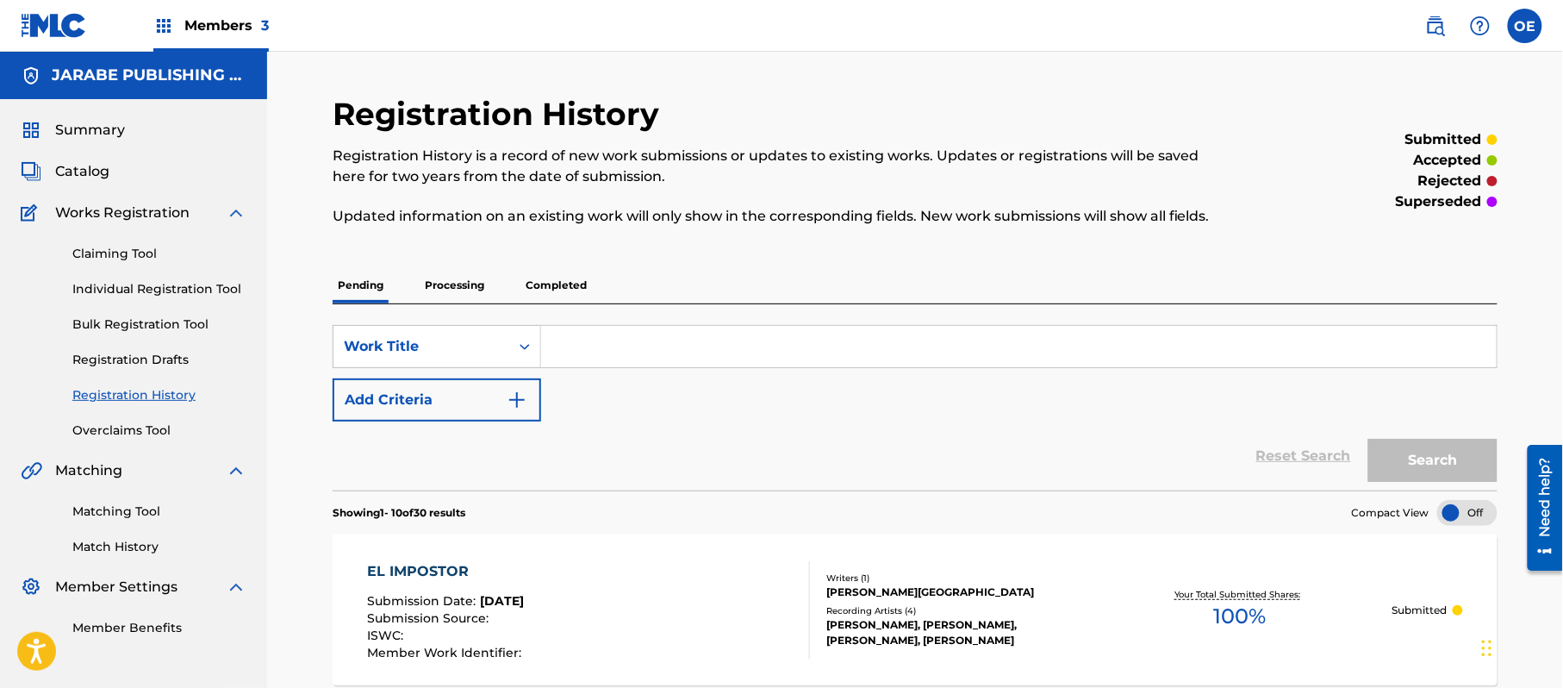
click at [460, 276] on p "Processing" at bounding box center [455, 285] width 70 height 36
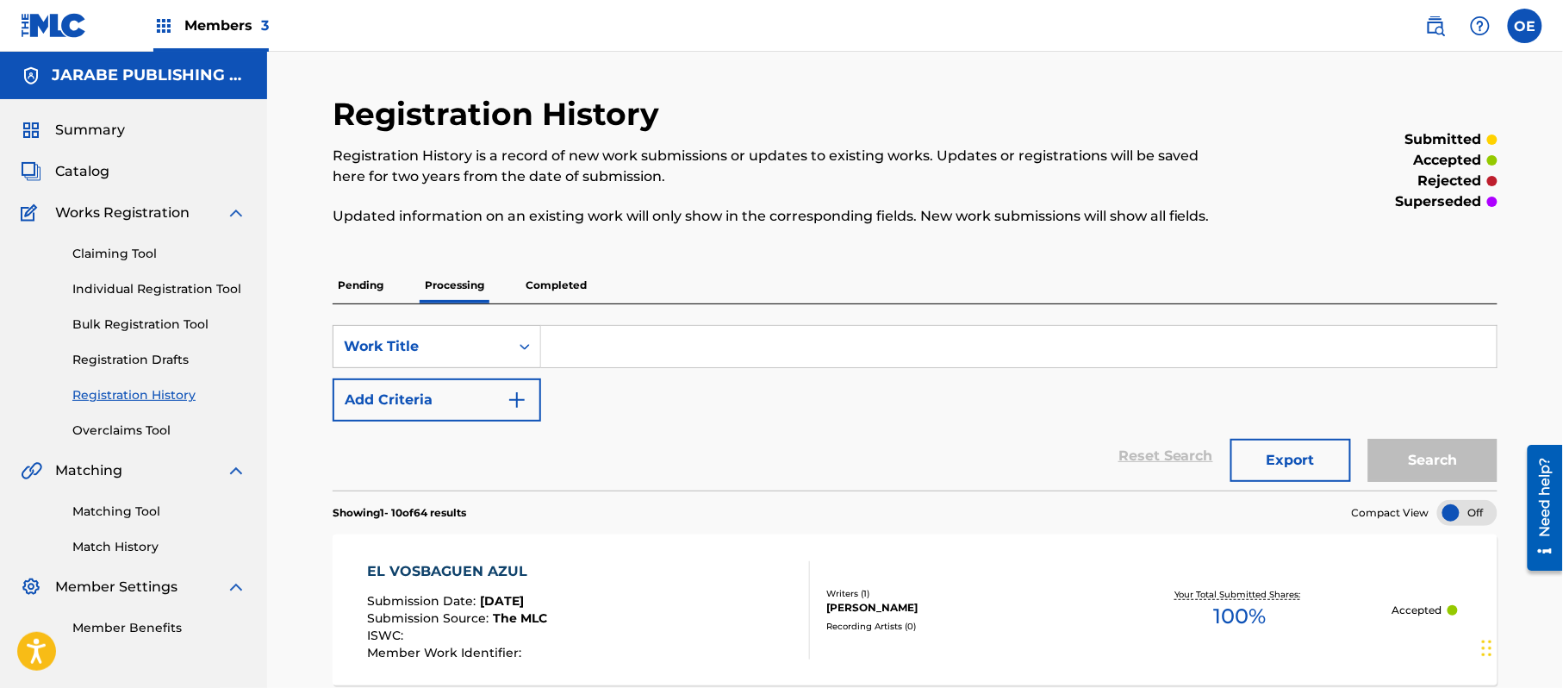
click at [384, 280] on p "Pending" at bounding box center [361, 285] width 56 height 36
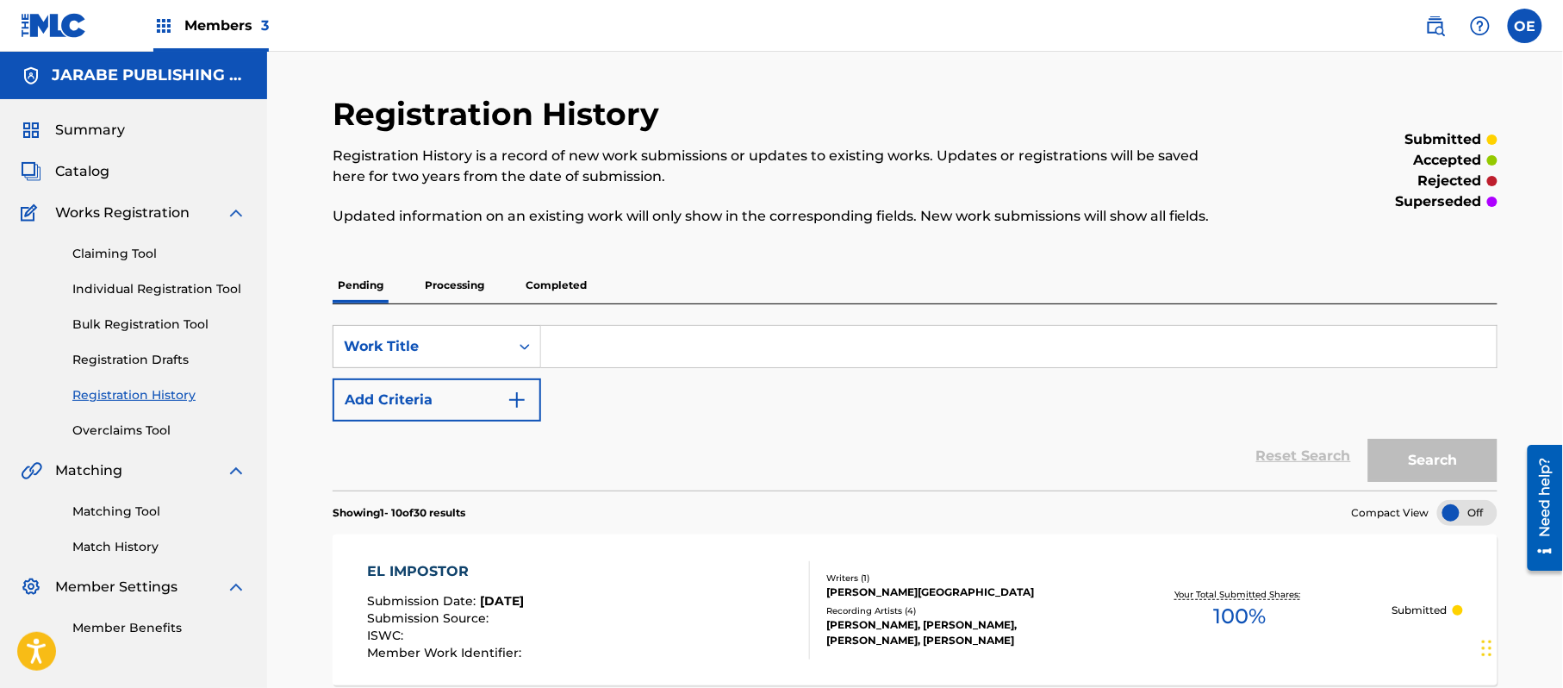
click at [193, 281] on link "Individual Registration Tool" at bounding box center [159, 289] width 174 height 18
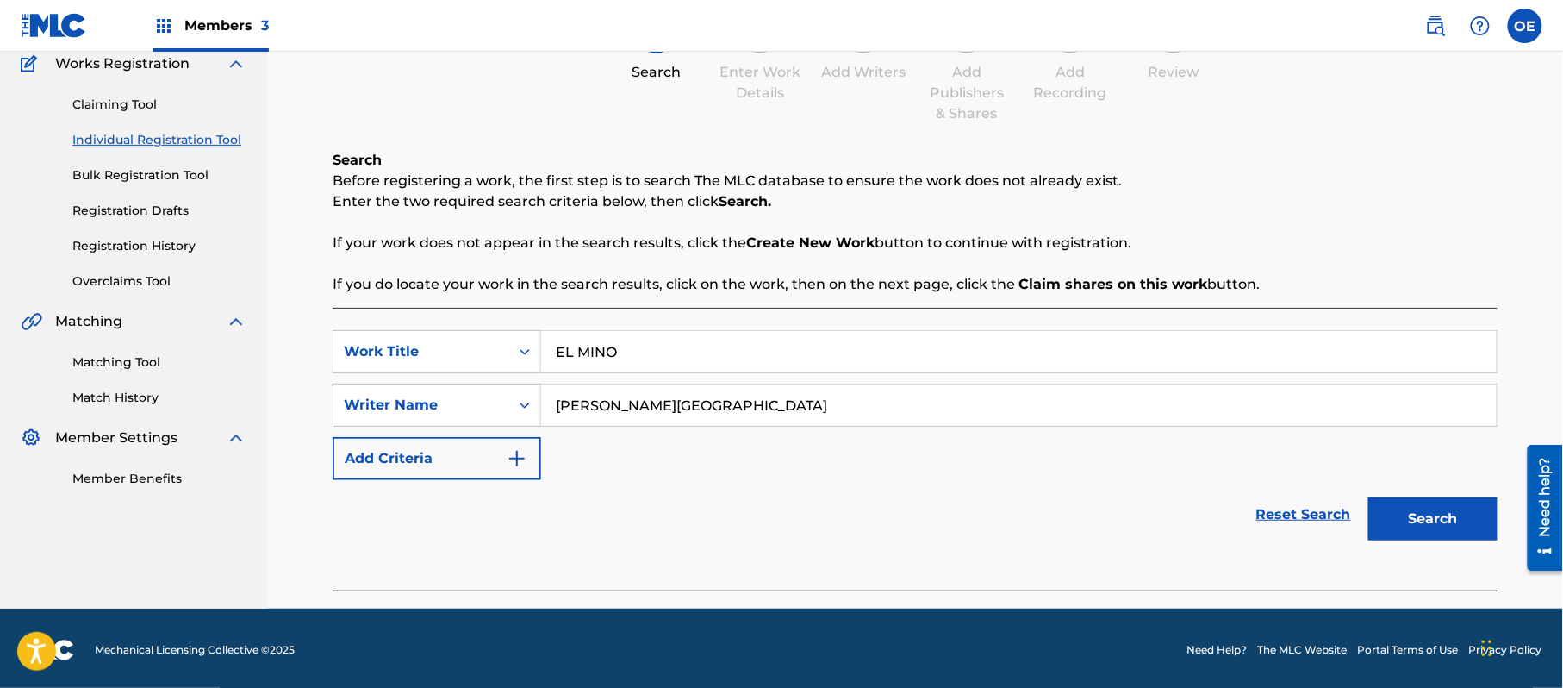
scroll to position [153, 0]
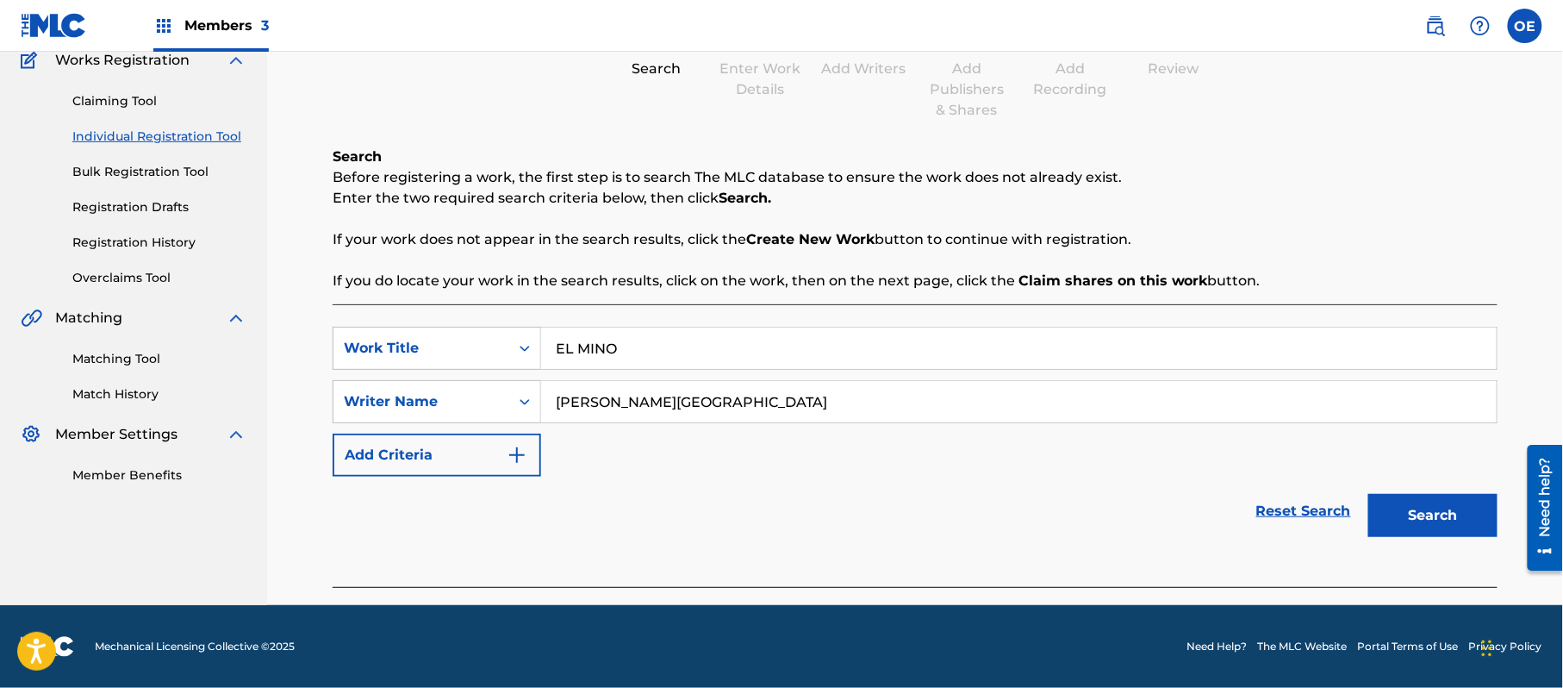
click at [1418, 498] on button "Search" at bounding box center [1433, 515] width 129 height 43
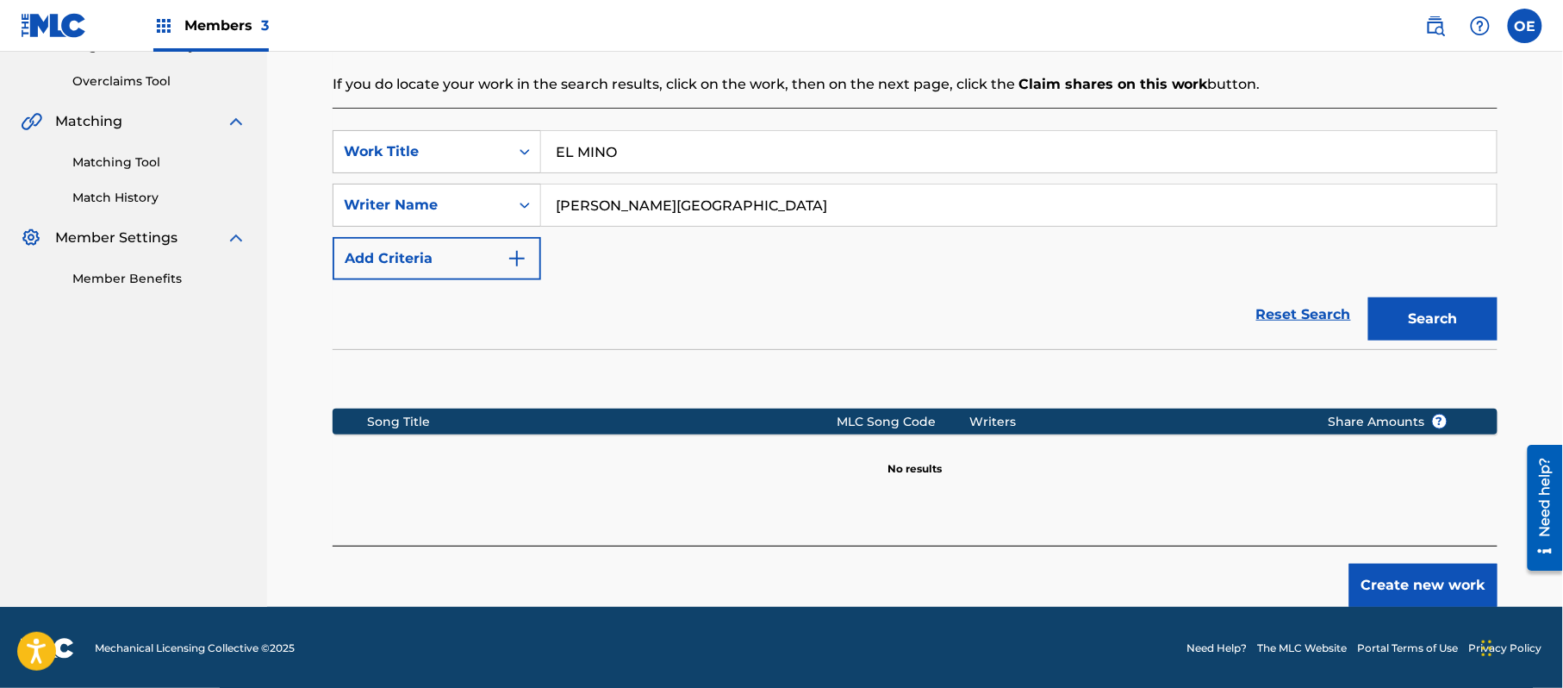
scroll to position [352, 0]
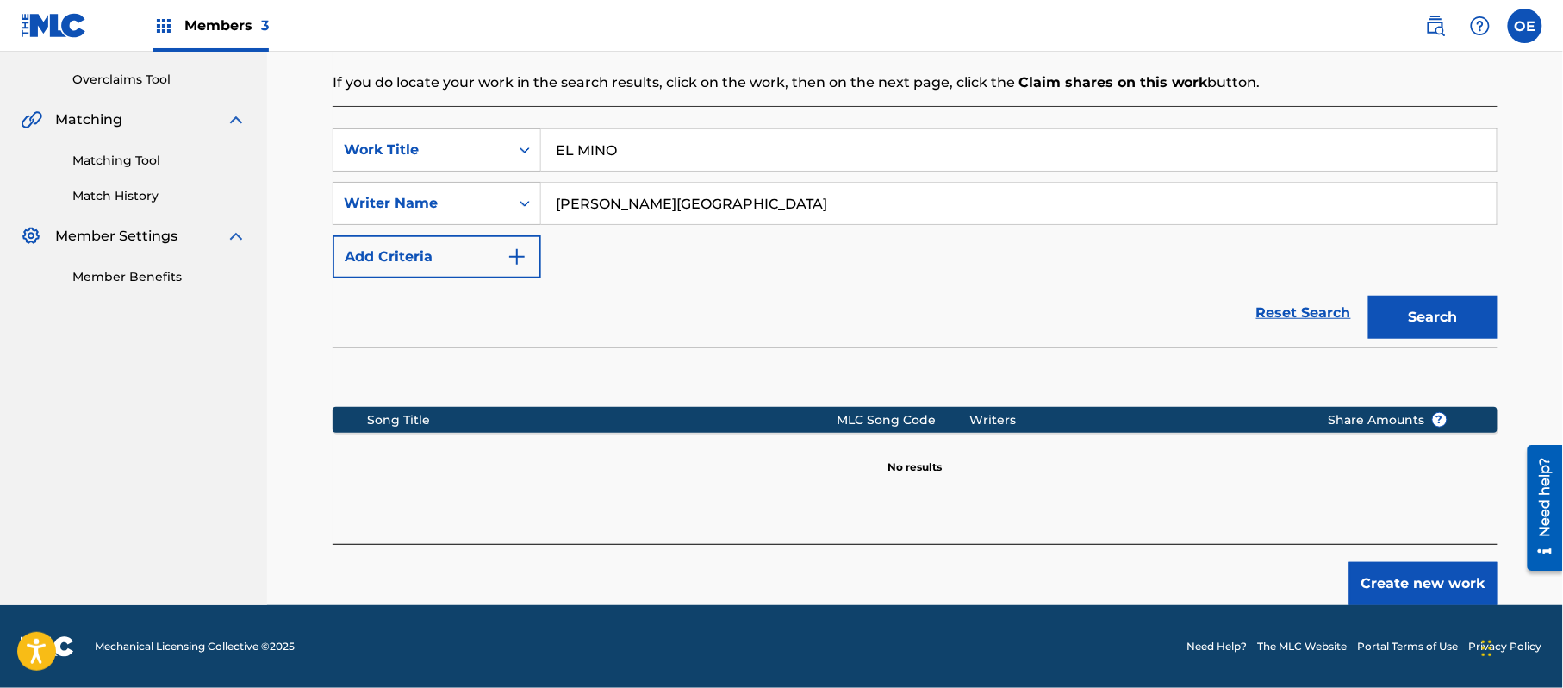
click at [1420, 572] on button "Create new work" at bounding box center [1424, 583] width 148 height 43
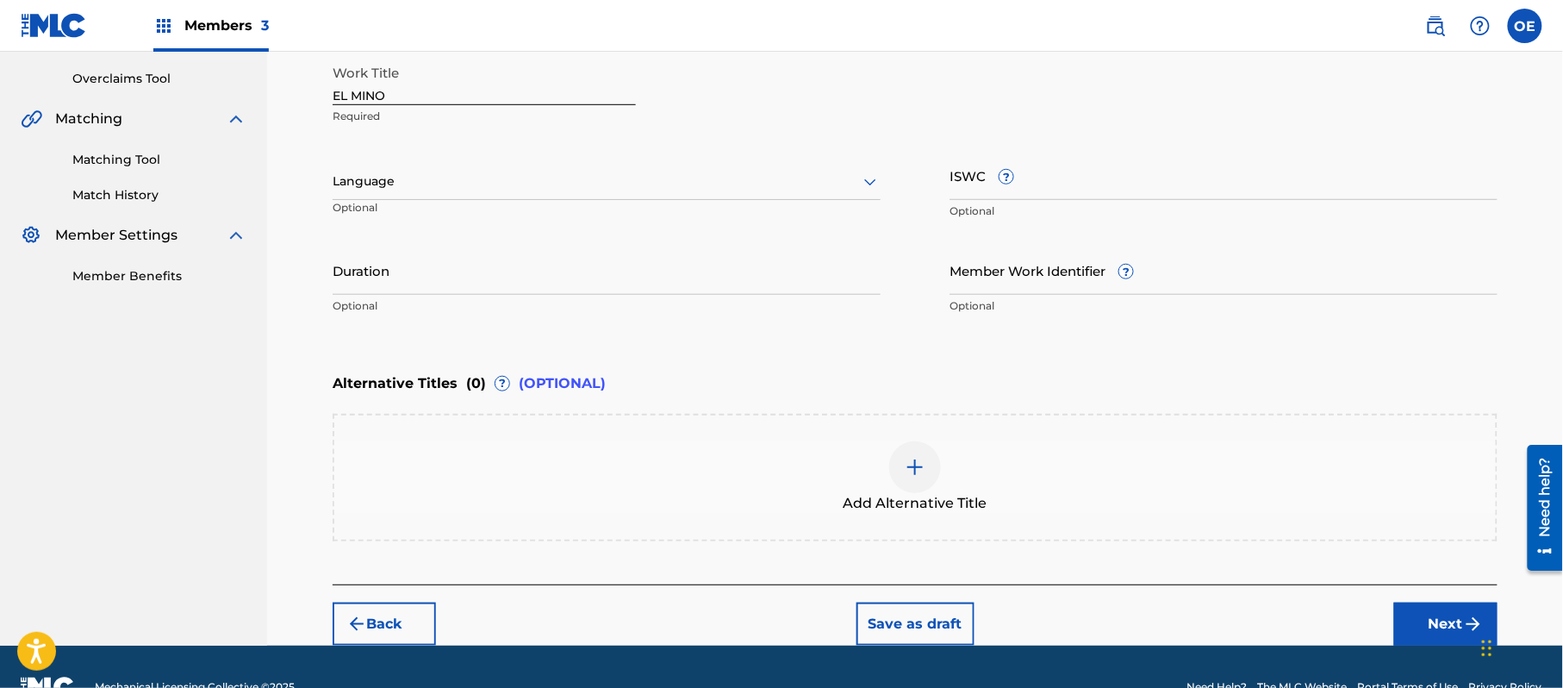
click at [525, 201] on div "Language Optional" at bounding box center [607, 190] width 548 height 78
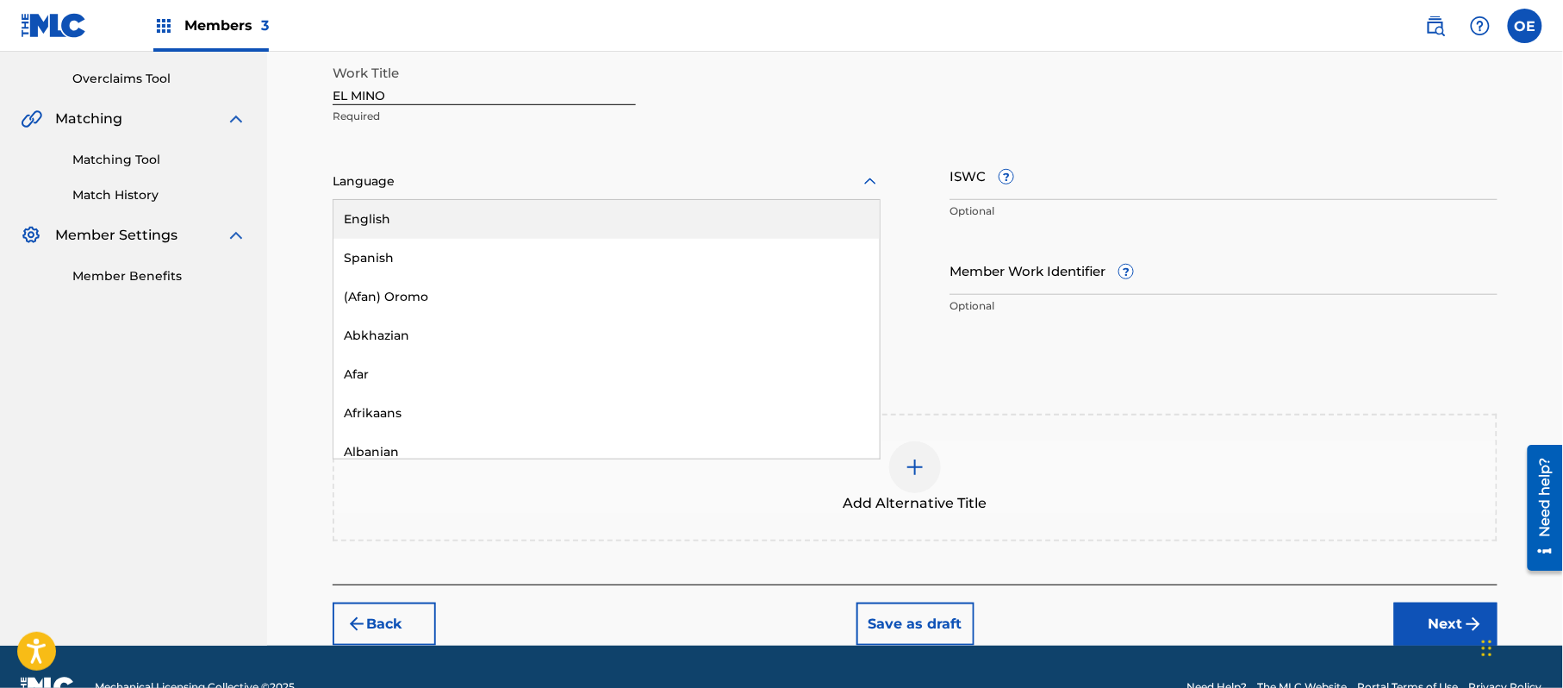
drag, startPoint x: 426, startPoint y: 166, endPoint x: 421, endPoint y: 233, distance: 66.6
click at [426, 176] on div "Language" at bounding box center [607, 182] width 548 height 36
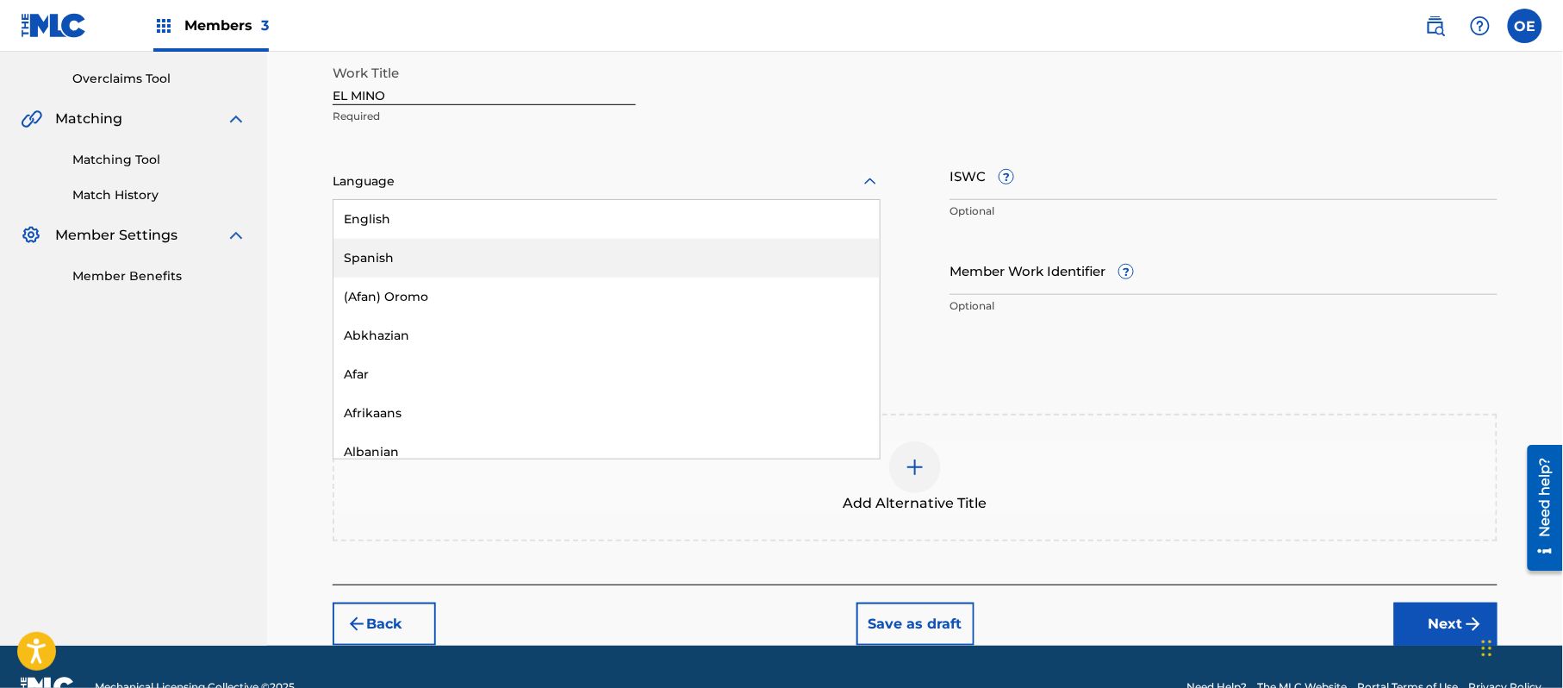
drag, startPoint x: 417, startPoint y: 259, endPoint x: 466, endPoint y: 277, distance: 52.1
click at [415, 259] on div "Spanish" at bounding box center [607, 258] width 546 height 39
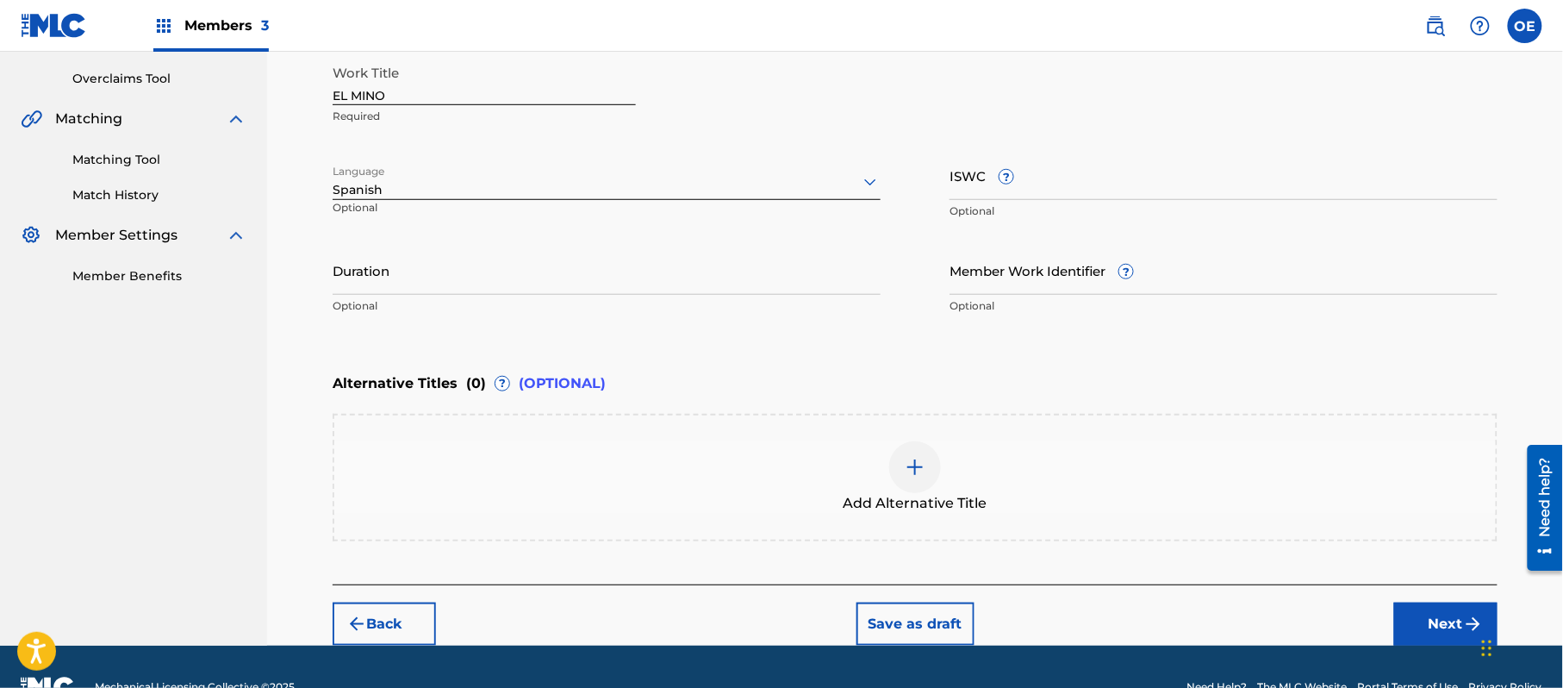
click at [1469, 615] on img "submit" at bounding box center [1474, 624] width 21 height 21
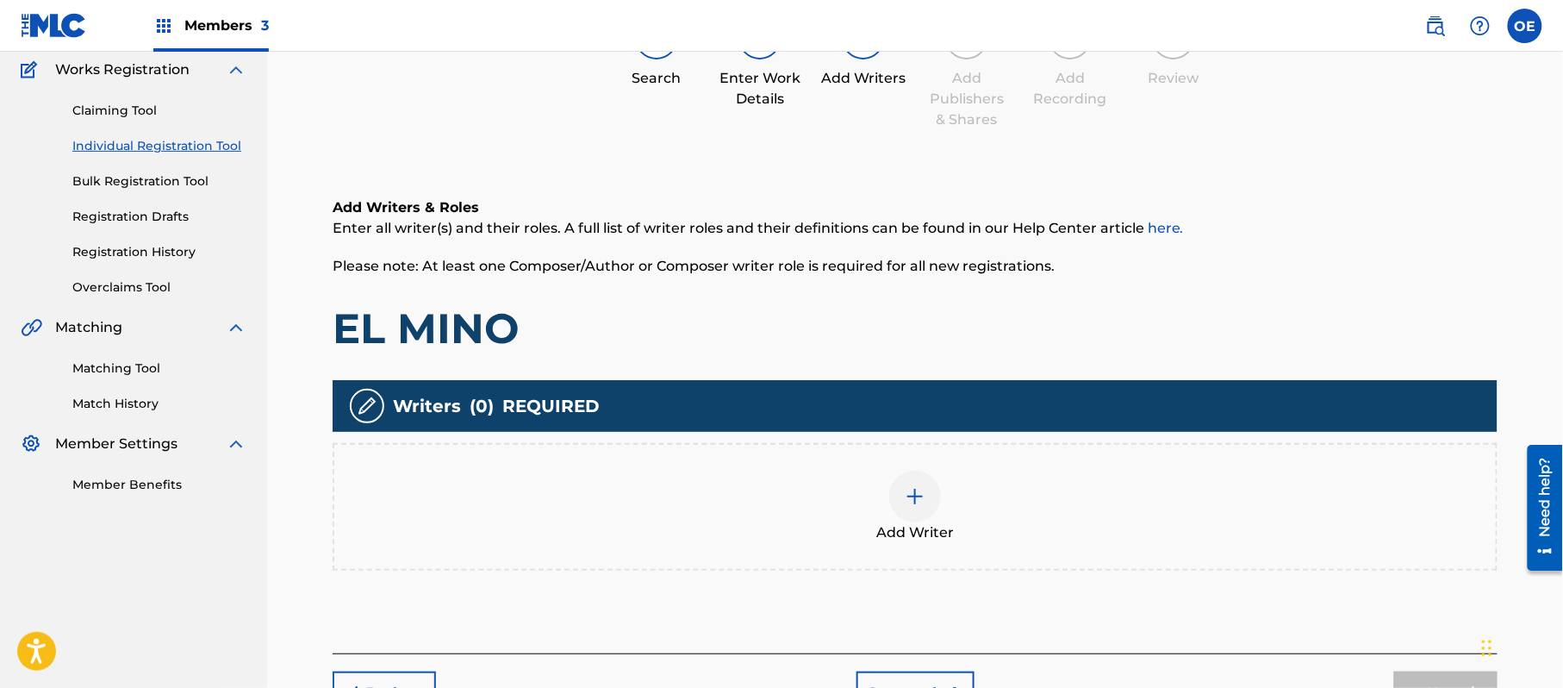
scroll to position [78, 0]
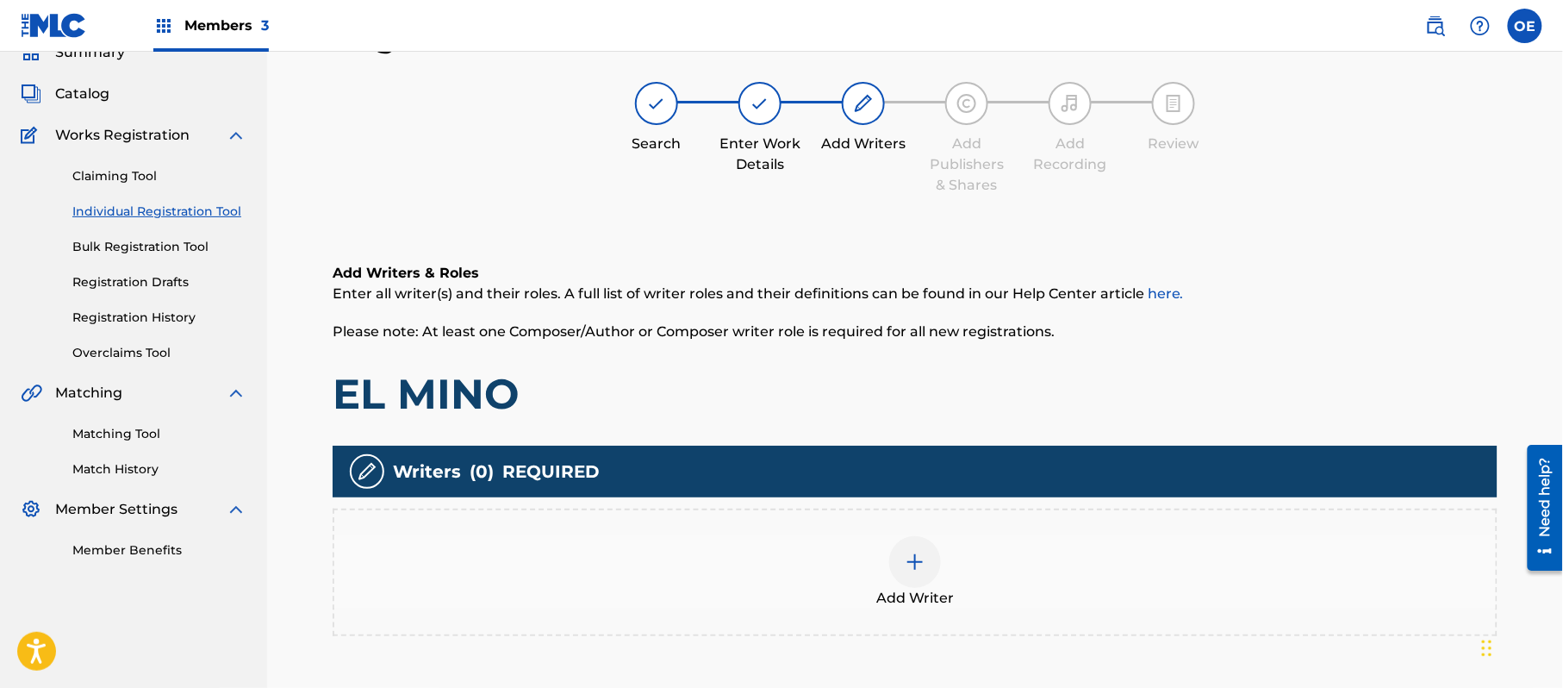
click at [943, 562] on div "Add Writer" at bounding box center [915, 572] width 1162 height 72
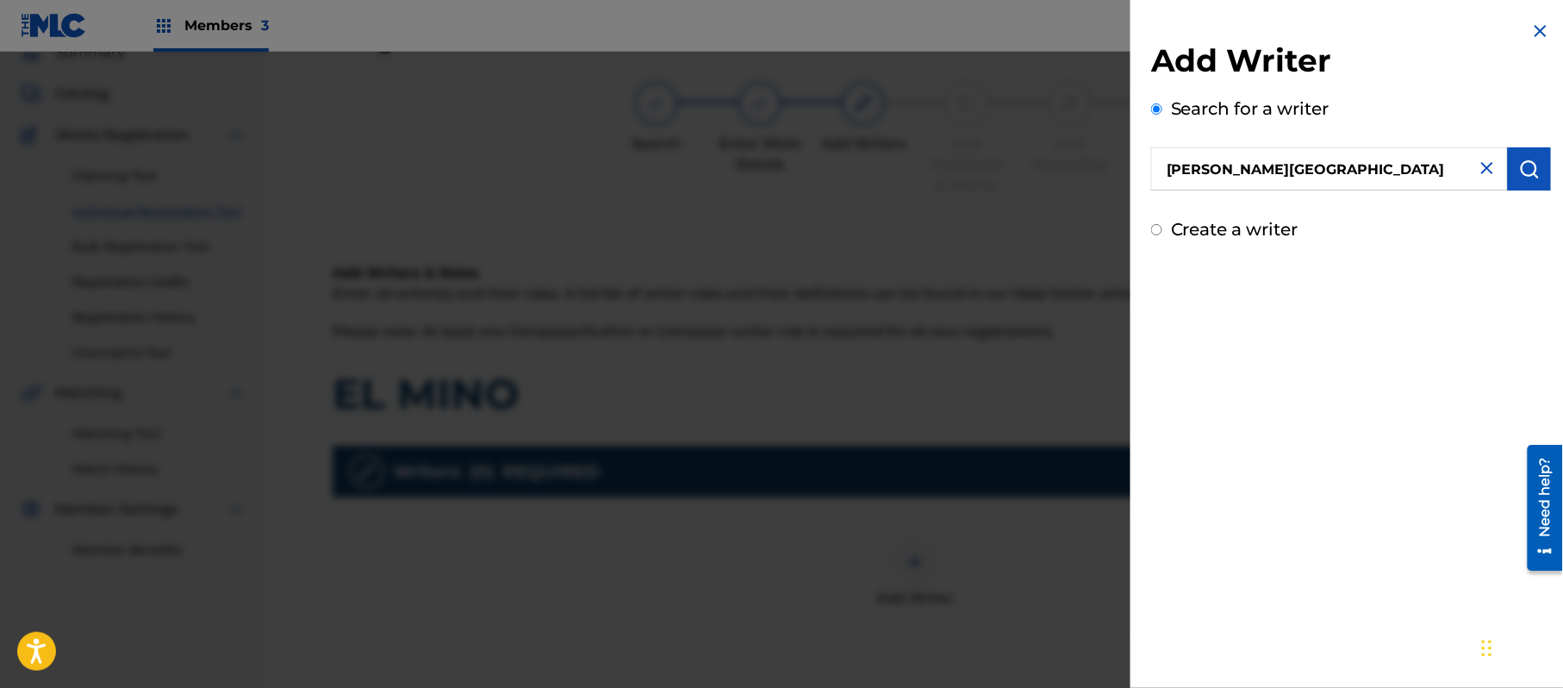
drag, startPoint x: 1515, startPoint y: 183, endPoint x: 1501, endPoint y: 202, distance: 23.4
click at [1517, 183] on button "submit" at bounding box center [1529, 168] width 43 height 43
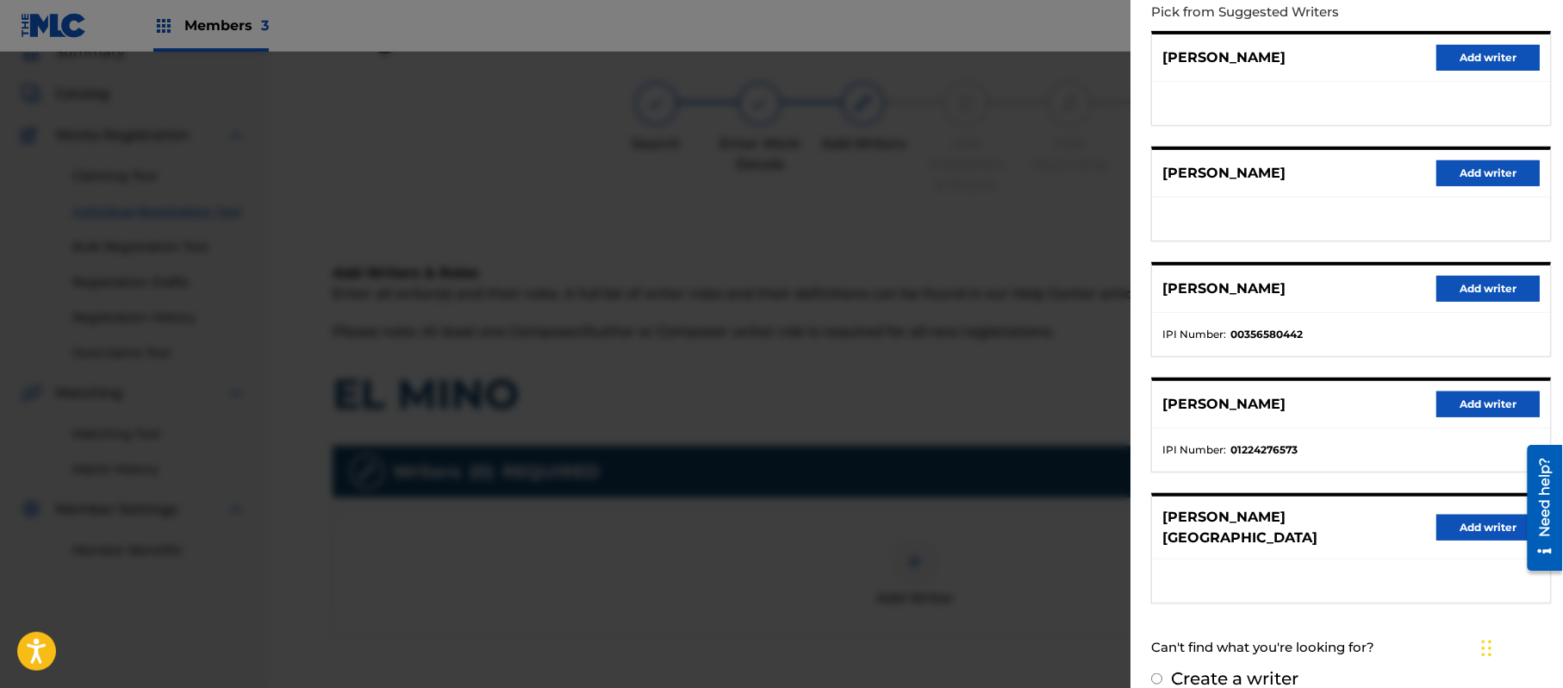
scroll to position [208, 0]
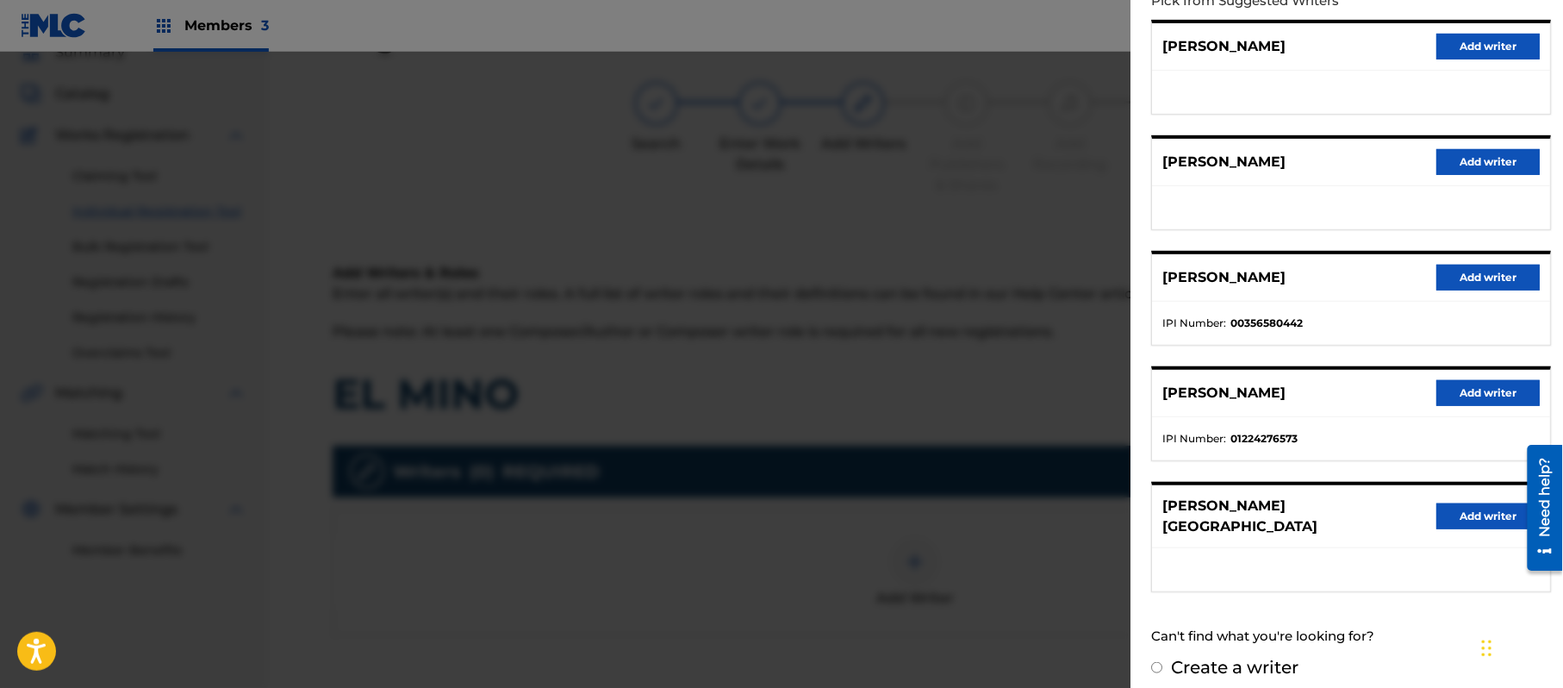
click at [1428, 502] on div "[PERSON_NAME] Add writer" at bounding box center [1351, 516] width 398 height 63
click at [1448, 505] on button "Add writer" at bounding box center [1488, 516] width 103 height 26
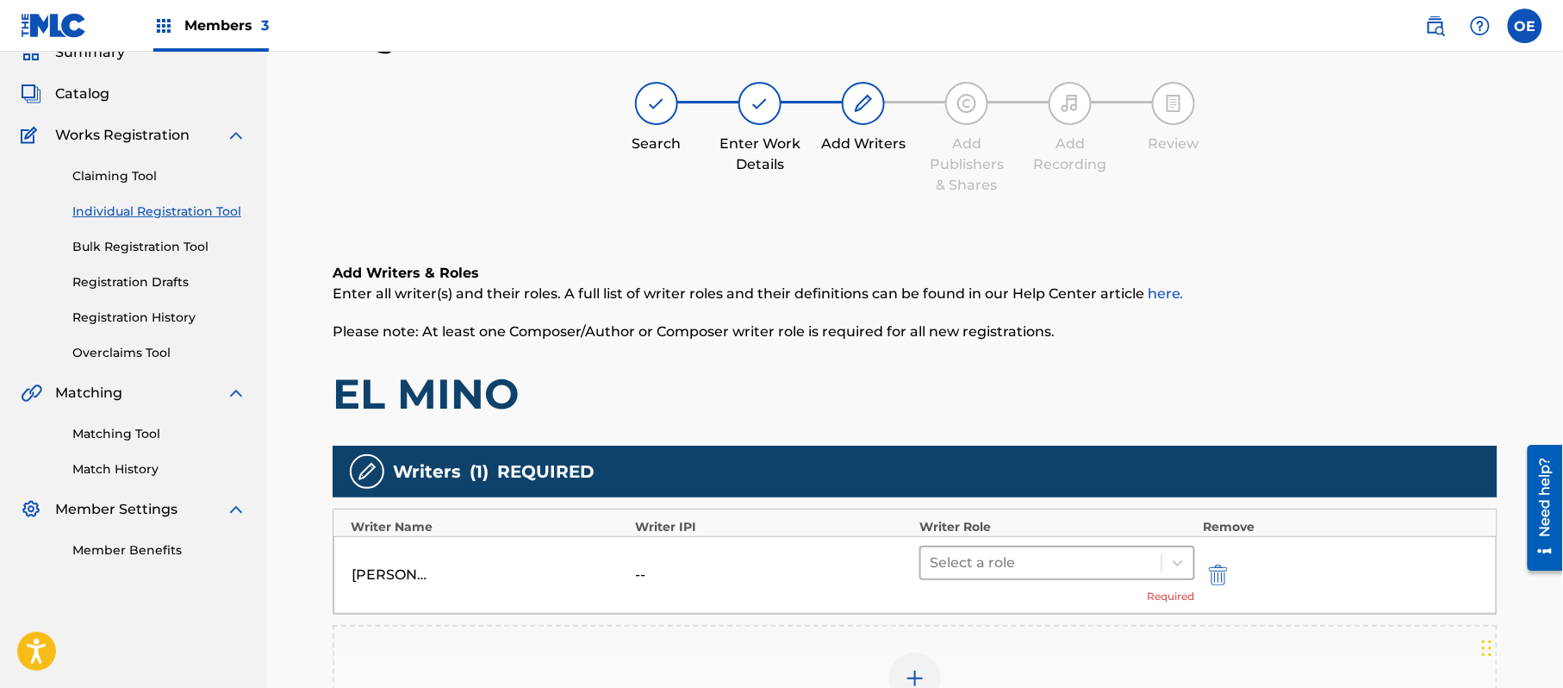
click at [959, 555] on div at bounding box center [1041, 563] width 223 height 24
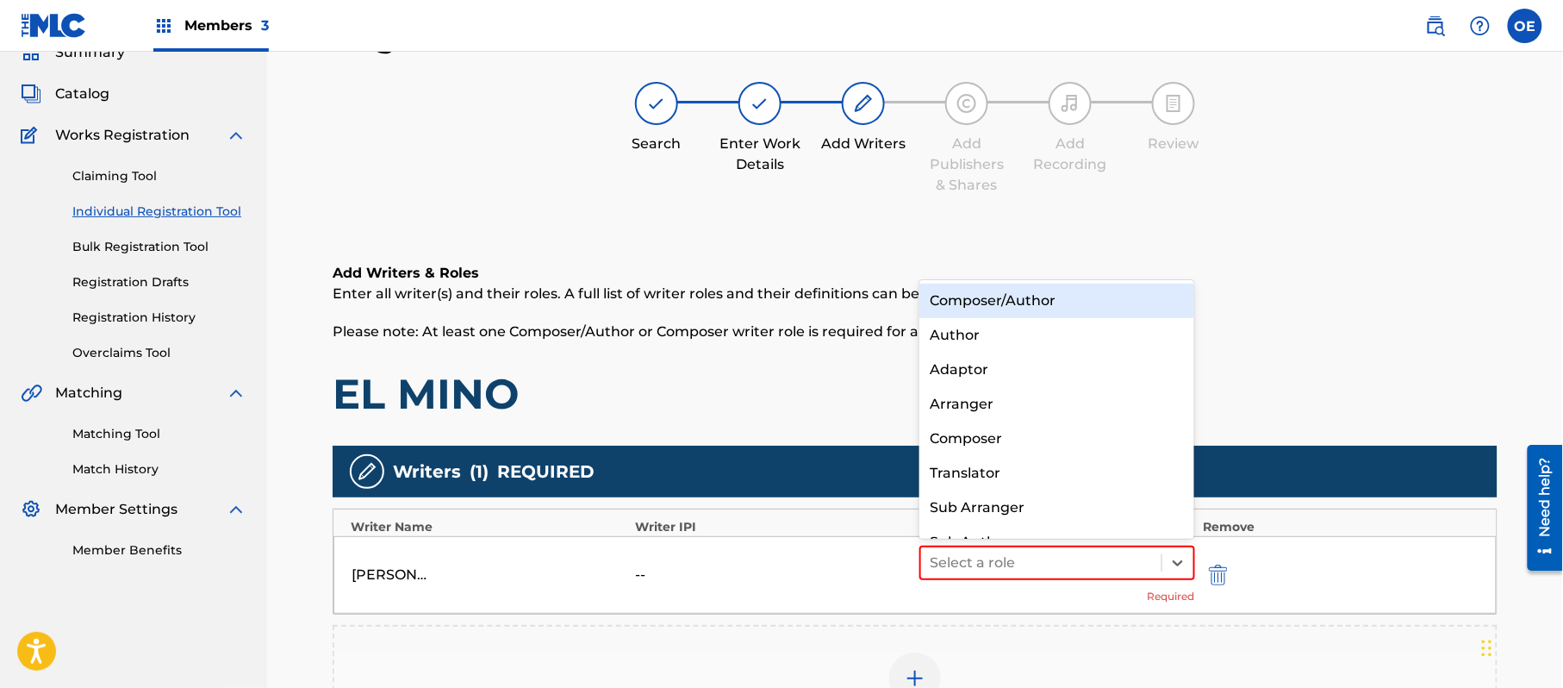
click at [1024, 297] on div "Composer/Author" at bounding box center [1057, 301] width 275 height 34
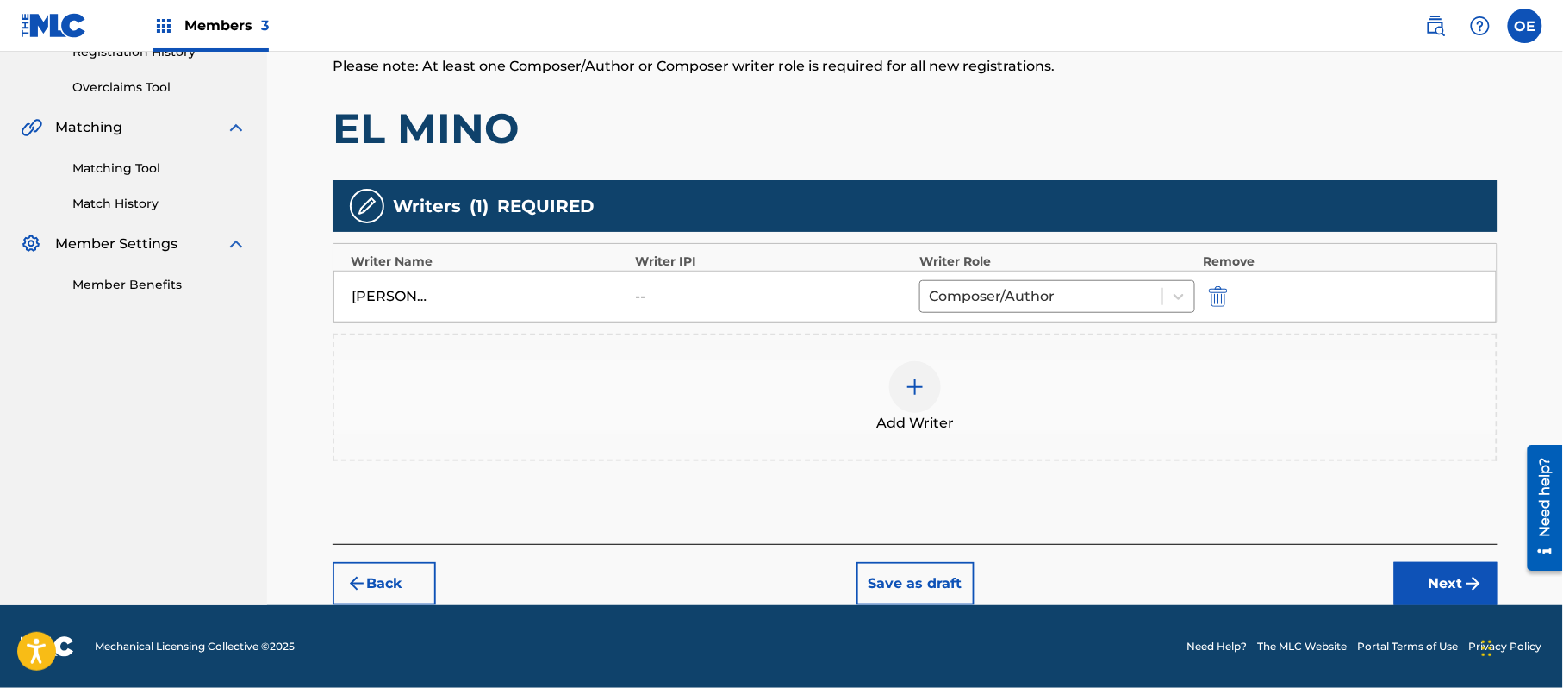
click at [1431, 579] on button "Next" at bounding box center [1446, 583] width 103 height 43
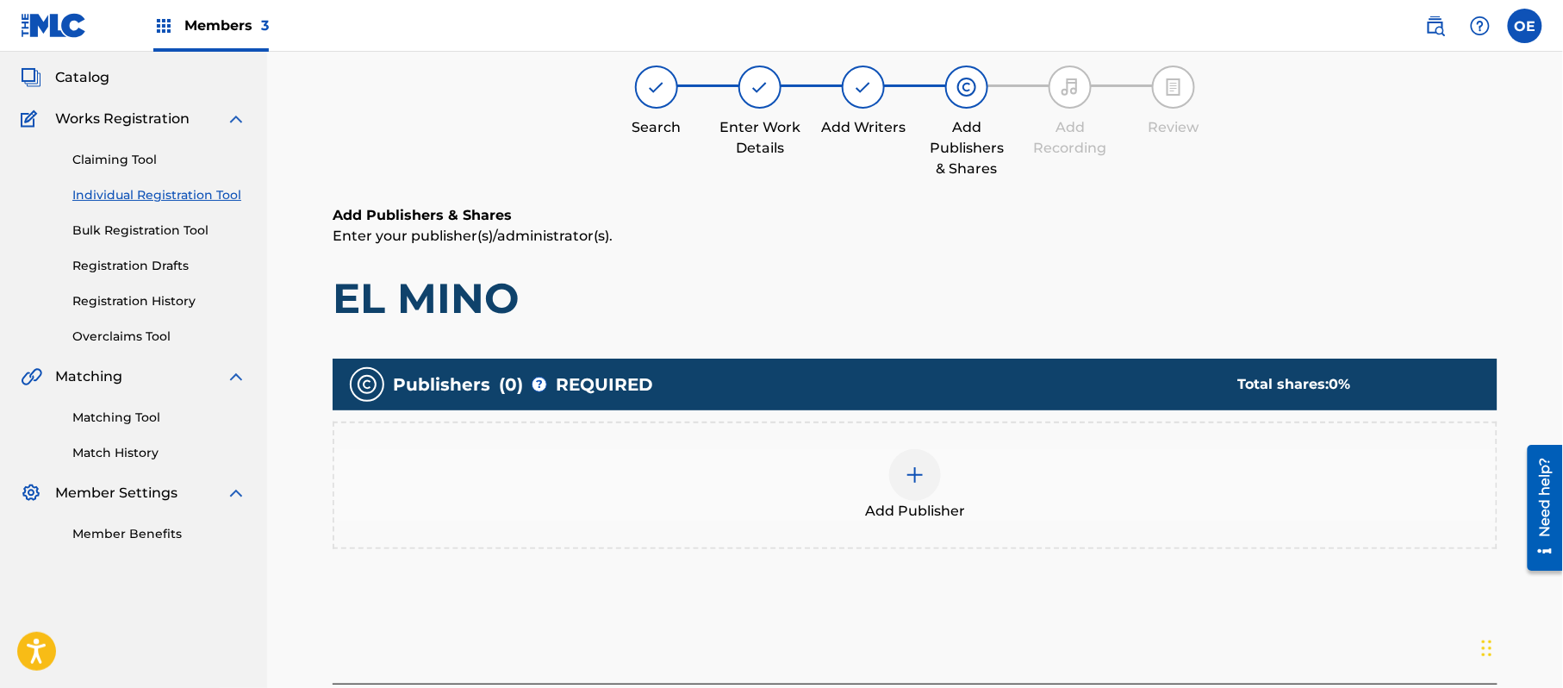
scroll to position [78, 0]
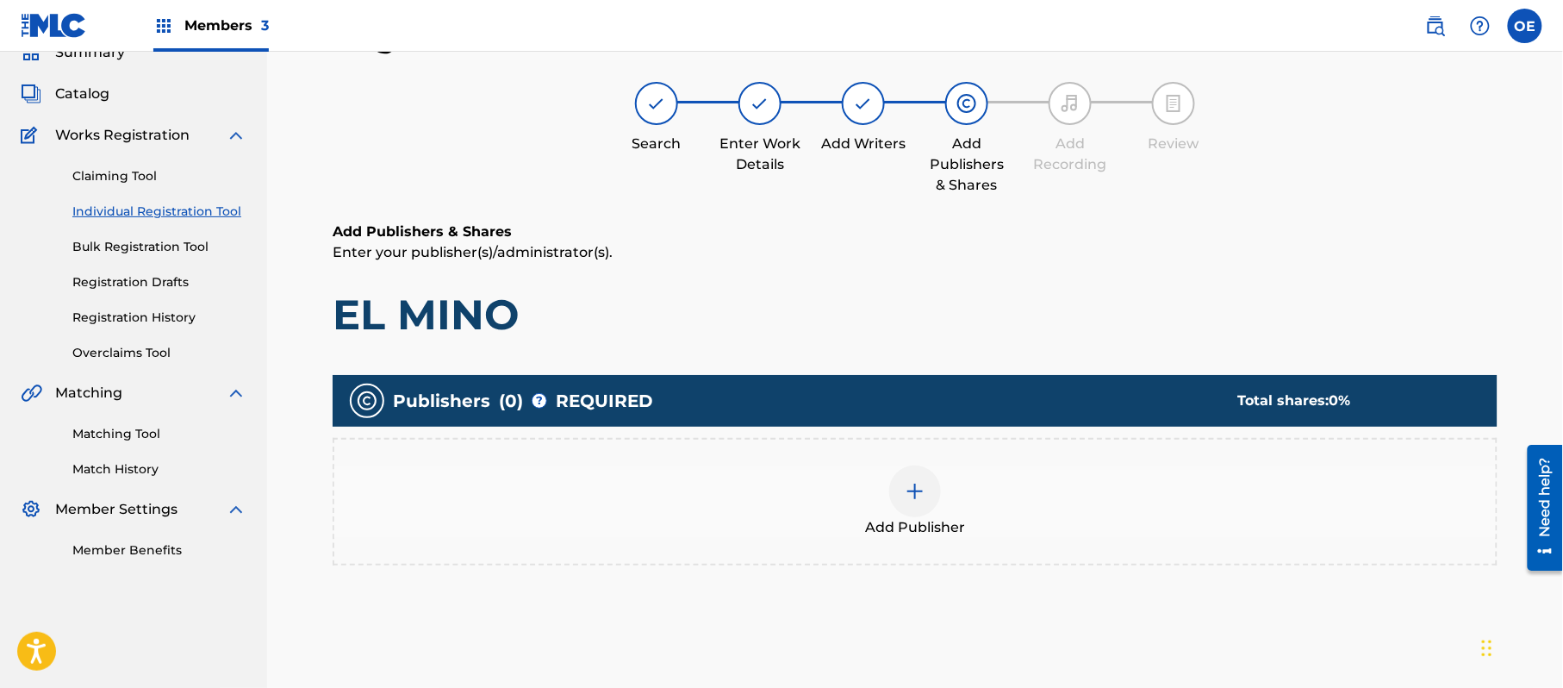
click at [980, 543] on div "Add Publisher" at bounding box center [915, 502] width 1165 height 128
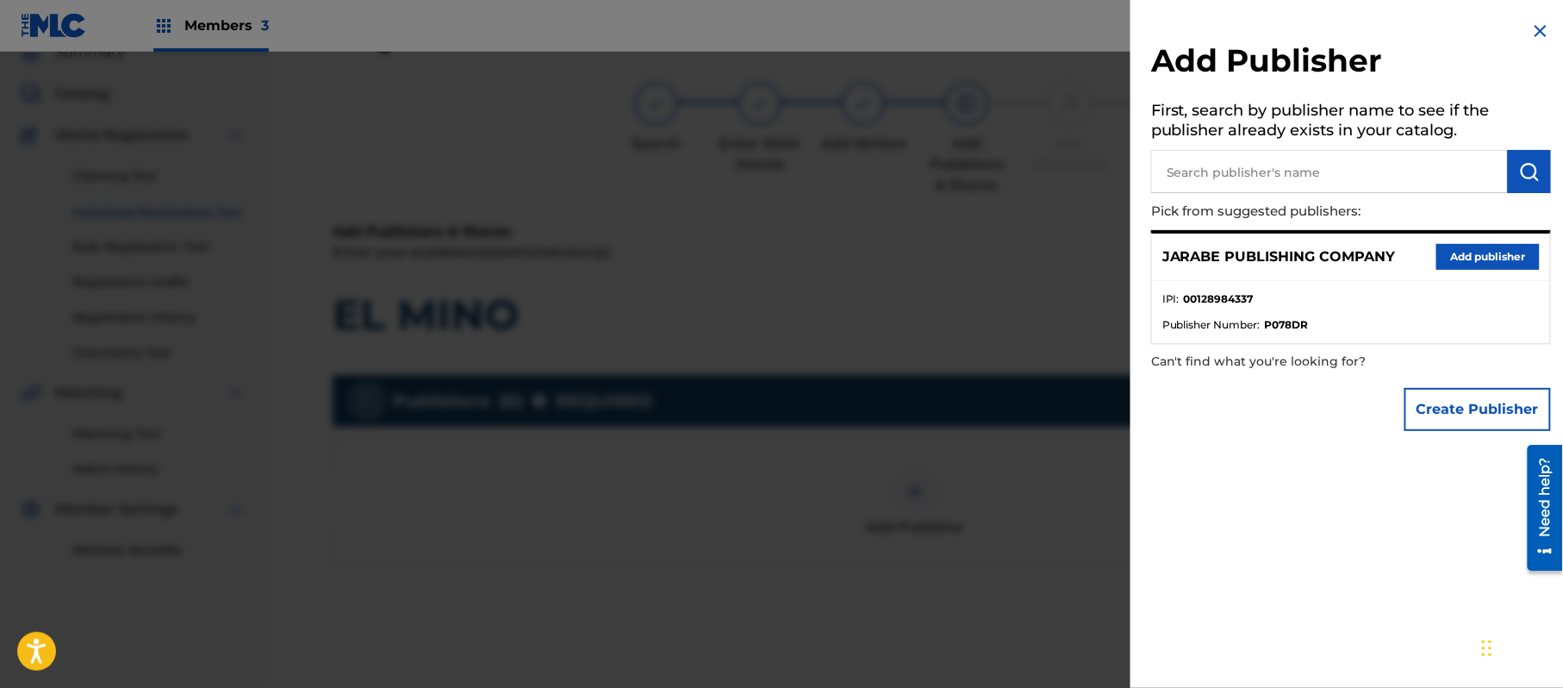
click at [1477, 257] on button "Add publisher" at bounding box center [1488, 257] width 103 height 26
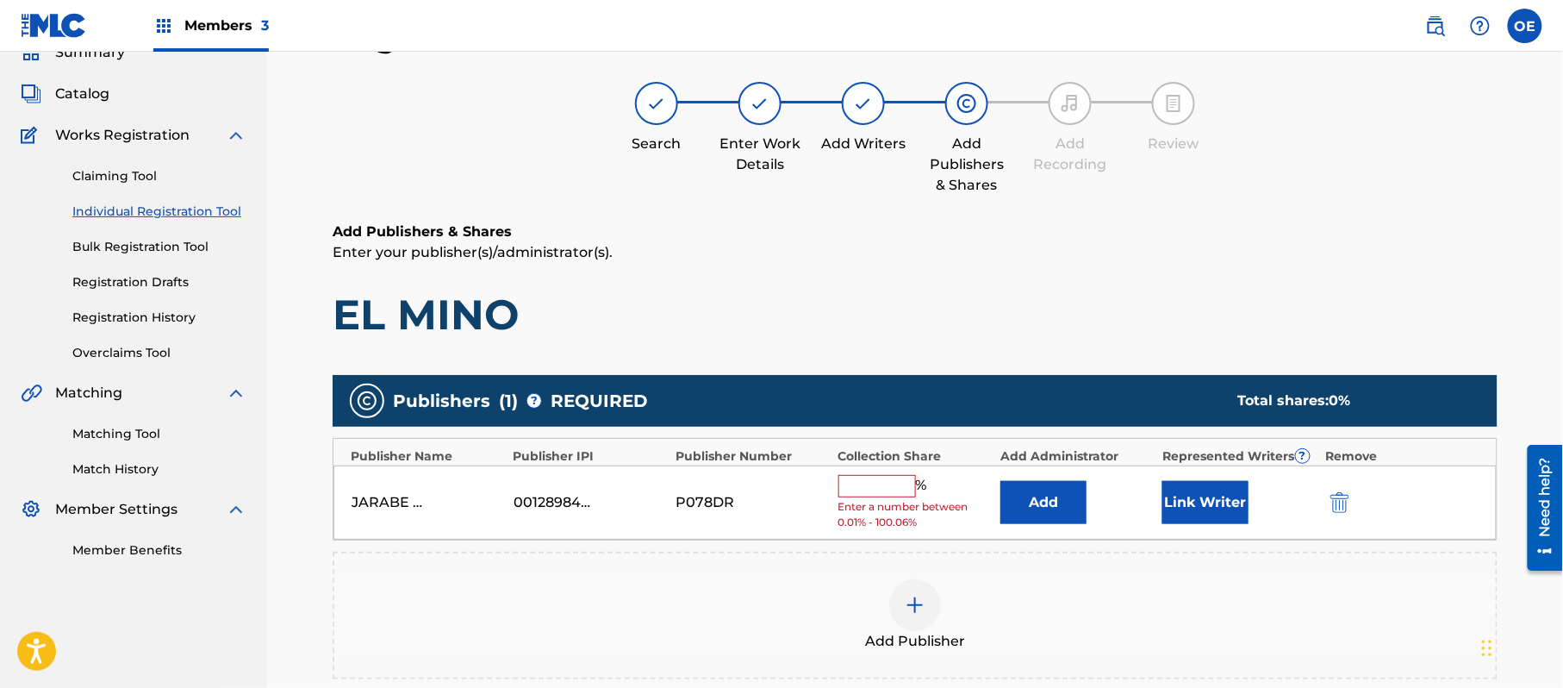
click at [871, 479] on input "text" at bounding box center [878, 486] width 78 height 22
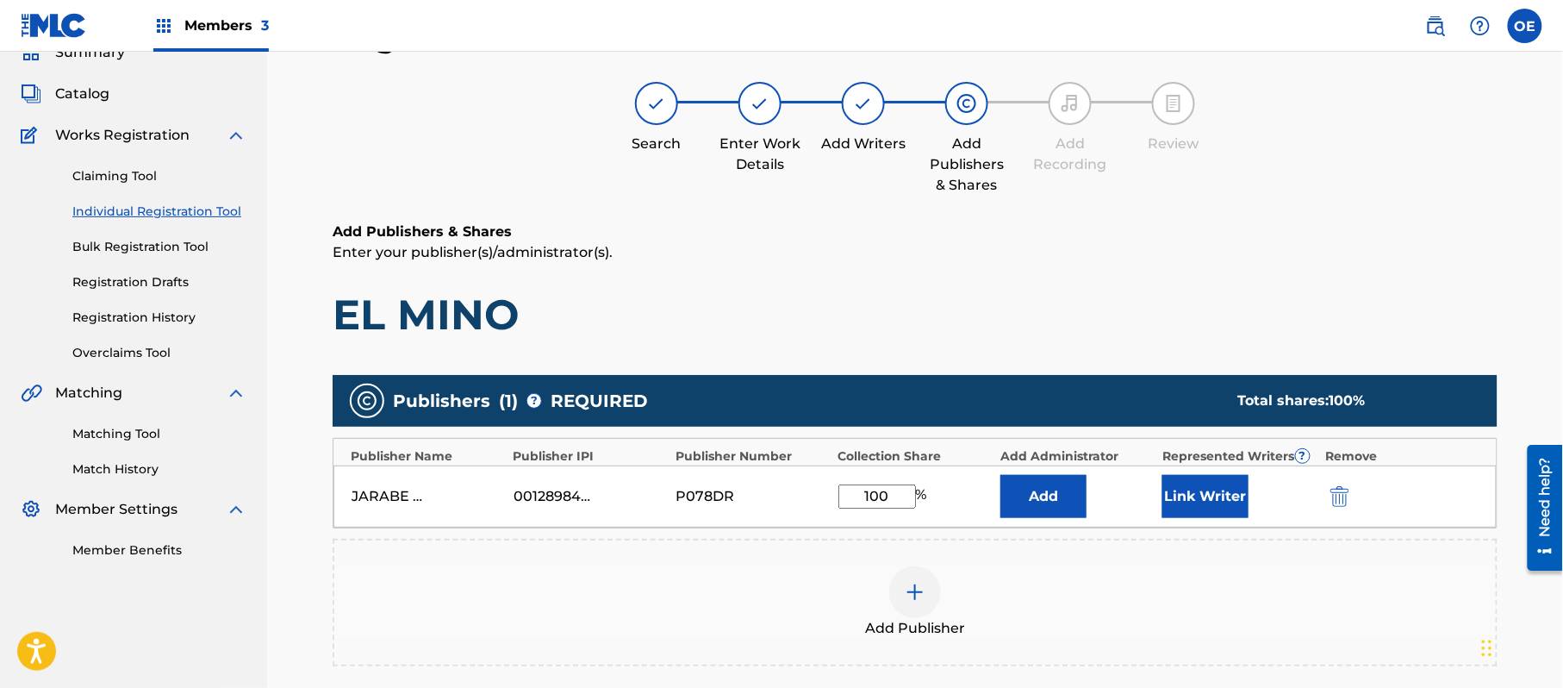
drag, startPoint x: 1194, startPoint y: 487, endPoint x: 1208, endPoint y: 331, distance: 156.6
click at [1193, 445] on div "Publisher Name Publisher IPI Publisher Number Collection Share Add Administrato…" at bounding box center [915, 483] width 1165 height 90
click at [1189, 488] on button "Link Writer" at bounding box center [1206, 496] width 86 height 43
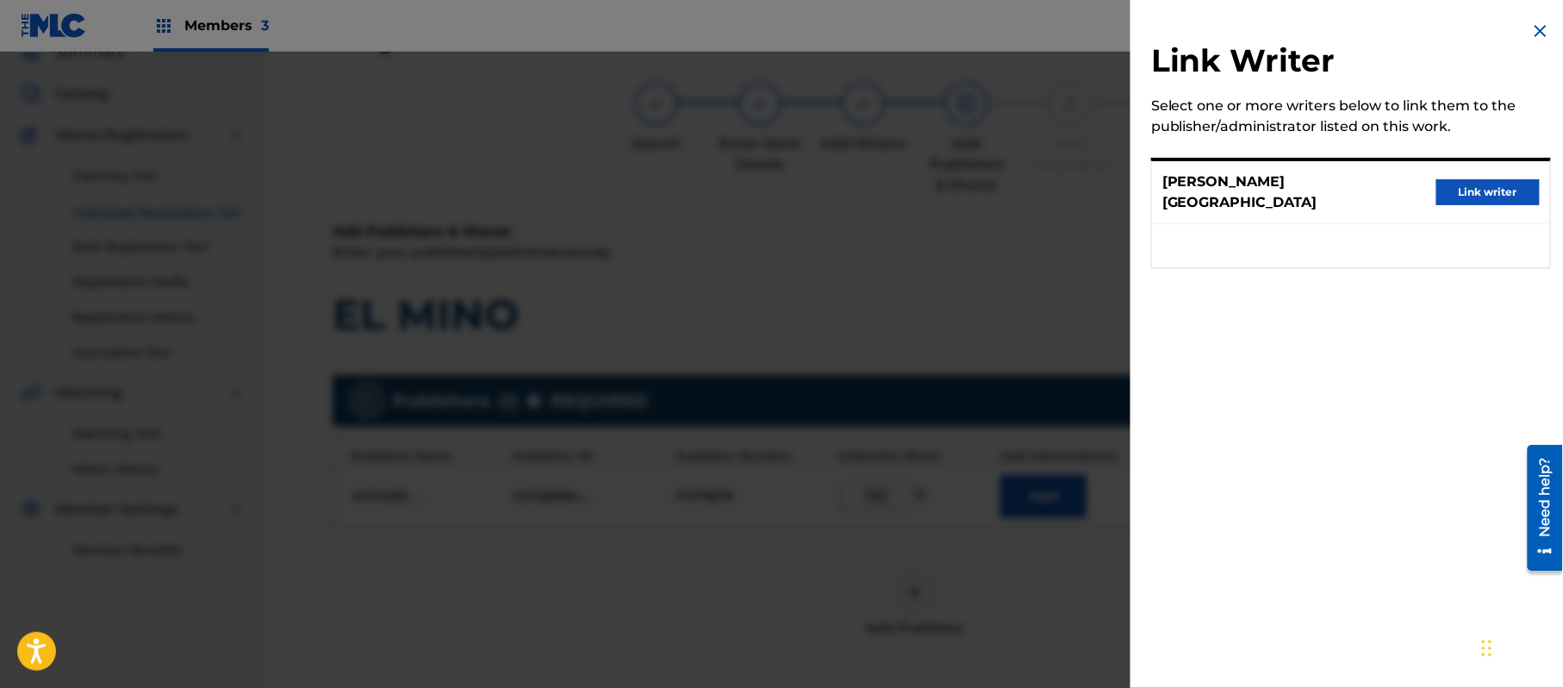
click at [1474, 179] on button "Link writer" at bounding box center [1488, 192] width 103 height 26
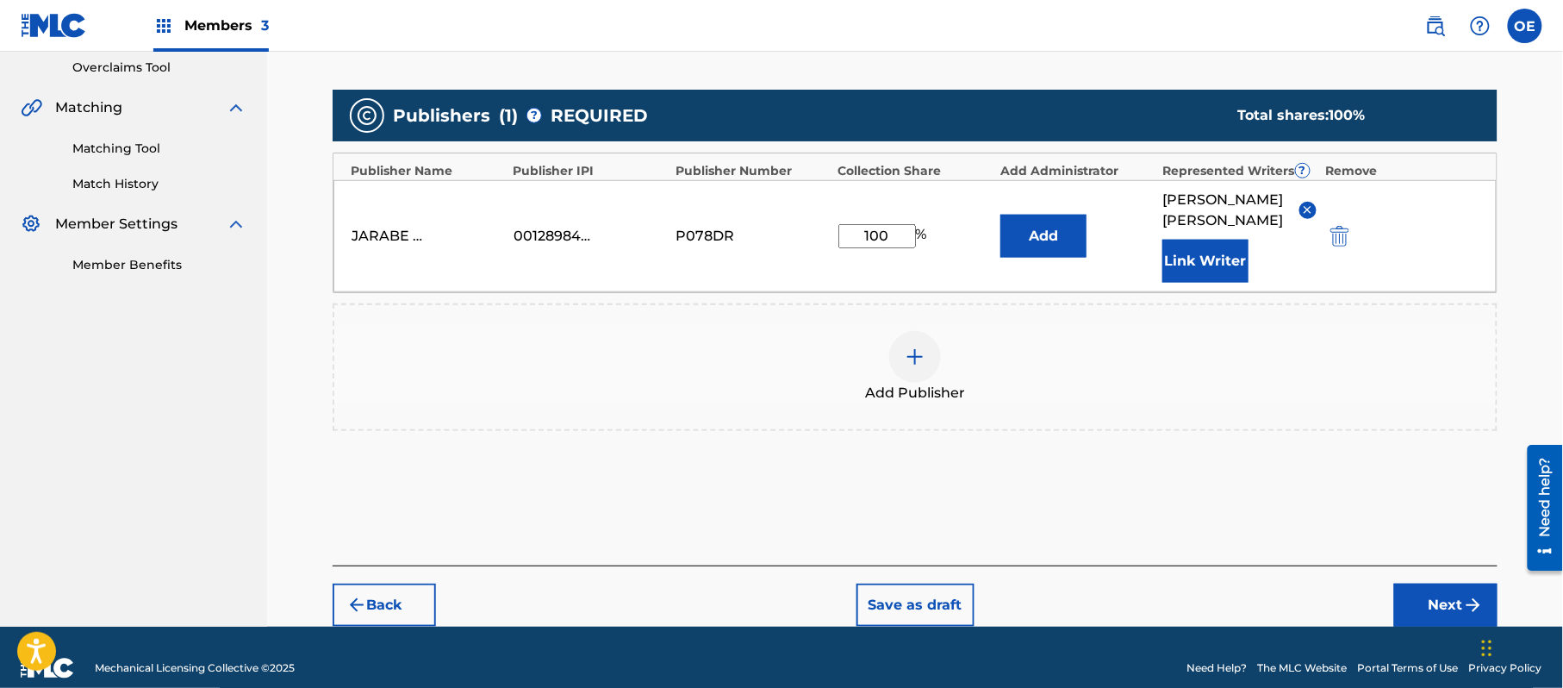
click at [1410, 597] on button "Next" at bounding box center [1446, 605] width 103 height 43
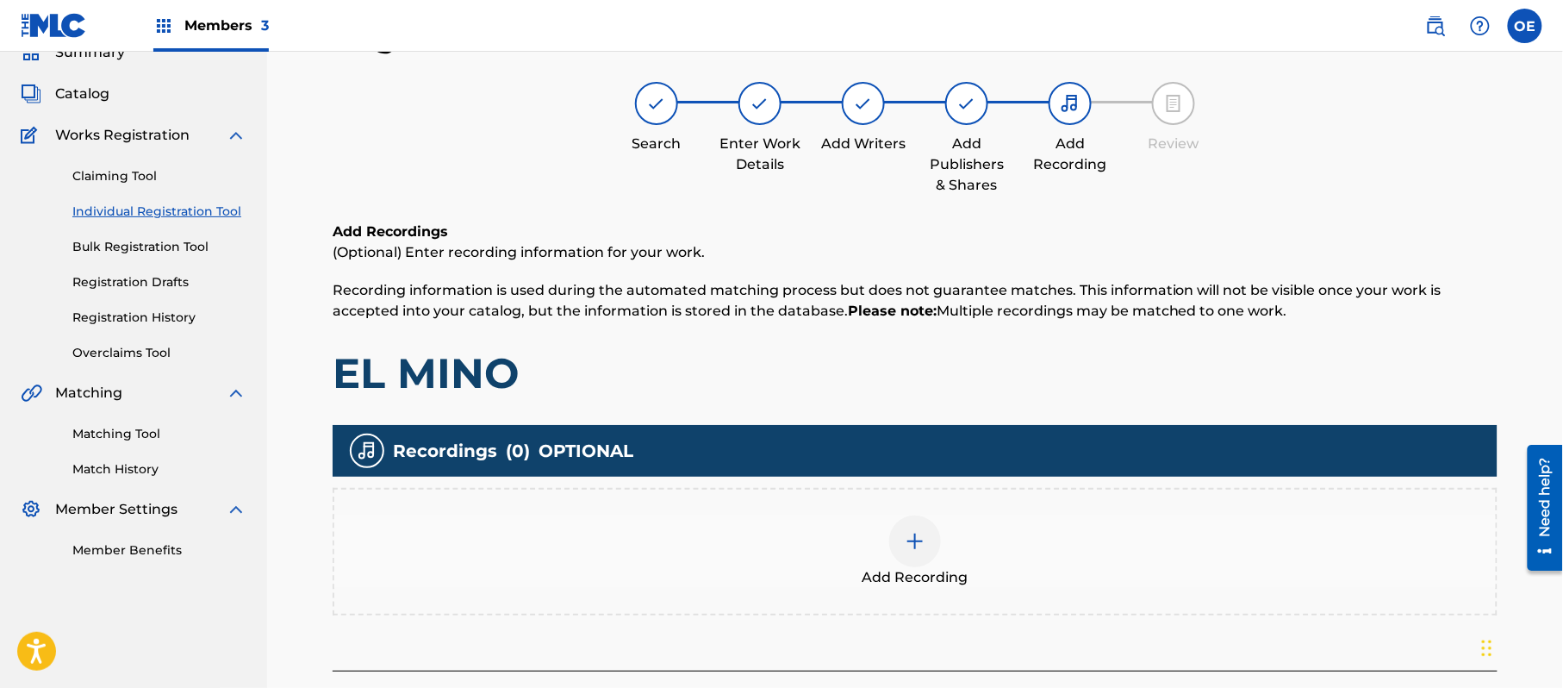
click at [903, 495] on div "Add Recording" at bounding box center [915, 552] width 1165 height 128
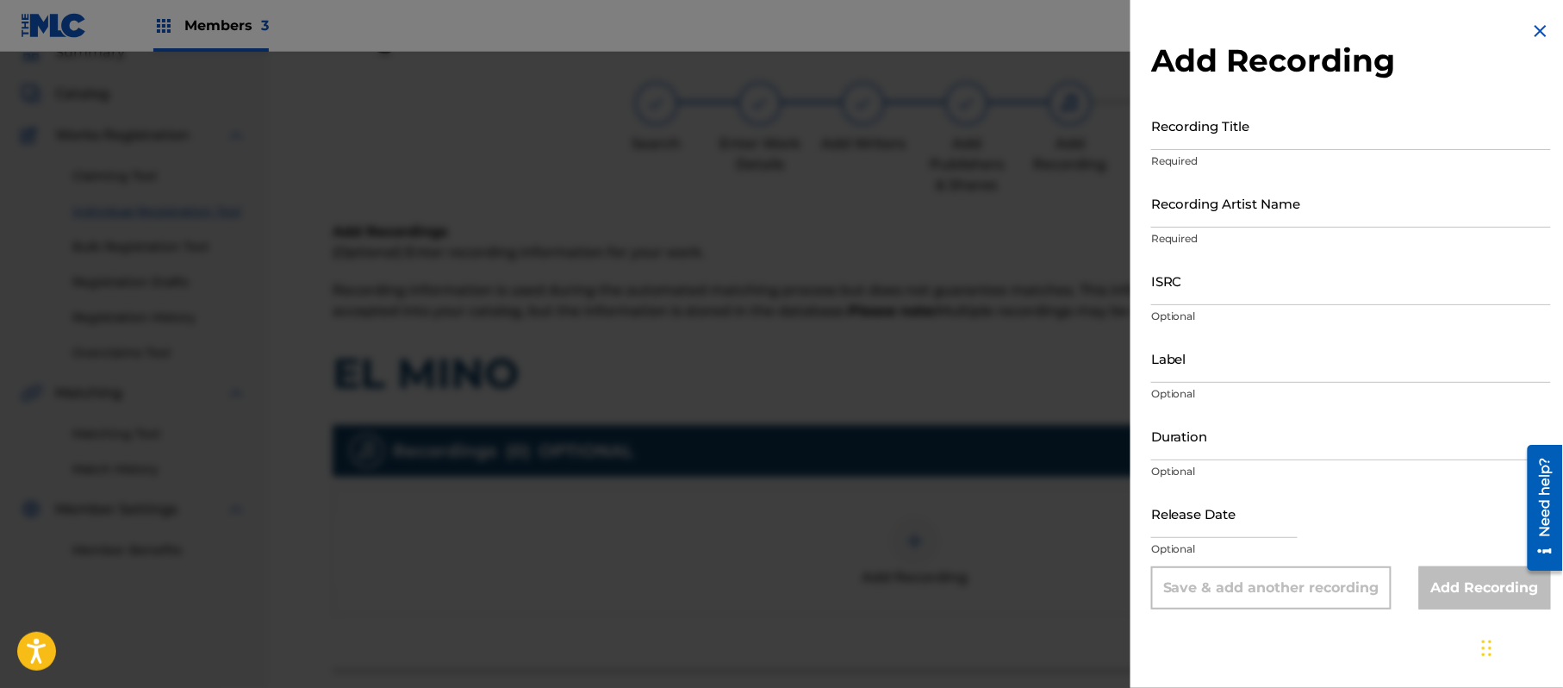
click at [1542, 39] on img at bounding box center [1541, 31] width 21 height 21
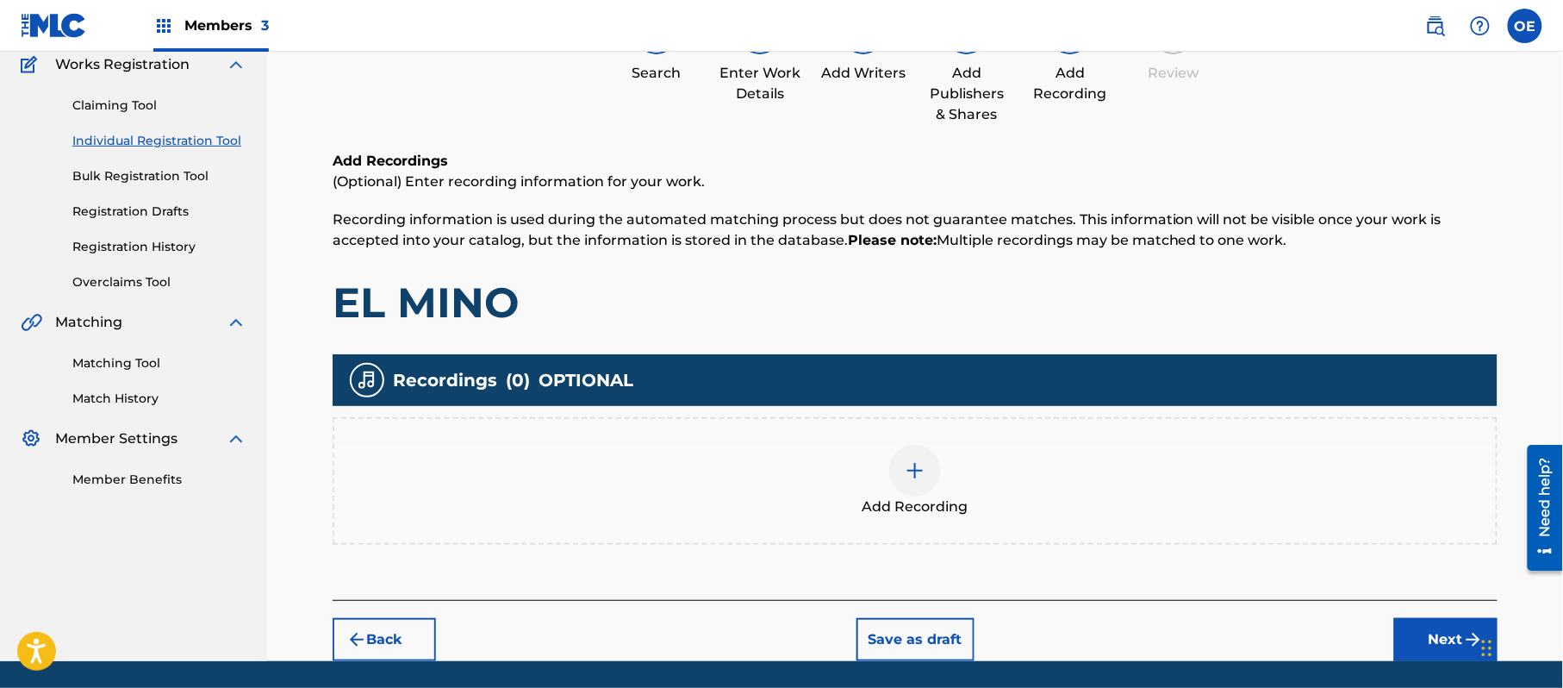
scroll to position [202, 0]
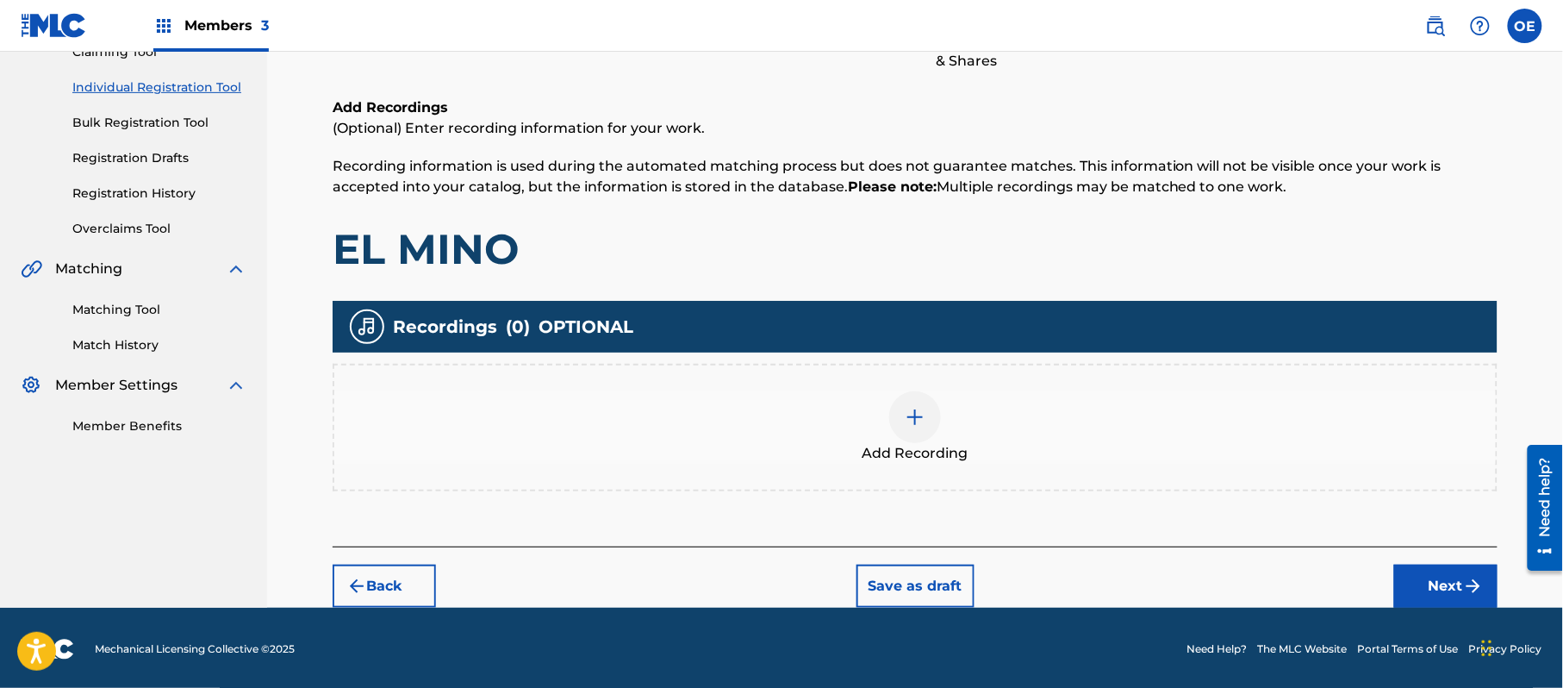
click at [1435, 588] on button "Next" at bounding box center [1446, 586] width 103 height 43
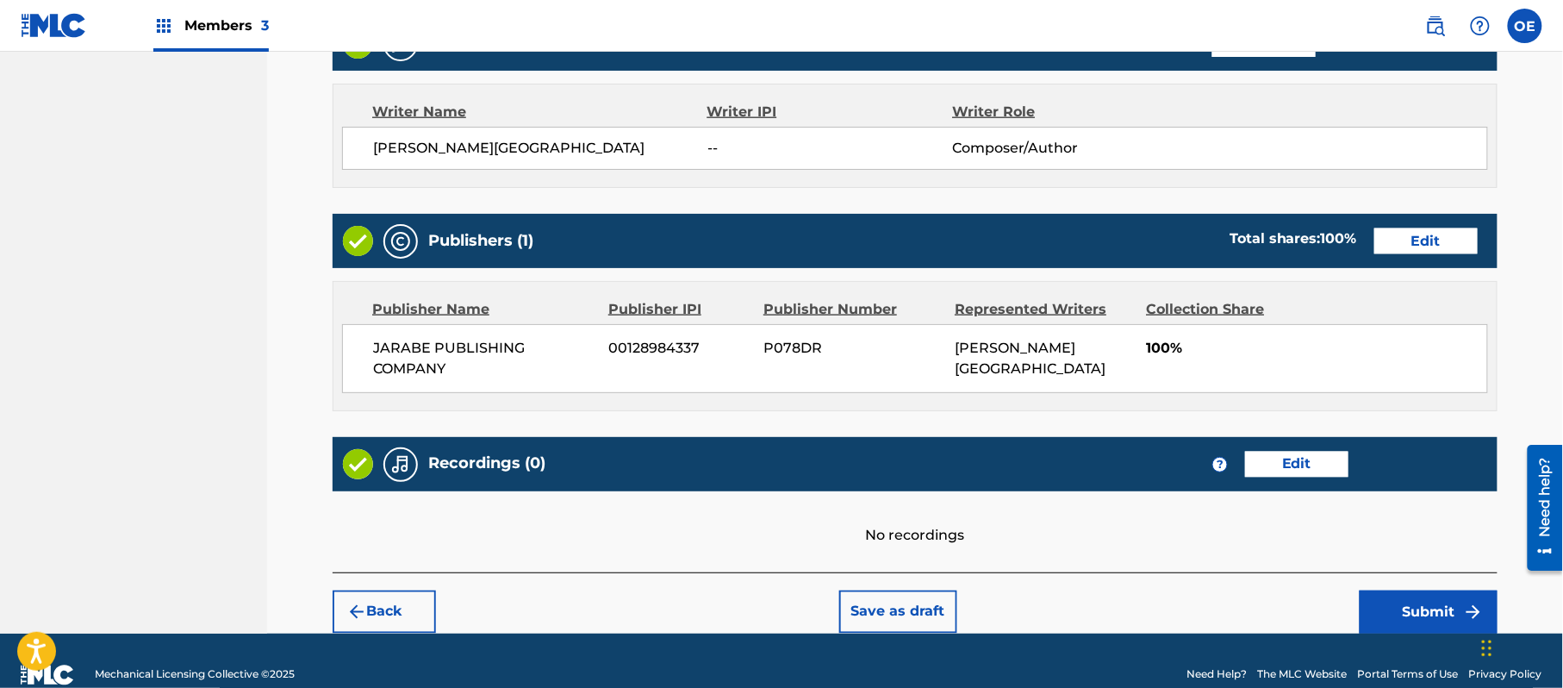
scroll to position [735, 0]
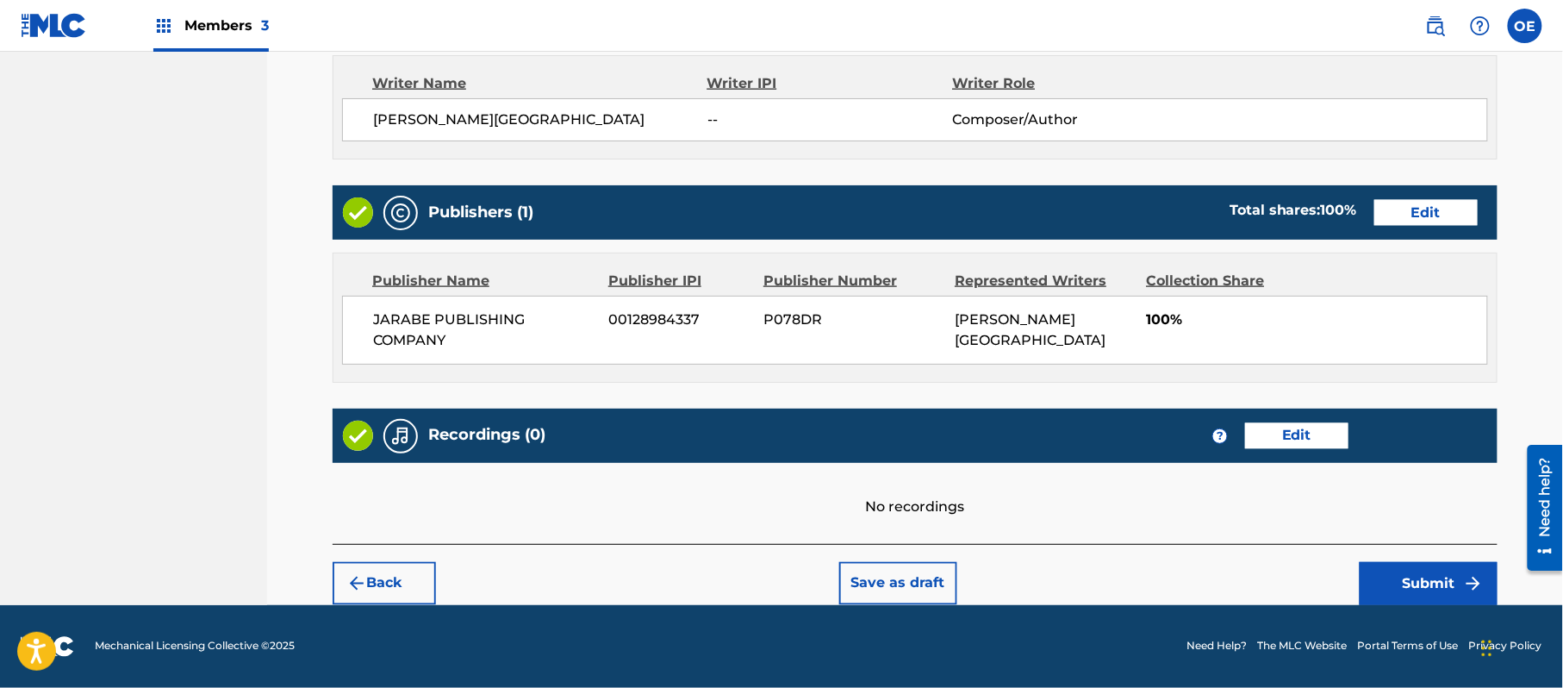
click at [1380, 573] on button "Submit" at bounding box center [1429, 583] width 138 height 43
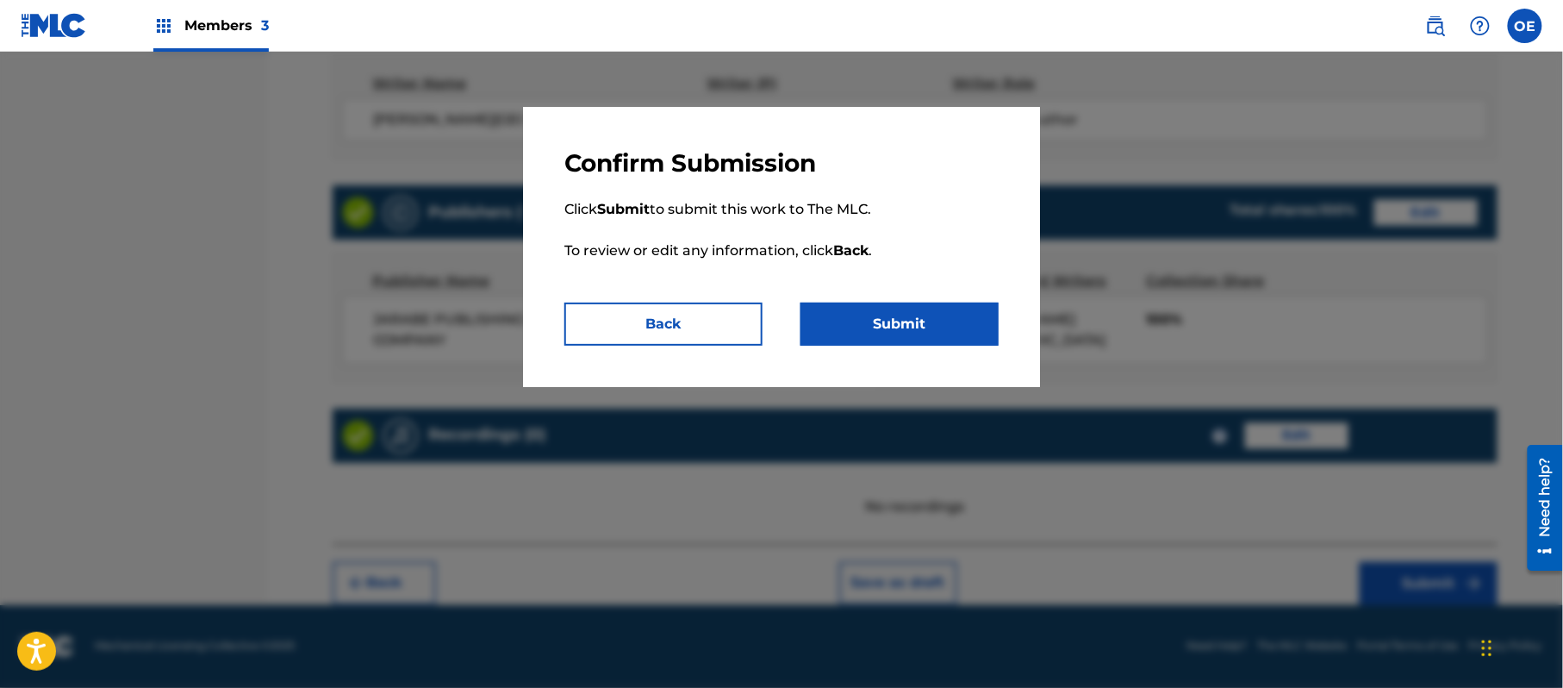
click at [959, 319] on button "Submit" at bounding box center [900, 324] width 198 height 43
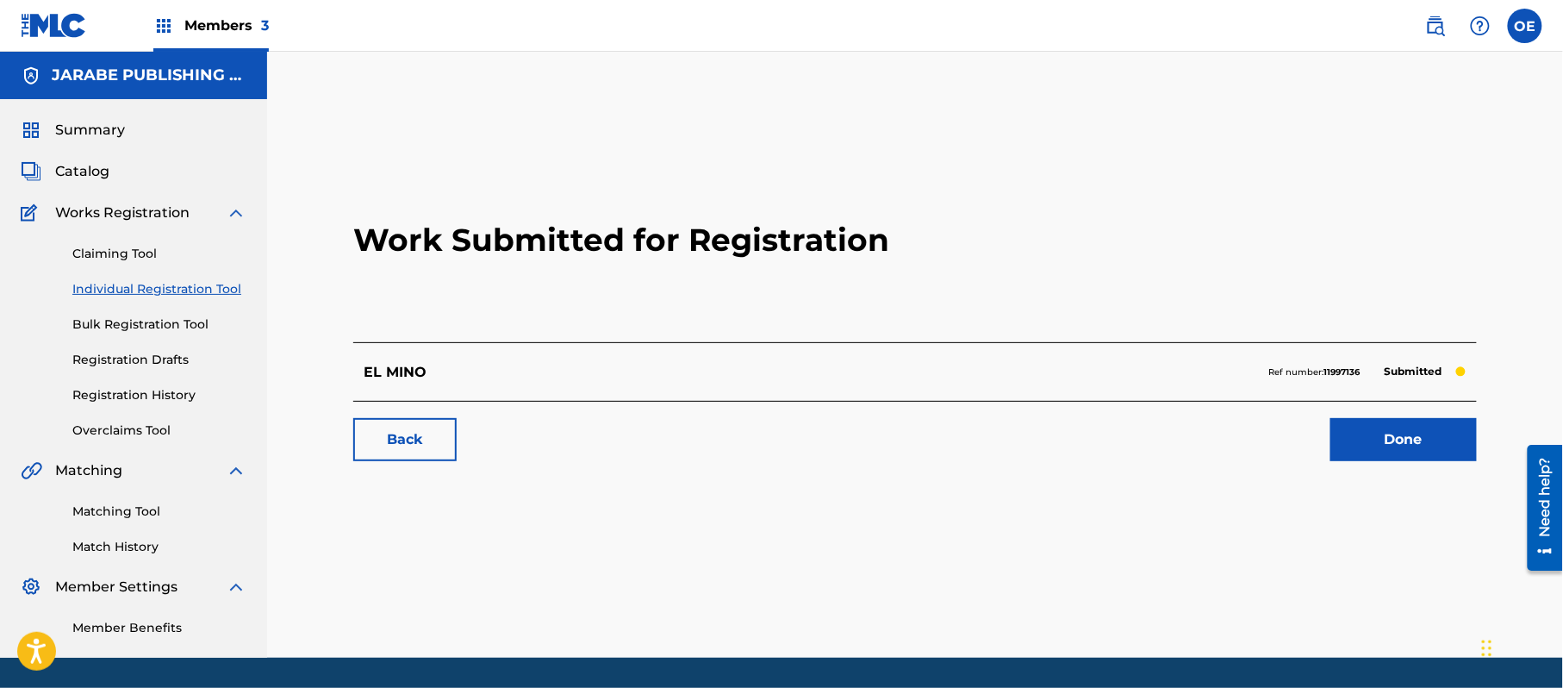
click at [184, 276] on div "Claiming Tool Individual Registration Tool Bulk Registration Tool Registration …" at bounding box center [134, 331] width 226 height 216
click at [183, 290] on link "Individual Registration Tool" at bounding box center [159, 289] width 174 height 18
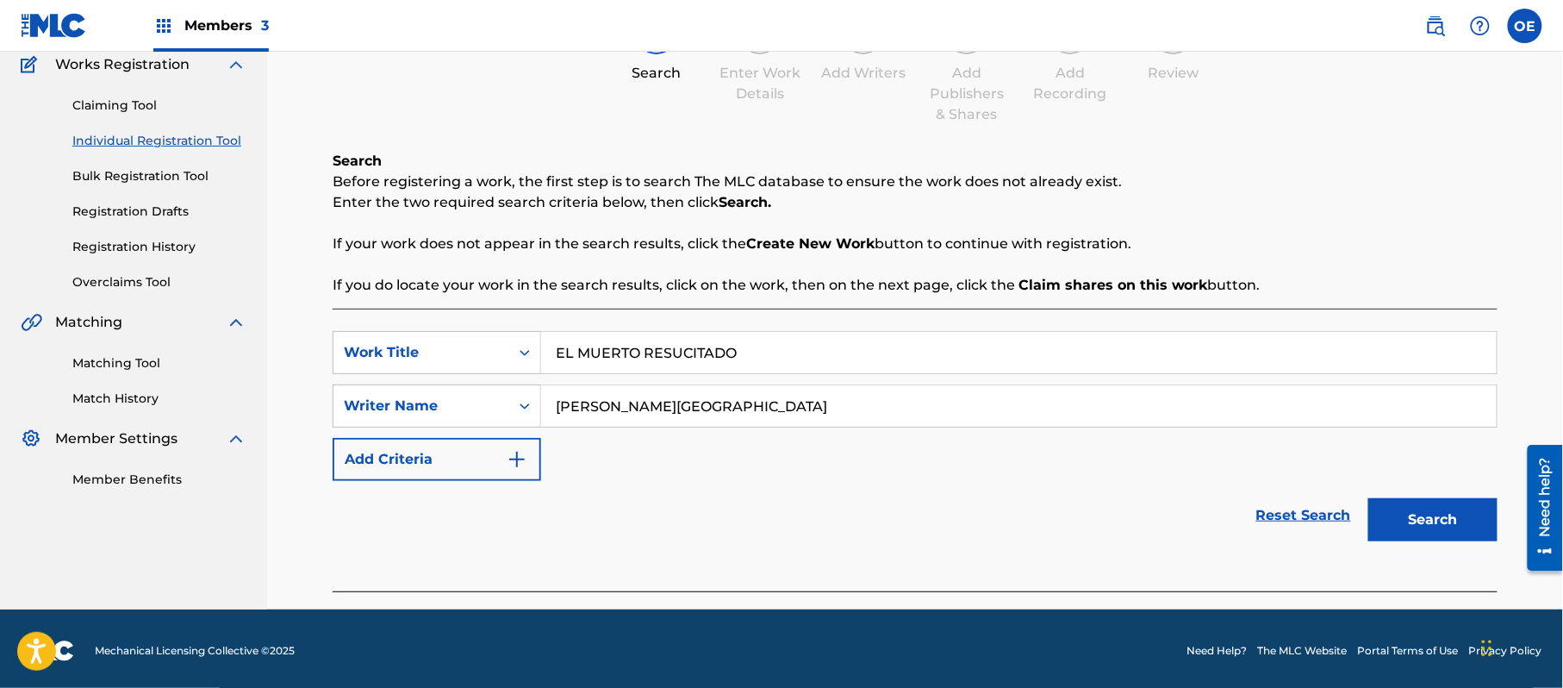
scroll to position [153, 0]
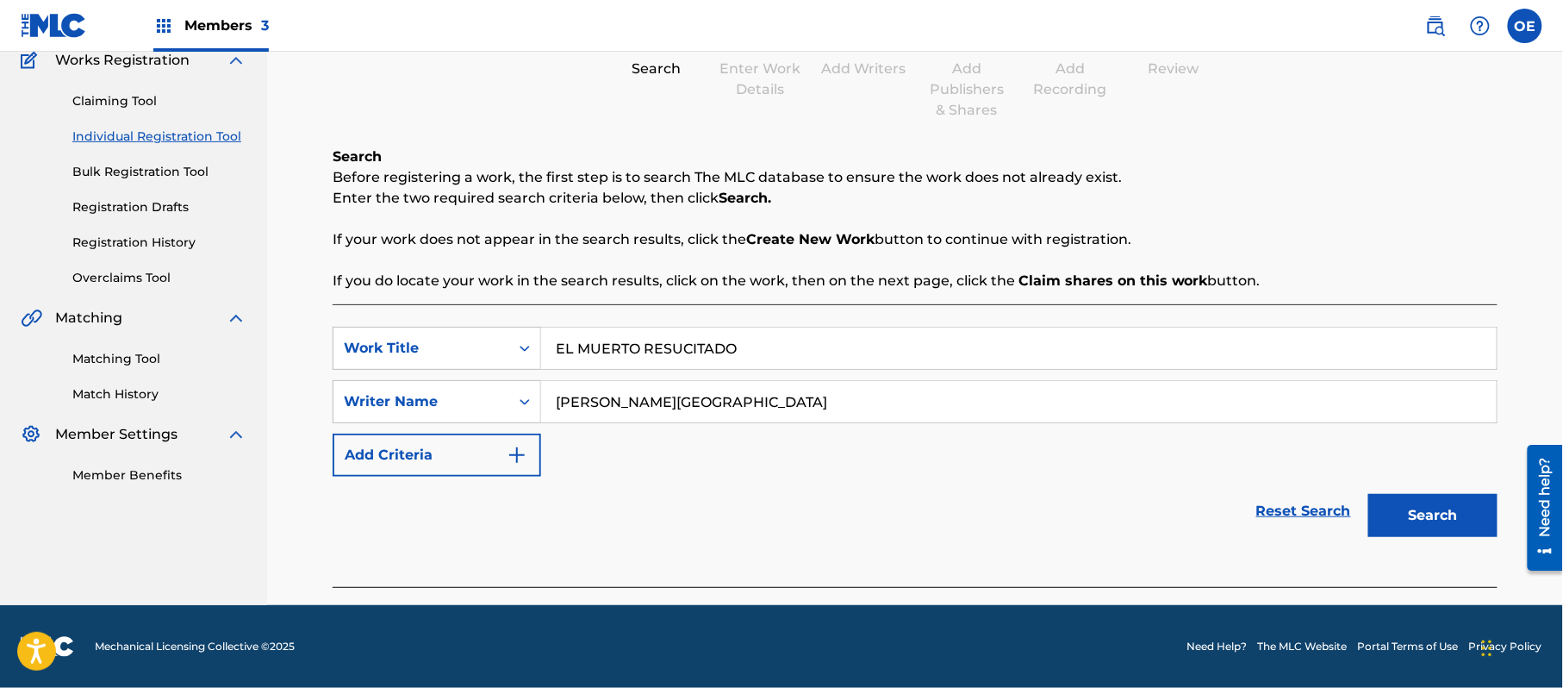
click at [1432, 510] on button "Search" at bounding box center [1433, 515] width 129 height 43
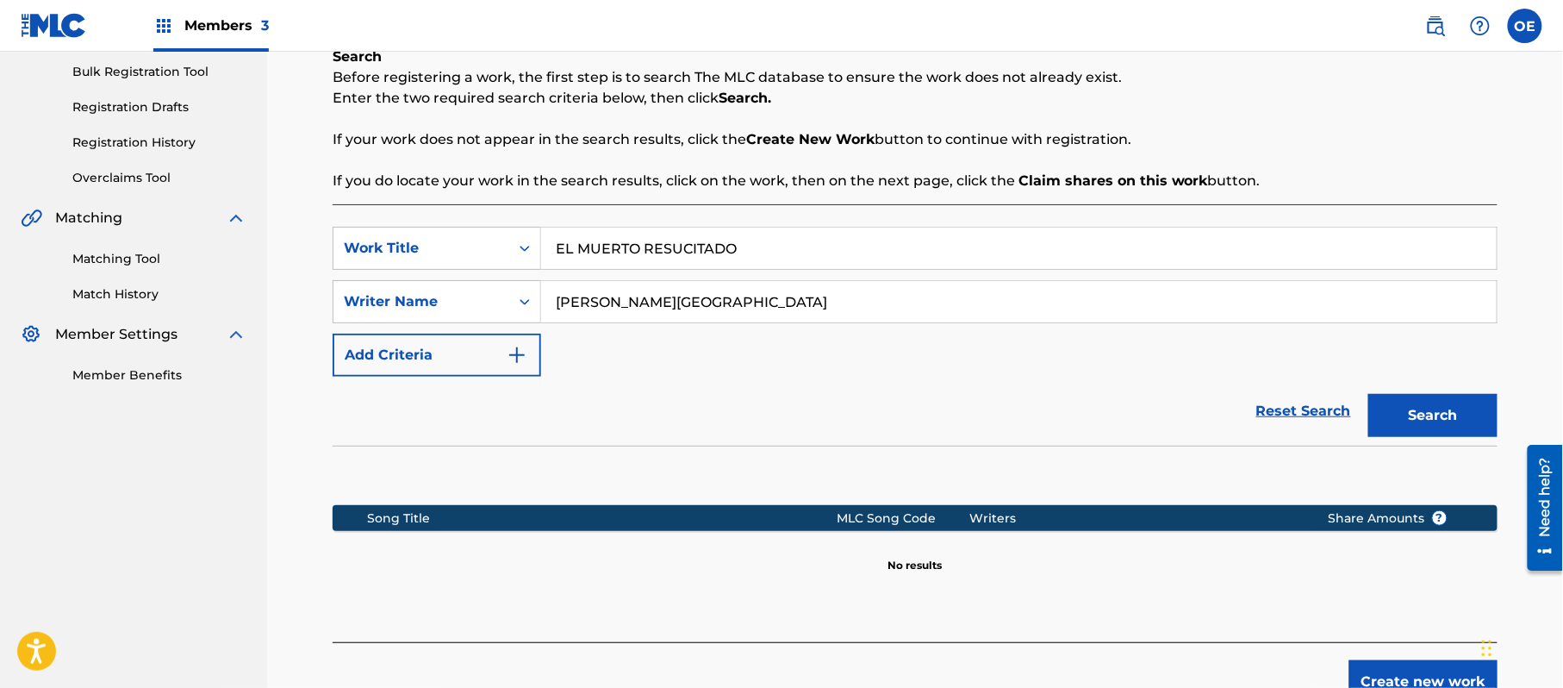
scroll to position [352, 0]
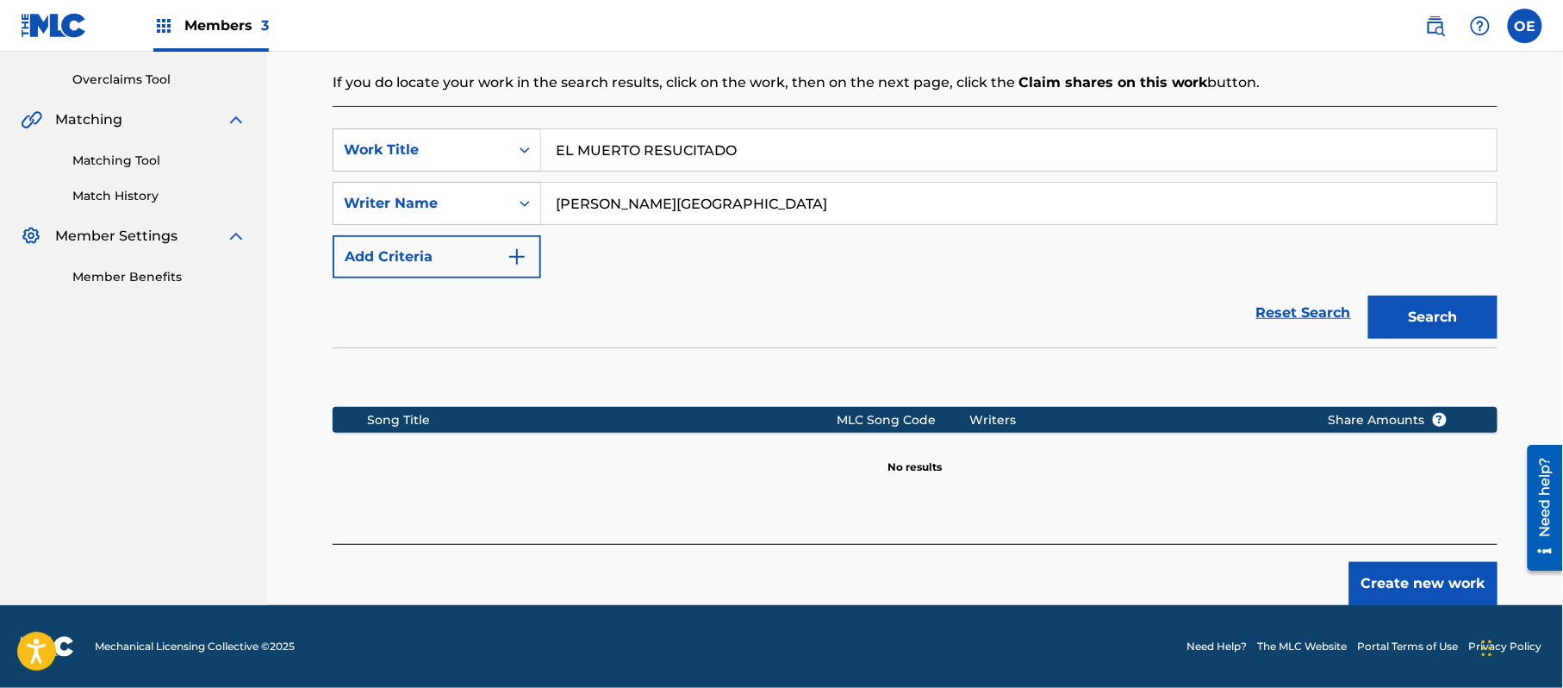
click at [1370, 574] on button "Create new work" at bounding box center [1424, 583] width 148 height 43
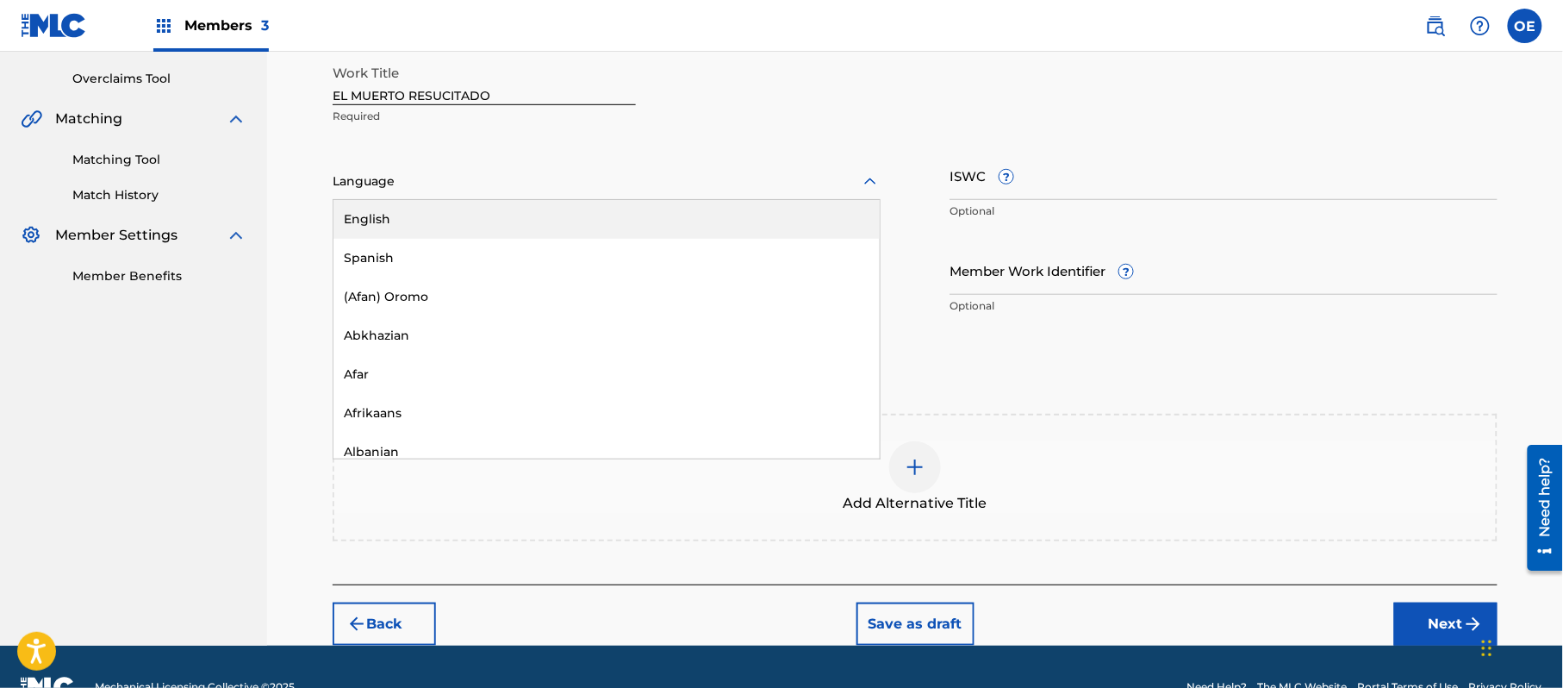
click at [480, 195] on div "Language" at bounding box center [607, 182] width 548 height 36
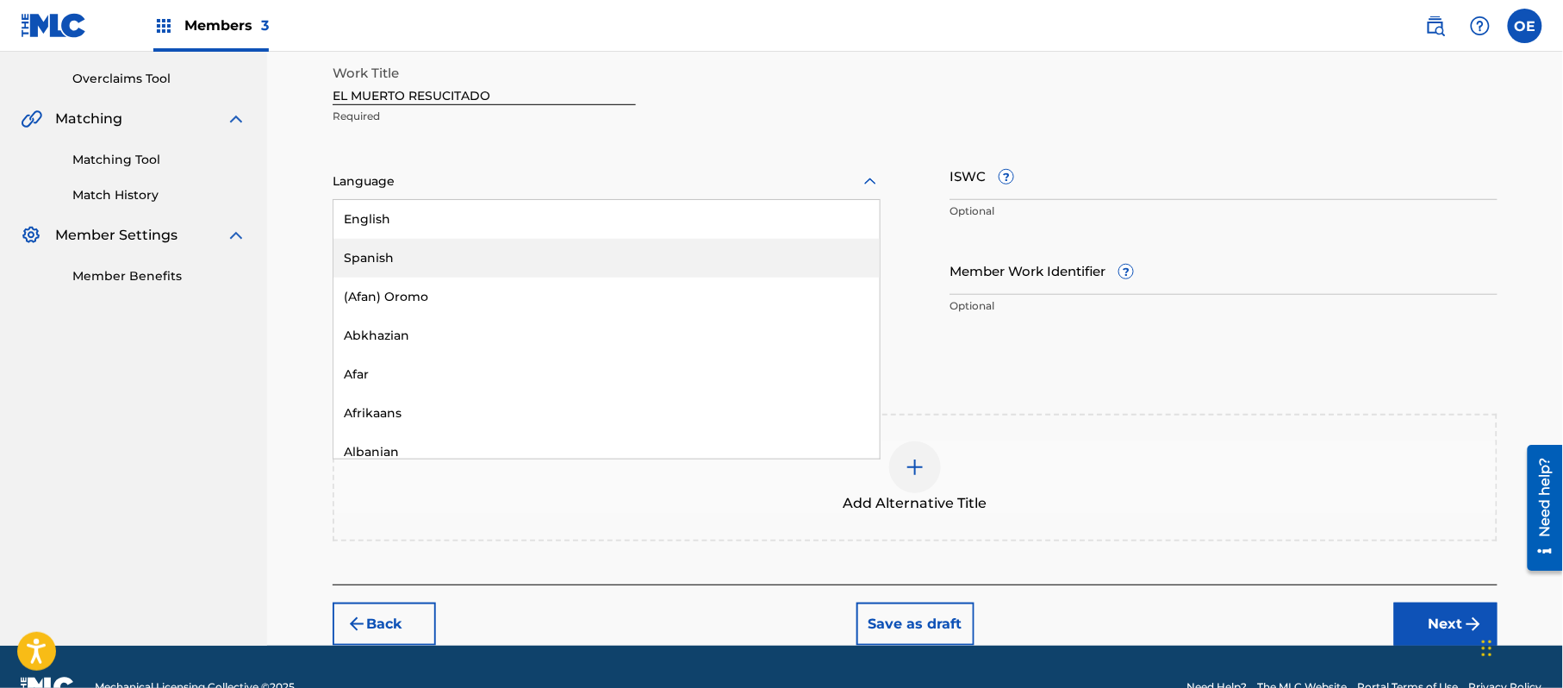
click at [460, 252] on div "Spanish" at bounding box center [607, 258] width 546 height 39
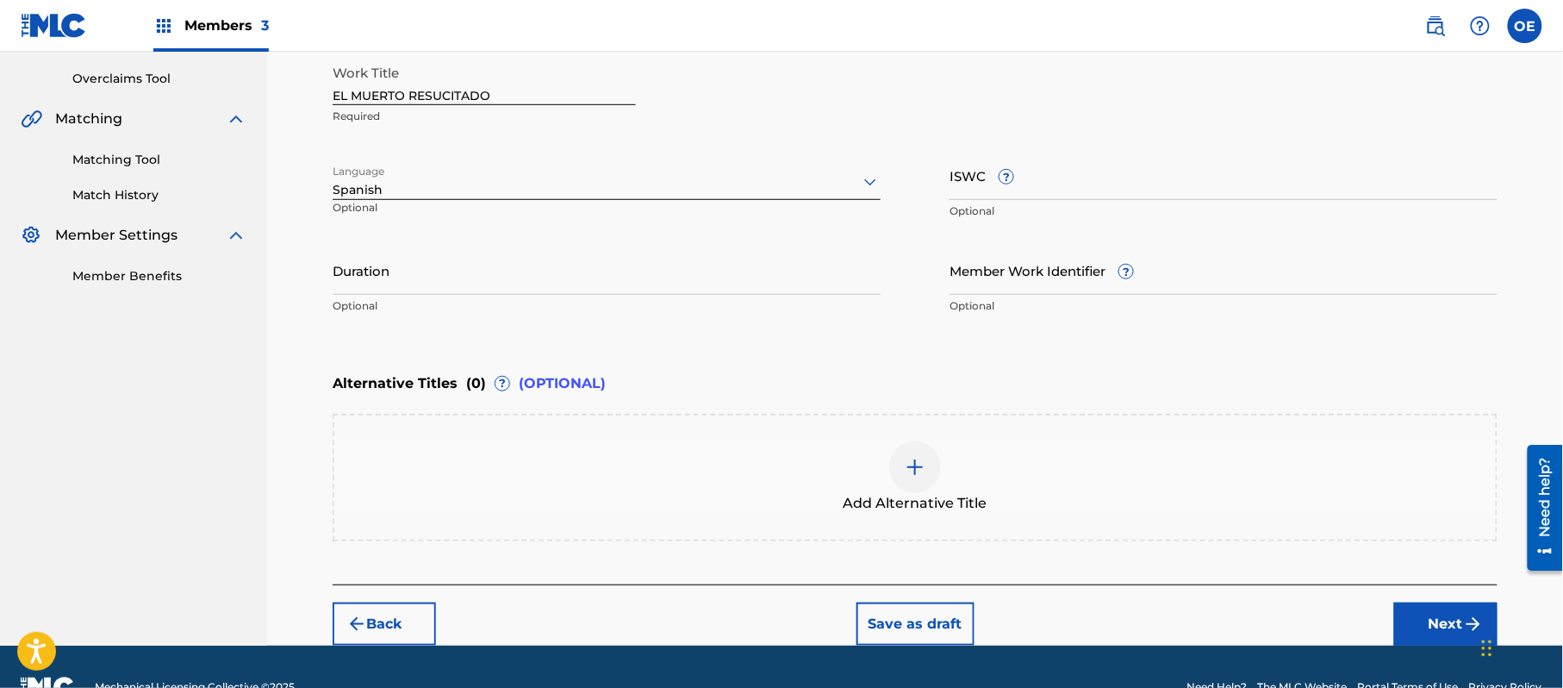
click at [1414, 634] on button "Next" at bounding box center [1446, 623] width 103 height 43
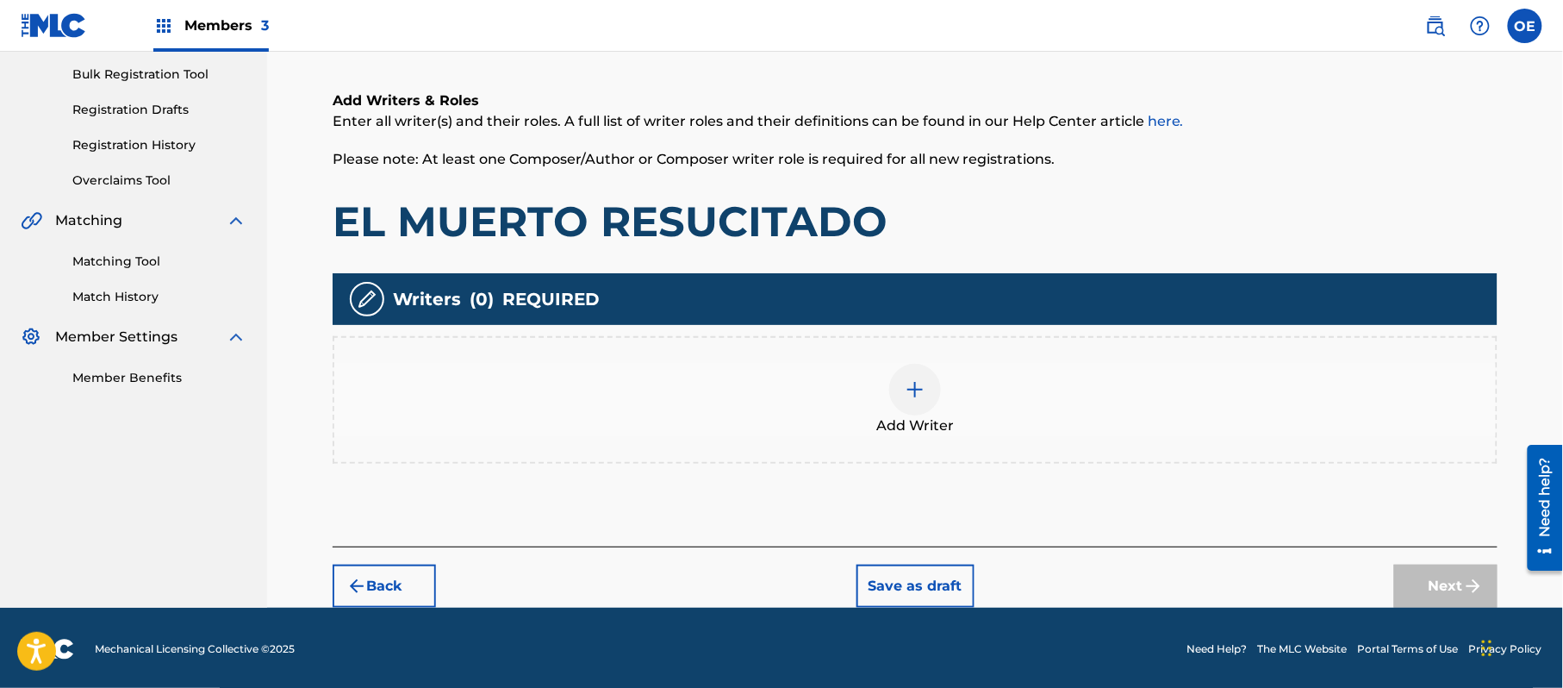
scroll to position [78, 0]
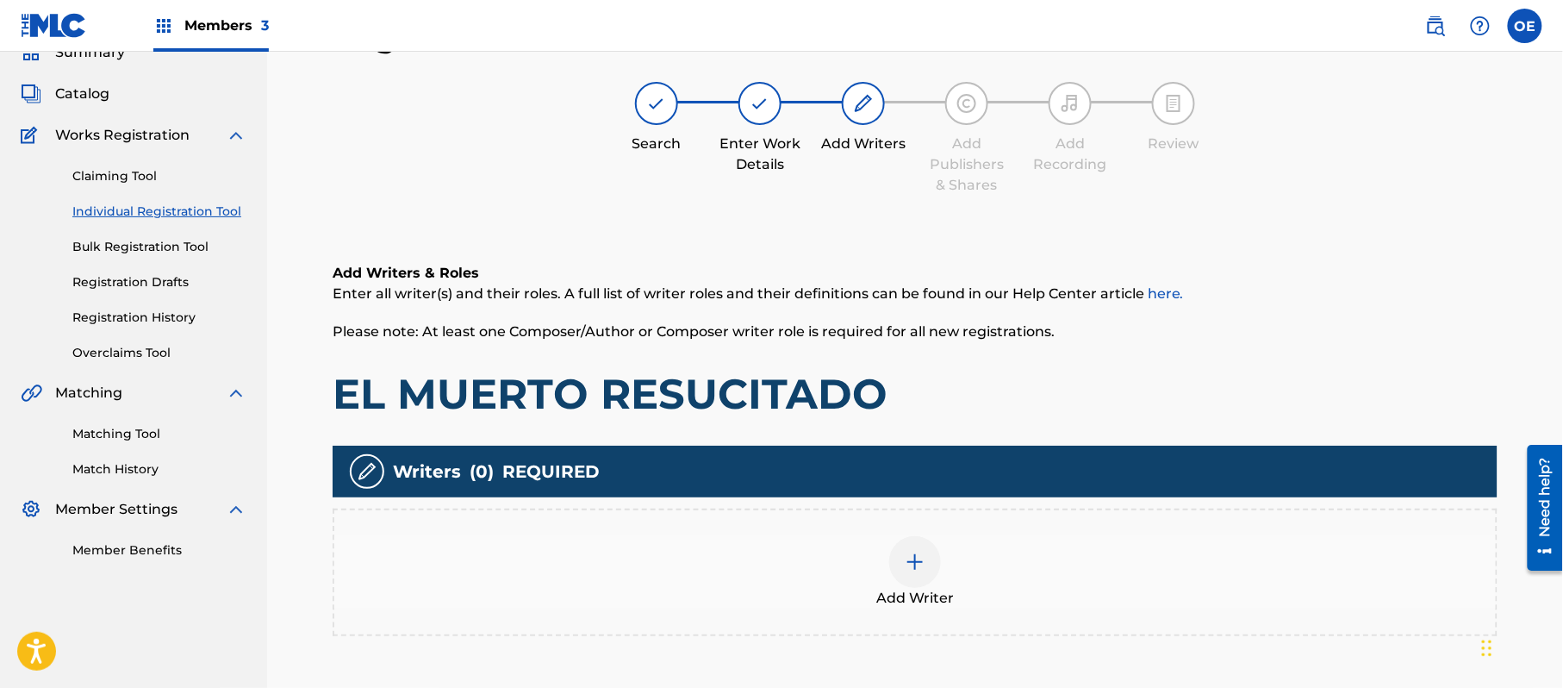
click at [808, 588] on div "Add Writer" at bounding box center [915, 572] width 1162 height 72
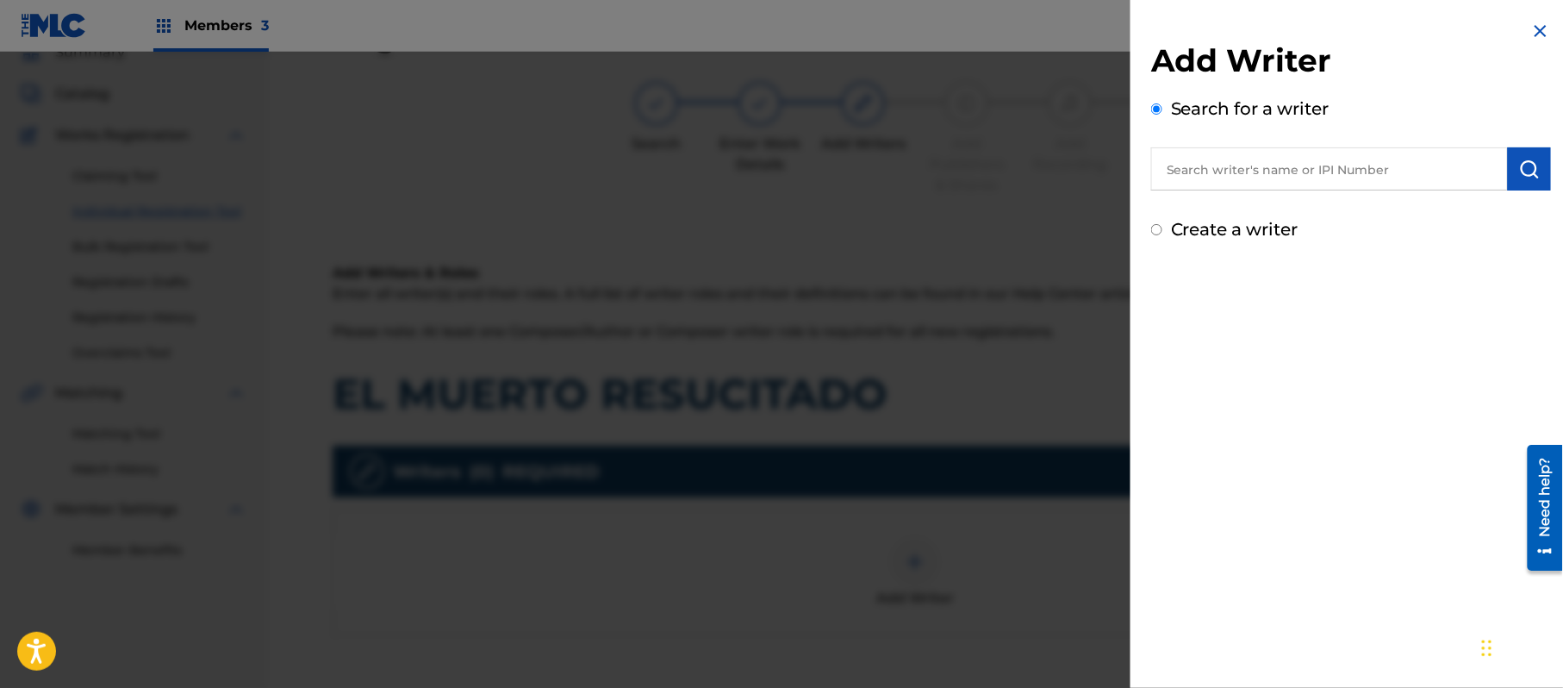
click at [1253, 234] on label "Create a writer" at bounding box center [1235, 229] width 128 height 21
click at [1163, 234] on input "Create a writer" at bounding box center [1156, 229] width 11 height 11
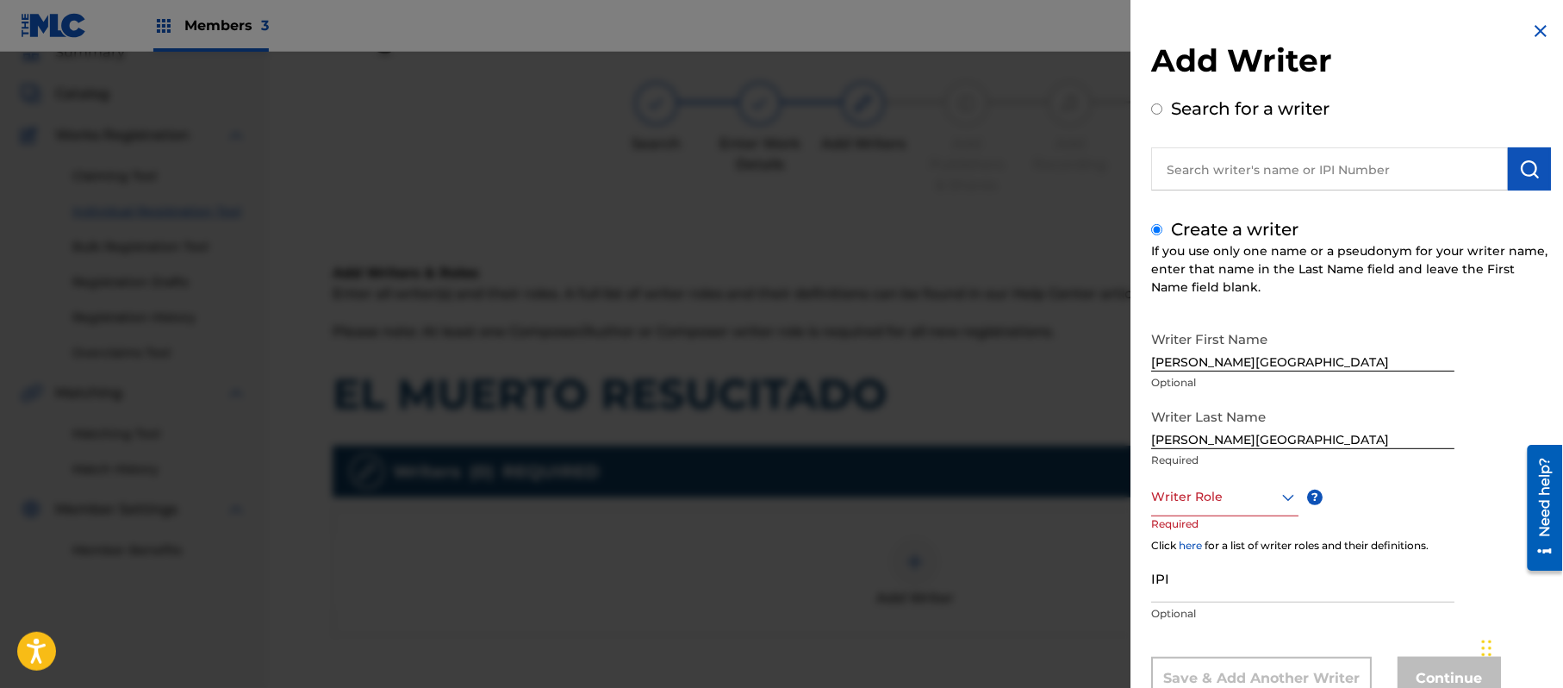
drag, startPoint x: 1288, startPoint y: 193, endPoint x: 1334, endPoint y: 172, distance: 50.9
drag, startPoint x: 1519, startPoint y: 183, endPoint x: 1531, endPoint y: 156, distance: 29.3
click at [1520, 183] on button "submit" at bounding box center [1529, 168] width 43 height 43
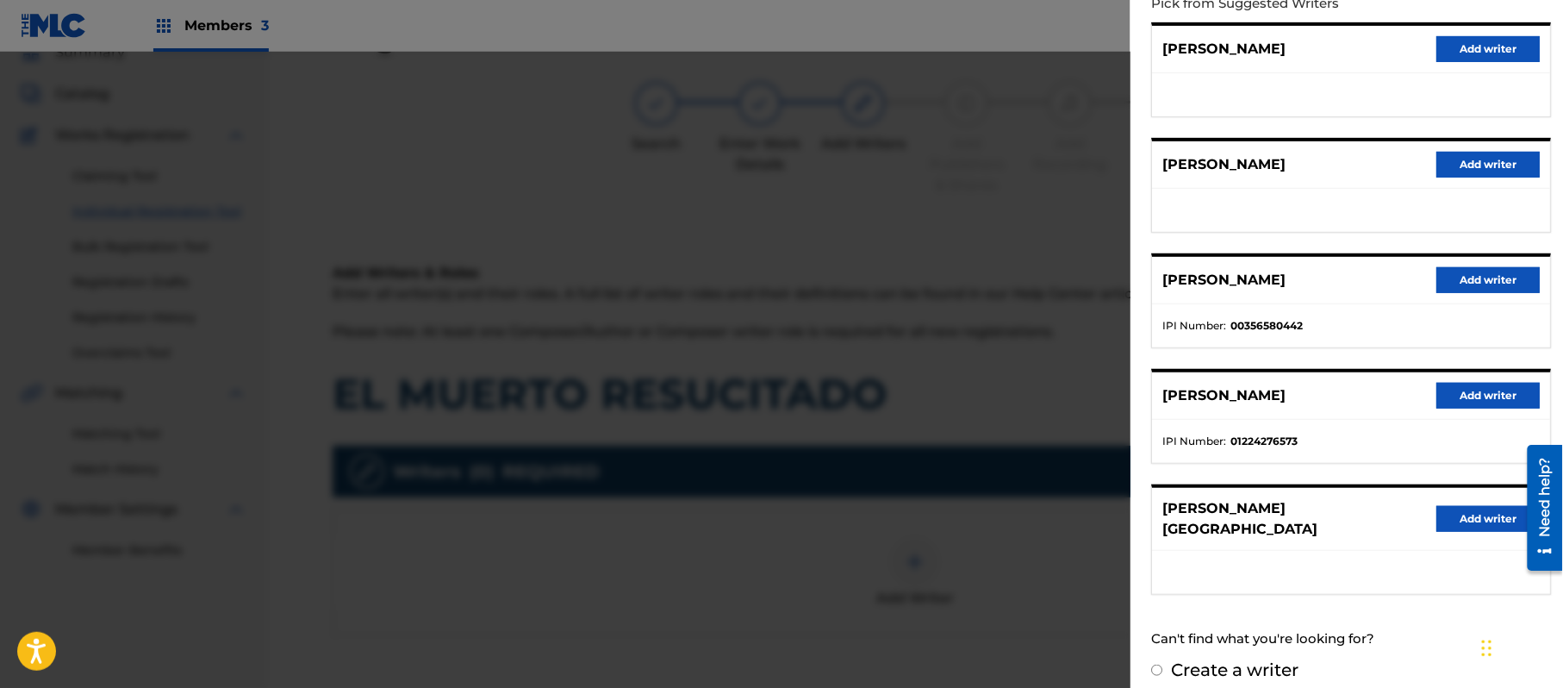
scroll to position [208, 0]
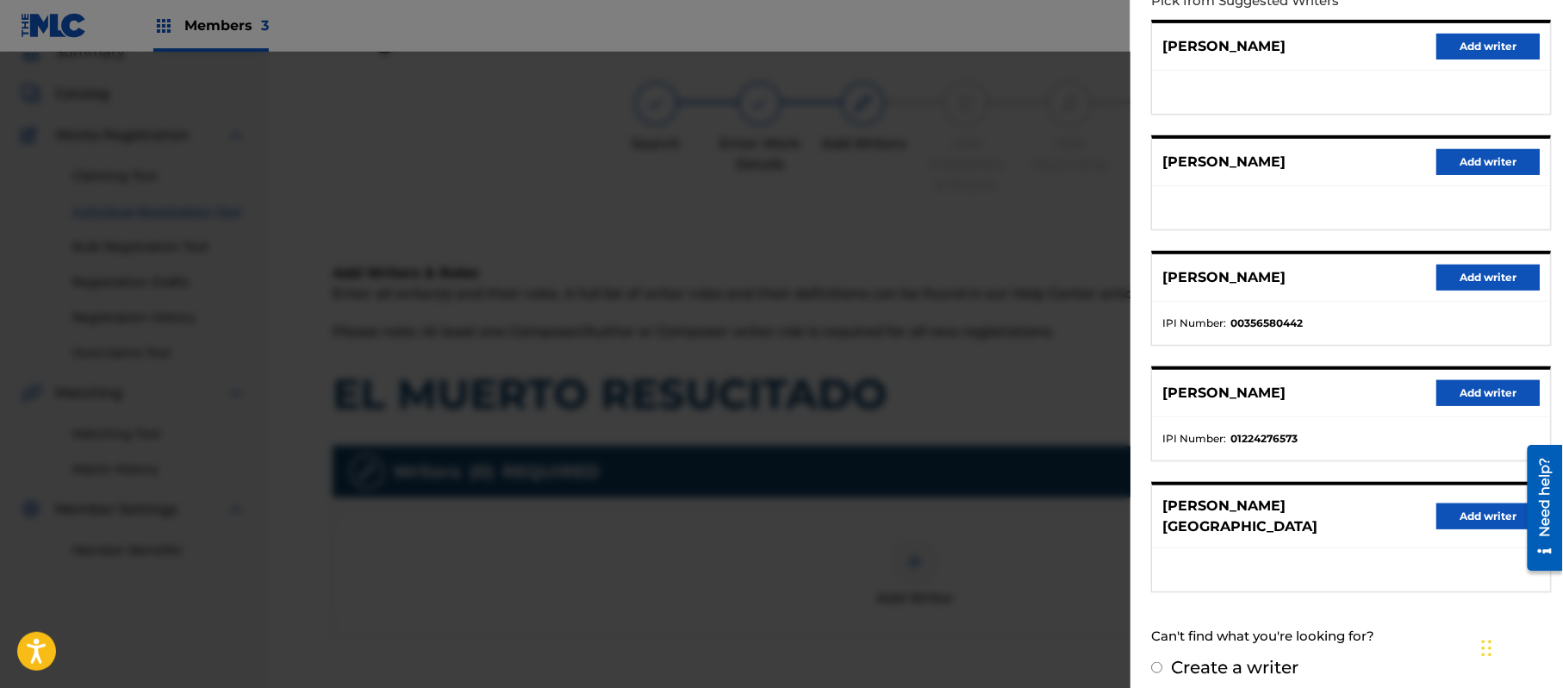
click at [1449, 509] on button "Add writer" at bounding box center [1488, 516] width 103 height 26
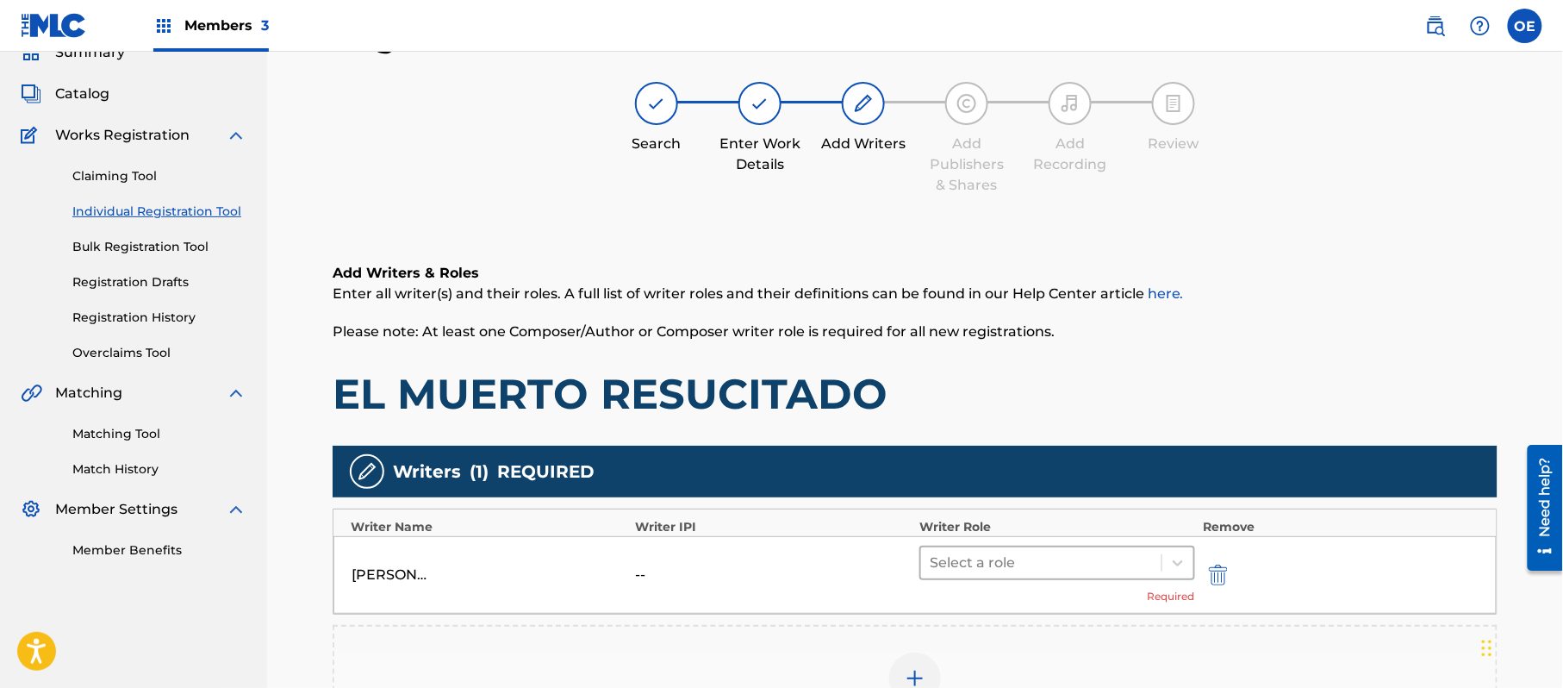
click at [983, 560] on div at bounding box center [1041, 563] width 223 height 24
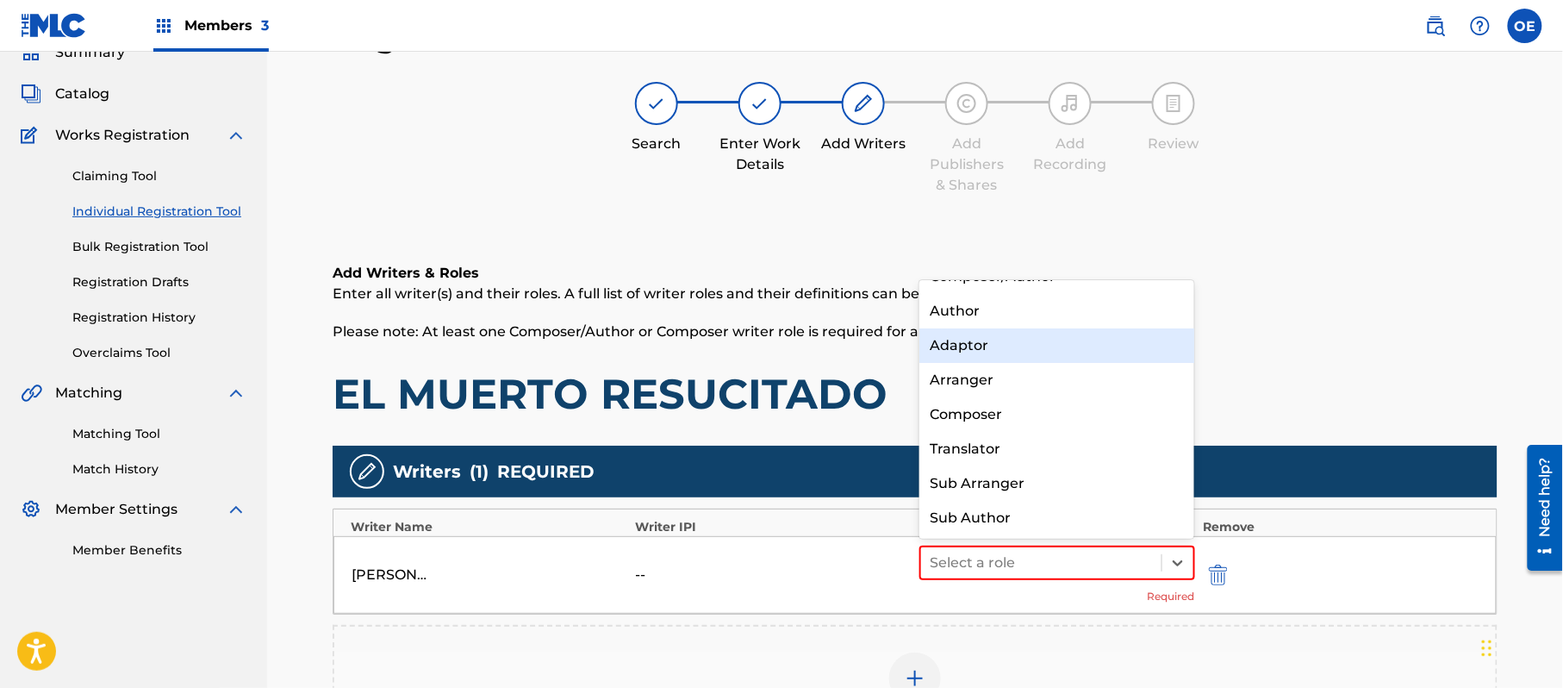
scroll to position [0, 0]
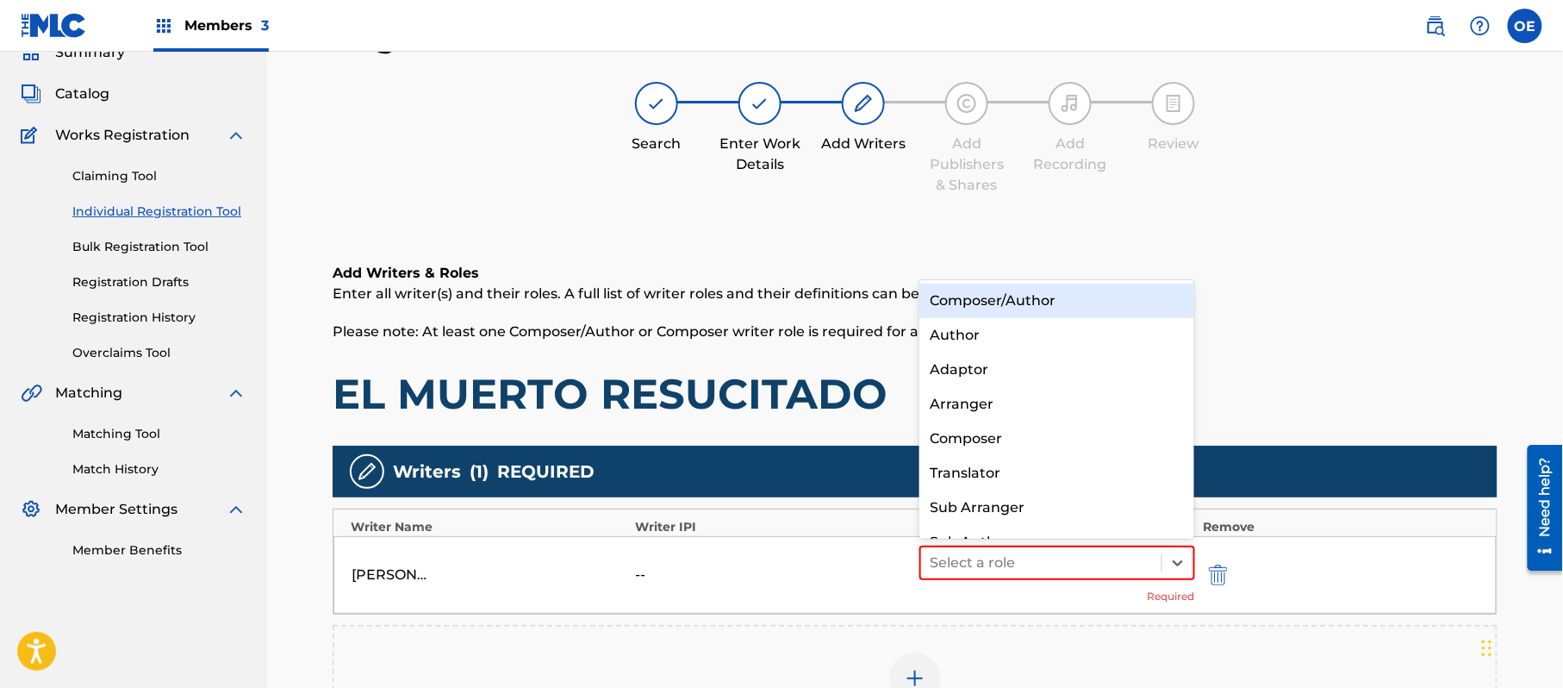
drag, startPoint x: 1029, startPoint y: 304, endPoint x: 1046, endPoint y: 317, distance: 21.5
click at [1031, 304] on div "Composer/Author" at bounding box center [1057, 301] width 275 height 34
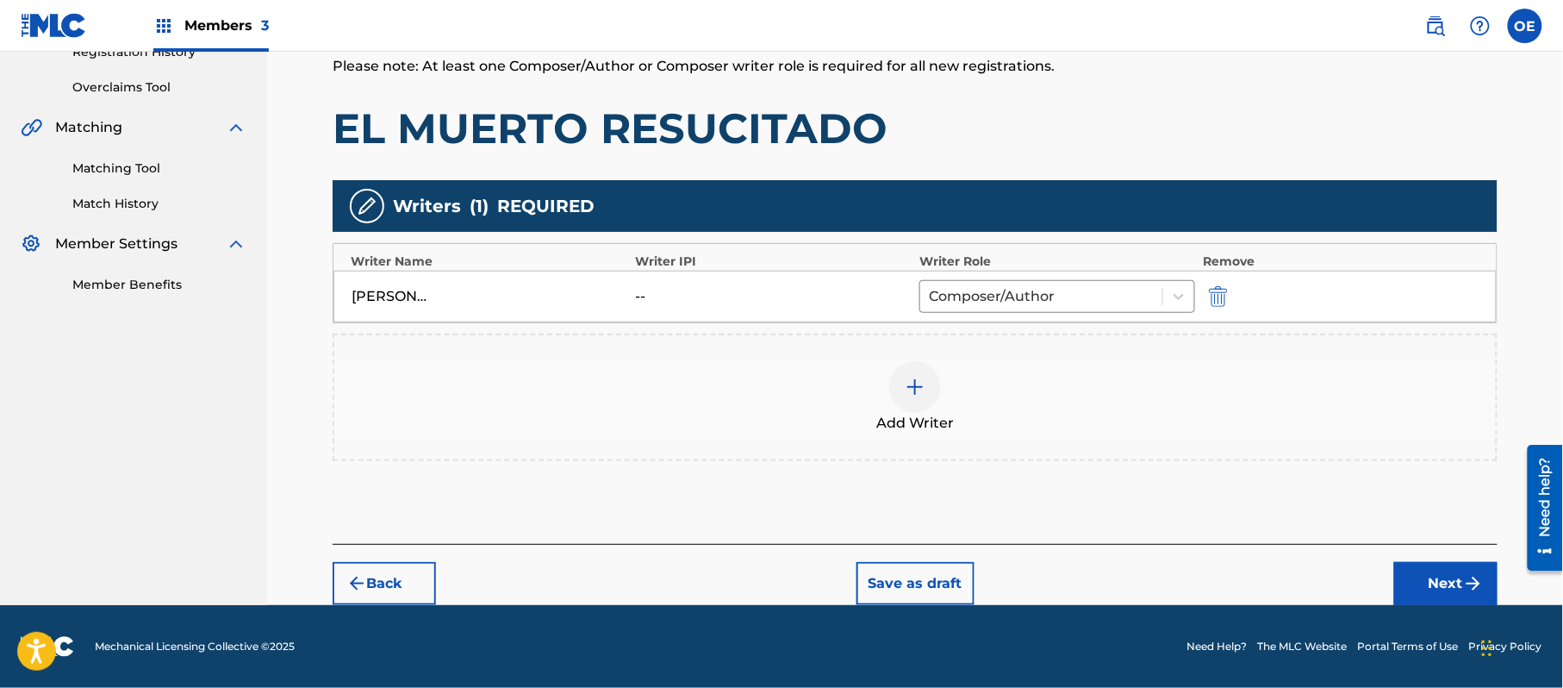
click at [1445, 583] on button "Next" at bounding box center [1446, 583] width 103 height 43
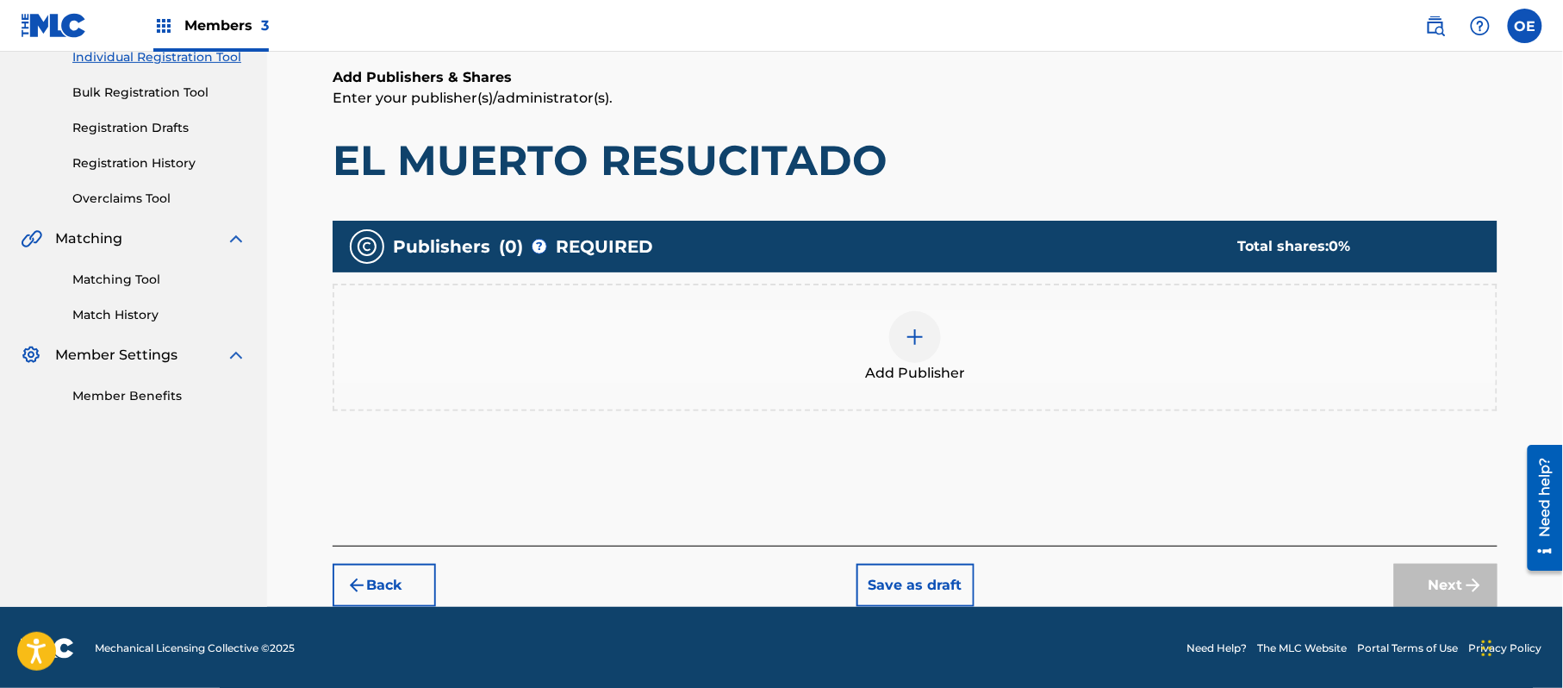
scroll to position [78, 0]
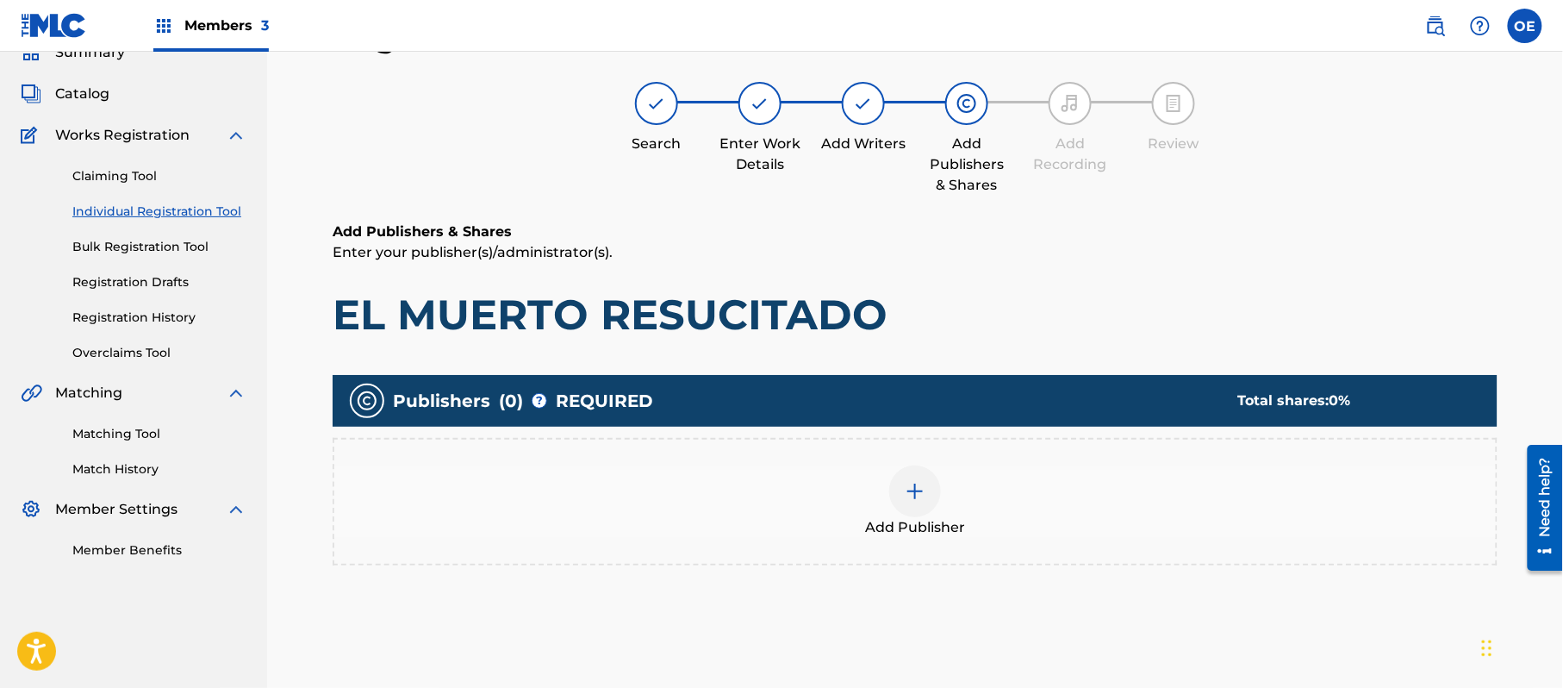
click at [846, 550] on div "Add Publisher" at bounding box center [915, 502] width 1165 height 128
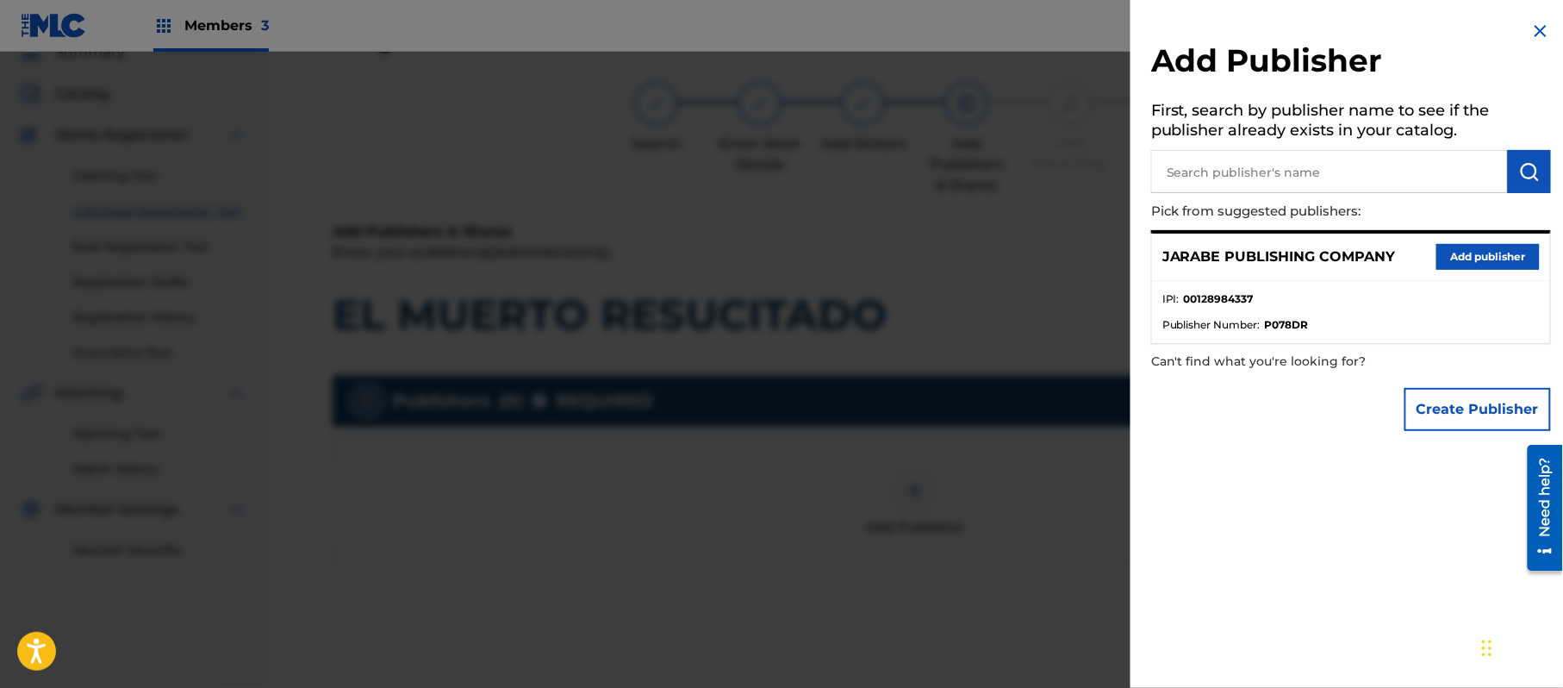
click at [1474, 253] on button "Add publisher" at bounding box center [1488, 257] width 103 height 26
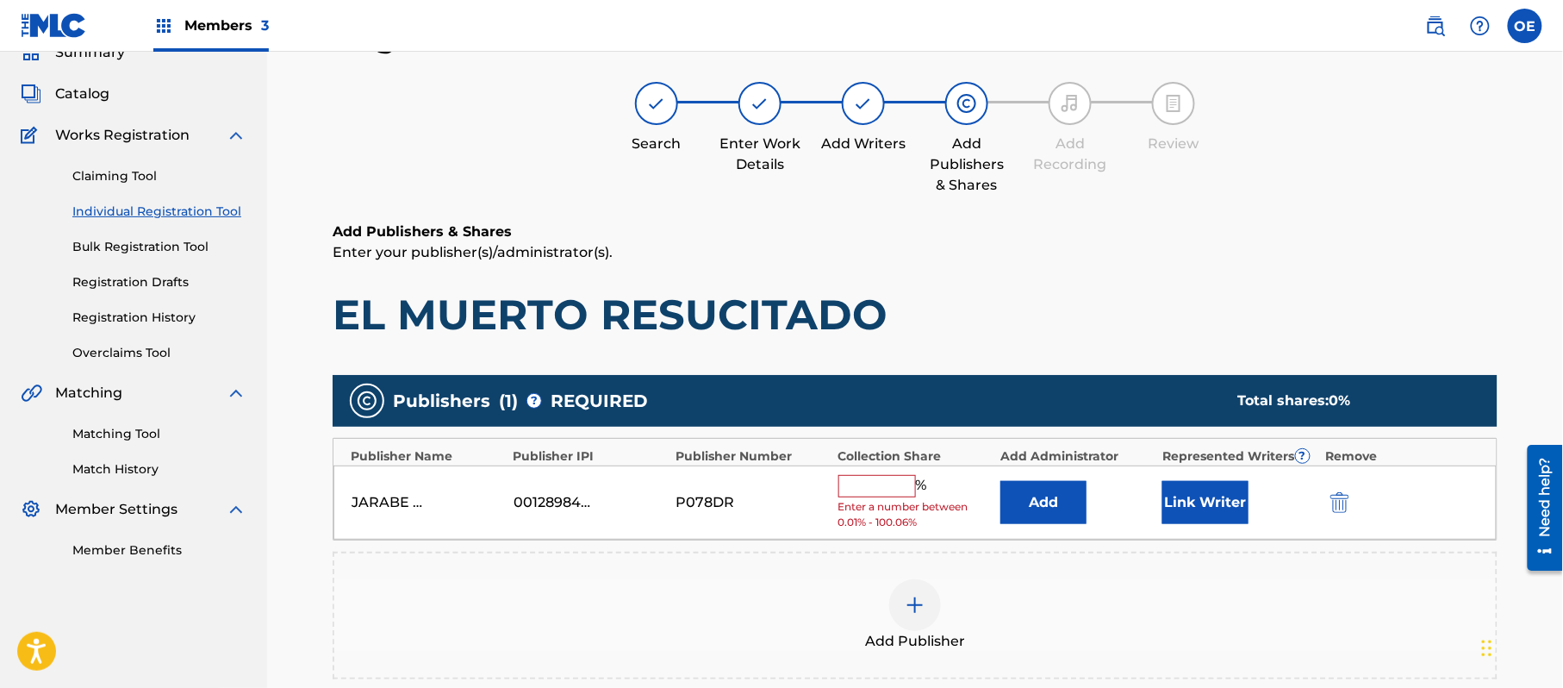
click at [886, 495] on input "text" at bounding box center [878, 486] width 78 height 22
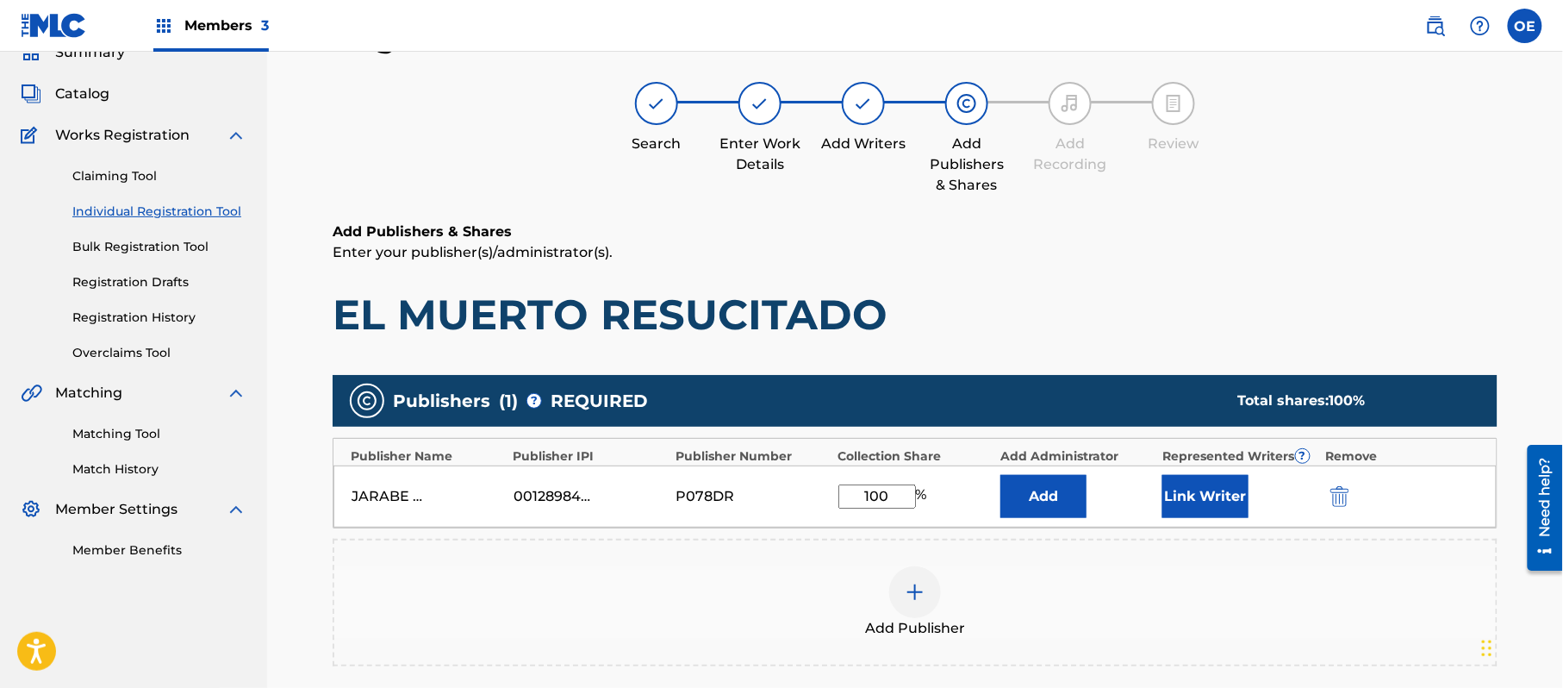
click at [1172, 479] on button "Link Writer" at bounding box center [1206, 496] width 86 height 43
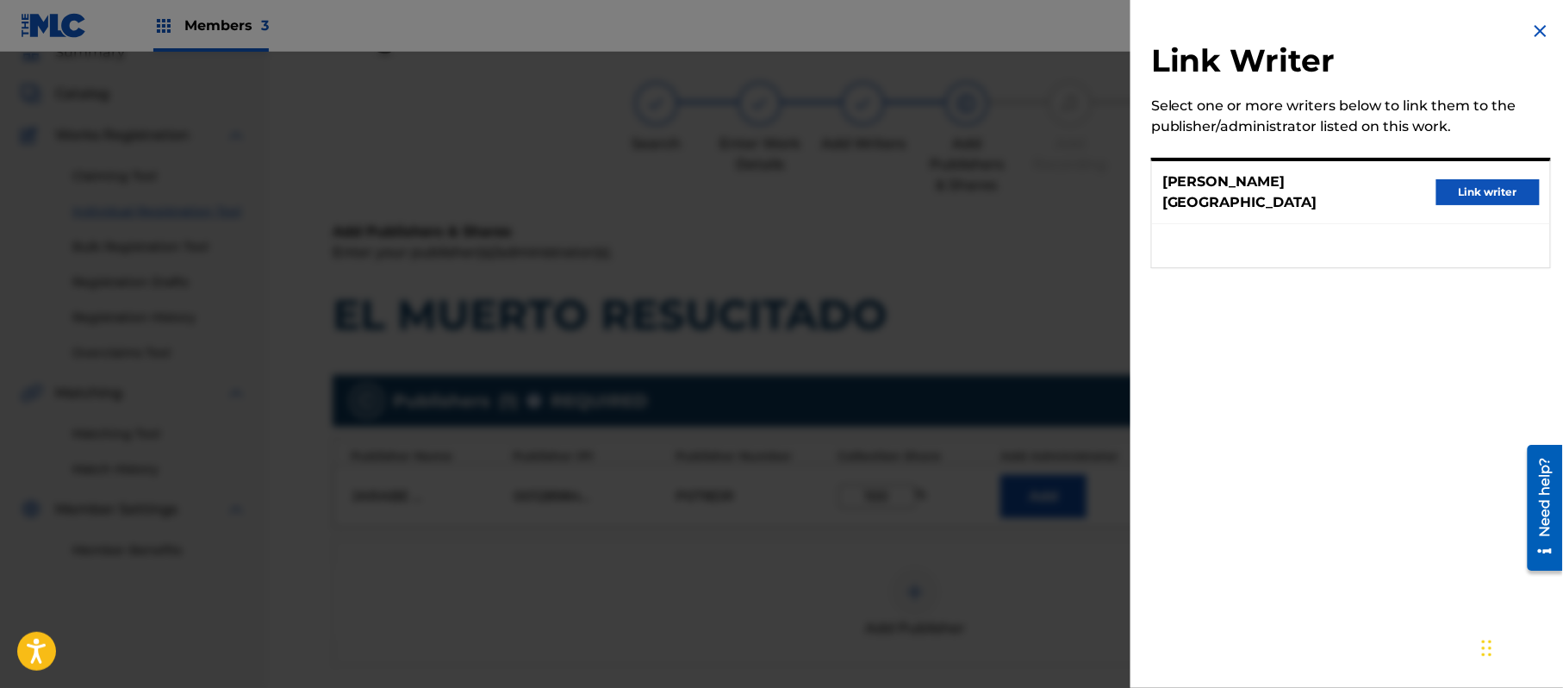
click at [1470, 179] on button "Link writer" at bounding box center [1488, 192] width 103 height 26
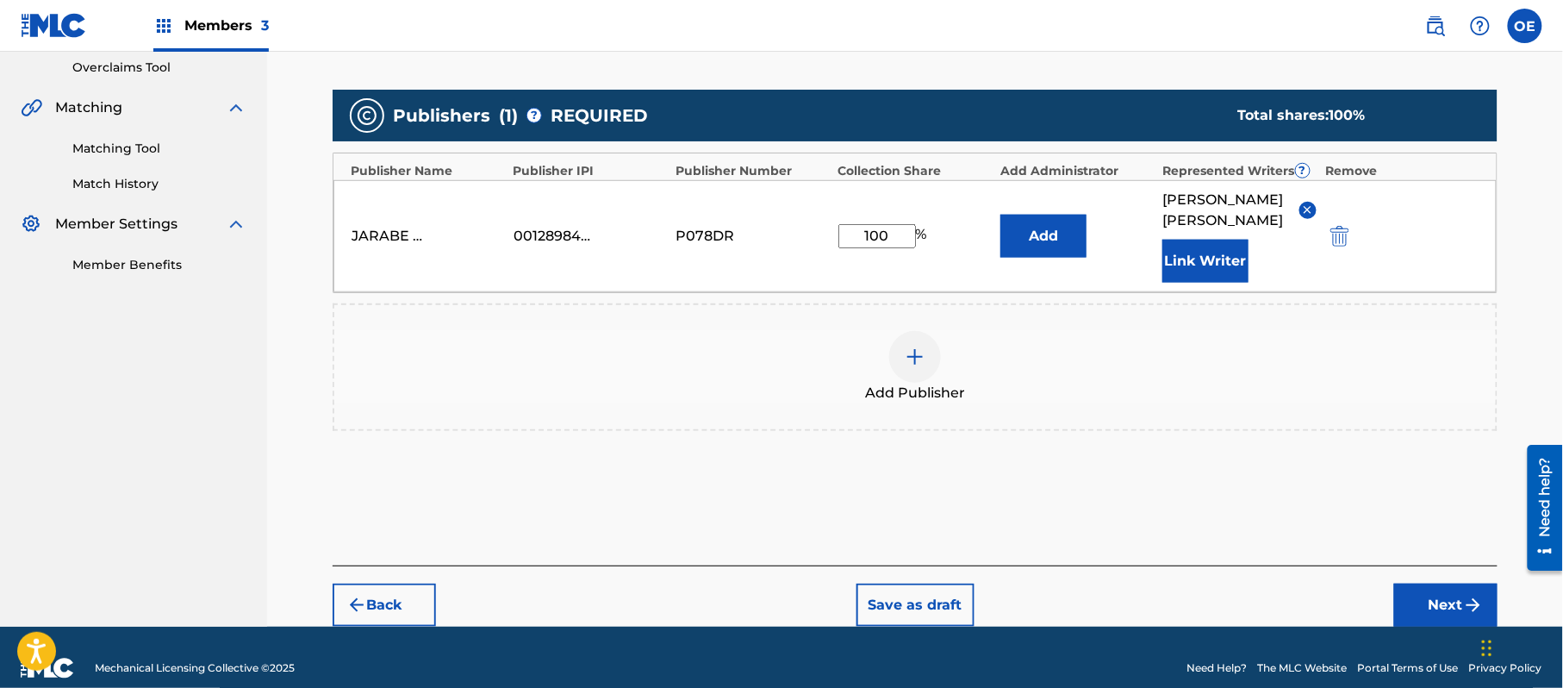
click at [1439, 586] on button "Next" at bounding box center [1446, 605] width 103 height 43
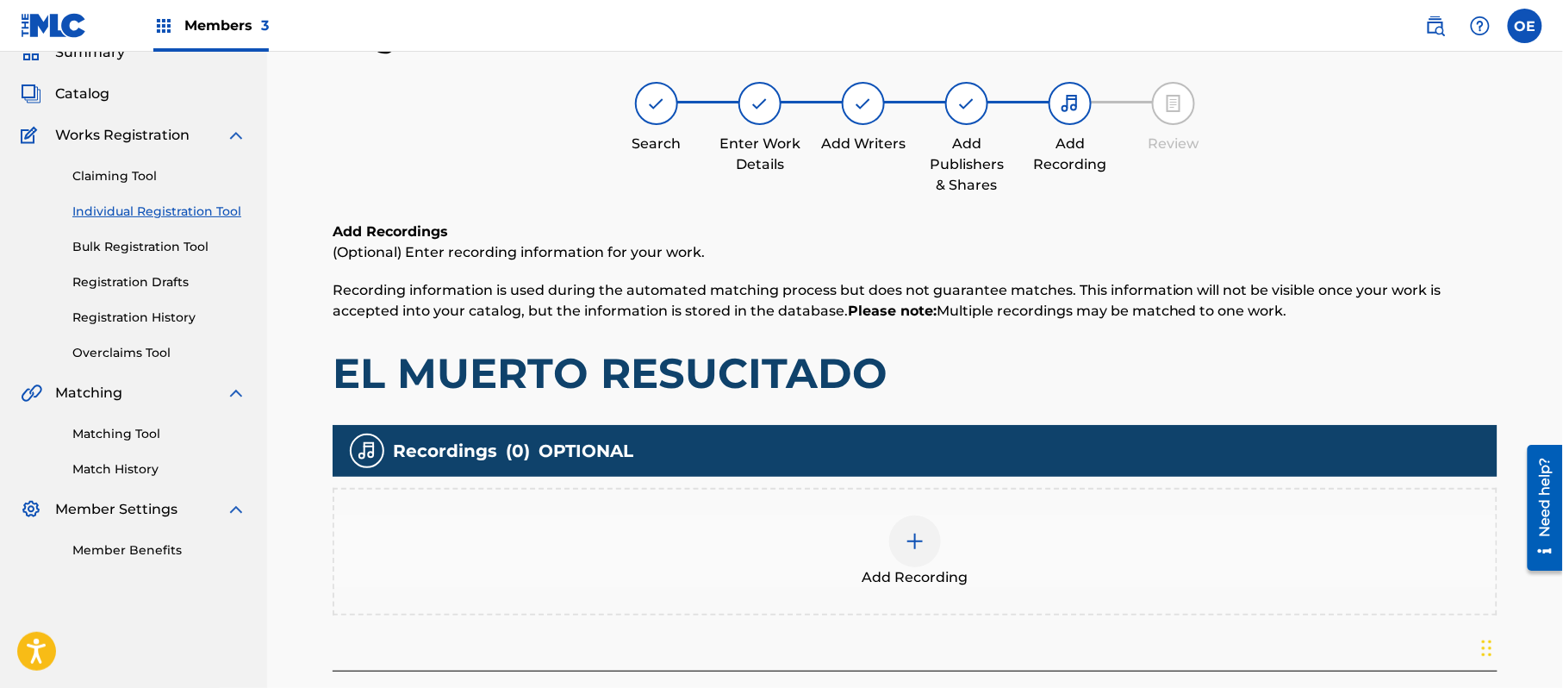
click at [934, 531] on div at bounding box center [915, 541] width 52 height 52
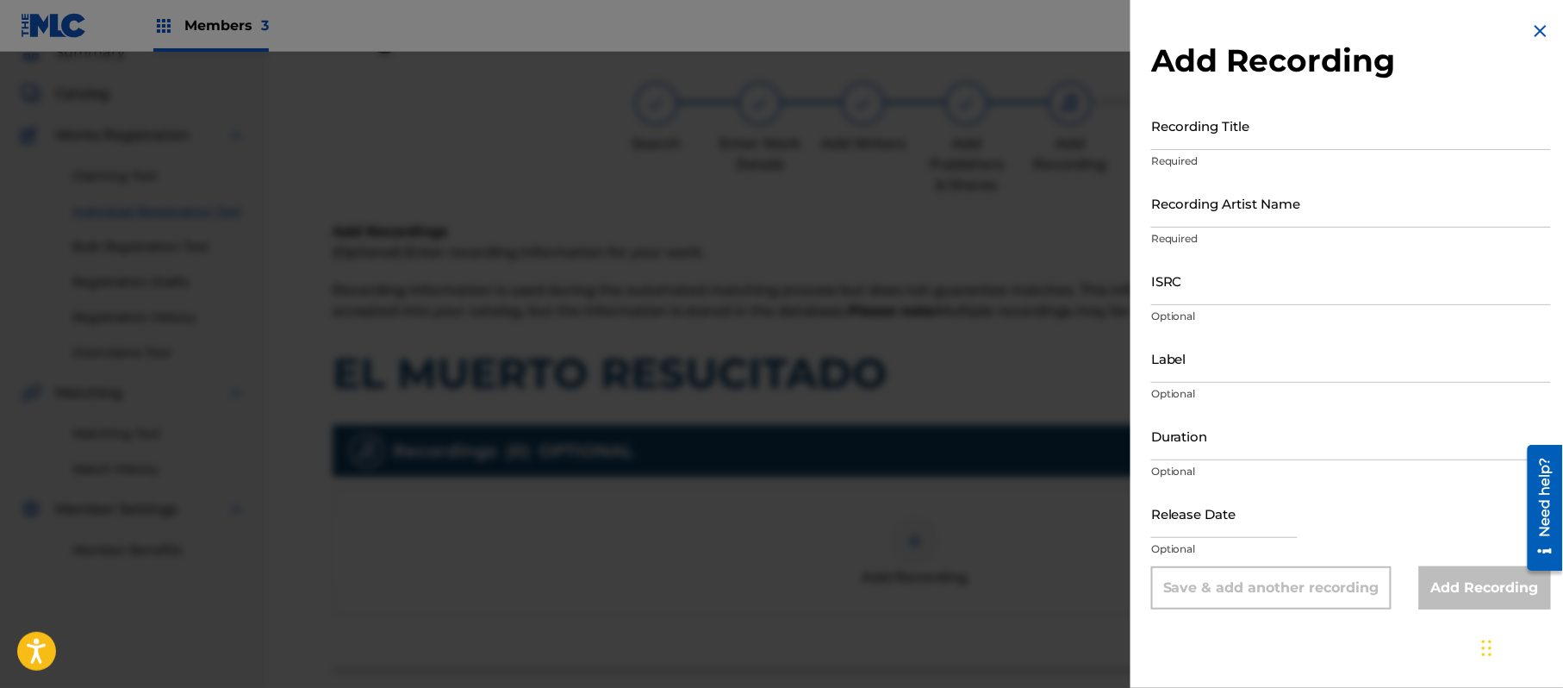
click at [1532, 38] on img at bounding box center [1541, 31] width 21 height 21
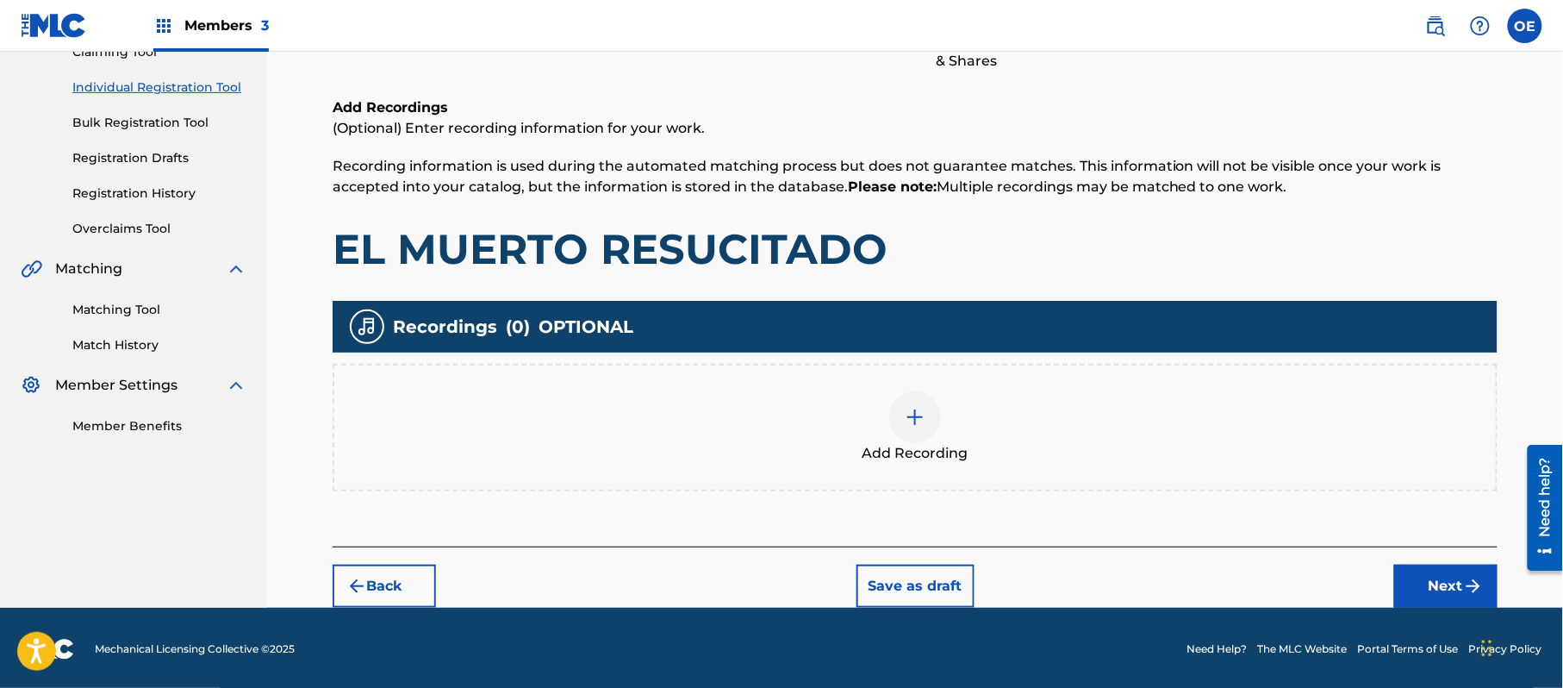
click at [1428, 572] on button "Next" at bounding box center [1446, 586] width 103 height 43
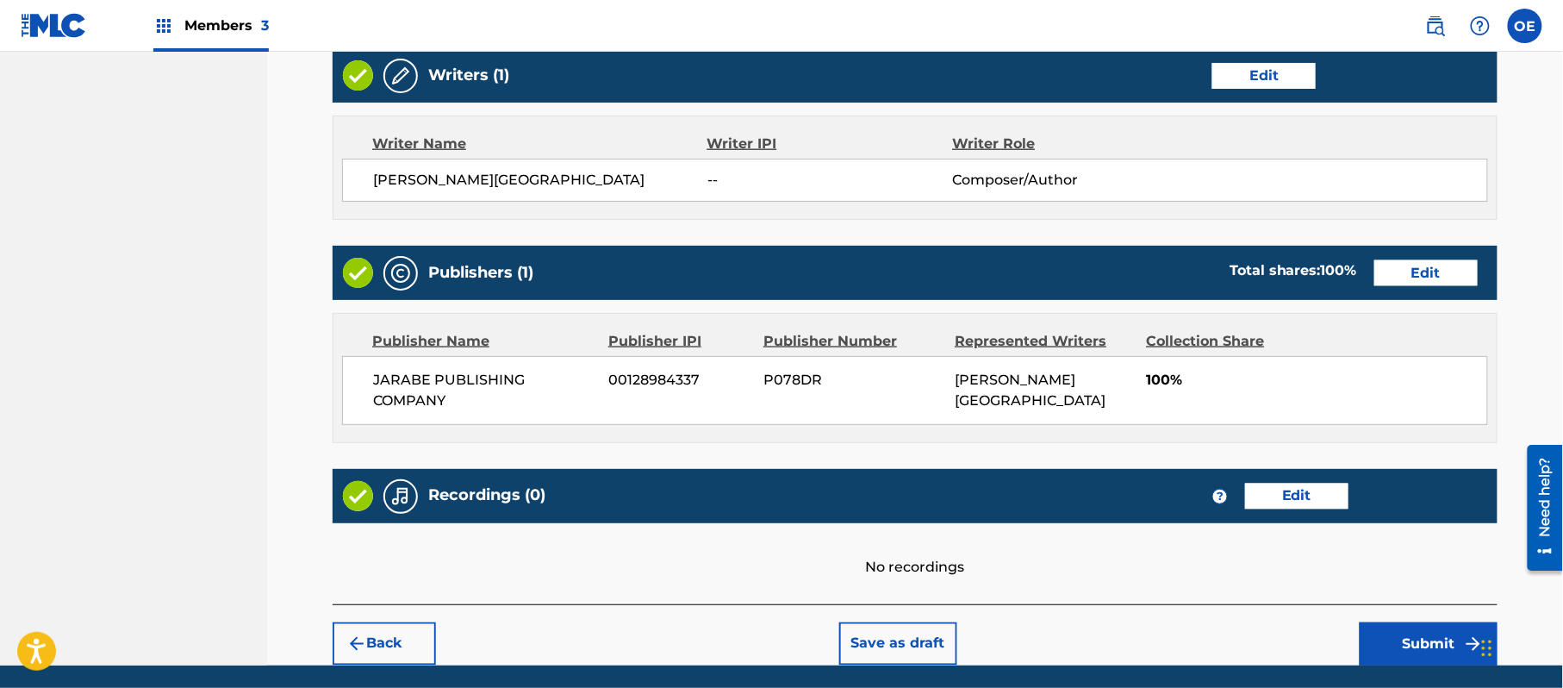
scroll to position [735, 0]
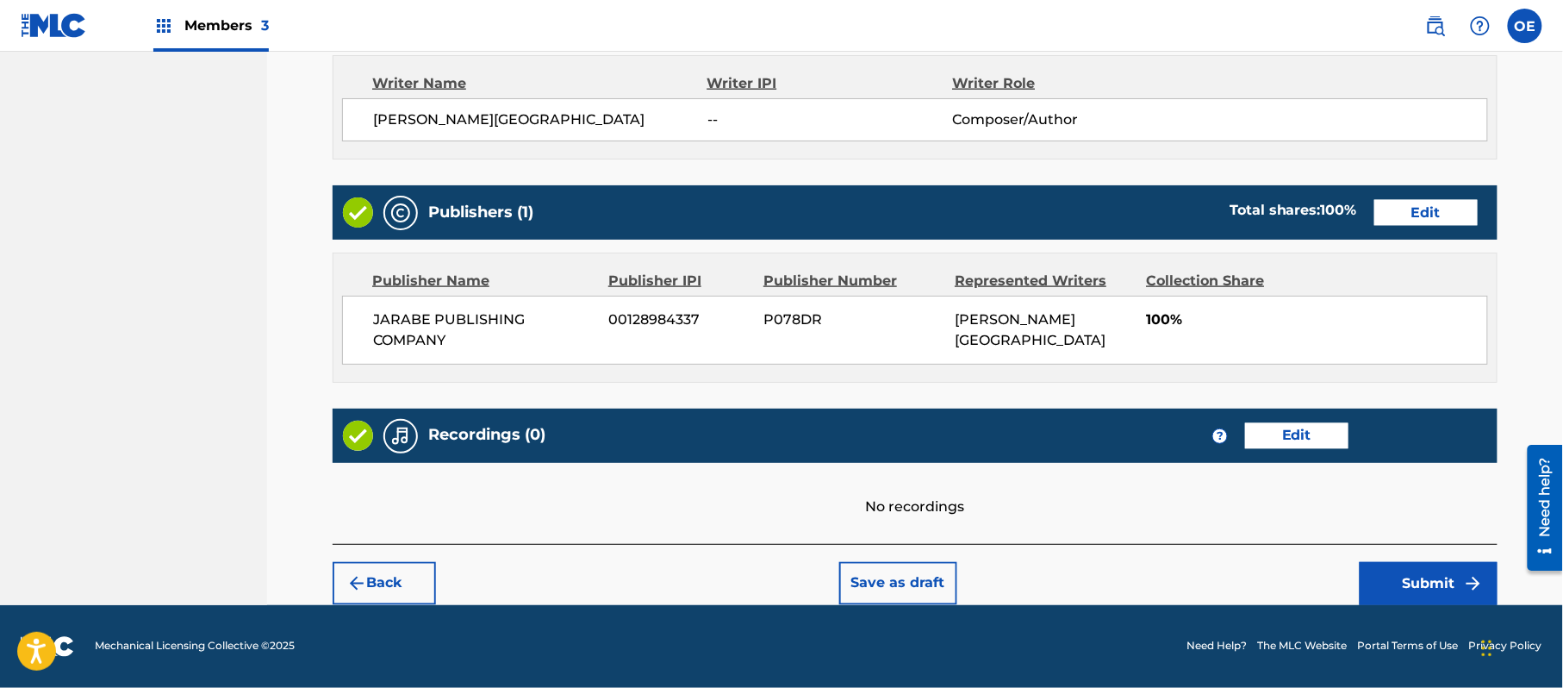
click at [1407, 583] on button "Submit" at bounding box center [1429, 583] width 138 height 43
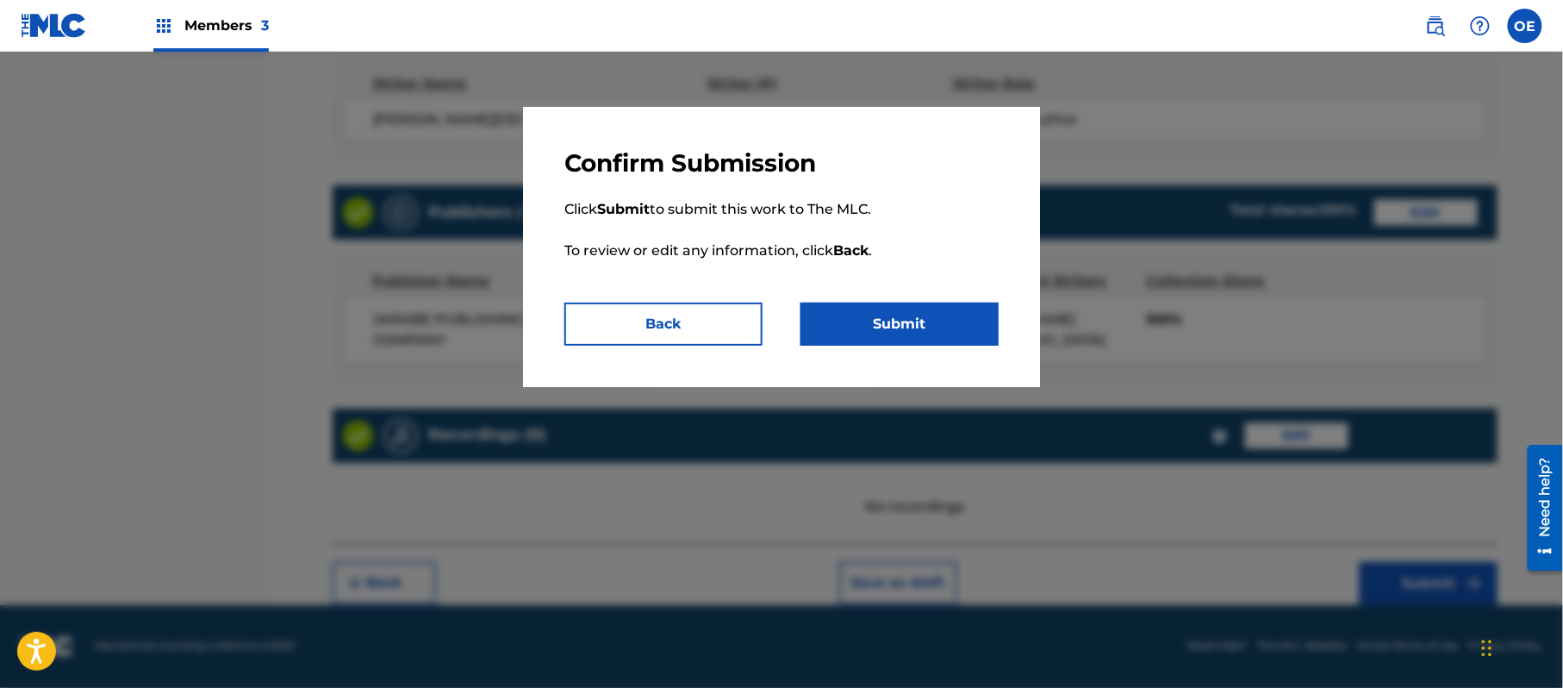
click at [827, 318] on button "Submit" at bounding box center [900, 324] width 198 height 43
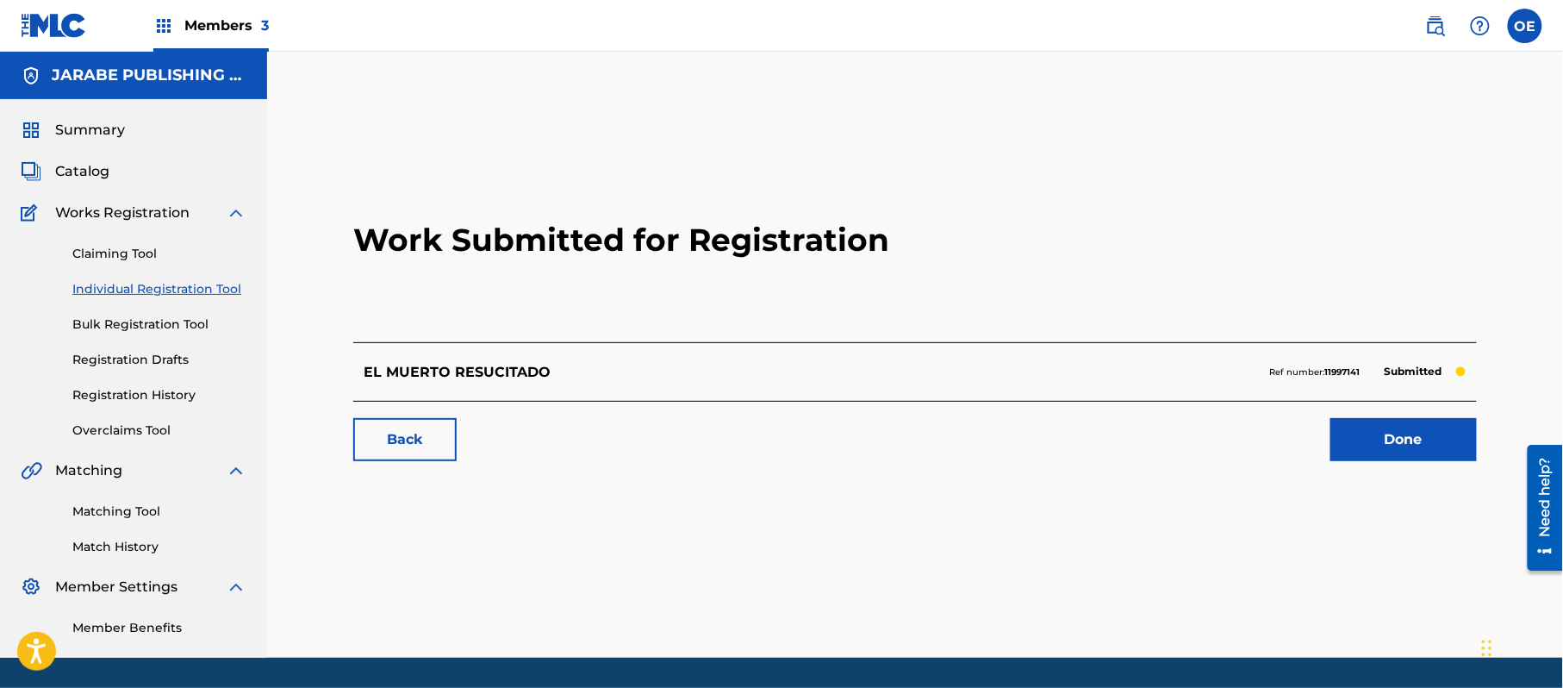
click at [163, 290] on link "Individual Registration Tool" at bounding box center [159, 289] width 174 height 18
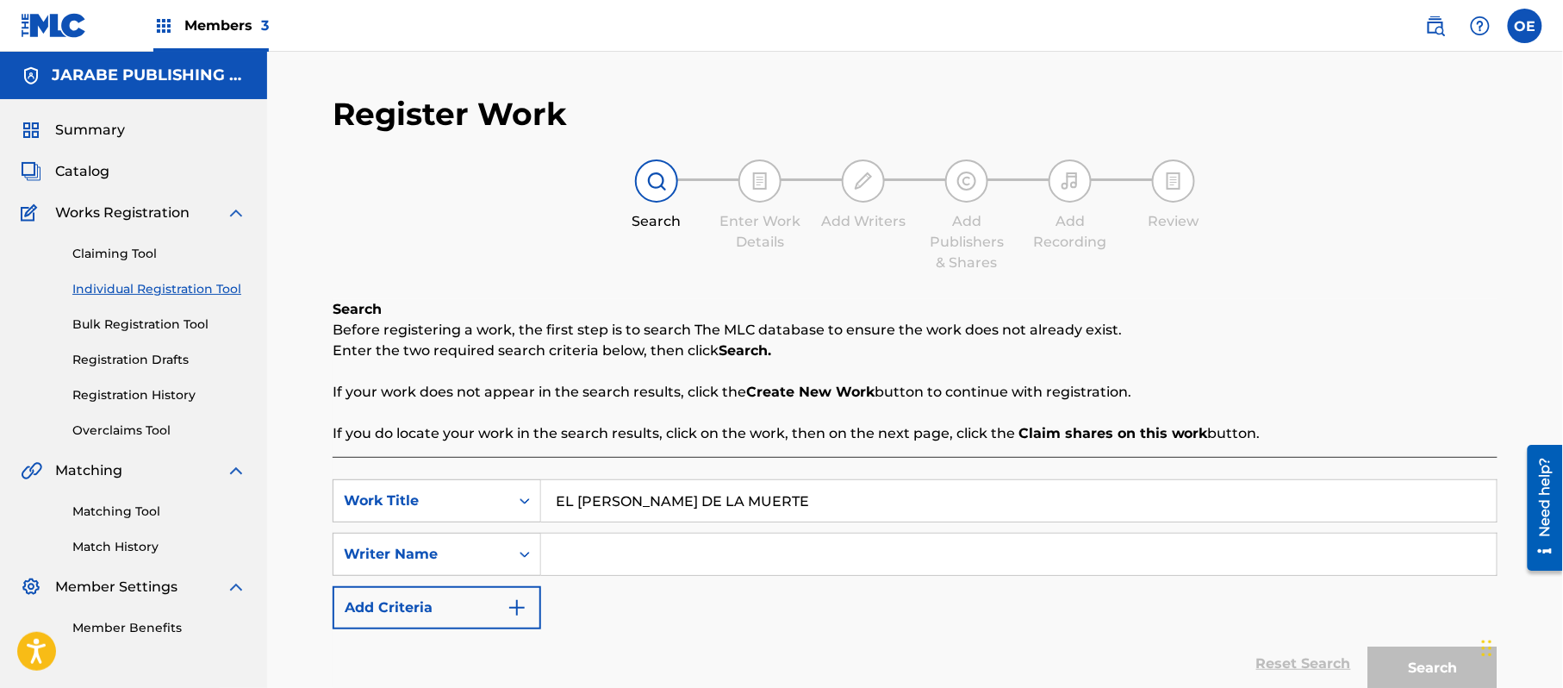
drag, startPoint x: 621, startPoint y: 560, endPoint x: 622, endPoint y: 549, distance: 11.3
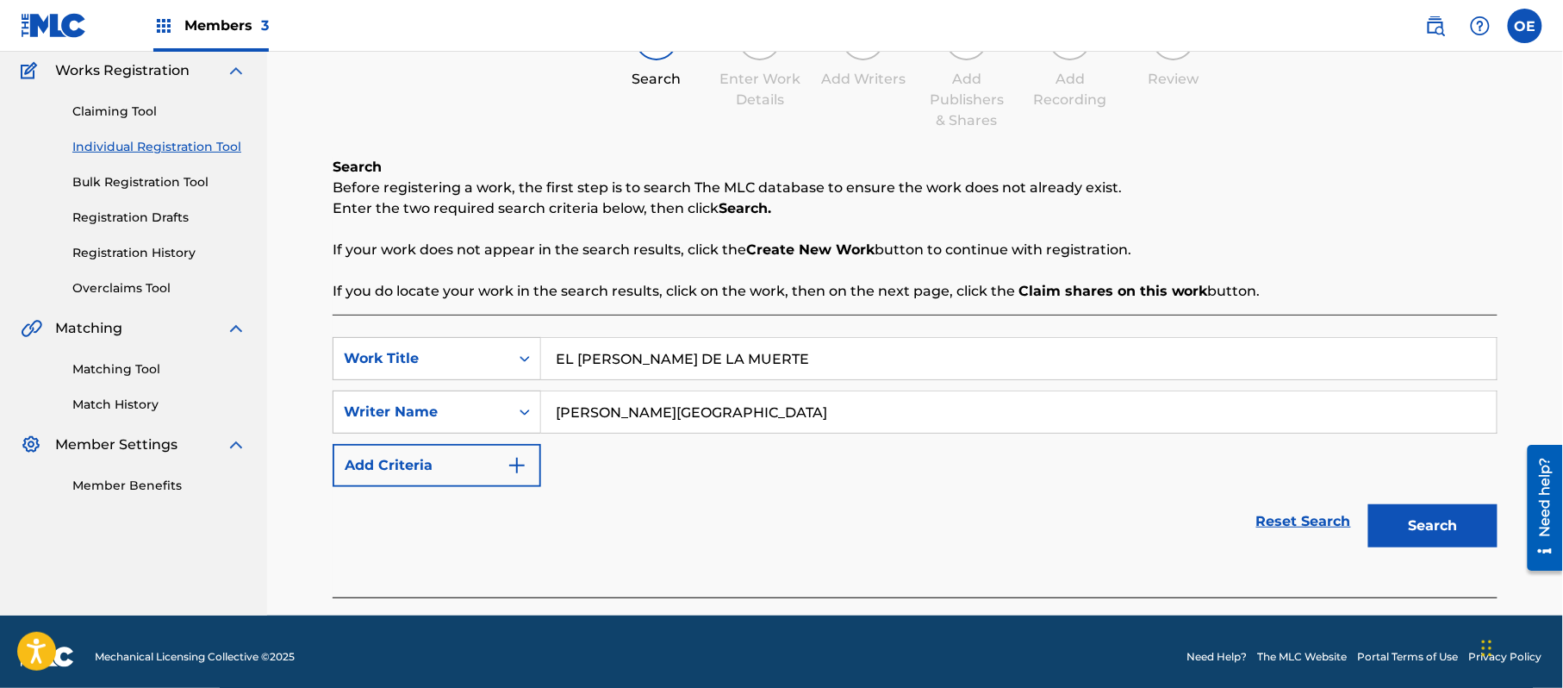
scroll to position [153, 0]
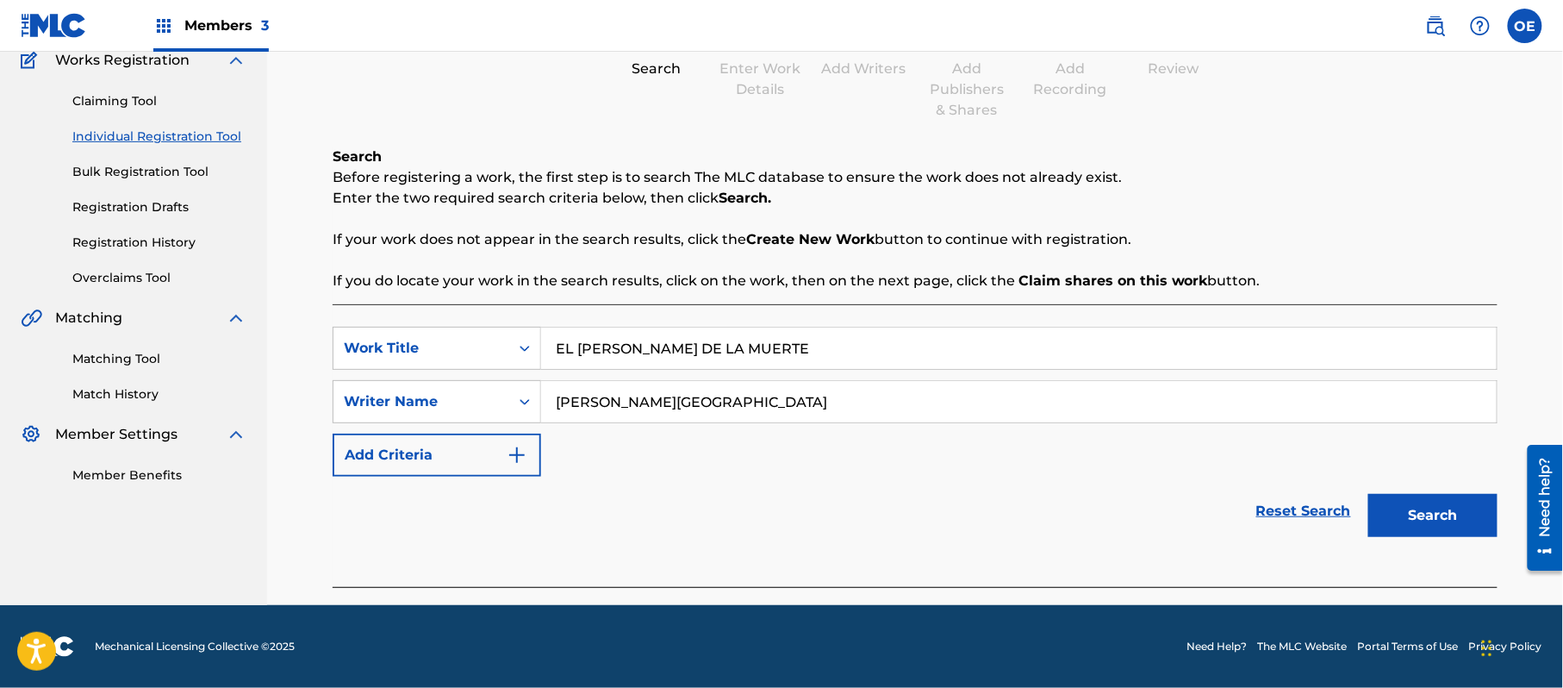
click at [1420, 504] on button "Search" at bounding box center [1433, 515] width 129 height 43
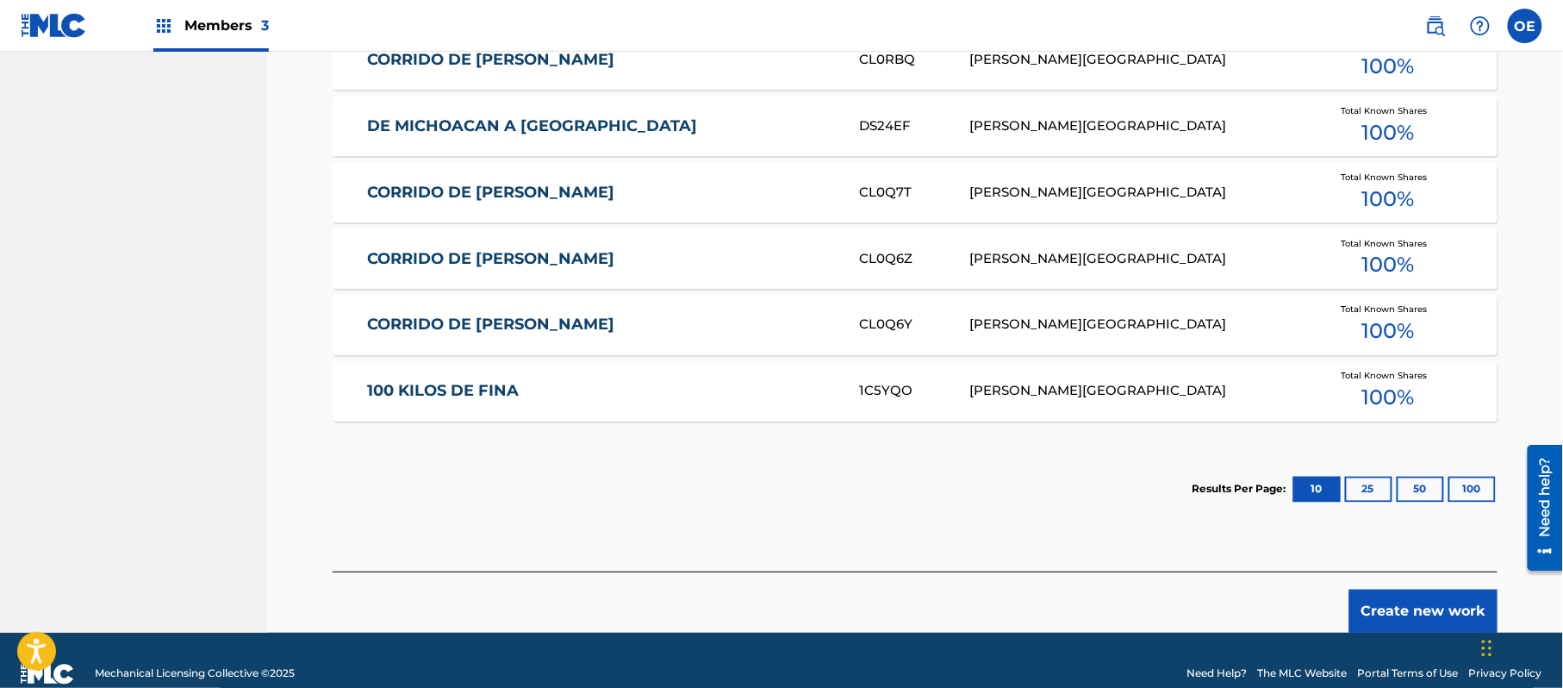
scroll to position [936, 0]
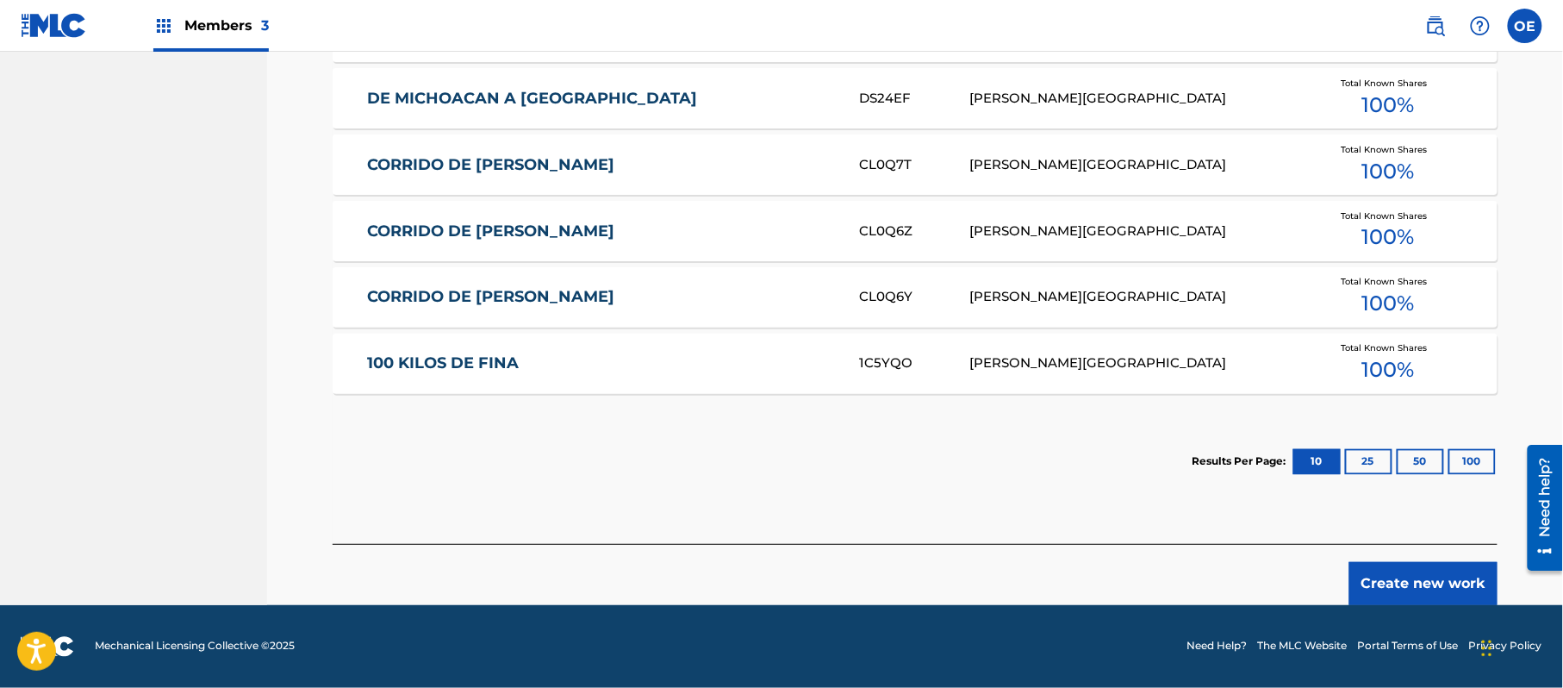
click at [1422, 586] on button "Create new work" at bounding box center [1424, 583] width 148 height 43
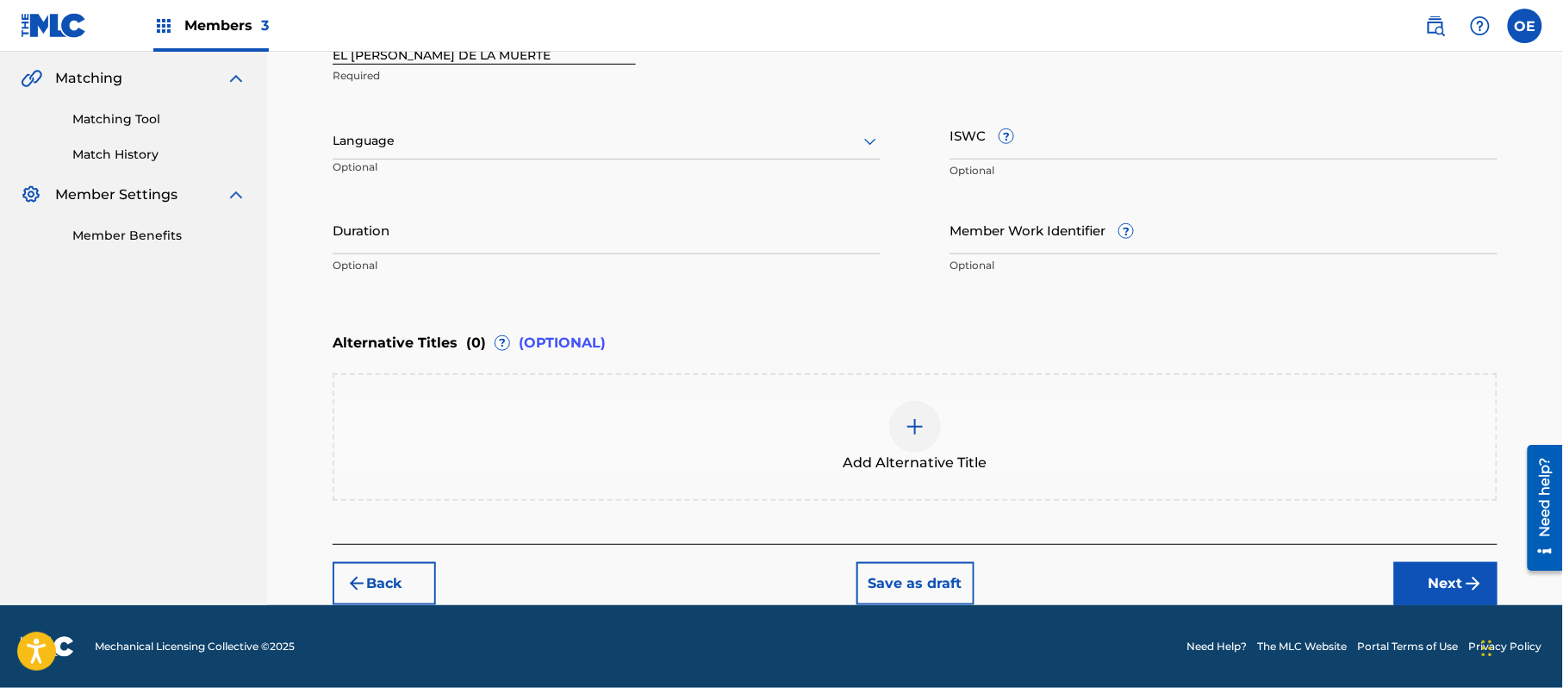
scroll to position [390, 0]
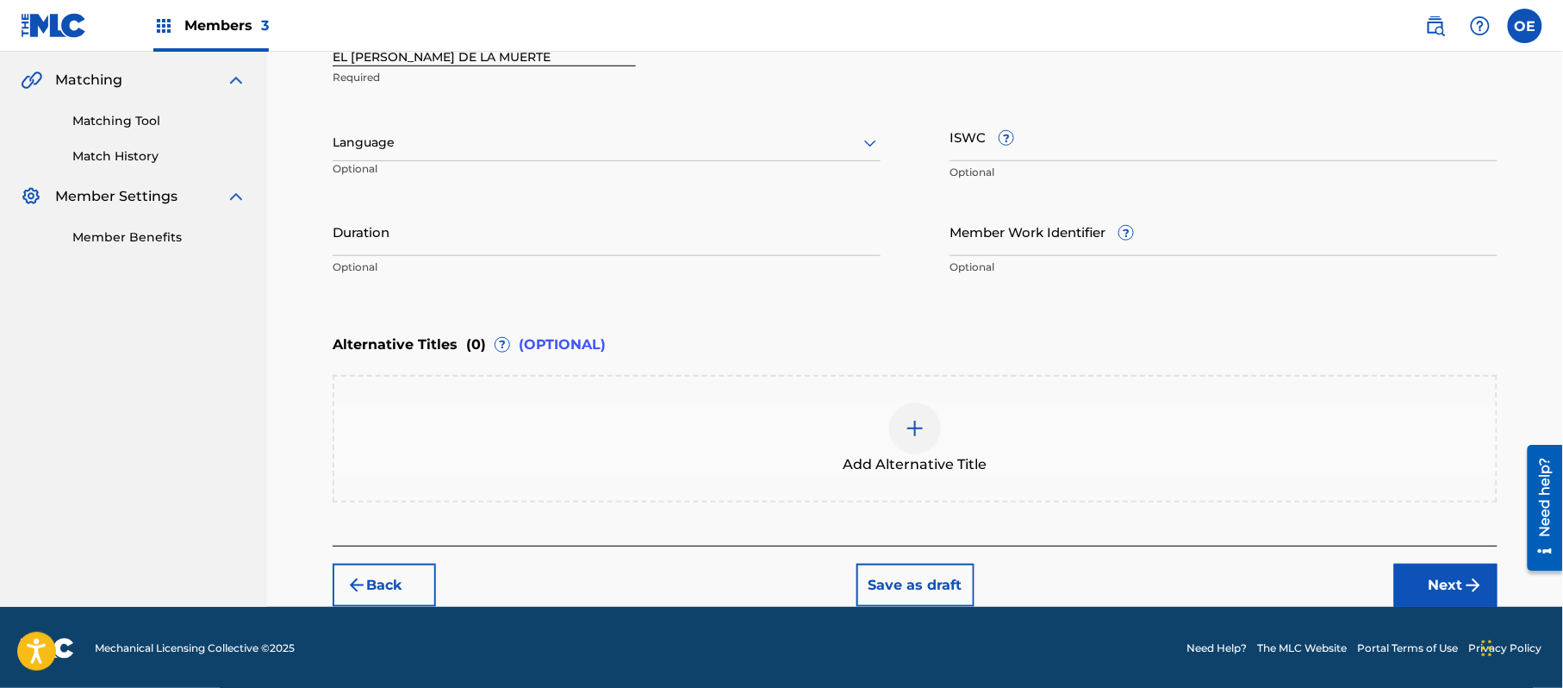
click at [467, 222] on input "Duration" at bounding box center [607, 231] width 548 height 49
click at [1455, 572] on button "Next" at bounding box center [1446, 585] width 103 height 43
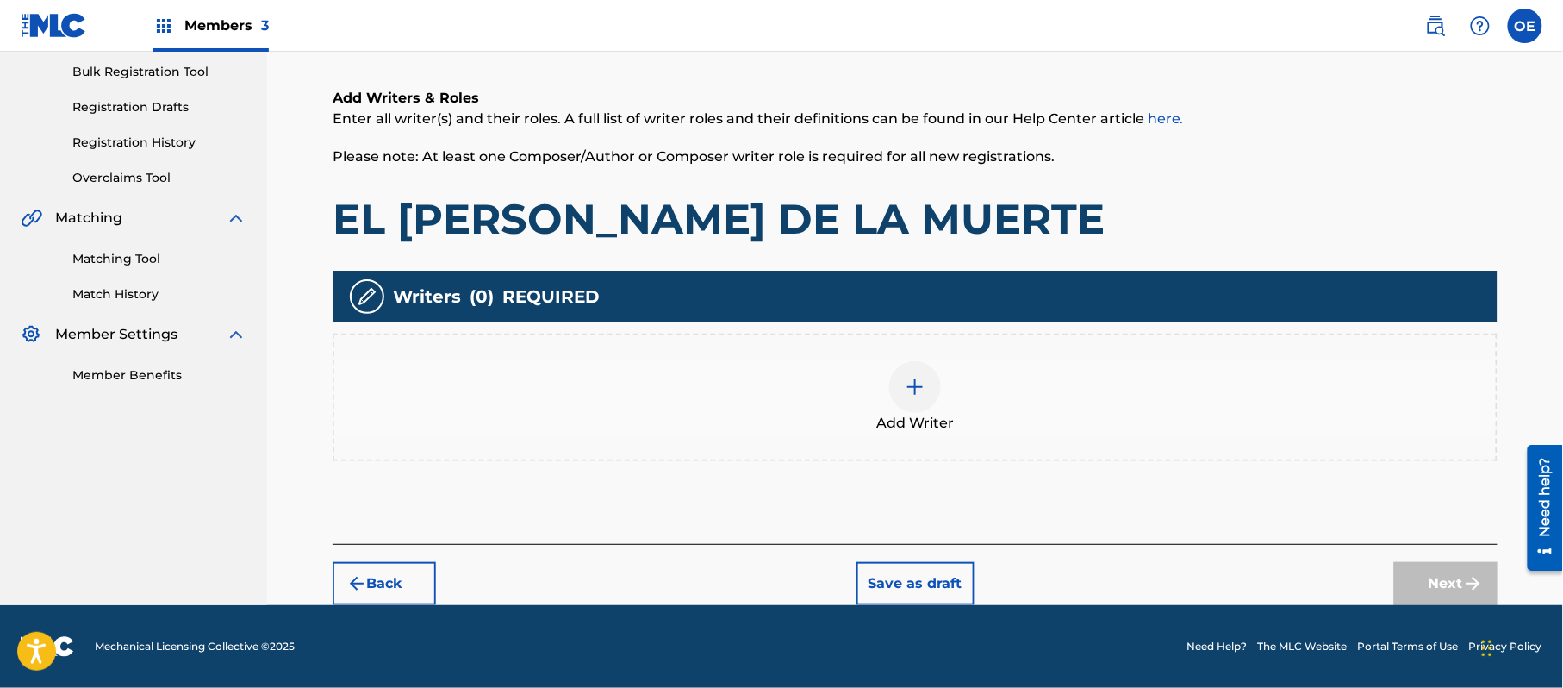
scroll to position [78, 0]
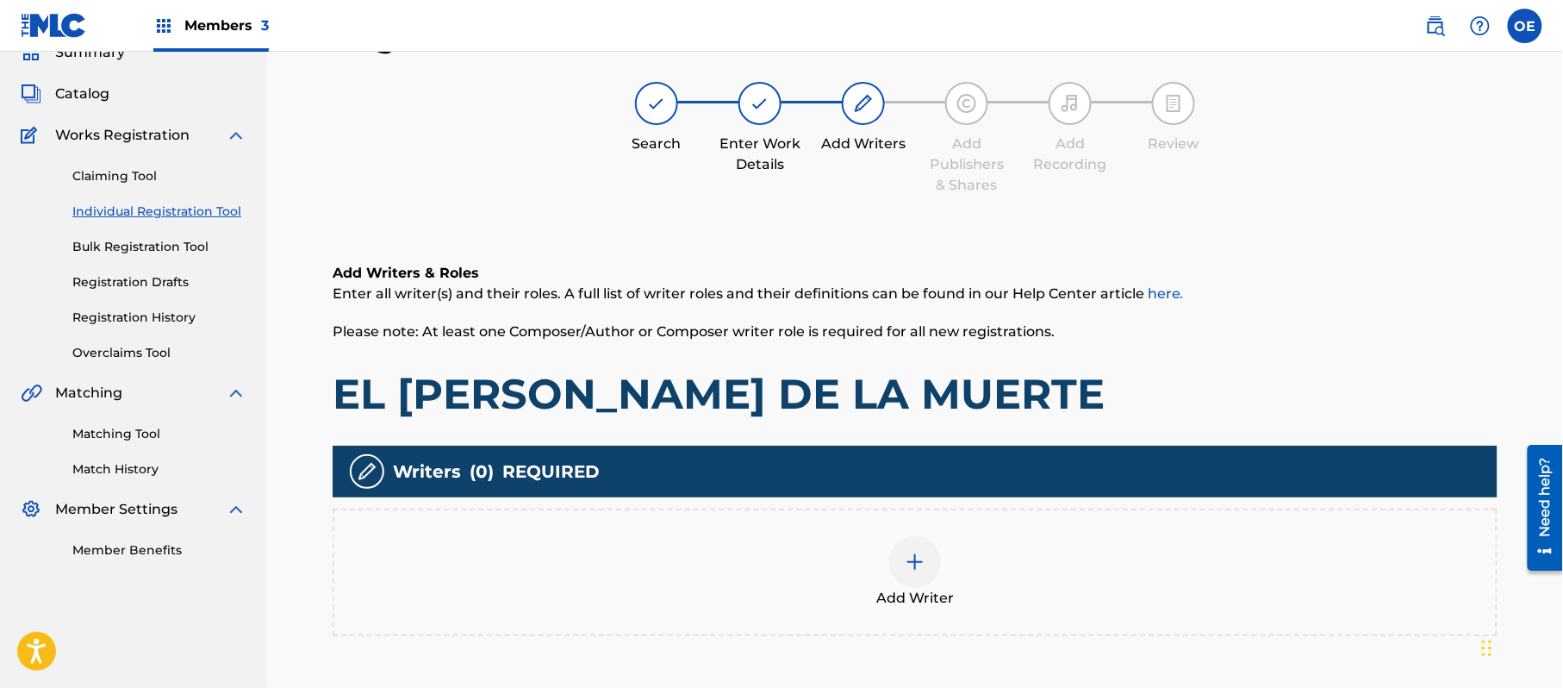
click at [943, 536] on div "Add Writer" at bounding box center [915, 572] width 1162 height 72
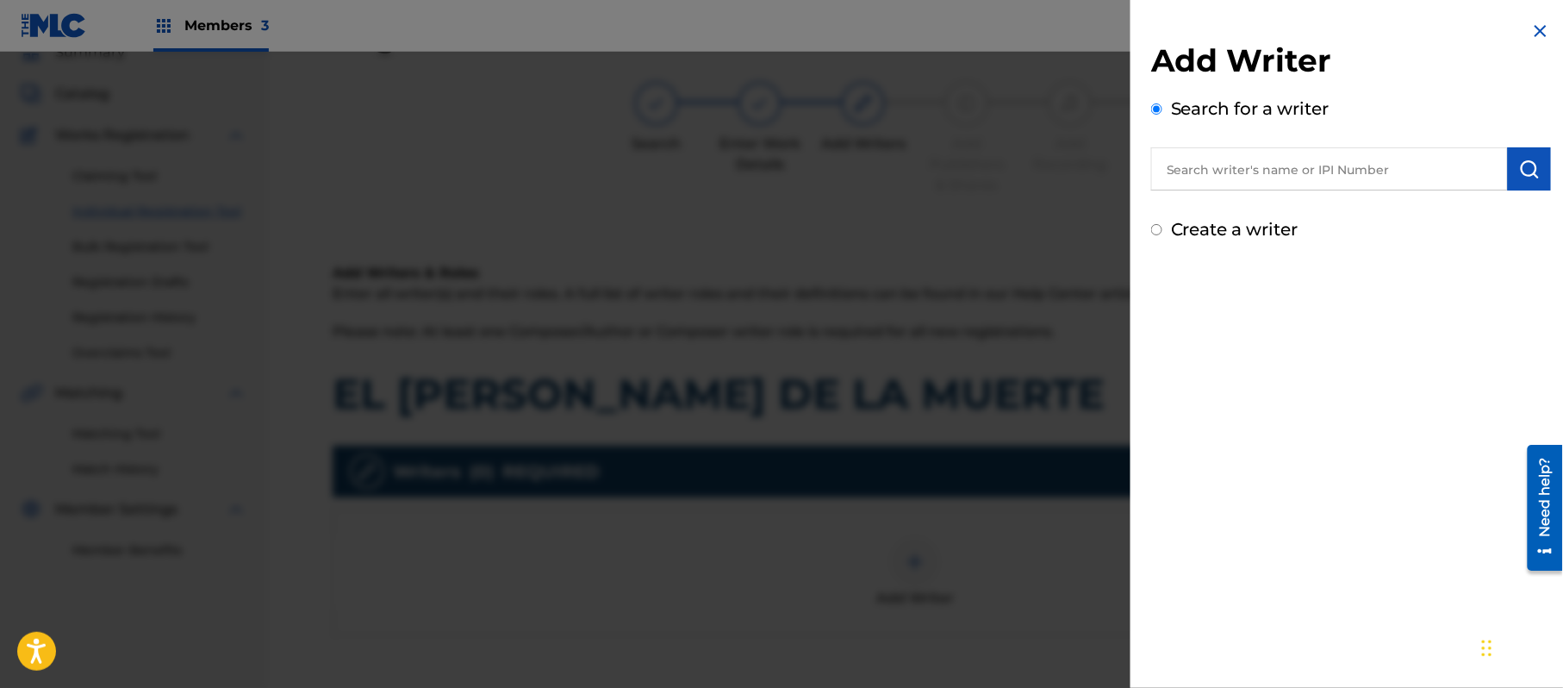
click at [1218, 228] on label "Create a writer" at bounding box center [1235, 229] width 128 height 21
click at [1163, 228] on input "Create a writer" at bounding box center [1156, 229] width 11 height 11
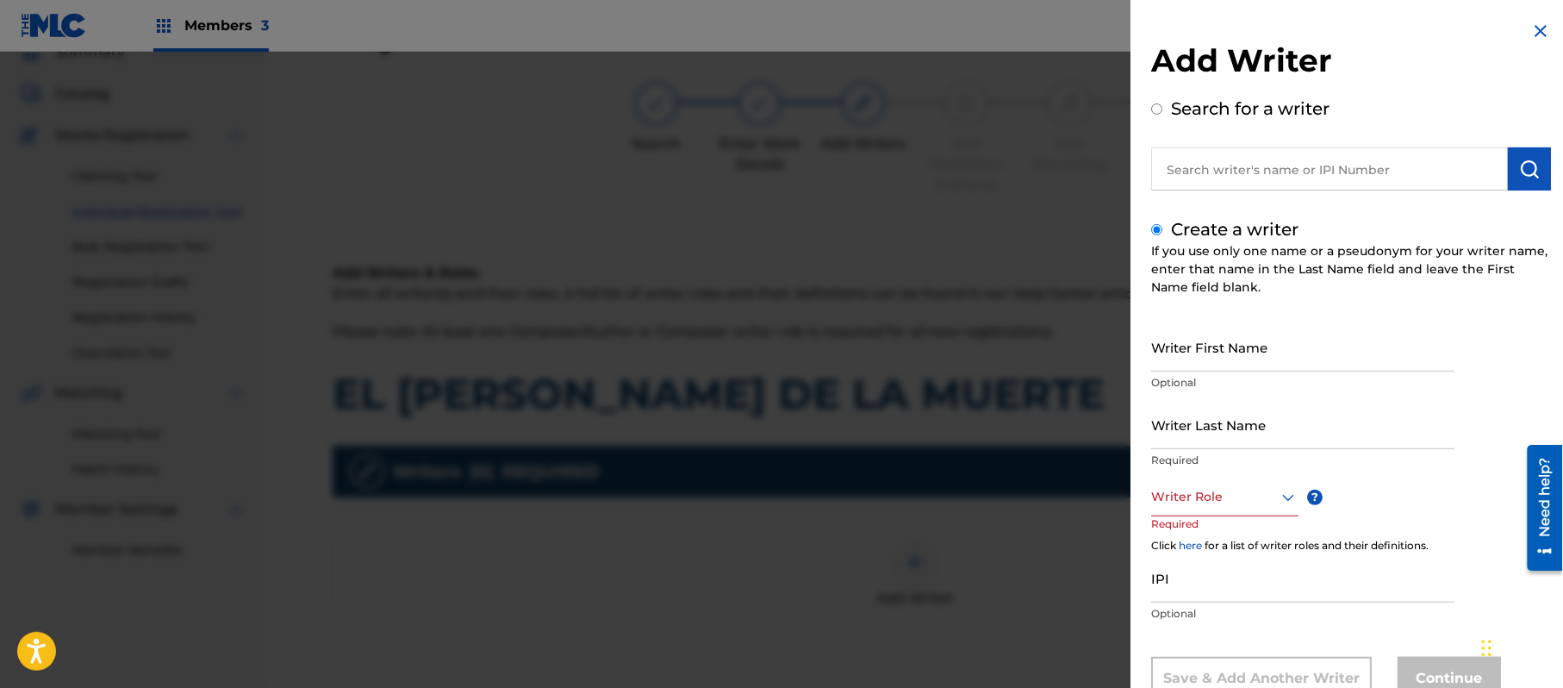
drag, startPoint x: 1266, startPoint y: 338, endPoint x: 1183, endPoint y: 153, distance: 202.9
click at [1183, 153] on input "text" at bounding box center [1329, 168] width 357 height 43
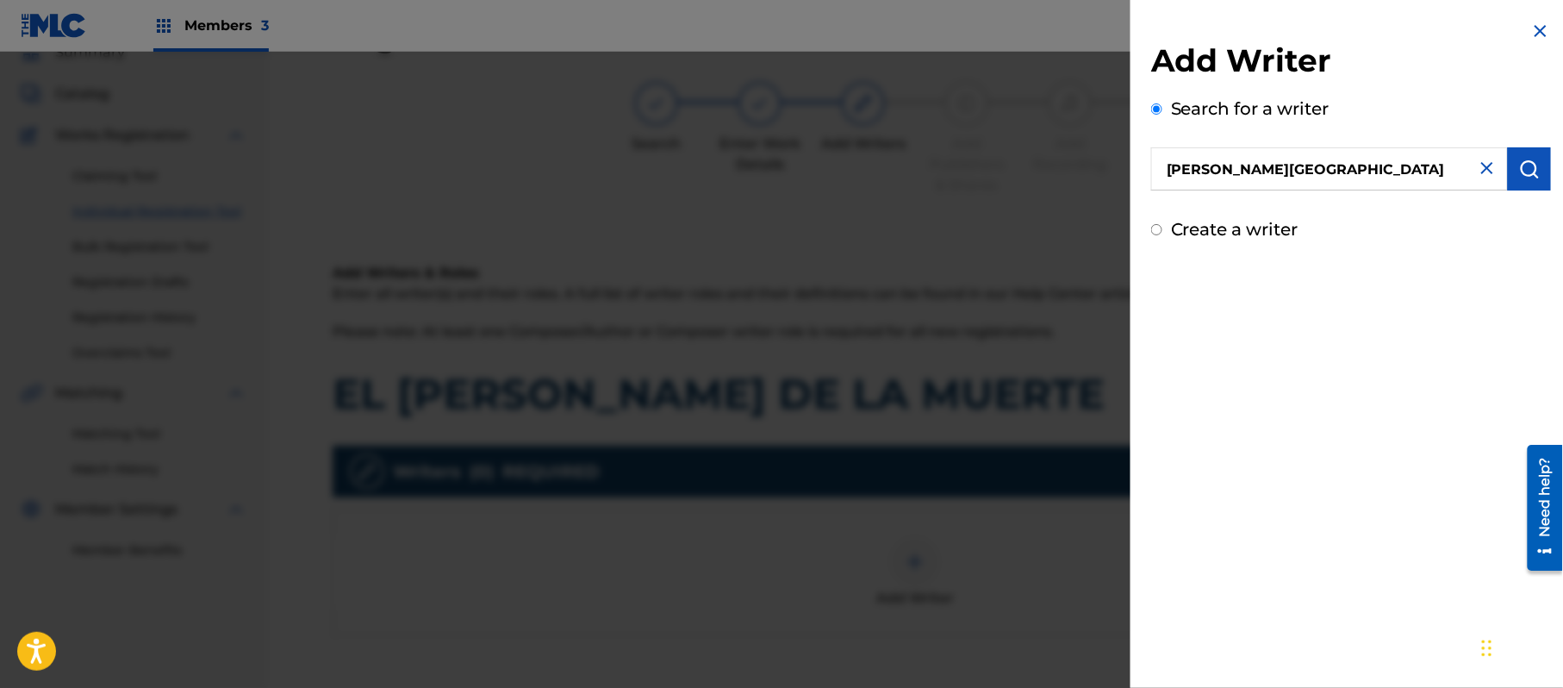
click at [1528, 174] on img "submit" at bounding box center [1530, 169] width 21 height 21
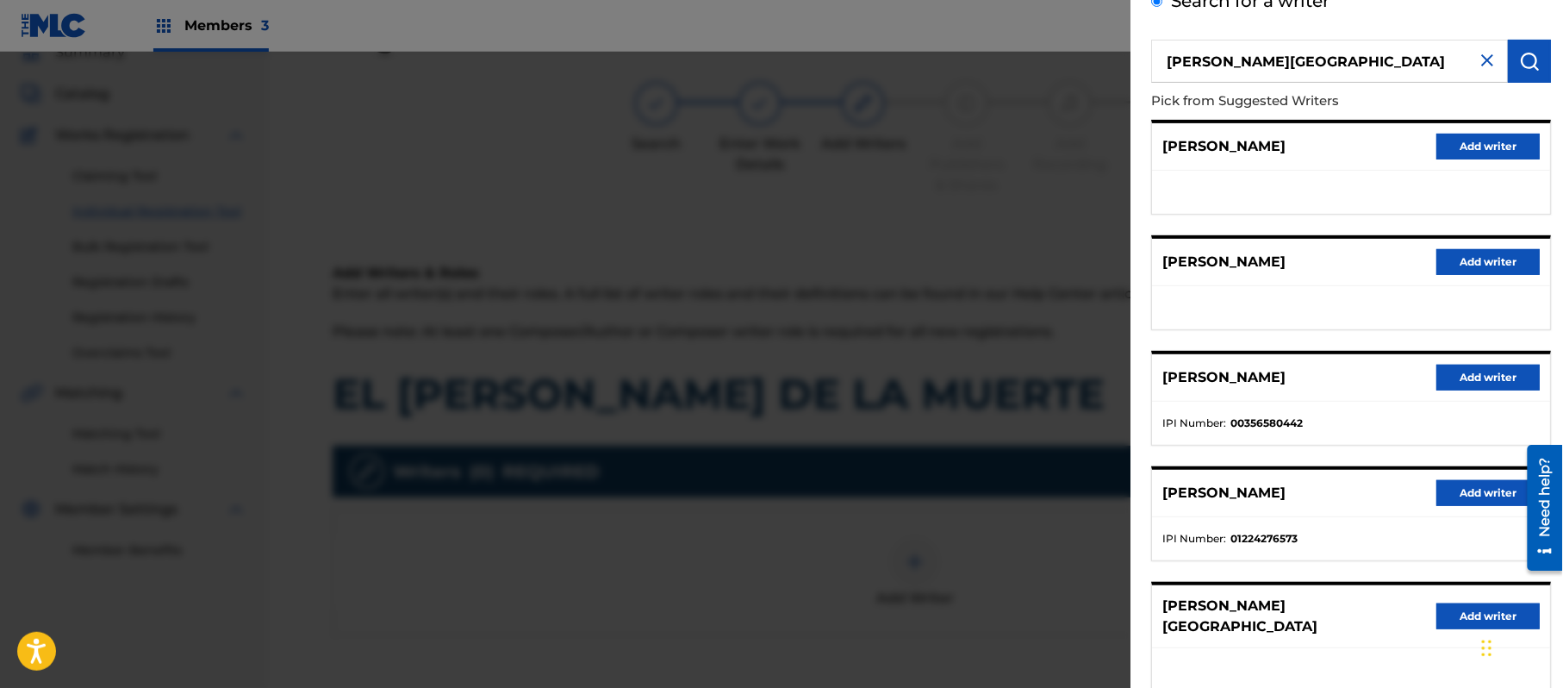
scroll to position [208, 0]
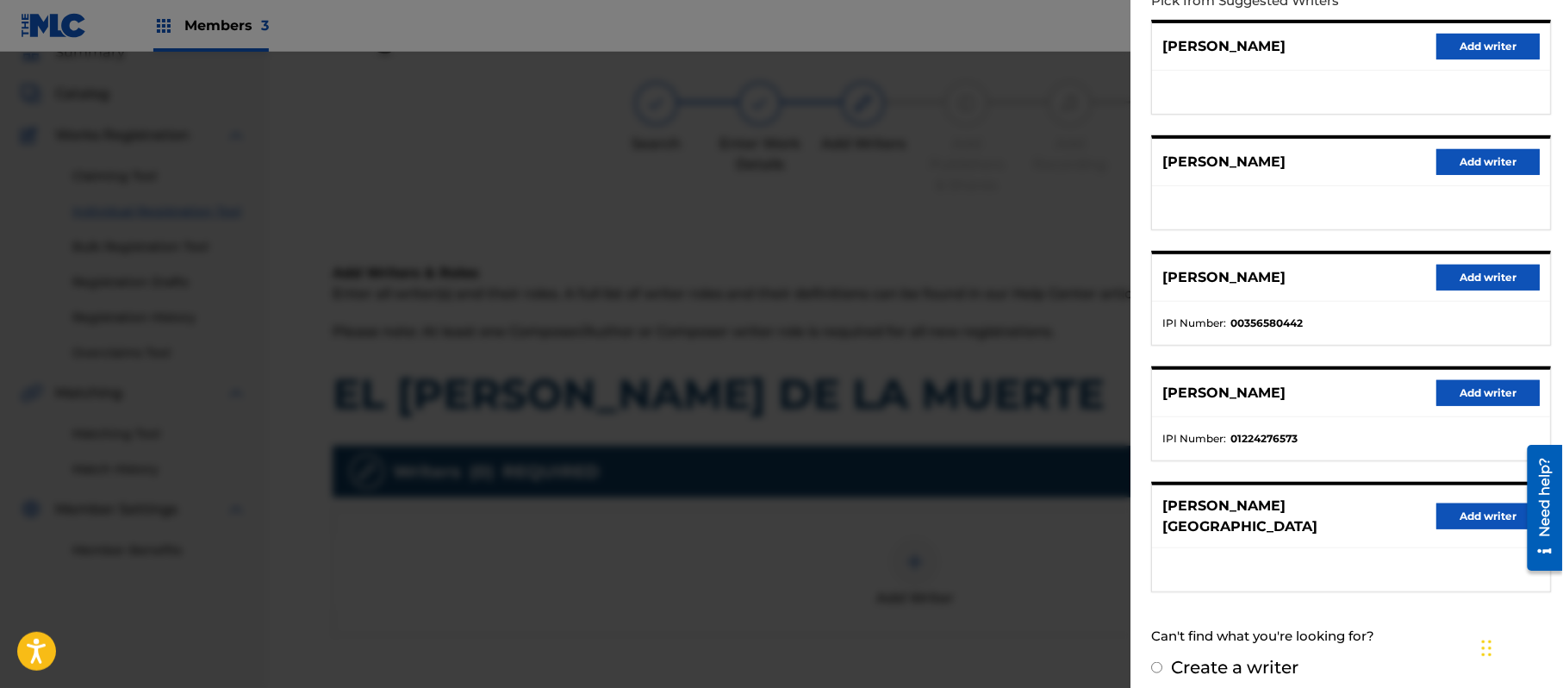
click at [1449, 515] on button "Add writer" at bounding box center [1488, 516] width 103 height 26
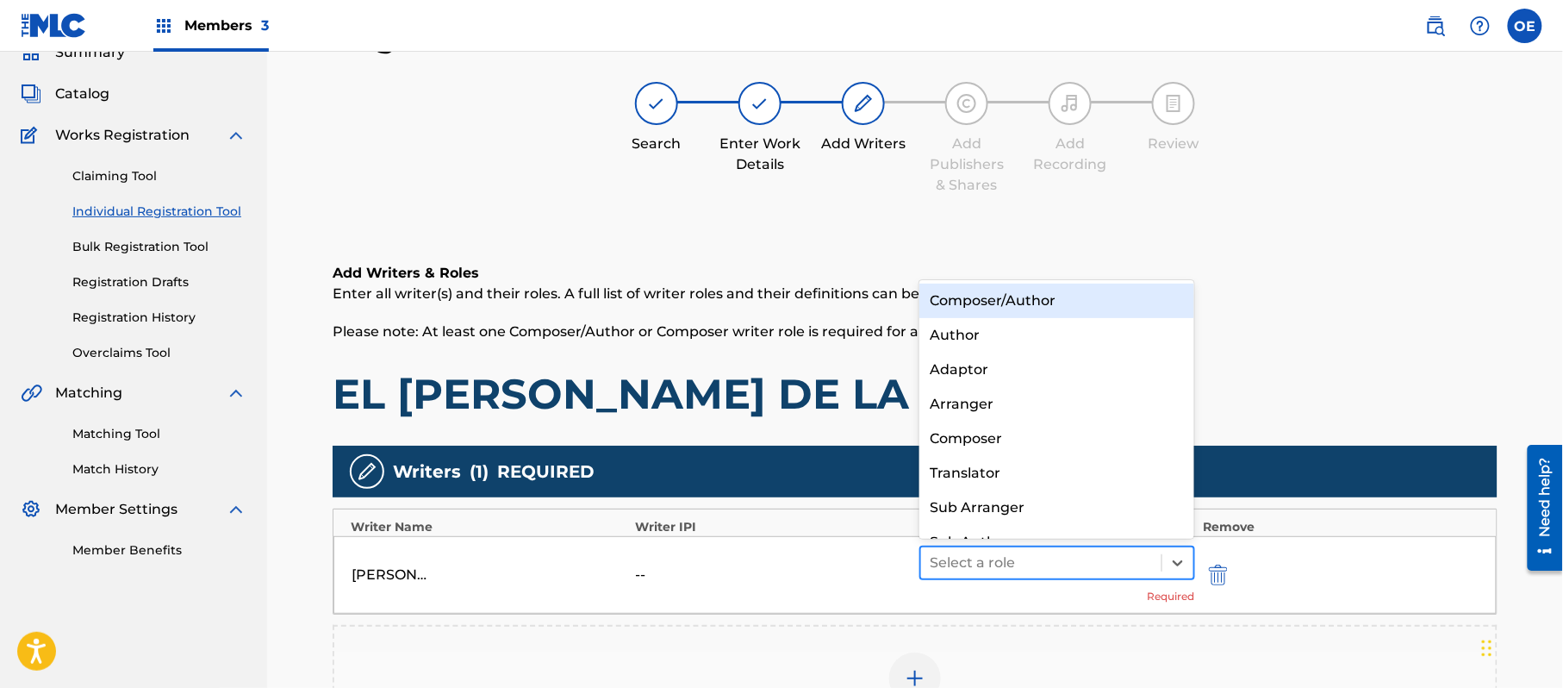
click at [1079, 566] on div at bounding box center [1041, 563] width 223 height 24
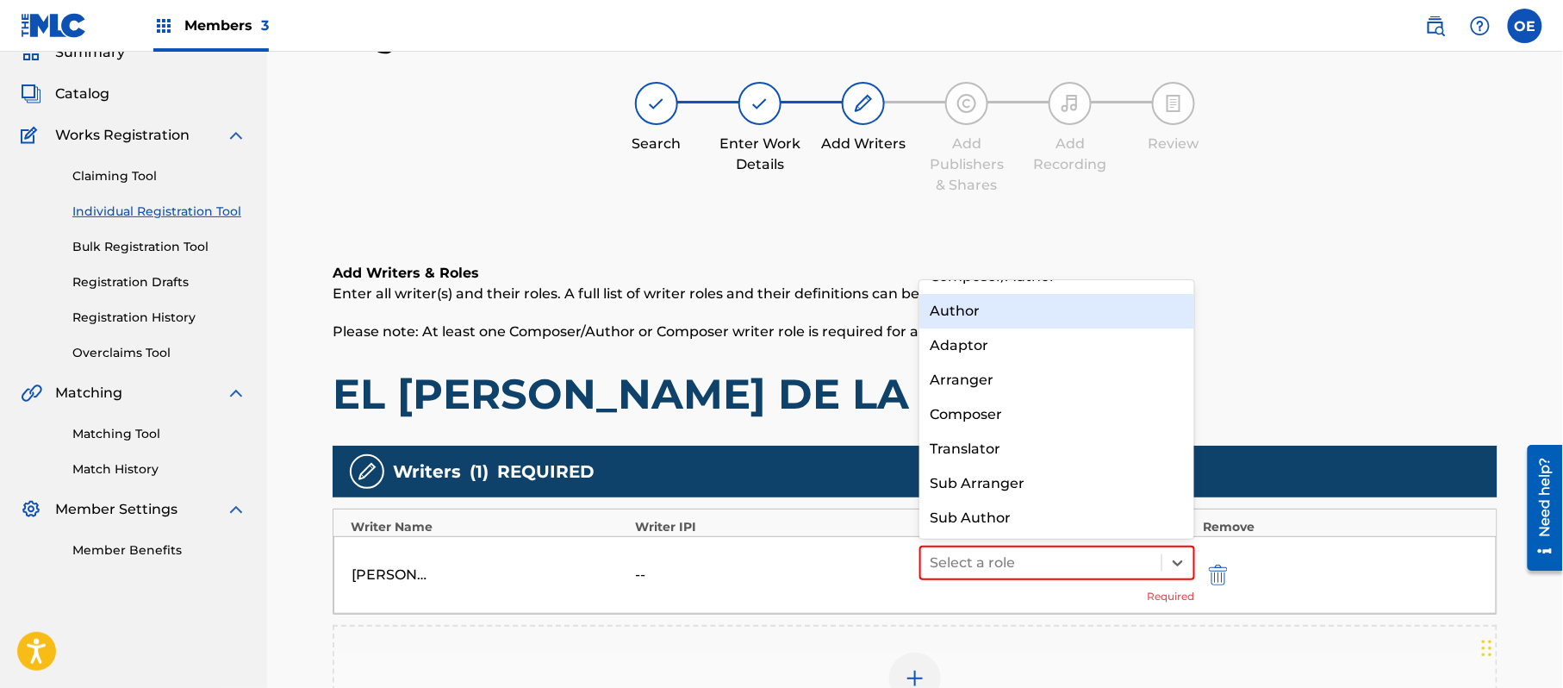
scroll to position [0, 0]
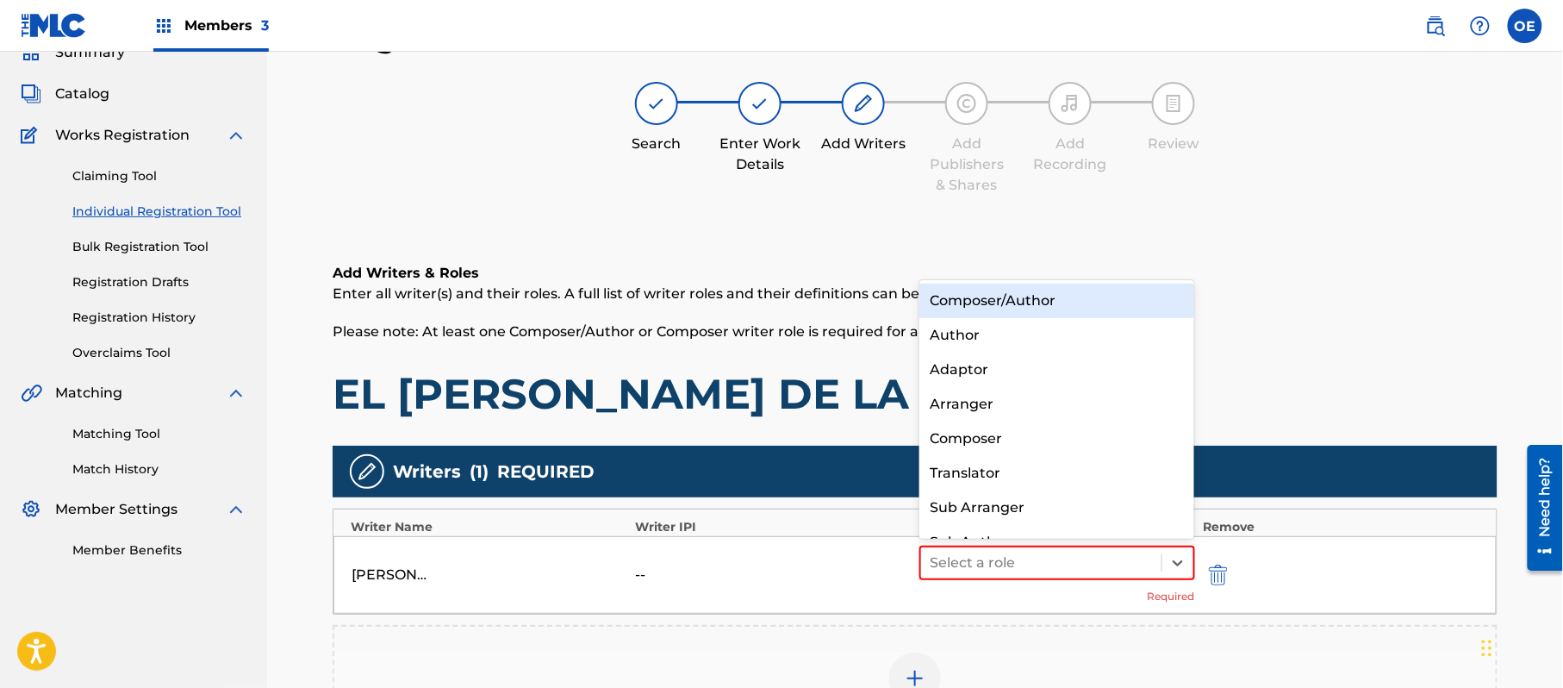
click at [1026, 302] on div "Composer/Author" at bounding box center [1057, 301] width 275 height 34
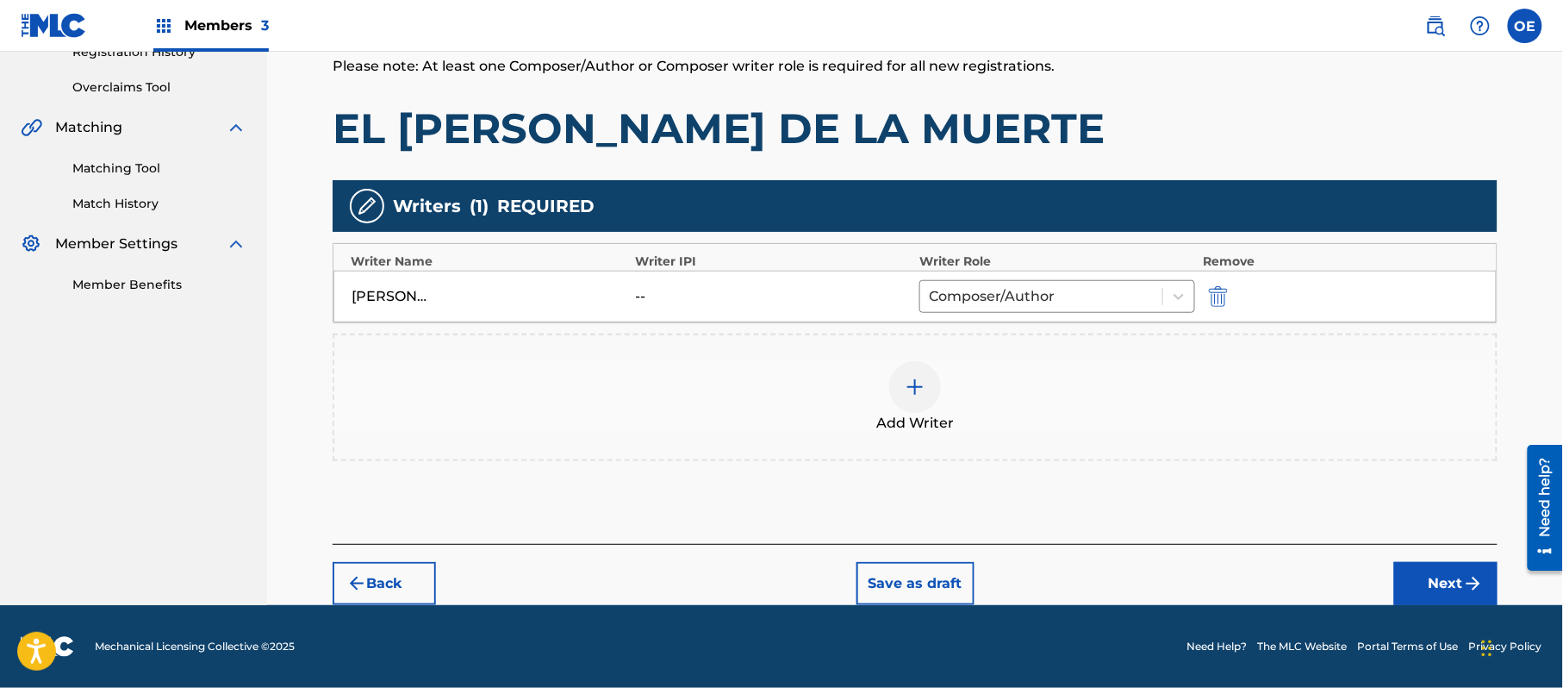
click at [1439, 573] on button "Next" at bounding box center [1446, 583] width 103 height 43
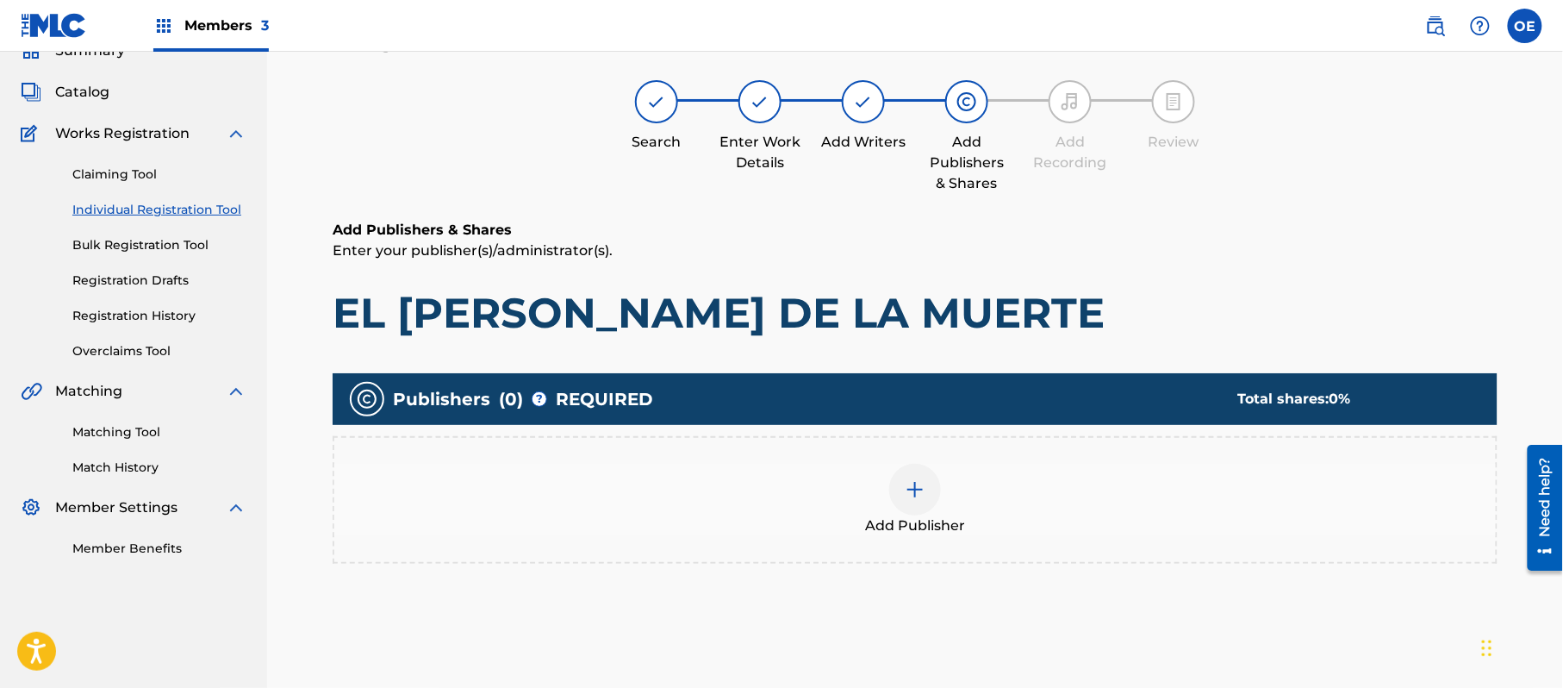
scroll to position [78, 0]
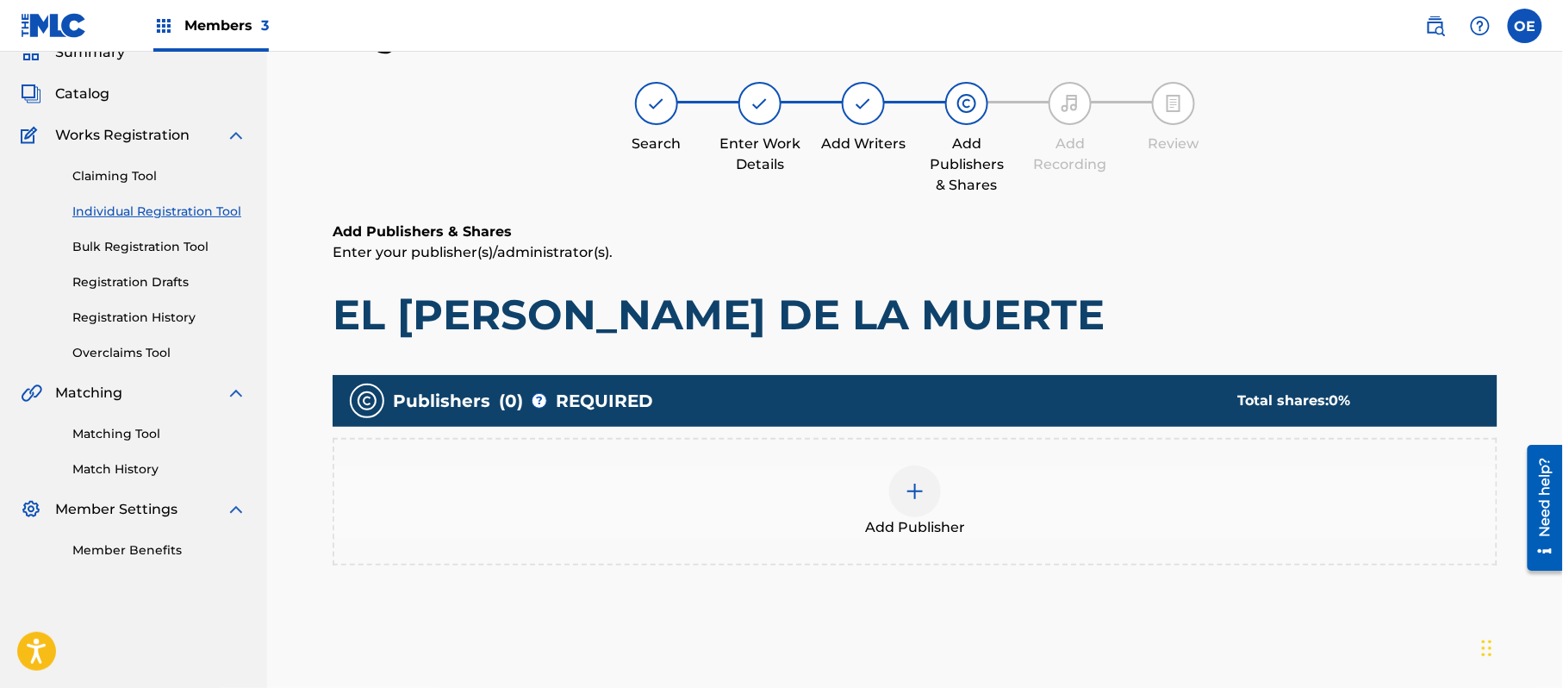
click at [1005, 548] on div "Add Publisher" at bounding box center [915, 502] width 1165 height 128
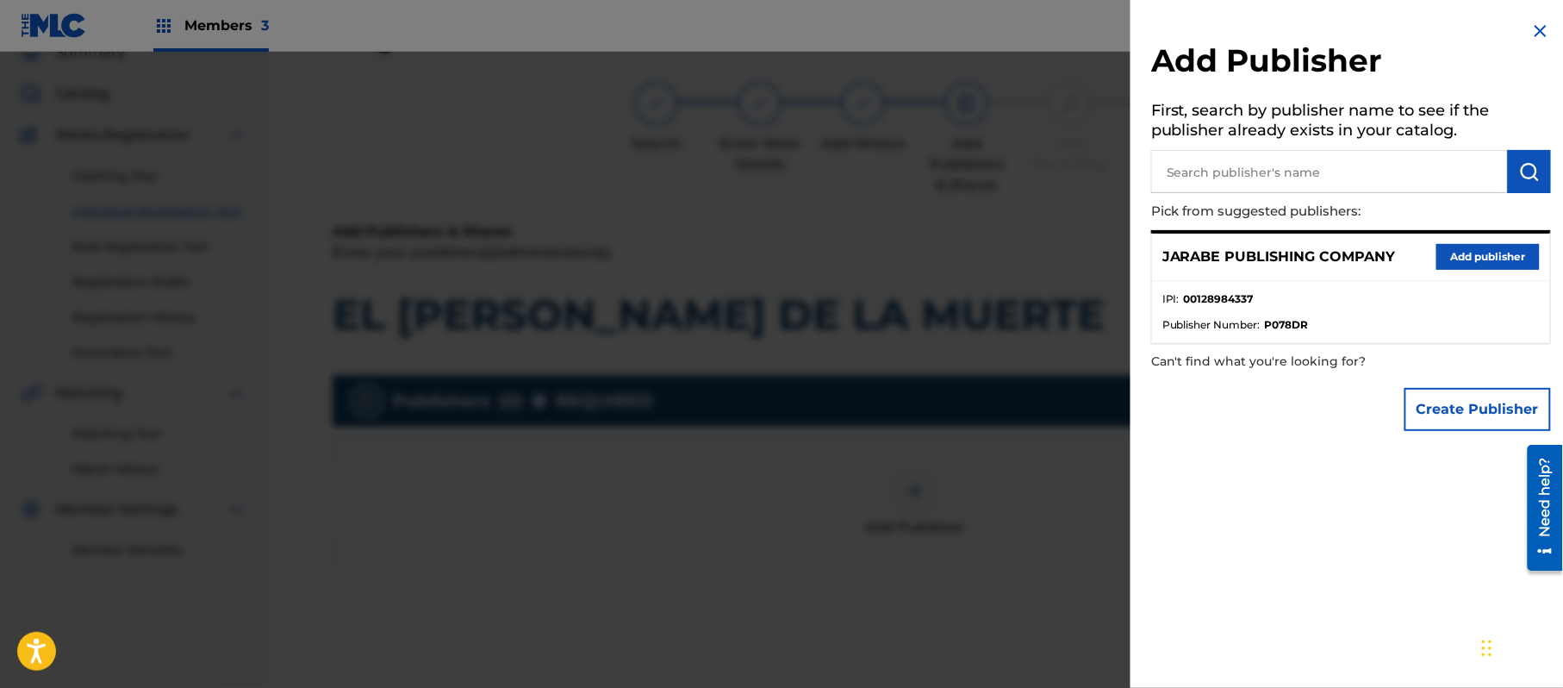
click at [1483, 245] on button "Add publisher" at bounding box center [1488, 257] width 103 height 26
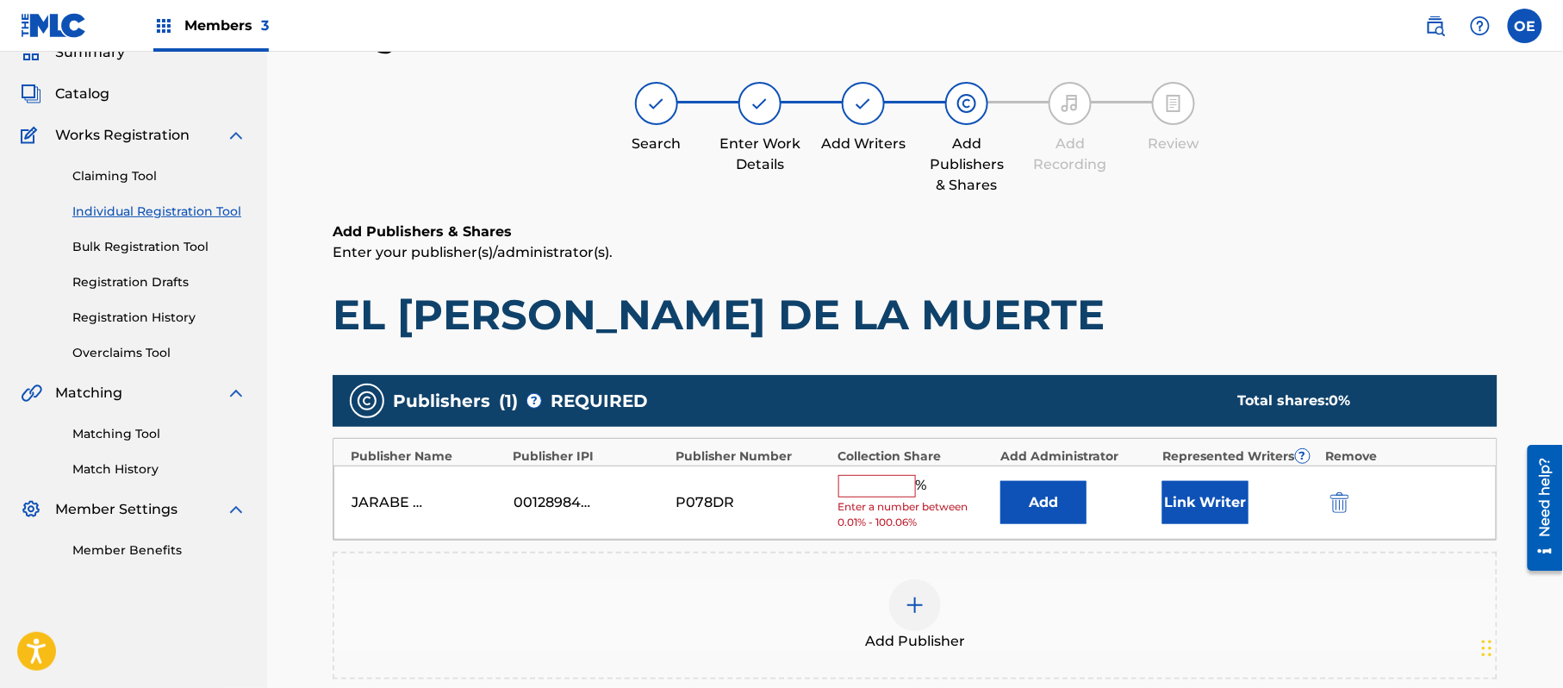
drag, startPoint x: 879, startPoint y: 487, endPoint x: 880, endPoint y: 497, distance: 10.4
click at [879, 487] on input "text" at bounding box center [878, 486] width 78 height 22
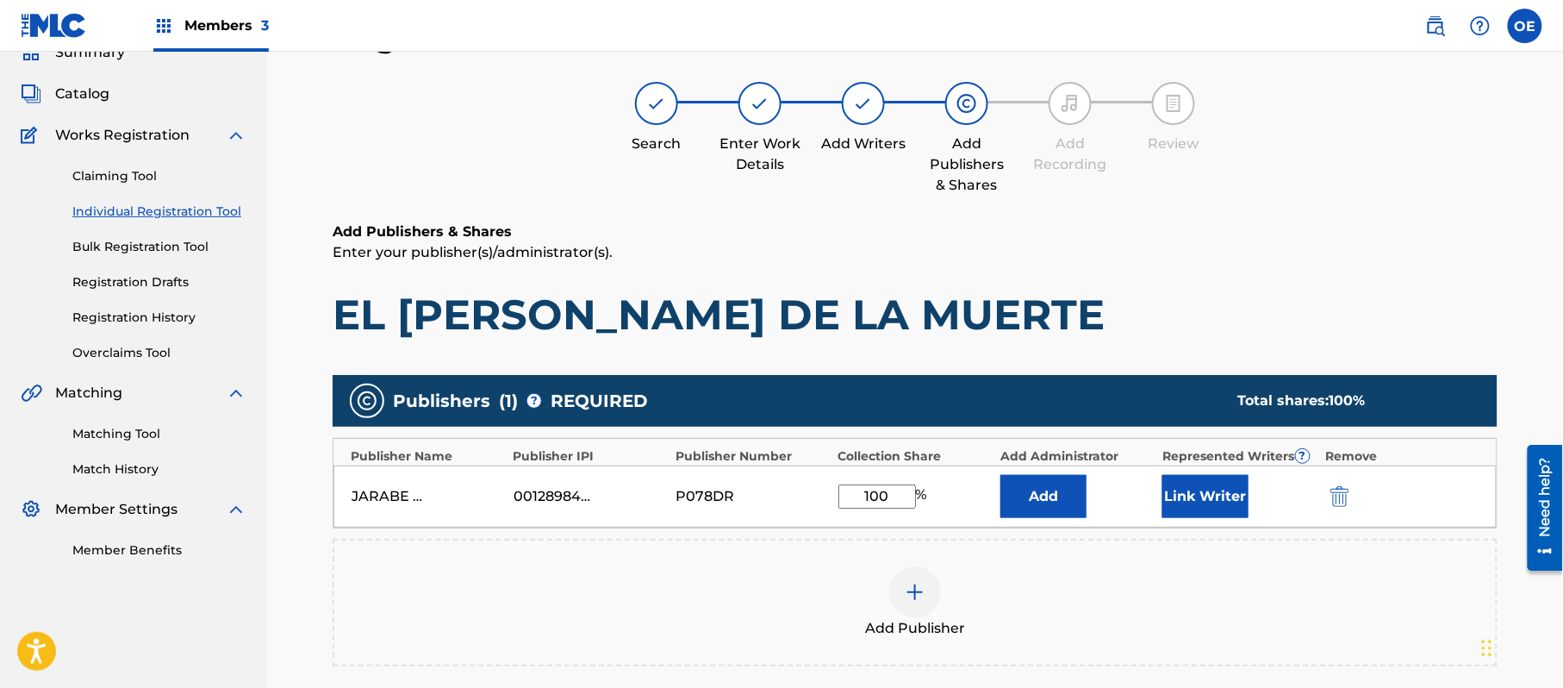
drag, startPoint x: 1158, startPoint y: 487, endPoint x: 1170, endPoint y: 487, distance: 11.2
click at [1170, 487] on div "JARABE PUBLISHING COMPANY 00128984337 P078DR 100 % Add Link Writer" at bounding box center [916, 496] width 1164 height 62
click at [1172, 487] on button "Link Writer" at bounding box center [1206, 496] width 86 height 43
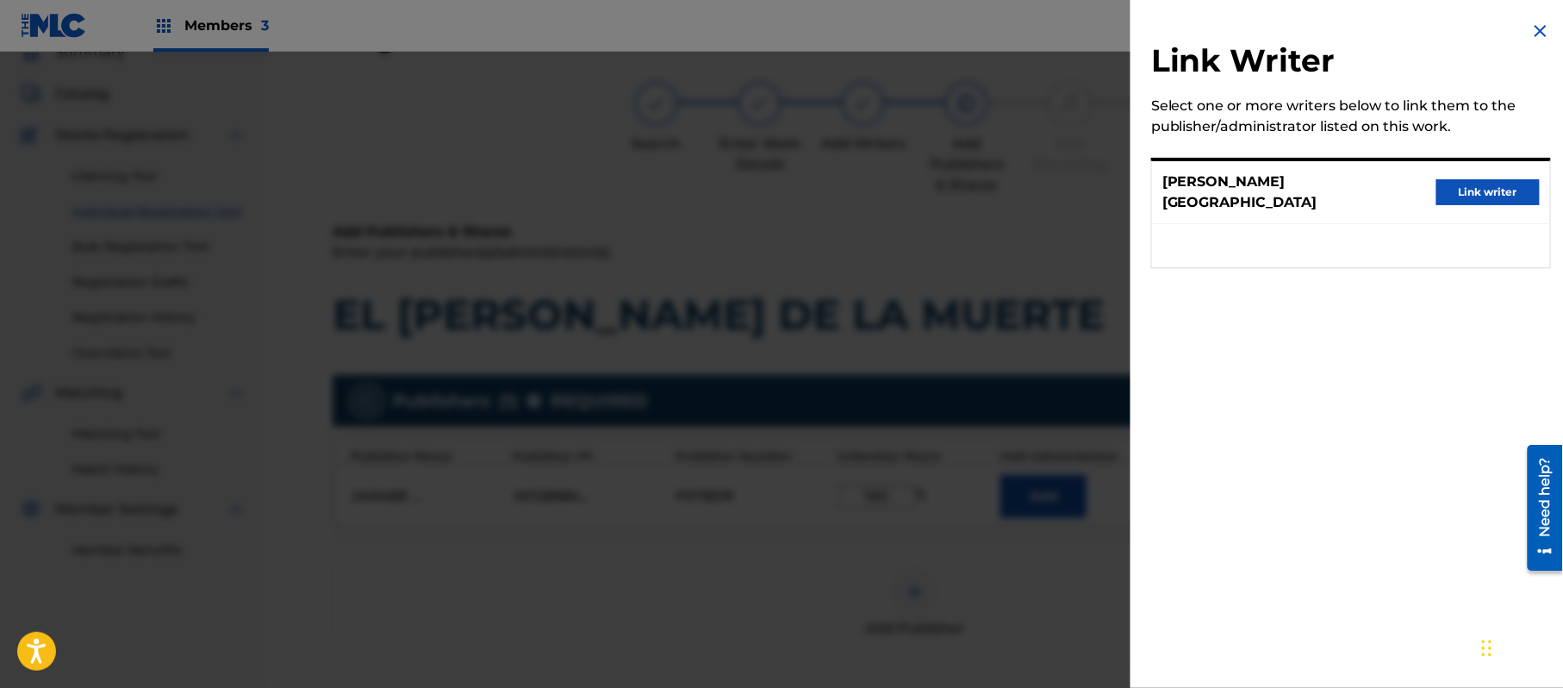
click at [1470, 183] on button "Link writer" at bounding box center [1488, 192] width 103 height 26
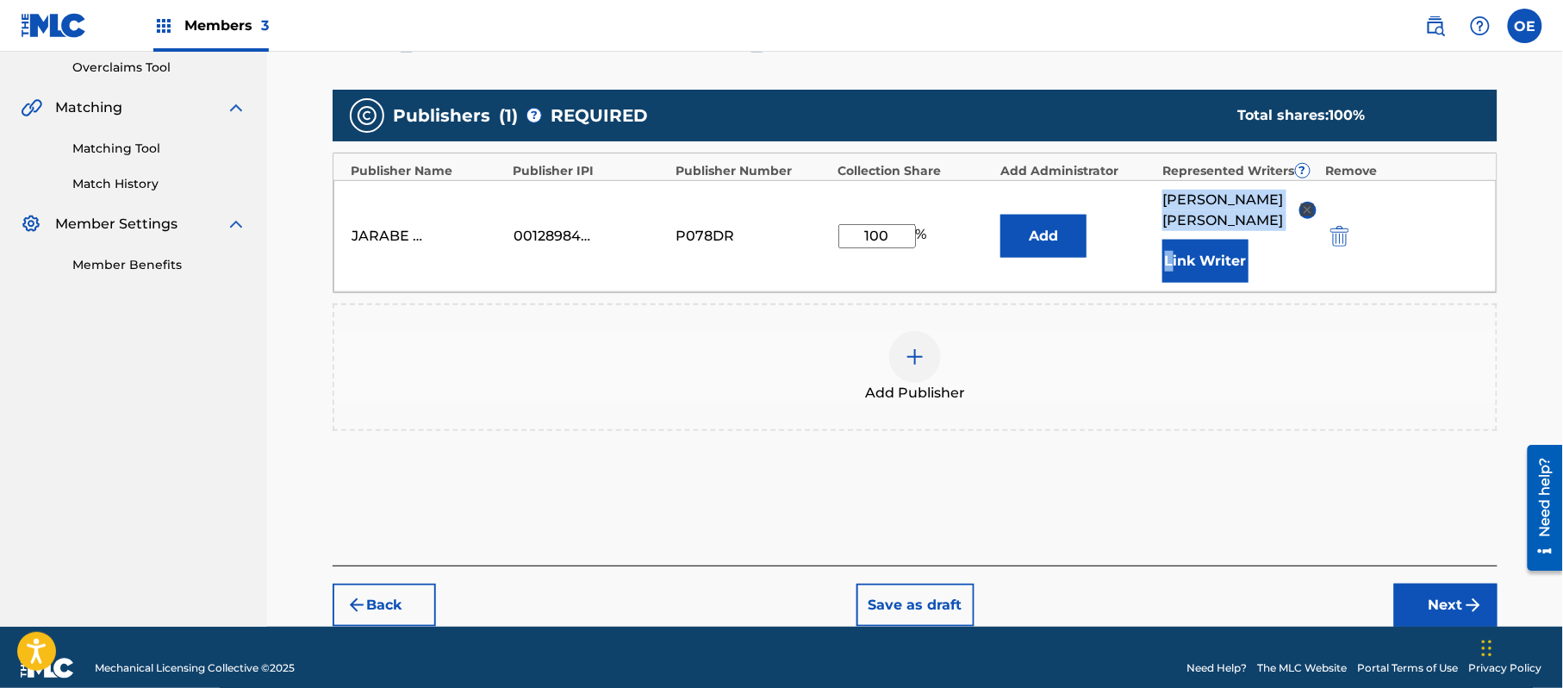
click at [1448, 584] on button "Next" at bounding box center [1446, 605] width 103 height 43
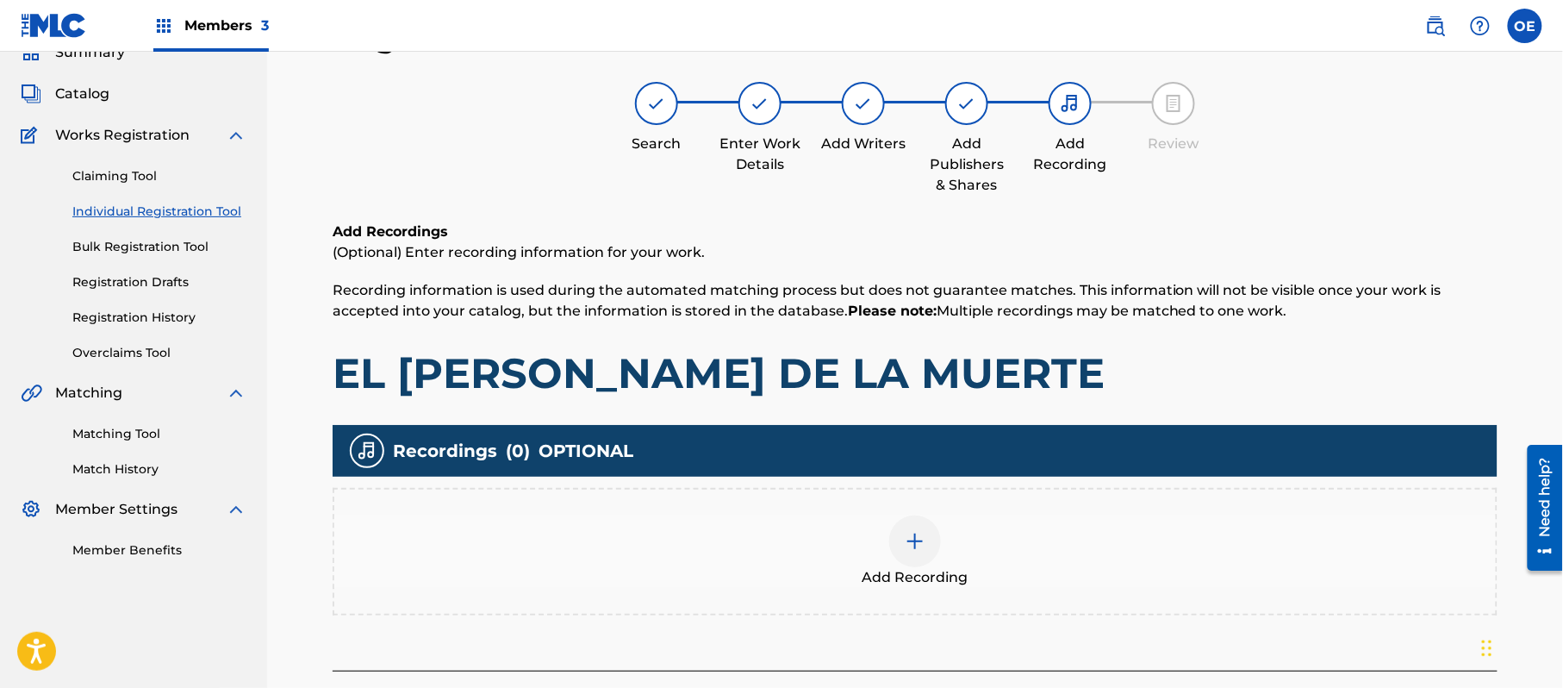
drag, startPoint x: 1448, startPoint y: 562, endPoint x: 912, endPoint y: 550, distance: 536.2
click at [912, 550] on div at bounding box center [915, 541] width 52 height 52
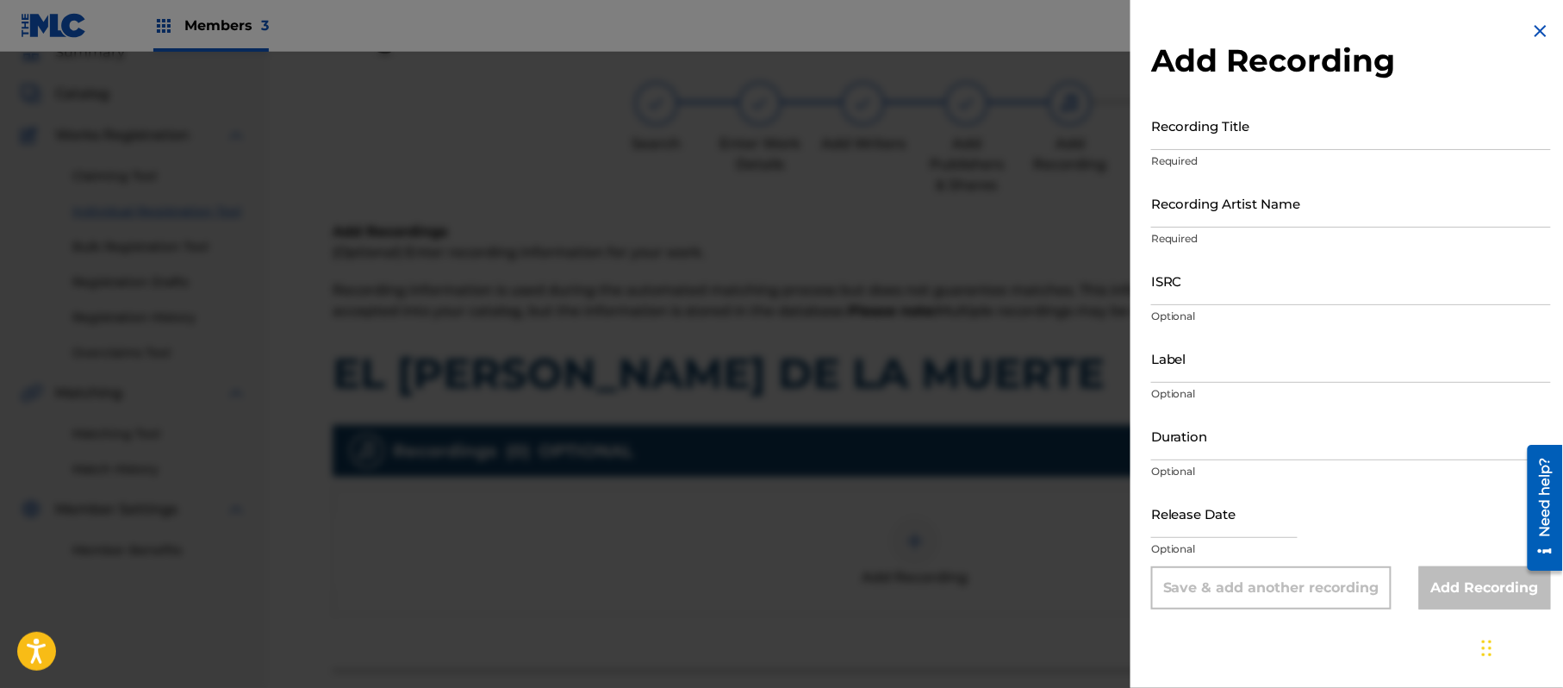
drag, startPoint x: 1238, startPoint y: 160, endPoint x: 1222, endPoint y: 139, distance: 26.6
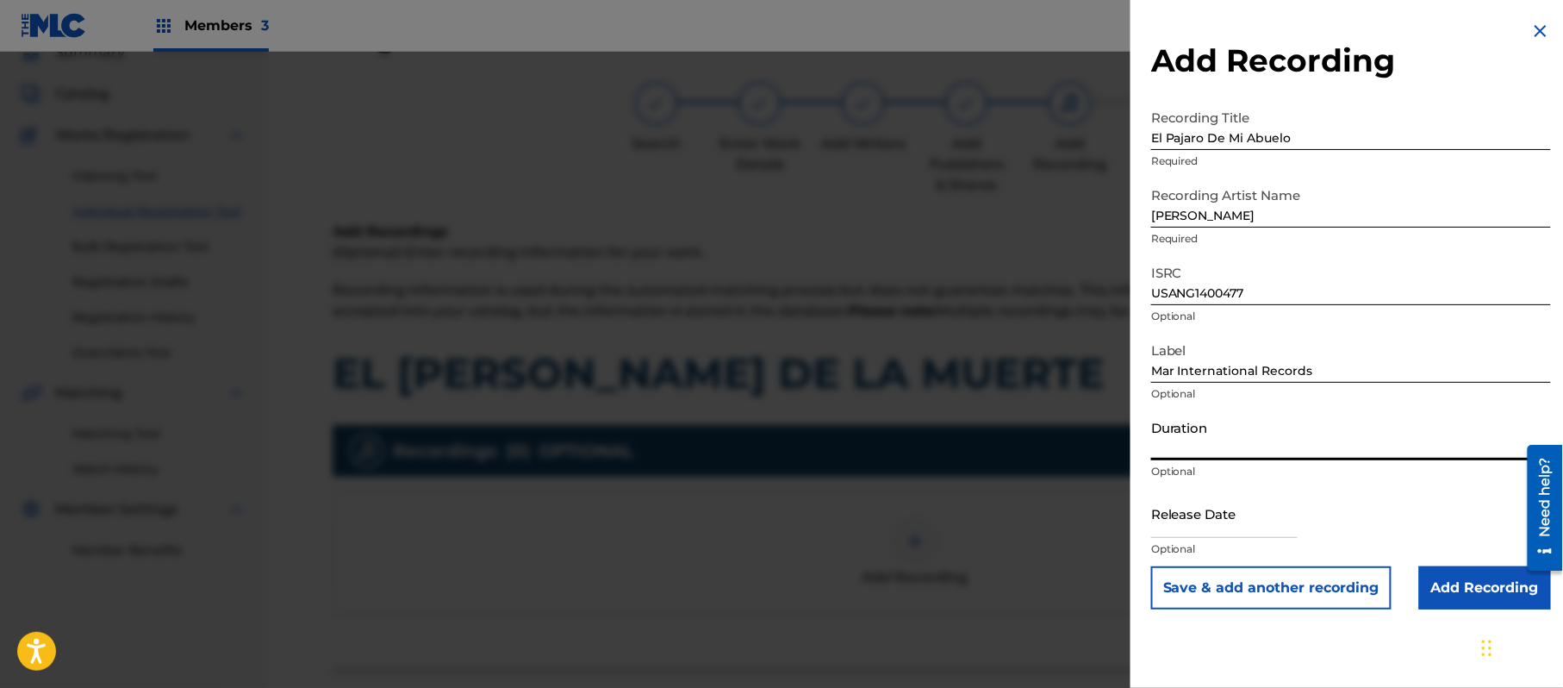
click at [1225, 435] on input "Duration" at bounding box center [1351, 435] width 400 height 49
drag, startPoint x: 1197, startPoint y: 511, endPoint x: 1242, endPoint y: 521, distance: 46.0
click at [1198, 512] on input "text" at bounding box center [1224, 513] width 147 height 49
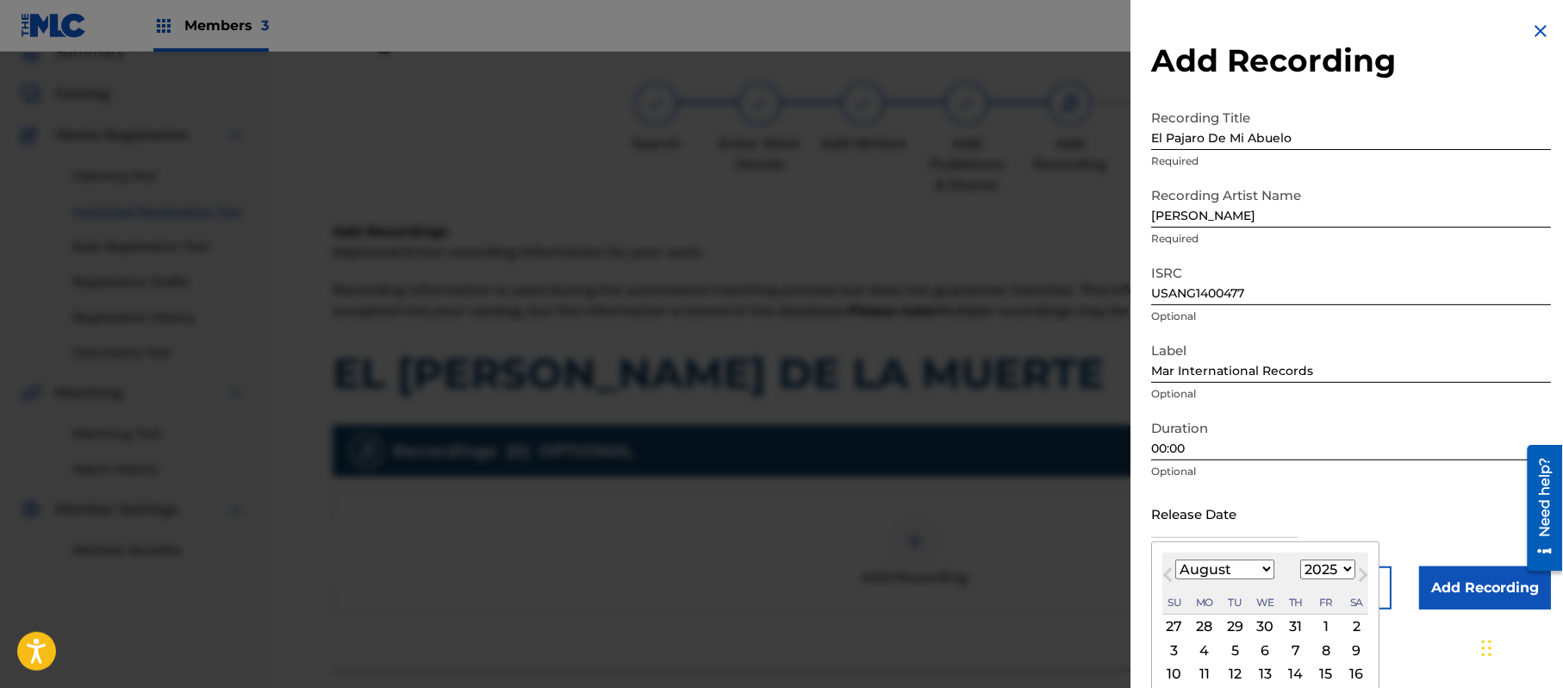
click at [1322, 559] on div "August [DATE] February March April May June July August September October Novem…" at bounding box center [1266, 583] width 206 height 62
drag, startPoint x: 1324, startPoint y: 573, endPoint x: 1324, endPoint y: 562, distance: 11.2
click at [1324, 572] on select "1899 1900 1901 1902 1903 1904 1905 1906 1907 1908 1909 1910 1911 1912 1913 1914…" at bounding box center [1328, 569] width 55 height 20
click at [1304, 559] on select "1899 1900 1901 1902 1903 1904 1905 1906 1907 1908 1909 1910 1911 1912 1913 1914…" at bounding box center [1328, 569] width 55 height 20
drag, startPoint x: 1232, startPoint y: 572, endPoint x: 1229, endPoint y: 562, distance: 10.7
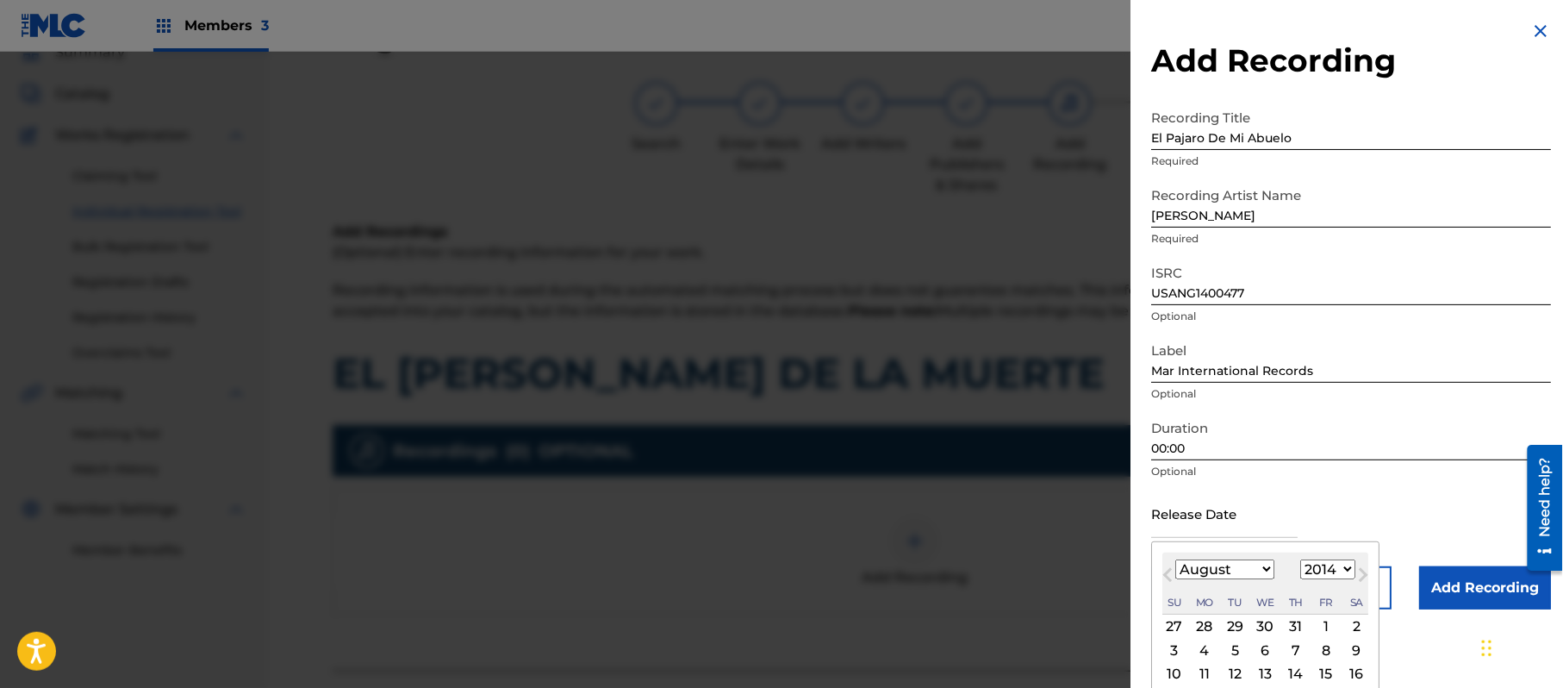
click at [1232, 571] on select "January February March April May June July August September October November De…" at bounding box center [1225, 569] width 99 height 20
click at [1176, 559] on select "January February March April May June July August September October November De…" at bounding box center [1225, 569] width 99 height 20
click at [1243, 652] on div "4" at bounding box center [1235, 650] width 21 height 21
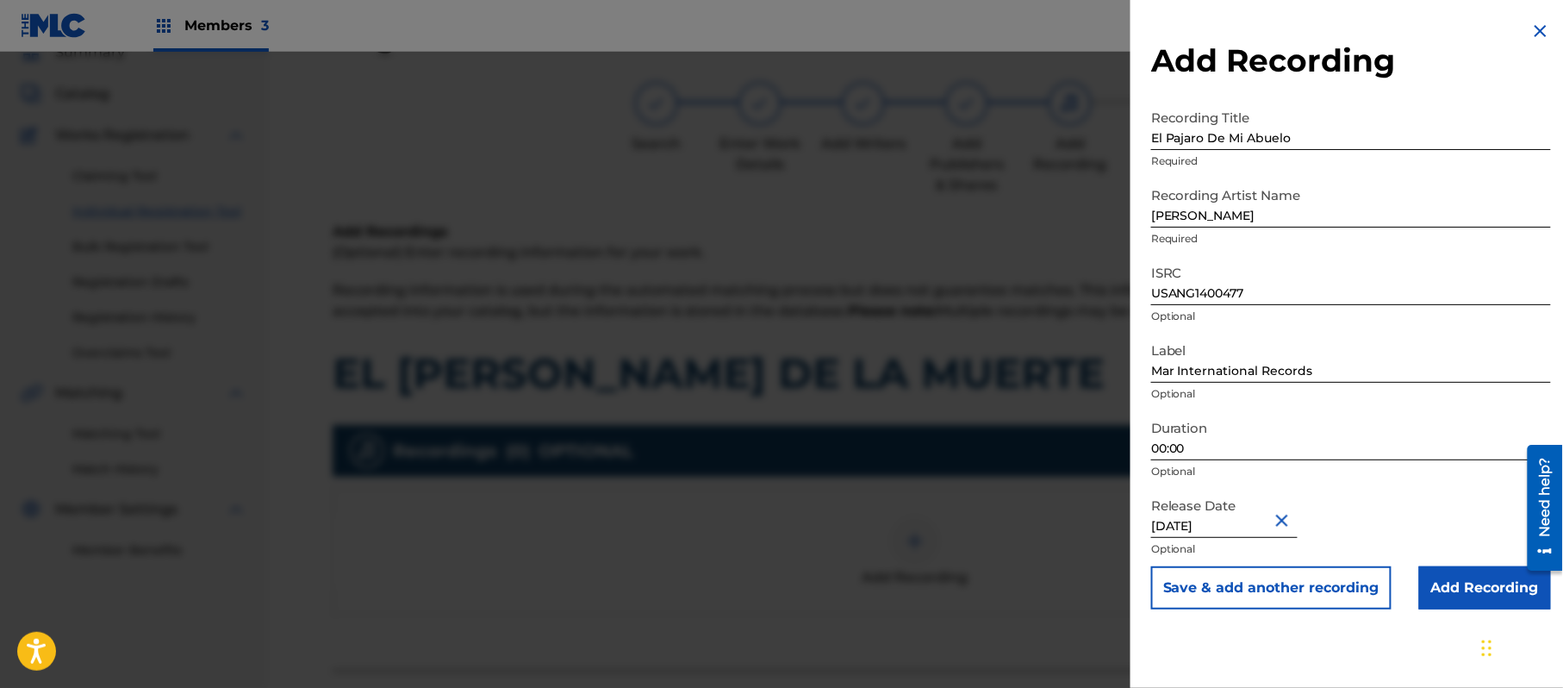
click at [1280, 591] on button "Save & add another recording" at bounding box center [1271, 587] width 240 height 43
drag, startPoint x: 1174, startPoint y: 326, endPoint x: 1162, endPoint y: 359, distance: 35.7
click at [1197, 436] on input "00:00" at bounding box center [1351, 435] width 400 height 49
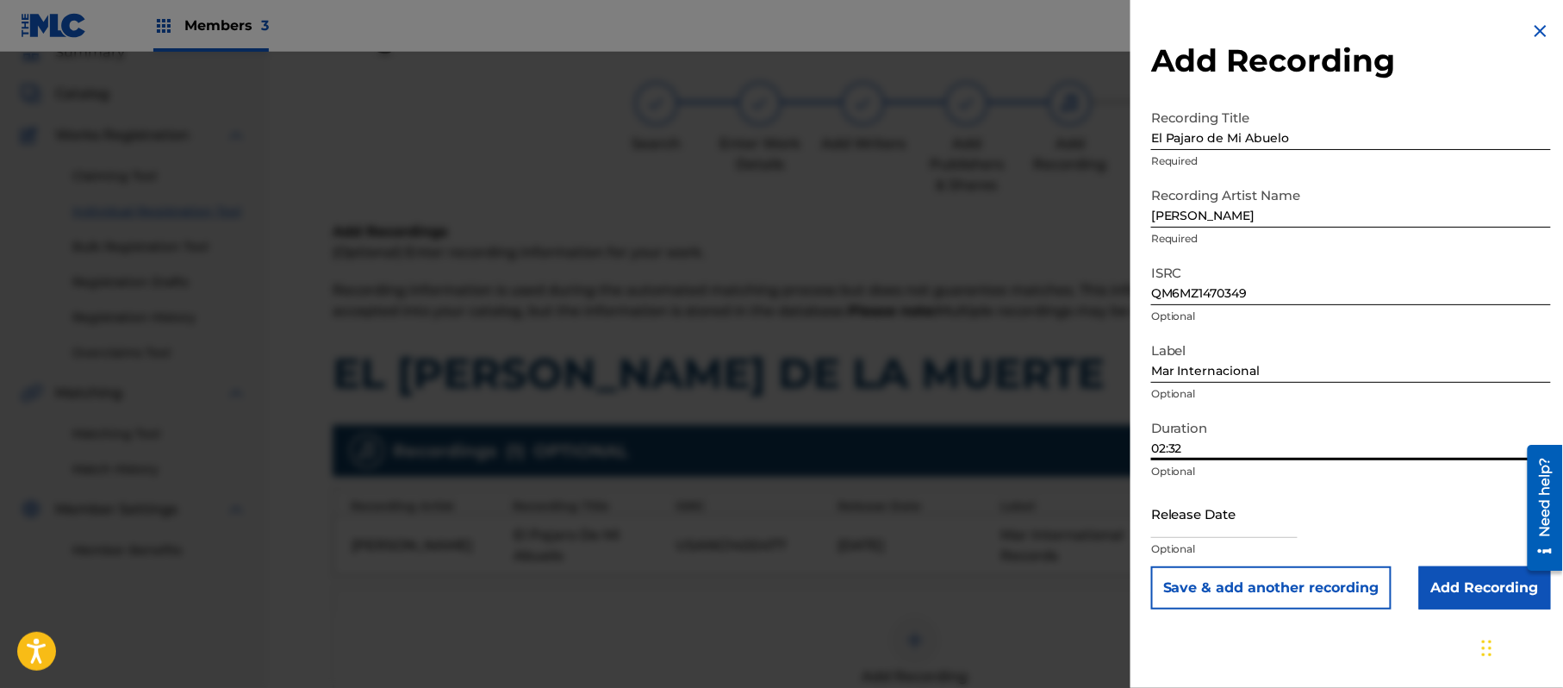
click at [1242, 509] on input "text" at bounding box center [1224, 513] width 147 height 49
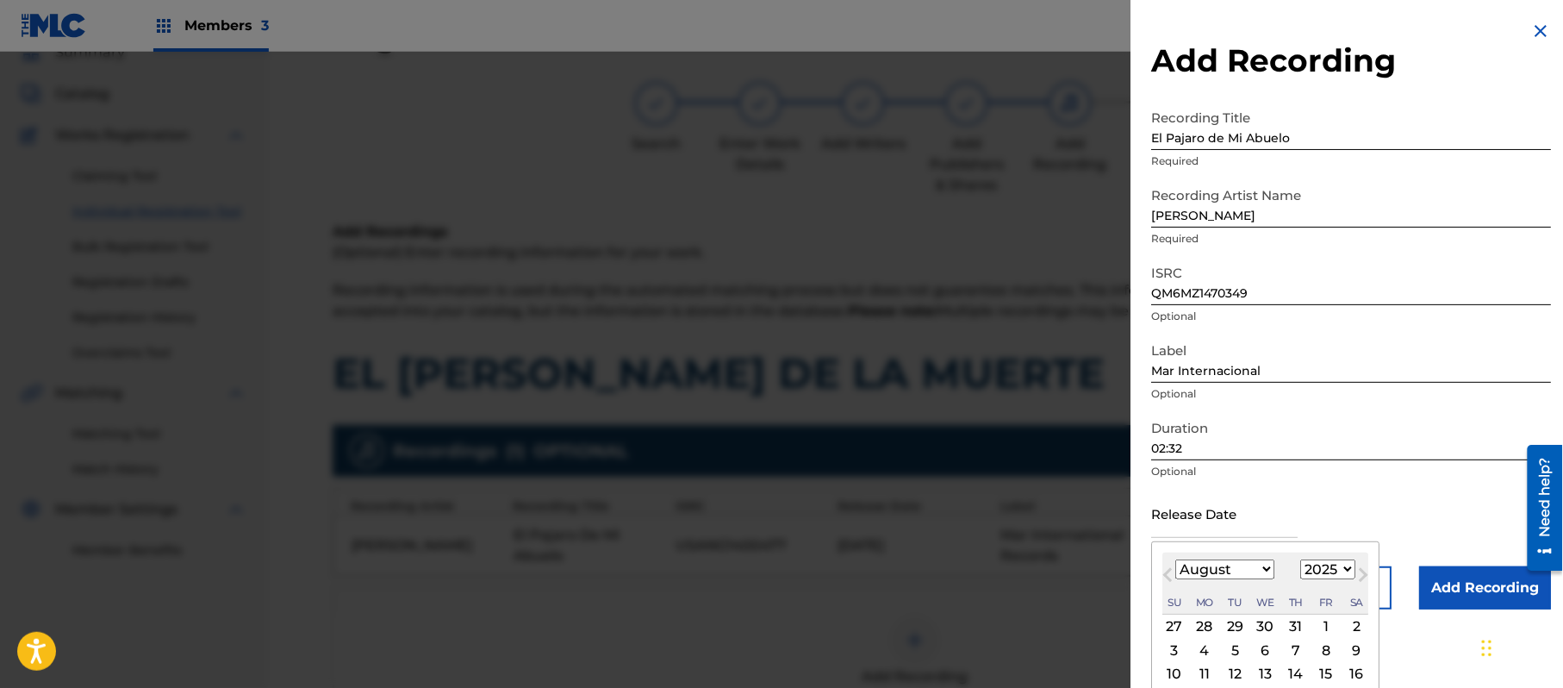
click at [1338, 563] on select "1899 1900 1901 1902 1903 1904 1905 1906 1907 1908 1909 1910 1911 1912 1913 1914…" at bounding box center [1328, 569] width 55 height 20
click at [1304, 559] on select "1899 1900 1901 1902 1903 1904 1905 1906 1907 1908 1909 1910 1911 1912 1913 1914…" at bounding box center [1328, 569] width 55 height 20
click at [1245, 569] on select "January February March April May June July August September October November De…" at bounding box center [1225, 569] width 99 height 20
click at [1176, 559] on select "January February March April May June July August September October November De…" at bounding box center [1225, 569] width 99 height 20
click at [1198, 652] on div "8" at bounding box center [1205, 650] width 21 height 21
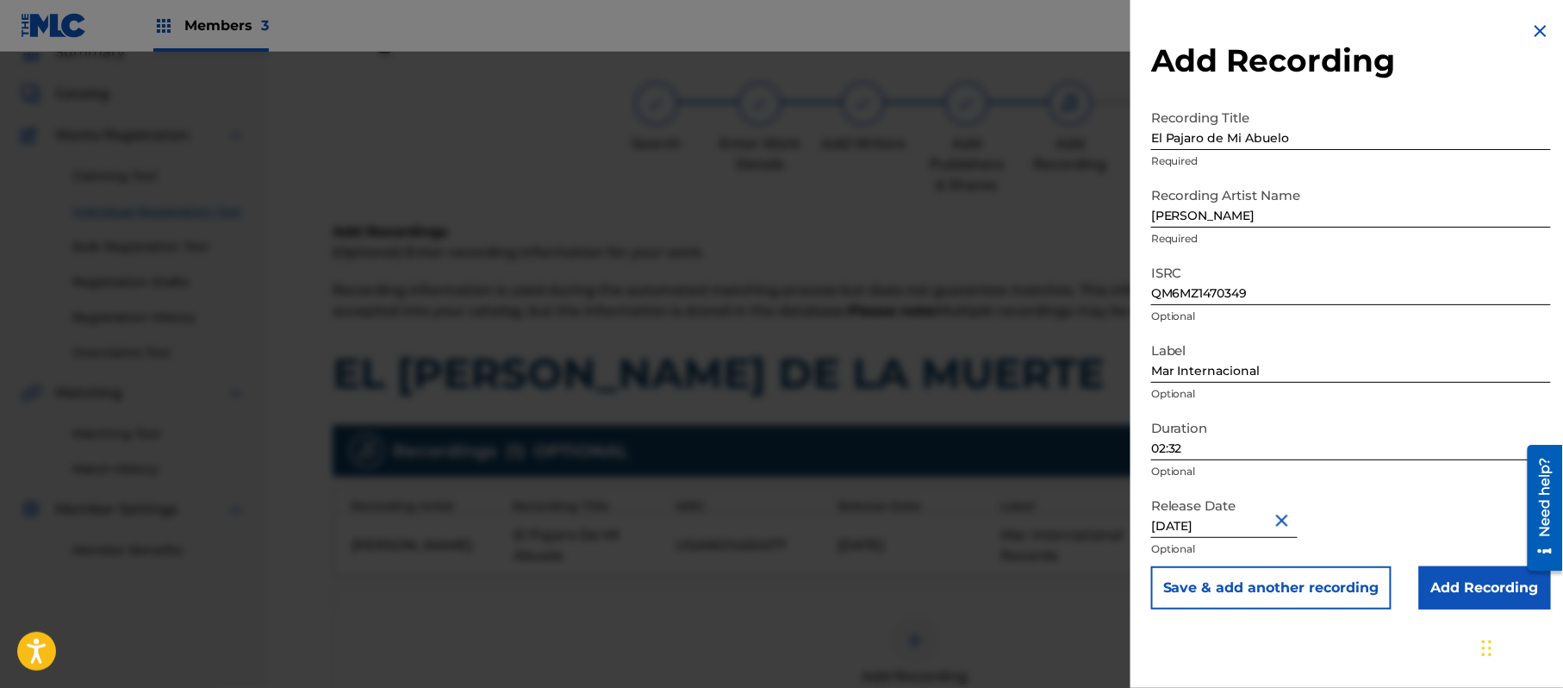
click at [1436, 588] on input "Add Recording" at bounding box center [1486, 587] width 132 height 43
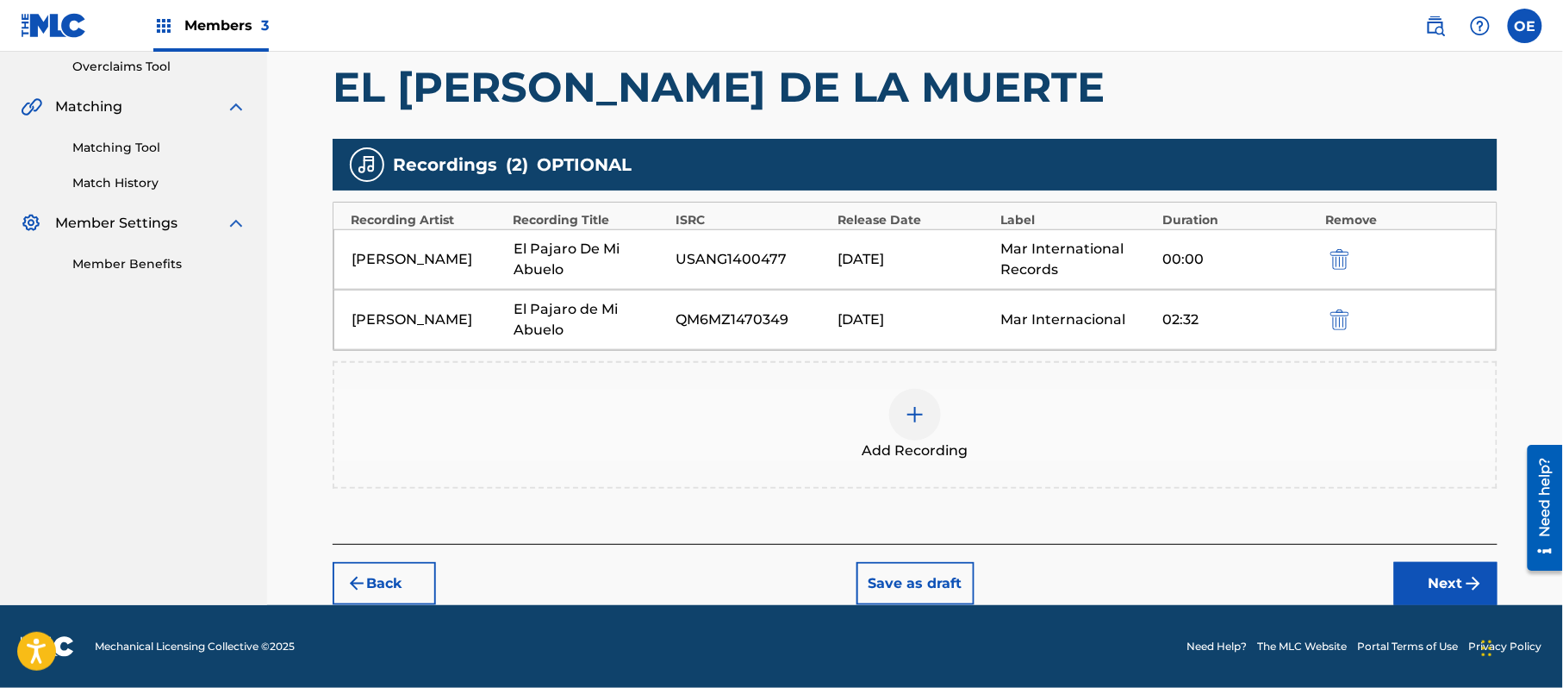
click at [1456, 595] on button "Next" at bounding box center [1446, 583] width 103 height 43
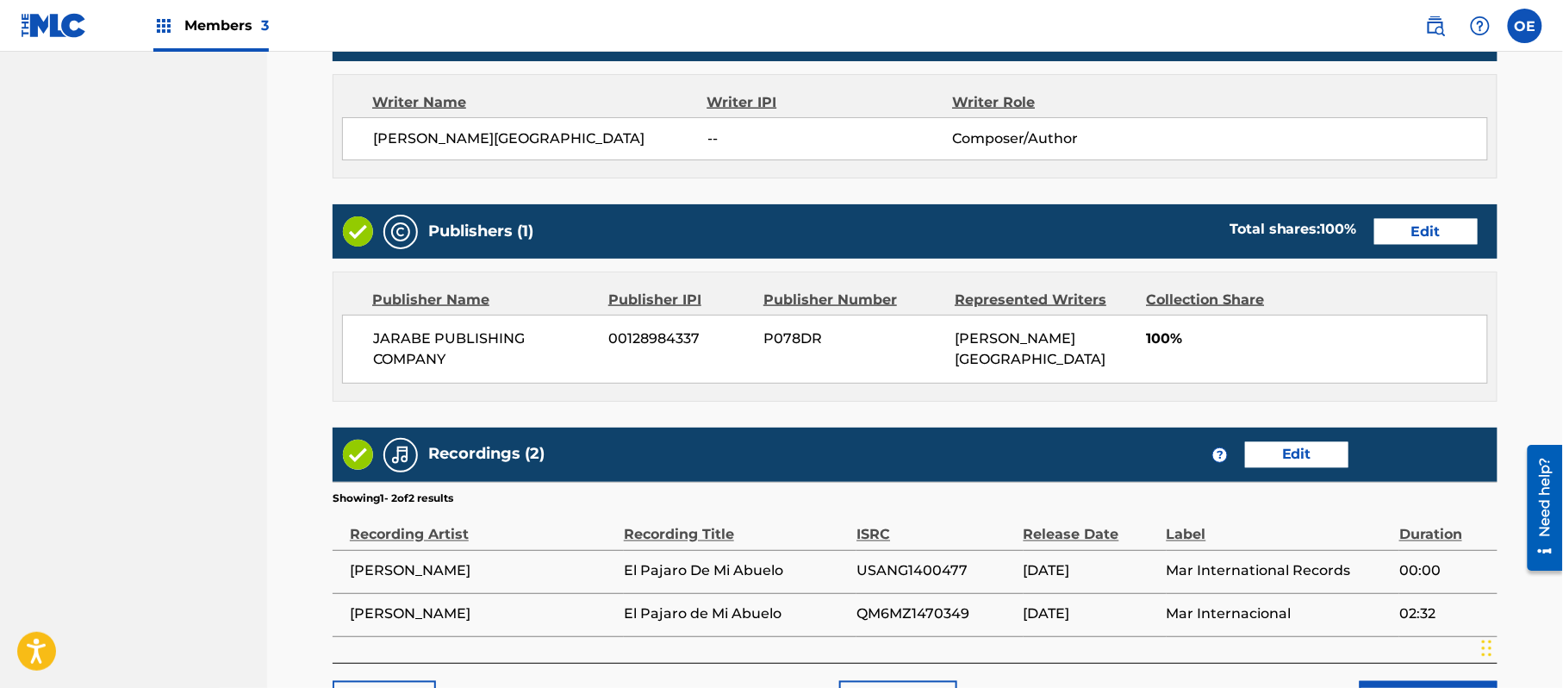
scroll to position [835, 0]
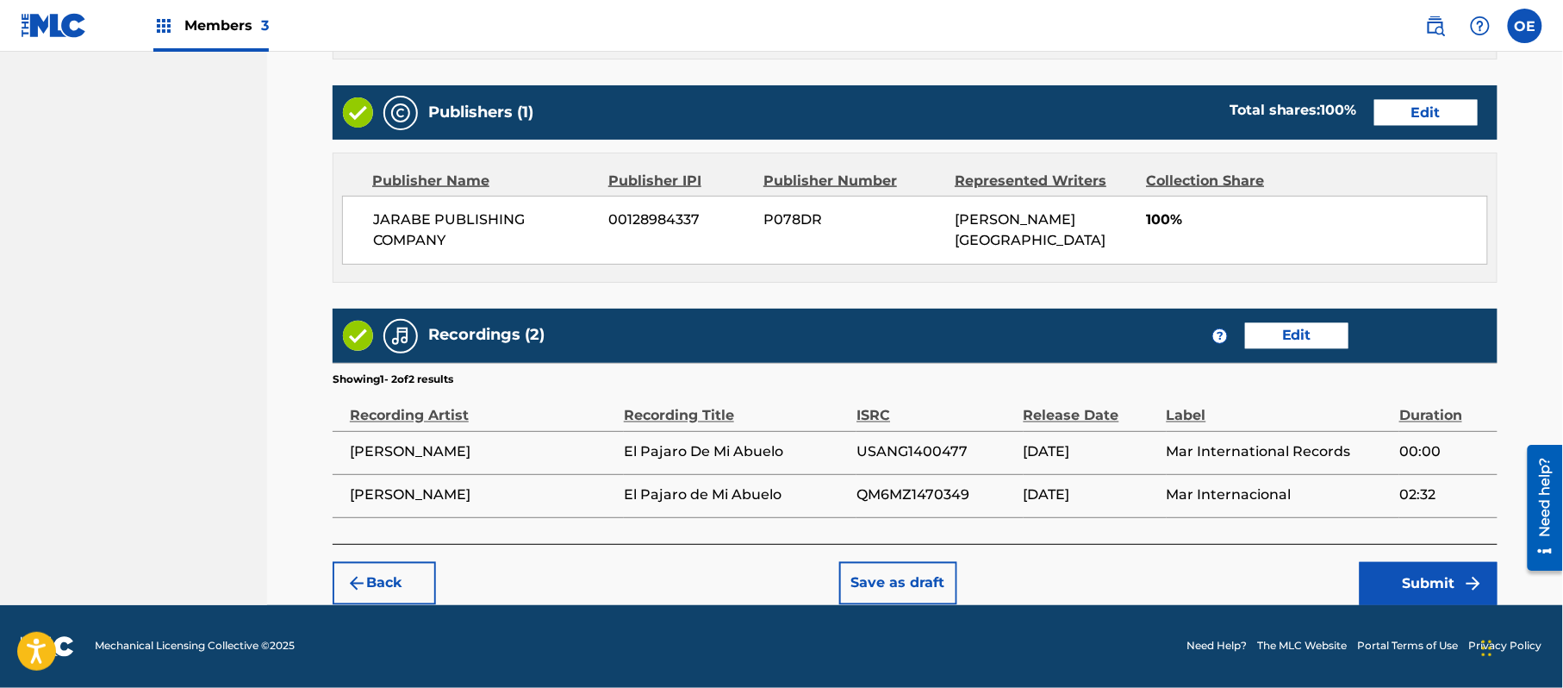
click at [1439, 576] on button "Submit" at bounding box center [1429, 583] width 138 height 43
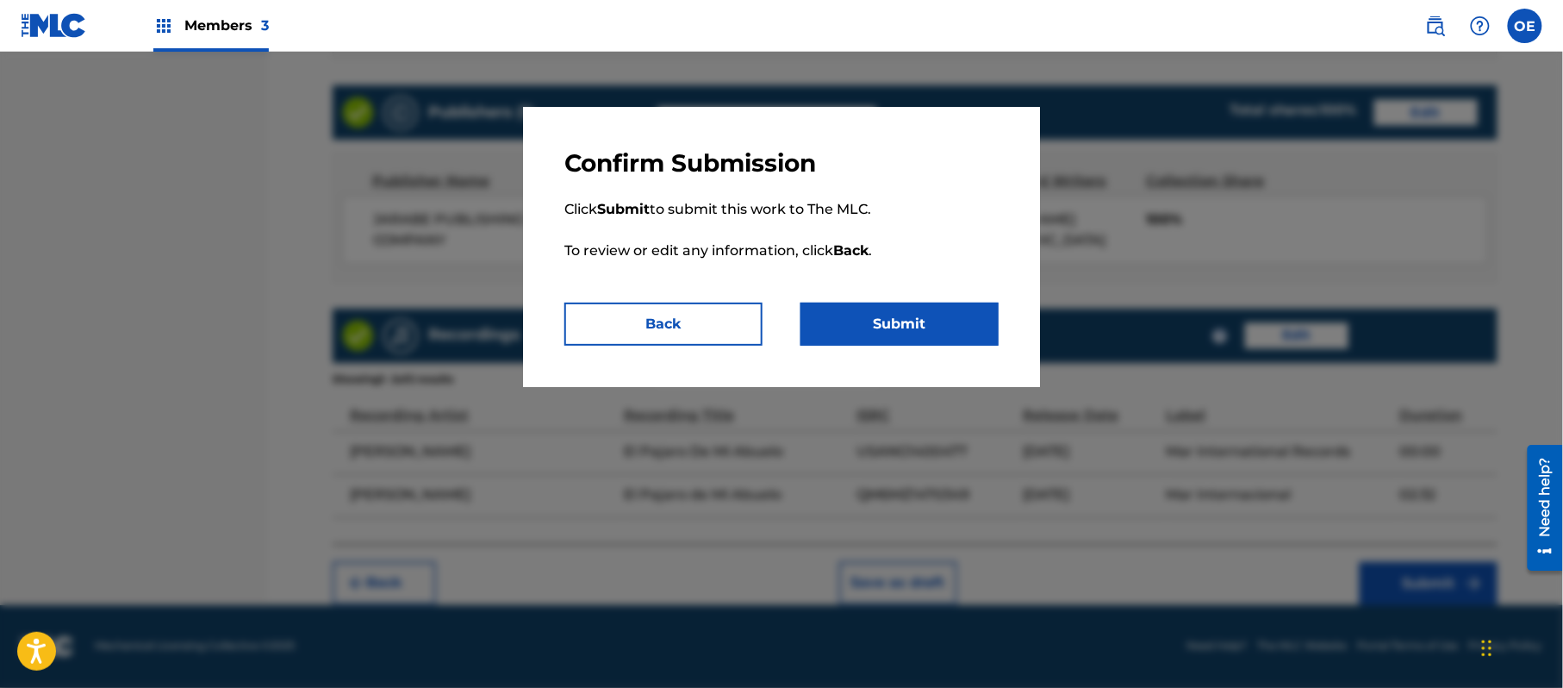
drag, startPoint x: 848, startPoint y: 312, endPoint x: 860, endPoint y: 312, distance: 12.1
click at [859, 312] on button "Submit" at bounding box center [900, 324] width 198 height 43
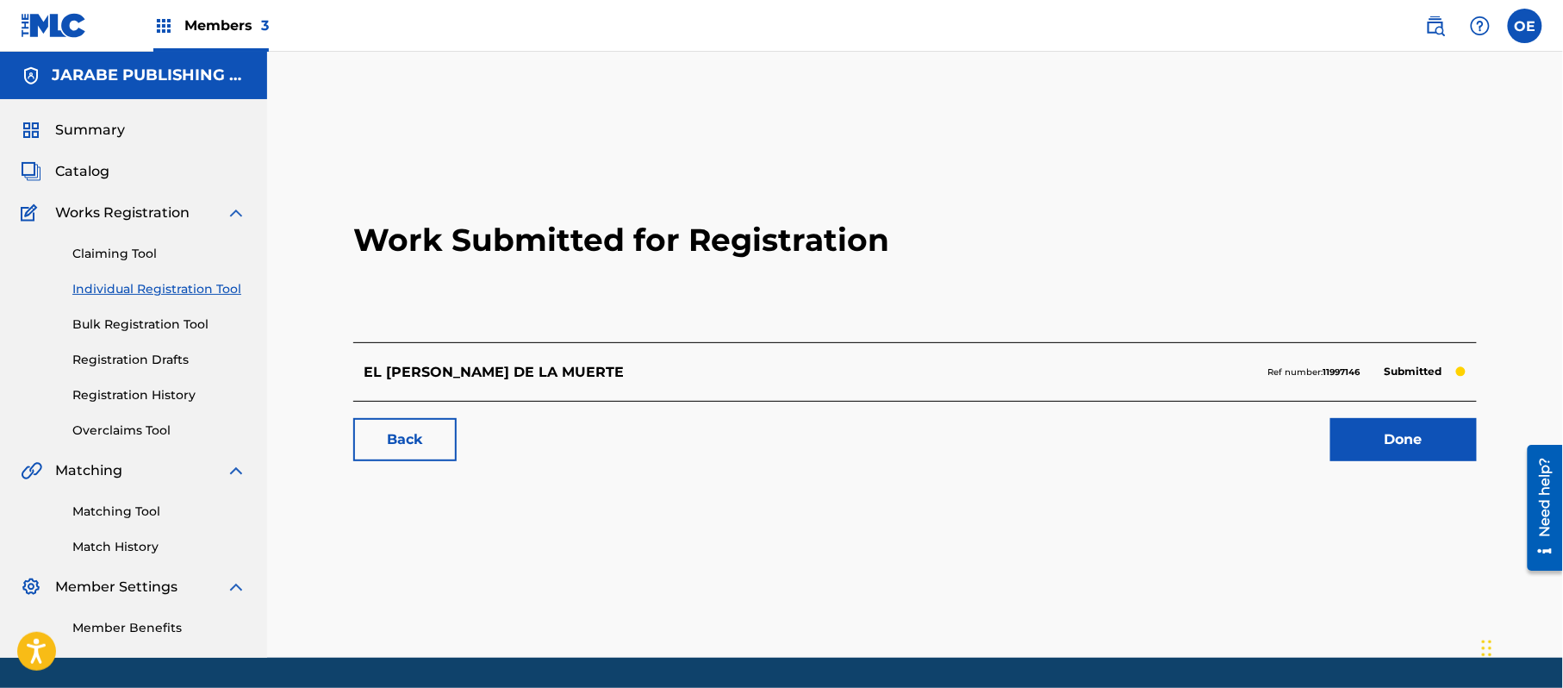
drag, startPoint x: 133, startPoint y: 290, endPoint x: 219, endPoint y: 312, distance: 89.1
click at [133, 290] on link "Individual Registration Tool" at bounding box center [159, 289] width 174 height 18
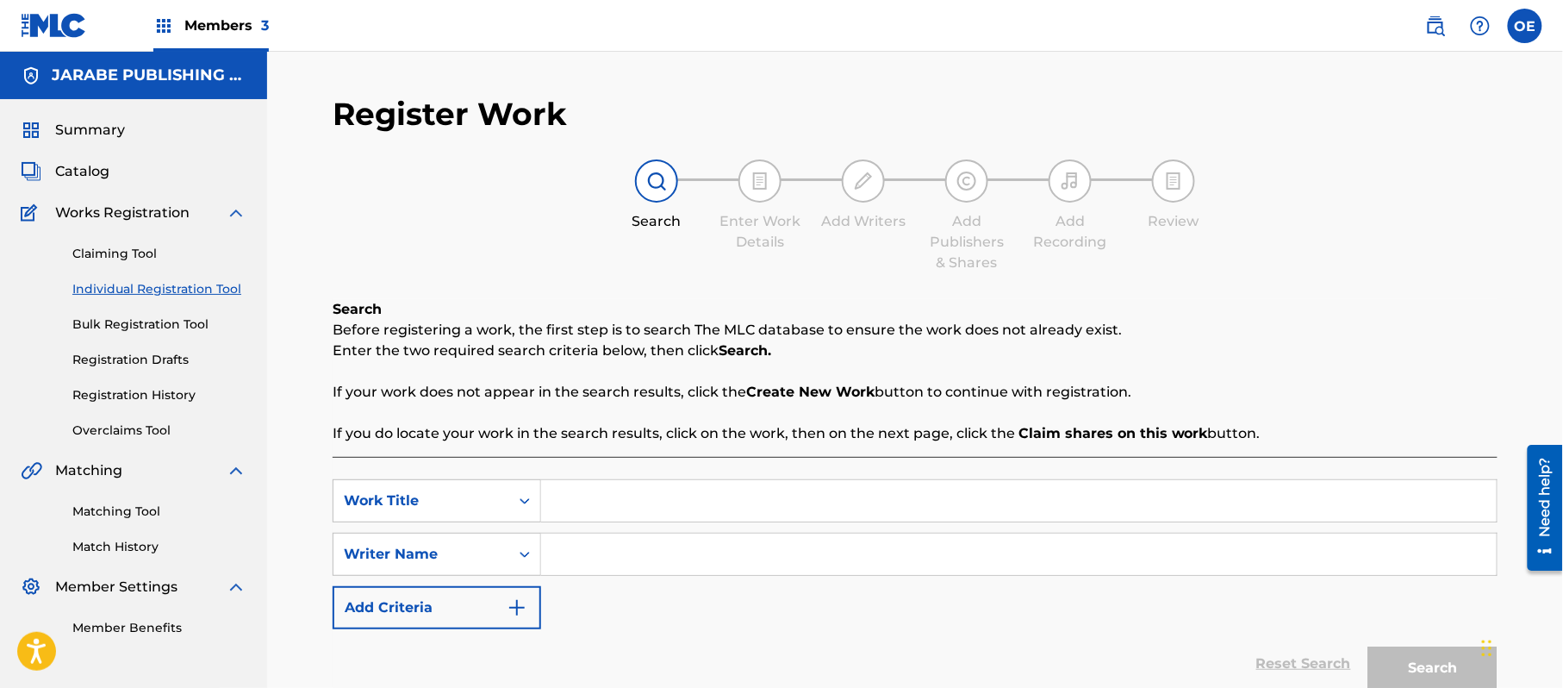
drag, startPoint x: 607, startPoint y: 524, endPoint x: 564, endPoint y: 497, distance: 50.7
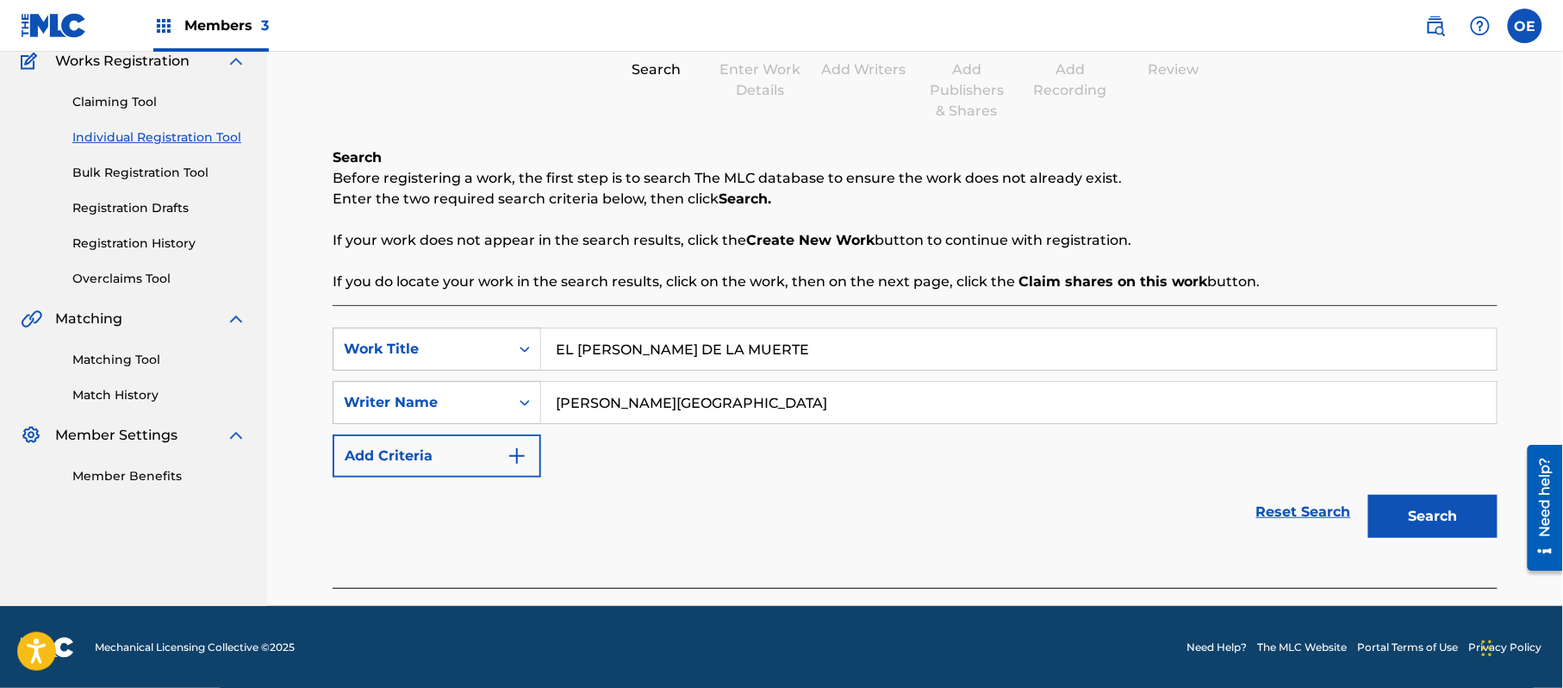
scroll to position [153, 0]
drag, startPoint x: 1445, startPoint y: 500, endPoint x: 1432, endPoint y: 503, distance: 13.4
click at [1445, 501] on button "Search" at bounding box center [1433, 515] width 129 height 43
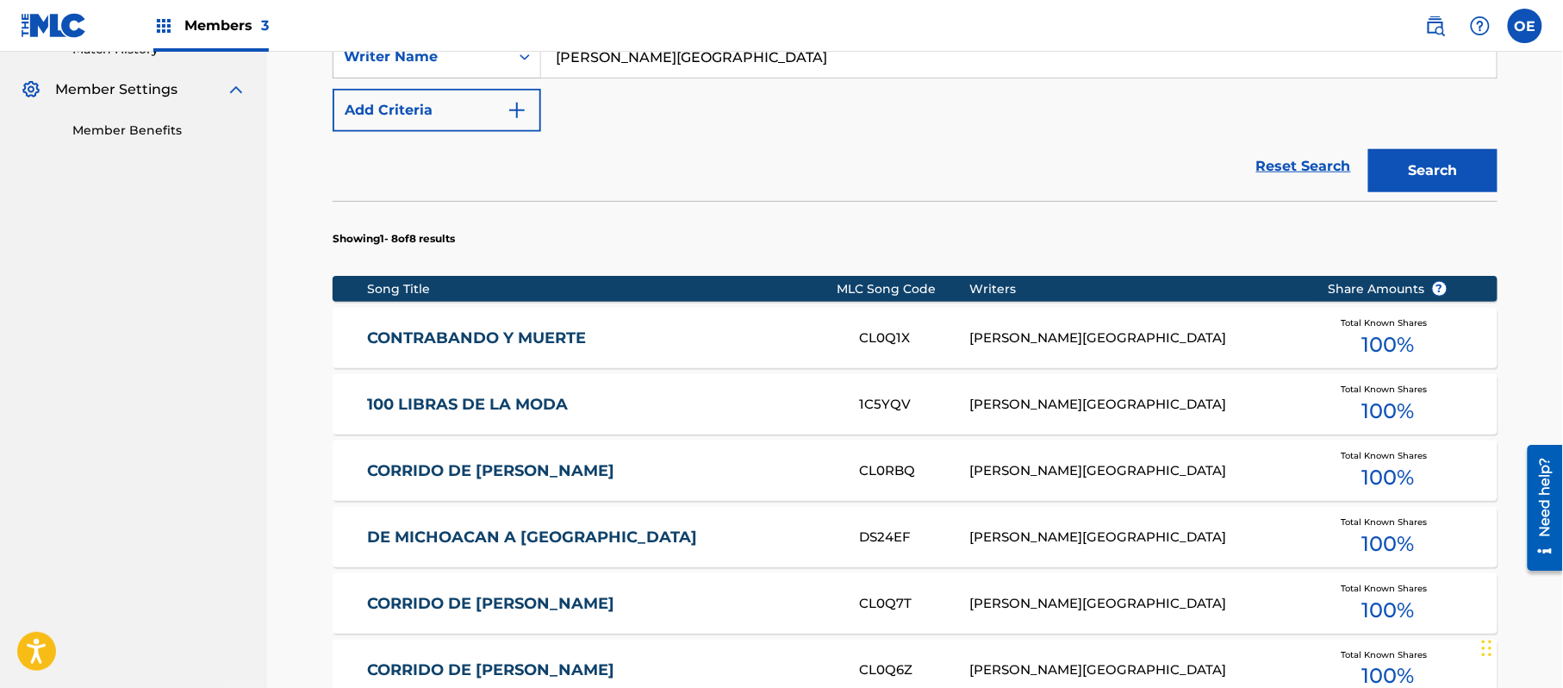
scroll to position [936, 0]
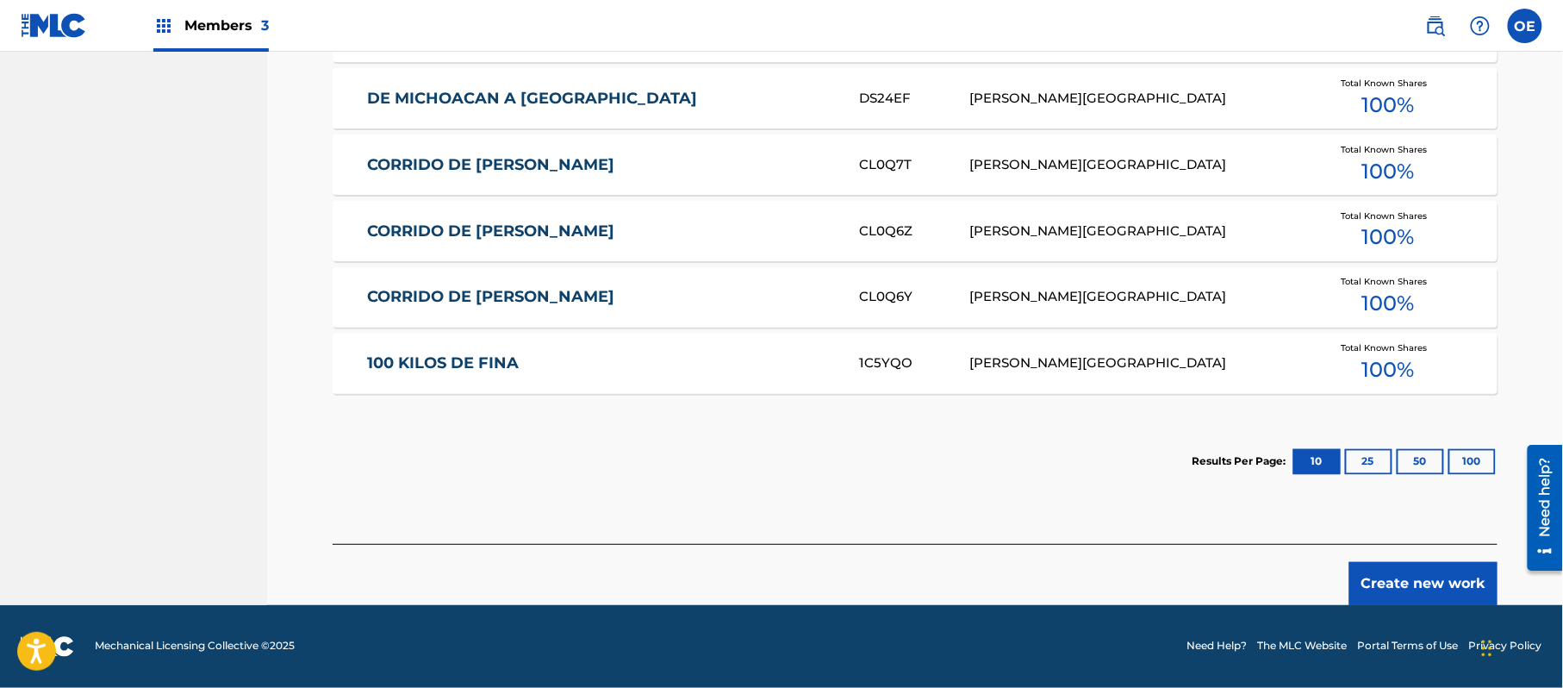
click at [1427, 595] on button "Create new work" at bounding box center [1424, 583] width 148 height 43
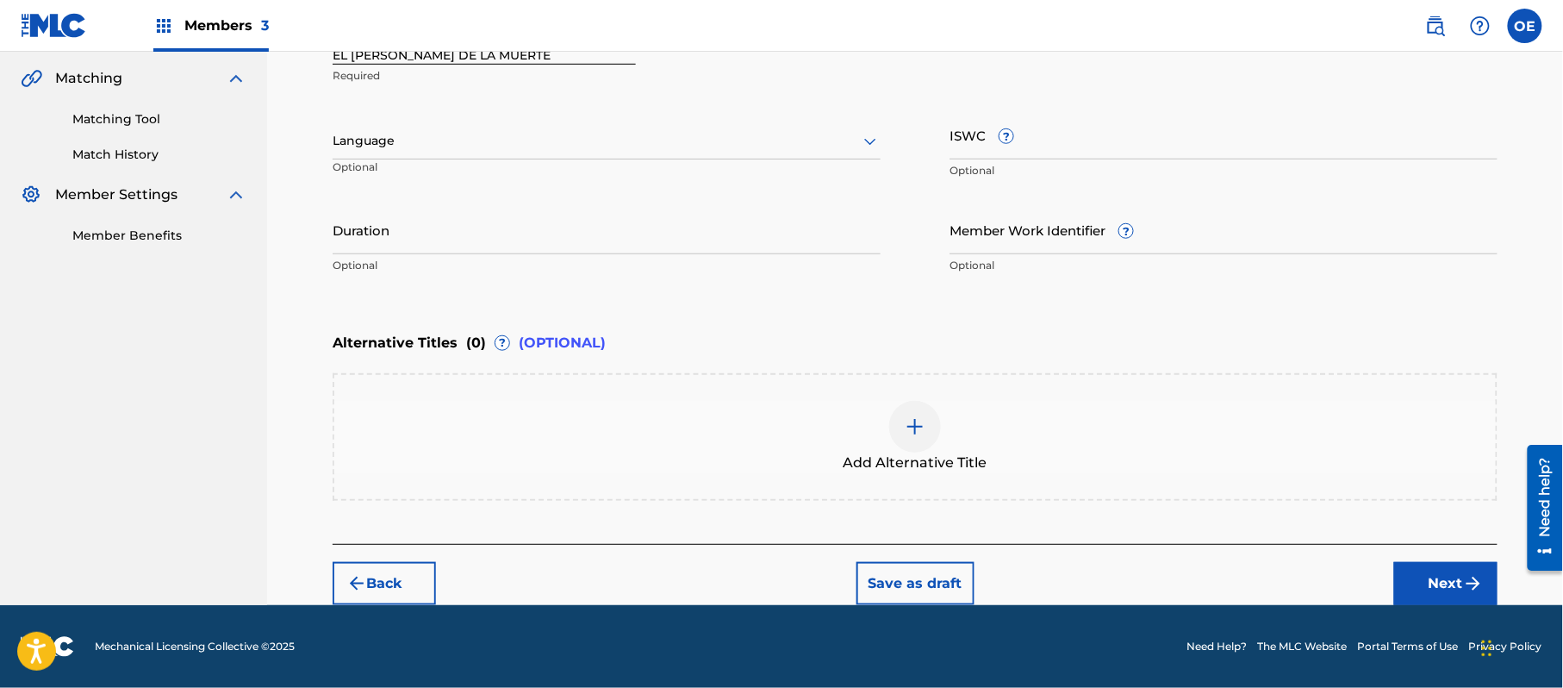
scroll to position [390, 0]
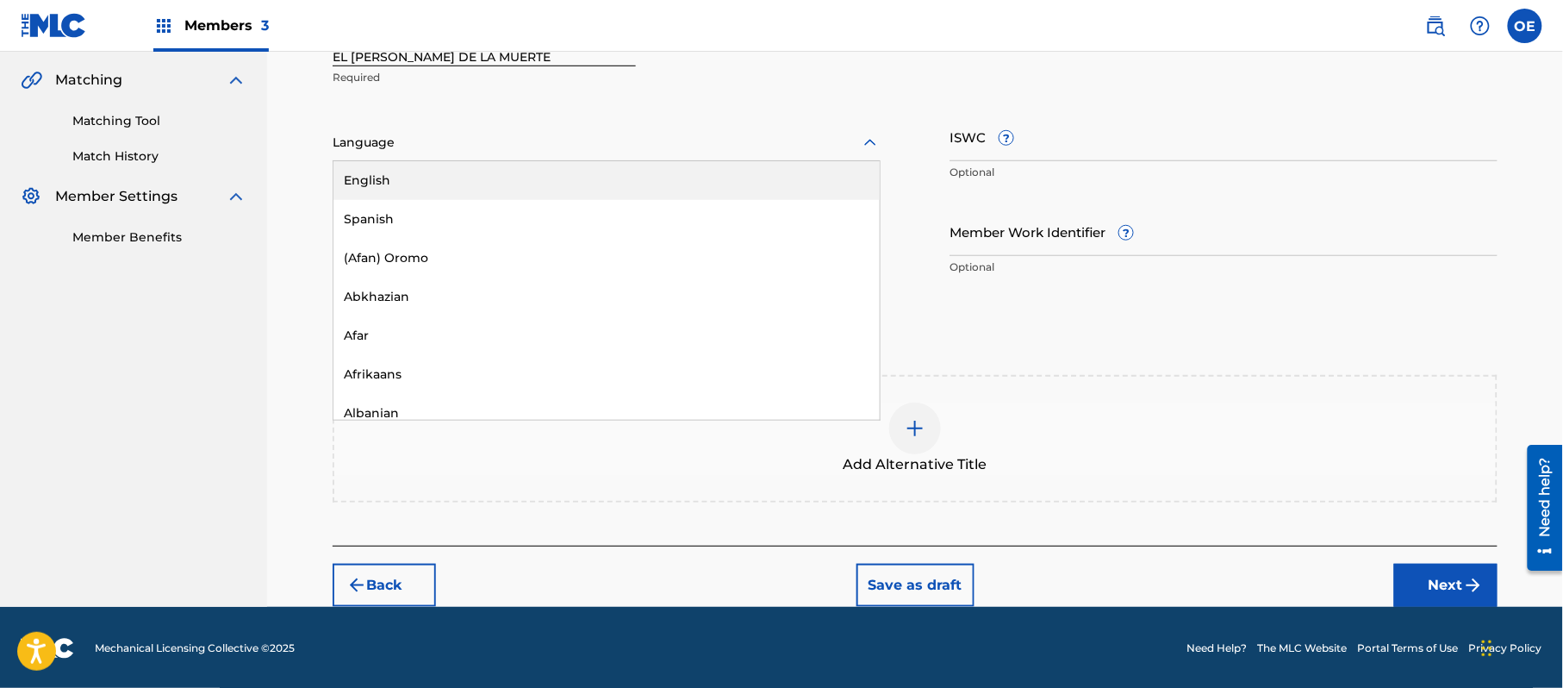
click at [439, 148] on div at bounding box center [607, 143] width 548 height 22
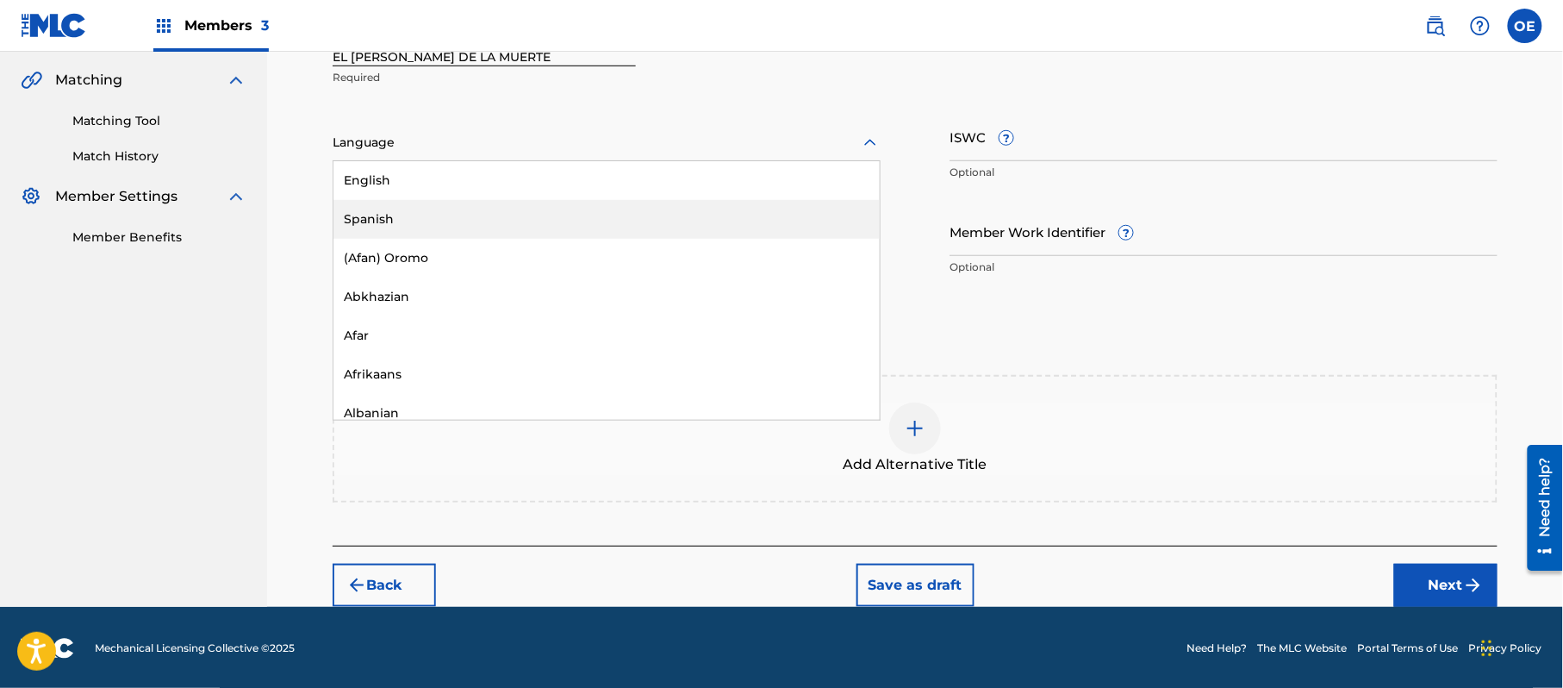
click at [421, 225] on div "Spanish" at bounding box center [607, 219] width 546 height 39
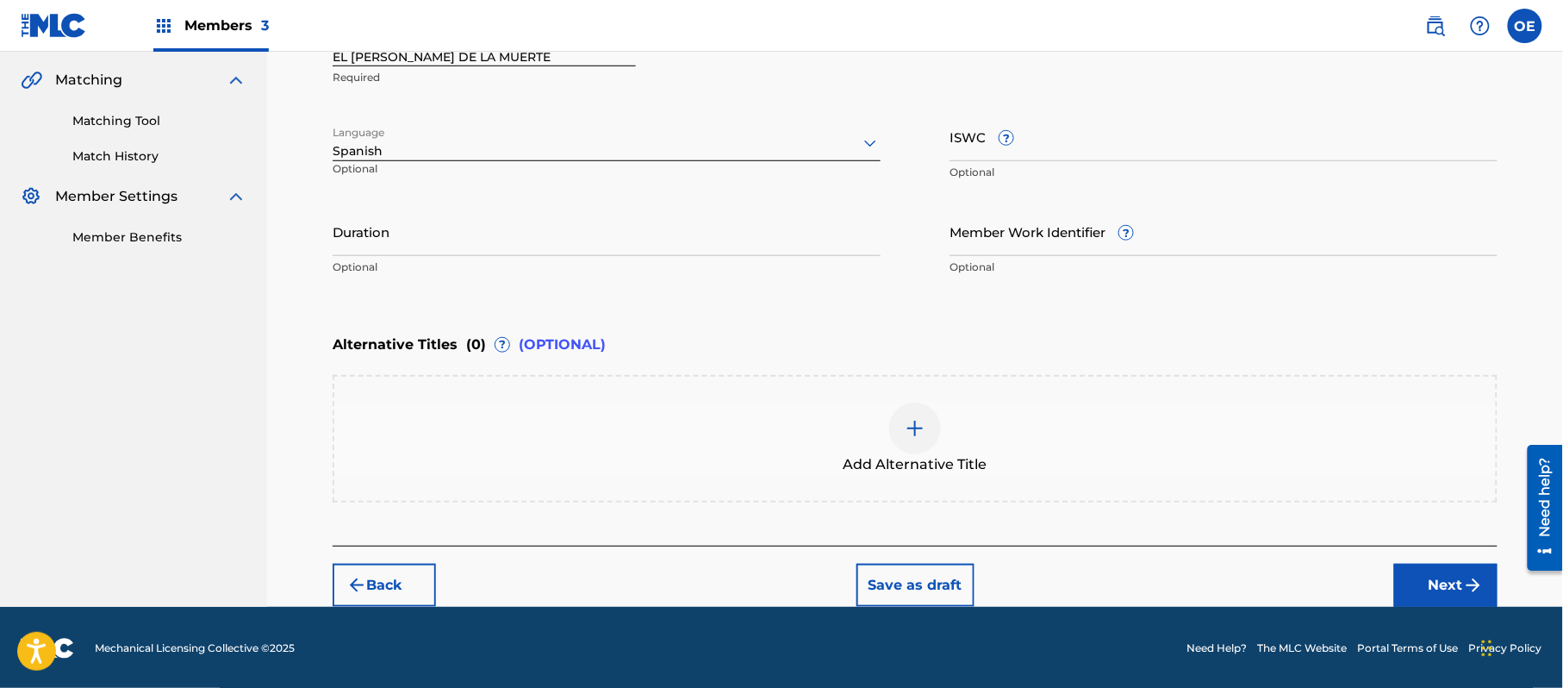
click at [1407, 572] on button "Next" at bounding box center [1446, 585] width 103 height 43
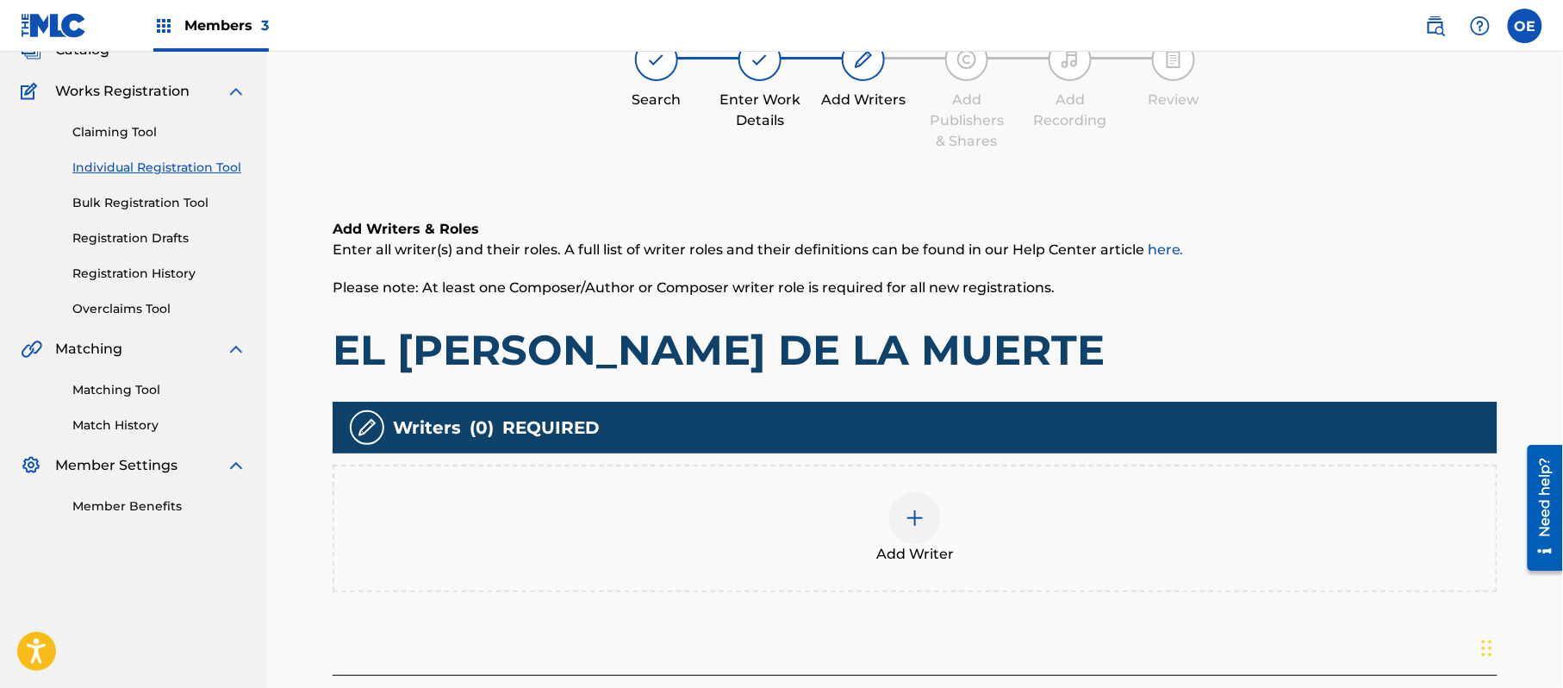
scroll to position [78, 0]
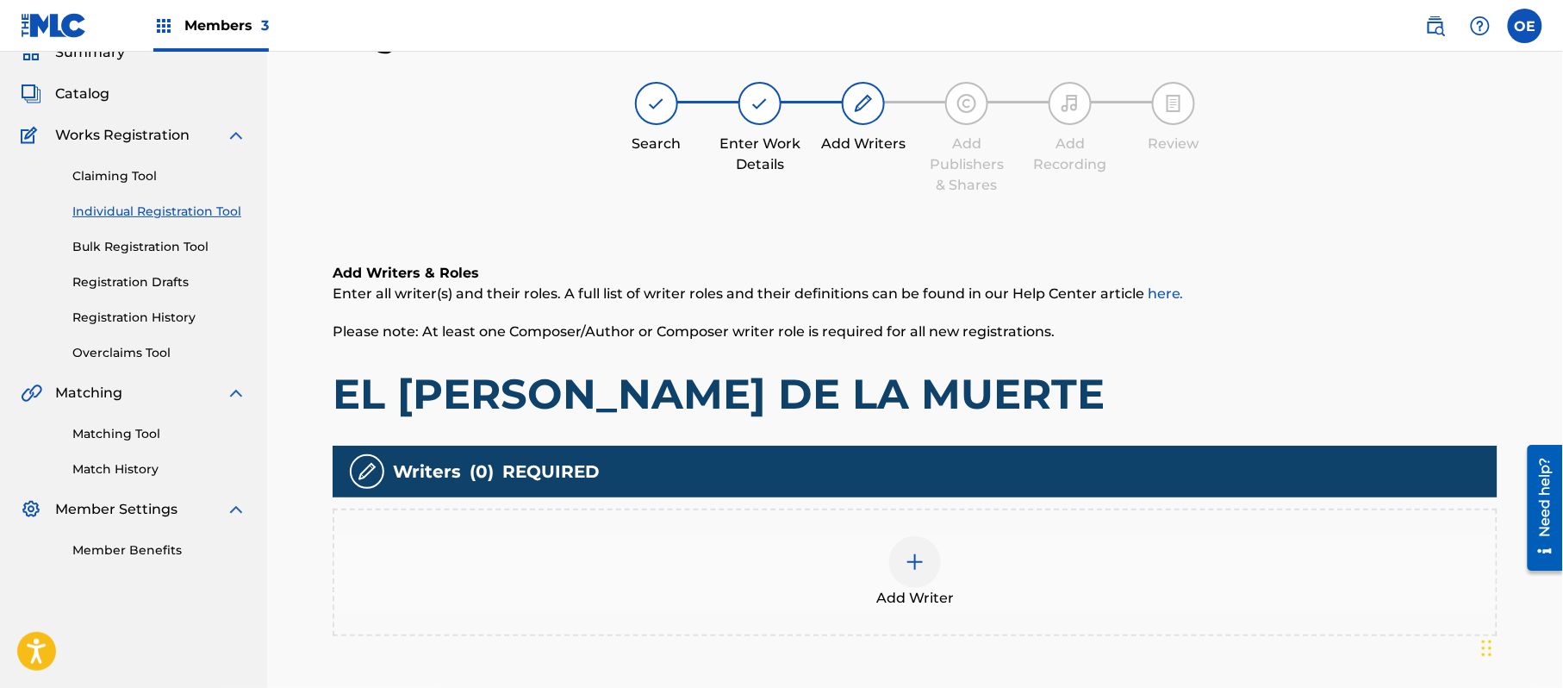
click at [869, 573] on div "Add Writer" at bounding box center [915, 572] width 1162 height 72
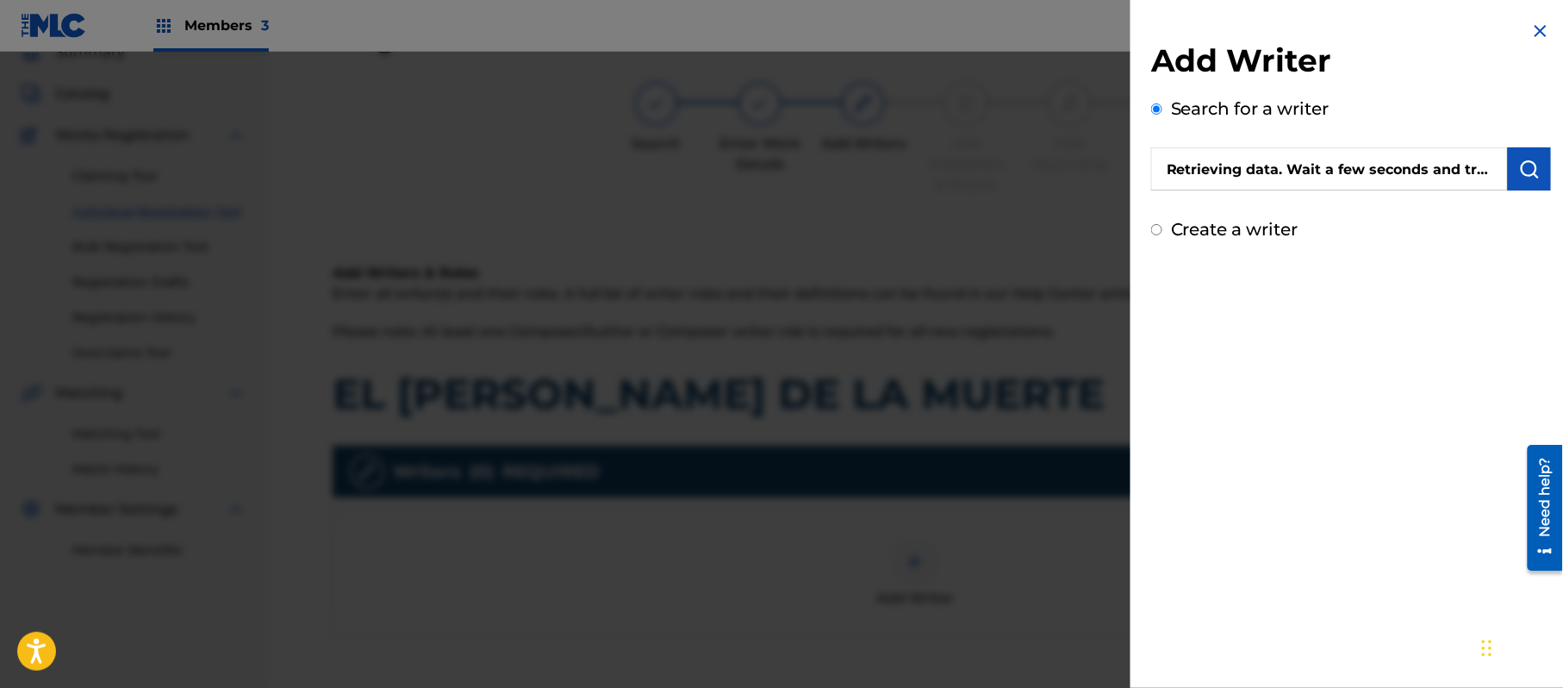
scroll to position [0, 146]
click at [1479, 159] on img at bounding box center [1487, 168] width 21 height 21
click at [1480, 167] on img at bounding box center [1487, 168] width 21 height 21
click at [1536, 166] on button "submit" at bounding box center [1529, 168] width 43 height 43
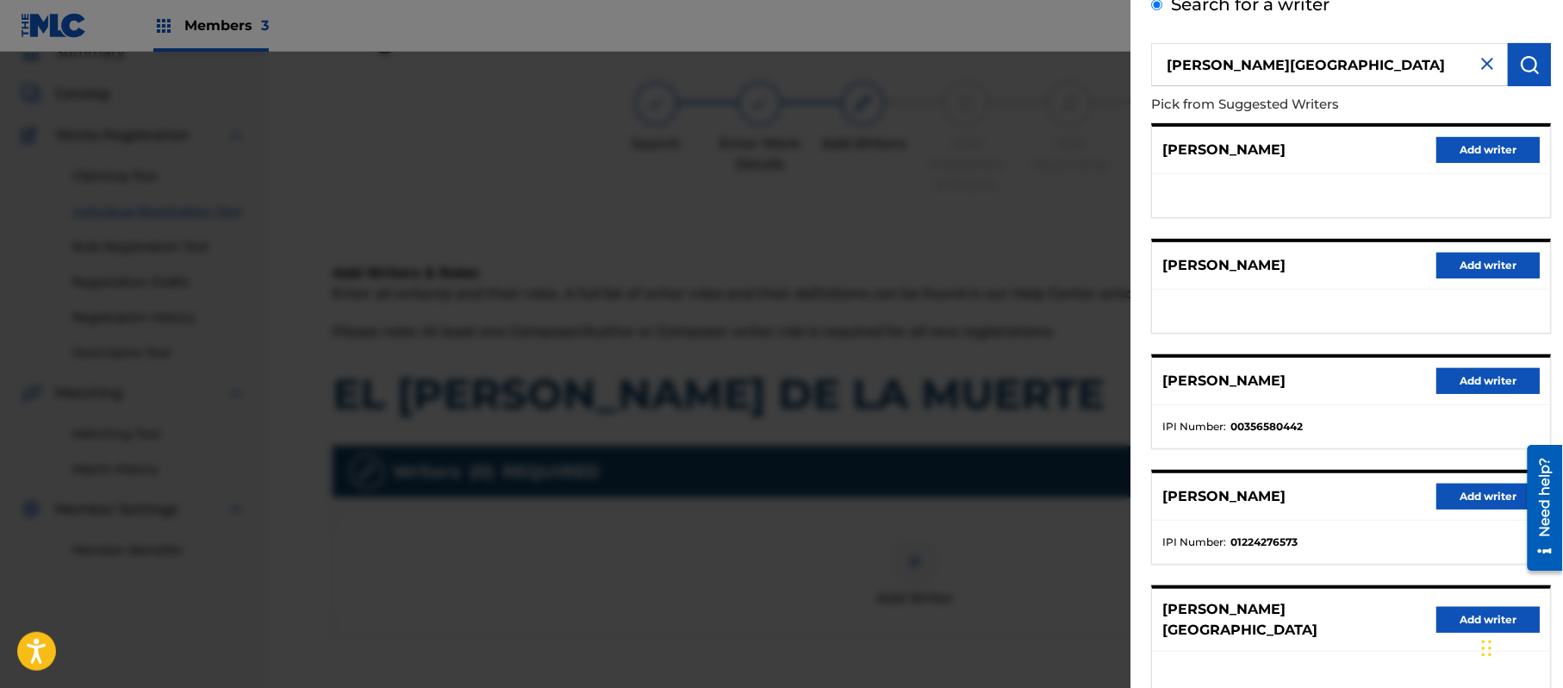
scroll to position [208, 0]
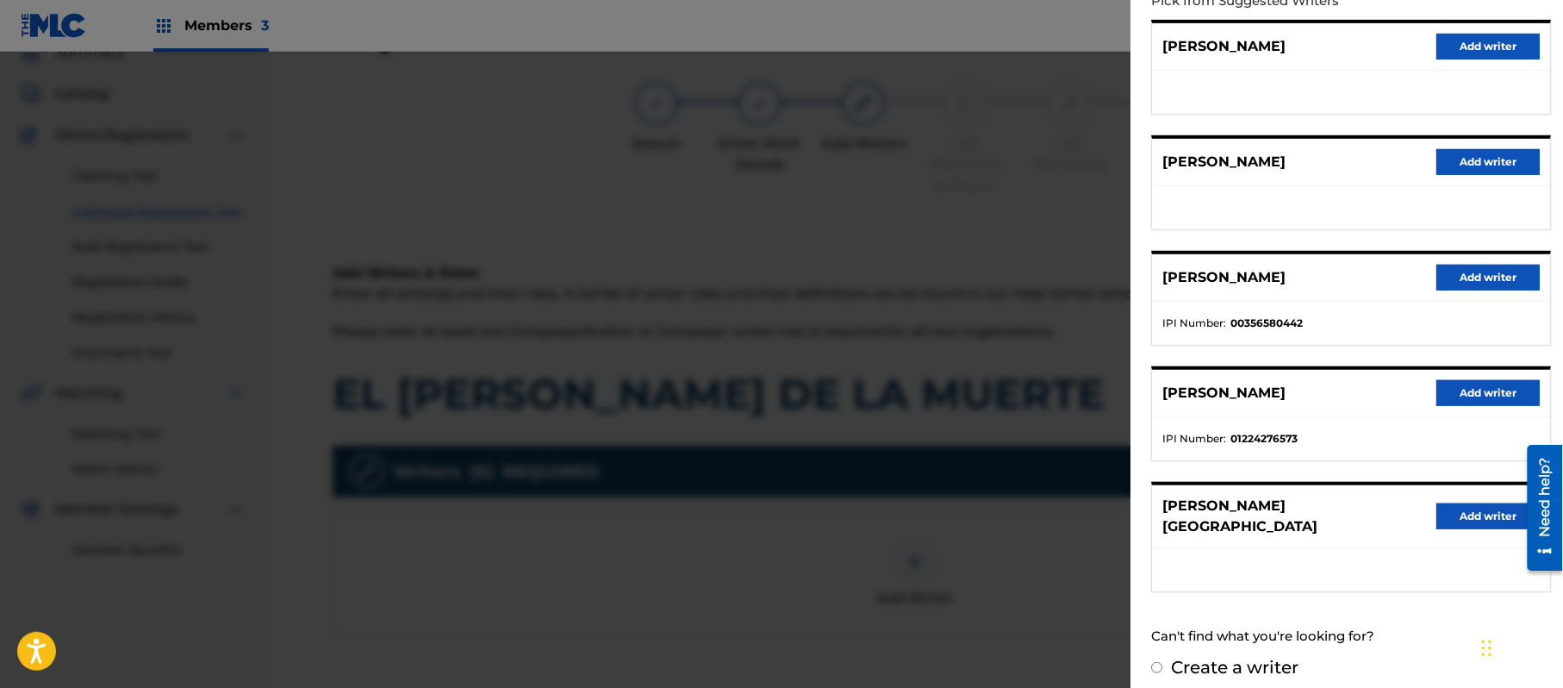
click at [1467, 512] on button "Add writer" at bounding box center [1488, 516] width 103 height 26
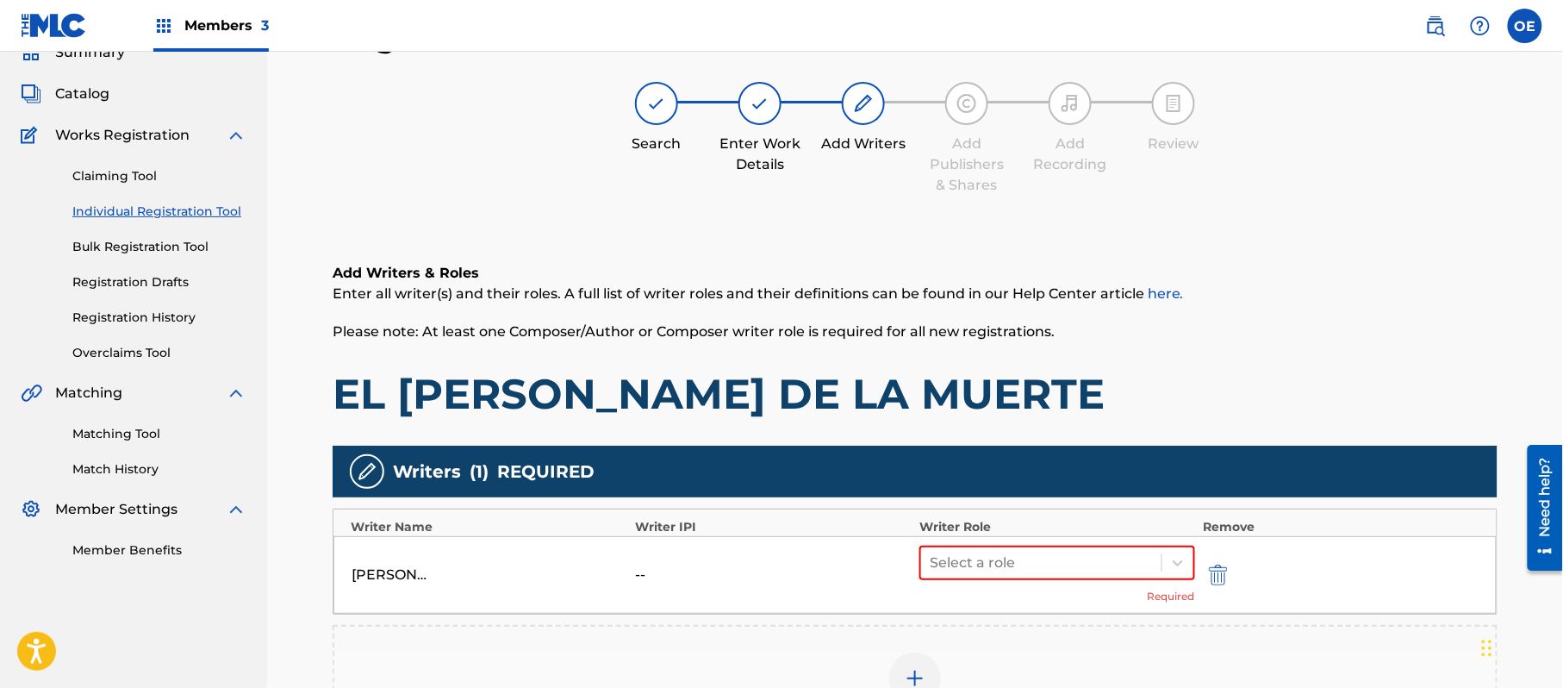
drag, startPoint x: 883, startPoint y: 573, endPoint x: 905, endPoint y: 563, distance: 24.7
click at [883, 571] on div "--" at bounding box center [774, 575] width 276 height 21
click at [986, 555] on div at bounding box center [1041, 563] width 223 height 24
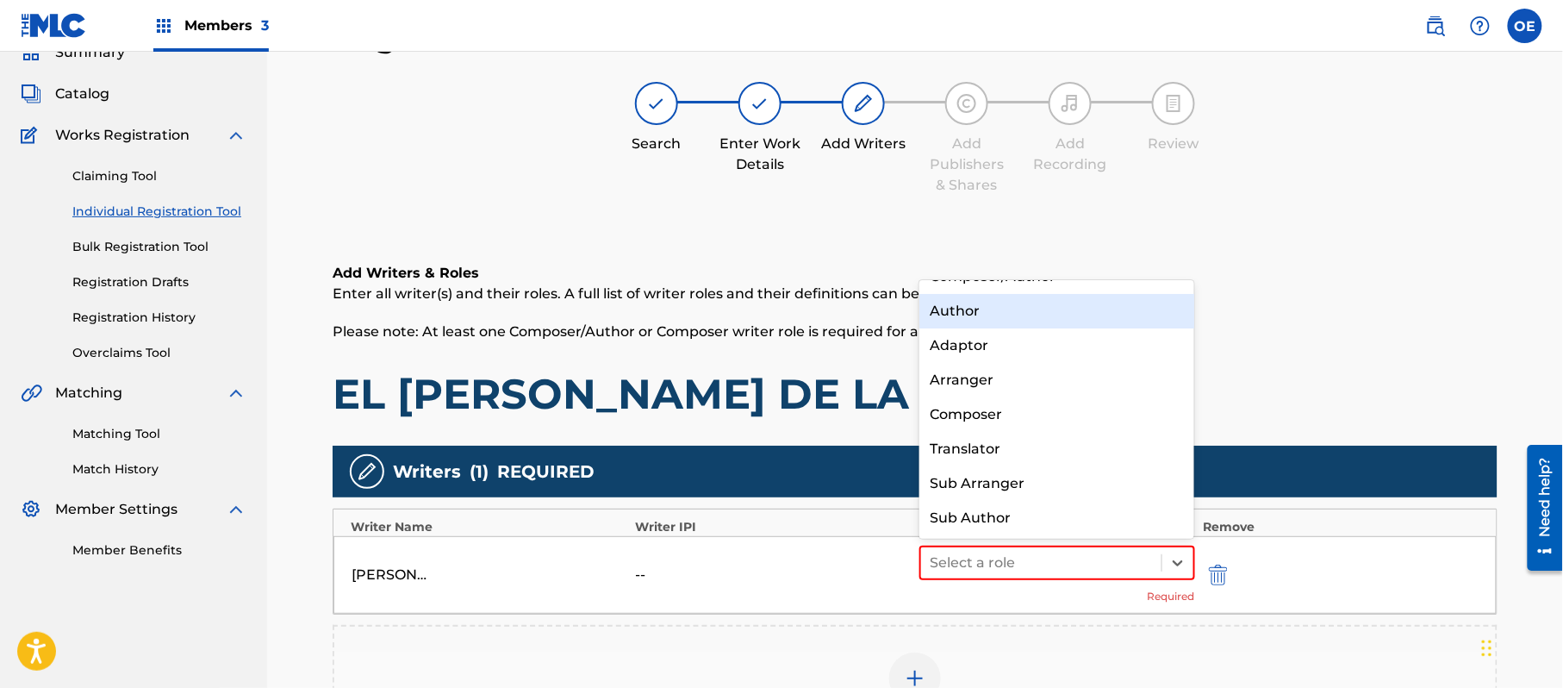
scroll to position [0, 0]
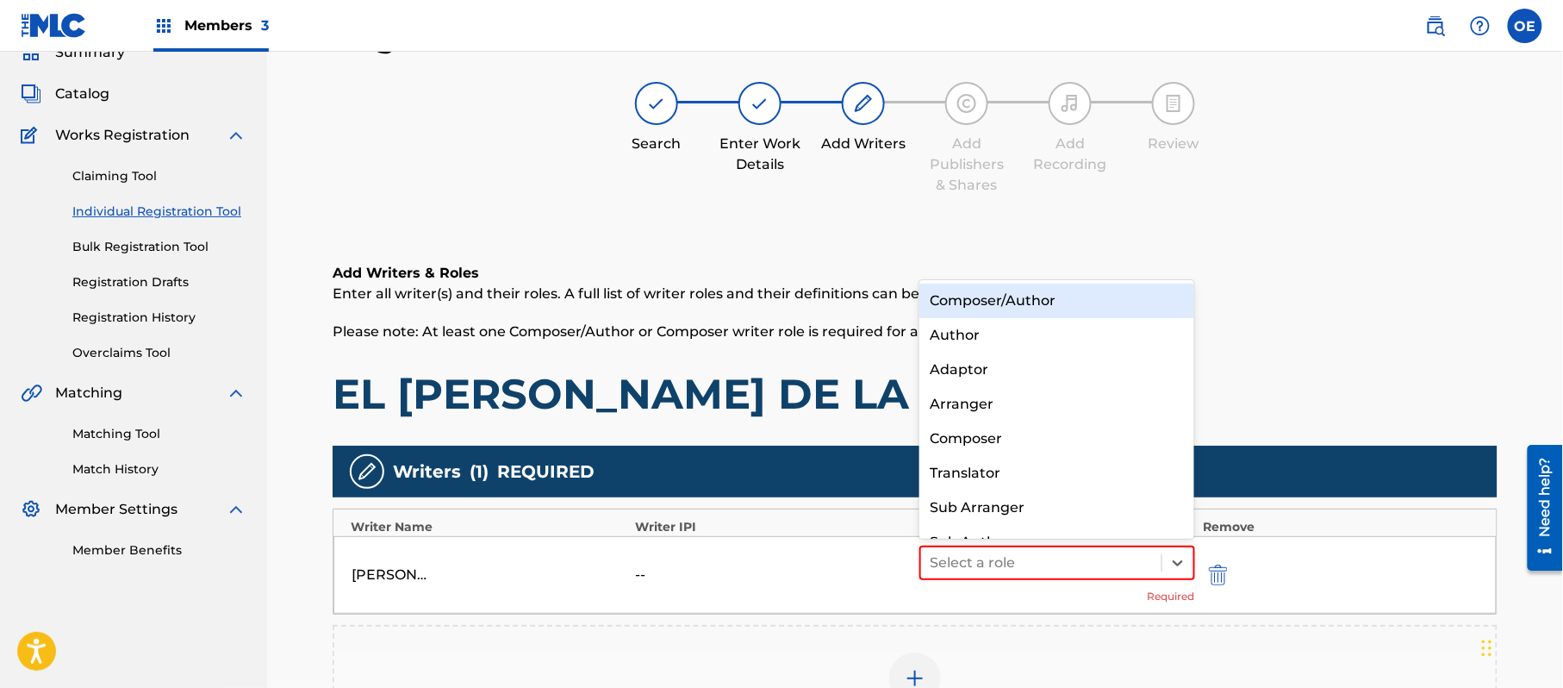
click at [1008, 311] on div "Composer/Author" at bounding box center [1057, 301] width 275 height 34
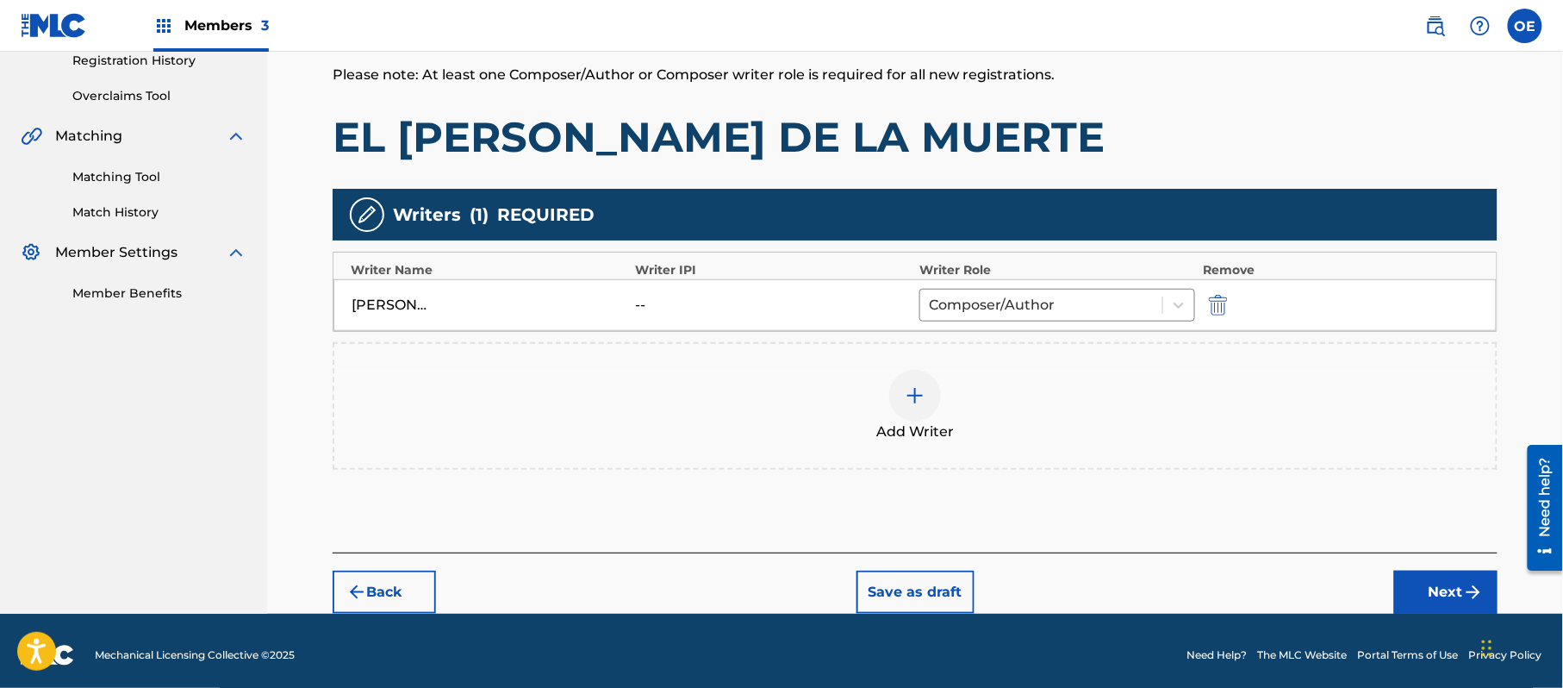
scroll to position [343, 0]
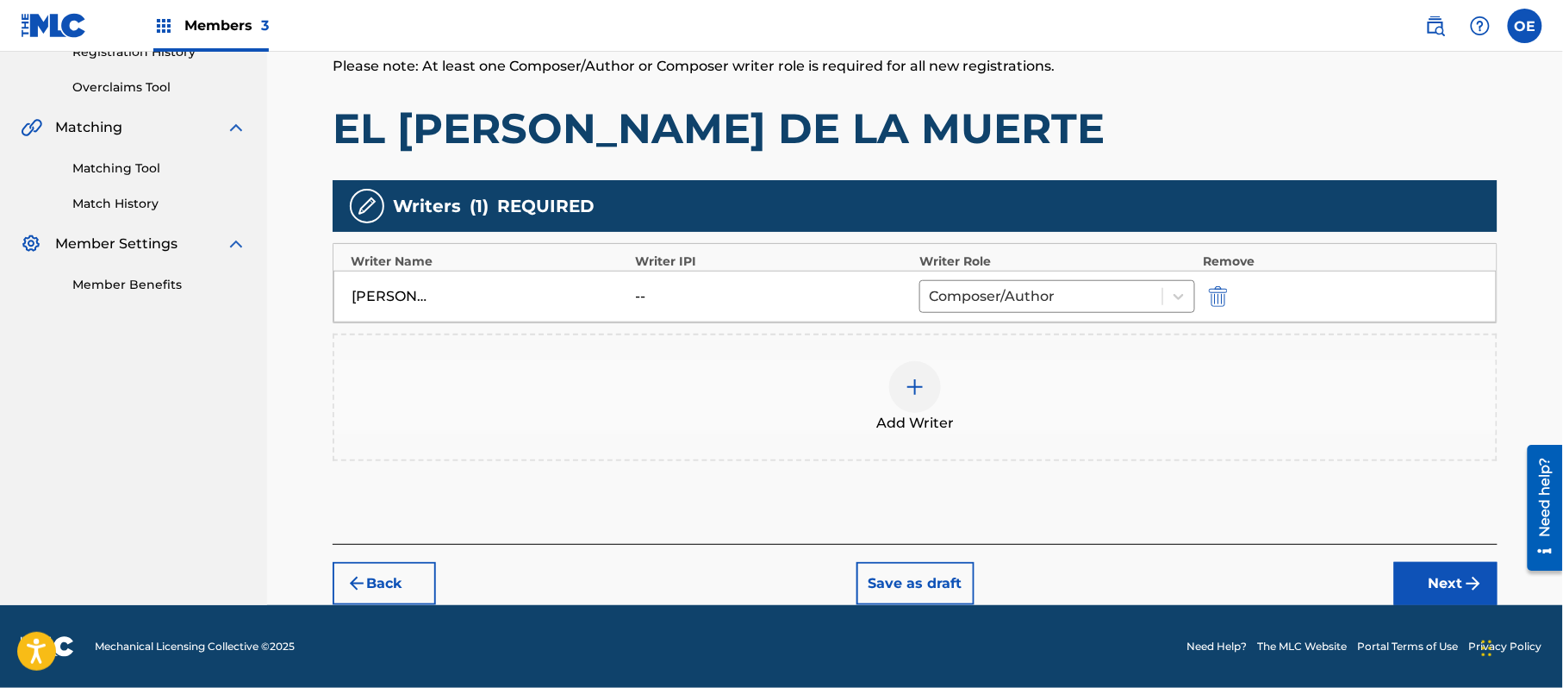
click at [1415, 584] on button "Next" at bounding box center [1446, 583] width 103 height 43
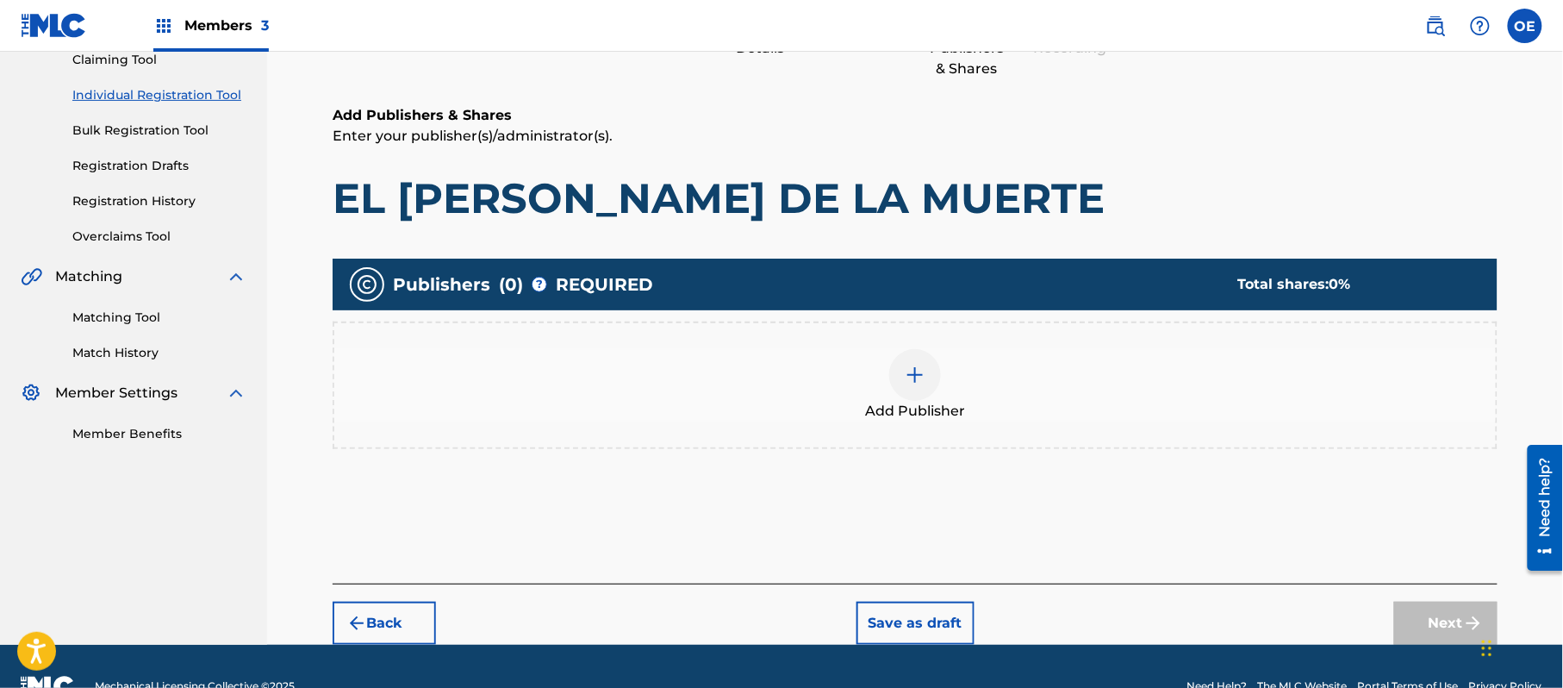
scroll to position [78, 0]
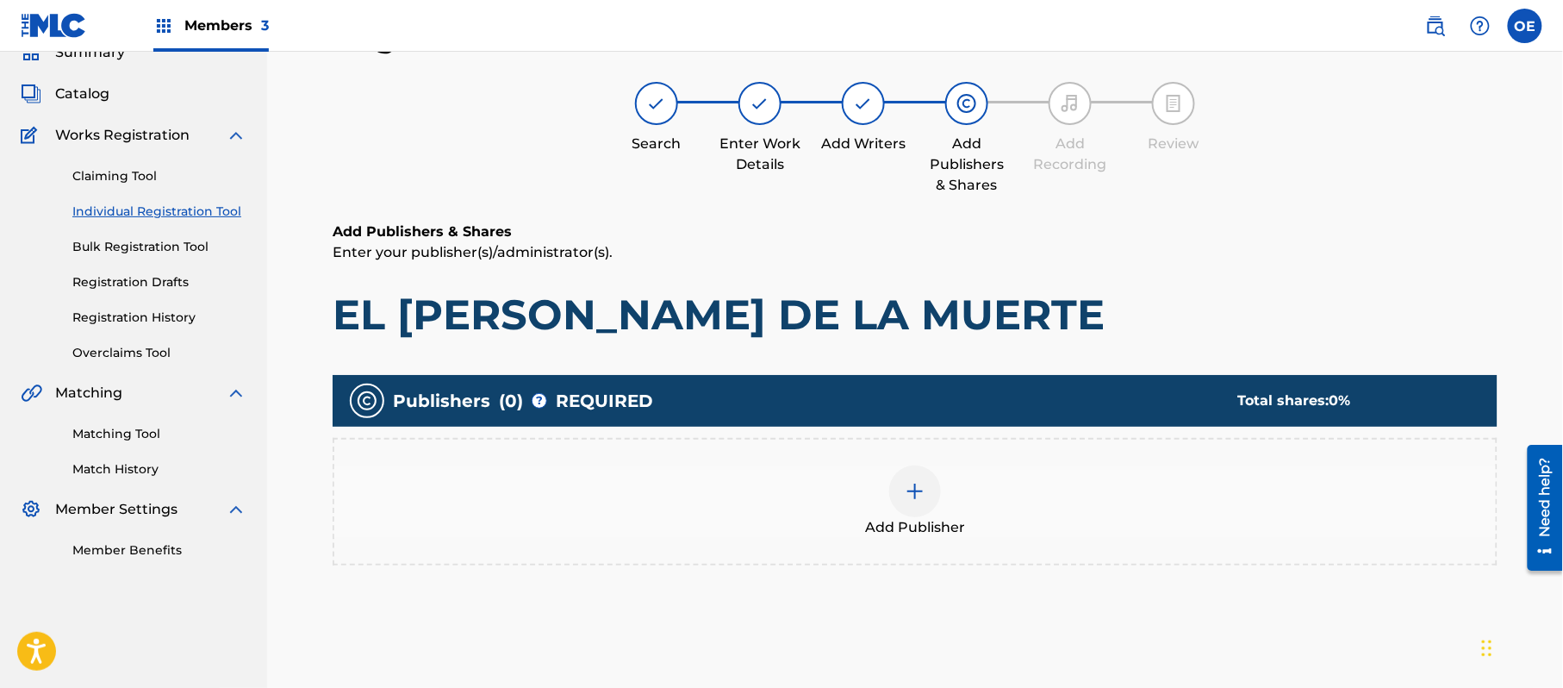
click at [936, 498] on div at bounding box center [915, 491] width 52 height 52
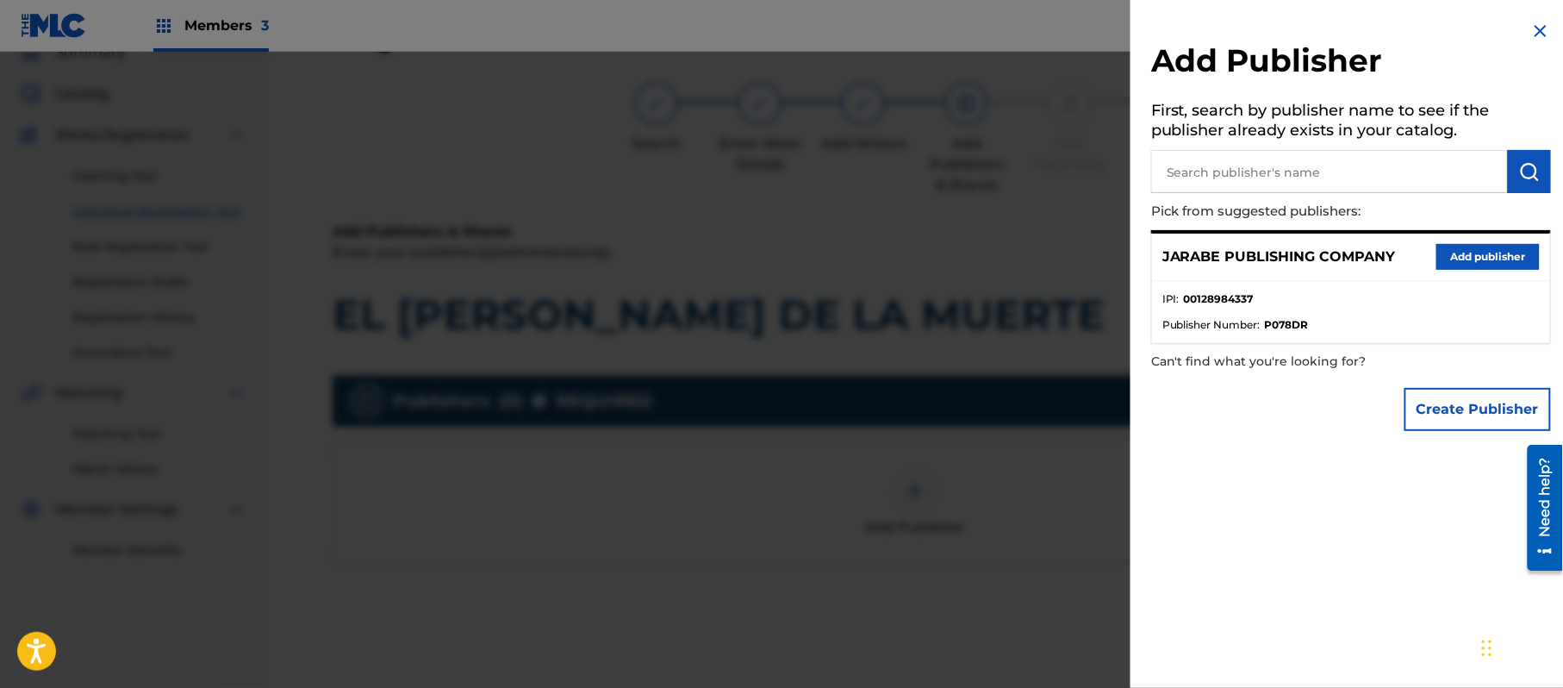
click at [1469, 249] on button "Add publisher" at bounding box center [1488, 257] width 103 height 26
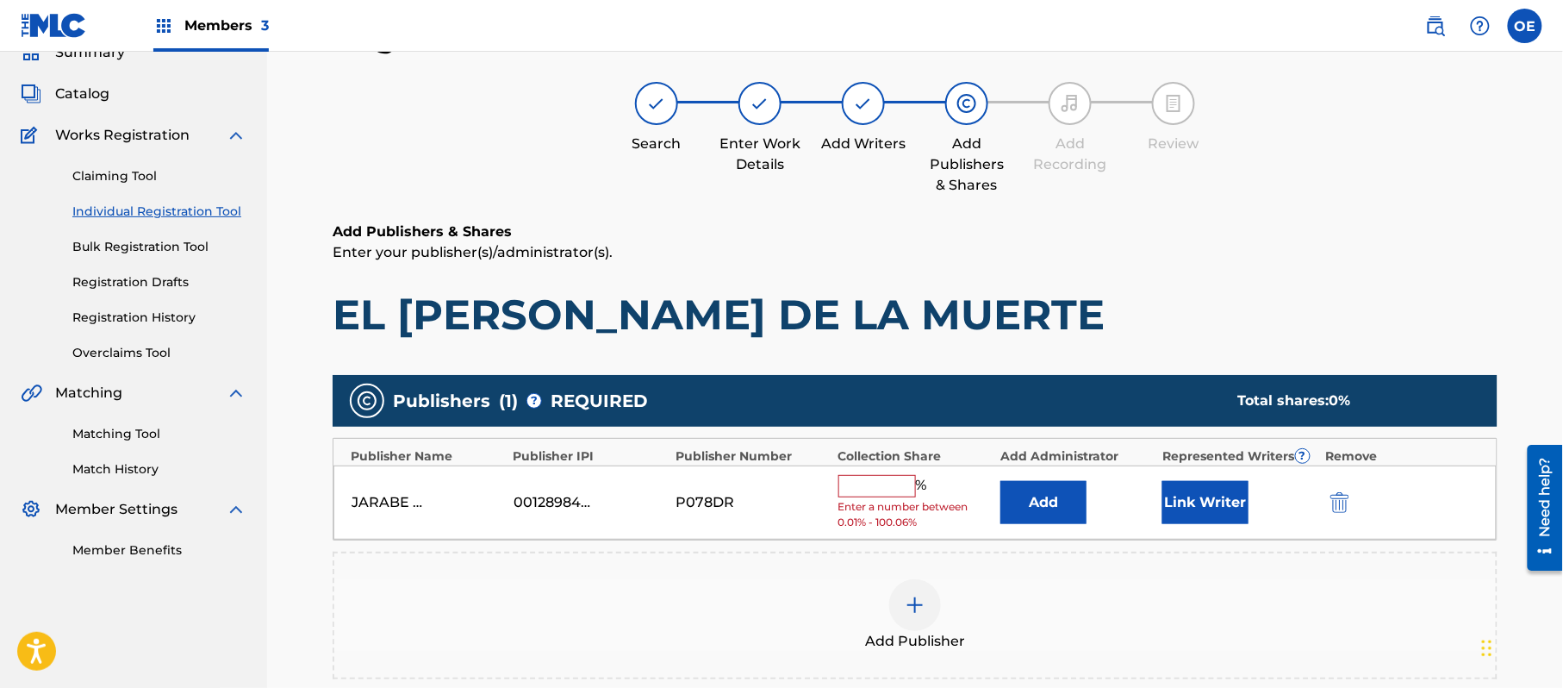
click at [886, 487] on input "text" at bounding box center [878, 486] width 78 height 22
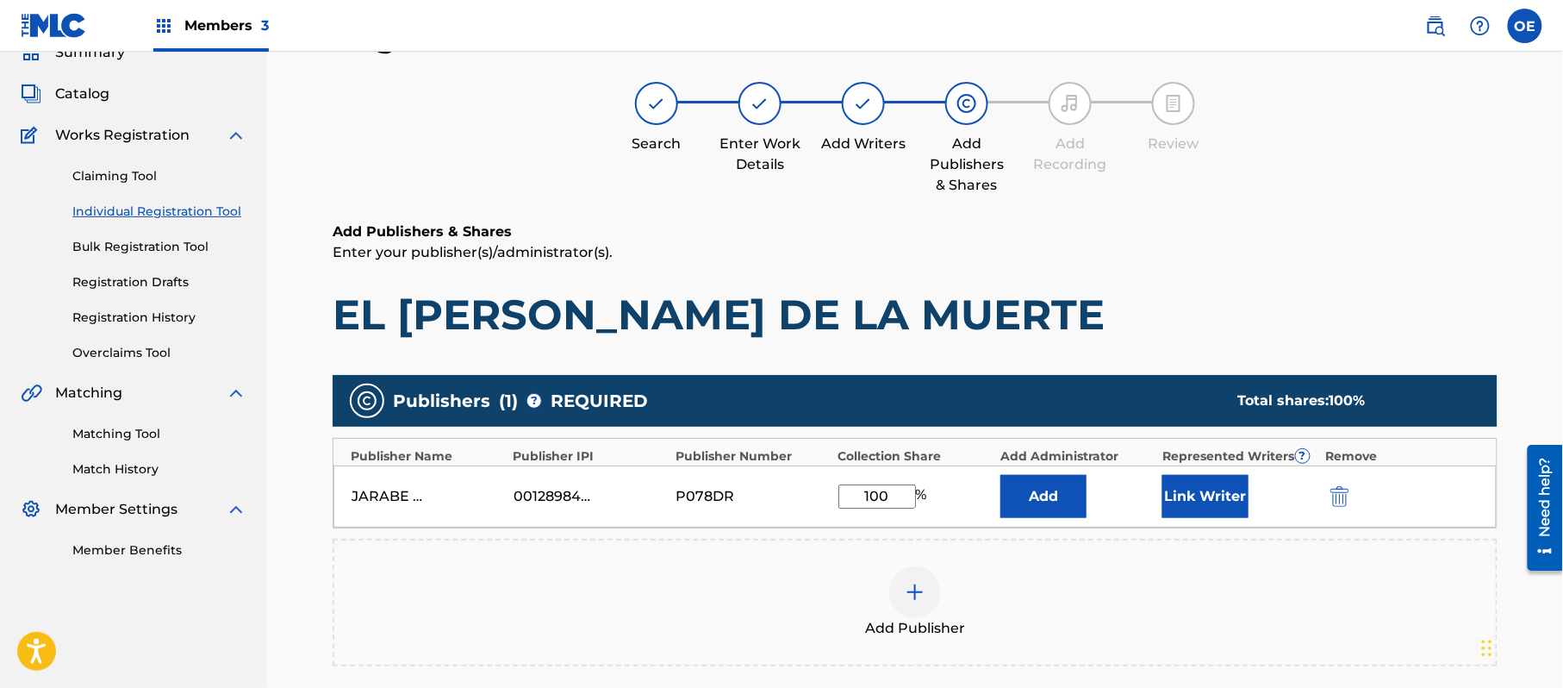
click at [1201, 508] on button "Link Writer" at bounding box center [1206, 496] width 86 height 43
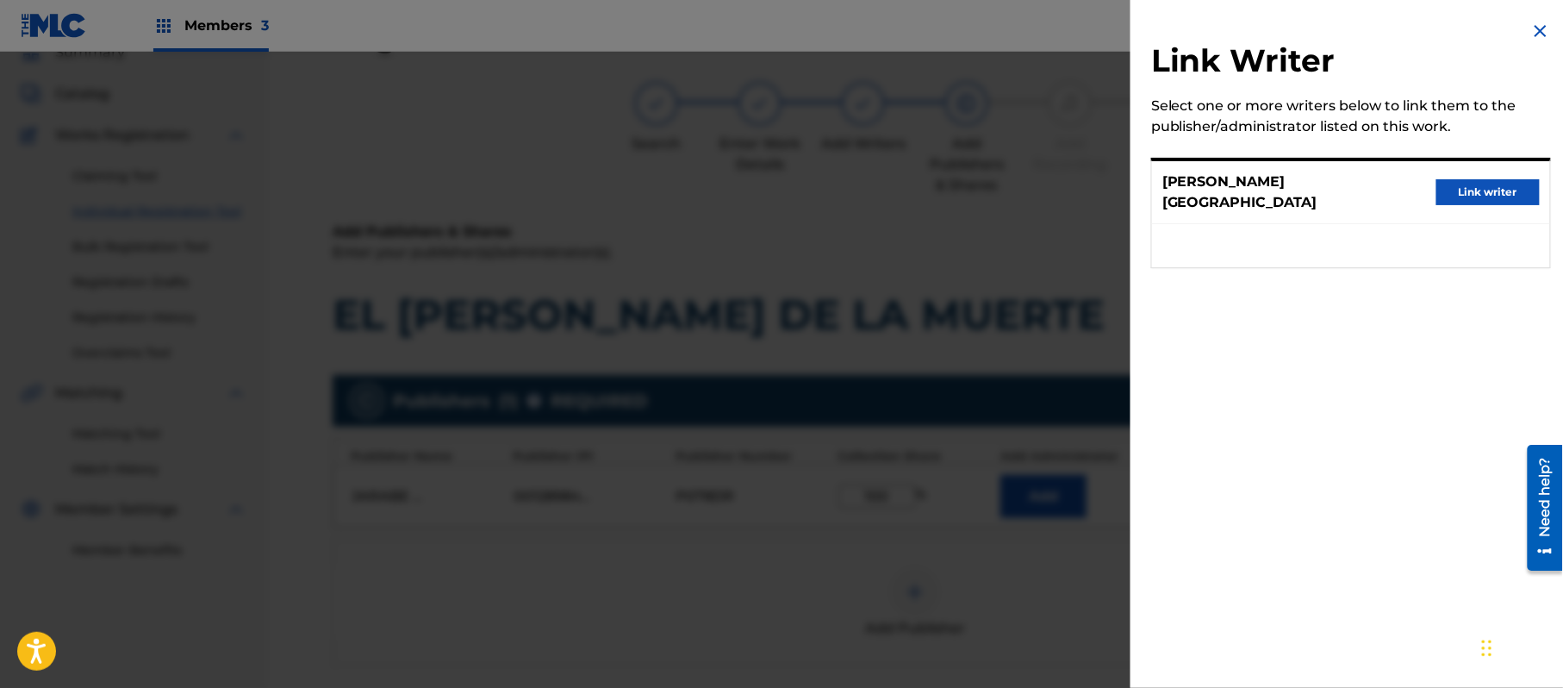
click at [1490, 188] on button "Link writer" at bounding box center [1488, 192] width 103 height 26
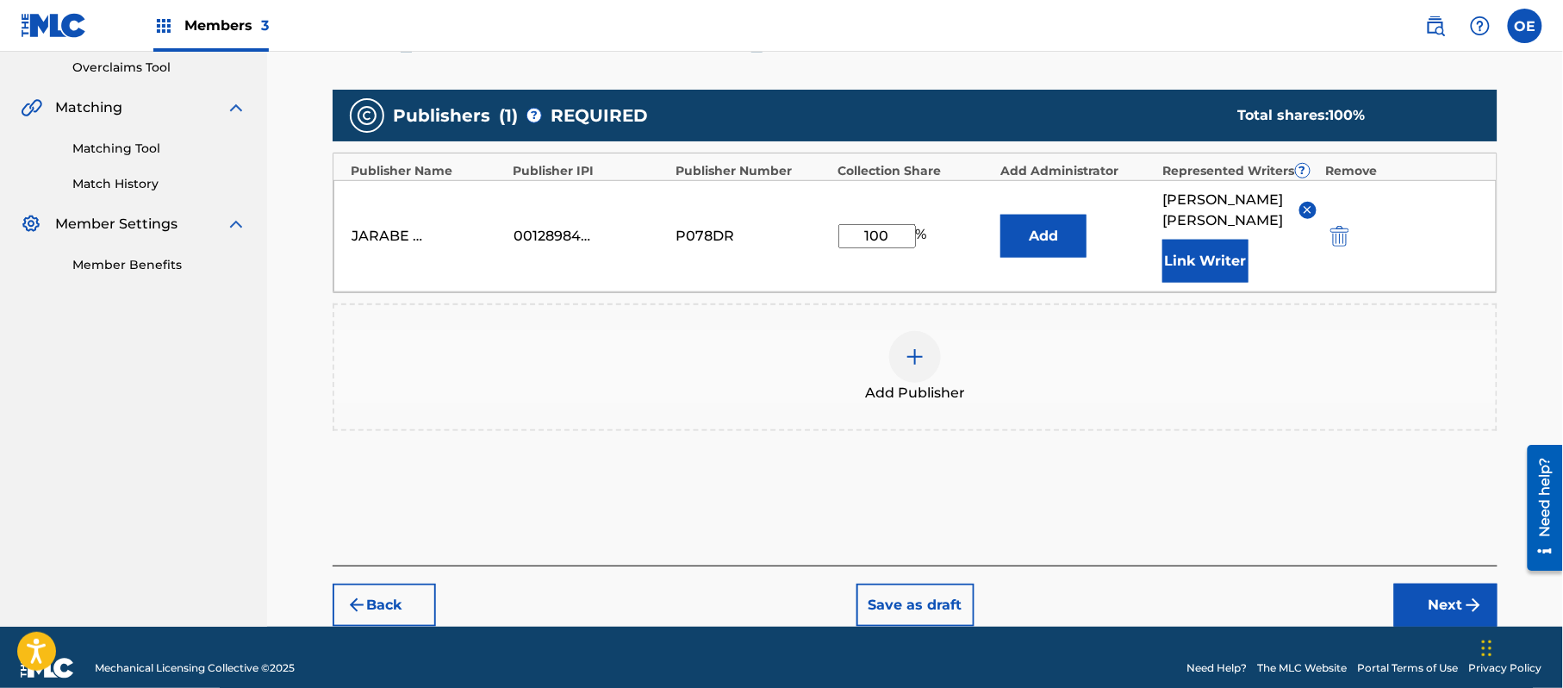
click at [1429, 584] on button "Next" at bounding box center [1446, 605] width 103 height 43
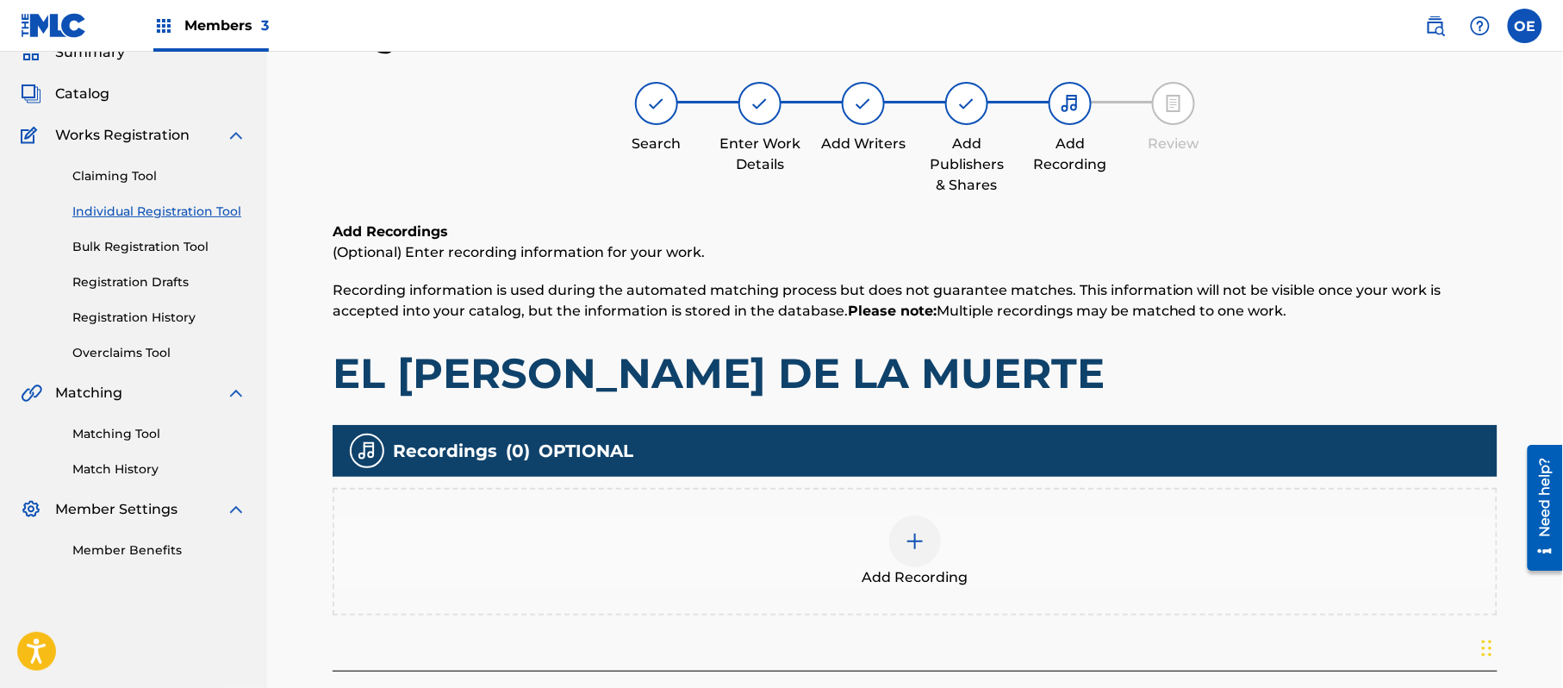
click at [879, 525] on div "Add Recording" at bounding box center [915, 551] width 1162 height 72
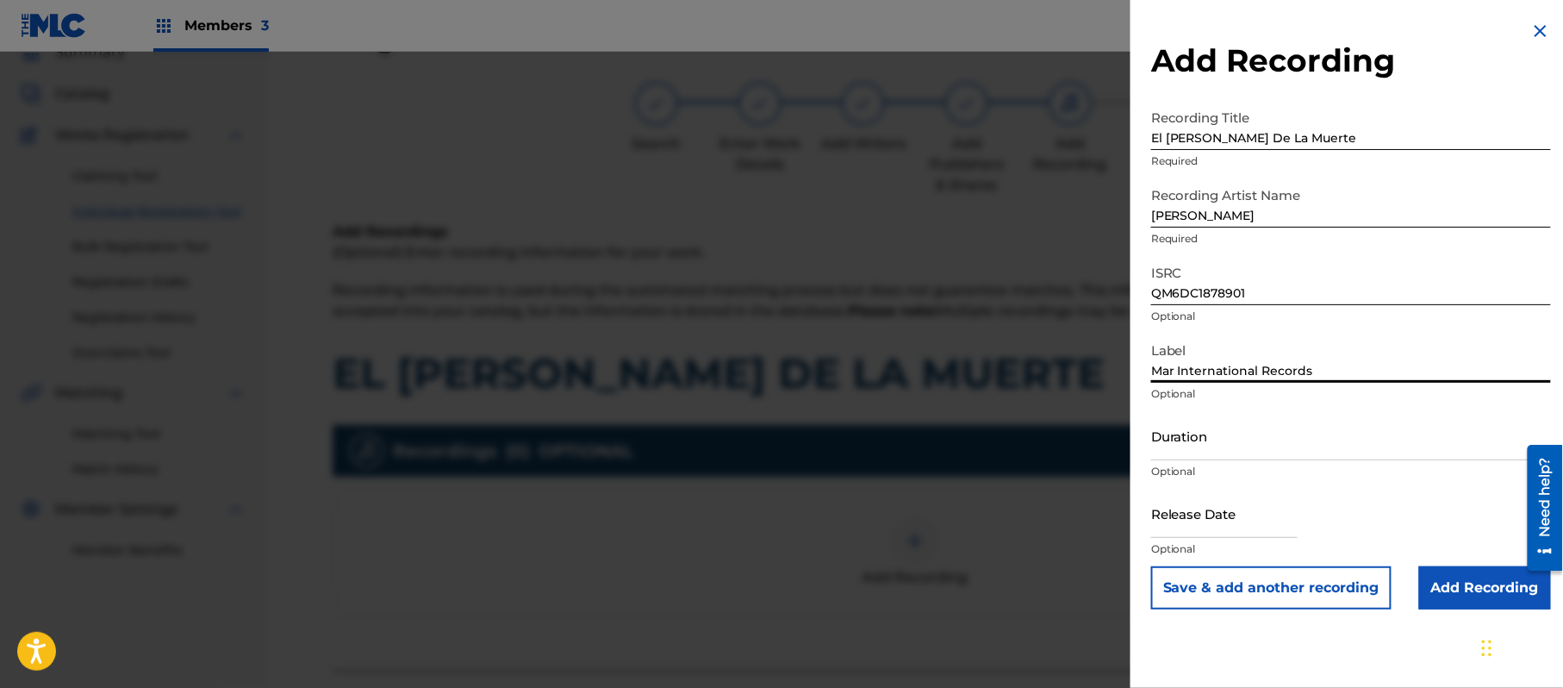
click at [1234, 439] on input "Duration" at bounding box center [1351, 435] width 400 height 49
drag, startPoint x: 1214, startPoint y: 526, endPoint x: 1253, endPoint y: 536, distance: 40.1
click at [1214, 526] on input "text" at bounding box center [1224, 513] width 147 height 49
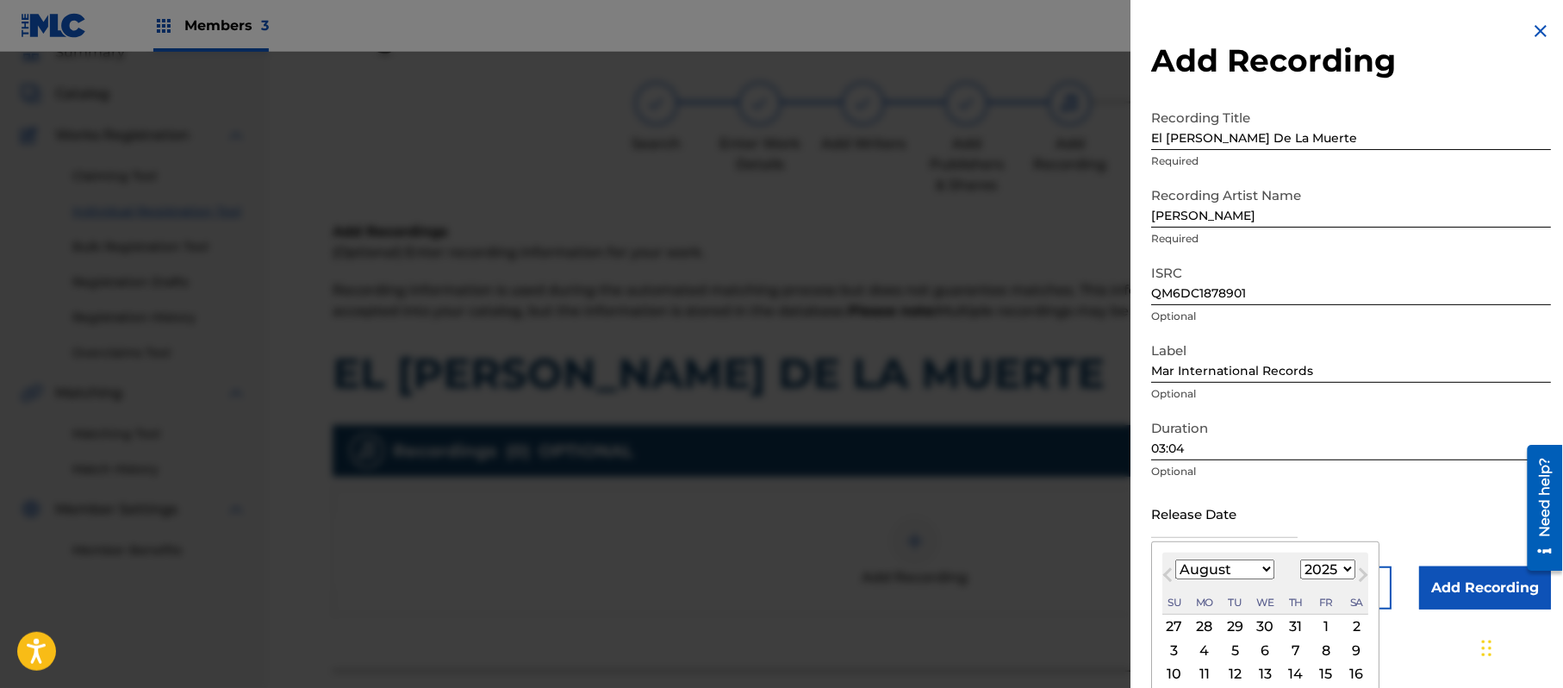
click at [1332, 573] on select "1899 1900 1901 1902 1903 1904 1905 1906 1907 1908 1909 1910 1911 1912 1913 1914…" at bounding box center [1328, 569] width 55 height 20
click at [1304, 559] on select "1899 1900 1901 1902 1903 1904 1905 1906 1907 1908 1909 1910 1911 1912 1913 1914…" at bounding box center [1328, 569] width 55 height 20
drag, startPoint x: 1210, startPoint y: 570, endPoint x: 1214, endPoint y: 562, distance: 8.9
click at [1211, 571] on select "January February March April May June July August September October November De…" at bounding box center [1225, 569] width 99 height 20
click at [1176, 559] on select "January February March April May June July August September October November De…" at bounding box center [1225, 569] width 99 height 20
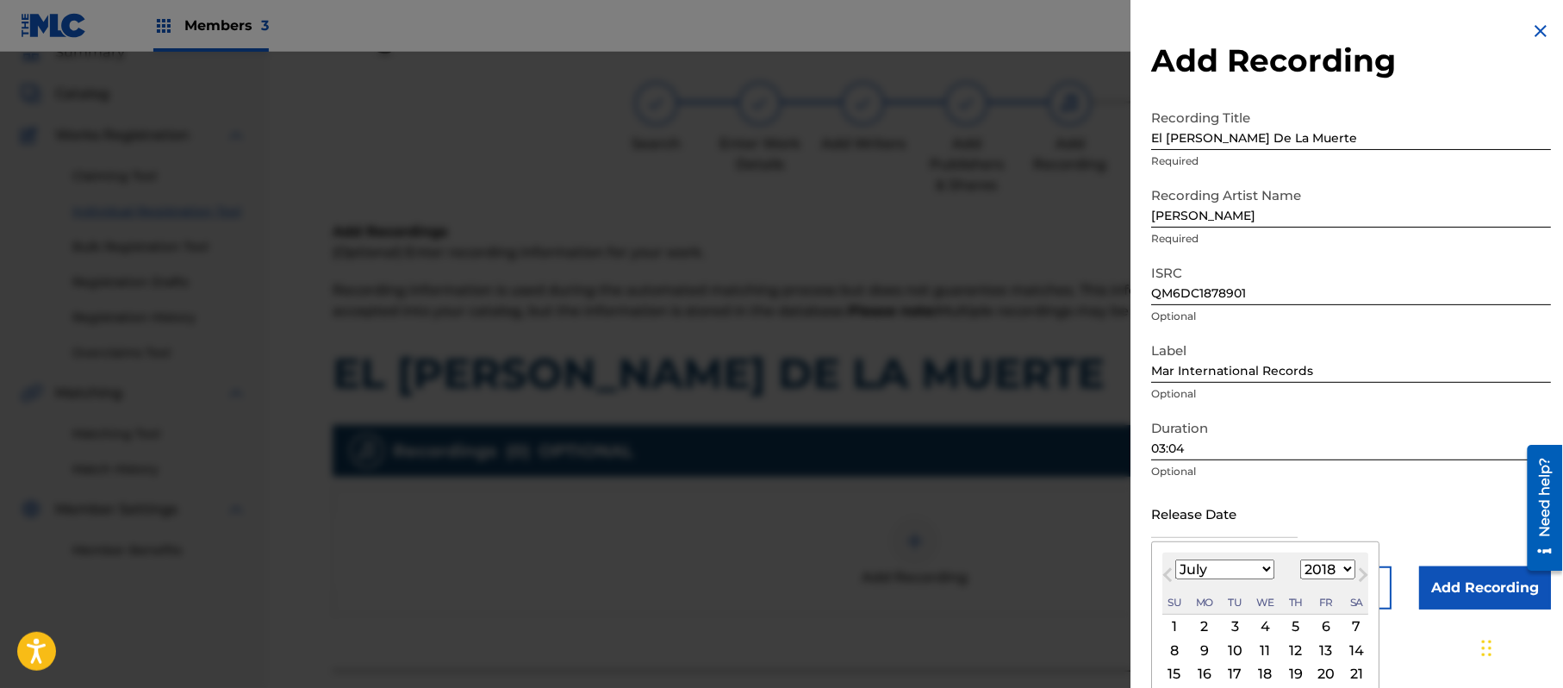
click at [1312, 652] on div "8 9 10 11 12 13 14" at bounding box center [1266, 650] width 206 height 23
click at [1296, 646] on div "12" at bounding box center [1296, 650] width 21 height 21
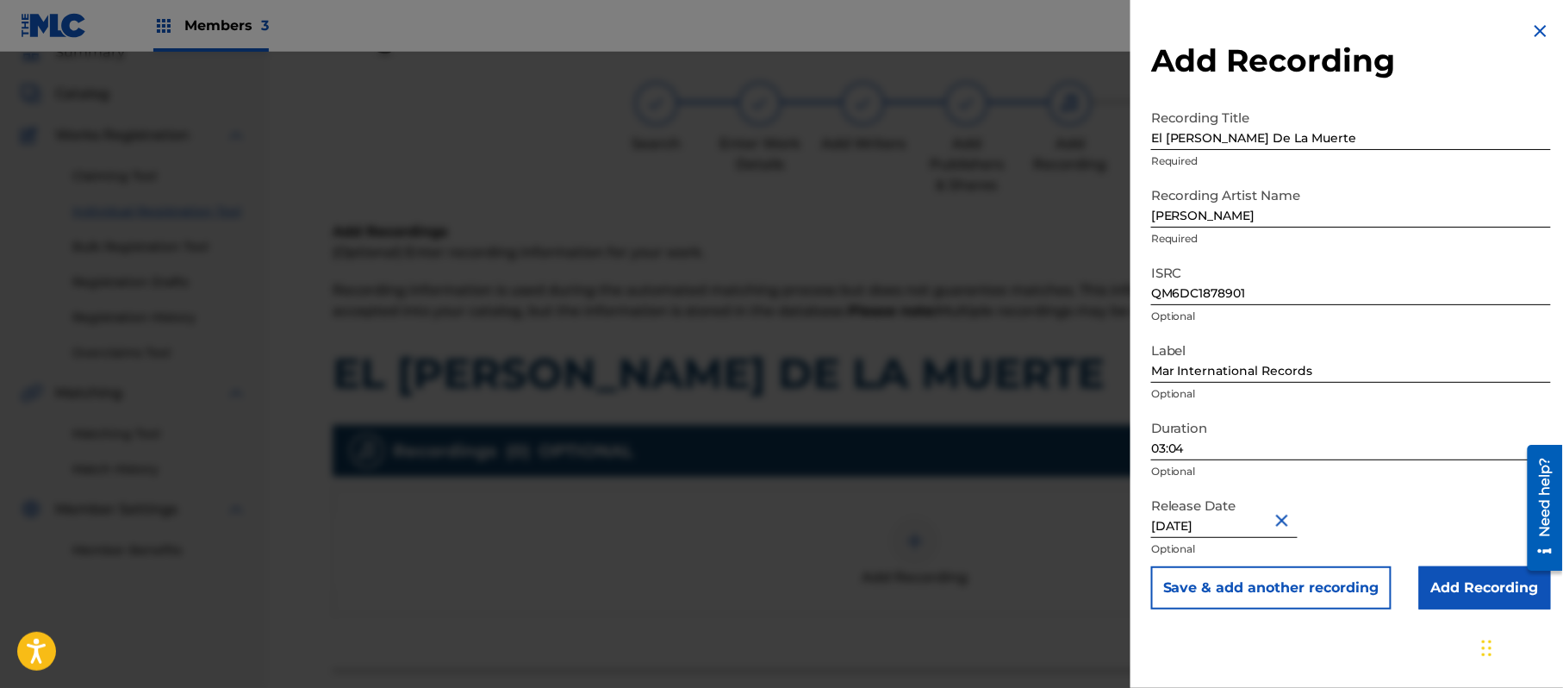
click at [1421, 604] on input "Add Recording" at bounding box center [1486, 587] width 132 height 43
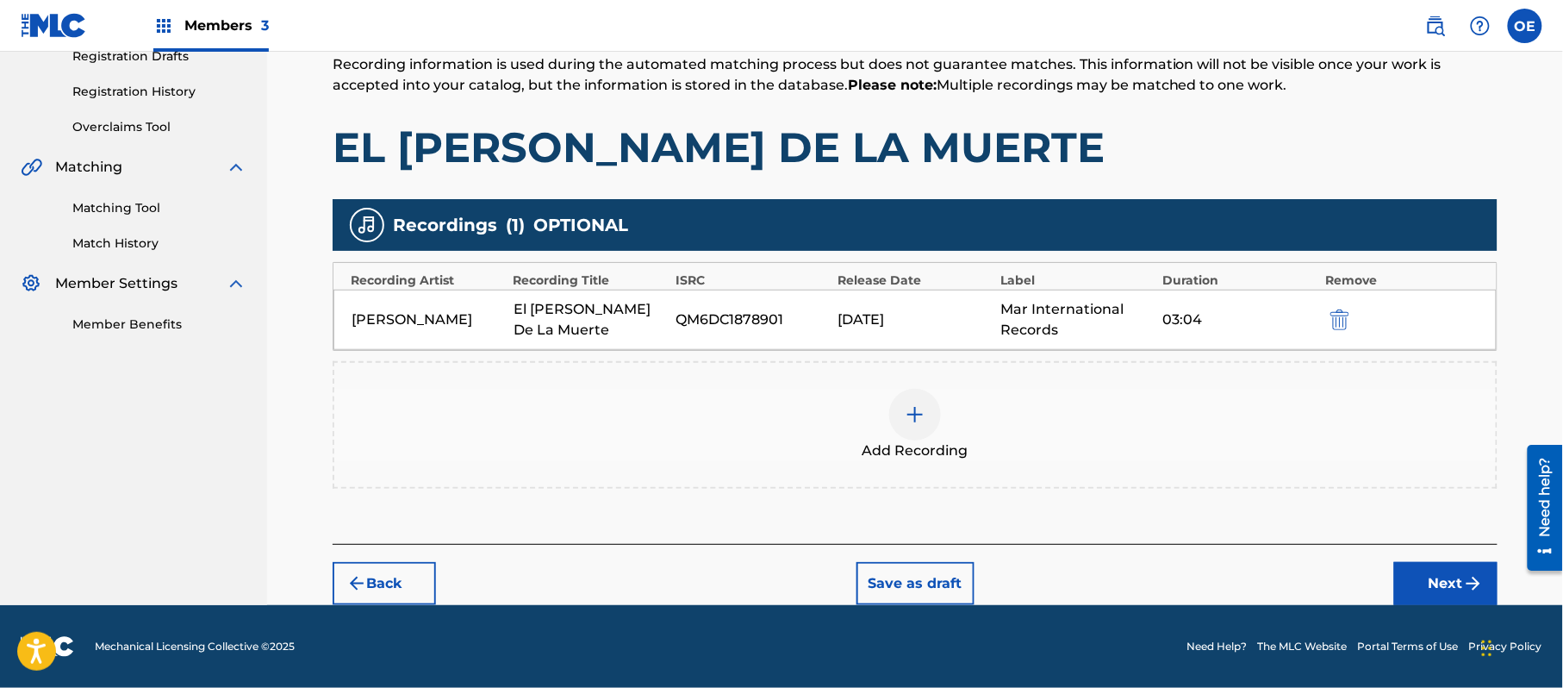
click at [1462, 577] on button "Next" at bounding box center [1446, 583] width 103 height 43
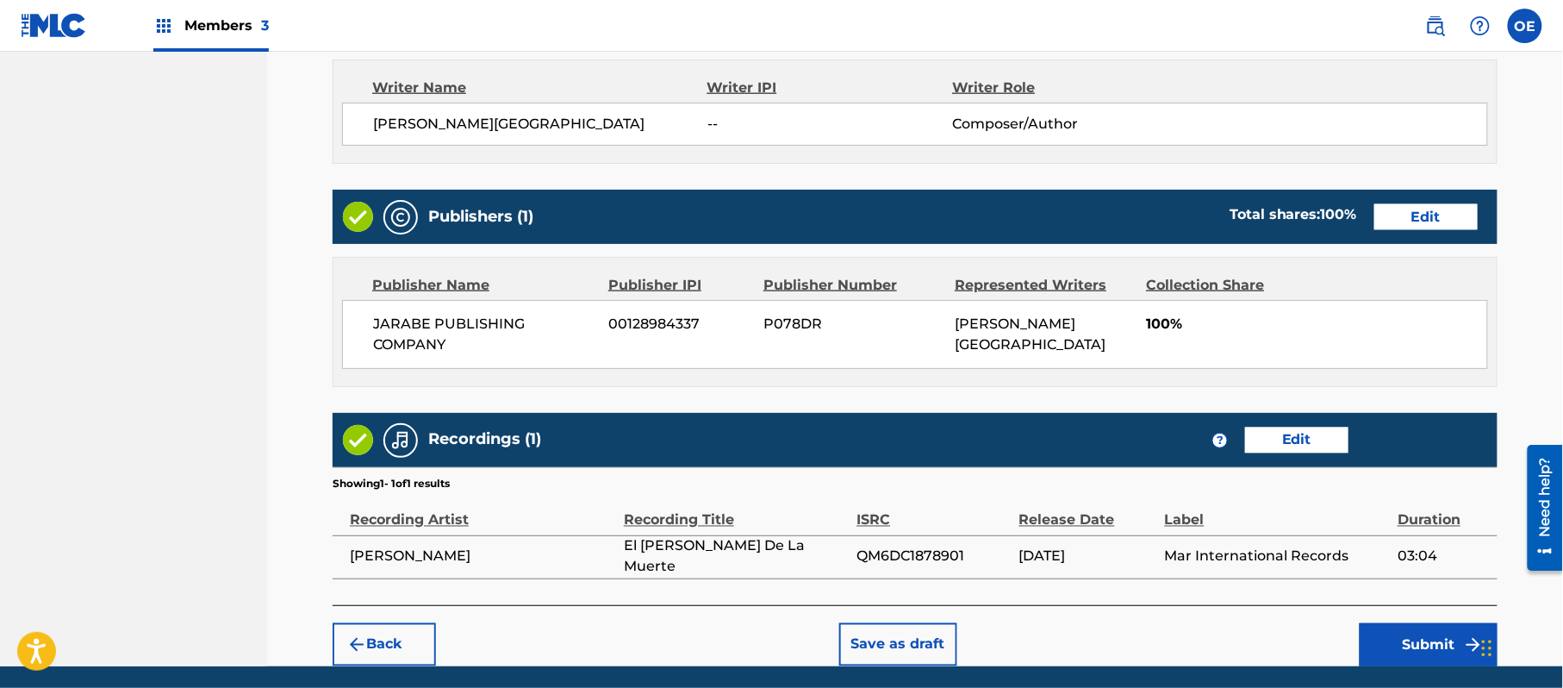
scroll to position [791, 0]
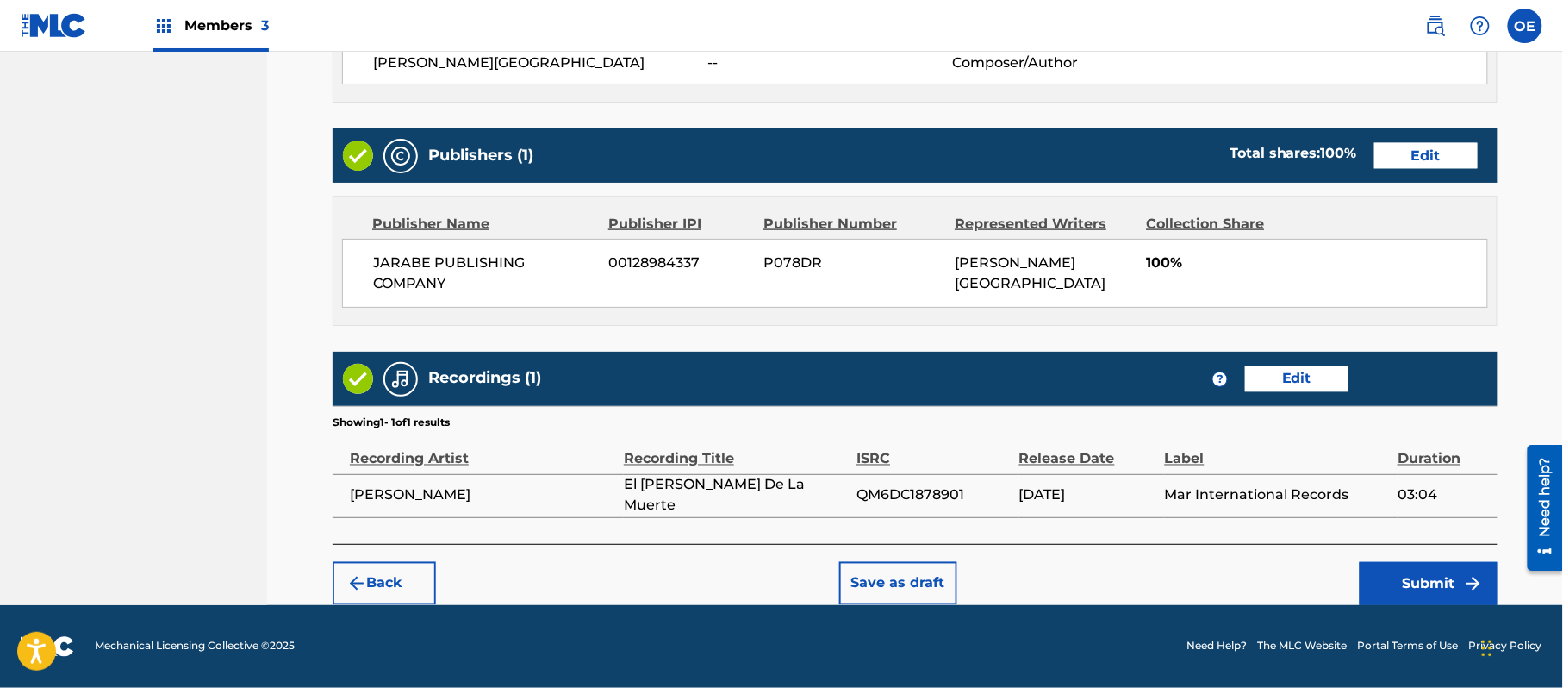
click at [1414, 574] on button "Submit" at bounding box center [1429, 583] width 138 height 43
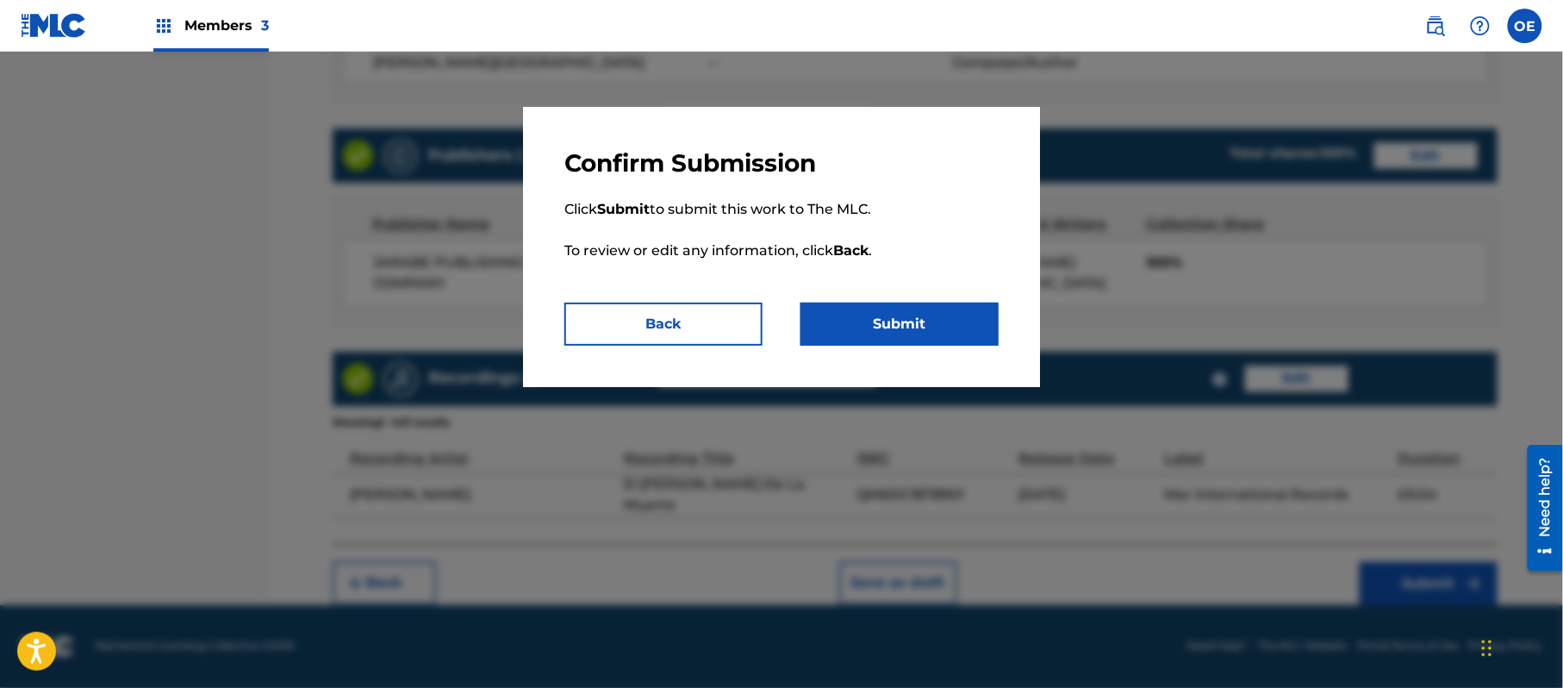
click at [877, 334] on button "Submit" at bounding box center [900, 324] width 198 height 43
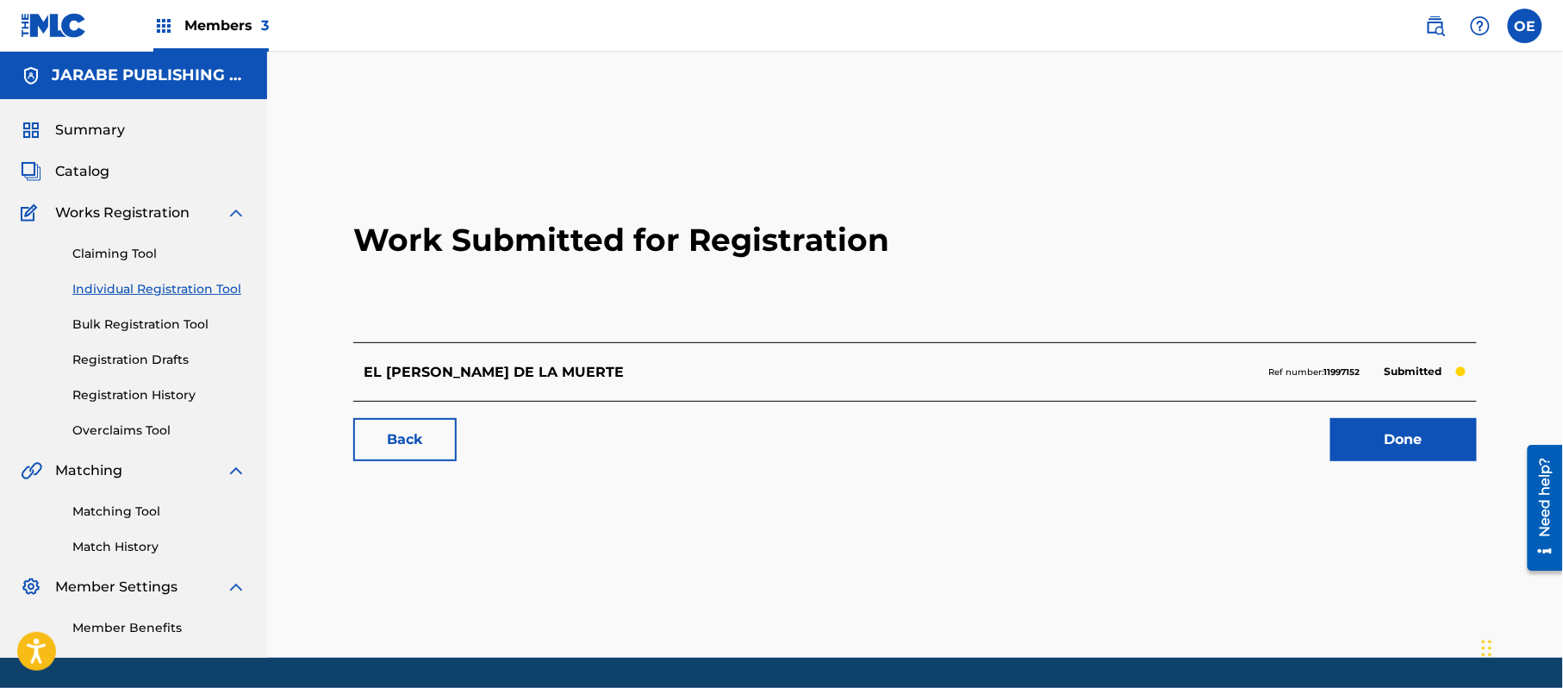
click at [217, 291] on link "Individual Registration Tool" at bounding box center [159, 289] width 174 height 18
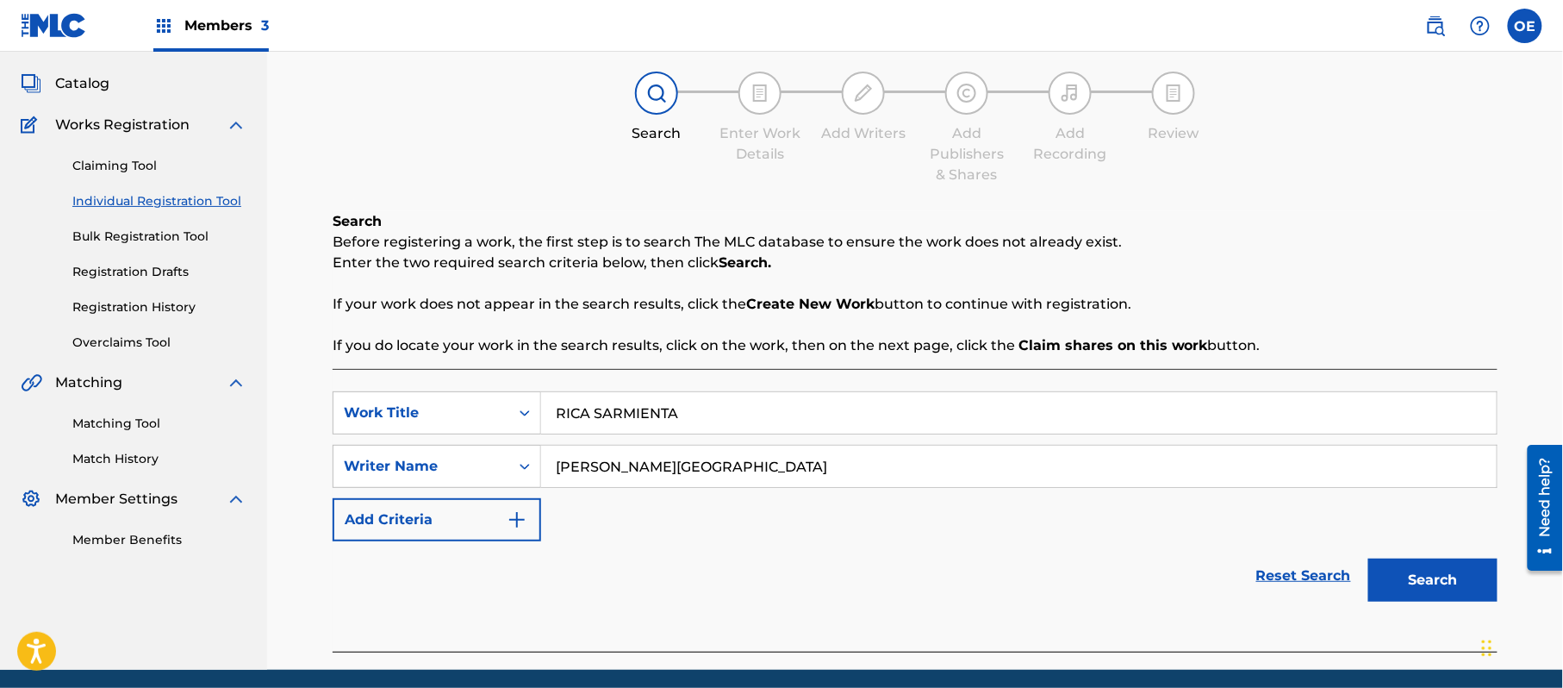
scroll to position [153, 0]
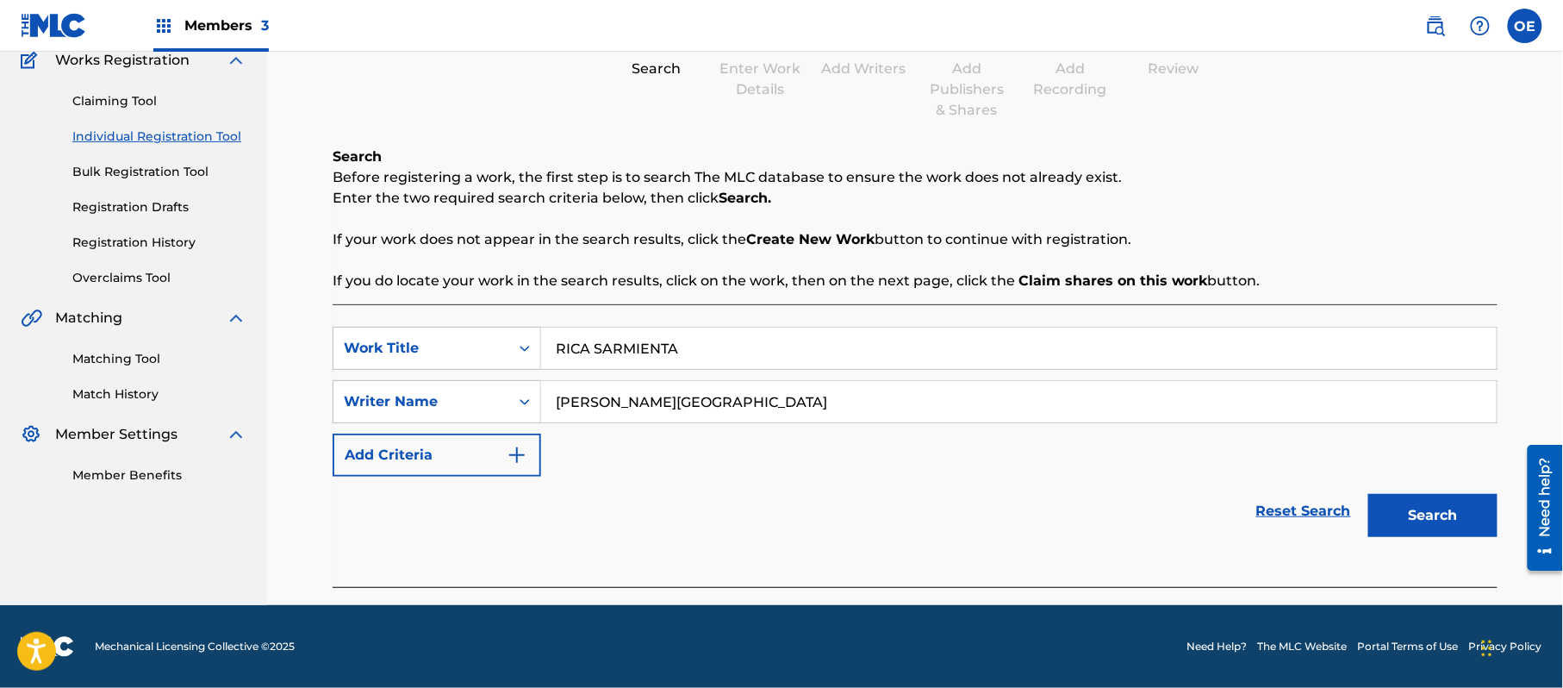
click at [1449, 515] on button "Search" at bounding box center [1433, 515] width 129 height 43
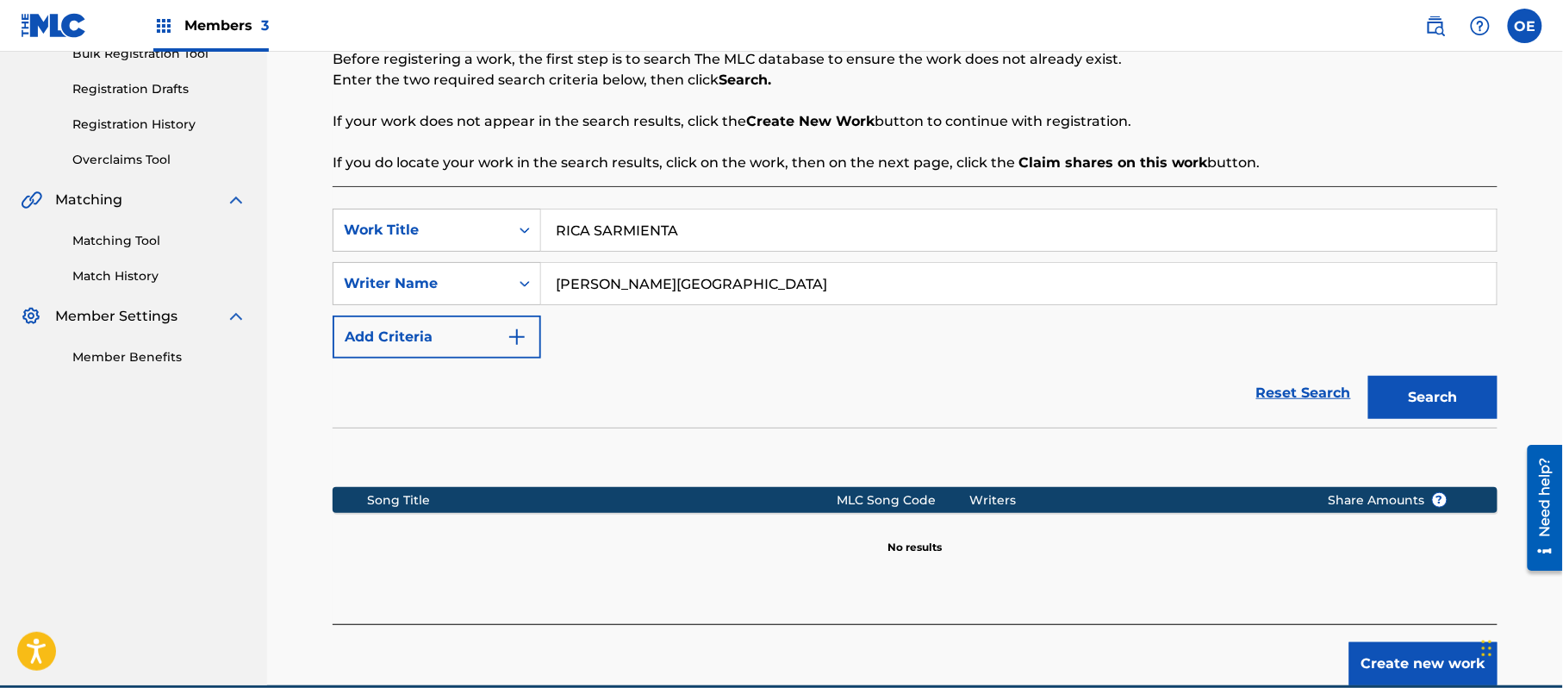
scroll to position [352, 0]
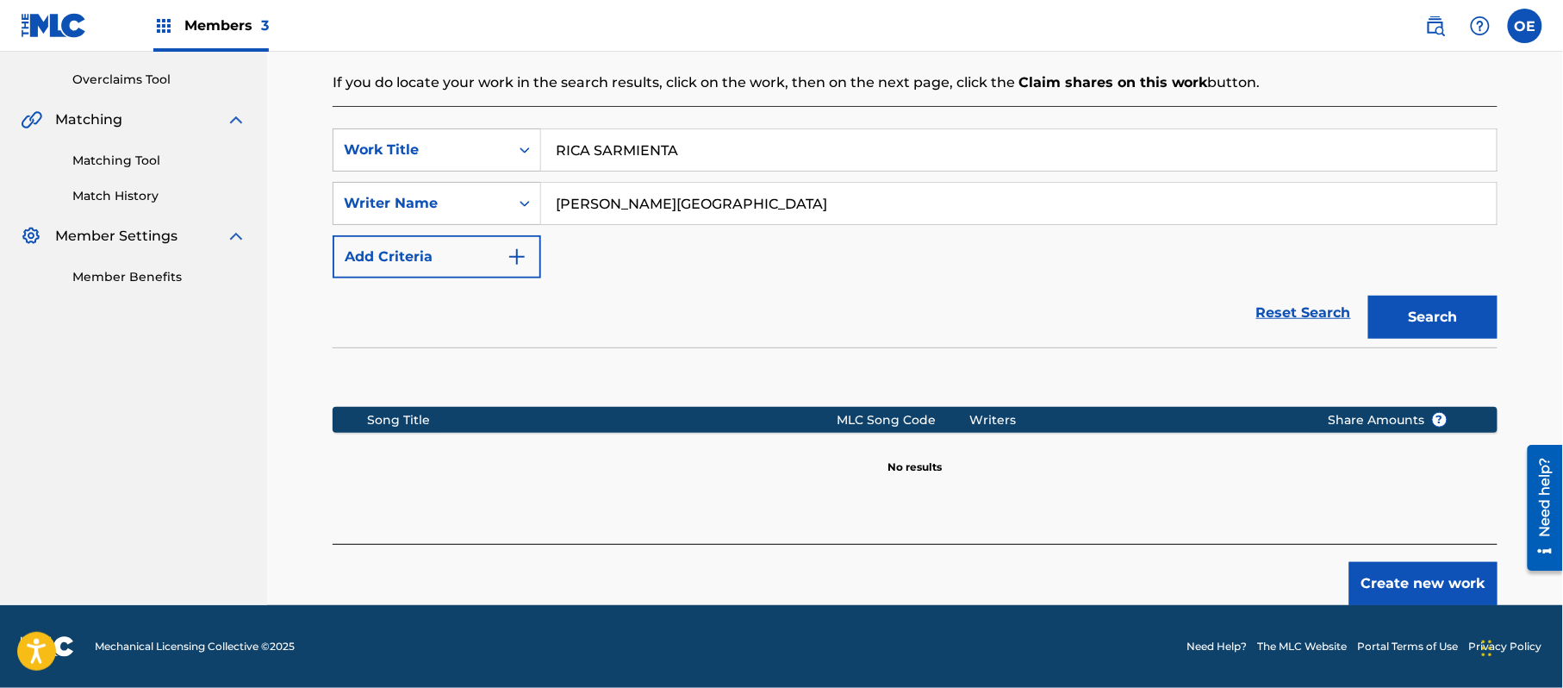
click at [1412, 573] on button "Create new work" at bounding box center [1424, 583] width 148 height 43
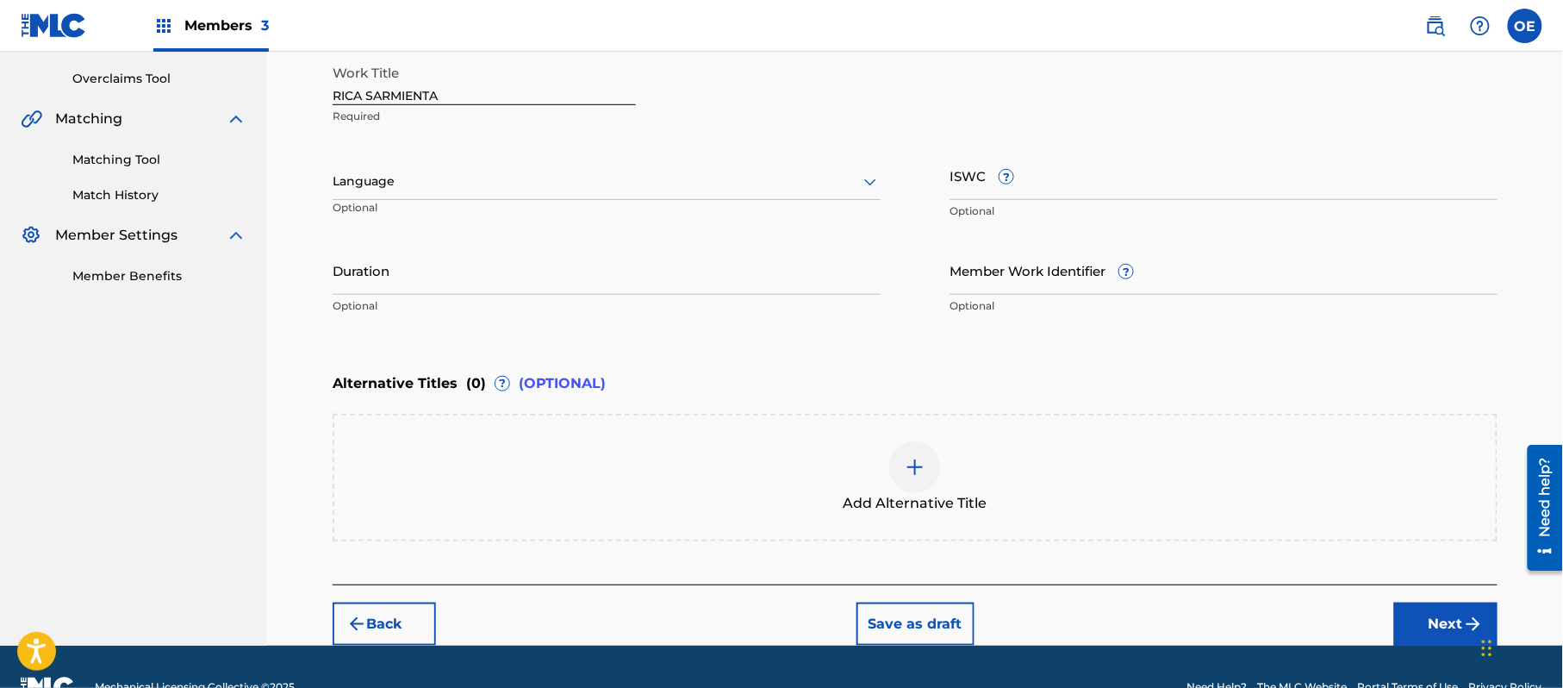
click at [408, 187] on div at bounding box center [607, 182] width 548 height 22
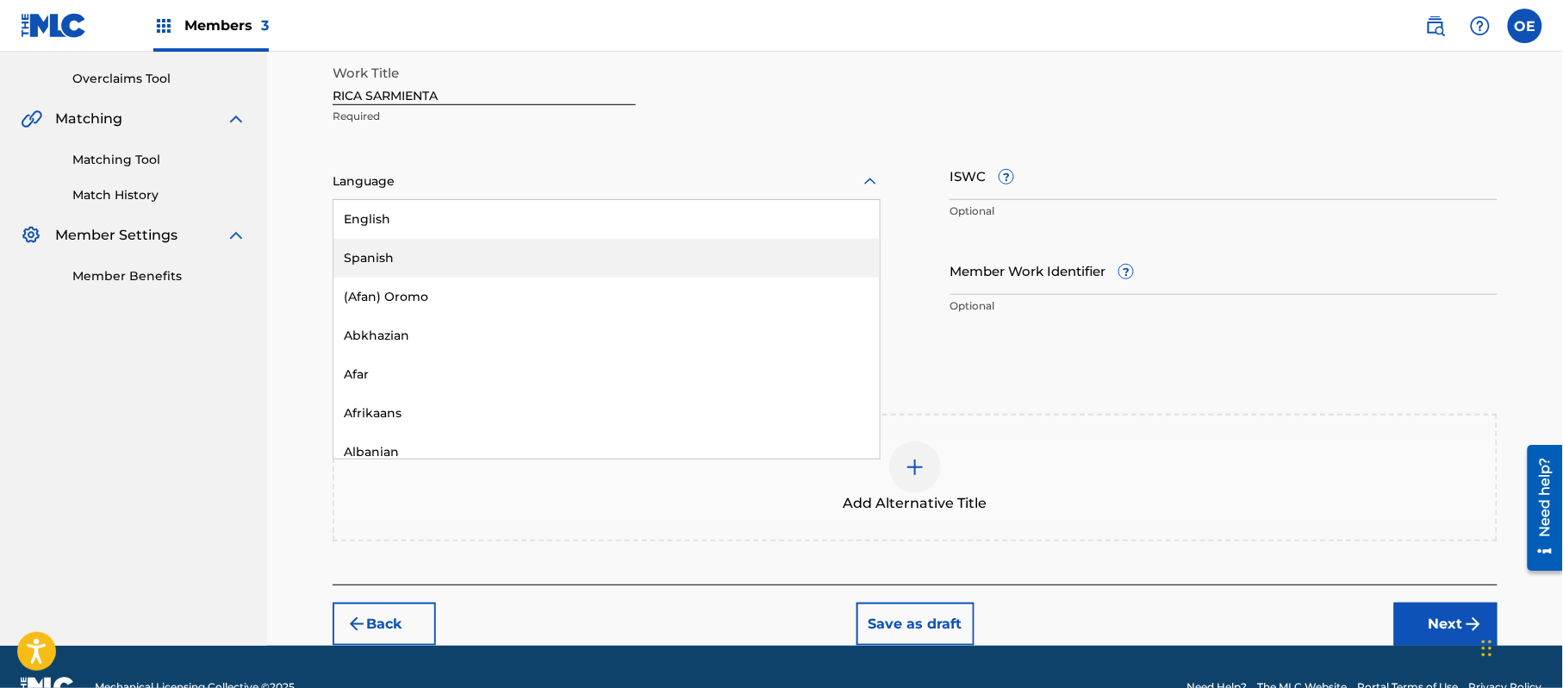
click at [434, 256] on div "Spanish" at bounding box center [607, 258] width 546 height 39
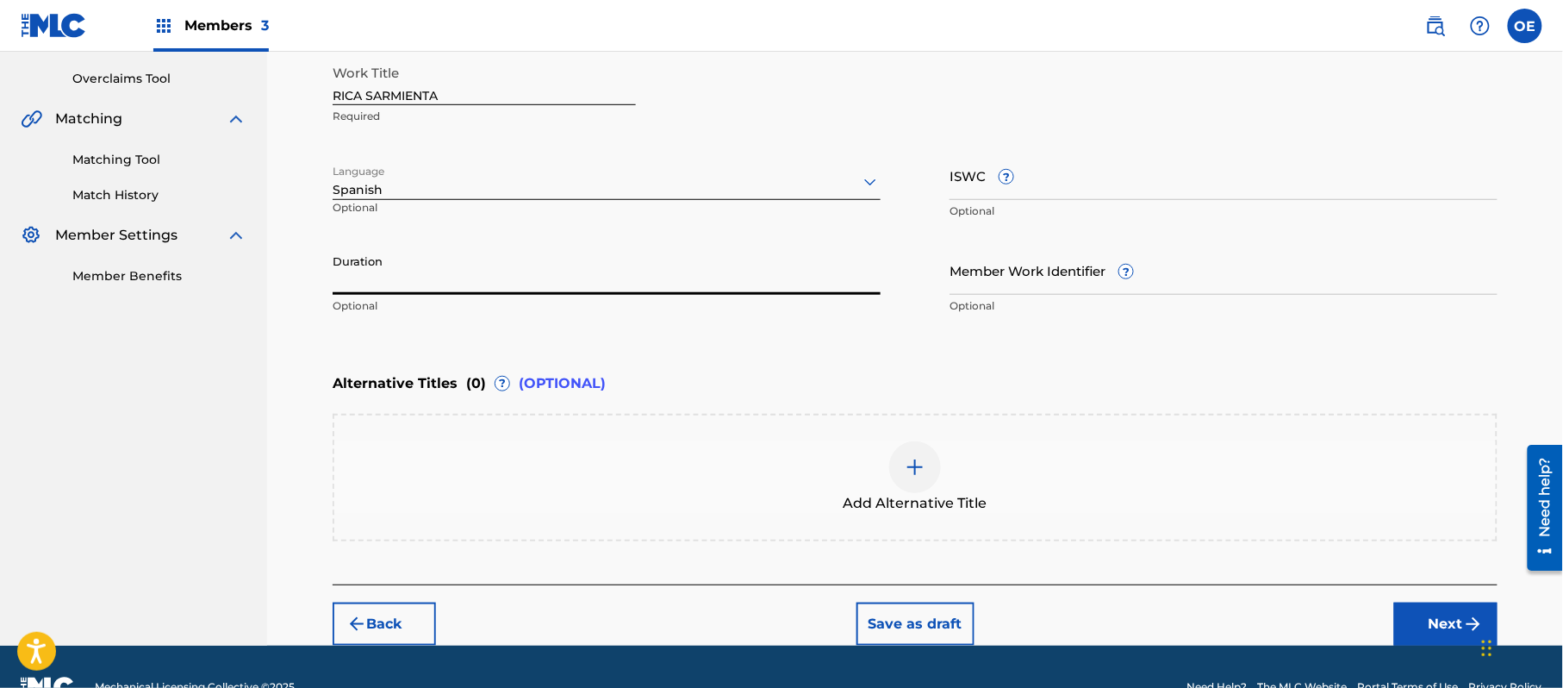
click at [625, 284] on input "Duration" at bounding box center [607, 270] width 548 height 49
click at [1441, 610] on button "Next" at bounding box center [1446, 623] width 103 height 43
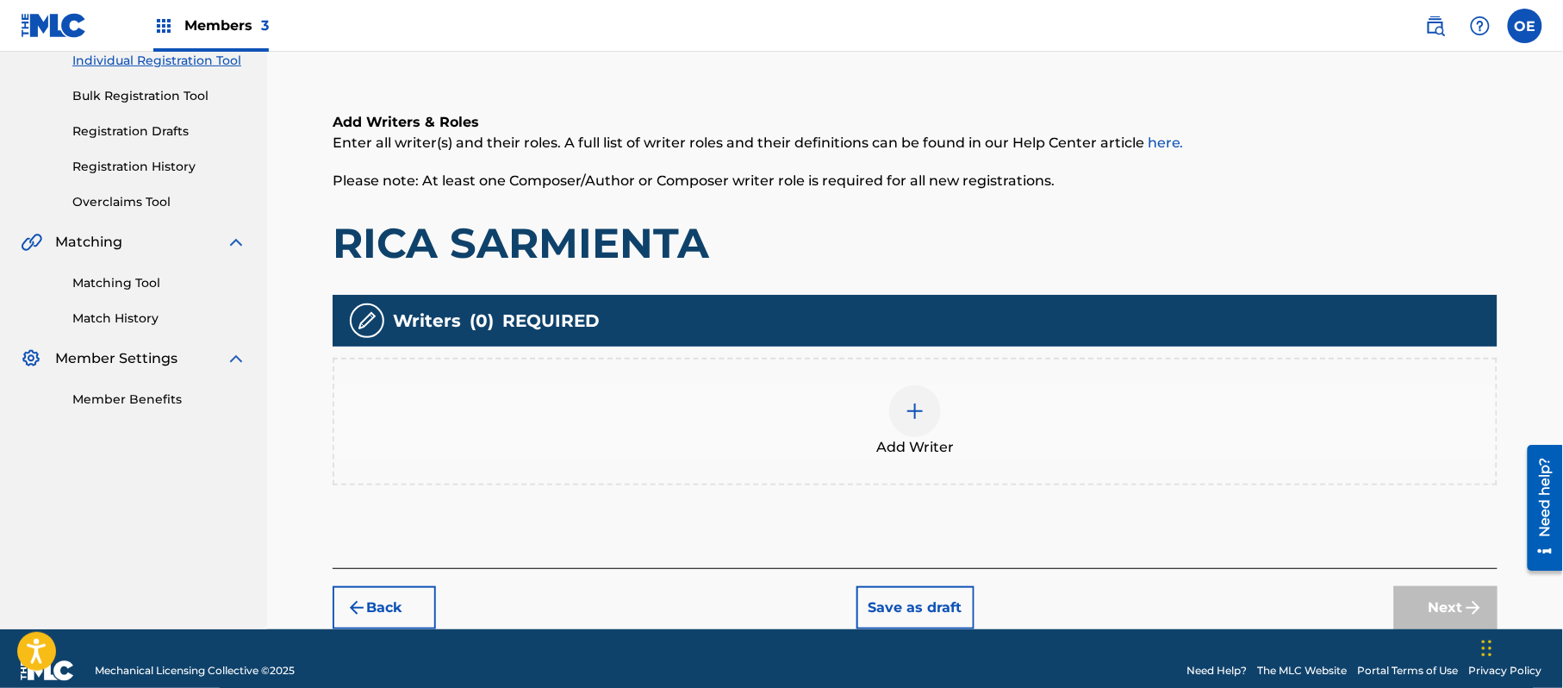
scroll to position [78, 0]
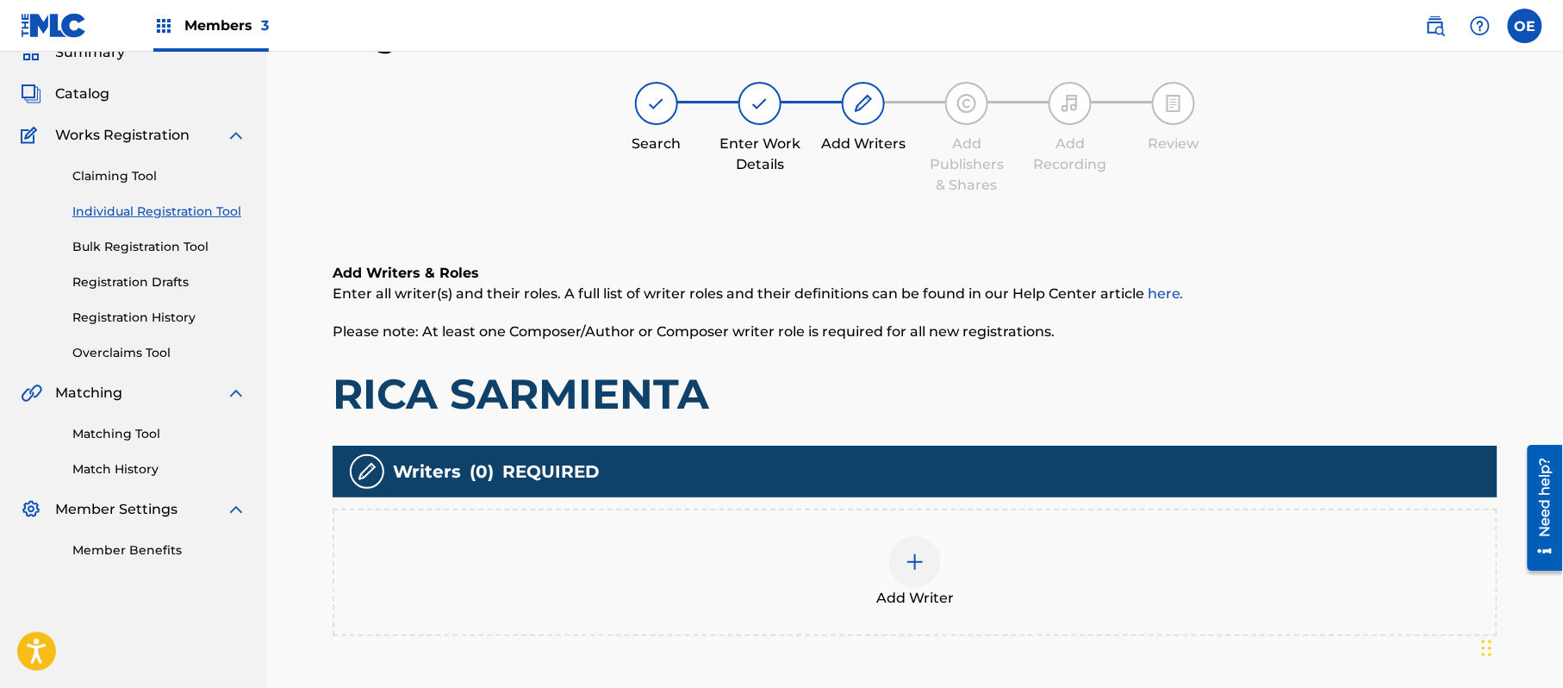
click at [833, 604] on div "Add Writer" at bounding box center [915, 572] width 1162 height 72
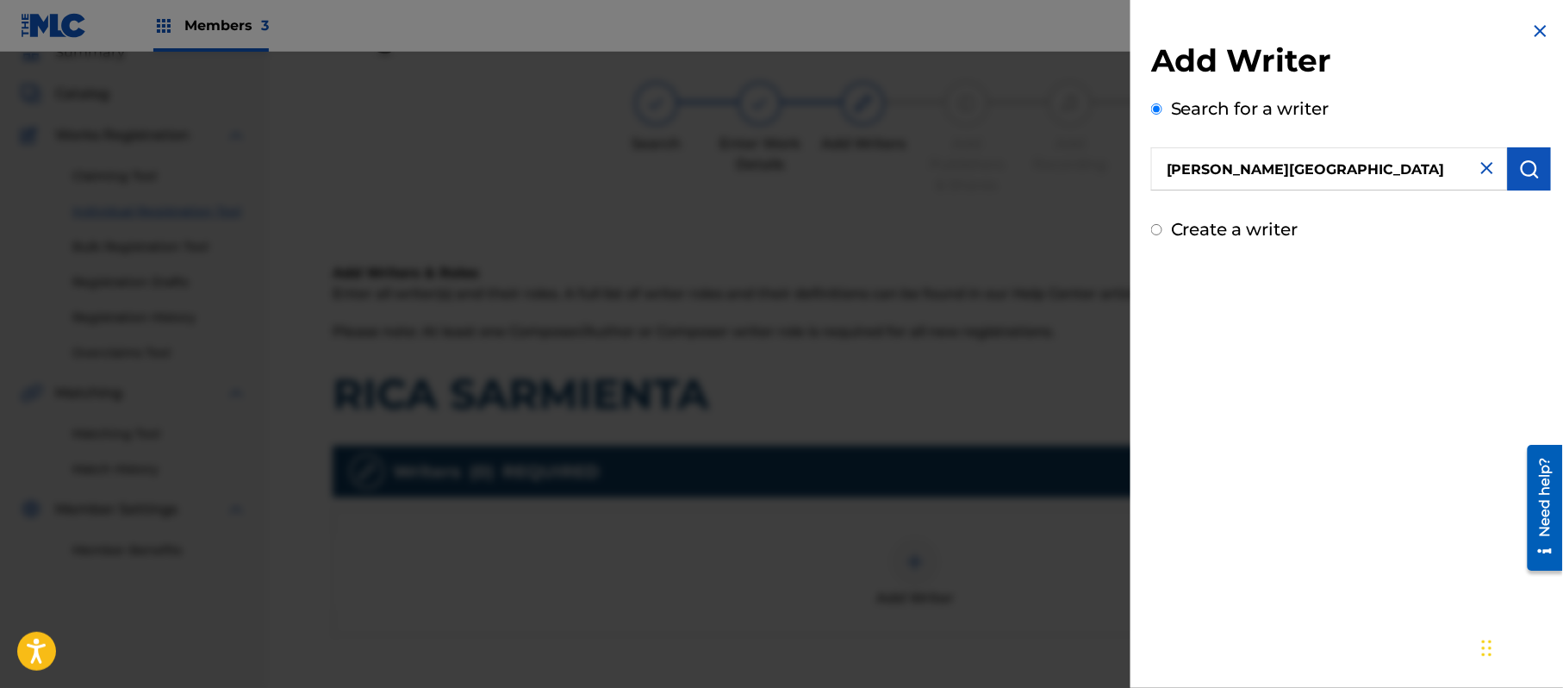
click at [1520, 169] on img "submit" at bounding box center [1530, 169] width 21 height 21
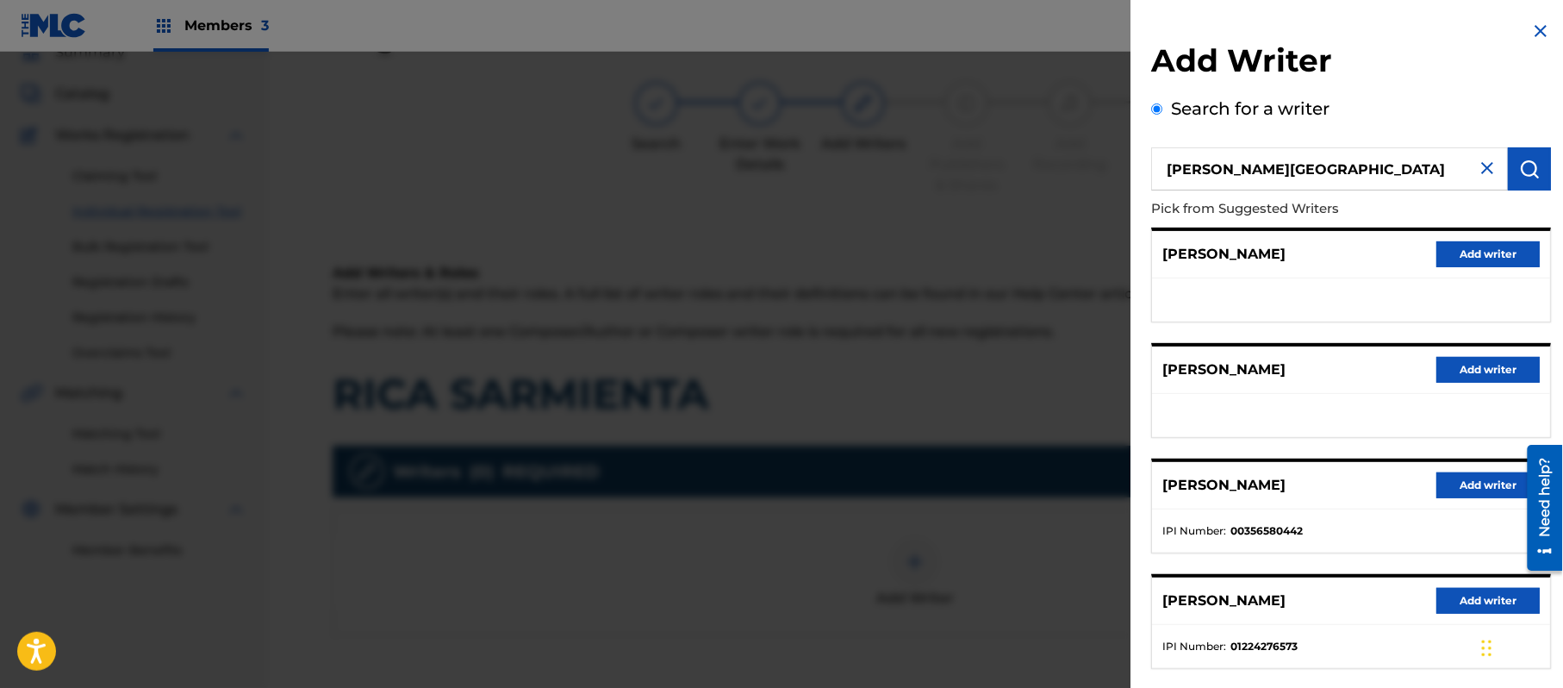
scroll to position [208, 0]
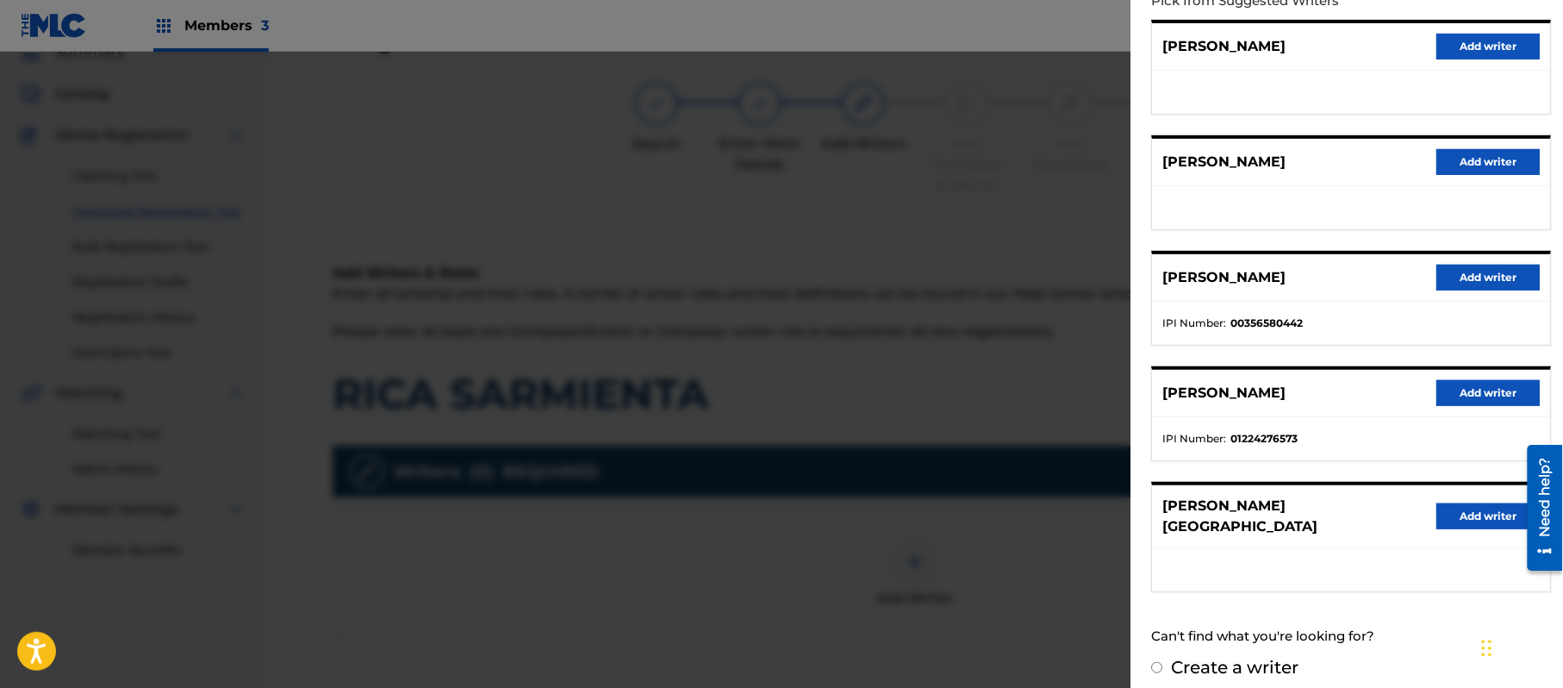
click at [1470, 511] on button "Add writer" at bounding box center [1488, 516] width 103 height 26
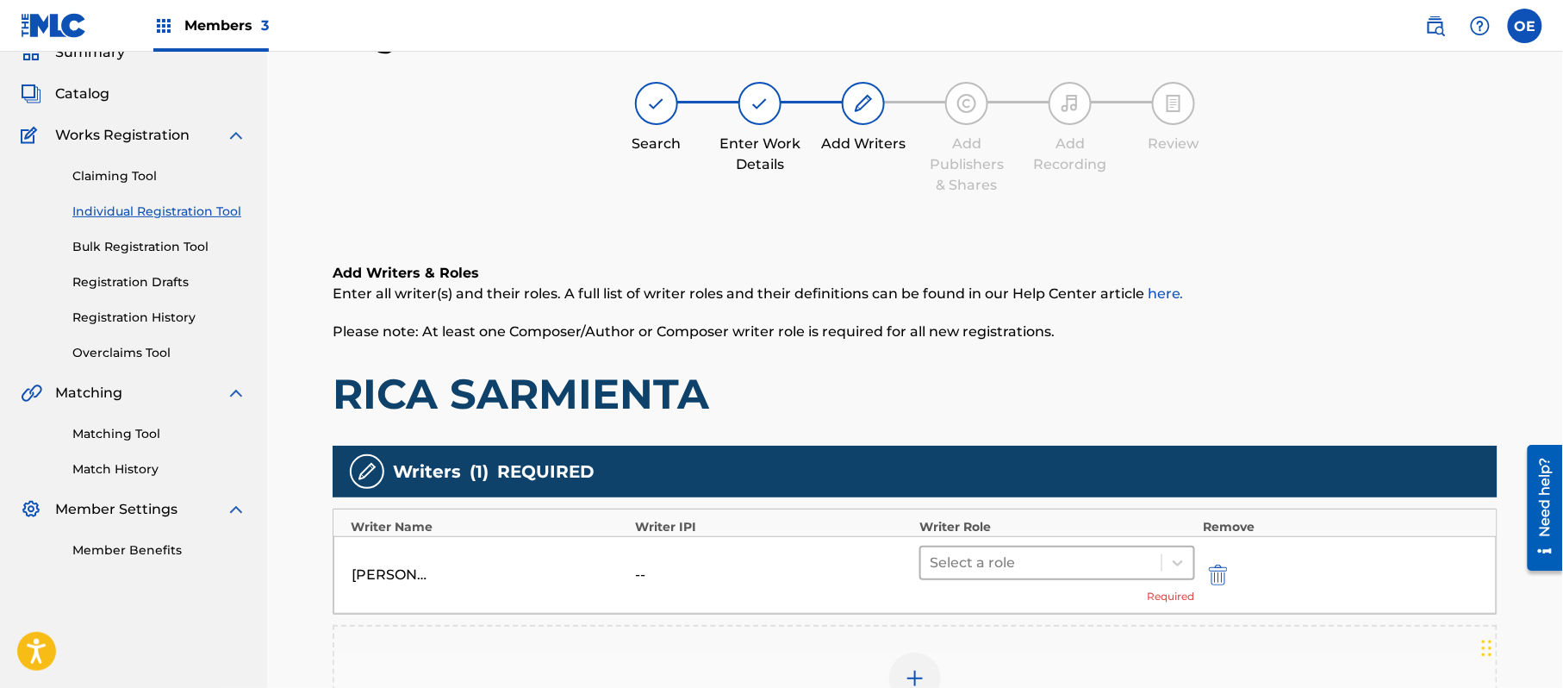
click at [983, 562] on div at bounding box center [1041, 563] width 223 height 24
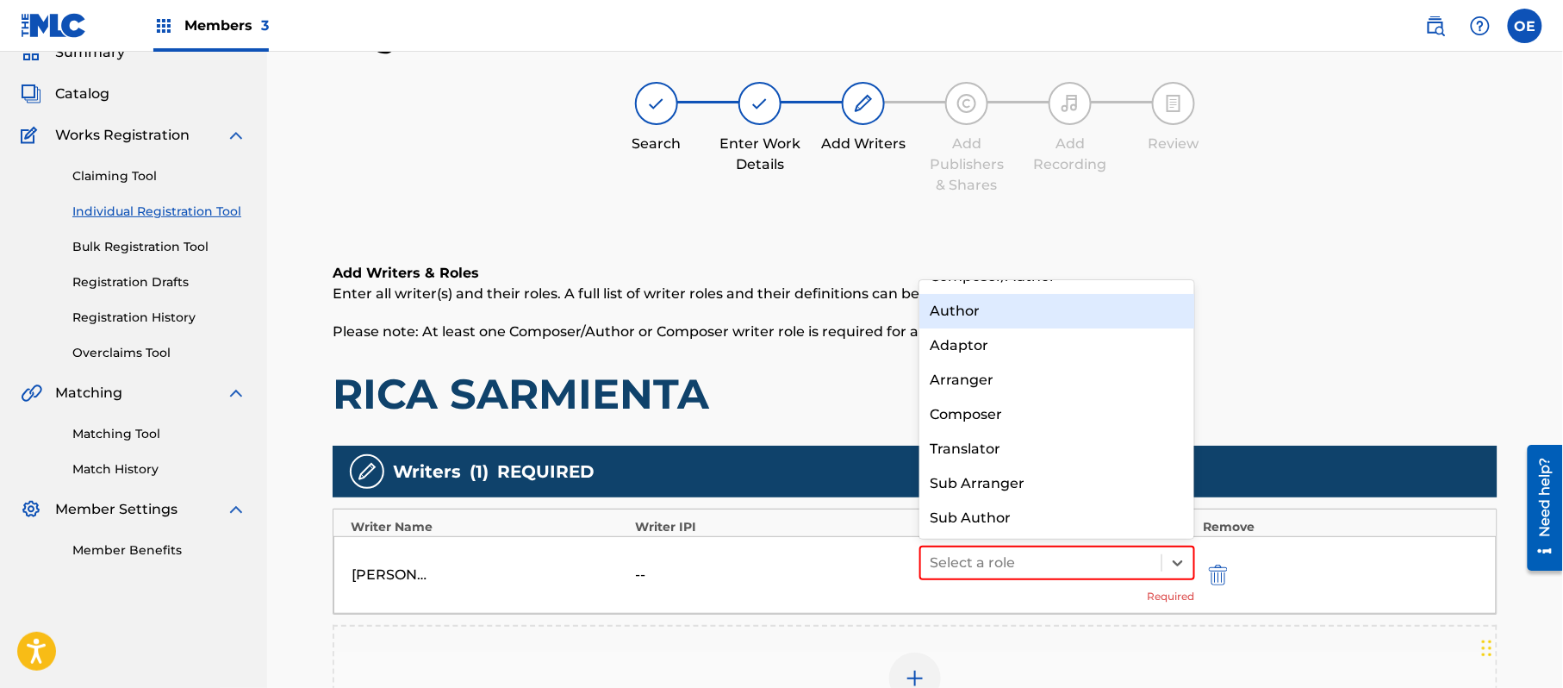
scroll to position [0, 0]
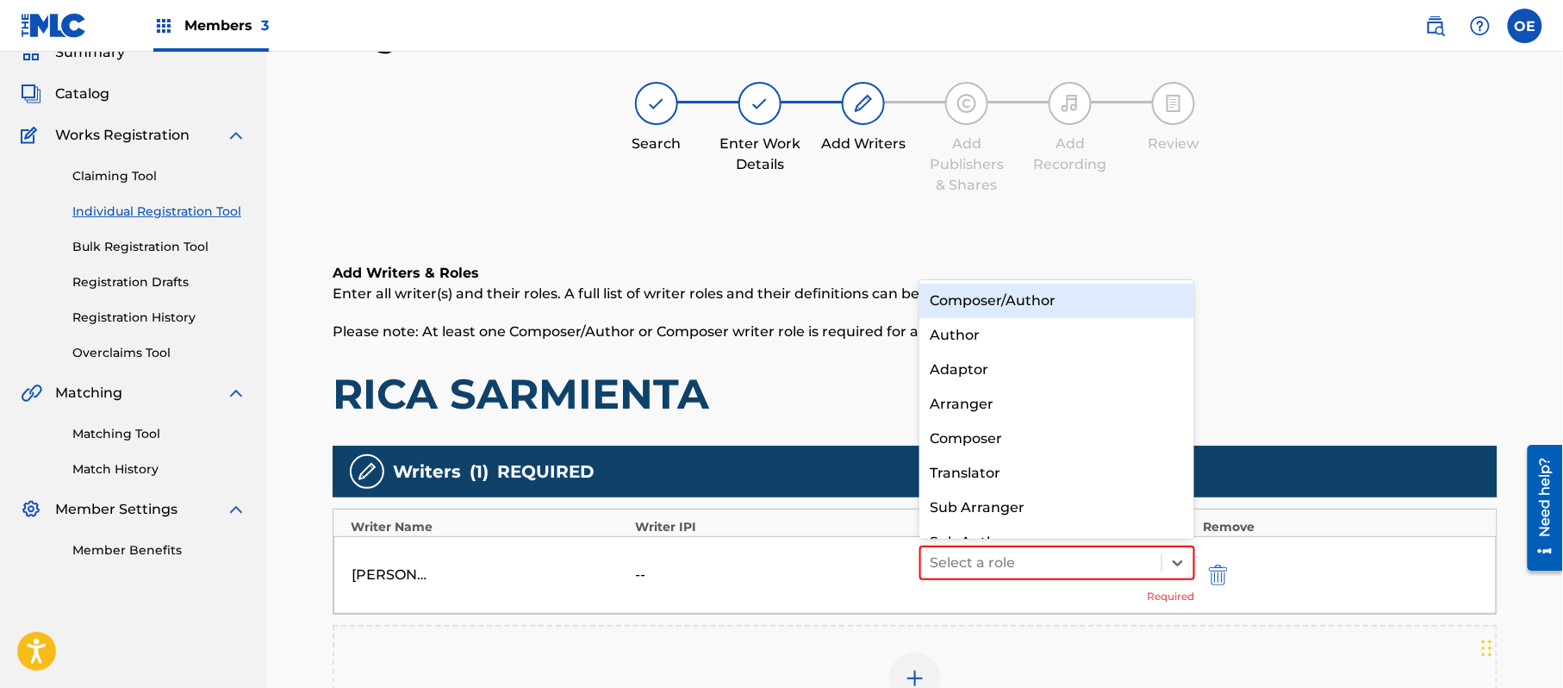
click at [1014, 308] on div "Composer/Author" at bounding box center [1057, 301] width 275 height 34
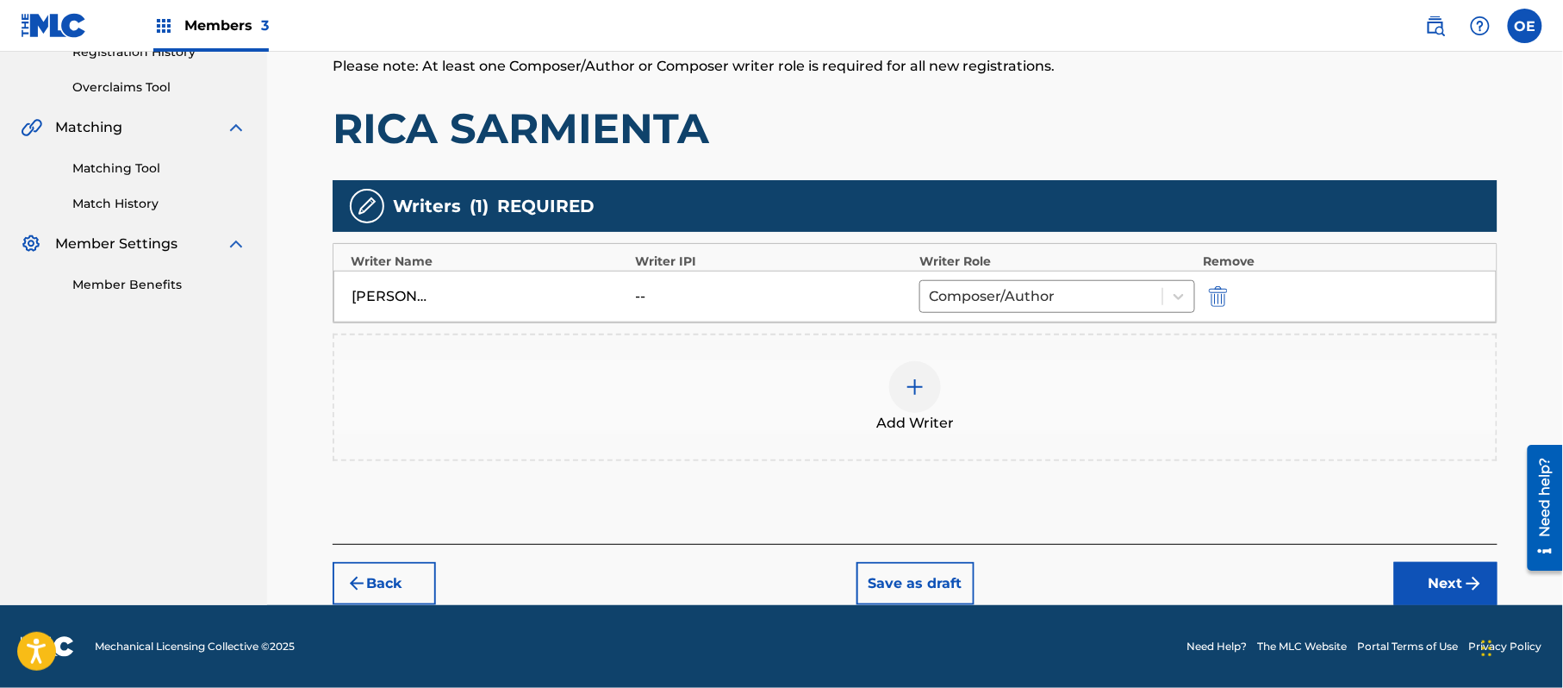
click at [1452, 583] on button "Next" at bounding box center [1446, 583] width 103 height 43
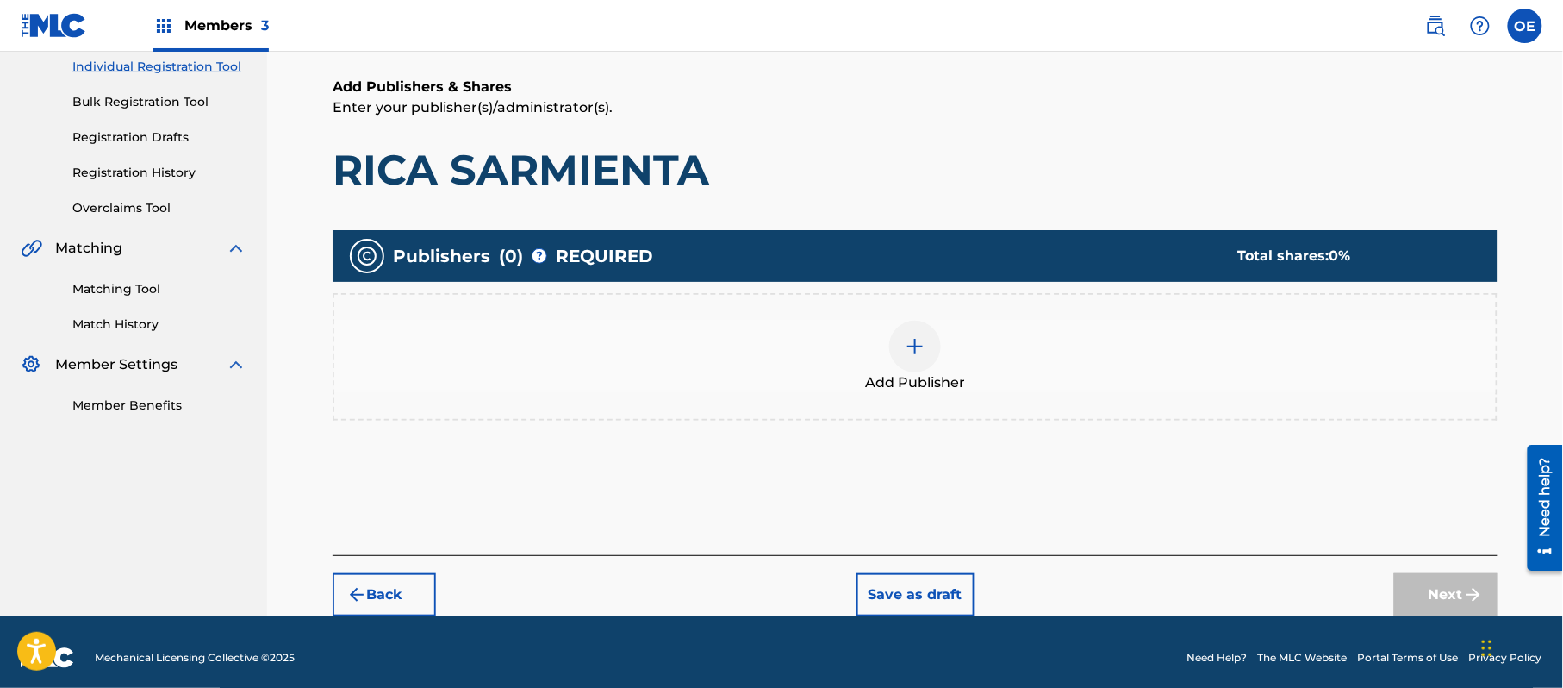
scroll to position [78, 0]
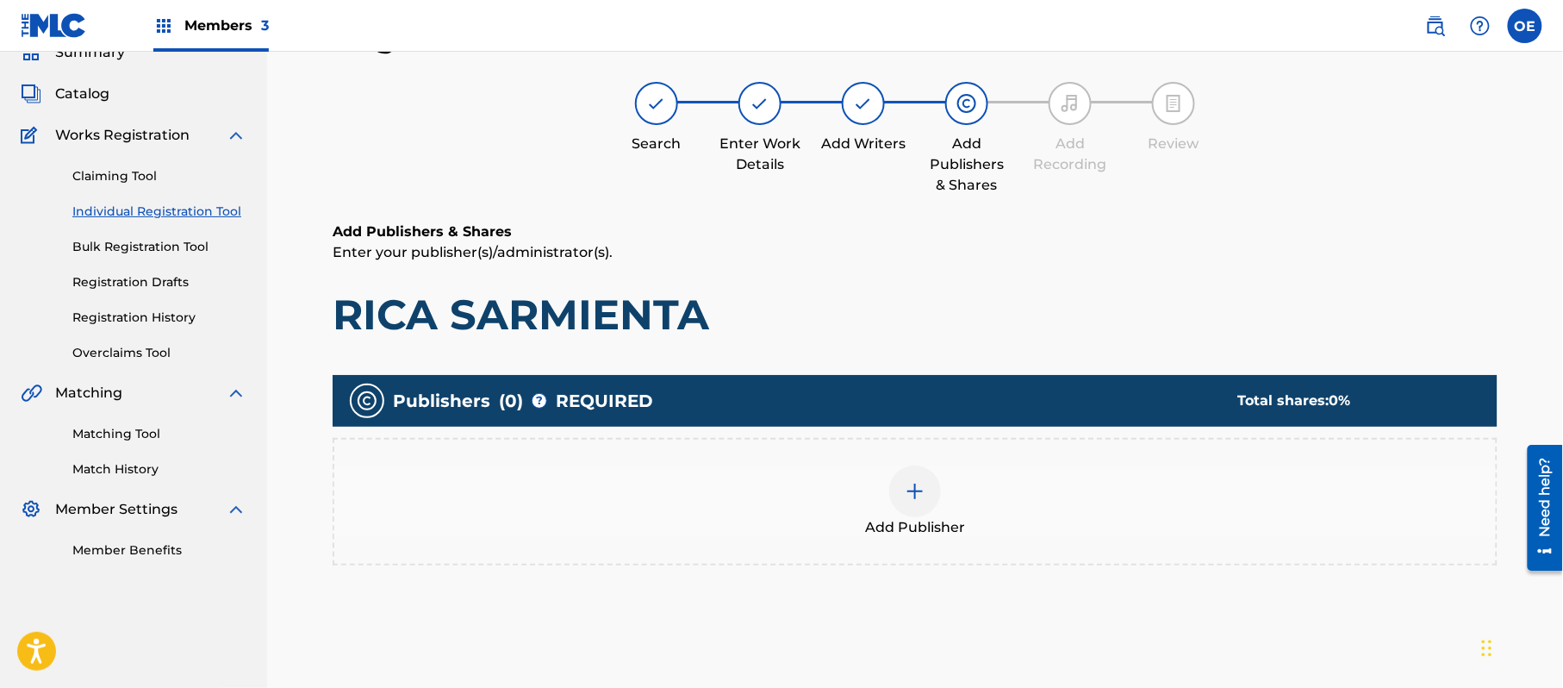
click at [948, 529] on span "Add Publisher" at bounding box center [915, 527] width 100 height 21
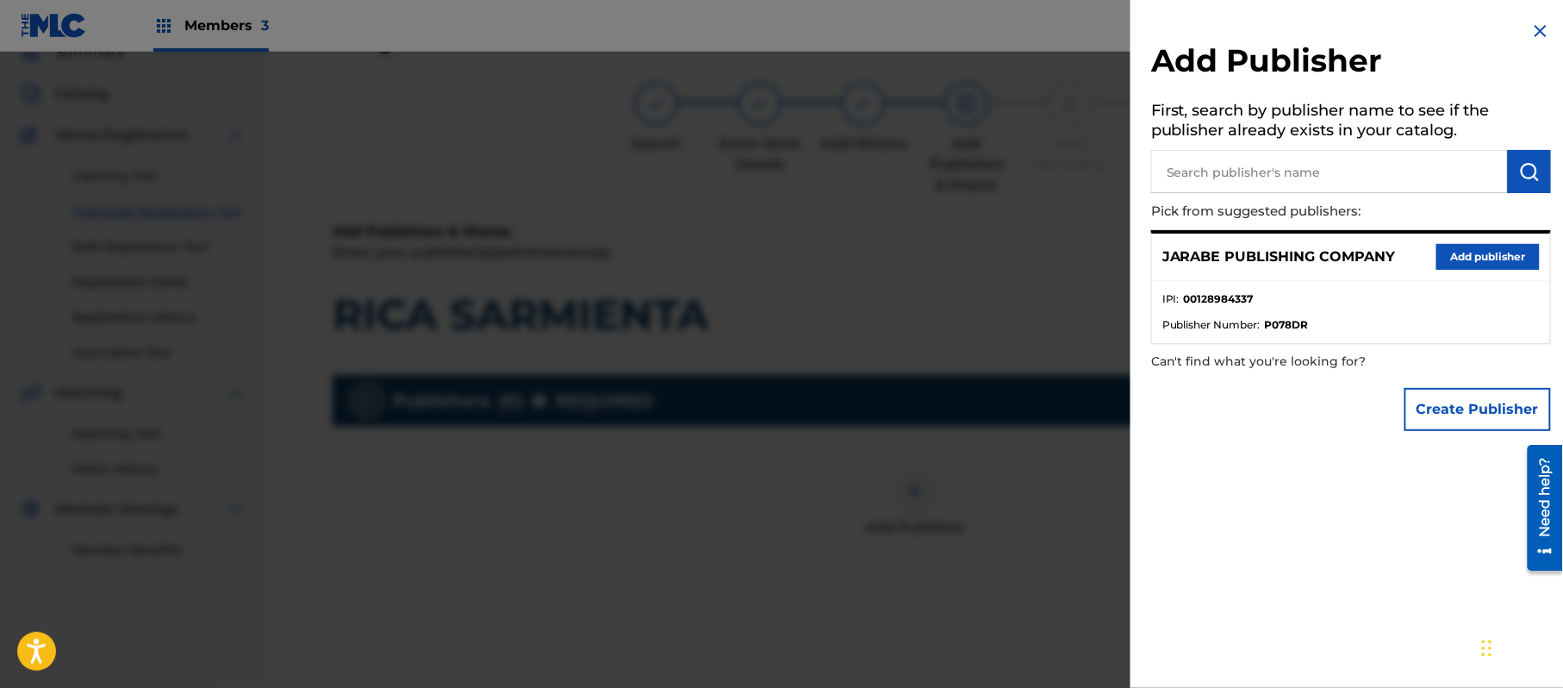
click at [1508, 253] on button "Add publisher" at bounding box center [1488, 257] width 103 height 26
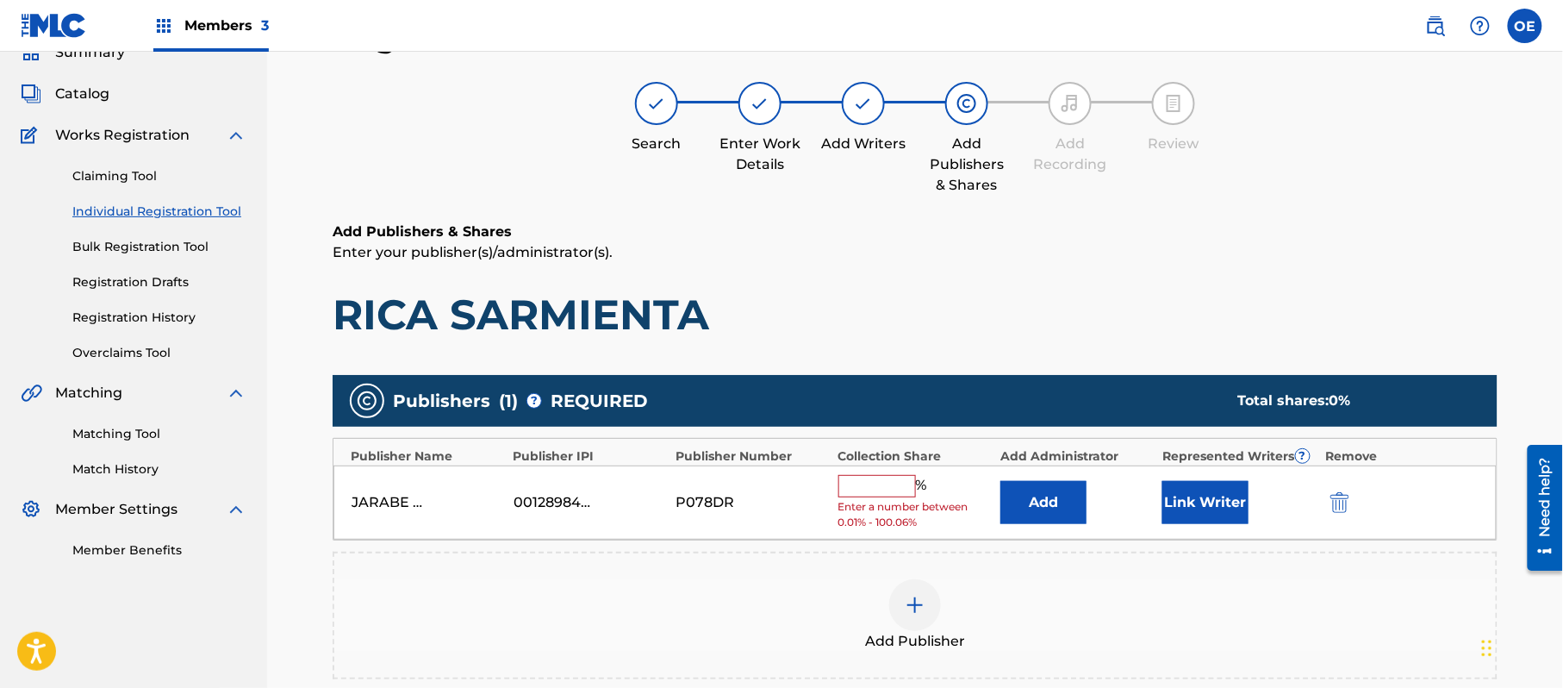
click at [850, 484] on input "text" at bounding box center [878, 486] width 78 height 22
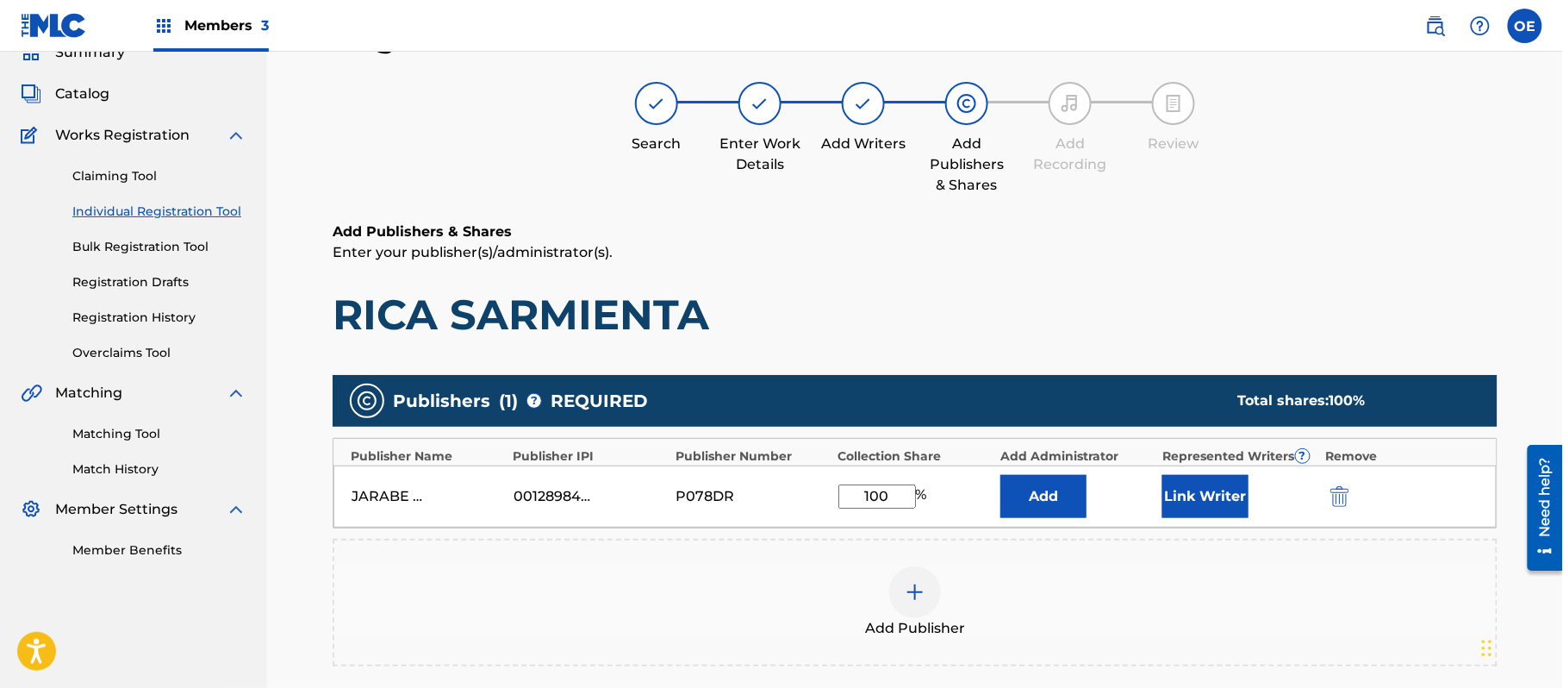
click at [1205, 490] on button "Link Writer" at bounding box center [1206, 496] width 86 height 43
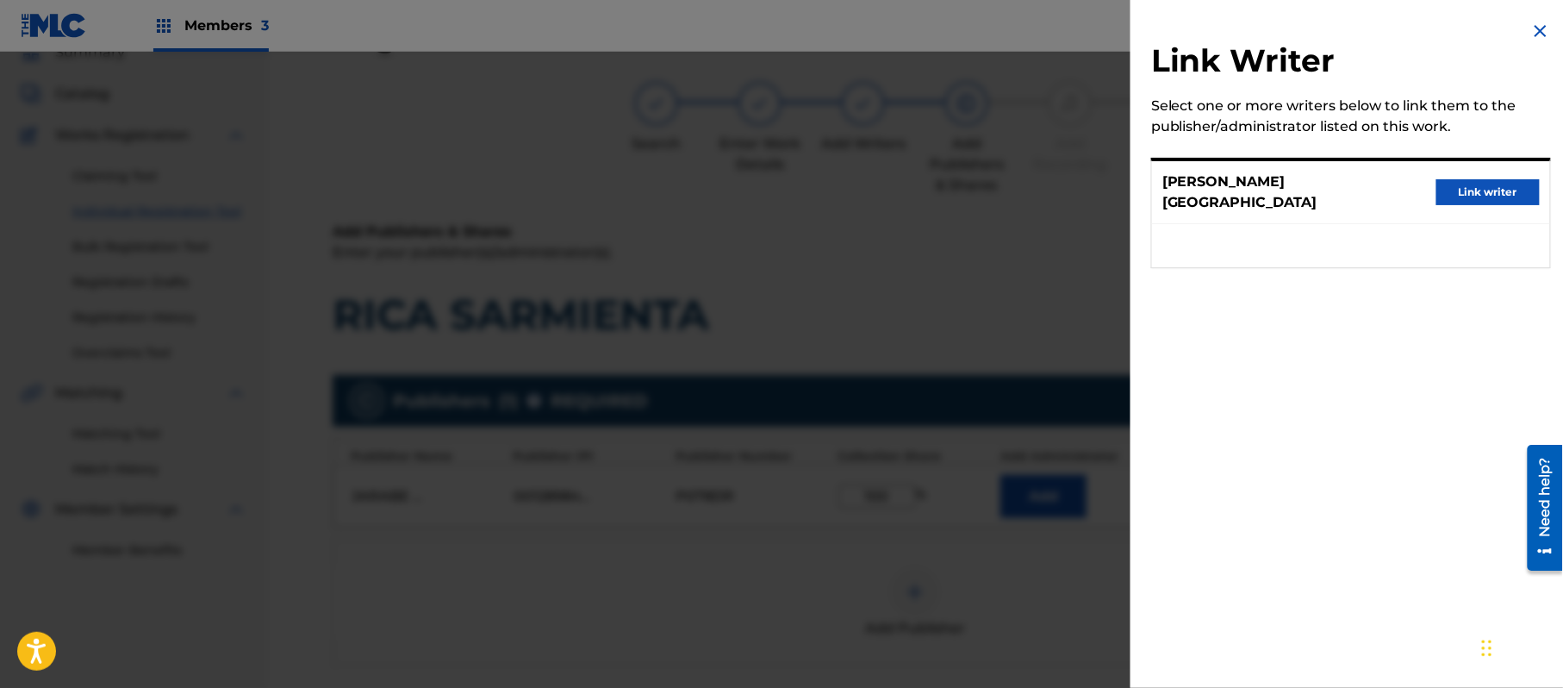
click at [1450, 187] on button "Link writer" at bounding box center [1488, 192] width 103 height 26
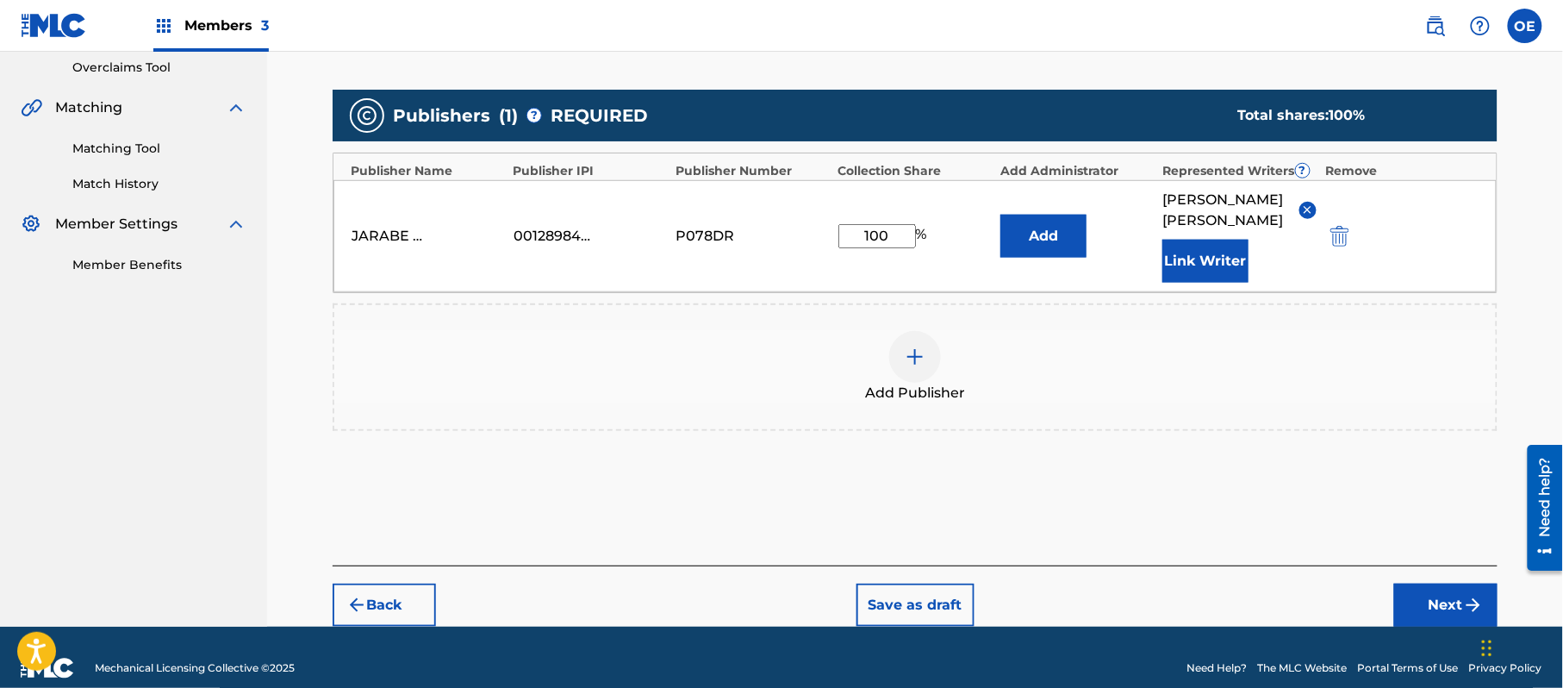
click at [1412, 584] on button "Next" at bounding box center [1446, 605] width 103 height 43
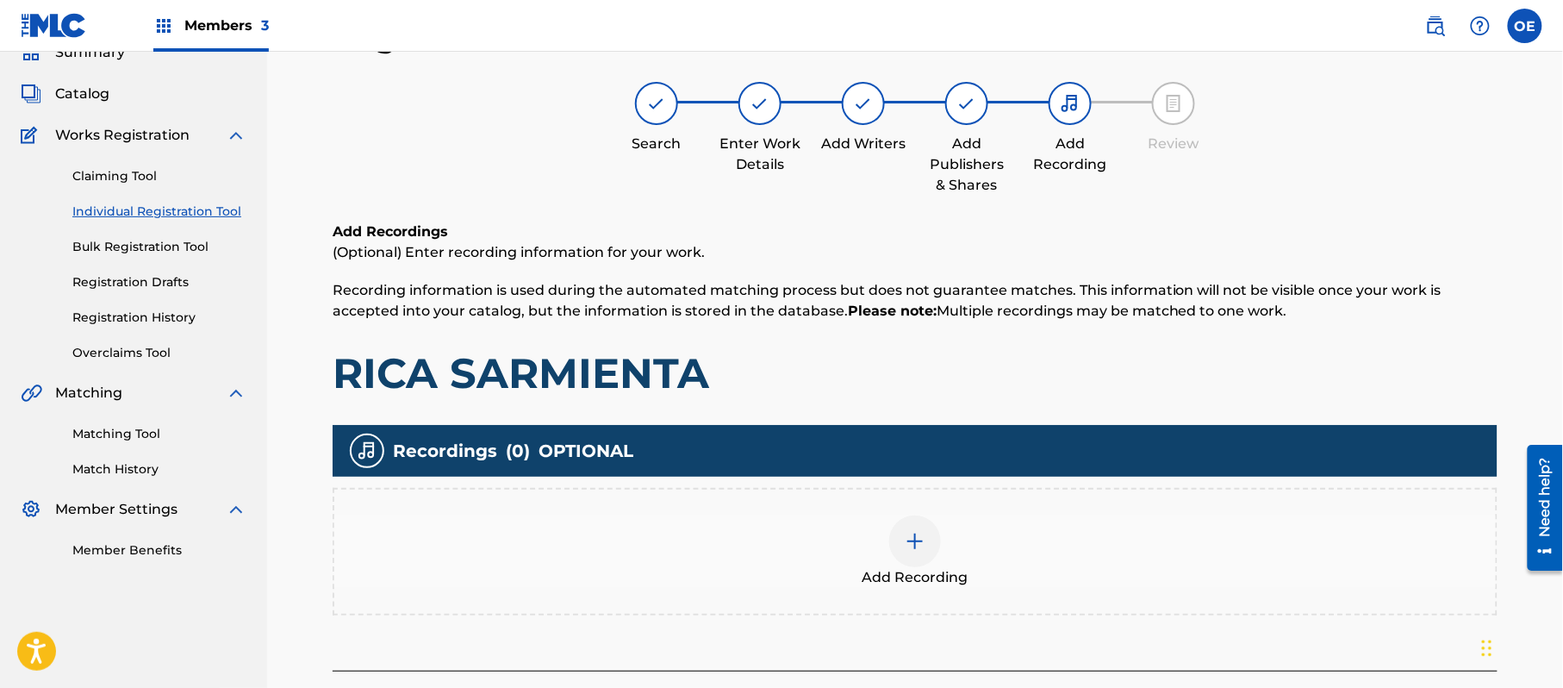
click at [1022, 569] on div "Add Recording" at bounding box center [915, 551] width 1162 height 72
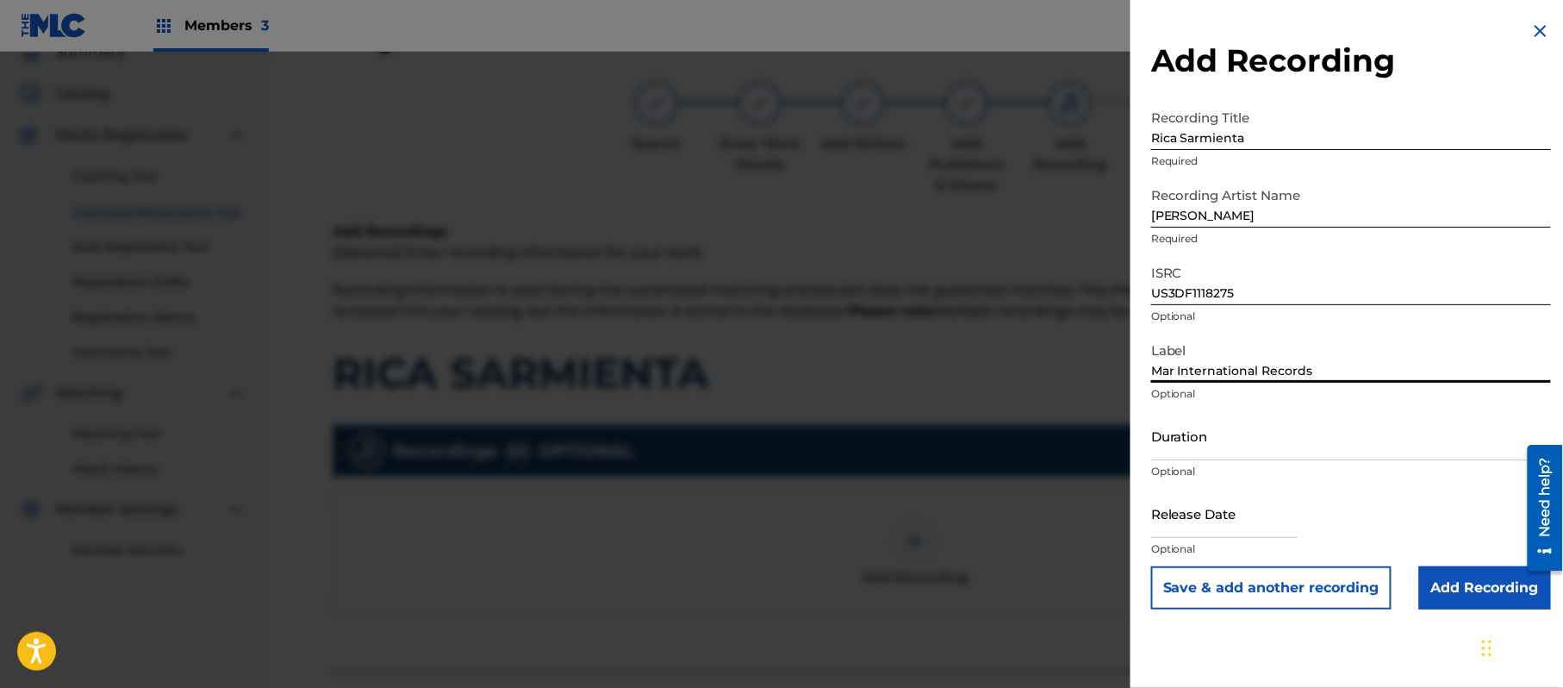
click at [1248, 421] on input "Duration" at bounding box center [1351, 435] width 400 height 49
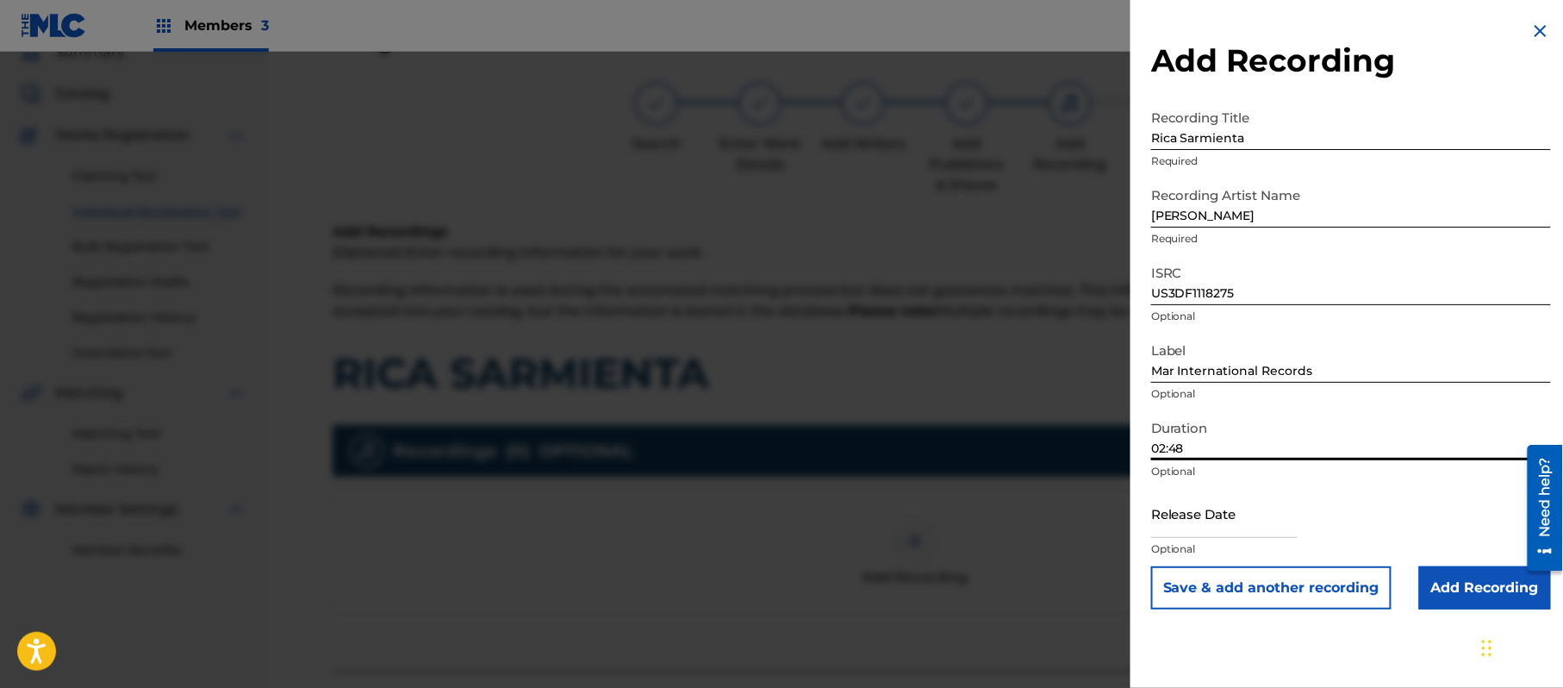
drag, startPoint x: 1238, startPoint y: 490, endPoint x: 1227, endPoint y: 497, distance: 12.4
click at [1234, 491] on input "text" at bounding box center [1224, 513] width 147 height 49
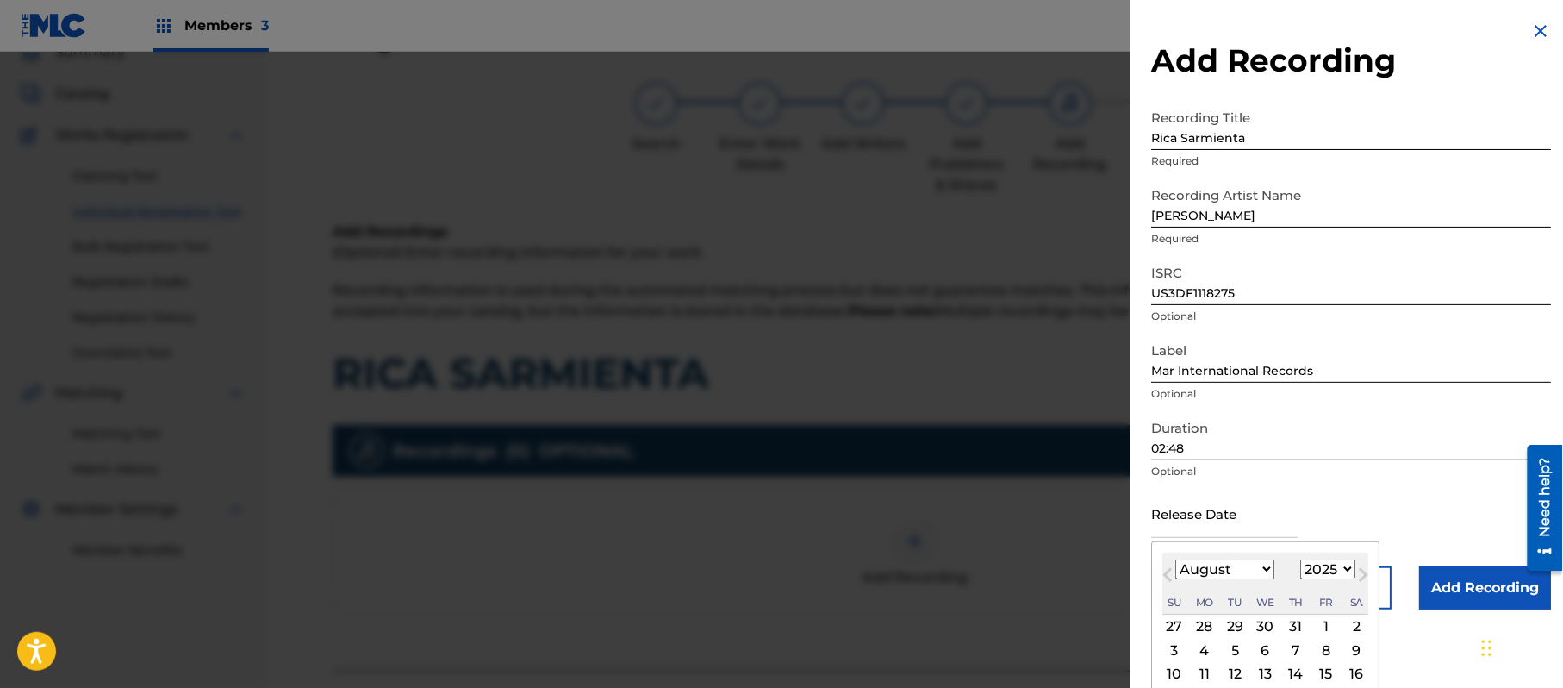
click at [1332, 565] on select "1899 1900 1901 1902 1903 1904 1905 1906 1907 1908 1909 1910 1911 1912 1913 1914…" at bounding box center [1328, 569] width 55 height 20
click at [1304, 559] on select "1899 1900 1901 1902 1903 1904 1905 1906 1907 1908 1909 1910 1911 1912 1913 1914…" at bounding box center [1328, 569] width 55 height 20
click at [1203, 564] on select "January February March April May June July August September October November De…" at bounding box center [1225, 569] width 99 height 20
click at [1176, 559] on select "January February March April May June July August September October November De…" at bounding box center [1225, 569] width 99 height 20
click at [1232, 667] on div "11" at bounding box center [1235, 674] width 21 height 21
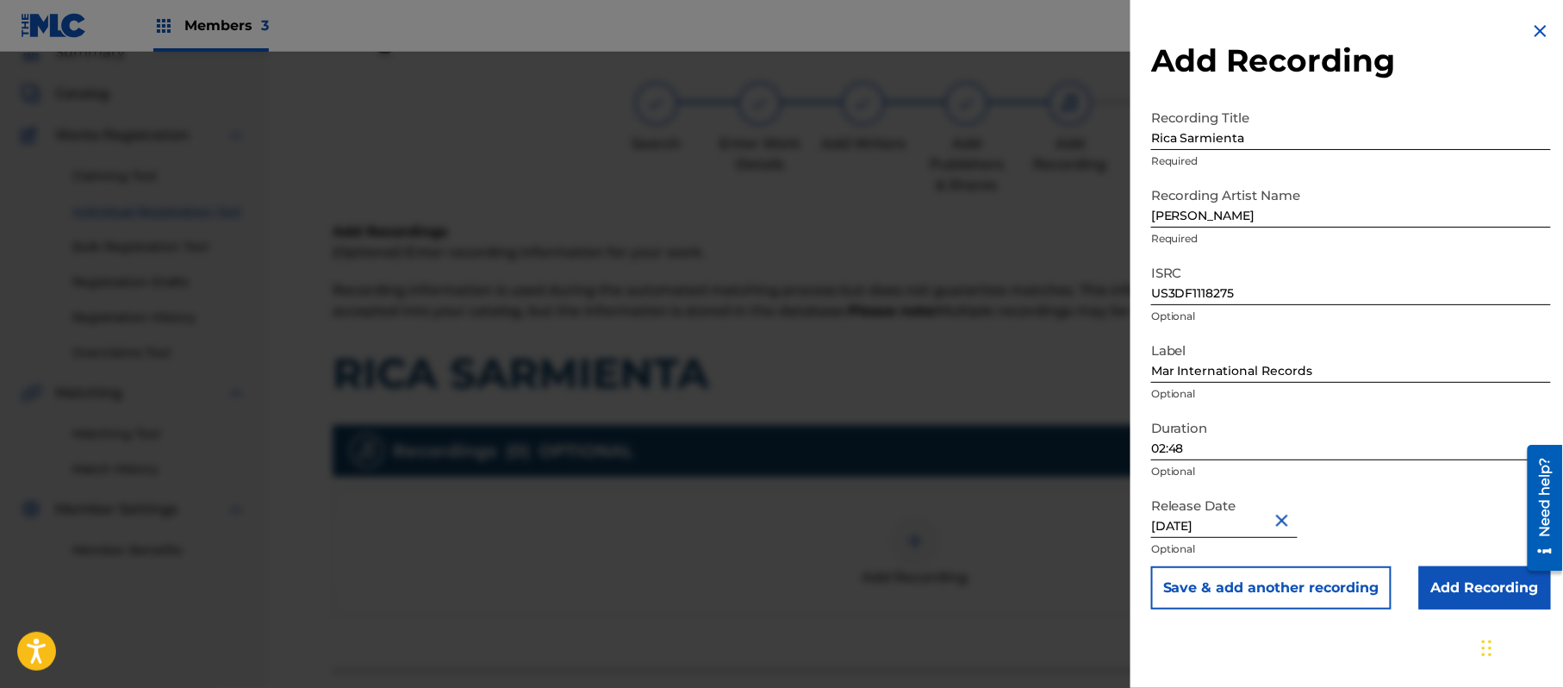
click at [1488, 580] on input "Add Recording" at bounding box center [1486, 587] width 132 height 43
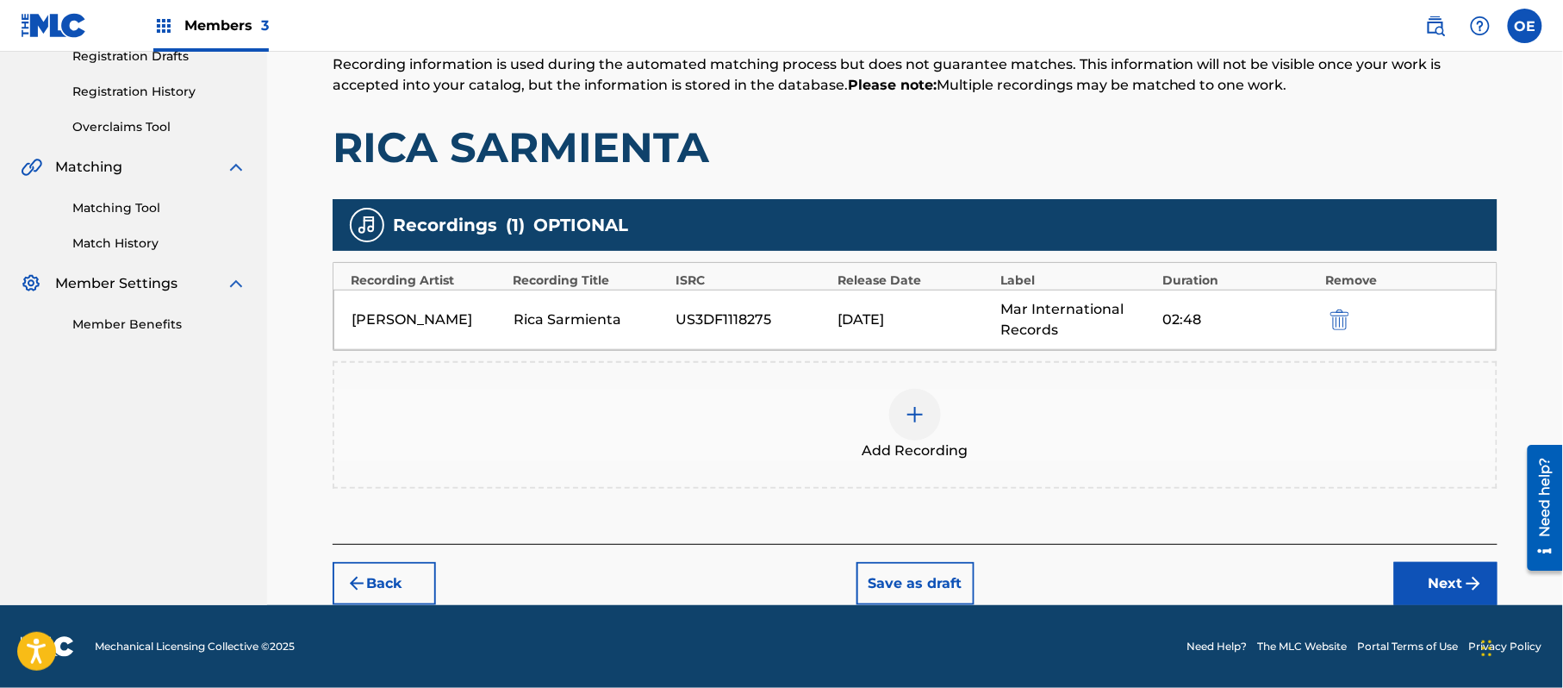
click at [1446, 587] on button "Next" at bounding box center [1446, 583] width 103 height 43
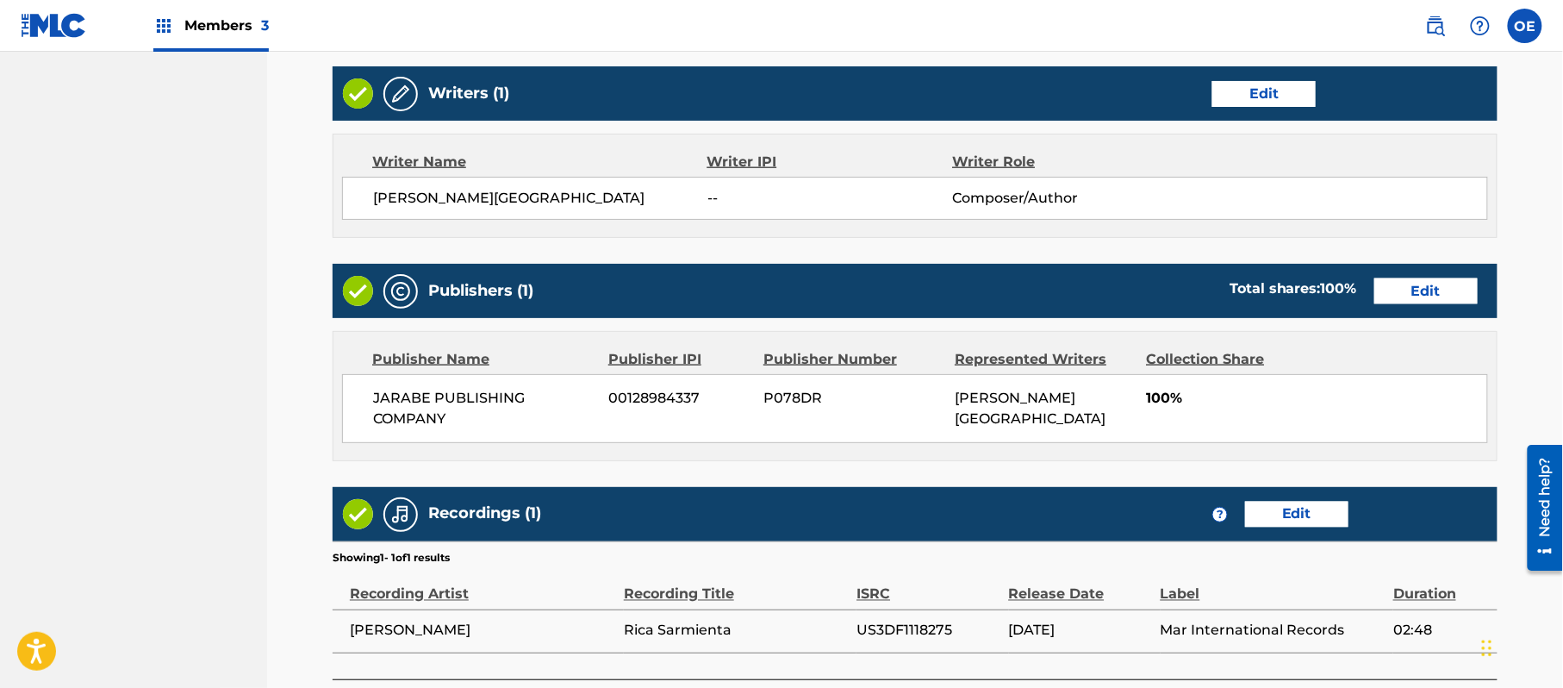
scroll to position [791, 0]
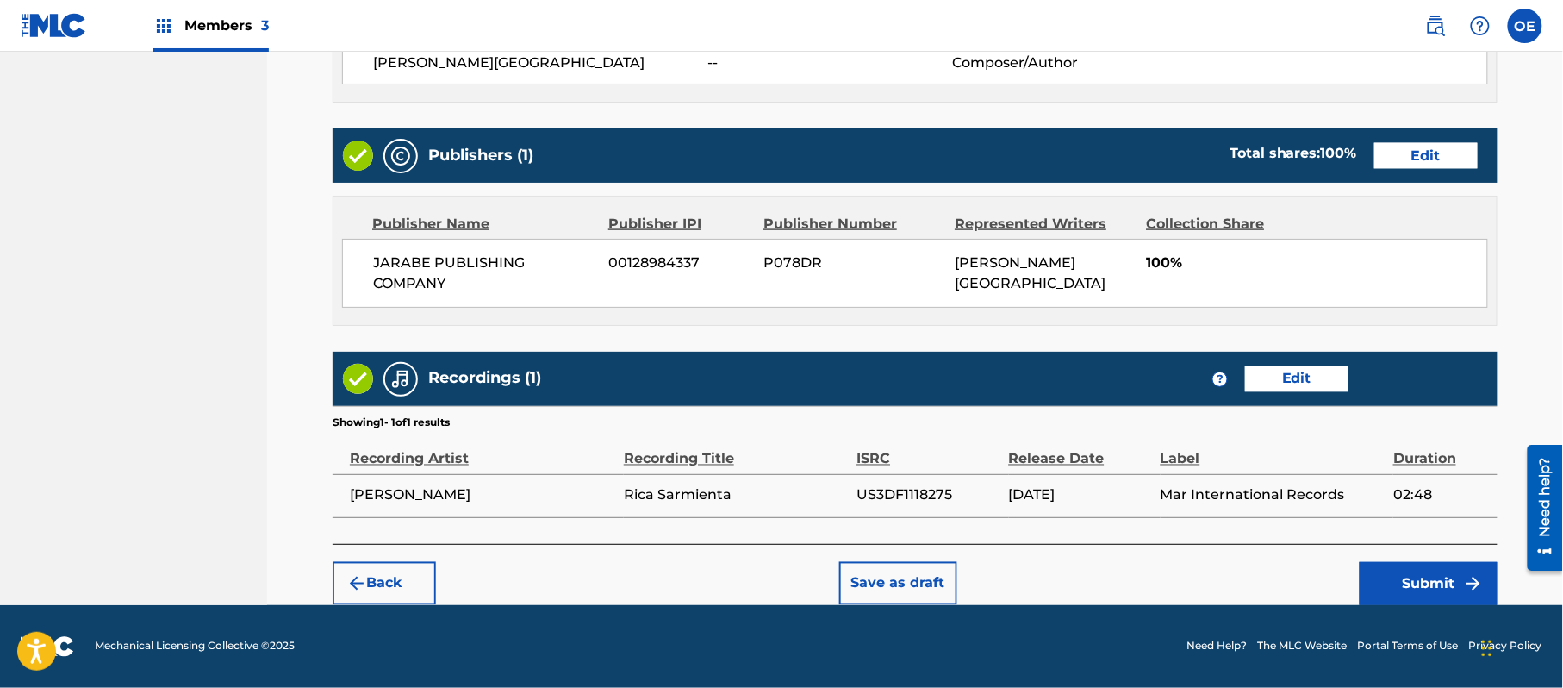
click at [1469, 584] on img "submit" at bounding box center [1474, 583] width 21 height 21
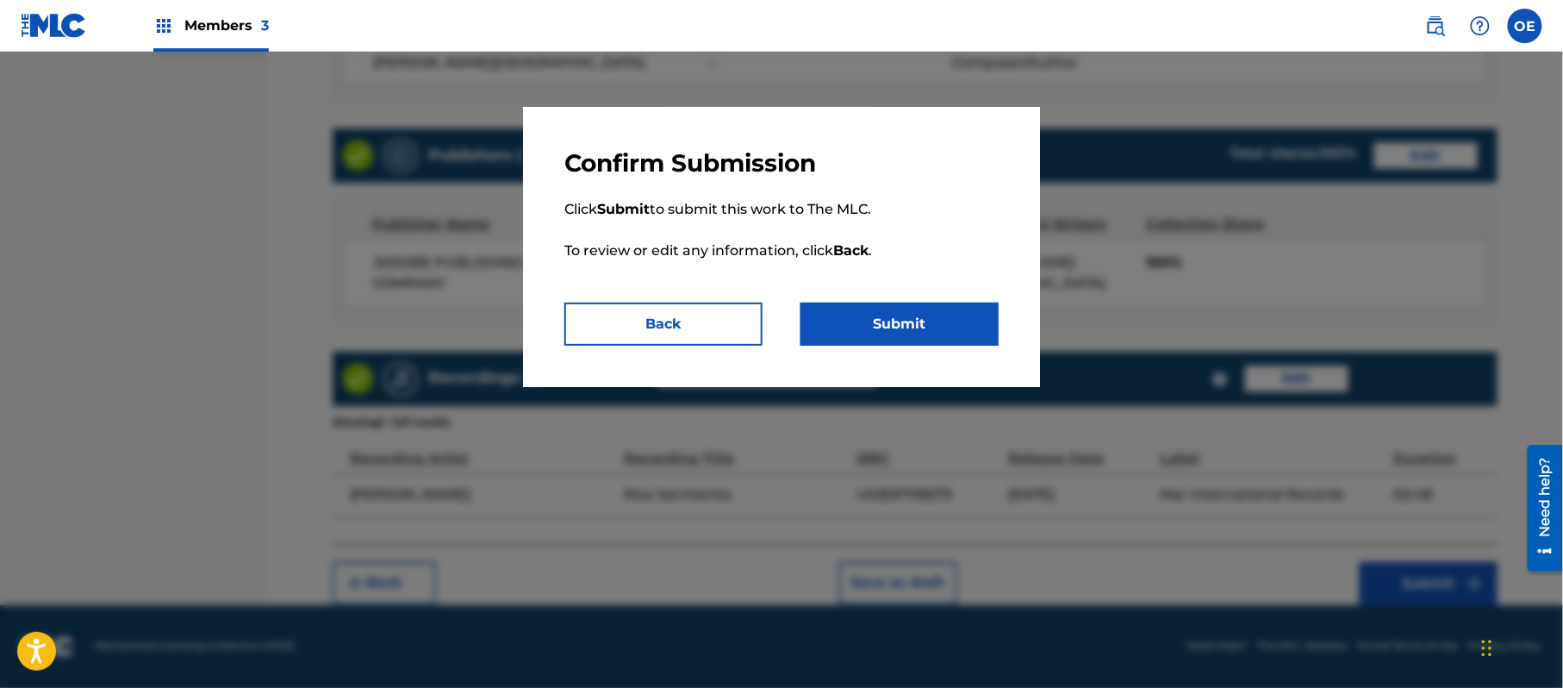
click at [914, 310] on button "Submit" at bounding box center [900, 324] width 198 height 43
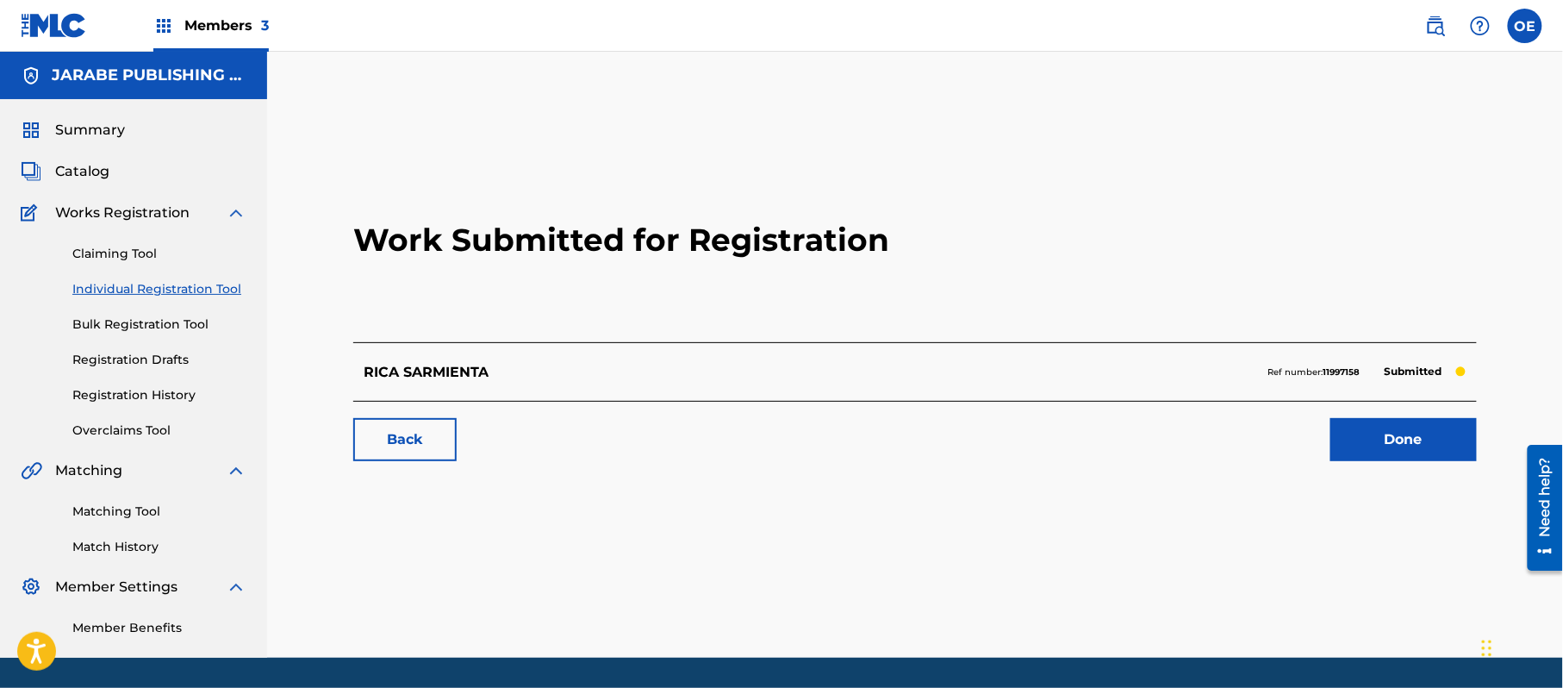
click at [183, 296] on link "Individual Registration Tool" at bounding box center [159, 289] width 174 height 18
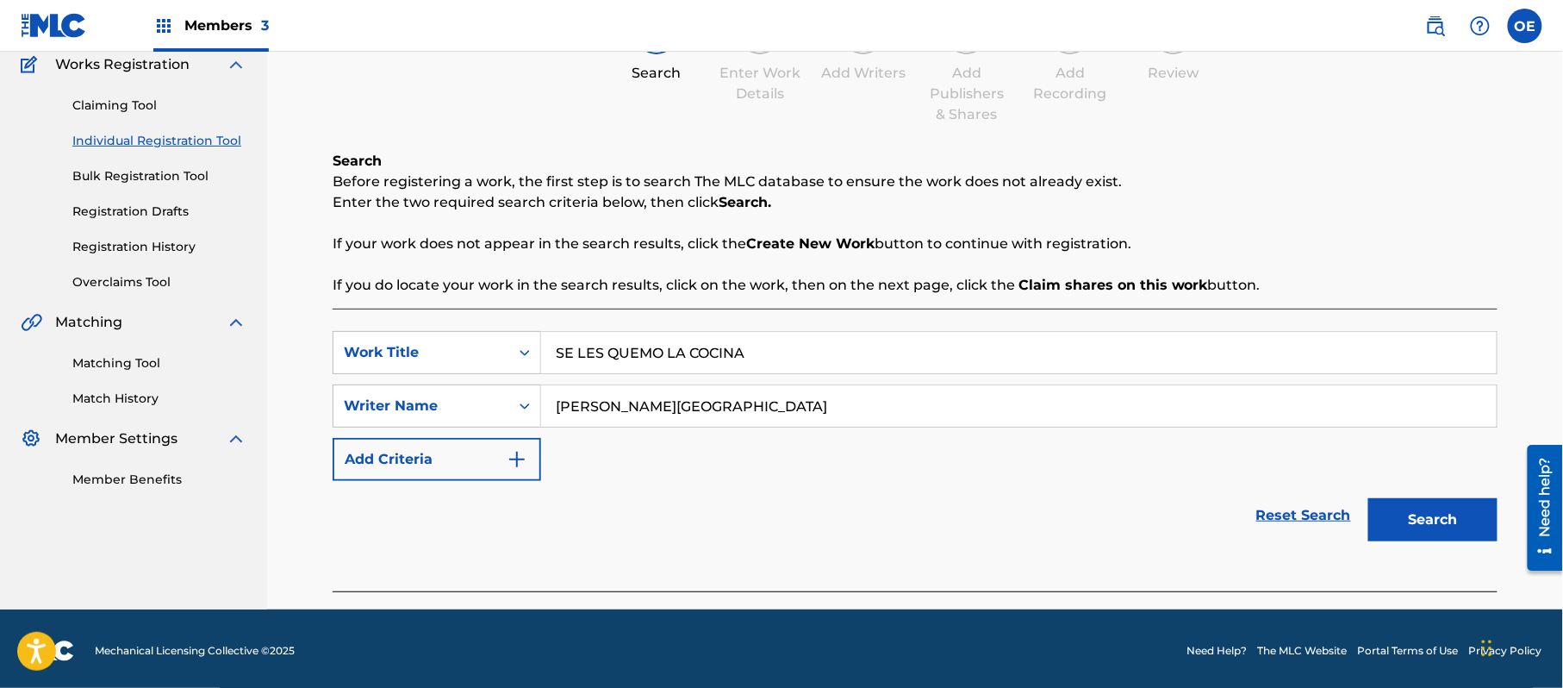
scroll to position [153, 0]
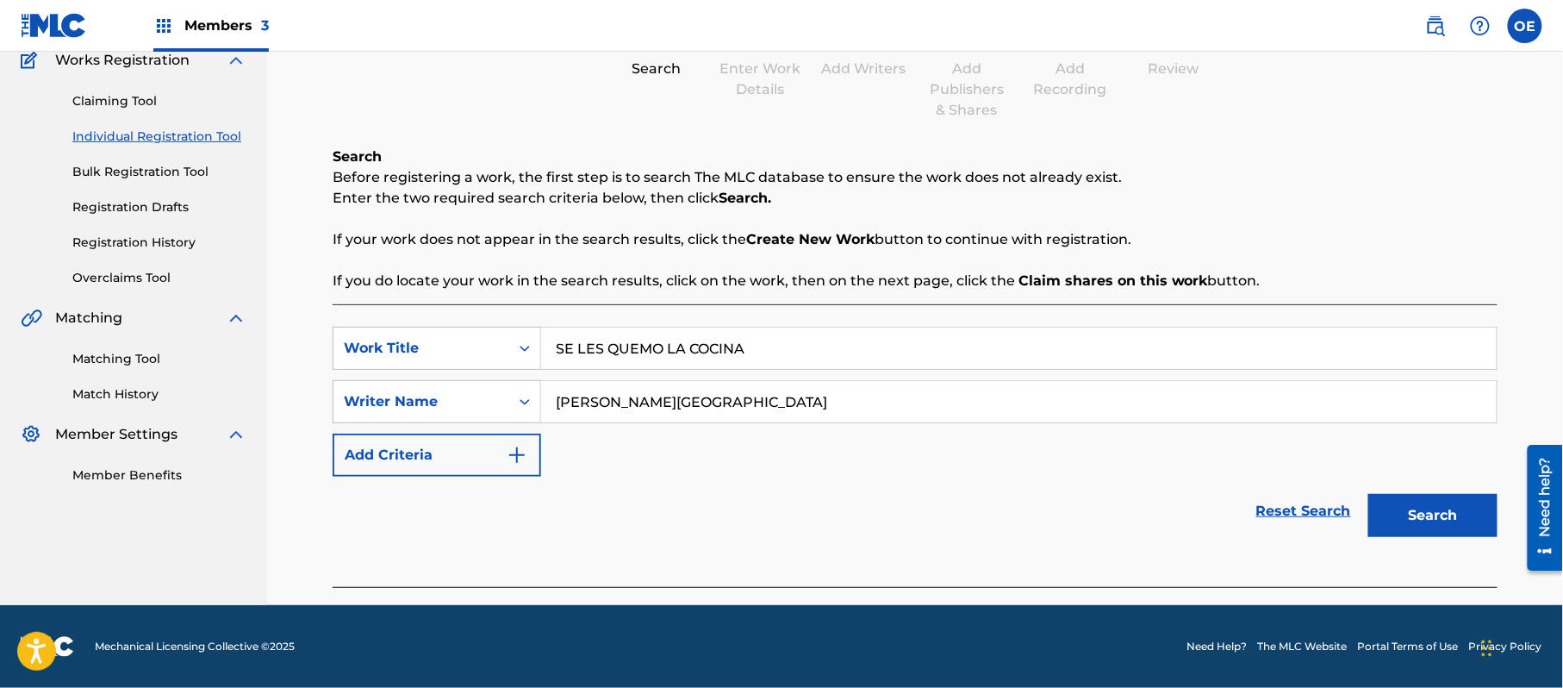
click at [1414, 552] on div "SearchWithCriteria4682b717-986e-4b51-bb77-7b94a77b58e3 Work Title SE LES QUEMO …" at bounding box center [915, 445] width 1165 height 283
click at [1407, 529] on button "Search" at bounding box center [1433, 515] width 129 height 43
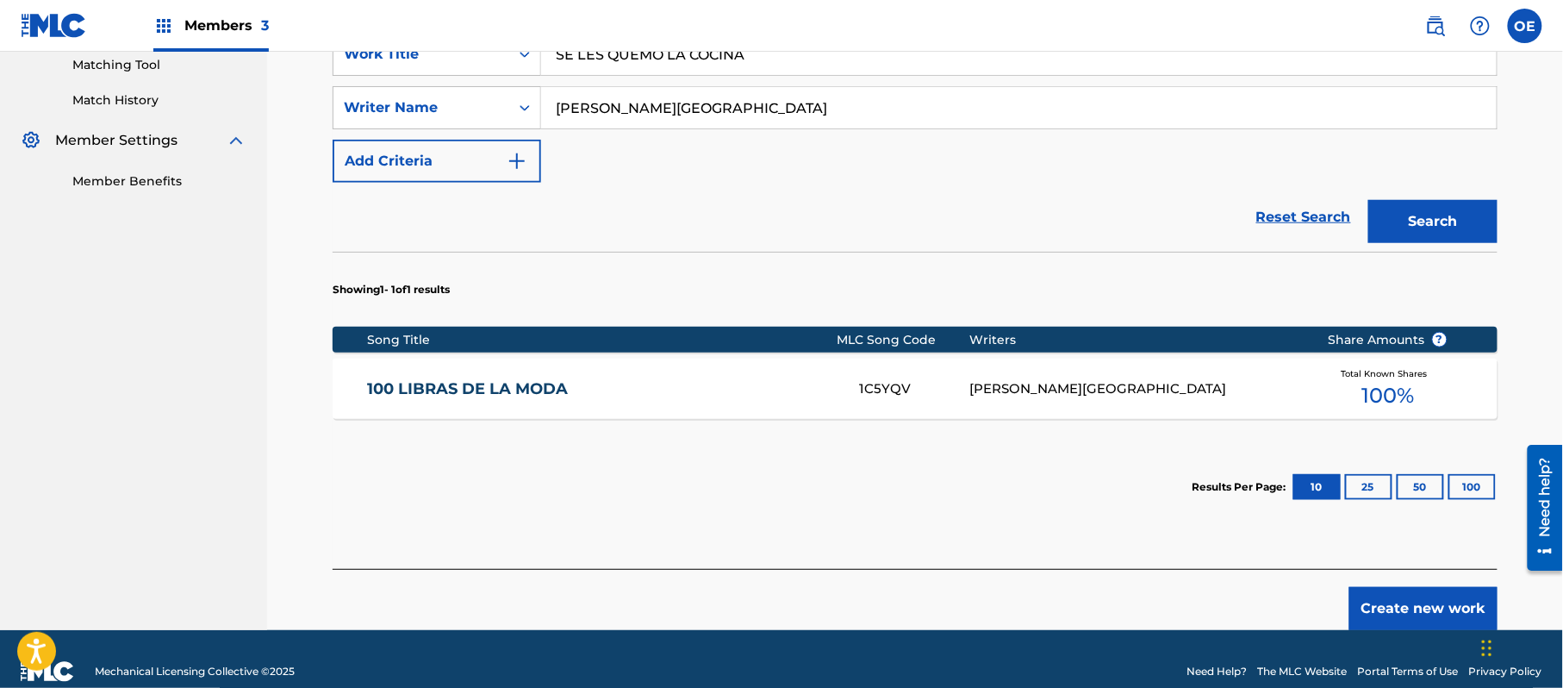
scroll to position [472, 0]
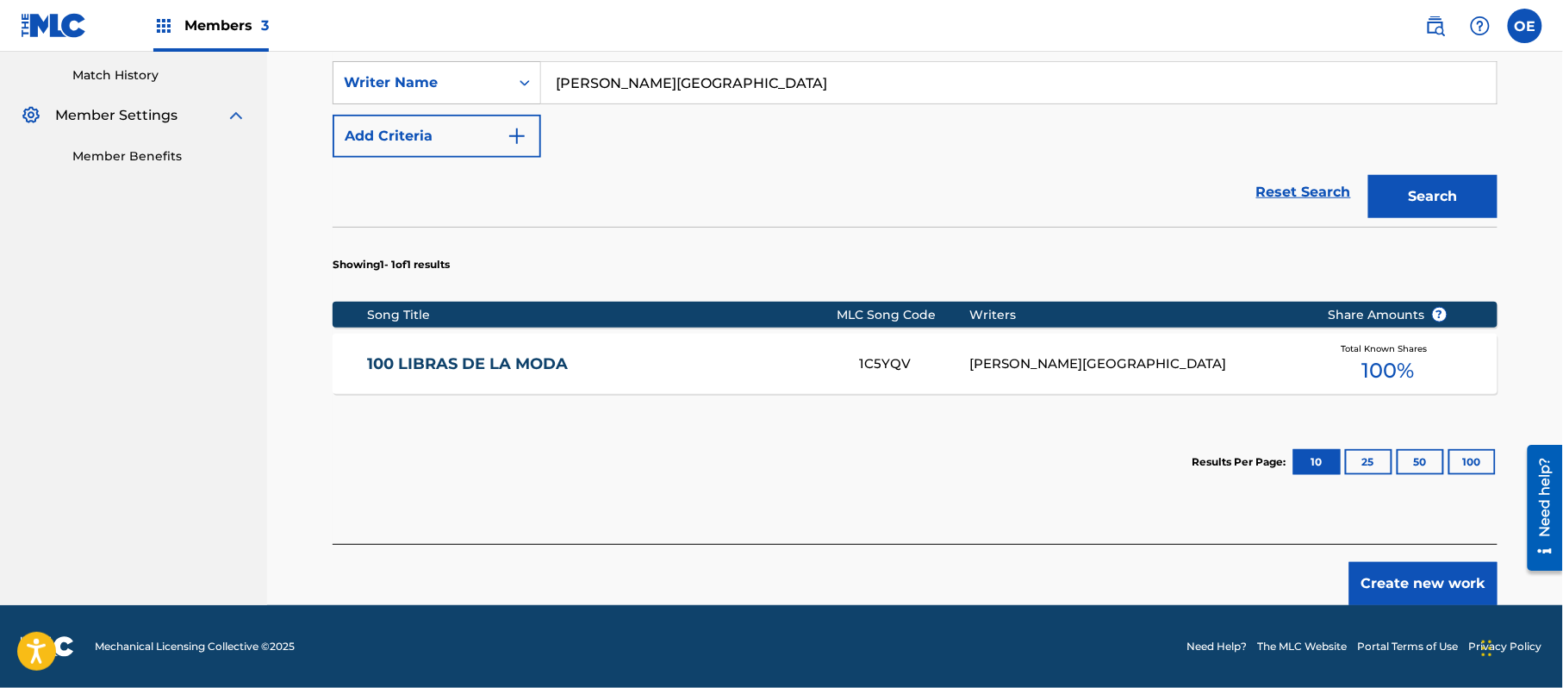
click at [1411, 562] on div "Create new work" at bounding box center [915, 574] width 1165 height 61
click at [1405, 579] on button "Create new work" at bounding box center [1424, 583] width 148 height 43
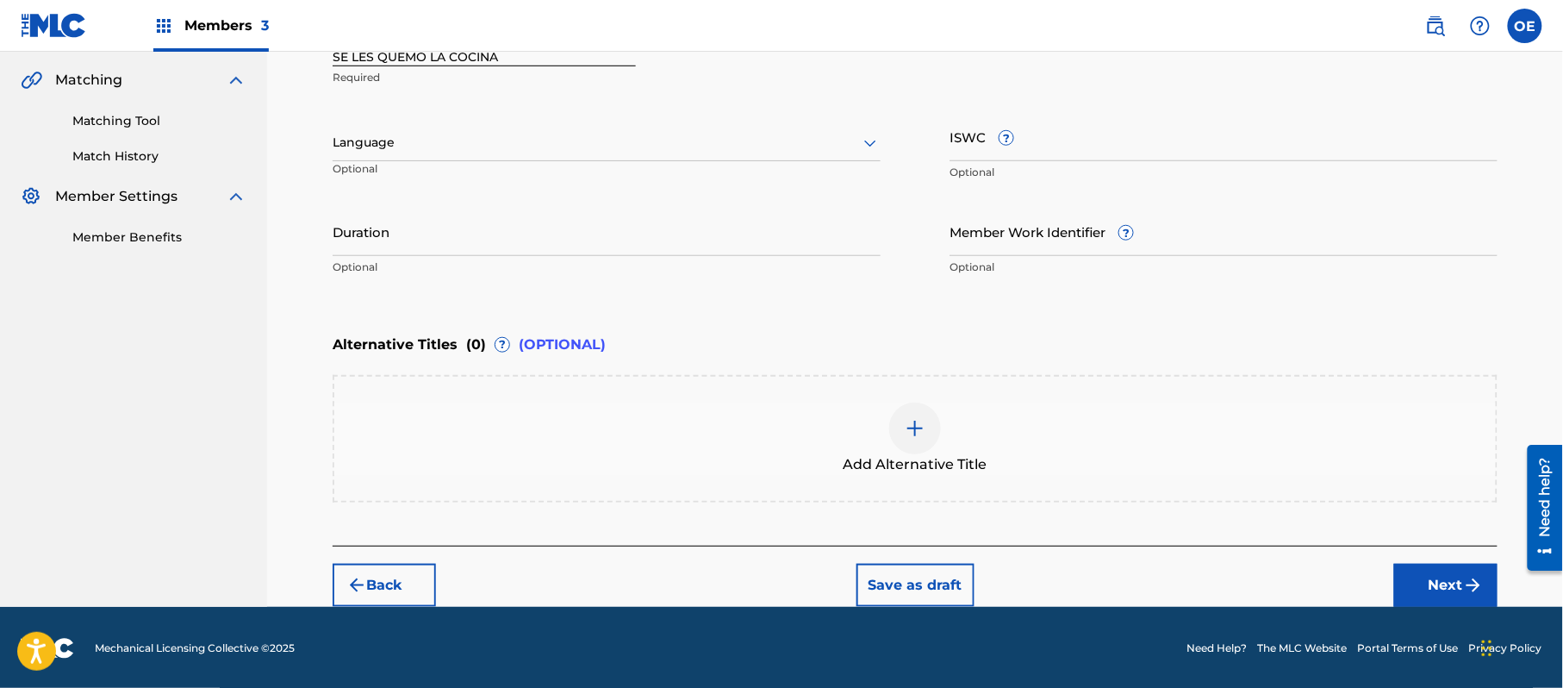
drag, startPoint x: 395, startPoint y: 145, endPoint x: 393, endPoint y: 157, distance: 12.2
click at [395, 146] on div at bounding box center [607, 143] width 548 height 22
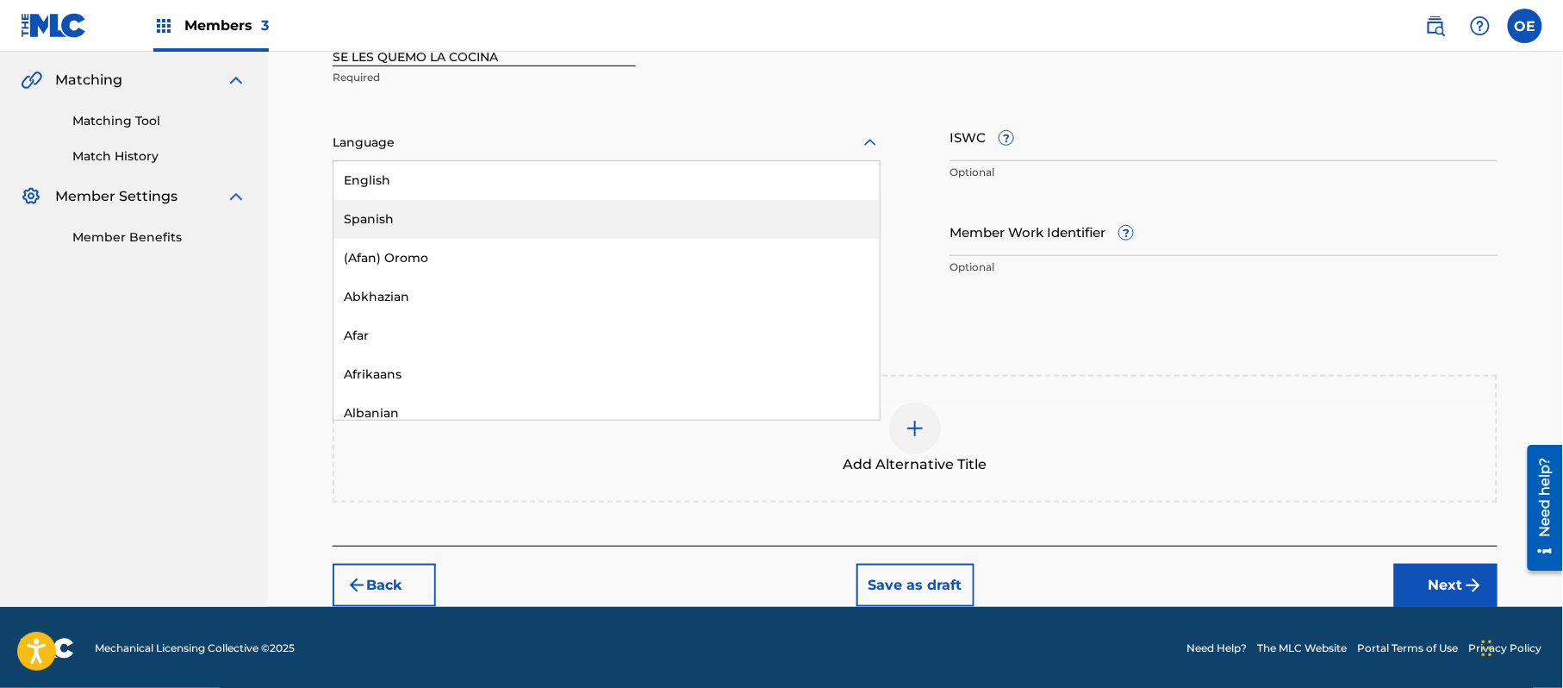
click at [404, 218] on div "Spanish" at bounding box center [607, 219] width 546 height 39
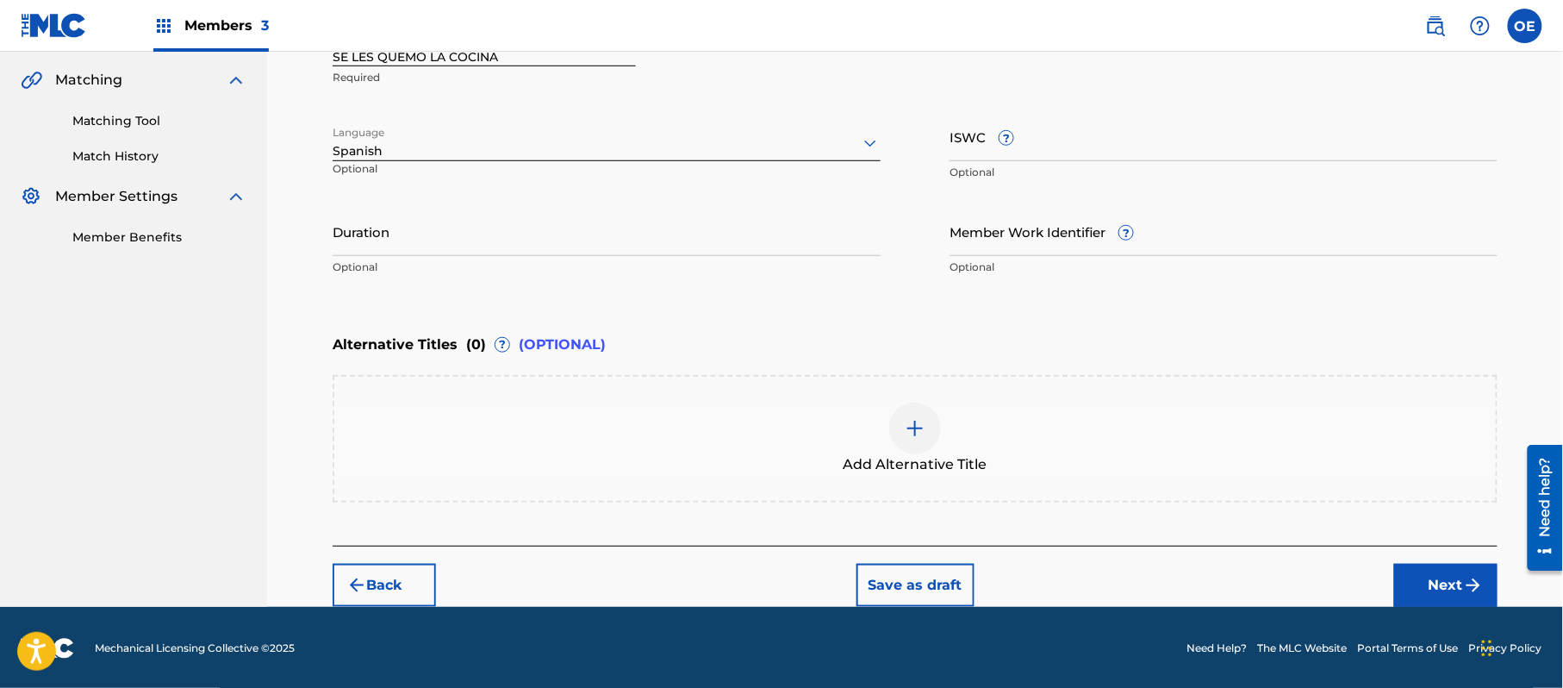
click at [1450, 603] on button "Next" at bounding box center [1446, 585] width 103 height 43
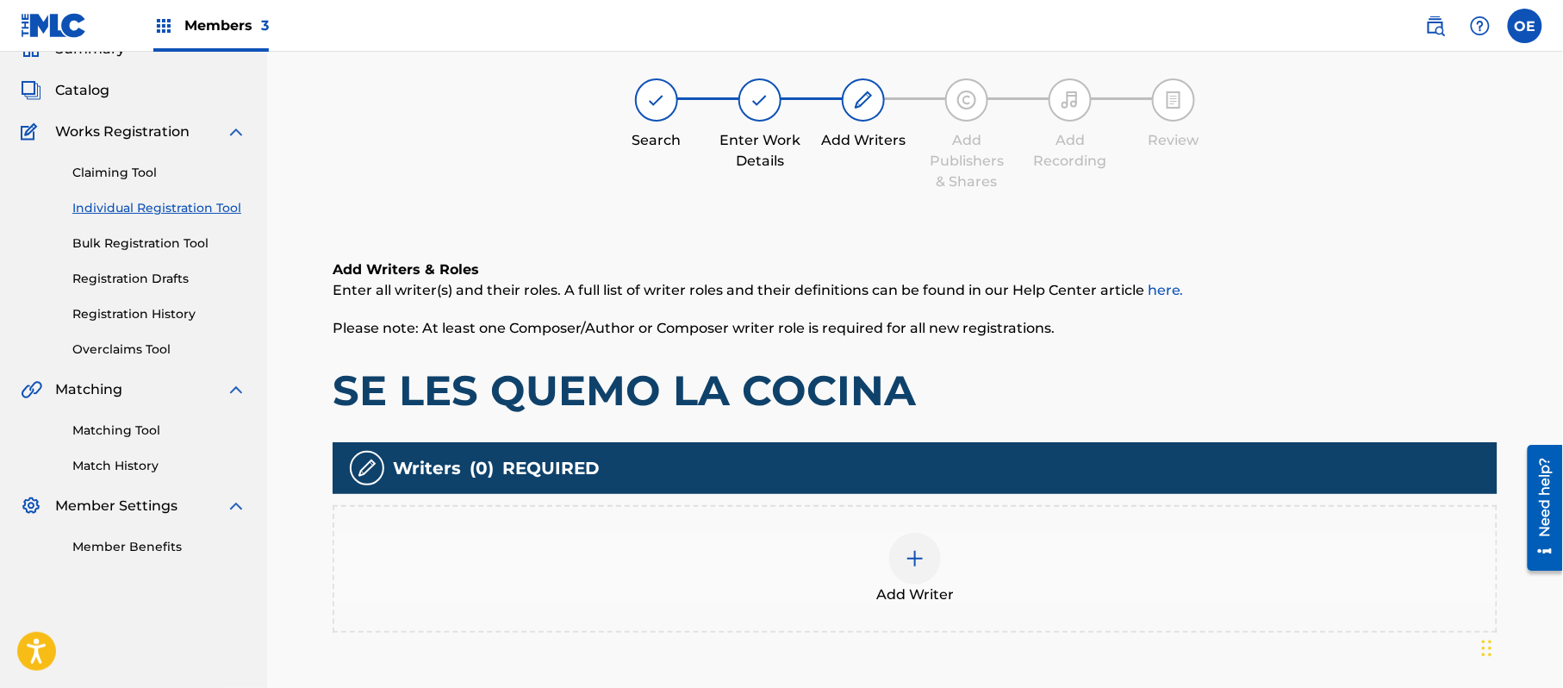
scroll to position [78, 0]
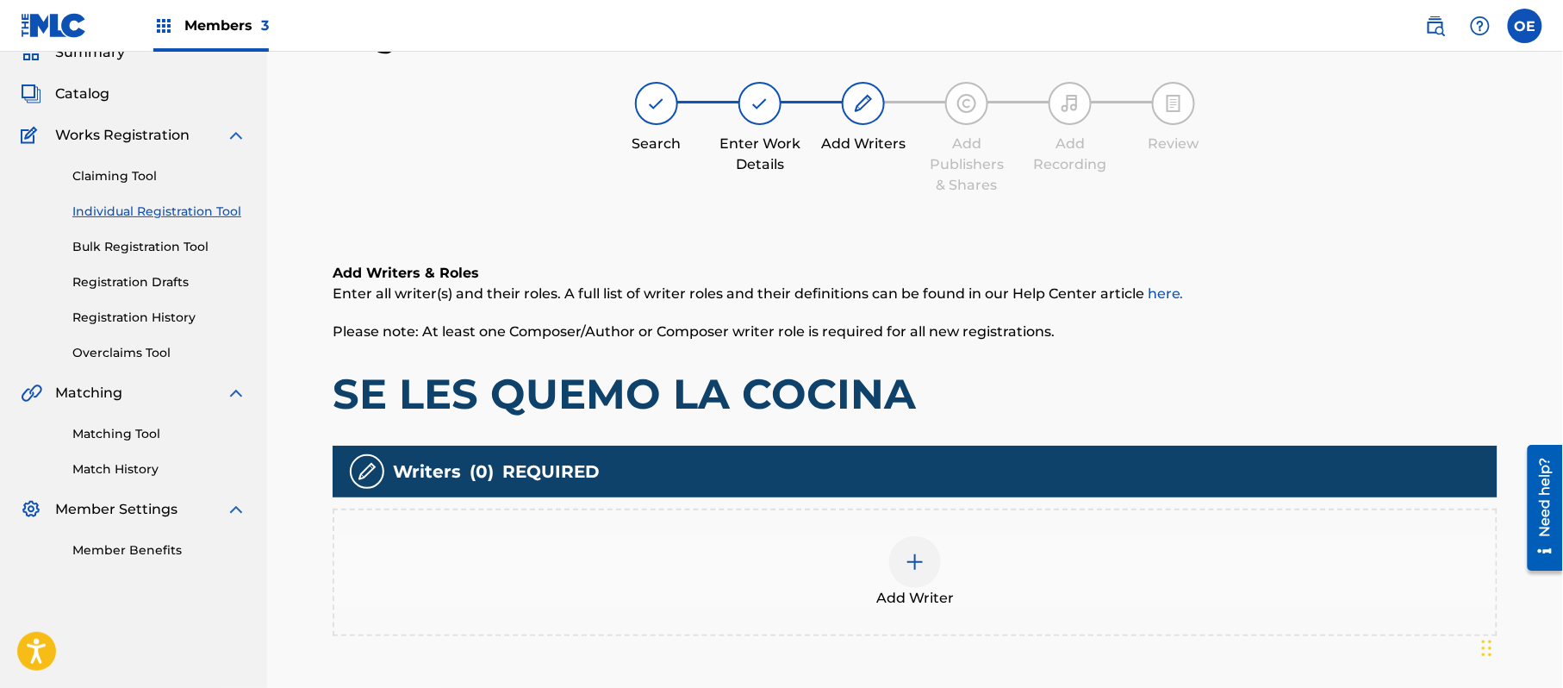
click at [871, 580] on div "Add Writer" at bounding box center [915, 572] width 1162 height 72
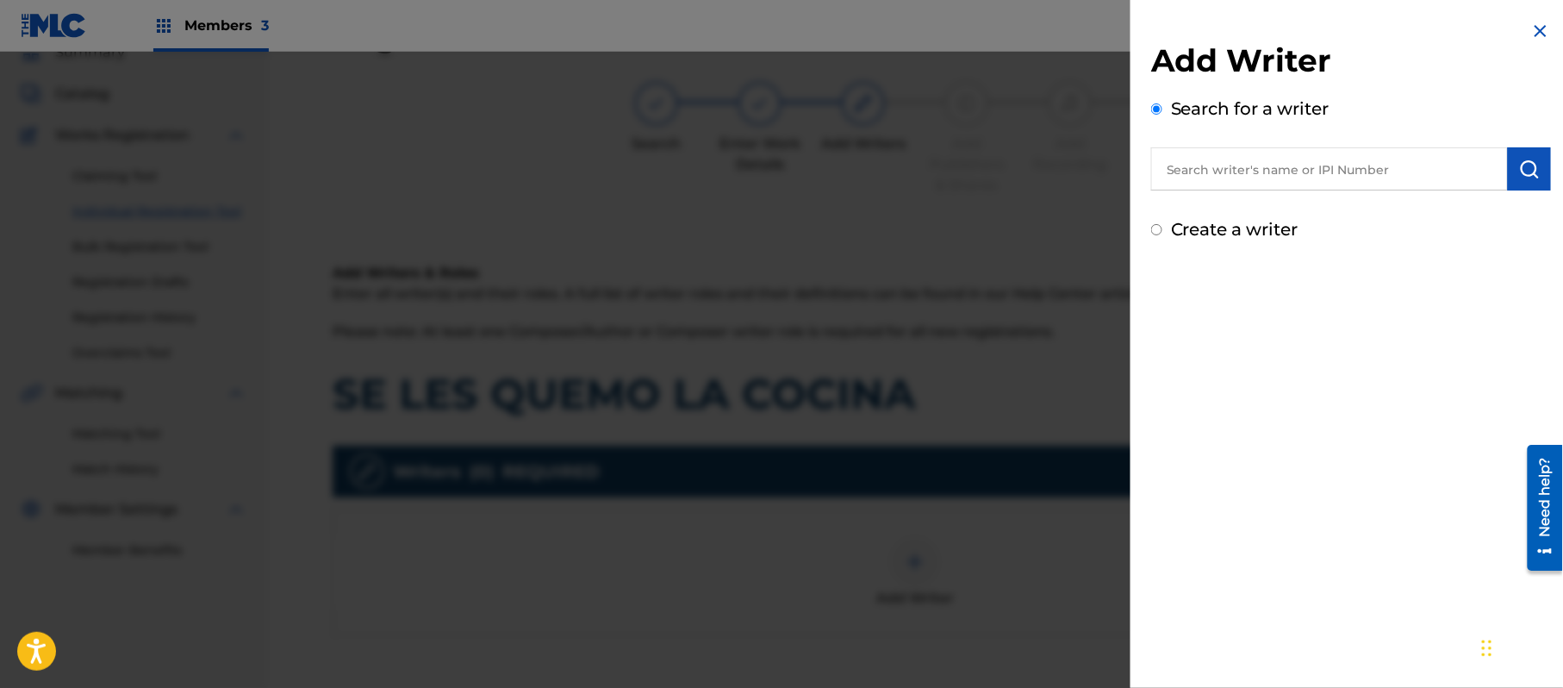
click at [1214, 234] on label "Create a writer" at bounding box center [1235, 229] width 128 height 21
click at [1163, 234] on input "Create a writer" at bounding box center [1156, 229] width 11 height 11
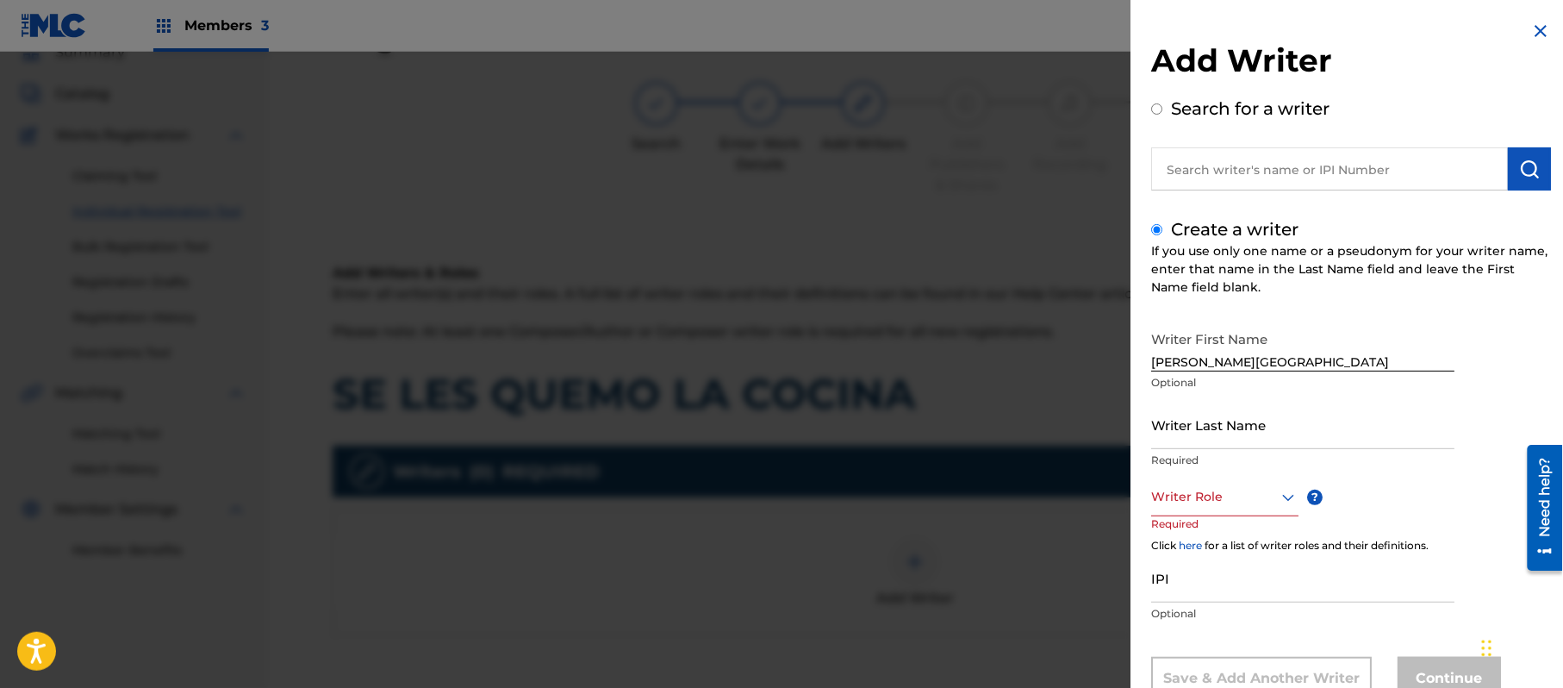
drag, startPoint x: 1307, startPoint y: 441, endPoint x: 1369, endPoint y: 157, distance: 291.1
drag, startPoint x: 1529, startPoint y: 176, endPoint x: 1259, endPoint y: 349, distance: 320.6
click at [1529, 178] on img "submit" at bounding box center [1530, 169] width 21 height 21
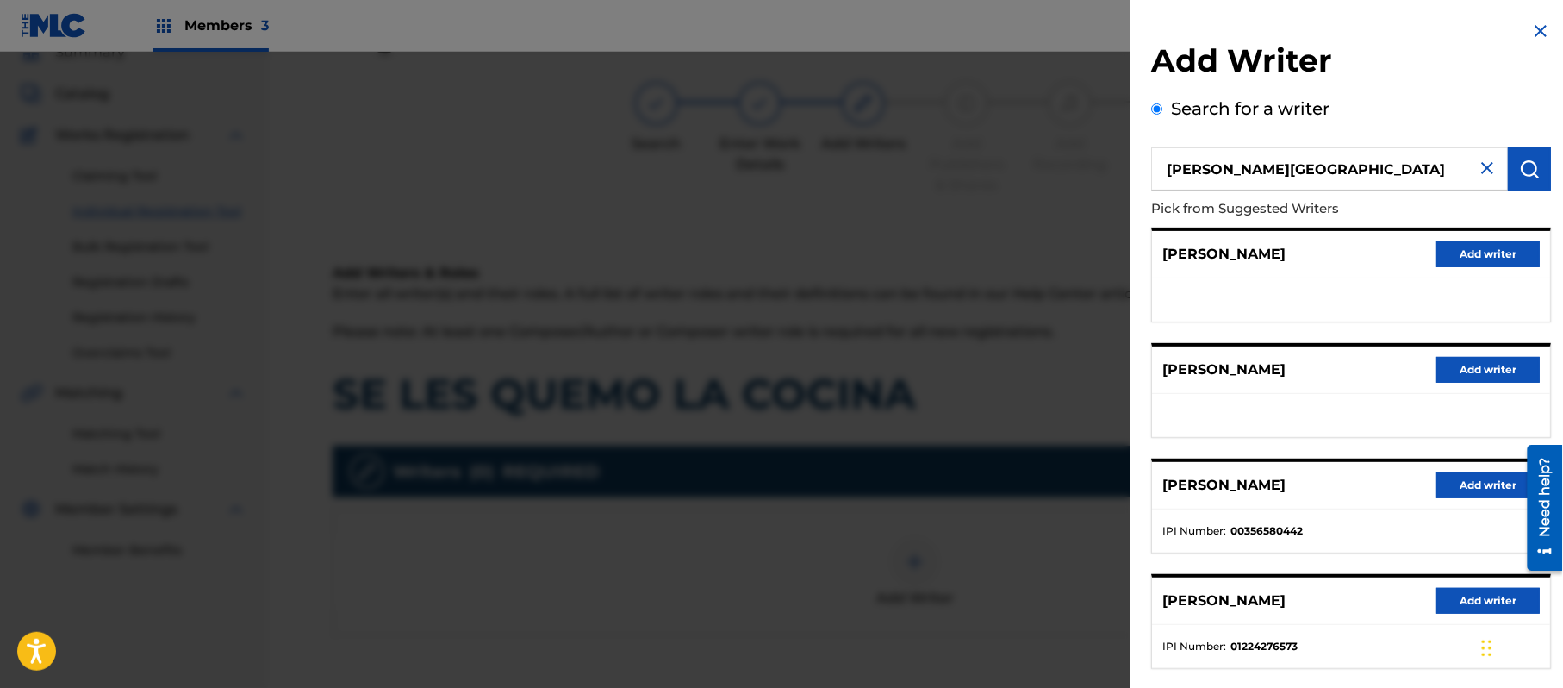
scroll to position [208, 0]
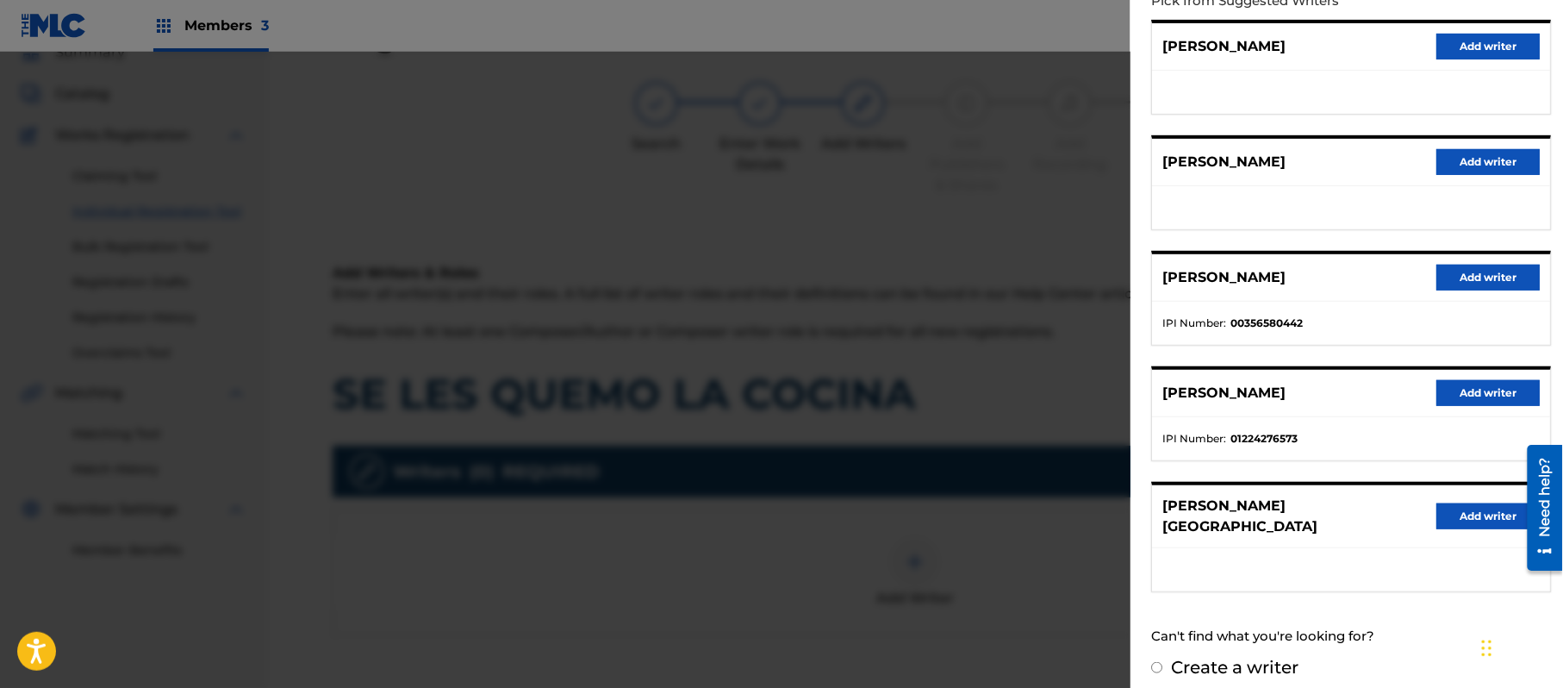
click at [1438, 503] on button "Add writer" at bounding box center [1488, 516] width 103 height 26
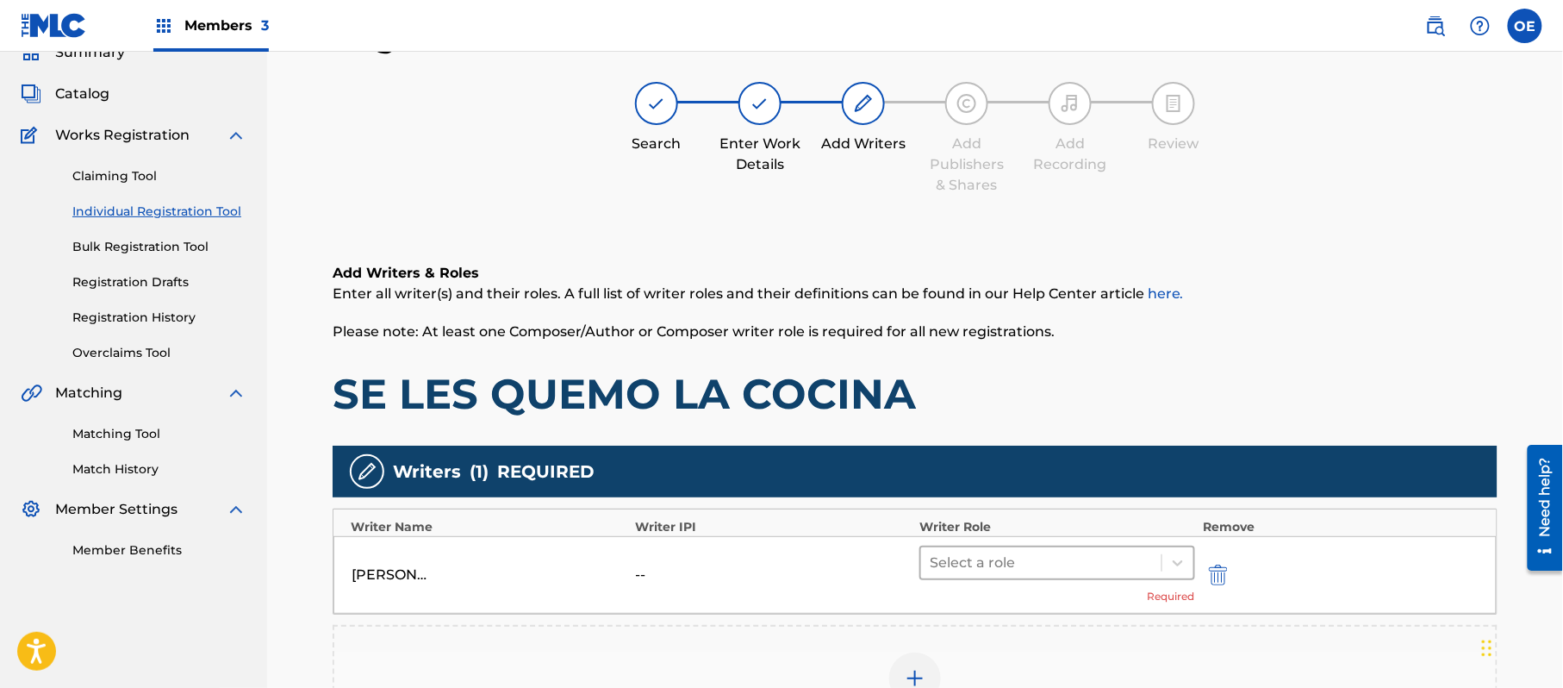
click at [984, 560] on div at bounding box center [1041, 563] width 223 height 24
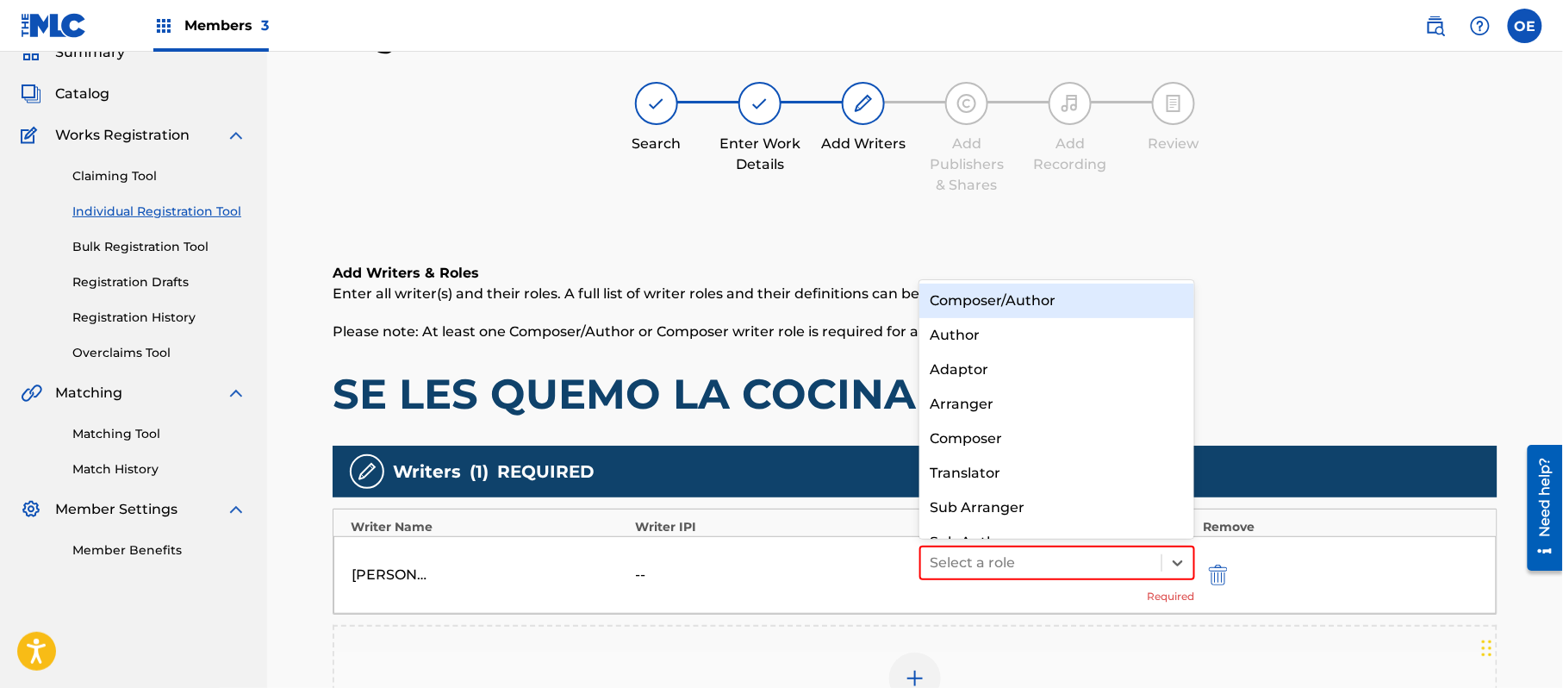
click at [952, 304] on div "Composer/Author" at bounding box center [1057, 301] width 275 height 34
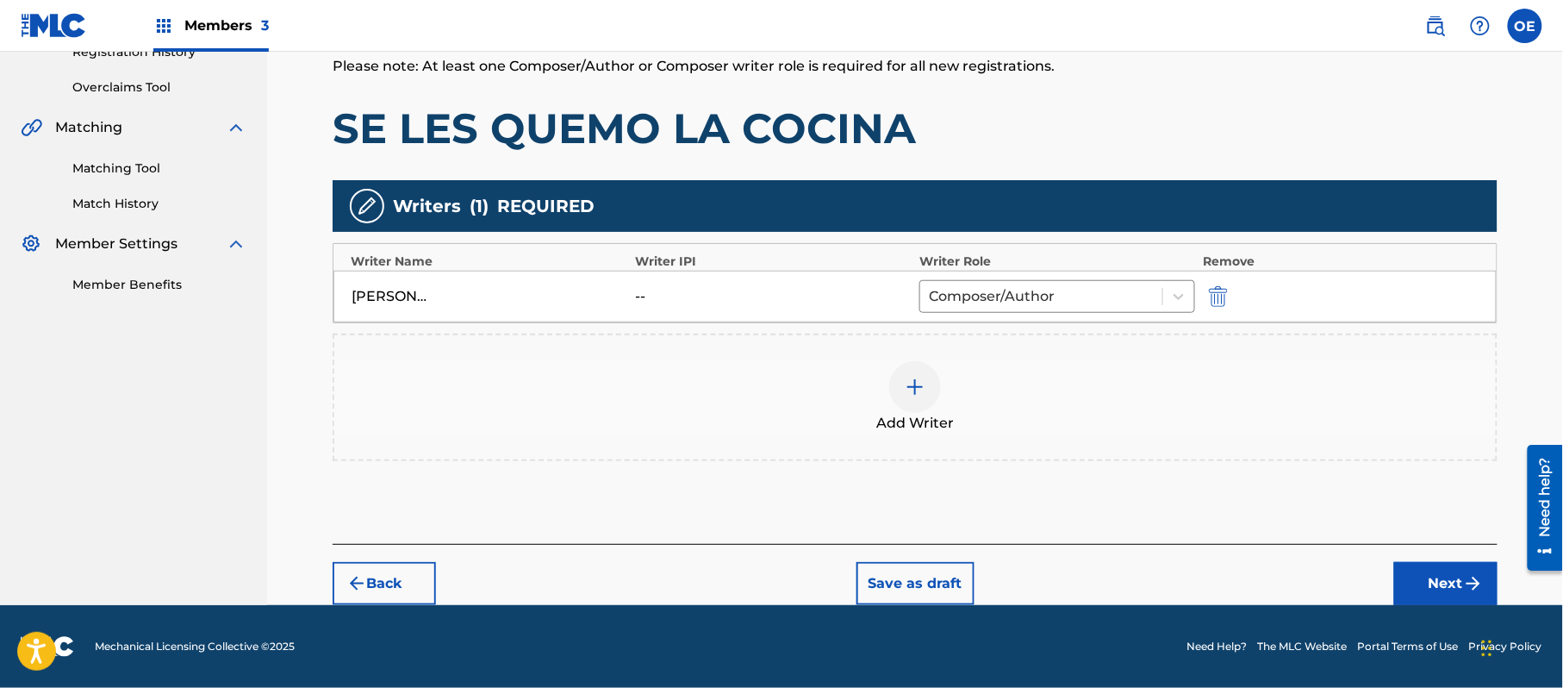
click at [1419, 577] on button "Next" at bounding box center [1446, 583] width 103 height 43
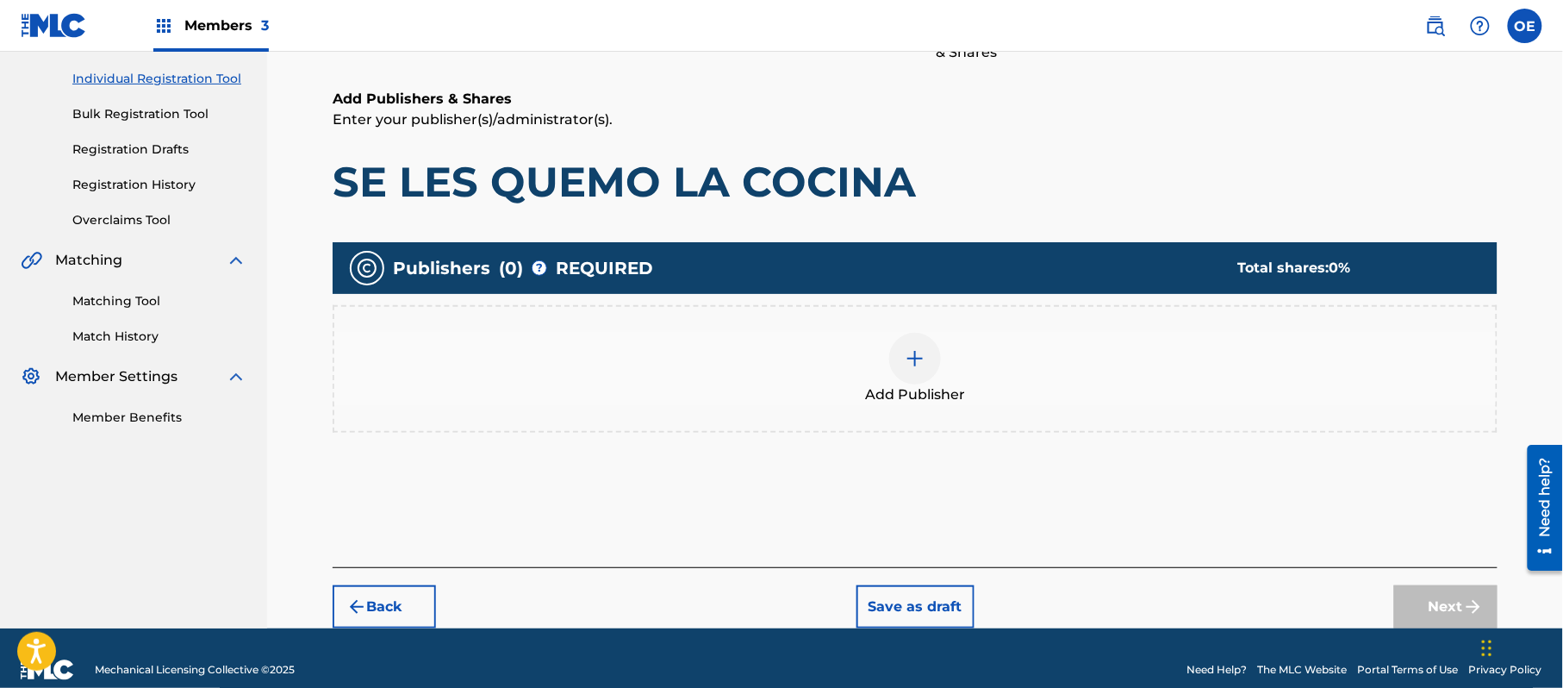
scroll to position [78, 0]
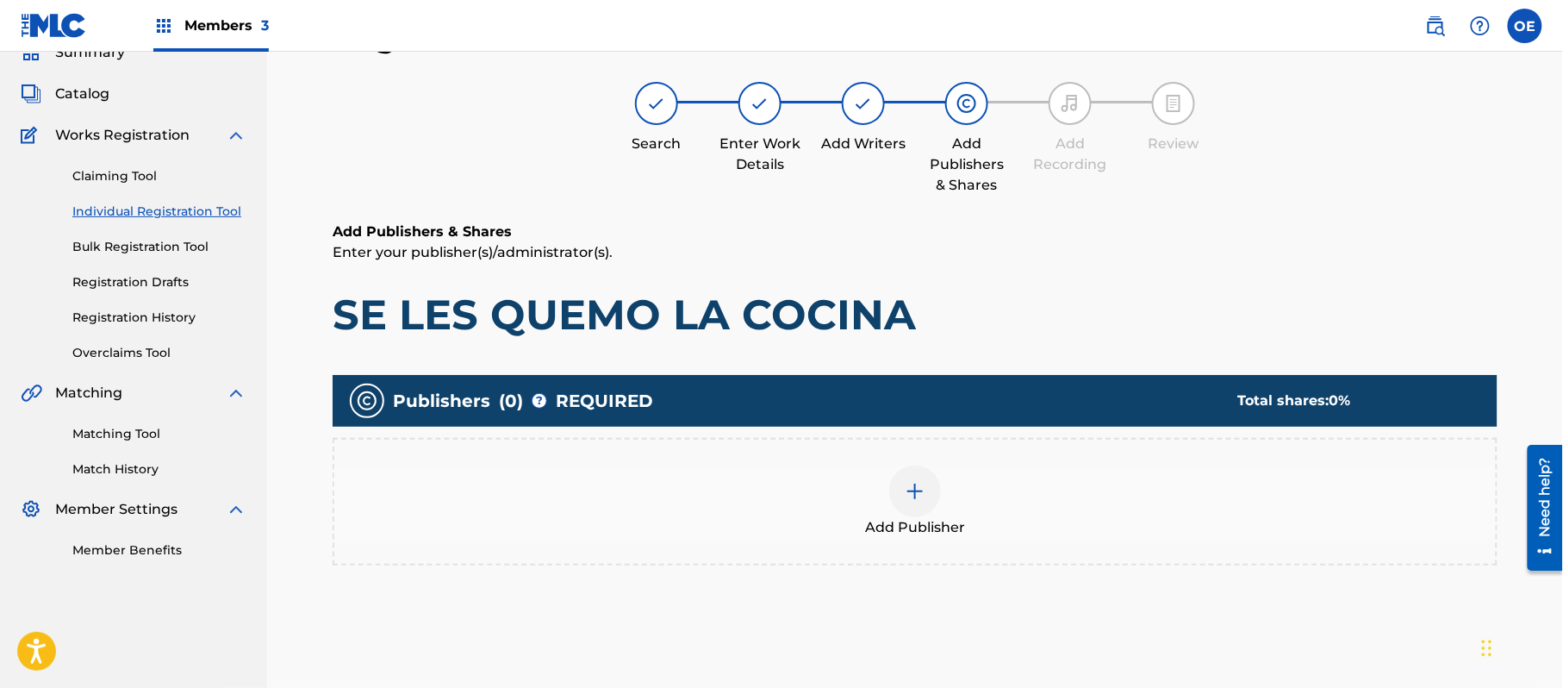
click at [977, 555] on div "Add Publisher" at bounding box center [915, 502] width 1165 height 128
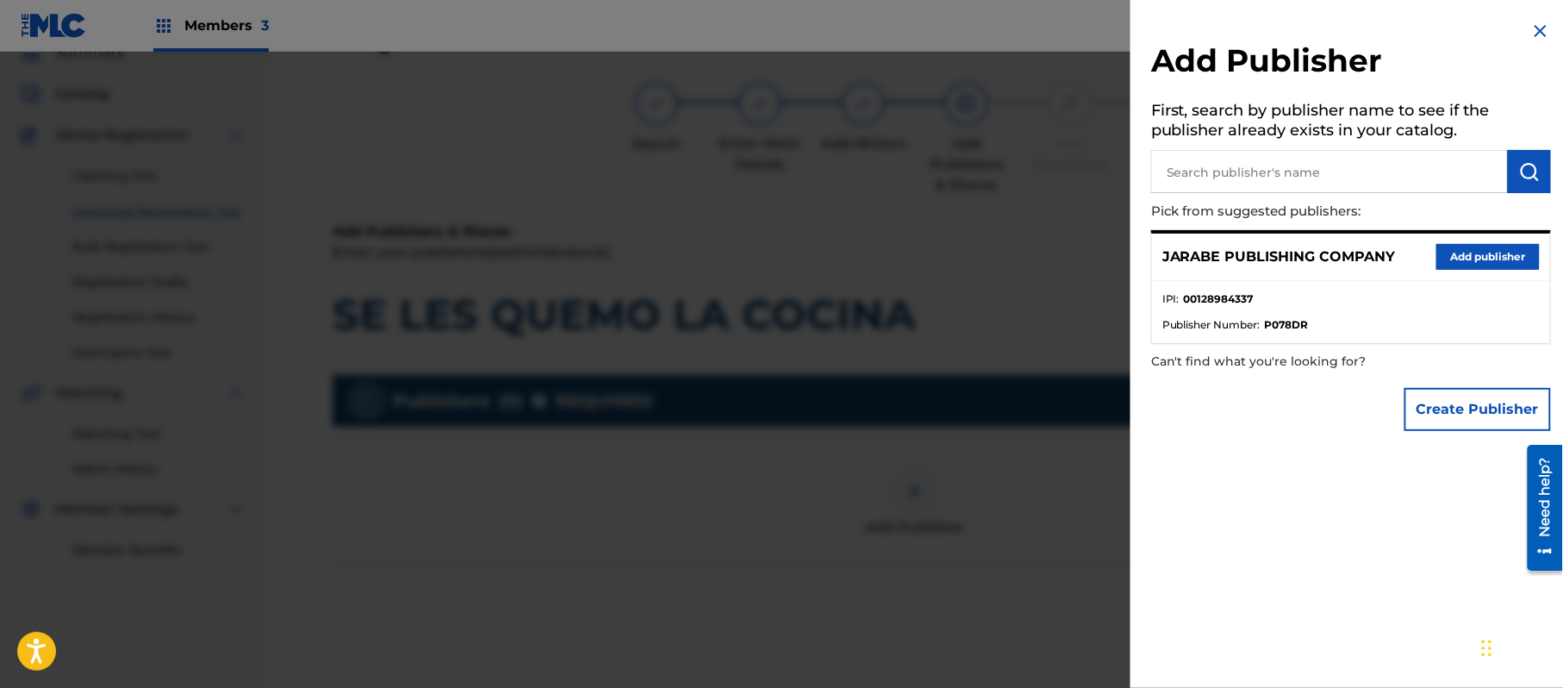
drag, startPoint x: 1470, startPoint y: 252, endPoint x: 1104, endPoint y: 412, distance: 399.9
click at [1470, 253] on button "Add publisher" at bounding box center [1488, 257] width 103 height 26
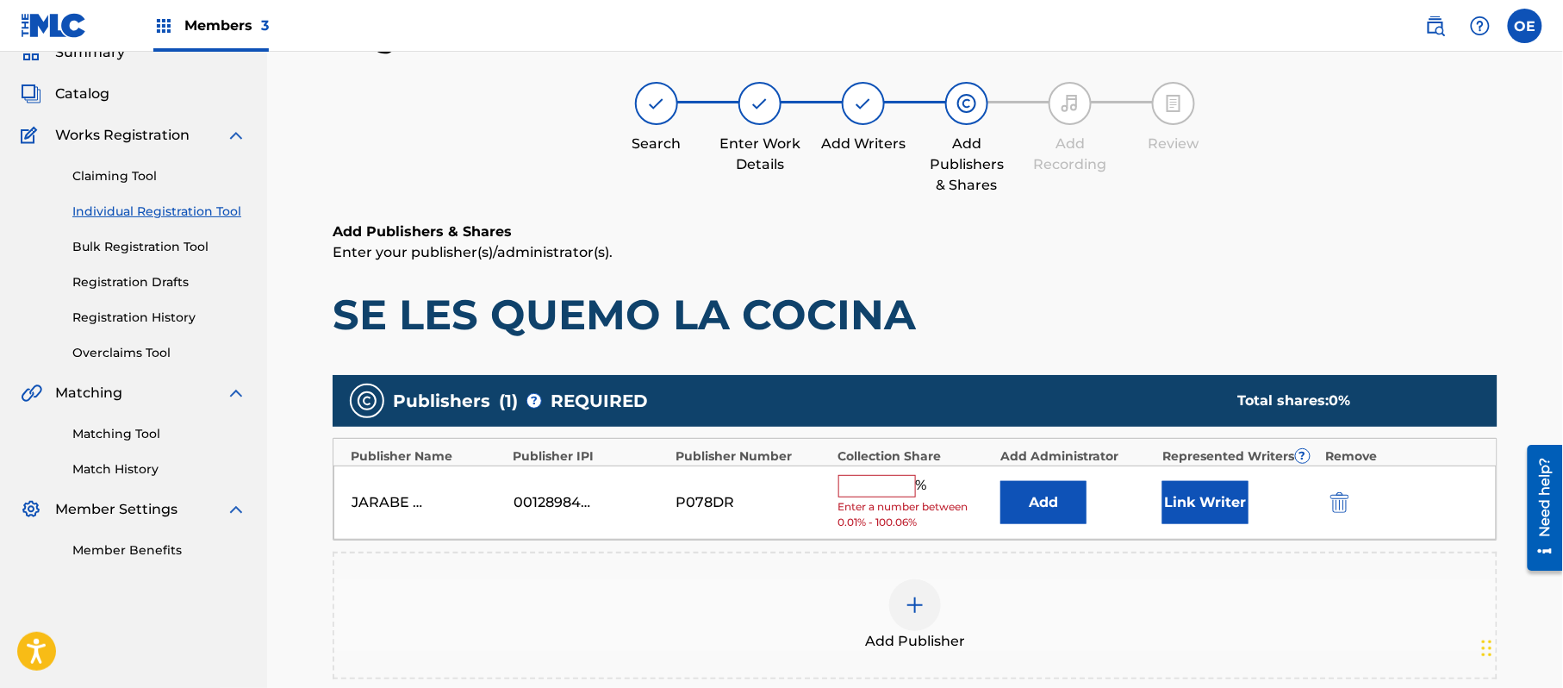
click at [907, 490] on input "text" at bounding box center [878, 486] width 78 height 22
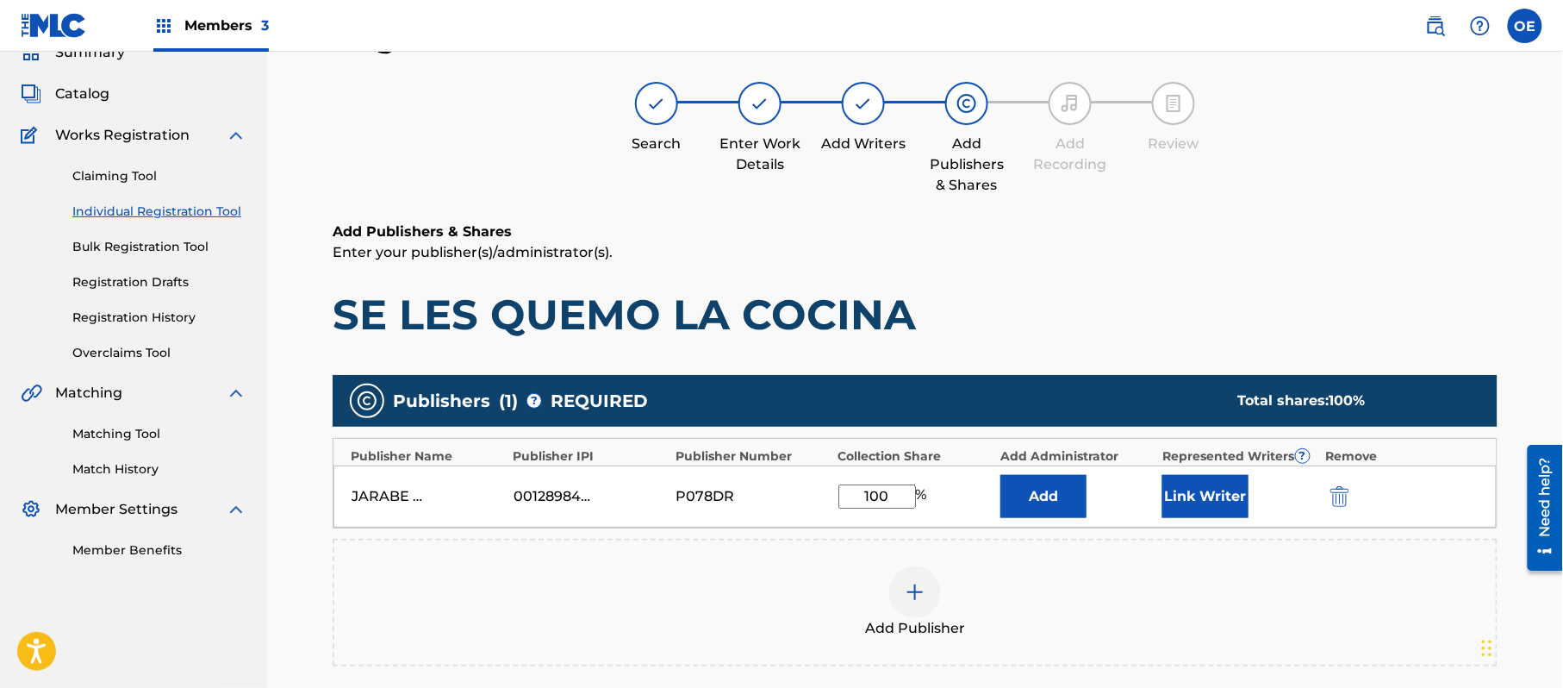
click at [1212, 490] on button "Link Writer" at bounding box center [1206, 496] width 86 height 43
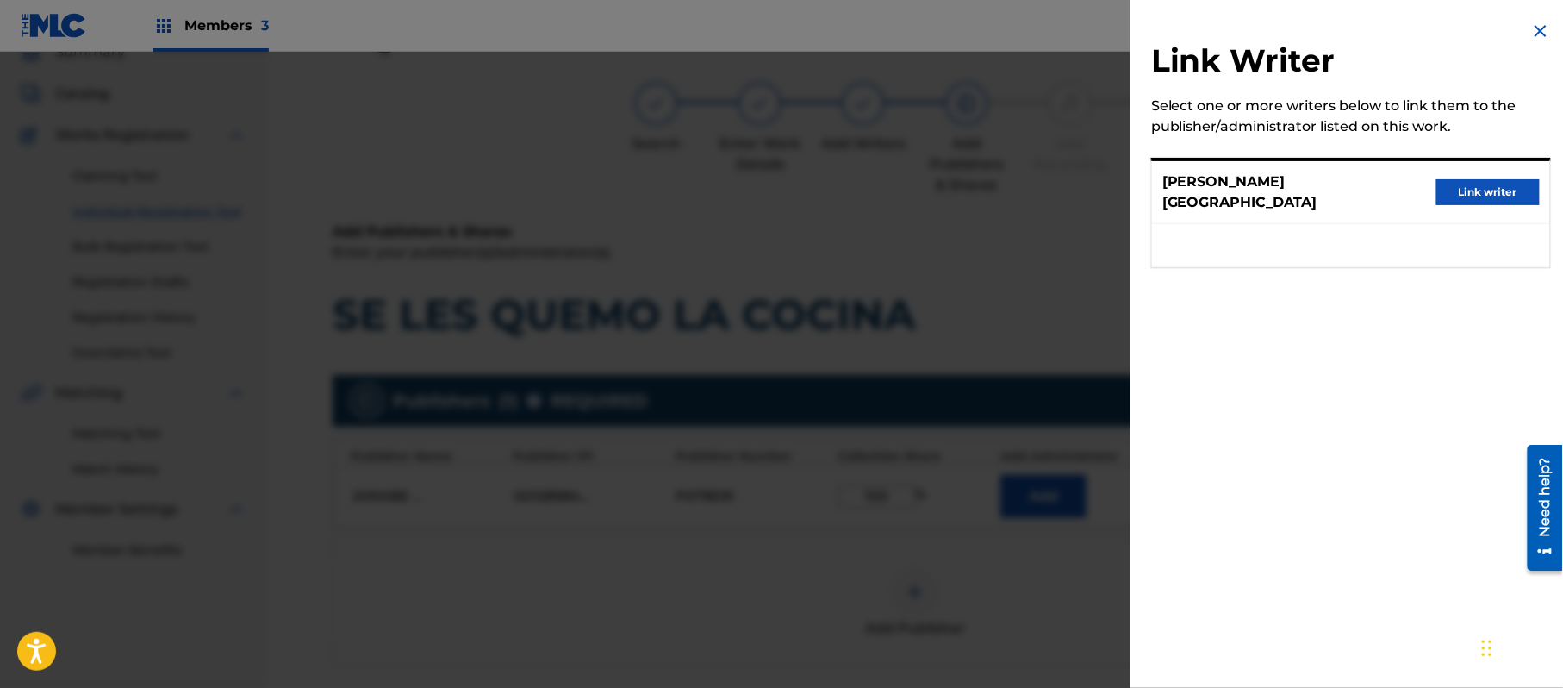
click at [1456, 170] on div "[PERSON_NAME] Link writer" at bounding box center [1351, 192] width 398 height 63
click at [1456, 179] on button "Link writer" at bounding box center [1488, 192] width 103 height 26
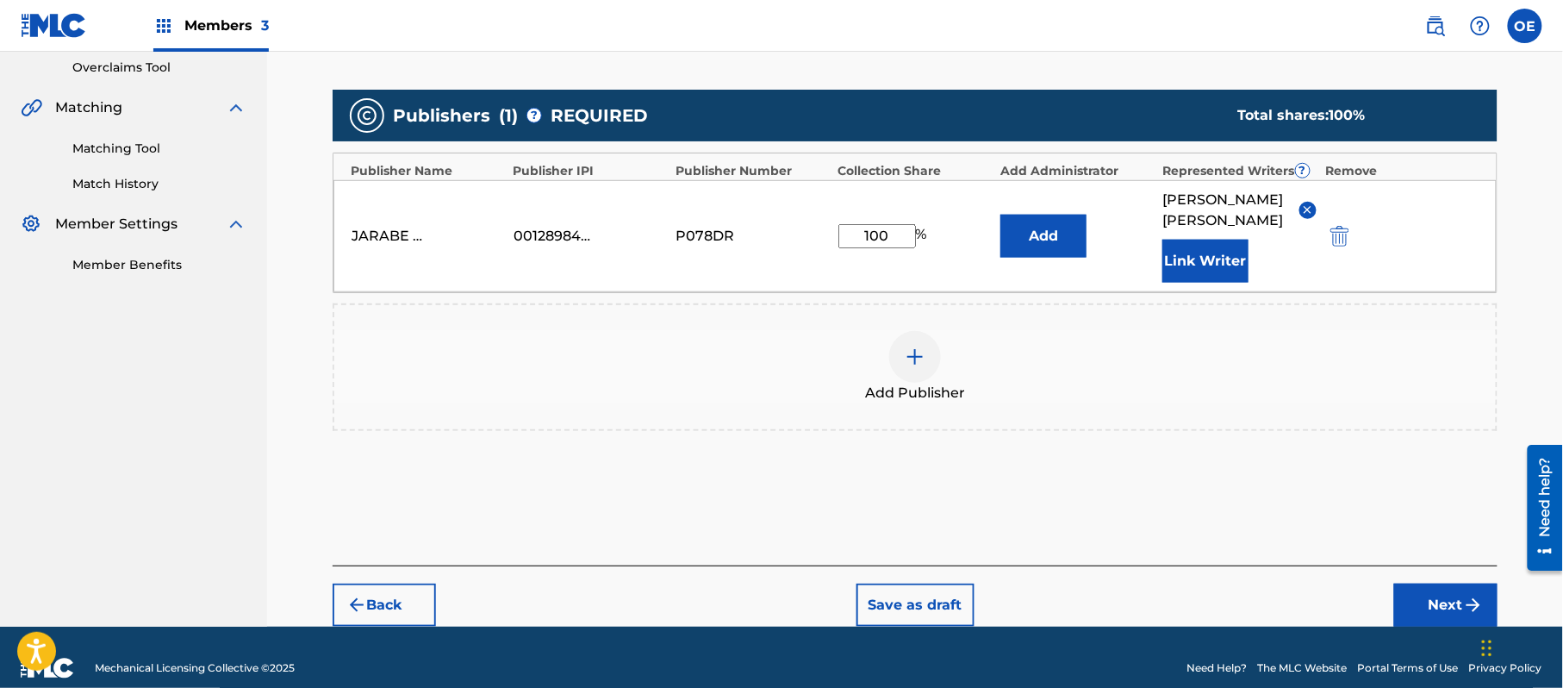
click at [1435, 584] on button "Next" at bounding box center [1446, 605] width 103 height 43
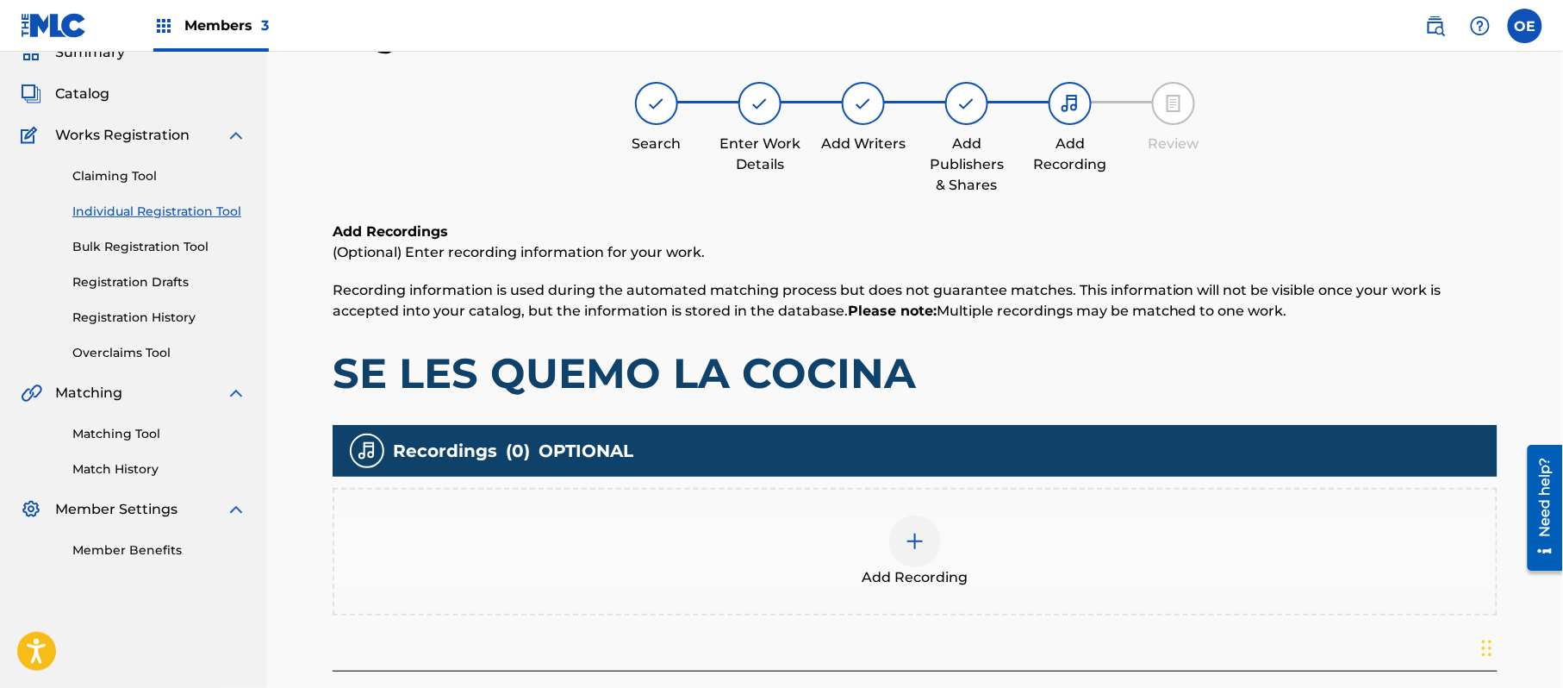
click at [905, 518] on div at bounding box center [915, 541] width 52 height 52
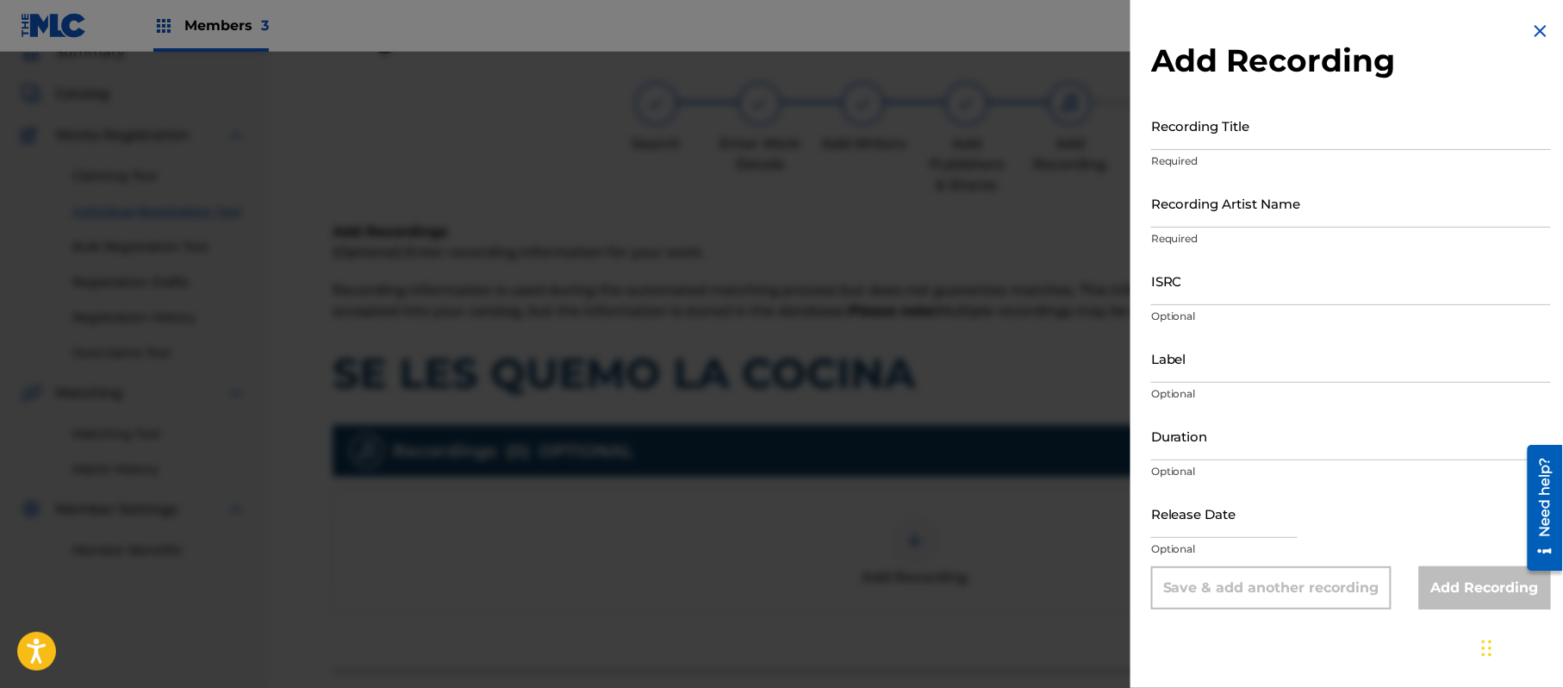
click at [1538, 25] on img at bounding box center [1541, 31] width 21 height 21
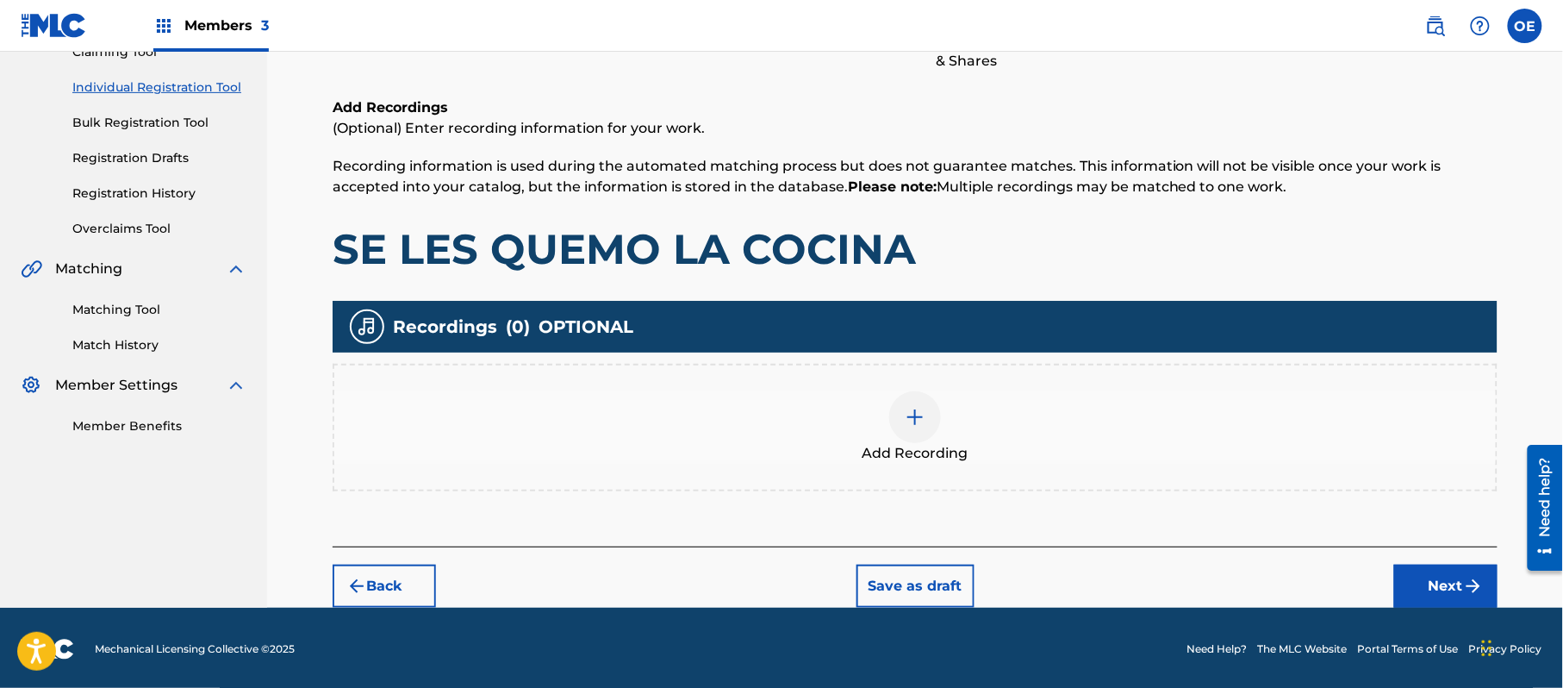
click at [1451, 577] on button "Next" at bounding box center [1446, 586] width 103 height 43
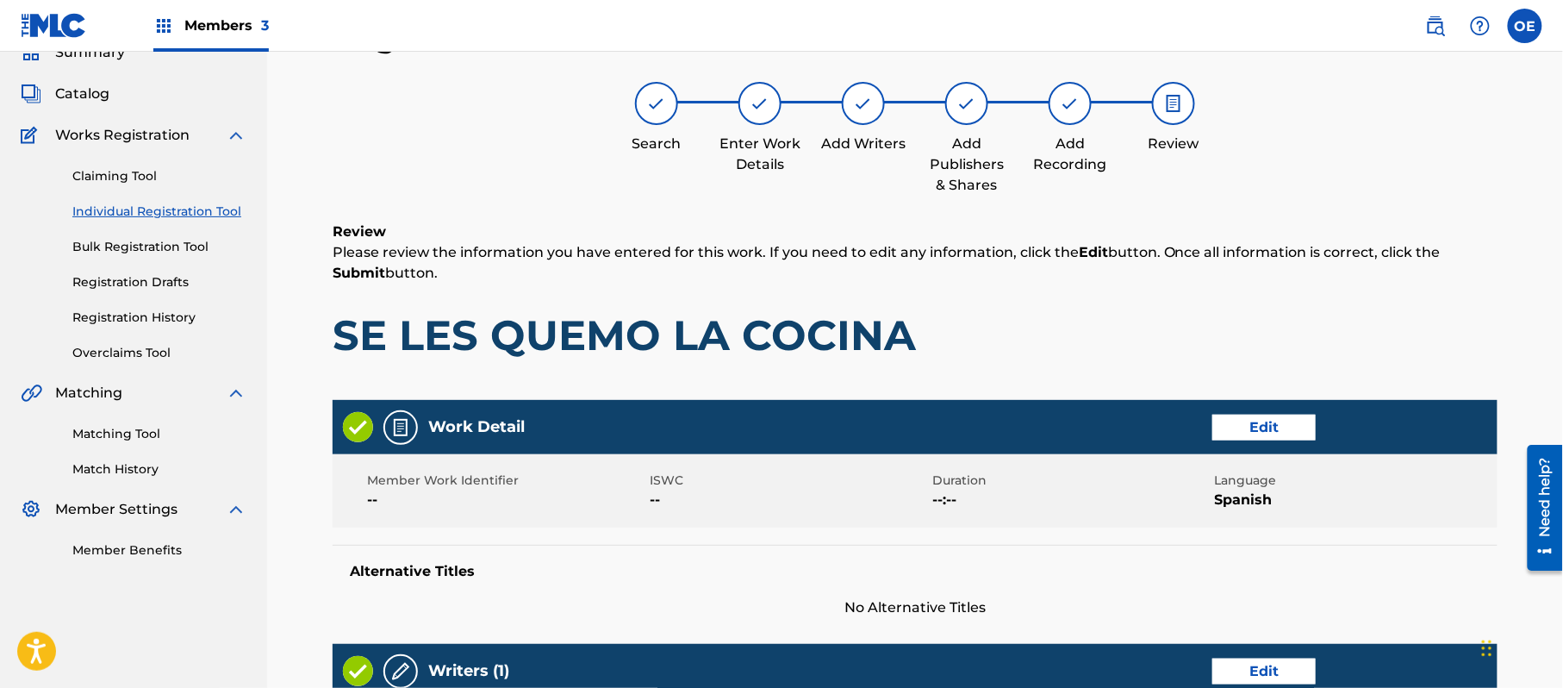
scroll to position [652, 0]
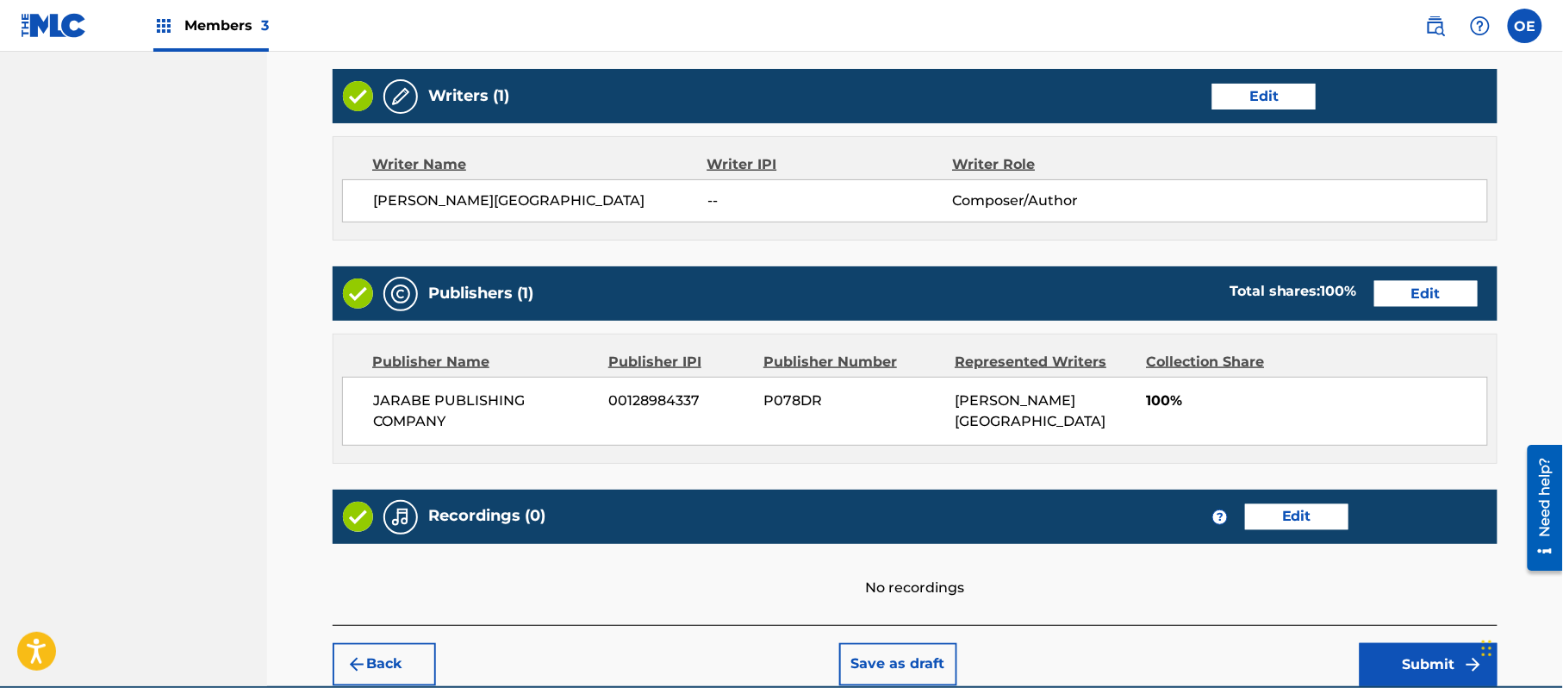
click at [1374, 641] on div "Back Save as draft Submit" at bounding box center [915, 655] width 1165 height 61
click at [1372, 653] on button "Submit" at bounding box center [1429, 664] width 138 height 43
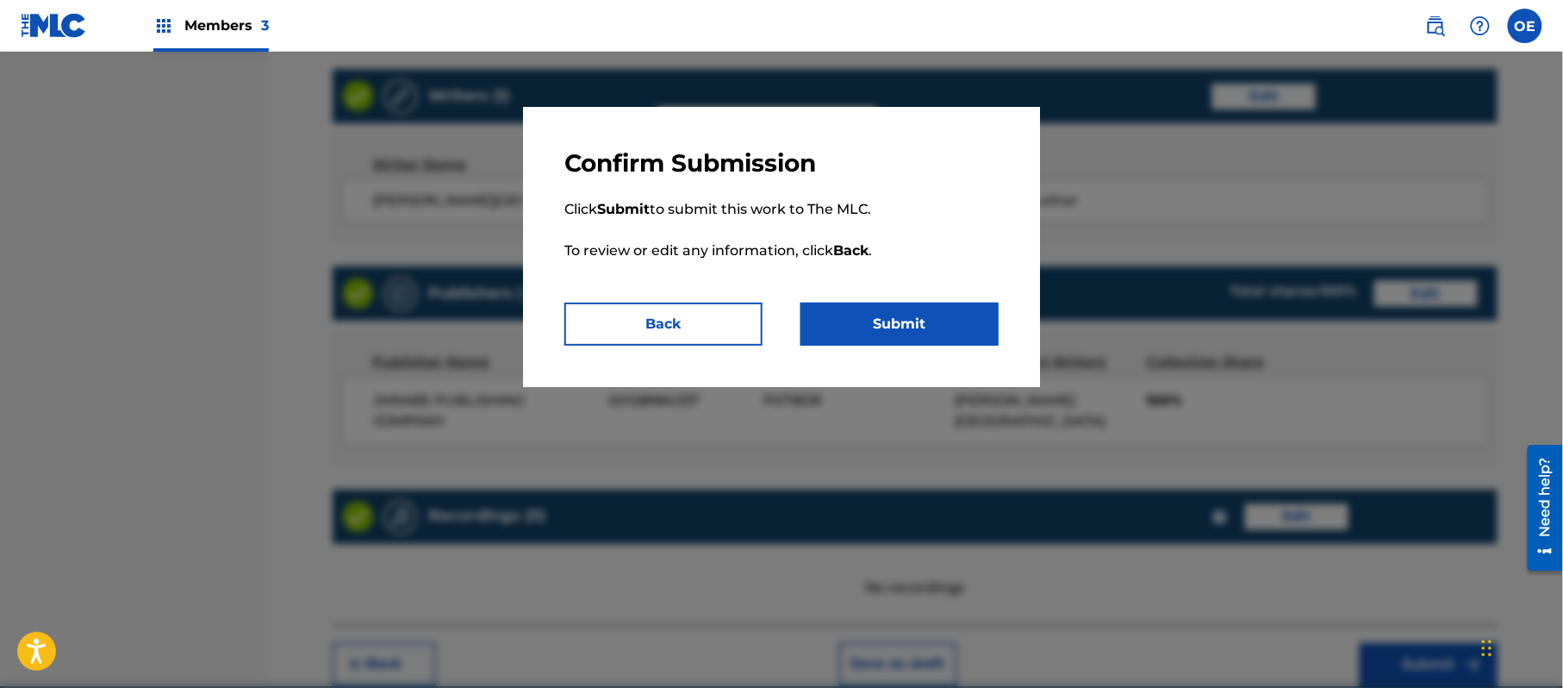
click at [896, 315] on button "Submit" at bounding box center [900, 324] width 198 height 43
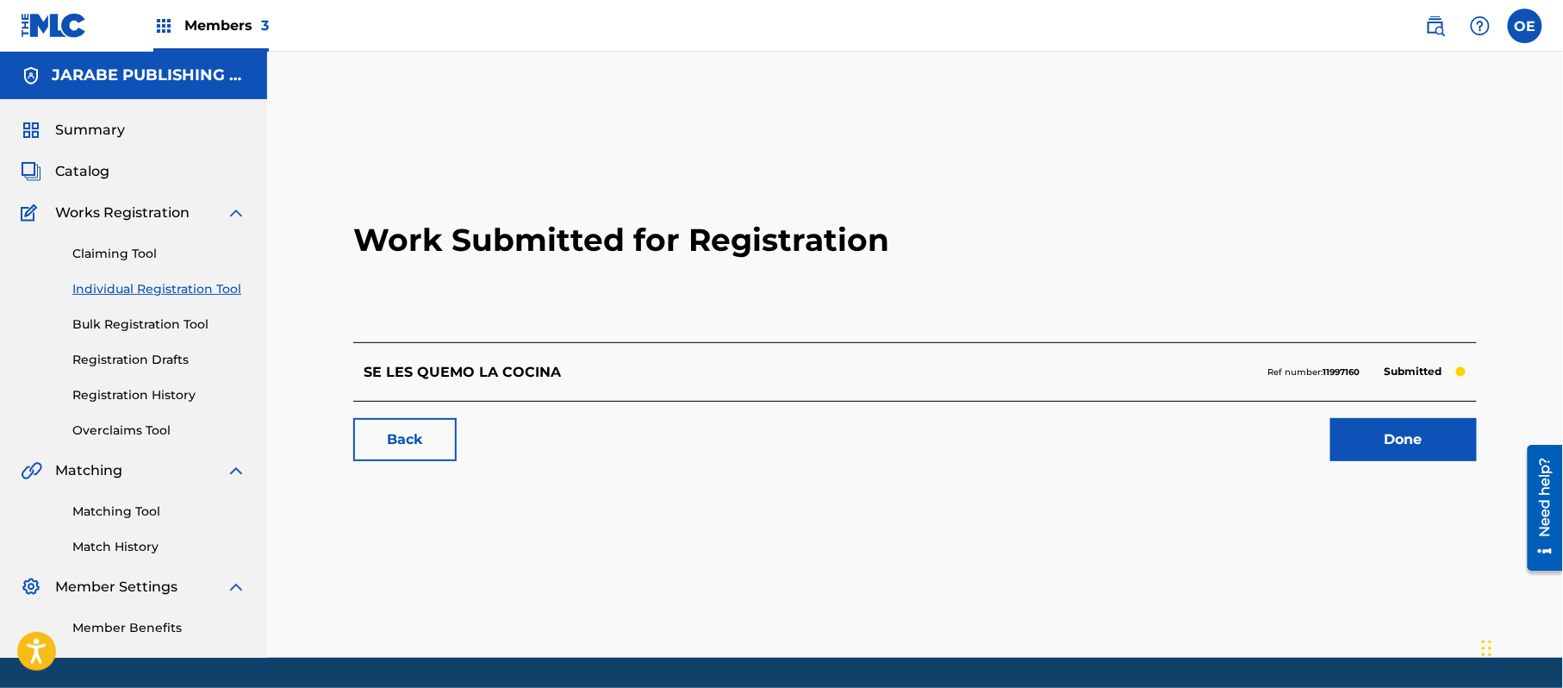
click at [195, 286] on link "Individual Registration Tool" at bounding box center [159, 289] width 174 height 18
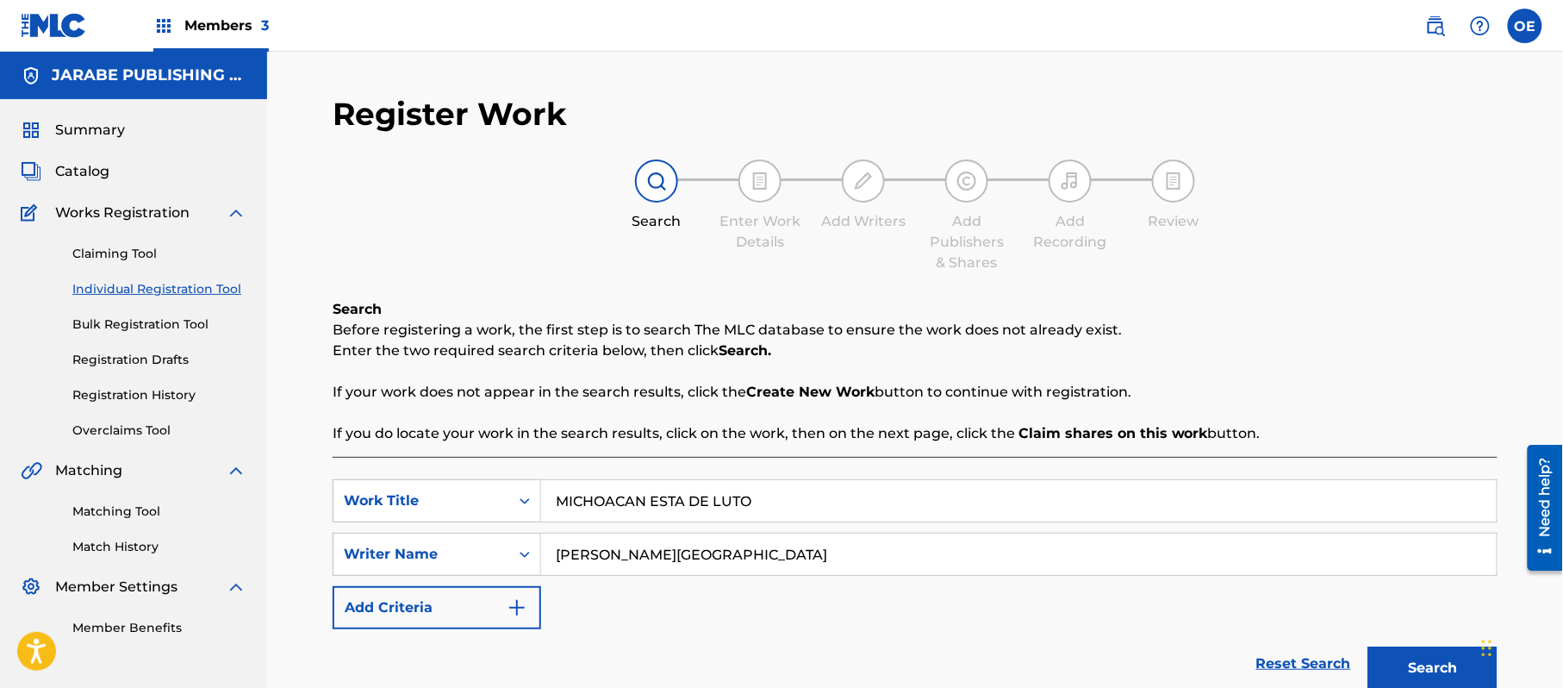
click at [1414, 665] on button "Search" at bounding box center [1433, 667] width 129 height 43
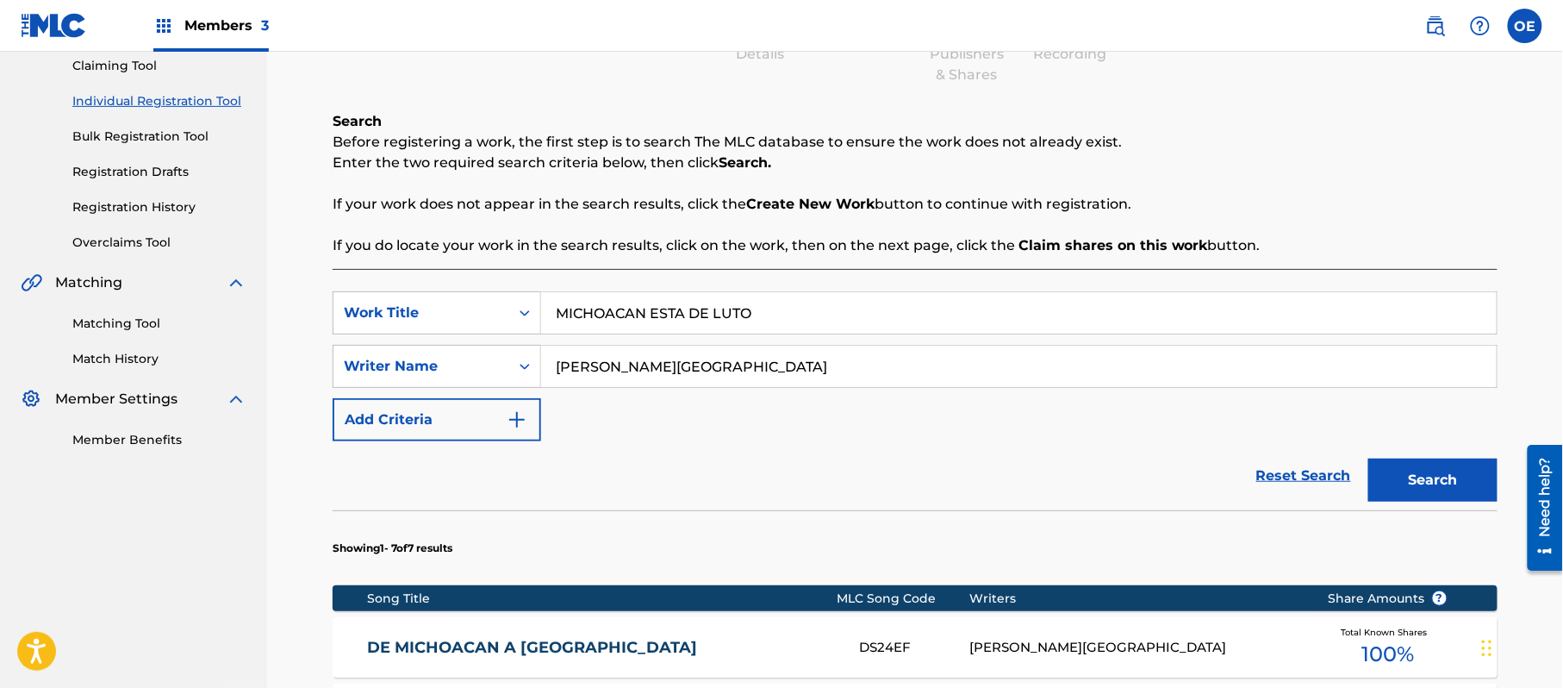
scroll to position [345, 0]
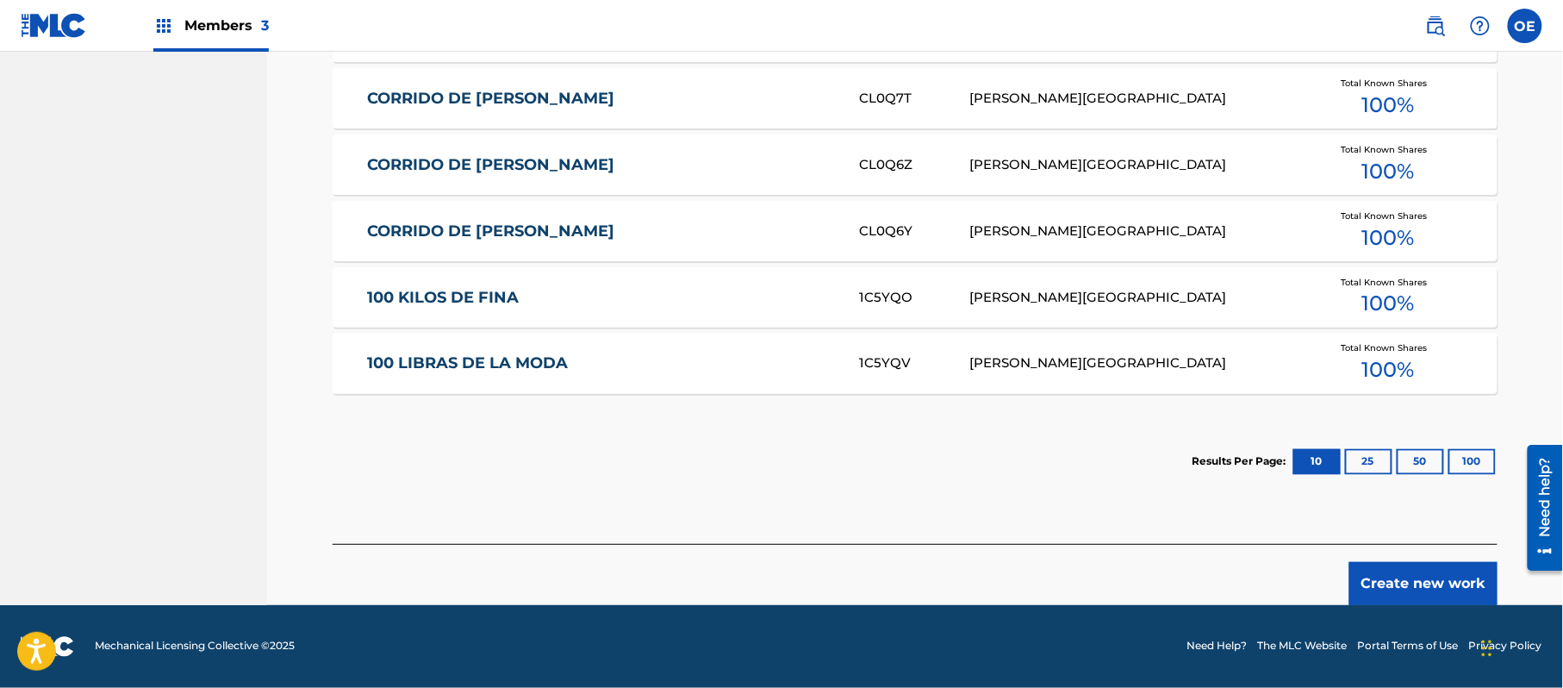
click at [1370, 576] on button "Create new work" at bounding box center [1424, 583] width 148 height 43
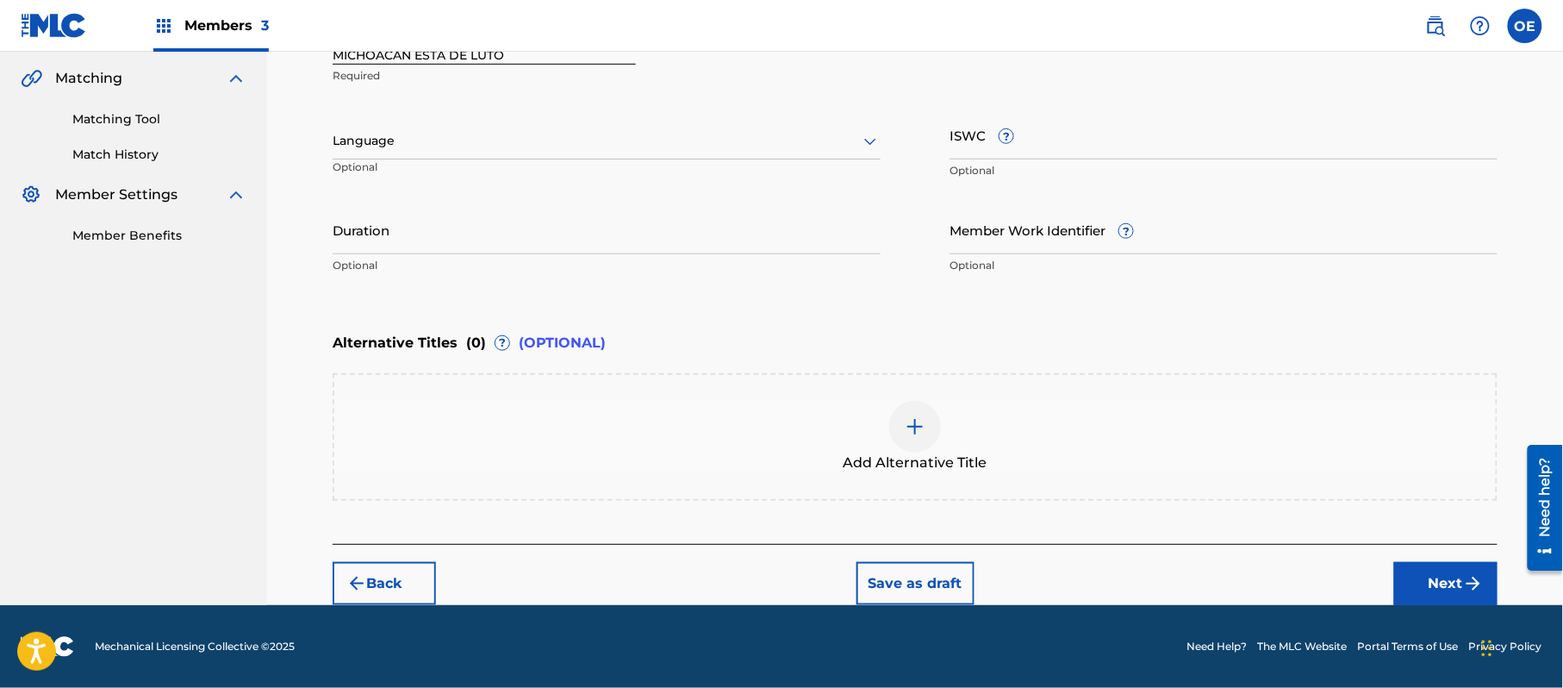
scroll to position [390, 0]
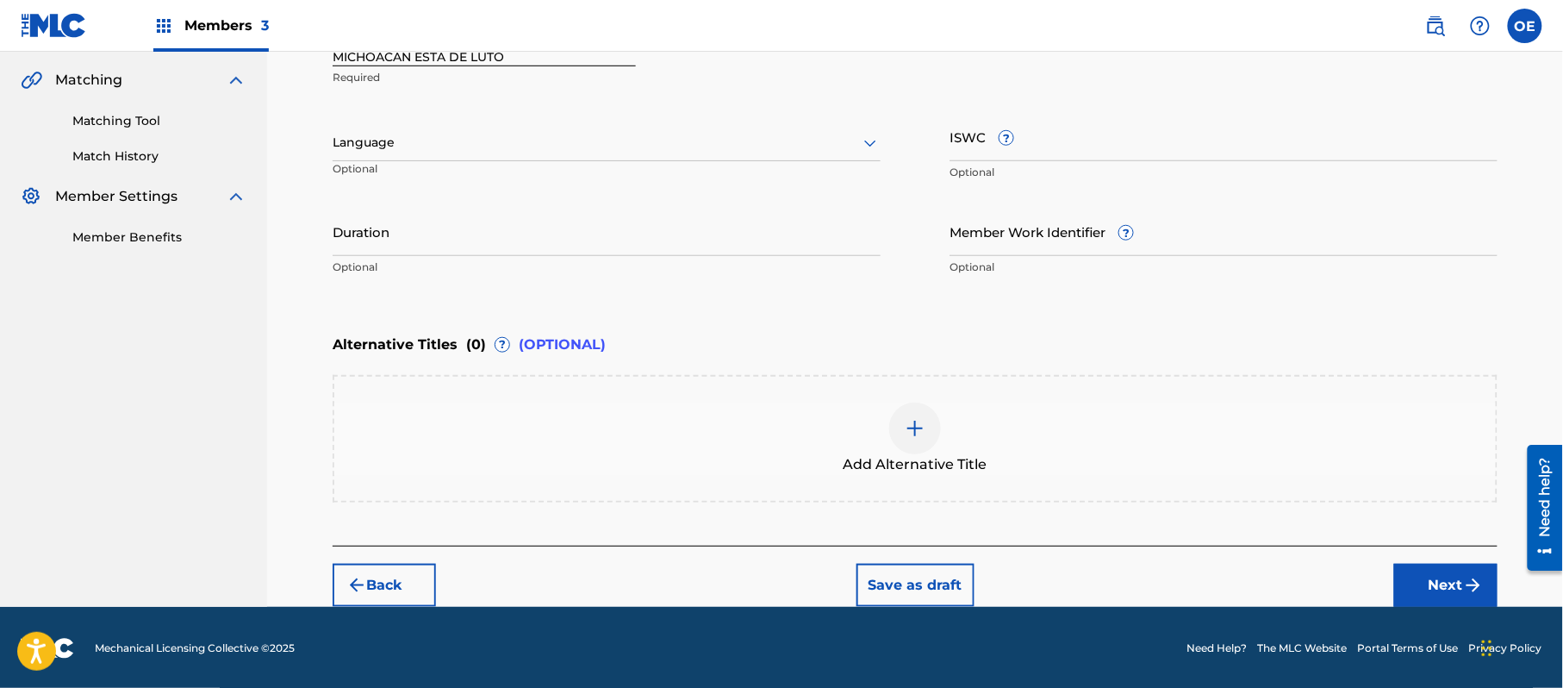
click at [376, 167] on p "Optional" at bounding box center [416, 175] width 166 height 28
click at [381, 159] on div "Language Optional" at bounding box center [607, 151] width 548 height 78
click at [396, 153] on div "Language" at bounding box center [607, 143] width 548 height 36
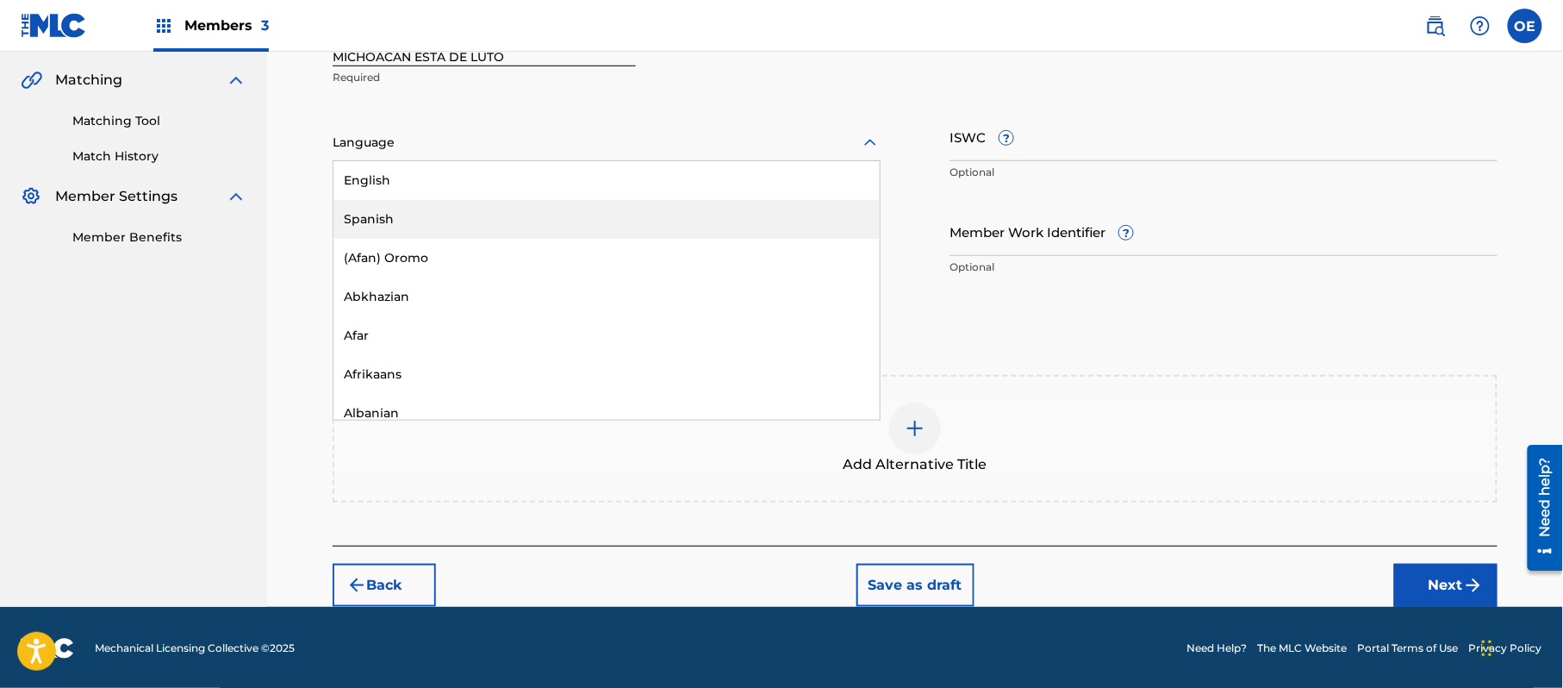
click at [422, 201] on div "Spanish" at bounding box center [607, 219] width 546 height 39
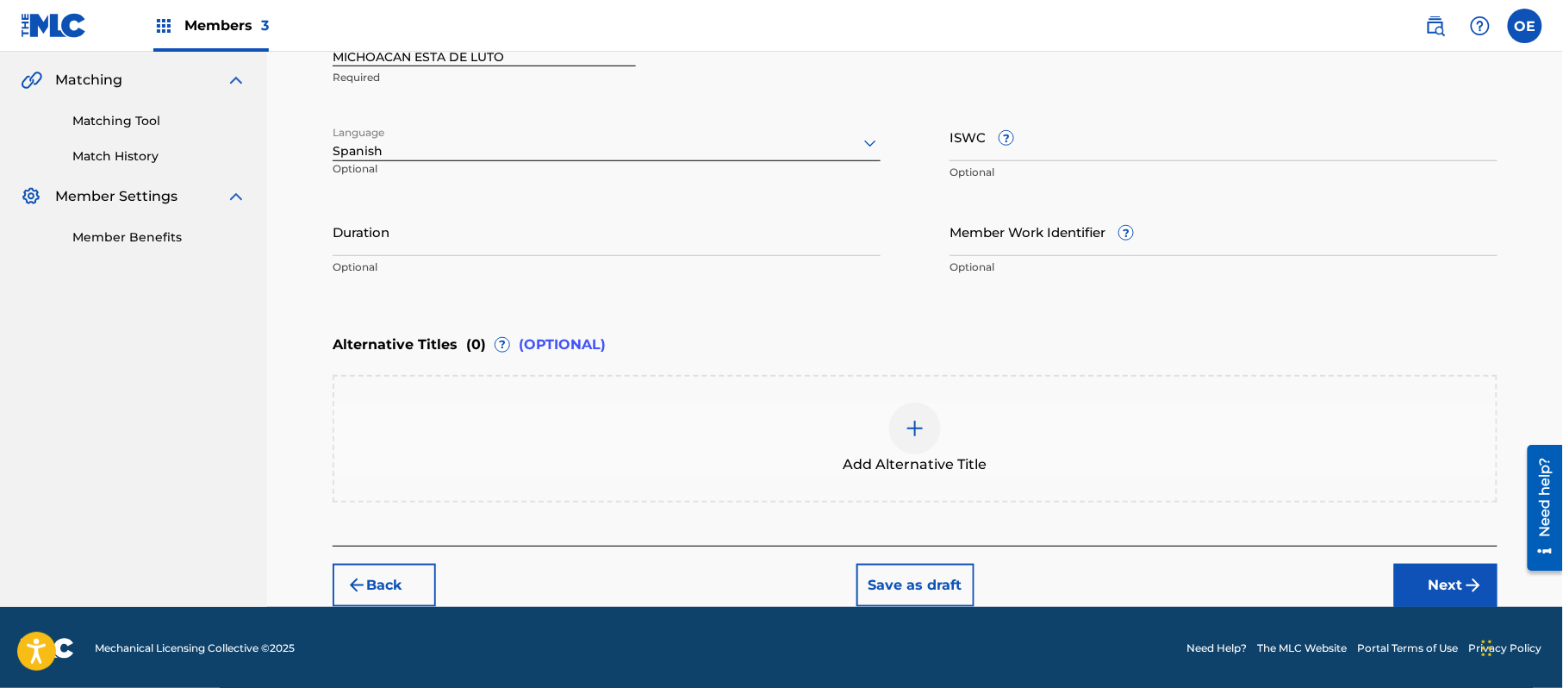
click at [611, 243] on input "Duration" at bounding box center [607, 231] width 548 height 49
click at [1407, 576] on button "Next" at bounding box center [1446, 585] width 103 height 43
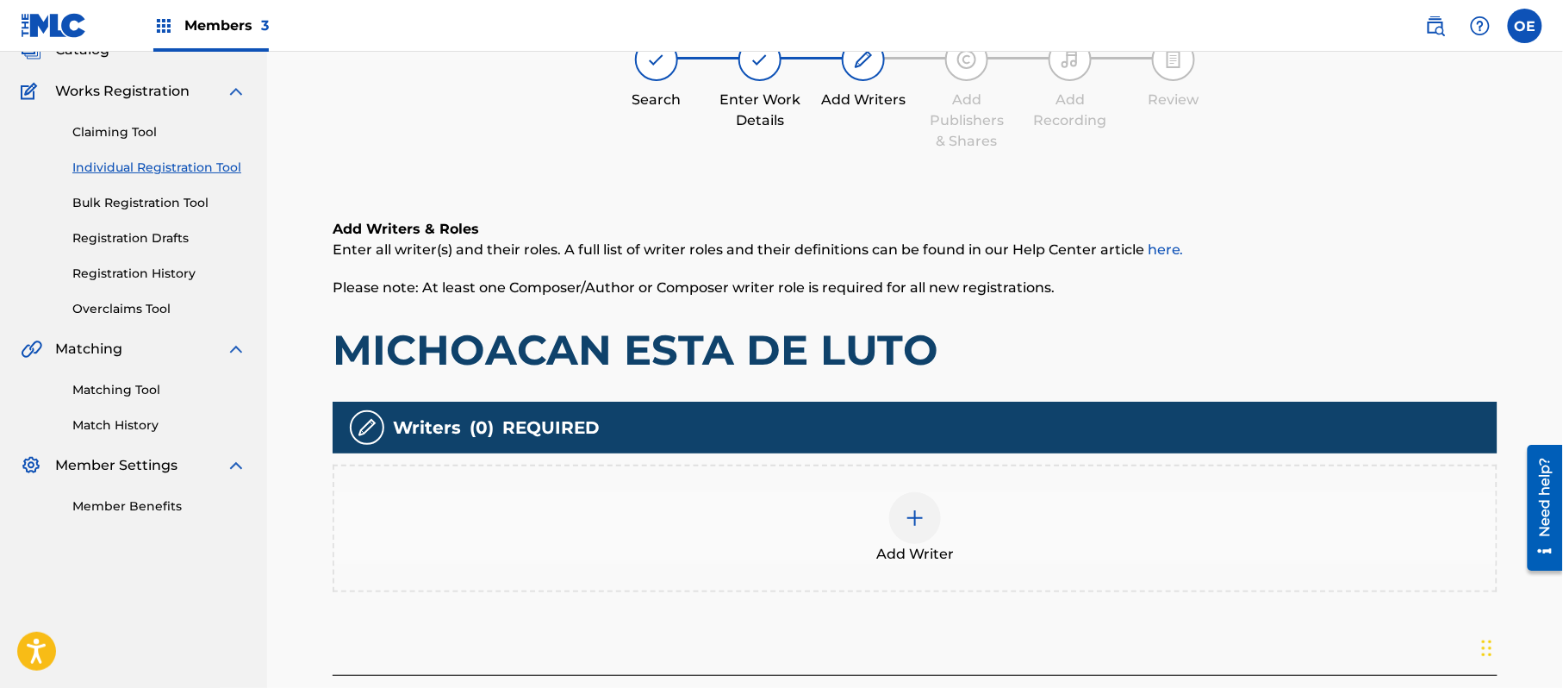
scroll to position [78, 0]
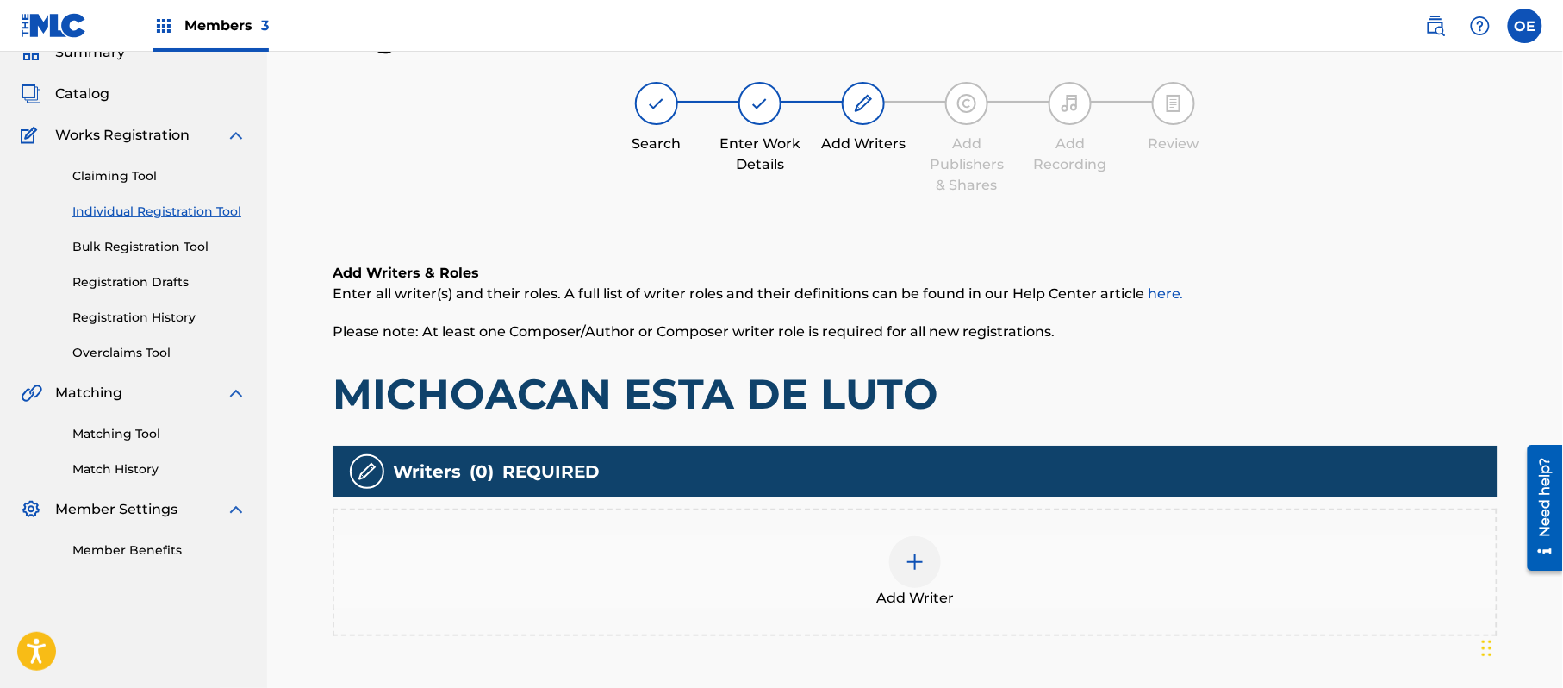
click at [973, 572] on div "Add Writer" at bounding box center [915, 572] width 1162 height 72
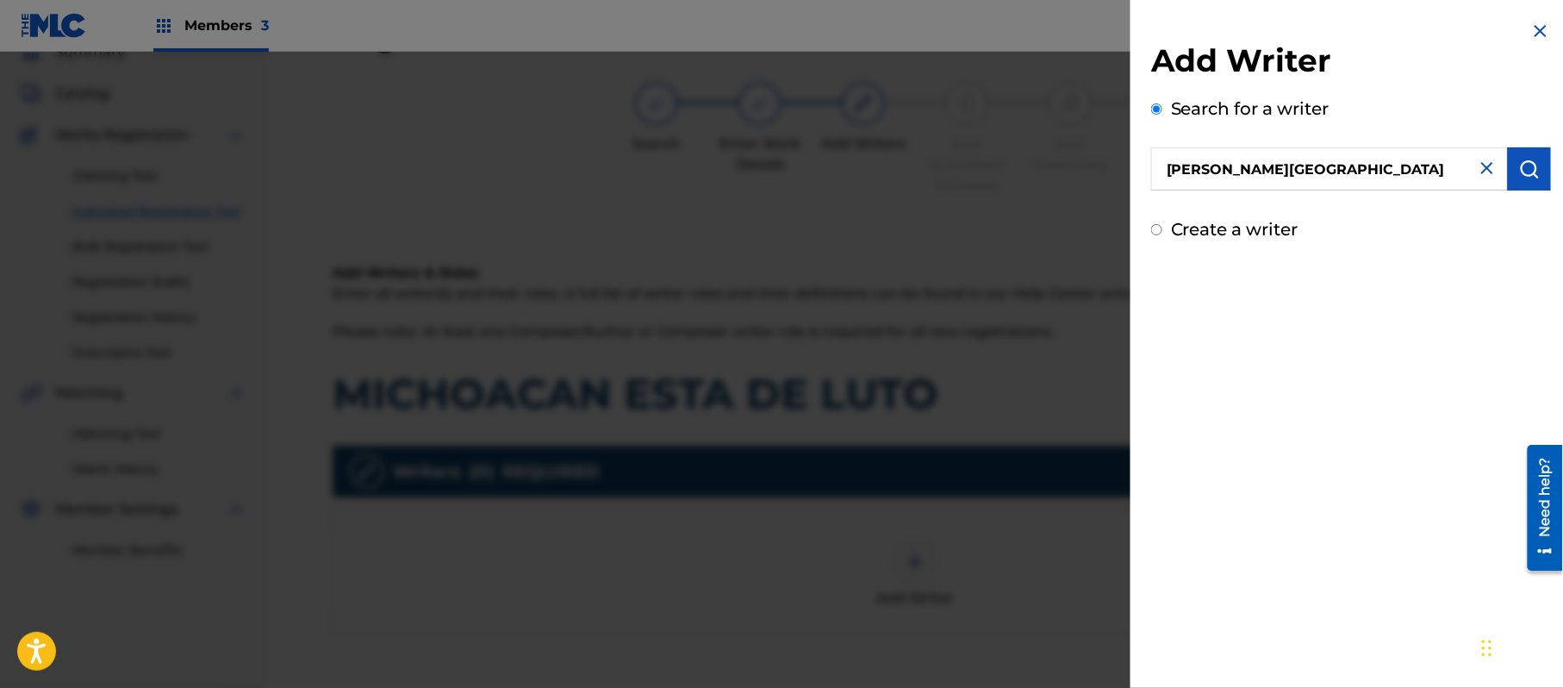
click at [1526, 174] on img "submit" at bounding box center [1530, 169] width 21 height 21
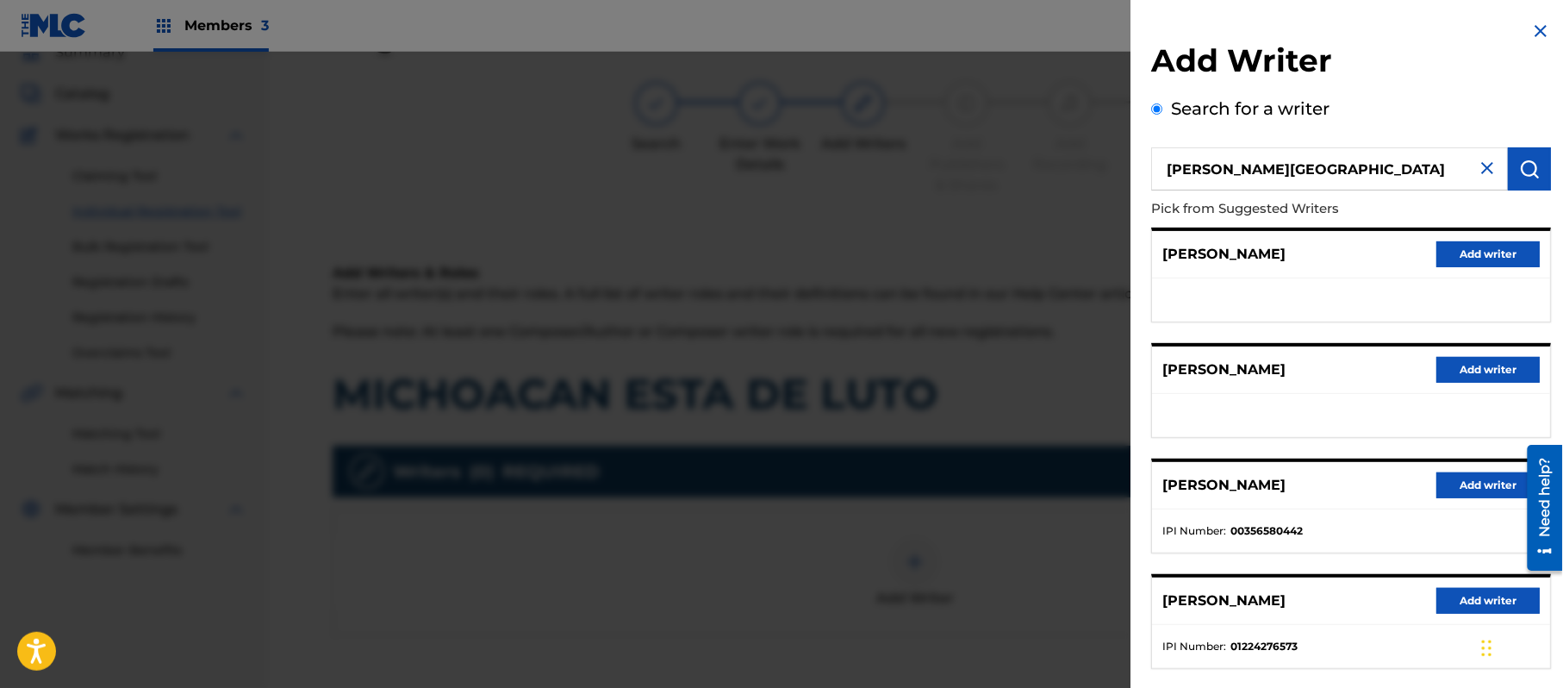
scroll to position [208, 0]
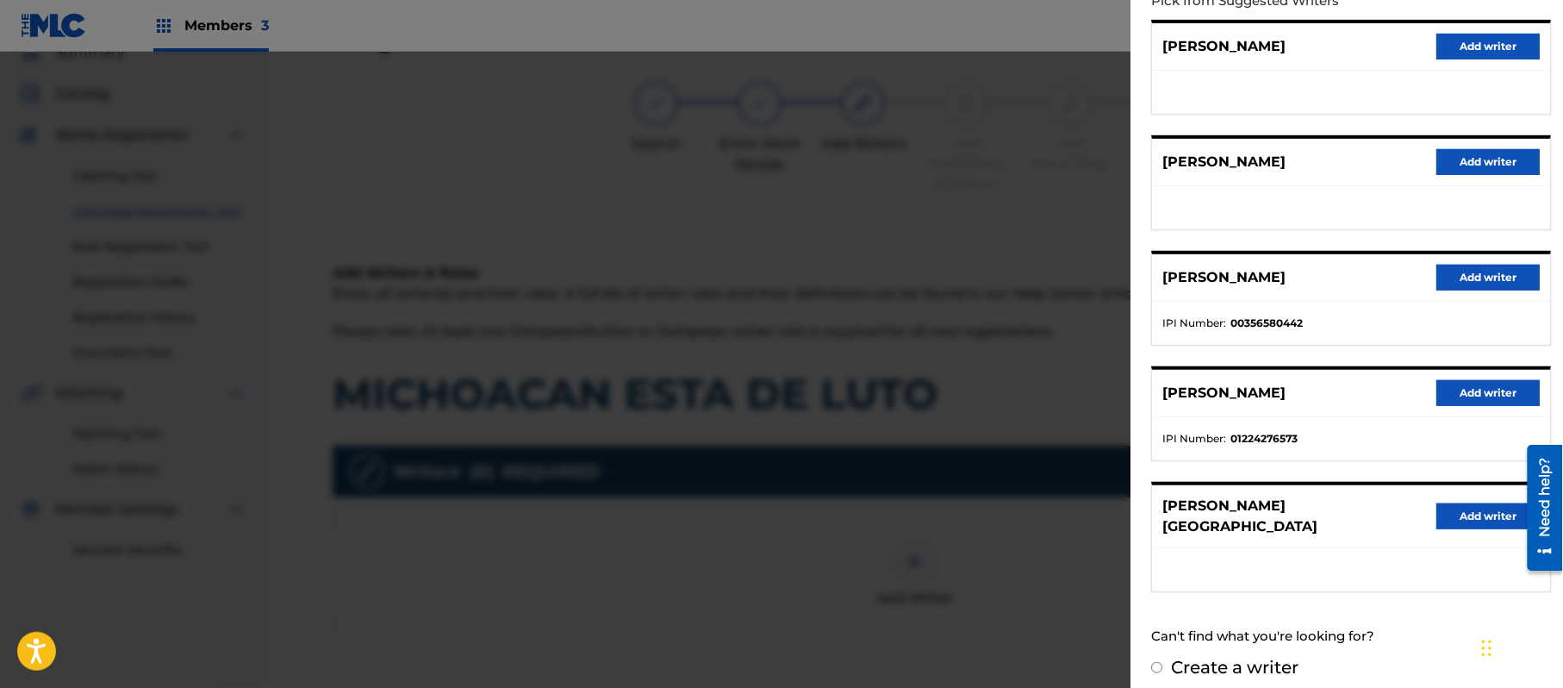
click at [1462, 509] on button "Add writer" at bounding box center [1488, 516] width 103 height 26
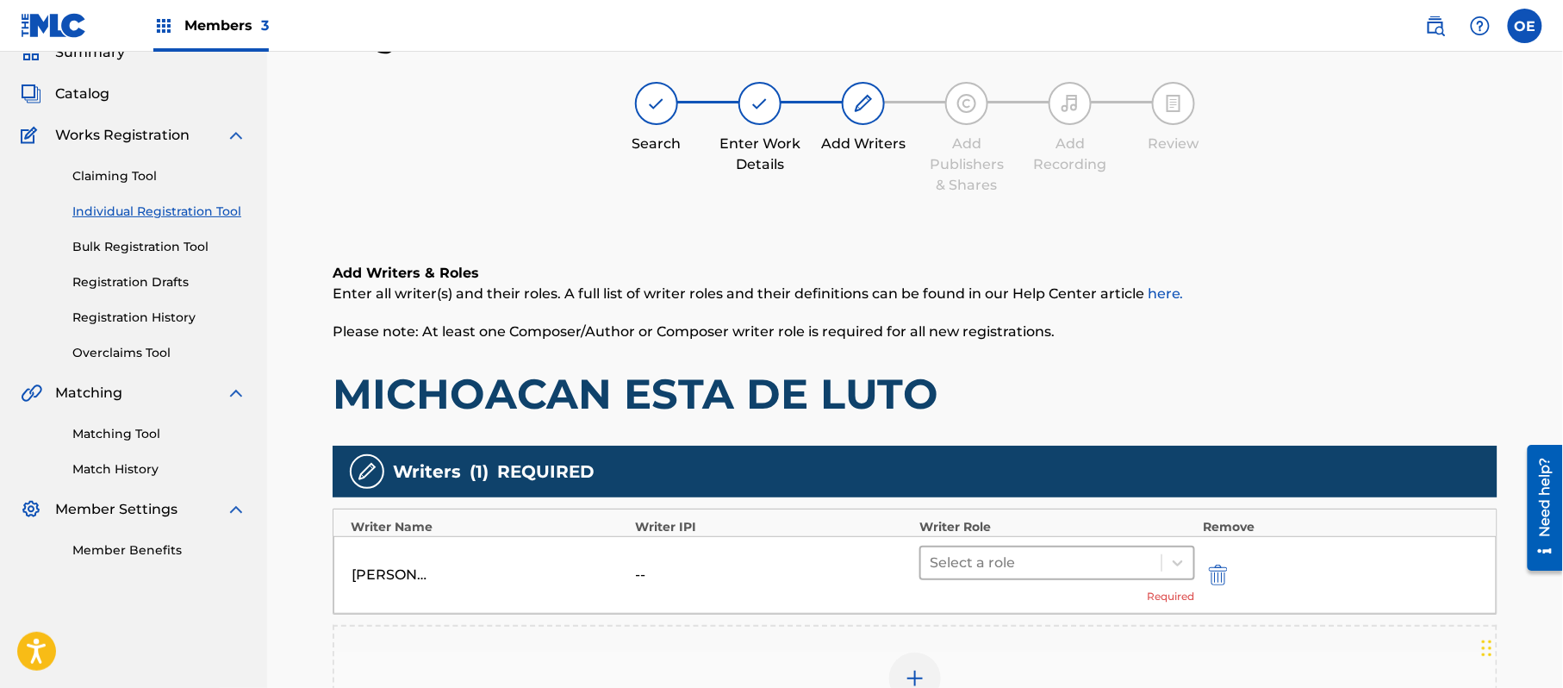
click at [939, 560] on div at bounding box center [1041, 563] width 223 height 24
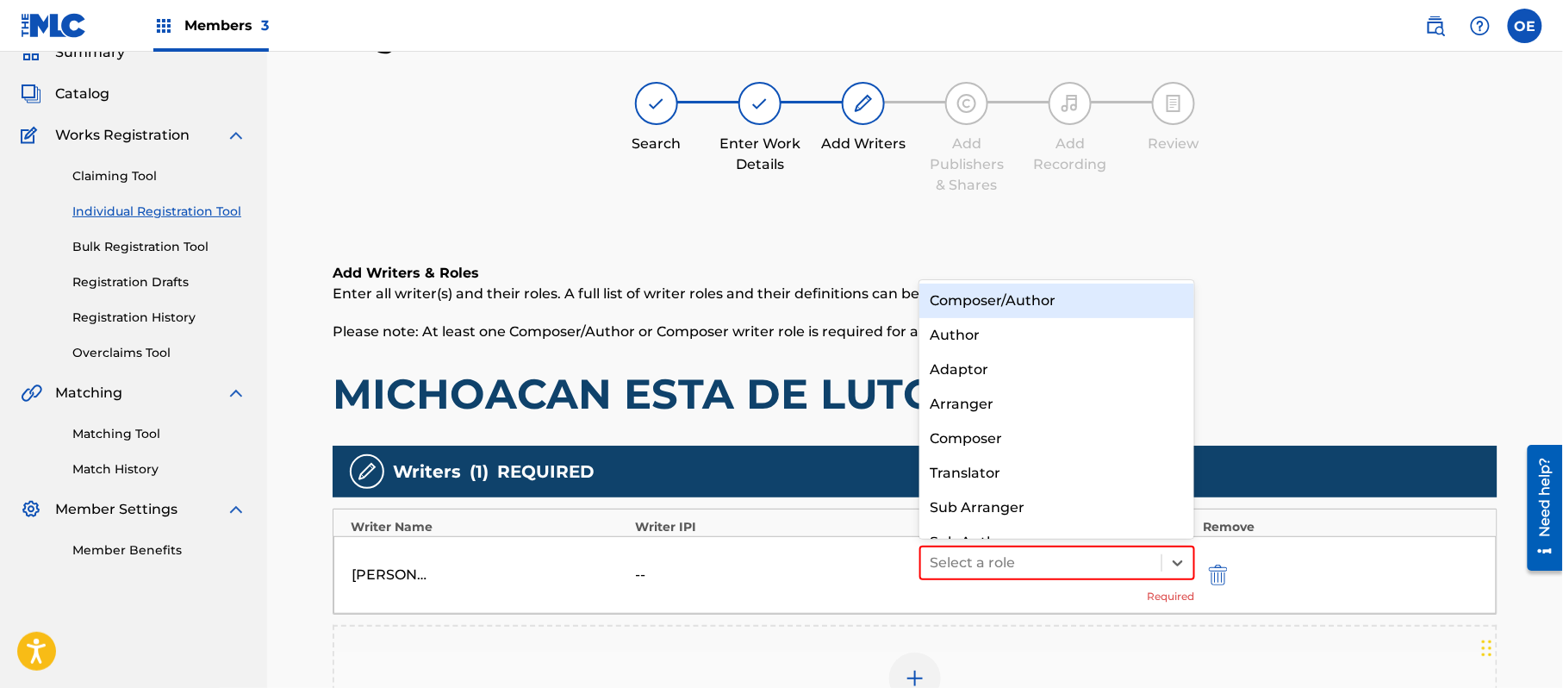
click at [1000, 293] on div "Composer/Author" at bounding box center [1057, 301] width 275 height 34
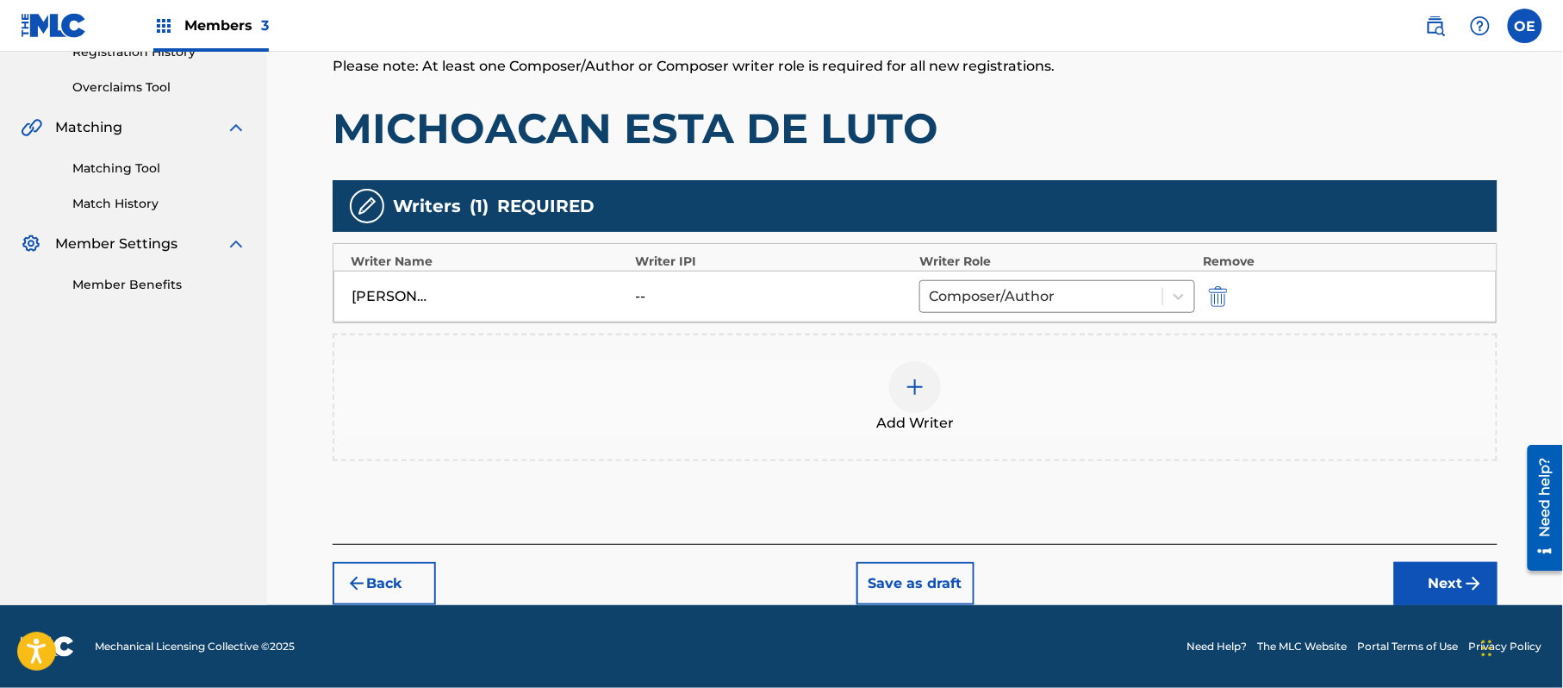
click at [1456, 590] on button "Next" at bounding box center [1446, 583] width 103 height 43
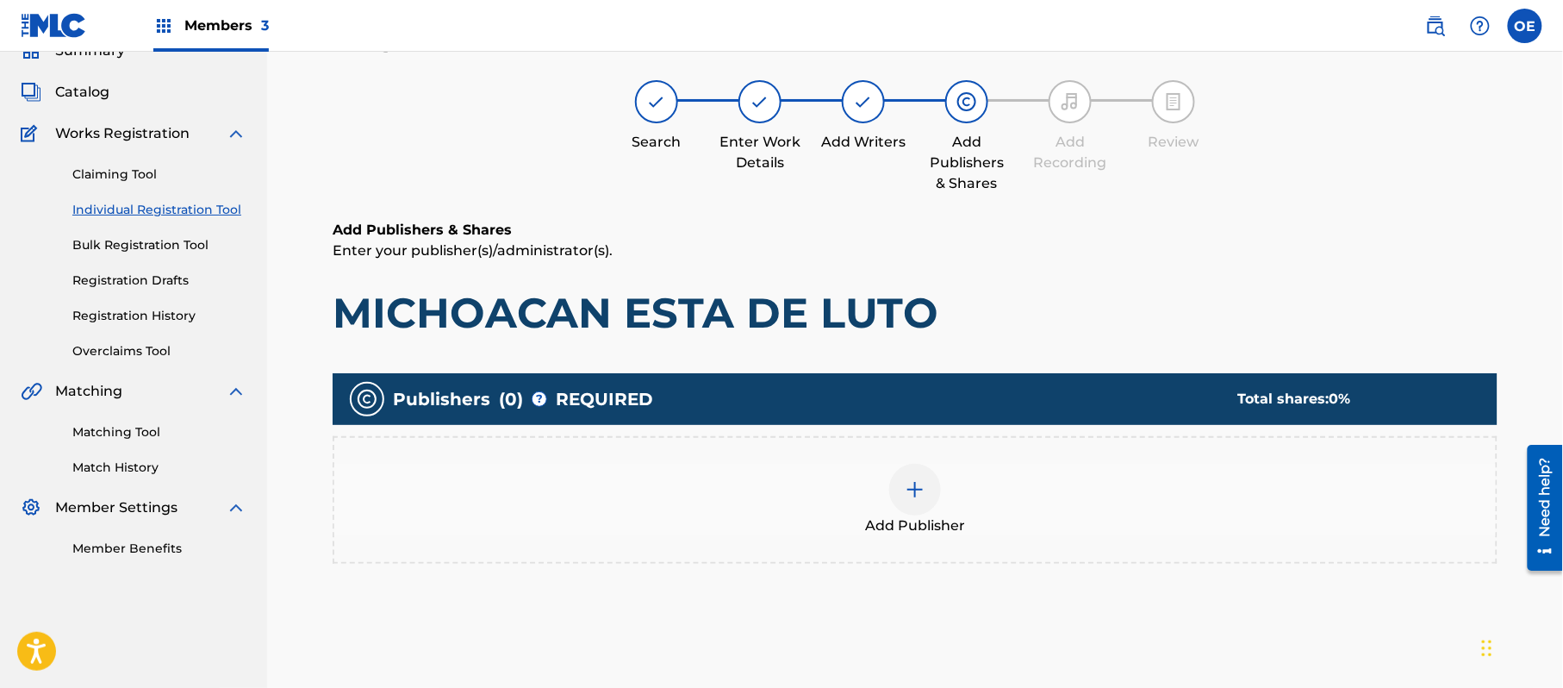
scroll to position [78, 0]
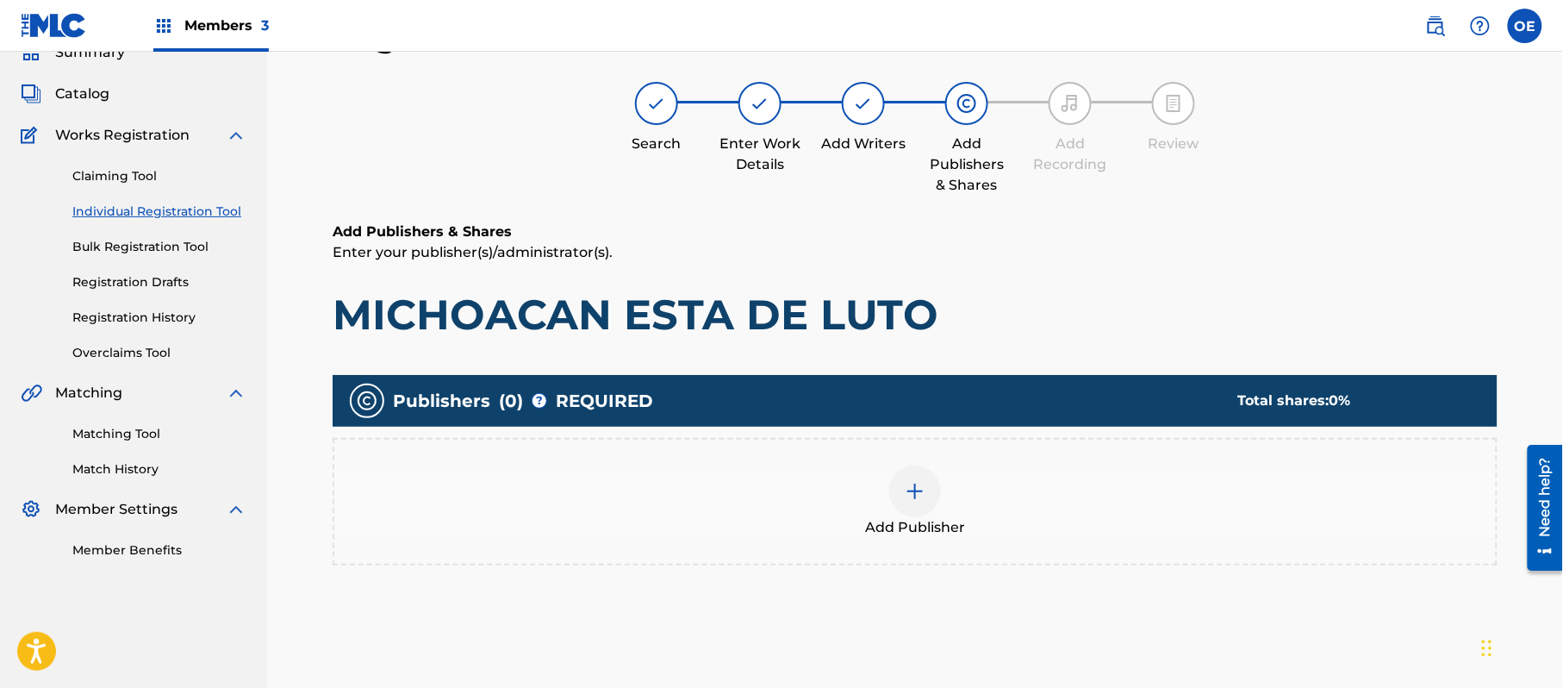
click at [831, 497] on div "Add Publisher" at bounding box center [915, 501] width 1162 height 72
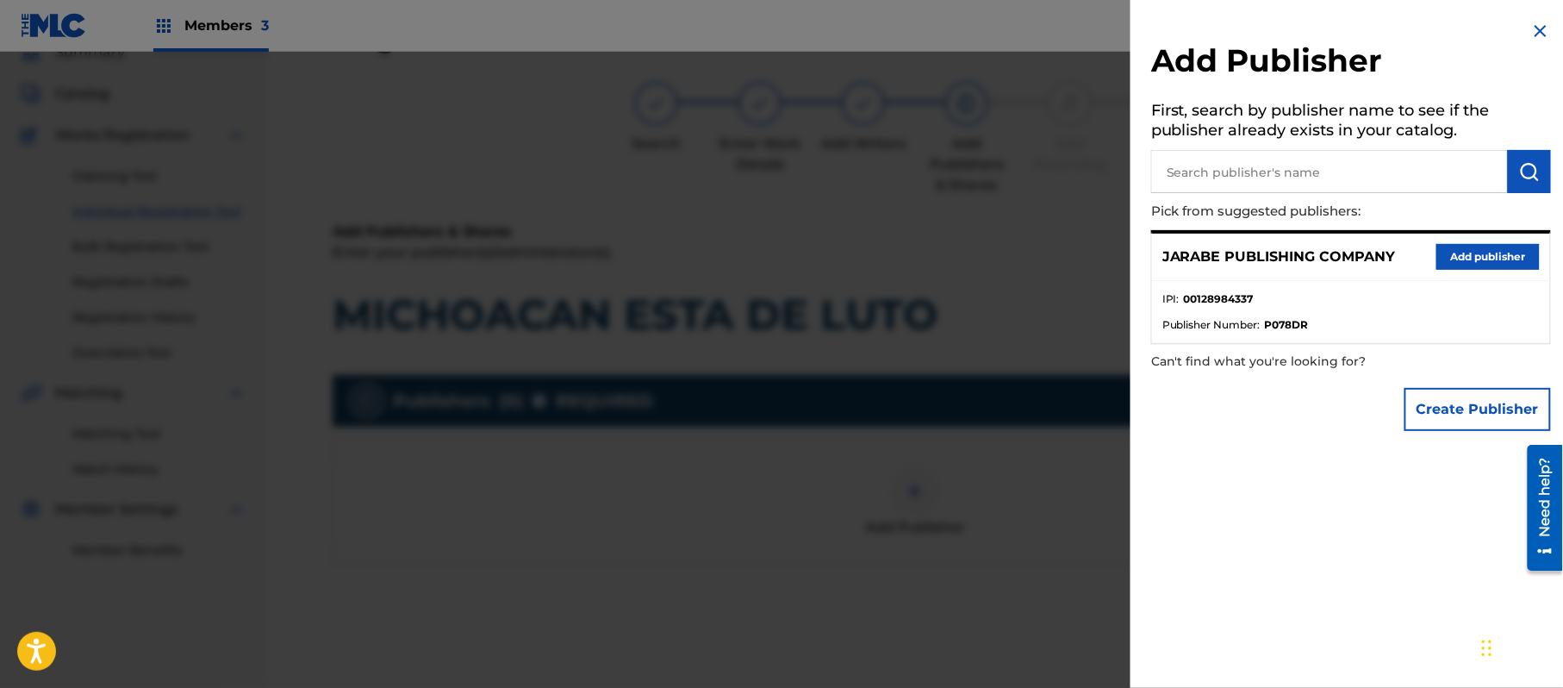
drag, startPoint x: 1470, startPoint y: 259, endPoint x: 1239, endPoint y: 357, distance: 251.5
click at [1470, 260] on button "Add publisher" at bounding box center [1488, 257] width 103 height 26
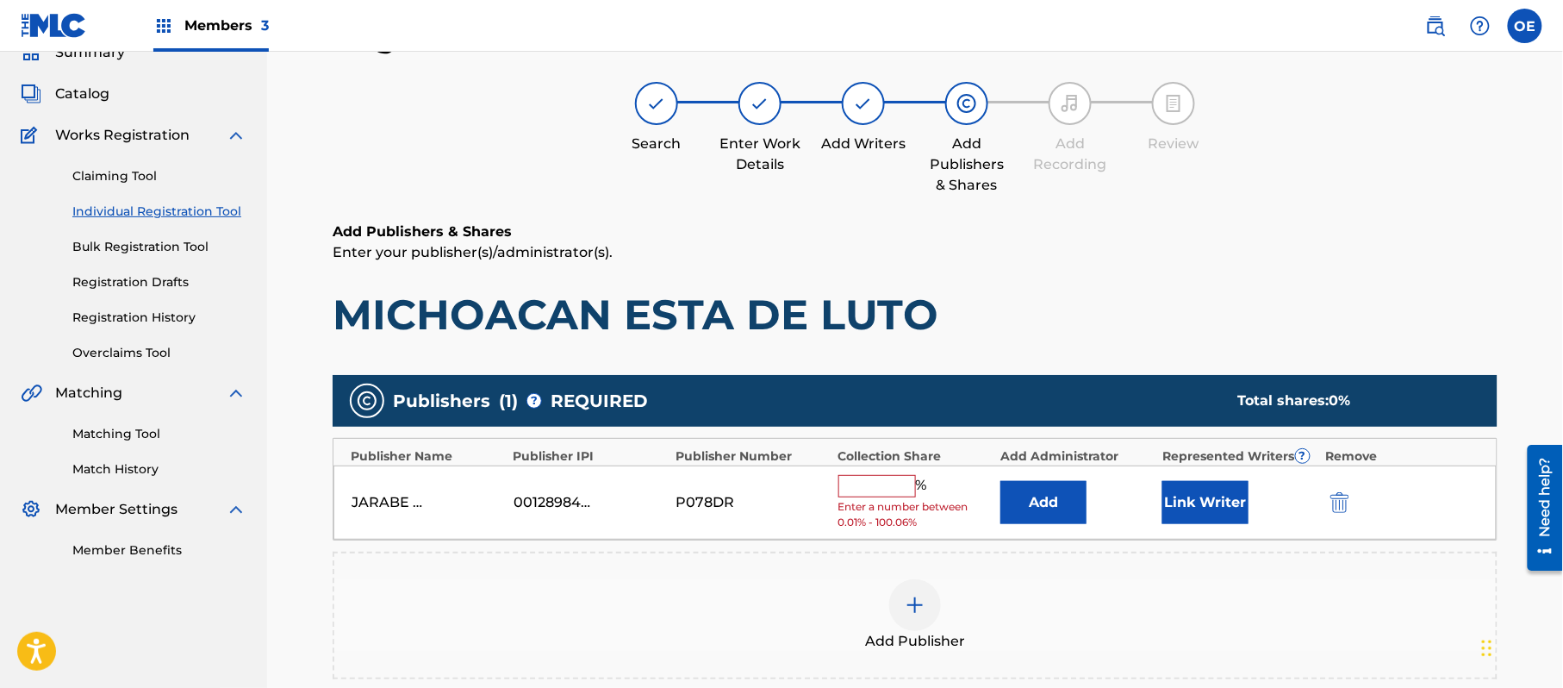
click at [883, 484] on input "text" at bounding box center [878, 486] width 78 height 22
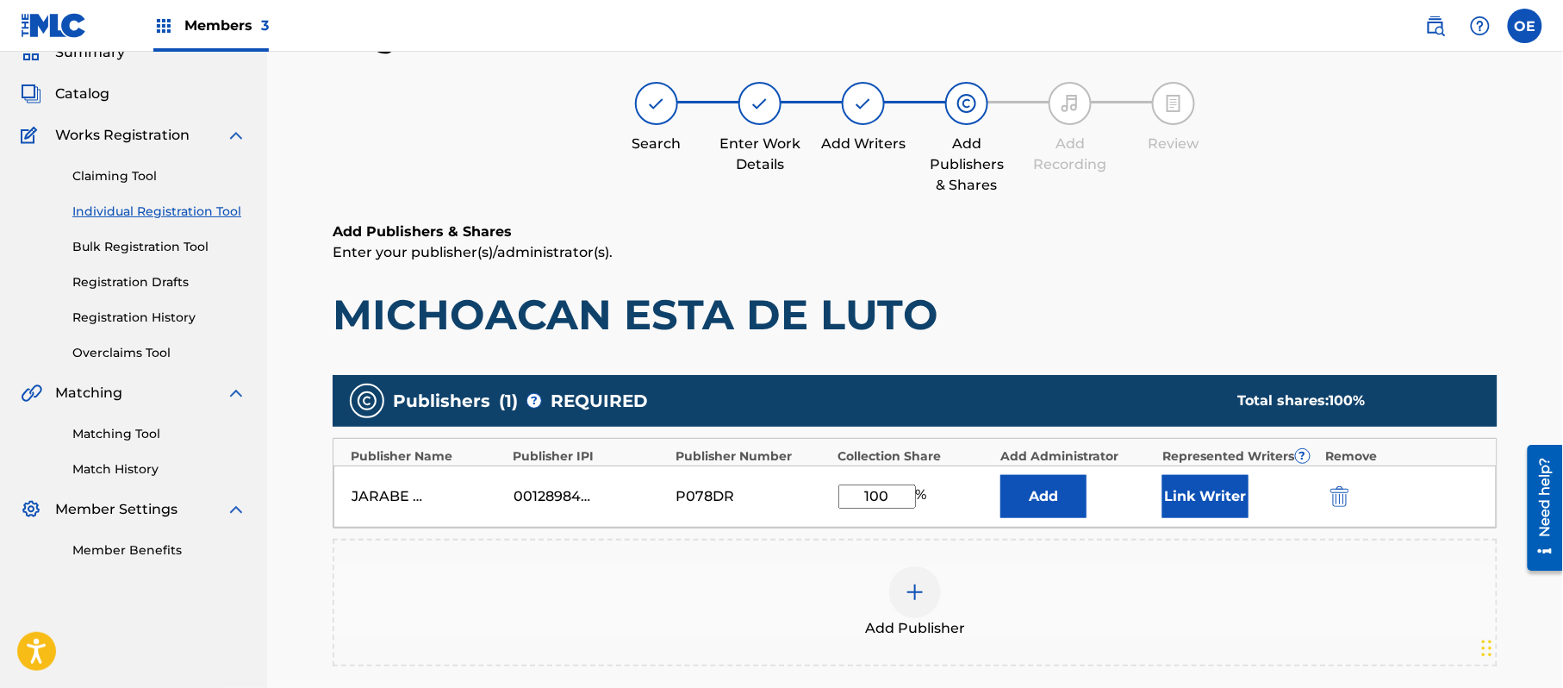
click at [1243, 493] on button "Link Writer" at bounding box center [1206, 496] width 86 height 43
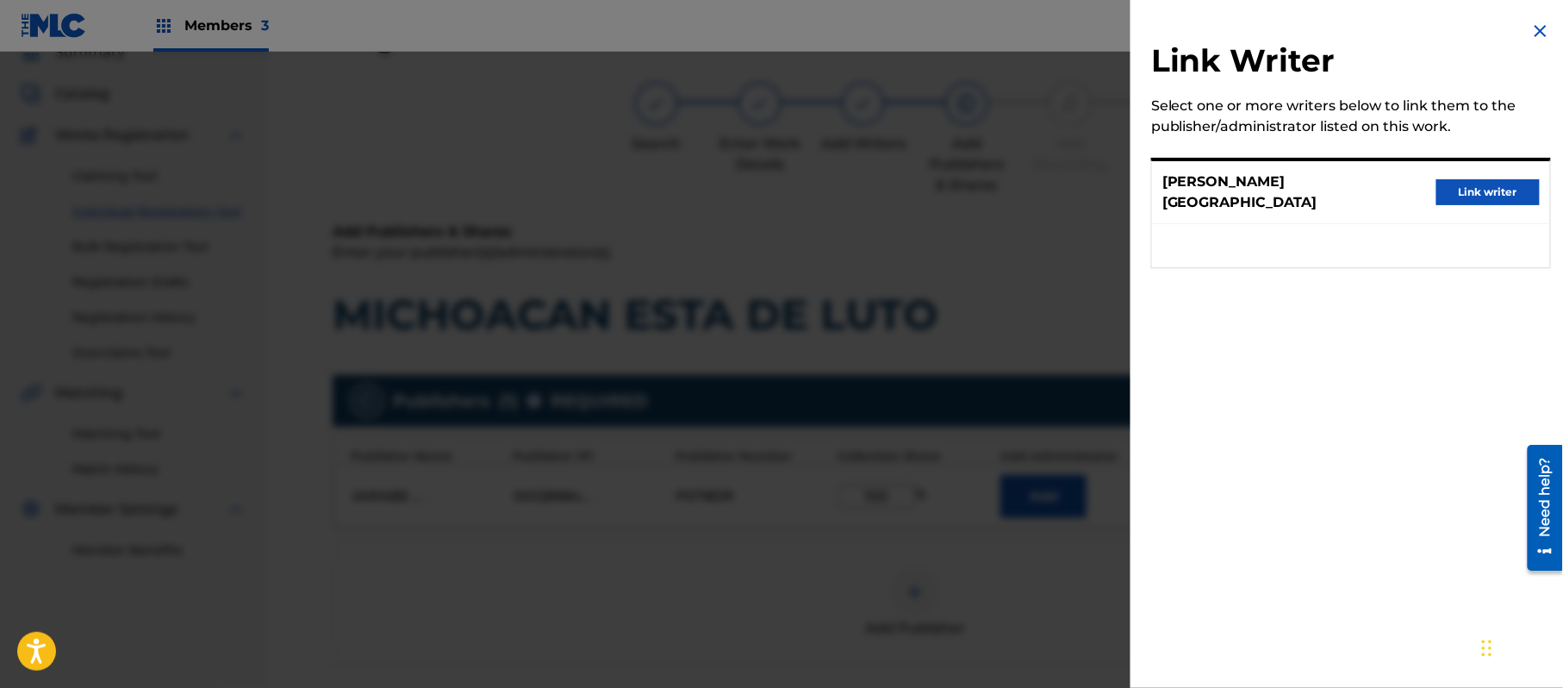
click at [1472, 179] on button "Link writer" at bounding box center [1488, 192] width 103 height 26
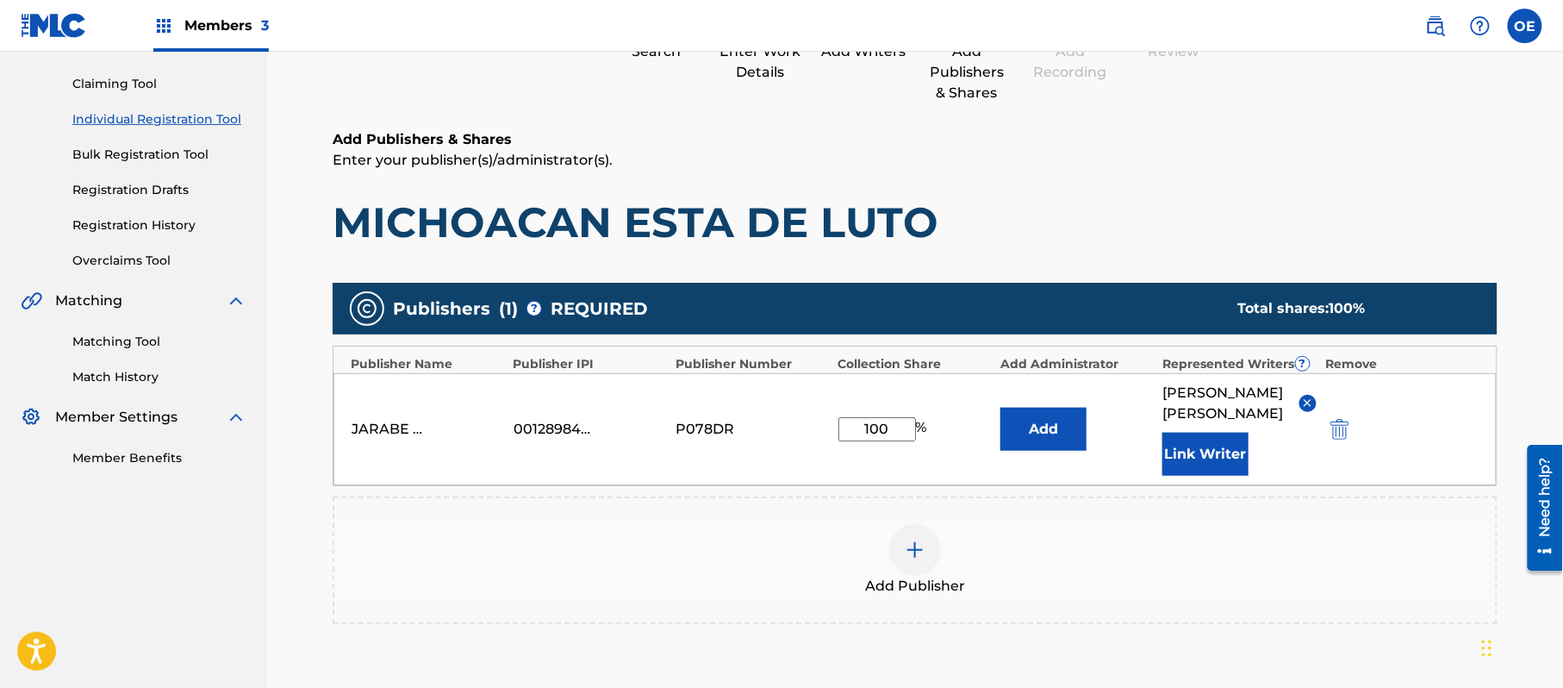
scroll to position [363, 0]
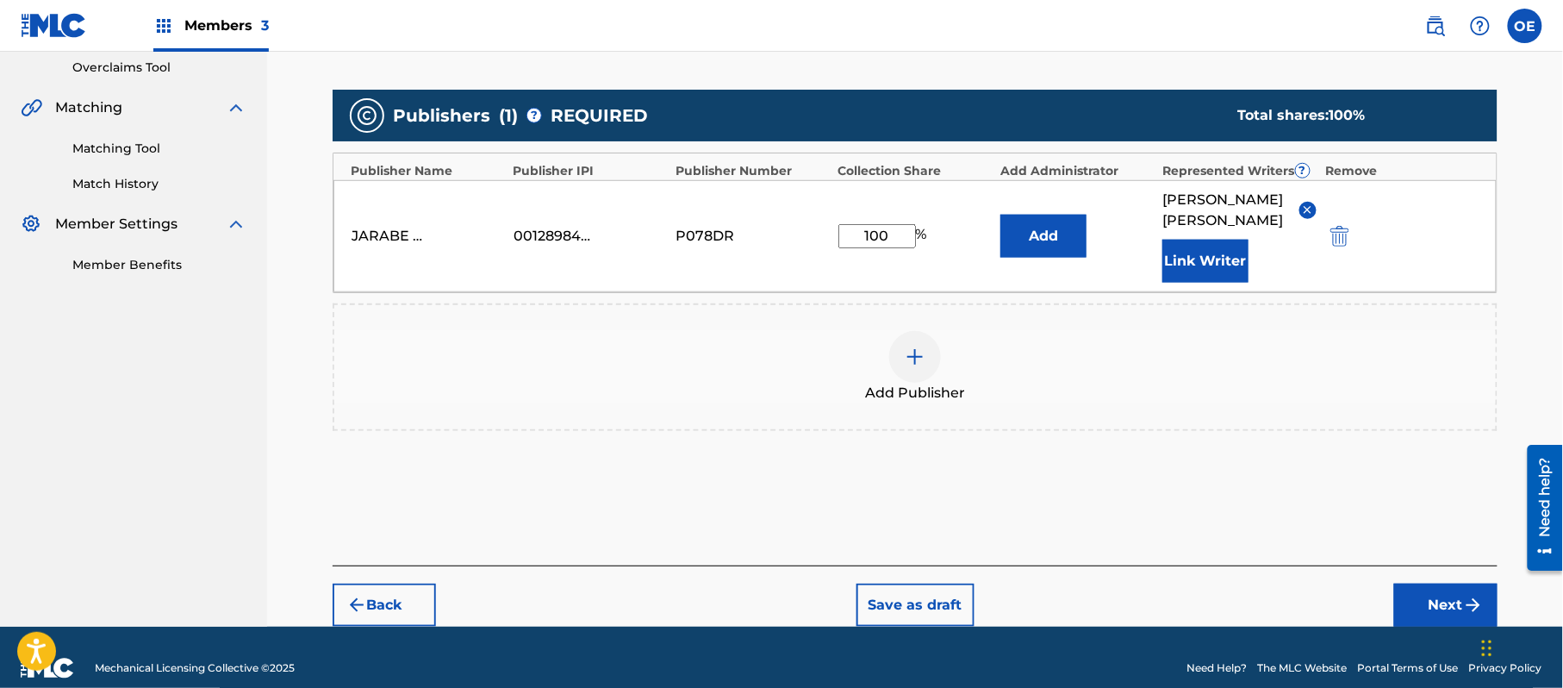
click at [1428, 590] on button "Next" at bounding box center [1446, 605] width 103 height 43
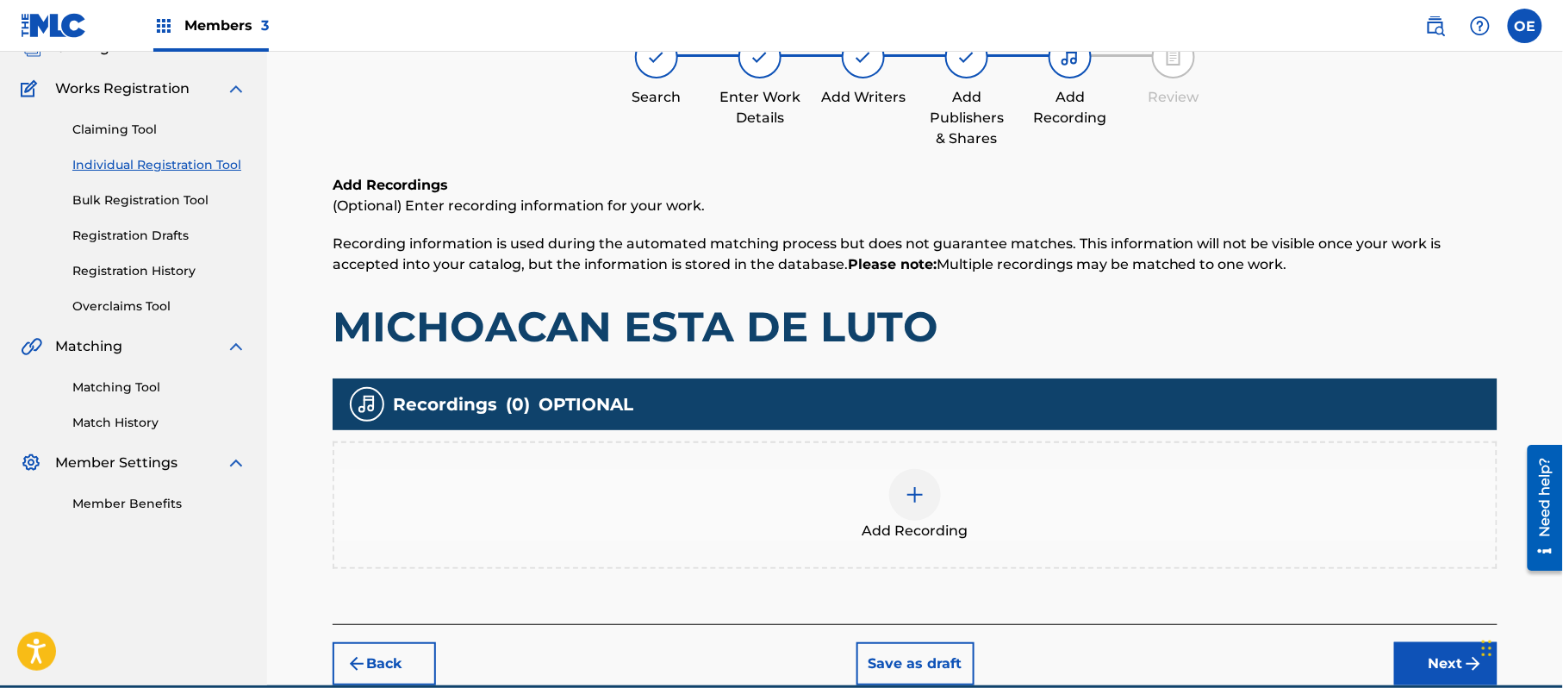
scroll to position [78, 0]
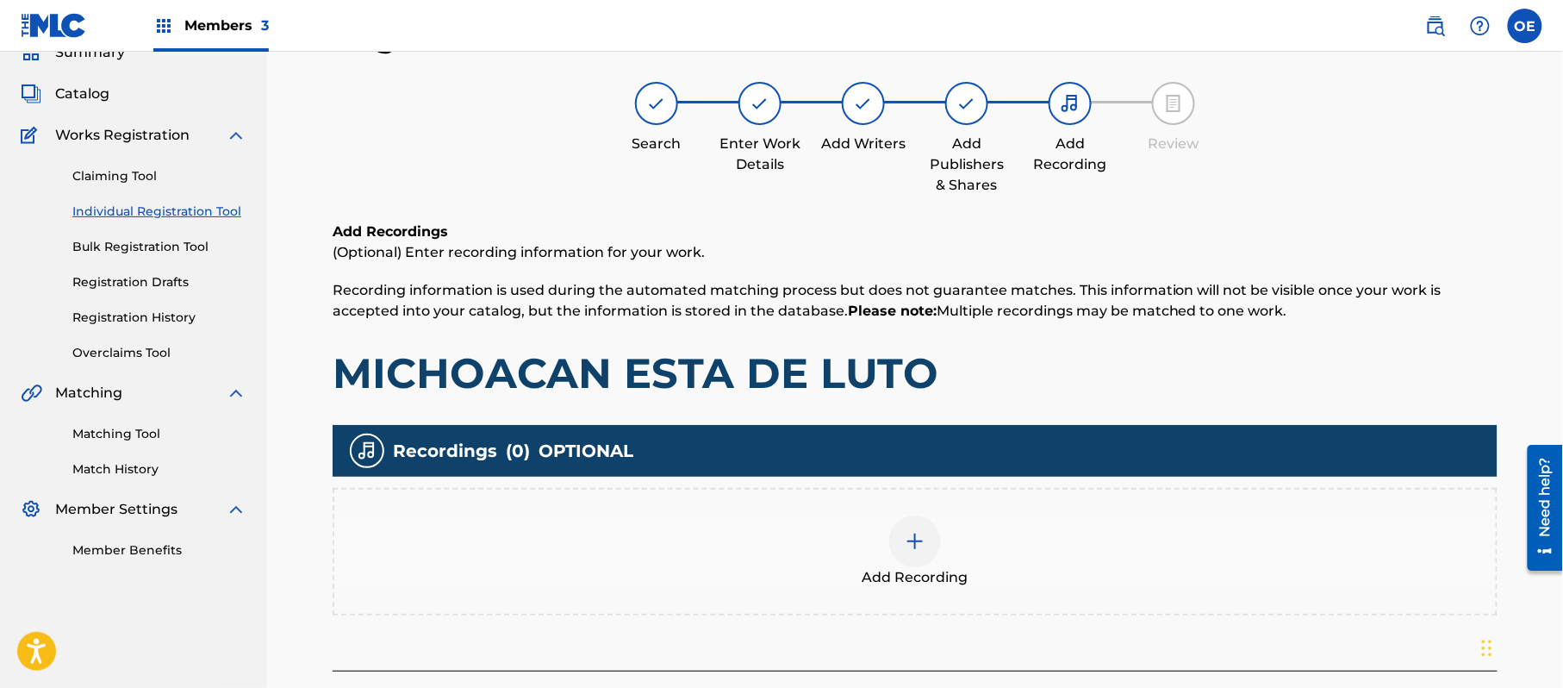
click at [1001, 541] on div "Add Recording" at bounding box center [915, 551] width 1162 height 72
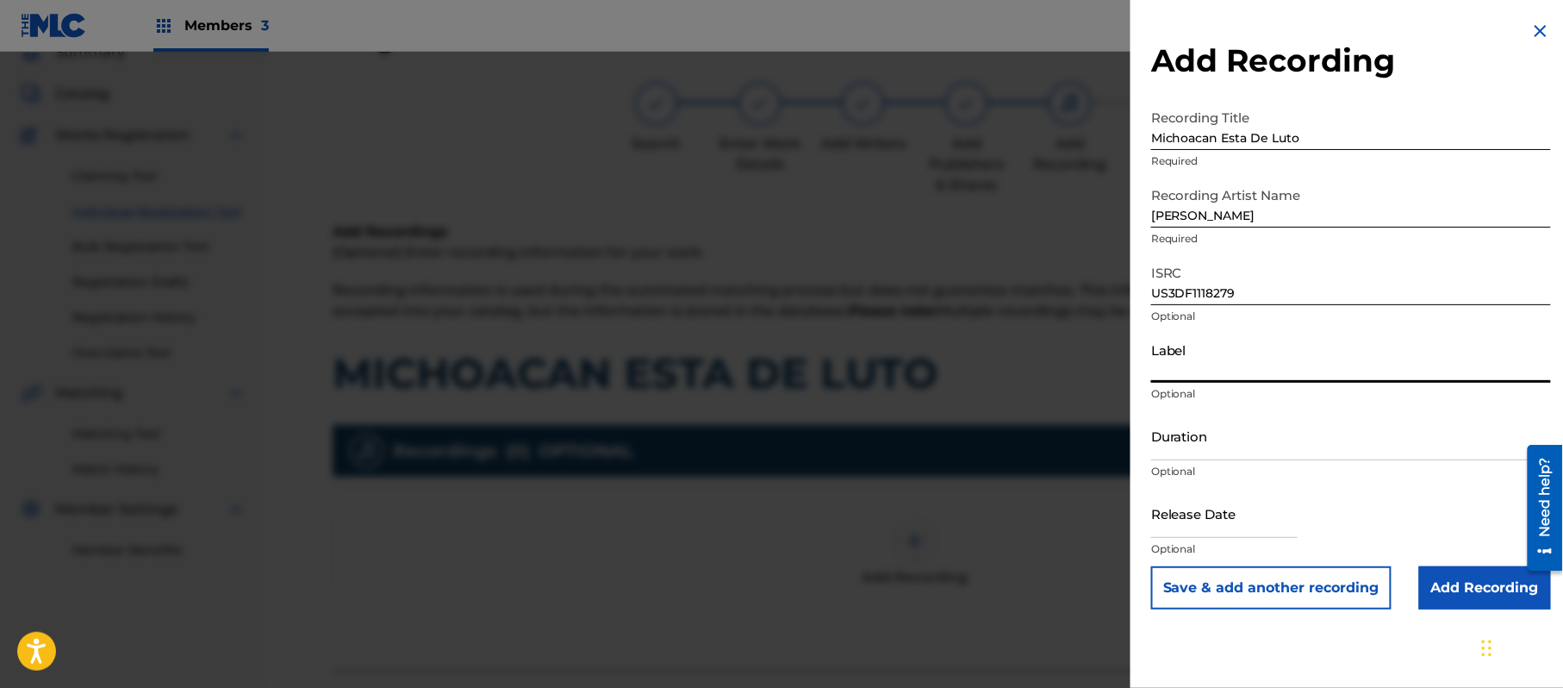
click at [1166, 373] on input "Label" at bounding box center [1351, 358] width 400 height 49
drag, startPoint x: 1217, startPoint y: 370, endPoint x: 880, endPoint y: 398, distance: 338.2
click at [1022, 411] on div "Add Recording Recording Title Michoacan Esta De Luto Required Recording Artist …" at bounding box center [781, 370] width 1563 height 636
click at [1229, 426] on input "Duration" at bounding box center [1351, 435] width 400 height 49
click at [1160, 490] on input "text" at bounding box center [1224, 513] width 147 height 49
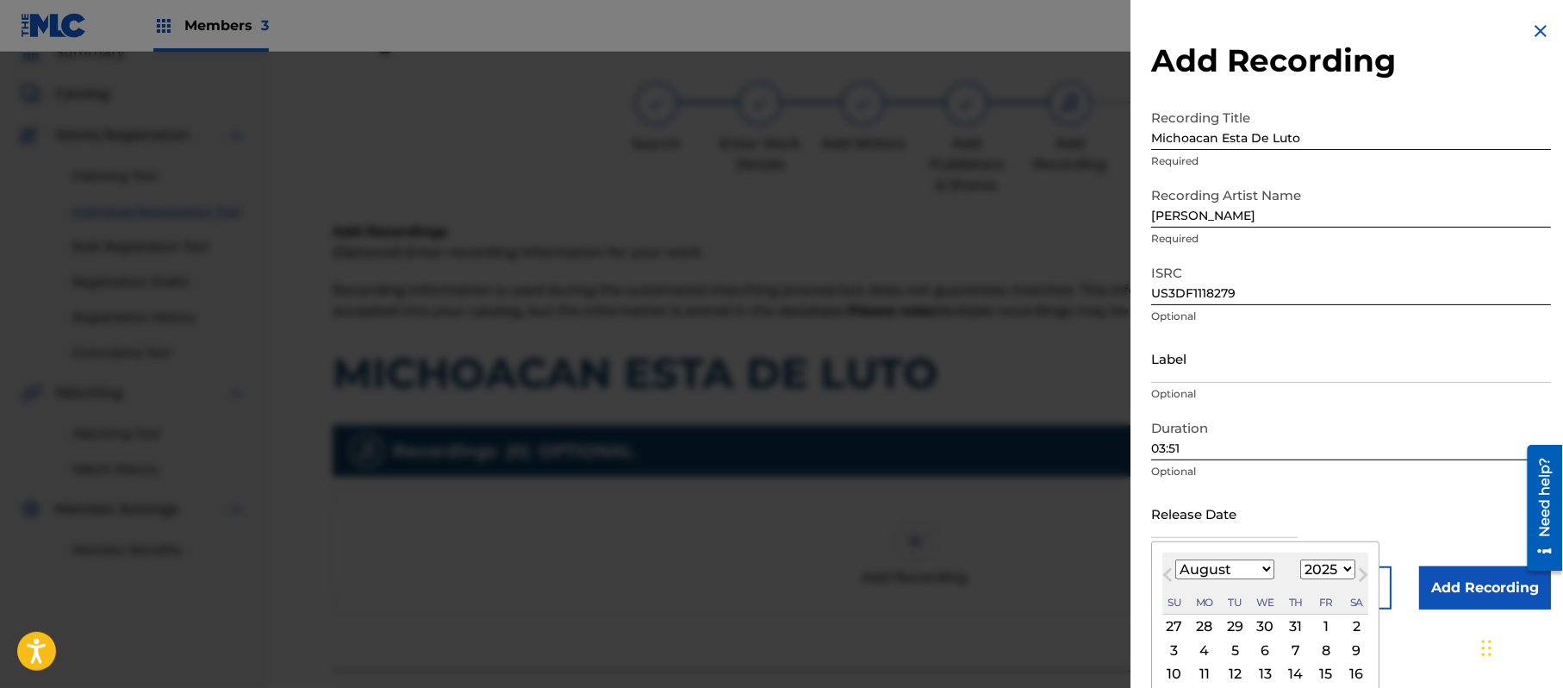
click at [1325, 571] on select "1899 1900 1901 1902 1903 1904 1905 1906 1907 1908 1909 1910 1911 1912 1913 1914…" at bounding box center [1328, 569] width 55 height 20
click at [1304, 559] on select "1899 1900 1901 1902 1903 1904 1905 1906 1907 1908 1909 1910 1911 1912 1913 1914…" at bounding box center [1328, 569] width 55 height 20
drag, startPoint x: 1251, startPoint y: 576, endPoint x: 1251, endPoint y: 559, distance: 16.4
click at [1251, 576] on select "January February March April May June July August September October November De…" at bounding box center [1225, 569] width 99 height 20
click at [1176, 559] on select "January February March April May June July August September October November De…" at bounding box center [1225, 569] width 99 height 20
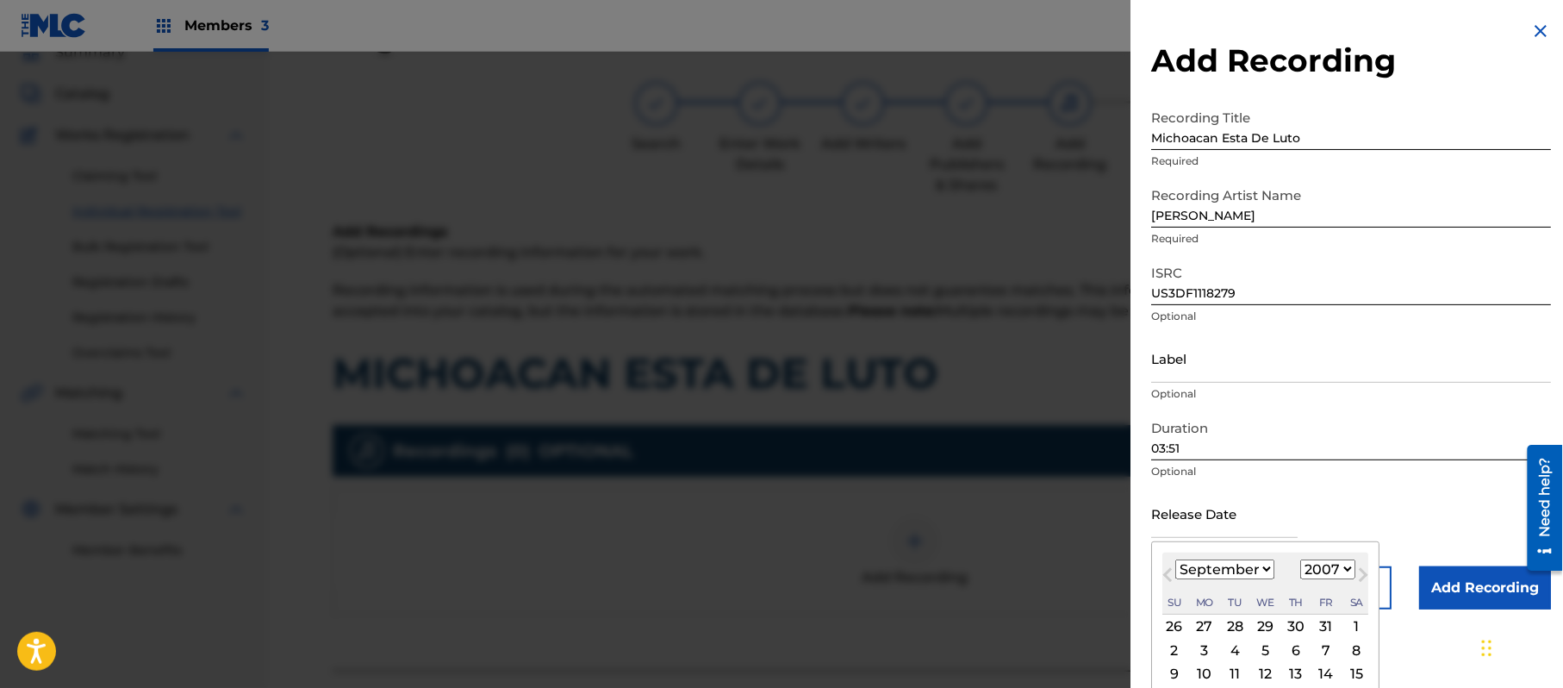
click at [1241, 669] on div "11" at bounding box center [1235, 674] width 21 height 21
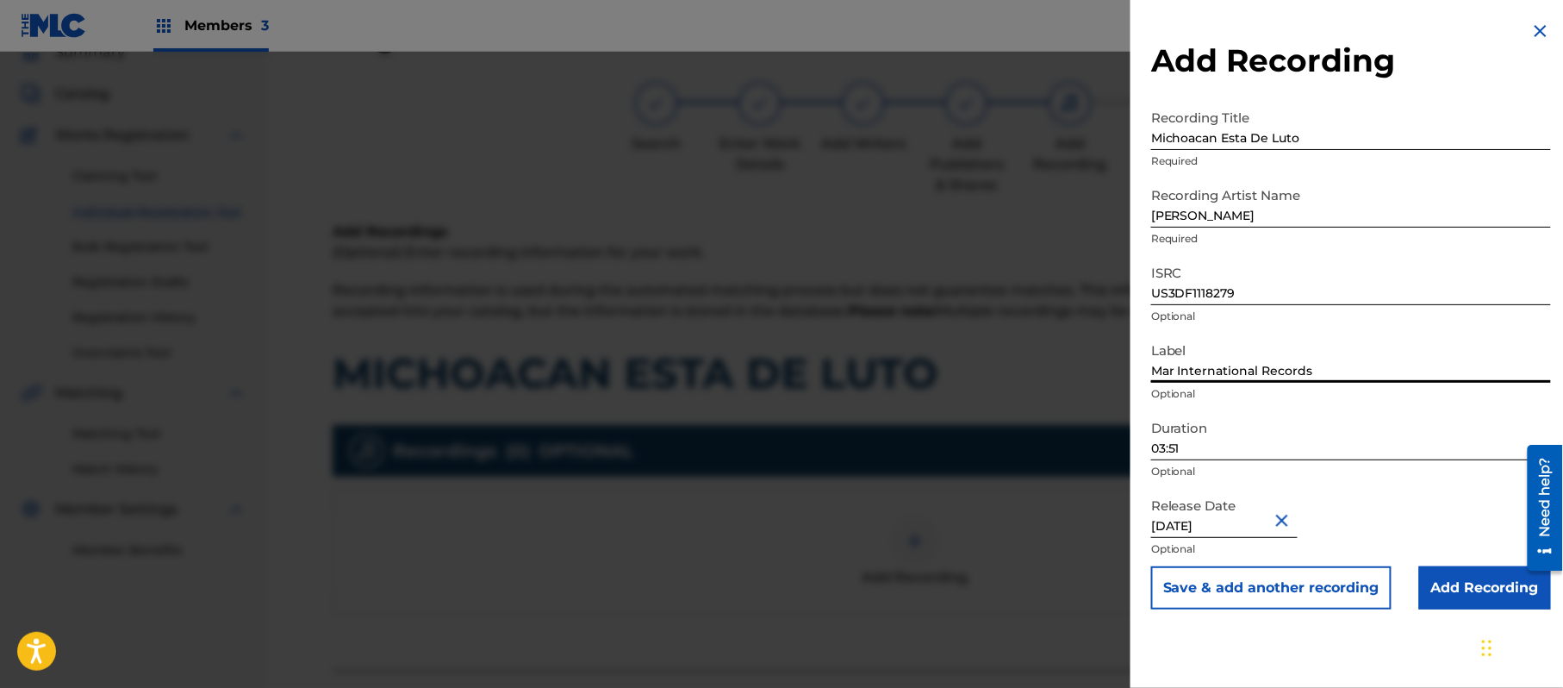
click at [1420, 574] on input "Add Recording" at bounding box center [1486, 587] width 132 height 43
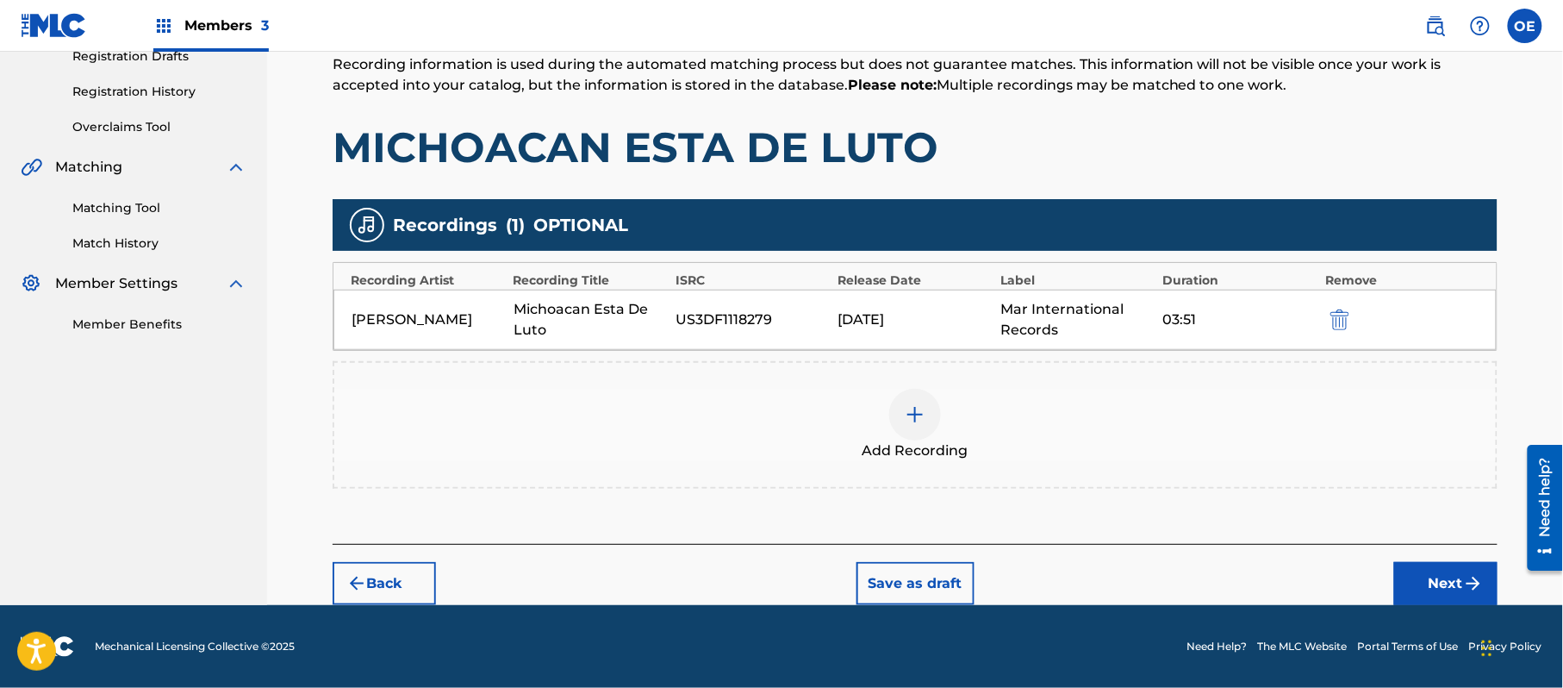
click at [1401, 579] on button "Next" at bounding box center [1446, 583] width 103 height 43
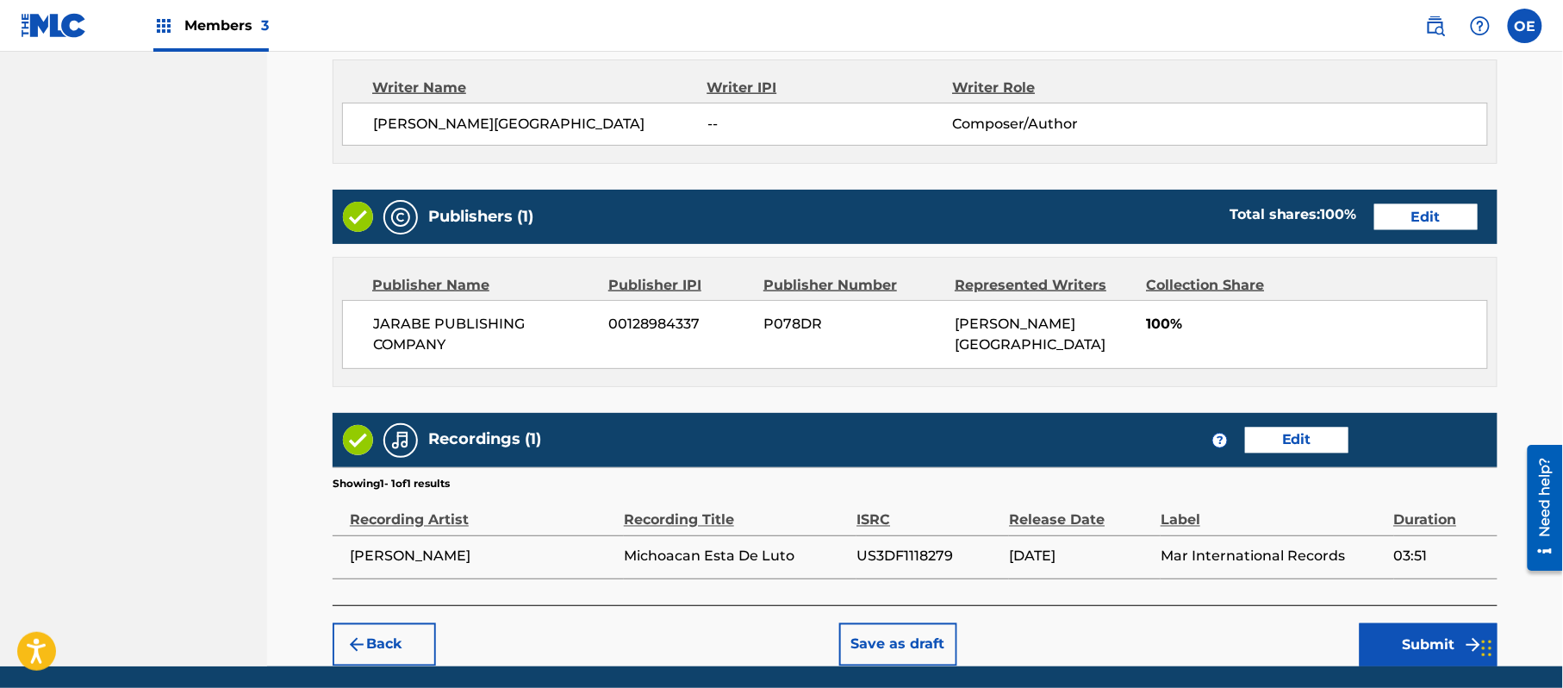
scroll to position [791, 0]
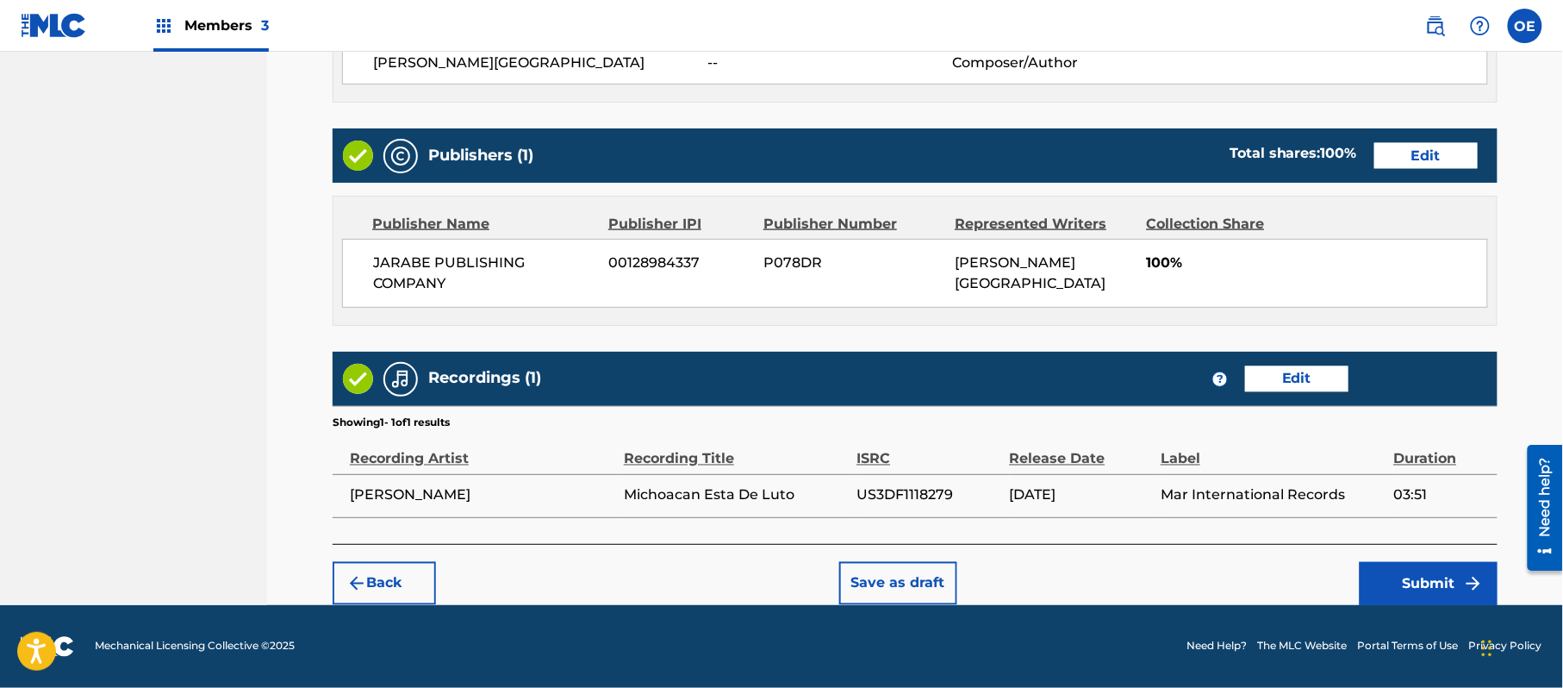
click at [1426, 591] on button "Submit" at bounding box center [1429, 583] width 138 height 43
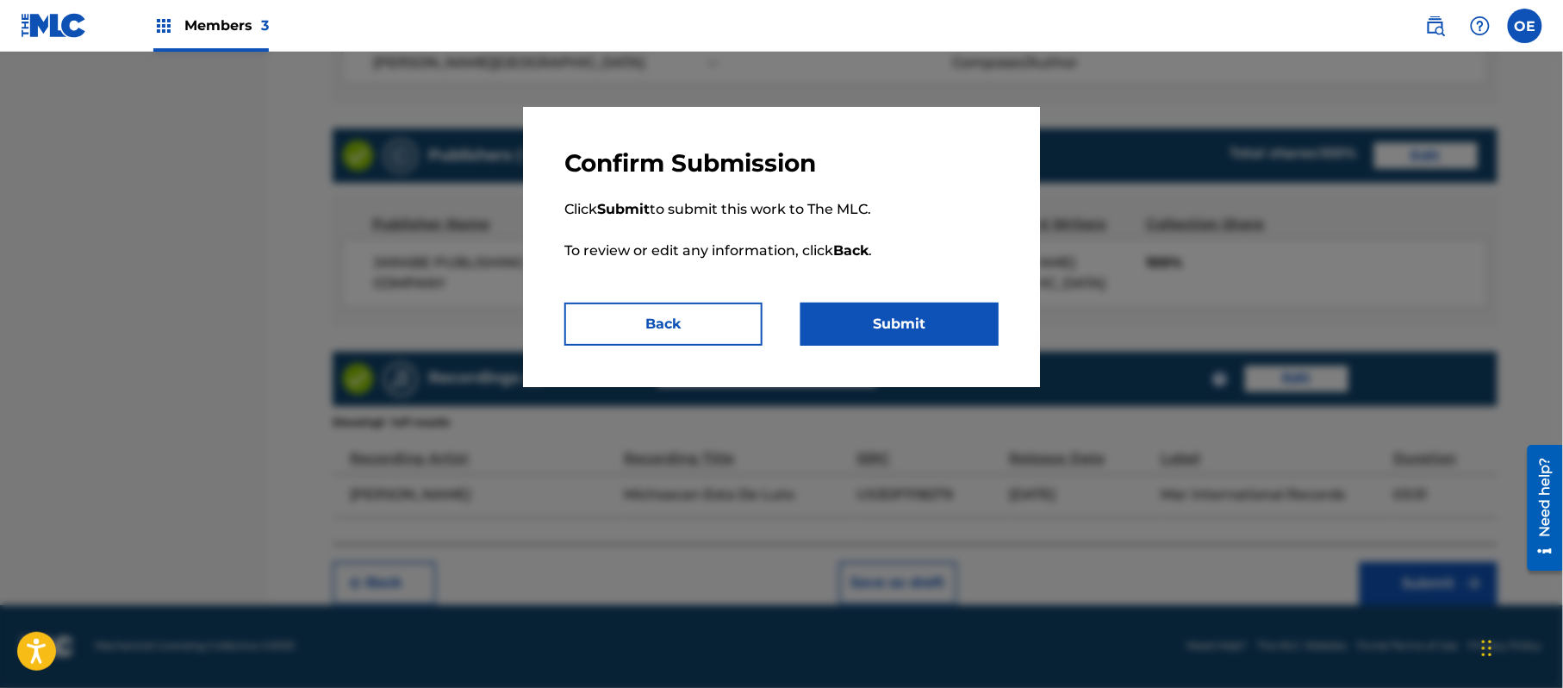
drag, startPoint x: 911, startPoint y: 317, endPoint x: 862, endPoint y: 315, distance: 49.2
click at [907, 317] on button "Submit" at bounding box center [900, 324] width 198 height 43
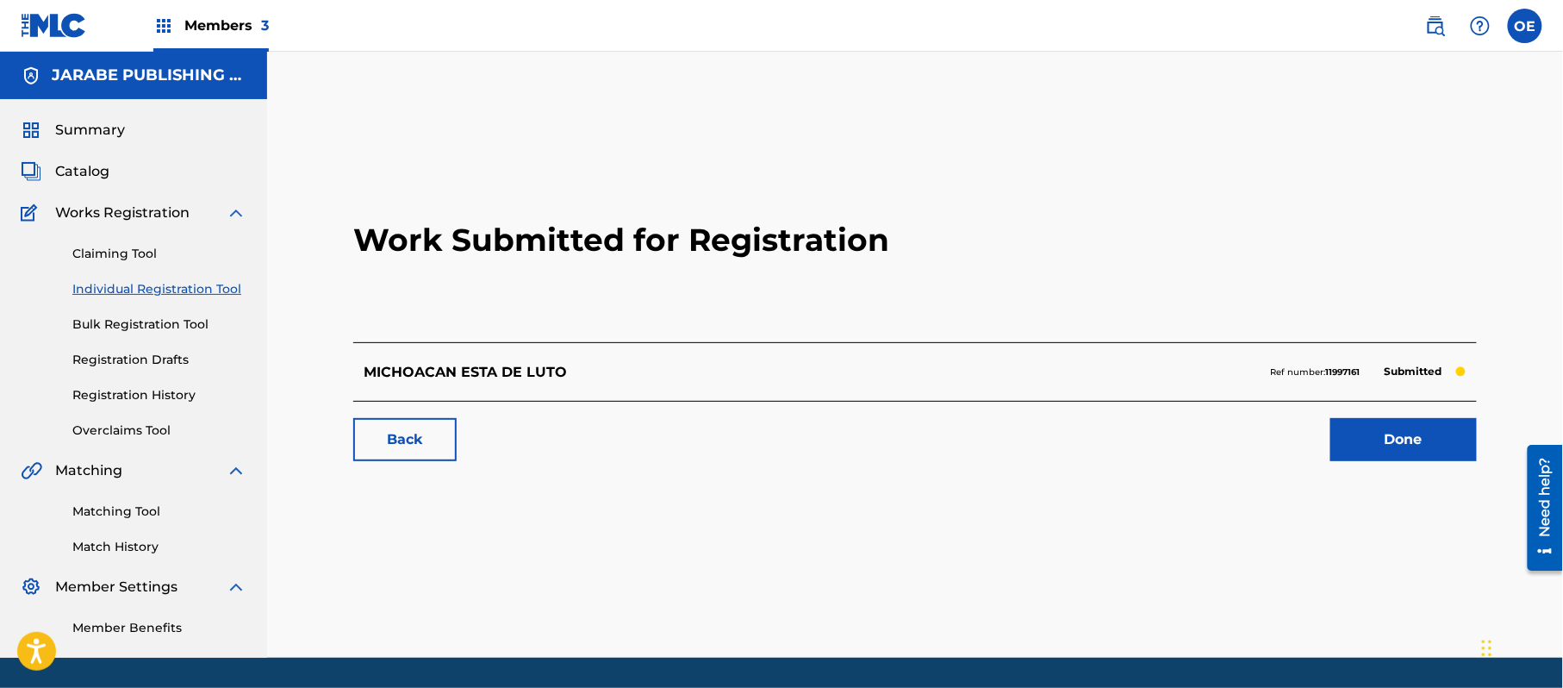
click at [184, 287] on link "Individual Registration Tool" at bounding box center [159, 289] width 174 height 18
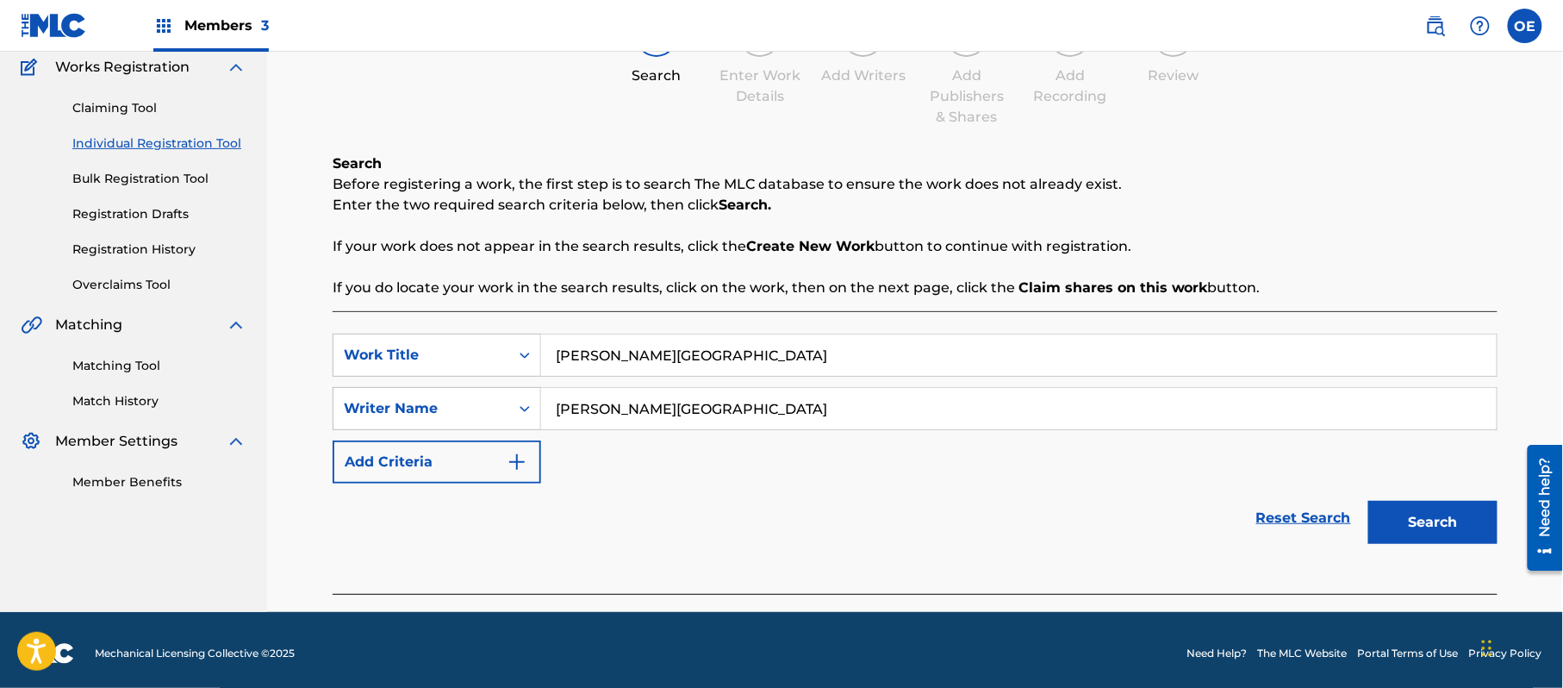
scroll to position [153, 0]
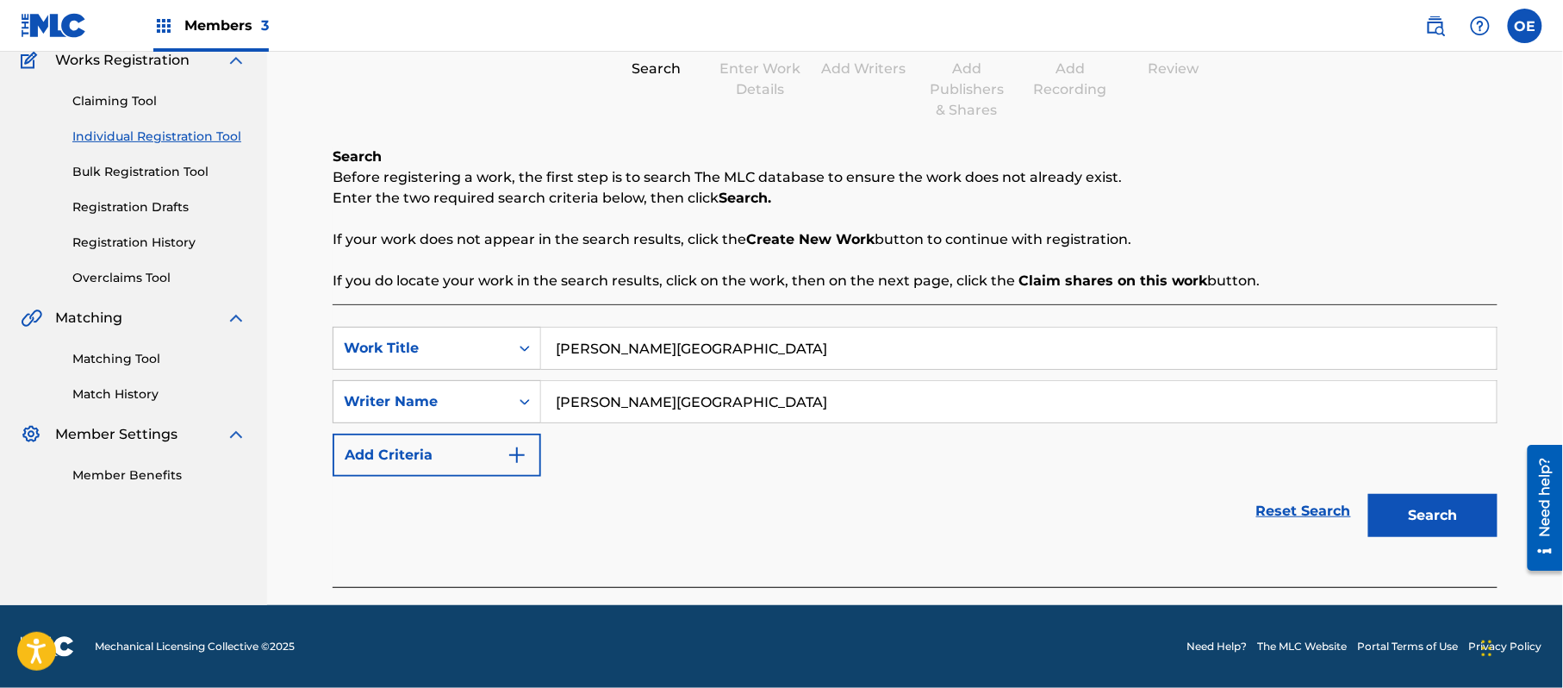
drag, startPoint x: 1415, startPoint y: 502, endPoint x: 1269, endPoint y: 496, distance: 146.6
click at [1414, 502] on button "Search" at bounding box center [1433, 515] width 129 height 43
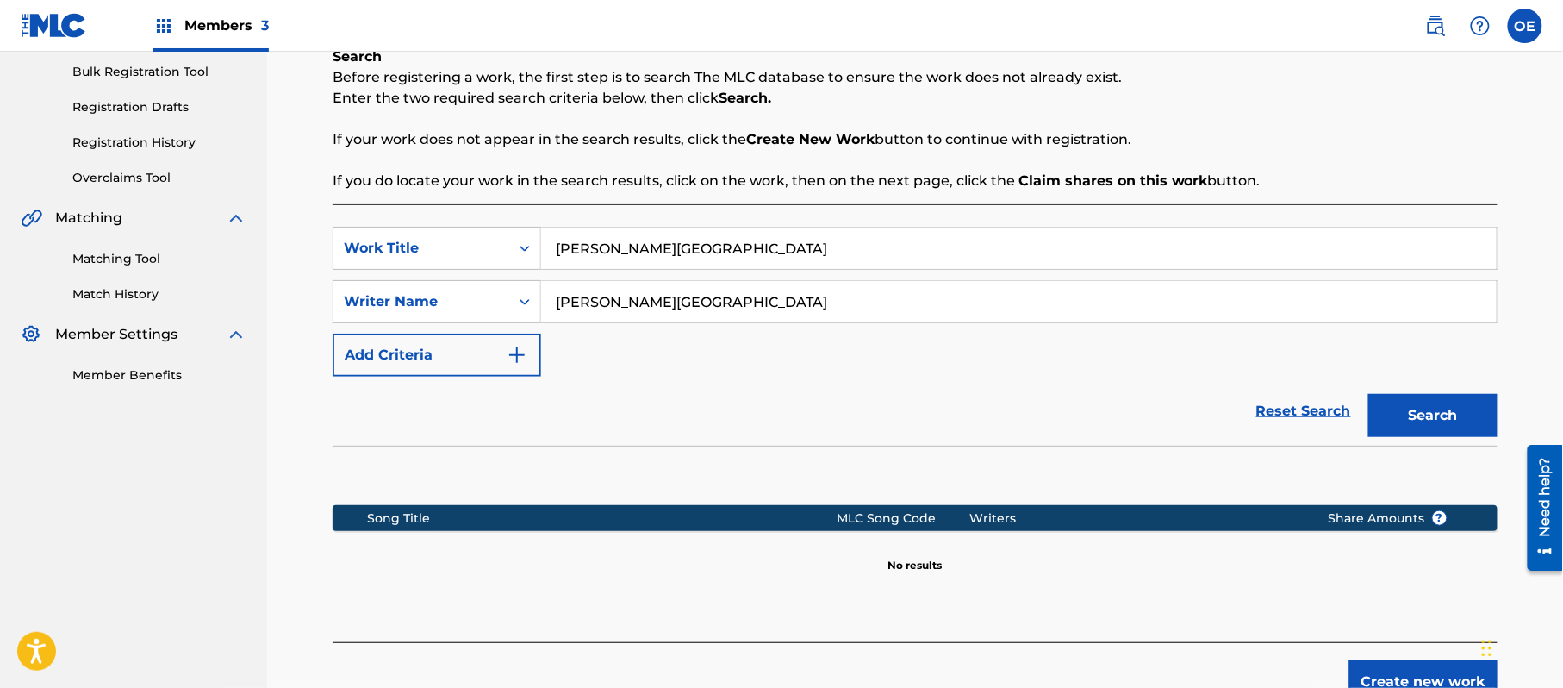
scroll to position [352, 0]
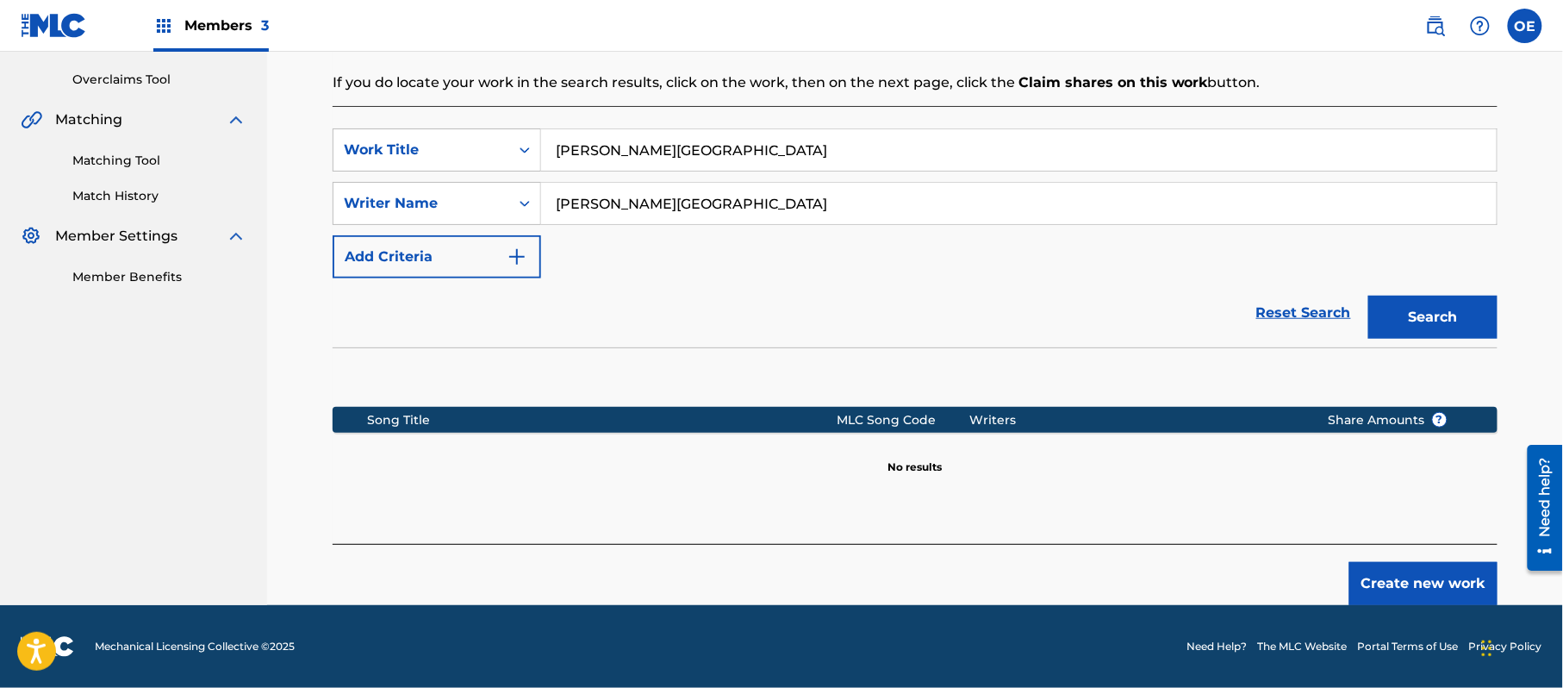
click at [1370, 570] on button "Create new work" at bounding box center [1424, 583] width 148 height 43
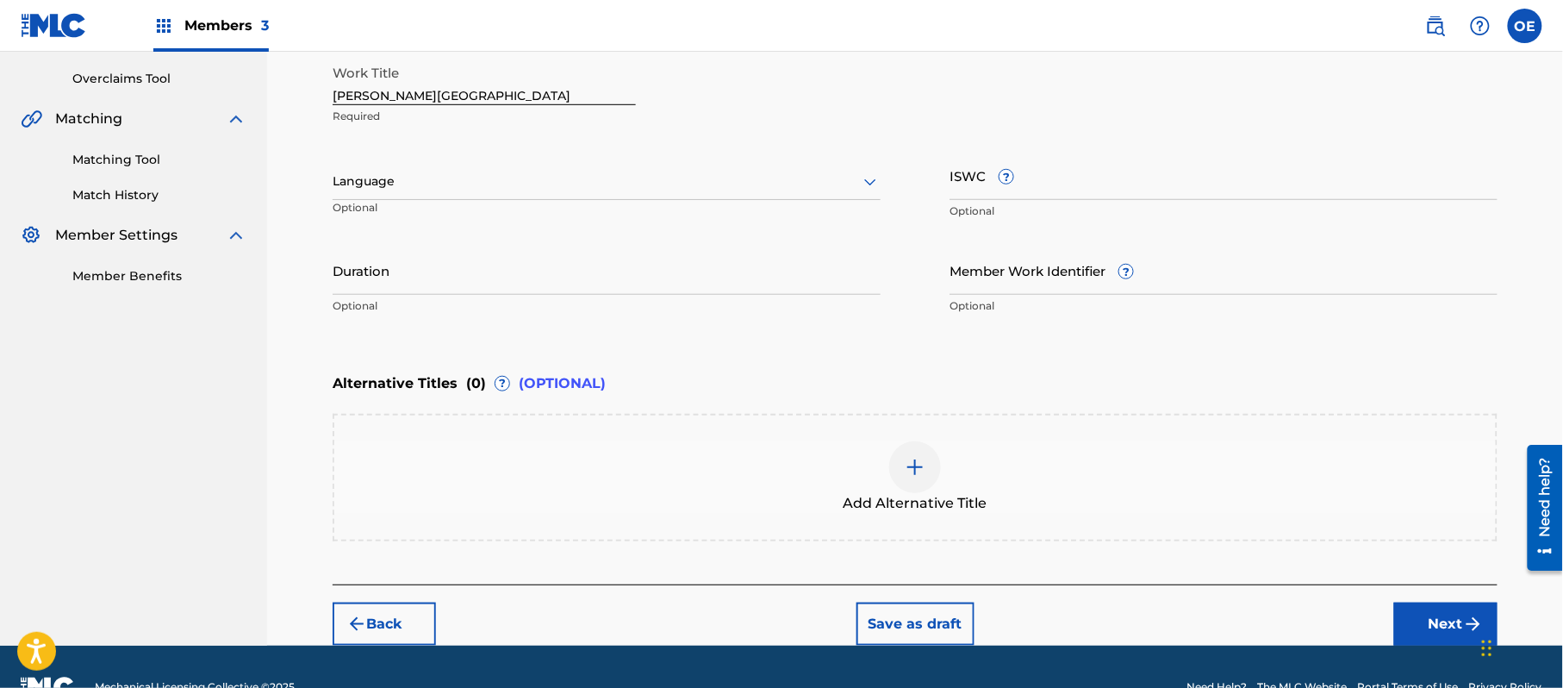
click at [450, 174] on div at bounding box center [607, 182] width 548 height 22
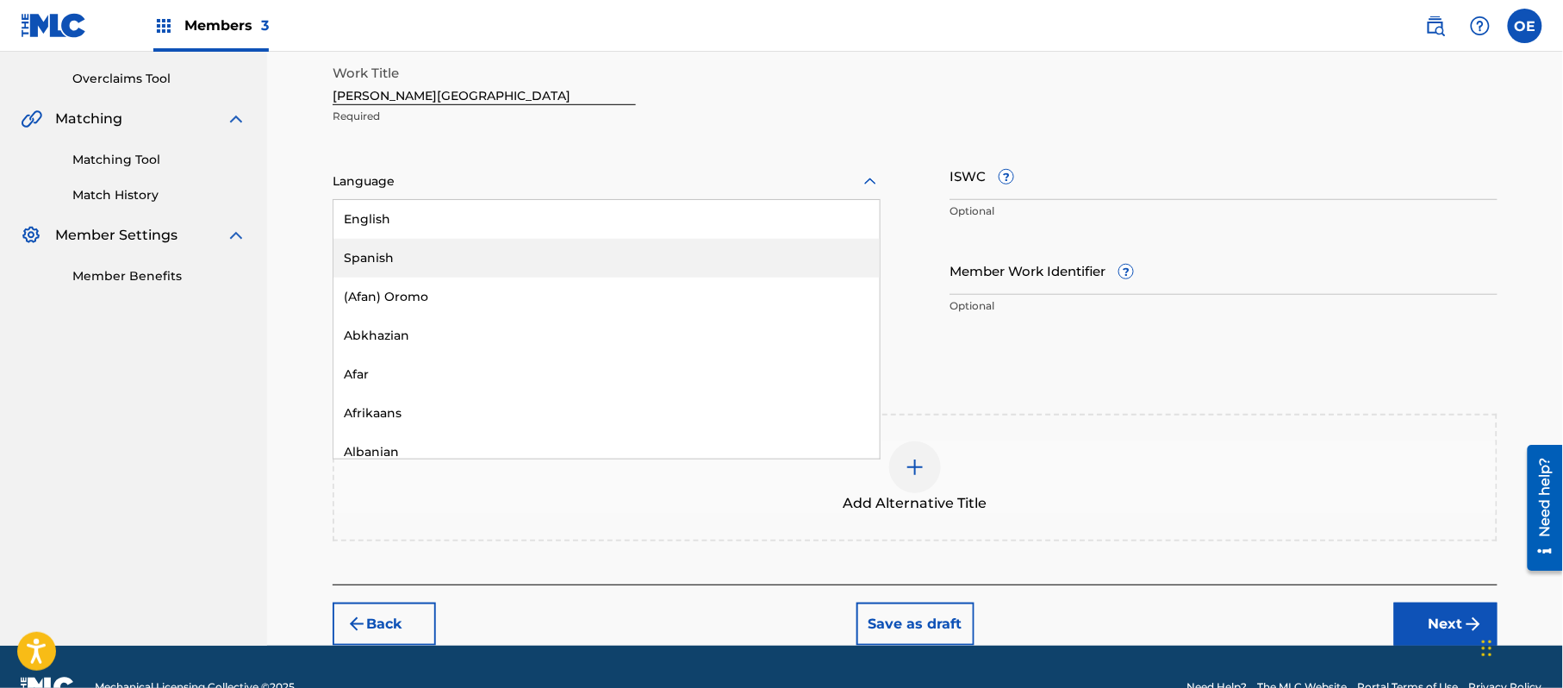
click at [393, 246] on div "Spanish" at bounding box center [607, 258] width 546 height 39
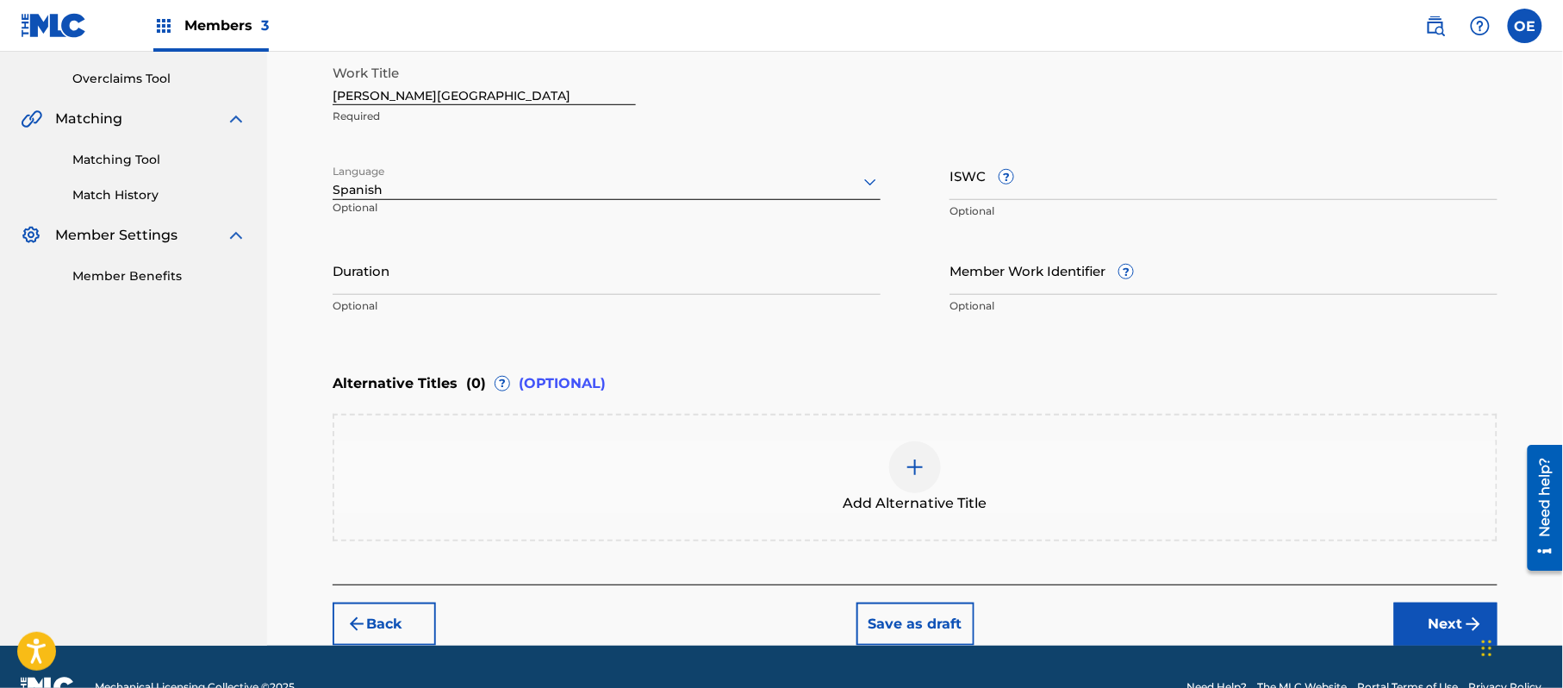
click at [1421, 610] on button "Next" at bounding box center [1446, 623] width 103 height 43
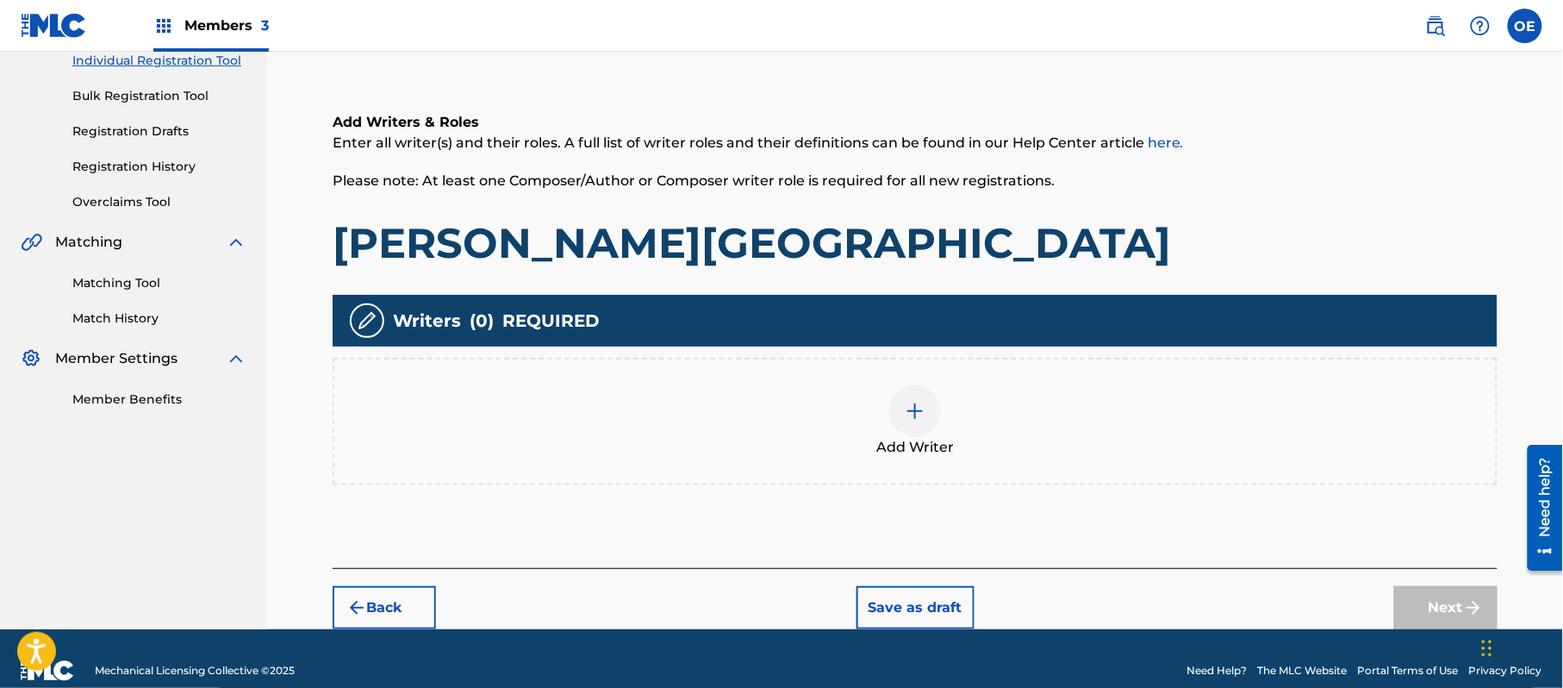
scroll to position [78, 0]
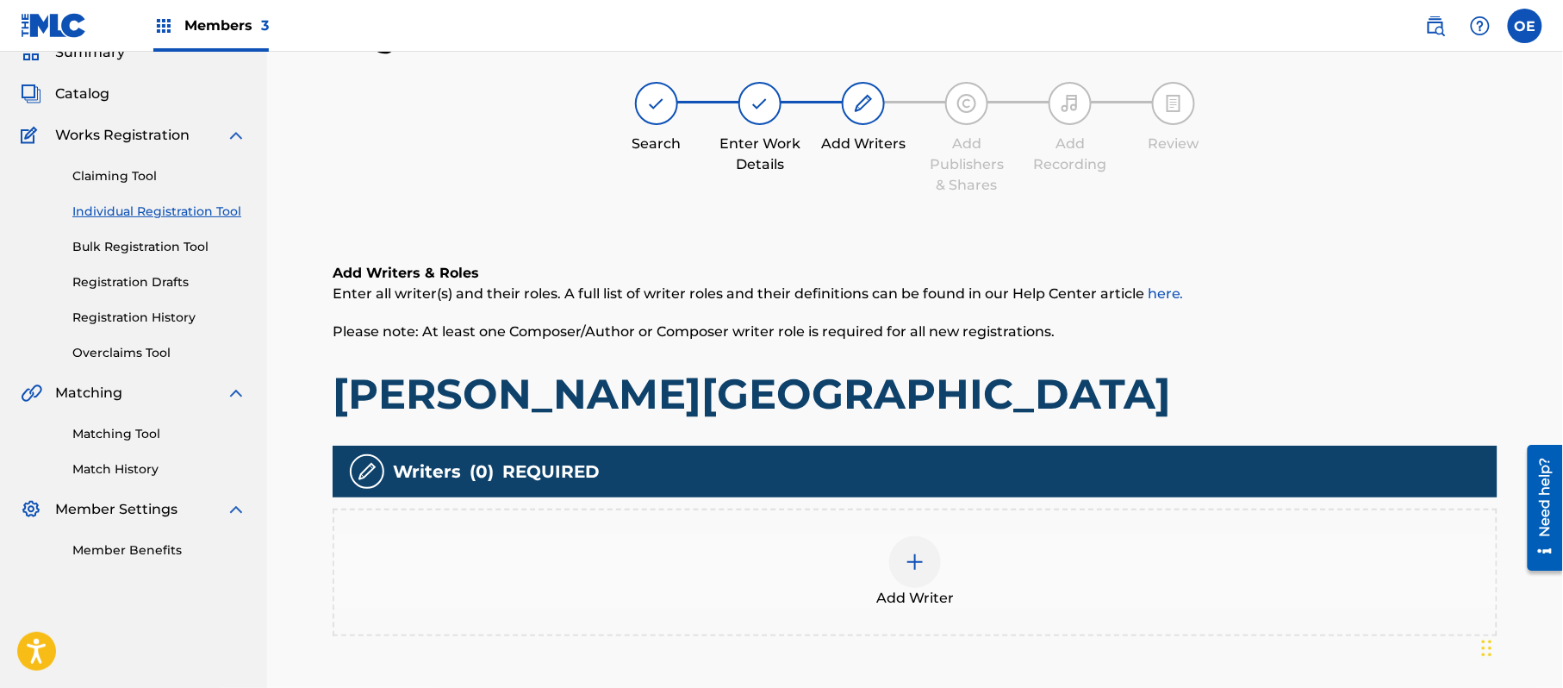
click at [1018, 594] on div "Add Writer" at bounding box center [915, 572] width 1162 height 72
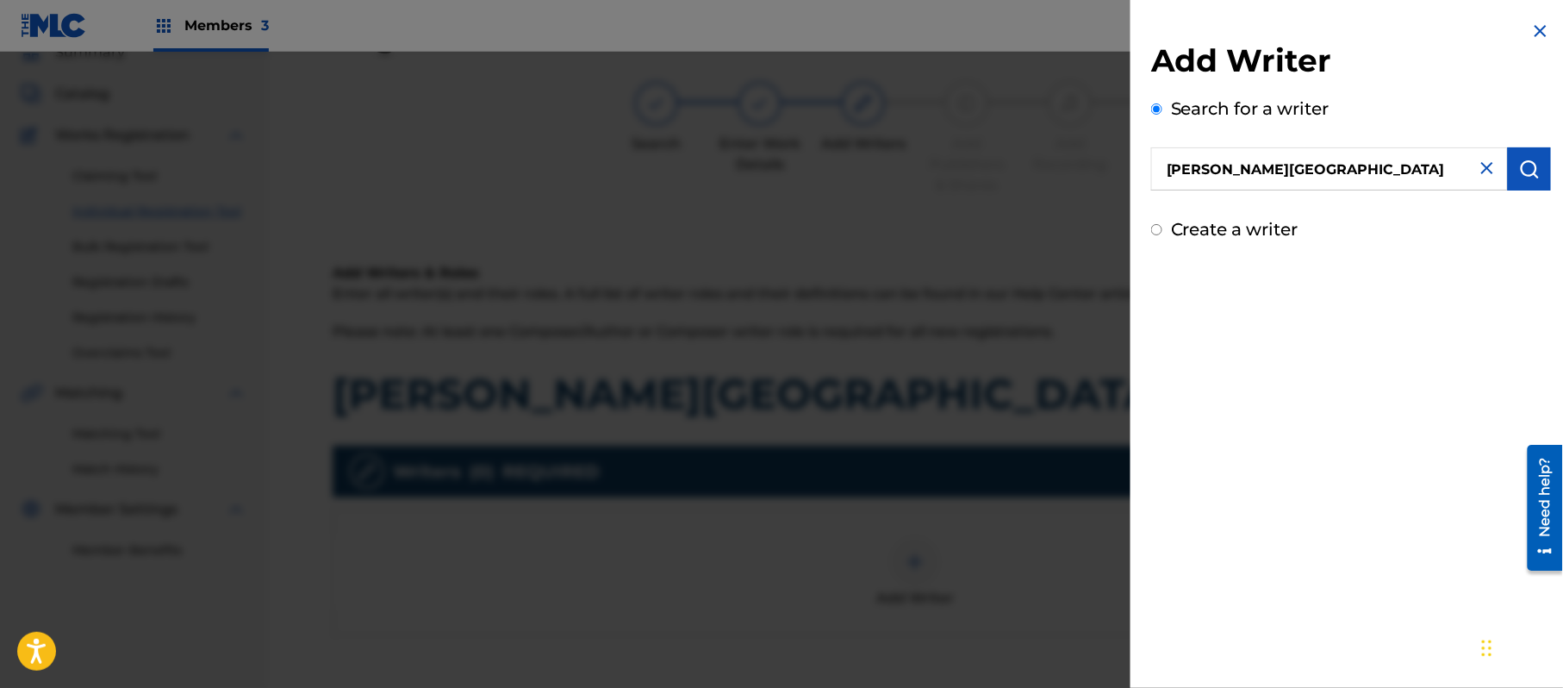
click at [1535, 167] on img "submit" at bounding box center [1530, 169] width 21 height 21
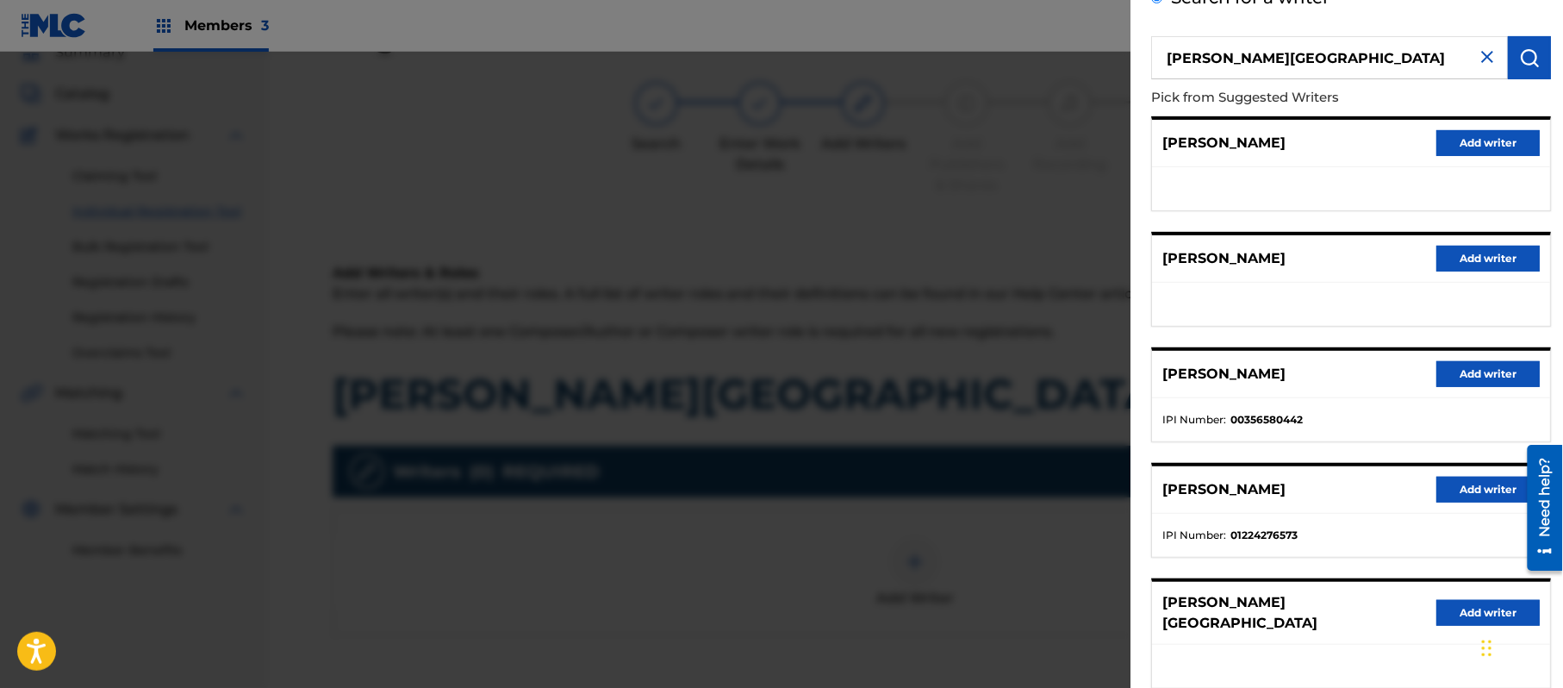
scroll to position [208, 0]
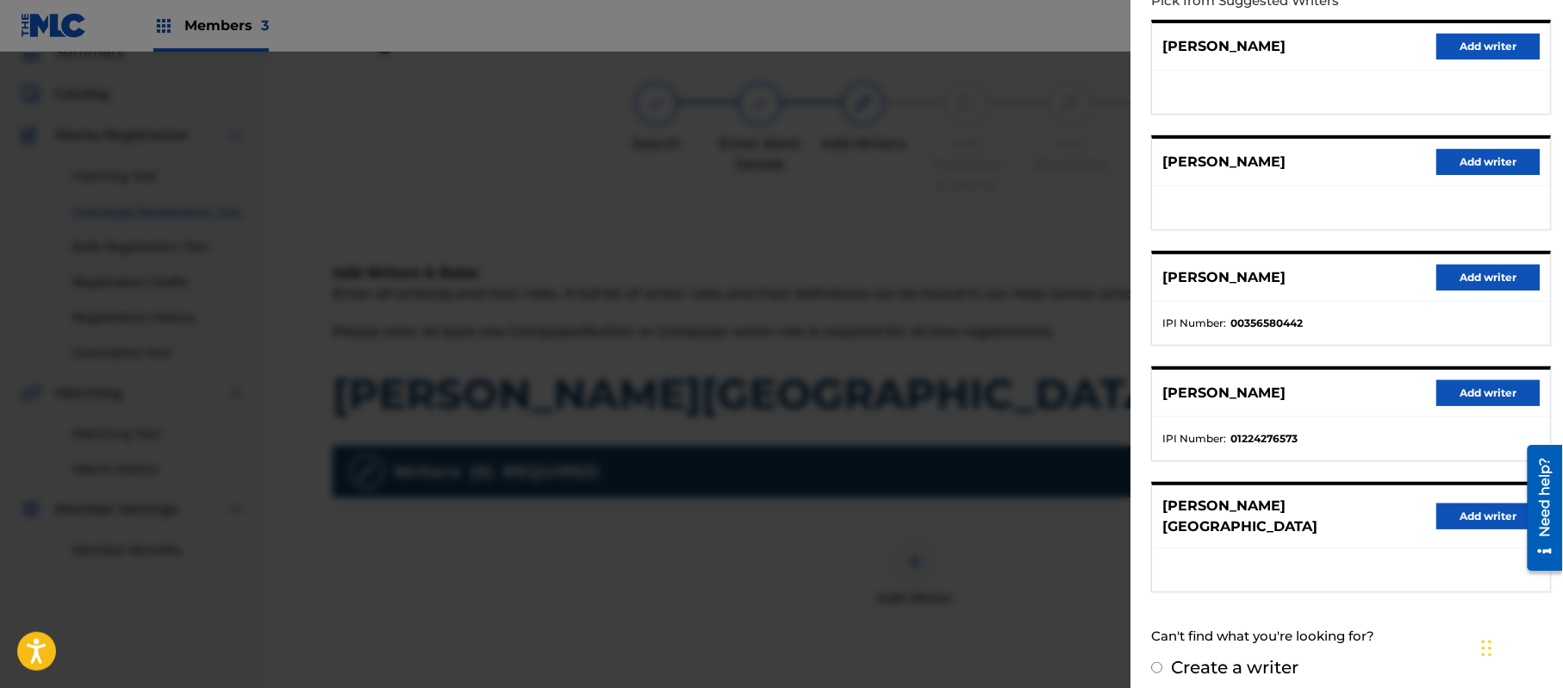
click at [1453, 503] on button "Add writer" at bounding box center [1488, 516] width 103 height 26
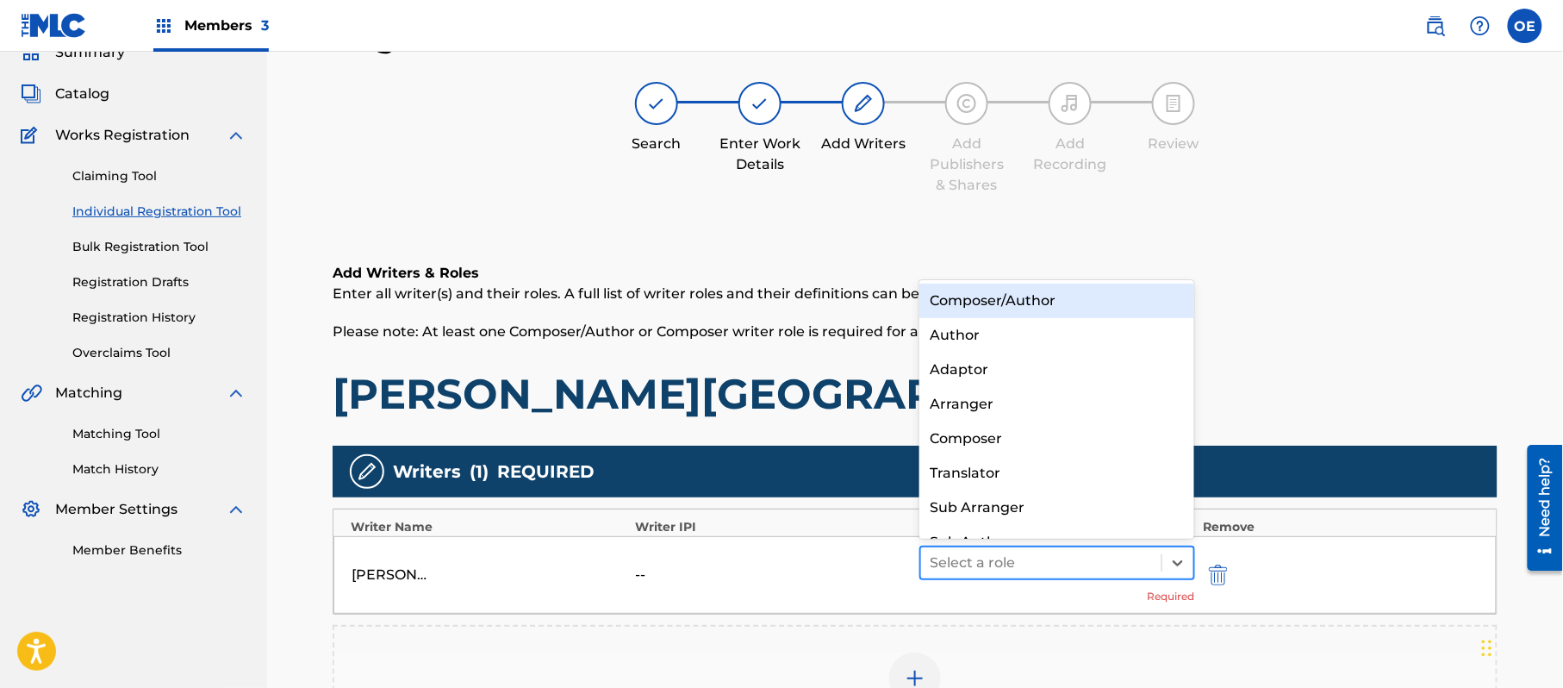
click at [972, 556] on div at bounding box center [1041, 563] width 223 height 24
click at [989, 287] on div "Composer/Author" at bounding box center [1057, 301] width 275 height 34
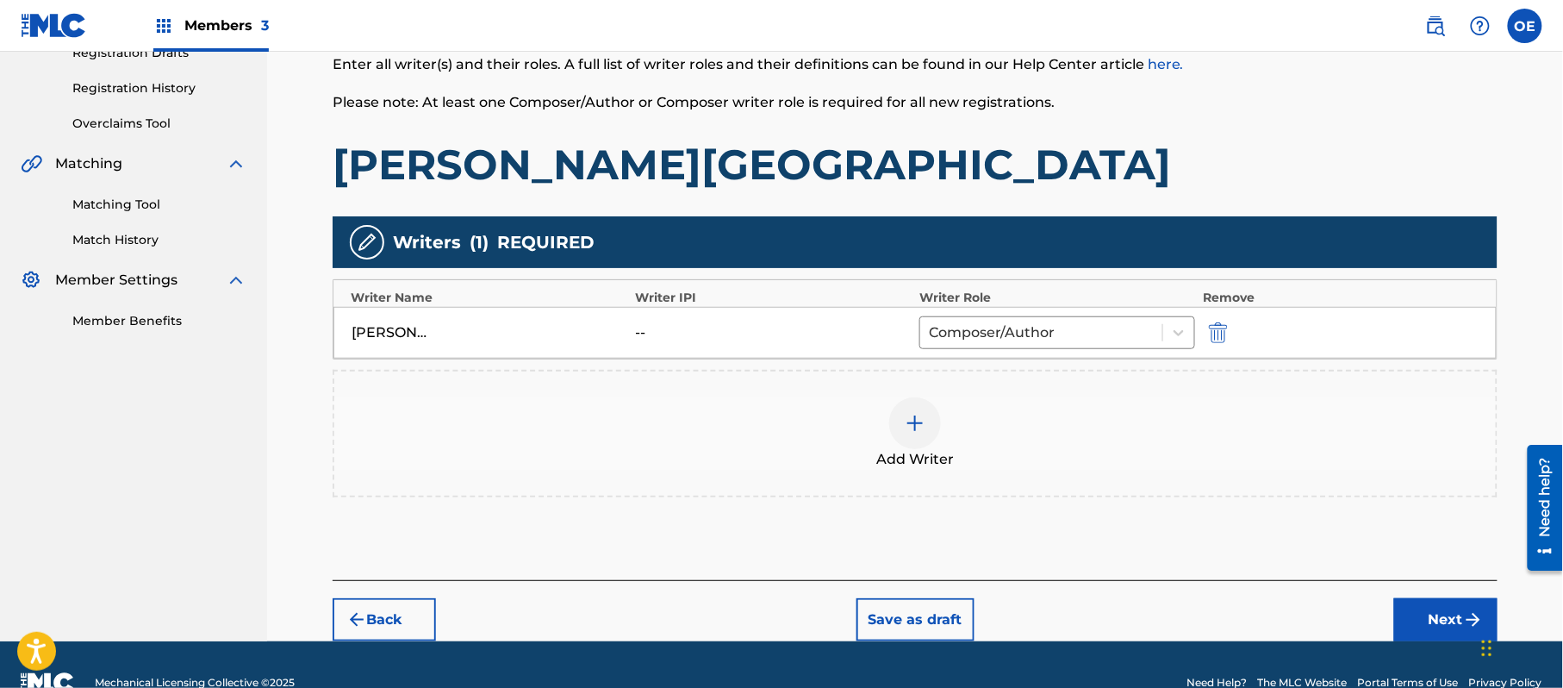
scroll to position [308, 0]
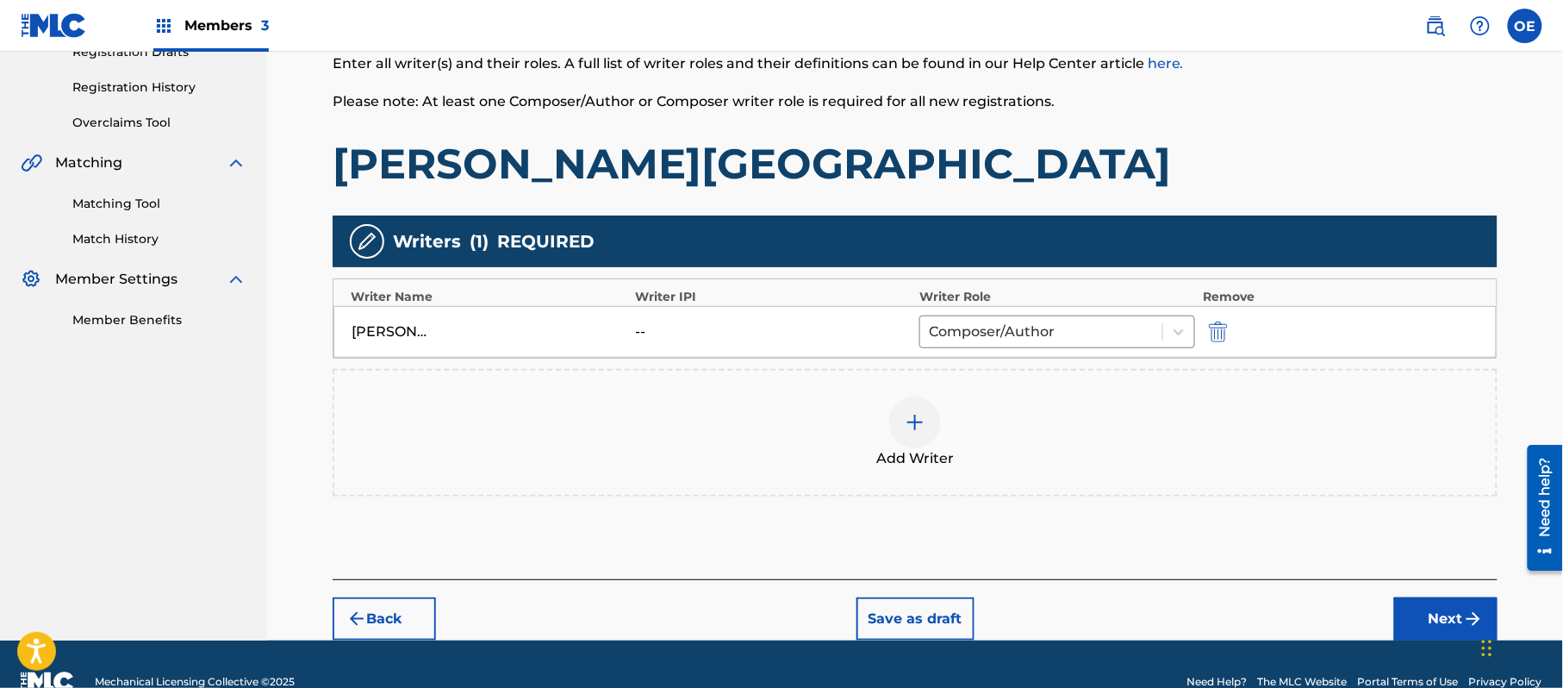
click at [1439, 600] on button "Next" at bounding box center [1446, 618] width 103 height 43
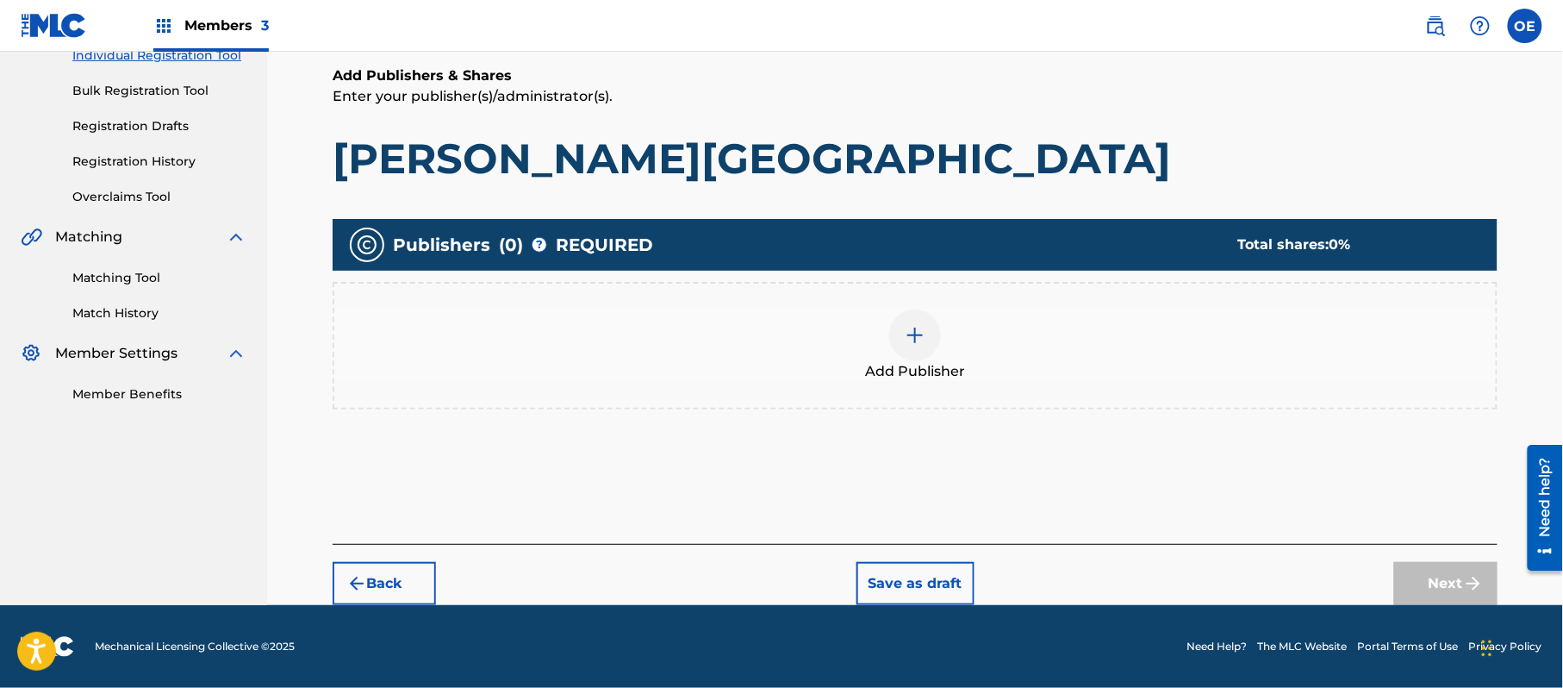
scroll to position [78, 0]
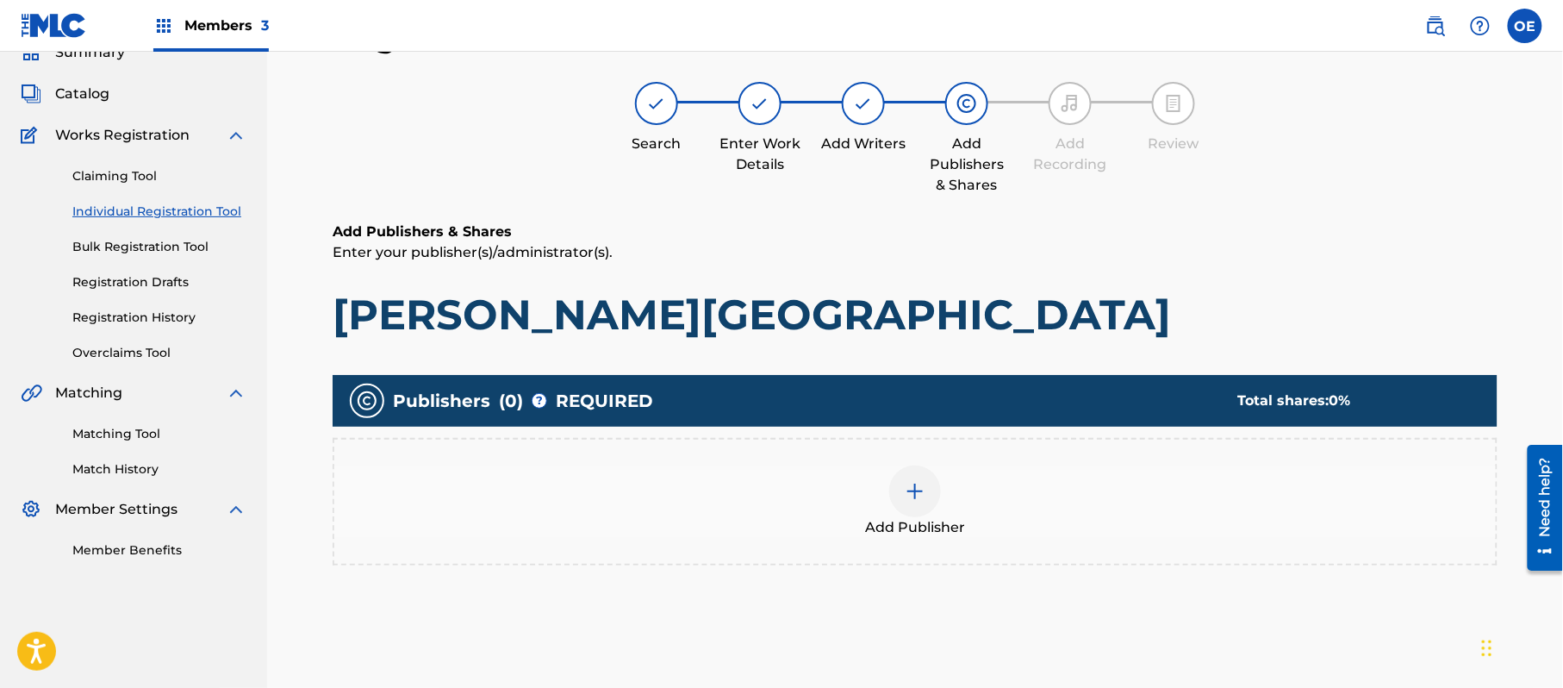
click at [839, 504] on div "Add Publisher" at bounding box center [915, 501] width 1162 height 72
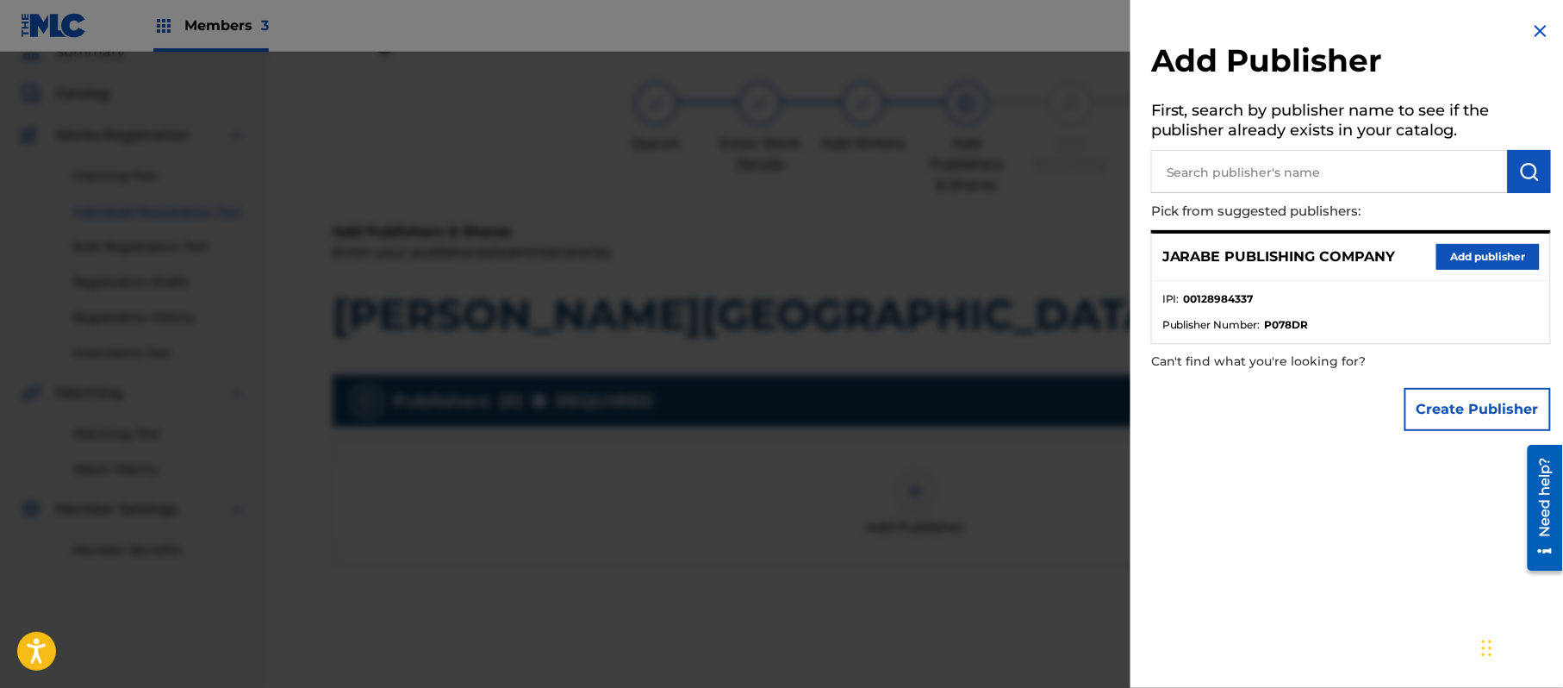
click at [1470, 255] on button "Add publisher" at bounding box center [1488, 257] width 103 height 26
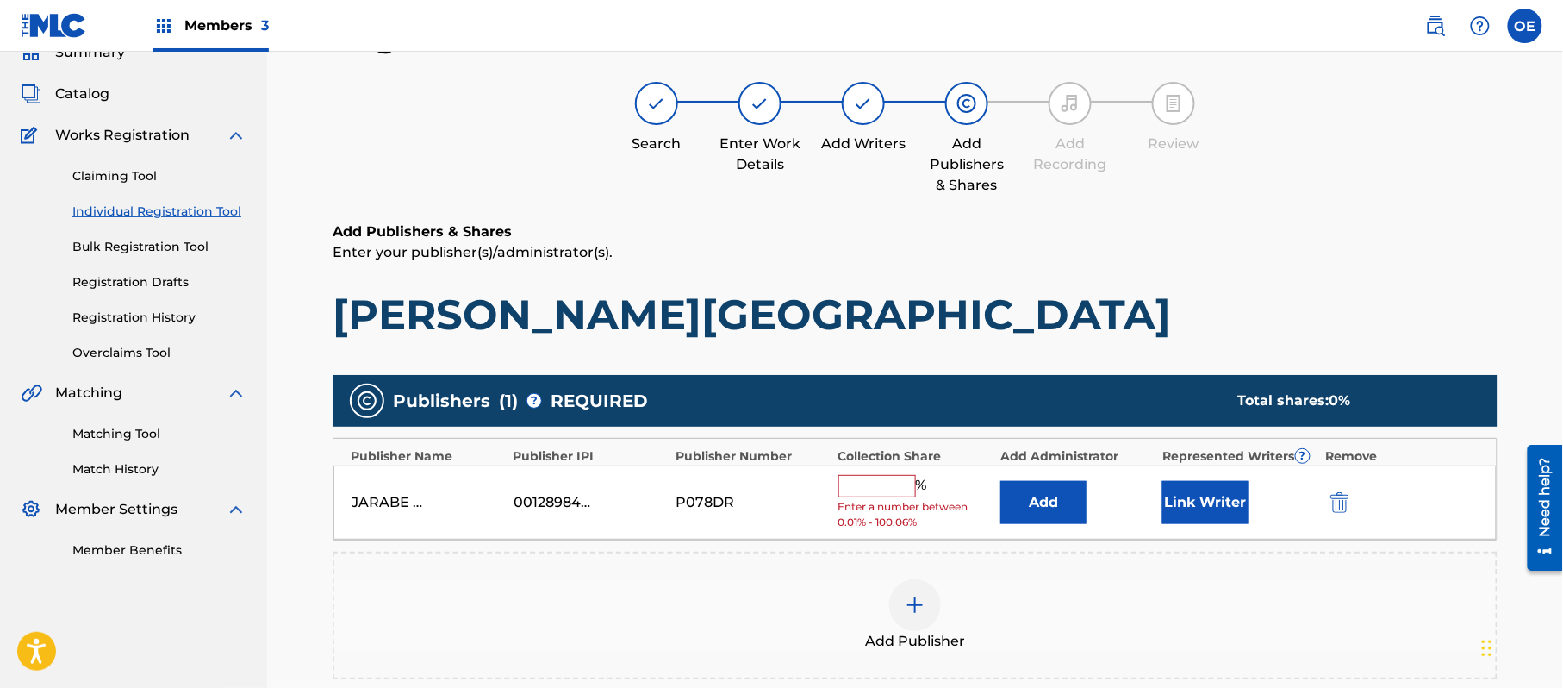
click at [890, 484] on input "text" at bounding box center [878, 486] width 78 height 22
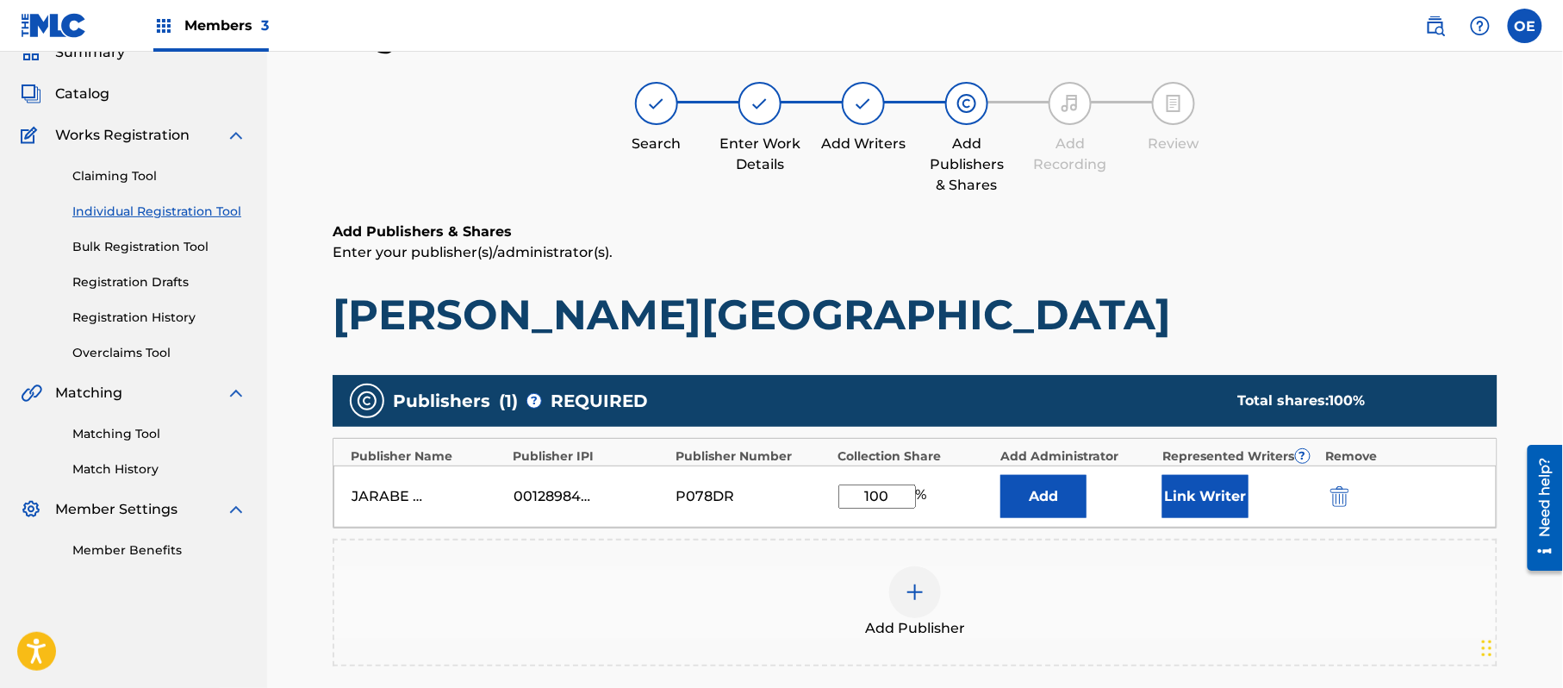
click at [1194, 497] on button "Link Writer" at bounding box center [1206, 496] width 86 height 43
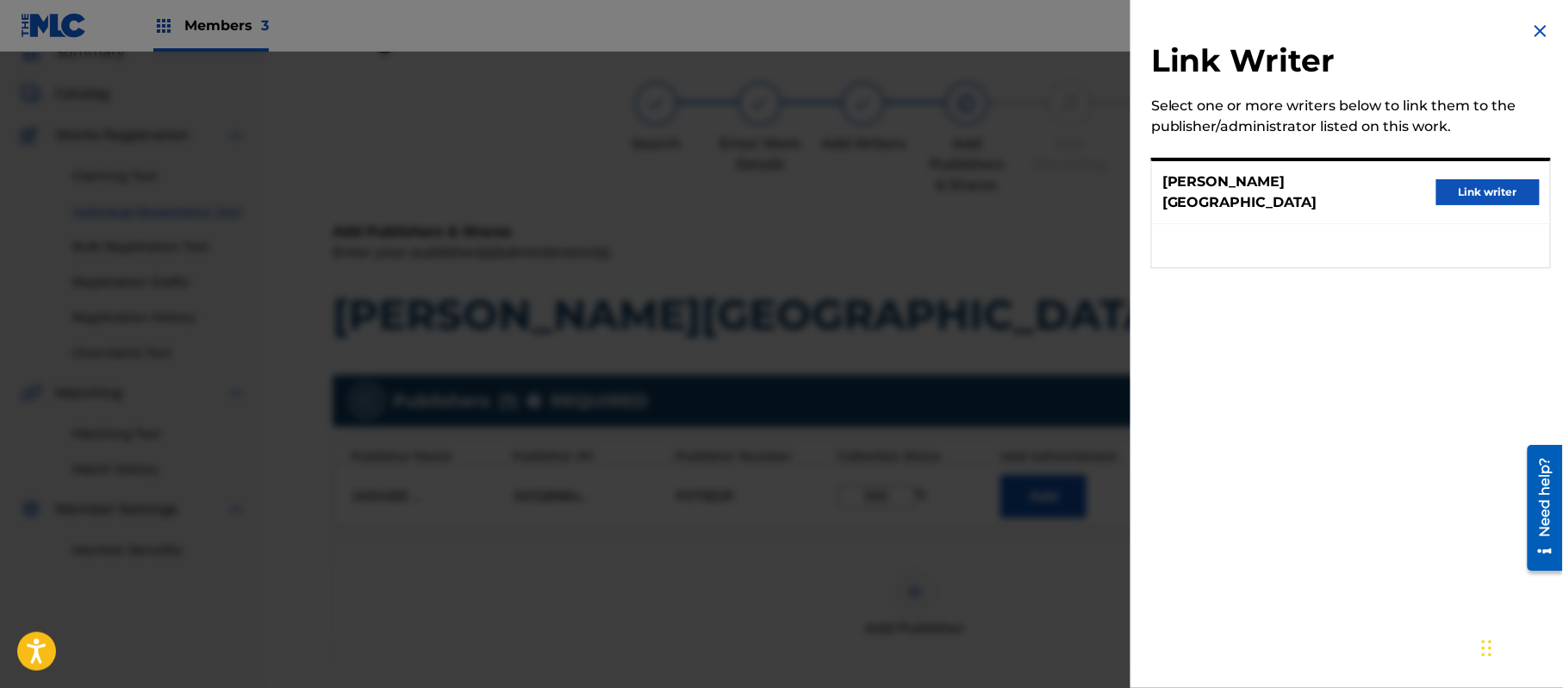
click at [1482, 190] on button "Link writer" at bounding box center [1488, 192] width 103 height 26
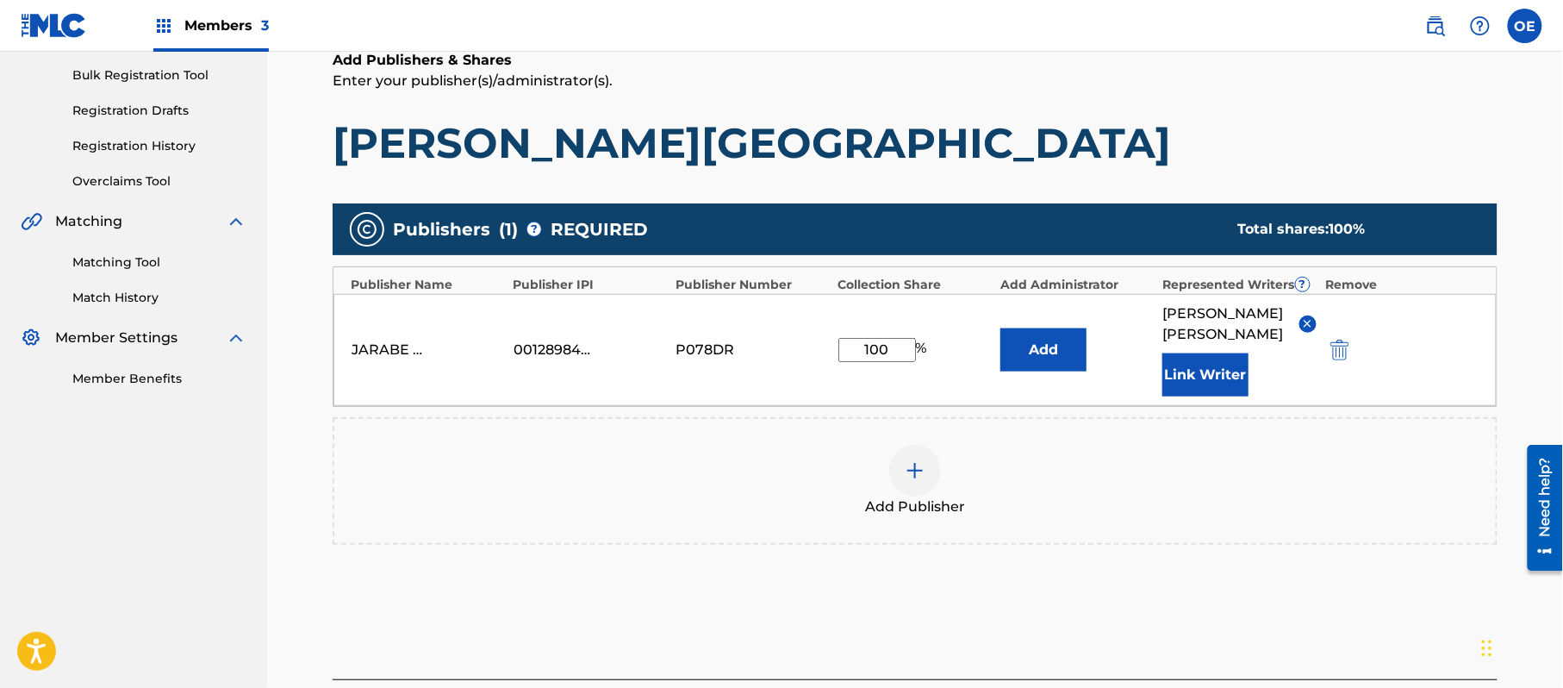
scroll to position [363, 0]
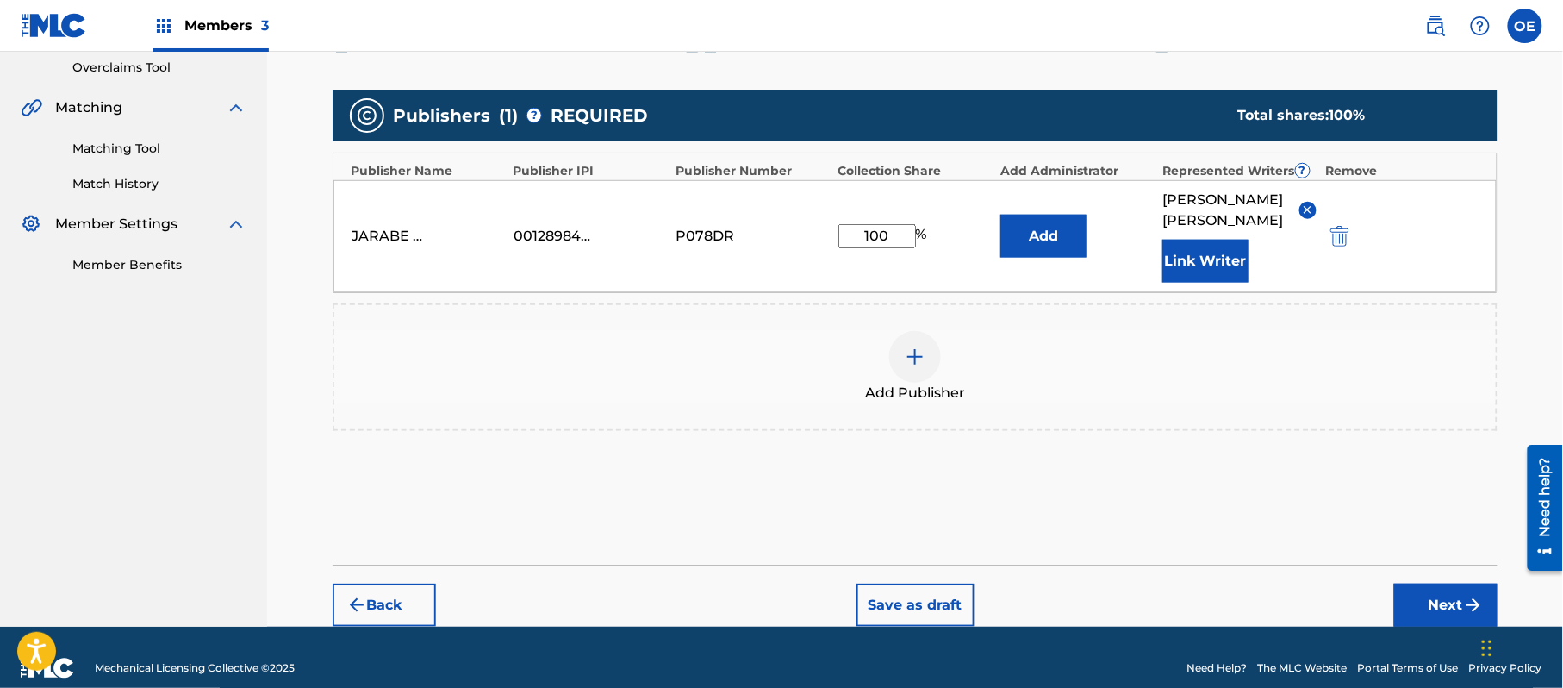
click at [1466, 584] on button "Next" at bounding box center [1446, 605] width 103 height 43
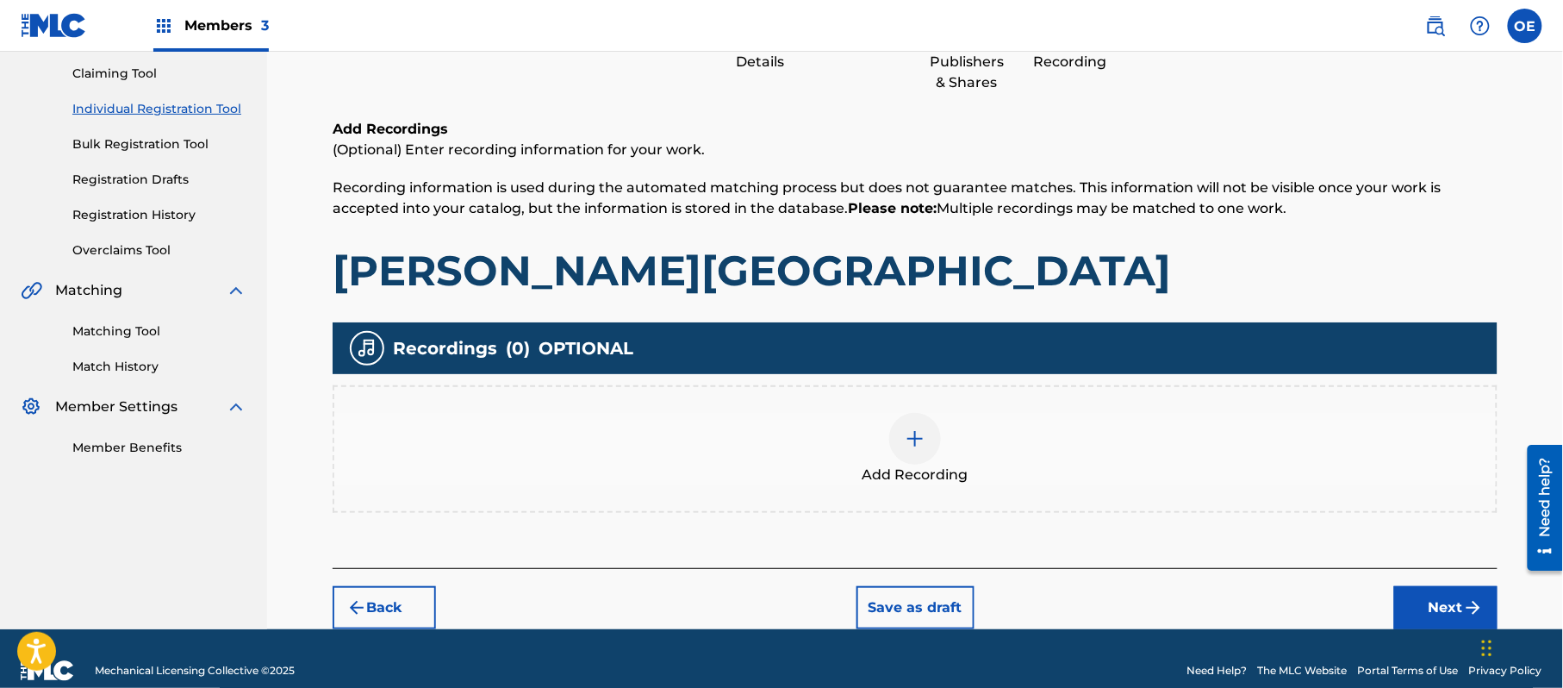
scroll to position [78, 0]
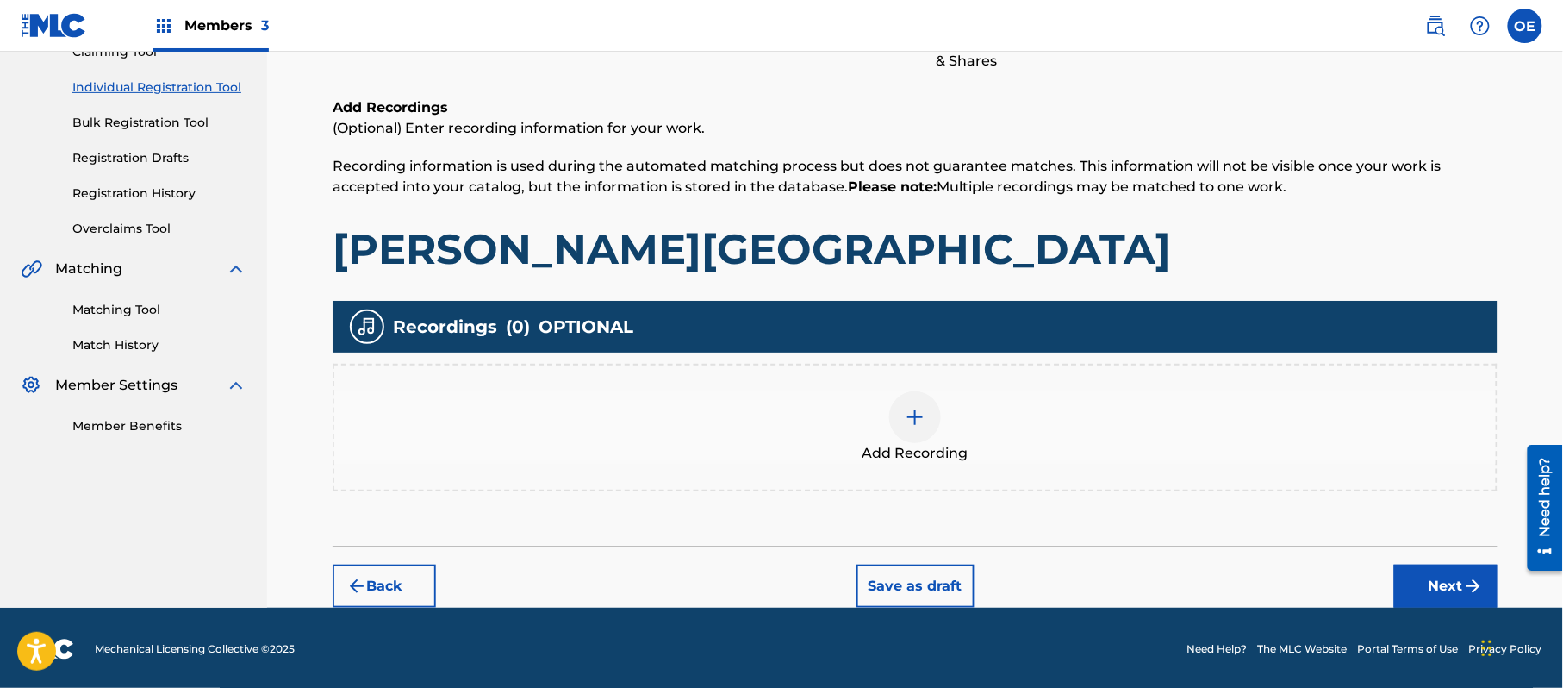
click at [1431, 577] on button "Next" at bounding box center [1446, 586] width 103 height 43
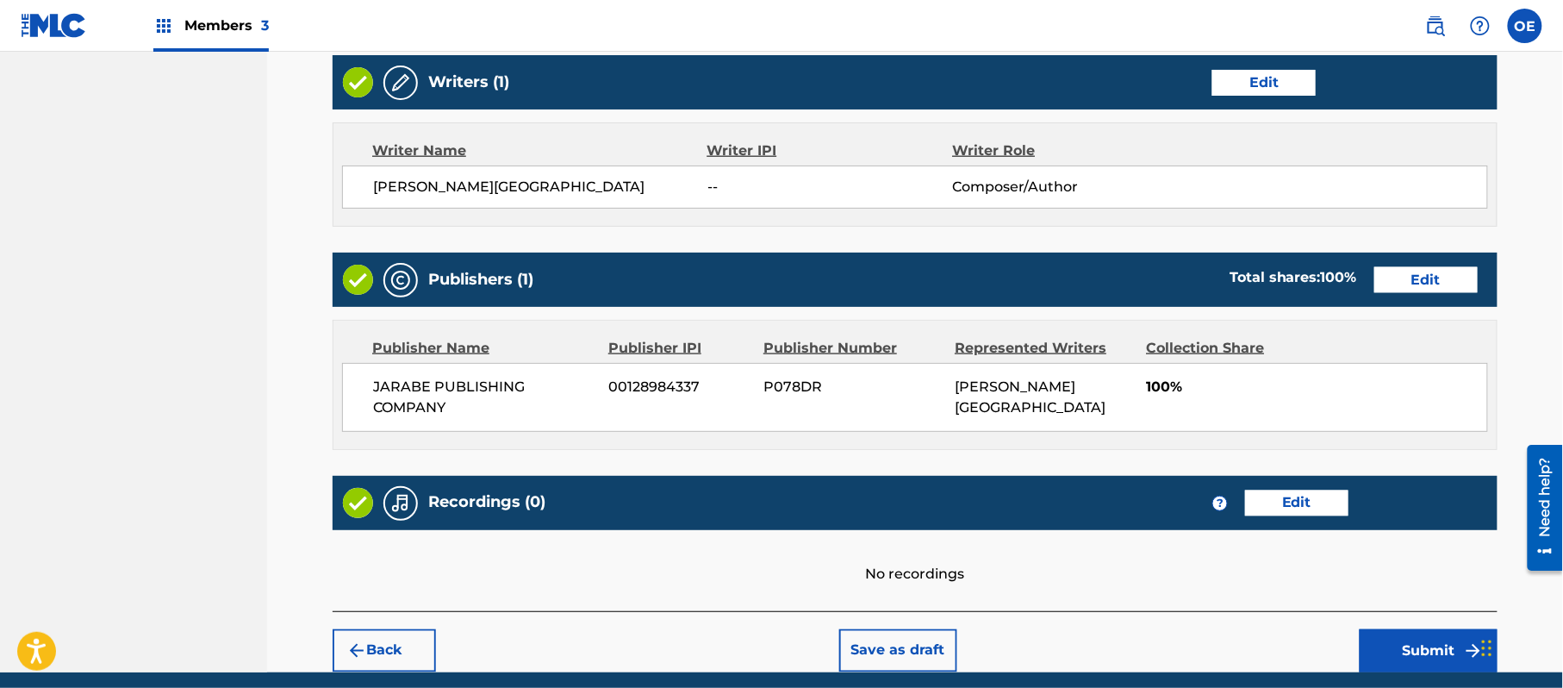
scroll to position [735, 0]
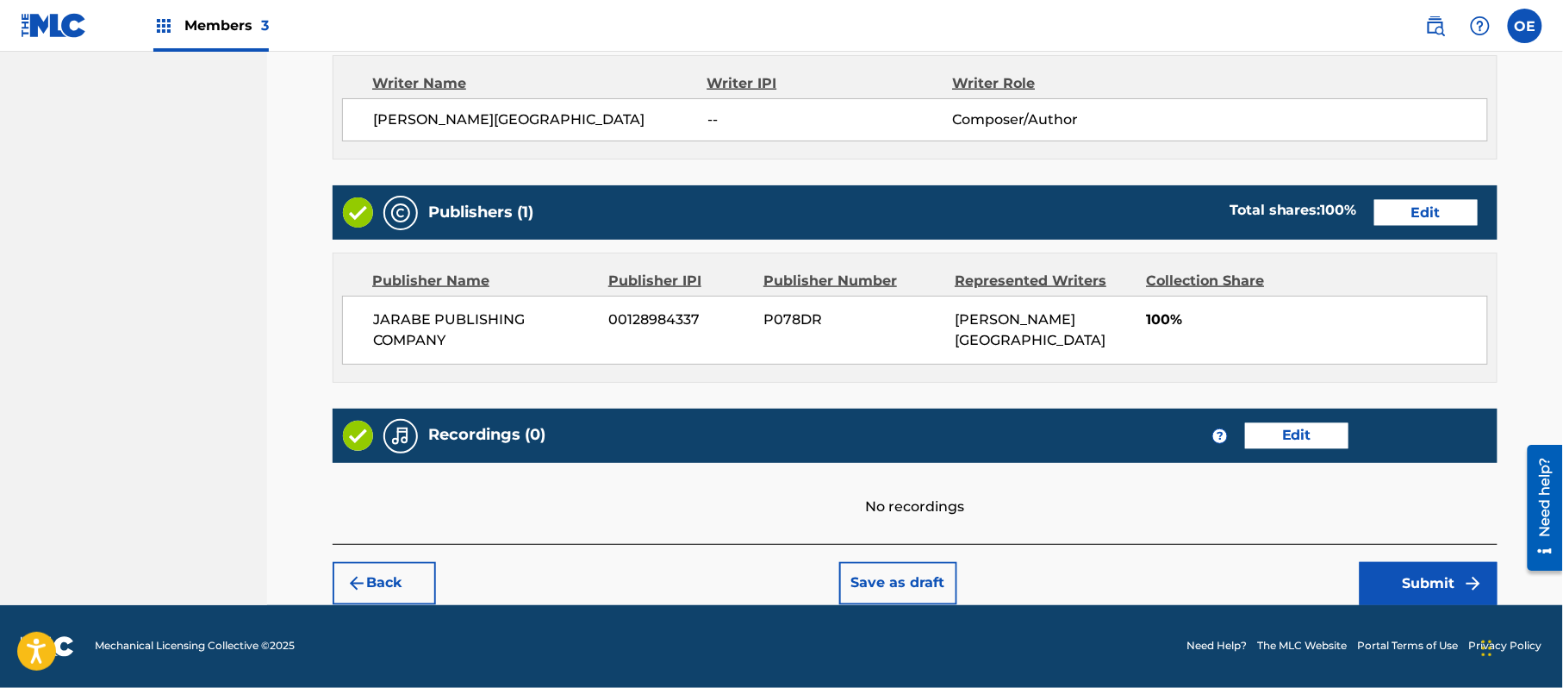
click at [1449, 569] on button "Submit" at bounding box center [1429, 583] width 138 height 43
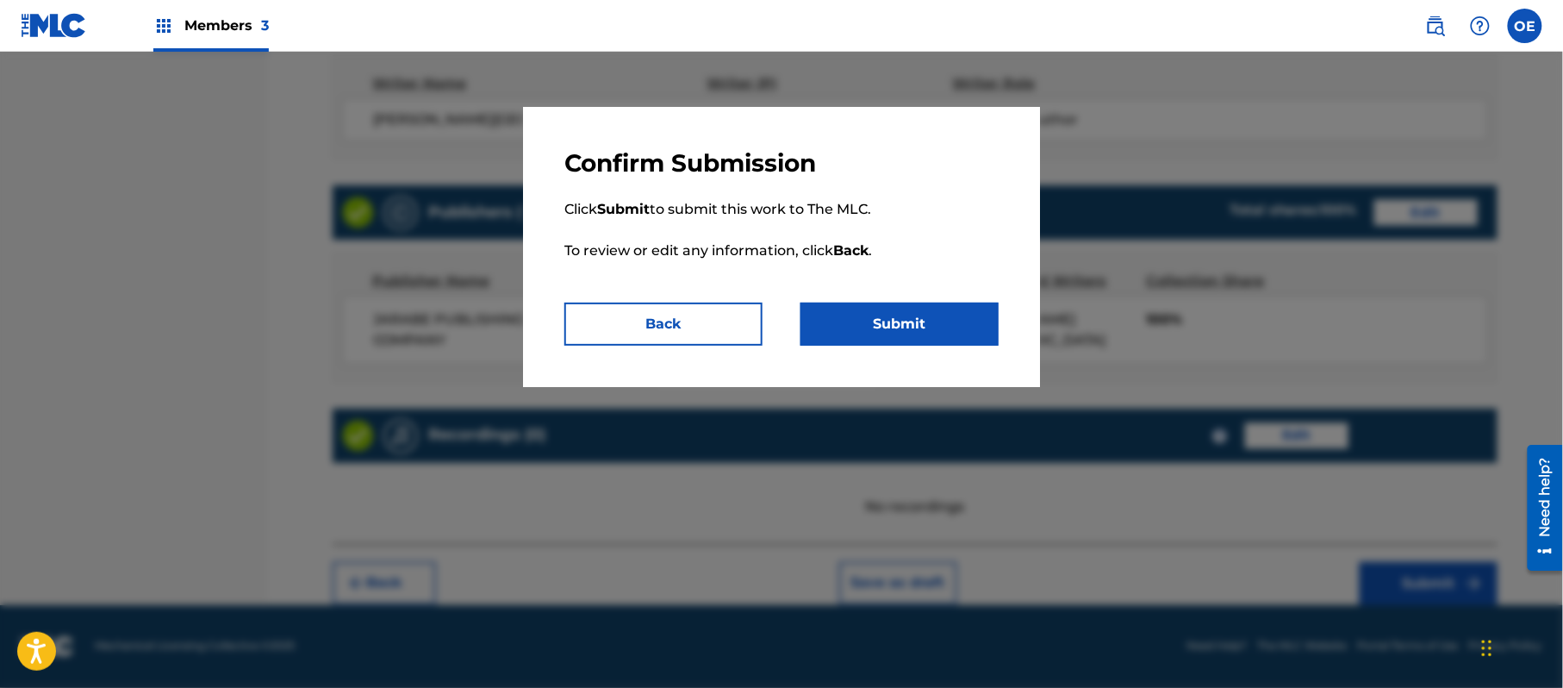
click at [935, 325] on button "Submit" at bounding box center [900, 324] width 198 height 43
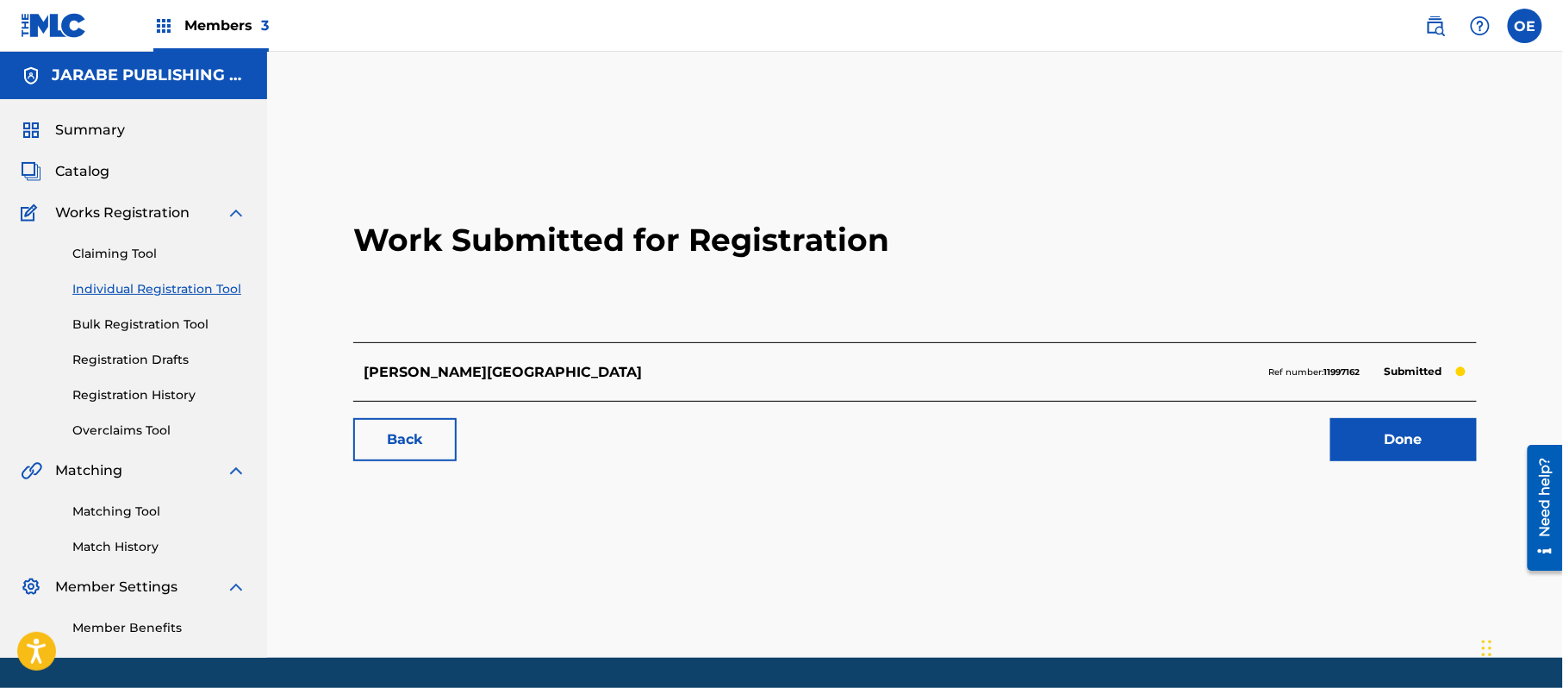
drag, startPoint x: 200, startPoint y: 297, endPoint x: 298, endPoint y: 345, distance: 109.1
click at [200, 297] on link "Individual Registration Tool" at bounding box center [159, 289] width 174 height 18
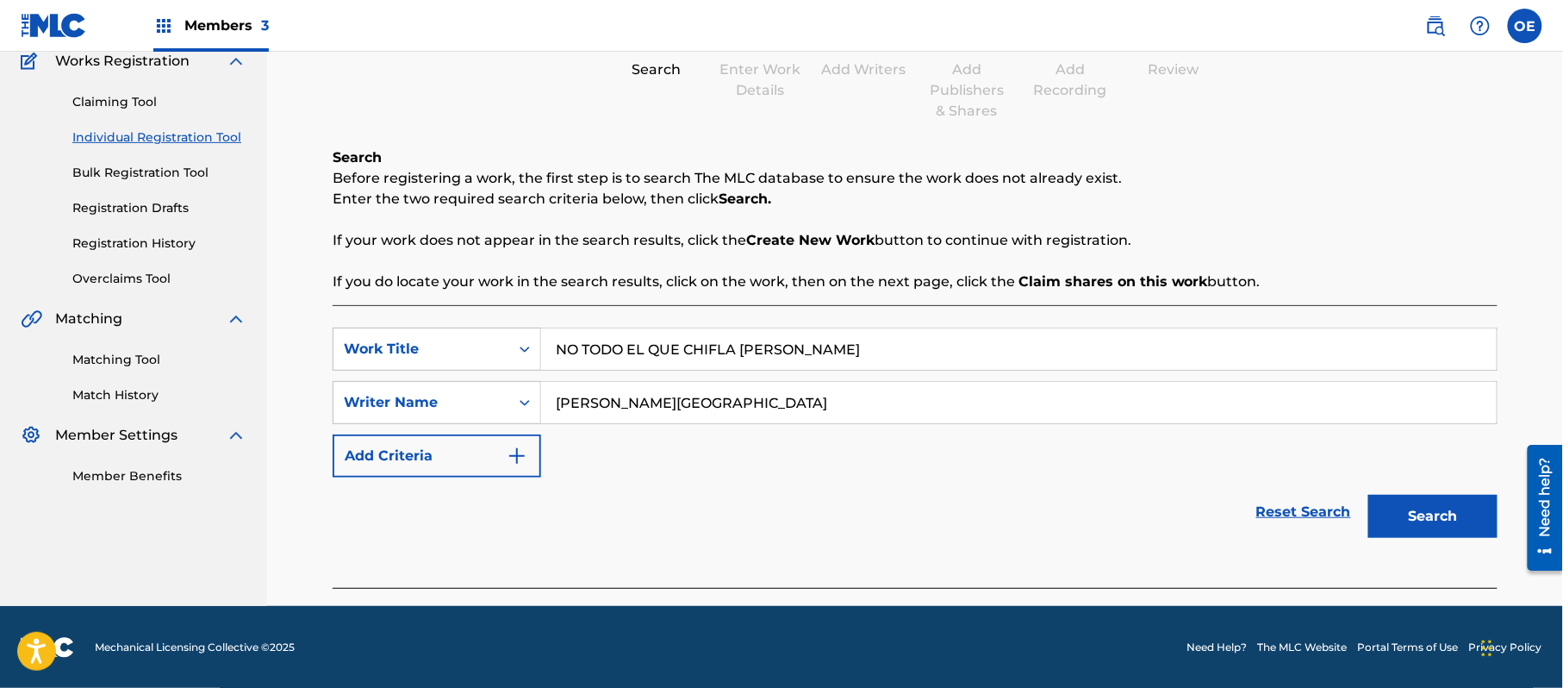
scroll to position [153, 0]
click at [1383, 539] on div "Search" at bounding box center [1429, 511] width 138 height 69
click at [1403, 517] on button "Search" at bounding box center [1433, 515] width 129 height 43
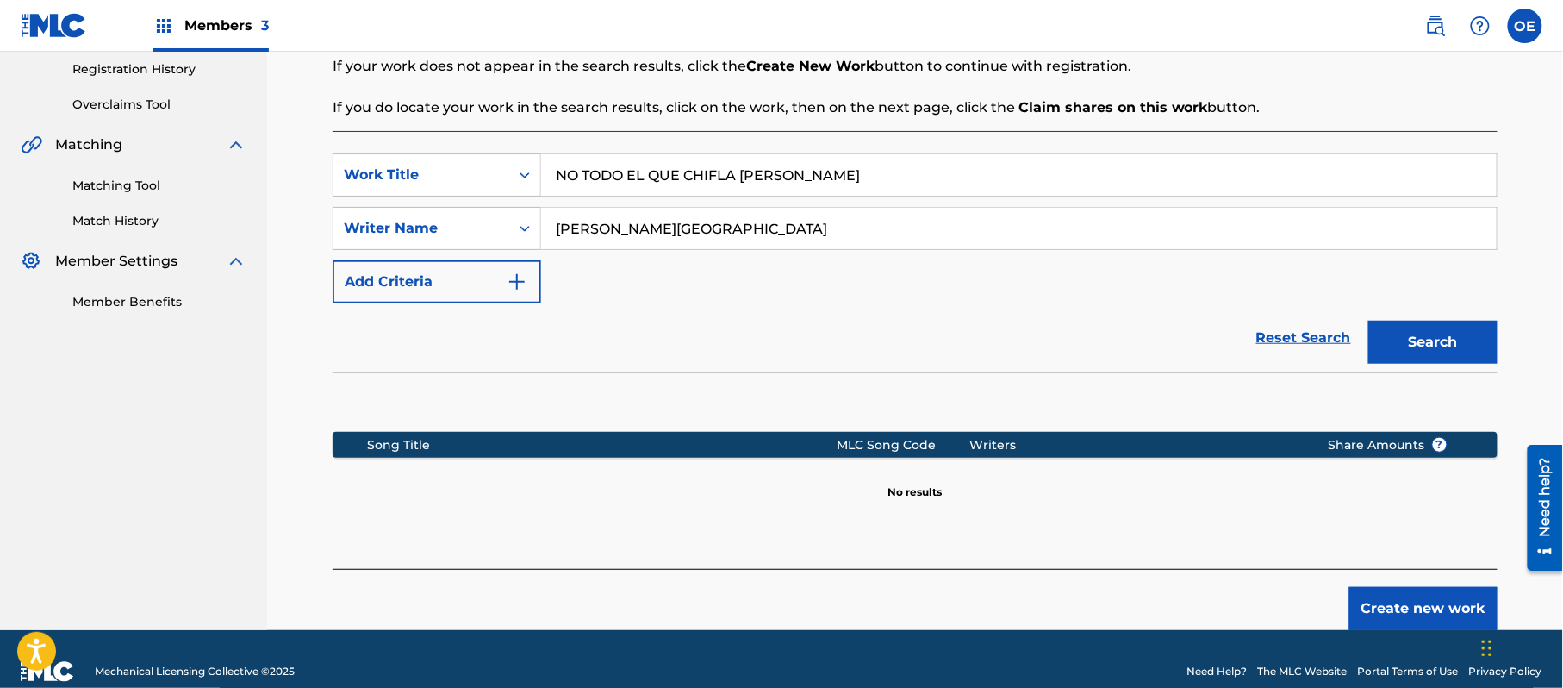
scroll to position [352, 0]
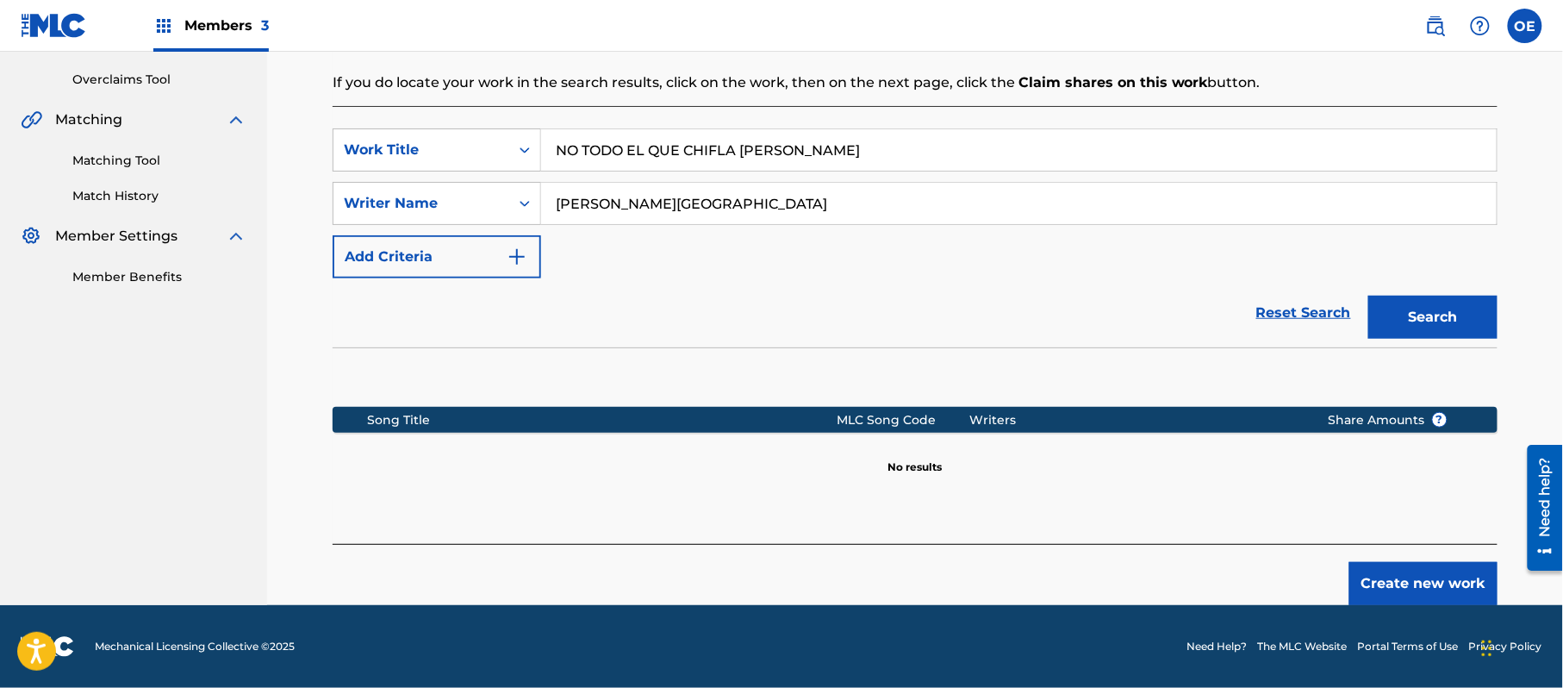
click at [1389, 584] on button "Create new work" at bounding box center [1424, 583] width 148 height 43
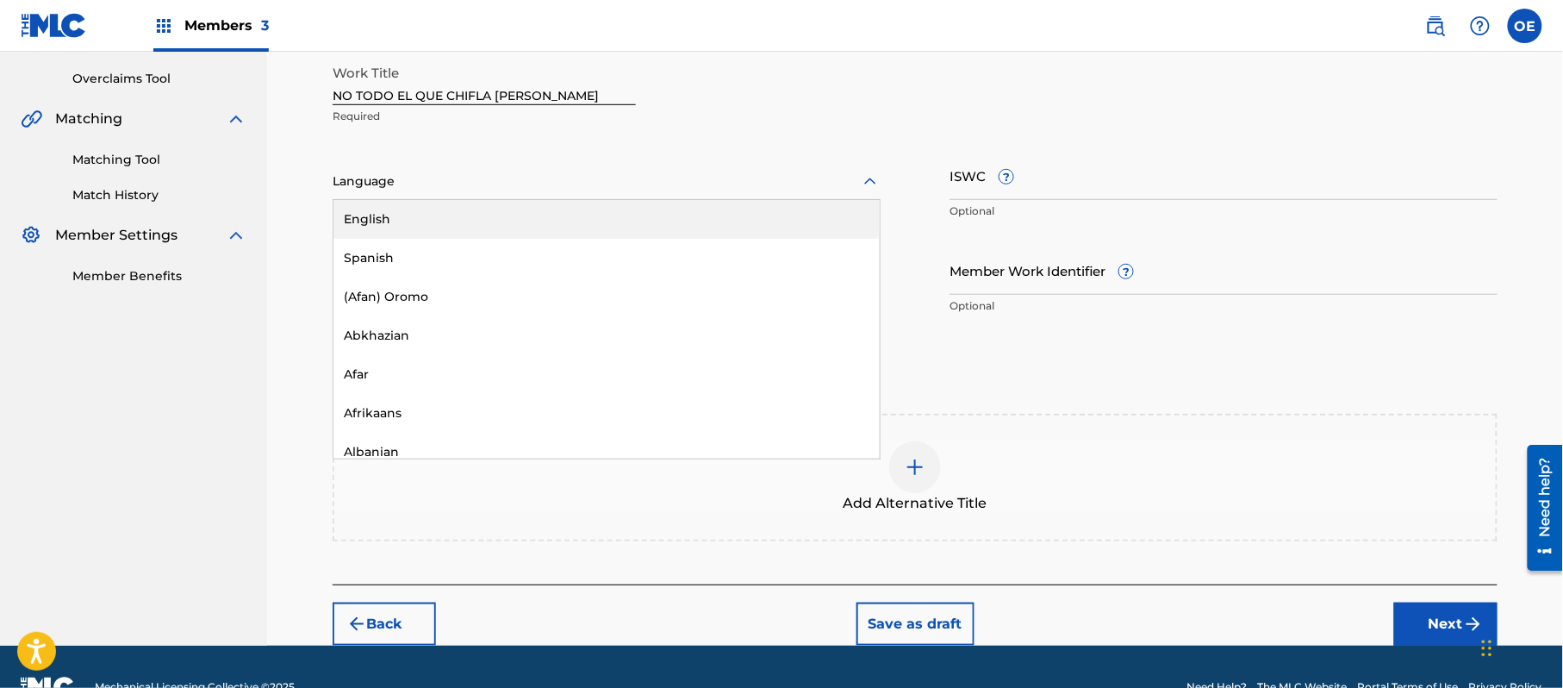
click at [436, 184] on div at bounding box center [607, 182] width 548 height 22
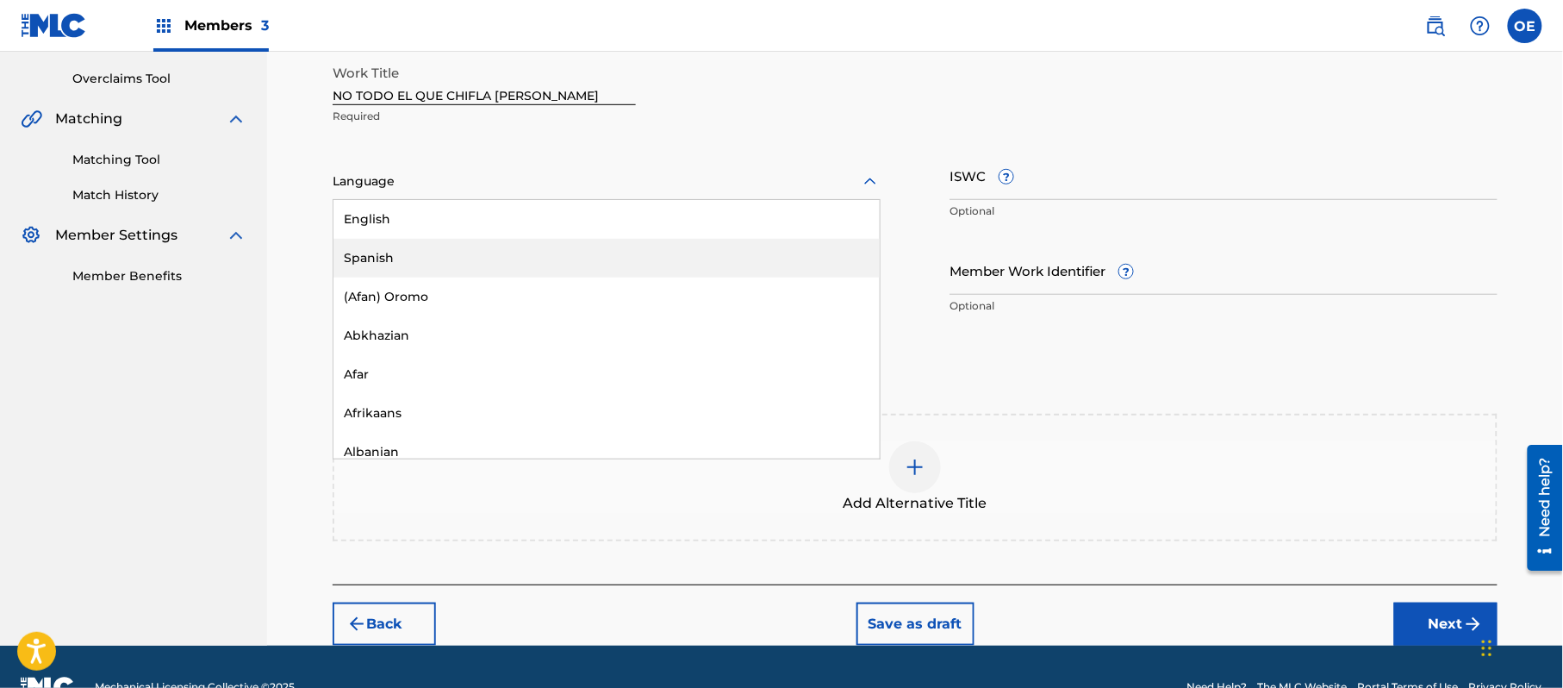
click at [418, 255] on div "Spanish" at bounding box center [607, 258] width 546 height 39
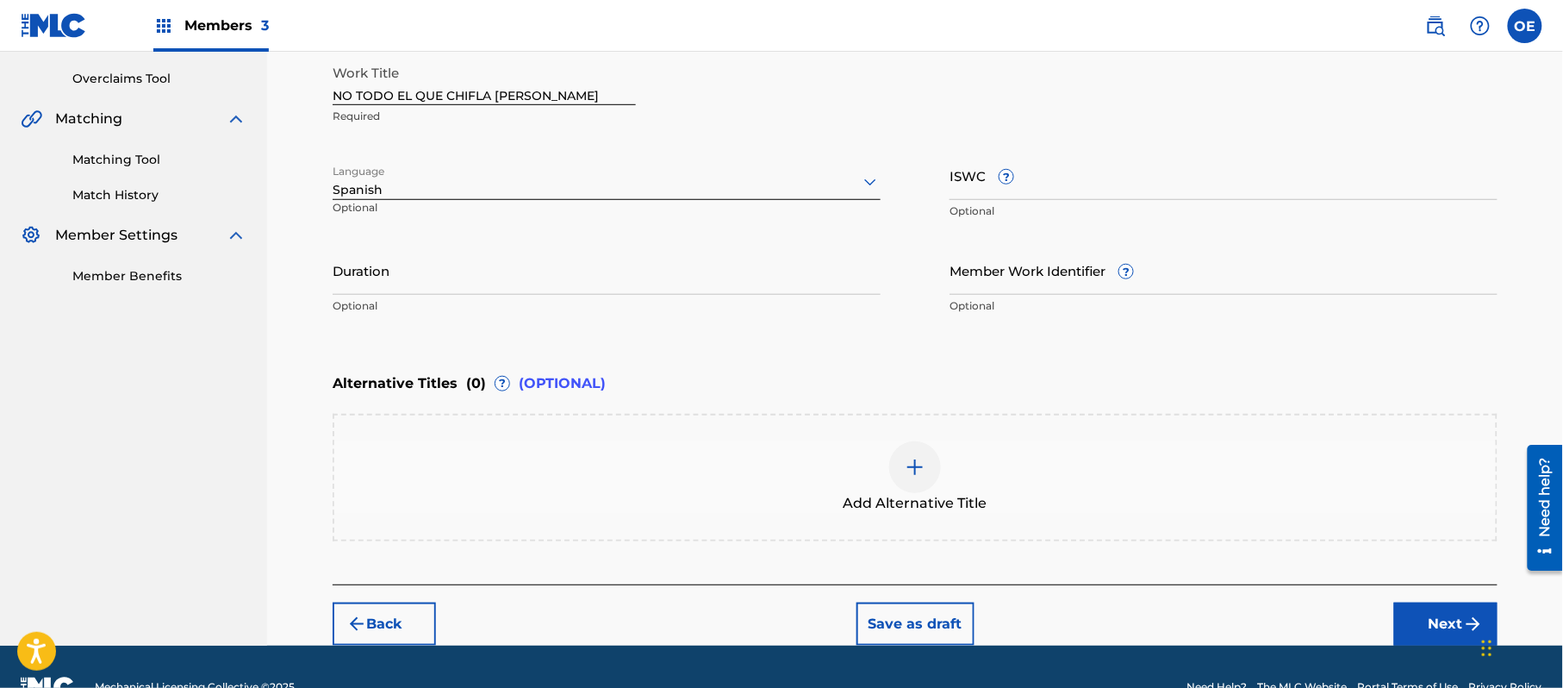
click at [1414, 605] on button "Next" at bounding box center [1446, 623] width 103 height 43
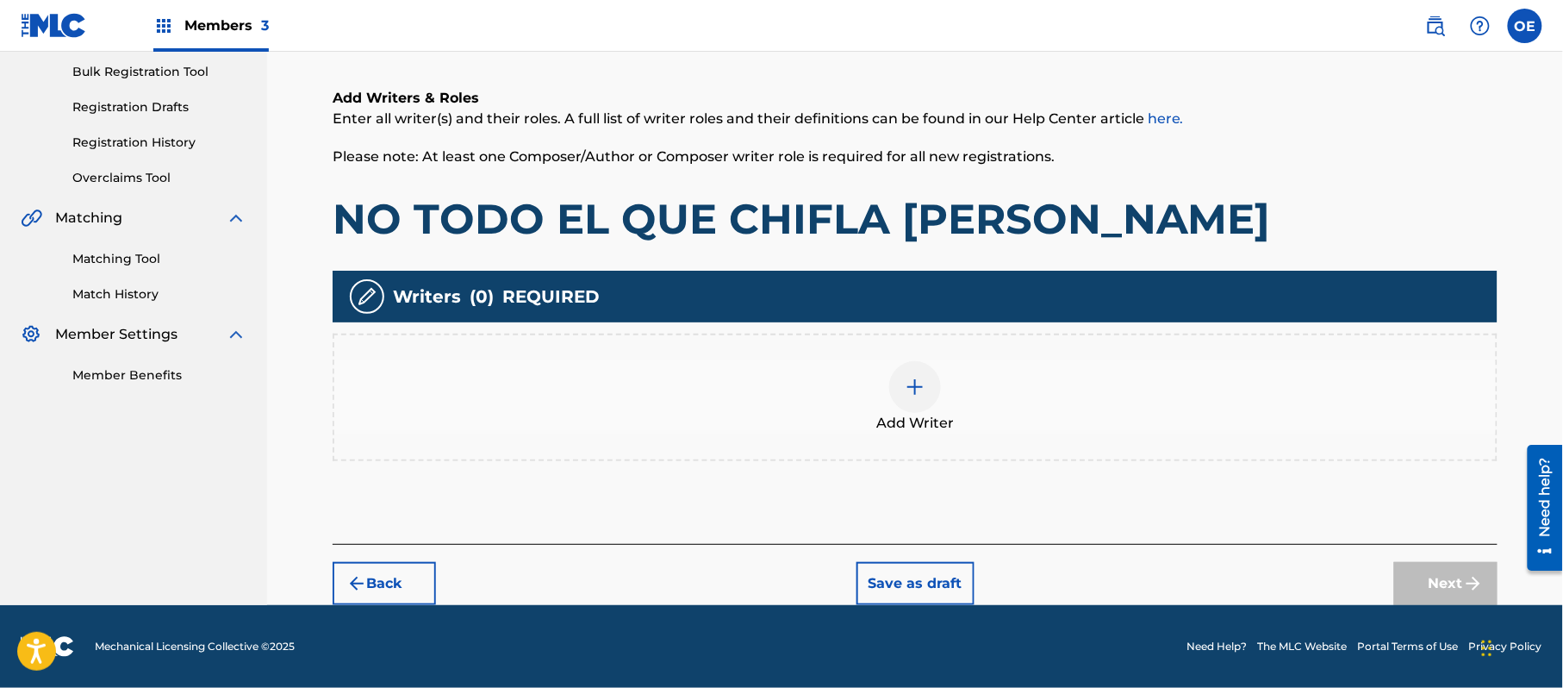
scroll to position [78, 0]
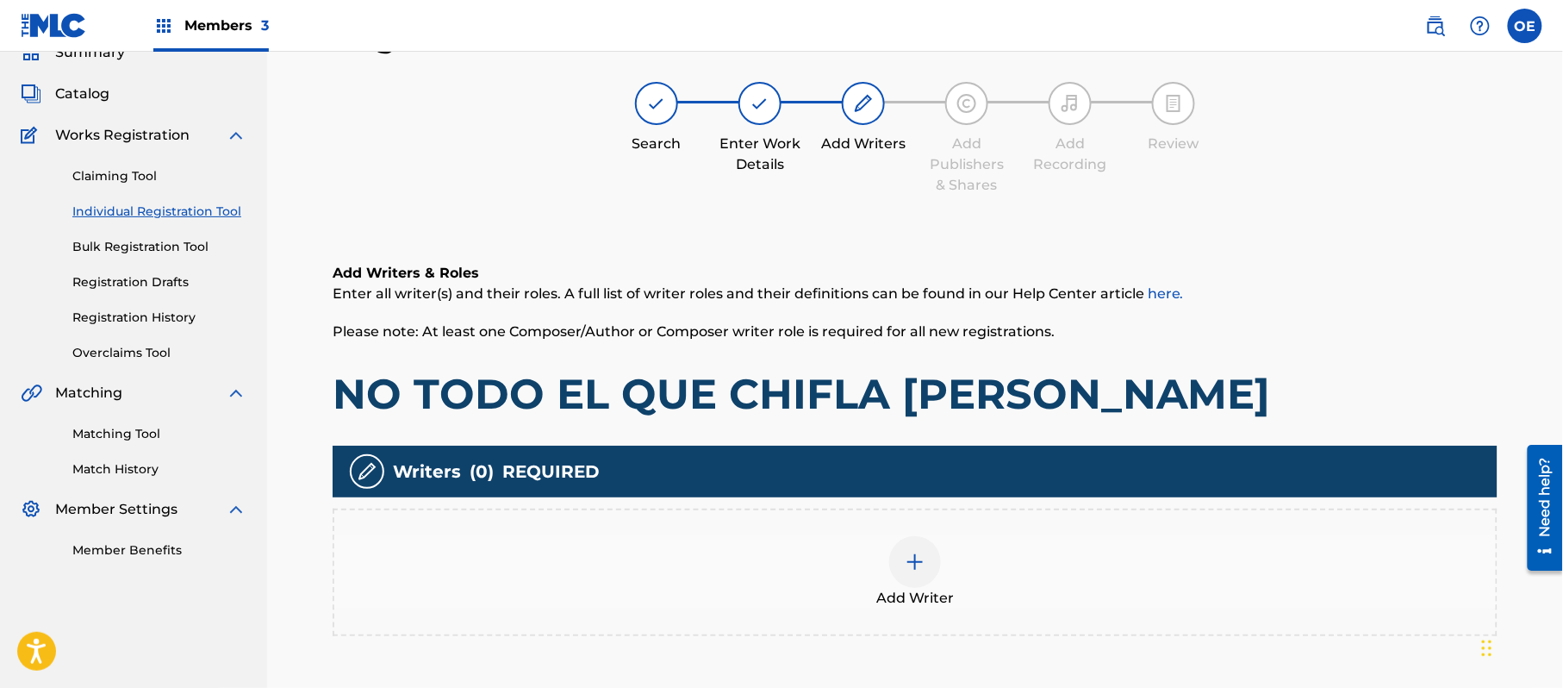
drag, startPoint x: 777, startPoint y: 496, endPoint x: 791, endPoint y: 498, distance: 14.8
click at [777, 496] on div "Writers ( 0 ) REQUIRED" at bounding box center [915, 472] width 1165 height 52
click at [815, 522] on div "Add Writer" at bounding box center [915, 573] width 1165 height 128
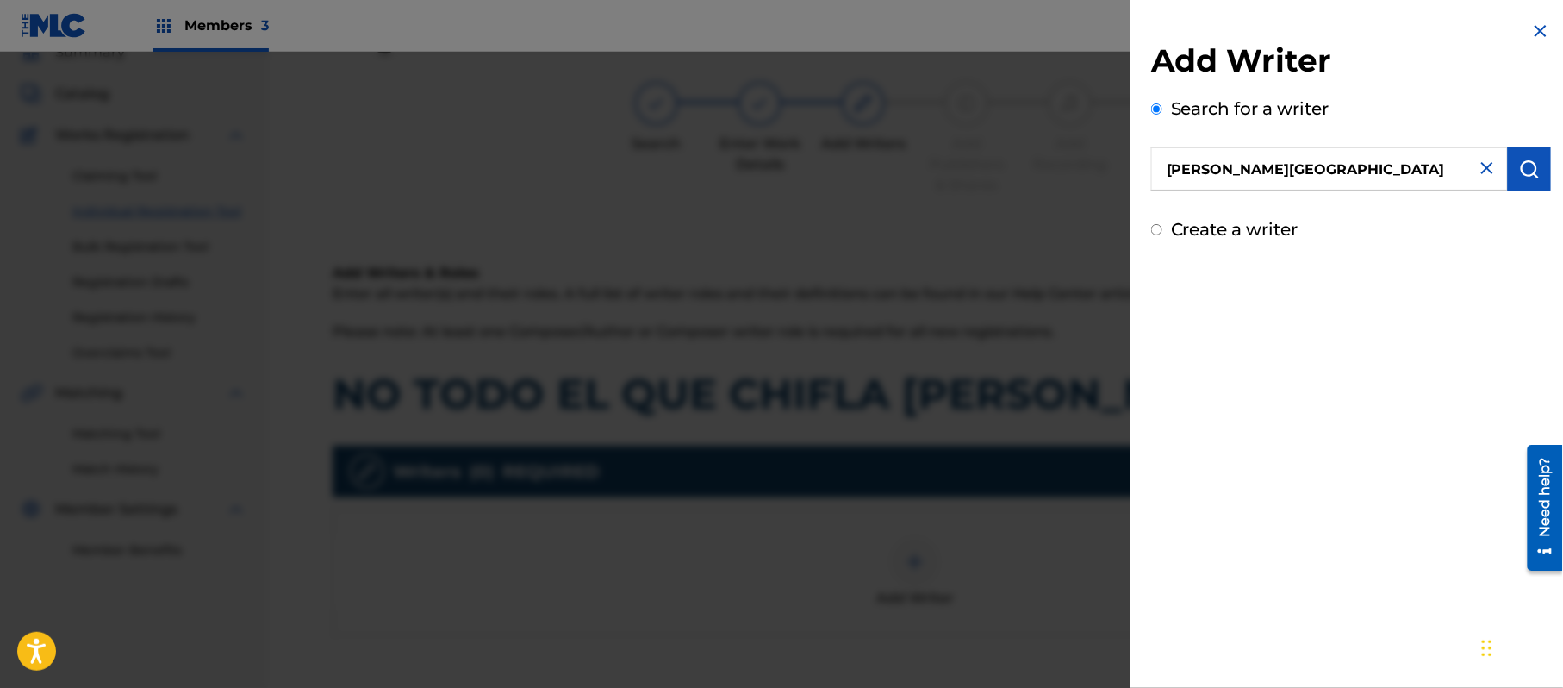
click at [1511, 169] on button "submit" at bounding box center [1529, 168] width 43 height 43
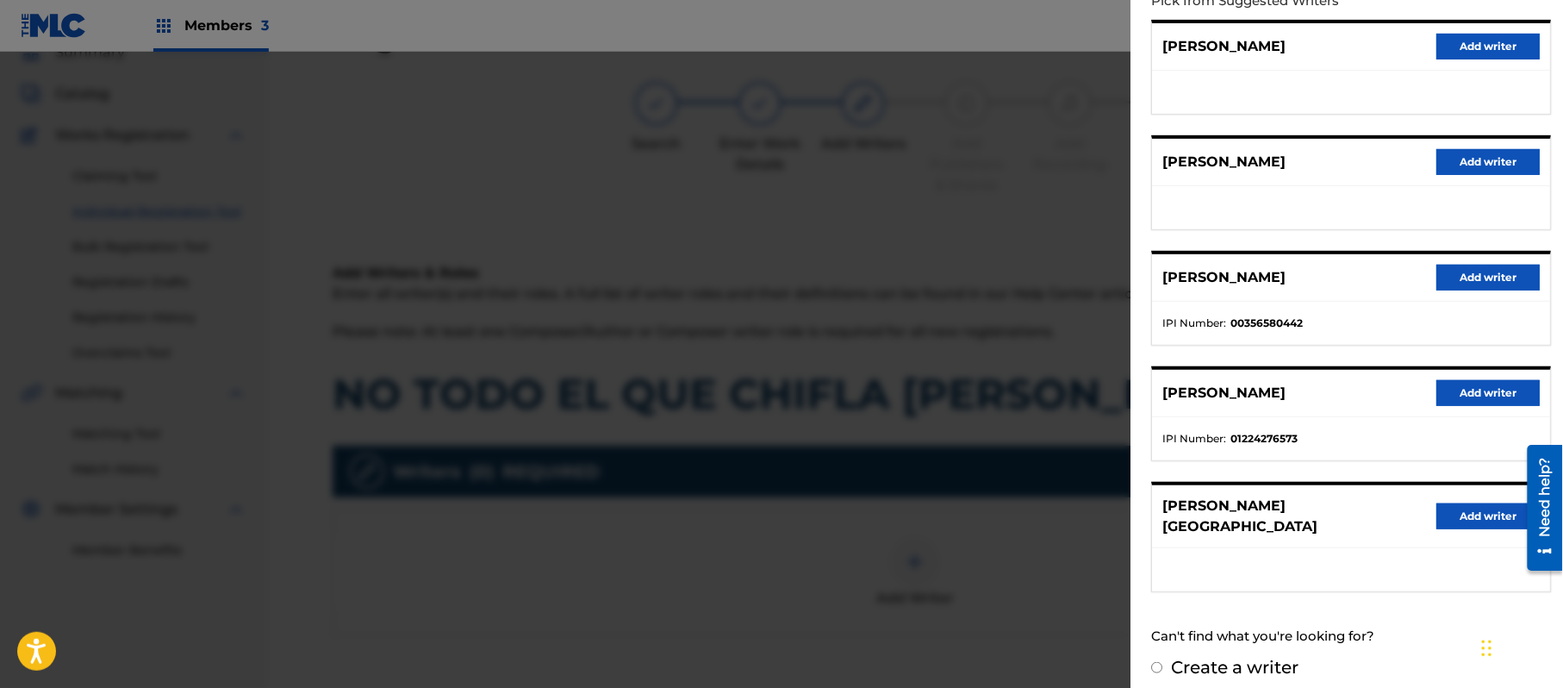
scroll to position [193, 0]
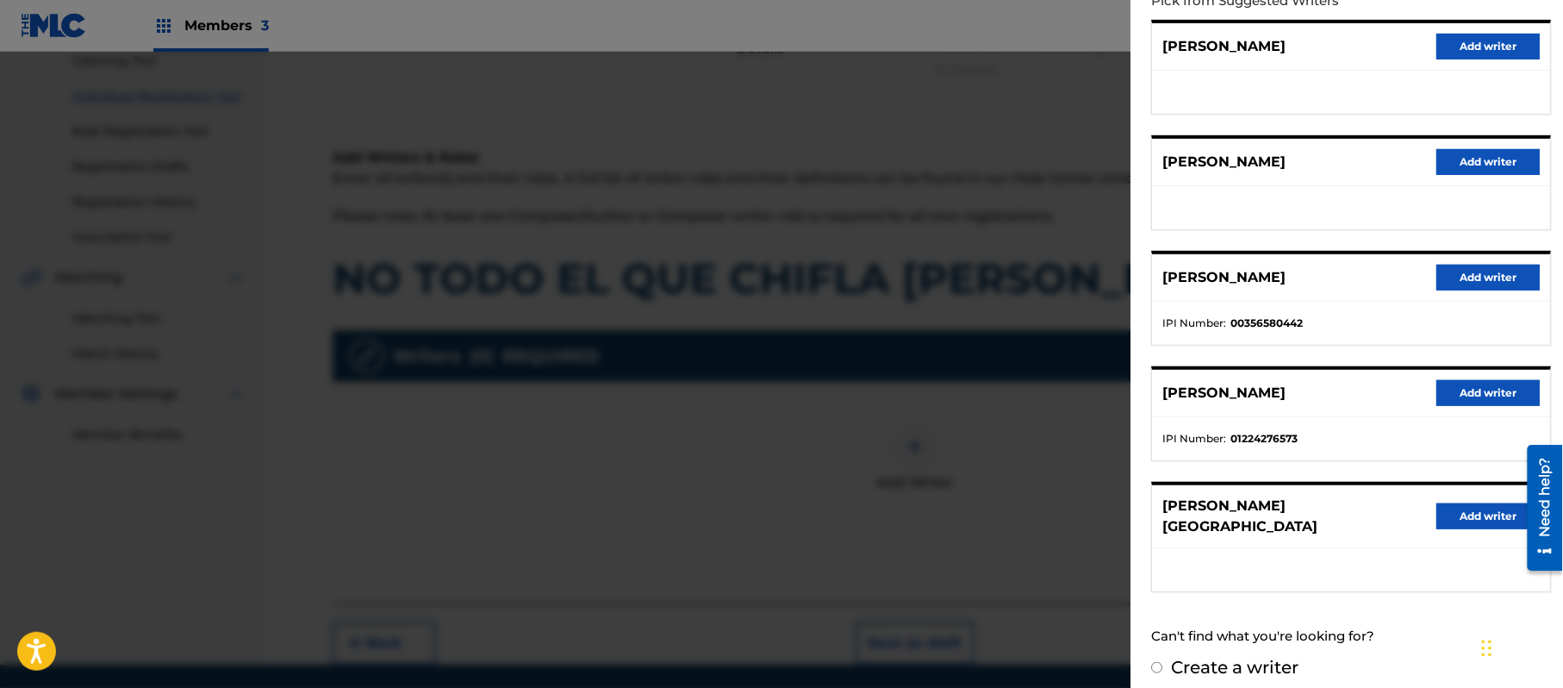
drag, startPoint x: 1459, startPoint y: 495, endPoint x: 1456, endPoint y: 503, distance: 9.3
click at [1459, 496] on div "[PERSON_NAME] Add writer" at bounding box center [1351, 516] width 398 height 63
drag, startPoint x: 1456, startPoint y: 504, endPoint x: 1401, endPoint y: 504, distance: 54.3
click at [1455, 504] on button "Add writer" at bounding box center [1488, 516] width 103 height 26
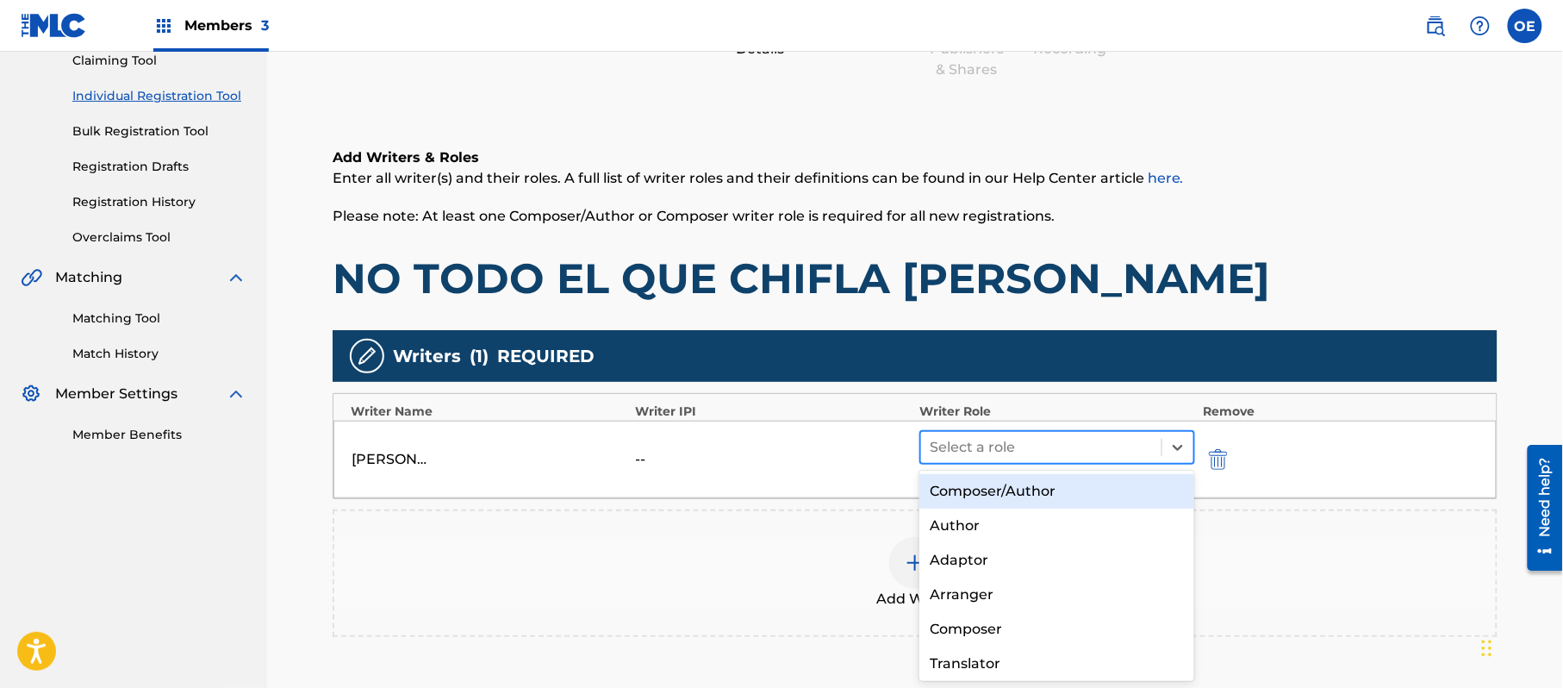
click at [1065, 436] on div at bounding box center [1041, 447] width 223 height 24
click at [991, 490] on div "Composer/Author" at bounding box center [1057, 491] width 275 height 34
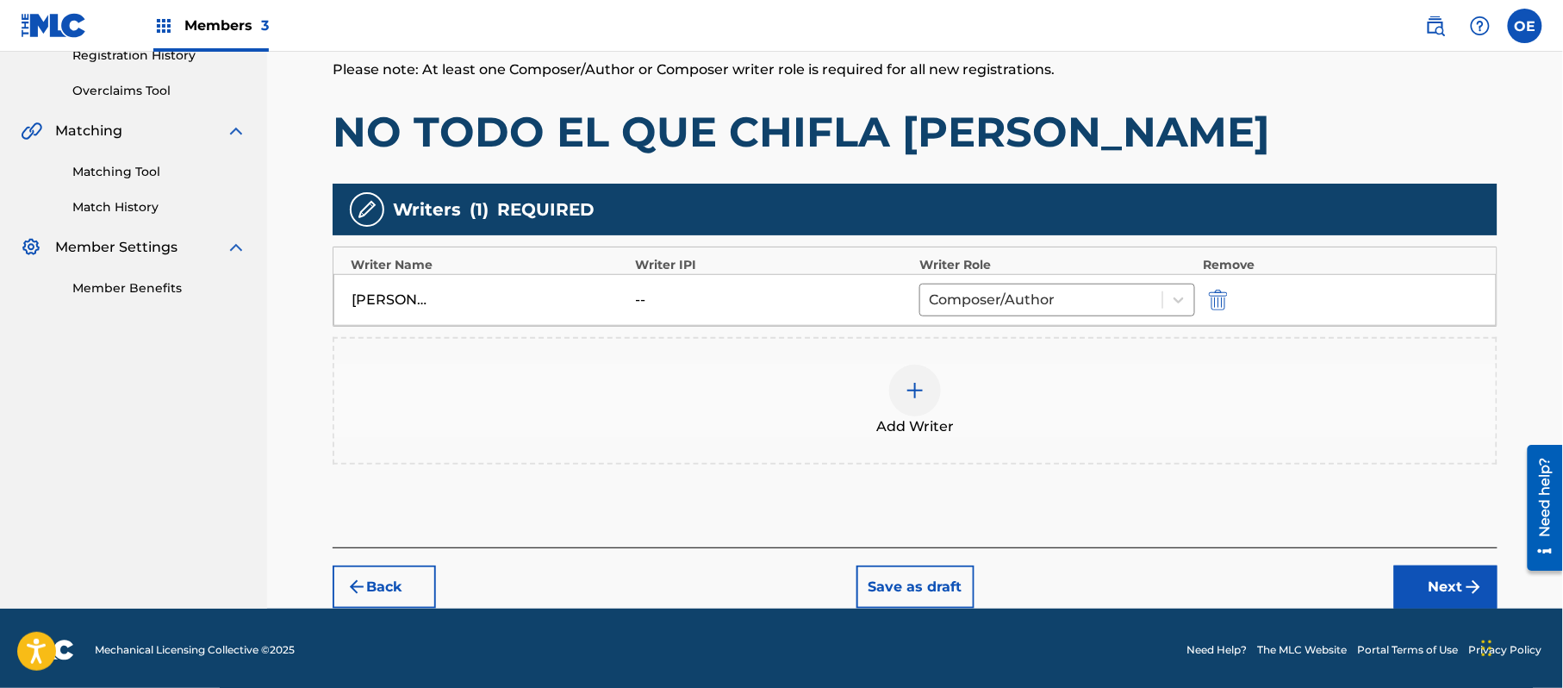
scroll to position [343, 0]
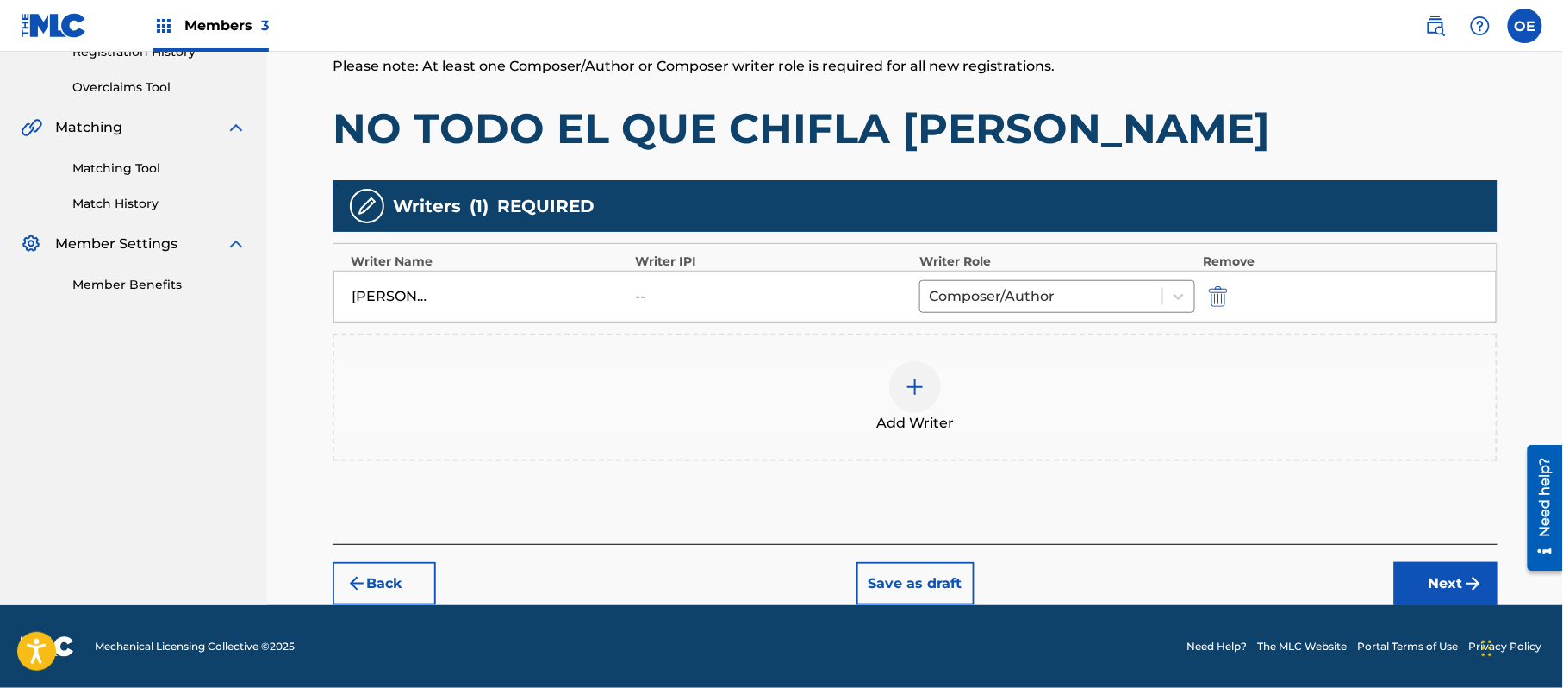
click at [1459, 560] on div "Back Save as draft Next" at bounding box center [915, 574] width 1165 height 61
click at [1424, 579] on button "Next" at bounding box center [1446, 583] width 103 height 43
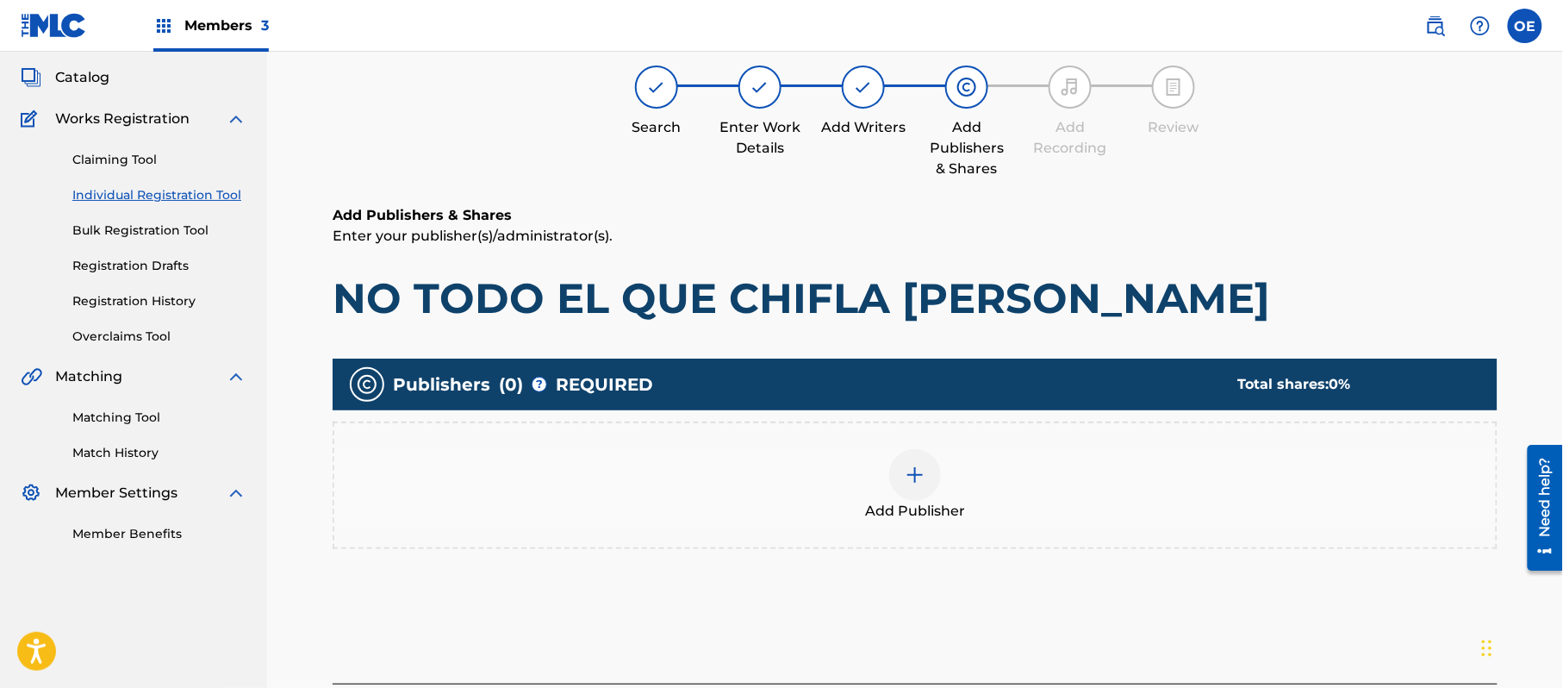
scroll to position [78, 0]
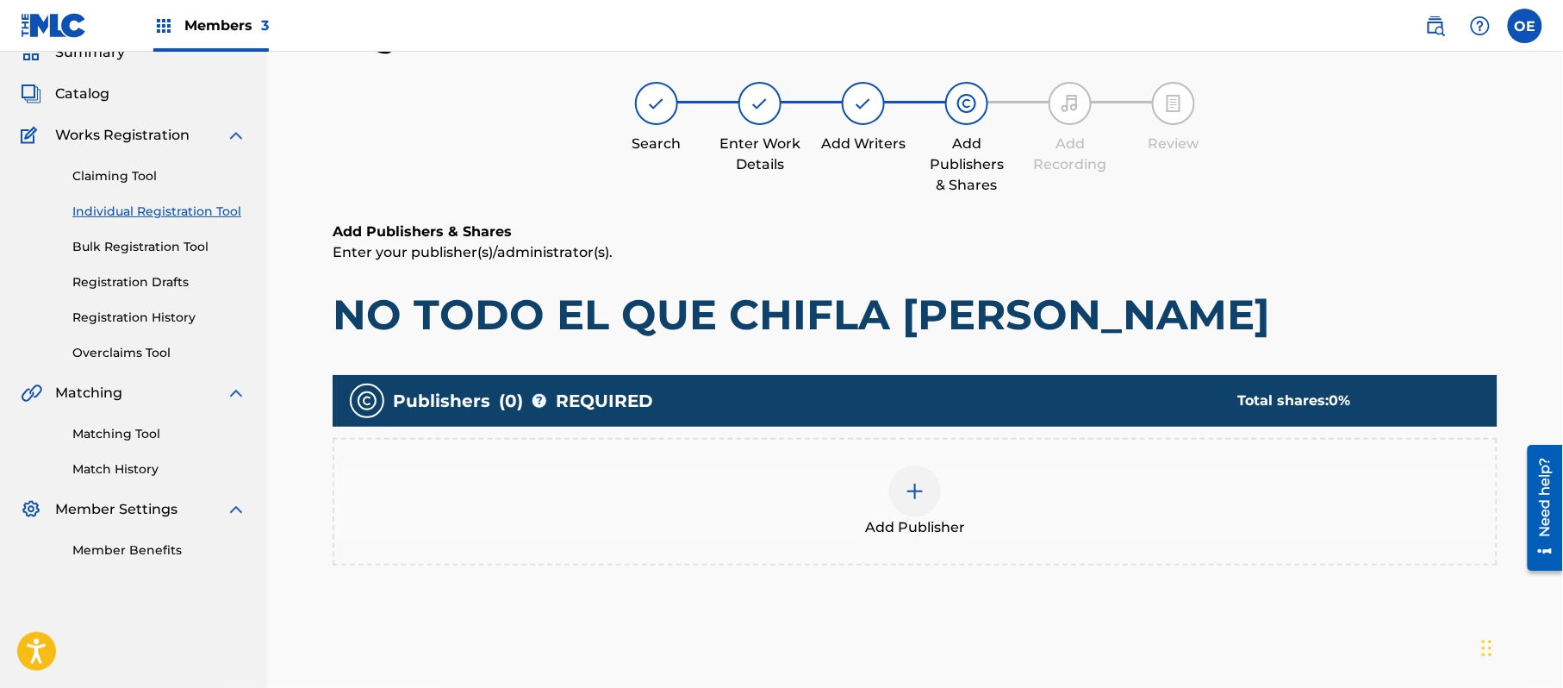
click at [862, 517] on div "Add Publisher" at bounding box center [915, 501] width 1162 height 72
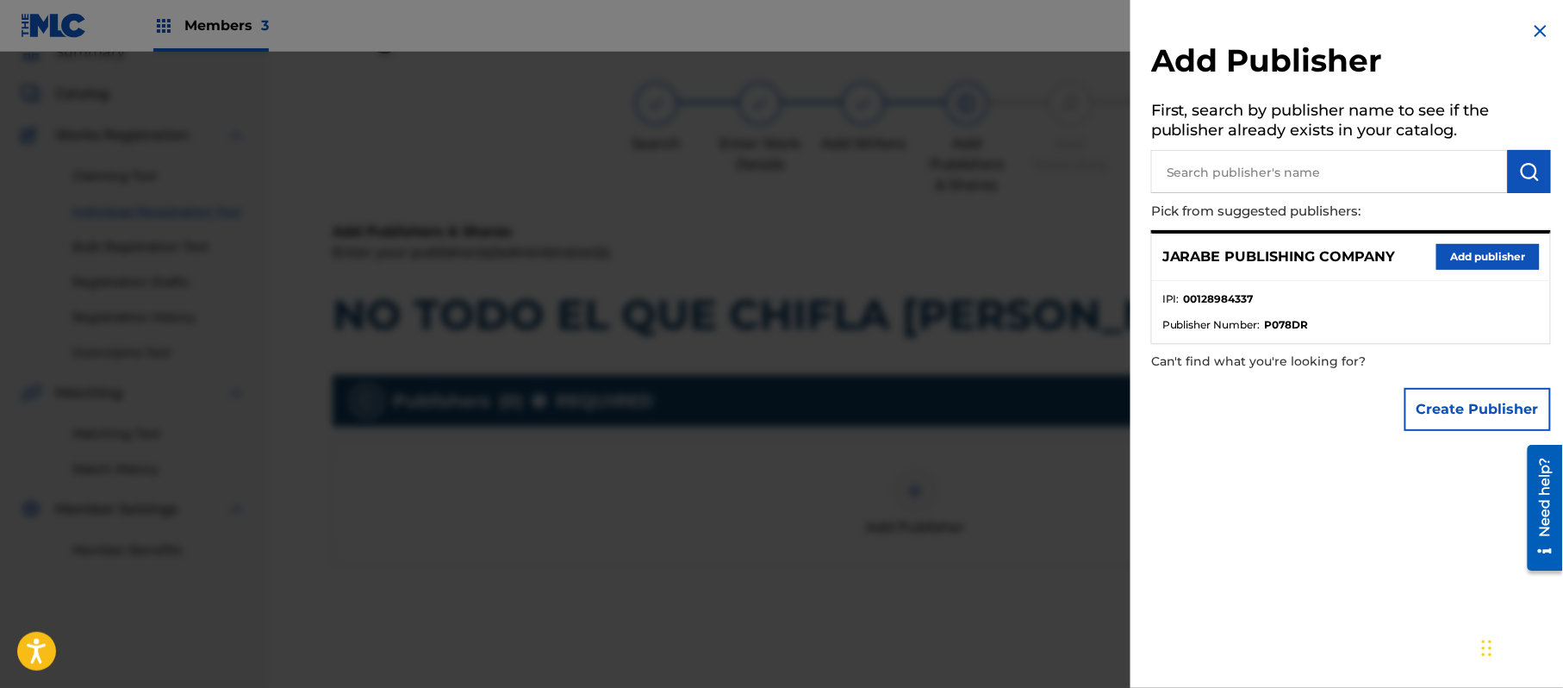
click at [1496, 250] on button "Add publisher" at bounding box center [1488, 257] width 103 height 26
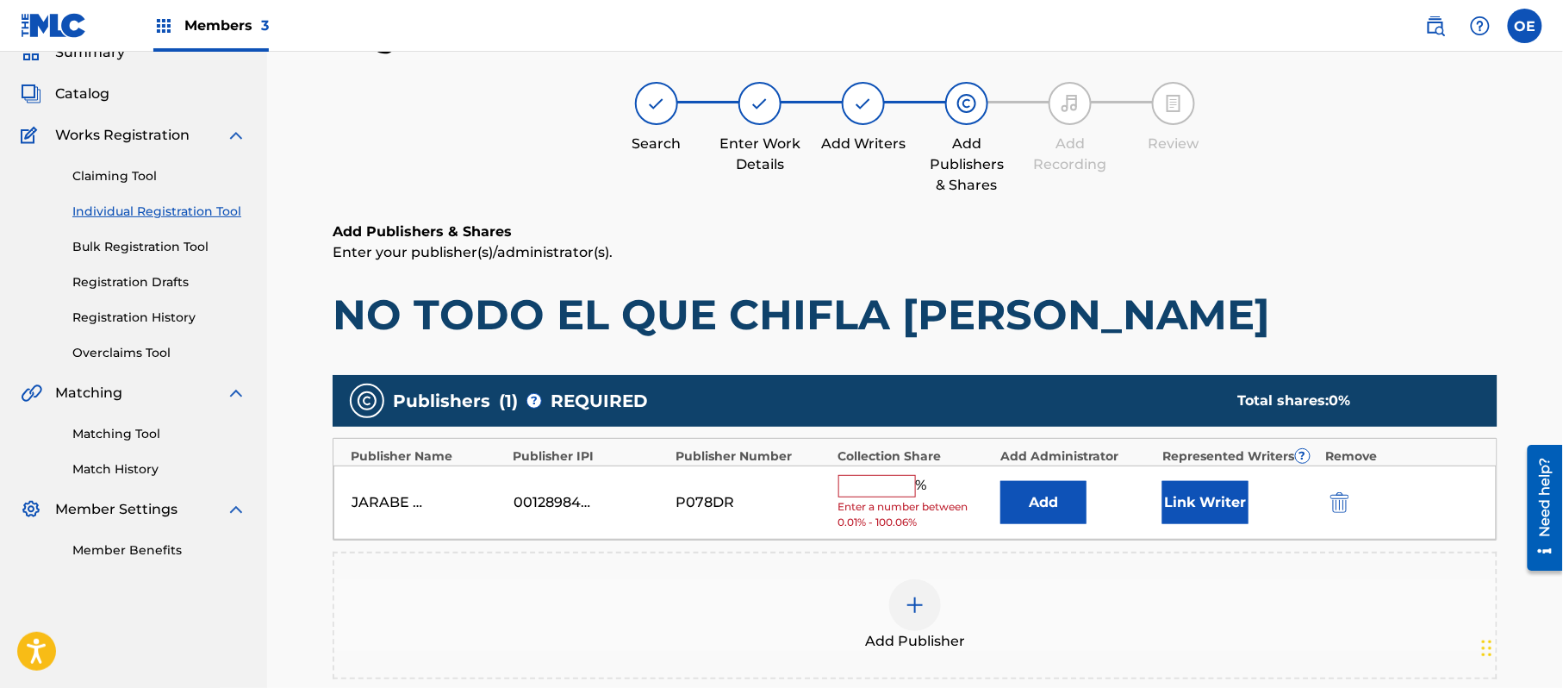
click at [839, 488] on input "text" at bounding box center [878, 486] width 78 height 22
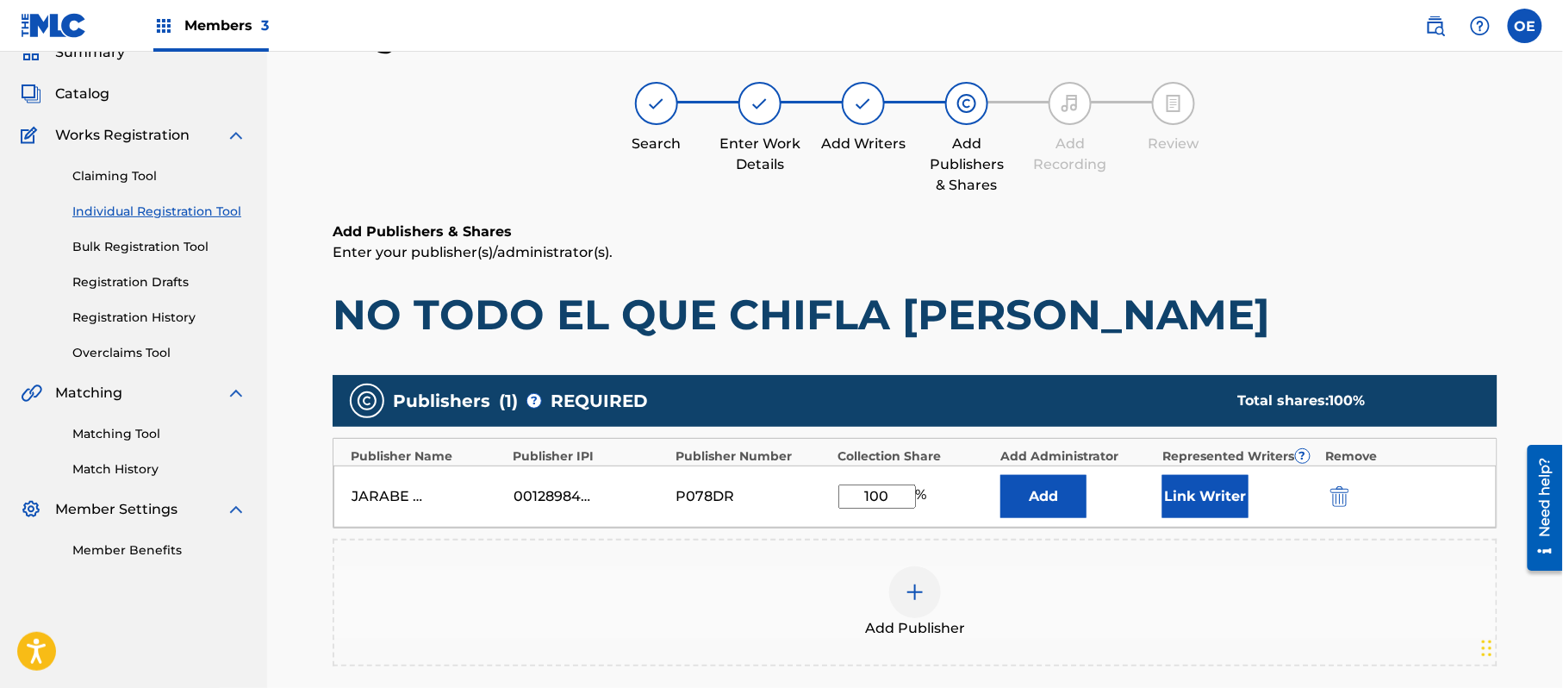
click at [1204, 477] on button "Link Writer" at bounding box center [1206, 496] width 86 height 43
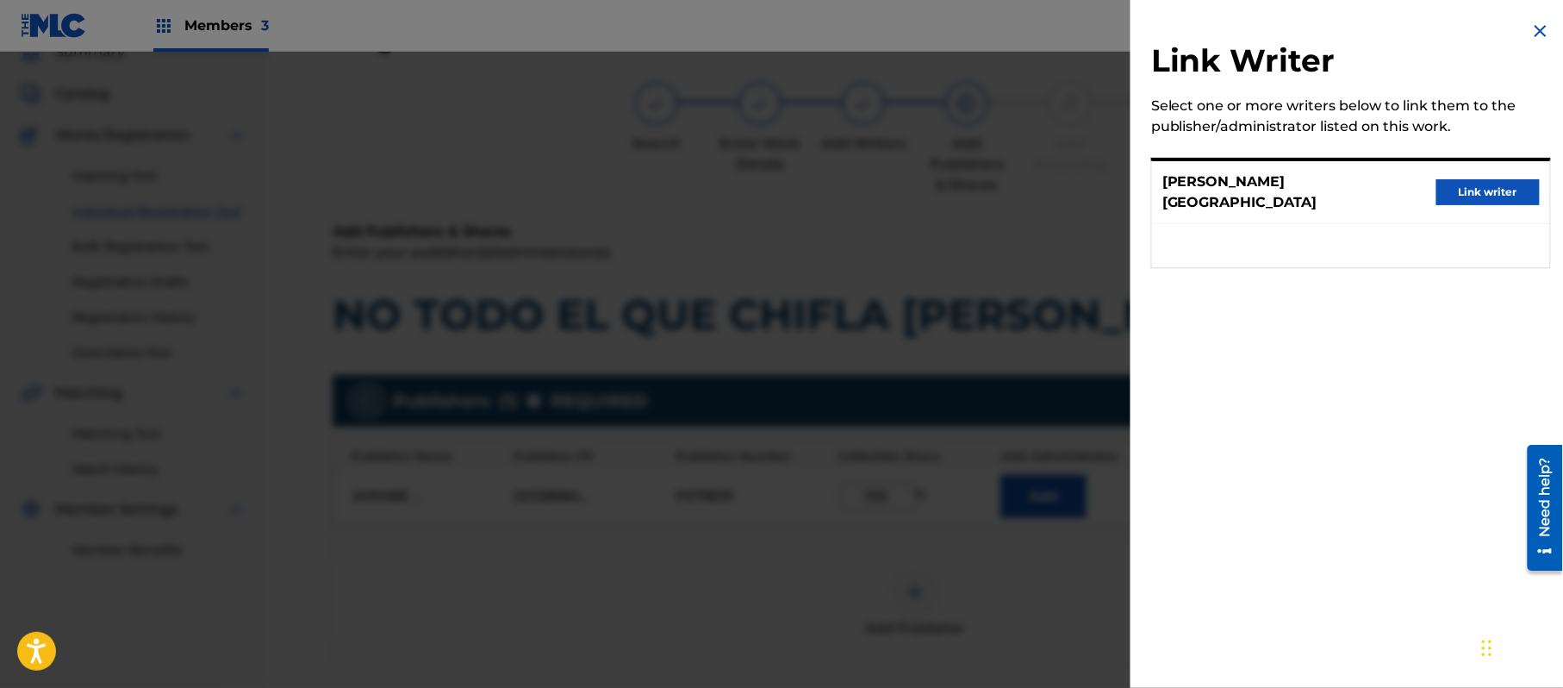
click at [1480, 184] on button "Link writer" at bounding box center [1488, 192] width 103 height 26
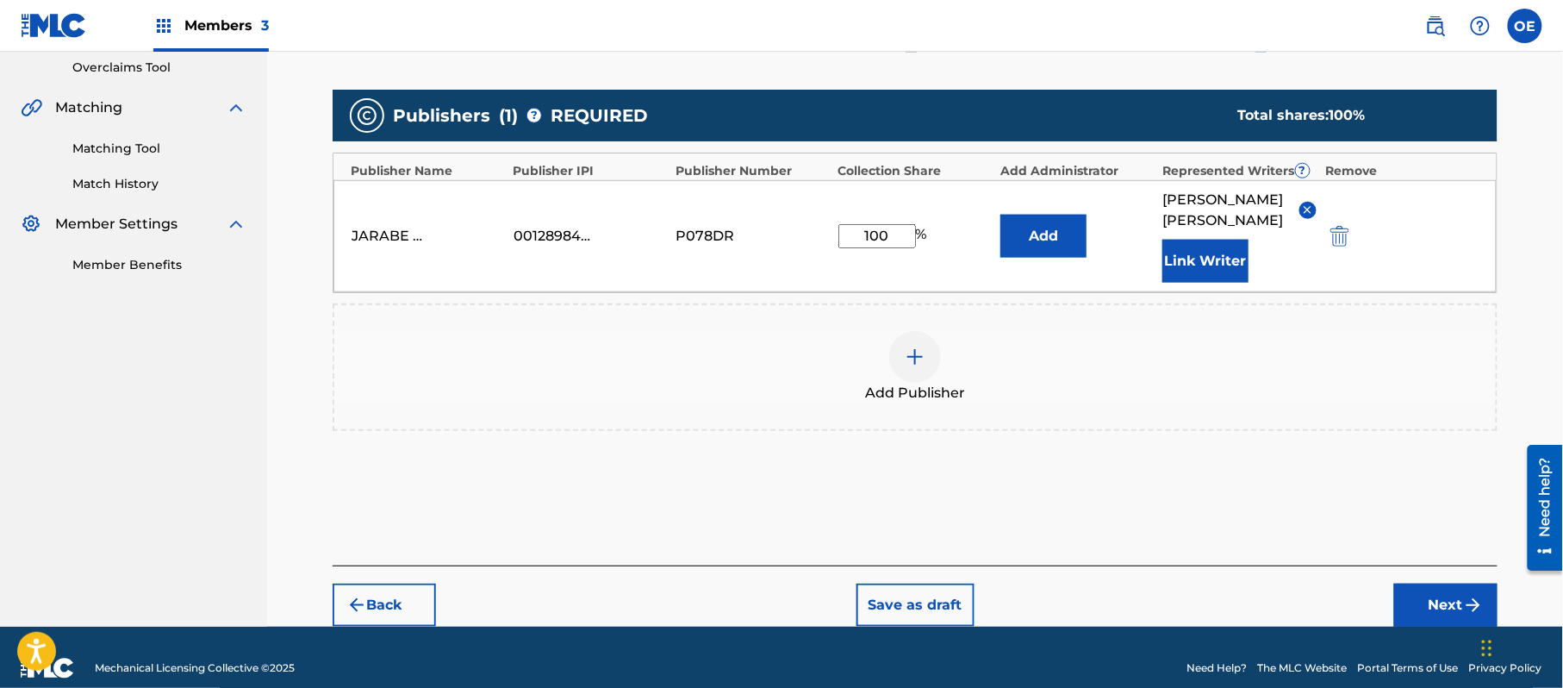
click at [1404, 584] on button "Next" at bounding box center [1446, 605] width 103 height 43
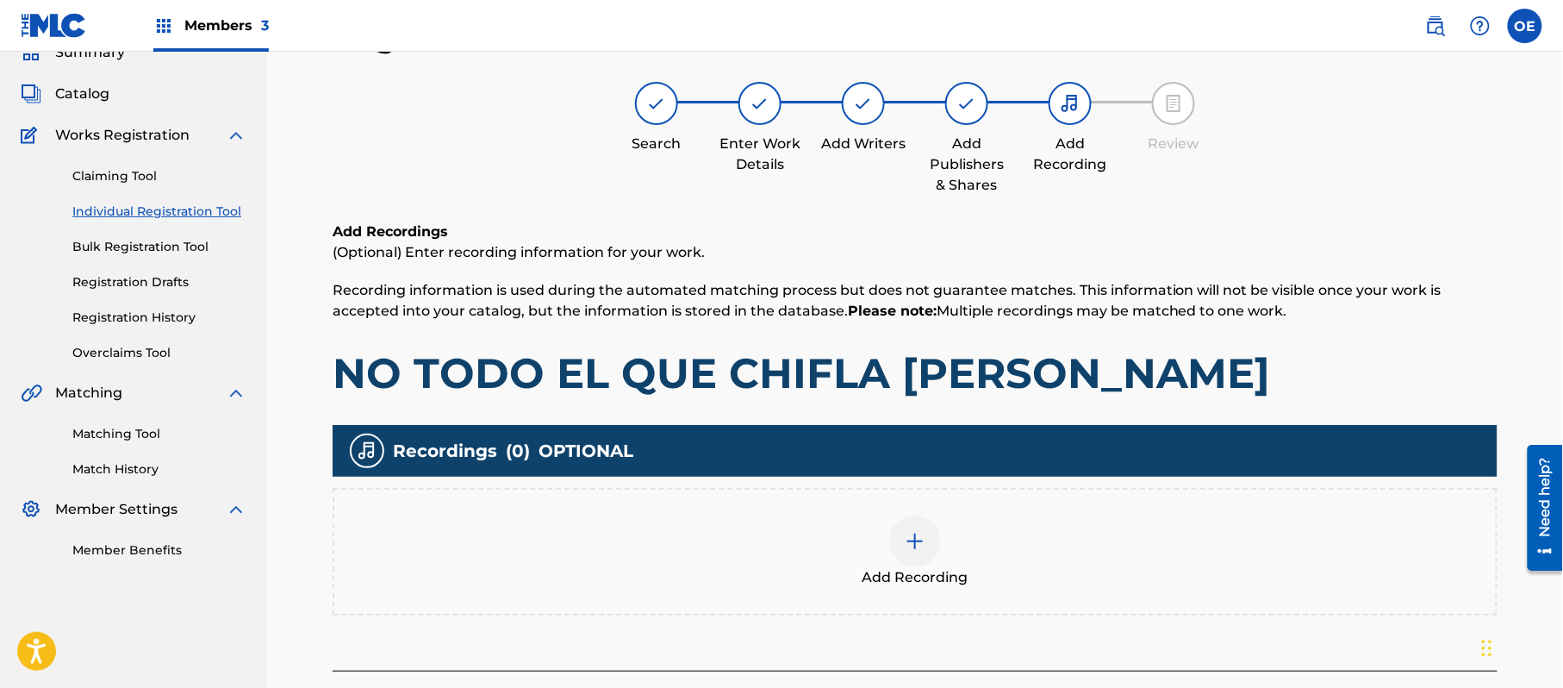
click at [1014, 557] on div "Add Recording" at bounding box center [915, 551] width 1162 height 72
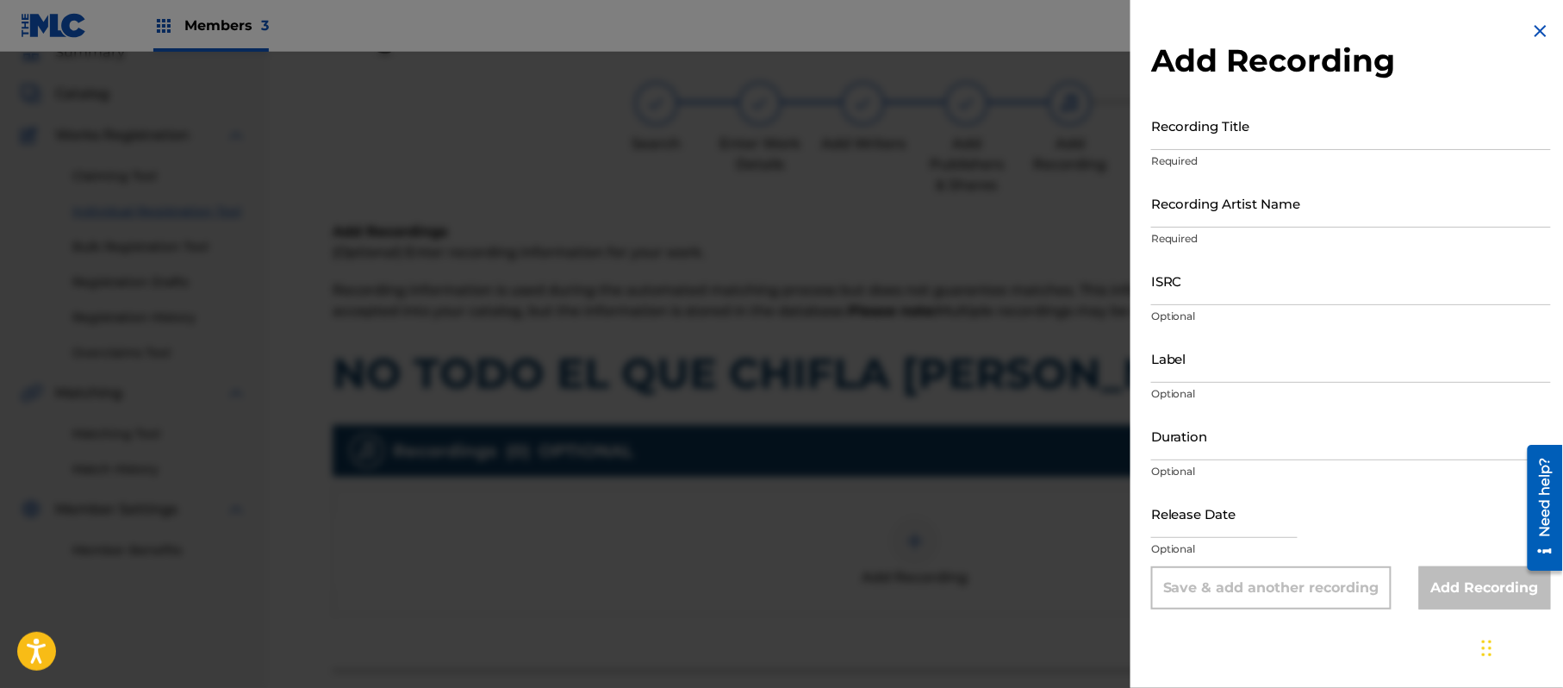
click at [1531, 31] on img at bounding box center [1541, 31] width 21 height 21
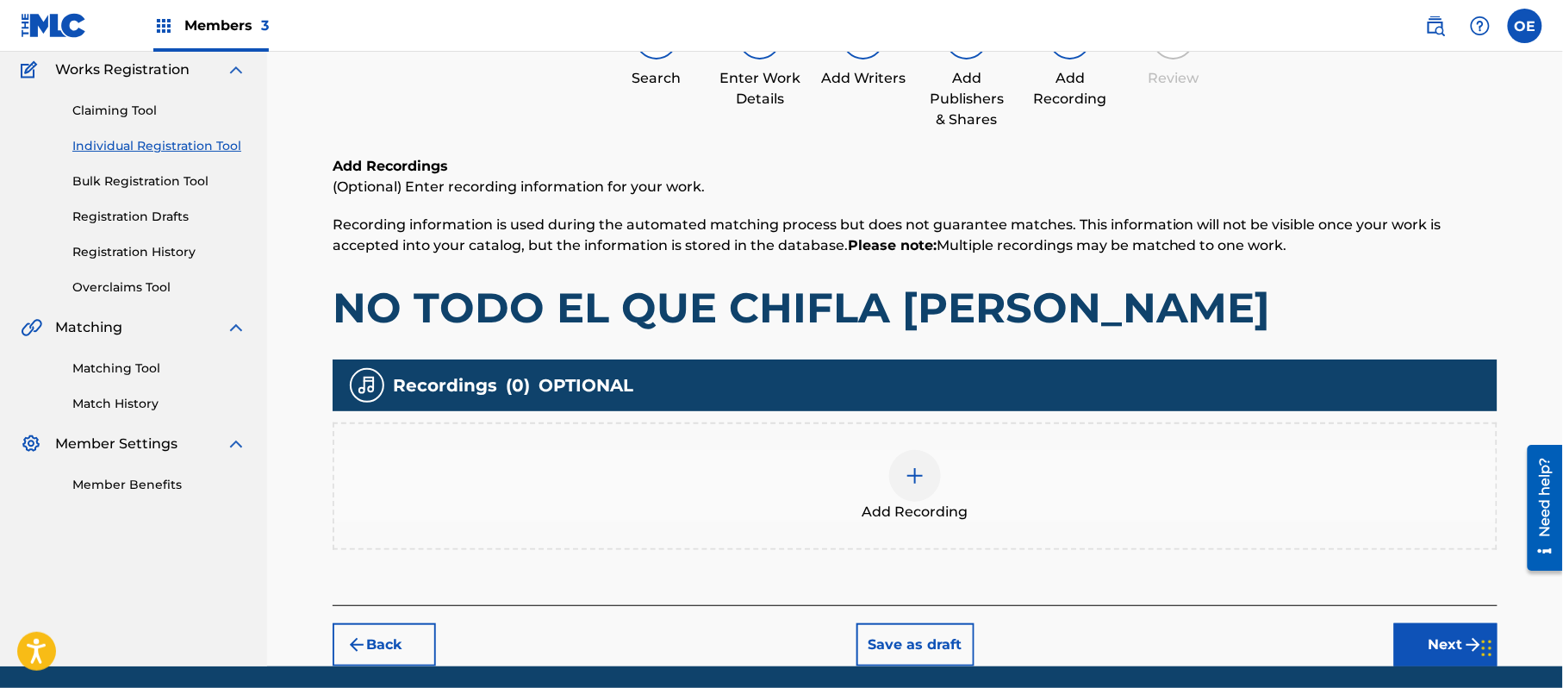
scroll to position [202, 0]
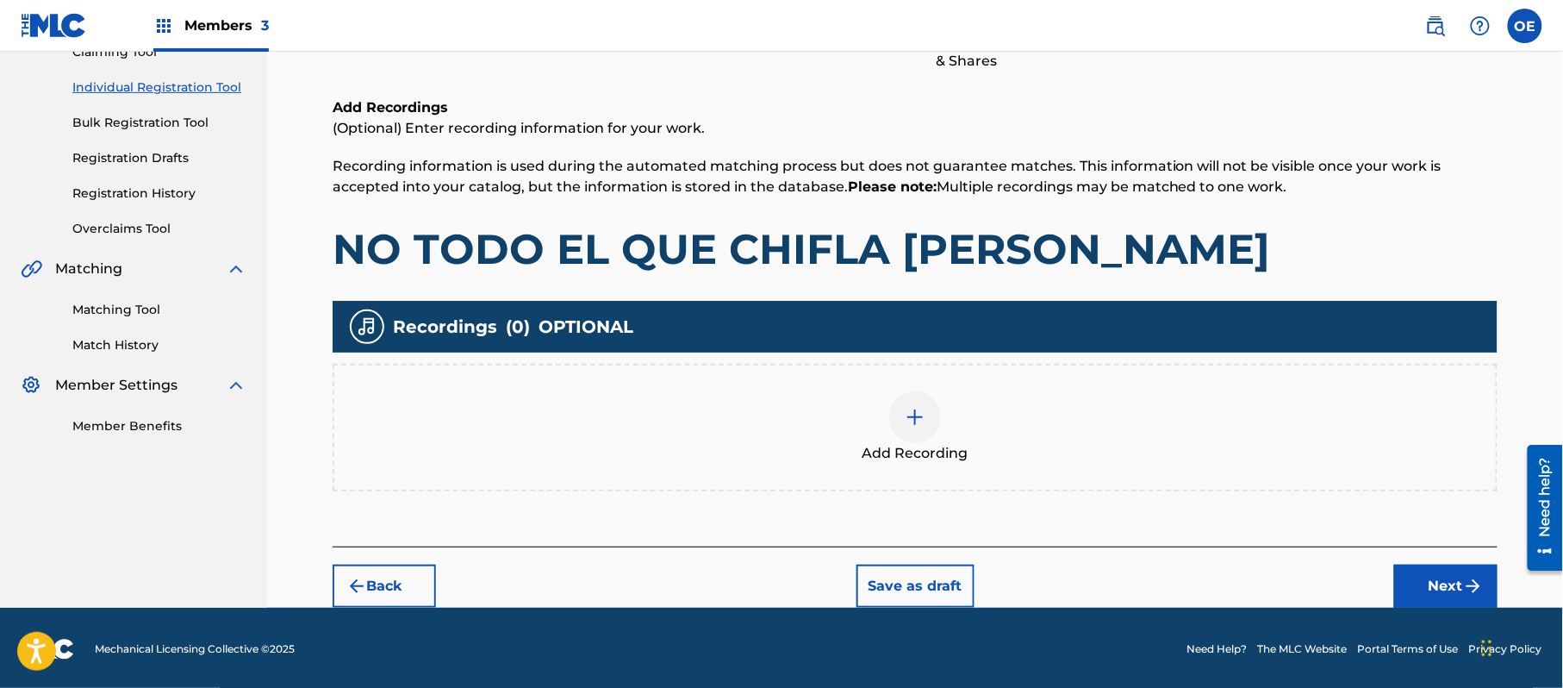
click at [1426, 567] on button "Next" at bounding box center [1446, 586] width 103 height 43
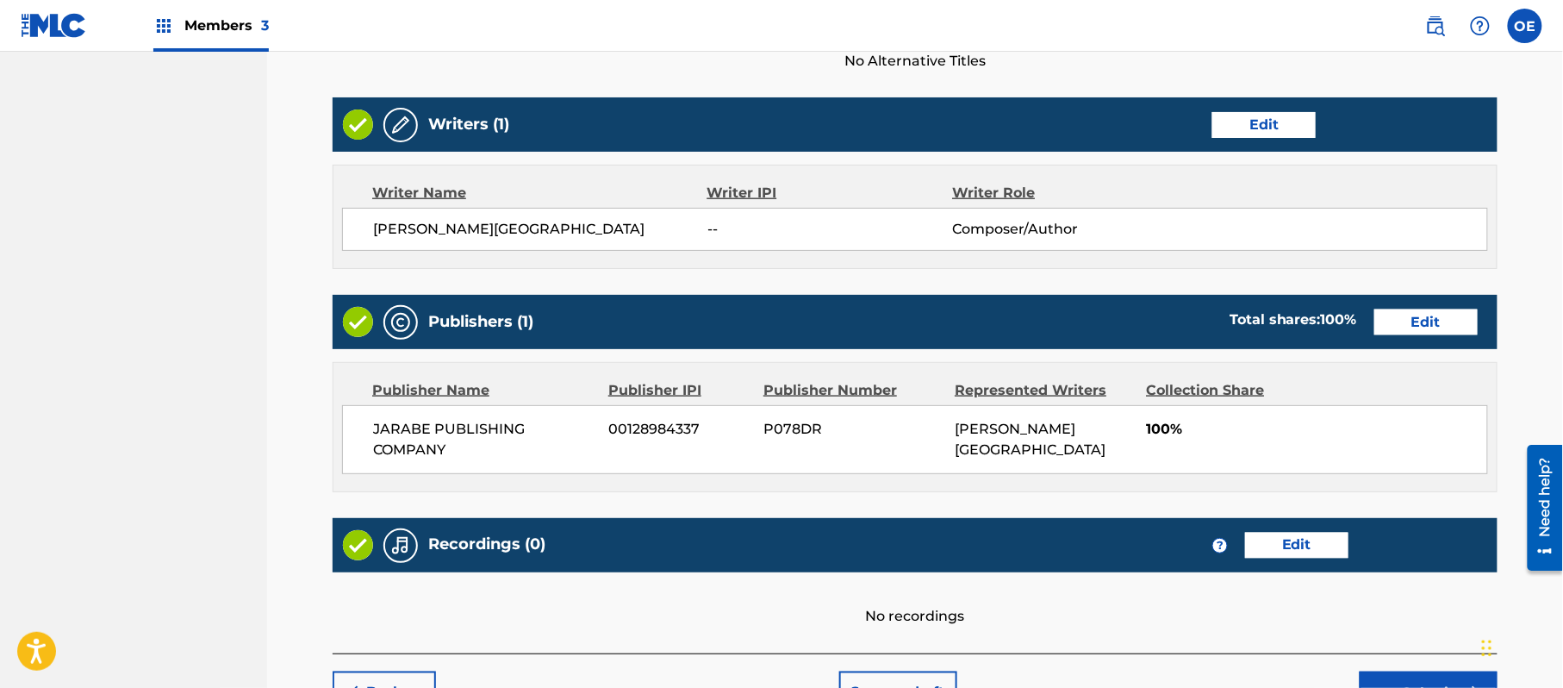
scroll to position [652, 0]
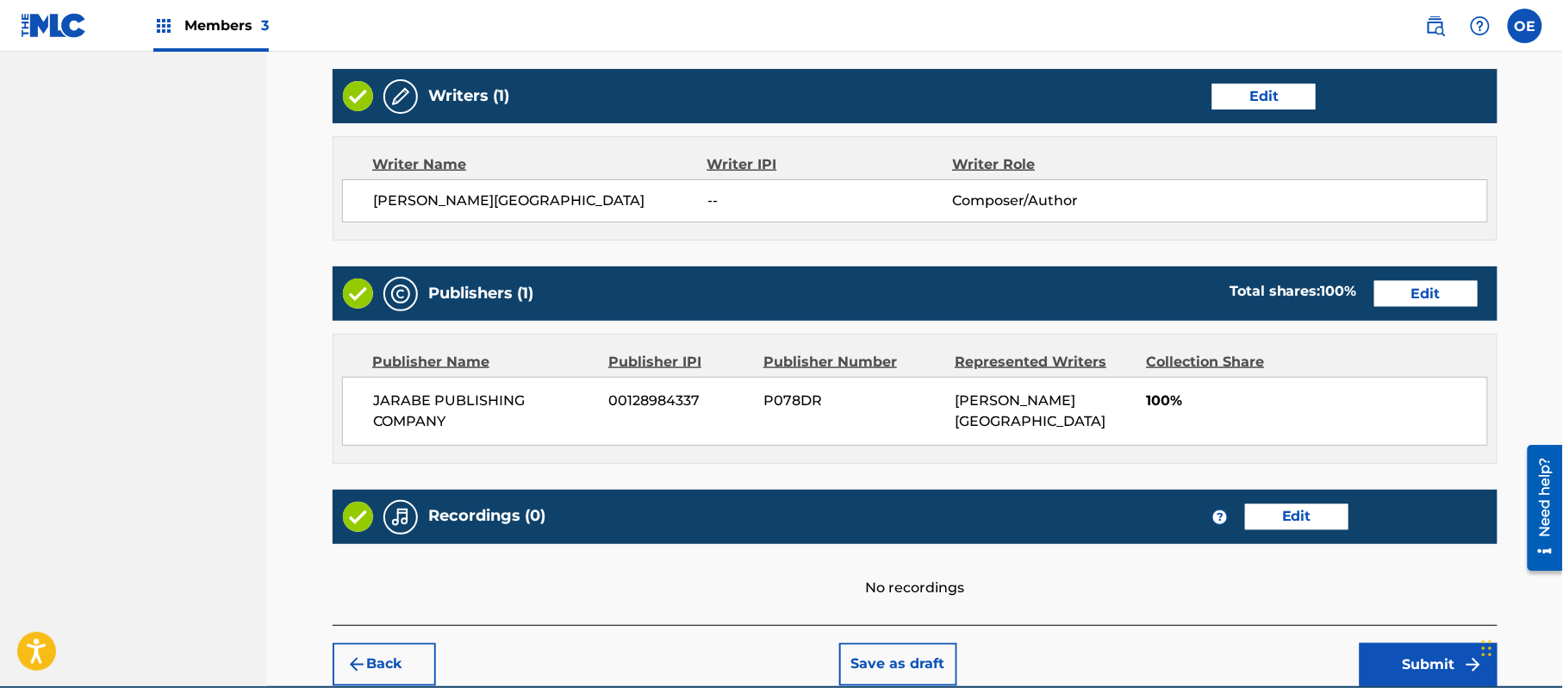
click at [1400, 655] on button "Submit" at bounding box center [1429, 664] width 138 height 43
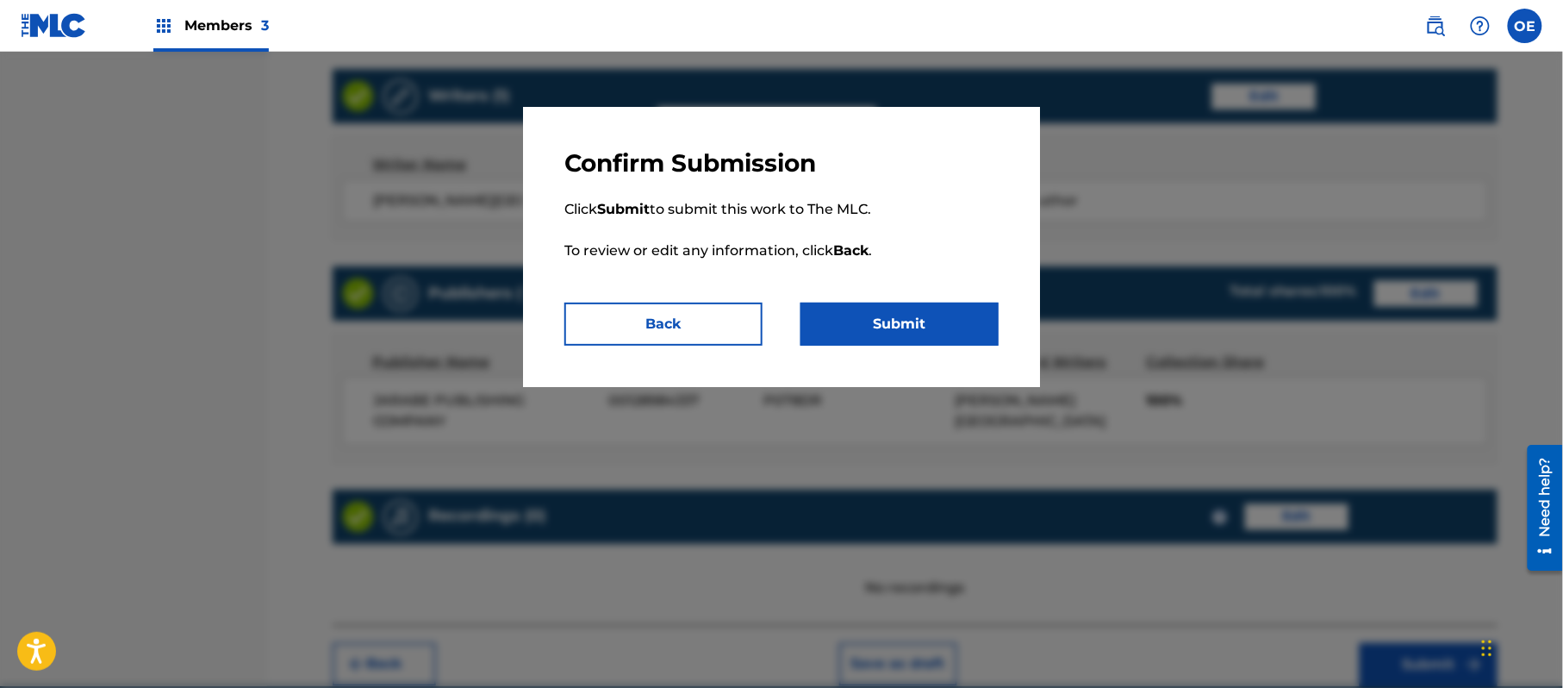
click at [936, 335] on button "Submit" at bounding box center [900, 324] width 198 height 43
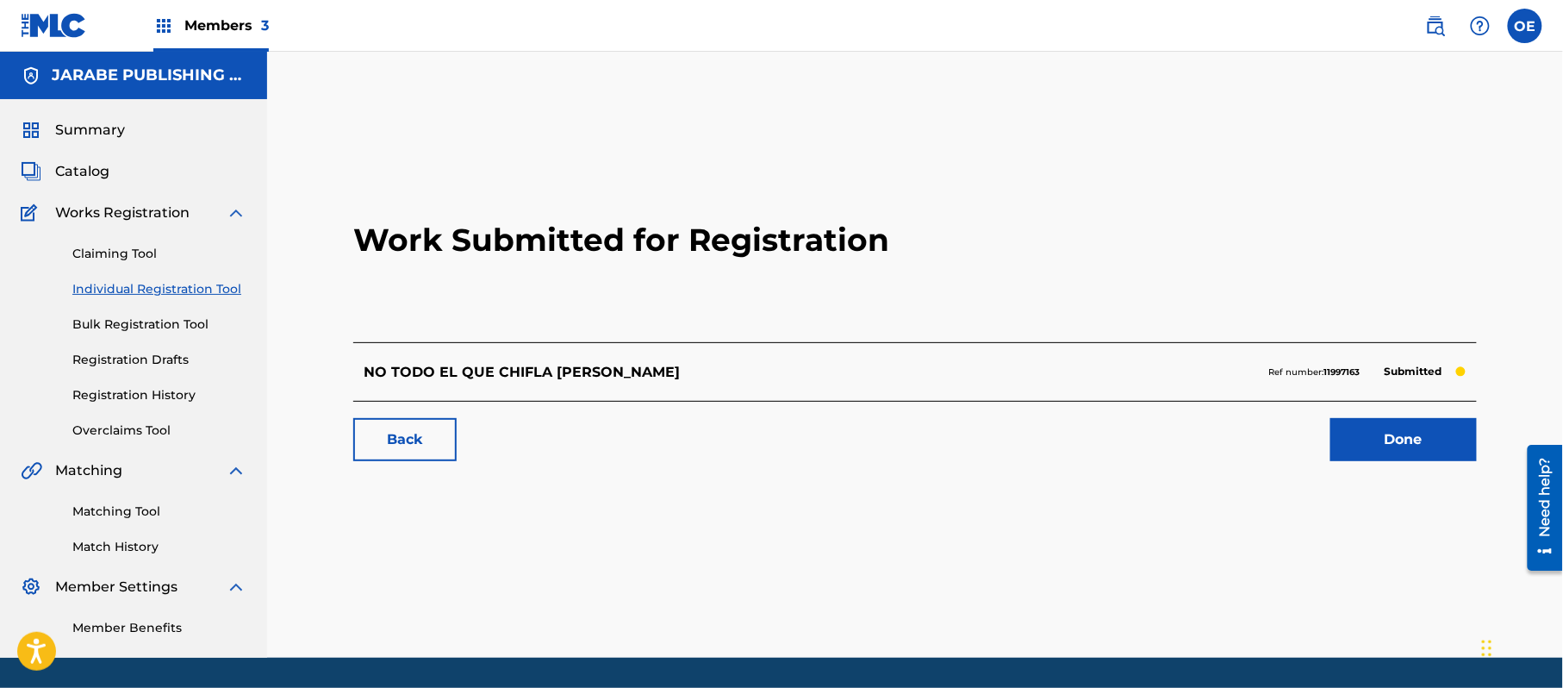
click at [214, 290] on link "Individual Registration Tool" at bounding box center [159, 289] width 174 height 18
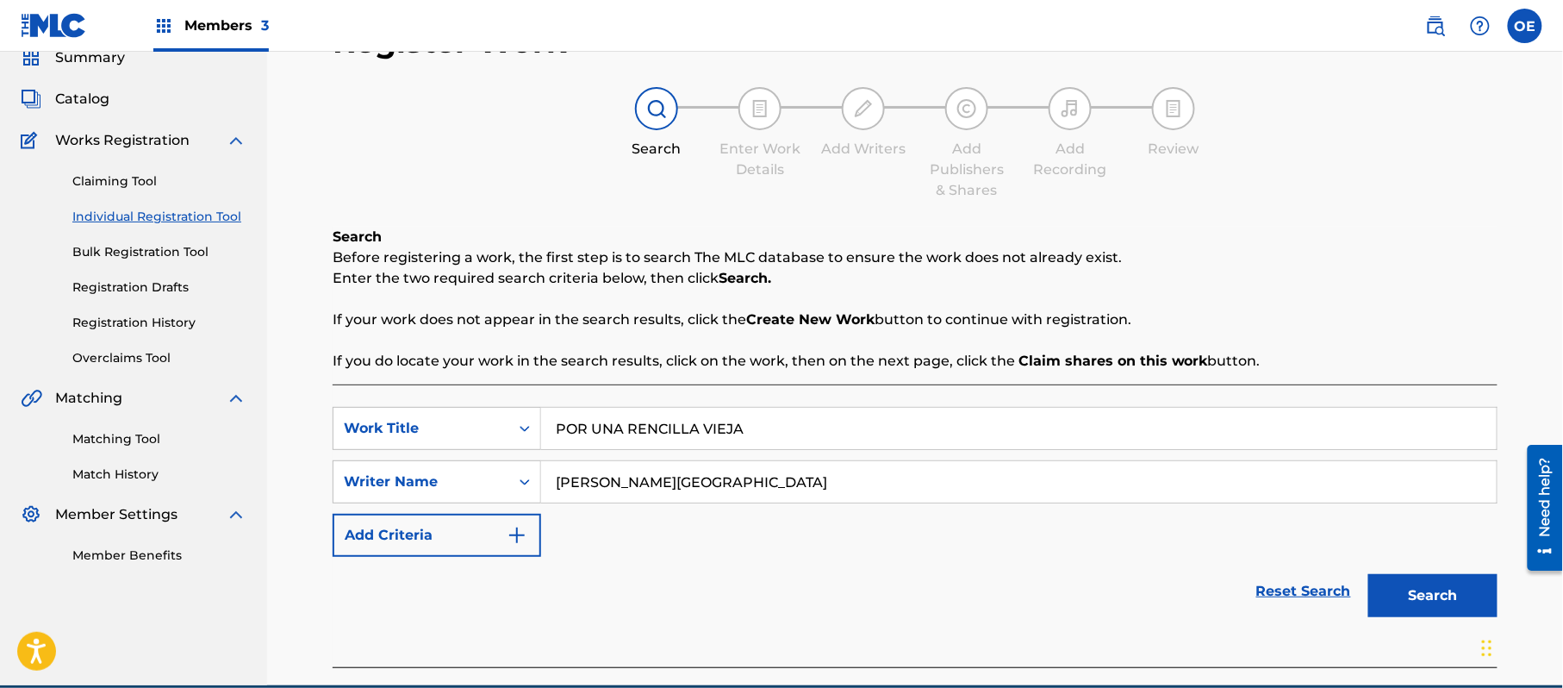
scroll to position [153, 0]
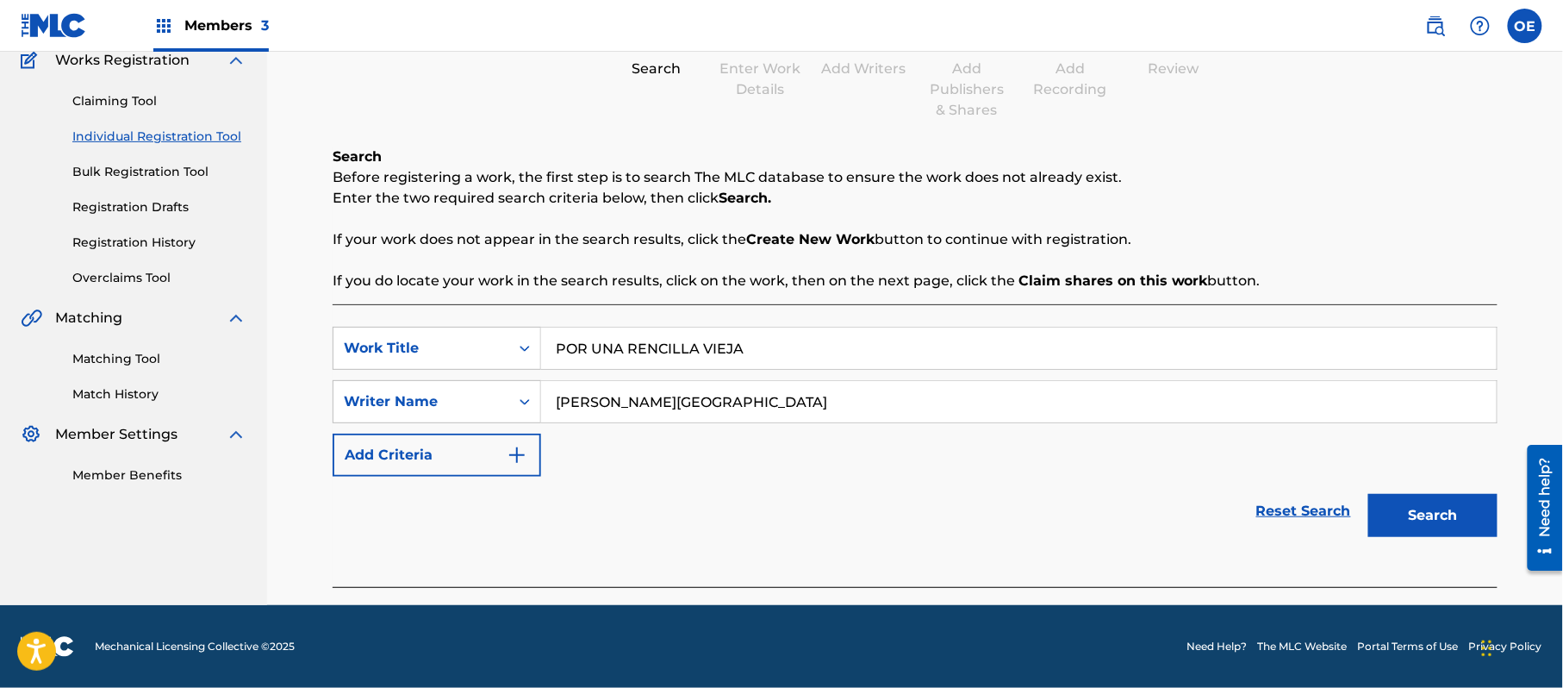
click at [1429, 536] on button "Search" at bounding box center [1433, 515] width 129 height 43
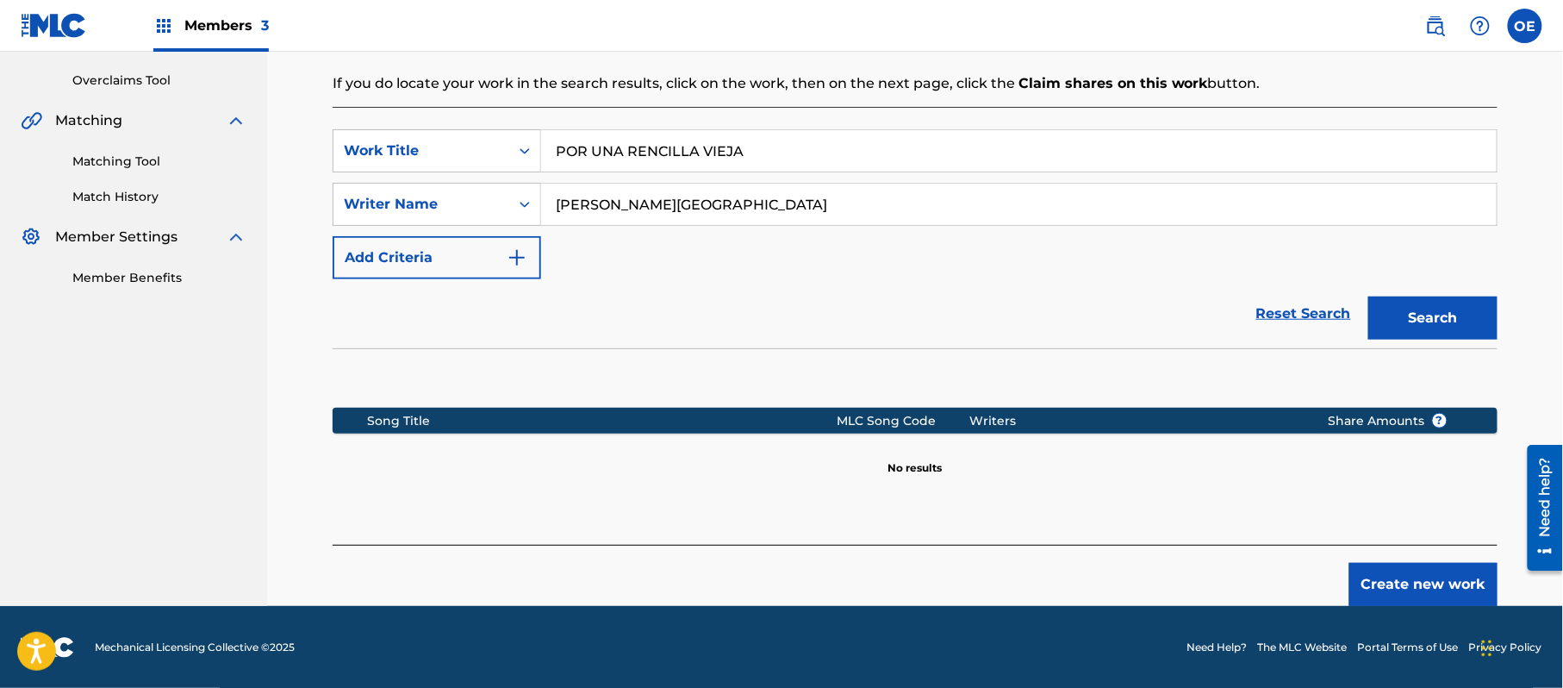
scroll to position [352, 0]
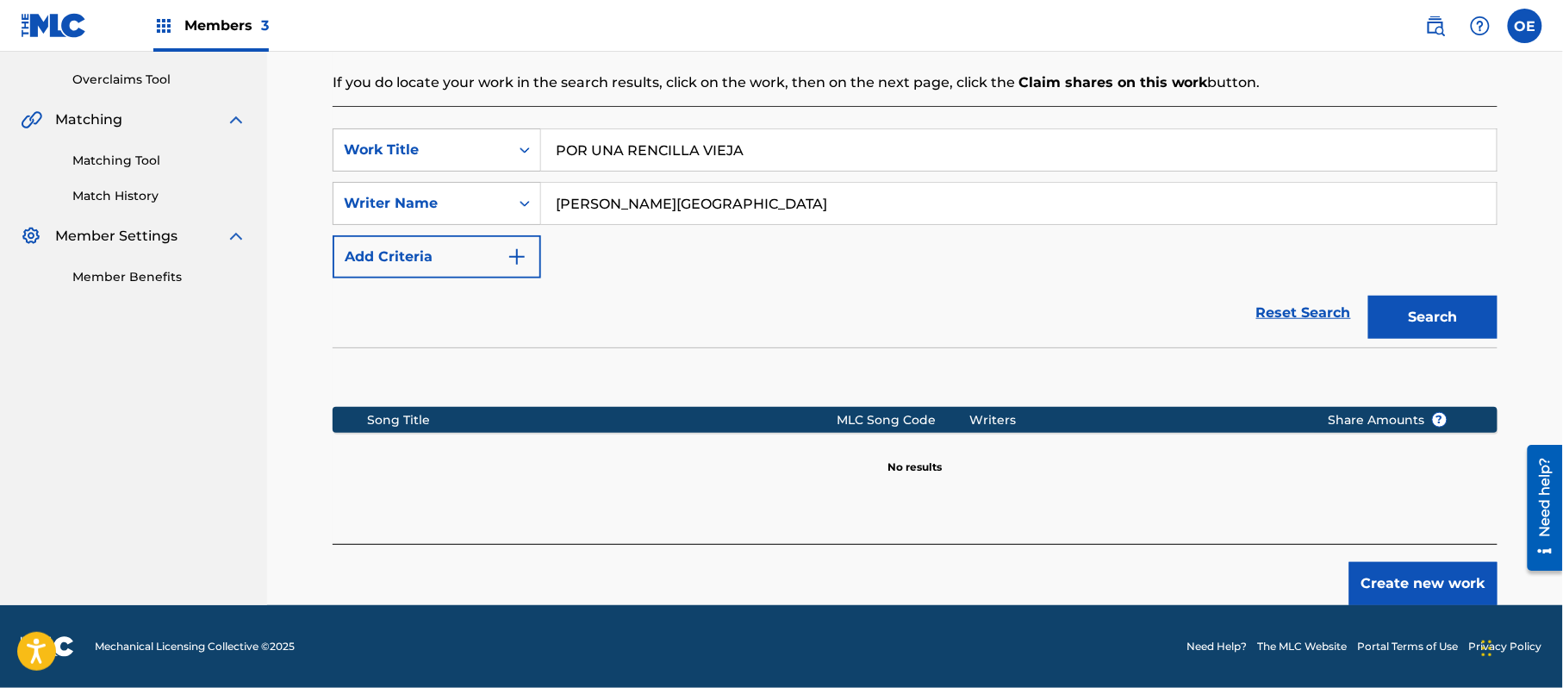
click at [1417, 574] on button "Create new work" at bounding box center [1424, 583] width 148 height 43
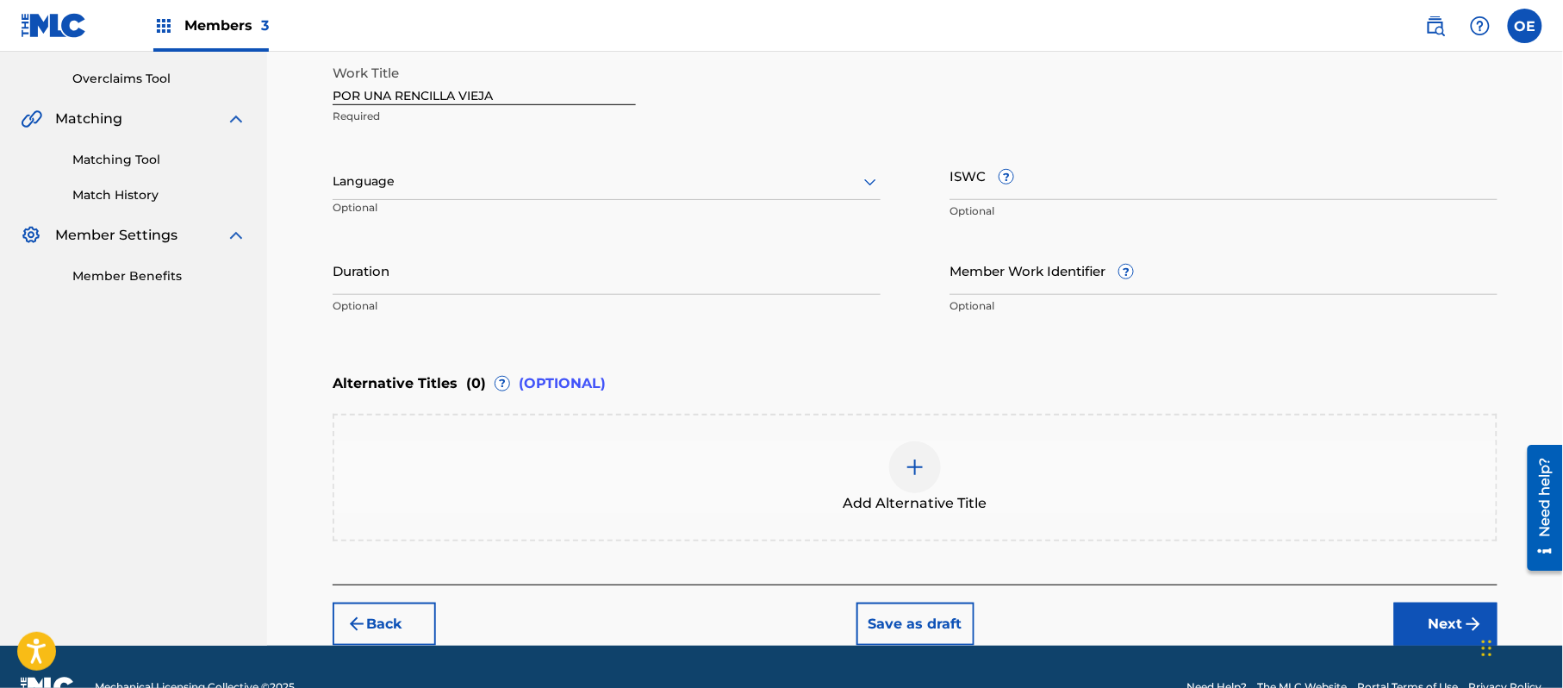
click at [466, 190] on div at bounding box center [607, 182] width 548 height 22
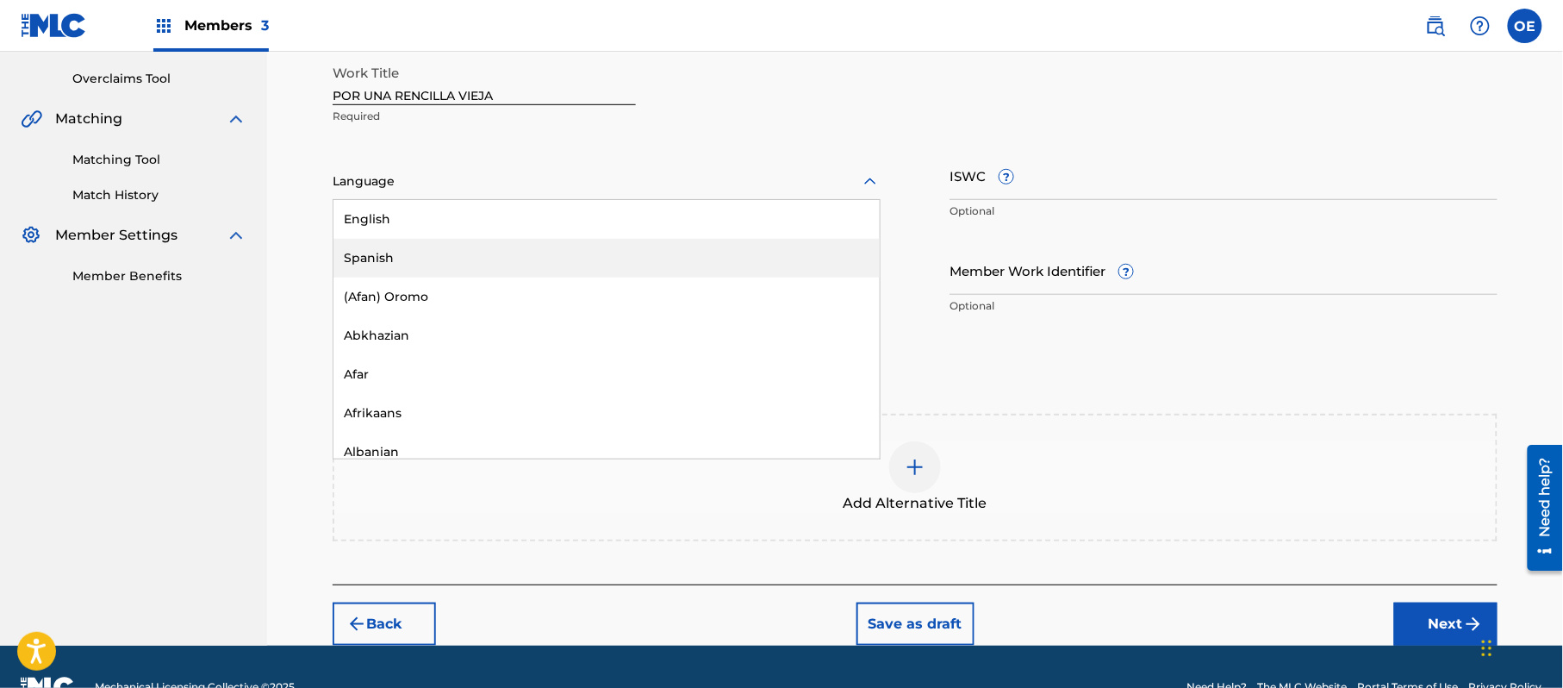
click at [446, 253] on div "Spanish" at bounding box center [607, 258] width 546 height 39
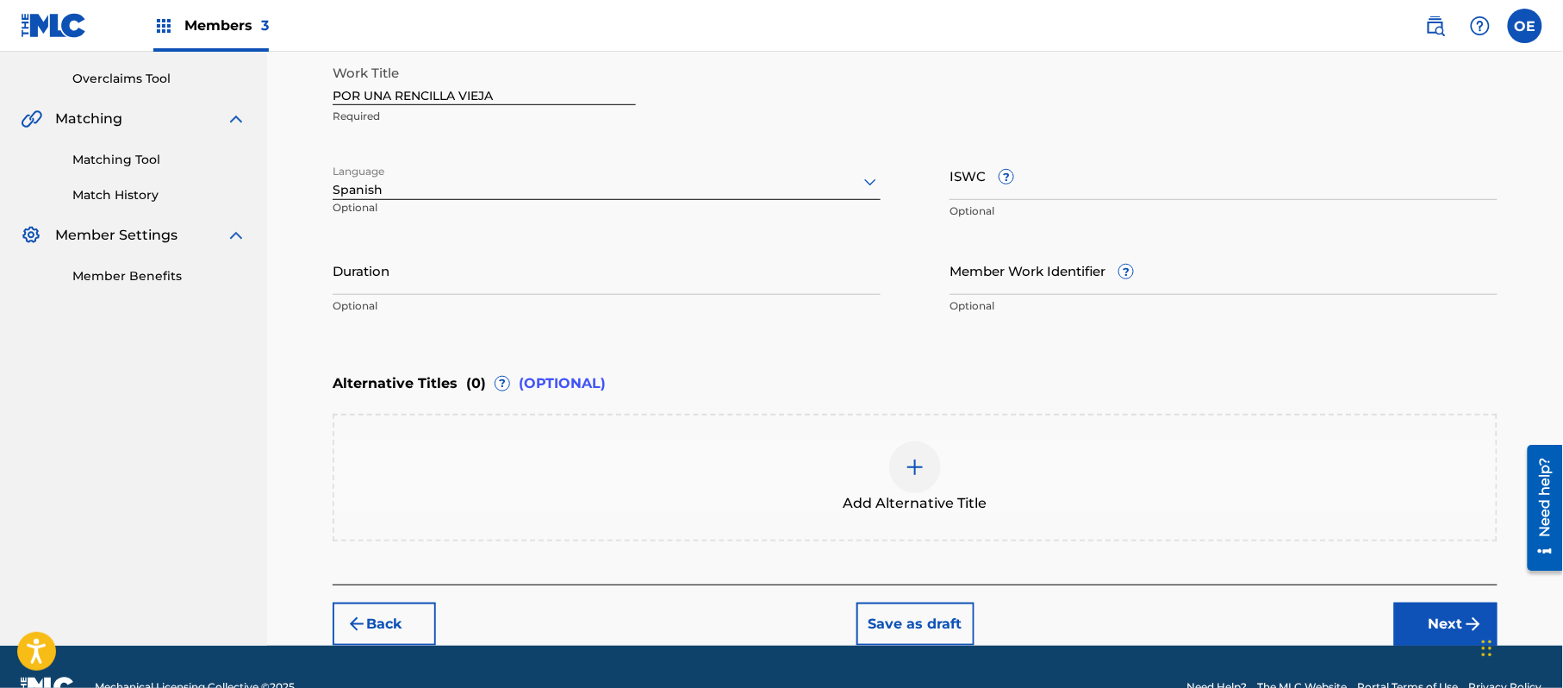
drag, startPoint x: 1438, startPoint y: 634, endPoint x: 1407, endPoint y: 626, distance: 32.2
click at [1438, 634] on button "Next" at bounding box center [1446, 623] width 103 height 43
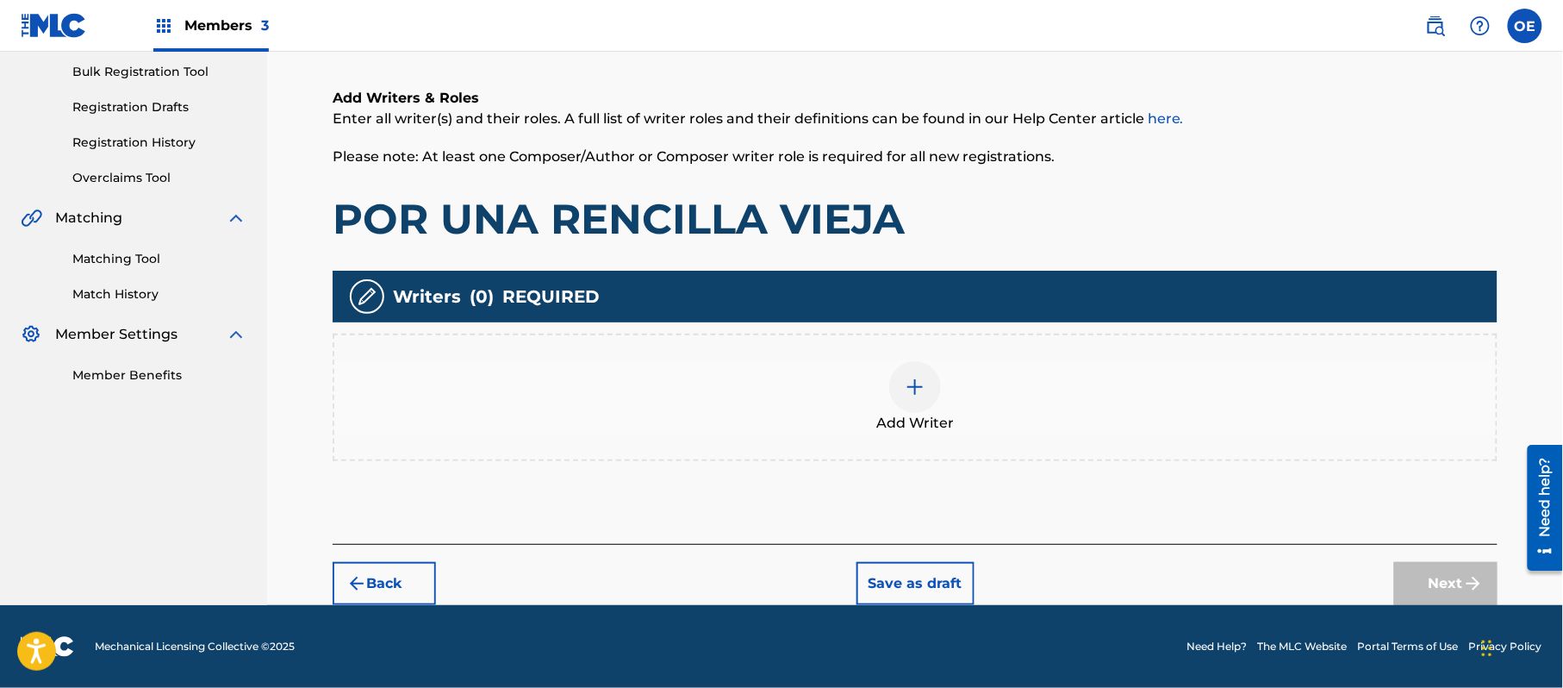
scroll to position [78, 0]
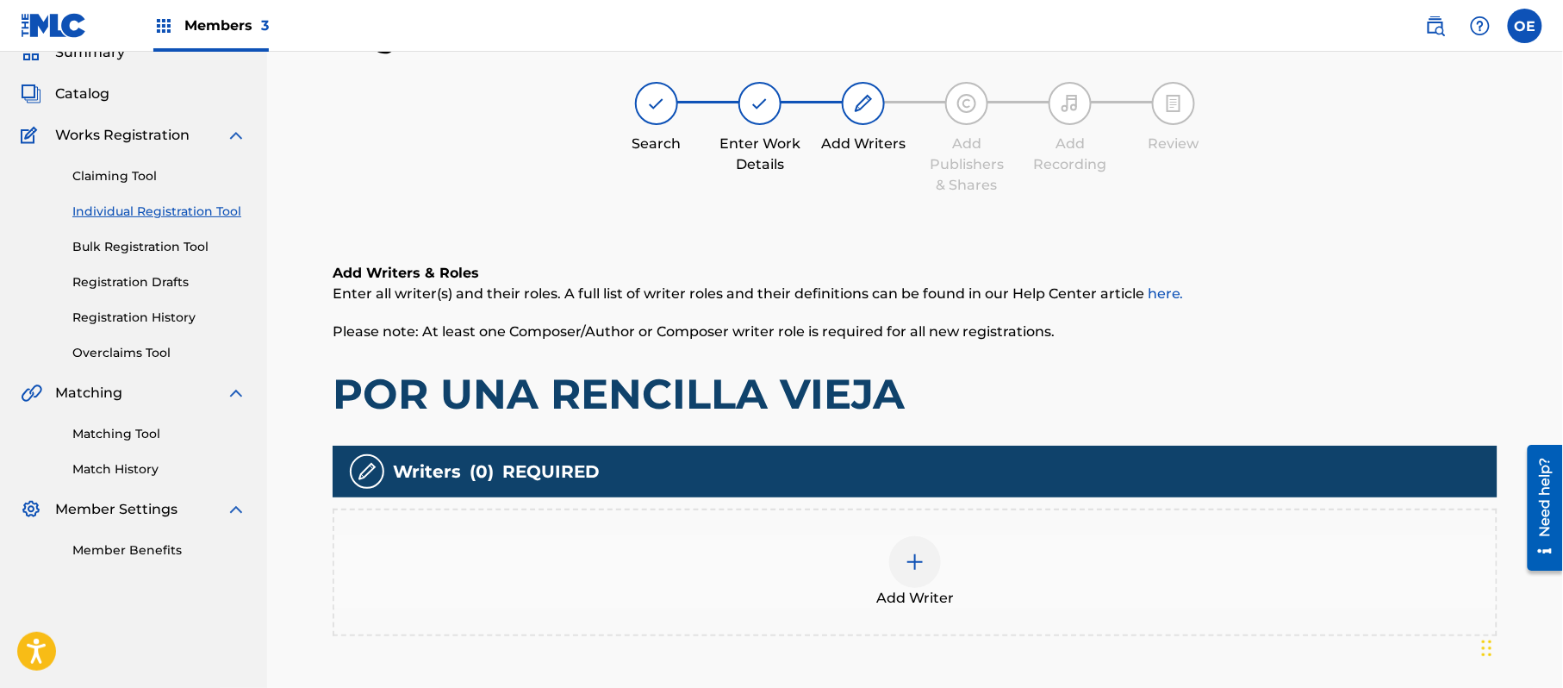
click at [953, 625] on div "Add Writer" at bounding box center [915, 573] width 1165 height 128
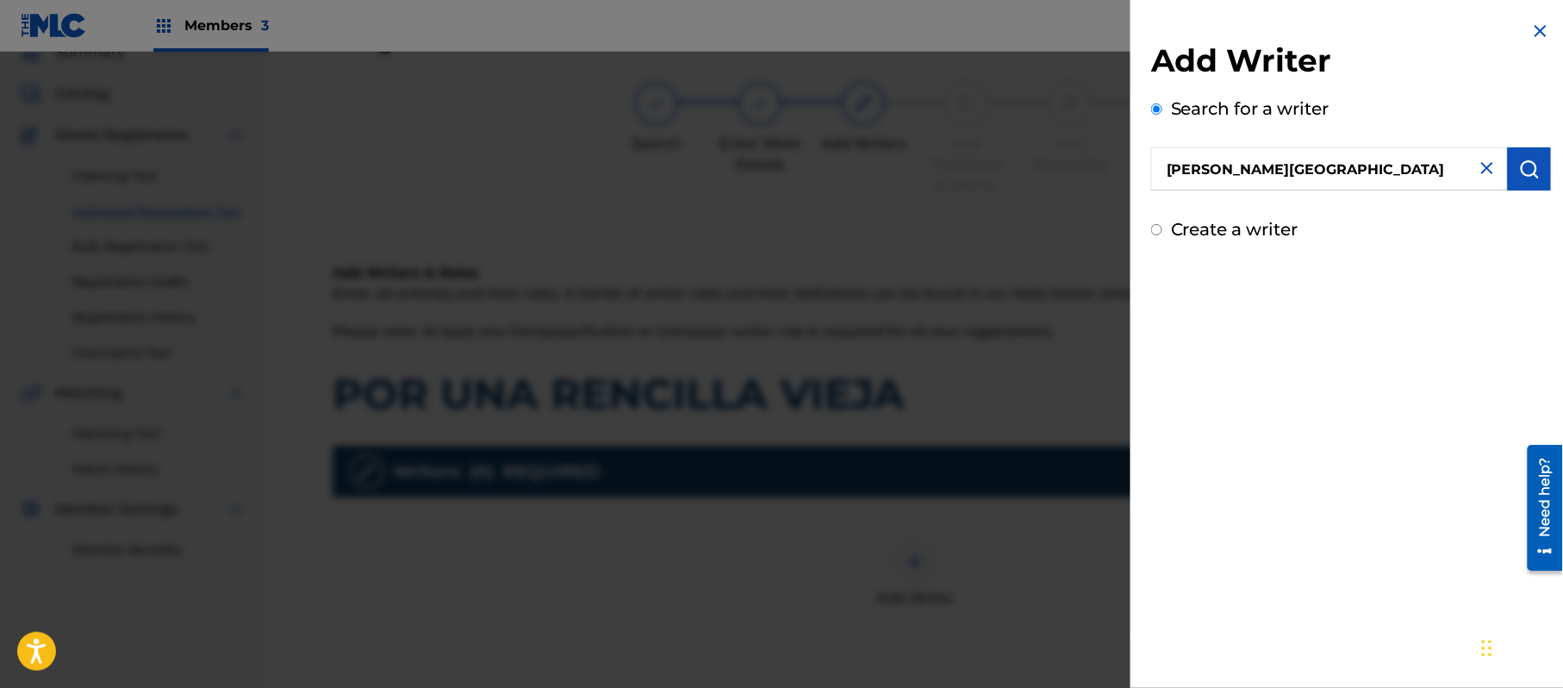
click at [1545, 160] on button "submit" at bounding box center [1529, 168] width 43 height 43
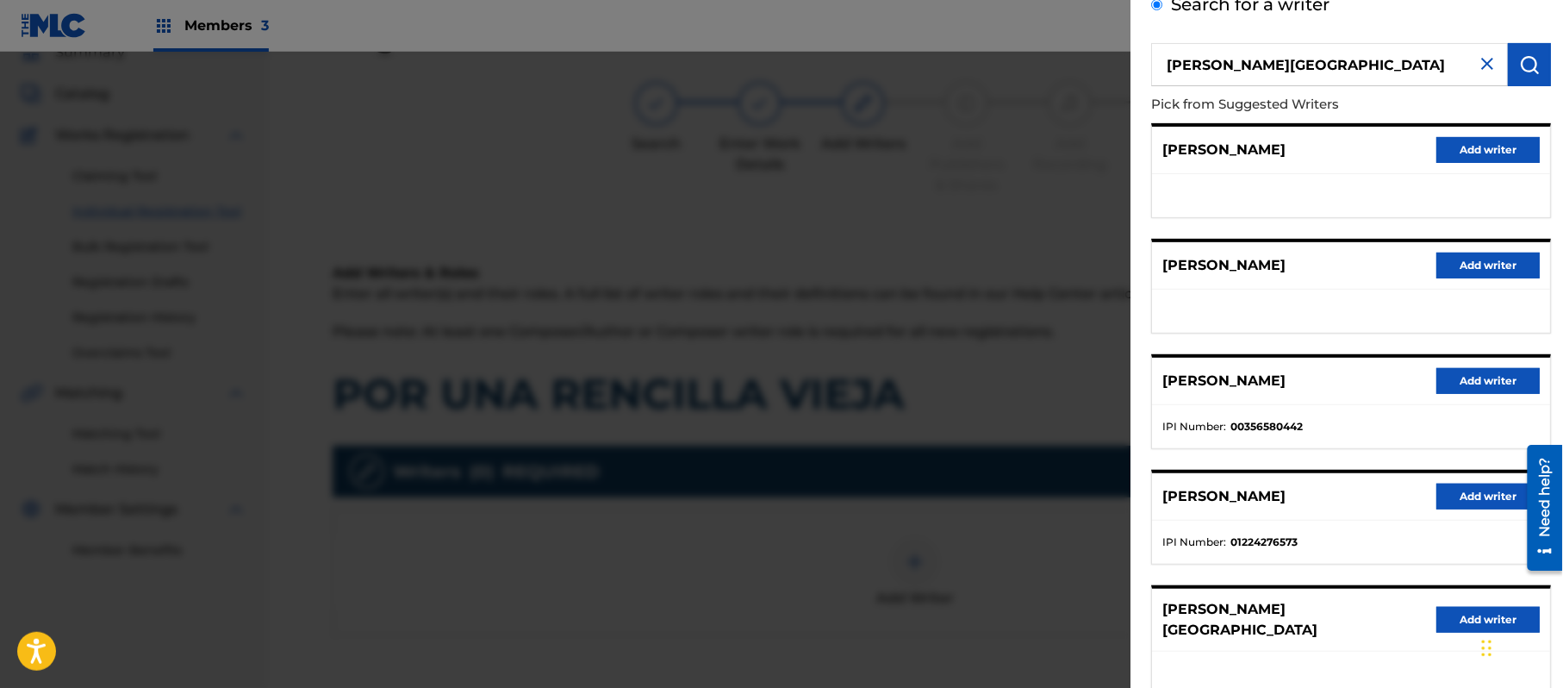
scroll to position [208, 0]
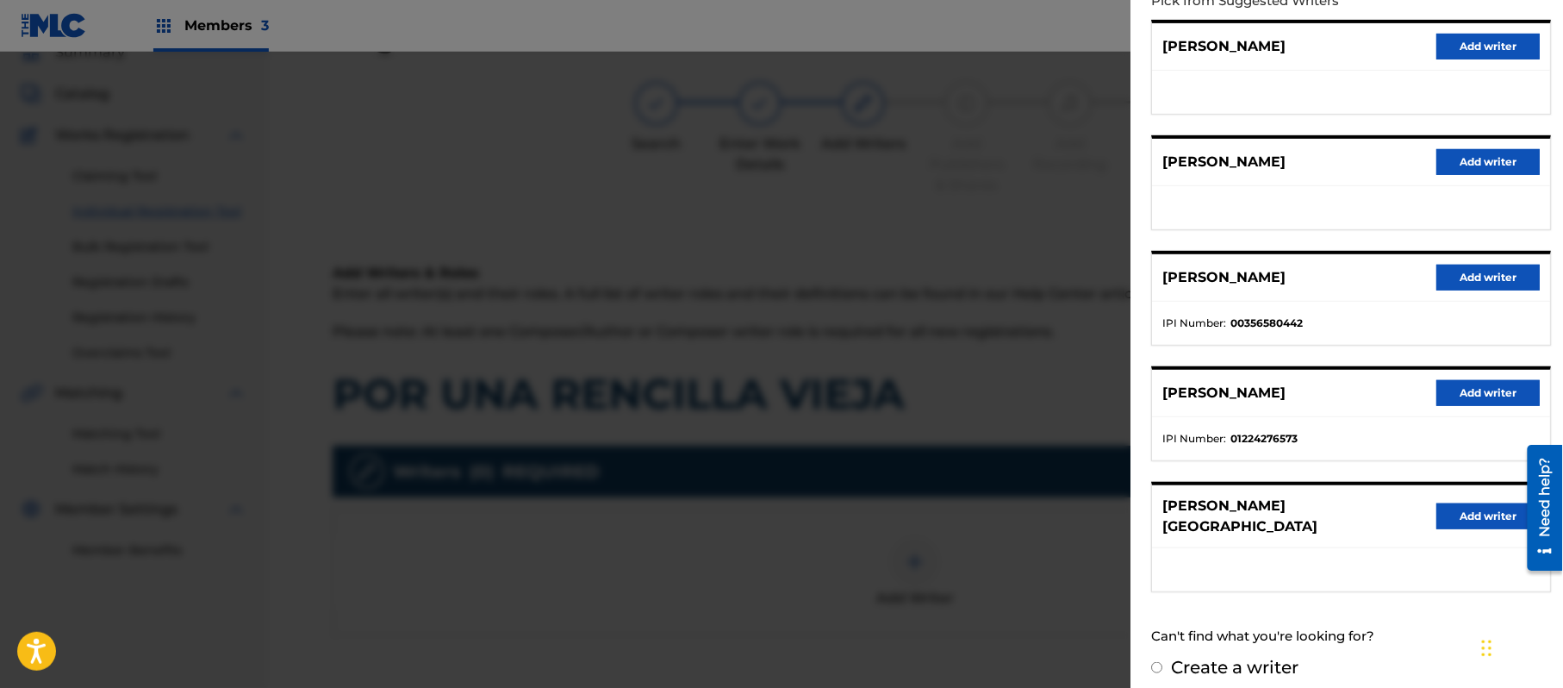
click at [1439, 503] on button "Add writer" at bounding box center [1488, 516] width 103 height 26
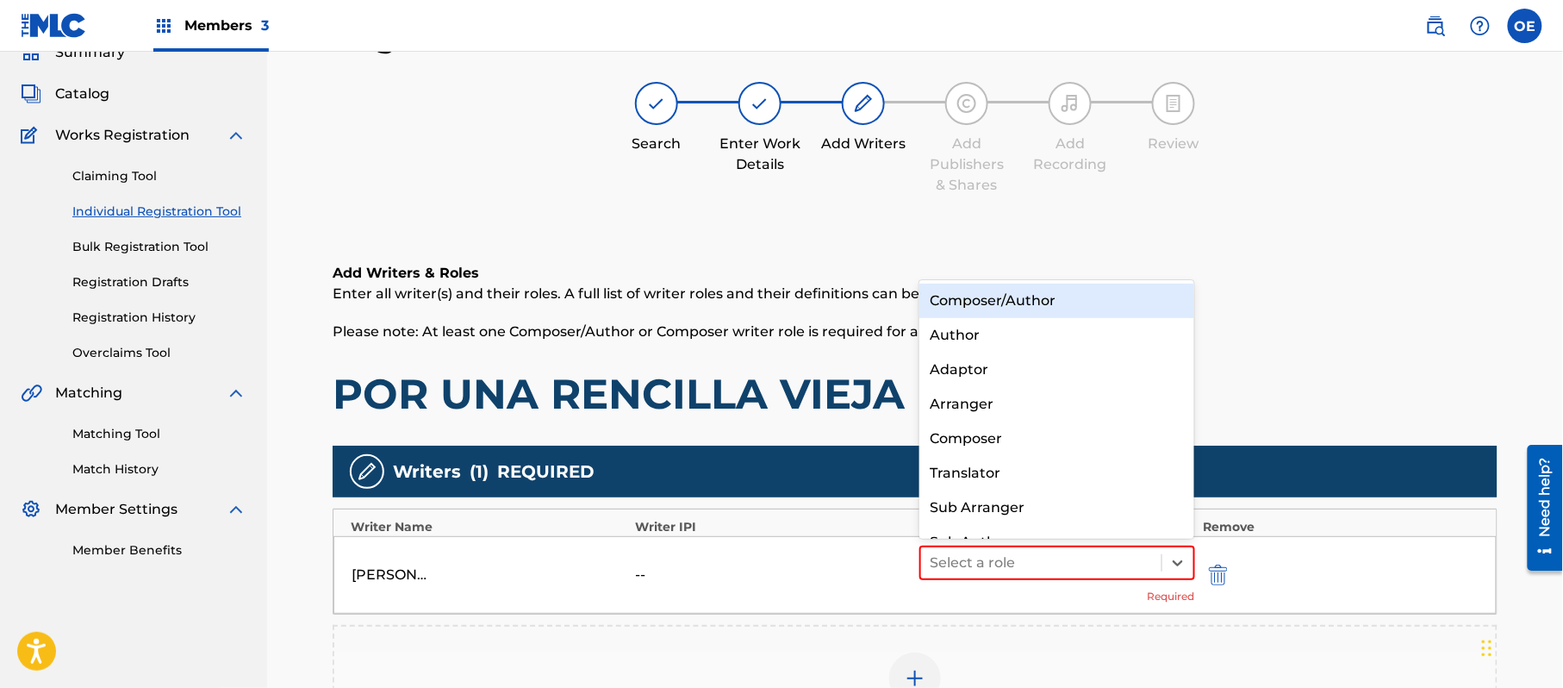
drag, startPoint x: 990, startPoint y: 574, endPoint x: 983, endPoint y: 535, distance: 39.6
click at [989, 574] on div "Select a role" at bounding box center [1041, 562] width 240 height 31
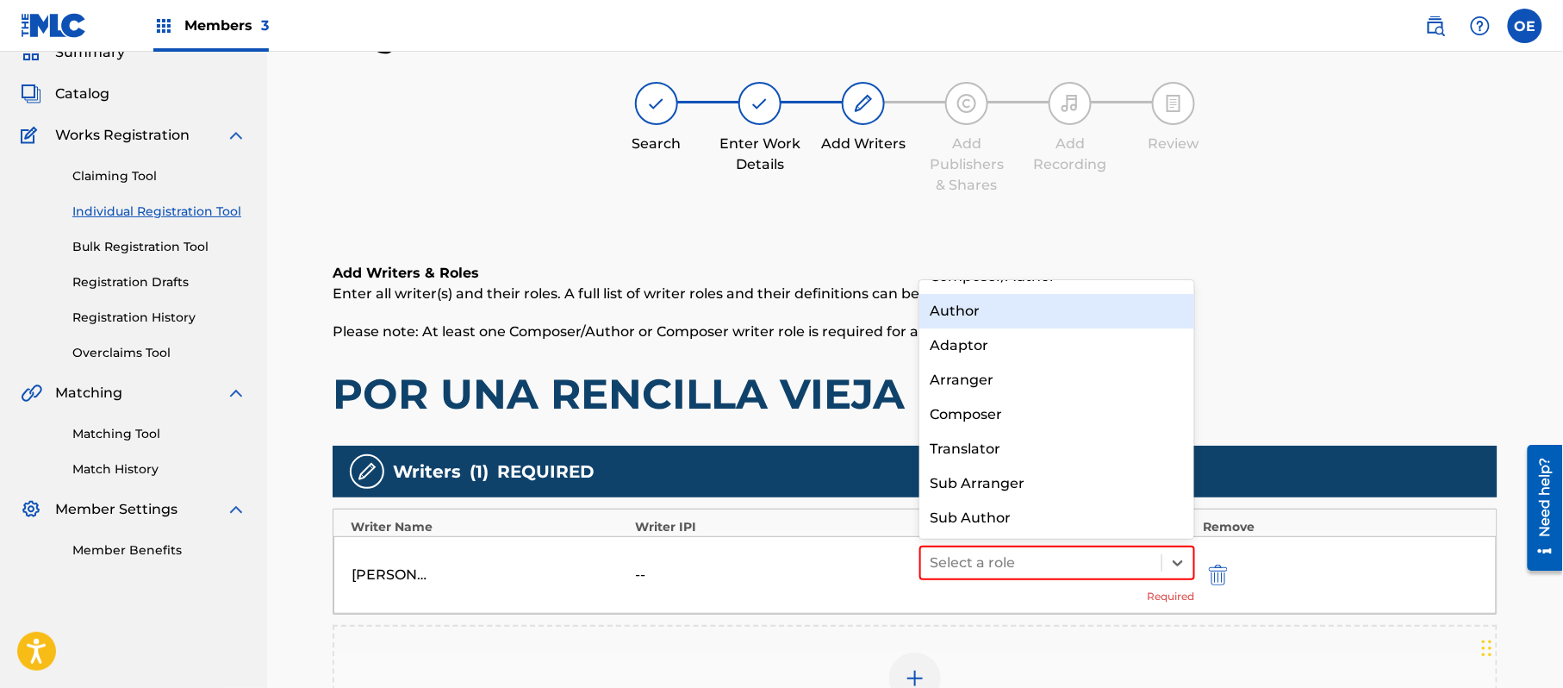
scroll to position [0, 0]
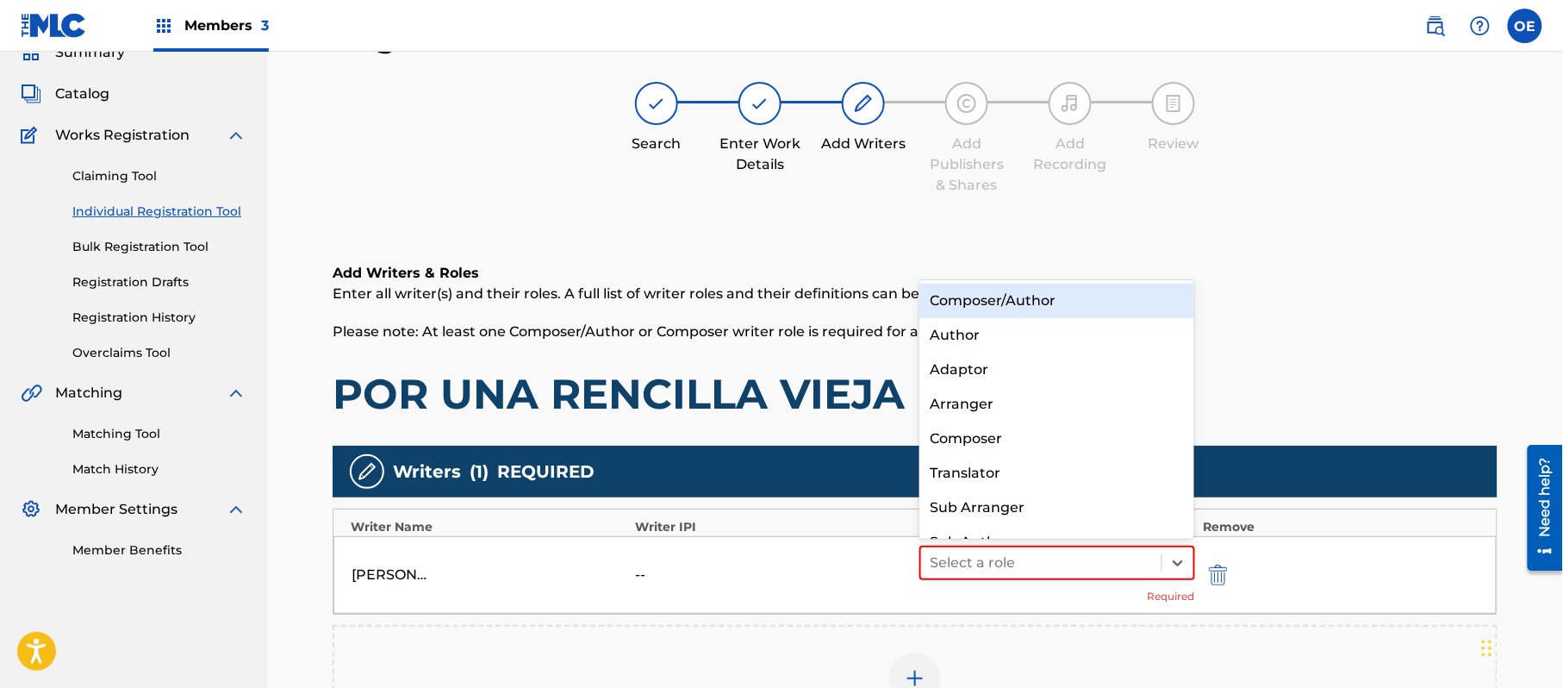
click at [1001, 295] on div "Composer/Author" at bounding box center [1057, 301] width 275 height 34
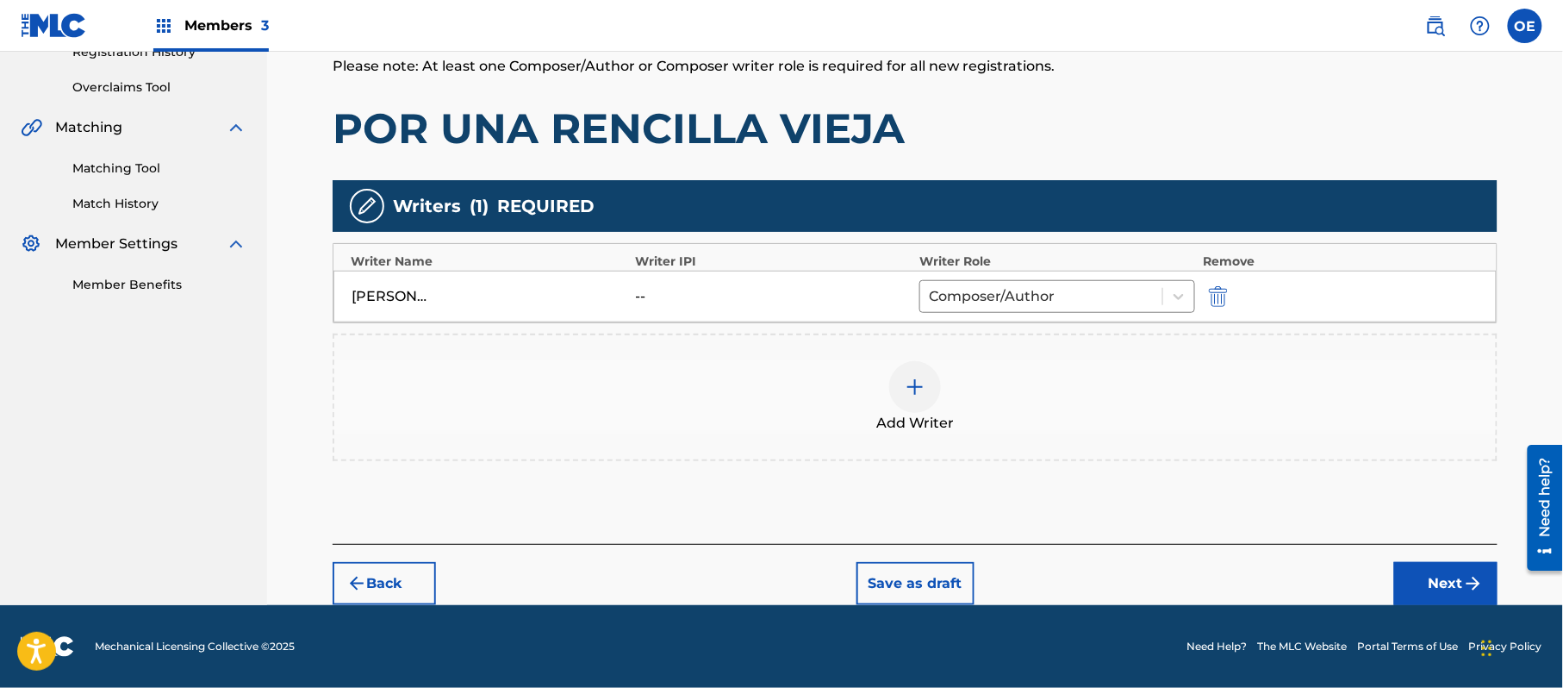
click at [1449, 566] on button "Next" at bounding box center [1446, 583] width 103 height 43
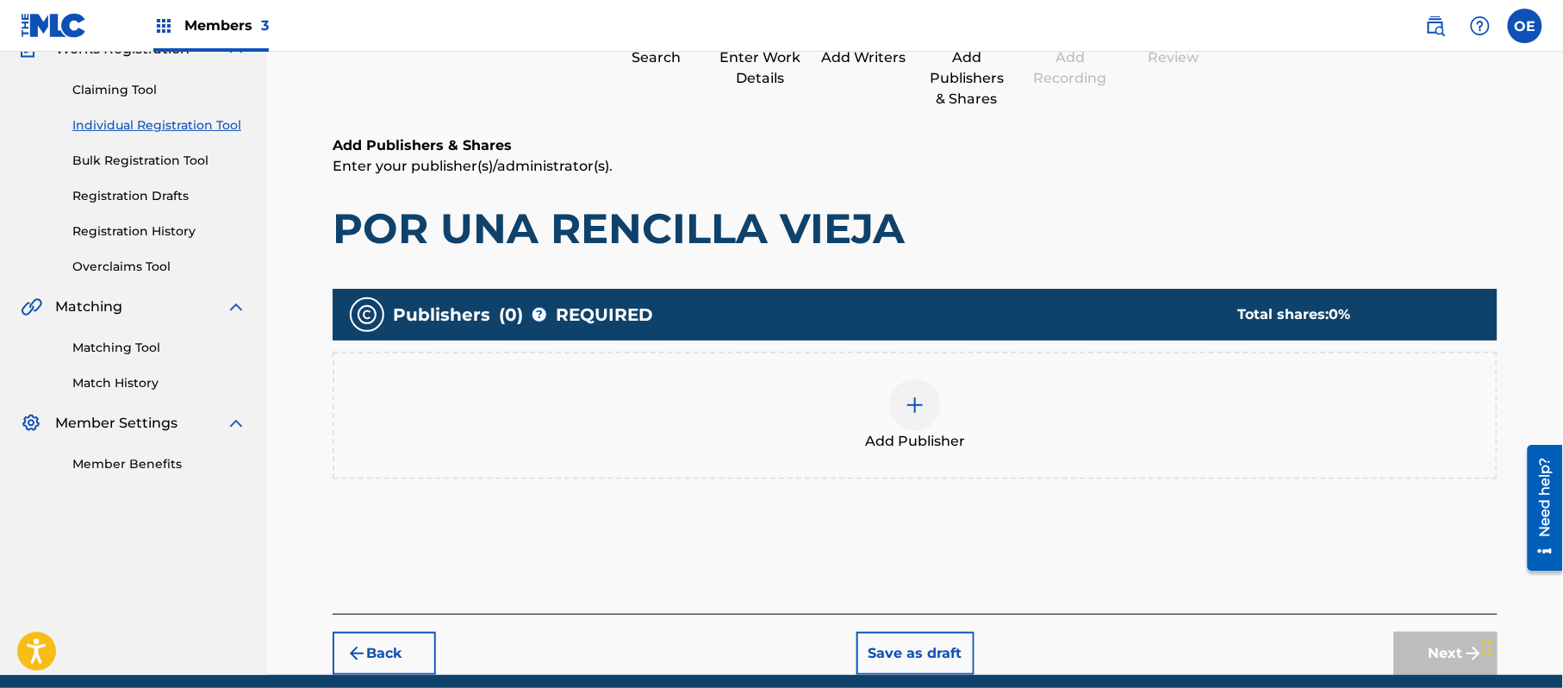
scroll to position [232, 0]
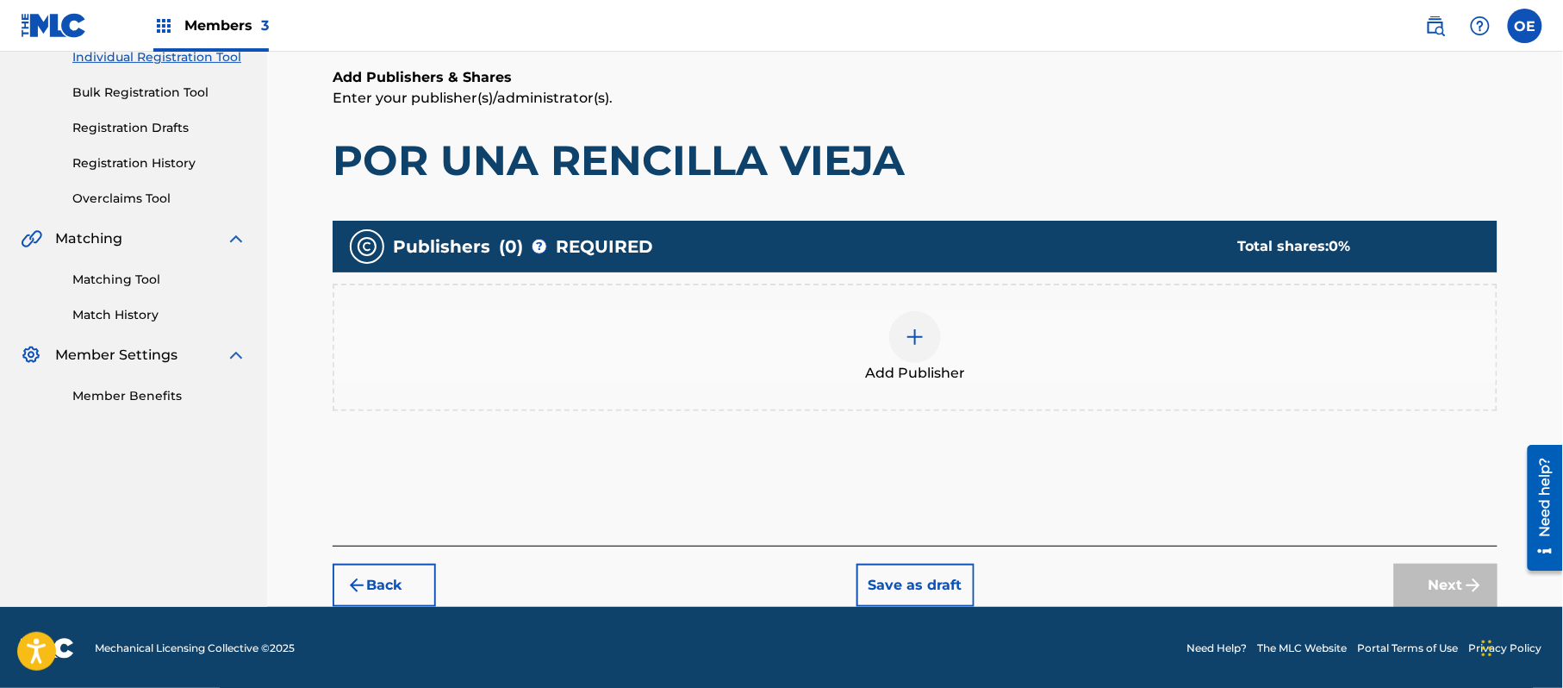
click at [917, 340] on img at bounding box center [915, 337] width 21 height 21
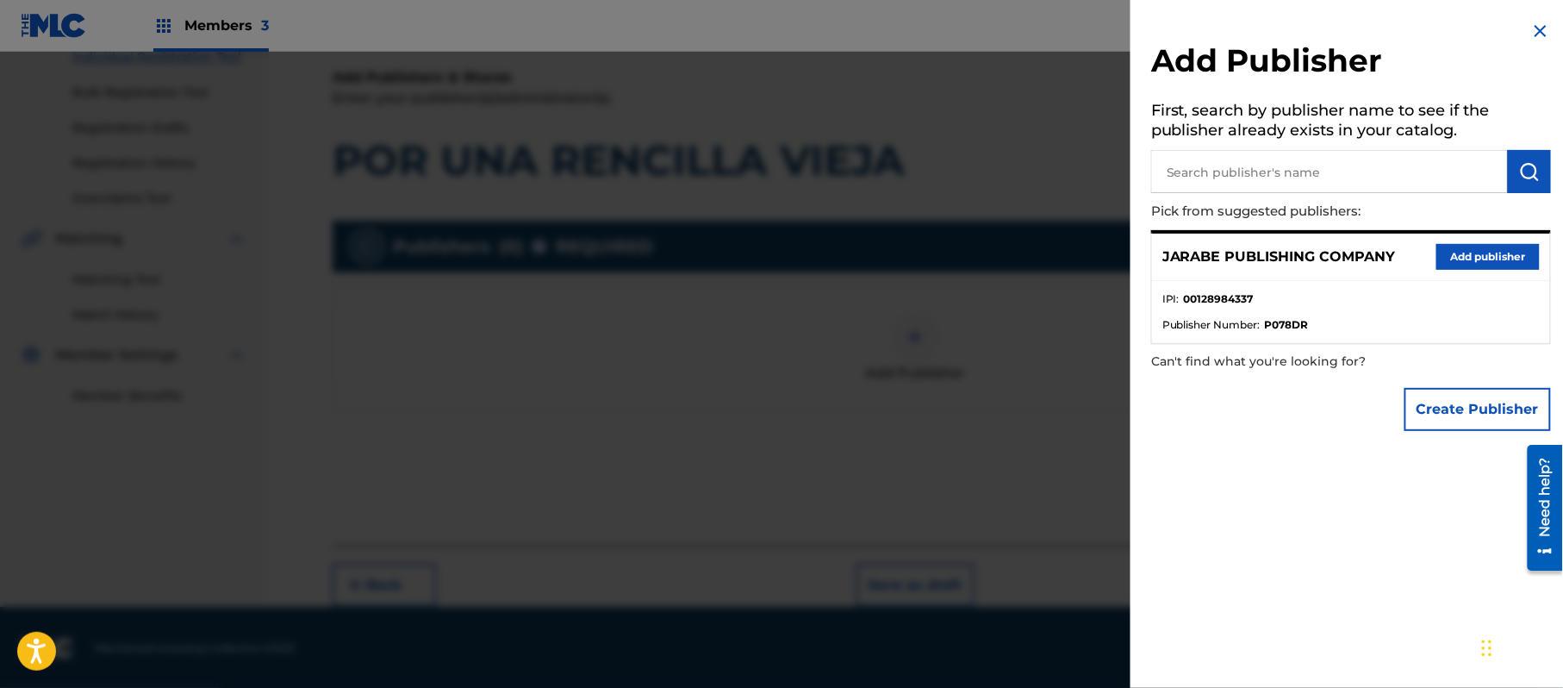
click at [1465, 248] on button "Add publisher" at bounding box center [1488, 257] width 103 height 26
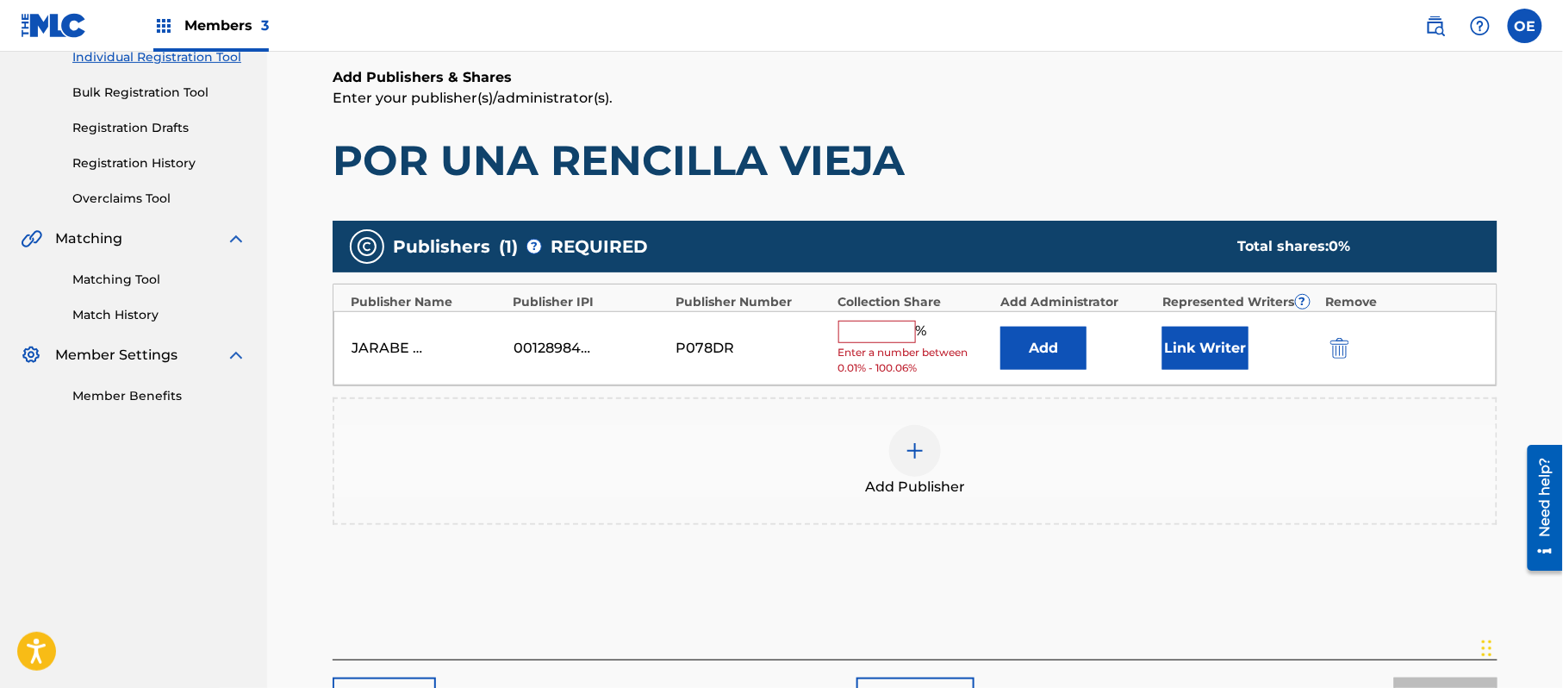
drag, startPoint x: 852, startPoint y: 328, endPoint x: 886, endPoint y: 342, distance: 36.7
click at [852, 328] on input "text" at bounding box center [878, 332] width 78 height 22
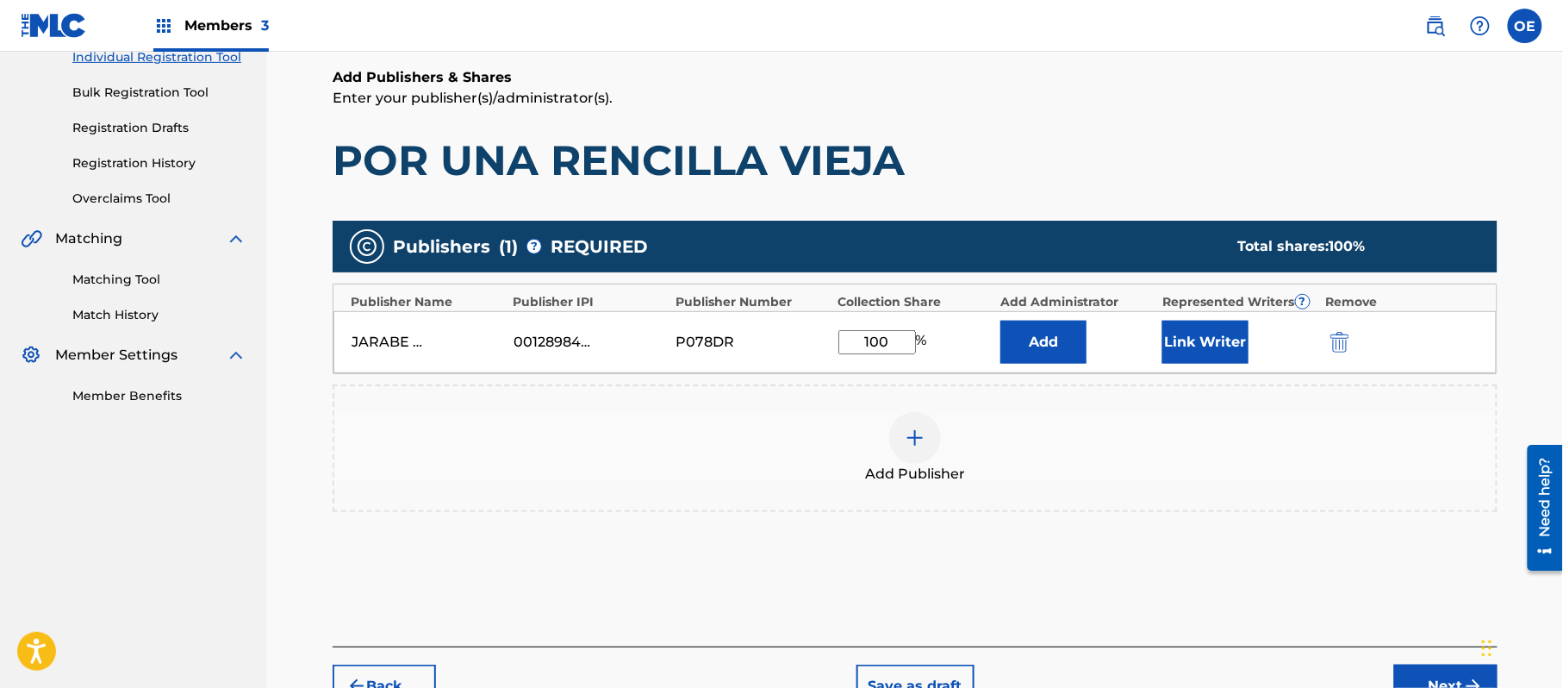
click at [1215, 342] on button "Link Writer" at bounding box center [1206, 342] width 86 height 43
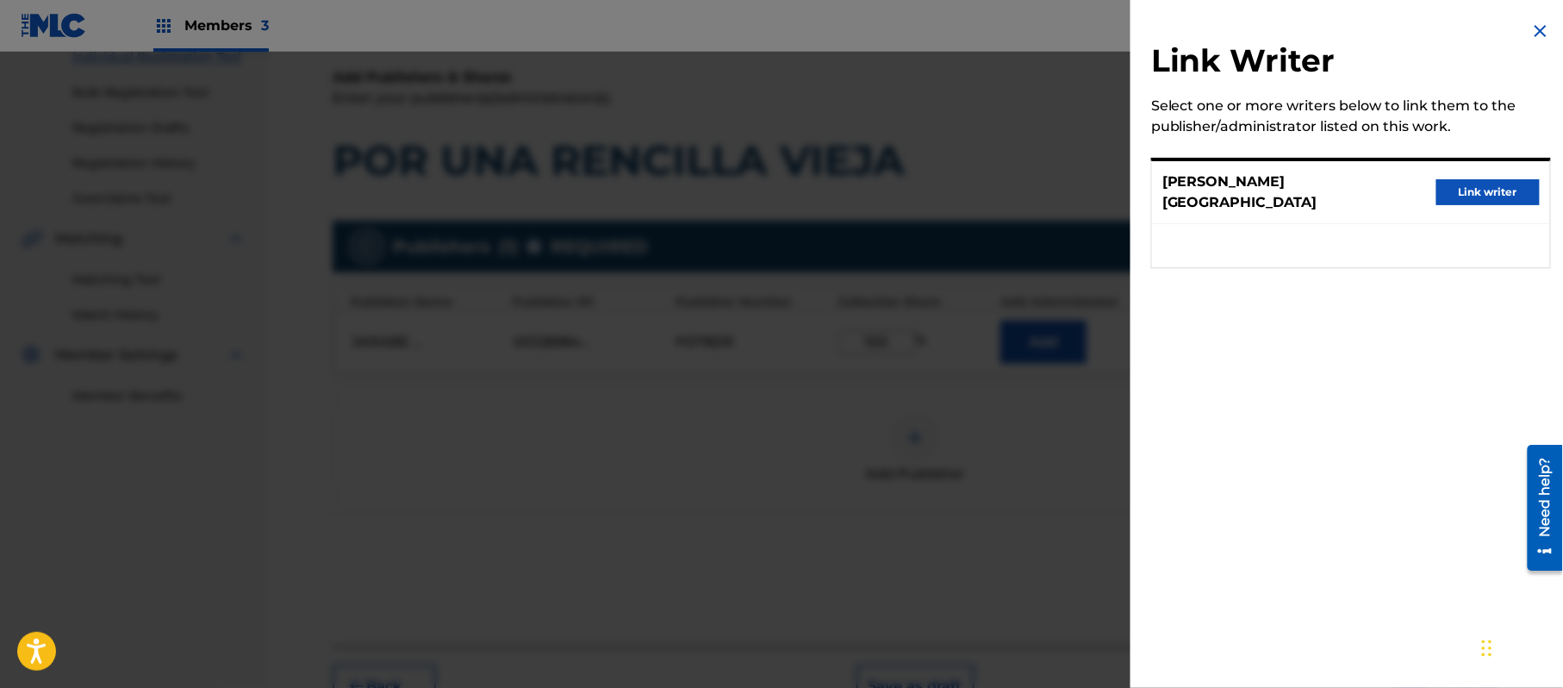
click at [1484, 179] on button "Link writer" at bounding box center [1488, 192] width 103 height 26
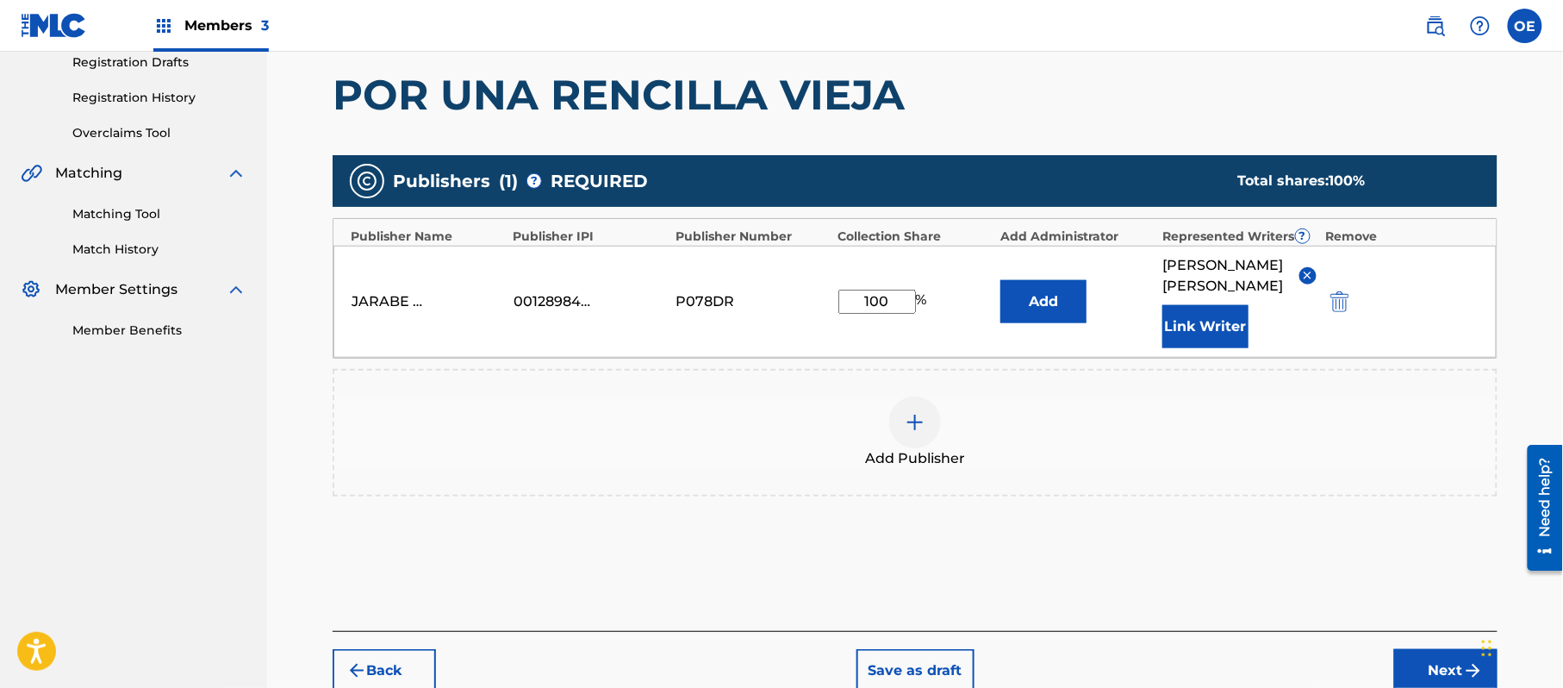
scroll to position [363, 0]
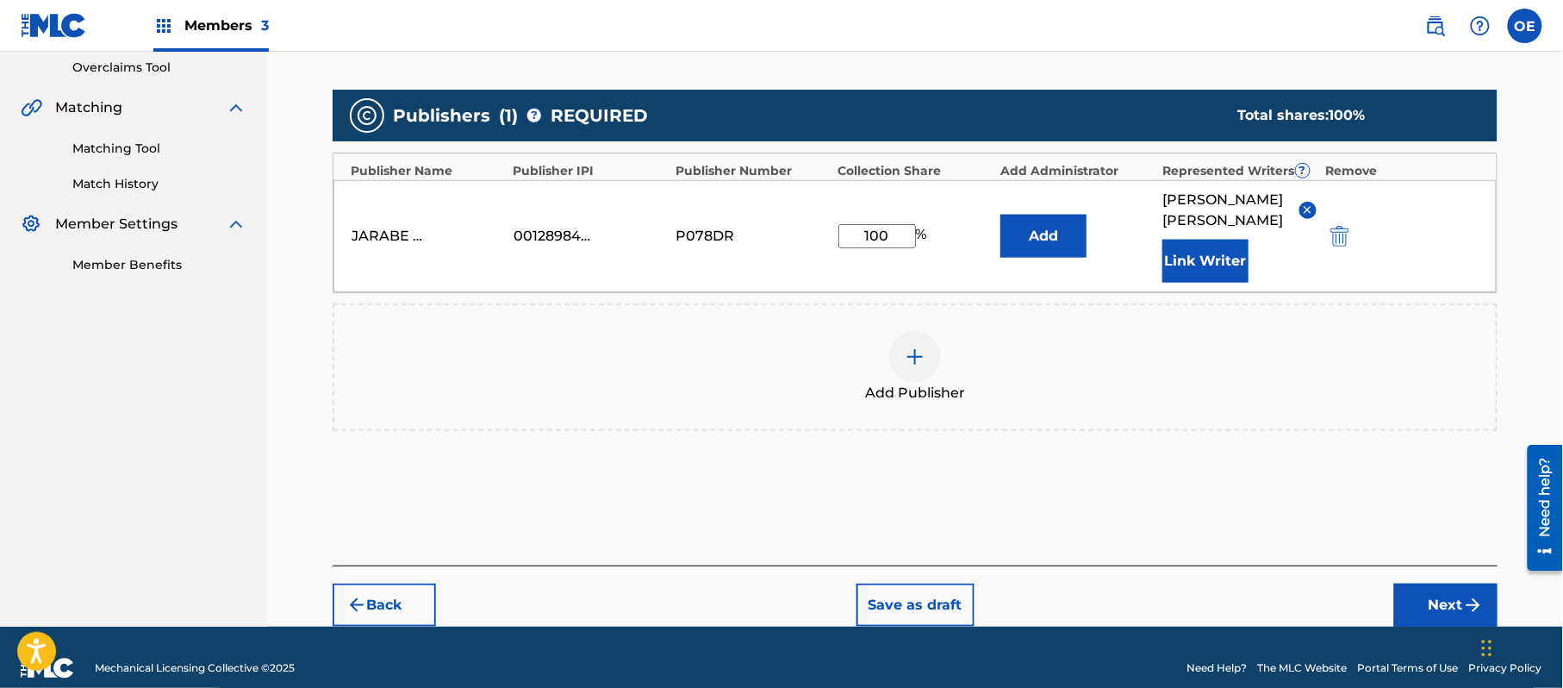
click at [1432, 584] on button "Next" at bounding box center [1446, 605] width 103 height 43
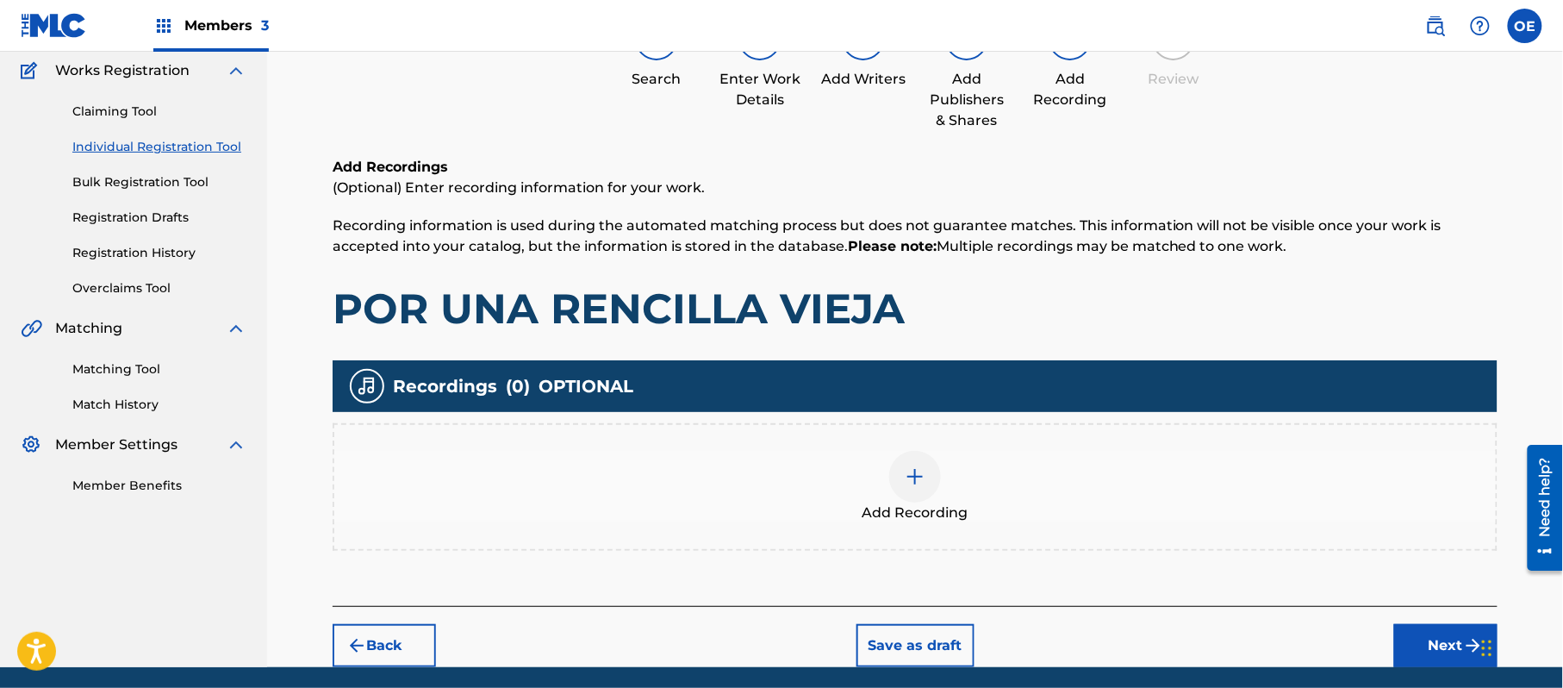
scroll to position [202, 0]
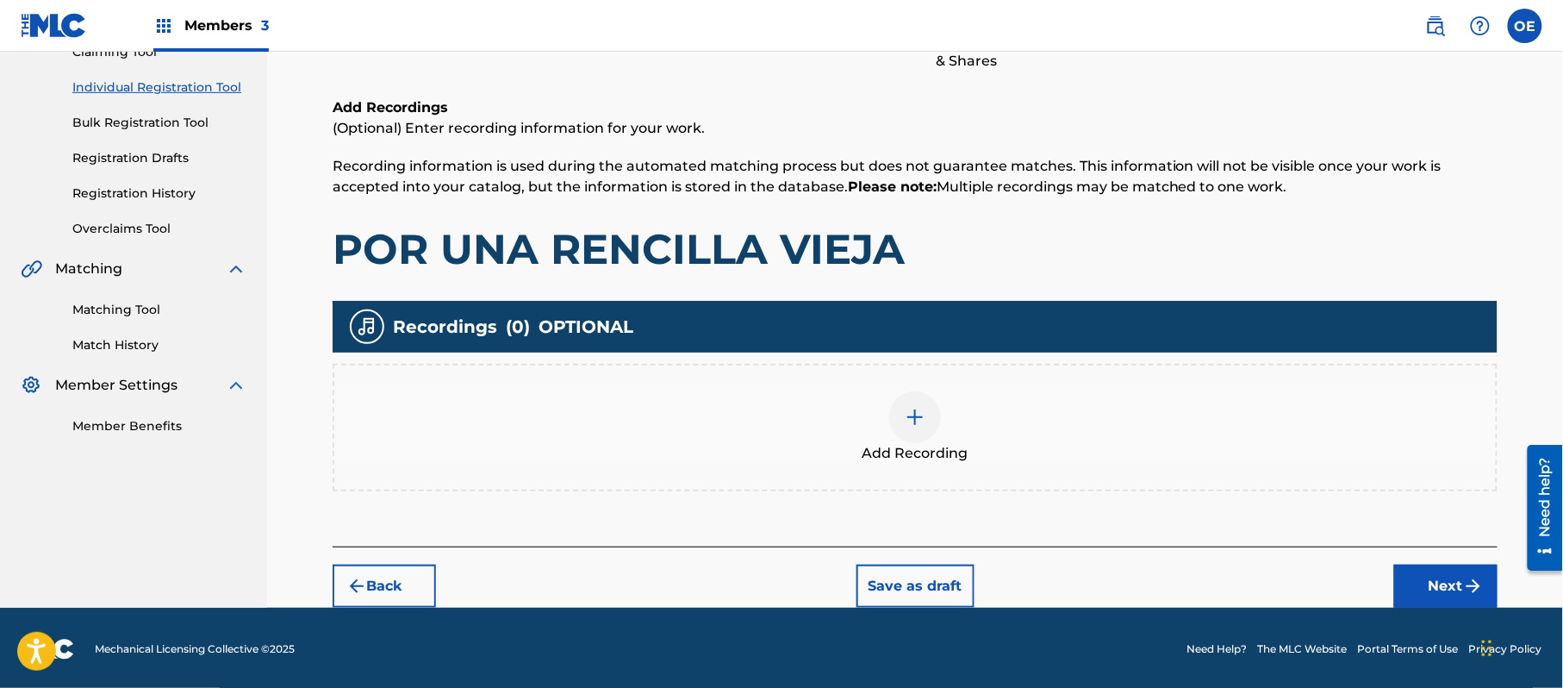
click at [1419, 565] on button "Next" at bounding box center [1446, 586] width 103 height 43
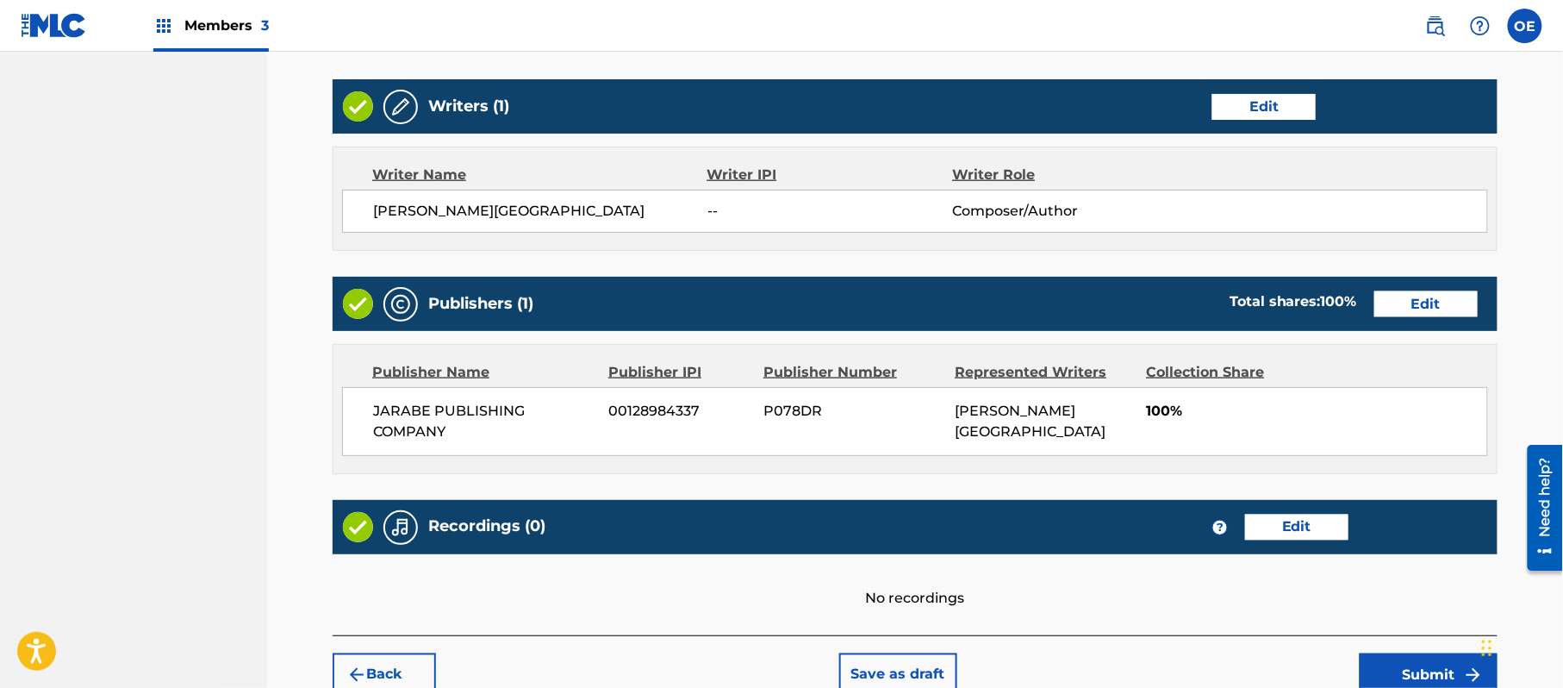
scroll to position [735, 0]
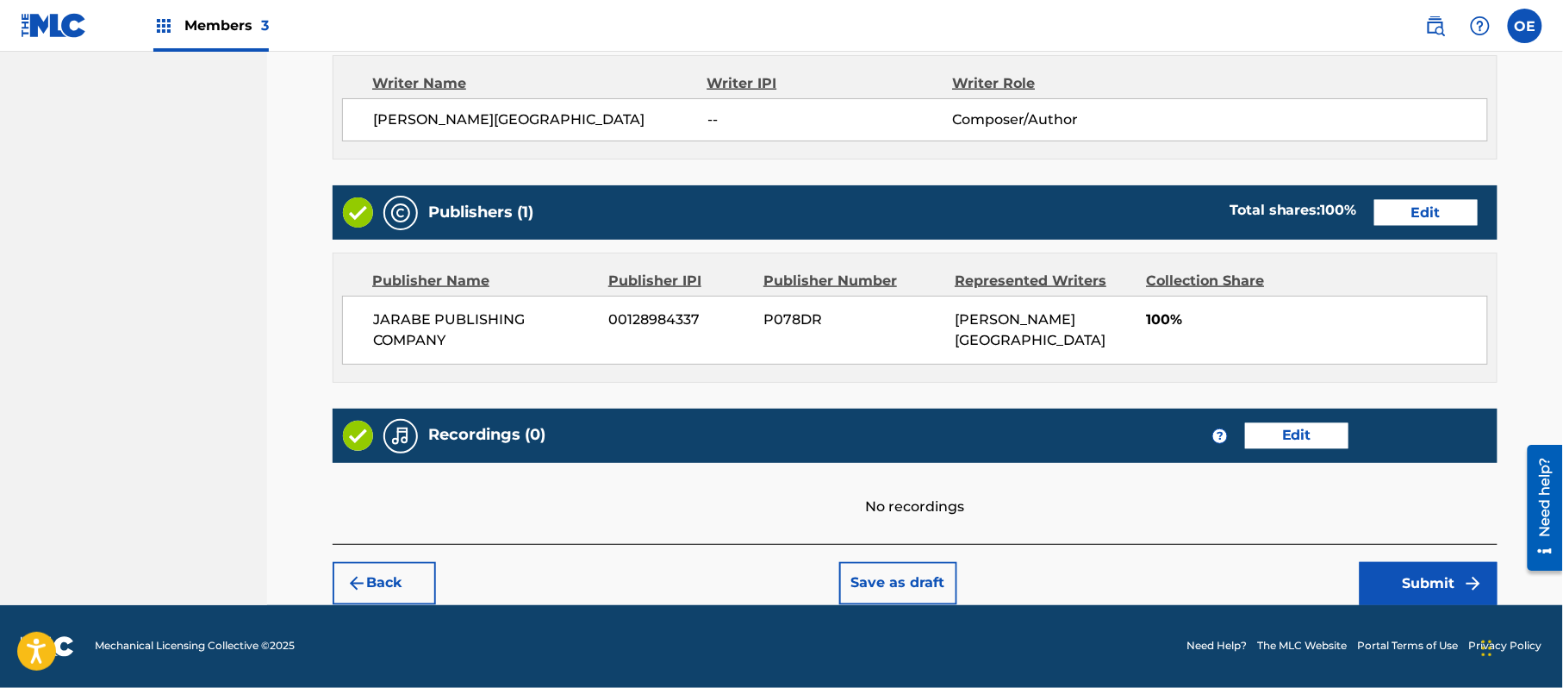
click at [1427, 566] on button "Submit" at bounding box center [1429, 583] width 138 height 43
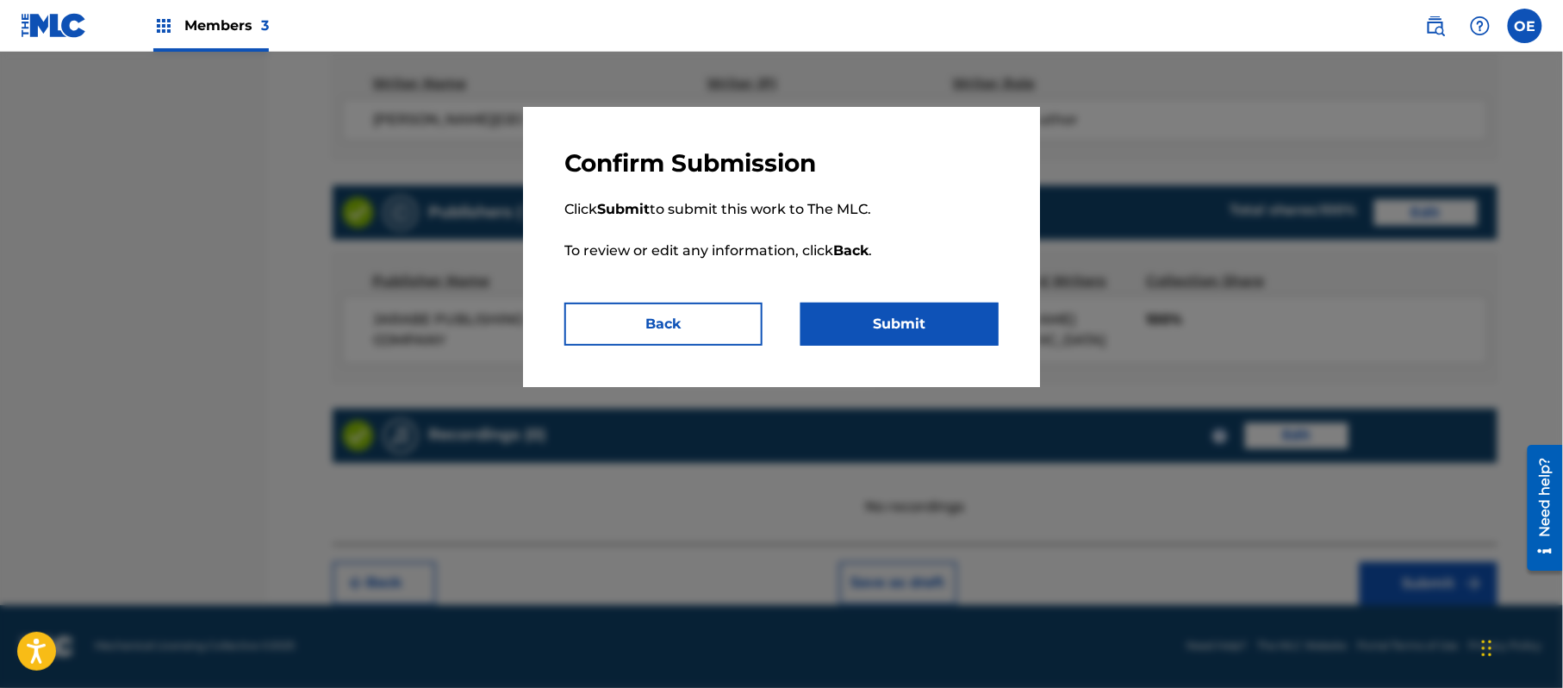
drag, startPoint x: 927, startPoint y: 334, endPoint x: 810, endPoint y: 319, distance: 118.2
click at [910, 329] on button "Submit" at bounding box center [900, 324] width 198 height 43
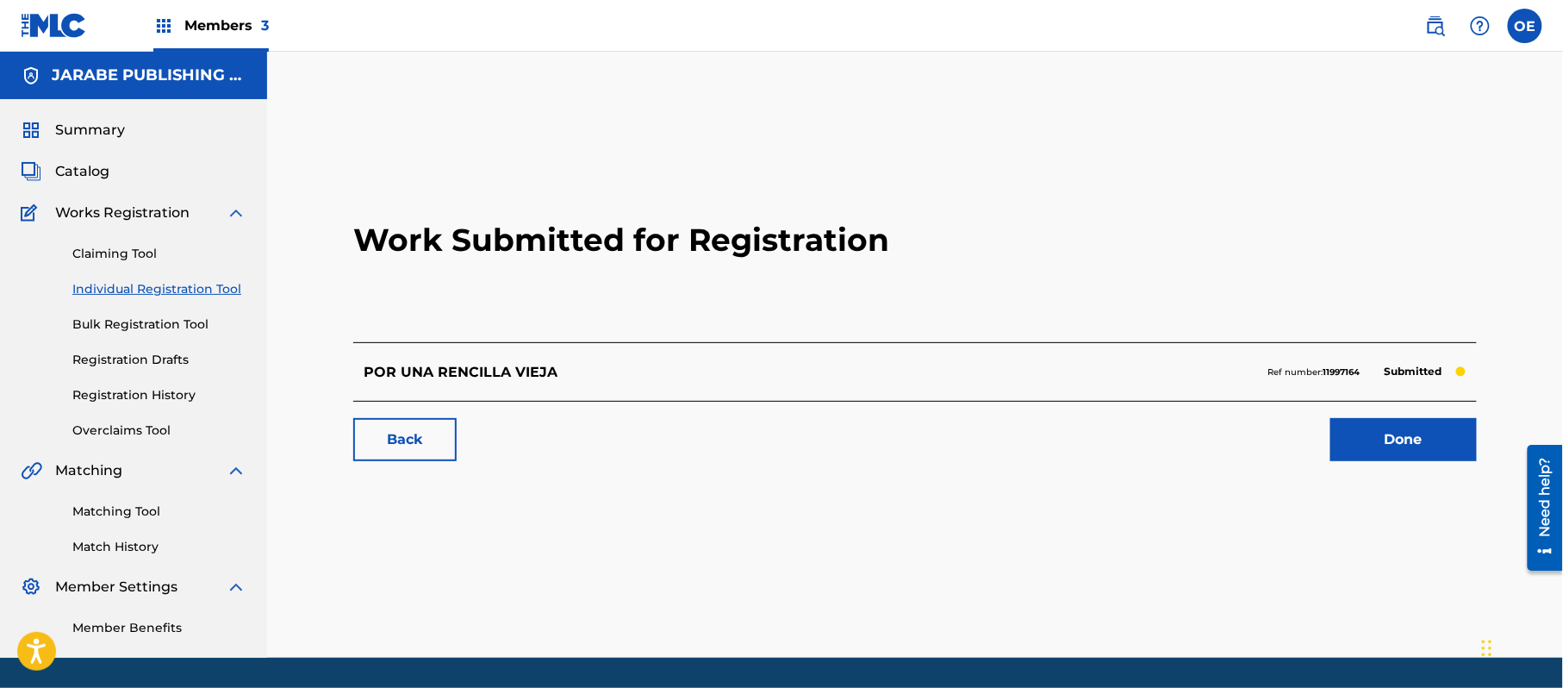
click at [191, 286] on link "Individual Registration Tool" at bounding box center [159, 289] width 174 height 18
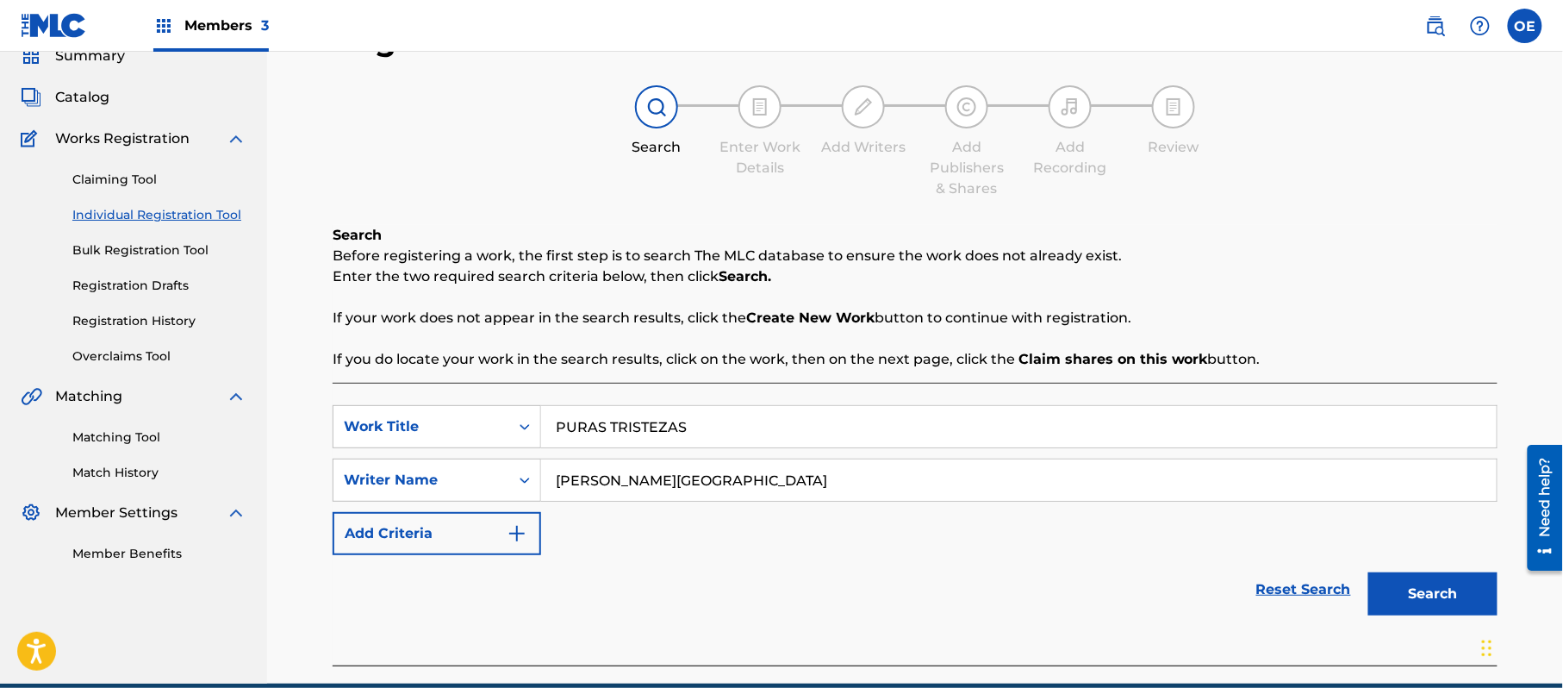
scroll to position [153, 0]
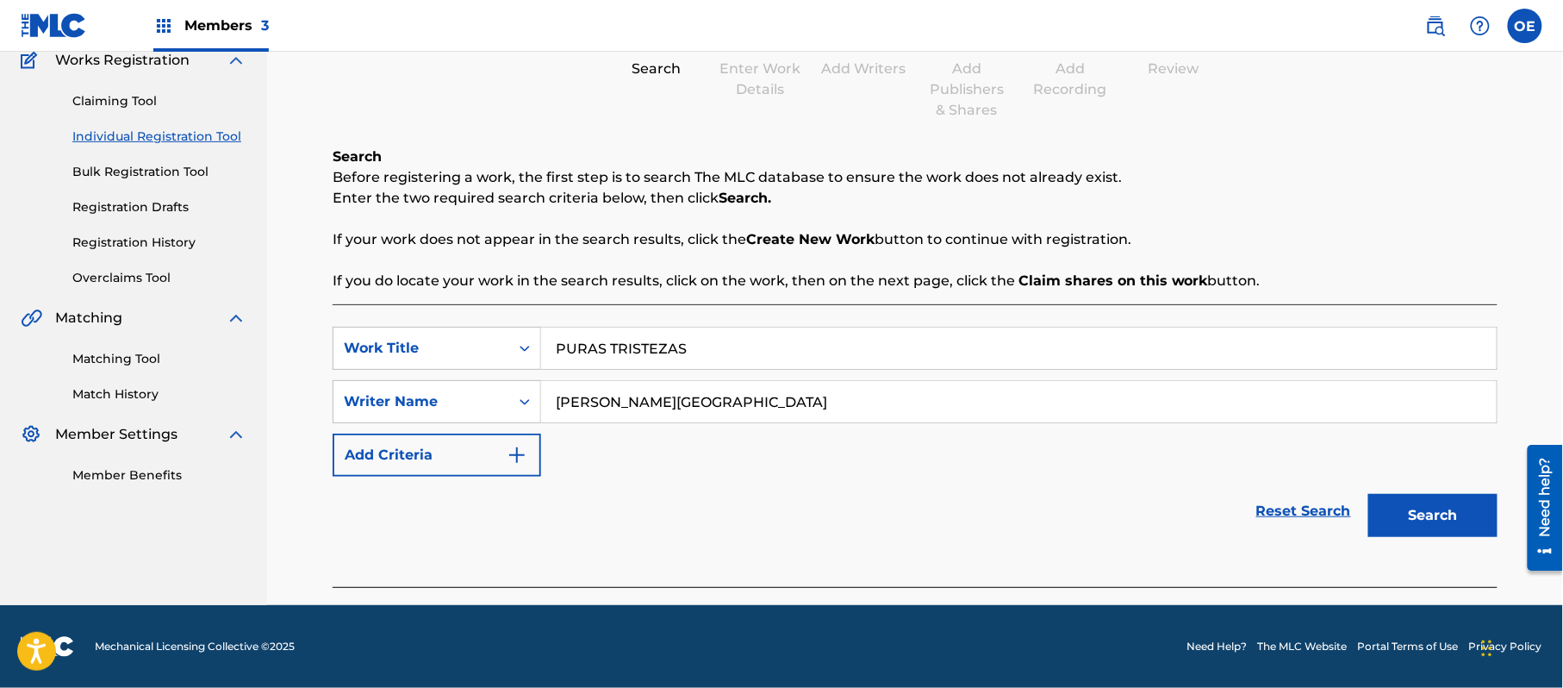
click at [1441, 515] on button "Search" at bounding box center [1433, 515] width 129 height 43
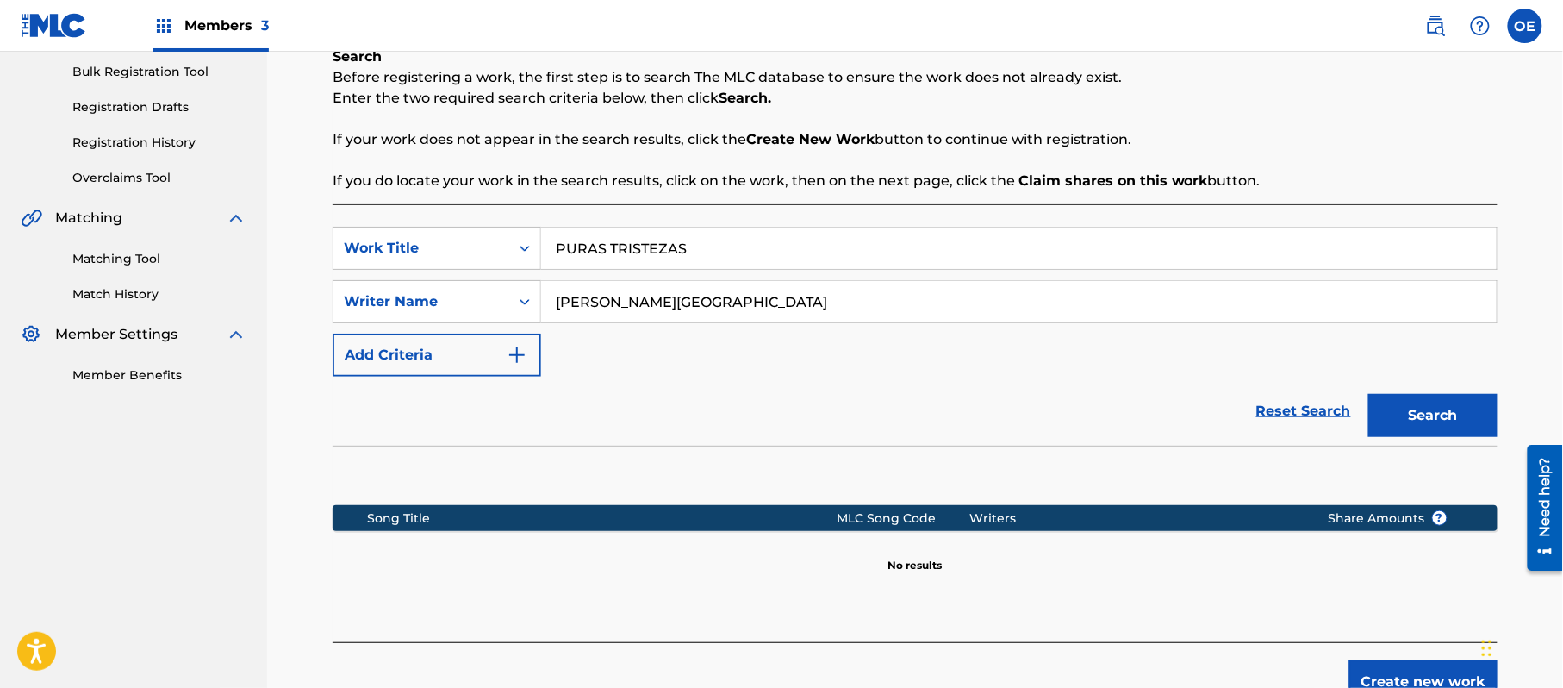
scroll to position [352, 0]
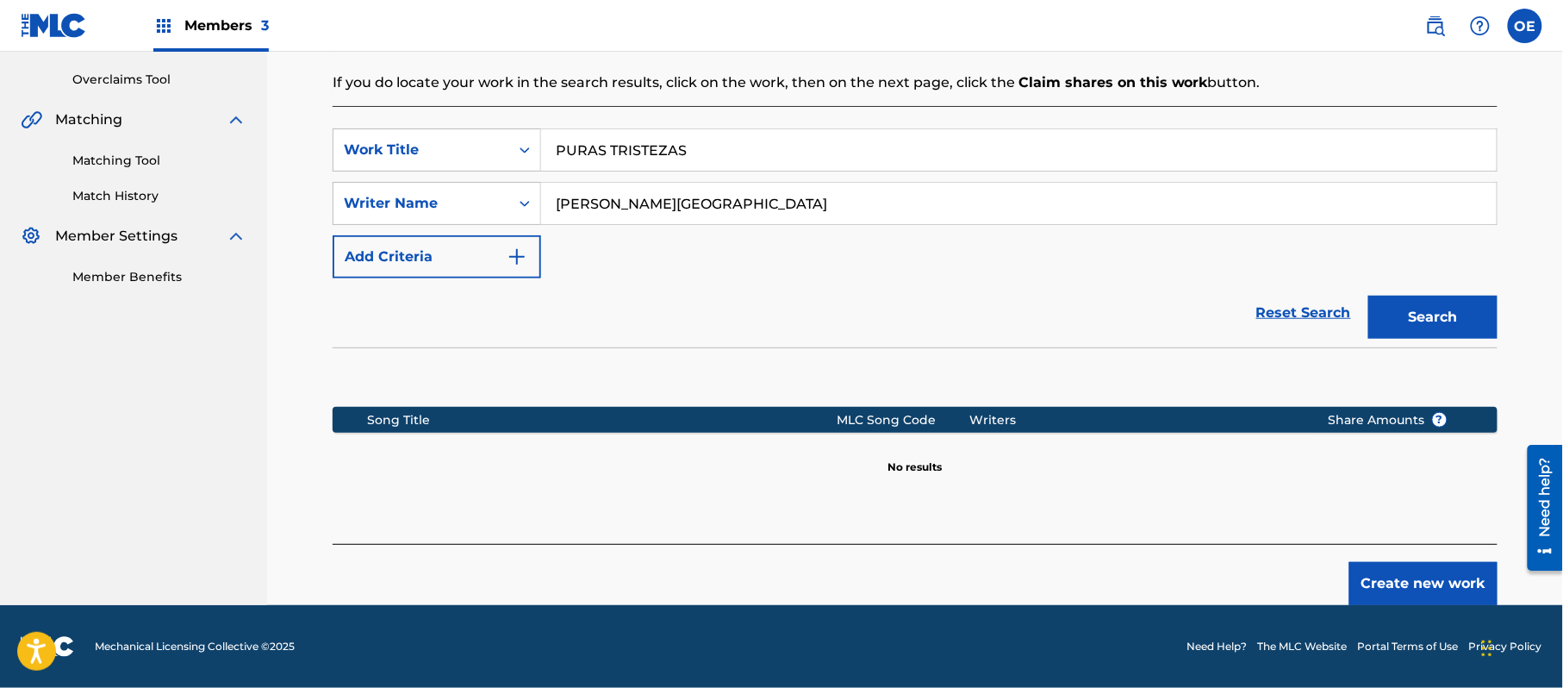
click at [1424, 581] on button "Create new work" at bounding box center [1424, 583] width 148 height 43
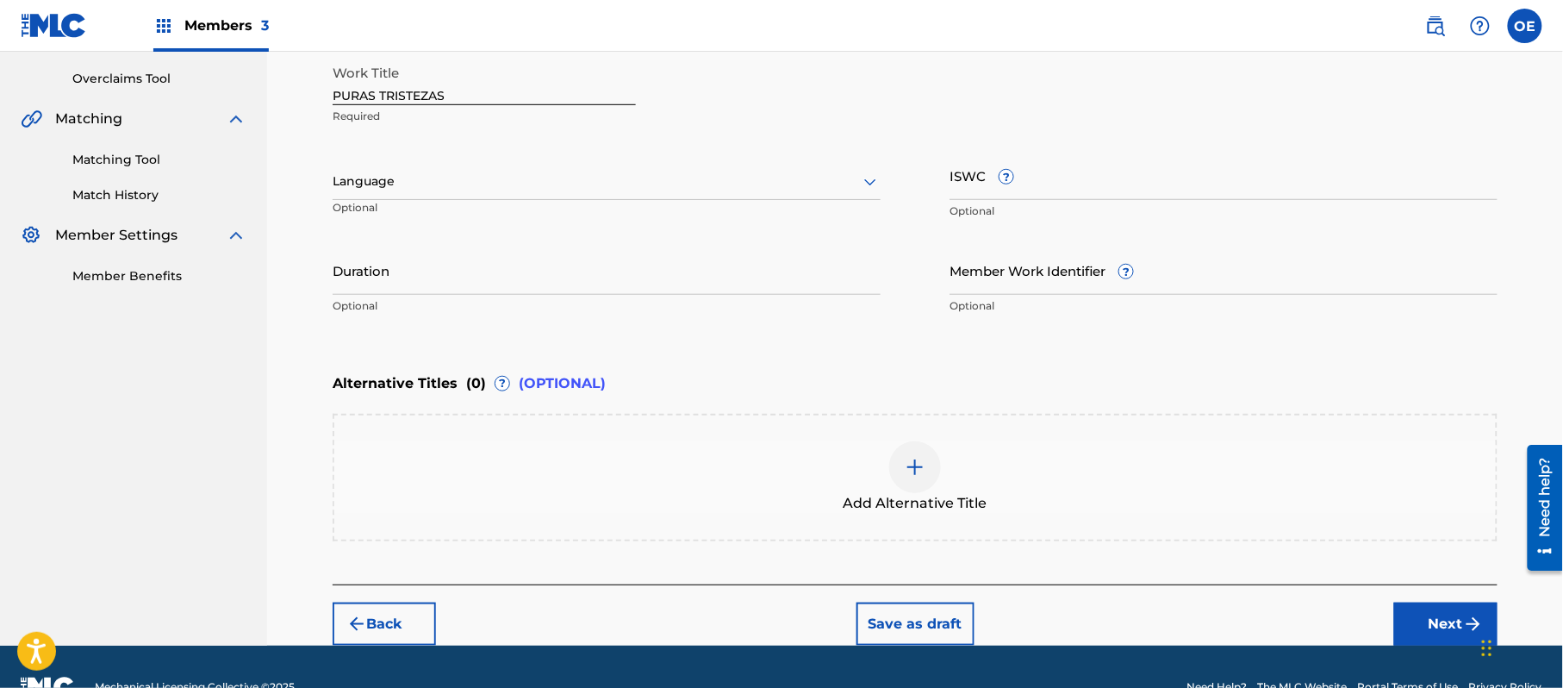
click at [415, 173] on div at bounding box center [607, 182] width 548 height 22
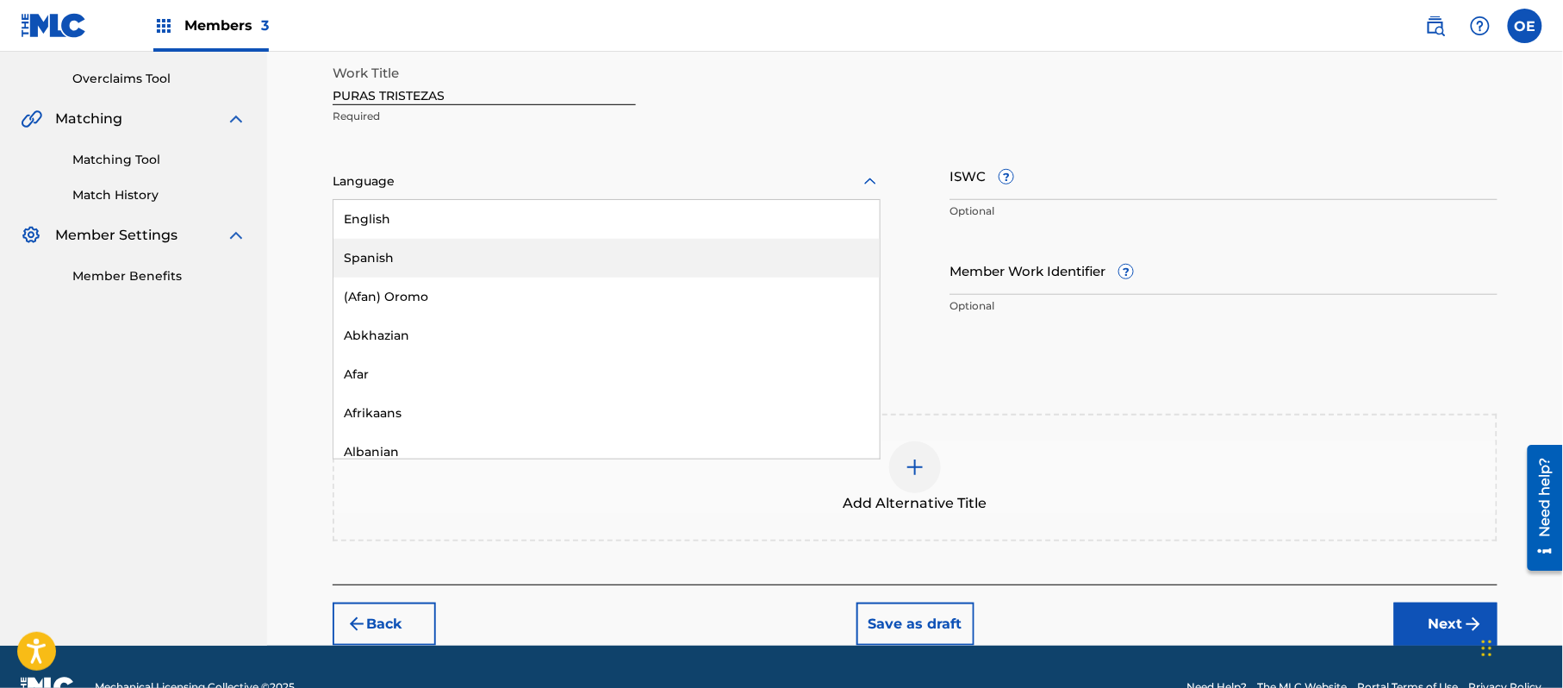
click at [380, 246] on div "Spanish" at bounding box center [607, 258] width 546 height 39
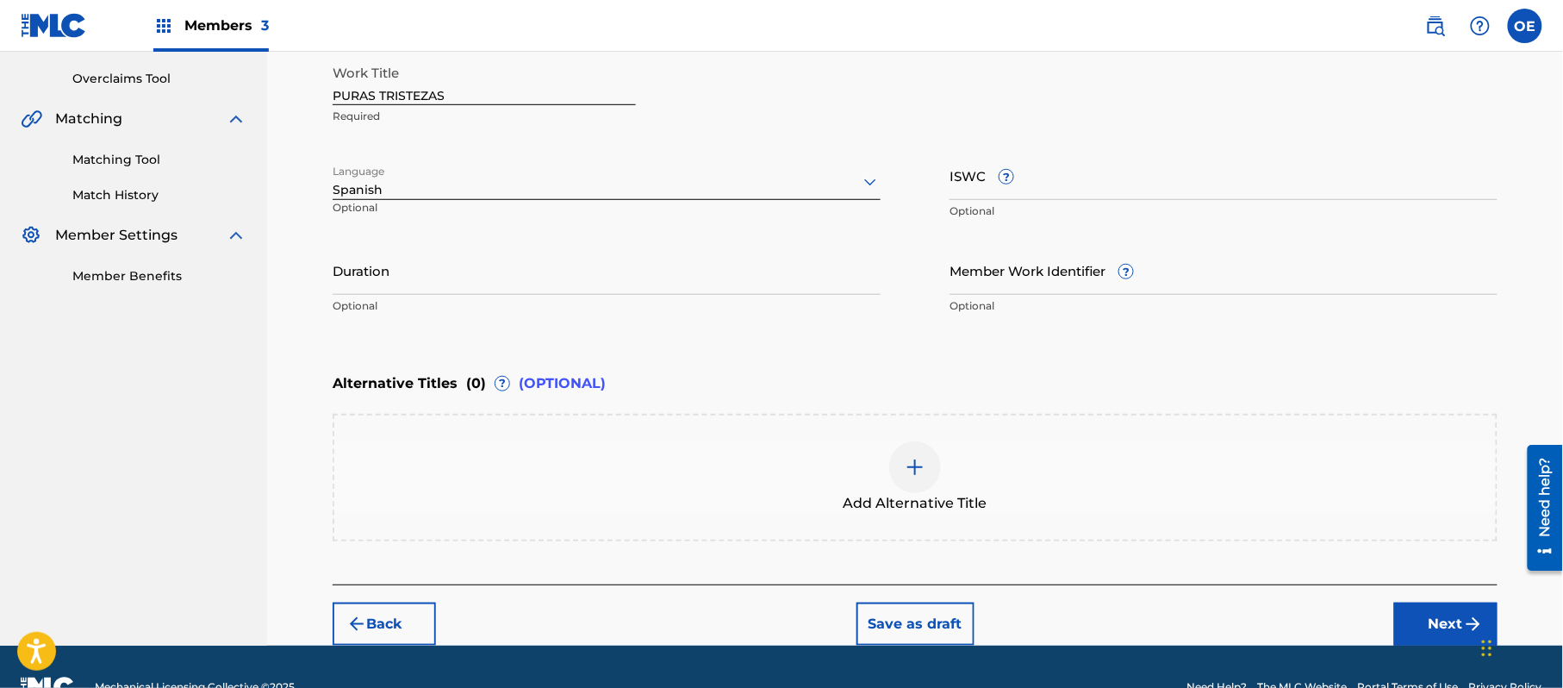
click at [497, 264] on input "Duration" at bounding box center [607, 270] width 548 height 49
click at [1393, 617] on div "Back Save as draft Next" at bounding box center [915, 614] width 1165 height 61
click at [1422, 615] on button "Next" at bounding box center [1446, 623] width 103 height 43
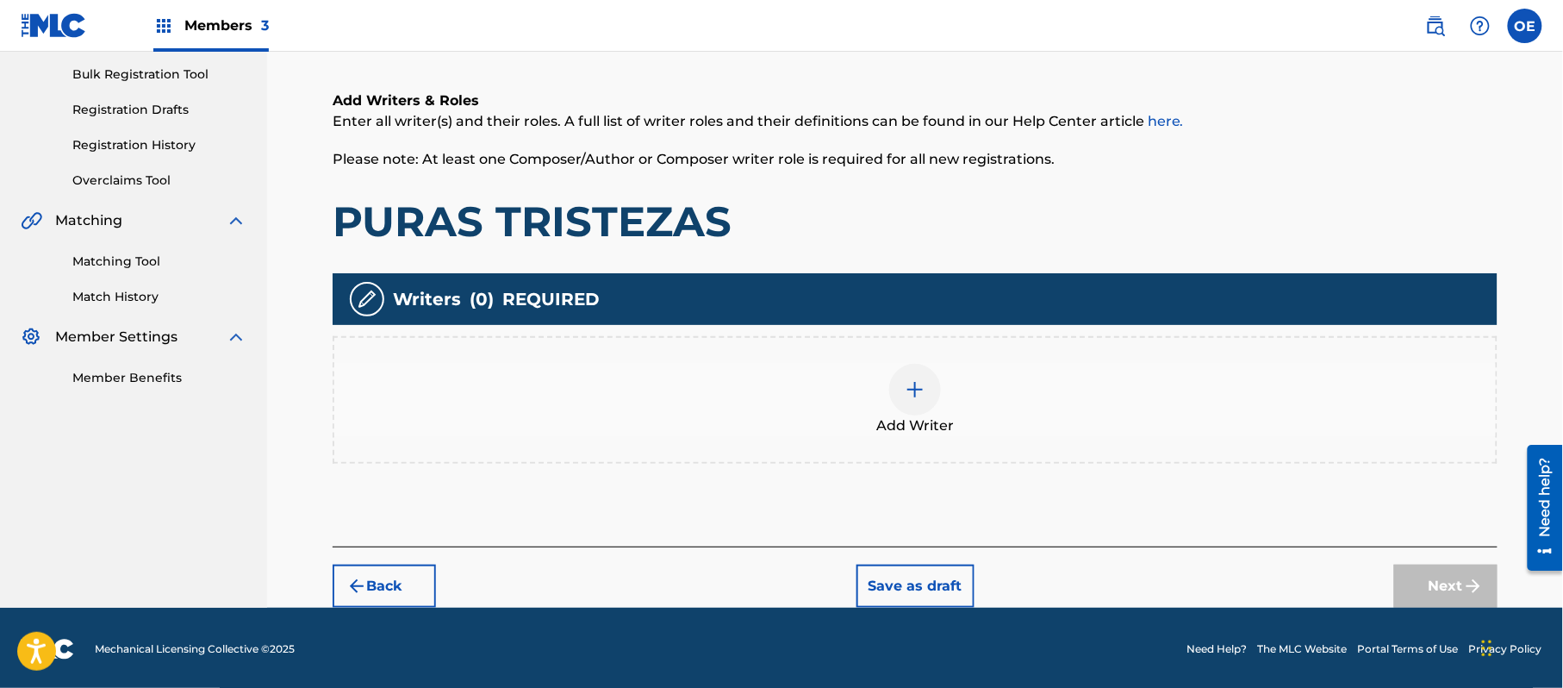
scroll to position [78, 0]
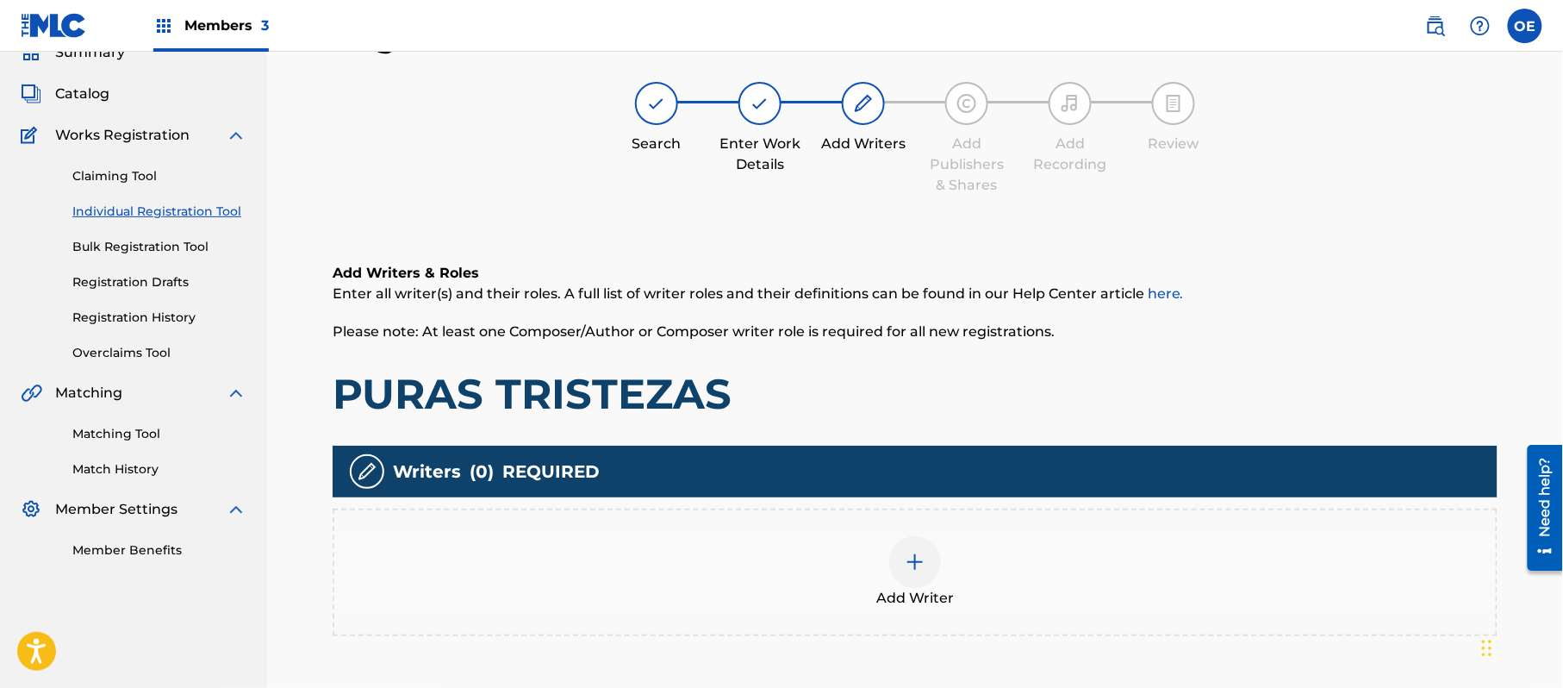
click at [888, 581] on div "Add Writer" at bounding box center [915, 572] width 1162 height 72
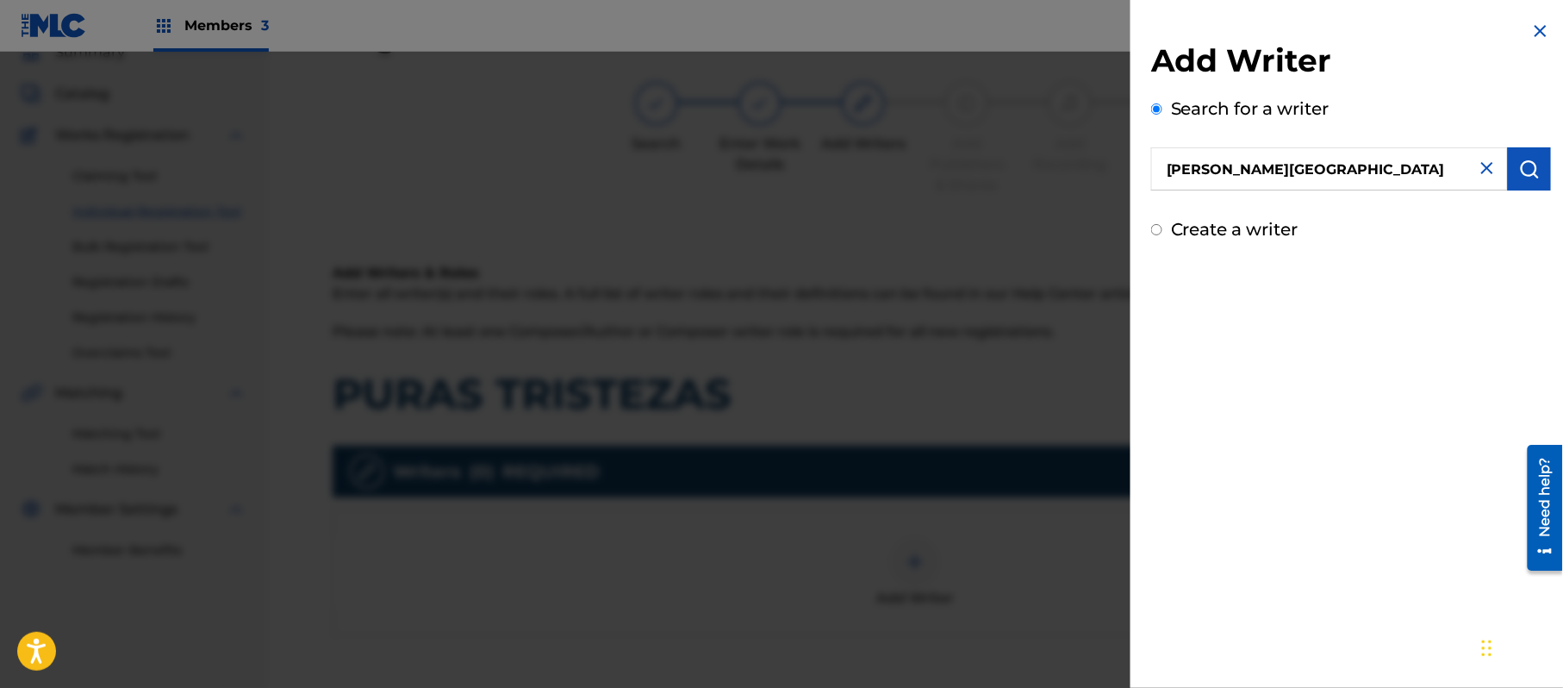
click at [1532, 169] on img "submit" at bounding box center [1530, 169] width 21 height 21
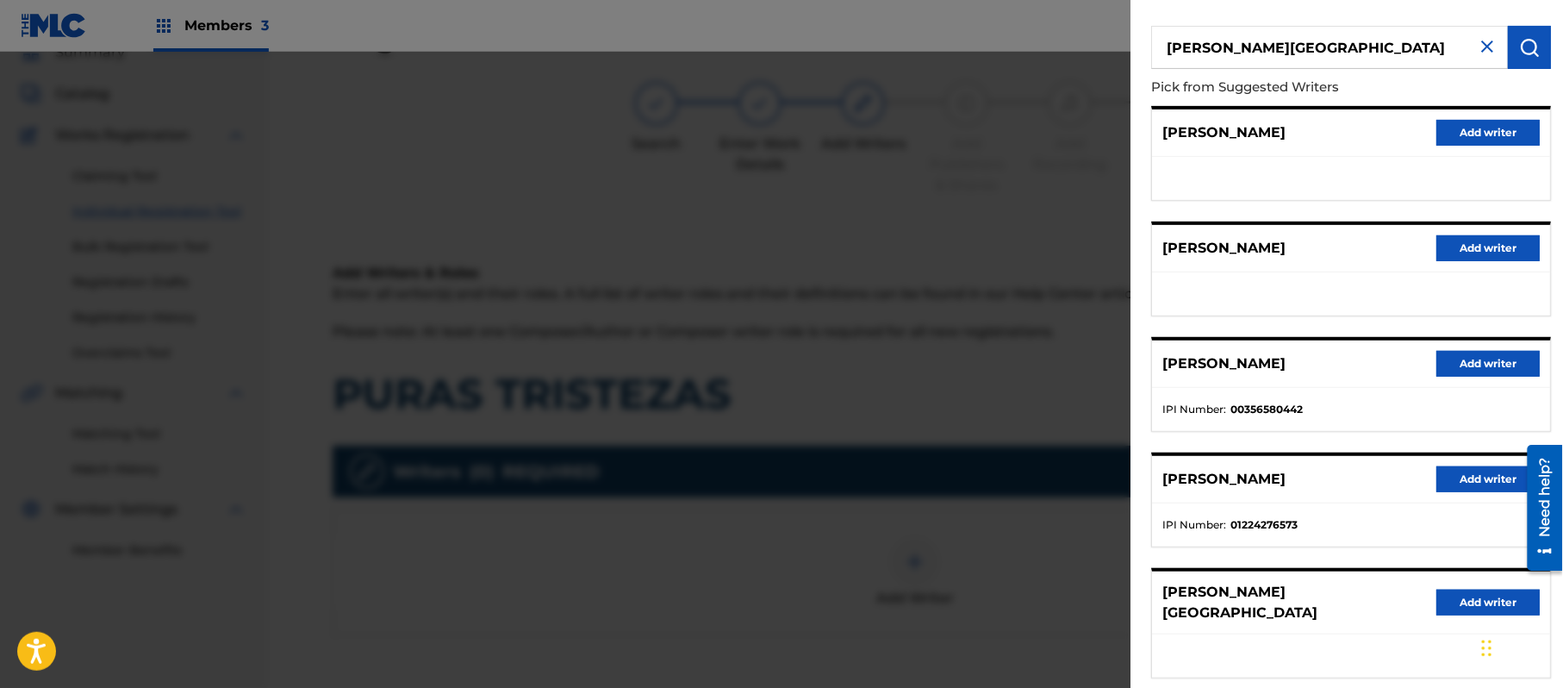
scroll to position [208, 0]
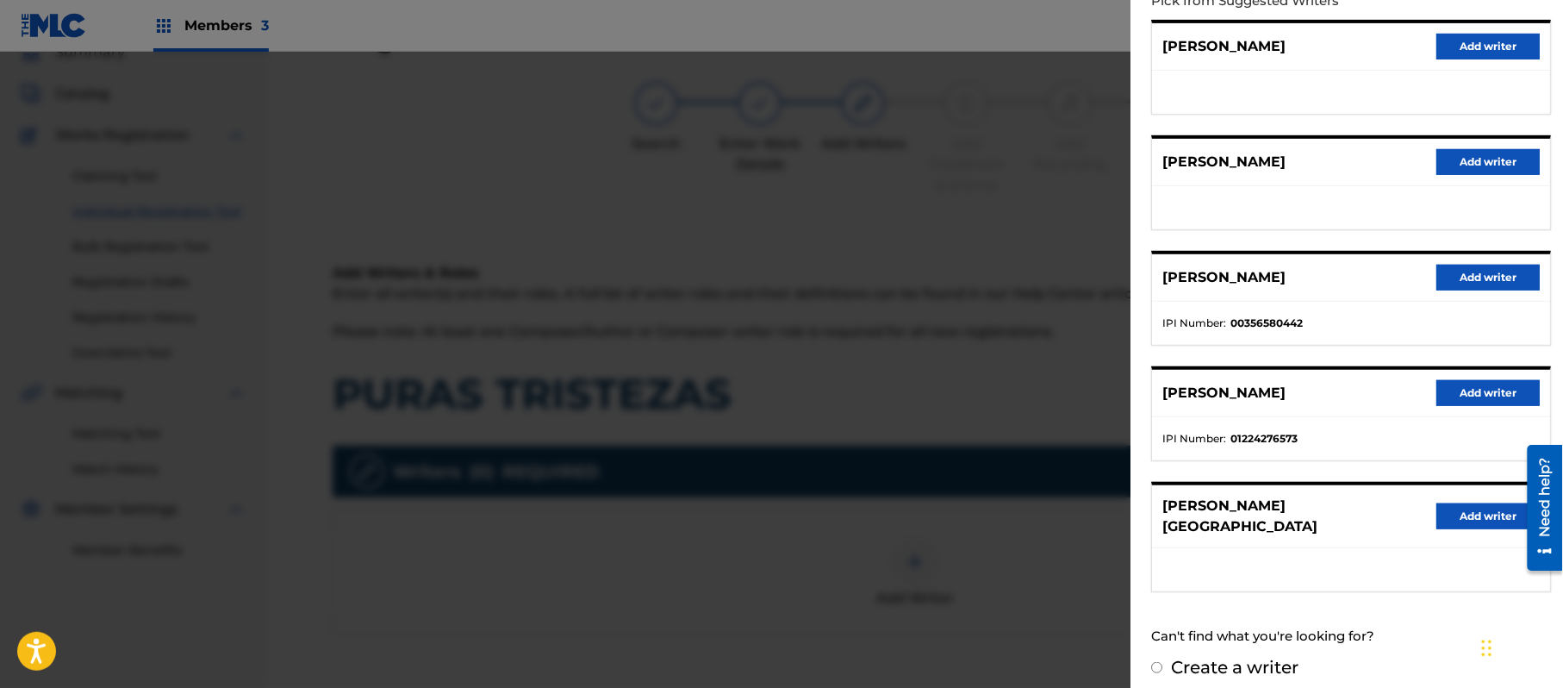
click at [1476, 515] on button "Add writer" at bounding box center [1488, 516] width 103 height 26
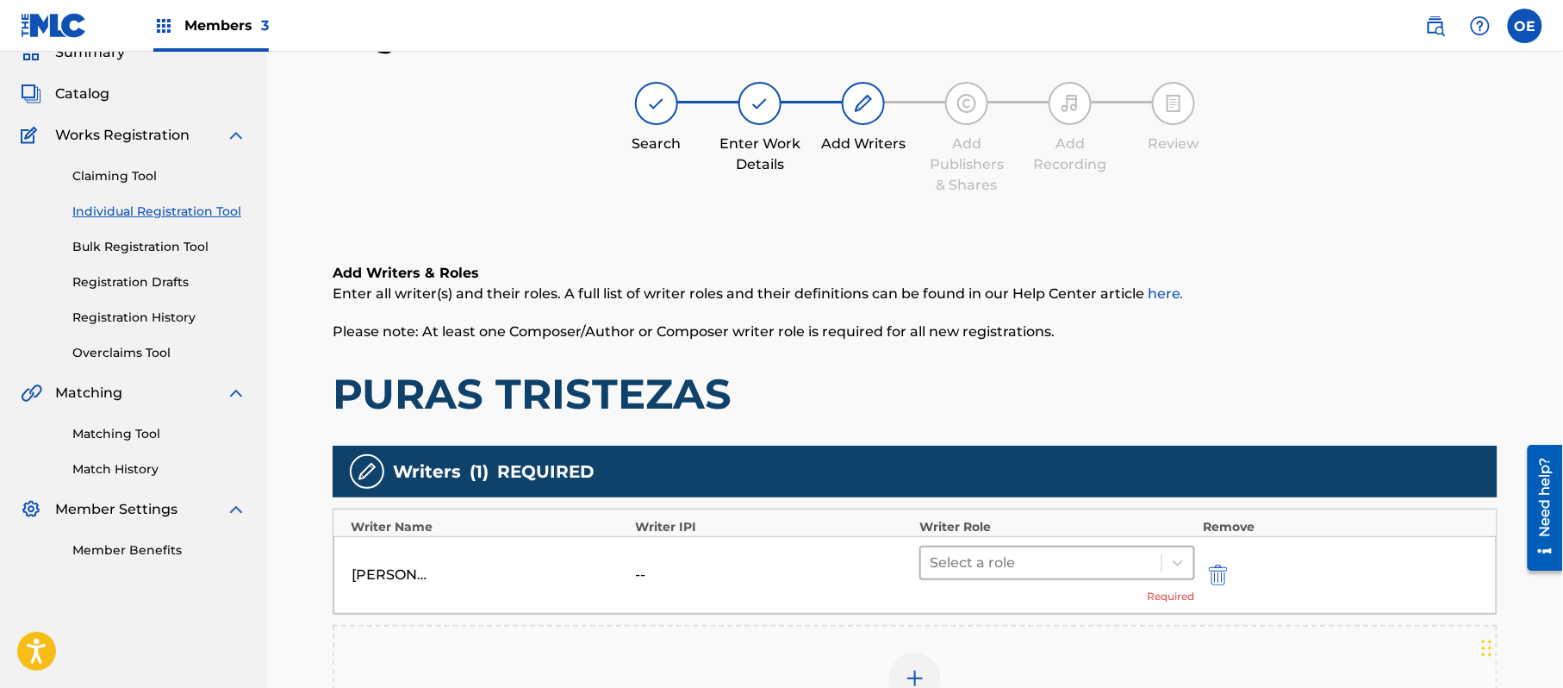
click at [997, 563] on div at bounding box center [1041, 563] width 223 height 24
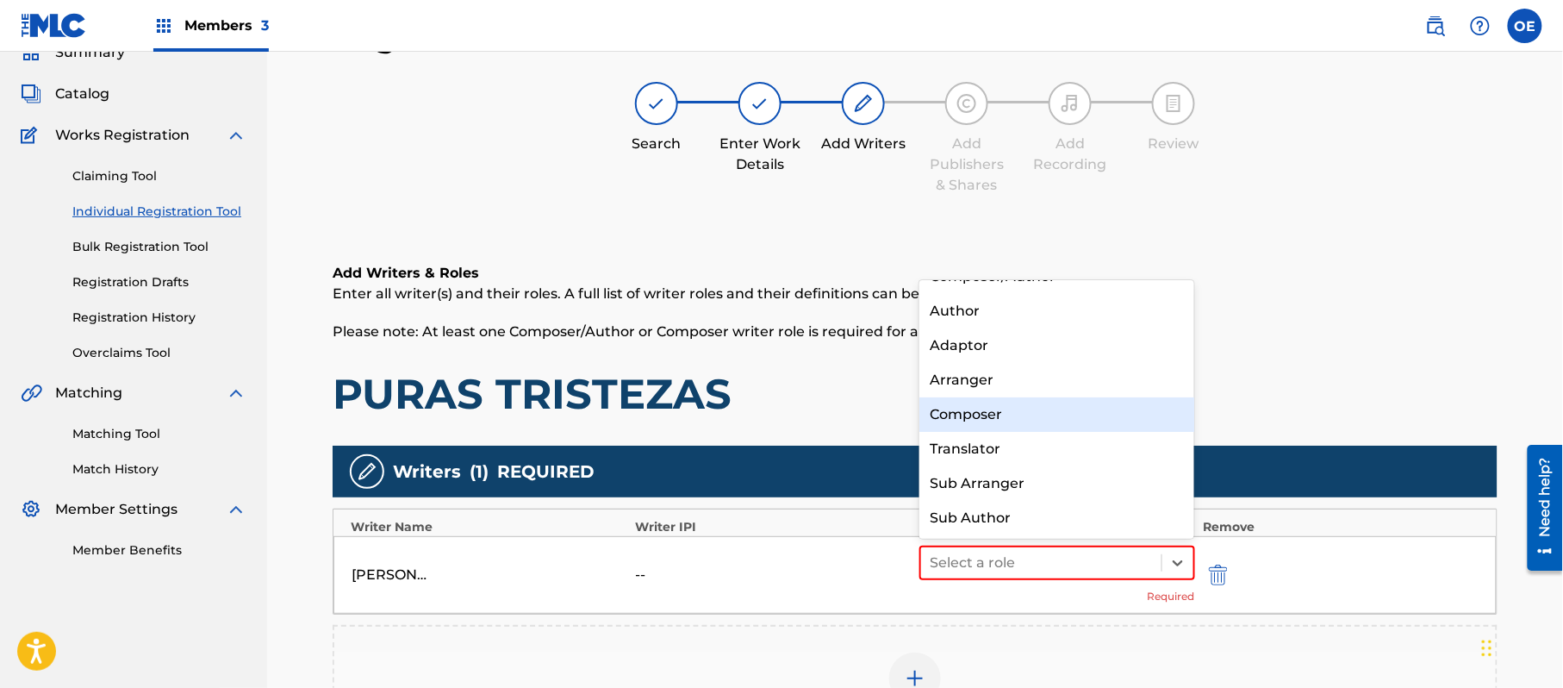
scroll to position [0, 0]
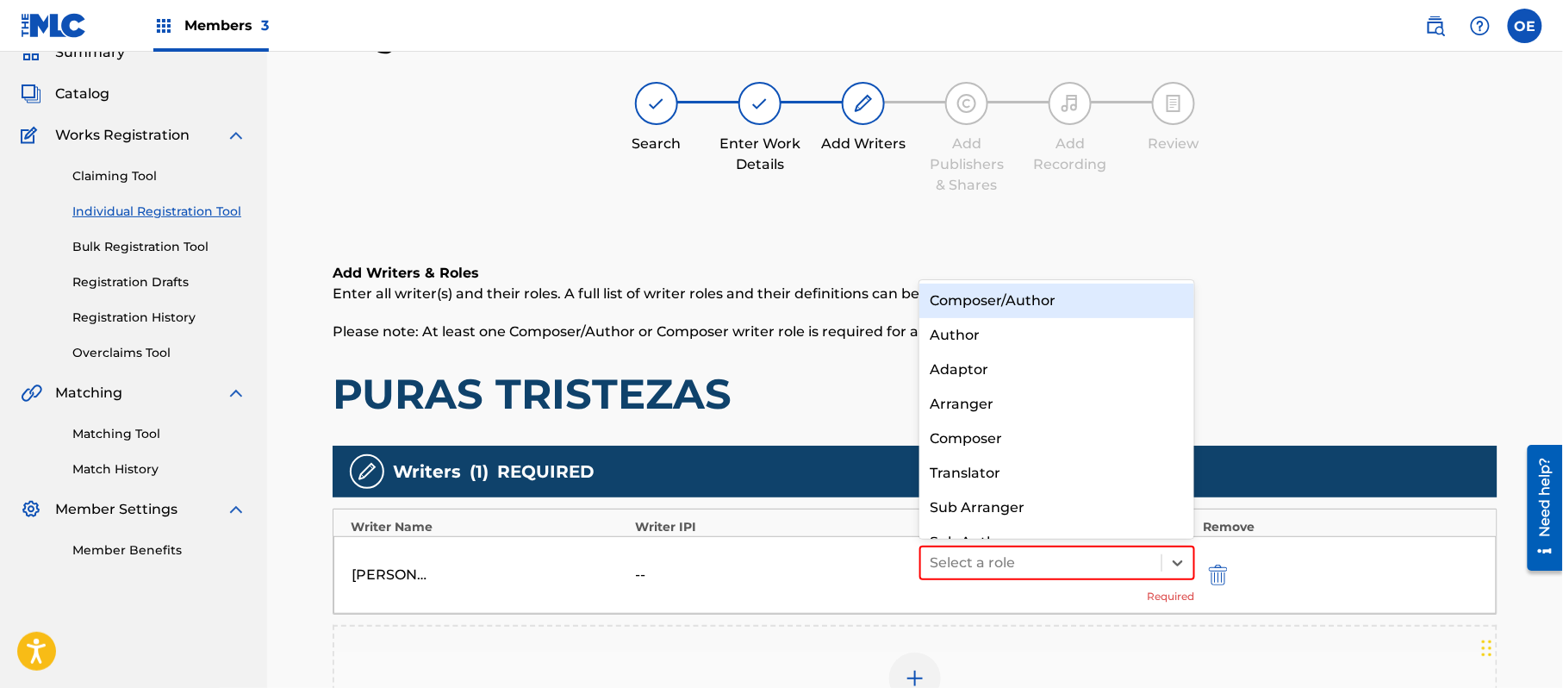
click at [1020, 297] on div "Composer/Author" at bounding box center [1057, 301] width 275 height 34
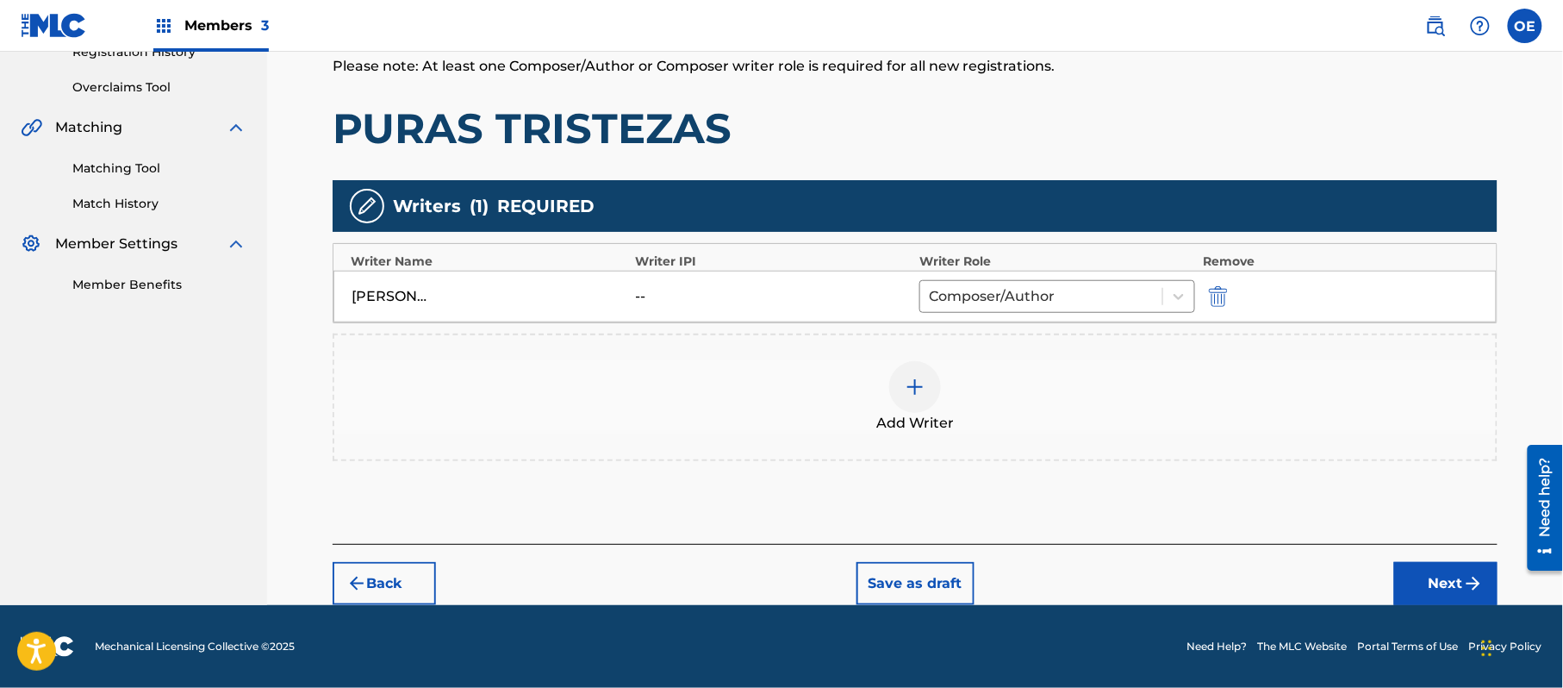
click at [1441, 580] on button "Next" at bounding box center [1446, 583] width 103 height 43
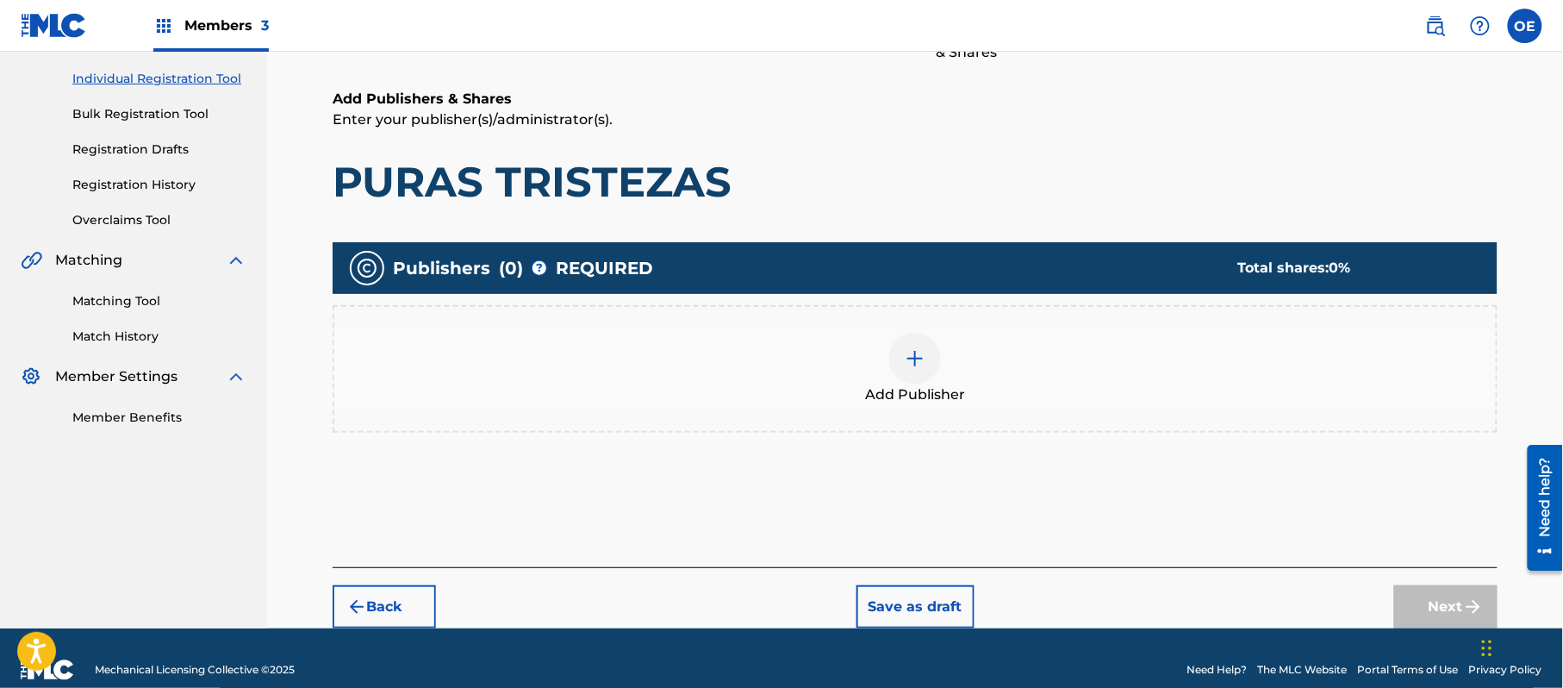
scroll to position [78, 0]
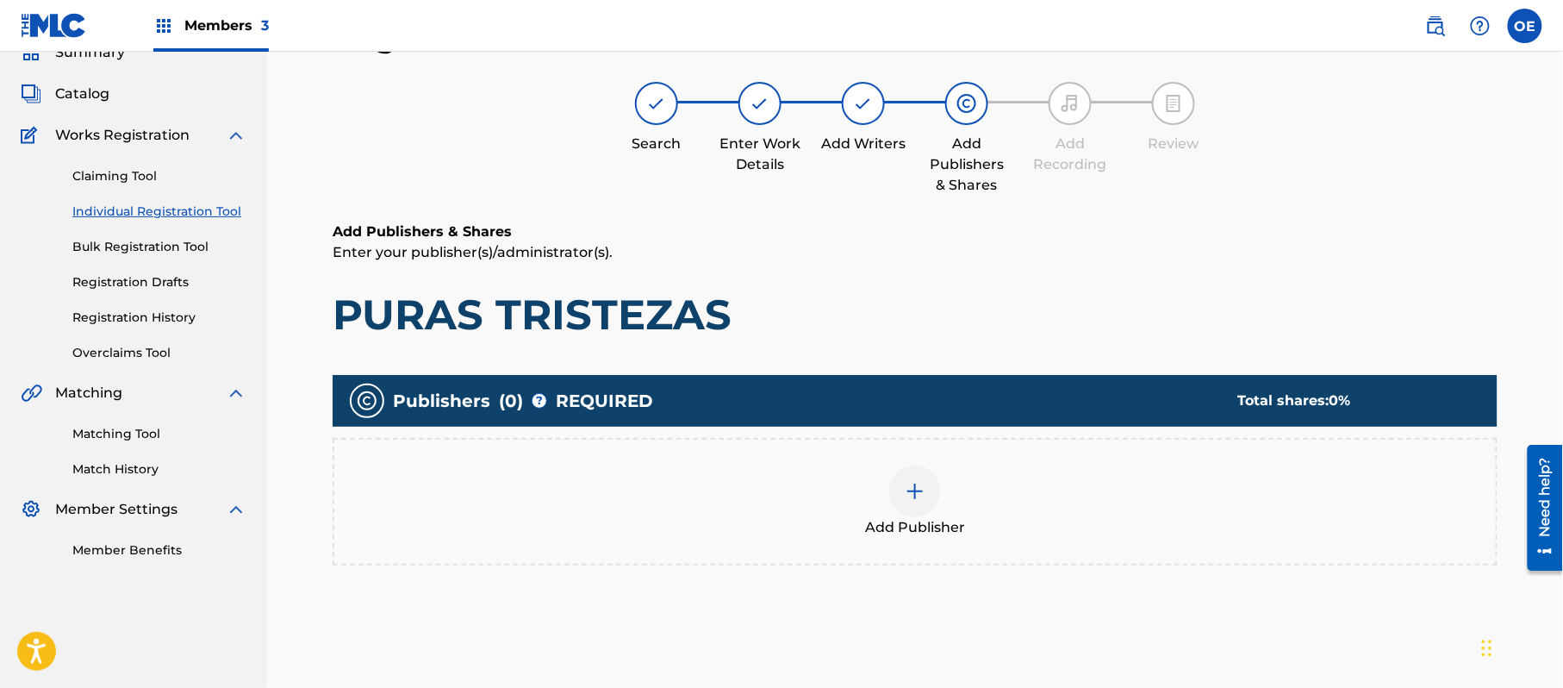
click at [893, 531] on span "Add Publisher" at bounding box center [915, 527] width 100 height 21
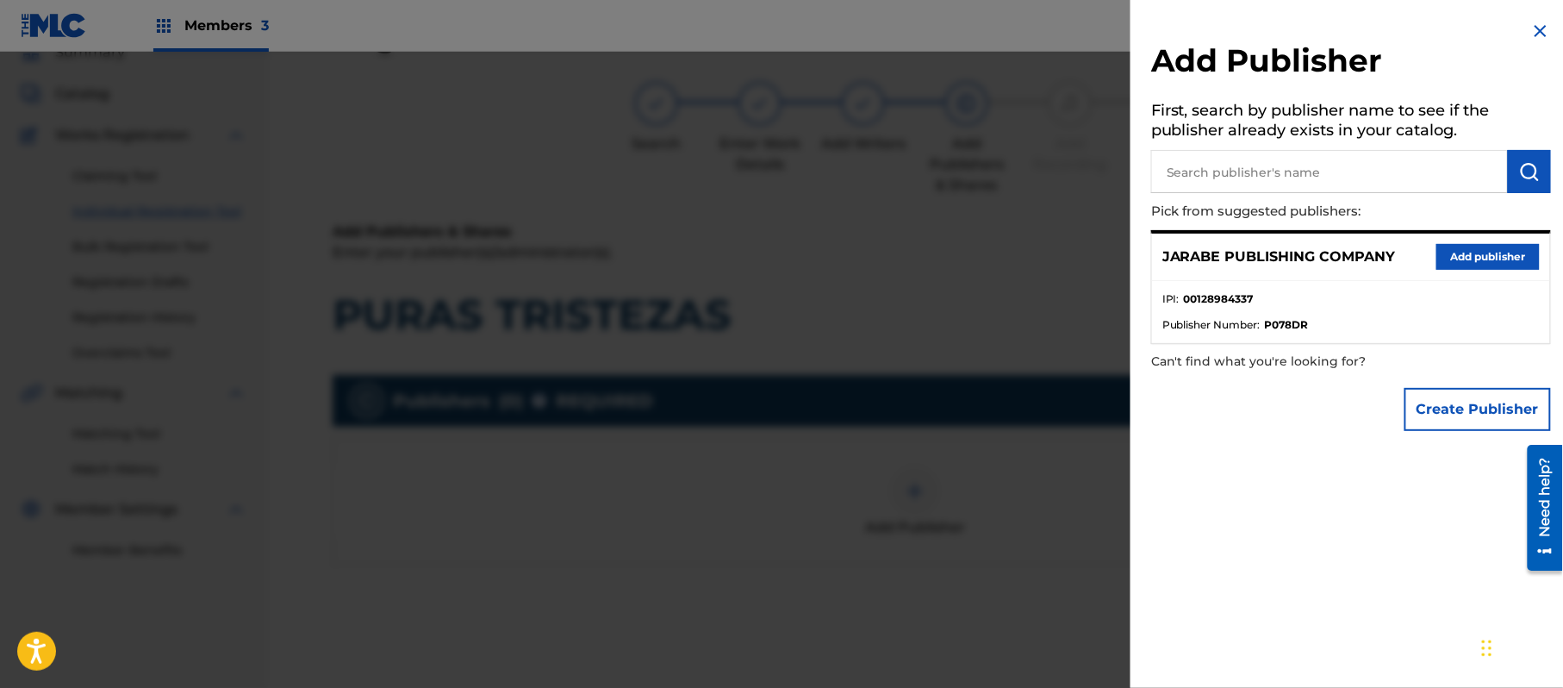
click at [1457, 253] on button "Add publisher" at bounding box center [1488, 257] width 103 height 26
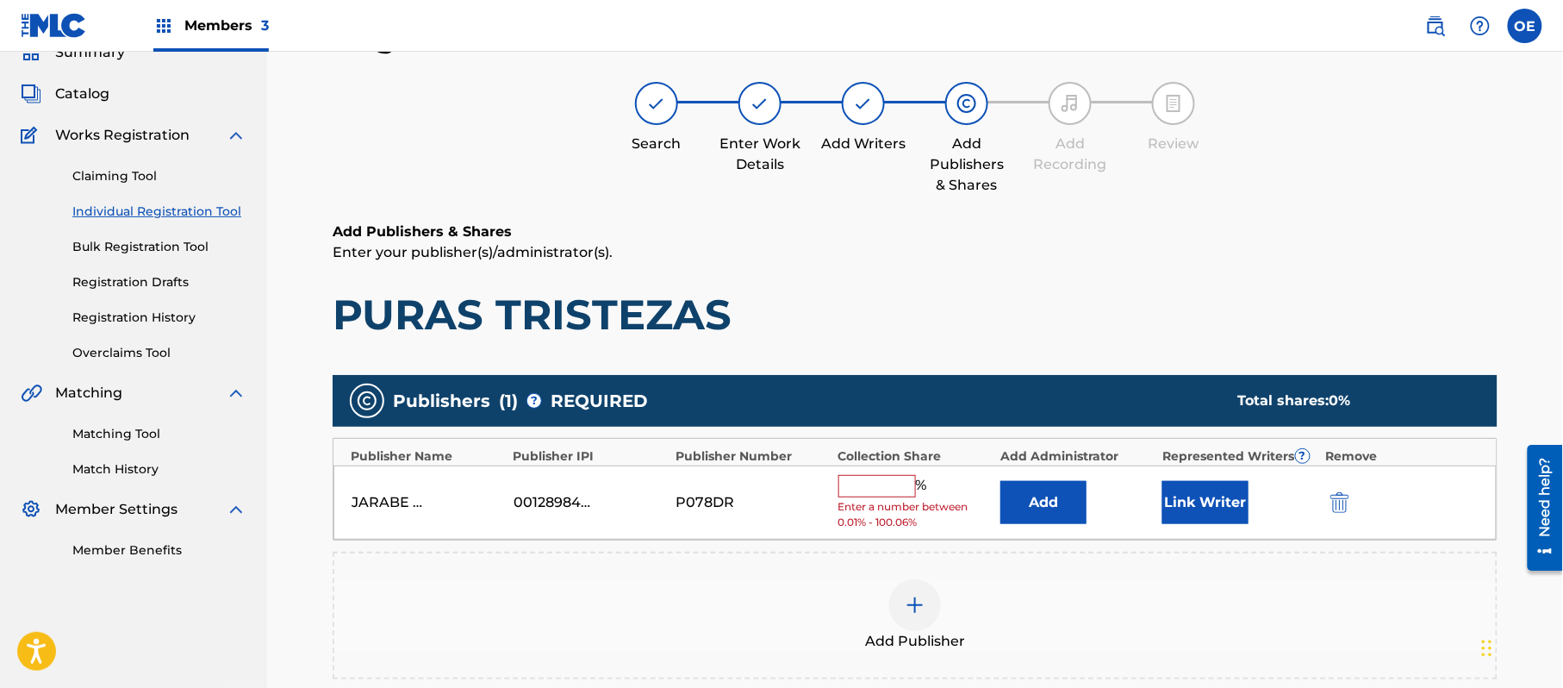
drag, startPoint x: 859, startPoint y: 477, endPoint x: 879, endPoint y: 477, distance: 19.8
click at [859, 477] on input "text" at bounding box center [878, 486] width 78 height 22
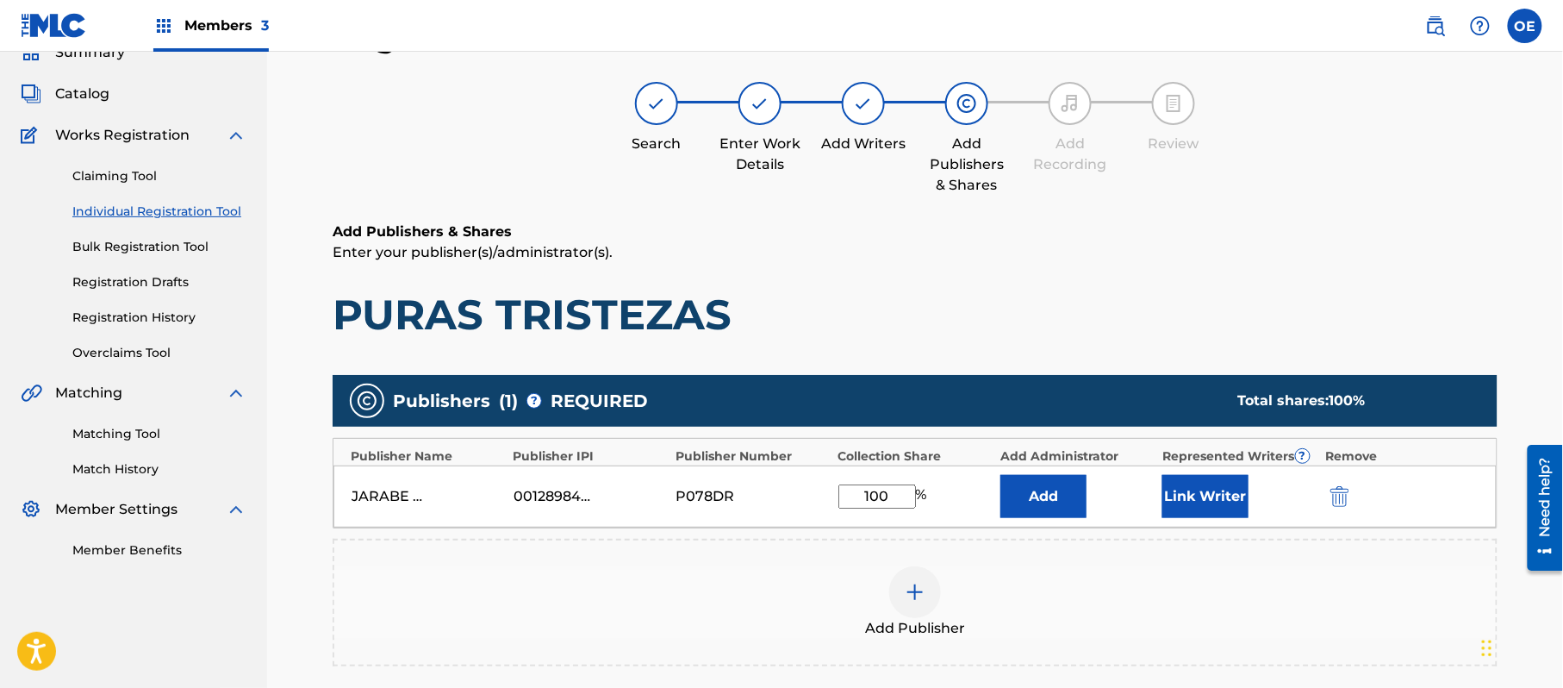
click at [1165, 490] on button "Link Writer" at bounding box center [1206, 496] width 86 height 43
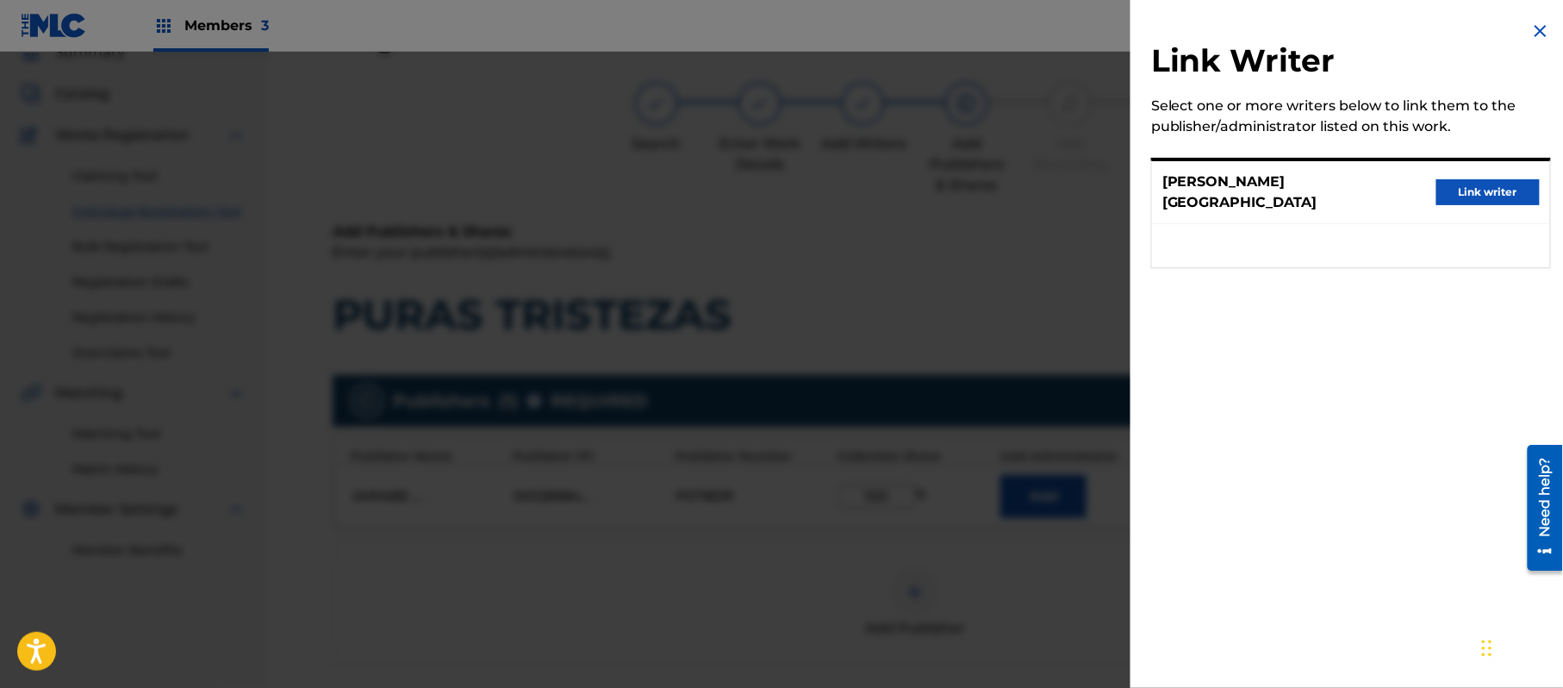
click at [1452, 181] on button "Link writer" at bounding box center [1488, 192] width 103 height 26
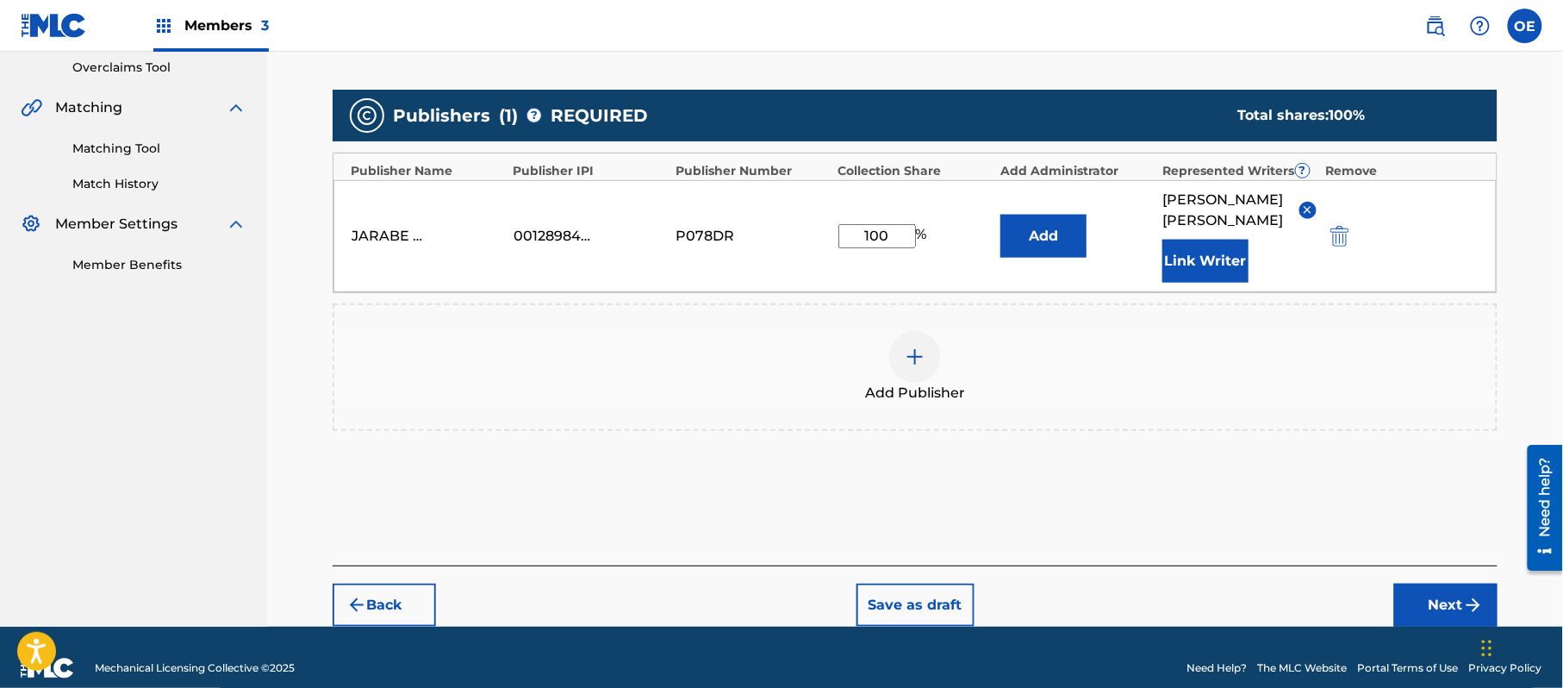
click at [1453, 598] on button "Next" at bounding box center [1446, 605] width 103 height 43
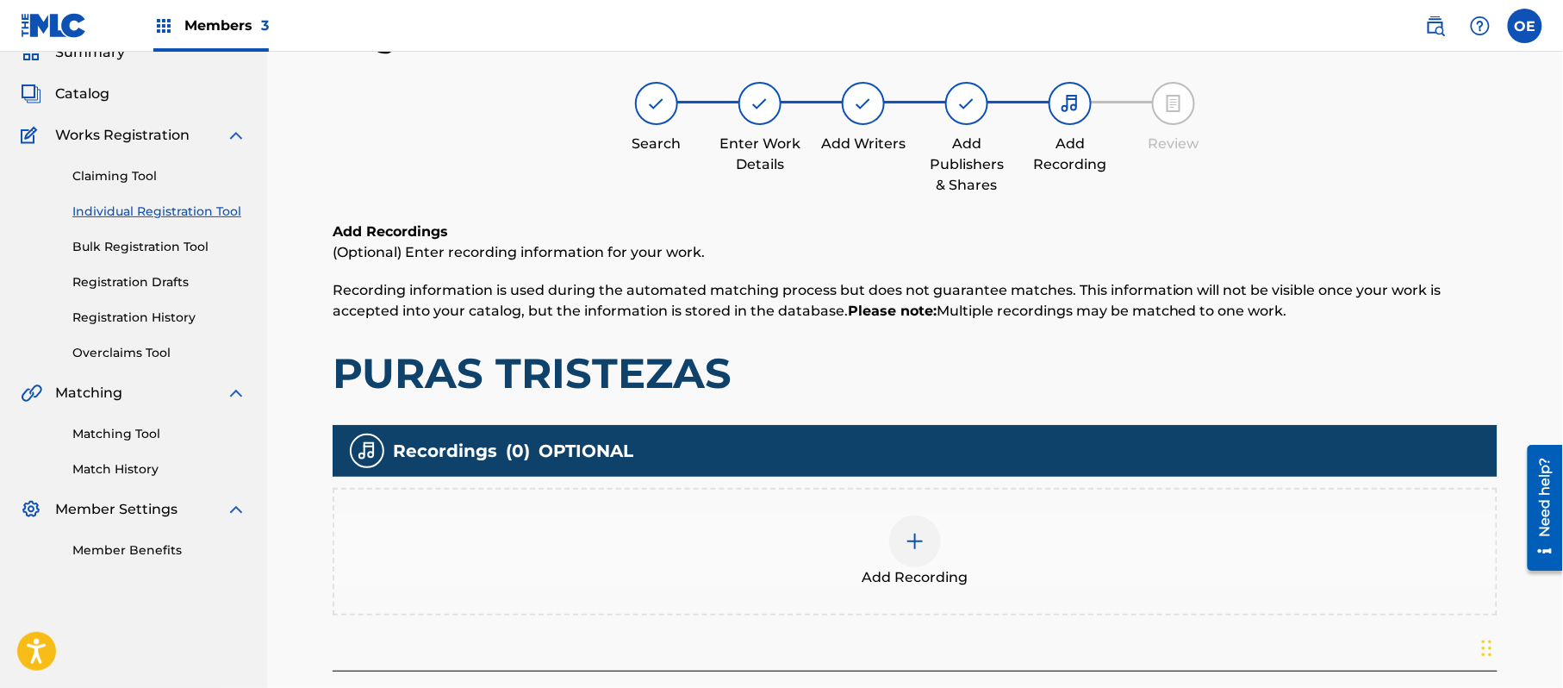
click at [874, 549] on div "Add Recording" at bounding box center [915, 551] width 1162 height 72
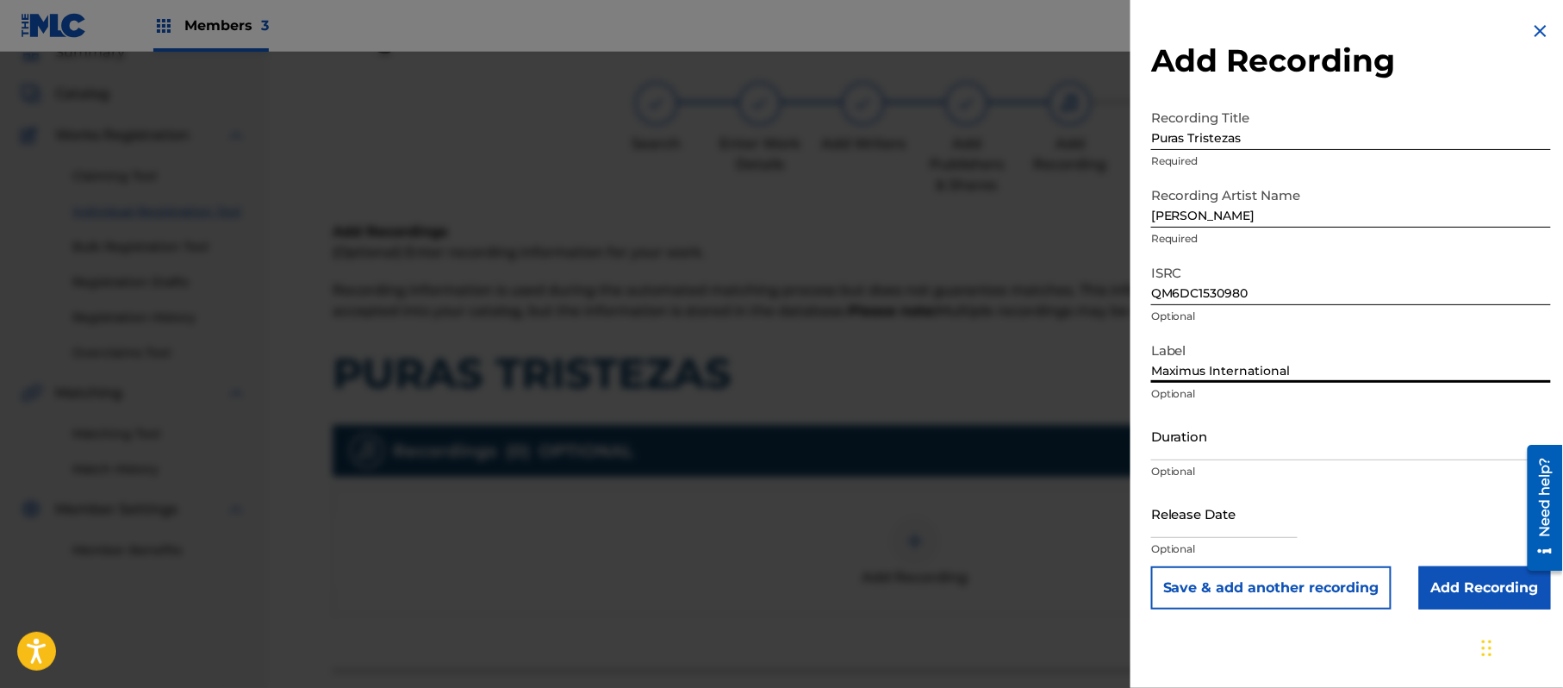
click at [1212, 441] on input "Duration" at bounding box center [1351, 435] width 400 height 49
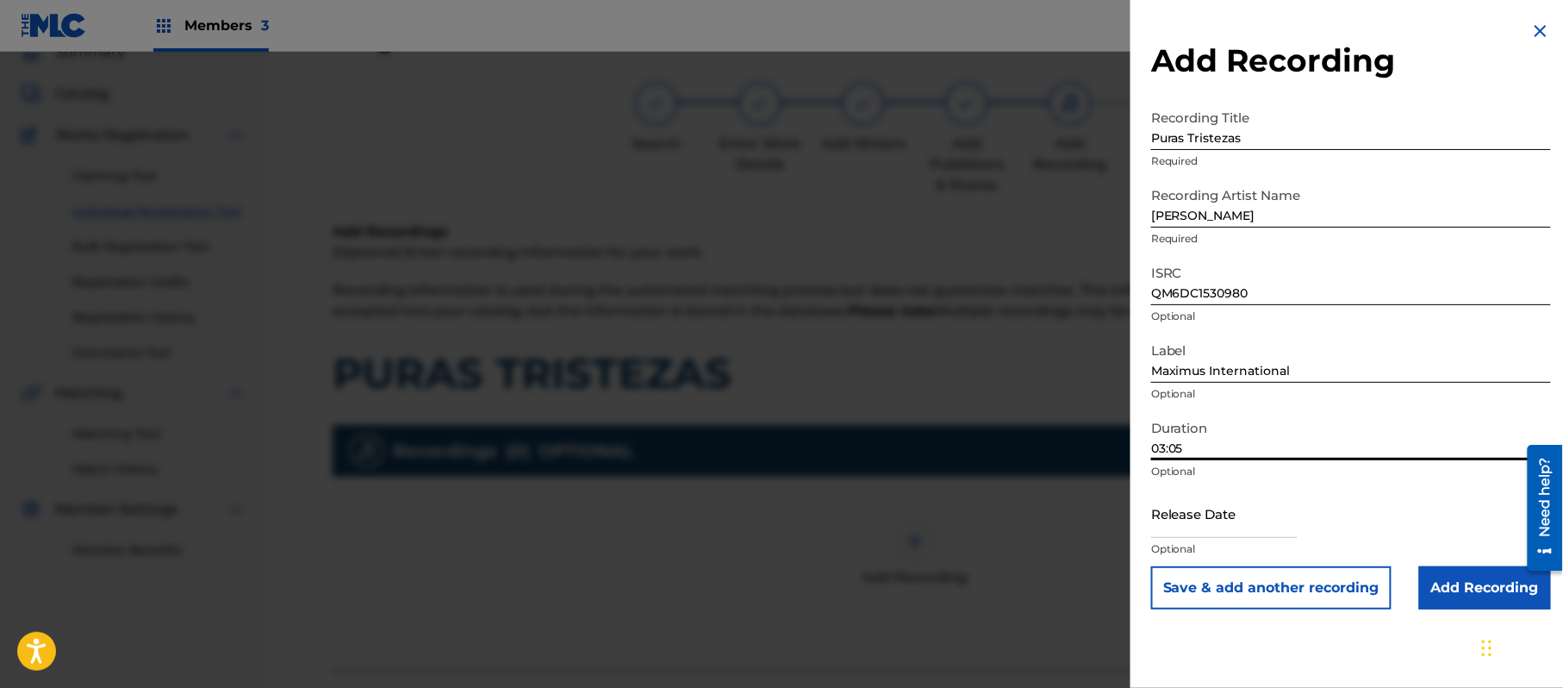
drag, startPoint x: 1228, startPoint y: 515, endPoint x: 1251, endPoint y: 521, distance: 23.8
click at [1228, 515] on input "text" at bounding box center [1224, 513] width 147 height 49
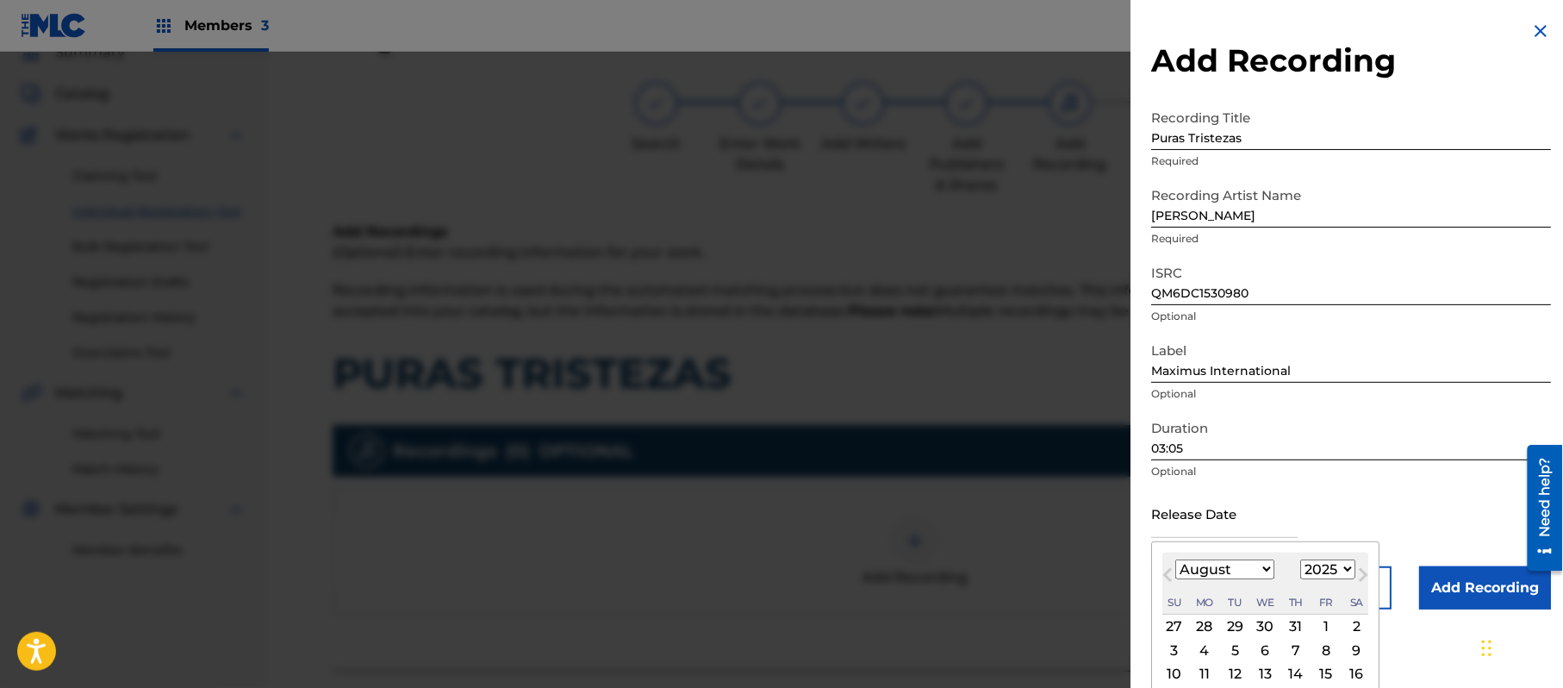
click at [1325, 559] on div "August [DATE] February March April May June July August September October Novem…" at bounding box center [1266, 583] width 206 height 62
click at [1331, 565] on select "1899 1900 1901 1902 1903 1904 1905 1906 1907 1908 1909 1910 1911 1912 1913 1914…" at bounding box center [1328, 569] width 55 height 20
click at [1304, 559] on select "1899 1900 1901 1902 1903 1904 1905 1906 1907 1908 1909 1910 1911 1912 1913 1914…" at bounding box center [1328, 569] width 55 height 20
click at [1228, 570] on select "January February March April May June July August September October November De…" at bounding box center [1225, 569] width 99 height 20
click at [1176, 559] on select "January February March April May June July August September October November De…" at bounding box center [1225, 569] width 99 height 20
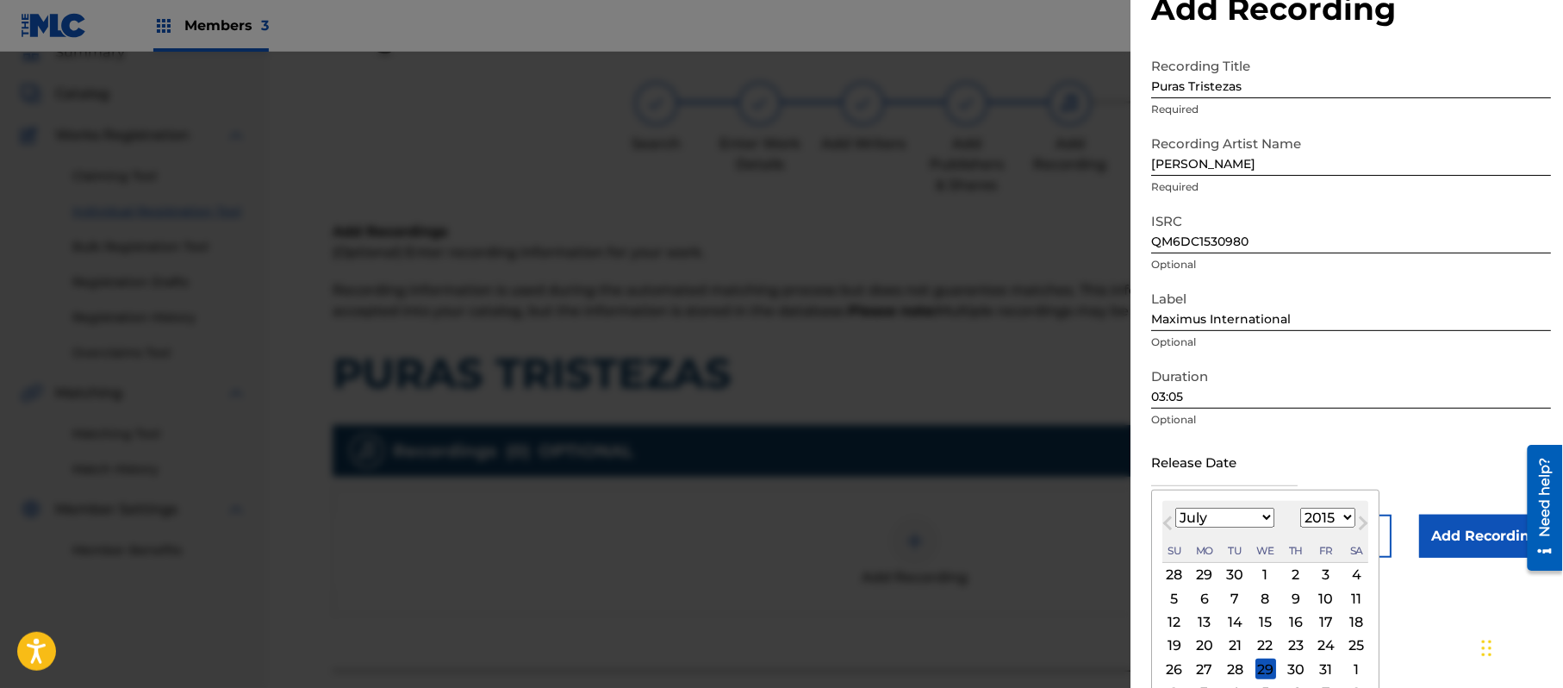
scroll to position [79, 0]
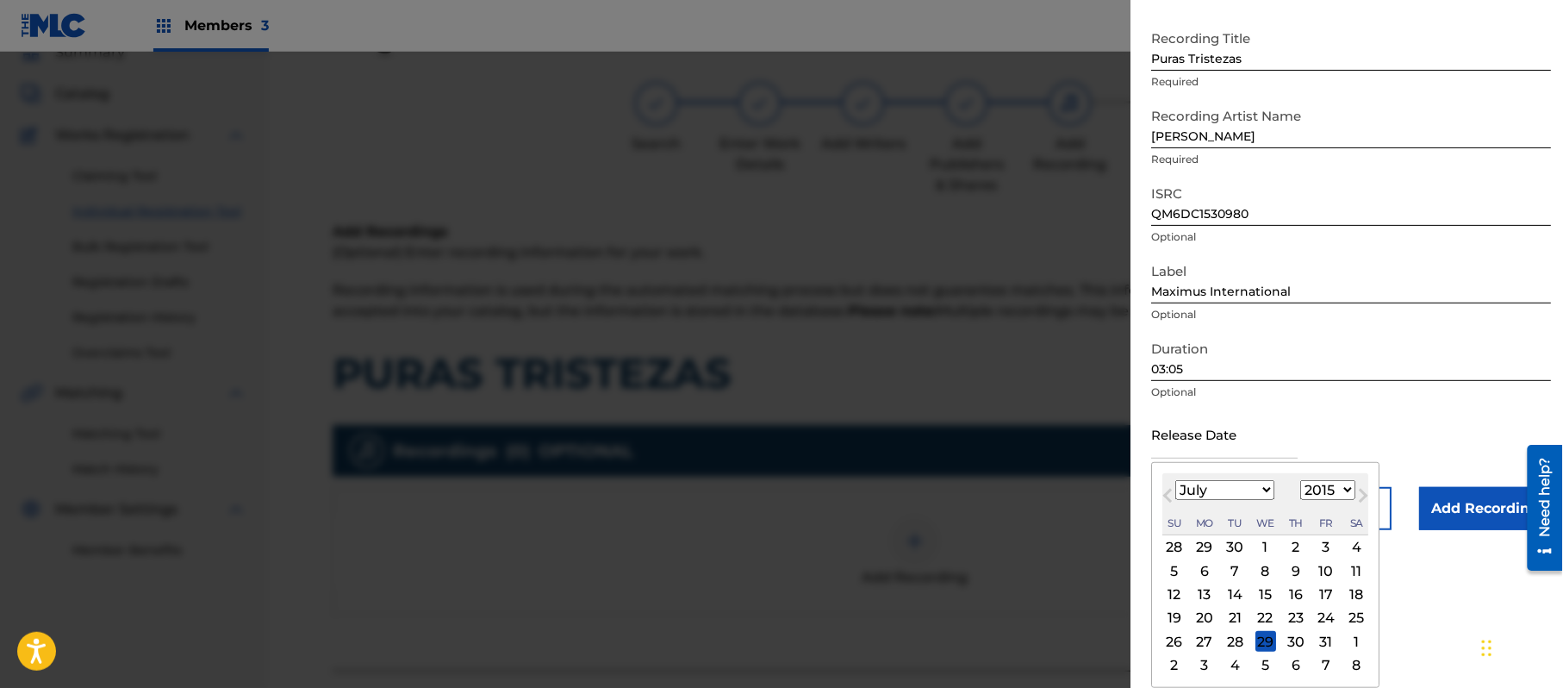
click at [1320, 567] on div "5 6 7 8 9 10 11" at bounding box center [1266, 570] width 206 height 23
click at [1328, 567] on div "10" at bounding box center [1326, 570] width 21 height 21
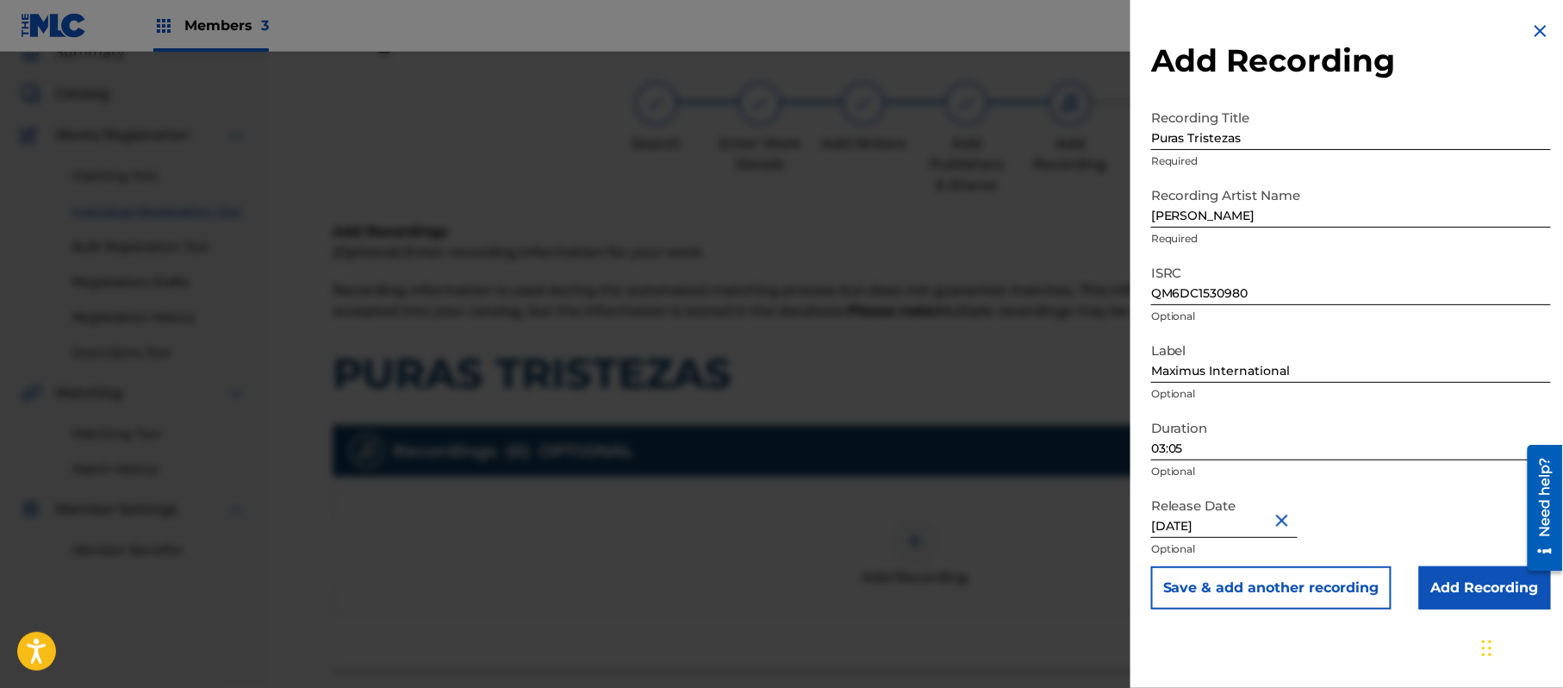
click at [1480, 590] on input "Add Recording" at bounding box center [1486, 587] width 132 height 43
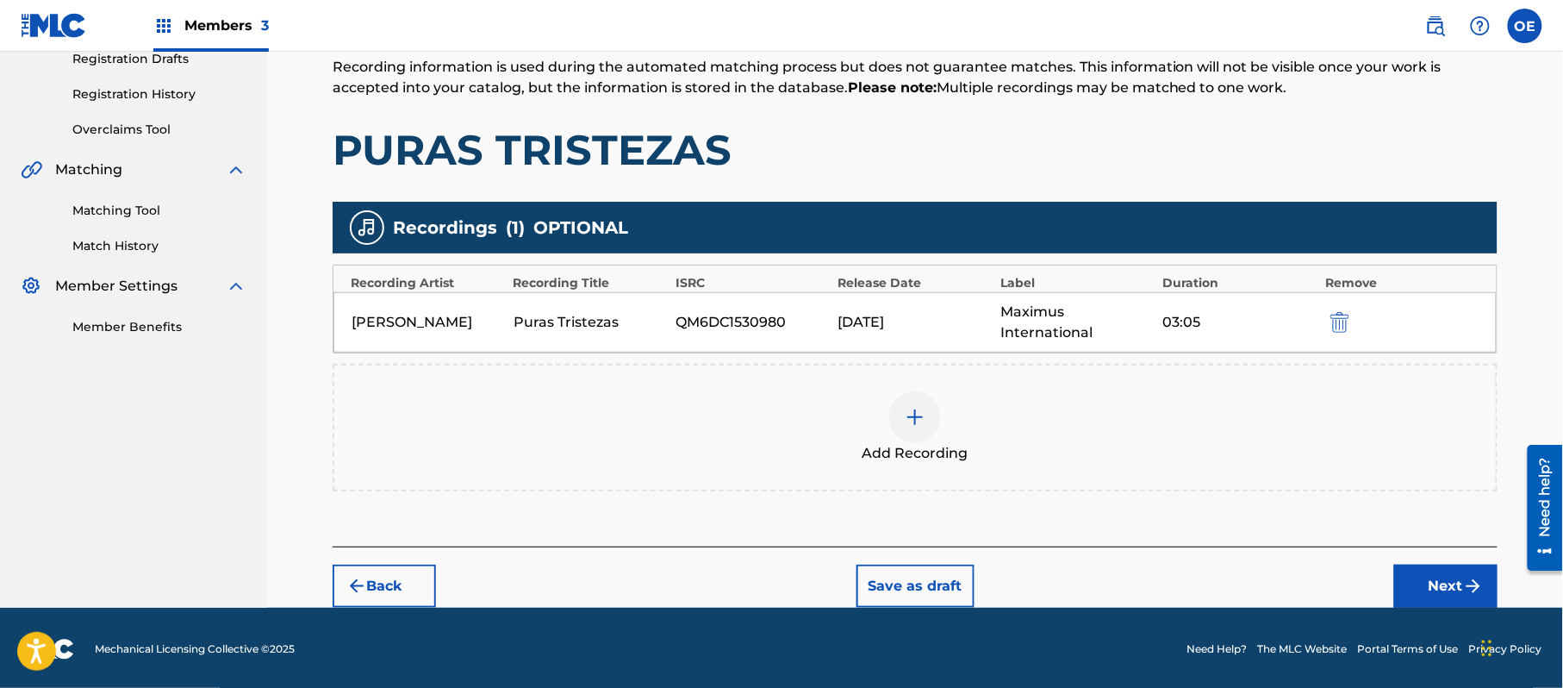
scroll to position [303, 0]
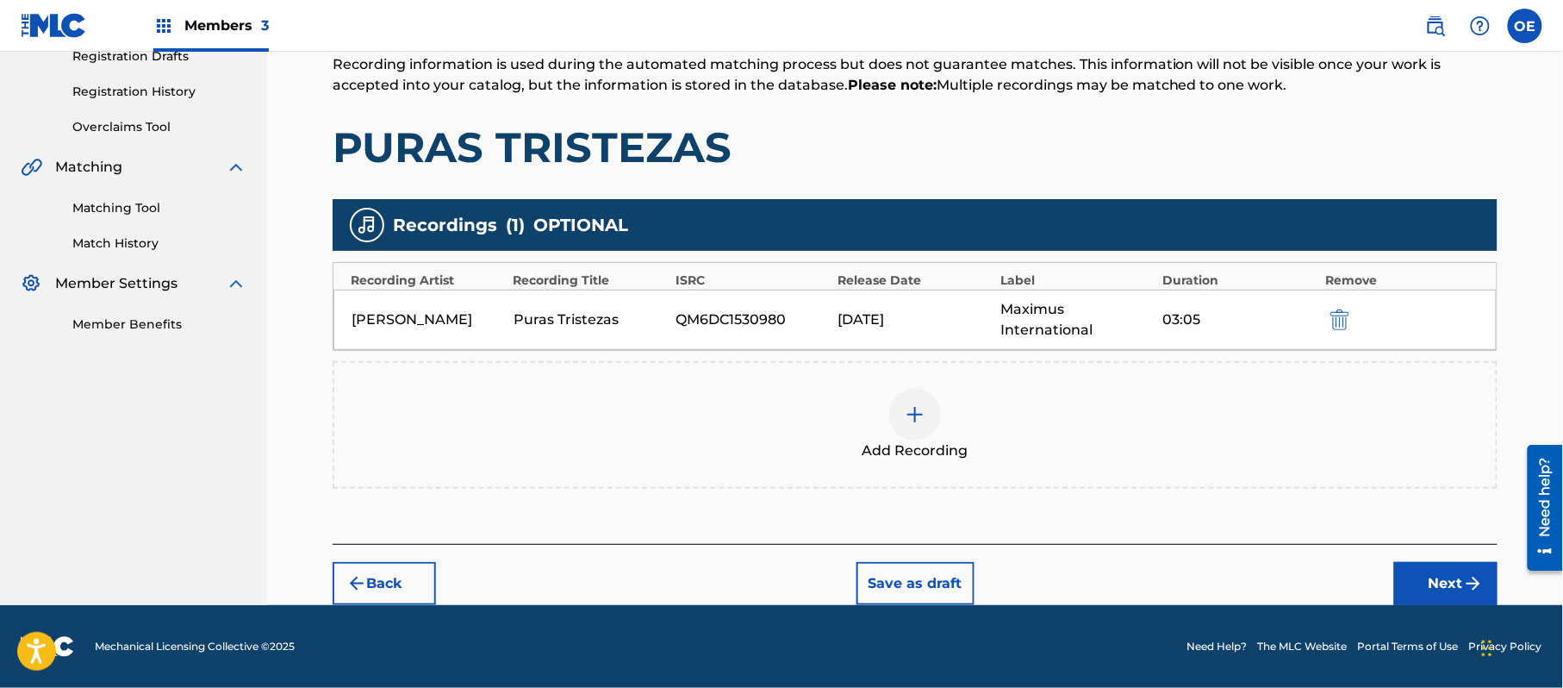
click at [1426, 570] on button "Next" at bounding box center [1446, 583] width 103 height 43
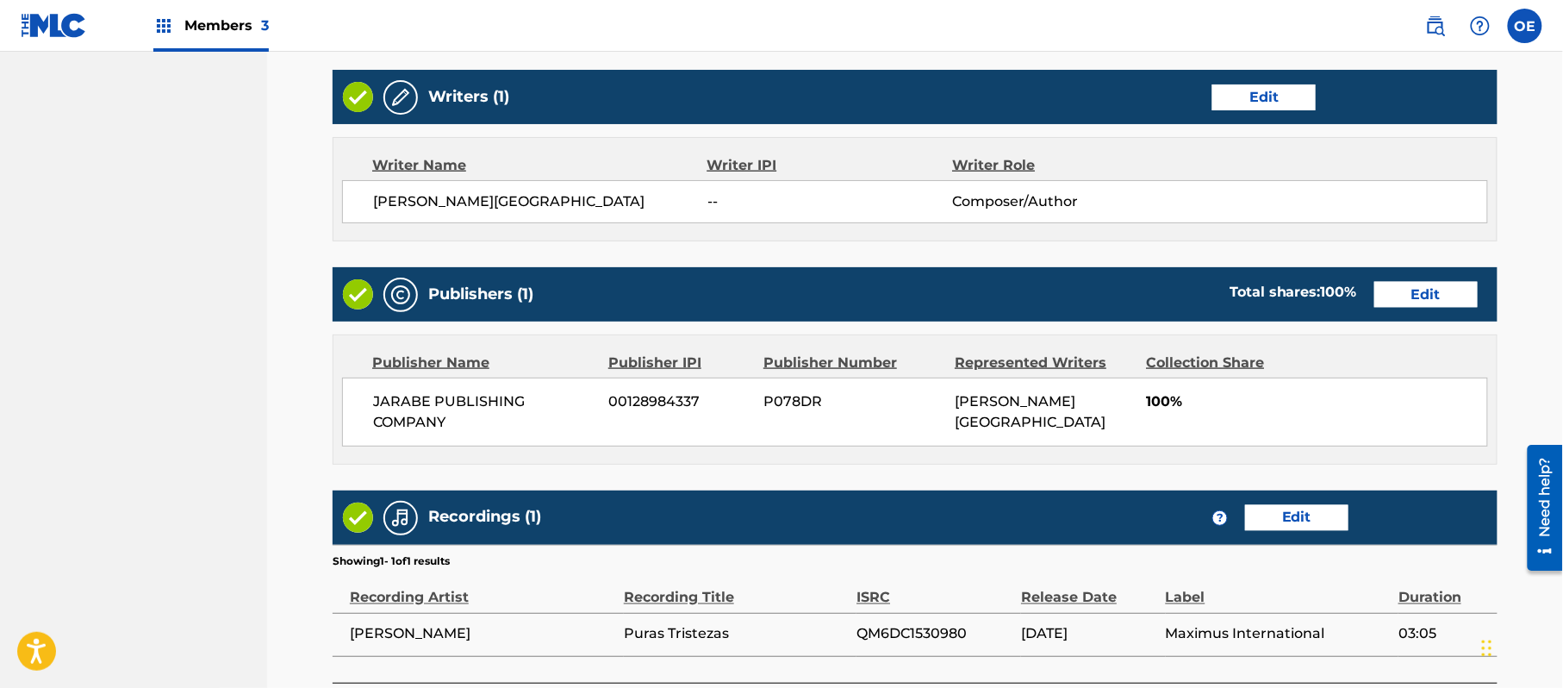
scroll to position [791, 0]
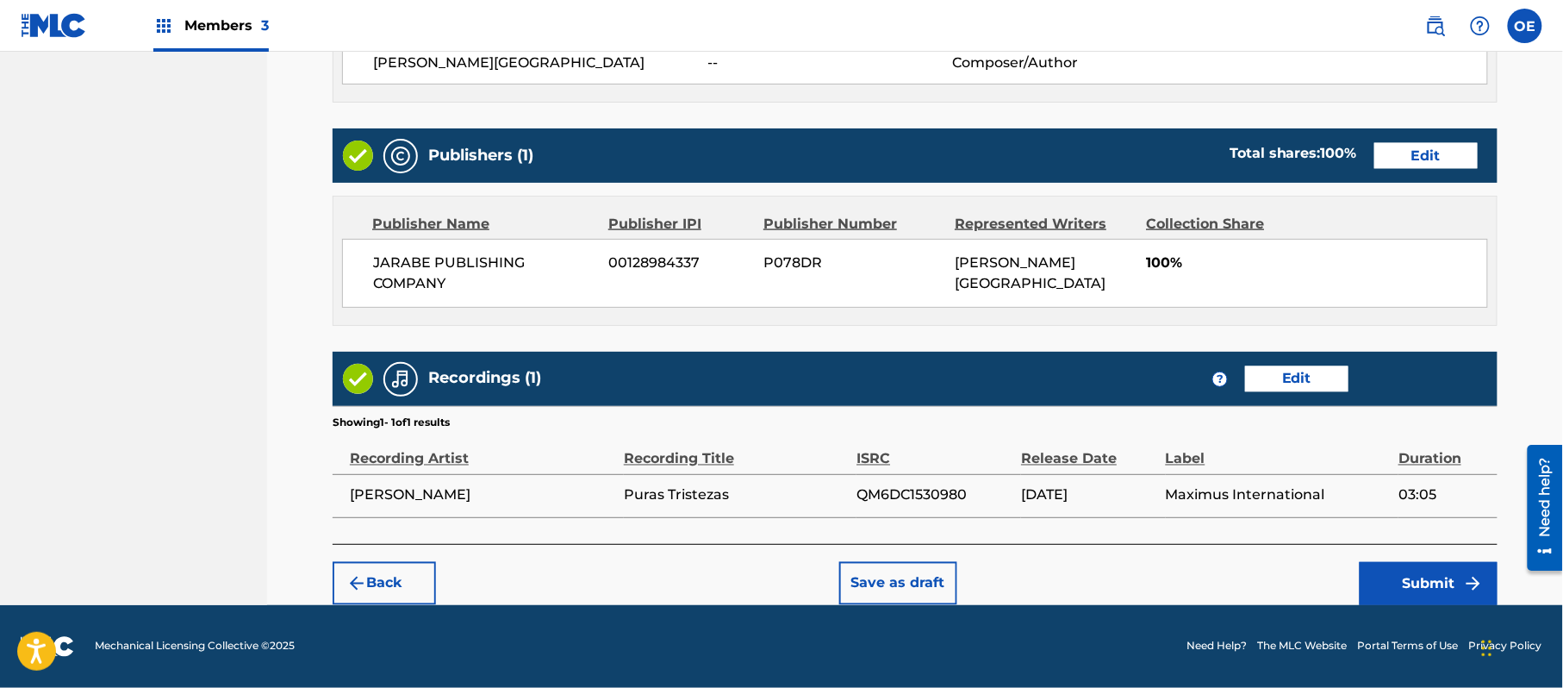
click at [1304, 370] on button "Edit" at bounding box center [1296, 379] width 103 height 26
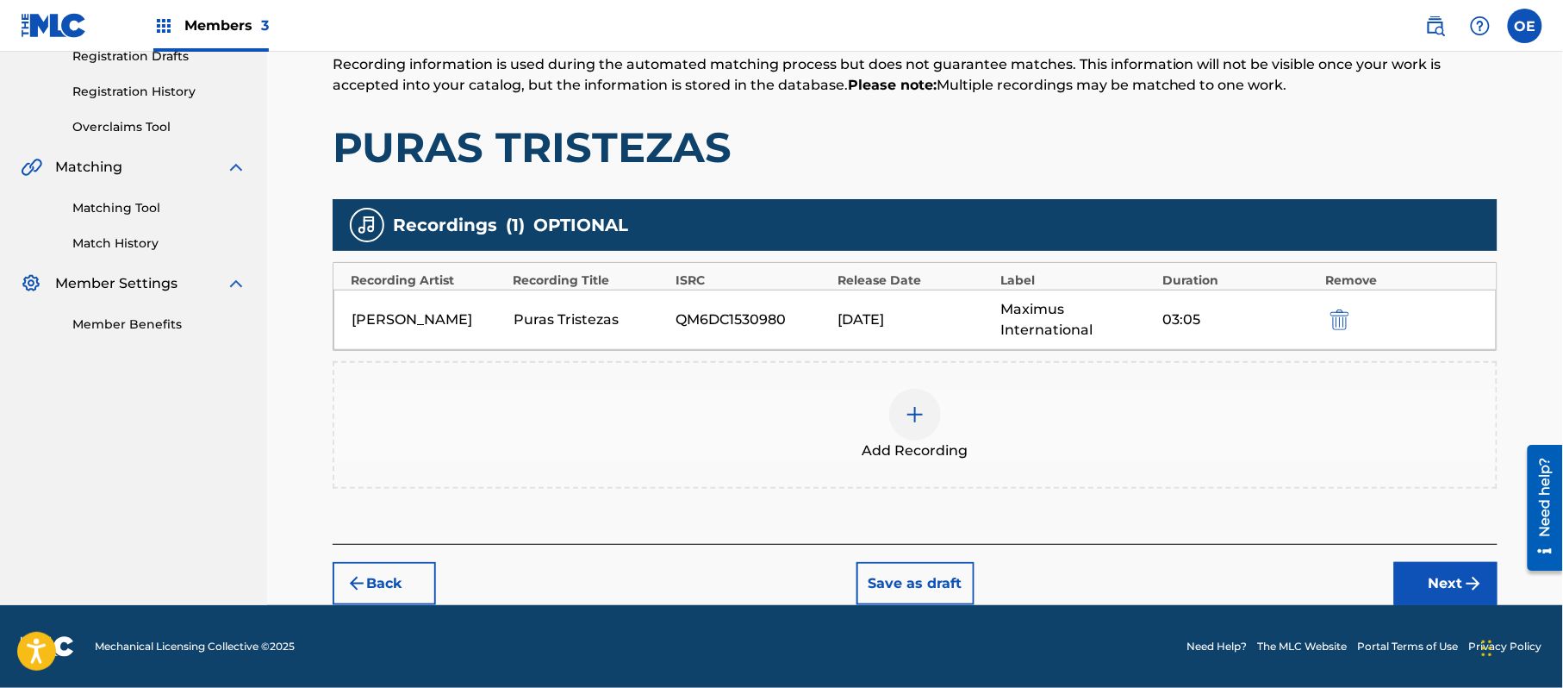
scroll to position [303, 0]
click at [939, 424] on div "Add Recording" at bounding box center [915, 425] width 1162 height 72
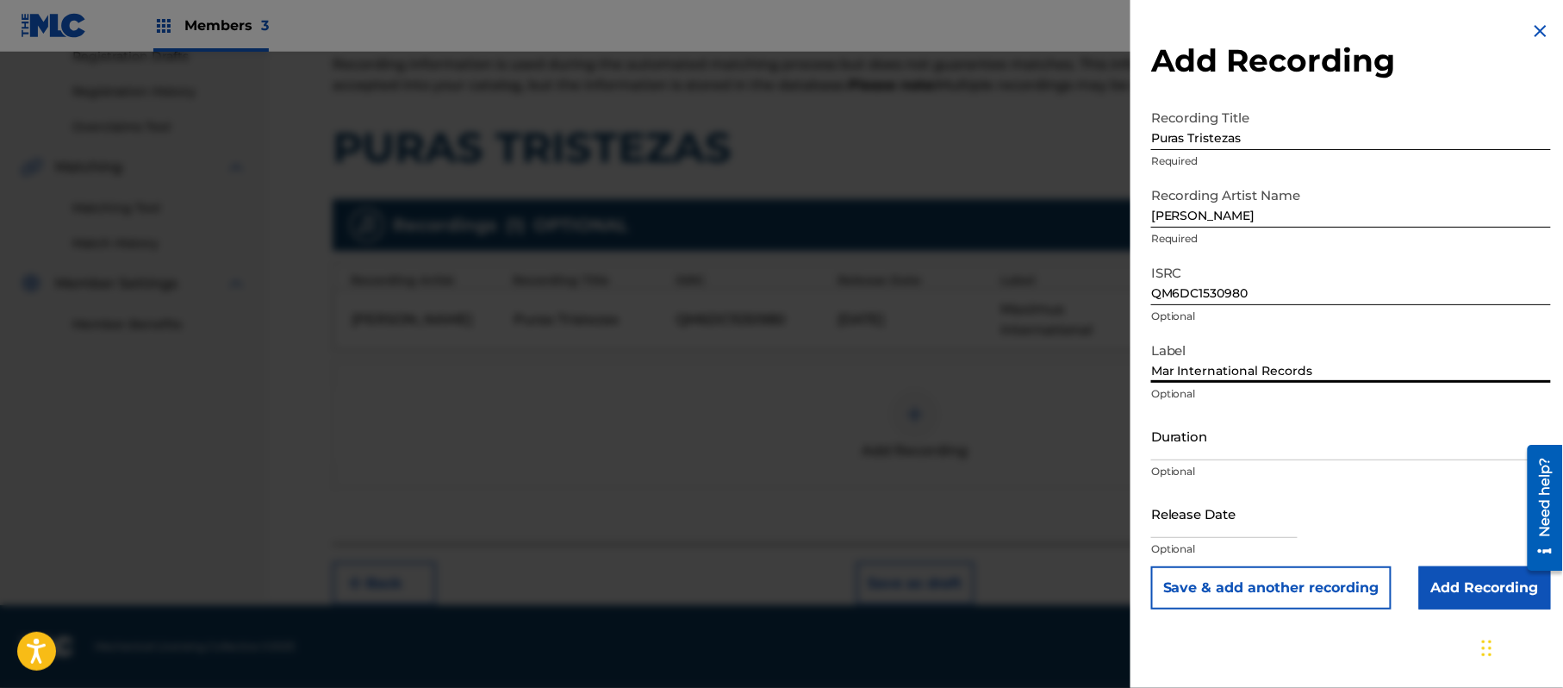
click at [1211, 424] on input "Duration" at bounding box center [1351, 435] width 400 height 49
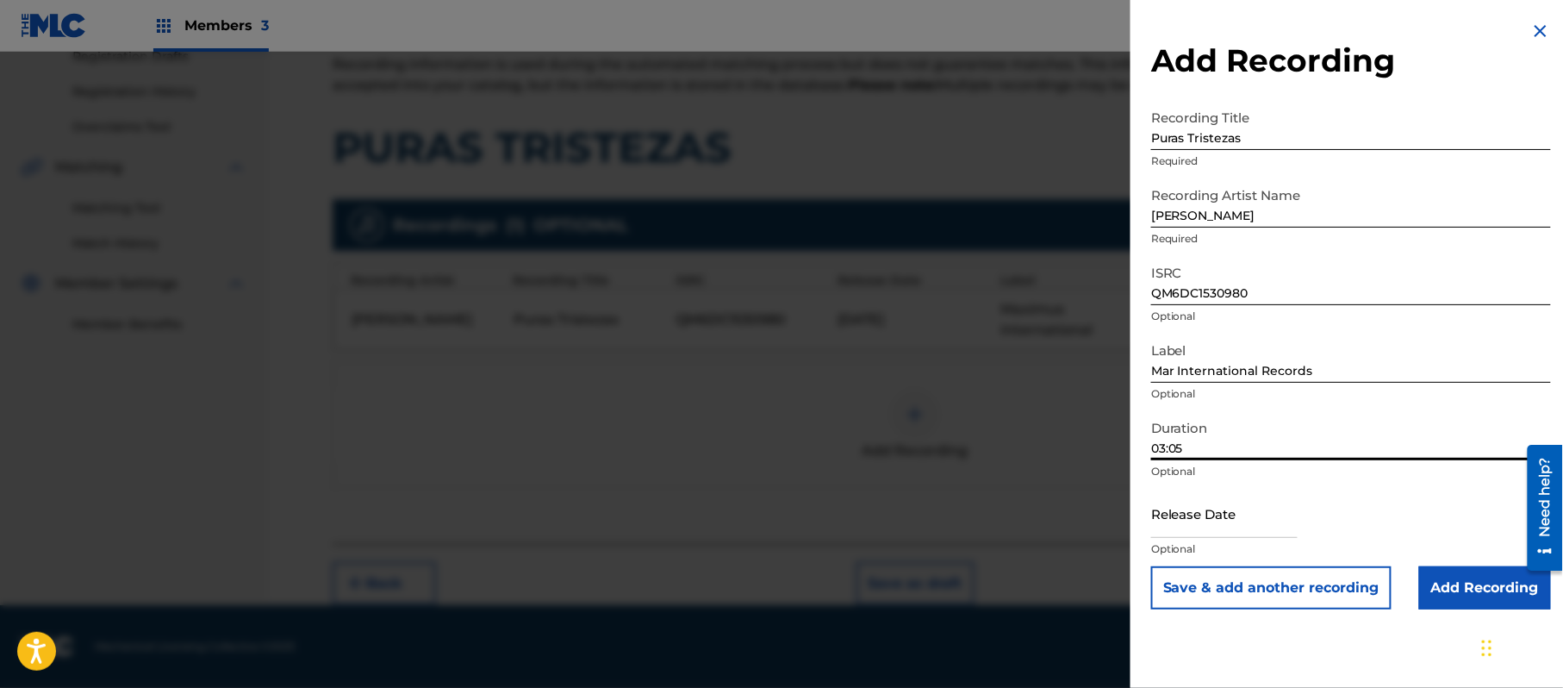
drag, startPoint x: 1219, startPoint y: 521, endPoint x: 1234, endPoint y: 521, distance: 15.5
click at [1220, 521] on input "text" at bounding box center [1224, 513] width 147 height 49
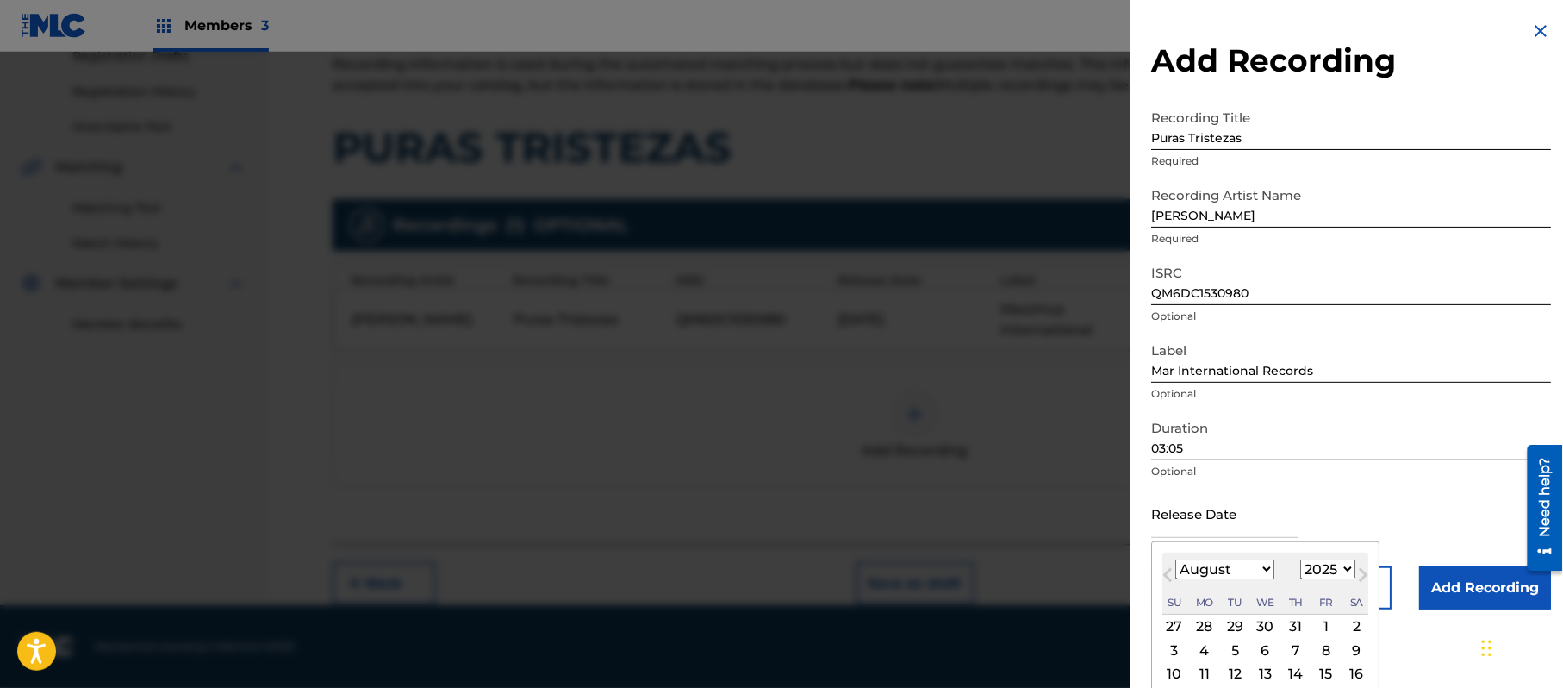
click at [1327, 565] on select "1899 1900 1901 1902 1903 1904 1905 1906 1907 1908 1909 1910 1911 1912 1913 1914…" at bounding box center [1328, 569] width 55 height 20
click at [1304, 559] on select "1899 1900 1901 1902 1903 1904 1905 1906 1907 1908 1909 1910 1911 1912 1913 1914…" at bounding box center [1328, 569] width 55 height 20
click at [1212, 563] on select "January February March April May June July August September October November De…" at bounding box center [1225, 569] width 99 height 20
click at [1176, 559] on select "January February March April May June July August September October November De…" at bounding box center [1225, 569] width 99 height 20
click at [1300, 629] on div "1" at bounding box center [1296, 626] width 21 height 21
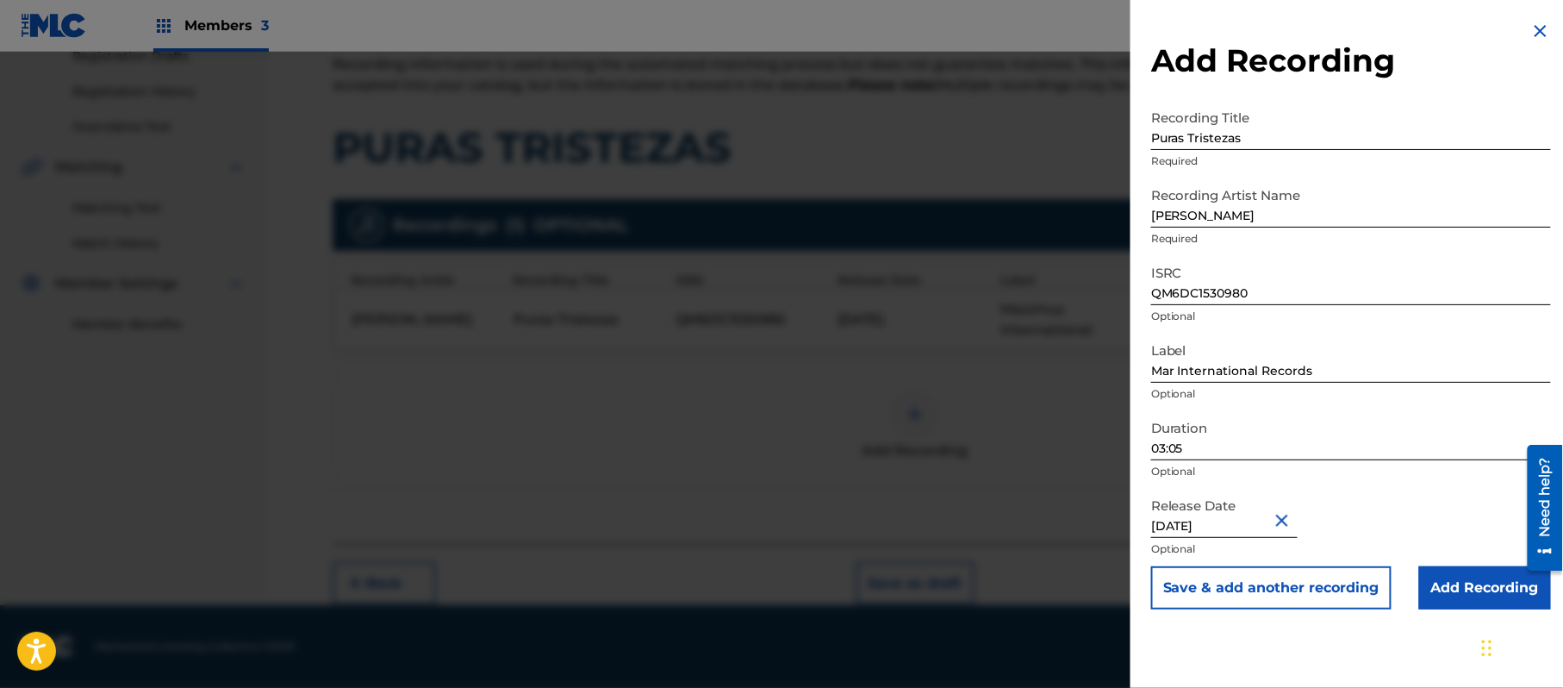
click at [1474, 595] on input "Add Recording" at bounding box center [1486, 587] width 132 height 43
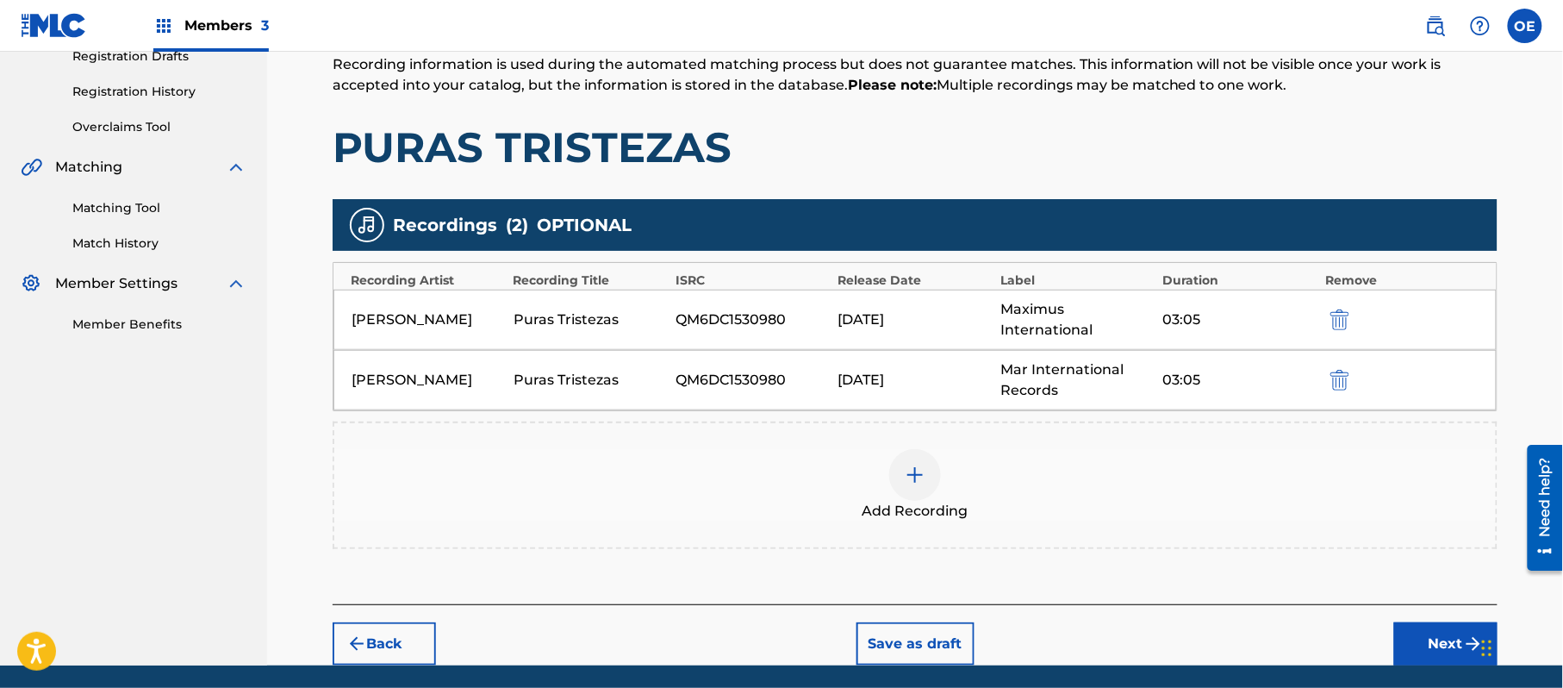
scroll to position [364, 0]
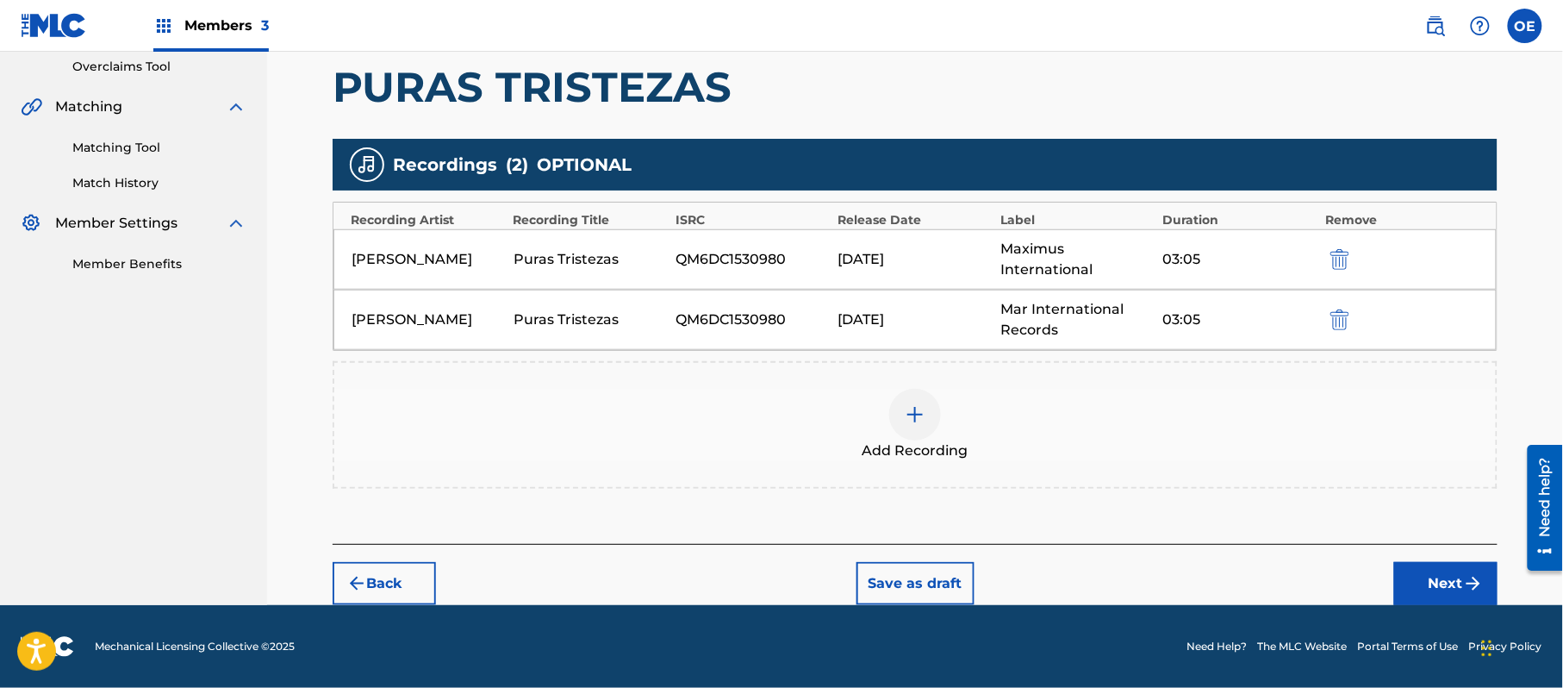
click at [869, 428] on div "Add Recording" at bounding box center [915, 425] width 1162 height 72
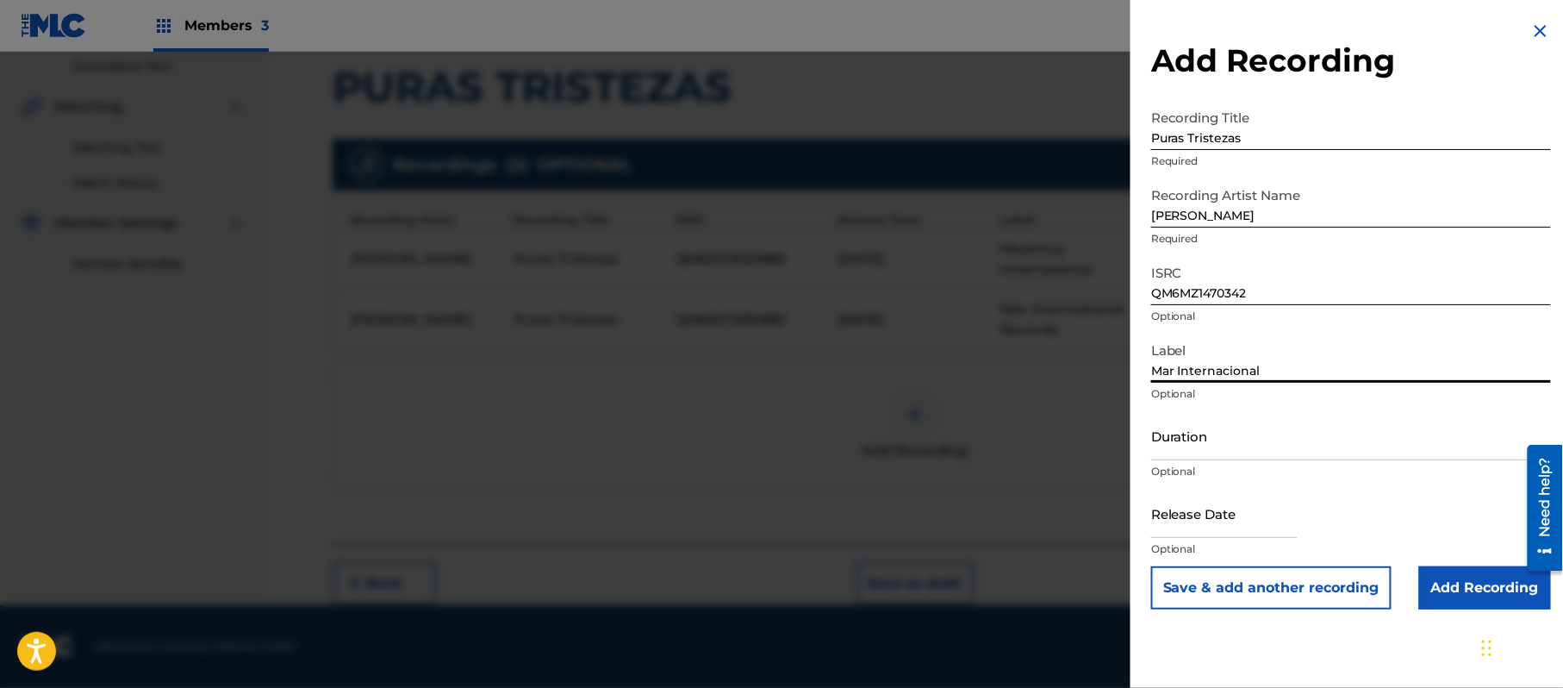
click at [1210, 446] on input "Duration" at bounding box center [1351, 435] width 400 height 49
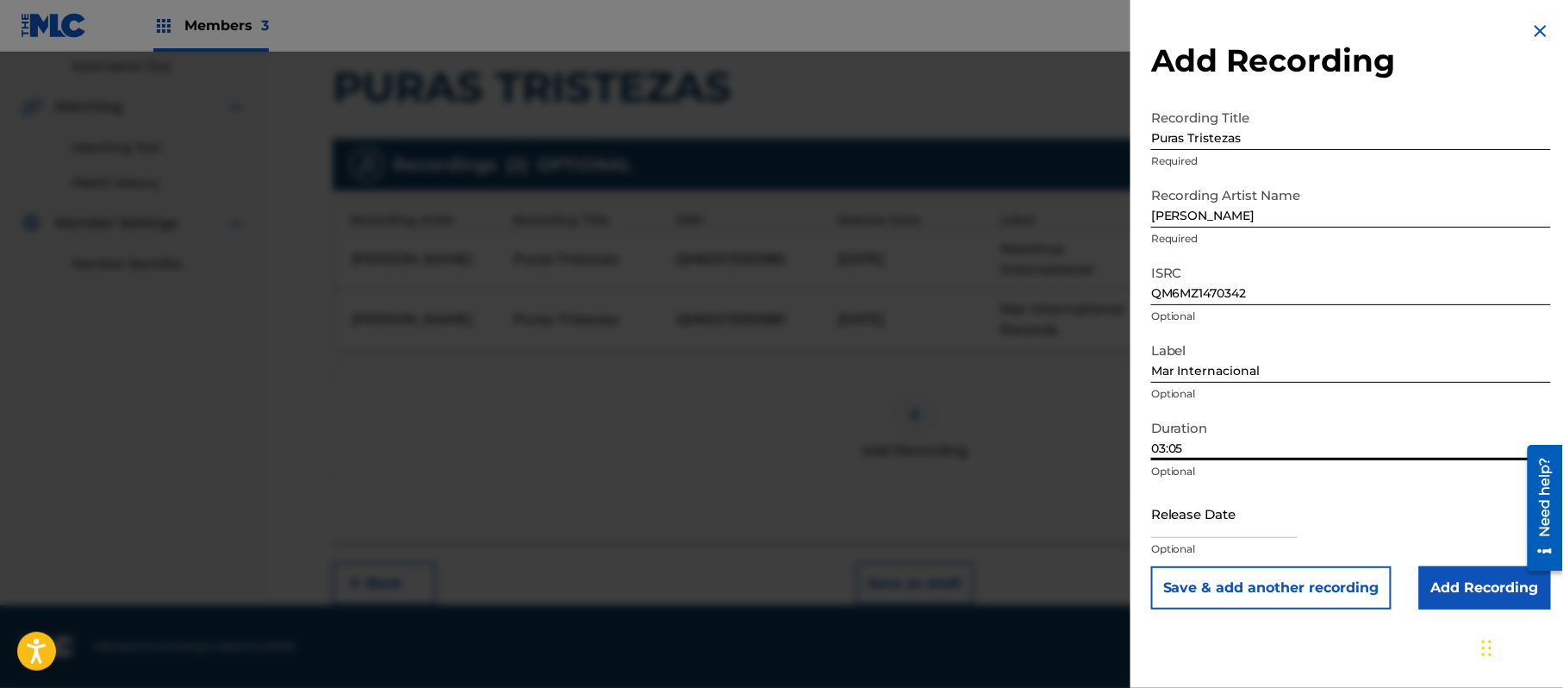
drag, startPoint x: 1246, startPoint y: 525, endPoint x: 1273, endPoint y: 531, distance: 27.4
click at [1246, 525] on input "text" at bounding box center [1224, 513] width 147 height 49
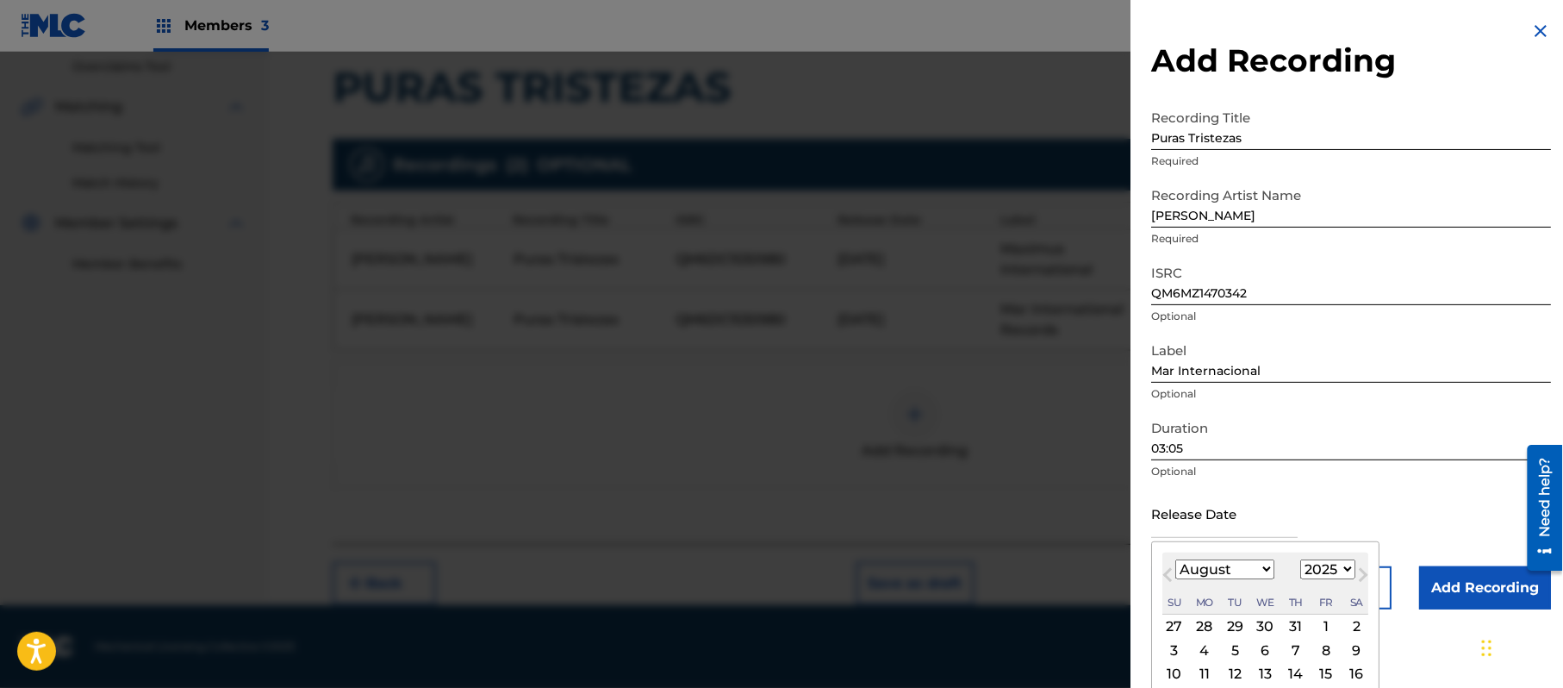
click at [1359, 567] on button "Next Month" at bounding box center [1364, 579] width 28 height 28
click at [1328, 567] on select "1899 1900 1901 1902 1903 1904 1905 1906 1907 1908 1909 1910 1911 1912 1913 1914…" at bounding box center [1328, 569] width 55 height 20
click at [1304, 559] on select "1899 1900 1901 1902 1903 1904 1905 1906 1907 1908 1909 1910 1911 1912 1913 1914…" at bounding box center [1328, 569] width 55 height 20
click at [1246, 577] on select "January February March April May June July August September October November De…" at bounding box center [1225, 569] width 99 height 20
click at [1176, 559] on select "January February March April May June July August September October November De…" at bounding box center [1225, 569] width 99 height 20
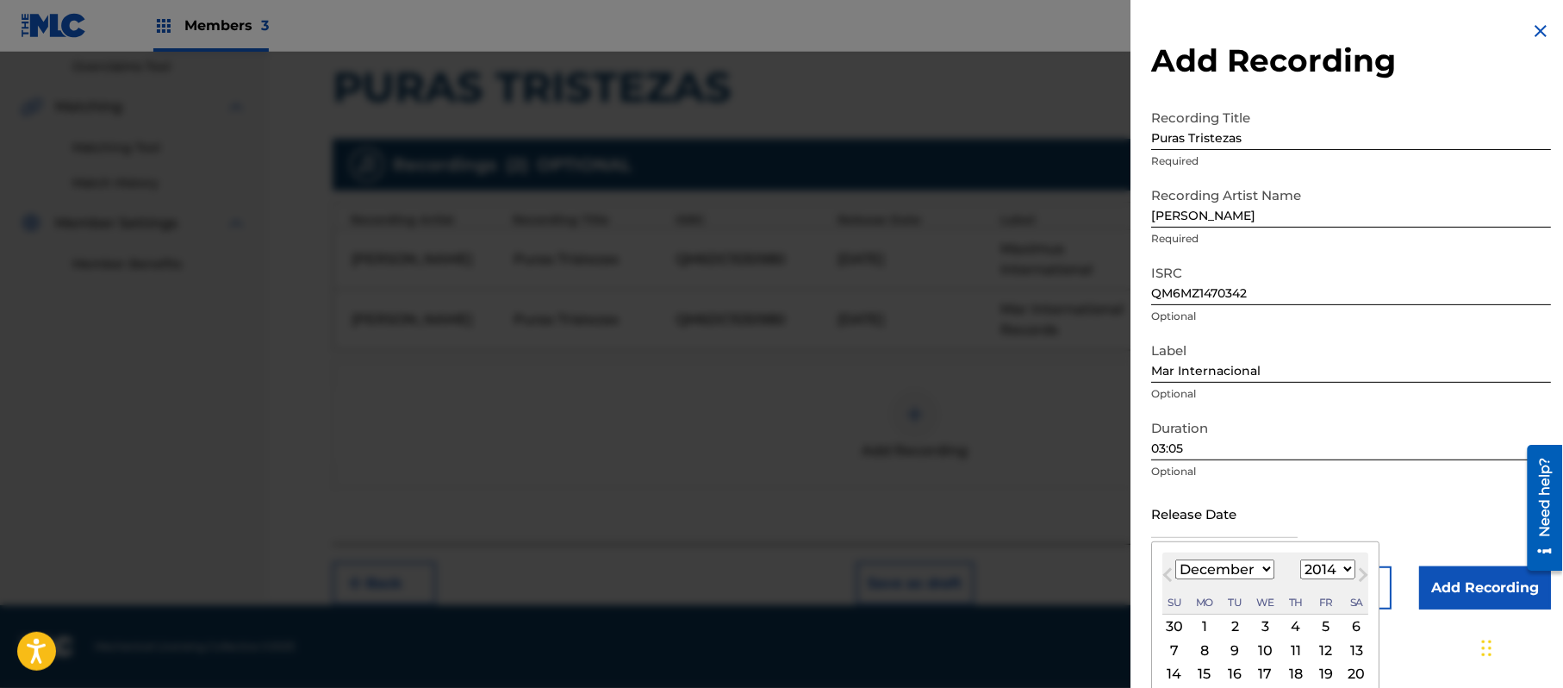
click at [1204, 653] on div "8" at bounding box center [1205, 650] width 21 height 21
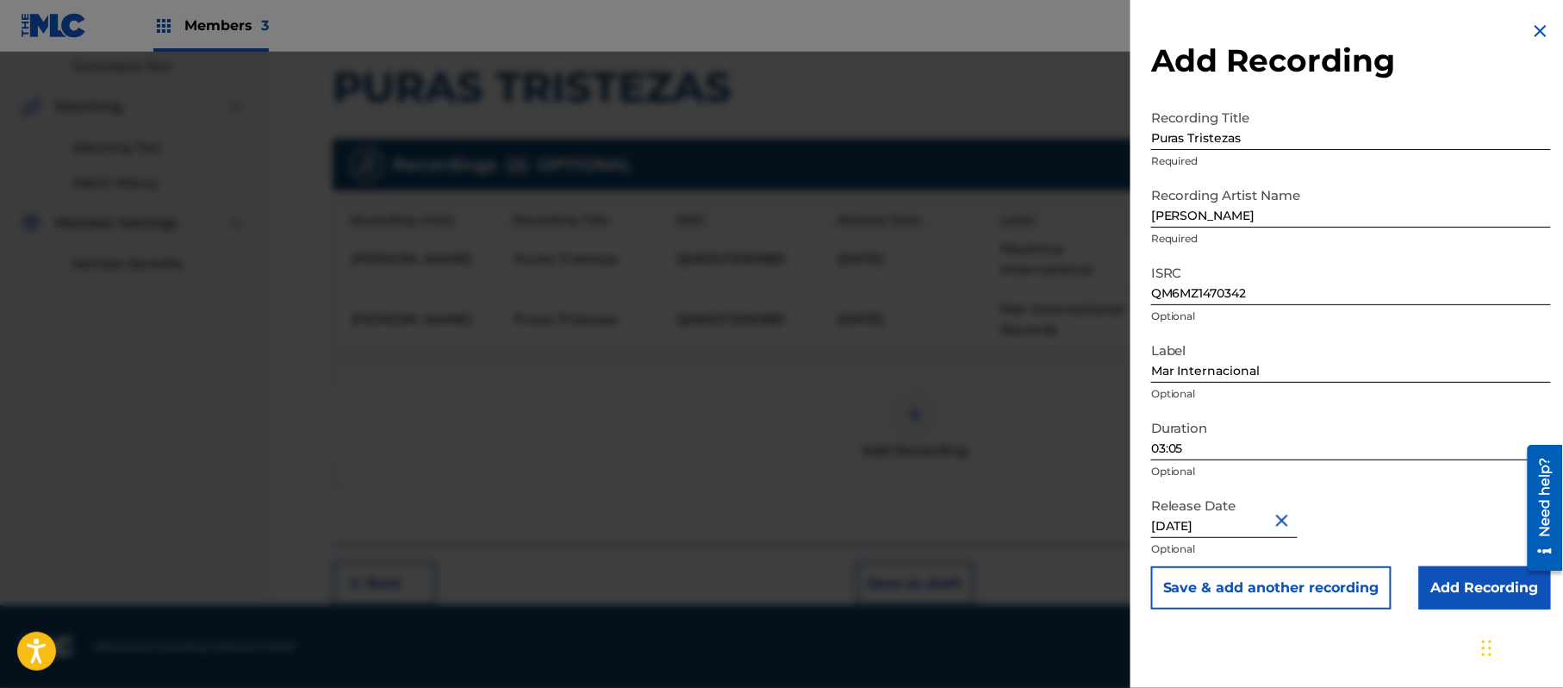
click at [1458, 597] on input "Add Recording" at bounding box center [1486, 587] width 132 height 43
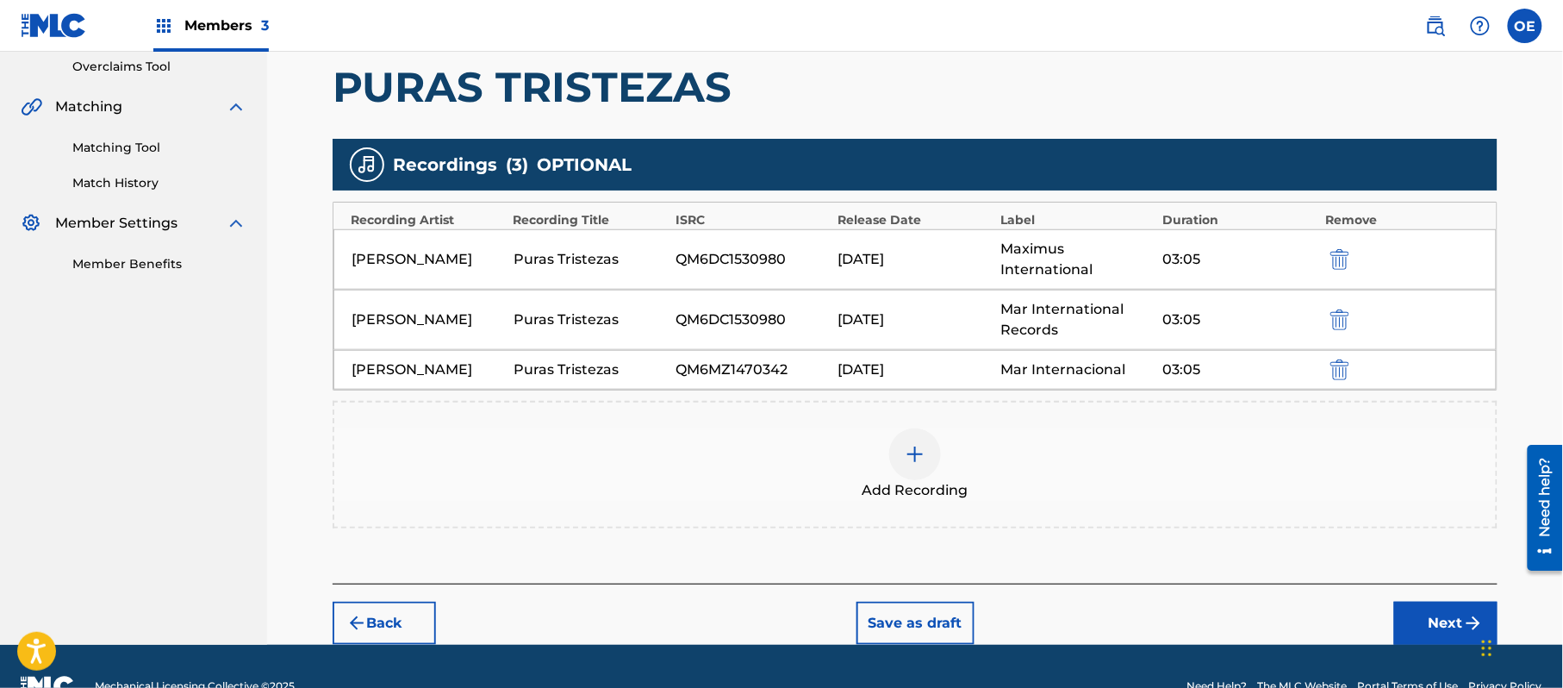
scroll to position [404, 0]
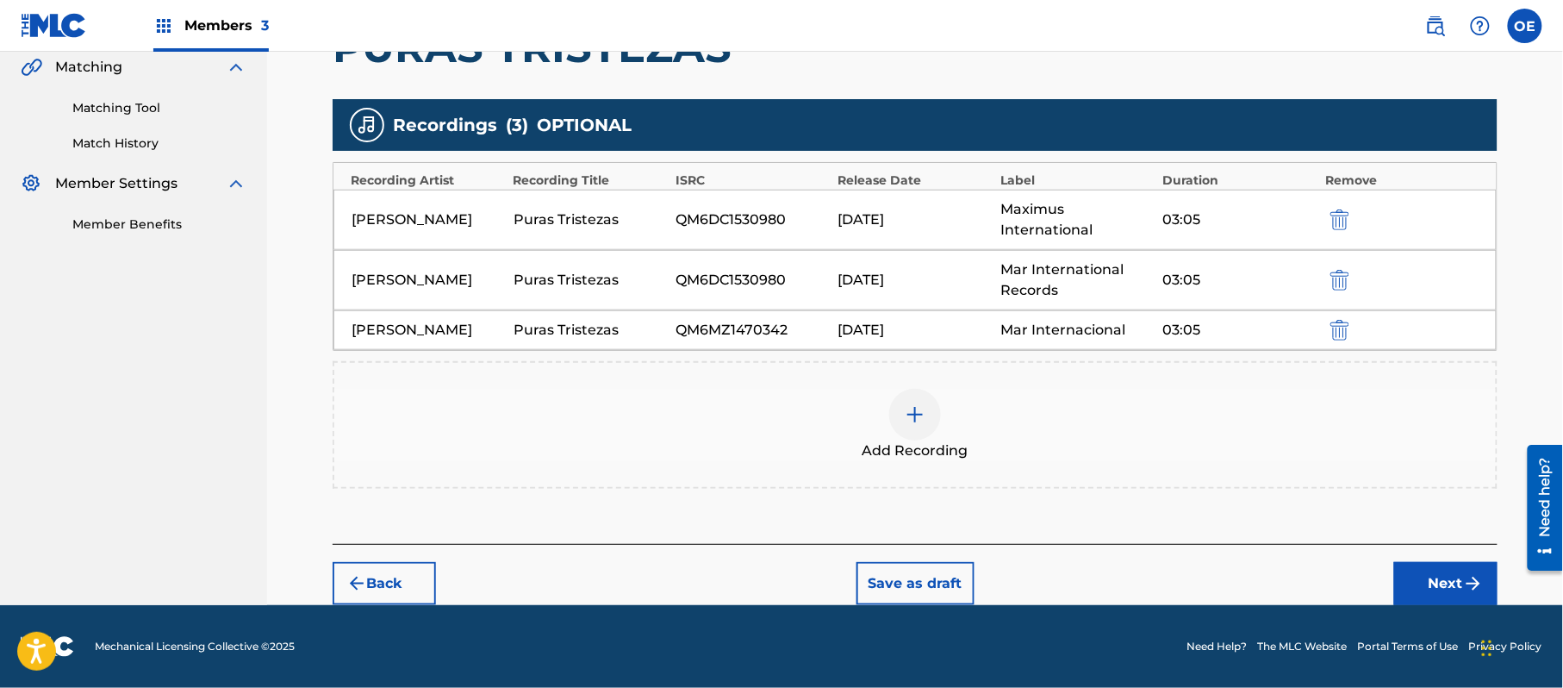
click at [894, 411] on div at bounding box center [915, 415] width 52 height 52
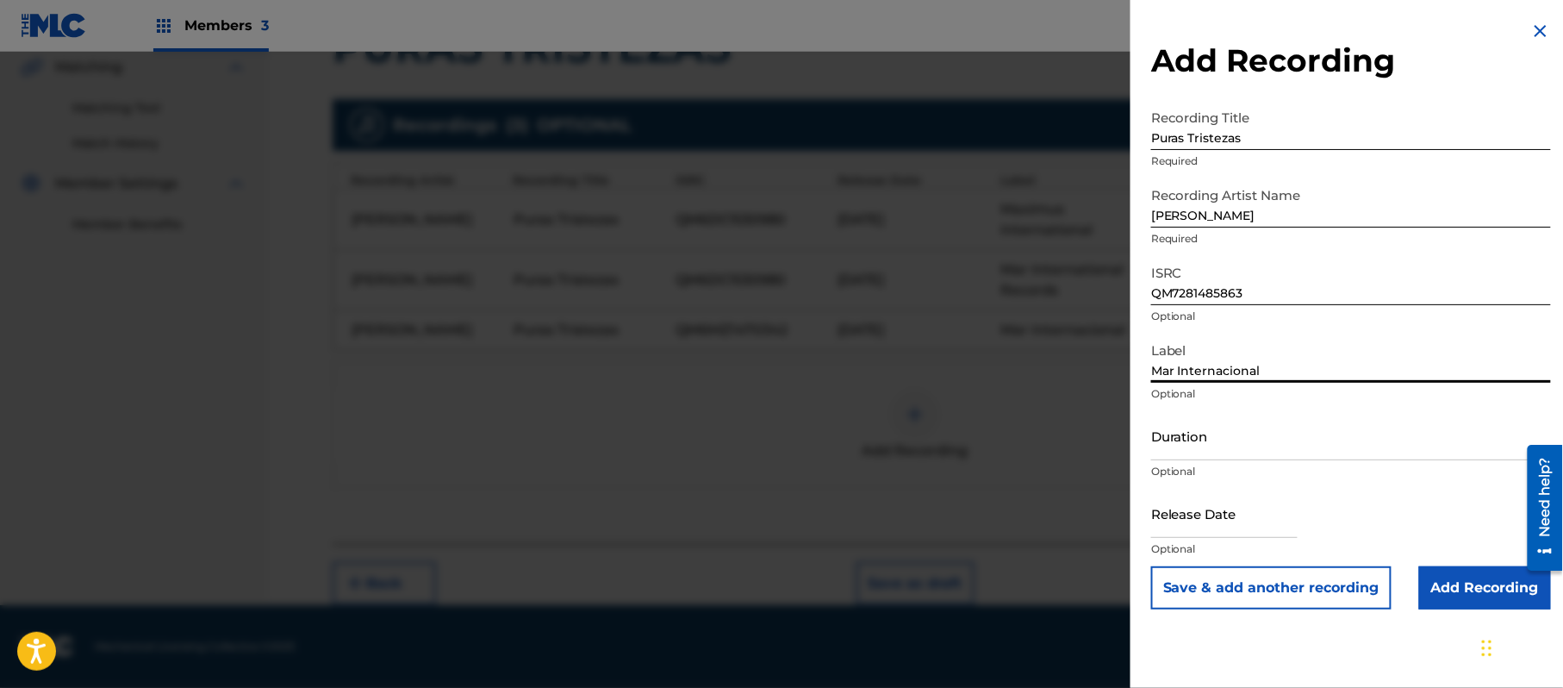
click at [1259, 452] on input "Duration" at bounding box center [1351, 435] width 400 height 49
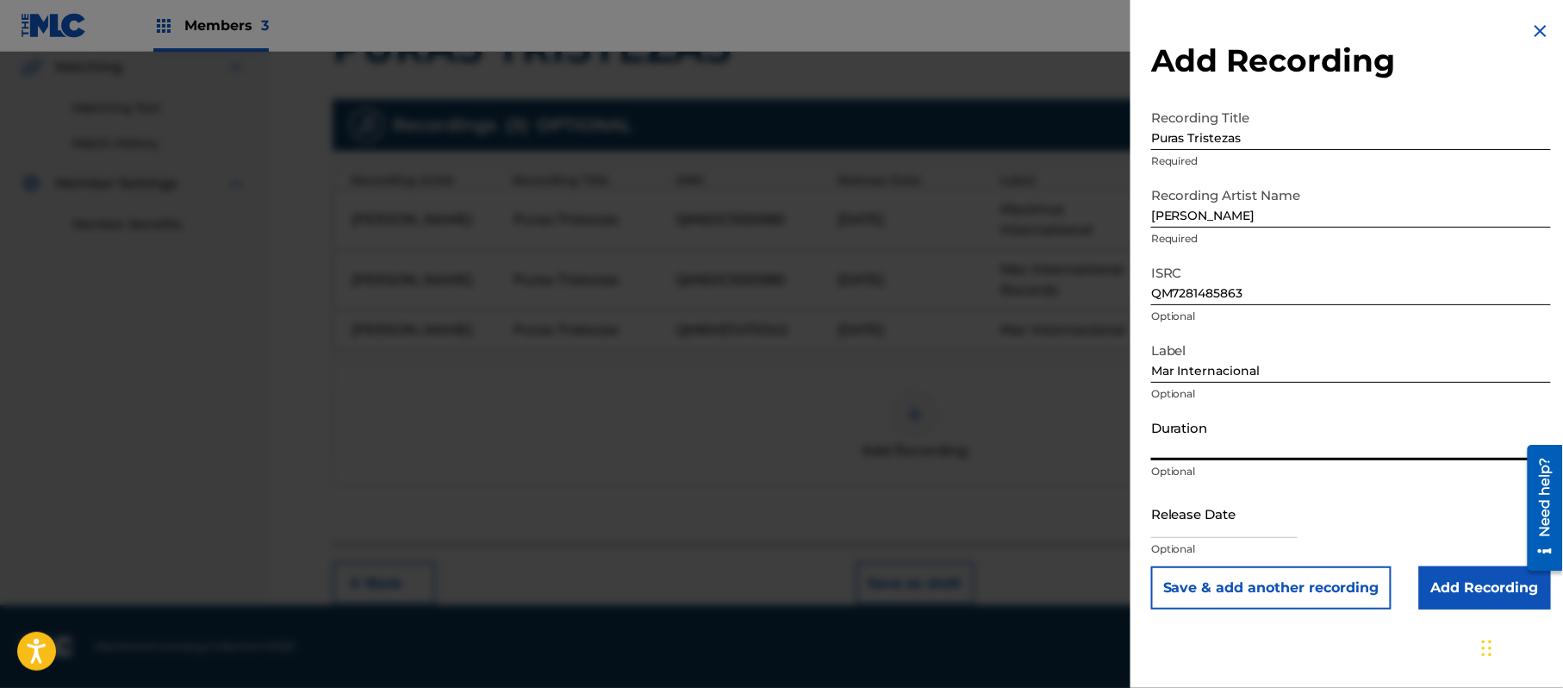
click at [1457, 584] on input "Add Recording" at bounding box center [1486, 587] width 132 height 43
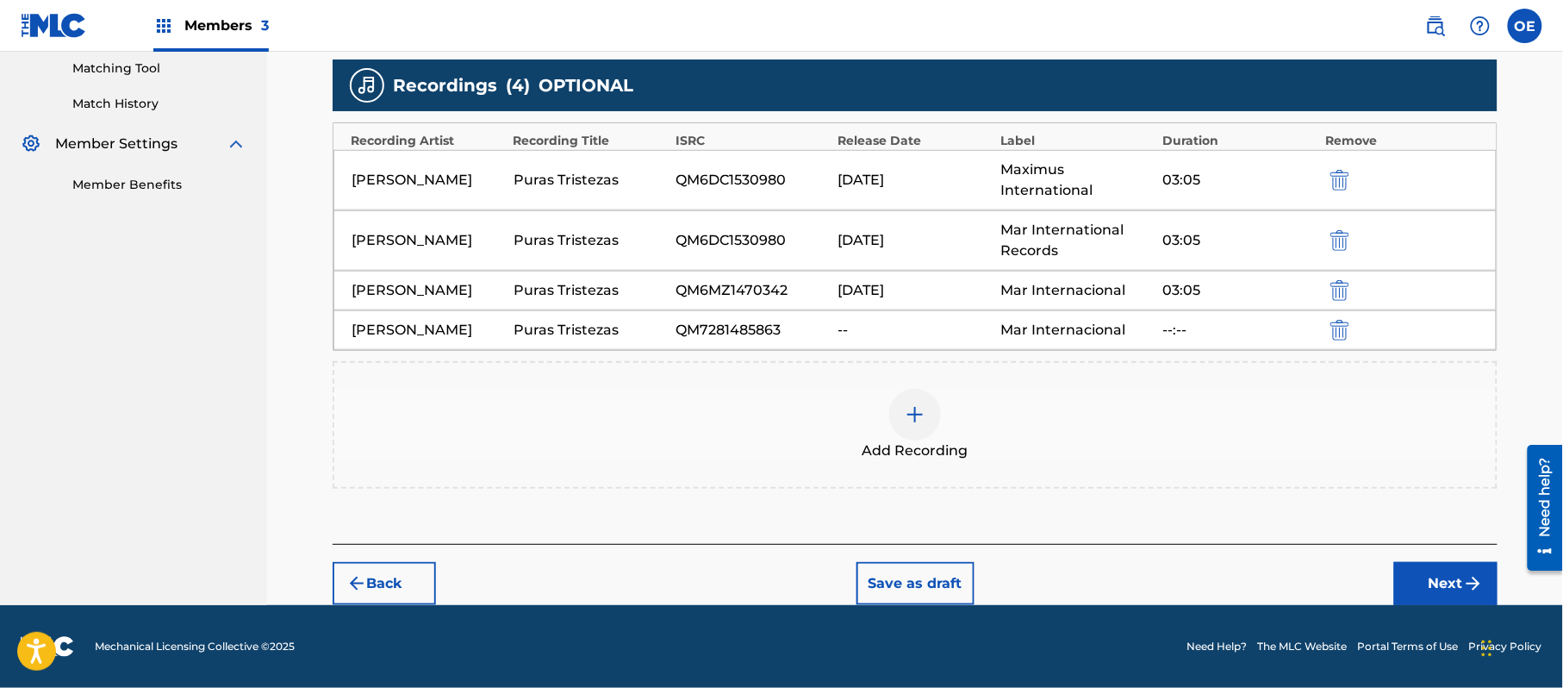
click at [1431, 581] on button "Next" at bounding box center [1446, 583] width 103 height 43
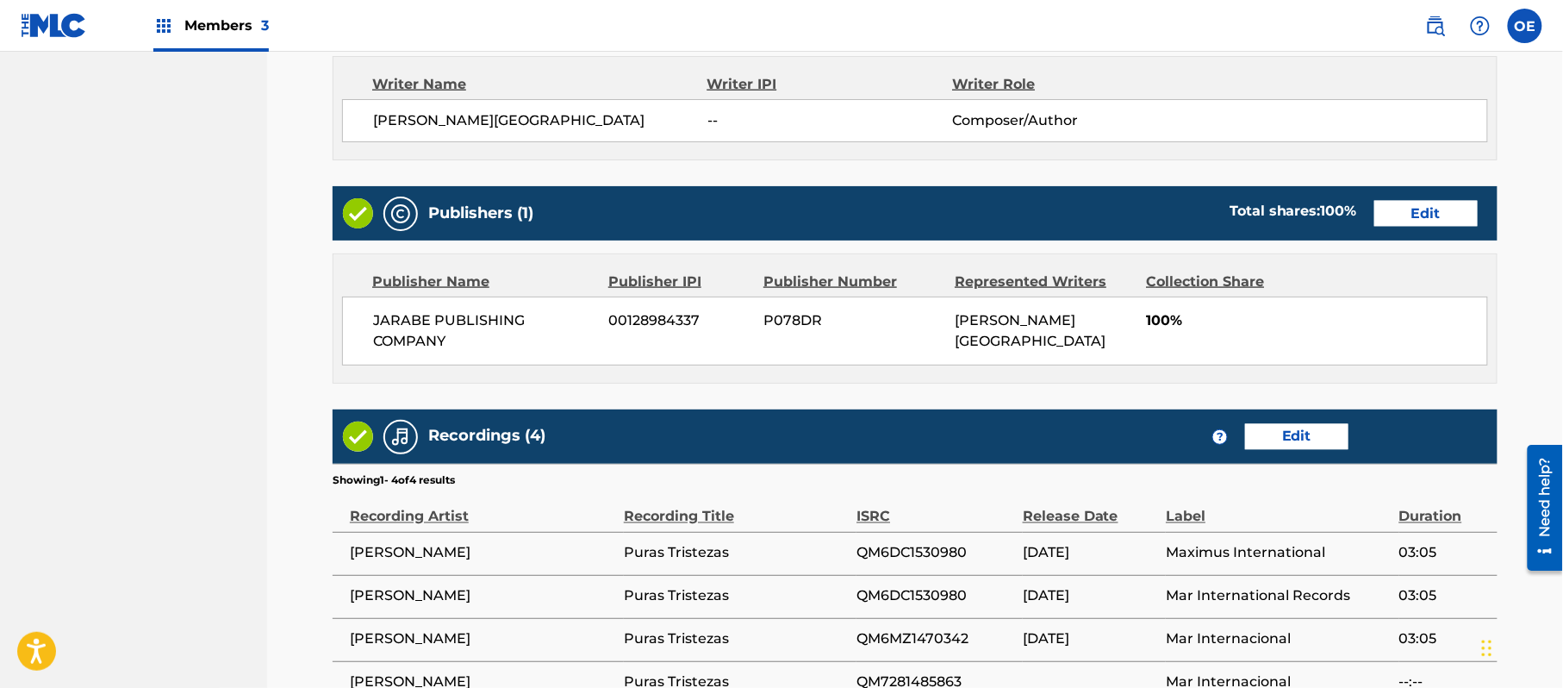
scroll to position [902, 0]
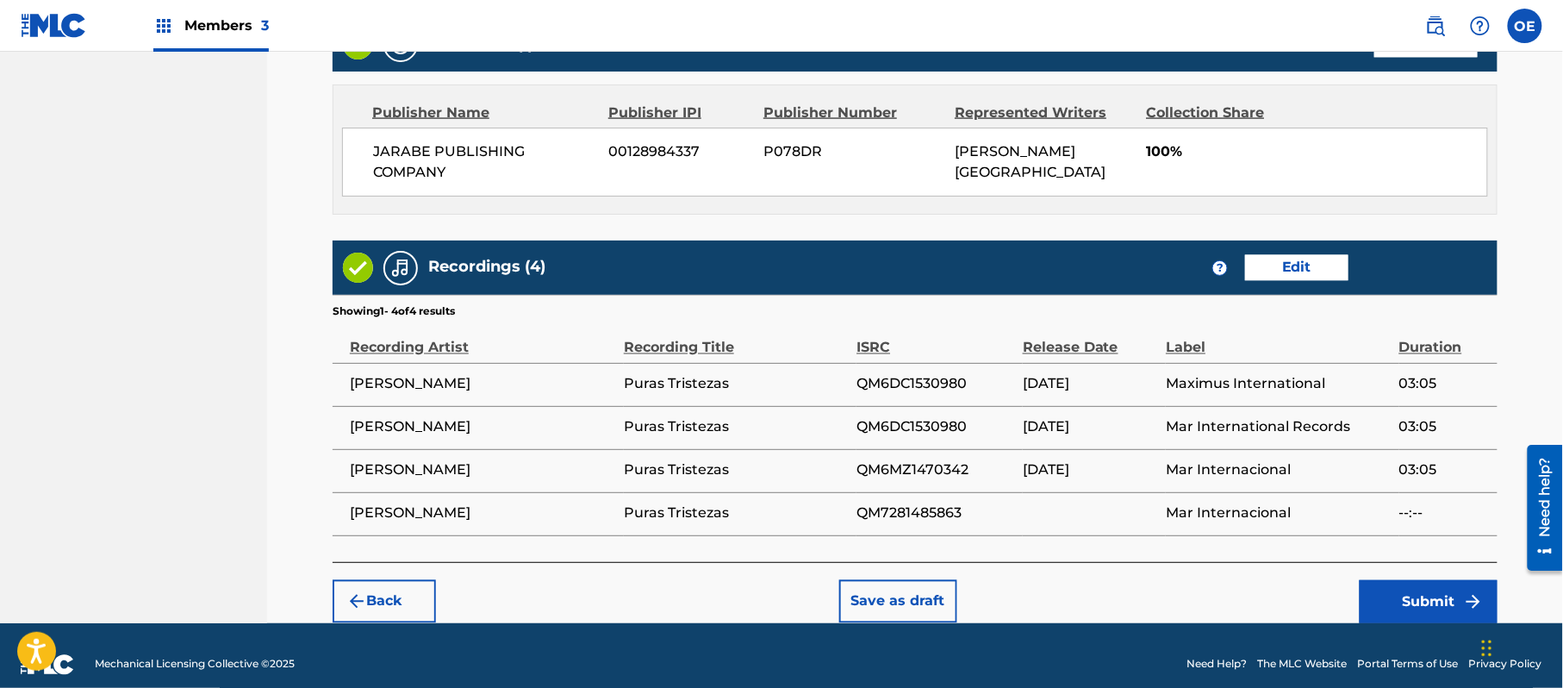
click at [1463, 598] on button "Submit" at bounding box center [1429, 601] width 138 height 43
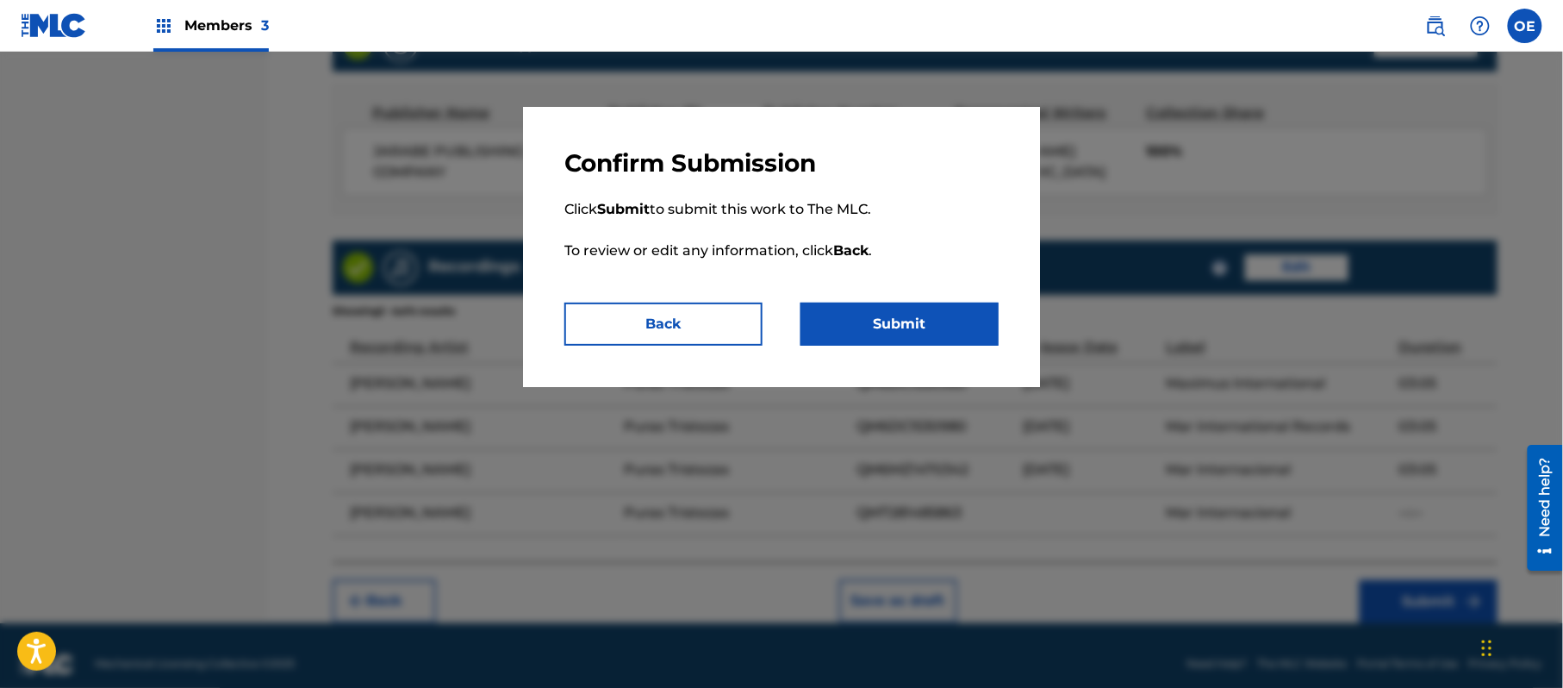
click at [912, 334] on button "Submit" at bounding box center [900, 324] width 198 height 43
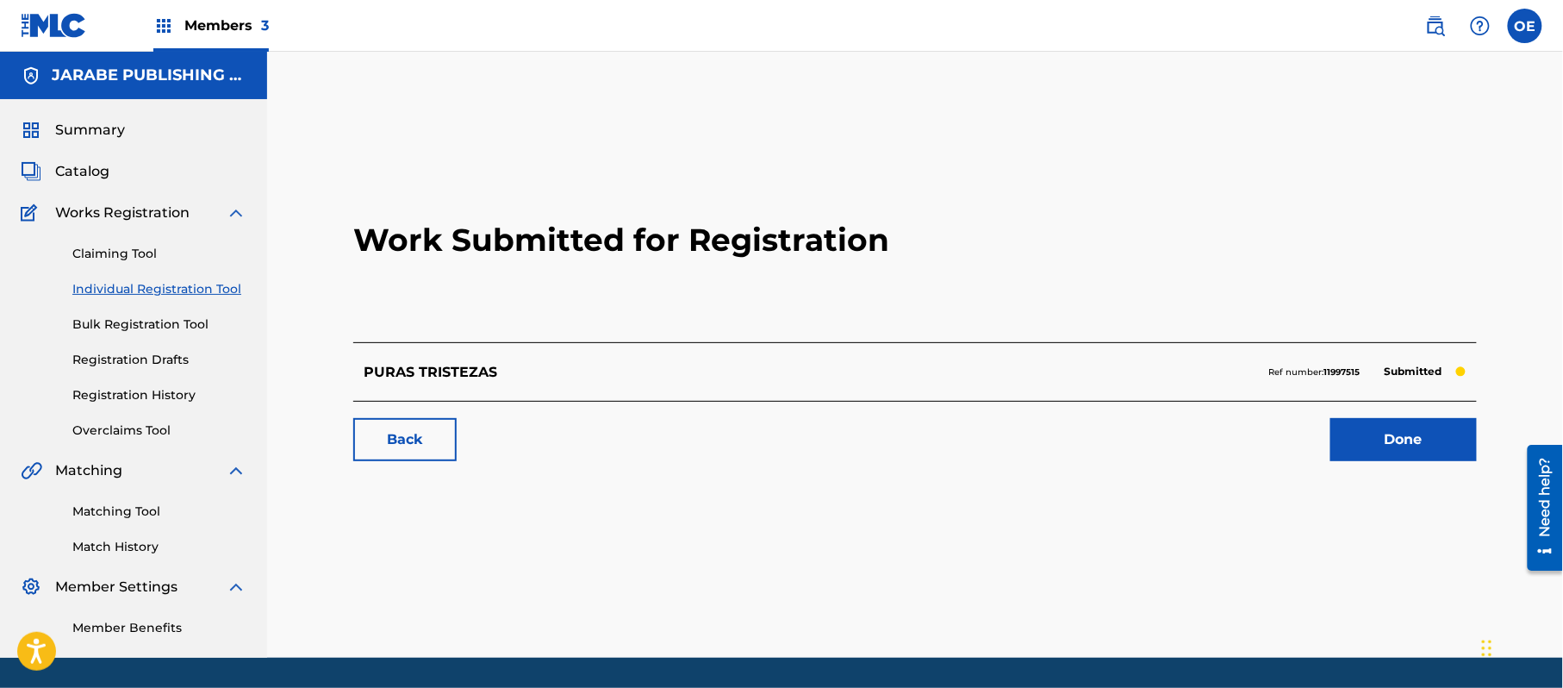
click at [162, 387] on link "Registration History" at bounding box center [159, 395] width 174 height 18
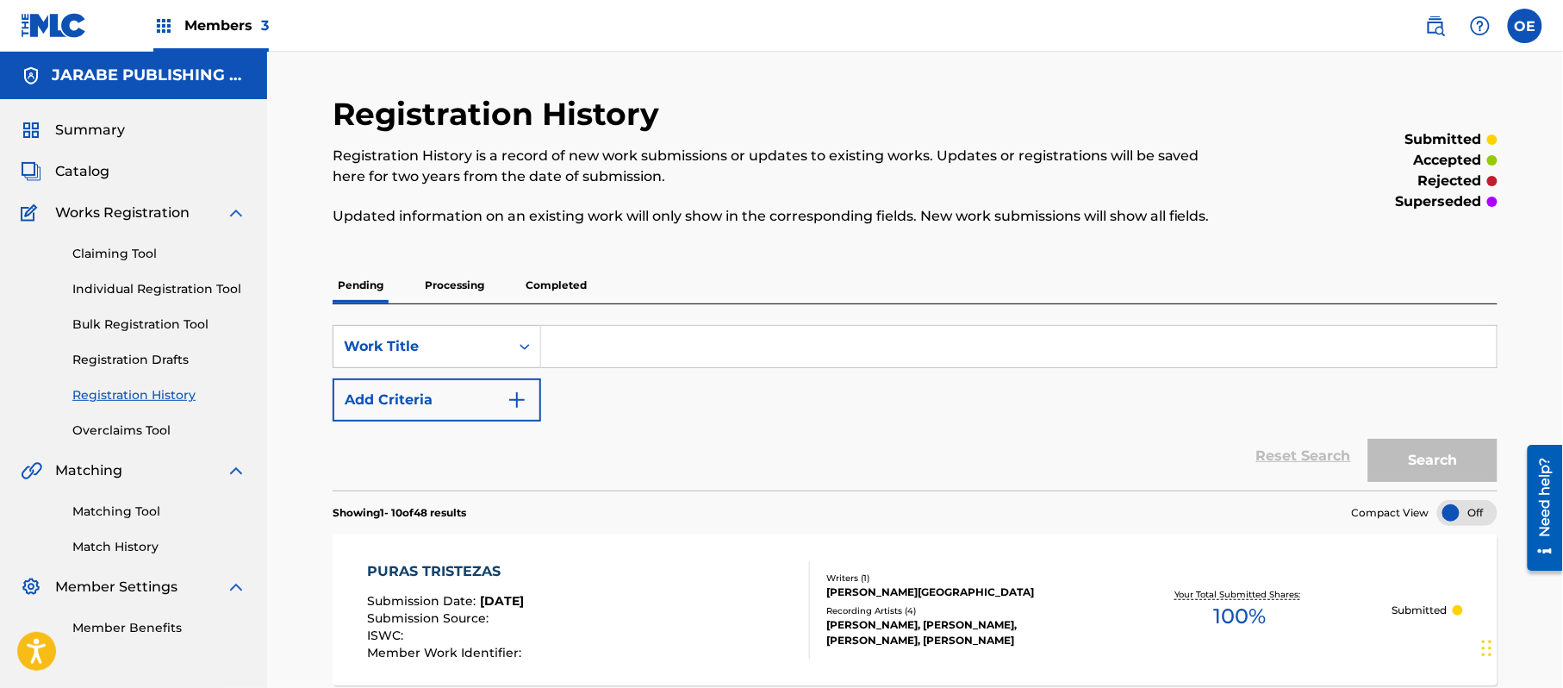
drag, startPoint x: 157, startPoint y: 284, endPoint x: 245, endPoint y: 286, distance: 88.0
click at [157, 284] on link "Individual Registration Tool" at bounding box center [159, 289] width 174 height 18
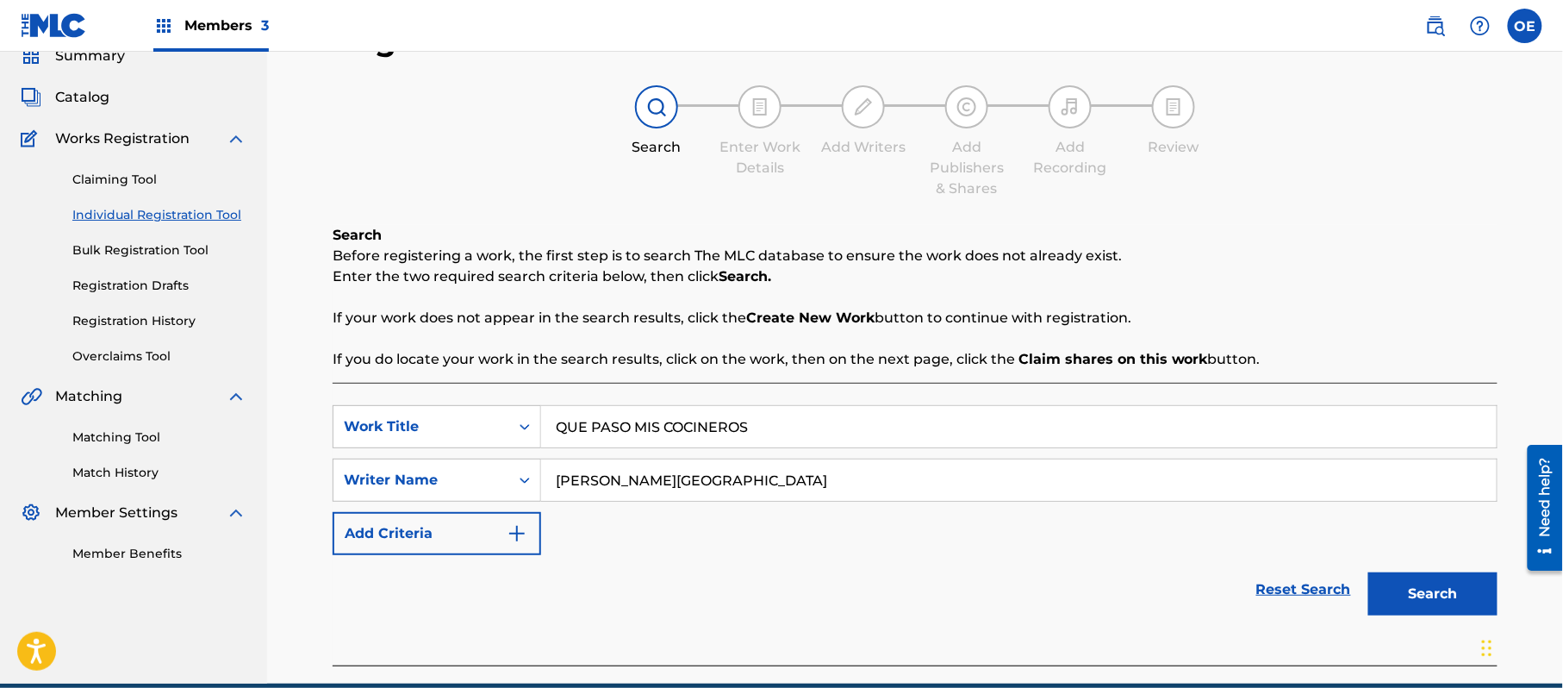
scroll to position [153, 0]
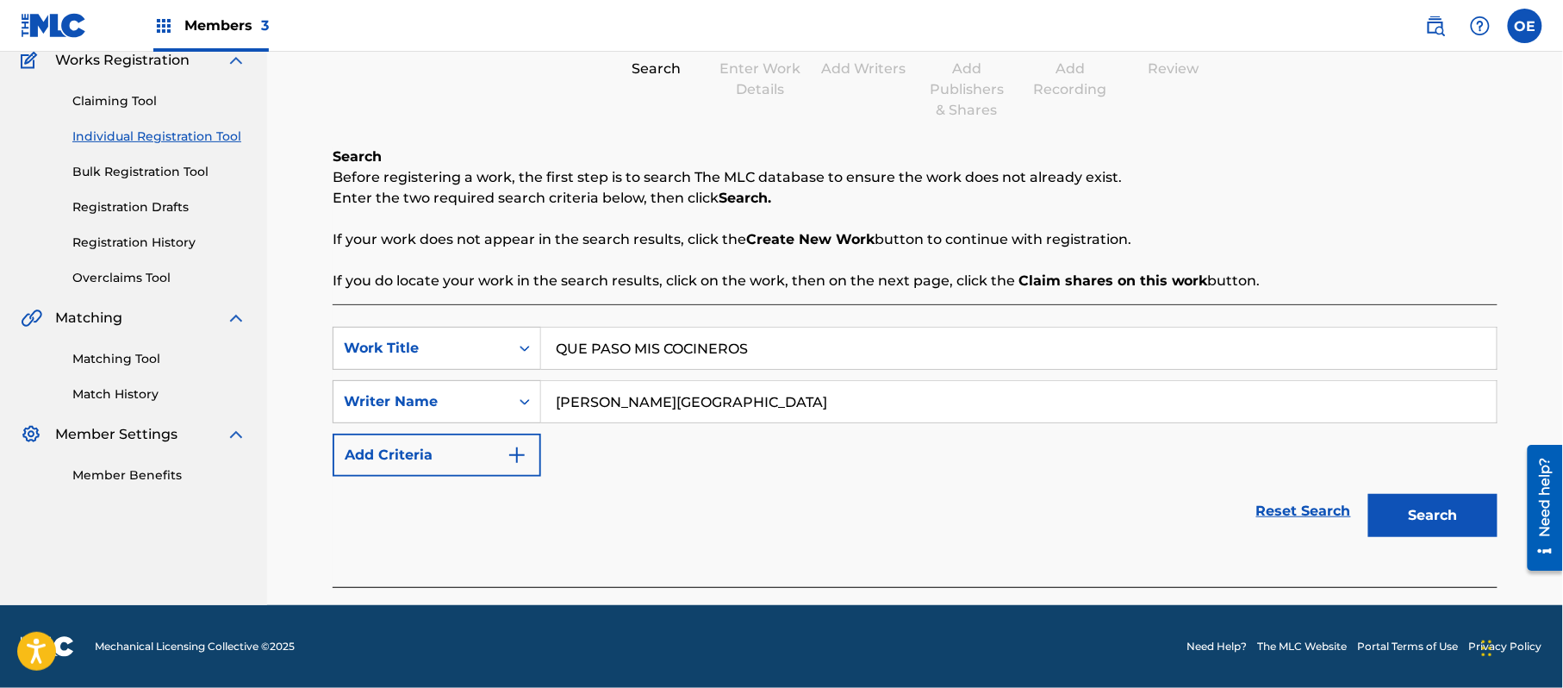
drag, startPoint x: 1432, startPoint y: 509, endPoint x: 929, endPoint y: 526, distance: 502.8
click at [1432, 511] on button "Search" at bounding box center [1433, 515] width 129 height 43
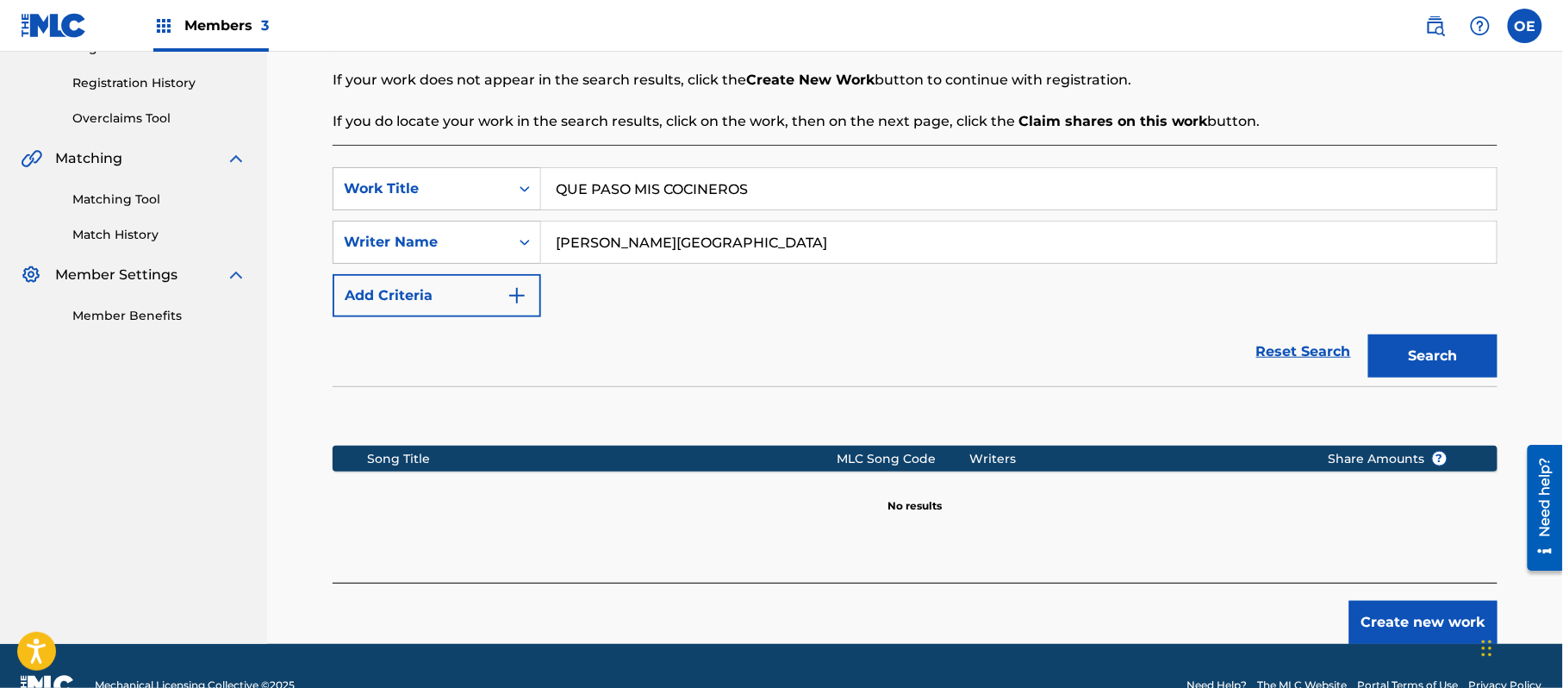
scroll to position [352, 0]
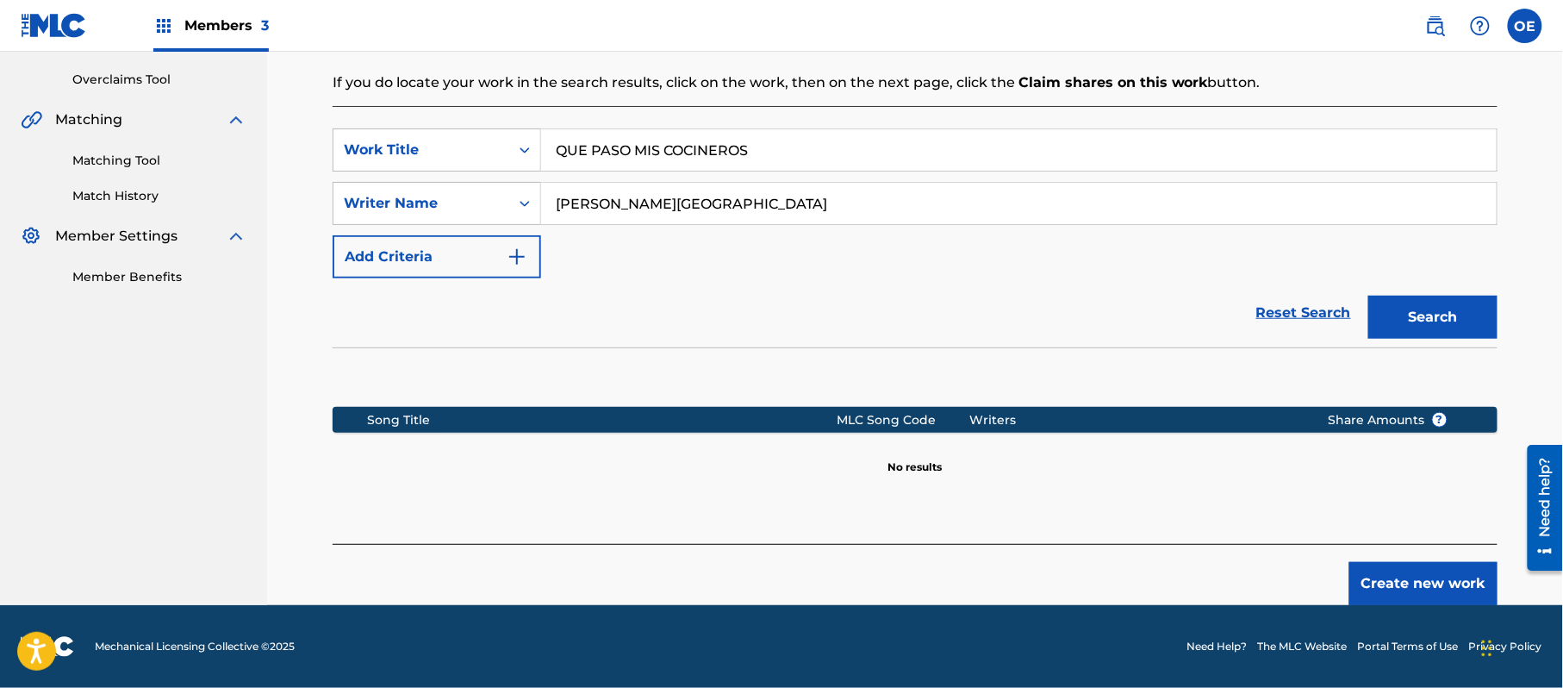
click at [1412, 571] on button "Create new work" at bounding box center [1424, 583] width 148 height 43
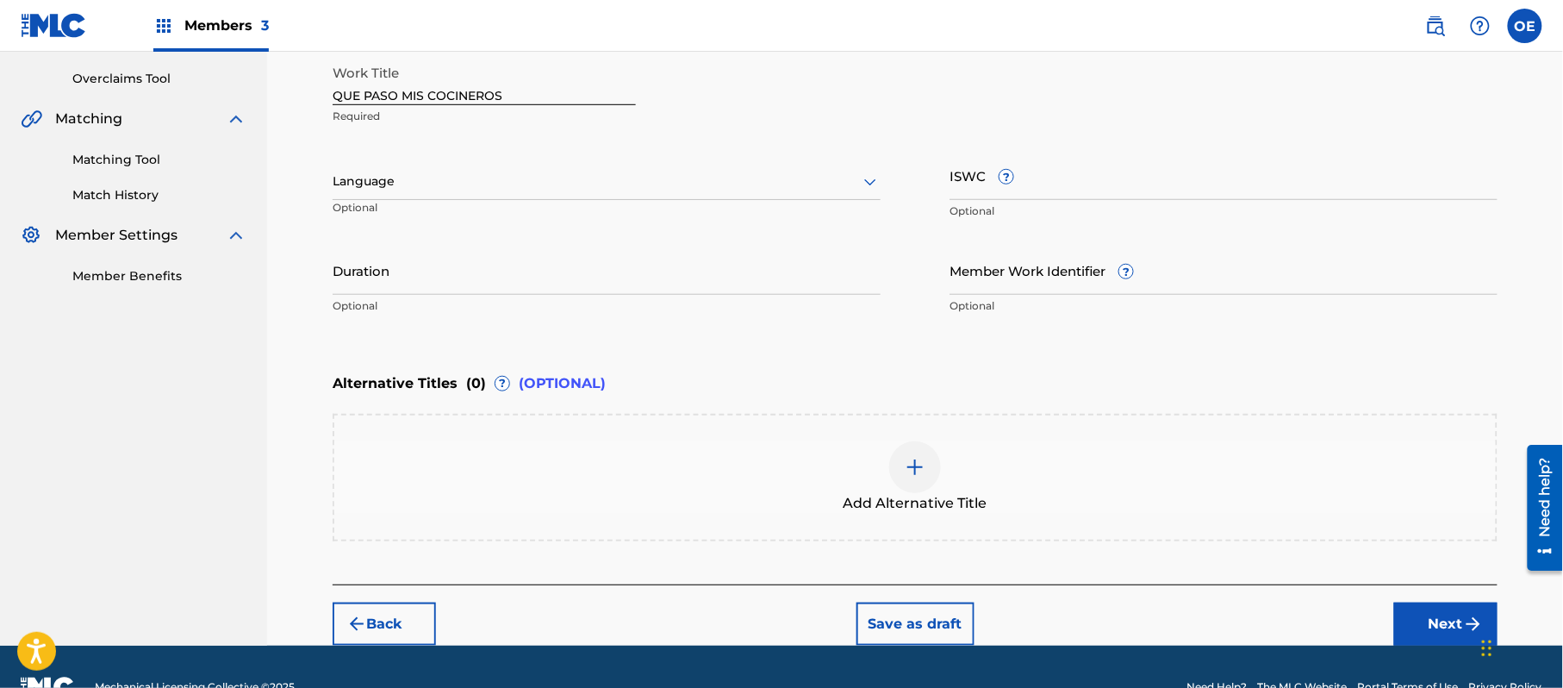
click at [435, 181] on div at bounding box center [607, 182] width 548 height 22
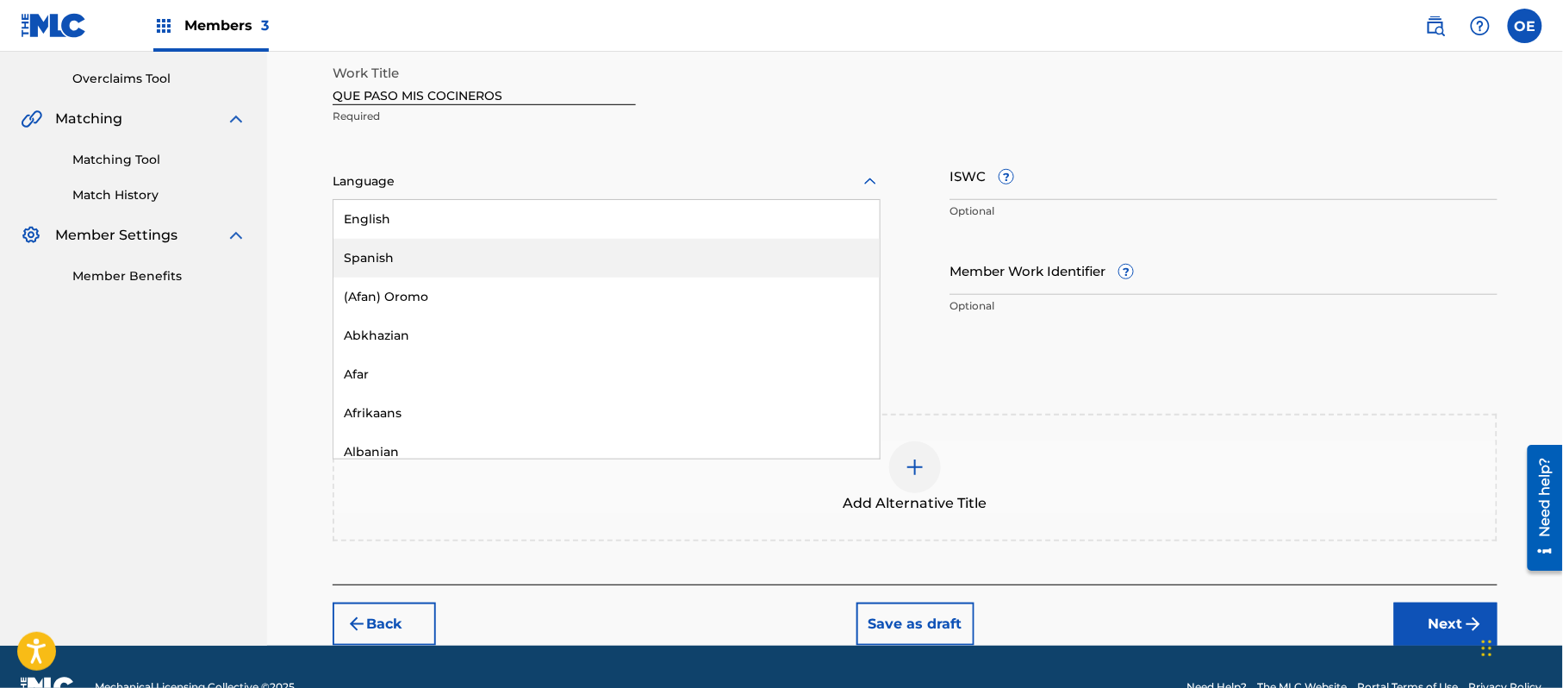
click at [428, 265] on div "Spanish" at bounding box center [607, 258] width 546 height 39
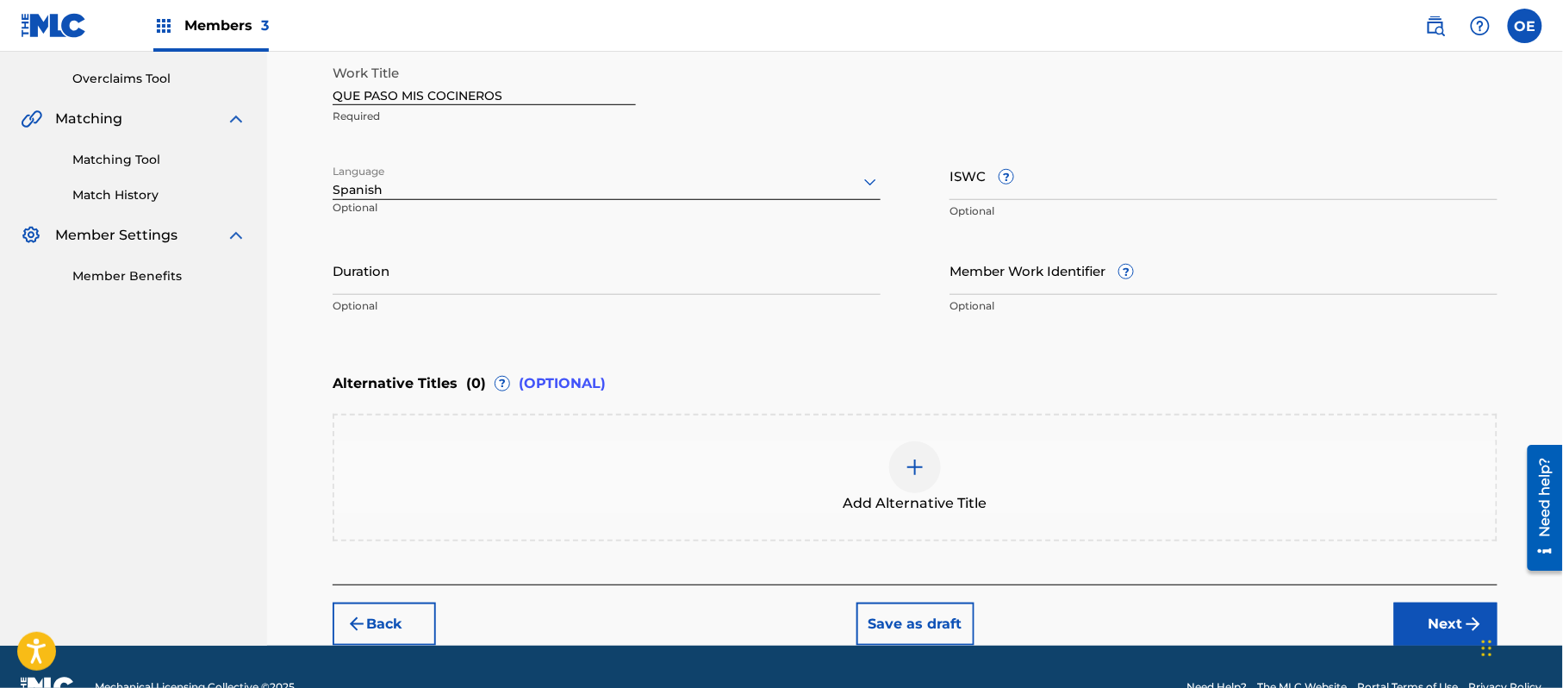
click at [643, 279] on input "Duration" at bounding box center [607, 270] width 548 height 49
click at [1425, 618] on button "Next" at bounding box center [1446, 623] width 103 height 43
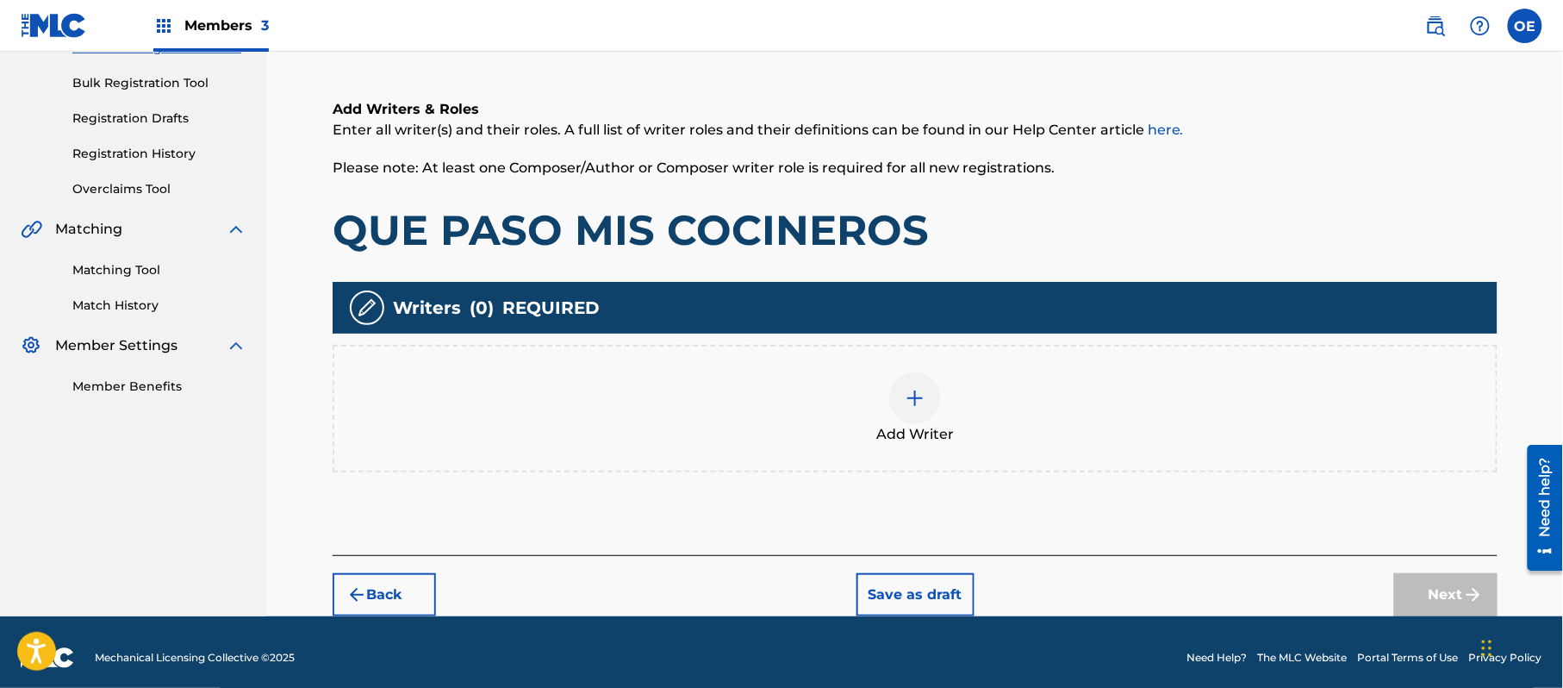
scroll to position [78, 0]
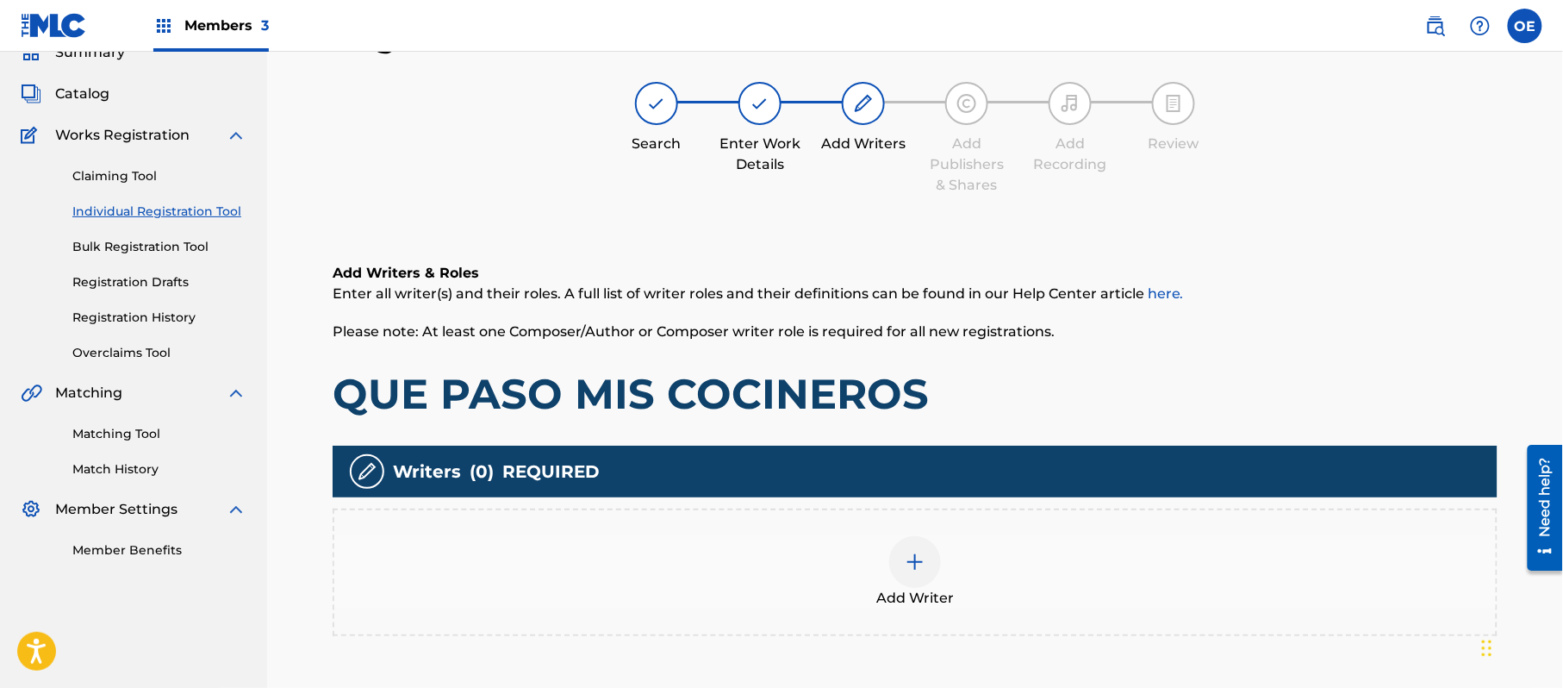
click at [948, 526] on div "Add Writer" at bounding box center [915, 573] width 1165 height 128
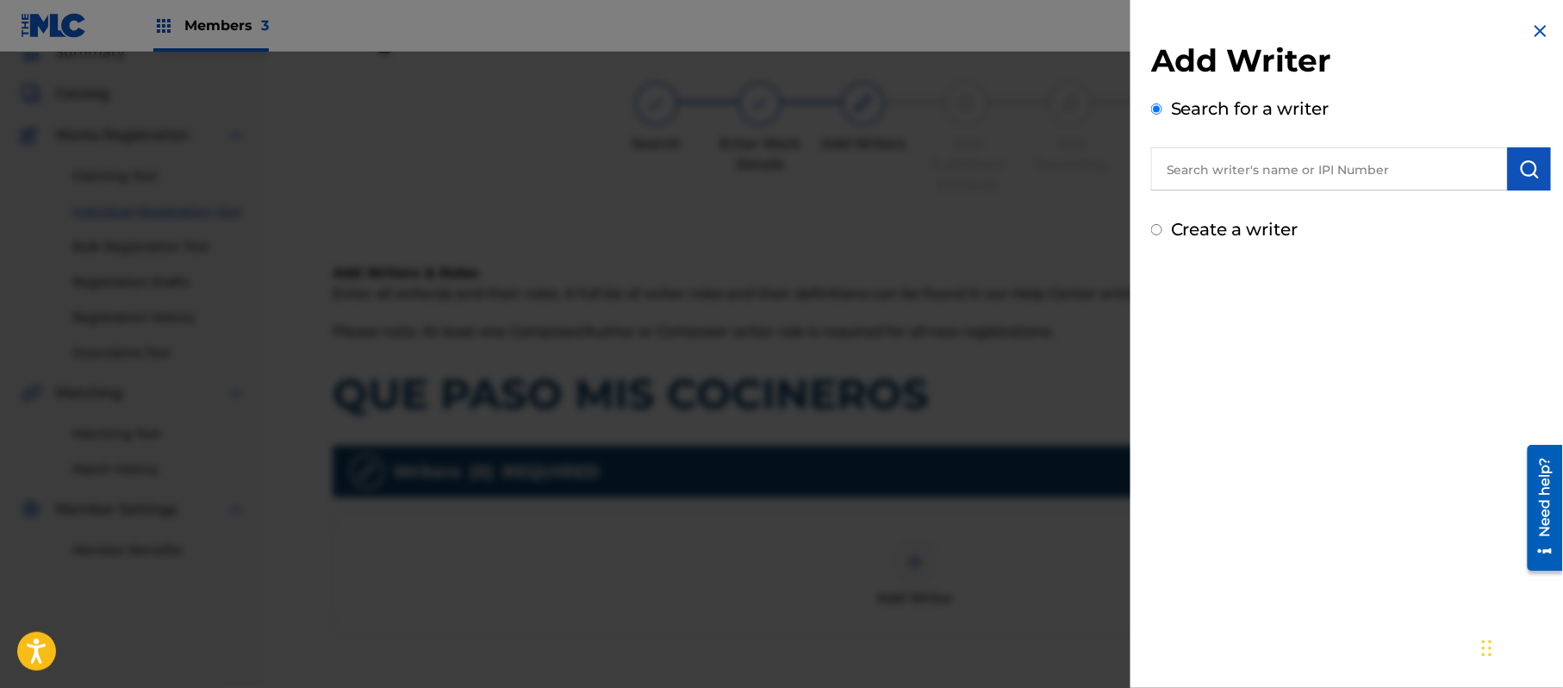
click at [1200, 219] on label "Create a writer" at bounding box center [1235, 229] width 128 height 21
click at [1163, 224] on input "Create a writer" at bounding box center [1156, 229] width 11 height 11
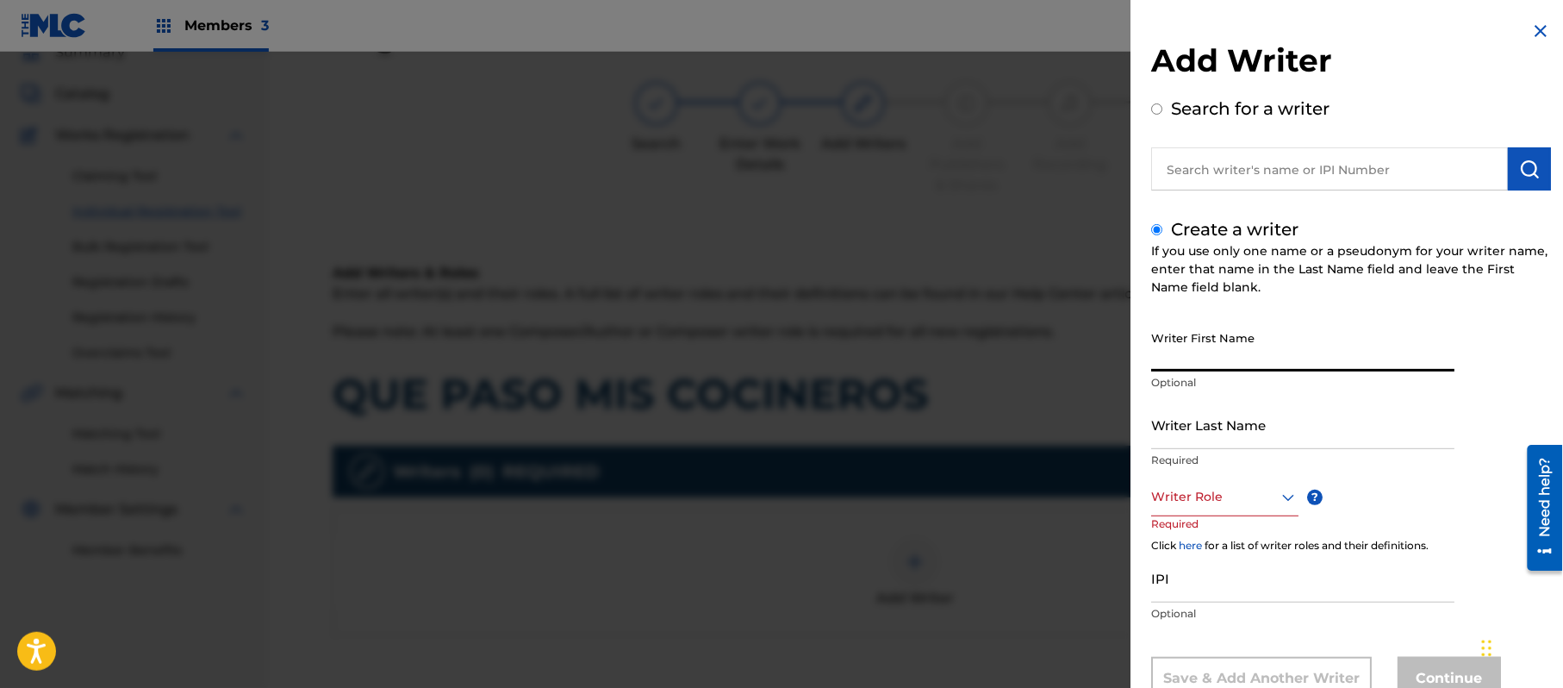
drag, startPoint x: 1217, startPoint y: 333, endPoint x: 1194, endPoint y: 172, distance: 162.0
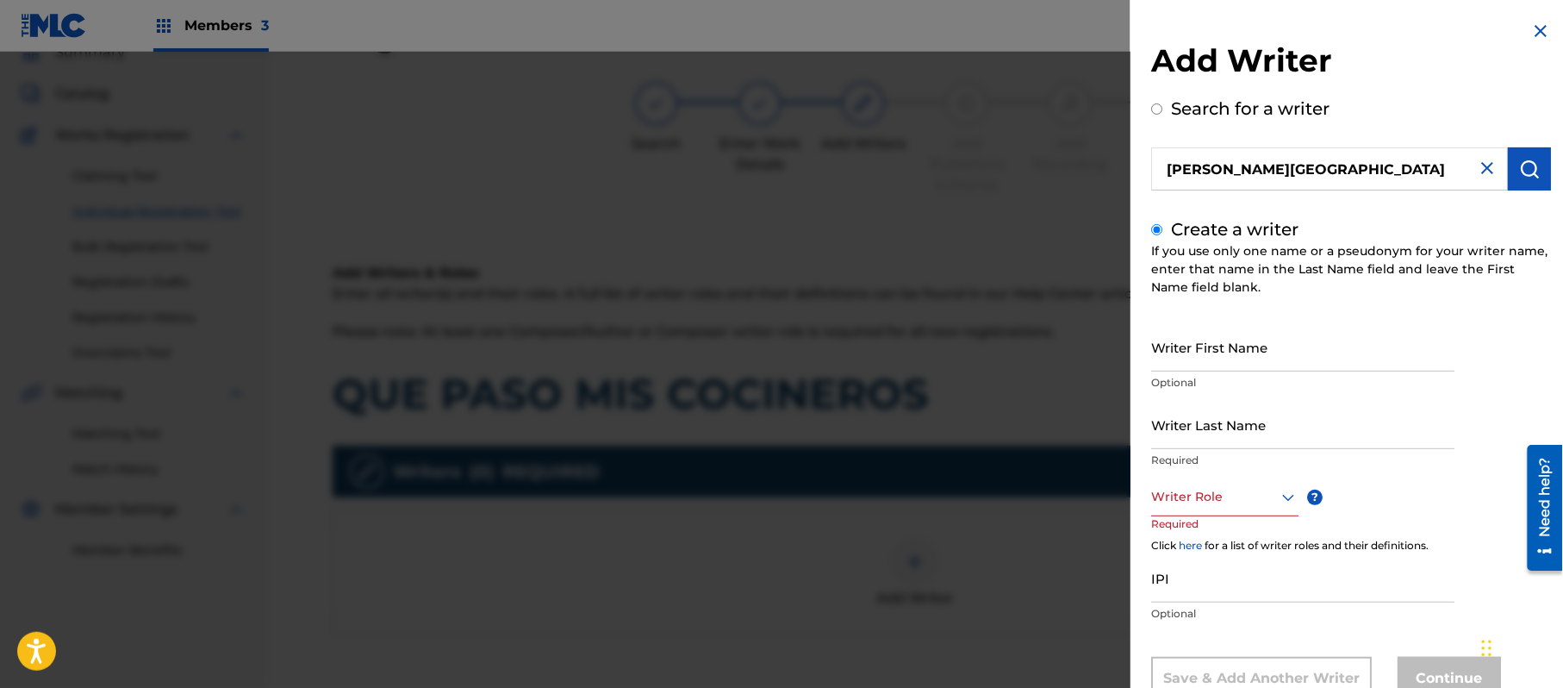
click at [1536, 167] on button "submit" at bounding box center [1529, 168] width 43 height 43
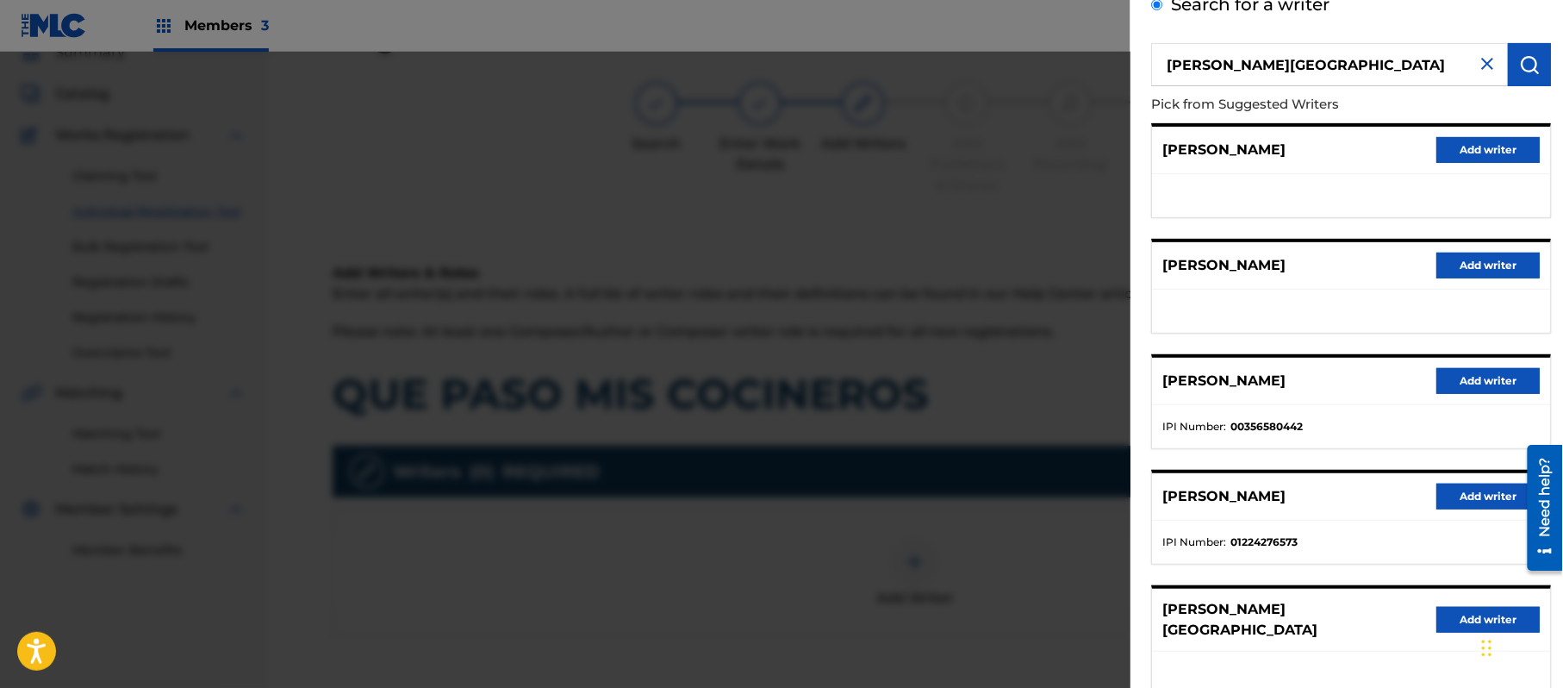
scroll to position [208, 0]
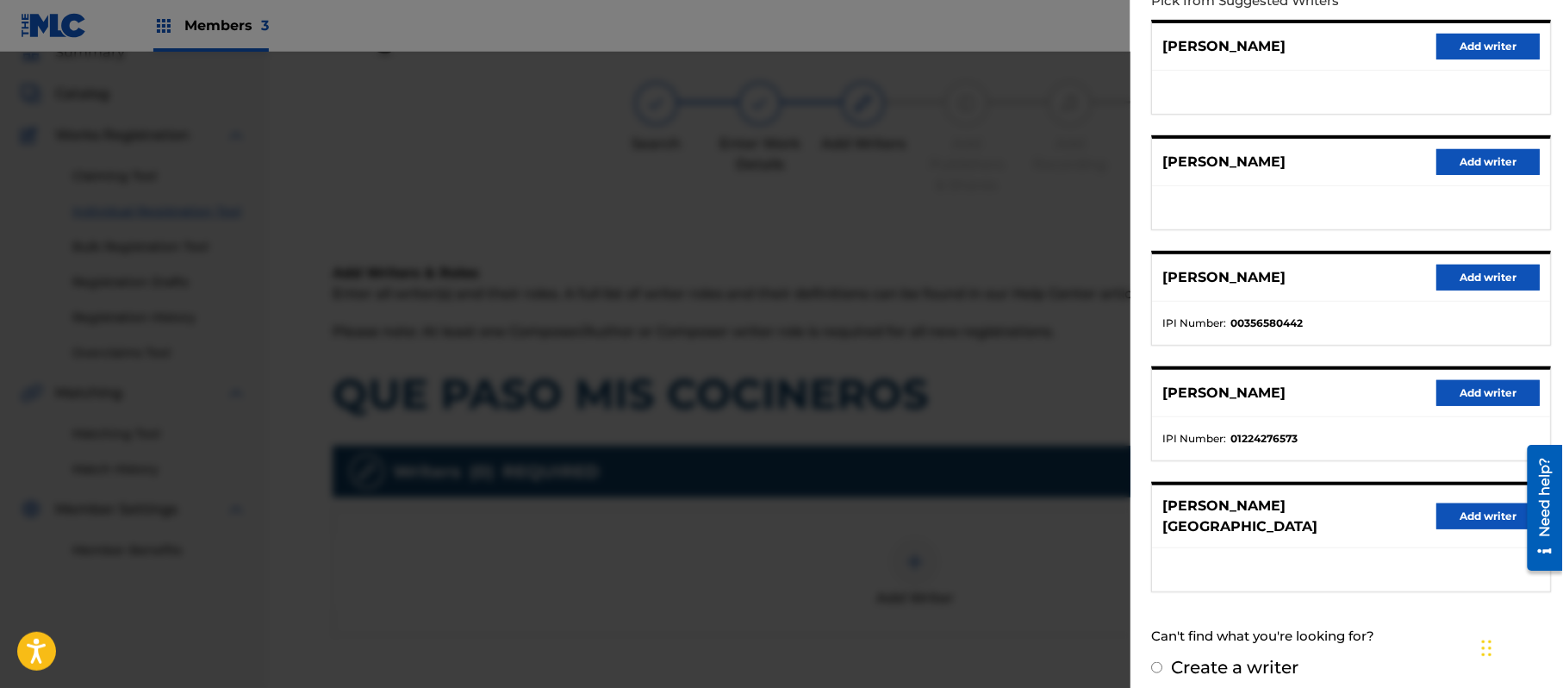
click at [1432, 510] on div "[PERSON_NAME] Add writer" at bounding box center [1351, 516] width 398 height 63
click at [1443, 510] on button "Add writer" at bounding box center [1488, 516] width 103 height 26
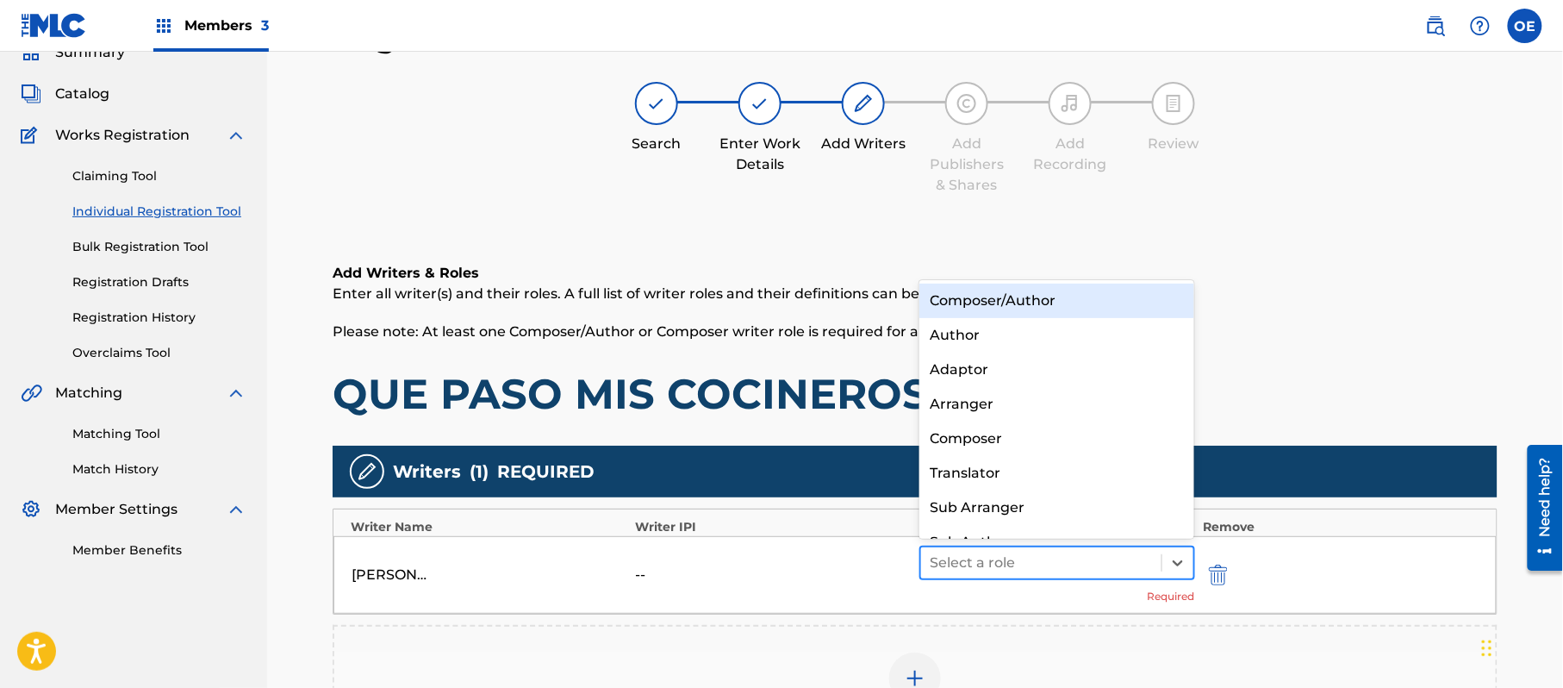
drag, startPoint x: 1000, startPoint y: 557, endPoint x: 997, endPoint y: 546, distance: 10.7
click at [1000, 555] on div at bounding box center [1041, 563] width 223 height 24
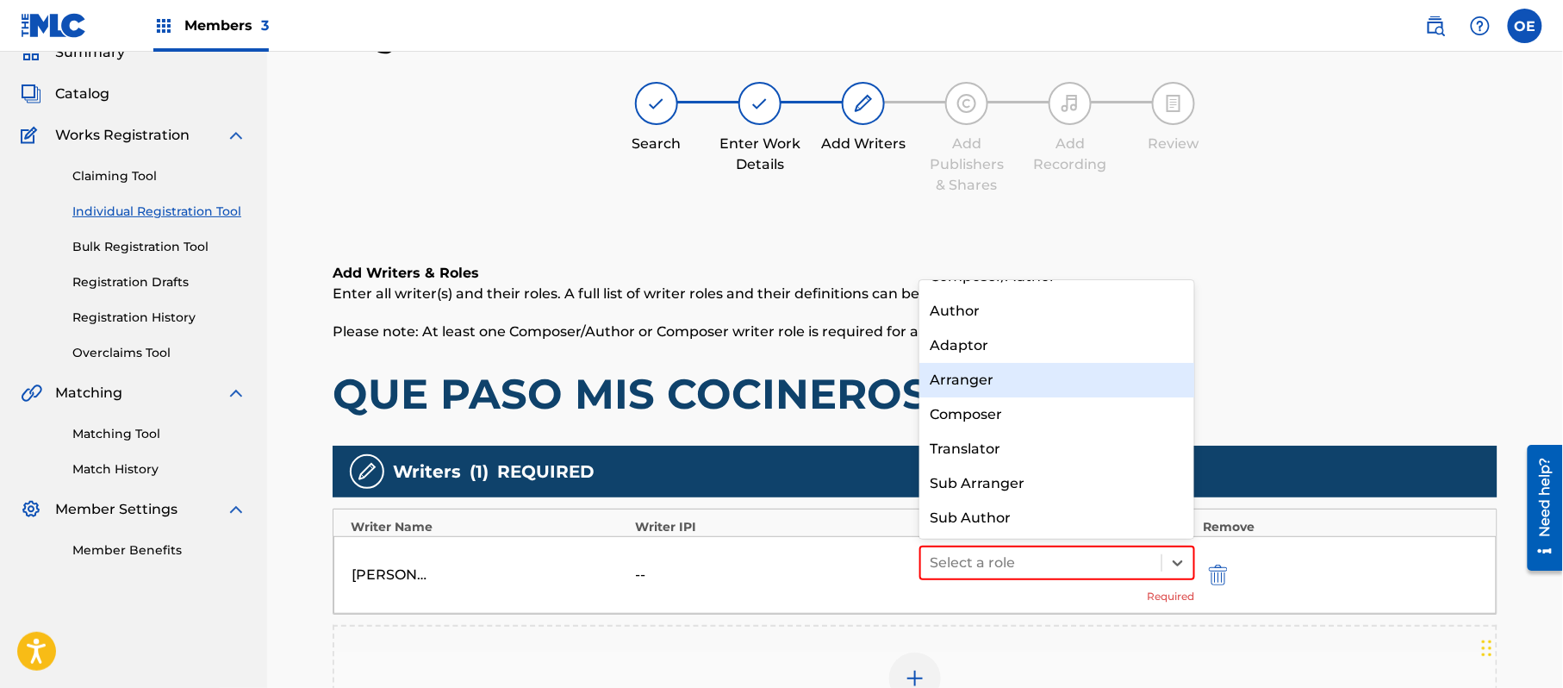
scroll to position [0, 0]
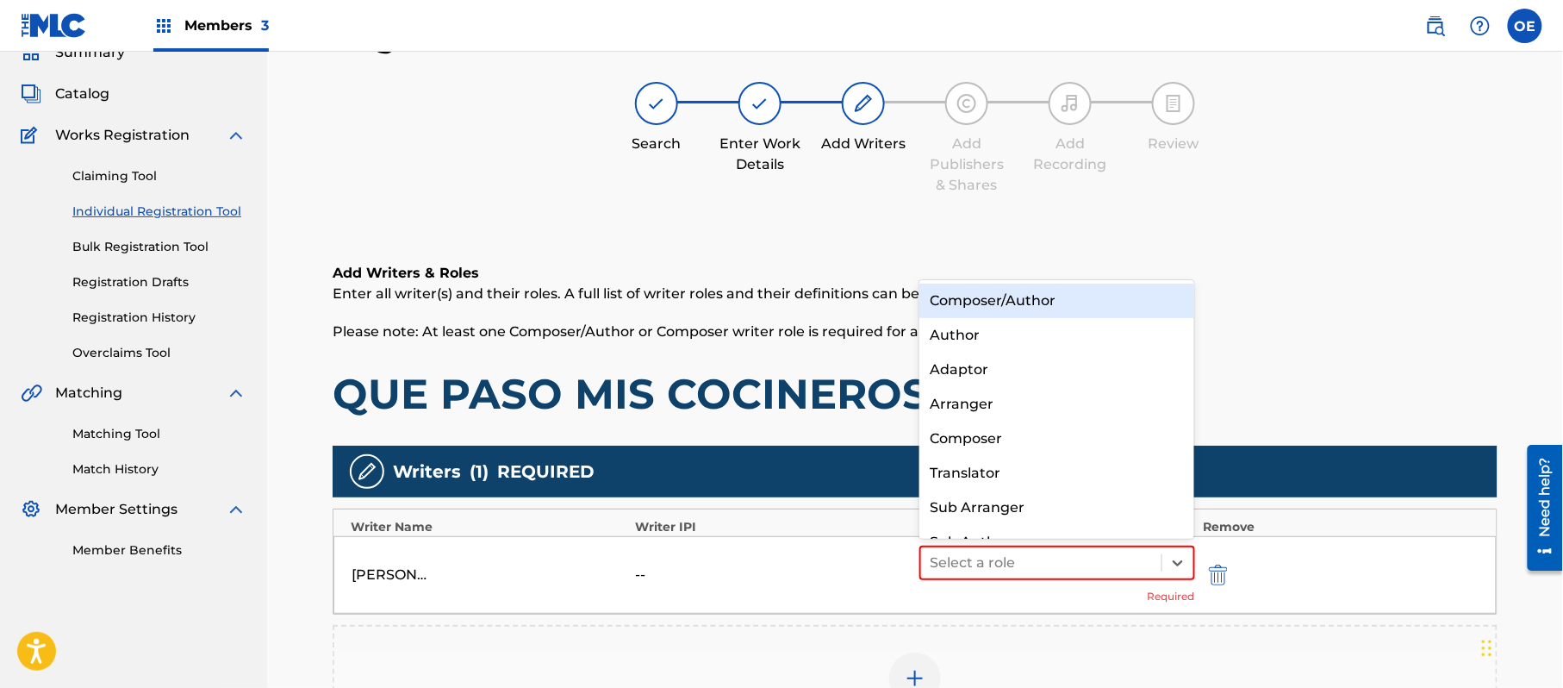
click at [1053, 304] on div "Composer/Author" at bounding box center [1057, 301] width 275 height 34
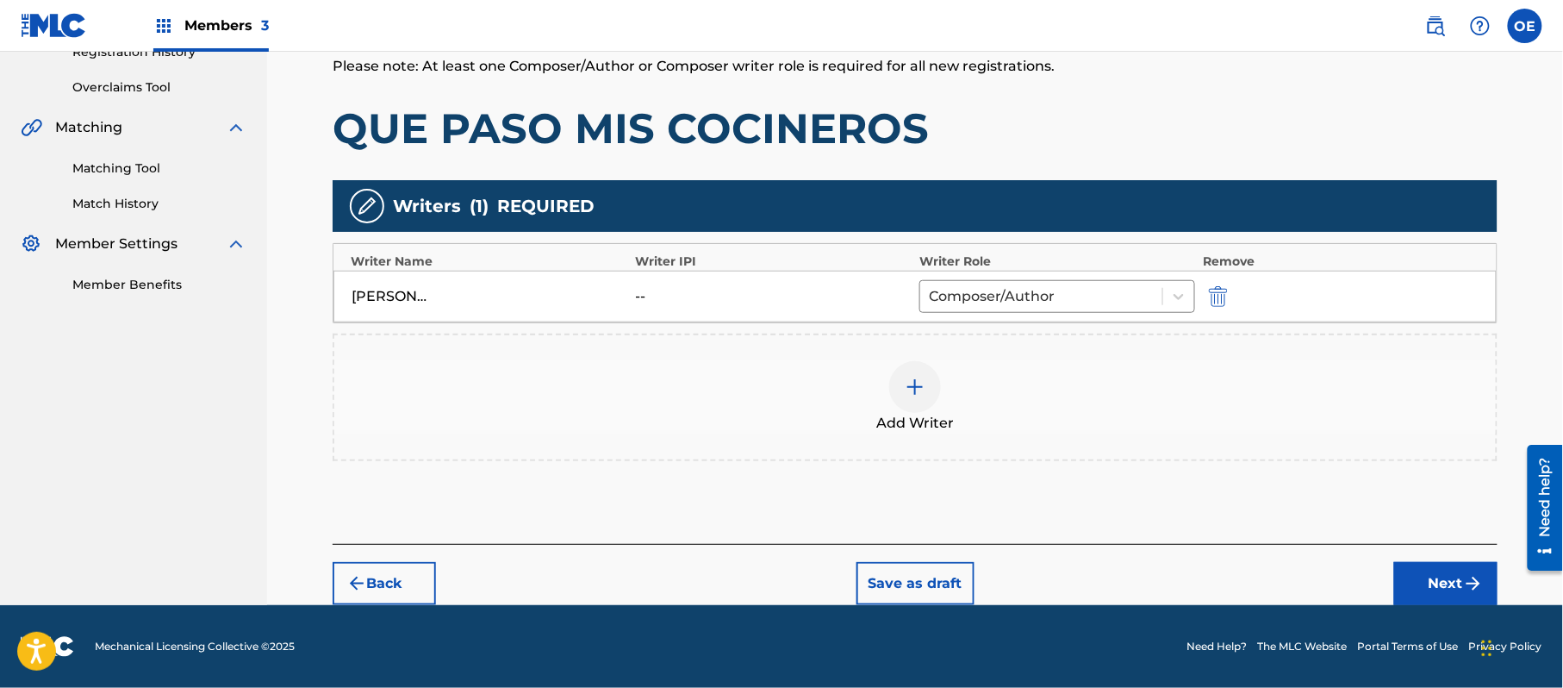
click at [1414, 577] on button "Next" at bounding box center [1446, 583] width 103 height 43
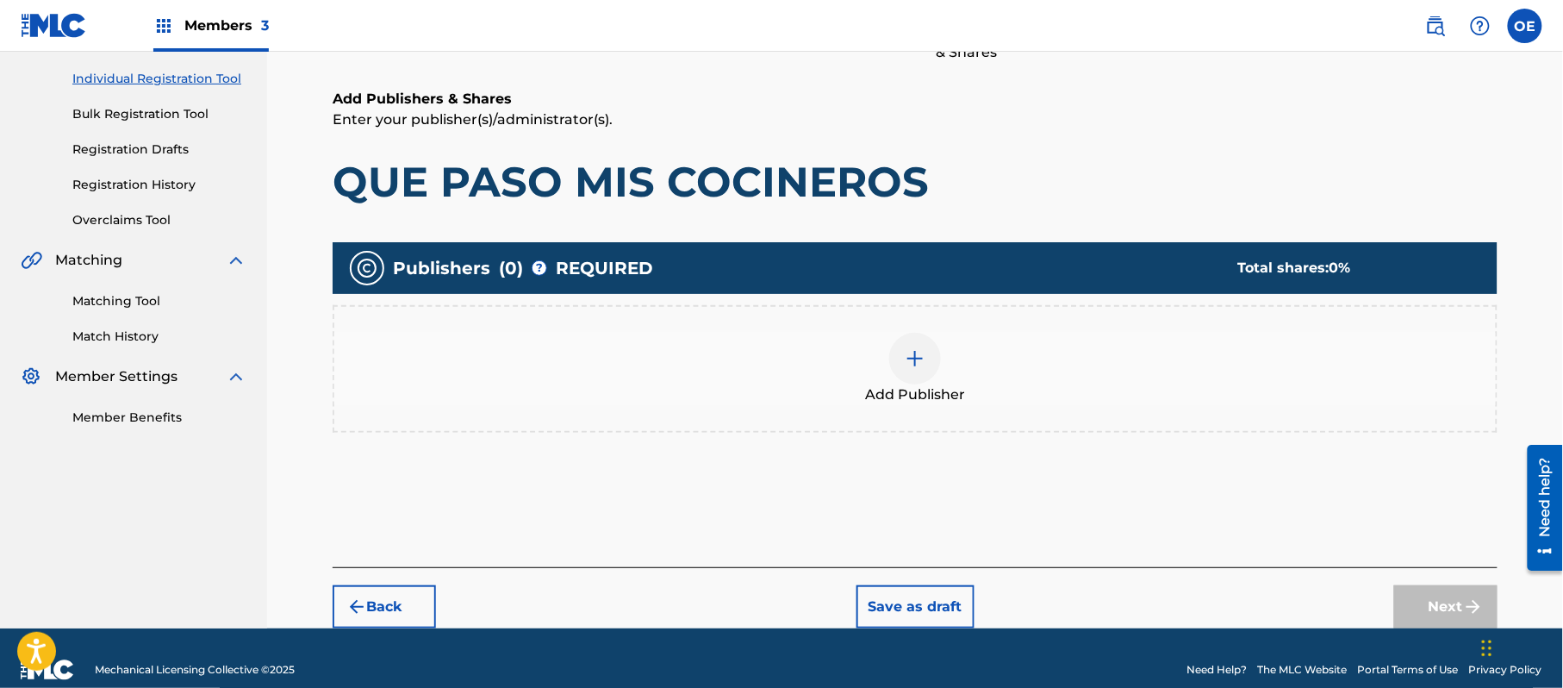
scroll to position [78, 0]
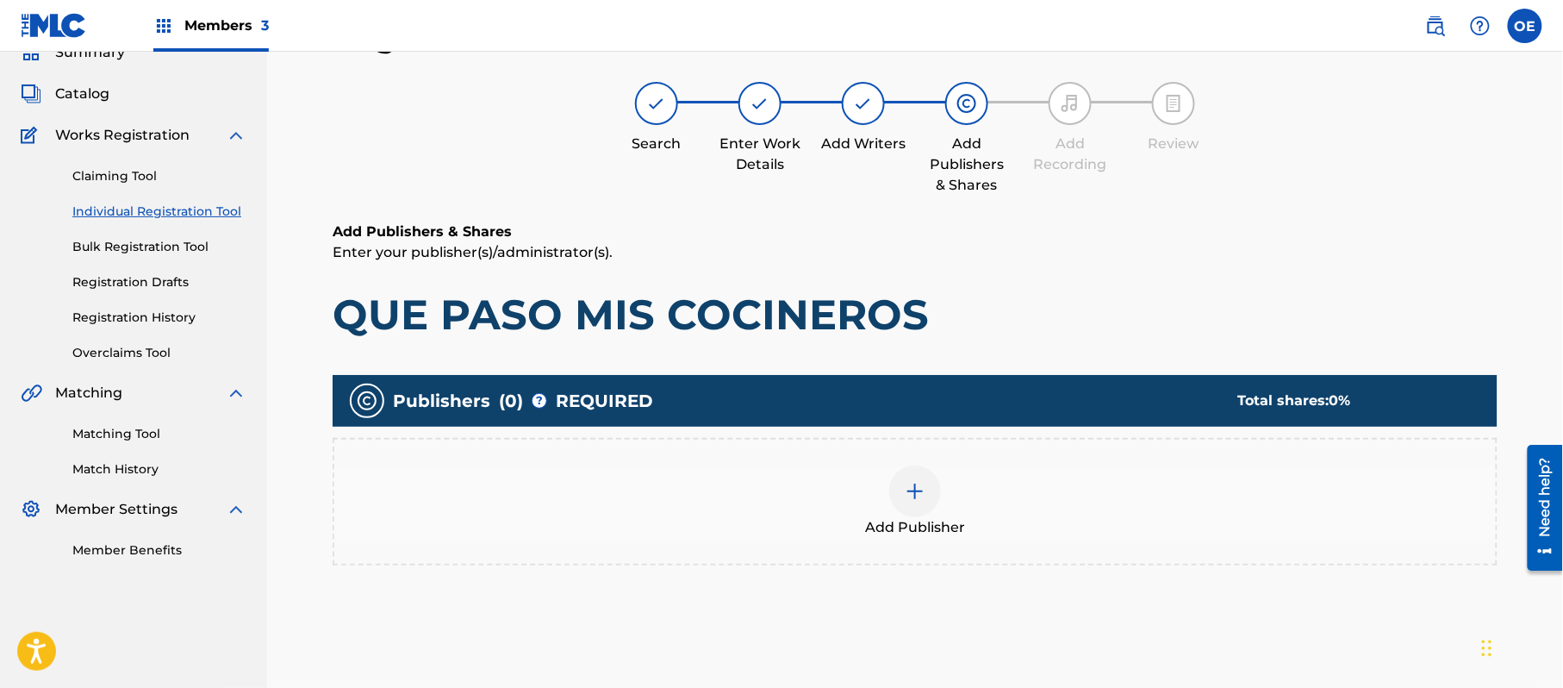
click at [942, 508] on div "Add Publisher" at bounding box center [915, 501] width 1162 height 72
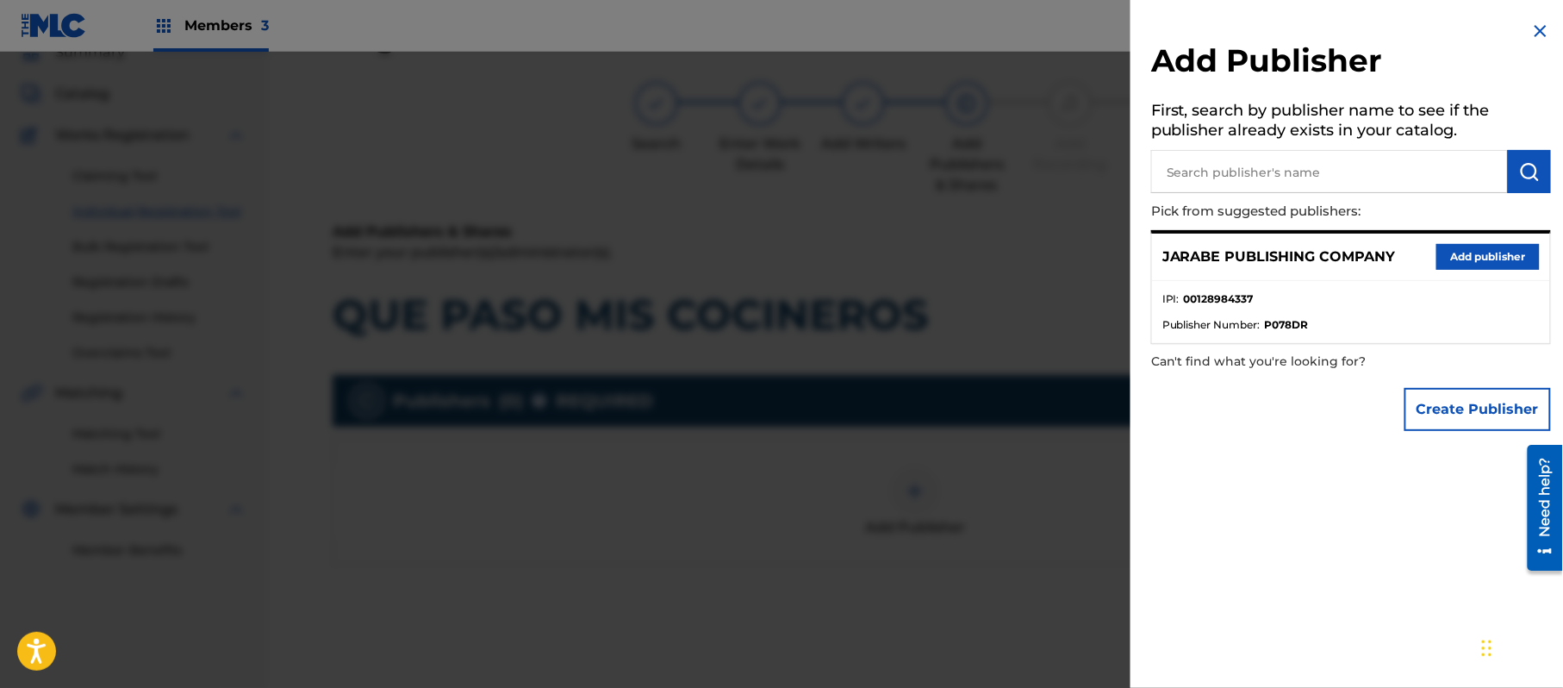
click at [1452, 255] on button "Add publisher" at bounding box center [1488, 257] width 103 height 26
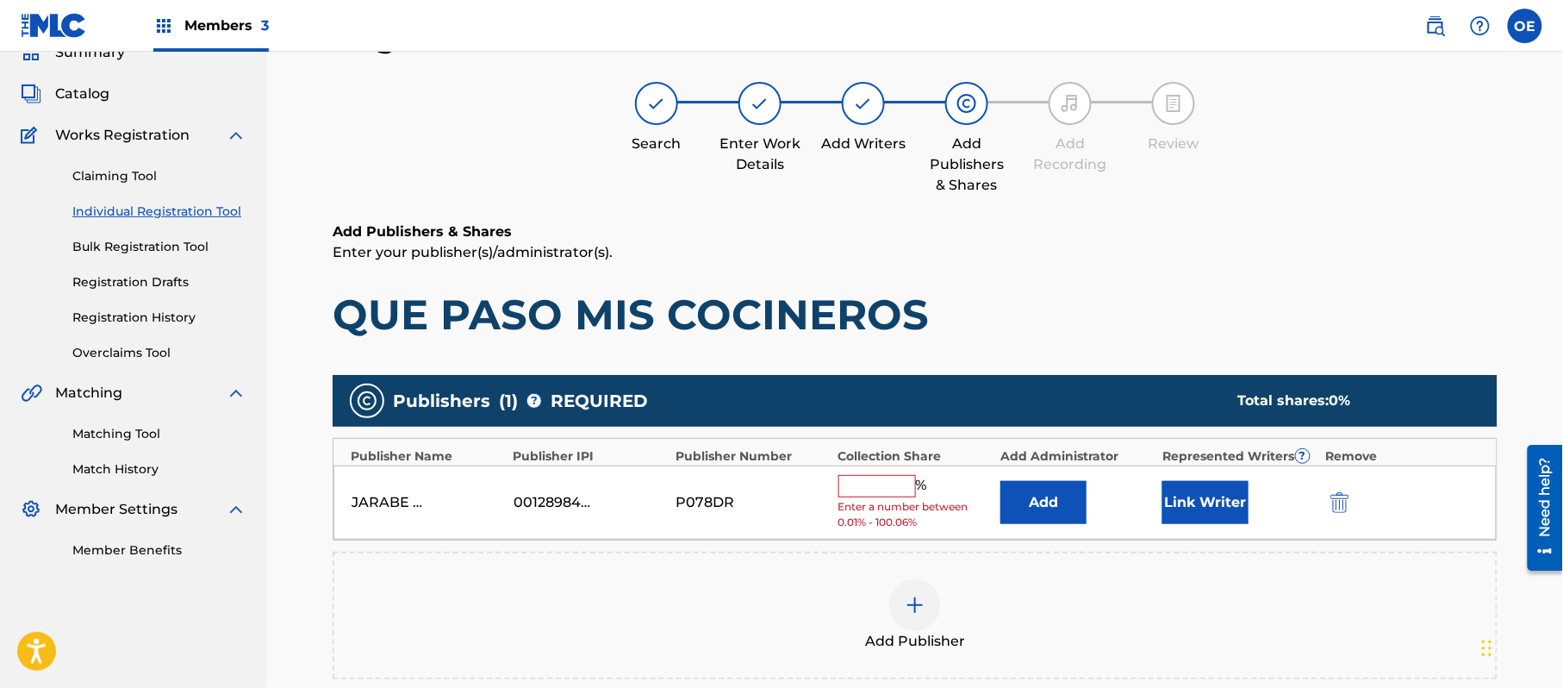
click at [881, 472] on div "JARABE PUBLISHING COMPANY 00128984337 P078DR % Enter a number between 0.01% - 1…" at bounding box center [916, 502] width 1164 height 75
click at [879, 486] on input "text" at bounding box center [878, 486] width 78 height 22
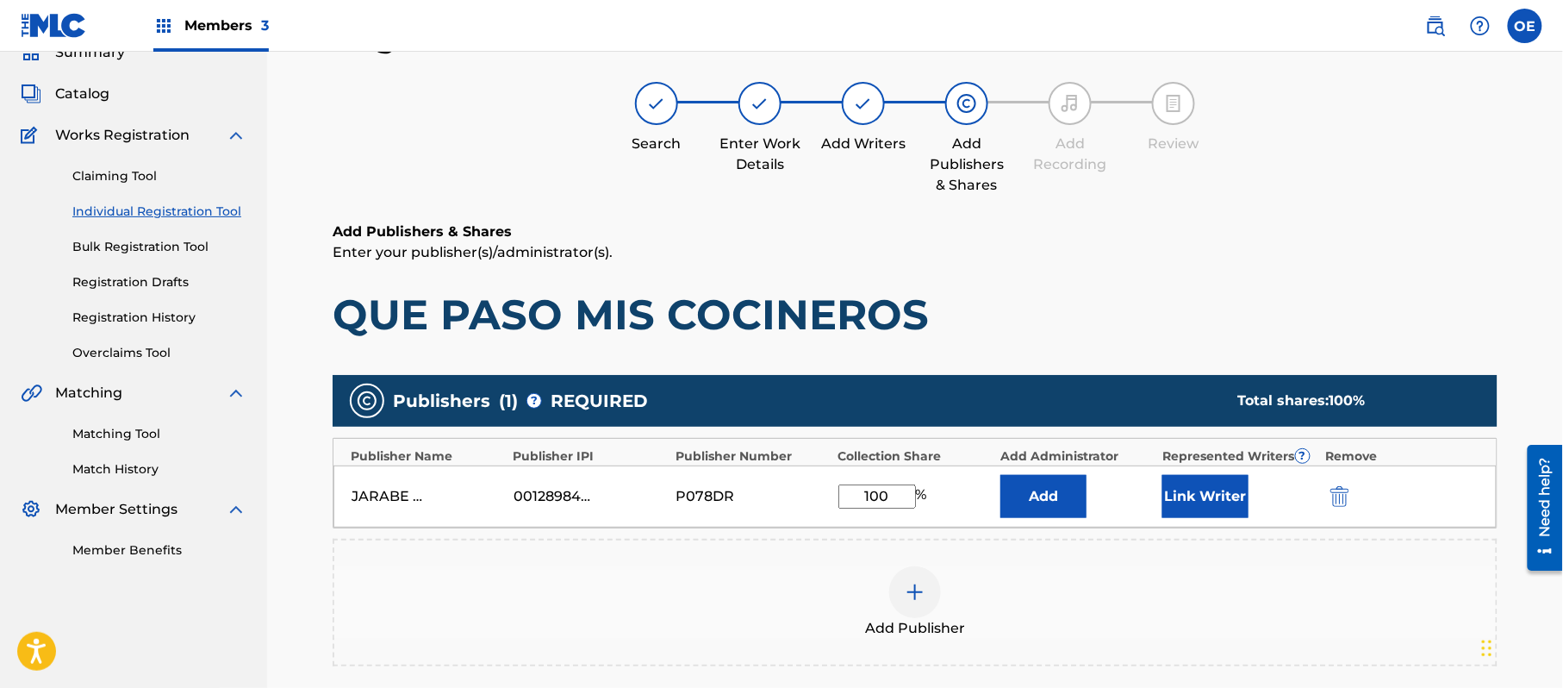
click at [1124, 512] on div "Add" at bounding box center [1077, 496] width 153 height 43
click at [1162, 505] on div "JARABE PUBLISHING COMPANY 00128984337 P078DR 100 % Add Link Writer" at bounding box center [916, 496] width 1164 height 62
click at [1177, 481] on button "Link Writer" at bounding box center [1206, 496] width 86 height 43
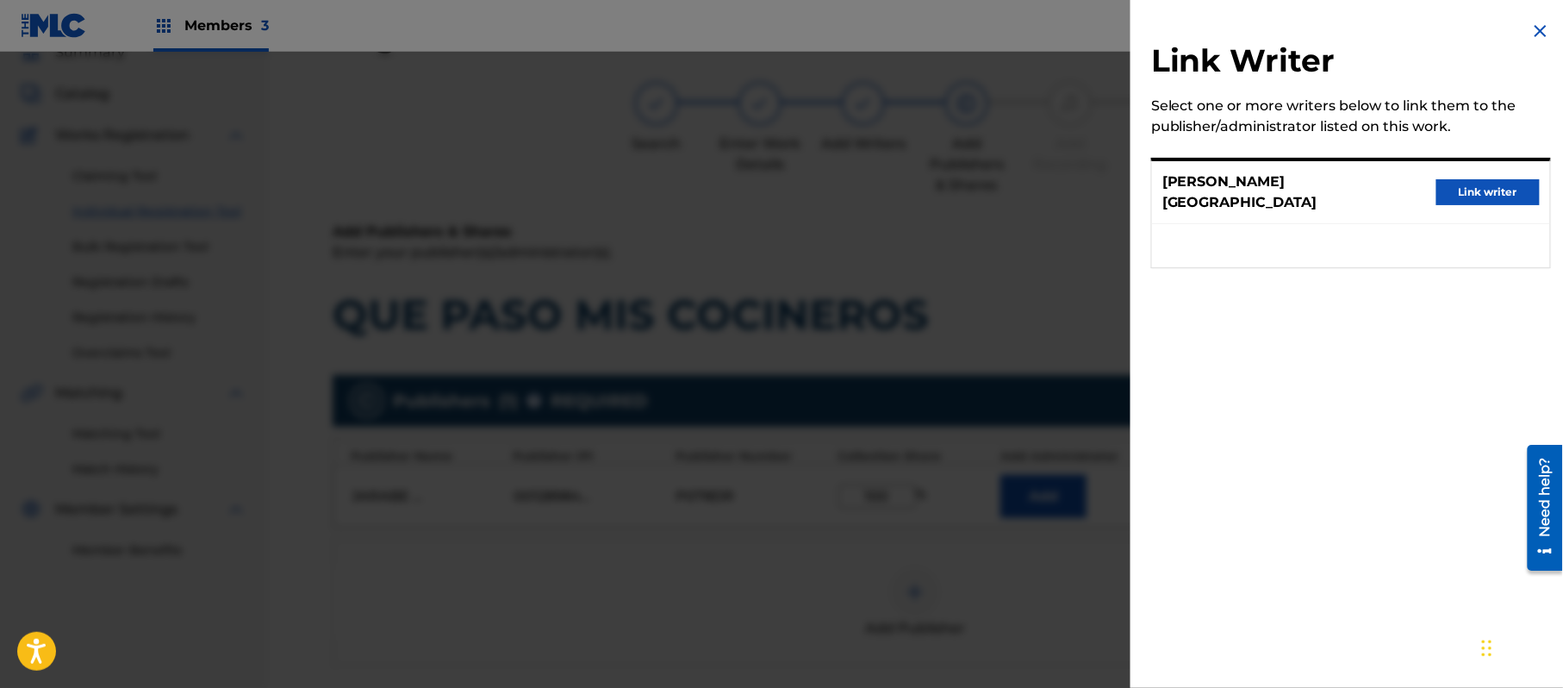
click at [1452, 179] on button "Link writer" at bounding box center [1488, 192] width 103 height 26
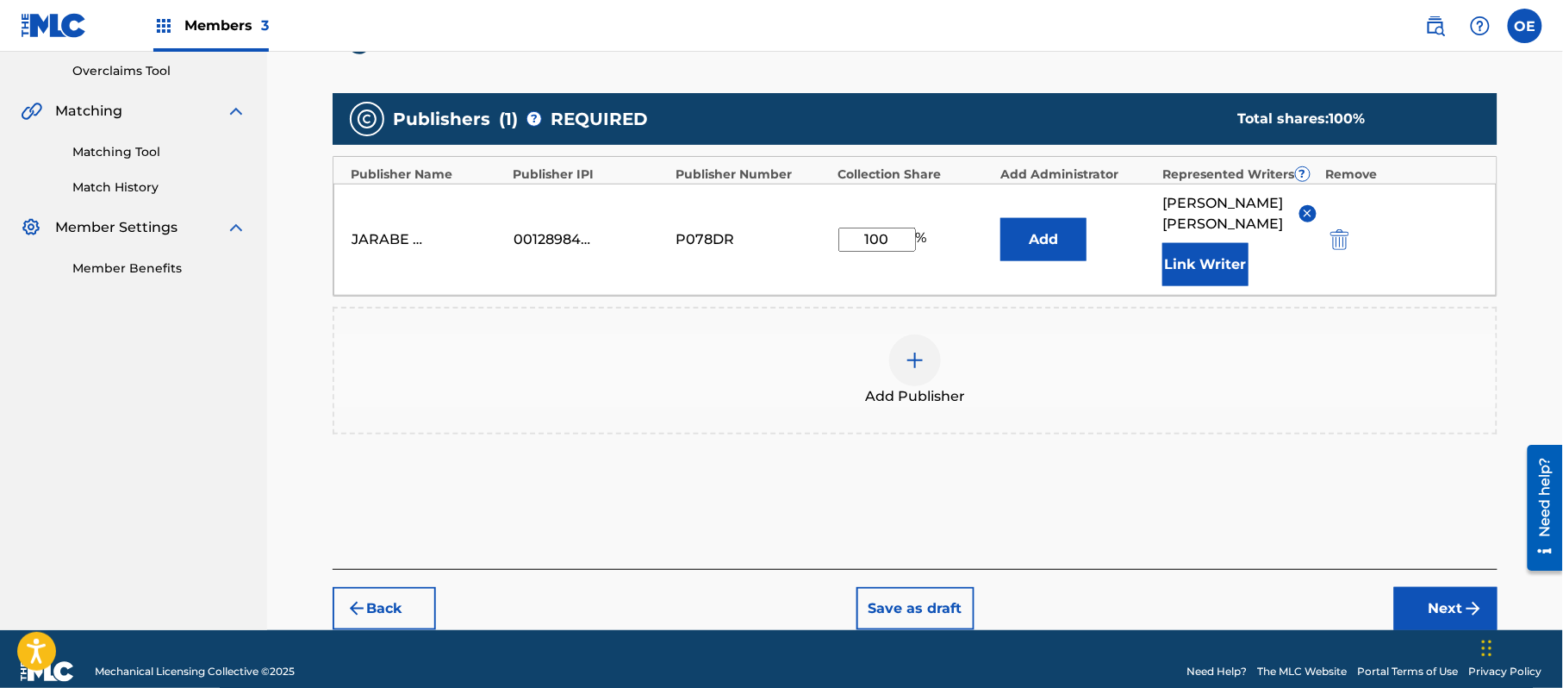
scroll to position [363, 0]
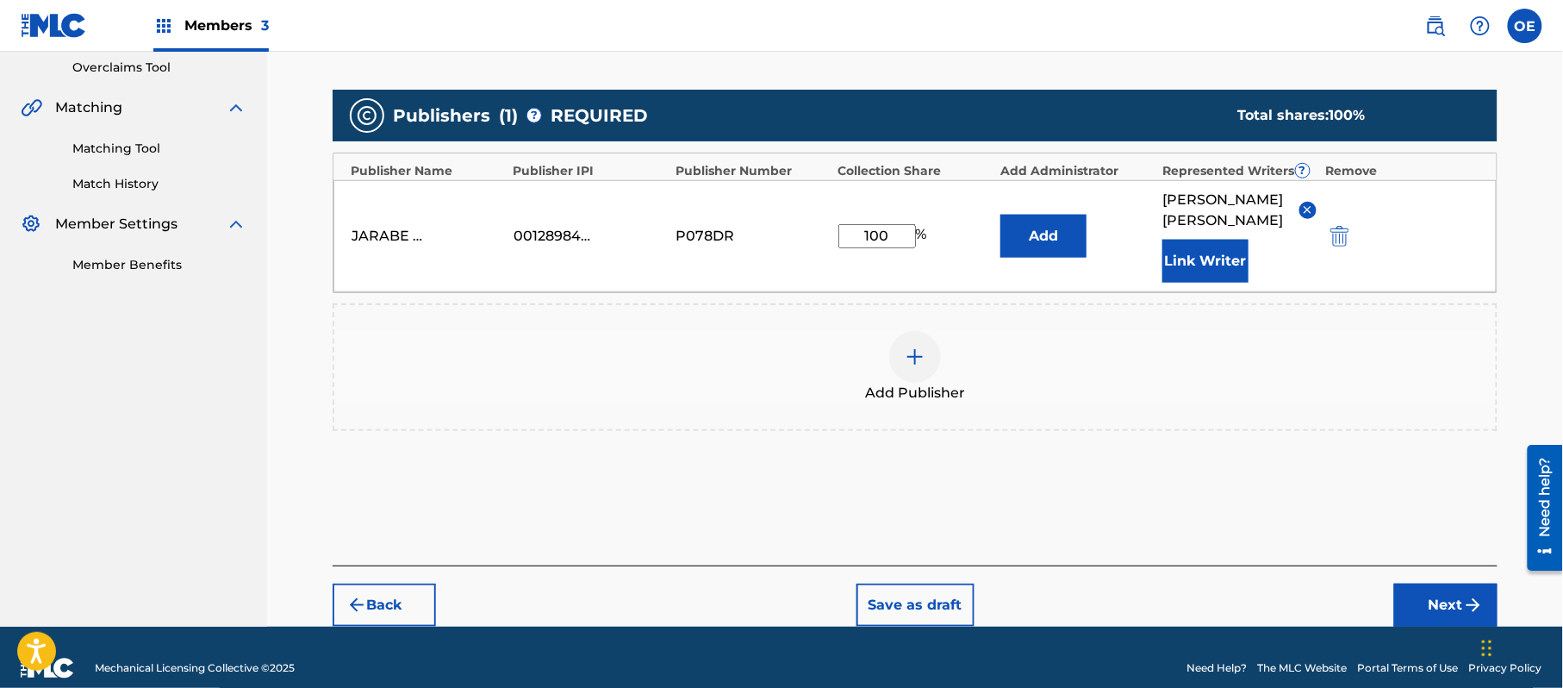
click at [1407, 584] on button "Next" at bounding box center [1446, 605] width 103 height 43
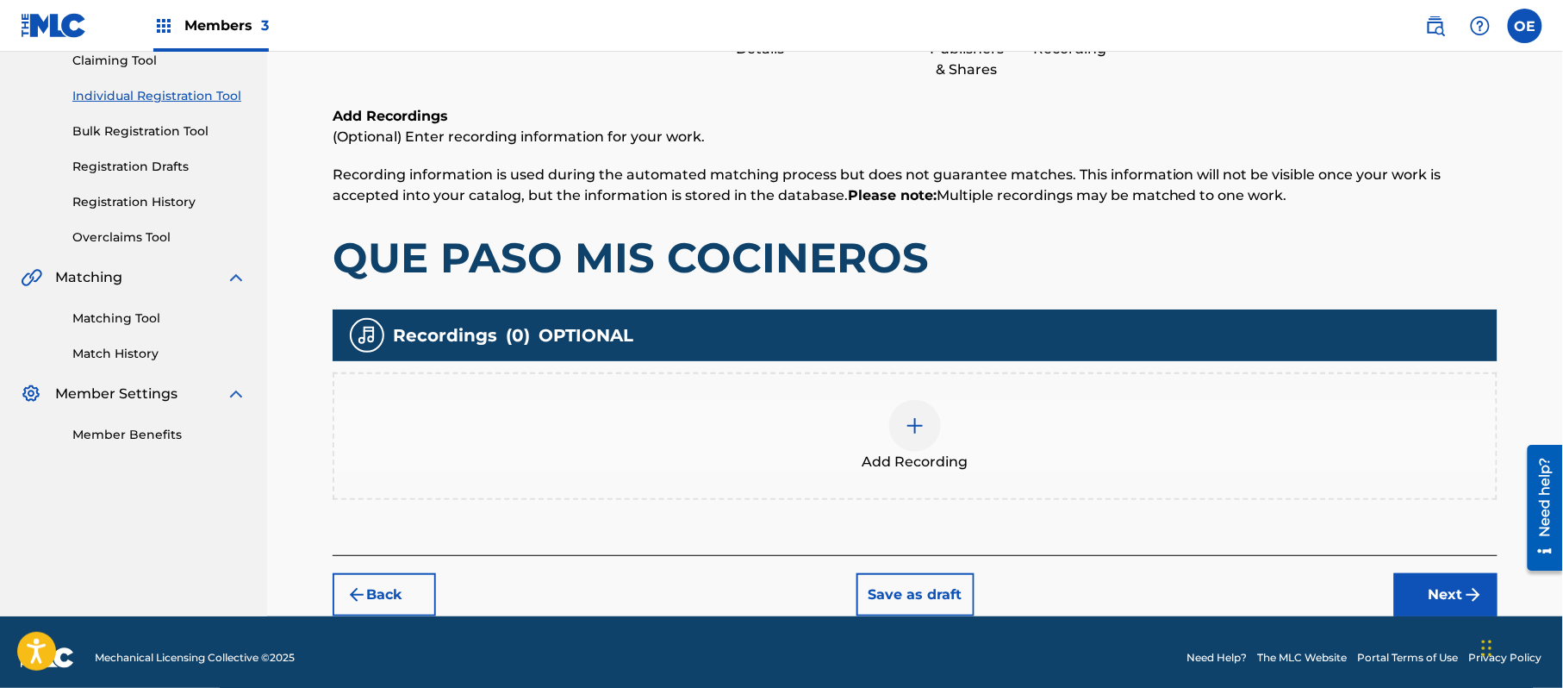
scroll to position [78, 0]
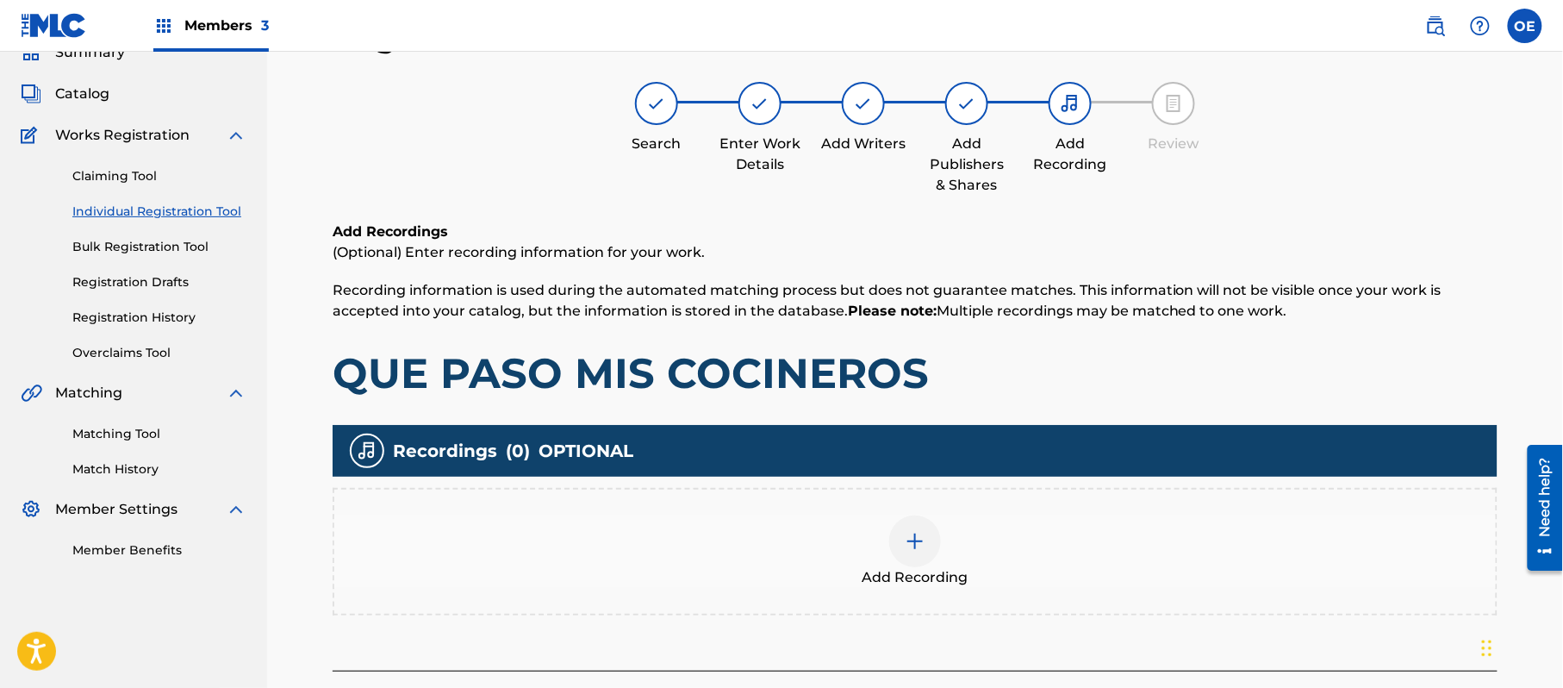
click at [929, 525] on div at bounding box center [915, 541] width 52 height 52
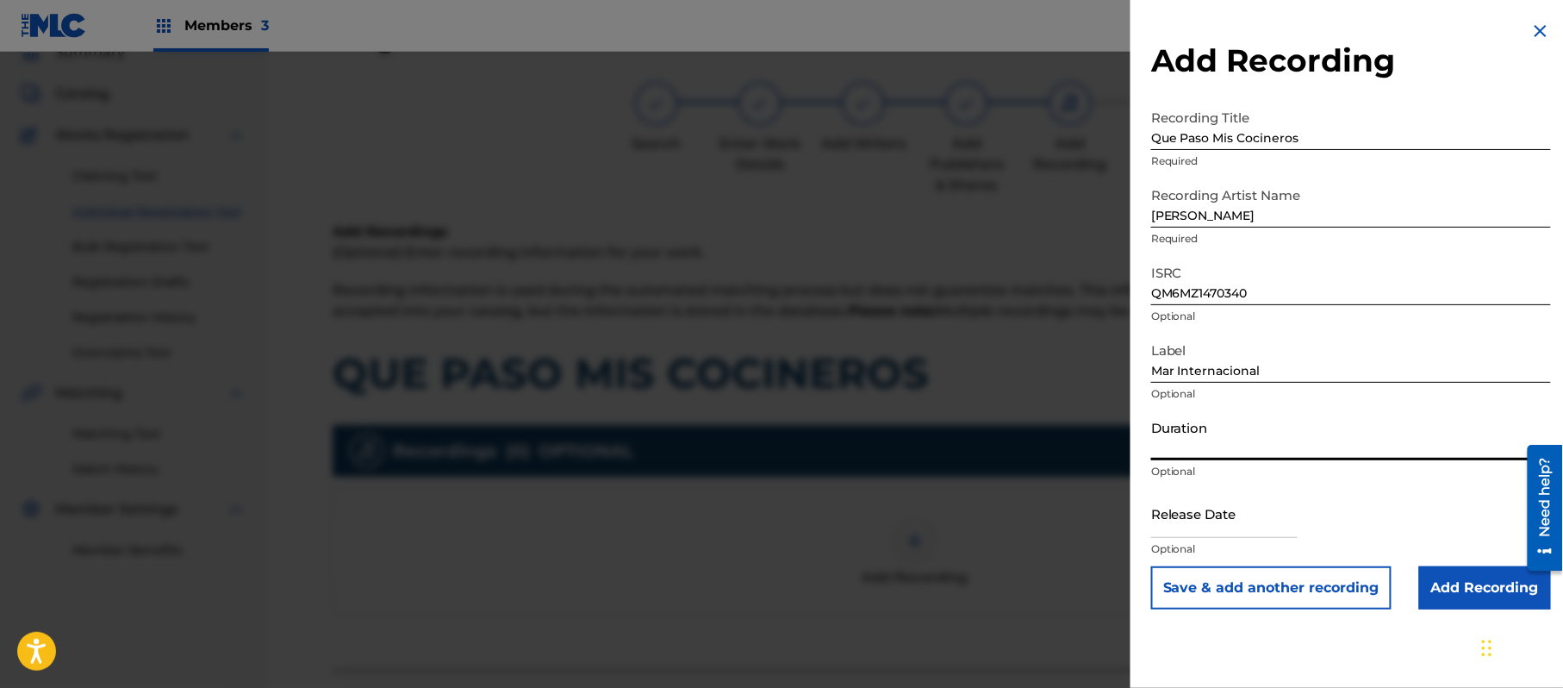
click at [1355, 429] on input "Duration" at bounding box center [1351, 435] width 400 height 49
drag, startPoint x: 1235, startPoint y: 500, endPoint x: 1243, endPoint y: 524, distance: 25.3
click at [1235, 500] on input "text" at bounding box center [1224, 513] width 147 height 49
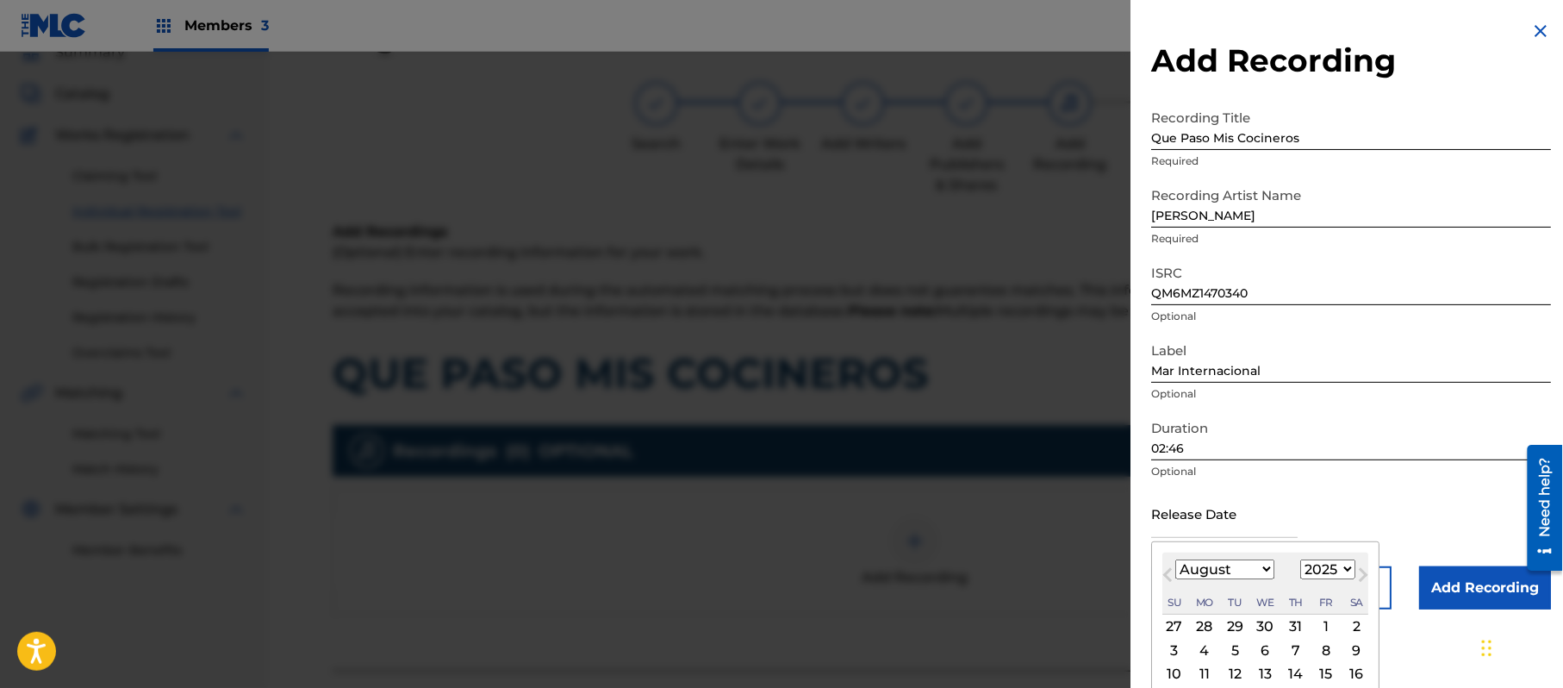
drag, startPoint x: 1325, startPoint y: 576, endPoint x: 1319, endPoint y: 562, distance: 15.1
click at [1325, 576] on select "1899 1900 1901 1902 1903 1904 1905 1906 1907 1908 1909 1910 1911 1912 1913 1914…" at bounding box center [1328, 569] width 55 height 20
click at [1304, 559] on select "1899 1900 1901 1902 1903 1904 1905 1906 1907 1908 1909 1910 1911 1912 1913 1914…" at bounding box center [1328, 569] width 55 height 20
click at [1208, 560] on select "January February March April May June July August September October November De…" at bounding box center [1225, 569] width 99 height 20
click at [1176, 559] on select "January February March April May June July August September October November De…" at bounding box center [1225, 569] width 99 height 20
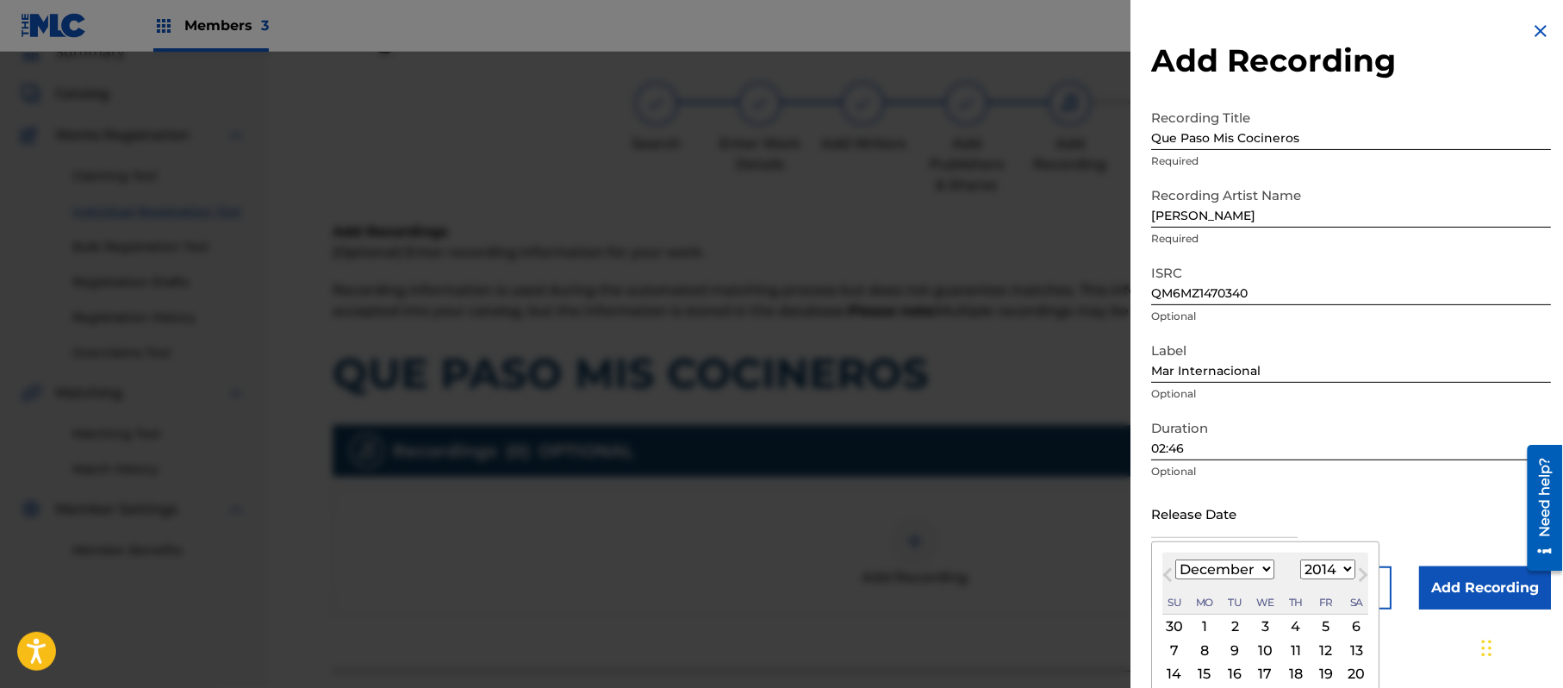
click at [1211, 650] on div "8" at bounding box center [1205, 650] width 21 height 21
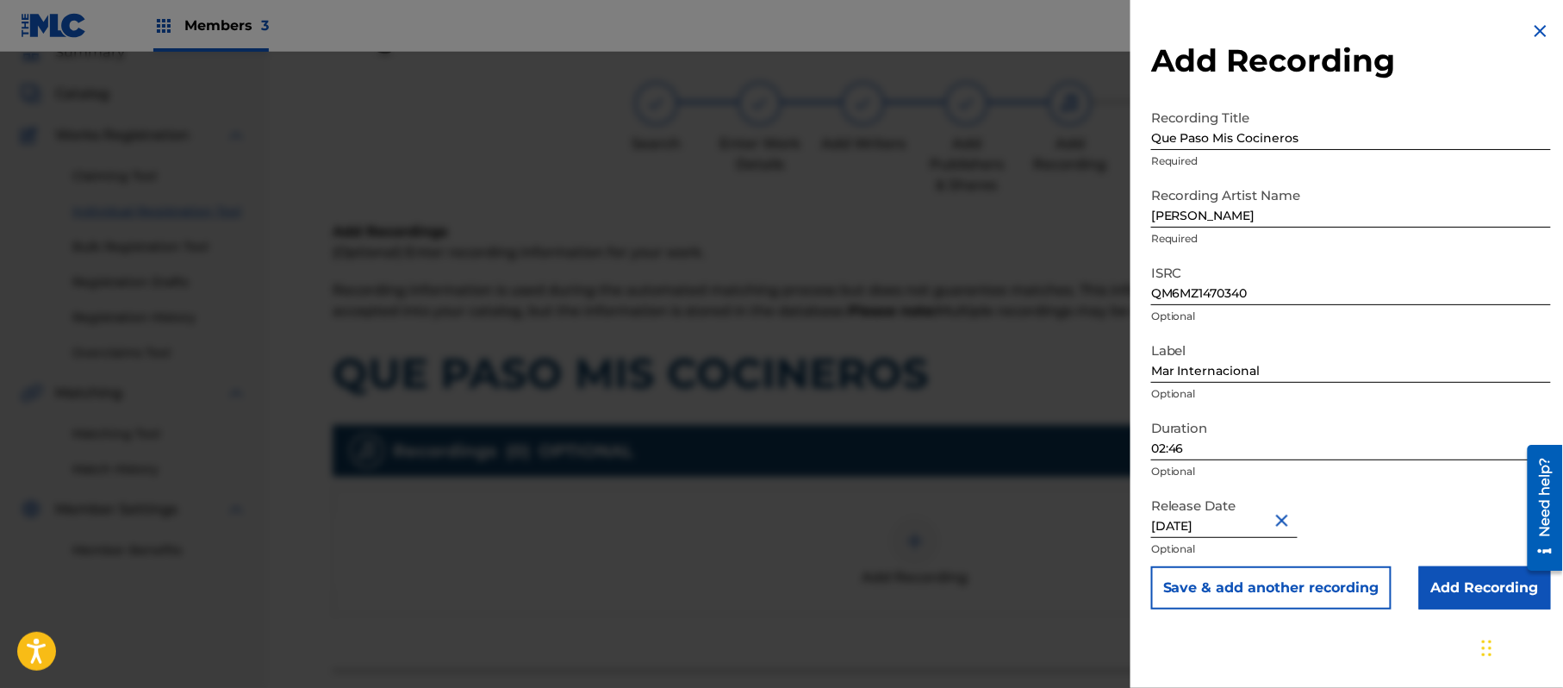
click at [1294, 583] on button "Save & add another recording" at bounding box center [1271, 587] width 240 height 43
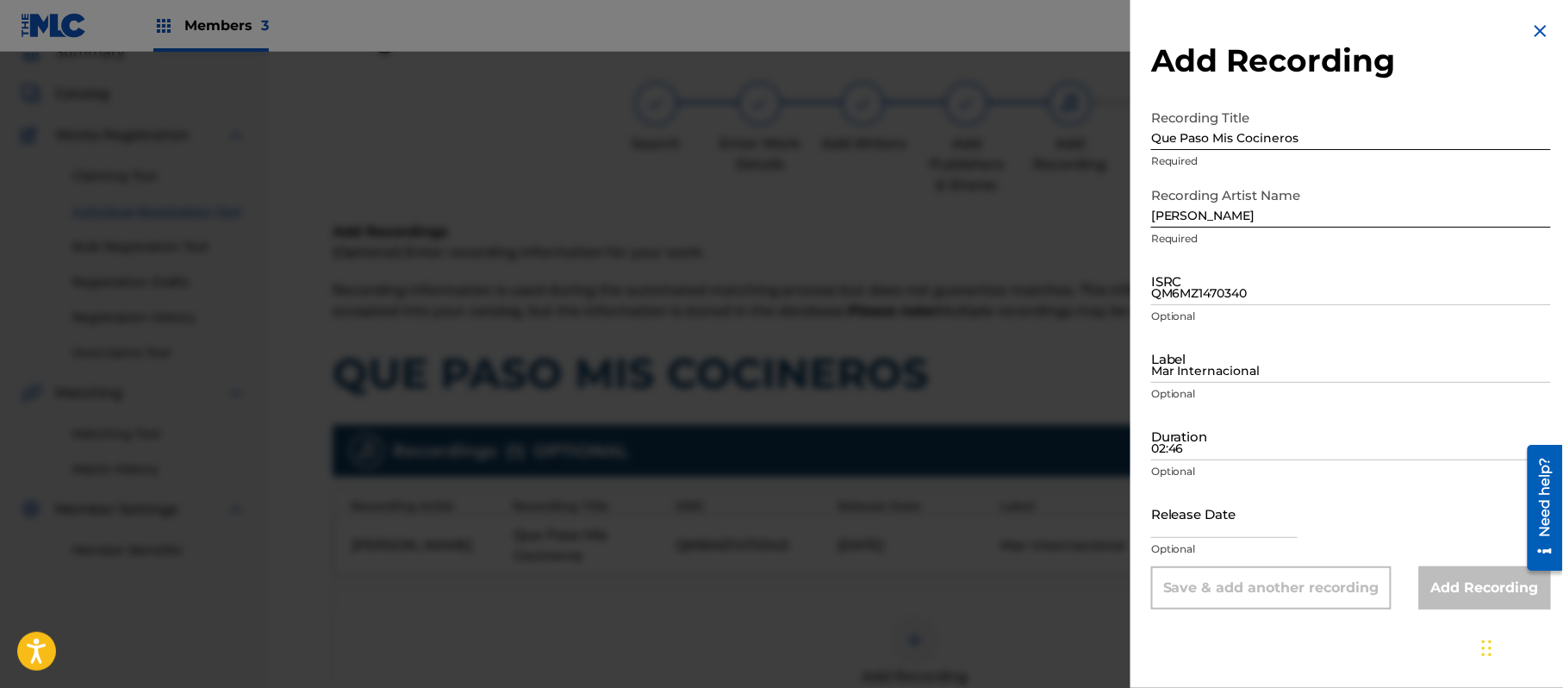
drag, startPoint x: 1139, startPoint y: 291, endPoint x: 1345, endPoint y: 107, distance: 276.5
click at [1345, 107] on input "Que Paso Mis Cocineros" at bounding box center [1351, 125] width 400 height 49
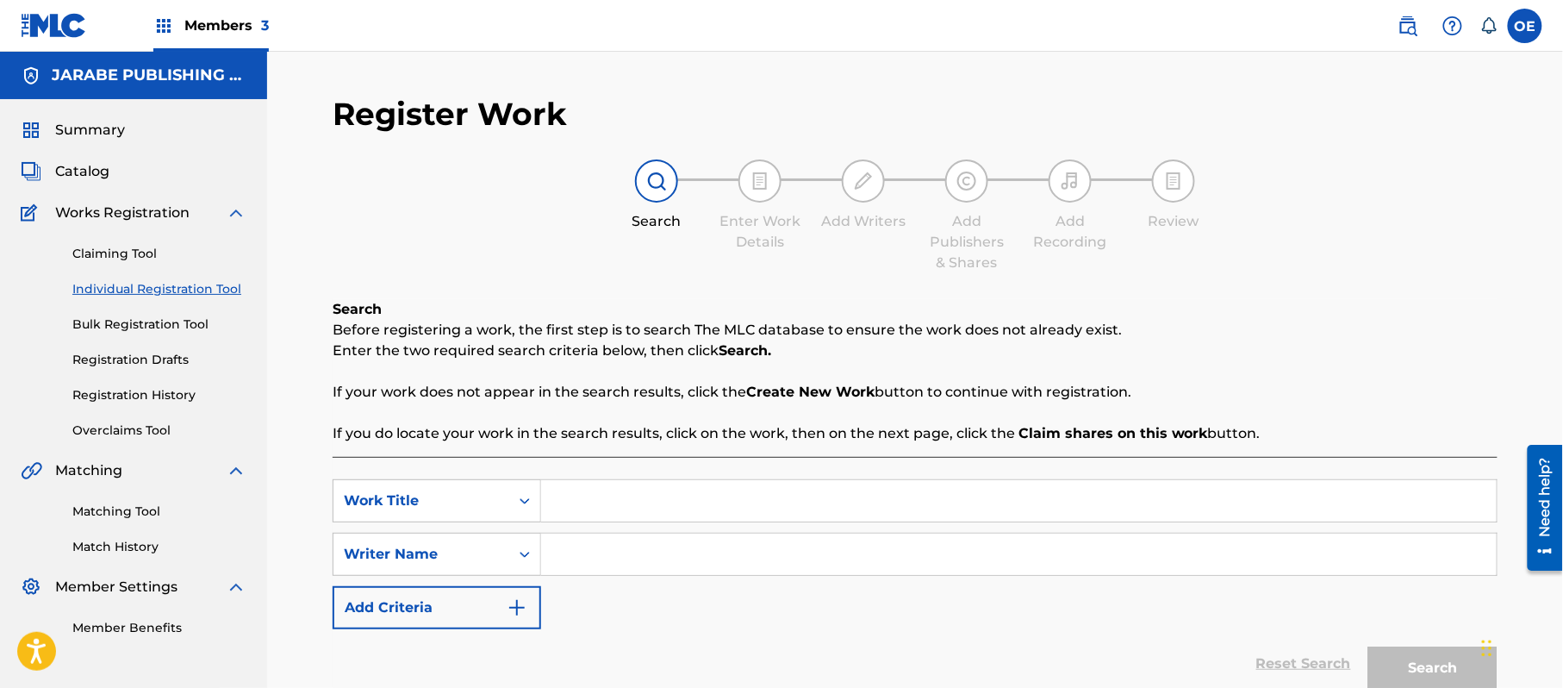
paste input "CARGA EN MI MENTE"
type input "CARGA EN MI MENTE"
paste input "ALEJANDRO MURILLO"
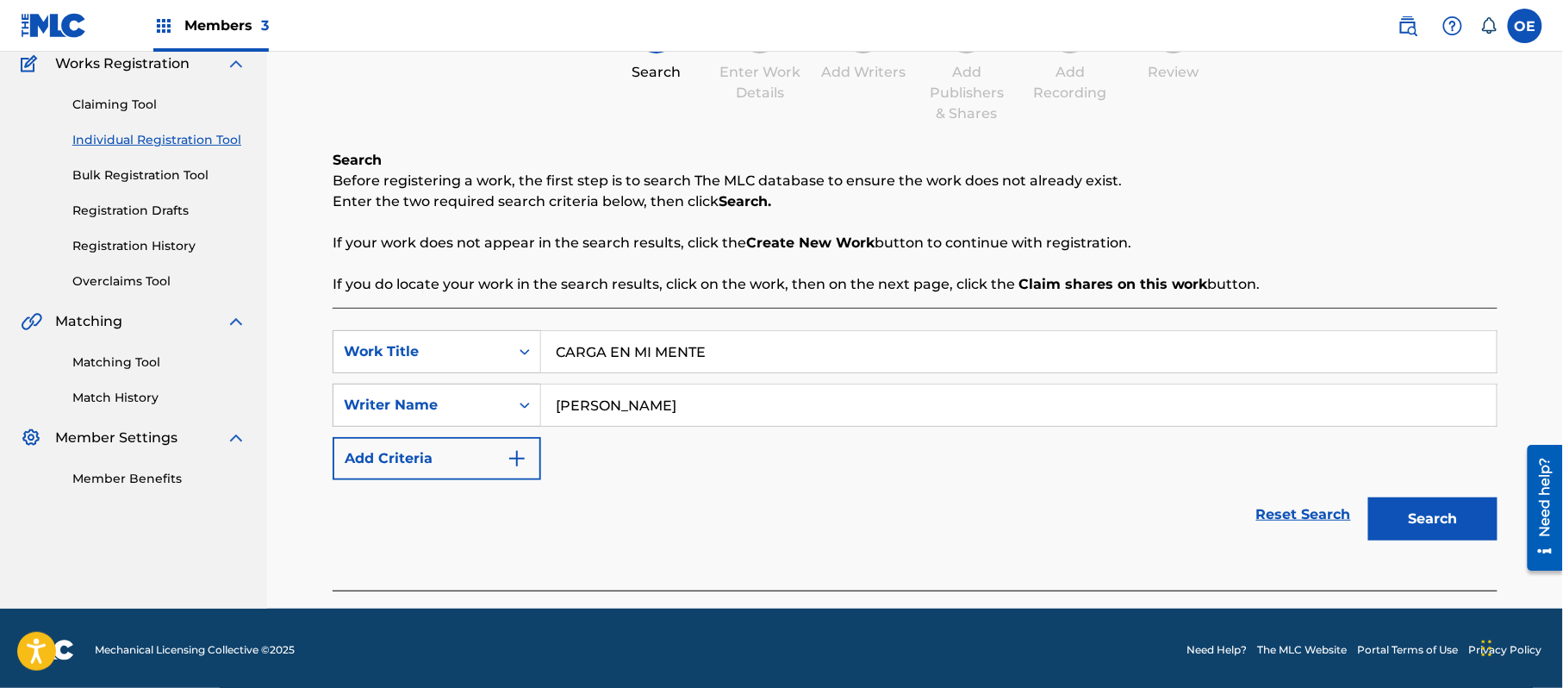
scroll to position [153, 0]
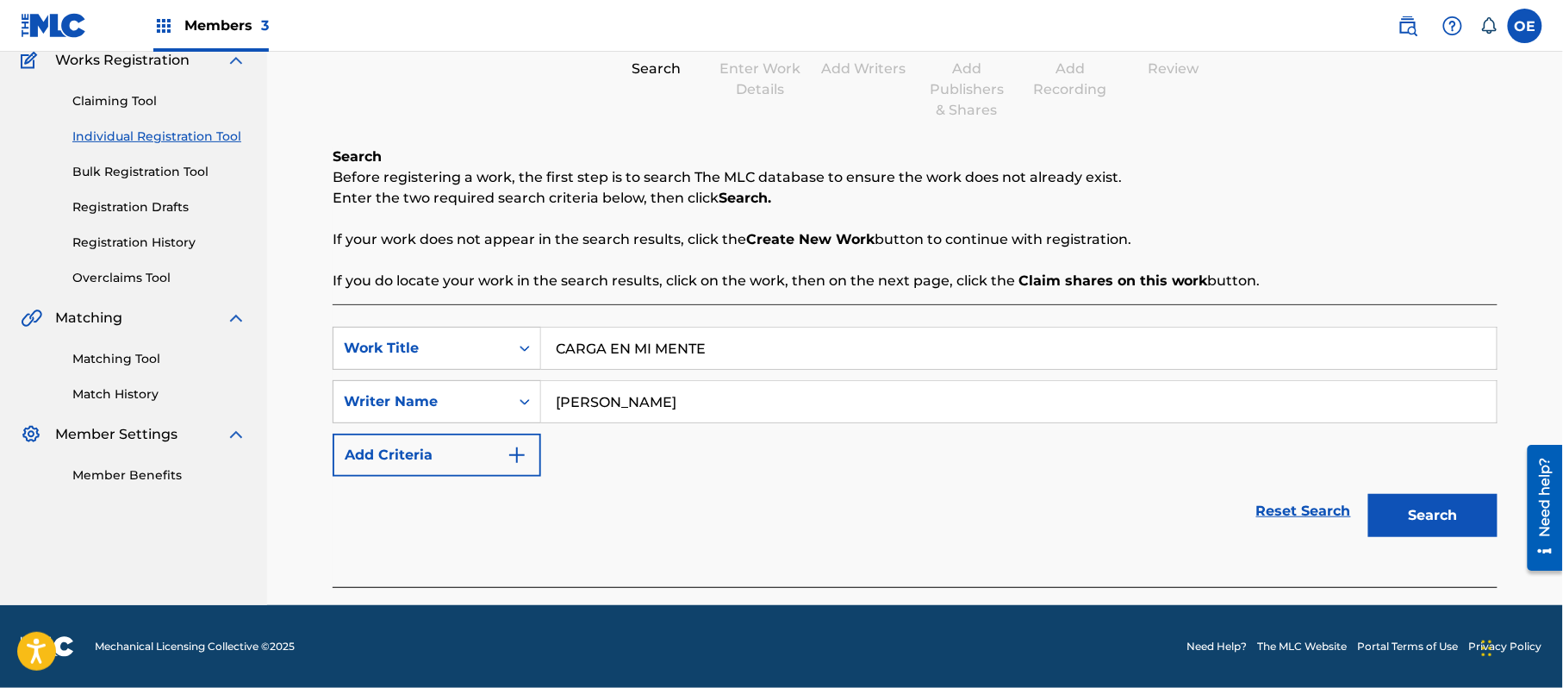
type input "ALEJANDRO MURILLO"
click at [1405, 502] on button "Search" at bounding box center [1433, 515] width 129 height 43
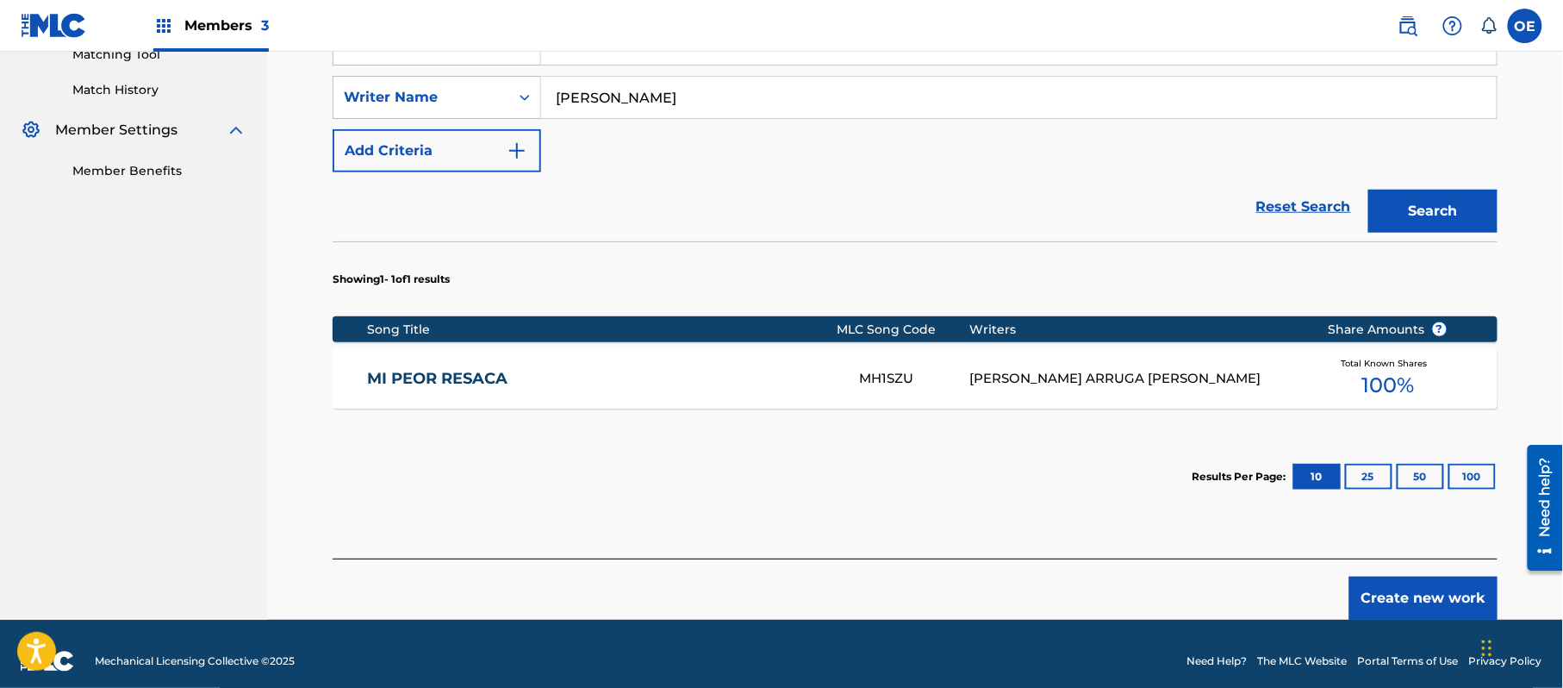
scroll to position [472, 0]
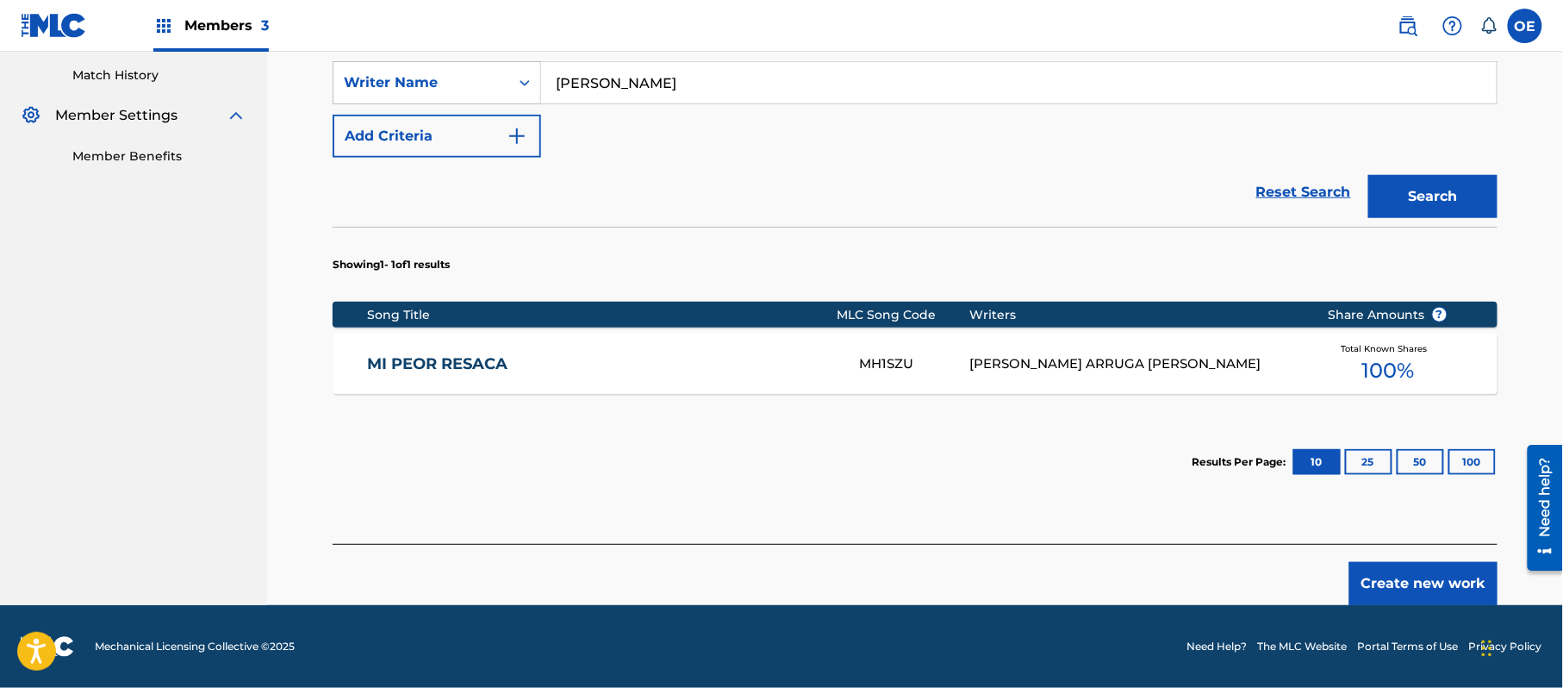
click at [1417, 573] on button "Create new work" at bounding box center [1424, 583] width 148 height 43
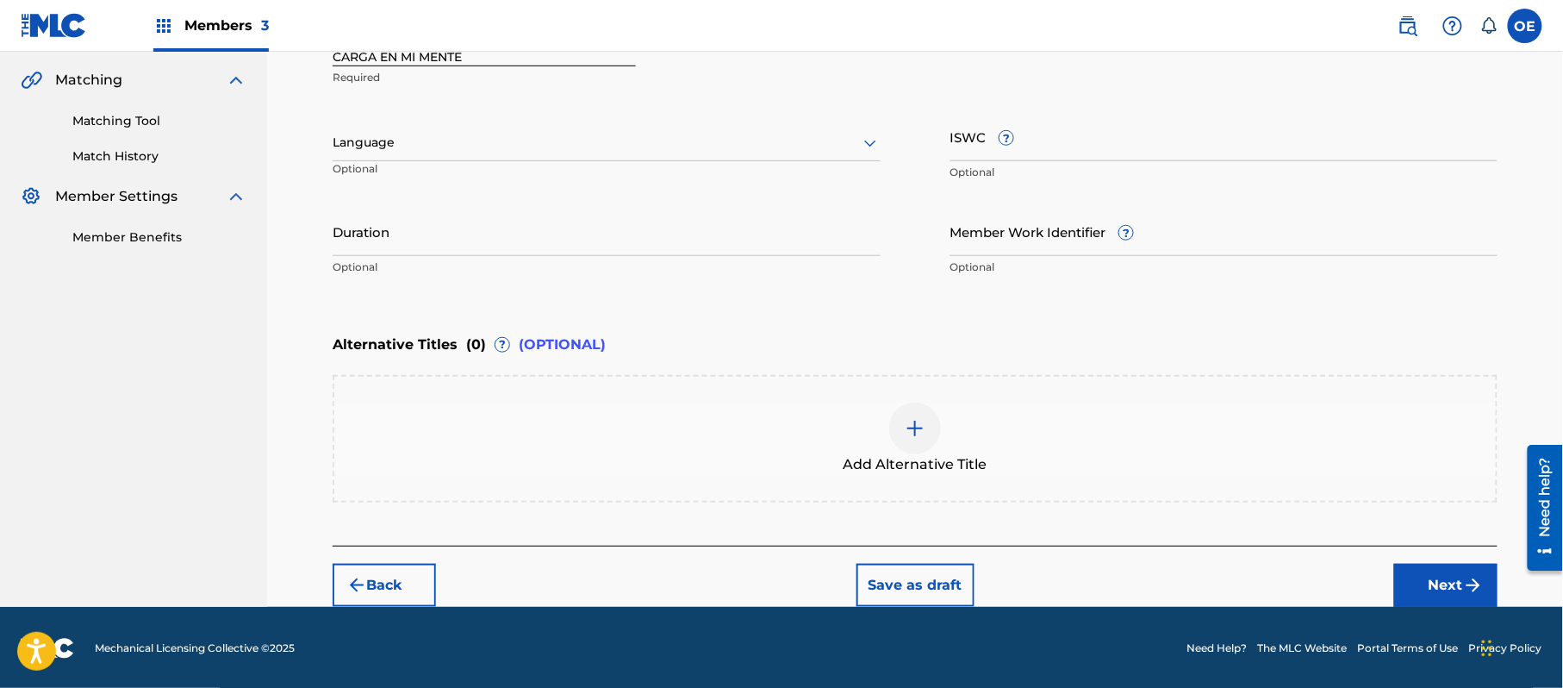
click at [466, 149] on div at bounding box center [607, 143] width 548 height 22
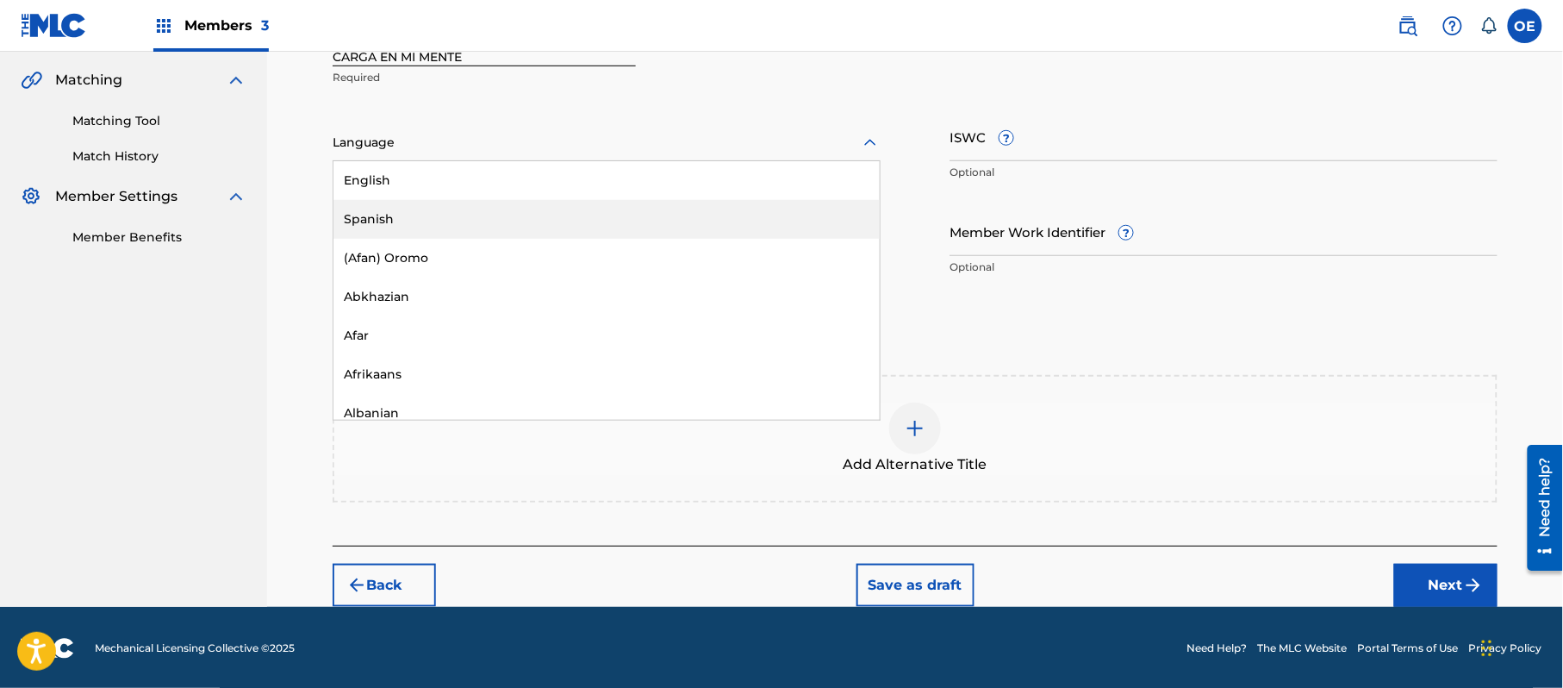
click at [417, 226] on div "Spanish" at bounding box center [607, 219] width 546 height 39
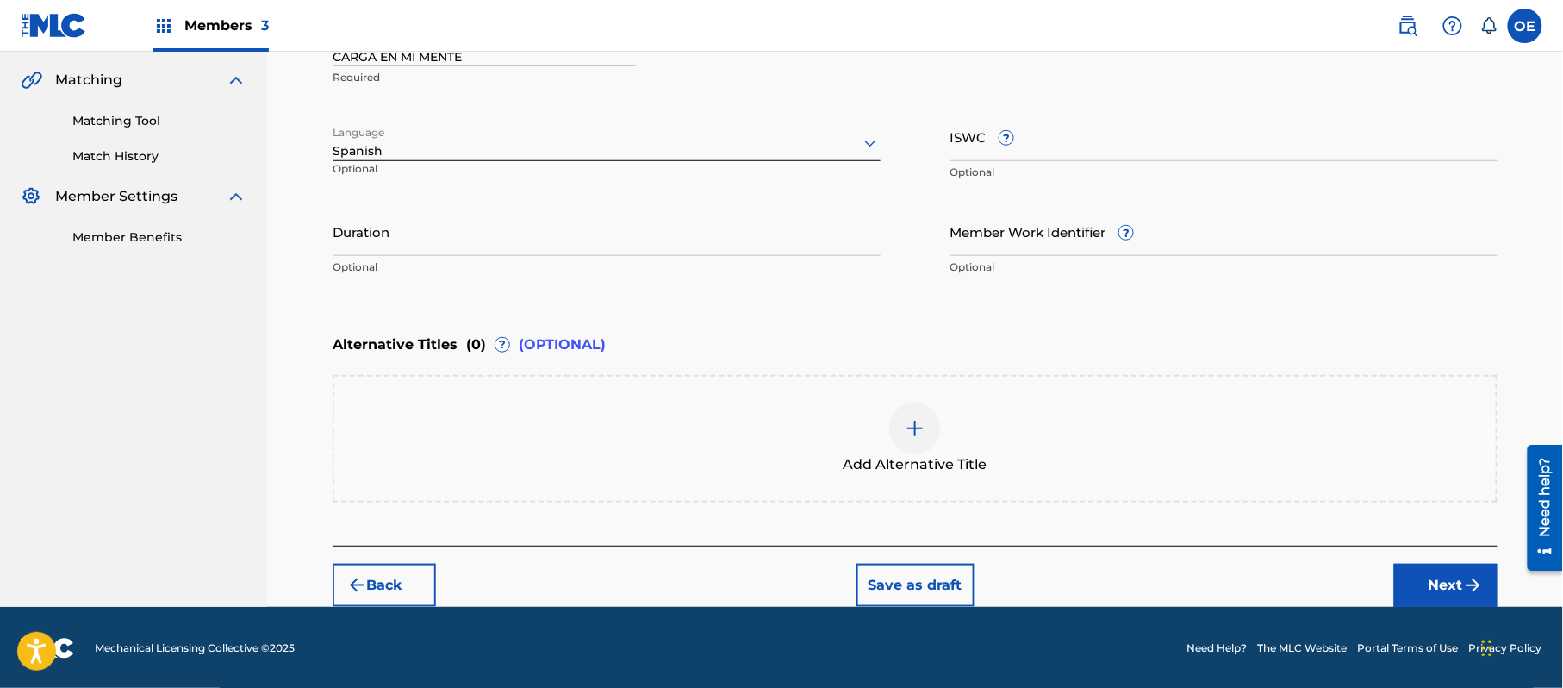
click at [1436, 570] on button "Next" at bounding box center [1446, 585] width 103 height 43
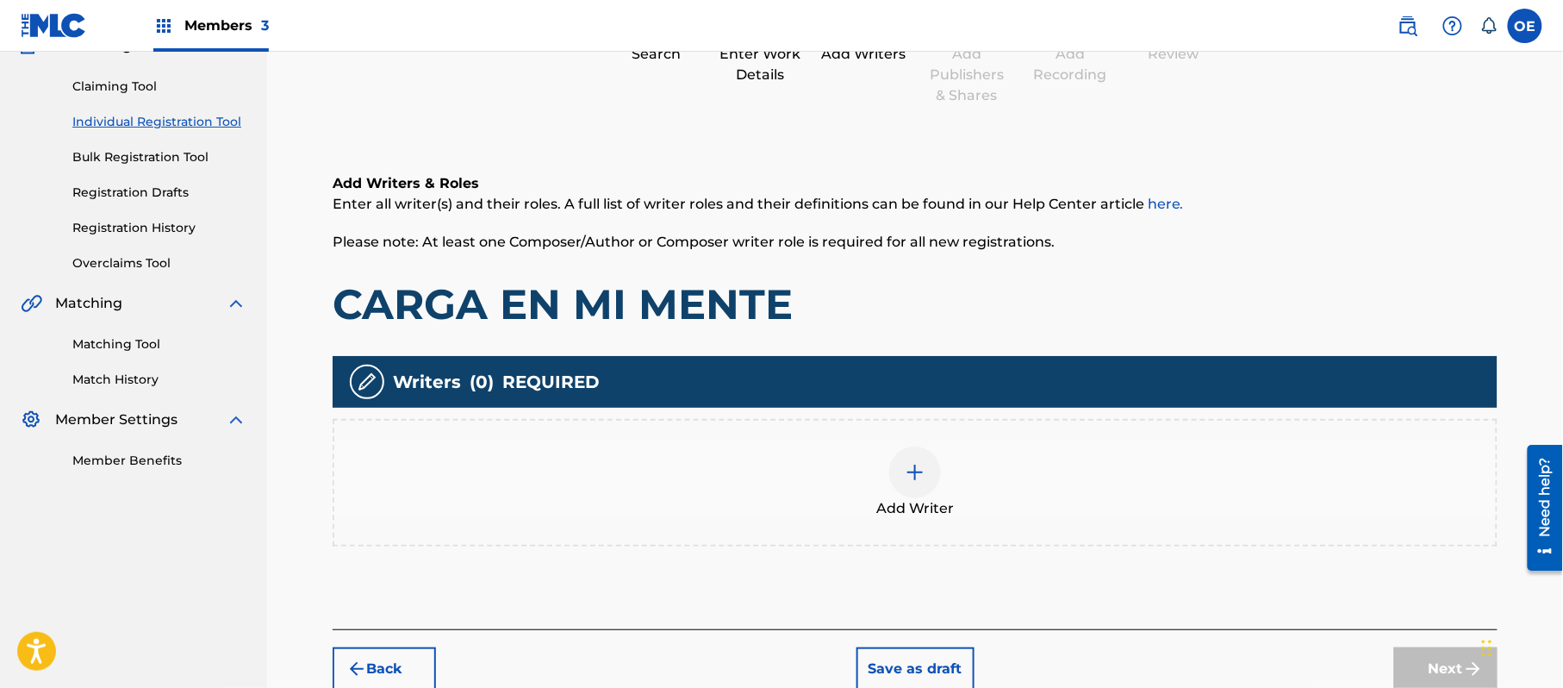
scroll to position [78, 0]
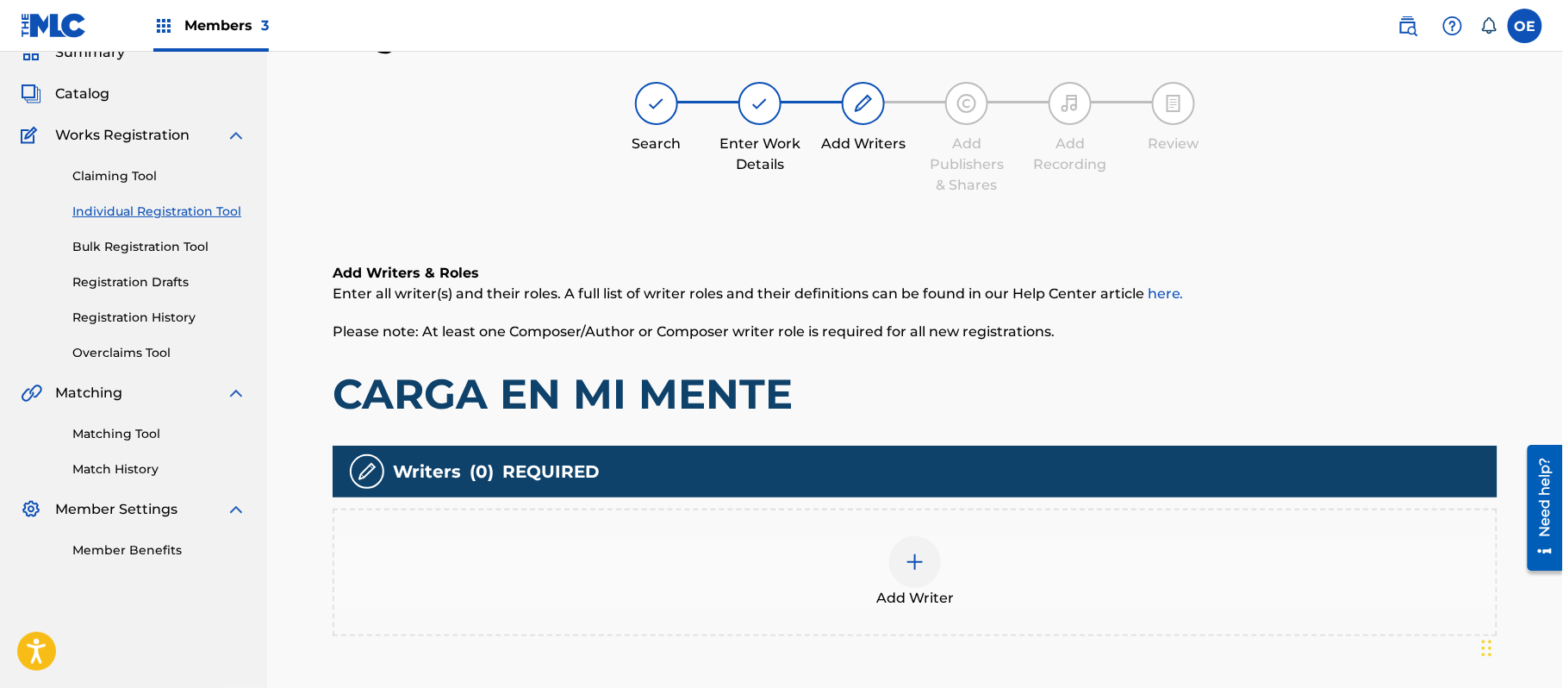
click at [910, 552] on img at bounding box center [915, 562] width 21 height 21
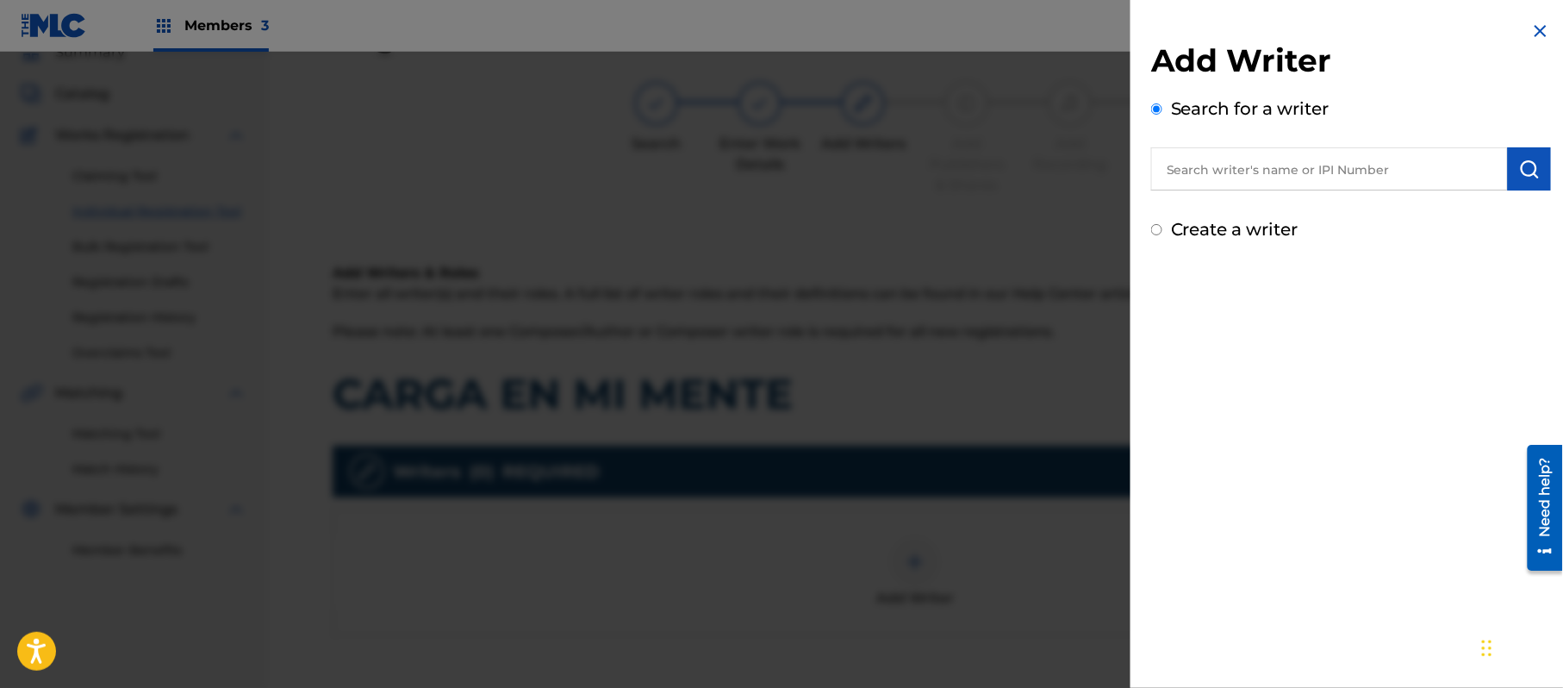
paste input "ALEJANDRO MURILLO"
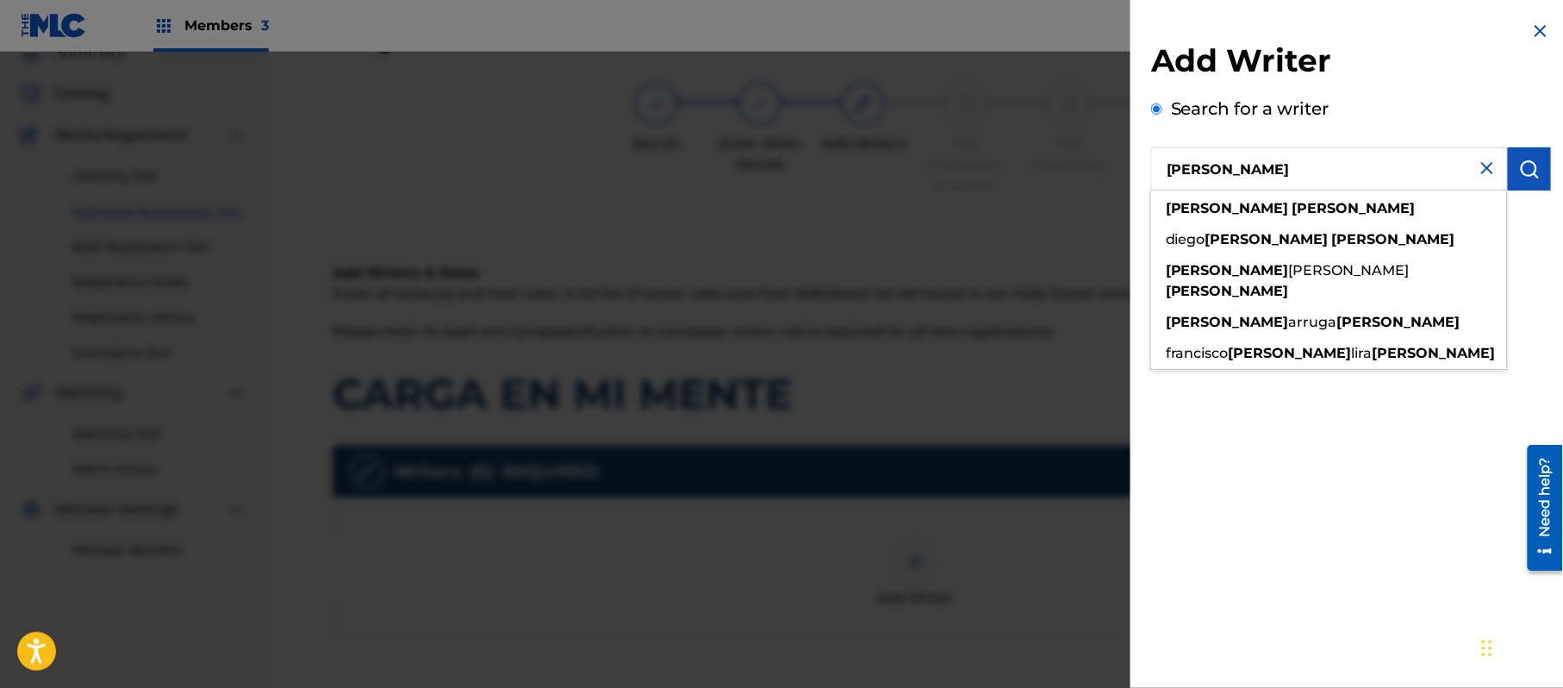
type input "ALEJANDRO MURILLO"
click at [1477, 177] on img at bounding box center [1487, 168] width 21 height 21
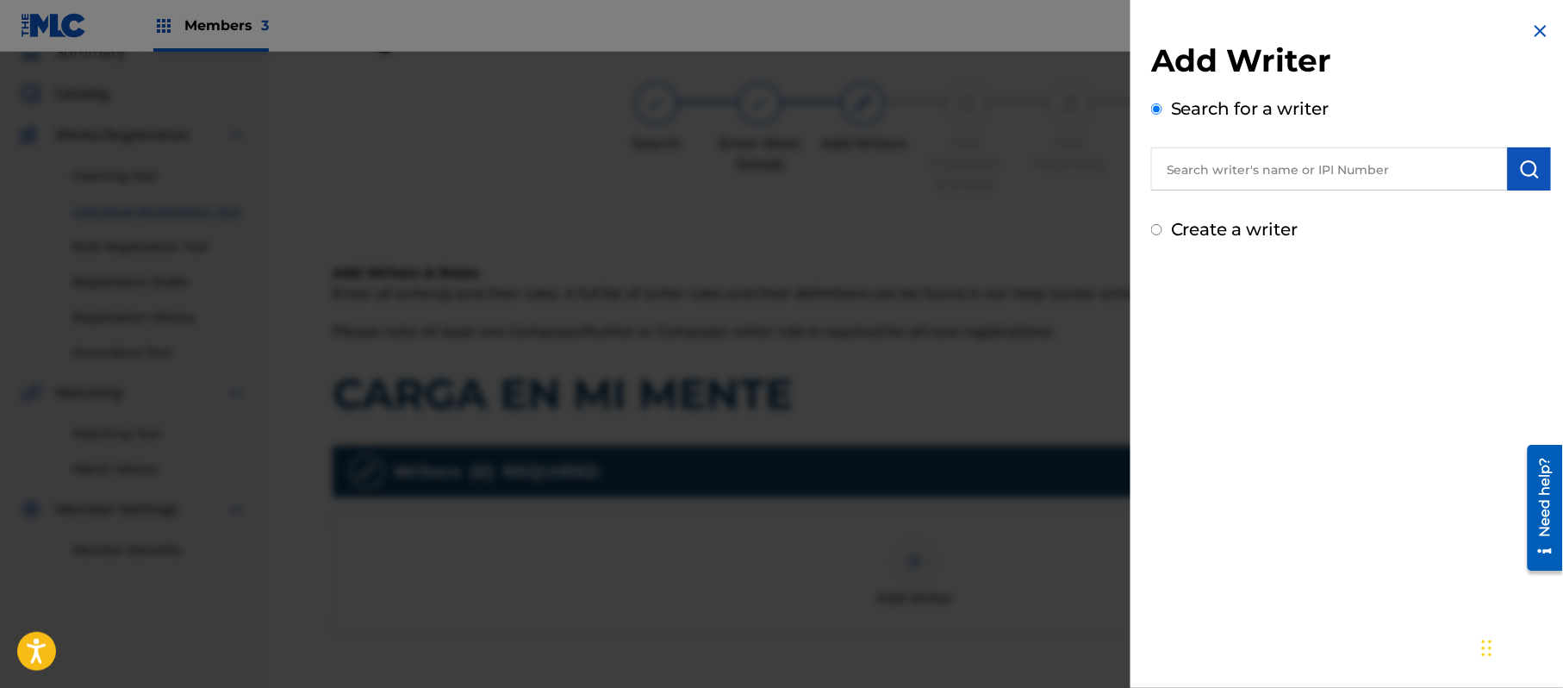
paste input "ALEJANDRO MURILLO"
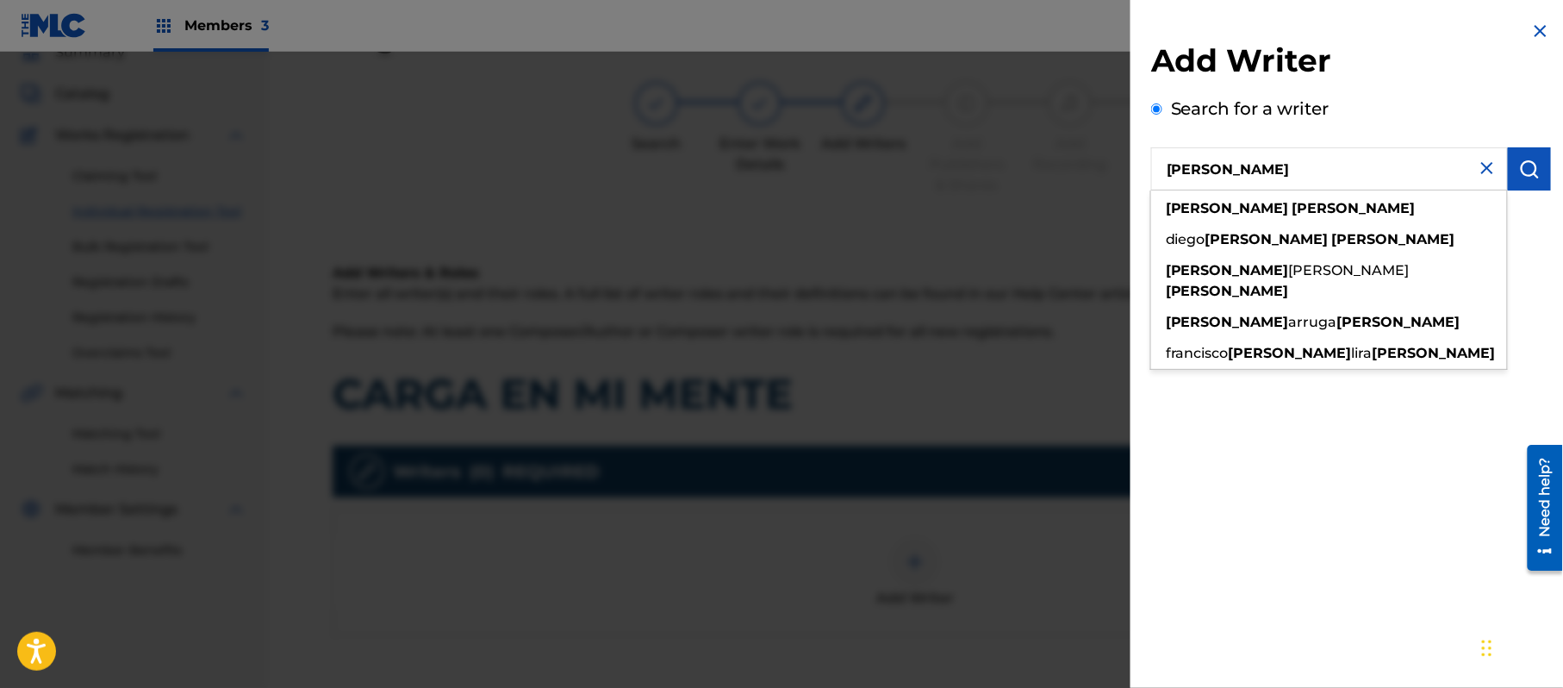
type input "ALEJANDRO MURILLO"
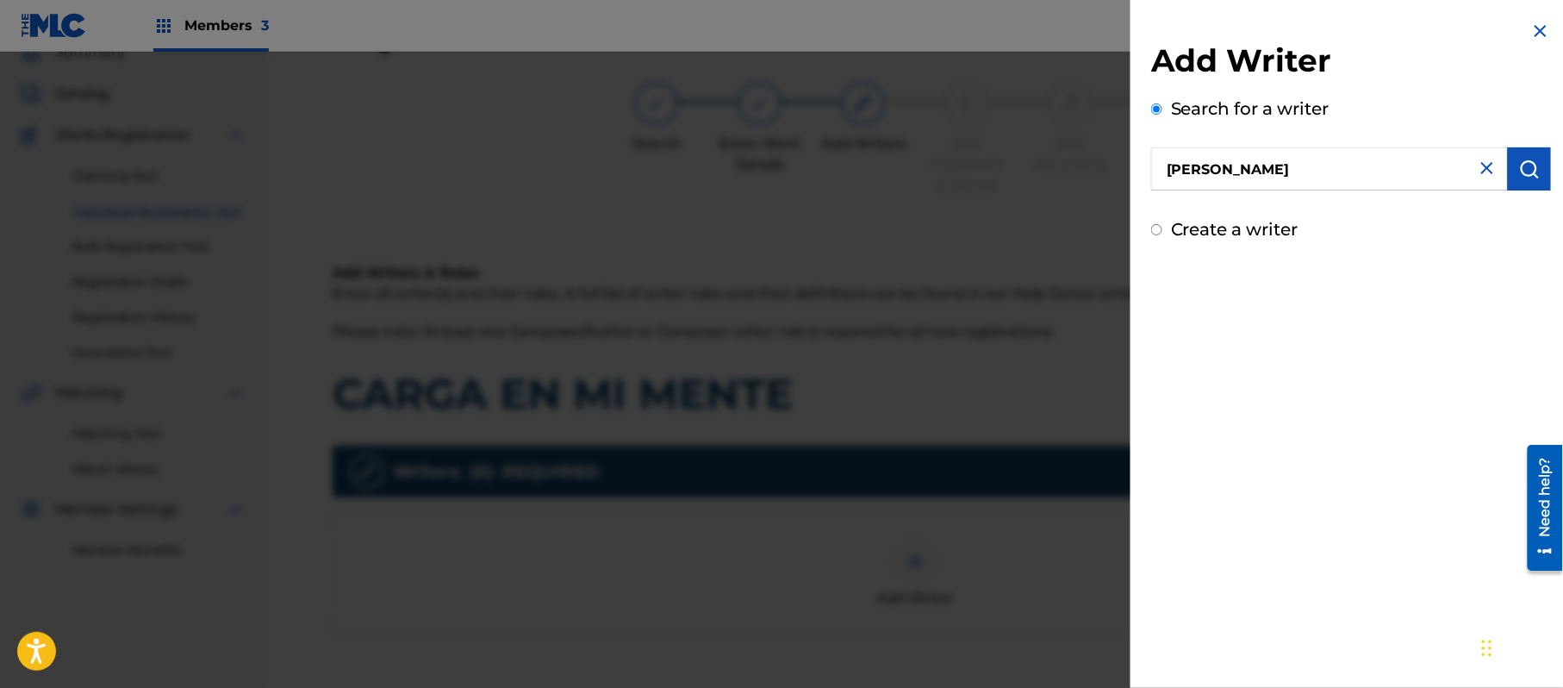
click at [1511, 159] on button "submit" at bounding box center [1529, 168] width 43 height 43
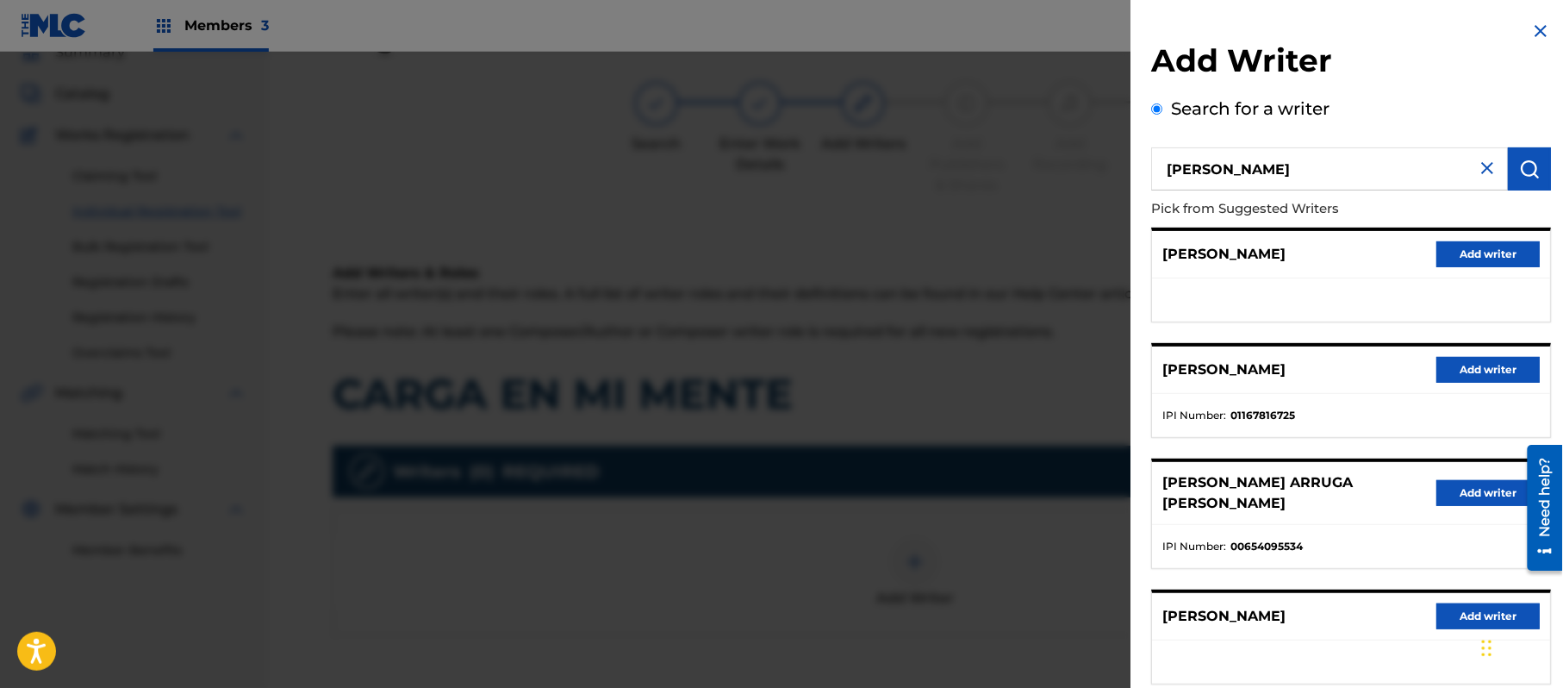
drag, startPoint x: 1458, startPoint y: 265, endPoint x: 1424, endPoint y: 290, distance: 42.6
click at [1459, 265] on button "Add writer" at bounding box center [1488, 254] width 103 height 26
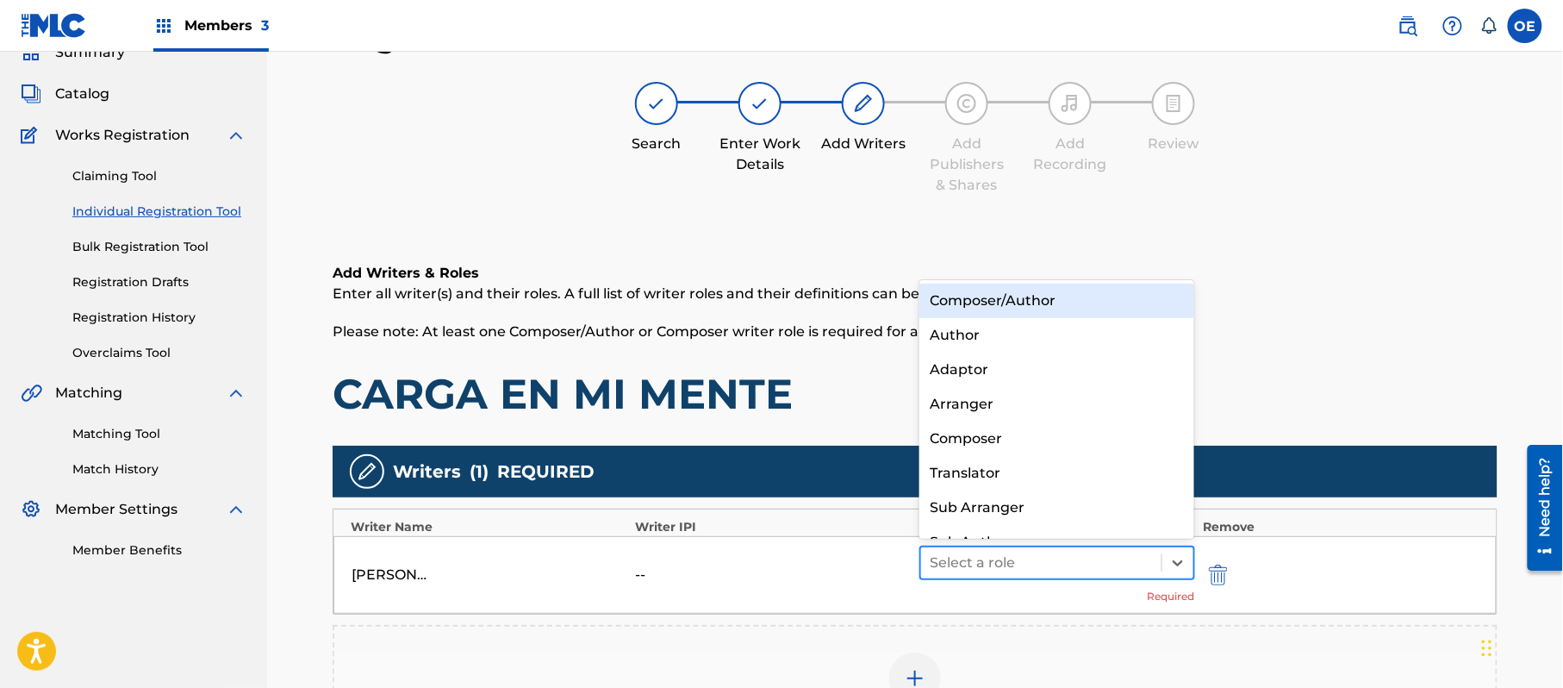
click at [1003, 553] on div at bounding box center [1041, 563] width 223 height 24
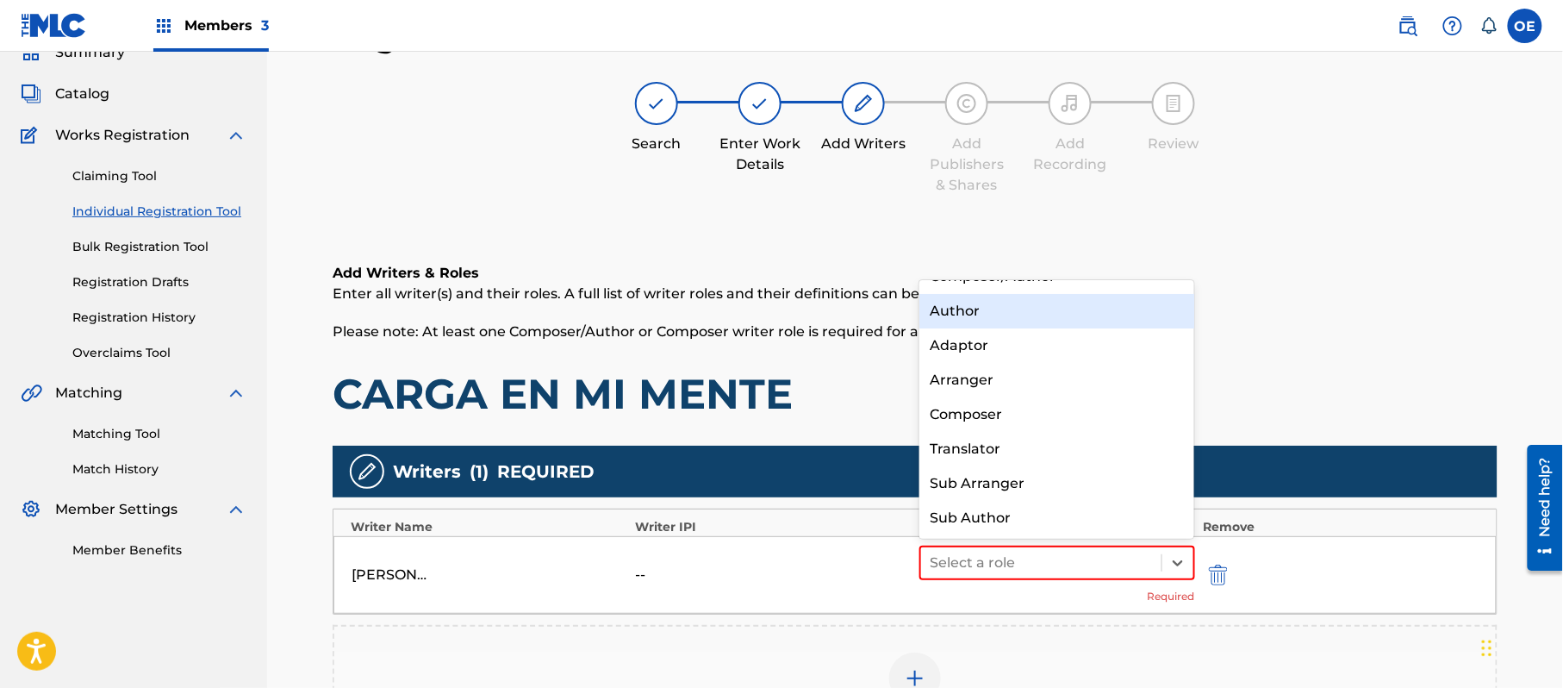
scroll to position [0, 0]
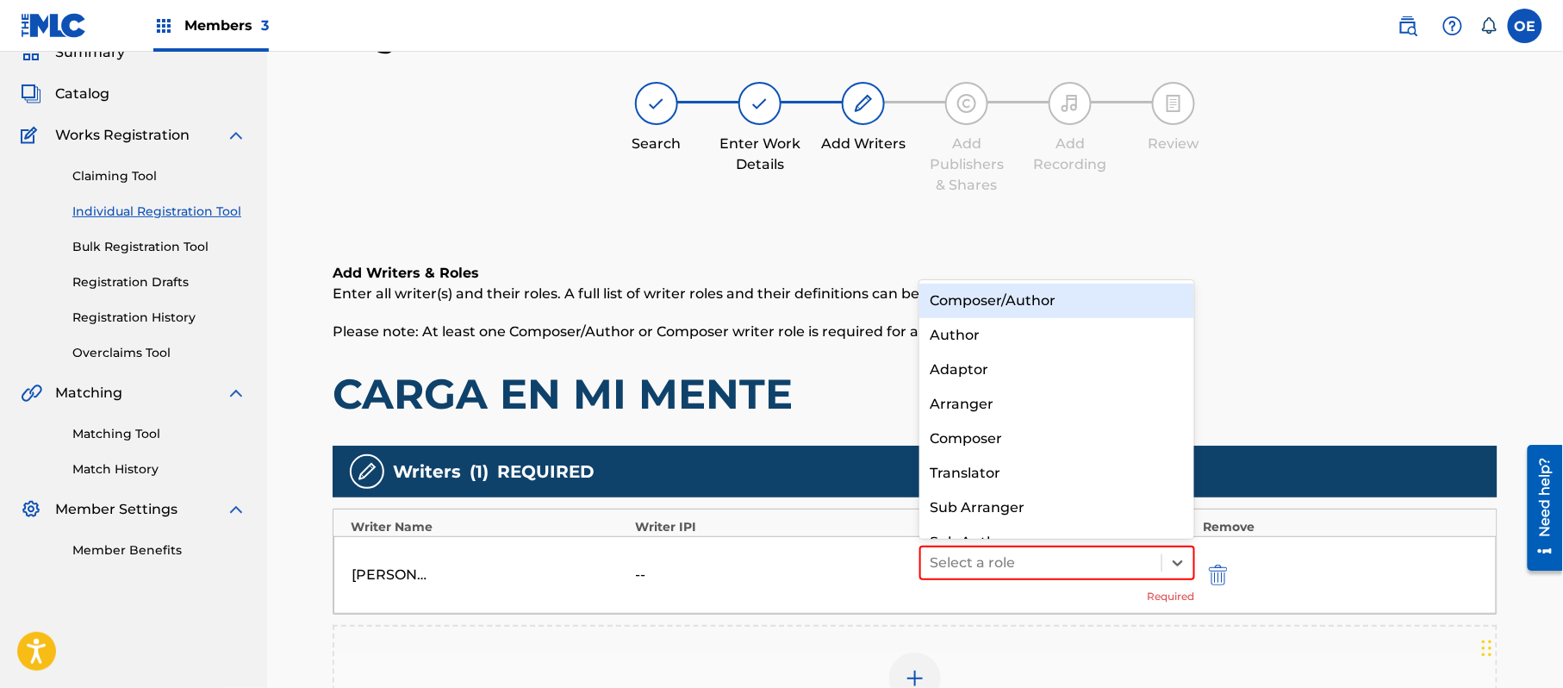
click at [1045, 308] on div "Composer/Author" at bounding box center [1057, 301] width 275 height 34
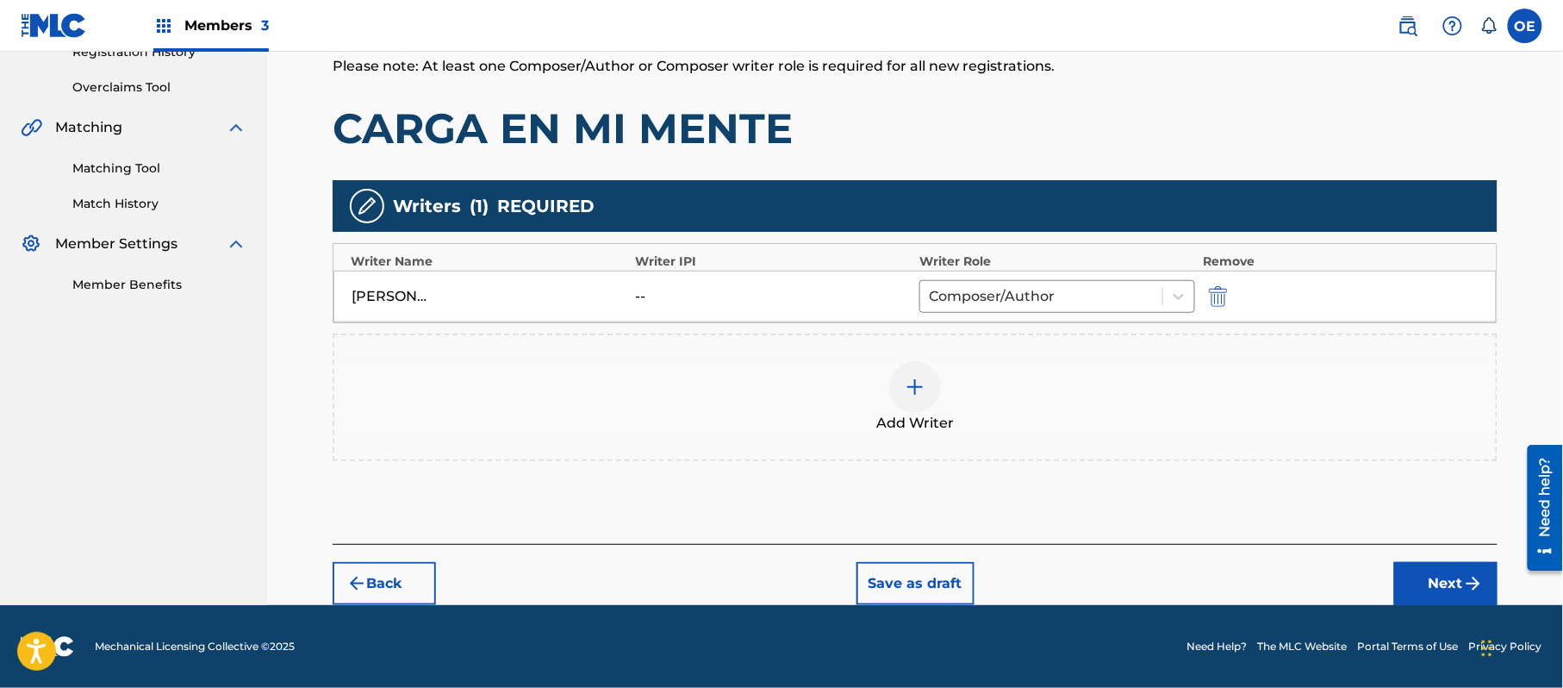
click at [1463, 577] on button "Next" at bounding box center [1446, 583] width 103 height 43
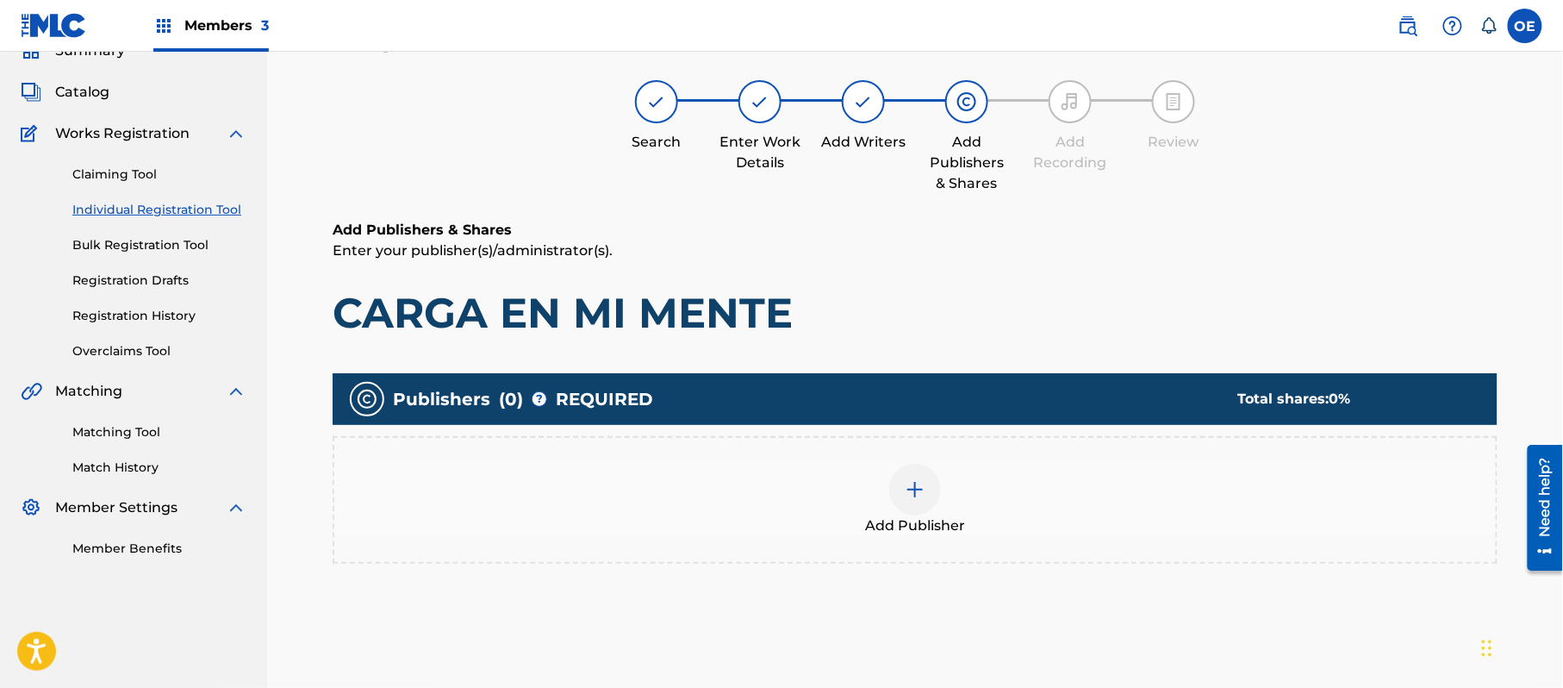
scroll to position [78, 0]
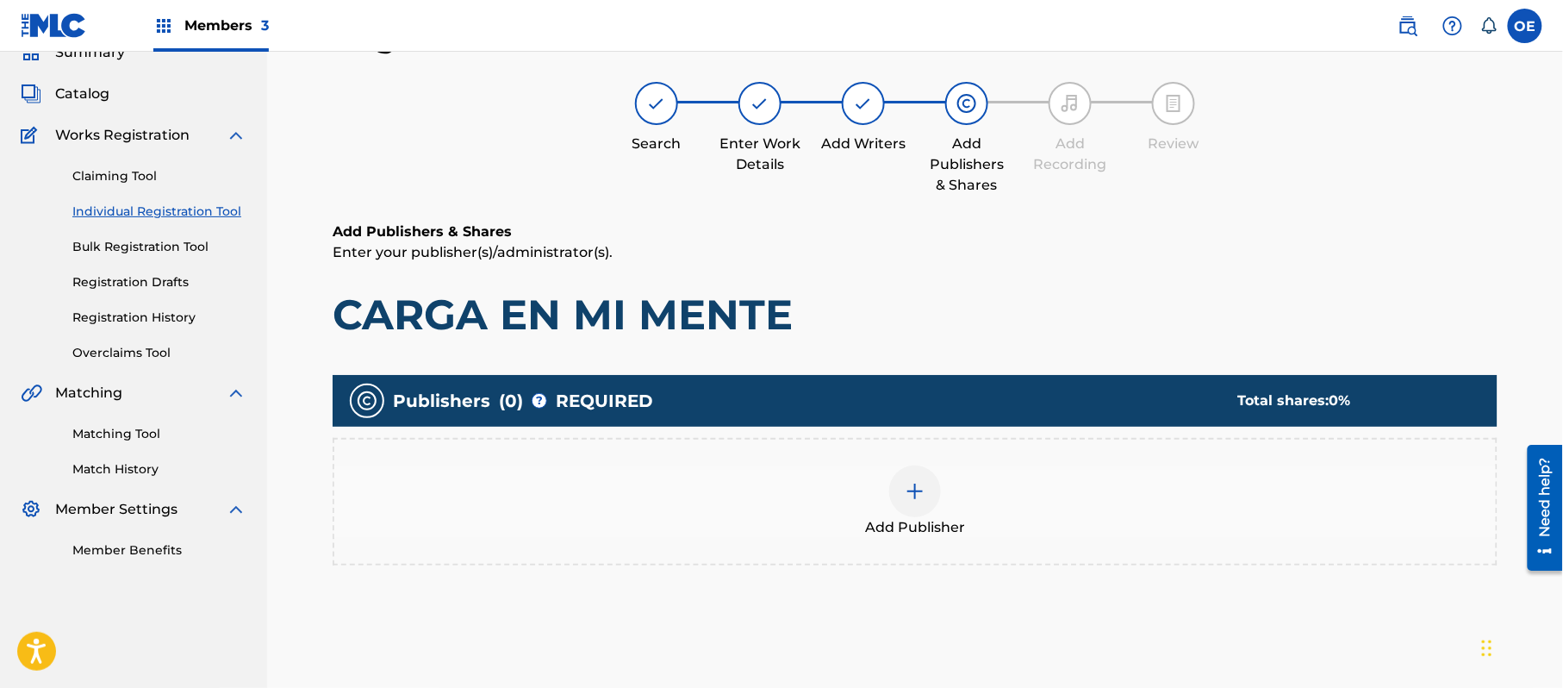
click at [894, 528] on span "Add Publisher" at bounding box center [915, 527] width 100 height 21
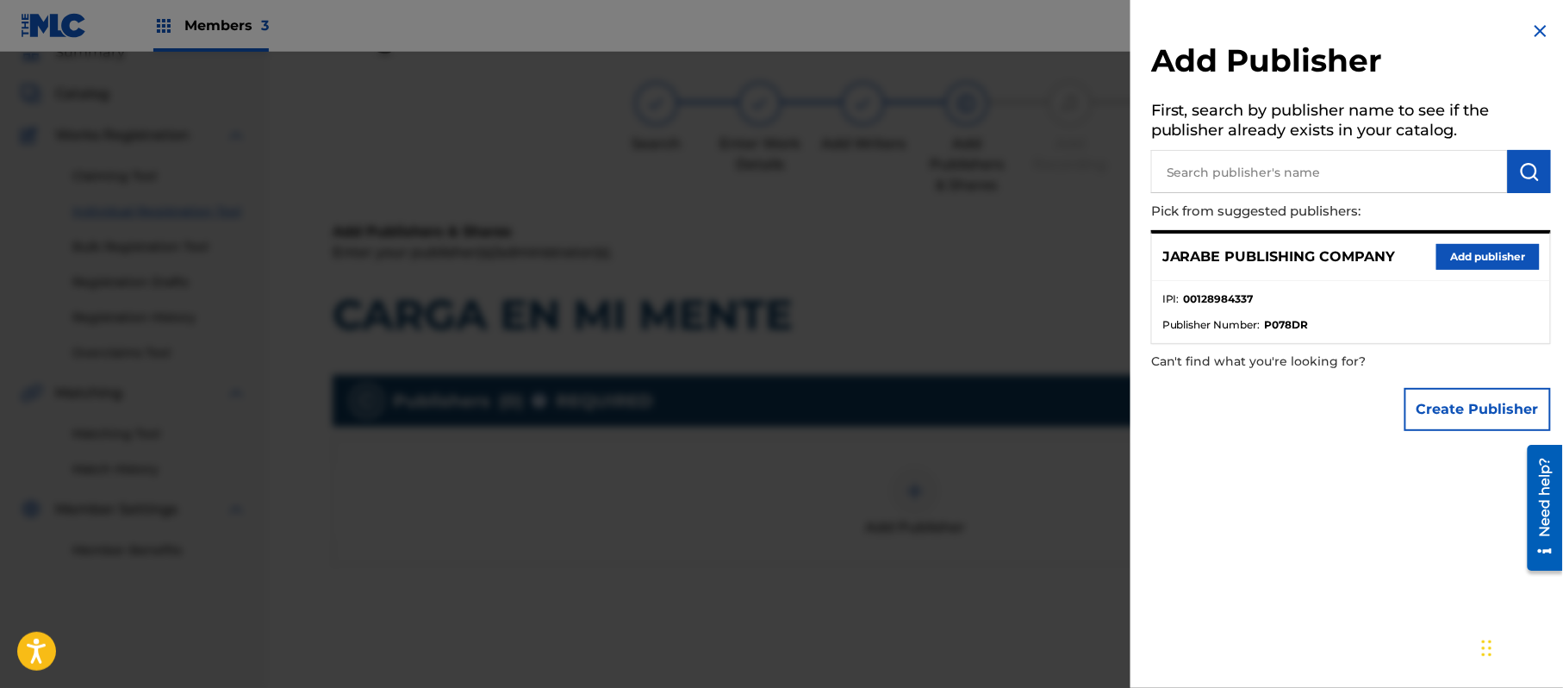
click at [1457, 250] on button "Add publisher" at bounding box center [1488, 257] width 103 height 26
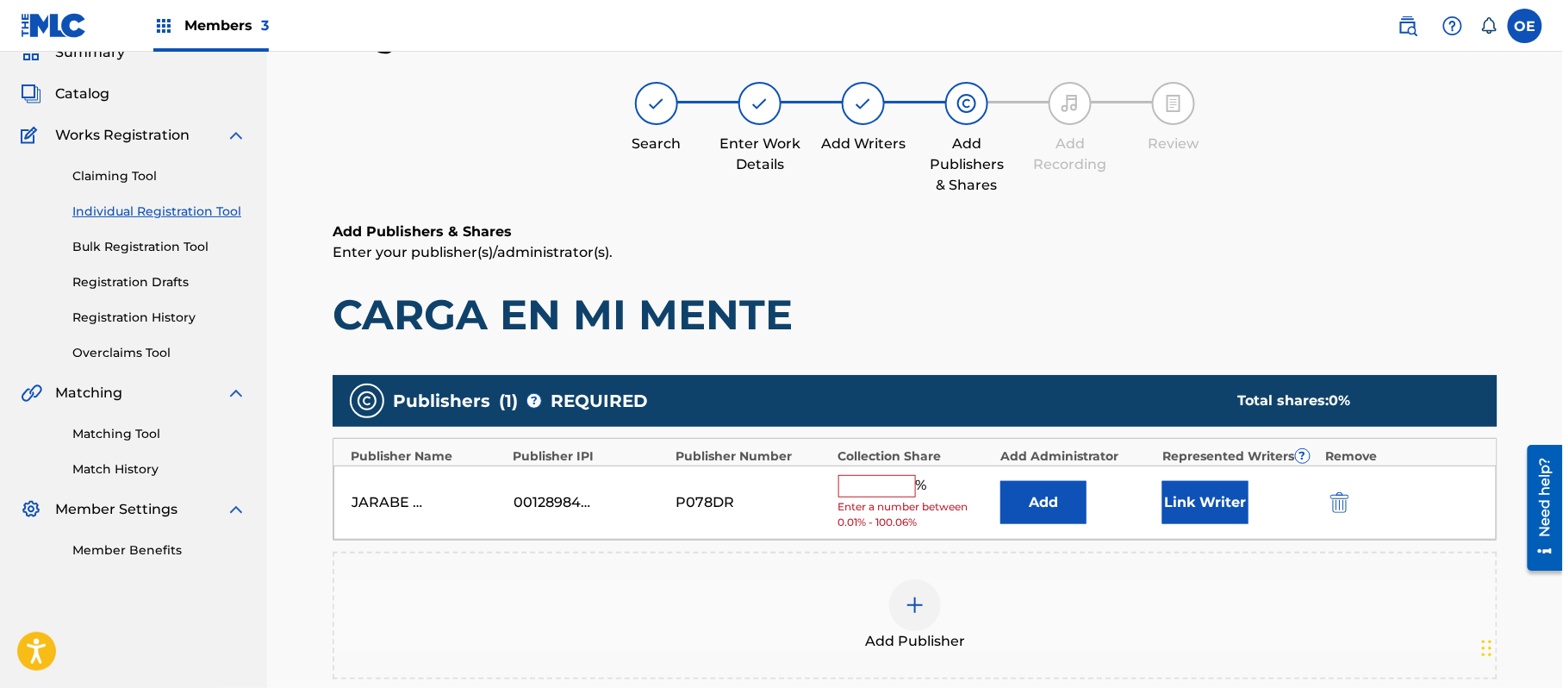
click at [894, 480] on input "text" at bounding box center [878, 486] width 78 height 22
type input "100"
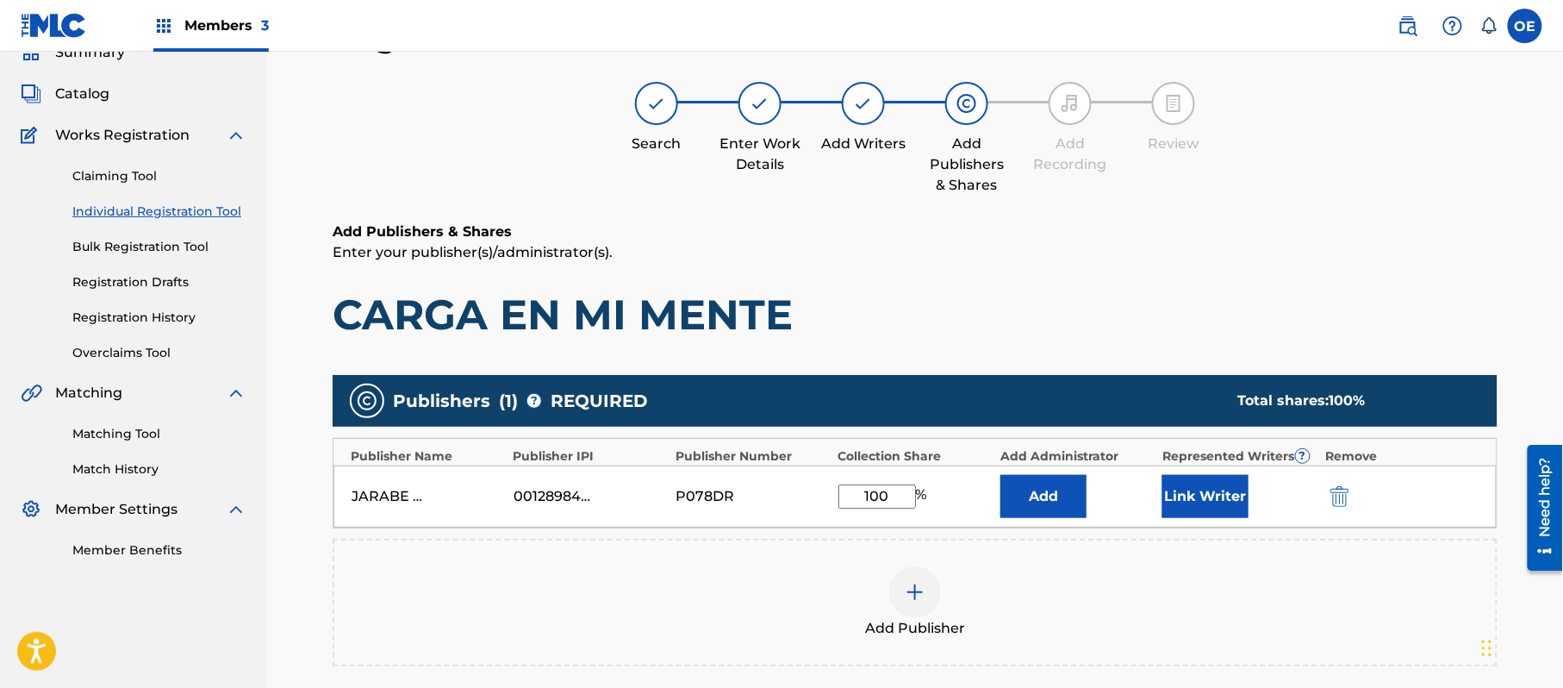
click at [1197, 488] on button "Link Writer" at bounding box center [1206, 496] width 86 height 43
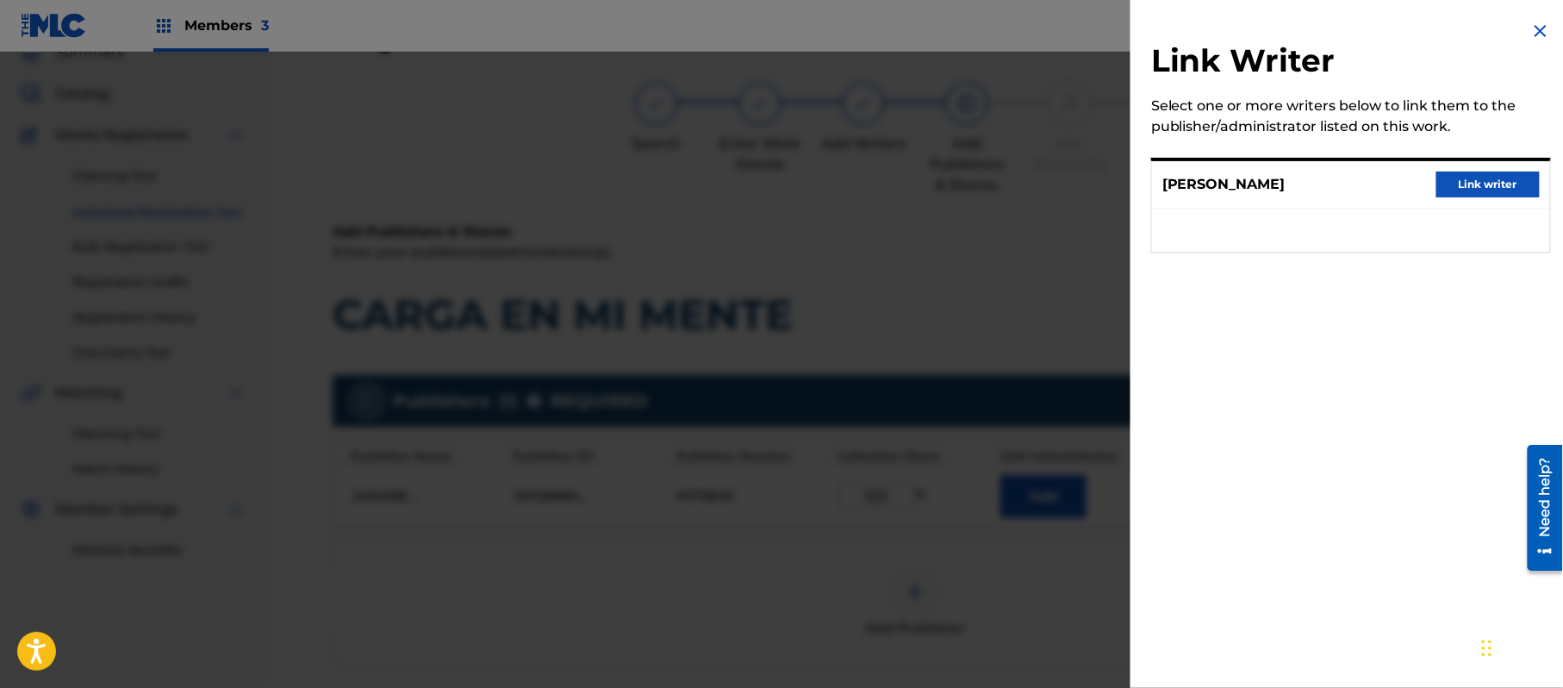
click at [1473, 169] on div "ALEJANDRO MURILLO Link writer" at bounding box center [1351, 184] width 398 height 47
click at [1500, 184] on button "Link writer" at bounding box center [1488, 185] width 103 height 26
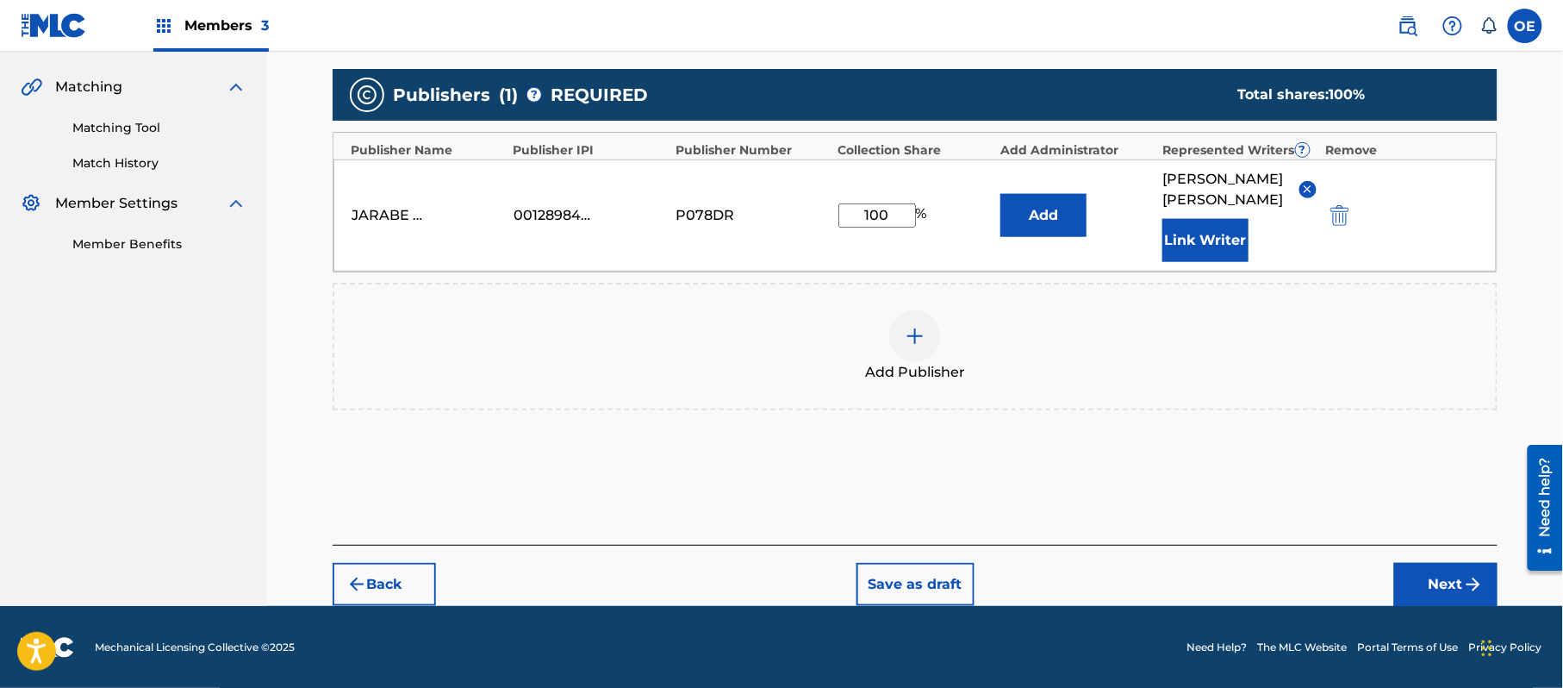
click at [1448, 590] on button "Next" at bounding box center [1446, 584] width 103 height 43
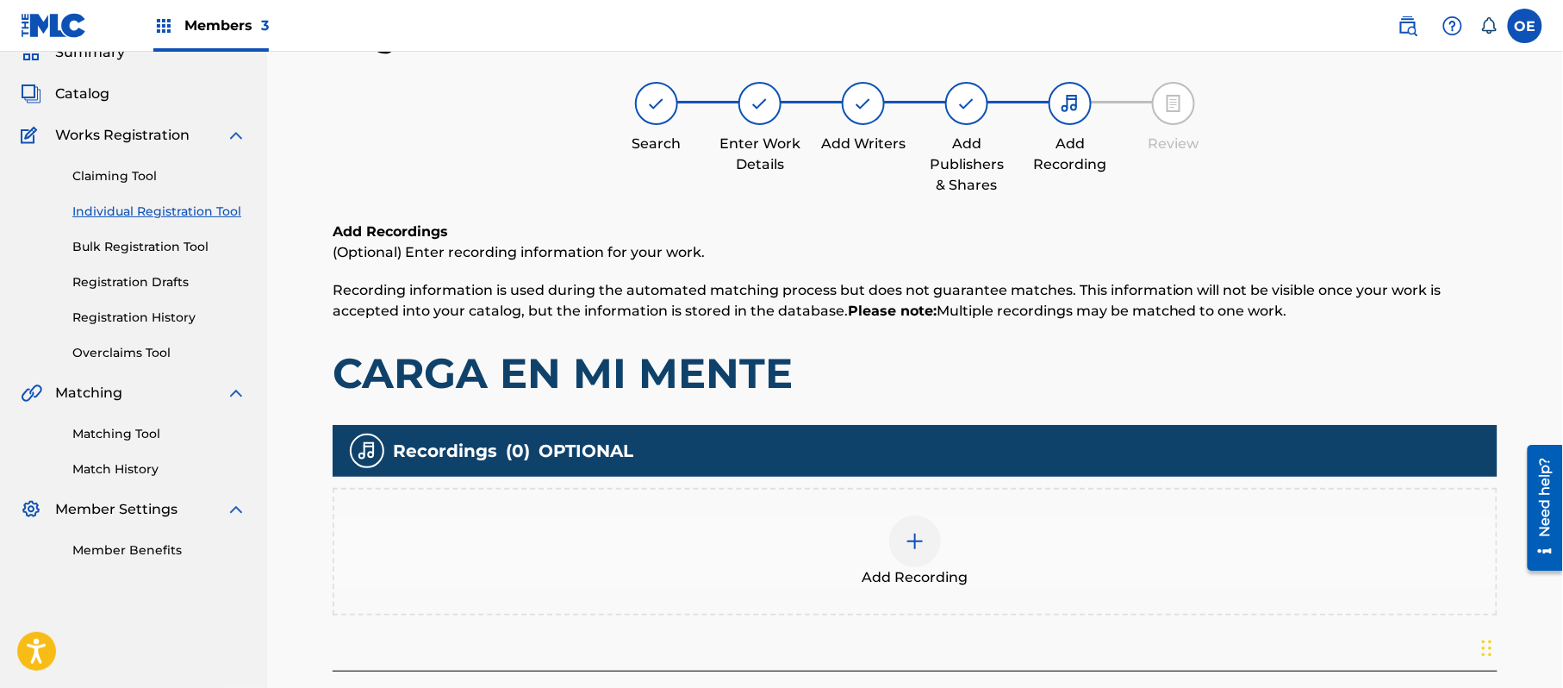
click at [900, 552] on div at bounding box center [915, 541] width 52 height 52
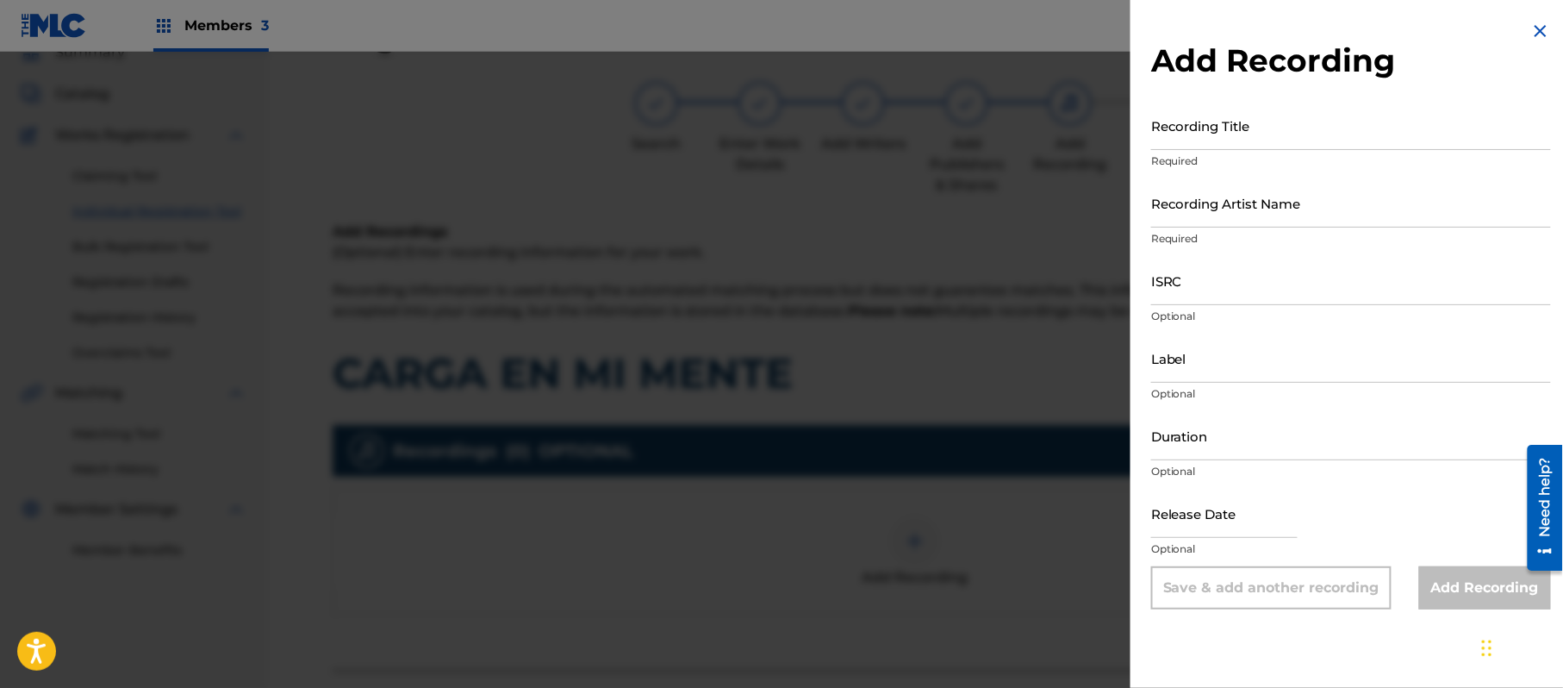
click at [1539, 34] on img at bounding box center [1541, 31] width 21 height 21
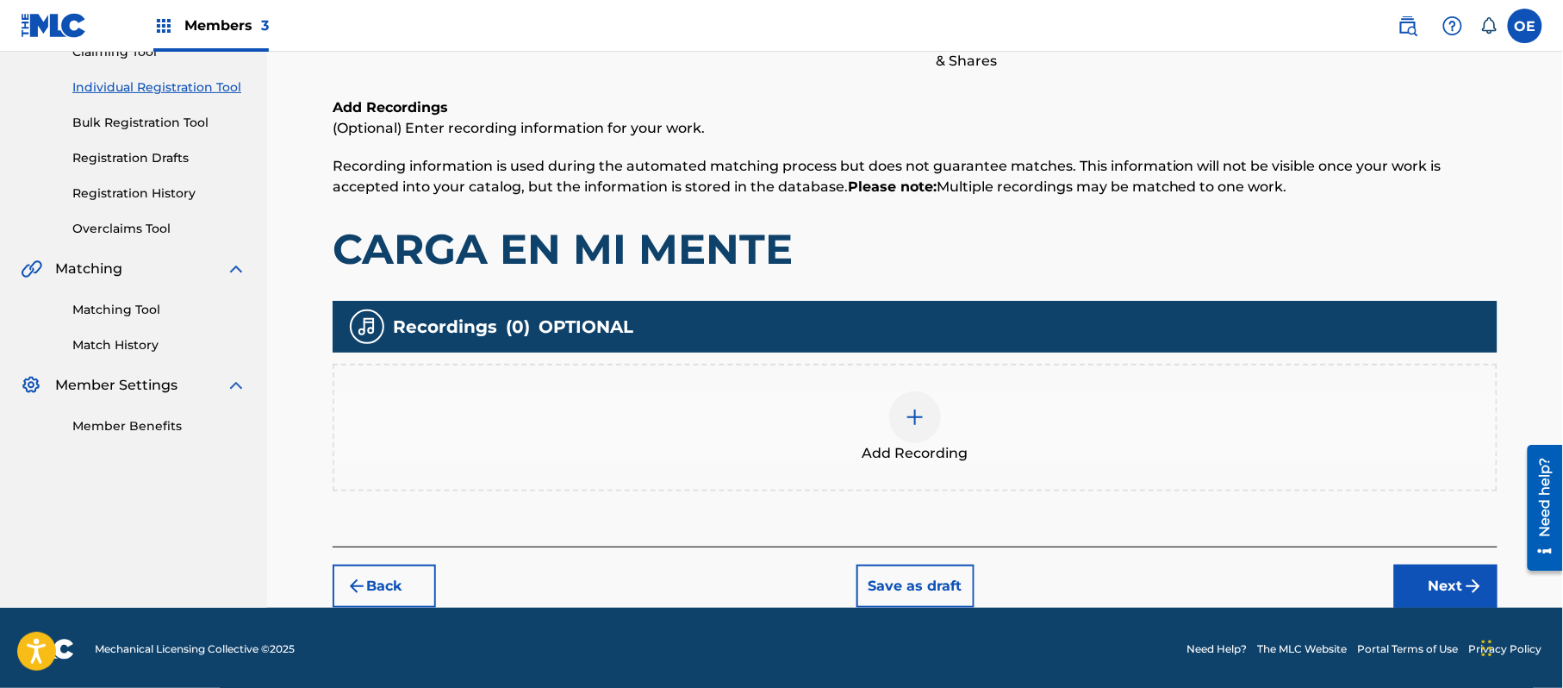
click at [1425, 583] on button "Next" at bounding box center [1446, 586] width 103 height 43
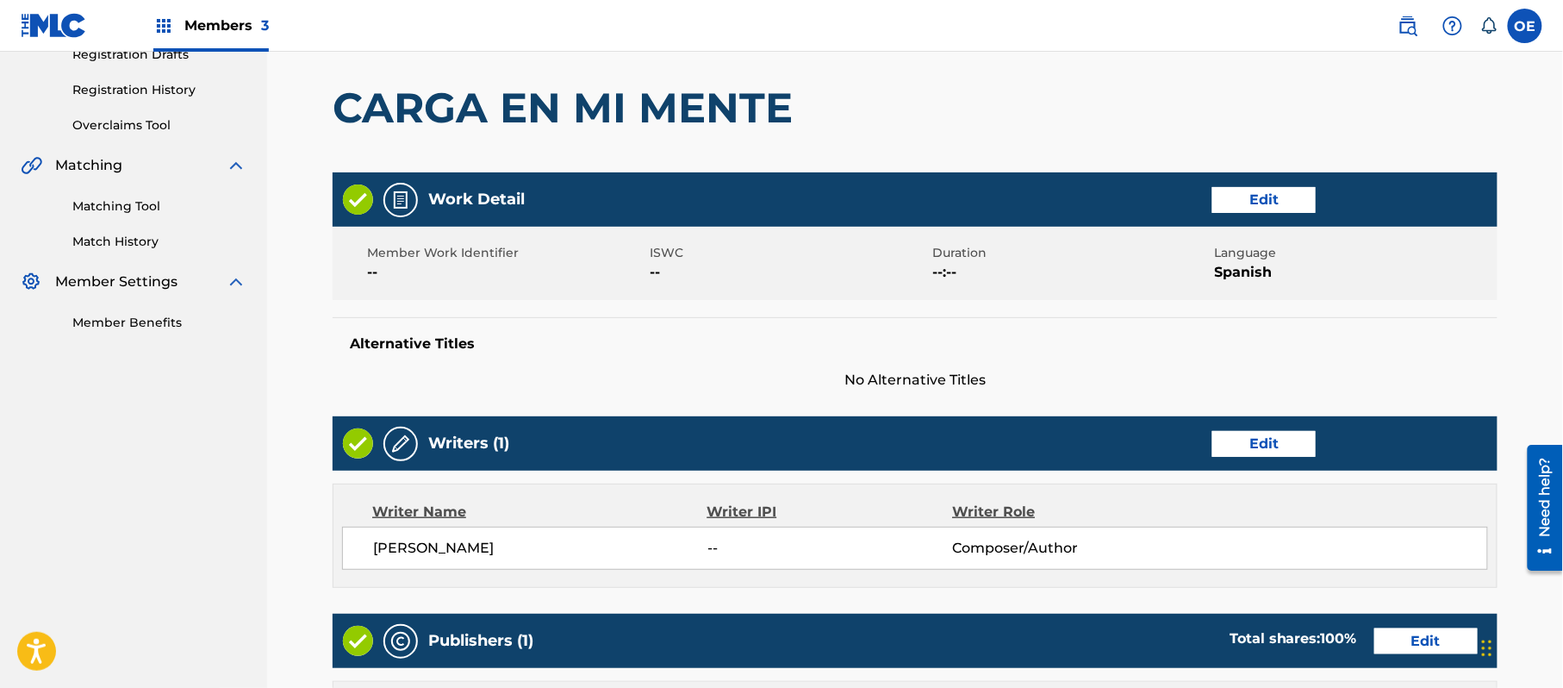
scroll to position [652, 0]
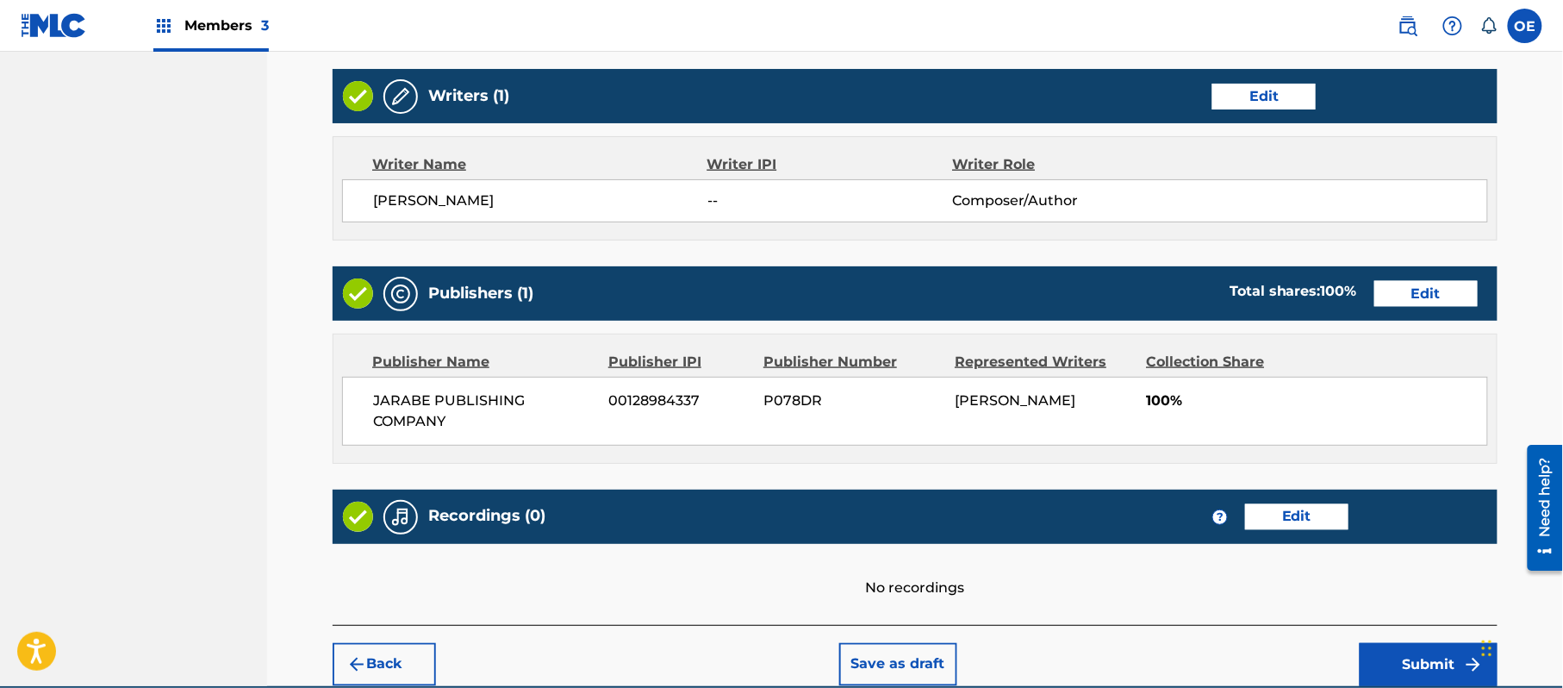
click at [1407, 665] on button "Submit" at bounding box center [1429, 664] width 138 height 43
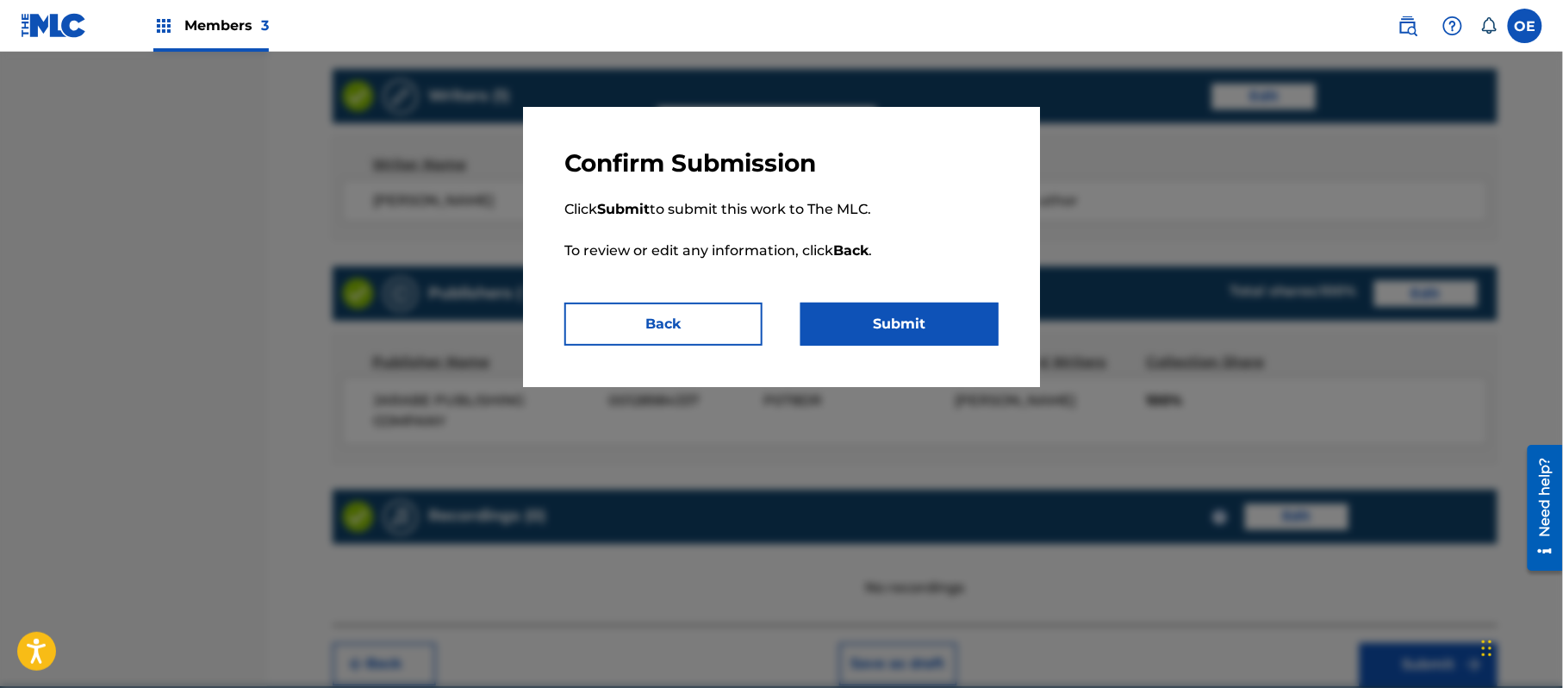
click at [927, 312] on button "Submit" at bounding box center [900, 324] width 198 height 43
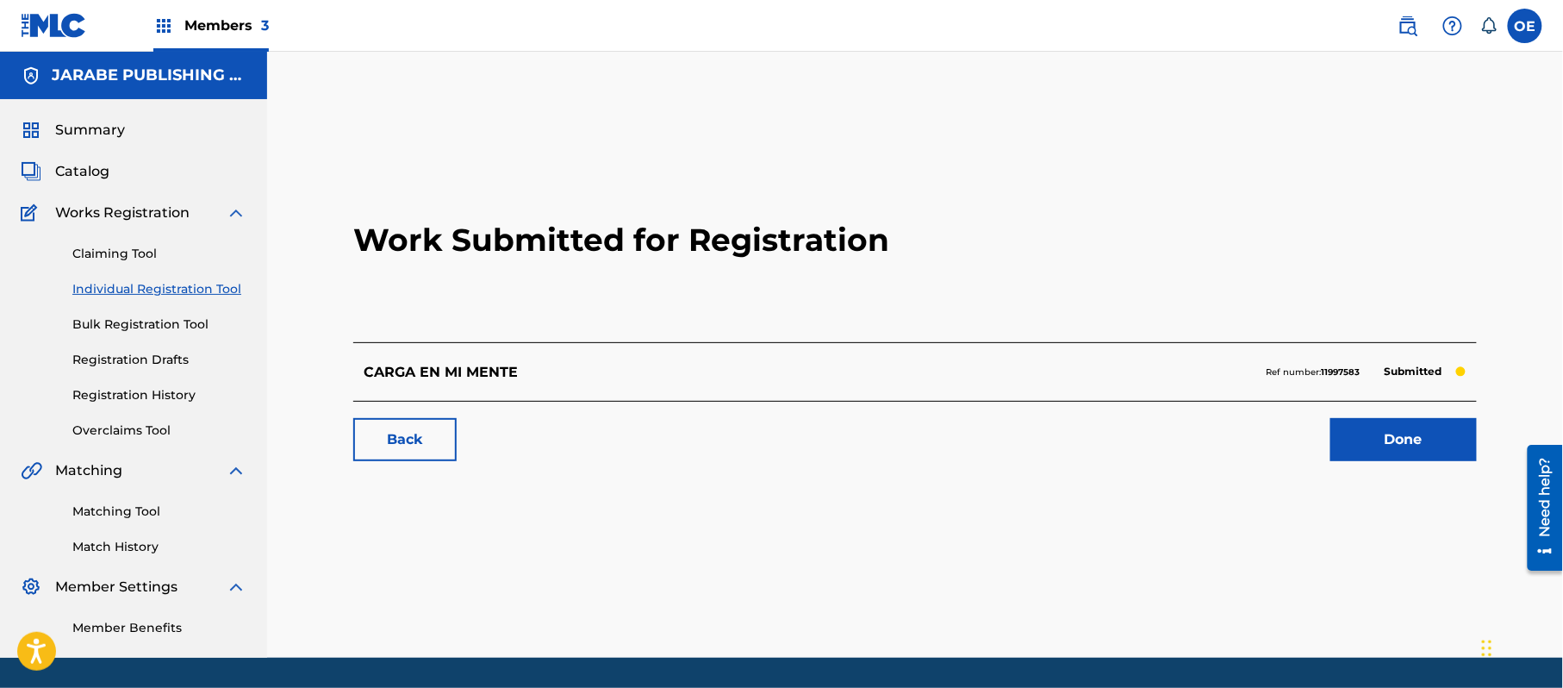
click at [193, 284] on link "Individual Registration Tool" at bounding box center [159, 289] width 174 height 18
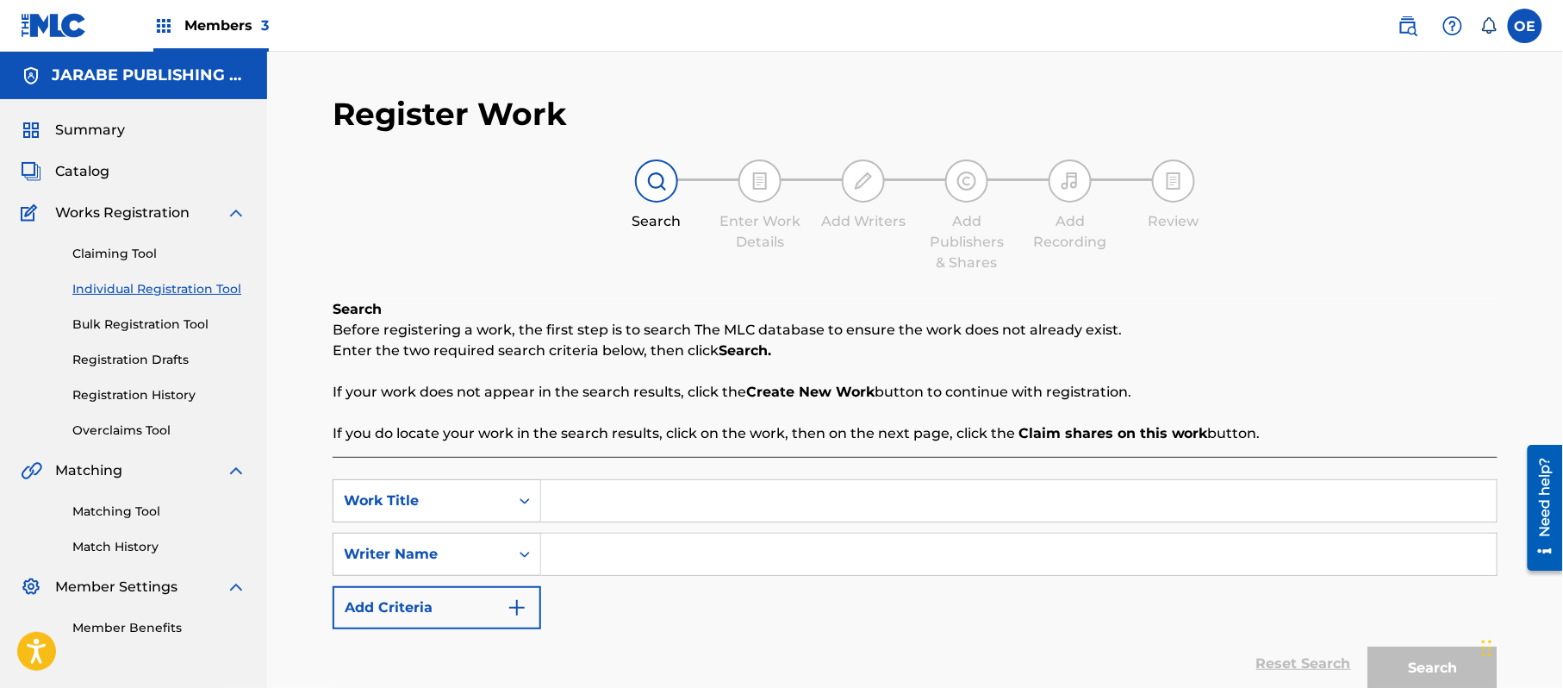
paste input "COMO LA CUIDAN"
type input "COMO LA CUIDAN"
paste input "ALEJANDRO MURILLO"
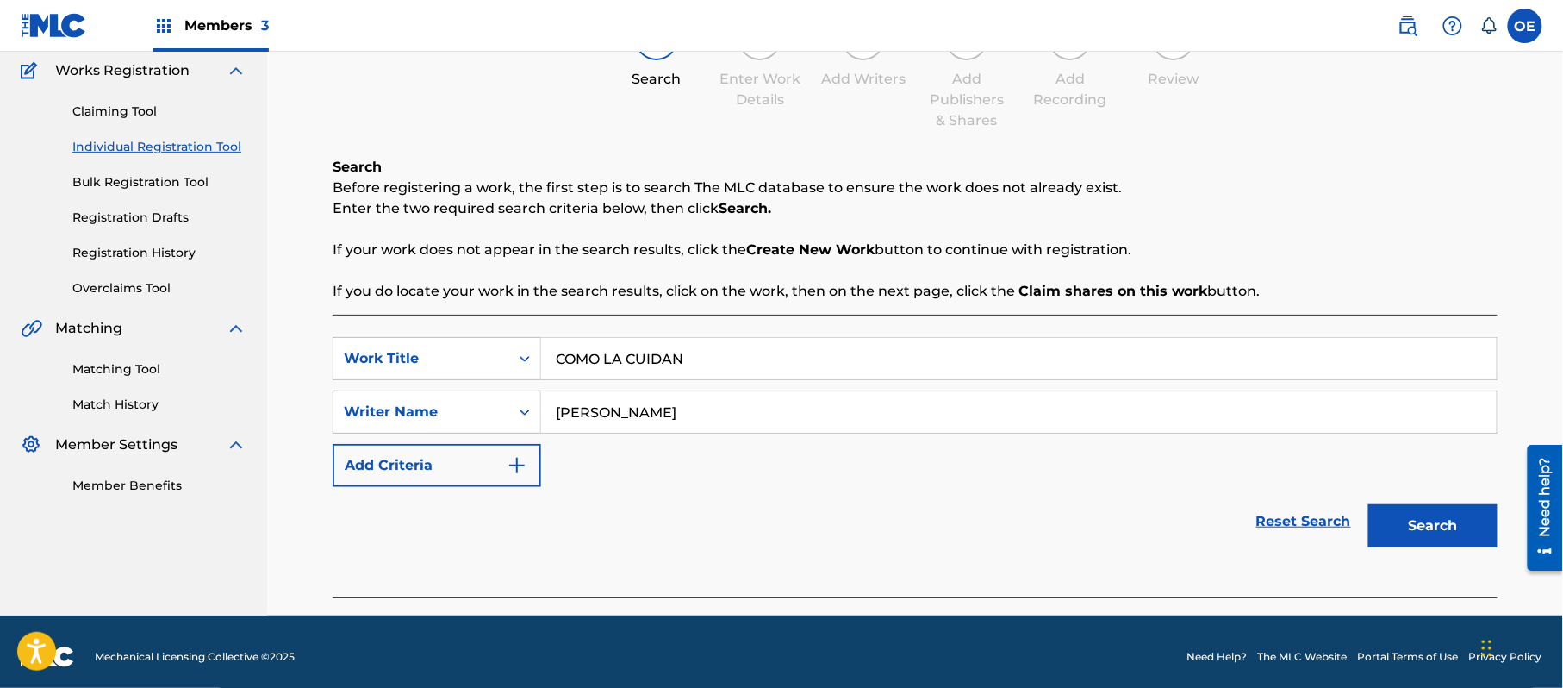
scroll to position [153, 0]
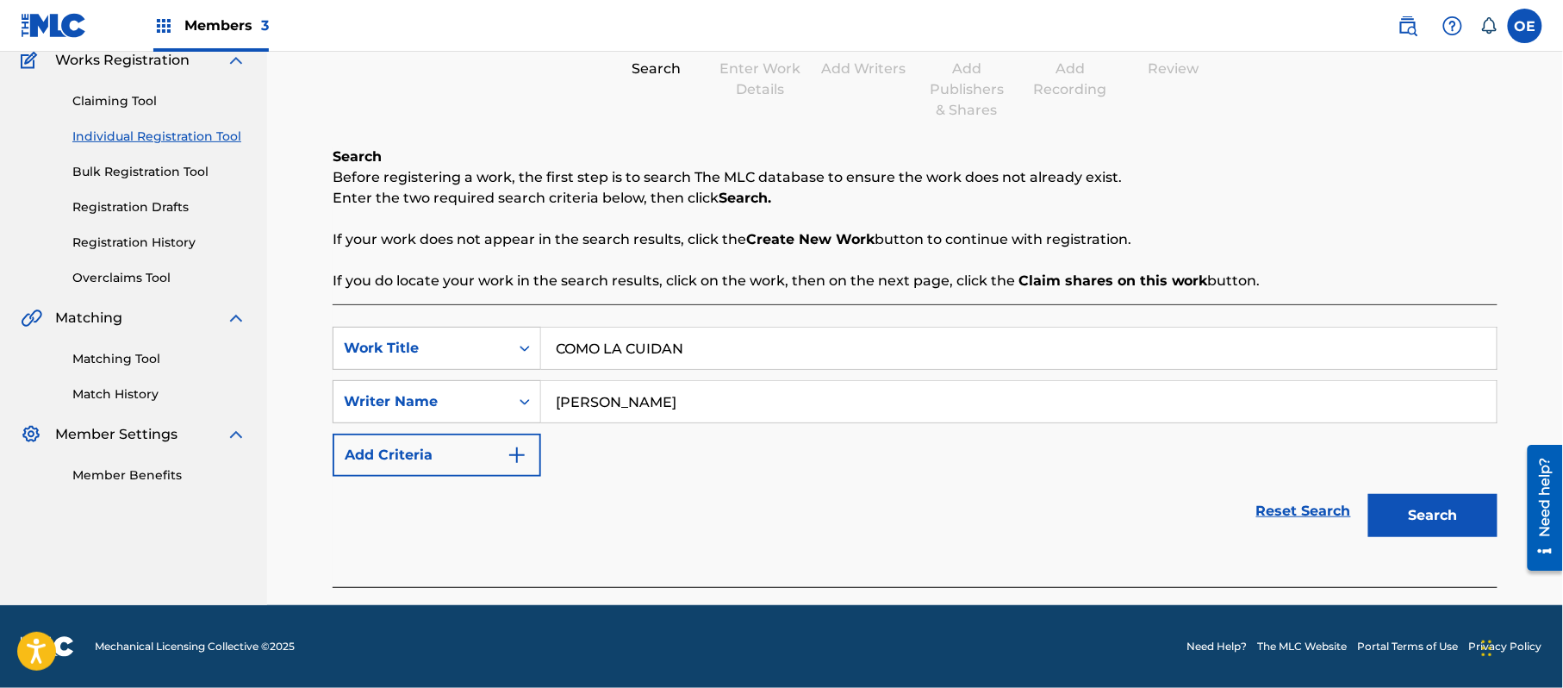
type input "ALEJANDRO MURILLO"
click at [1383, 500] on button "Search" at bounding box center [1433, 515] width 129 height 43
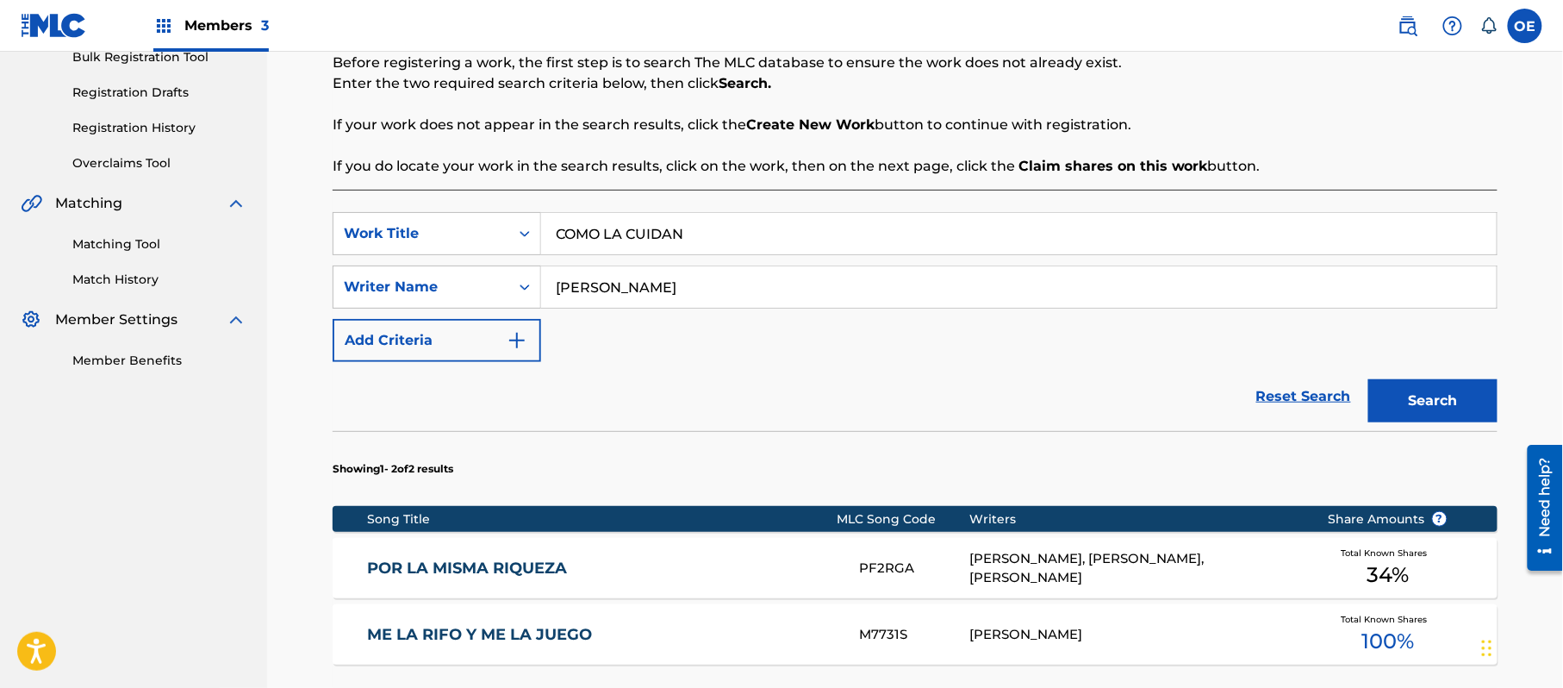
scroll to position [538, 0]
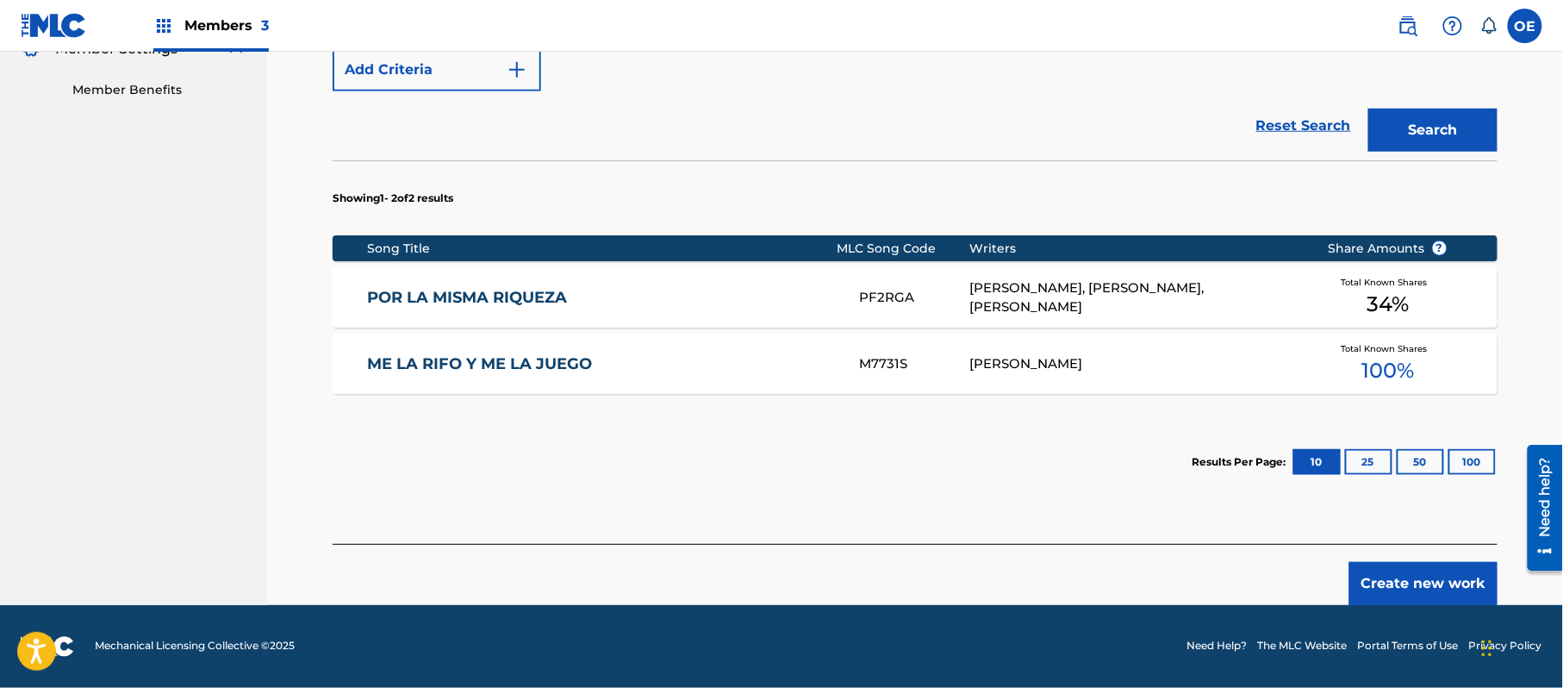
click at [1384, 570] on button "Create new work" at bounding box center [1424, 583] width 148 height 43
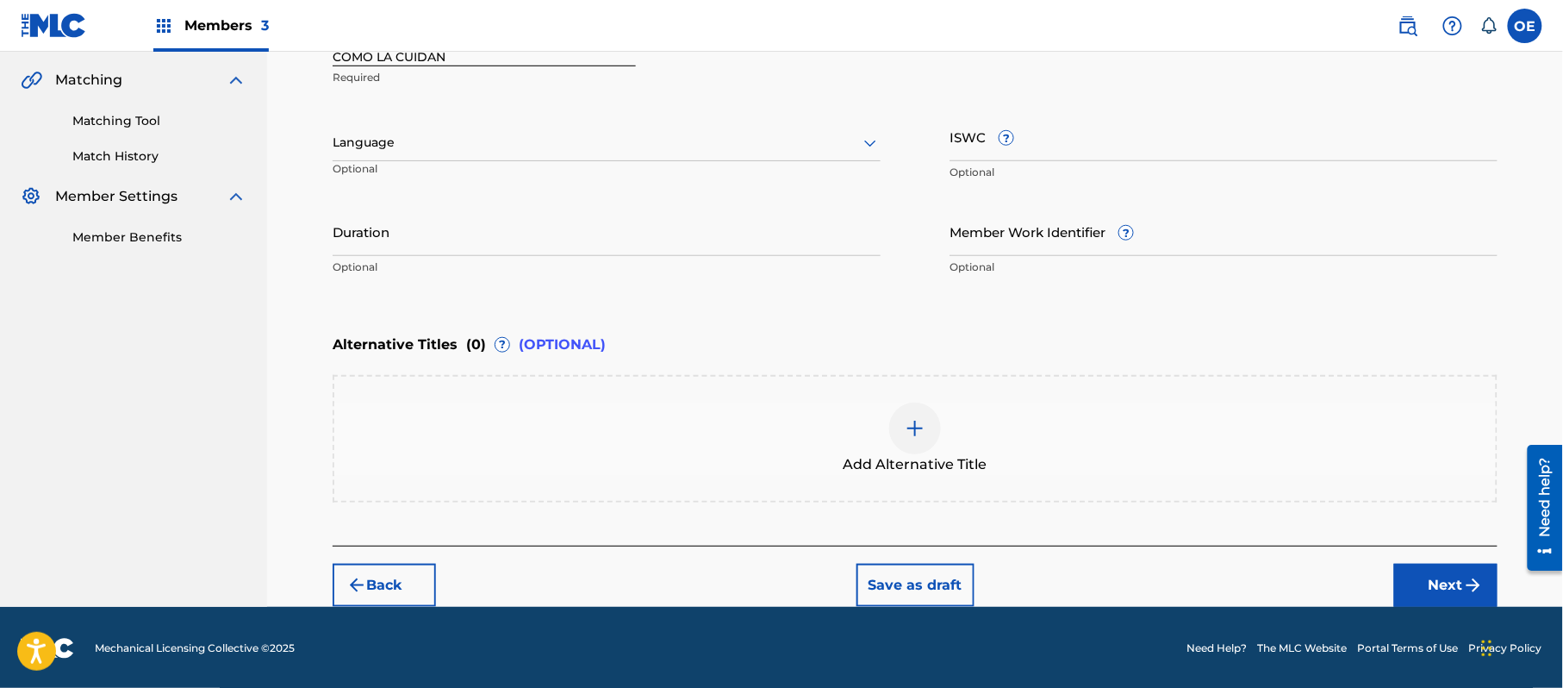
click at [472, 148] on div at bounding box center [607, 143] width 548 height 22
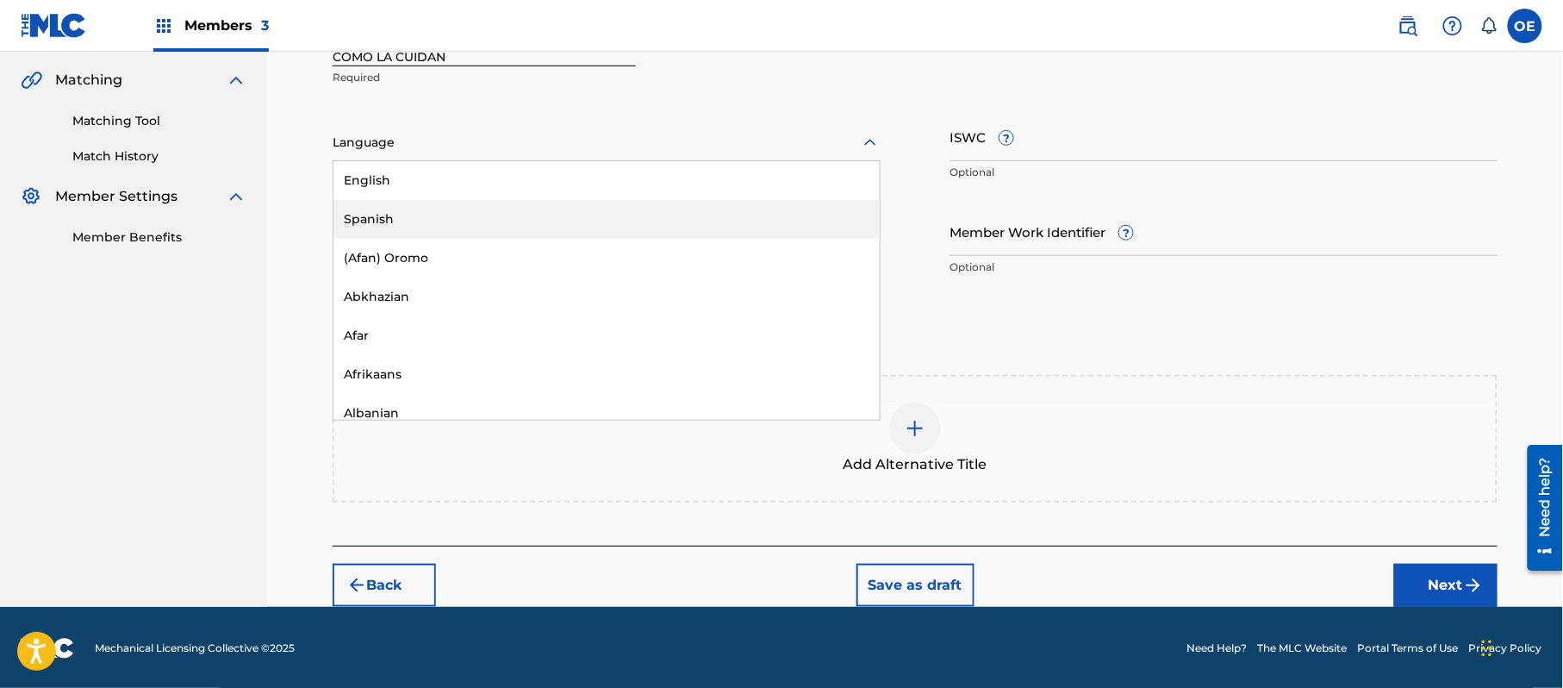
click at [453, 205] on div "Spanish" at bounding box center [607, 219] width 546 height 39
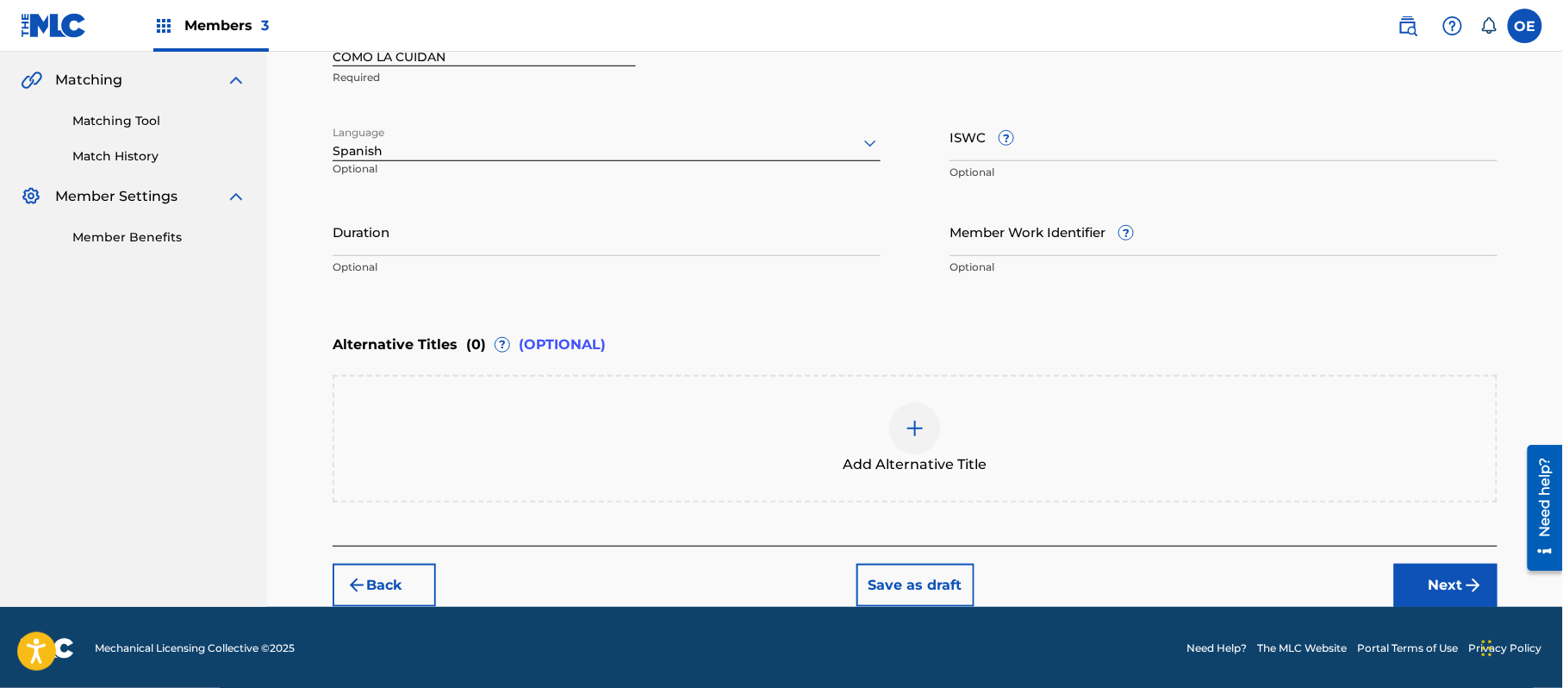
click at [1421, 565] on button "Next" at bounding box center [1446, 585] width 103 height 43
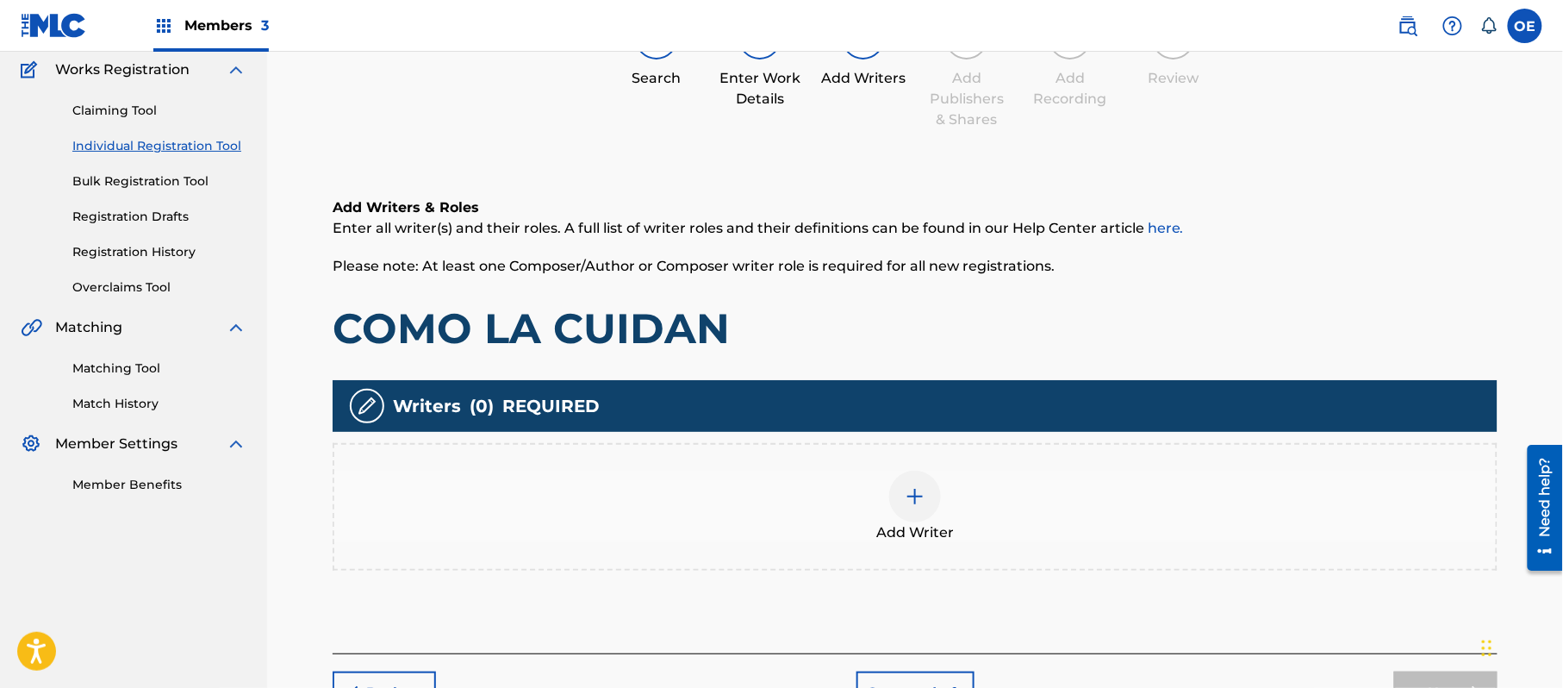
scroll to position [78, 0]
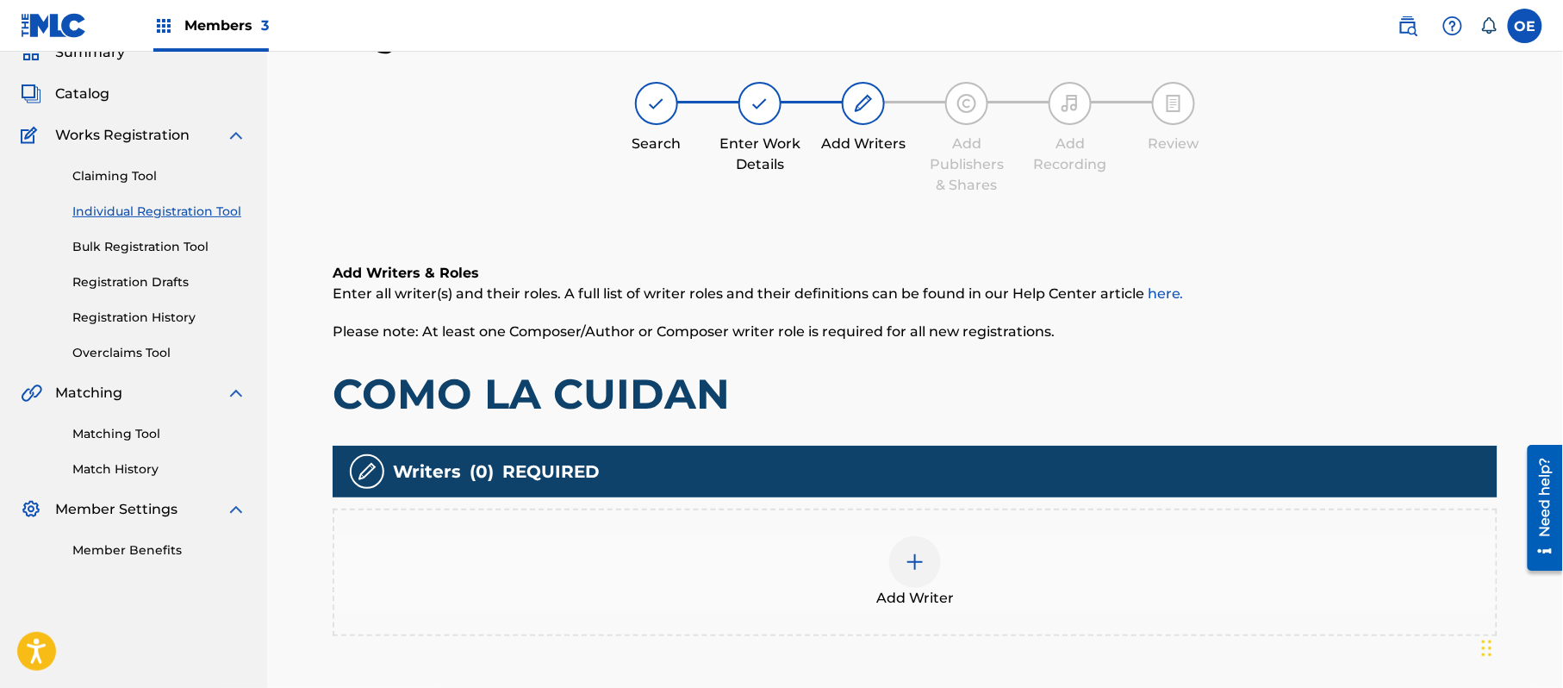
click at [980, 572] on div "Add Writer" at bounding box center [915, 572] width 1162 height 72
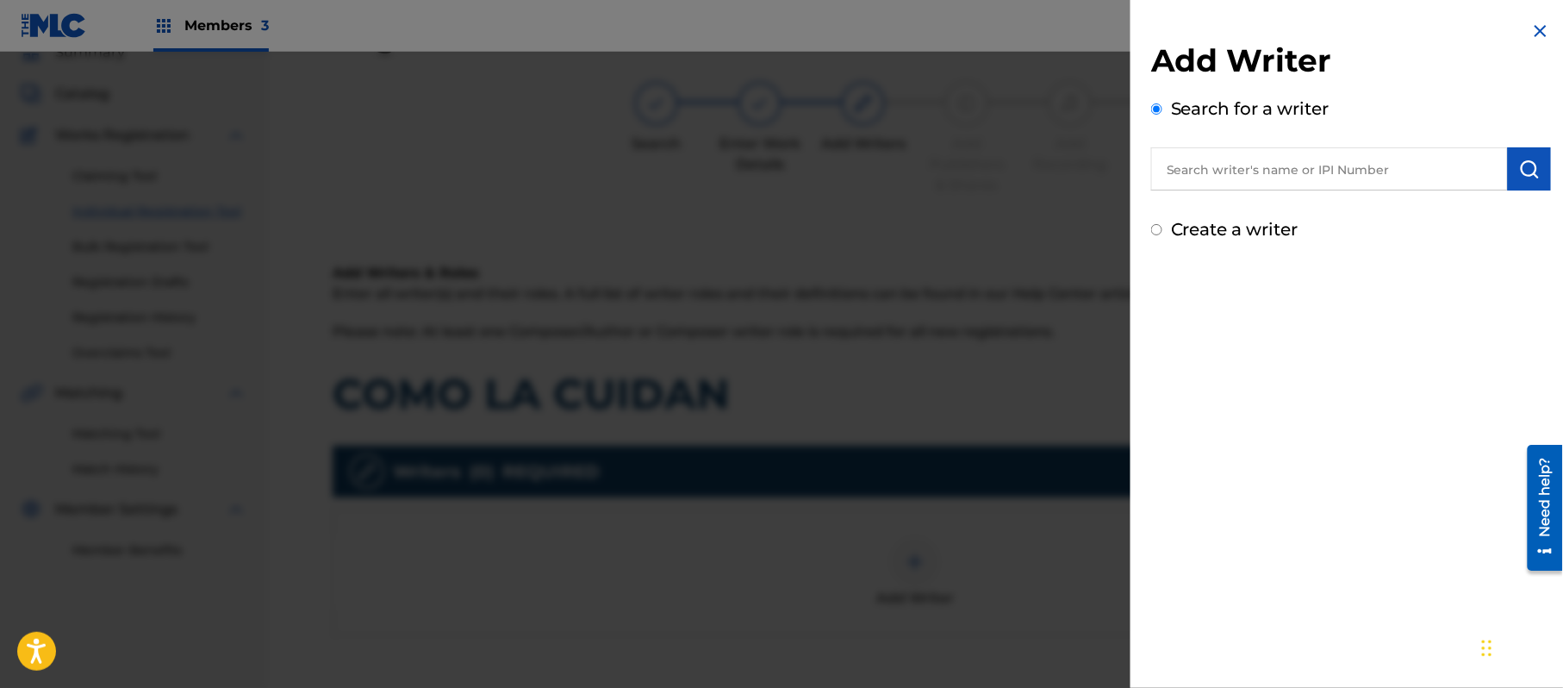
paste input "ALEJANDRO MURILLO"
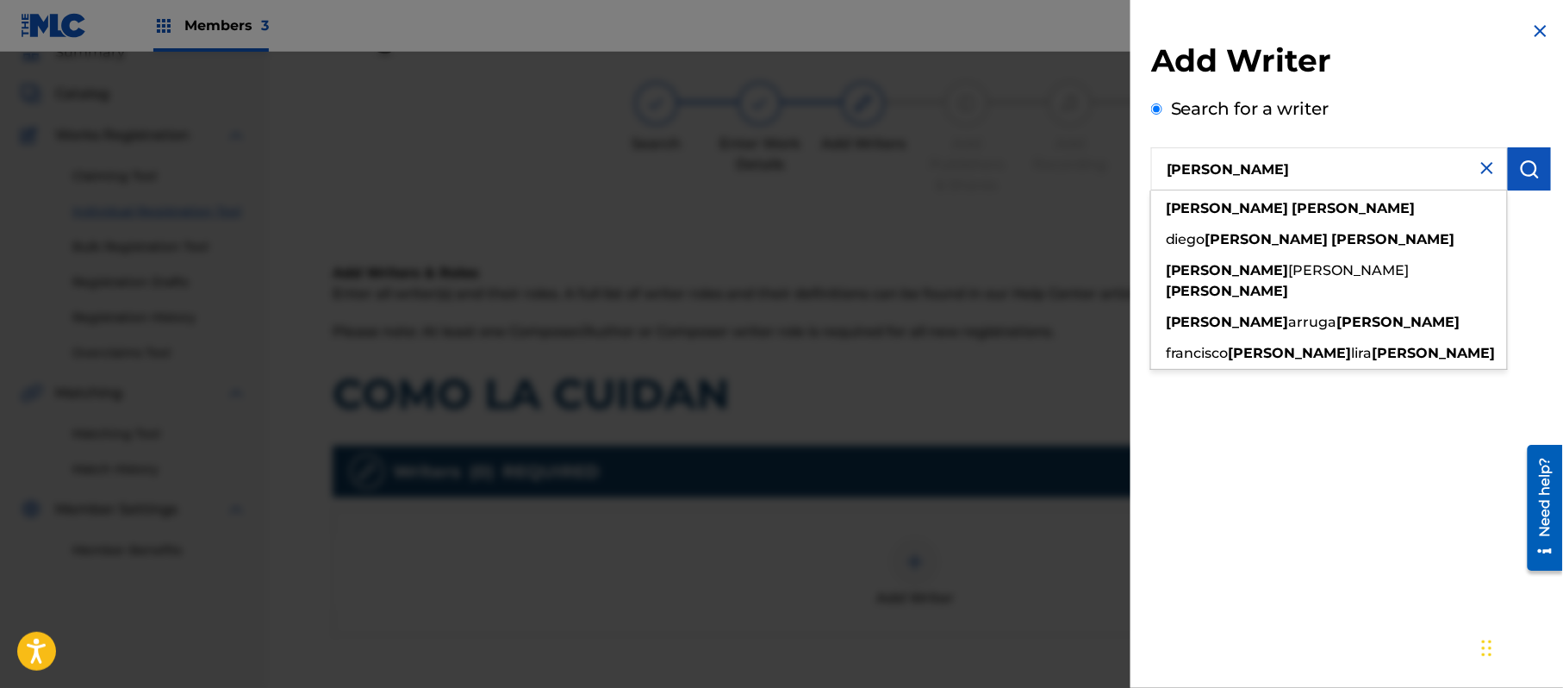
type input "ALEJANDRO MURILLO"
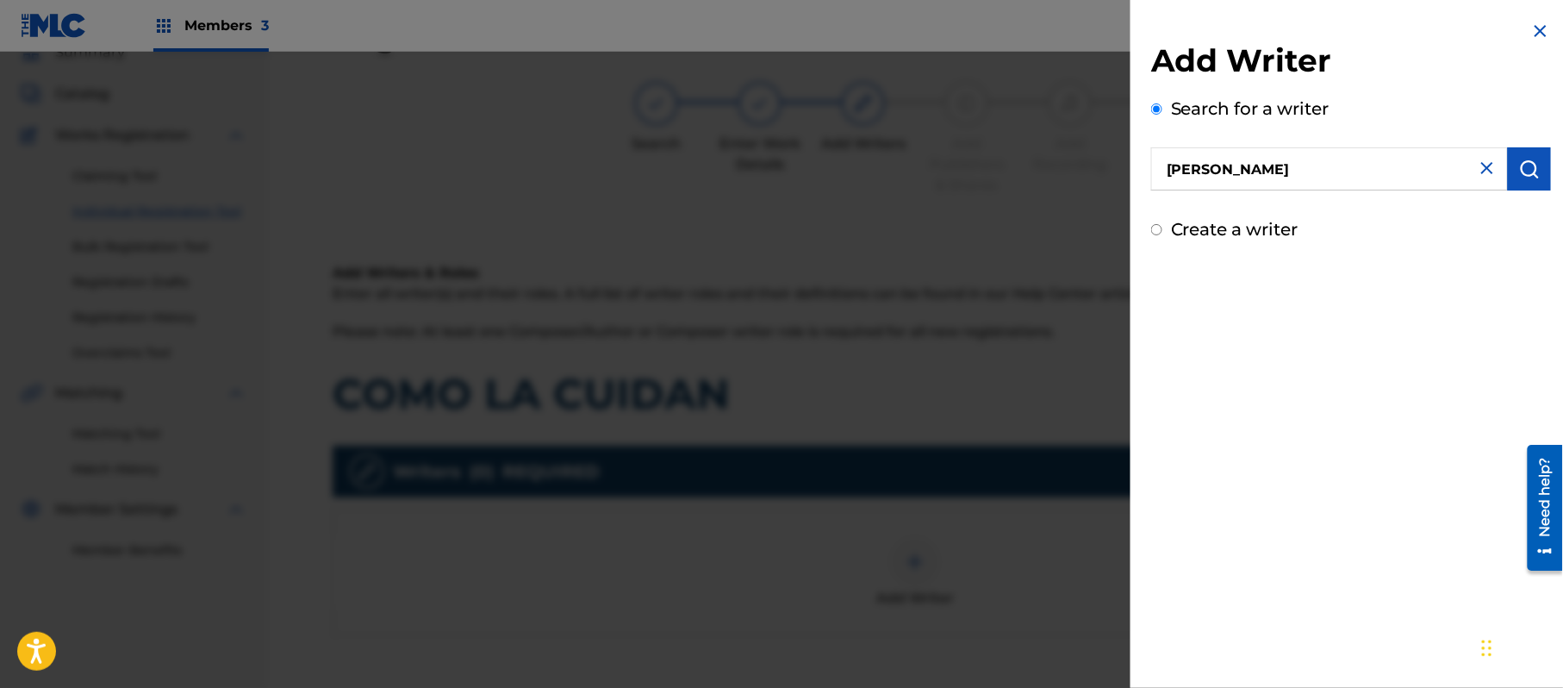
click at [1511, 173] on button "submit" at bounding box center [1529, 168] width 43 height 43
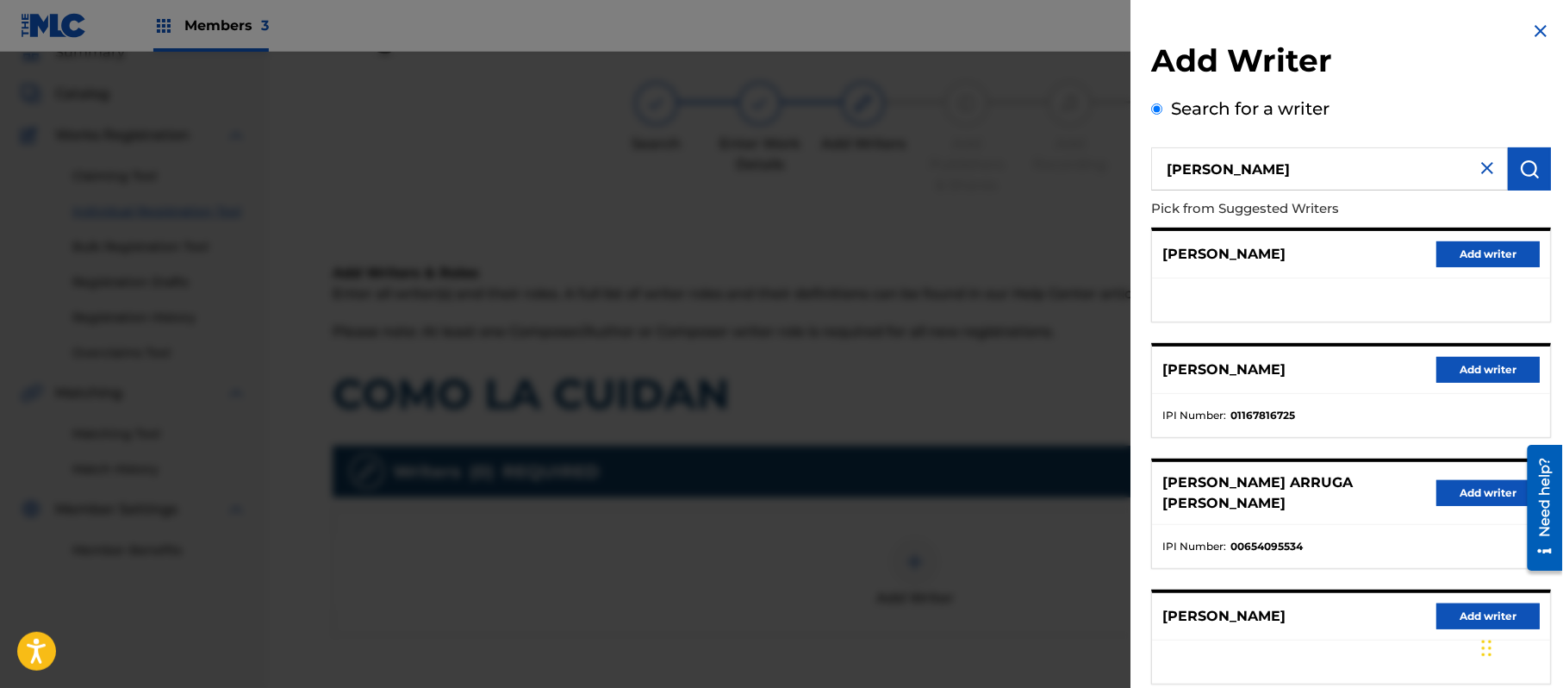
click at [1455, 247] on button "Add writer" at bounding box center [1488, 254] width 103 height 26
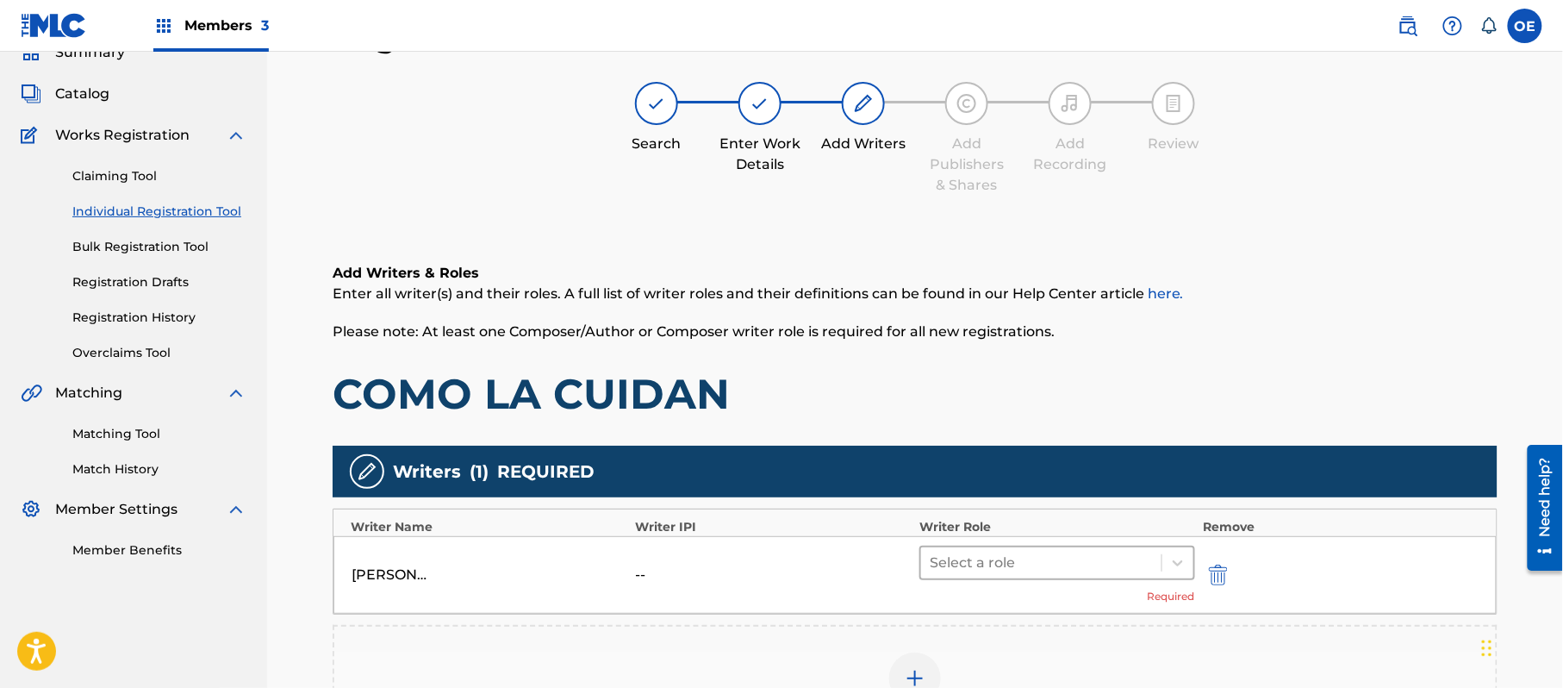
click at [946, 547] on div "Select a role" at bounding box center [1041, 562] width 240 height 31
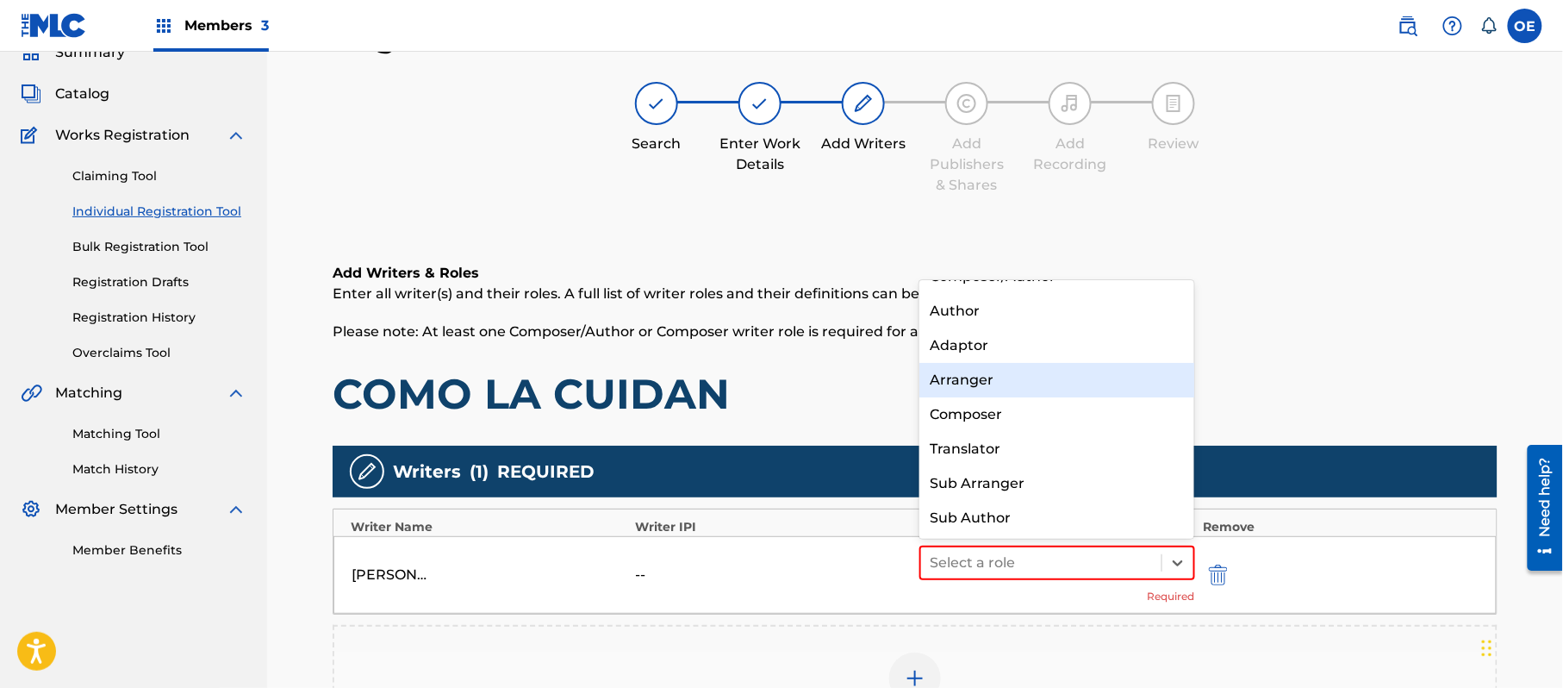
scroll to position [0, 0]
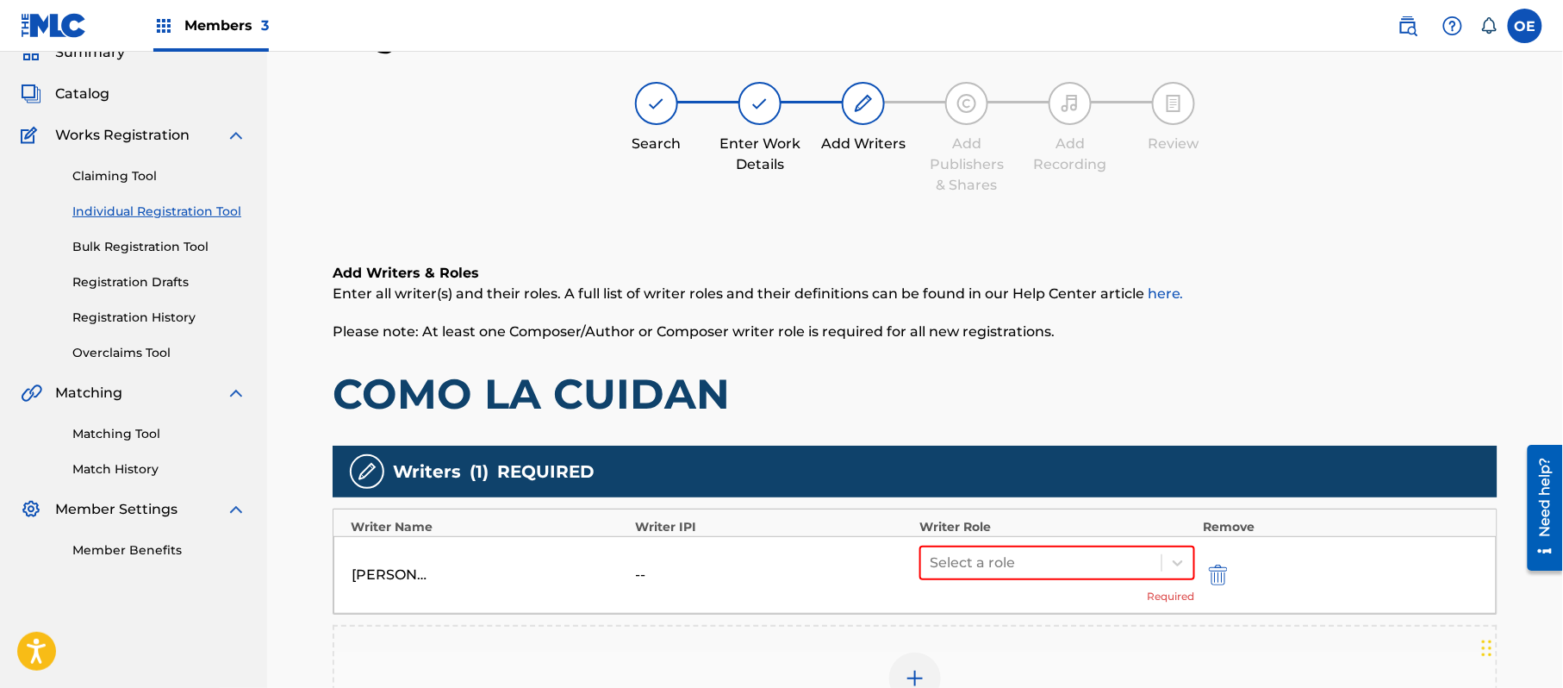
click at [1019, 274] on h6 "Add Writers & Roles" at bounding box center [915, 273] width 1165 height 21
drag, startPoint x: 1022, startPoint y: 559, endPoint x: 1005, endPoint y: 545, distance: 22.6
click at [1021, 560] on div at bounding box center [1041, 563] width 223 height 24
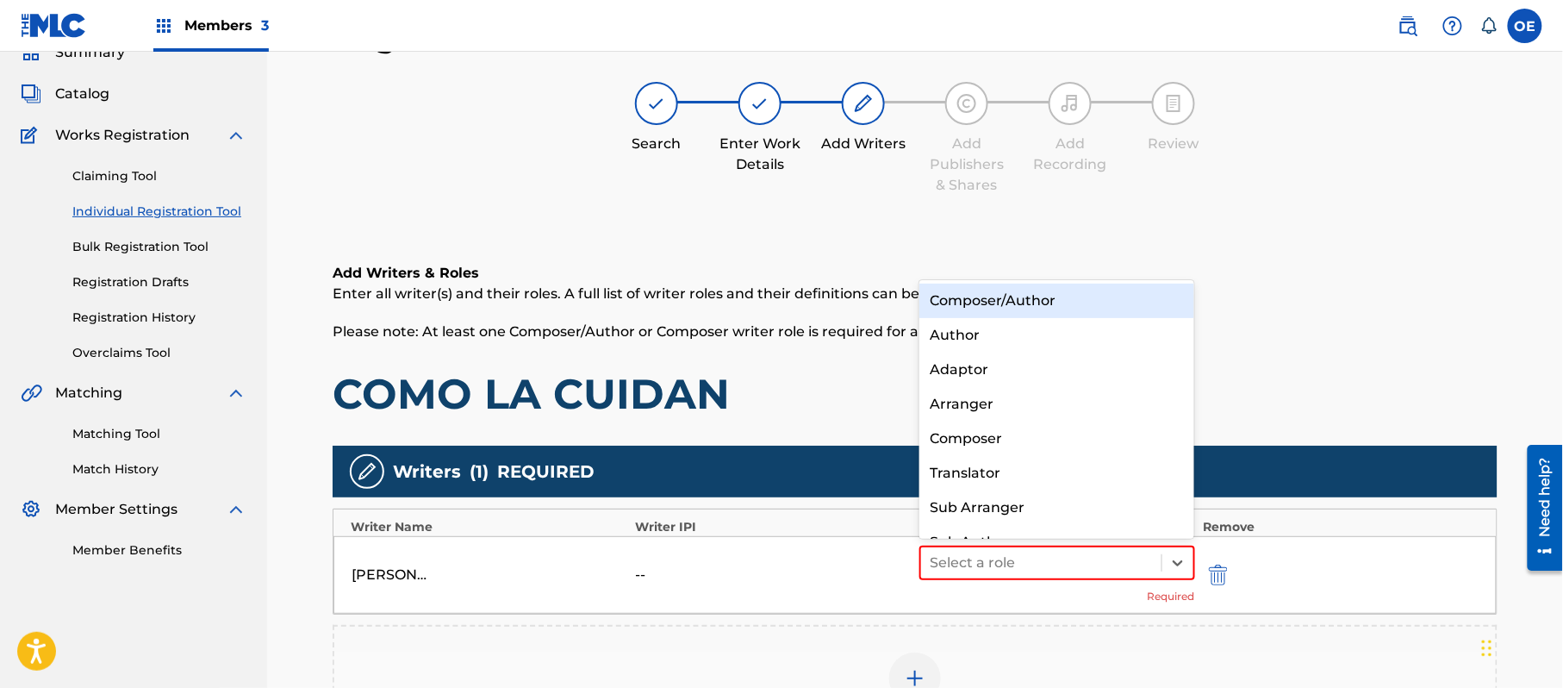
drag, startPoint x: 1022, startPoint y: 291, endPoint x: 1032, endPoint y: 297, distance: 11.2
click at [1024, 291] on div "Composer/Author" at bounding box center [1057, 301] width 275 height 34
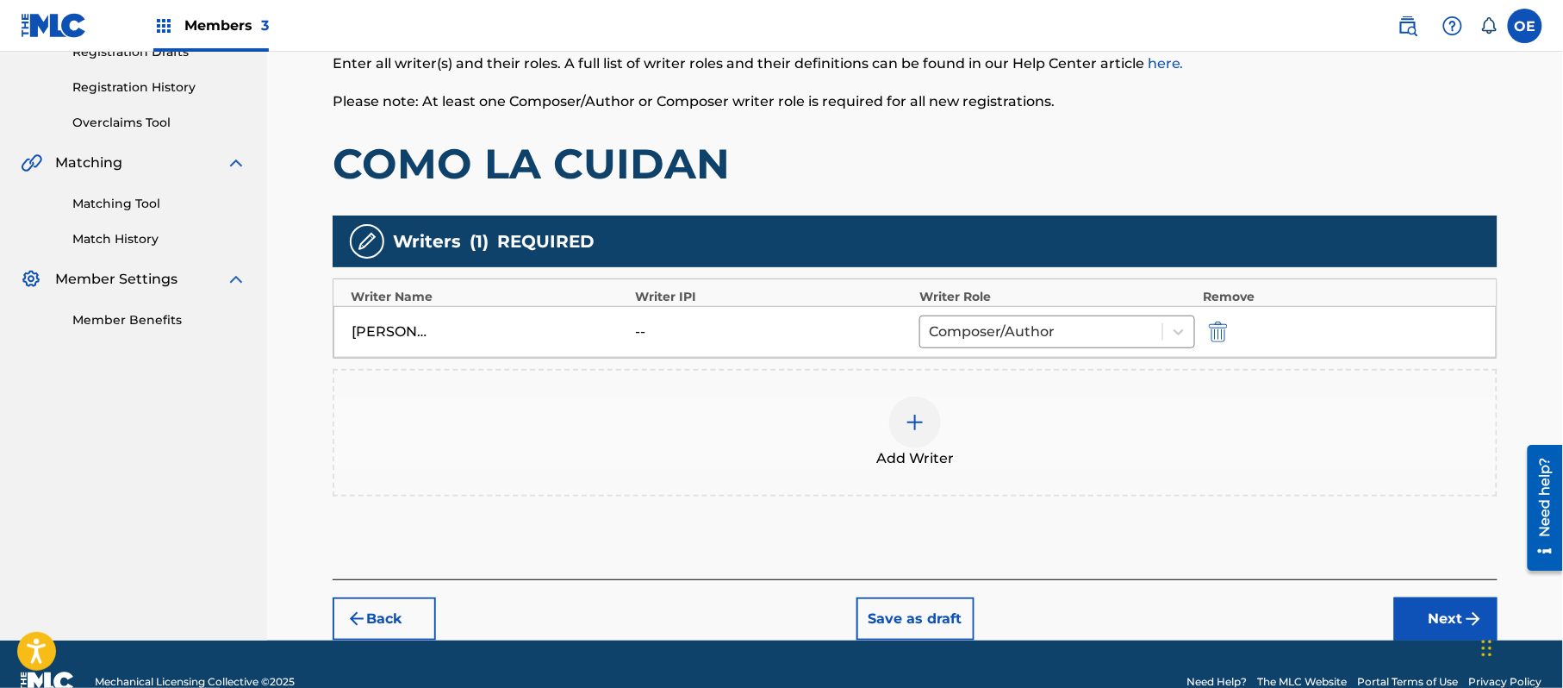
click at [1421, 614] on button "Next" at bounding box center [1446, 618] width 103 height 43
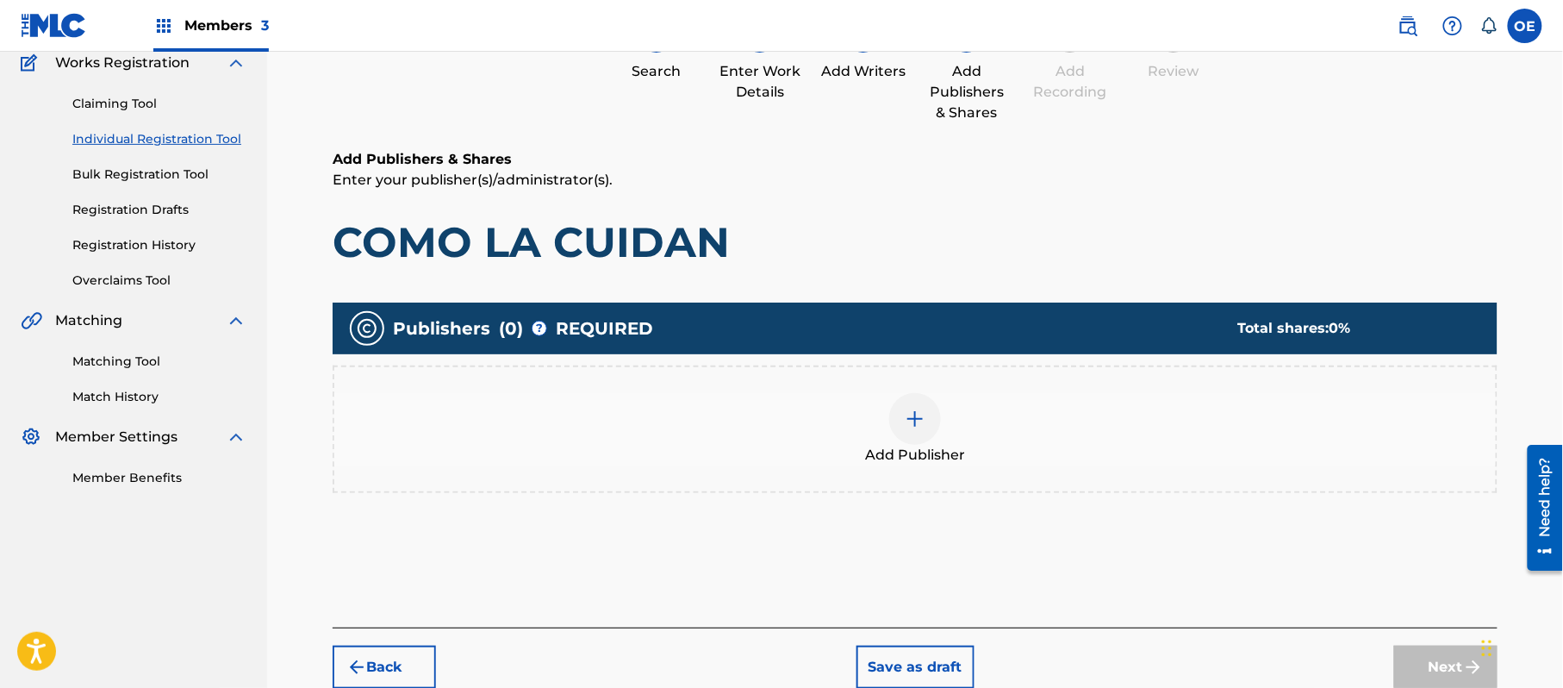
scroll to position [78, 0]
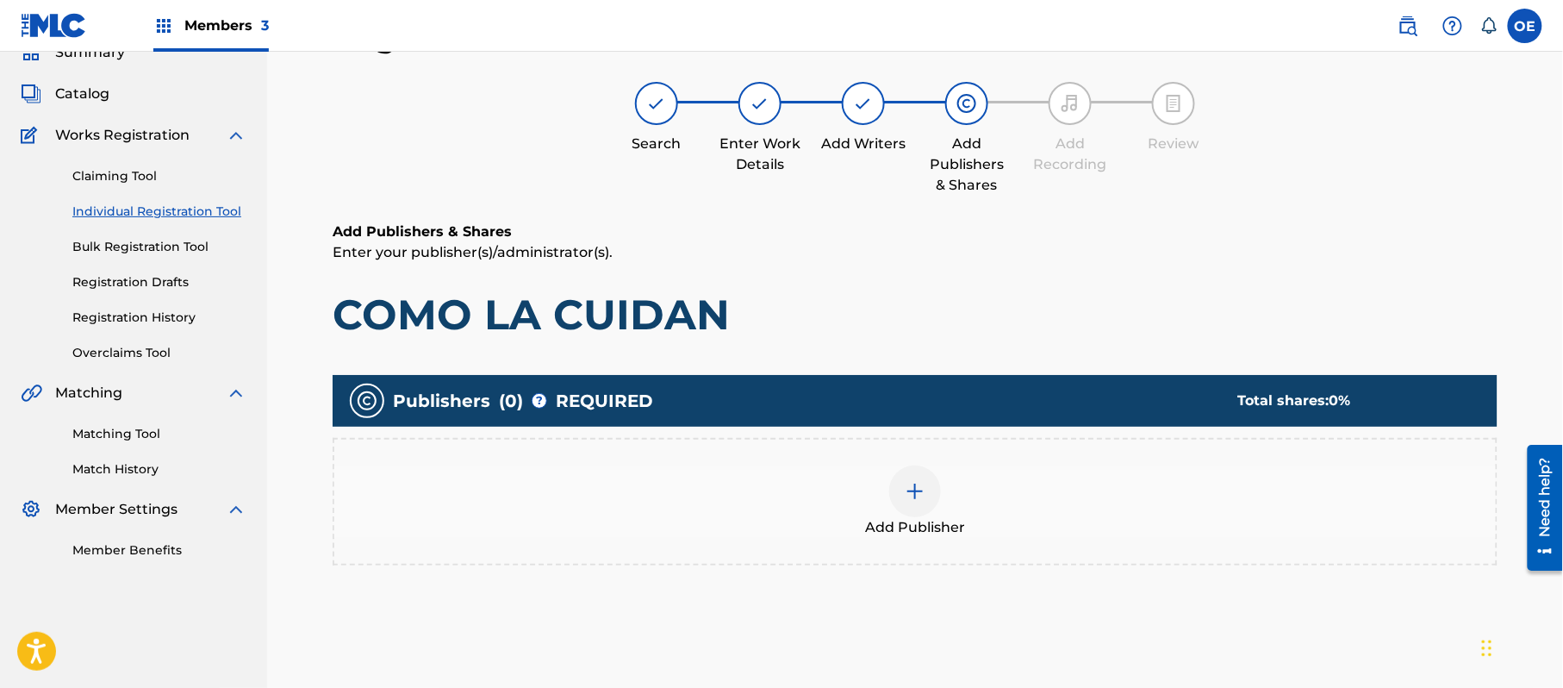
click at [924, 529] on span "Add Publisher" at bounding box center [915, 527] width 100 height 21
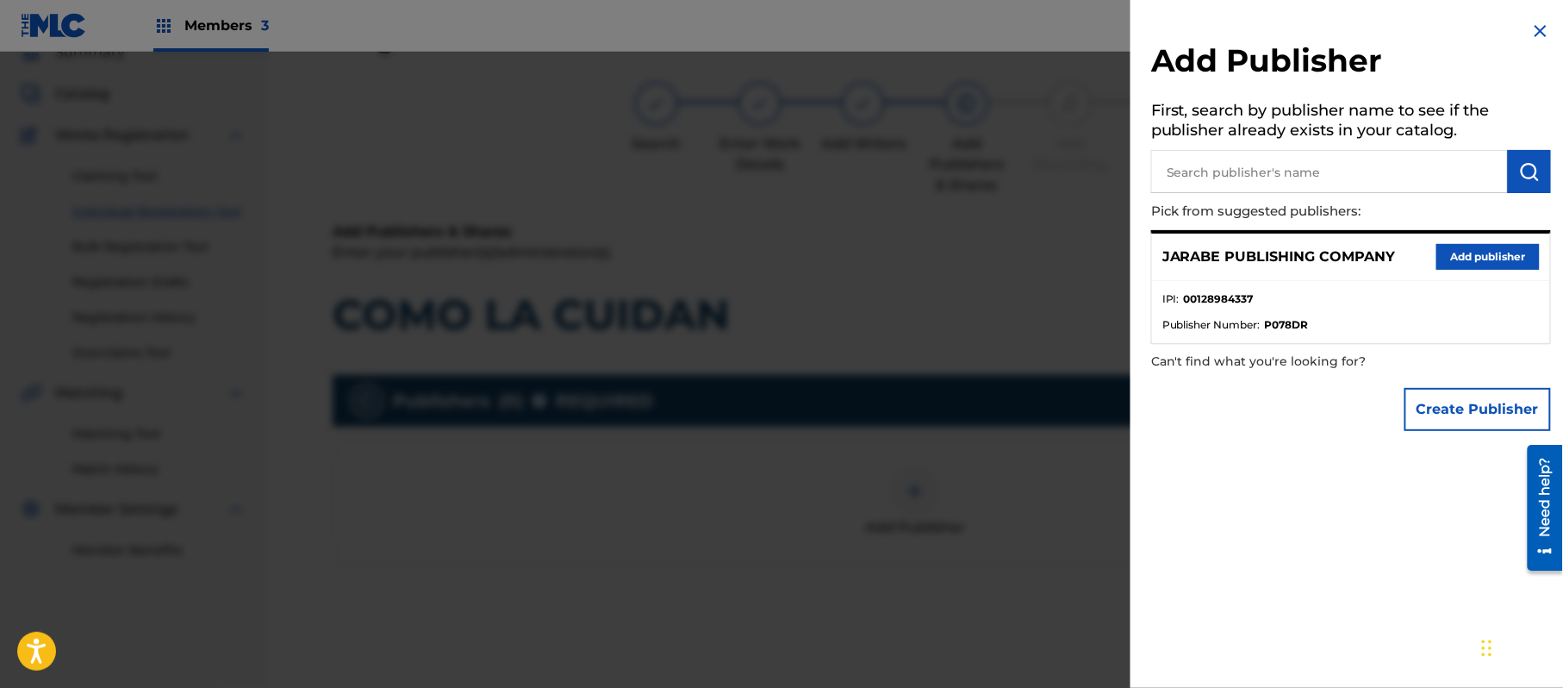
click at [1487, 249] on button "Add publisher" at bounding box center [1488, 257] width 103 height 26
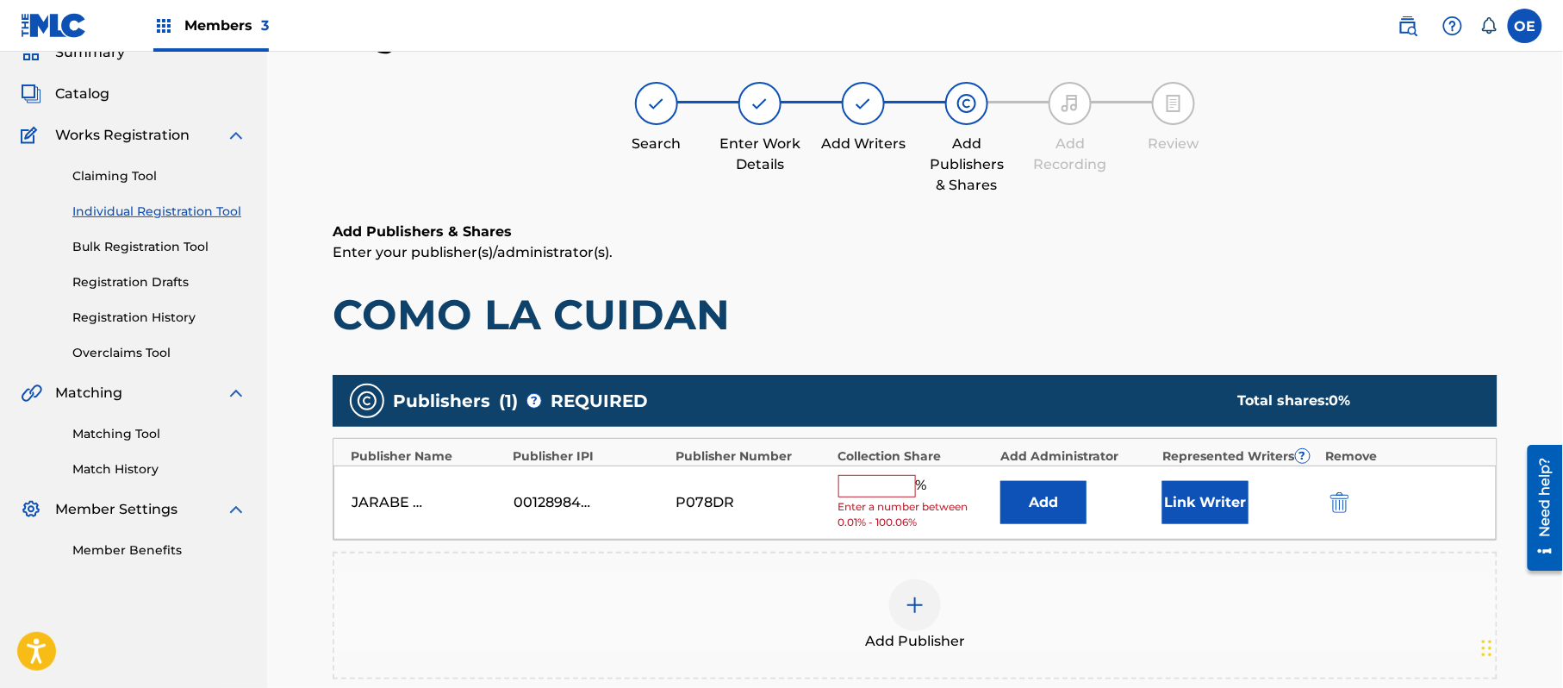
click at [879, 484] on input "text" at bounding box center [878, 486] width 78 height 22
type input "100"
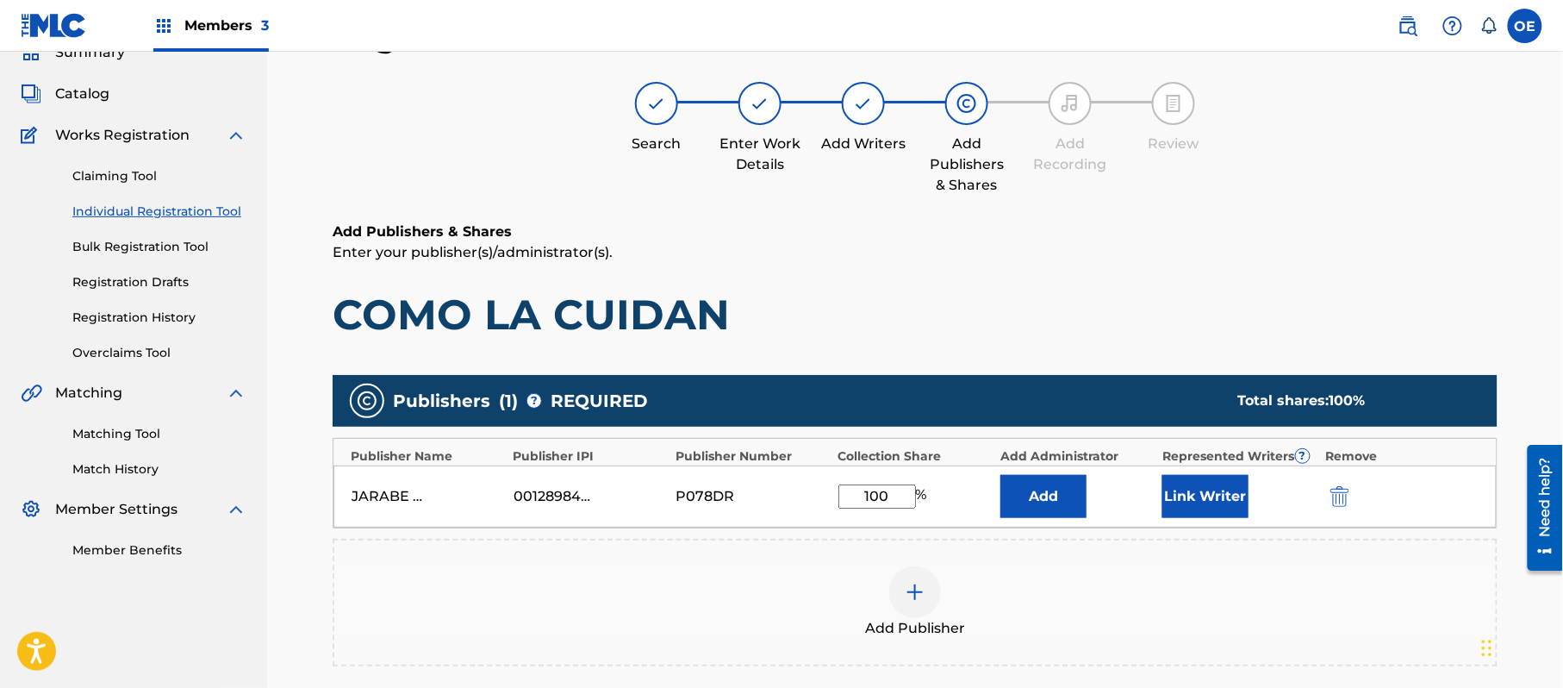
click at [1211, 504] on button "Link Writer" at bounding box center [1206, 496] width 86 height 43
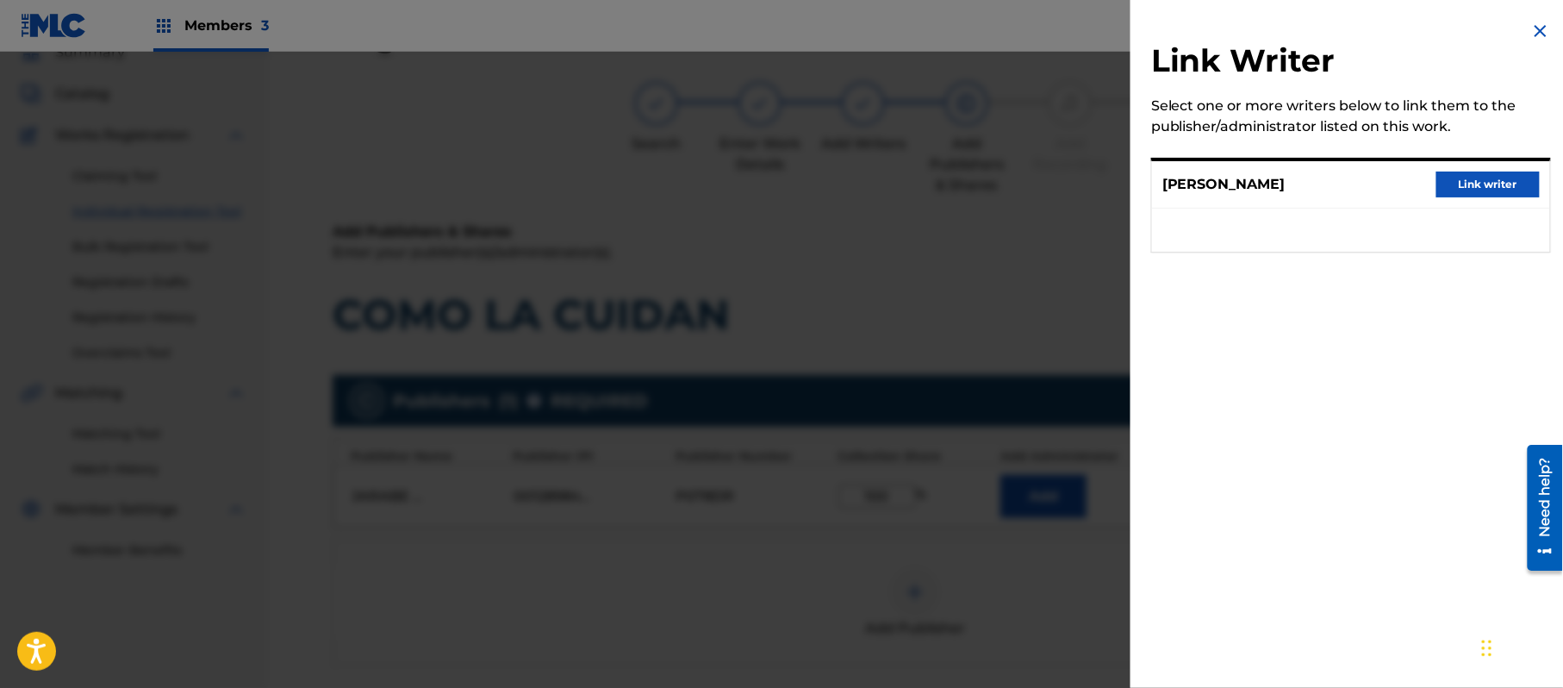
click at [1469, 187] on button "Link writer" at bounding box center [1488, 185] width 103 height 26
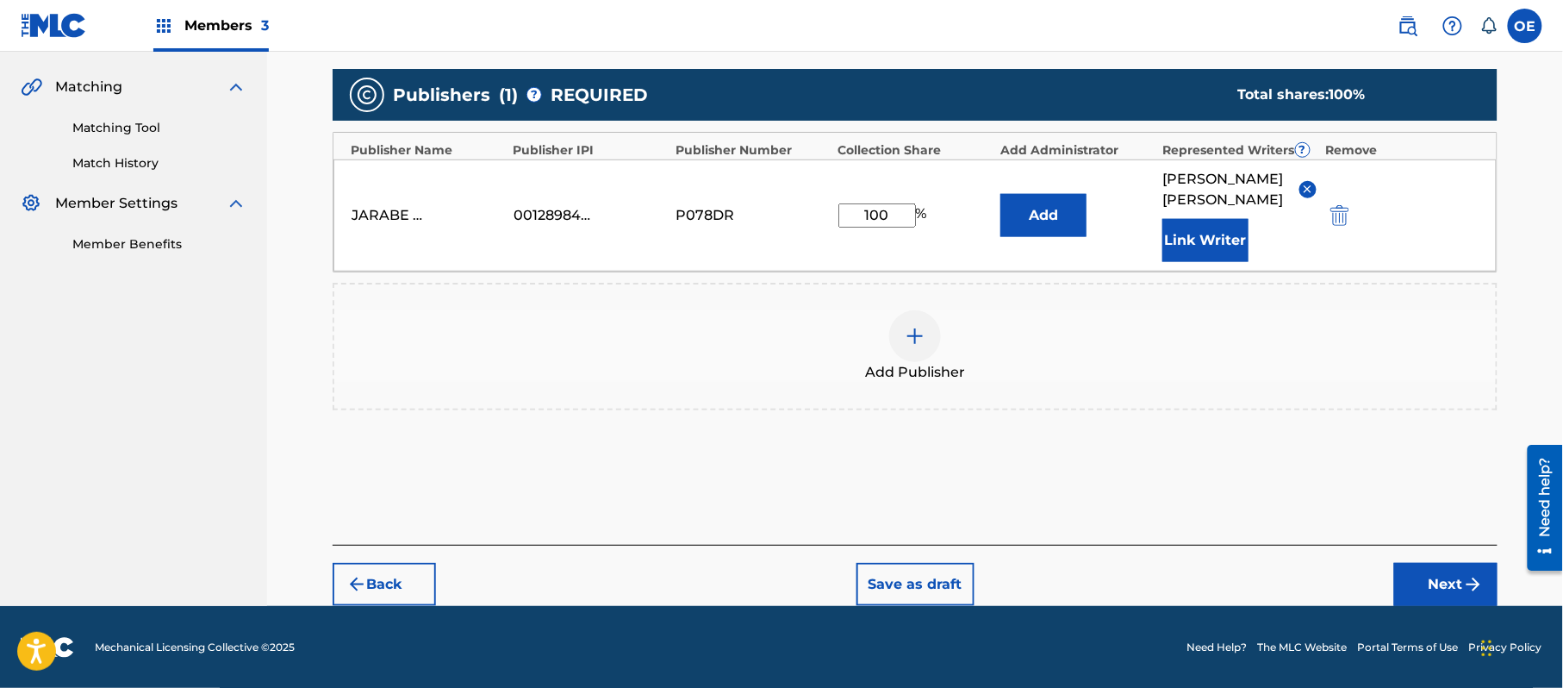
click at [1446, 571] on button "Next" at bounding box center [1446, 584] width 103 height 43
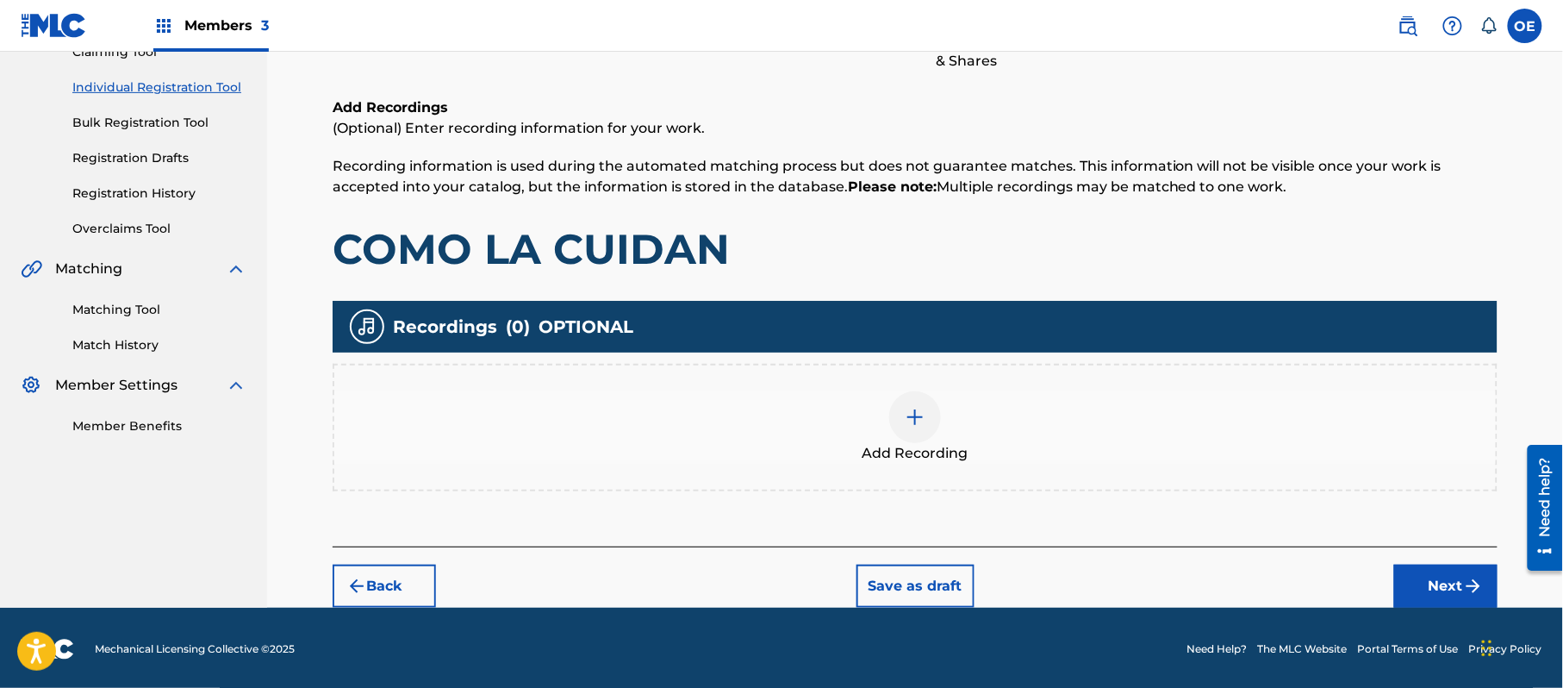
click at [1400, 577] on button "Next" at bounding box center [1446, 586] width 103 height 43
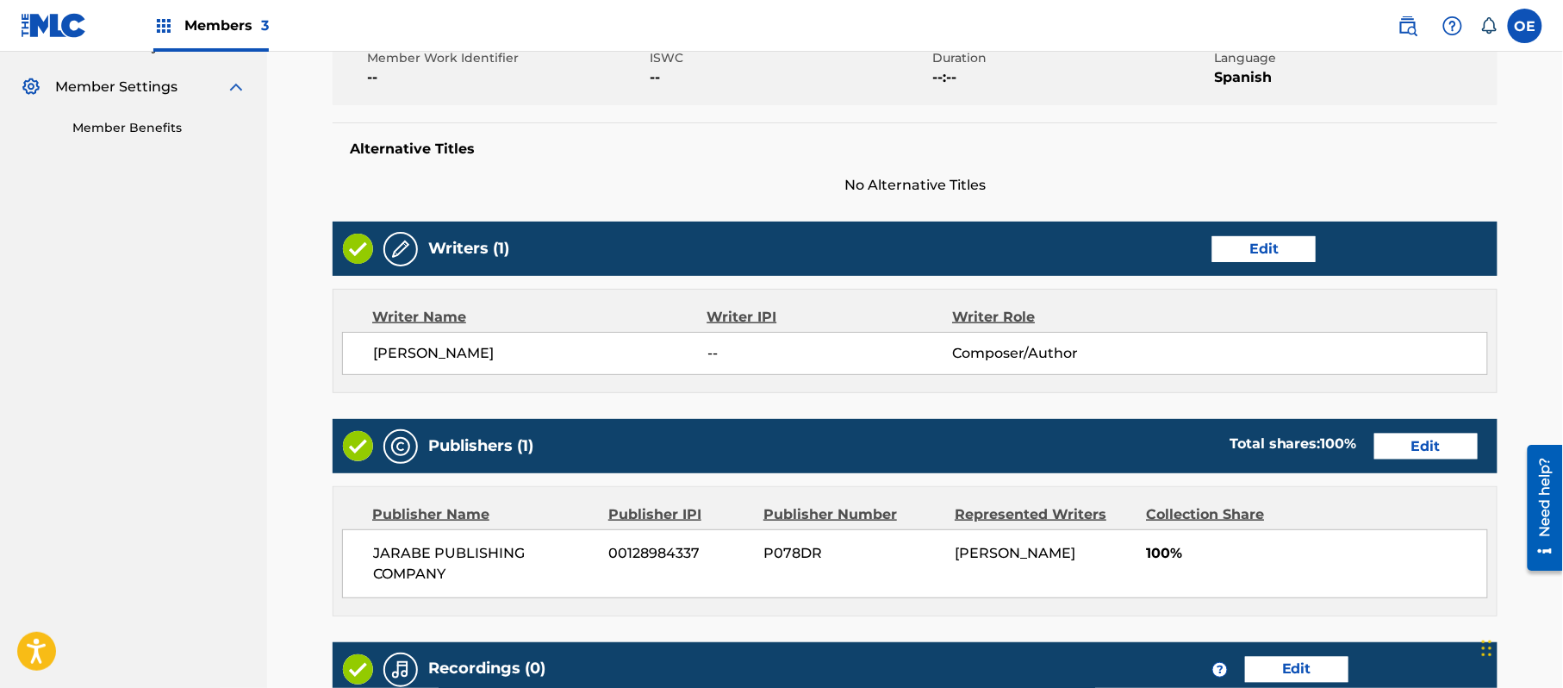
scroll to position [735, 0]
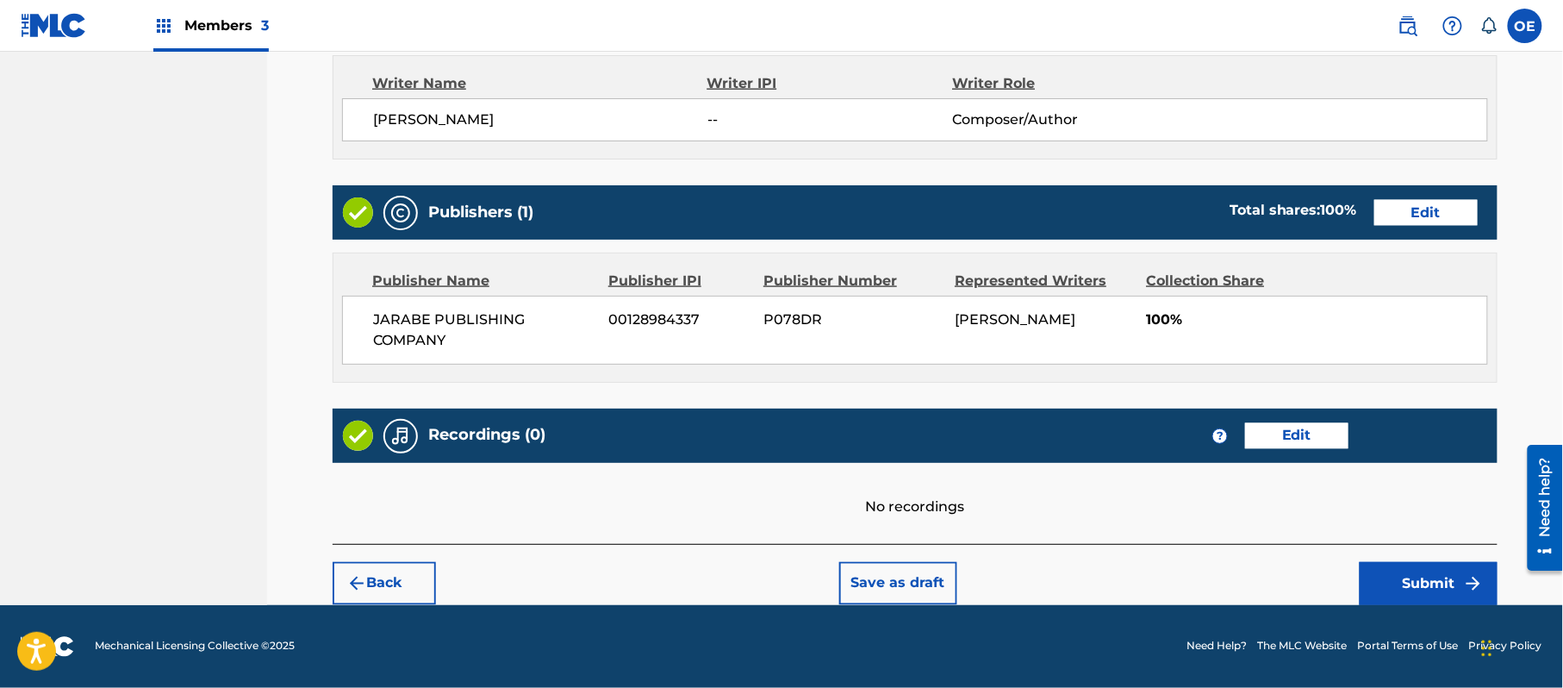
click at [1405, 576] on button "Submit" at bounding box center [1429, 583] width 138 height 43
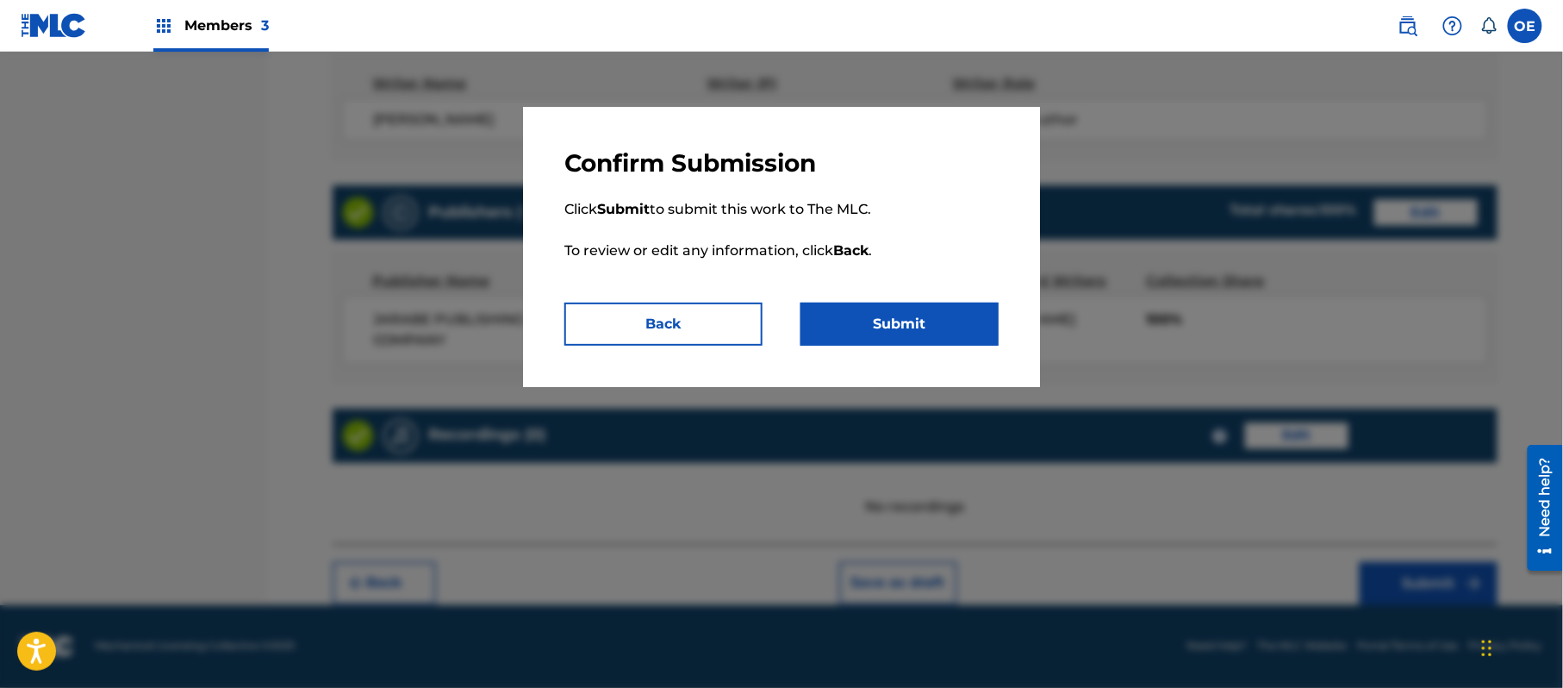
click at [908, 332] on button "Submit" at bounding box center [900, 324] width 198 height 43
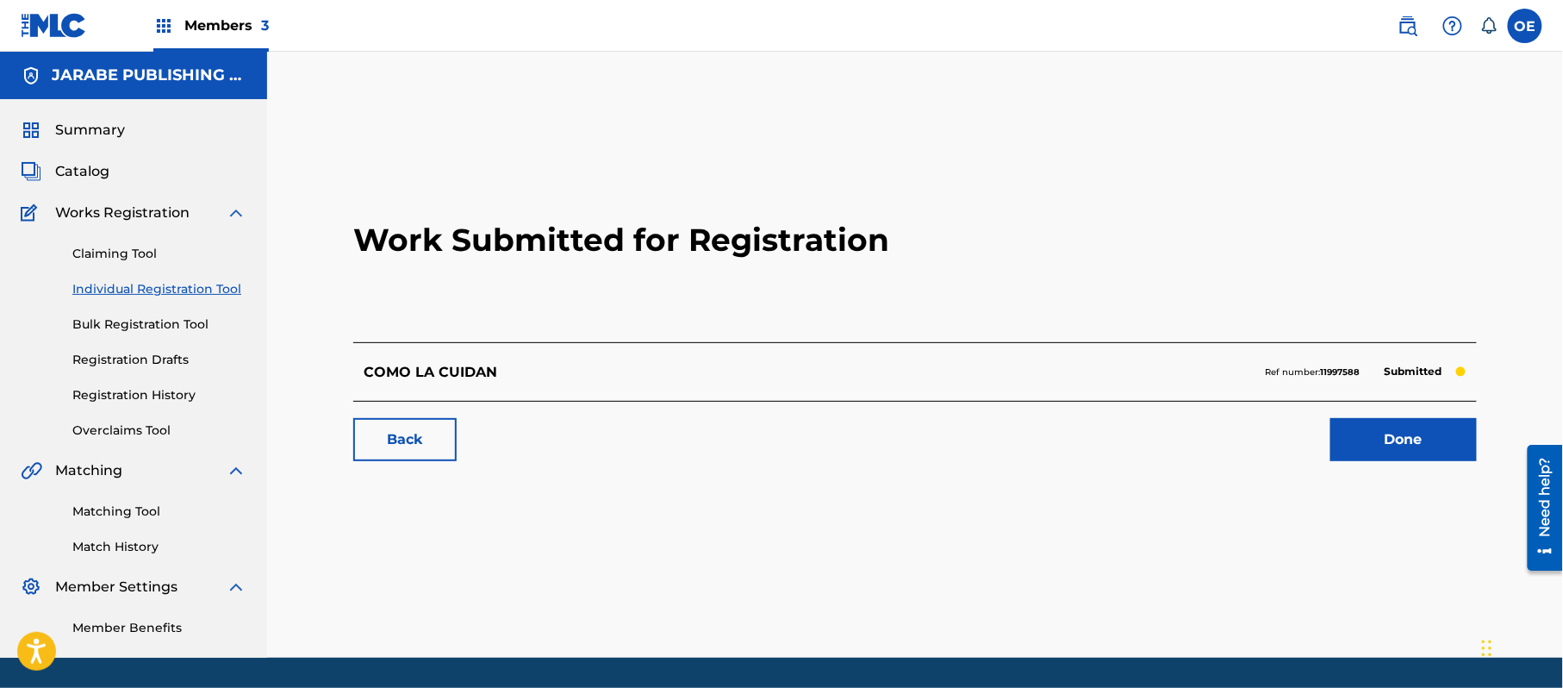
click at [172, 286] on link "Individual Registration Tool" at bounding box center [159, 289] width 174 height 18
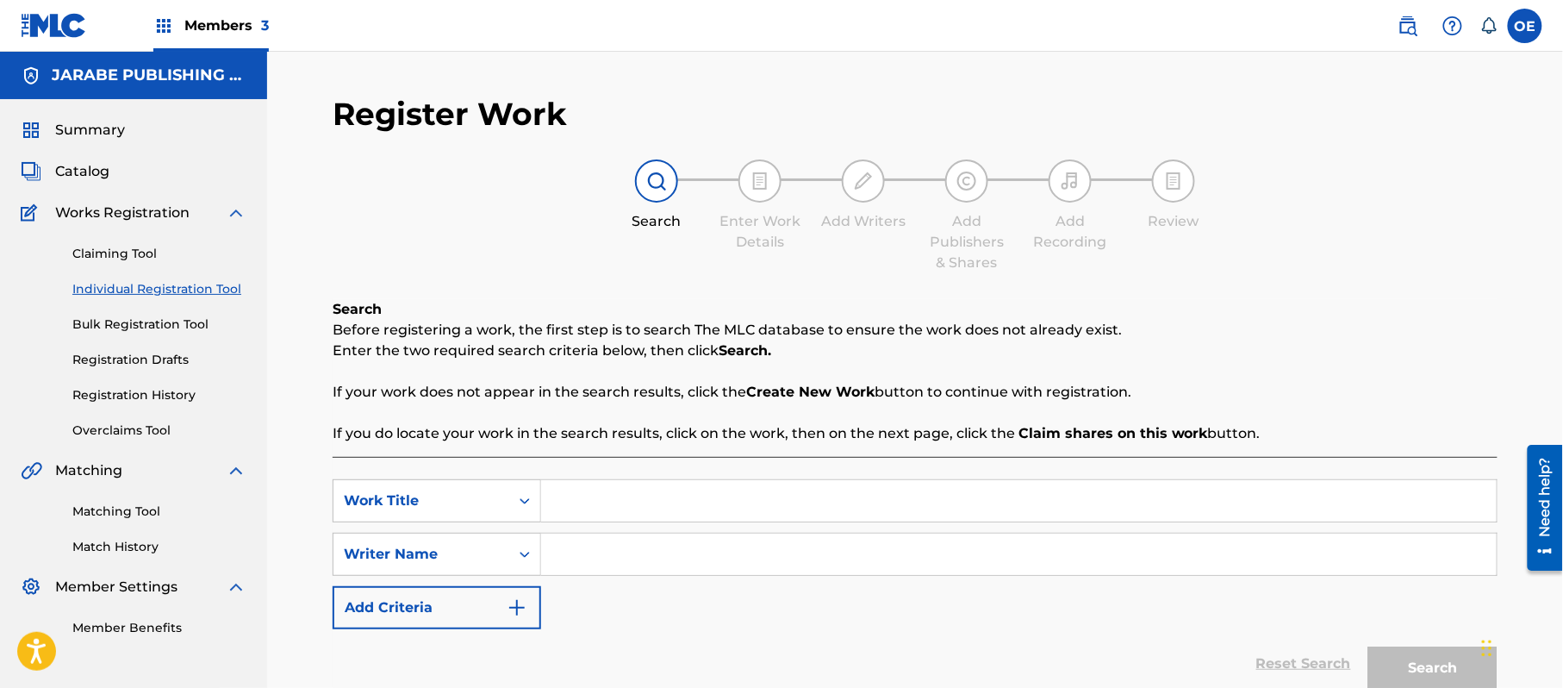
paste input "CON VINO NO, MI AMIGO"
type input "CON VINO NO, MI AMIGO"
paste input "ALEJANDRO MURILLO"
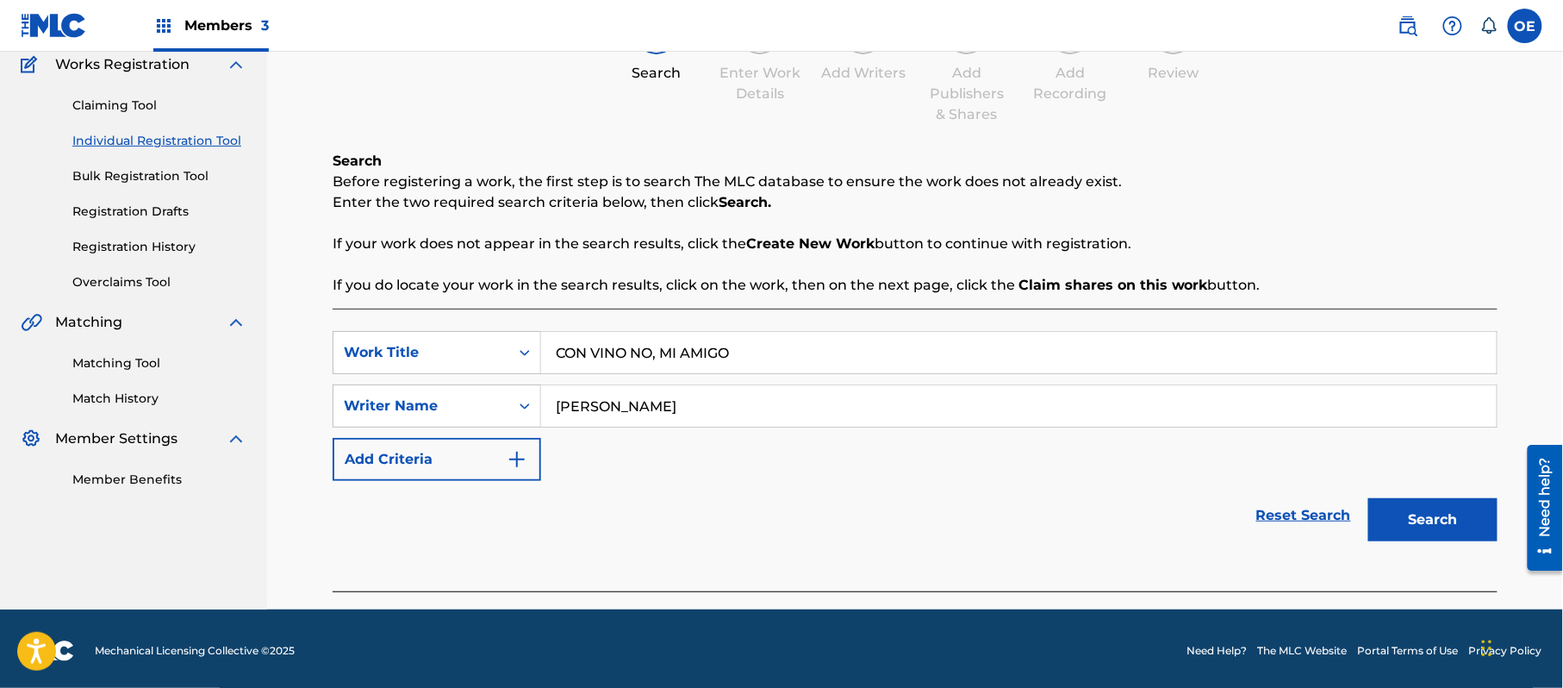
scroll to position [153, 0]
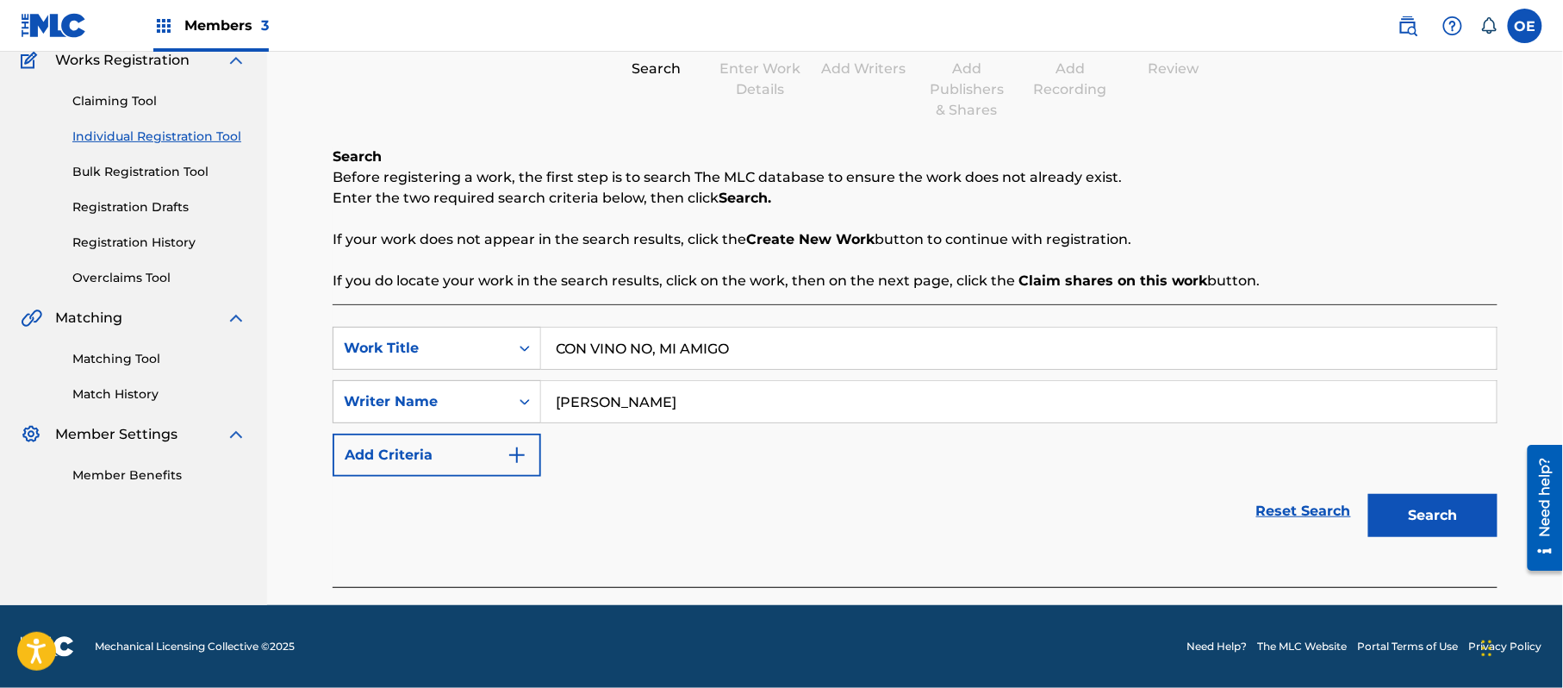
type input "ALEJANDRO MURILLO"
click at [1400, 509] on button "Search" at bounding box center [1433, 515] width 129 height 43
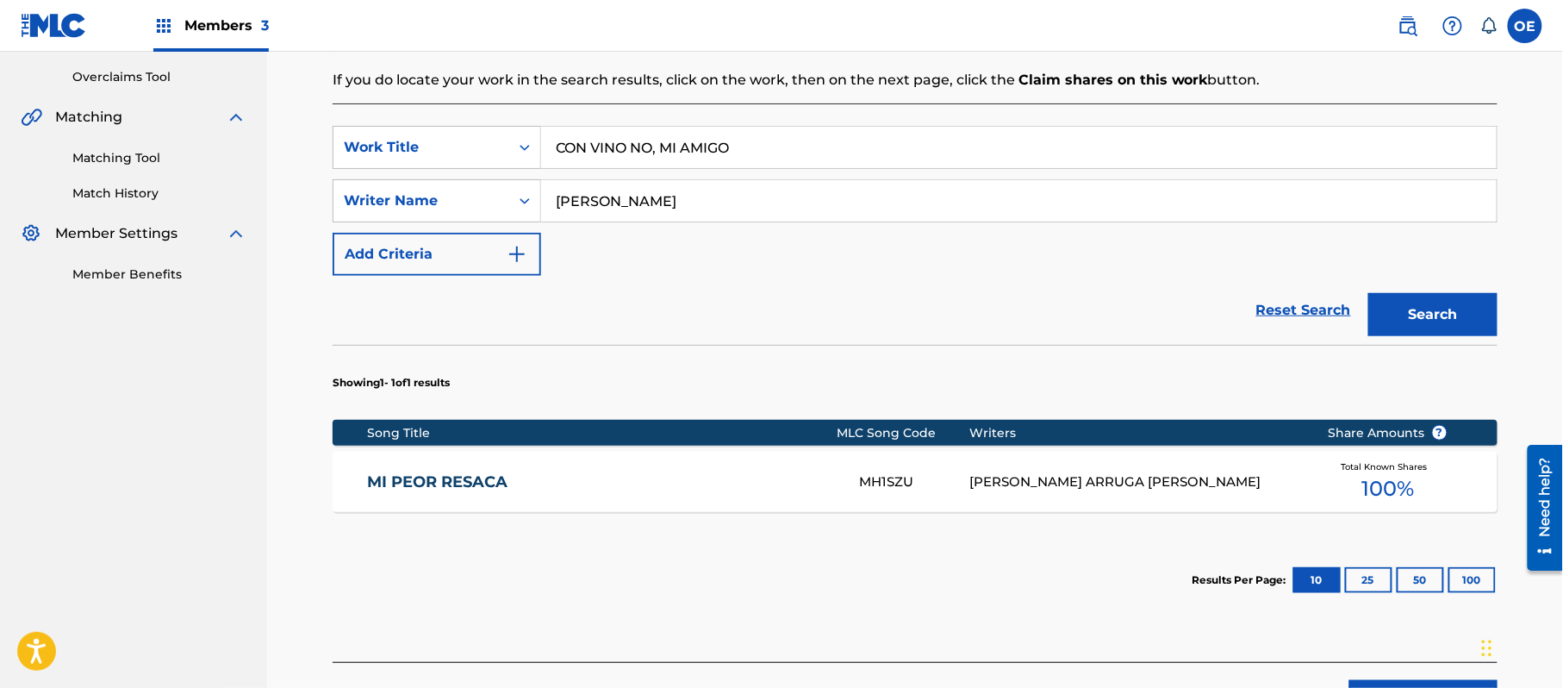
scroll to position [383, 0]
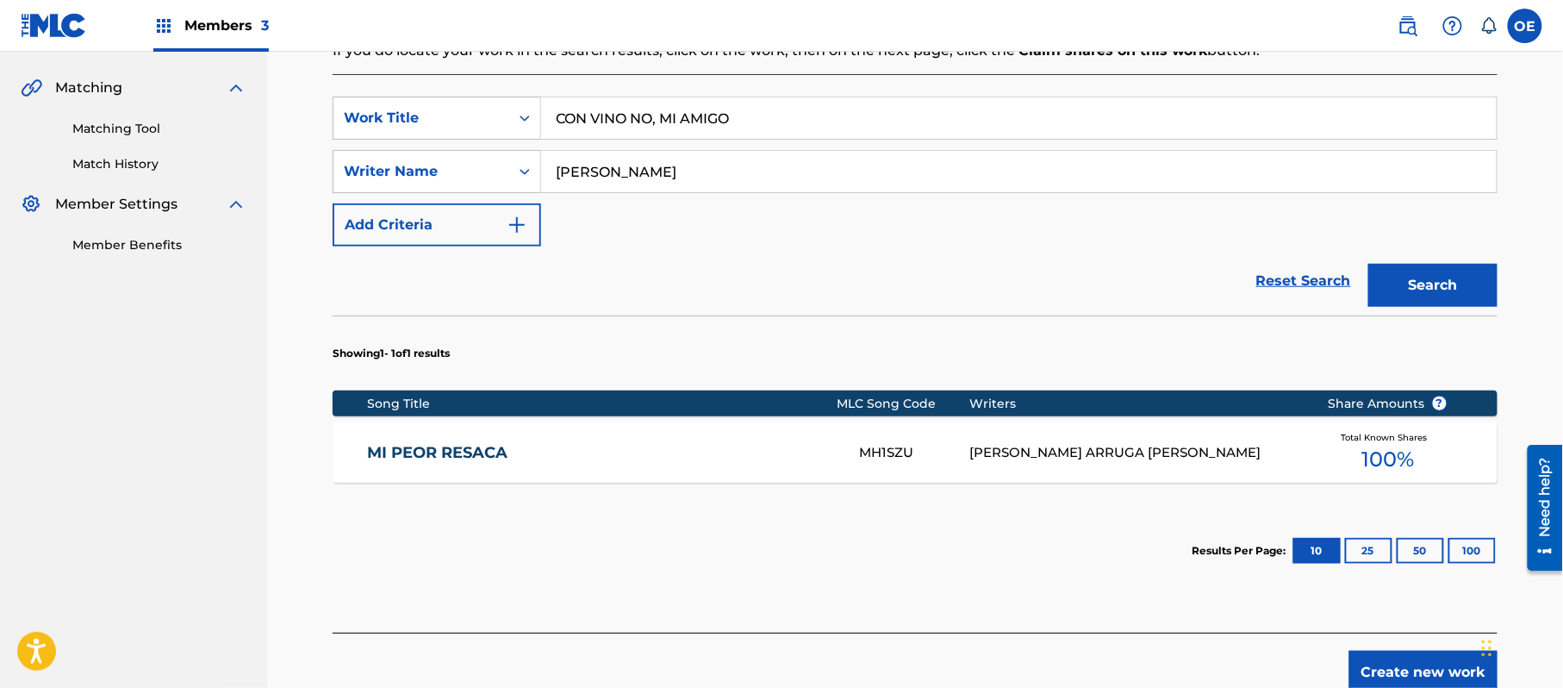
drag, startPoint x: 1383, startPoint y: 672, endPoint x: 1272, endPoint y: 615, distance: 125.3
click at [1381, 671] on button "Create new work" at bounding box center [1424, 672] width 148 height 43
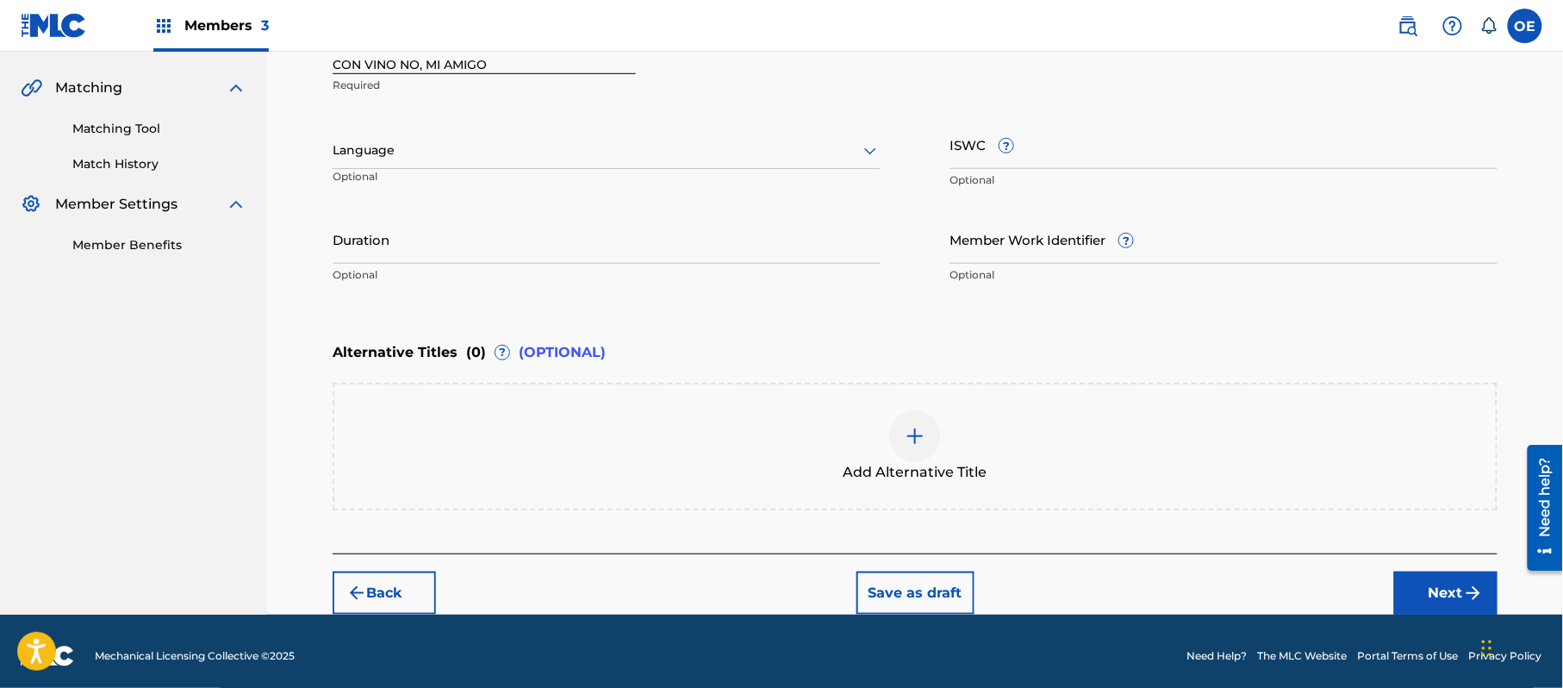
click at [518, 159] on div at bounding box center [607, 151] width 548 height 22
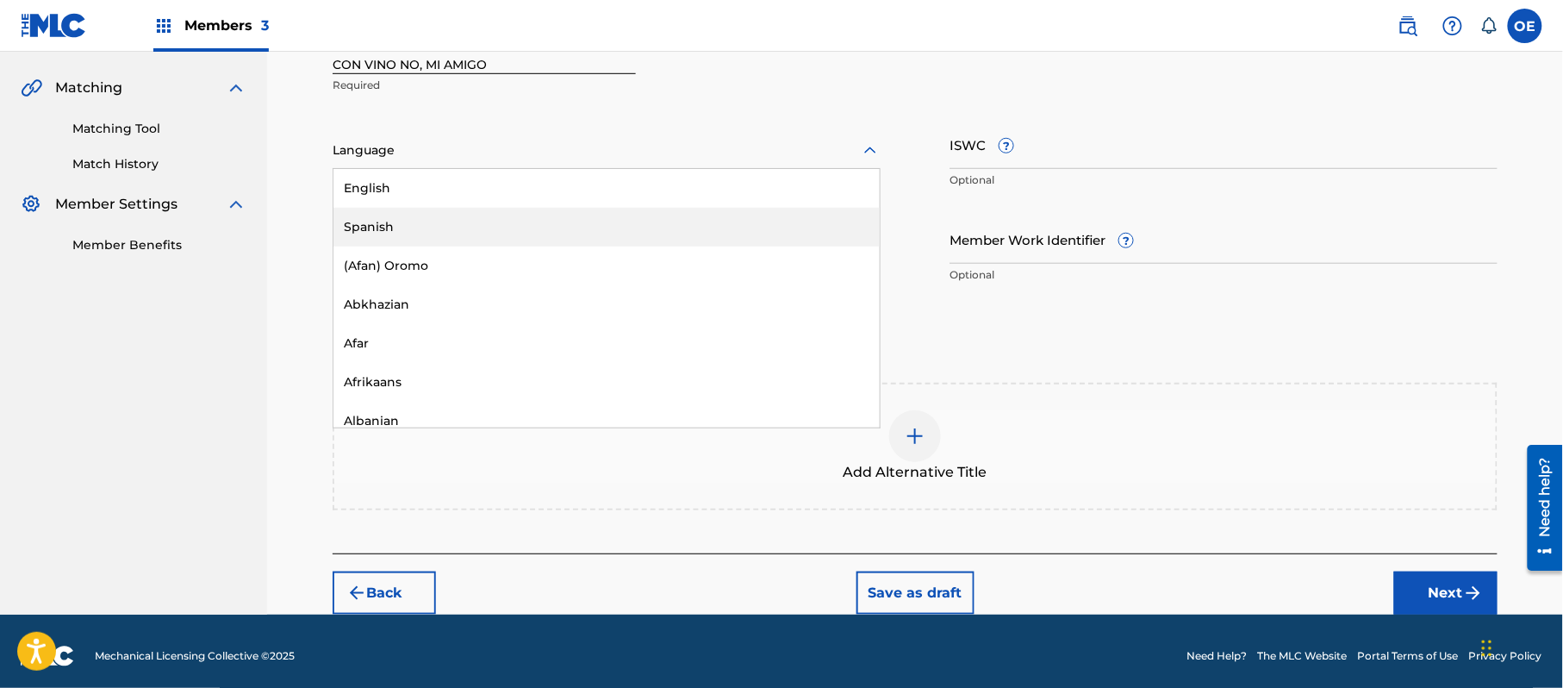
click at [463, 233] on div "Spanish" at bounding box center [607, 227] width 546 height 39
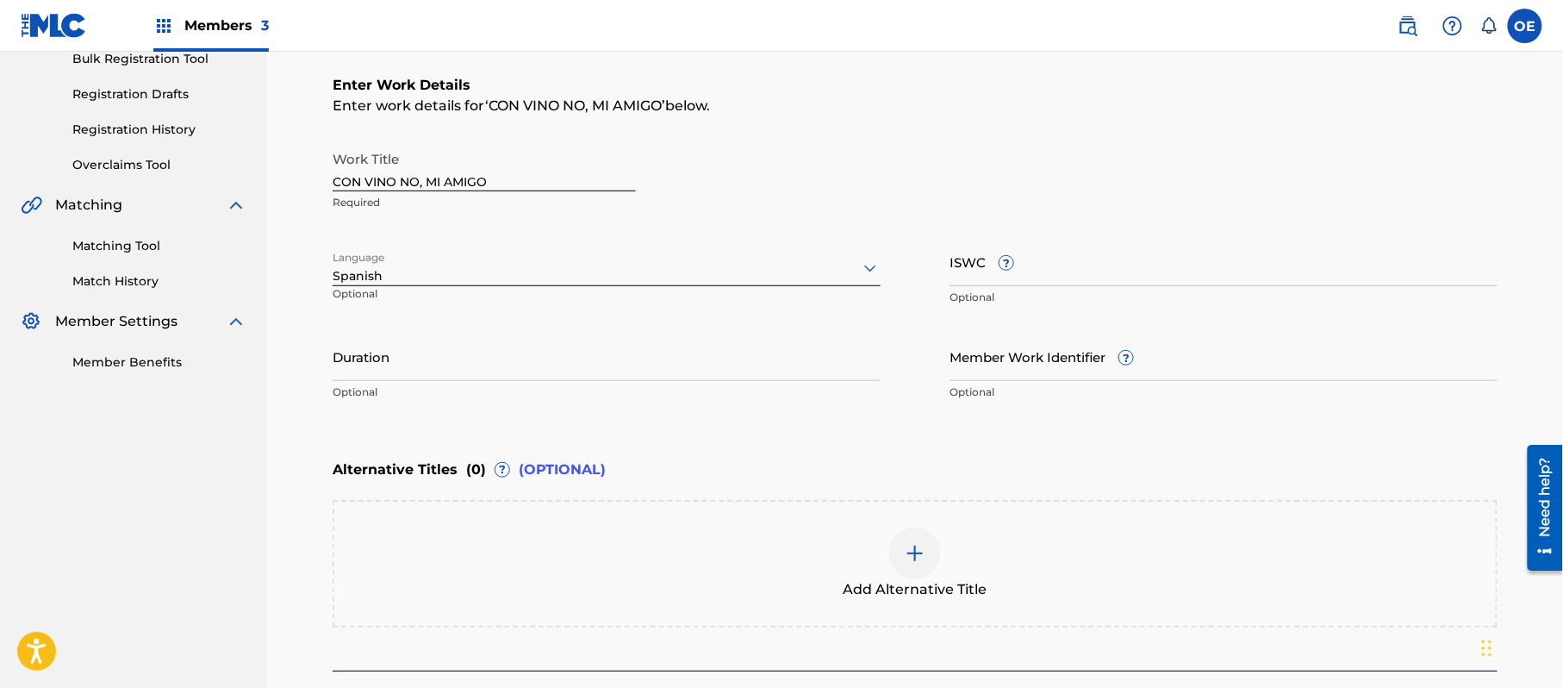
scroll to position [153, 0]
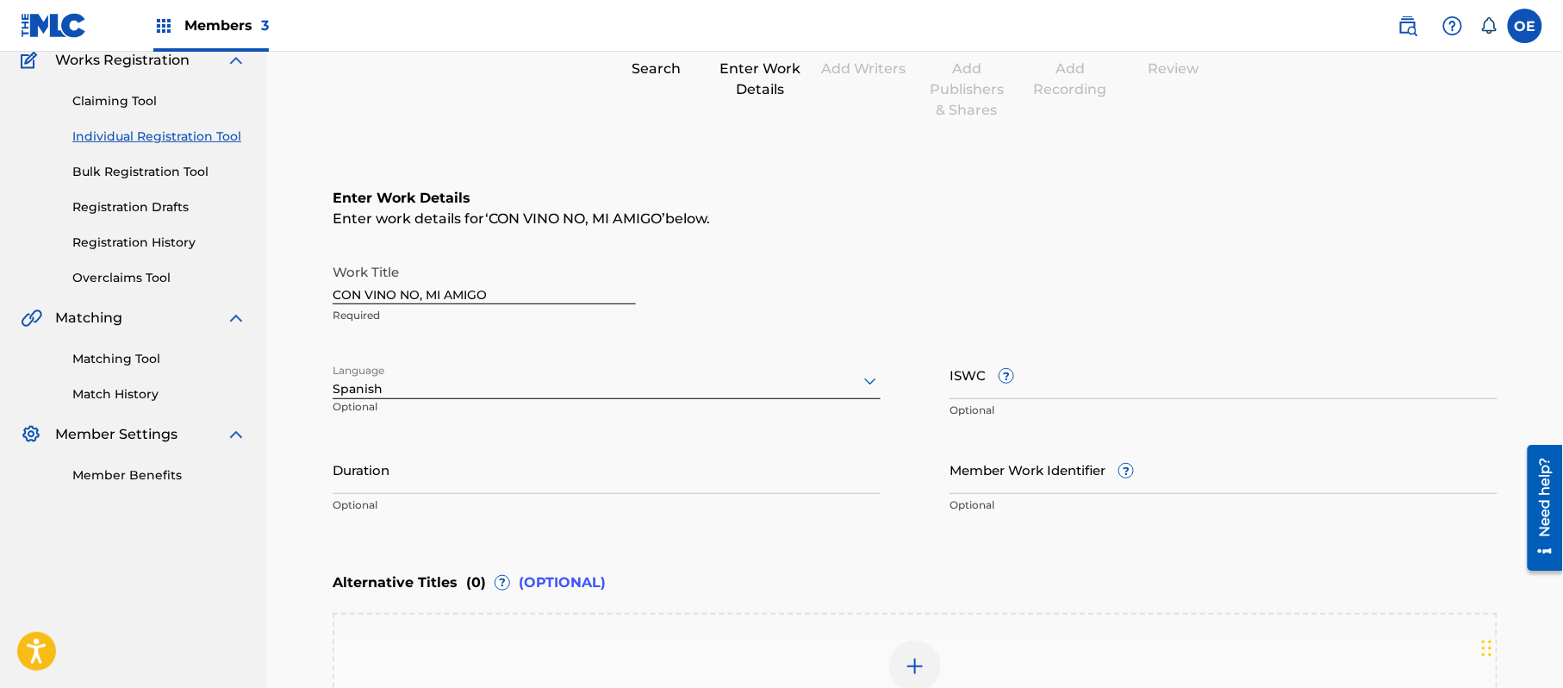
click at [129, 234] on link "Registration History" at bounding box center [159, 243] width 174 height 18
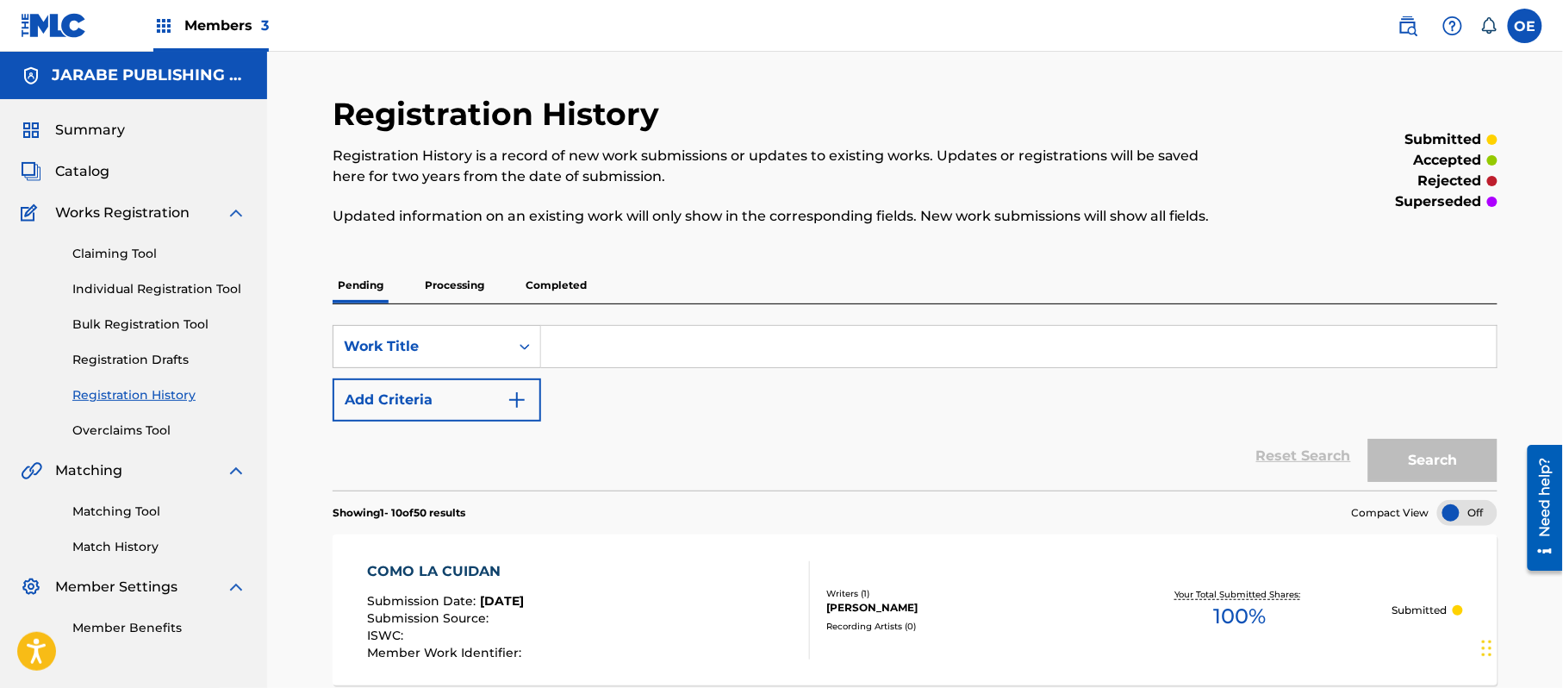
drag, startPoint x: 136, startPoint y: 278, endPoint x: 146, endPoint y: 290, distance: 15.3
click at [139, 279] on div "Claiming Tool Individual Registration Tool Bulk Registration Tool Registration …" at bounding box center [134, 331] width 226 height 216
click at [148, 290] on link "Individual Registration Tool" at bounding box center [159, 289] width 174 height 18
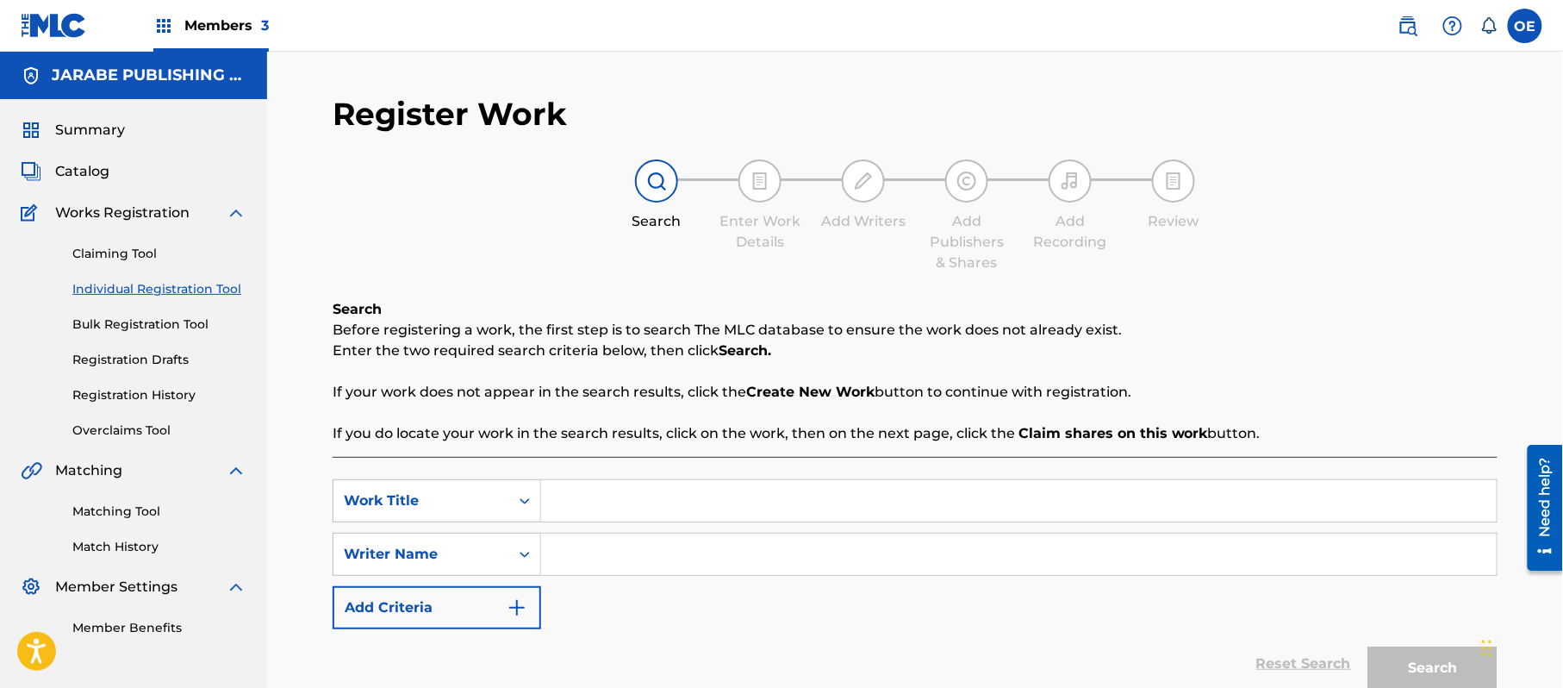
paste input "CON VINO NO, MI AMIGO"
type input "CON VINO NO, MI AMIGO"
paste input "ALEJANDRO MURILLO"
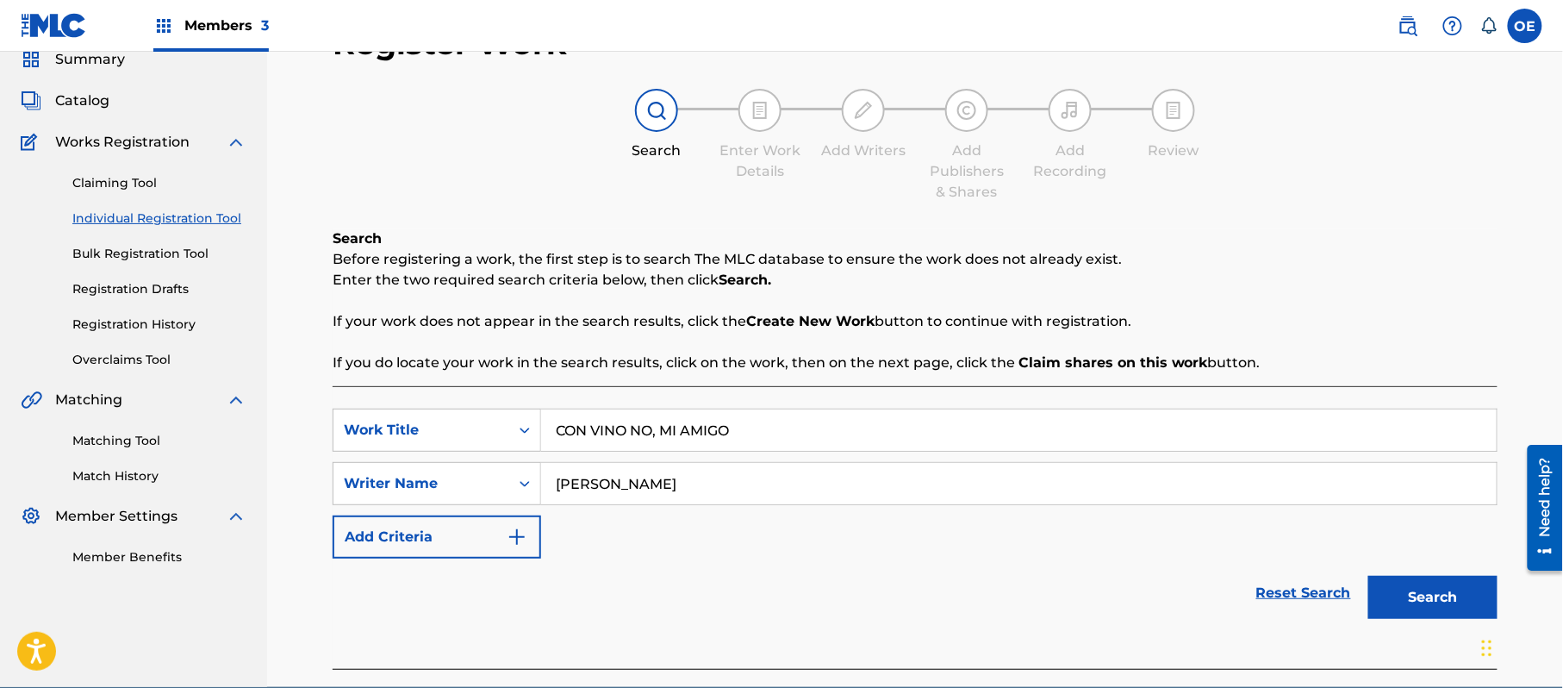
scroll to position [153, 0]
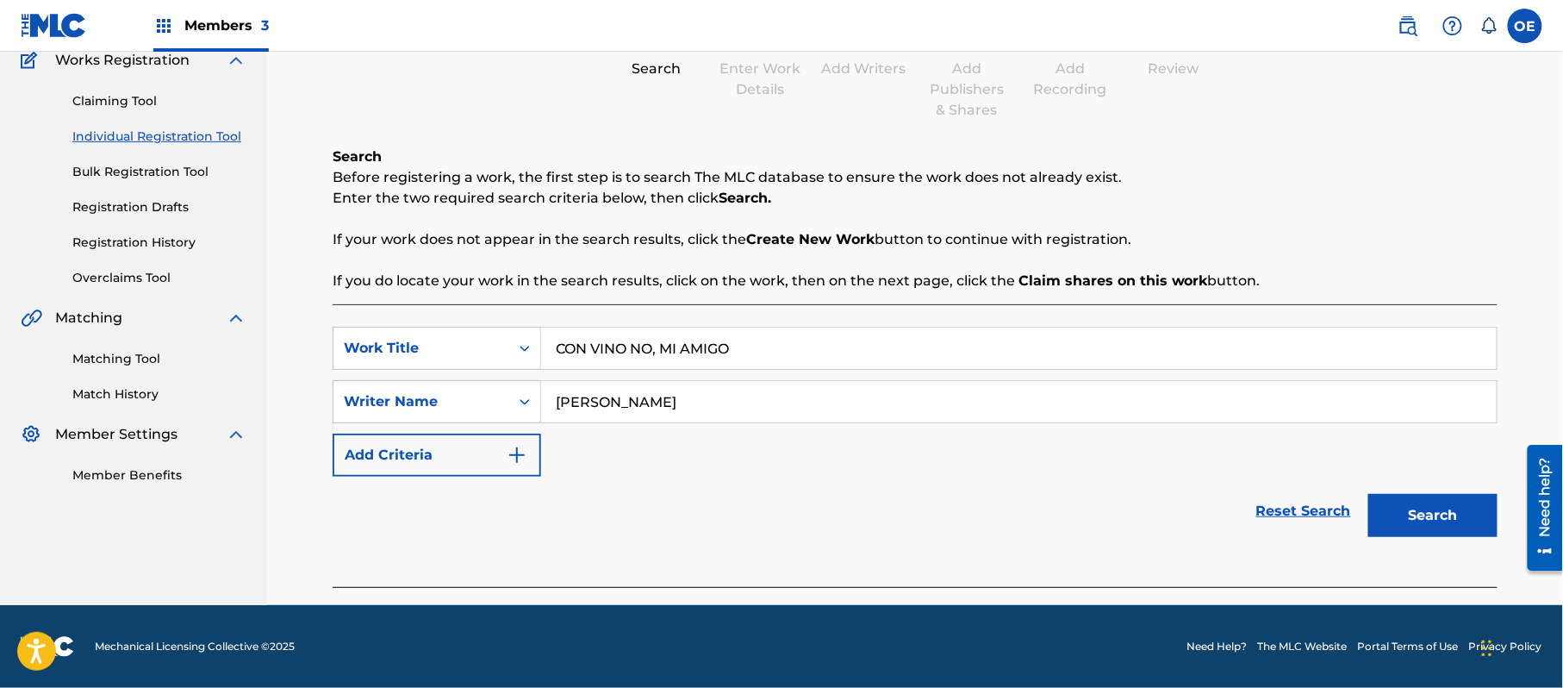
type input "ALEJANDRO MURILLO"
click at [1460, 507] on button "Search" at bounding box center [1433, 515] width 129 height 43
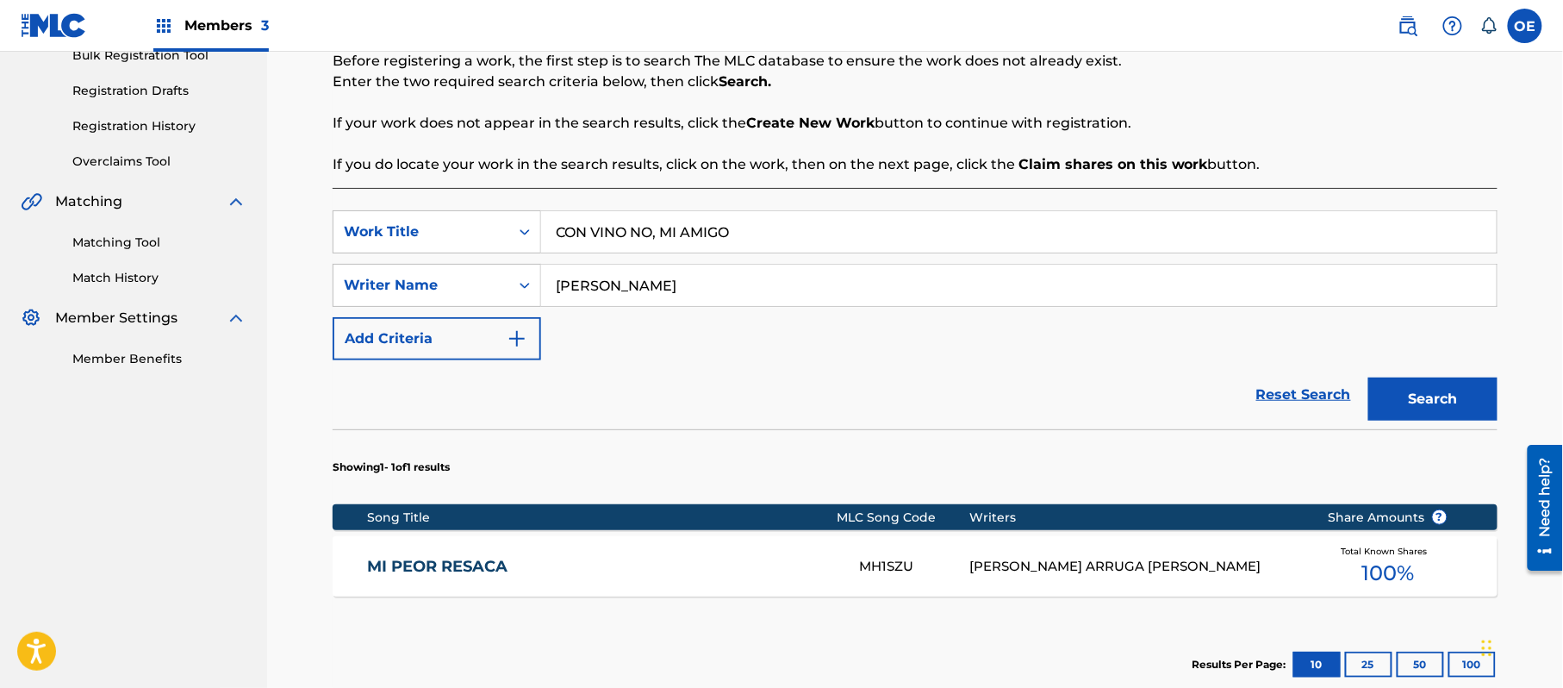
scroll to position [472, 0]
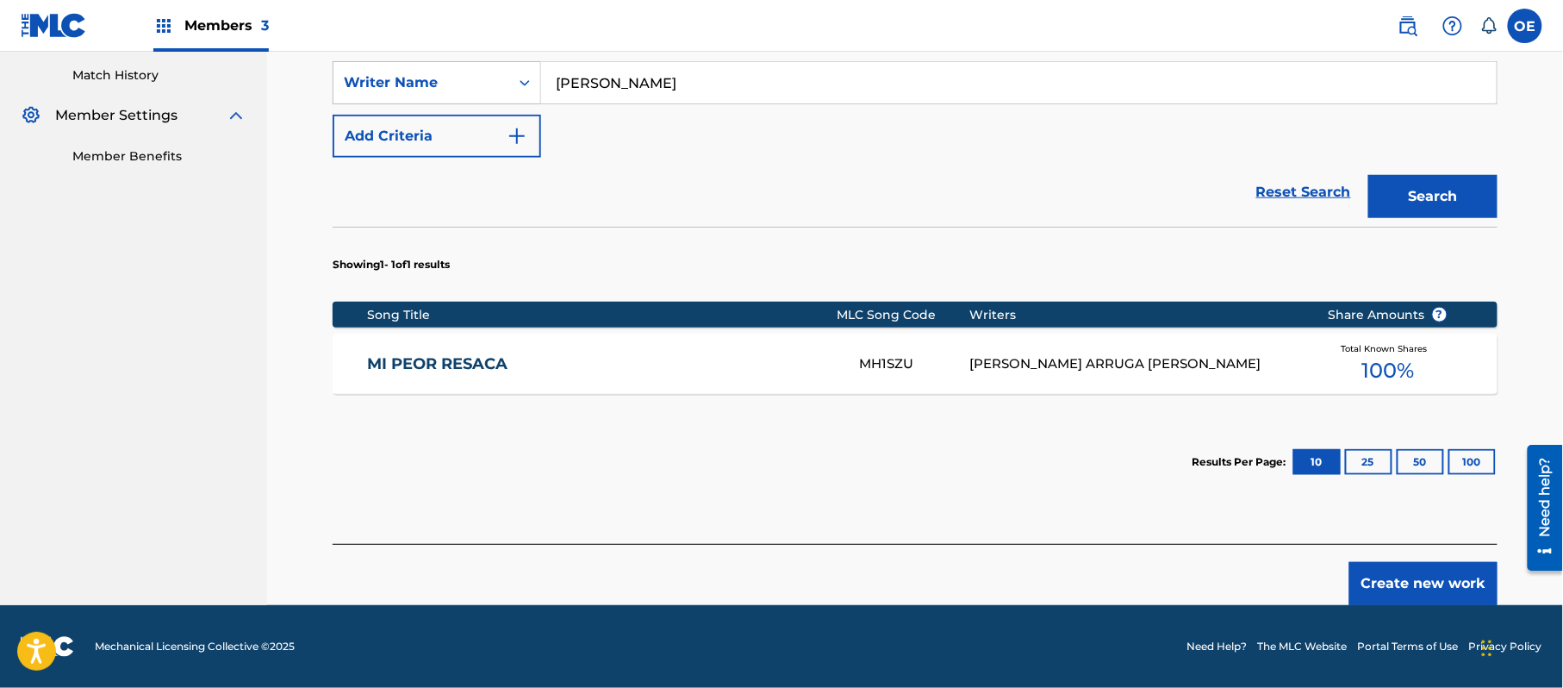
click at [1417, 605] on footer "Mechanical Licensing Collective © 2025 Need Help? The MLC Website Portal Terms …" at bounding box center [781, 646] width 1563 height 83
click at [1401, 581] on button "Create new work" at bounding box center [1424, 583] width 148 height 43
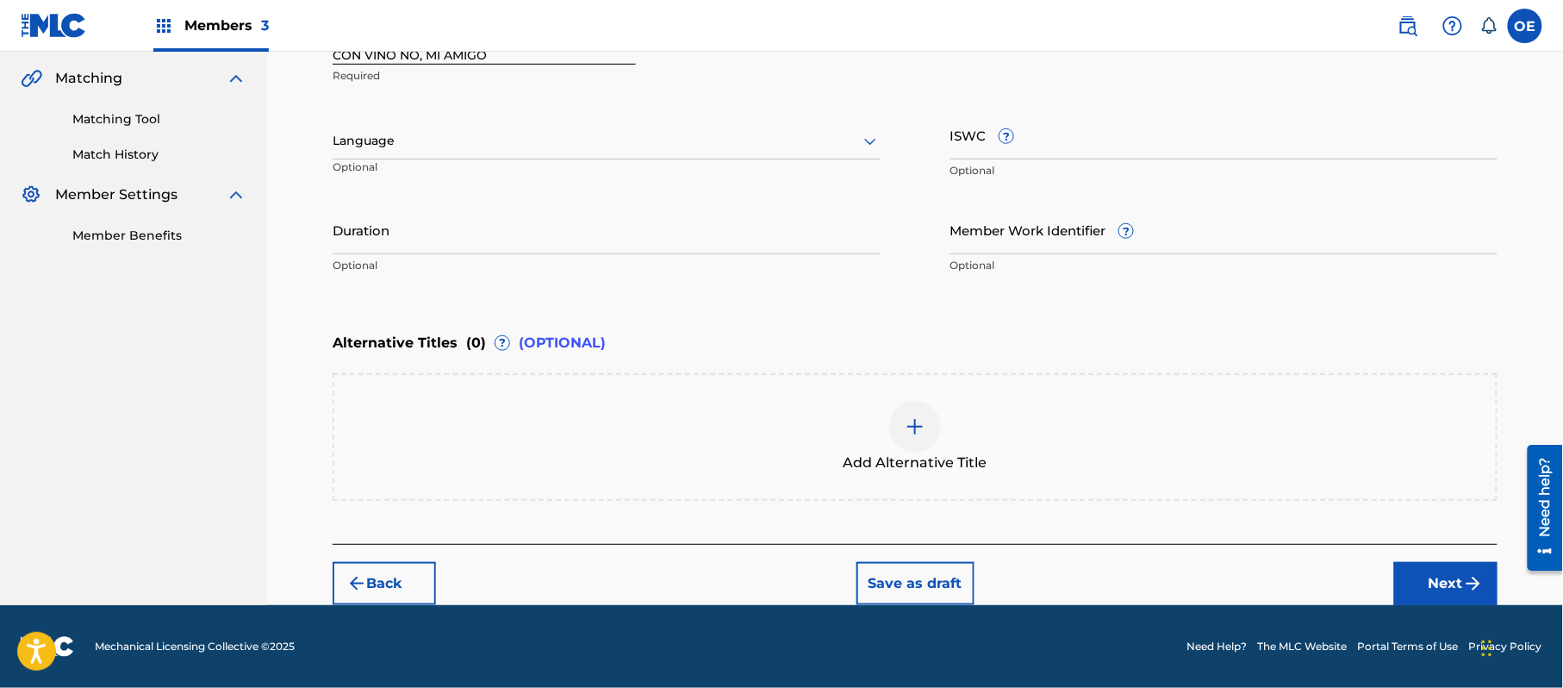
scroll to position [390, 0]
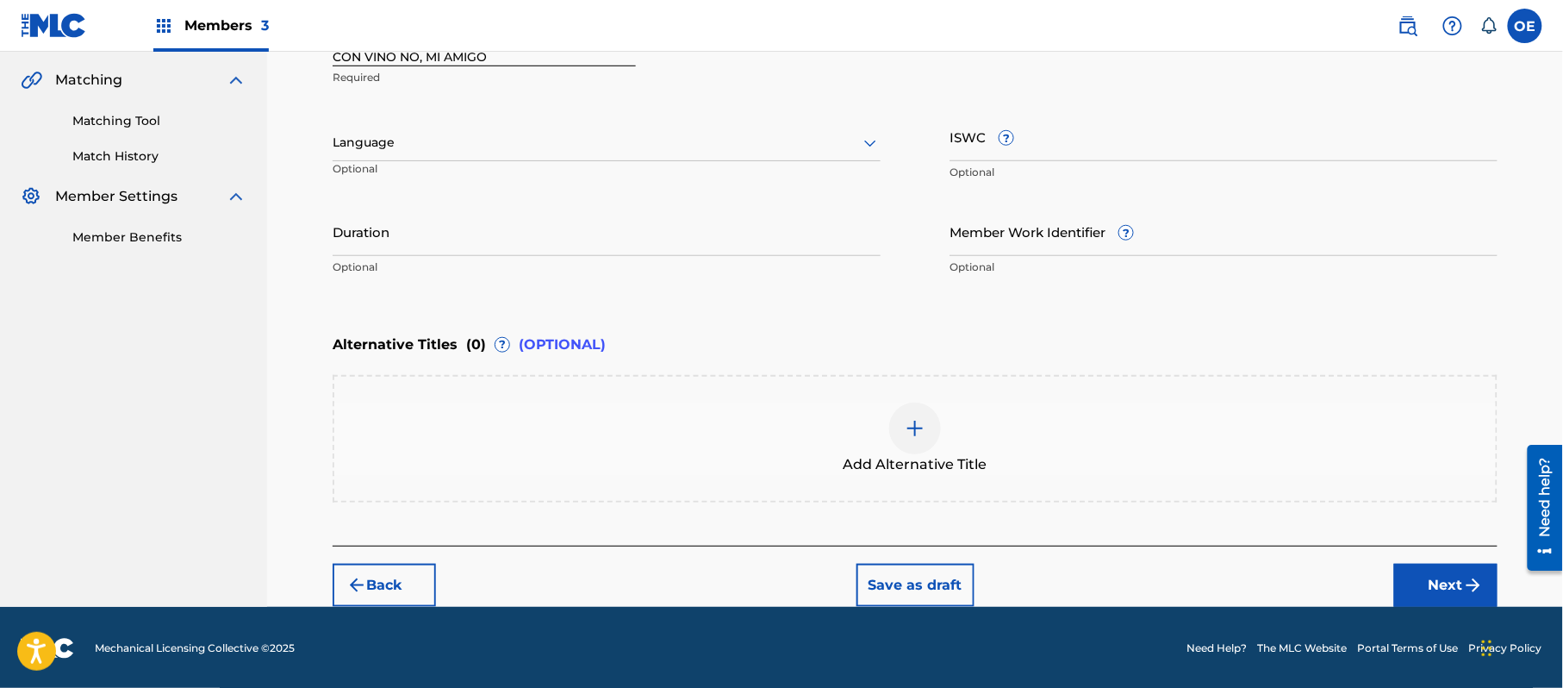
click at [348, 133] on div at bounding box center [607, 143] width 548 height 22
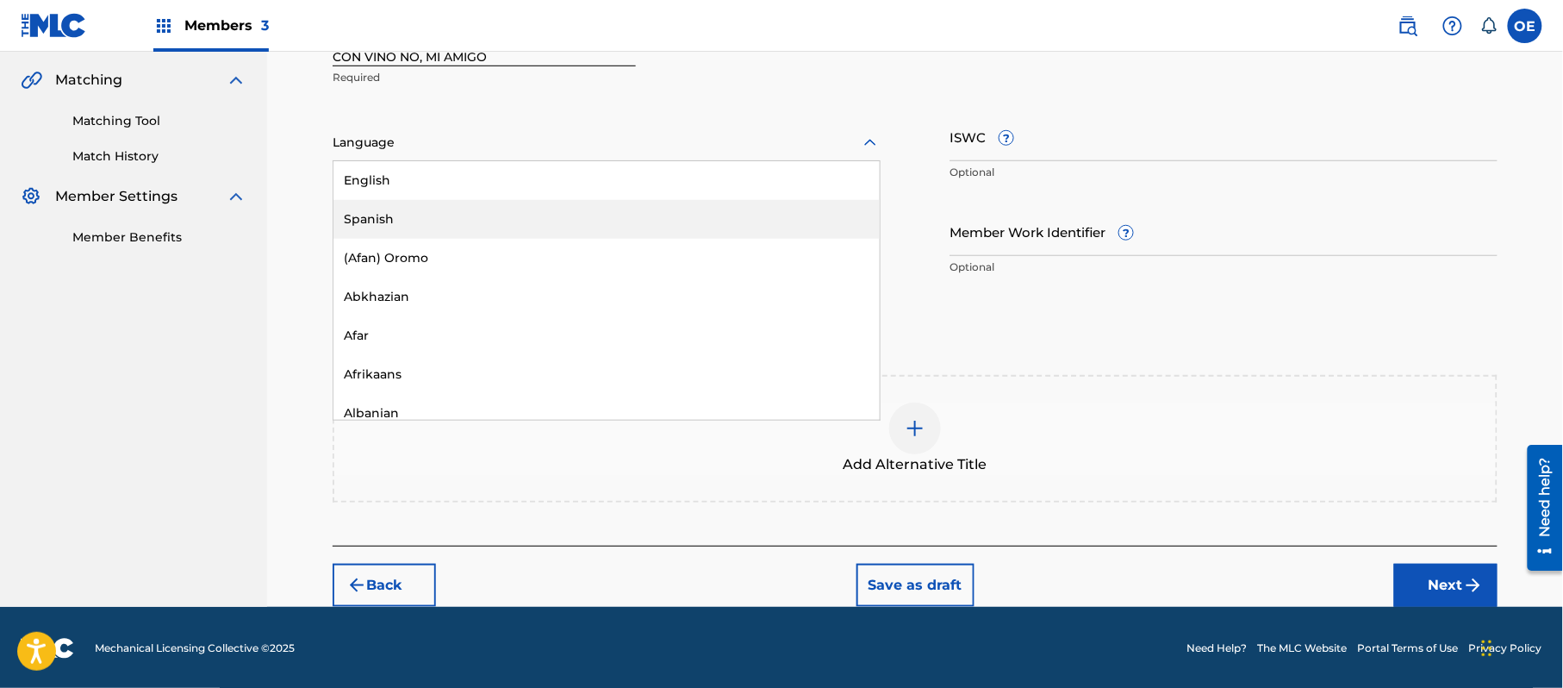
click at [409, 210] on div "Spanish" at bounding box center [607, 219] width 546 height 39
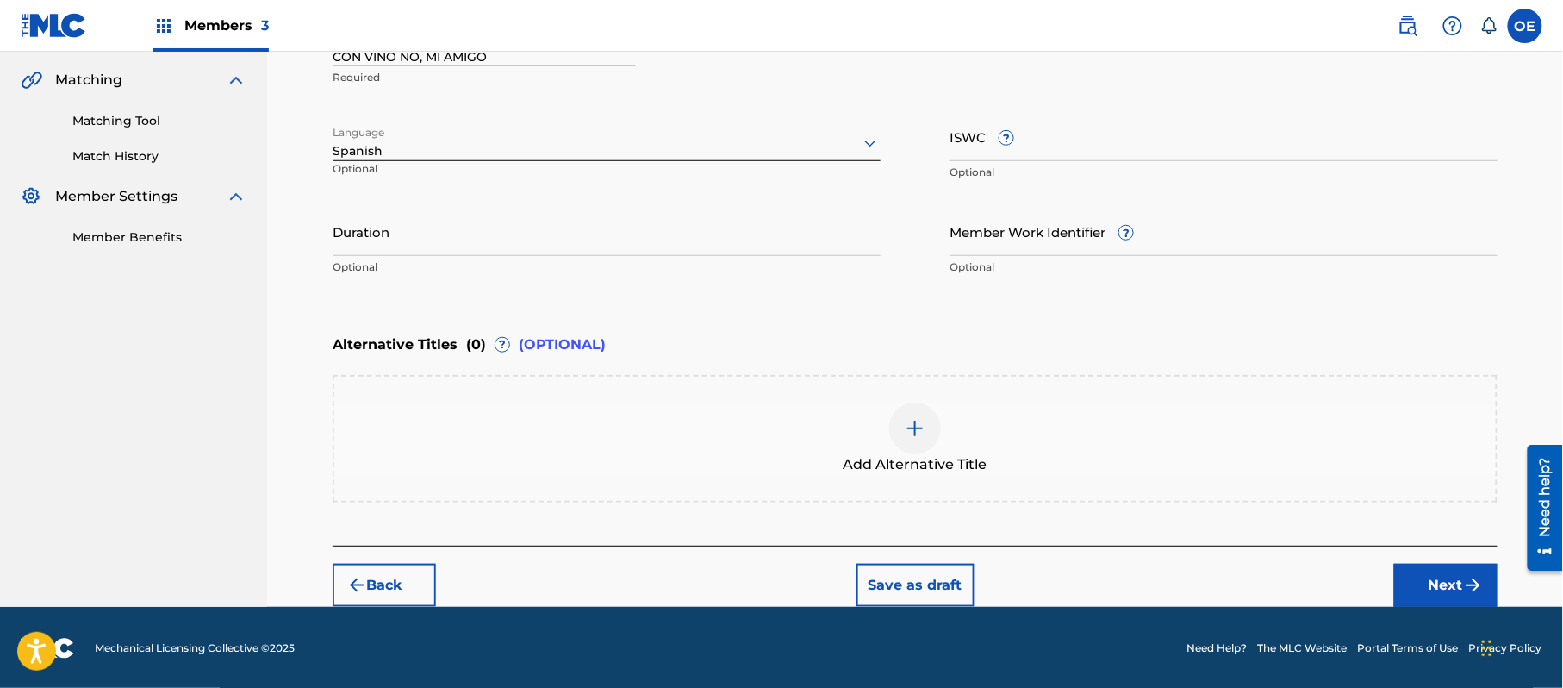
click at [1449, 577] on button "Next" at bounding box center [1446, 585] width 103 height 43
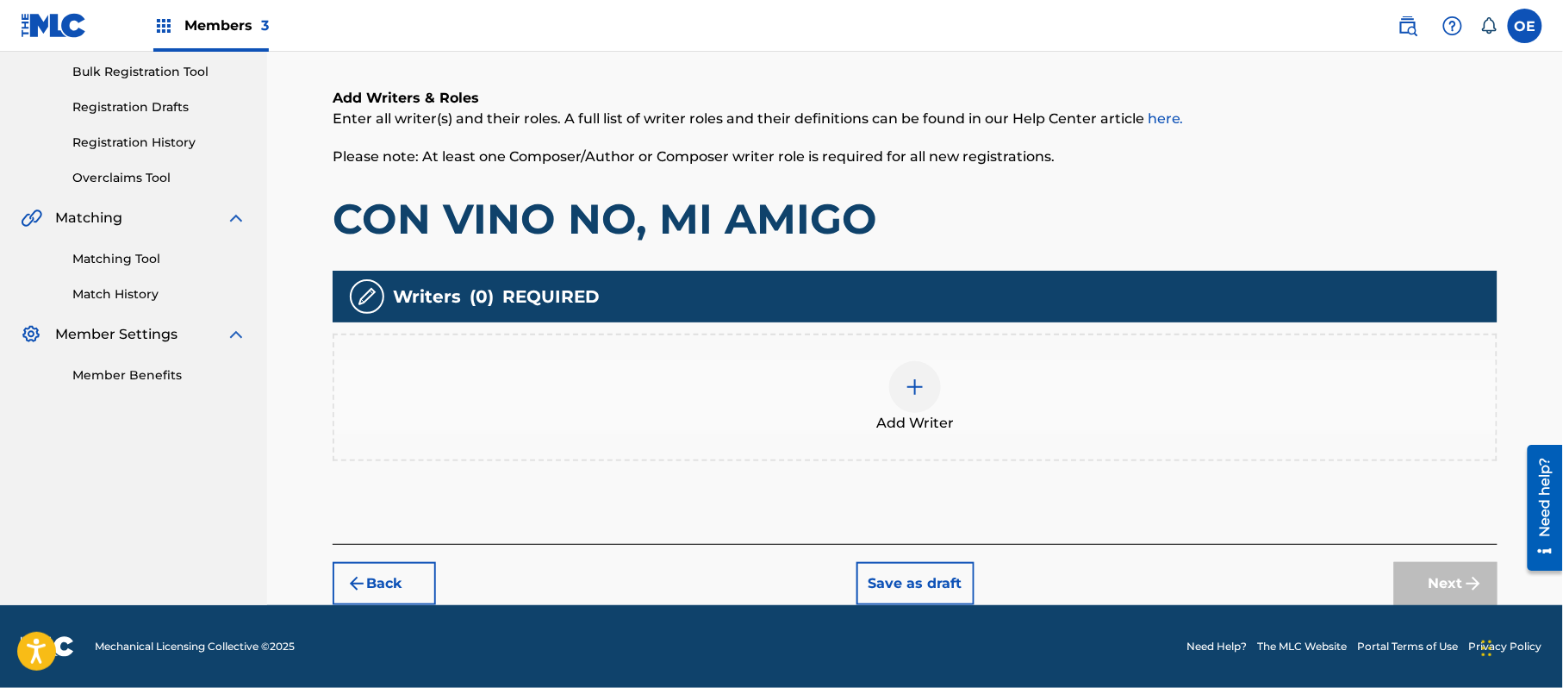
scroll to position [78, 0]
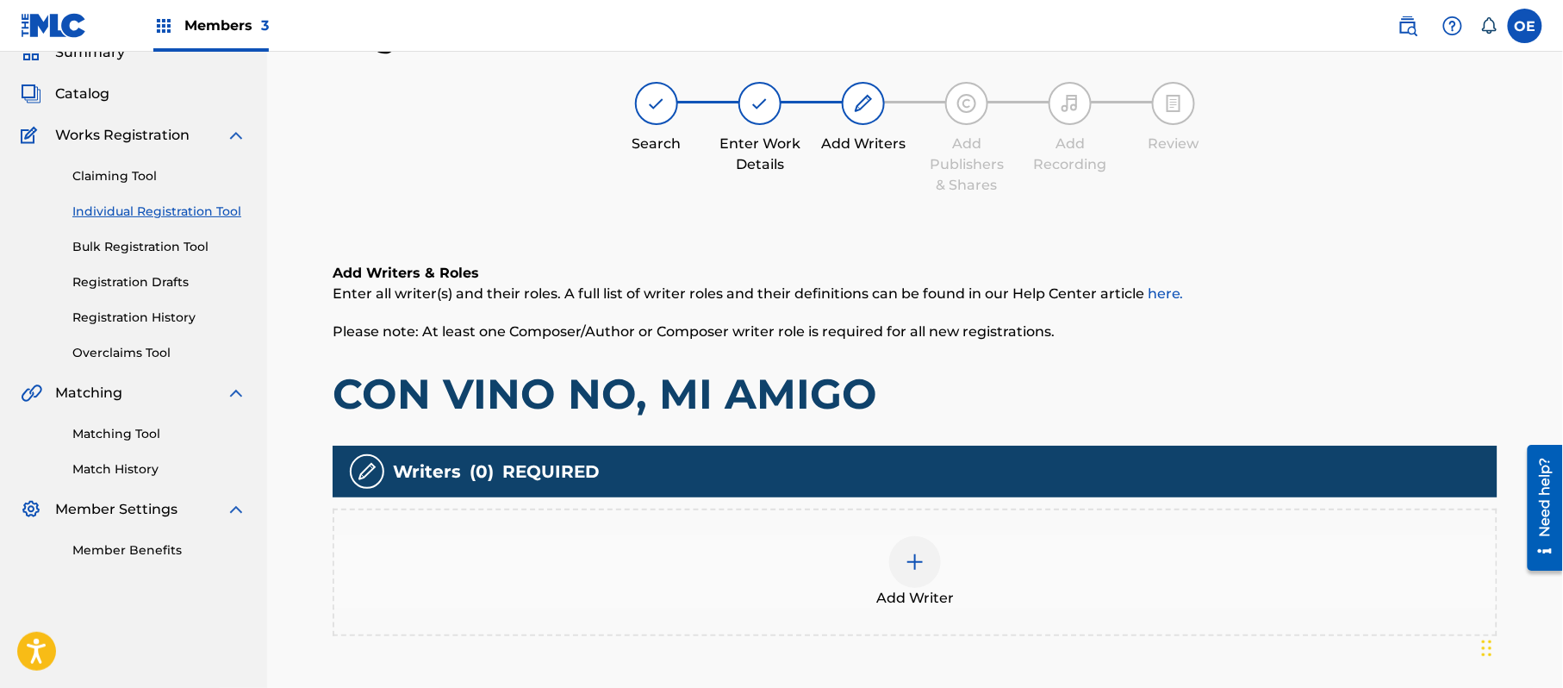
click at [822, 541] on div "Add Writer" at bounding box center [915, 572] width 1162 height 72
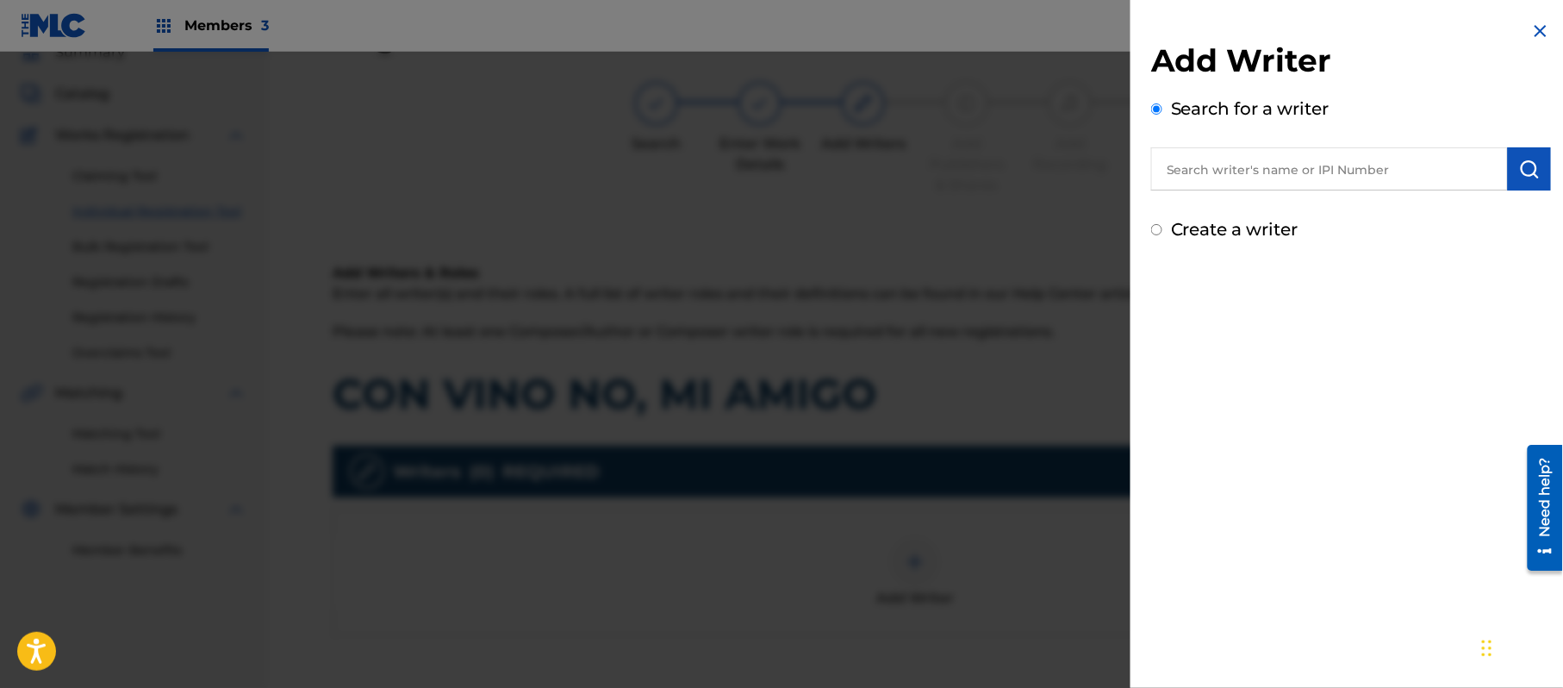
paste input "ALEJANDRO MURILLO"
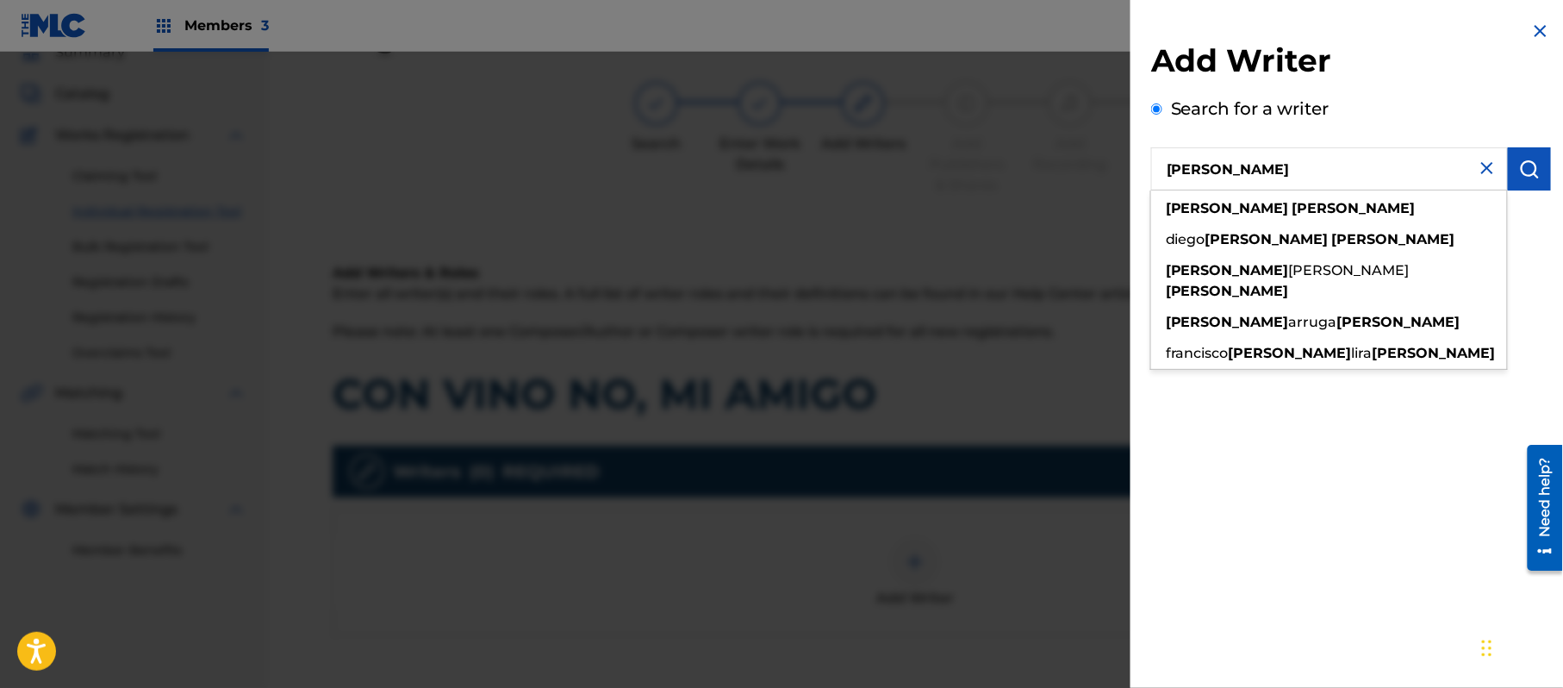
type input "ALEJANDRO MURILLO"
click at [1527, 173] on img "submit" at bounding box center [1530, 169] width 21 height 21
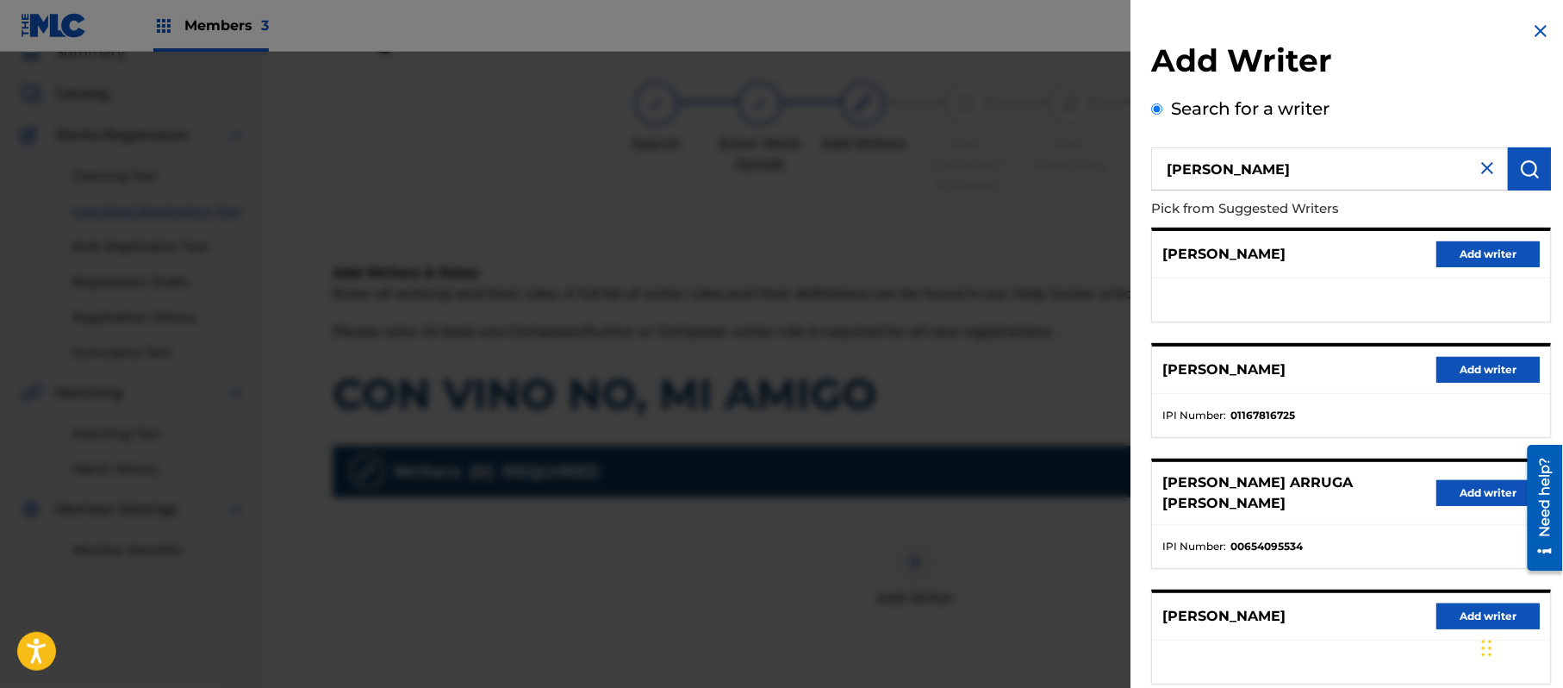
click at [1470, 280] on ul at bounding box center [1351, 299] width 398 height 43
click at [1469, 269] on div "ALEJANDRO MURILLO Add writer" at bounding box center [1351, 254] width 398 height 47
click at [1462, 247] on button "Add writer" at bounding box center [1488, 254] width 103 height 26
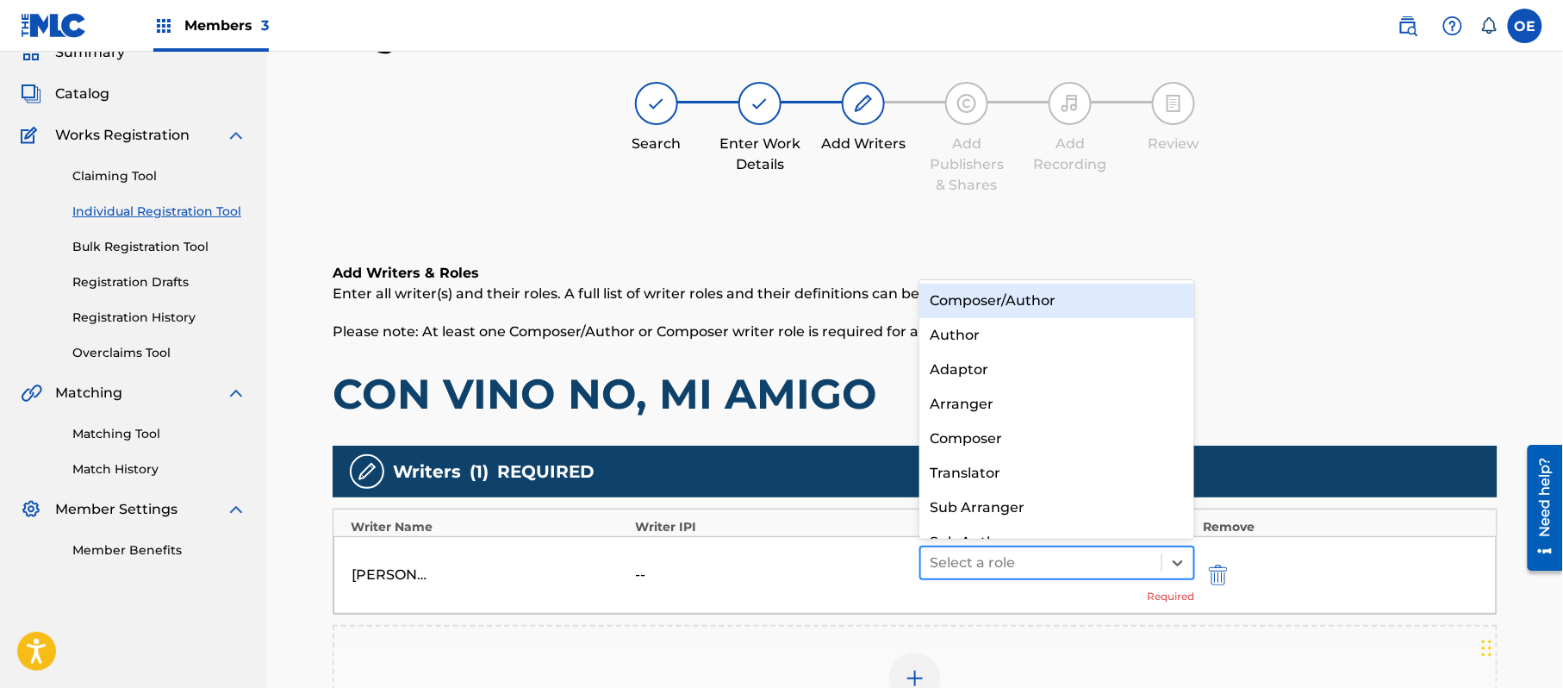
click at [952, 573] on div at bounding box center [1041, 563] width 223 height 24
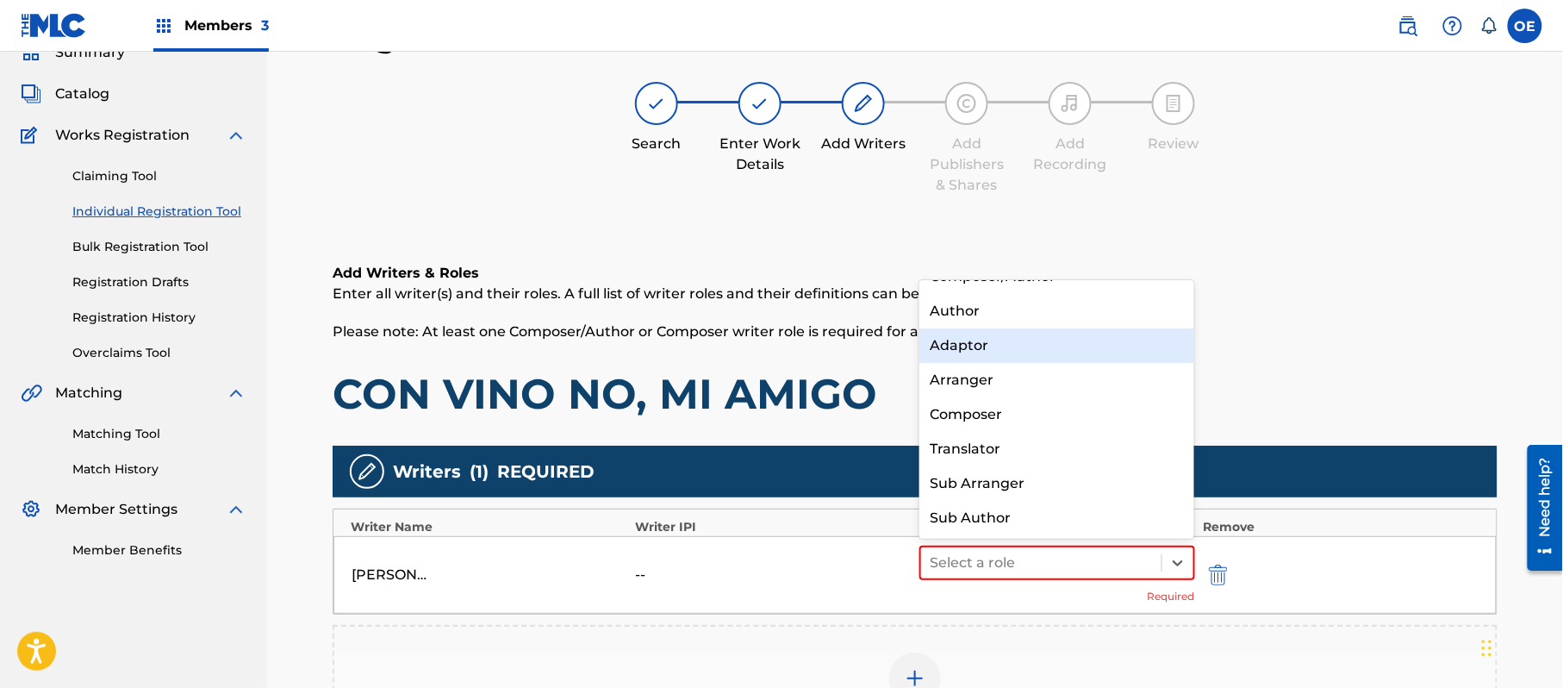
scroll to position [0, 0]
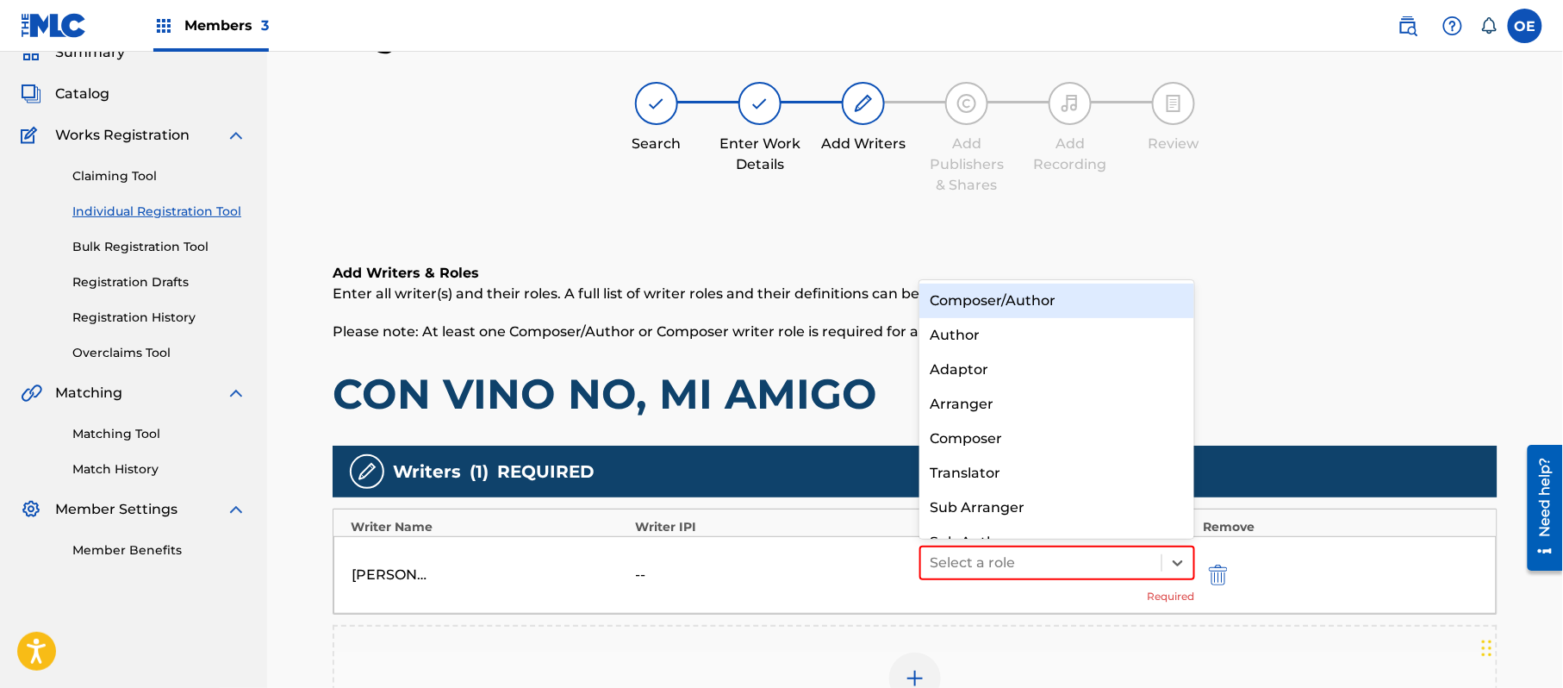
click at [1022, 309] on div "Composer/Author" at bounding box center [1057, 301] width 275 height 34
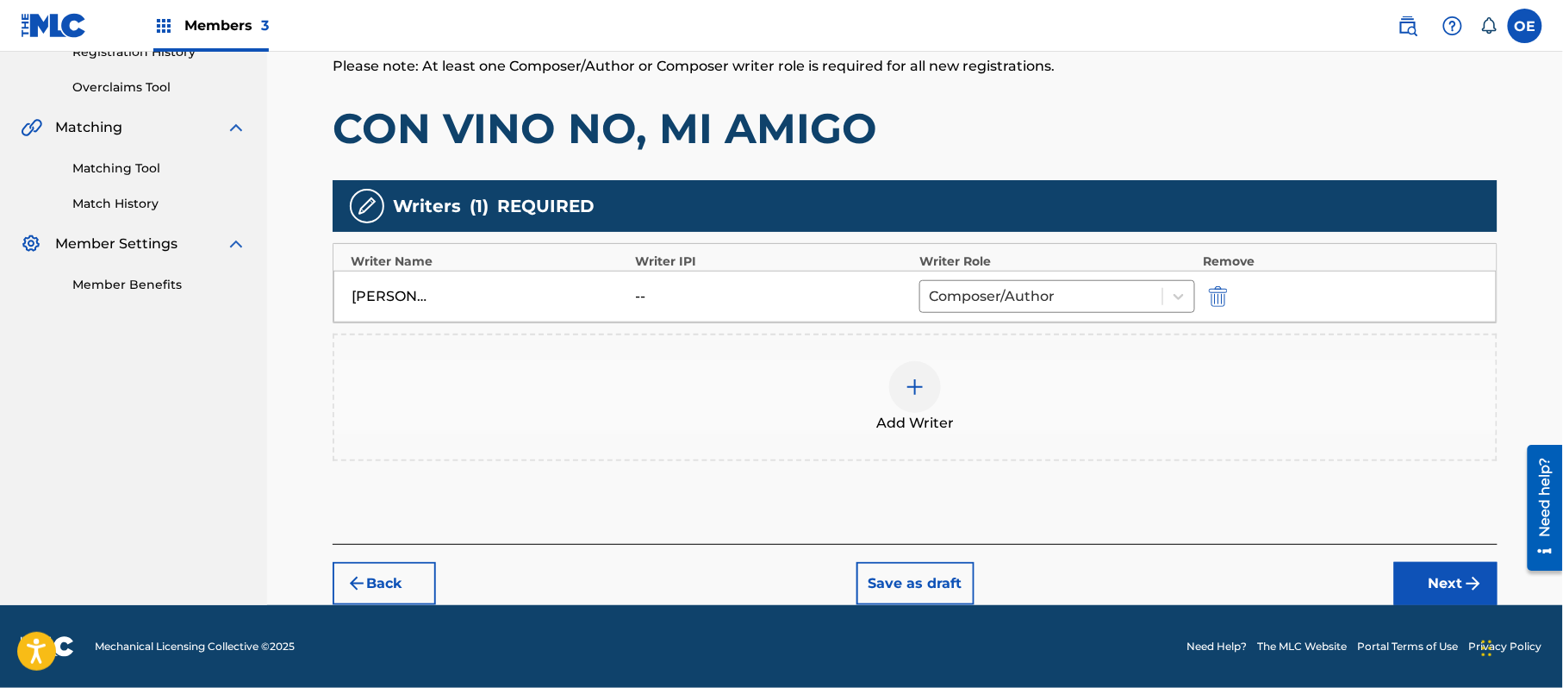
click at [1481, 570] on button "Next" at bounding box center [1446, 583] width 103 height 43
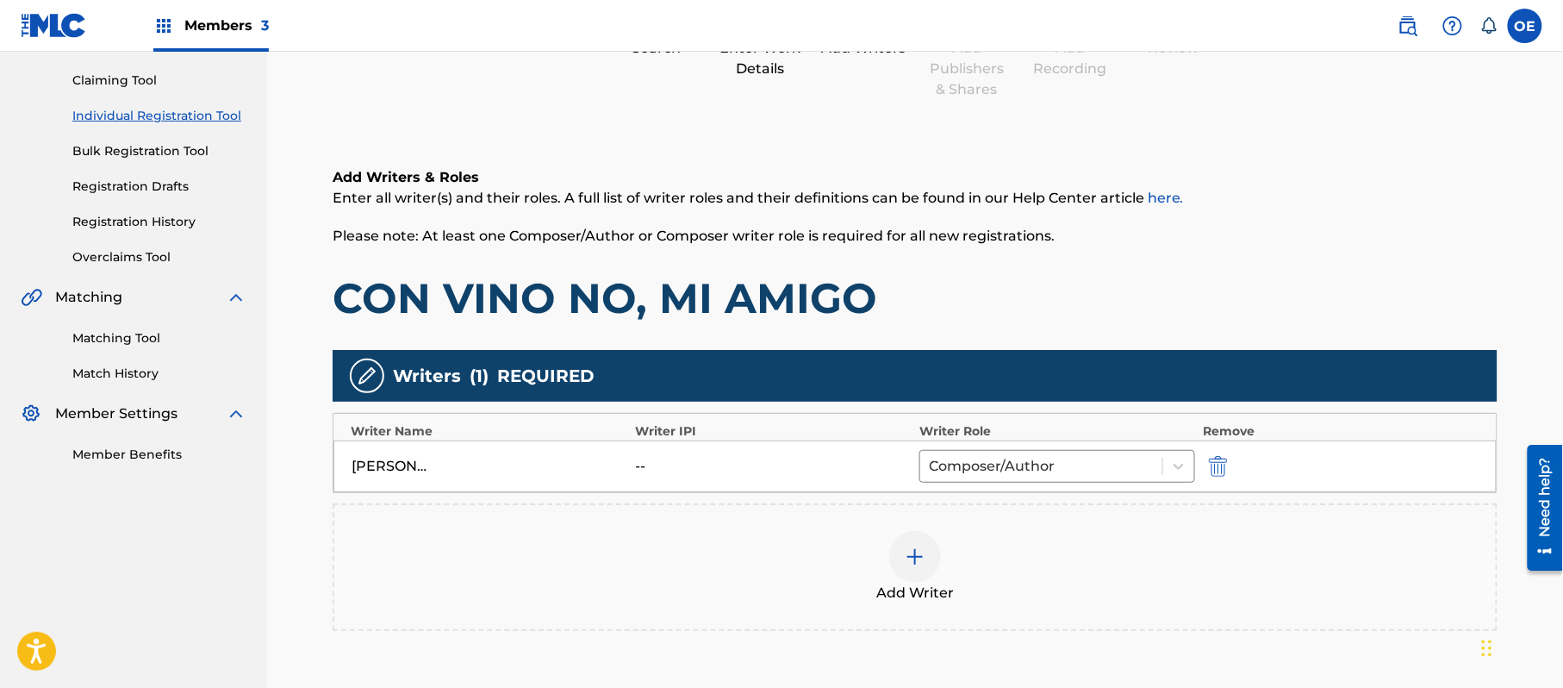
scroll to position [78, 0]
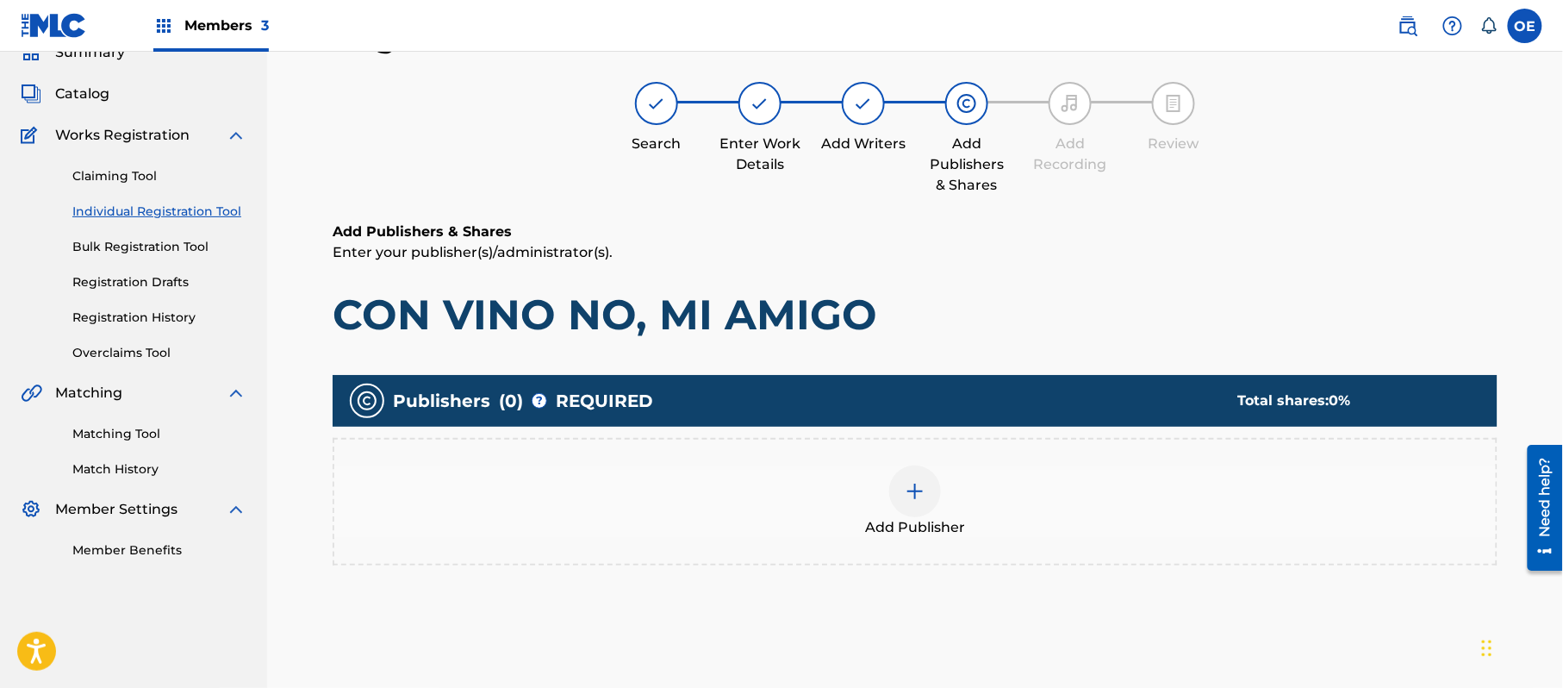
click at [874, 490] on div "Add Publisher" at bounding box center [915, 501] width 1162 height 72
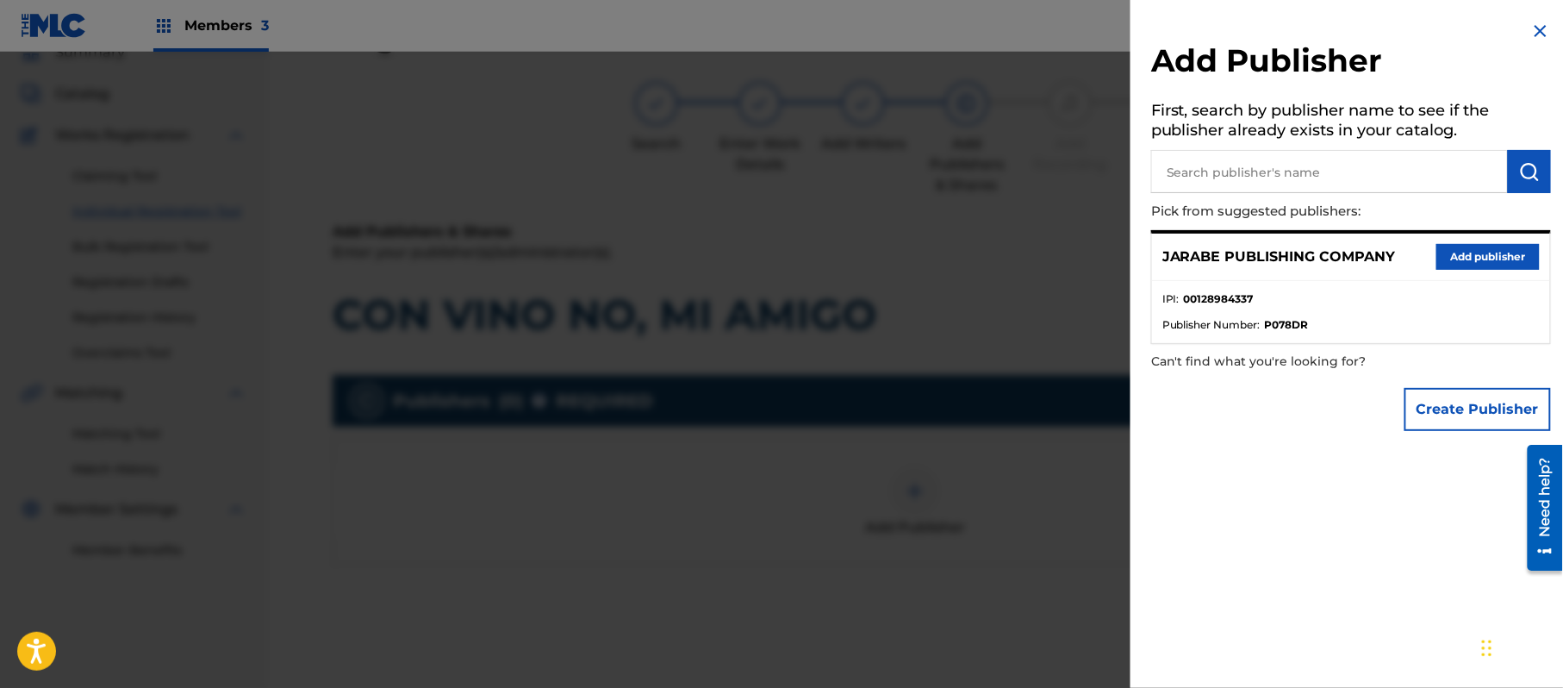
click at [1479, 252] on button "Add publisher" at bounding box center [1488, 257] width 103 height 26
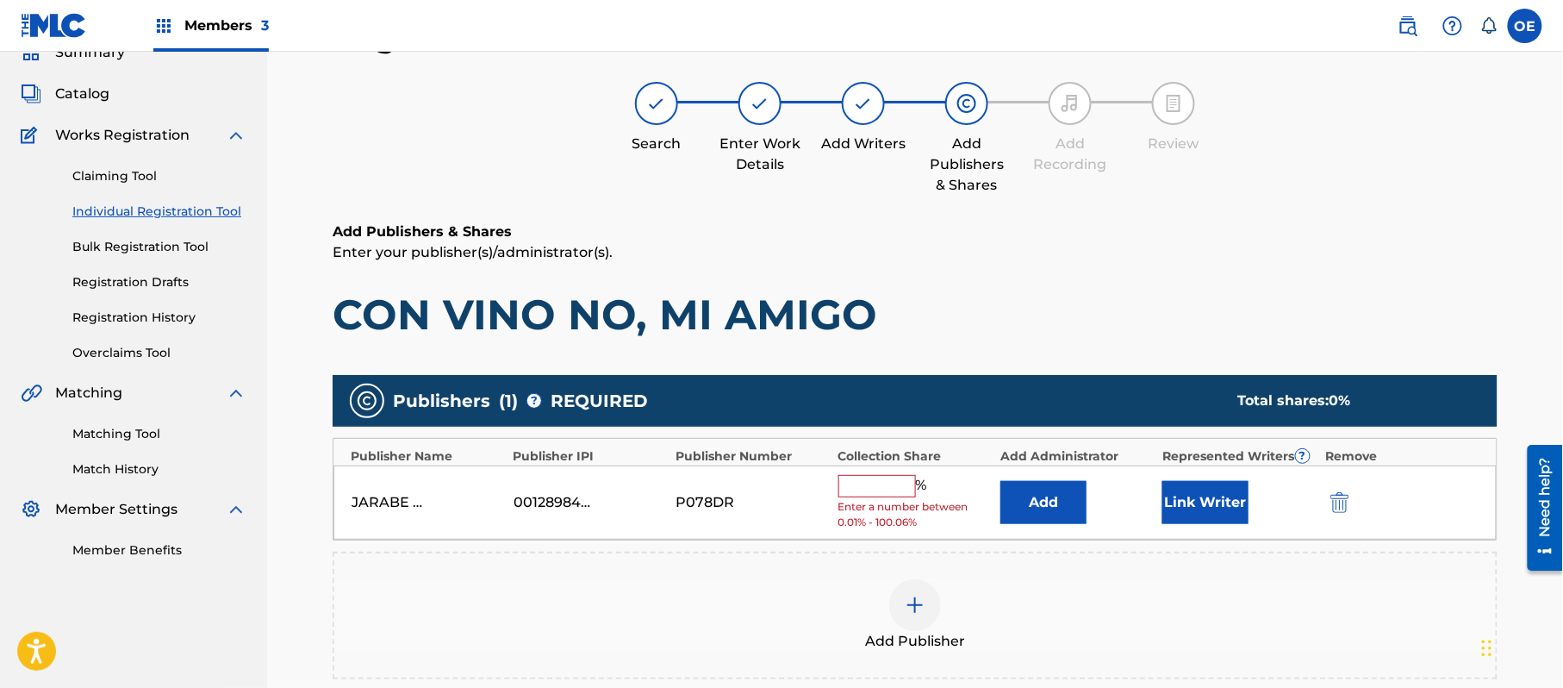
click at [884, 472] on div "JARABE PUBLISHING COMPANY 00128984337 P078DR % Enter a number between 0.01% - 1…" at bounding box center [916, 502] width 1164 height 75
drag, startPoint x: 888, startPoint y: 486, endPoint x: 895, endPoint y: 495, distance: 11.0
click at [888, 486] on input "text" at bounding box center [878, 486] width 78 height 22
type input "100"
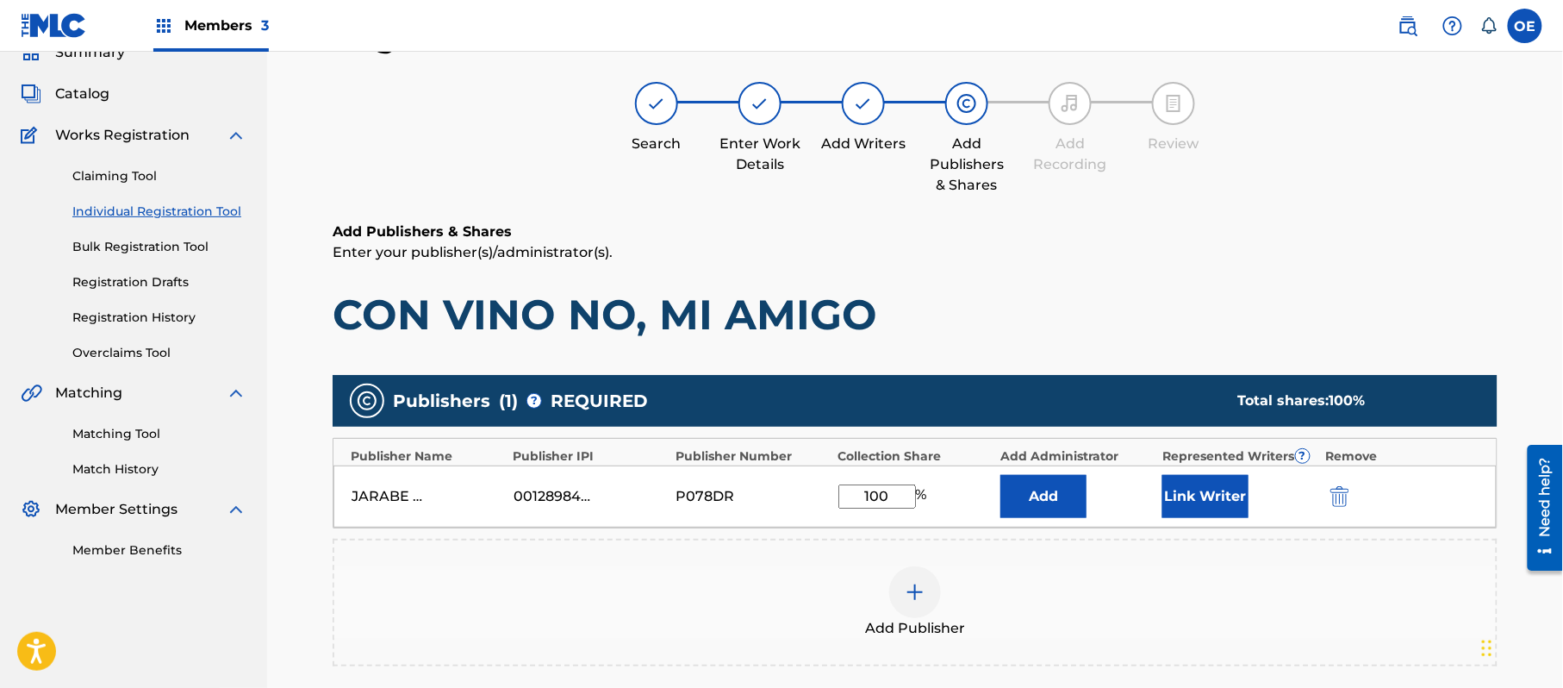
click at [1217, 494] on button "Link Writer" at bounding box center [1206, 496] width 86 height 43
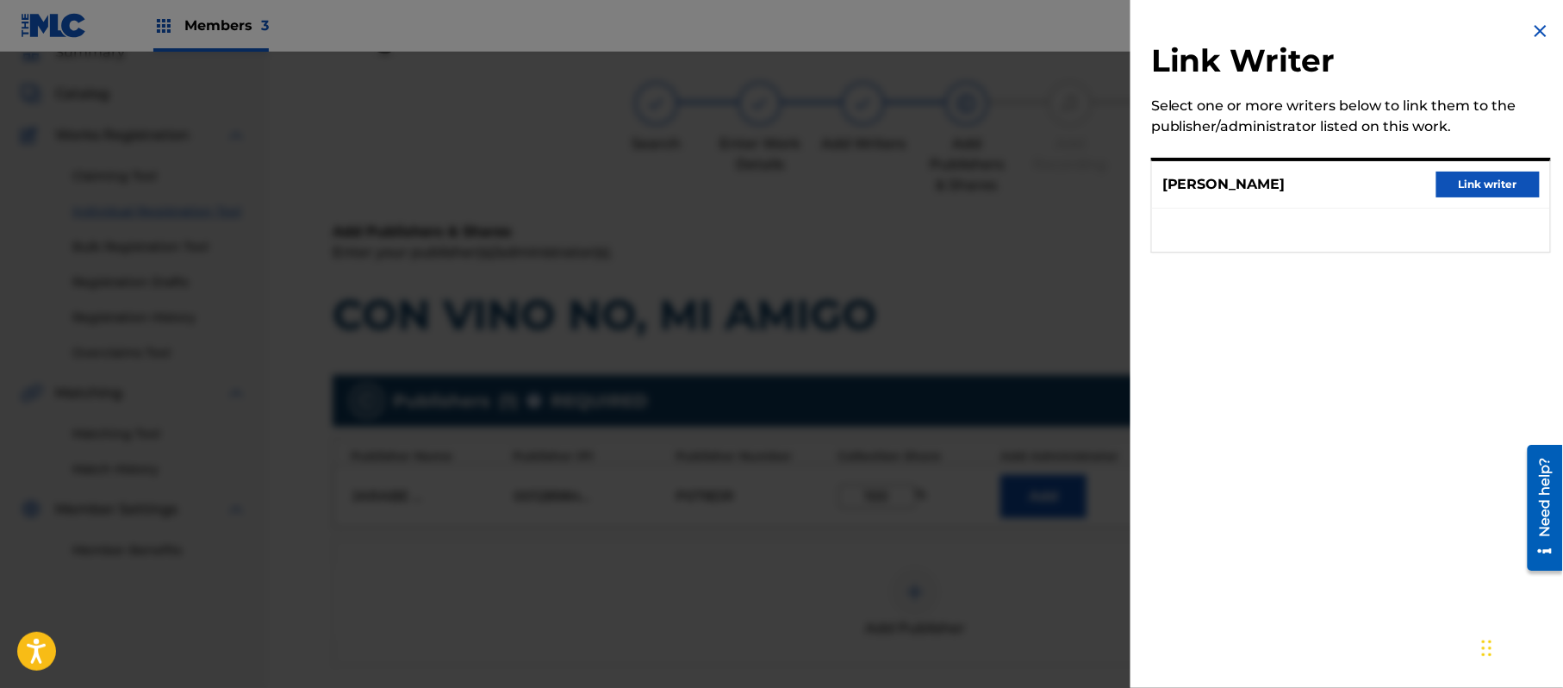
click at [1474, 184] on button "Link writer" at bounding box center [1488, 185] width 103 height 26
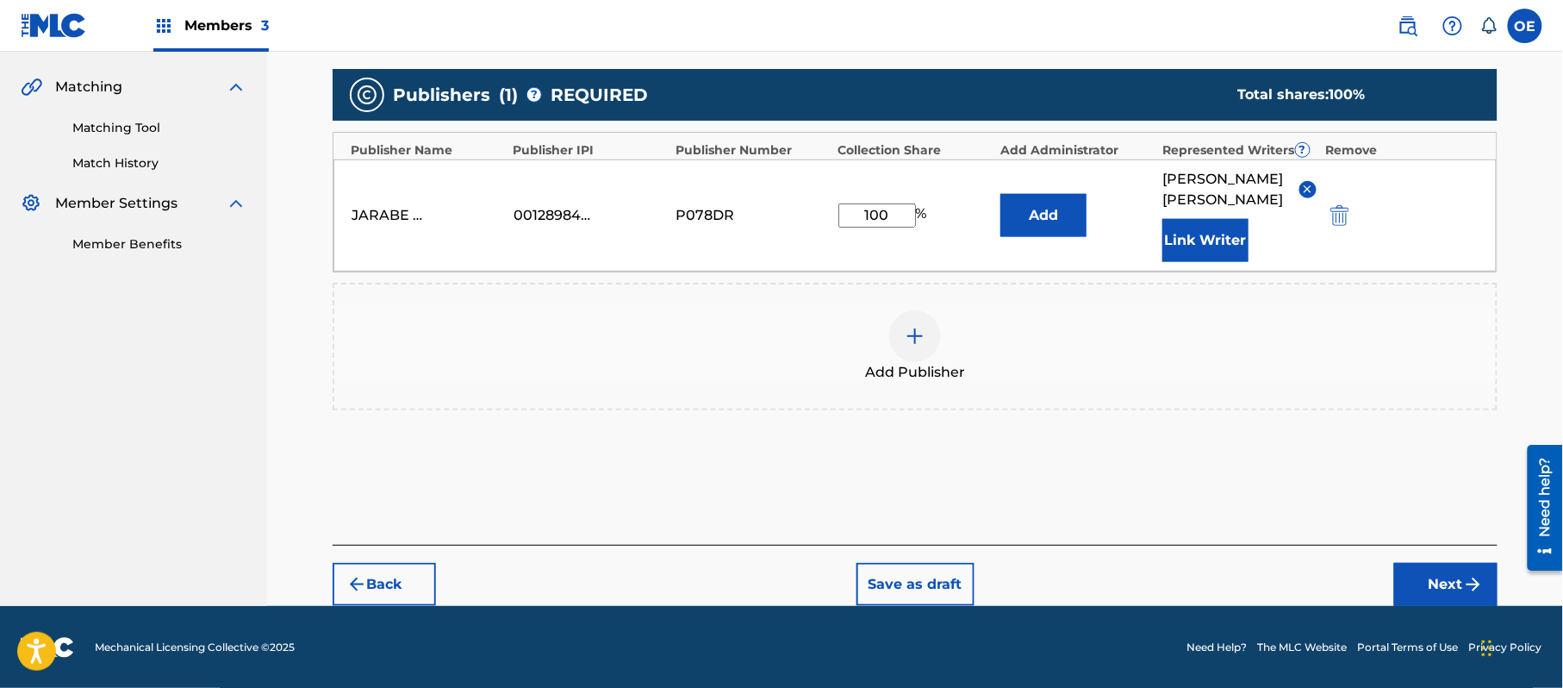
click at [1453, 580] on button "Next" at bounding box center [1446, 584] width 103 height 43
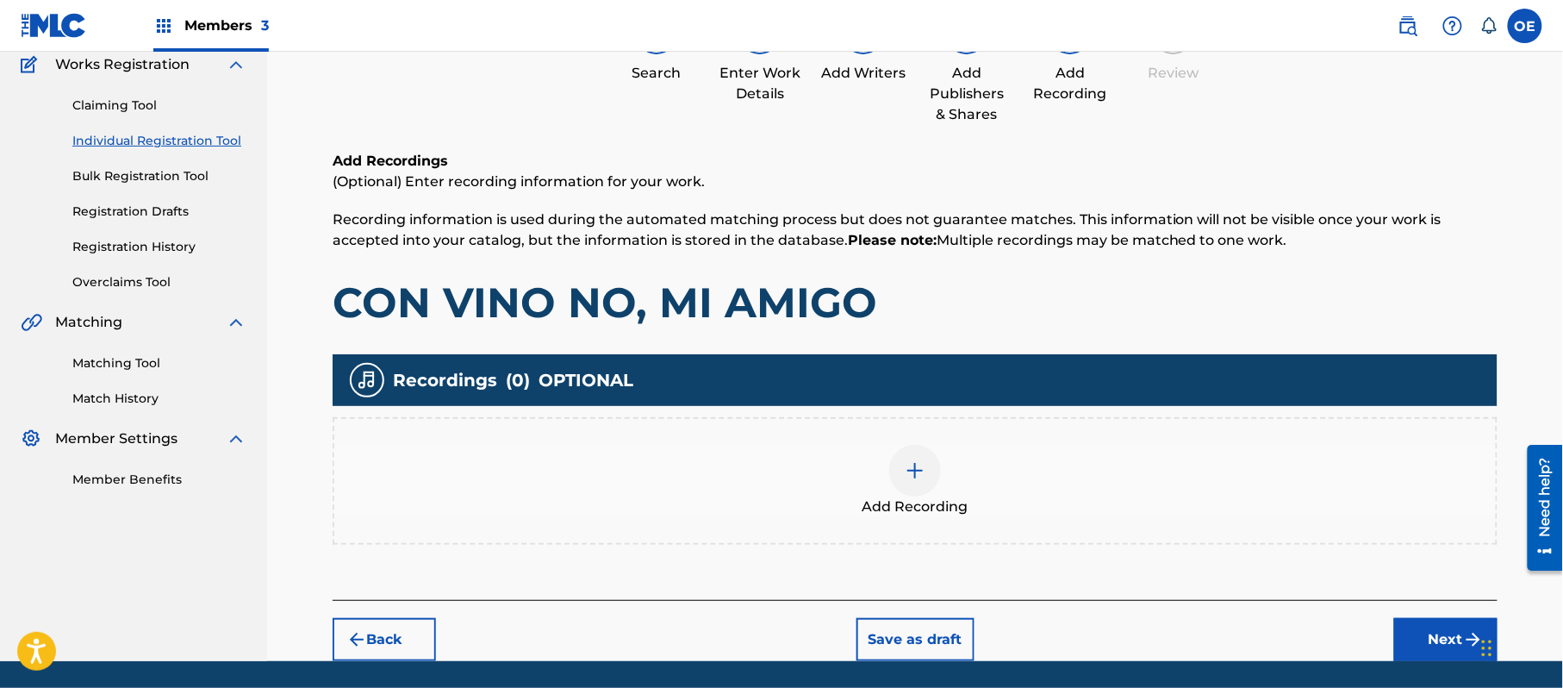
scroll to position [202, 0]
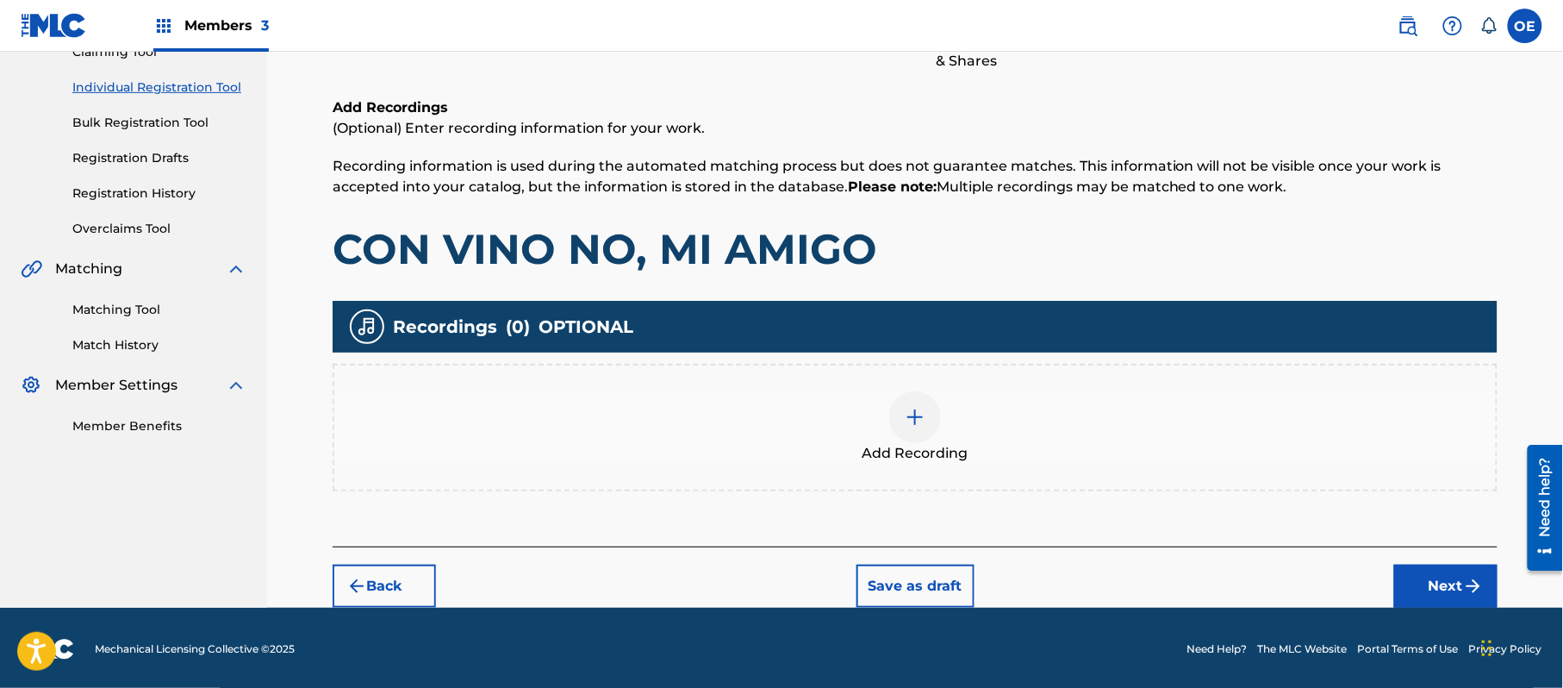
drag, startPoint x: 1373, startPoint y: 576, endPoint x: 1415, endPoint y: 567, distance: 43.1
click at [1376, 576] on div "Back Save as draft Next" at bounding box center [915, 576] width 1165 height 61
click at [1417, 567] on button "Next" at bounding box center [1446, 586] width 103 height 43
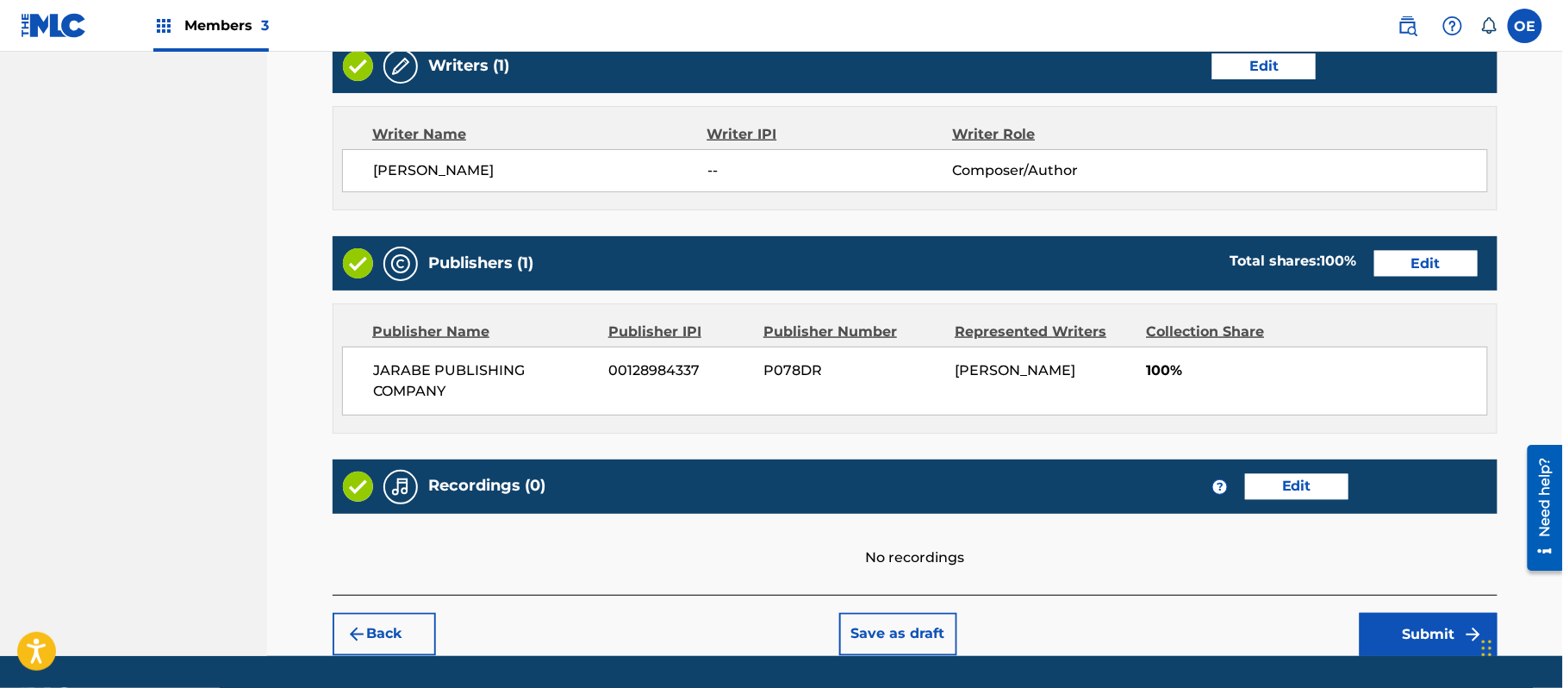
scroll to position [735, 0]
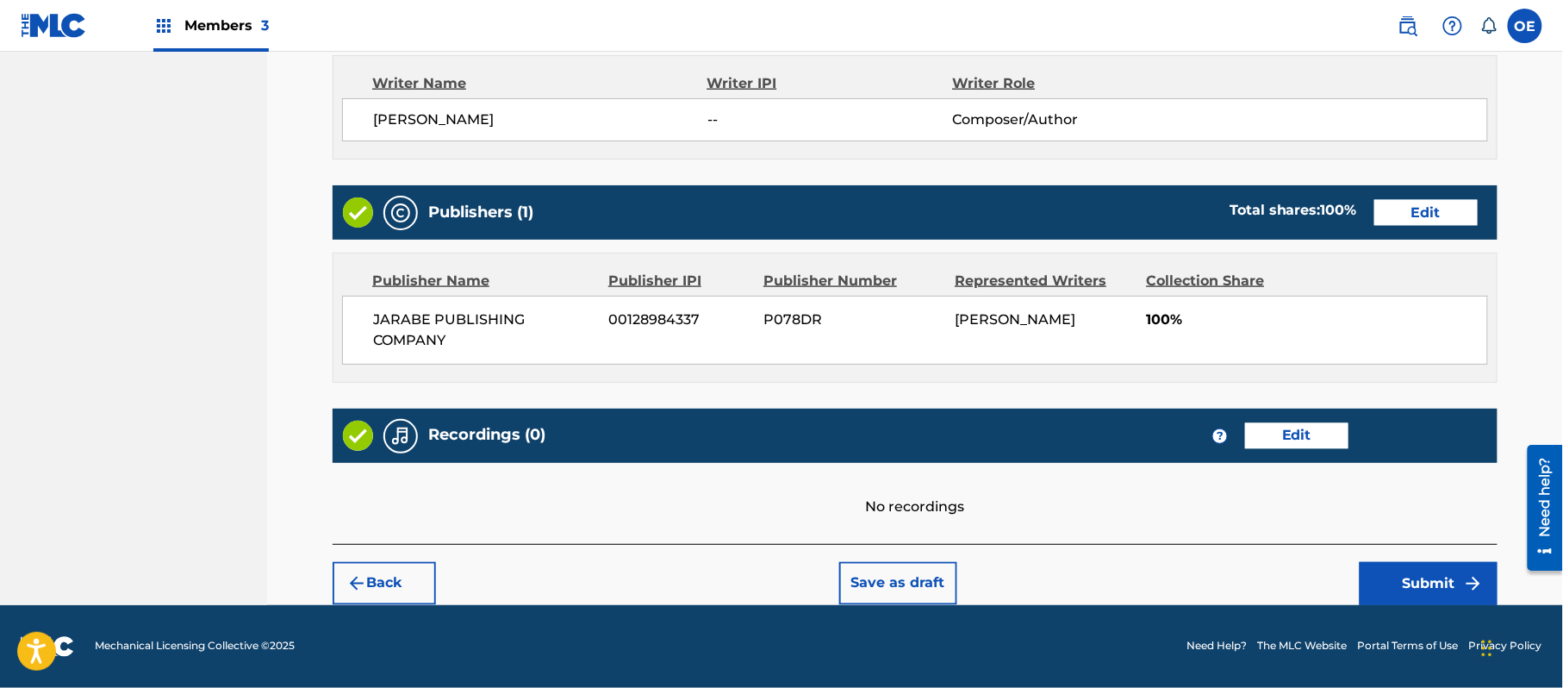
click at [1382, 591] on button "Submit" at bounding box center [1429, 583] width 138 height 43
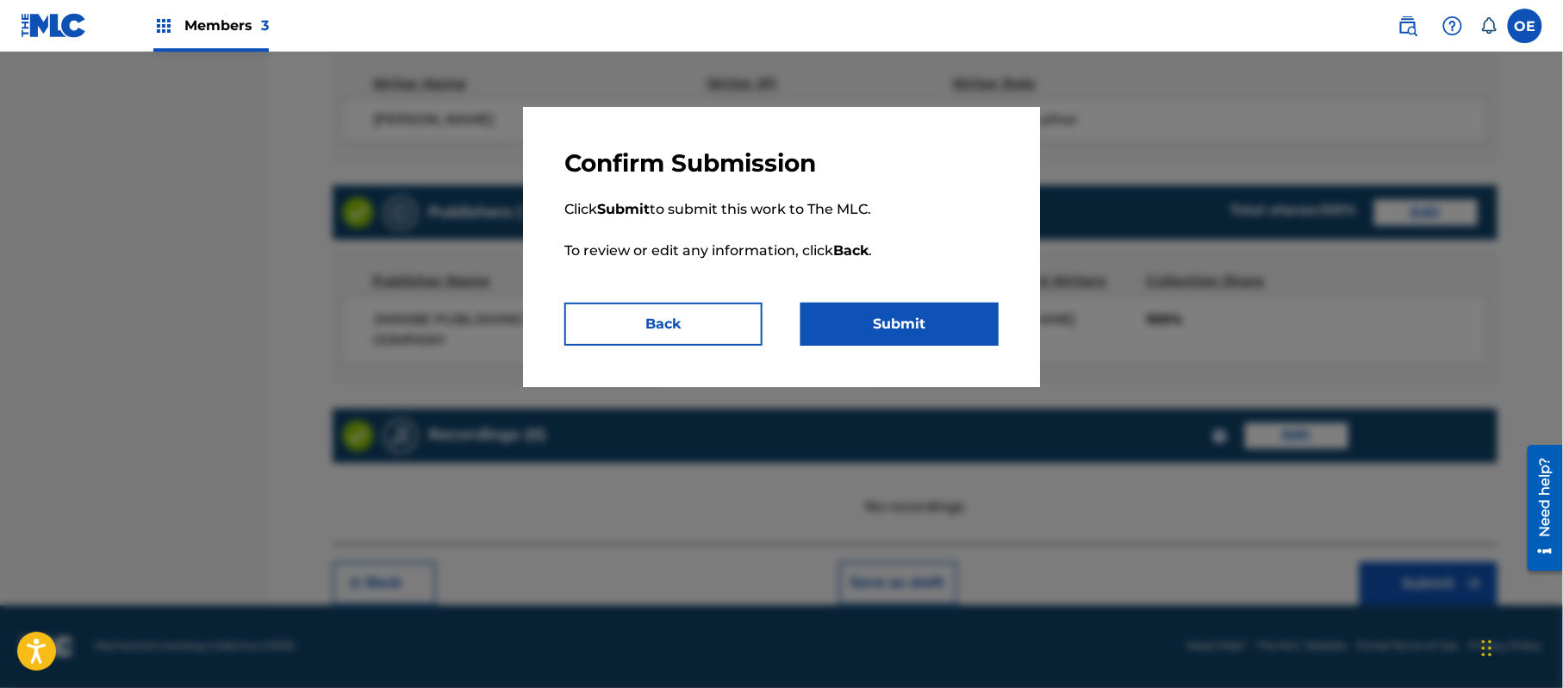
drag, startPoint x: 934, startPoint y: 340, endPoint x: 783, endPoint y: 283, distance: 161.2
click at [931, 335] on button "Submit" at bounding box center [900, 324] width 198 height 43
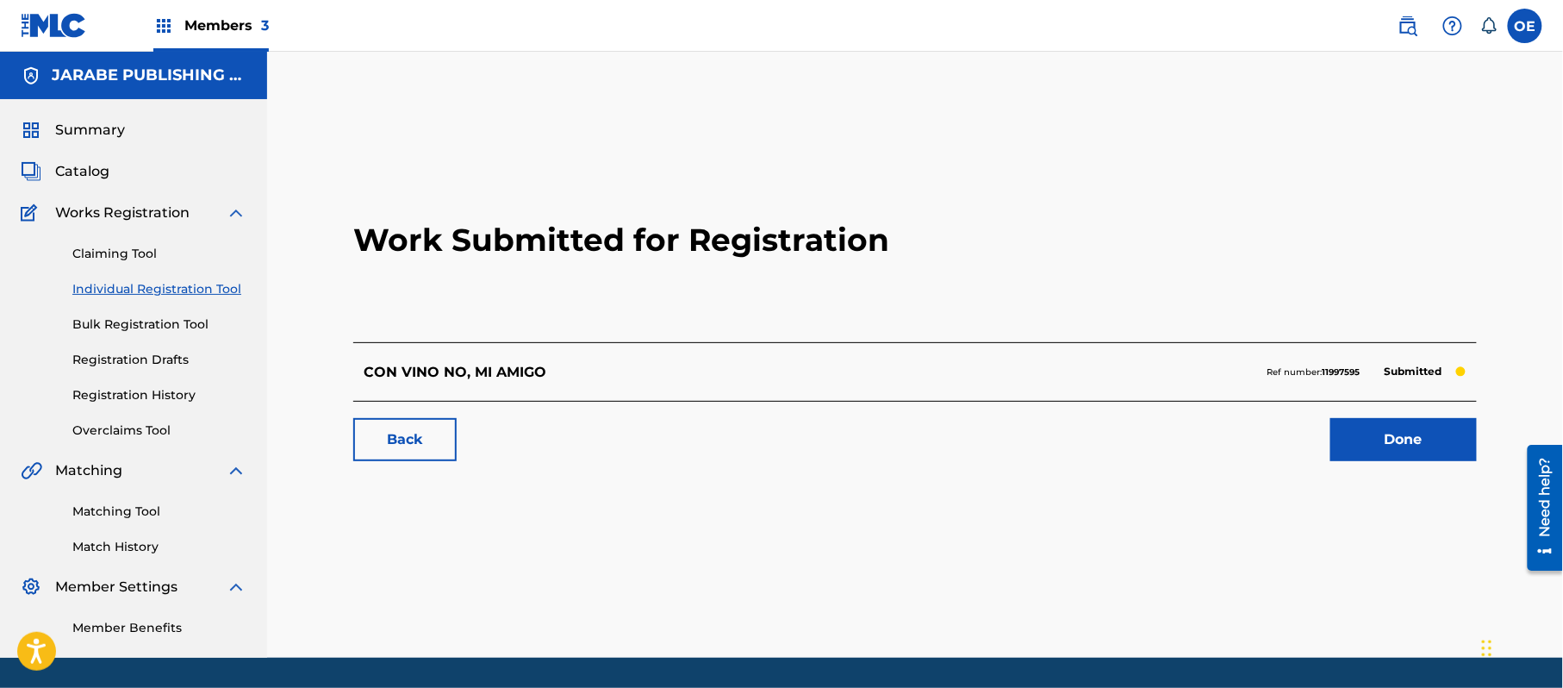
drag, startPoint x: 97, startPoint y: 287, endPoint x: 253, endPoint y: 342, distance: 165.5
click at [101, 290] on link "Individual Registration Tool" at bounding box center [159, 289] width 174 height 18
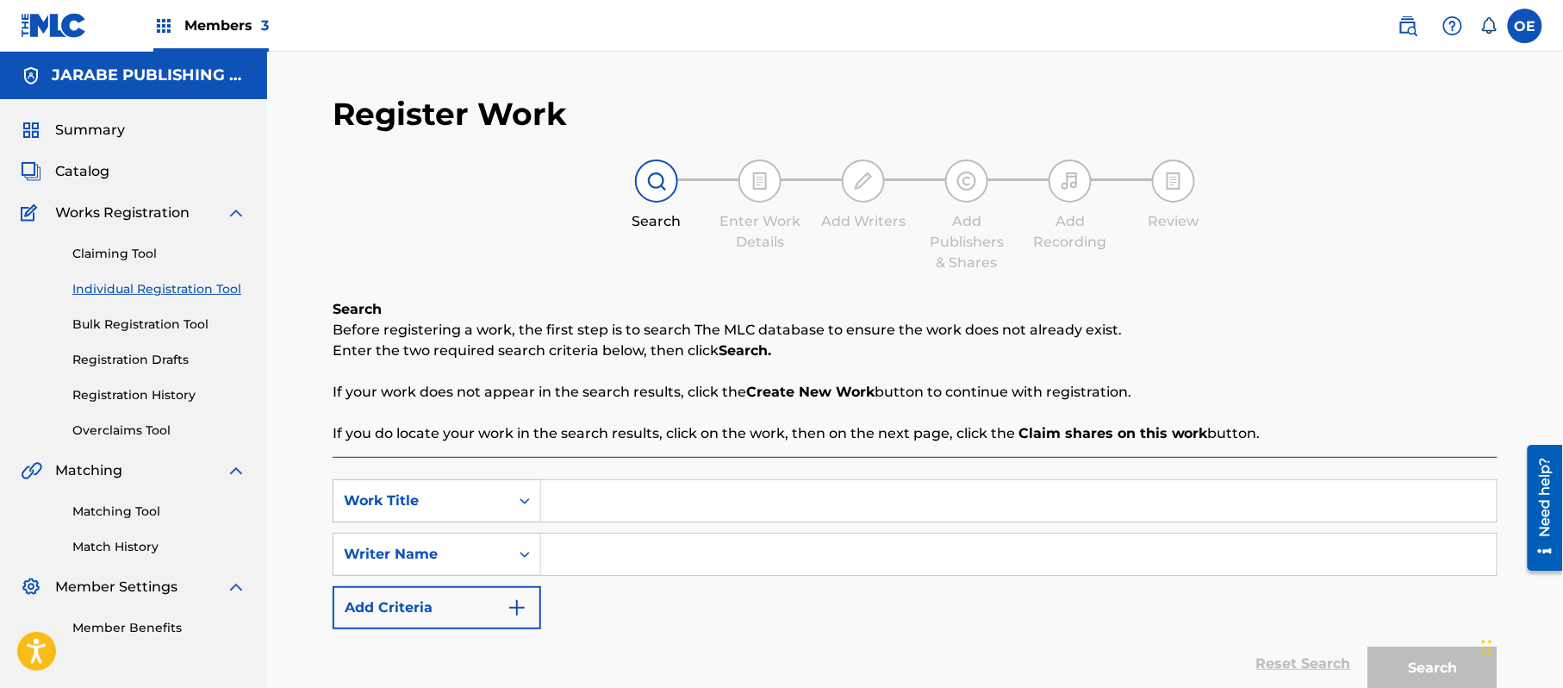
paste input "DE ESAS QUE NO SE ENTIENDEN"
type input "DE ESAS QUE NO SE ENTIENDEN"
paste input "ALEJANDRO MURILLO"
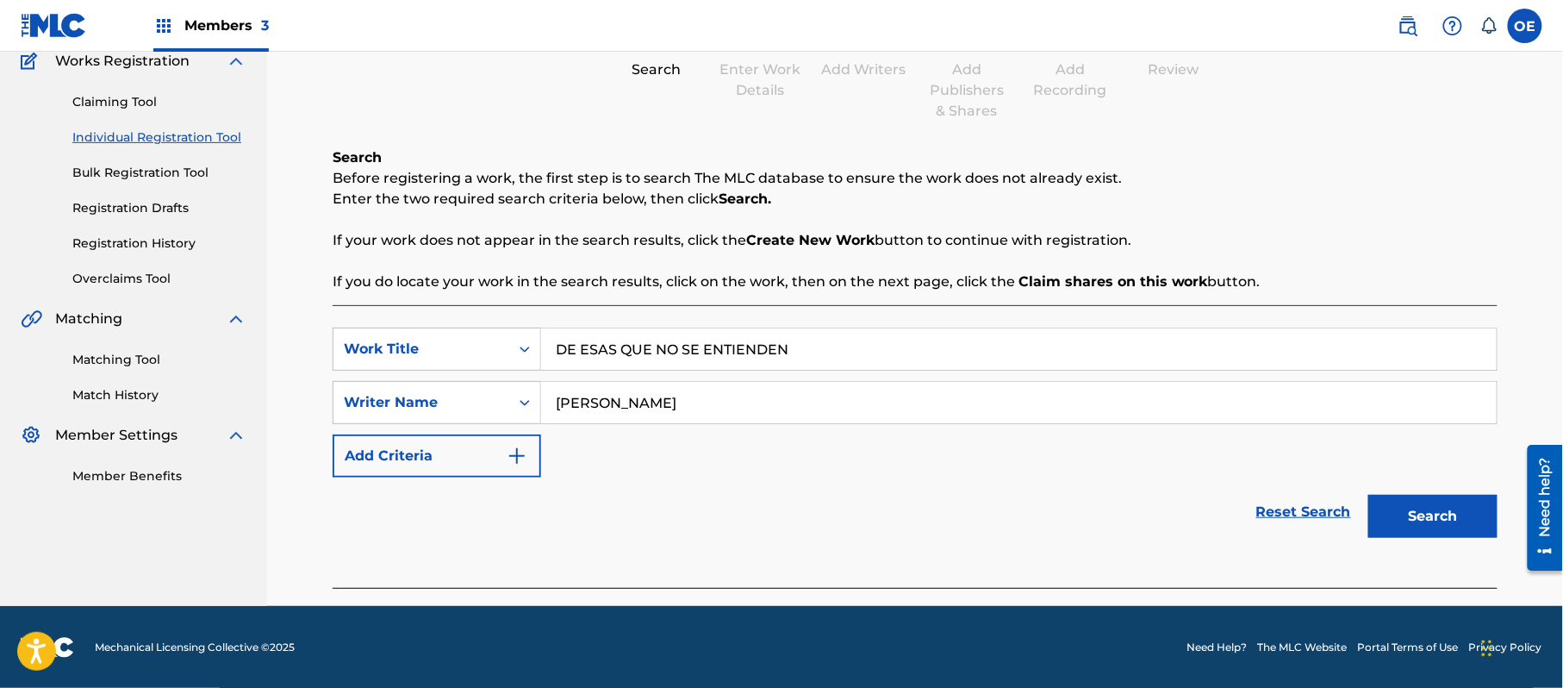
scroll to position [153, 0]
type input "ALEJANDRO MURILLO"
click at [1396, 510] on button "Search" at bounding box center [1433, 515] width 129 height 43
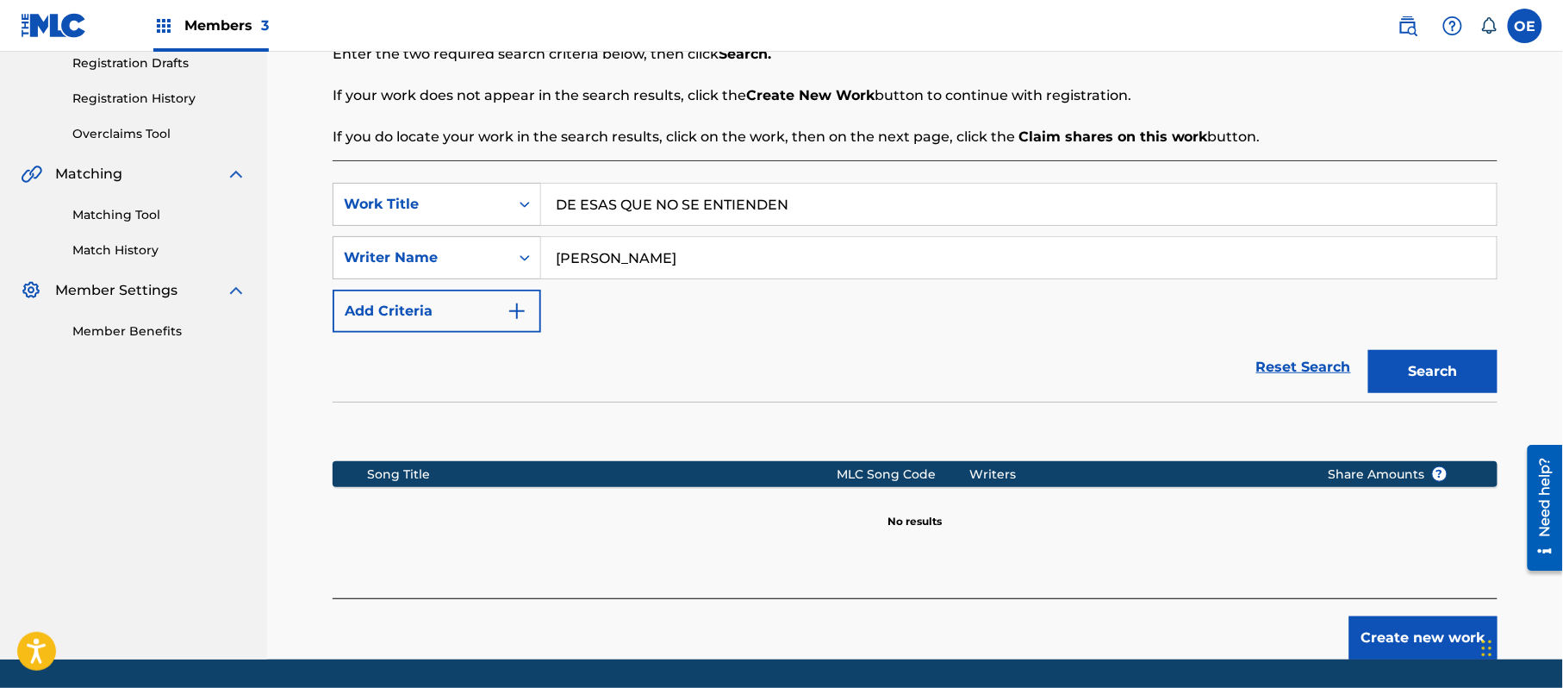
scroll to position [352, 0]
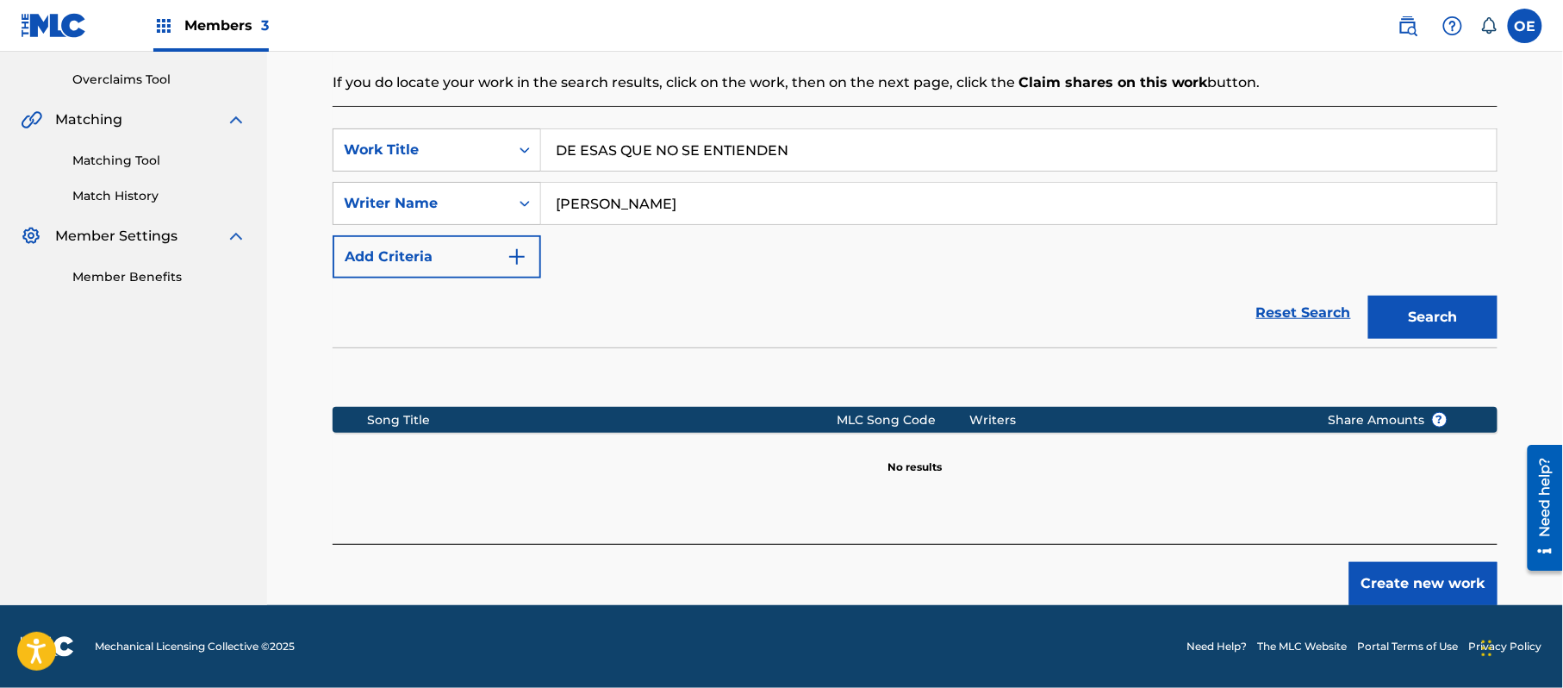
click at [1426, 580] on button "Create new work" at bounding box center [1424, 583] width 148 height 43
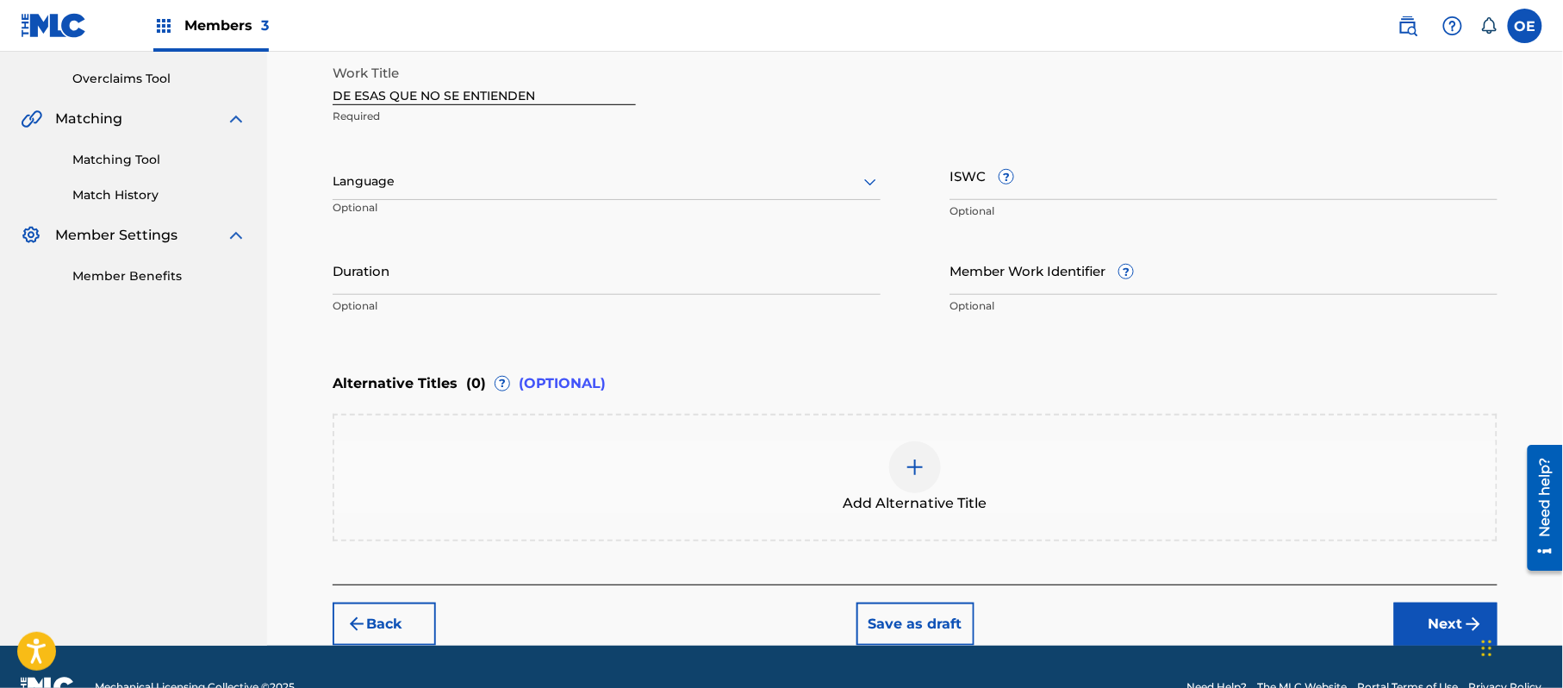
click at [524, 183] on div at bounding box center [607, 182] width 548 height 22
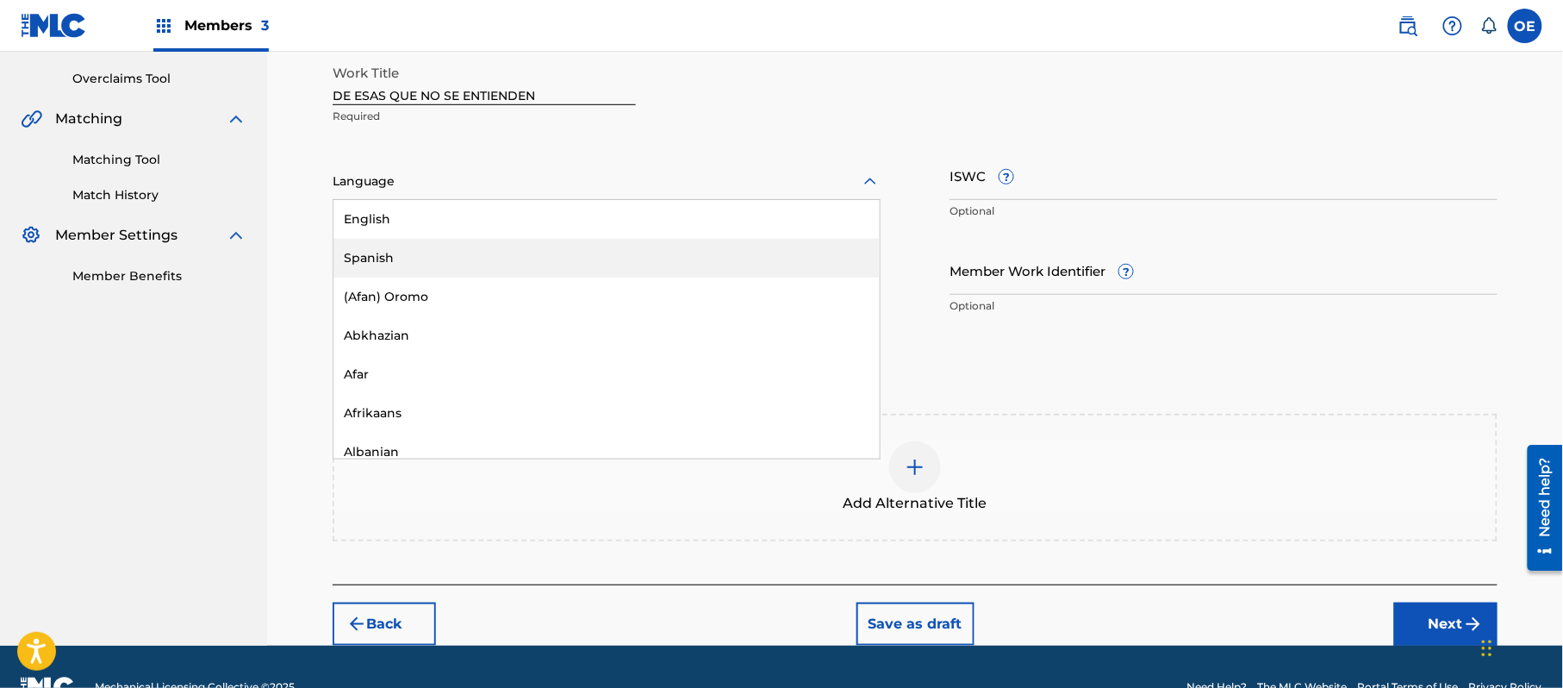
click at [512, 245] on div "English Spanish (Afan) Oromo Abkhazian Afar Afrikaans Albanian Amharic Arabic A…" at bounding box center [607, 329] width 546 height 259
click at [512, 246] on div "Spanish" at bounding box center [607, 258] width 546 height 39
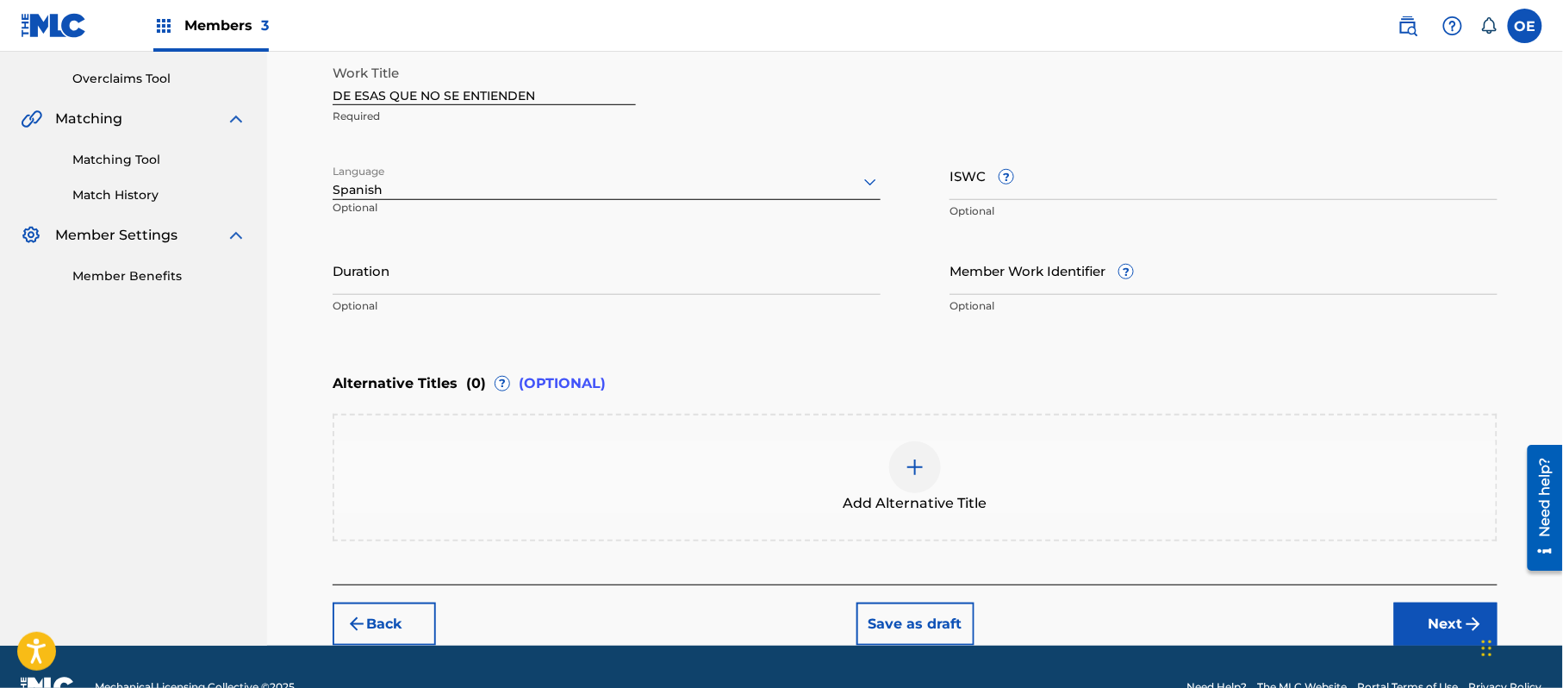
drag, startPoint x: 1428, startPoint y: 594, endPoint x: 1424, endPoint y: 608, distance: 15.3
click at [1426, 604] on div "Back Save as draft Next" at bounding box center [915, 614] width 1165 height 61
drag, startPoint x: 1442, startPoint y: 614, endPoint x: 1415, endPoint y: 615, distance: 26.8
click at [1436, 615] on button "Next" at bounding box center [1446, 623] width 103 height 43
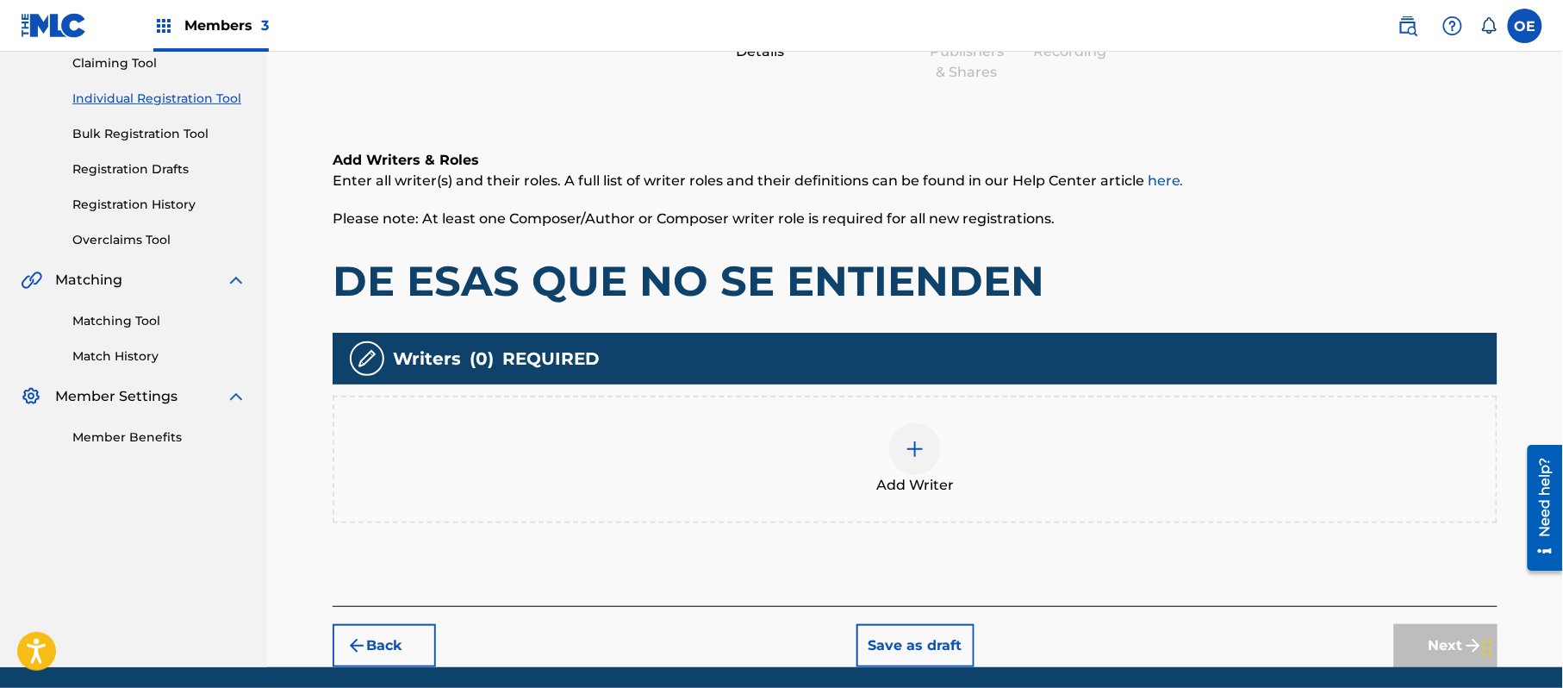
scroll to position [78, 0]
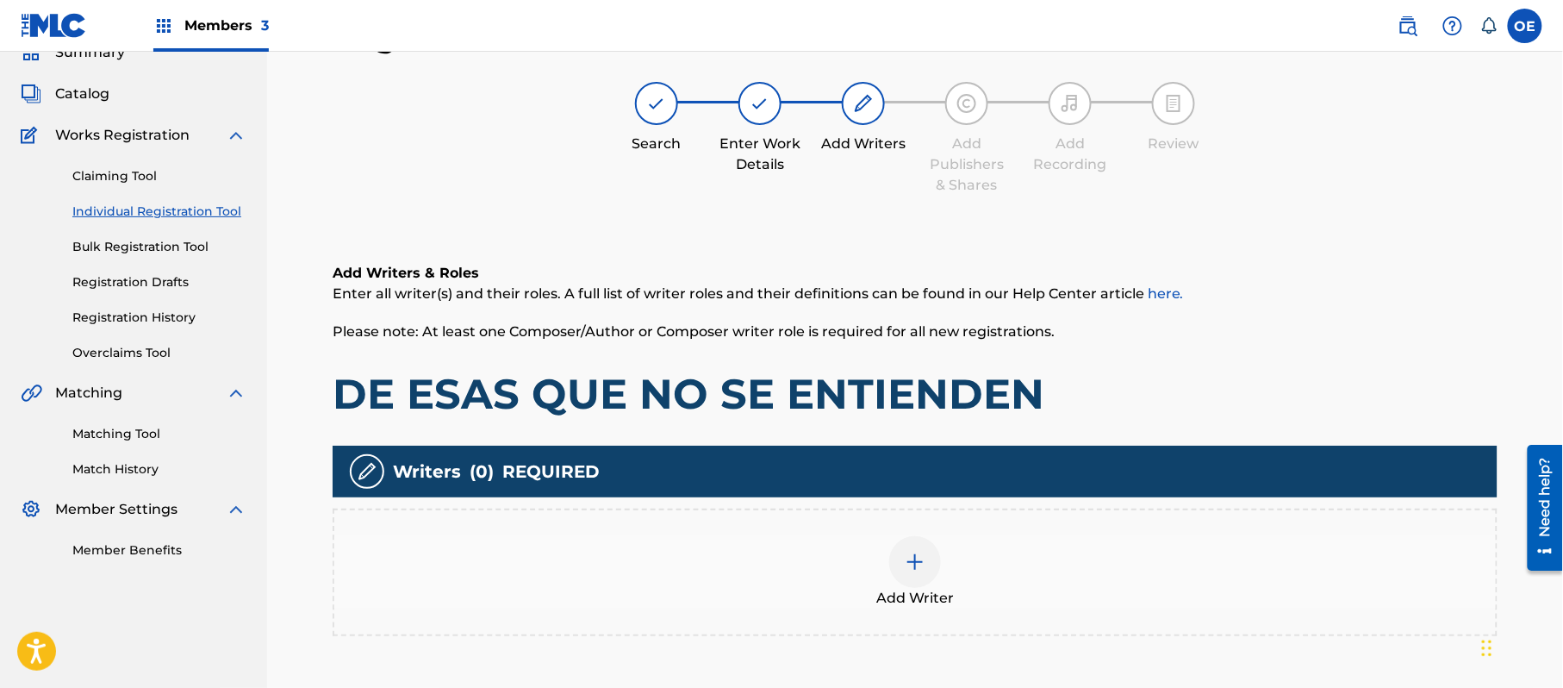
click at [872, 607] on div "Add Writer" at bounding box center [915, 573] width 1165 height 128
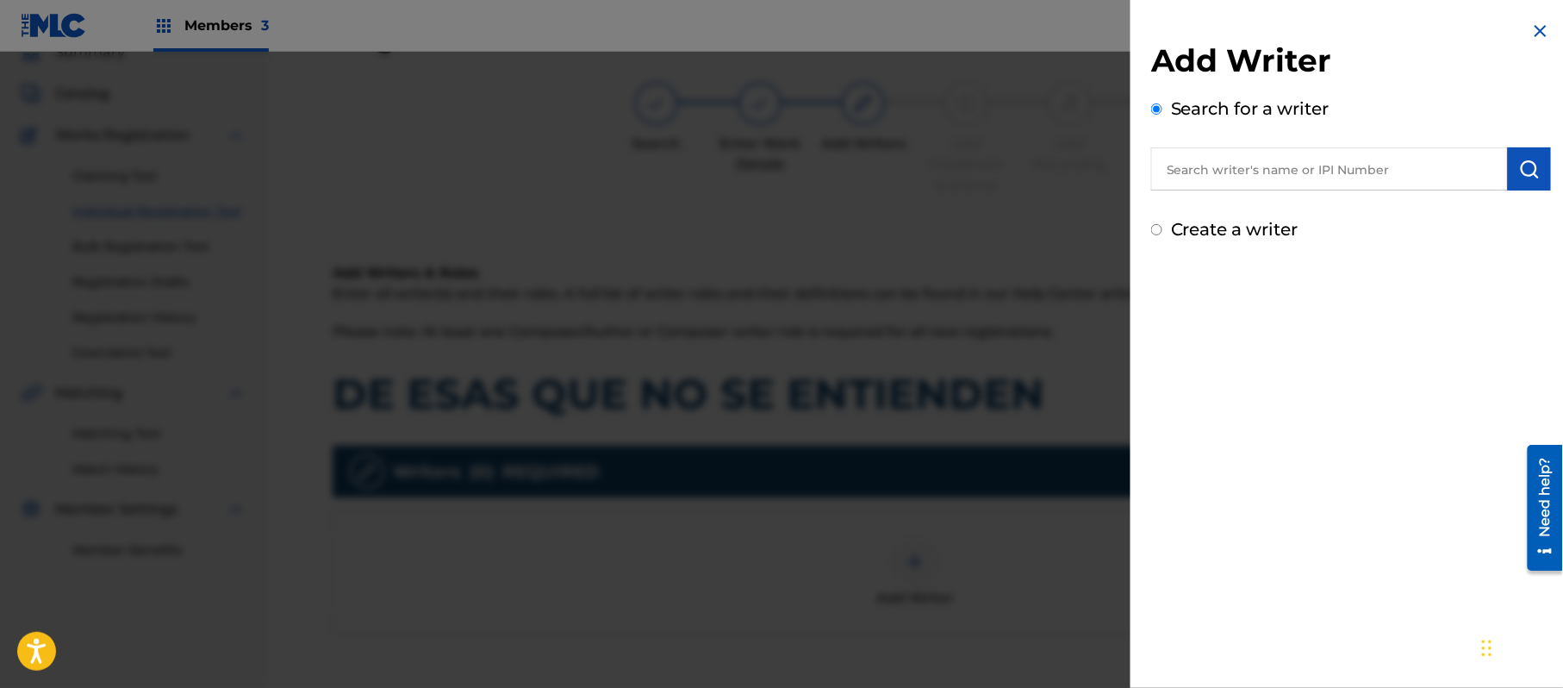
paste input "ALEJANDRO MURILLO"
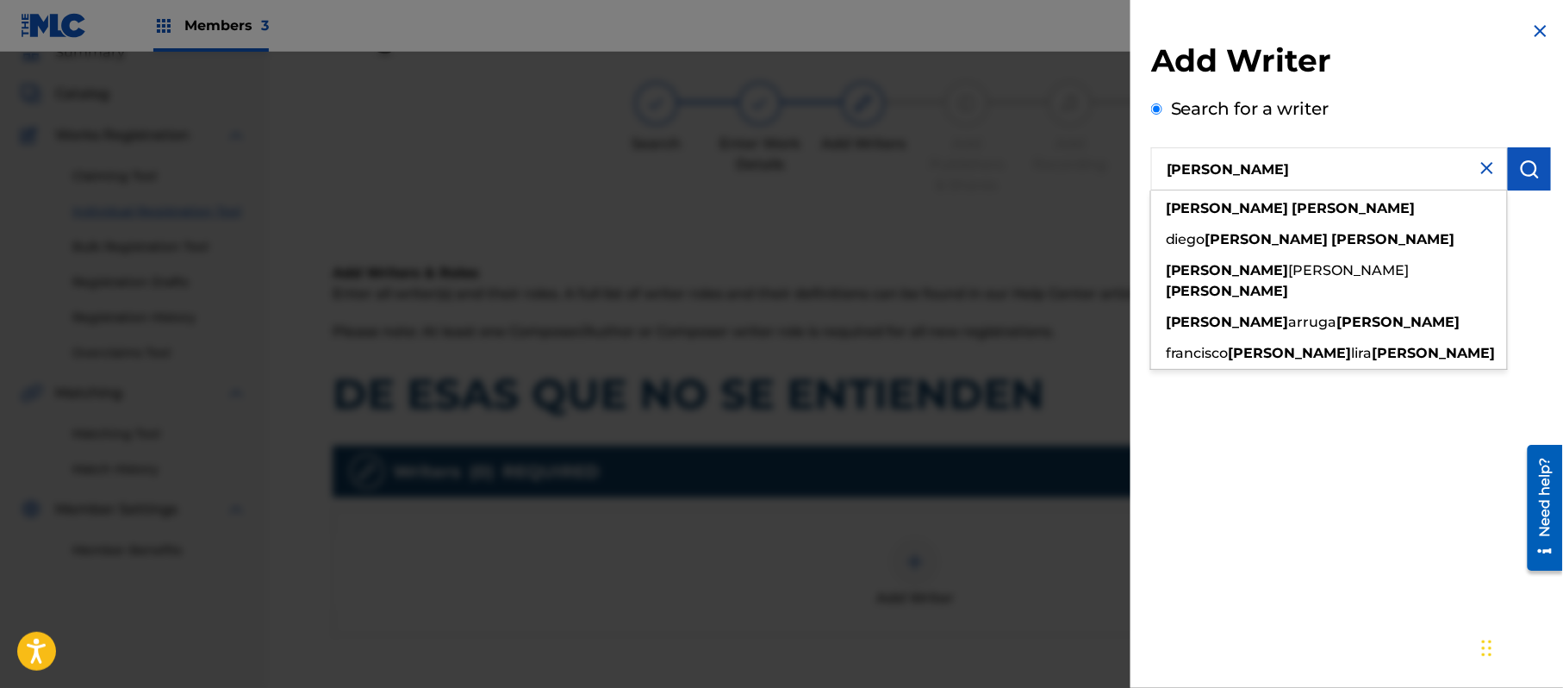
type input "ALEJANDRO MURILLO"
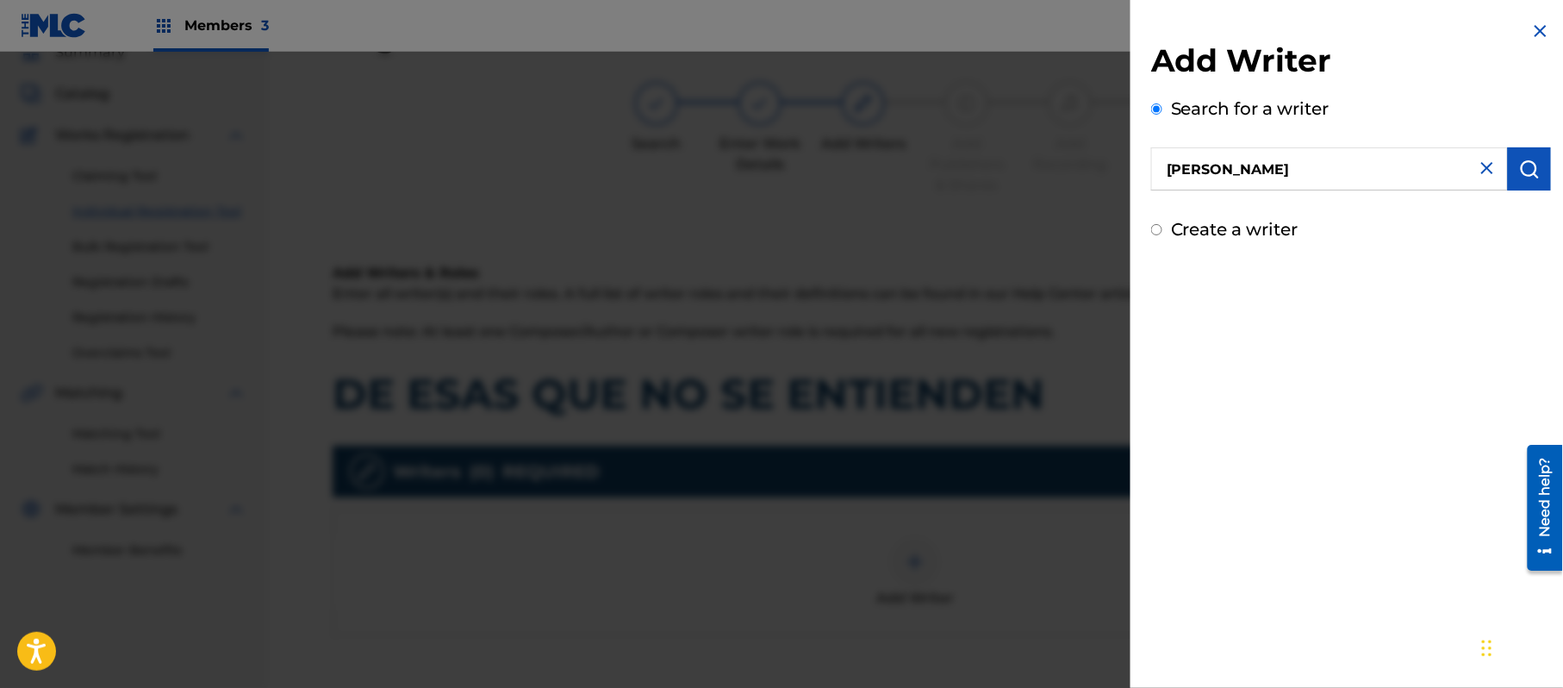
click at [1536, 160] on button "submit" at bounding box center [1529, 168] width 43 height 43
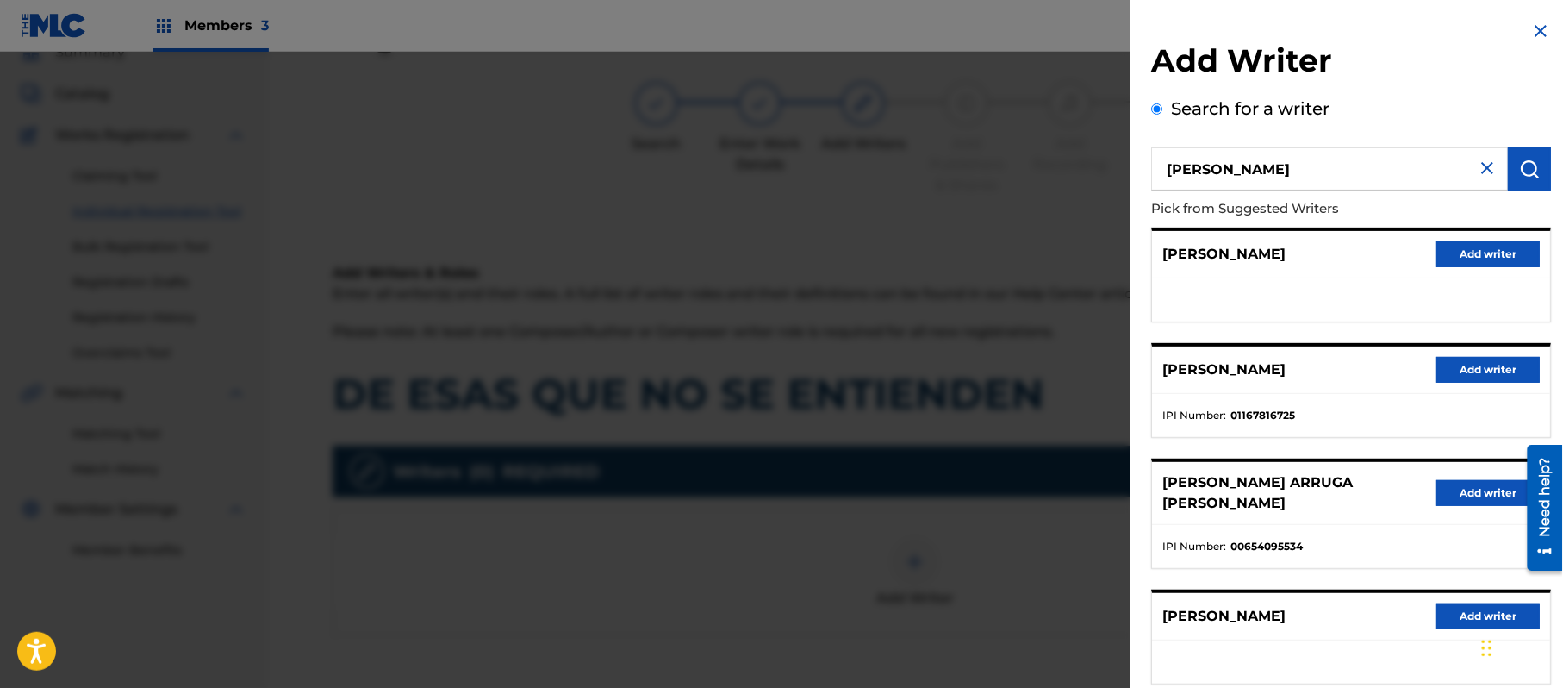
click at [1483, 260] on button "Add writer" at bounding box center [1488, 254] width 103 height 26
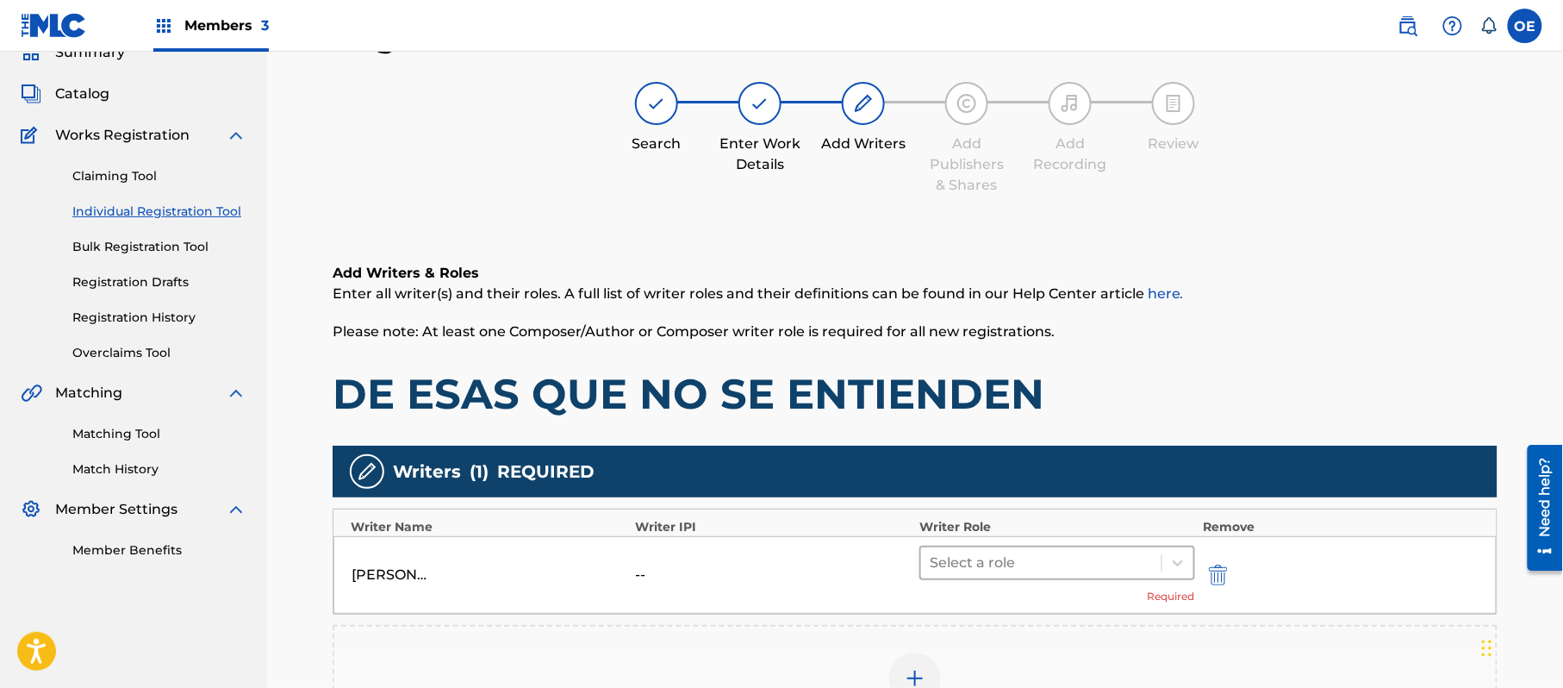
click at [952, 570] on div at bounding box center [1041, 563] width 223 height 24
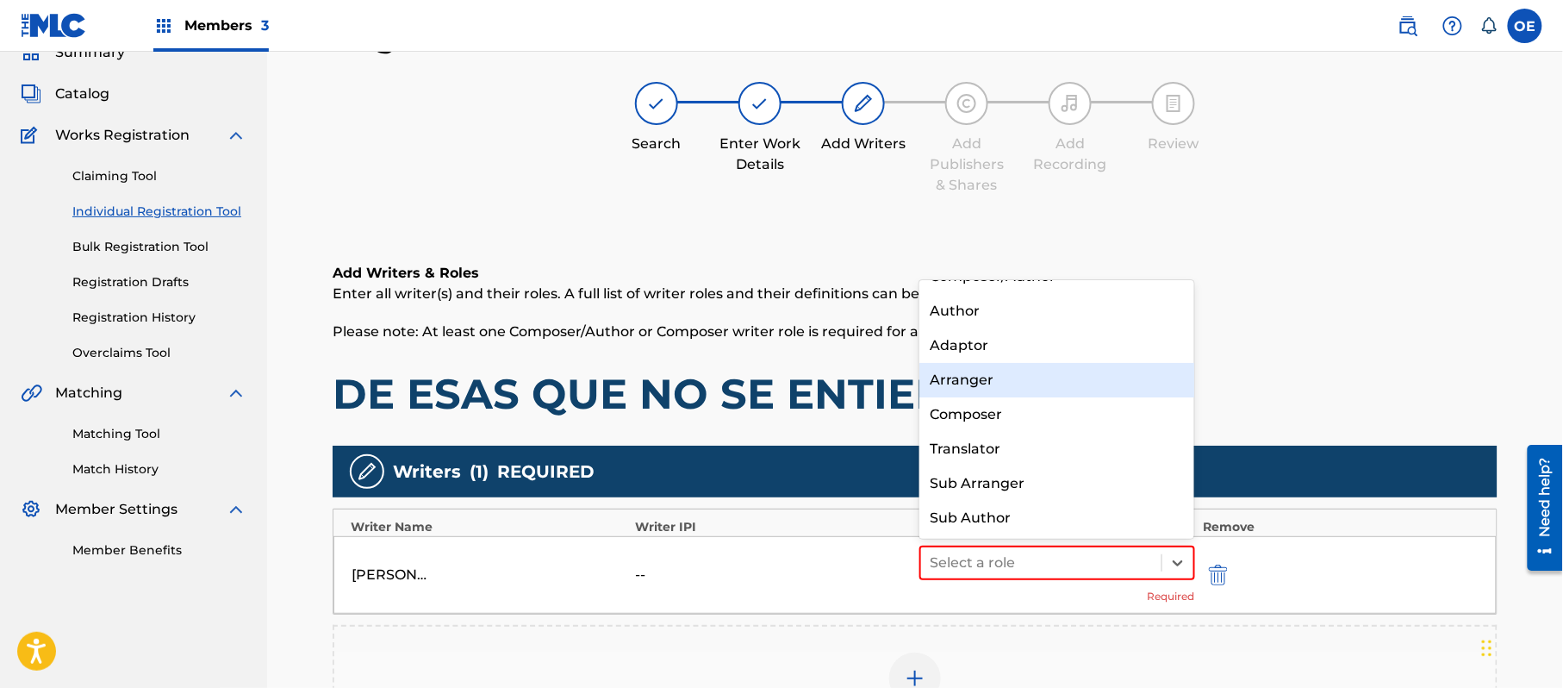
scroll to position [0, 0]
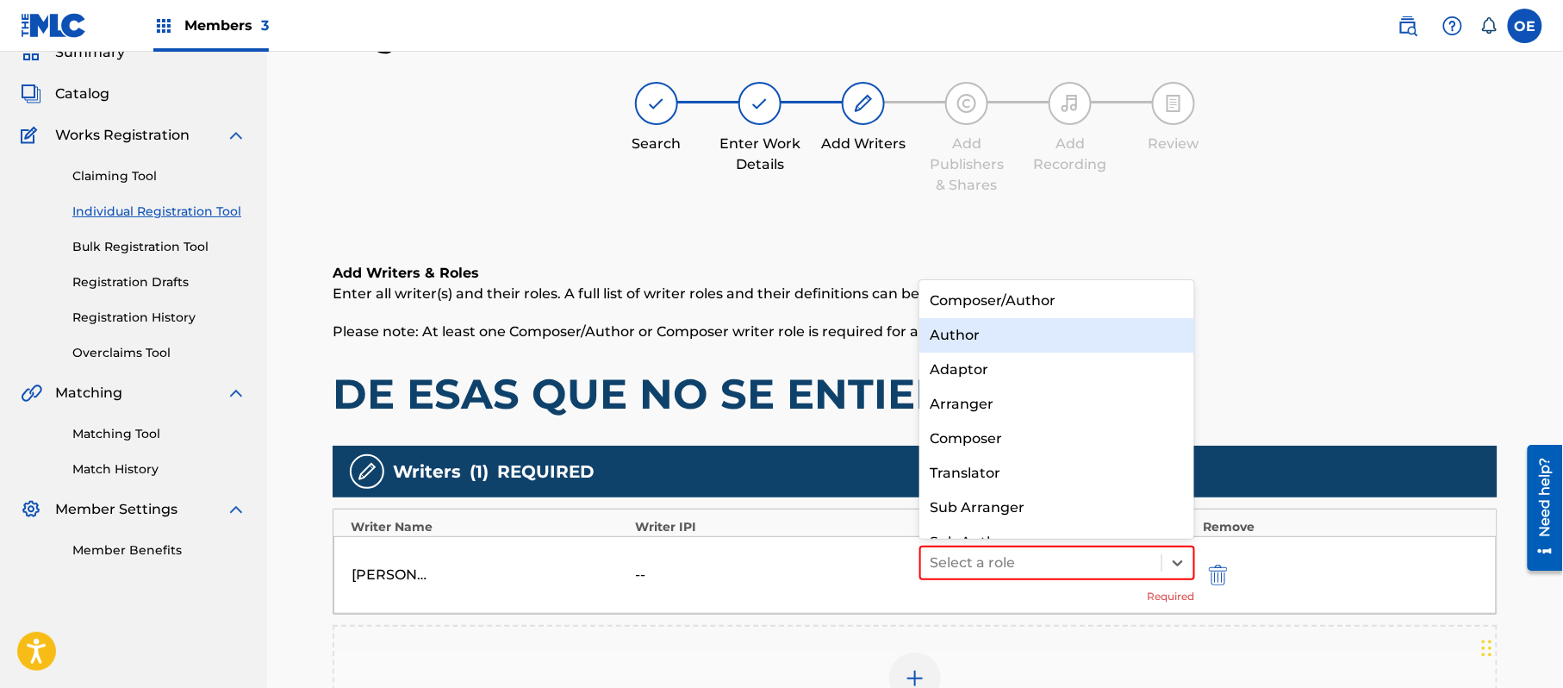
click at [1010, 314] on div "Composer/Author" at bounding box center [1057, 301] width 275 height 34
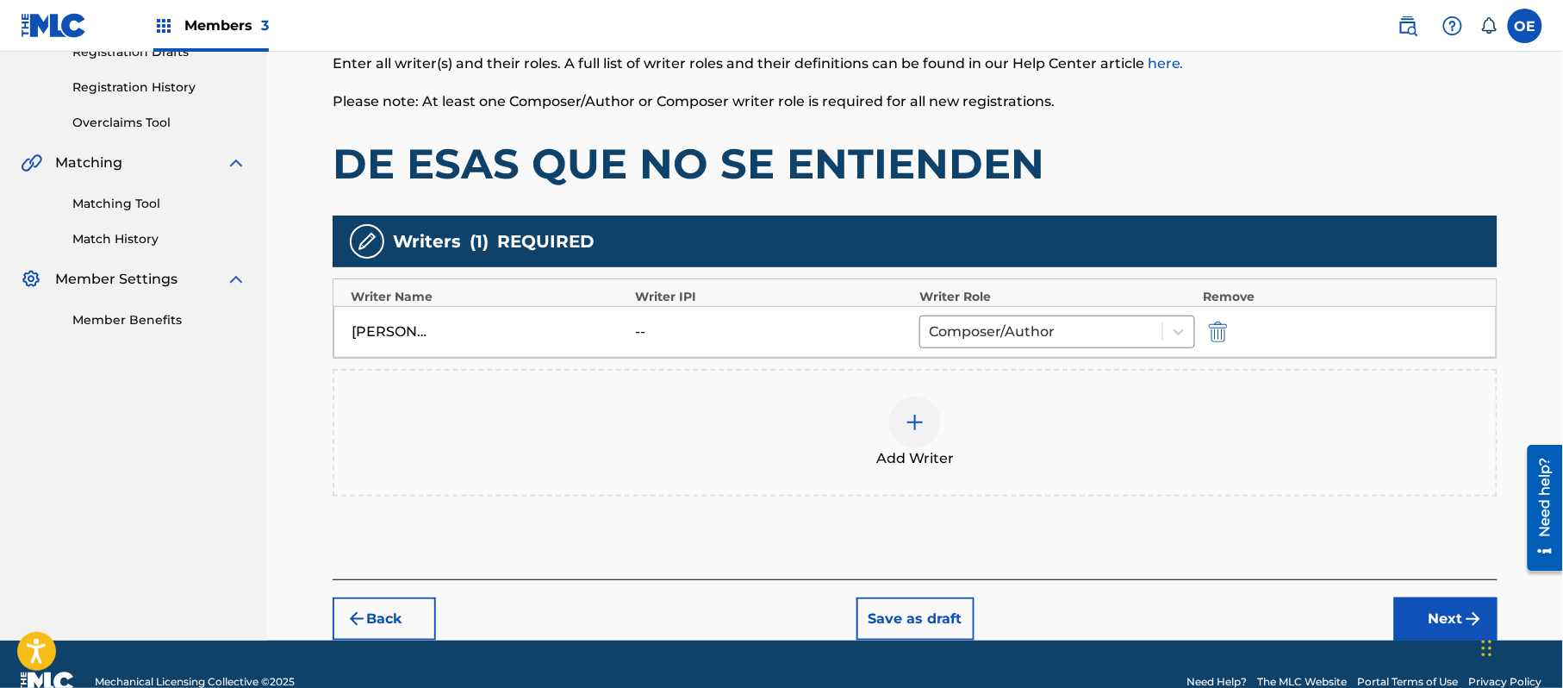
click at [1422, 598] on button "Next" at bounding box center [1446, 618] width 103 height 43
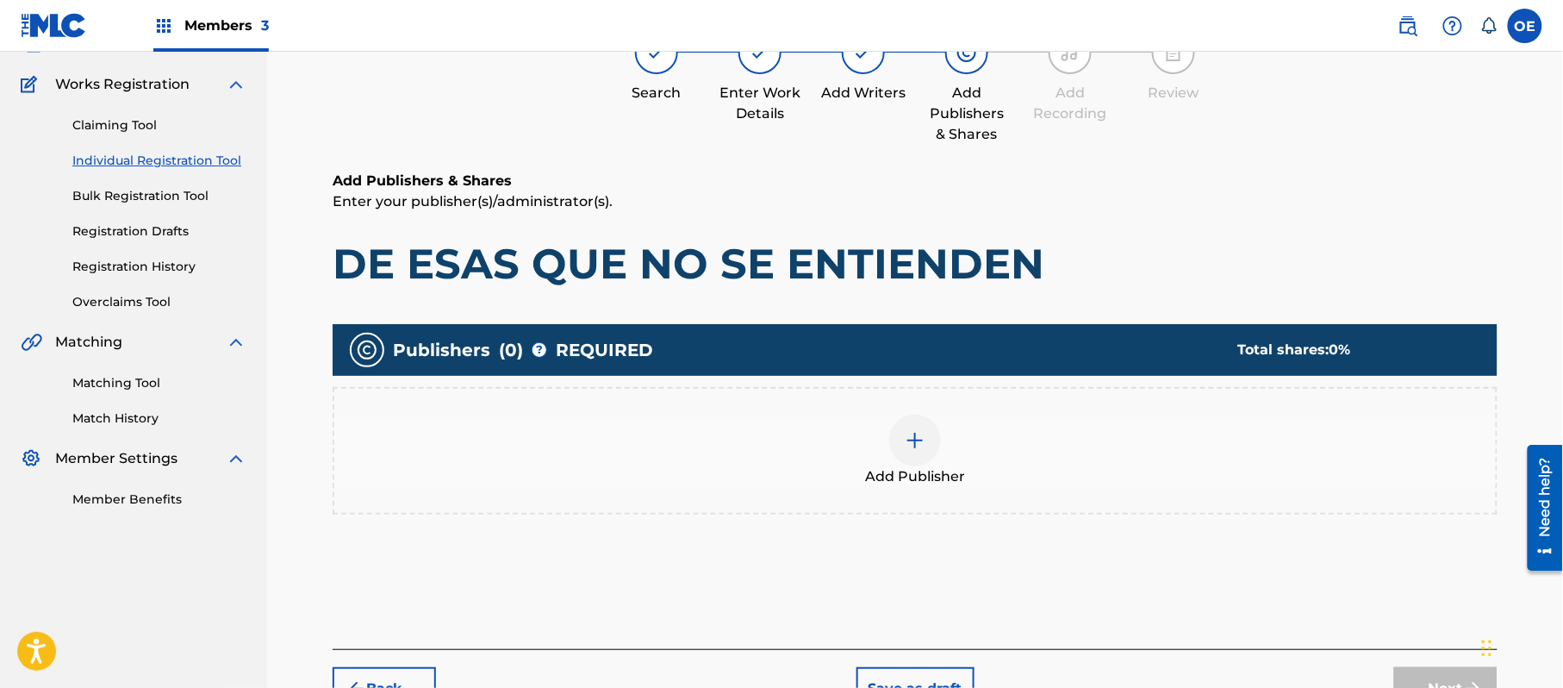
scroll to position [78, 0]
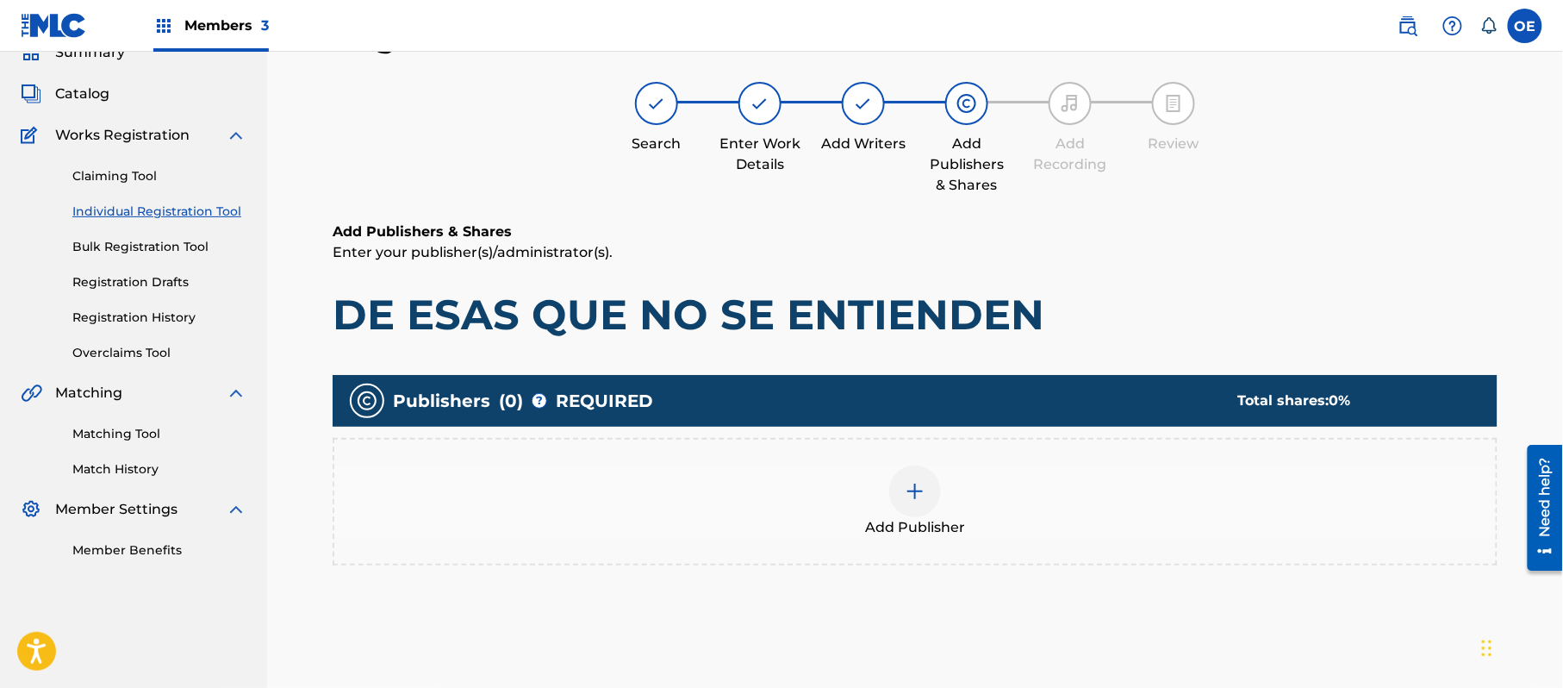
click at [911, 552] on div "Add Publisher" at bounding box center [915, 502] width 1165 height 128
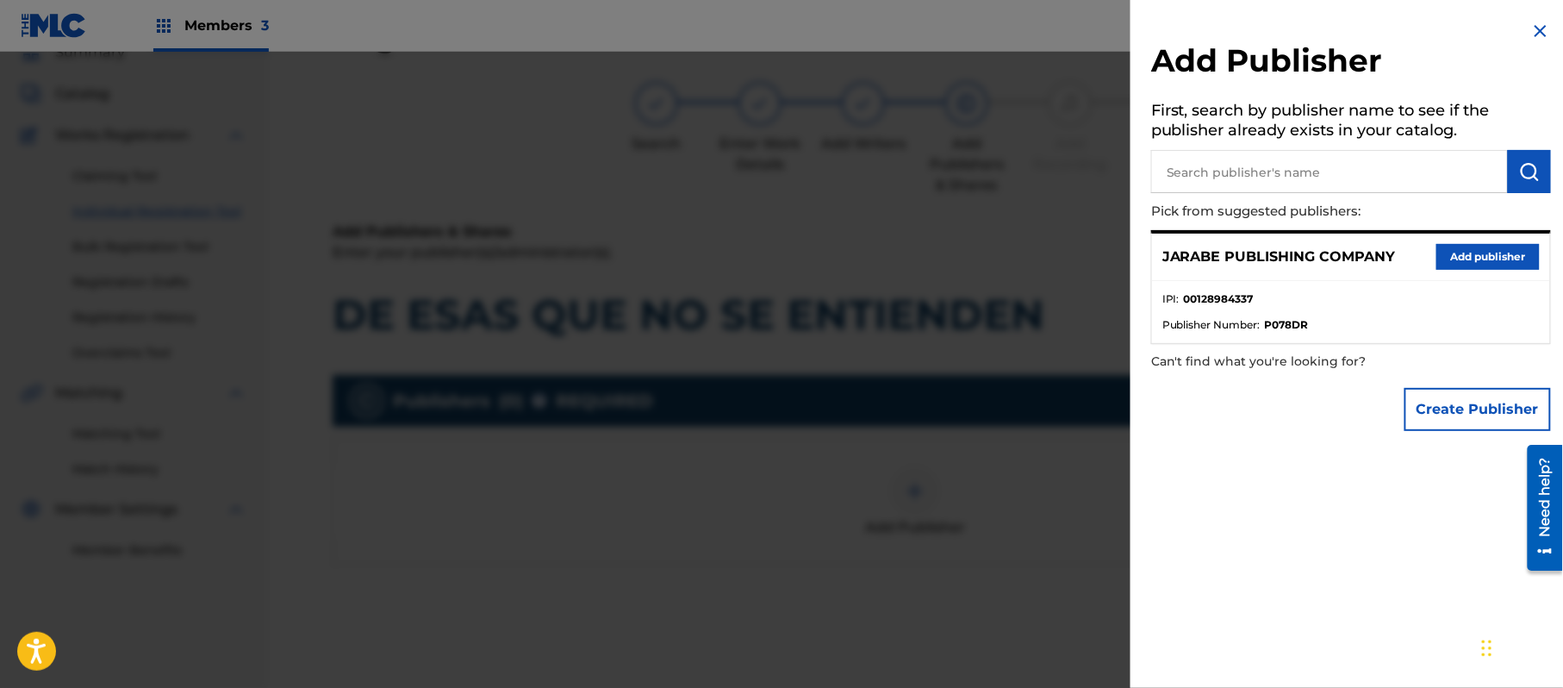
click at [1451, 250] on button "Add publisher" at bounding box center [1488, 257] width 103 height 26
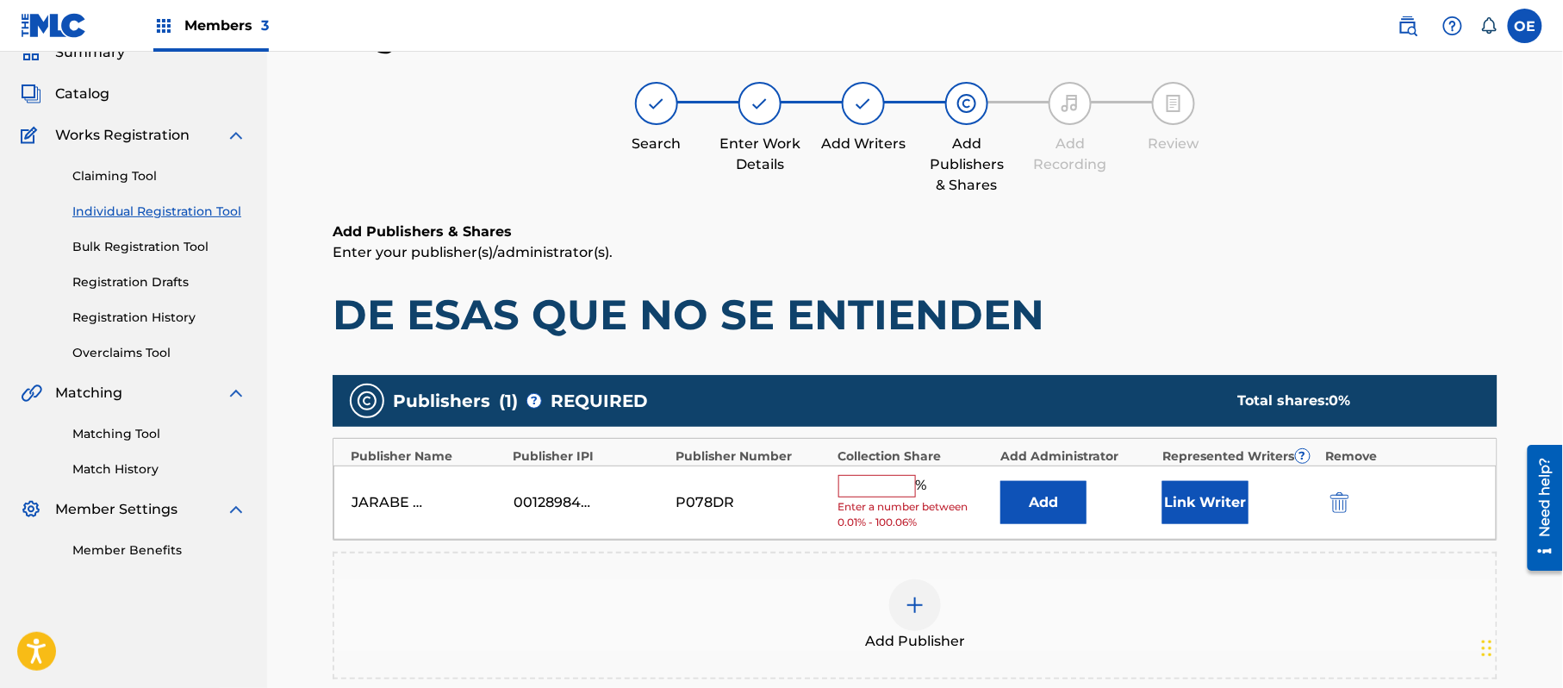
click at [910, 475] on input "text" at bounding box center [878, 486] width 78 height 22
type input "100"
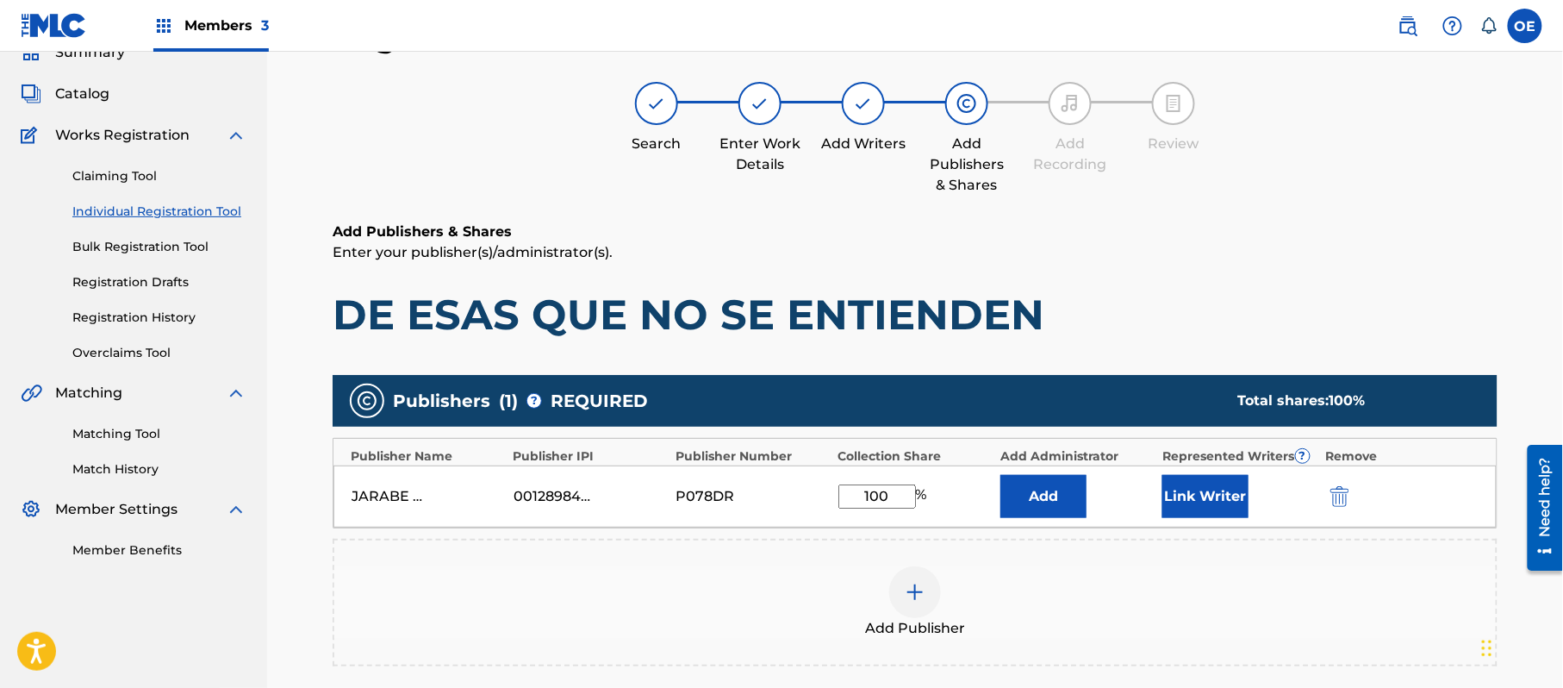
click at [1219, 511] on button "Link Writer" at bounding box center [1206, 496] width 86 height 43
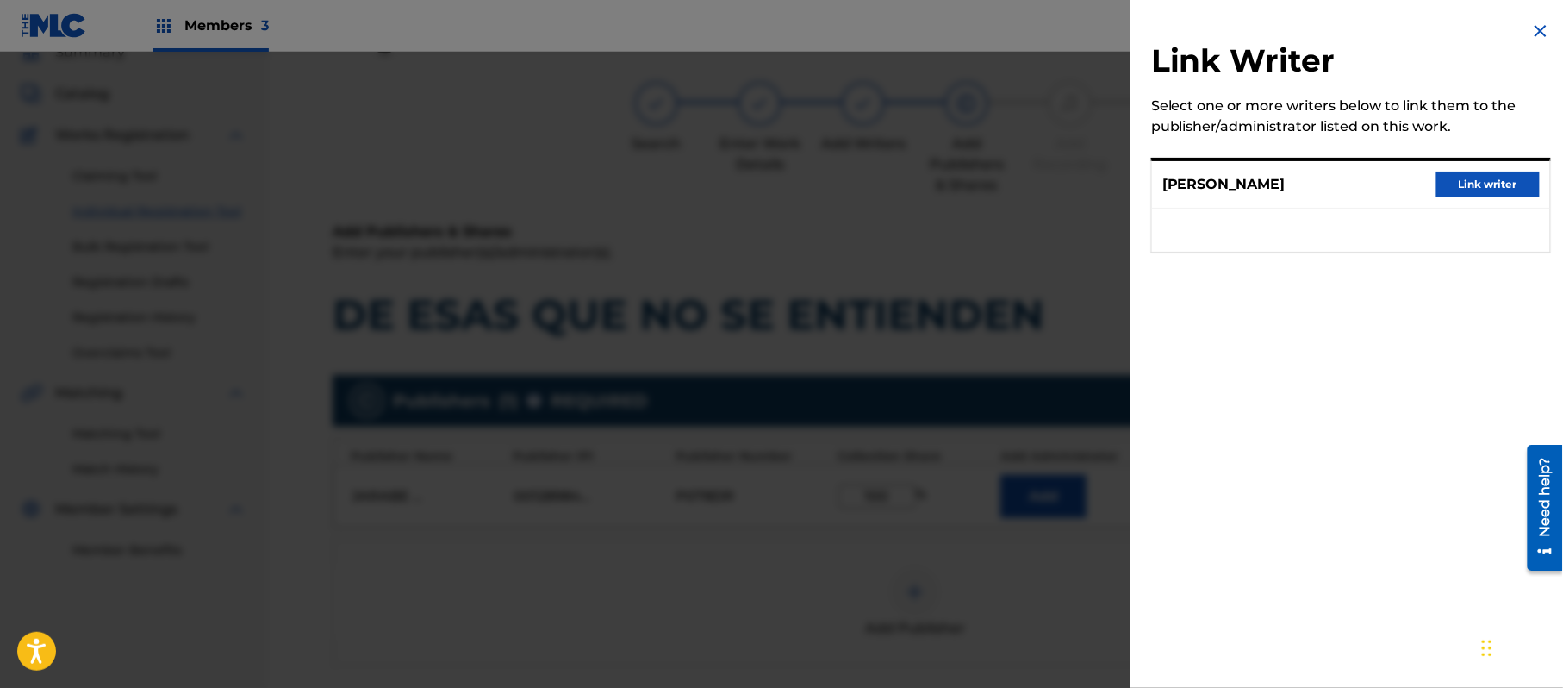
click at [1442, 191] on button "Link writer" at bounding box center [1488, 185] width 103 height 26
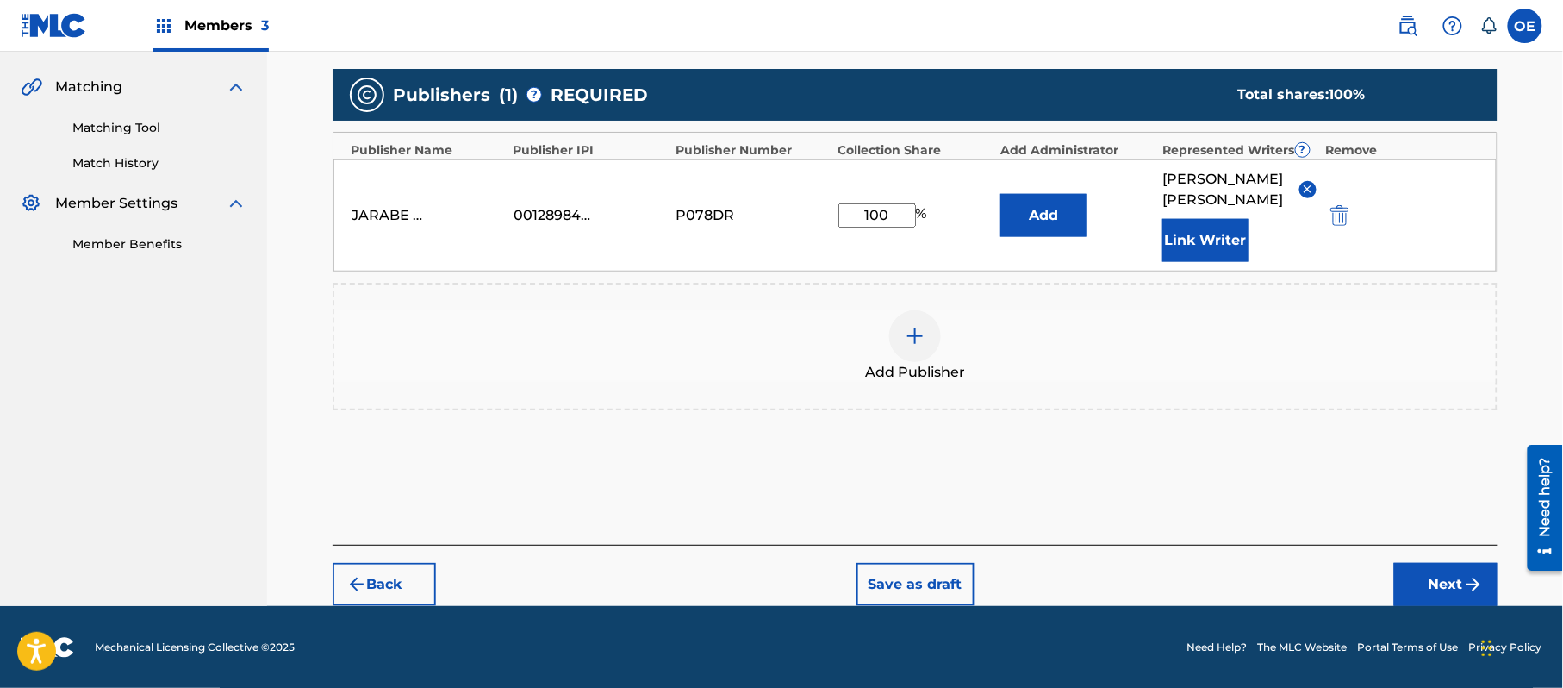
click at [1420, 569] on button "Next" at bounding box center [1446, 584] width 103 height 43
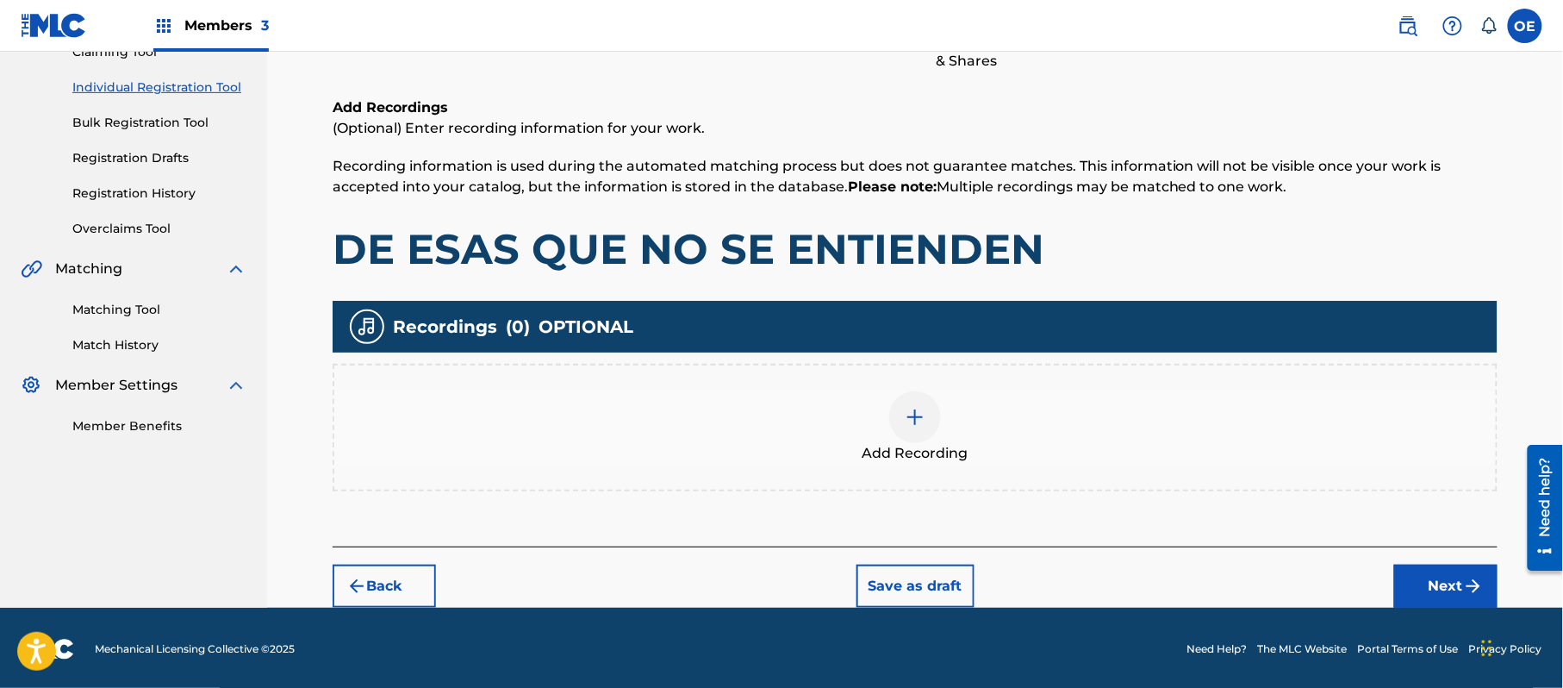
click at [1419, 566] on button "Next" at bounding box center [1446, 586] width 103 height 43
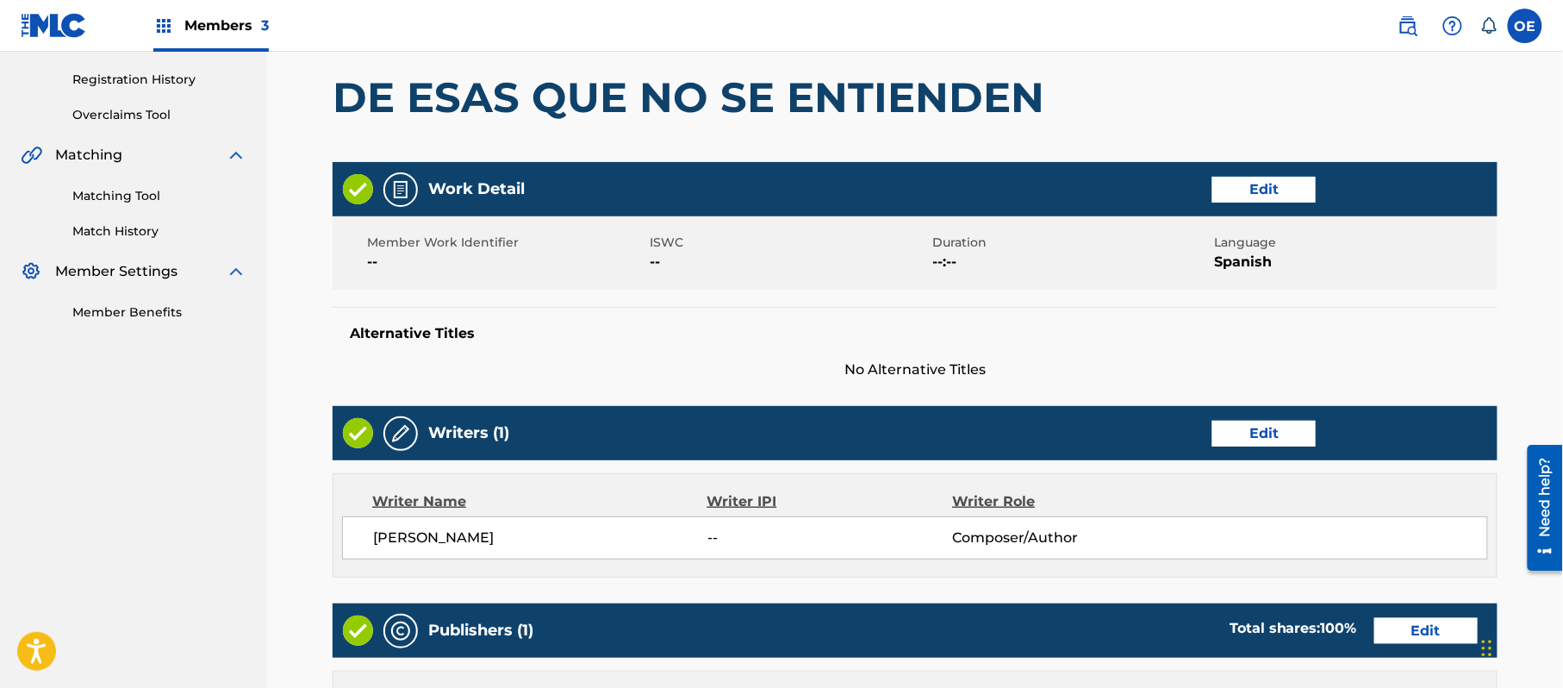
scroll to position [652, 0]
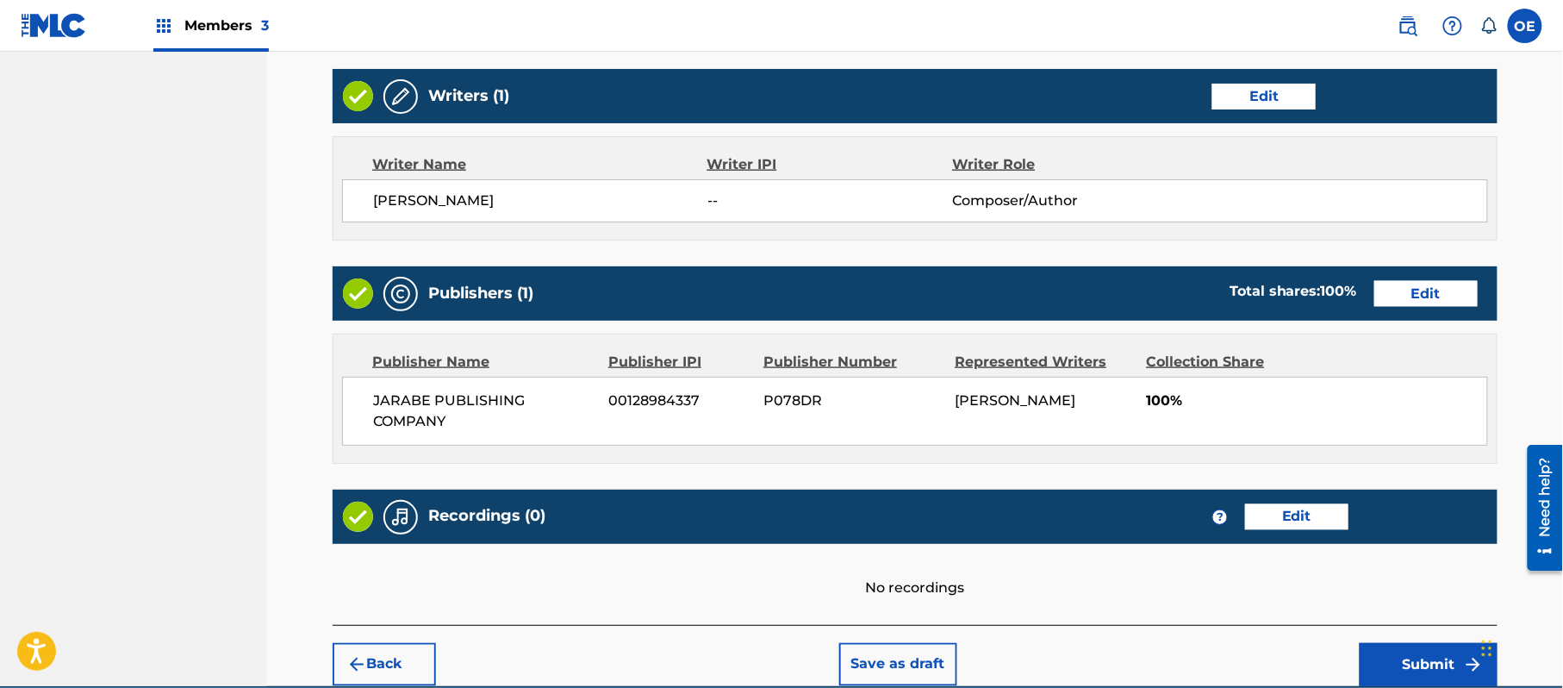
click at [1401, 649] on button "Submit" at bounding box center [1429, 664] width 138 height 43
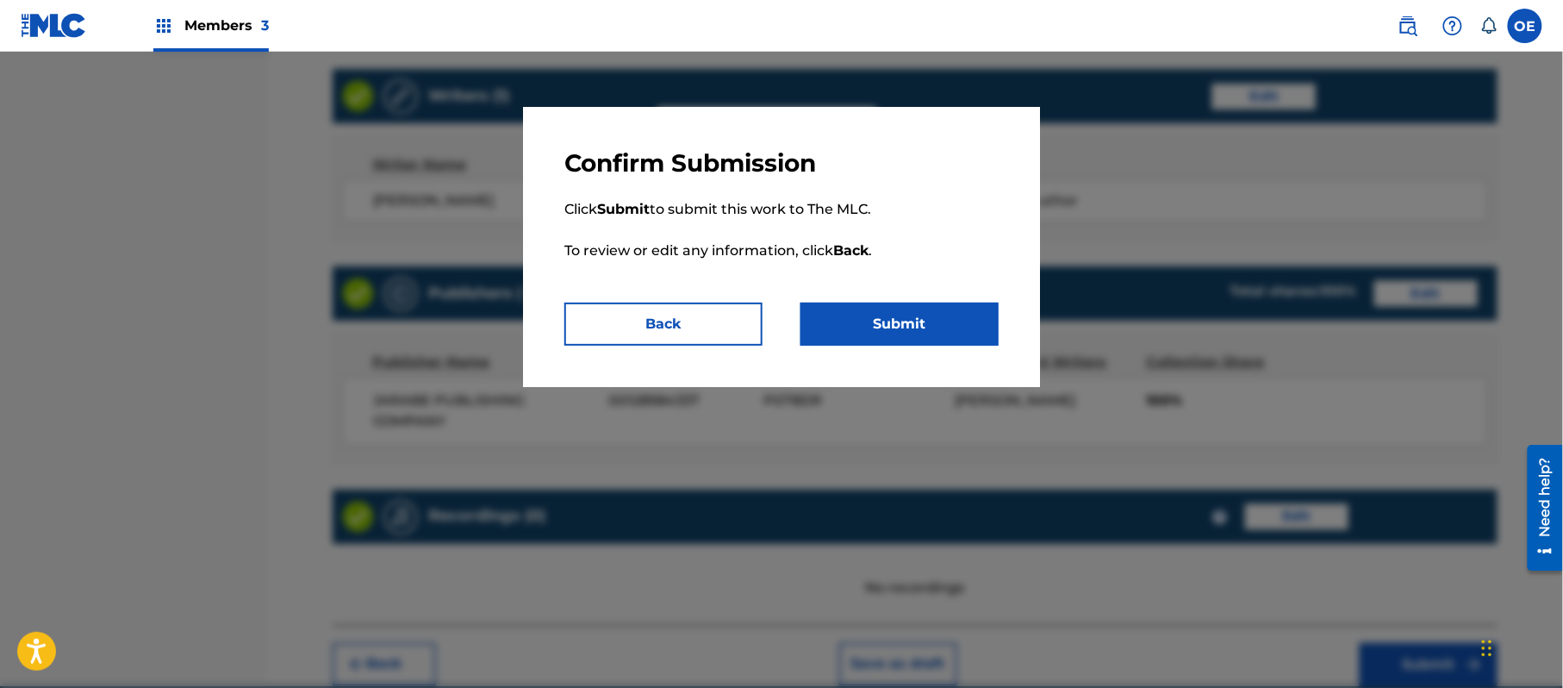
click at [939, 329] on button "Submit" at bounding box center [900, 324] width 198 height 43
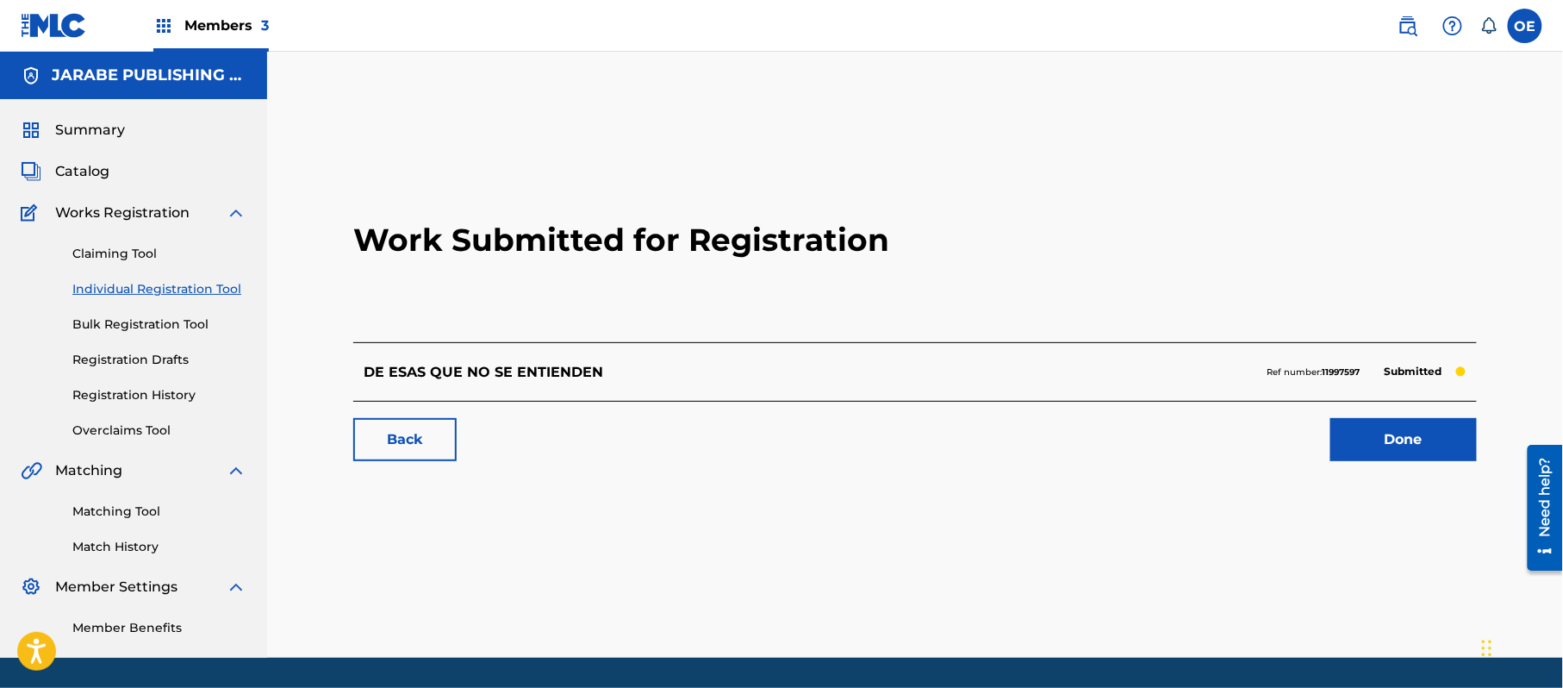
click at [176, 284] on link "Individual Registration Tool" at bounding box center [159, 289] width 174 height 18
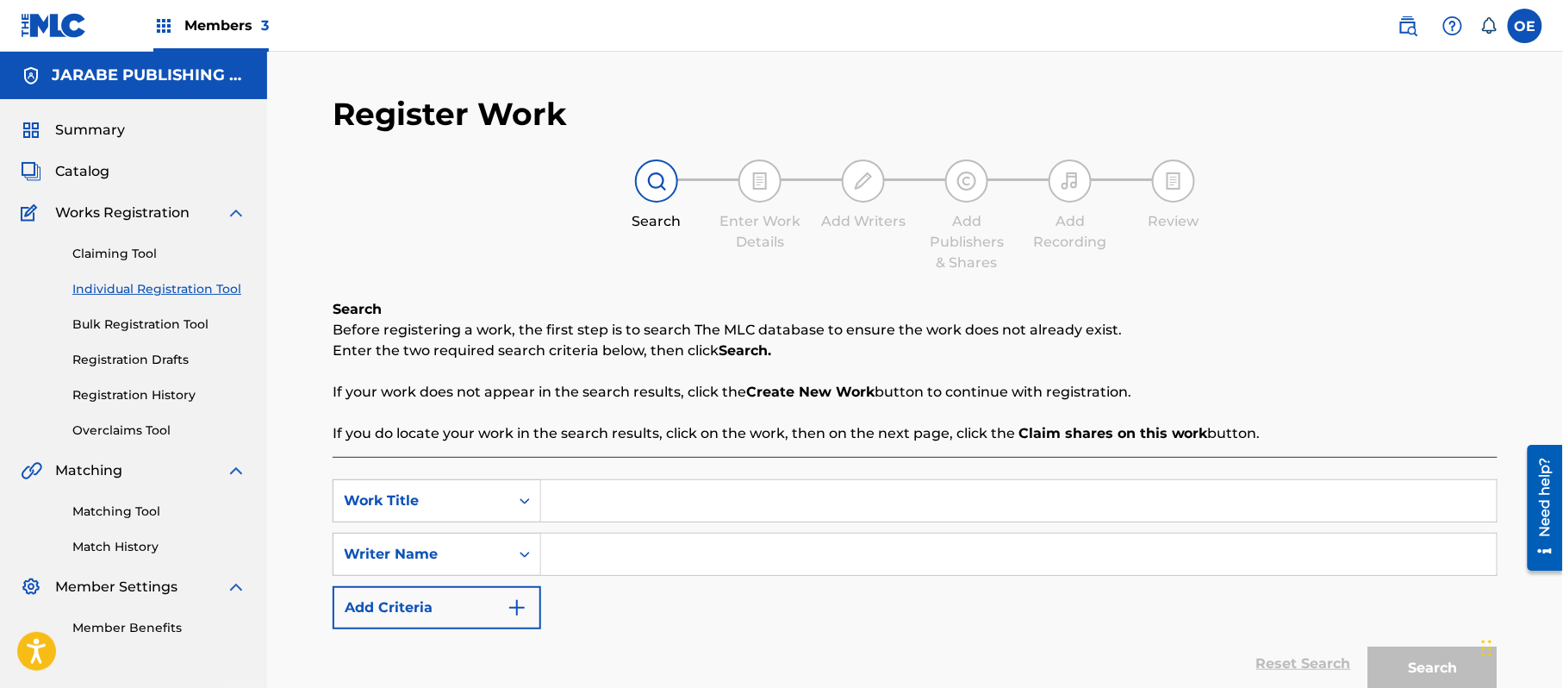
paste input "DIFERENTES"
type input "DIFERENTES"
paste input "ALEJANDRO MURILLO"
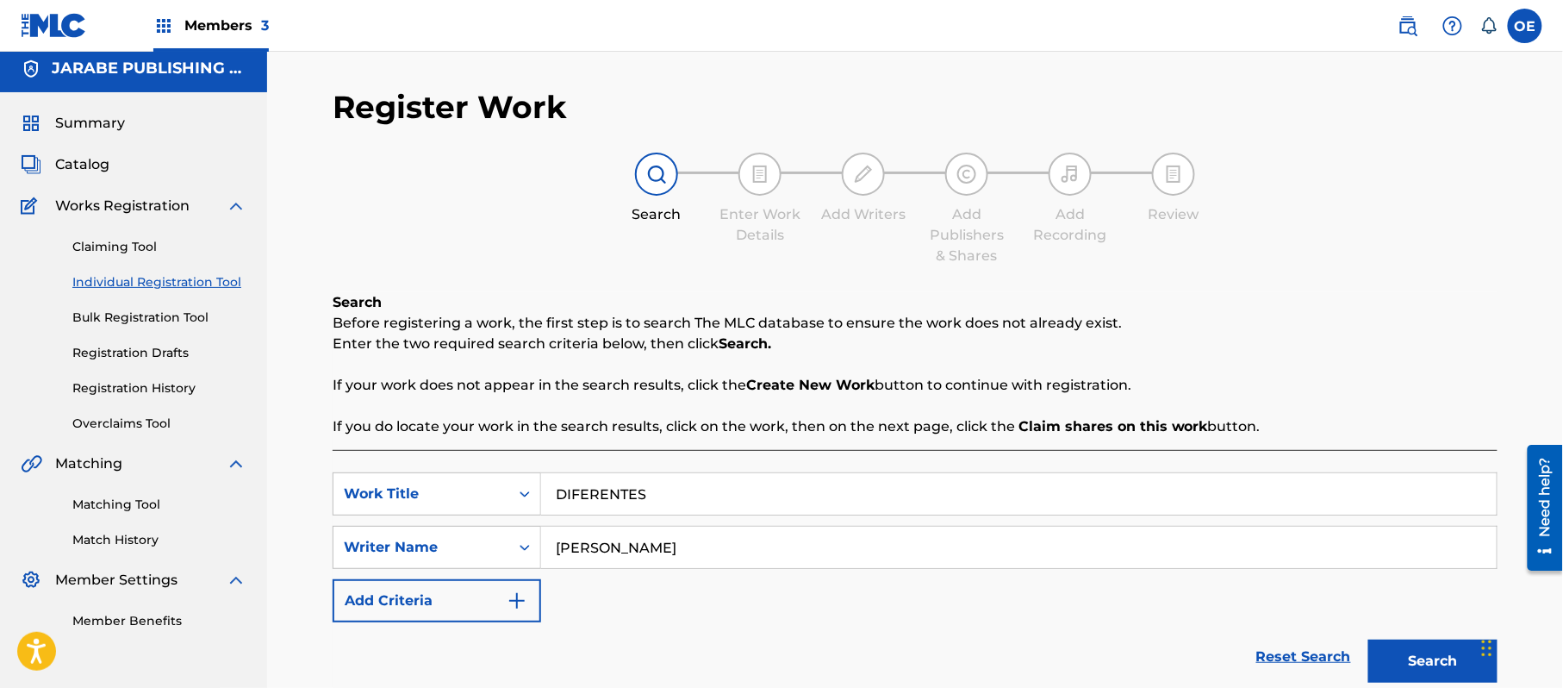
scroll to position [153, 0]
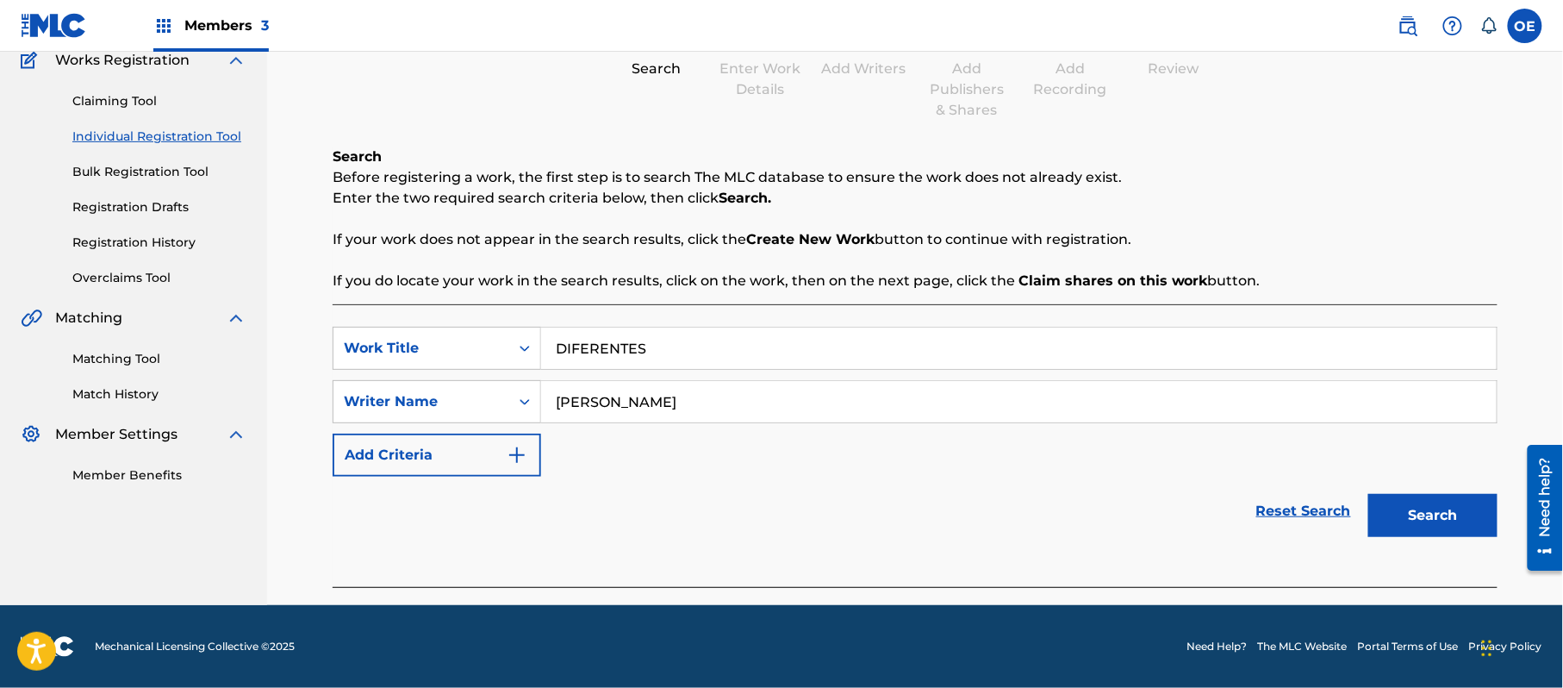
type input "ALEJANDRO MURILLO"
click at [1503, 521] on div "Register Work Search Enter Work Details Add Writers Add Publishers & Shares Add…" at bounding box center [915, 273] width 1207 height 663
click at [1466, 515] on button "Search" at bounding box center [1433, 515] width 129 height 43
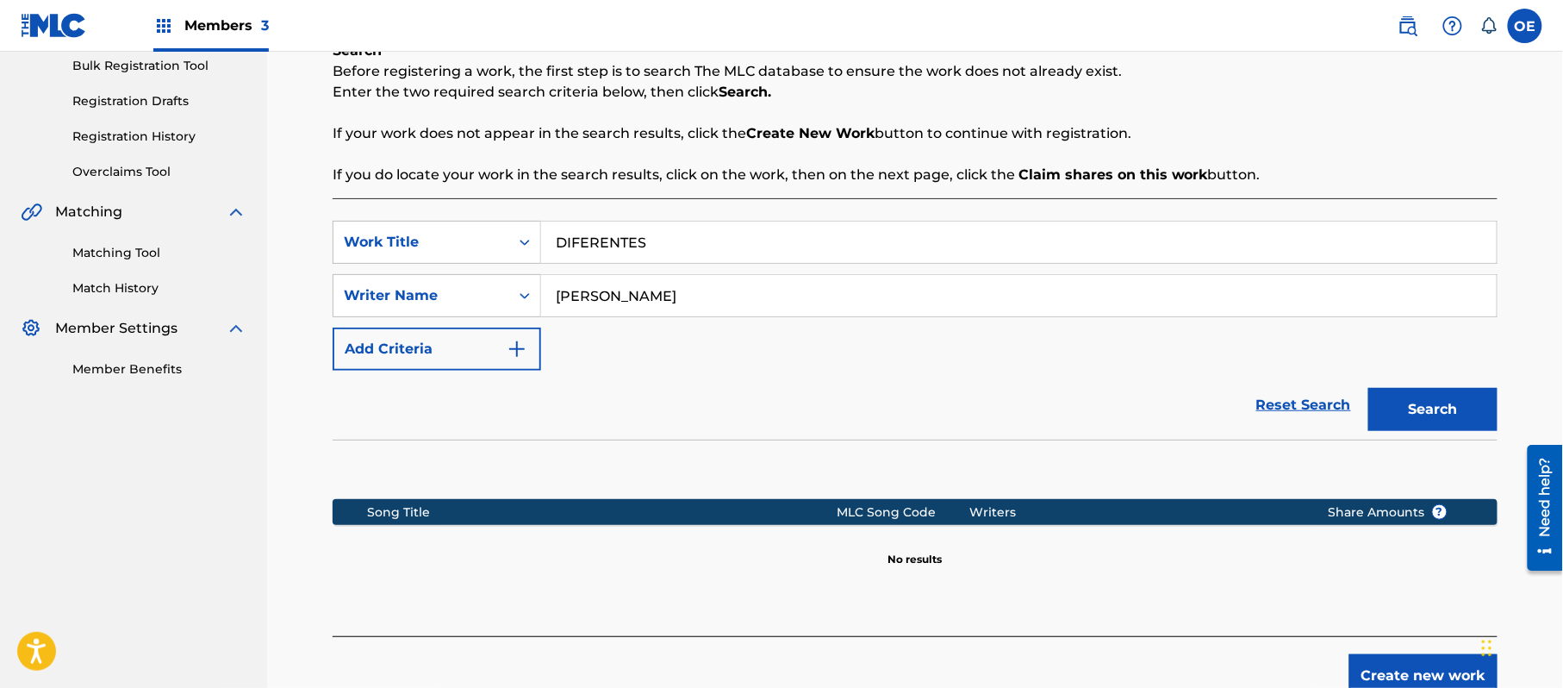
scroll to position [352, 0]
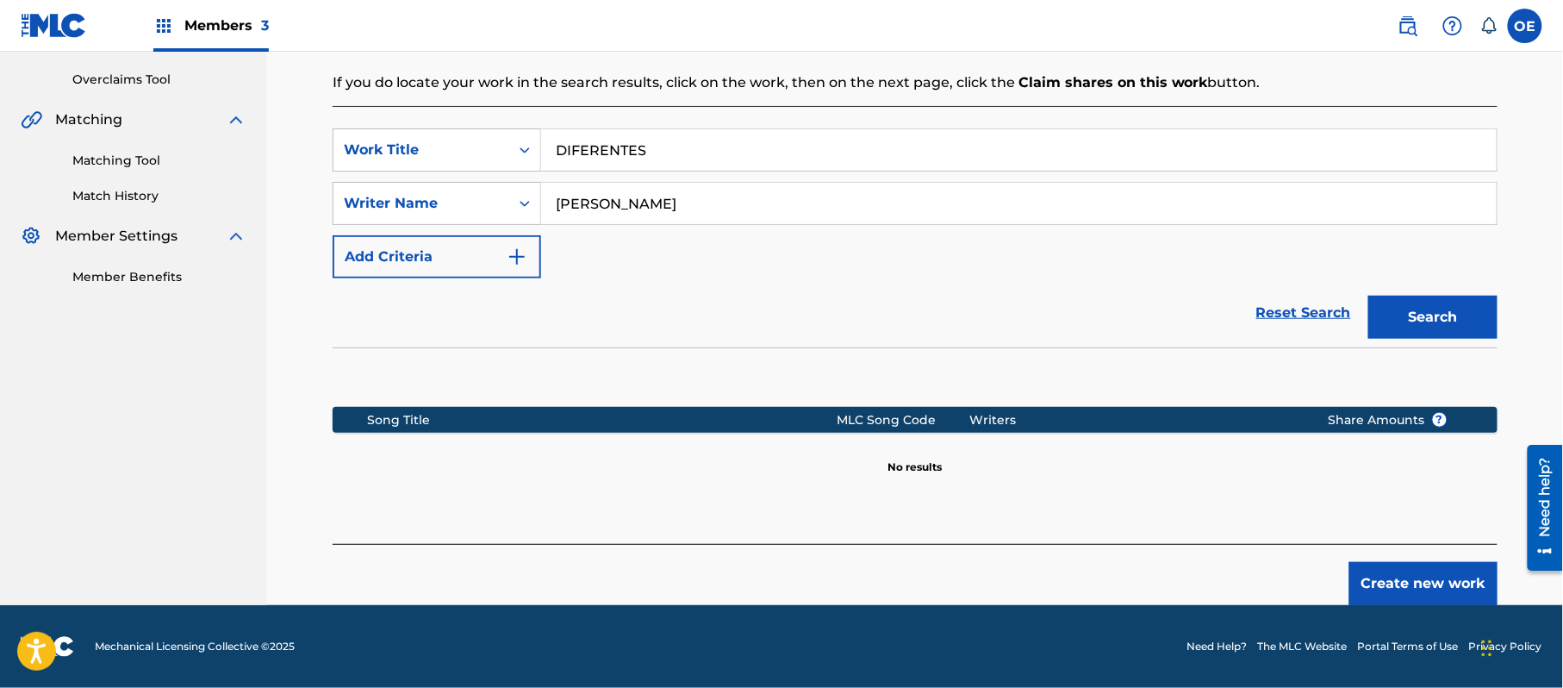
click at [1396, 580] on button "Create new work" at bounding box center [1424, 583] width 148 height 43
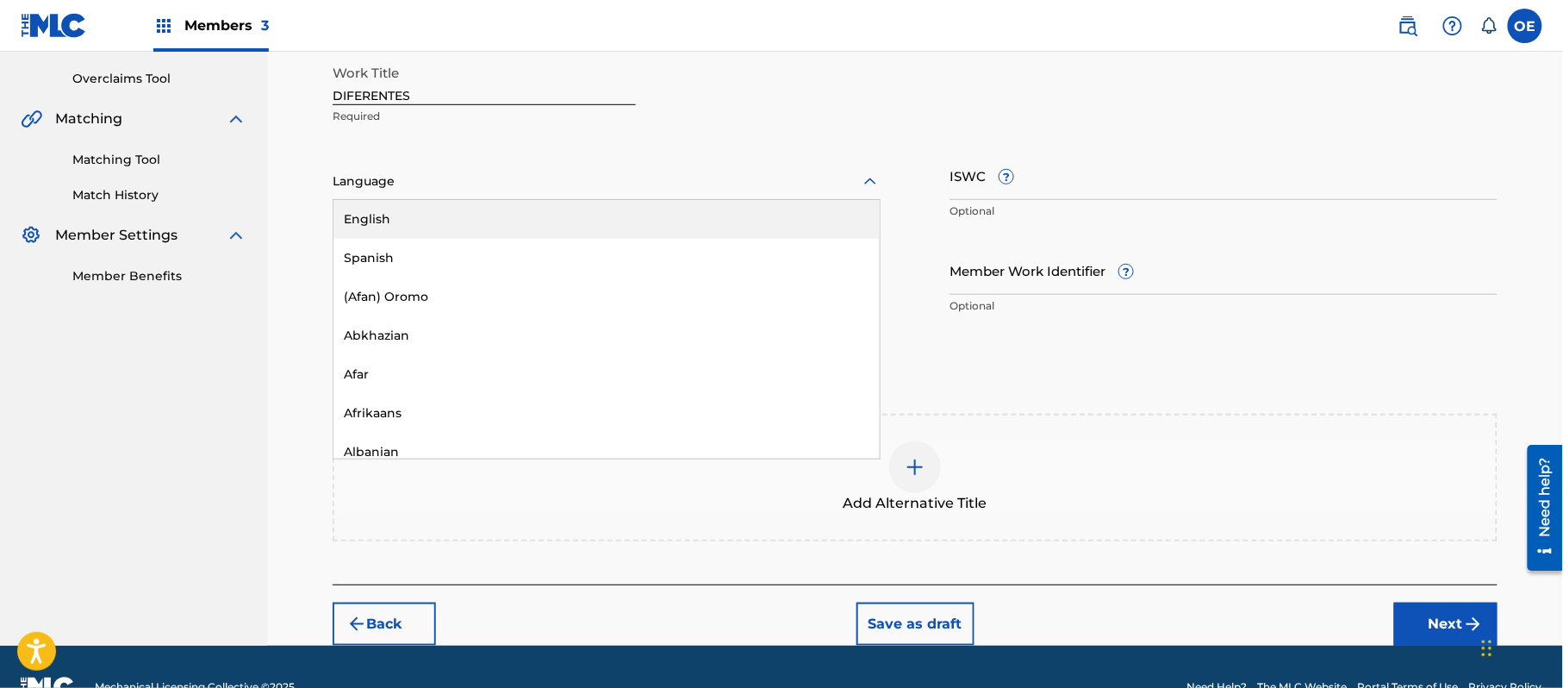
click at [378, 171] on div at bounding box center [607, 182] width 548 height 22
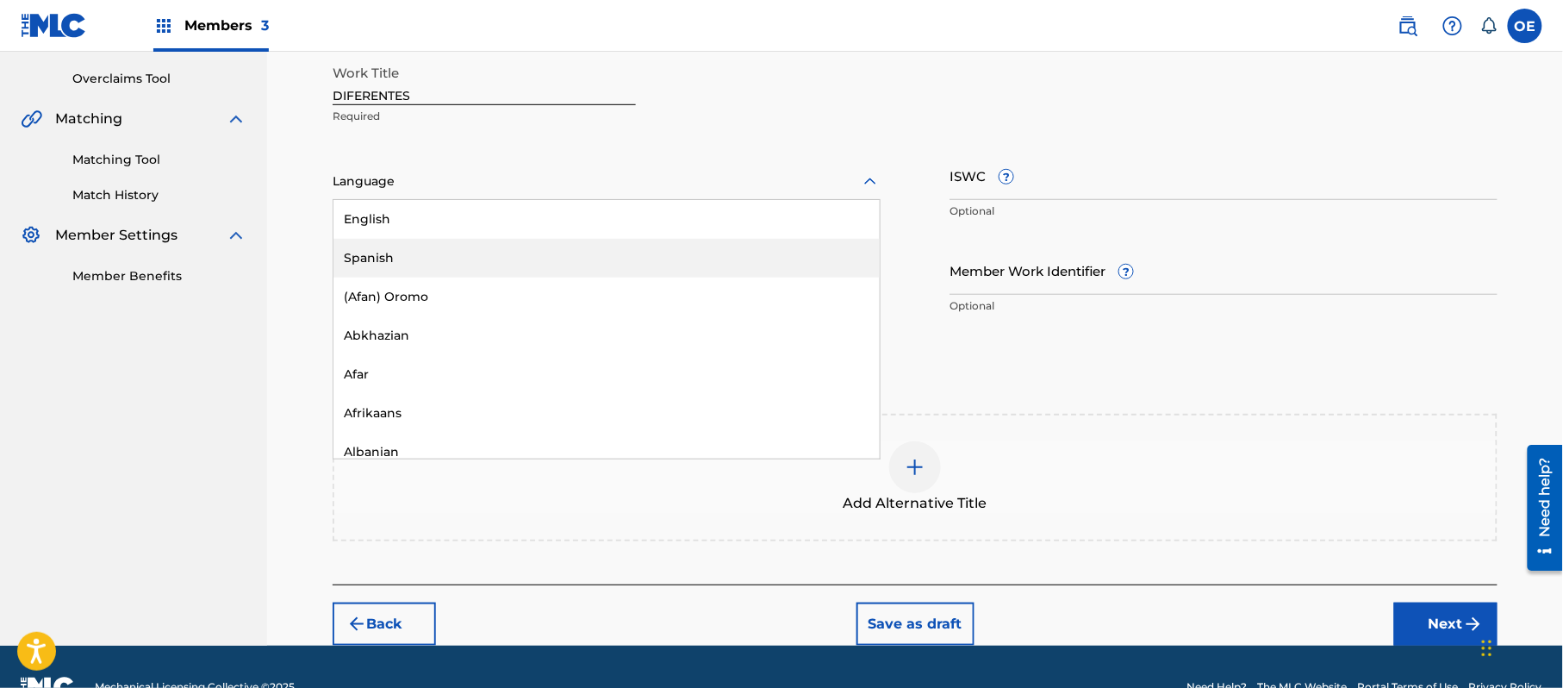
click at [377, 249] on div "Spanish" at bounding box center [607, 258] width 546 height 39
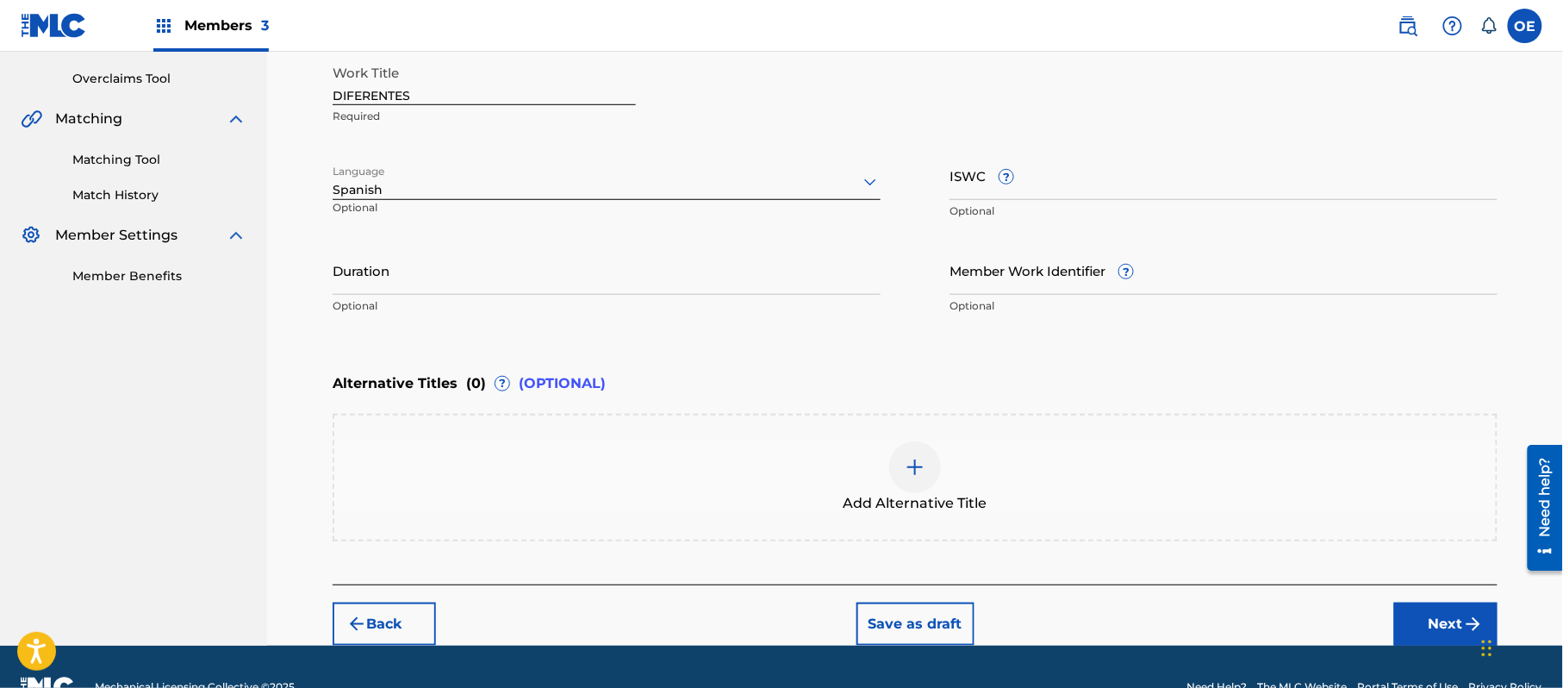
click at [1435, 608] on button "Next" at bounding box center [1446, 623] width 103 height 43
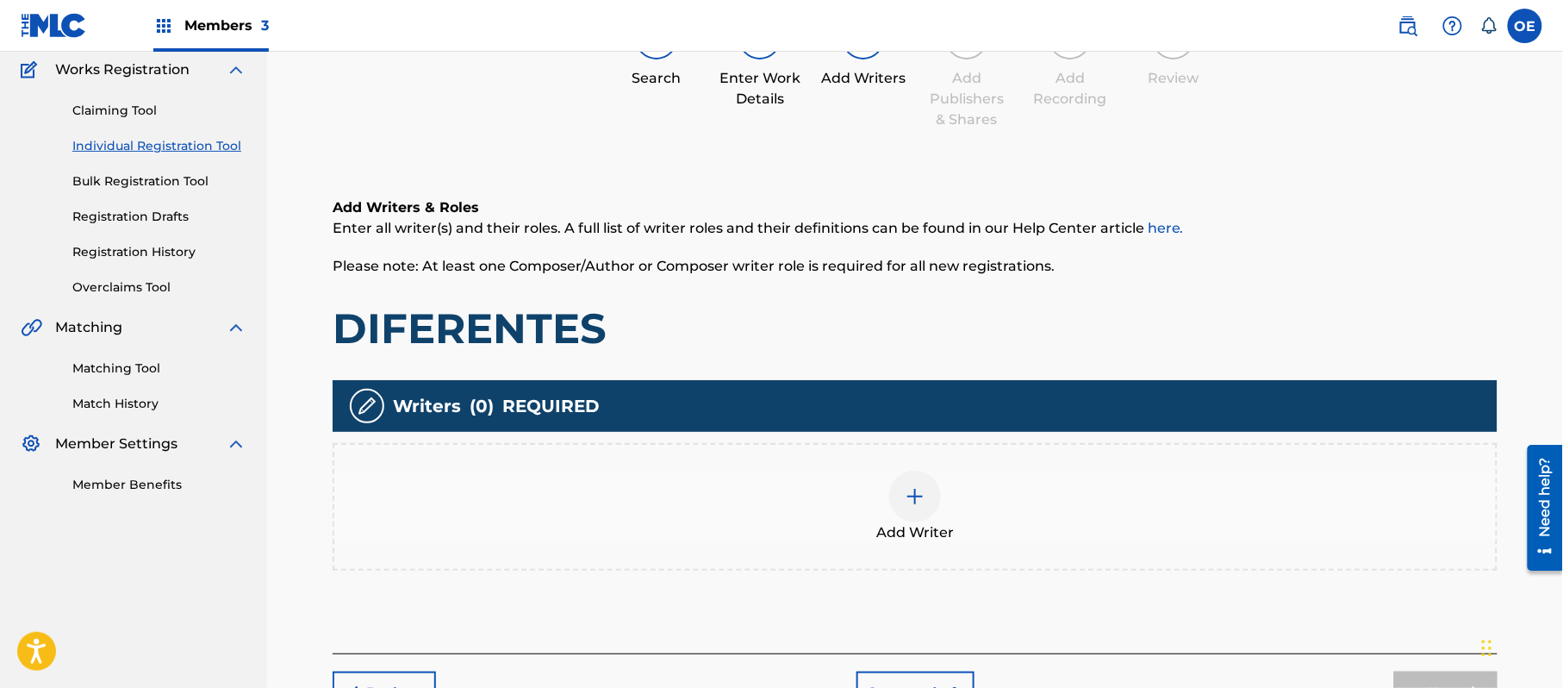
scroll to position [78, 0]
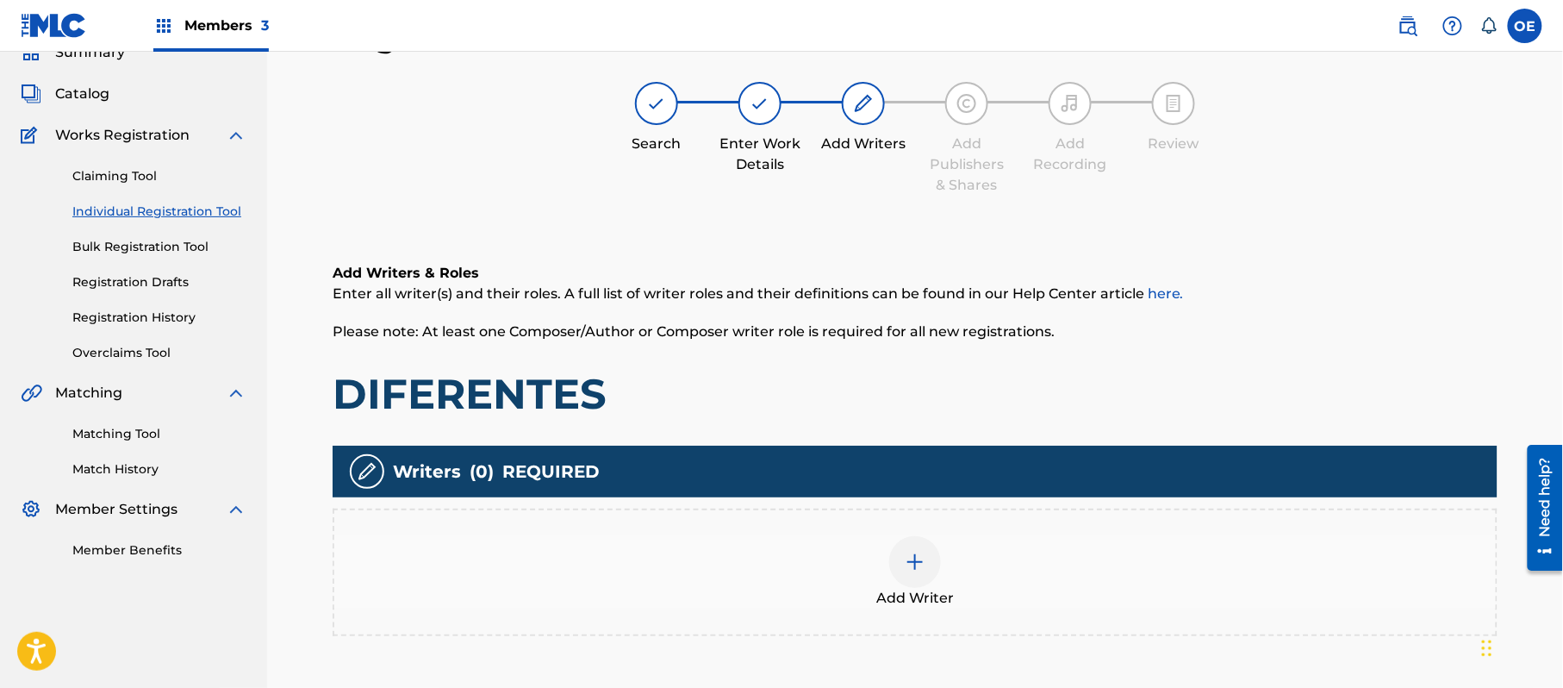
click at [838, 552] on div "Add Writer" at bounding box center [915, 572] width 1162 height 72
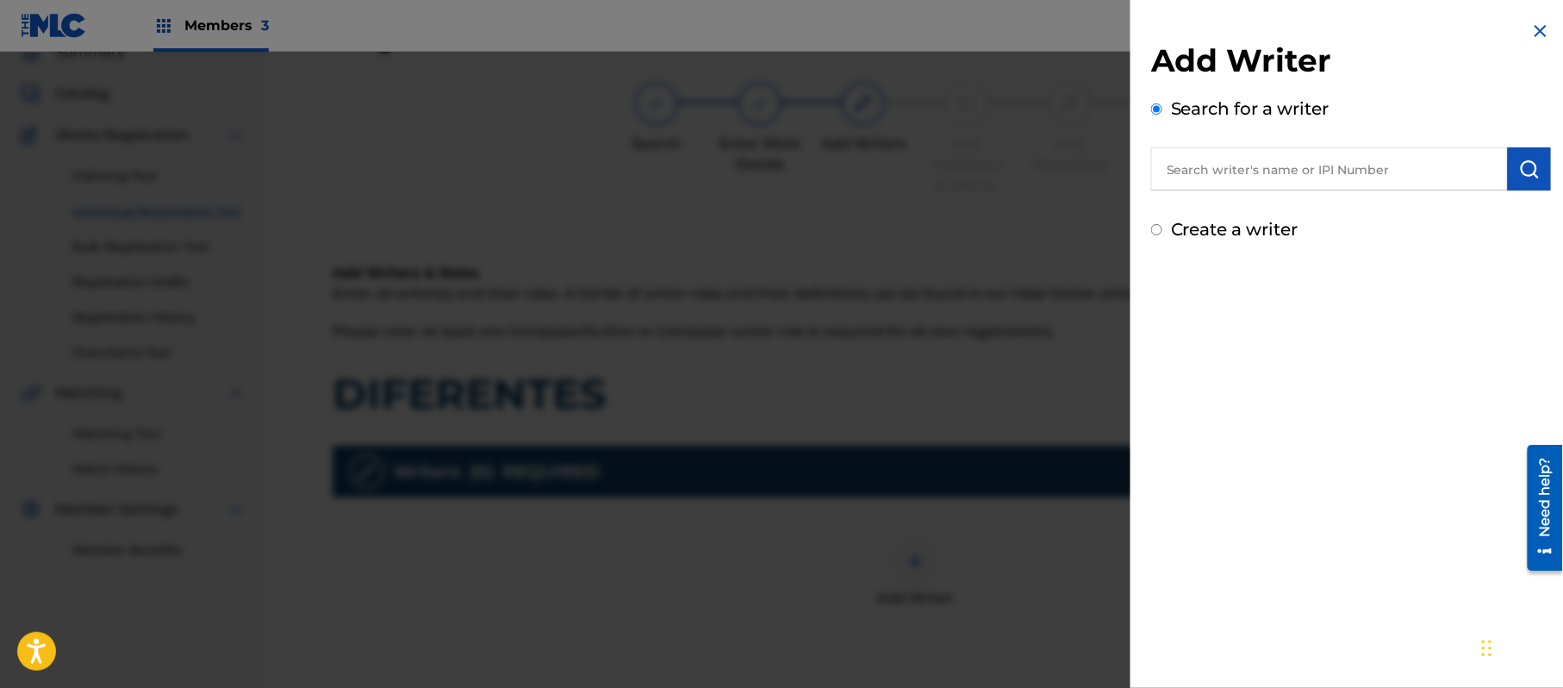
paste input "ALEJANDRO MURILLO"
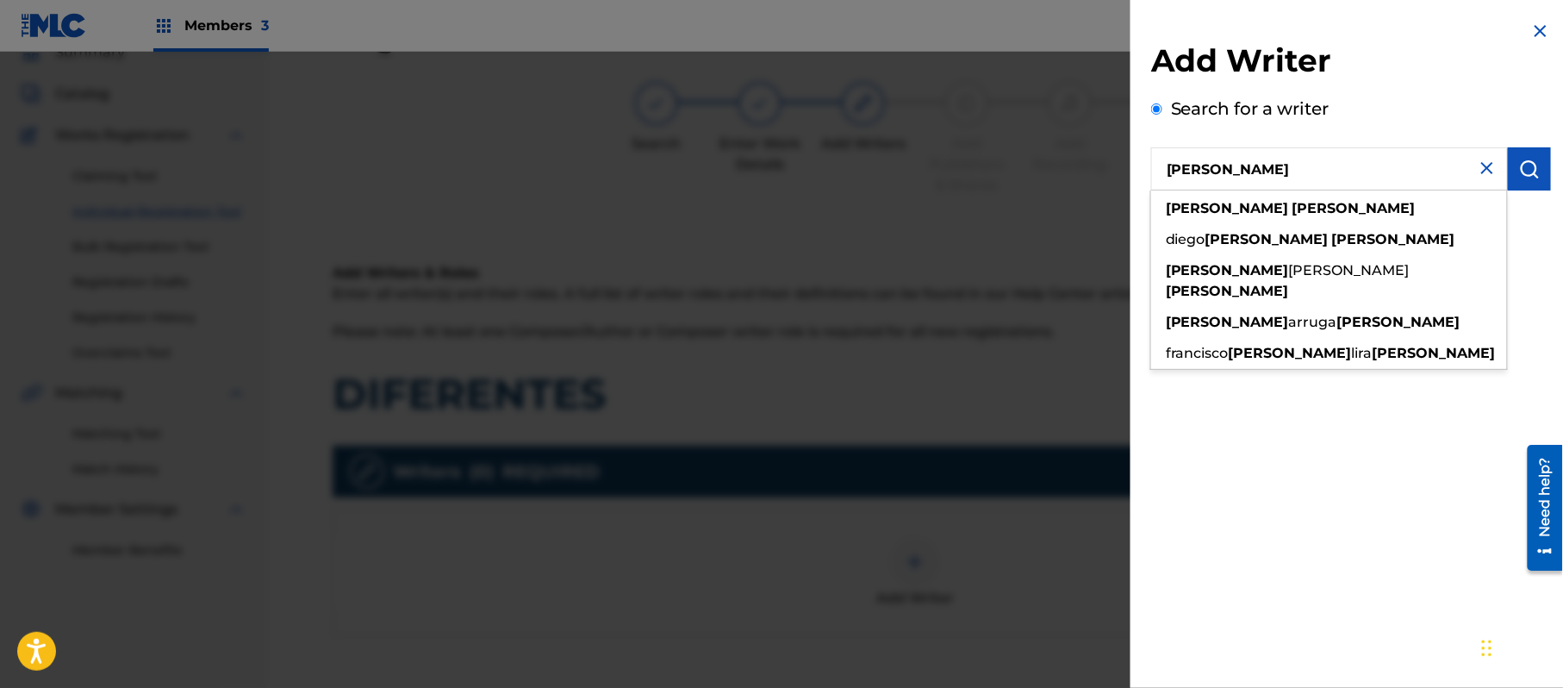
type input "ALEJANDRO MURILLO"
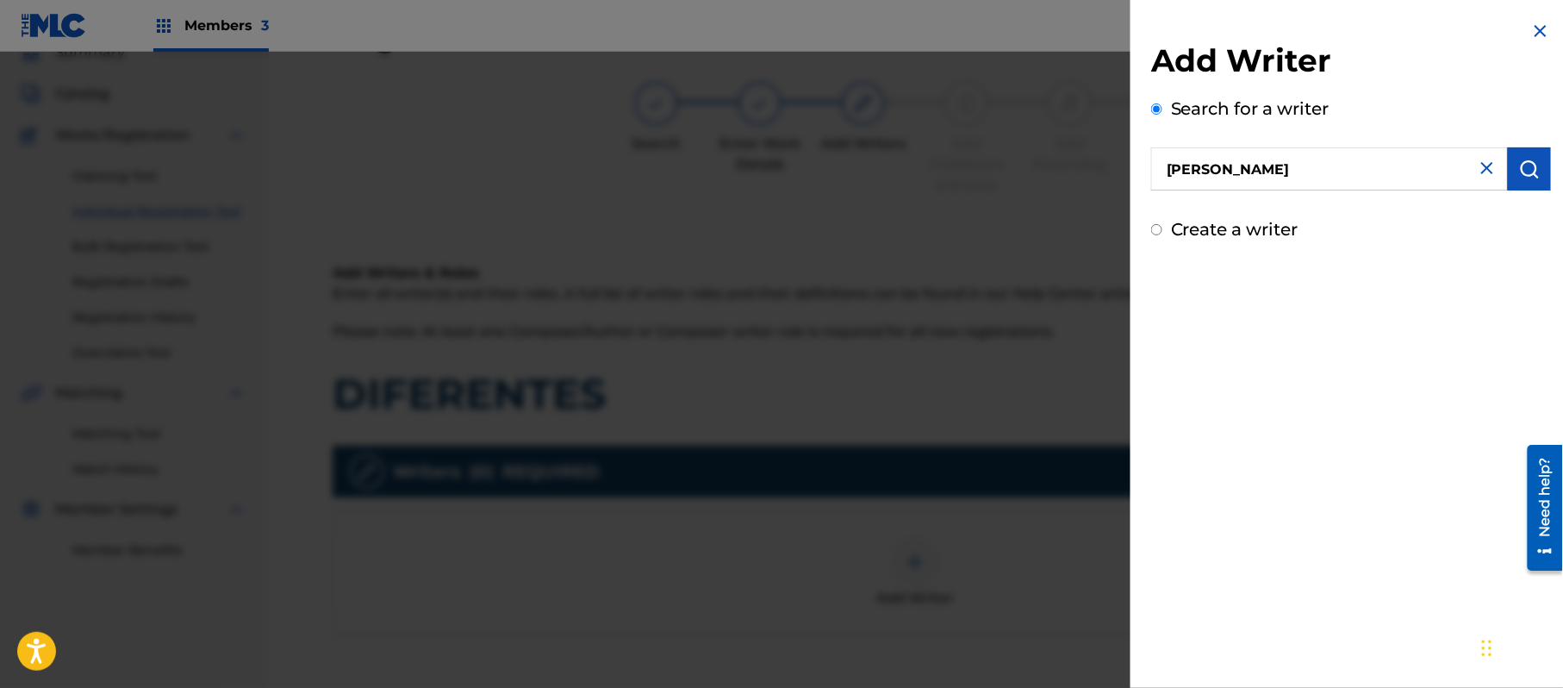
click at [1520, 172] on img "submit" at bounding box center [1530, 169] width 21 height 21
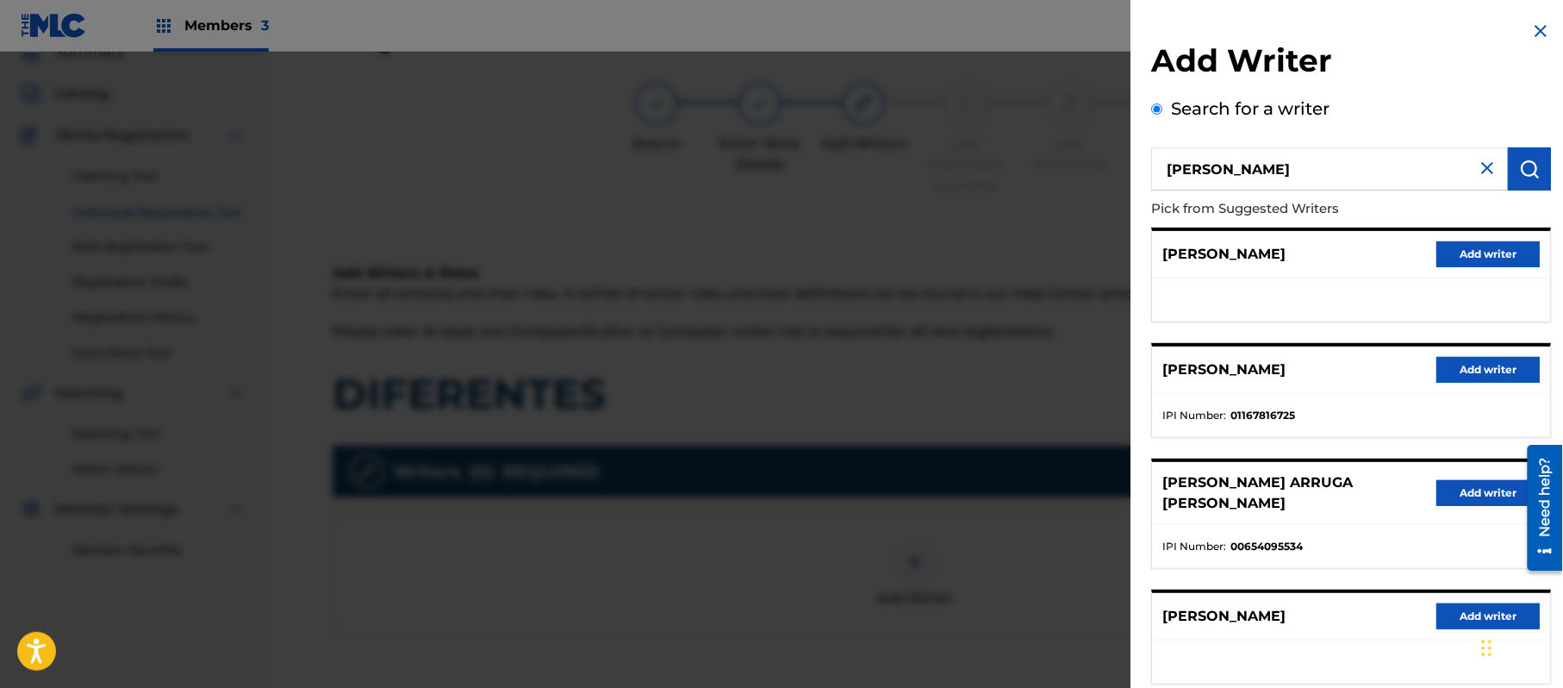
click at [1466, 253] on button "Add writer" at bounding box center [1488, 254] width 103 height 26
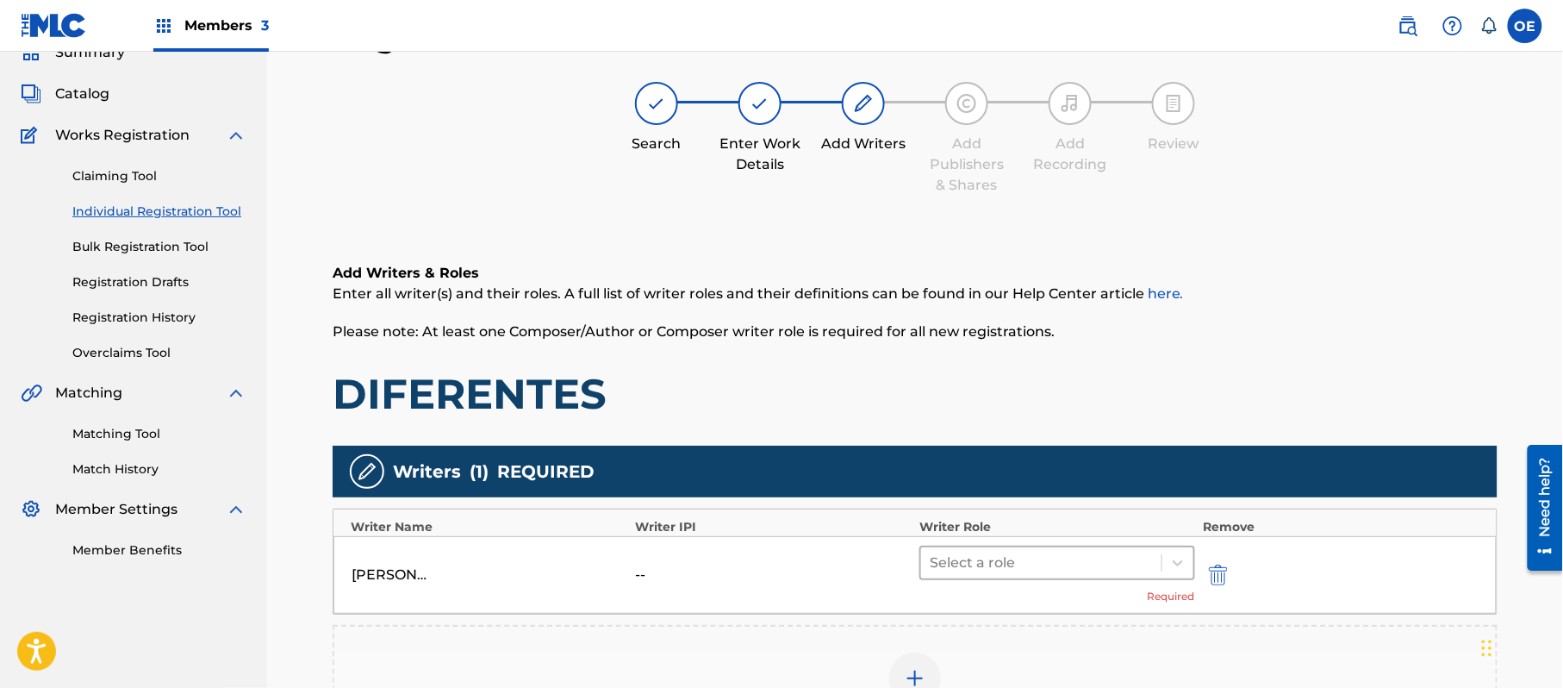
click at [953, 577] on div "Select a role" at bounding box center [1058, 563] width 276 height 34
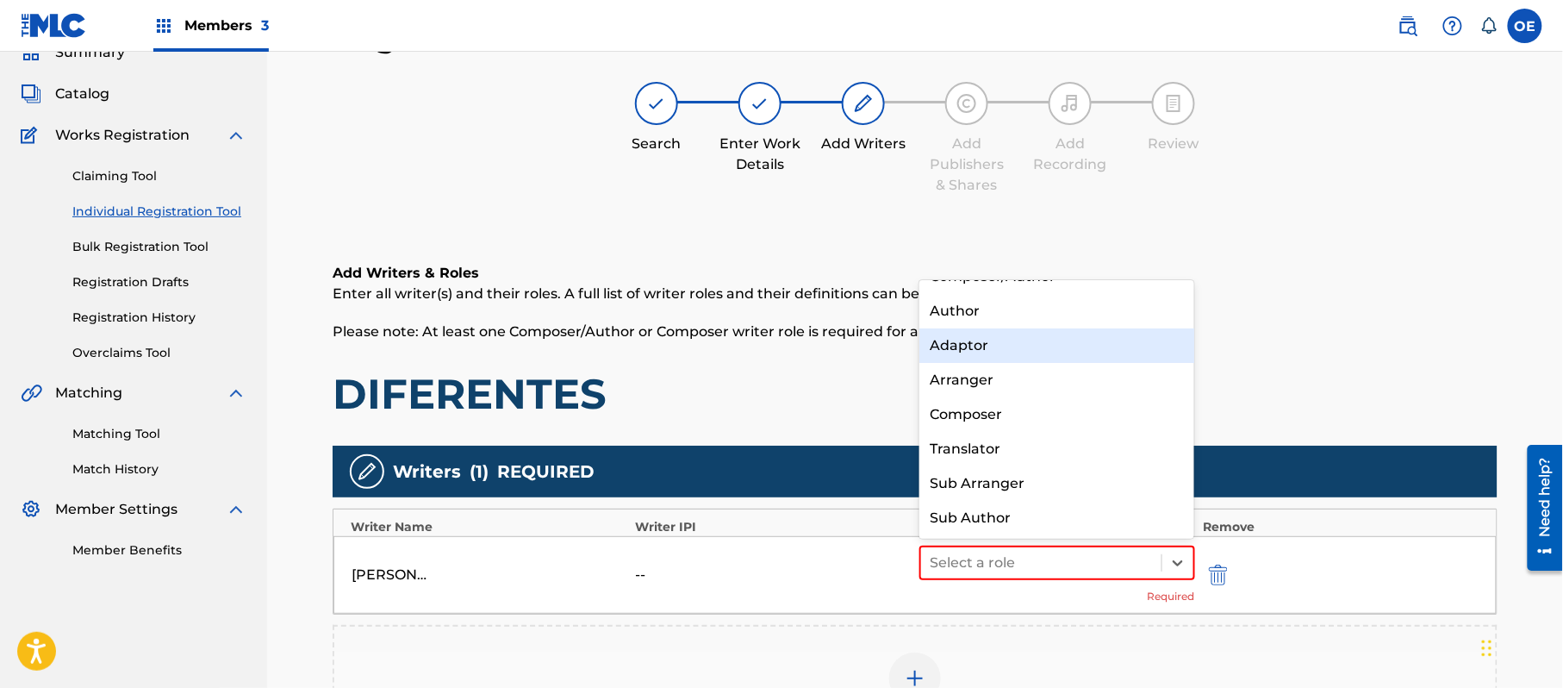
scroll to position [0, 0]
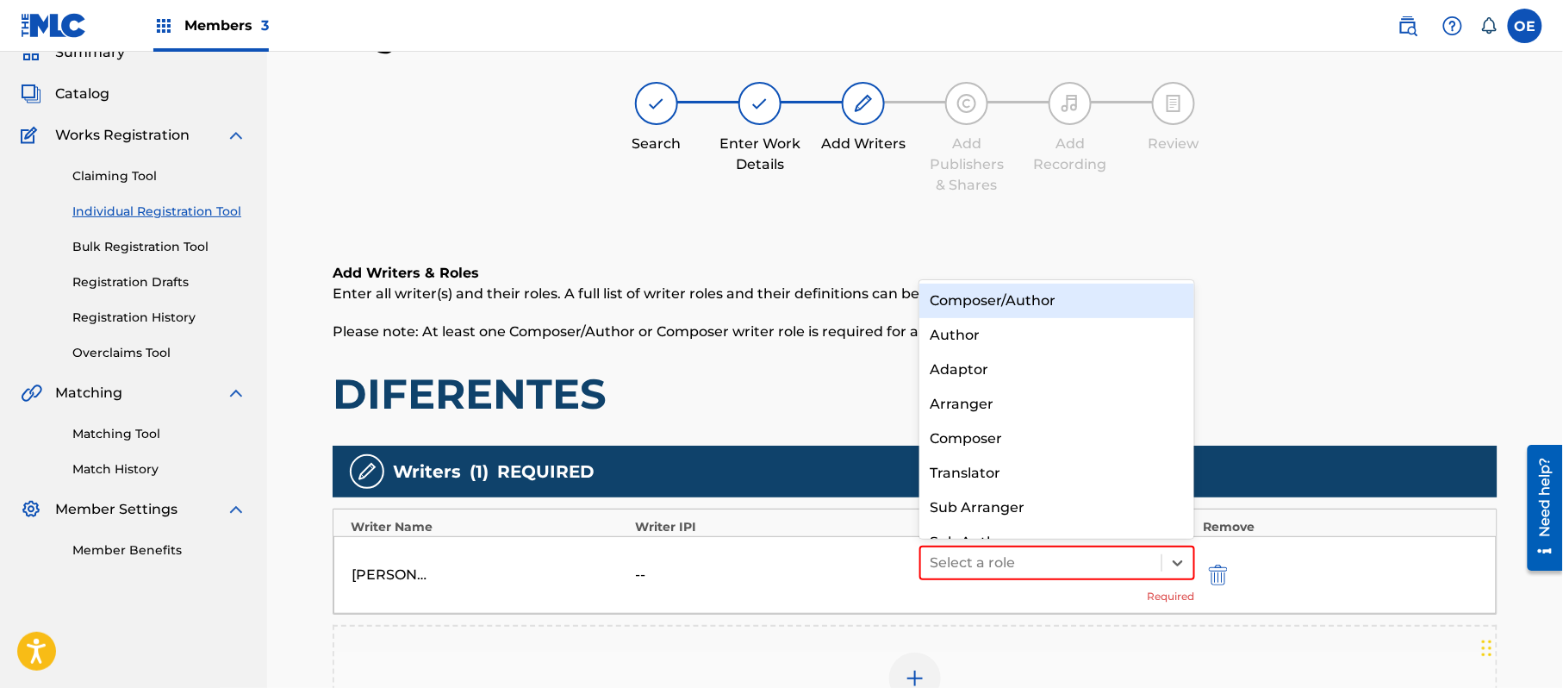
click at [1012, 290] on div "Composer/Author" at bounding box center [1057, 301] width 275 height 34
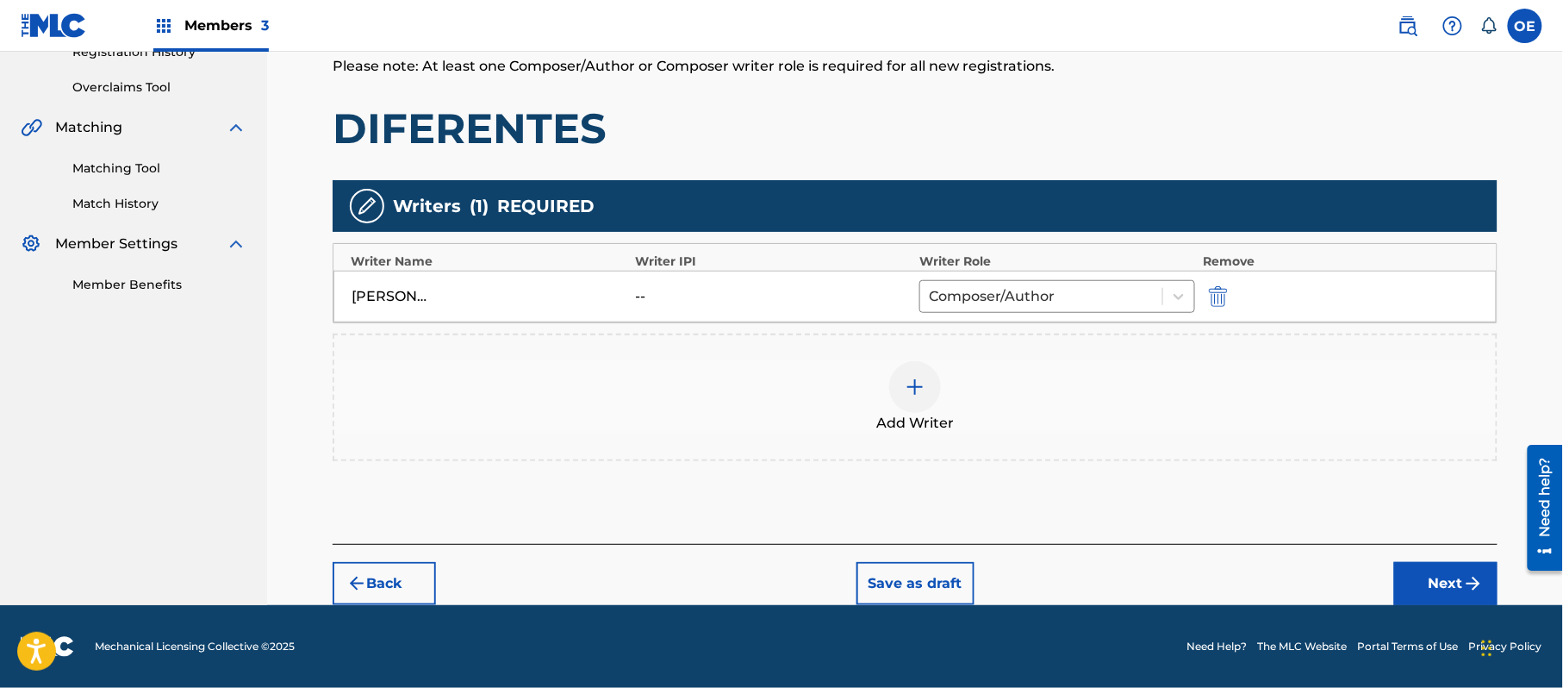
click at [1414, 584] on button "Next" at bounding box center [1446, 583] width 103 height 43
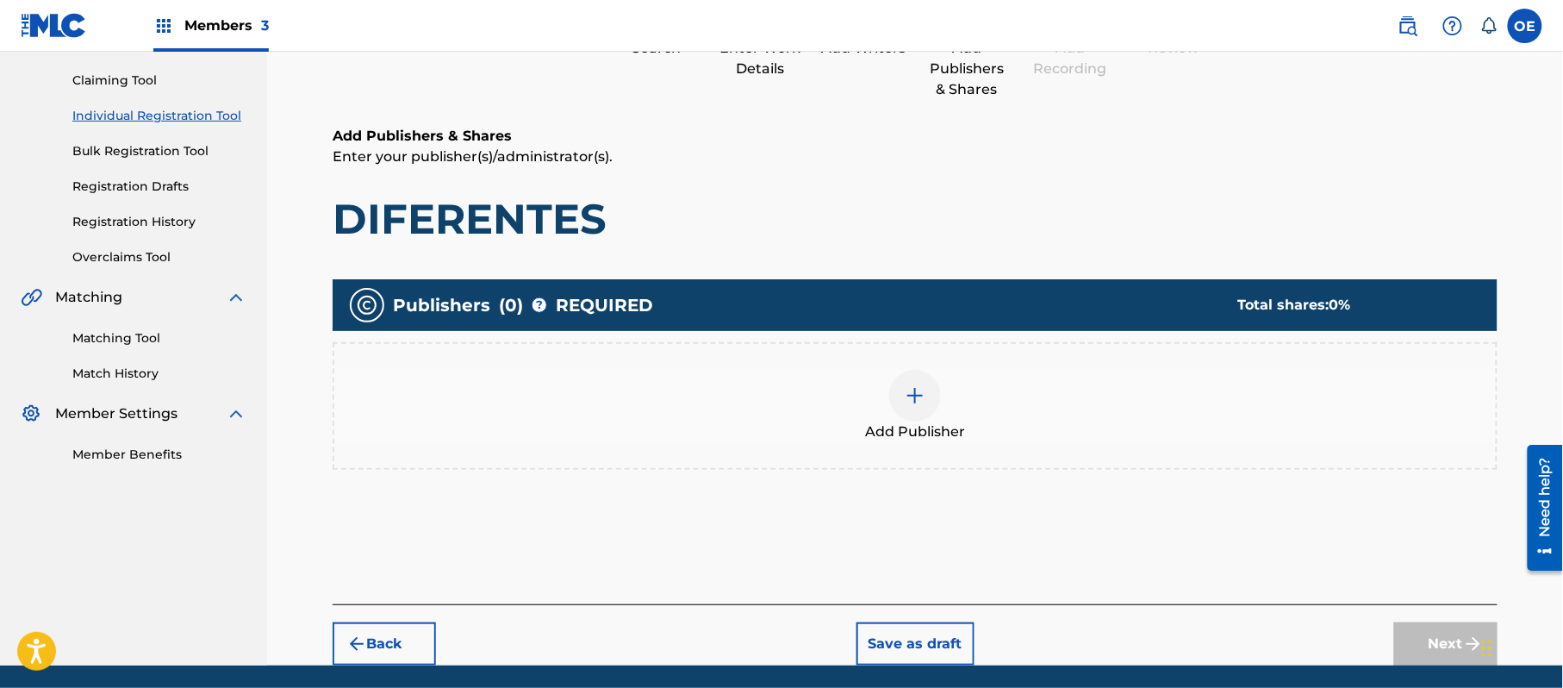
scroll to position [78, 0]
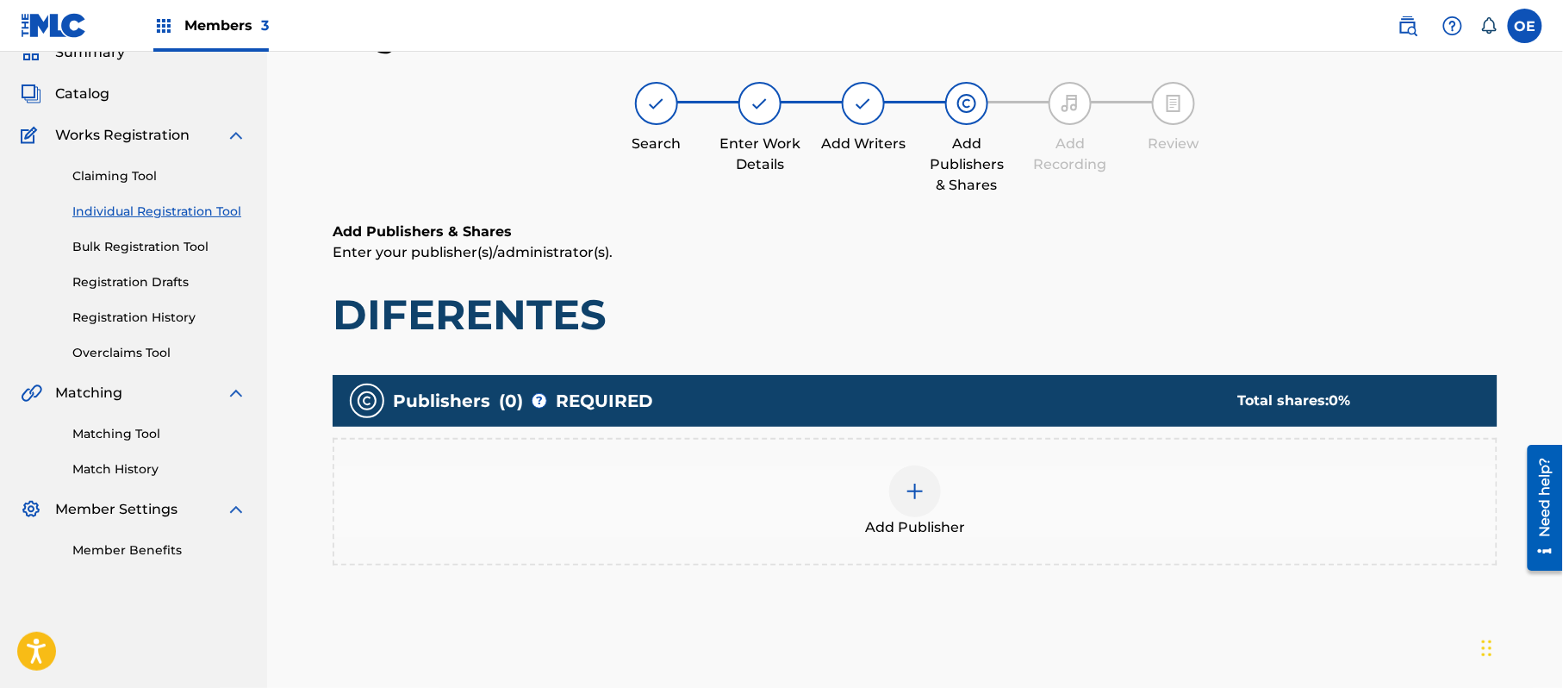
click at [939, 539] on div "Add Publisher" at bounding box center [915, 502] width 1165 height 128
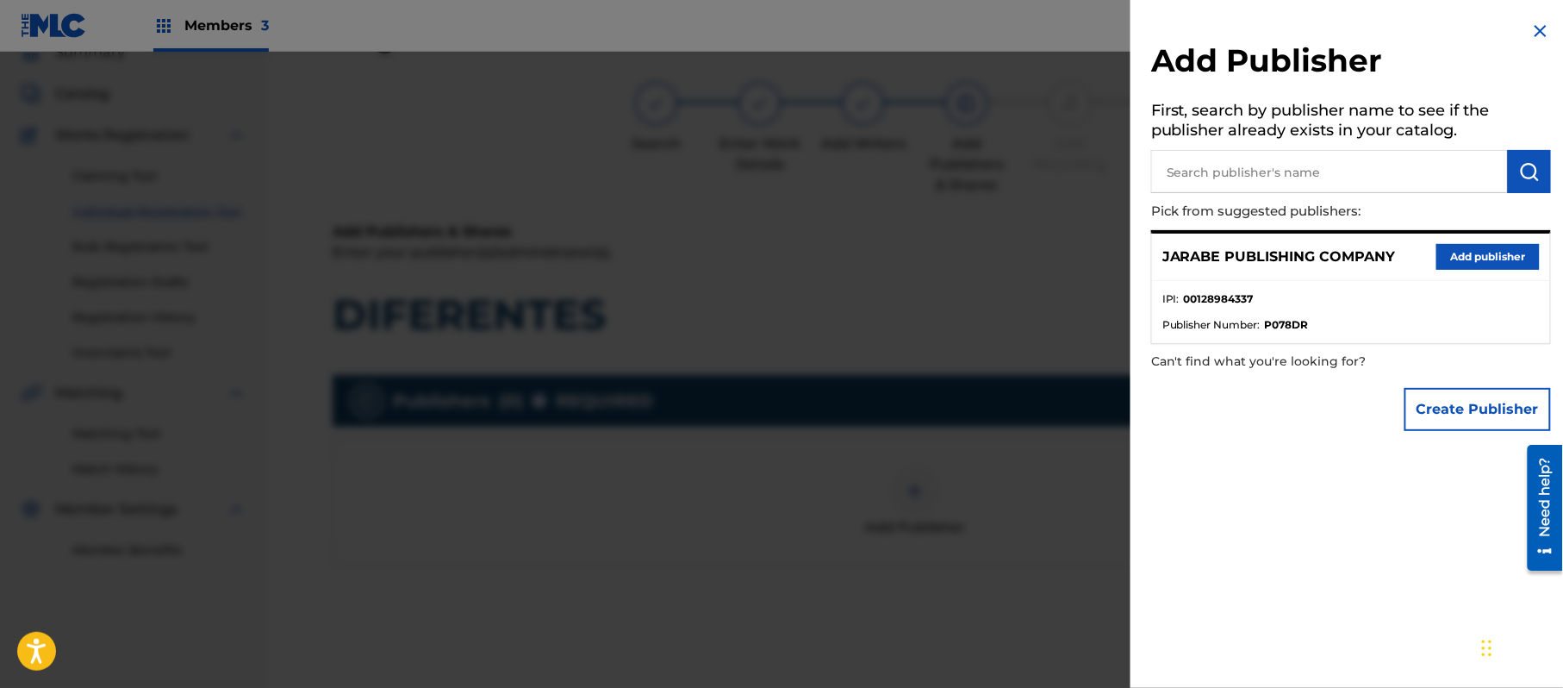
click at [1482, 256] on button "Add publisher" at bounding box center [1488, 257] width 103 height 26
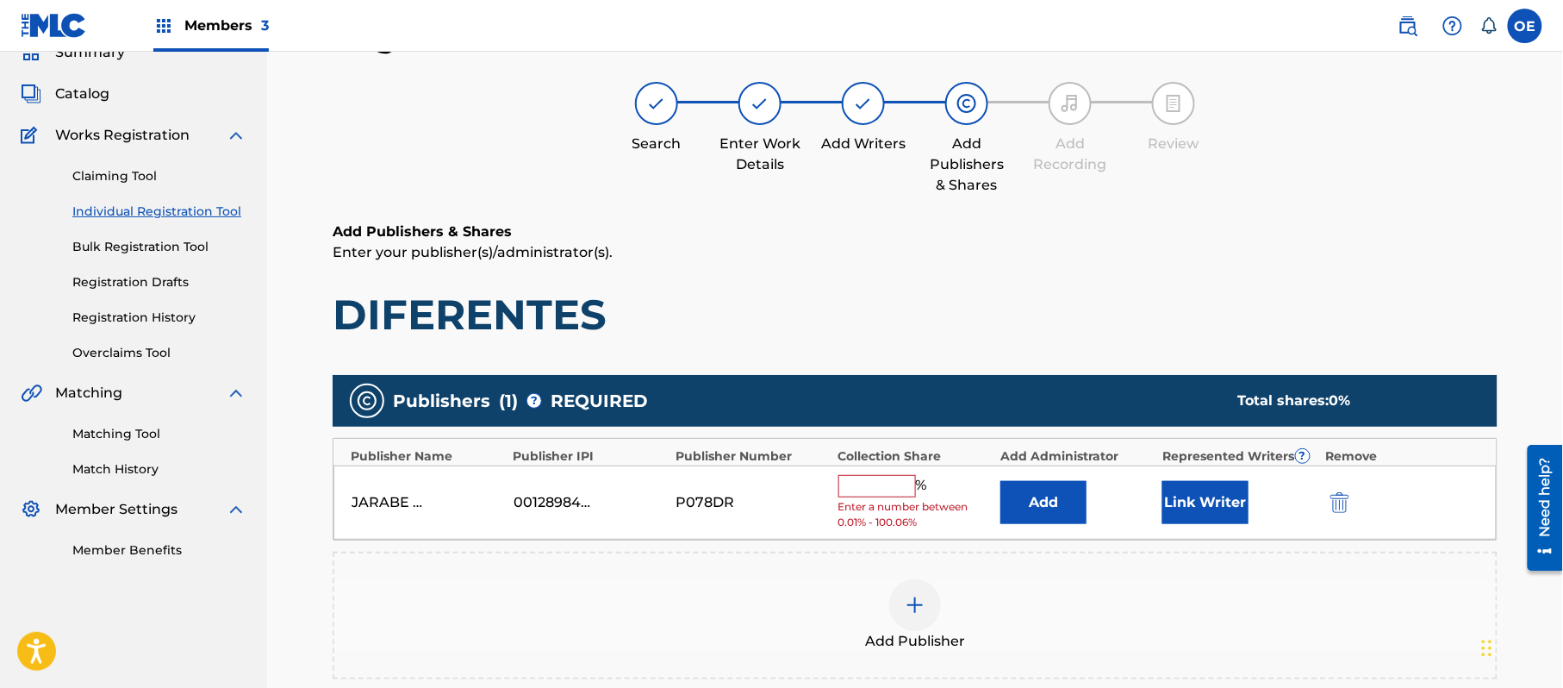
click at [921, 497] on div "% Enter a number between 0.01% - 100.06%" at bounding box center [915, 503] width 153 height 56
click at [903, 488] on input "text" at bounding box center [878, 486] width 78 height 22
type input "100"
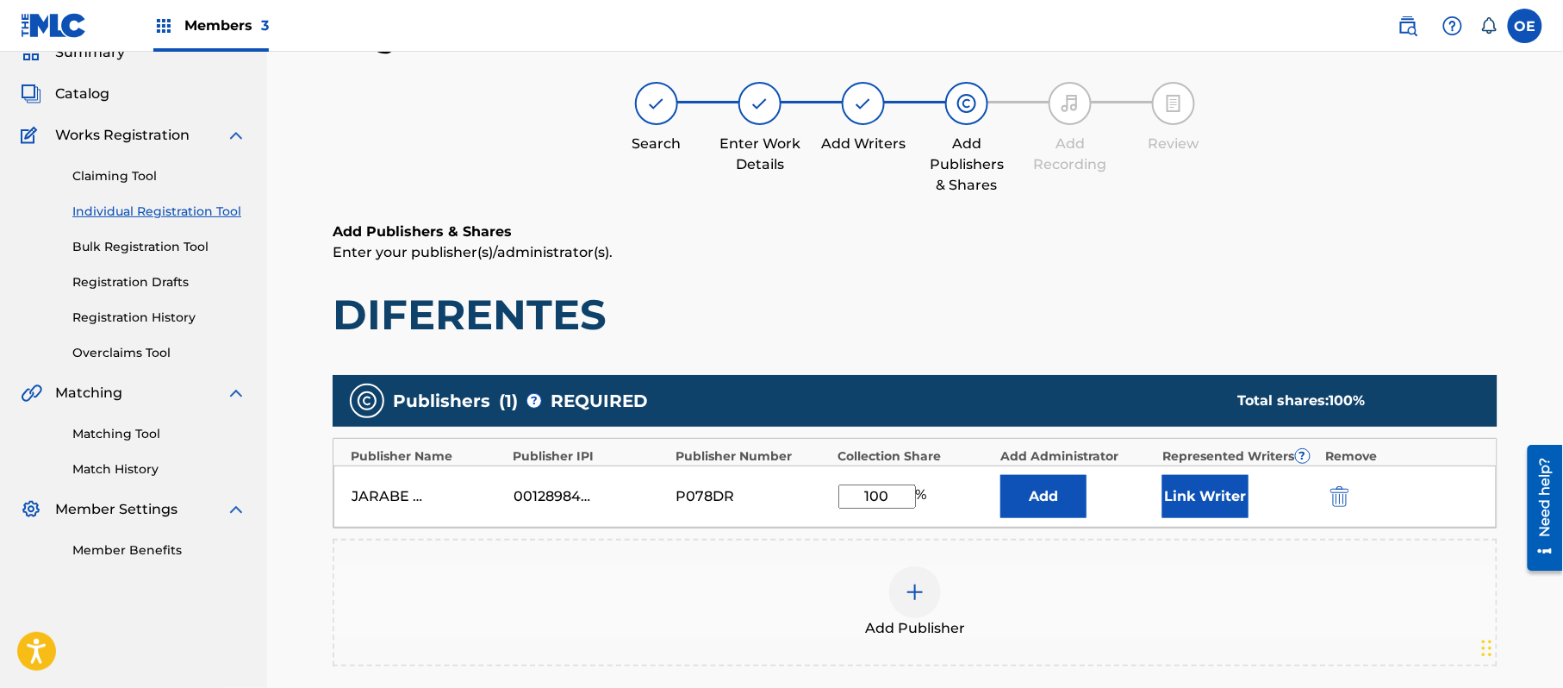
click at [1229, 503] on button "Link Writer" at bounding box center [1206, 496] width 86 height 43
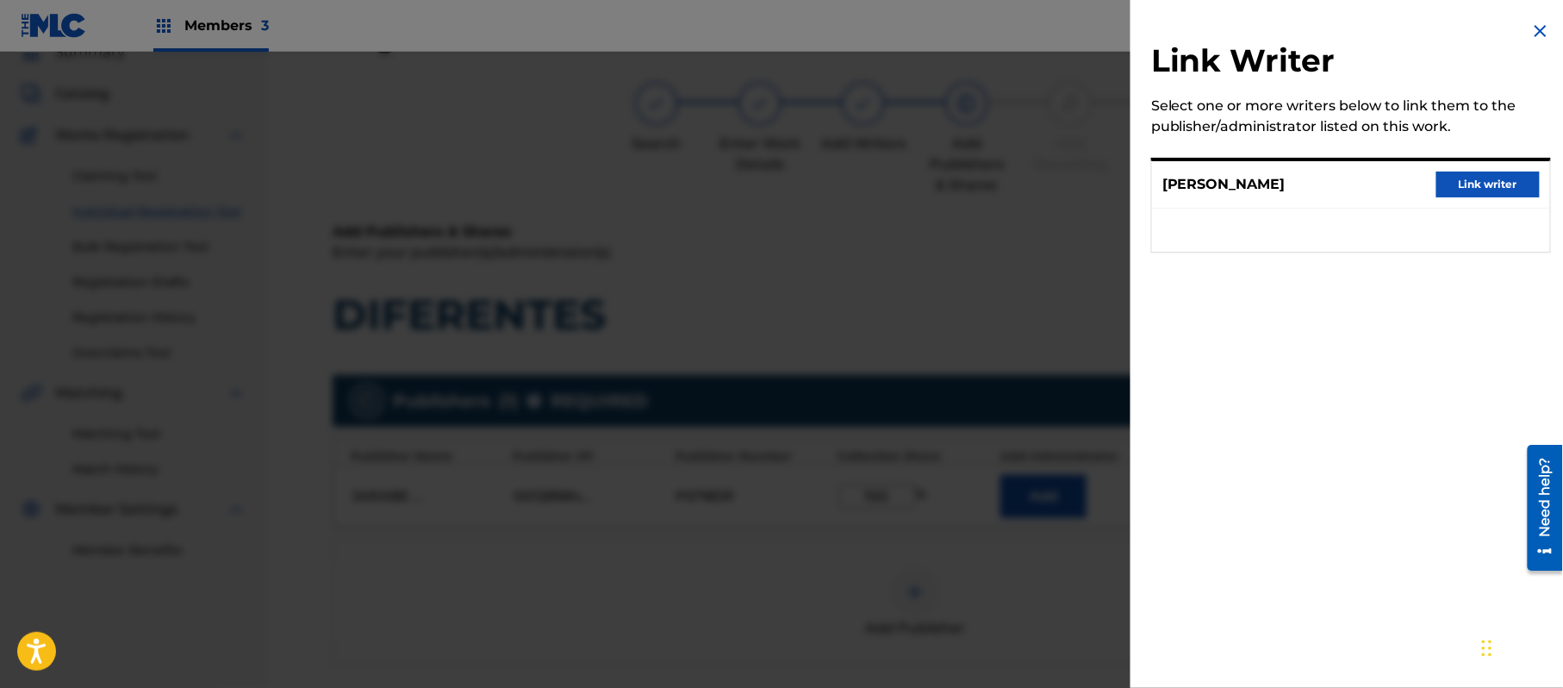
click at [1489, 186] on button "Link writer" at bounding box center [1488, 185] width 103 height 26
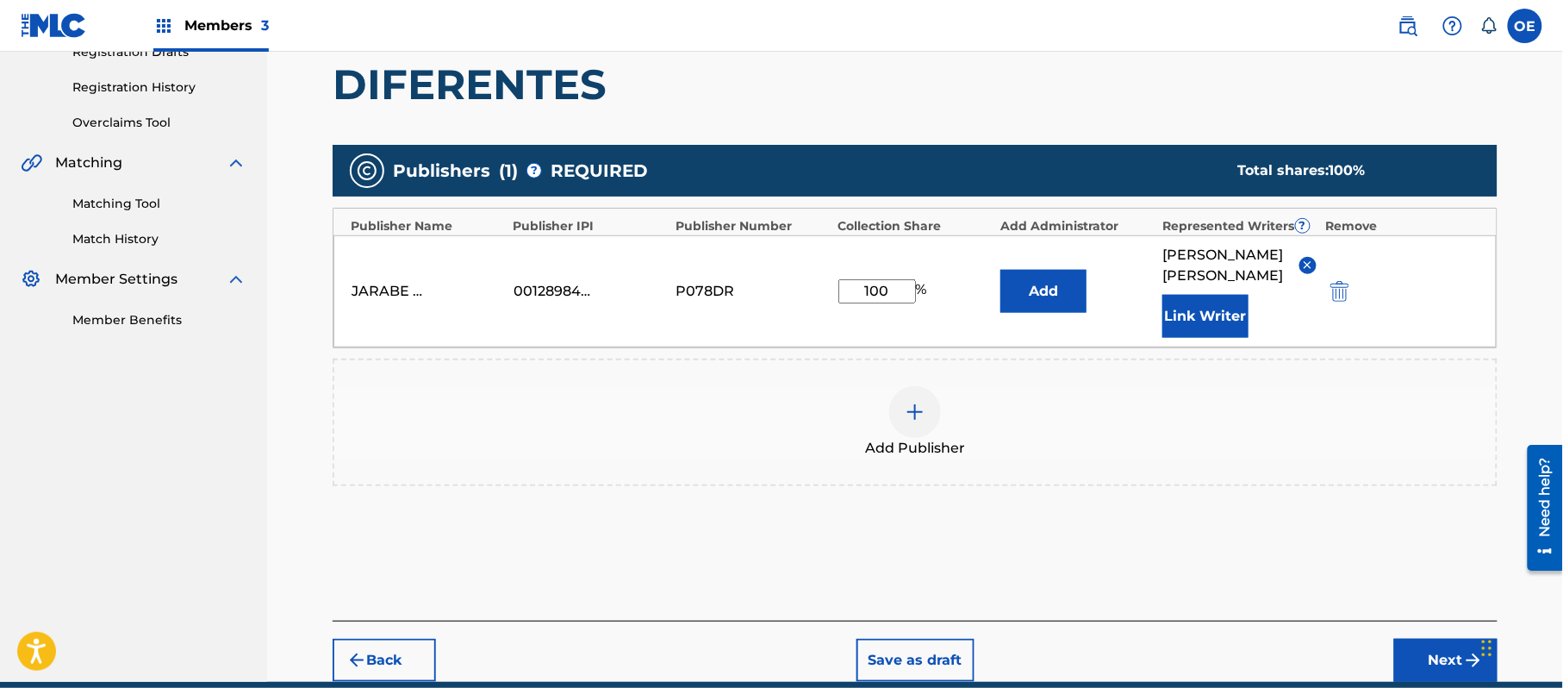
click at [1401, 639] on button "Next" at bounding box center [1446, 660] width 103 height 43
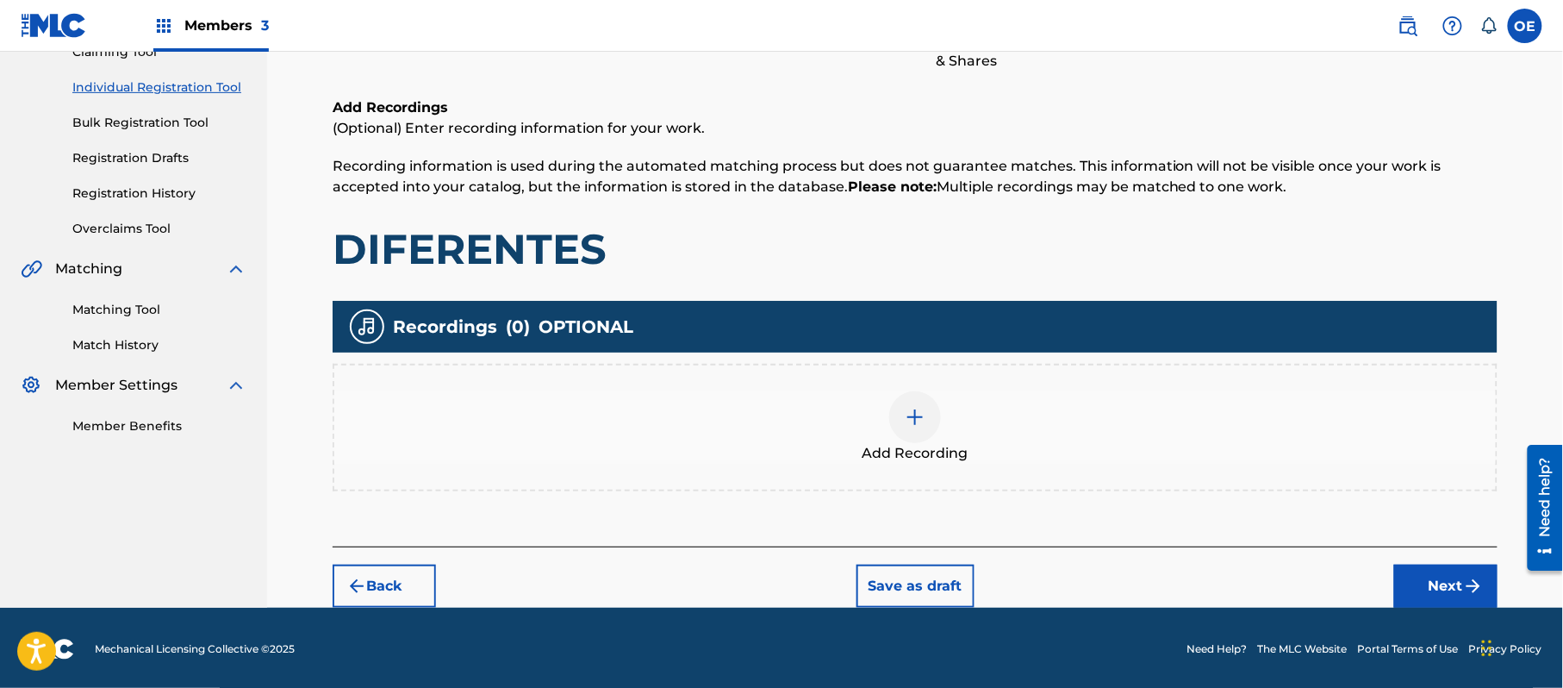
click at [1426, 574] on button "Next" at bounding box center [1446, 586] width 103 height 43
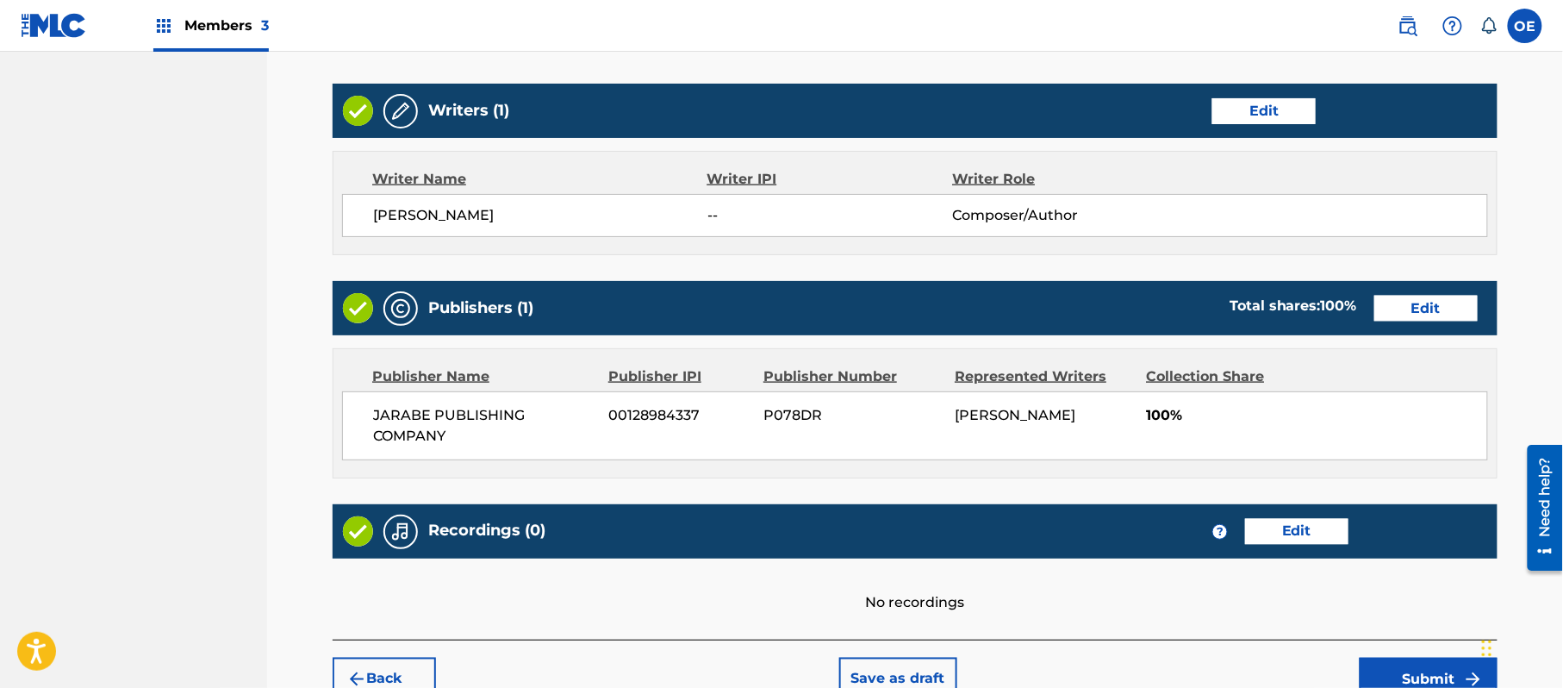
scroll to position [735, 0]
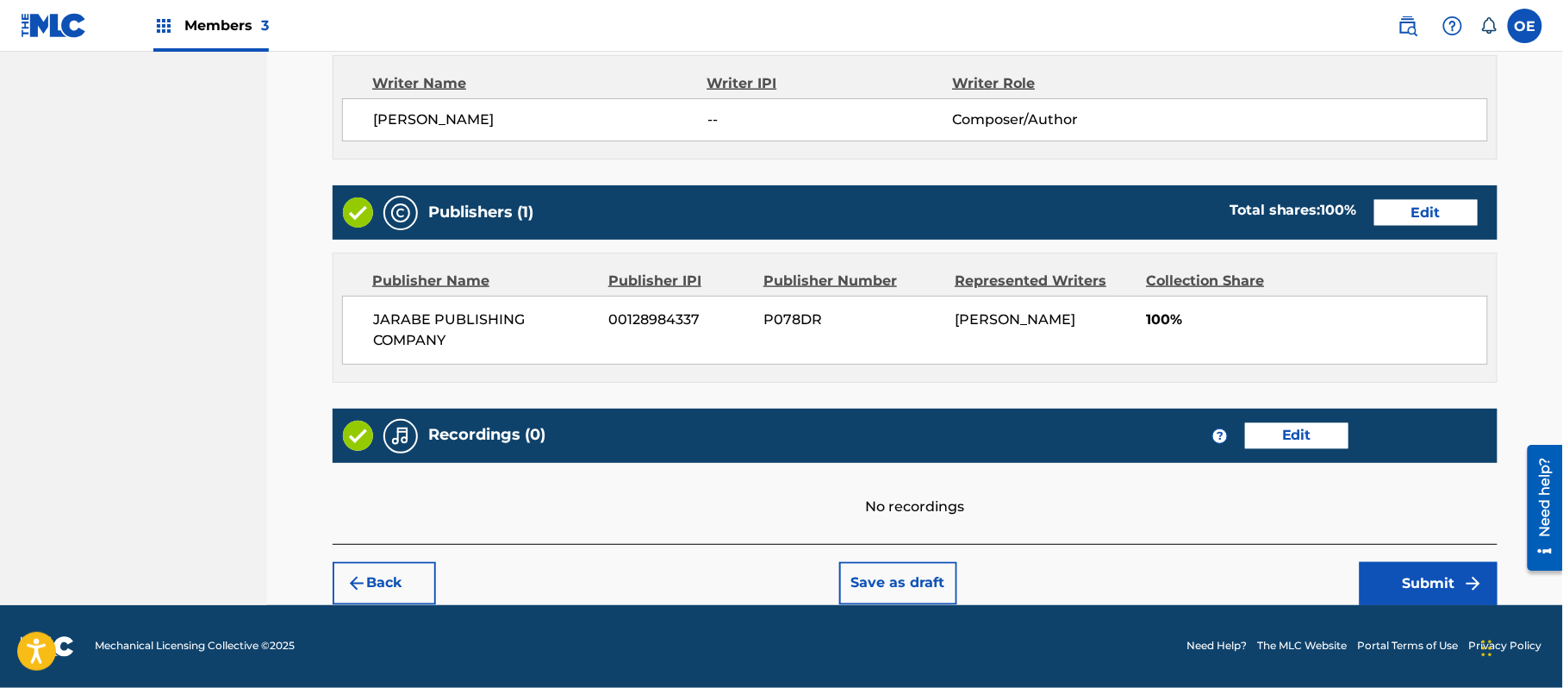
click at [1414, 577] on button "Submit" at bounding box center [1429, 583] width 138 height 43
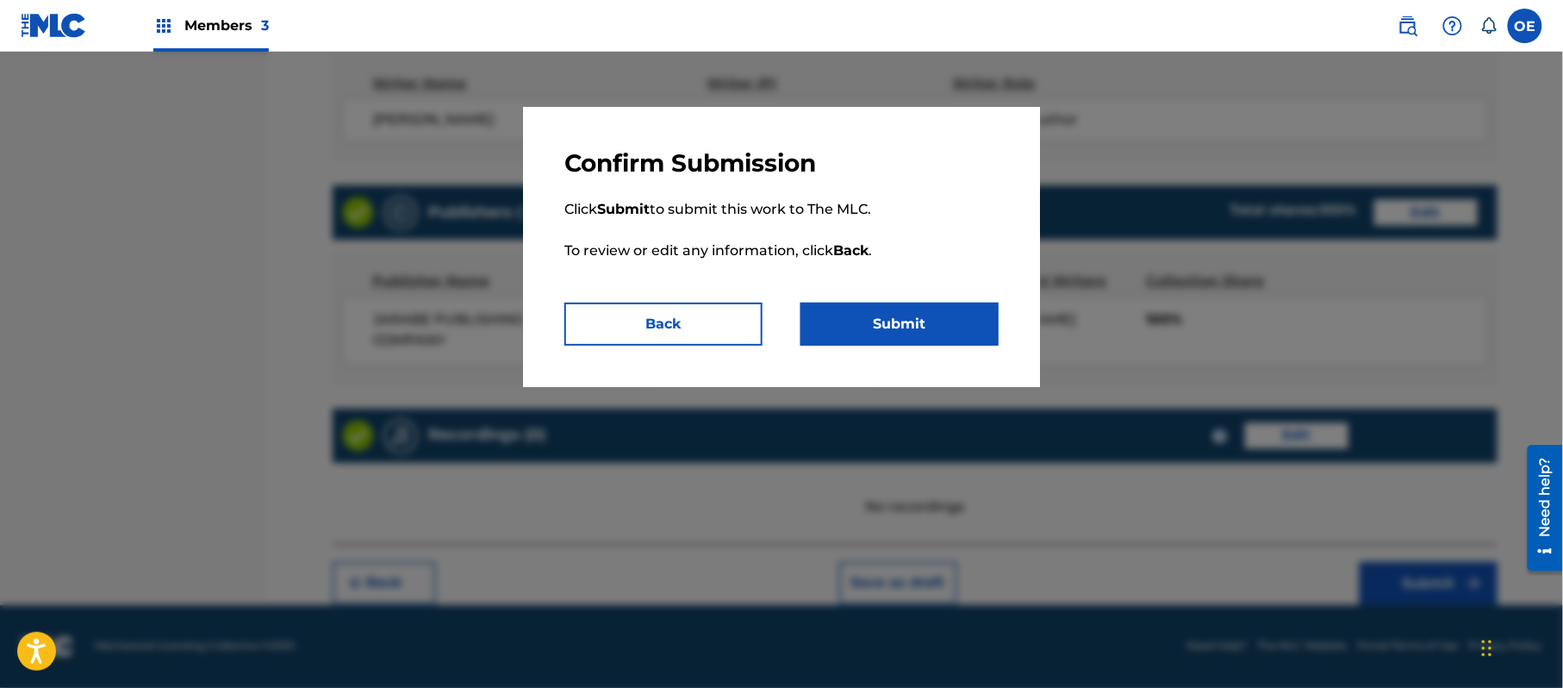
click at [912, 325] on button "Submit" at bounding box center [900, 324] width 198 height 43
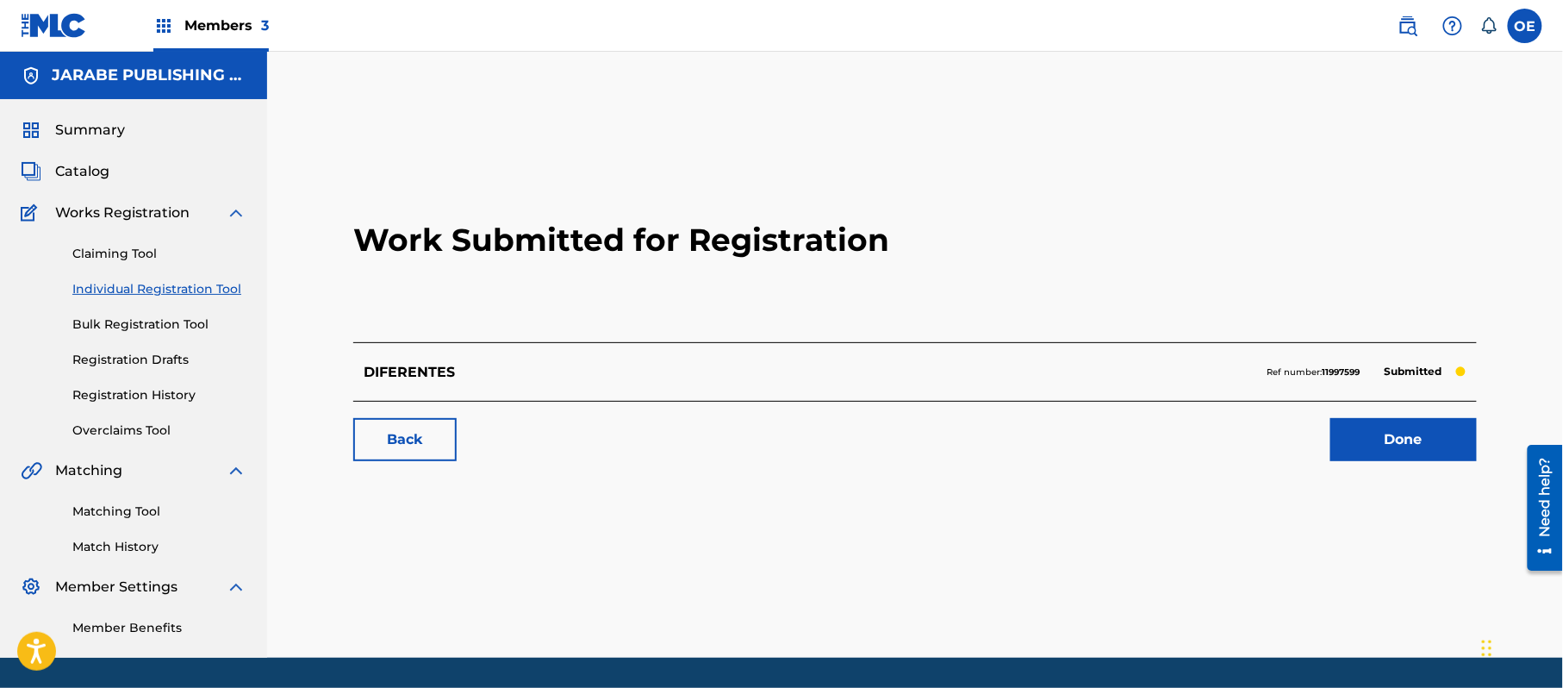
click at [165, 293] on link "Individual Registration Tool" at bounding box center [159, 289] width 174 height 18
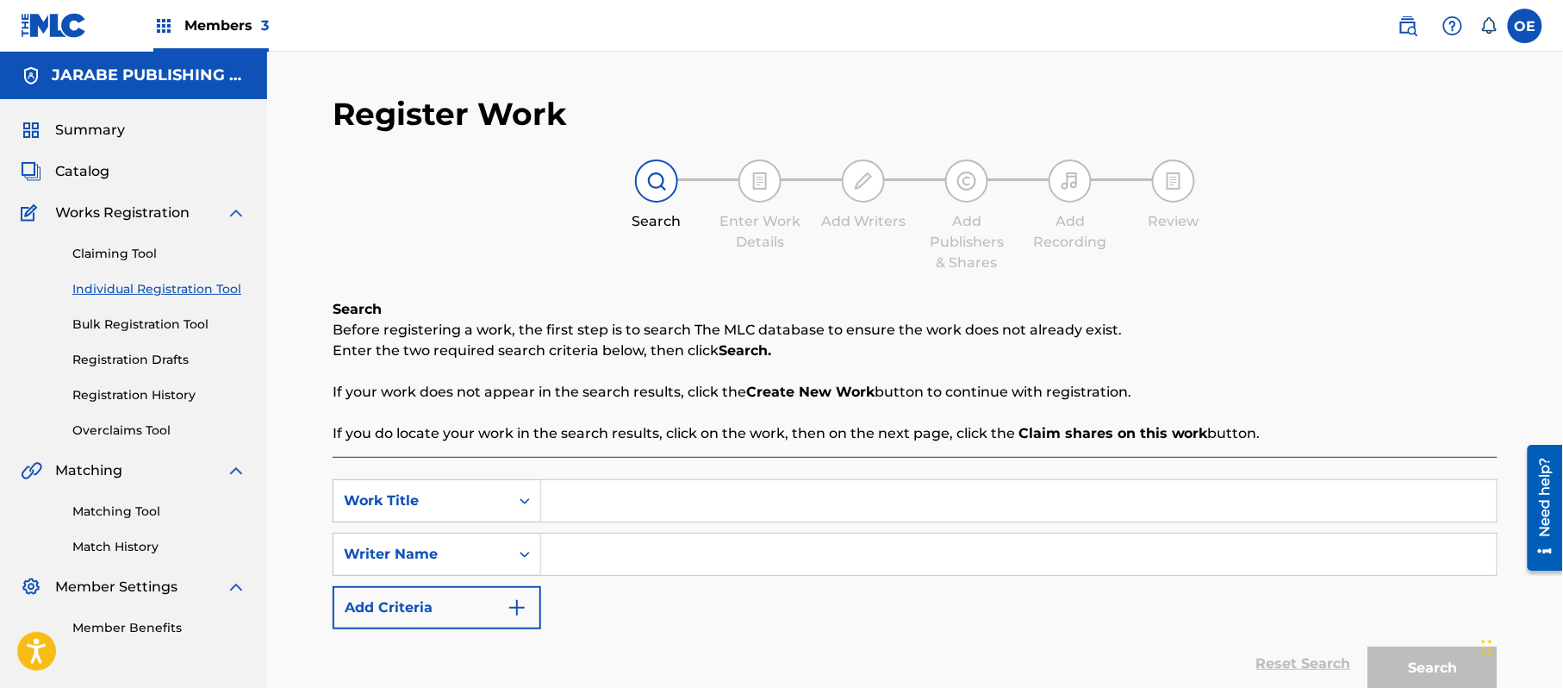
paste input "EL AMOR TAMBIEN ENGANA"
type input "EL AMOR TAMBIEN ENGANA"
paste input "ALEJANDRO MURILLO"
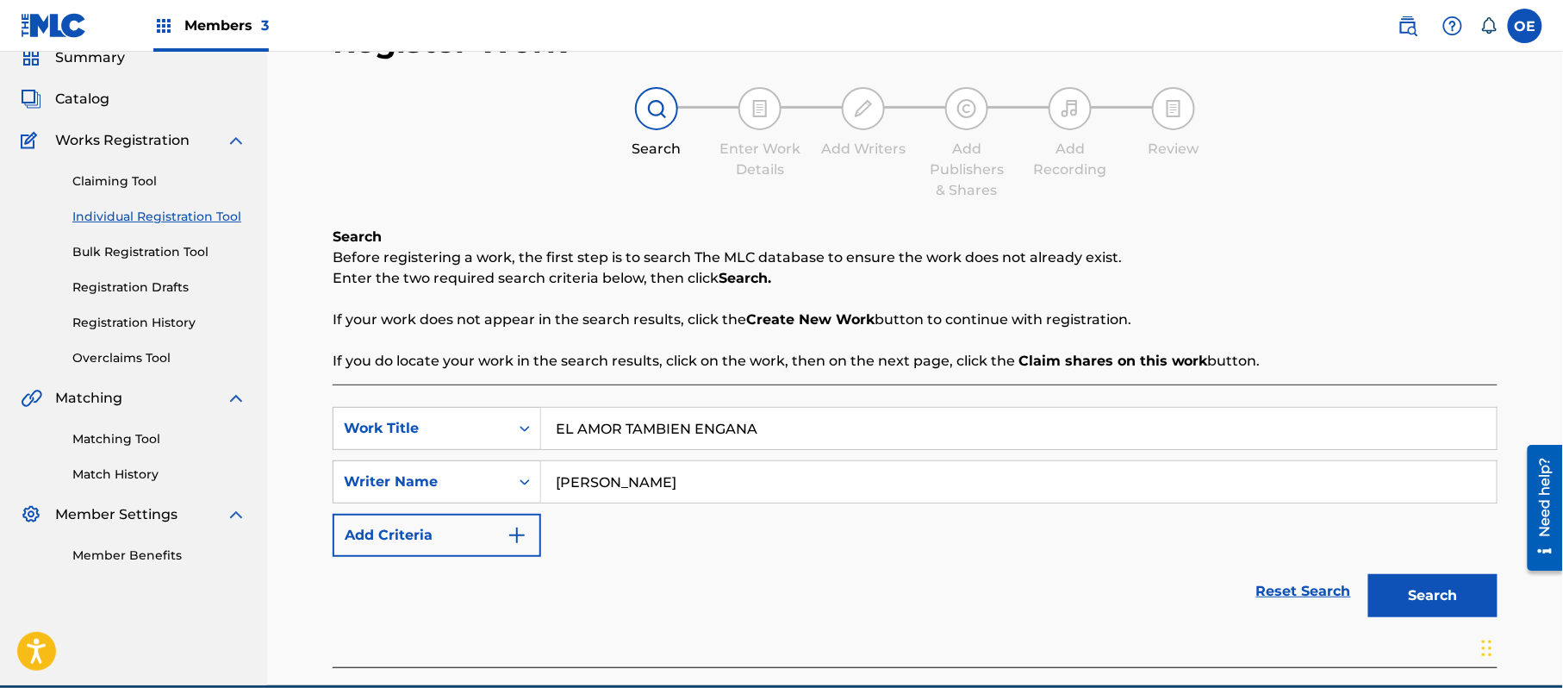
scroll to position [153, 0]
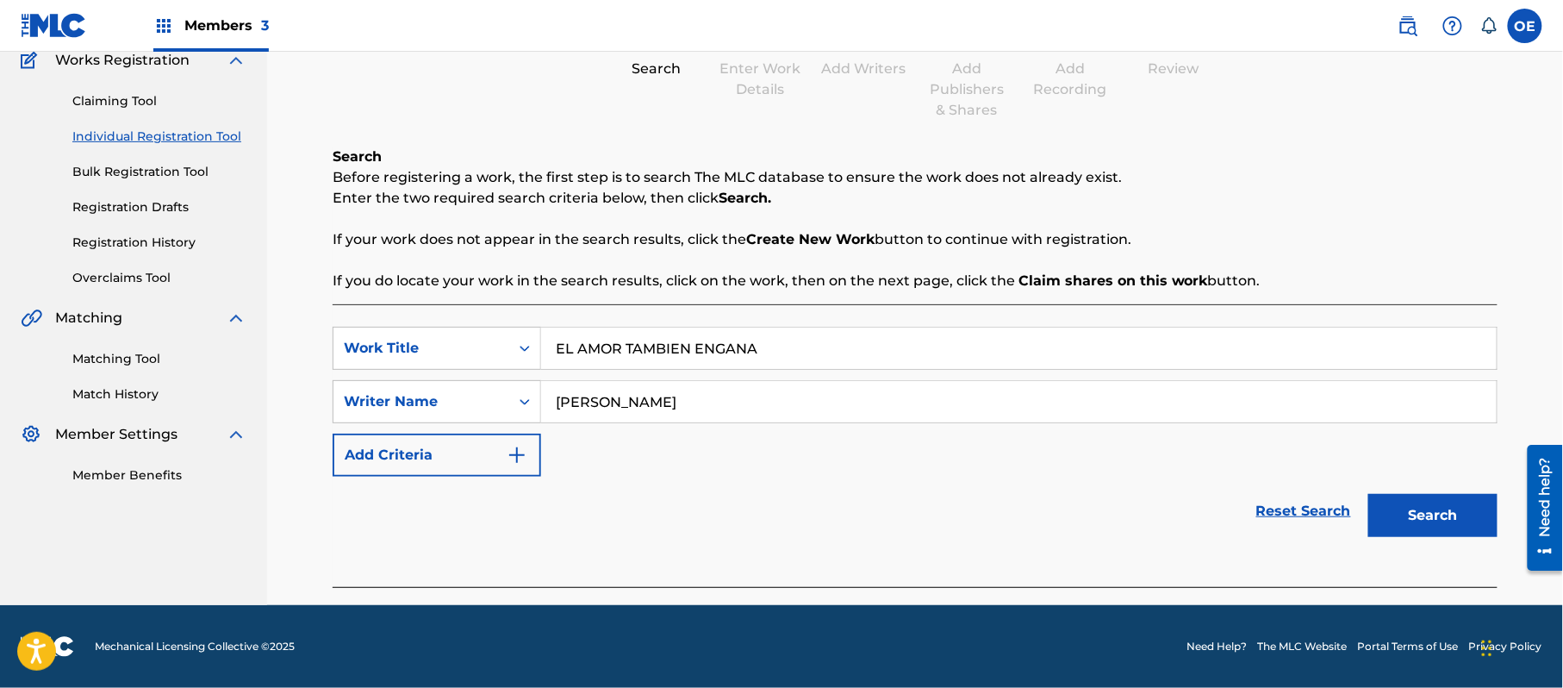
type input "ALEJANDRO MURILLO"
click at [1404, 512] on button "Search" at bounding box center [1433, 515] width 129 height 43
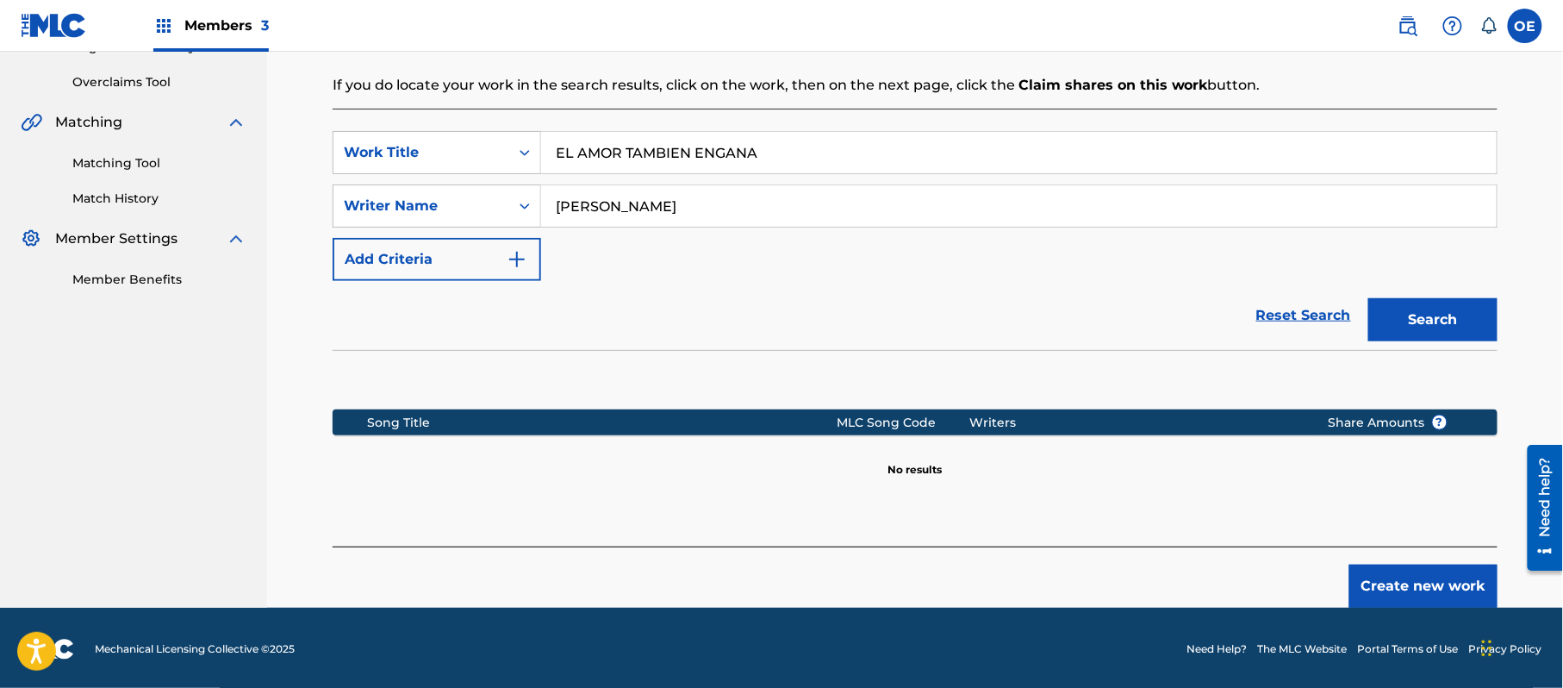
scroll to position [352, 0]
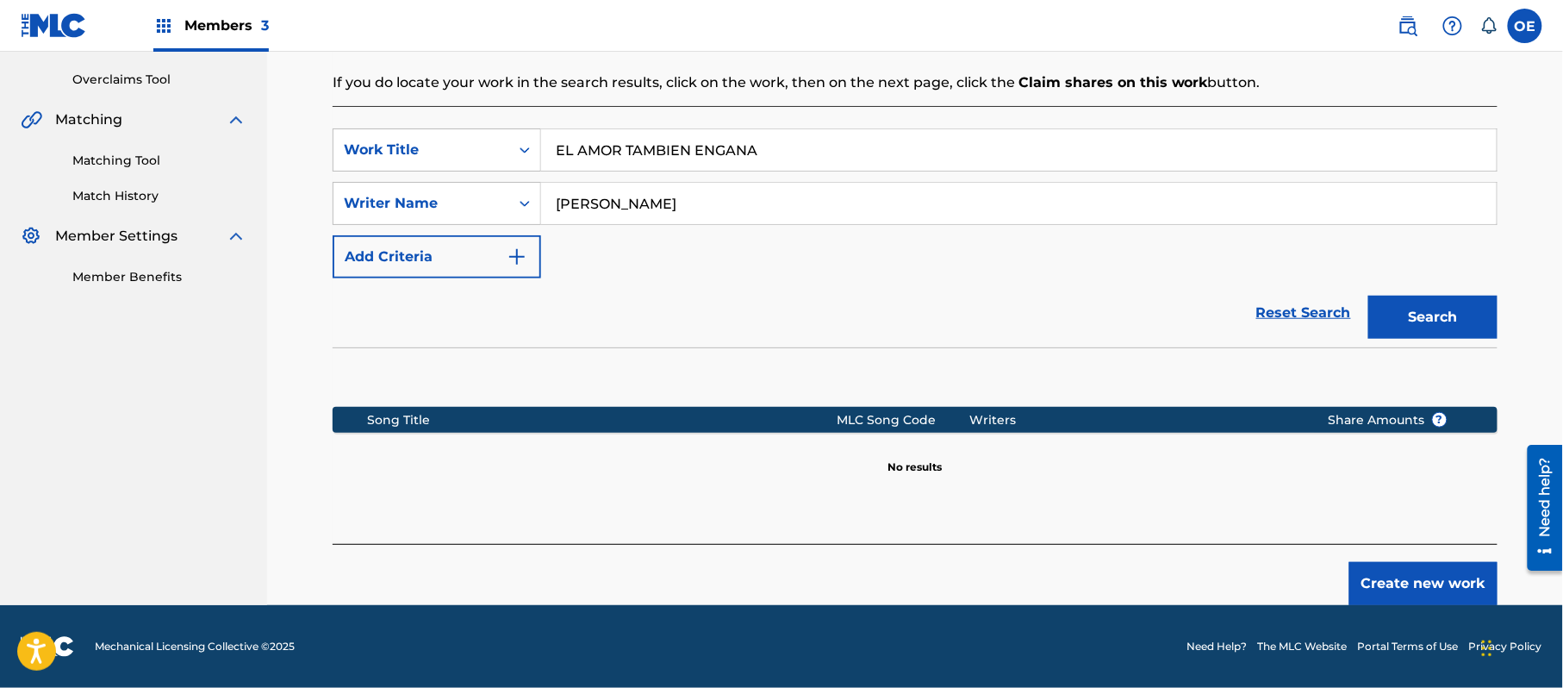
click at [1424, 584] on button "Create new work" at bounding box center [1424, 583] width 148 height 43
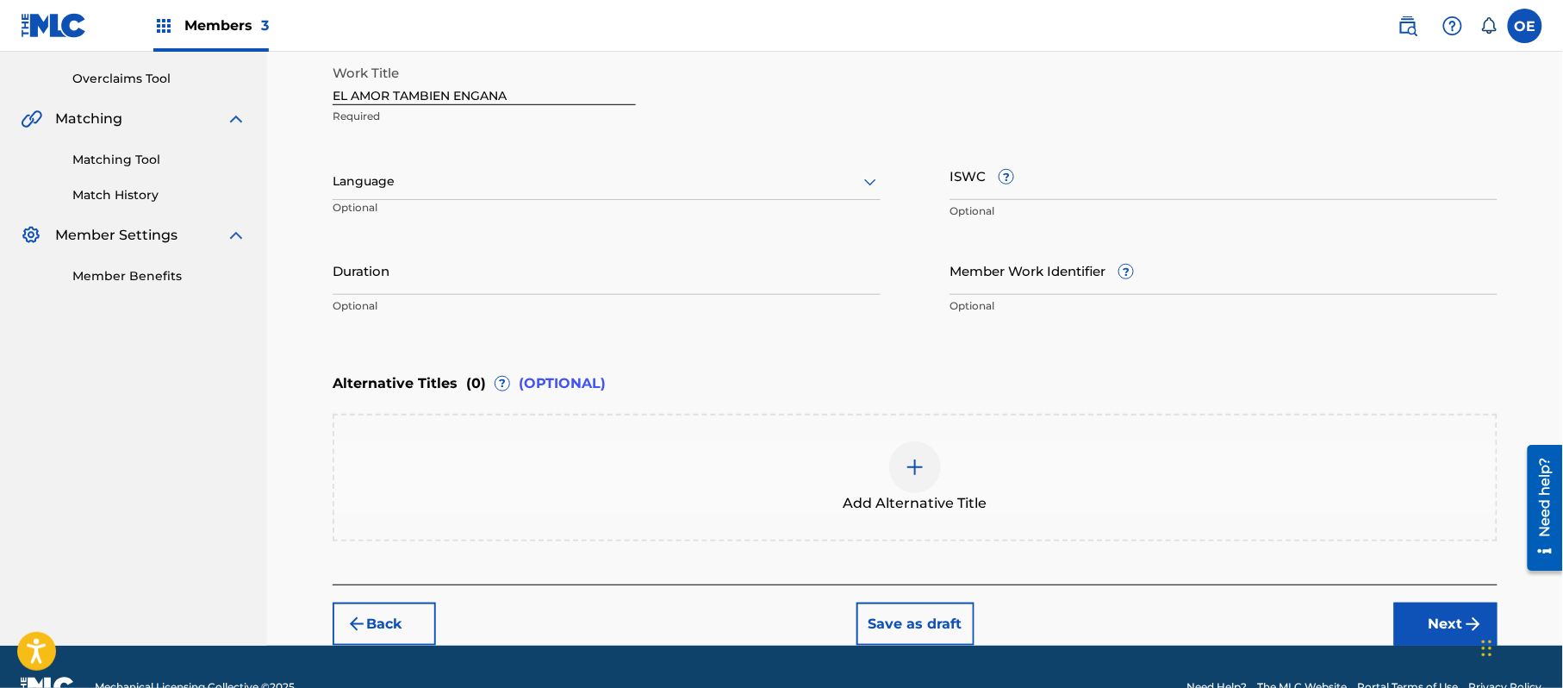
drag, startPoint x: 471, startPoint y: 159, endPoint x: 466, endPoint y: 176, distance: 17.8
click at [471, 159] on div "Language Optional" at bounding box center [607, 190] width 548 height 78
click at [464, 181] on div at bounding box center [607, 182] width 548 height 22
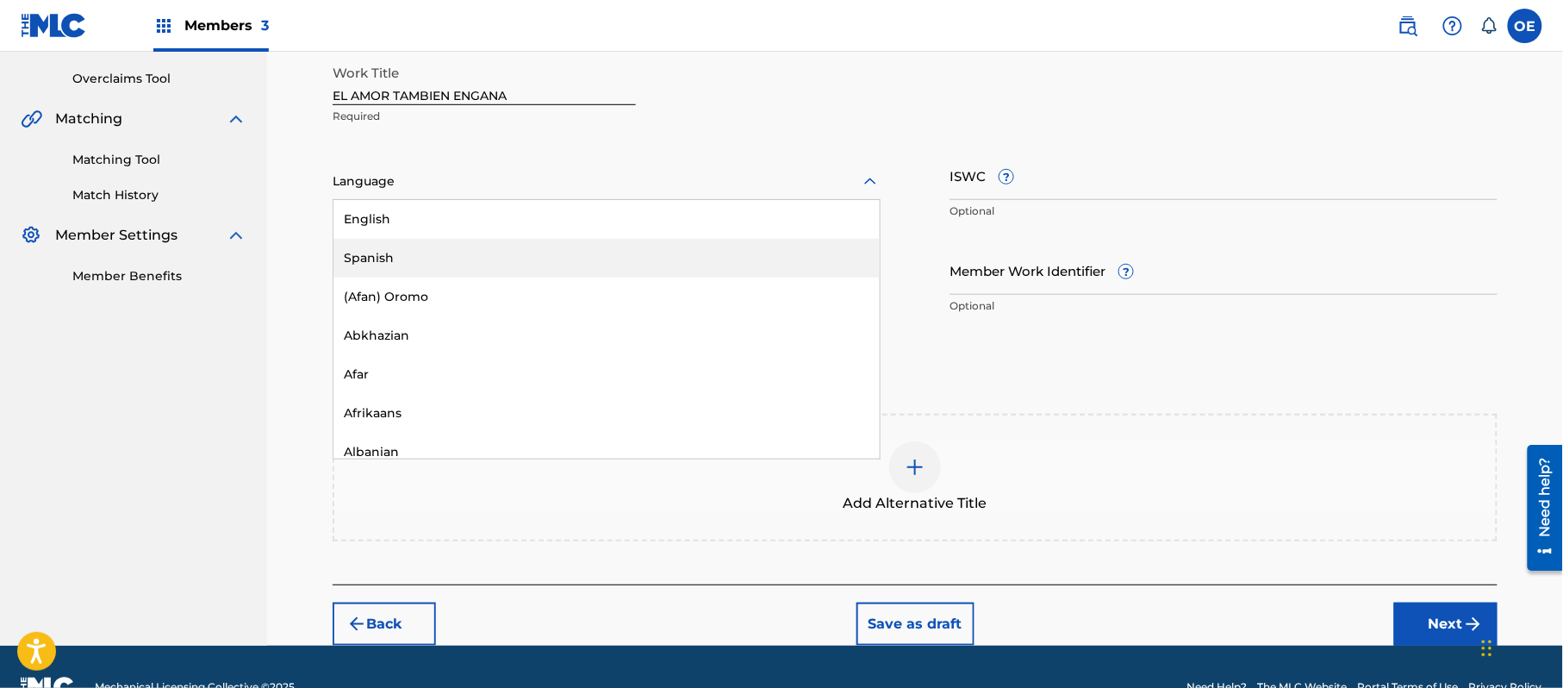
click at [452, 271] on div "Spanish" at bounding box center [607, 258] width 546 height 39
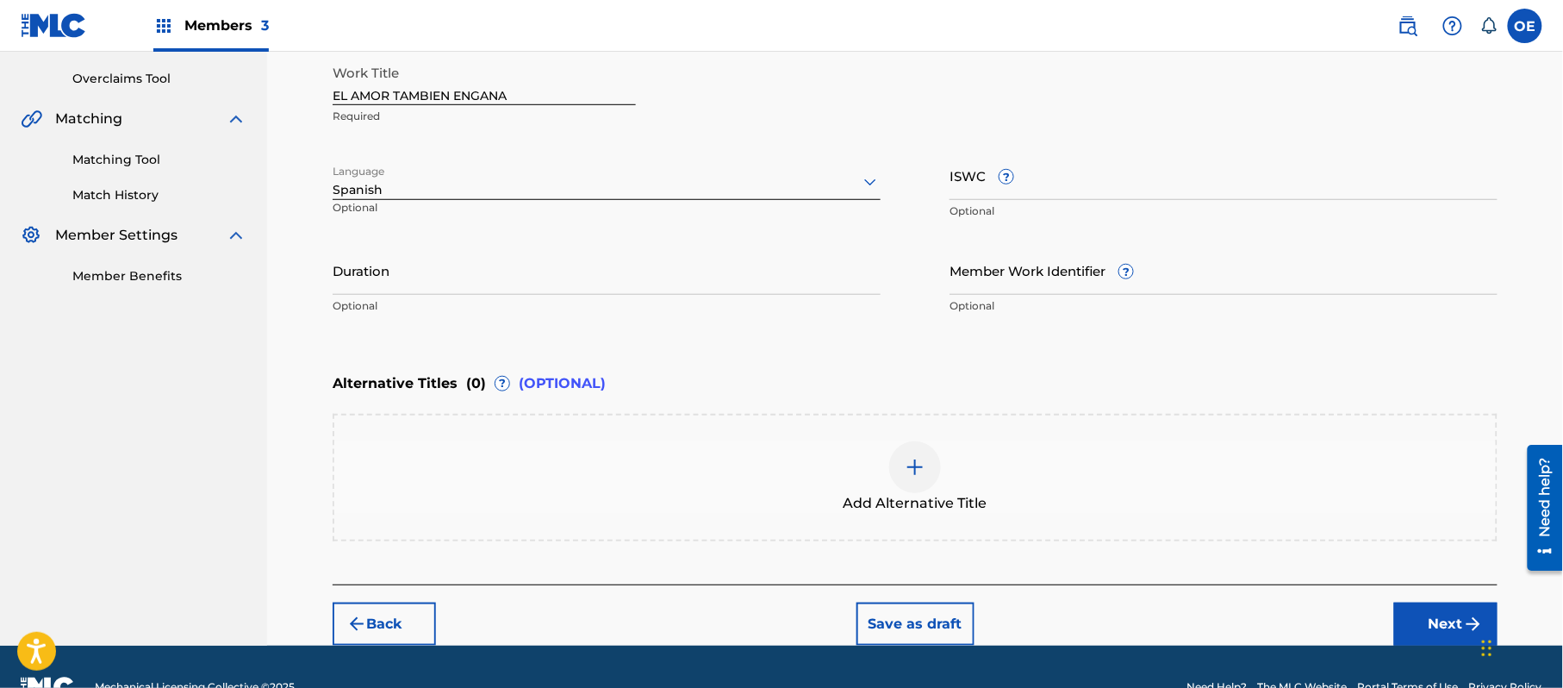
click at [1425, 615] on button "Next" at bounding box center [1446, 623] width 103 height 43
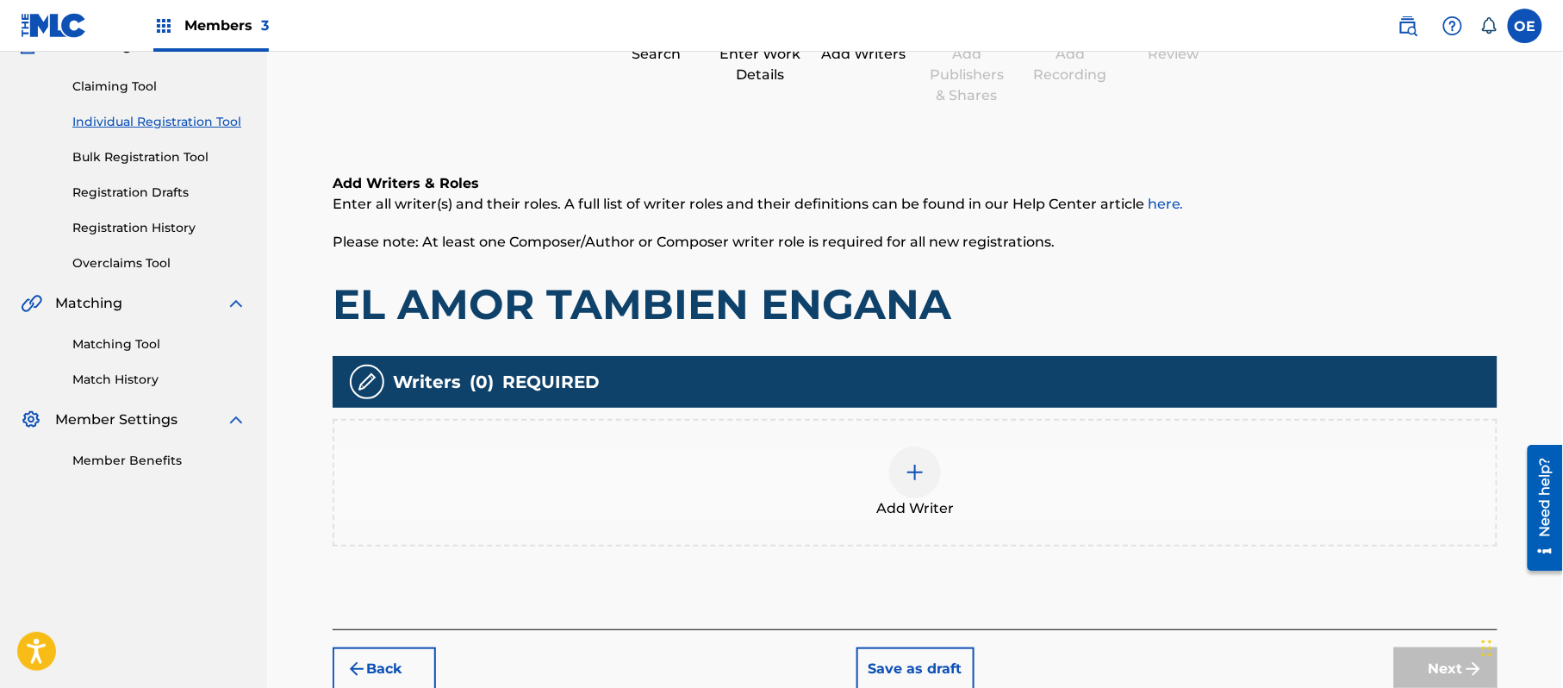
scroll to position [78, 0]
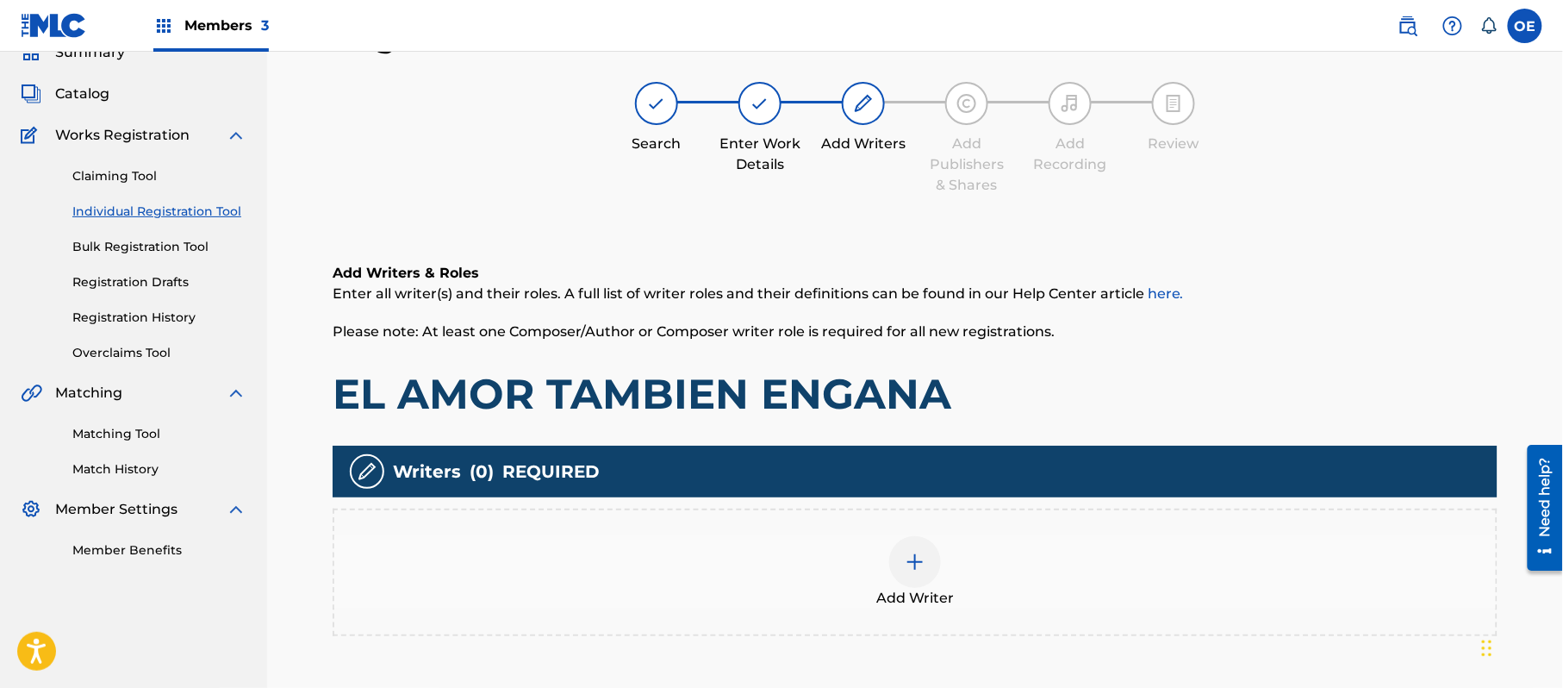
click at [949, 545] on div "Add Writer" at bounding box center [915, 572] width 1162 height 72
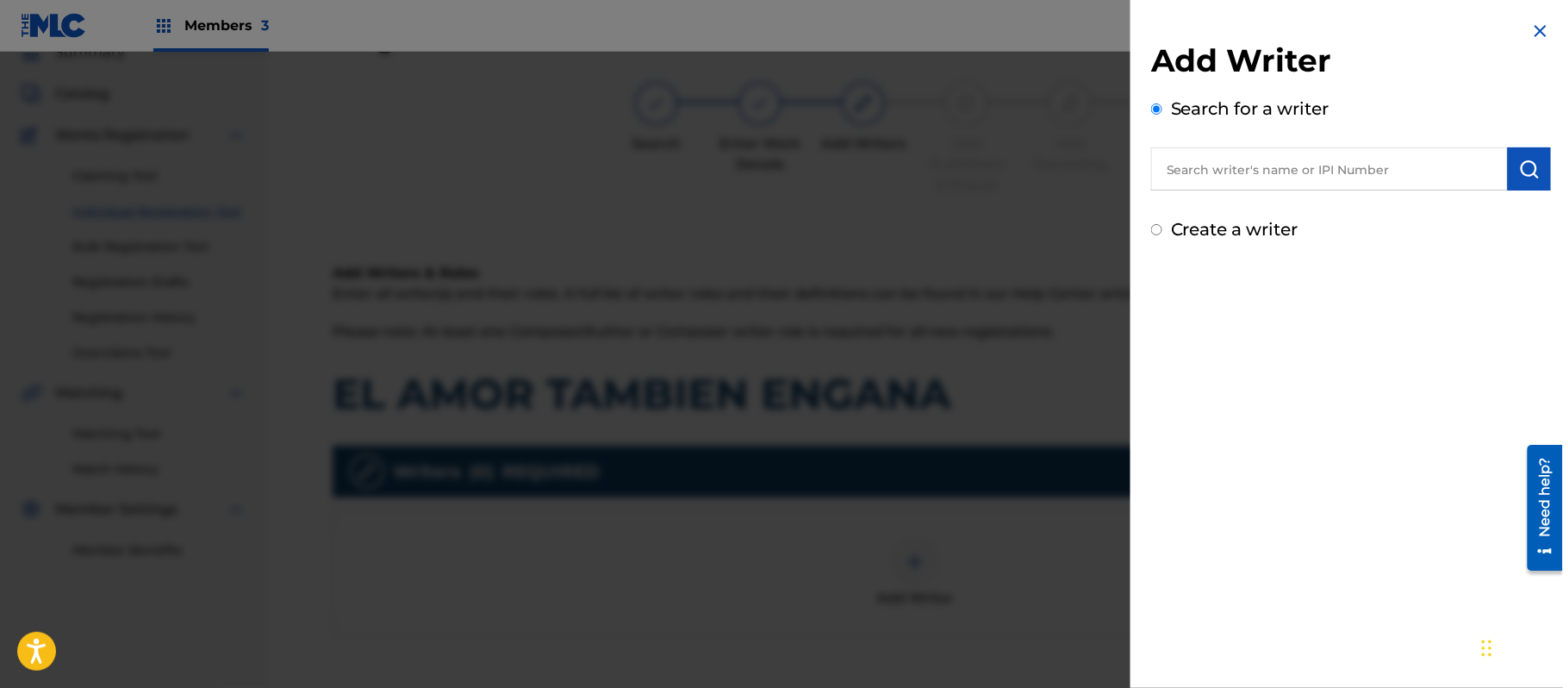
paste input "ALEJANDRO MURILLO"
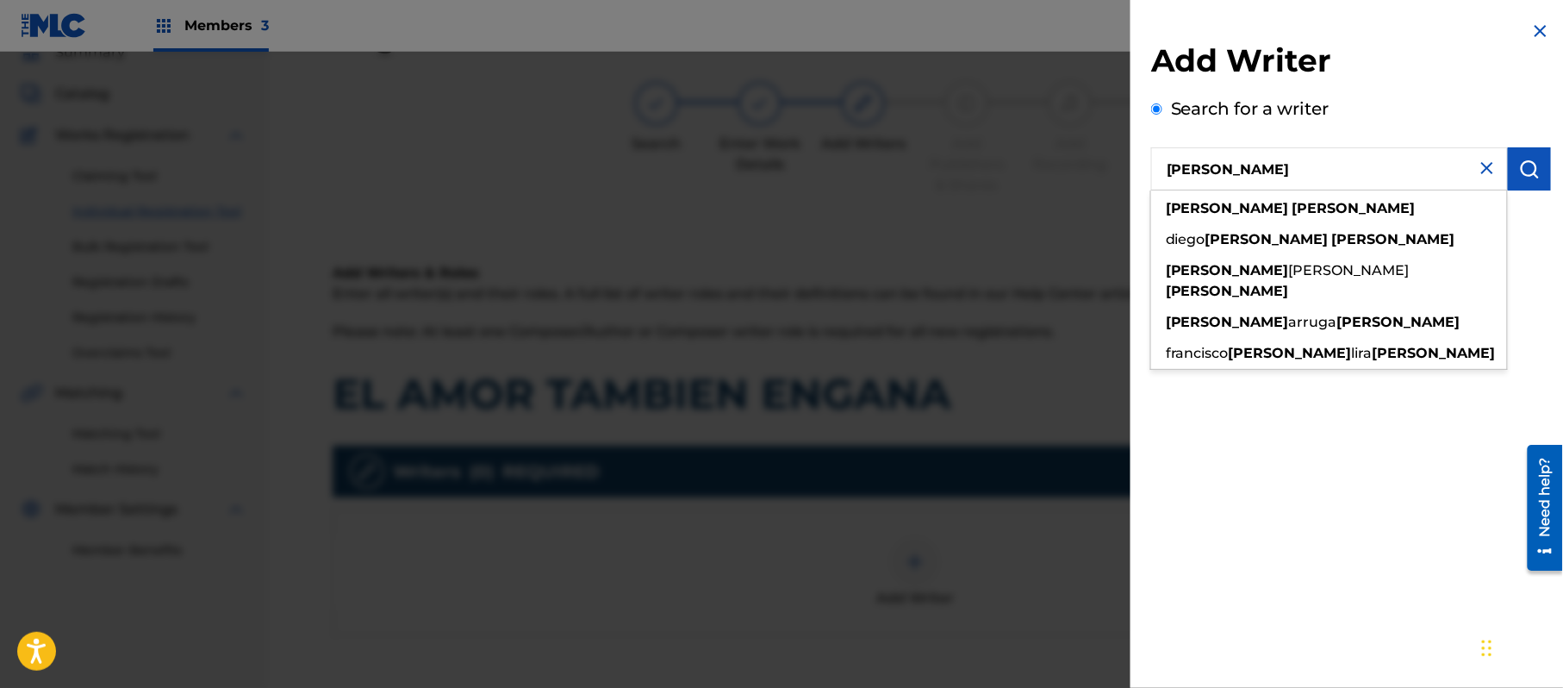
type input "ALEJANDRO MURILLO"
click at [1525, 169] on img "submit" at bounding box center [1530, 169] width 21 height 21
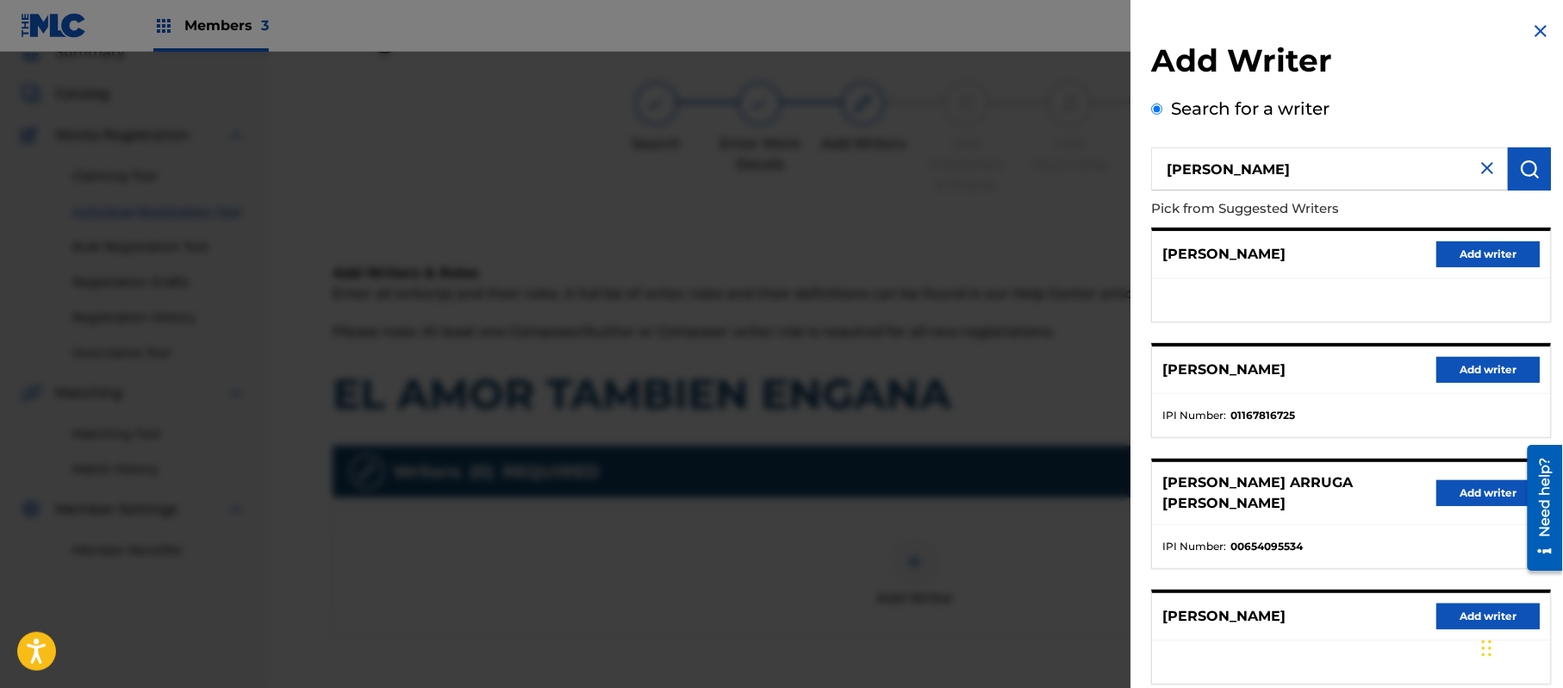
click at [1501, 246] on button "Add writer" at bounding box center [1488, 254] width 103 height 26
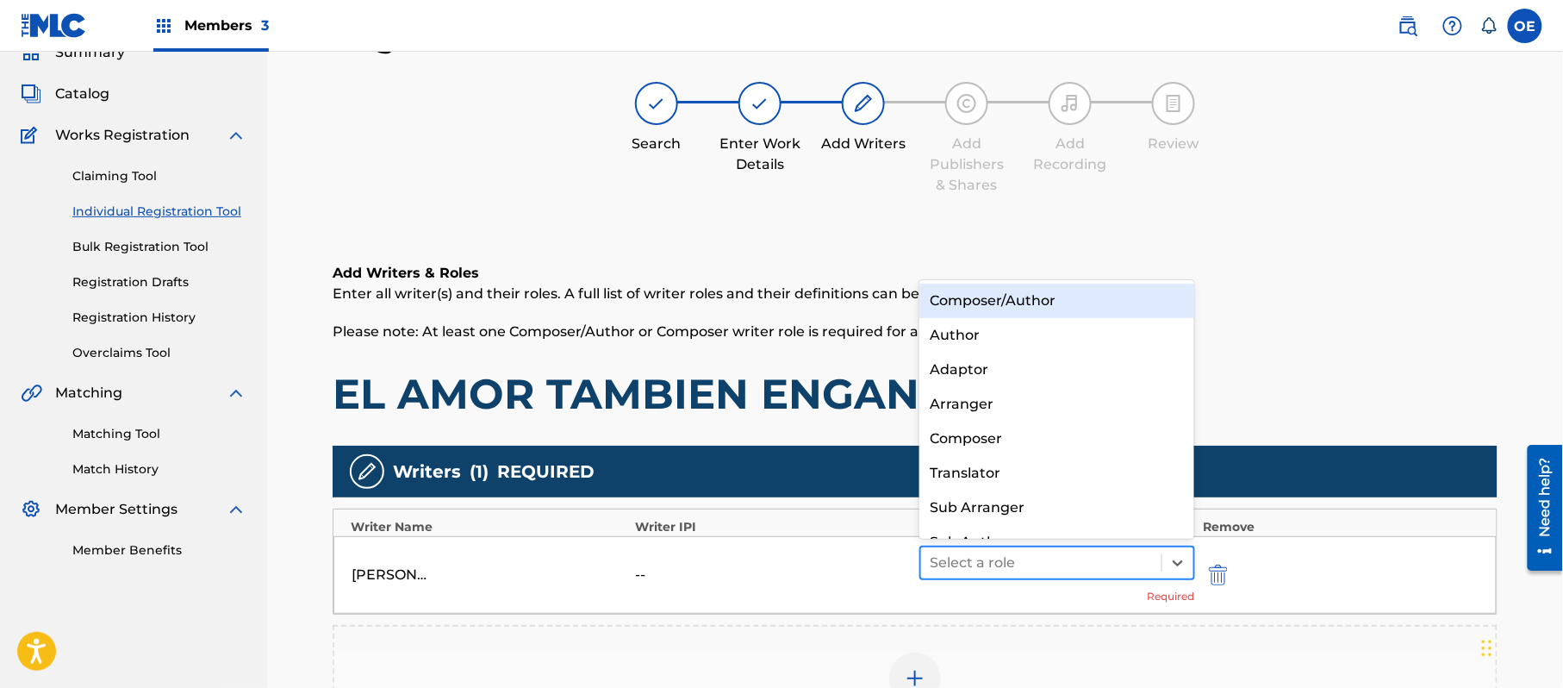
click at [991, 559] on div at bounding box center [1041, 563] width 223 height 24
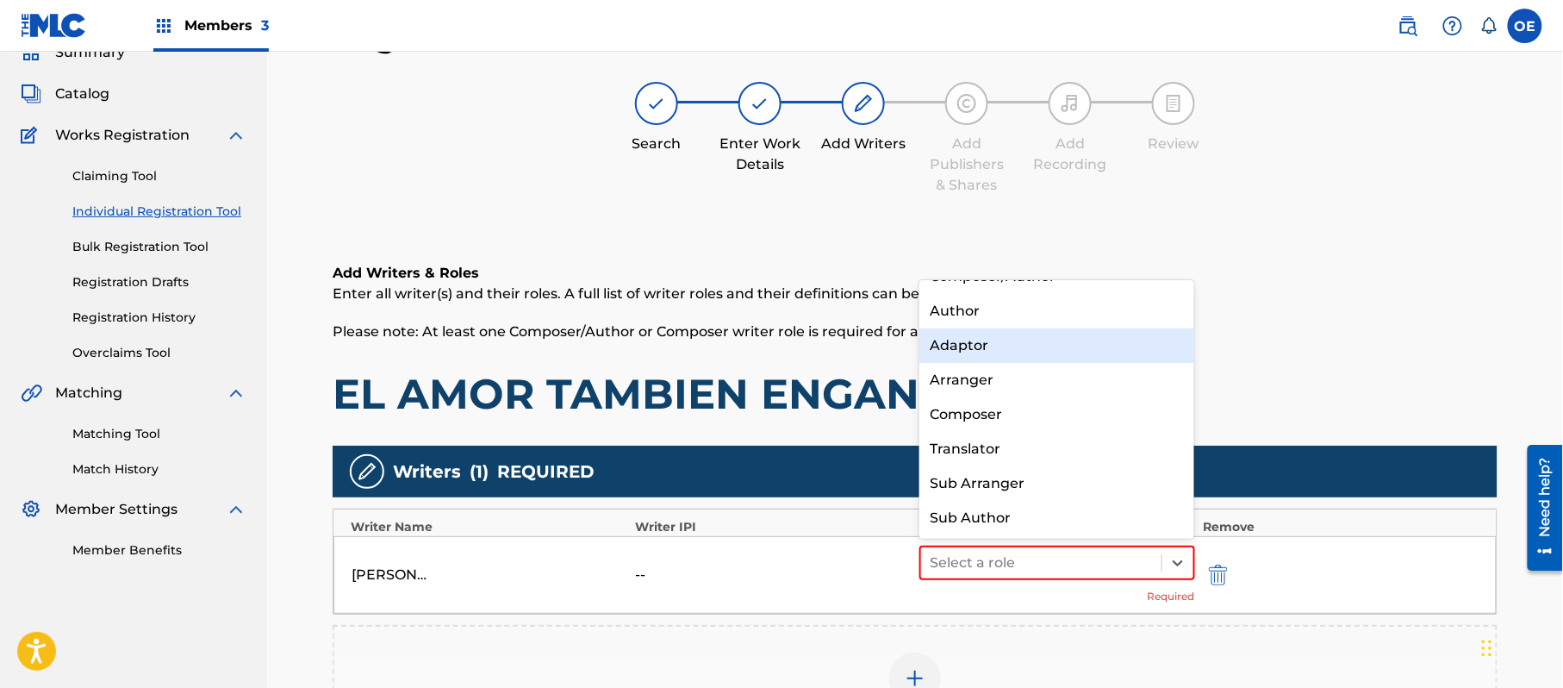
scroll to position [0, 0]
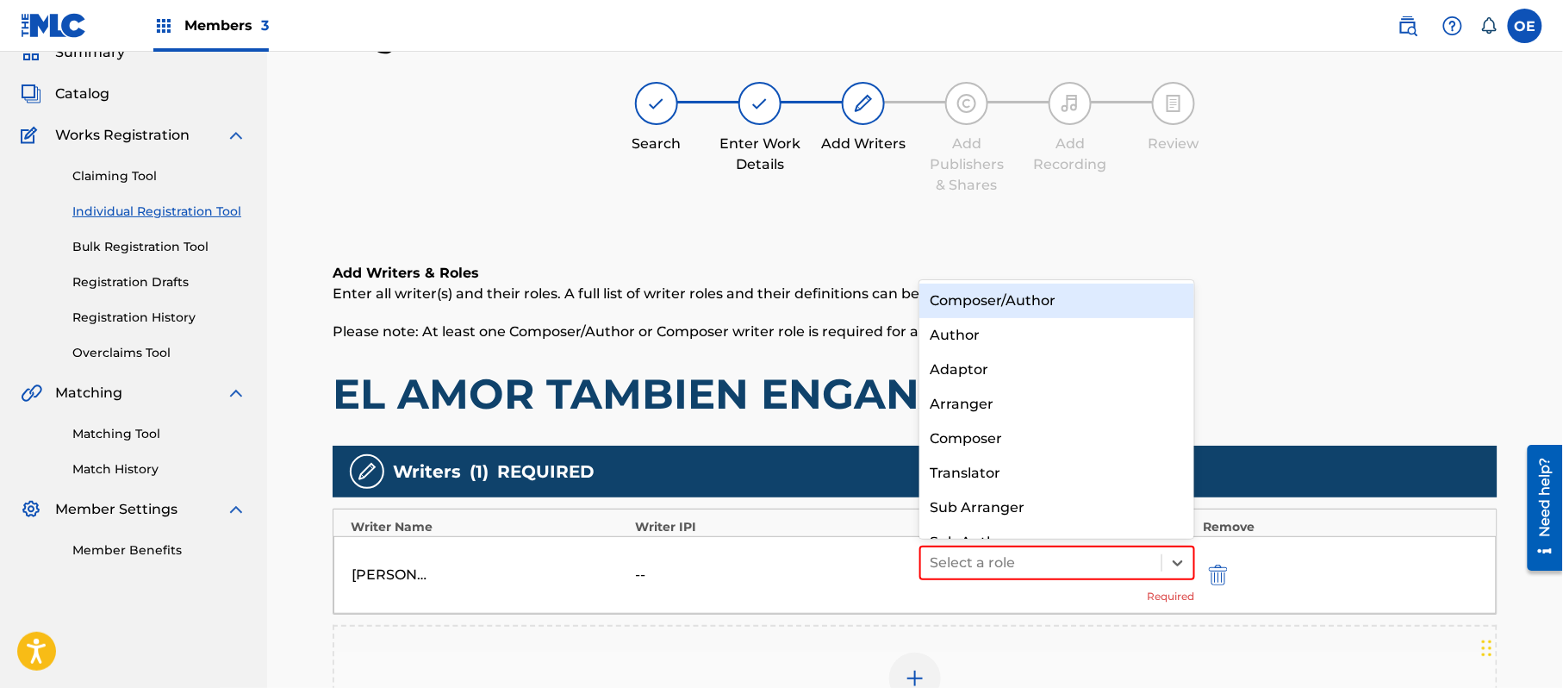
click at [996, 295] on div "Composer/Author" at bounding box center [1057, 301] width 275 height 34
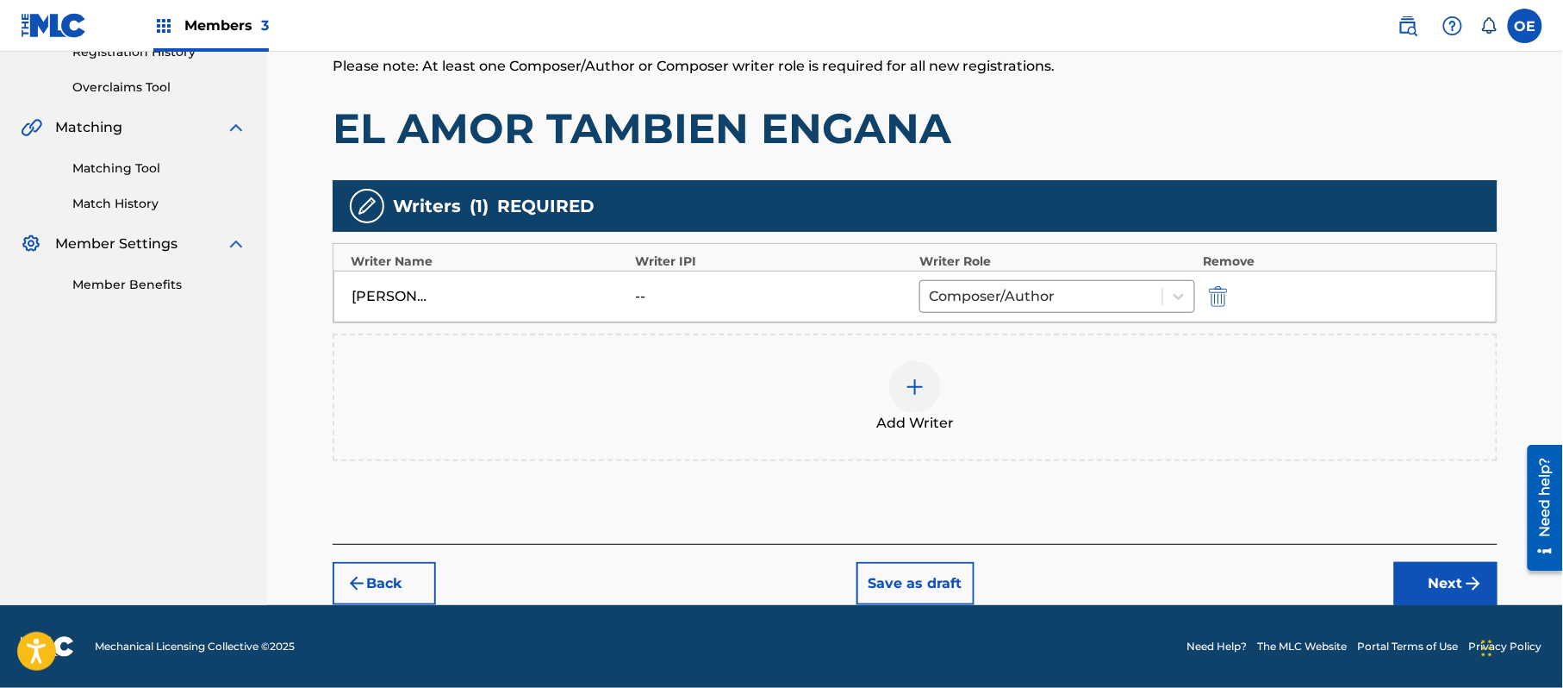
click at [1467, 571] on button "Next" at bounding box center [1446, 583] width 103 height 43
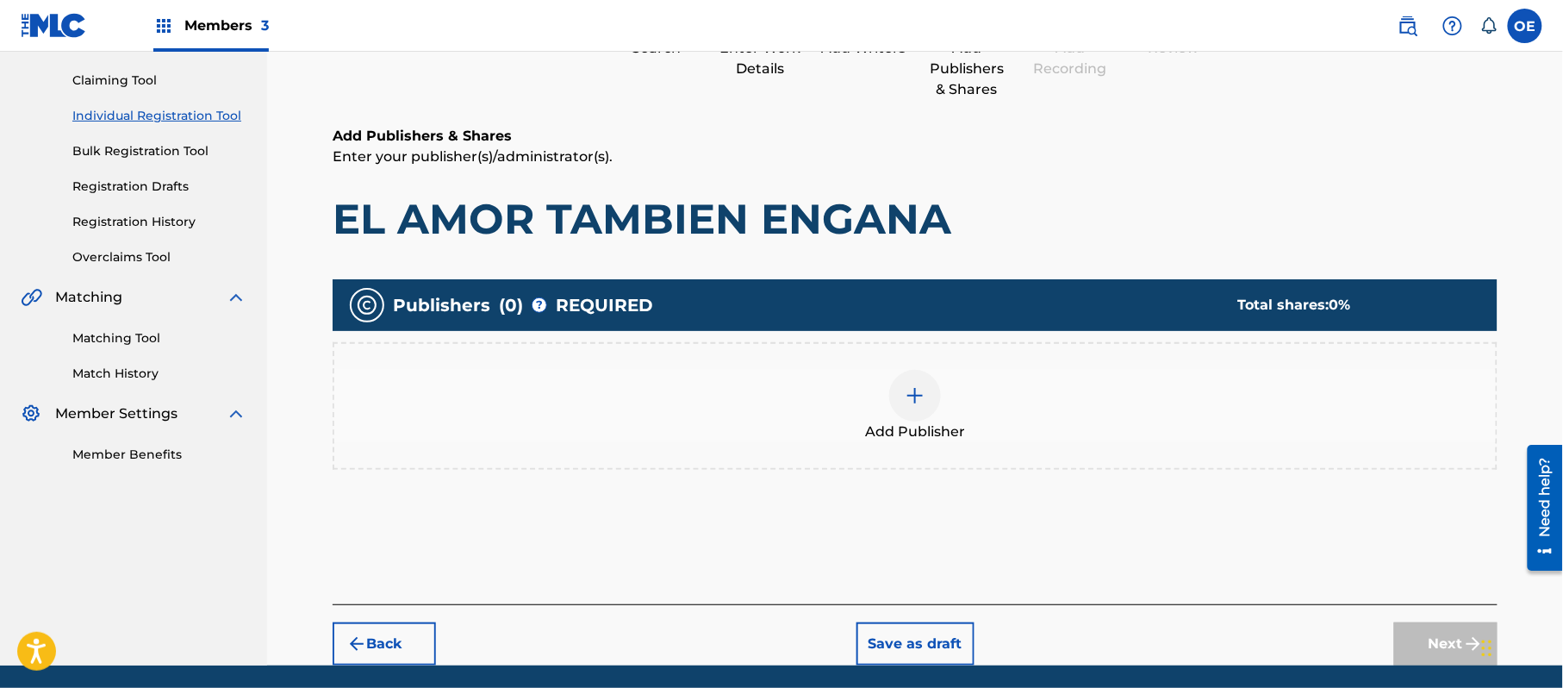
scroll to position [78, 0]
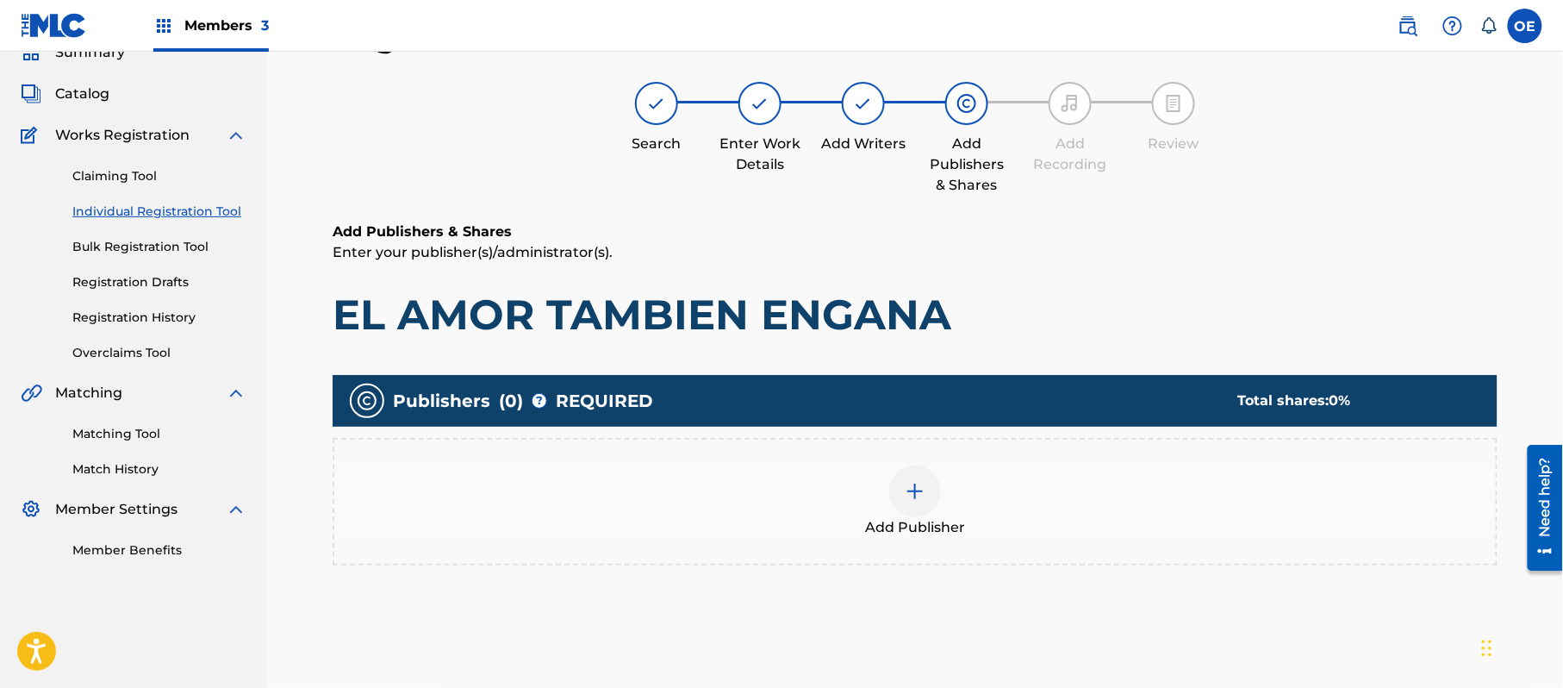
click at [966, 504] on div "Add Publisher" at bounding box center [915, 501] width 1162 height 72
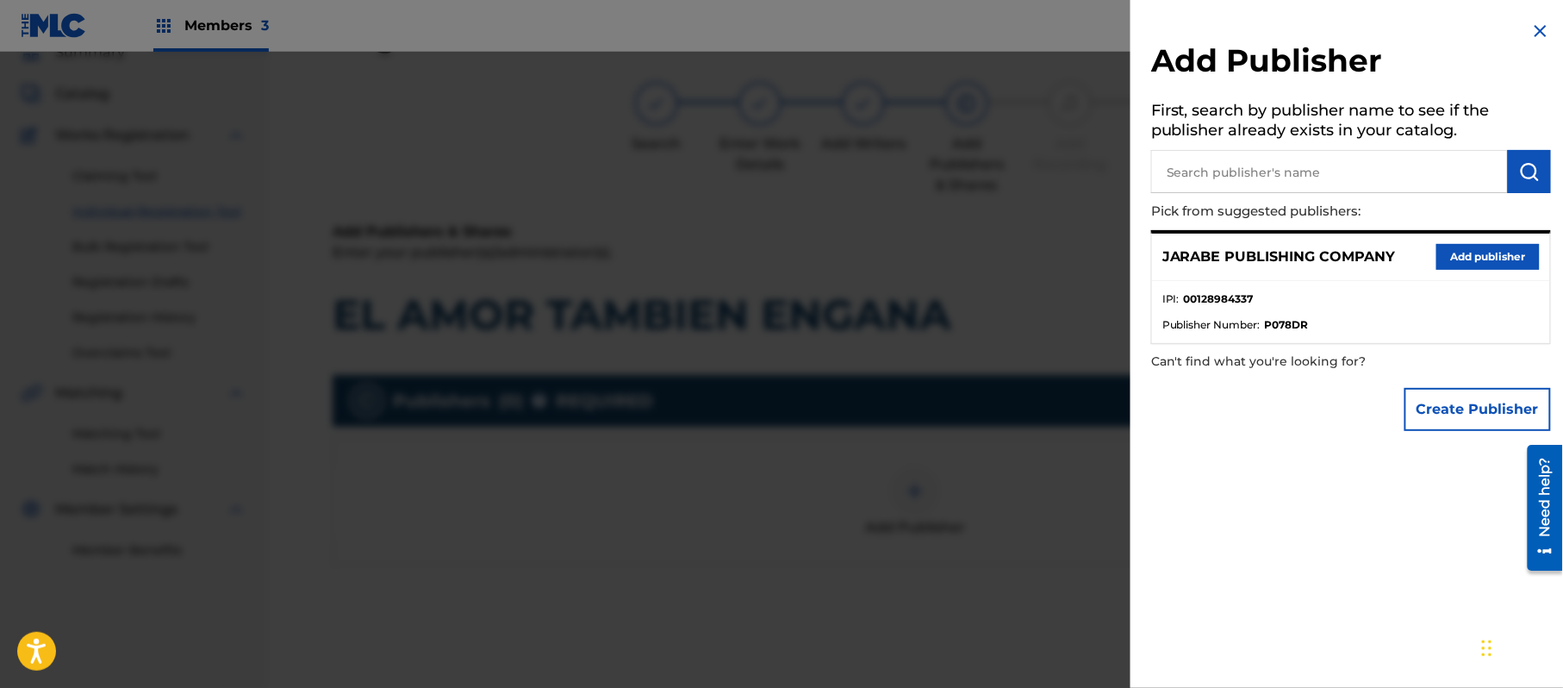
click at [1505, 256] on button "Add publisher" at bounding box center [1488, 257] width 103 height 26
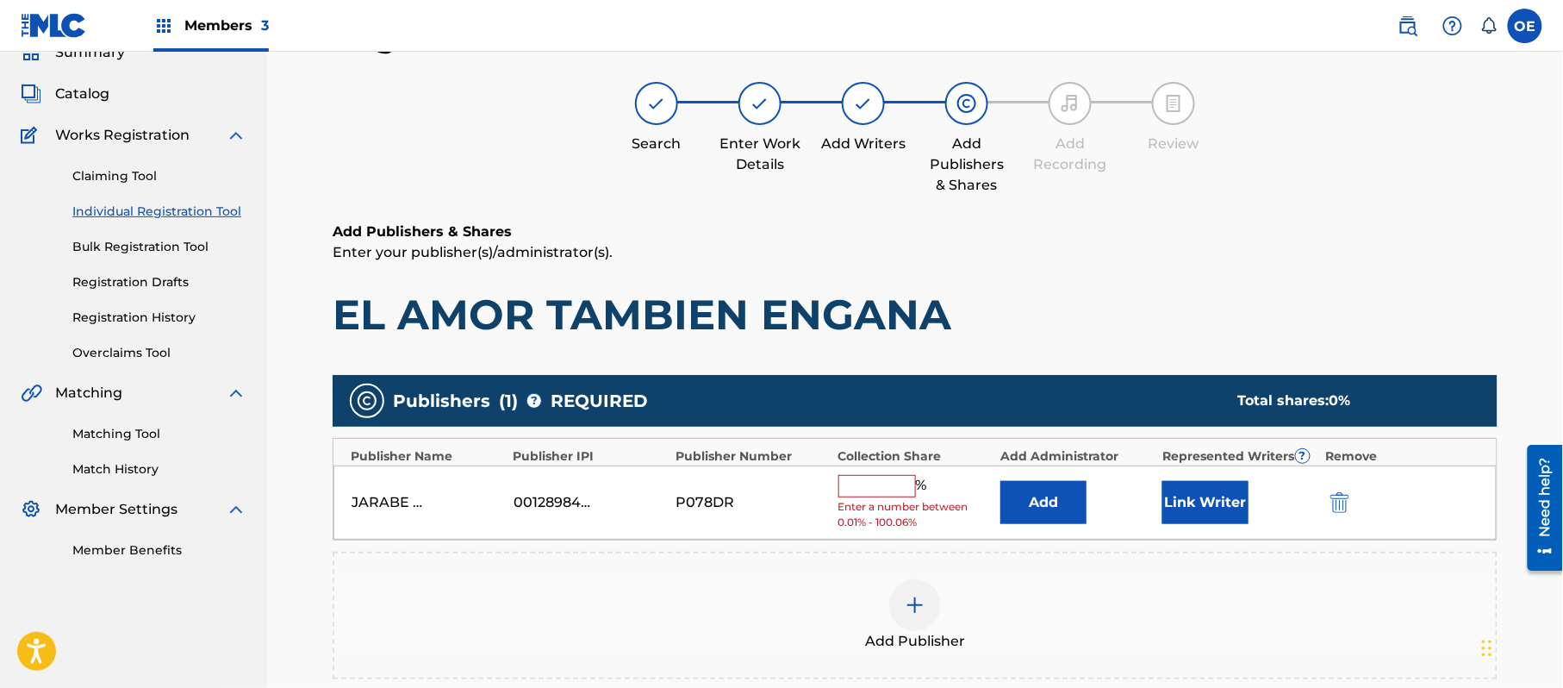
drag, startPoint x: 921, startPoint y: 488, endPoint x: 897, endPoint y: 490, distance: 24.2
click at [921, 488] on span "%" at bounding box center [924, 486] width 16 height 22
click at [893, 490] on input "text" at bounding box center [878, 486] width 78 height 22
type input "100"
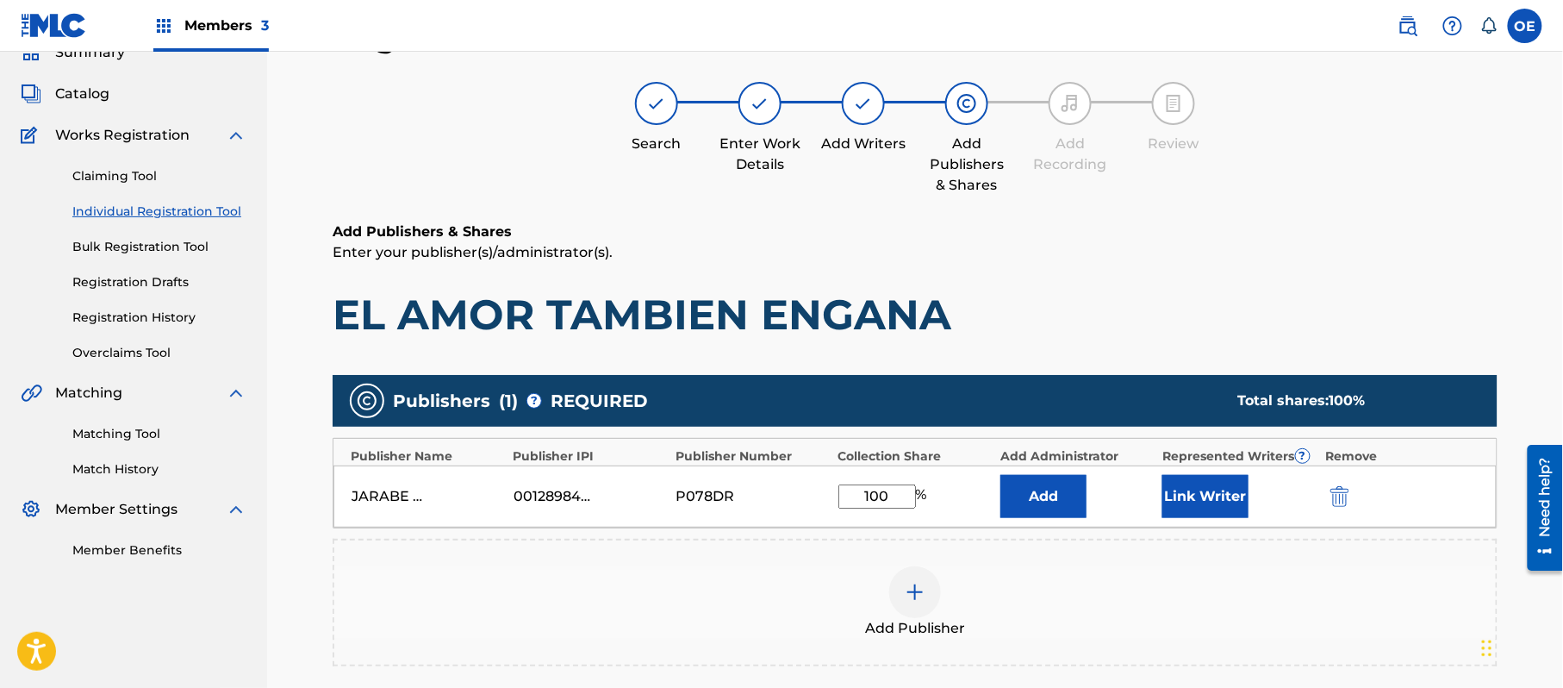
click at [1201, 507] on button "Link Writer" at bounding box center [1206, 496] width 86 height 43
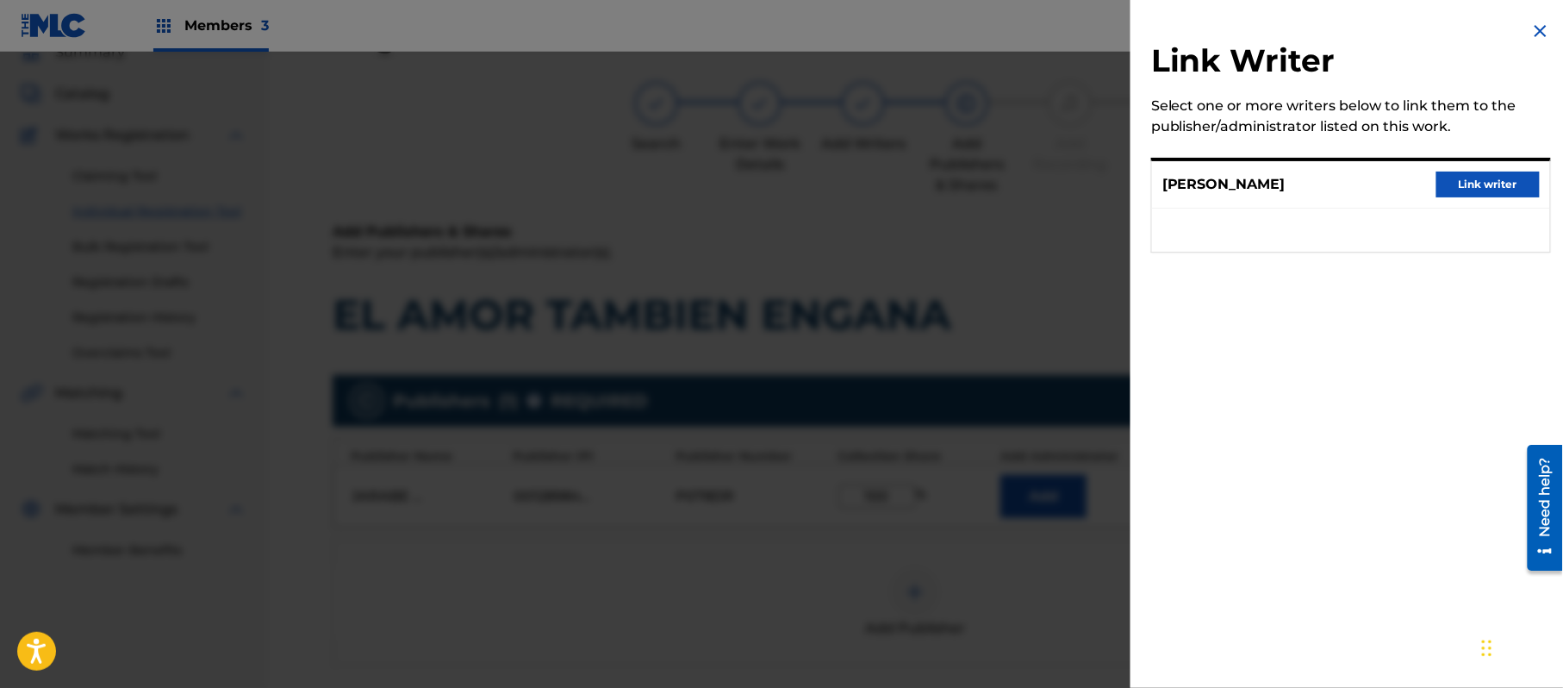
click at [1481, 193] on button "Link writer" at bounding box center [1488, 185] width 103 height 26
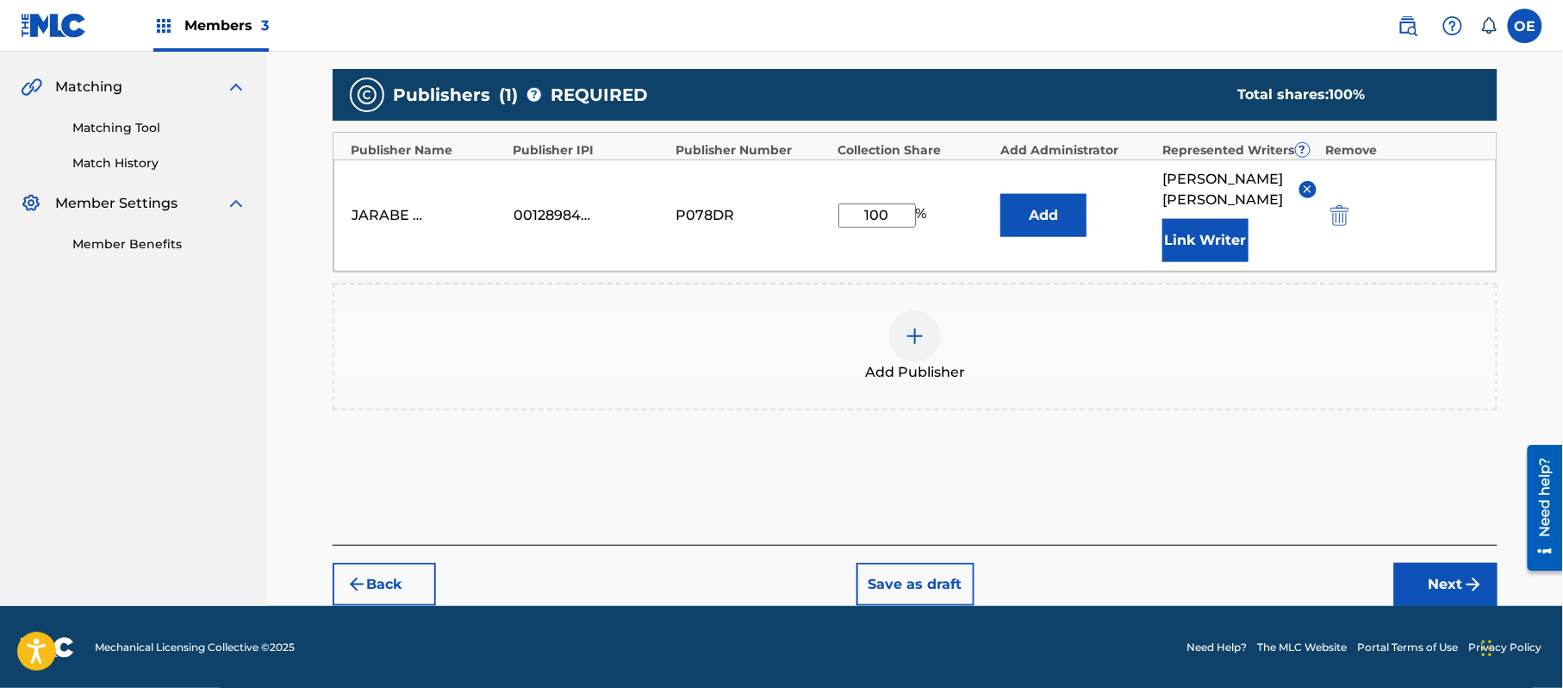
click at [1455, 580] on button "Next" at bounding box center [1446, 584] width 103 height 43
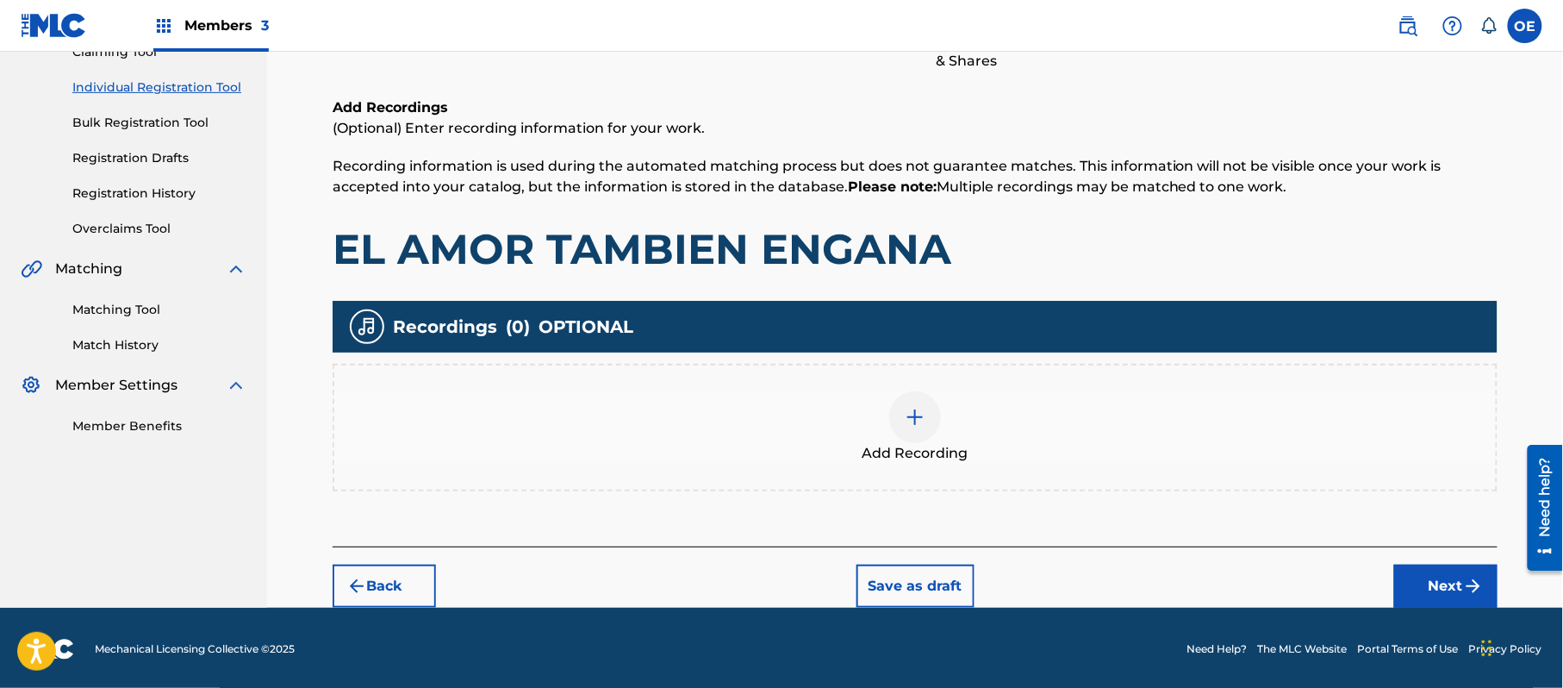
click at [1446, 587] on button "Next" at bounding box center [1446, 586] width 103 height 43
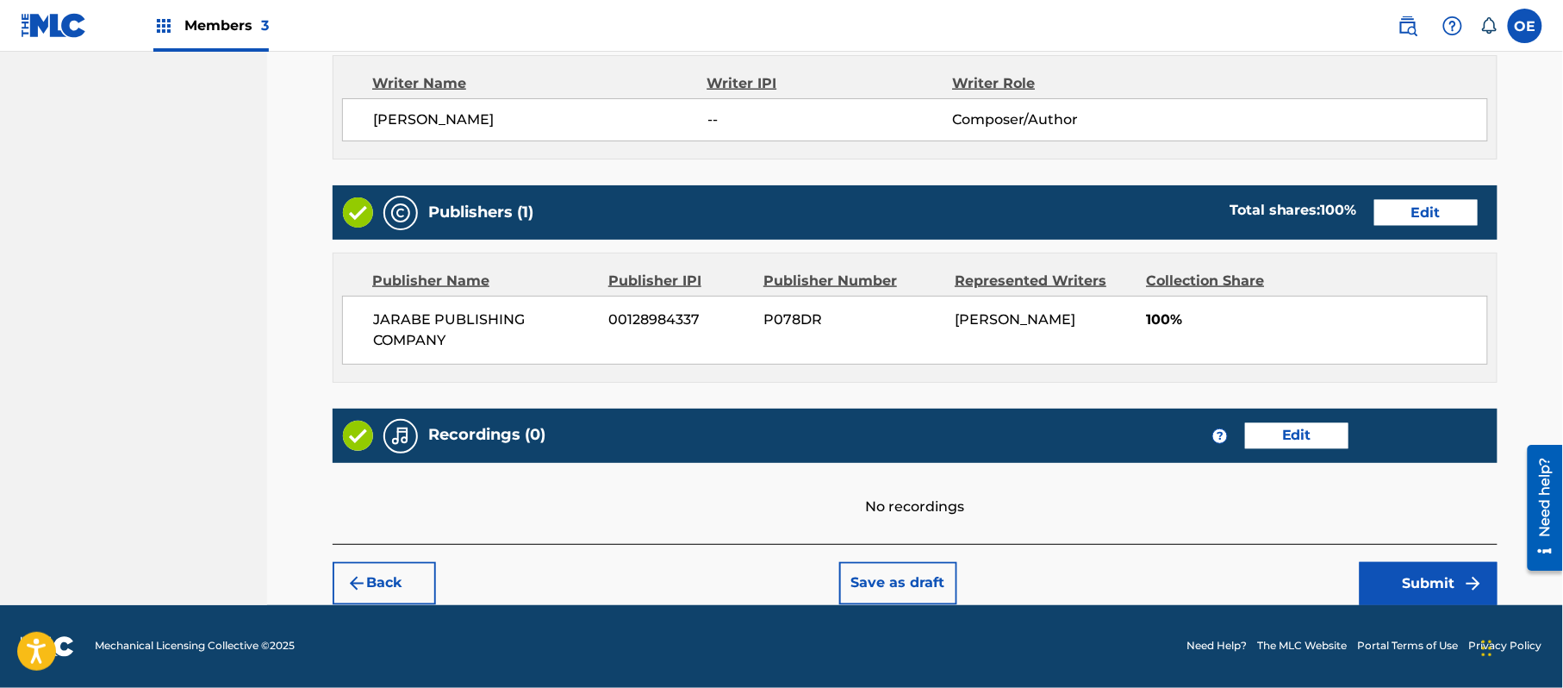
scroll to position [735, 0]
click at [1425, 570] on button "Submit" at bounding box center [1429, 583] width 138 height 43
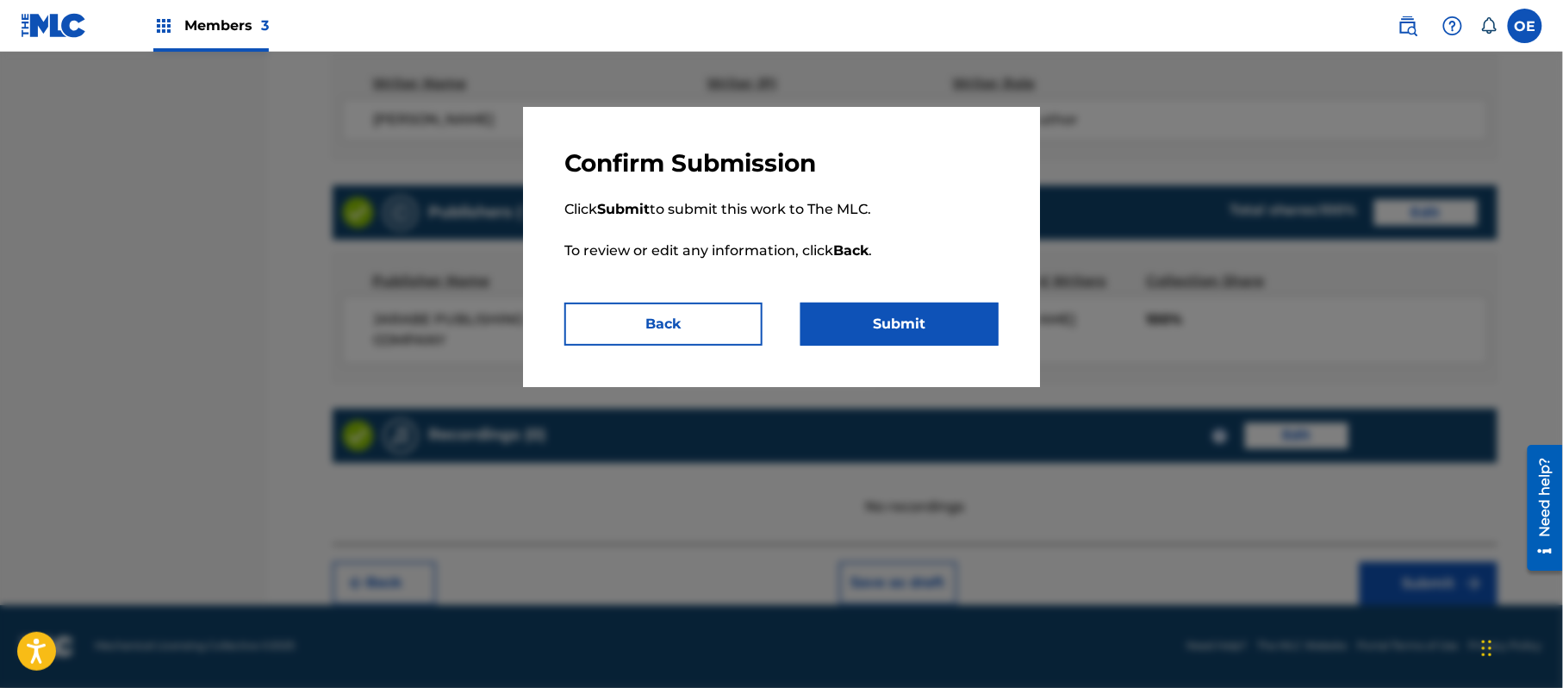
click at [877, 315] on button "Submit" at bounding box center [900, 324] width 198 height 43
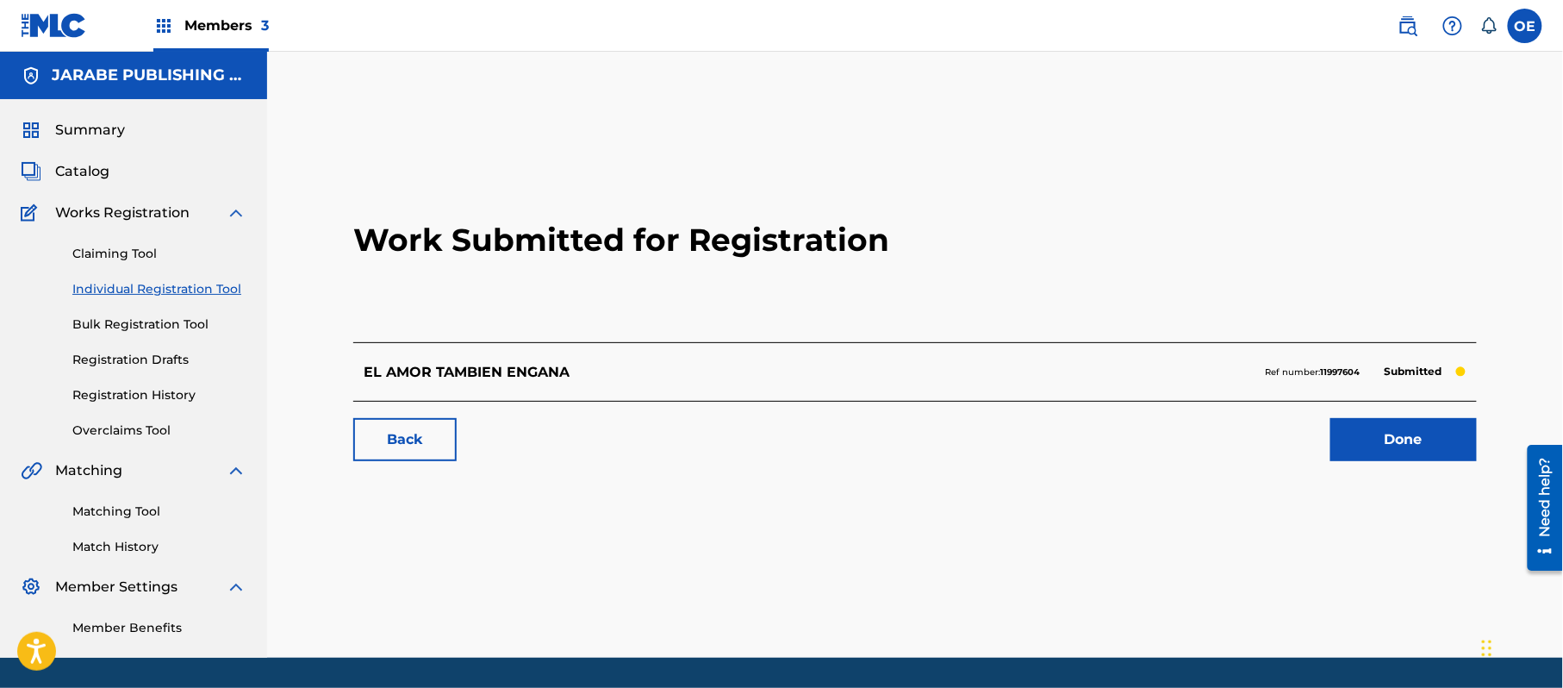
click at [179, 290] on link "Individual Registration Tool" at bounding box center [159, 289] width 174 height 18
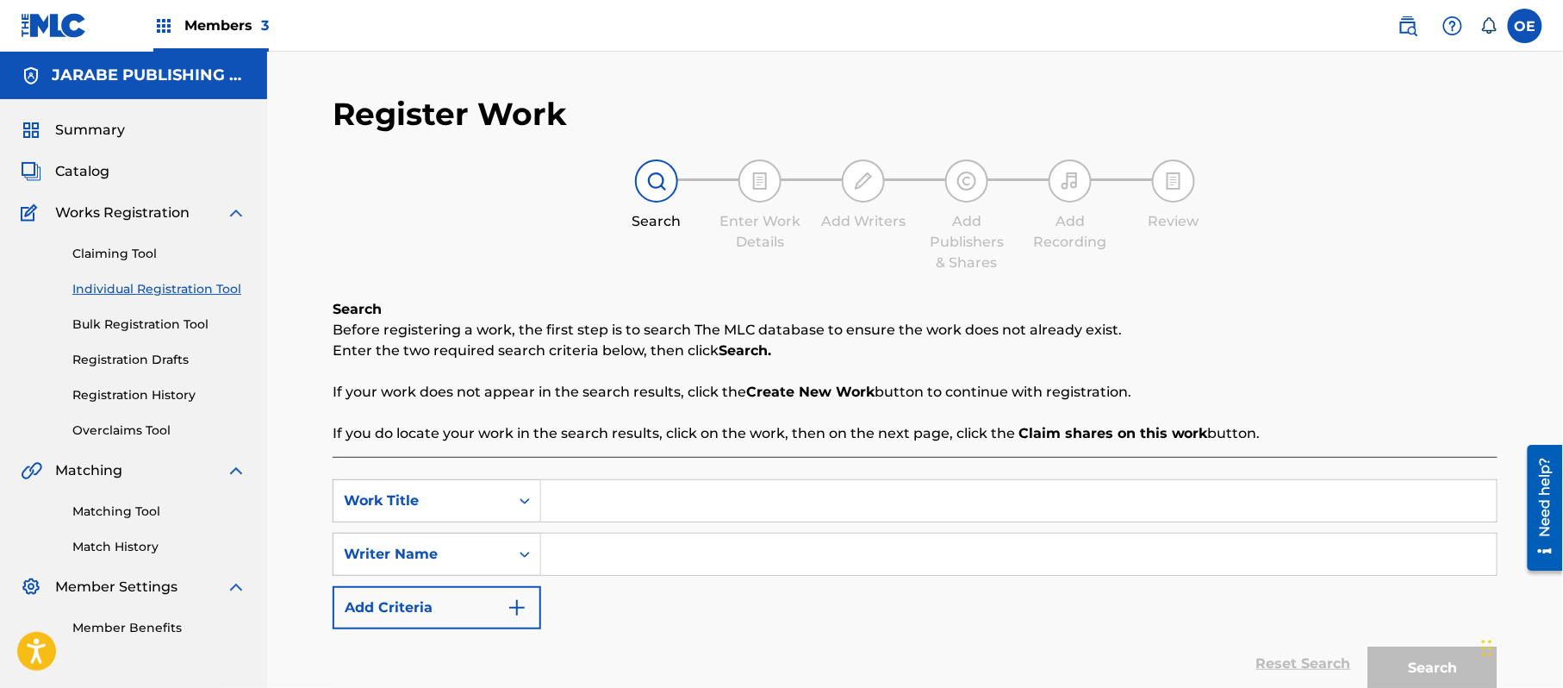
paste input "ESPERO QUE UN DIA"
type input "ESPERO QUE UN DIA"
paste input "ALEJANDRO MURILLO"
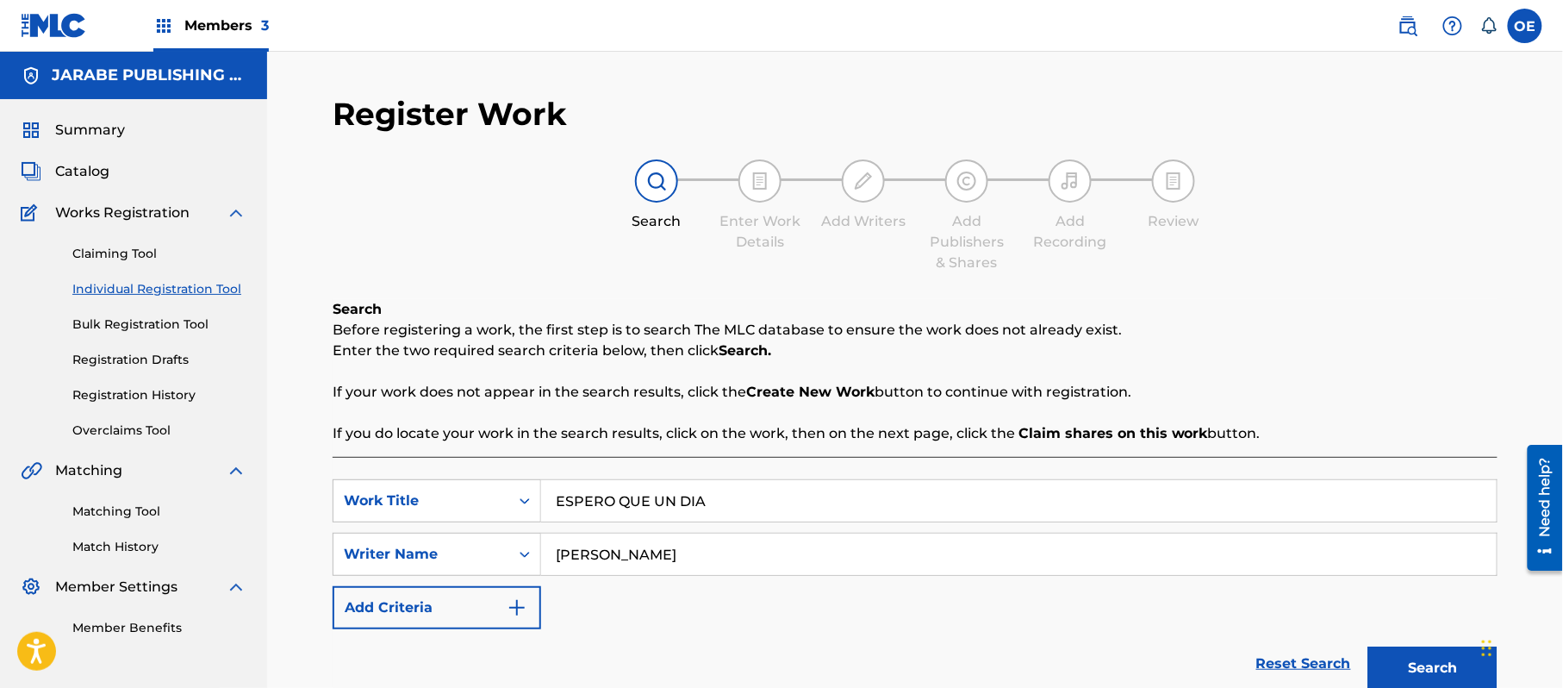
type input "ALEJANDRO MURILLO"
drag, startPoint x: 1439, startPoint y: 677, endPoint x: 1201, endPoint y: 588, distance: 254.2
click at [1439, 677] on button "Search" at bounding box center [1433, 667] width 129 height 43
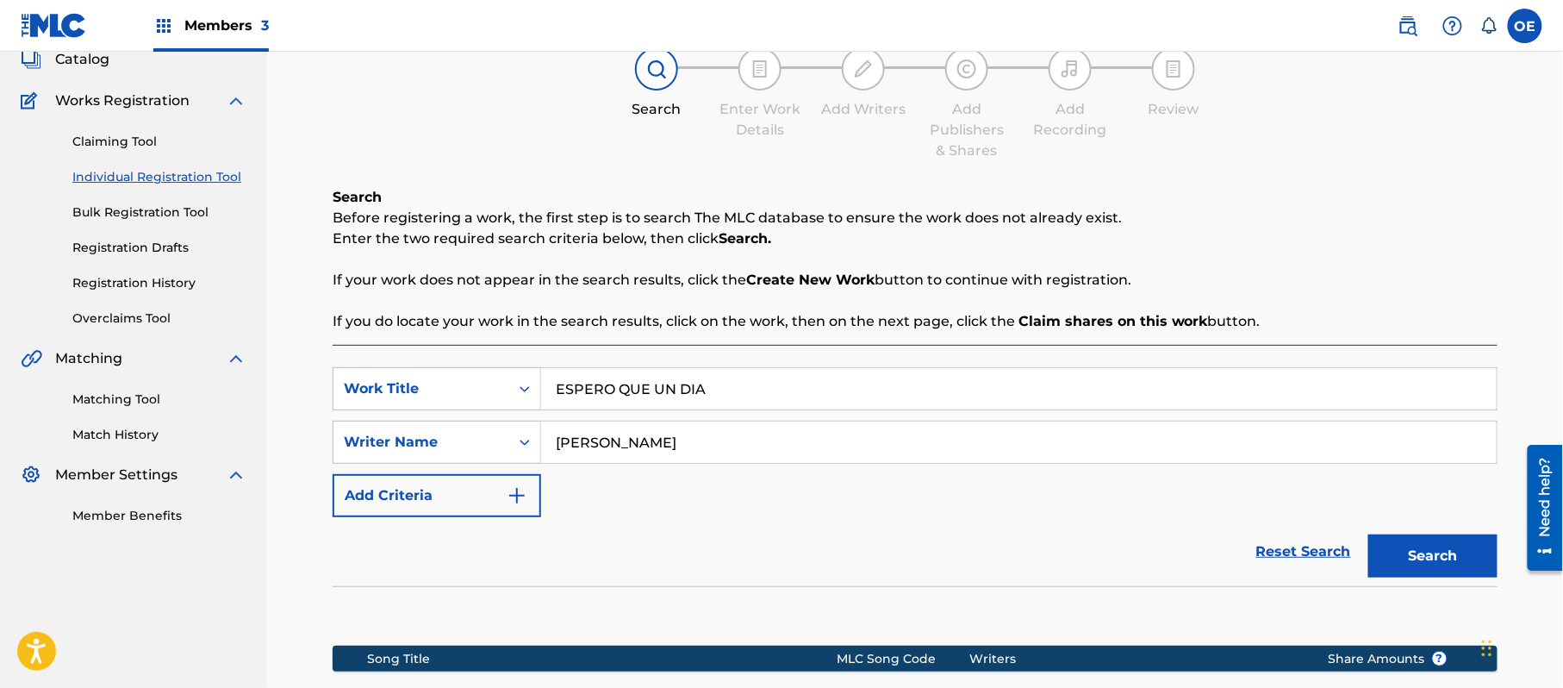
scroll to position [345, 0]
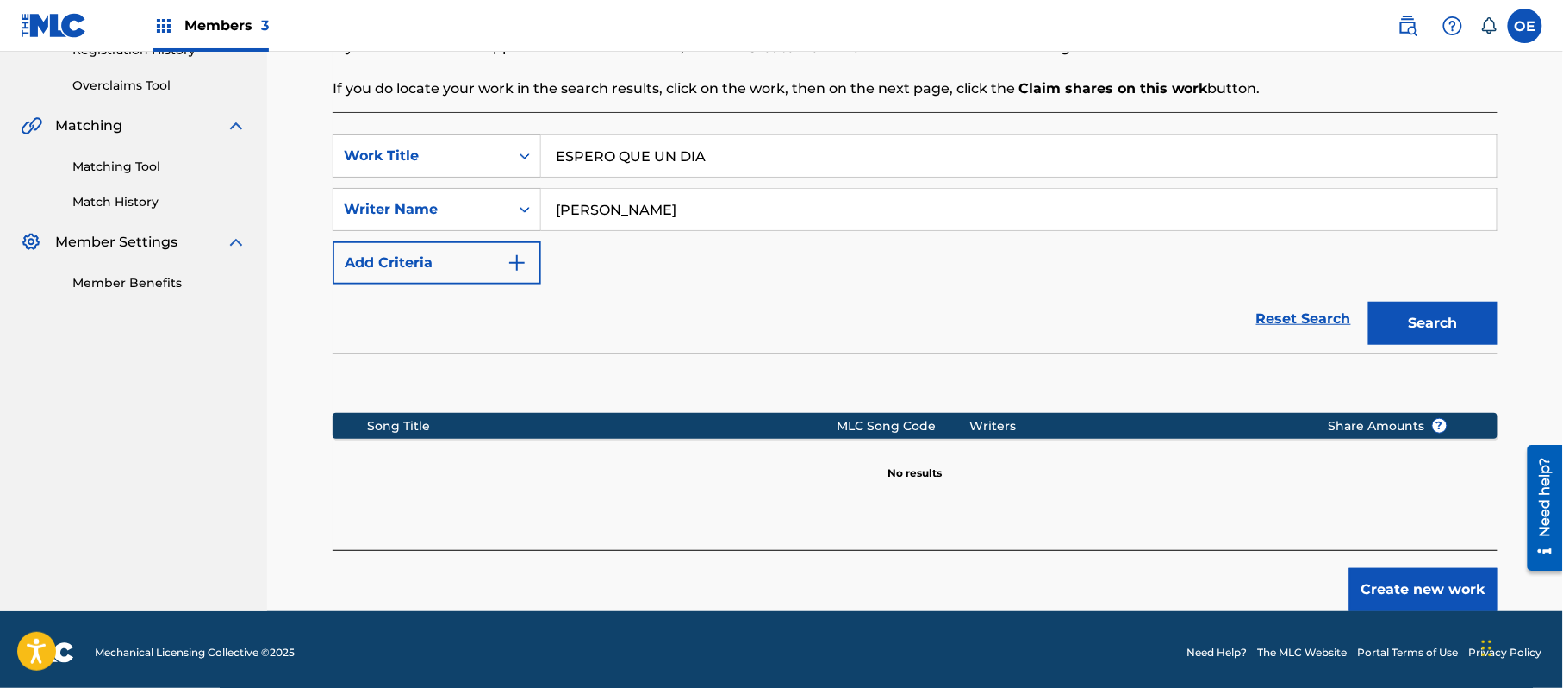
click at [1418, 581] on button "Create new work" at bounding box center [1424, 589] width 148 height 43
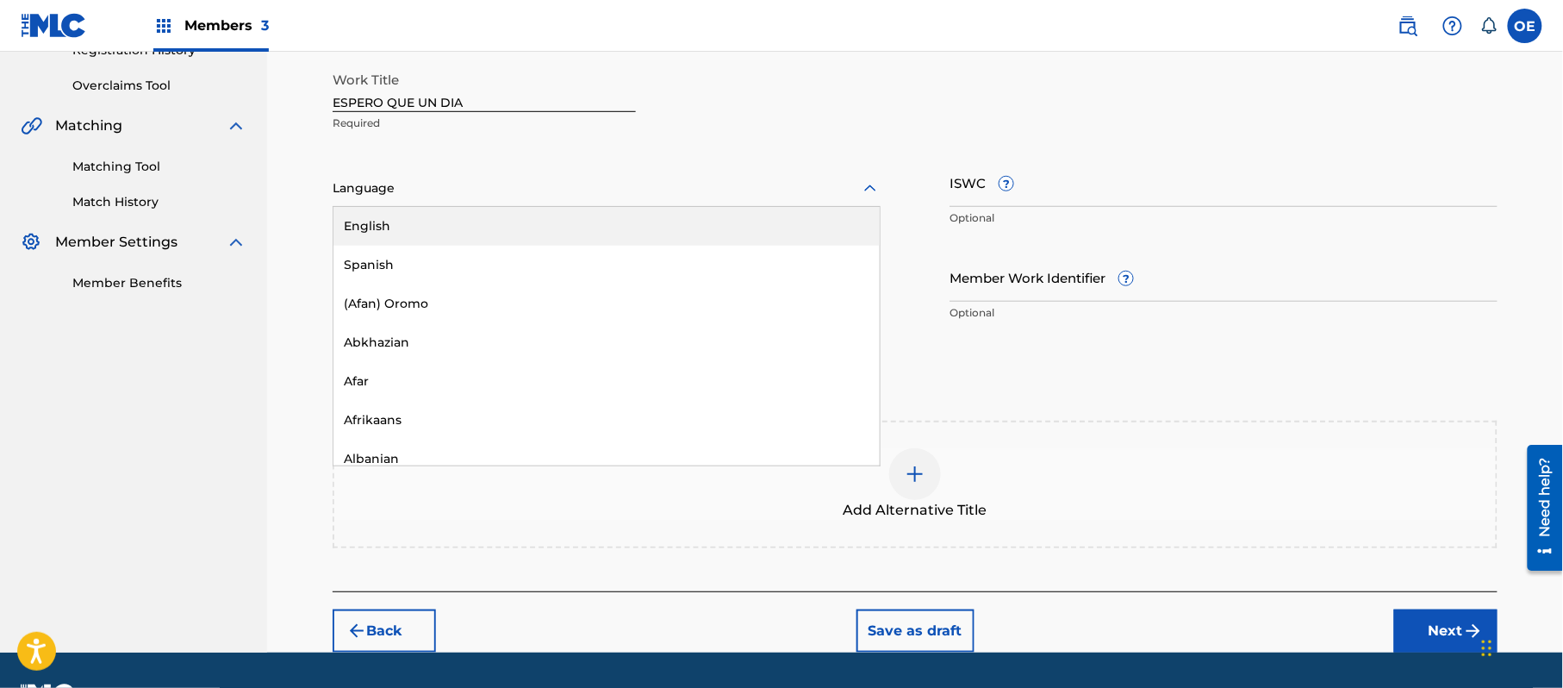
click at [508, 190] on div at bounding box center [607, 189] width 548 height 22
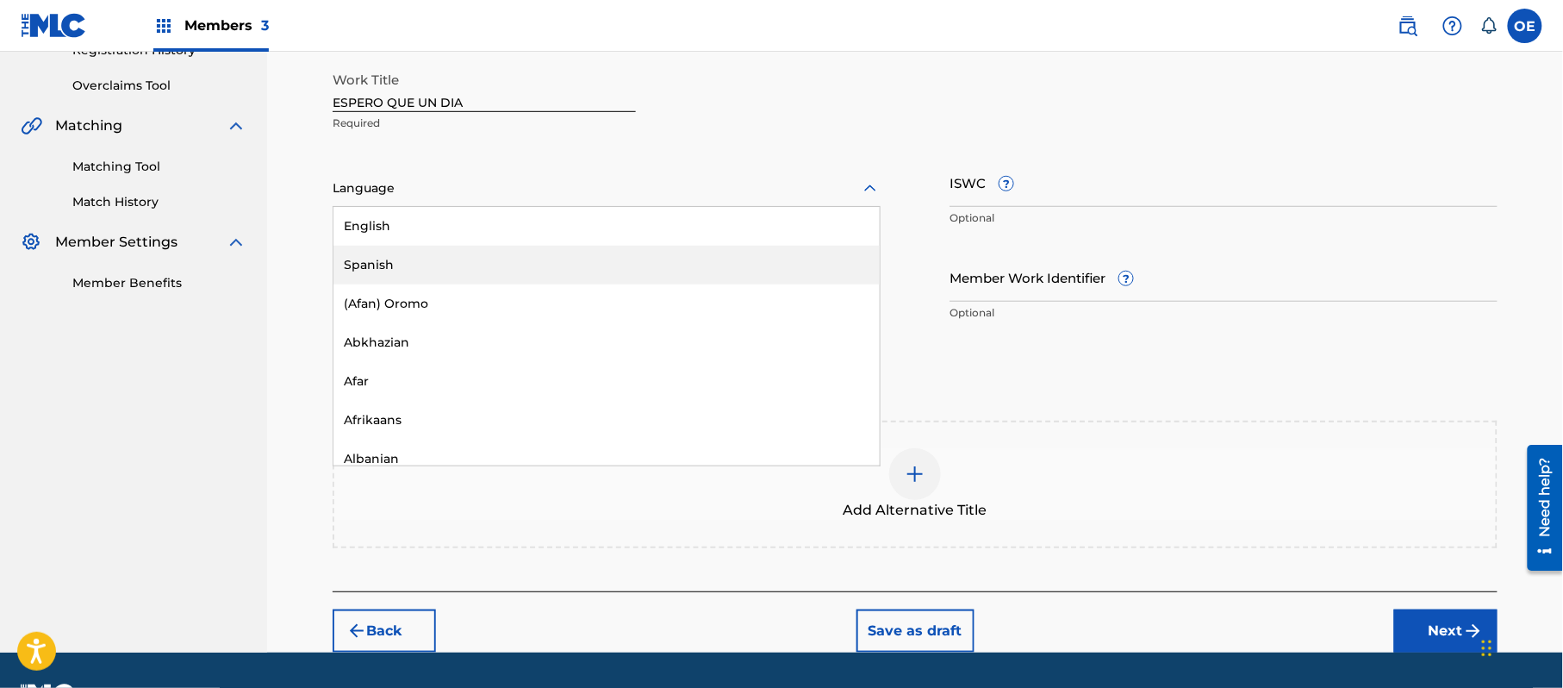
click at [418, 271] on div "Spanish" at bounding box center [607, 265] width 546 height 39
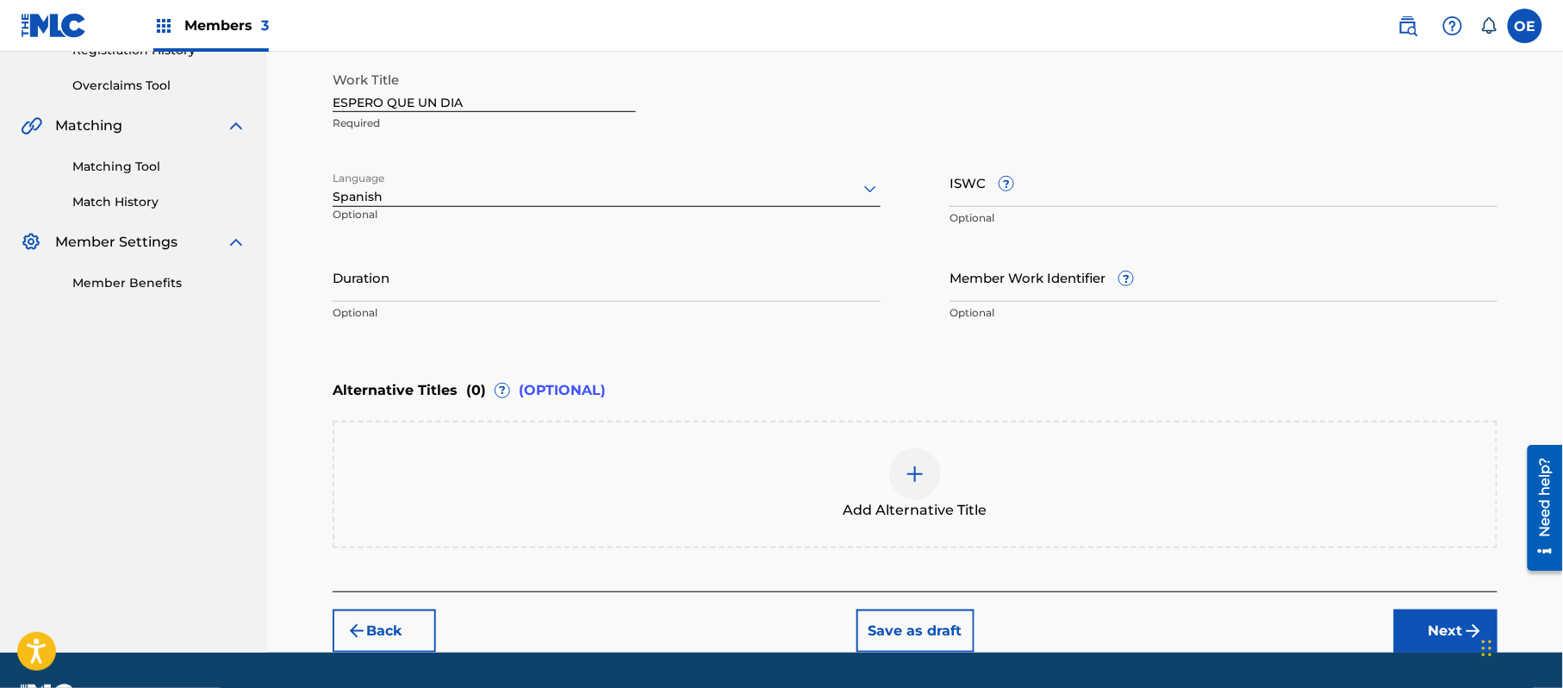
click at [1431, 645] on button "Next" at bounding box center [1446, 630] width 103 height 43
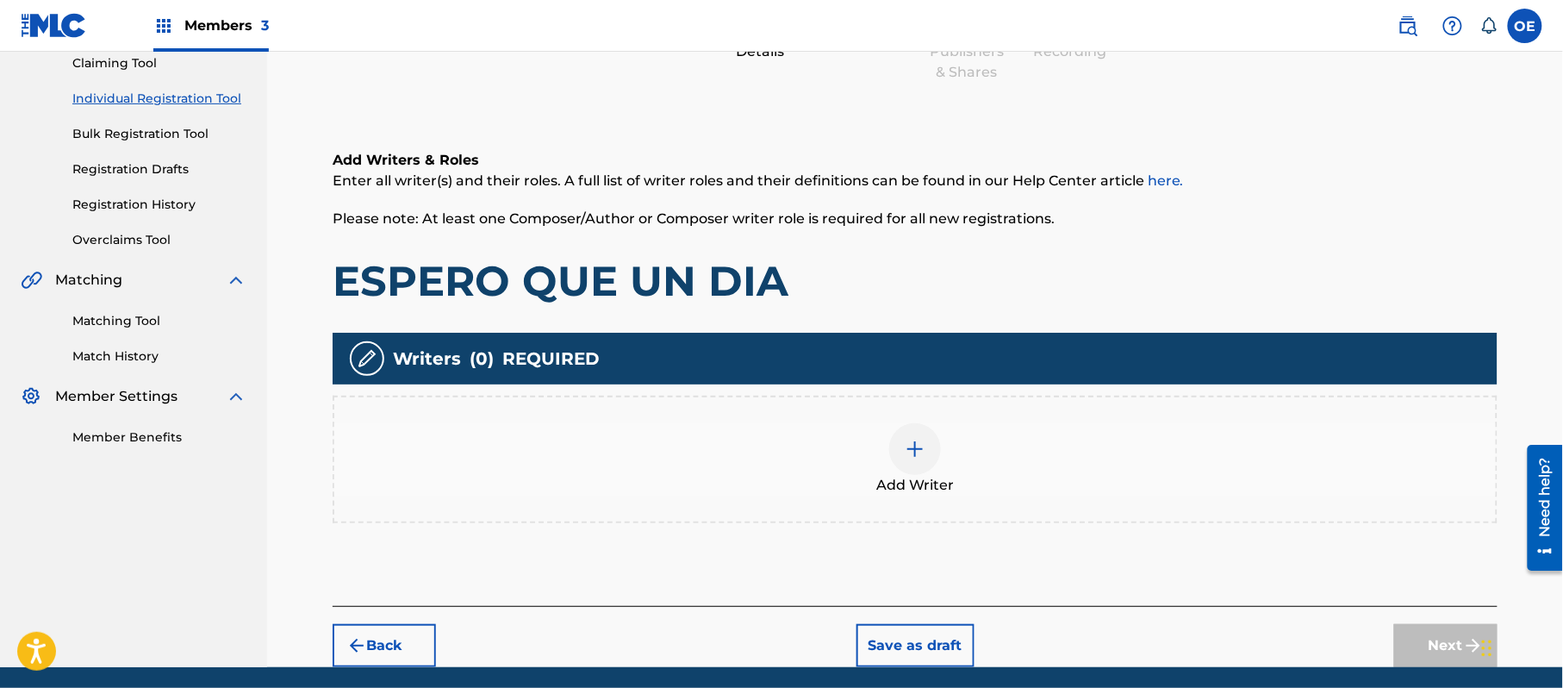
scroll to position [78, 0]
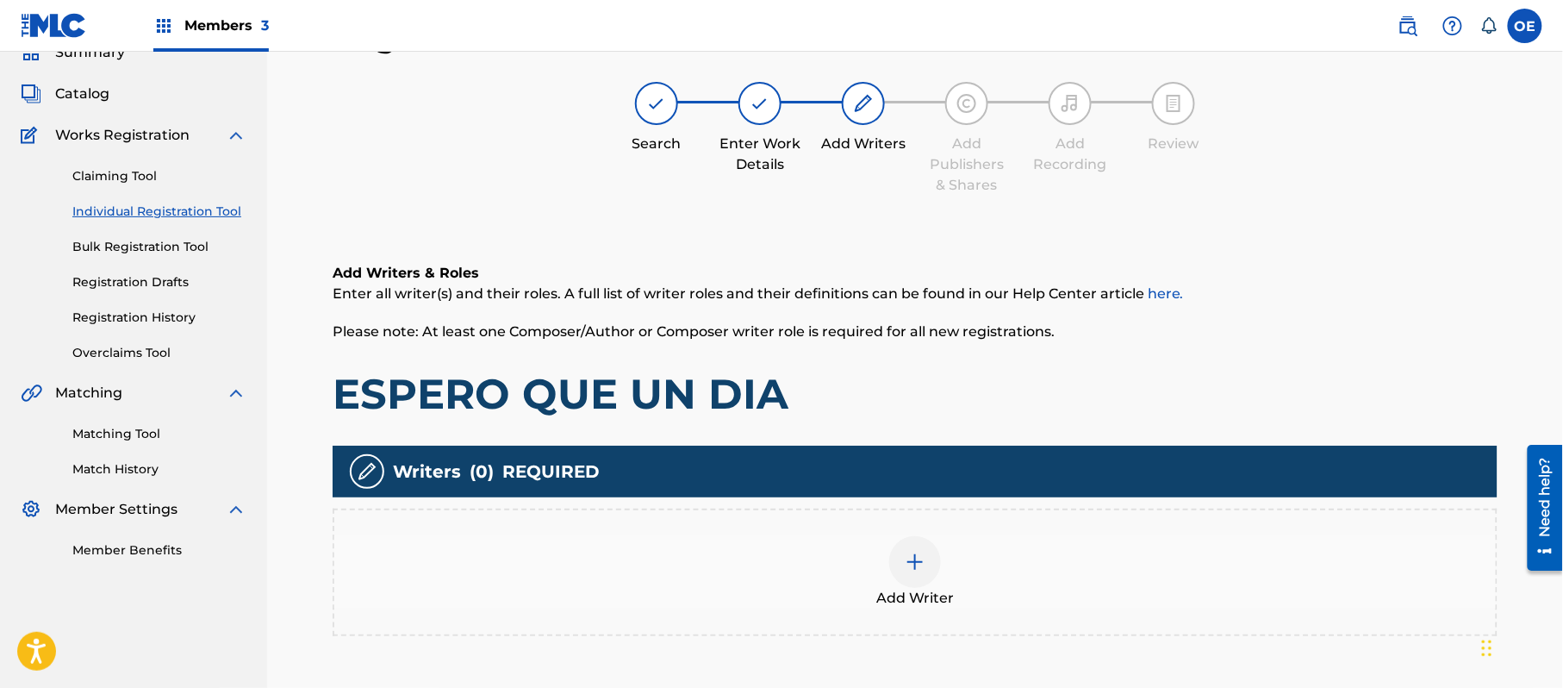
click at [897, 611] on div "Add Writer" at bounding box center [915, 573] width 1165 height 128
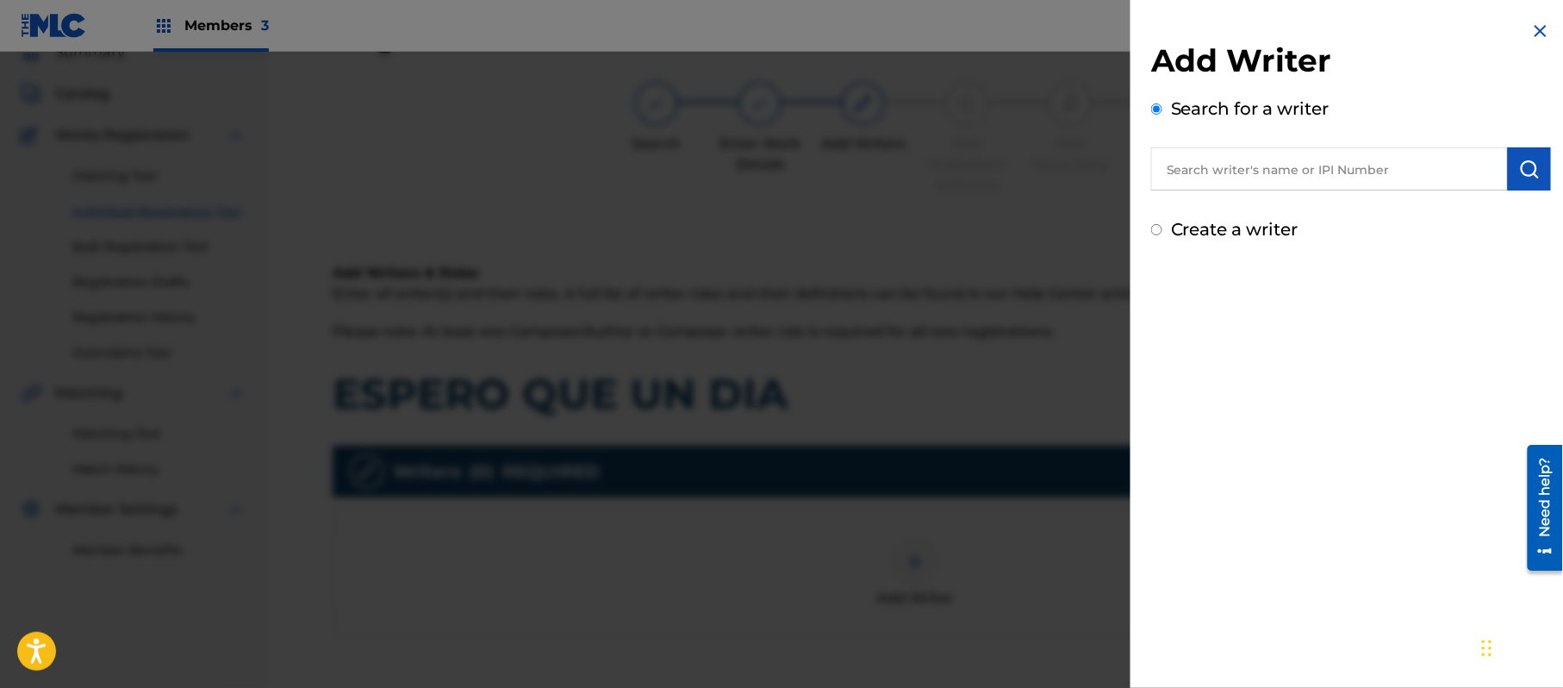
paste input "ALEJANDRO MURILLO"
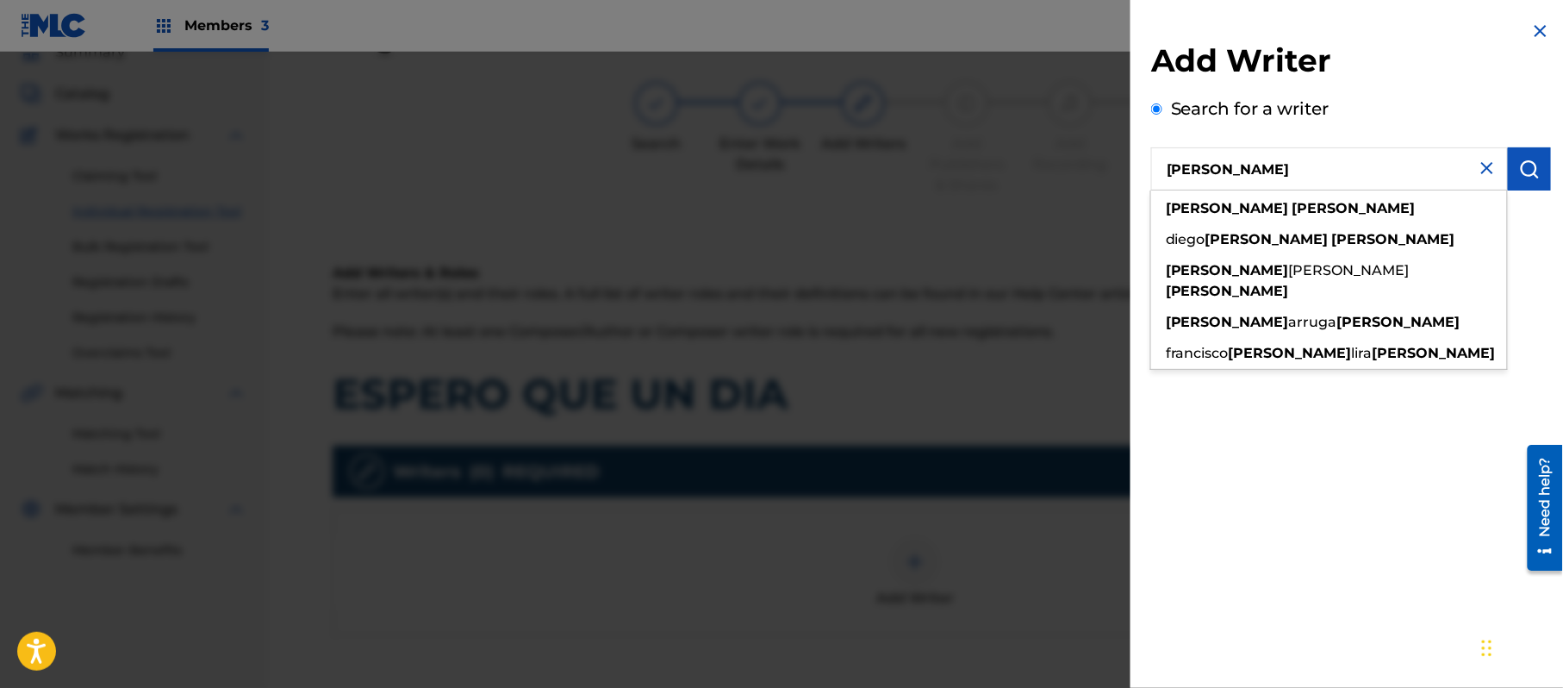
type input "ALEJANDRO MURILLO"
click at [1525, 150] on button "submit" at bounding box center [1529, 168] width 43 height 43
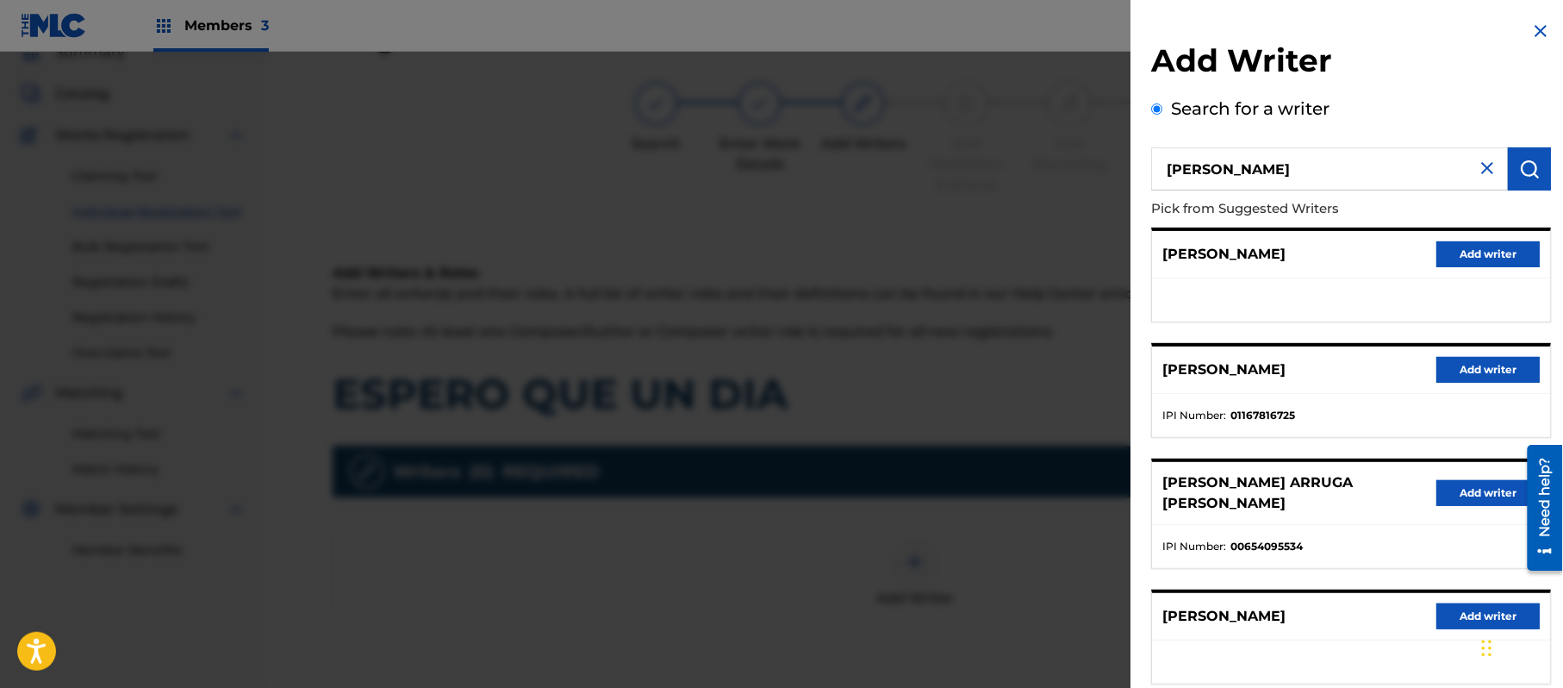
click at [1480, 247] on button "Add writer" at bounding box center [1488, 254] width 103 height 26
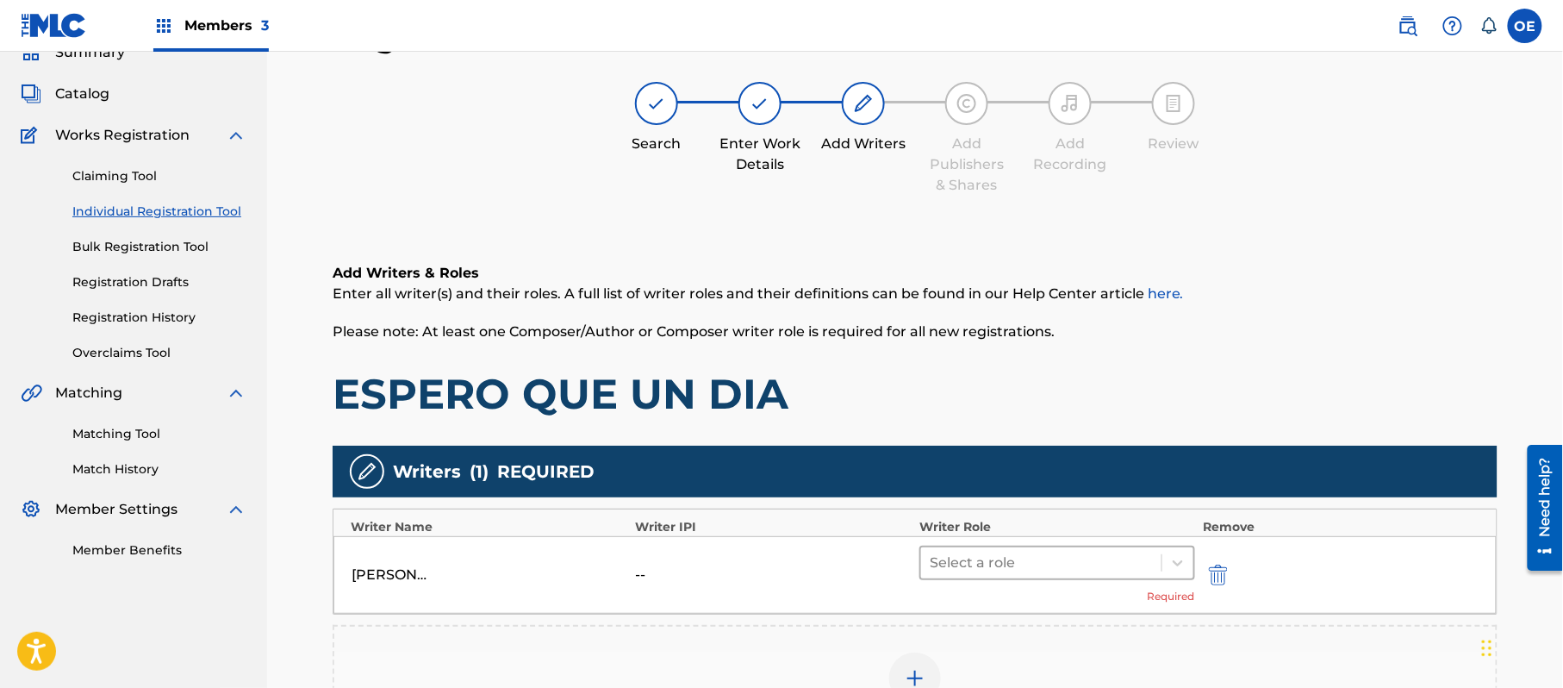
click at [939, 559] on div at bounding box center [1041, 563] width 223 height 24
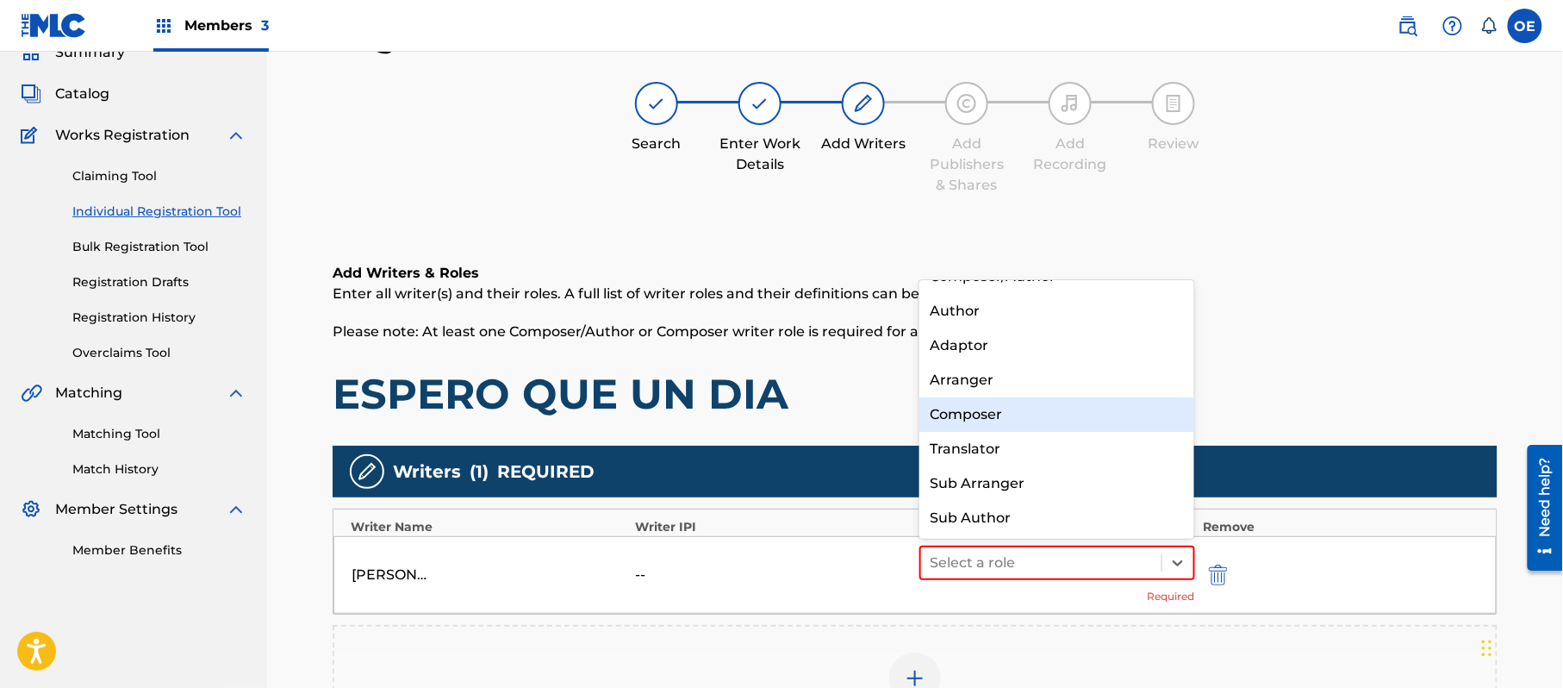
scroll to position [0, 0]
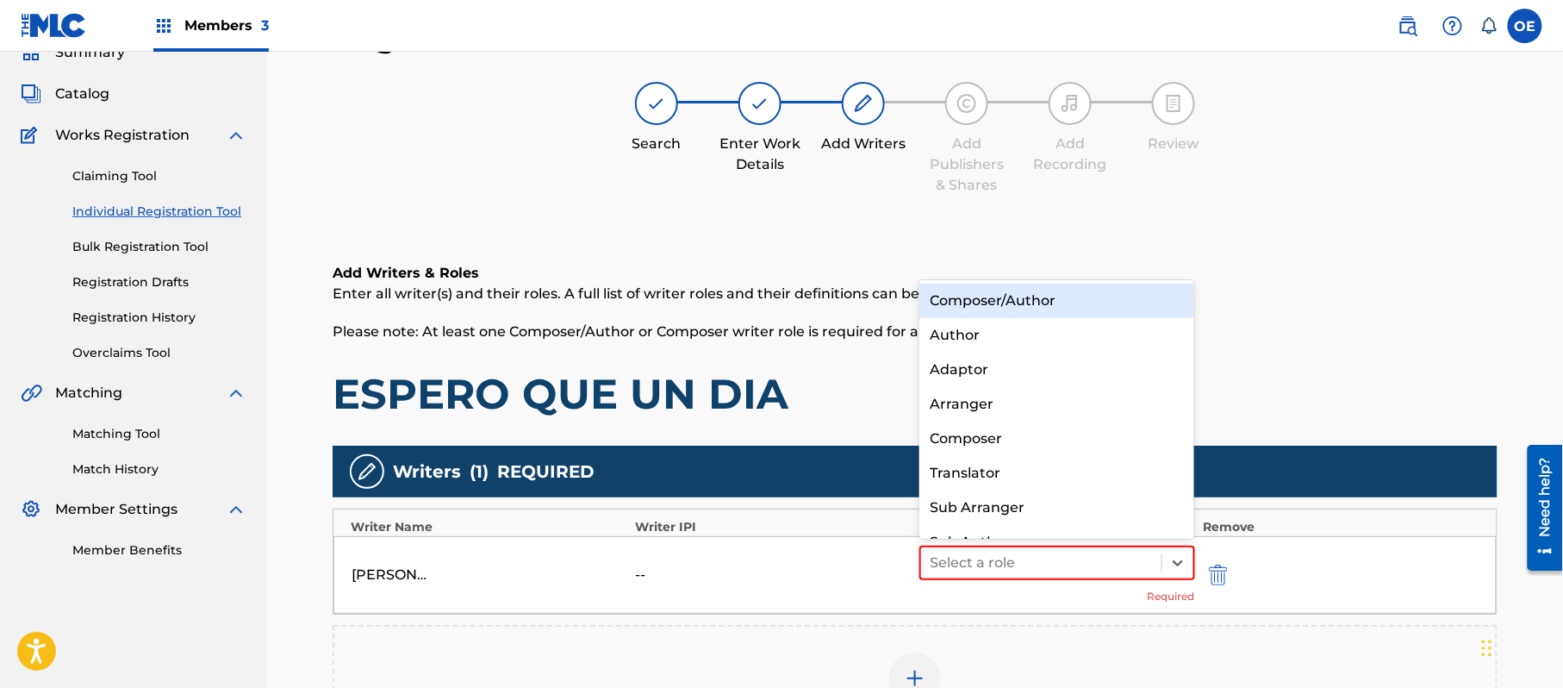
click at [1050, 295] on div "Composer/Author" at bounding box center [1057, 301] width 275 height 34
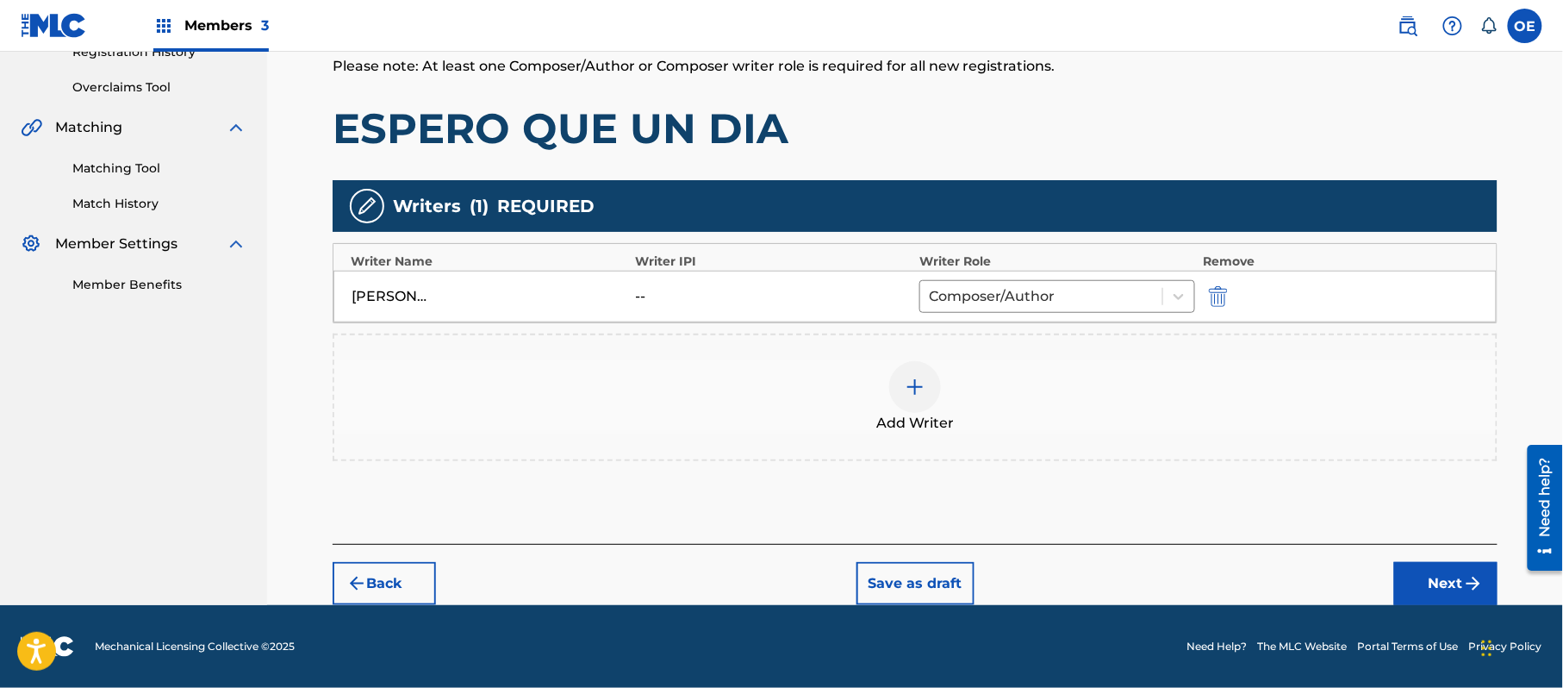
click at [1420, 588] on button "Next" at bounding box center [1446, 583] width 103 height 43
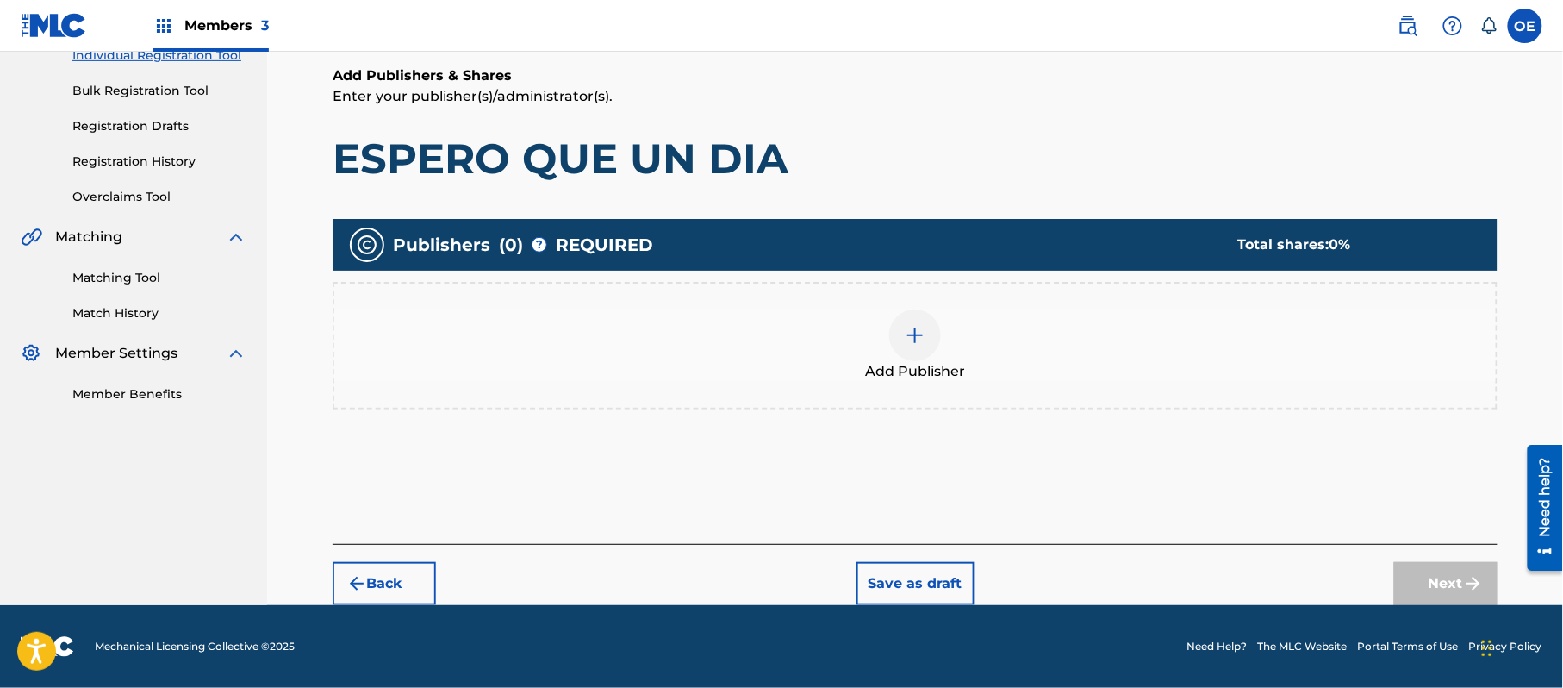
scroll to position [78, 0]
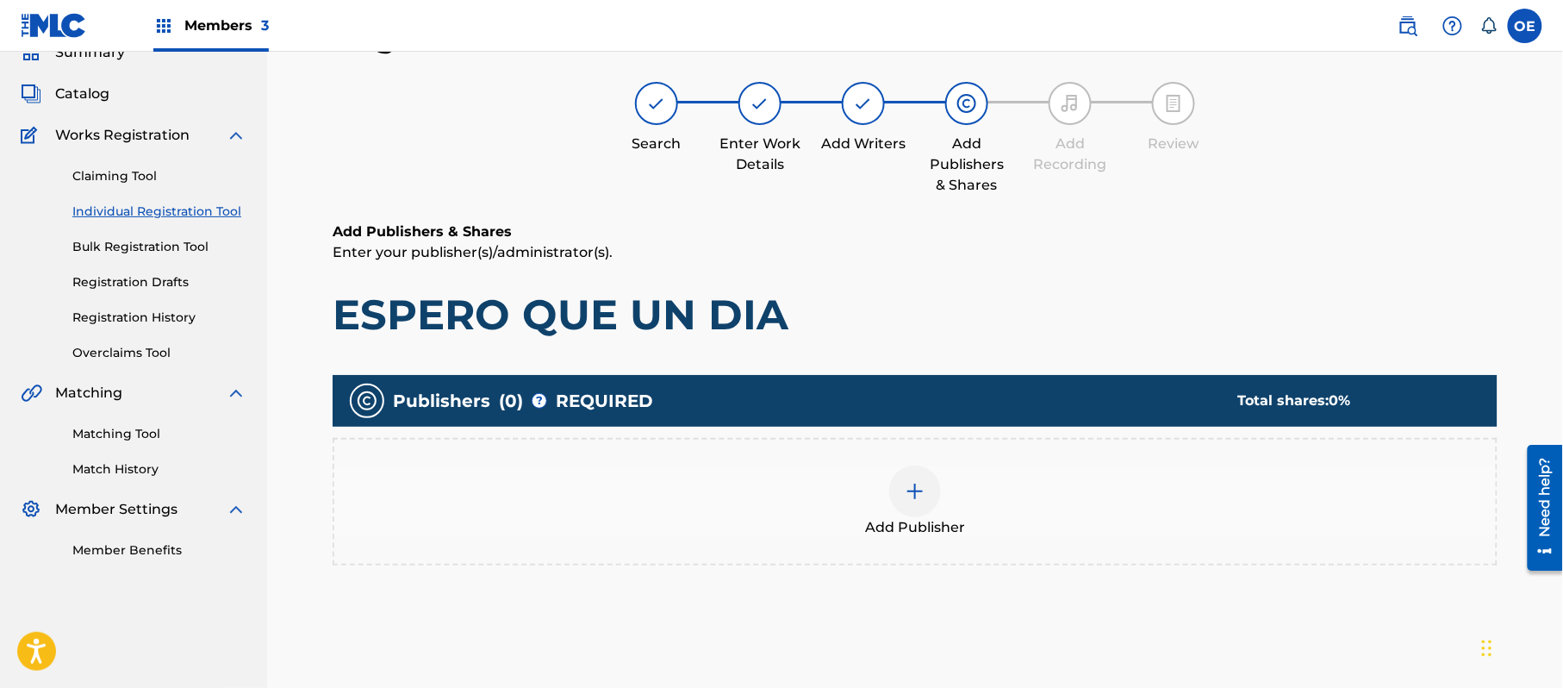
click at [890, 511] on div "Add Publisher" at bounding box center [915, 501] width 1162 height 72
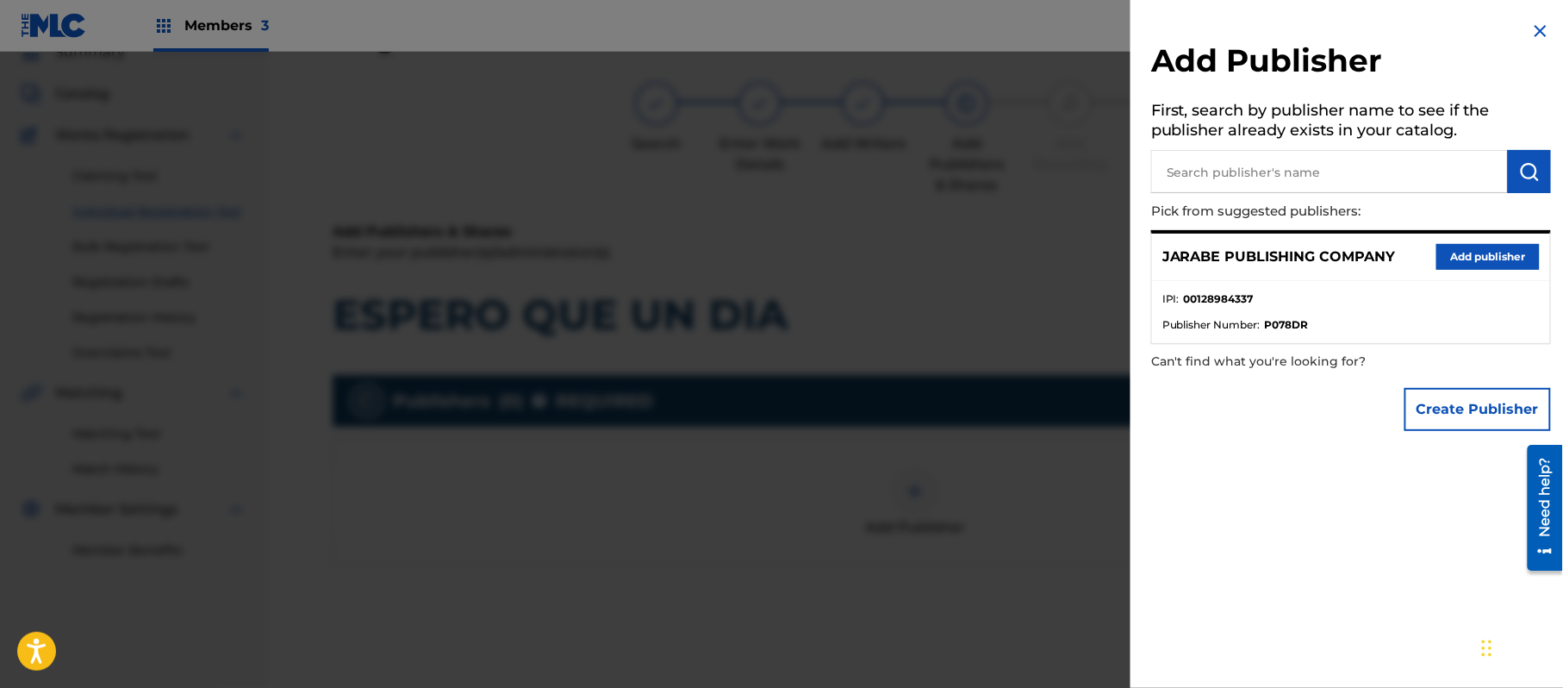
click at [1459, 265] on button "Add publisher" at bounding box center [1488, 257] width 103 height 26
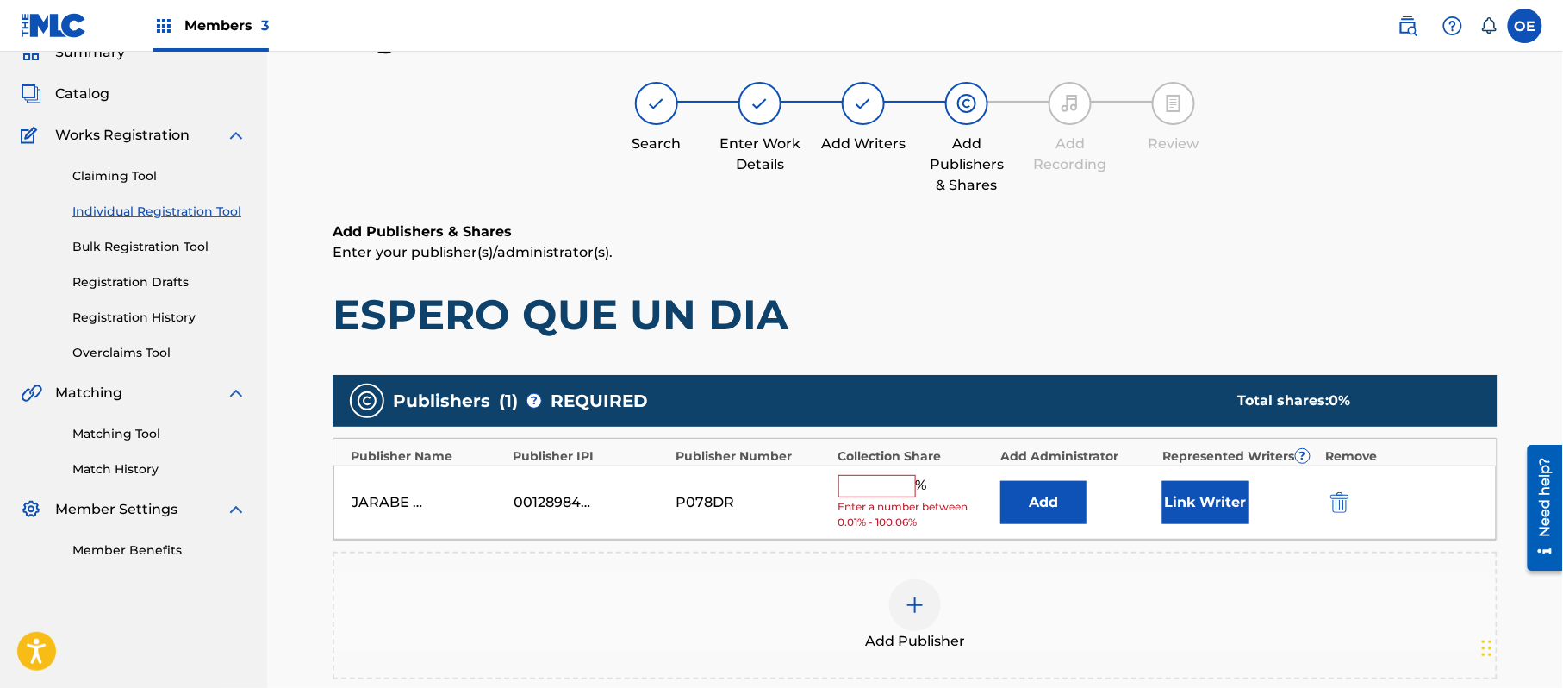
click at [918, 488] on span "%" at bounding box center [924, 486] width 16 height 22
click at [883, 493] on input "text" at bounding box center [878, 486] width 78 height 22
type input "100"
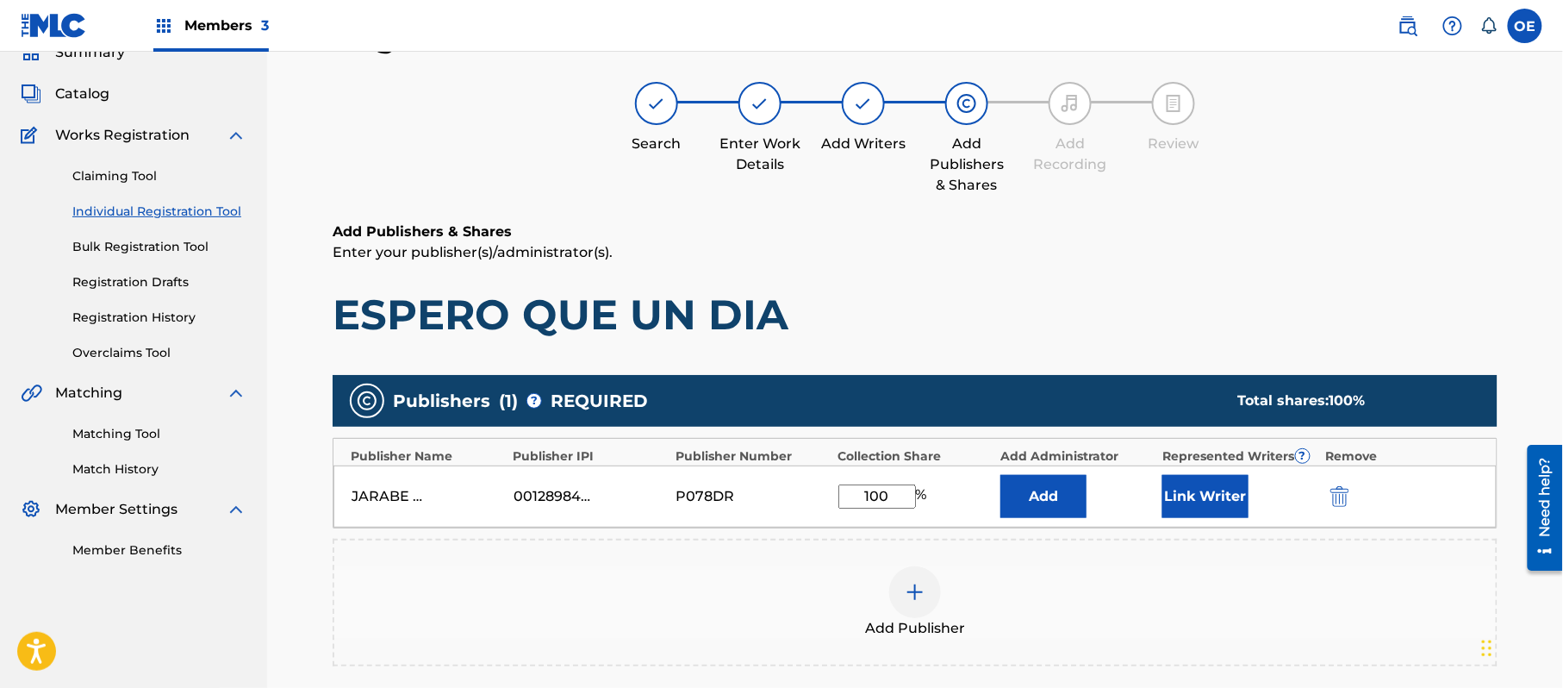
click at [1183, 508] on button "Link Writer" at bounding box center [1206, 496] width 86 height 43
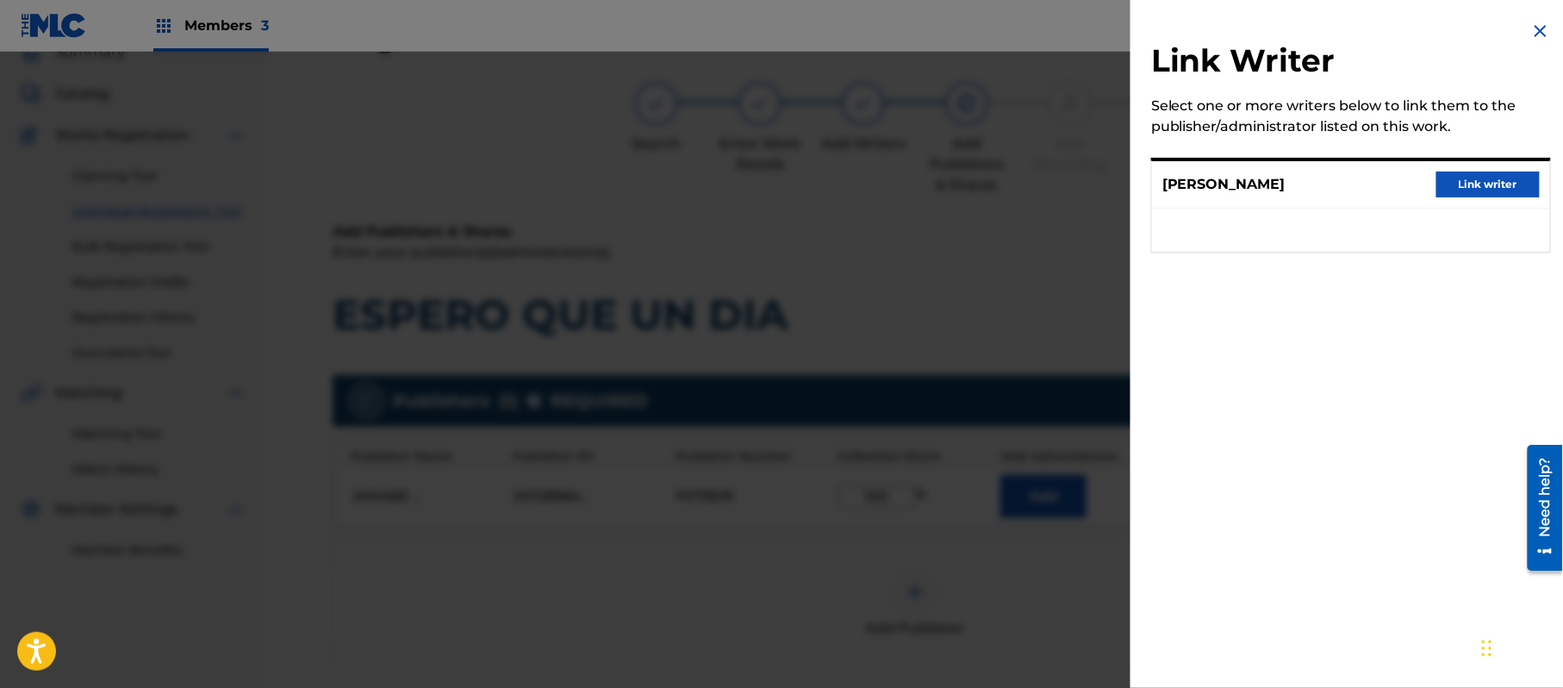
click at [1476, 173] on button "Link writer" at bounding box center [1488, 185] width 103 height 26
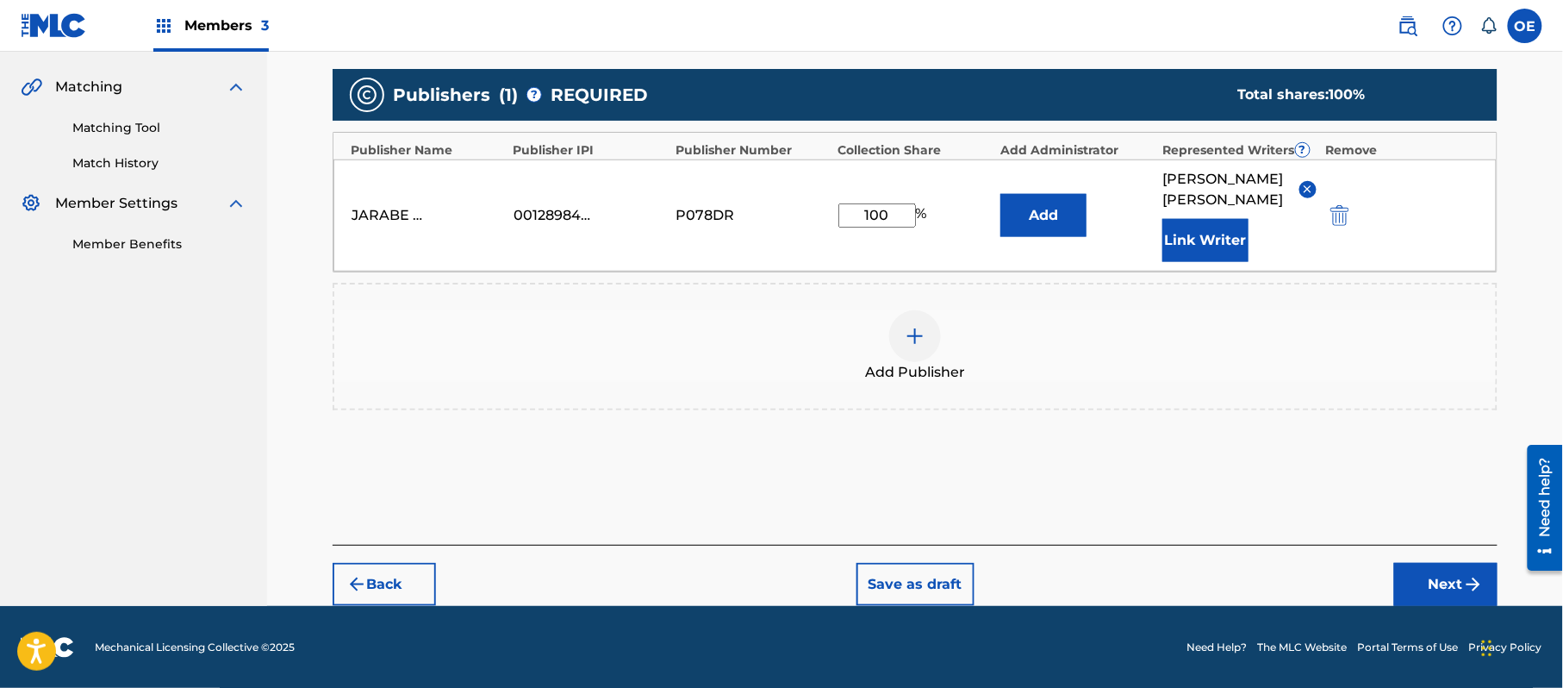
click at [1428, 577] on button "Next" at bounding box center [1446, 584] width 103 height 43
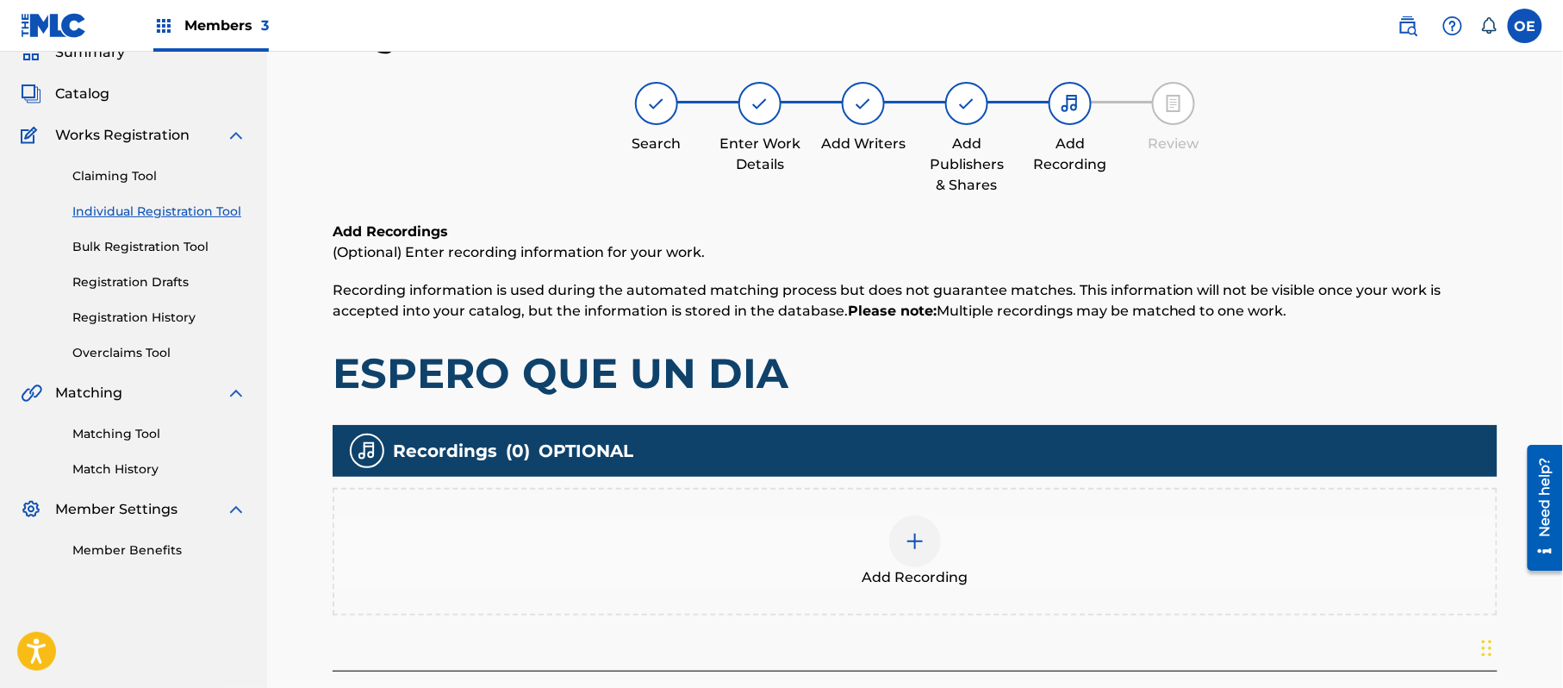
click at [990, 517] on div "Add Recording" at bounding box center [915, 551] width 1162 height 72
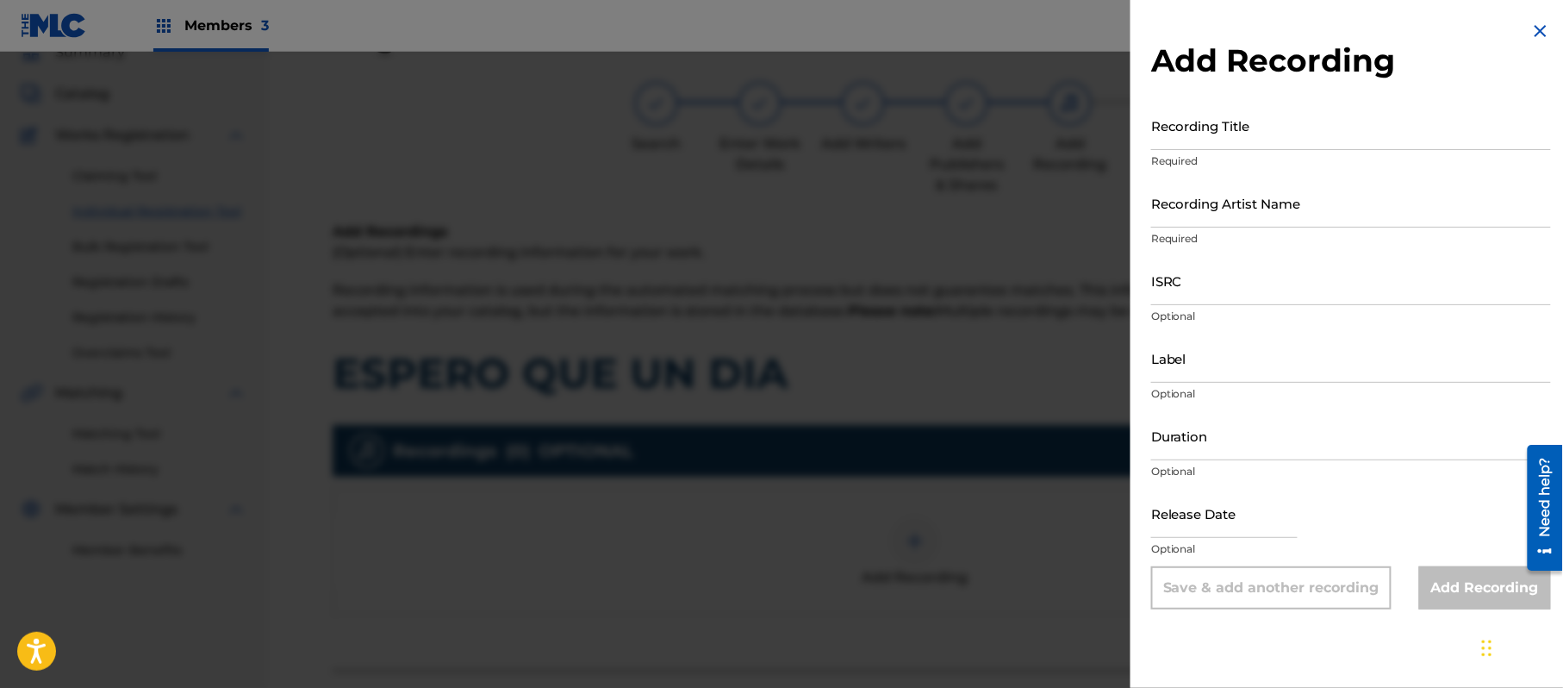
click at [1531, 28] on img at bounding box center [1541, 31] width 21 height 21
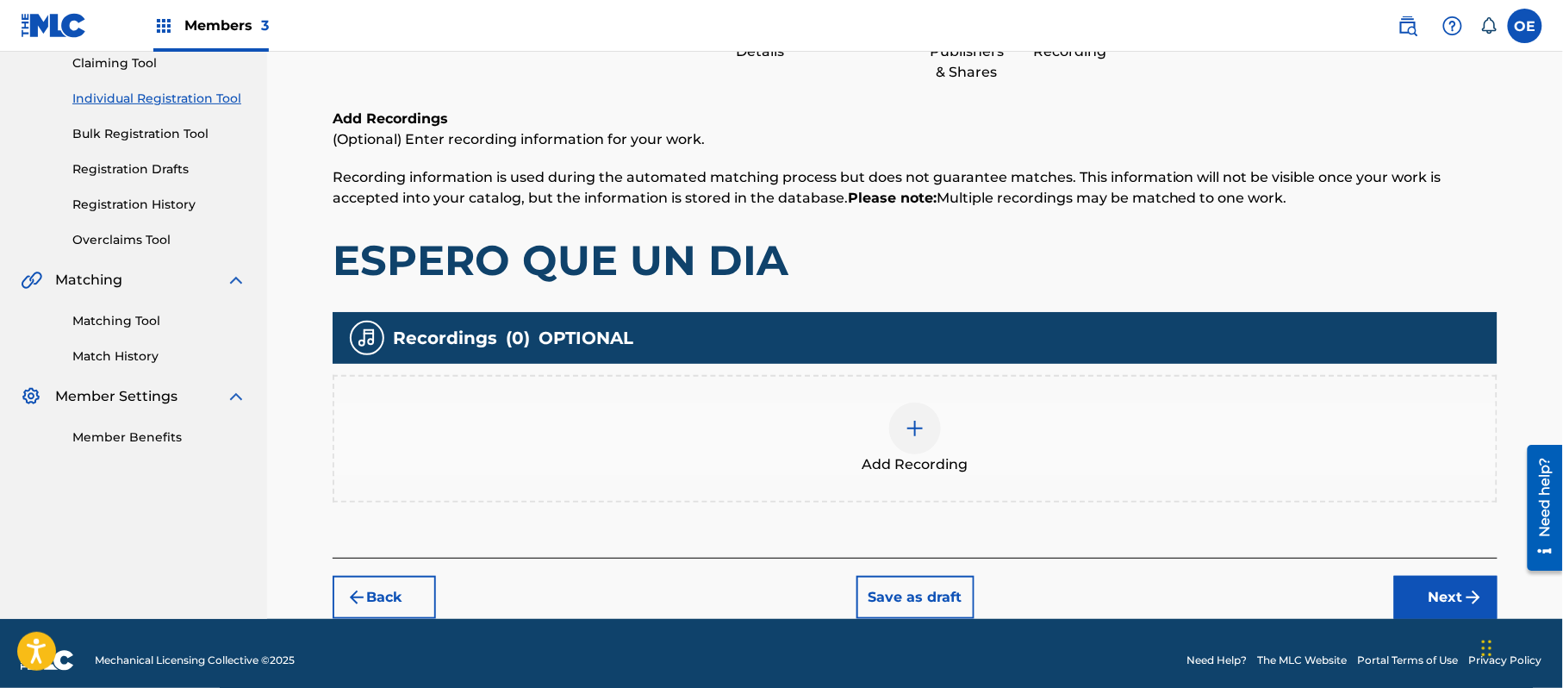
scroll to position [202, 0]
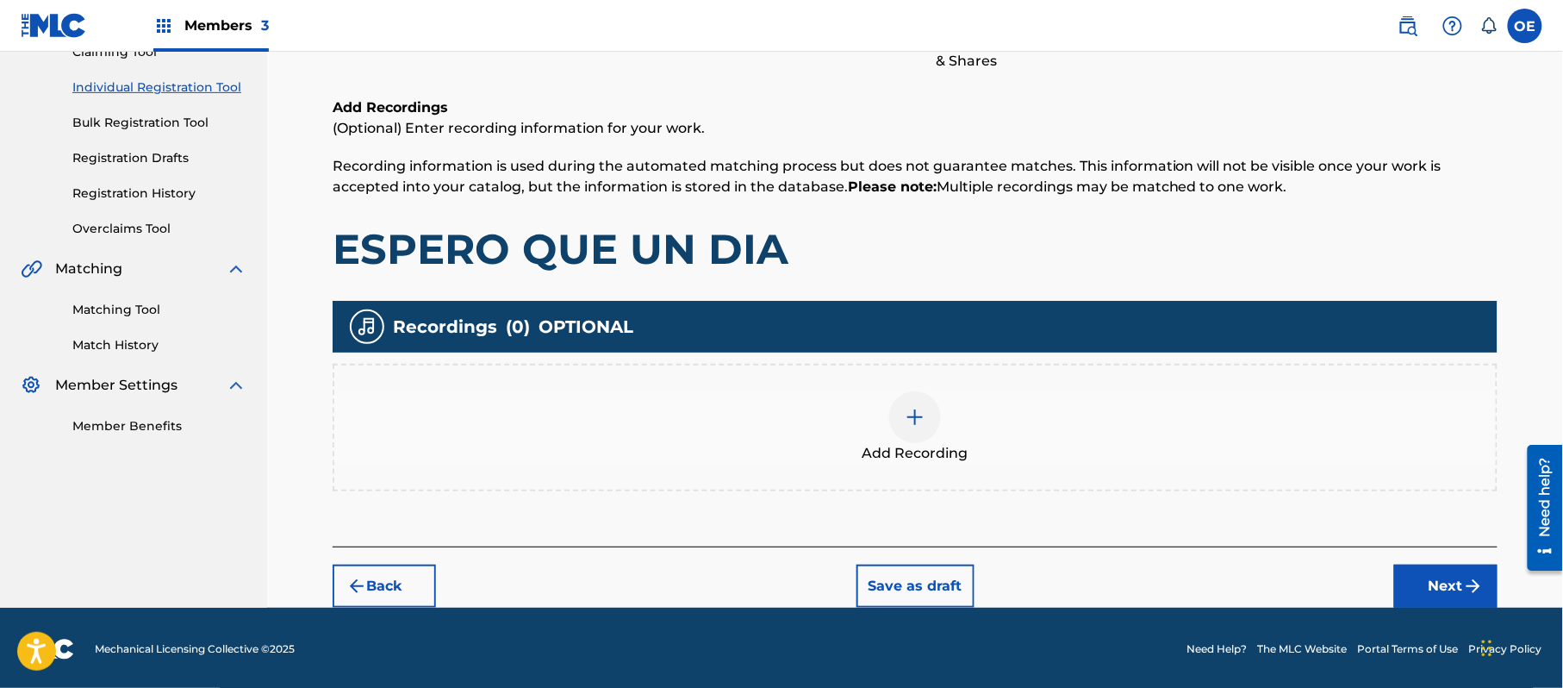
click at [1412, 556] on div "Back Save as draft Next" at bounding box center [915, 576] width 1165 height 61
click at [1432, 566] on button "Next" at bounding box center [1446, 586] width 103 height 43
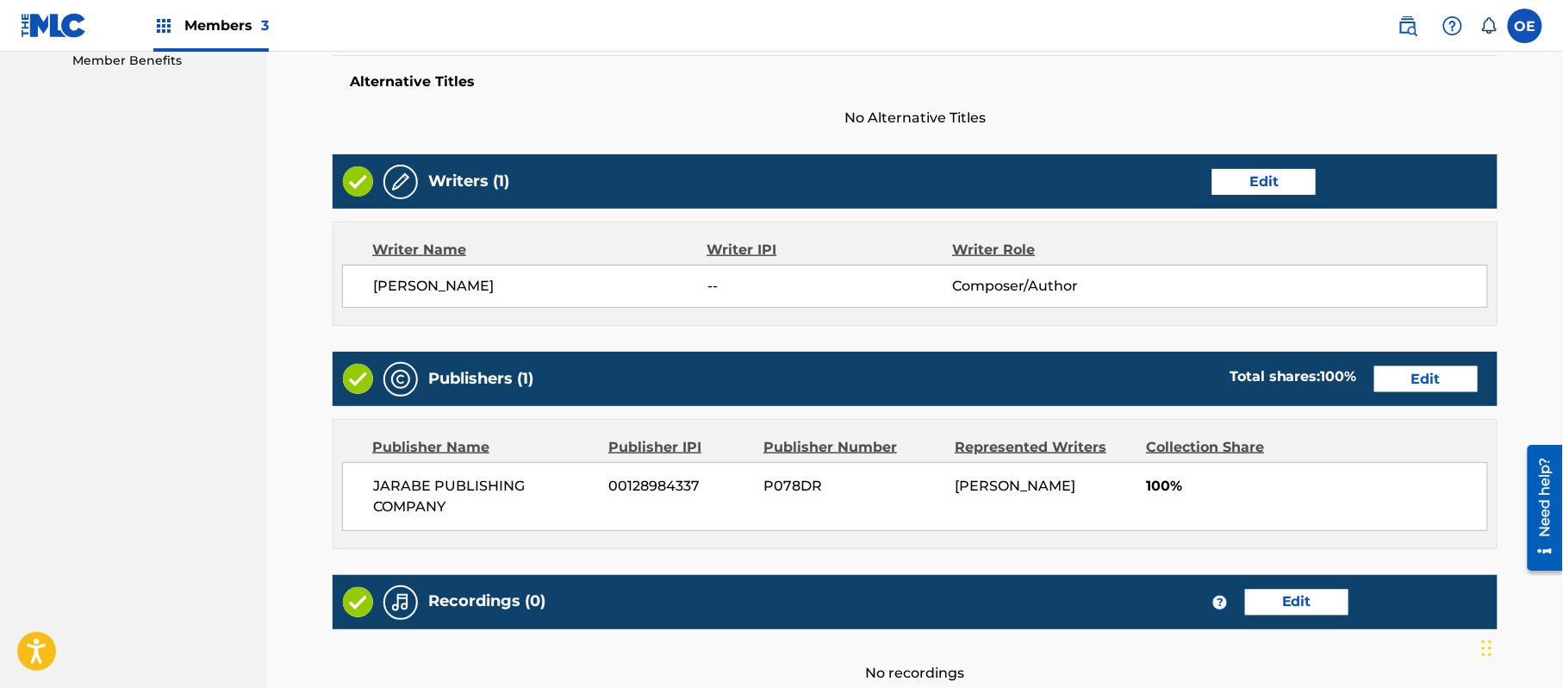
scroll to position [735, 0]
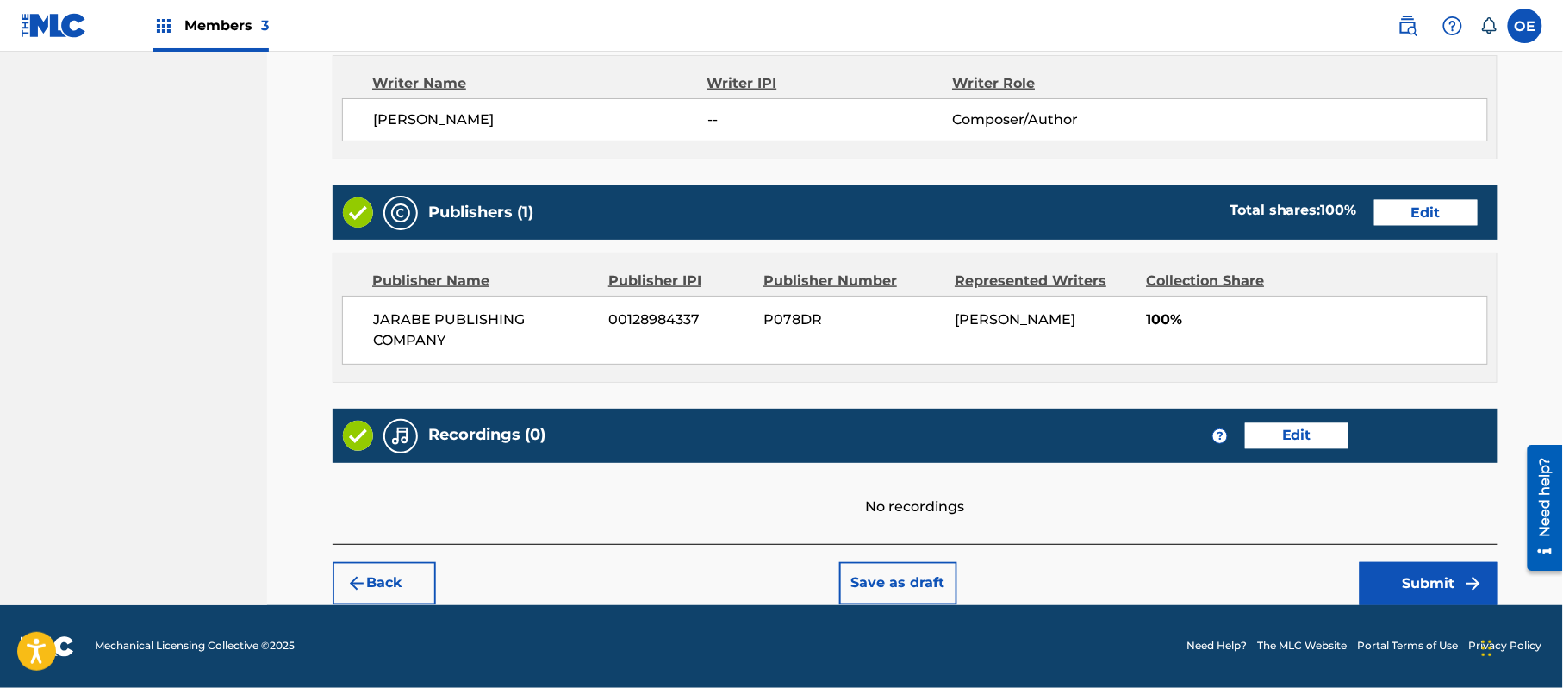
click at [1397, 597] on button "Submit" at bounding box center [1429, 583] width 138 height 43
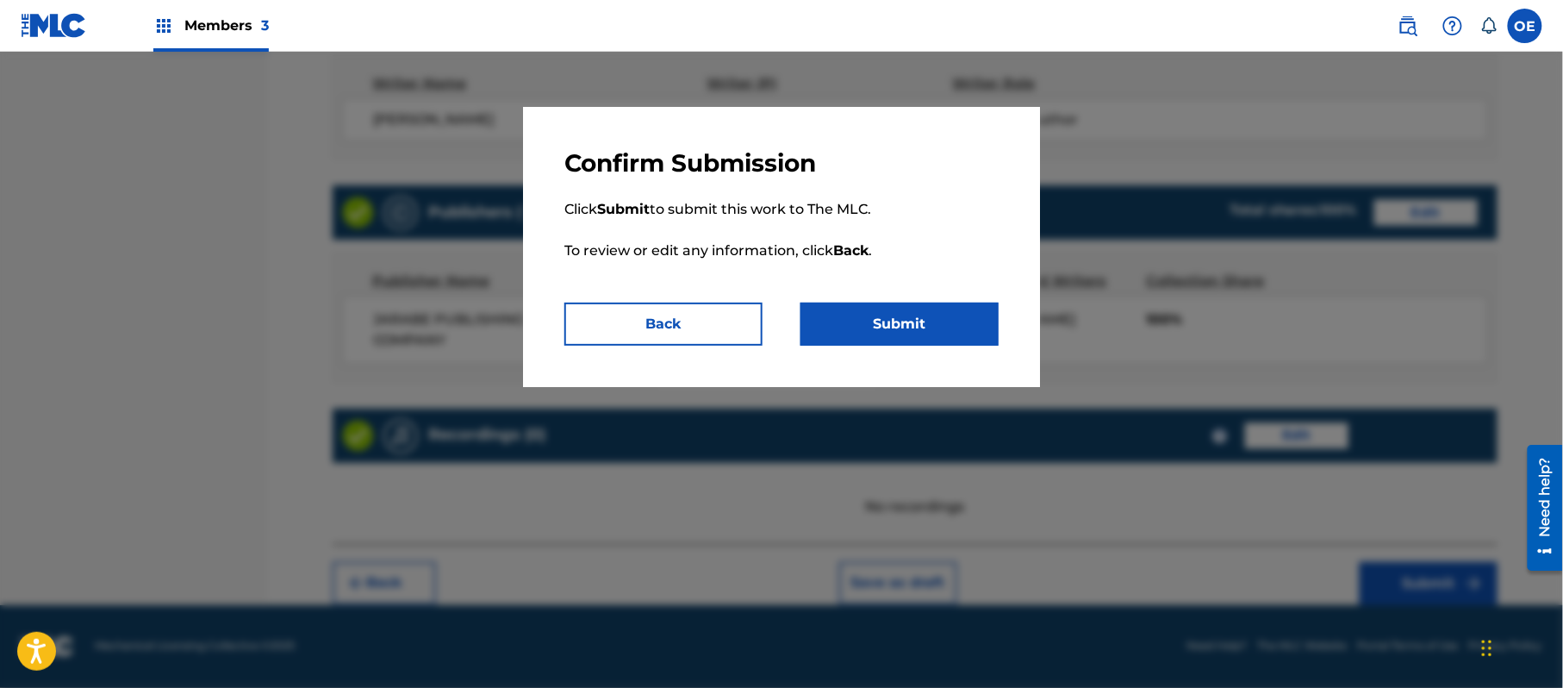
click at [918, 340] on button "Submit" at bounding box center [900, 324] width 198 height 43
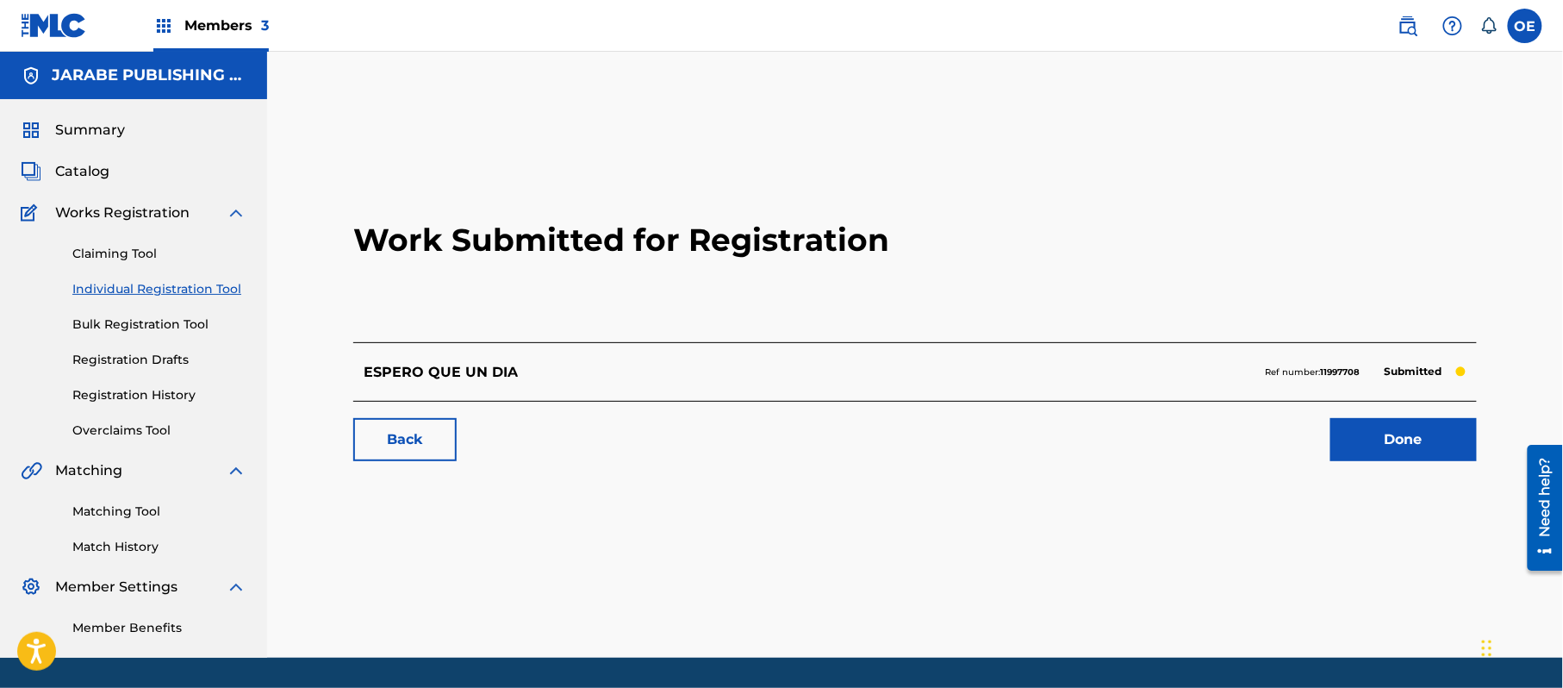
click at [149, 284] on link "Individual Registration Tool" at bounding box center [159, 289] width 174 height 18
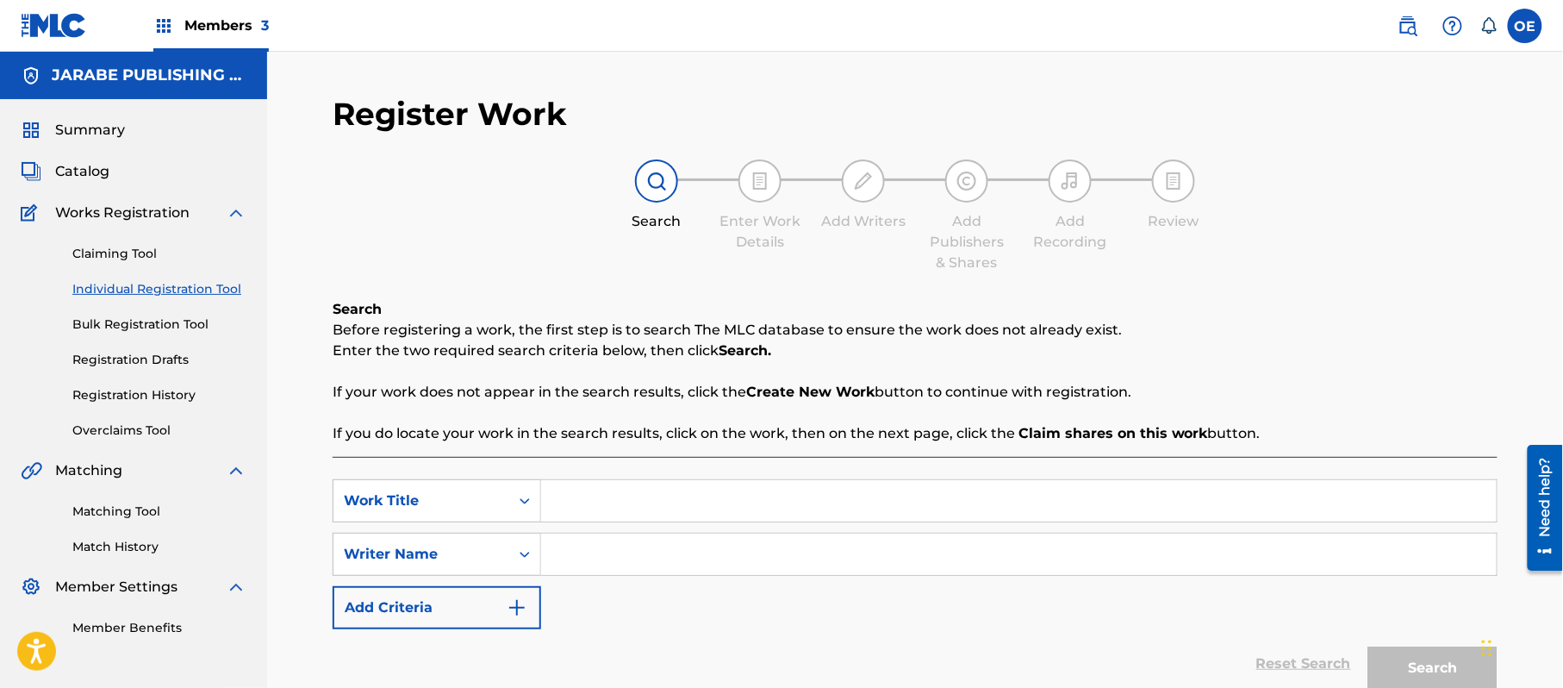
paste input "LOS CUATRO HERMANOS"
type input "LOS CUATRO HERMANOS"
paste input "ALEJANDRO MURILLO"
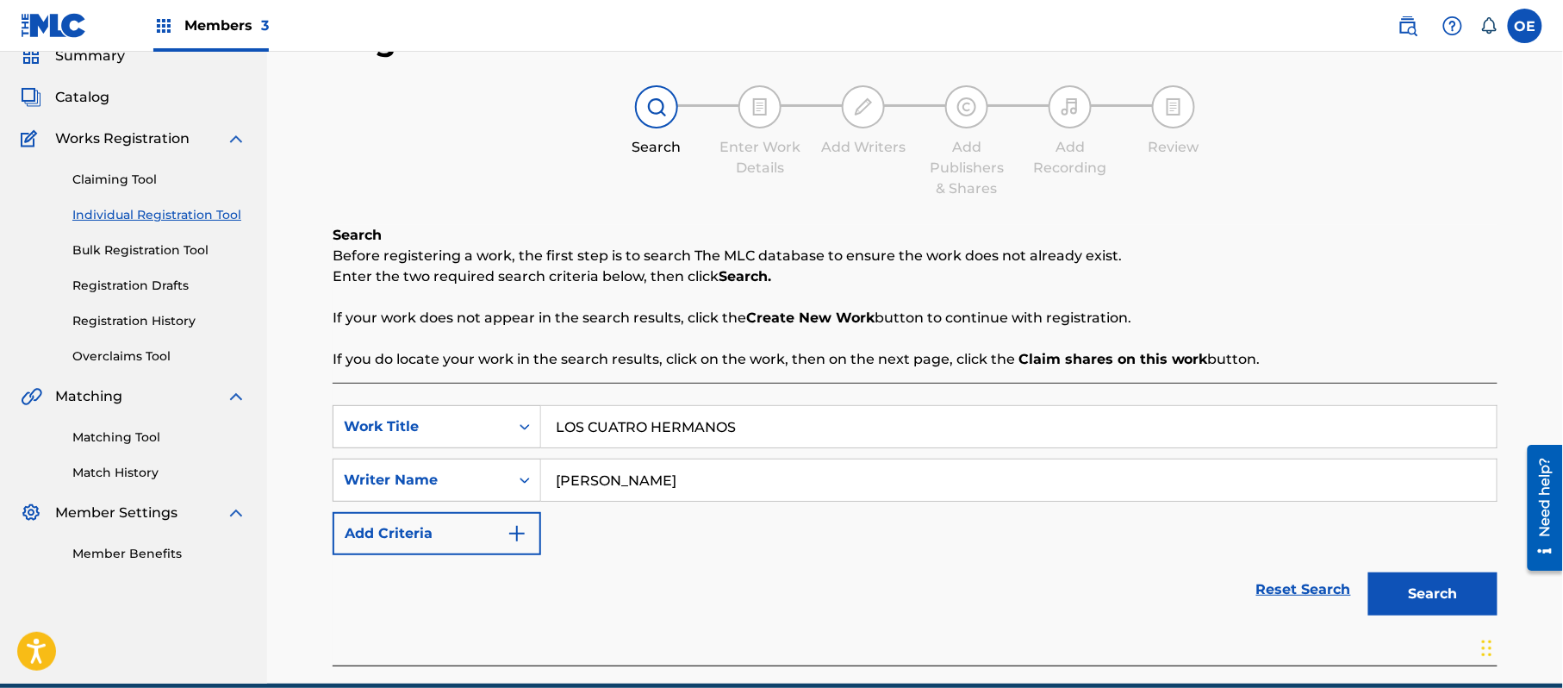
scroll to position [153, 0]
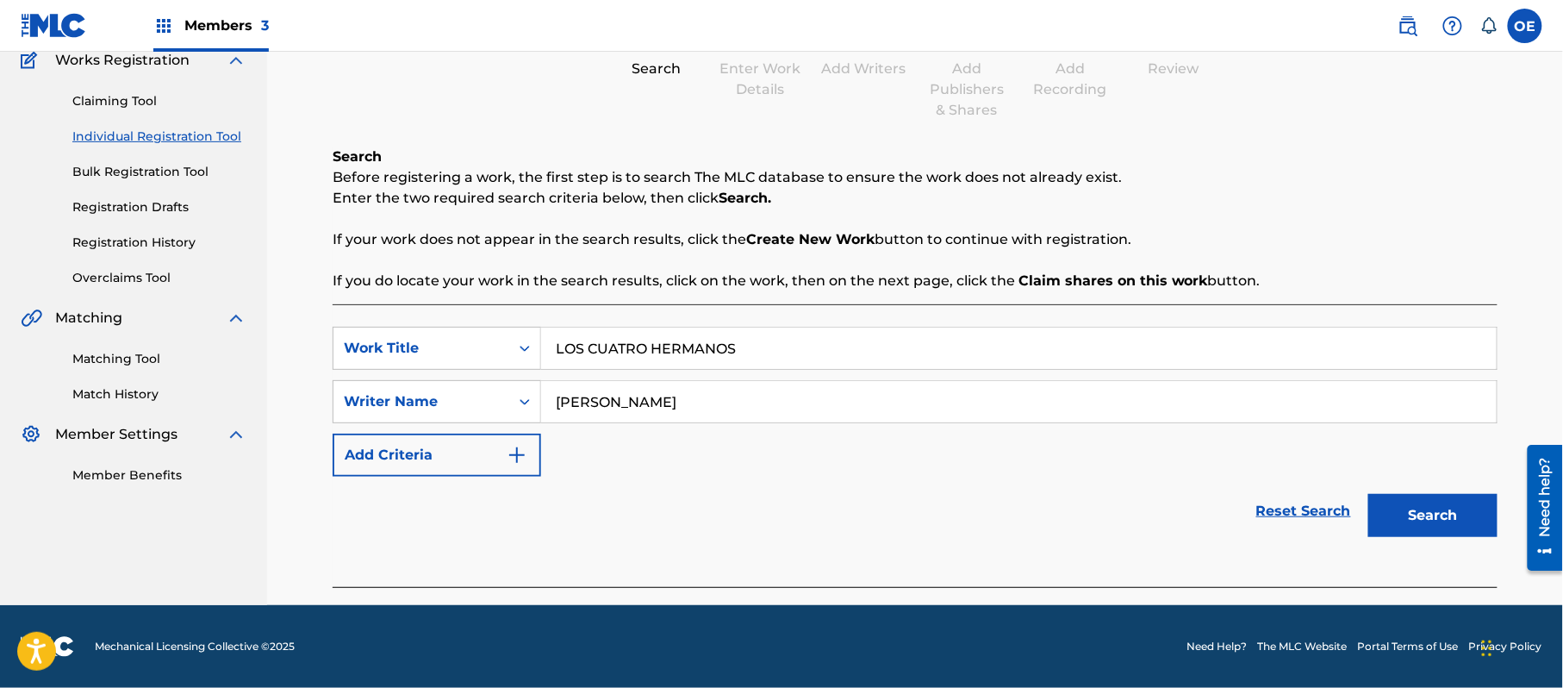
type input "ALEJANDRO MURILLO"
click at [1449, 508] on button "Search" at bounding box center [1433, 515] width 129 height 43
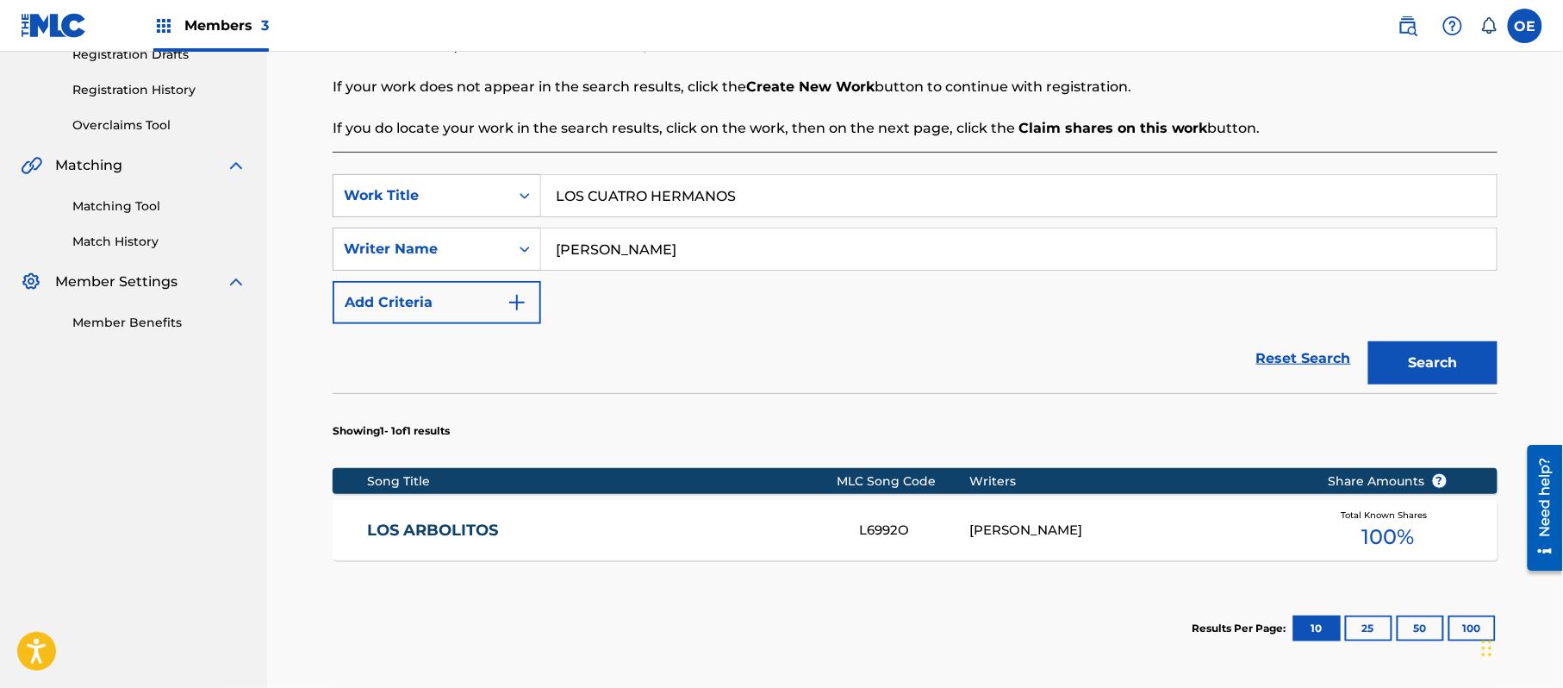
scroll to position [472, 0]
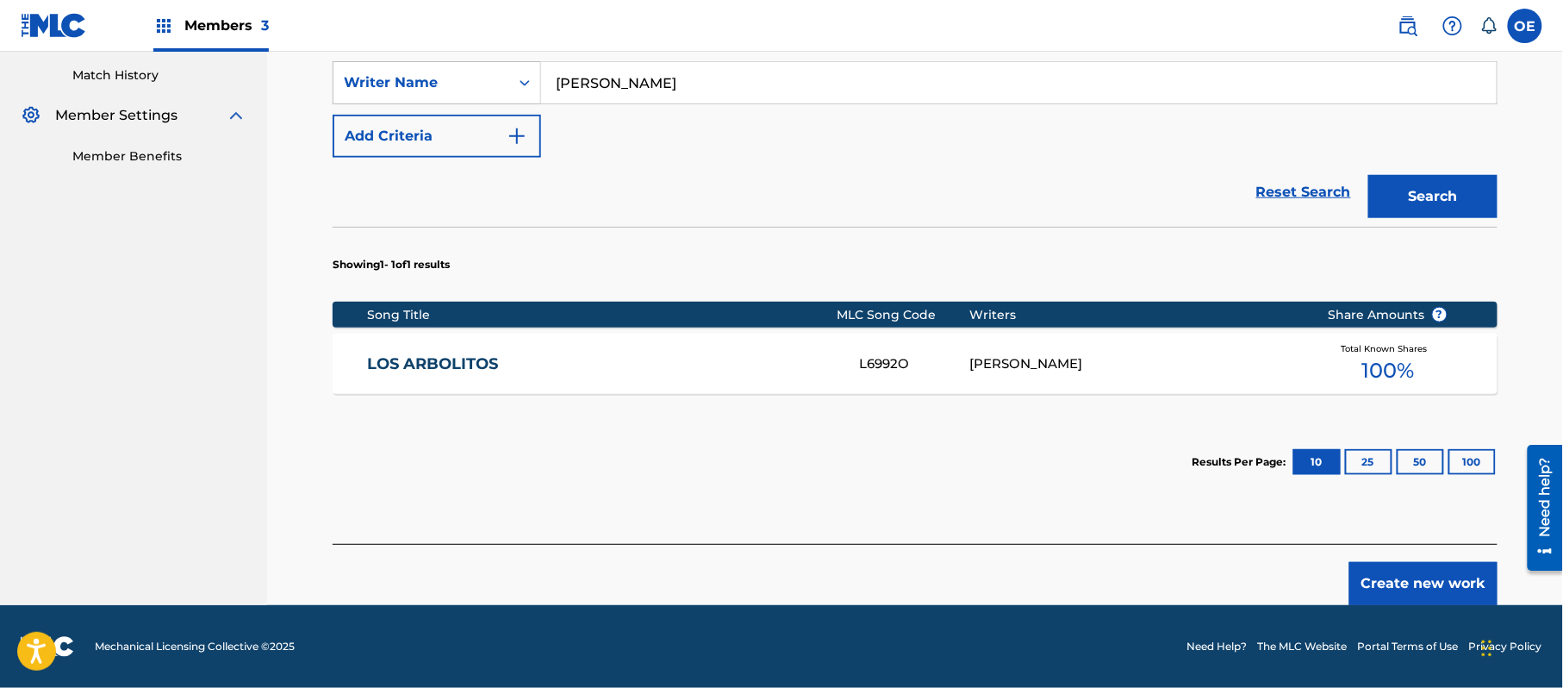
click at [1421, 570] on button "Create new work" at bounding box center [1424, 583] width 148 height 43
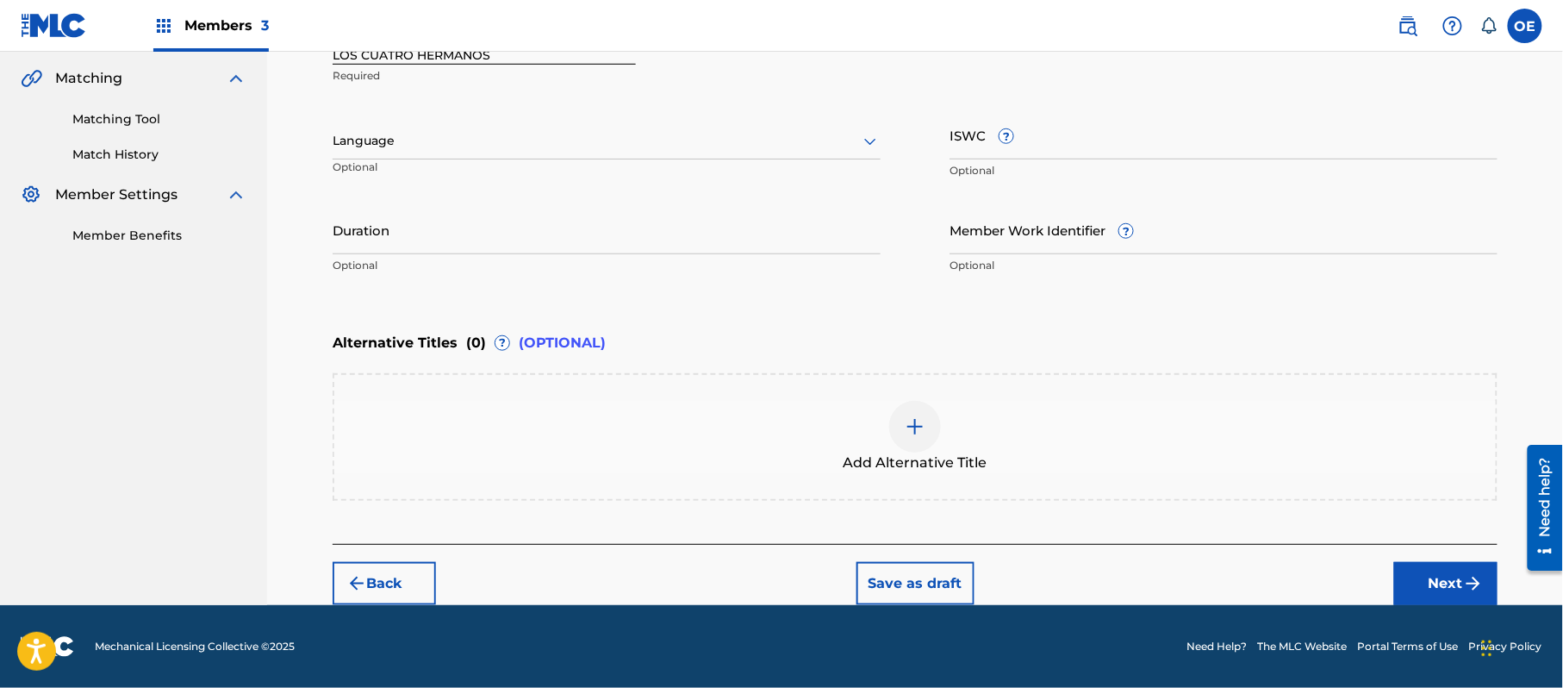
scroll to position [390, 0]
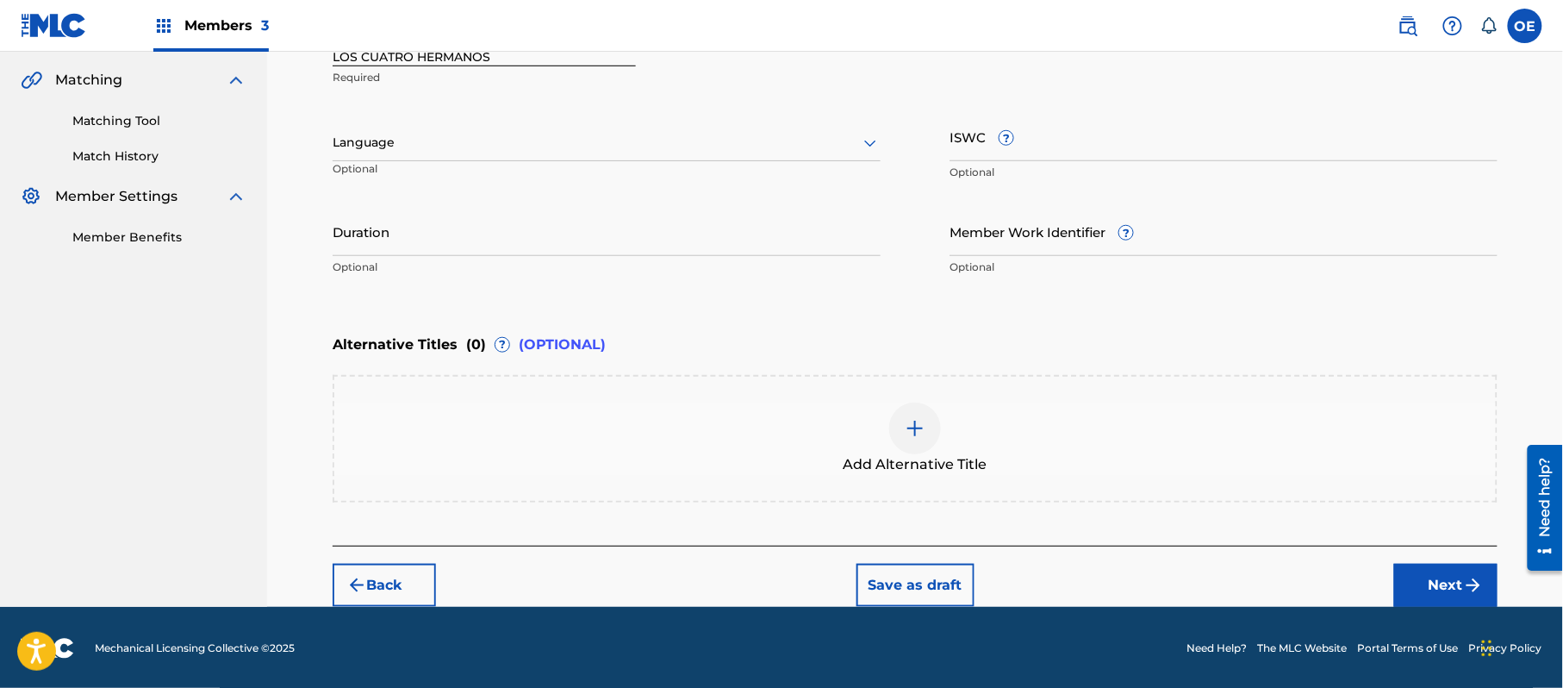
click at [488, 149] on div at bounding box center [607, 143] width 548 height 22
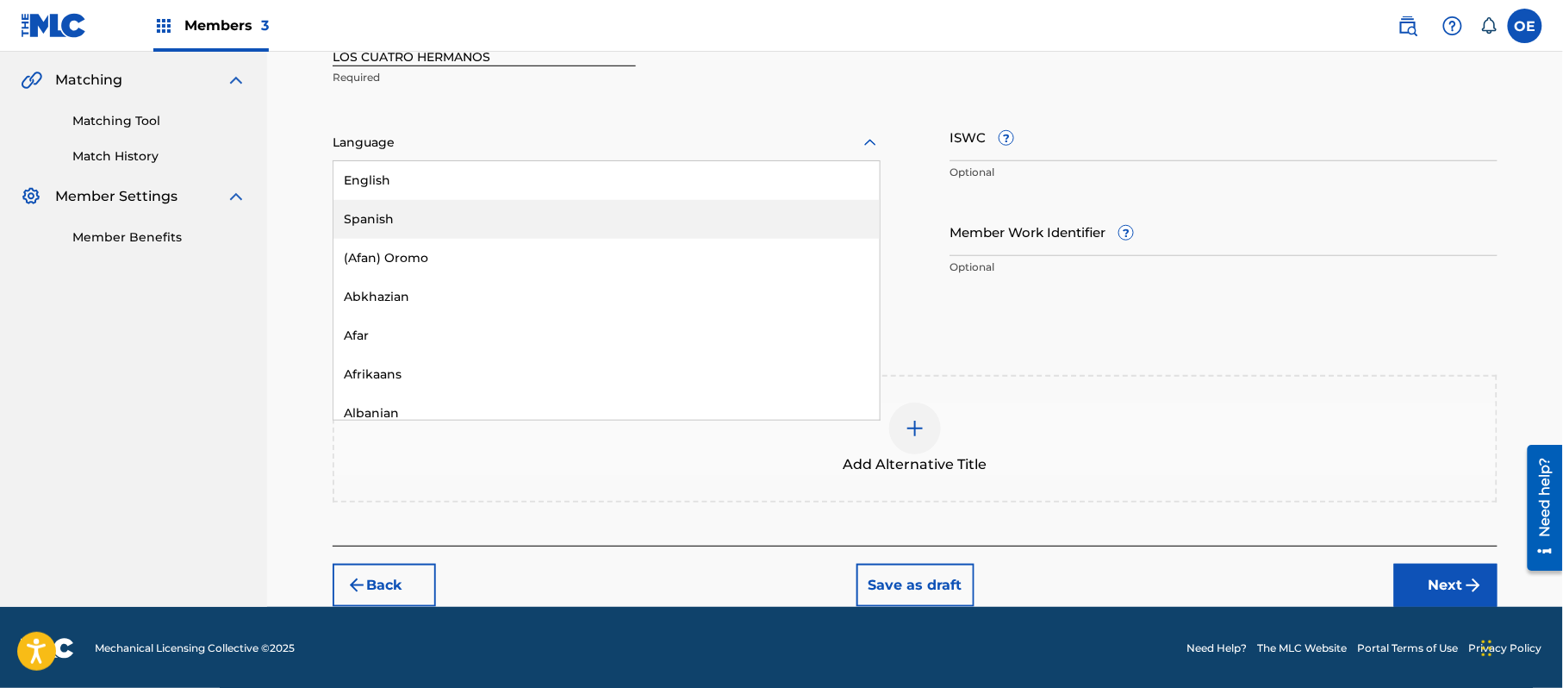
click at [445, 214] on div "Spanish" at bounding box center [607, 219] width 546 height 39
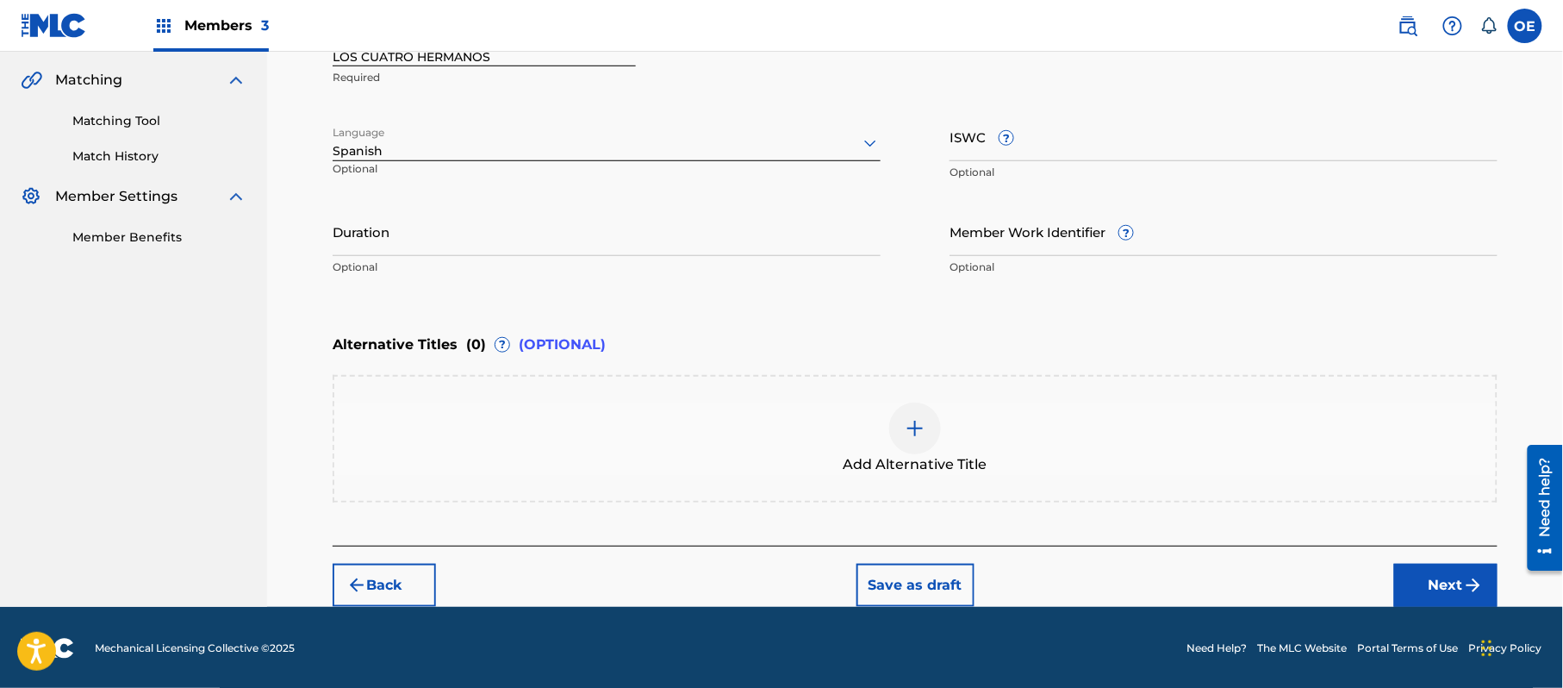
click at [1411, 567] on button "Next" at bounding box center [1446, 585] width 103 height 43
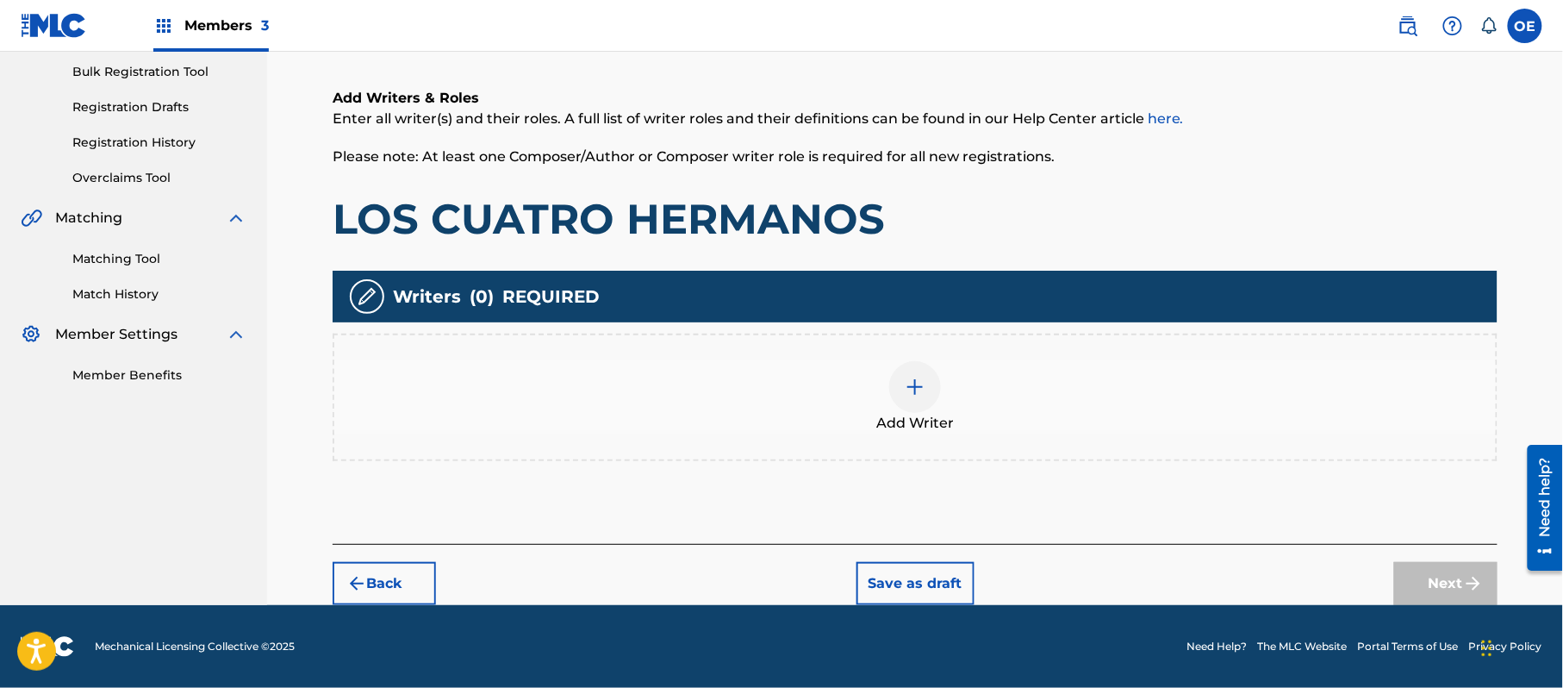
scroll to position [78, 0]
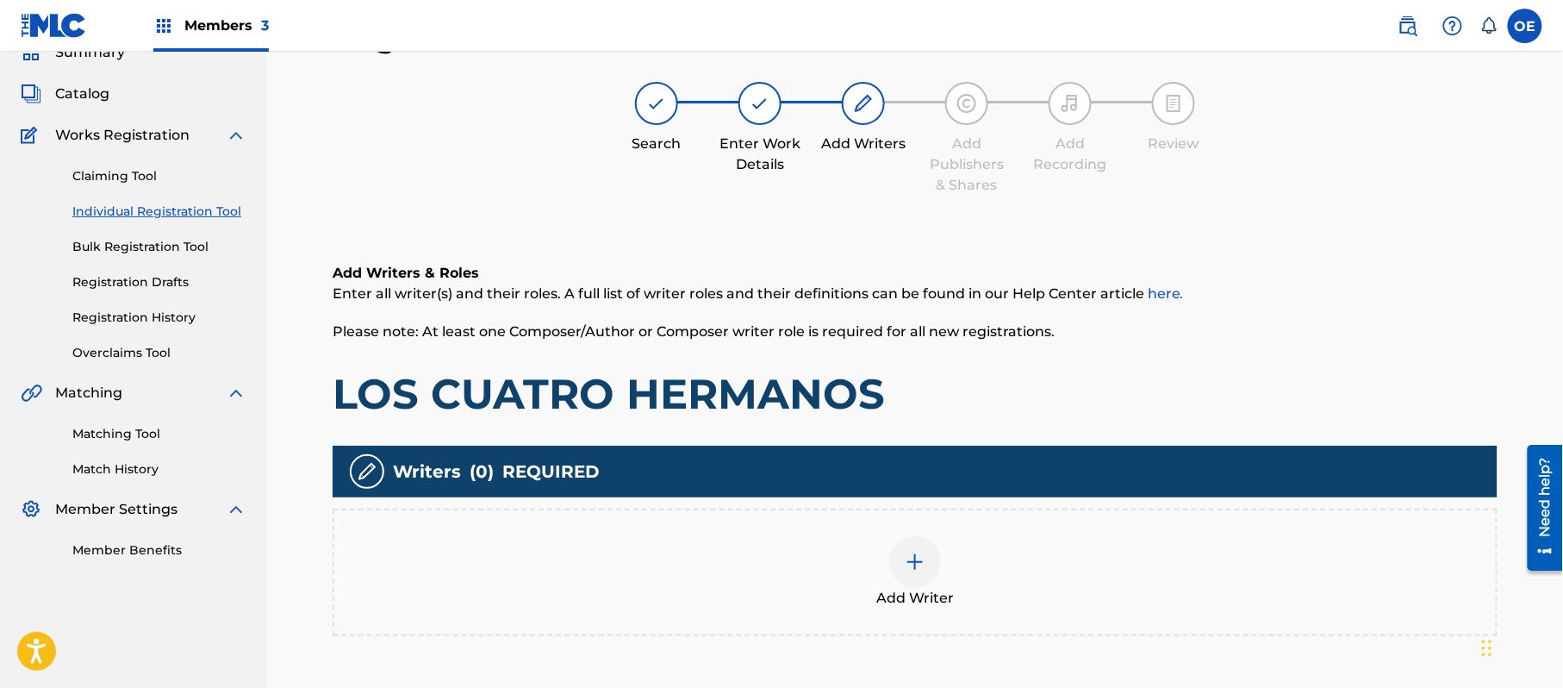
click at [965, 610] on div "Add Writer" at bounding box center [915, 573] width 1165 height 128
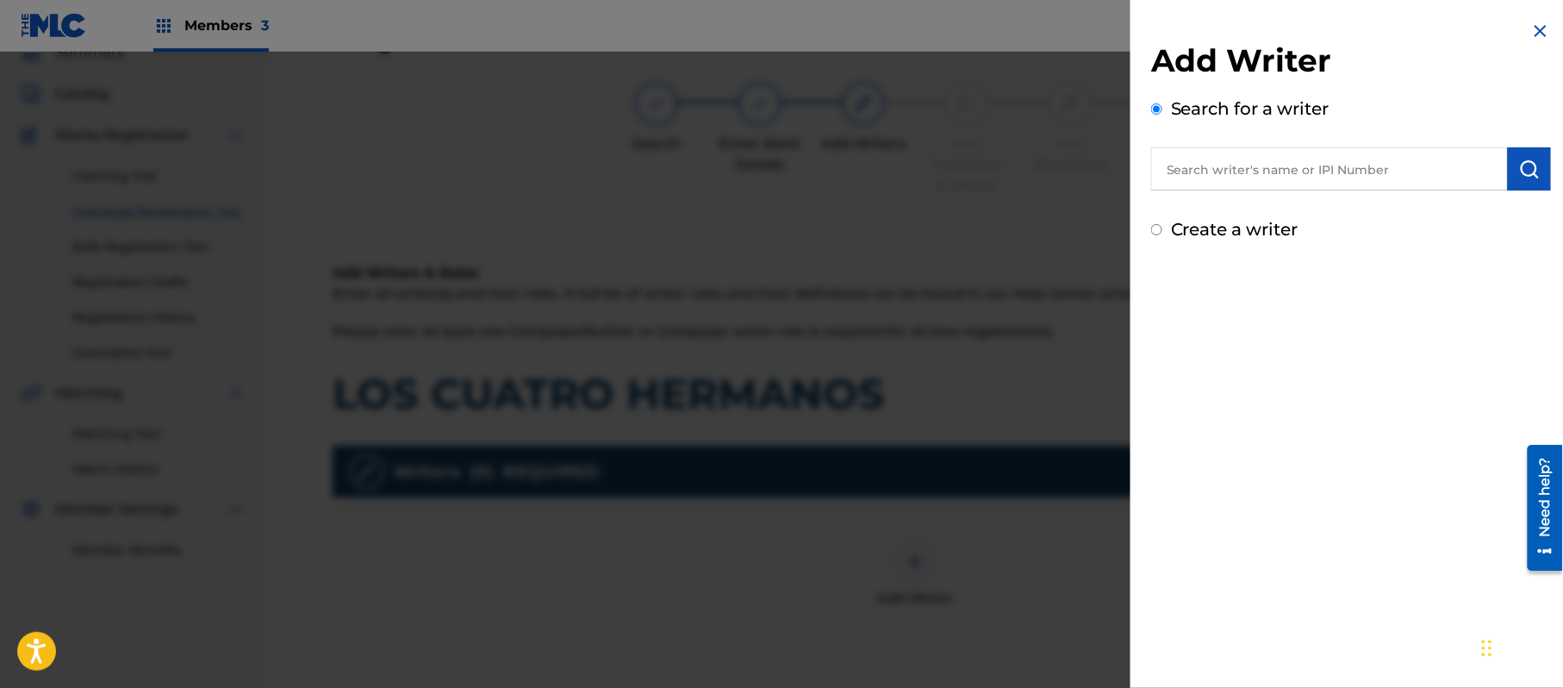
paste input "ALEJANDRO MURILLO"
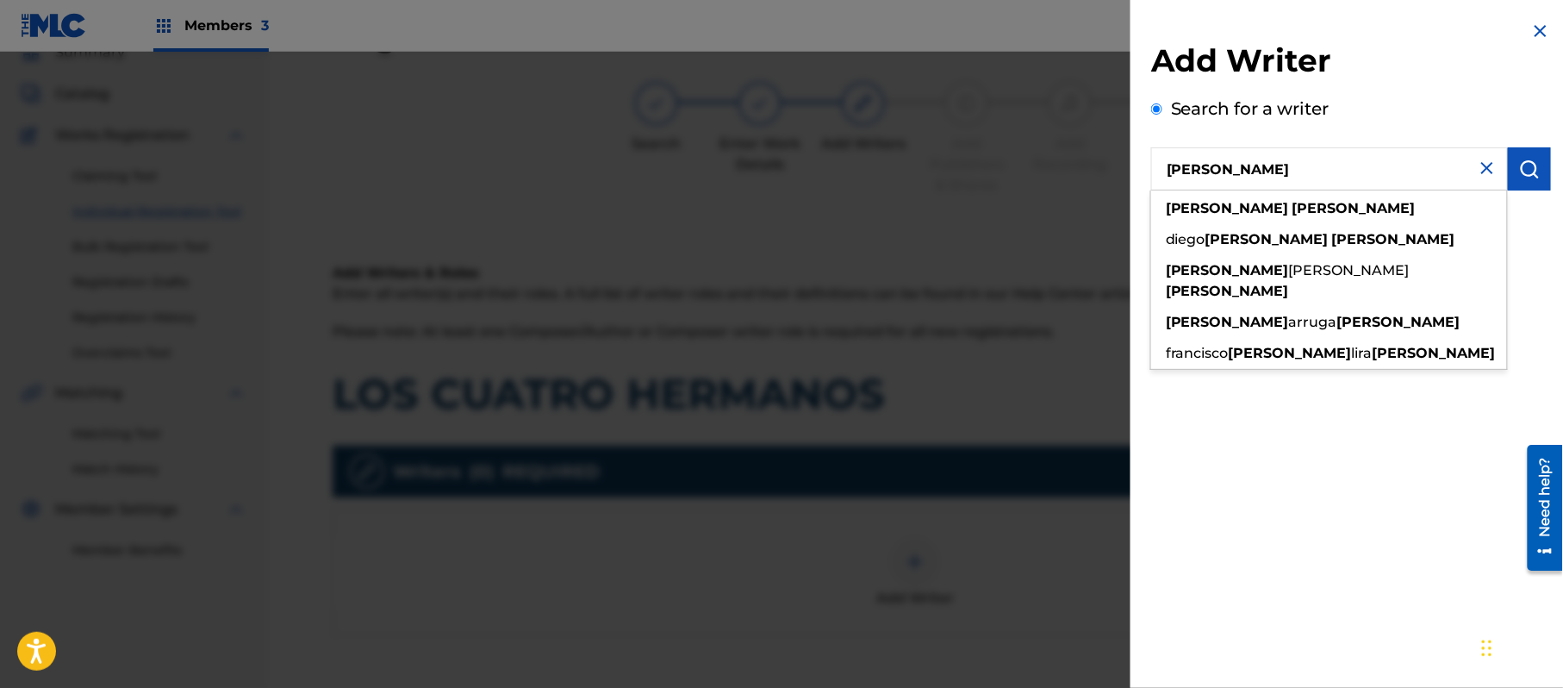
type input "ALEJANDRO MURILLO"
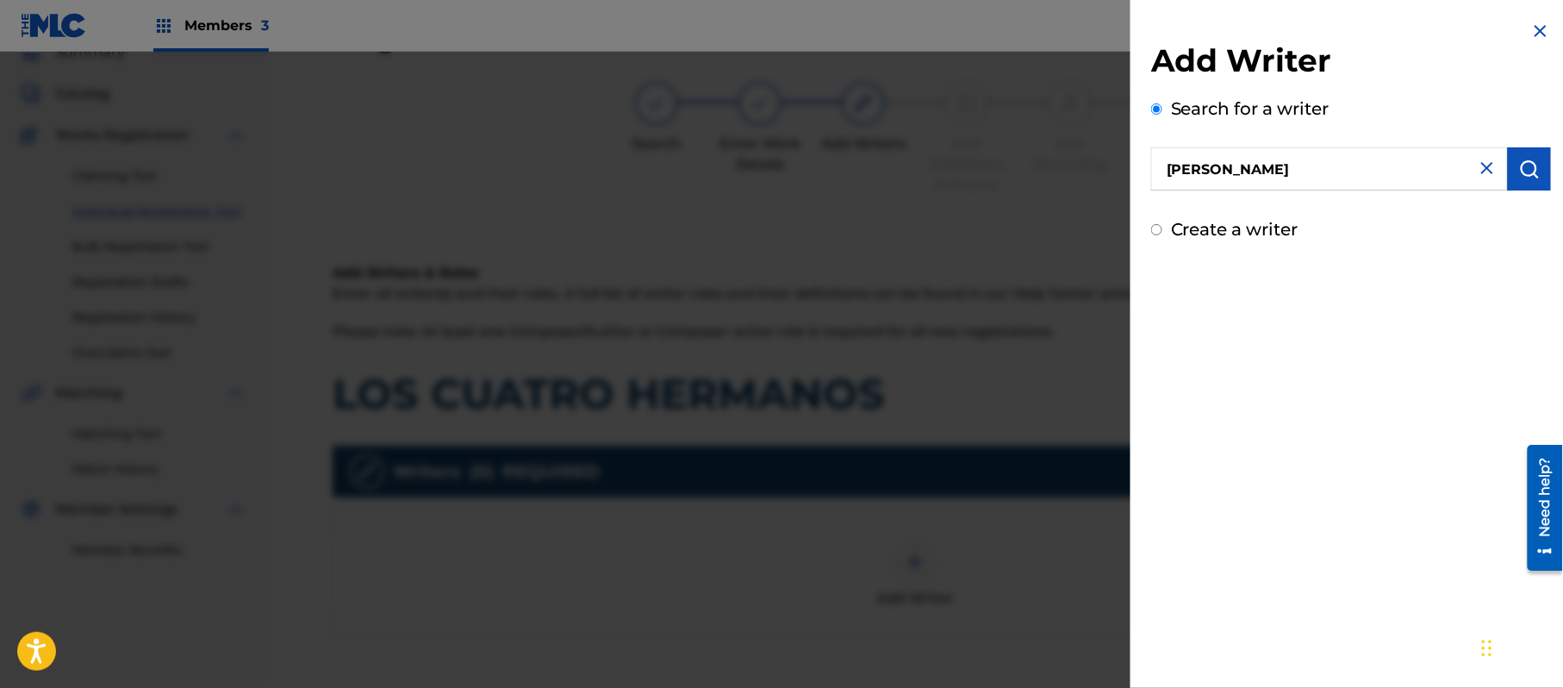
click at [1543, 156] on button "submit" at bounding box center [1529, 168] width 43 height 43
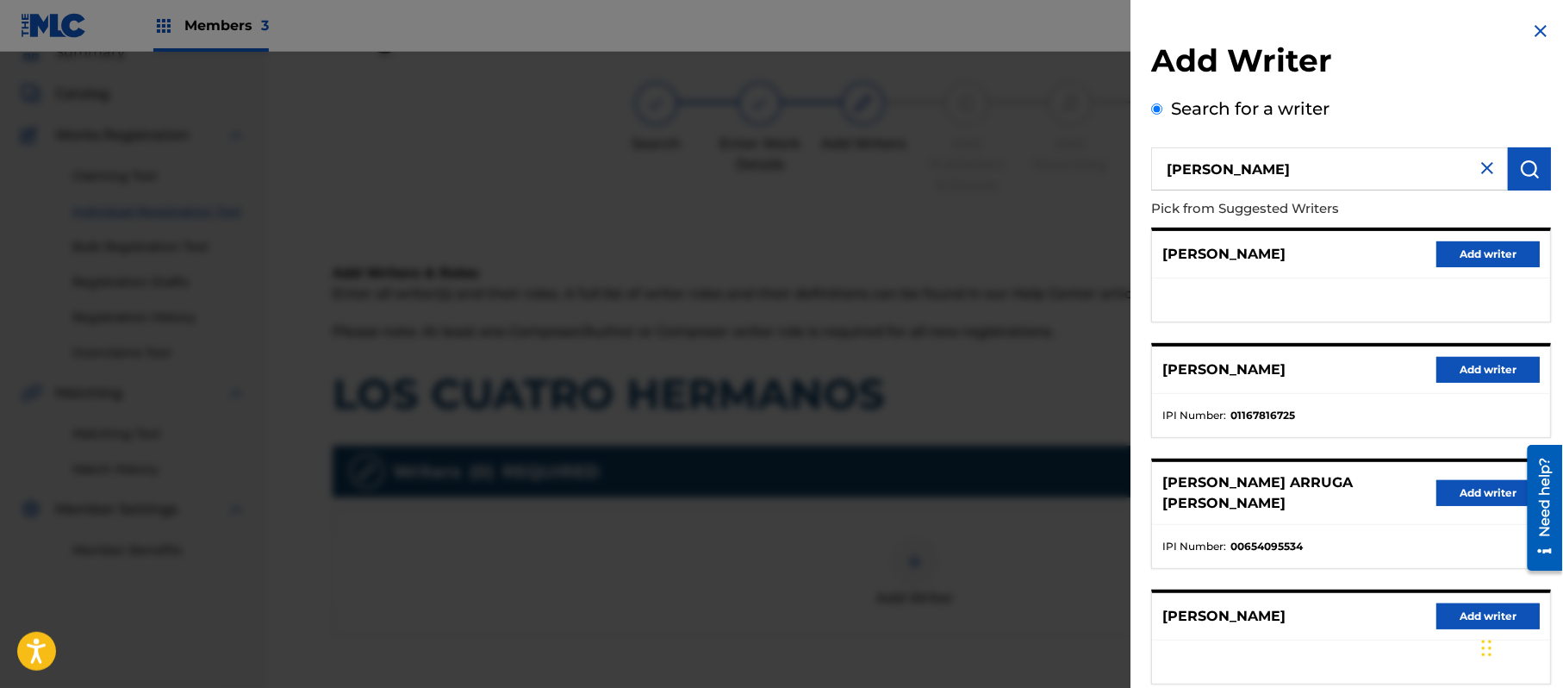
click at [1476, 252] on button "Add writer" at bounding box center [1488, 254] width 103 height 26
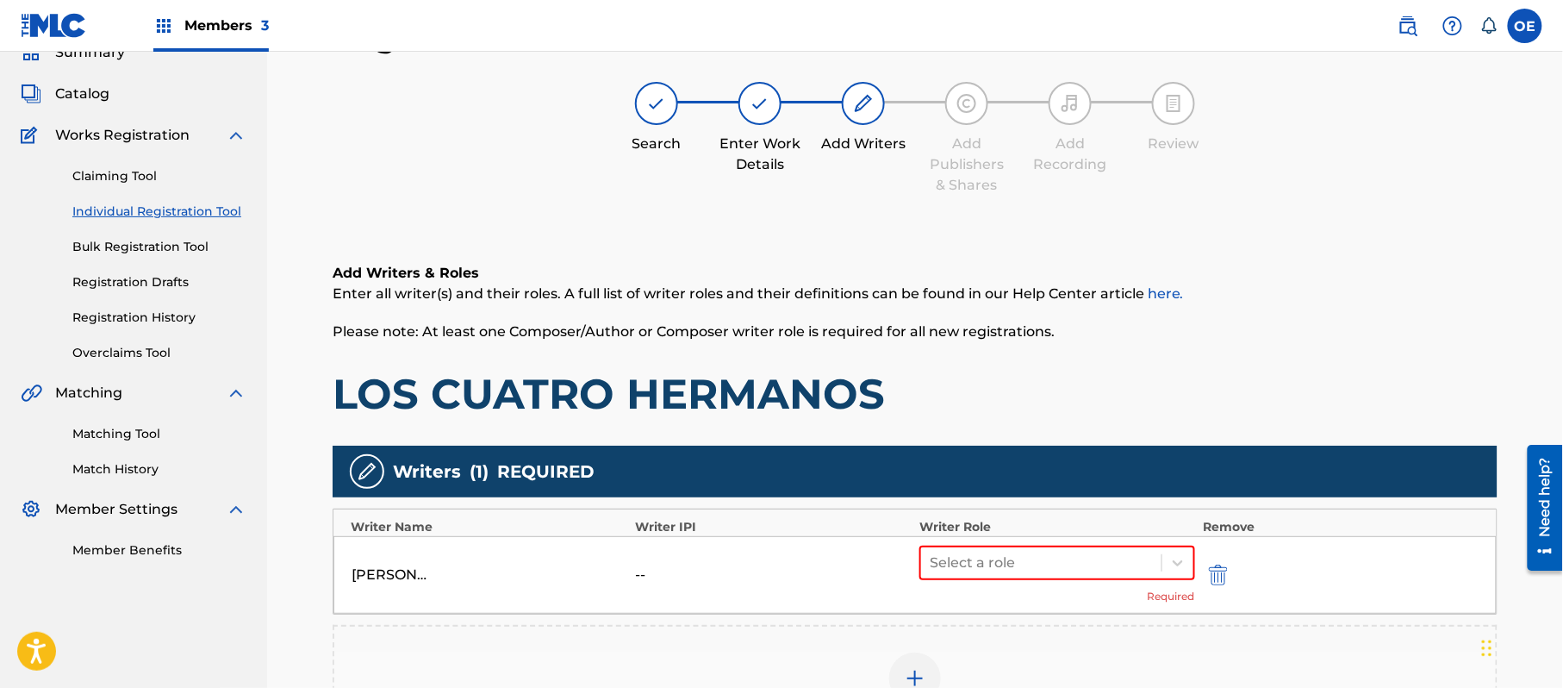
drag, startPoint x: 1022, startPoint y: 557, endPoint x: 1010, endPoint y: 542, distance: 19.0
click at [1018, 553] on div at bounding box center [1041, 563] width 223 height 24
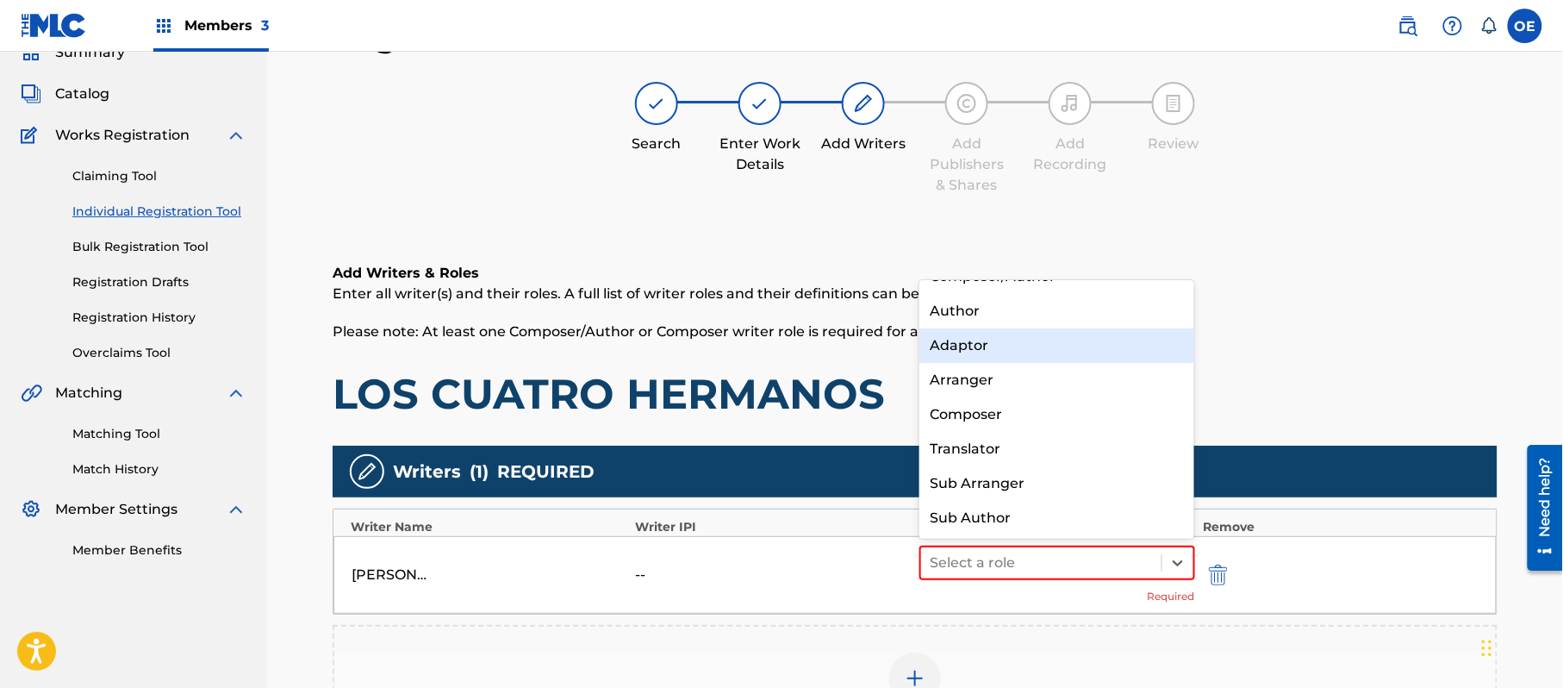
scroll to position [0, 0]
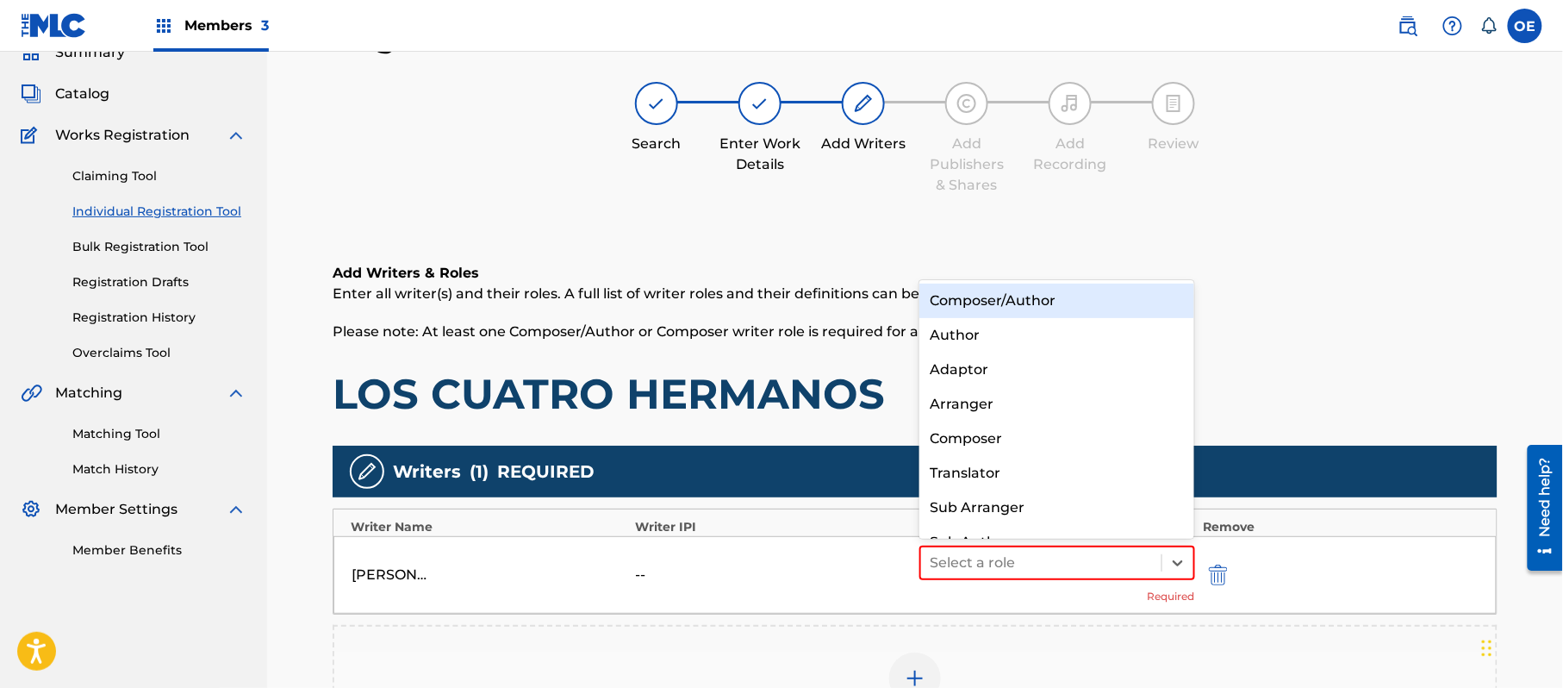
click at [1034, 309] on div "Composer/Author" at bounding box center [1057, 301] width 275 height 34
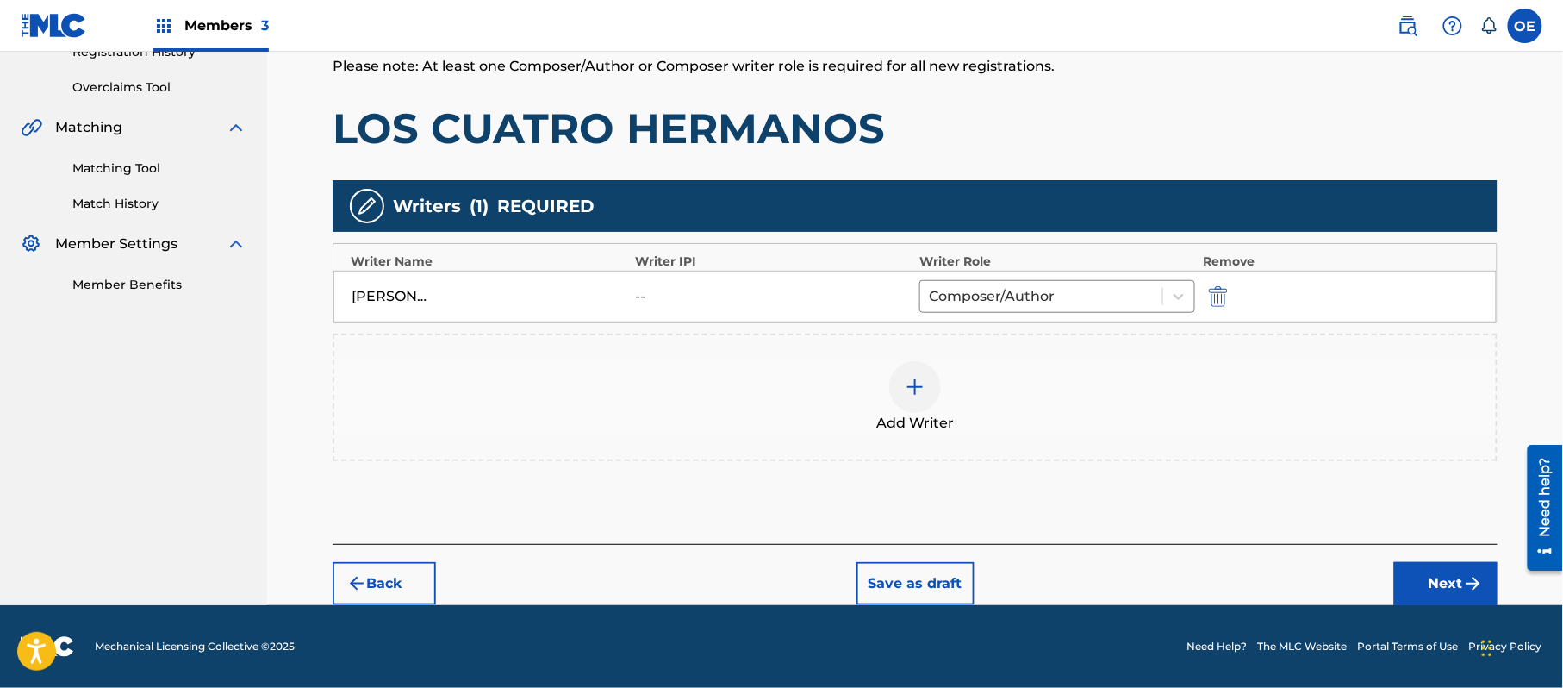
click at [1431, 598] on button "Next" at bounding box center [1446, 583] width 103 height 43
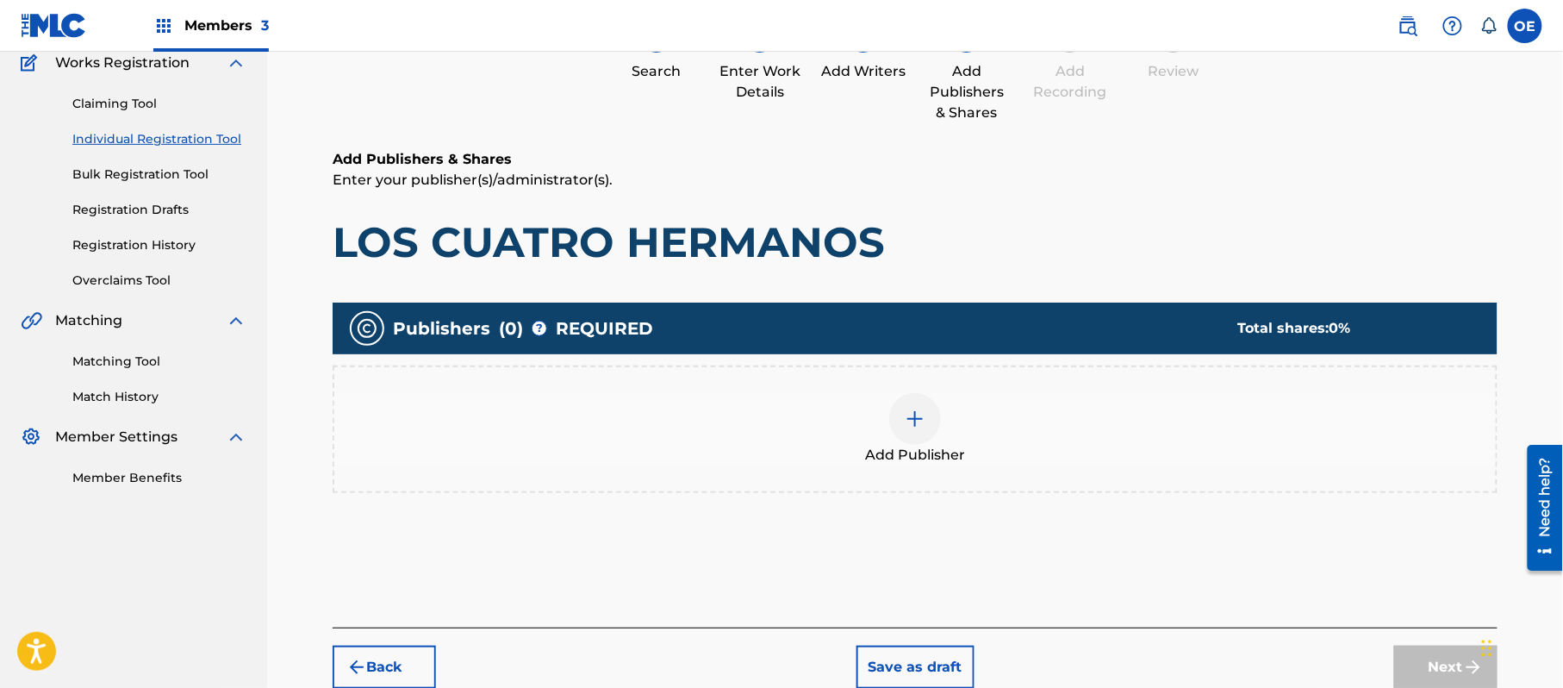
scroll to position [78, 0]
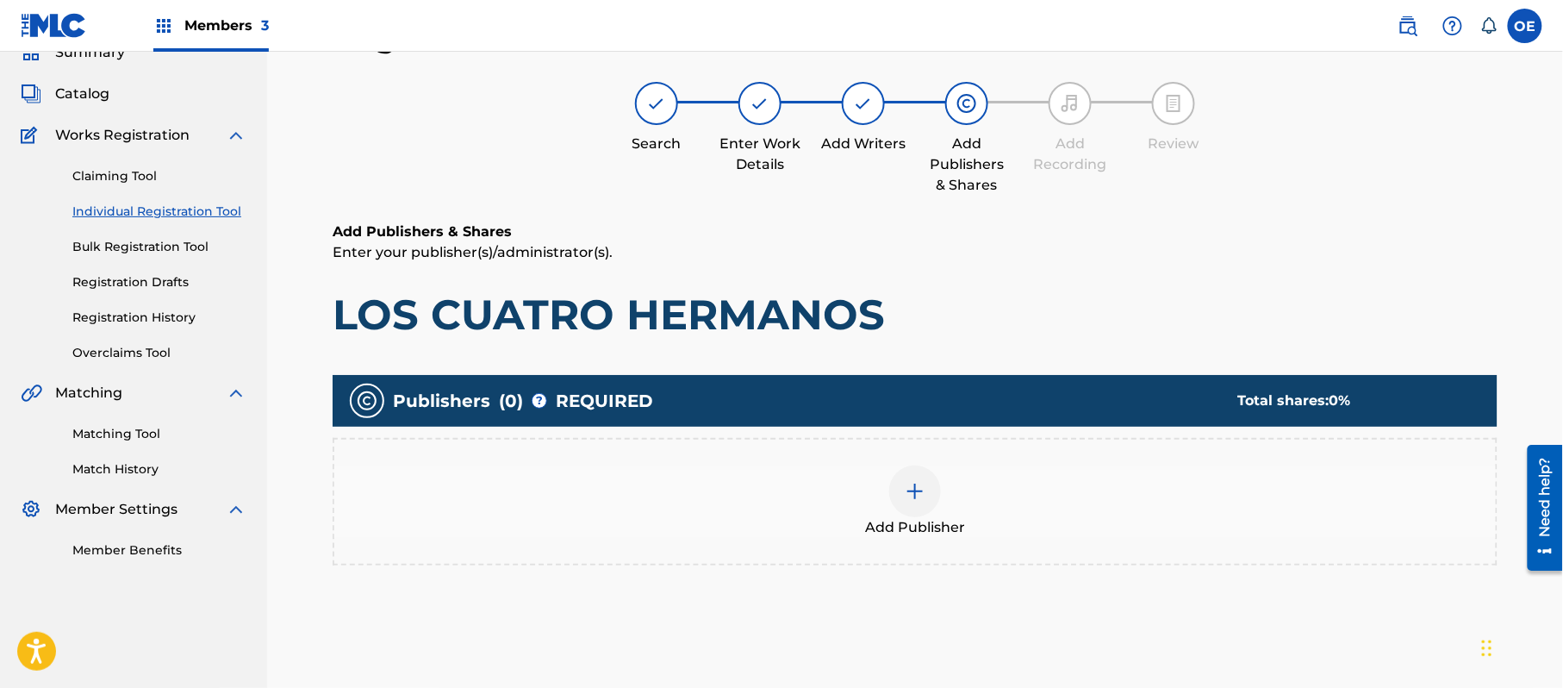
click at [869, 515] on div "Add Publisher" at bounding box center [915, 501] width 1162 height 72
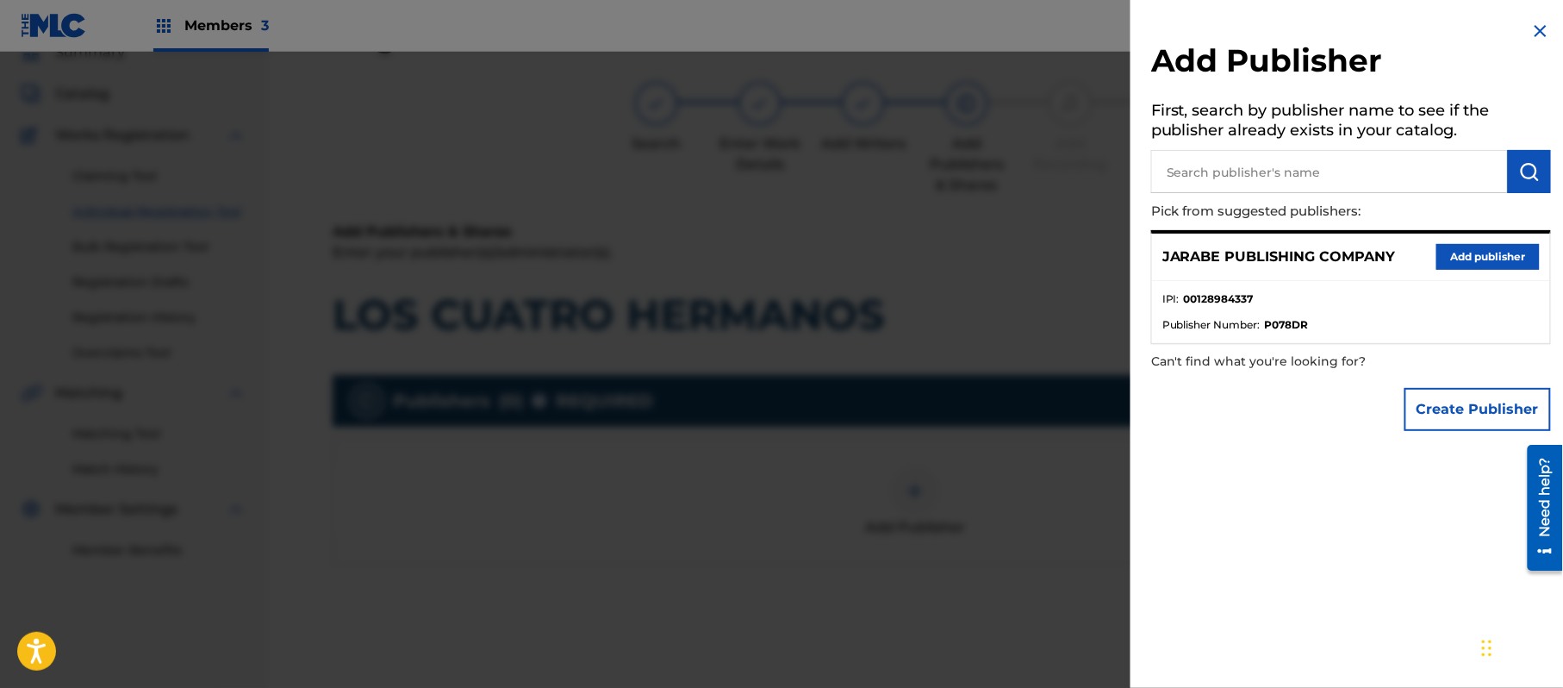
click at [1474, 247] on button "Add publisher" at bounding box center [1488, 257] width 103 height 26
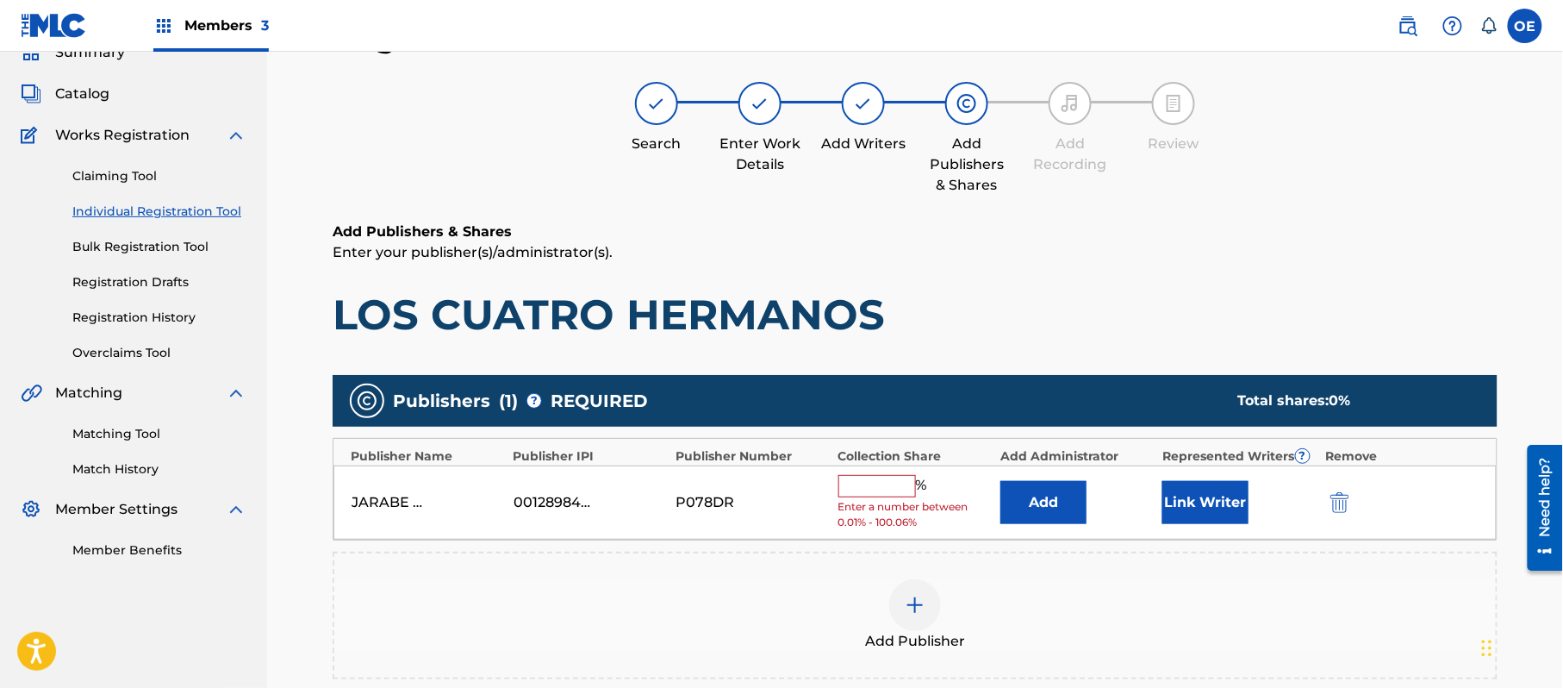
click at [865, 471] on div "JARABE PUBLISHING COMPANY 00128984337 P078DR % Enter a number between 0.01% - 1…" at bounding box center [916, 502] width 1164 height 75
click at [872, 496] on input "text" at bounding box center [878, 486] width 78 height 22
type input "100"
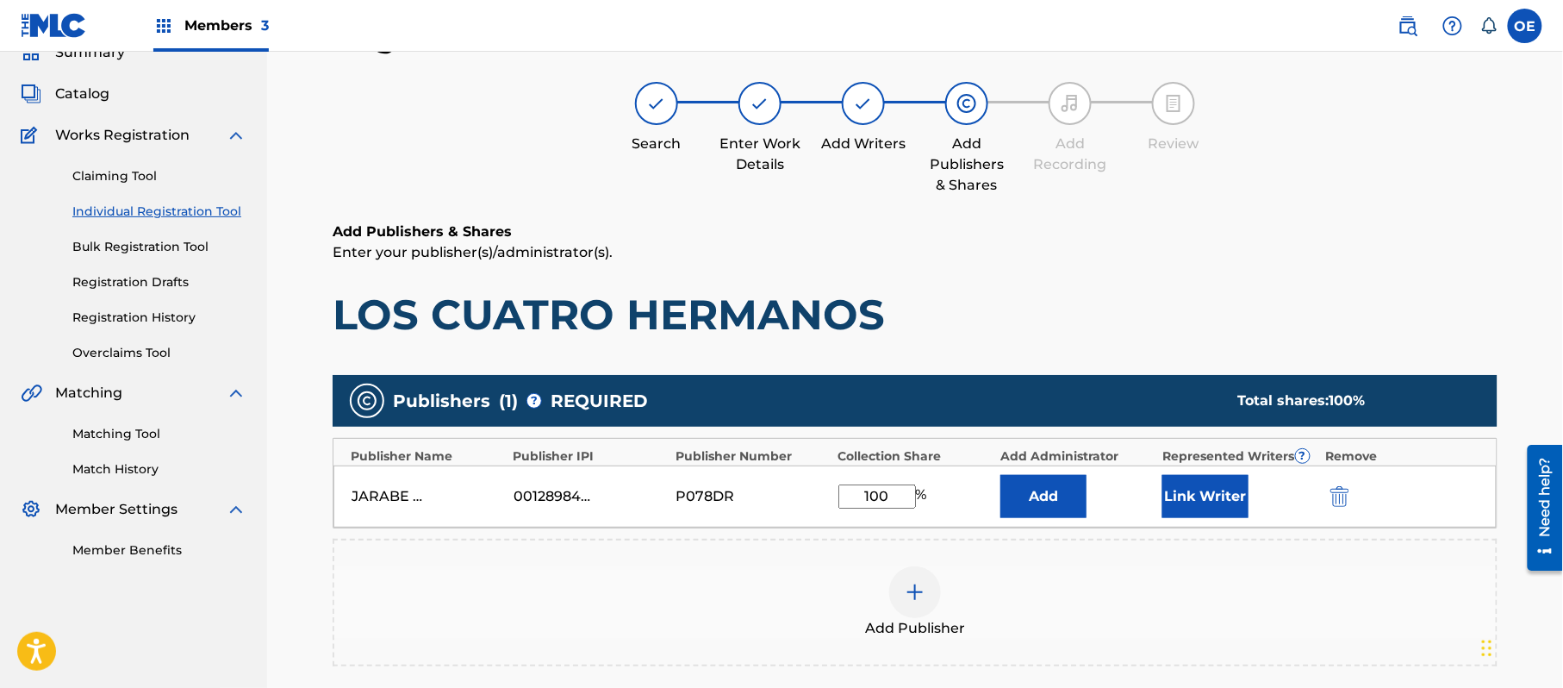
click at [1189, 511] on button "Link Writer" at bounding box center [1206, 496] width 86 height 43
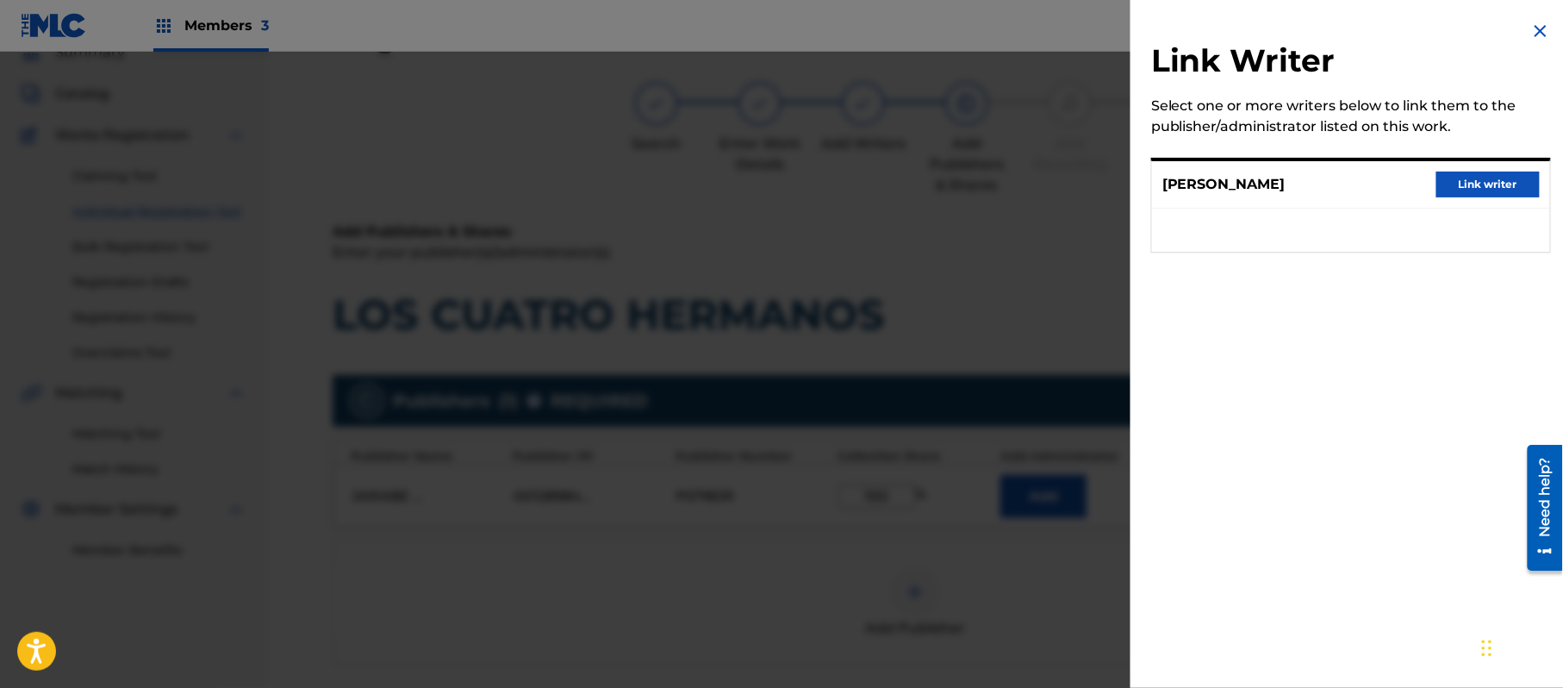
click at [1480, 172] on button "Link writer" at bounding box center [1488, 185] width 103 height 26
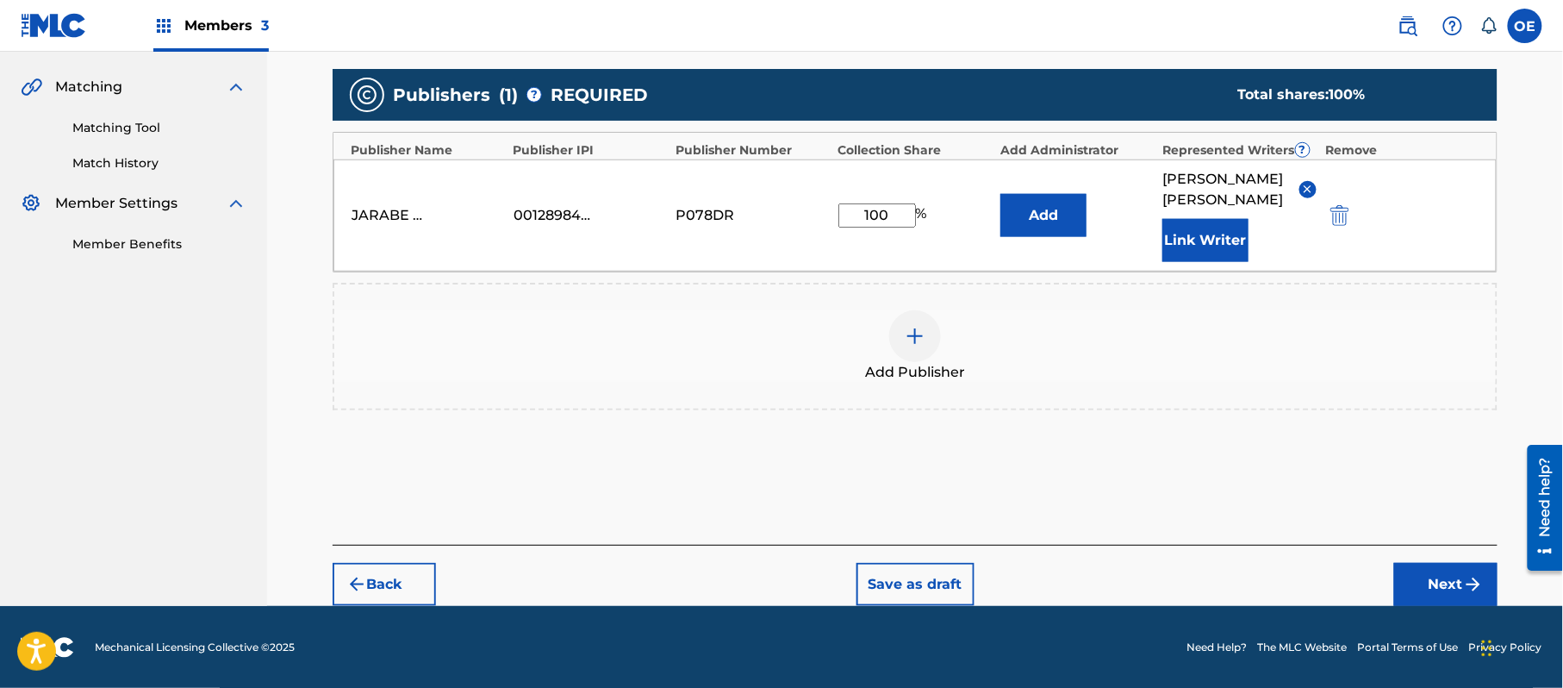
click at [1436, 595] on button "Next" at bounding box center [1446, 584] width 103 height 43
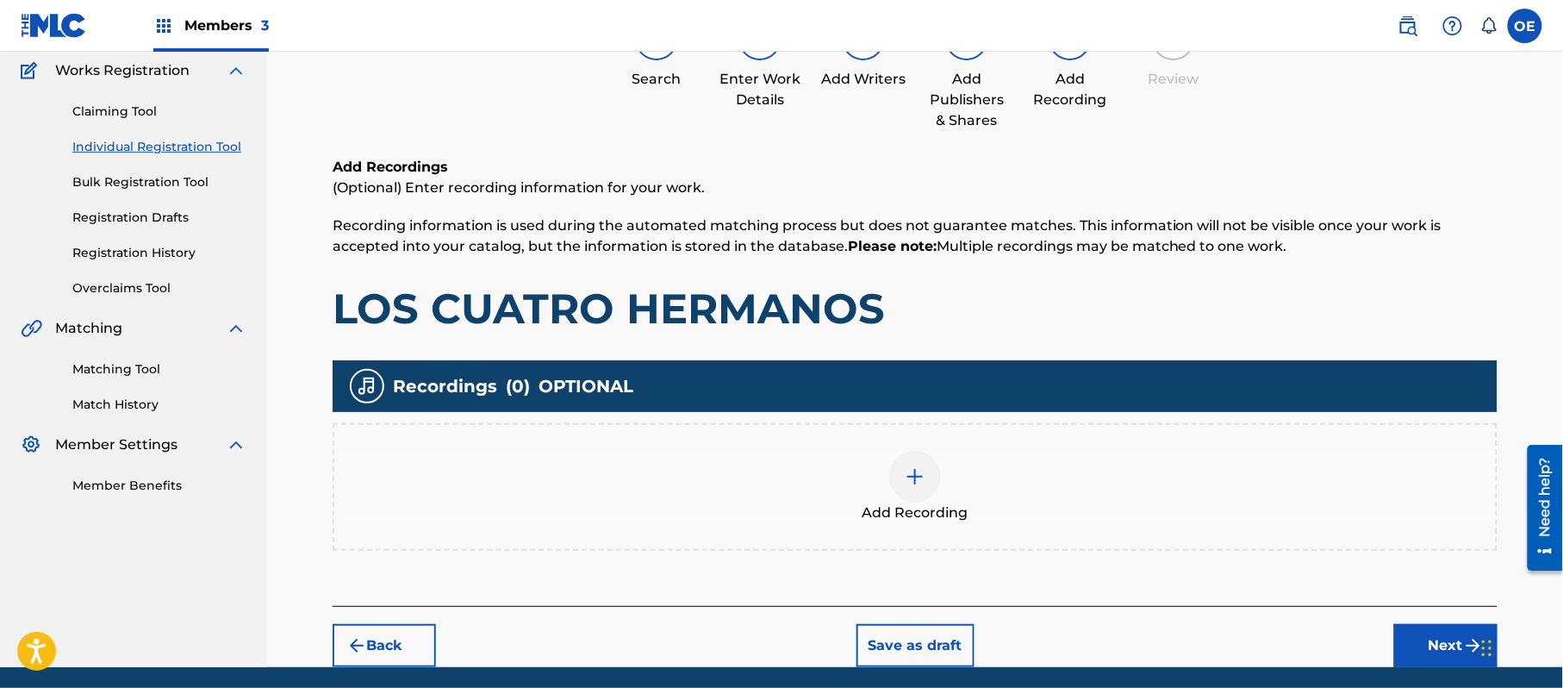
scroll to position [202, 0]
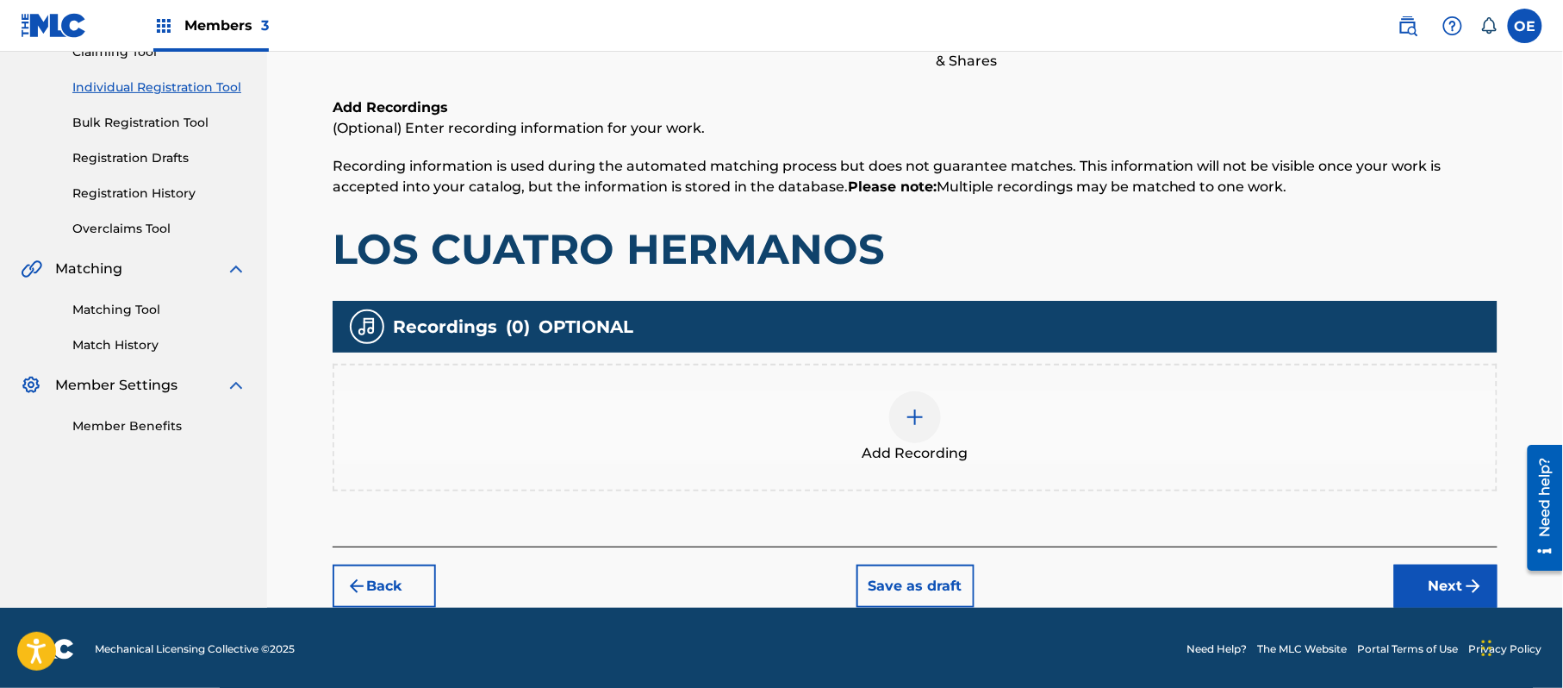
click at [921, 460] on span "Add Recording" at bounding box center [916, 453] width 106 height 21
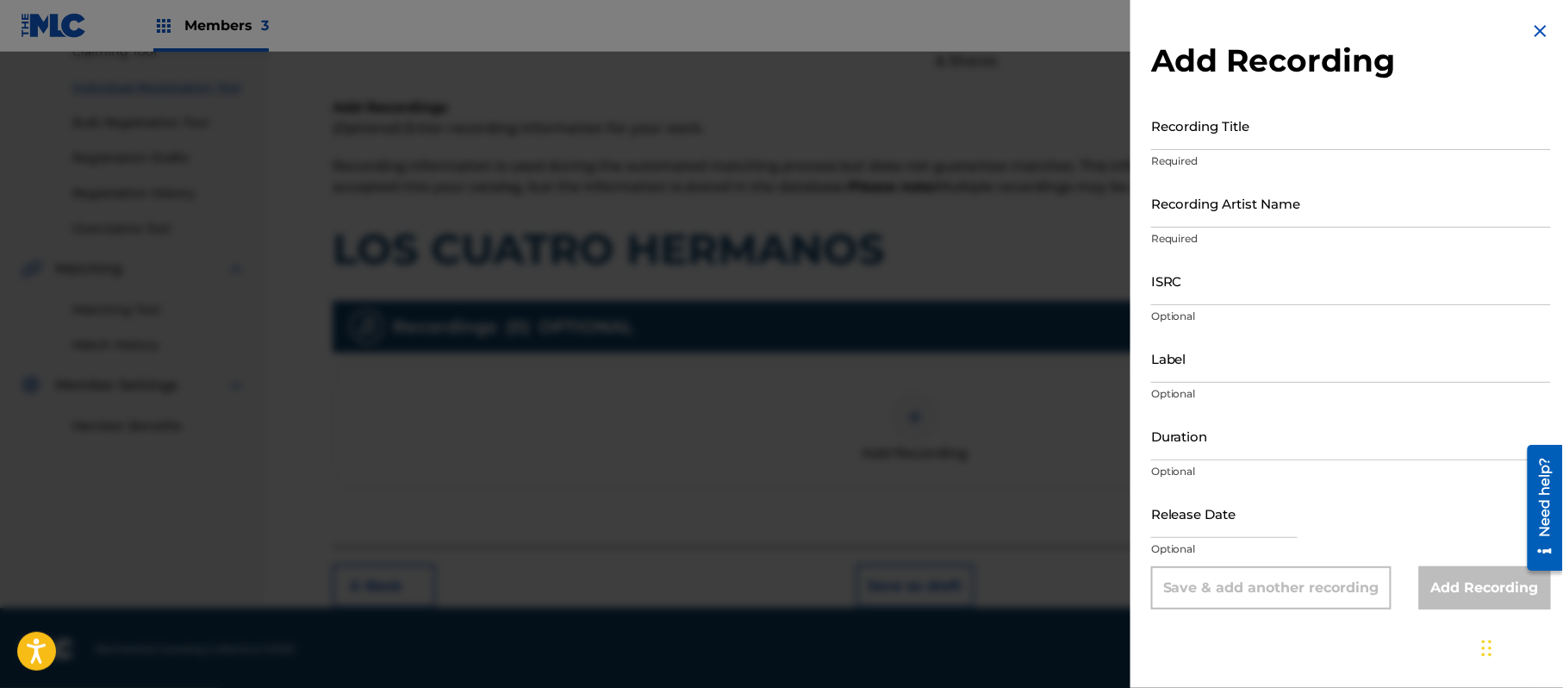
click at [1538, 41] on h2 "Add Recording" at bounding box center [1351, 60] width 400 height 39
click at [1541, 32] on img at bounding box center [1541, 31] width 21 height 21
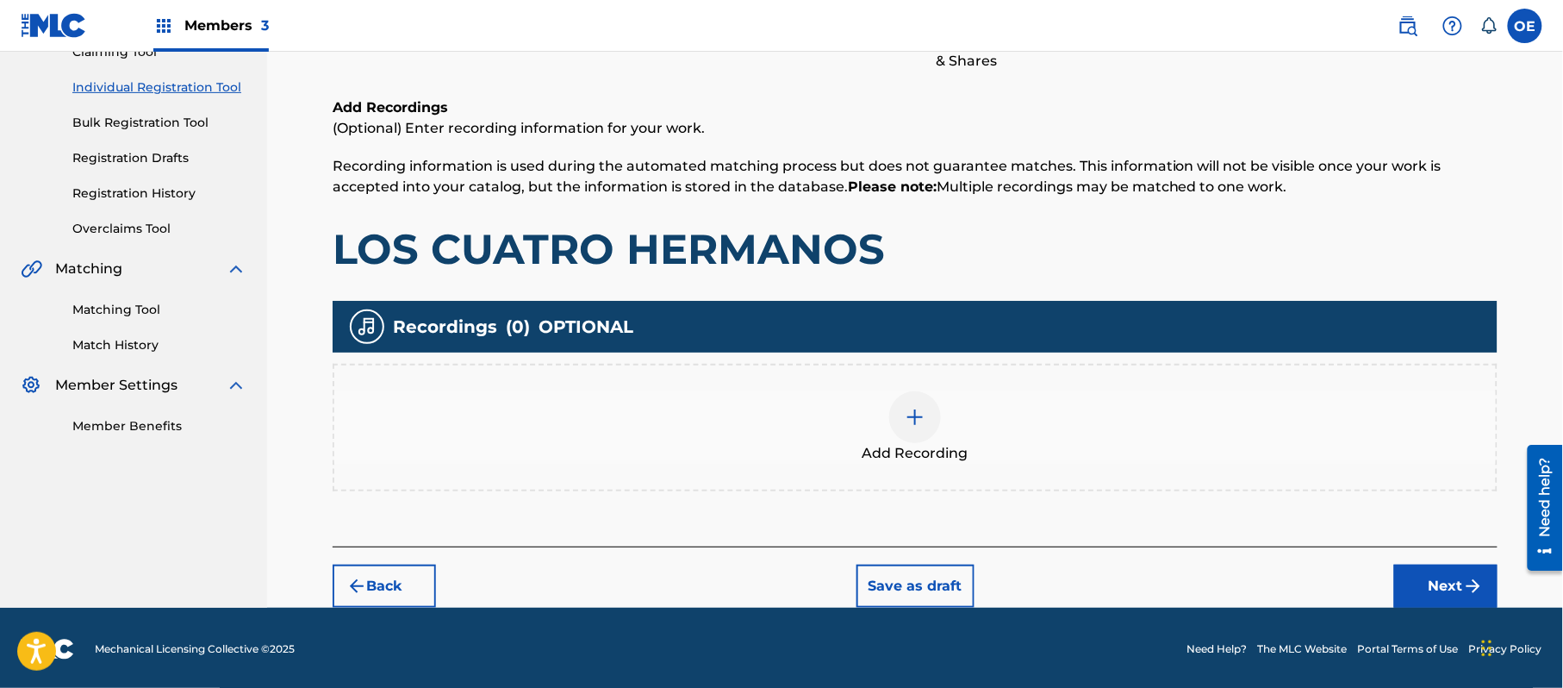
click at [1445, 566] on button "Next" at bounding box center [1446, 586] width 103 height 43
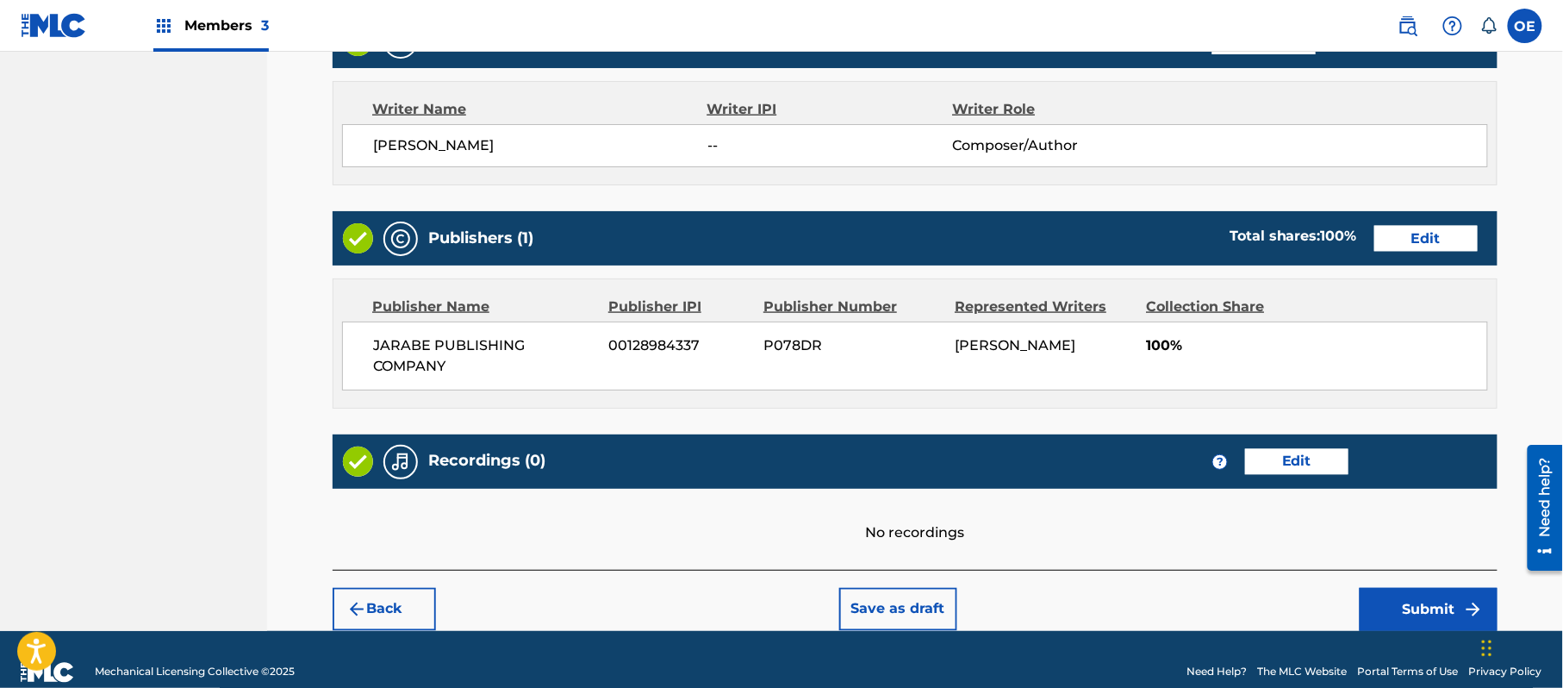
scroll to position [735, 0]
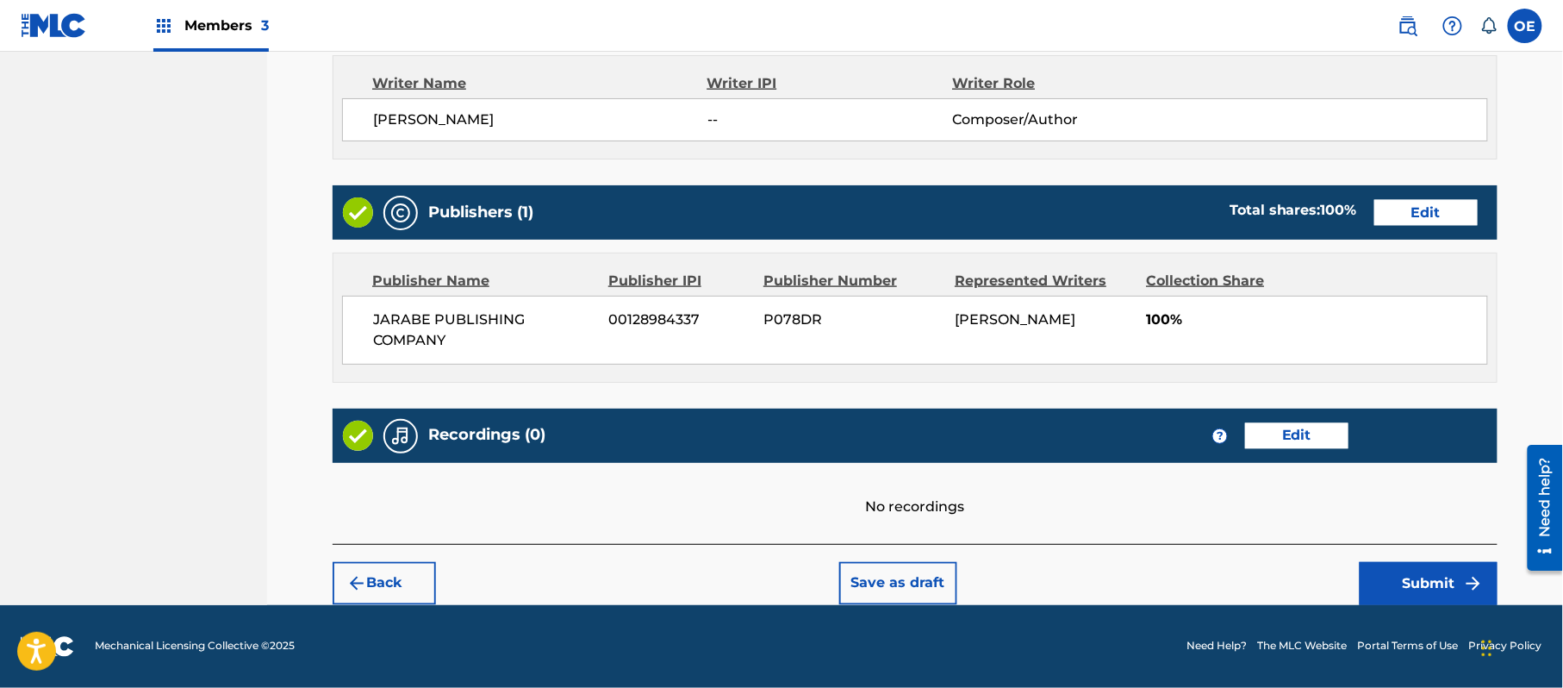
drag, startPoint x: 1398, startPoint y: 565, endPoint x: 873, endPoint y: 377, distance: 557.8
click at [1393, 560] on div "Back Save as draft Submit" at bounding box center [915, 574] width 1165 height 61
click at [1460, 581] on button "Submit" at bounding box center [1429, 583] width 138 height 43
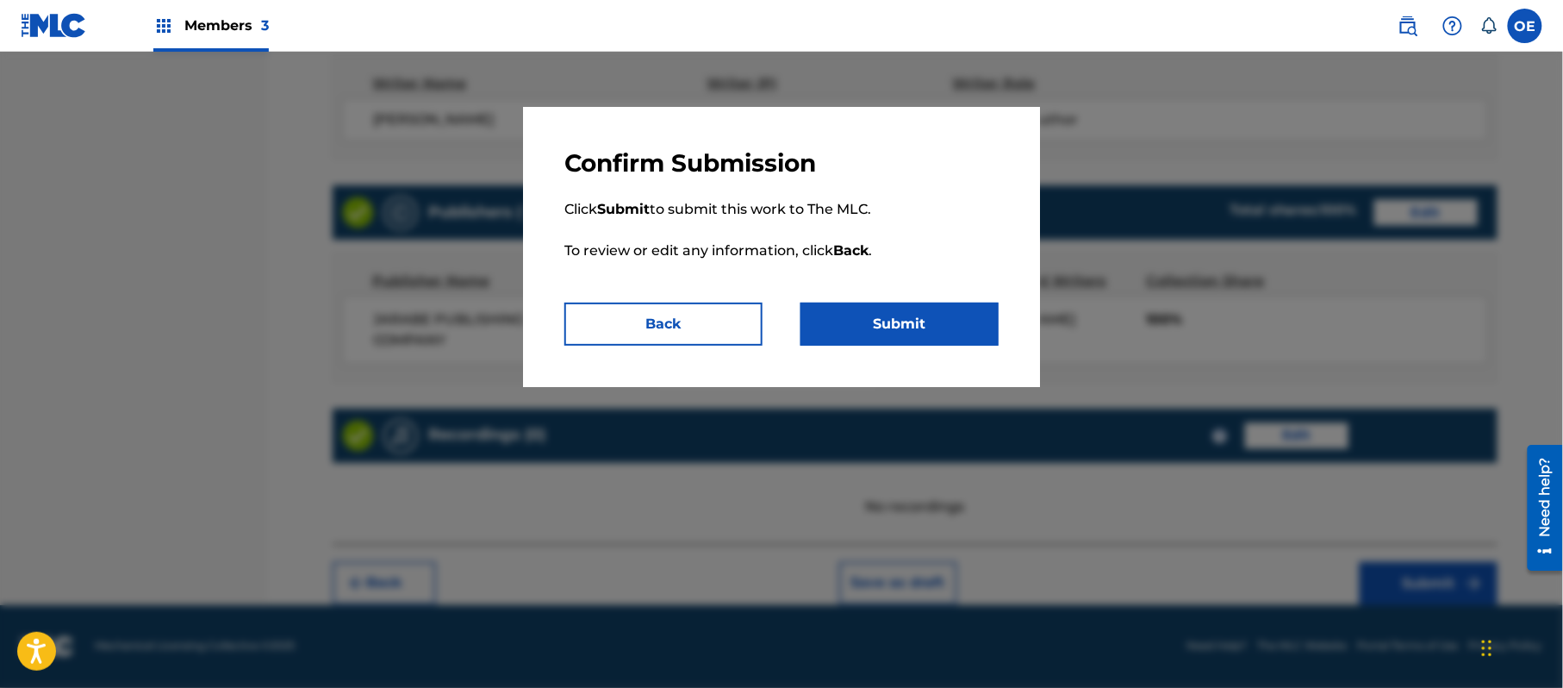
click at [921, 346] on div "Confirm Submission Click Submit to submit this work to The MLC. To review or ed…" at bounding box center [781, 247] width 517 height 280
click at [921, 345] on button "Submit" at bounding box center [900, 324] width 198 height 43
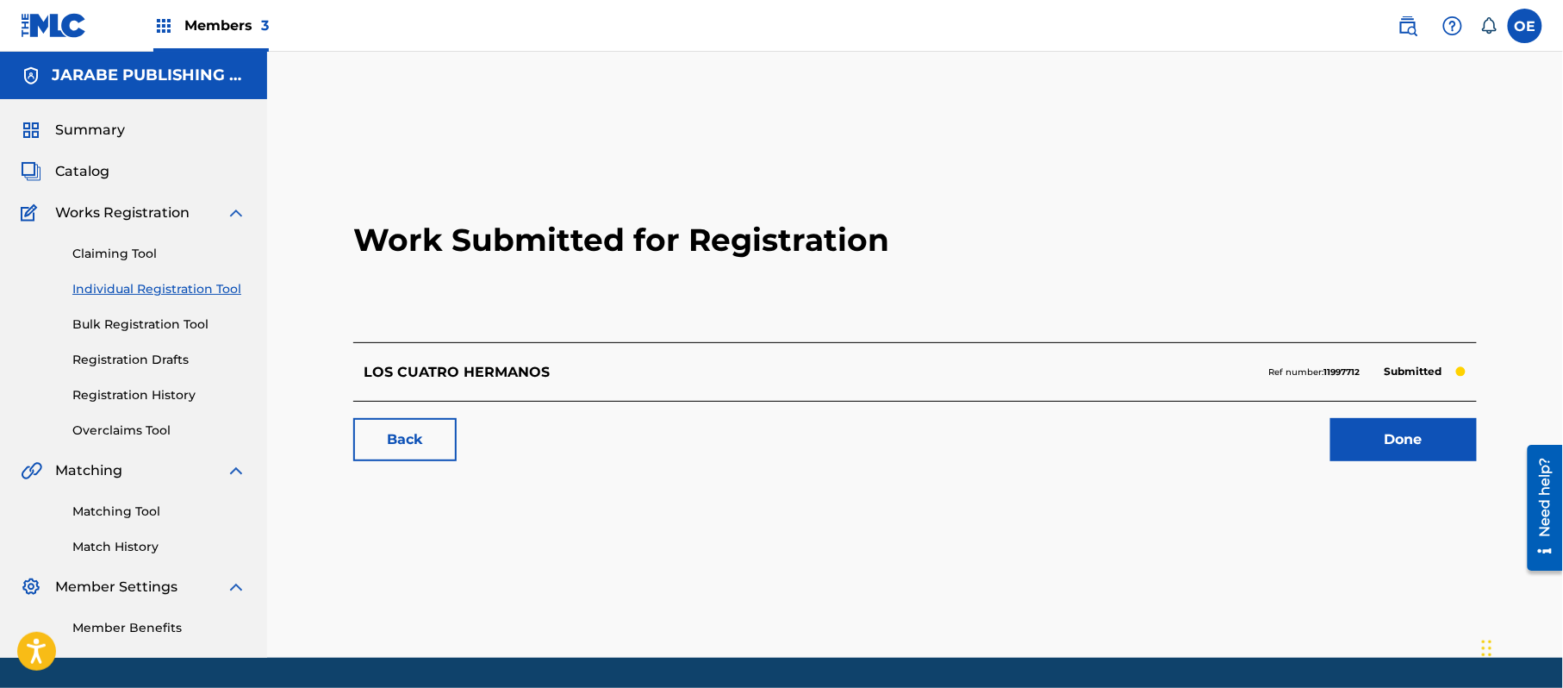
drag, startPoint x: 184, startPoint y: 284, endPoint x: 228, endPoint y: 300, distance: 47.4
click at [184, 284] on link "Individual Registration Tool" at bounding box center [159, 289] width 174 height 18
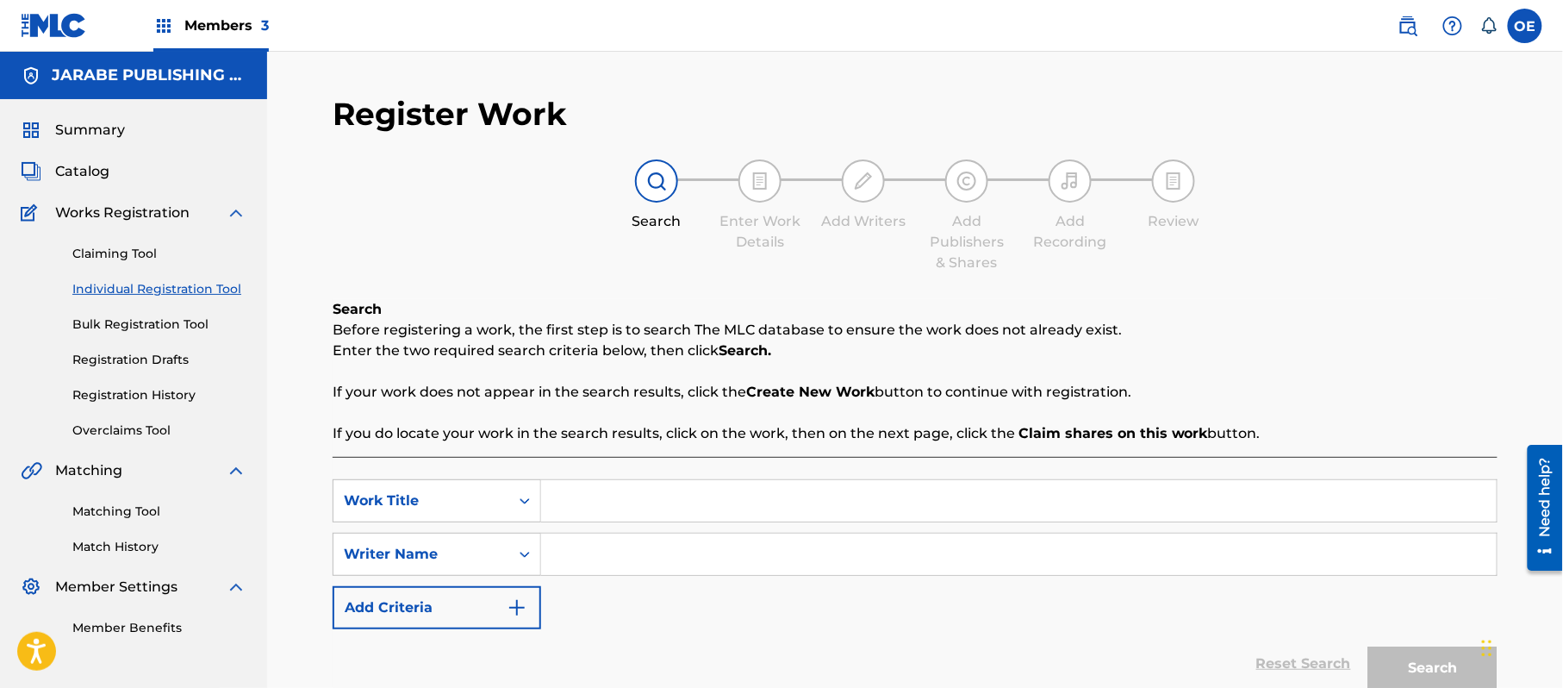
paste input "ME SALVO TU AMOR"
type input "ME SALVO TU AMOR"
paste input "ALEJANDRO MURILLO"
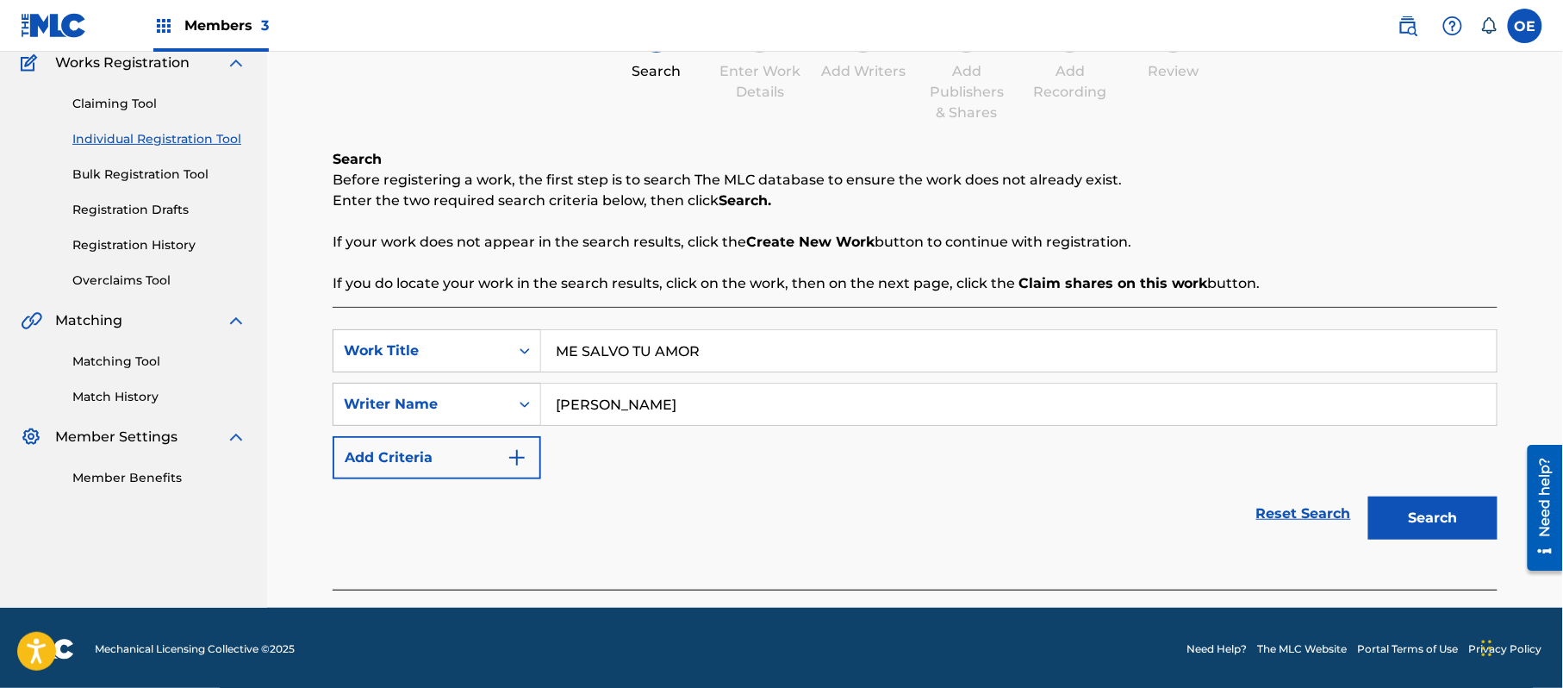
scroll to position [153, 0]
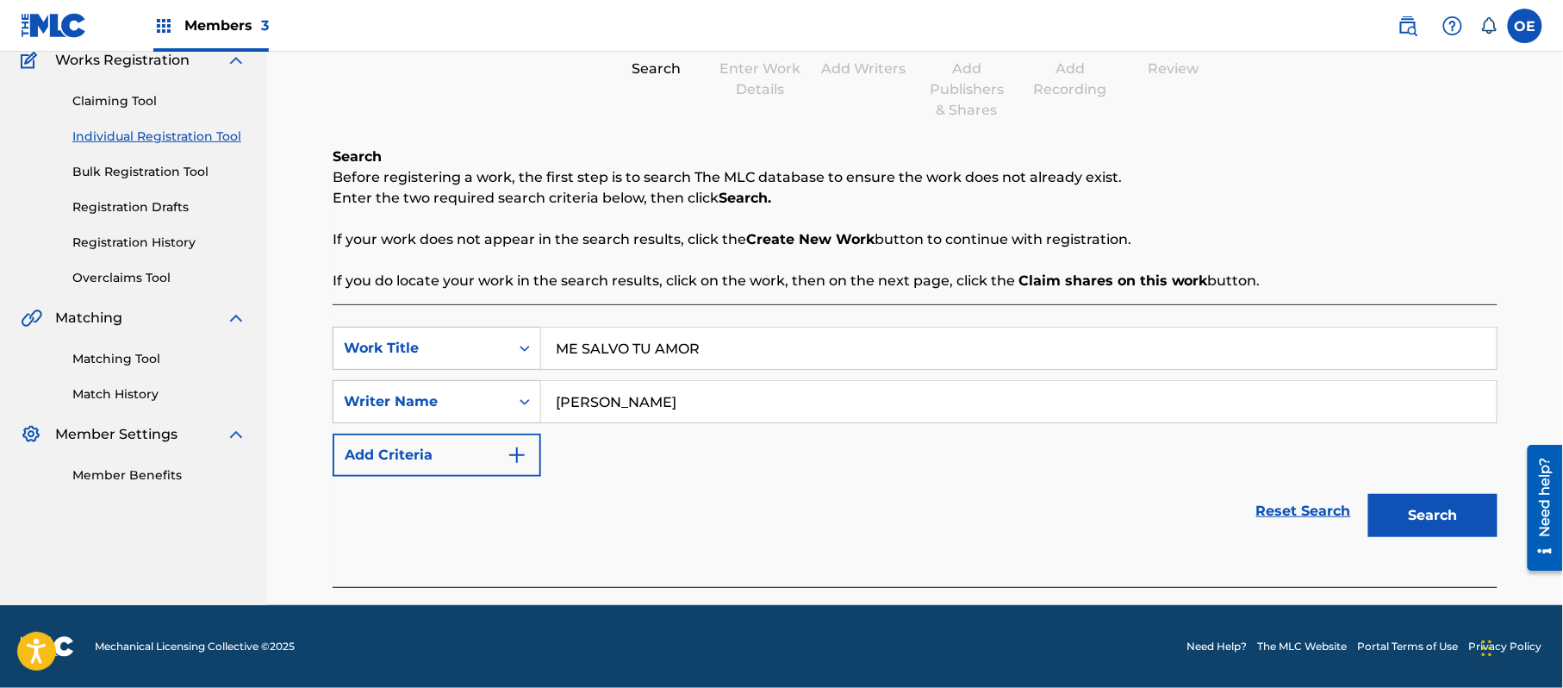
type input "ALEJANDRO MURILLO"
click at [1419, 508] on button "Search" at bounding box center [1433, 515] width 129 height 43
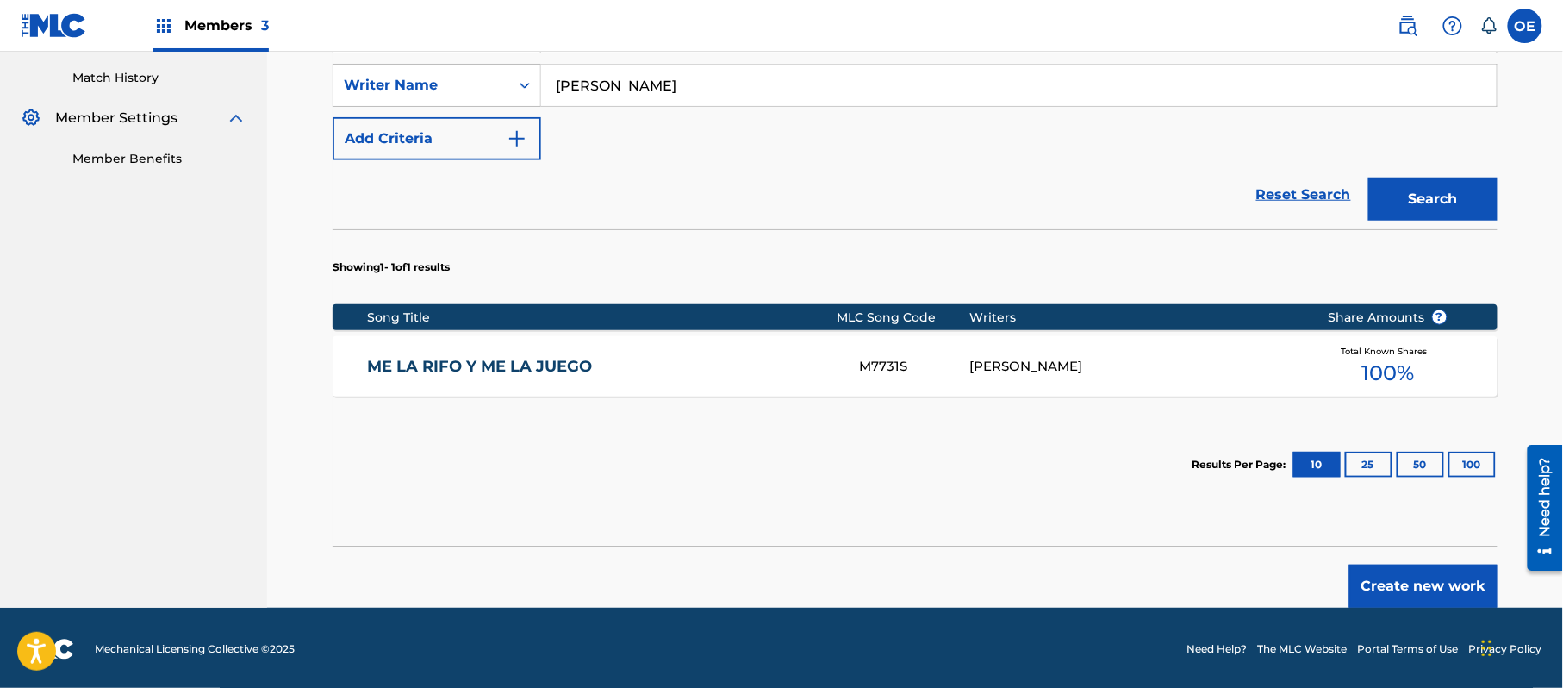
scroll to position [472, 0]
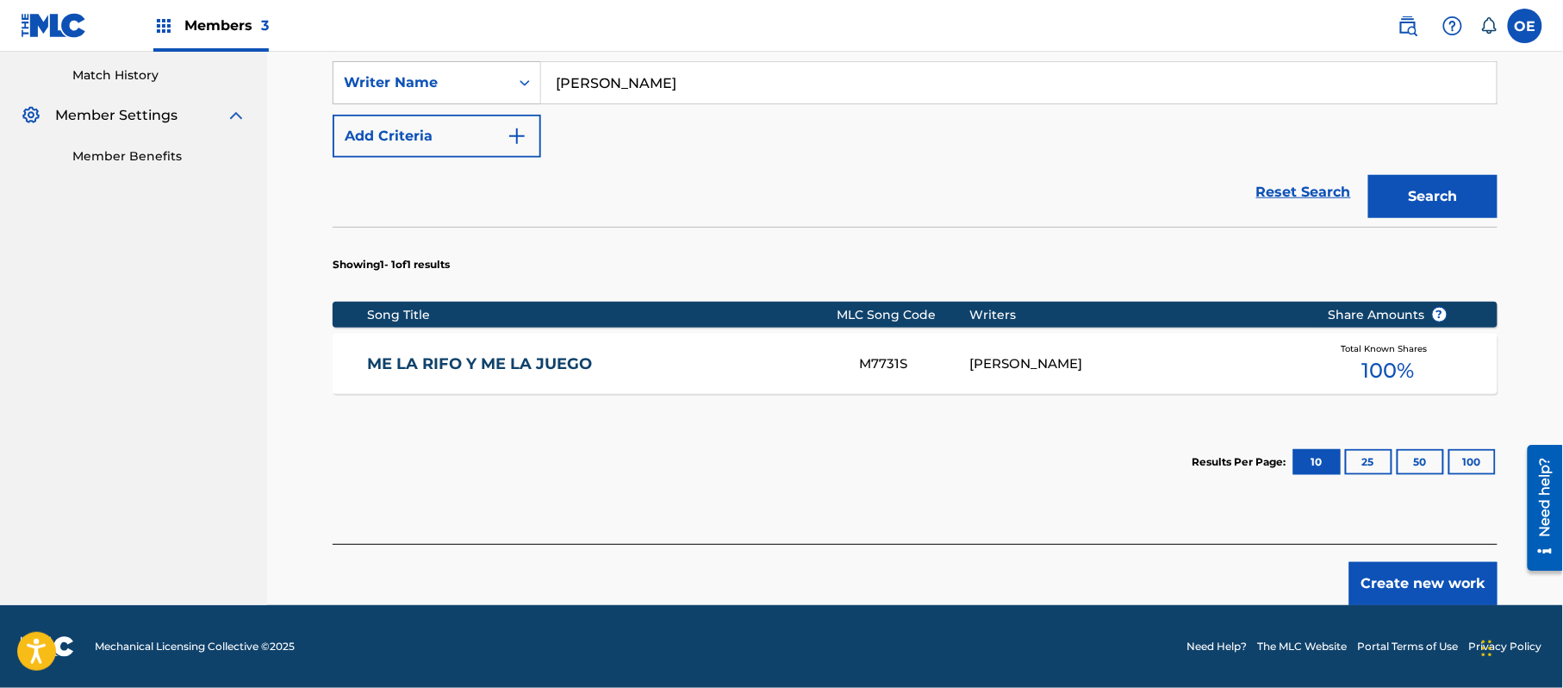
click at [1455, 577] on button "Create new work" at bounding box center [1424, 583] width 148 height 43
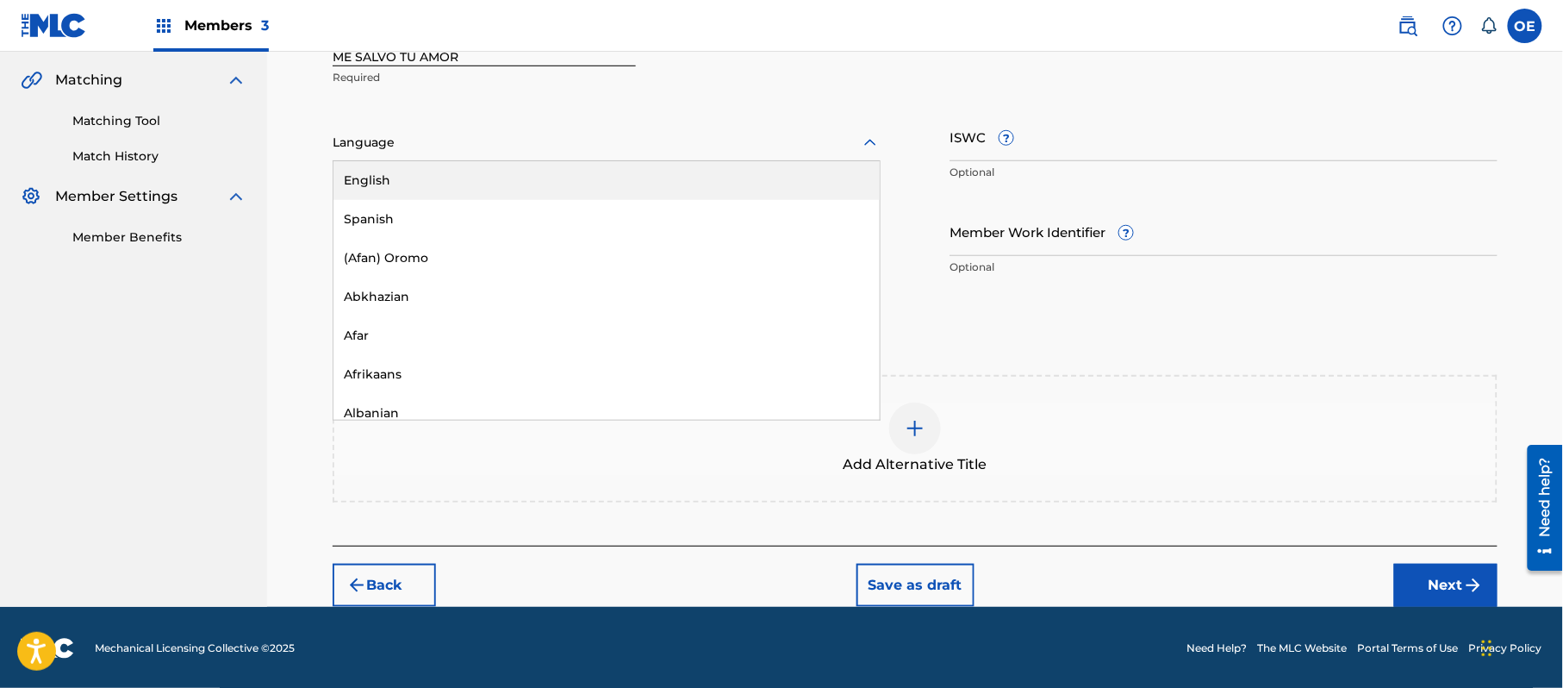
click at [467, 149] on div at bounding box center [607, 143] width 548 height 22
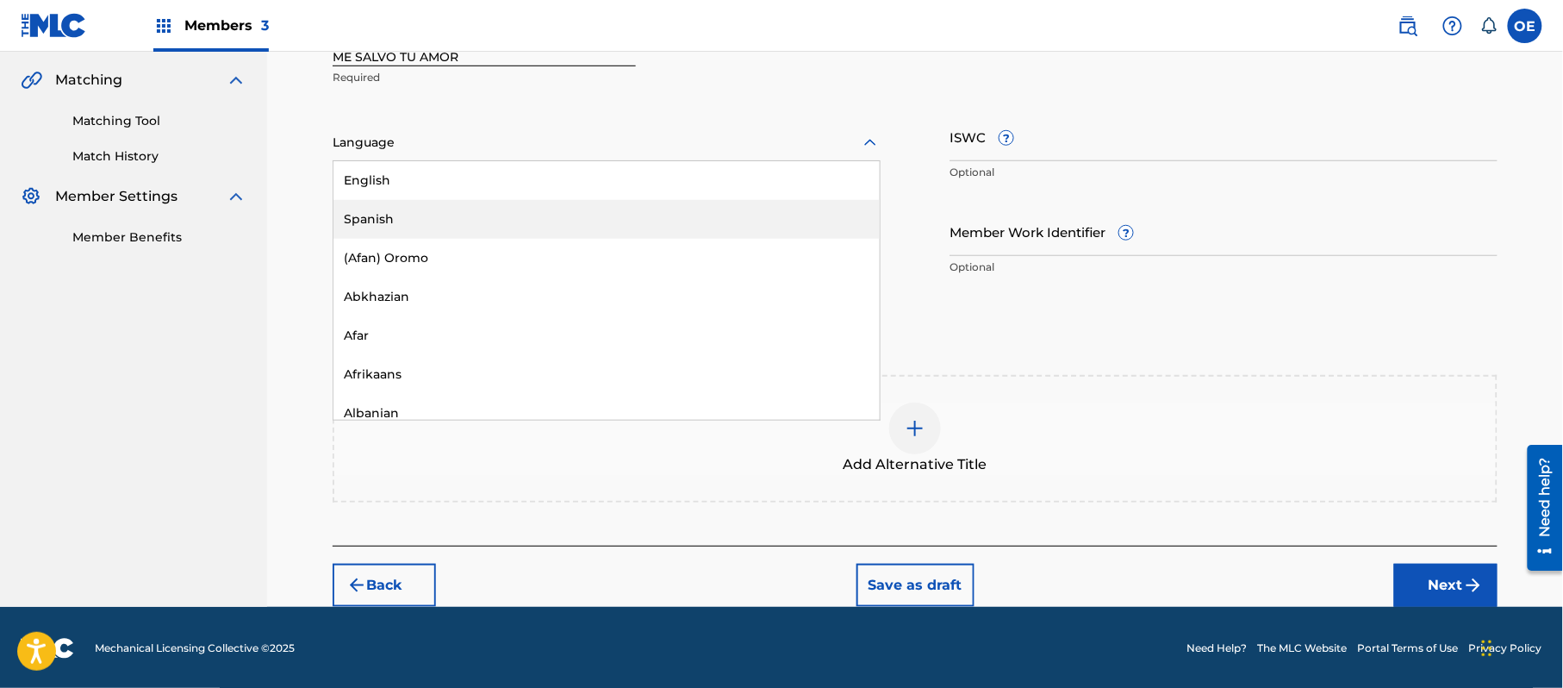
click at [443, 204] on div "Spanish" at bounding box center [607, 219] width 546 height 39
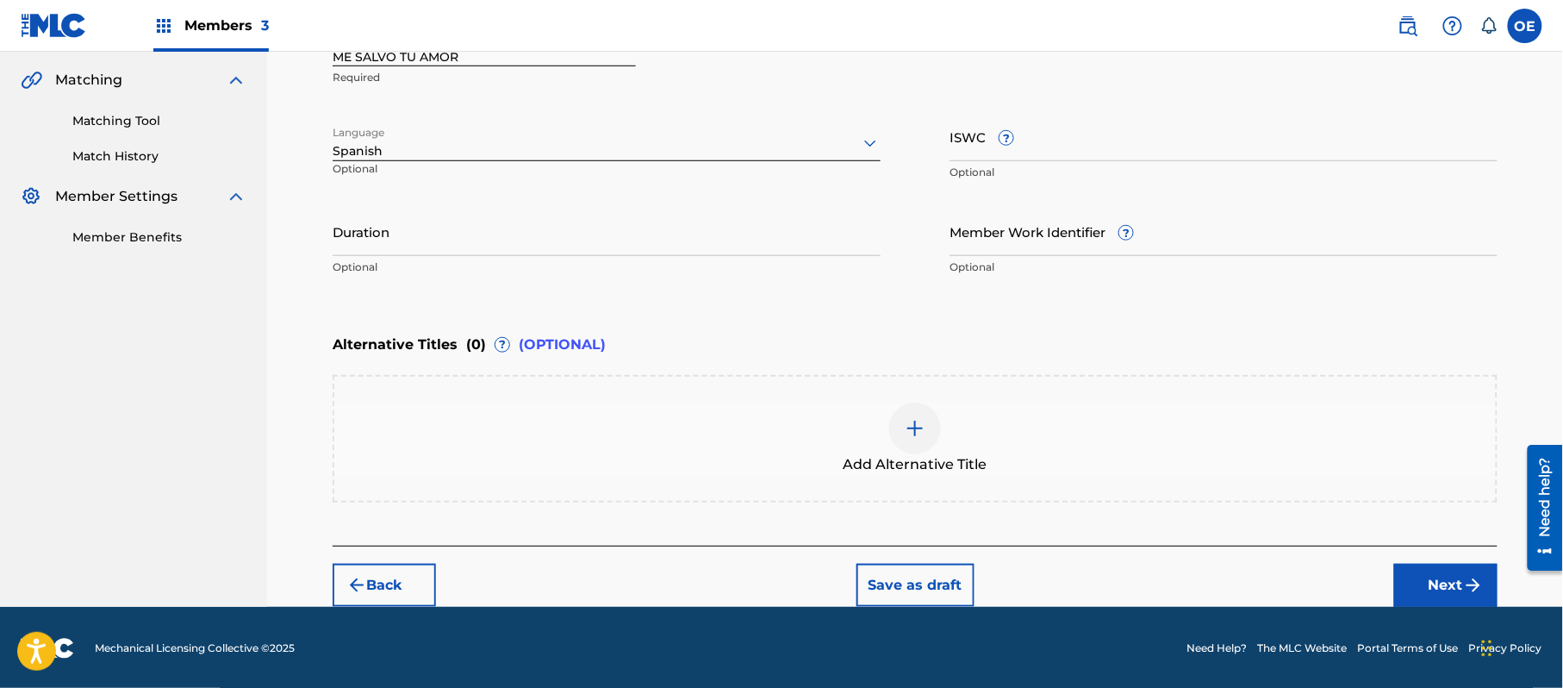
click at [1407, 577] on button "Next" at bounding box center [1446, 585] width 103 height 43
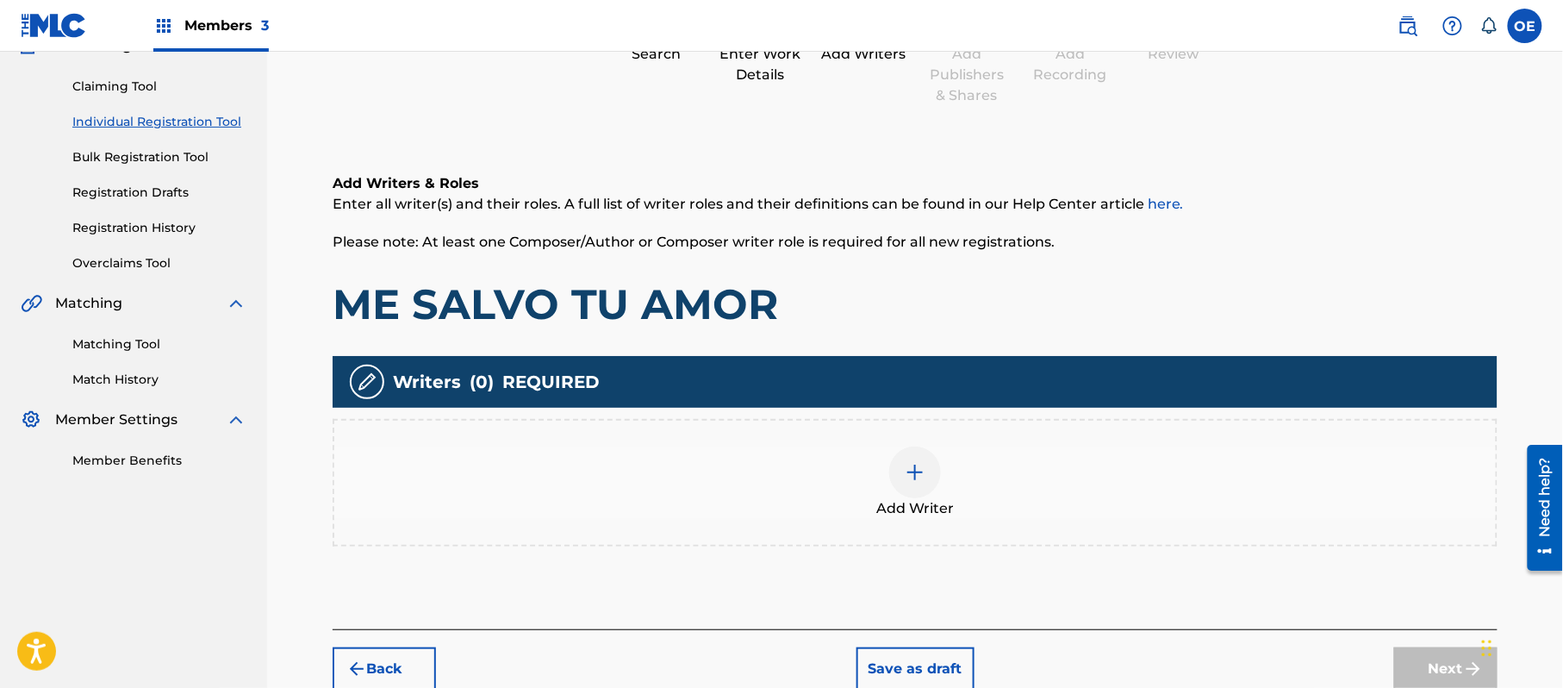
scroll to position [78, 0]
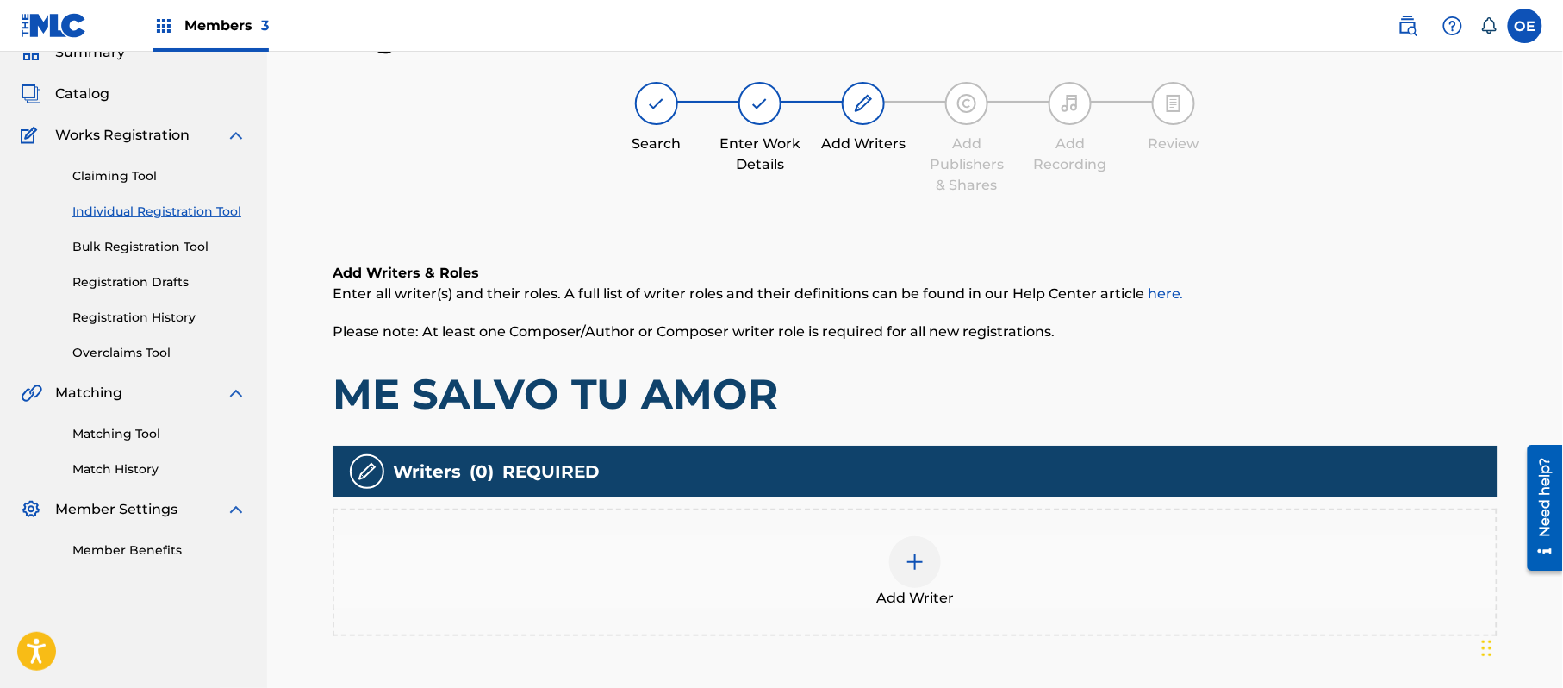
click at [974, 539] on div "Add Writer" at bounding box center [915, 572] width 1162 height 72
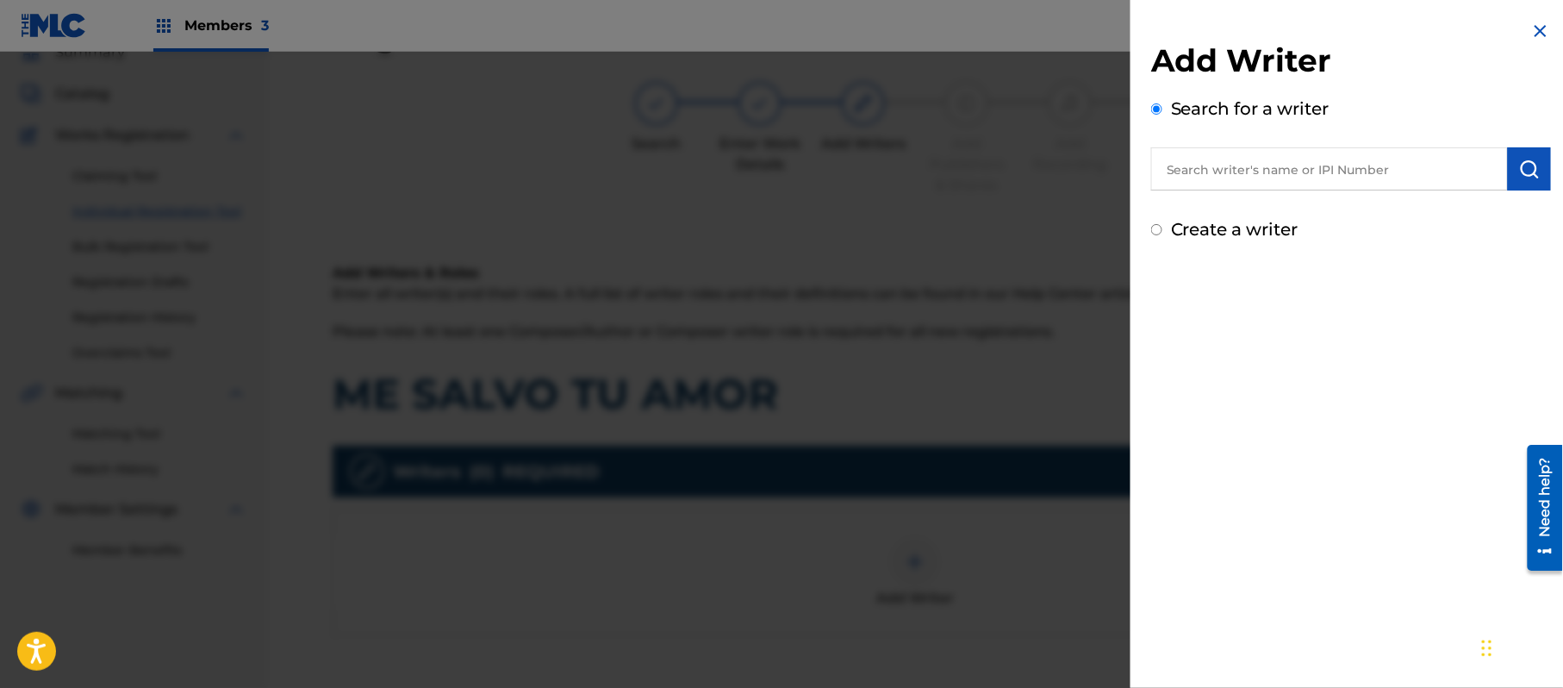
paste input "ALEJANDRO MURILLO"
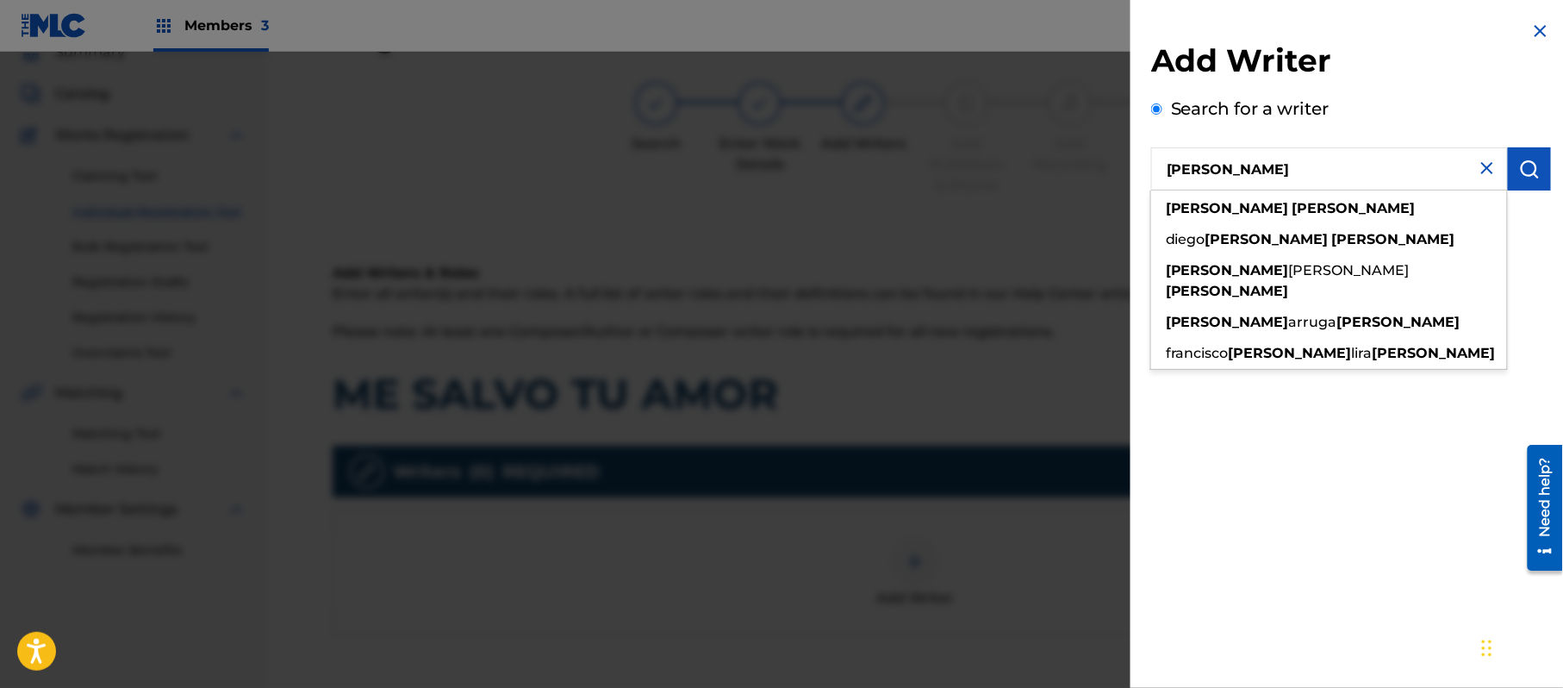
type input "ALEJANDRO MURILLO"
click at [1520, 170] on img "submit" at bounding box center [1530, 169] width 21 height 21
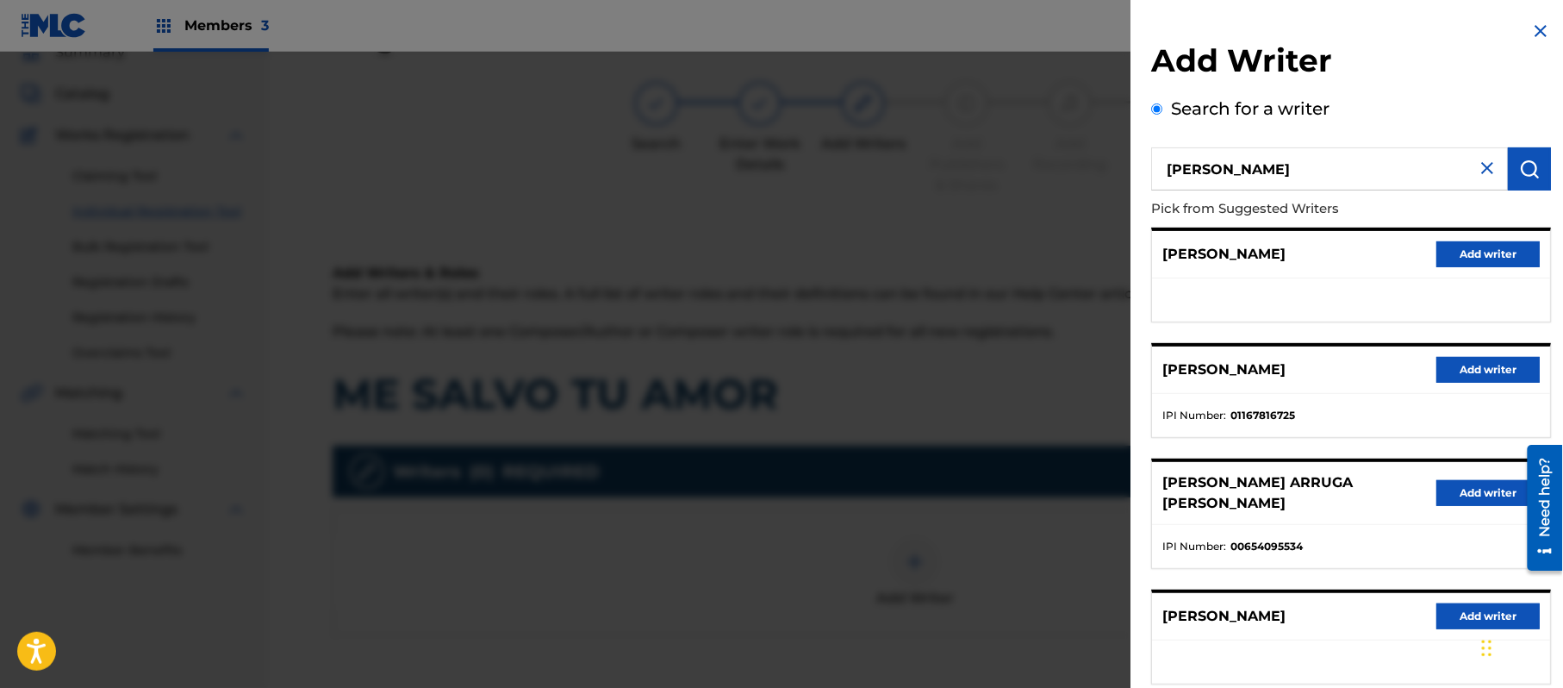
click at [1476, 259] on button "Add writer" at bounding box center [1488, 254] width 103 height 26
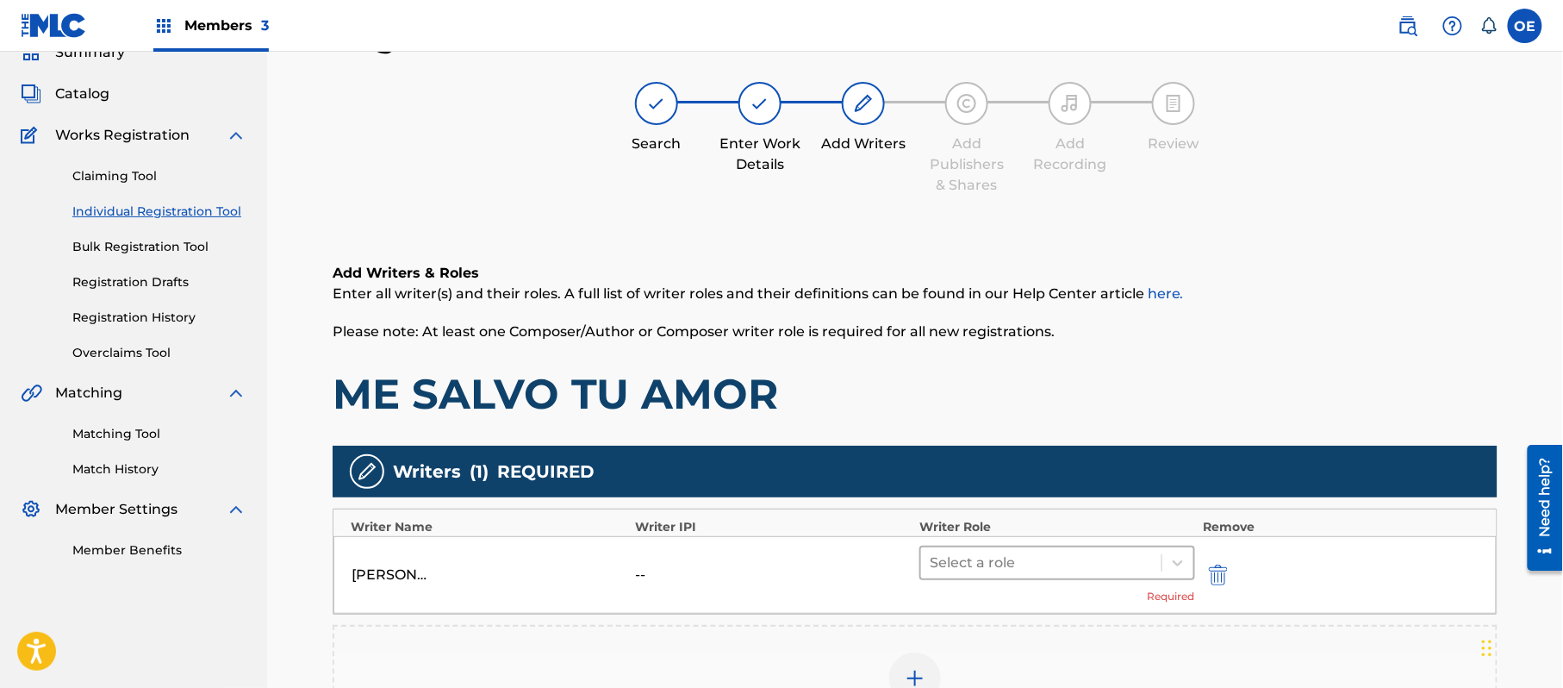
click at [1066, 556] on div at bounding box center [1041, 563] width 223 height 24
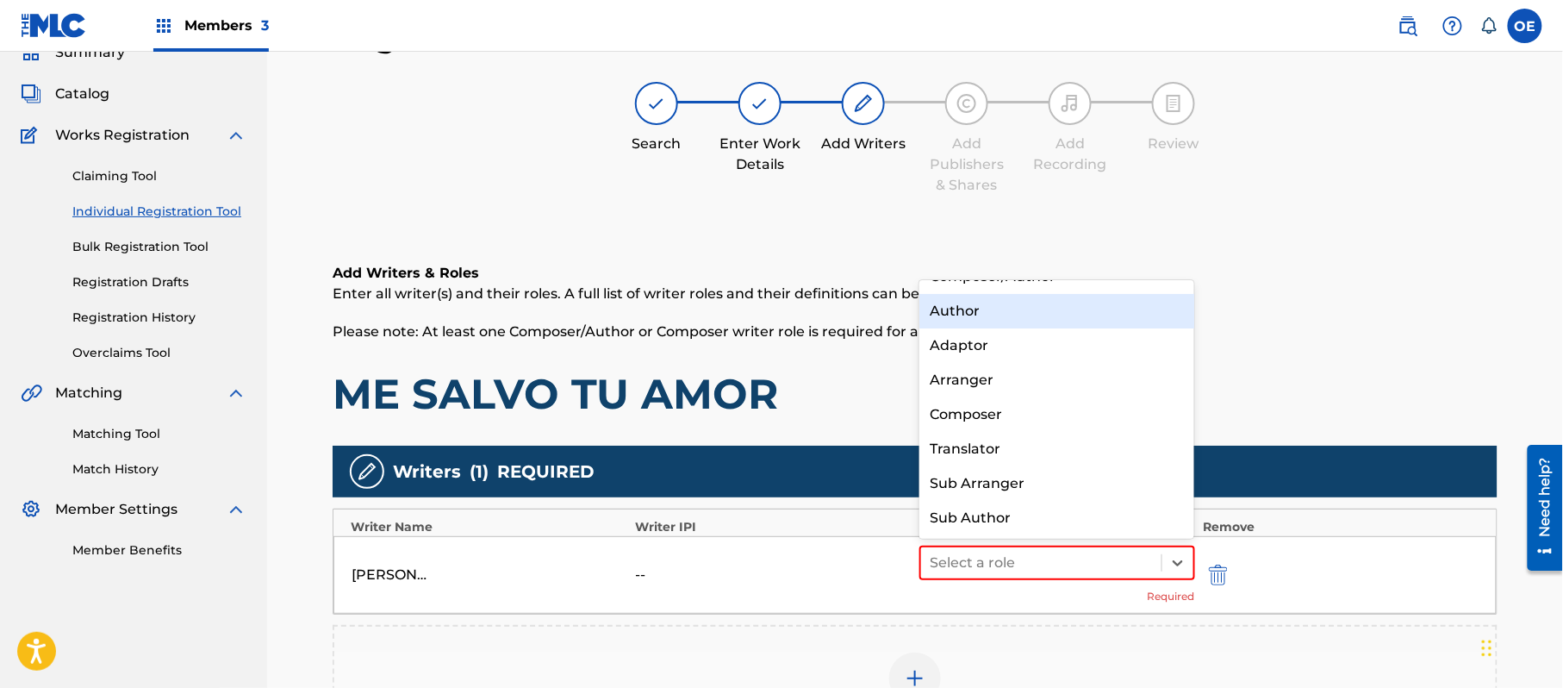
scroll to position [0, 0]
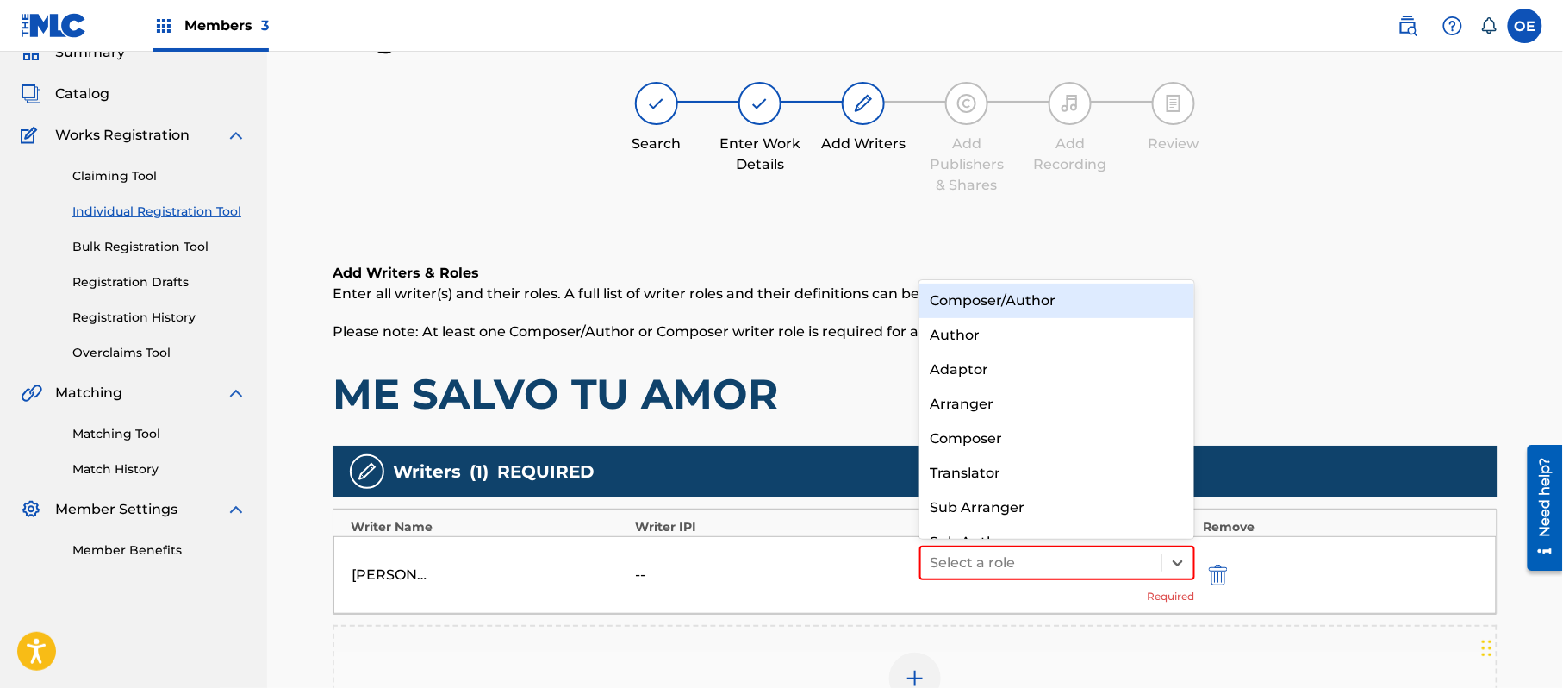
click at [1056, 310] on div "Composer/Author" at bounding box center [1057, 301] width 275 height 34
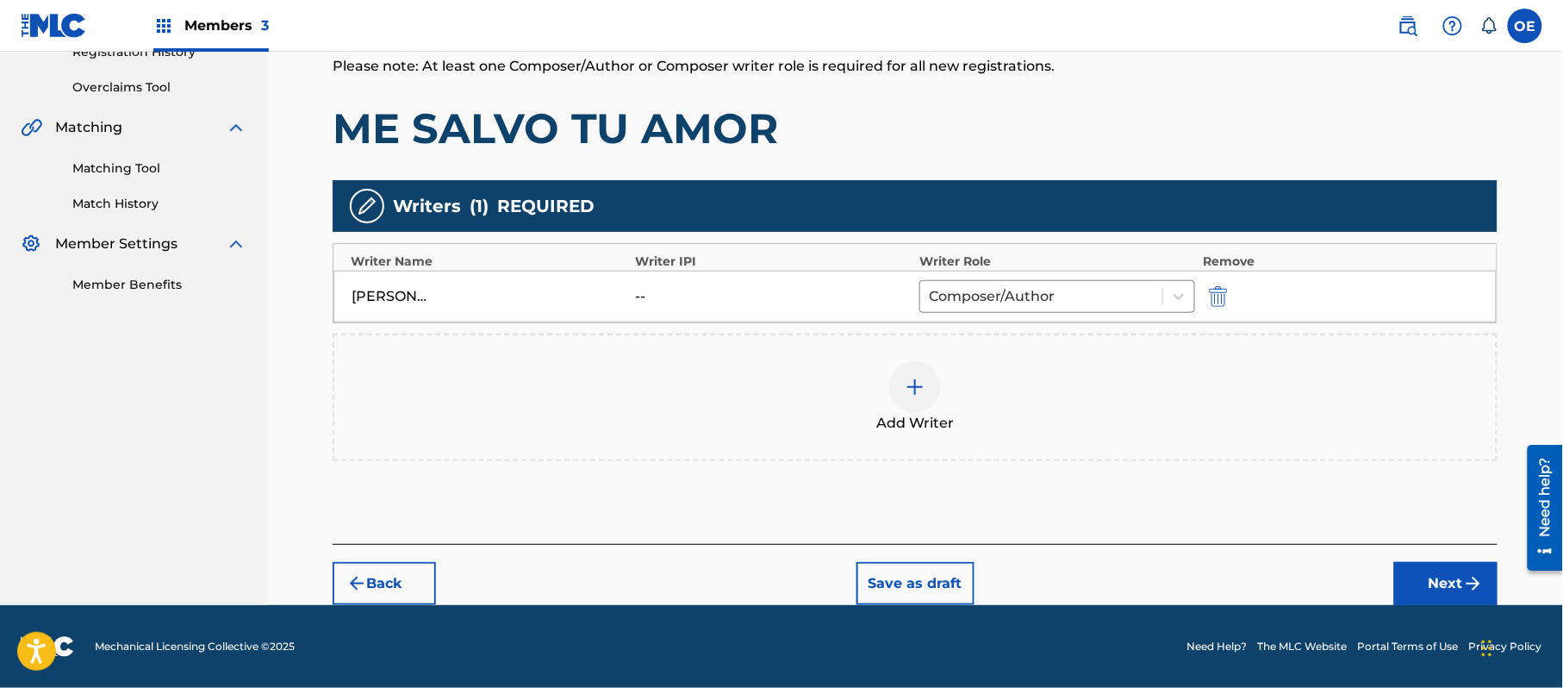
click at [1425, 570] on button "Next" at bounding box center [1446, 583] width 103 height 43
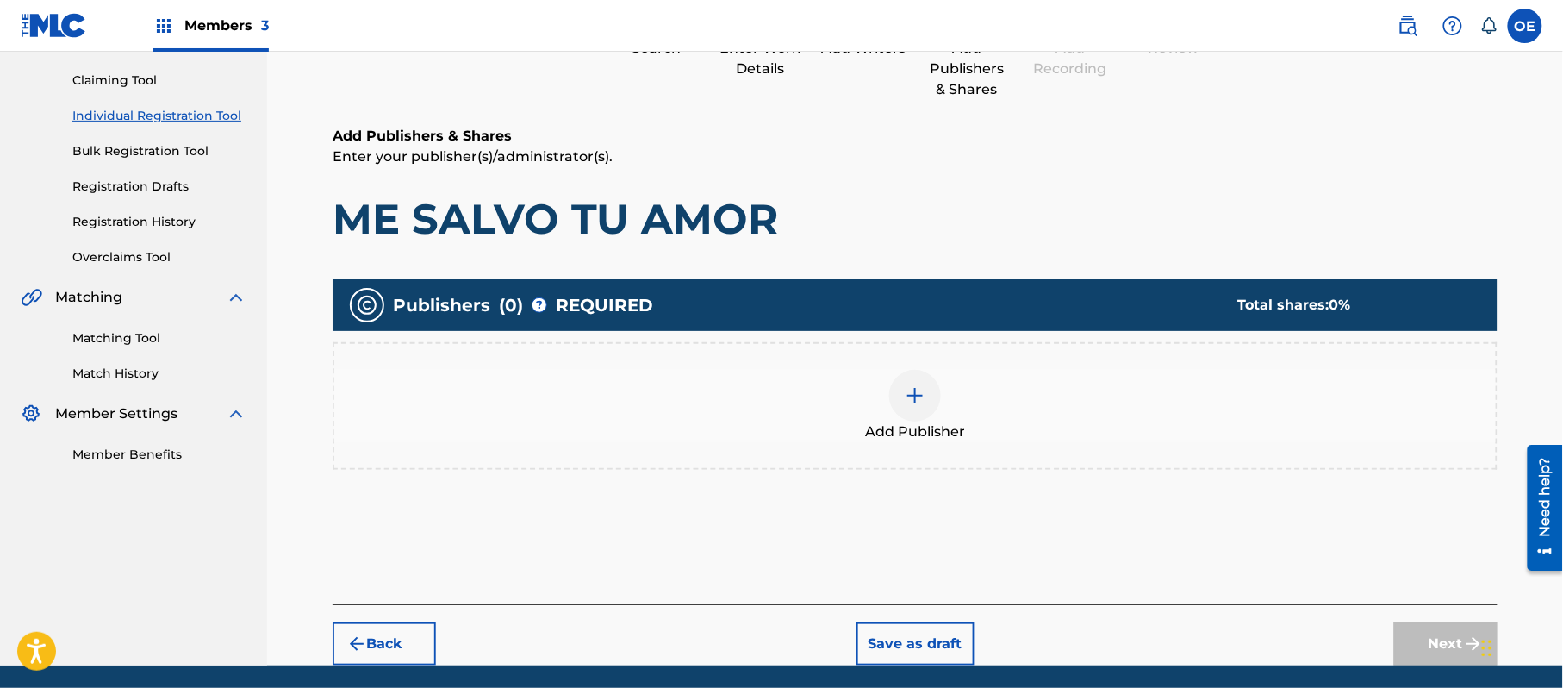
scroll to position [78, 0]
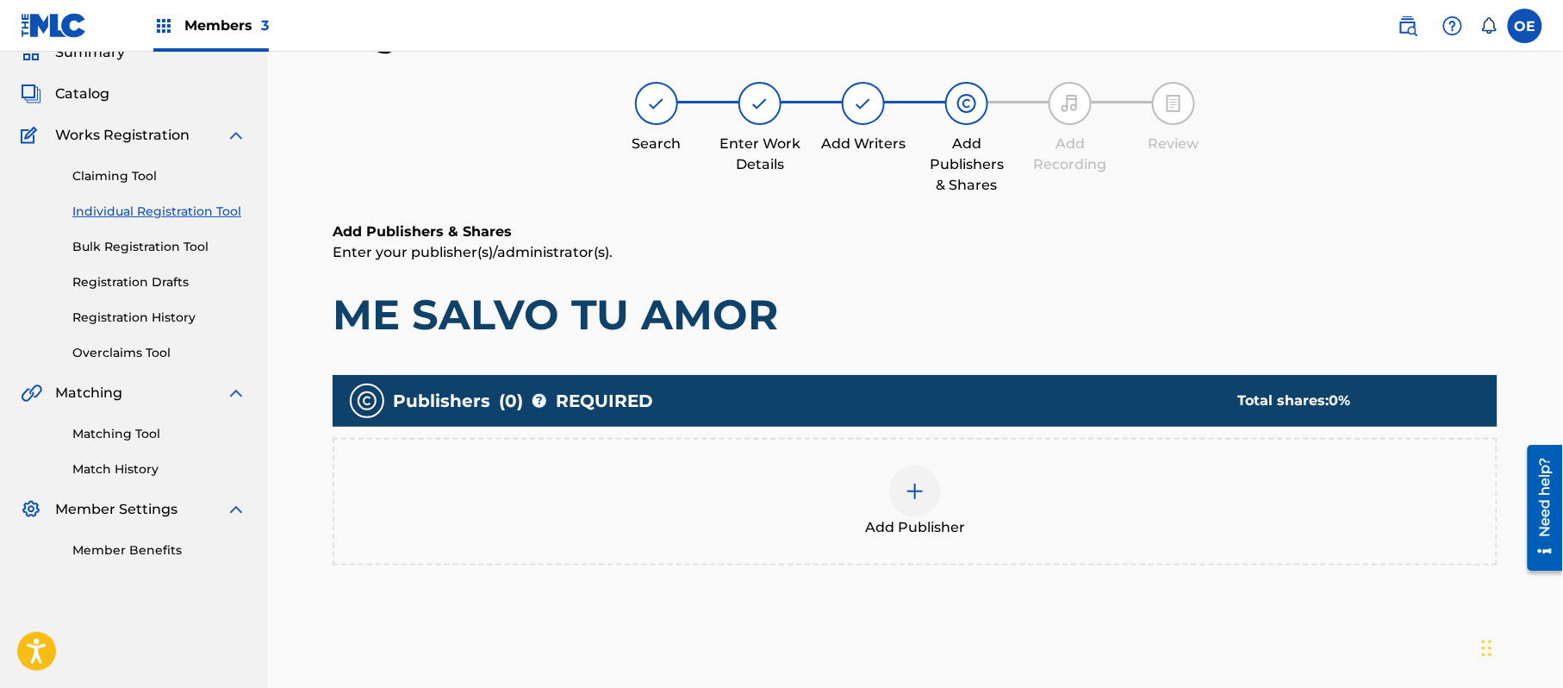
click at [957, 504] on div "Add Publisher" at bounding box center [915, 501] width 1162 height 72
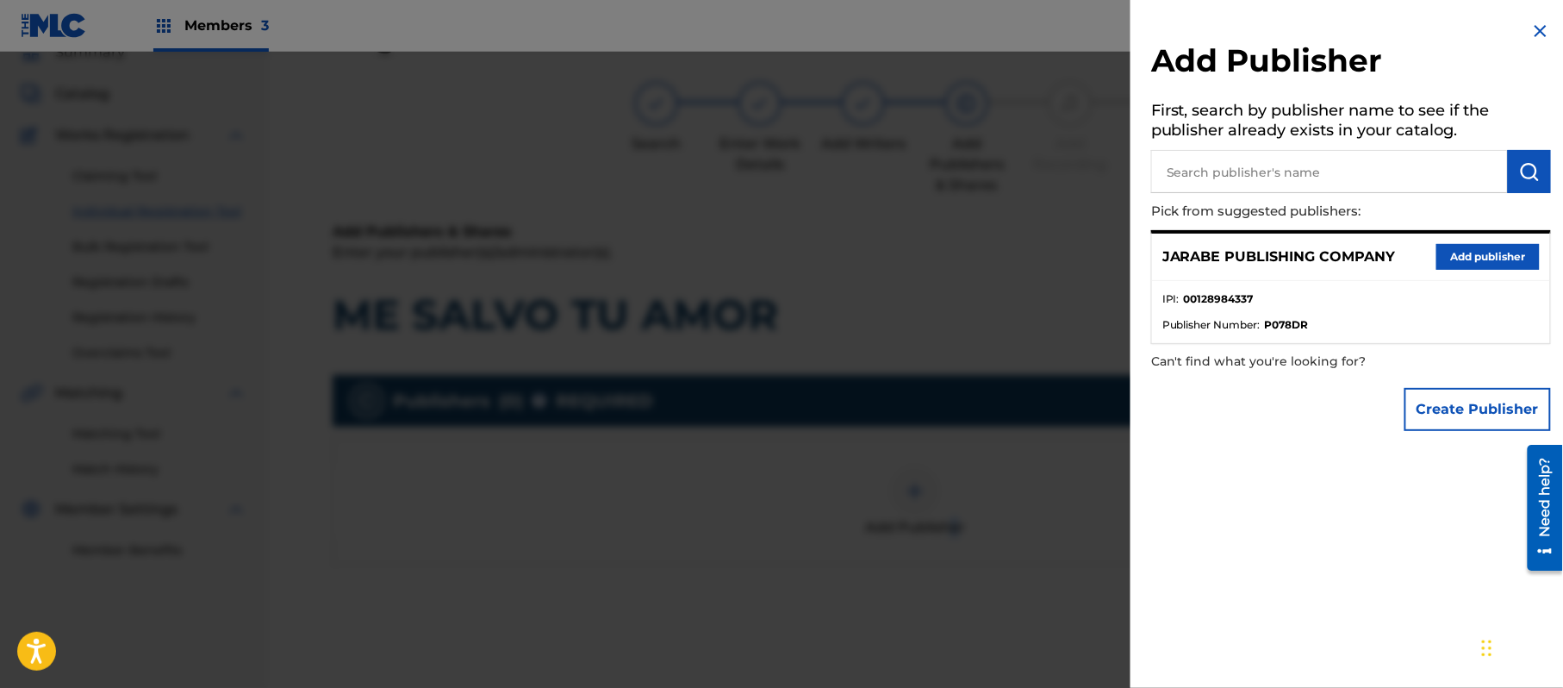
click at [1456, 259] on button "Add publisher" at bounding box center [1488, 257] width 103 height 26
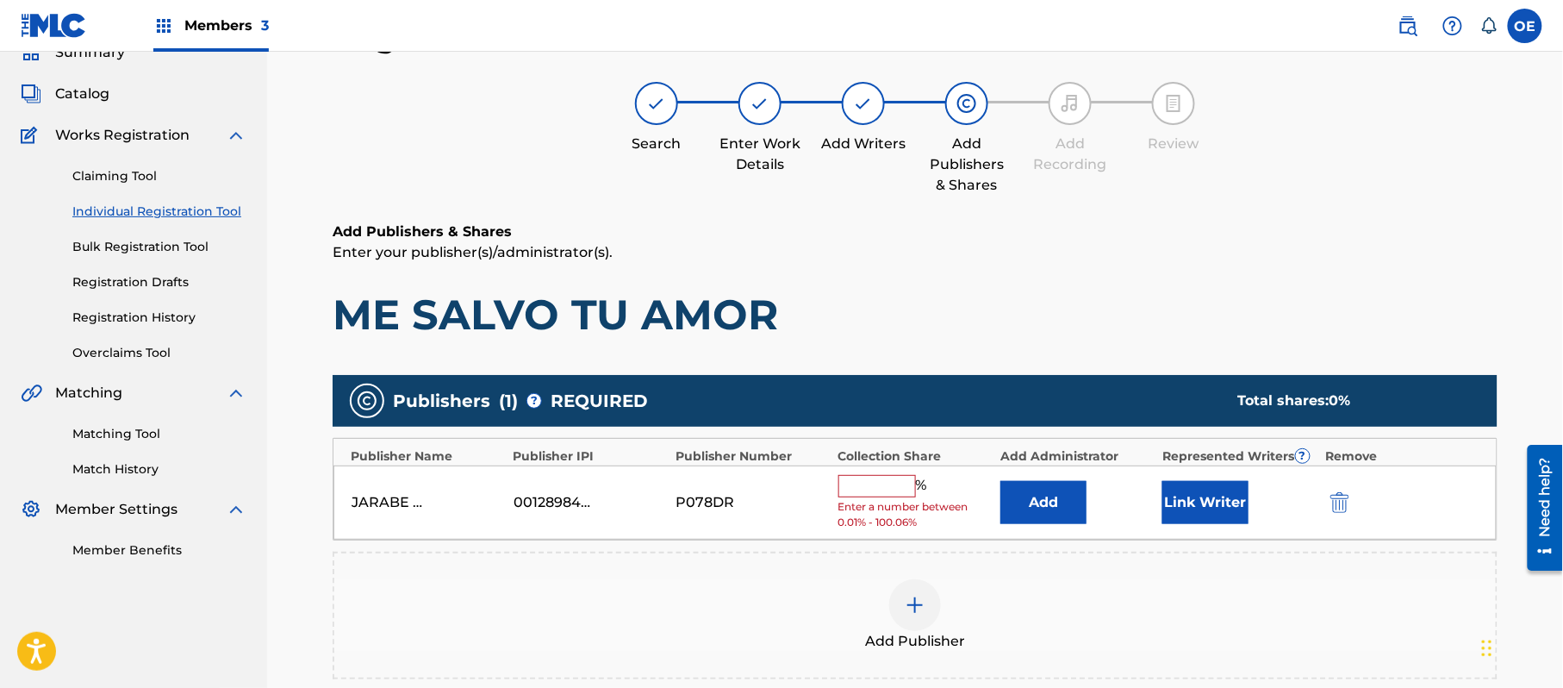
click at [865, 490] on input "text" at bounding box center [878, 486] width 78 height 22
type input "100"
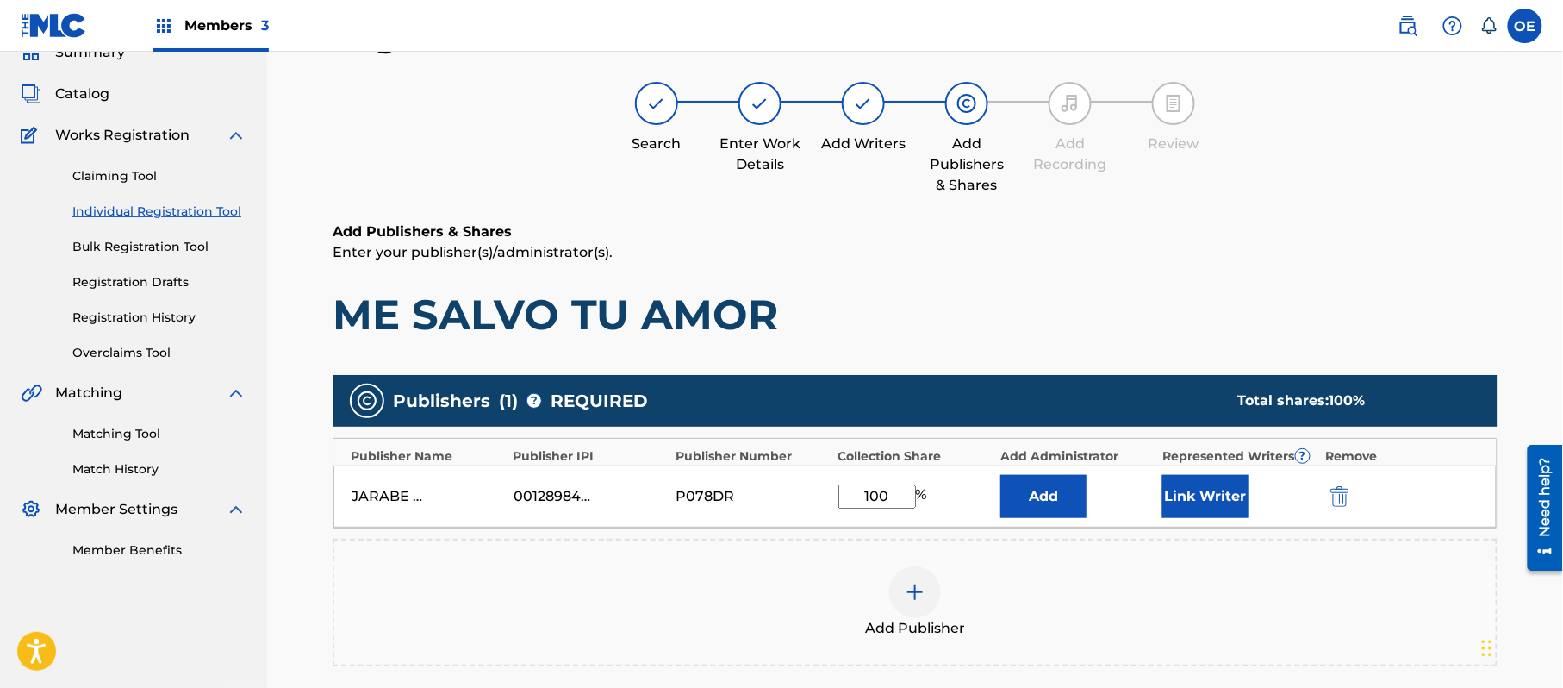
click at [1222, 493] on button "Link Writer" at bounding box center [1206, 496] width 86 height 43
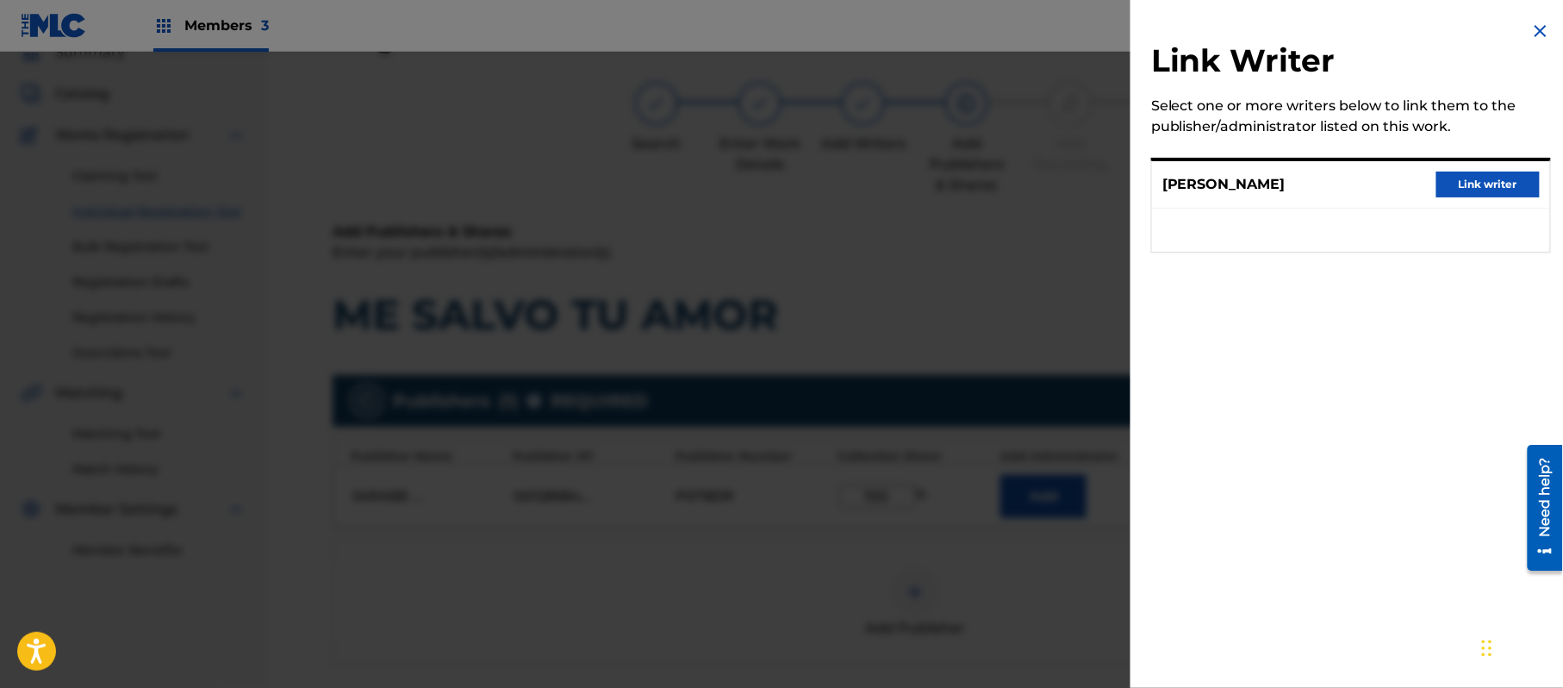
click at [1445, 187] on button "Link writer" at bounding box center [1488, 185] width 103 height 26
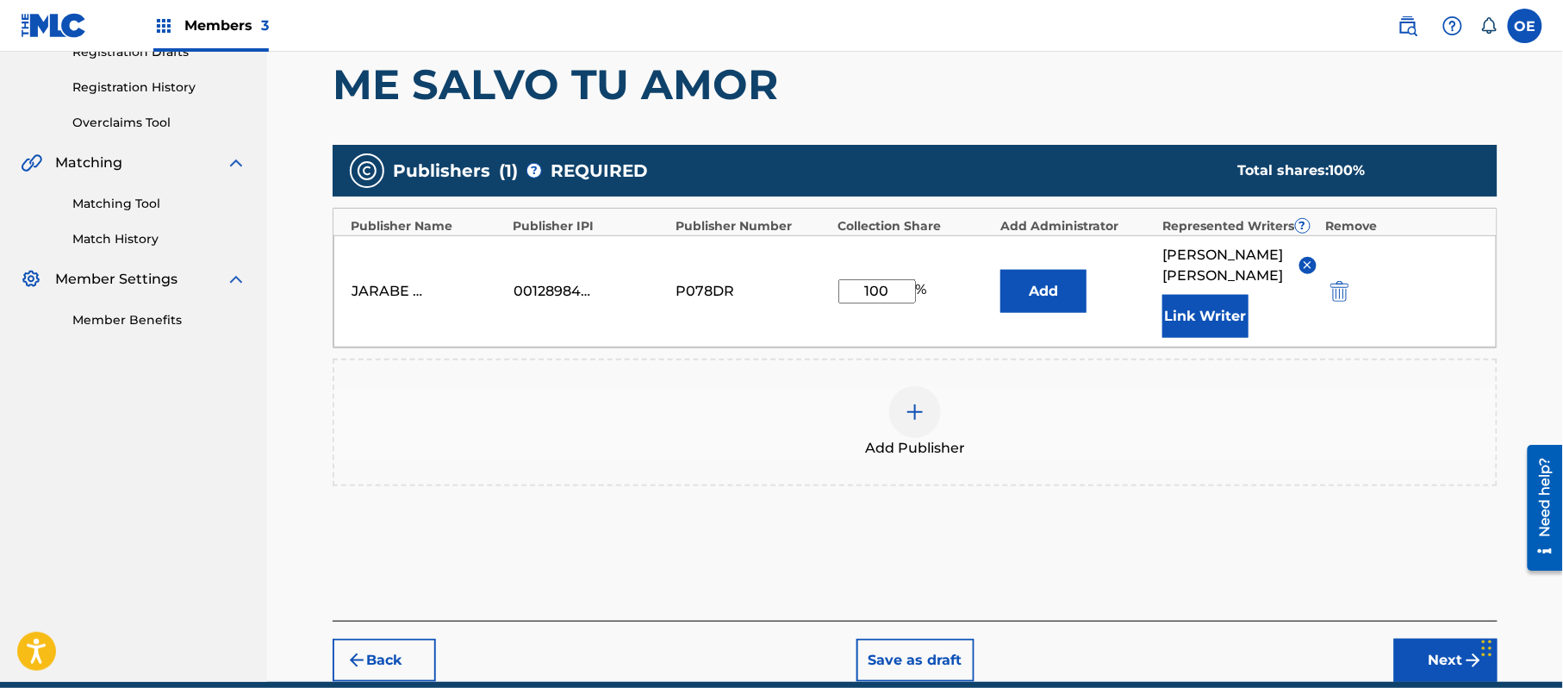
scroll to position [384, 0]
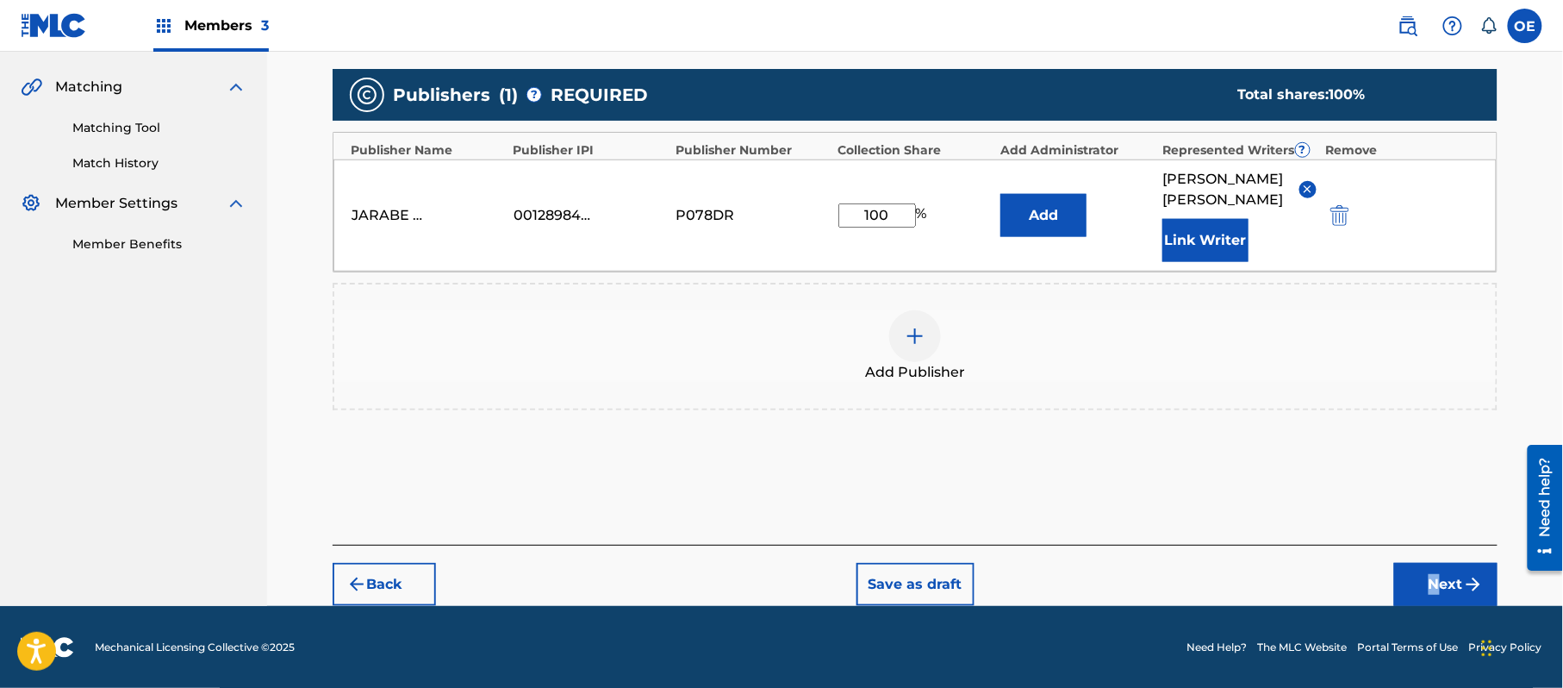
click at [1434, 559] on div "Back Save as draft Next" at bounding box center [915, 575] width 1165 height 61
click at [1428, 576] on button "Next" at bounding box center [1446, 584] width 103 height 43
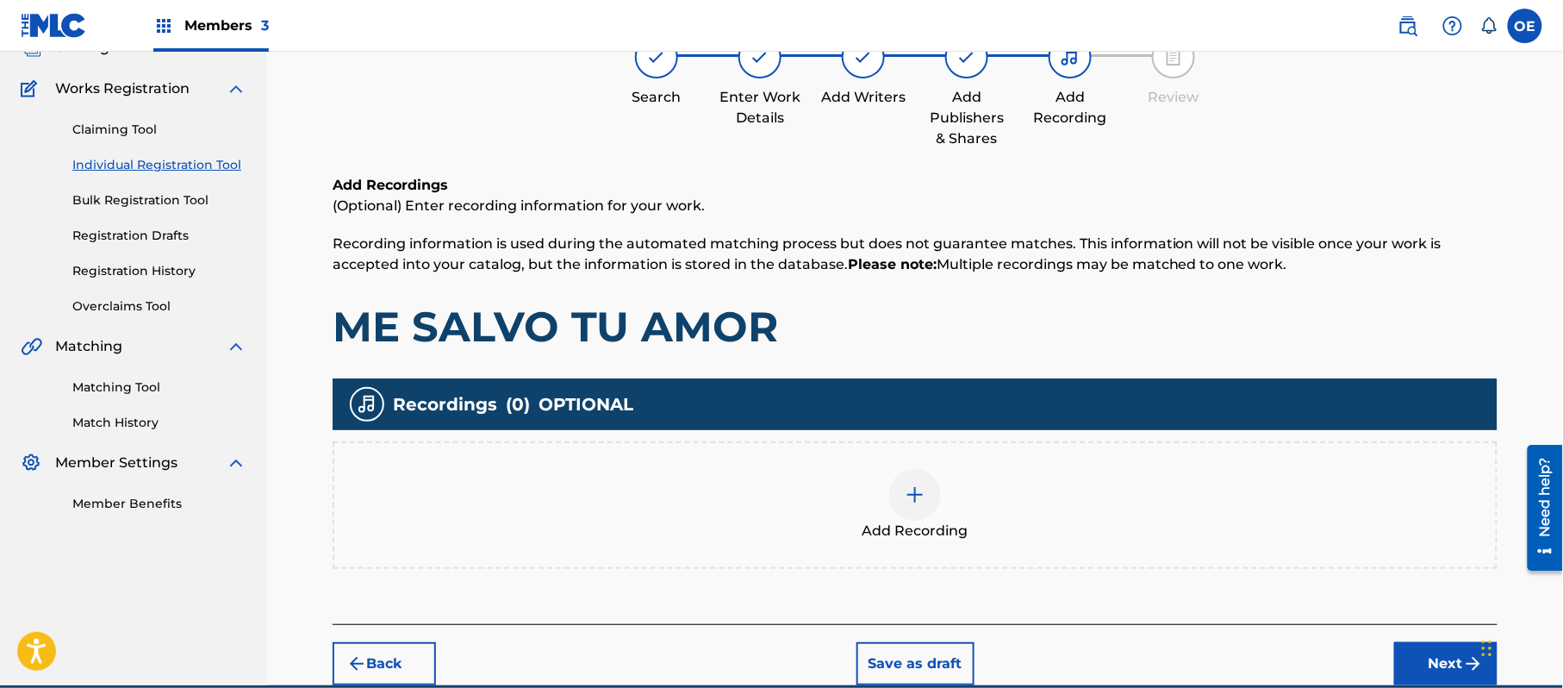
scroll to position [78, 0]
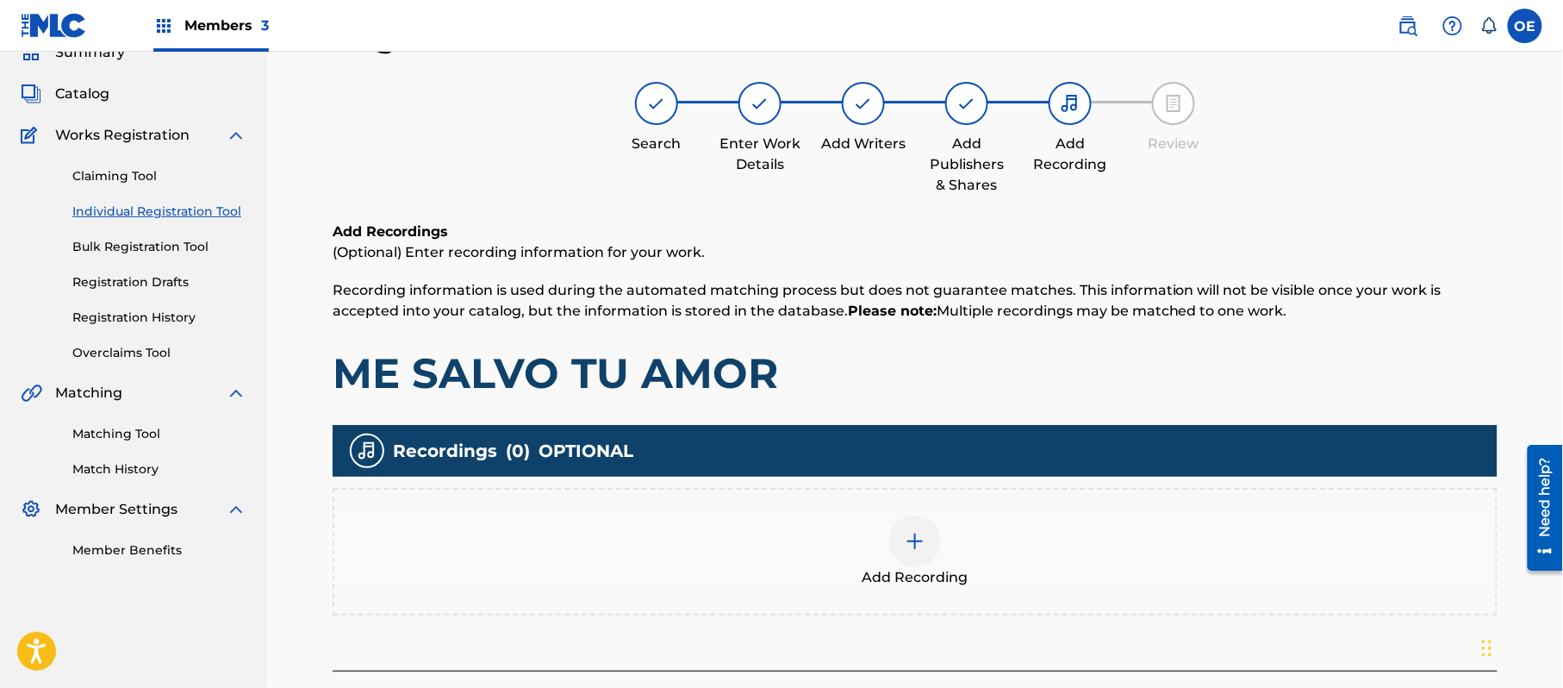
click at [1011, 536] on div "Add Recording" at bounding box center [915, 551] width 1162 height 72
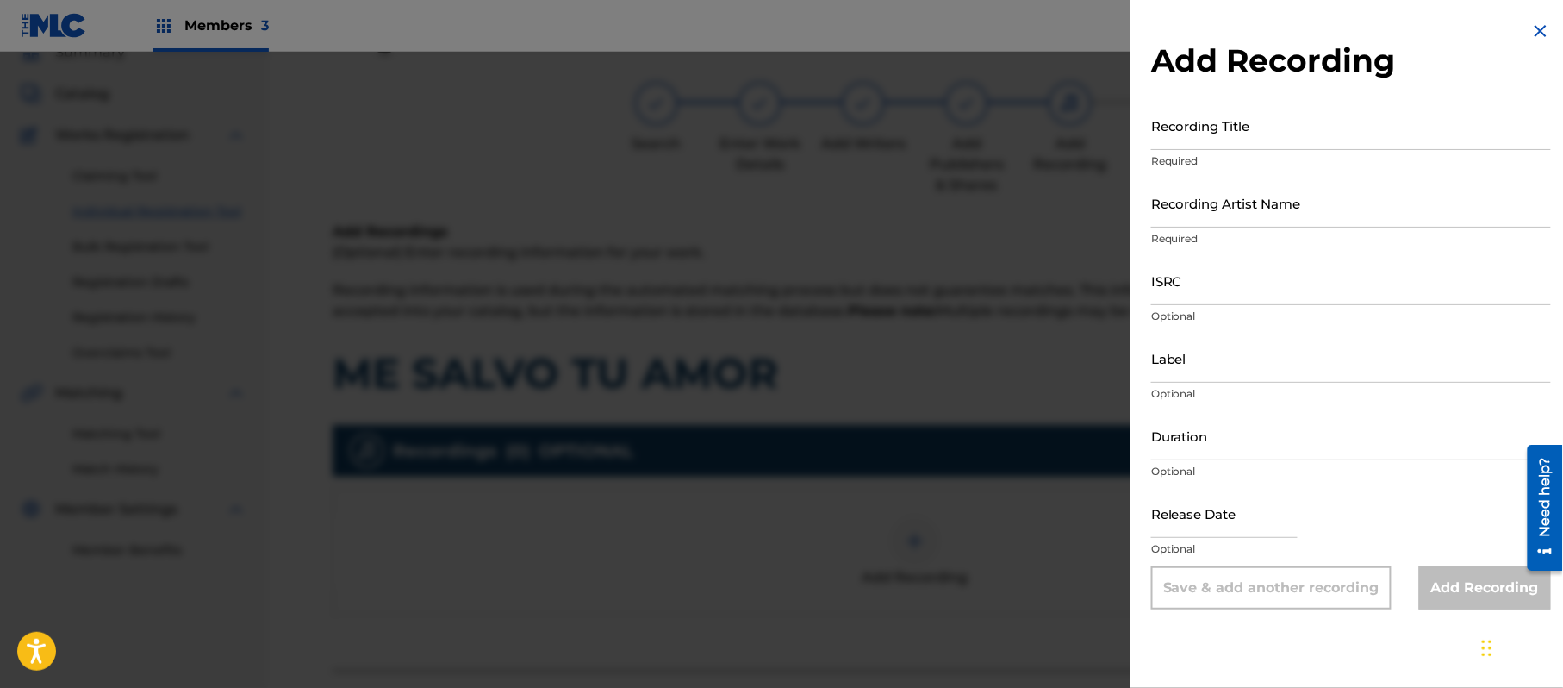
click at [1531, 35] on img at bounding box center [1541, 31] width 21 height 21
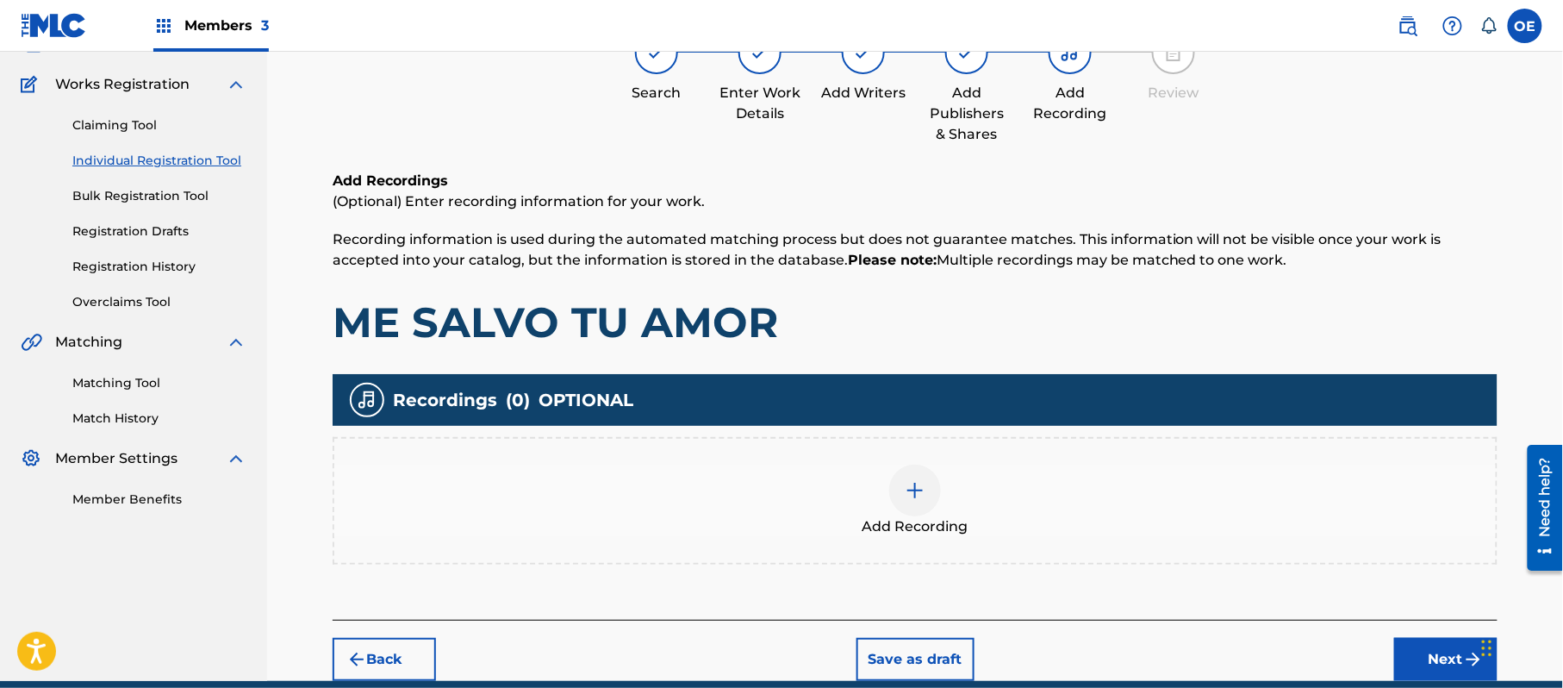
scroll to position [202, 0]
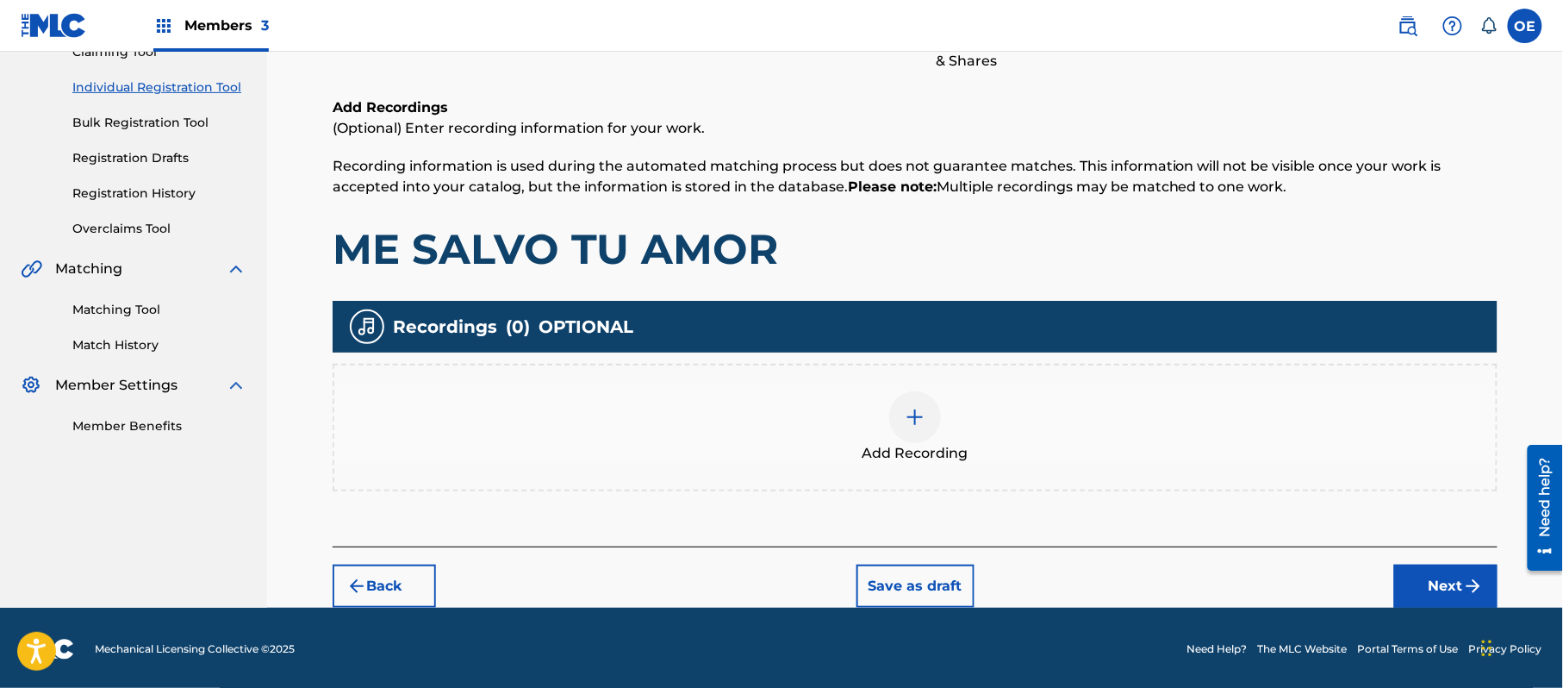
click at [1434, 573] on button "Next" at bounding box center [1446, 586] width 103 height 43
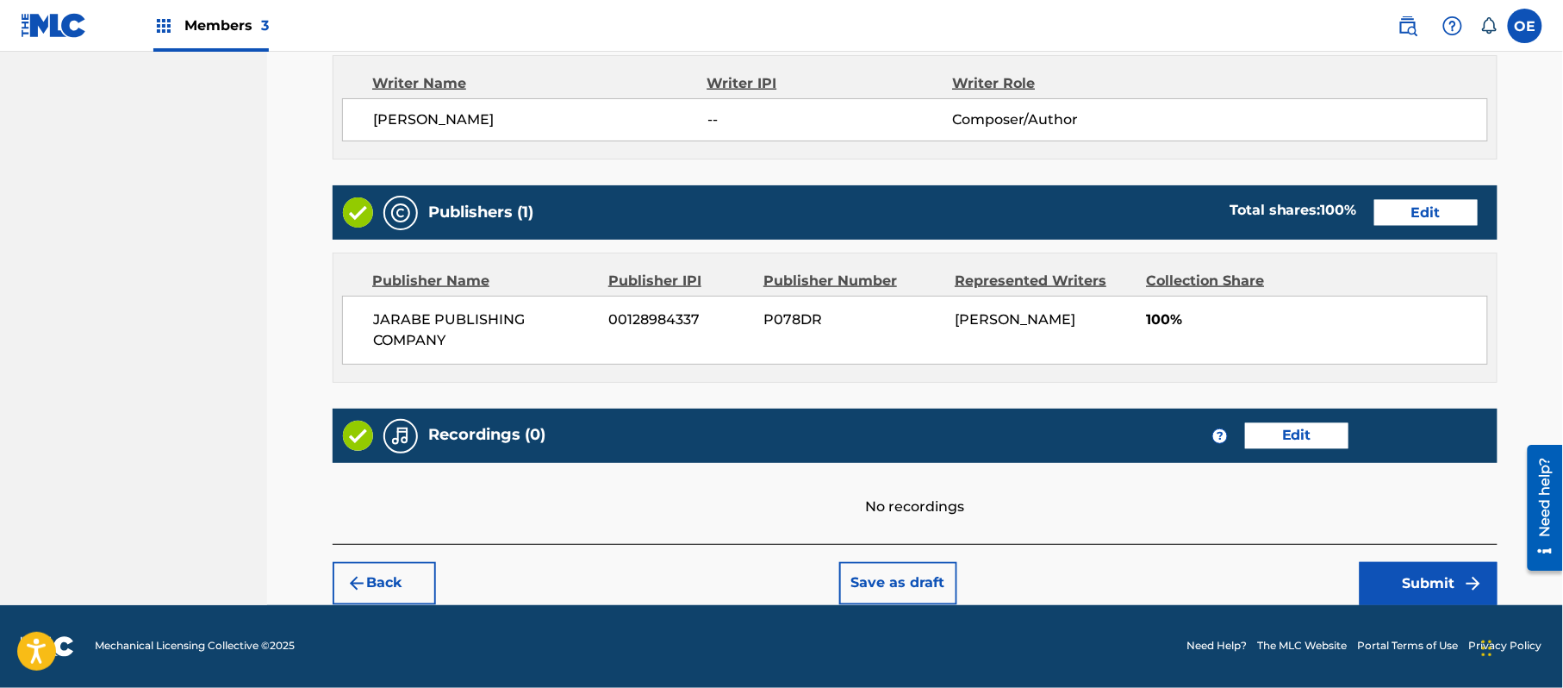
scroll to position [735, 0]
click at [1436, 574] on button "Submit" at bounding box center [1429, 583] width 138 height 43
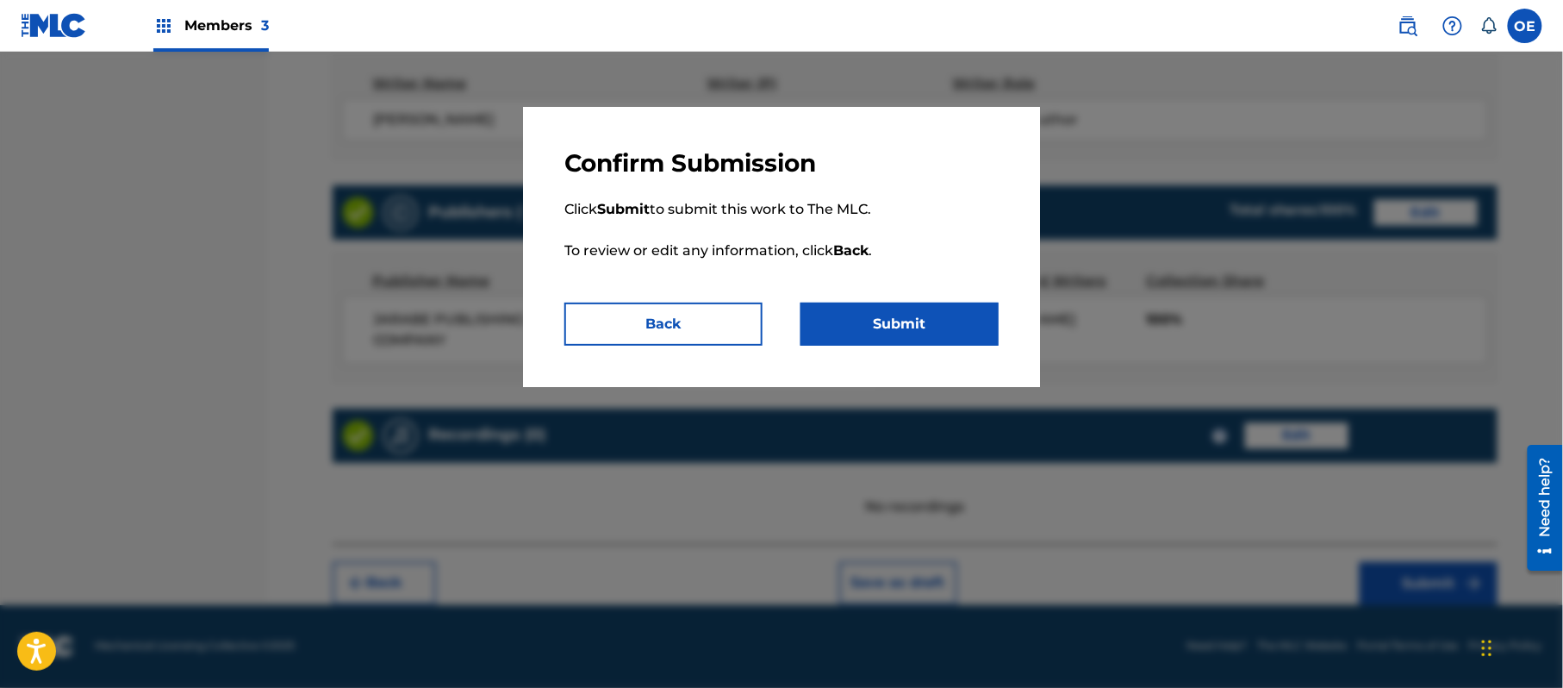
click at [828, 317] on button "Submit" at bounding box center [900, 324] width 198 height 43
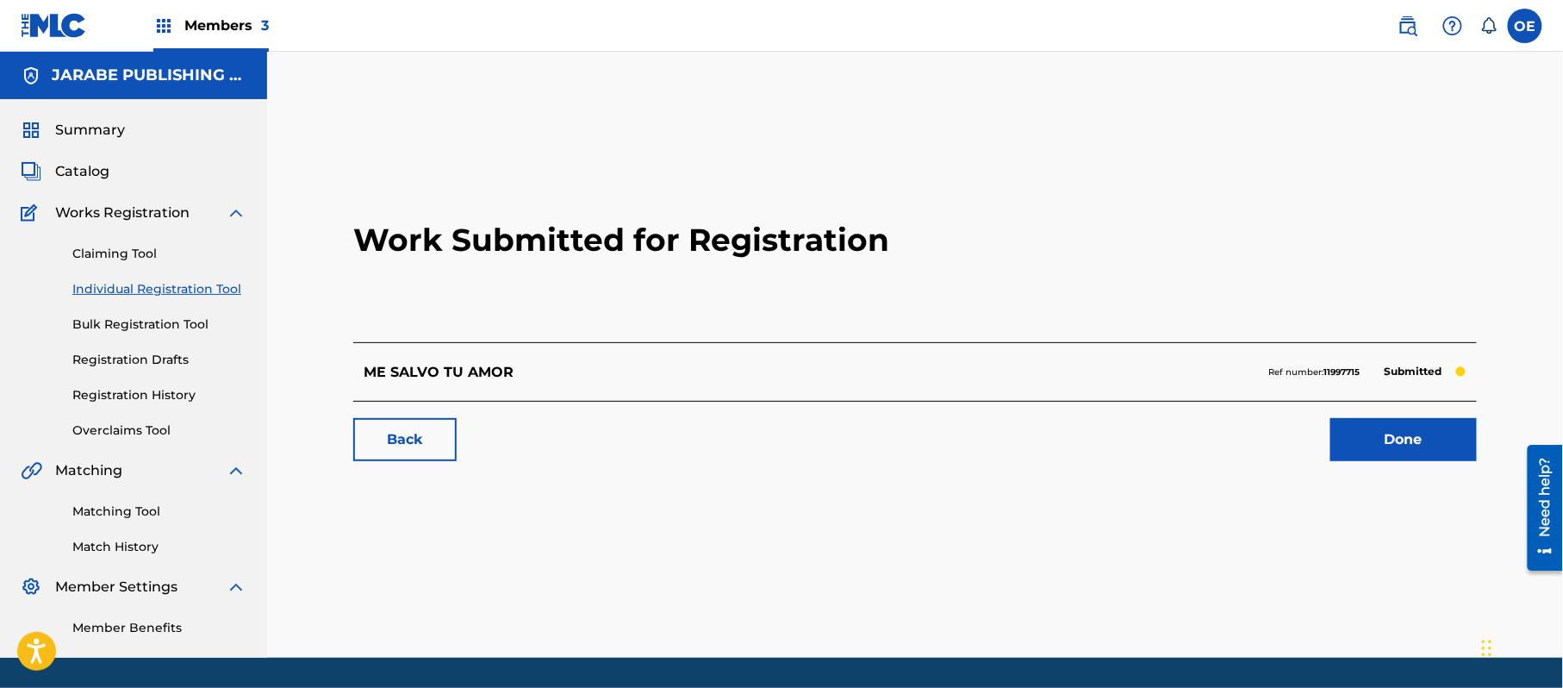
click at [170, 286] on link "Individual Registration Tool" at bounding box center [159, 289] width 174 height 18
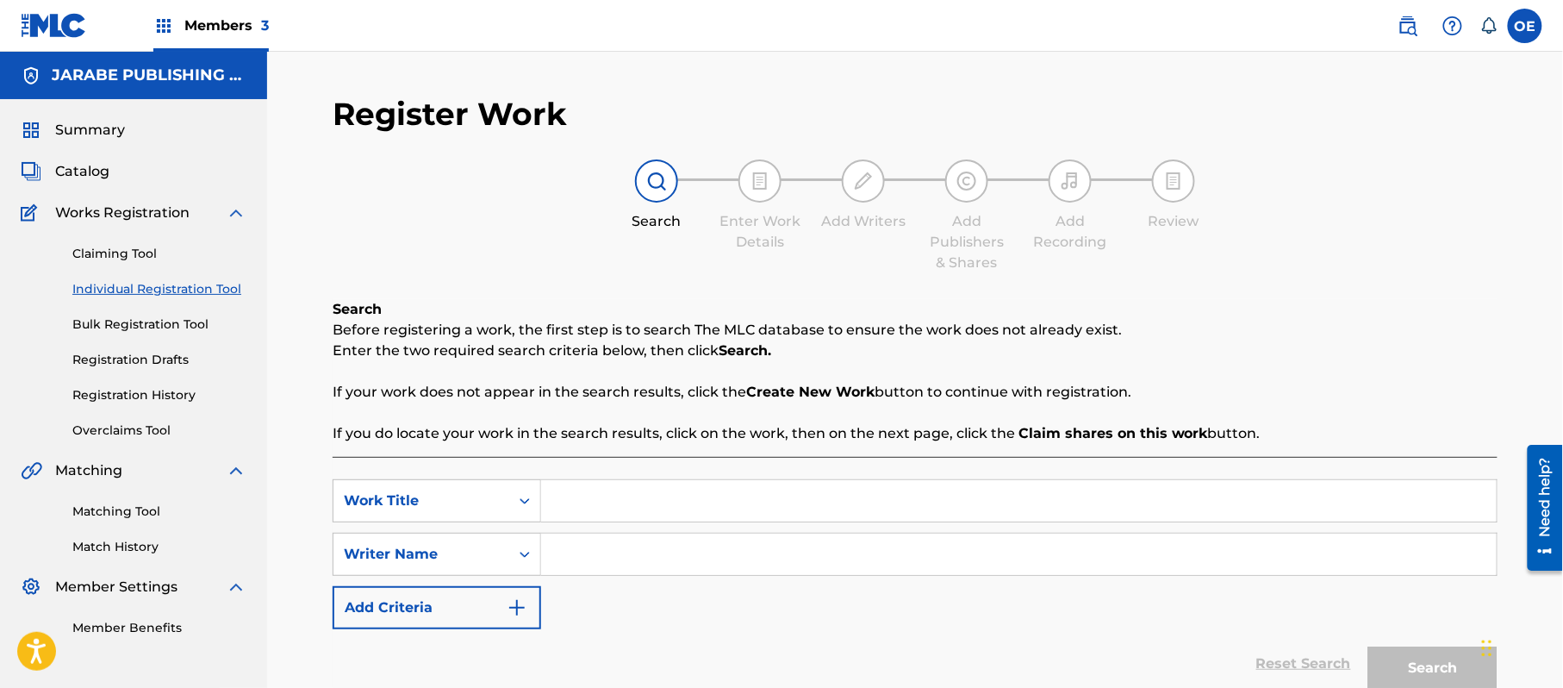
paste input "MI PACHANGUERA"
type input "MI PACHANGUERA"
paste input "ALEJANDRO MURILLO"
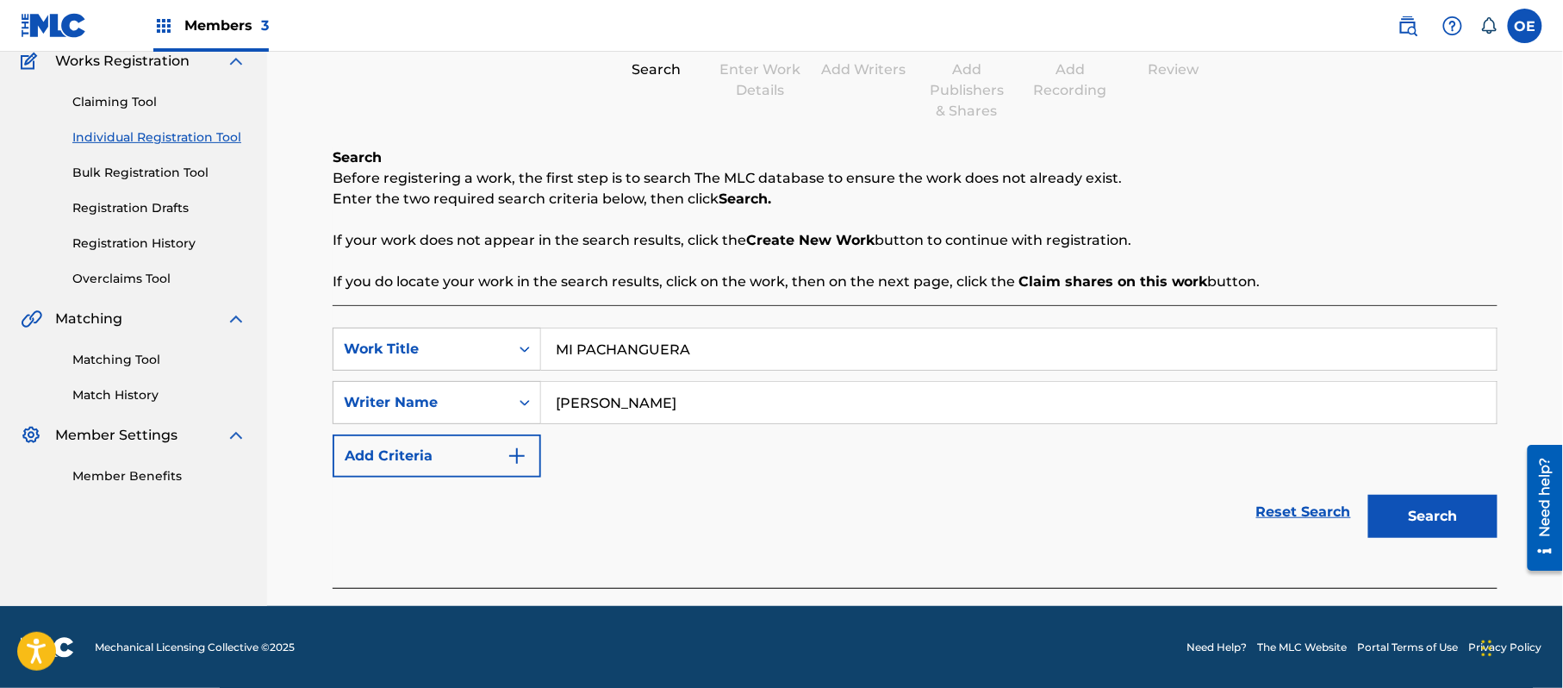
scroll to position [153, 0]
type input "ALEJANDRO MURILLO"
click at [1439, 521] on button "Search" at bounding box center [1433, 515] width 129 height 43
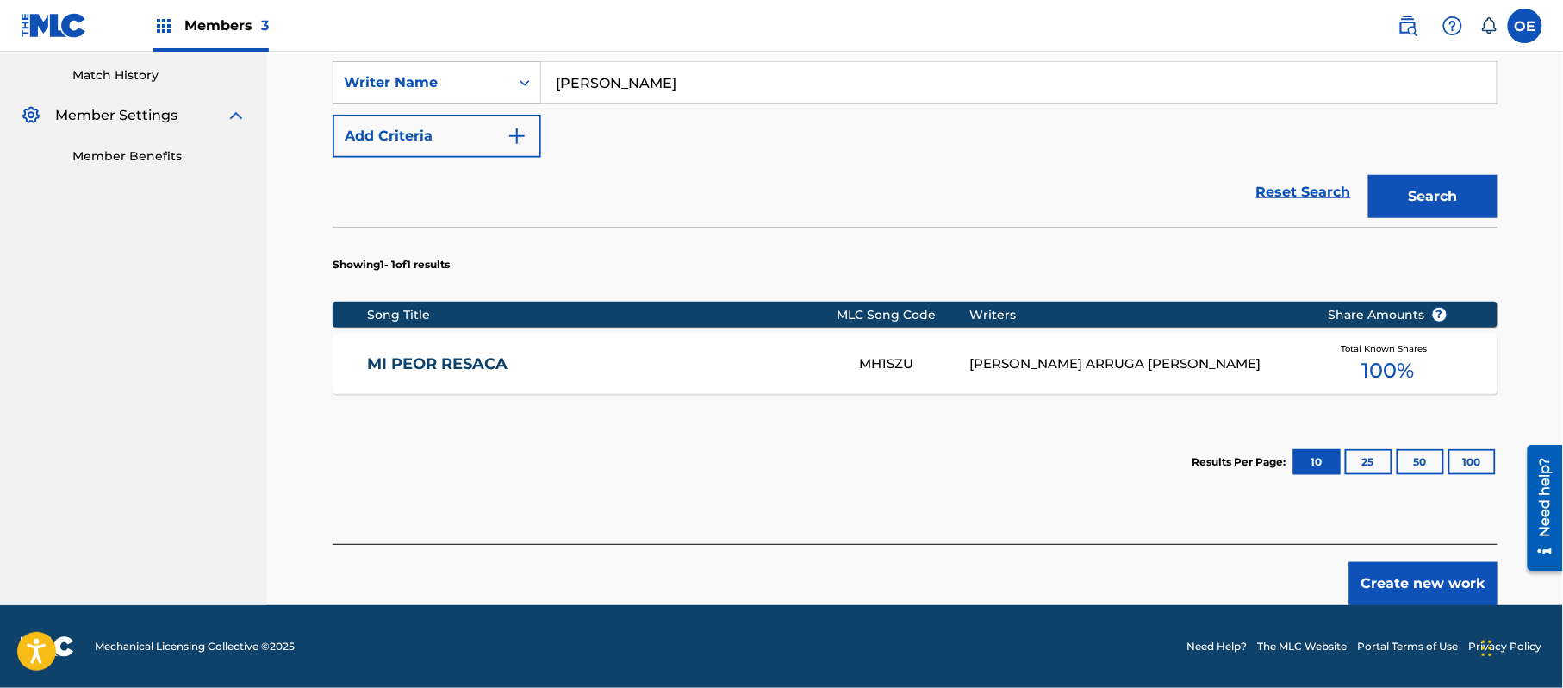
click at [1370, 565] on button "Create new work" at bounding box center [1424, 583] width 148 height 43
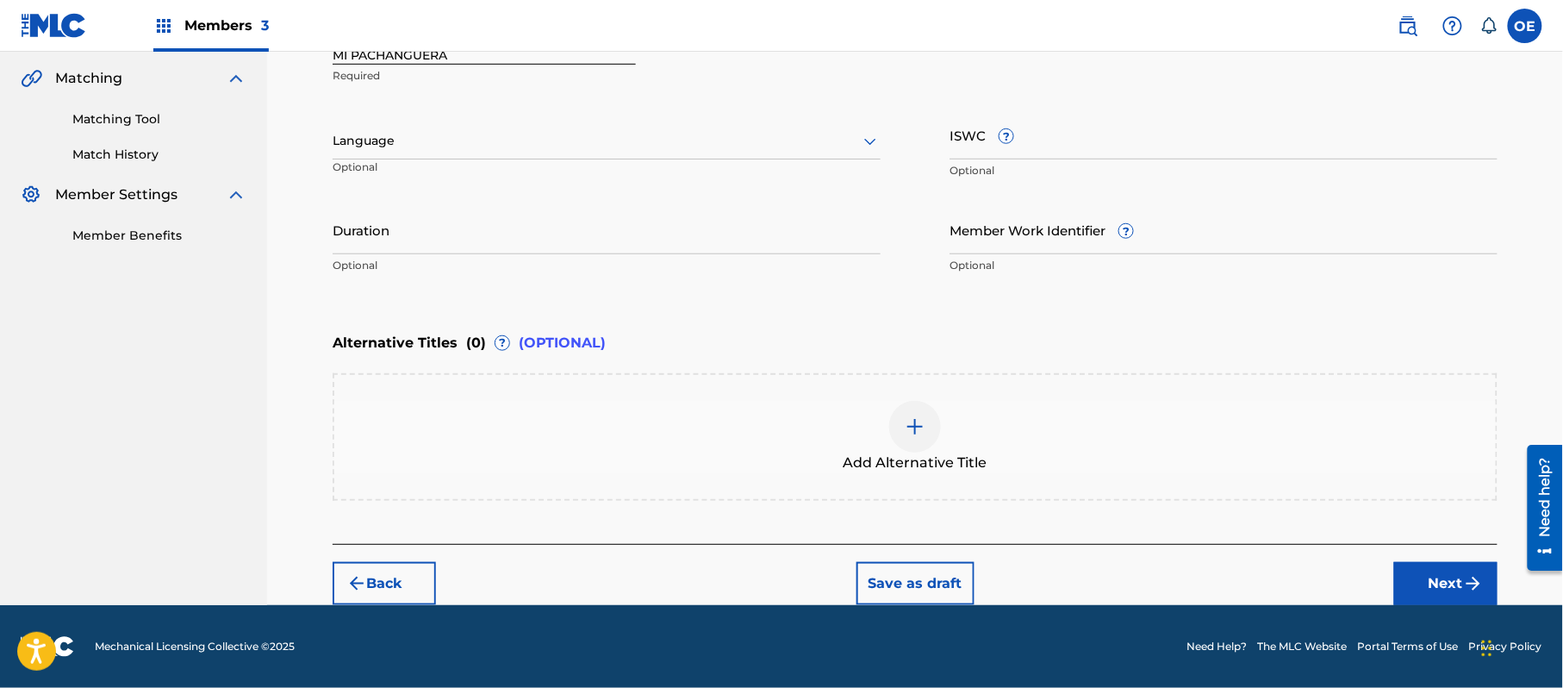
scroll to position [390, 0]
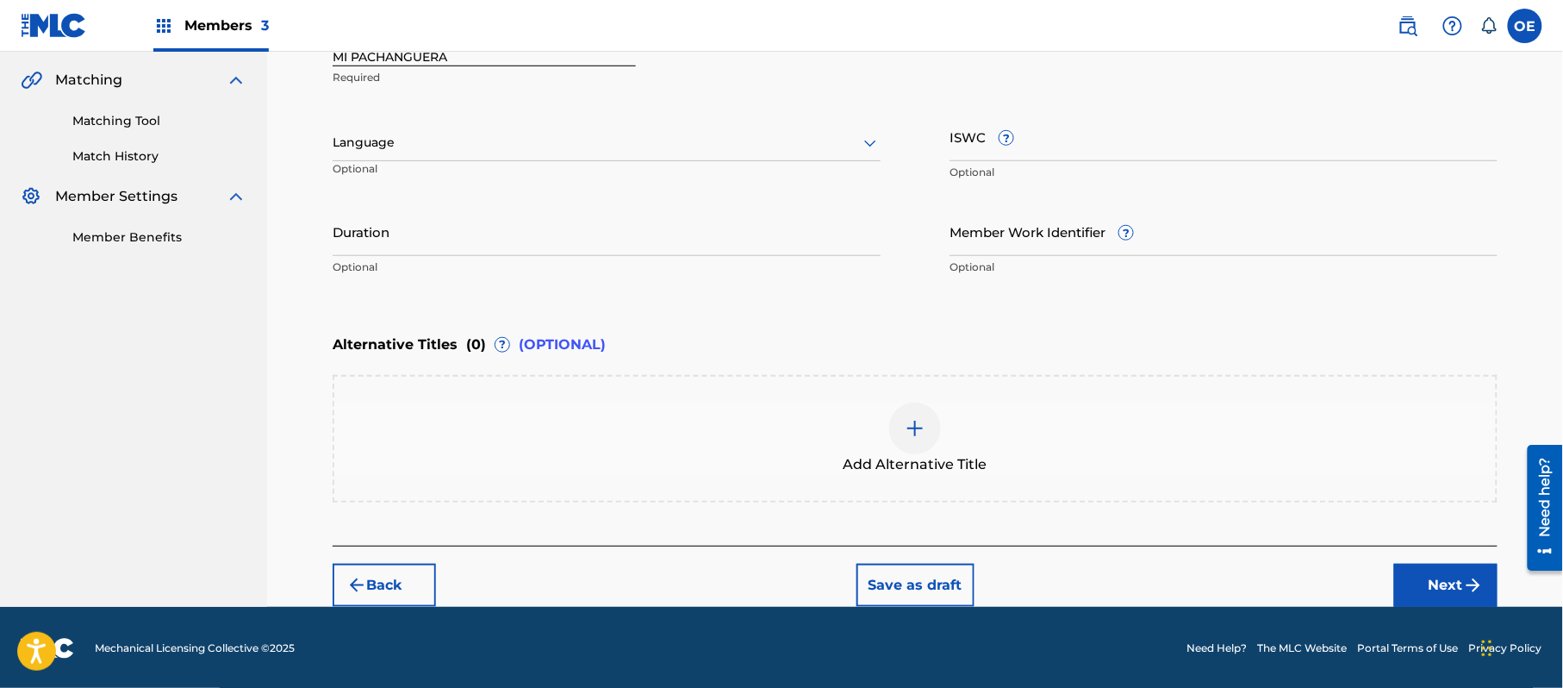
click at [473, 155] on div "Language" at bounding box center [607, 143] width 548 height 36
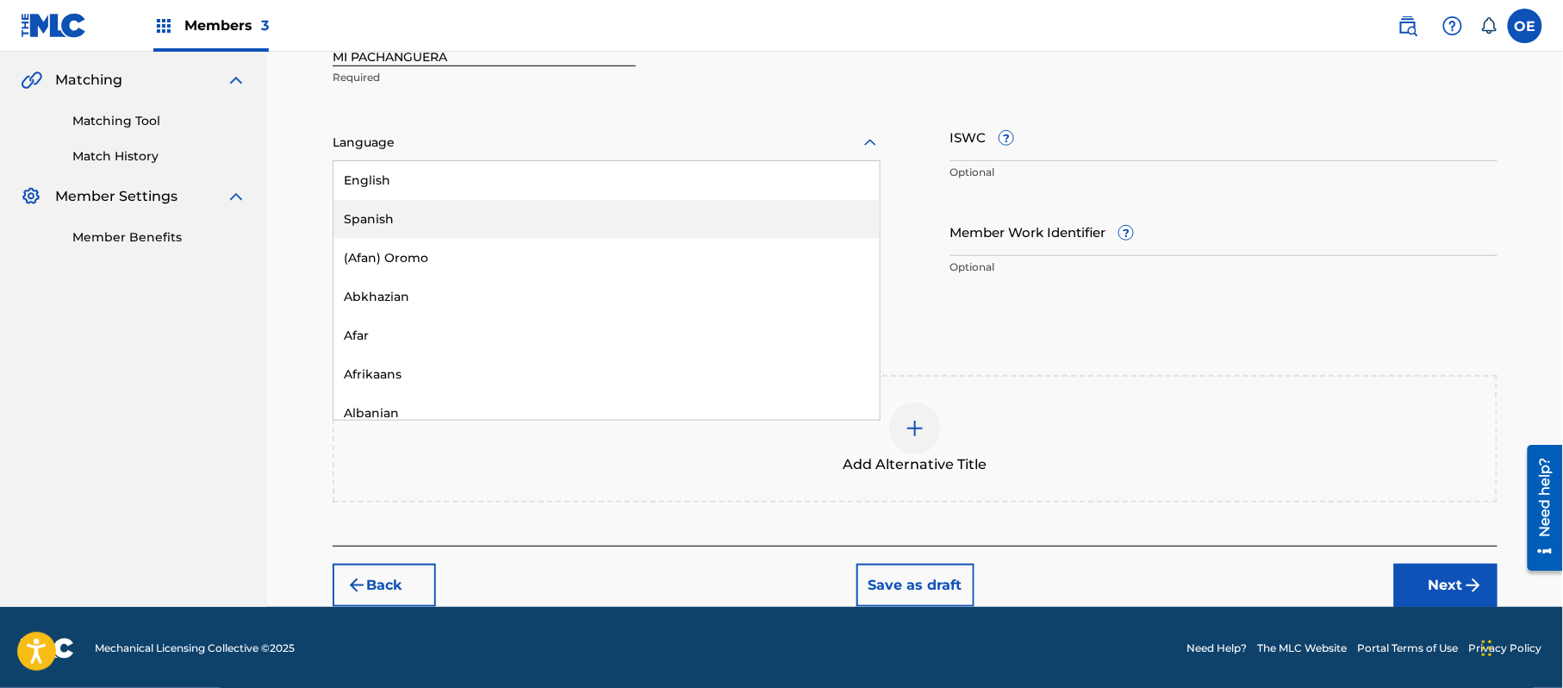
click at [459, 201] on div "Spanish" at bounding box center [607, 219] width 546 height 39
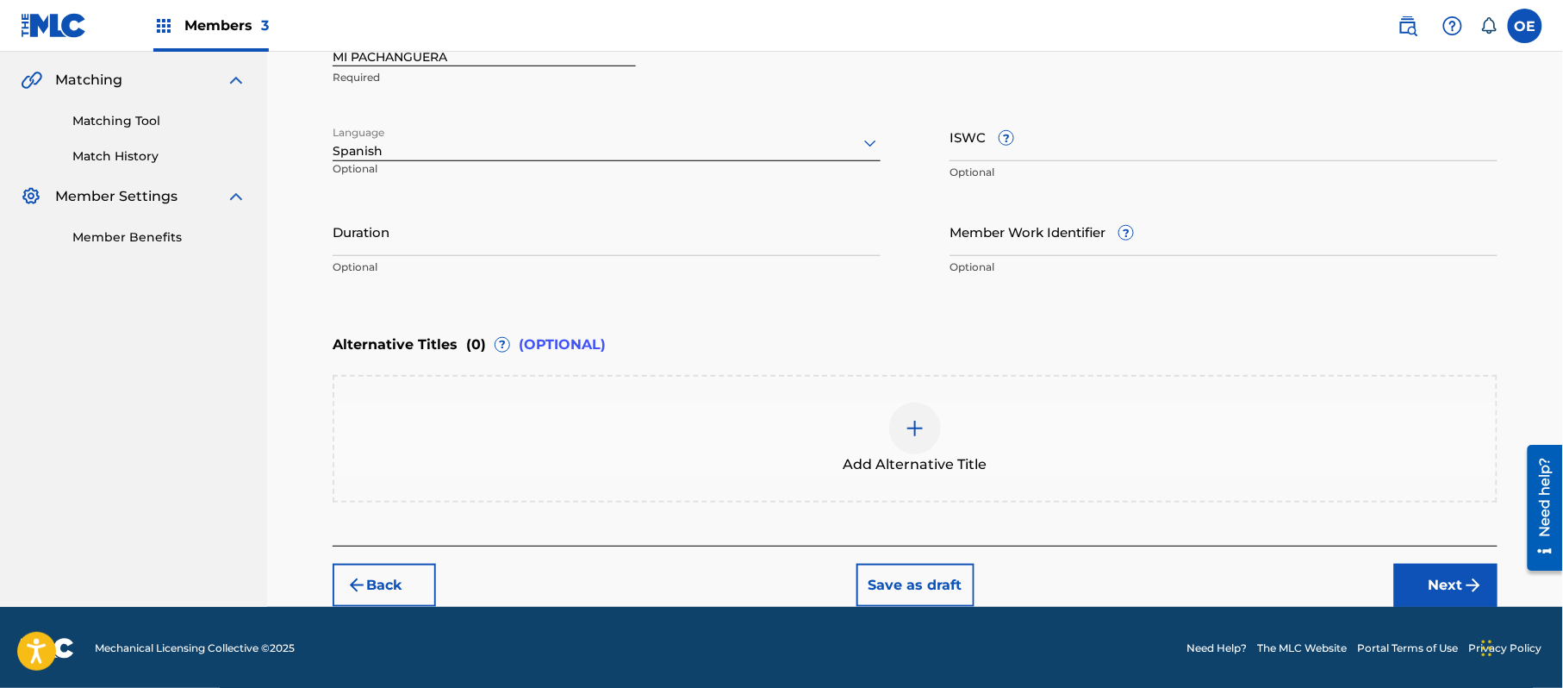
click at [1449, 590] on button "Next" at bounding box center [1446, 585] width 103 height 43
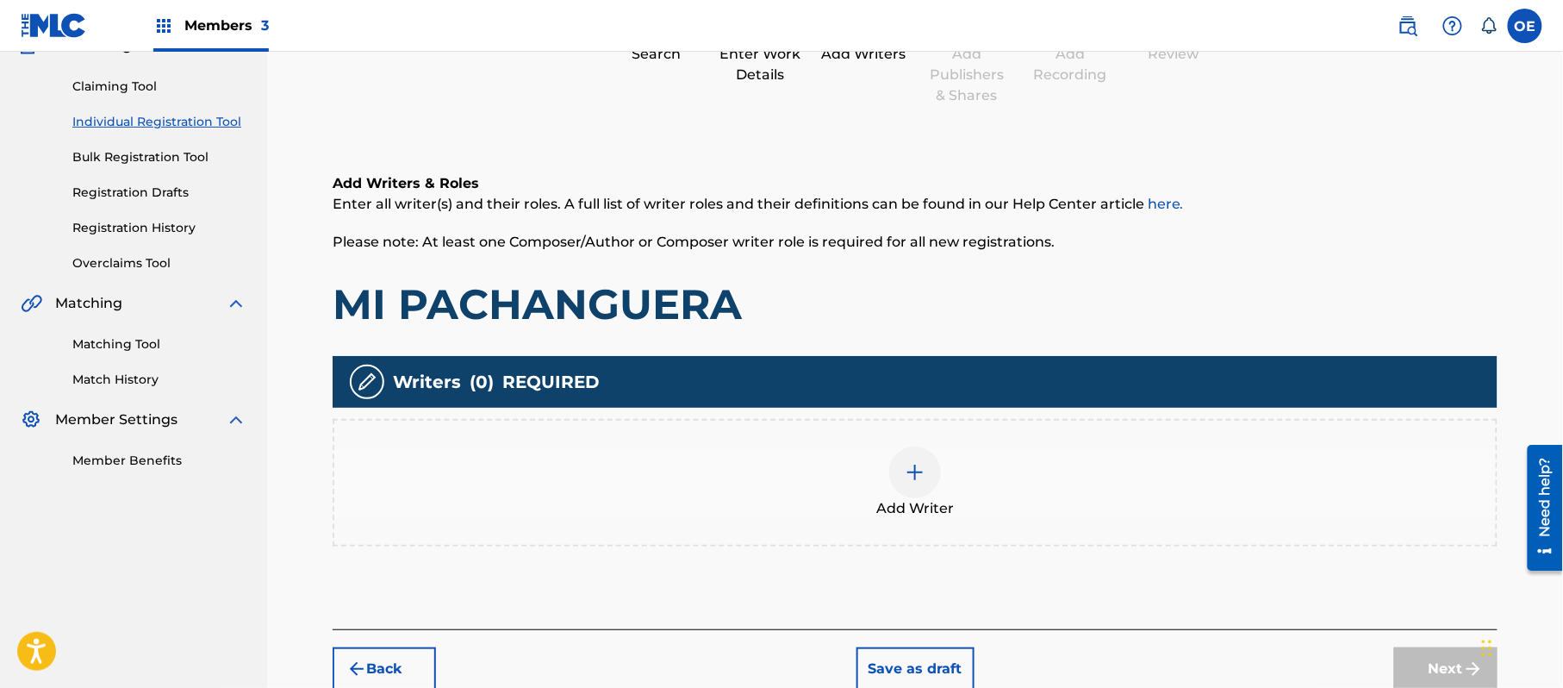
scroll to position [78, 0]
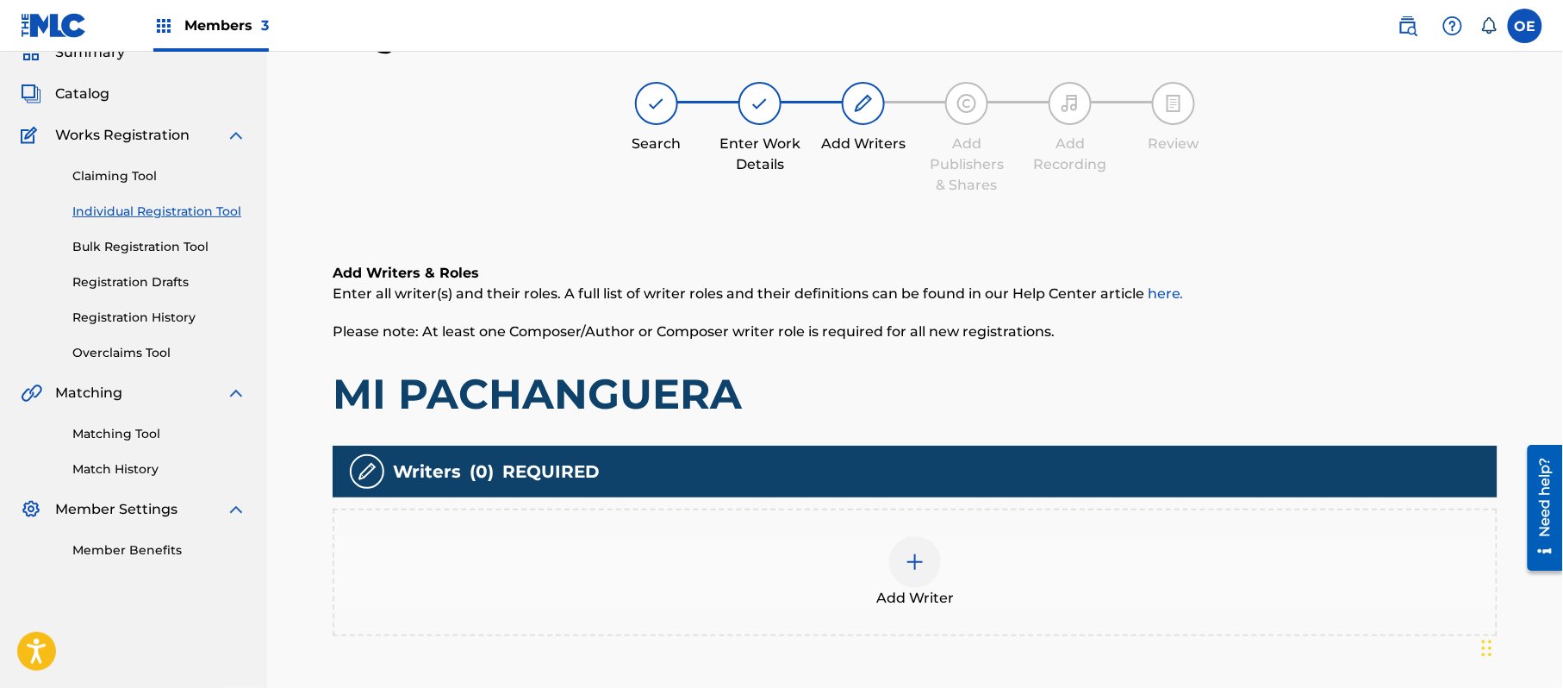
click at [1032, 571] on div "Add Writer" at bounding box center [915, 572] width 1162 height 72
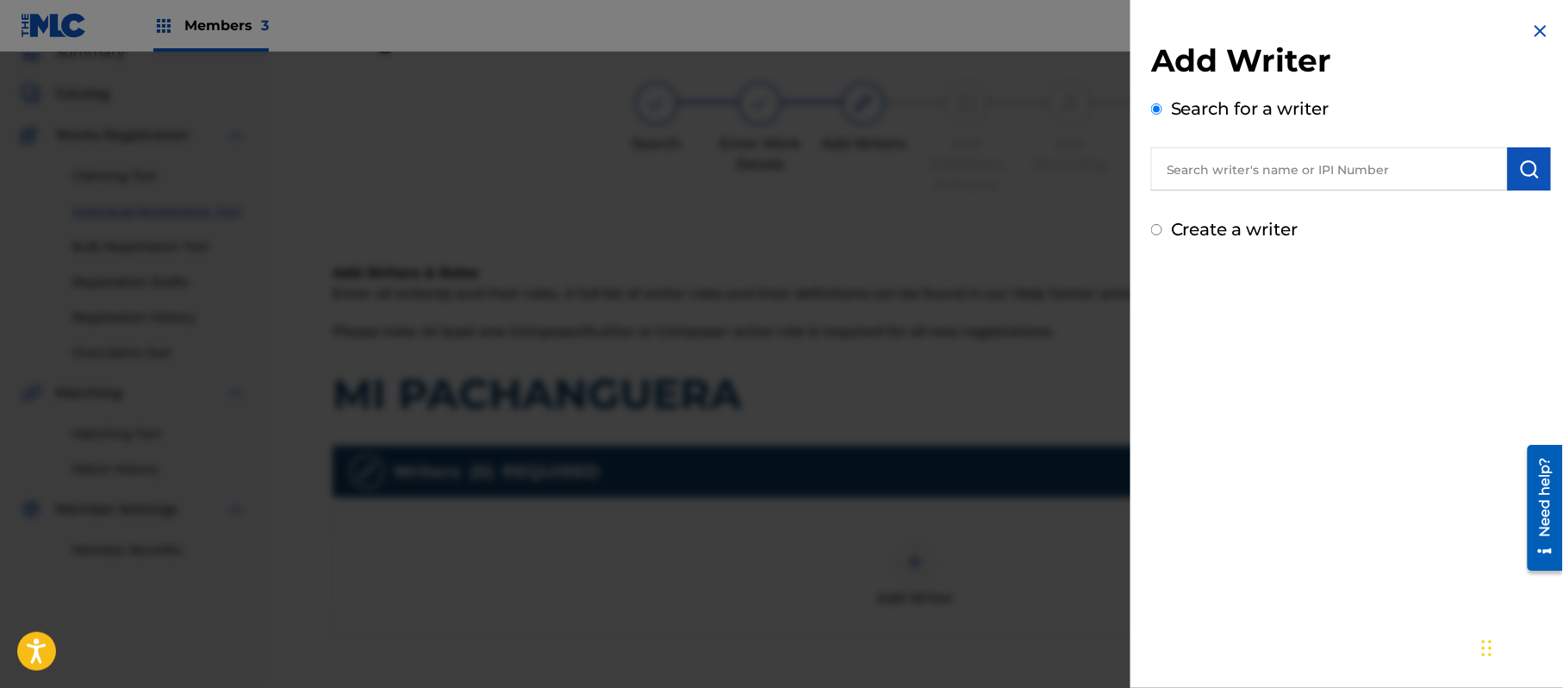
paste input "ALEJANDRO MURILLO"
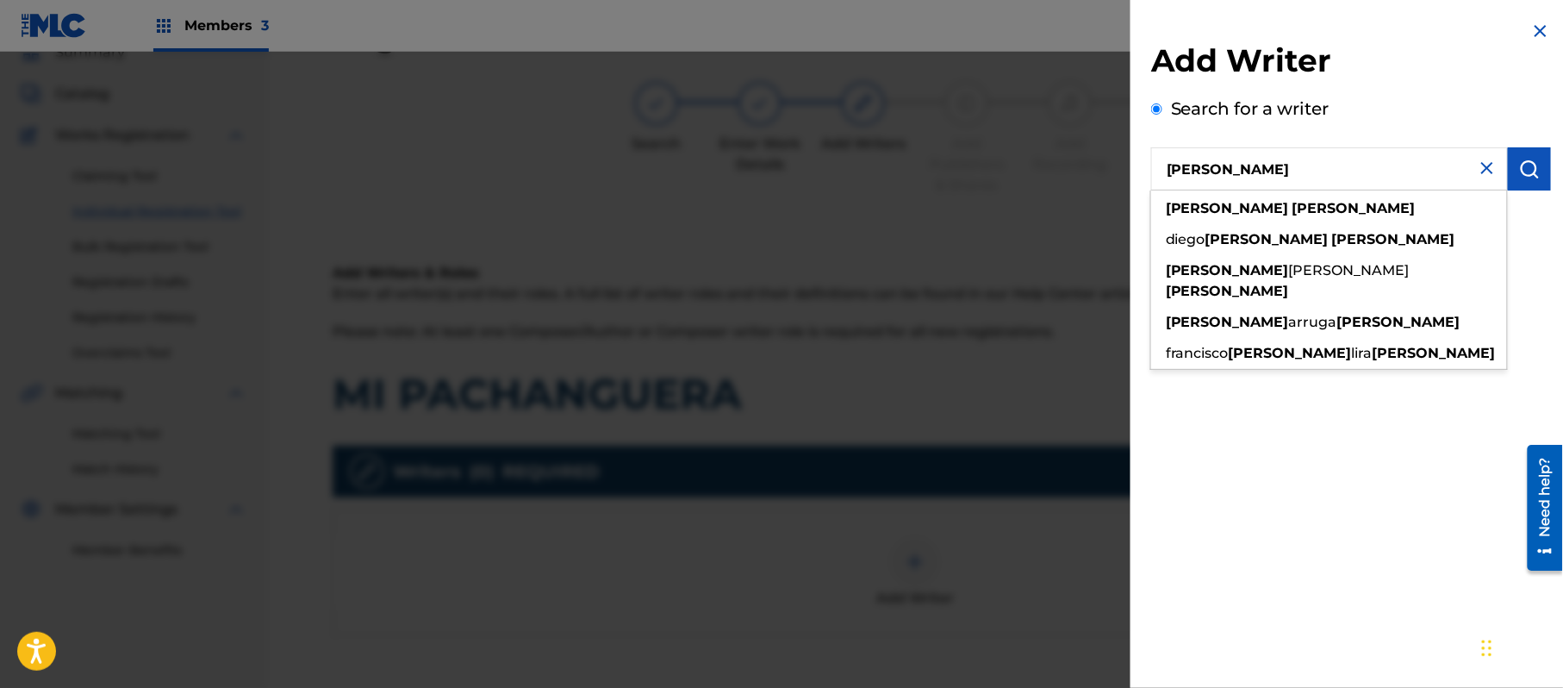
type input "ALEJANDRO MURILLO"
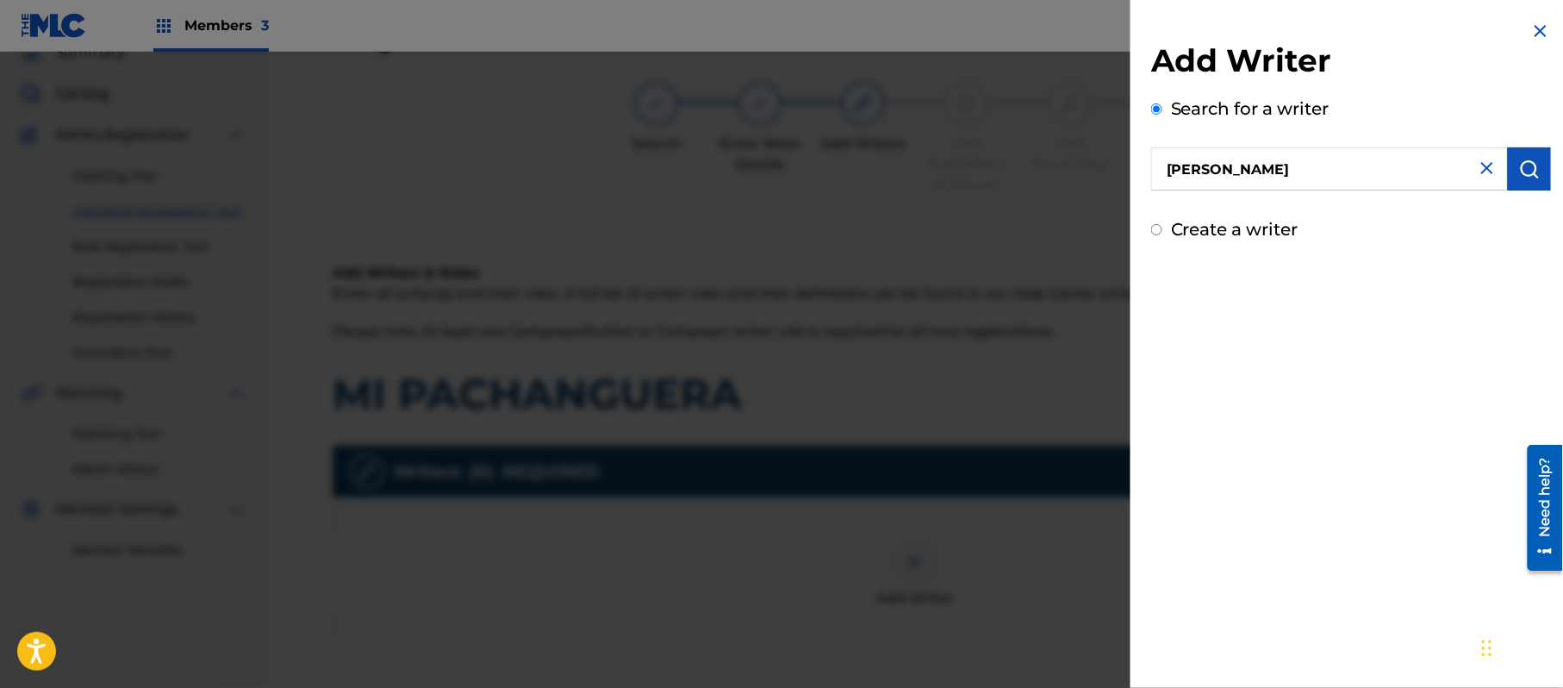
click at [1508, 155] on button "submit" at bounding box center [1529, 168] width 43 height 43
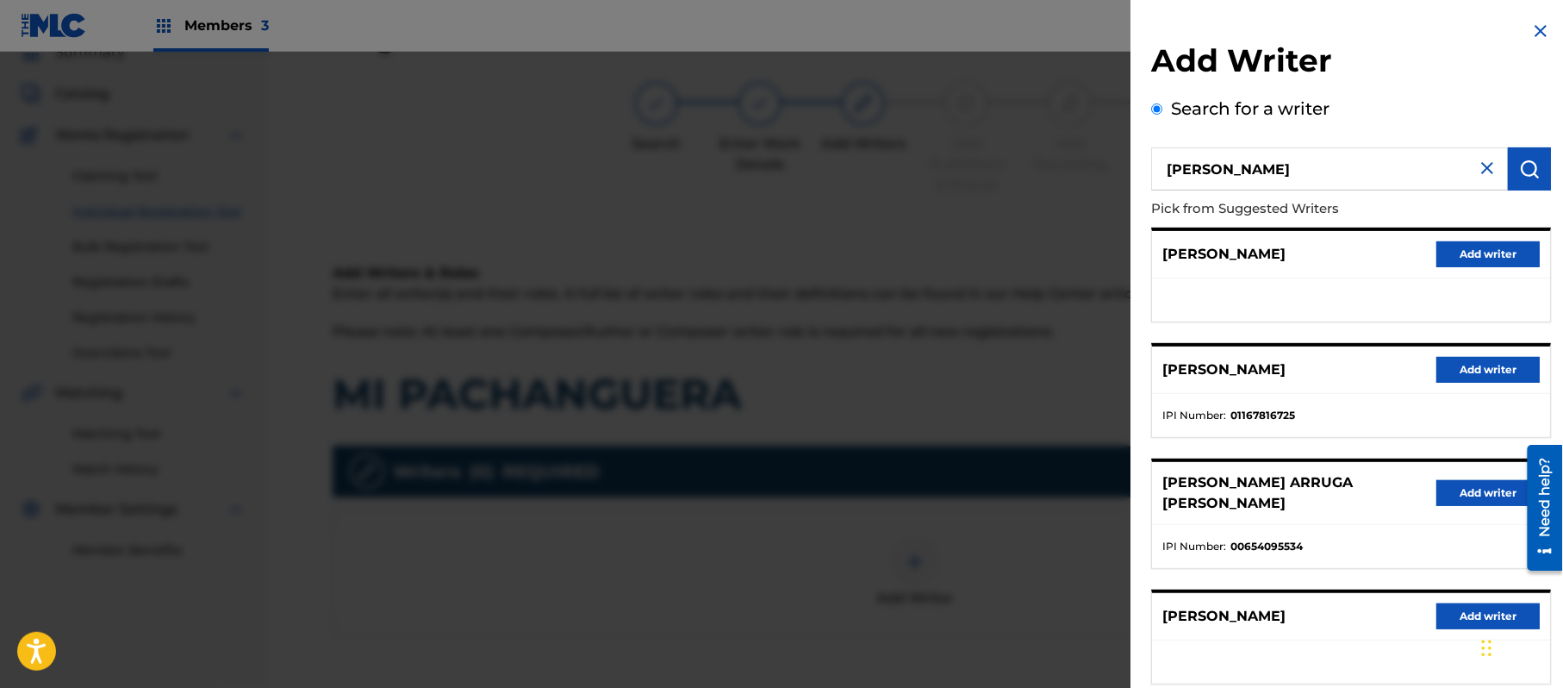
click at [1493, 260] on button "Add writer" at bounding box center [1488, 254] width 103 height 26
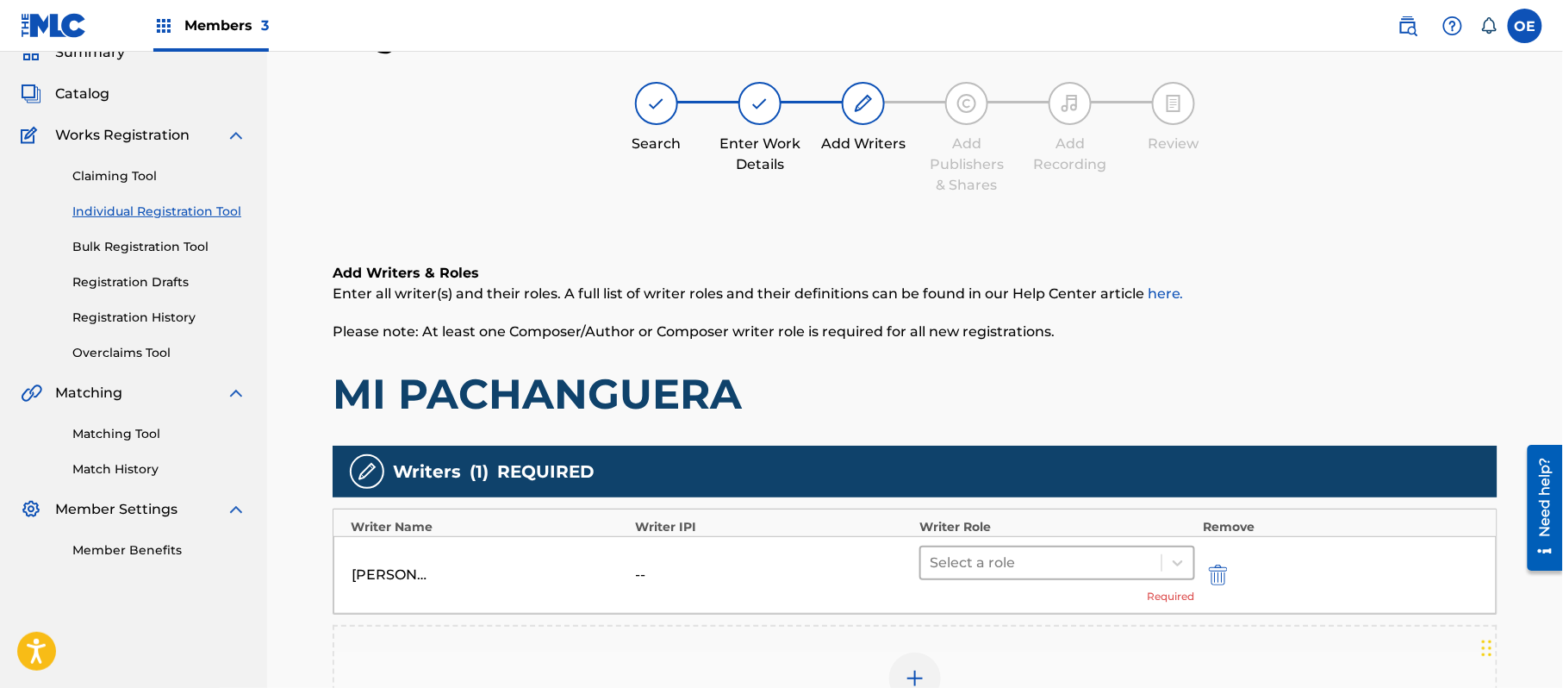
click at [986, 556] on div at bounding box center [1041, 563] width 223 height 24
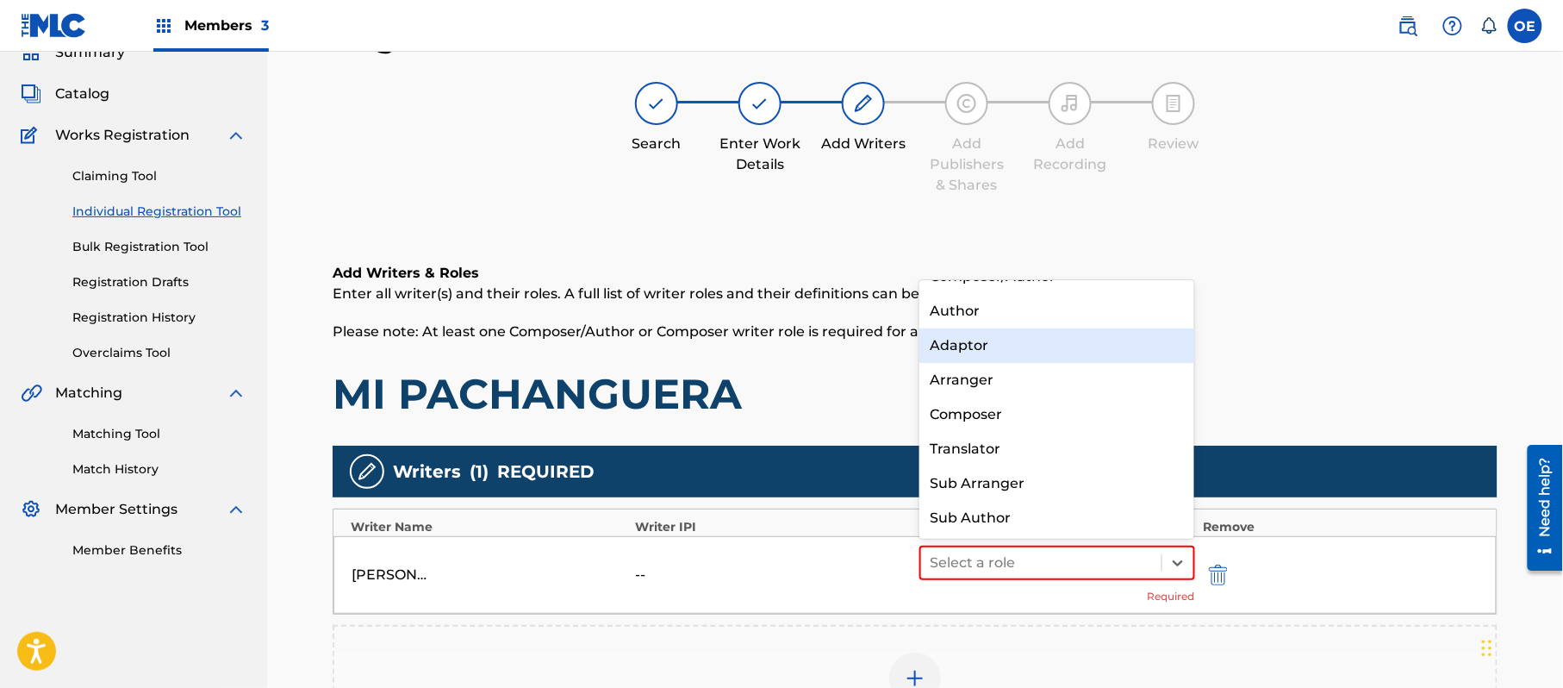
scroll to position [0, 0]
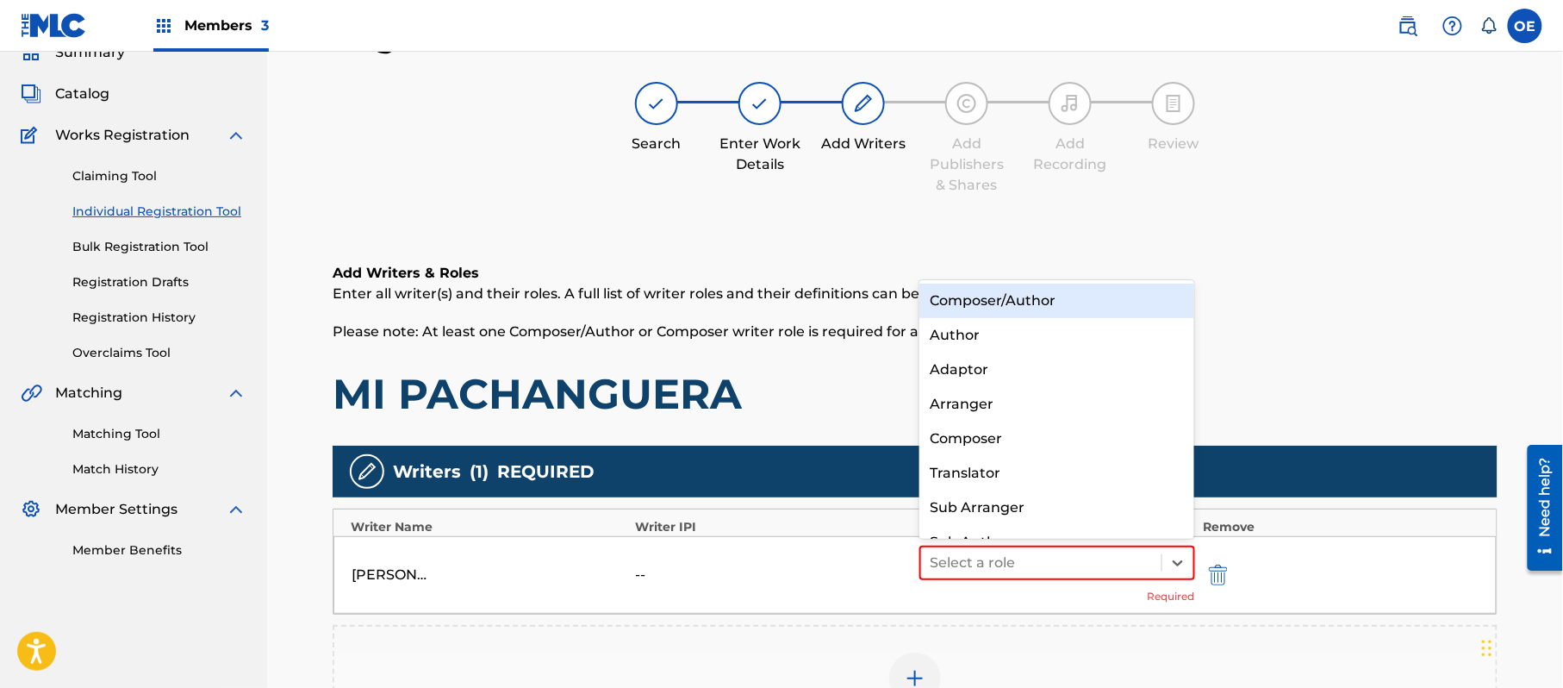
click at [1022, 290] on div "Composer/Author" at bounding box center [1057, 301] width 275 height 34
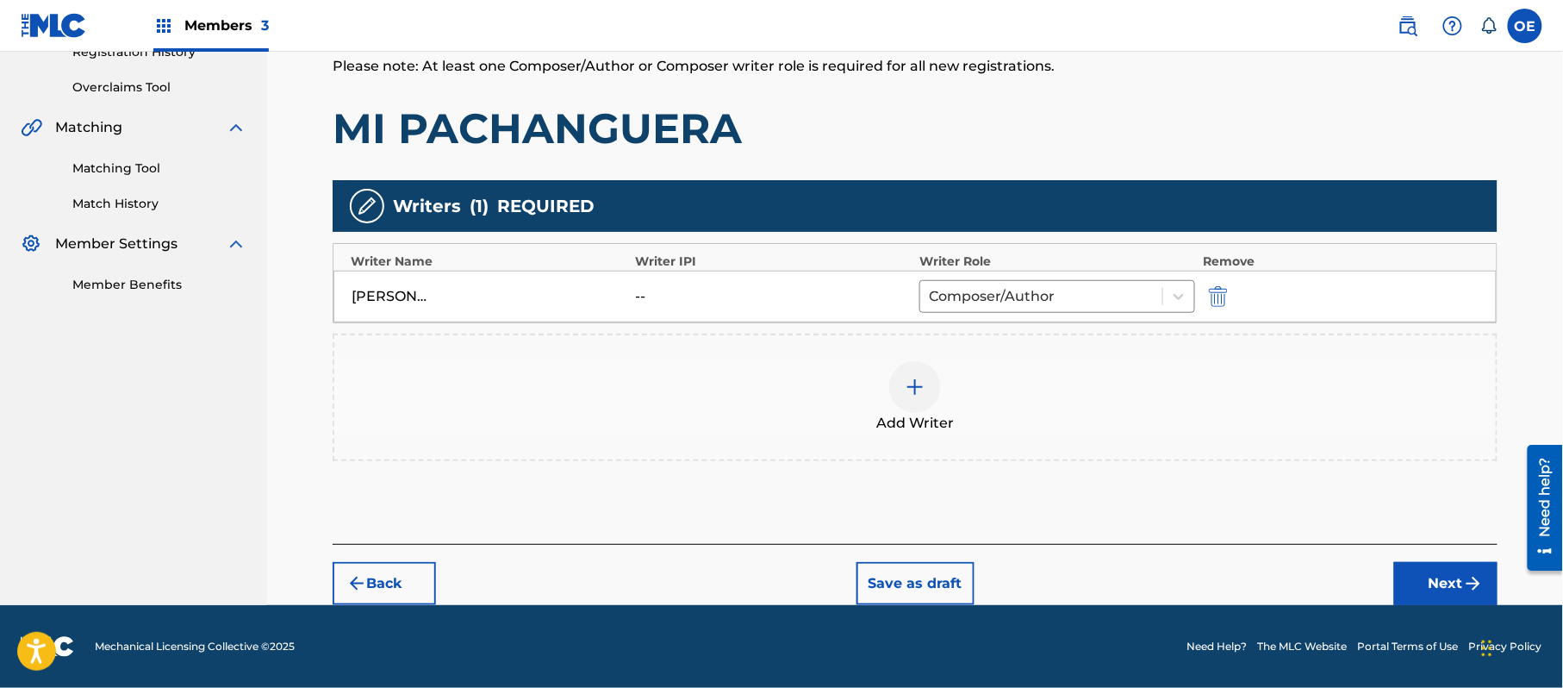
click at [1441, 587] on button "Next" at bounding box center [1446, 583] width 103 height 43
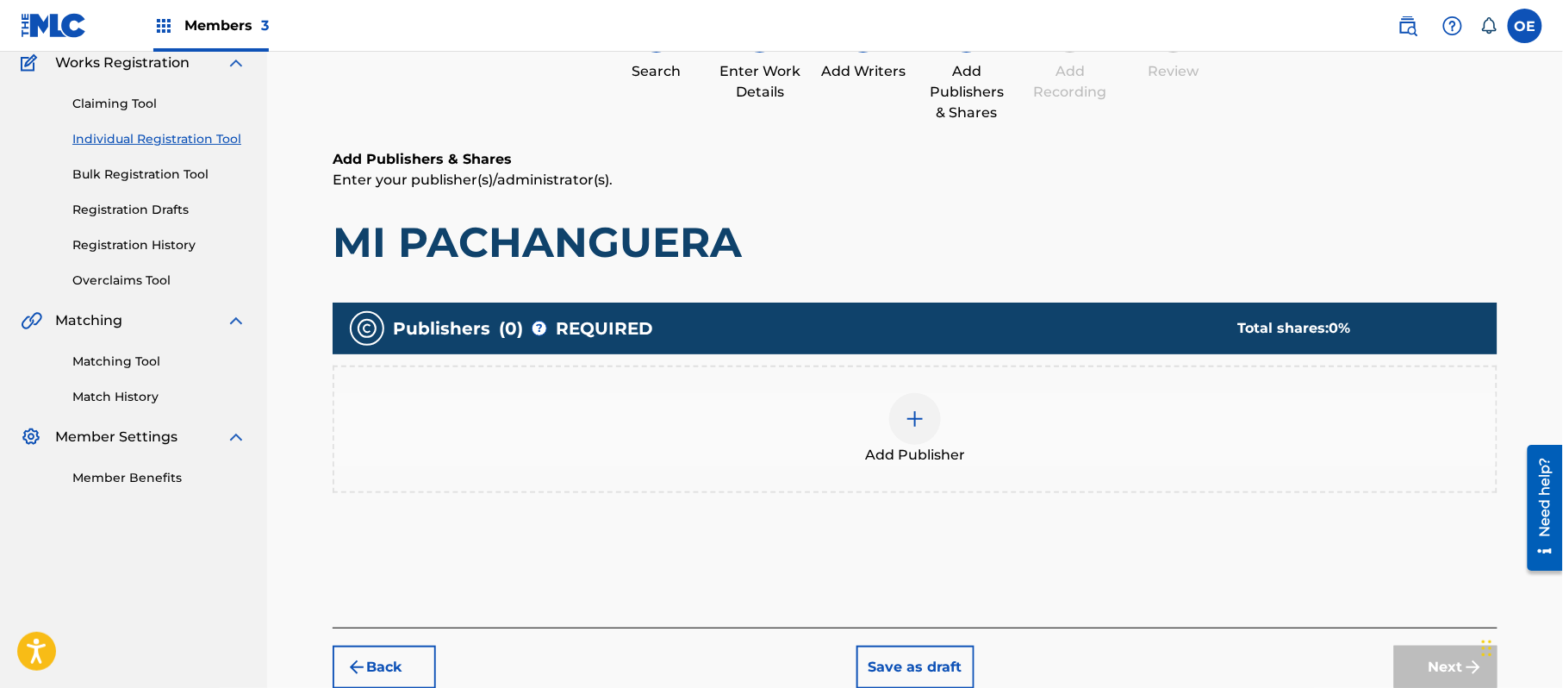
scroll to position [78, 0]
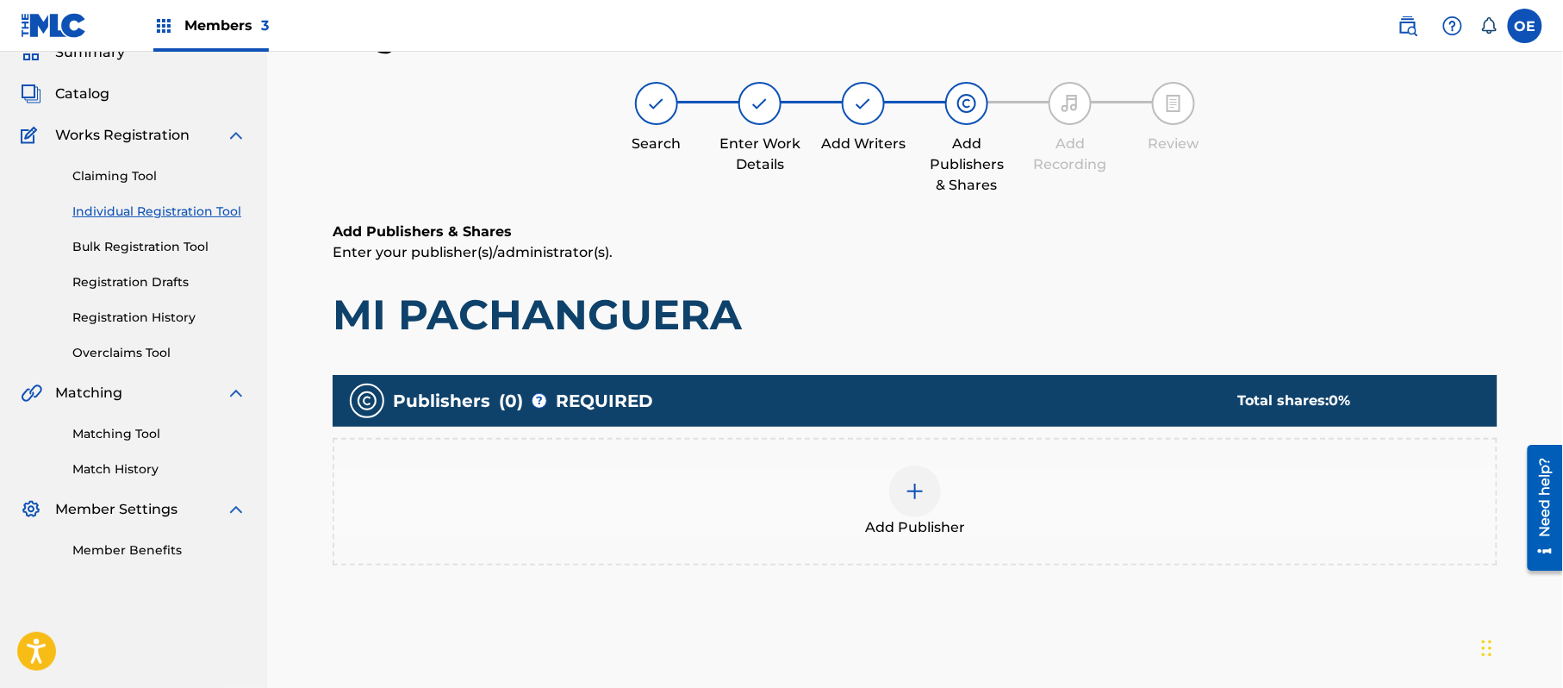
click at [910, 496] on img at bounding box center [915, 491] width 21 height 21
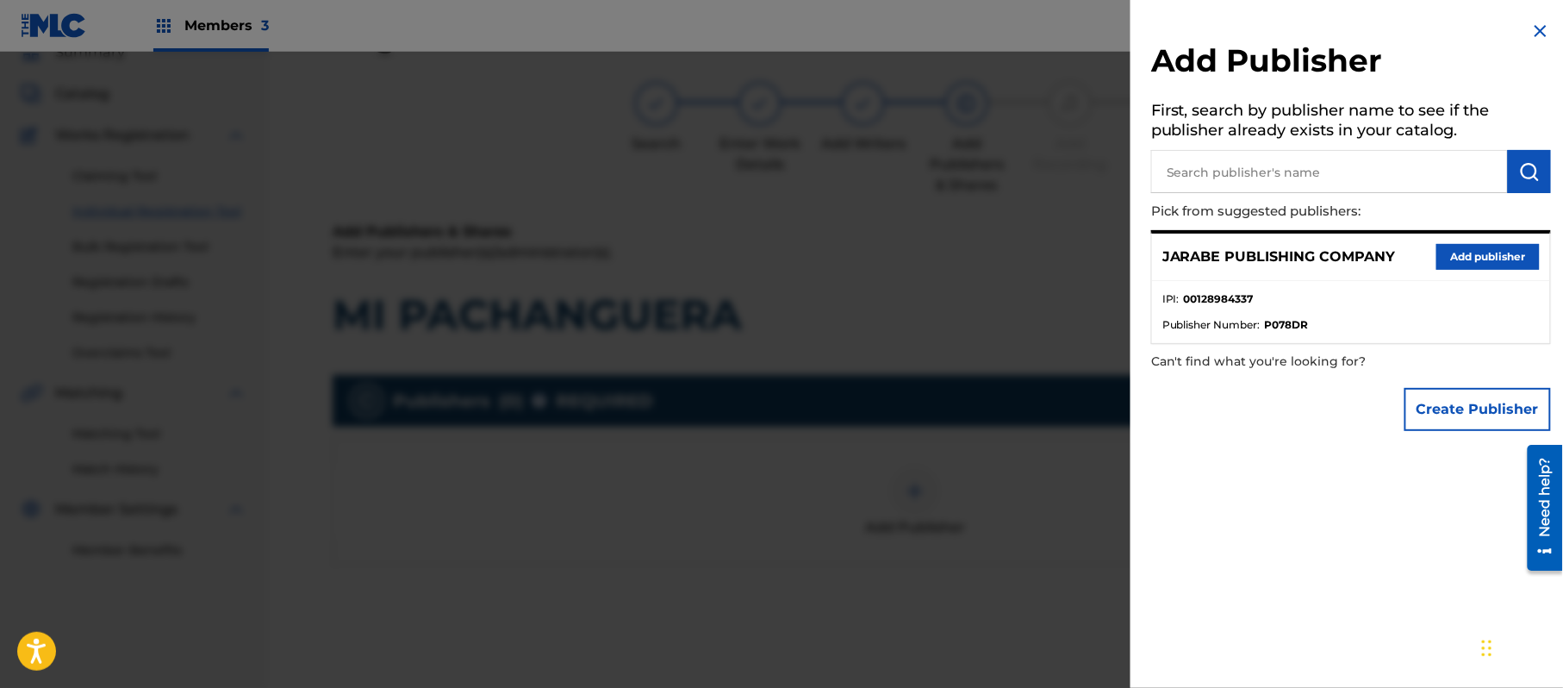
click at [1498, 262] on button "Add publisher" at bounding box center [1488, 257] width 103 height 26
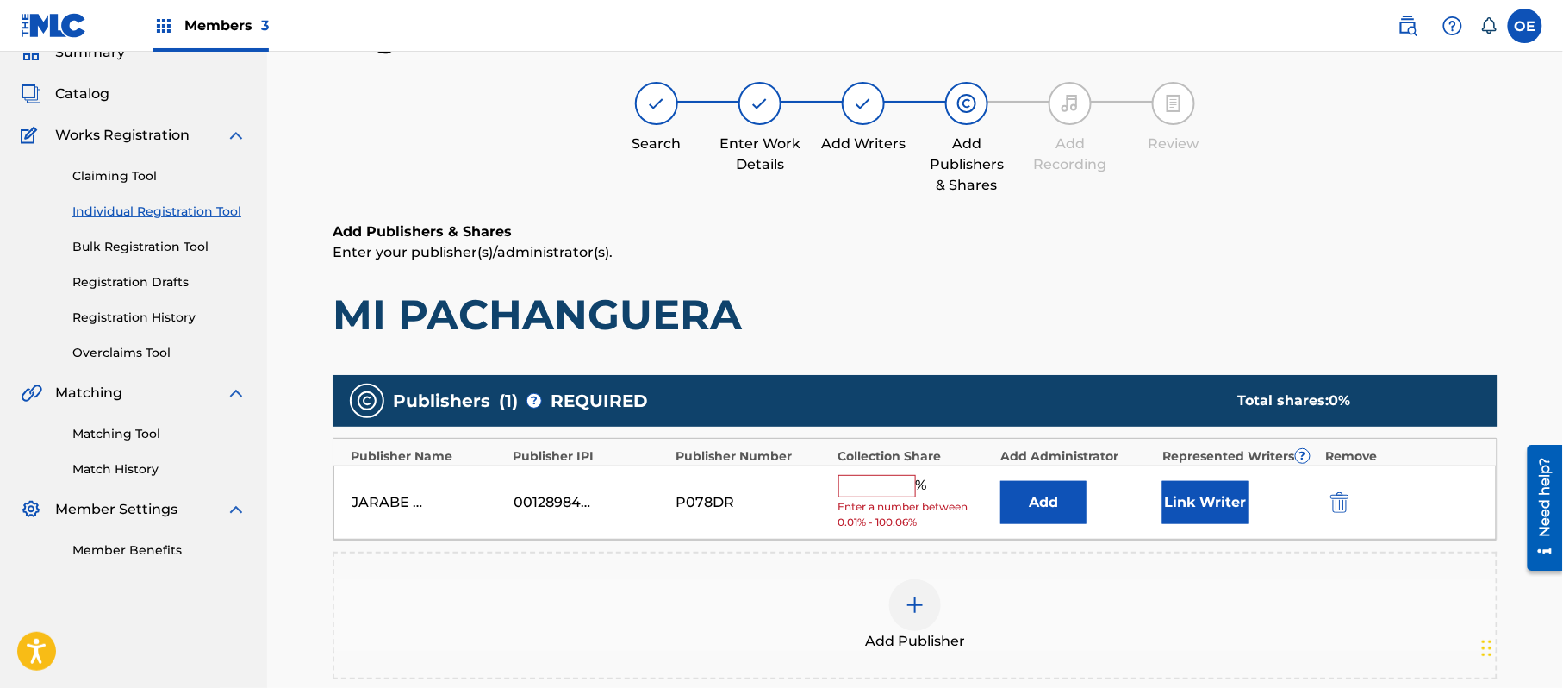
click at [879, 488] on input "text" at bounding box center [878, 486] width 78 height 22
type input "100"
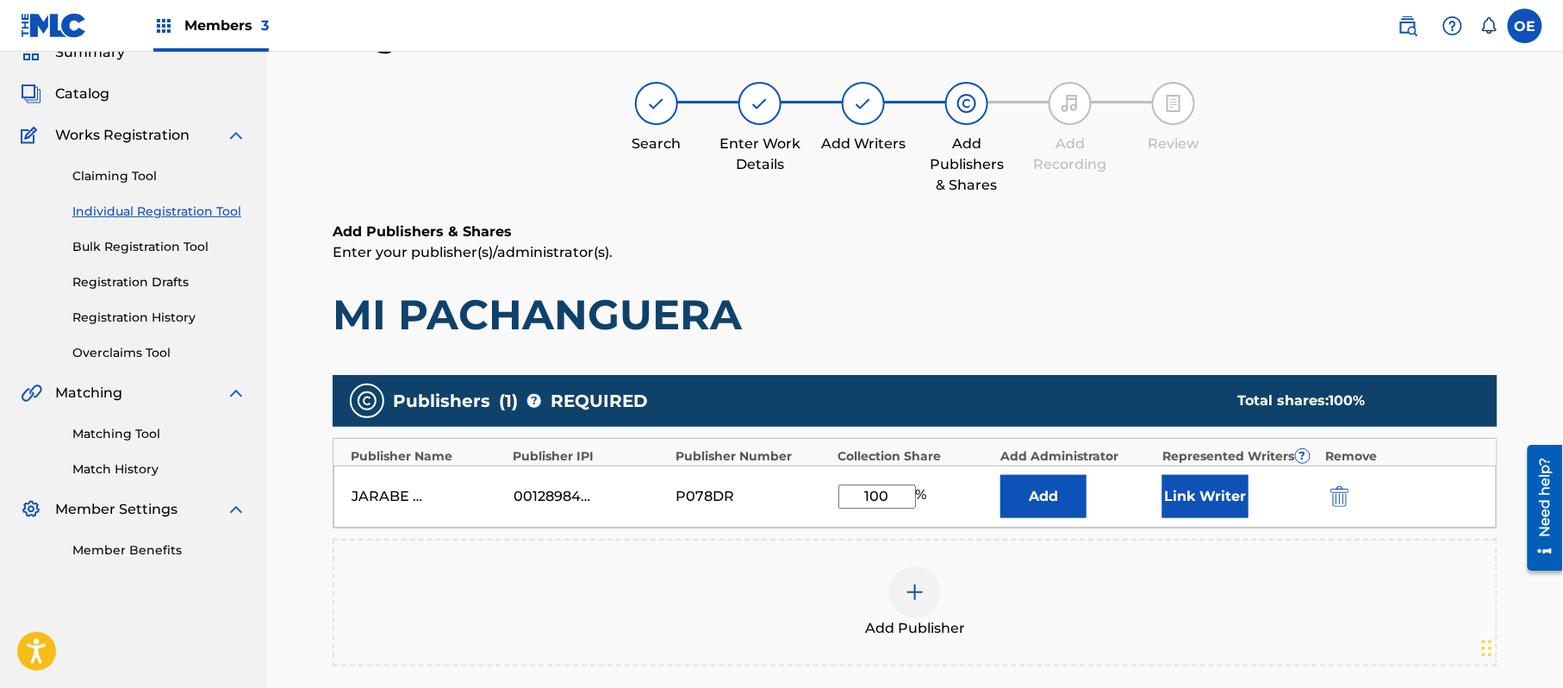
click at [1257, 491] on div "Link Writer" at bounding box center [1239, 496] width 153 height 43
click at [1239, 486] on button "Link Writer" at bounding box center [1206, 496] width 86 height 43
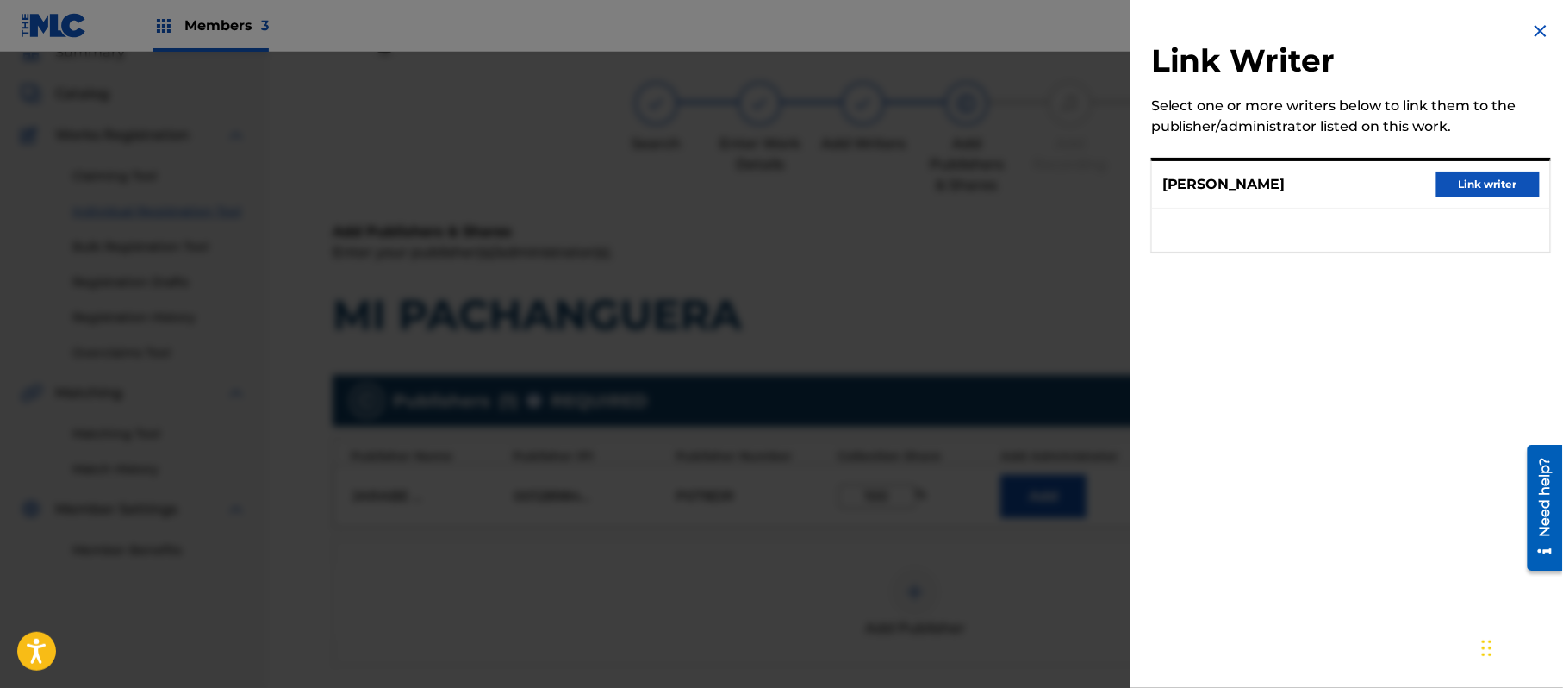
click at [1473, 186] on button "Link writer" at bounding box center [1488, 185] width 103 height 26
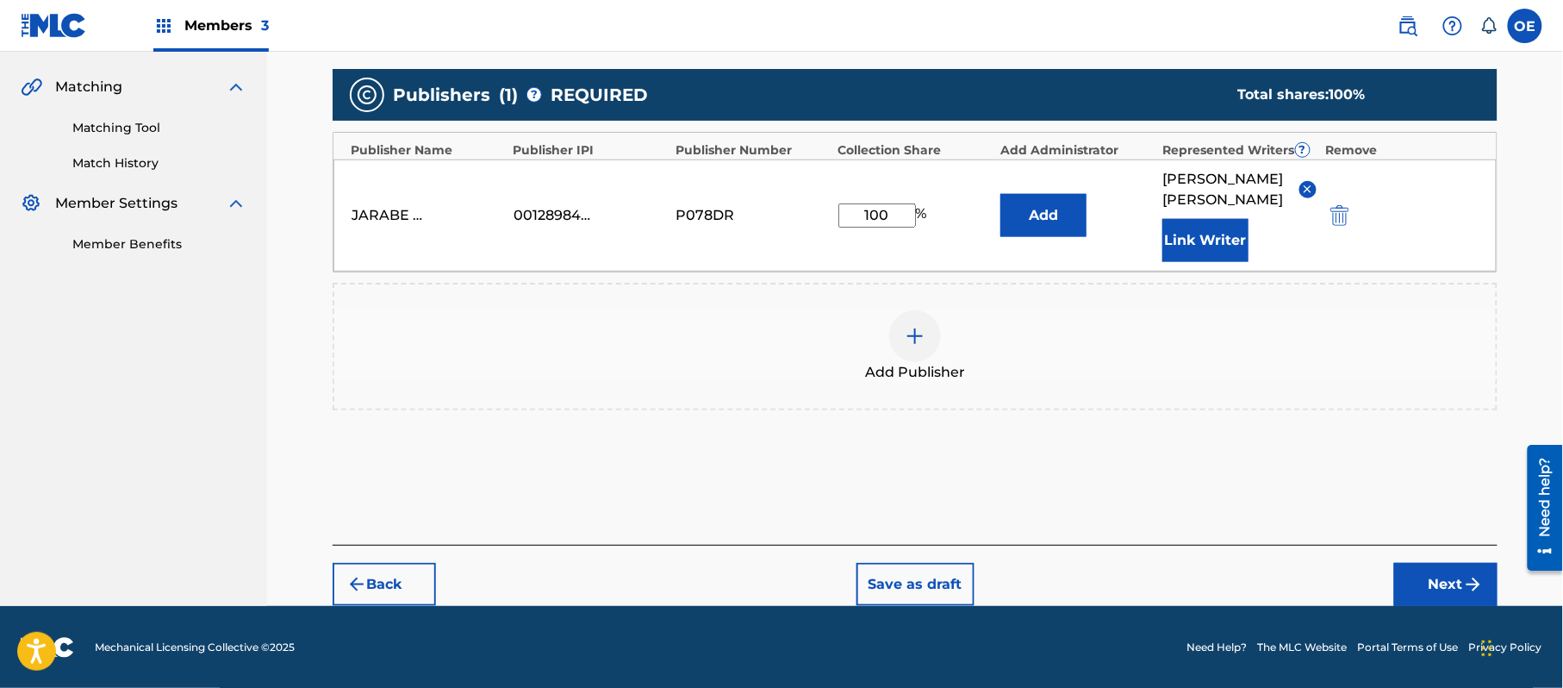
click at [1427, 586] on button "Next" at bounding box center [1446, 584] width 103 height 43
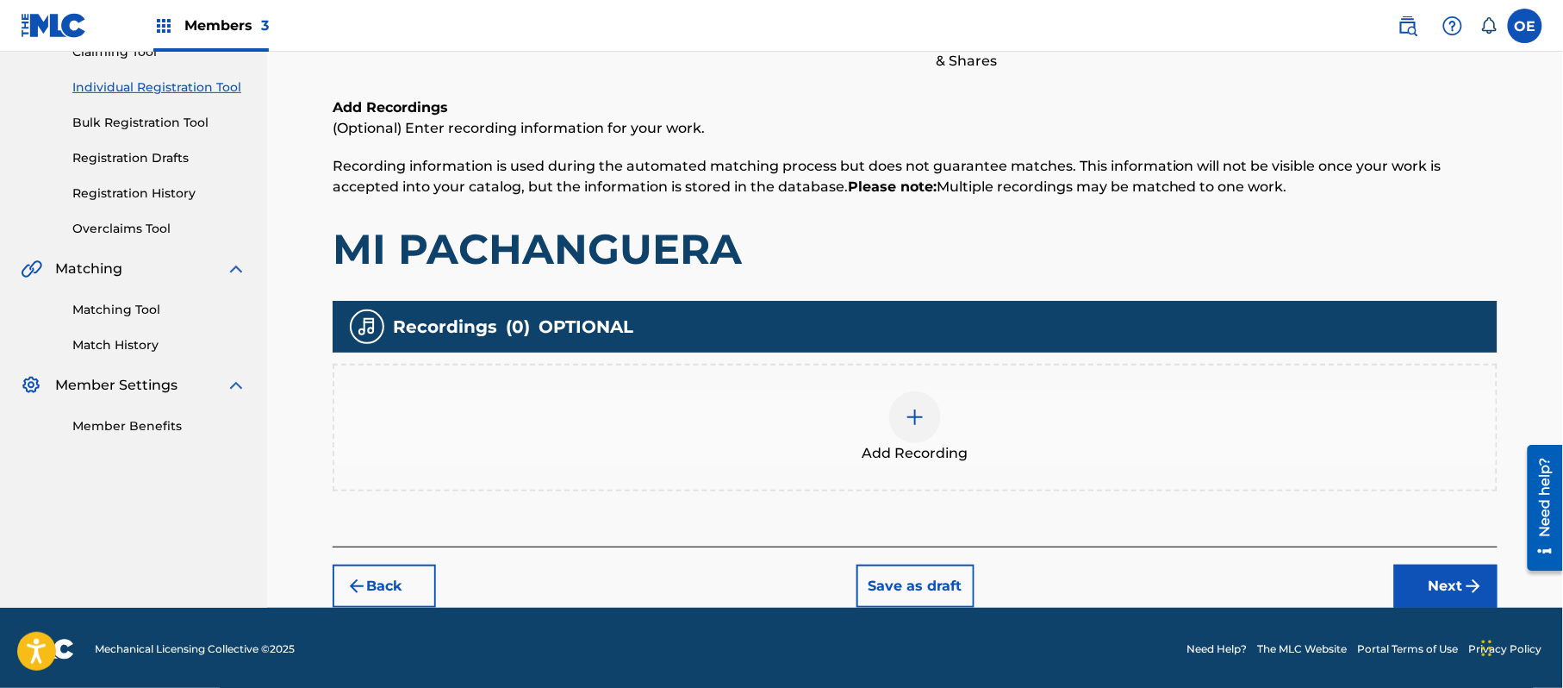
click at [1403, 553] on div "Back Save as draft Next" at bounding box center [915, 576] width 1165 height 61
click at [1415, 576] on button "Next" at bounding box center [1446, 586] width 103 height 43
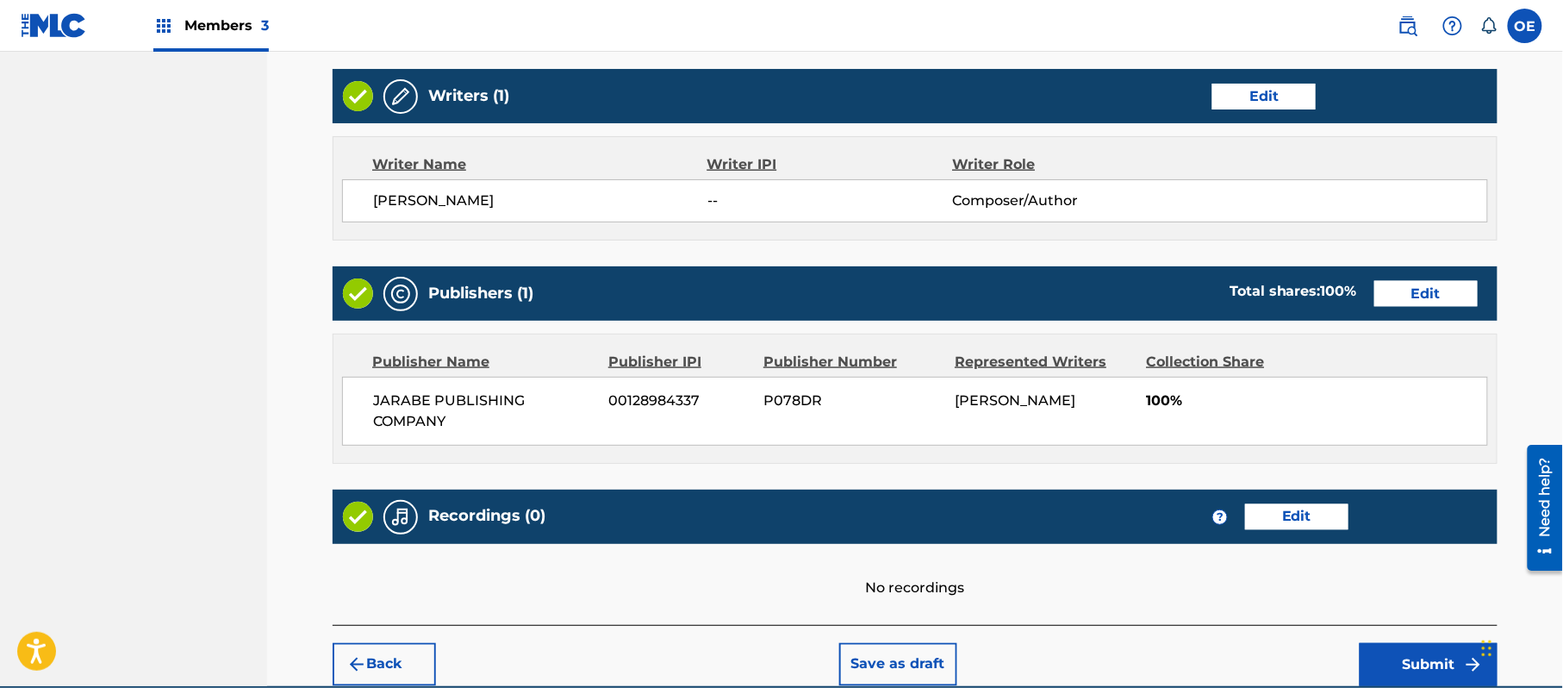
scroll to position [735, 0]
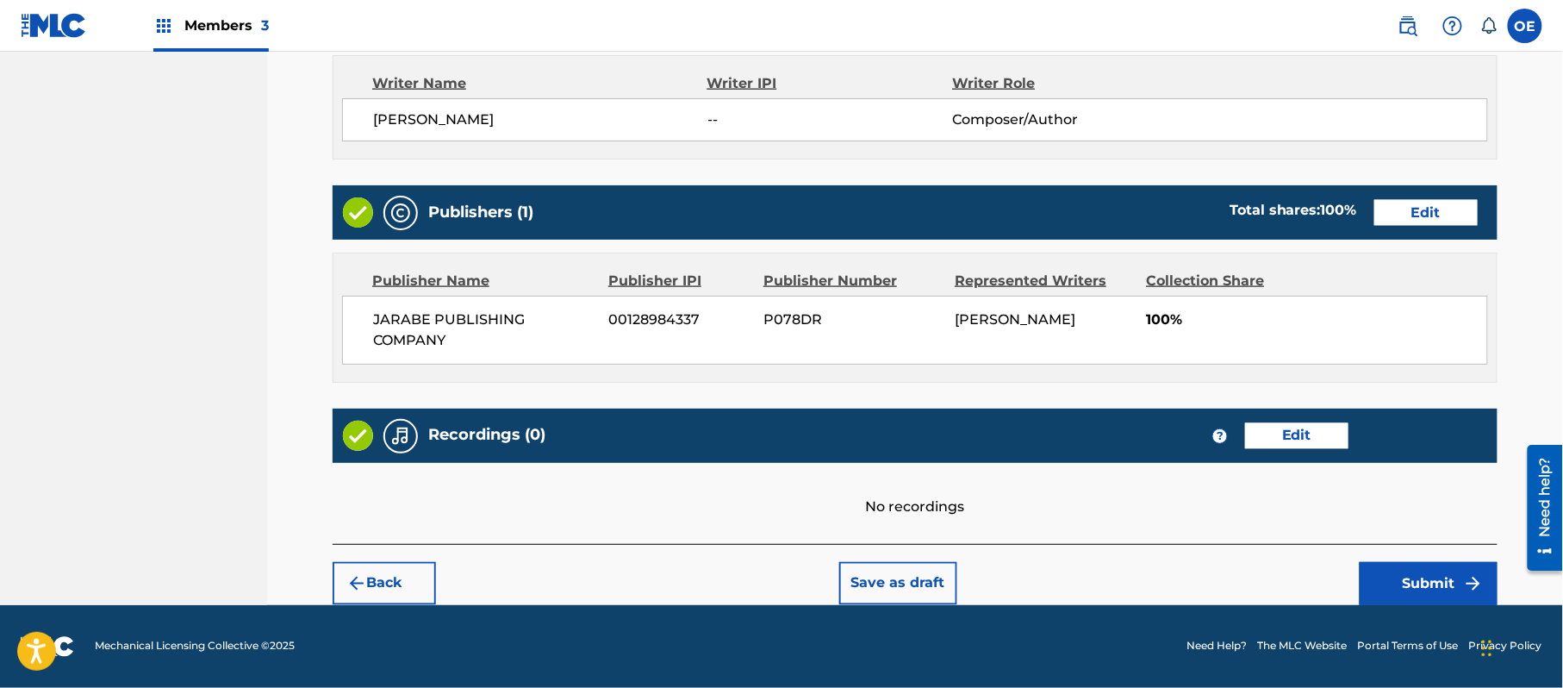
click at [1410, 576] on button "Submit" at bounding box center [1429, 583] width 138 height 43
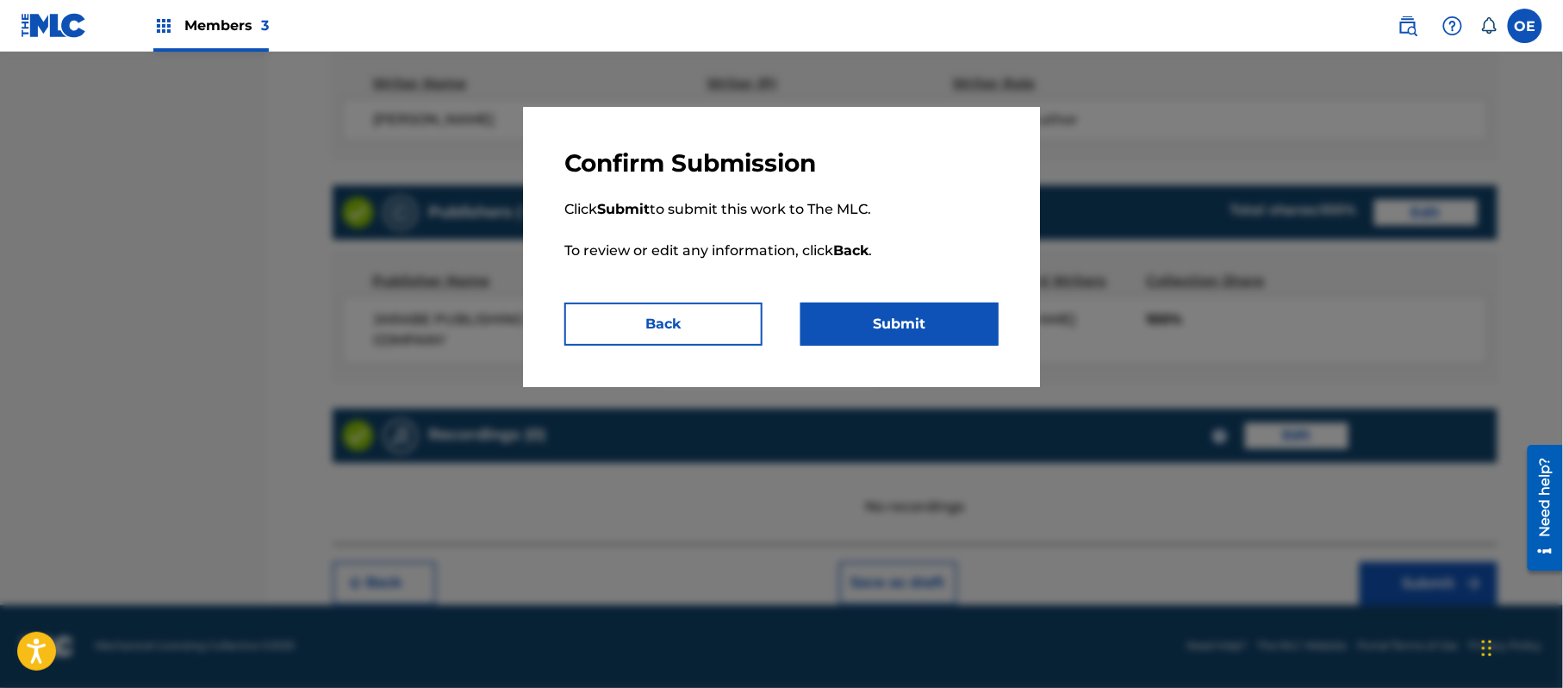
click at [952, 315] on button "Submit" at bounding box center [900, 324] width 198 height 43
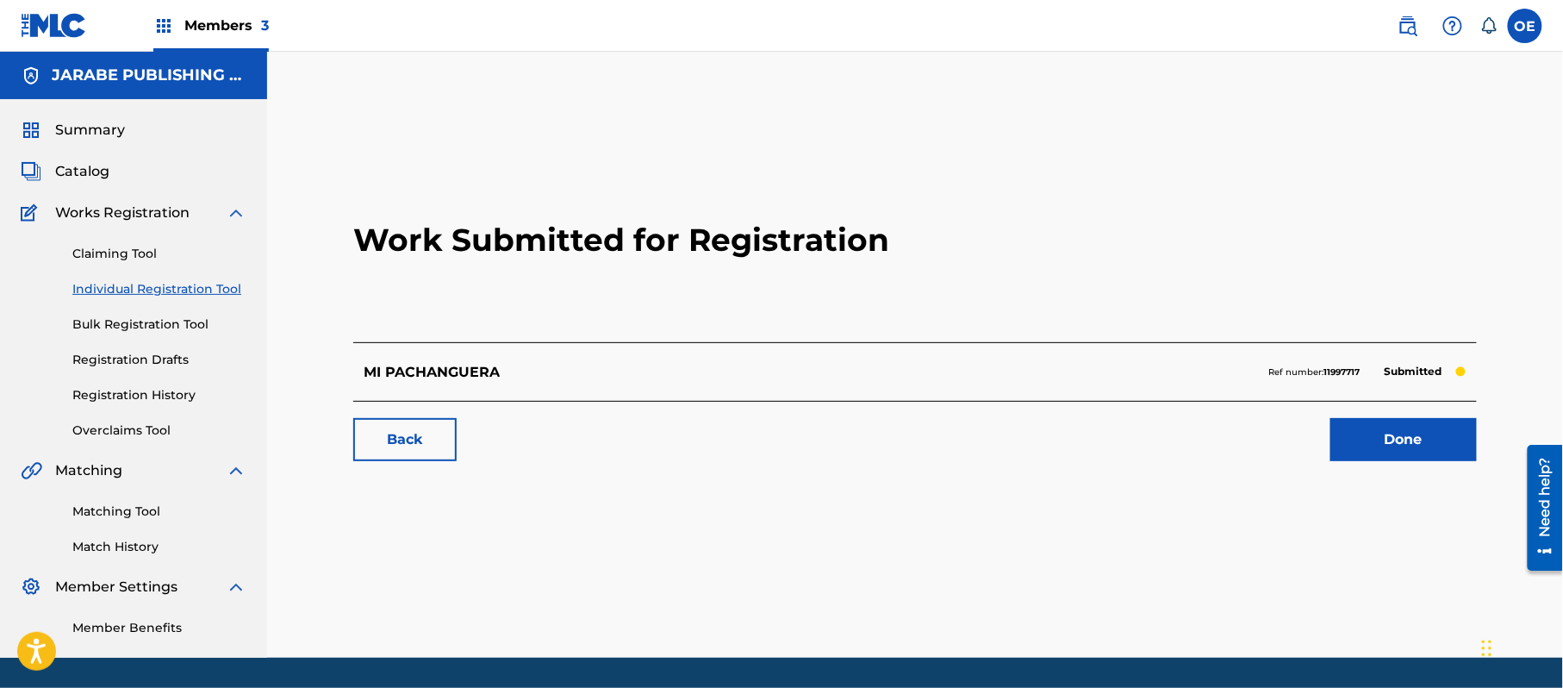
drag, startPoint x: 178, startPoint y: 284, endPoint x: 179, endPoint y: 294, distance: 10.5
click at [178, 284] on link "Individual Registration Tool" at bounding box center [159, 289] width 174 height 18
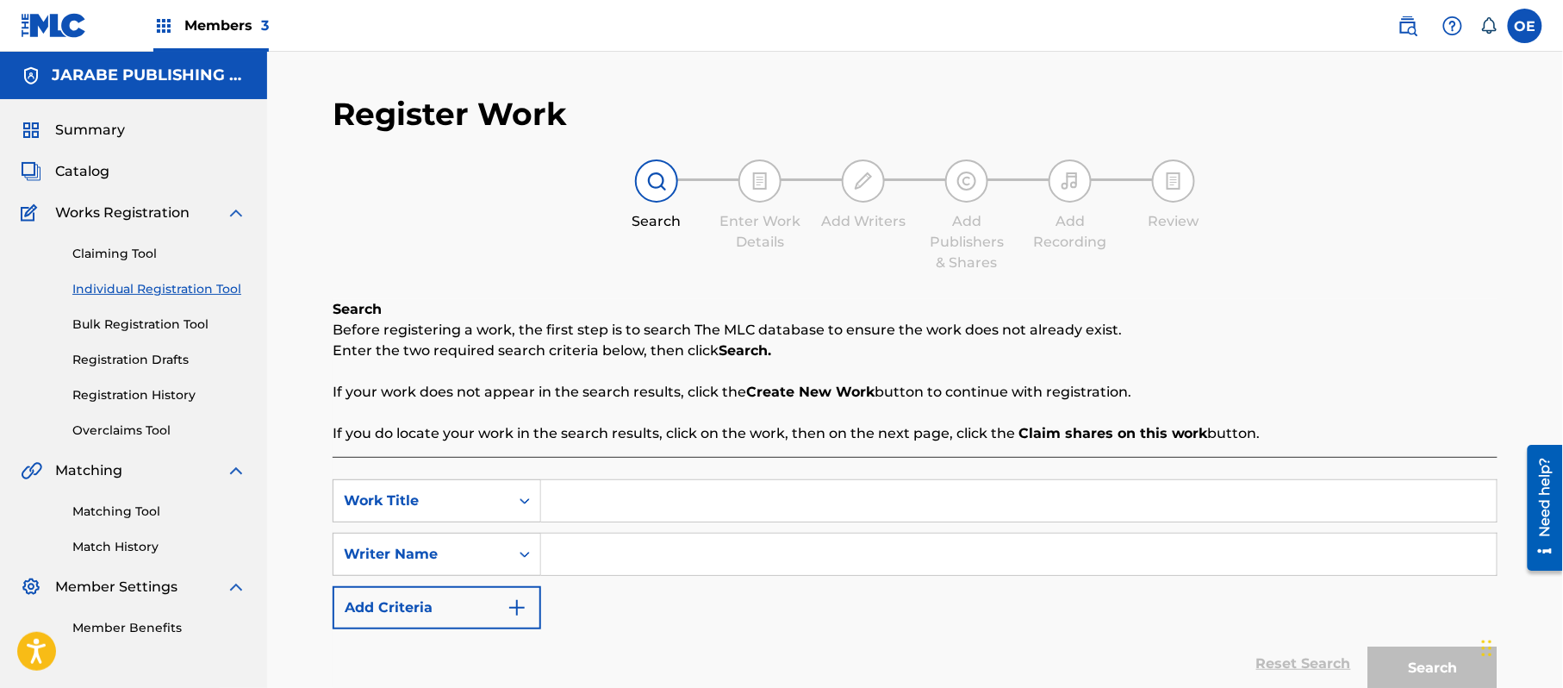
paste input "MUJER INGRATA"
type input "MUJER INGRATA"
paste input "ALEJANDRO MURILLO"
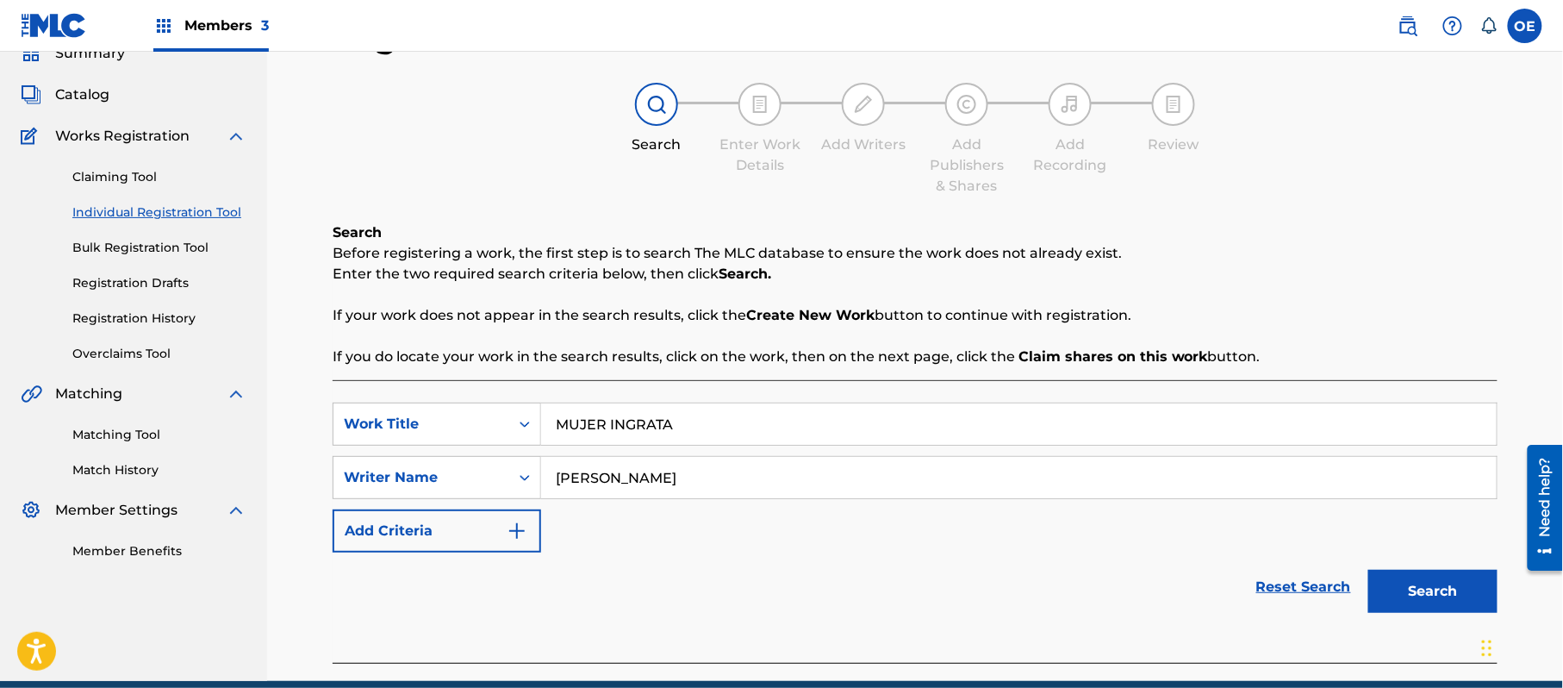
scroll to position [153, 0]
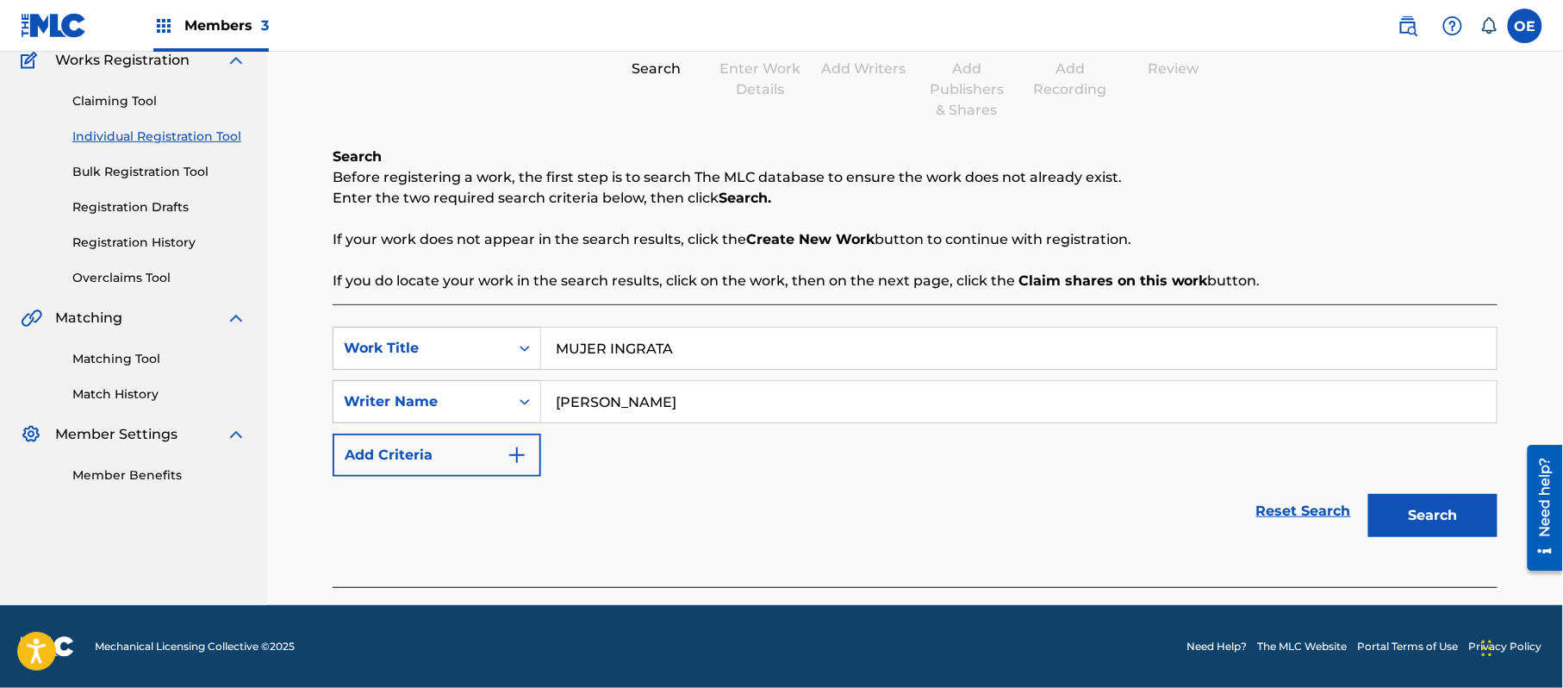
type input "ALEJANDRO MURILLO"
click at [1396, 512] on button "Search" at bounding box center [1433, 515] width 129 height 43
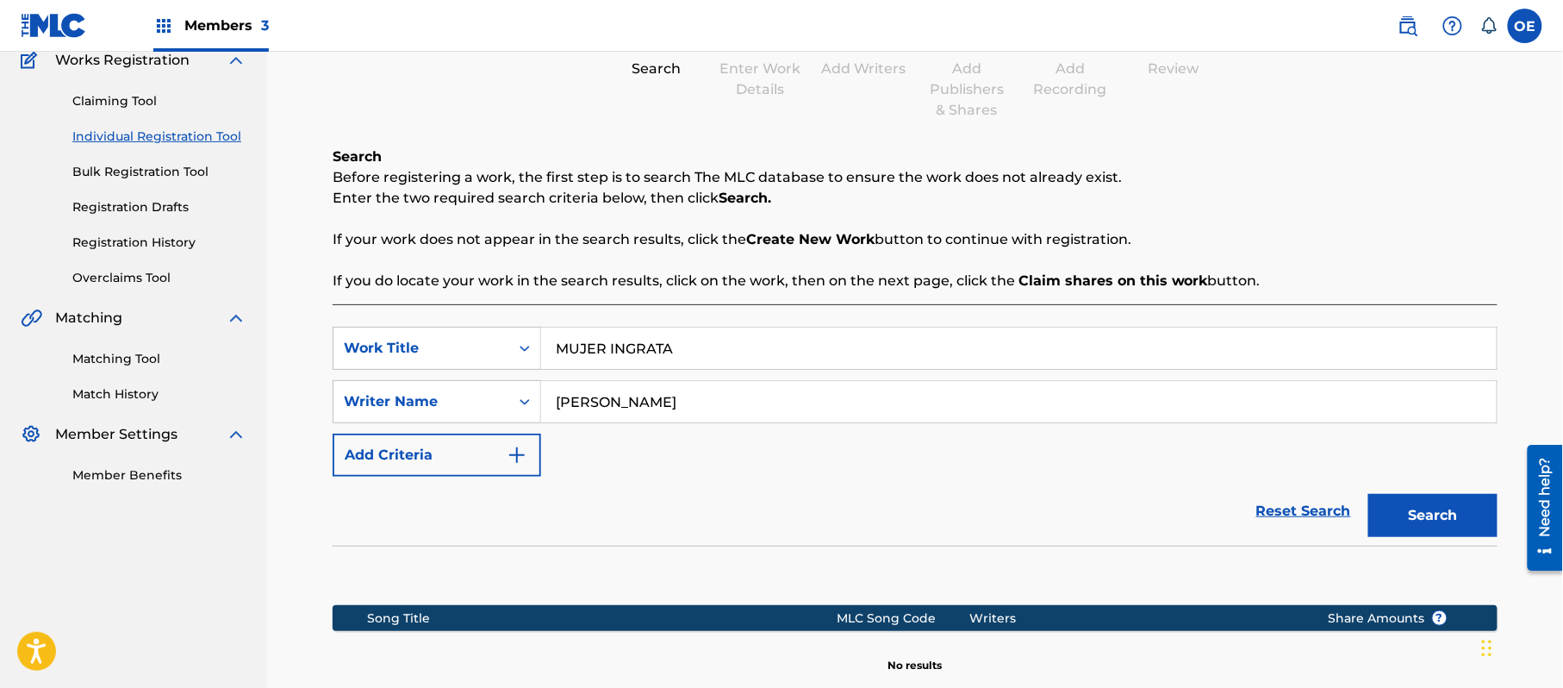
scroll to position [352, 0]
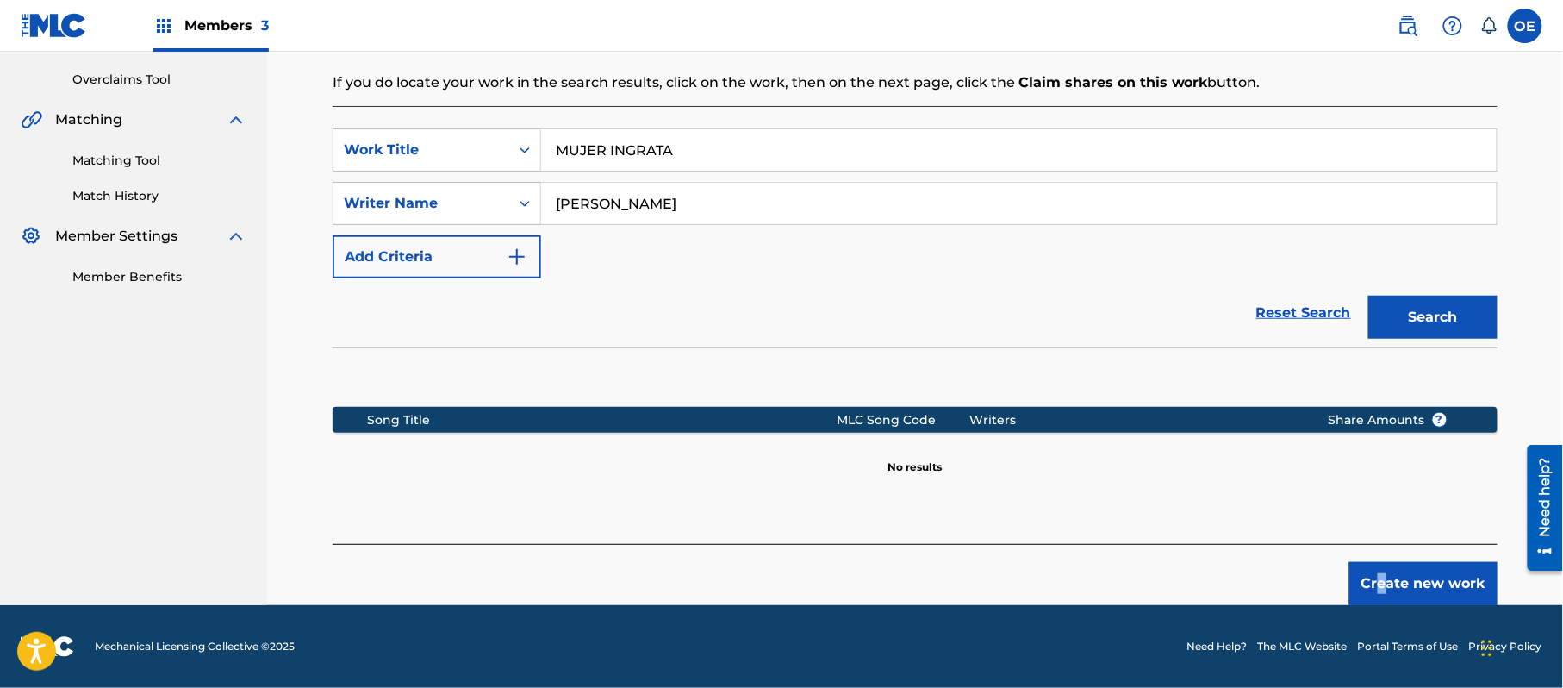
click at [1384, 555] on div "Create new work" at bounding box center [915, 574] width 1165 height 61
click at [1384, 563] on button "Create new work" at bounding box center [1424, 583] width 148 height 43
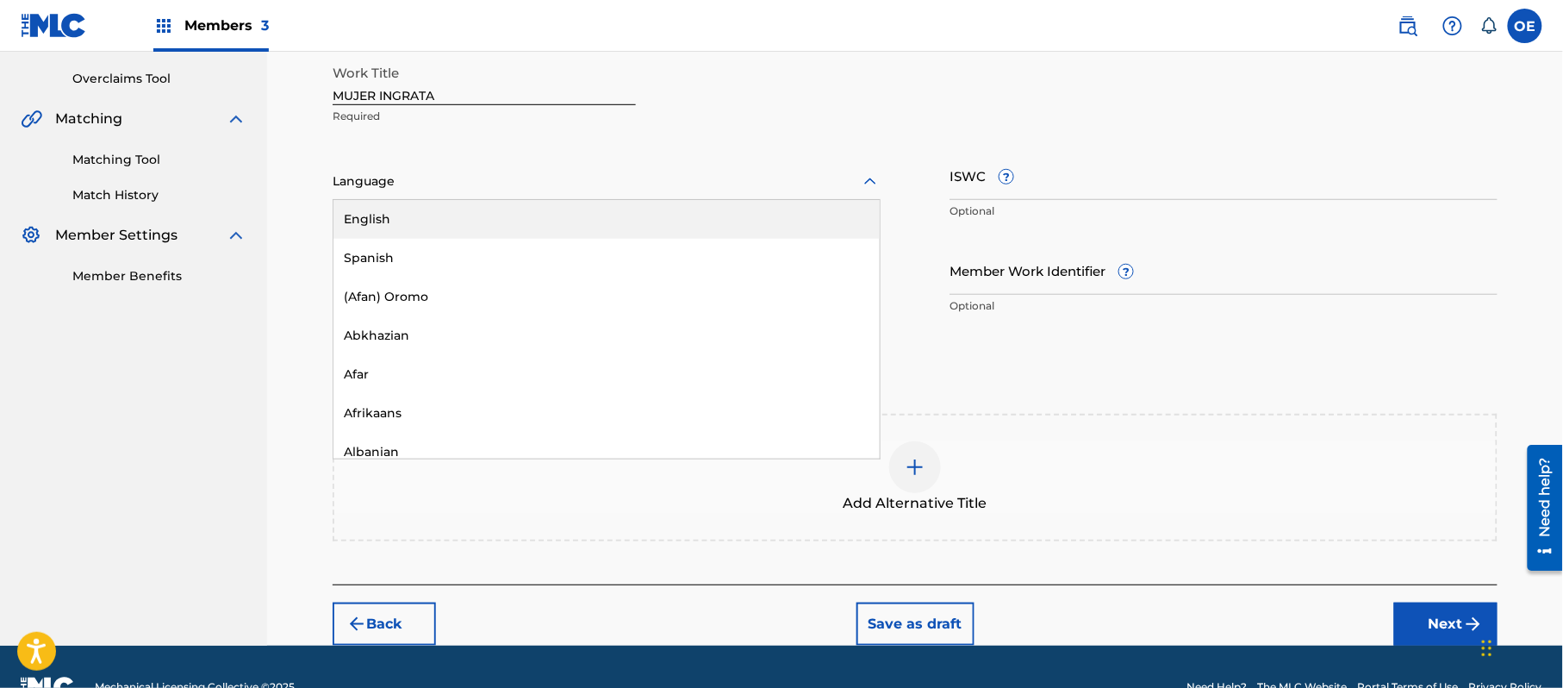
click at [495, 186] on div at bounding box center [607, 182] width 548 height 22
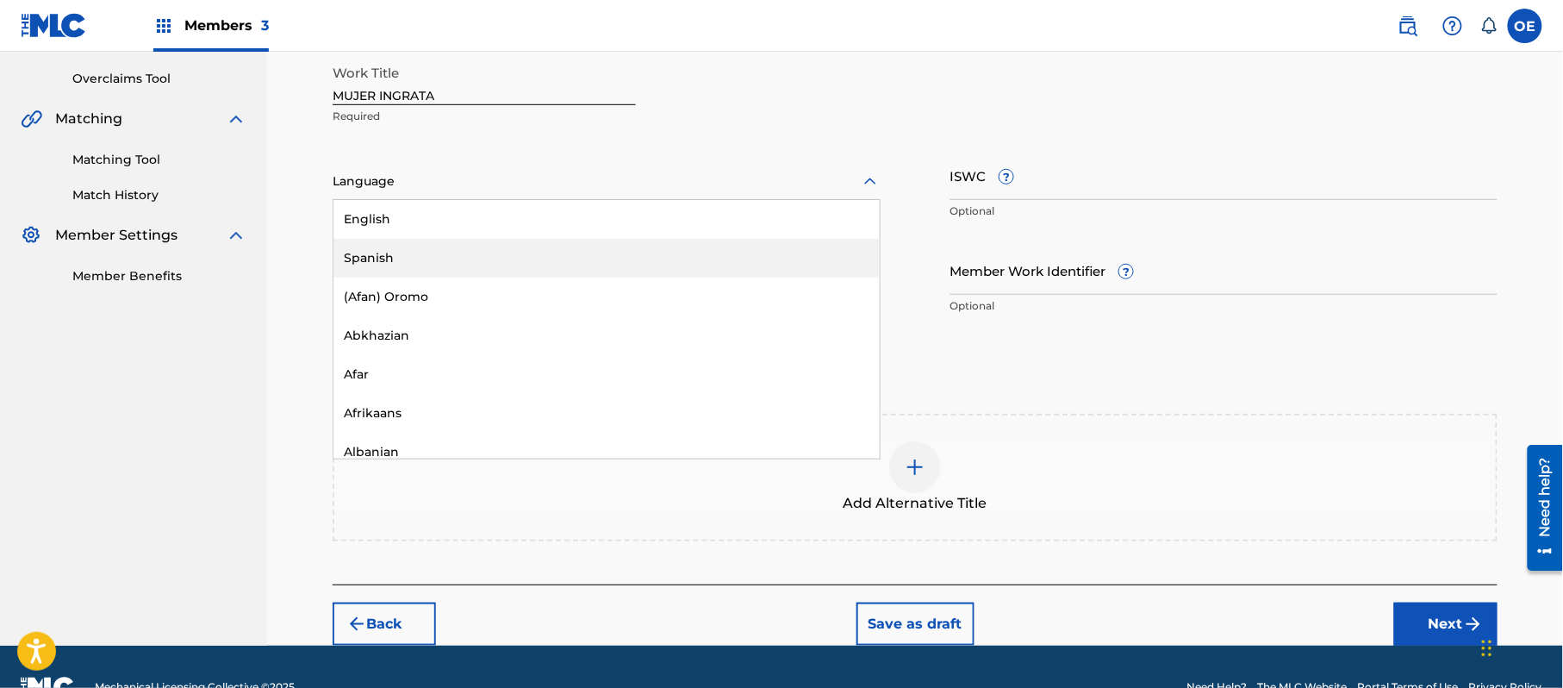
click at [459, 255] on div "Spanish" at bounding box center [607, 258] width 546 height 39
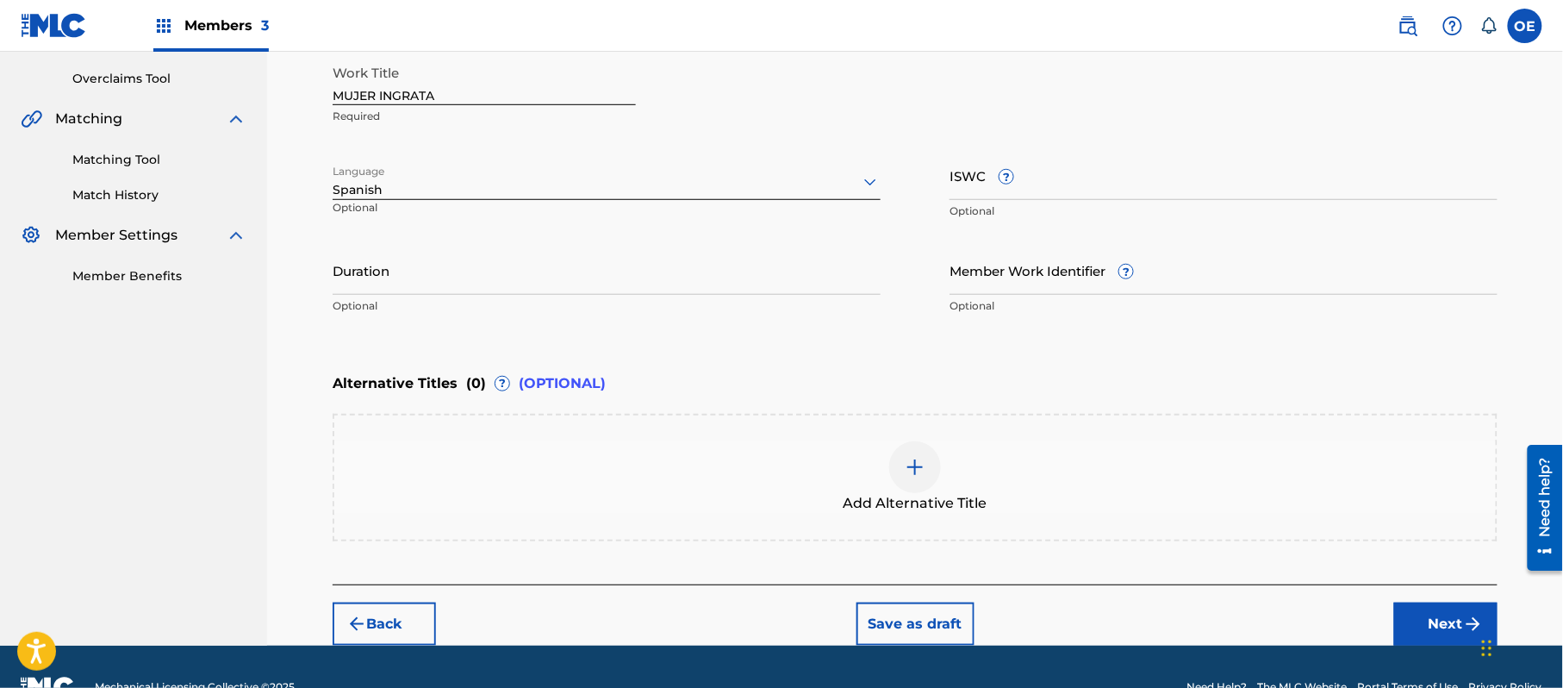
click at [1411, 621] on button "Next" at bounding box center [1446, 623] width 103 height 43
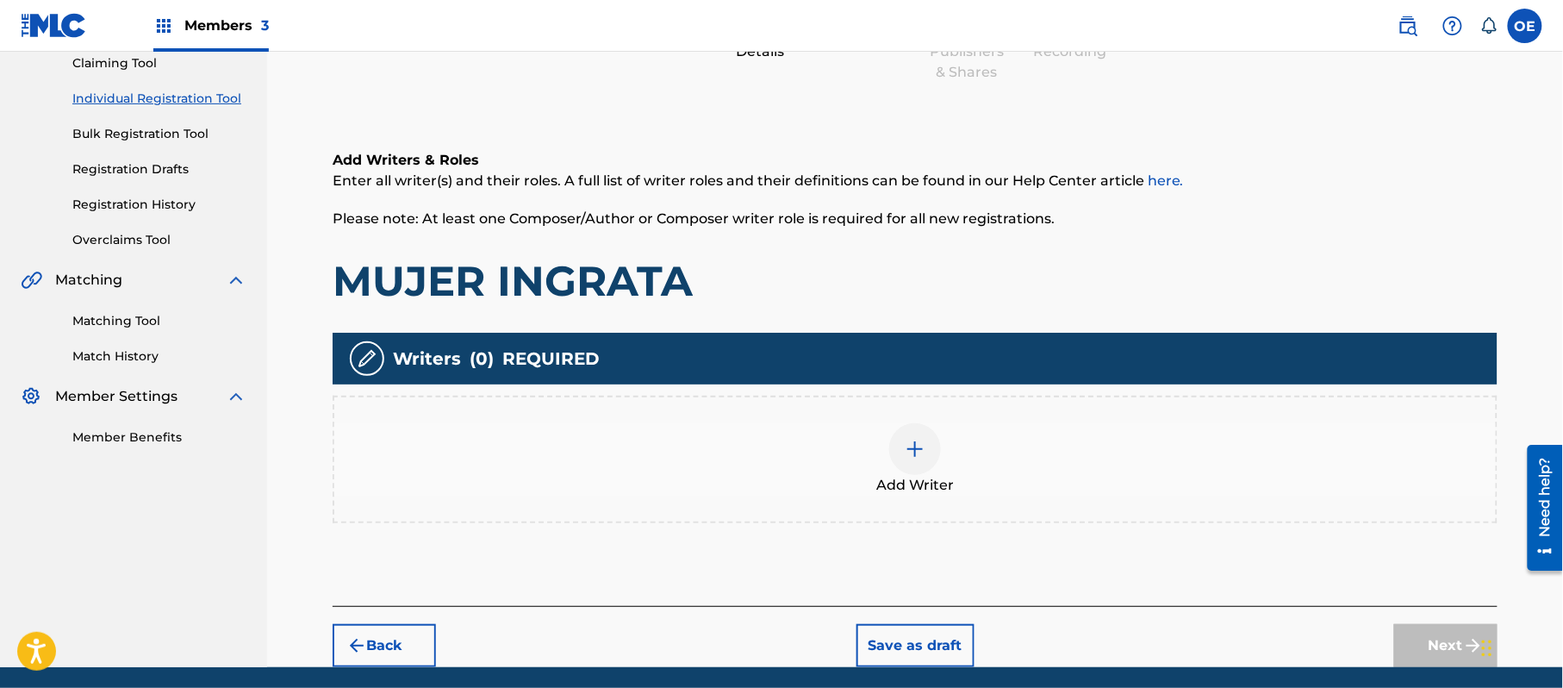
scroll to position [78, 0]
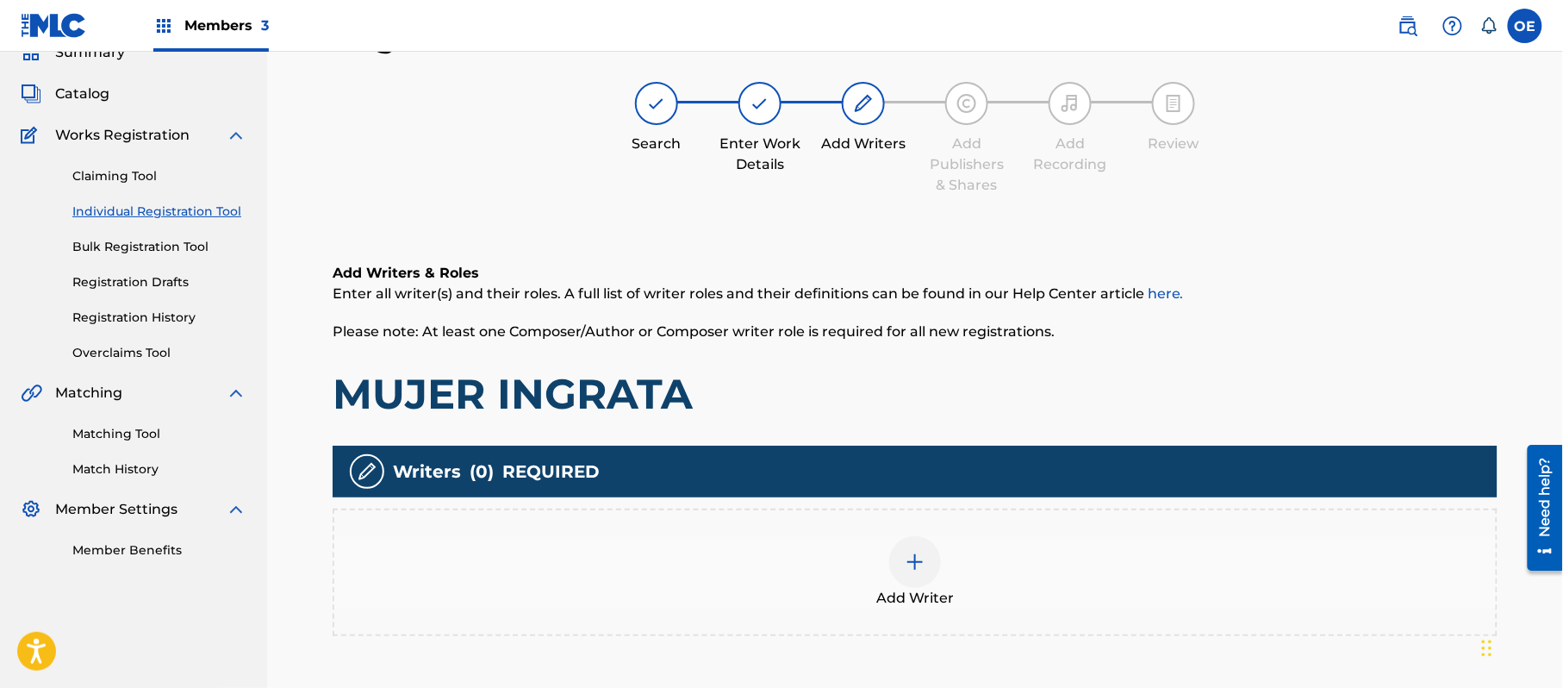
click at [898, 608] on div "Add Writer" at bounding box center [915, 573] width 1165 height 128
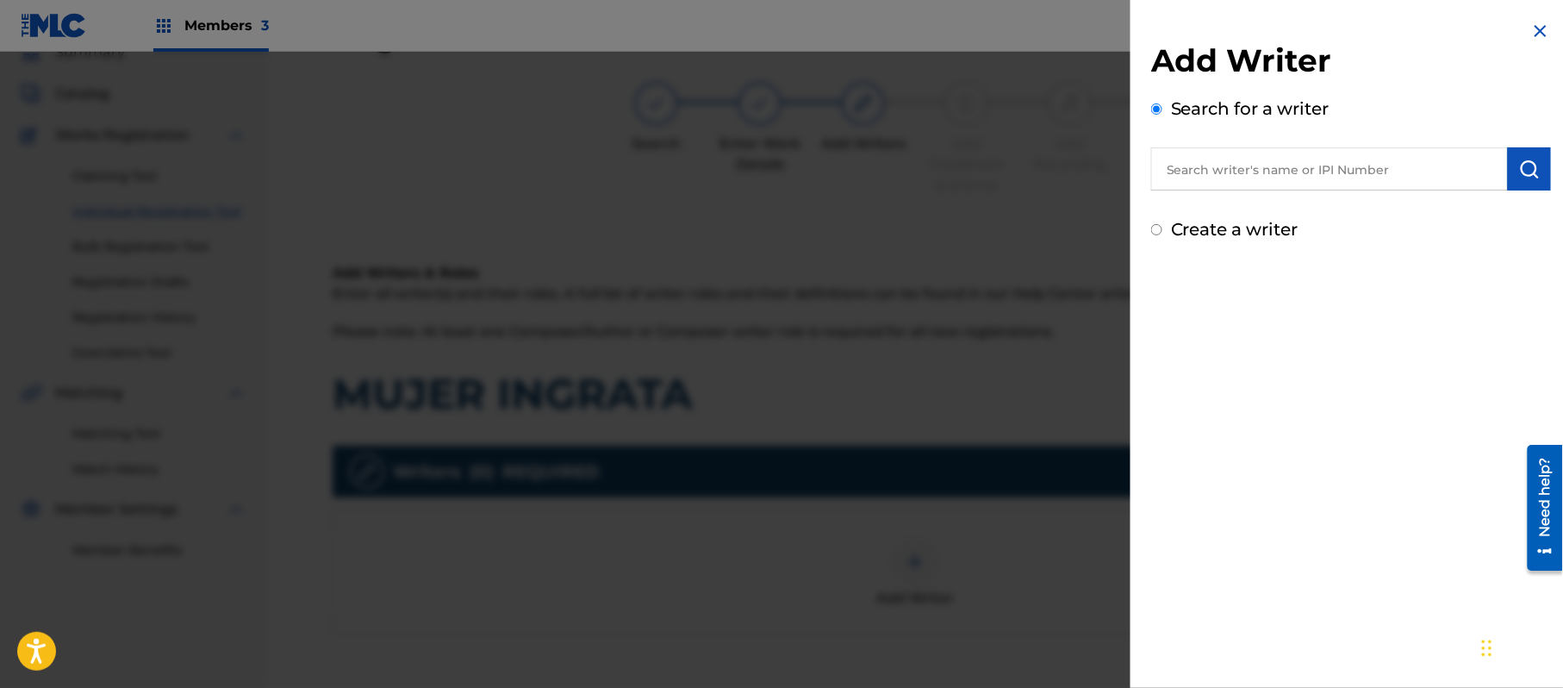
paste input "ALEJANDRO MURILLO"
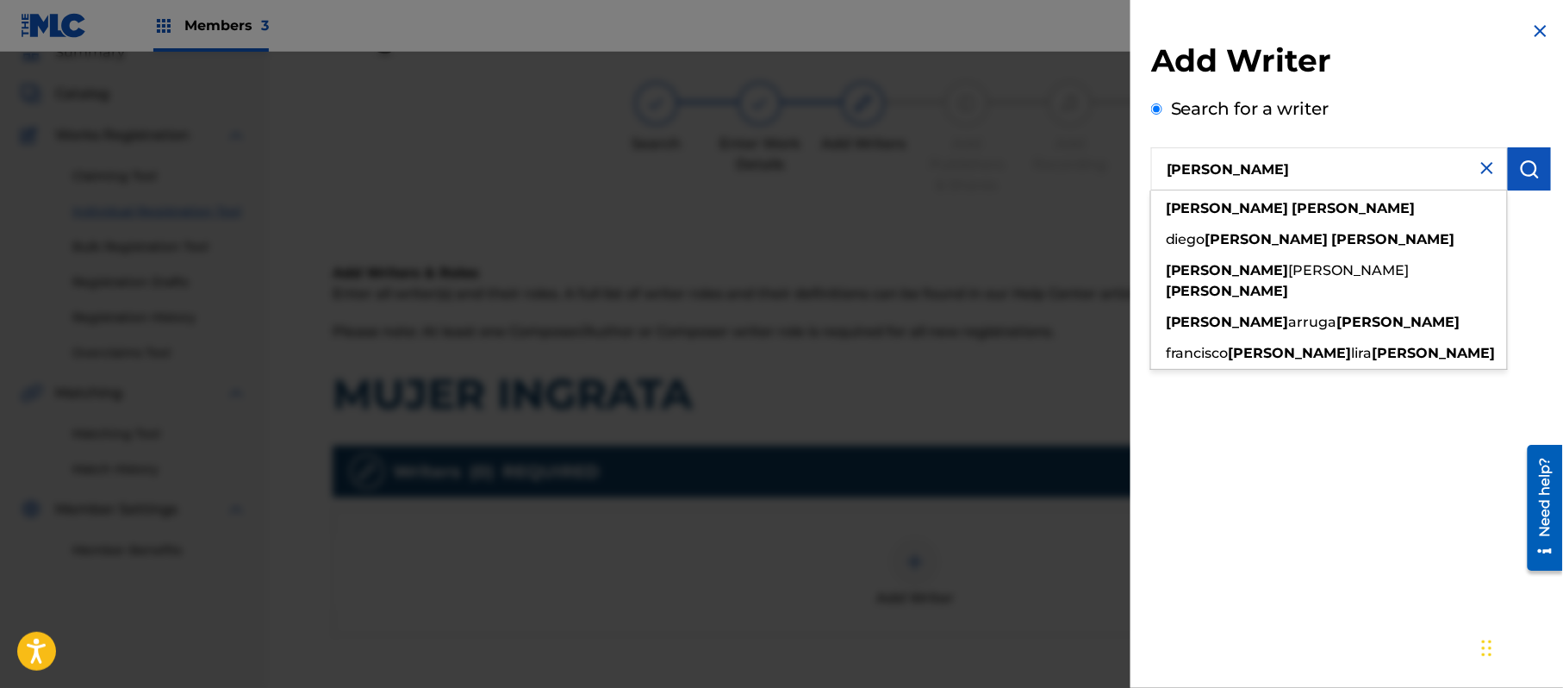
type input "ALEJANDRO MURILLO"
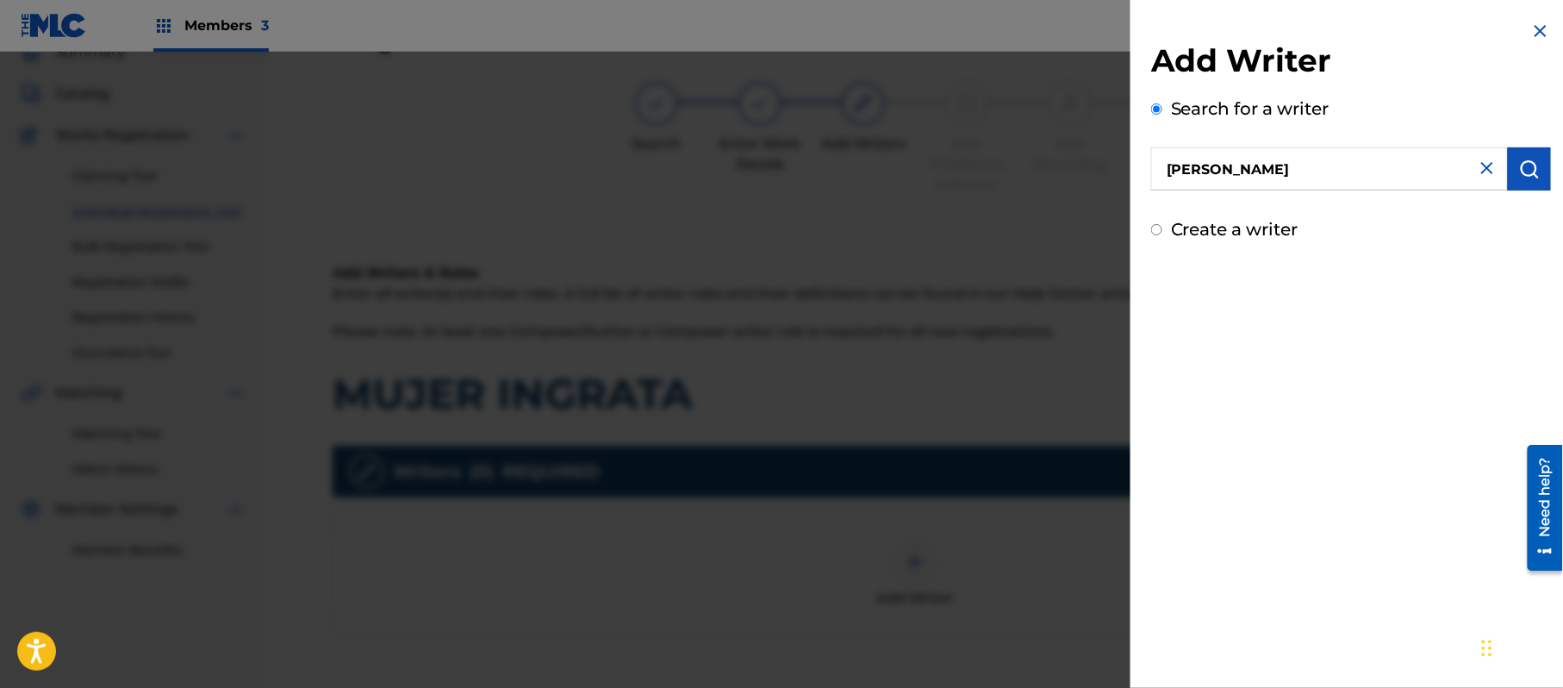
click at [1524, 150] on button "submit" at bounding box center [1529, 168] width 43 height 43
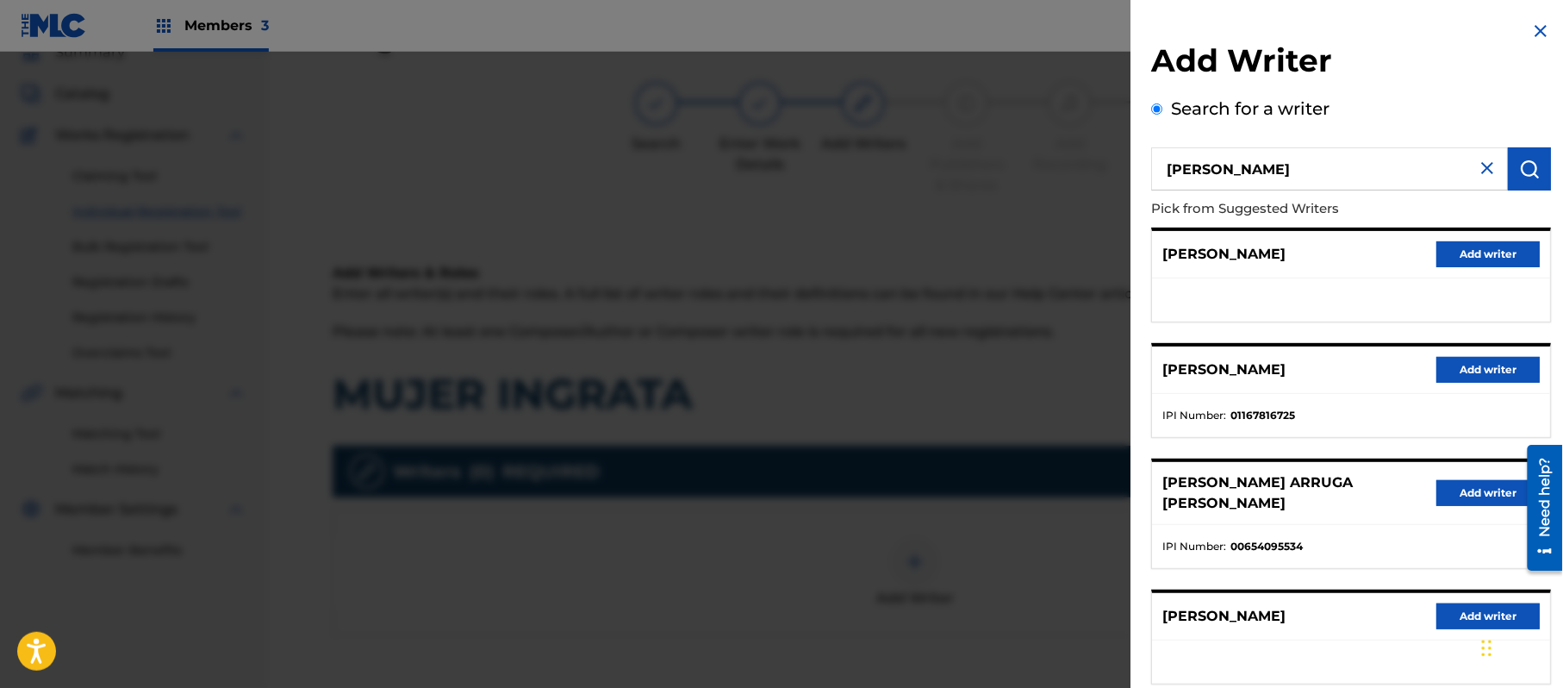
click at [1482, 255] on button "Add writer" at bounding box center [1488, 254] width 103 height 26
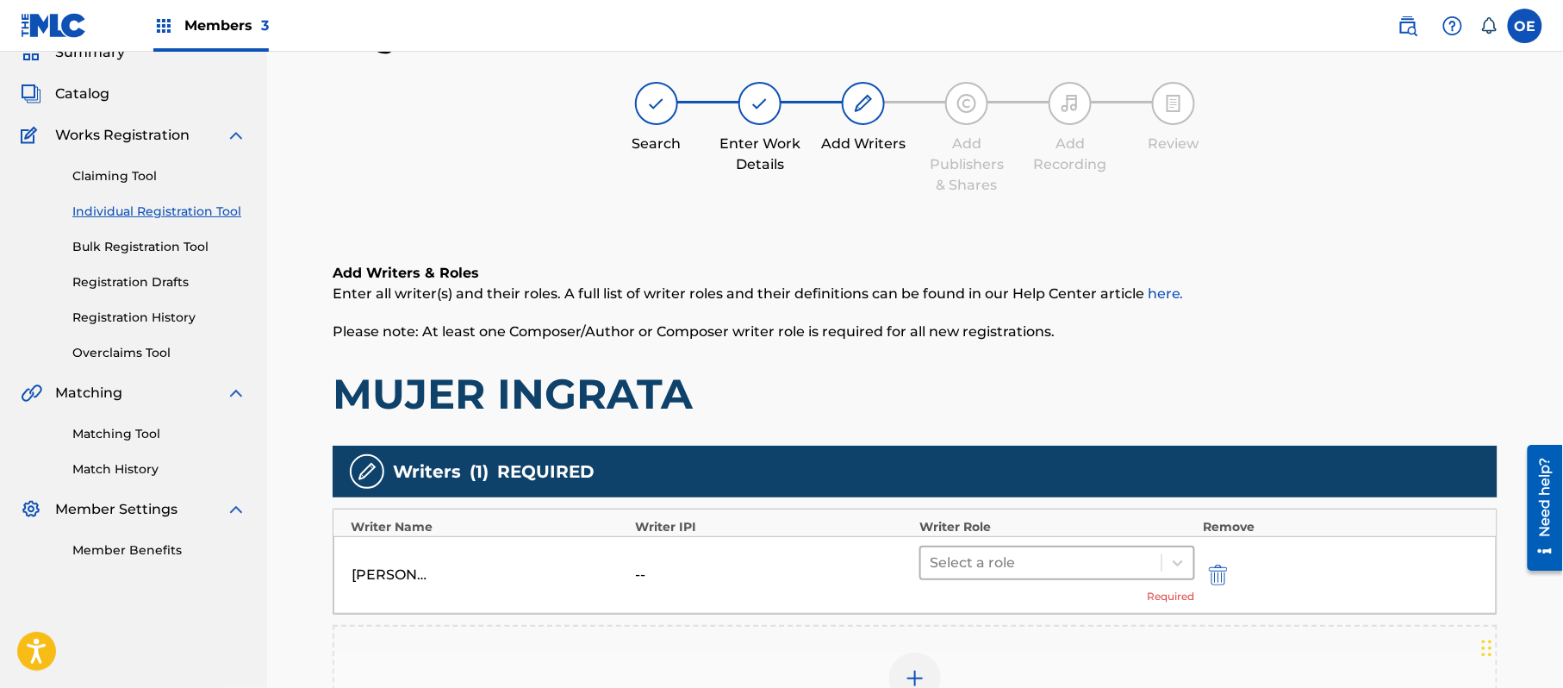
click at [1011, 559] on div at bounding box center [1041, 563] width 223 height 24
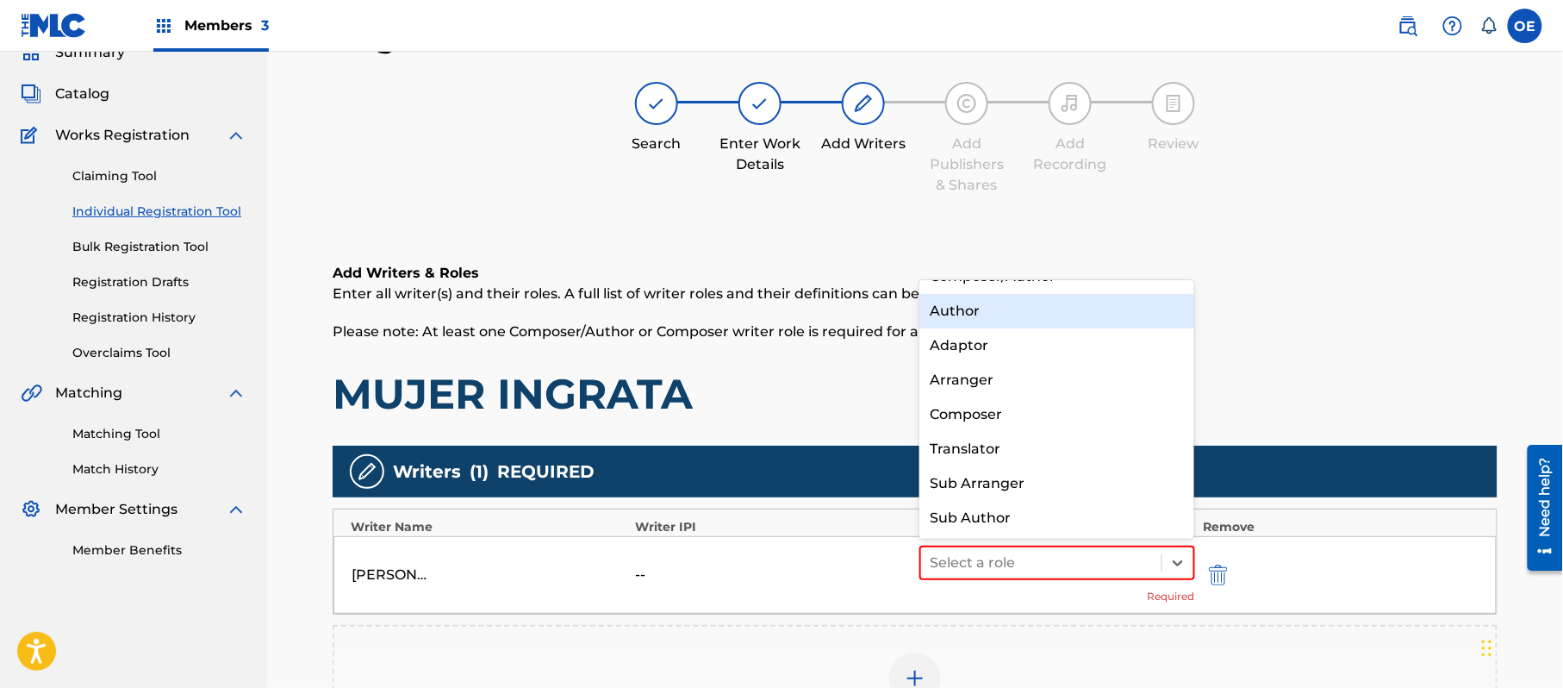
scroll to position [0, 0]
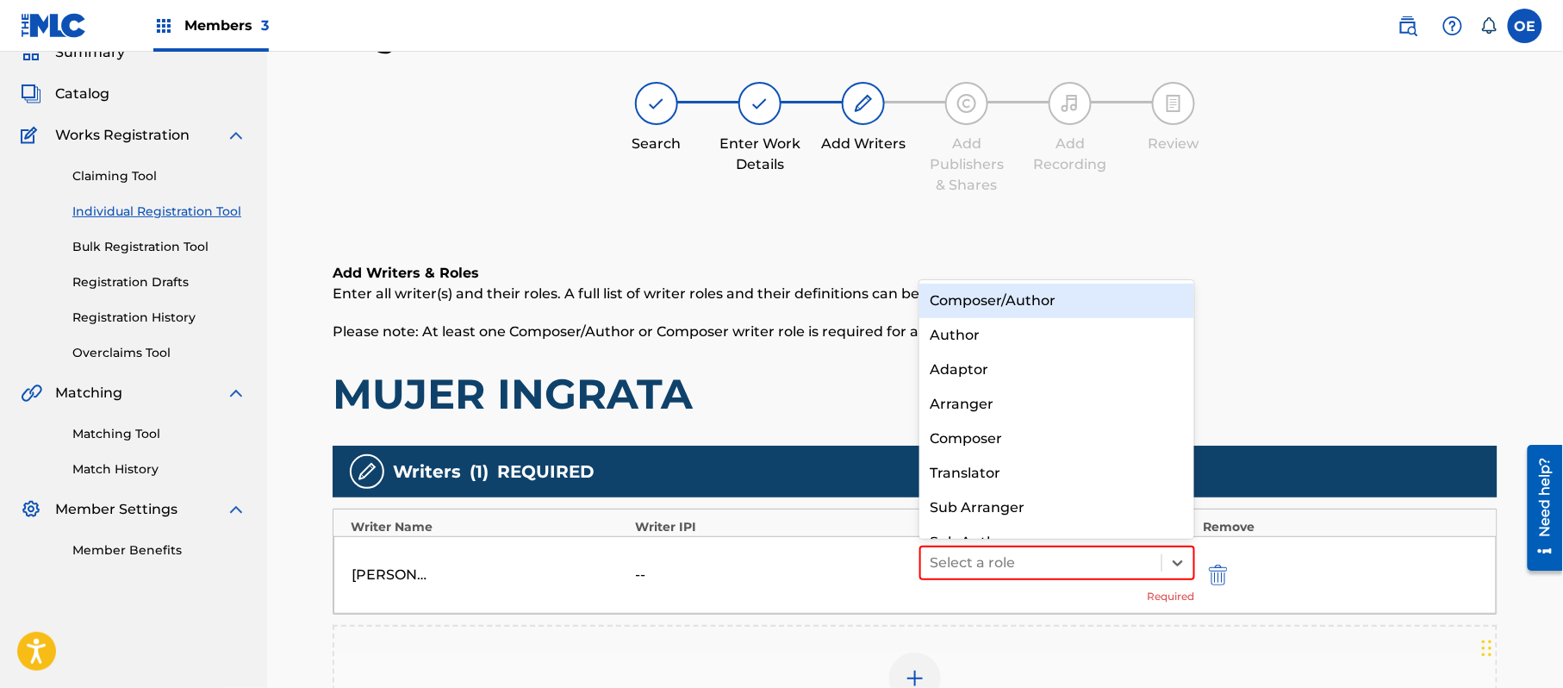
click at [1070, 309] on div "Composer/Author" at bounding box center [1057, 301] width 275 height 34
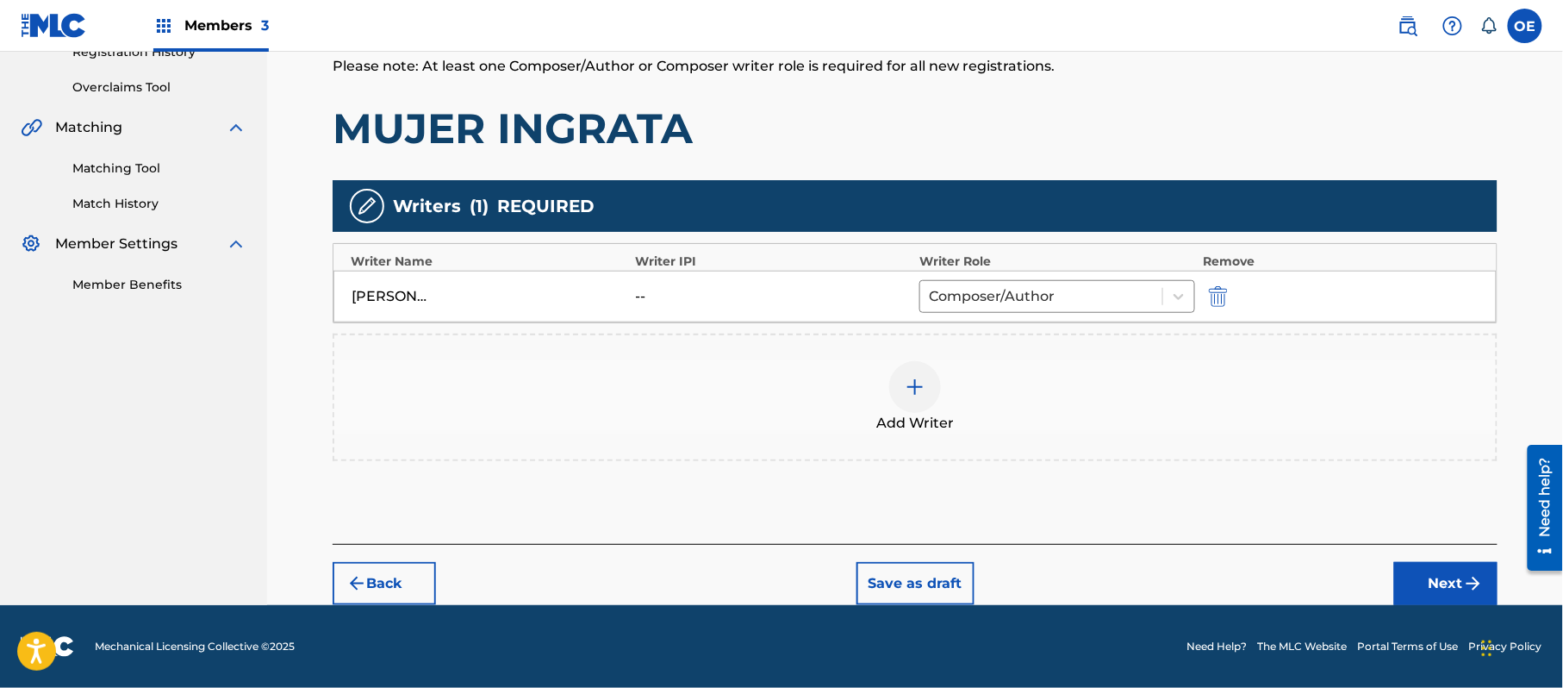
click at [1469, 574] on img "submit" at bounding box center [1474, 583] width 21 height 21
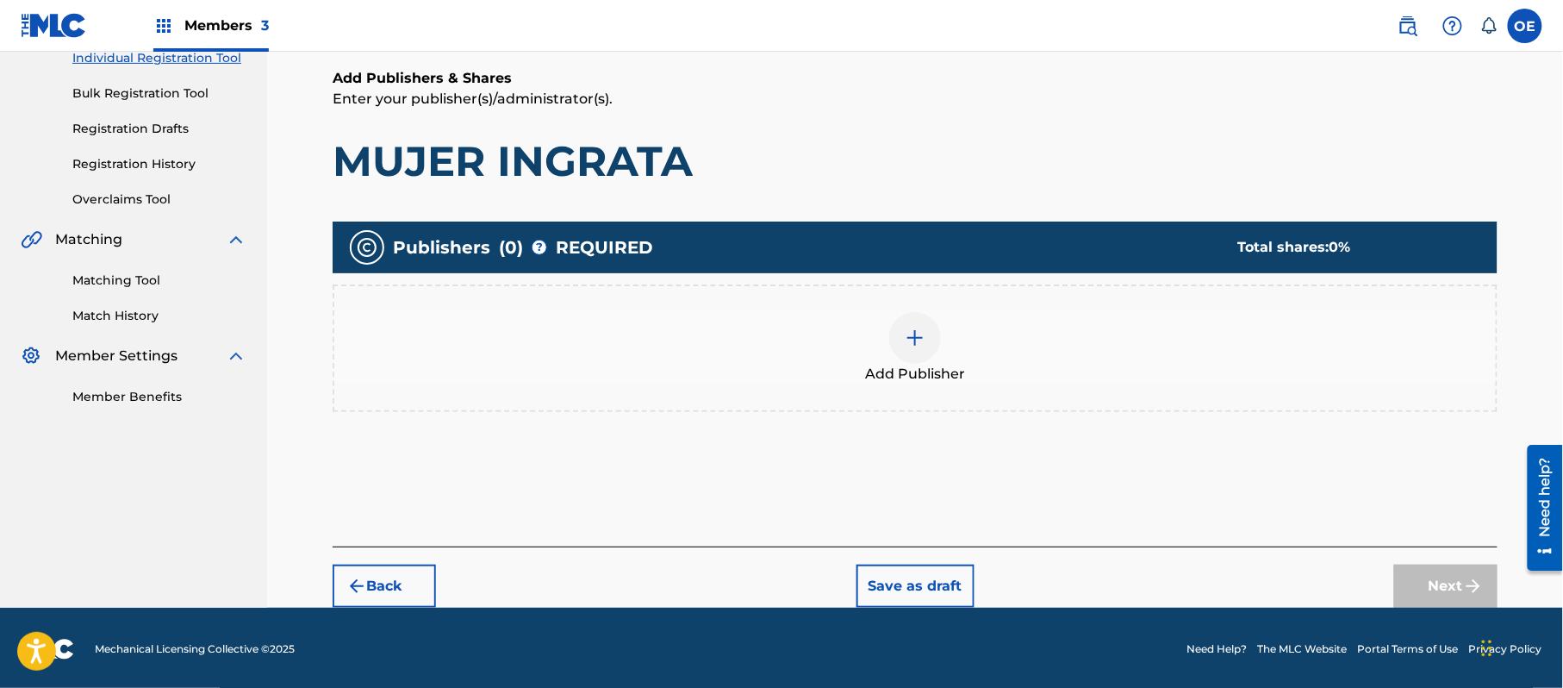
scroll to position [232, 0]
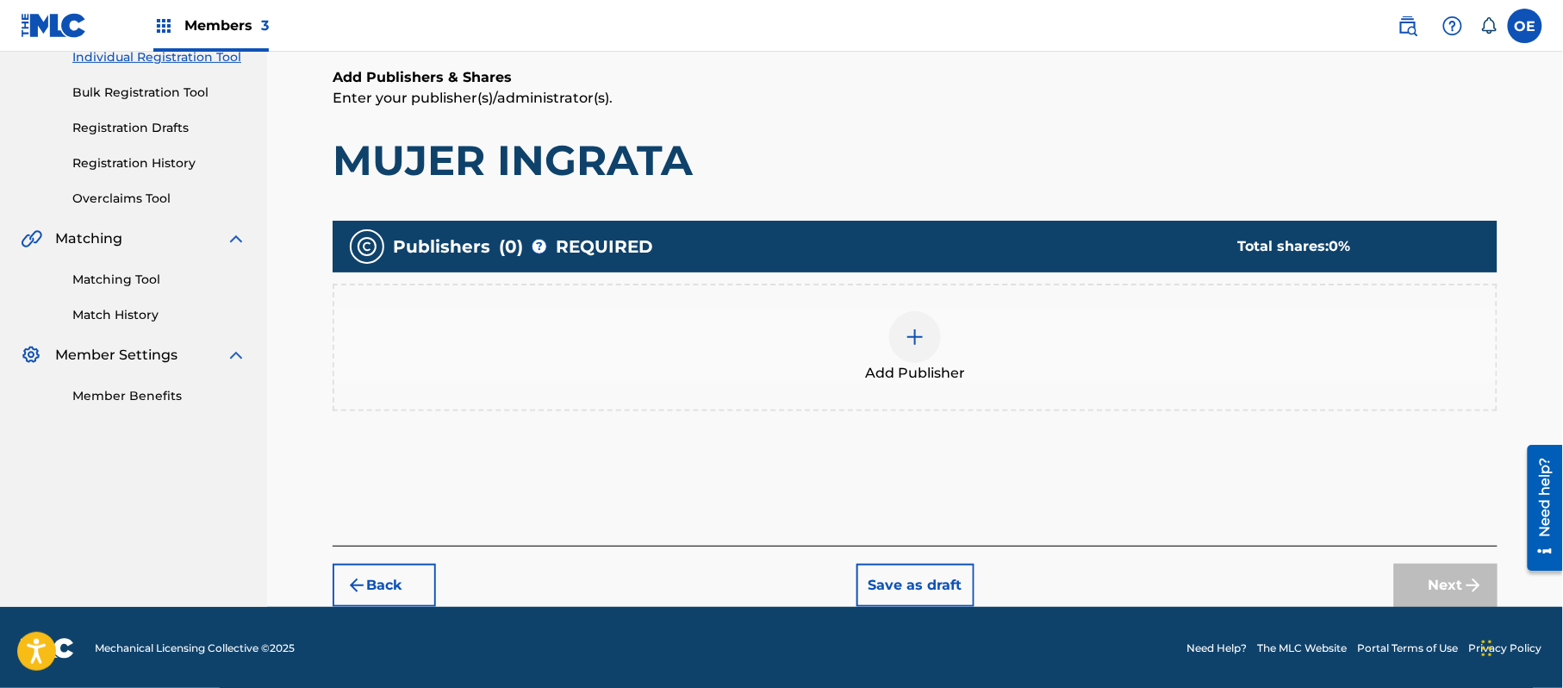
click at [921, 390] on div "Add Publisher" at bounding box center [915, 348] width 1165 height 128
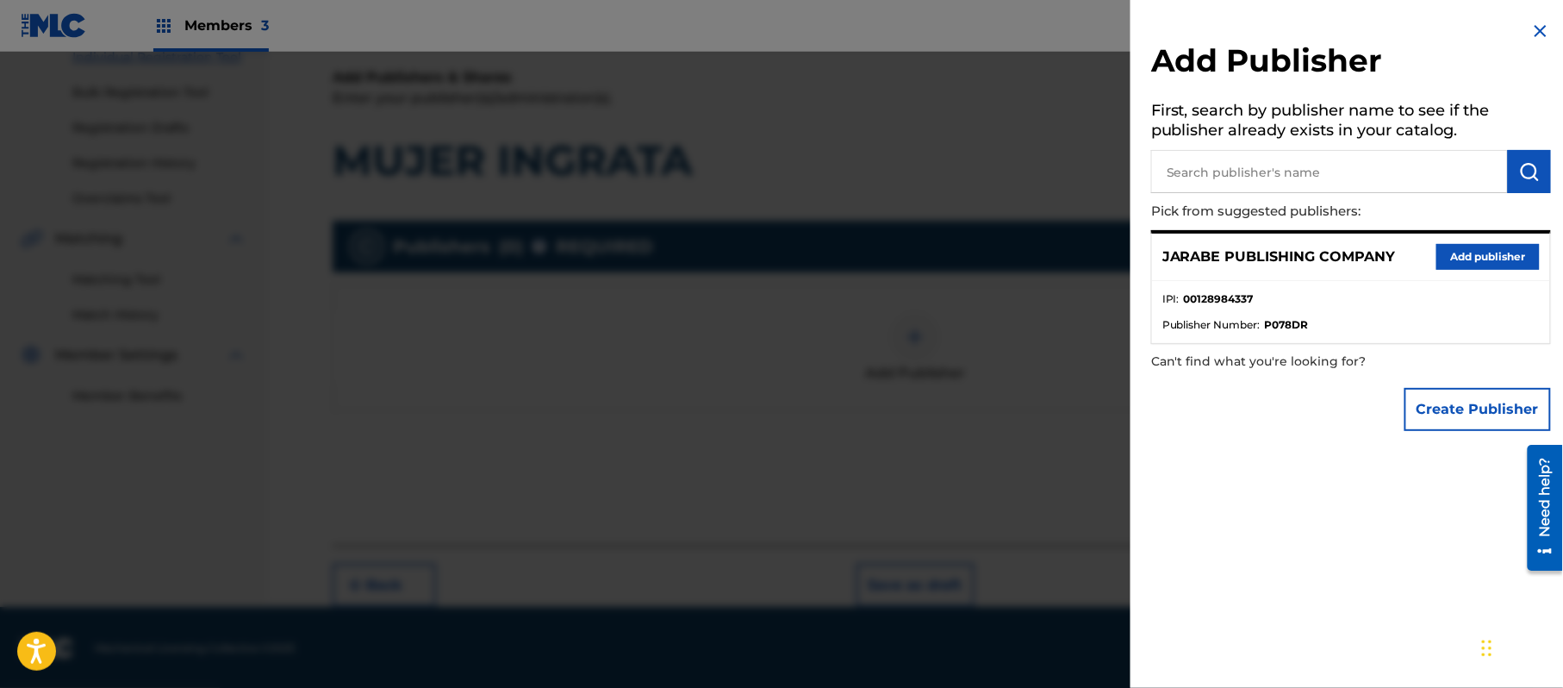
click at [1494, 253] on button "Add publisher" at bounding box center [1488, 257] width 103 height 26
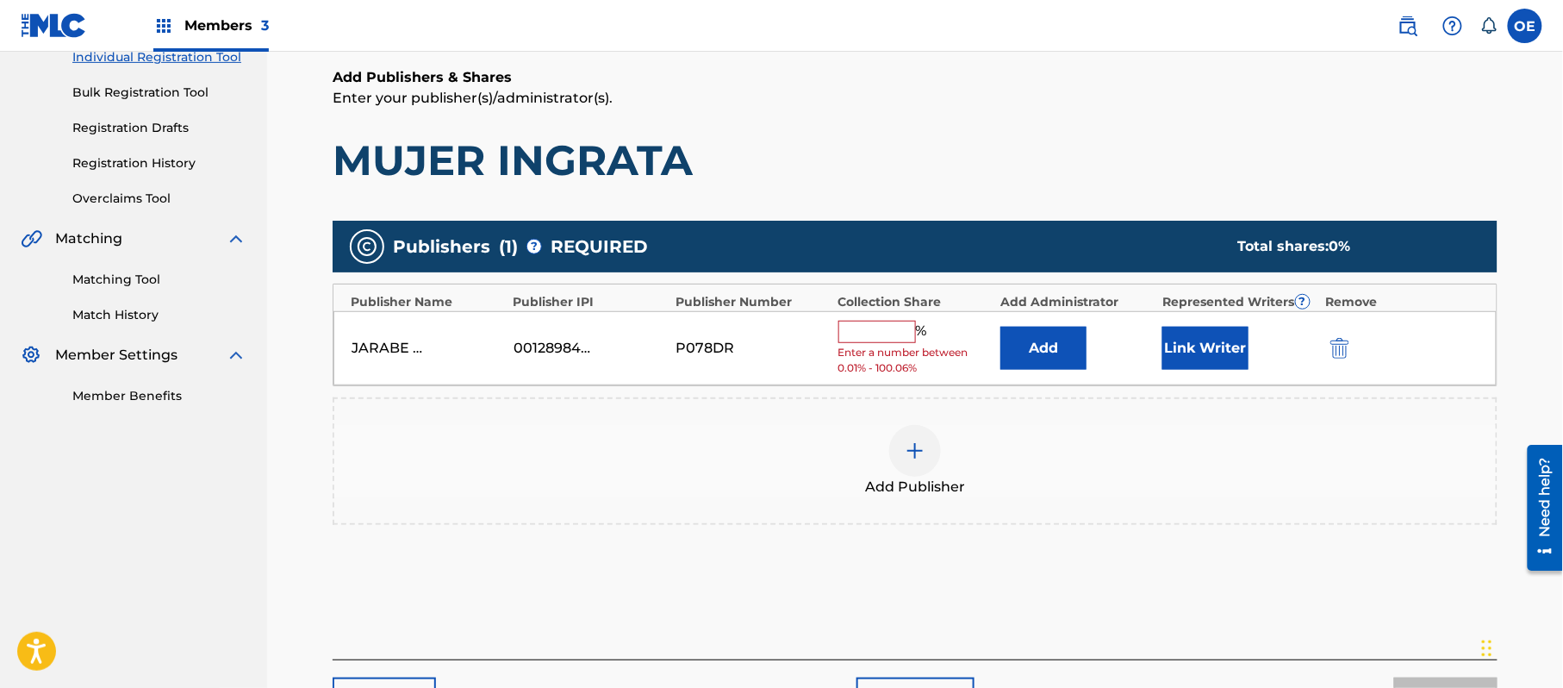
click at [884, 336] on input "text" at bounding box center [878, 332] width 78 height 22
type input "100"
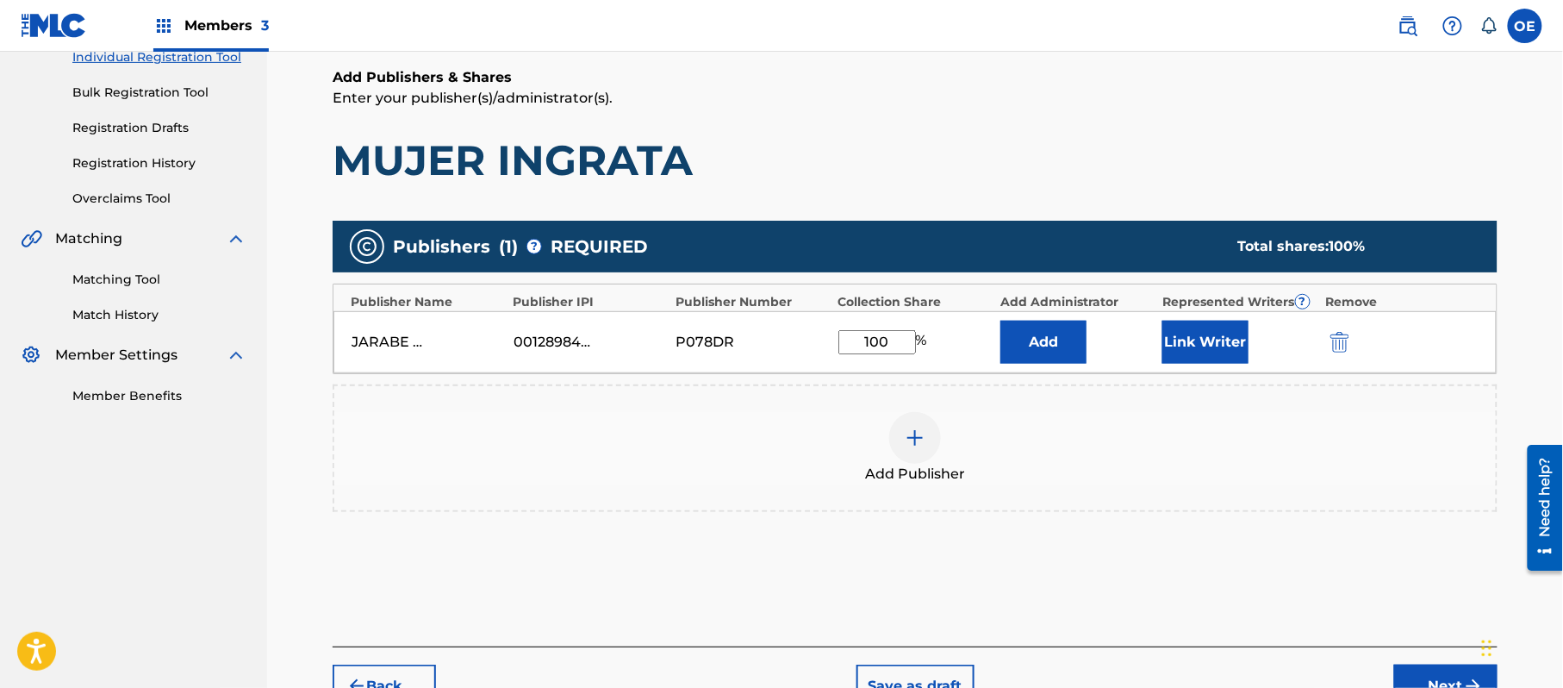
click at [1201, 342] on button "Link Writer" at bounding box center [1206, 342] width 86 height 43
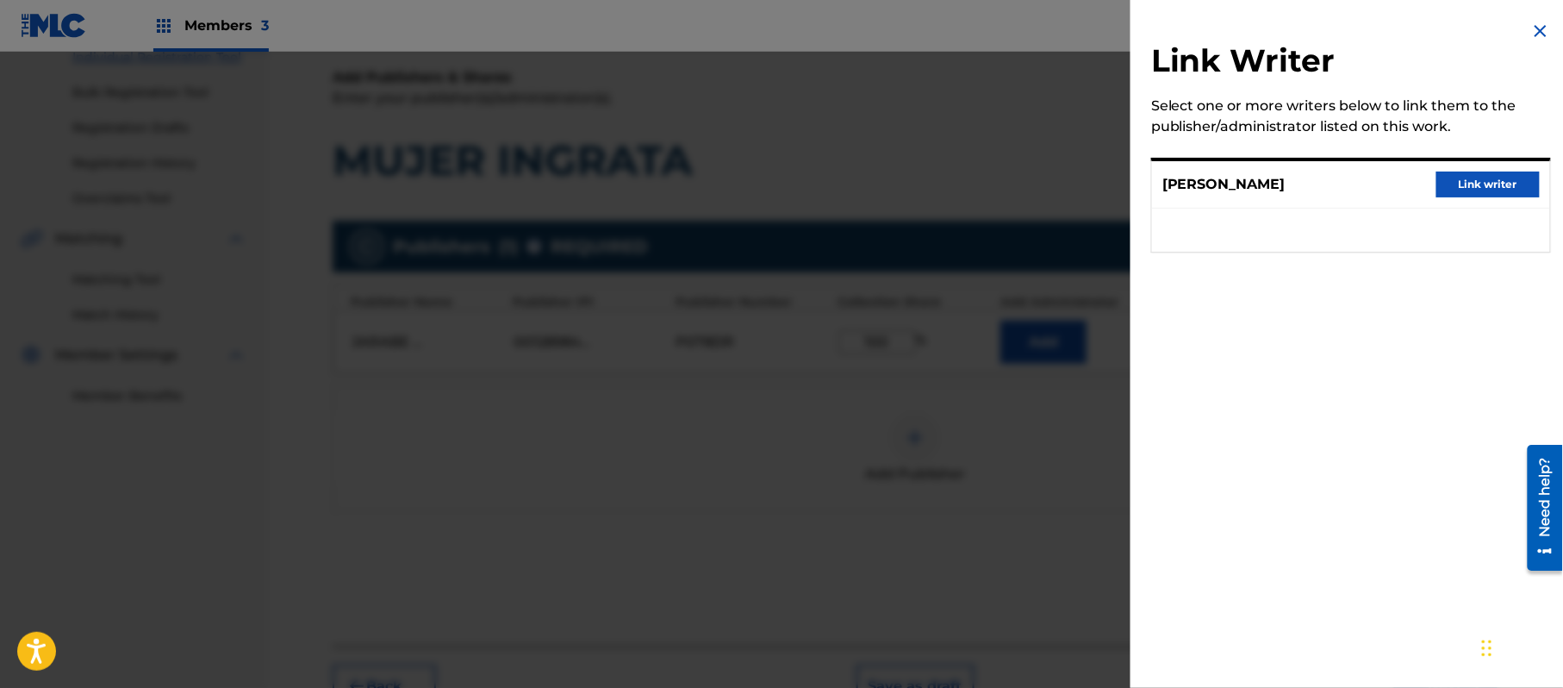
drag, startPoint x: 1504, startPoint y: 188, endPoint x: 1436, endPoint y: 222, distance: 75.9
click at [1503, 188] on button "Link writer" at bounding box center [1488, 185] width 103 height 26
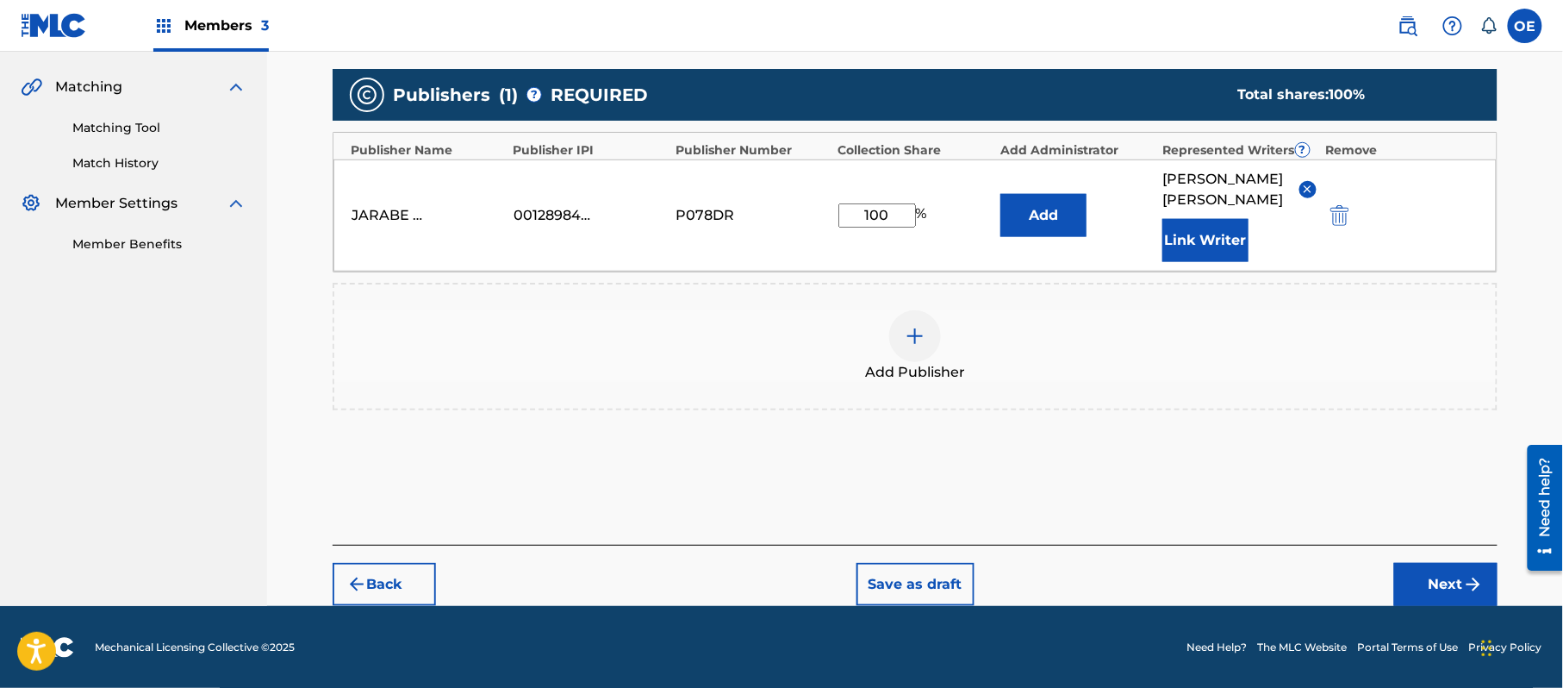
click at [1448, 576] on button "Next" at bounding box center [1446, 584] width 103 height 43
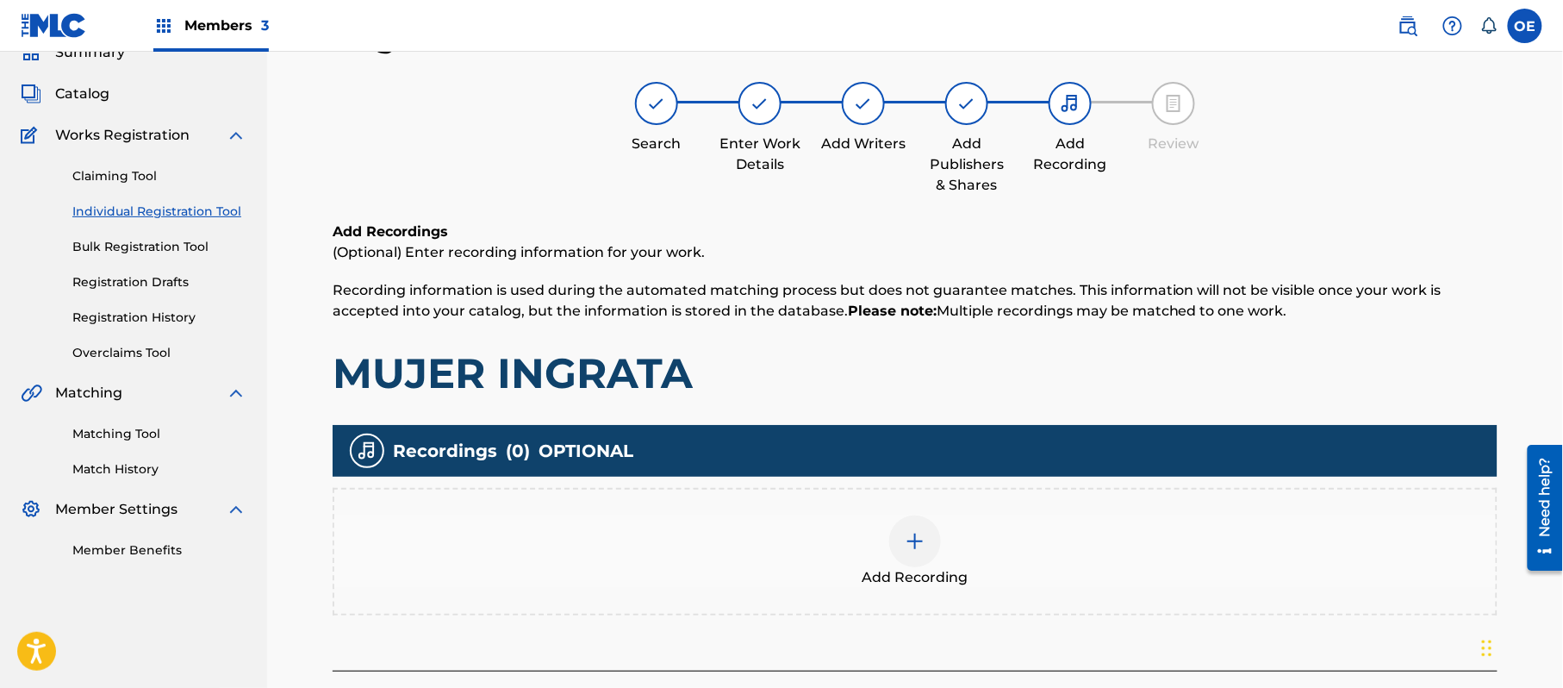
scroll to position [202, 0]
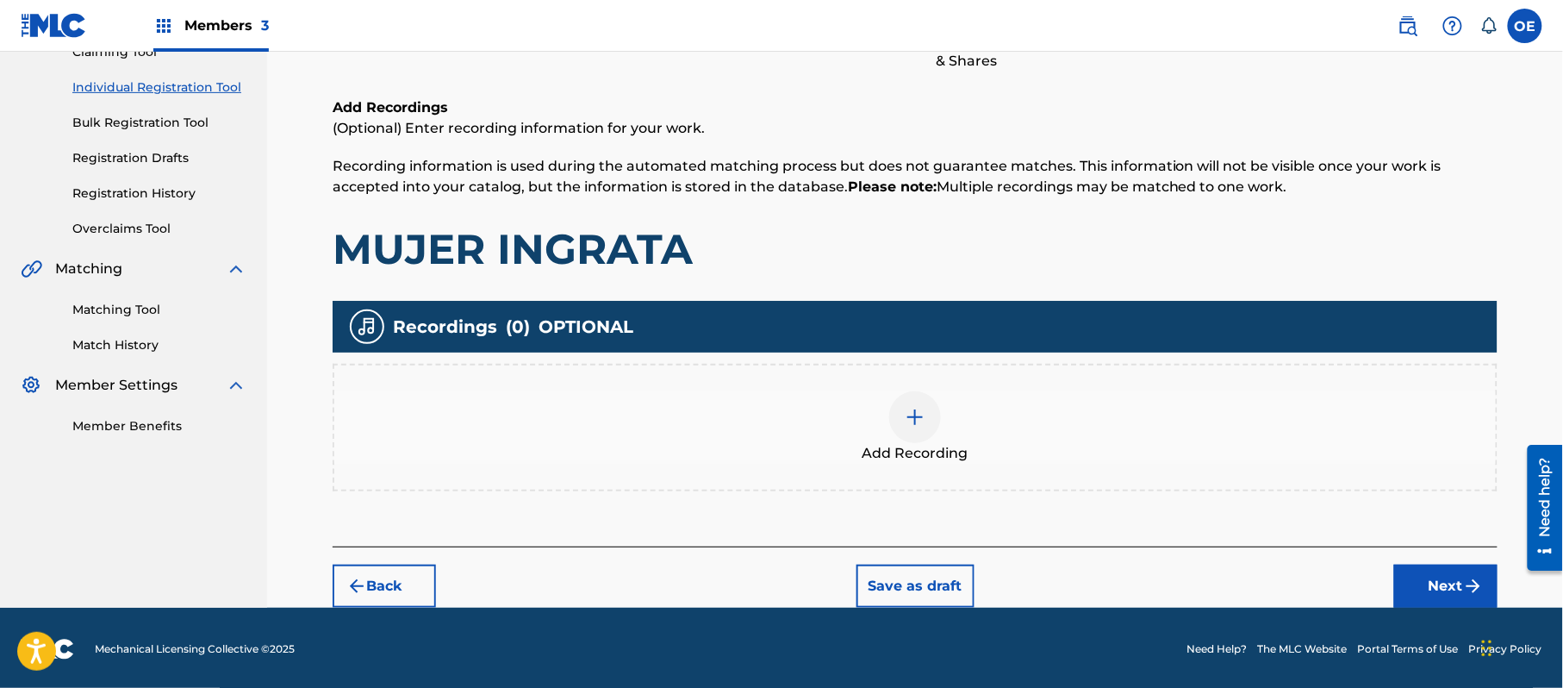
click at [1479, 583] on img "submit" at bounding box center [1474, 586] width 21 height 21
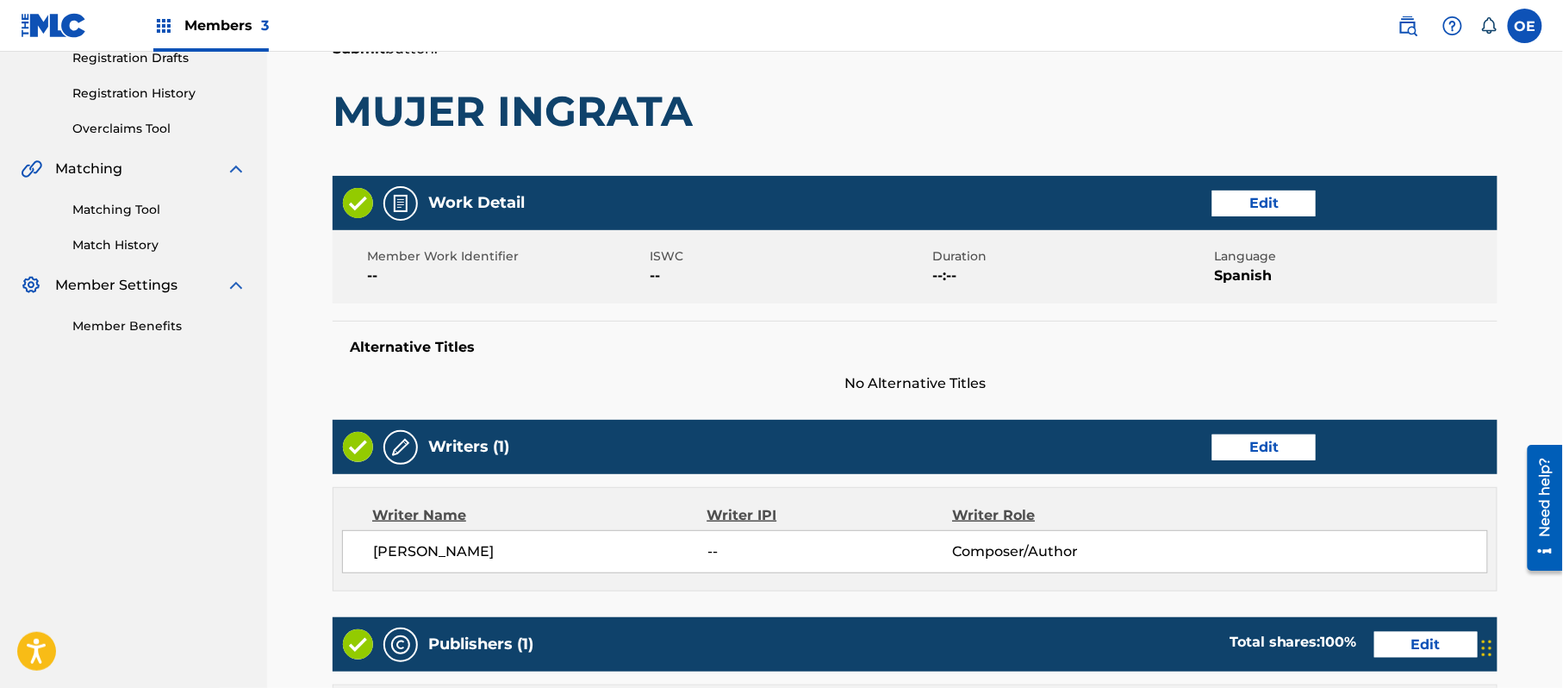
scroll to position [735, 0]
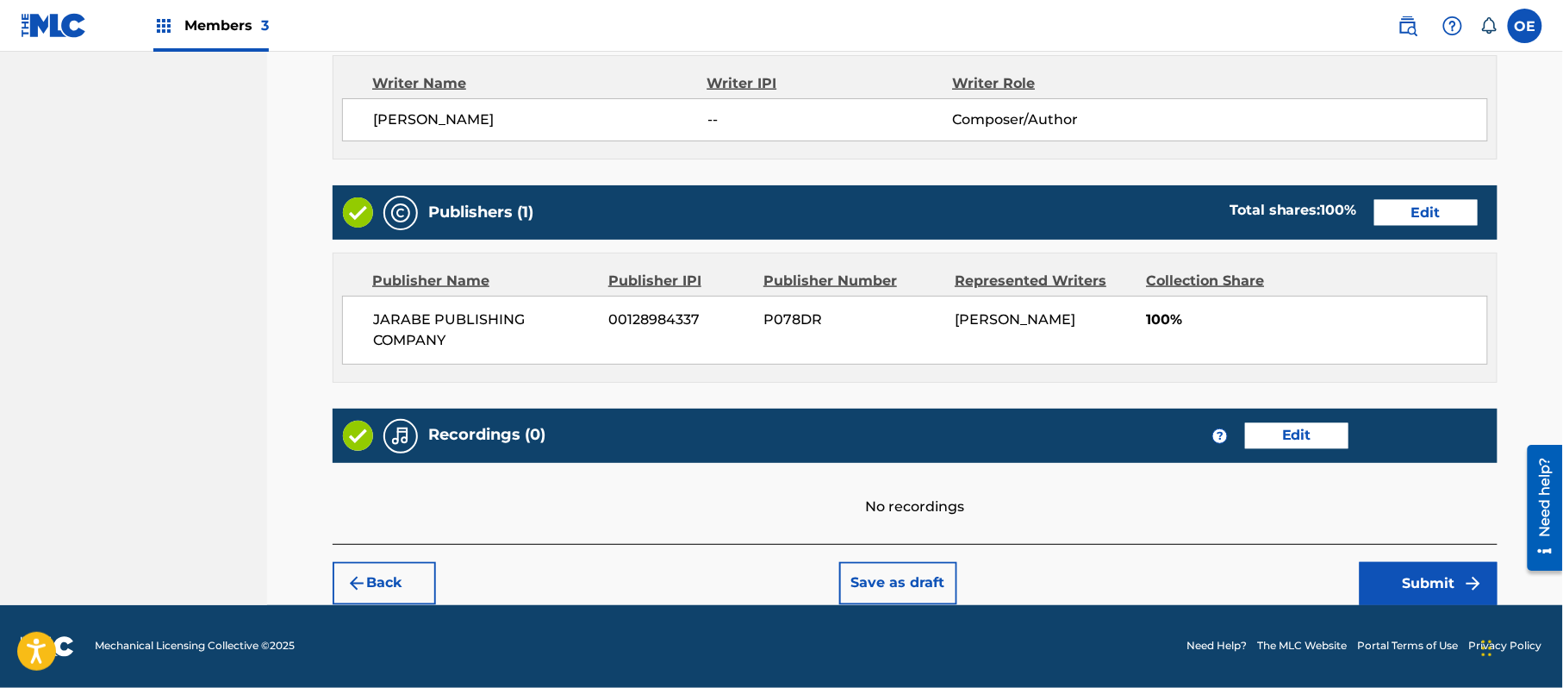
click at [1442, 569] on button "Submit" at bounding box center [1429, 583] width 138 height 43
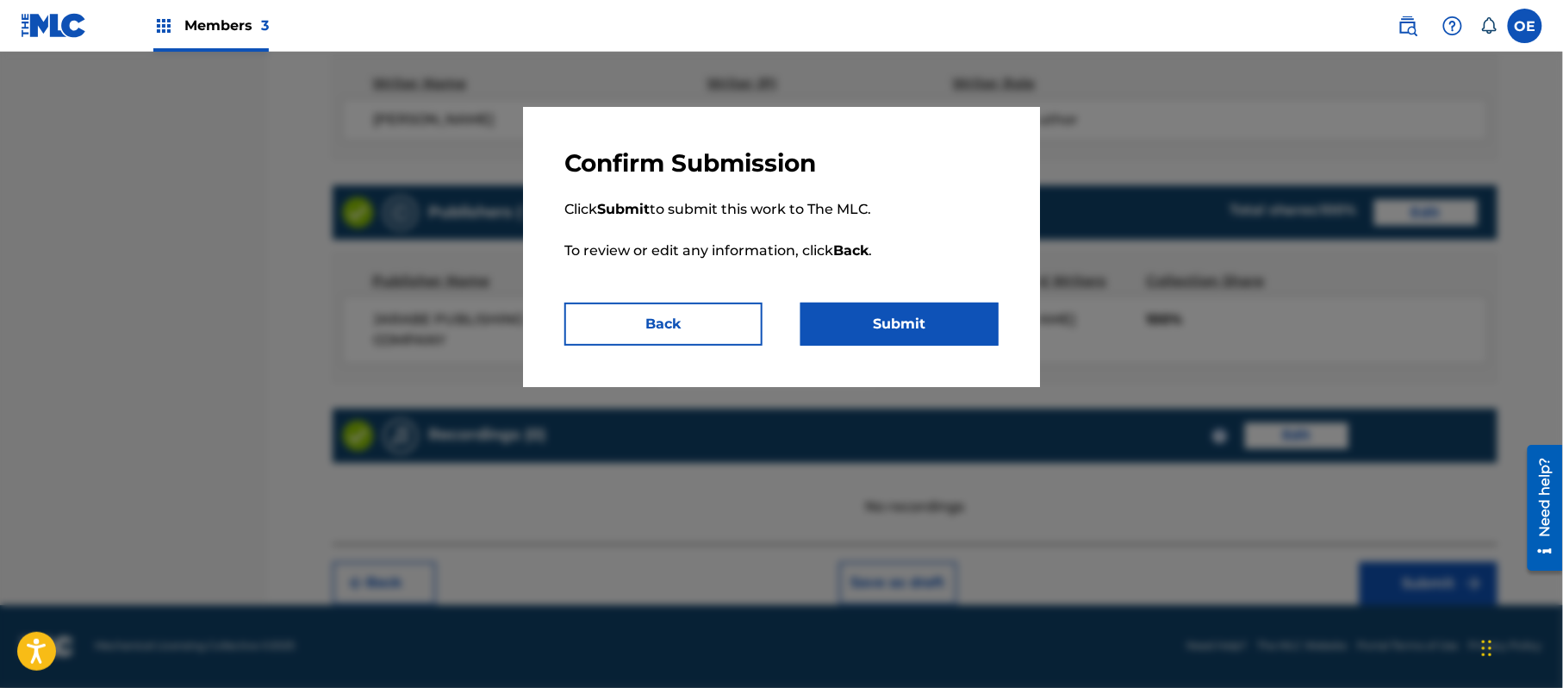
click at [919, 345] on button "Submit" at bounding box center [900, 324] width 198 height 43
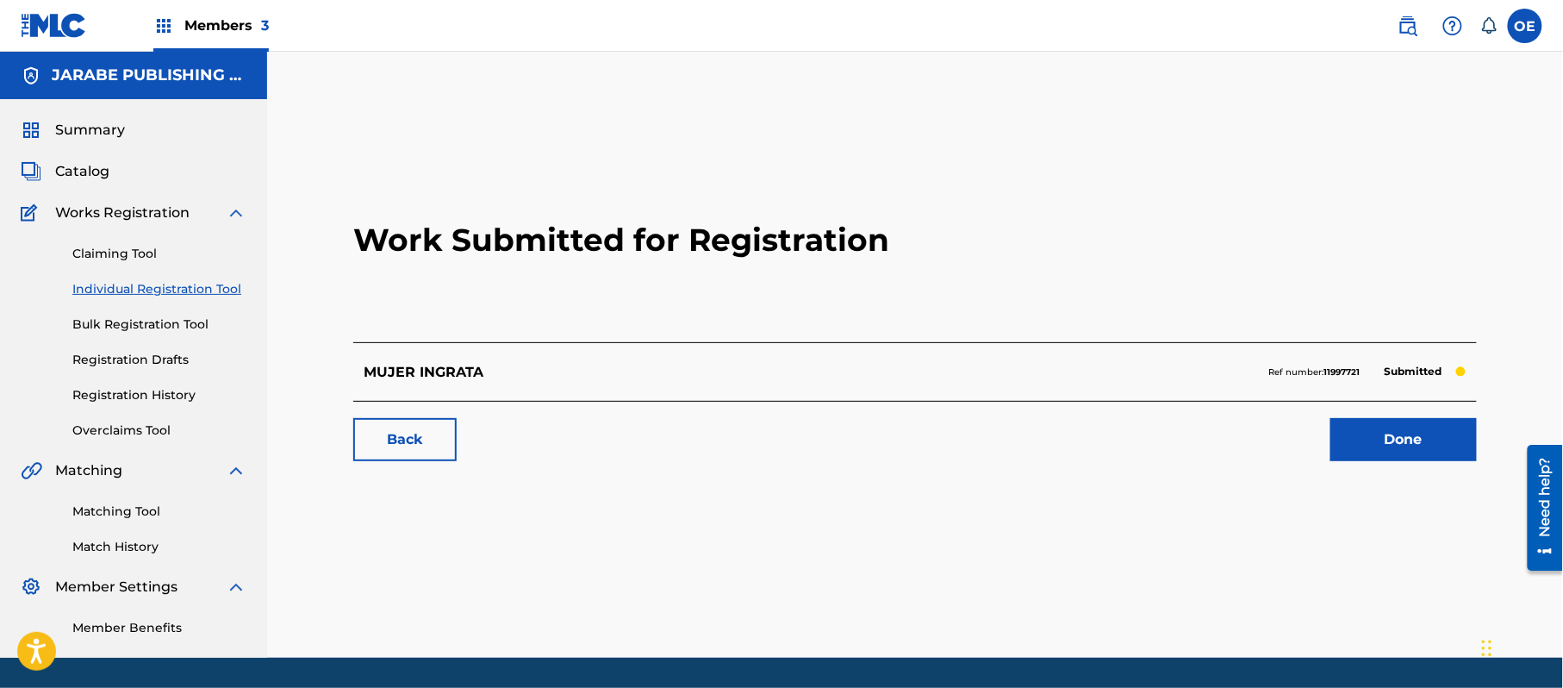
click at [204, 284] on link "Individual Registration Tool" at bounding box center [159, 289] width 174 height 18
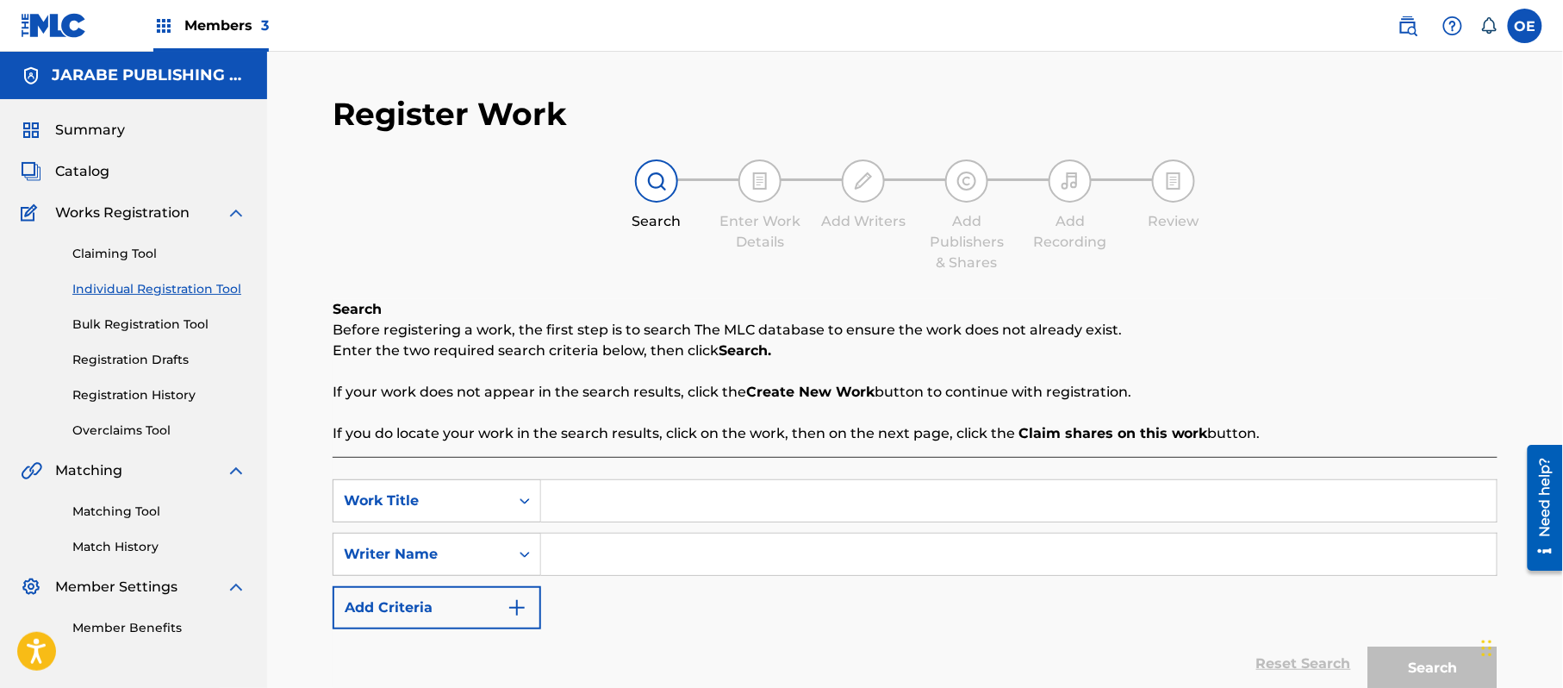
paste input "NO ME VAYAS A RECHAZAR"
type input "NO ME VAYAS A RECHAZAR"
paste input "ALEJANDRO MURILLO"
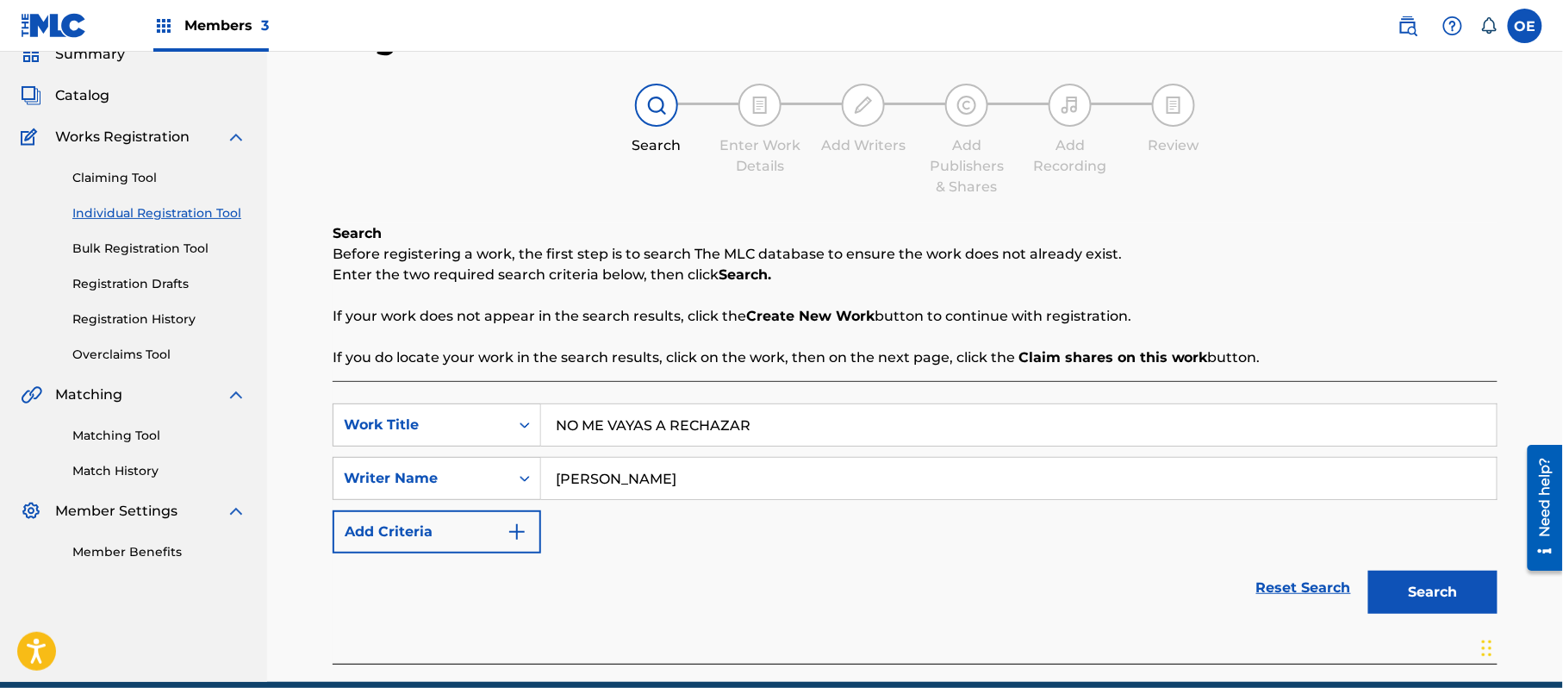
scroll to position [153, 0]
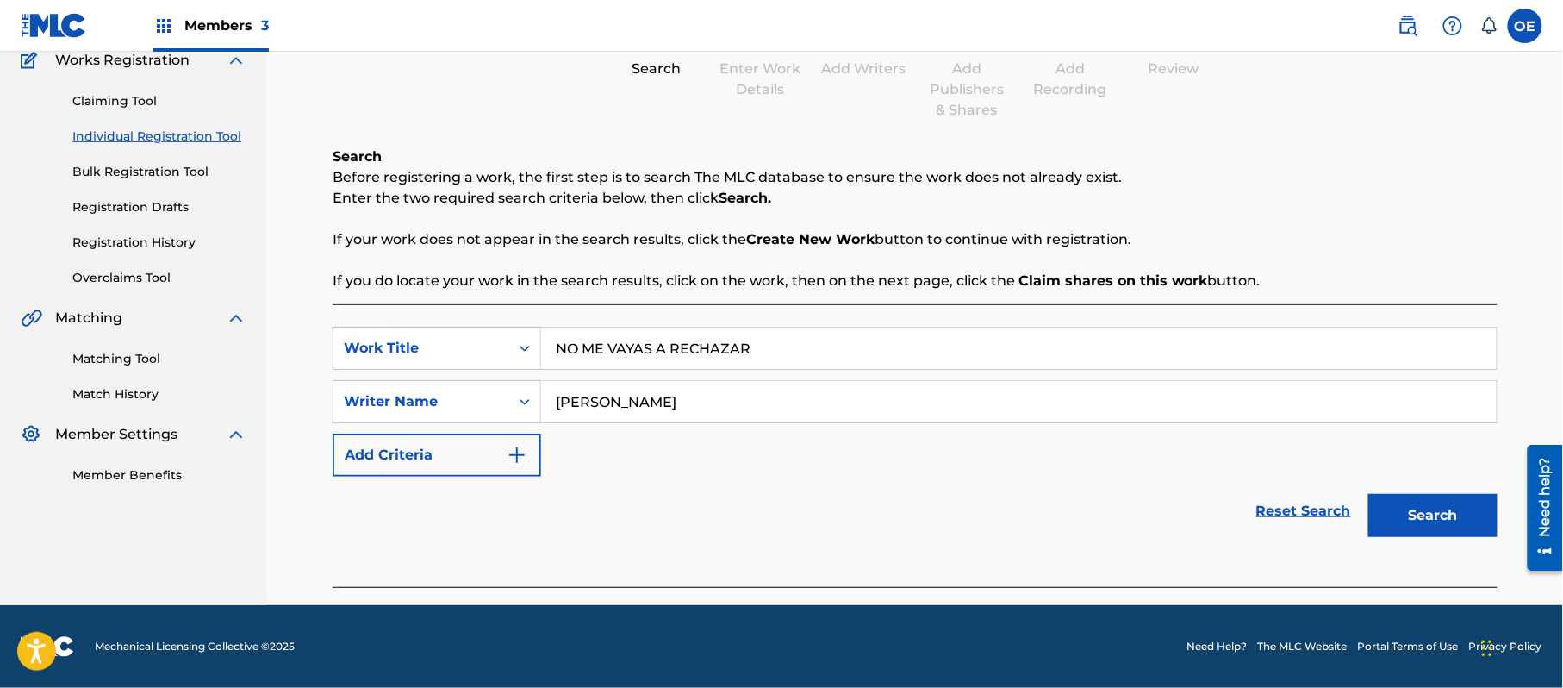
type input "ALEJANDRO MURILLO"
click at [1422, 514] on button "Search" at bounding box center [1433, 515] width 129 height 43
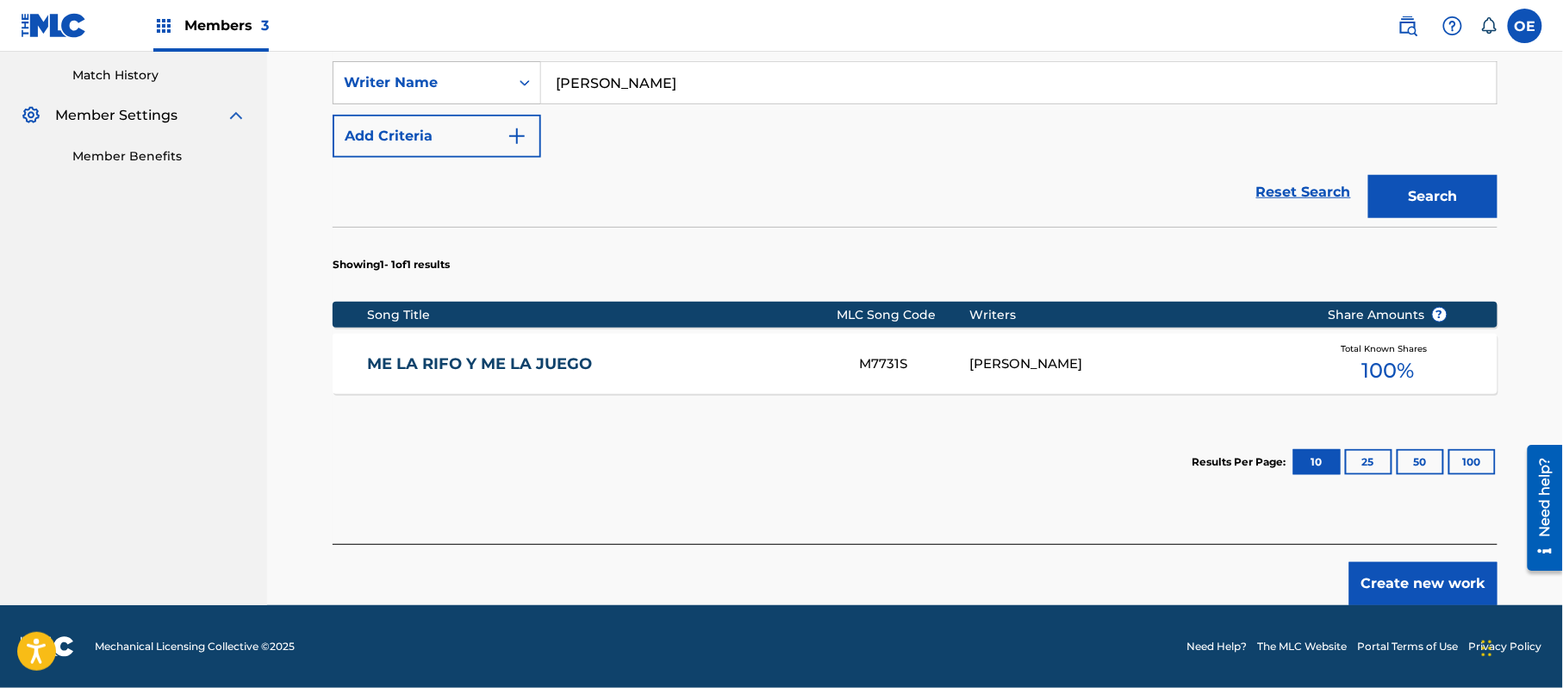
click at [1418, 587] on button "Create new work" at bounding box center [1424, 583] width 148 height 43
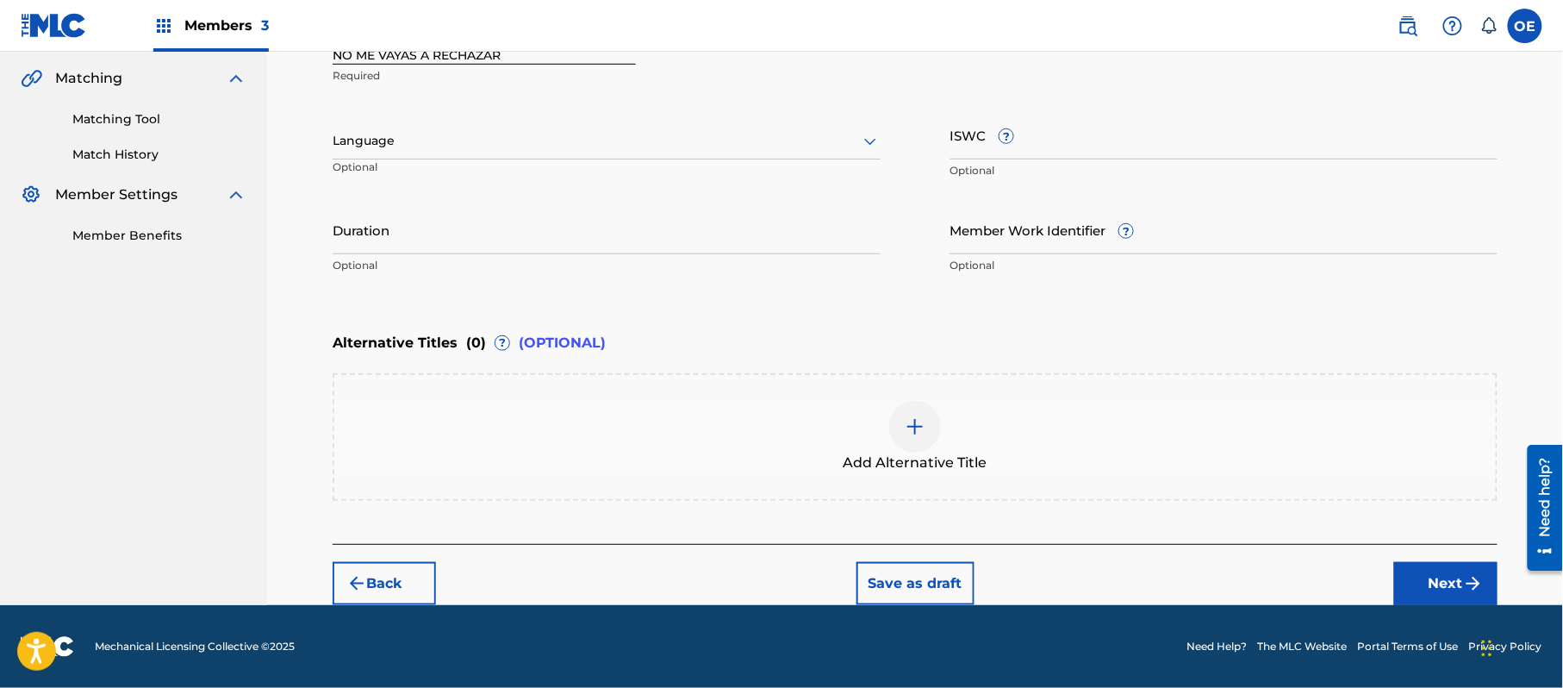
scroll to position [390, 0]
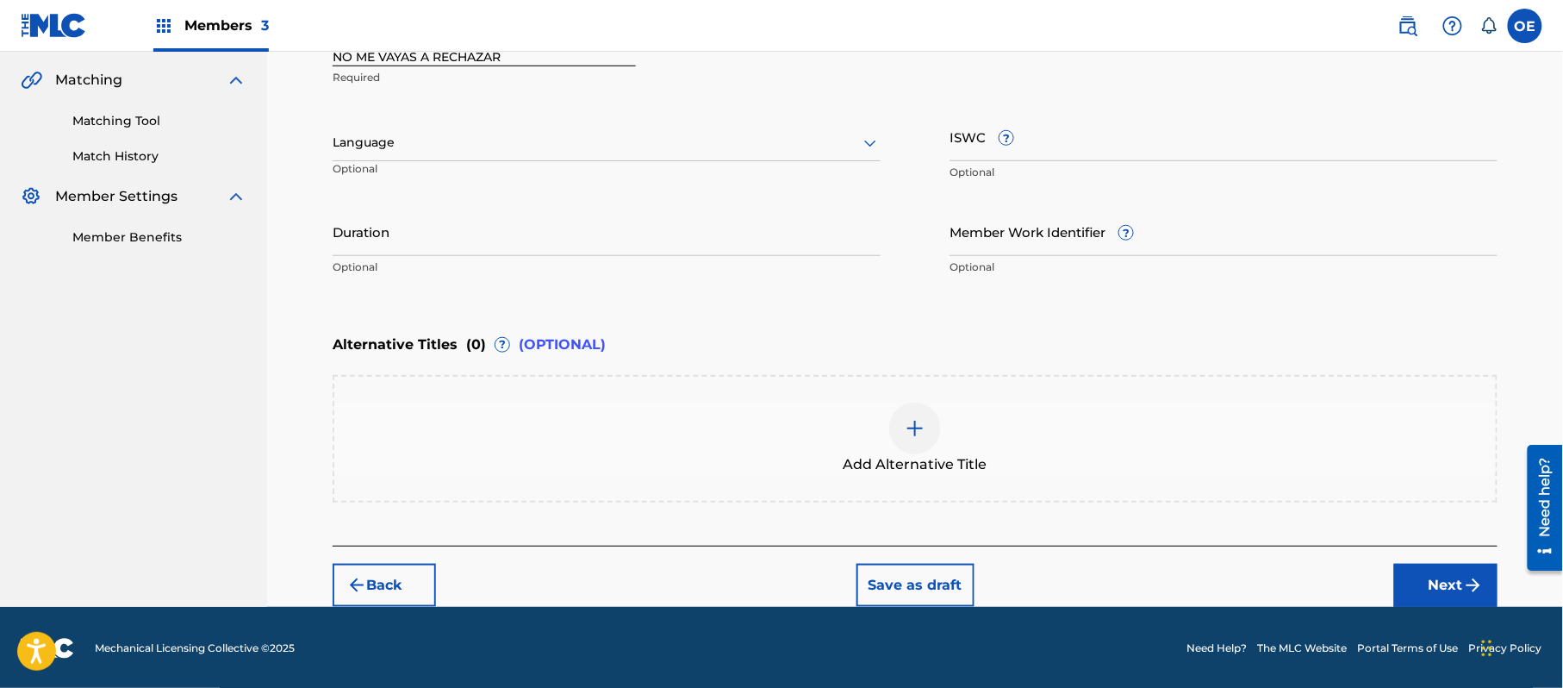
click at [384, 141] on div at bounding box center [607, 143] width 548 height 22
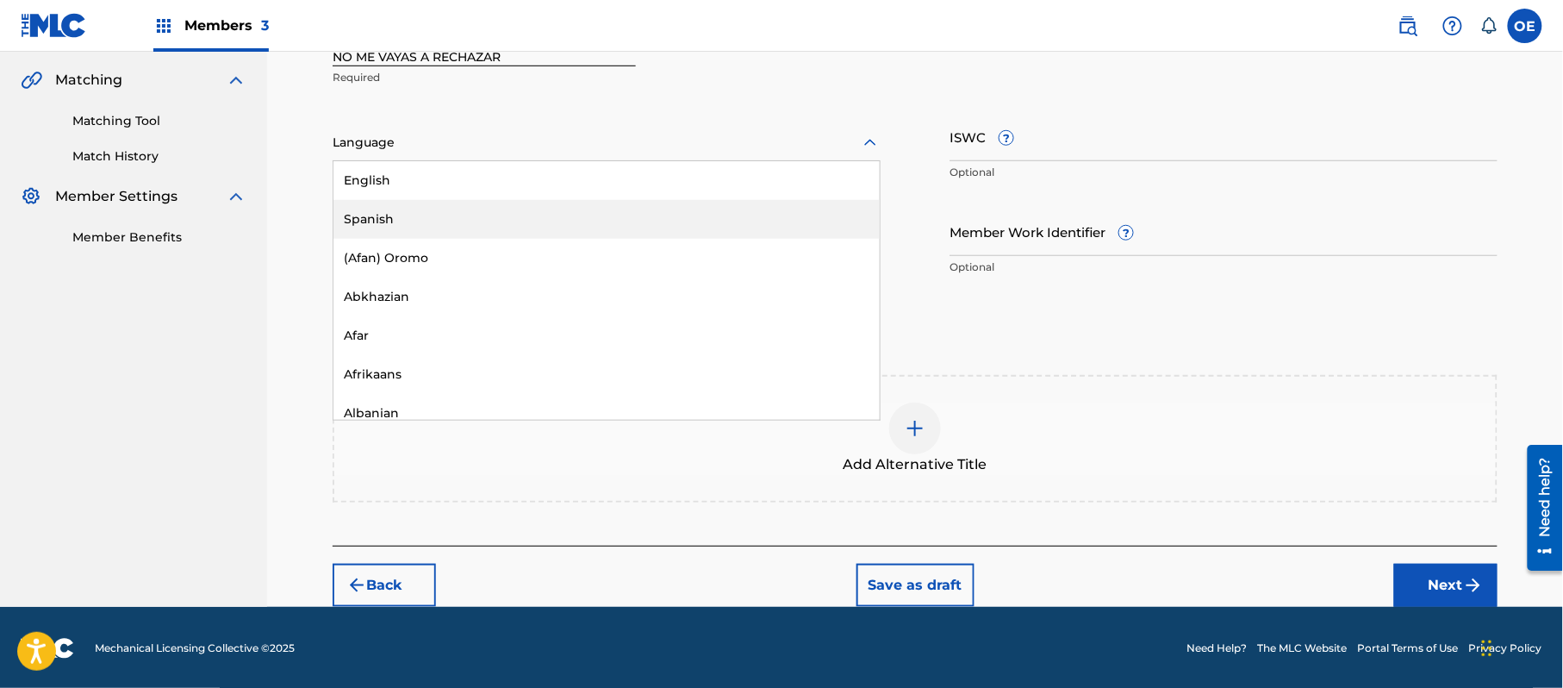
drag, startPoint x: 422, startPoint y: 224, endPoint x: 477, endPoint y: 252, distance: 60.9
click at [428, 228] on div "Spanish" at bounding box center [607, 219] width 546 height 39
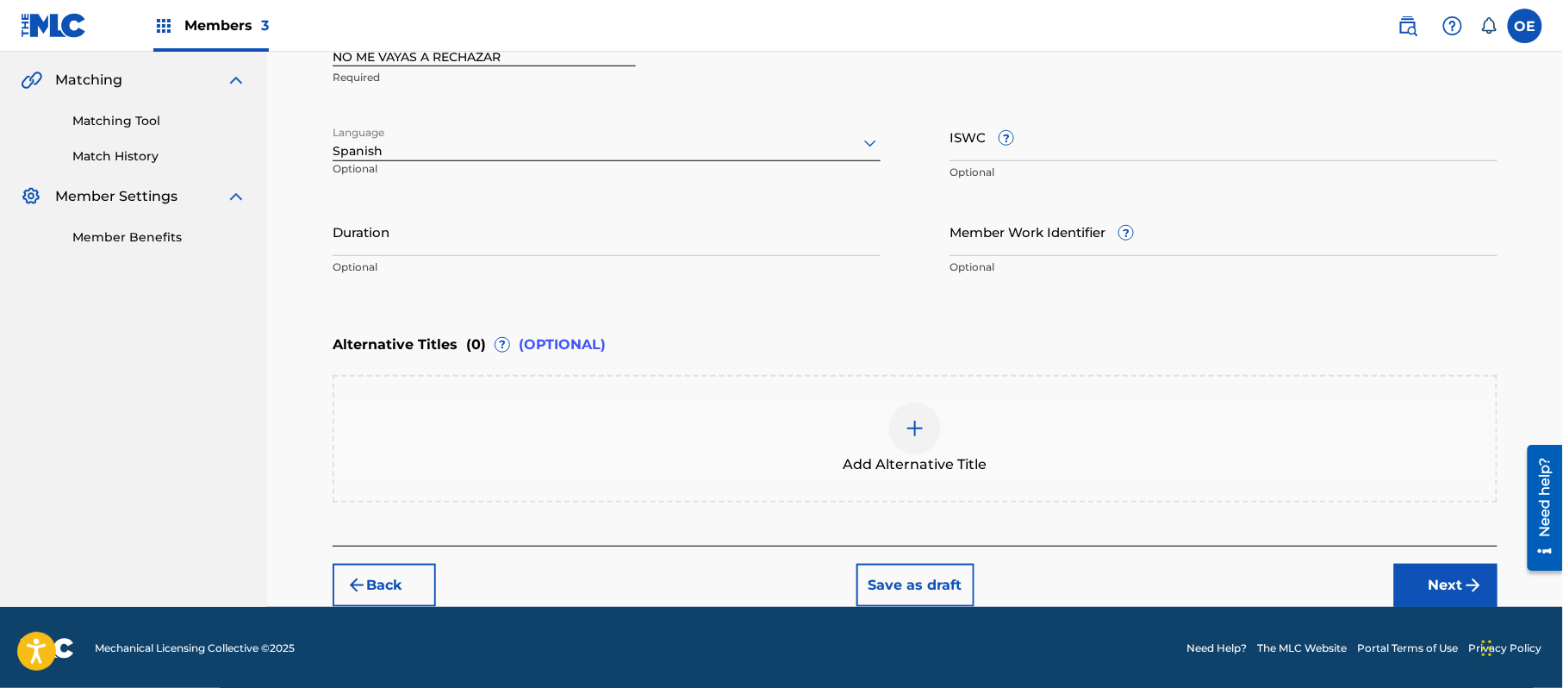
click at [1446, 577] on button "Next" at bounding box center [1446, 585] width 103 height 43
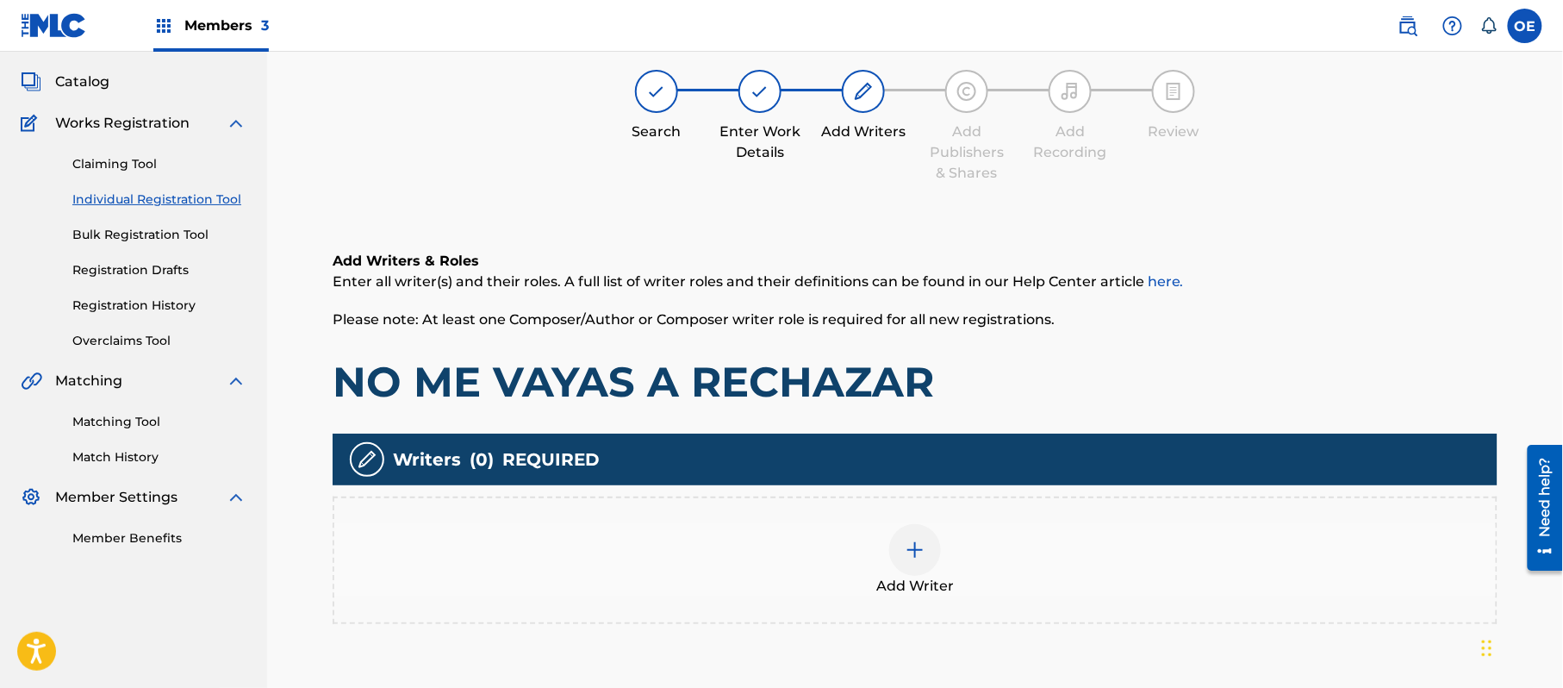
scroll to position [78, 0]
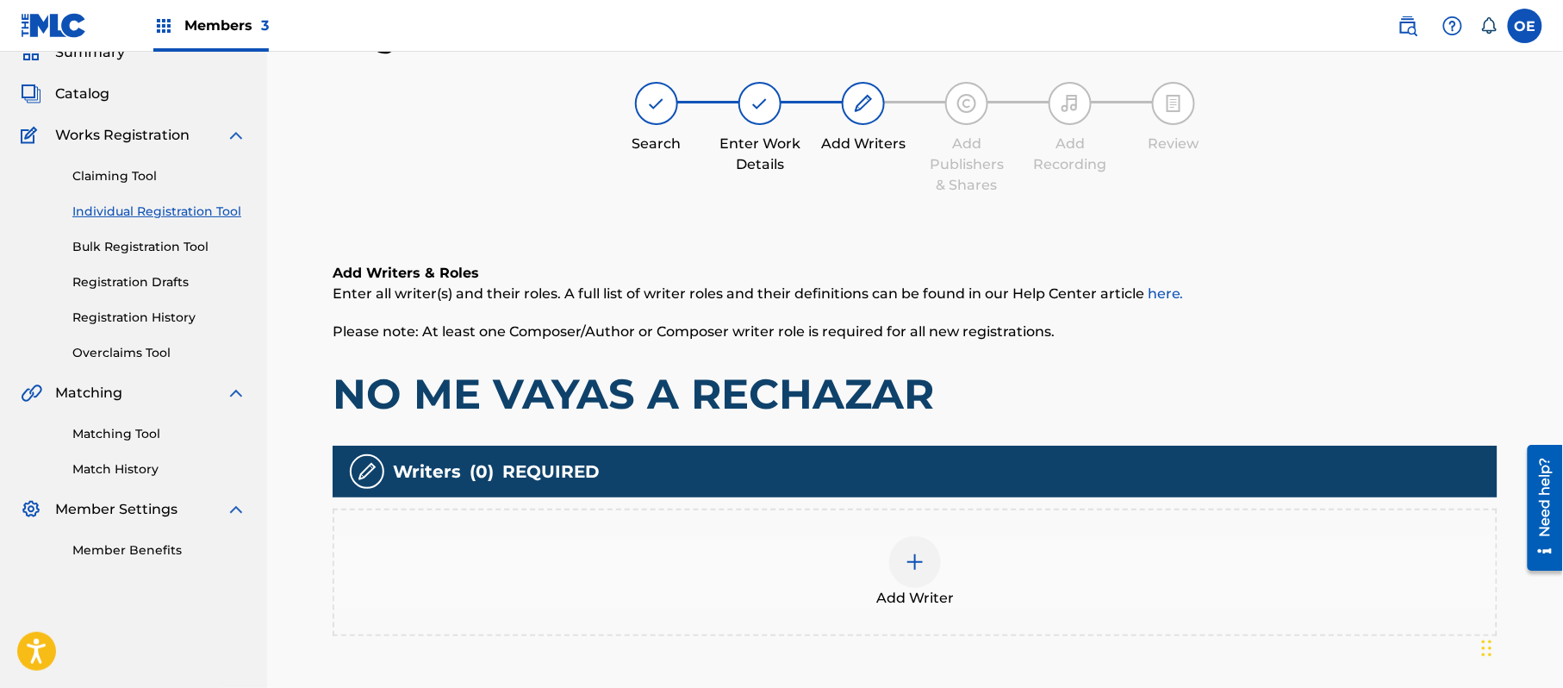
click at [946, 552] on div "Add Writer" at bounding box center [915, 572] width 1162 height 72
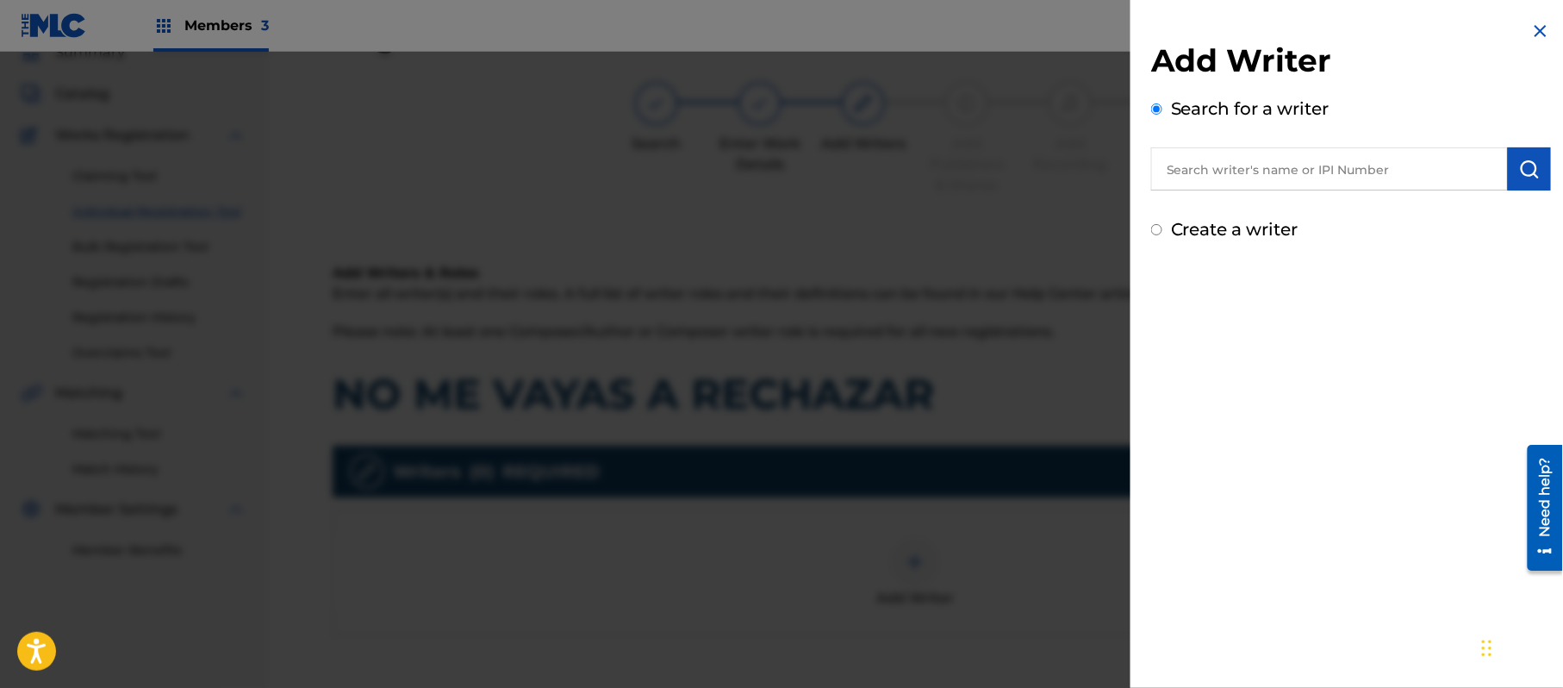
paste input "ALEJANDRO MURILLO"
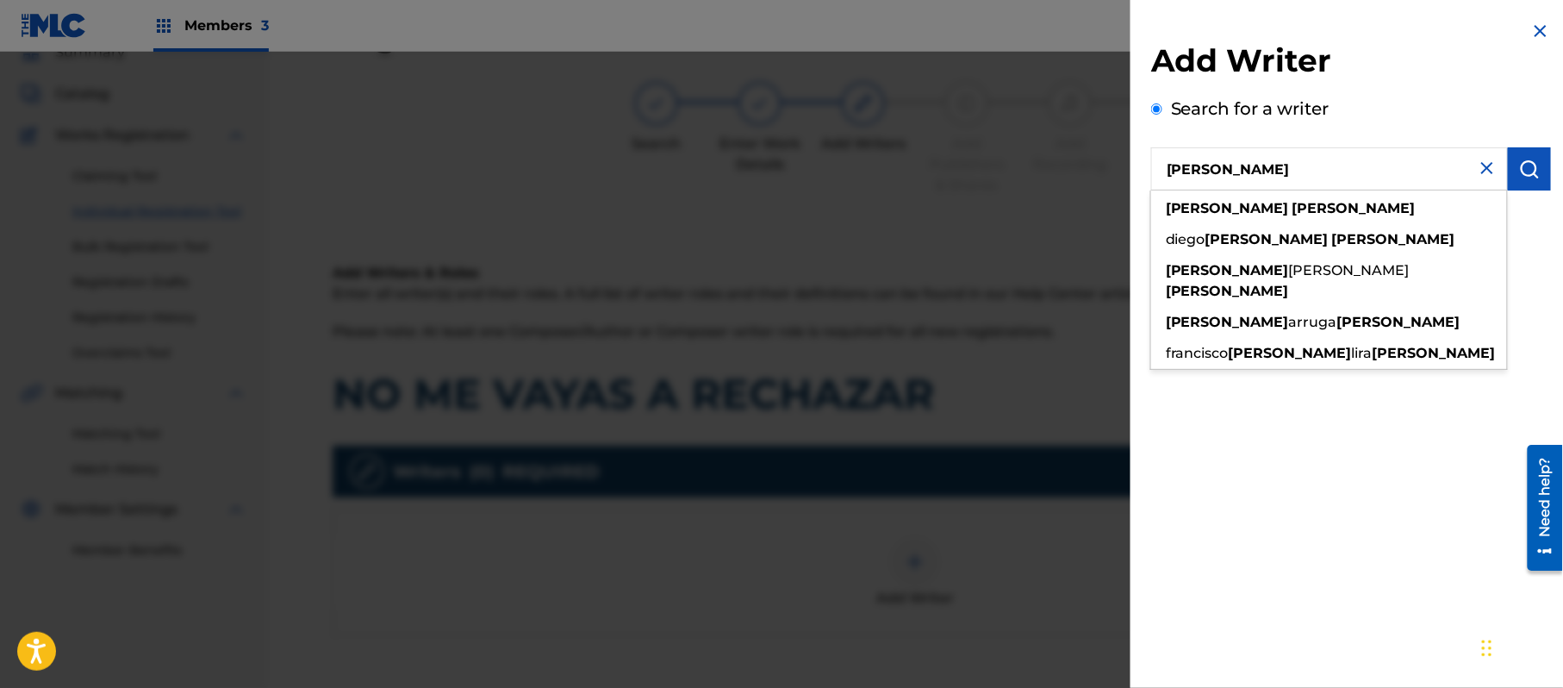
type input "ALEJANDRO MURILLO"
click at [1545, 169] on div "Add Writer Search for a writer ALEJANDRO MURILLO alejandro murillo diego alejan…" at bounding box center [1351, 131] width 441 height 263
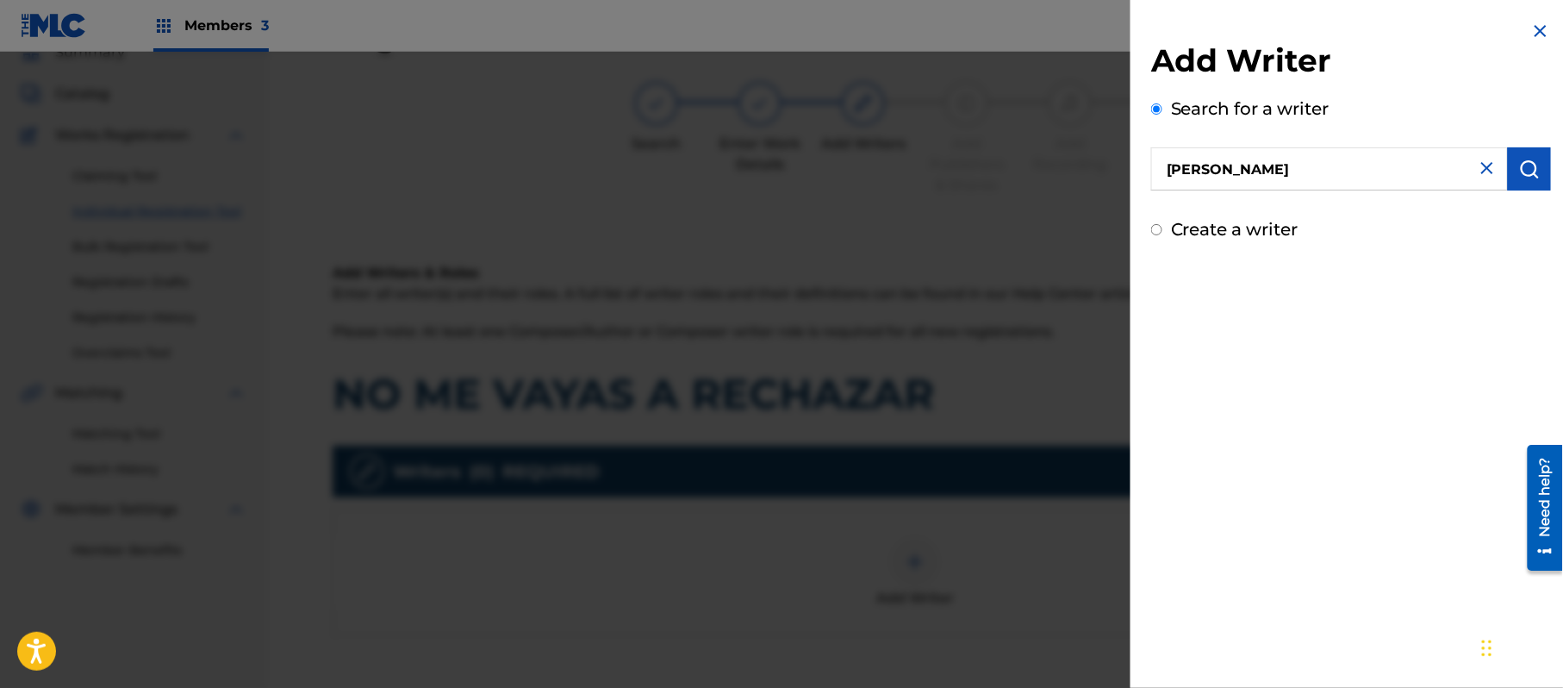
click at [1538, 170] on button "submit" at bounding box center [1529, 168] width 43 height 43
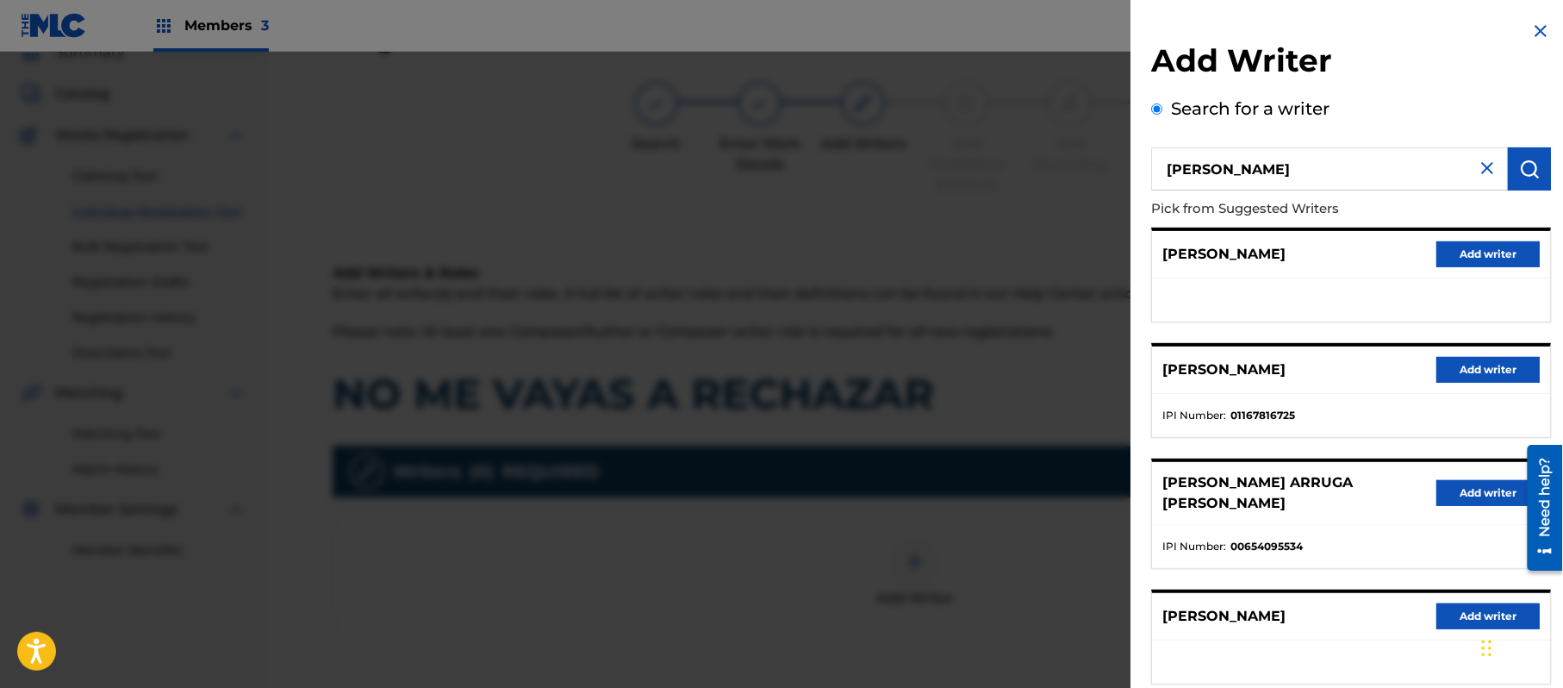
click at [1472, 266] on button "Add writer" at bounding box center [1488, 254] width 103 height 26
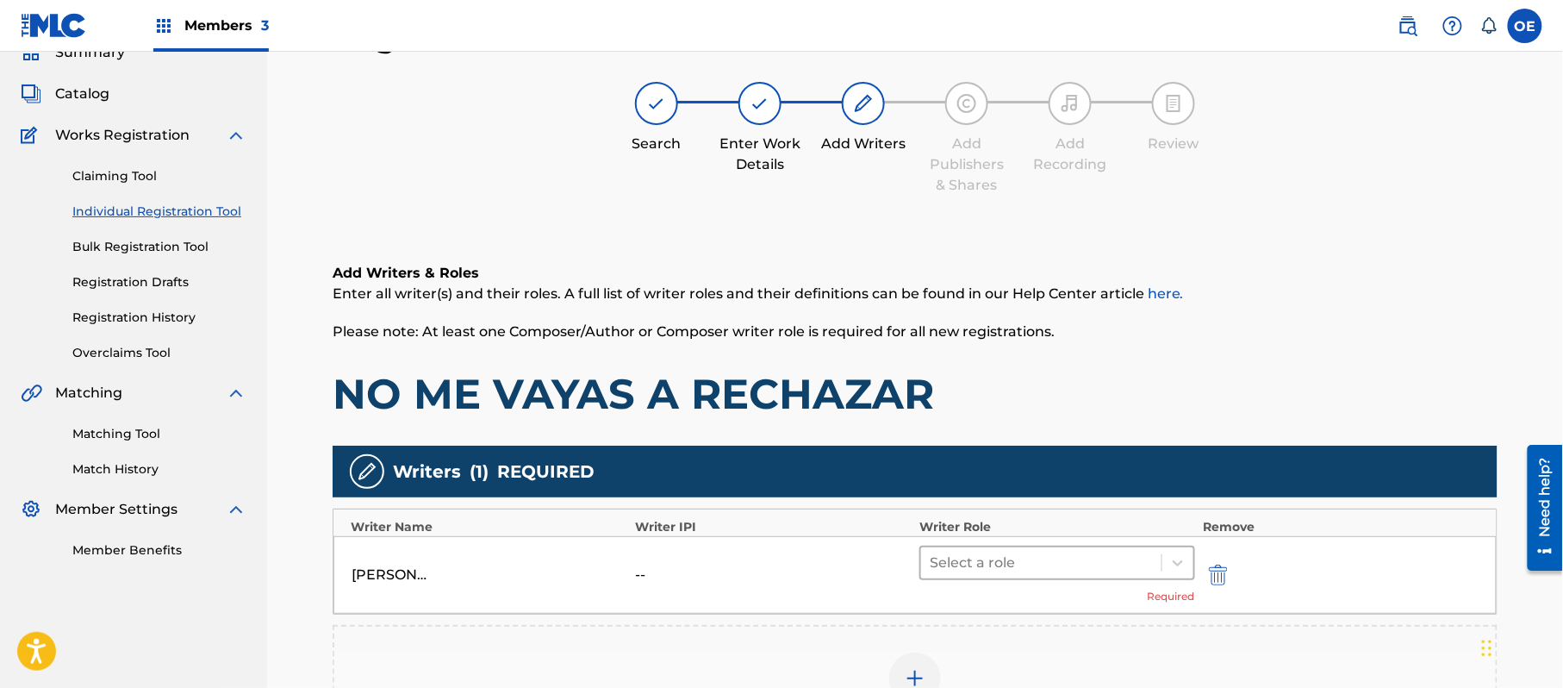
click at [1014, 566] on div at bounding box center [1041, 563] width 223 height 24
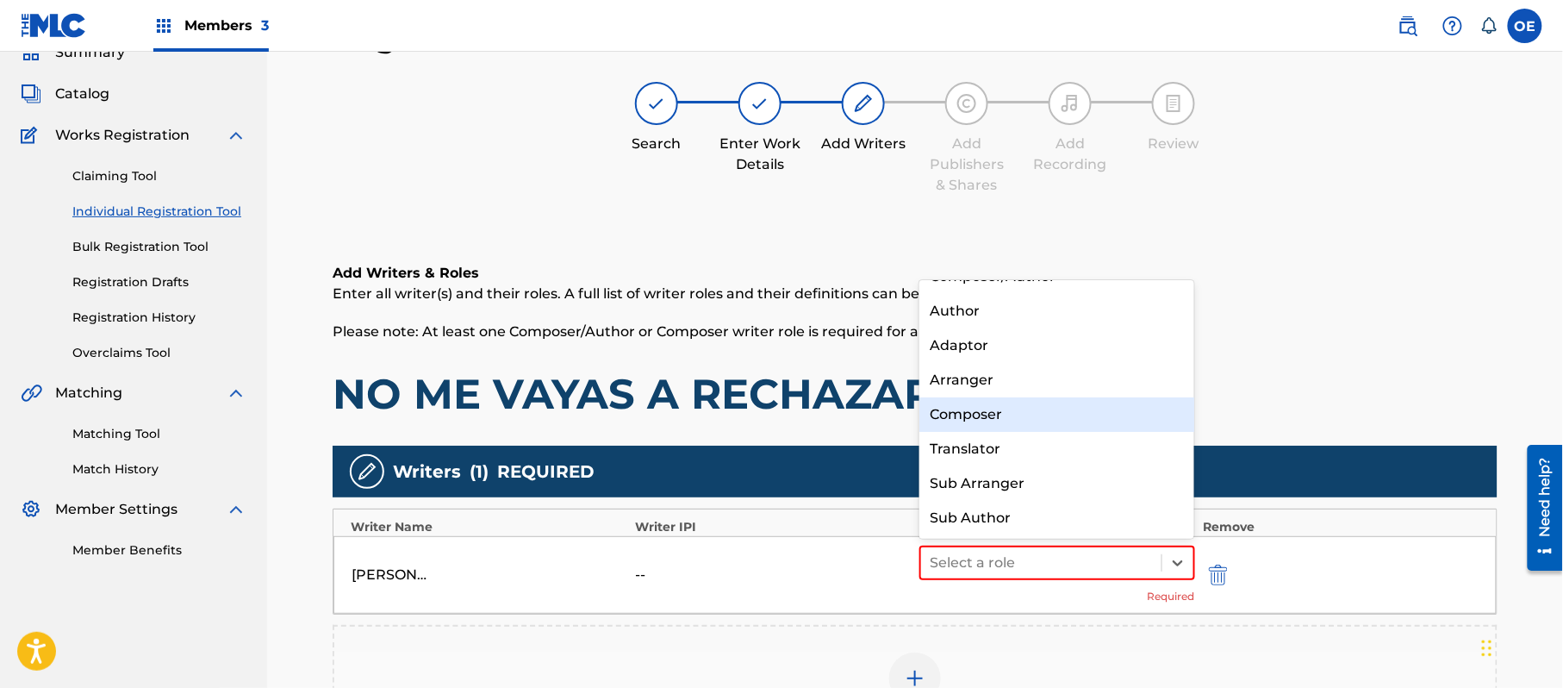
scroll to position [0, 0]
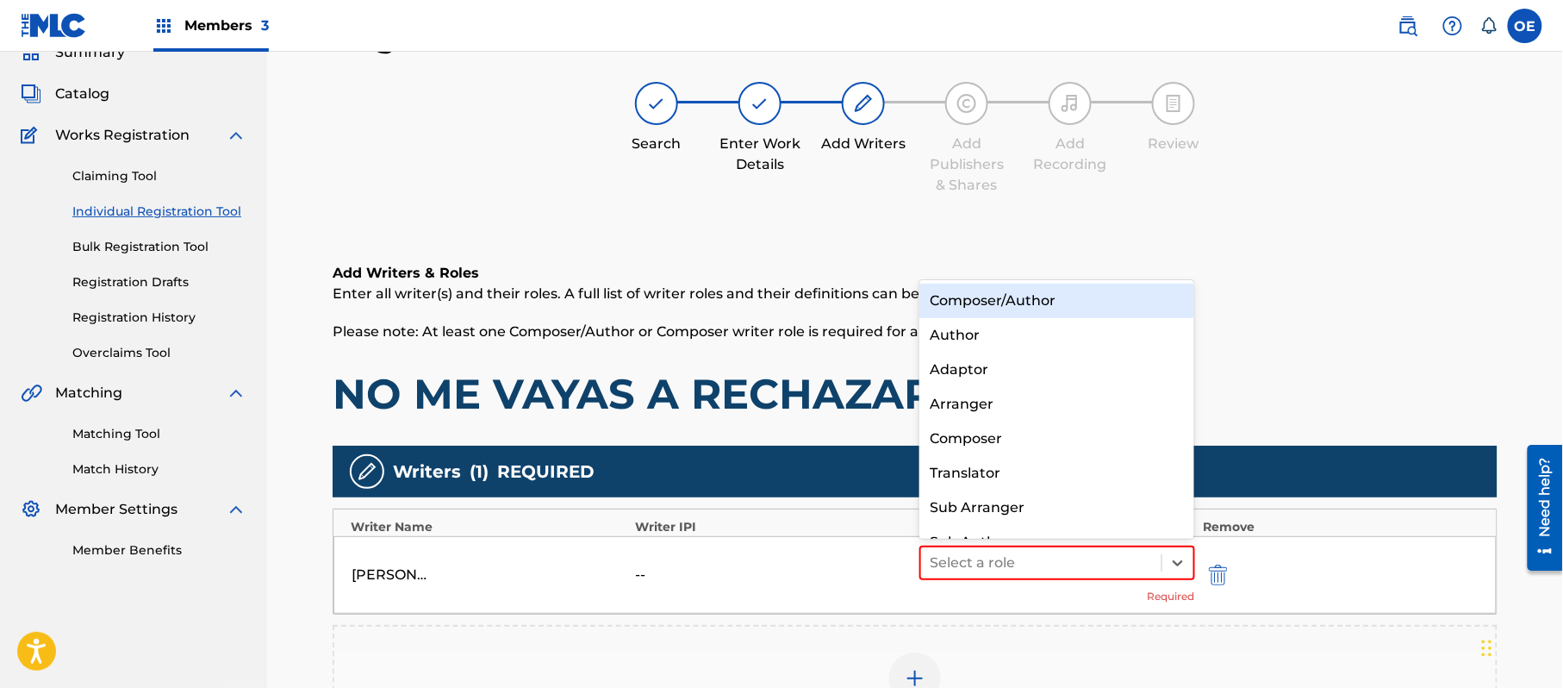
drag, startPoint x: 1014, startPoint y: 308, endPoint x: 1021, endPoint y: 315, distance: 11.0
click at [1014, 309] on div "Composer/Author" at bounding box center [1057, 301] width 275 height 34
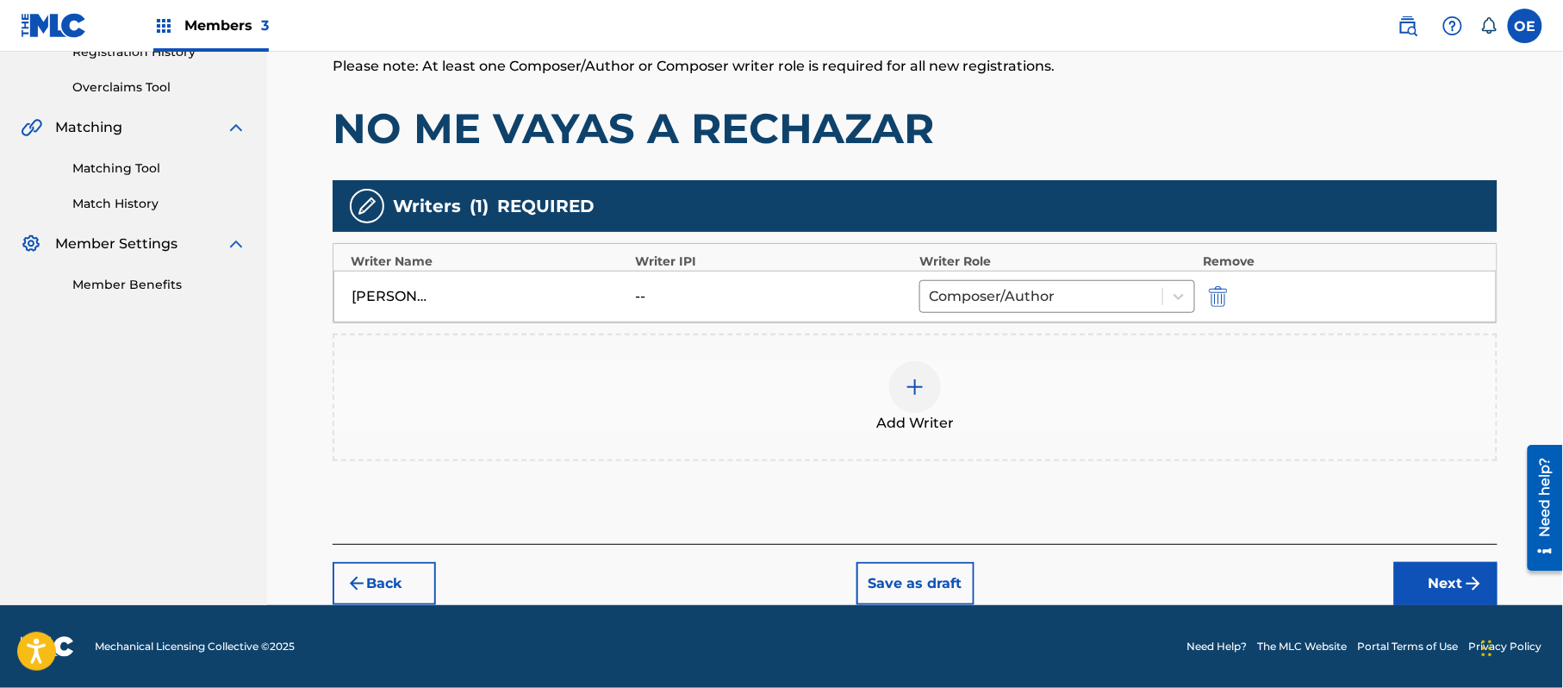
click at [1407, 571] on button "Next" at bounding box center [1446, 583] width 103 height 43
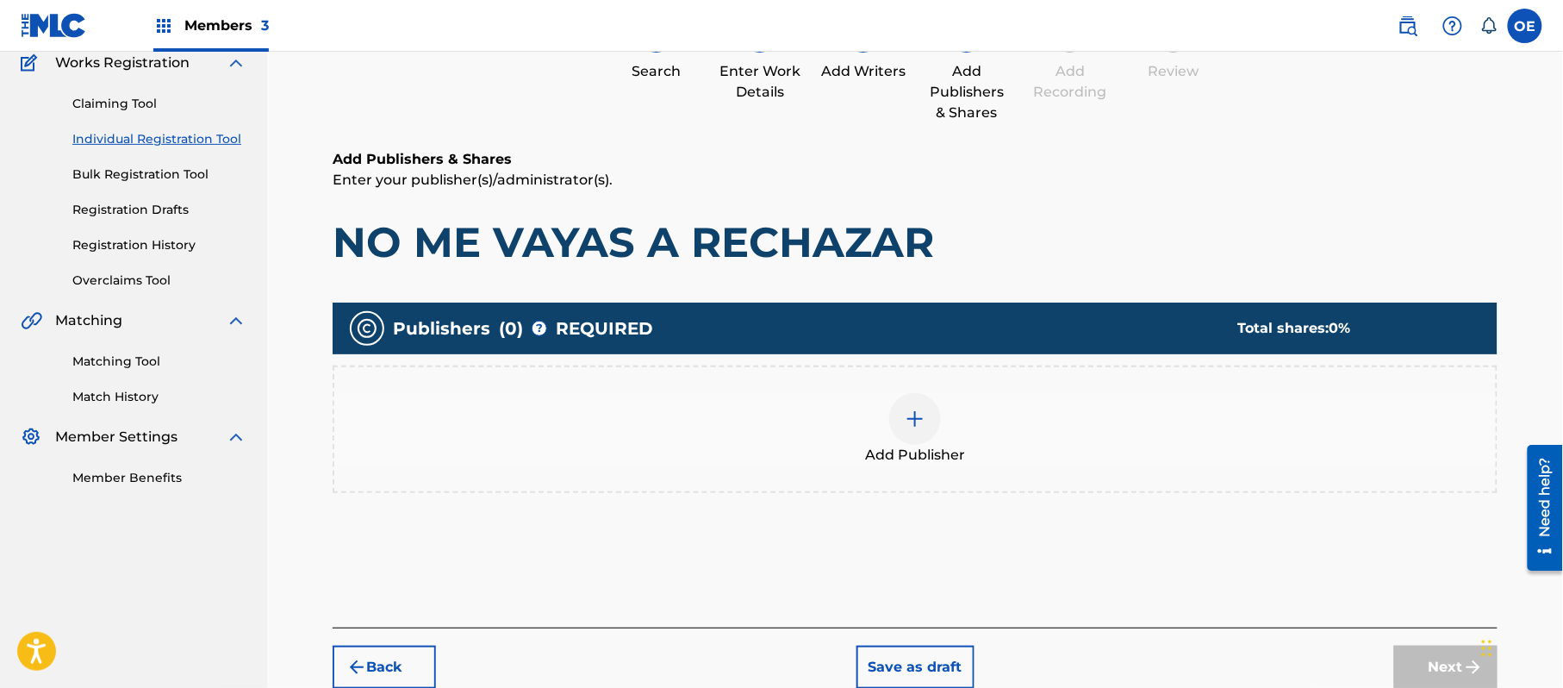
scroll to position [78, 0]
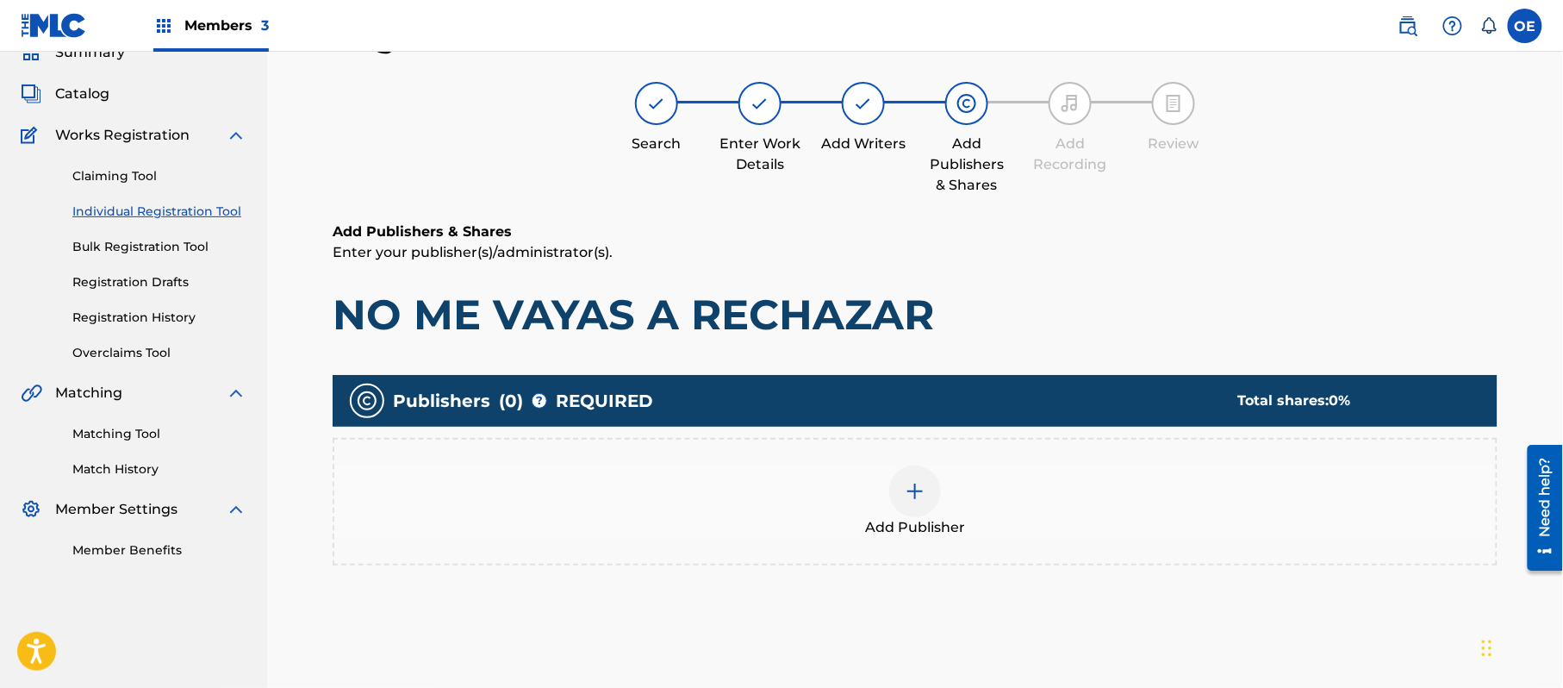
click at [957, 531] on span "Add Publisher" at bounding box center [915, 527] width 100 height 21
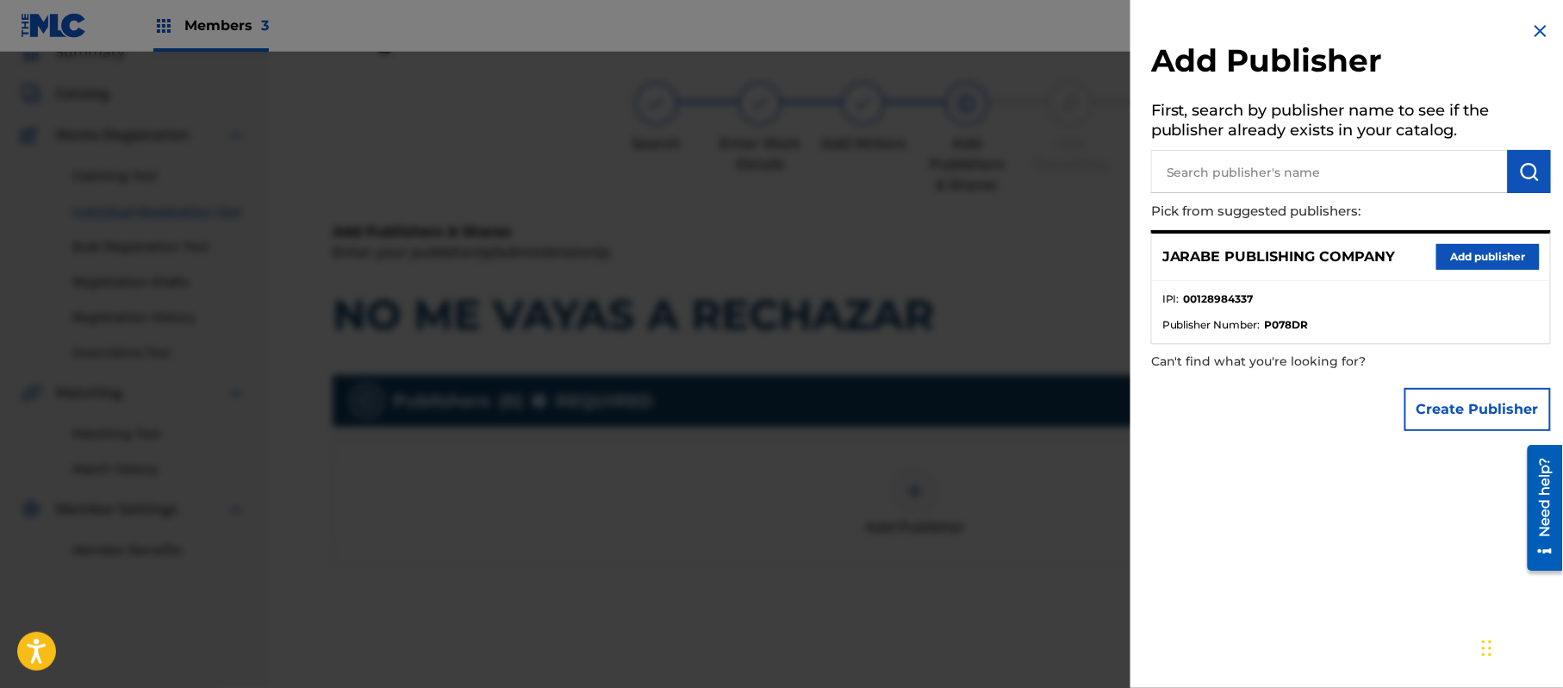
click at [1495, 272] on div "JARABE PUBLISHING COMPANY Add publisher" at bounding box center [1351, 257] width 398 height 47
click at [1493, 262] on button "Add publisher" at bounding box center [1488, 257] width 103 height 26
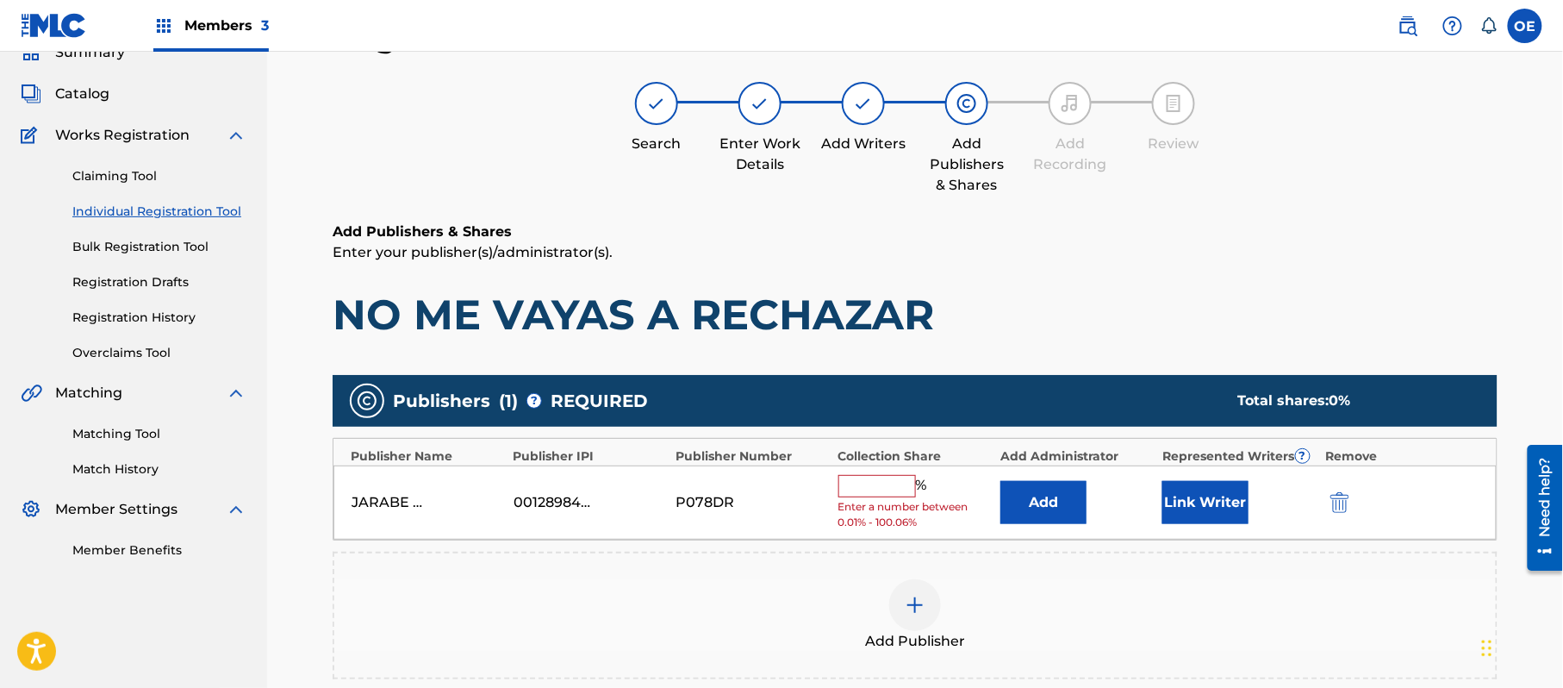
click at [881, 488] on input "text" at bounding box center [878, 486] width 78 height 22
type input "100"
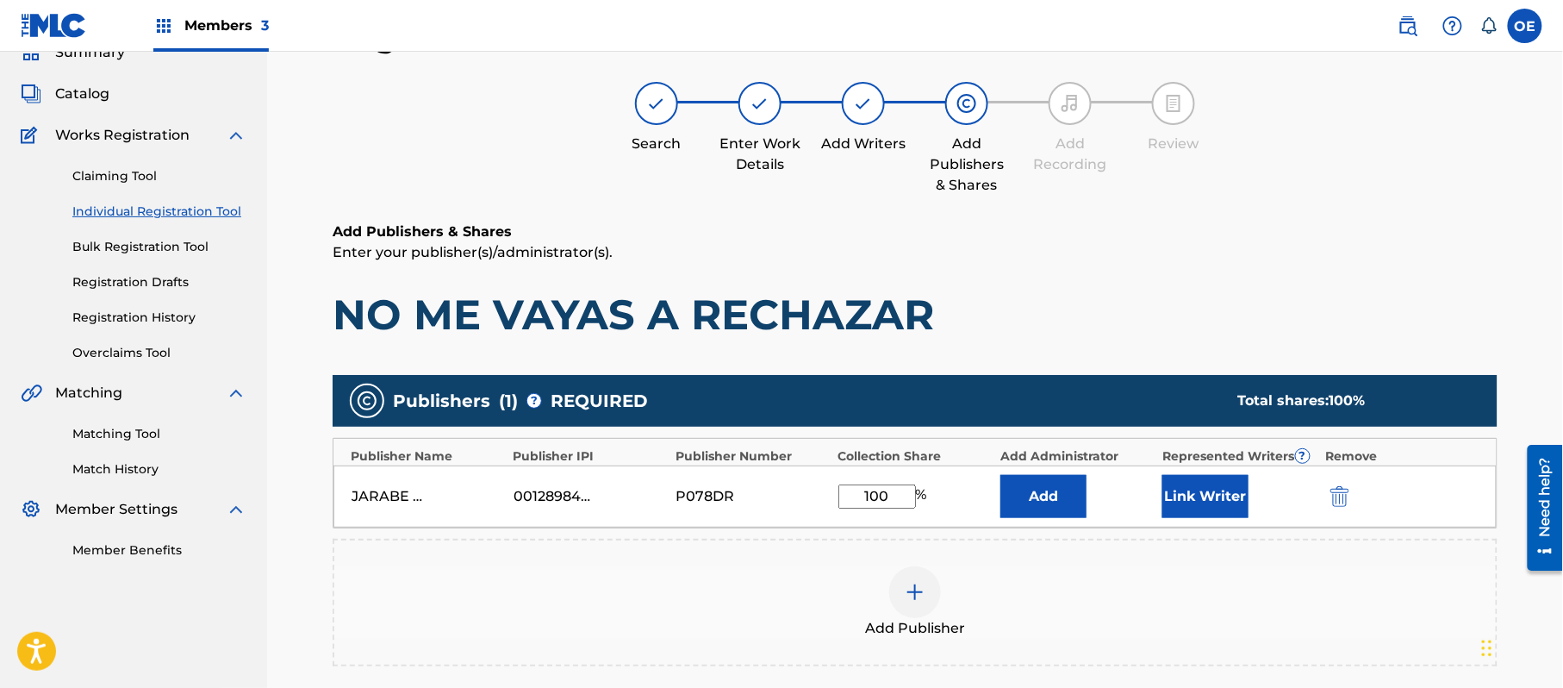
click at [1190, 479] on button "Link Writer" at bounding box center [1206, 496] width 86 height 43
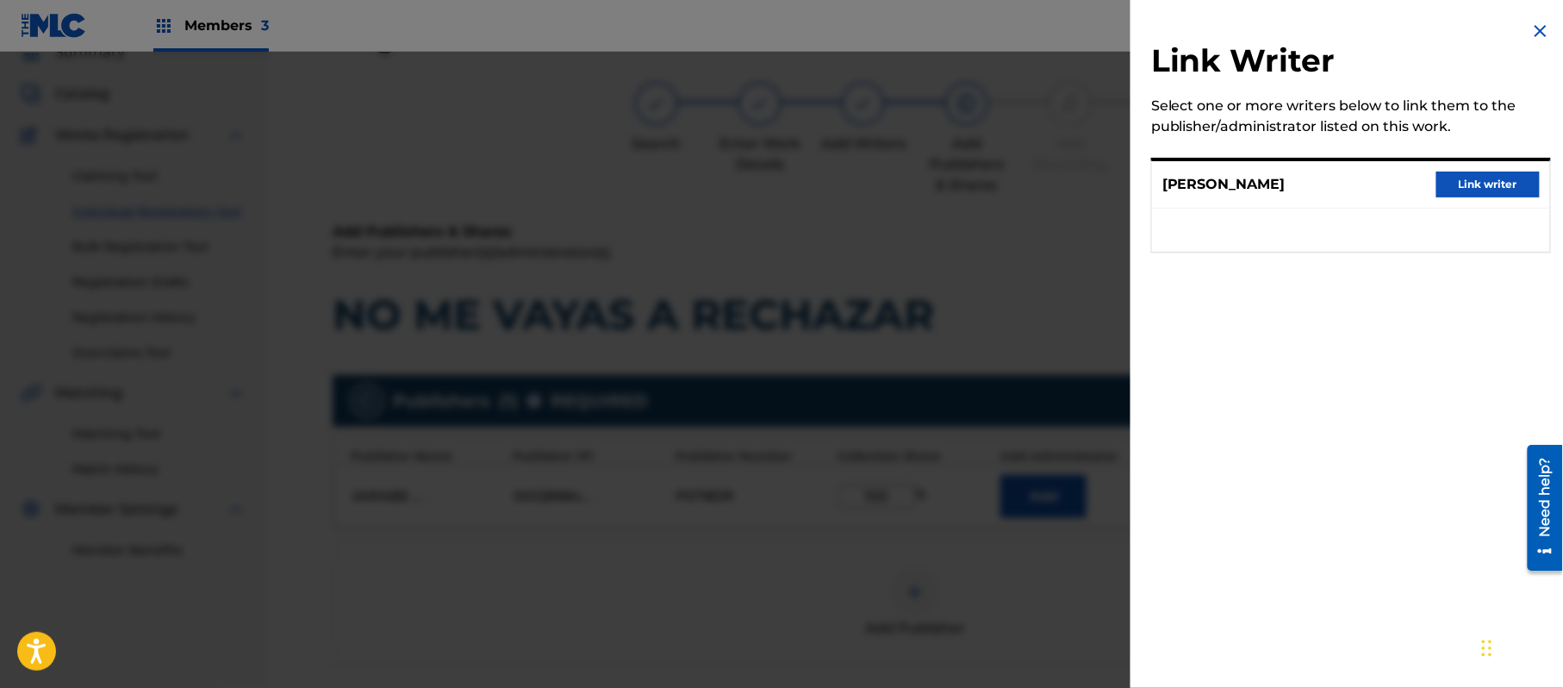
click at [1480, 172] on div "ALEJANDRO MURILLO Link writer" at bounding box center [1351, 184] width 398 height 47
click at [1479, 178] on button "Link writer" at bounding box center [1488, 185] width 103 height 26
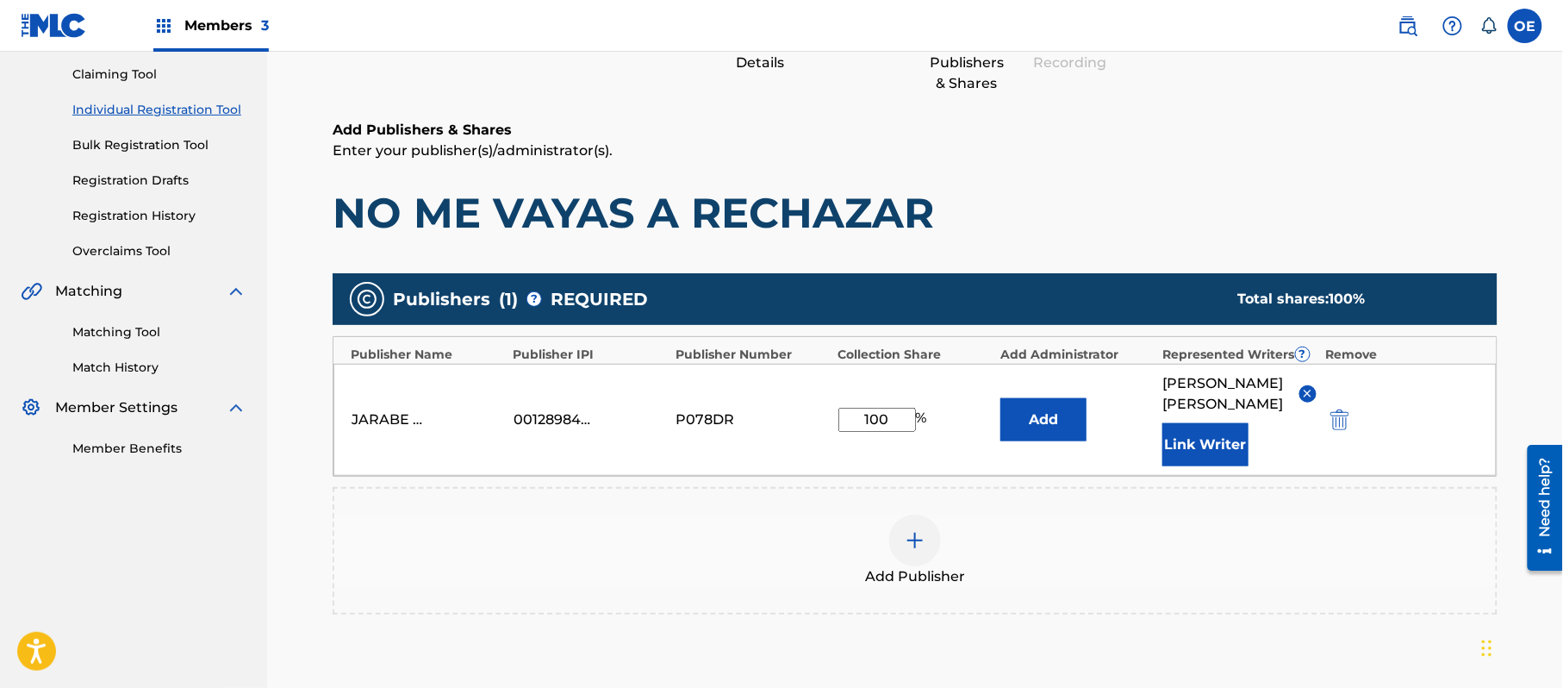
scroll to position [384, 0]
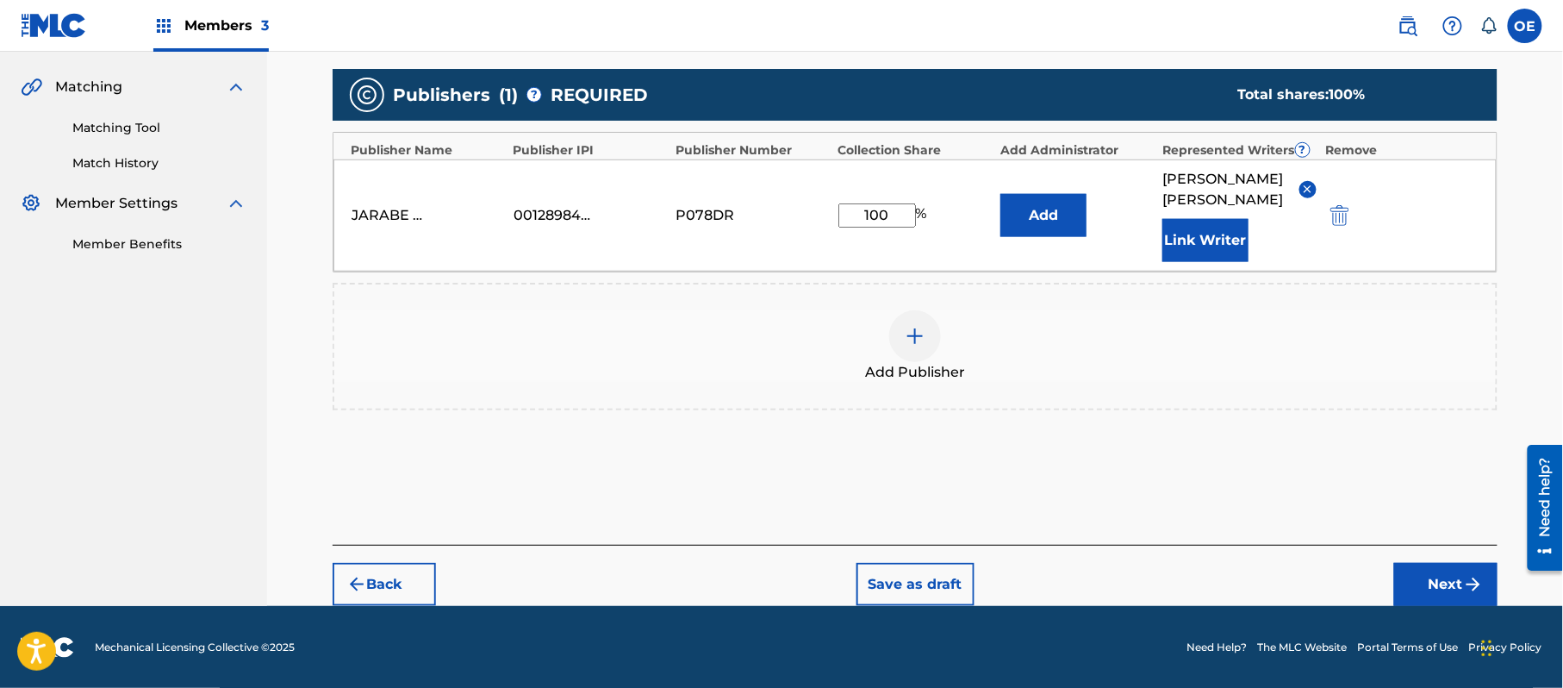
click at [1442, 587] on button "Next" at bounding box center [1446, 584] width 103 height 43
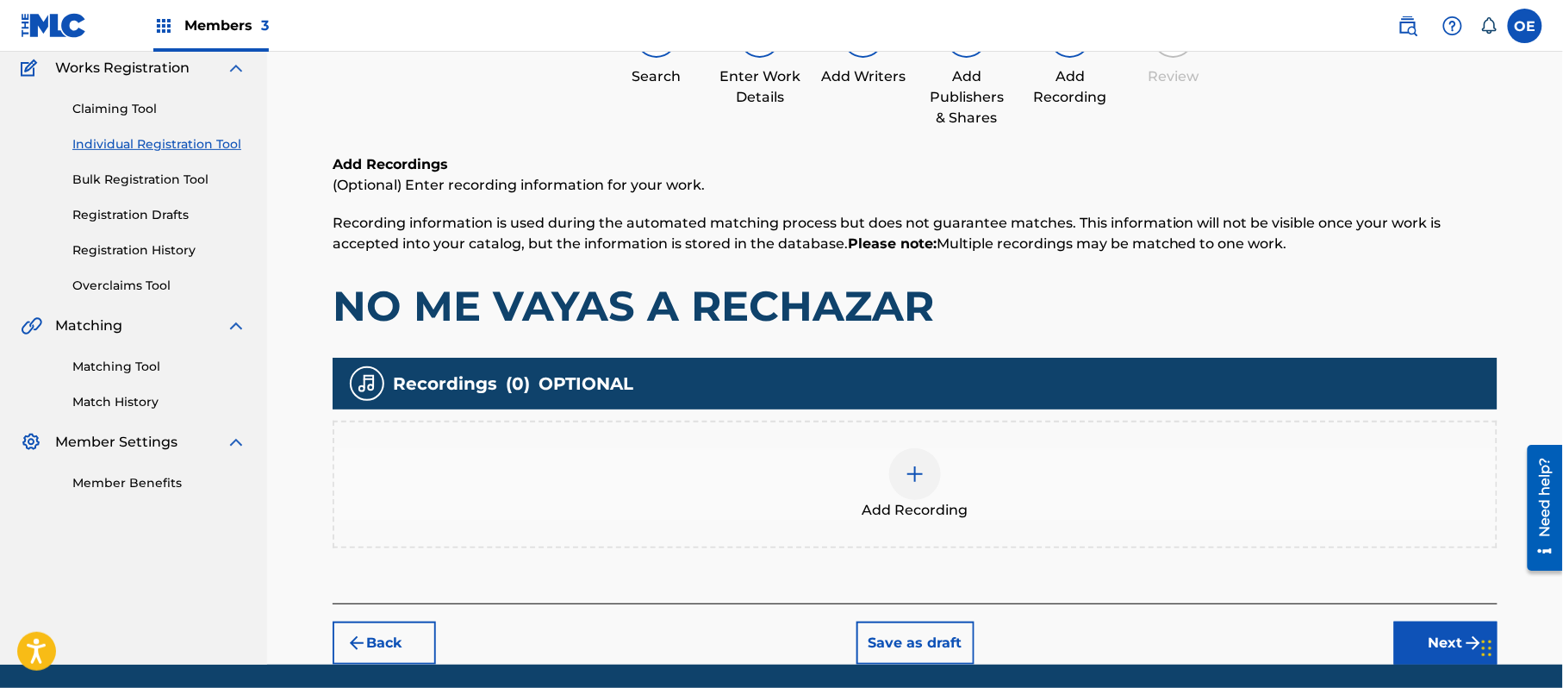
scroll to position [202, 0]
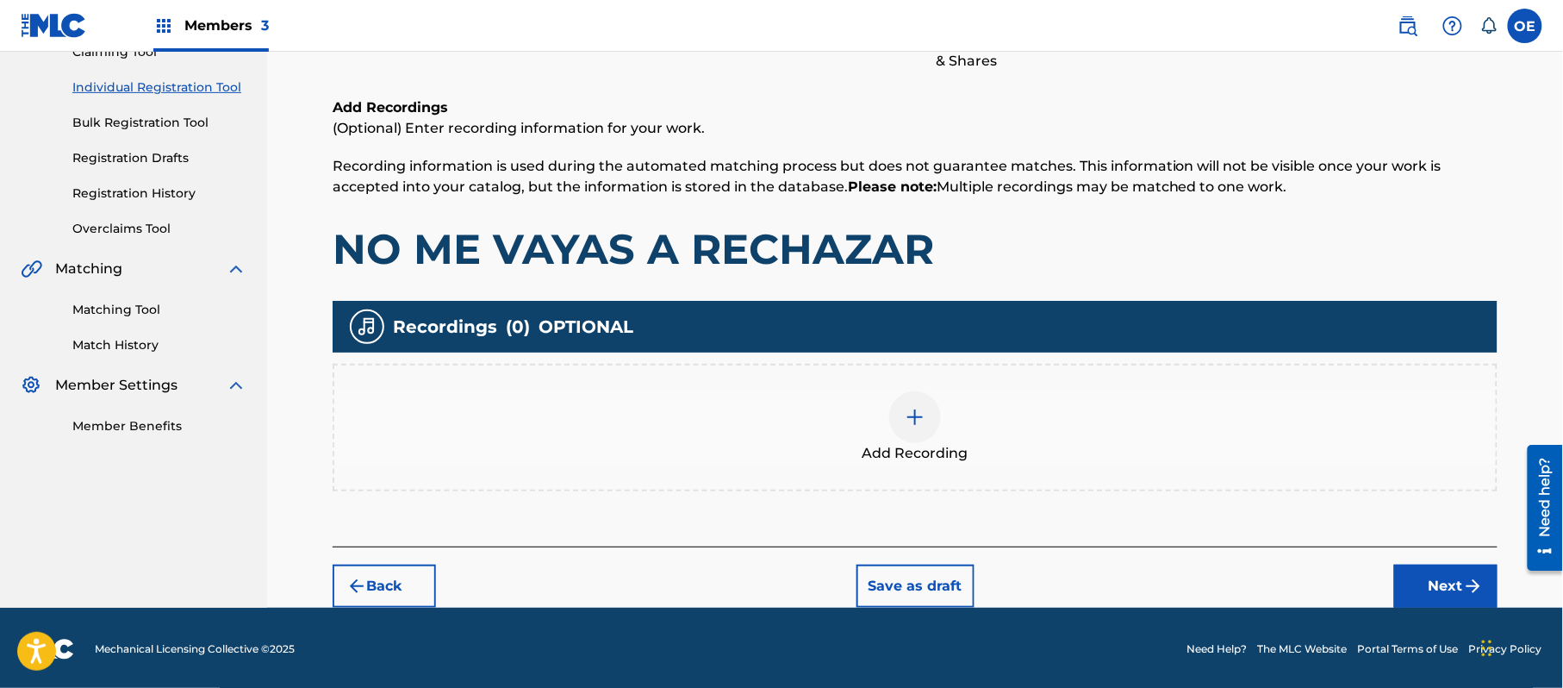
click at [1436, 577] on button "Next" at bounding box center [1446, 586] width 103 height 43
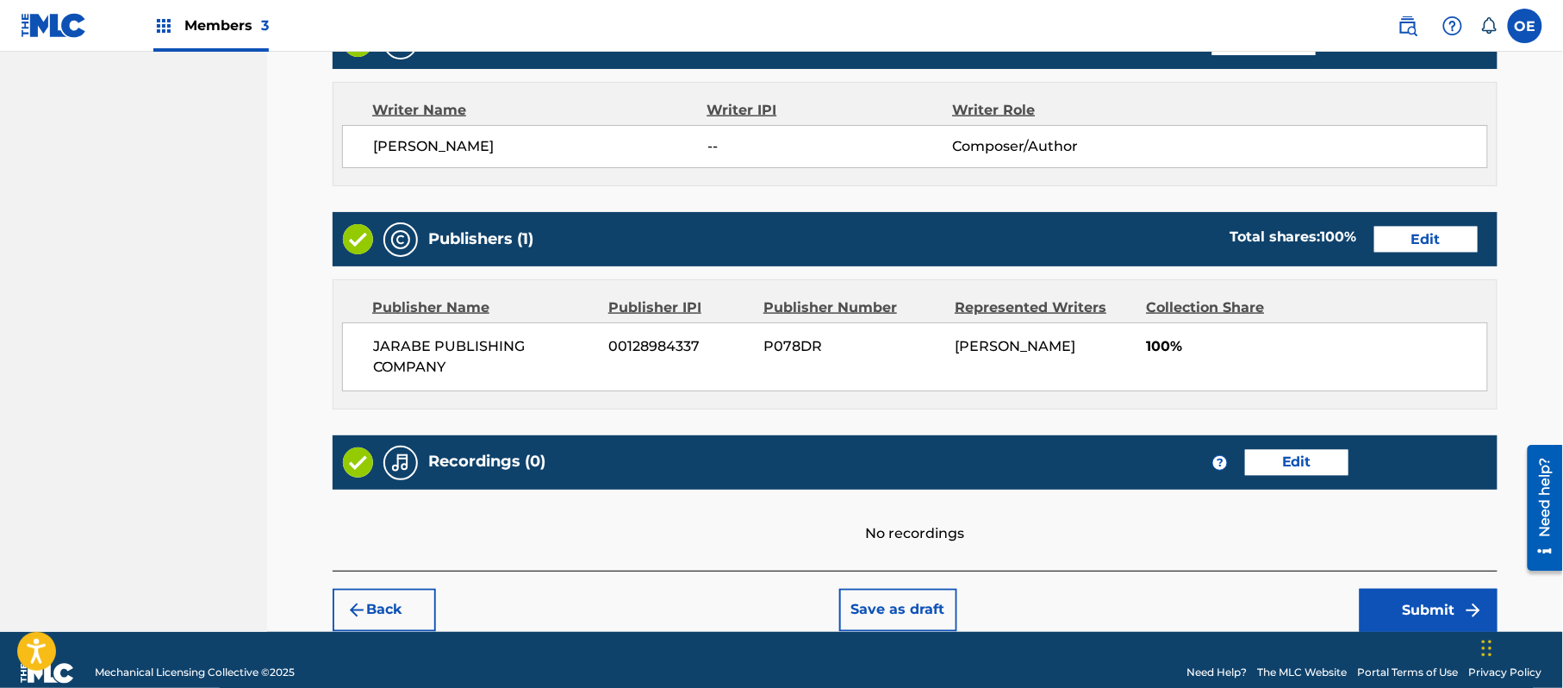
scroll to position [735, 0]
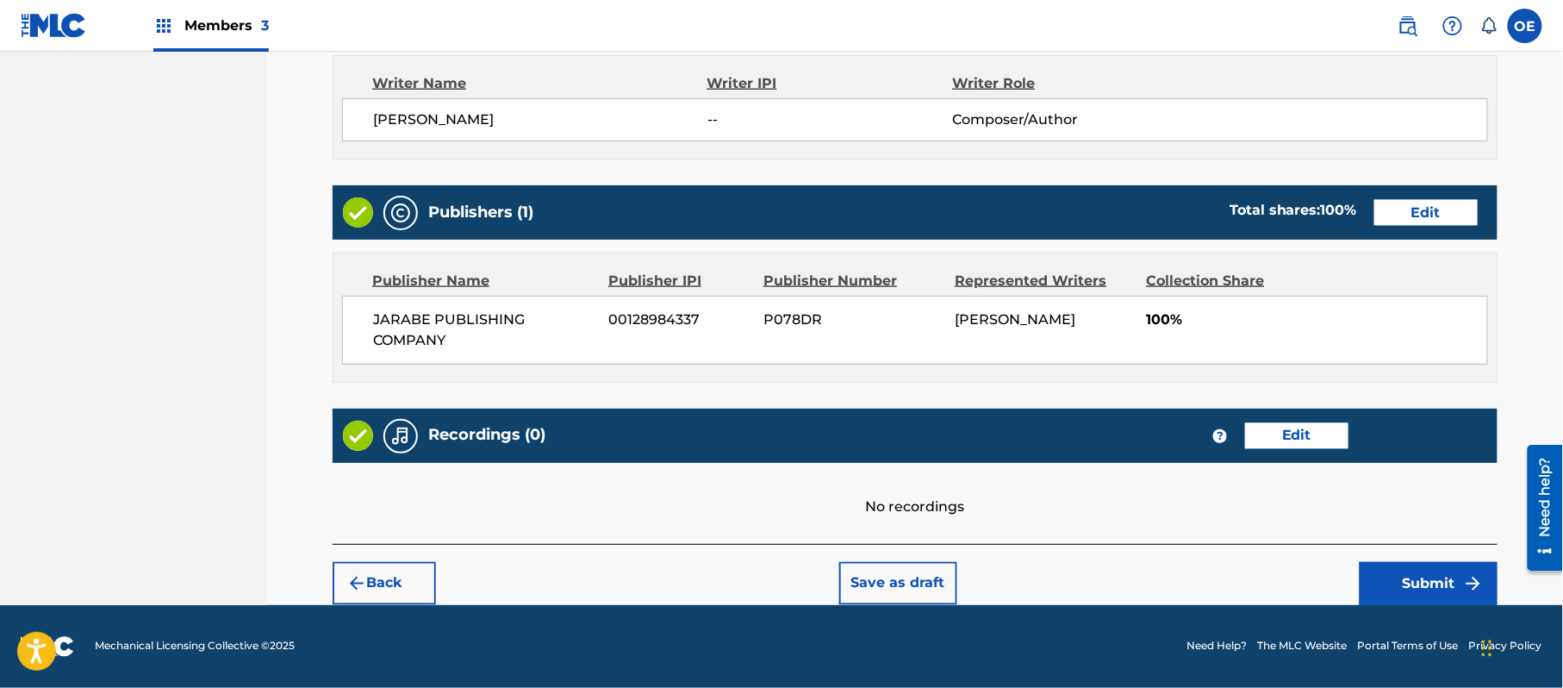
click at [1435, 567] on button "Submit" at bounding box center [1429, 583] width 138 height 43
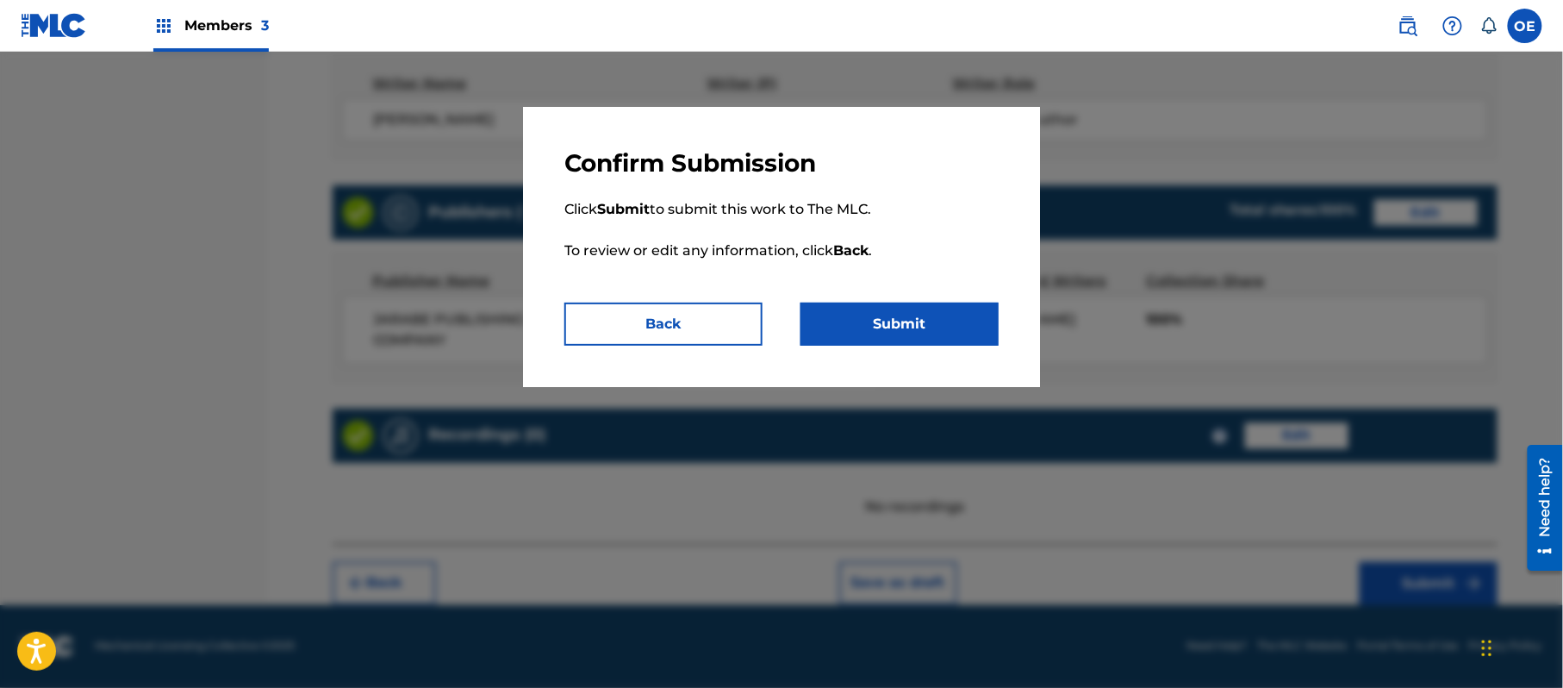
click at [858, 328] on button "Submit" at bounding box center [900, 324] width 198 height 43
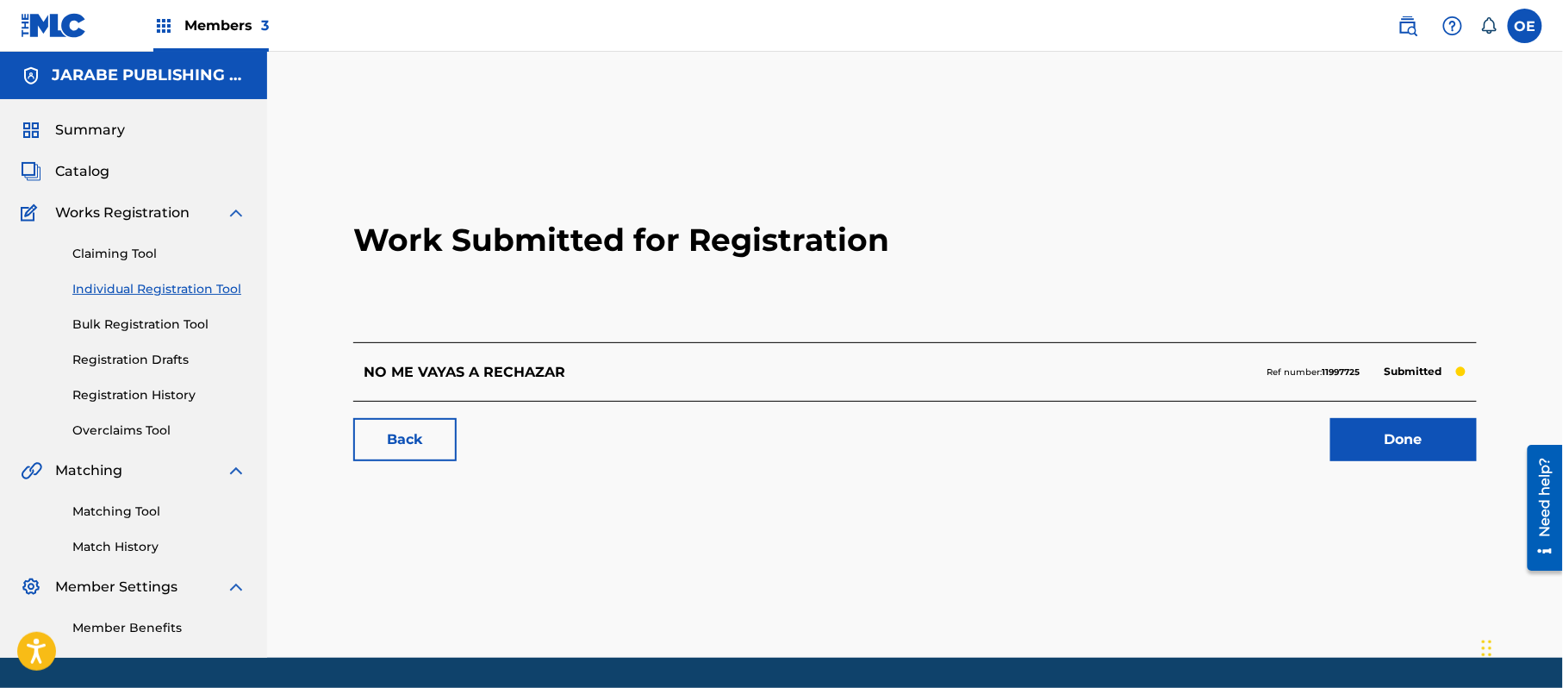
click at [100, 295] on link "Individual Registration Tool" at bounding box center [159, 289] width 174 height 18
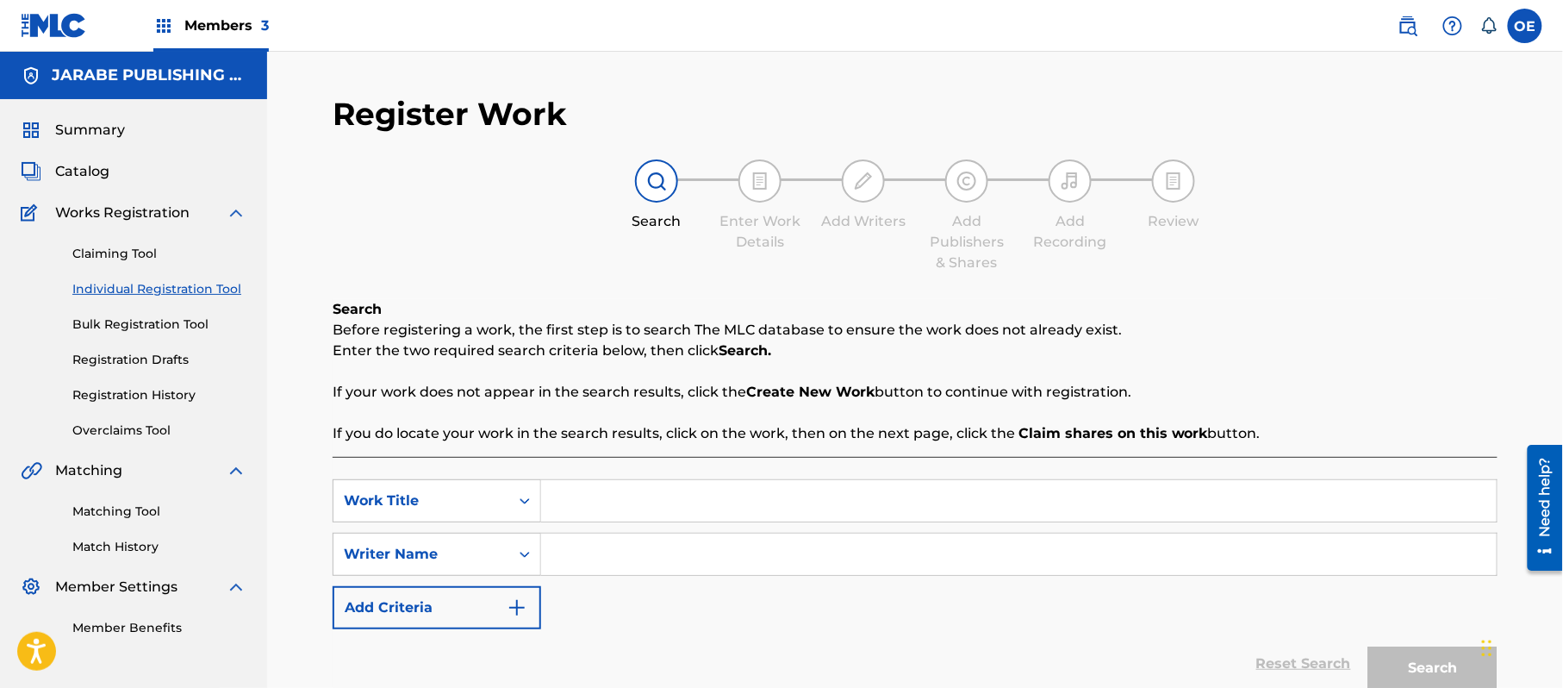
paste input "NO ME VAYAS A RECHAZAR"
type input "NO ME VAYAS A RECHAZAR"
paste input "ALEJANDRO MURILLO"
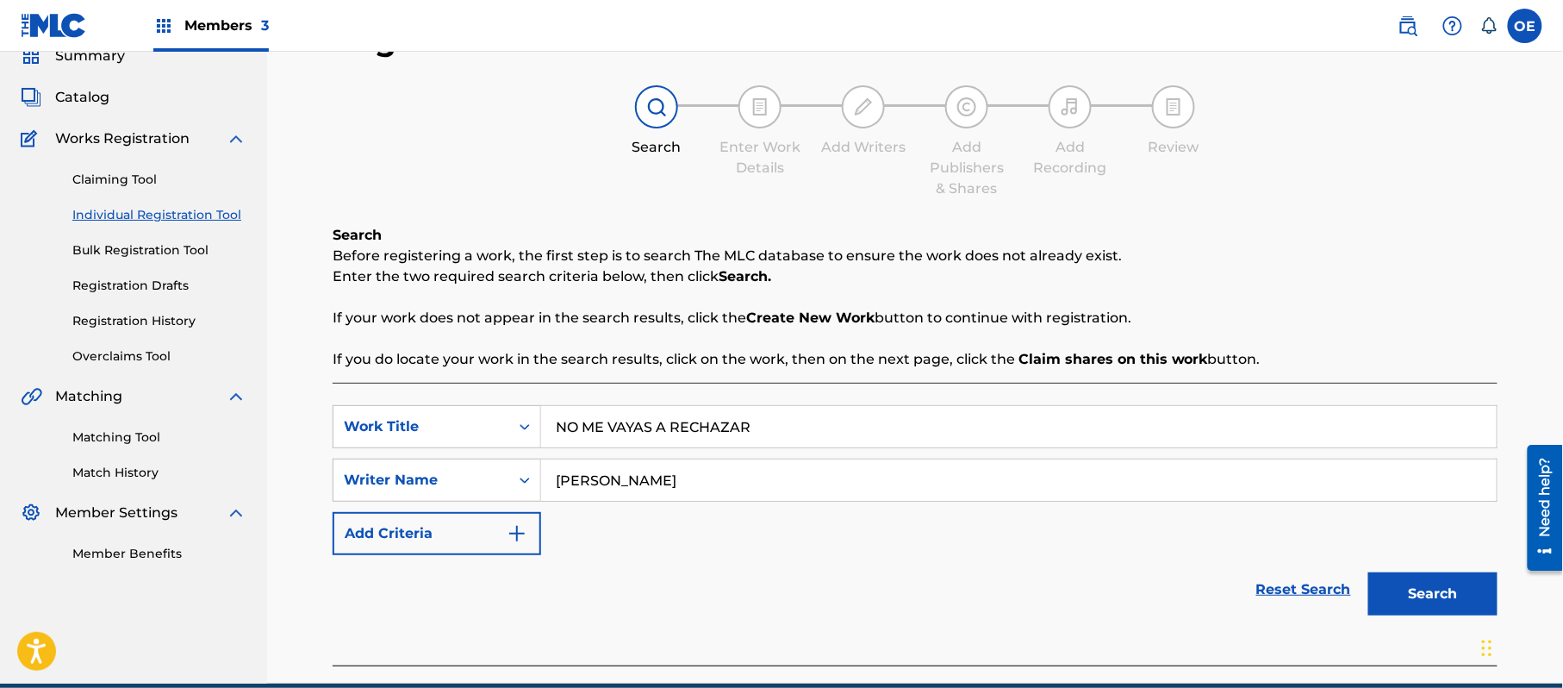
scroll to position [153, 0]
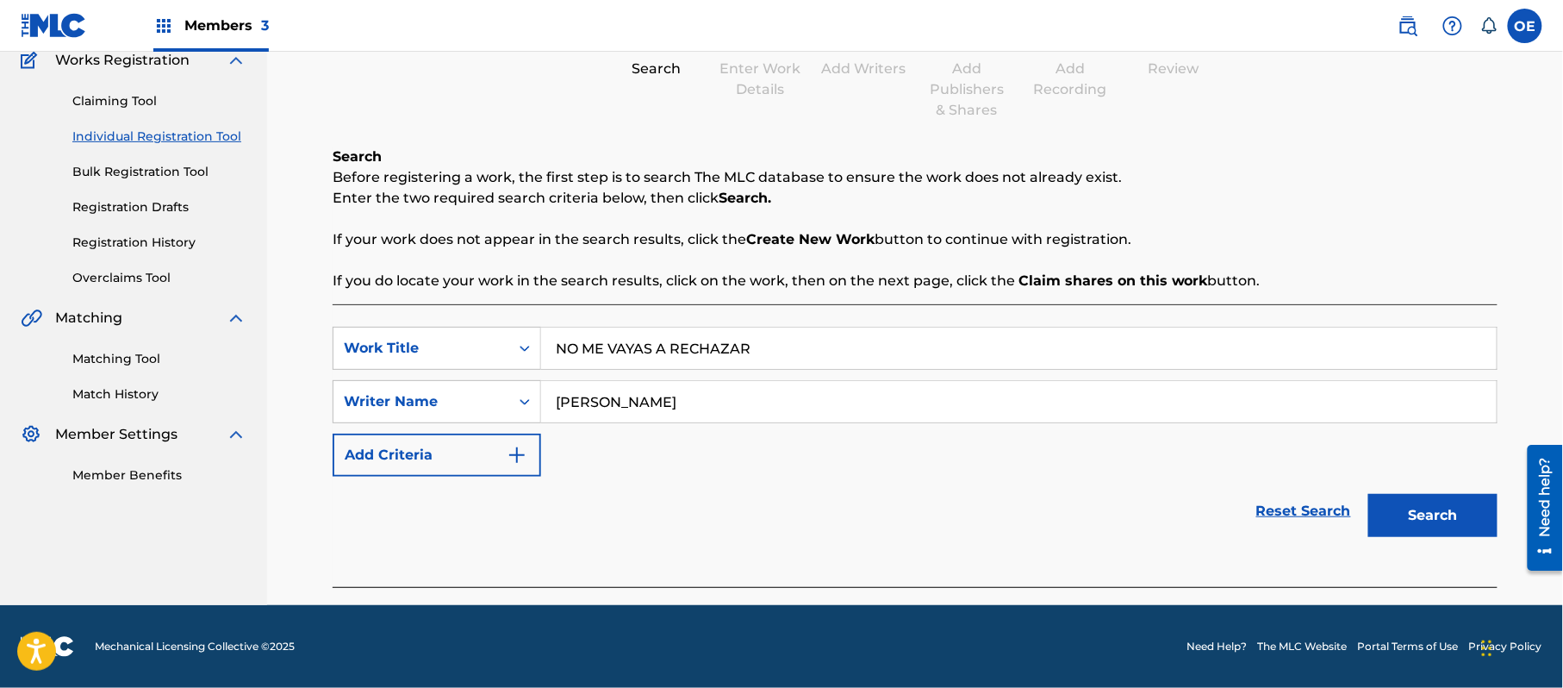
type input "ALEJANDRO MURILLO"
click at [1383, 524] on button "Search" at bounding box center [1433, 515] width 129 height 43
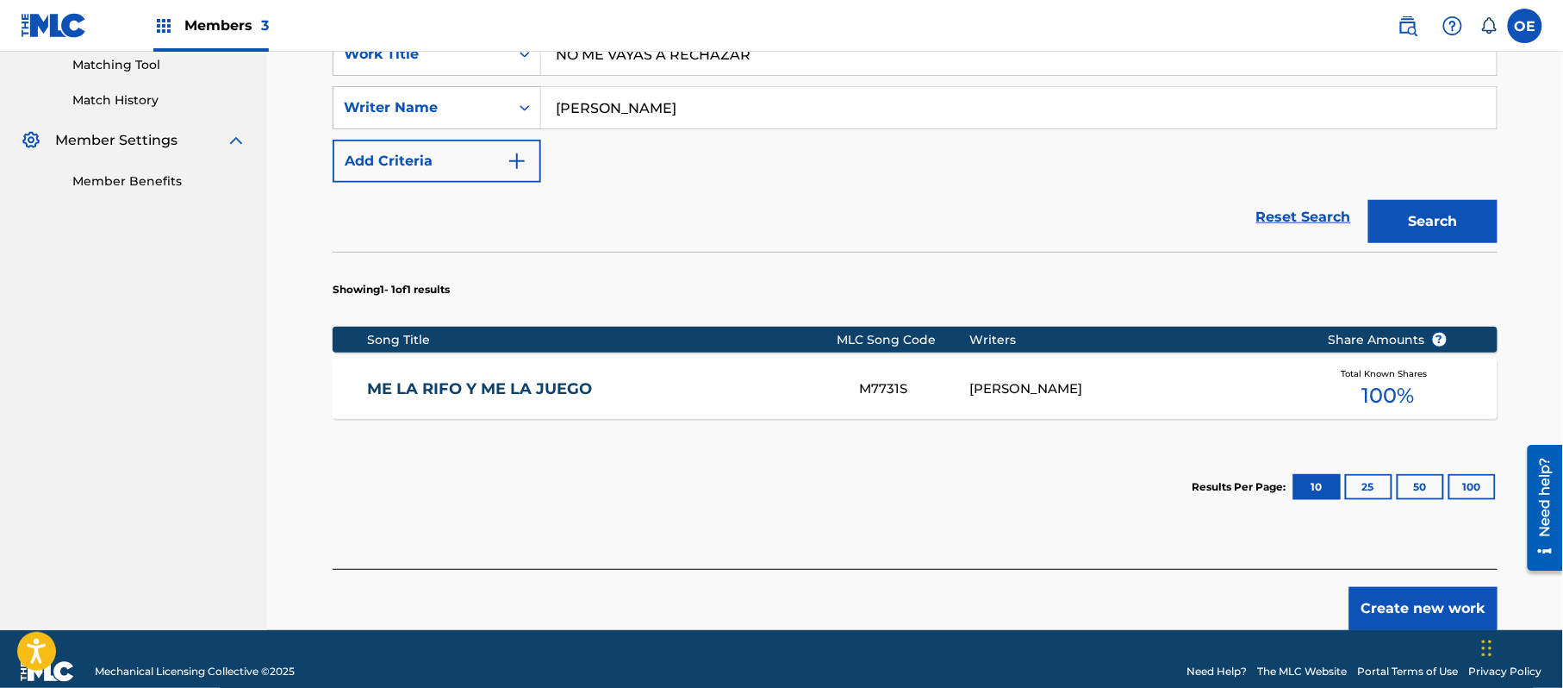
scroll to position [472, 0]
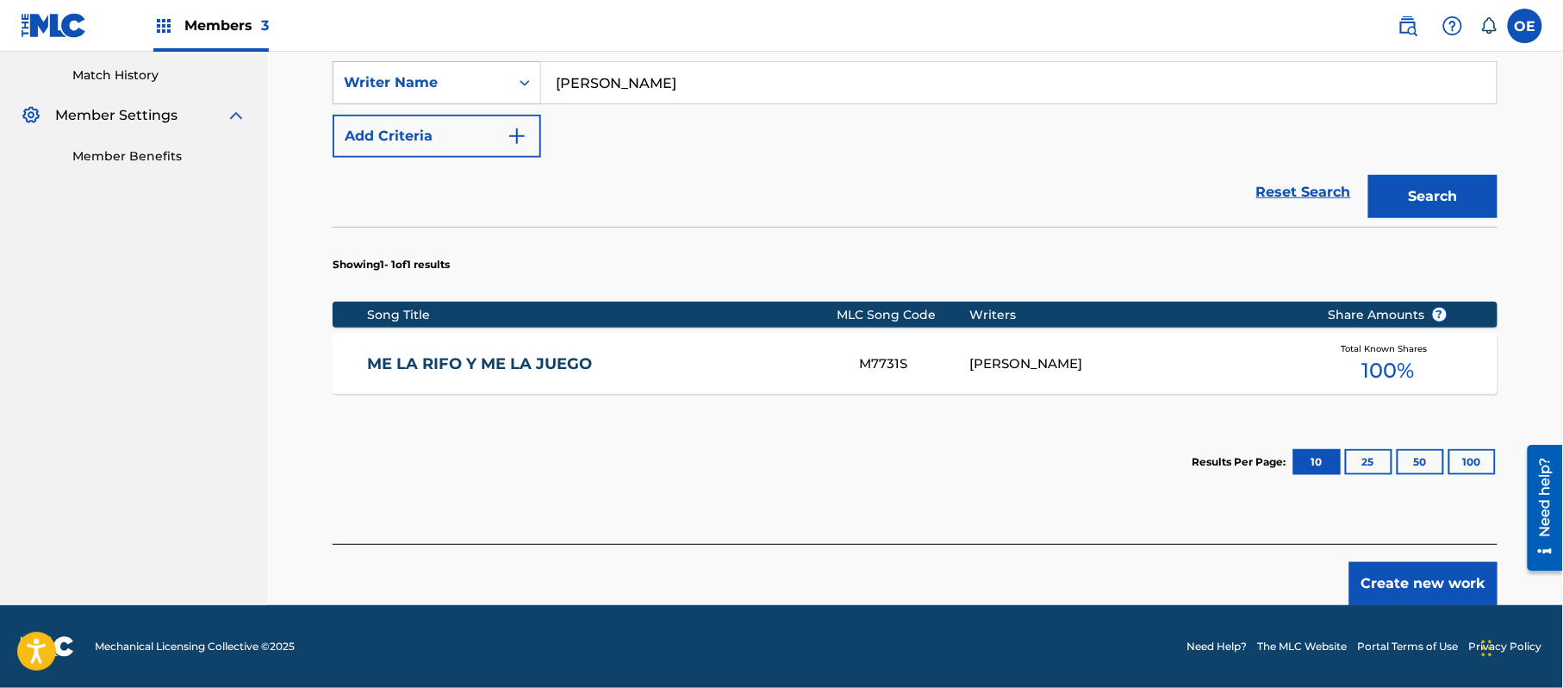
click at [1390, 566] on button "Create new work" at bounding box center [1424, 583] width 148 height 43
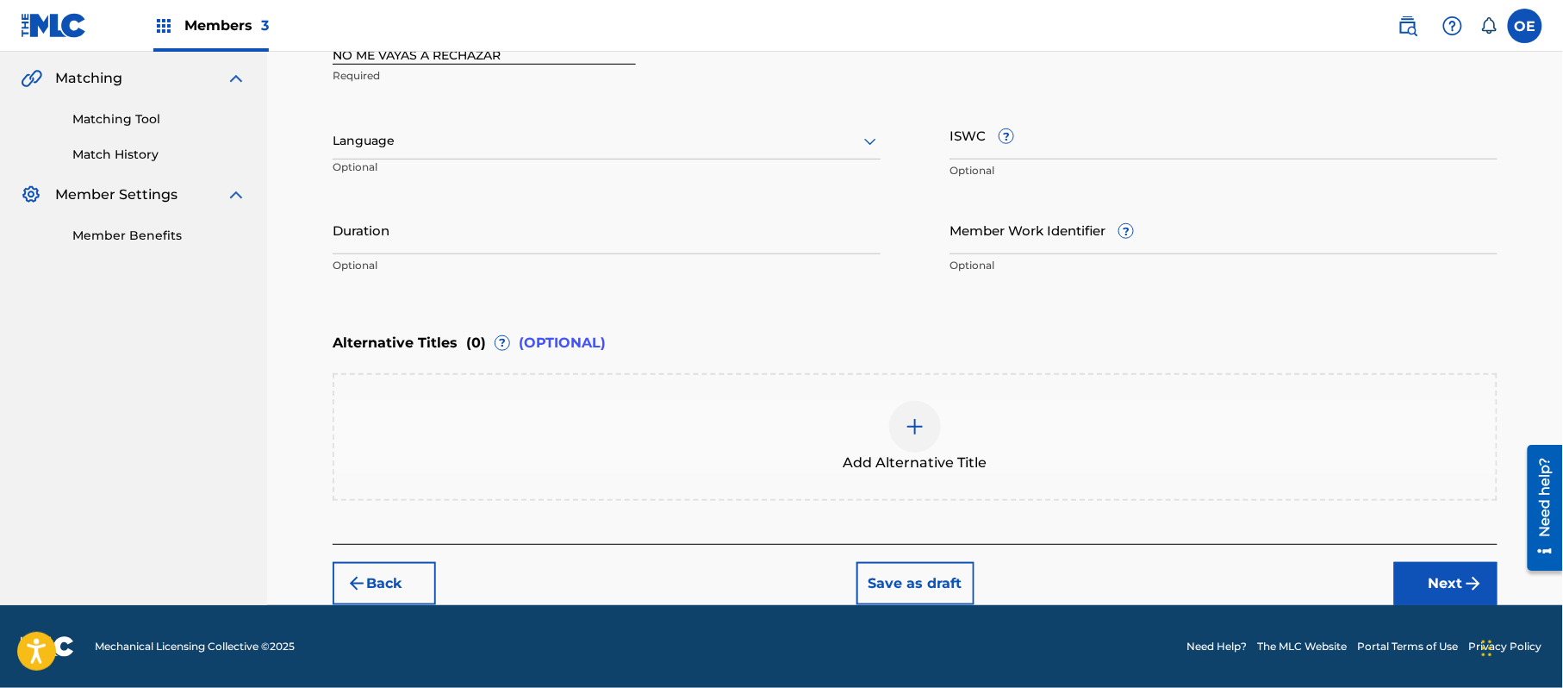
scroll to position [390, 0]
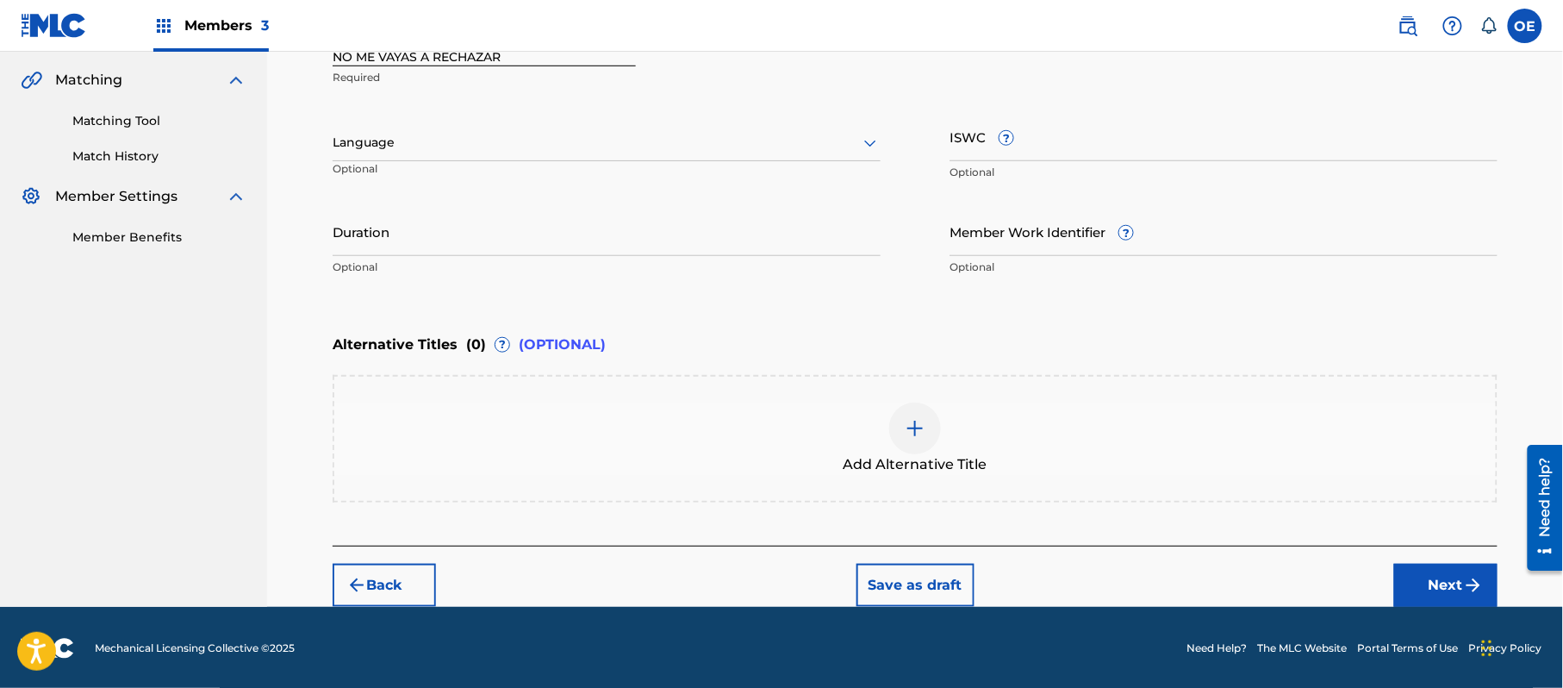
click at [417, 156] on div "Language" at bounding box center [607, 143] width 548 height 36
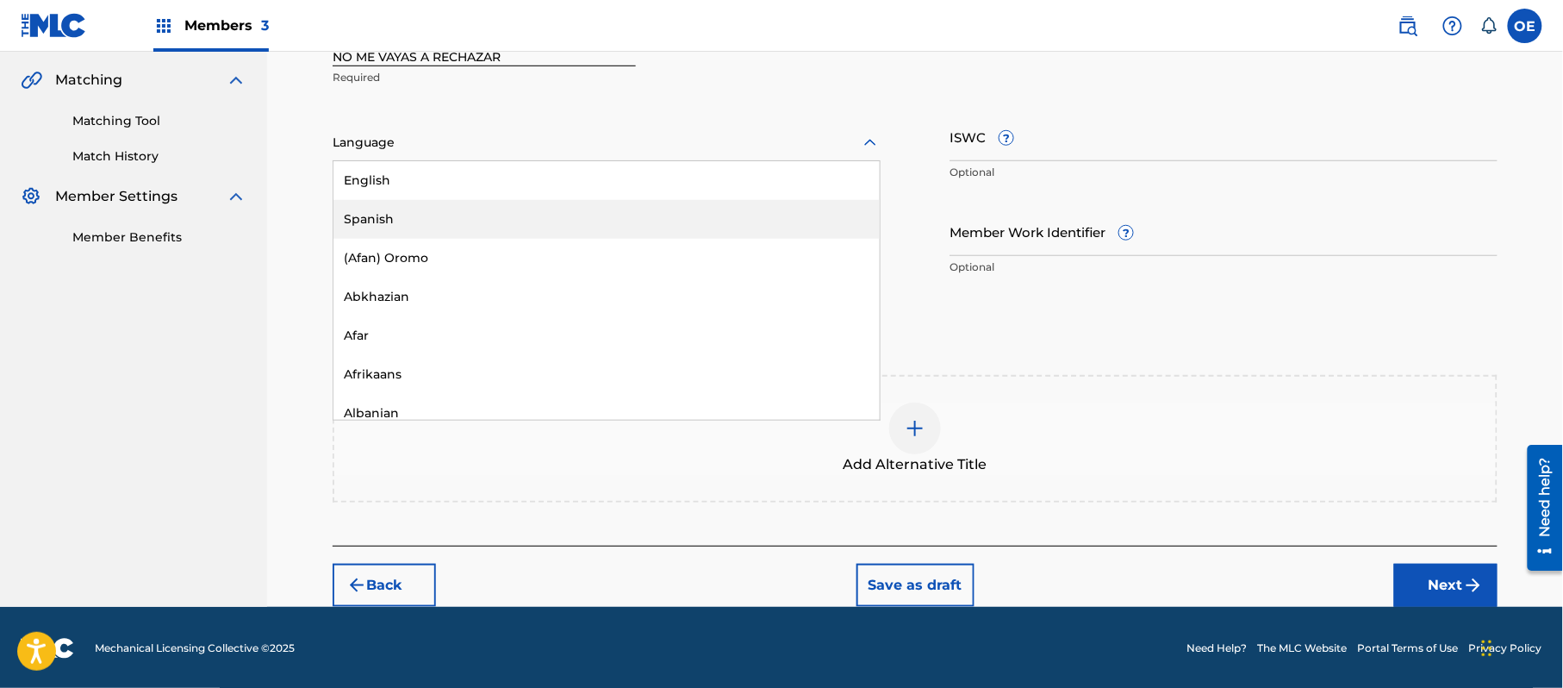
click at [446, 222] on div "Spanish" at bounding box center [607, 219] width 546 height 39
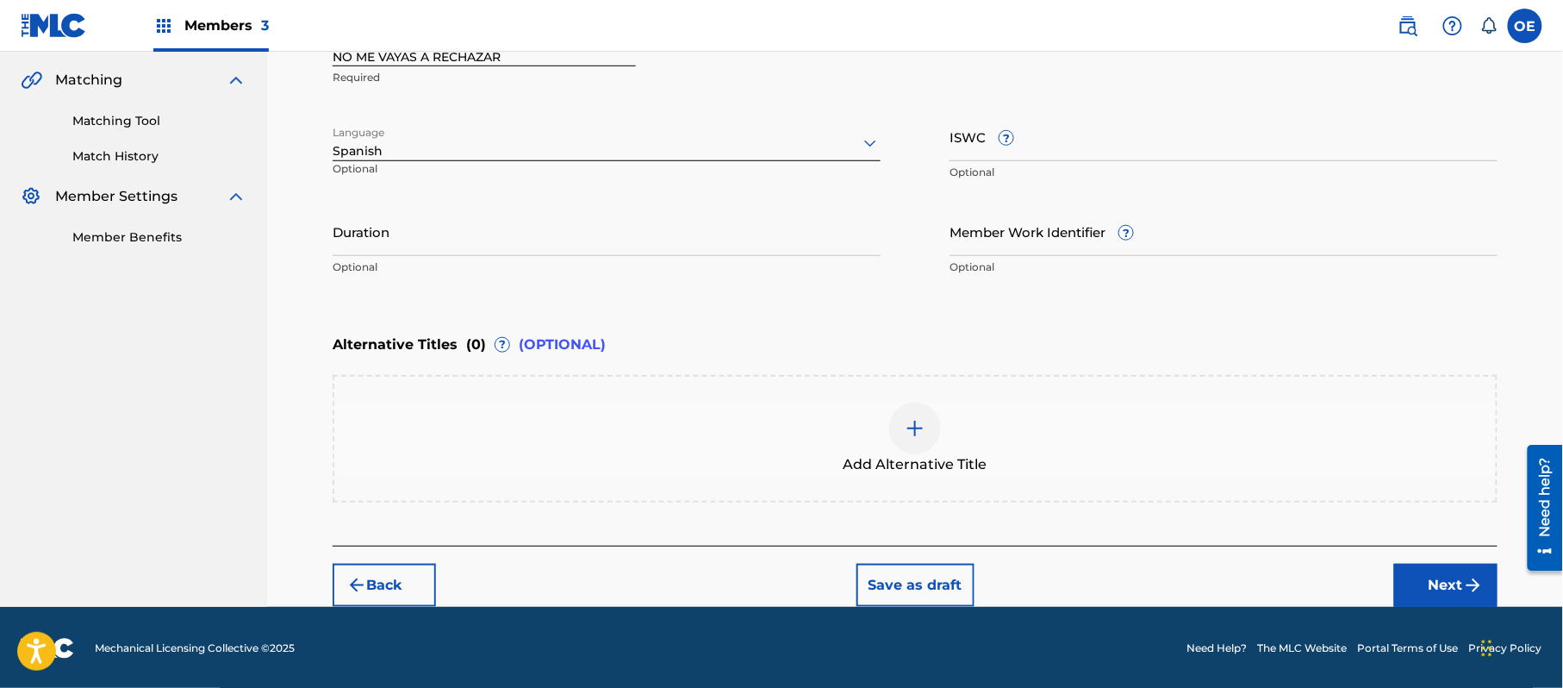
click at [1414, 576] on button "Next" at bounding box center [1446, 585] width 103 height 43
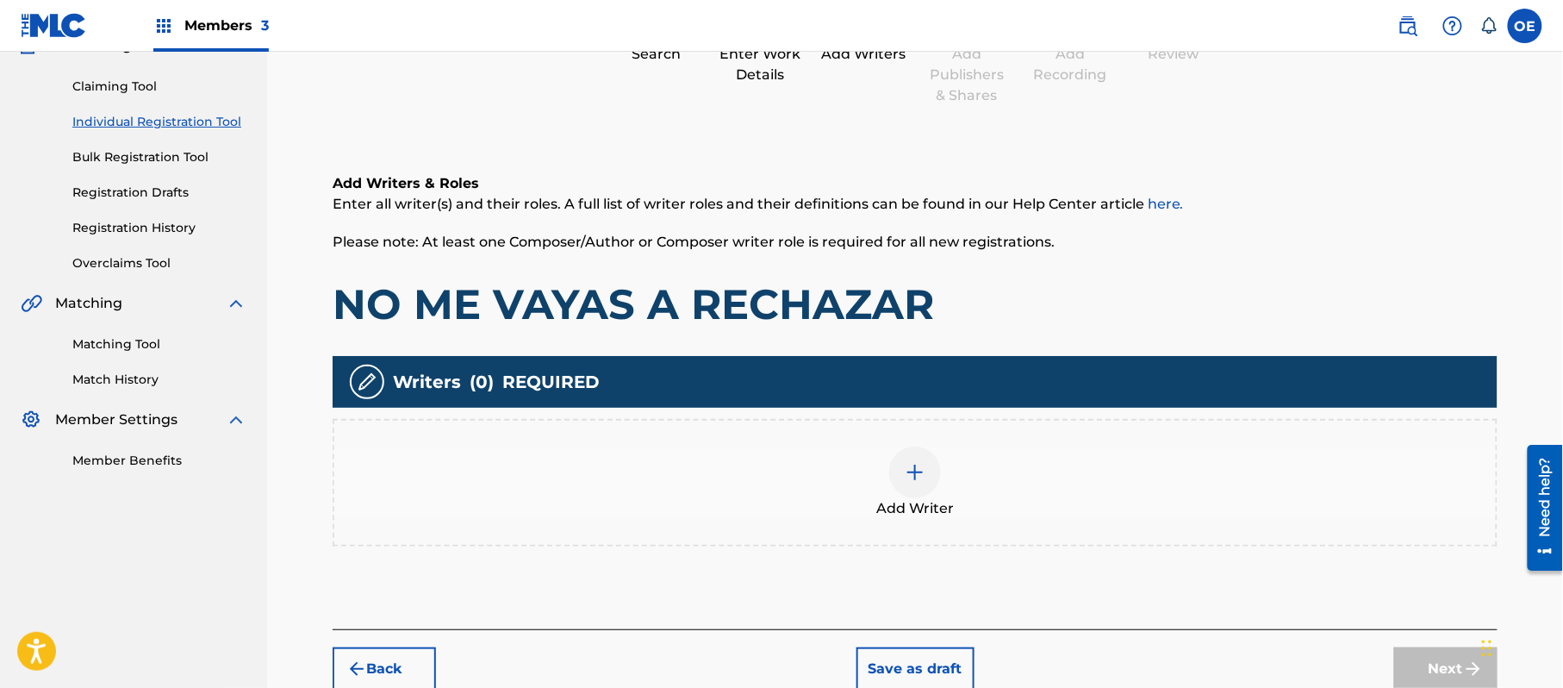
scroll to position [78, 0]
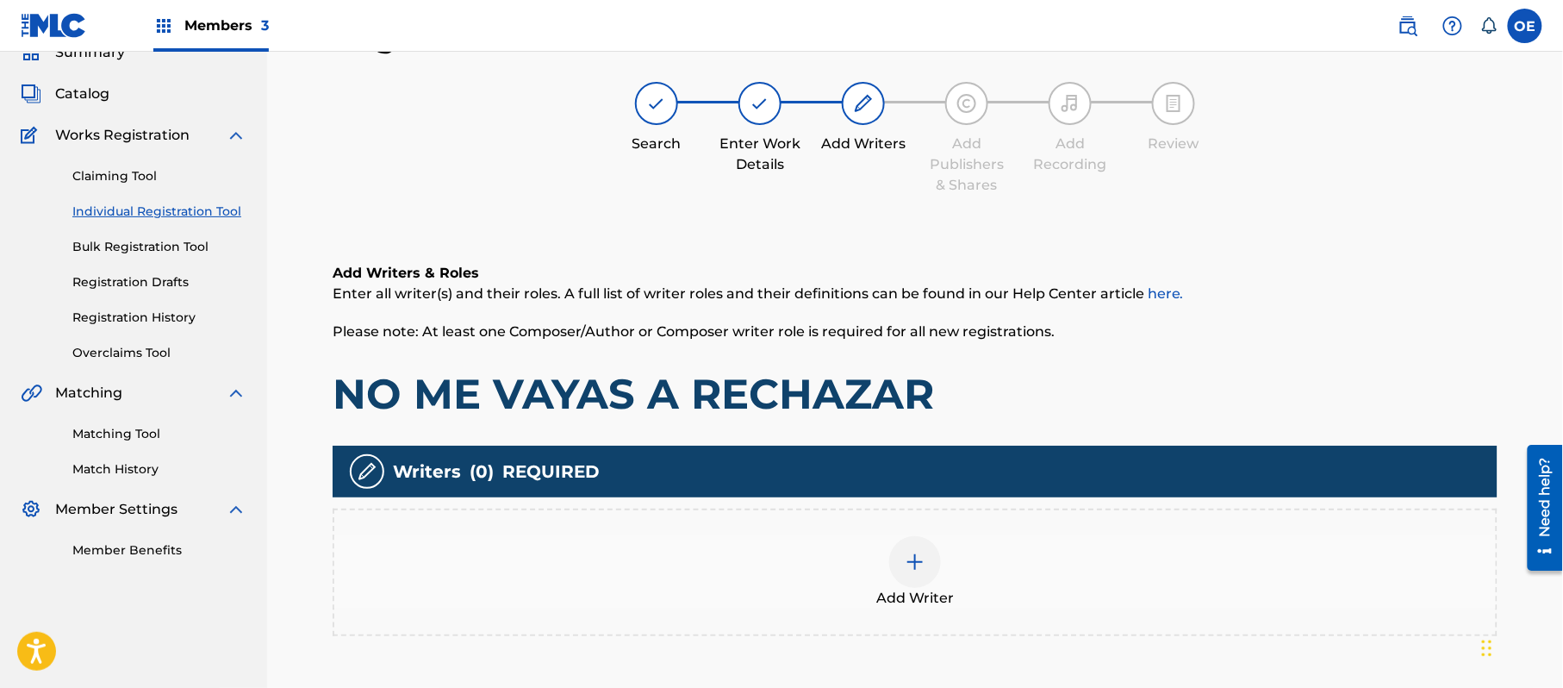
click at [928, 621] on div "Add Writer" at bounding box center [915, 573] width 1165 height 128
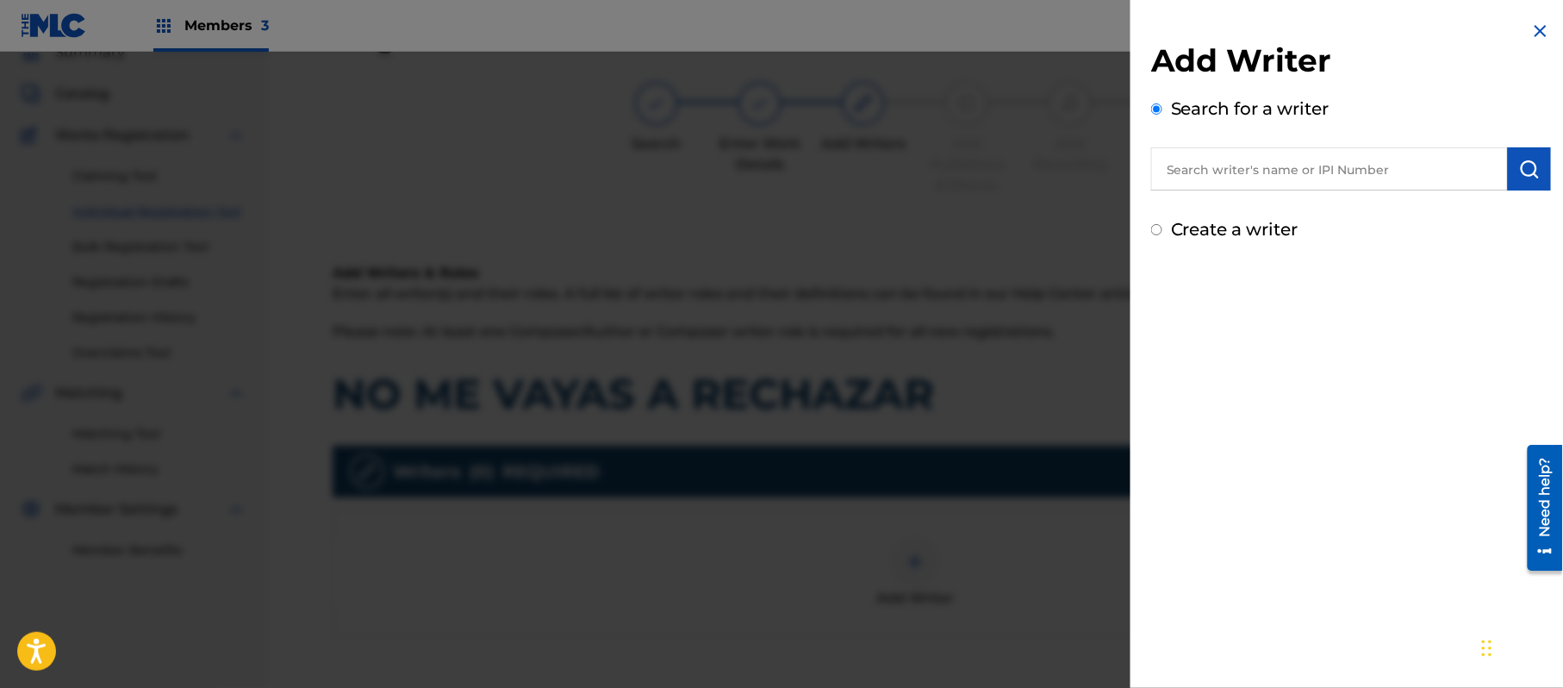
paste input "ALEJANDRO MURILLO"
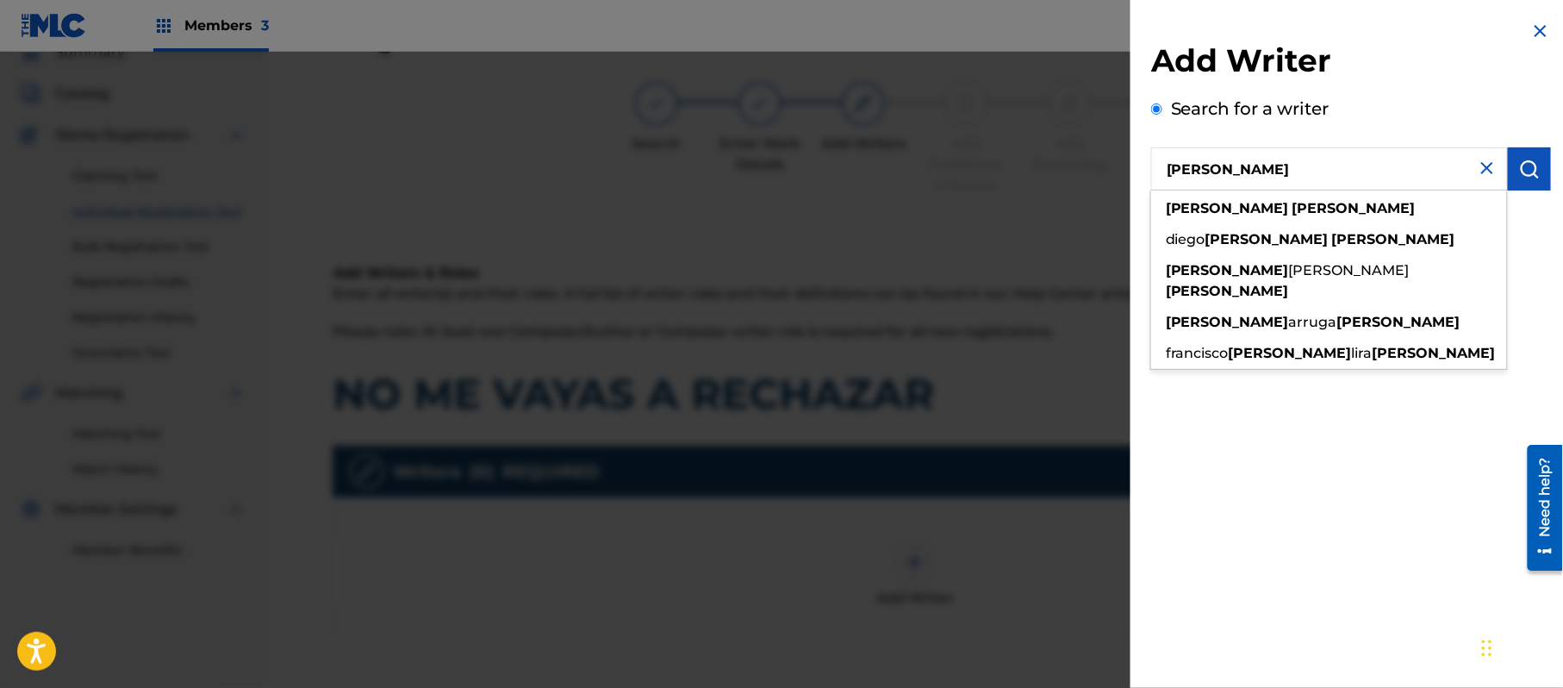
type input "ALEJANDRO MURILLO"
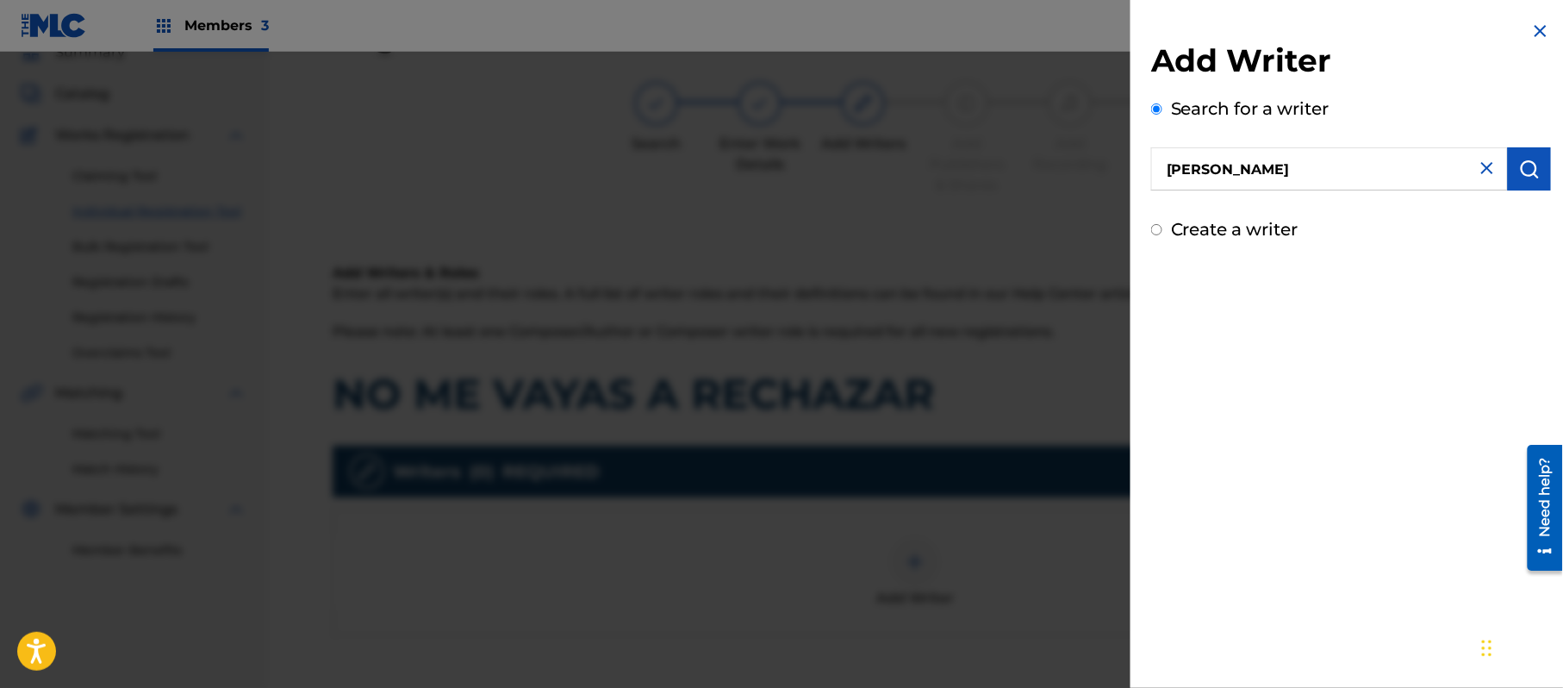
click at [1525, 170] on img "submit" at bounding box center [1530, 169] width 21 height 21
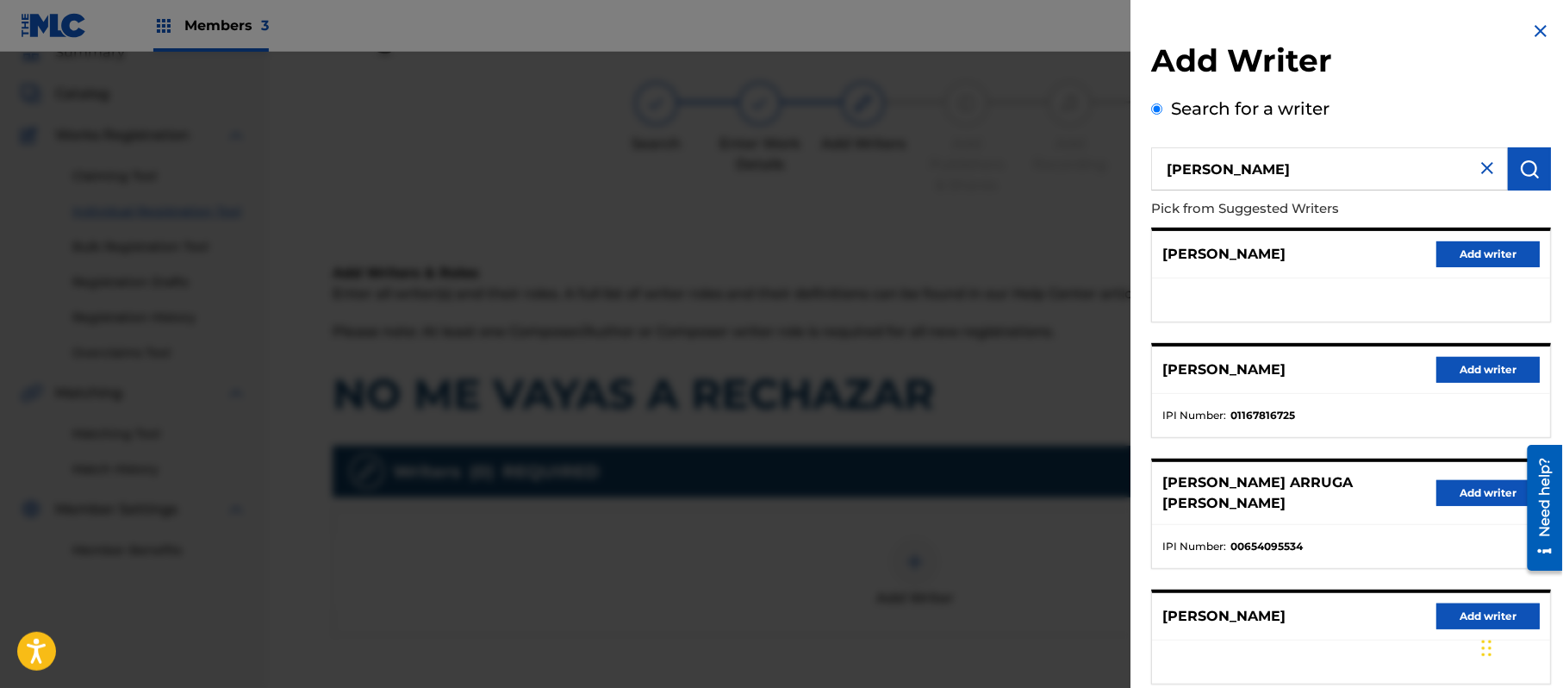
click at [1479, 259] on button "Add writer" at bounding box center [1488, 254] width 103 height 26
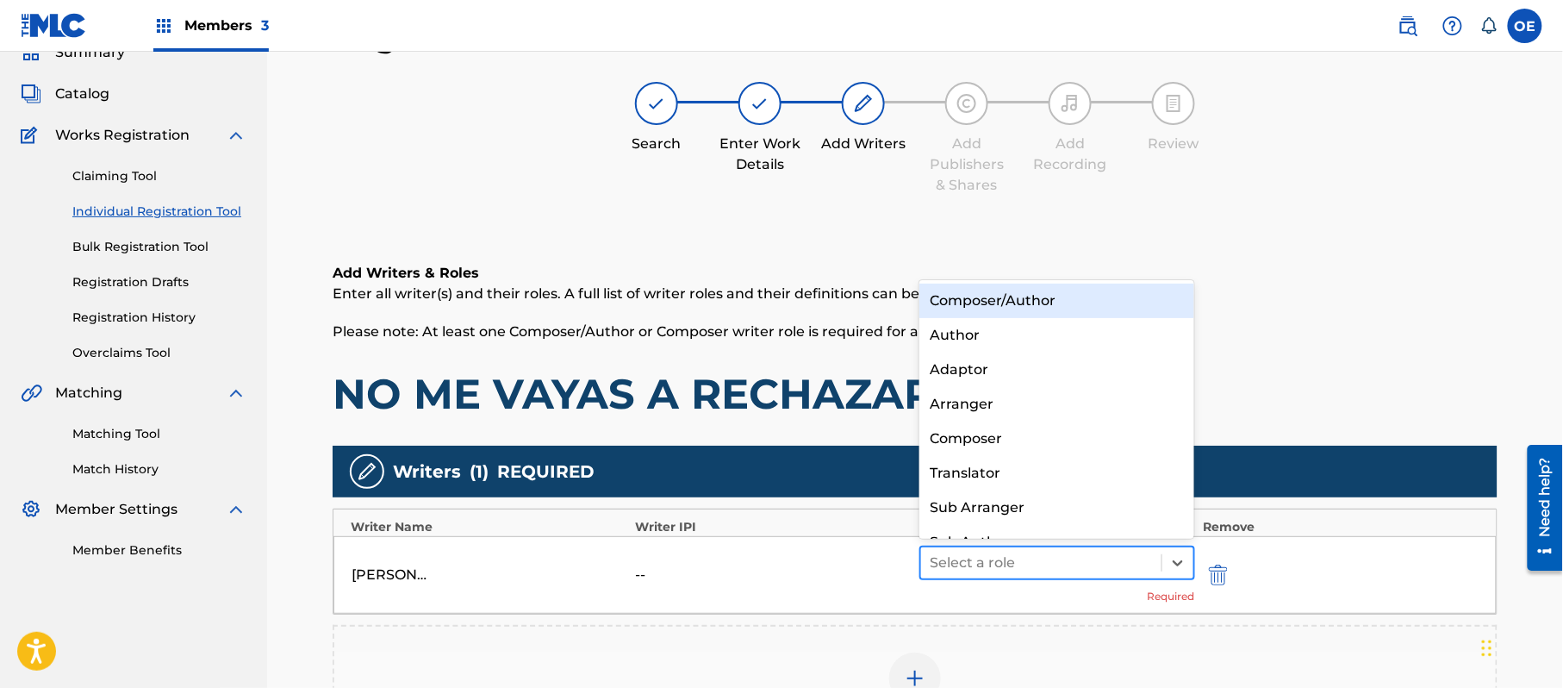
click at [1007, 553] on div at bounding box center [1041, 563] width 223 height 24
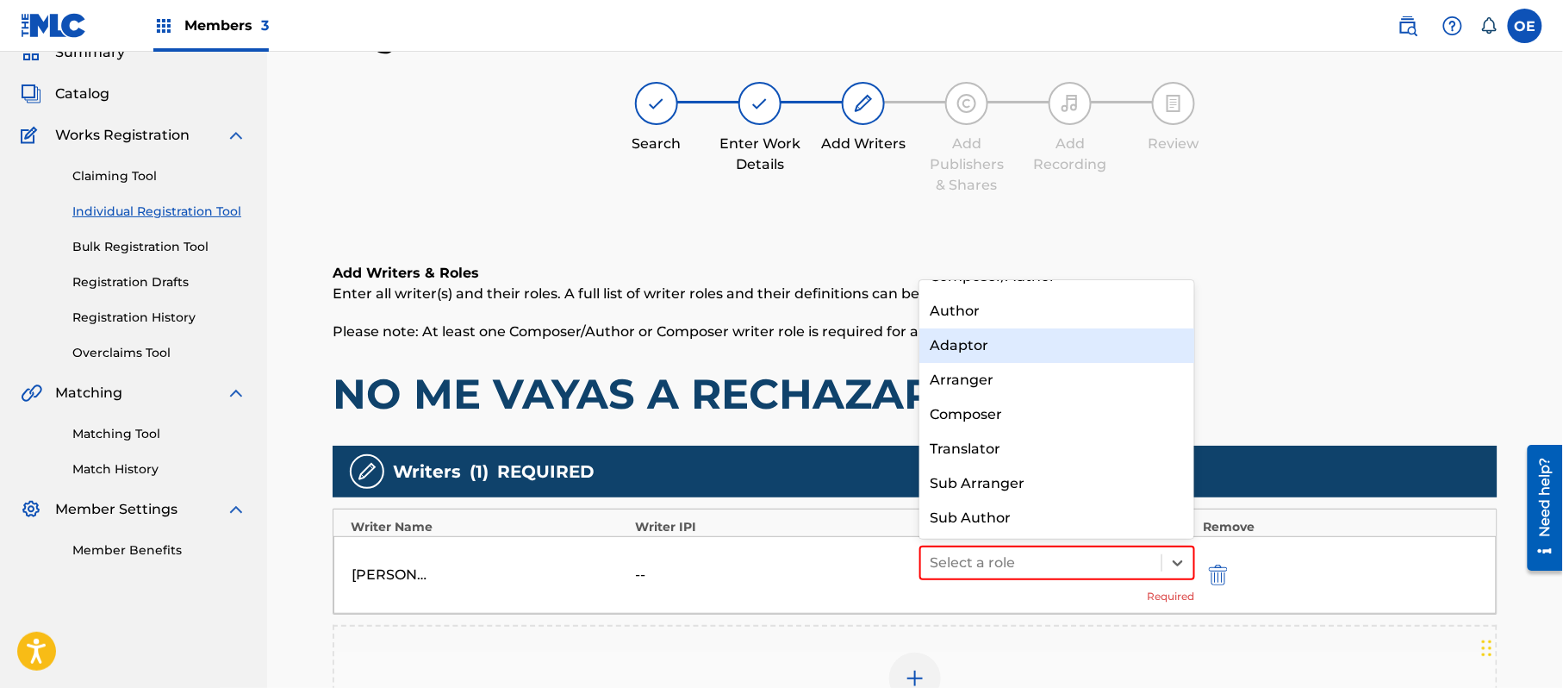
scroll to position [0, 0]
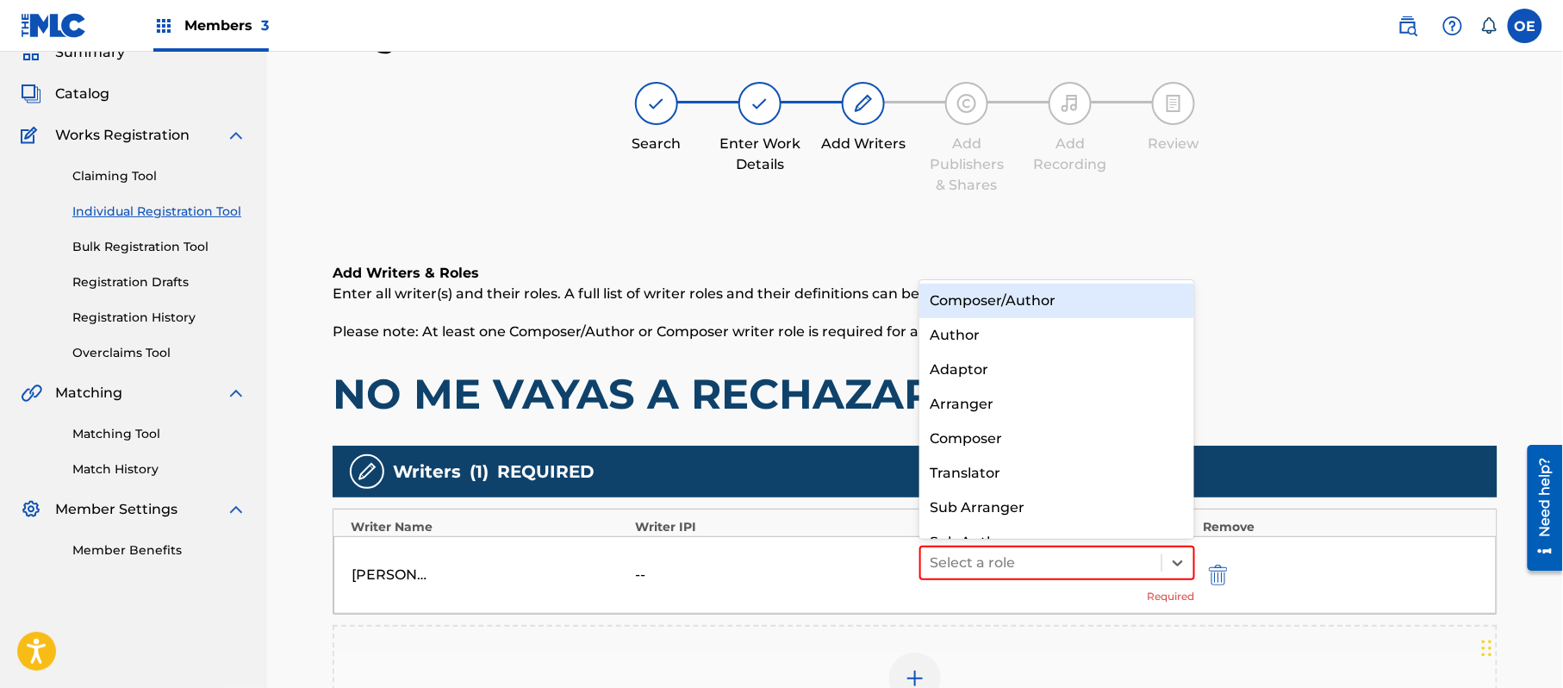
click at [1035, 290] on div "Composer/Author" at bounding box center [1057, 301] width 275 height 34
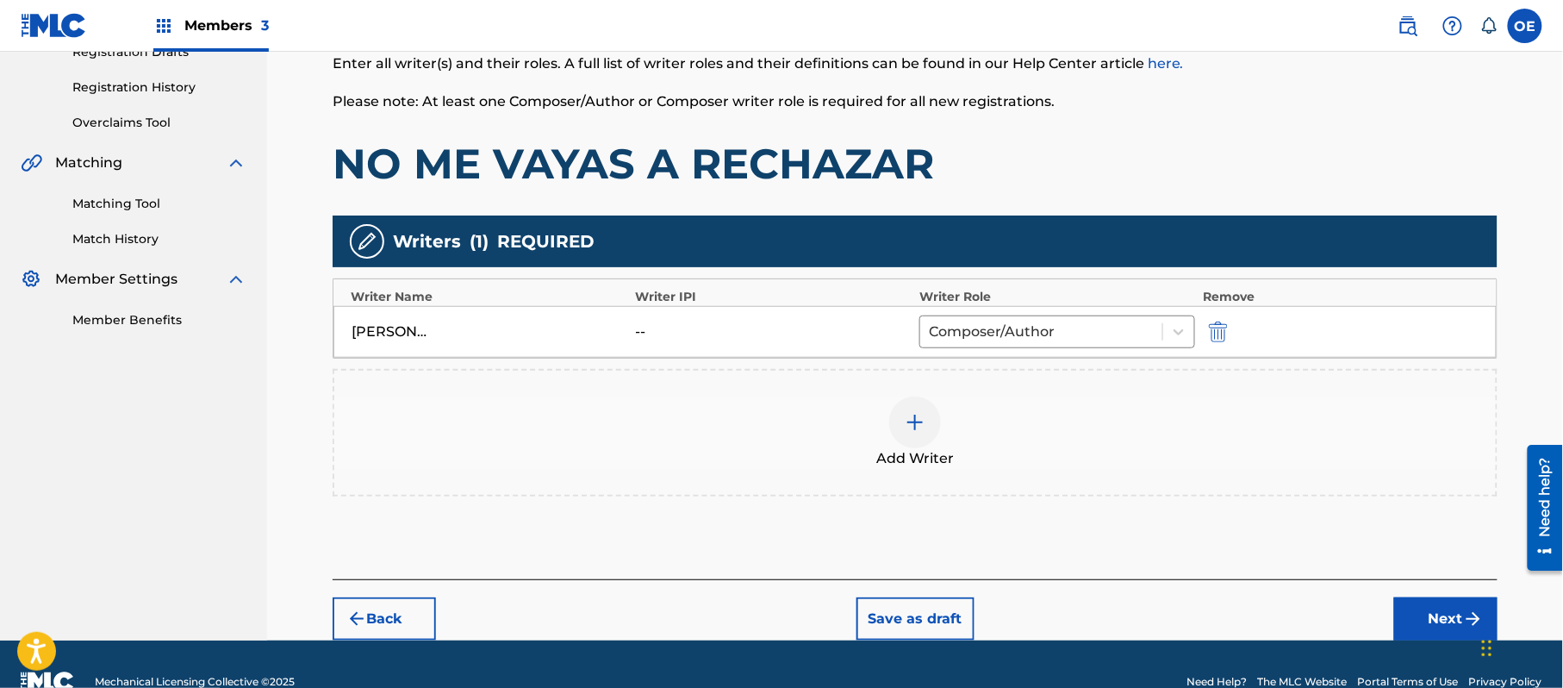
click at [1428, 610] on button "Next" at bounding box center [1446, 618] width 103 height 43
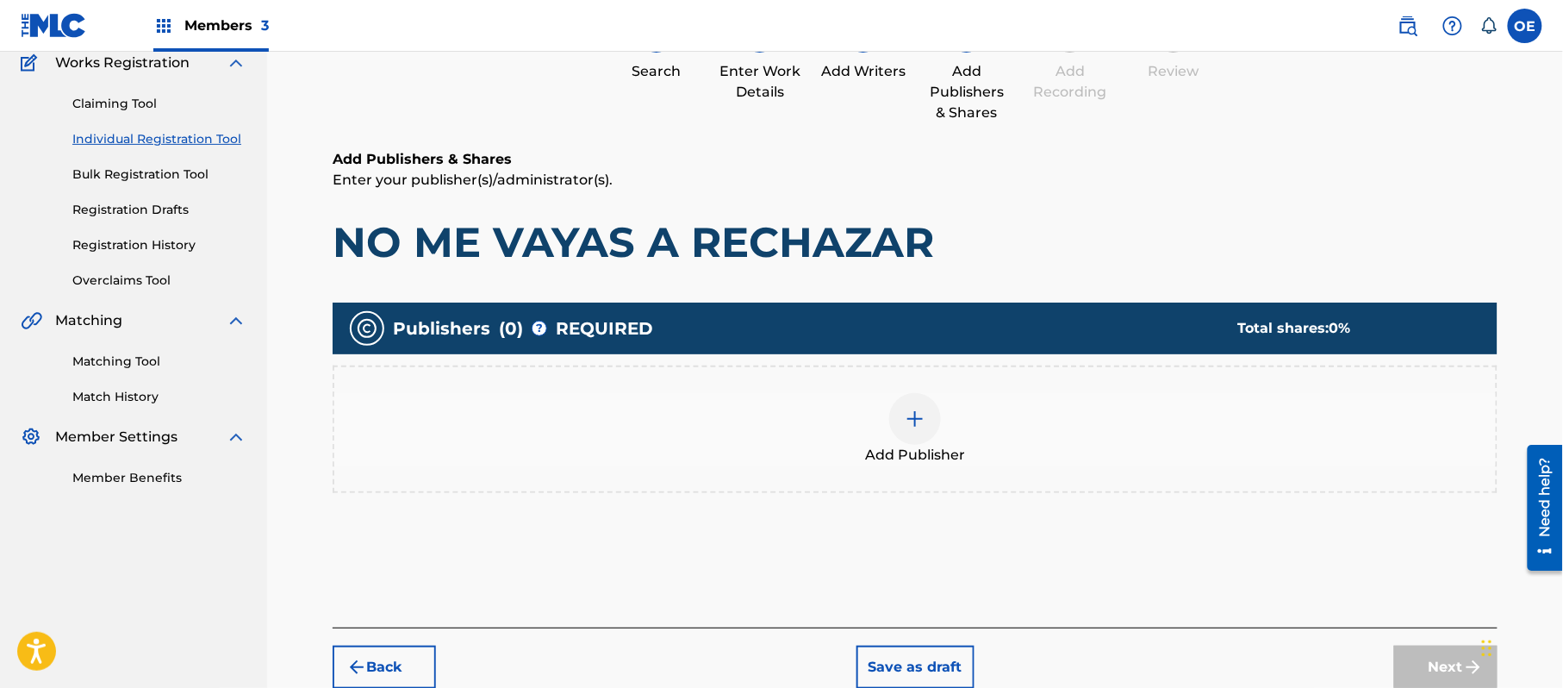
scroll to position [78, 0]
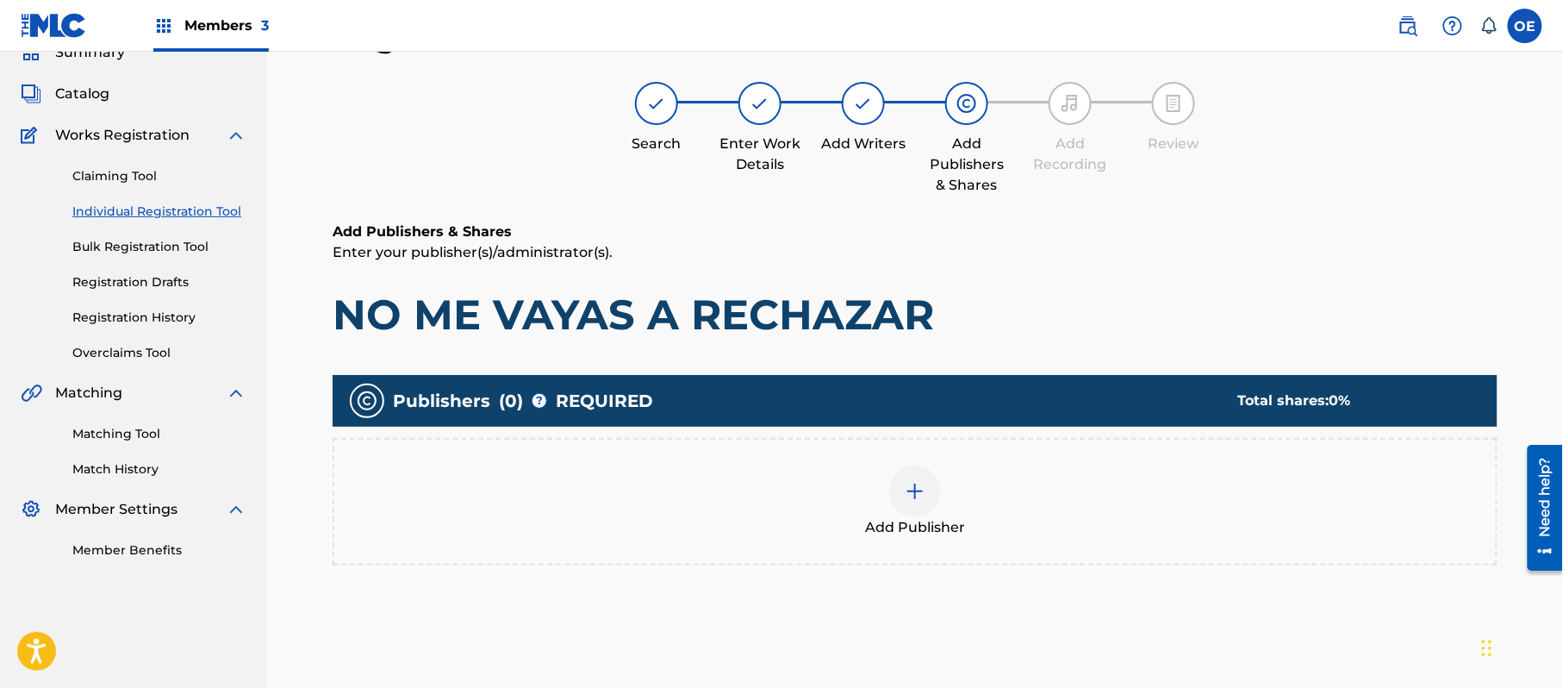
click at [879, 490] on div "Add Publisher" at bounding box center [915, 501] width 1162 height 72
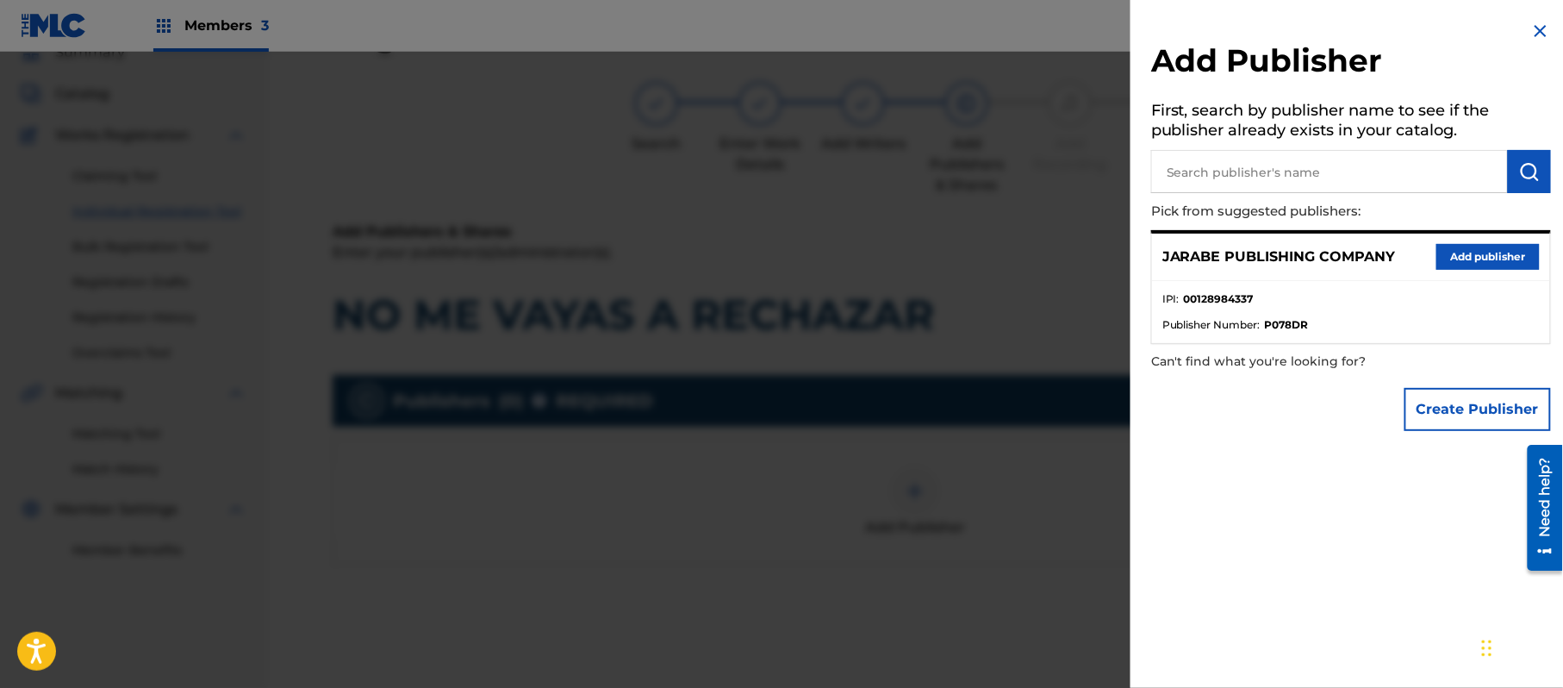
drag, startPoint x: 1472, startPoint y: 248, endPoint x: 1345, endPoint y: 317, distance: 145.0
click at [1470, 248] on button "Add publisher" at bounding box center [1488, 257] width 103 height 26
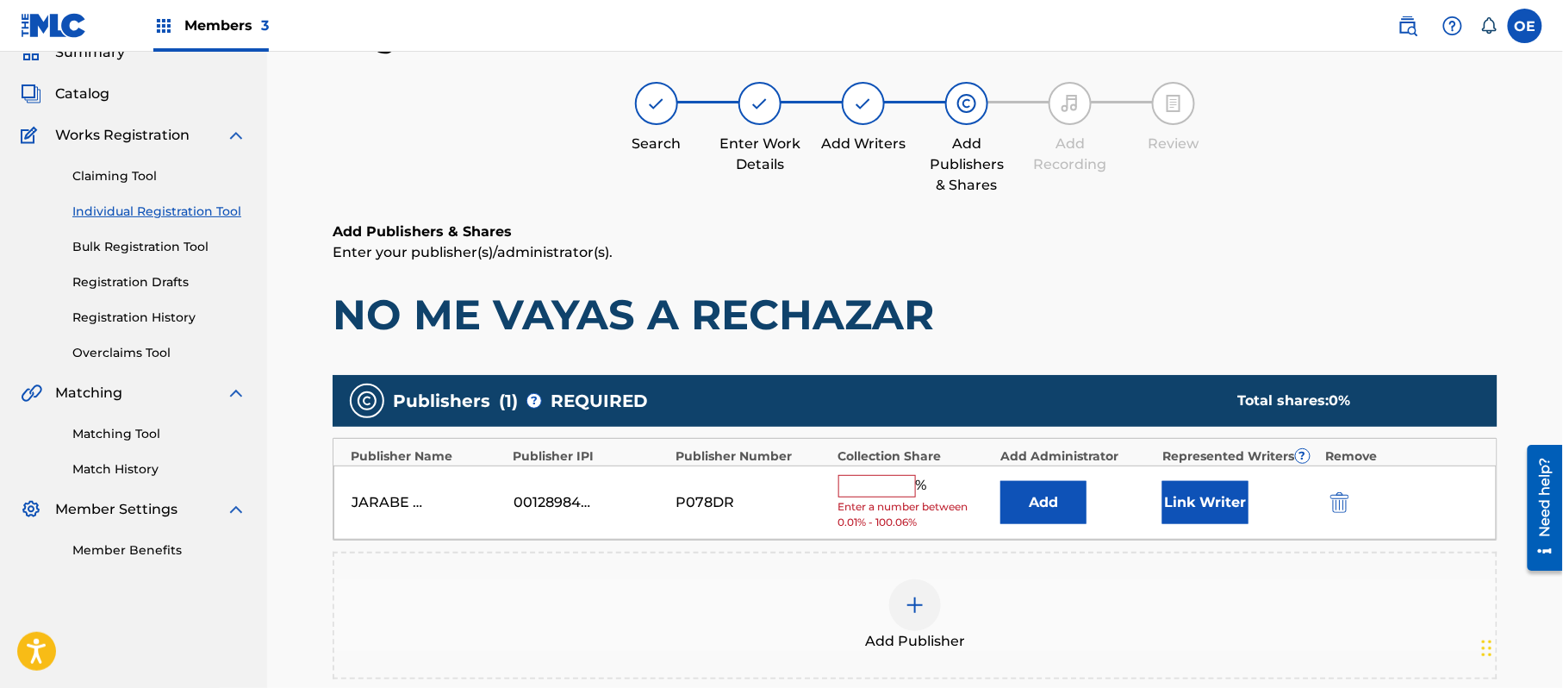
click at [914, 488] on input "text" at bounding box center [878, 486] width 78 height 22
type input "100"
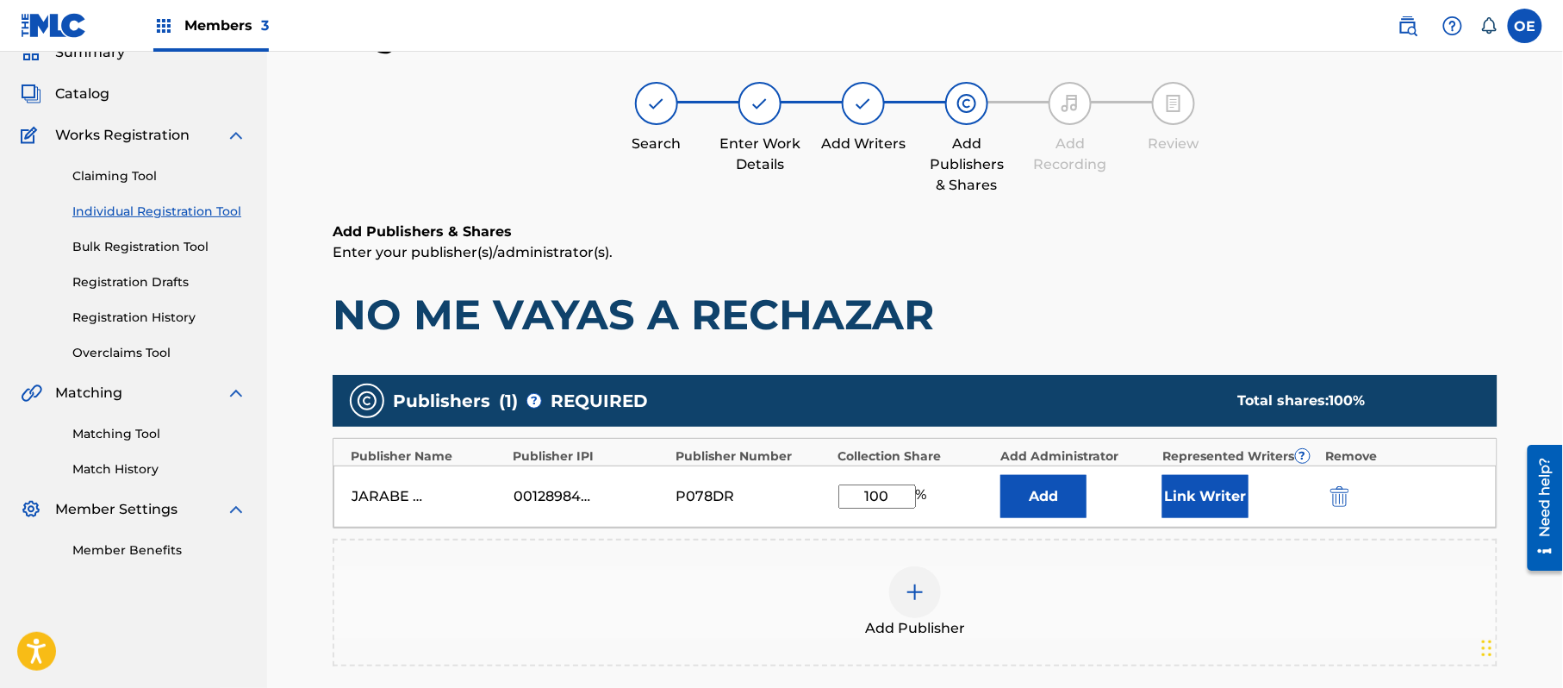
click at [1205, 500] on button "Link Writer" at bounding box center [1206, 496] width 86 height 43
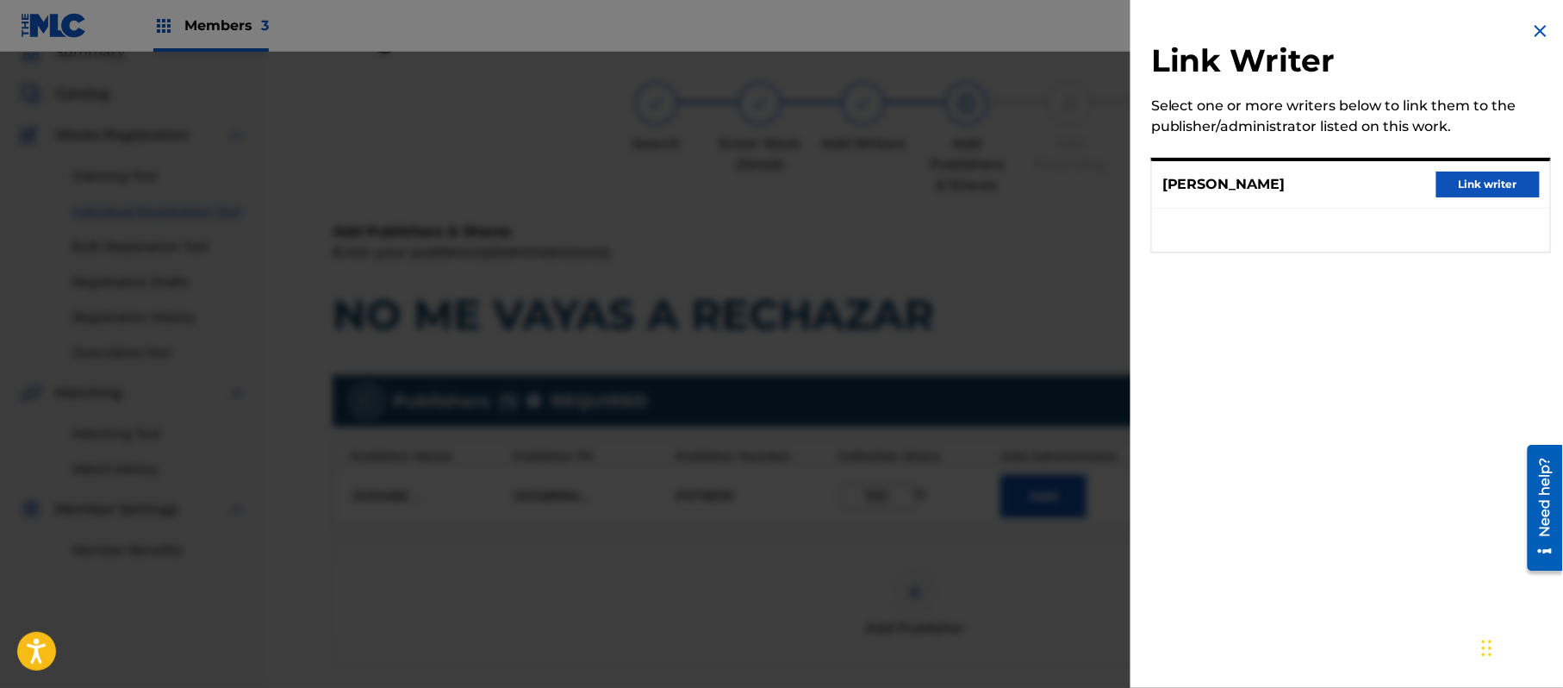
click at [1476, 177] on button "Link writer" at bounding box center [1488, 185] width 103 height 26
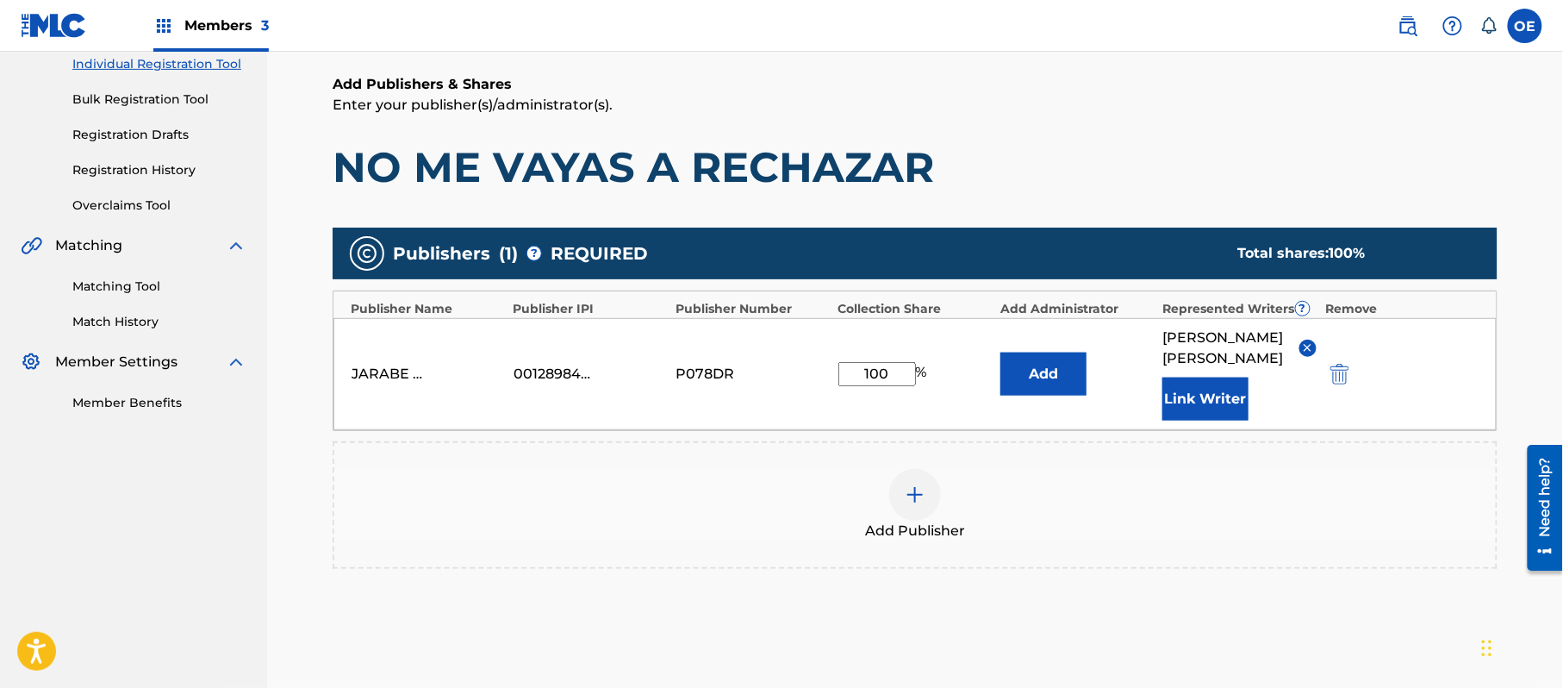
scroll to position [384, 0]
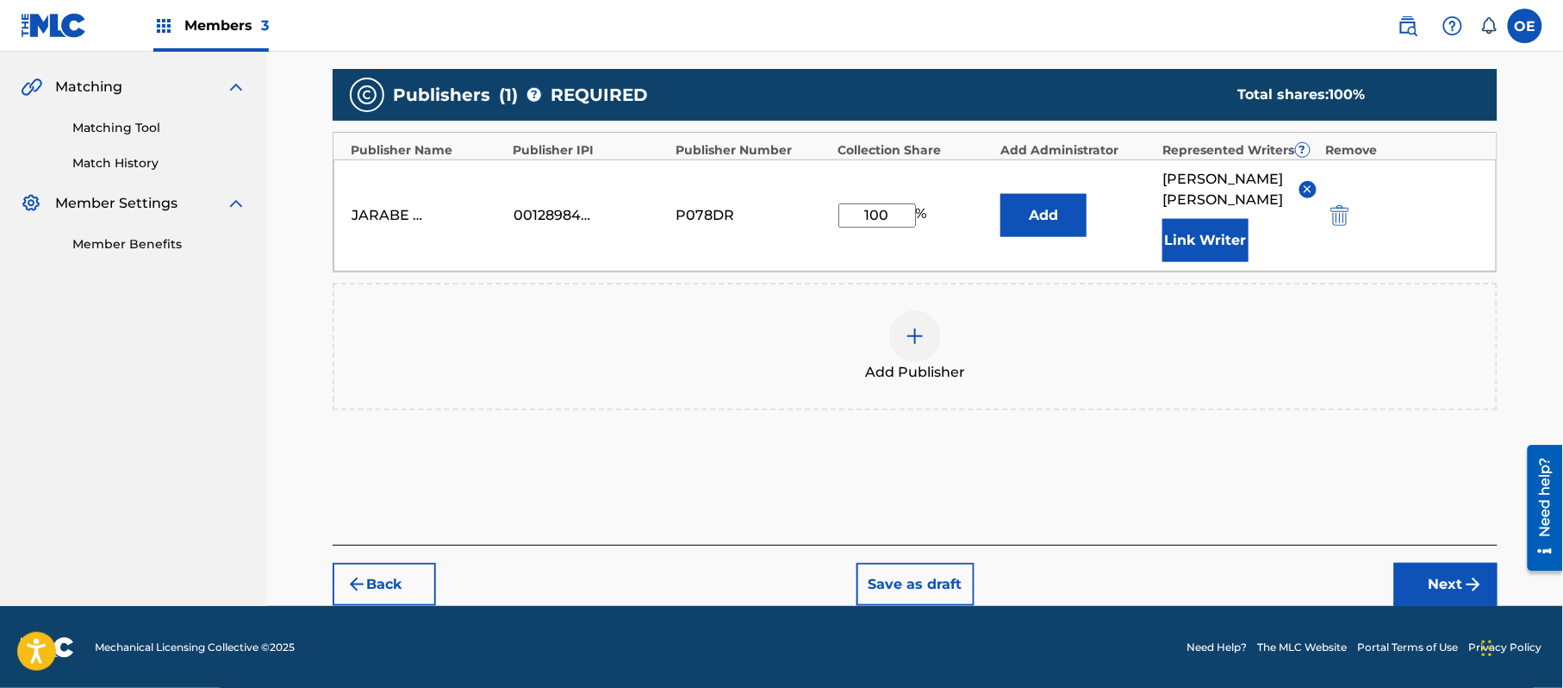
drag, startPoint x: 1434, startPoint y: 605, endPoint x: 1410, endPoint y: 596, distance: 25.6
click at [1429, 602] on div "Members 3 OE OE Olga Escoto olga@hyphymusicinc.com Notification Preferences Pro…" at bounding box center [781, 152] width 1563 height 1072
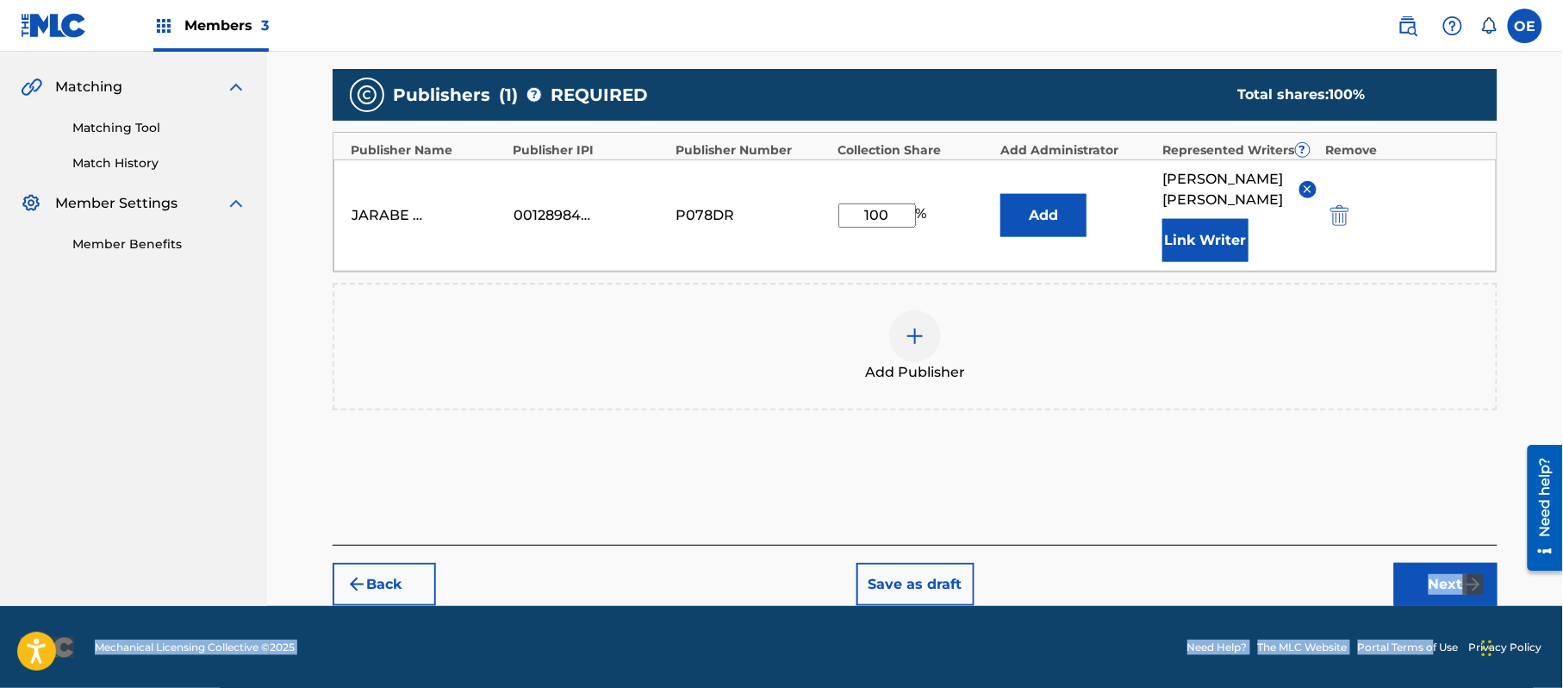
click at [1410, 595] on button "Next" at bounding box center [1446, 584] width 103 height 43
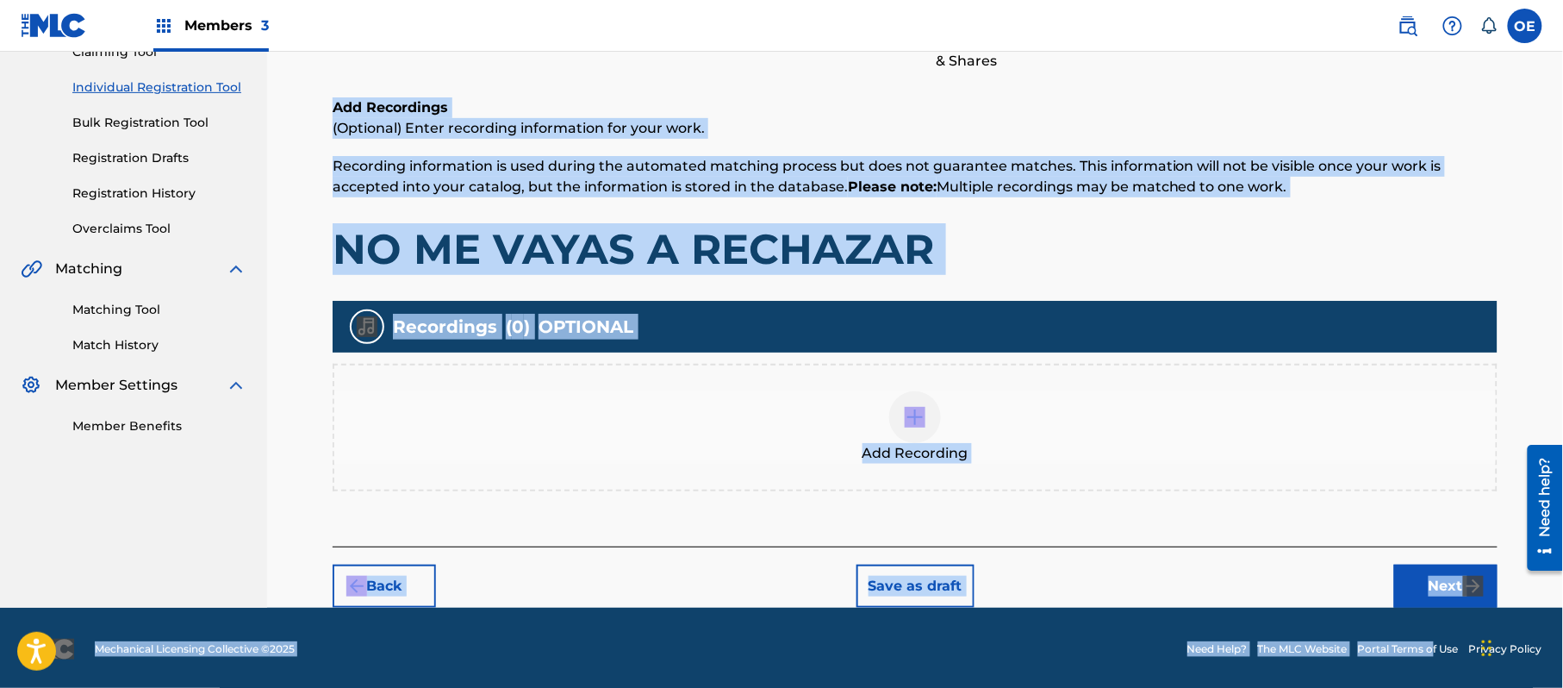
click at [1438, 583] on button "Next" at bounding box center [1446, 586] width 103 height 43
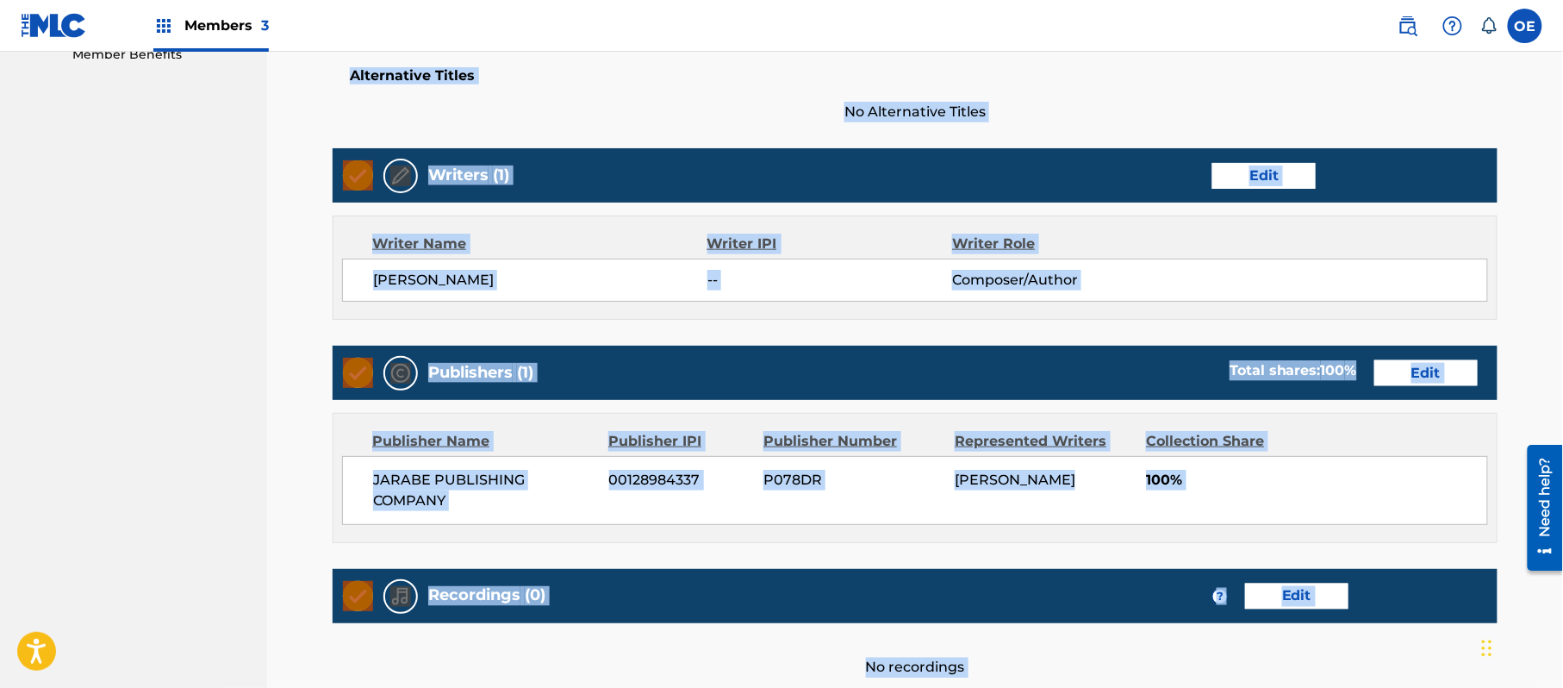
scroll to position [735, 0]
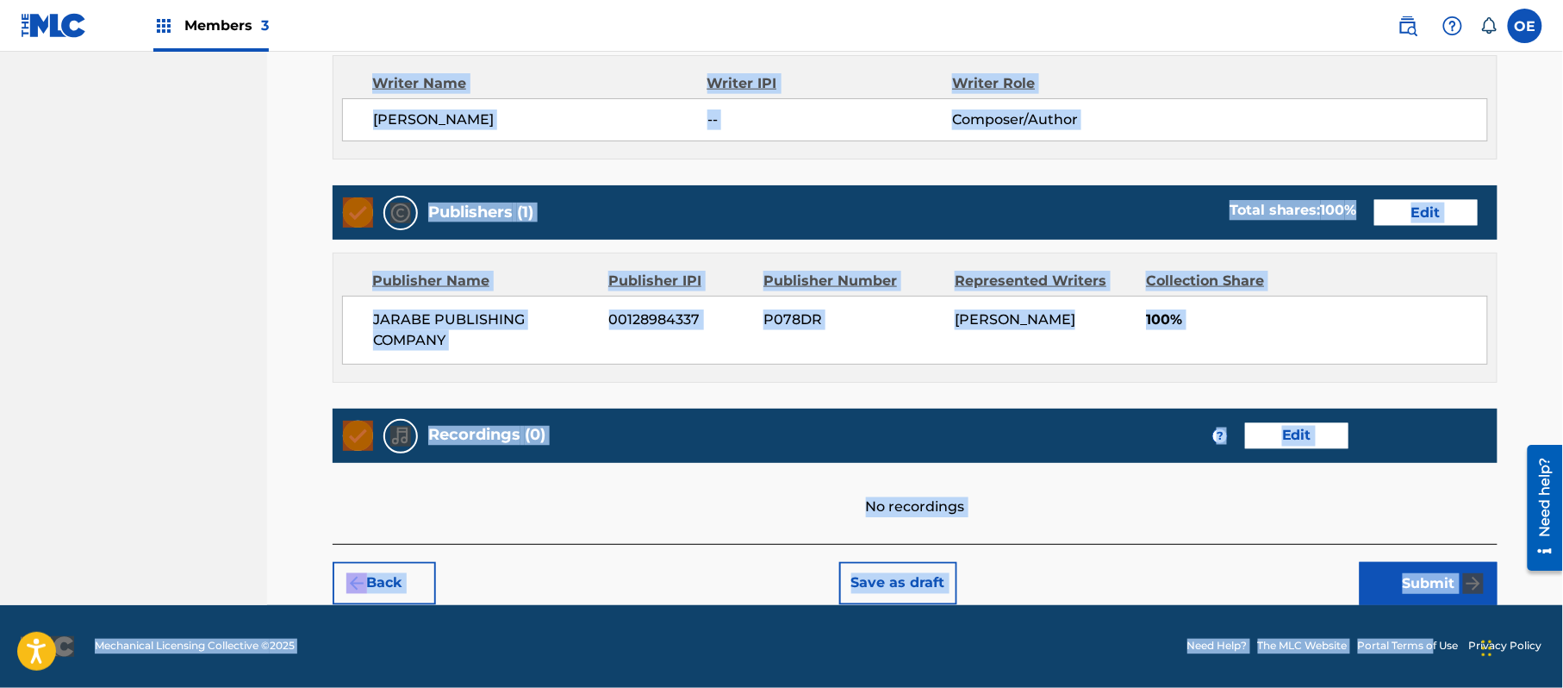
click at [1374, 576] on button "Submit" at bounding box center [1429, 583] width 138 height 43
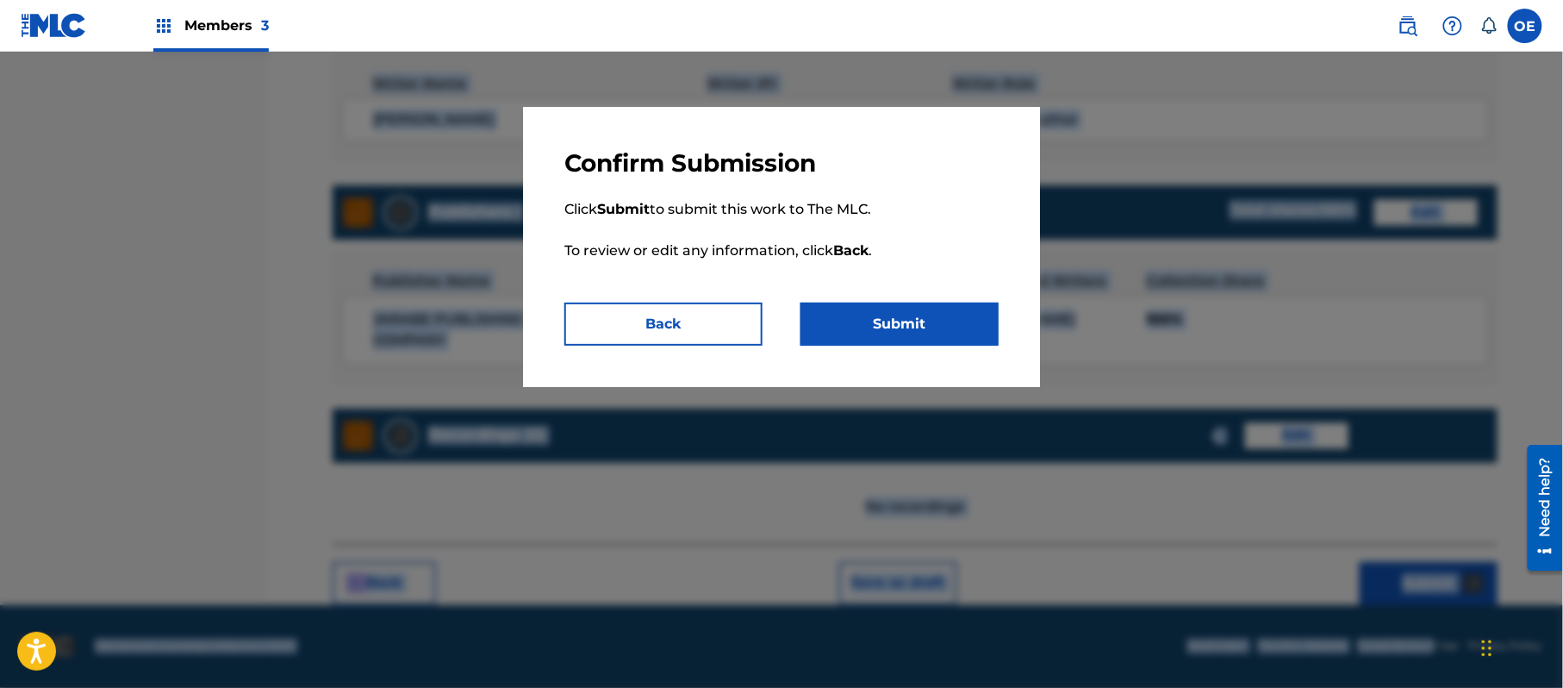
click at [939, 342] on button "Submit" at bounding box center [900, 324] width 198 height 43
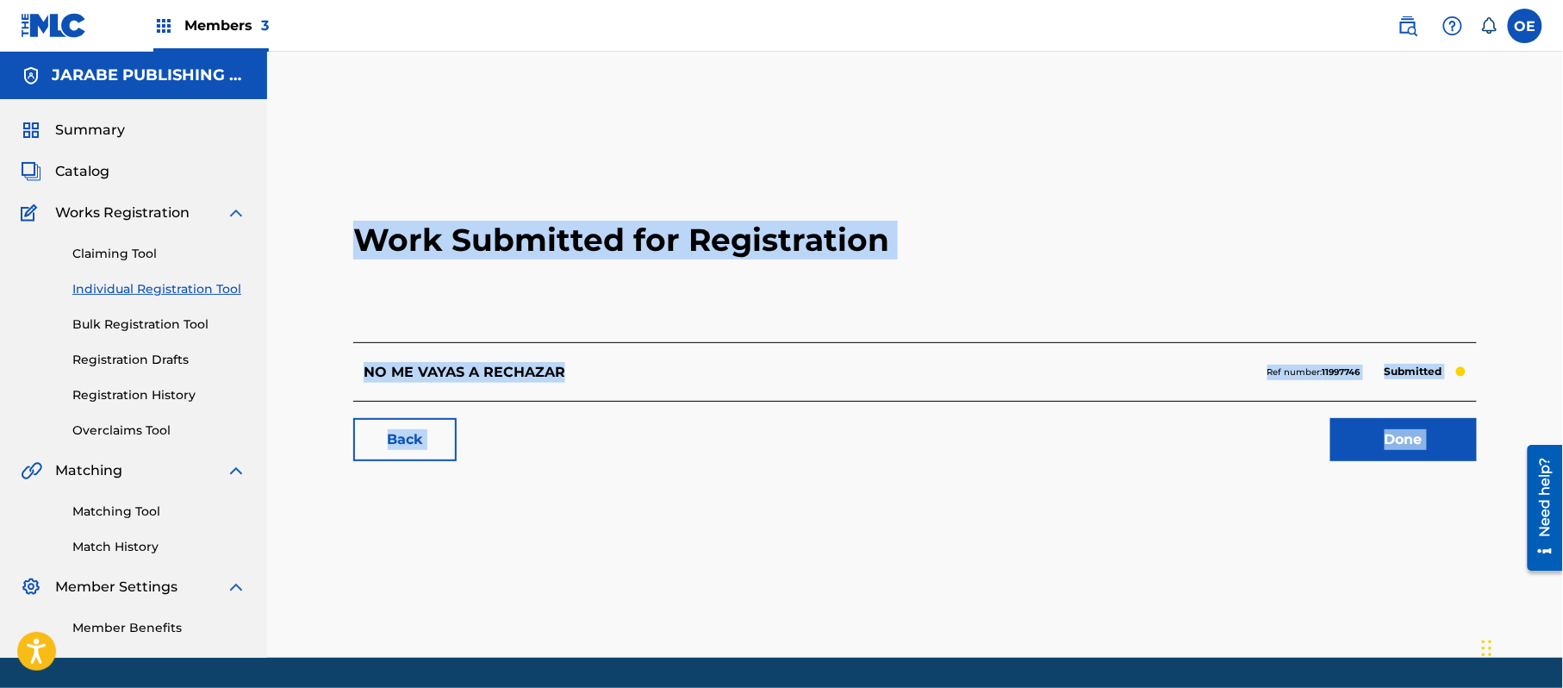
drag, startPoint x: 169, startPoint y: 296, endPoint x: 156, endPoint y: 295, distance: 13.0
click at [170, 296] on link "Individual Registration Tool" at bounding box center [159, 289] width 174 height 18
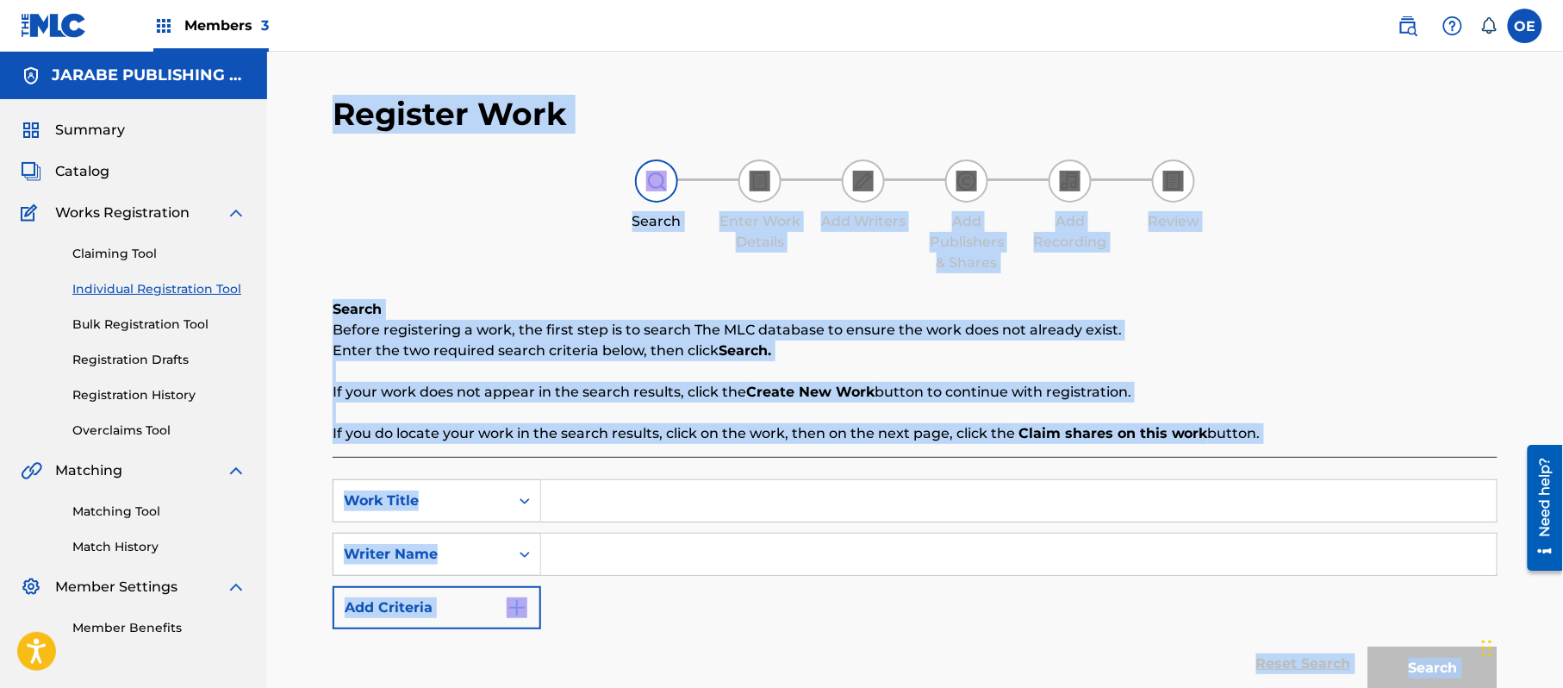
click at [621, 452] on div "Search Before registering a work, the first step is to search The MLC database …" at bounding box center [915, 519] width 1165 height 440
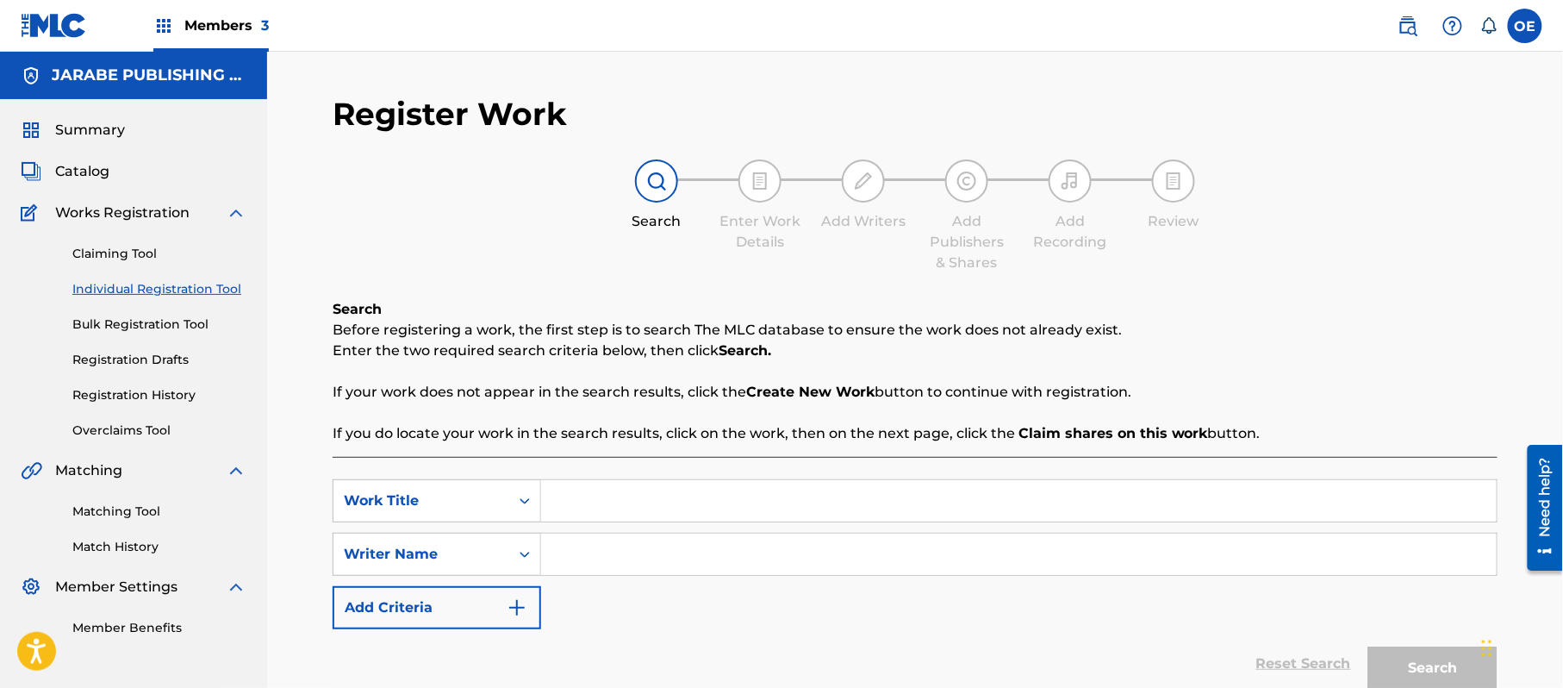
paste input "Retrieving data. Wait a few seconds and try to cut or copy again."
type input "Retrieving data. Wait a few seconds and try to cut or copy again."
drag, startPoint x: 1042, startPoint y: 514, endPoint x: 115, endPoint y: 517, distance: 926.5
click at [138, 517] on main "JARABE PUBLISHING COMPANY Summary Catalog Works Registration Claiming Tool Indi…" at bounding box center [781, 405] width 1563 height 706
paste input "NO TEMAS POR LASTIMAR"
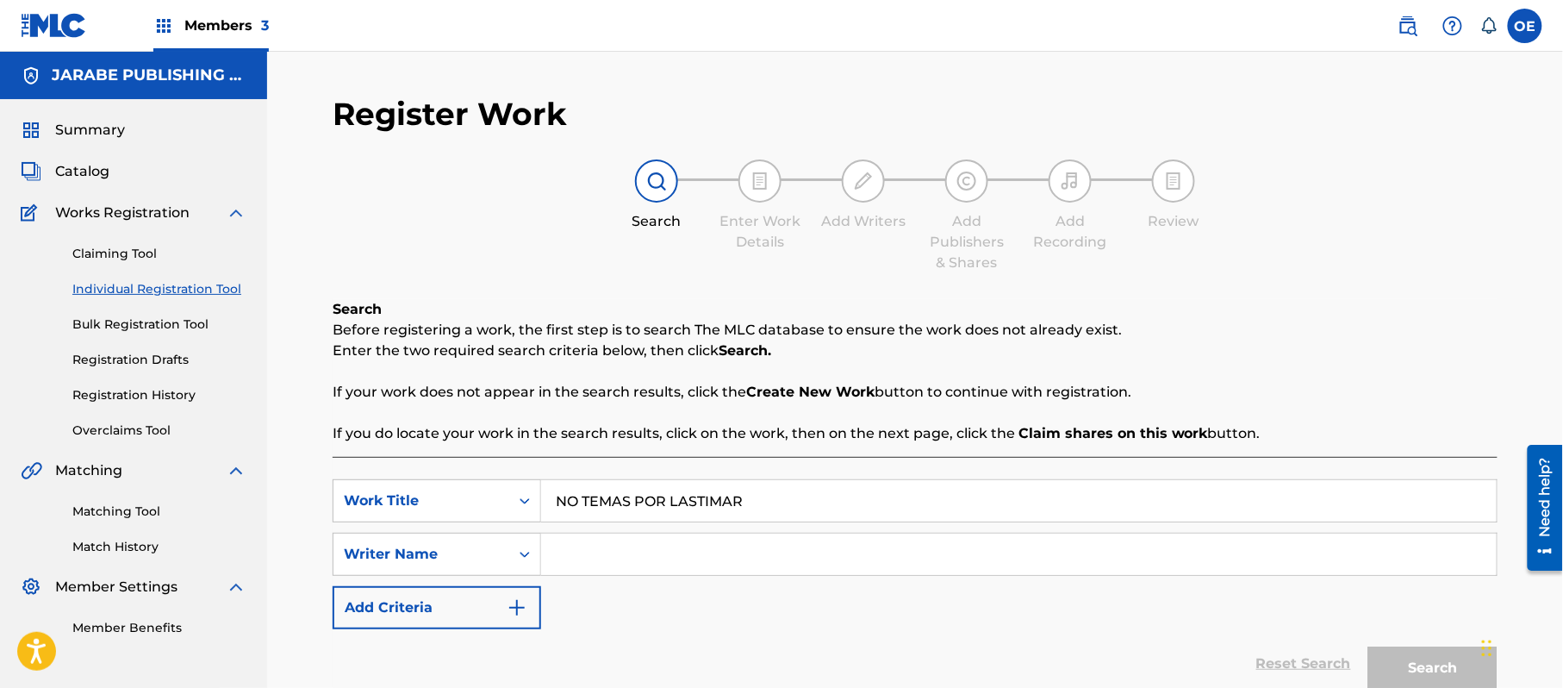
type input "NO TEMAS POR LASTIMAR"
paste input "ALEJANDRO MURILLO"
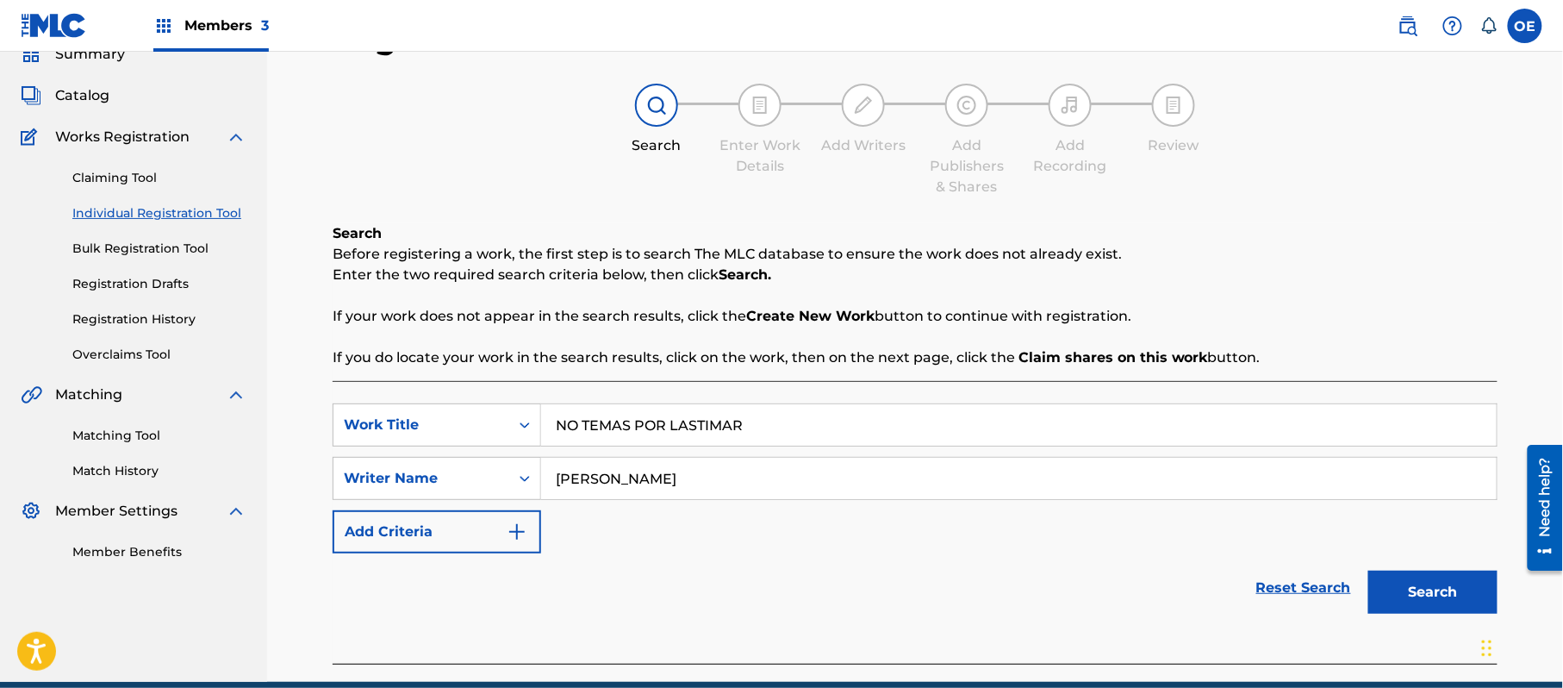
scroll to position [153, 0]
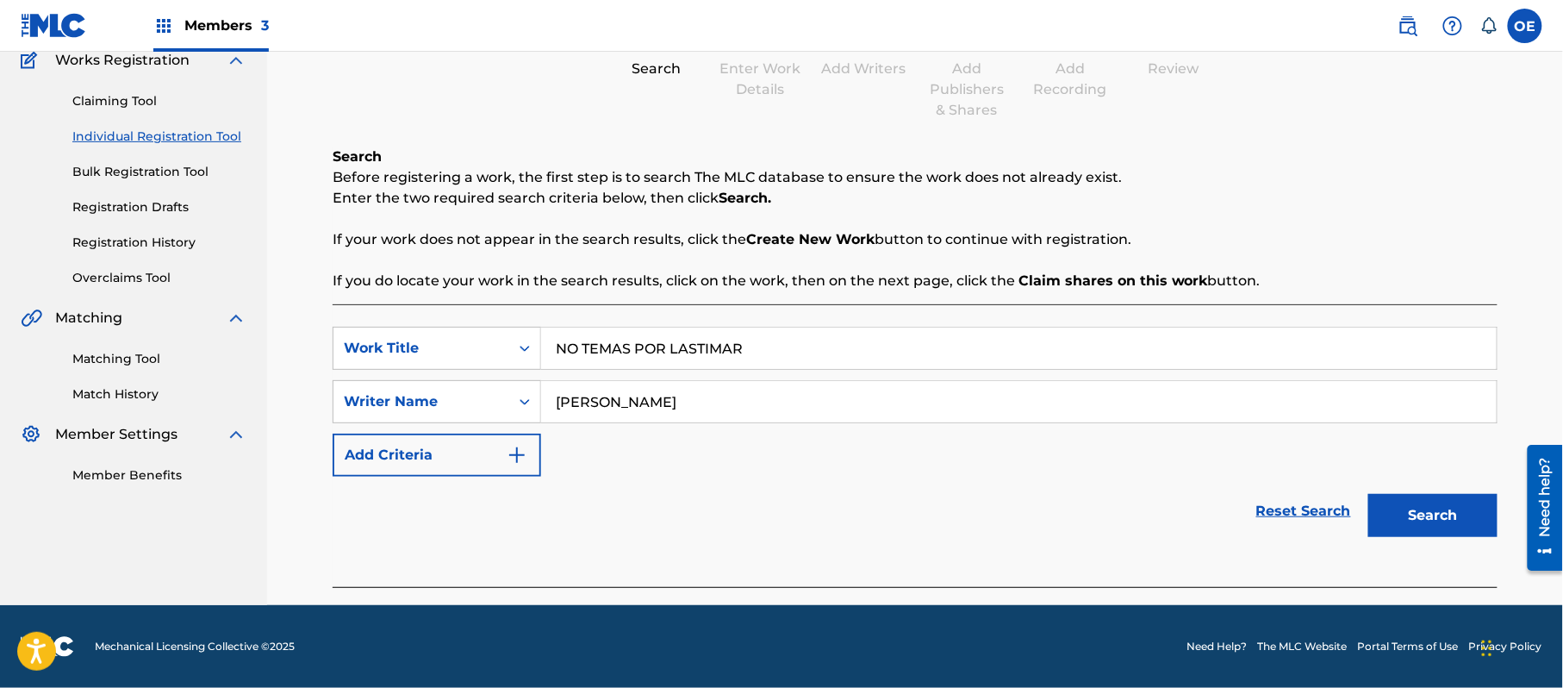
type input "ALEJANDRO MURILLO"
click at [1434, 524] on button "Search" at bounding box center [1433, 515] width 129 height 43
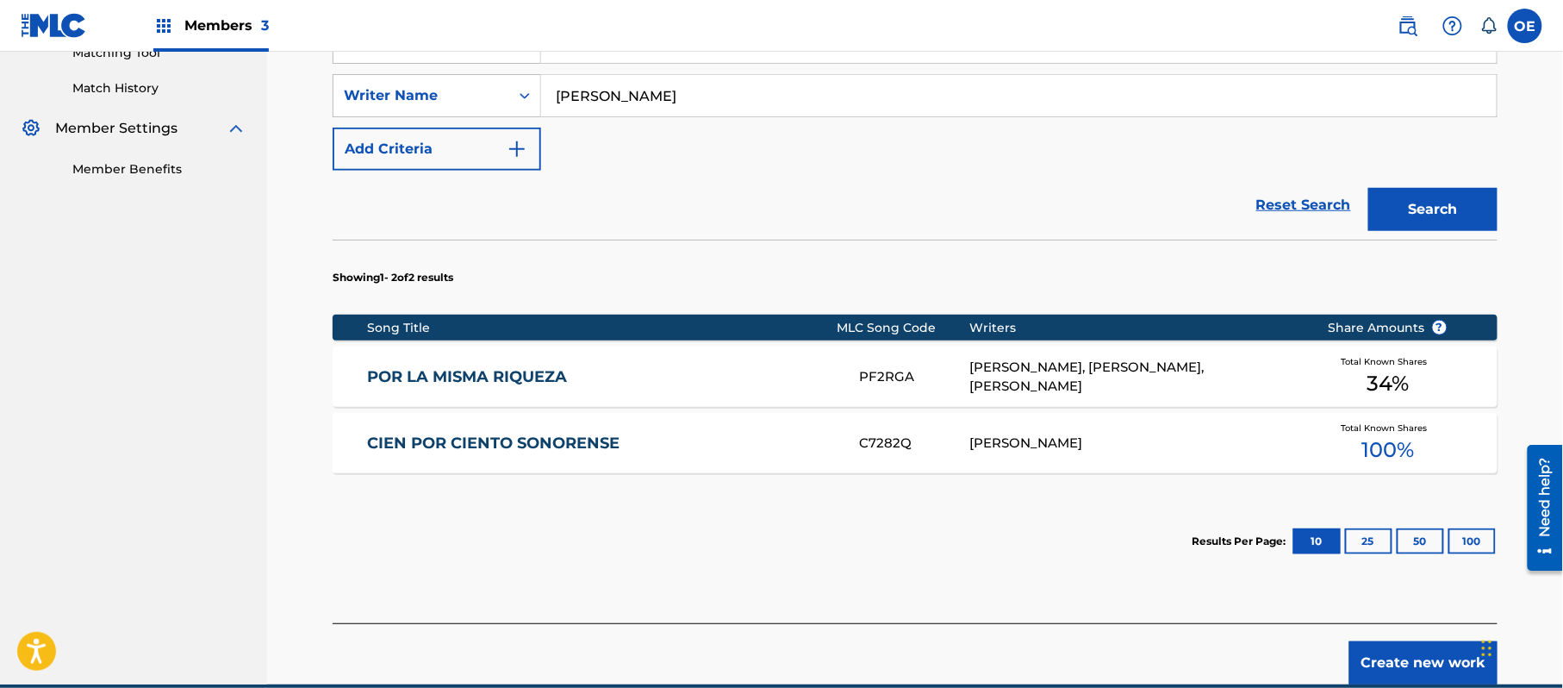
scroll to position [538, 0]
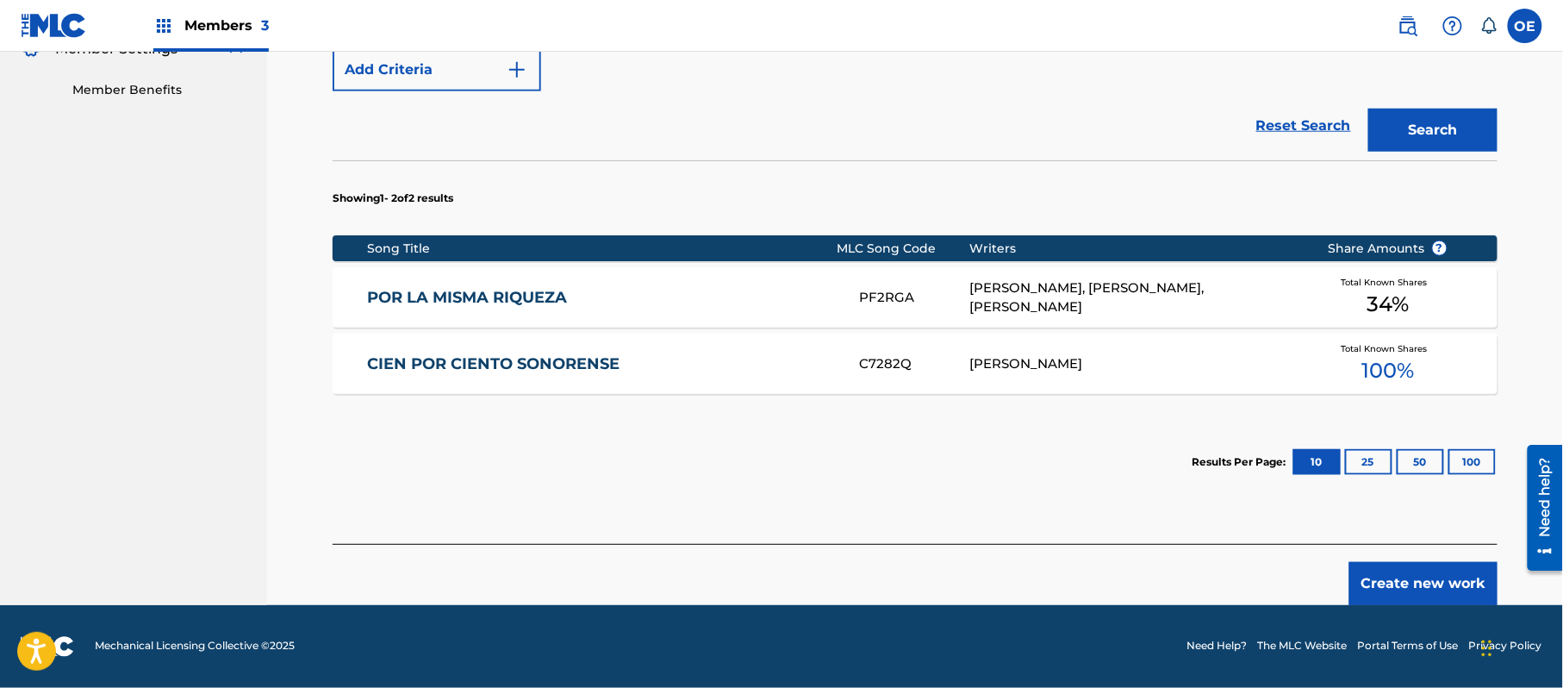
click at [1442, 588] on button "Create new work" at bounding box center [1424, 583] width 148 height 43
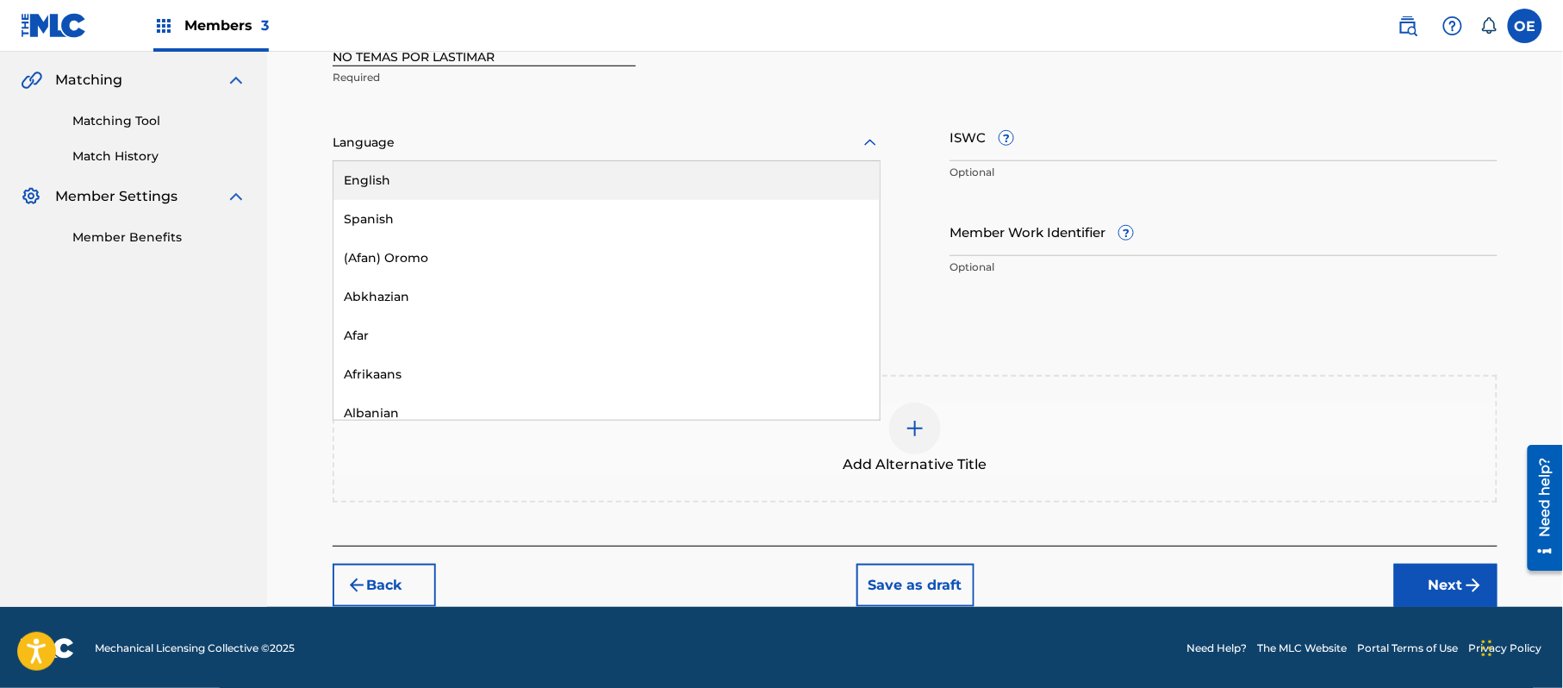
click at [491, 155] on div "Language" at bounding box center [607, 143] width 548 height 36
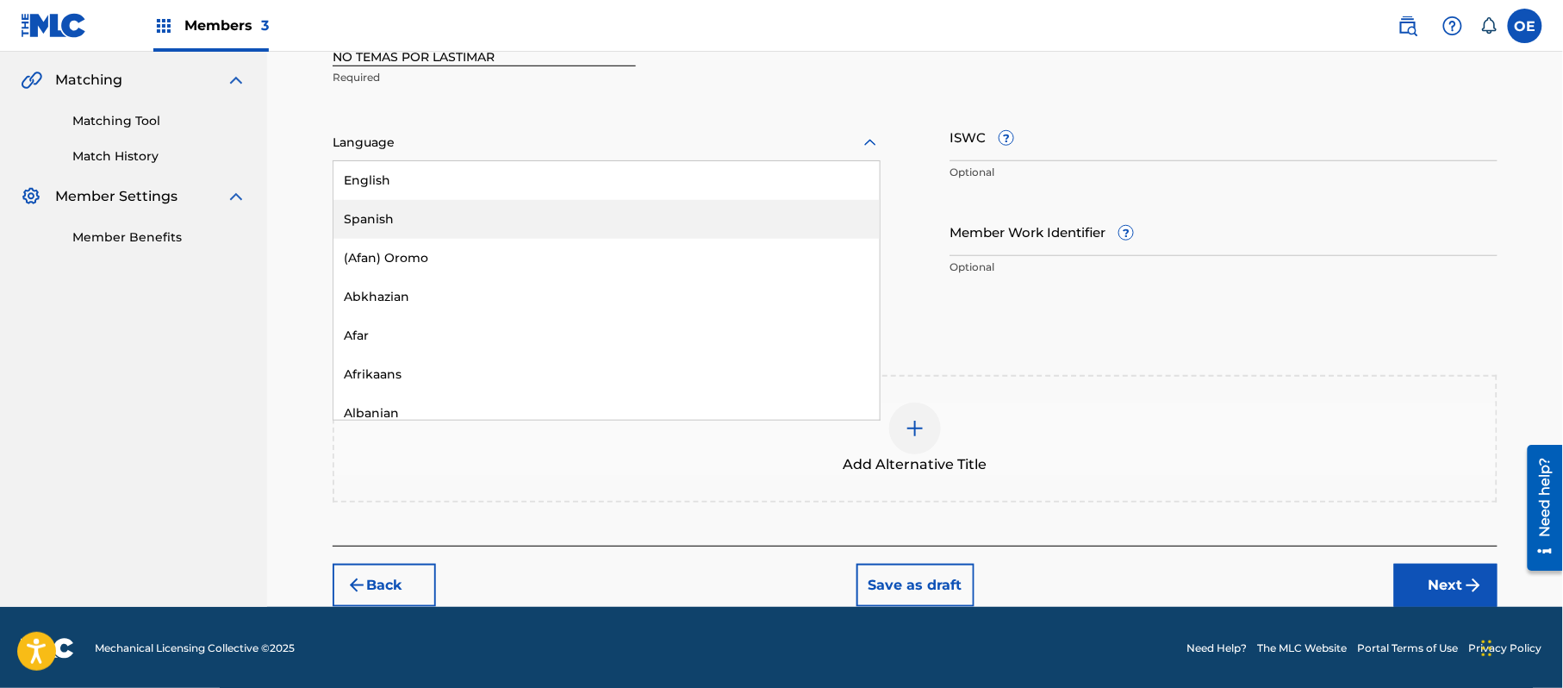
click at [439, 208] on div "Spanish" at bounding box center [607, 219] width 546 height 39
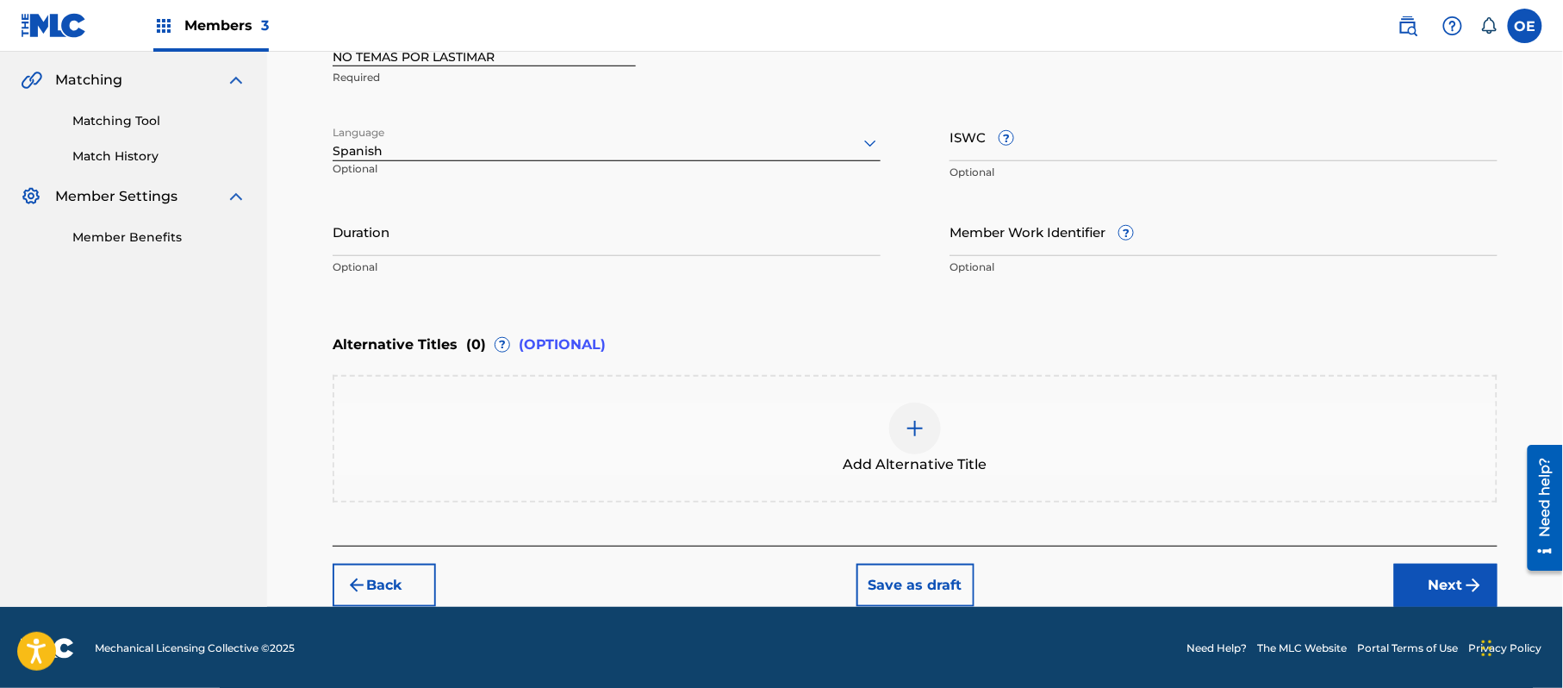
click at [1442, 602] on button "Next" at bounding box center [1446, 585] width 103 height 43
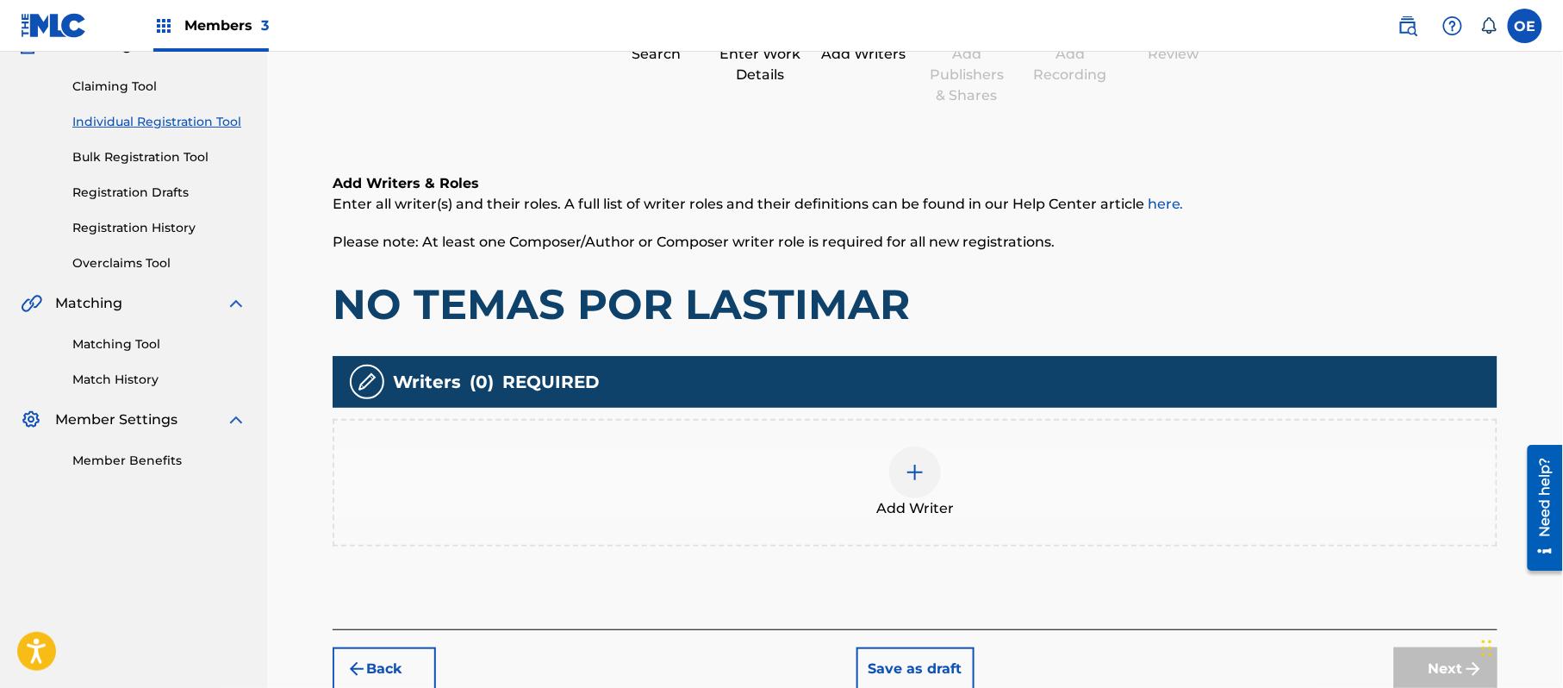
scroll to position [78, 0]
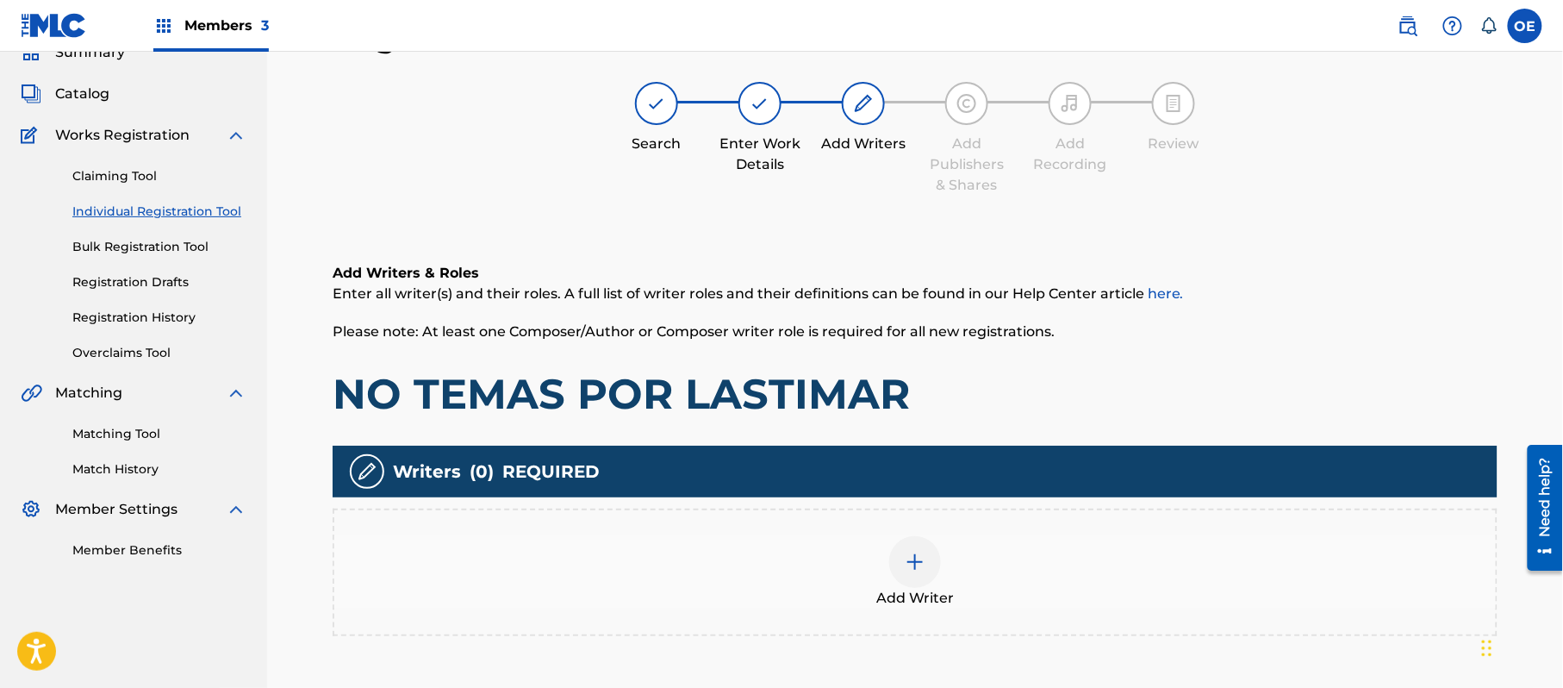
click at [1028, 581] on div "Add Writer" at bounding box center [915, 572] width 1162 height 72
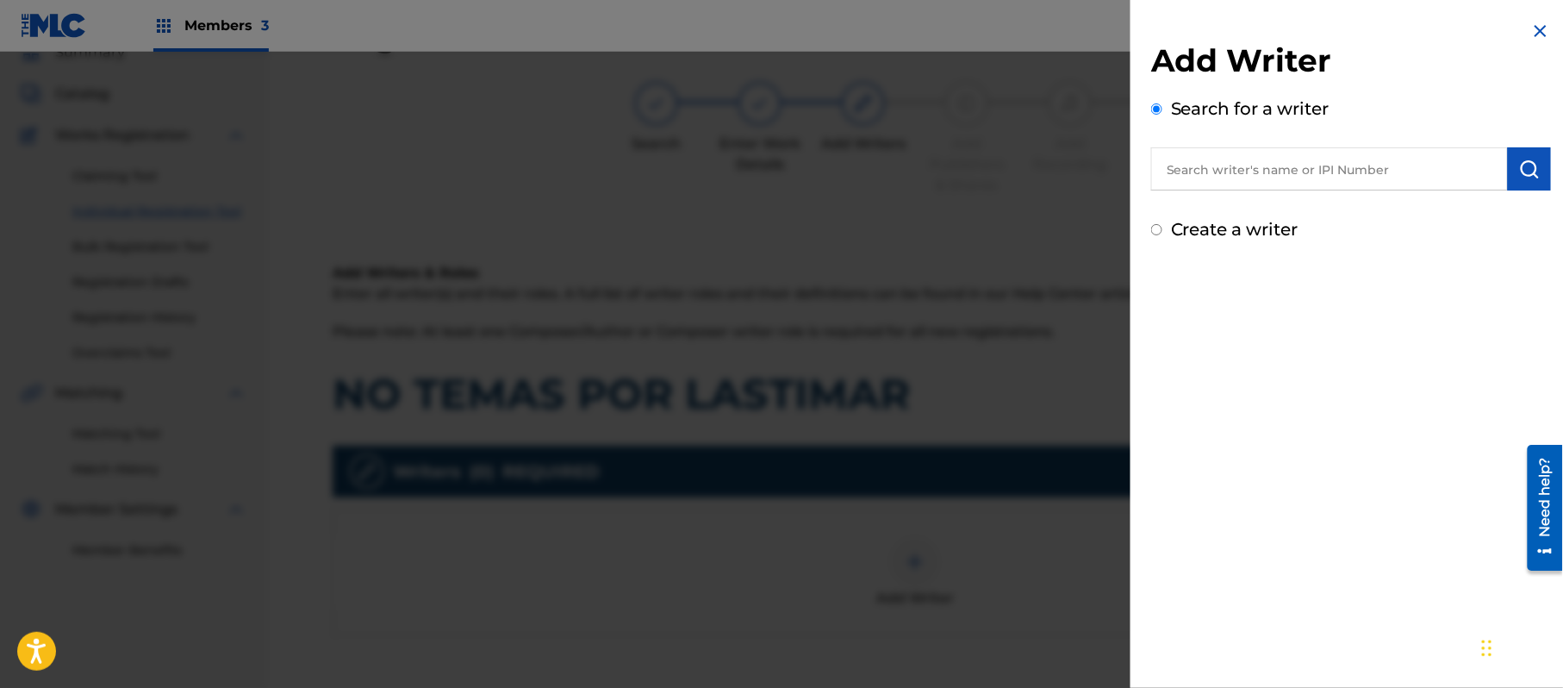
paste input "ALEJANDRO MURILLO"
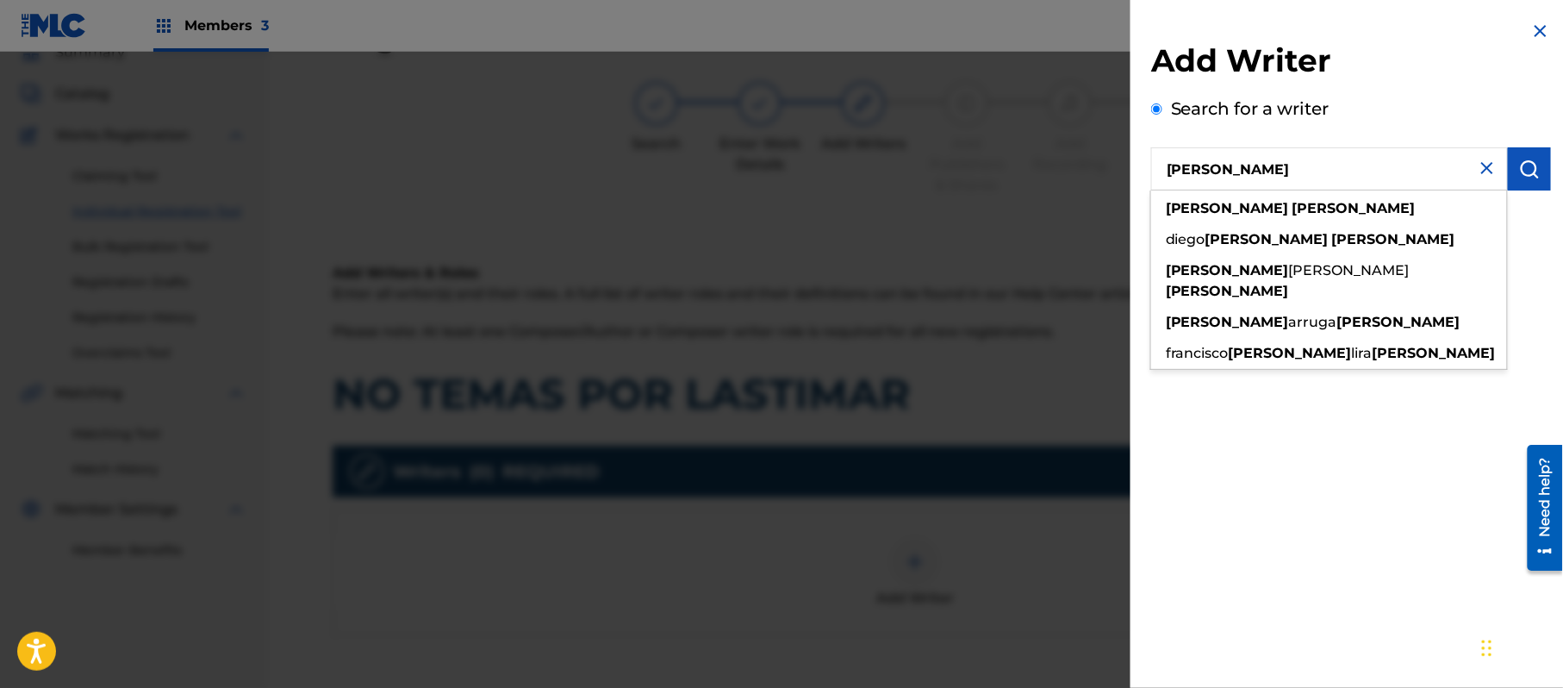
type input "ALEJANDRO MURILLO"
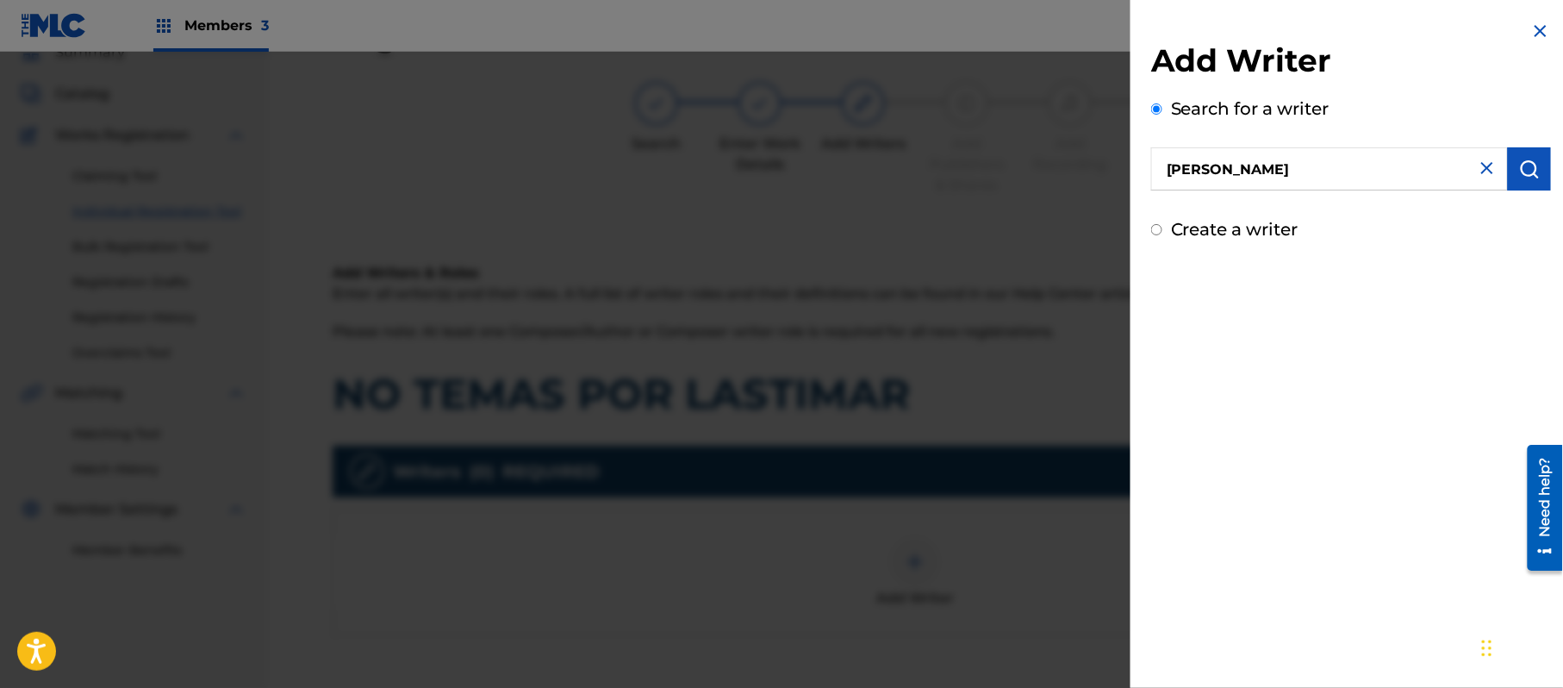
click at [1521, 164] on img "submit" at bounding box center [1530, 169] width 21 height 21
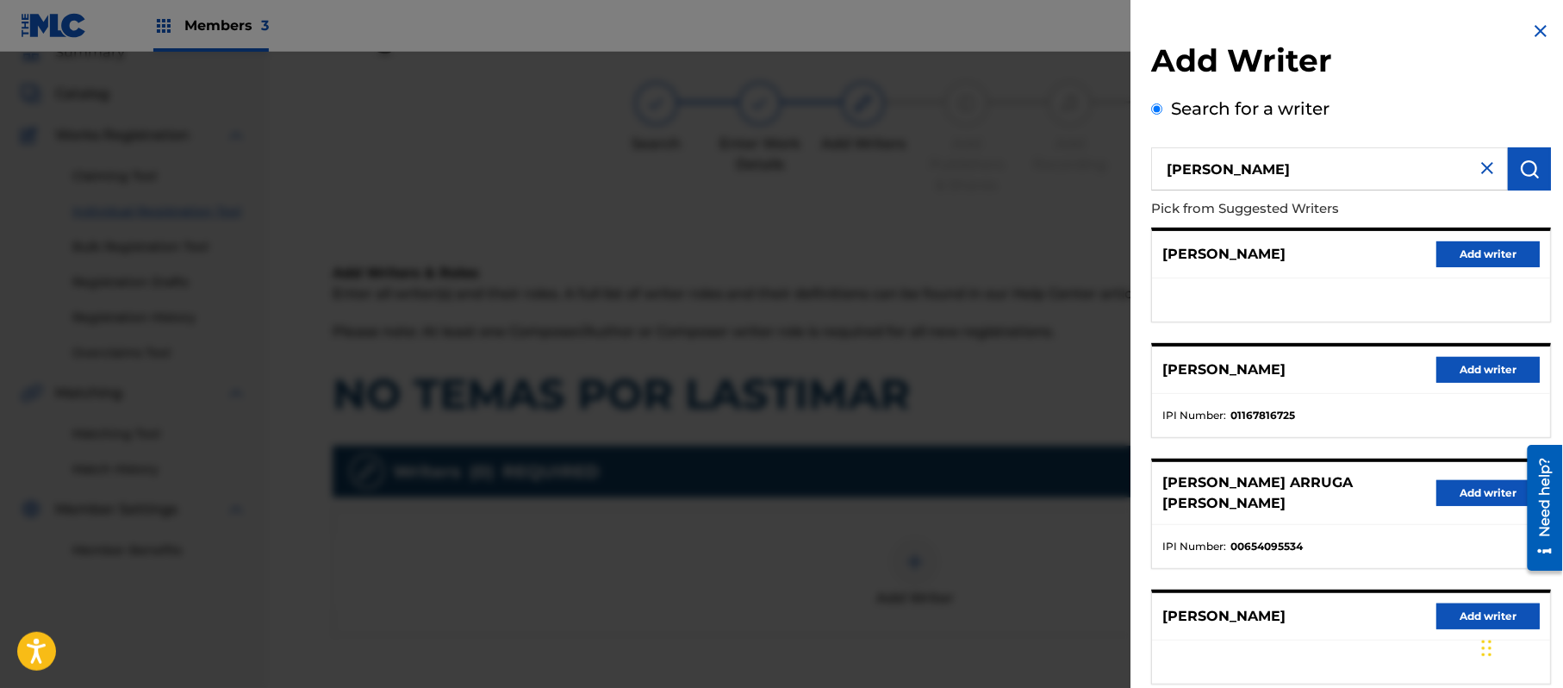
drag, startPoint x: 1452, startPoint y: 250, endPoint x: 1435, endPoint y: 248, distance: 17.3
click at [1452, 249] on button "Add writer" at bounding box center [1488, 254] width 103 height 26
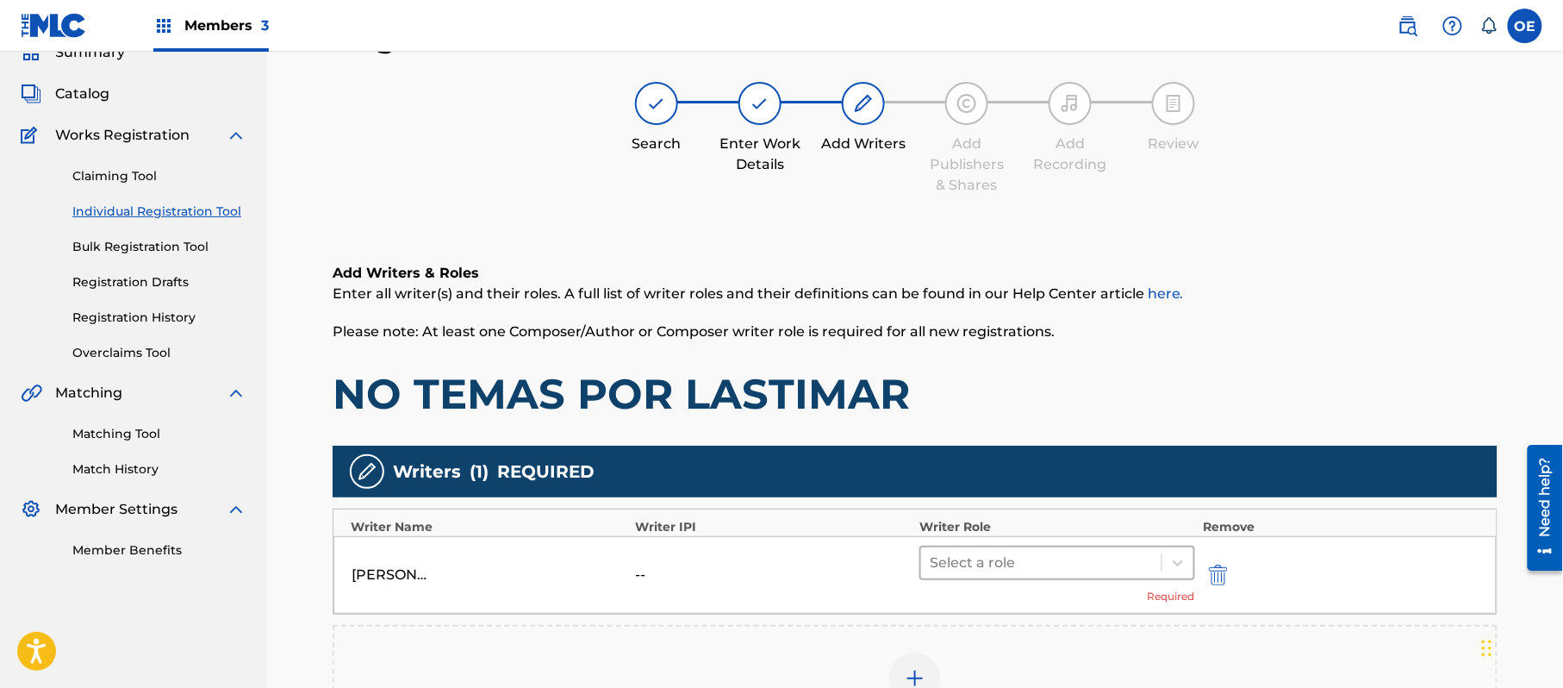
click at [977, 551] on div at bounding box center [1041, 563] width 223 height 24
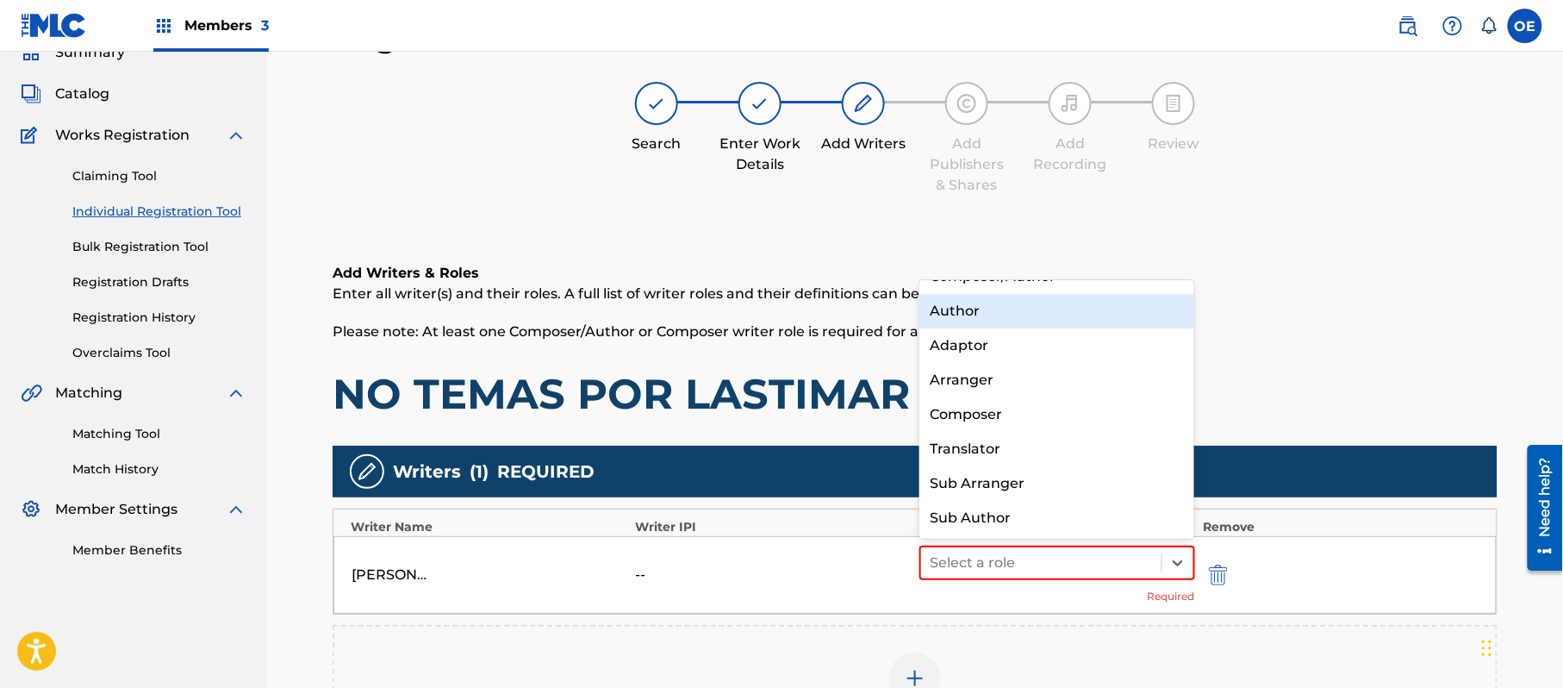
scroll to position [0, 0]
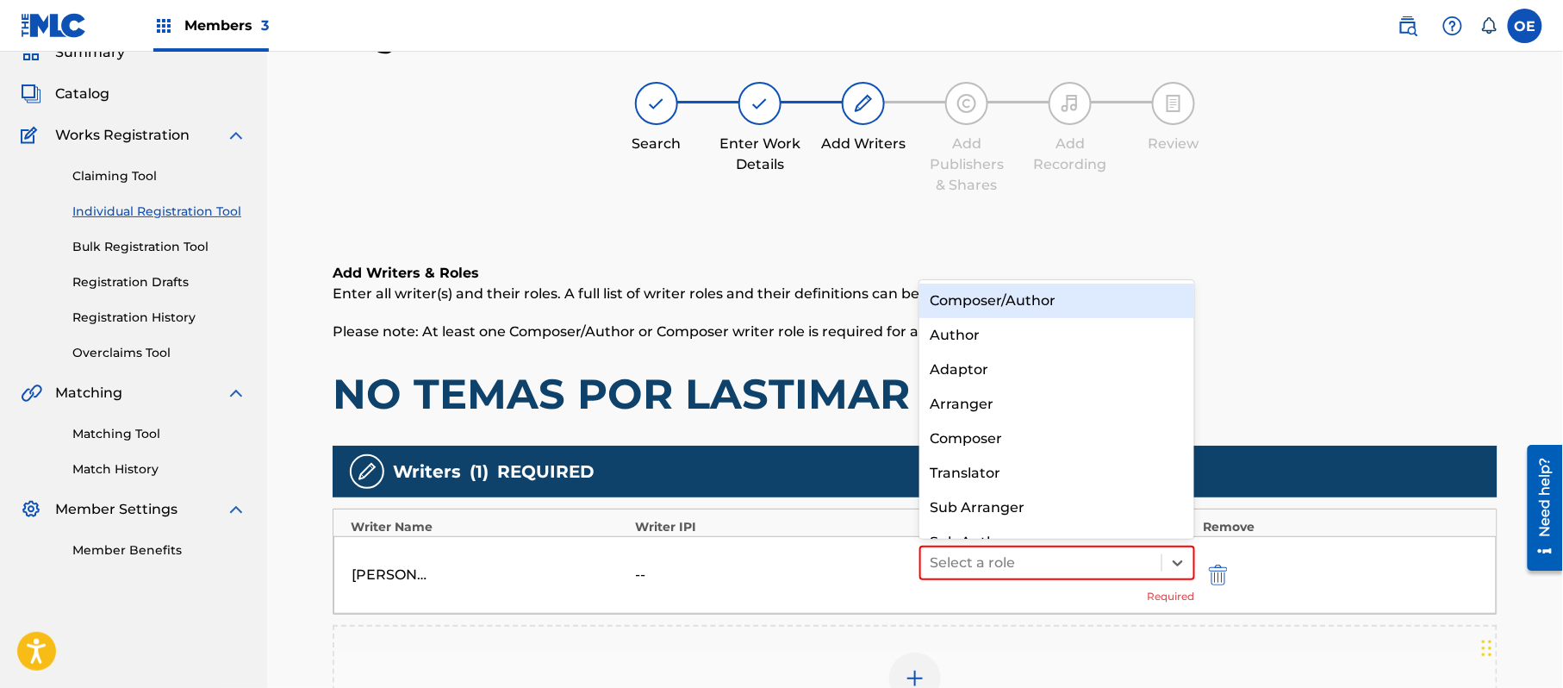
click at [1008, 312] on div "Composer/Author" at bounding box center [1057, 301] width 275 height 34
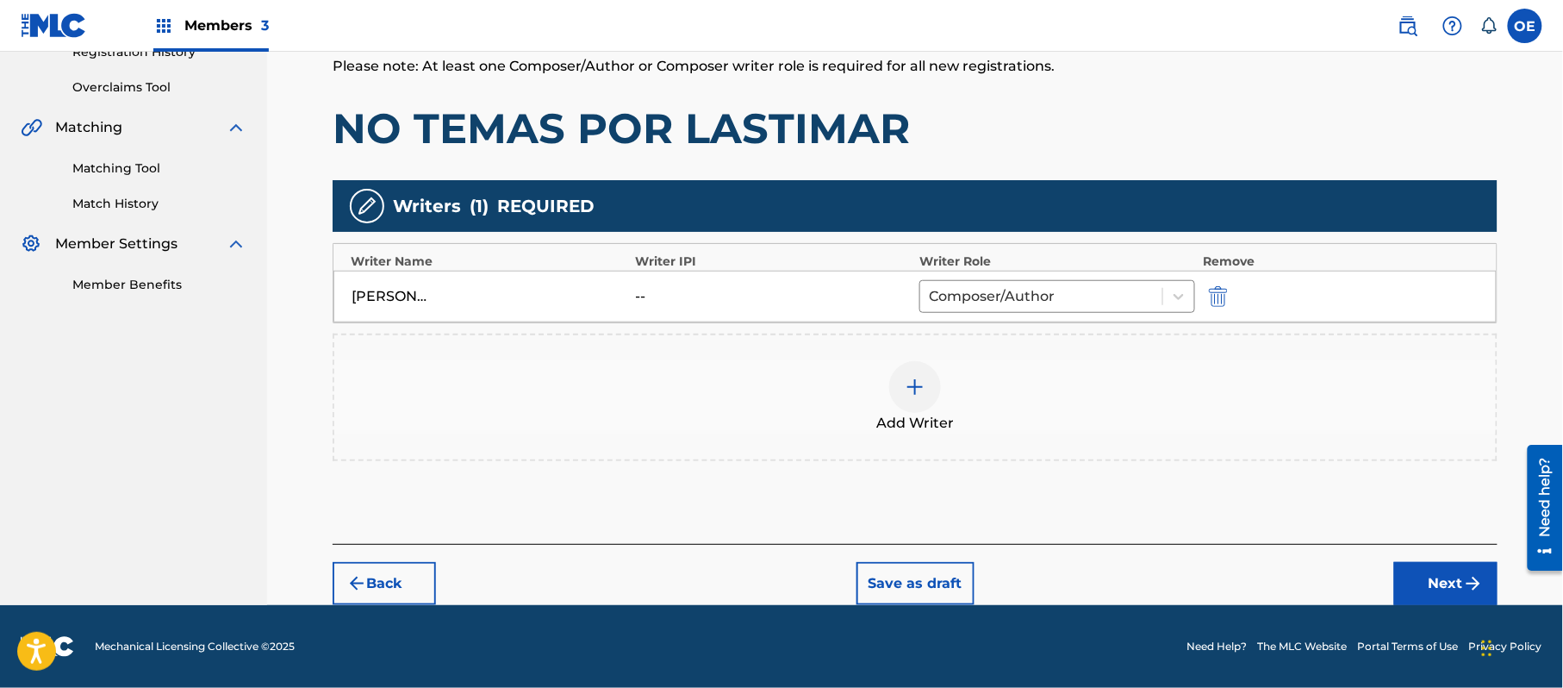
click at [1434, 576] on button "Next" at bounding box center [1446, 583] width 103 height 43
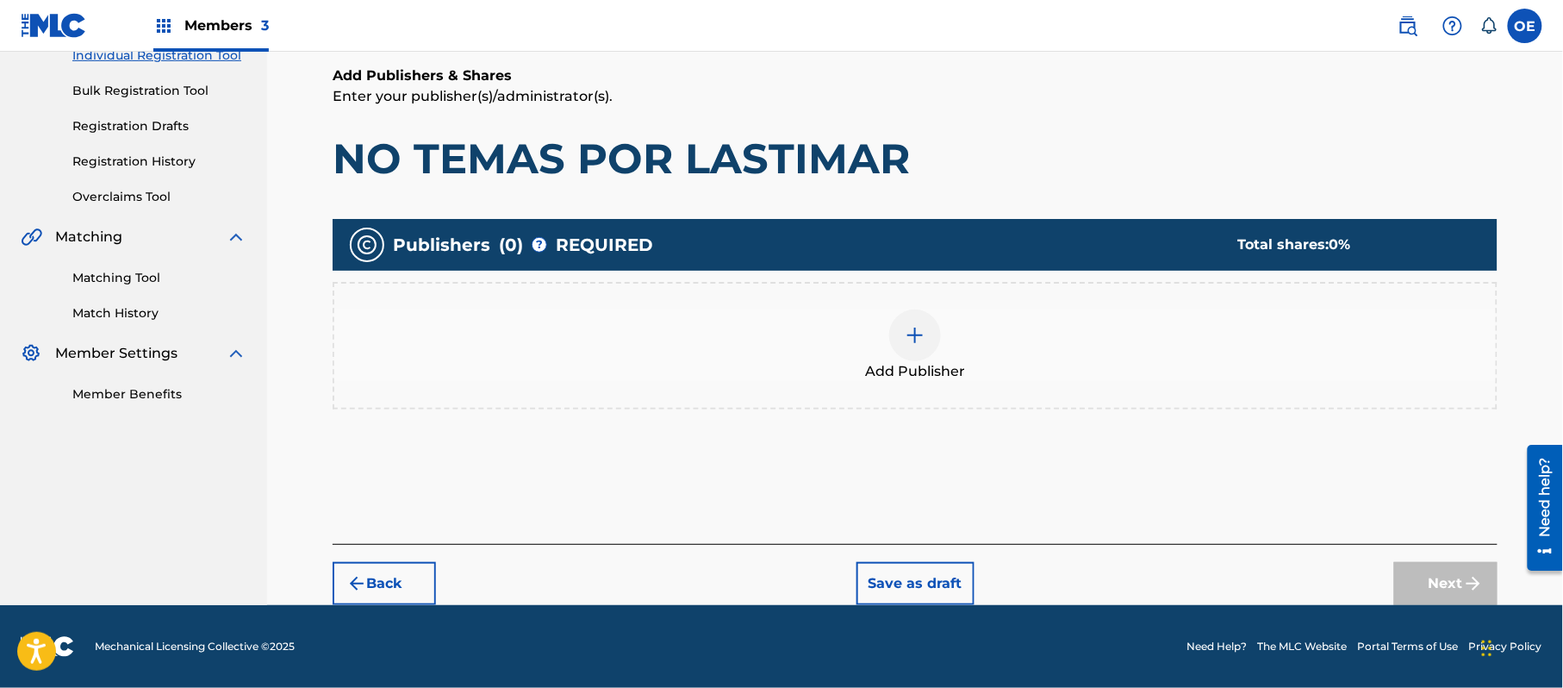
scroll to position [78, 0]
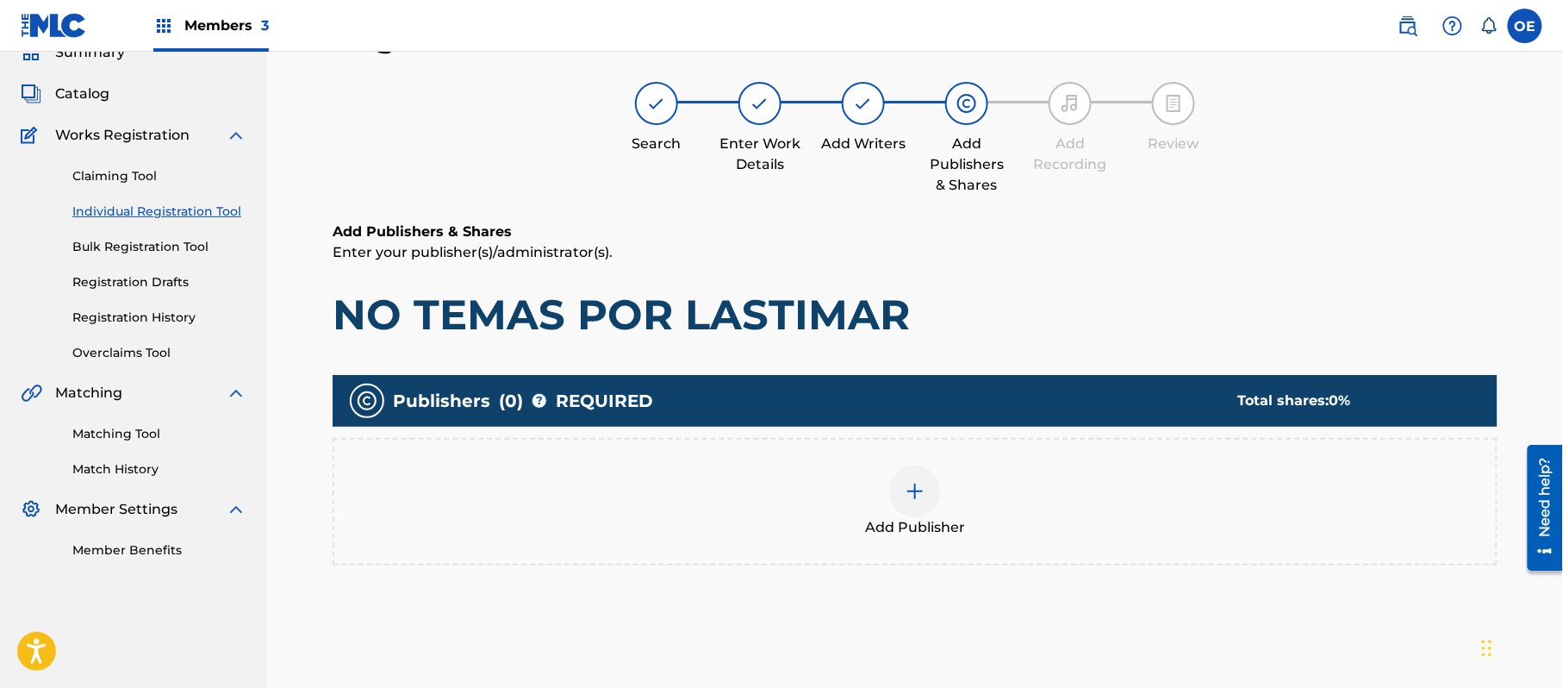
click at [932, 525] on span "Add Publisher" at bounding box center [915, 527] width 100 height 21
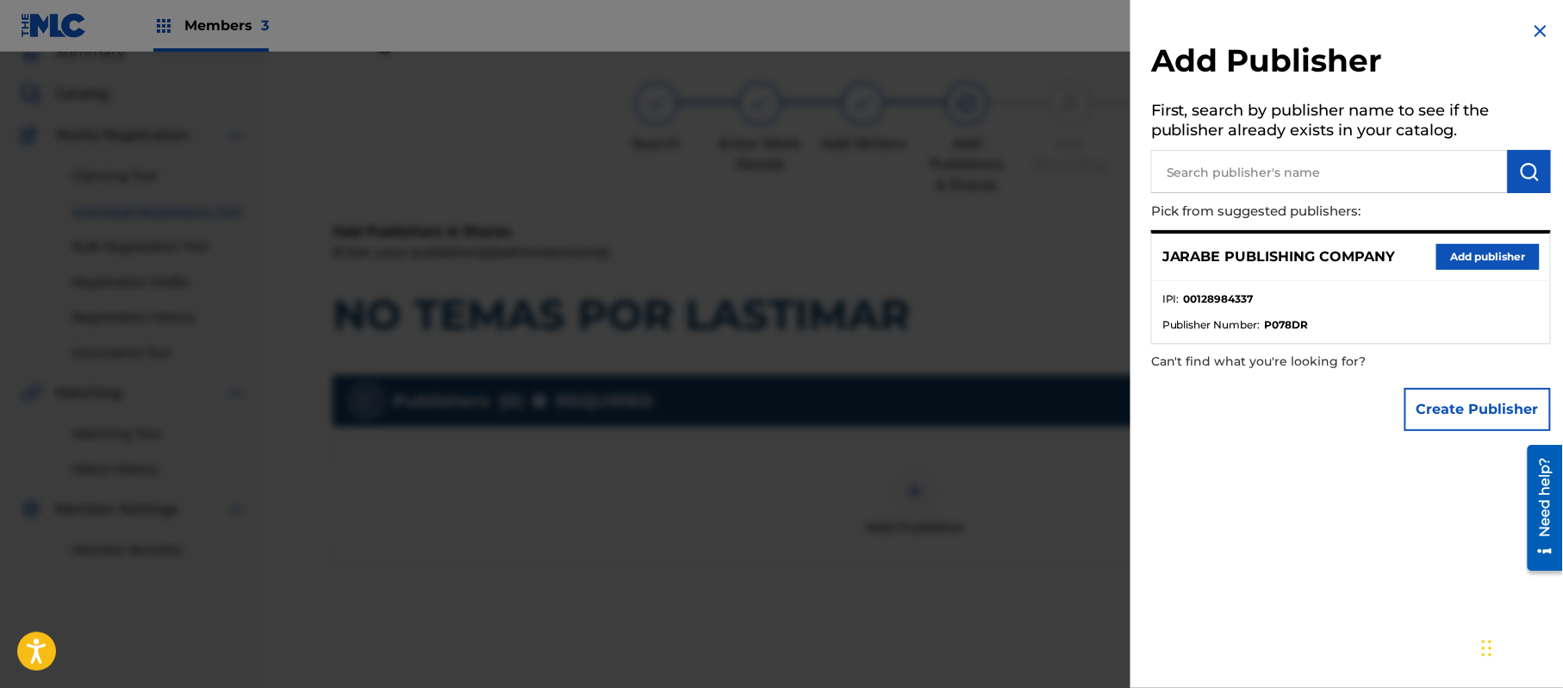
click at [1459, 250] on button "Add publisher" at bounding box center [1488, 257] width 103 height 26
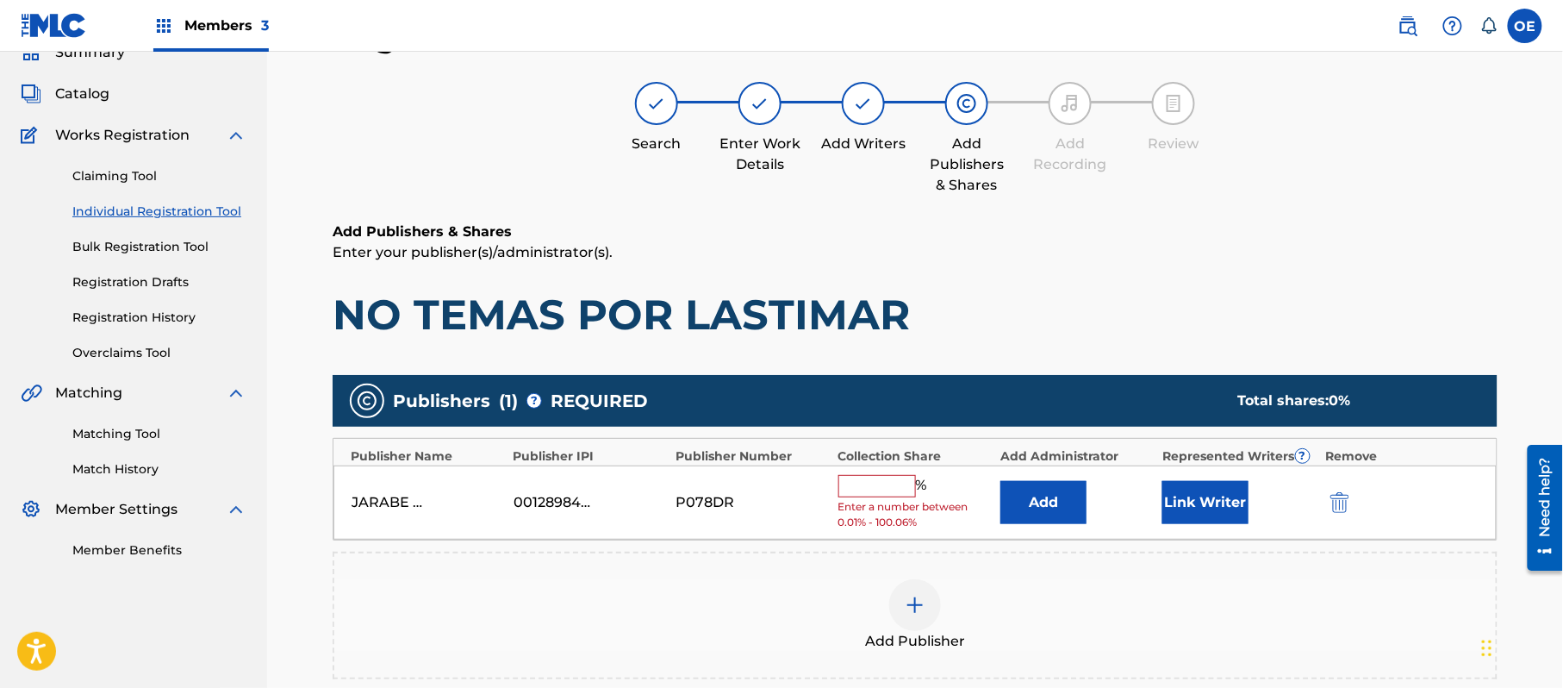
drag, startPoint x: 886, startPoint y: 477, endPoint x: 857, endPoint y: 488, distance: 31.4
click at [857, 488] on input "text" at bounding box center [878, 486] width 78 height 22
type input "100"
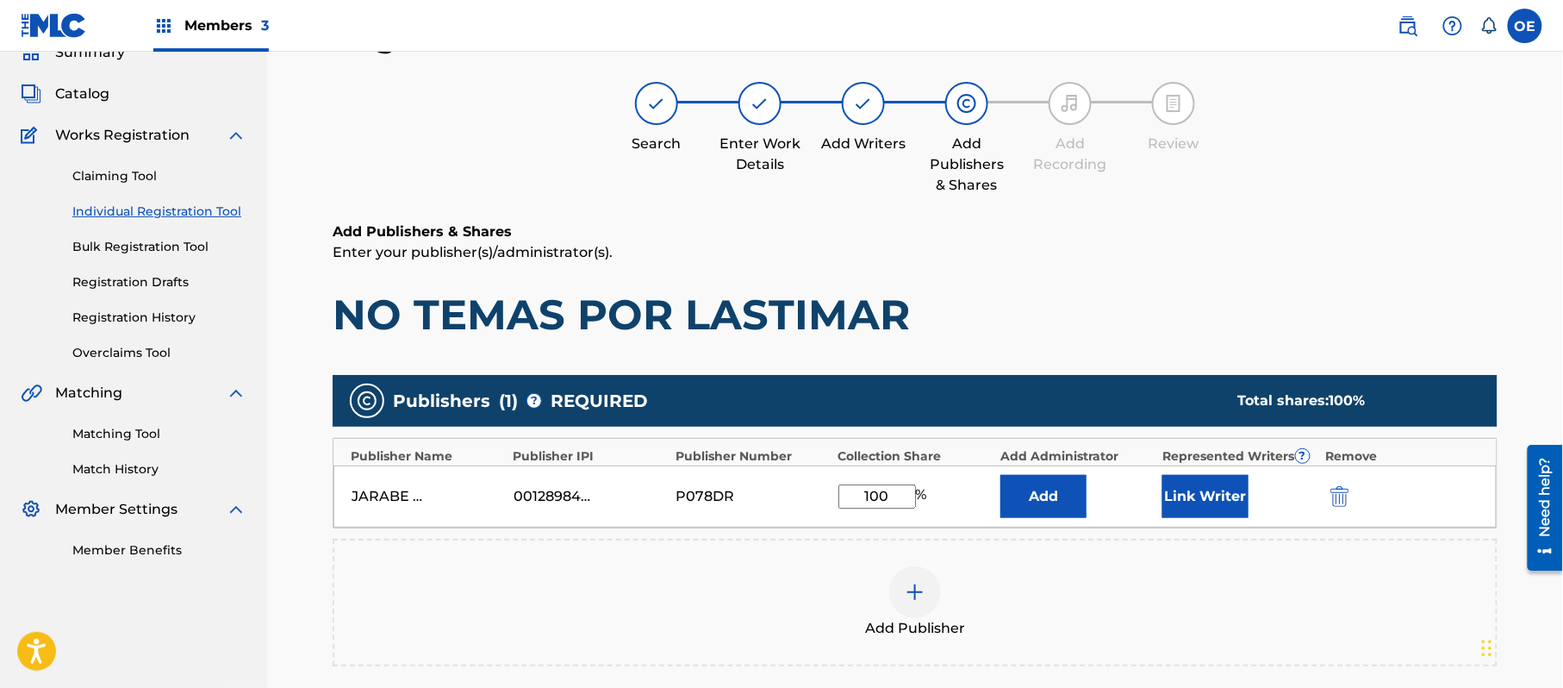
click at [1186, 486] on button "Link Writer" at bounding box center [1206, 496] width 86 height 43
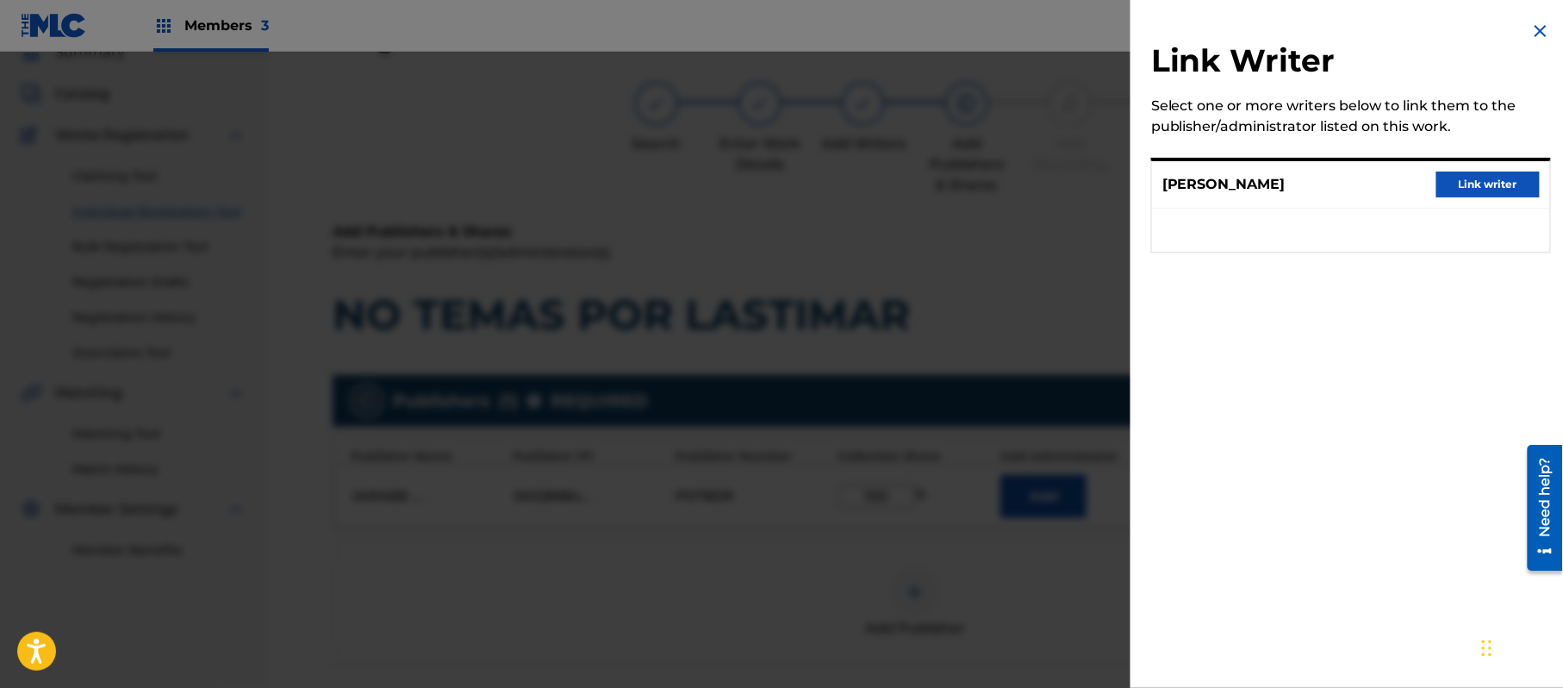
click at [1505, 170] on div "ALEJANDRO MURILLO Link writer" at bounding box center [1351, 184] width 398 height 47
click at [1494, 180] on button "Link writer" at bounding box center [1488, 185] width 103 height 26
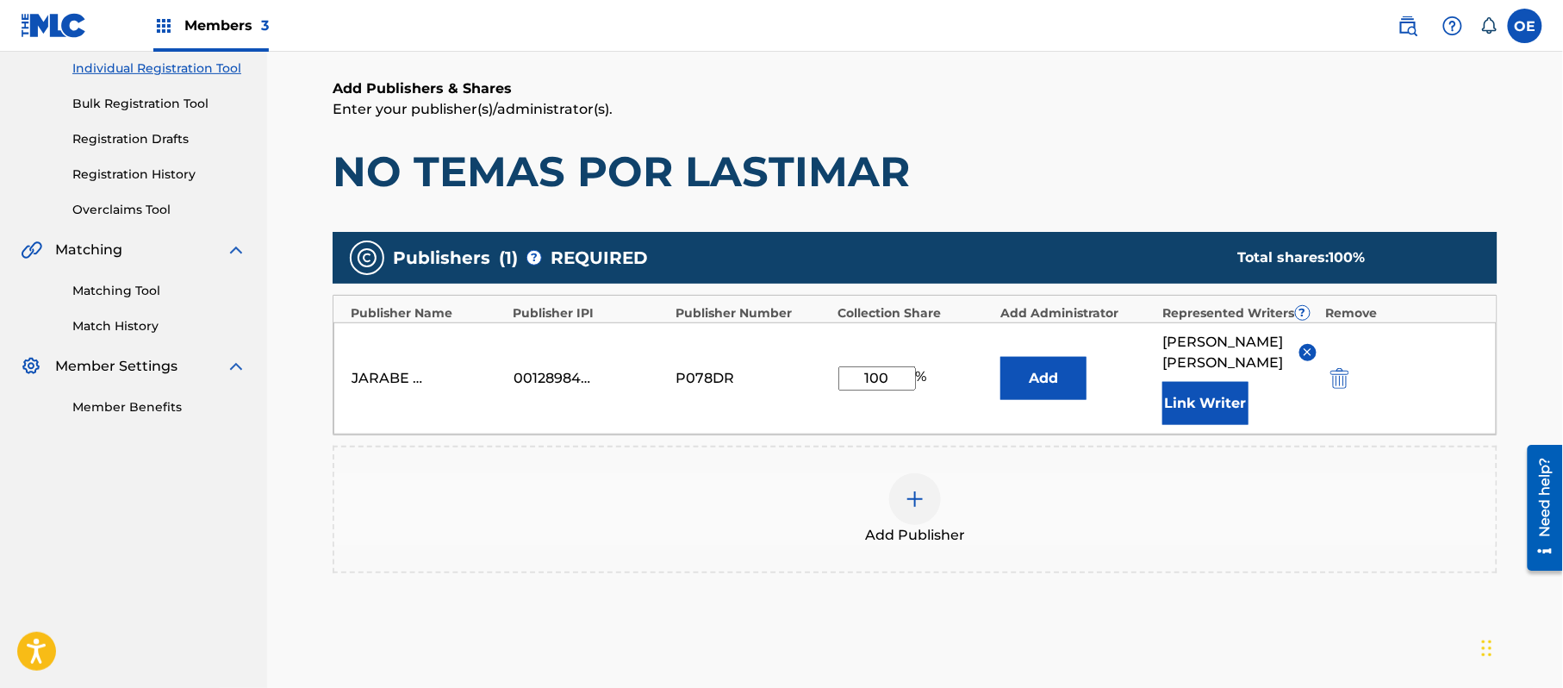
scroll to position [384, 0]
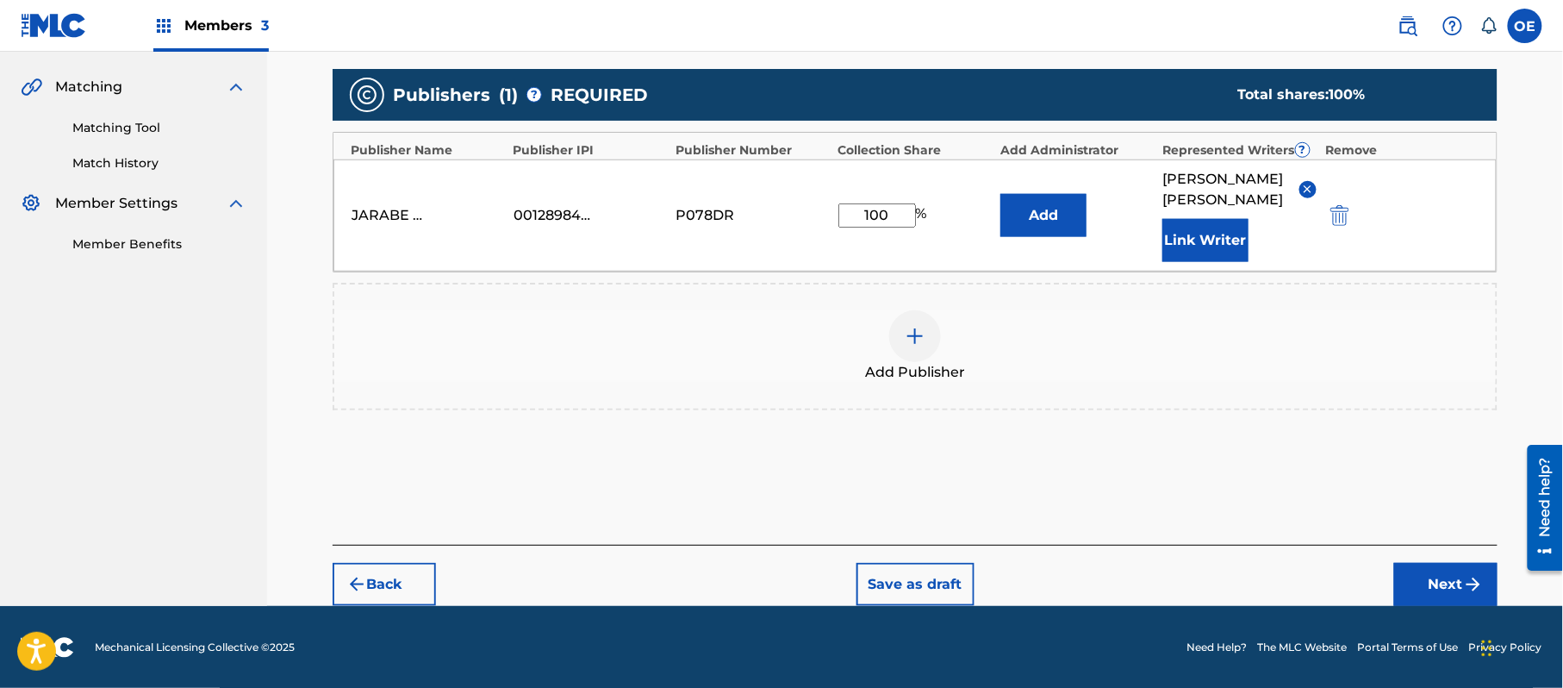
click at [1425, 567] on button "Next" at bounding box center [1446, 584] width 103 height 43
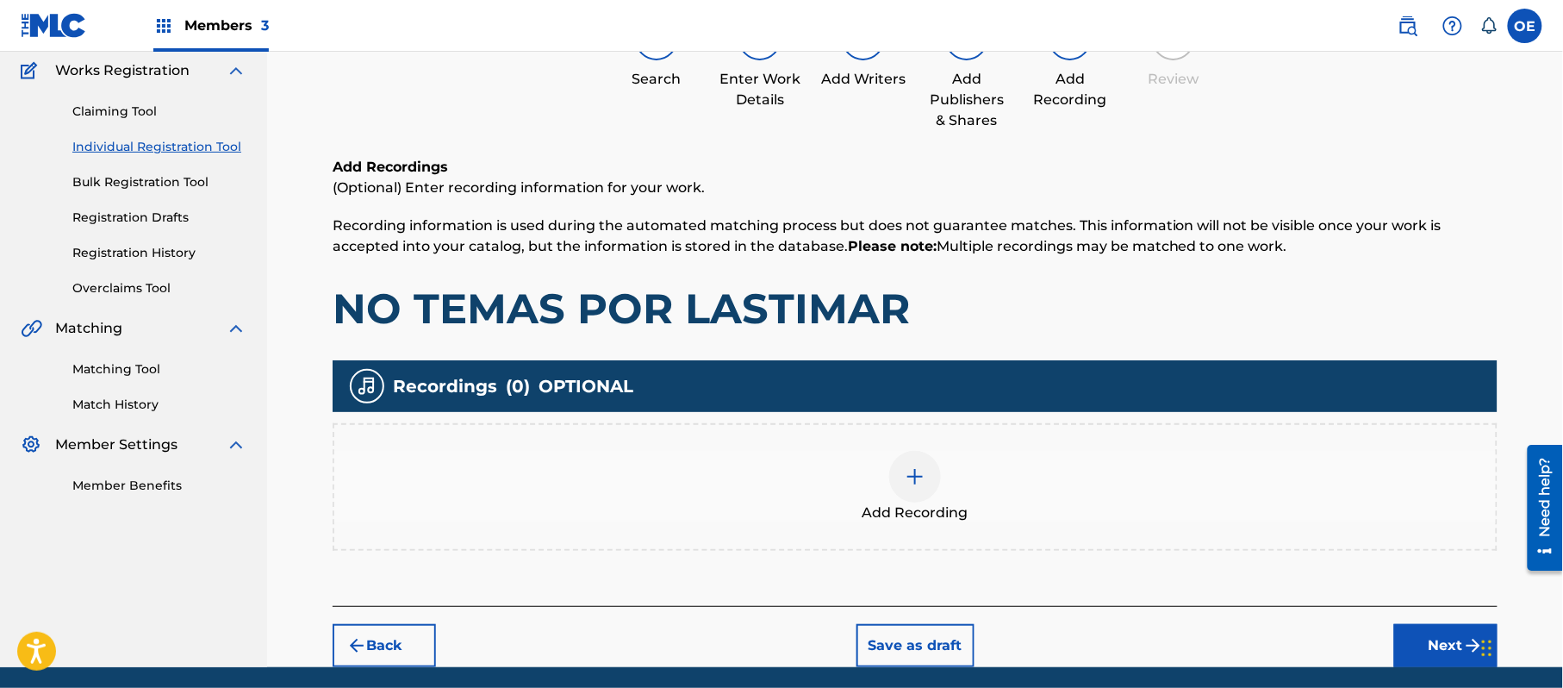
scroll to position [202, 0]
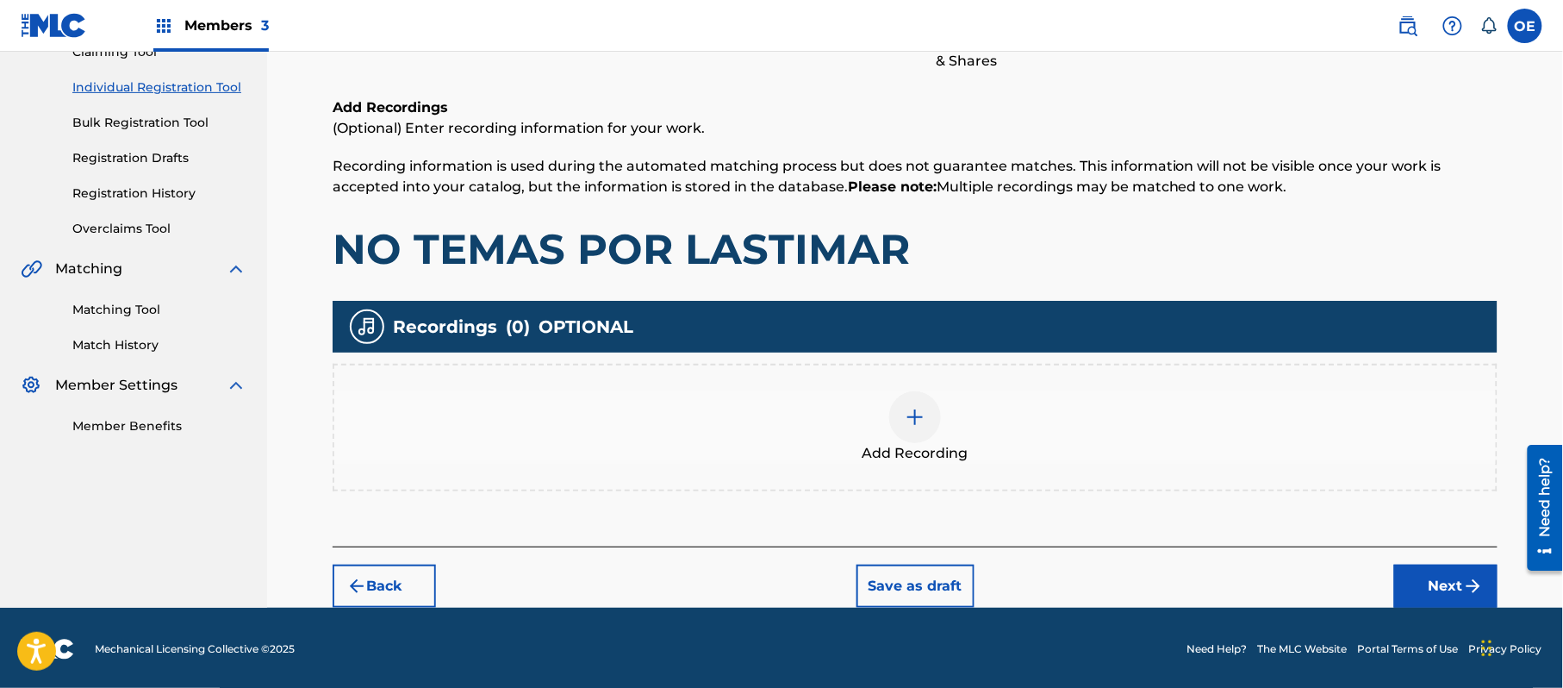
click at [1432, 566] on button "Next" at bounding box center [1446, 586] width 103 height 43
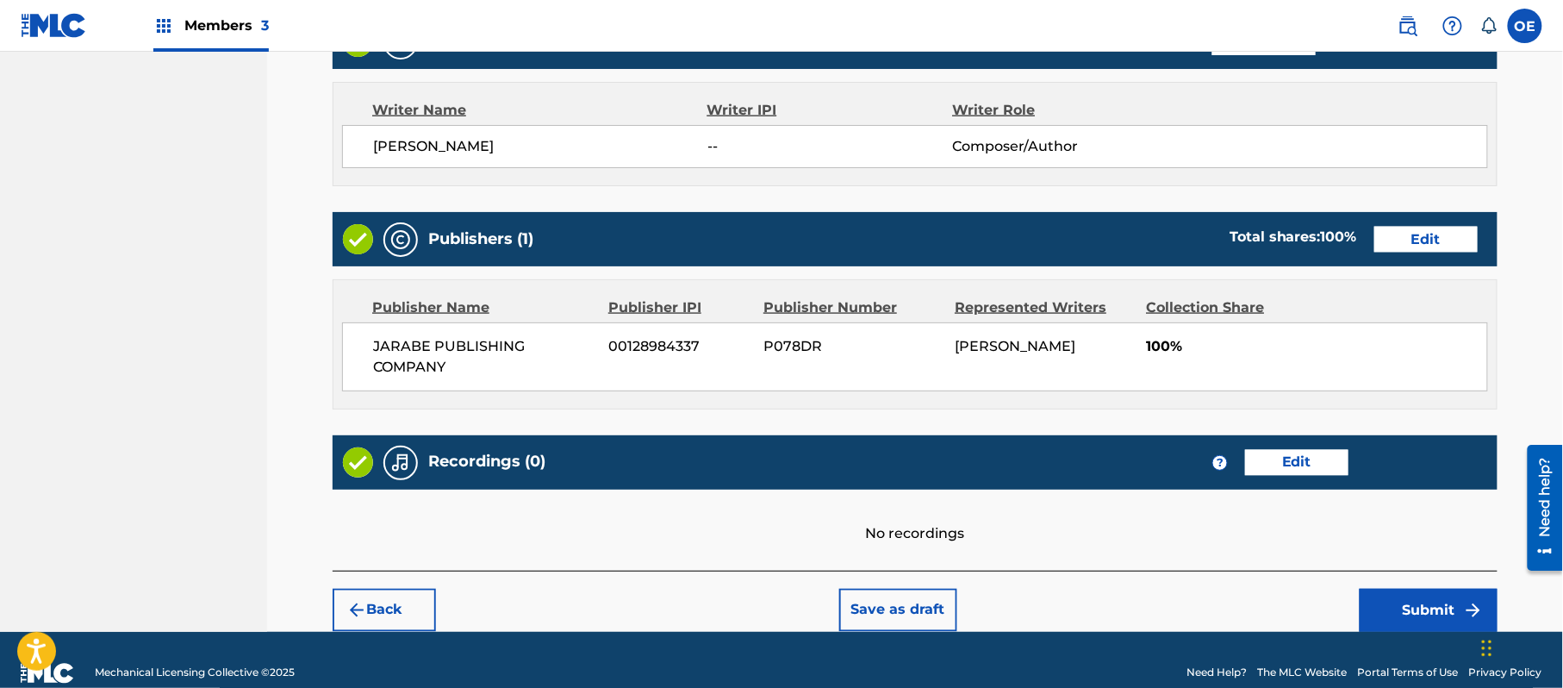
scroll to position [735, 0]
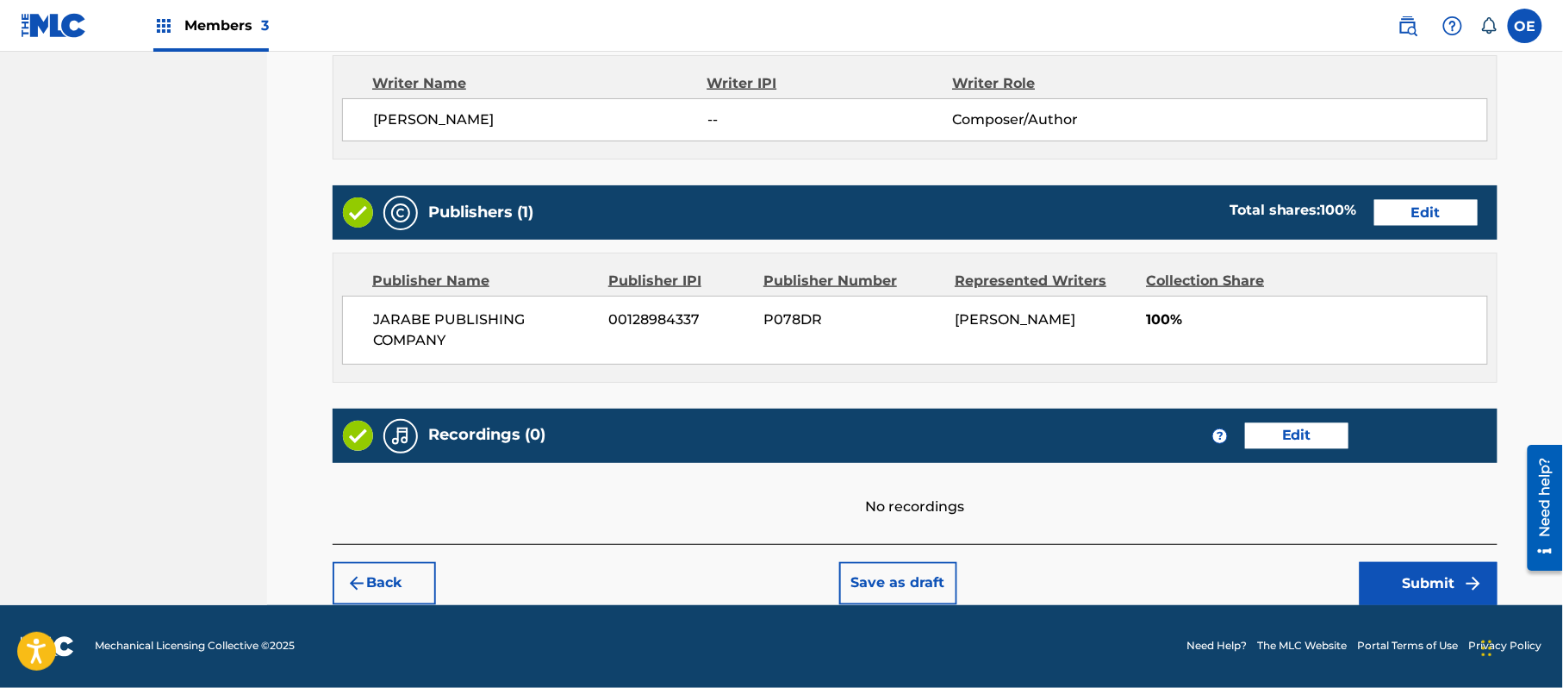
click at [1476, 571] on button "Submit" at bounding box center [1429, 583] width 138 height 43
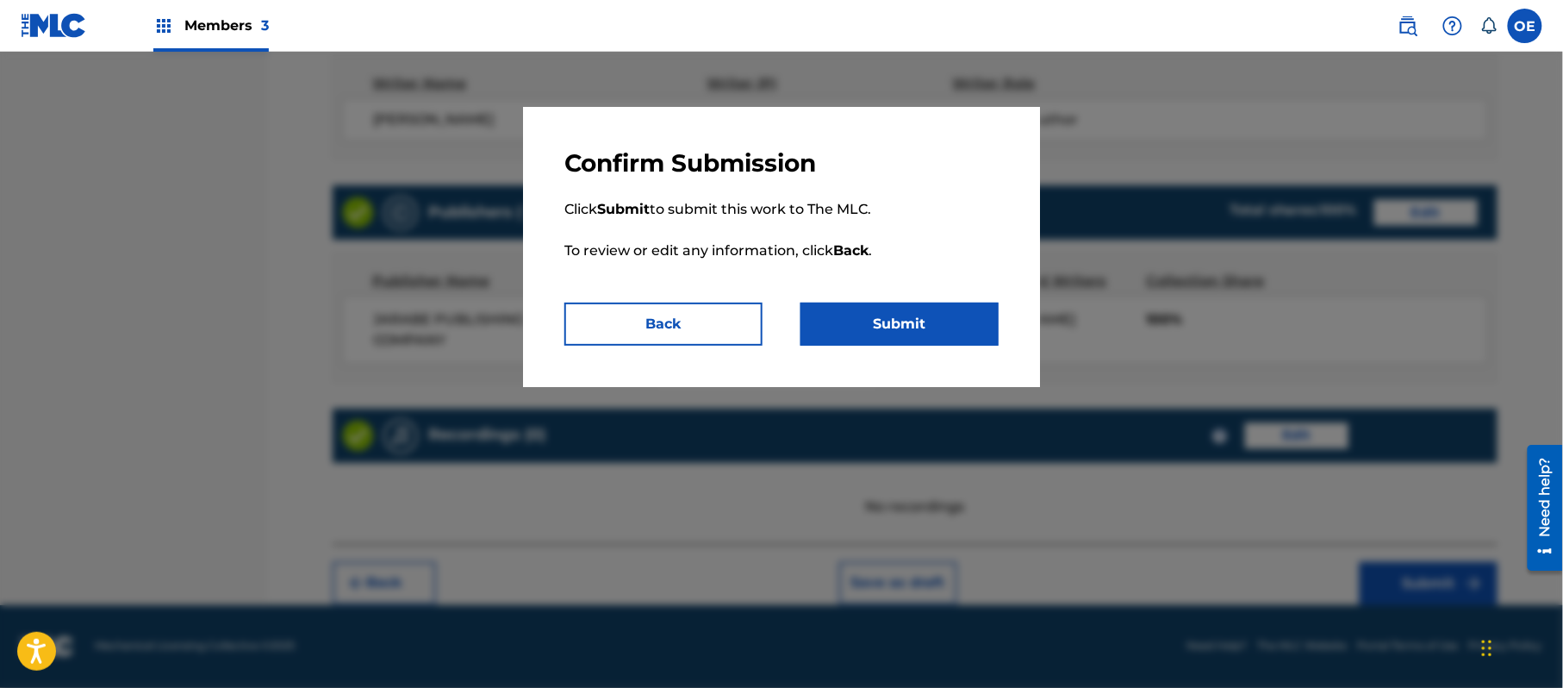
click at [914, 343] on button "Submit" at bounding box center [900, 324] width 198 height 43
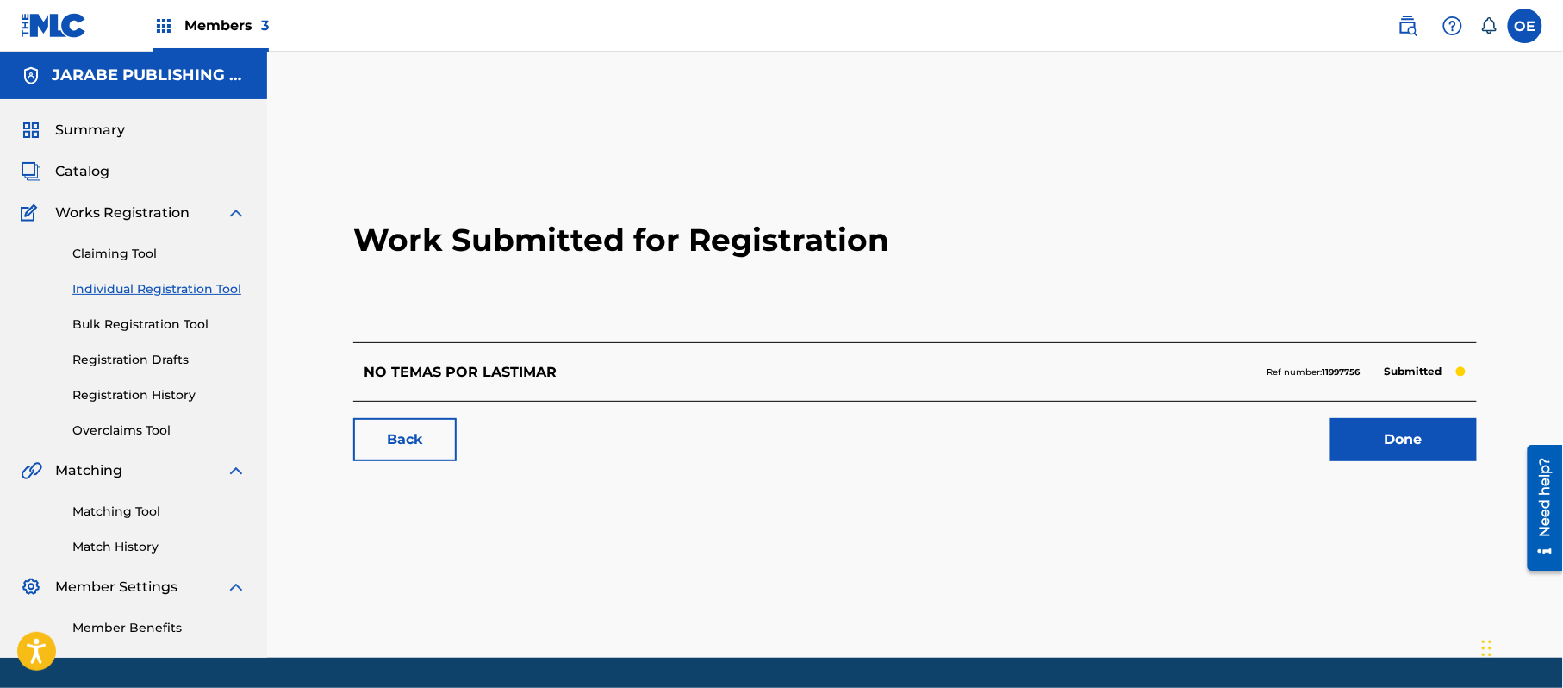
click at [181, 281] on link "Individual Registration Tool" at bounding box center [159, 289] width 174 height 18
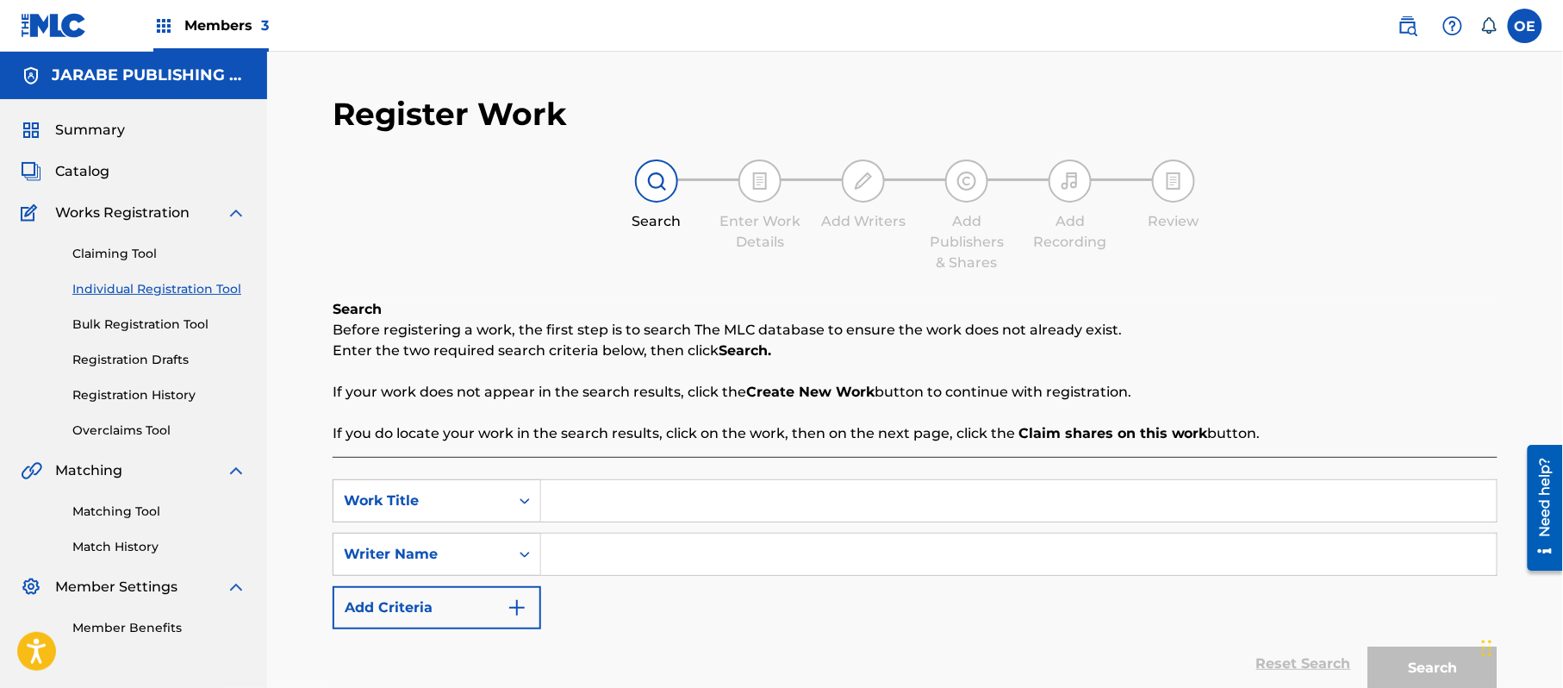
paste input "PARA QUE REGRESAR"
type input "PARA QUE REGRESAR"
paste input "ALEJANDRO MURILLO"
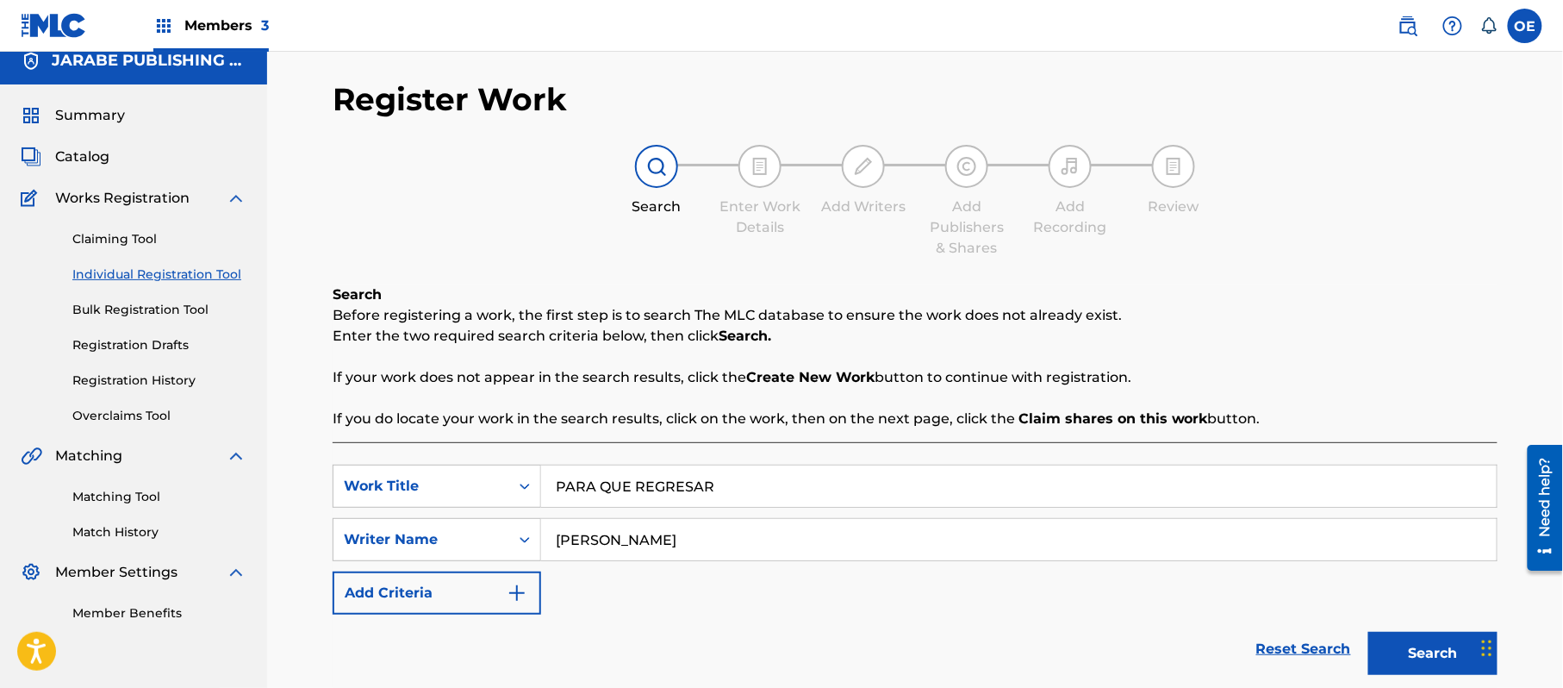
scroll to position [153, 0]
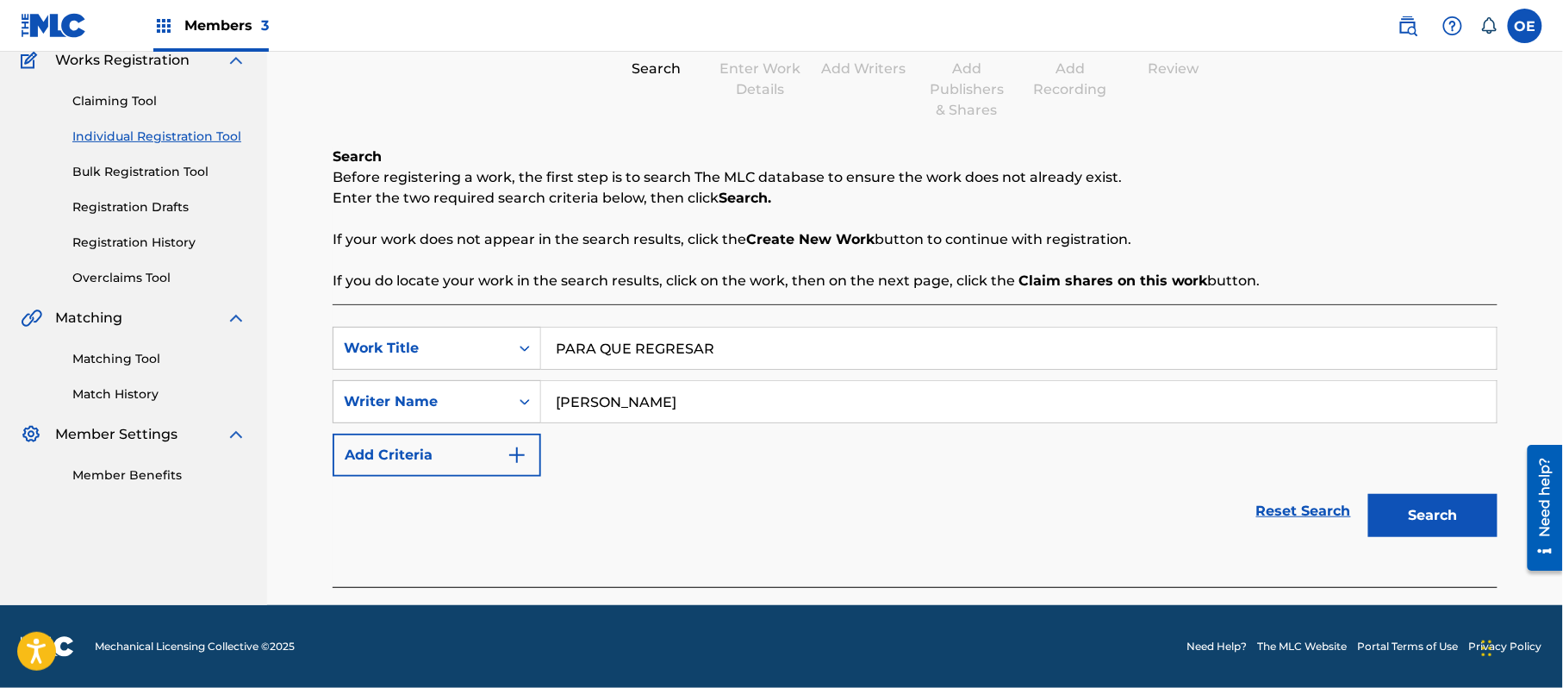
type input "ALEJANDRO MURILLO"
click at [1428, 501] on button "Search" at bounding box center [1433, 515] width 129 height 43
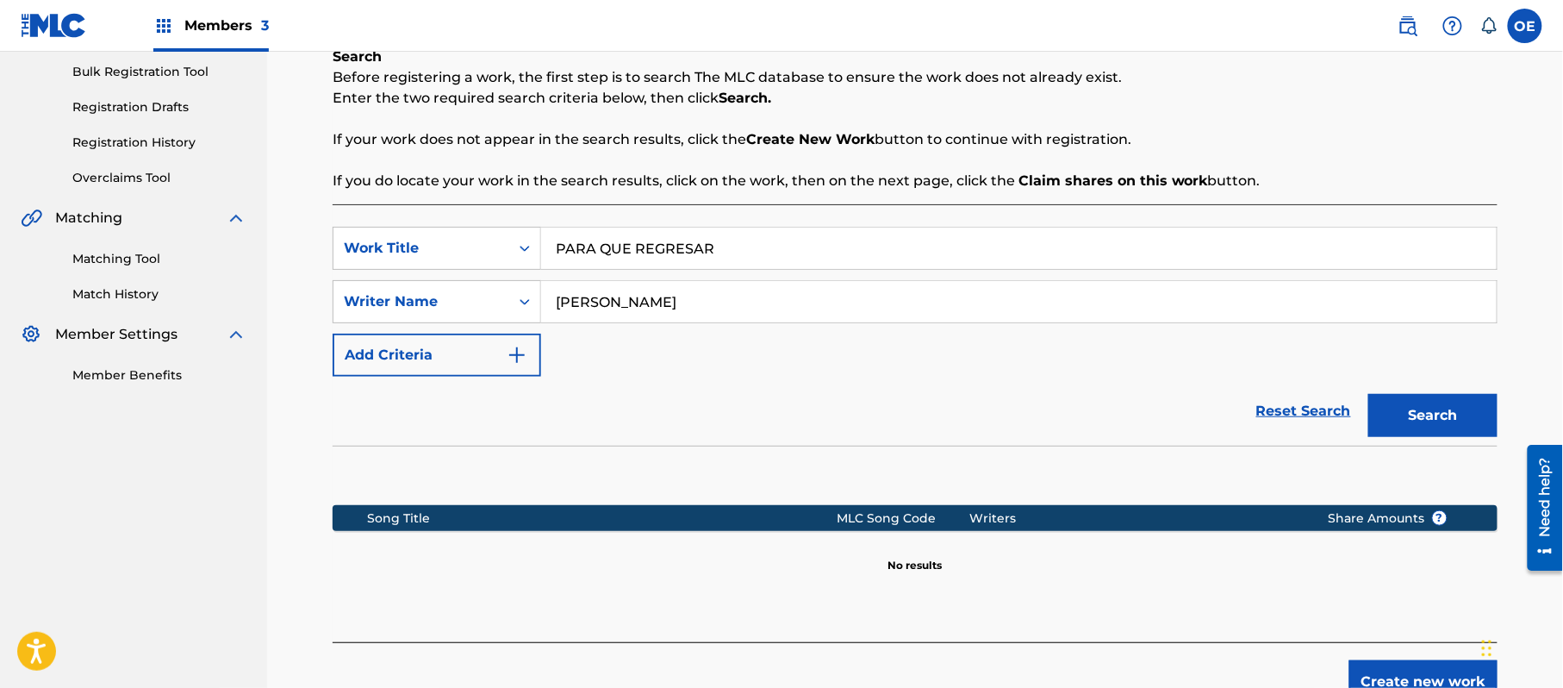
scroll to position [352, 0]
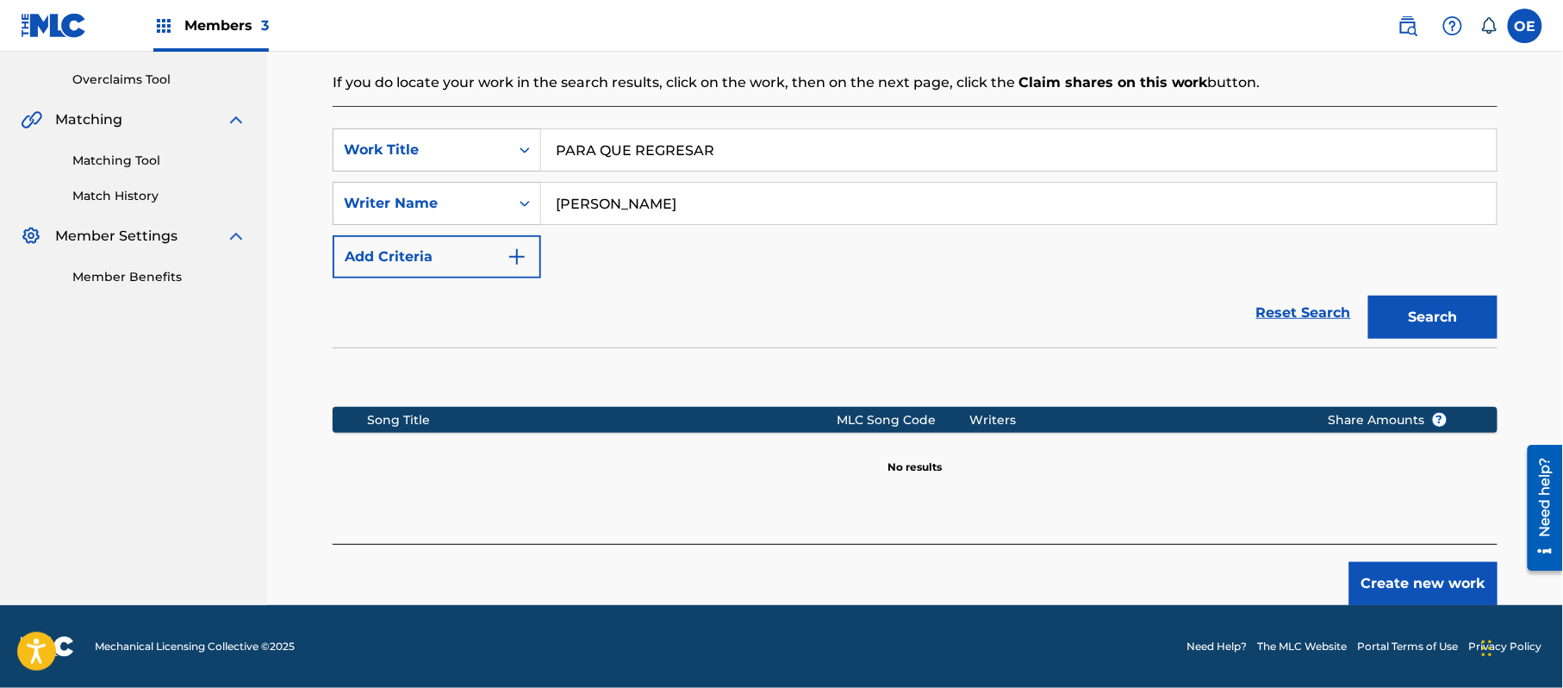
click at [1382, 594] on button "Create new work" at bounding box center [1424, 583] width 148 height 43
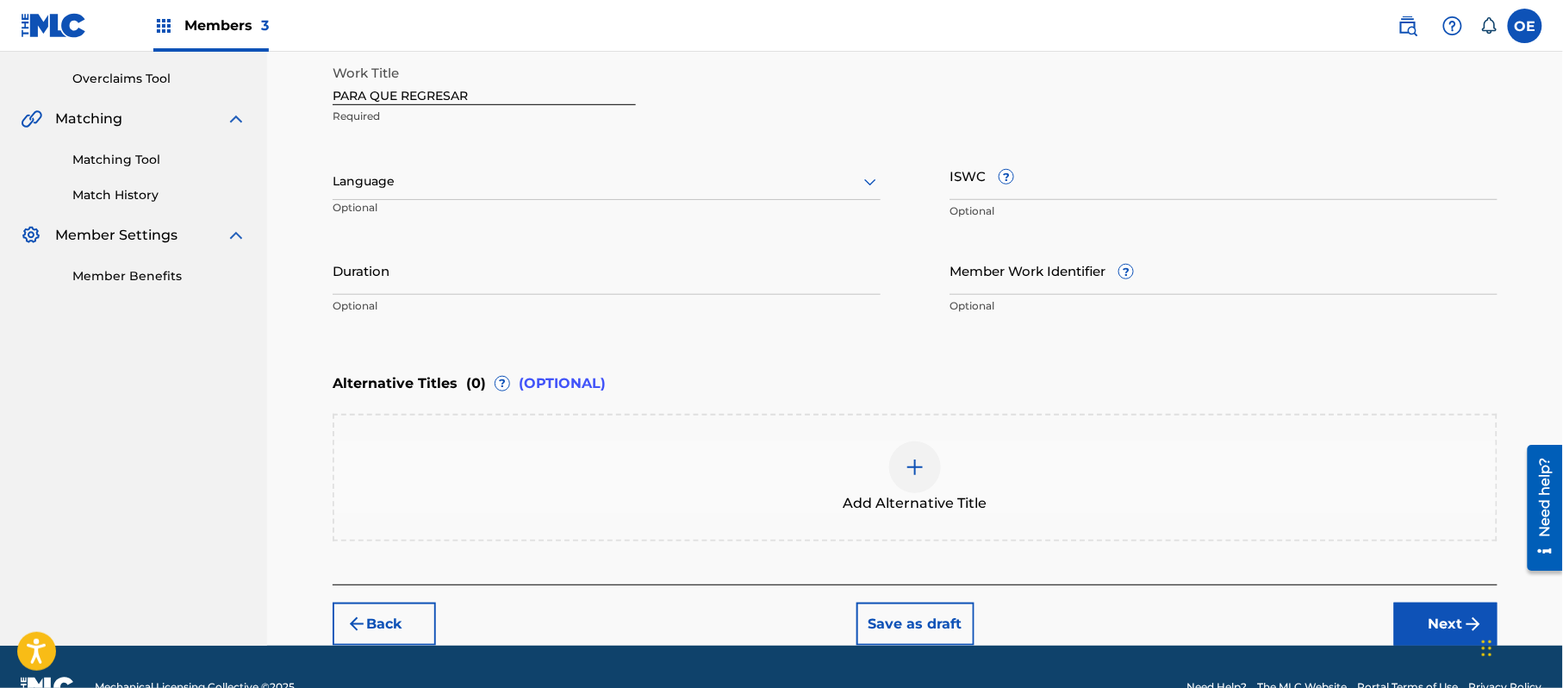
click at [415, 187] on div at bounding box center [607, 182] width 548 height 22
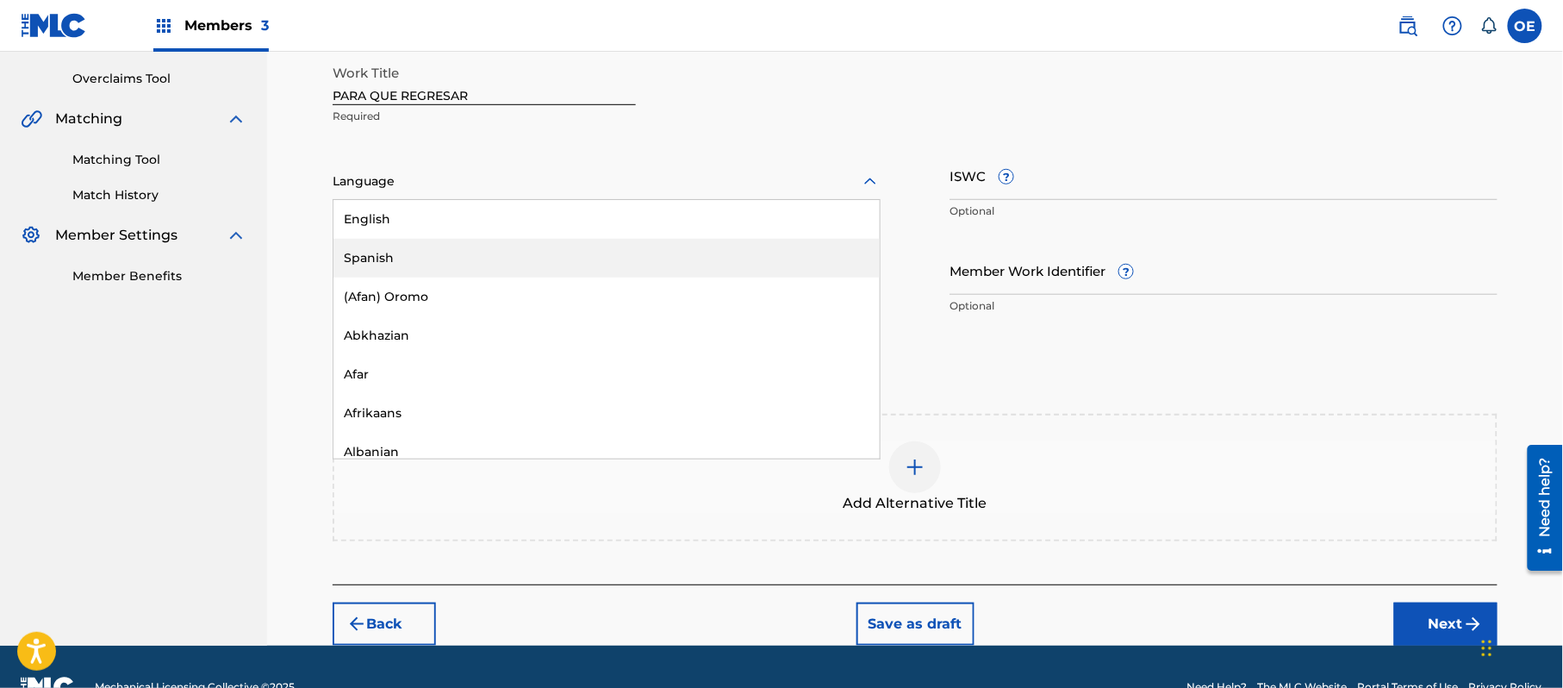
click at [404, 250] on div "Spanish" at bounding box center [607, 258] width 546 height 39
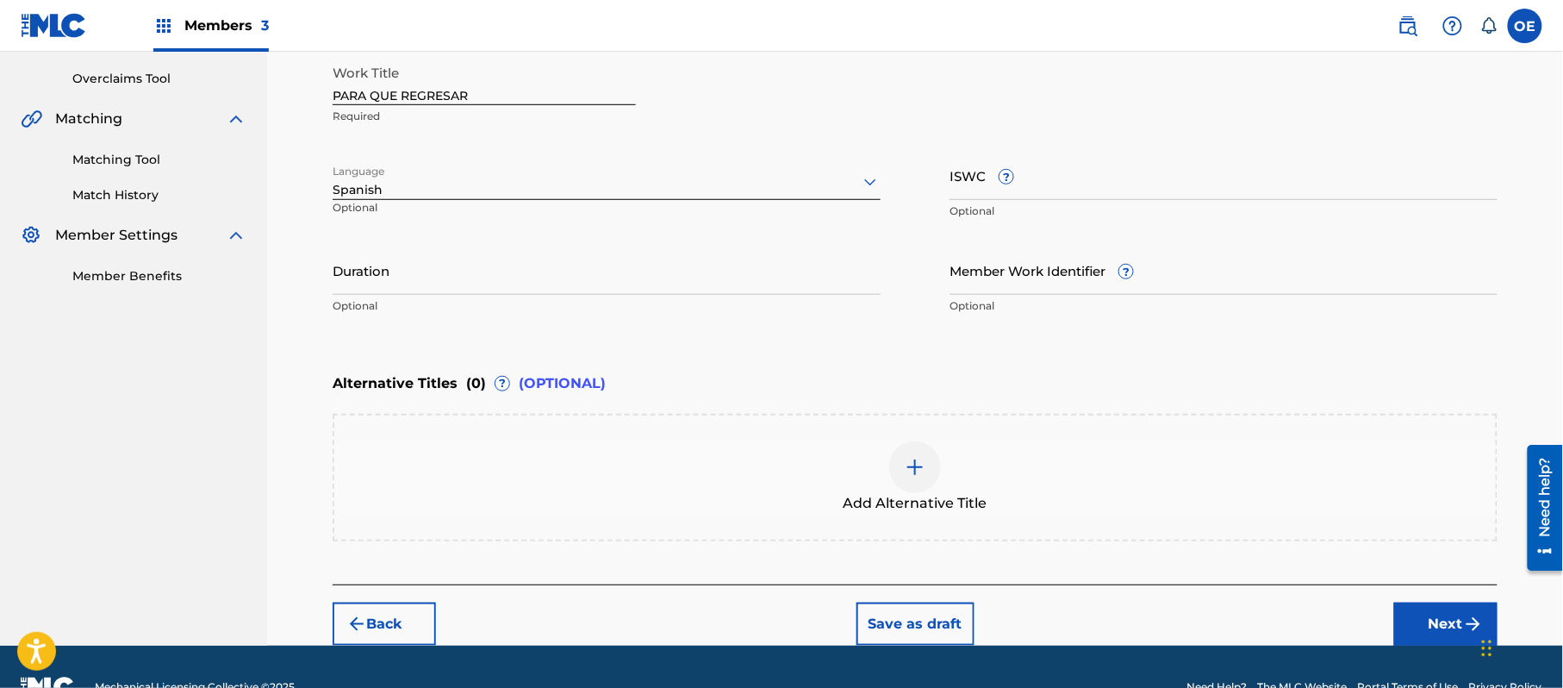
drag, startPoint x: 1408, startPoint y: 608, endPoint x: 1382, endPoint y: 608, distance: 25.9
click at [1408, 608] on button "Next" at bounding box center [1446, 623] width 103 height 43
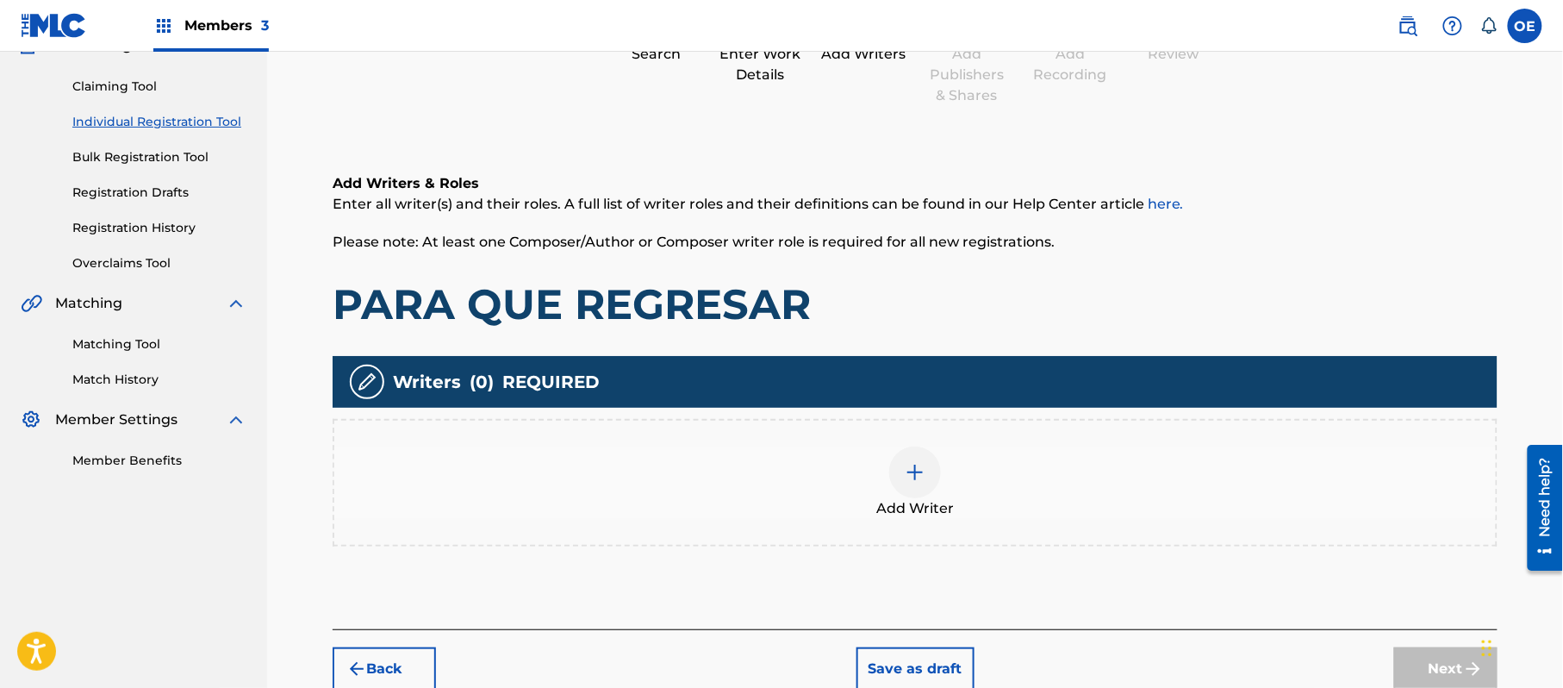
scroll to position [78, 0]
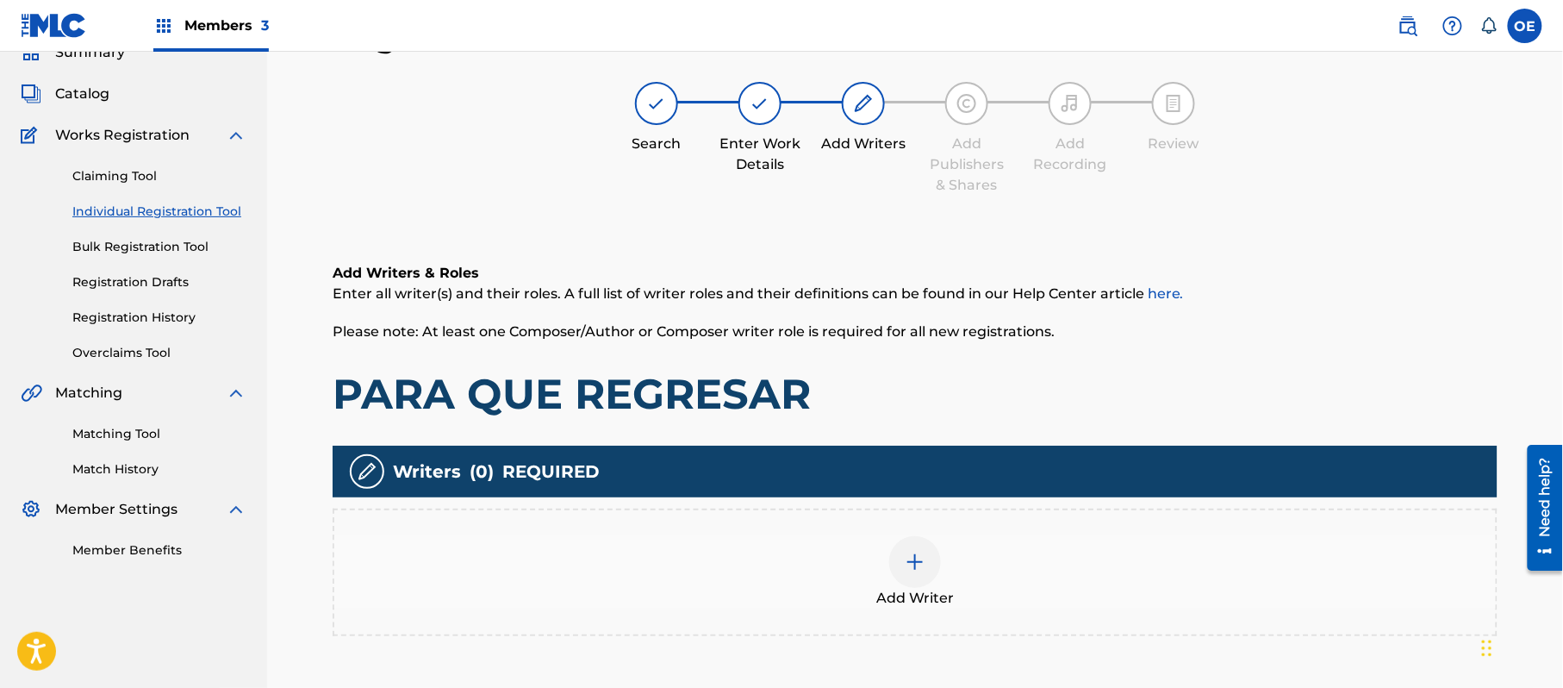
click at [934, 556] on div at bounding box center [915, 562] width 52 height 52
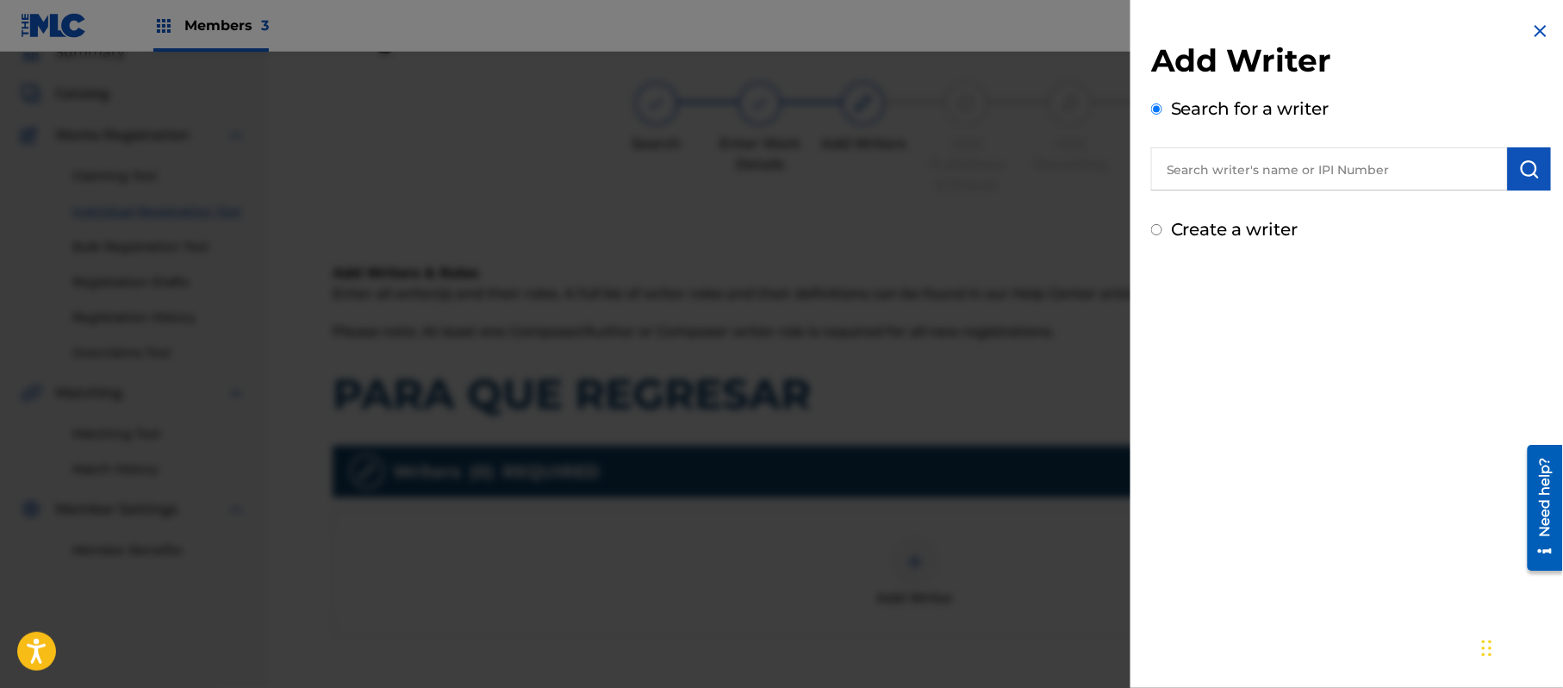
paste input "ALEJANDRO MURILLO"
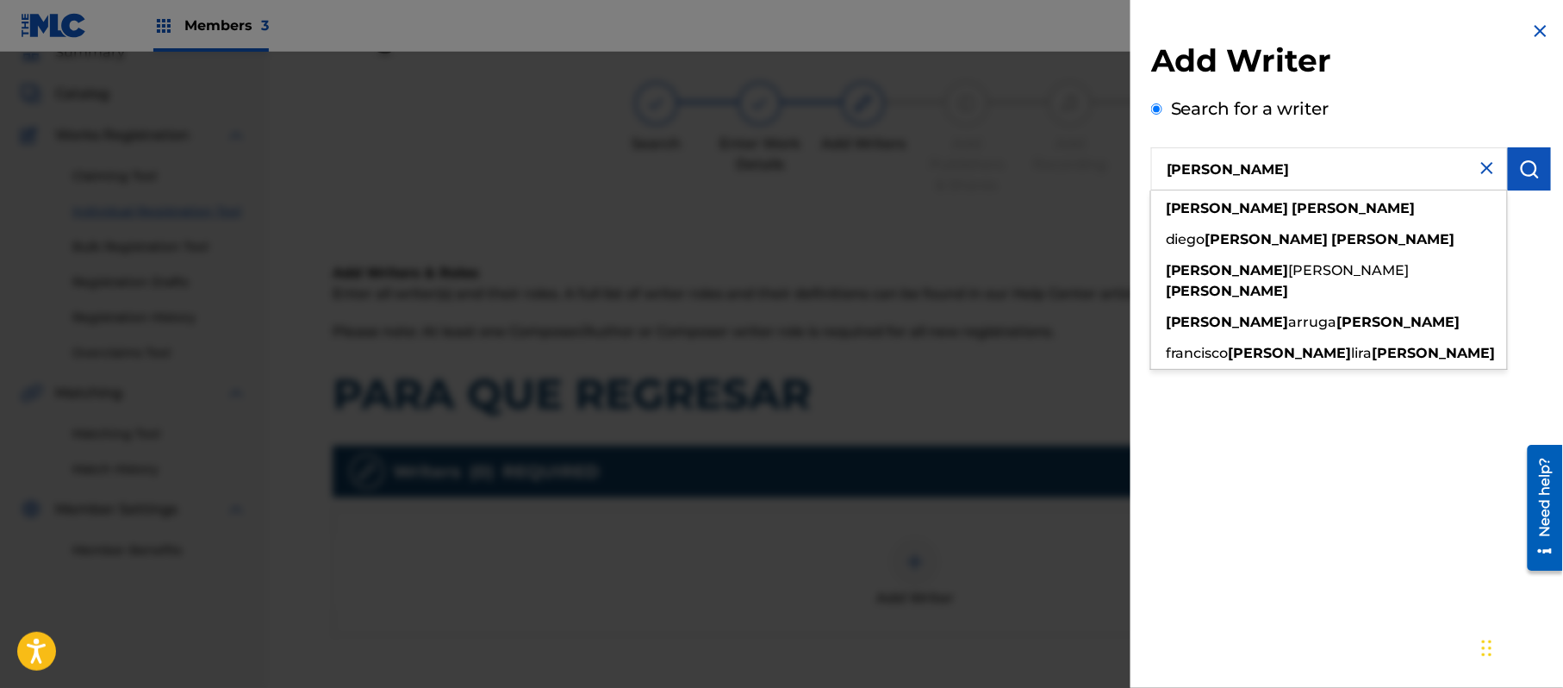
type input "ALEJANDRO MURILLO"
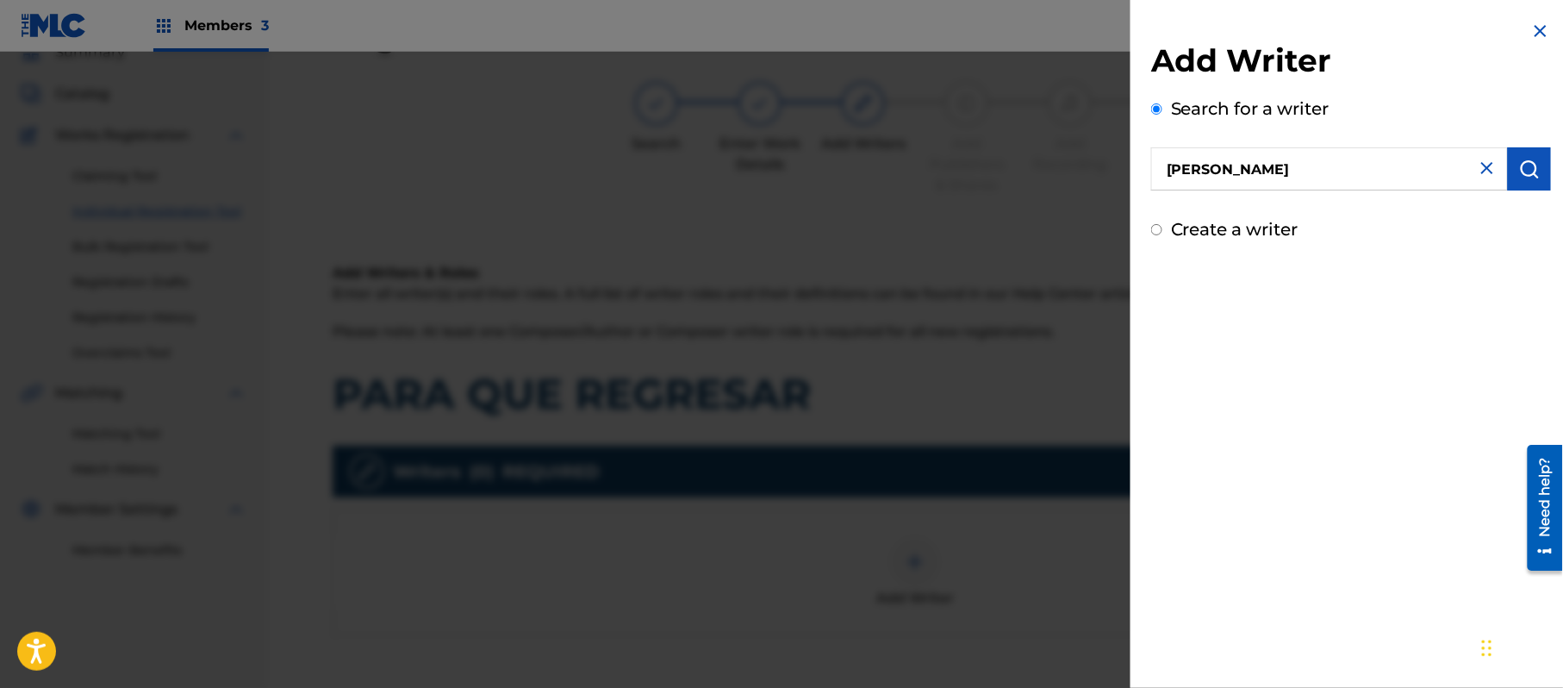
click at [1528, 172] on img "submit" at bounding box center [1530, 169] width 21 height 21
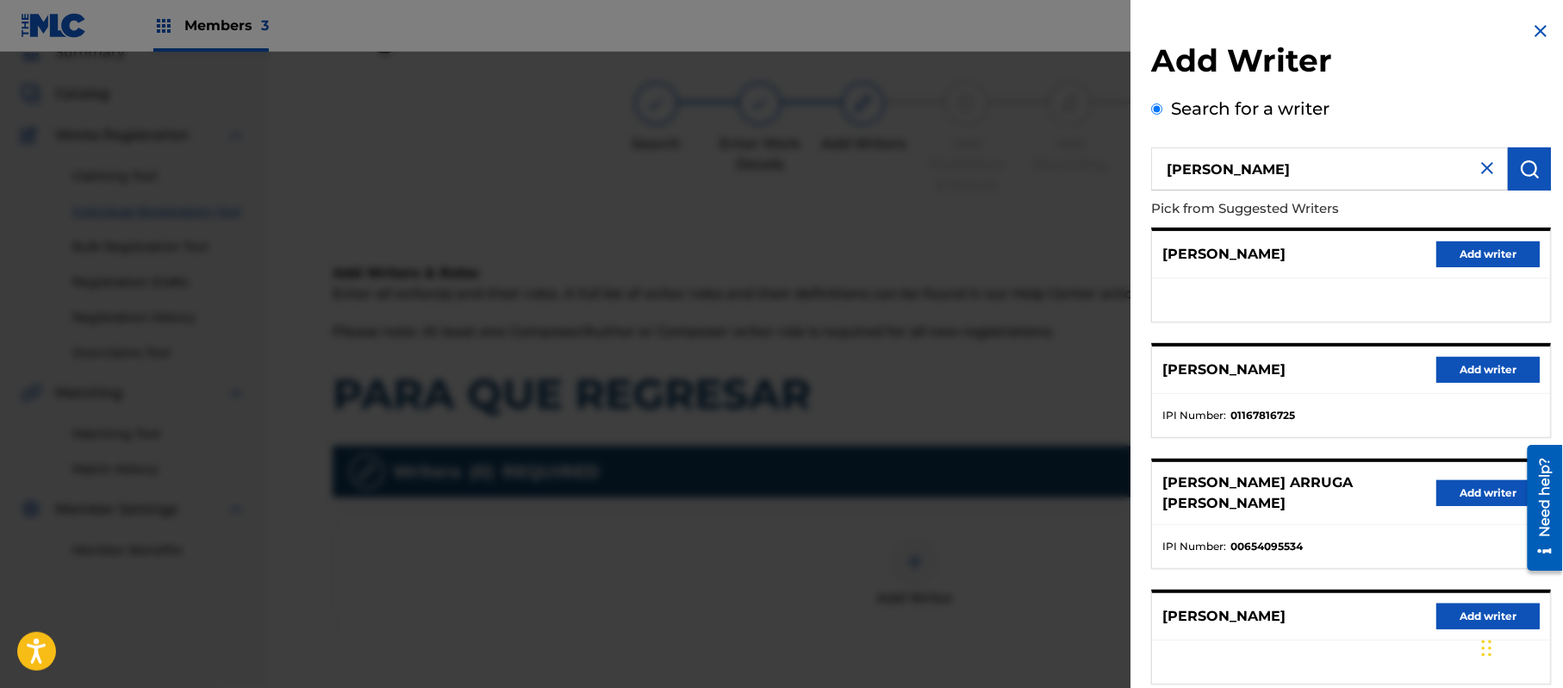
drag, startPoint x: 1469, startPoint y: 260, endPoint x: 1460, endPoint y: 267, distance: 11.0
click at [1470, 260] on button "Add writer" at bounding box center [1488, 254] width 103 height 26
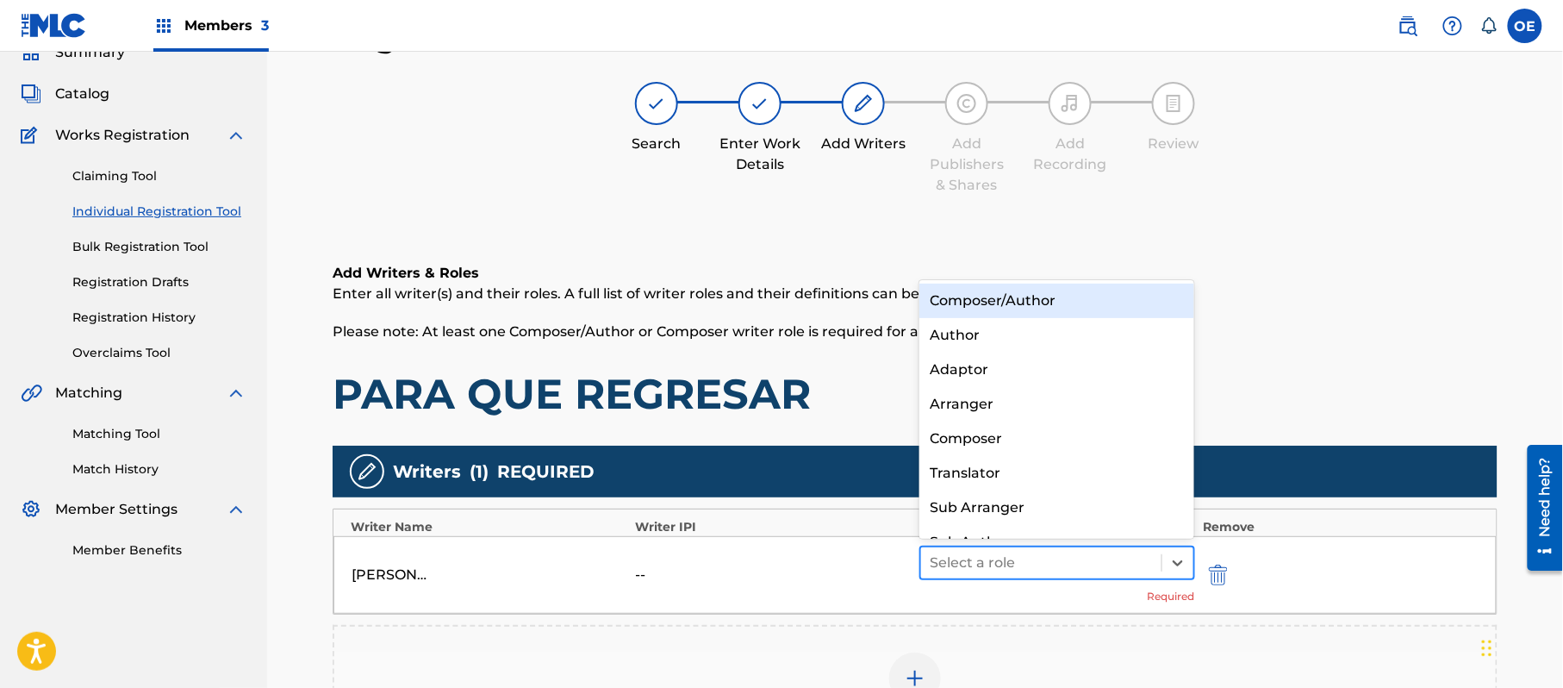
click at [948, 548] on div "Select a role" at bounding box center [1041, 562] width 240 height 31
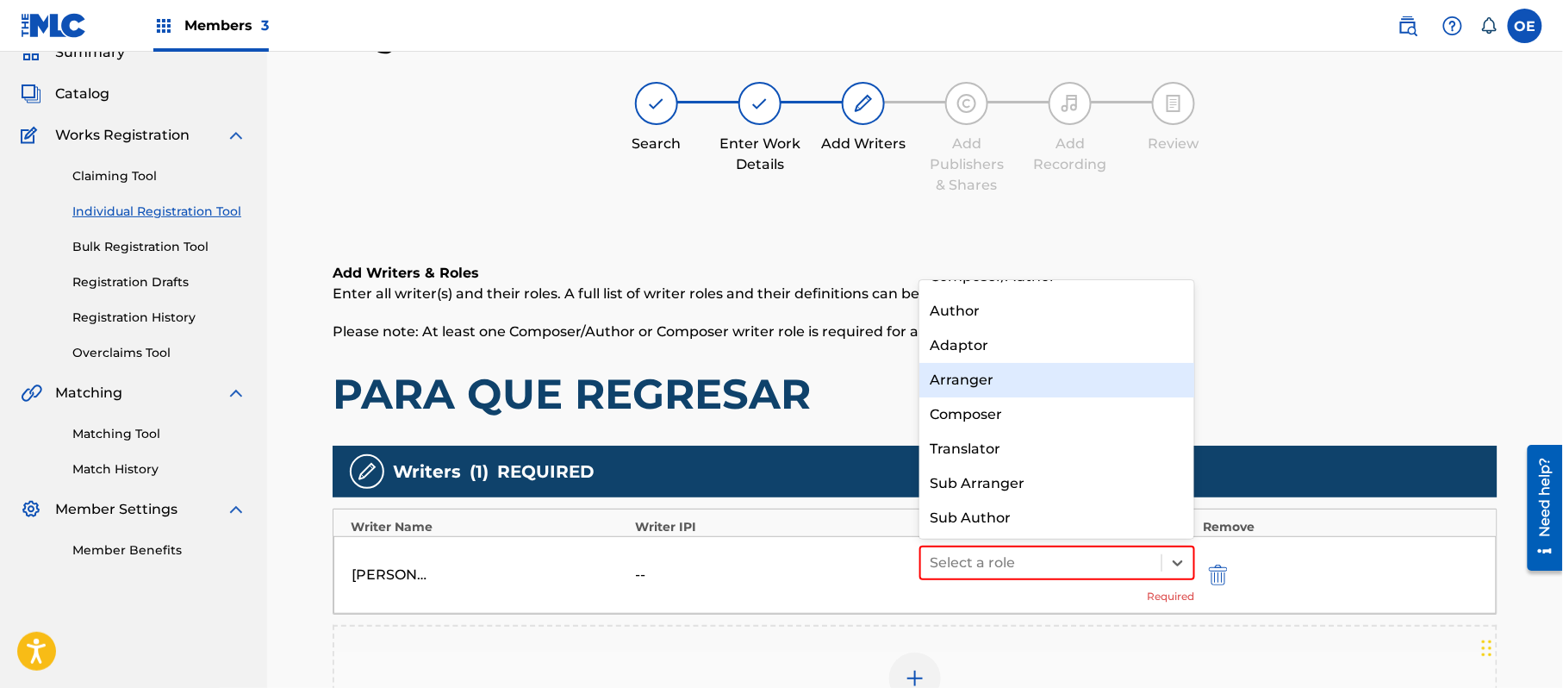
scroll to position [0, 0]
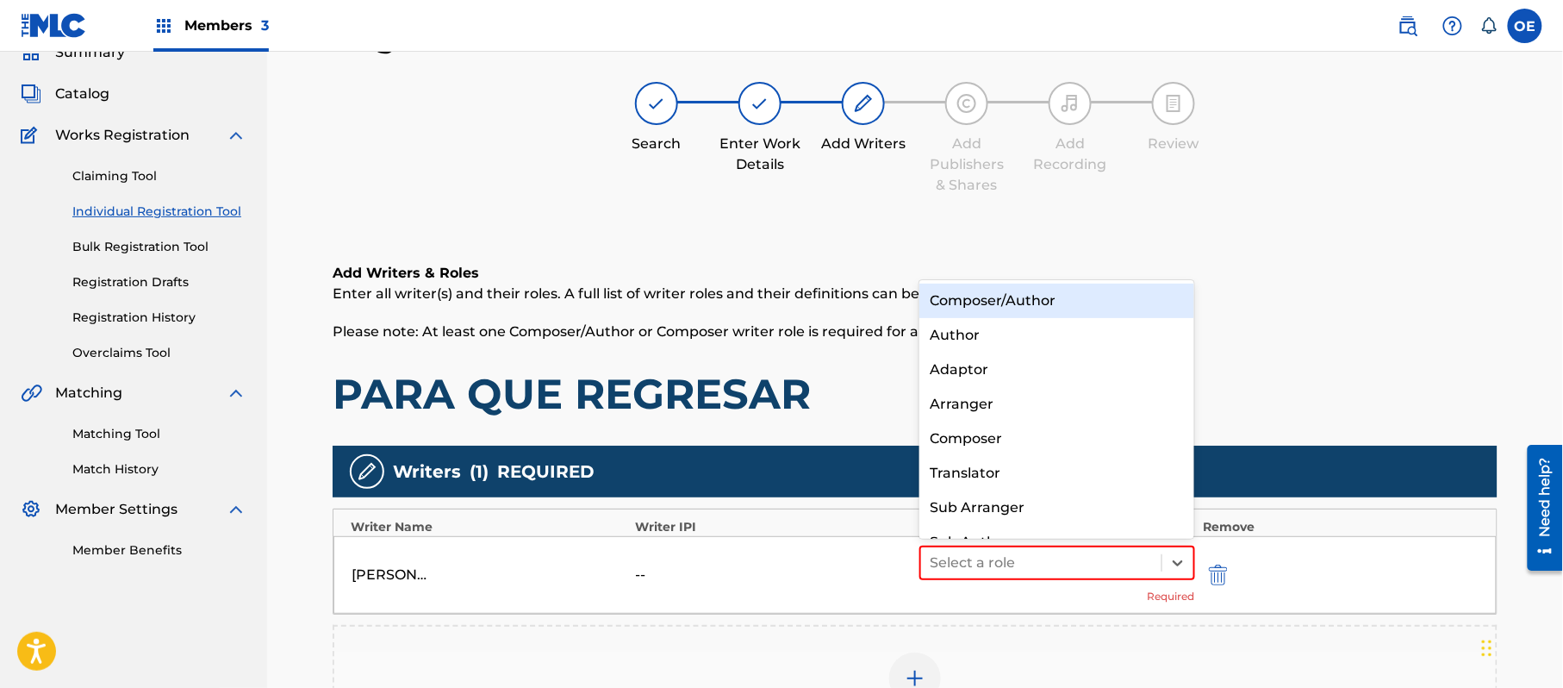
click at [1025, 304] on div "Composer/Author" at bounding box center [1057, 301] width 275 height 34
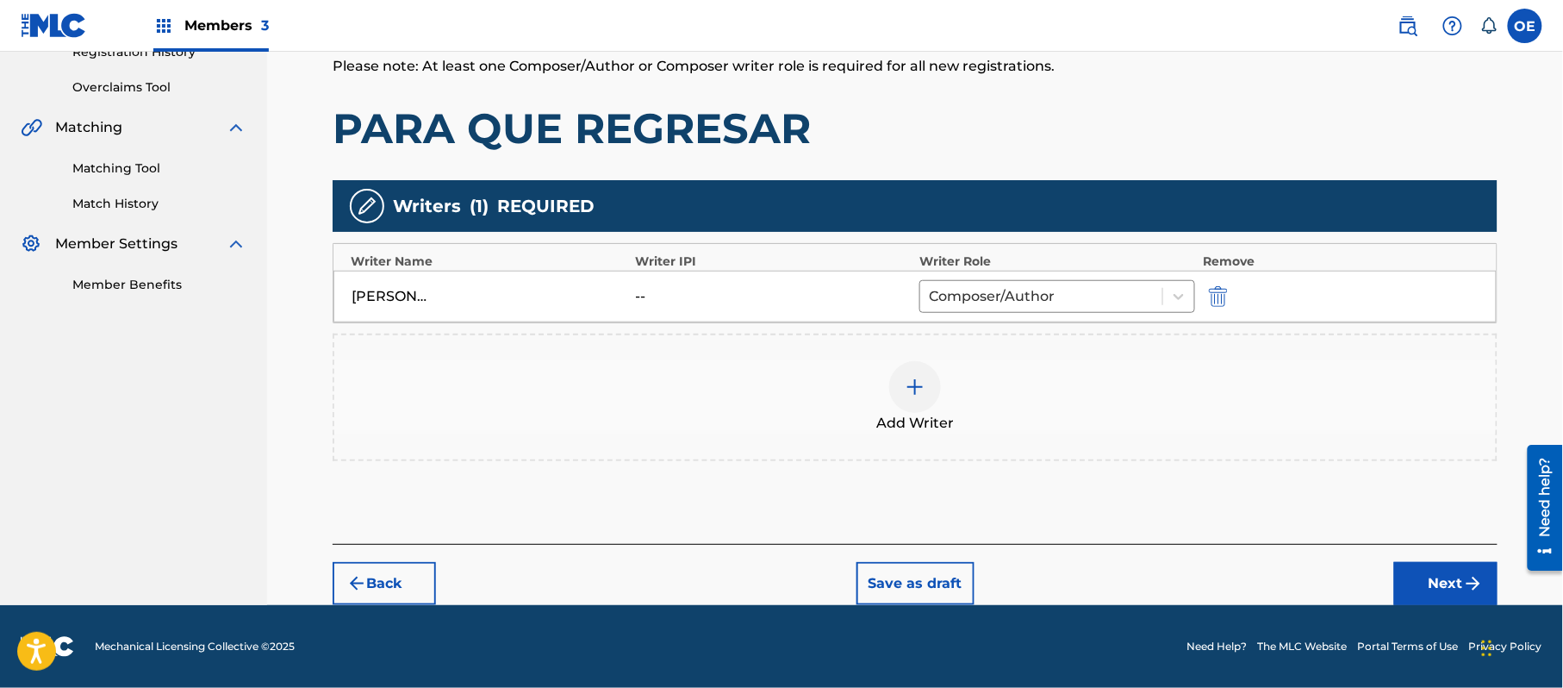
click at [1442, 564] on button "Next" at bounding box center [1446, 583] width 103 height 43
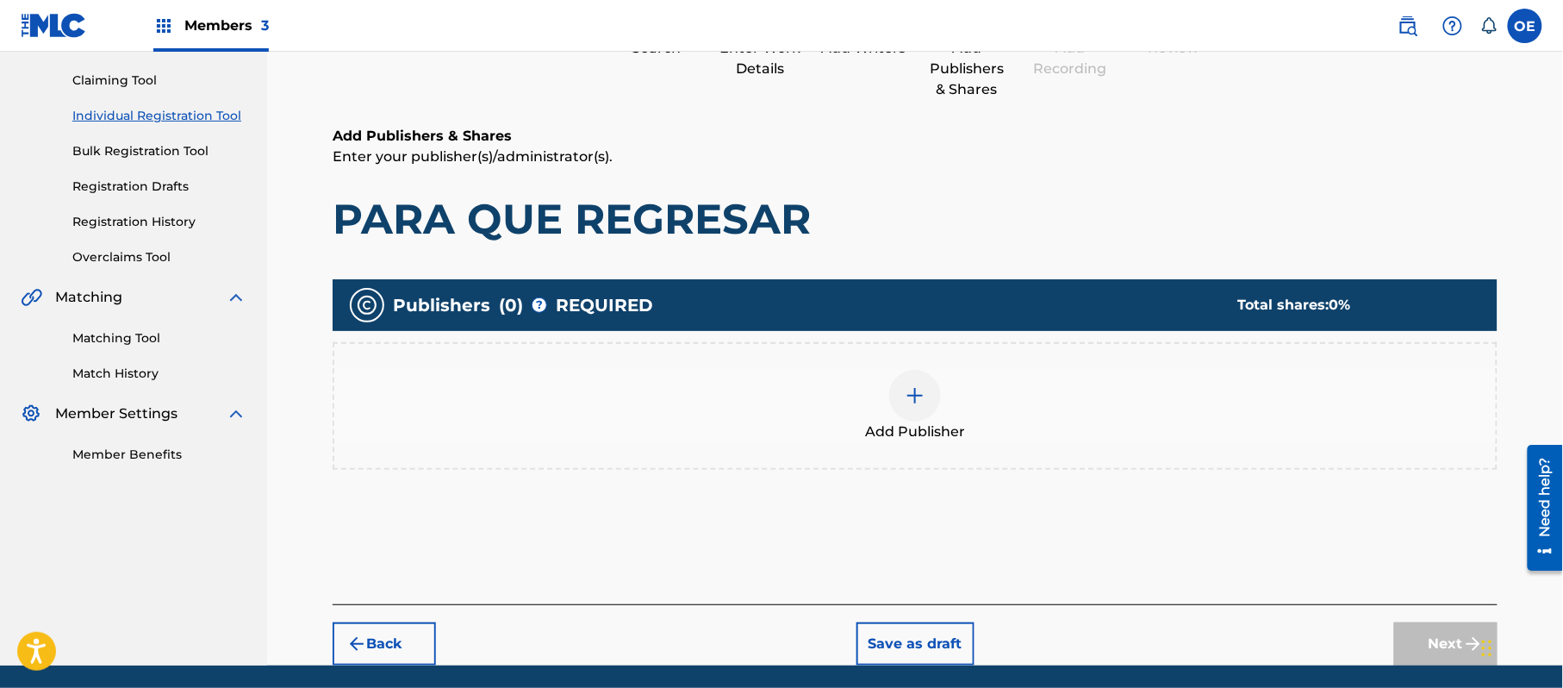
scroll to position [78, 0]
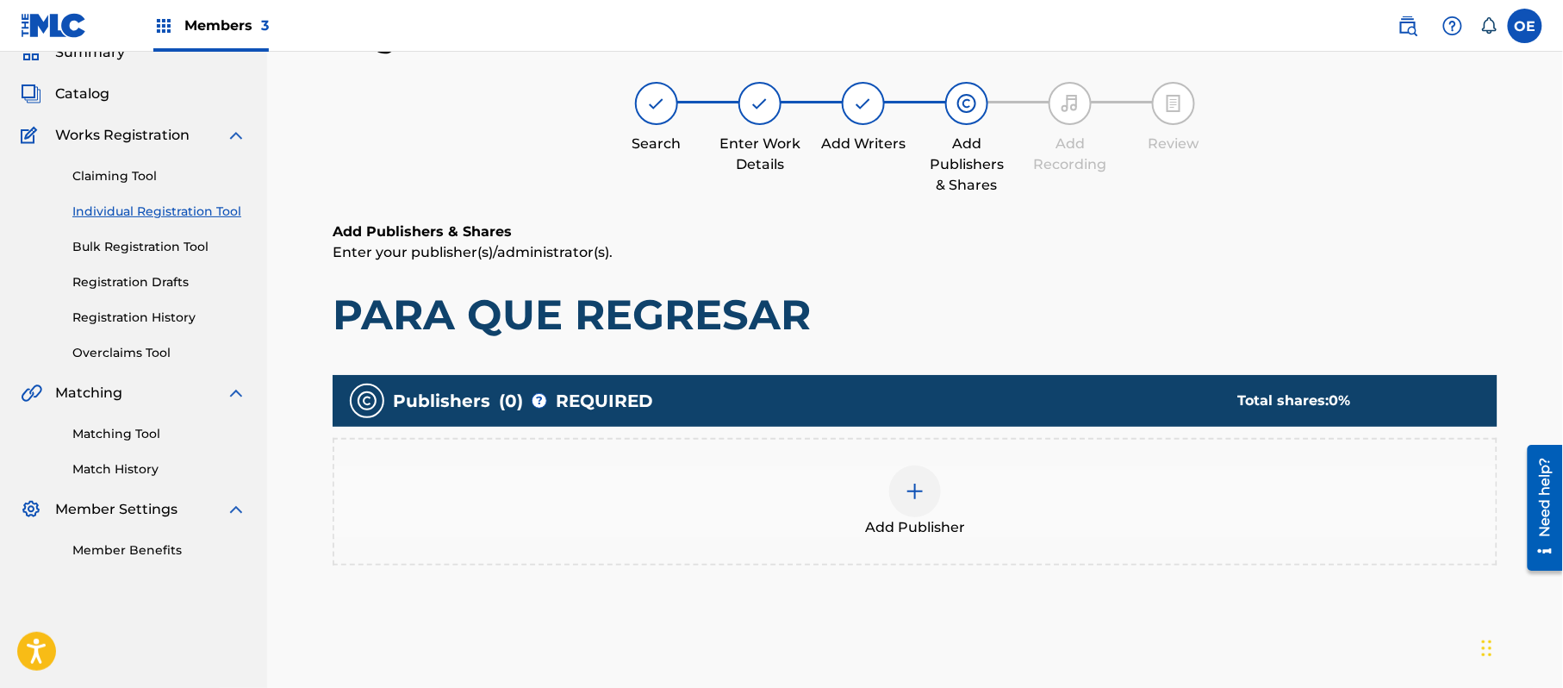
click at [1021, 545] on div "Add Publisher" at bounding box center [915, 502] width 1165 height 128
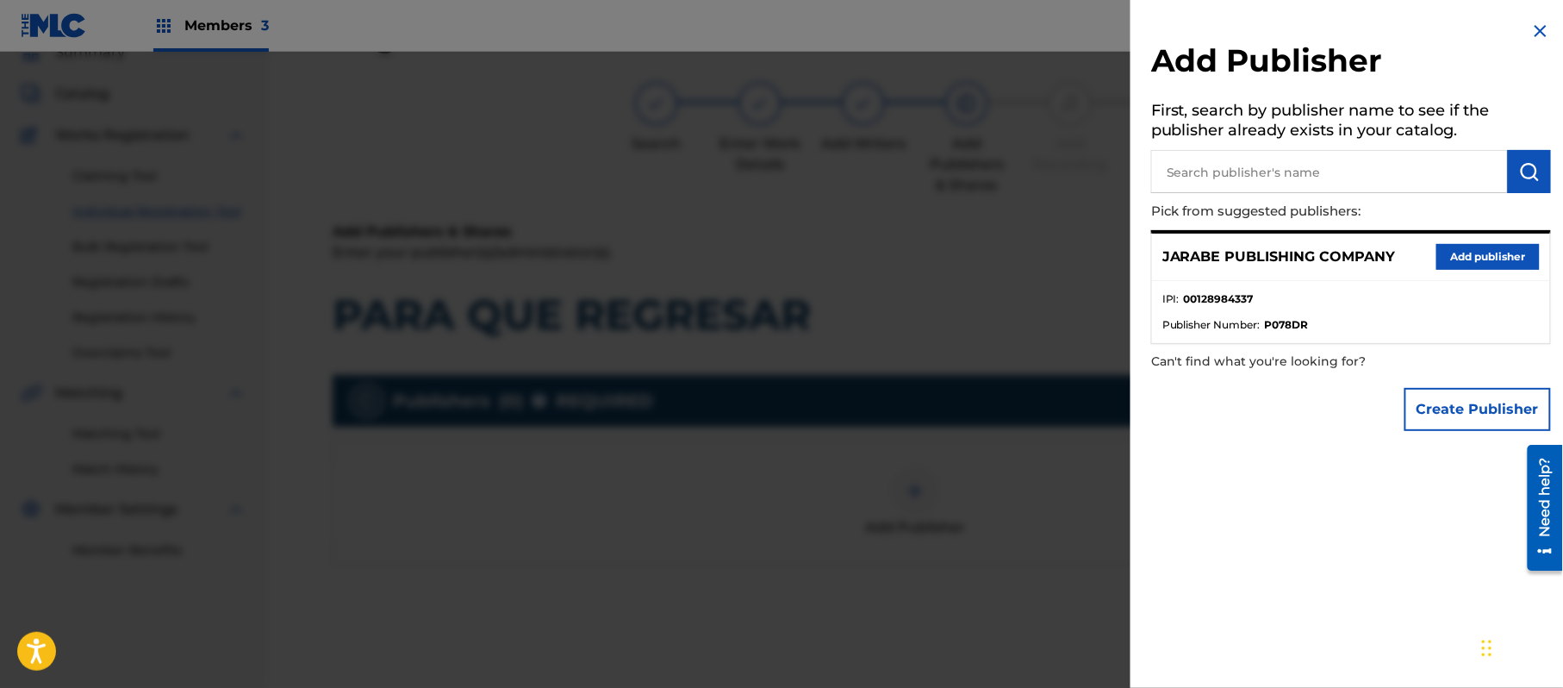
click at [1488, 248] on button "Add publisher" at bounding box center [1488, 257] width 103 height 26
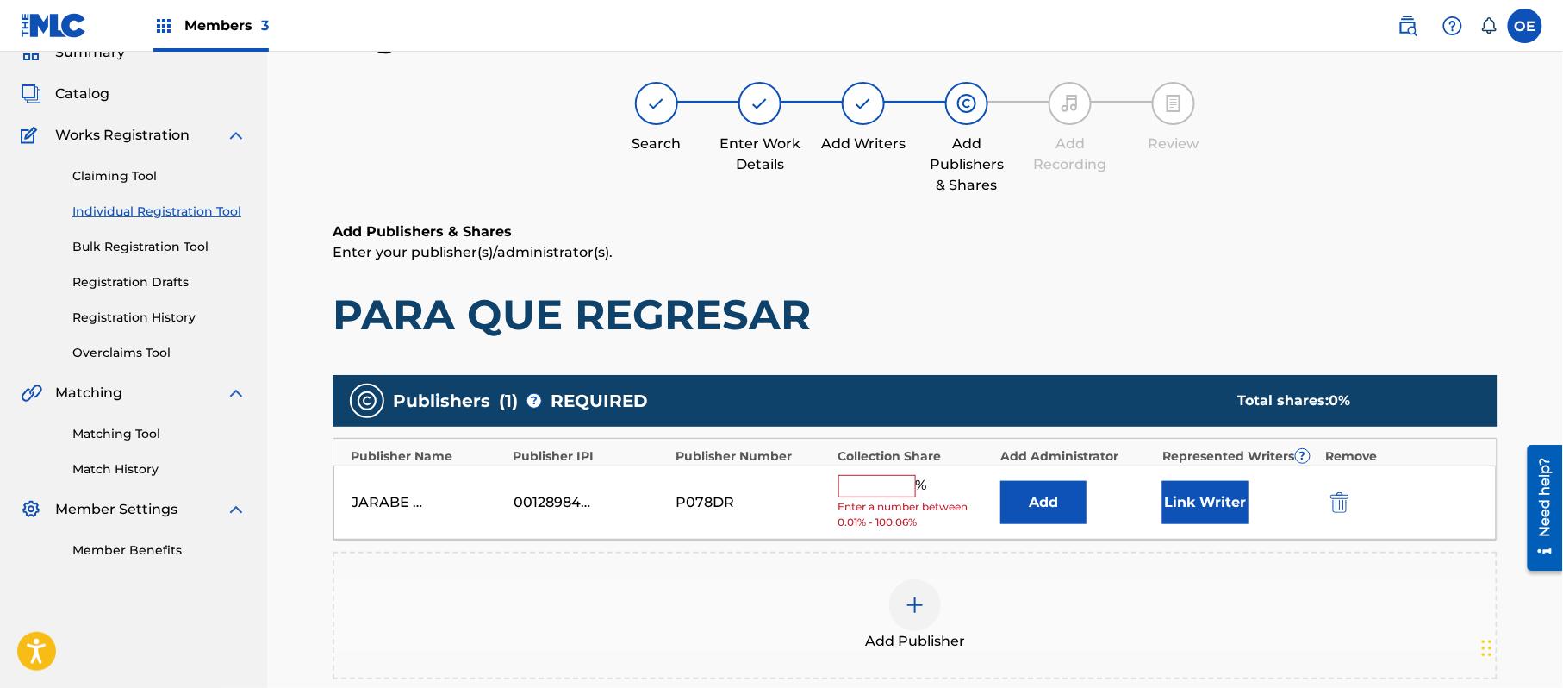
click at [846, 475] on input "text" at bounding box center [878, 486] width 78 height 22
type input "100"
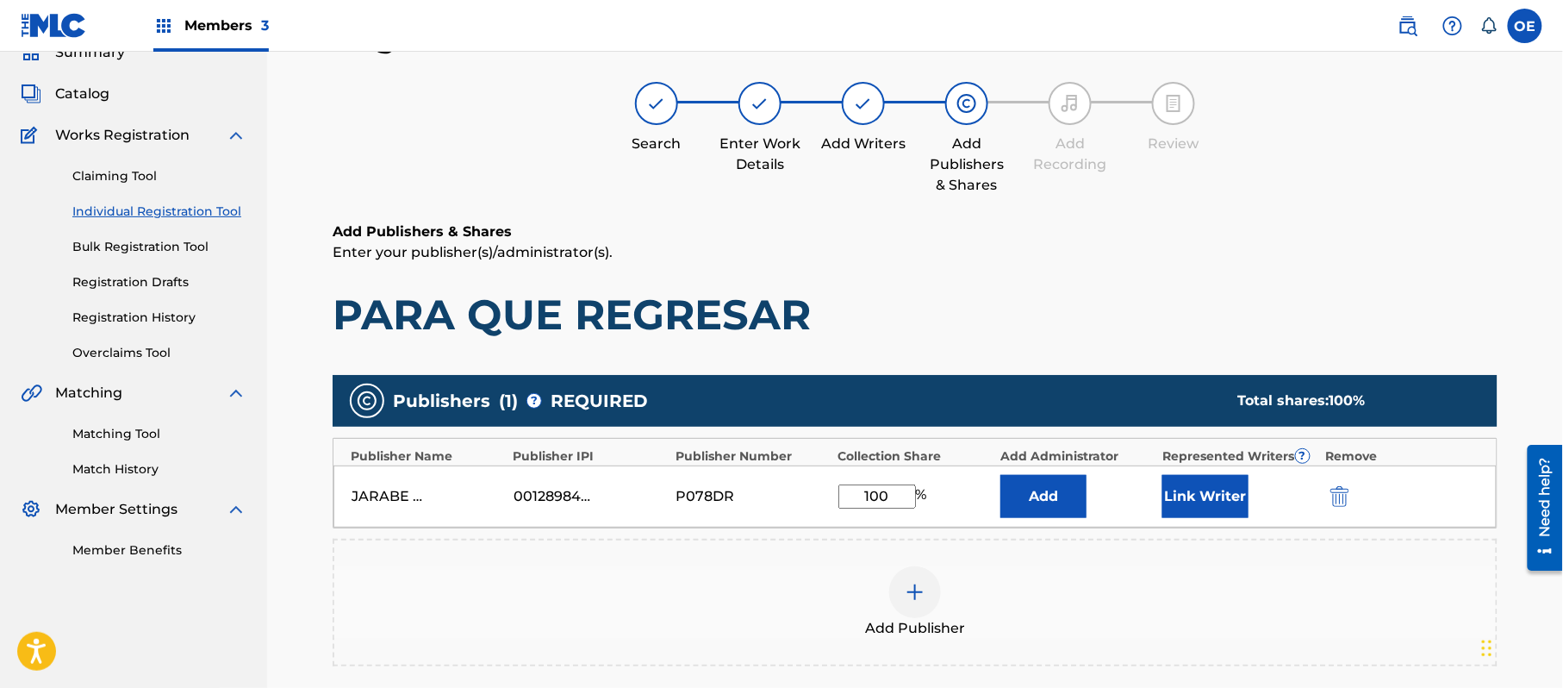
click at [1179, 491] on button "Link Writer" at bounding box center [1206, 496] width 86 height 43
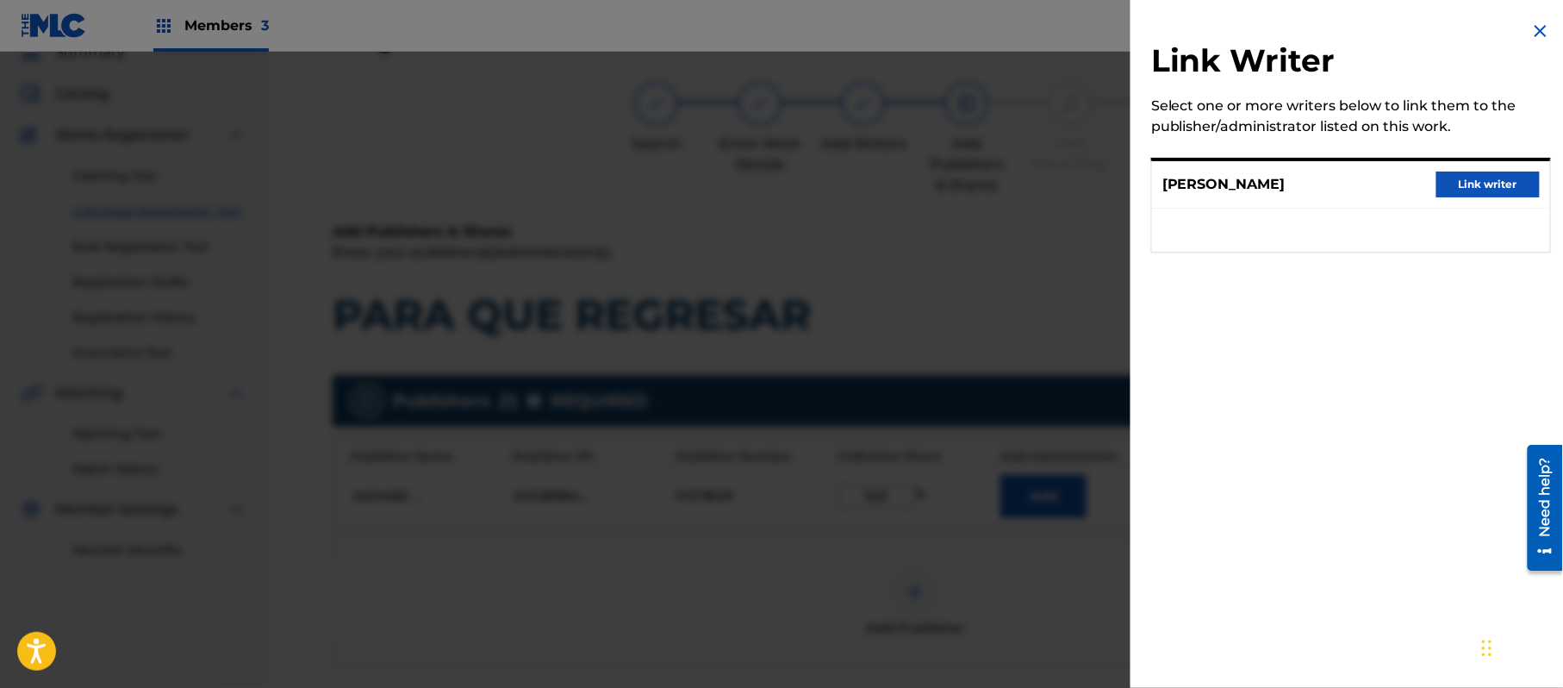
click at [1467, 188] on button "Link writer" at bounding box center [1488, 185] width 103 height 26
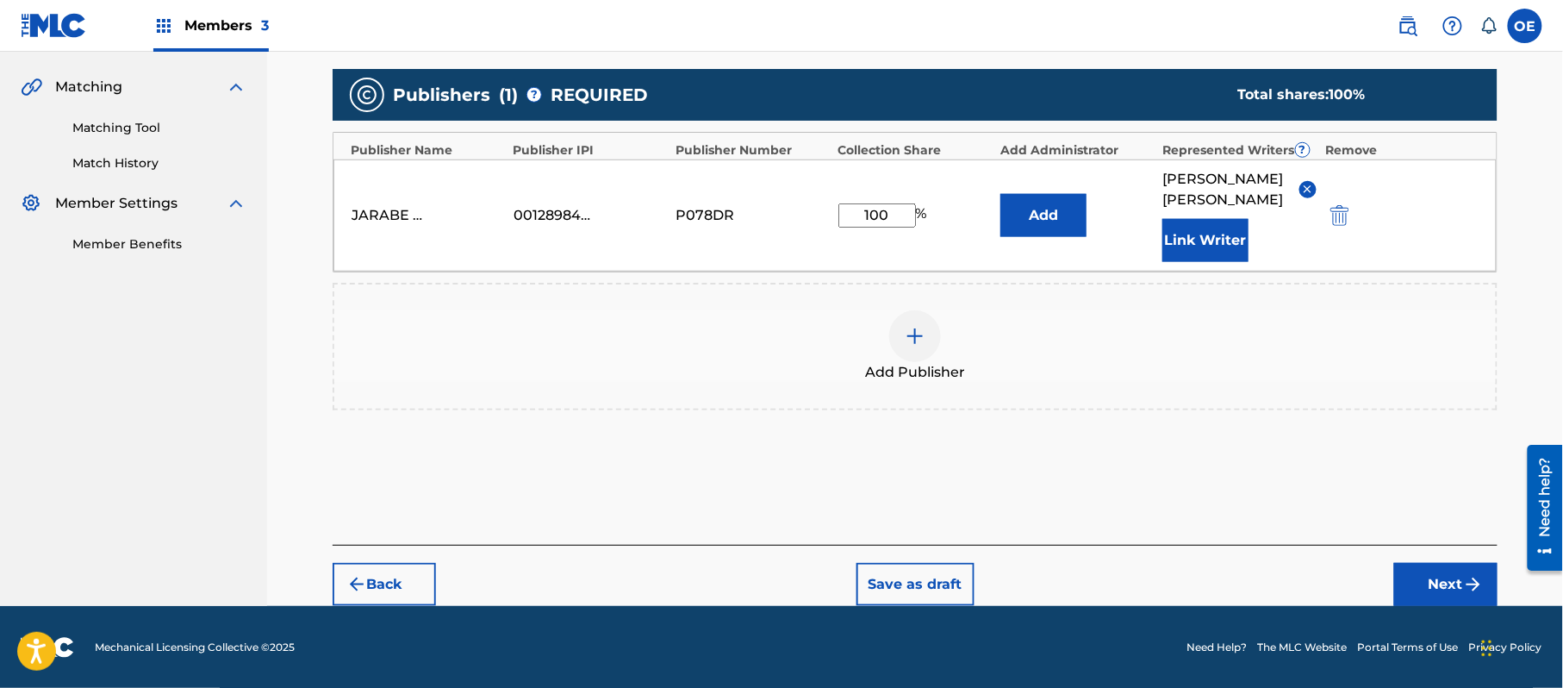
click at [1470, 584] on img "submit" at bounding box center [1474, 584] width 21 height 21
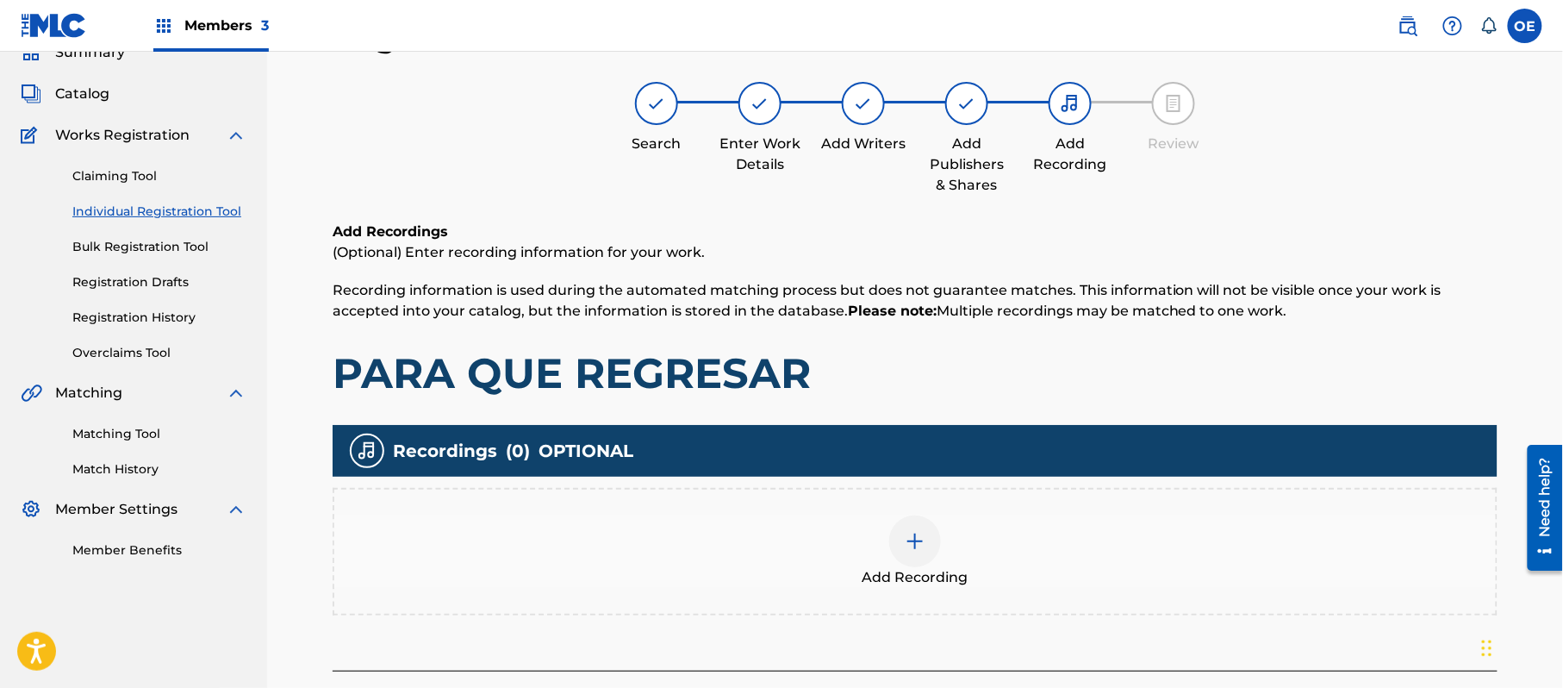
click at [1010, 556] on div "Add Recording" at bounding box center [915, 551] width 1162 height 72
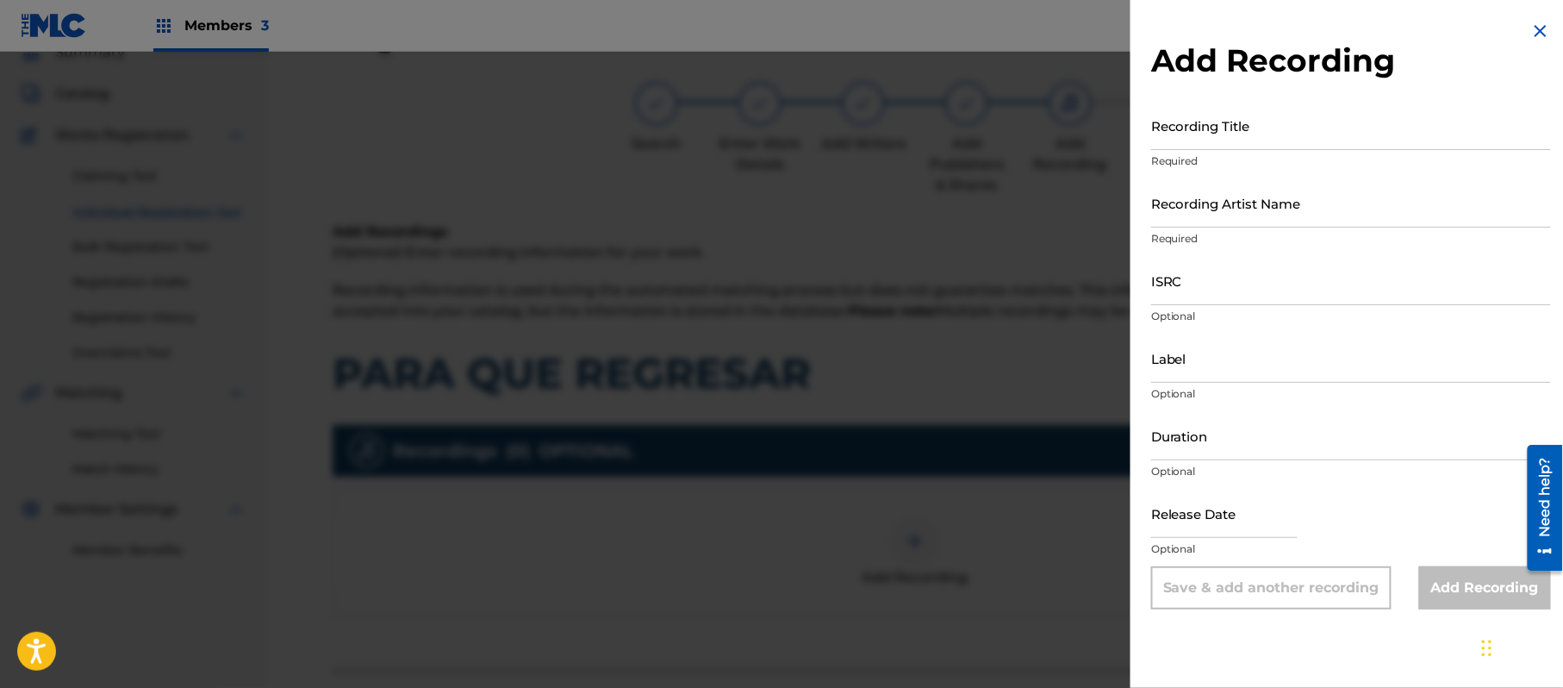
click at [1545, 33] on img at bounding box center [1541, 31] width 21 height 21
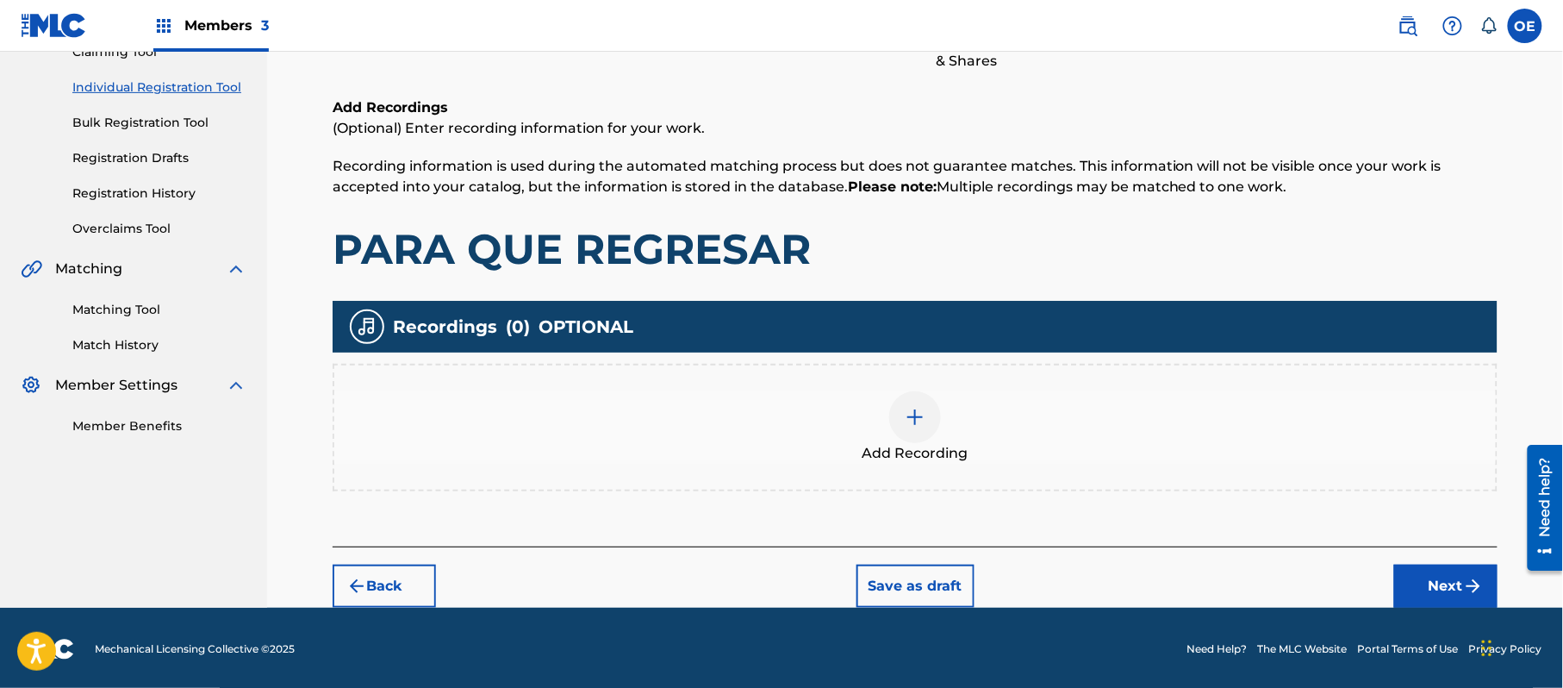
click at [1432, 584] on button "Next" at bounding box center [1446, 586] width 103 height 43
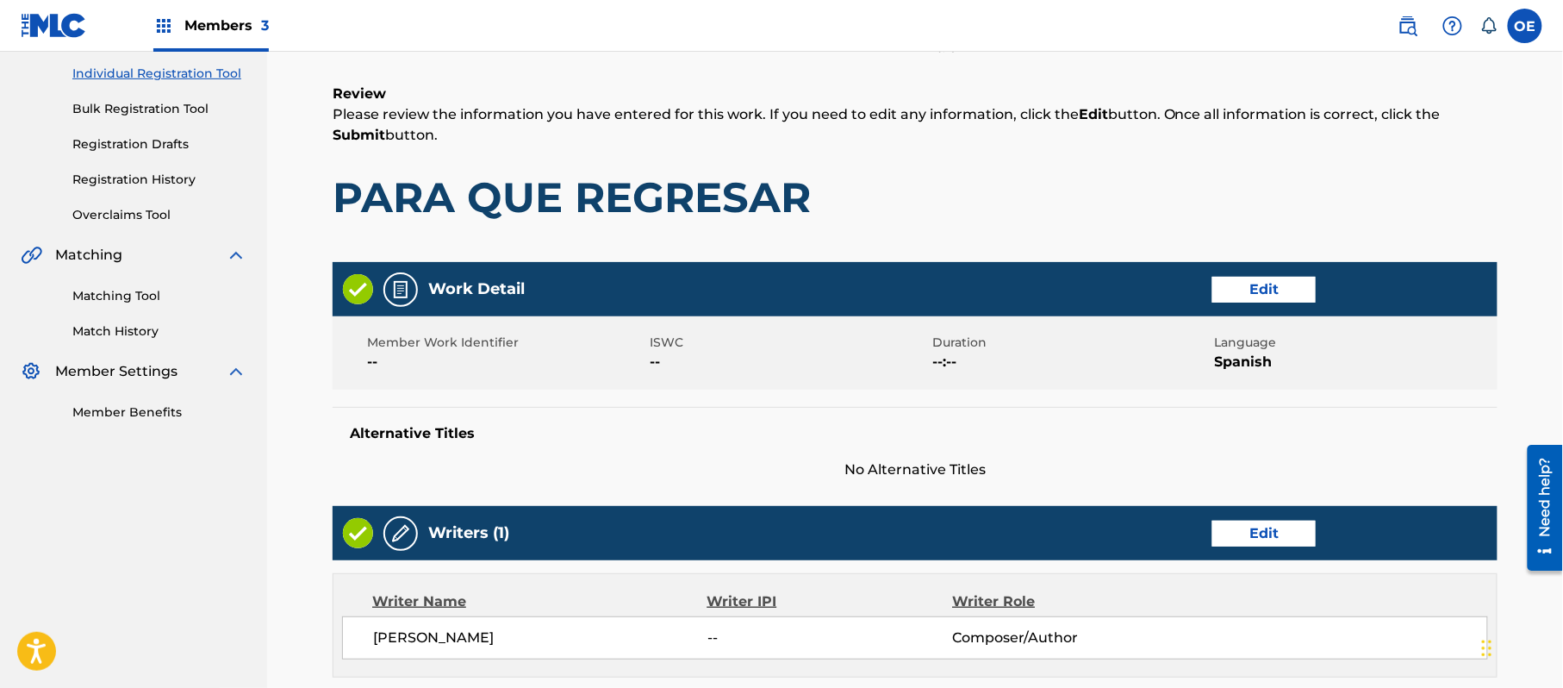
scroll to position [652, 0]
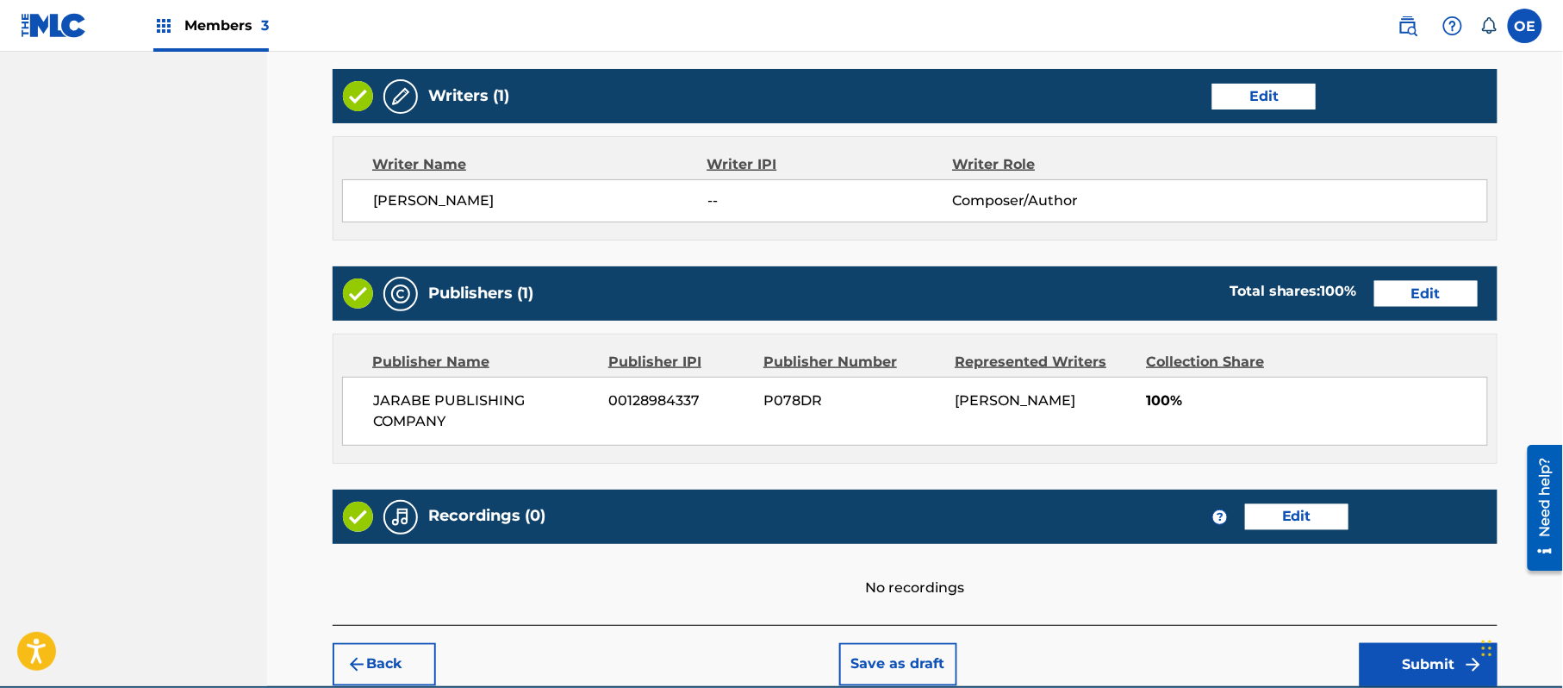
click at [1412, 636] on div "Back Save as draft Submit" at bounding box center [915, 655] width 1165 height 61
click at [1398, 649] on button "Submit" at bounding box center [1429, 664] width 138 height 43
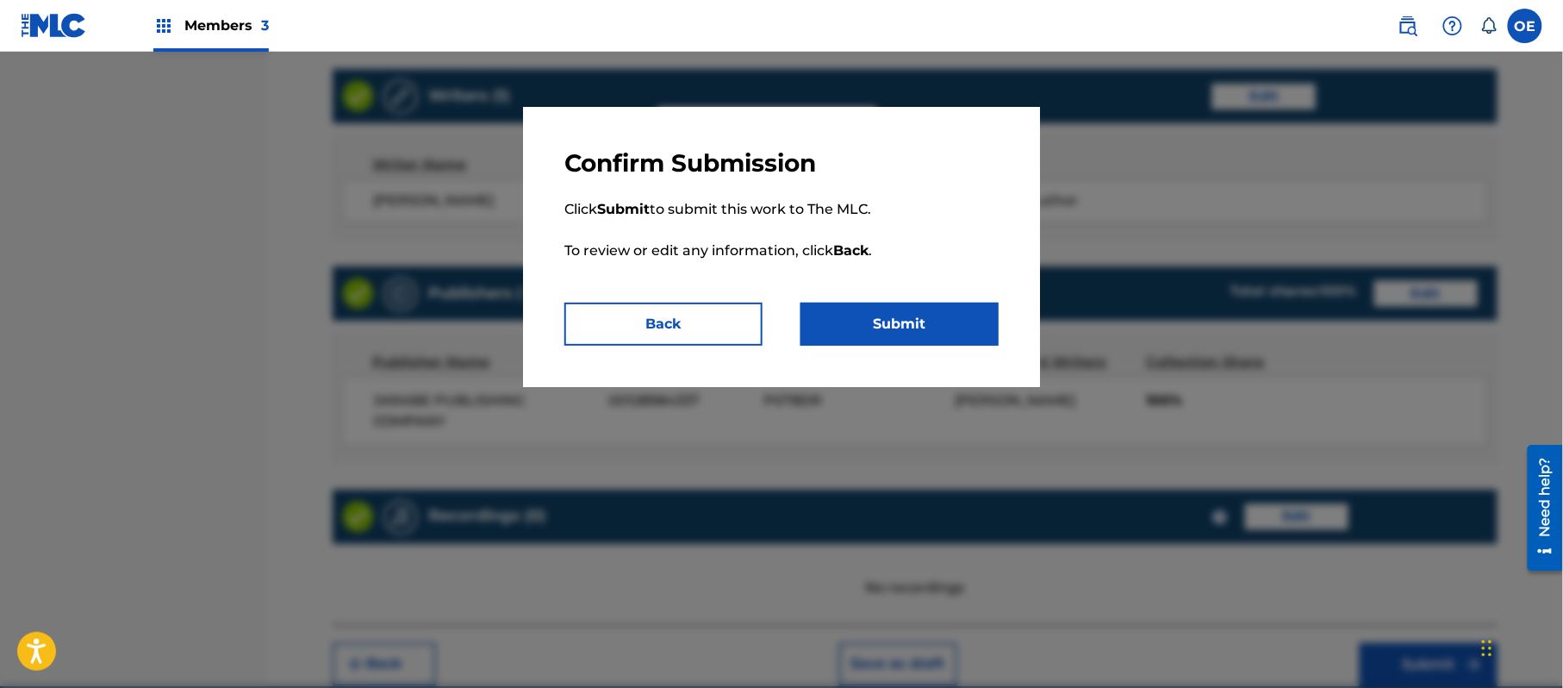
click at [903, 321] on button "Submit" at bounding box center [900, 324] width 198 height 43
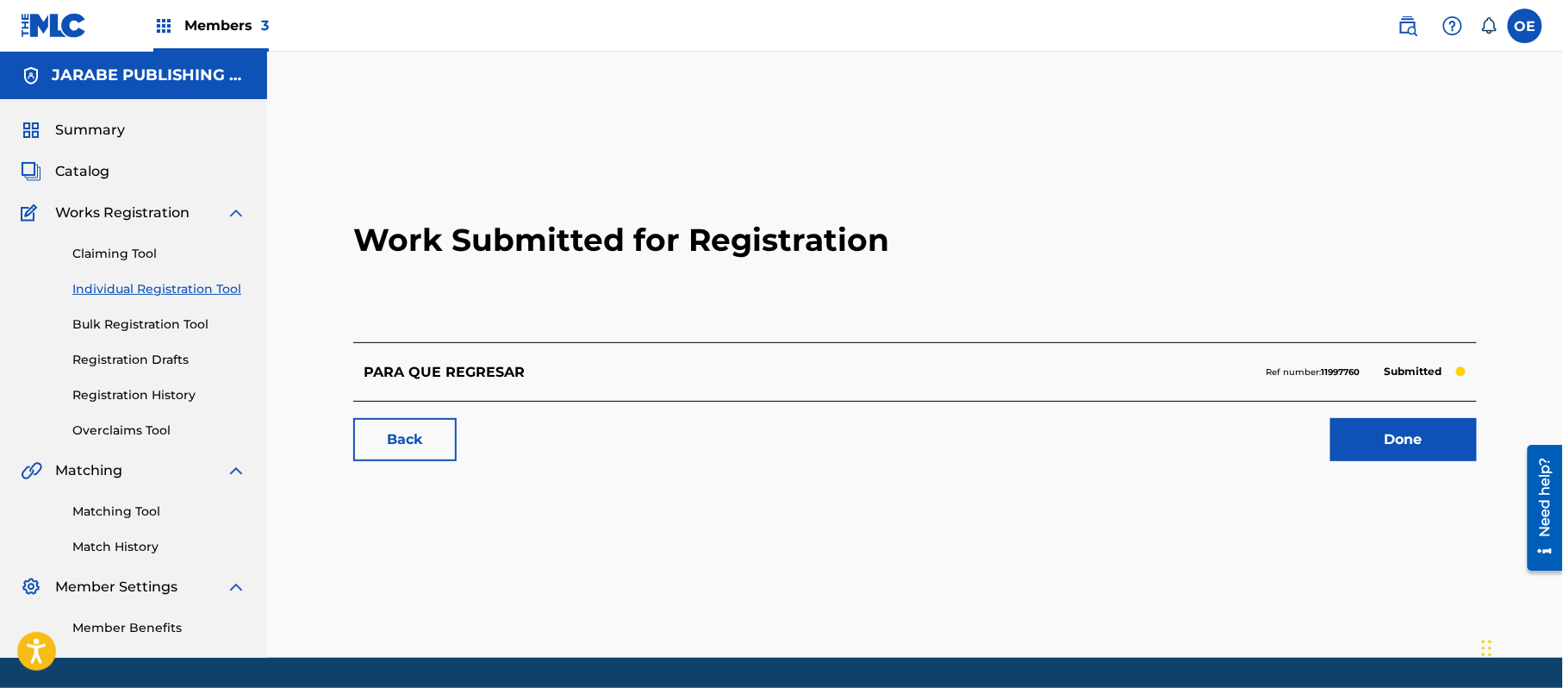
drag, startPoint x: 170, startPoint y: 286, endPoint x: 208, endPoint y: 315, distance: 47.4
click at [170, 286] on link "Individual Registration Tool" at bounding box center [159, 289] width 174 height 18
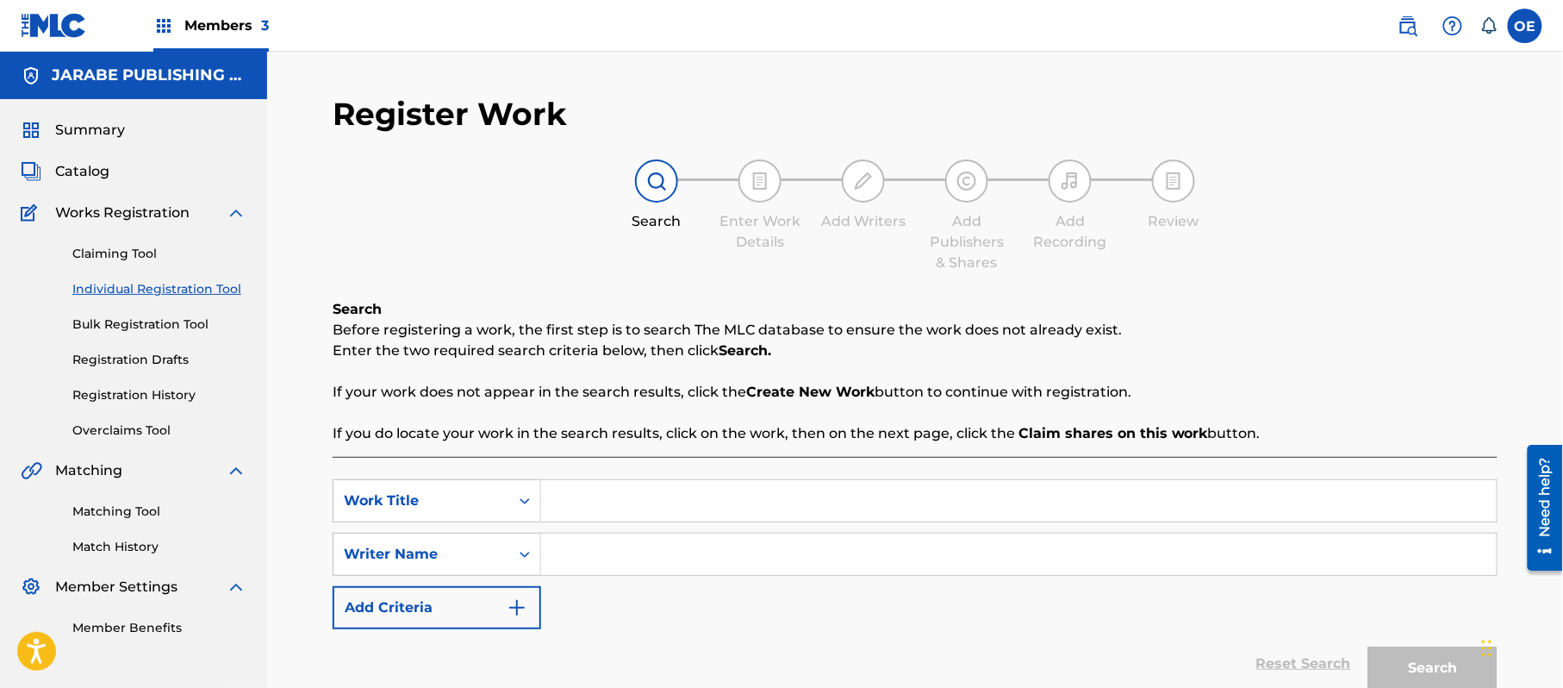
paste input "POR JUGAR CON FUEGO ME HE QUEMADO"
type input "POR JUGAR CON FUEGO ME HE QUEMADO"
paste input "ALEJANDRO MURILLO"
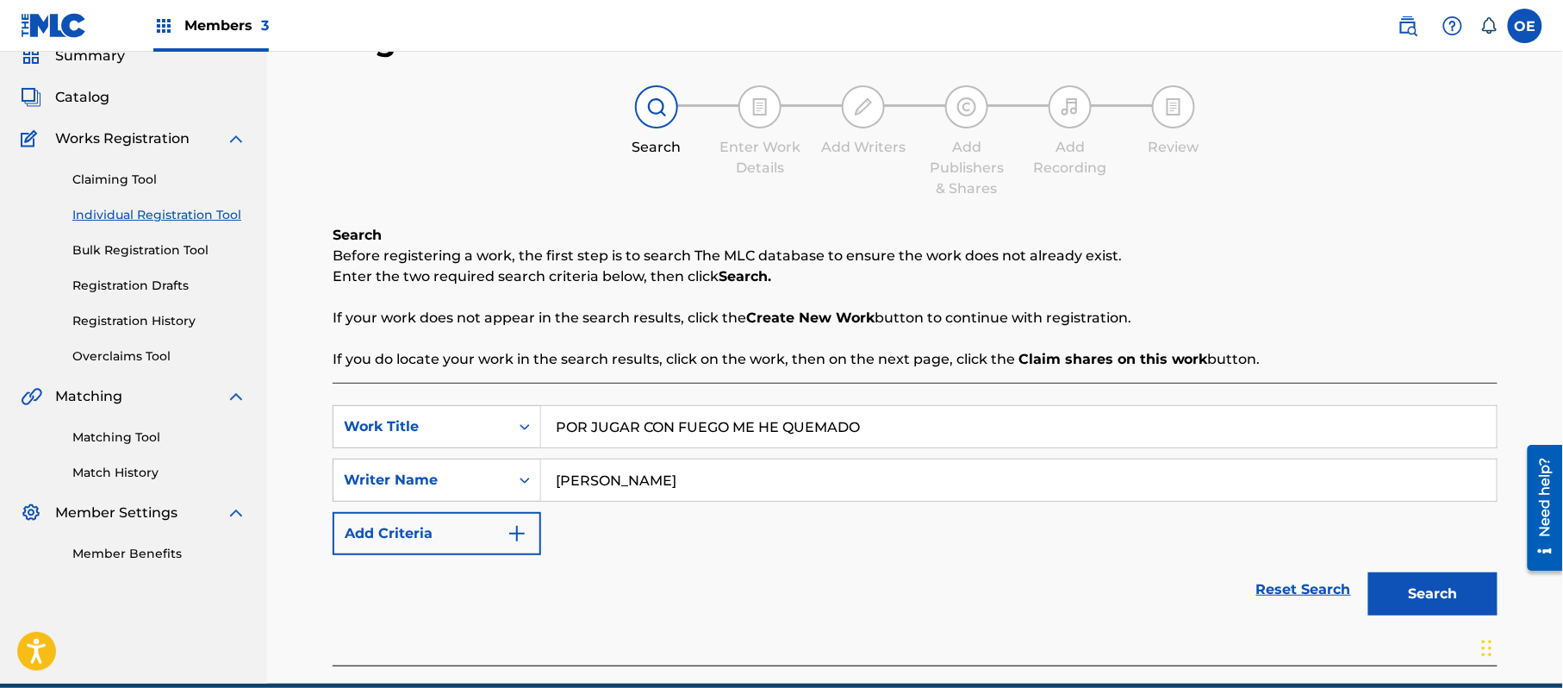
scroll to position [153, 0]
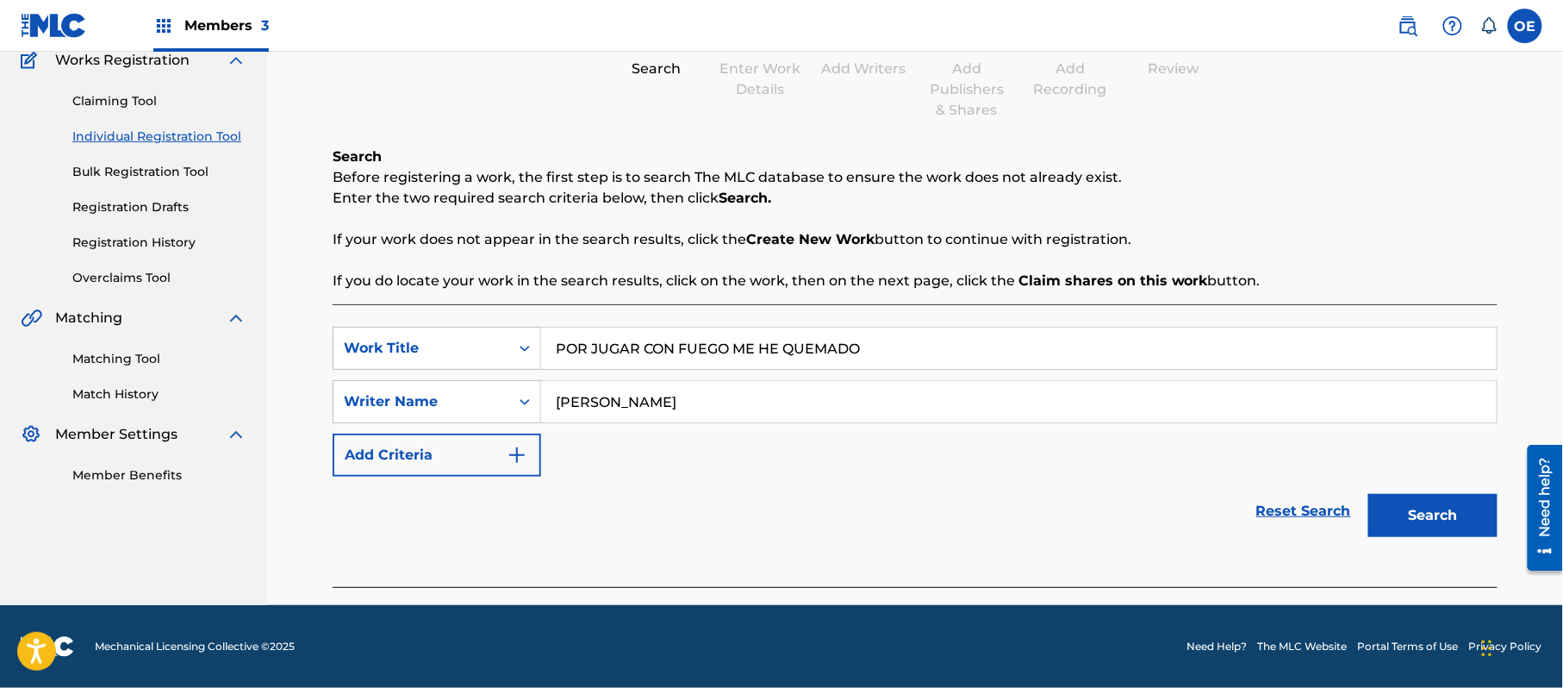
type input "ALEJANDRO MURILLO"
click at [1432, 529] on button "Search" at bounding box center [1433, 515] width 129 height 43
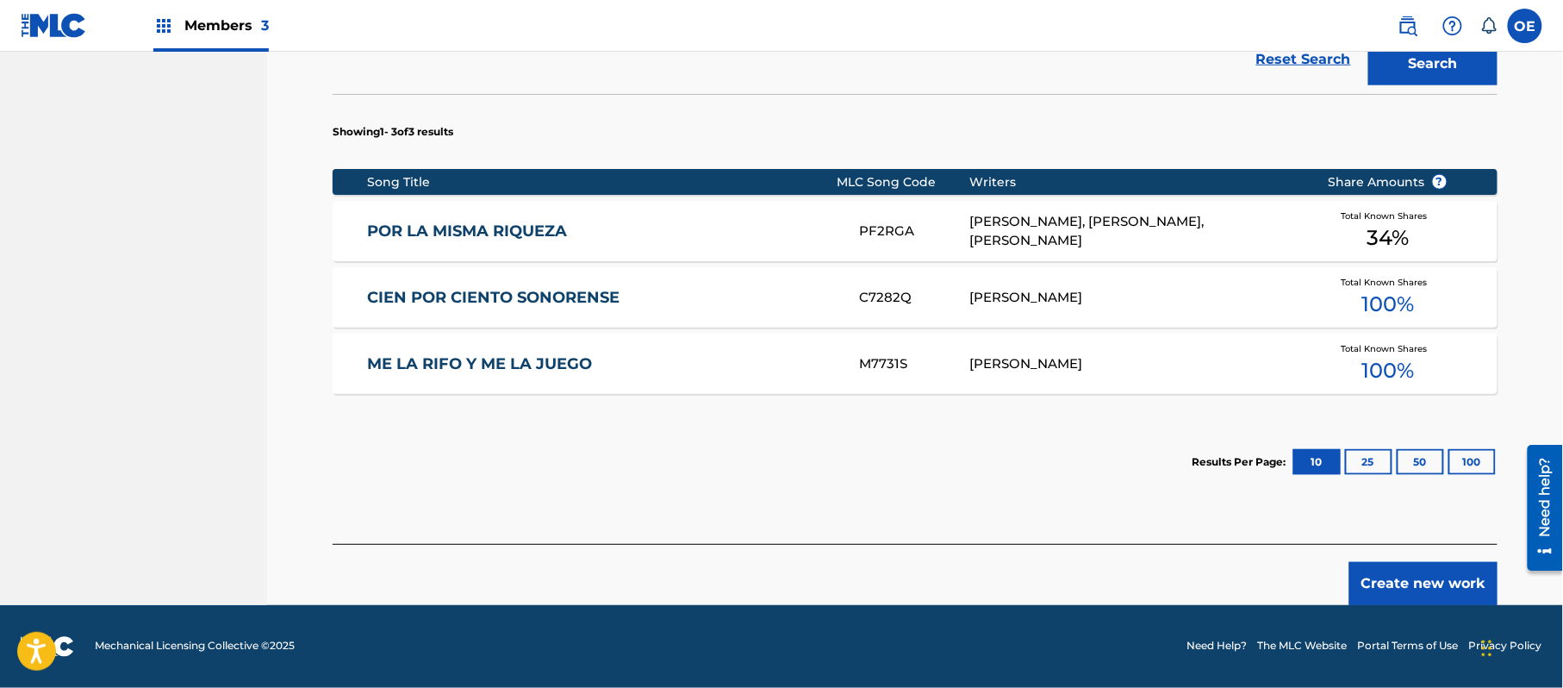
click at [1404, 586] on button "Create new work" at bounding box center [1424, 583] width 148 height 43
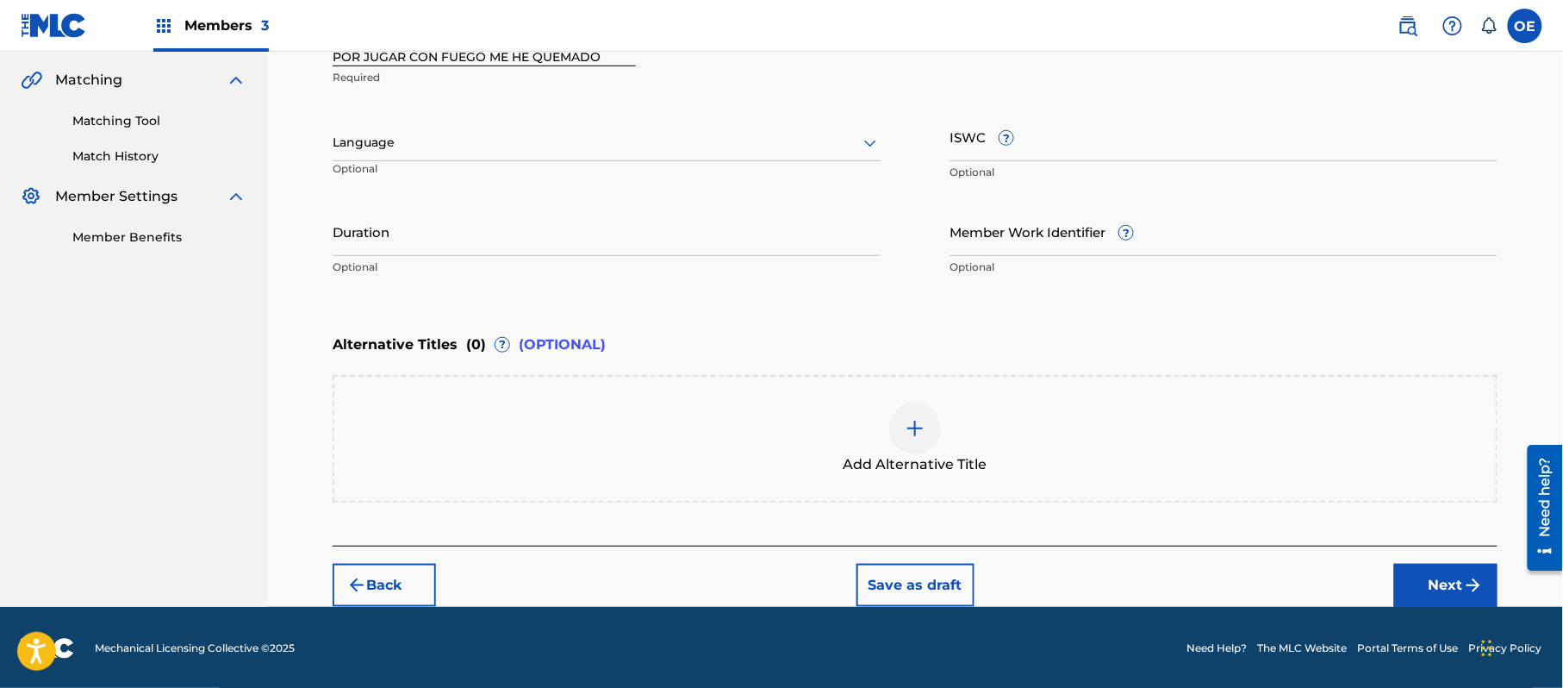
click at [425, 145] on div at bounding box center [607, 143] width 548 height 22
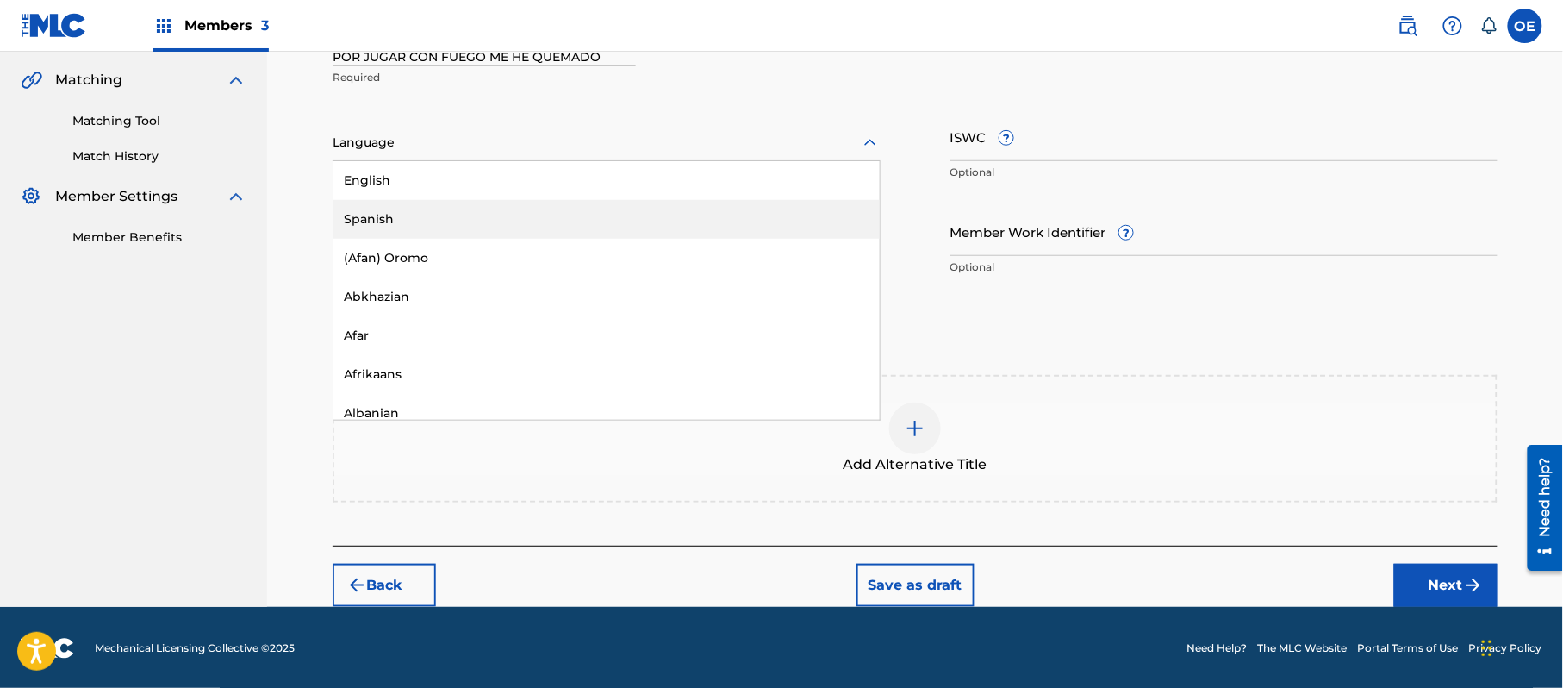
click at [384, 217] on div "Spanish" at bounding box center [607, 219] width 546 height 39
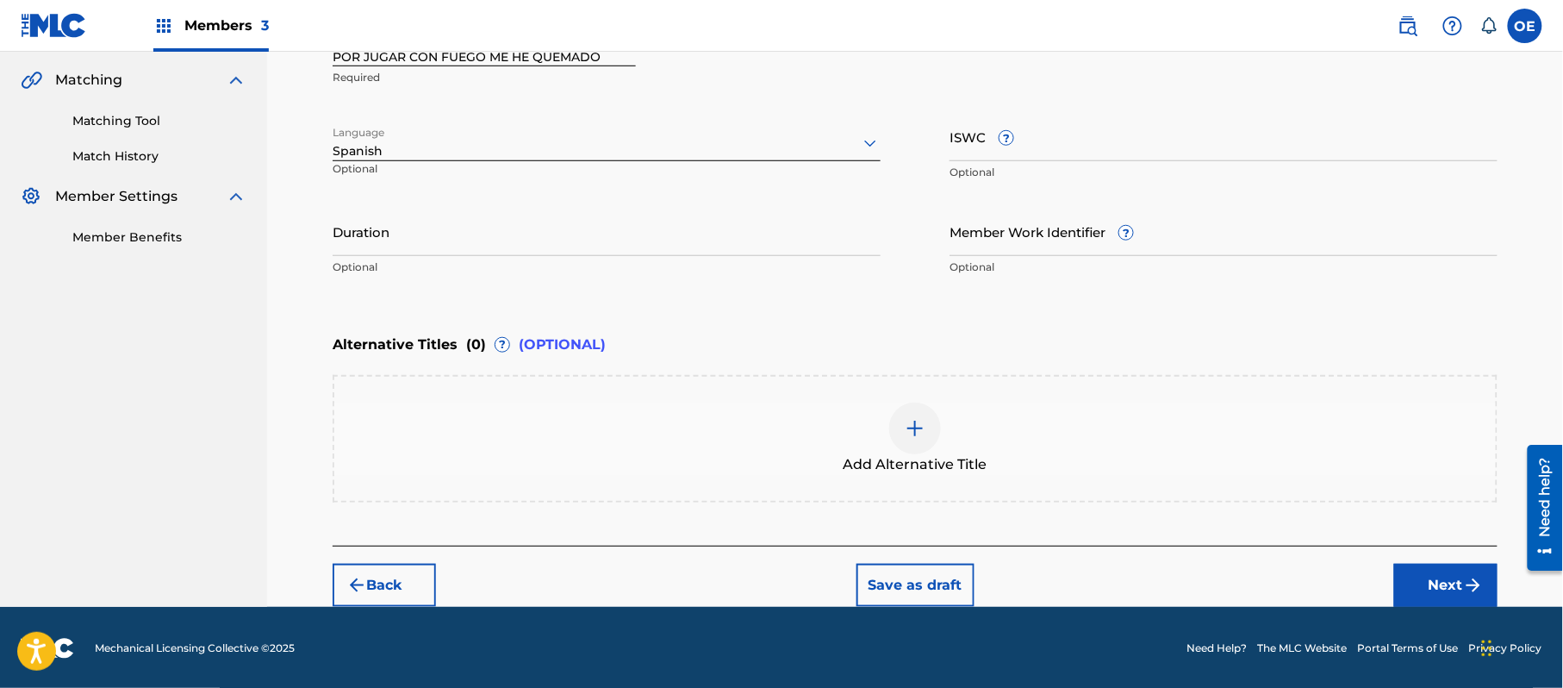
click at [1432, 566] on button "Next" at bounding box center [1446, 585] width 103 height 43
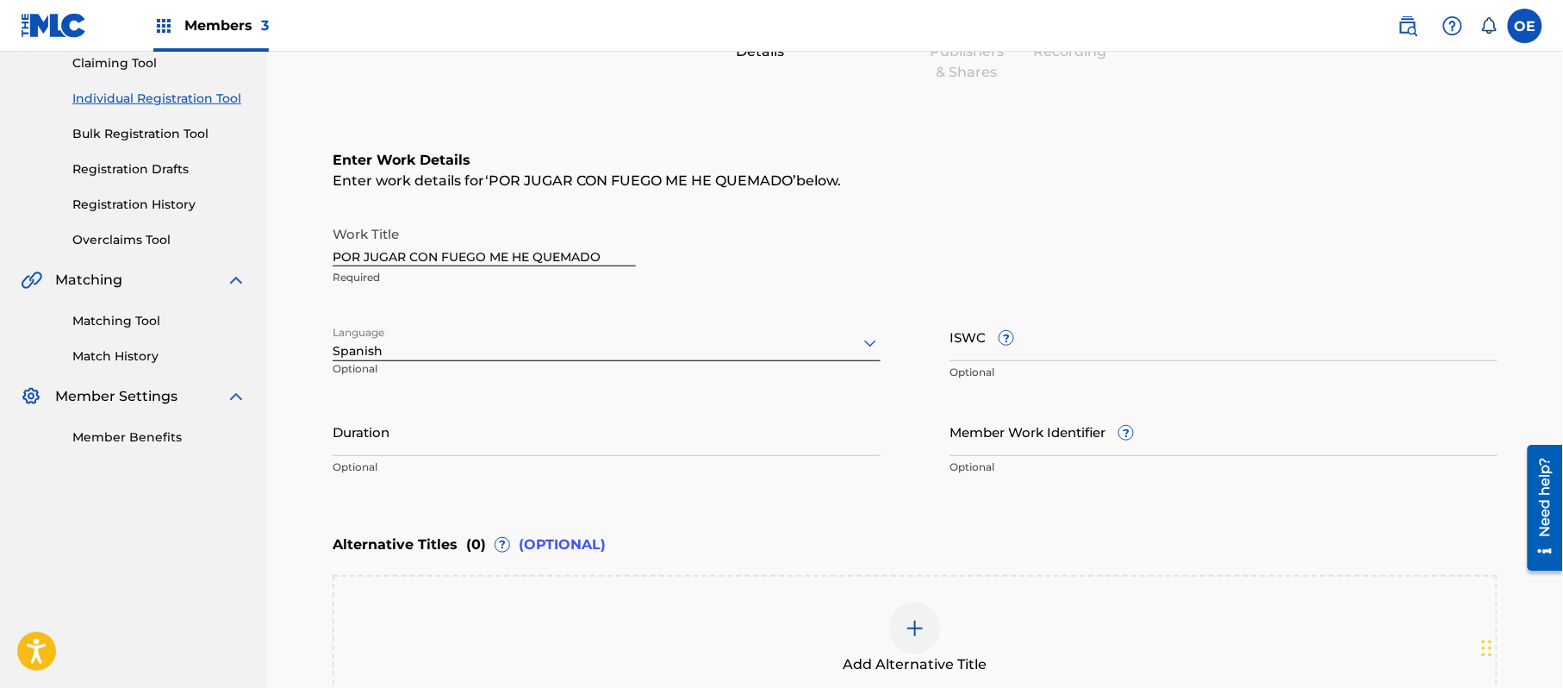
scroll to position [78, 0]
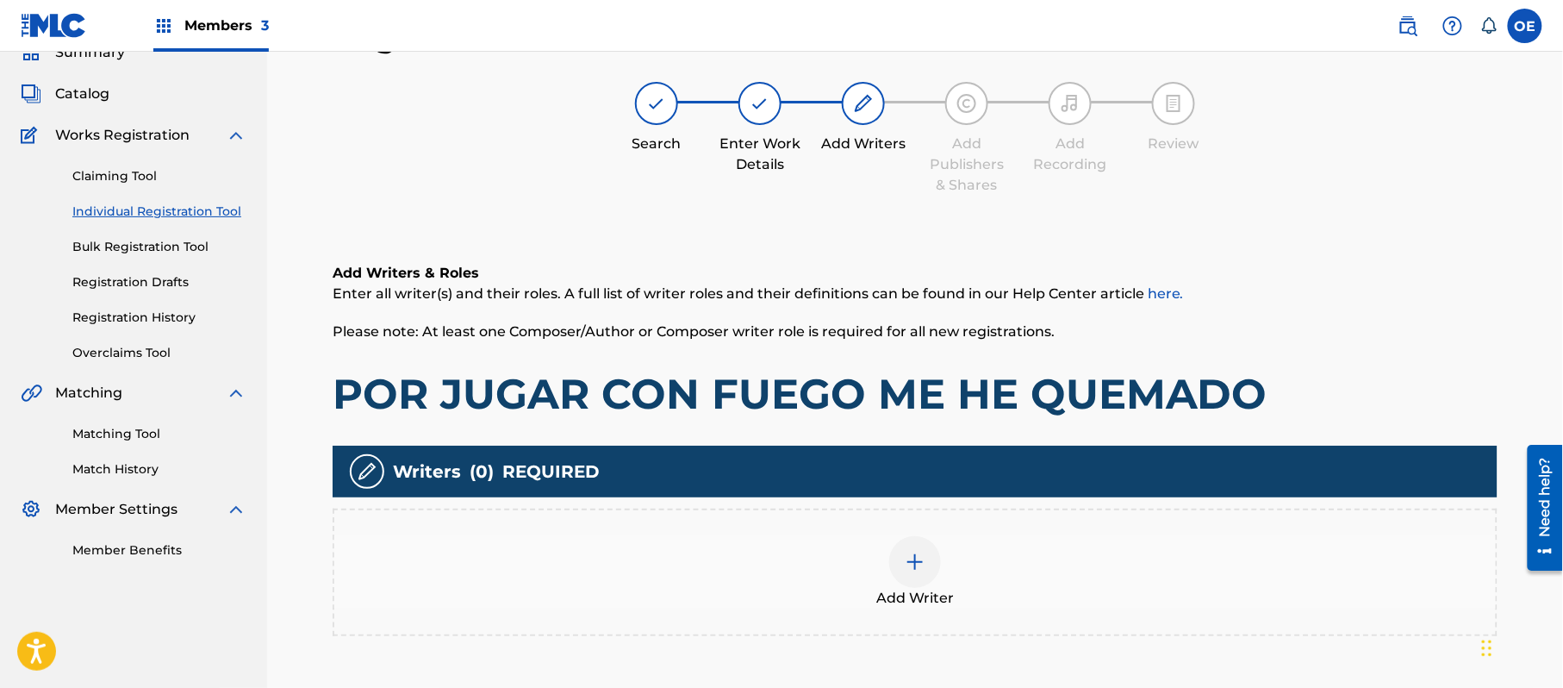
click at [810, 571] on div "Add Writer" at bounding box center [915, 572] width 1162 height 72
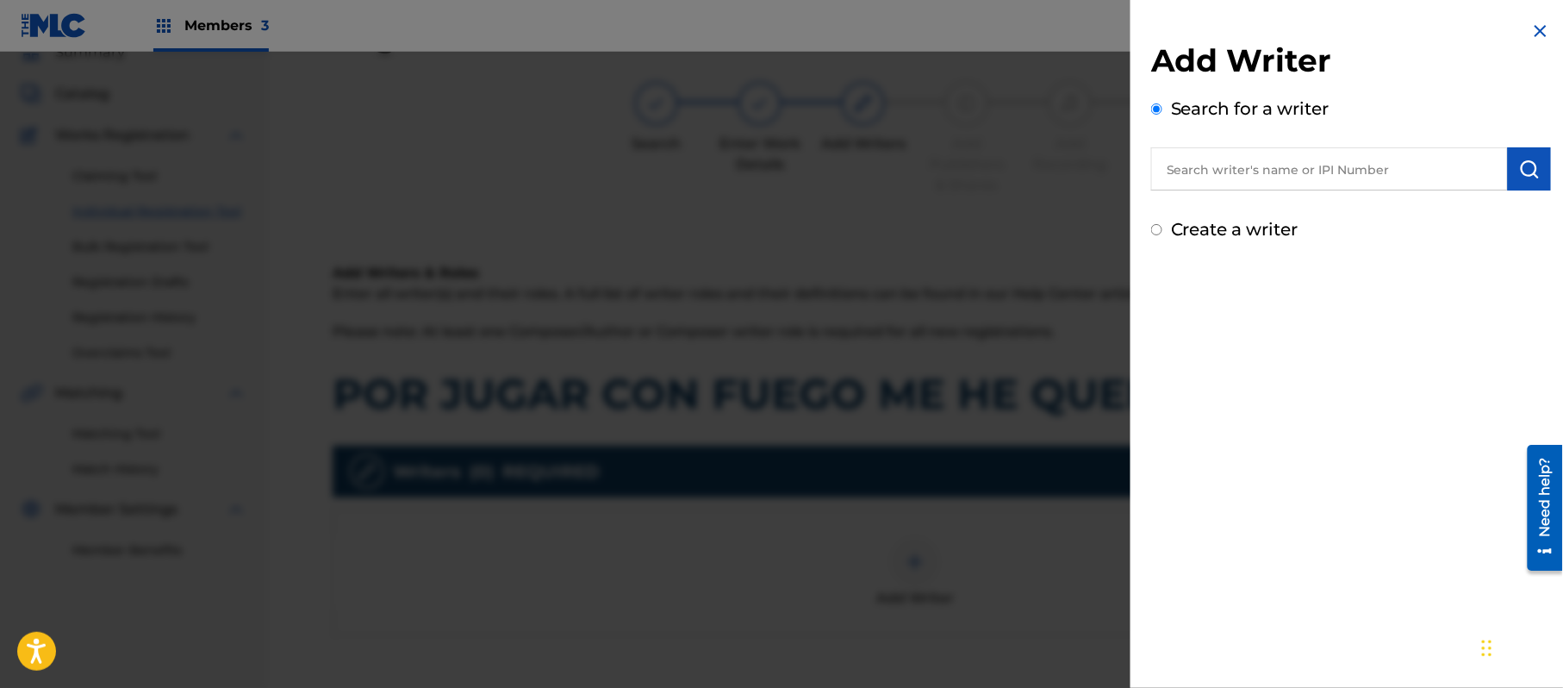
paste input "ALEJANDRO MURILLO"
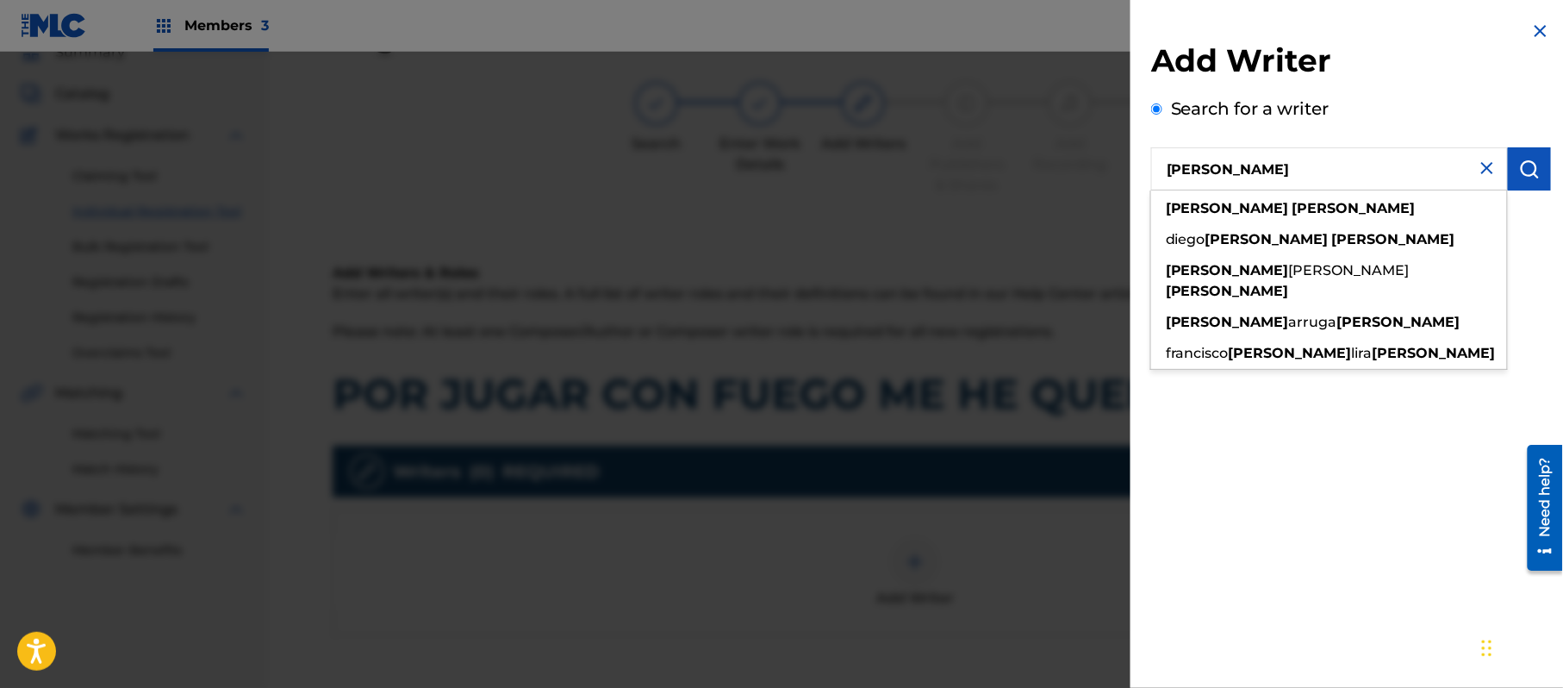
type input "ALEJANDRO MURILLO"
click at [1520, 176] on img "submit" at bounding box center [1530, 169] width 21 height 21
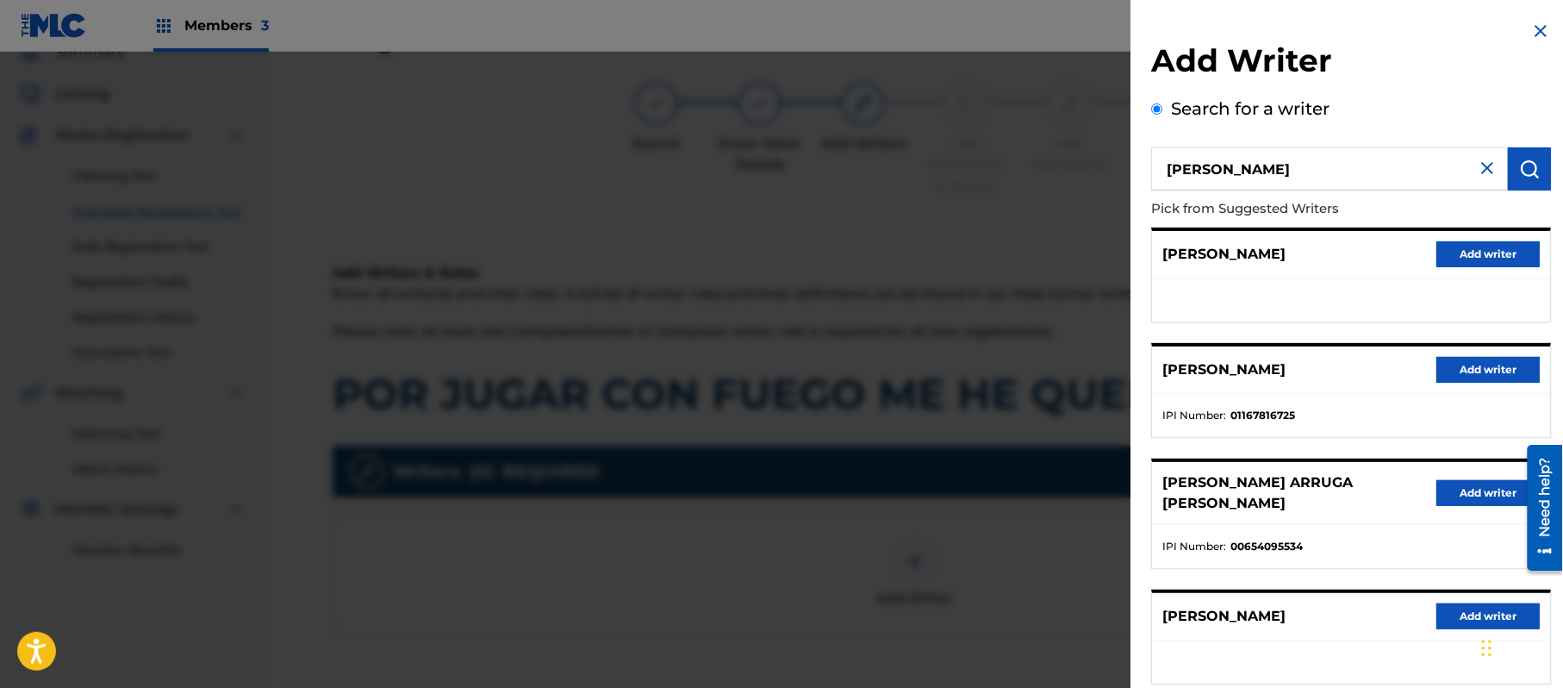
click at [1464, 253] on button "Add writer" at bounding box center [1488, 254] width 103 height 26
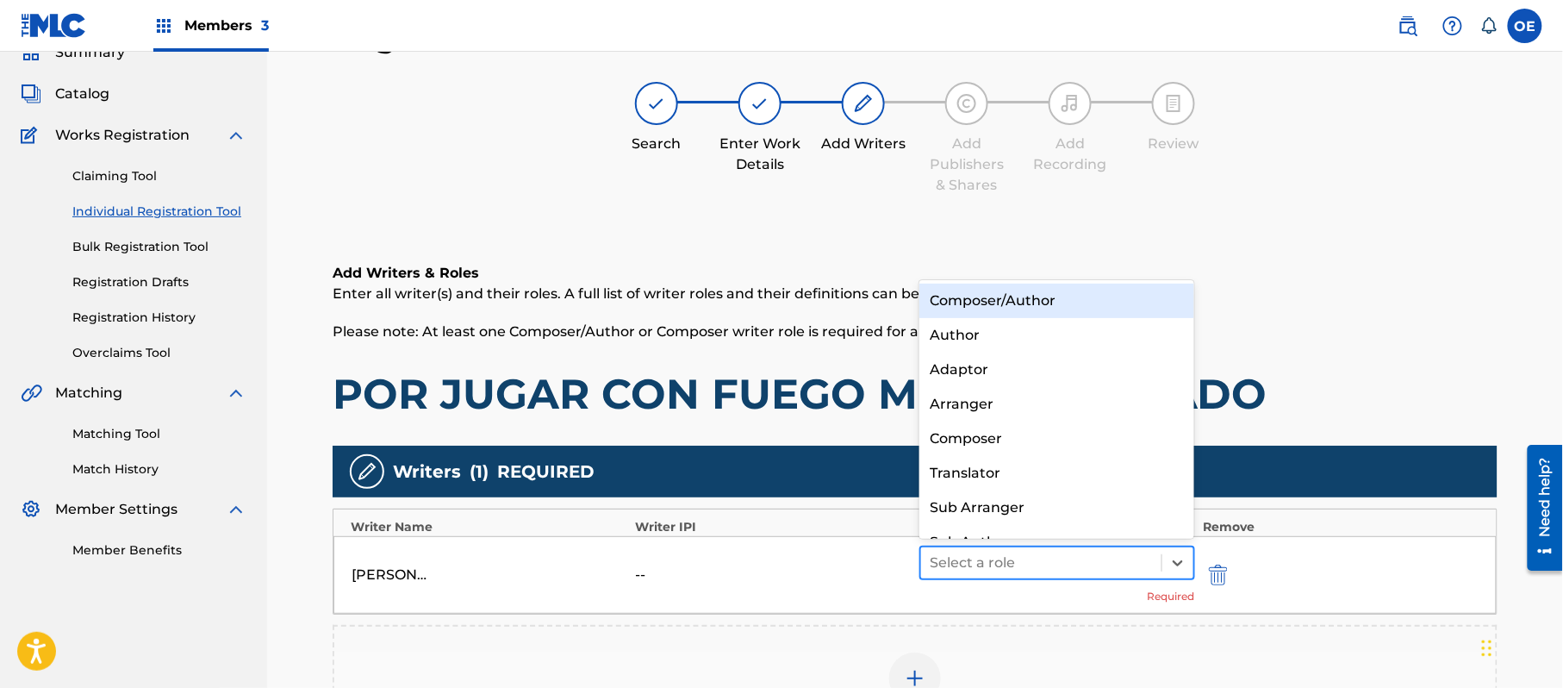
click at [950, 566] on div at bounding box center [1041, 563] width 223 height 24
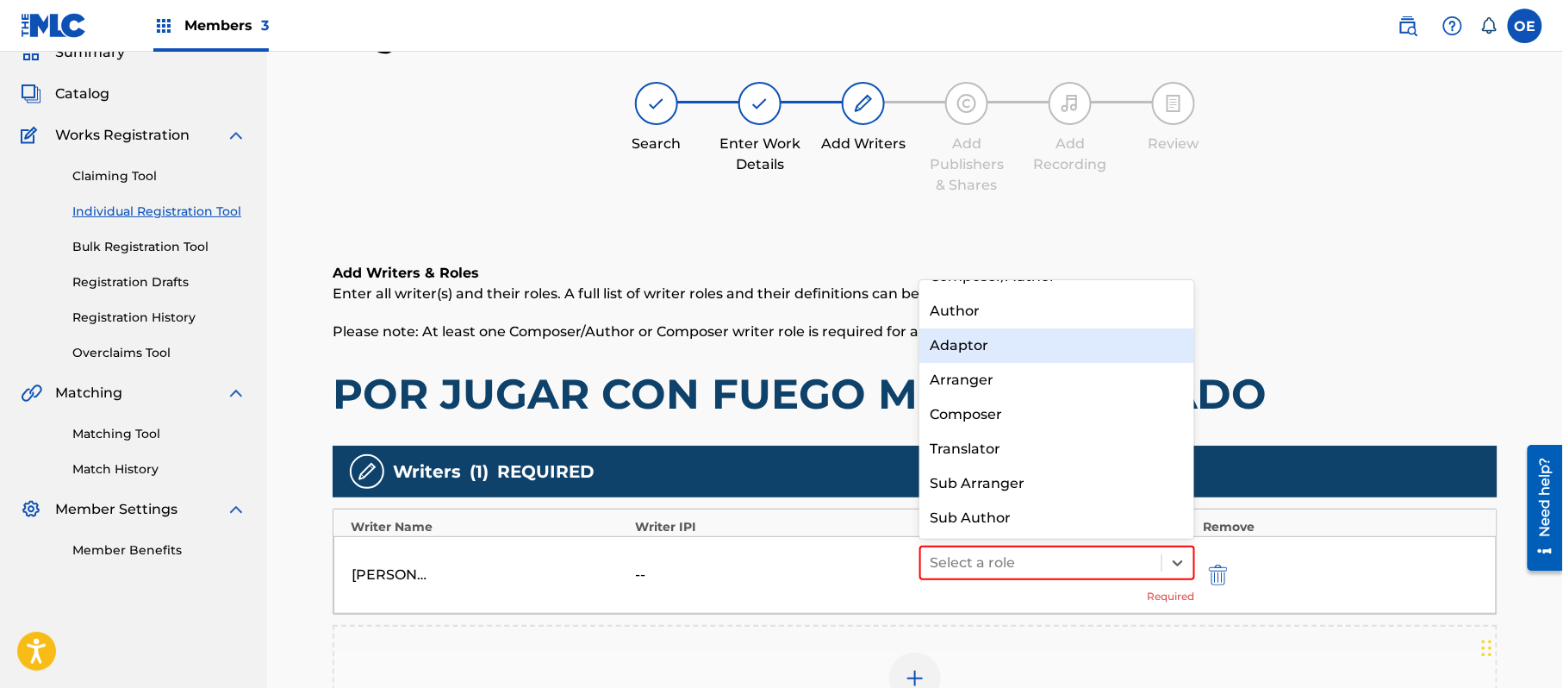
scroll to position [0, 0]
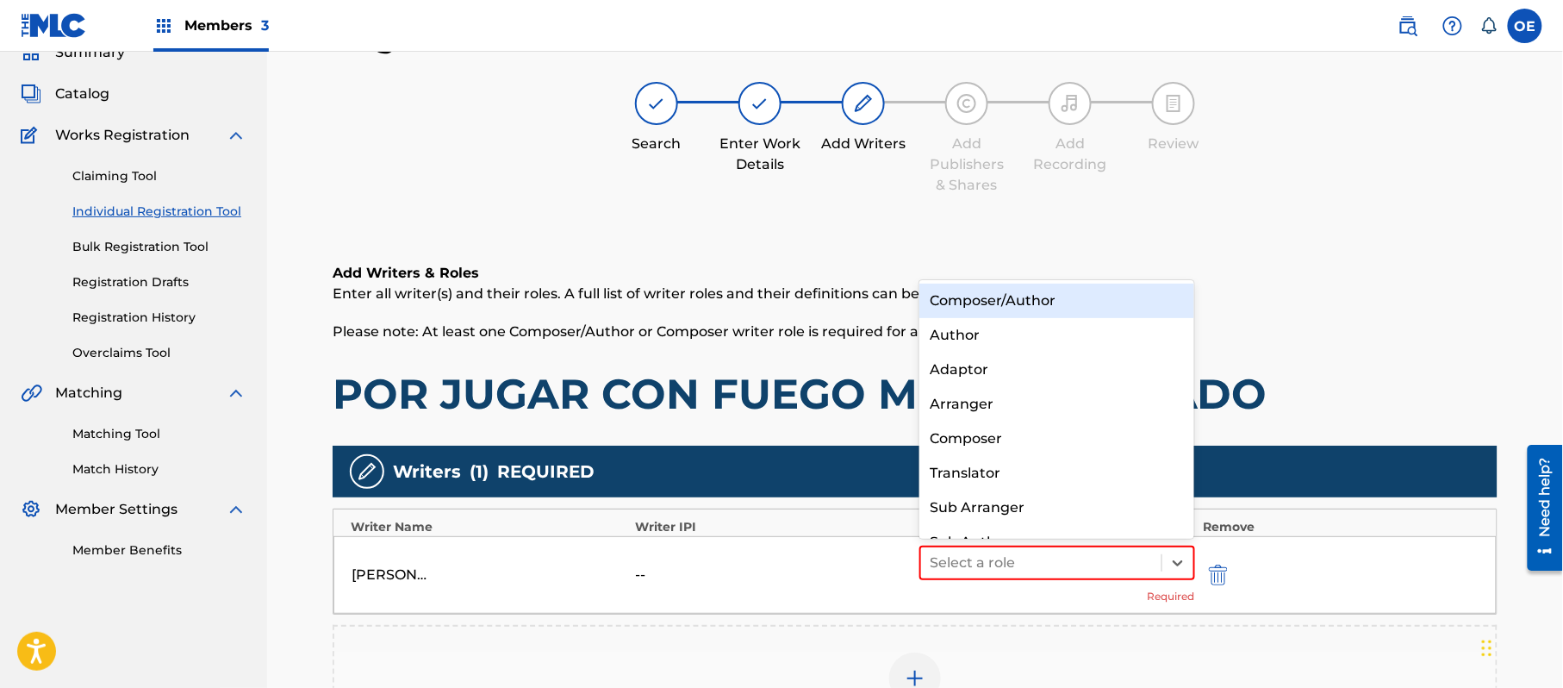
drag, startPoint x: 988, startPoint y: 290, endPoint x: 1095, endPoint y: 352, distance: 123.6
click at [989, 290] on div "Composer/Author" at bounding box center [1057, 301] width 275 height 34
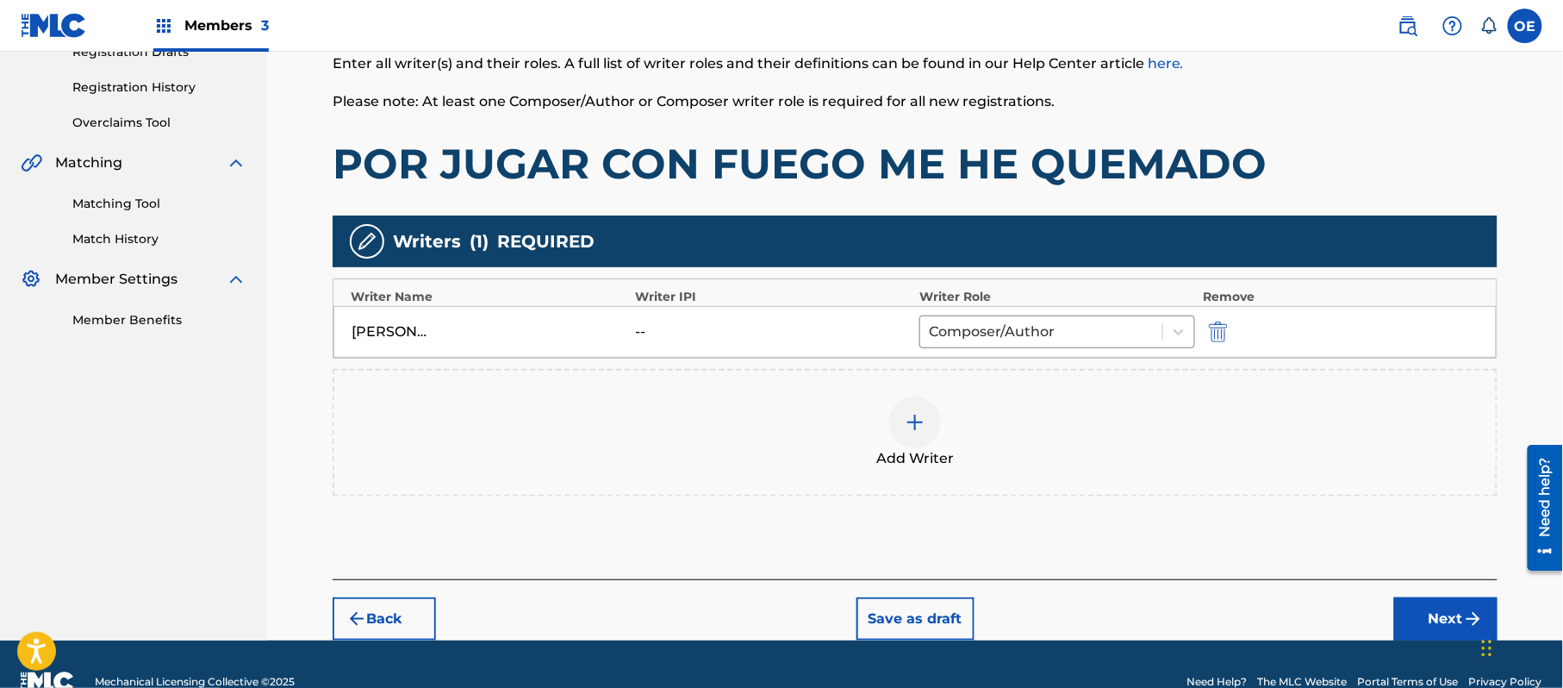
drag, startPoint x: 1467, startPoint y: 607, endPoint x: 1456, endPoint y: 607, distance: 11.2
click at [1466, 607] on button "Next" at bounding box center [1446, 618] width 103 height 43
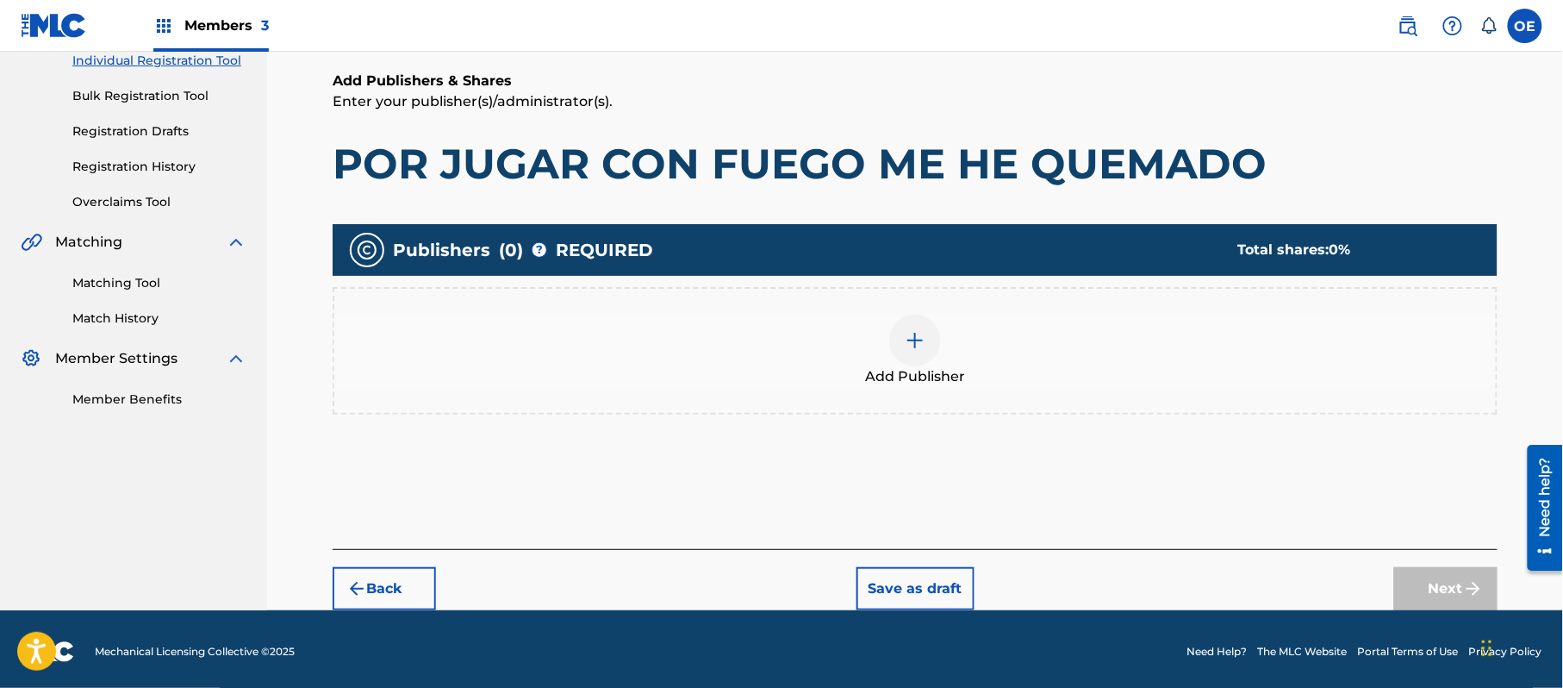
scroll to position [232, 0]
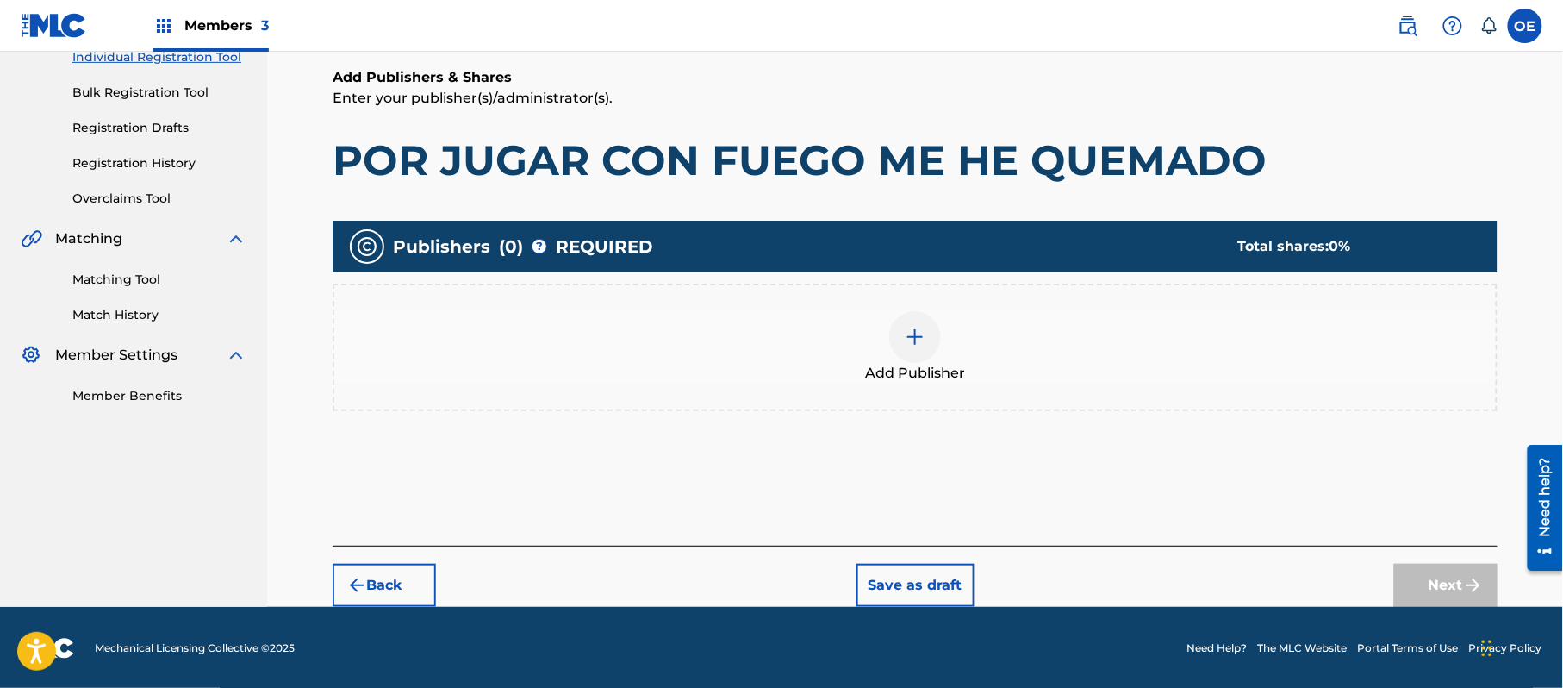
click at [970, 359] on div "Add Publisher" at bounding box center [915, 347] width 1162 height 72
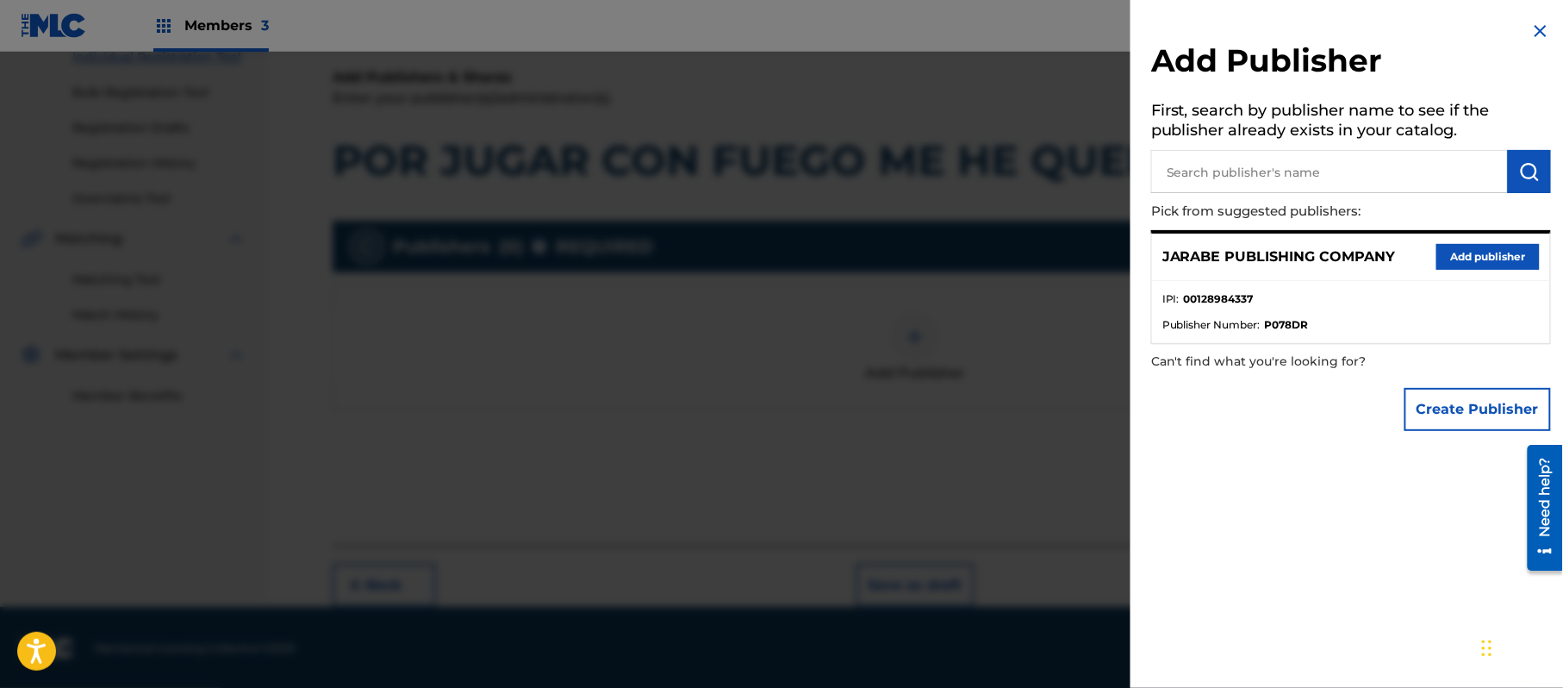
click at [1496, 255] on button "Add publisher" at bounding box center [1488, 257] width 103 height 26
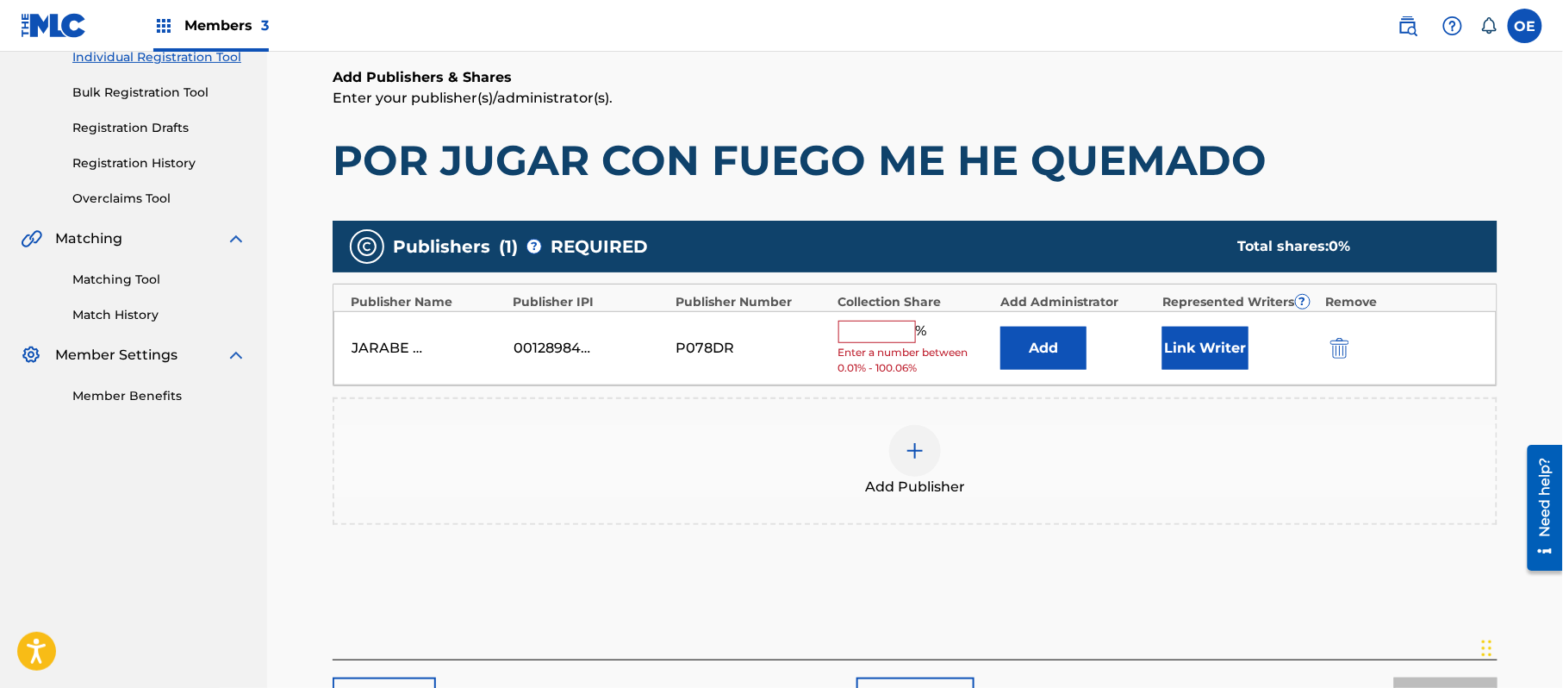
drag, startPoint x: 864, startPoint y: 324, endPoint x: 866, endPoint y: 341, distance: 17.4
click at [864, 324] on input "text" at bounding box center [878, 332] width 78 height 22
type input "100"
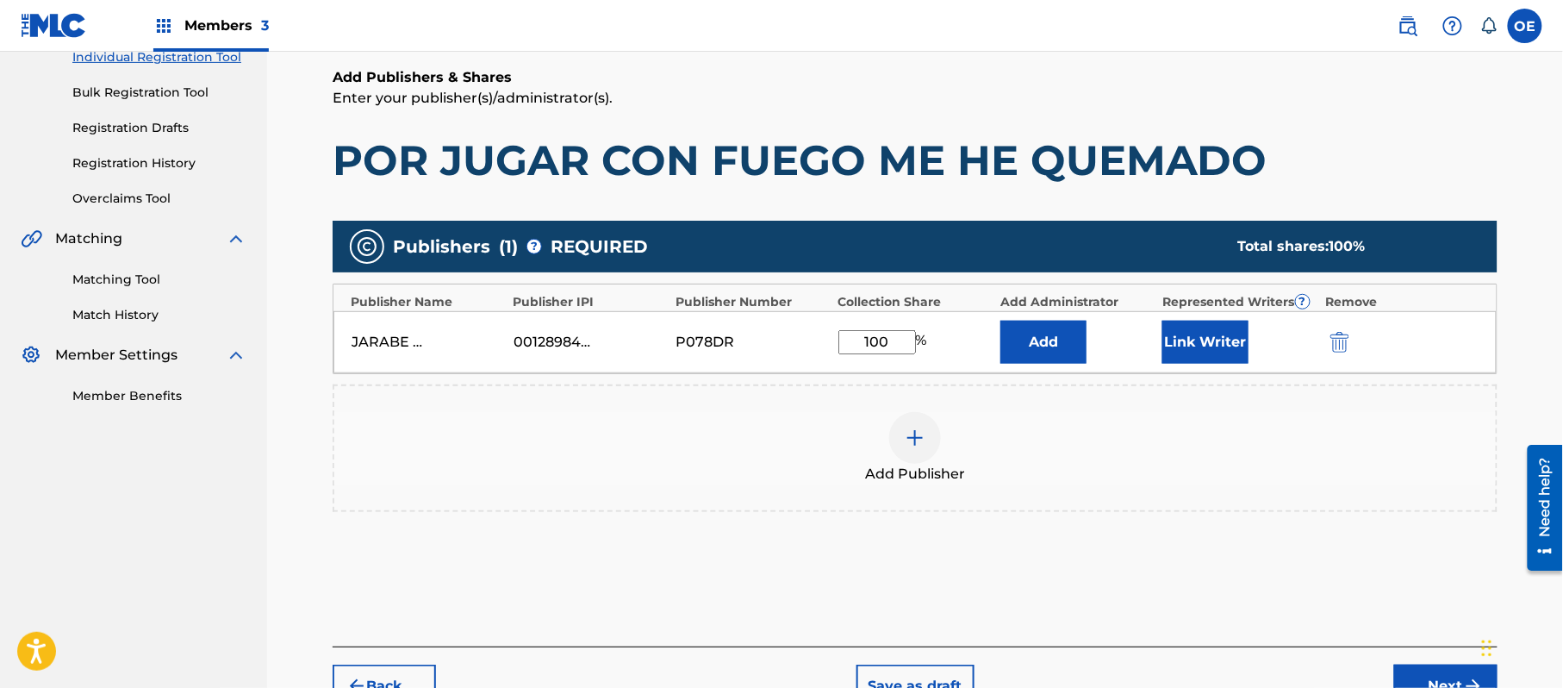
click at [1186, 362] on button "Link Writer" at bounding box center [1206, 342] width 86 height 43
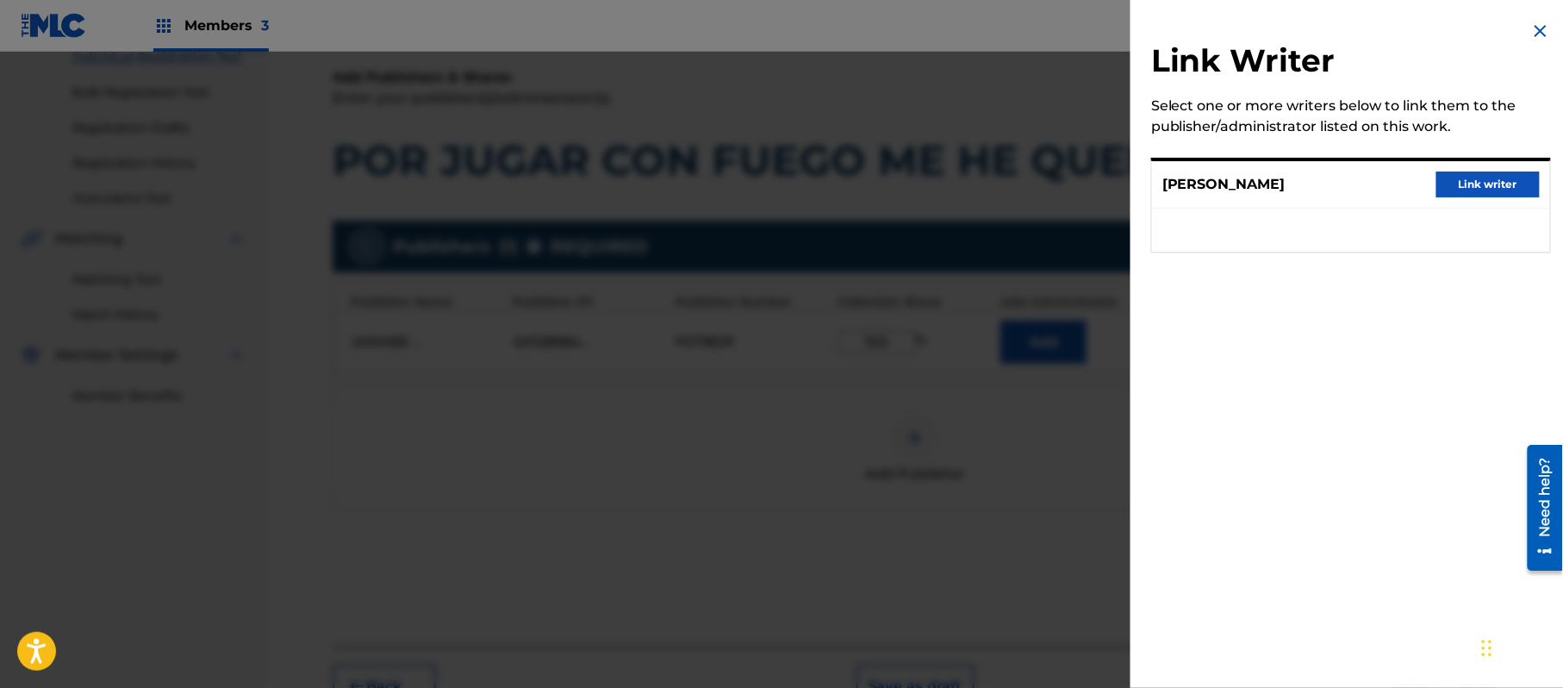
click at [1452, 188] on button "Link writer" at bounding box center [1488, 185] width 103 height 26
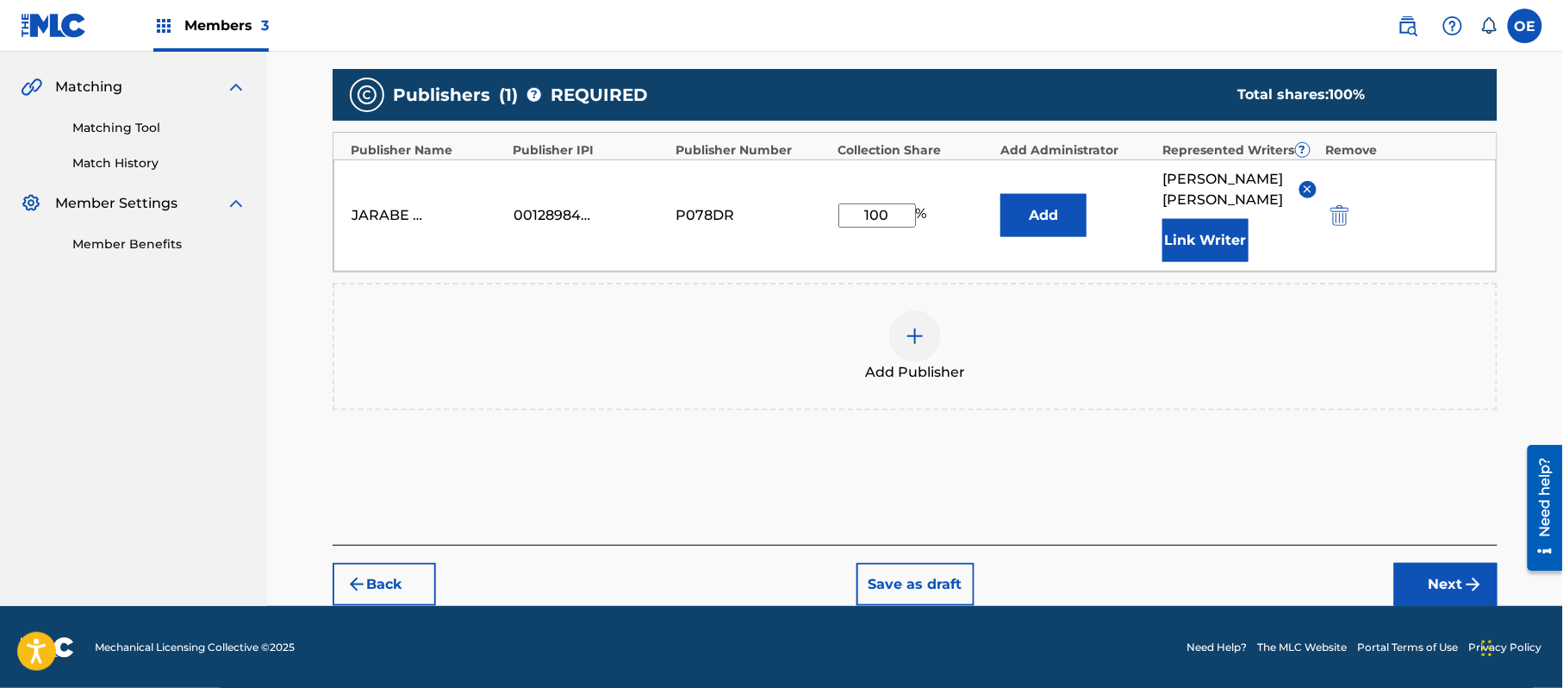
click at [1452, 584] on button "Next" at bounding box center [1446, 584] width 103 height 43
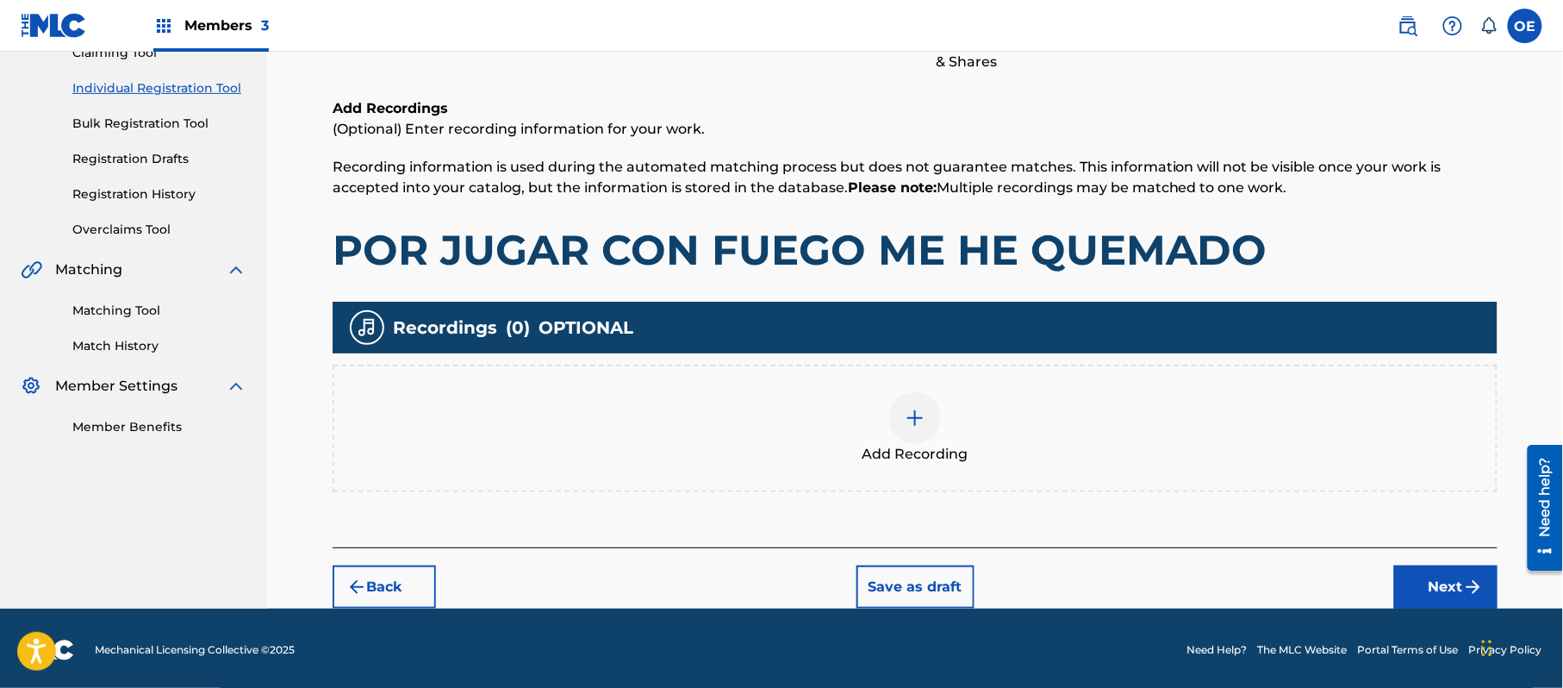
scroll to position [202, 0]
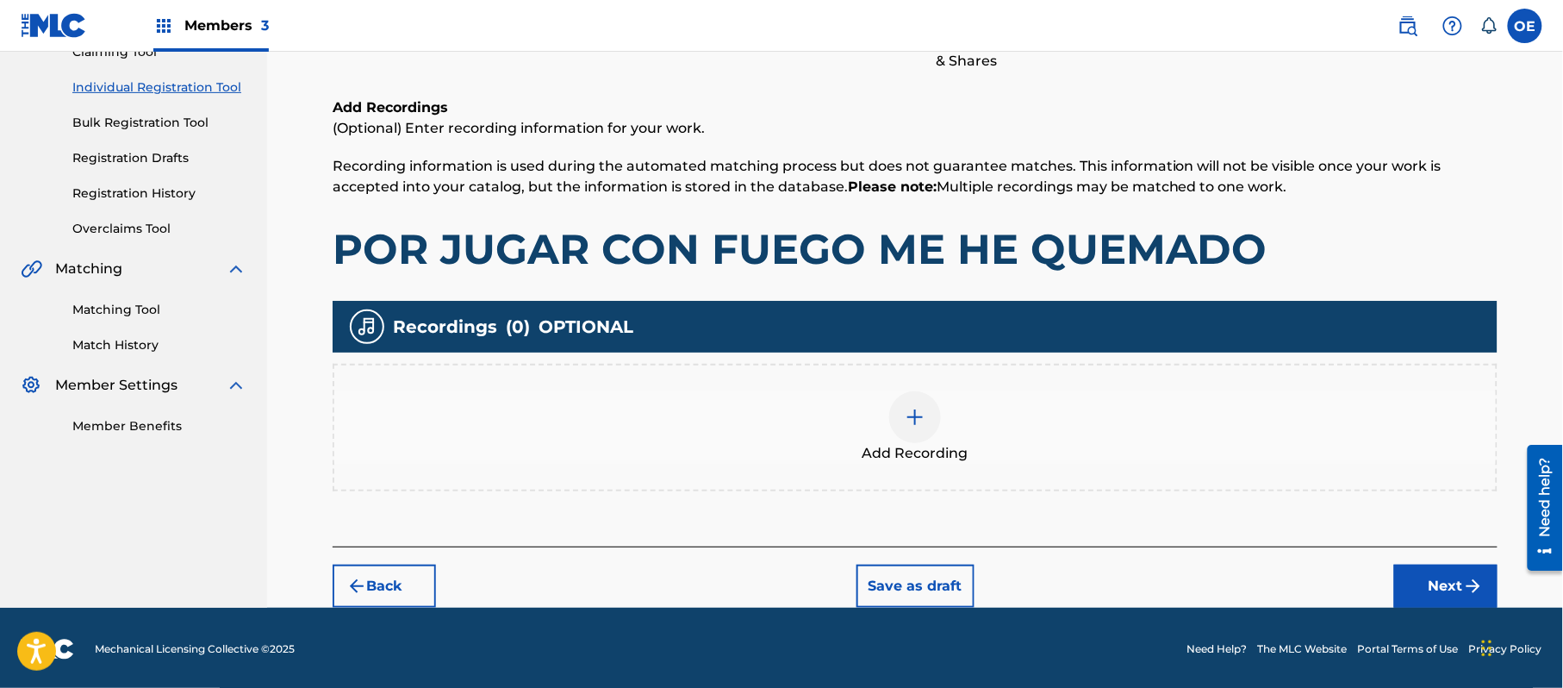
click at [1407, 574] on button "Next" at bounding box center [1446, 586] width 103 height 43
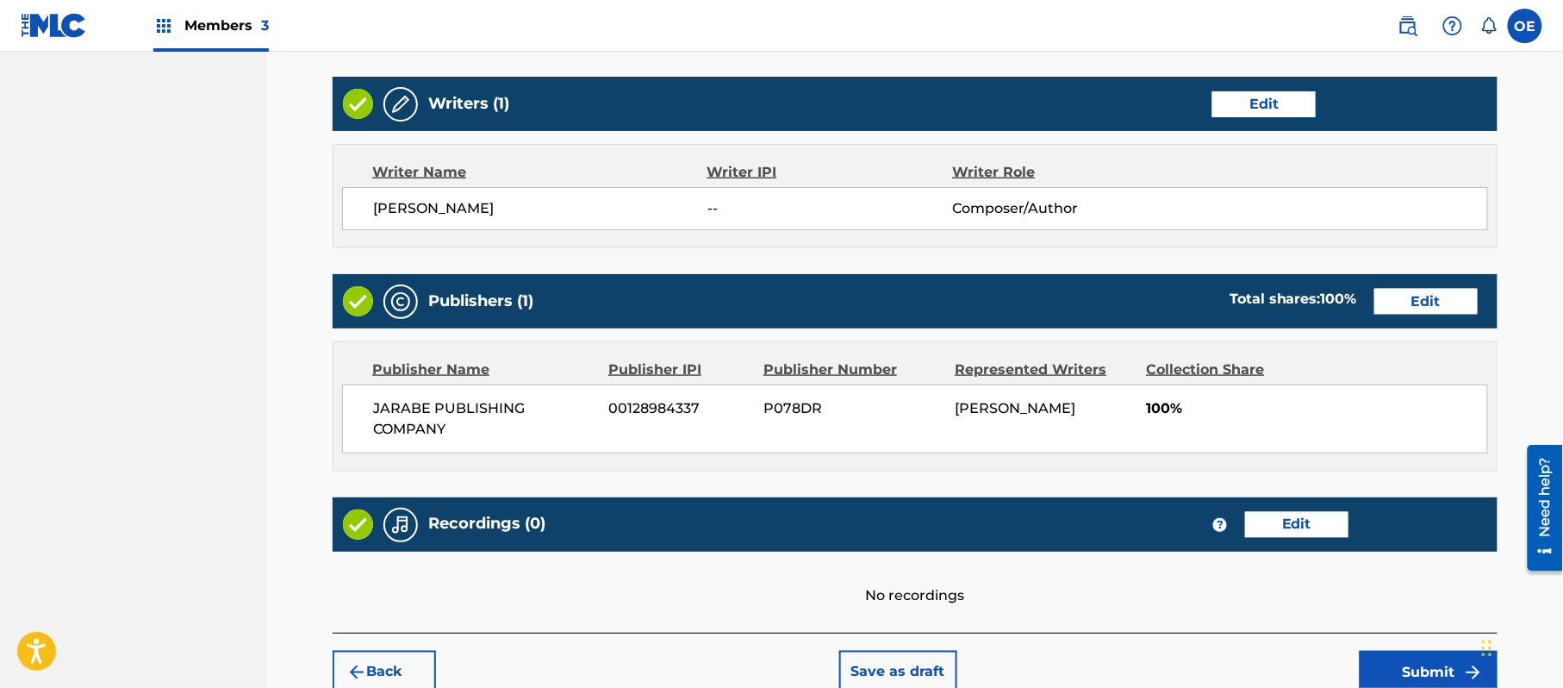
scroll to position [735, 0]
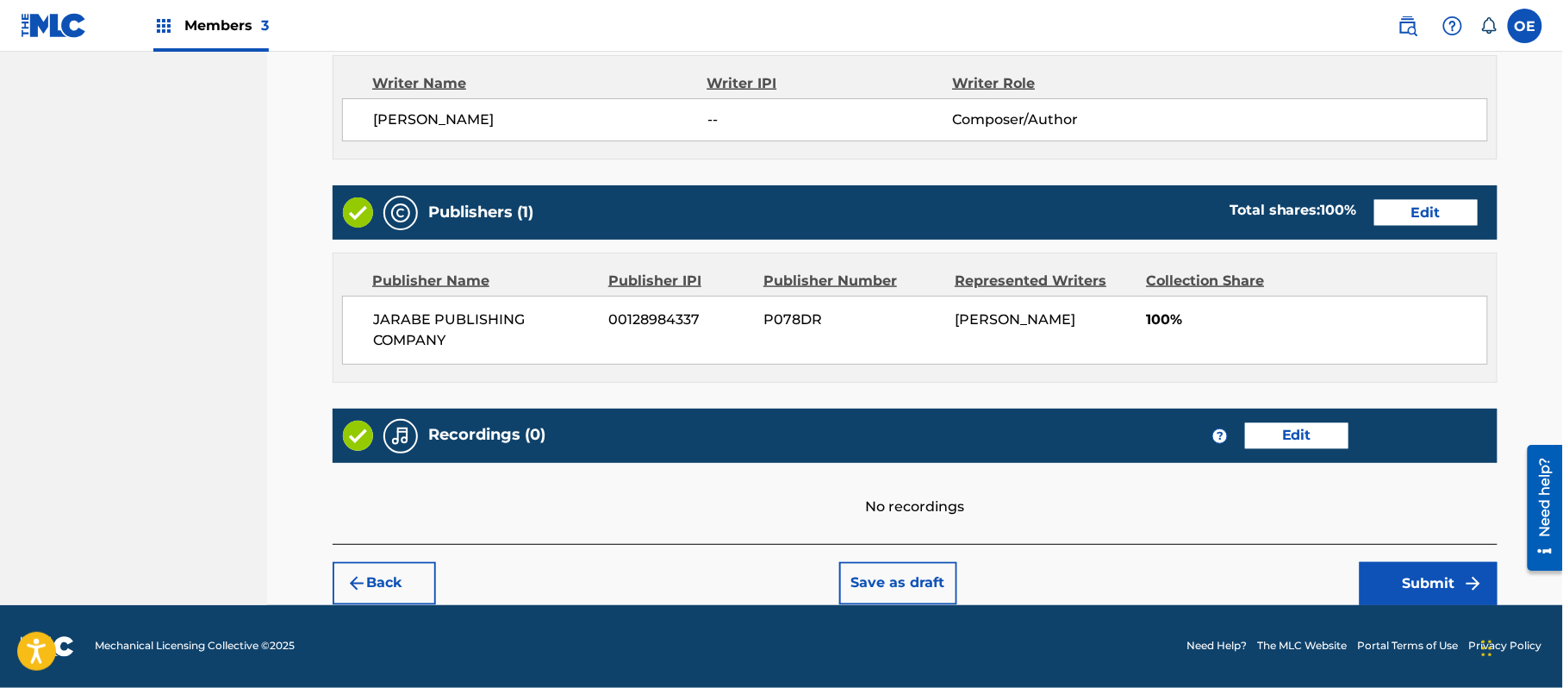
click at [1401, 574] on button "Submit" at bounding box center [1429, 583] width 138 height 43
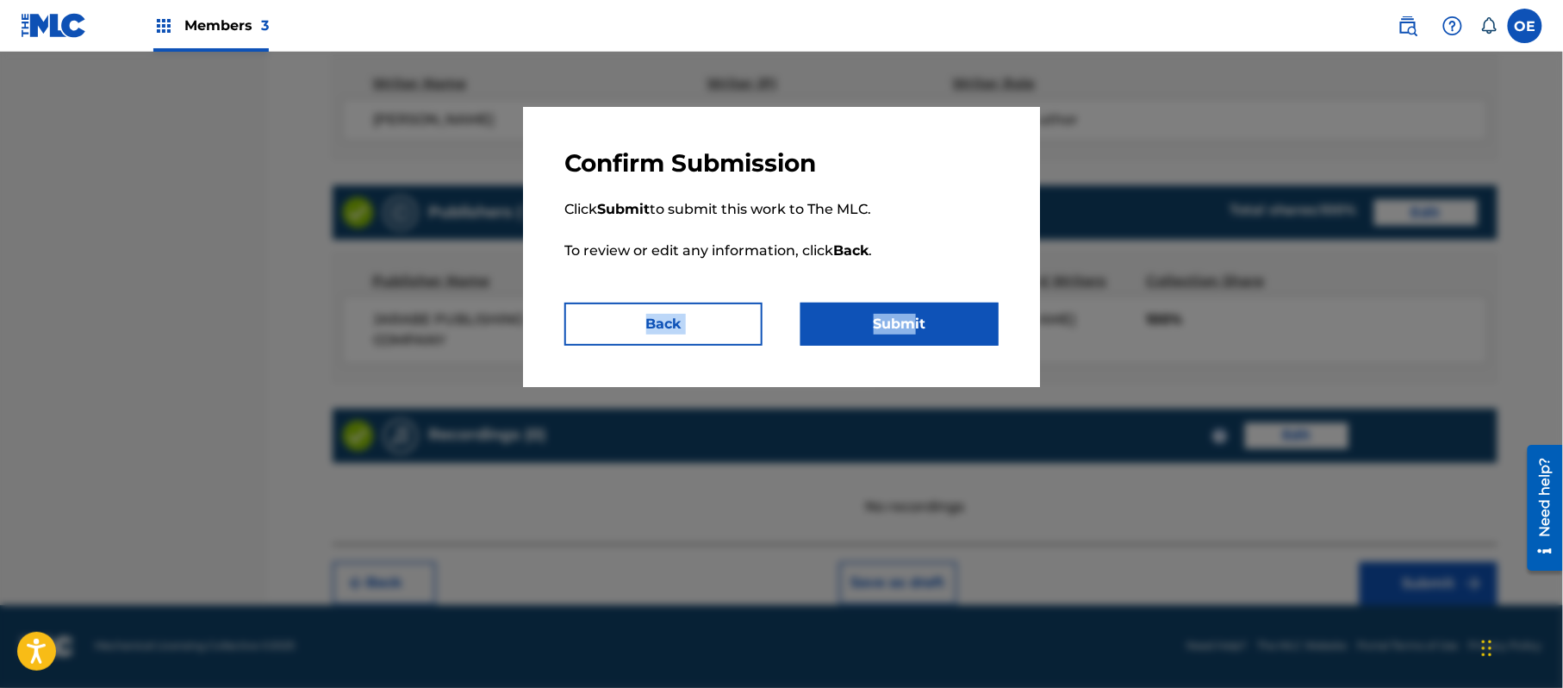
click at [914, 308] on div "Confirm Submission Click Submit to submit this work to The MLC. To review or ed…" at bounding box center [781, 247] width 517 height 280
click at [902, 333] on button "Submit" at bounding box center [900, 324] width 198 height 43
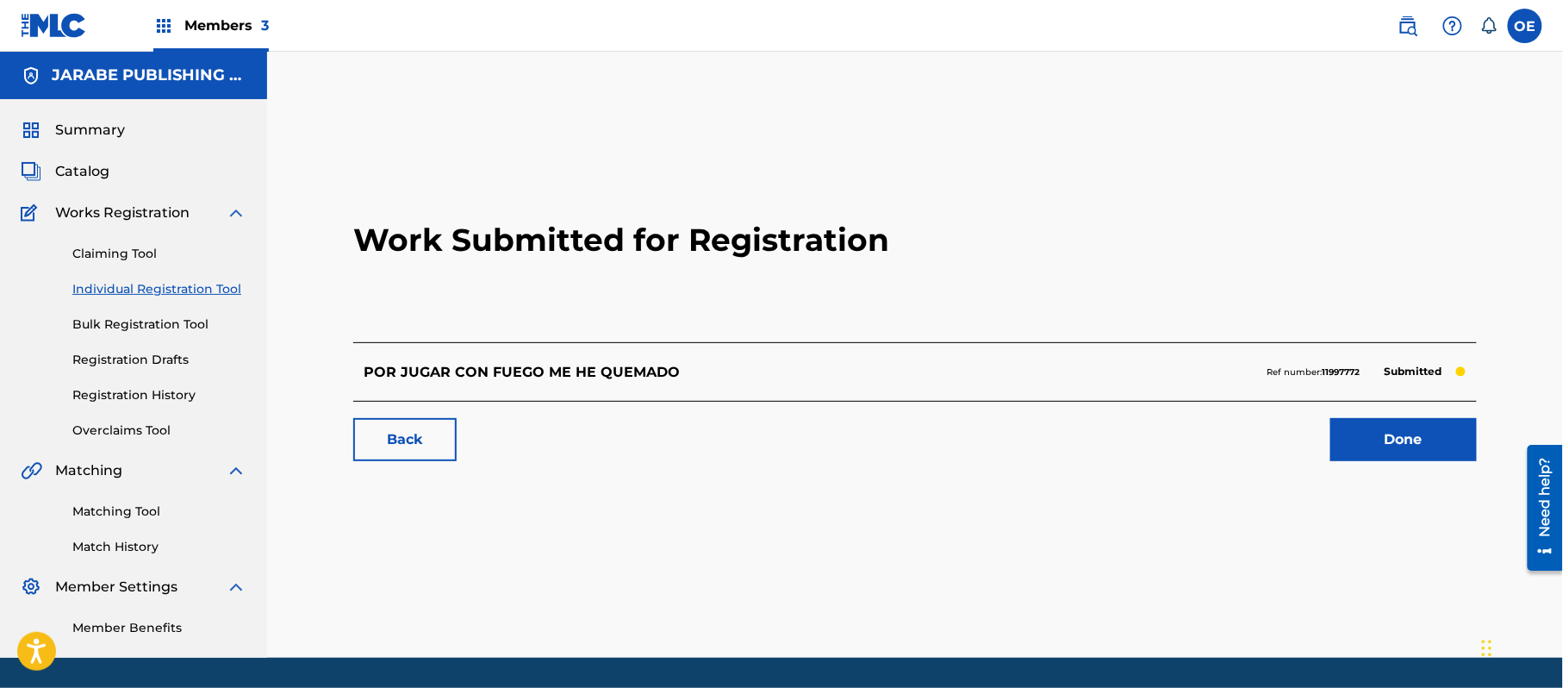
click at [153, 286] on link "Individual Registration Tool" at bounding box center [159, 289] width 174 height 18
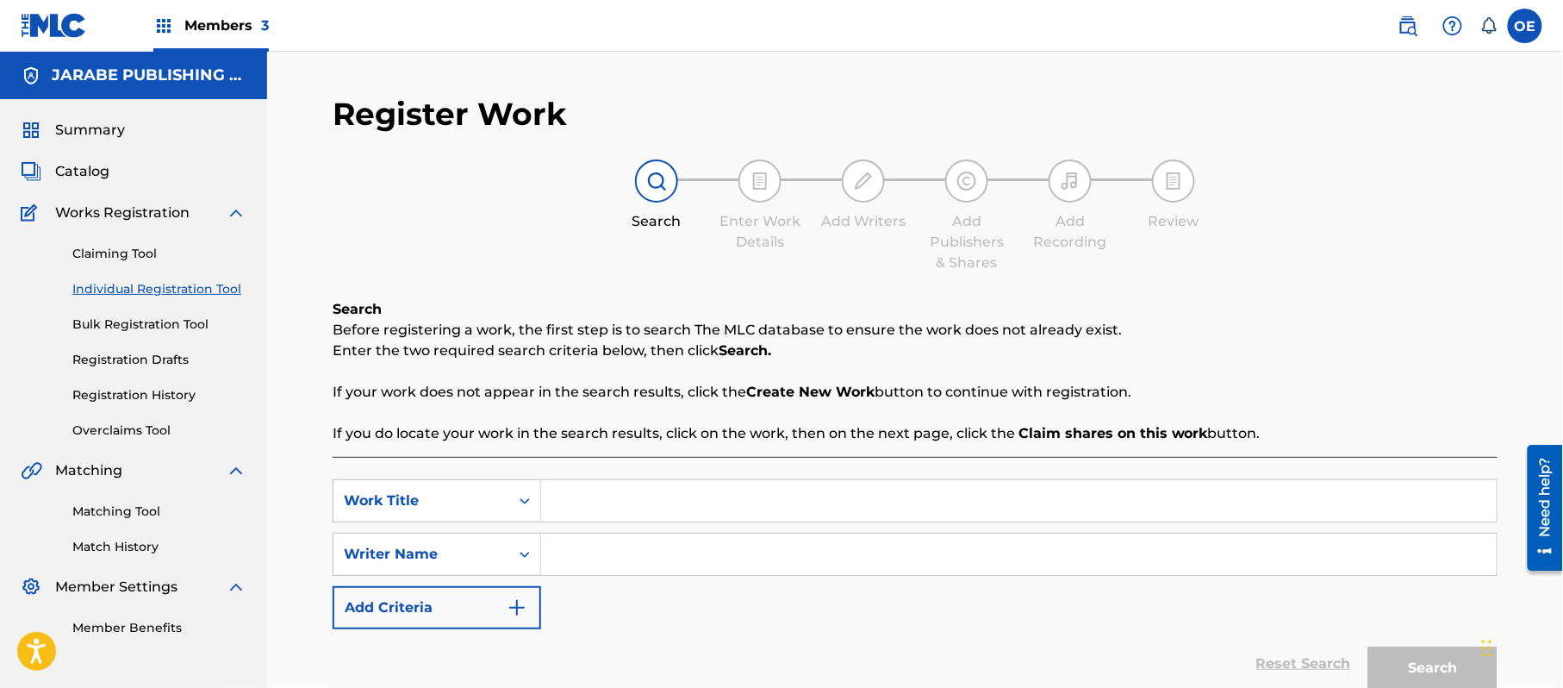
click at [680, 507] on input "Search Form" at bounding box center [1019, 500] width 956 height 41
paste input "PRESUMIDA MARIPOSA"
type input "PRESUMIDA MARIPOSA"
paste input "ALEJANDRO MURILLO"
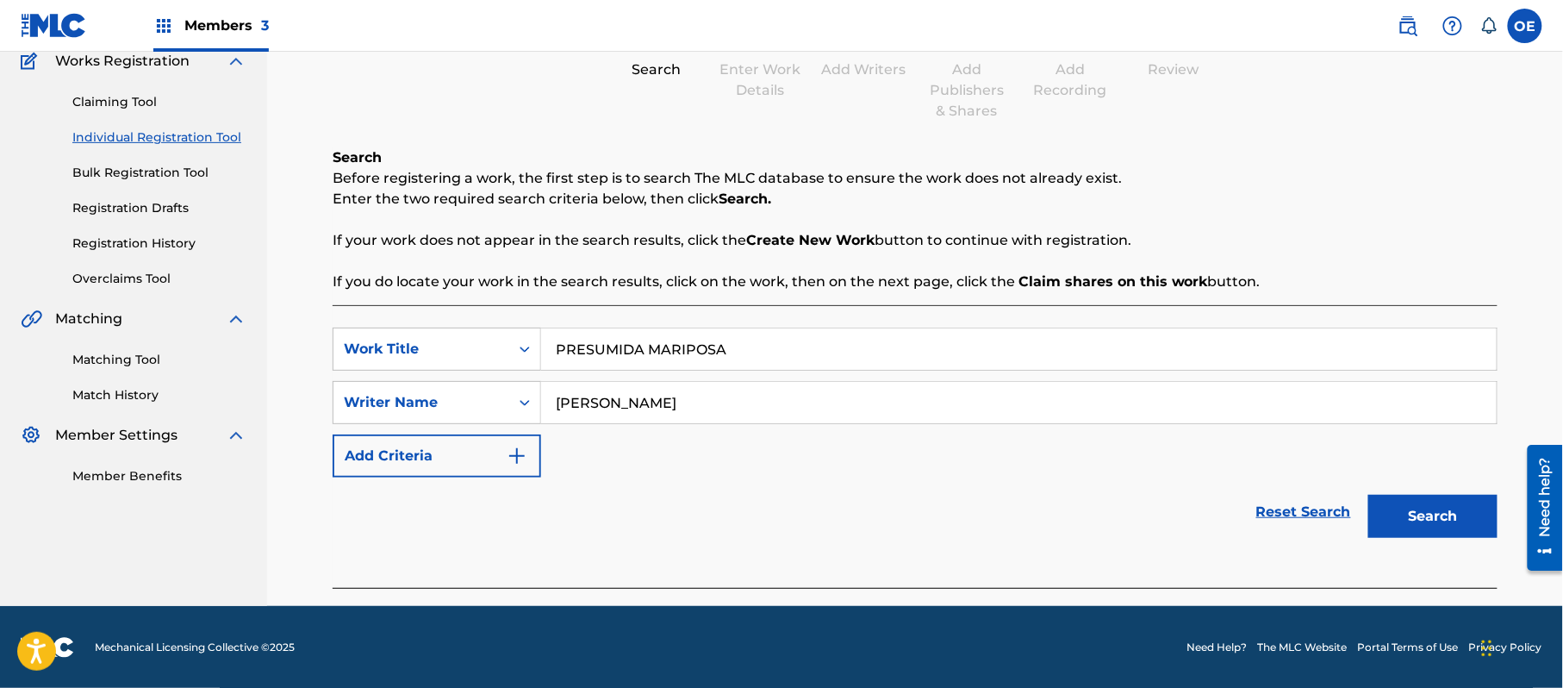
scroll to position [153, 0]
type input "ALEJANDRO MURILLO"
click at [1410, 528] on button "Search" at bounding box center [1433, 515] width 129 height 43
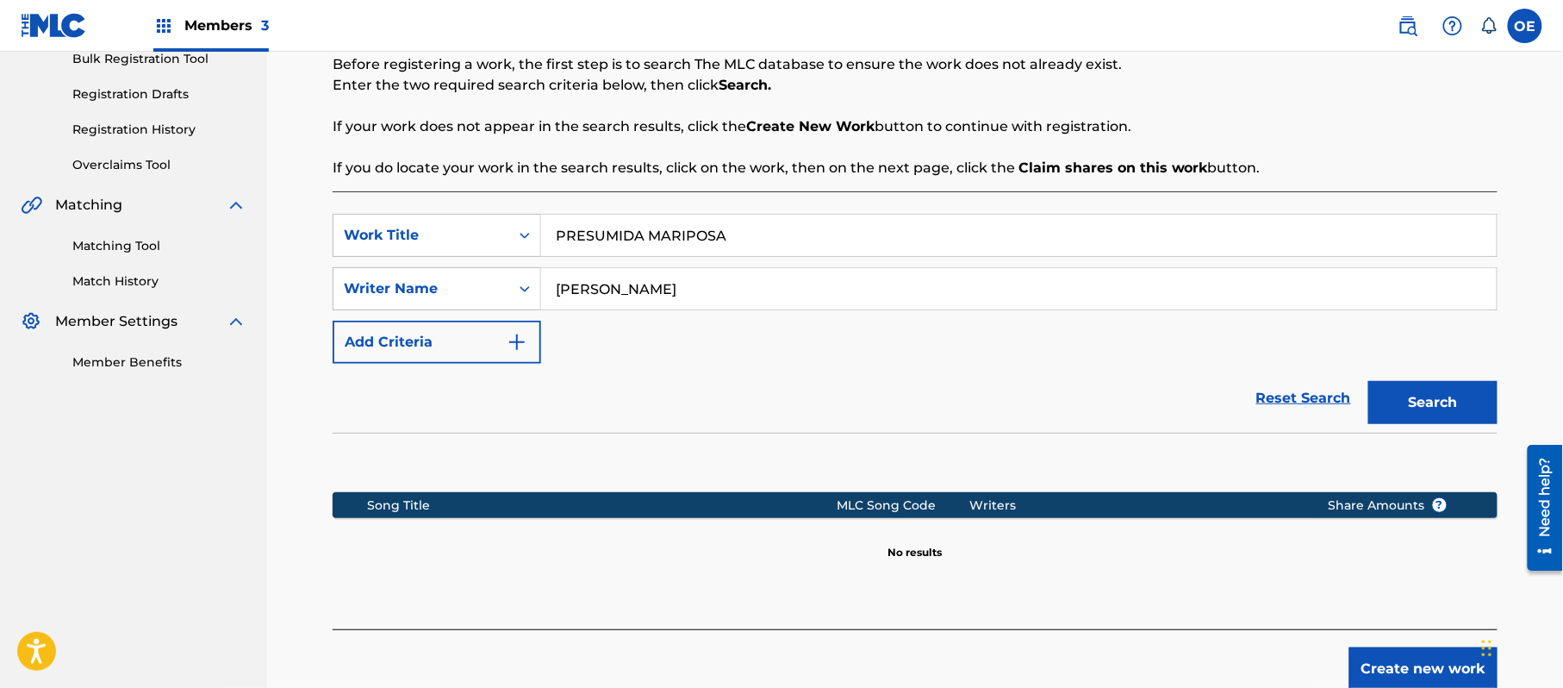
scroll to position [352, 0]
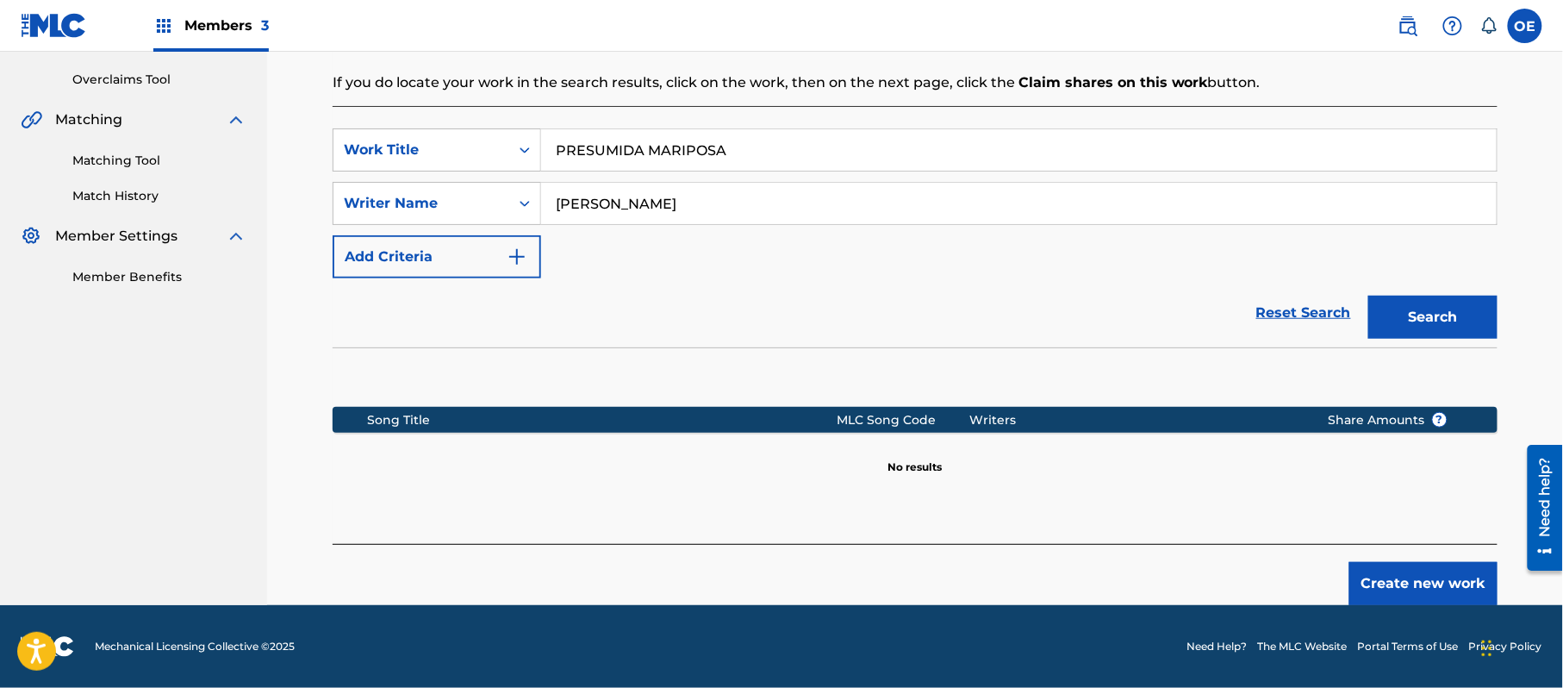
click at [1403, 579] on button "Create new work" at bounding box center [1424, 583] width 148 height 43
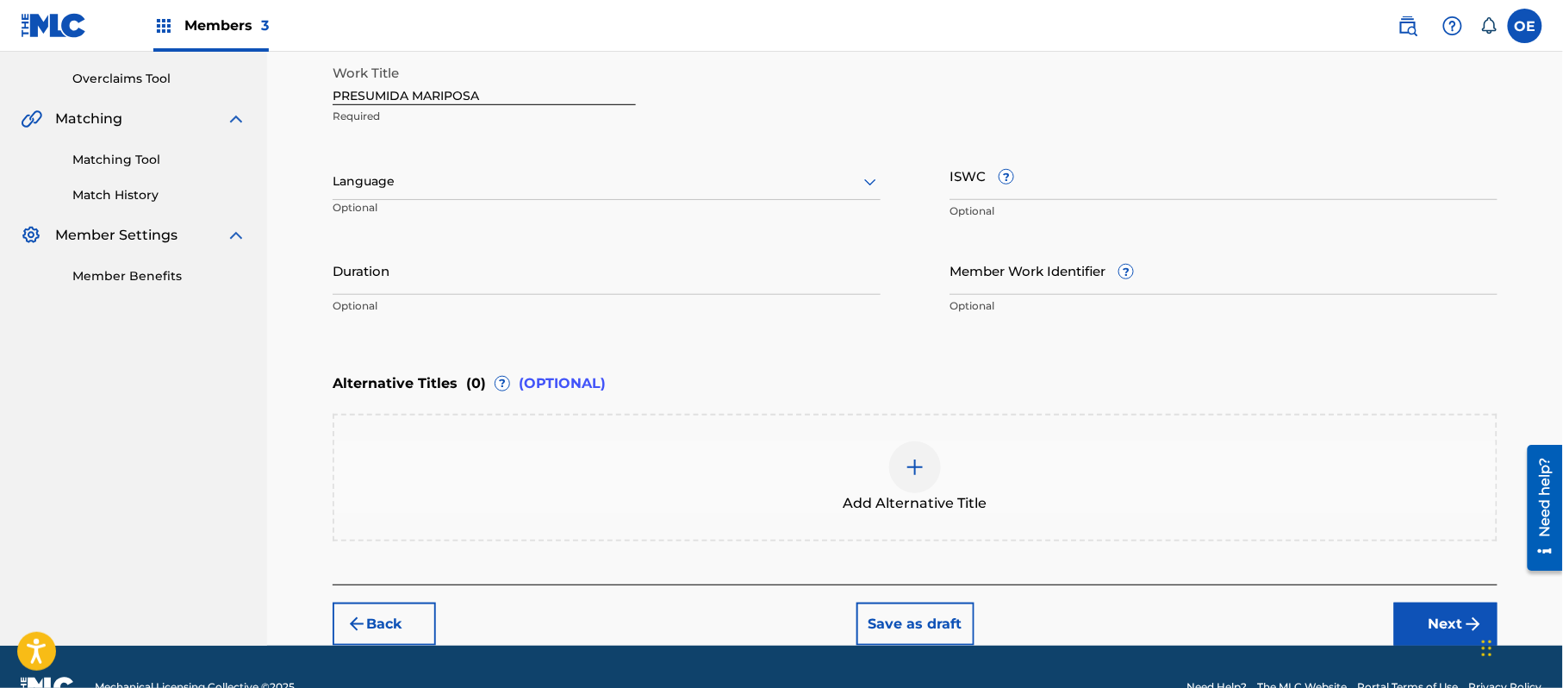
click at [335, 156] on div "Language Optional" at bounding box center [607, 190] width 548 height 78
click at [387, 190] on div at bounding box center [607, 182] width 548 height 22
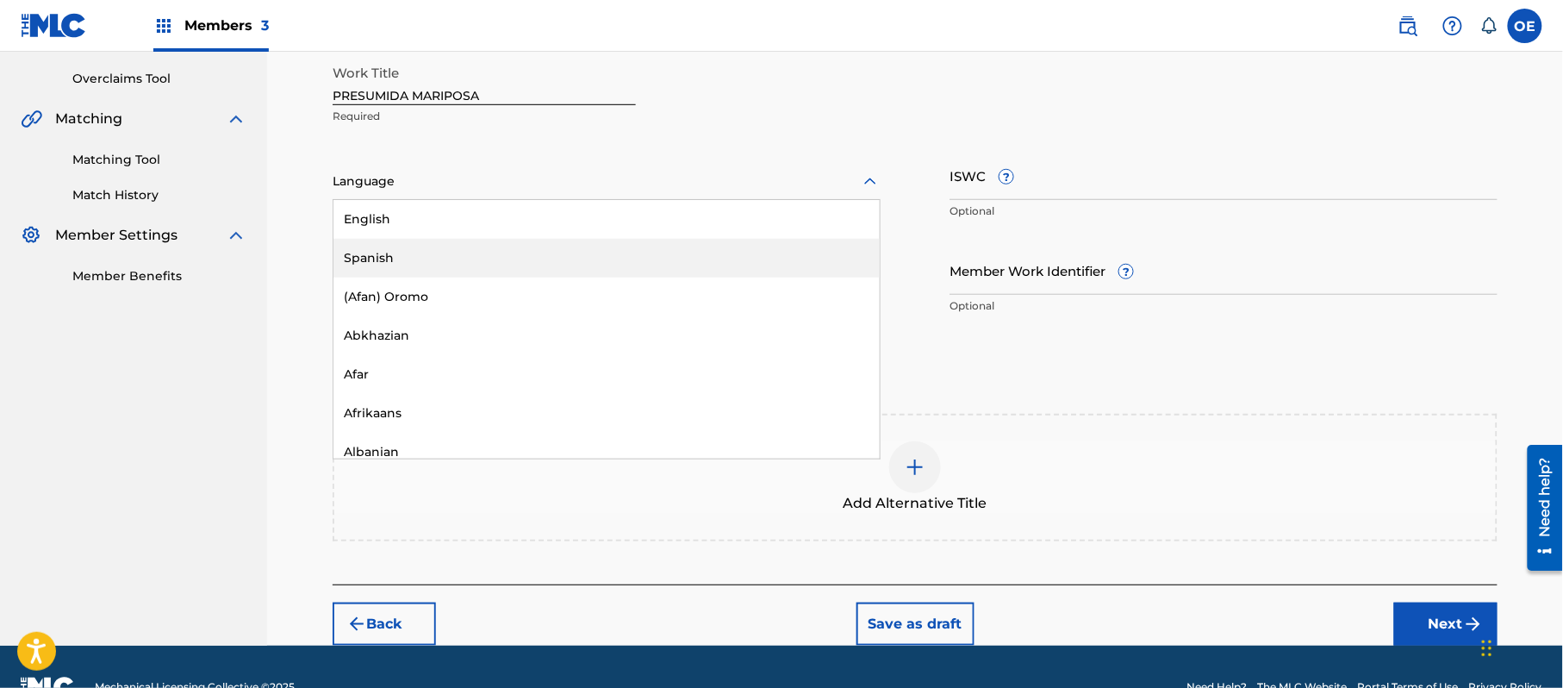
click at [422, 267] on div "Spanish" at bounding box center [607, 258] width 546 height 39
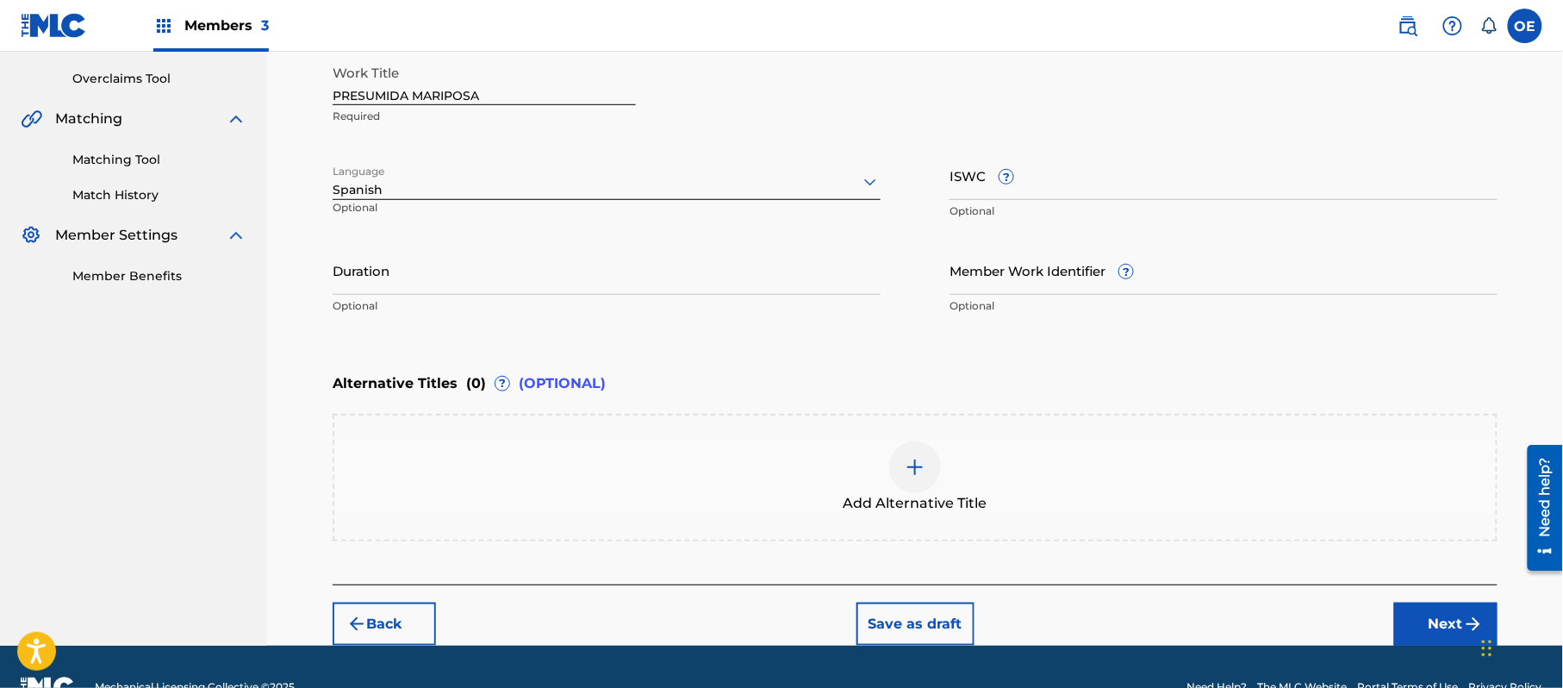
click at [1434, 608] on button "Next" at bounding box center [1446, 623] width 103 height 43
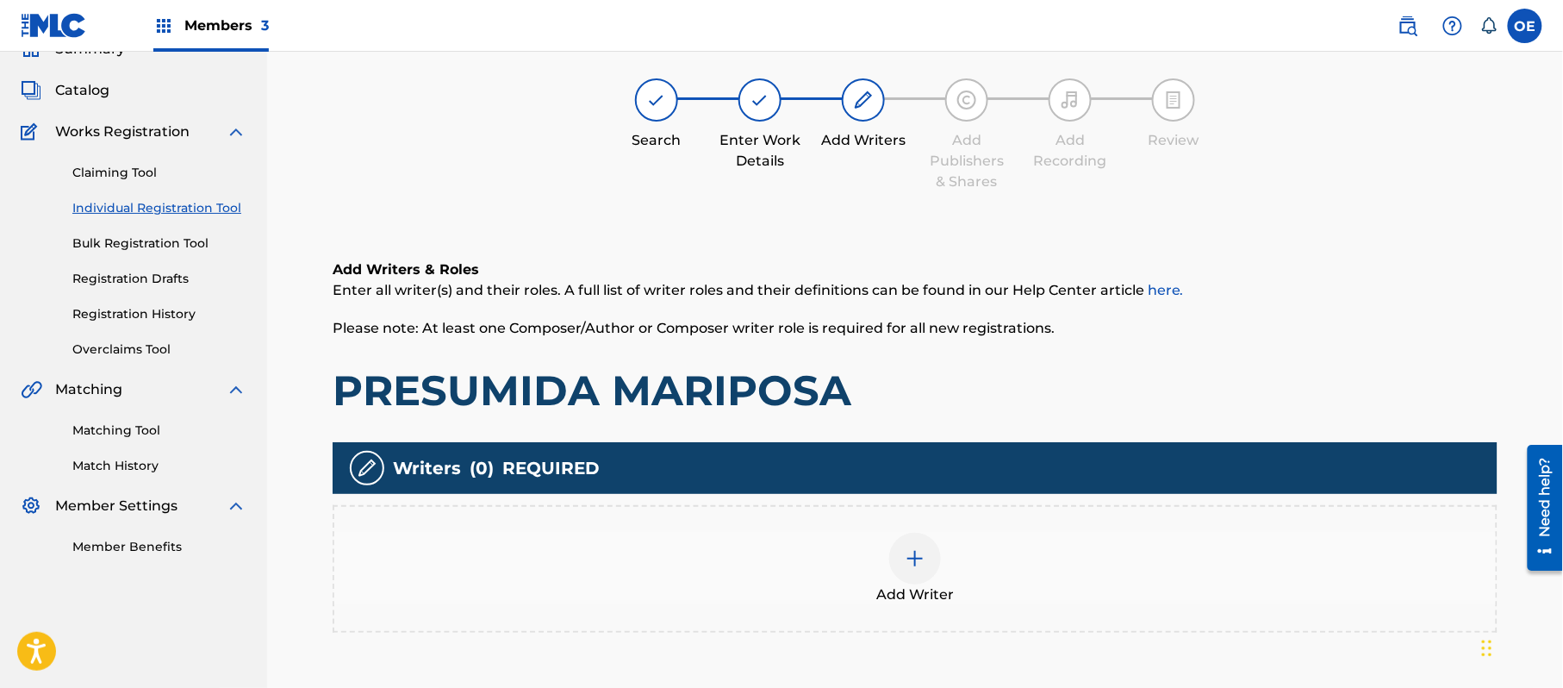
scroll to position [78, 0]
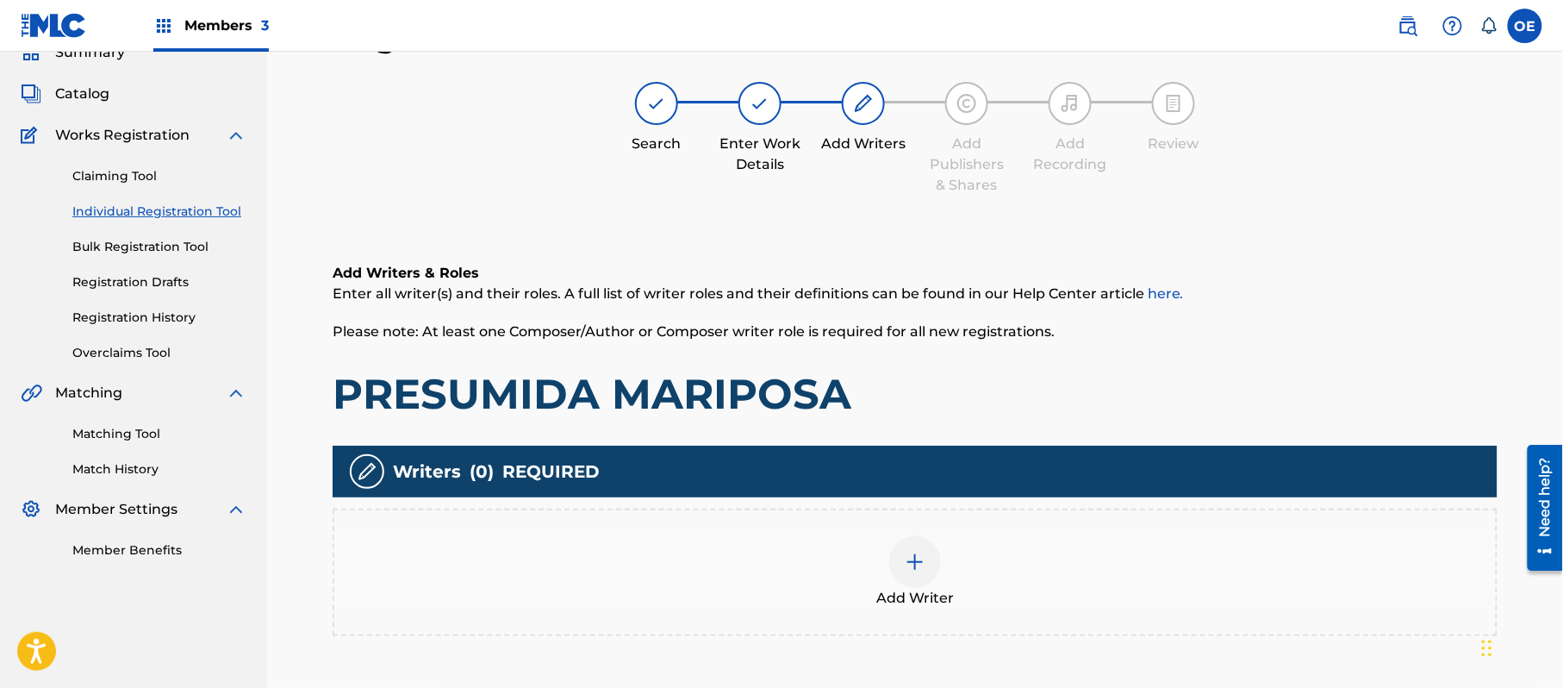
click at [881, 545] on div "Add Writer" at bounding box center [915, 572] width 1162 height 72
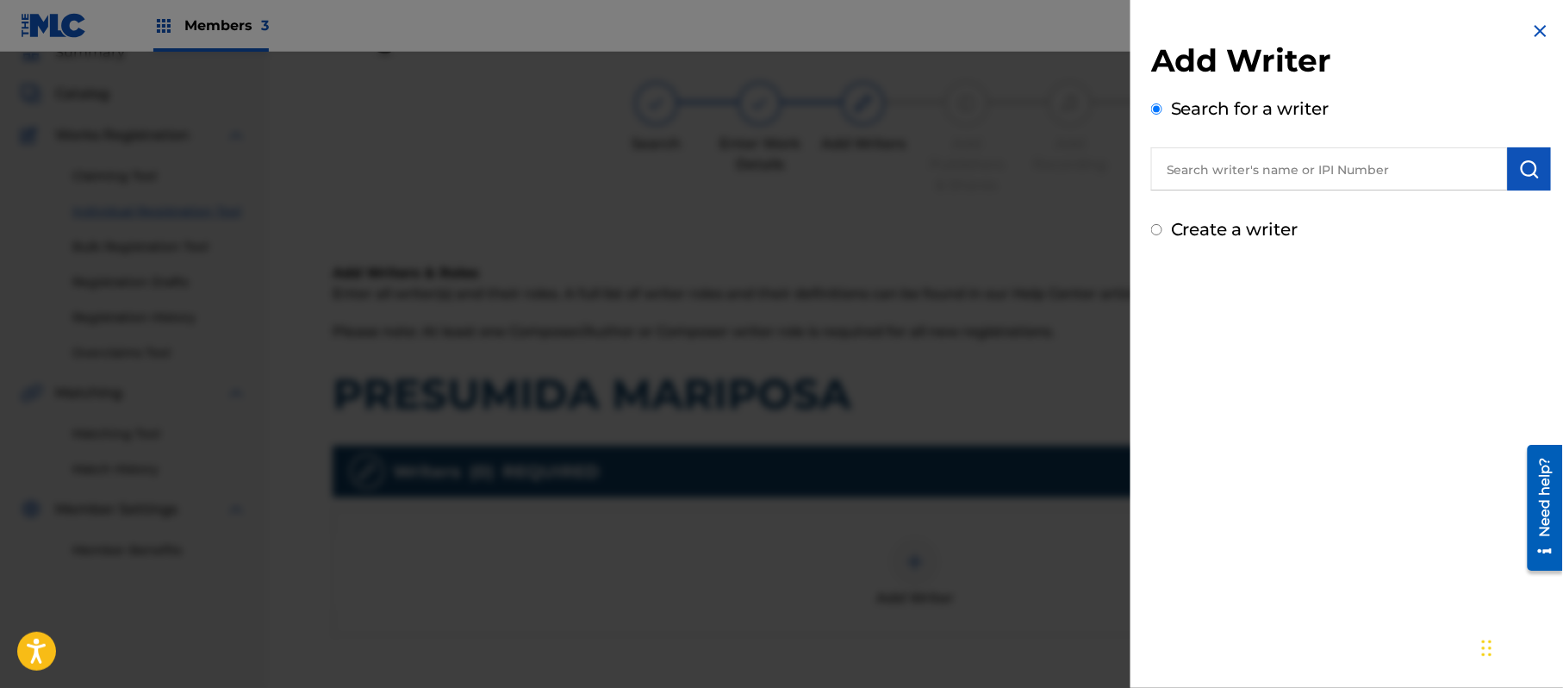
paste input "ALEJANDRO MURILLO"
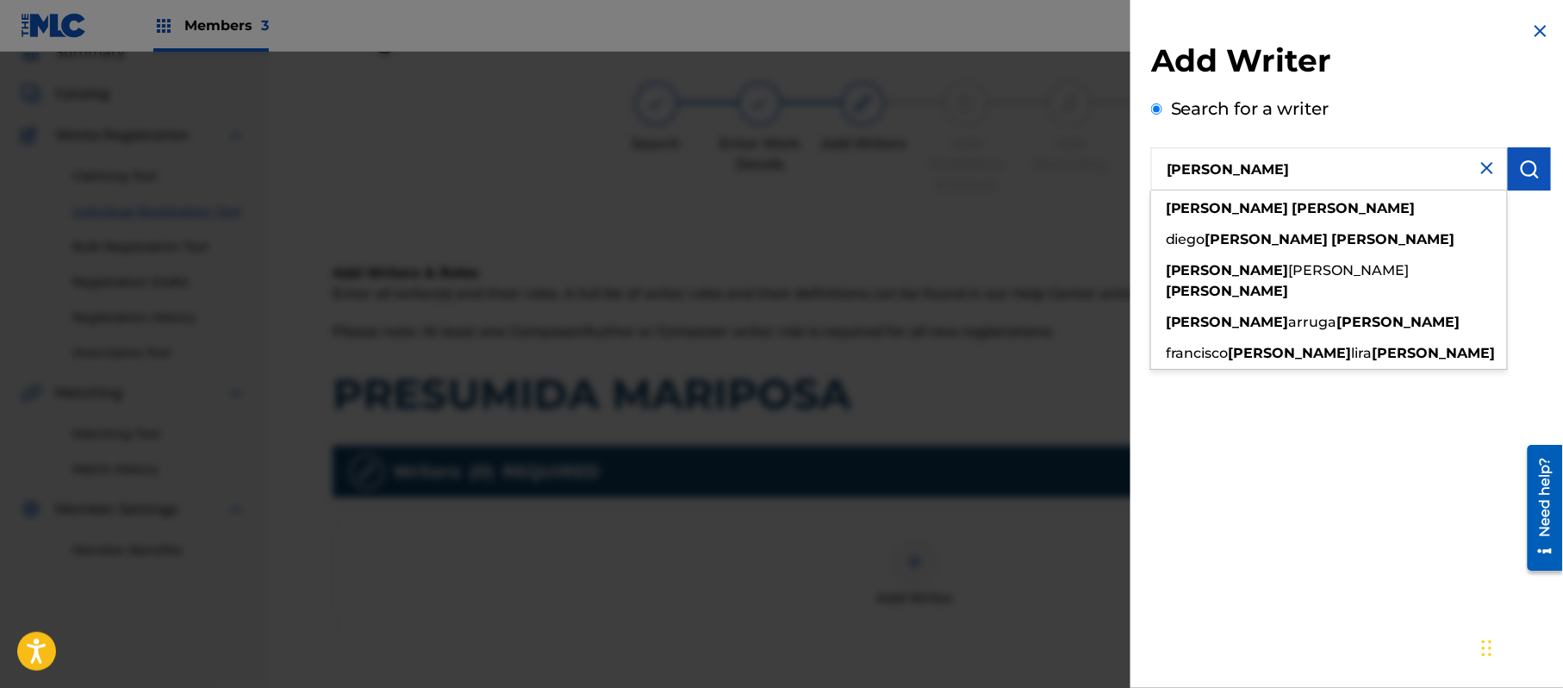
type input "ALEJANDRO MURILLO"
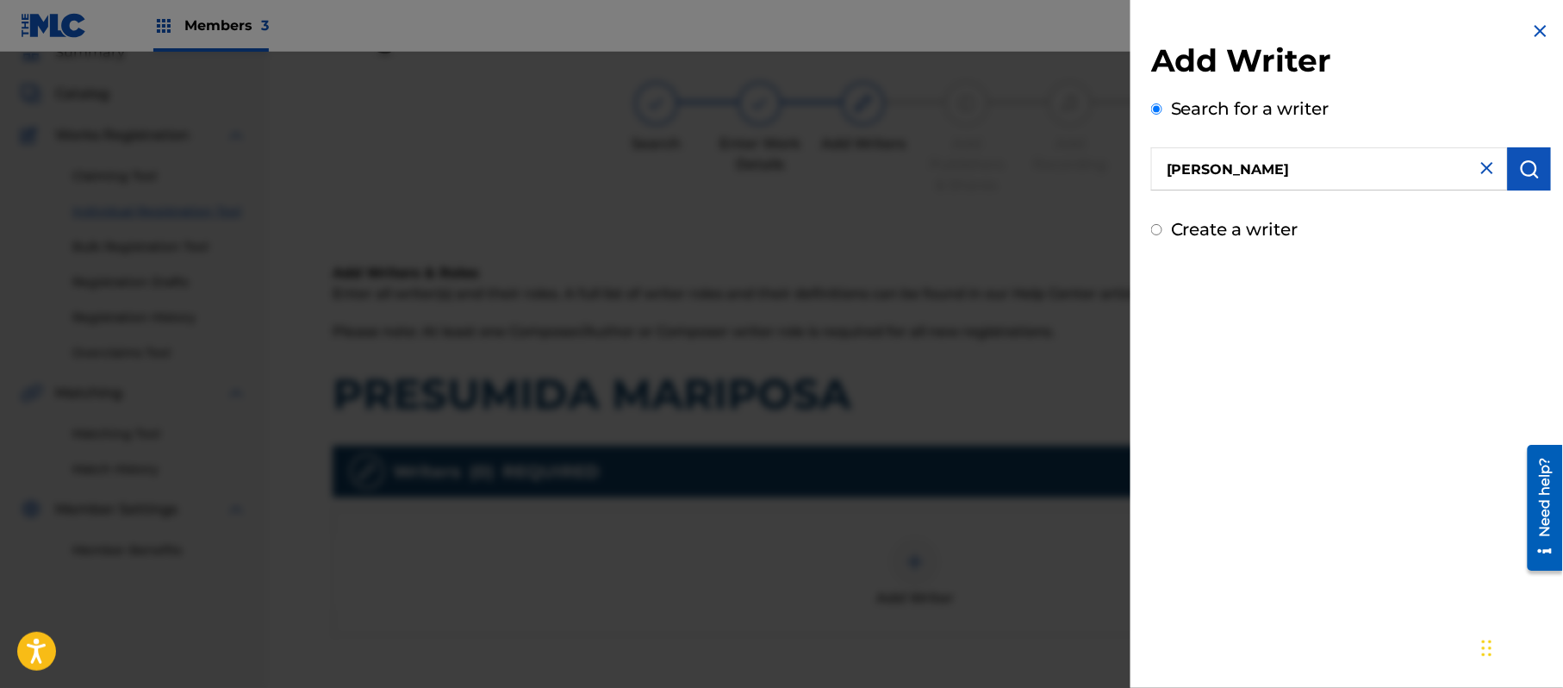
click at [1534, 160] on img "submit" at bounding box center [1530, 169] width 21 height 21
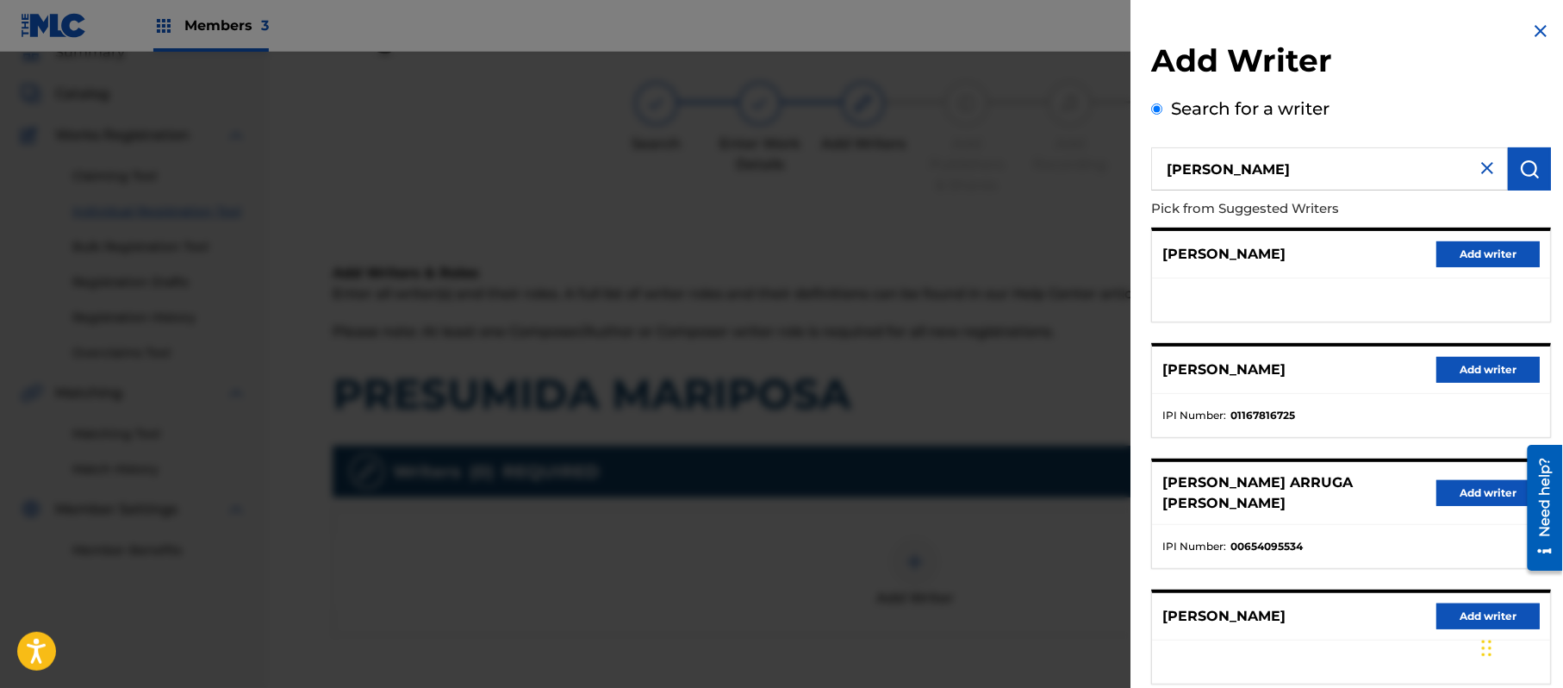
click at [1484, 248] on button "Add writer" at bounding box center [1488, 254] width 103 height 26
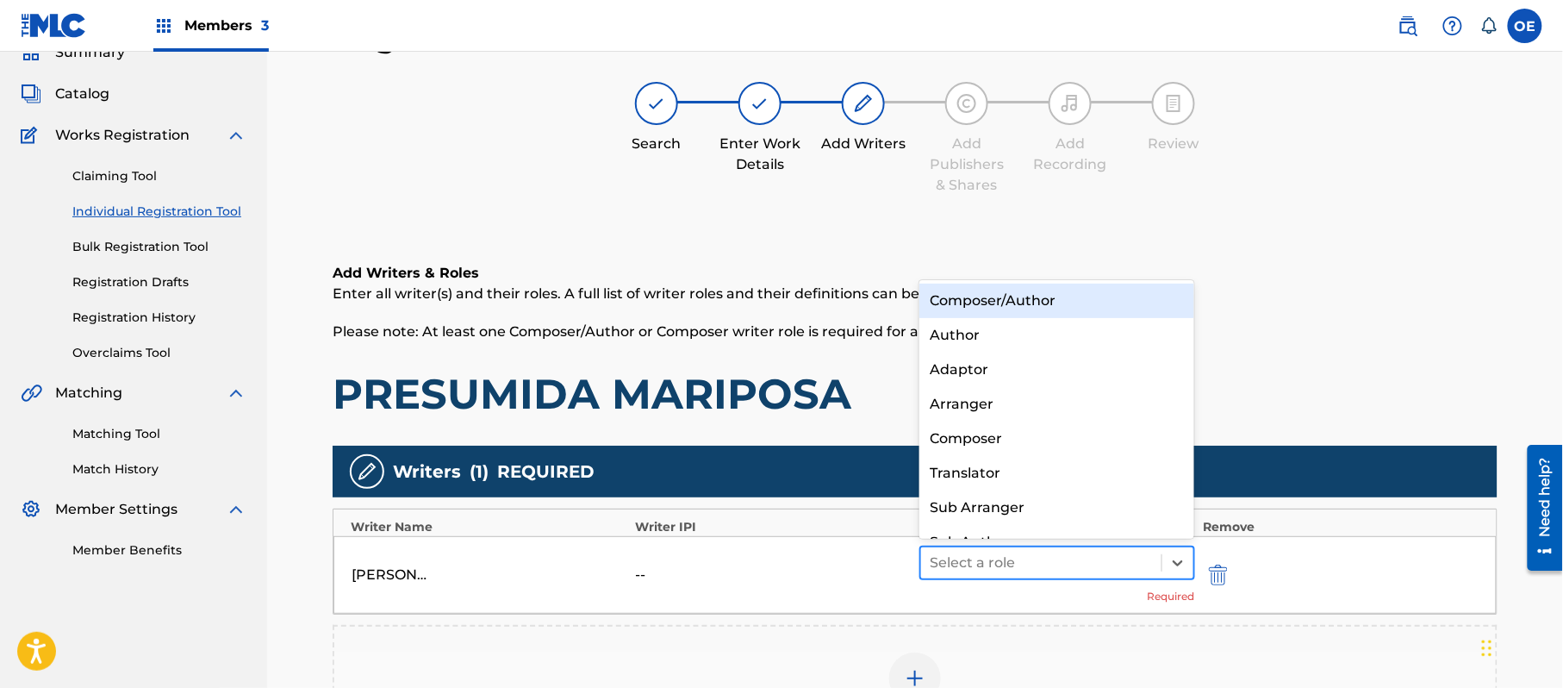
click at [1069, 557] on div at bounding box center [1041, 563] width 223 height 24
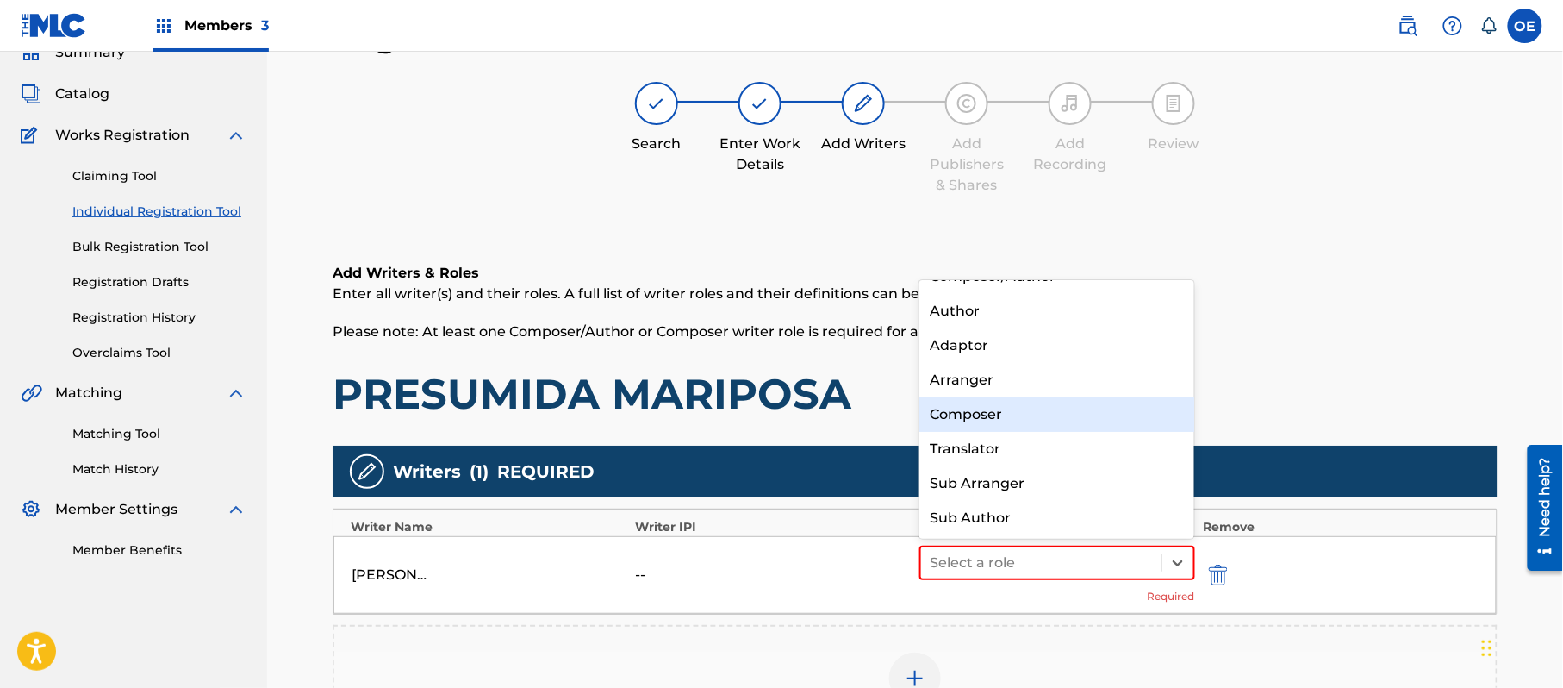
scroll to position [0, 0]
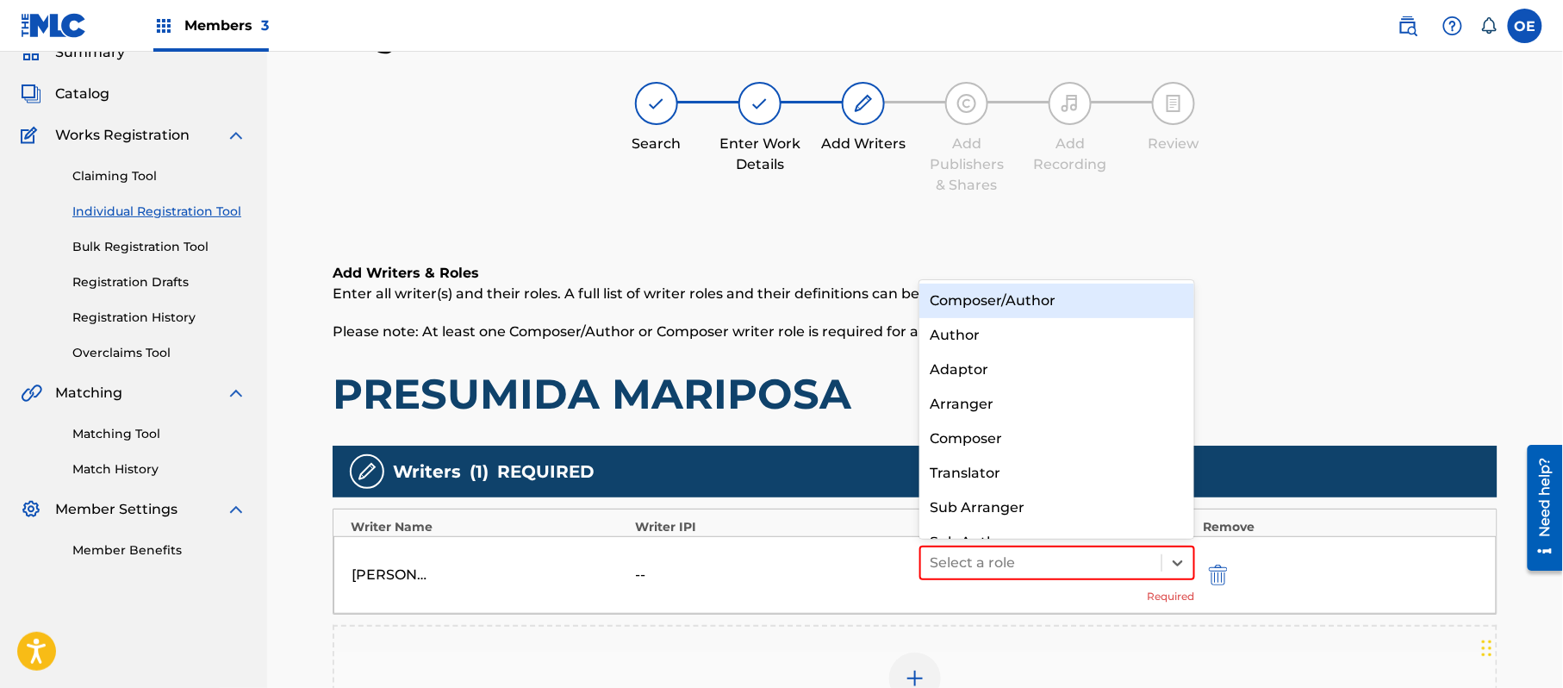
click at [1014, 314] on div "Composer/Author" at bounding box center [1057, 301] width 275 height 34
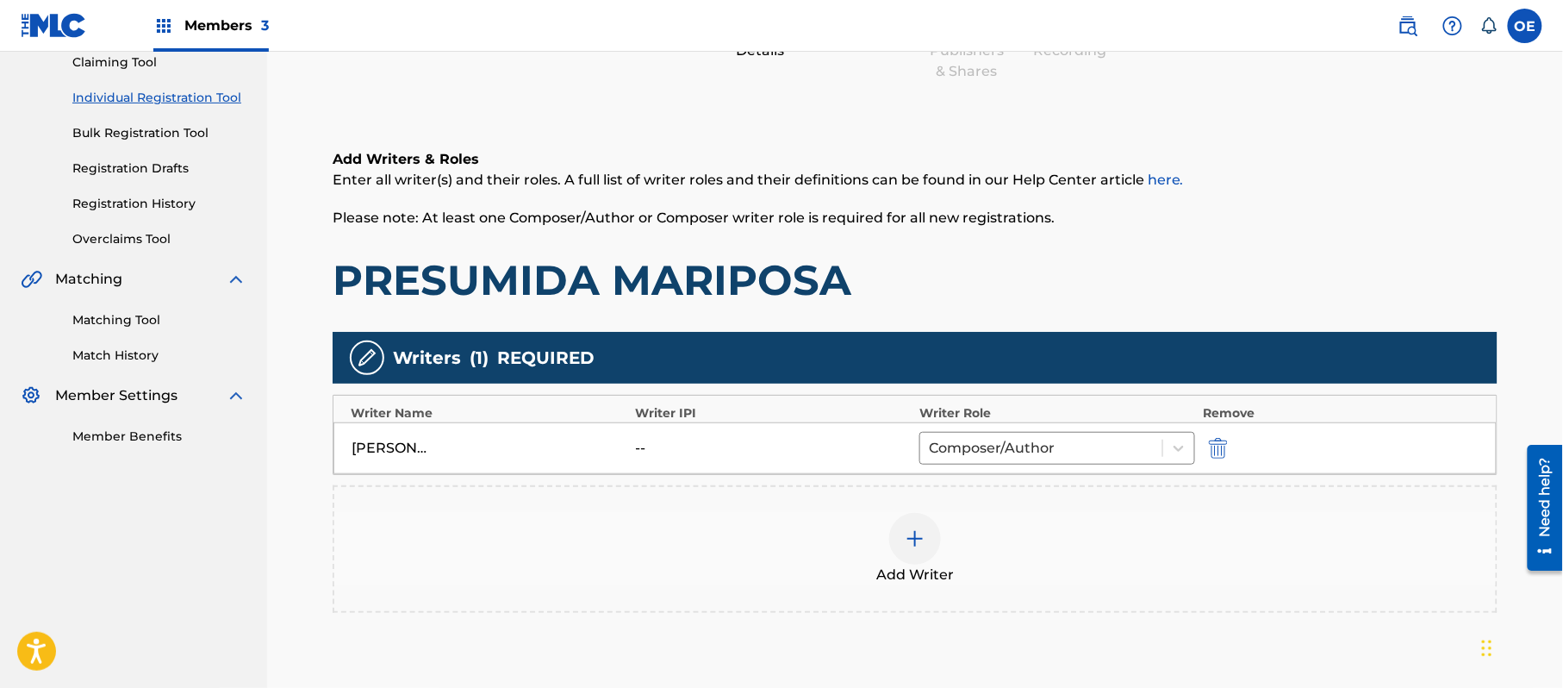
scroll to position [343, 0]
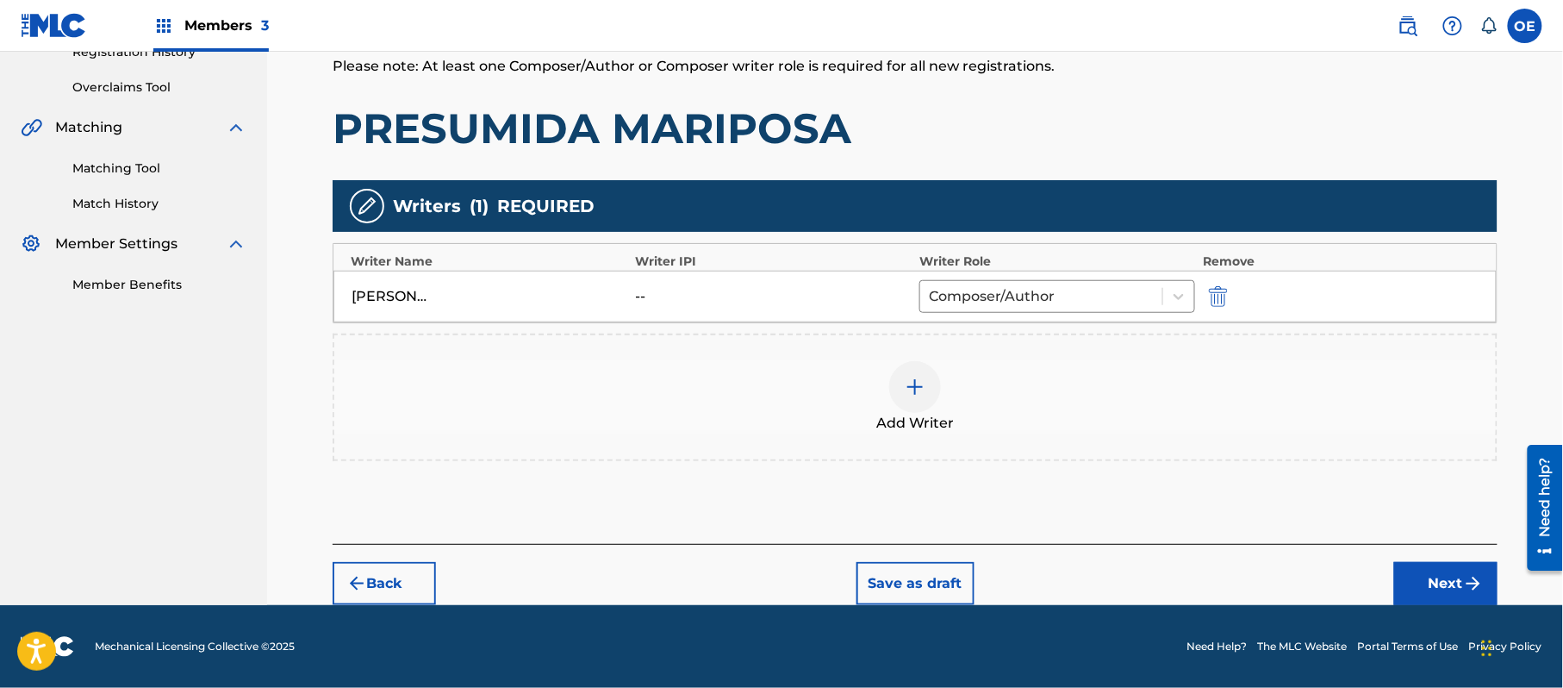
click at [1449, 571] on button "Next" at bounding box center [1446, 583] width 103 height 43
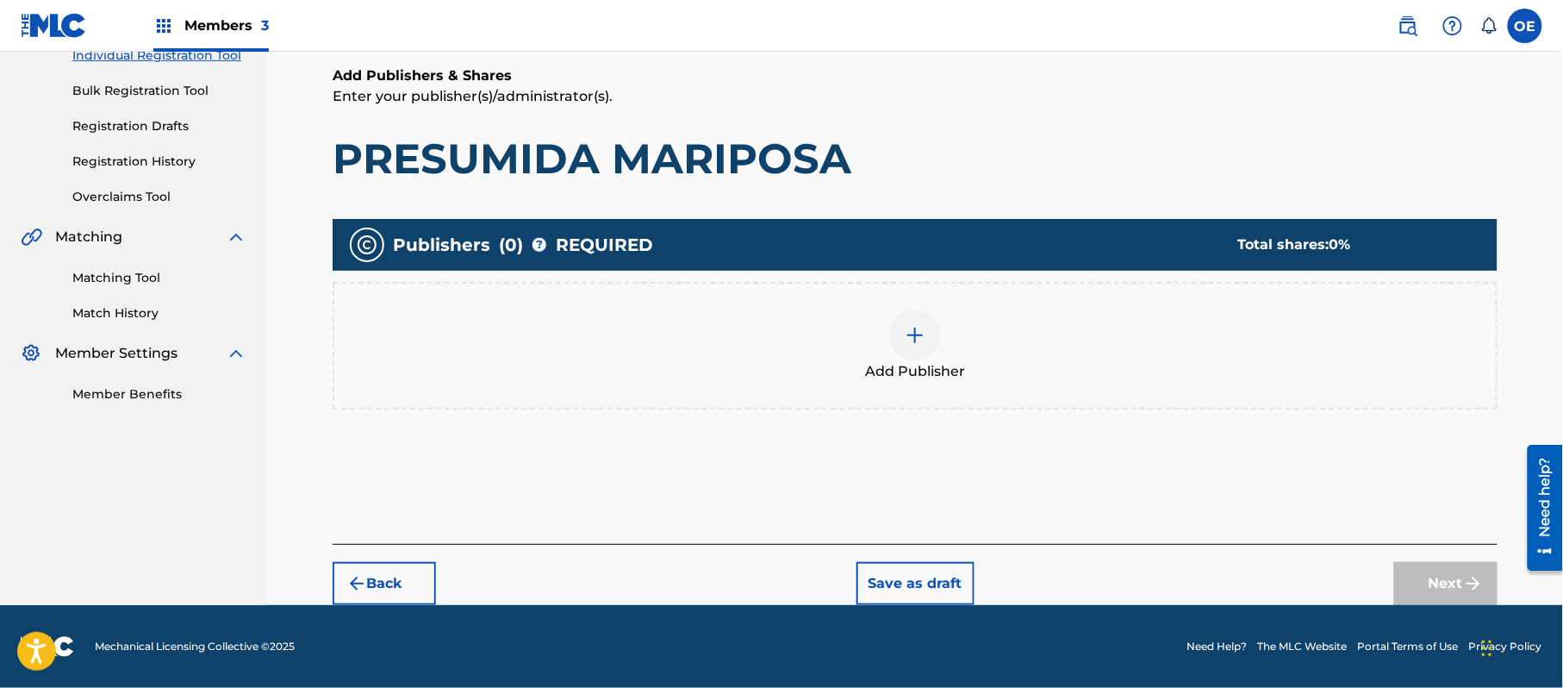
scroll to position [78, 0]
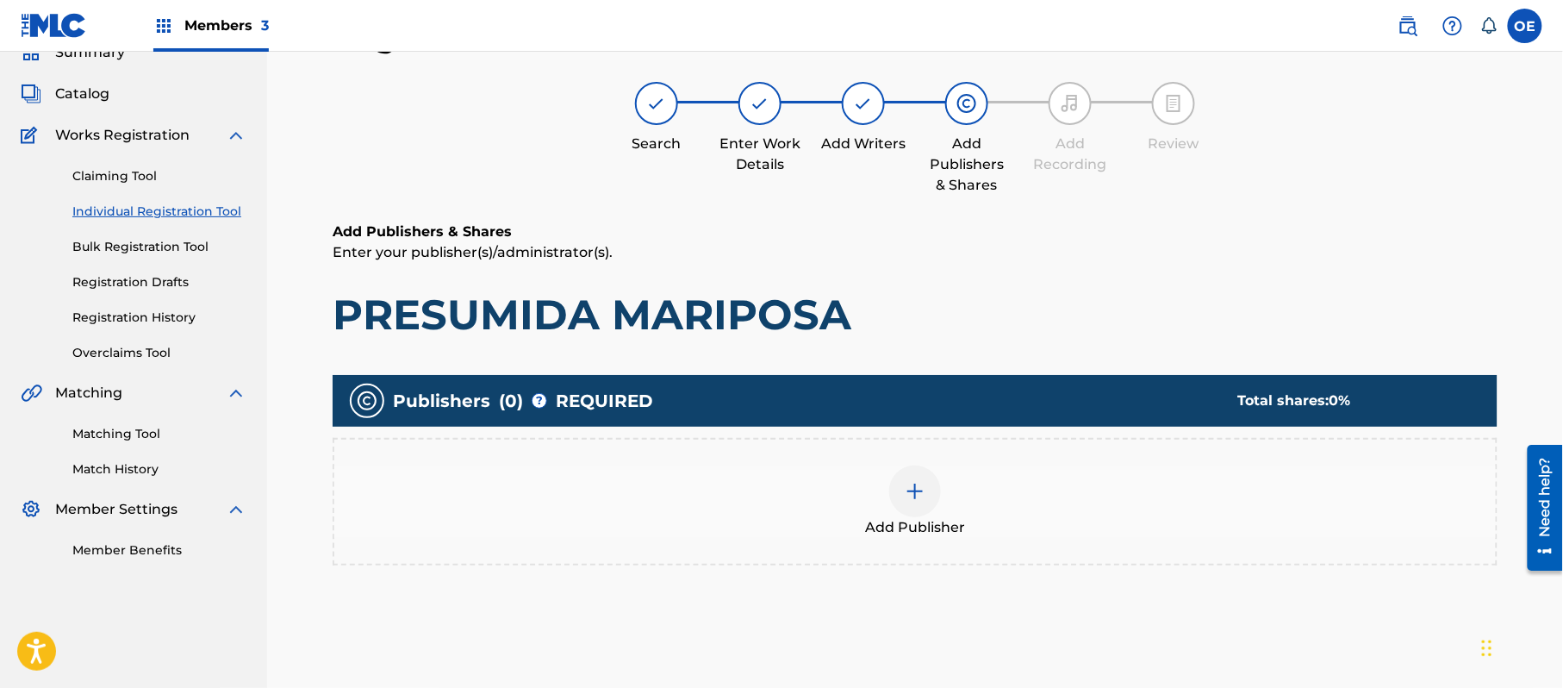
click at [997, 481] on div "Add Publisher" at bounding box center [915, 501] width 1162 height 72
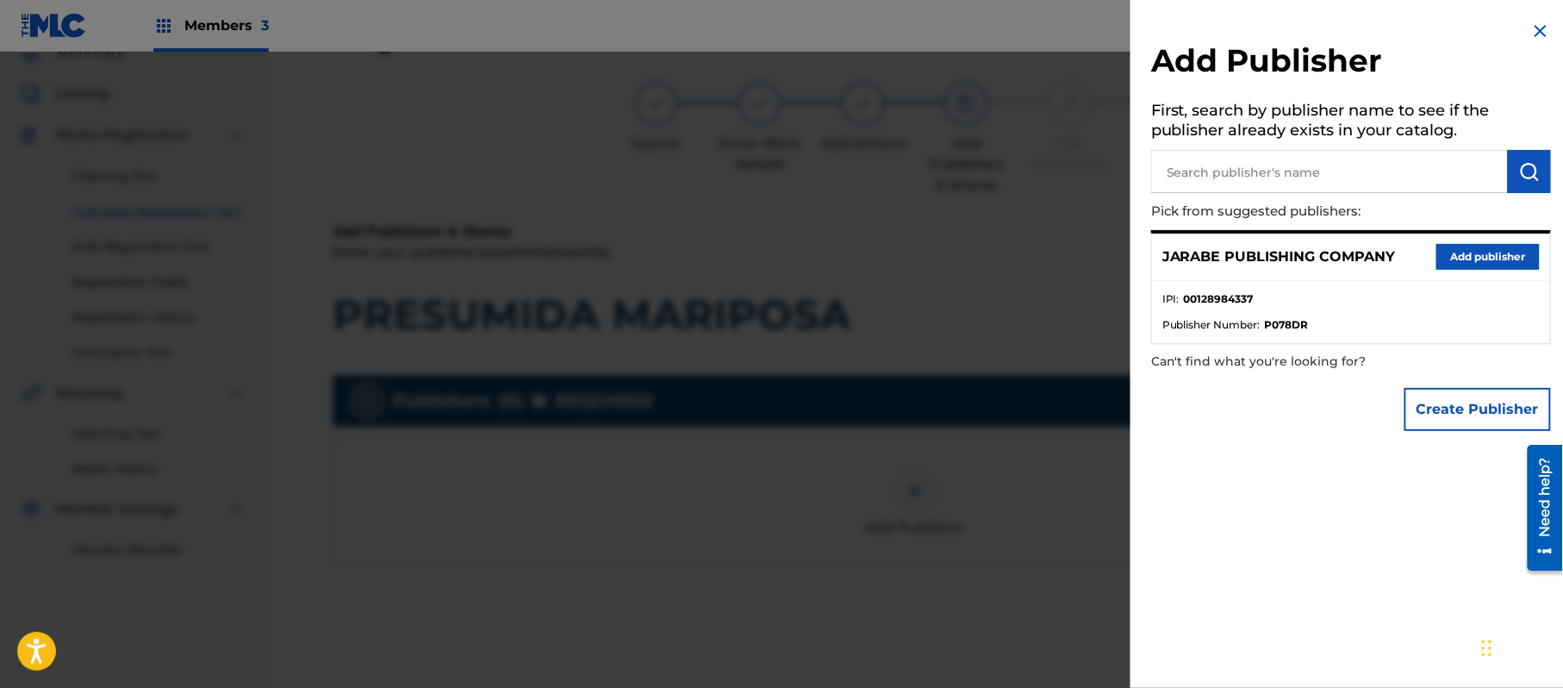
click at [1467, 264] on button "Add publisher" at bounding box center [1488, 257] width 103 height 26
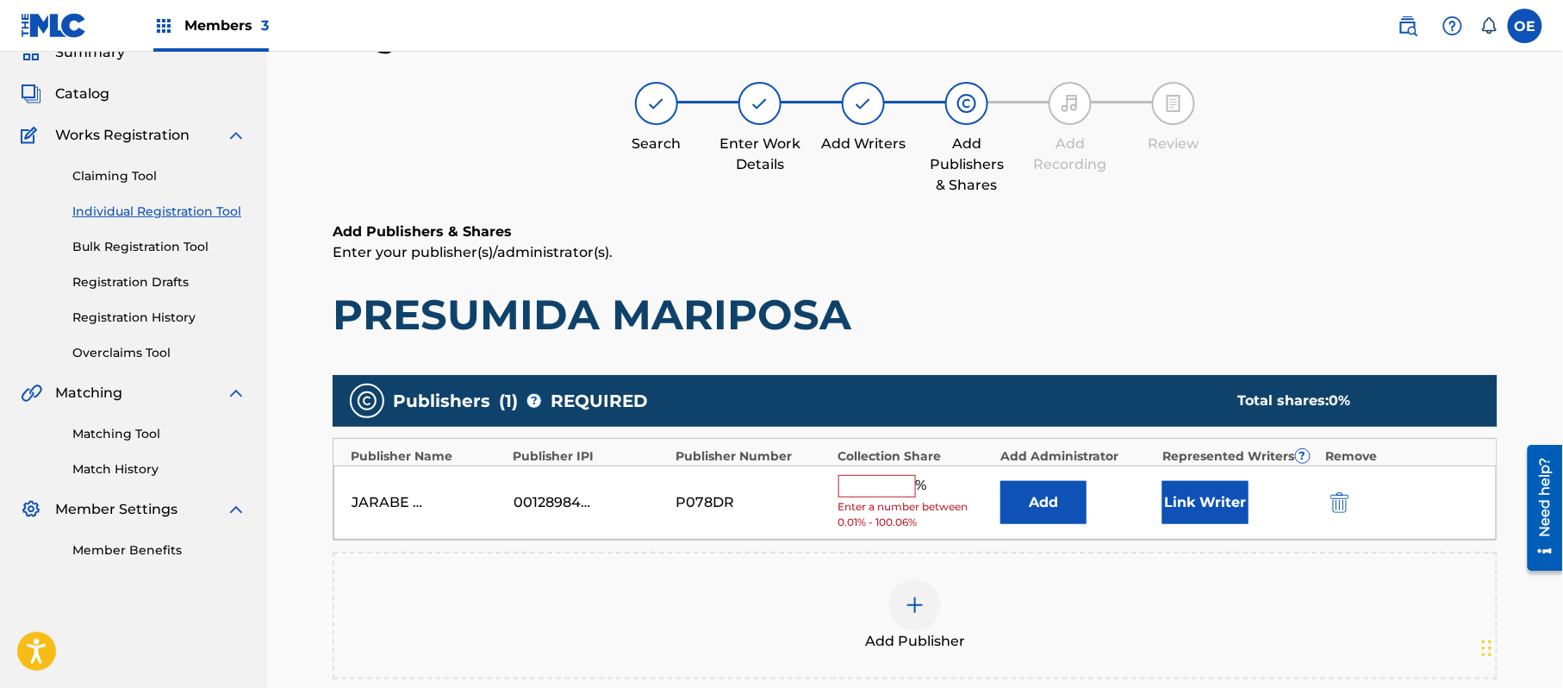
click at [900, 493] on input "text" at bounding box center [878, 486] width 78 height 22
type input "100"
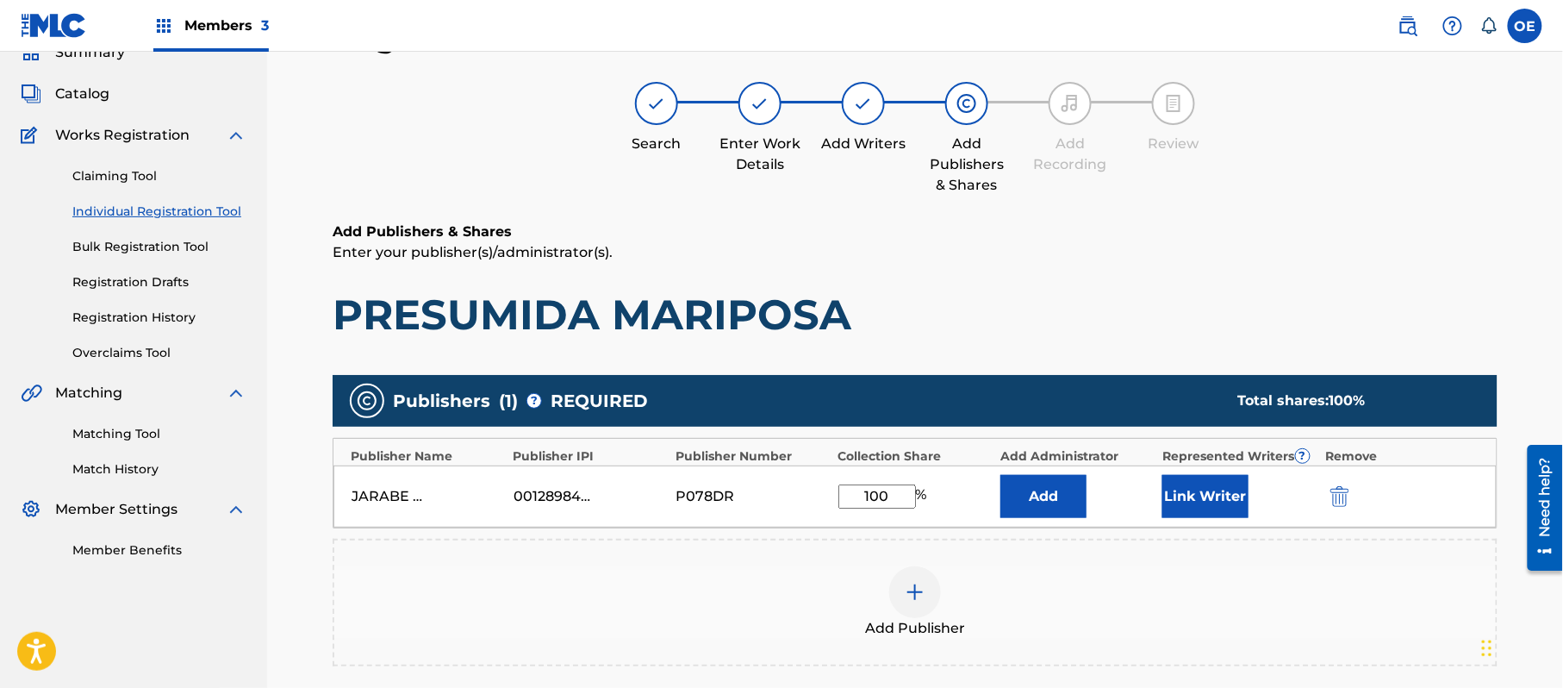
click at [1215, 507] on button "Link Writer" at bounding box center [1206, 496] width 86 height 43
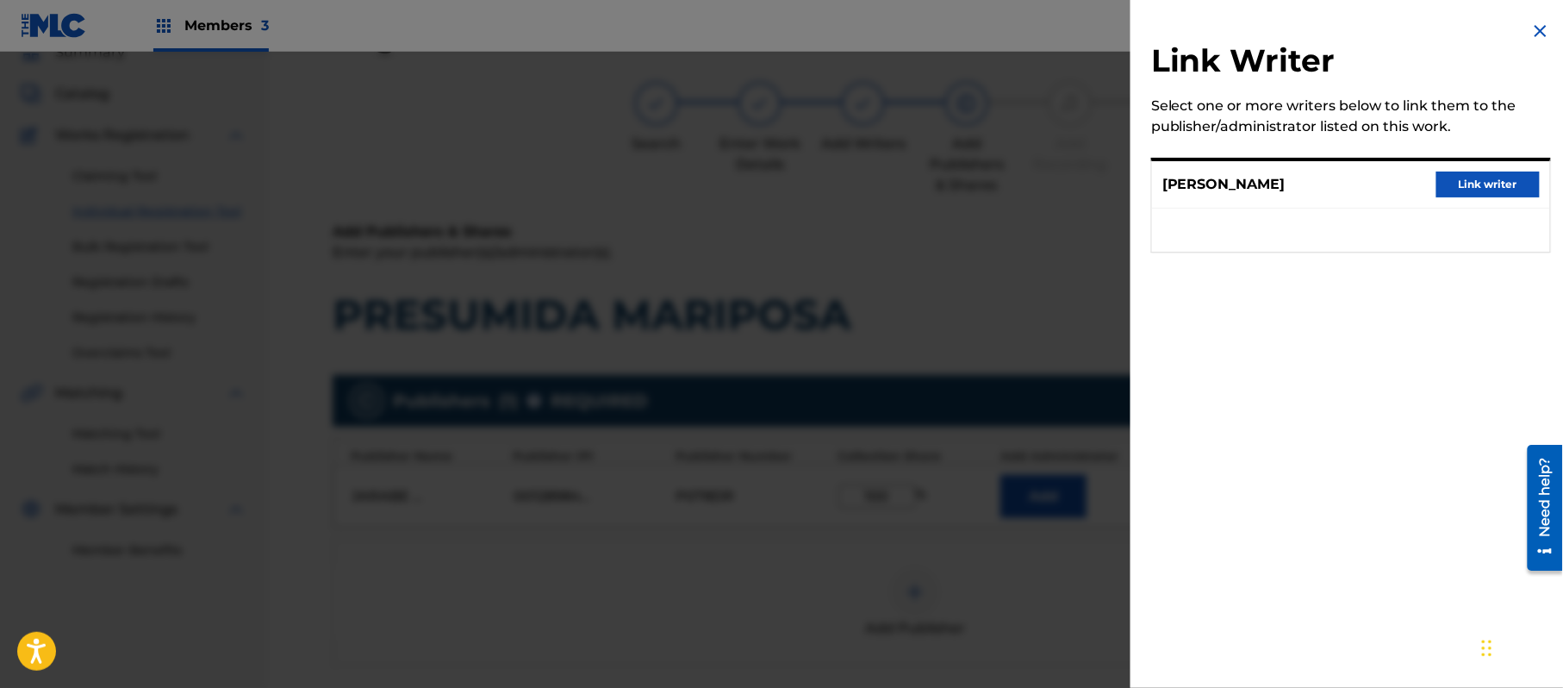
click at [1493, 181] on button "Link writer" at bounding box center [1488, 185] width 103 height 26
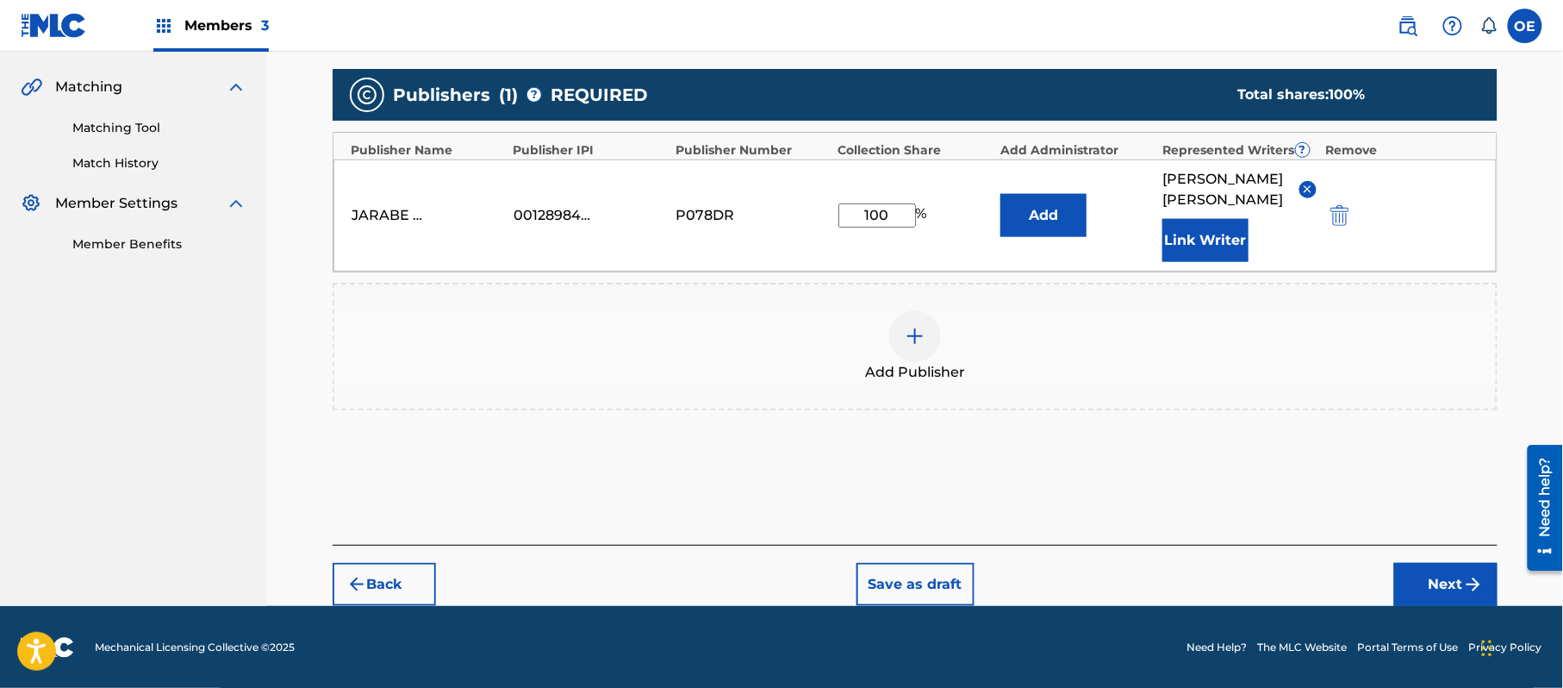
click at [1453, 577] on button "Next" at bounding box center [1446, 584] width 103 height 43
